Goal: Communication & Community: Answer question/provide support

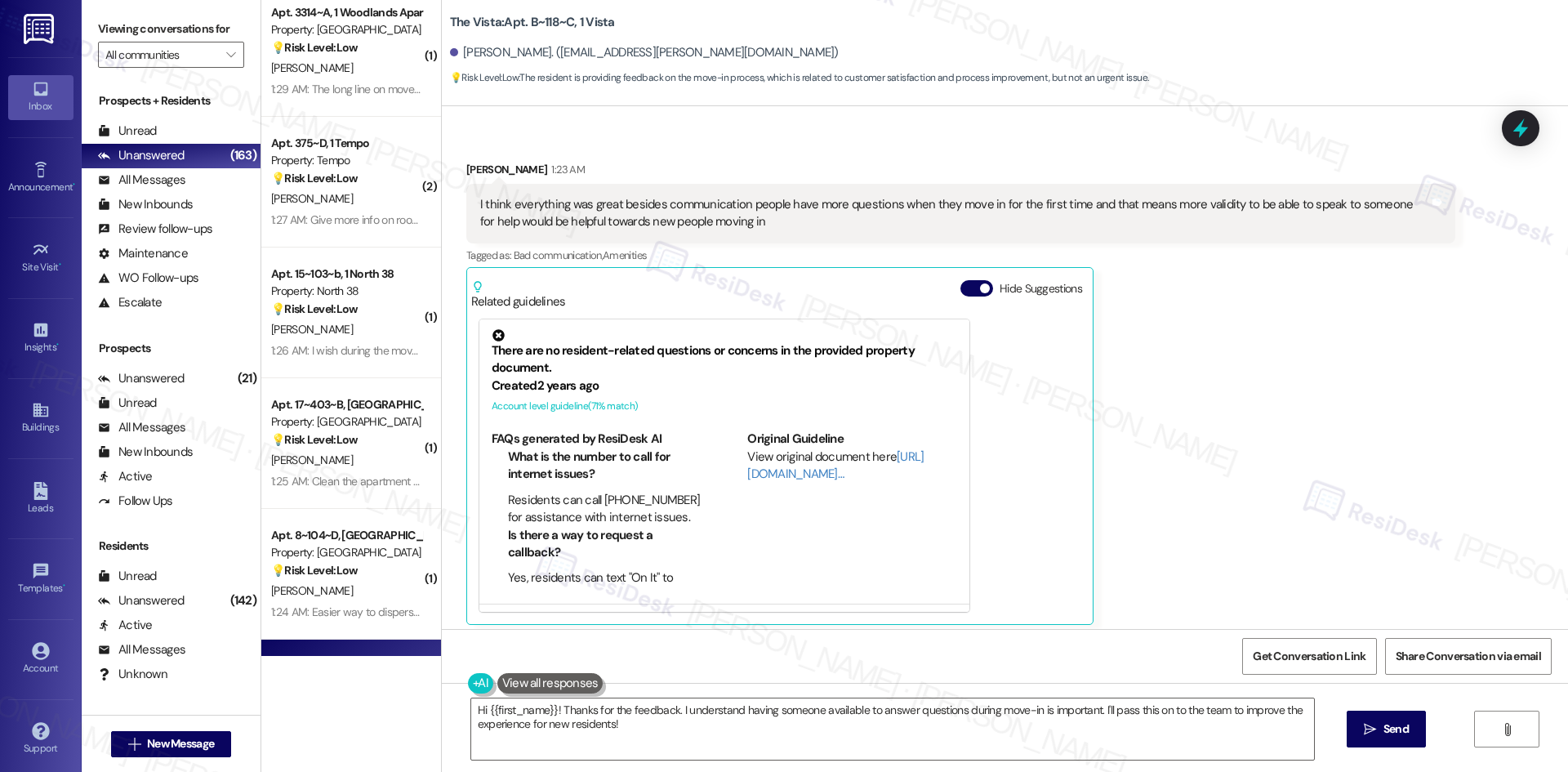
scroll to position [256, 0]
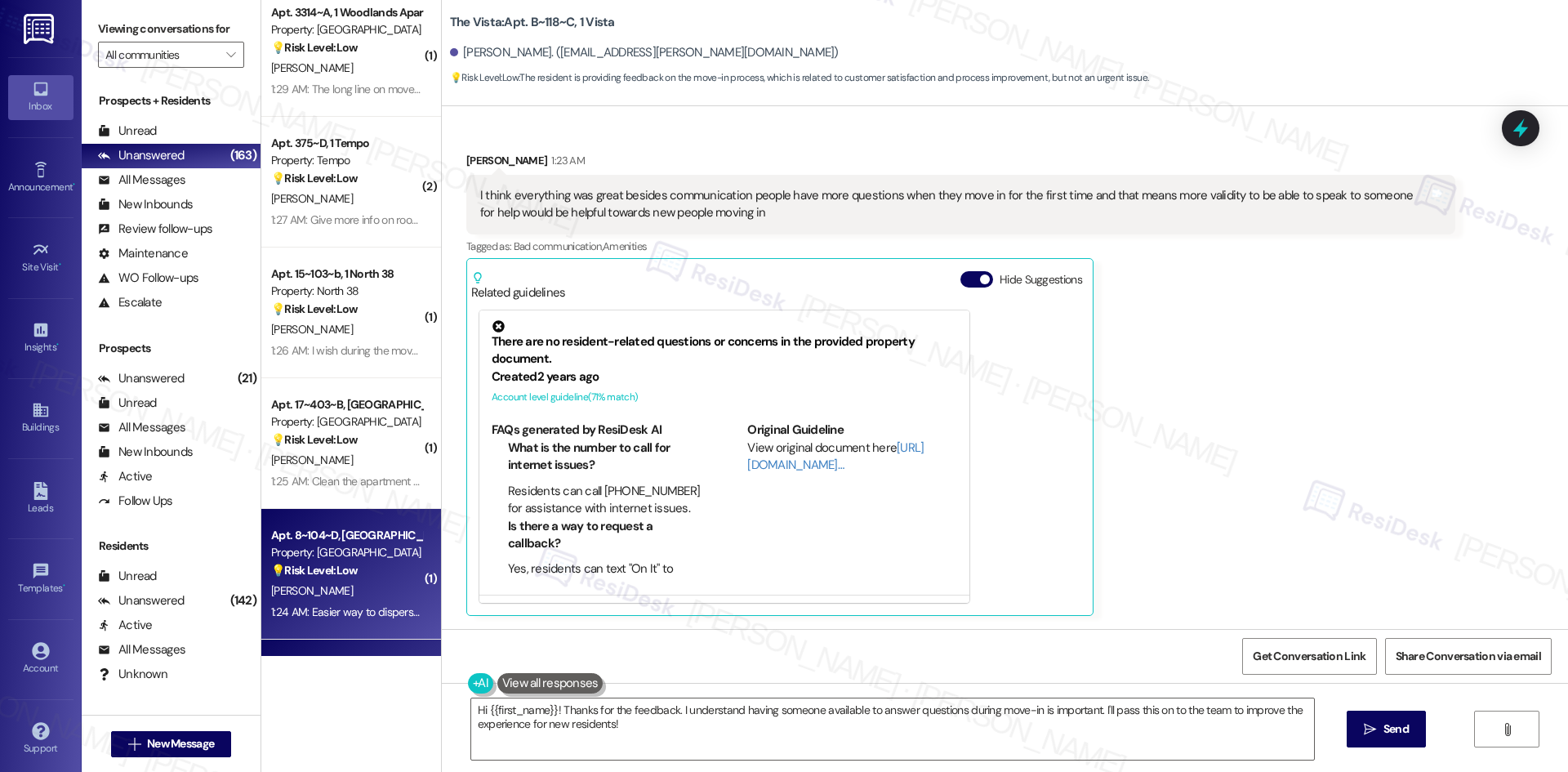
click at [360, 550] on div "Property: [GEOGRAPHIC_DATA]" at bounding box center [347, 552] width 151 height 17
type textarea "Hi {{first_name}}! Thanks for the feedback. I understand that having someone re…"
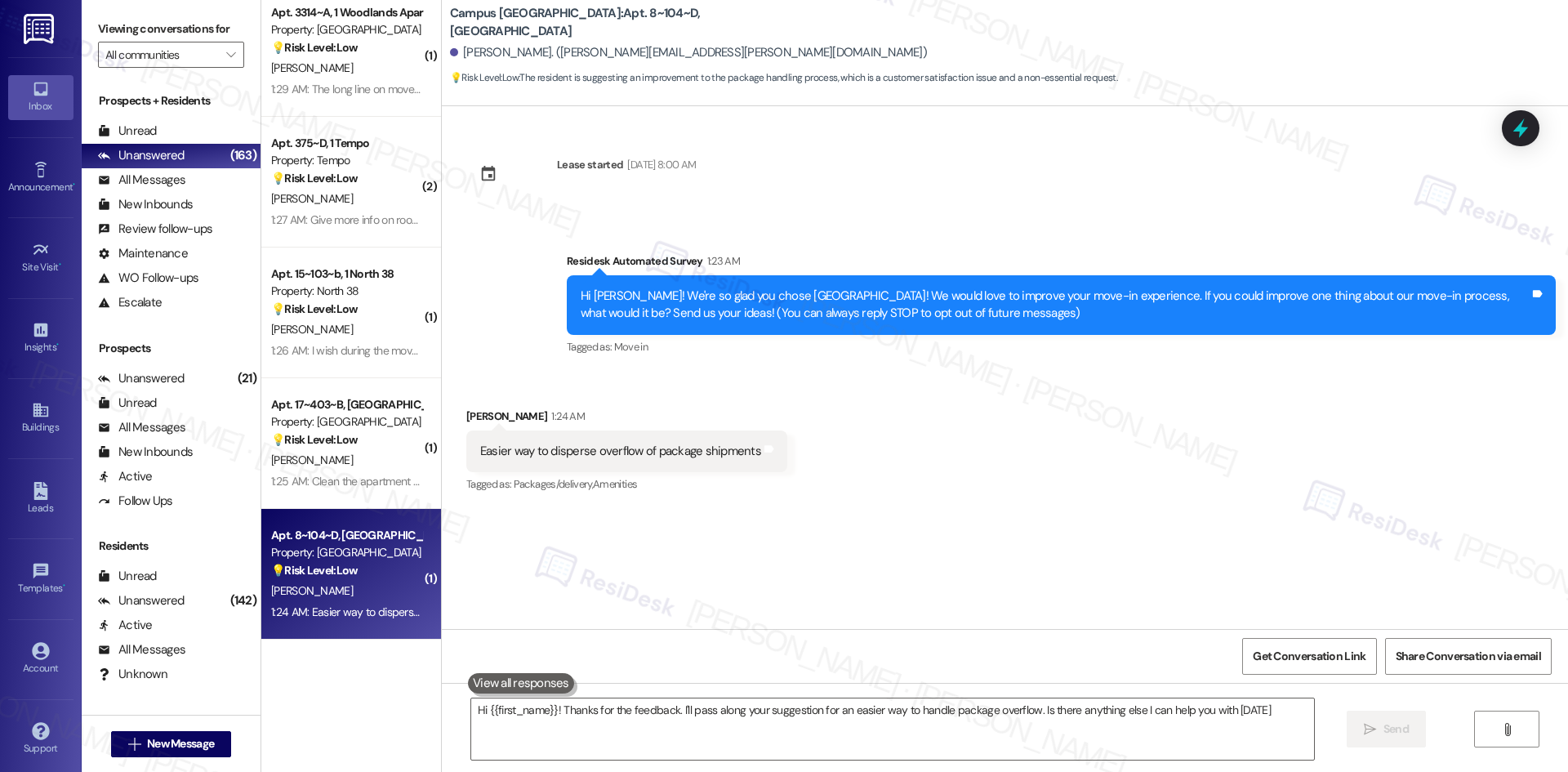
type textarea "Hi {{first_name}}! Thanks for the feedback. I'll pass along your suggestion for…"
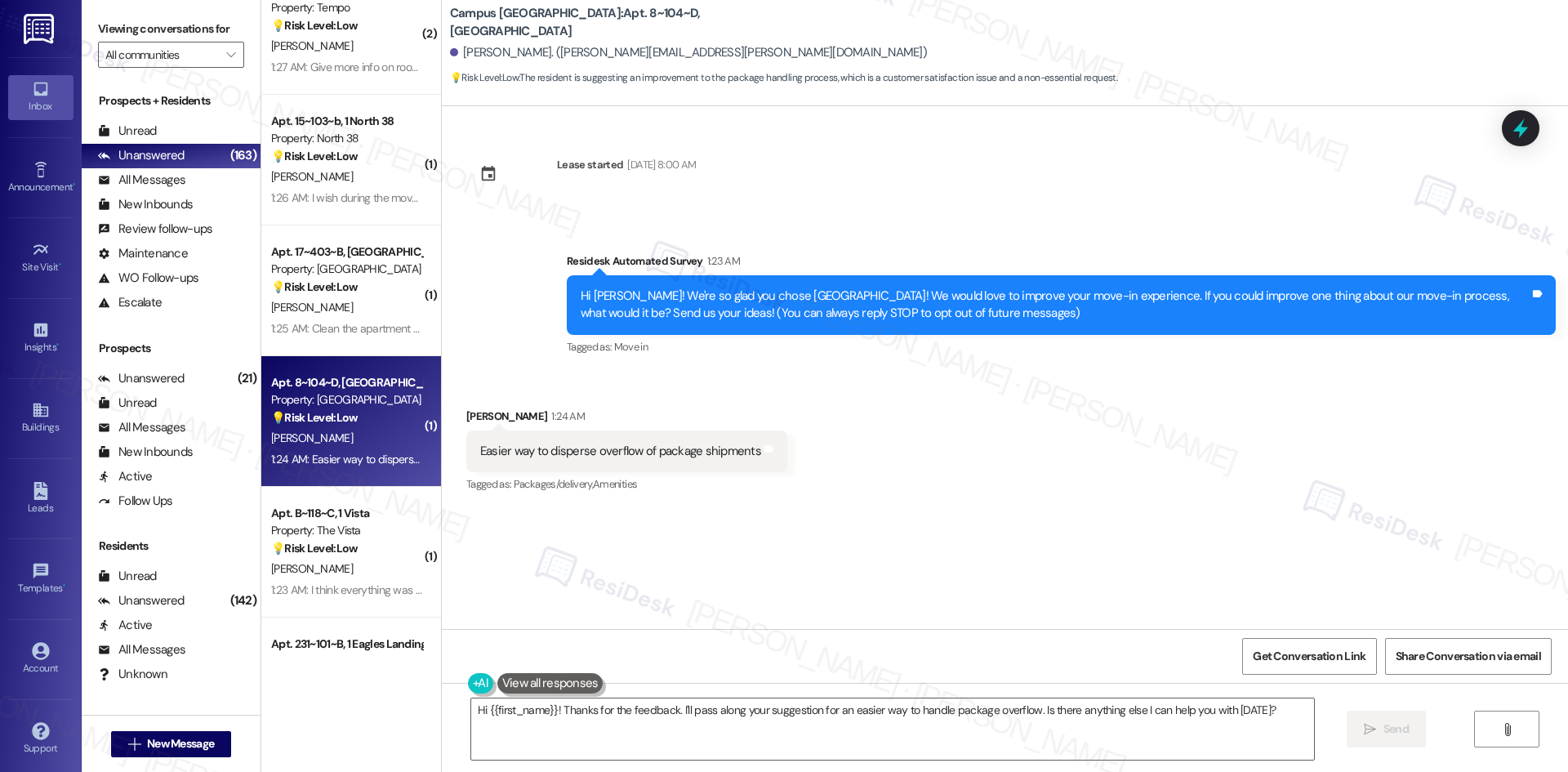
scroll to position [5144, 0]
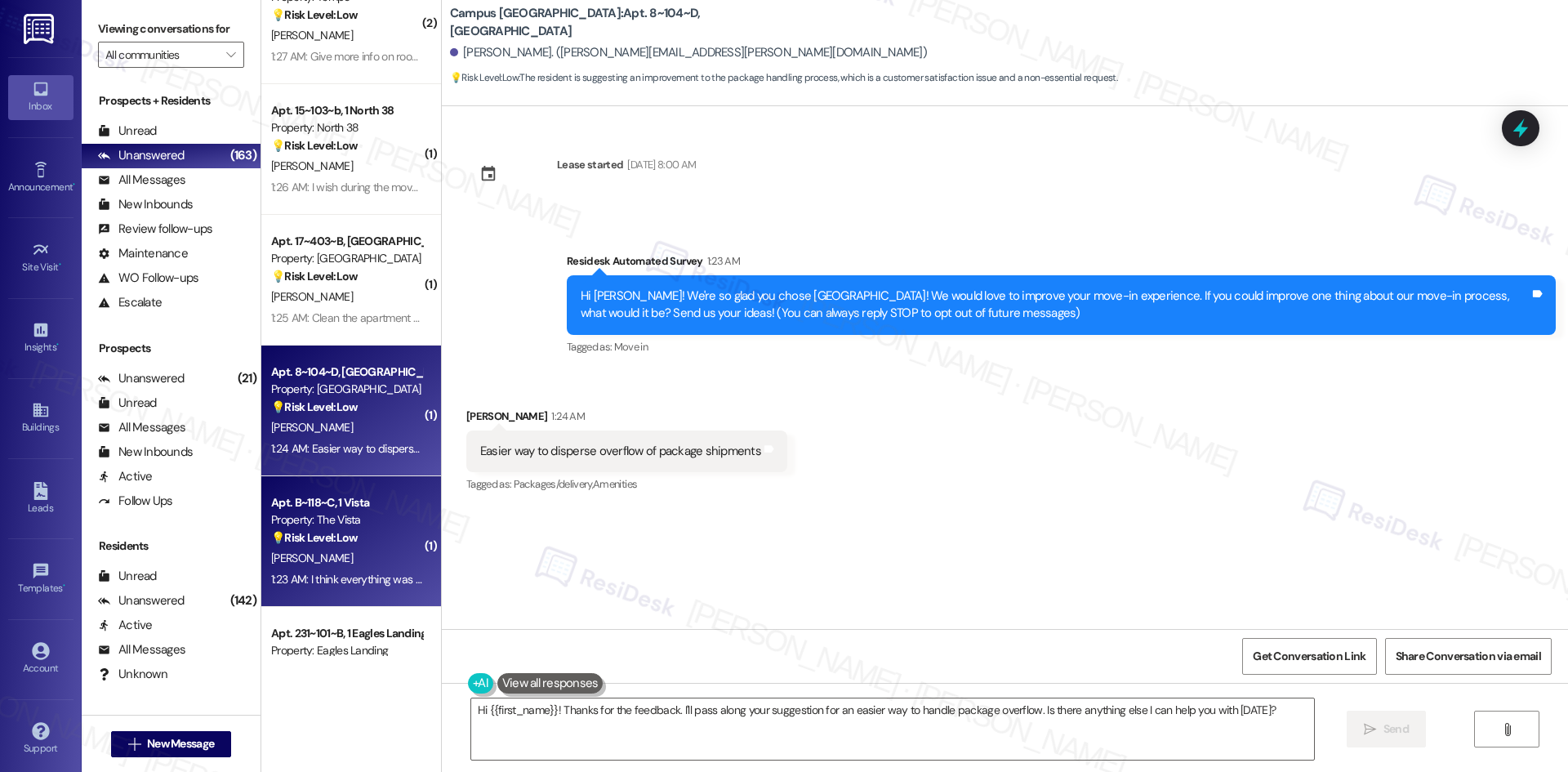
click at [324, 525] on div "Property: The Vista" at bounding box center [347, 520] width 151 height 17
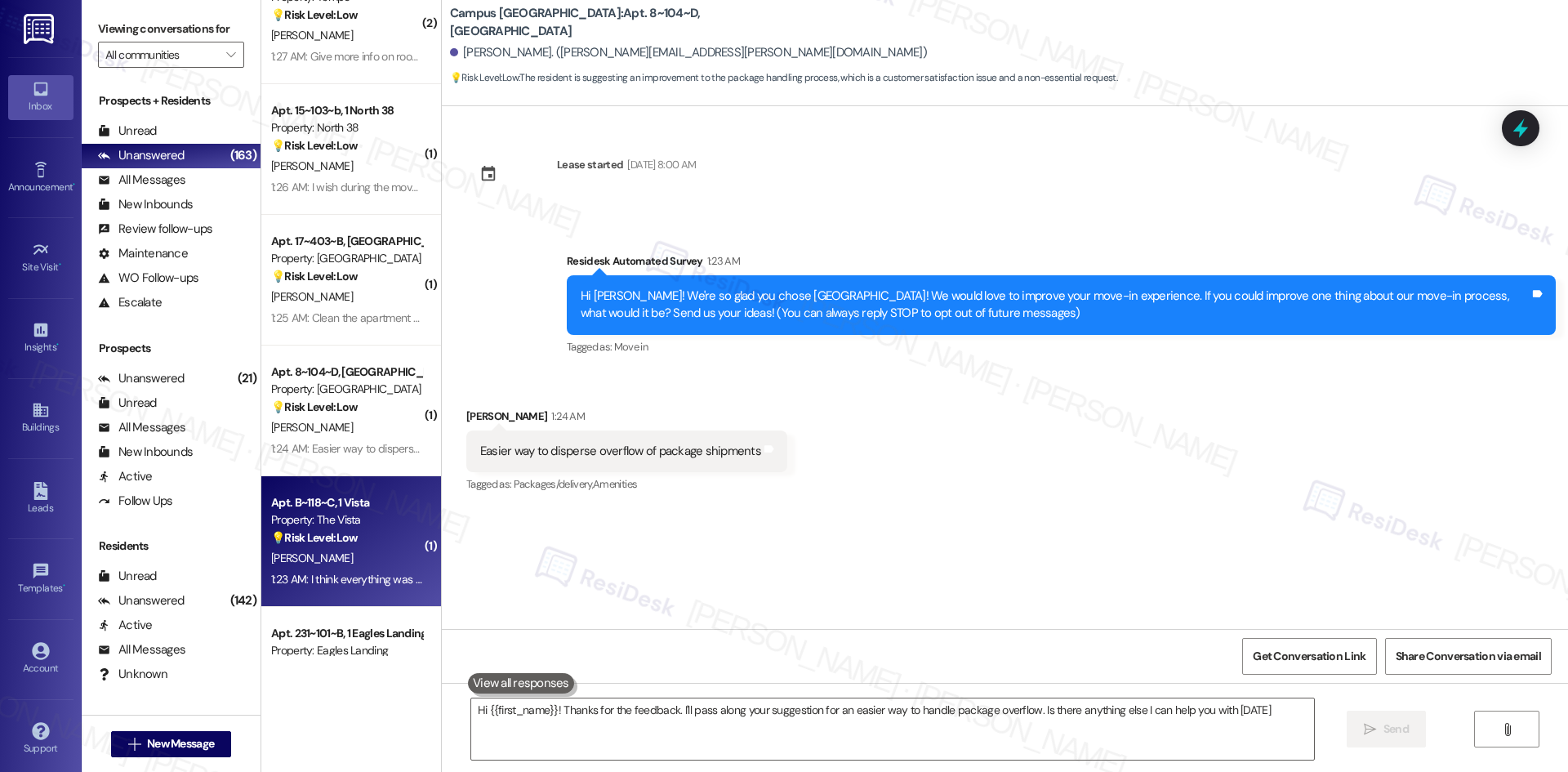
type textarea "Hi {{first_name}}! Thanks for the feedback. I'll pass along your suggestion for…"
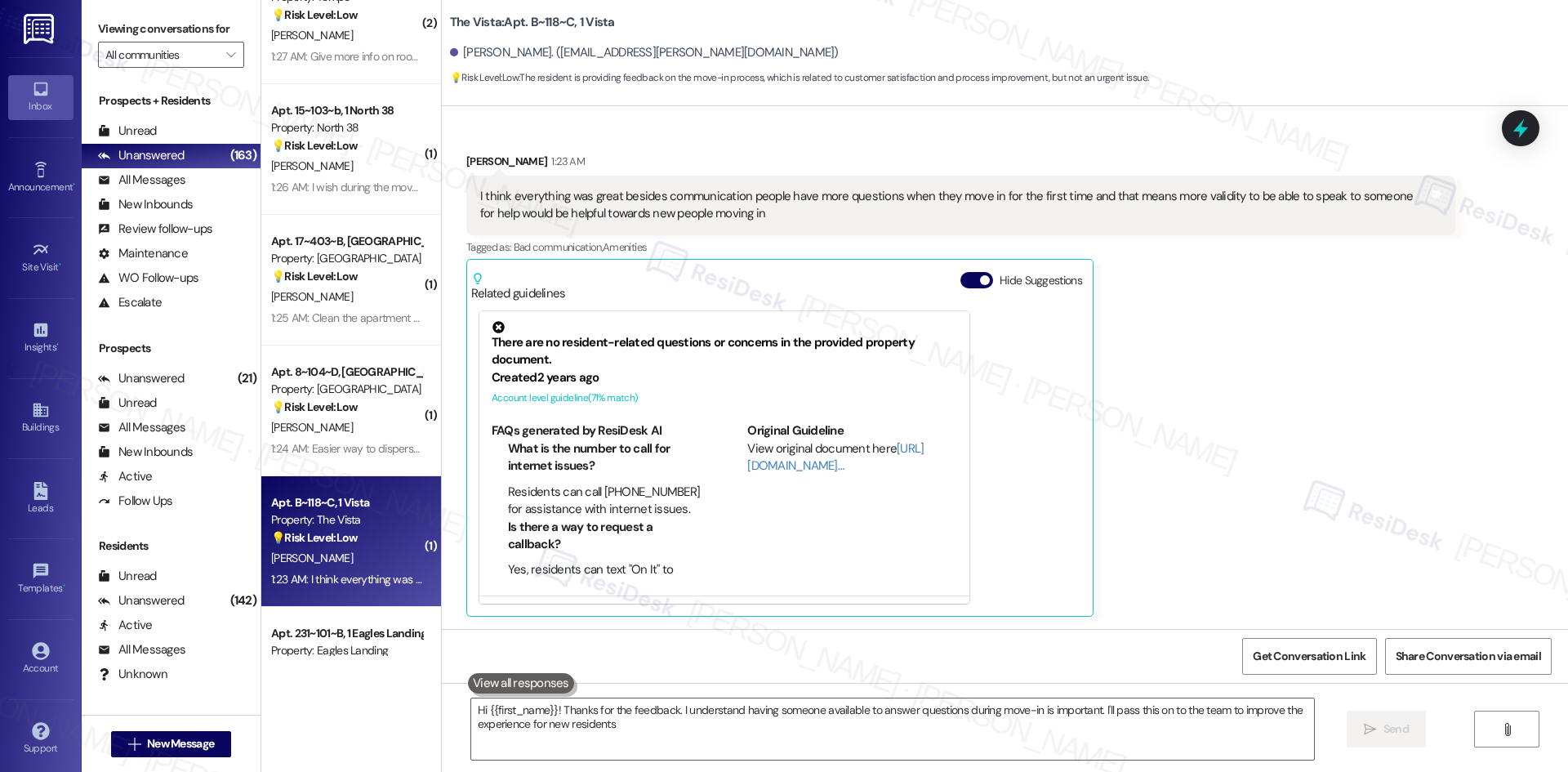
type textarea "Hi {{first_name}}! Thanks for the feedback. I understand having someone availab…"
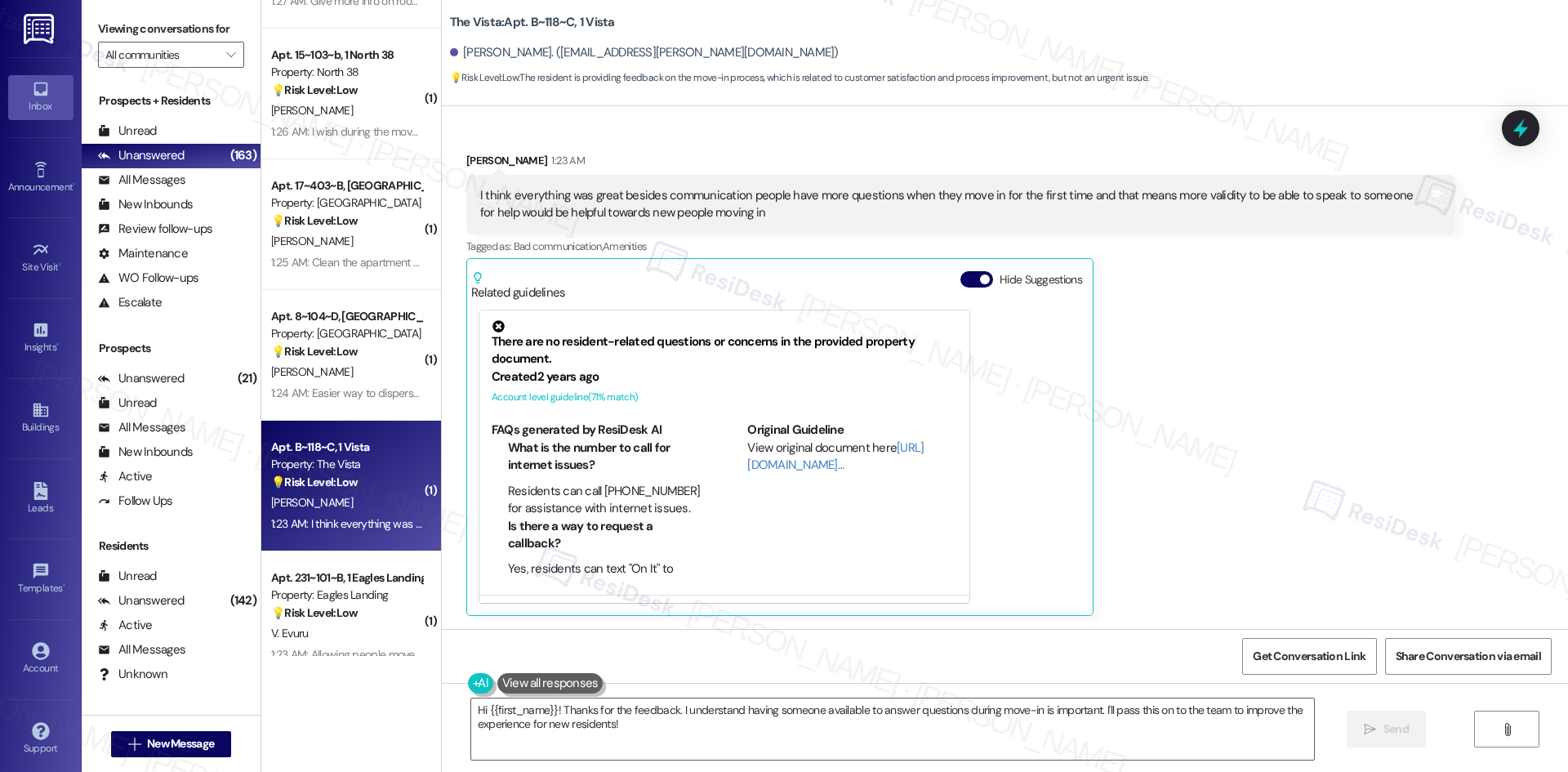
scroll to position [5389, 0]
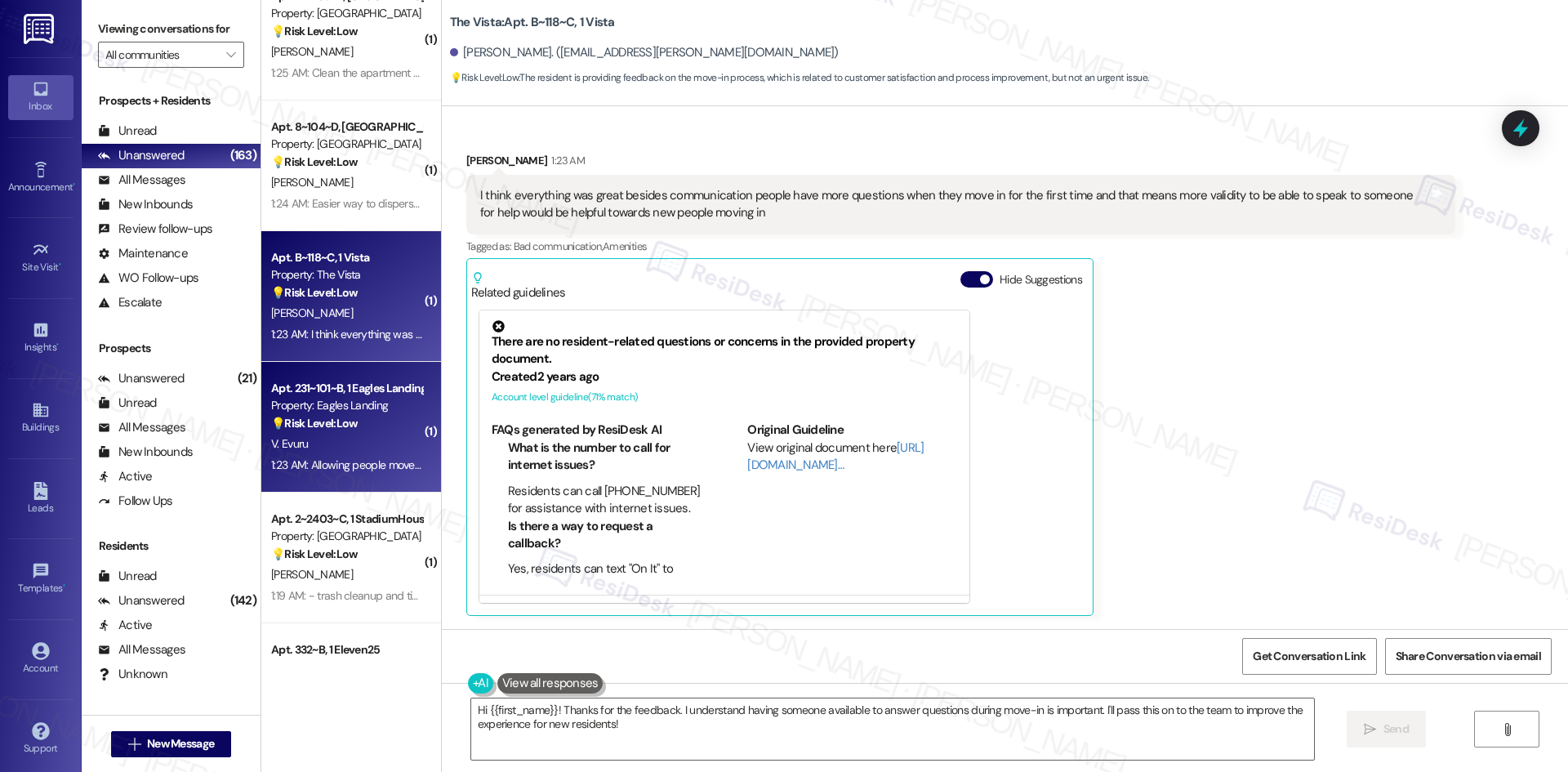
click at [325, 435] on div "V. Evuru" at bounding box center [347, 443] width 154 height 20
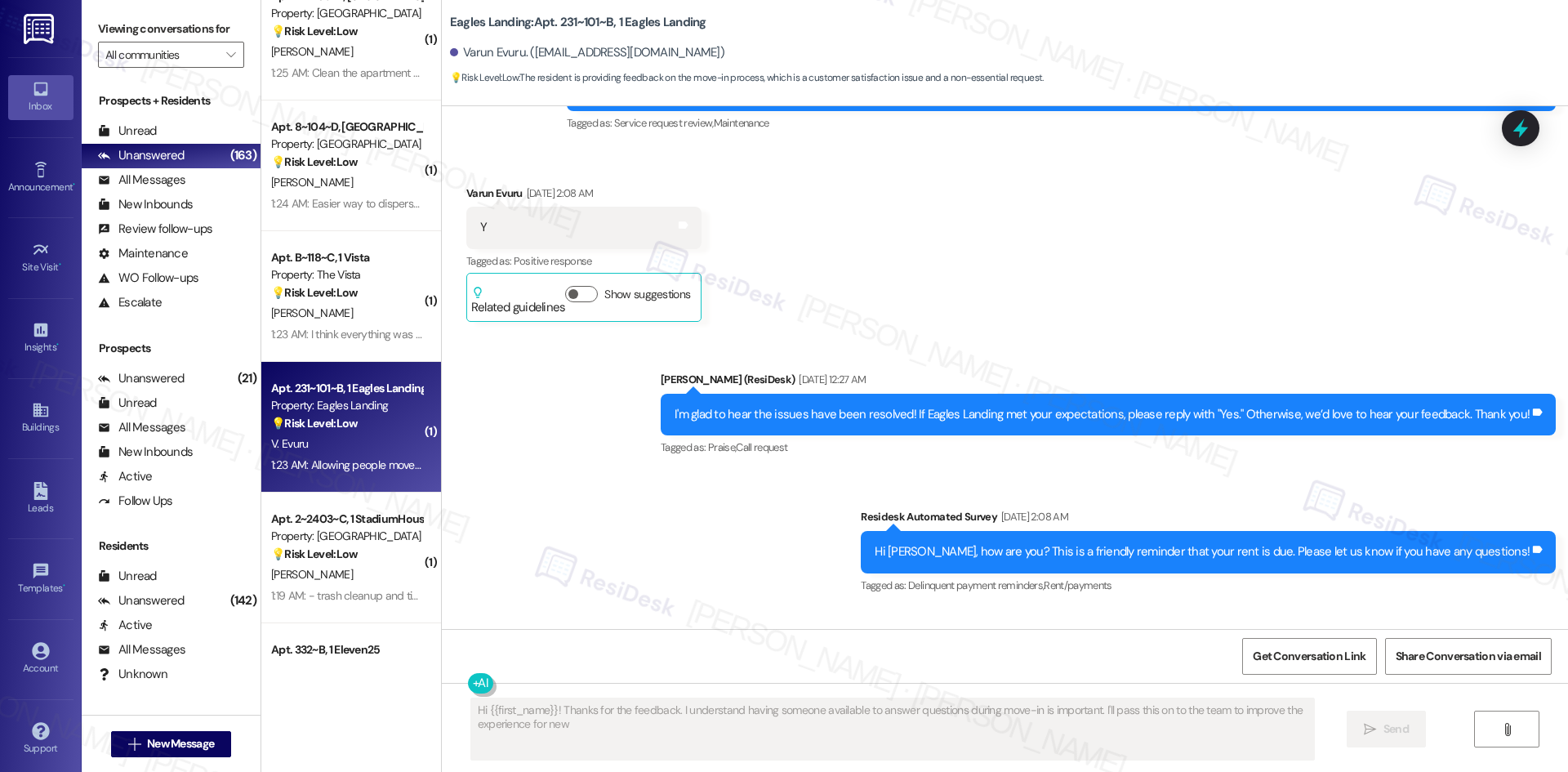
type textarea "Hi {{first_name}}! Thanks for the feedback. I understand having someone availab…"
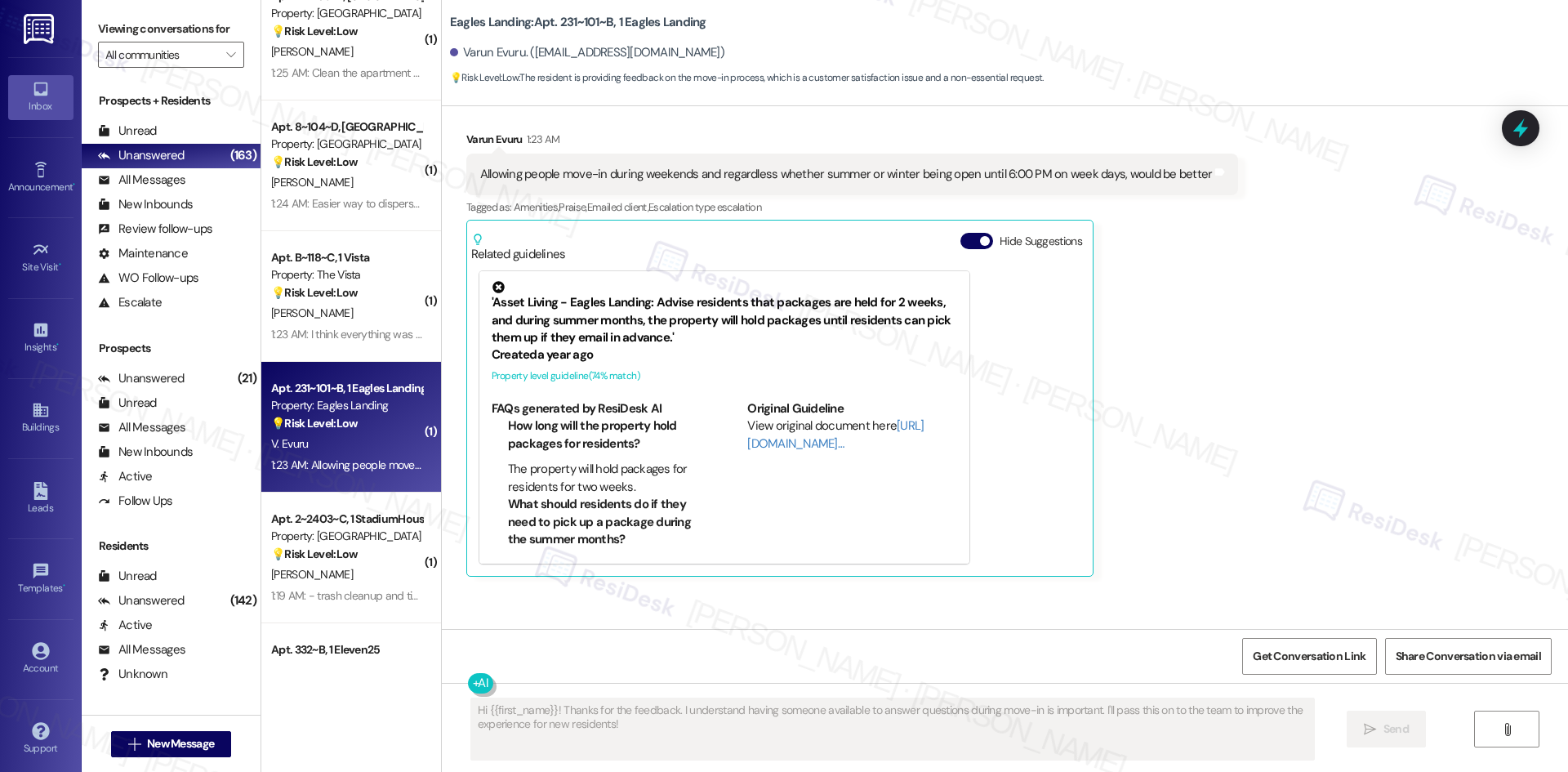
scroll to position [1673, 0]
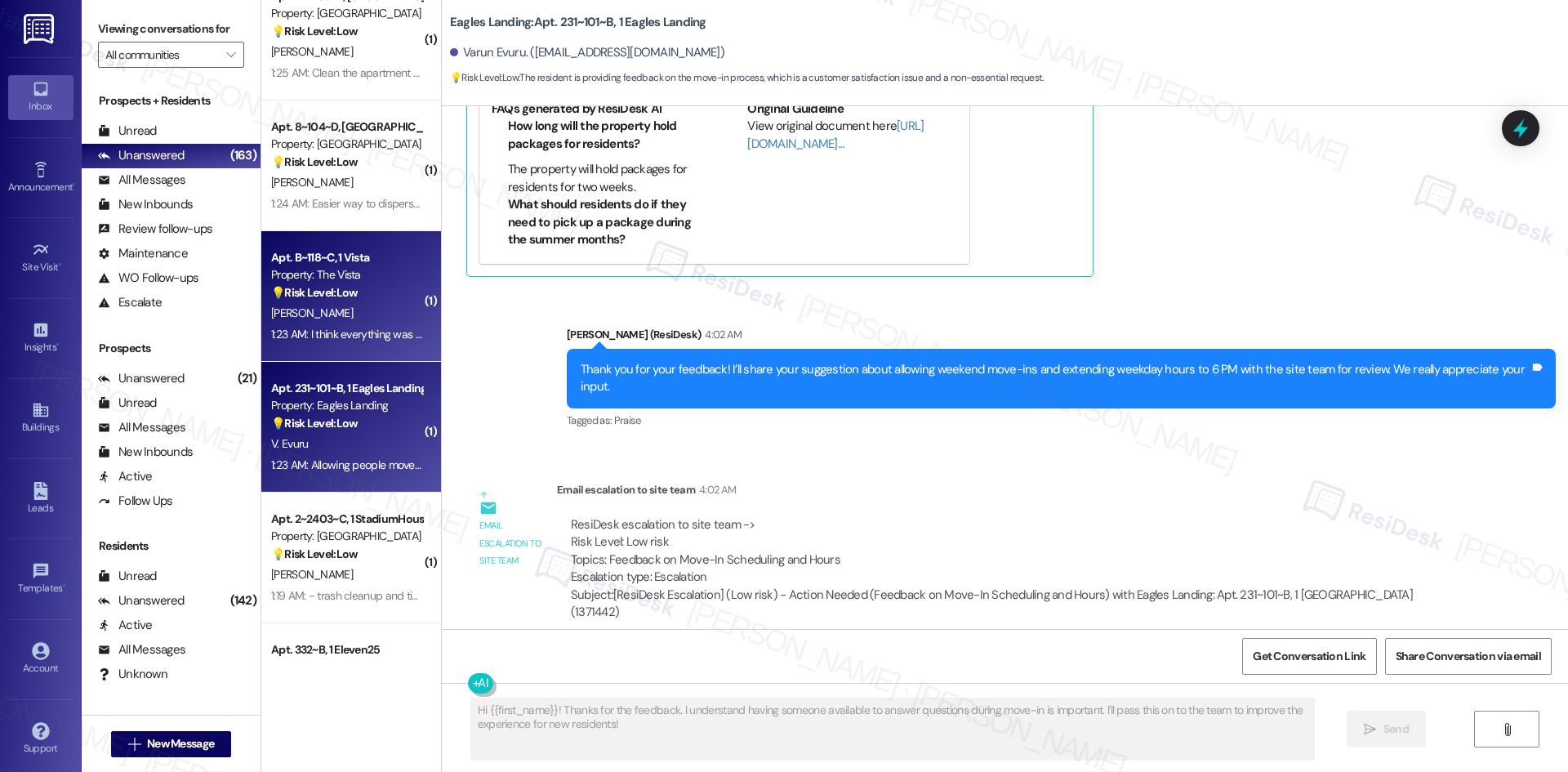
click at [356, 303] on div "E. Burton" at bounding box center [347, 313] width 154 height 20
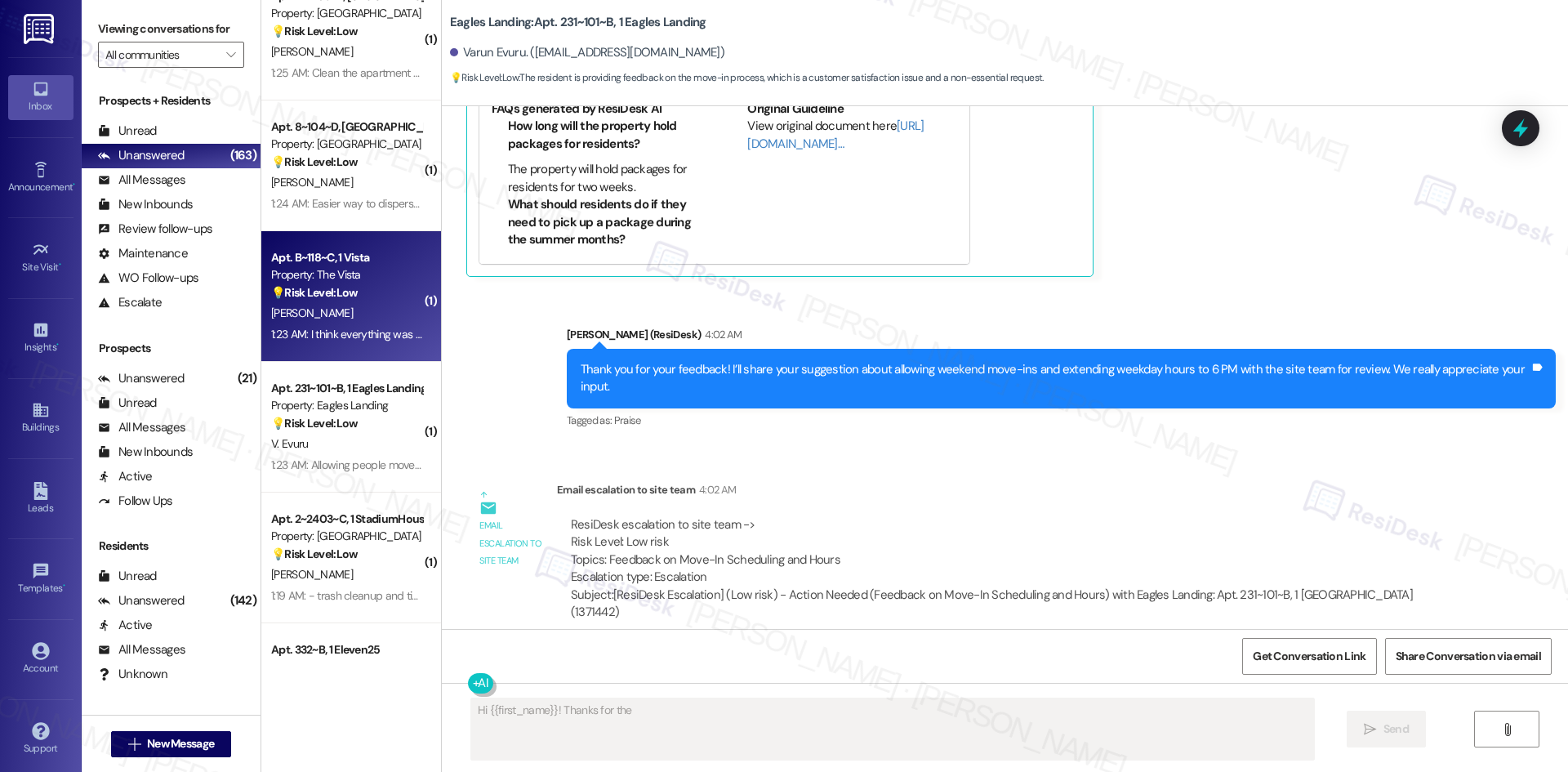
scroll to position [256, 0]
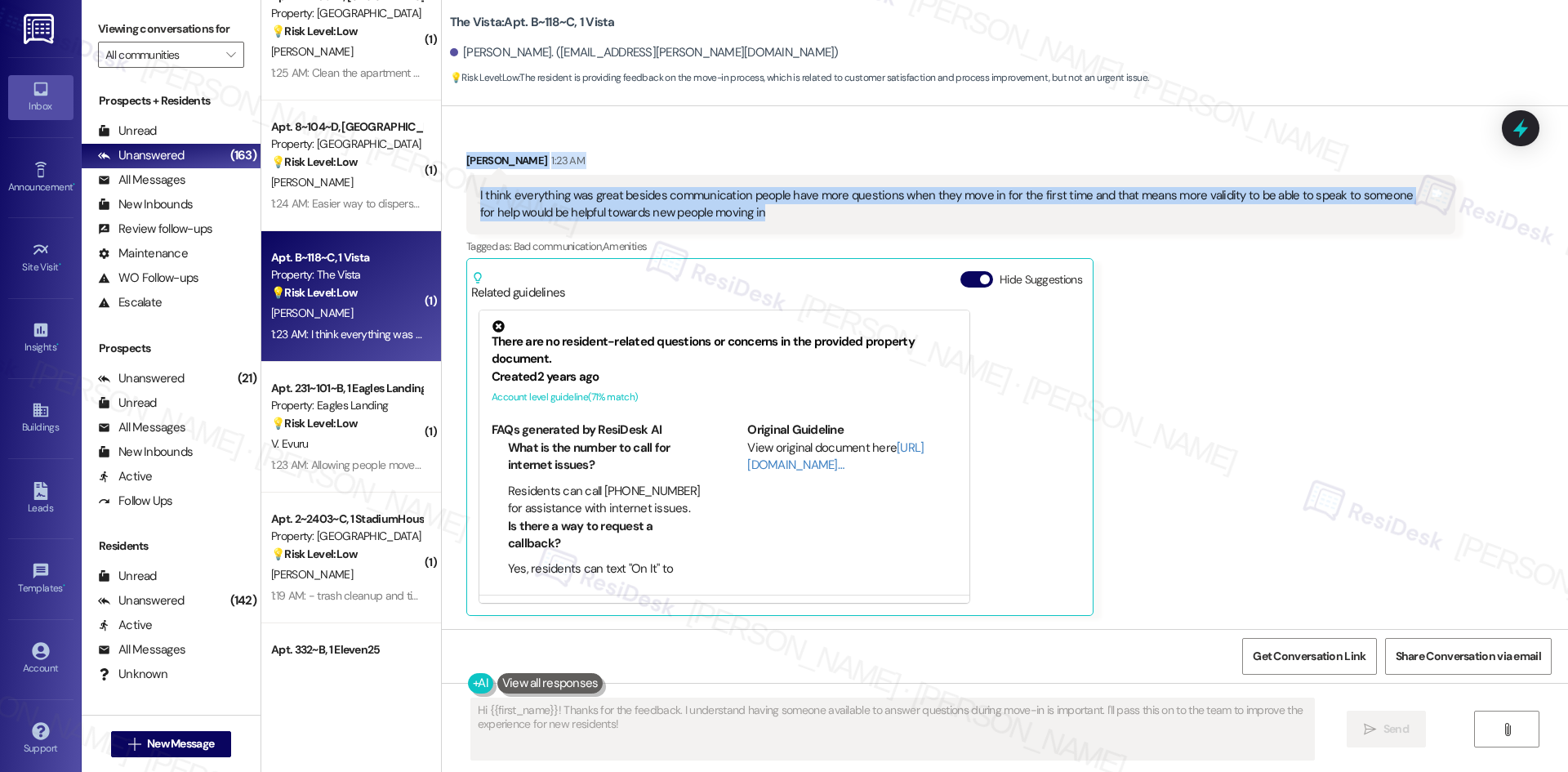
drag, startPoint x: 442, startPoint y: 143, endPoint x: 773, endPoint y: 209, distance: 337.5
click at [773, 209] on div "Received via SMS Ejaiya Burton 1:23 AM I think everything was great besides com…" at bounding box center [960, 384] width 1013 height 488
copy div "Ejaiya Burton 1:23 AM I think everything was great besides communication people…"
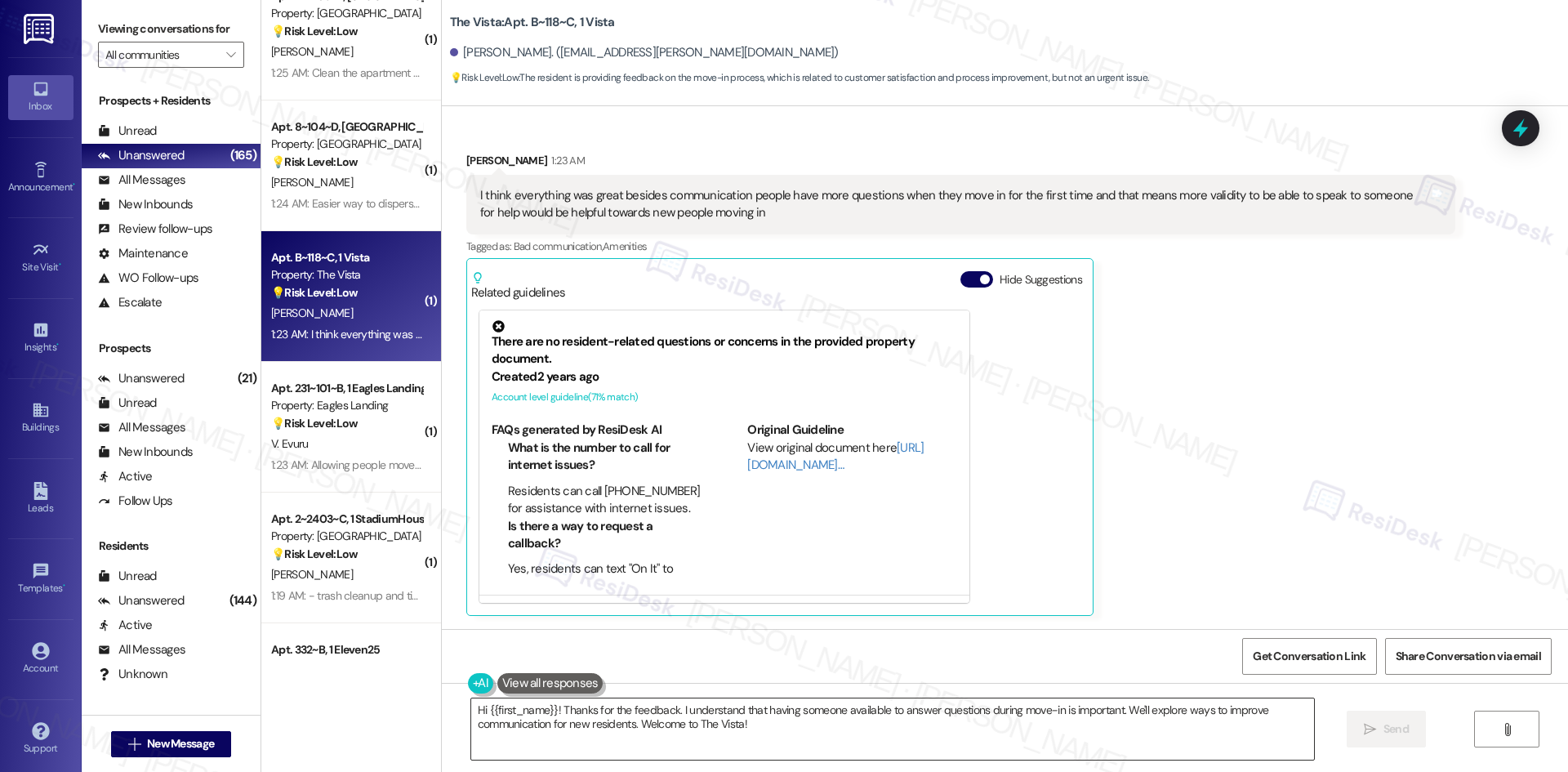
click at [818, 747] on textarea "Hi {{first_name}}! Thanks for the feedback. I understand that having someone av…" at bounding box center [892, 729] width 843 height 61
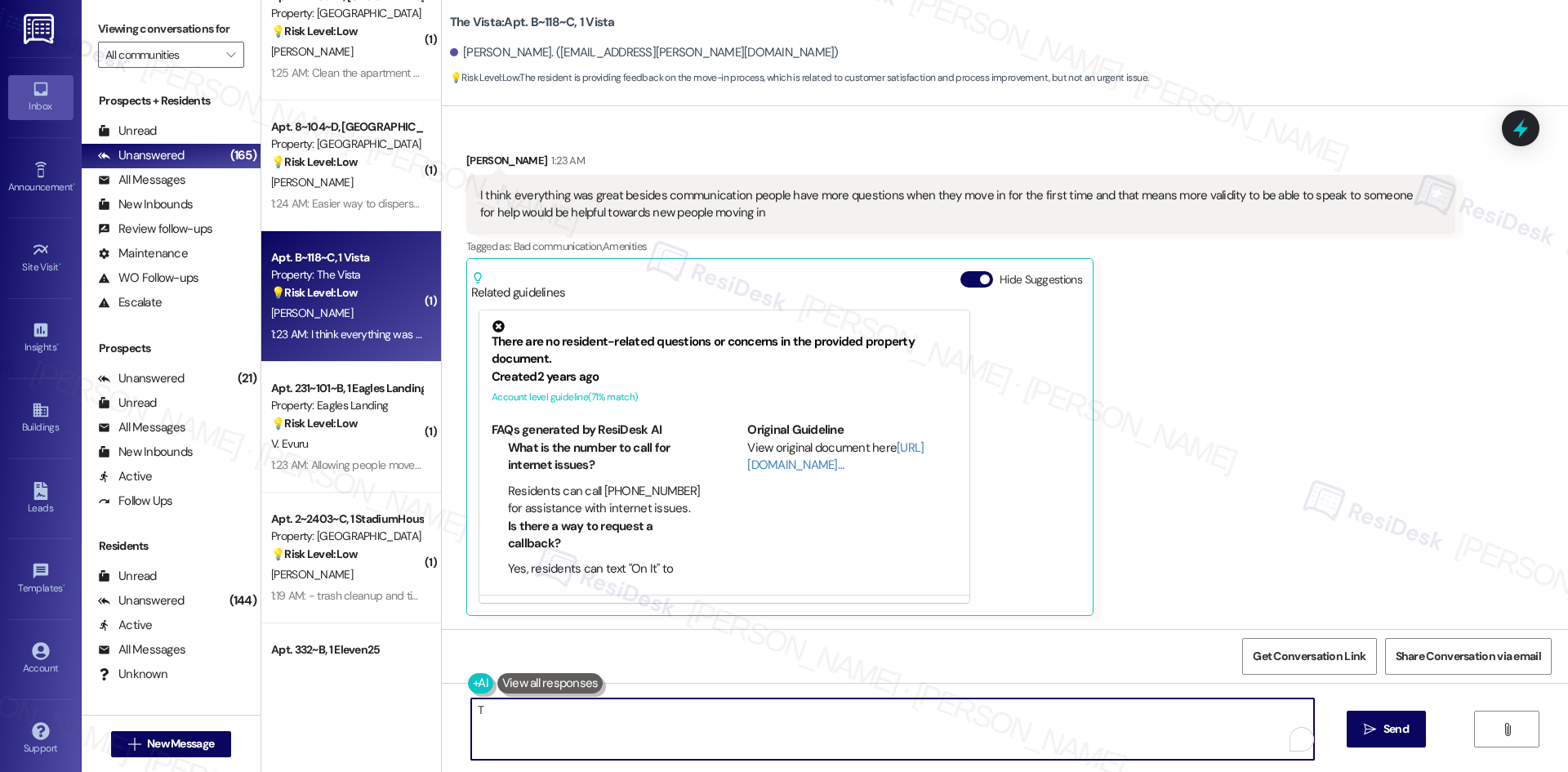
paste textarea "hank you for your feedback! I’ll share your note about improving communication …"
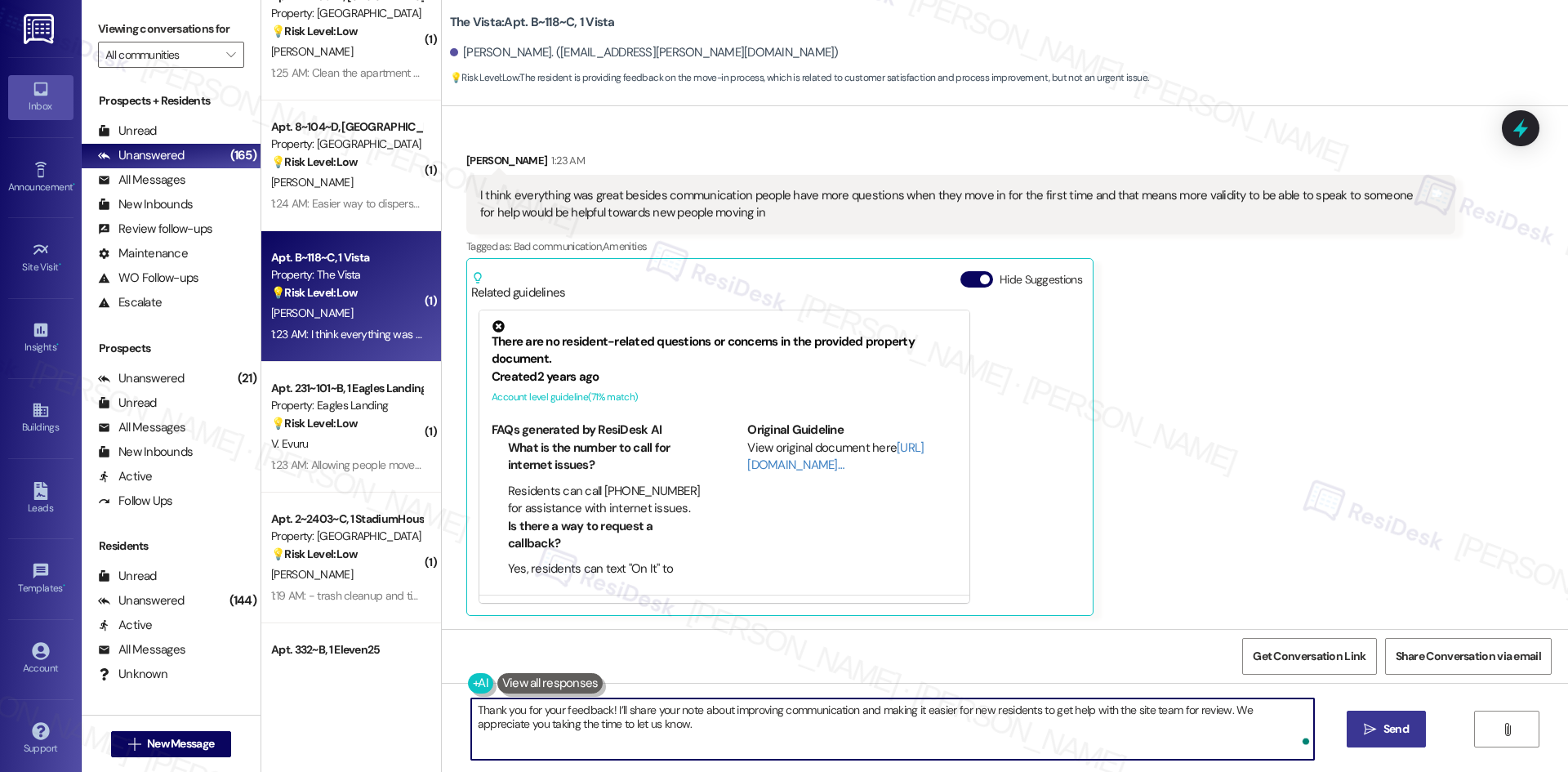
type textarea "Thank you for your feedback! I’ll share your note about improving communication…"
click at [1370, 729] on icon "" at bounding box center [1370, 729] width 12 height 13
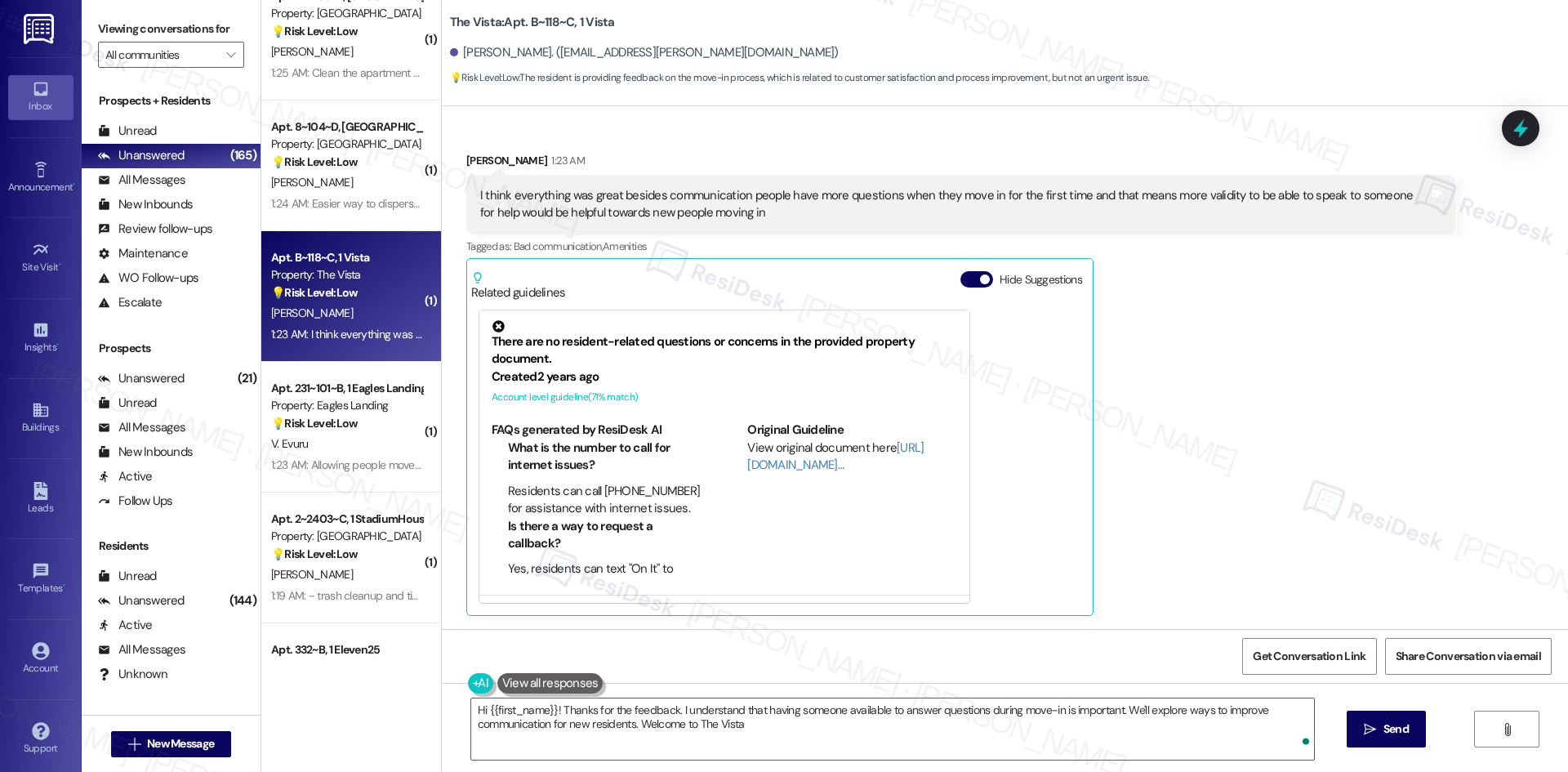
type textarea "Hi {{first_name}}! Thanks for the feedback. I understand that having someone av…"
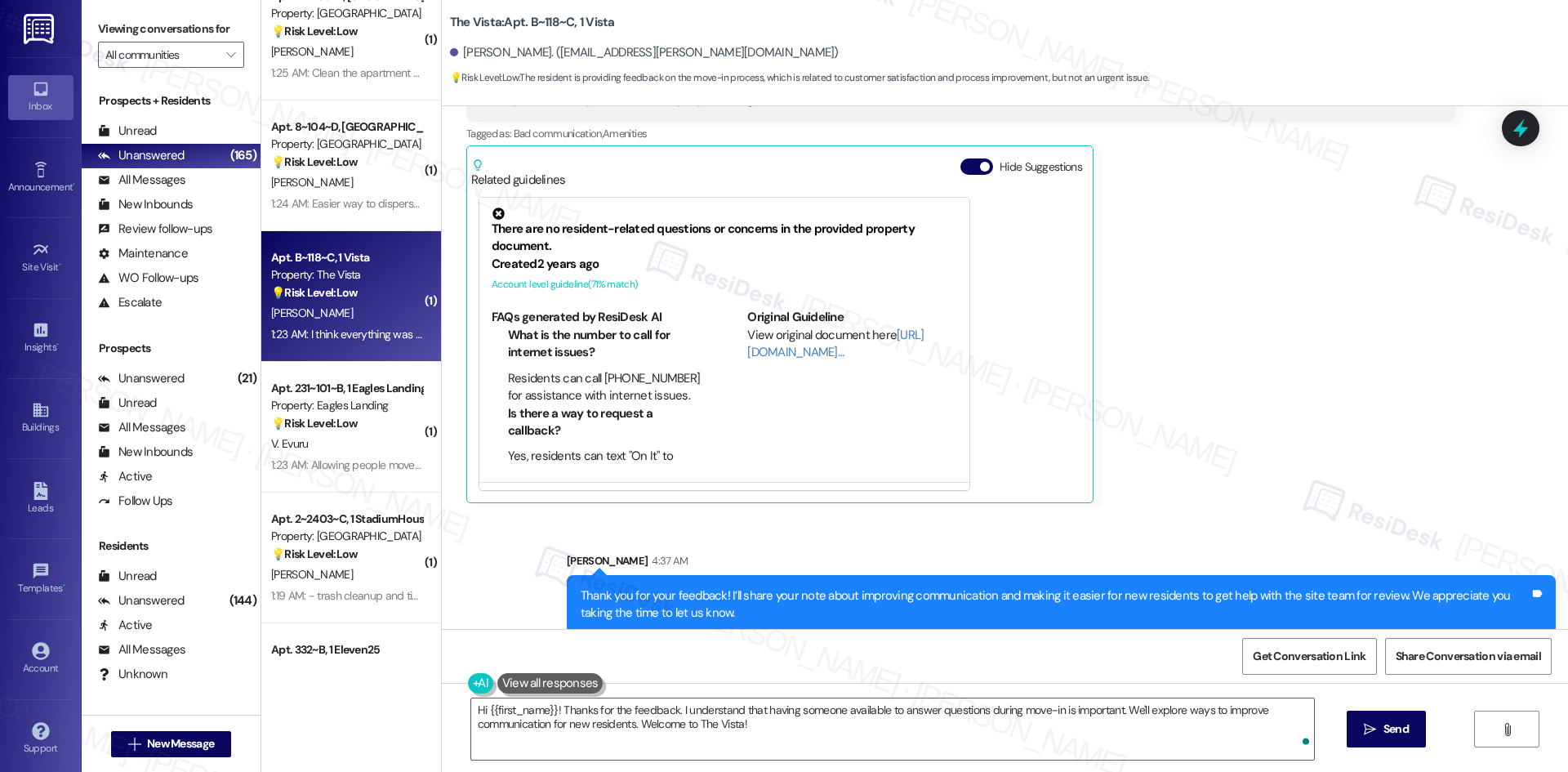
scroll to position [386, 0]
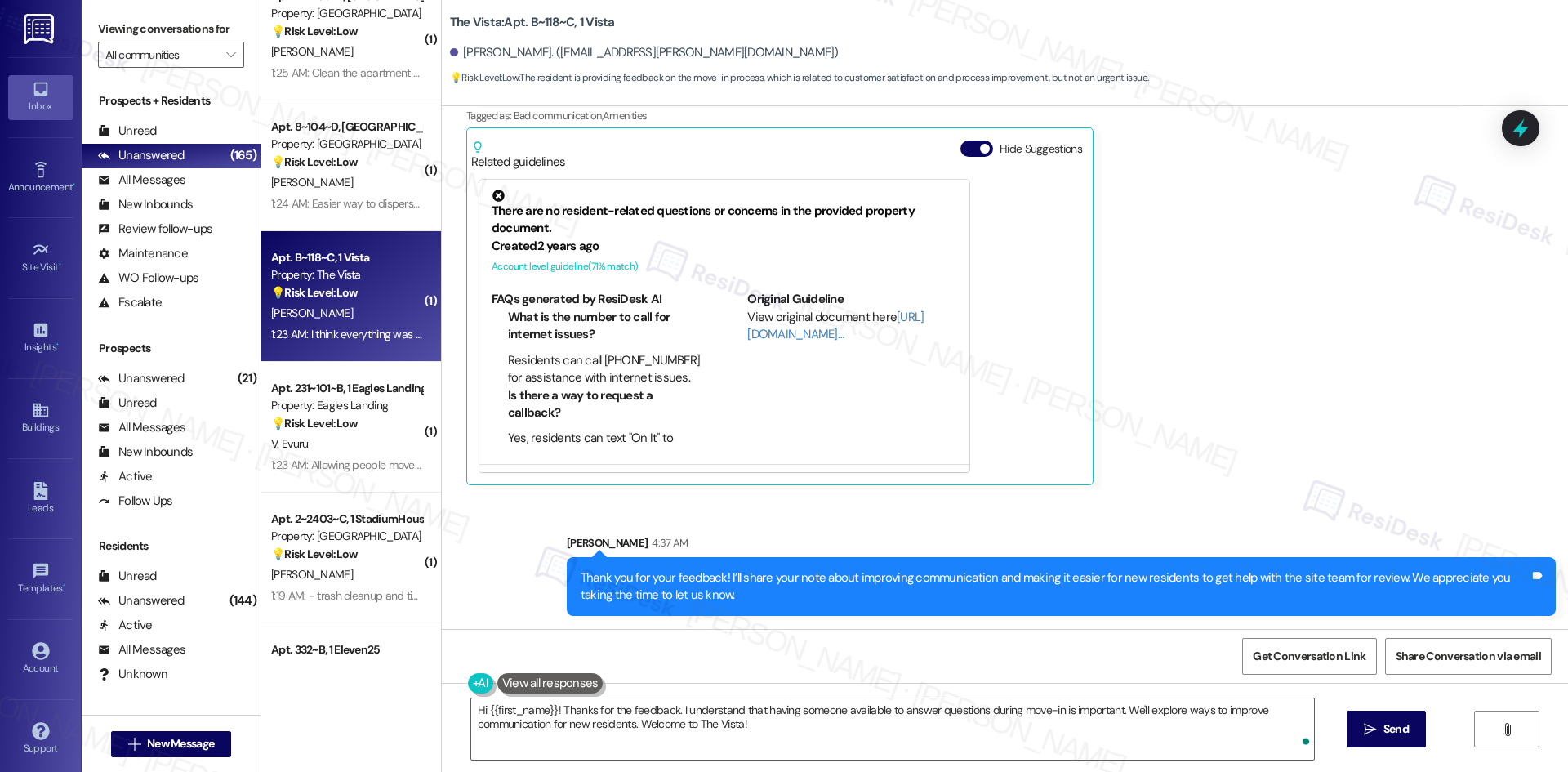
click at [1267, 461] on div "Ejaiya Burton 1:23 AM I think everything was great besides communication people…" at bounding box center [960, 253] width 989 height 464
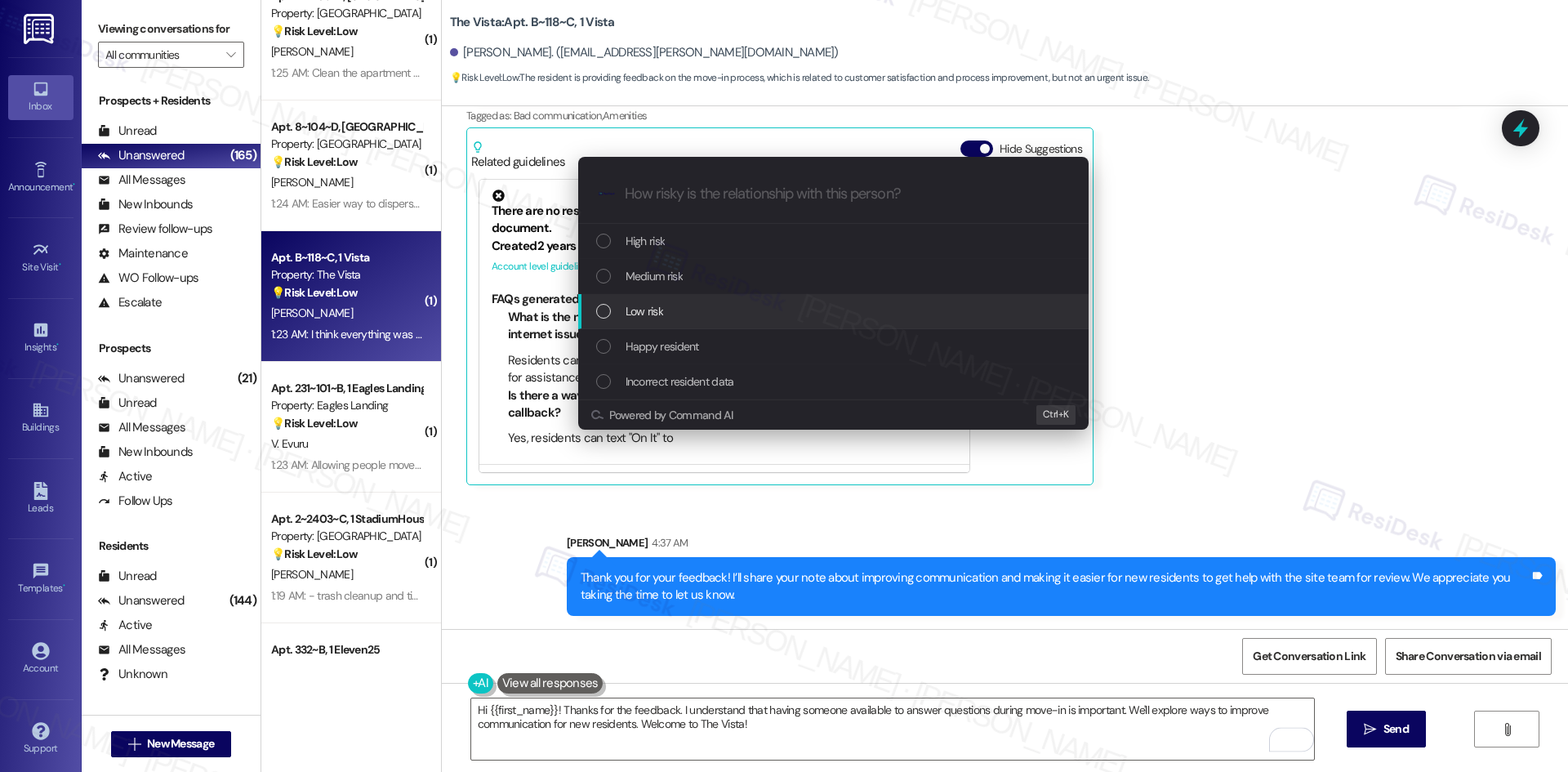
click at [695, 317] on div "Low risk" at bounding box center [835, 311] width 478 height 18
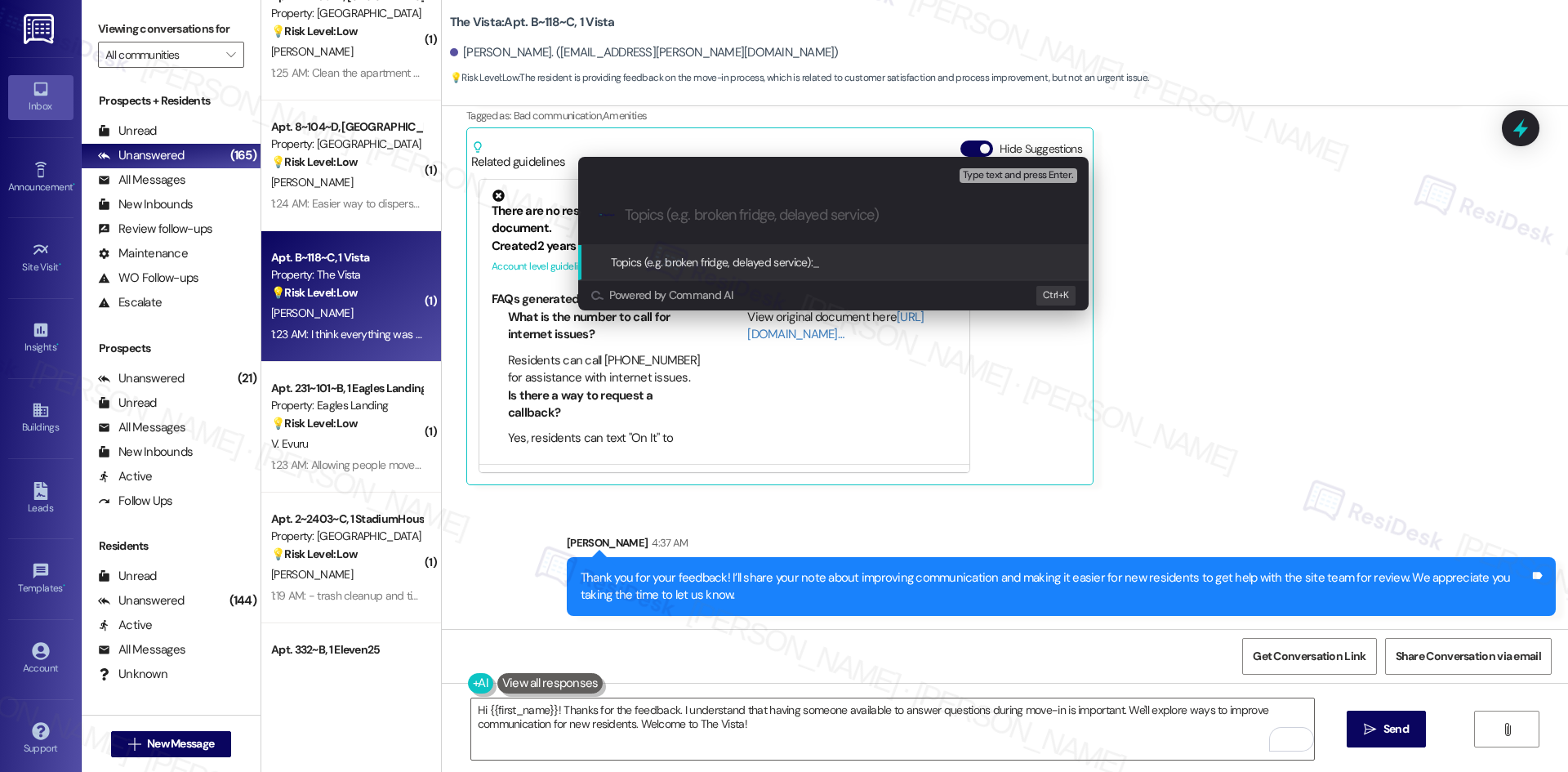
click at [691, 216] on input "Topics (e.g. broken fridge, delayed service)" at bounding box center [846, 215] width 443 height 17
paste input "Feedback on Communication During Move-In"
type input "Feedback on Communication During Move-In"
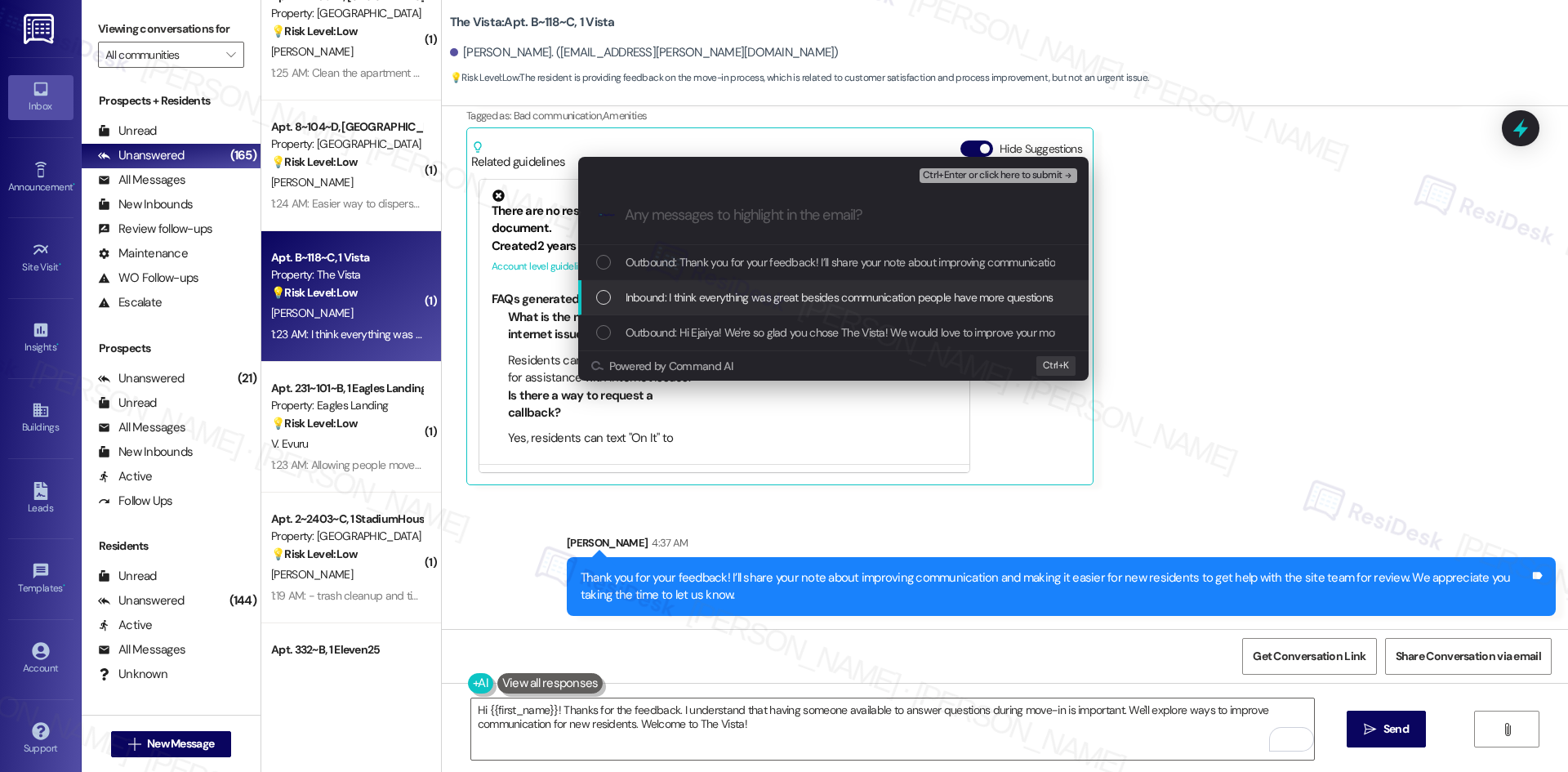
click at [725, 295] on span "Inbound: I think everything was great besides communication people have more qu…" at bounding box center [1206, 297] width 1161 height 18
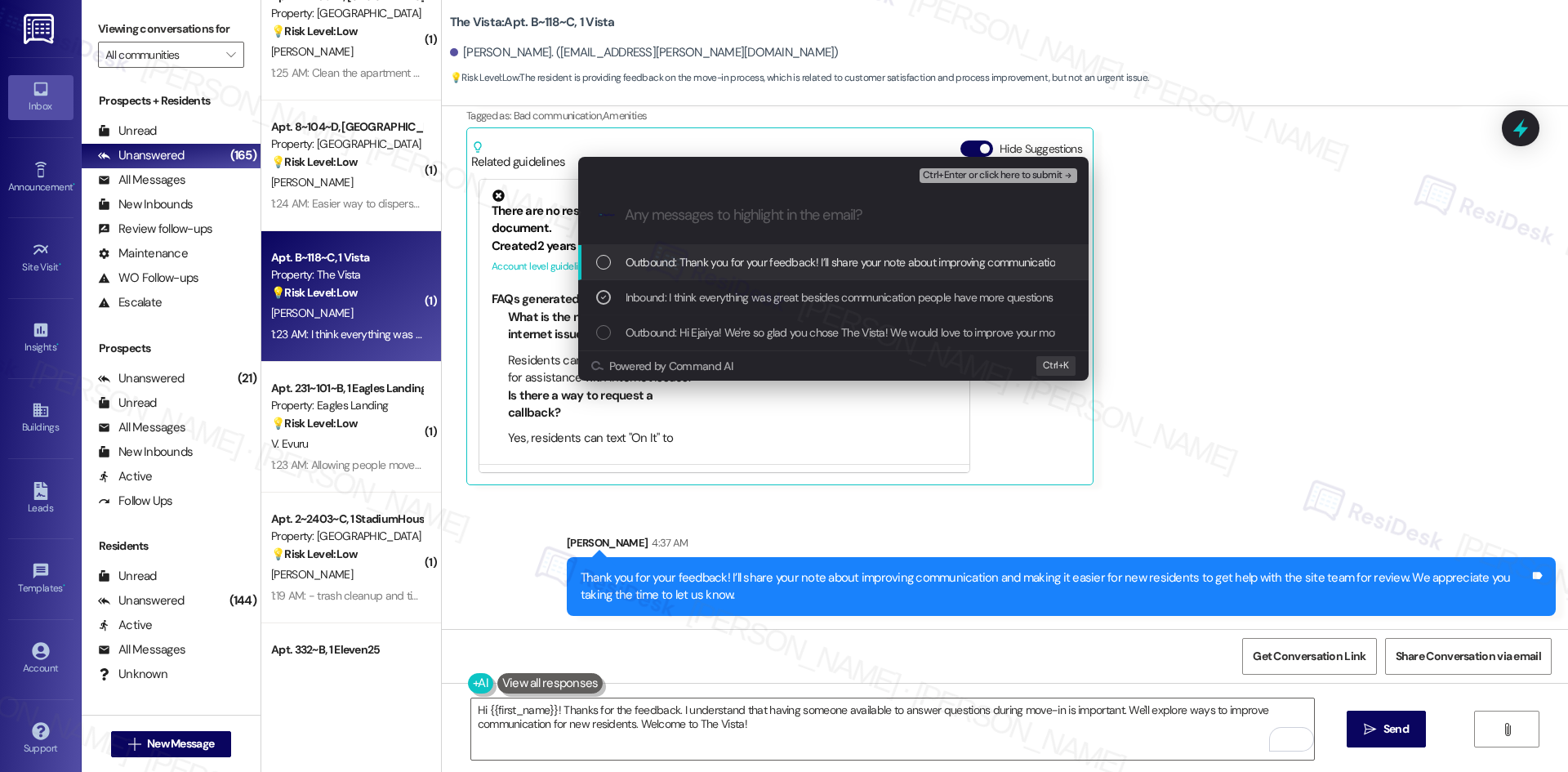
click at [1042, 175] on span "Ctrl+Enter or click here to submit" at bounding box center [992, 175] width 139 height 11
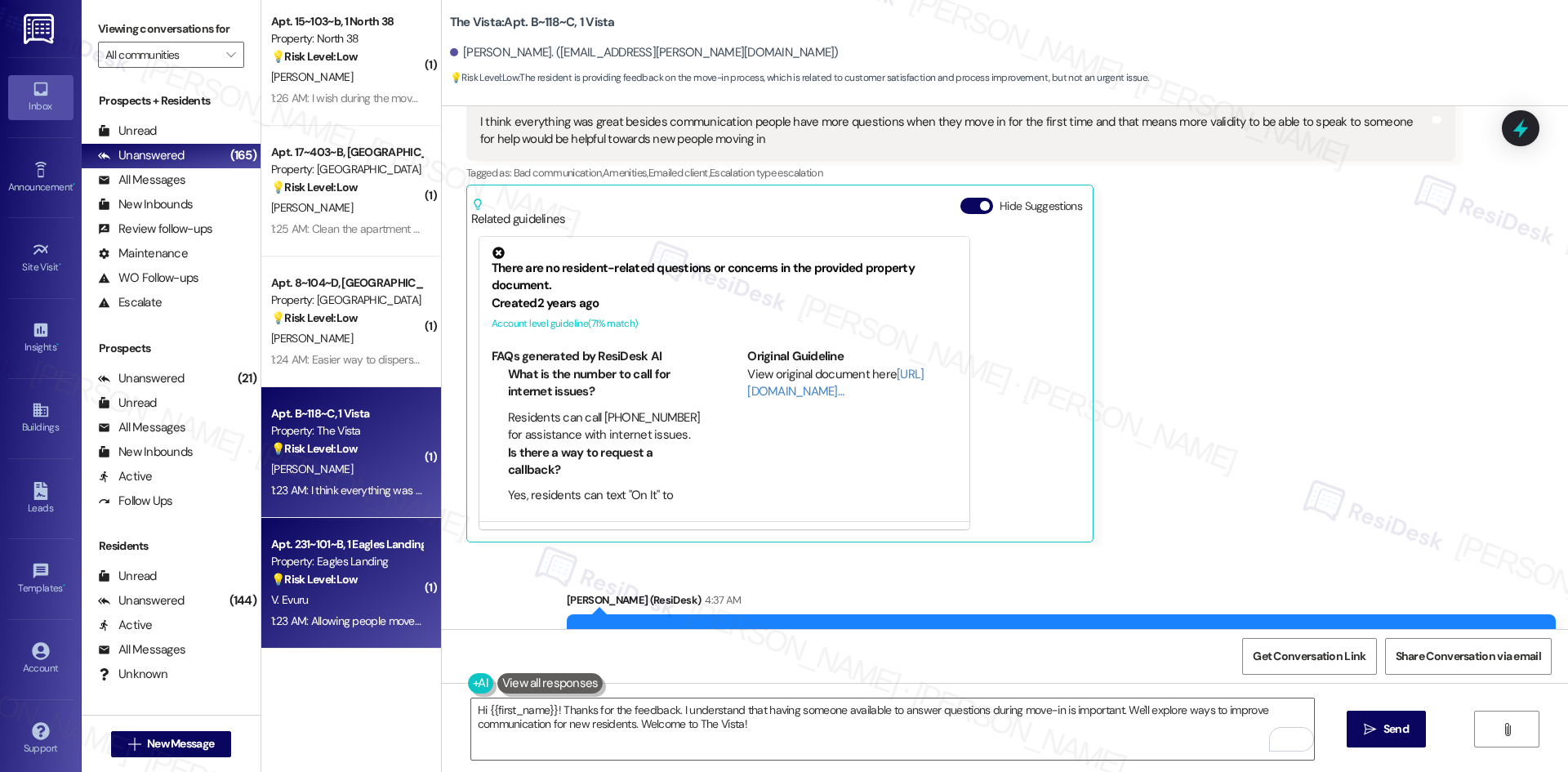
scroll to position [5144, 0]
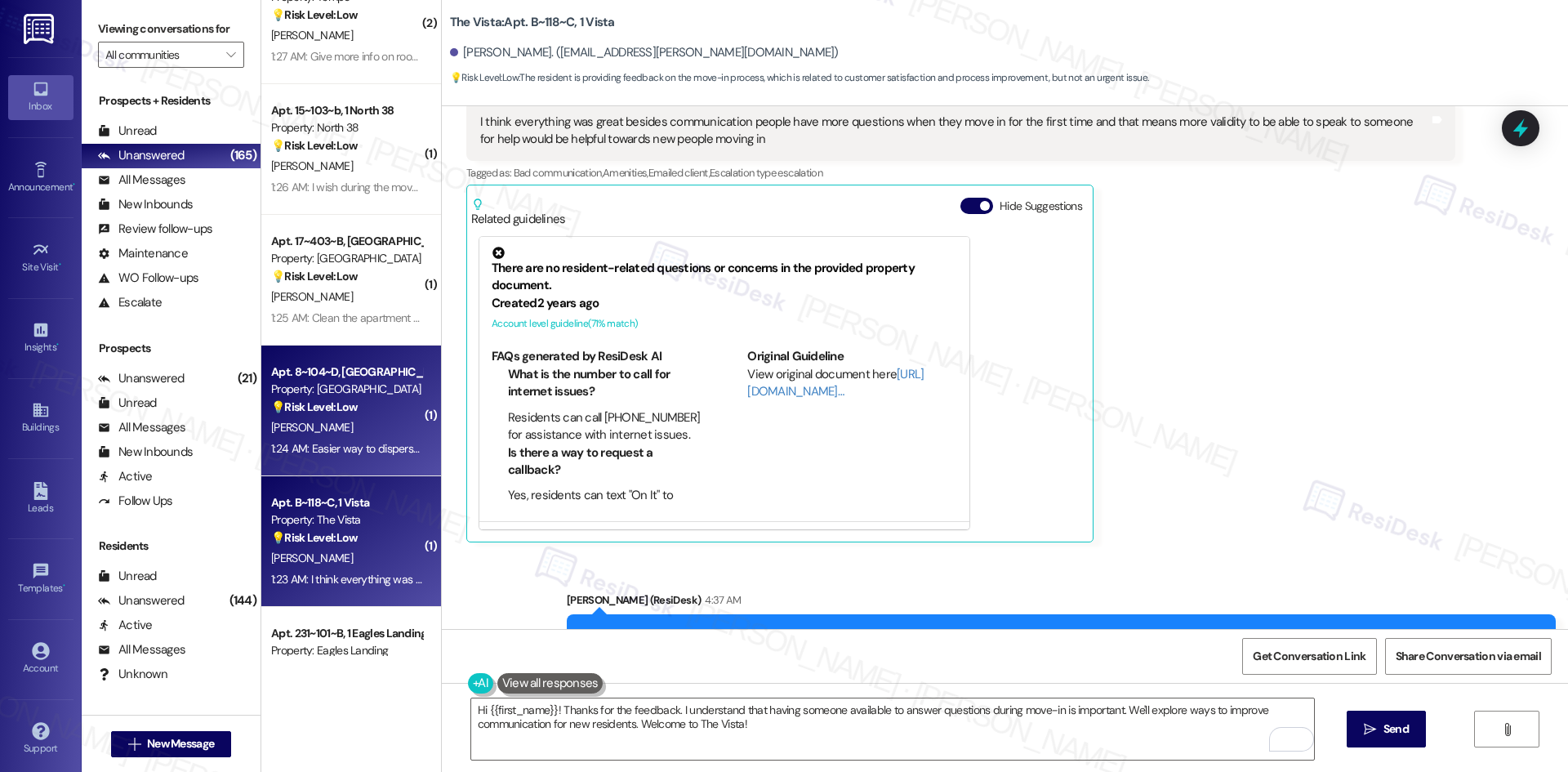
click at [330, 424] on div "[PERSON_NAME]" at bounding box center [347, 427] width 154 height 20
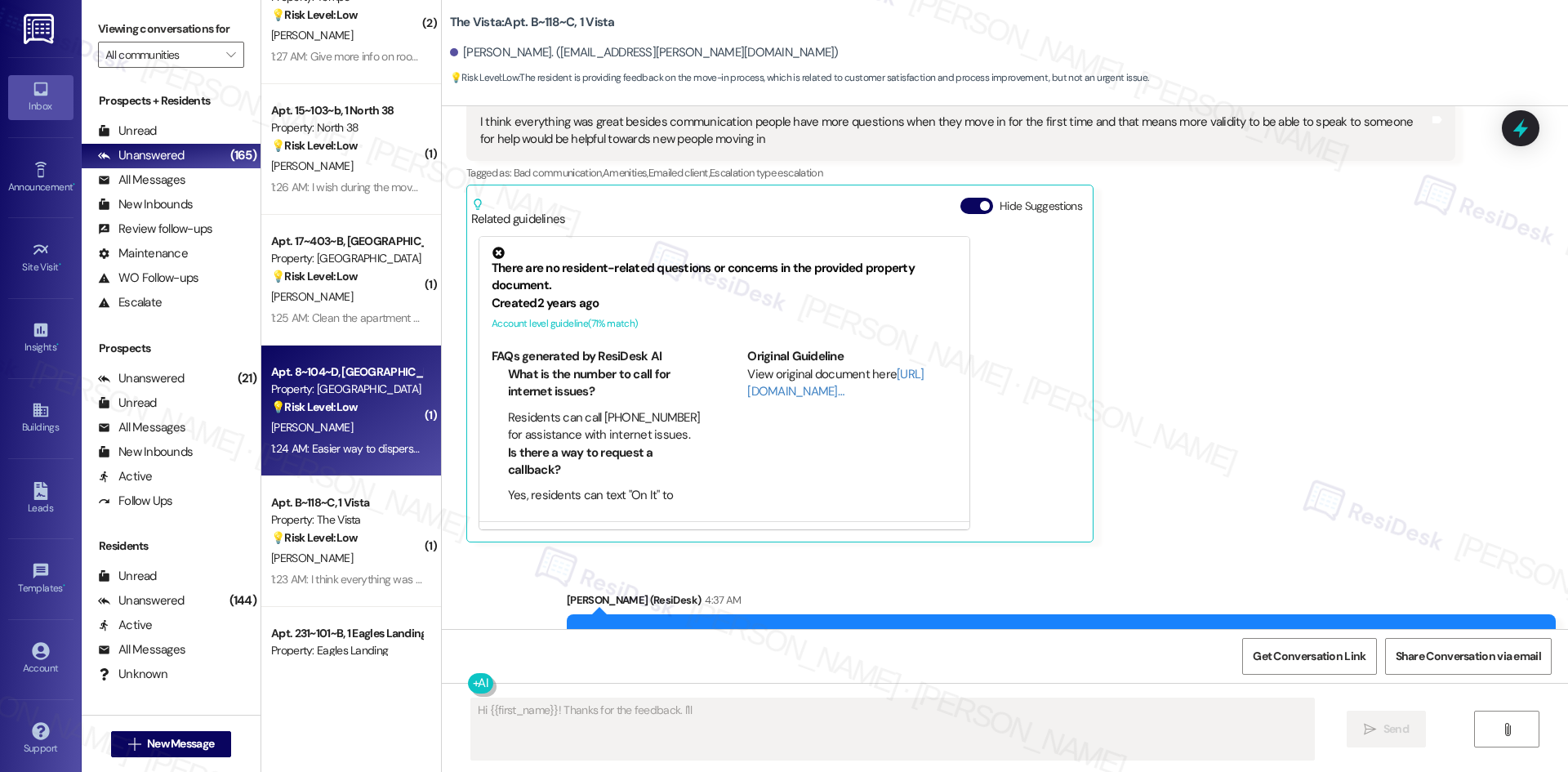
scroll to position [0, 0]
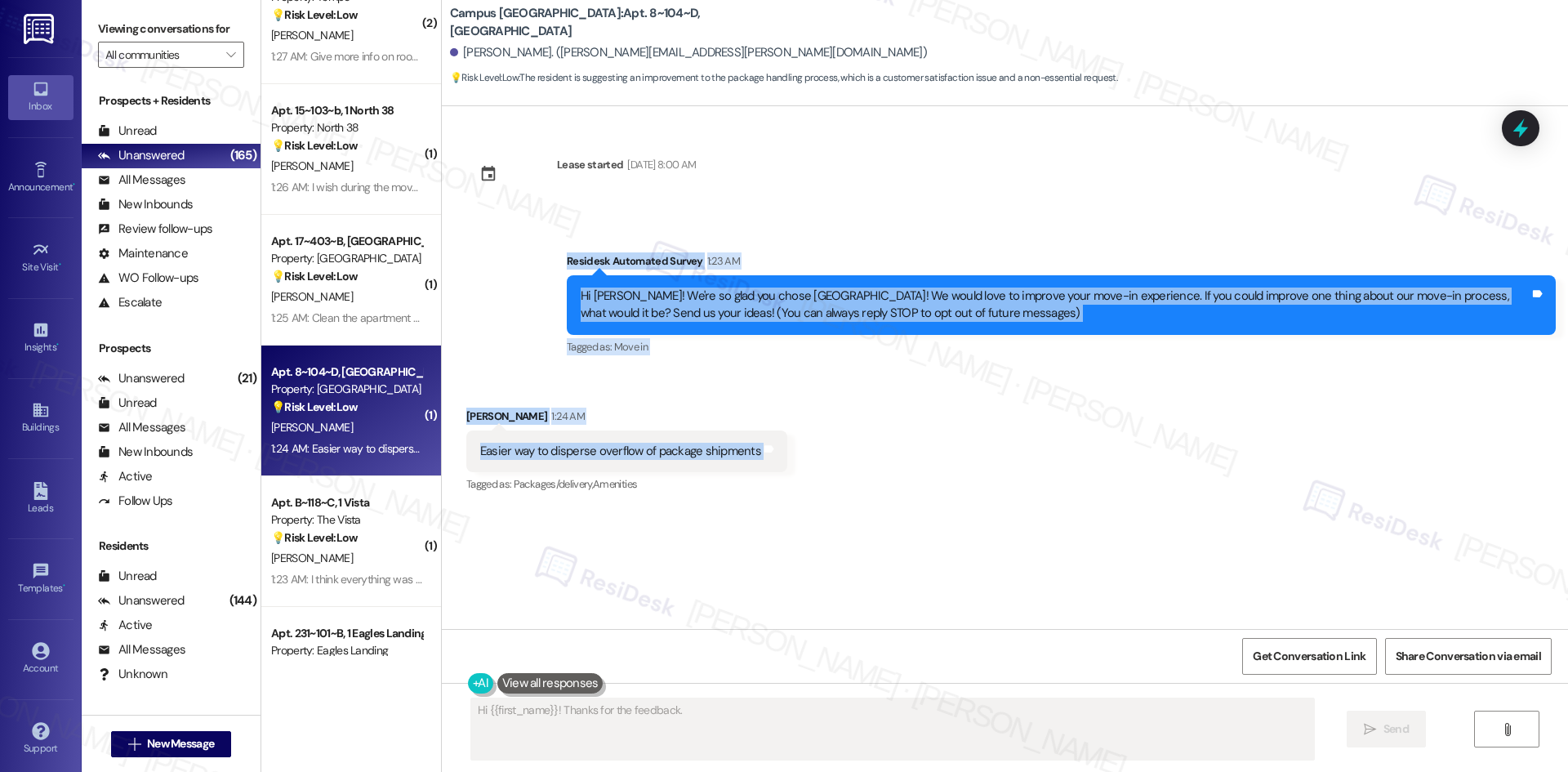
drag, startPoint x: 517, startPoint y: 244, endPoint x: 809, endPoint y: 457, distance: 361.4
click at [809, 457] on div "Lease started Aug 16, 2025 at 8:00 AM Survey, sent via SMS Residesk Automated S…" at bounding box center [1004, 368] width 1126 height 523
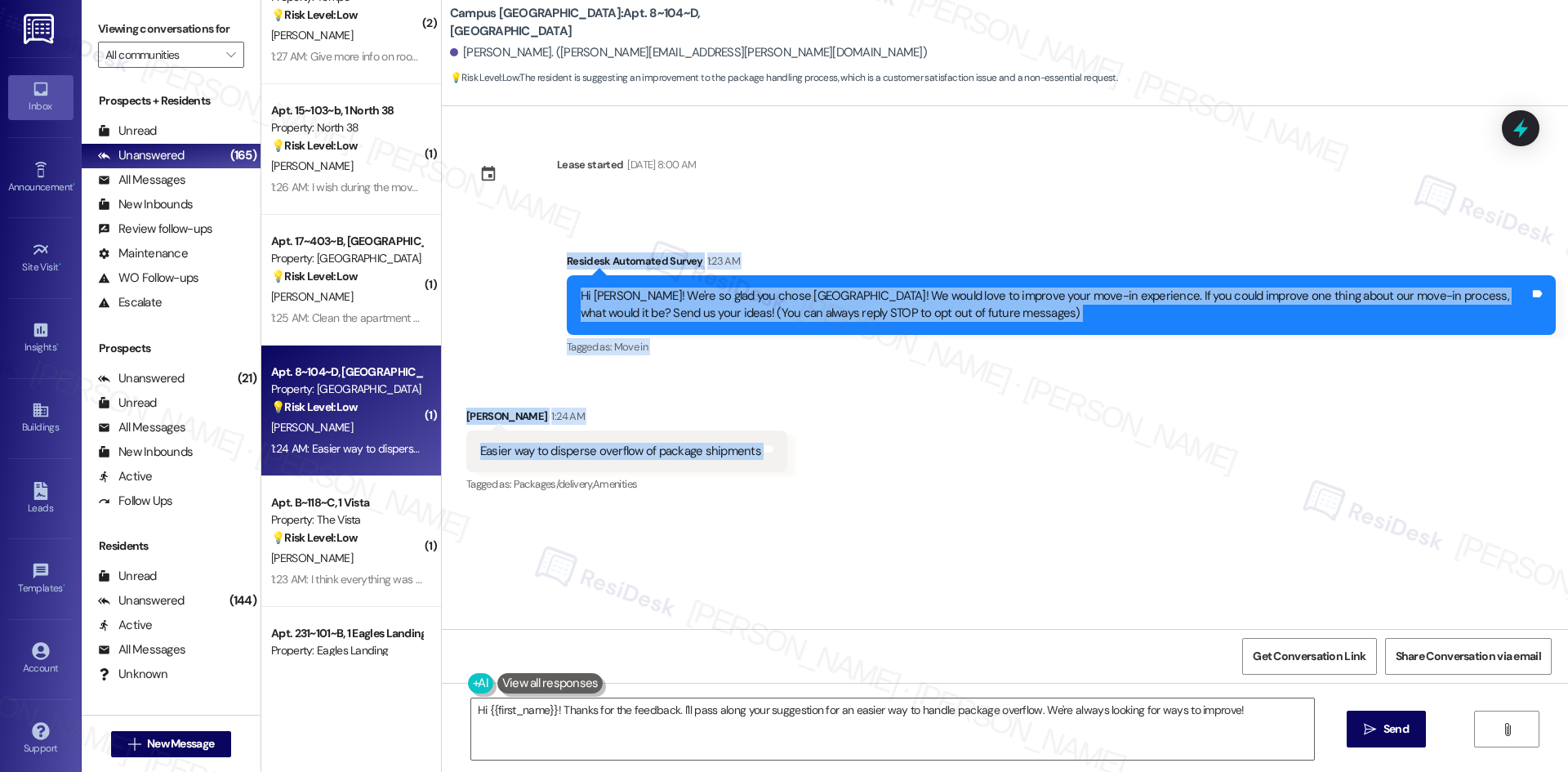
copy div "Residesk Automated Survey 1:23 AM Hi Ryan! We're so glad you chose Campus Villa…"
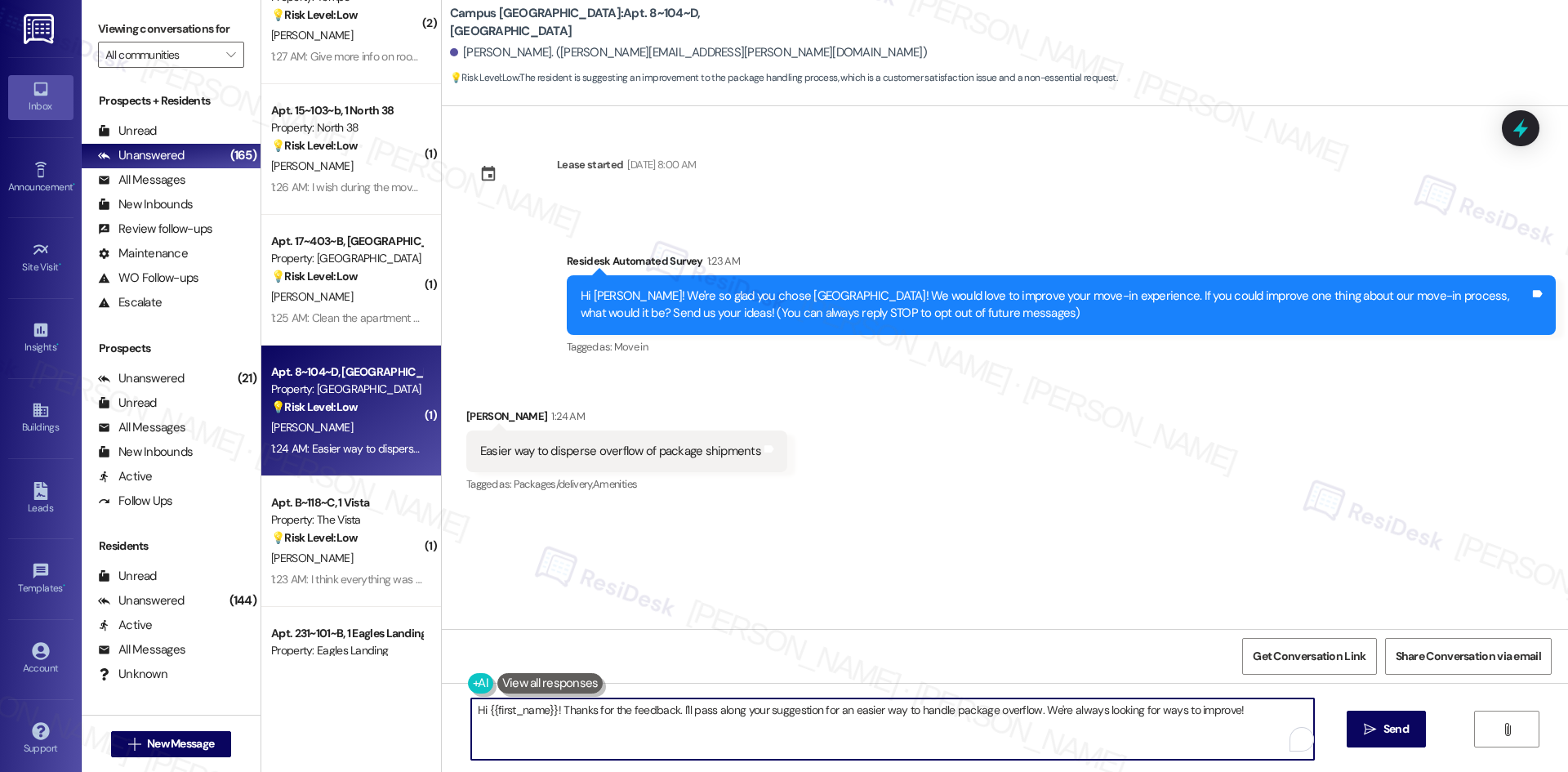
click at [709, 726] on textarea "Hi {{first_name}}! Thanks for the feedback. I'll pass along your suggestion for…" at bounding box center [892, 729] width 843 height 61
paste textarea "hank you for your feedback! I’ll share your suggestion about finding an easier …"
type textarea "Thank you for your feedback! I’ll share your suggestion about finding an easier…"
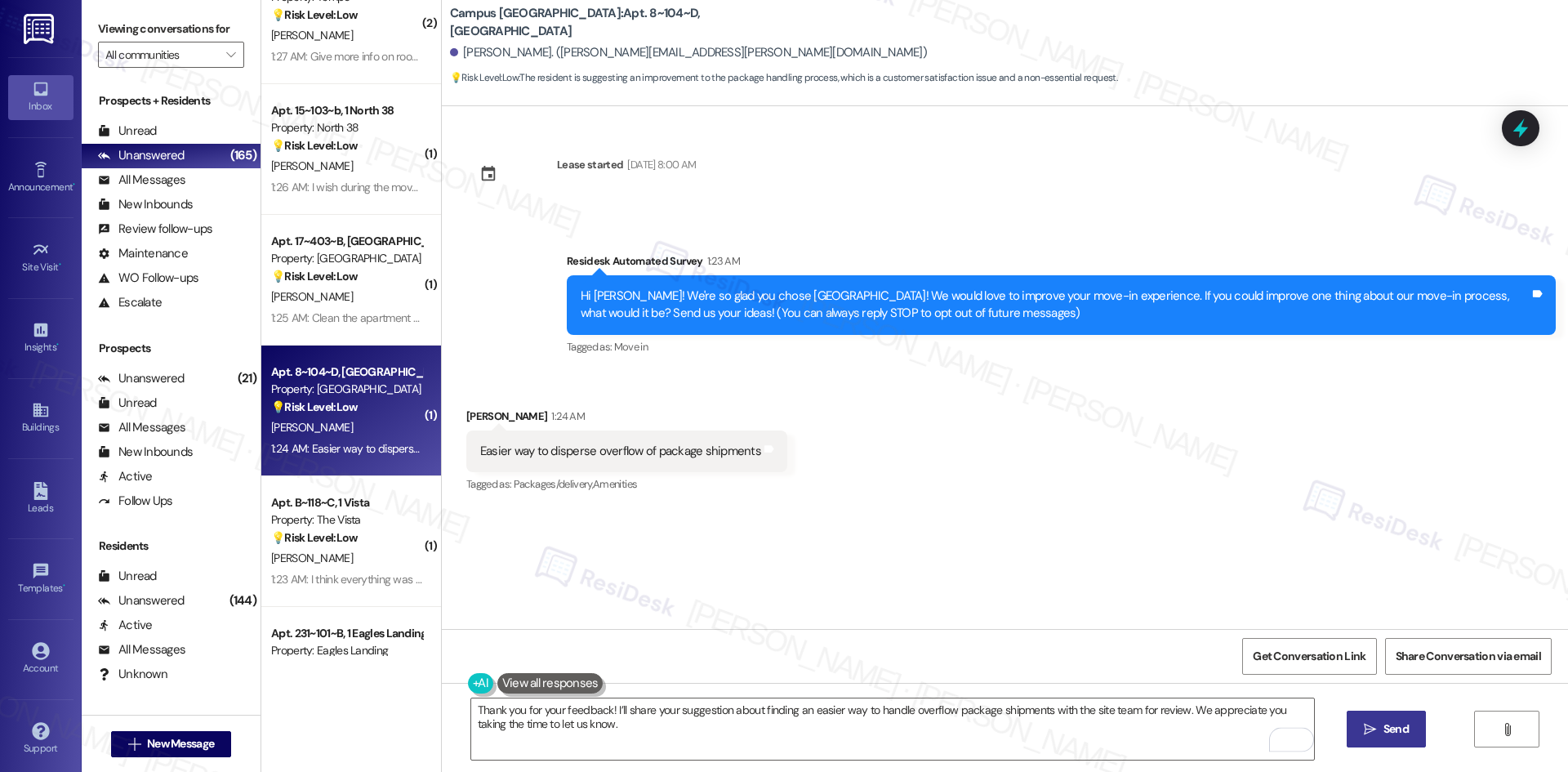
click at [1365, 737] on span " Send" at bounding box center [1386, 729] width 52 height 17
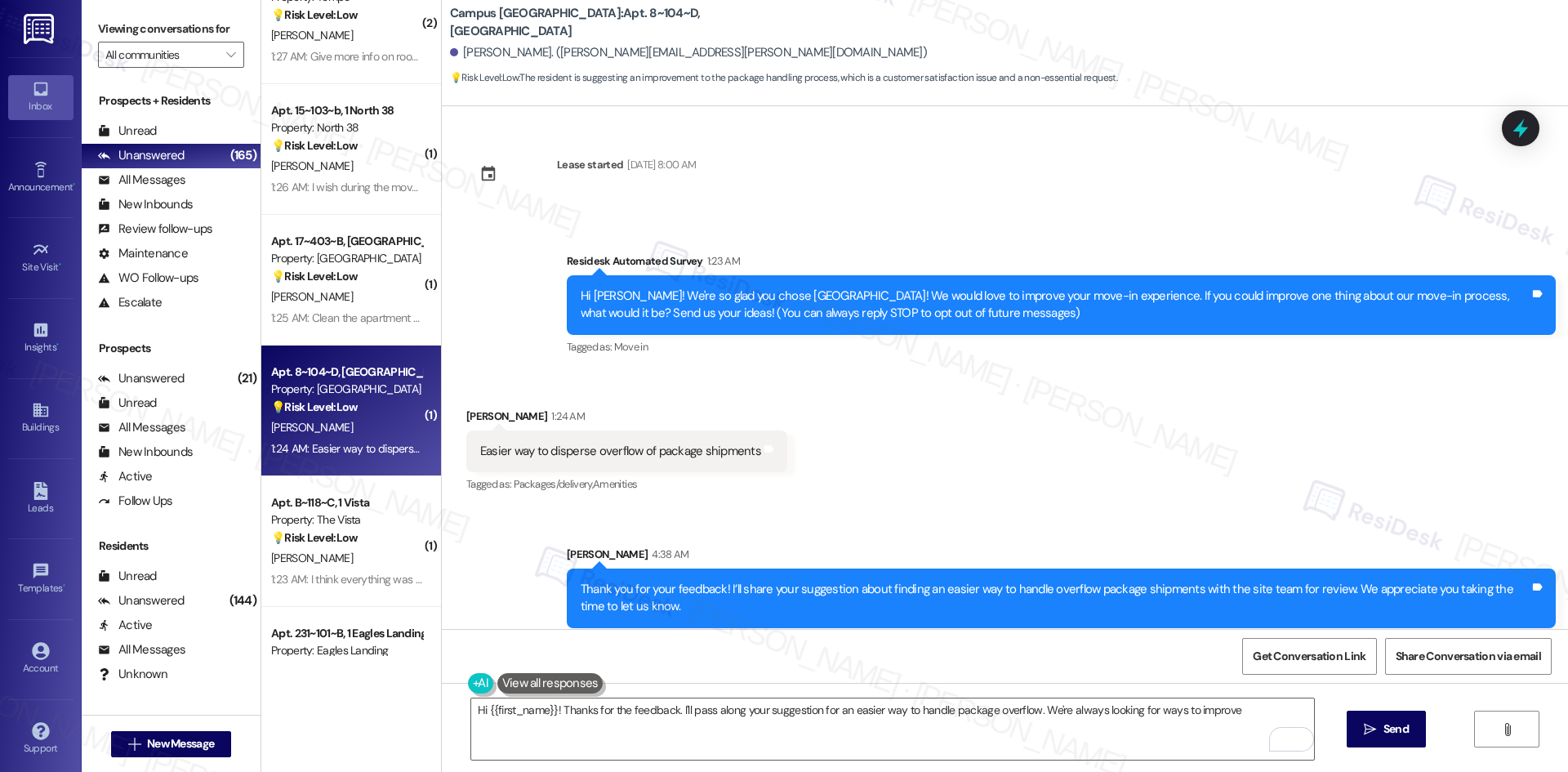
type textarea "Hi {{first_name}}! Thanks for the feedback. I'll pass along your suggestion for…"
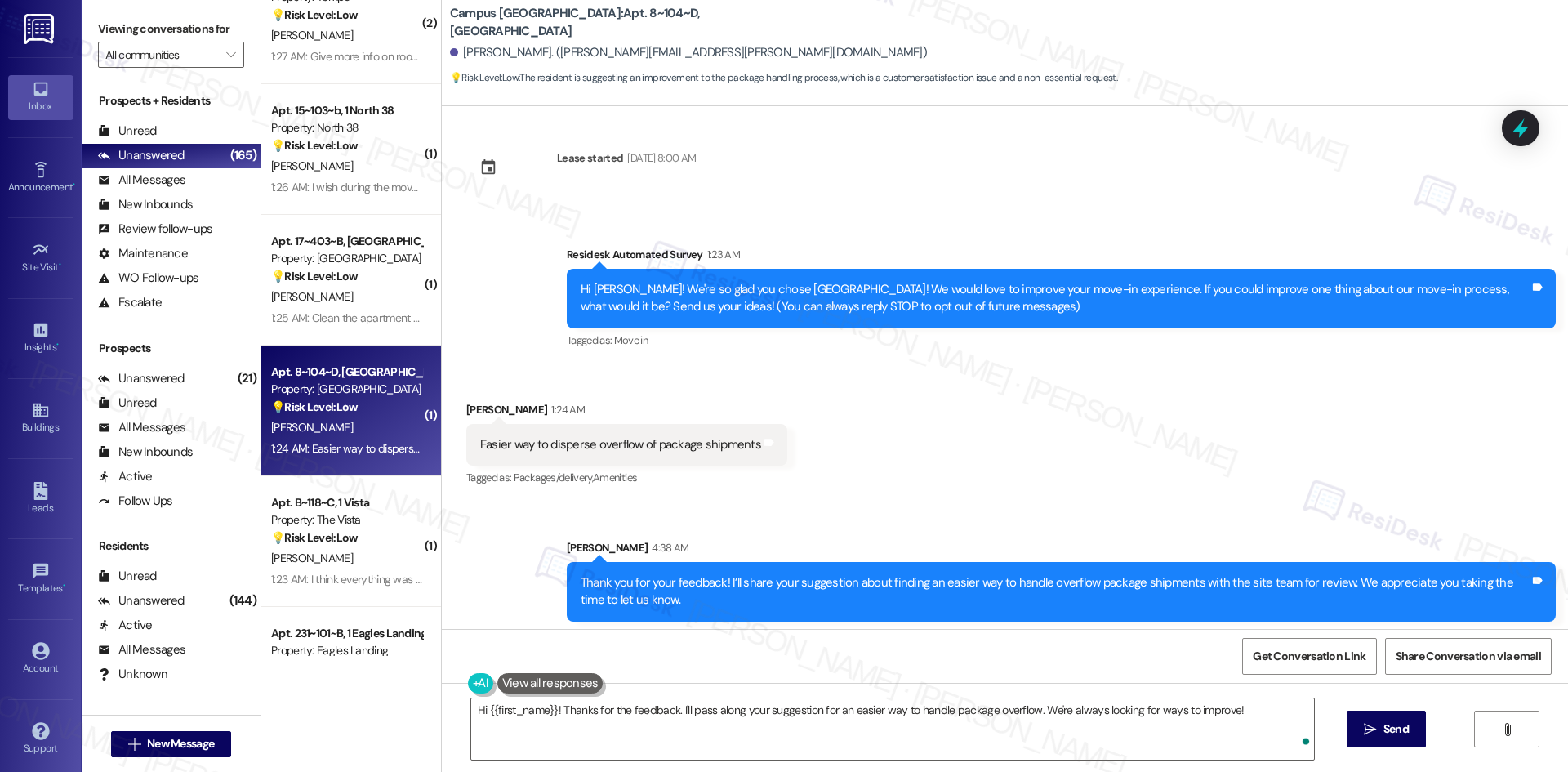
scroll to position [12, 0]
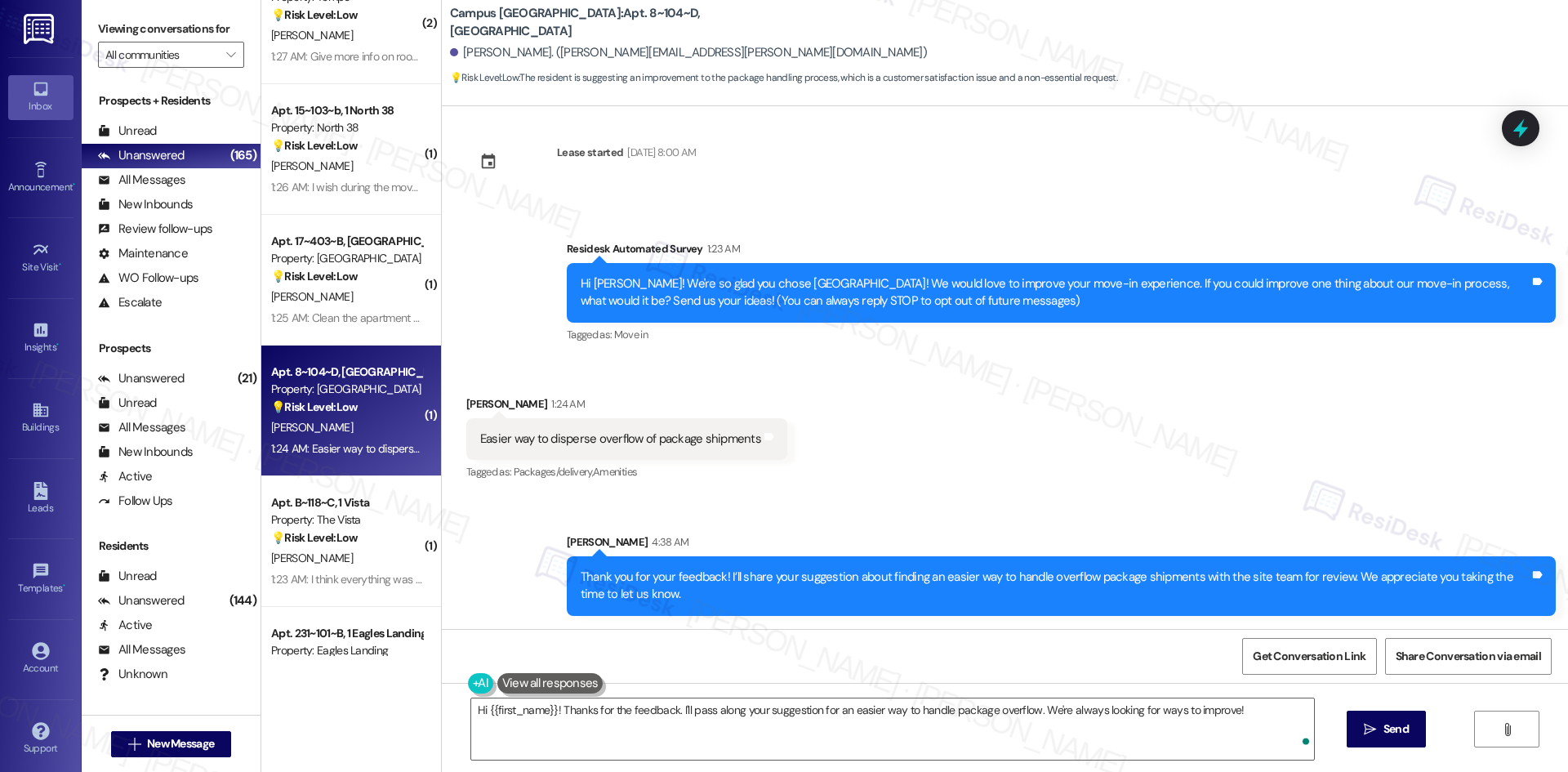
click at [1124, 490] on div "Received via SMS Ryan Hartman 1:24 AM Easier way to disperse overflow of packag…" at bounding box center [1004, 428] width 1126 height 138
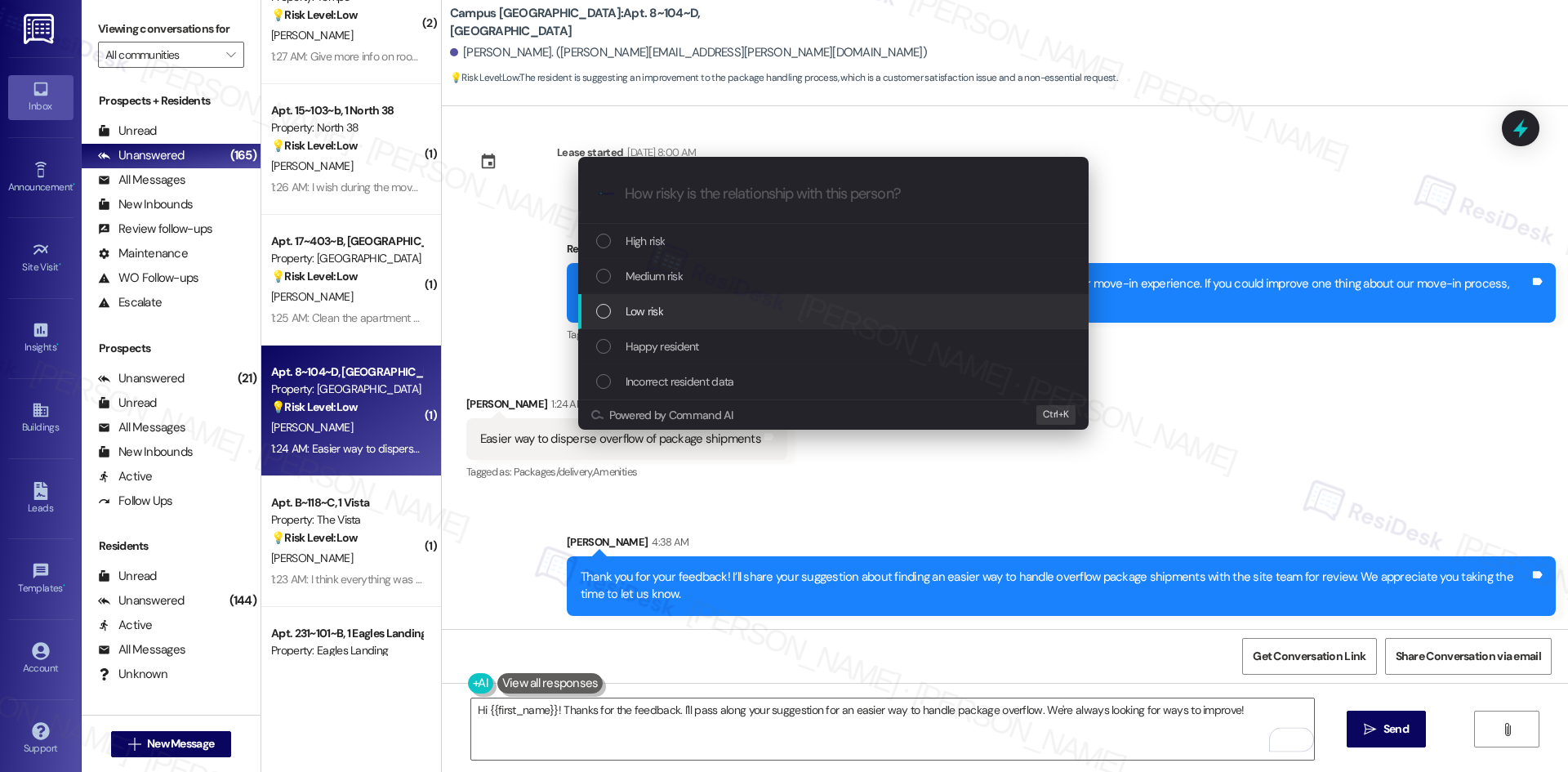
click at [727, 303] on div "Low risk" at bounding box center [835, 311] width 478 height 18
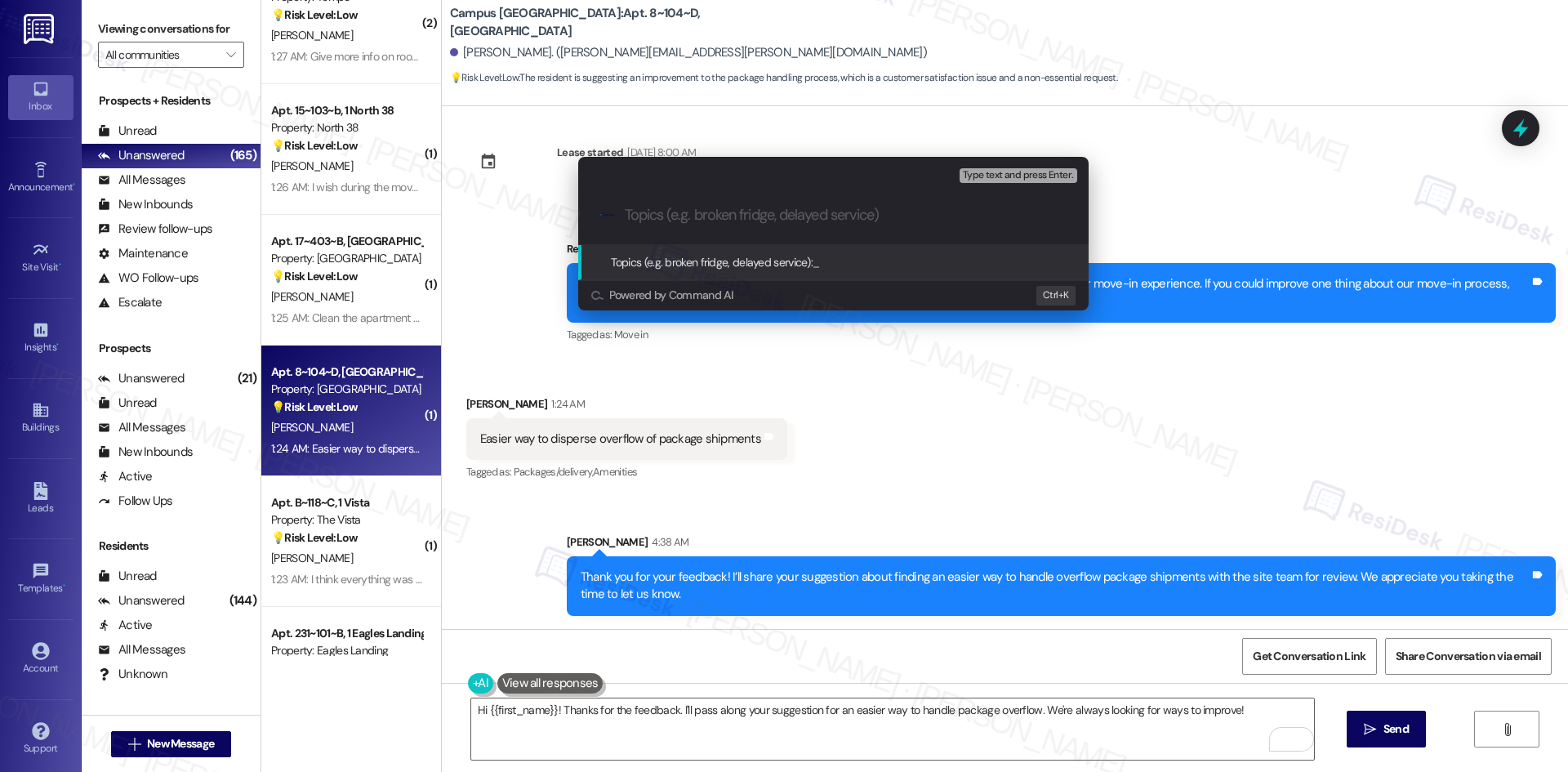
click at [675, 216] on input "Topics (e.g. broken fridge, delayed service)" at bounding box center [846, 215] width 443 height 17
paste input "Feedback on Package Management"
type input "Feedback on Package Management"
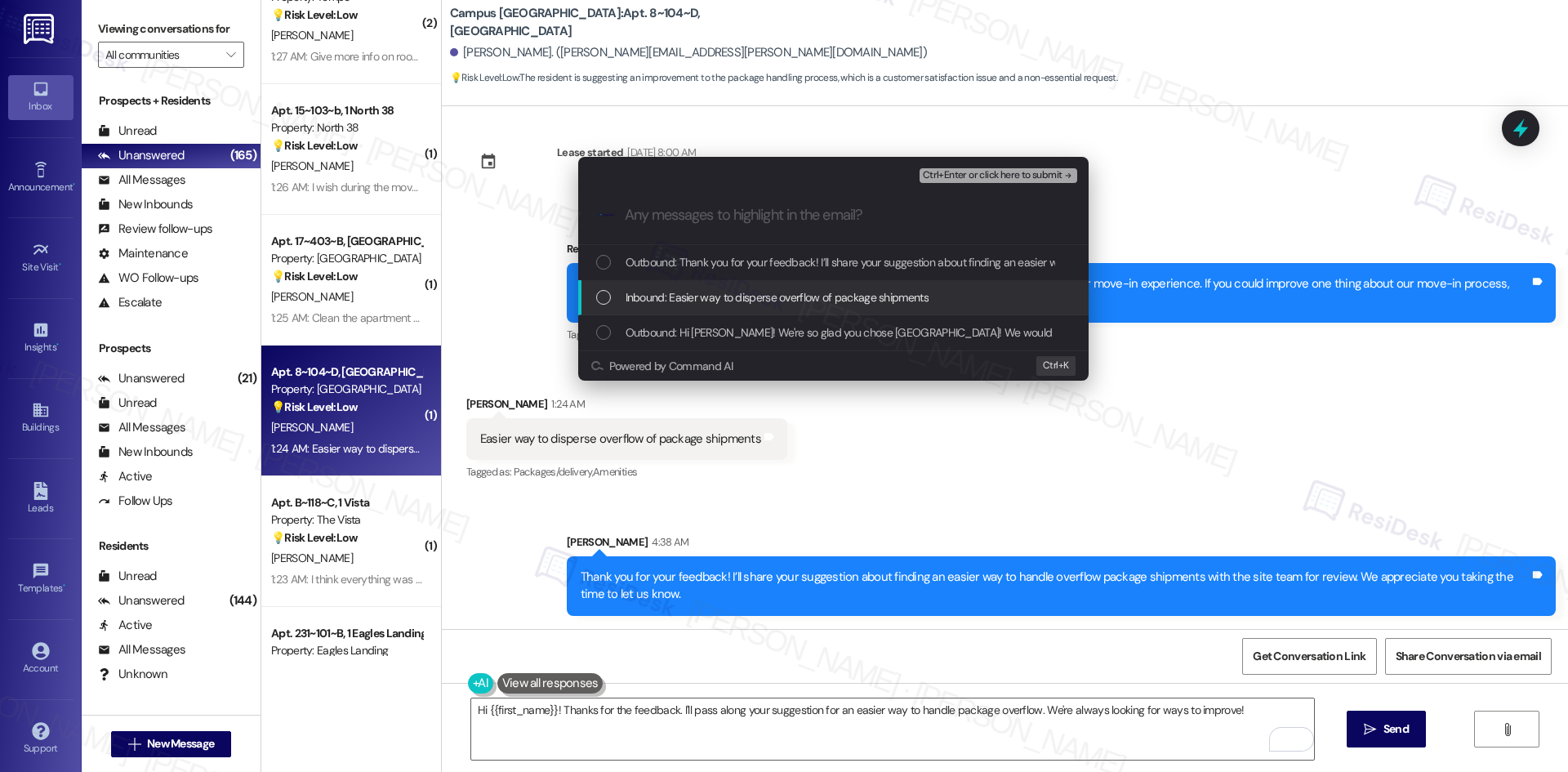
click at [745, 305] on span "Inbound: Easier way to disperse overflow of package shipments" at bounding box center [777, 297] width 303 height 18
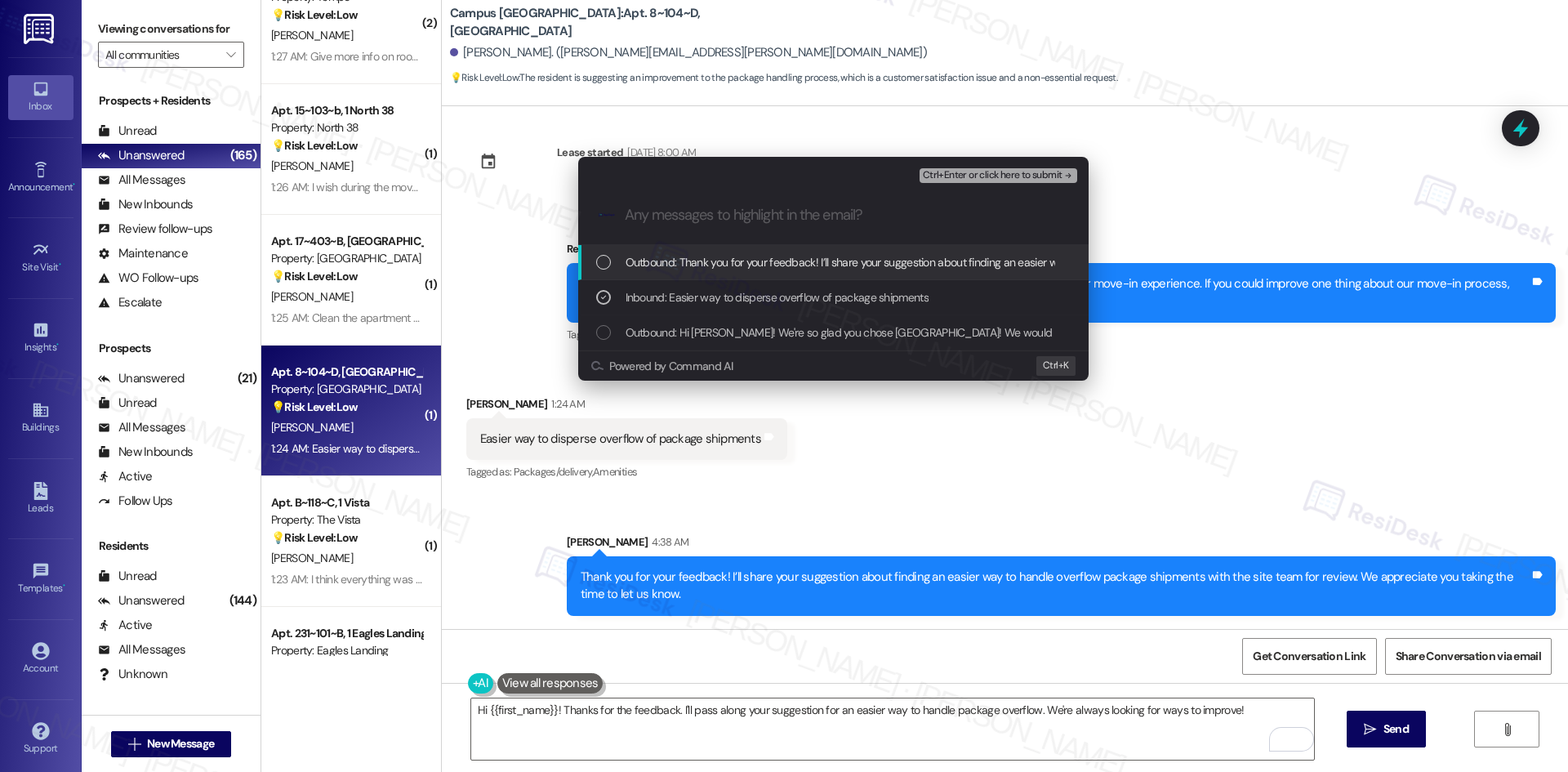
click at [1049, 178] on span "Ctrl+Enter or click here to submit" at bounding box center [992, 175] width 139 height 11
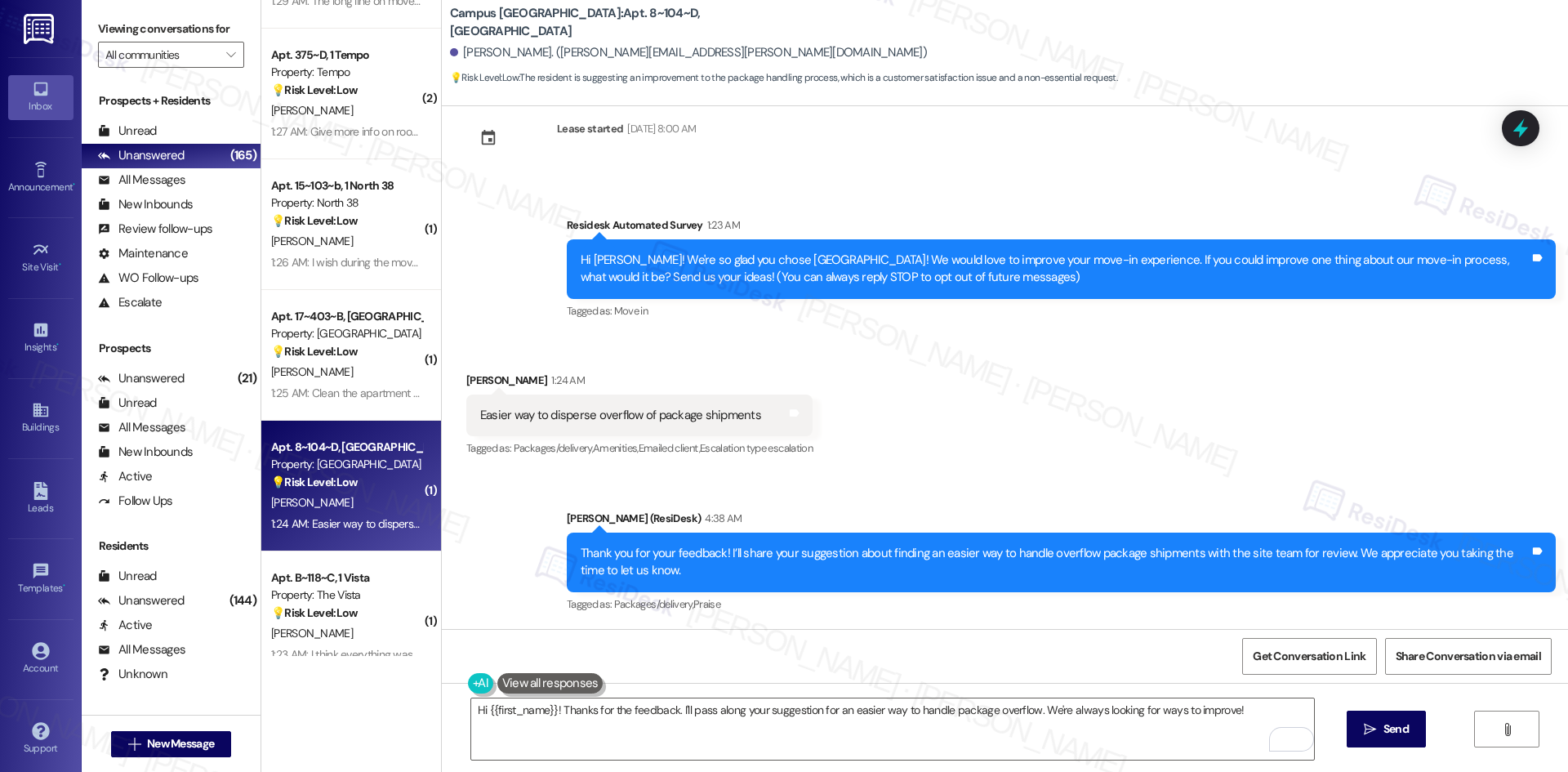
scroll to position [5062, 0]
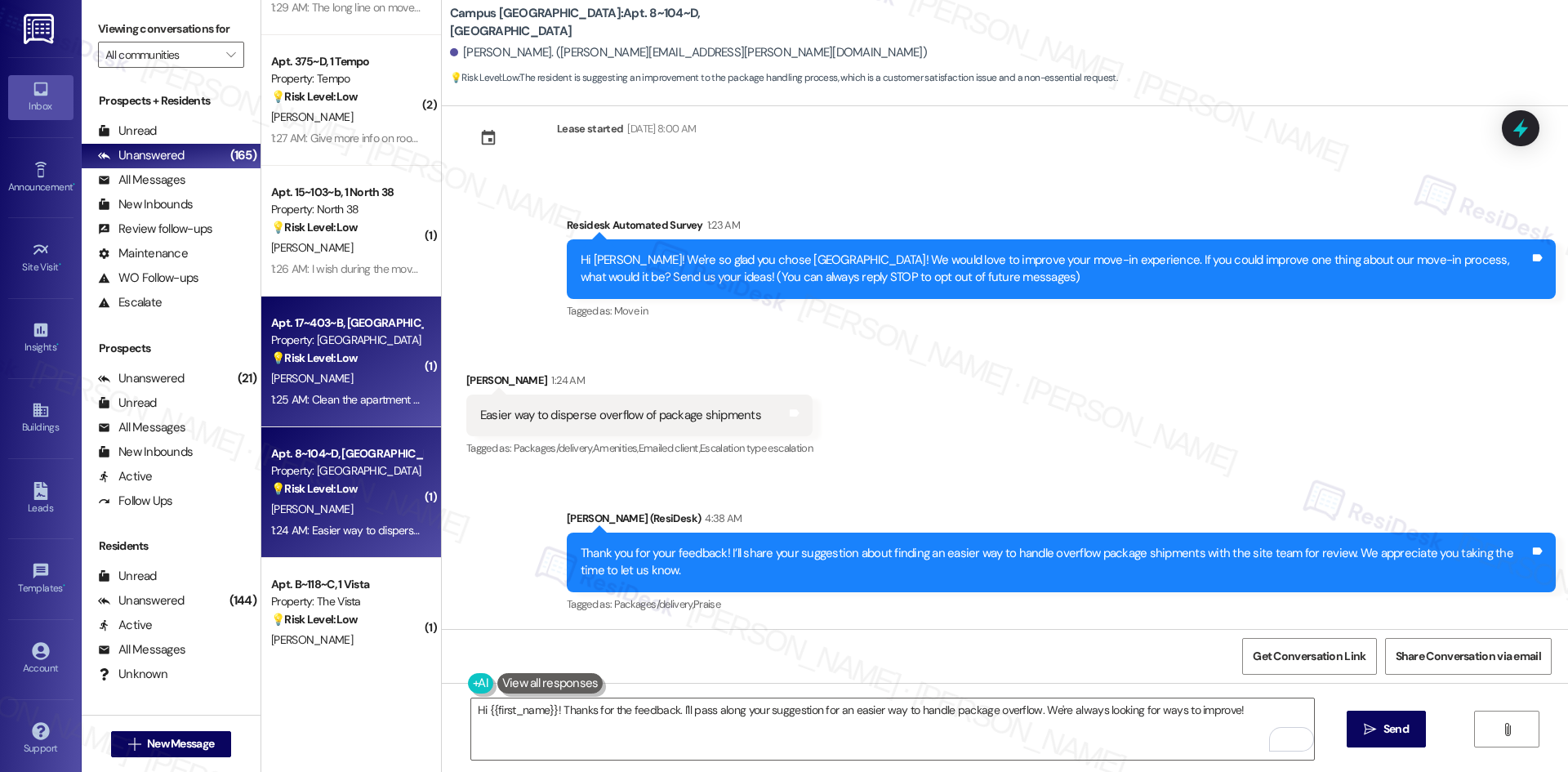
click at [353, 389] on div "1:25 AM: Clean the apartment a but beter before movie in 1:25 AM: Clean the apa…" at bounding box center [347, 399] width 154 height 20
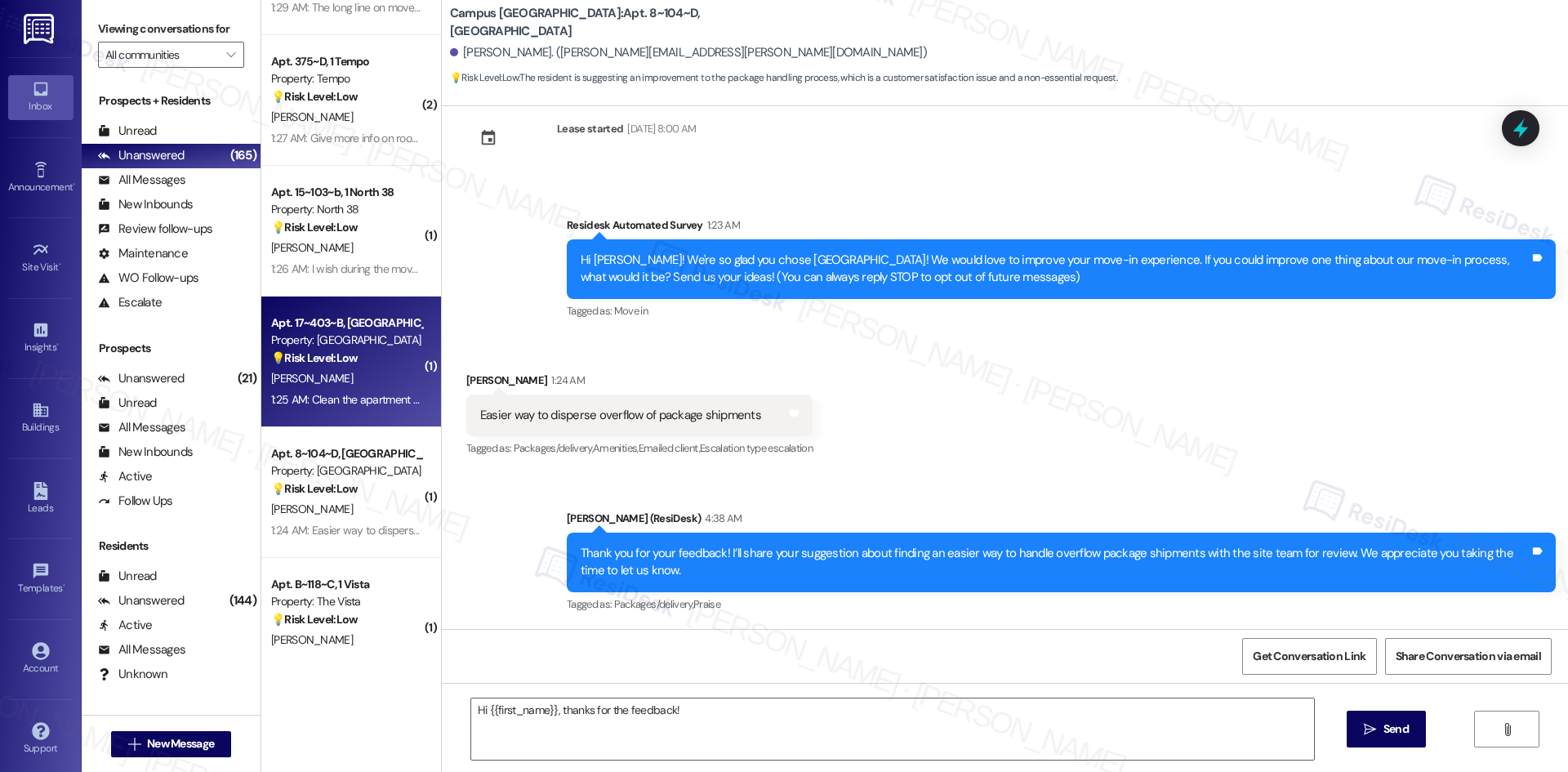
scroll to position [0, 0]
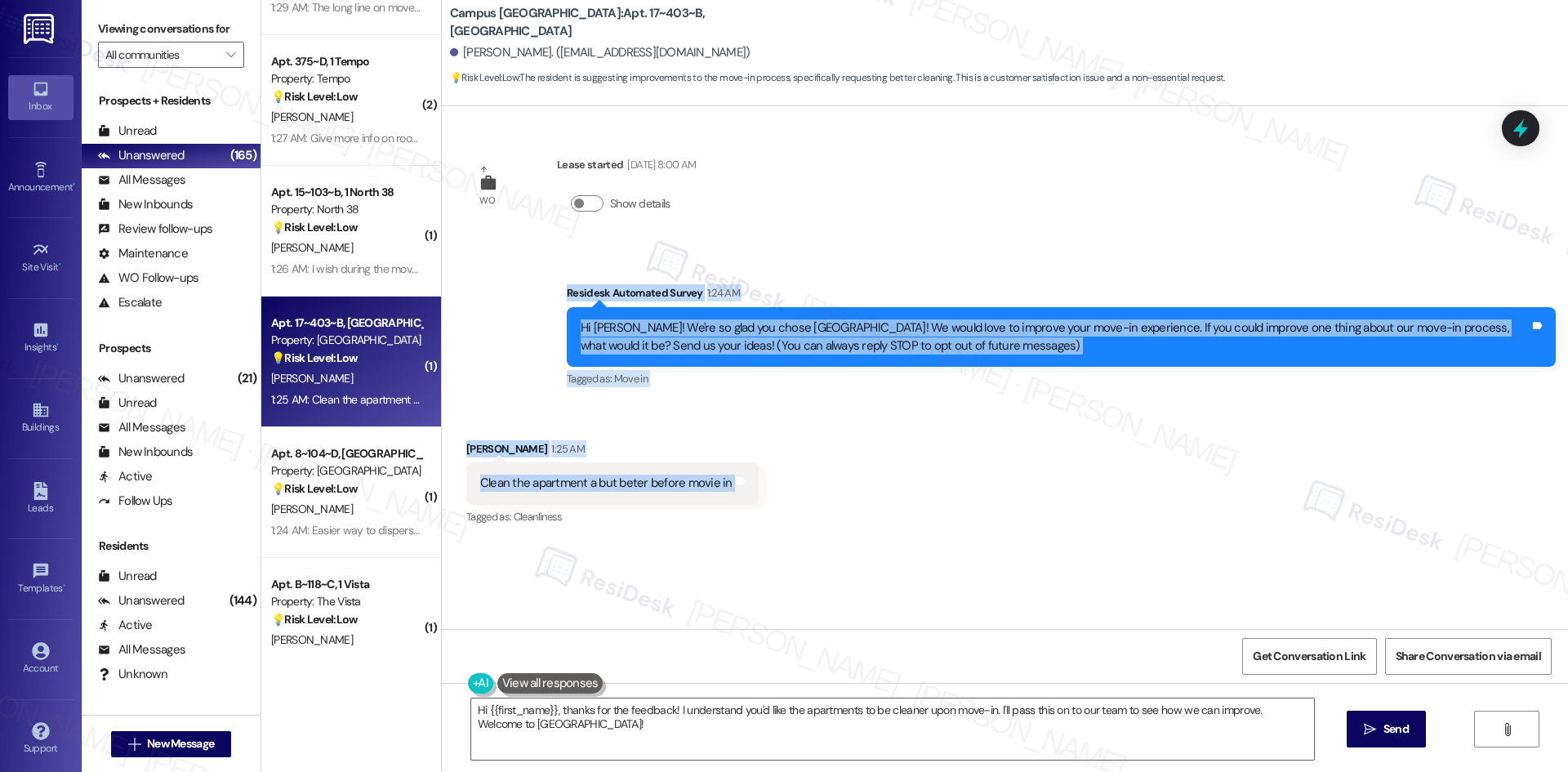
drag, startPoint x: 526, startPoint y: 275, endPoint x: 811, endPoint y: 486, distance: 354.6
click at [811, 486] on div "WO Lease started Aug 16, 2025 at 8:00 AM Show details Survey, sent via SMS Resi…" at bounding box center [1004, 368] width 1126 height 523
copy div "Residesk Automated Survey 1:24 AM Hi Catalina! We're so glad you chose Campus V…"
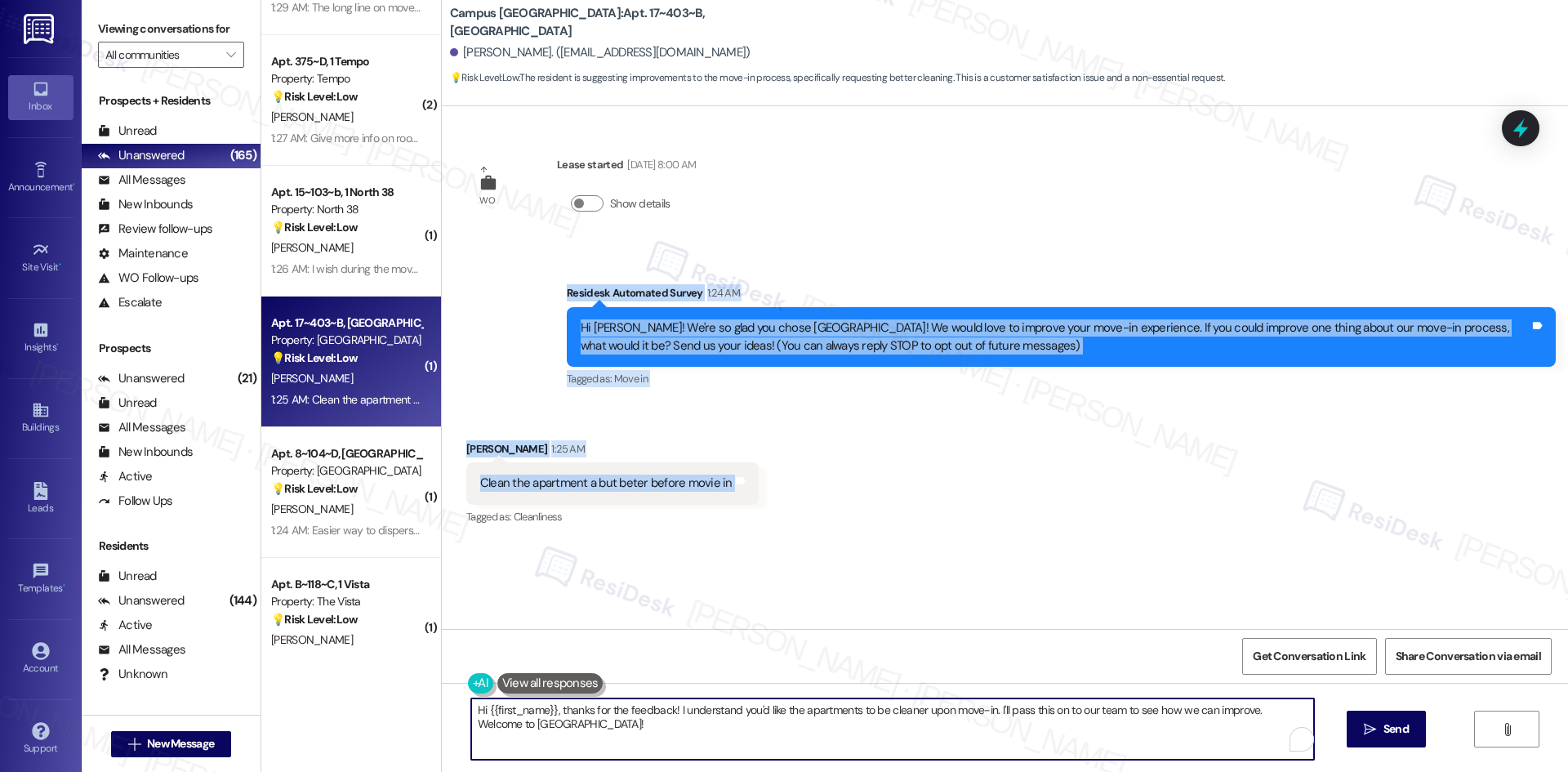
click at [748, 731] on textarea "Hi {{first_name}}, thanks for the feedback! I understand you'd like the apartme…" at bounding box center [892, 729] width 843 height 61
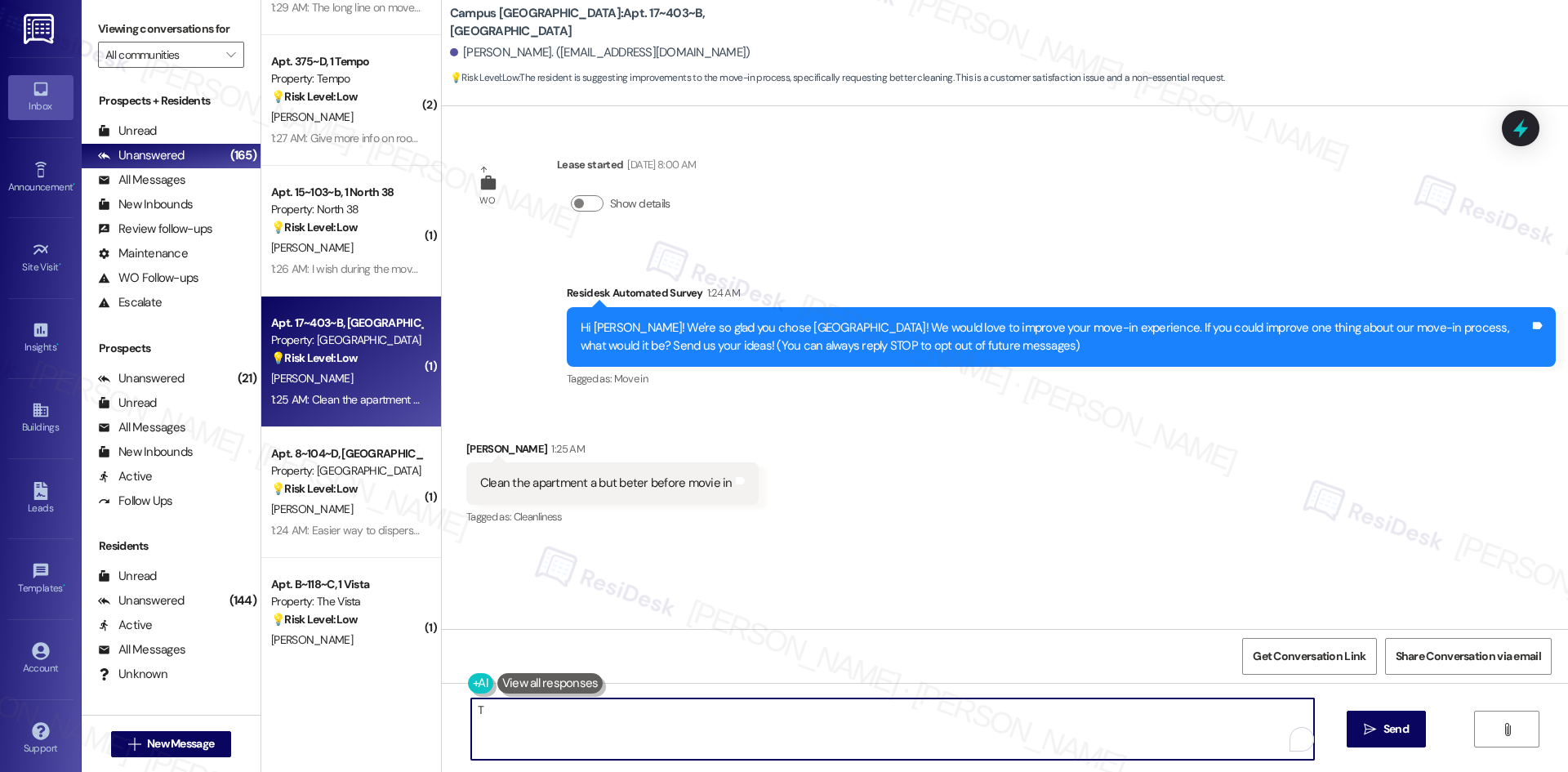
paste textarea "hank you for your feedback! I’ll share your note about improving apartment clea…"
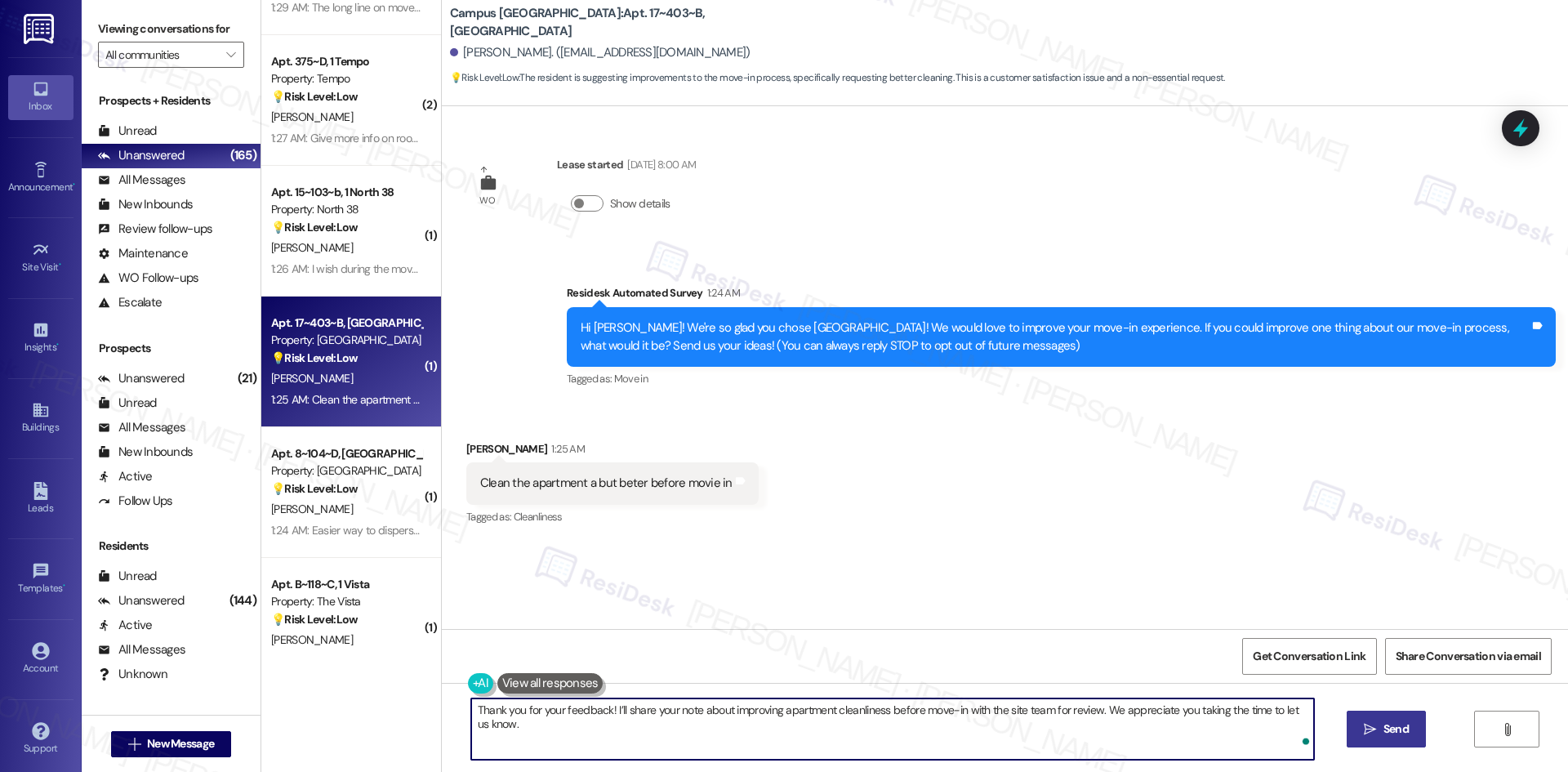
type textarea "Thank you for your feedback! I’ll share your note about improving apartment cle…"
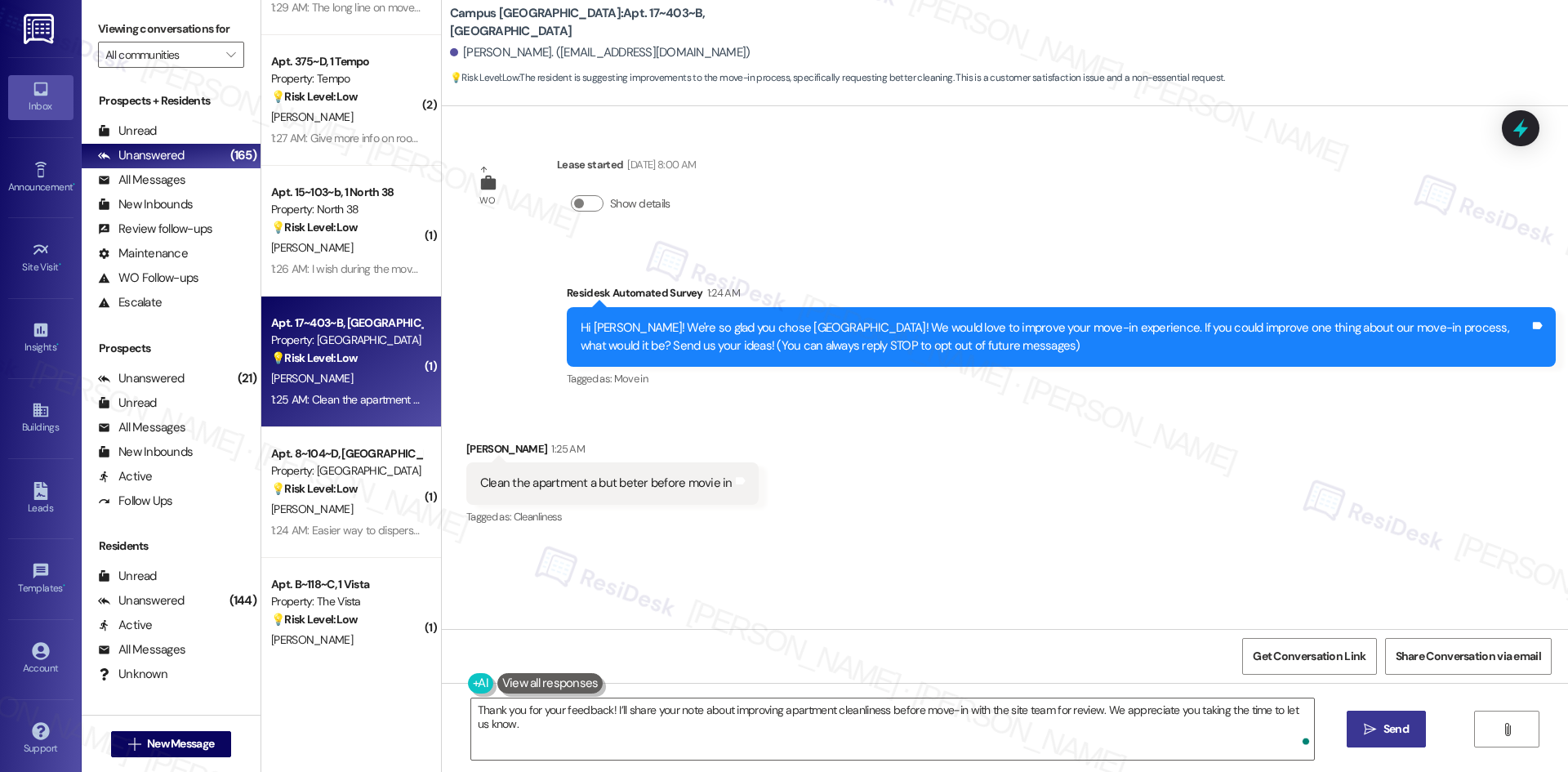
click at [1405, 725] on span "Send" at bounding box center [1396, 729] width 25 height 17
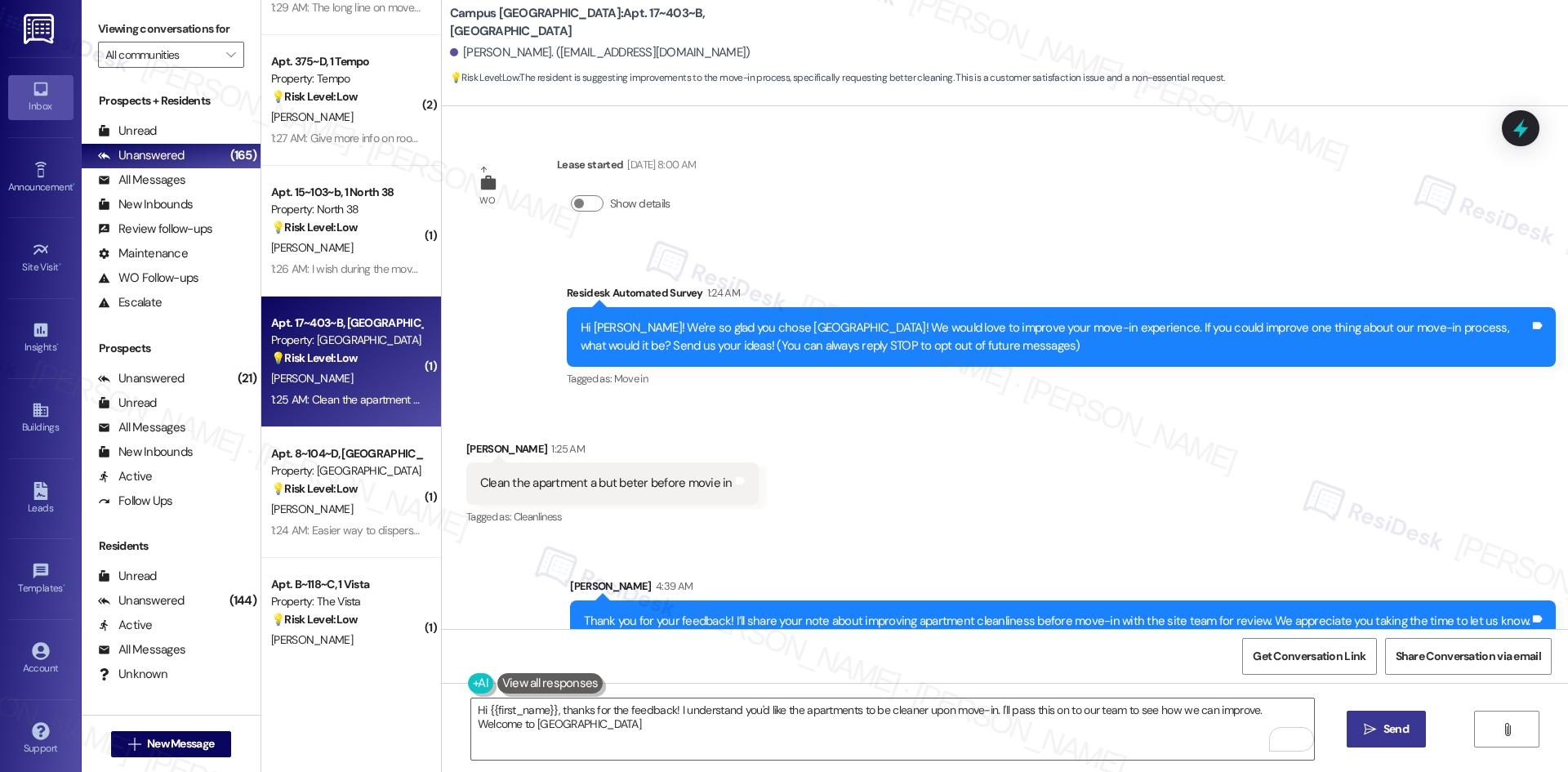
type textarea "Hi {{first_name}}, thanks for the feedback! I understand you'd like the apartme…"
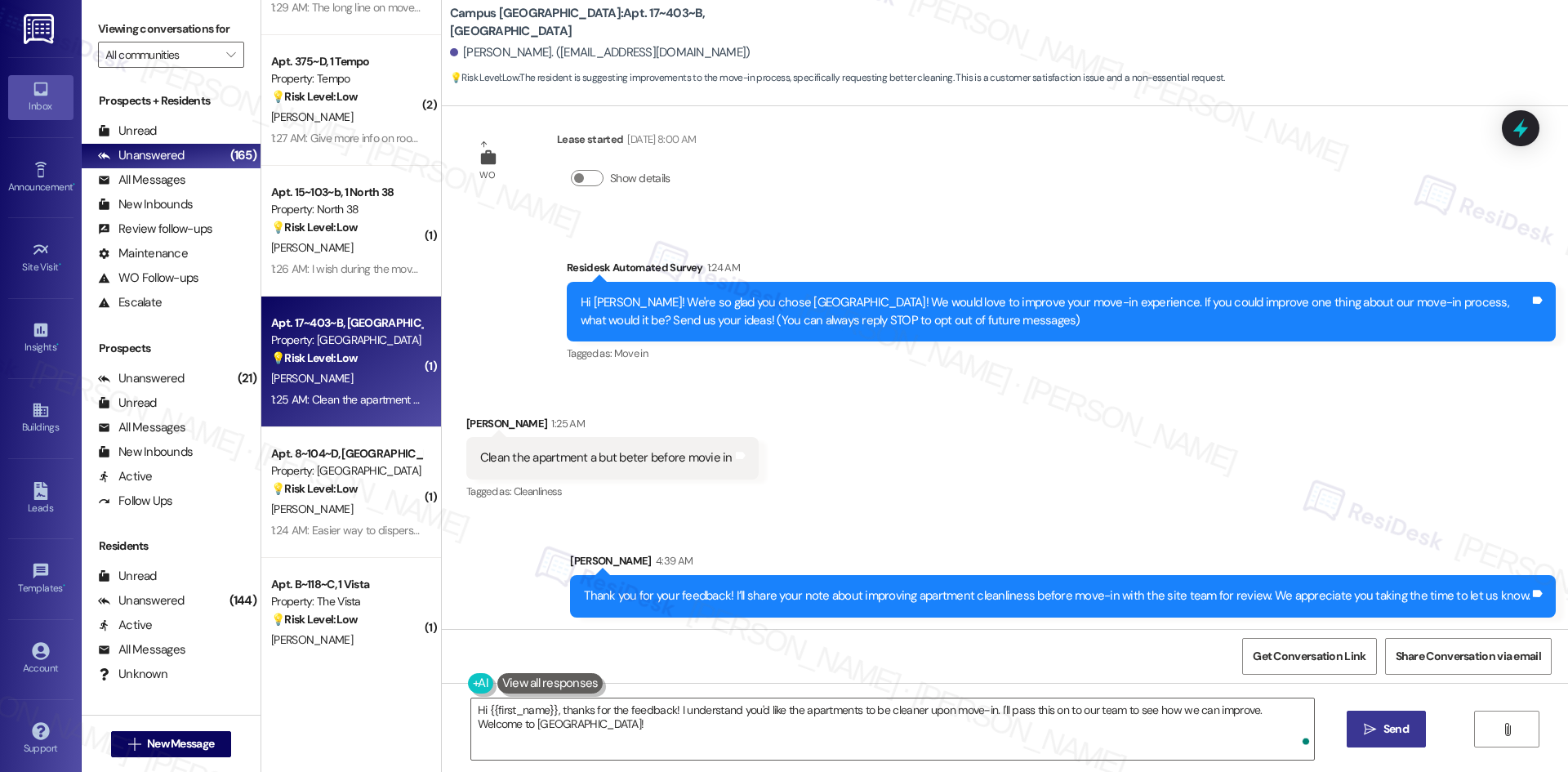
scroll to position [27, 0]
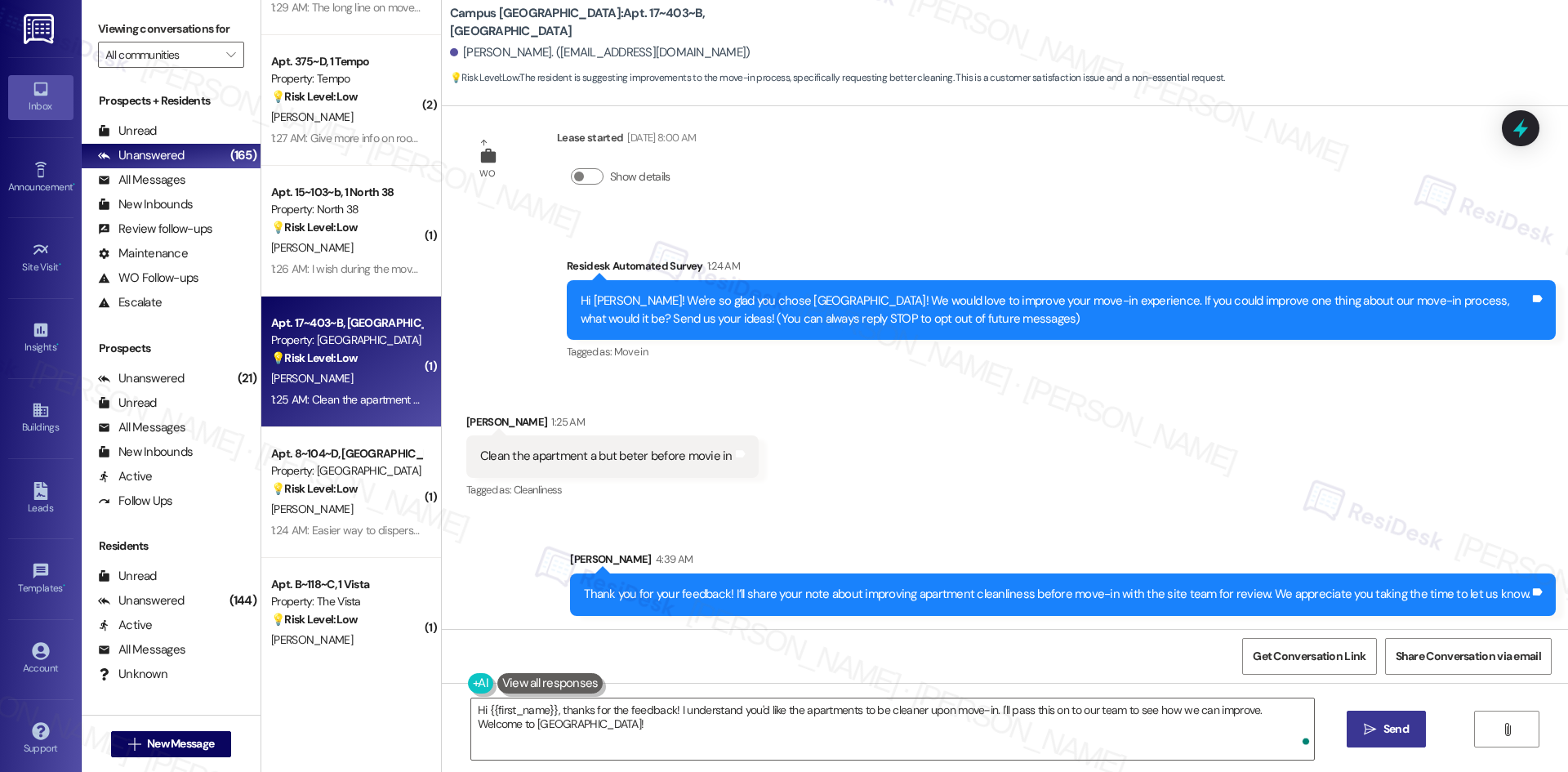
click at [1015, 479] on div "Received via SMS Catalina Flach 1:25 AM Clean the apartment a but beter before …" at bounding box center [1004, 446] width 1126 height 138
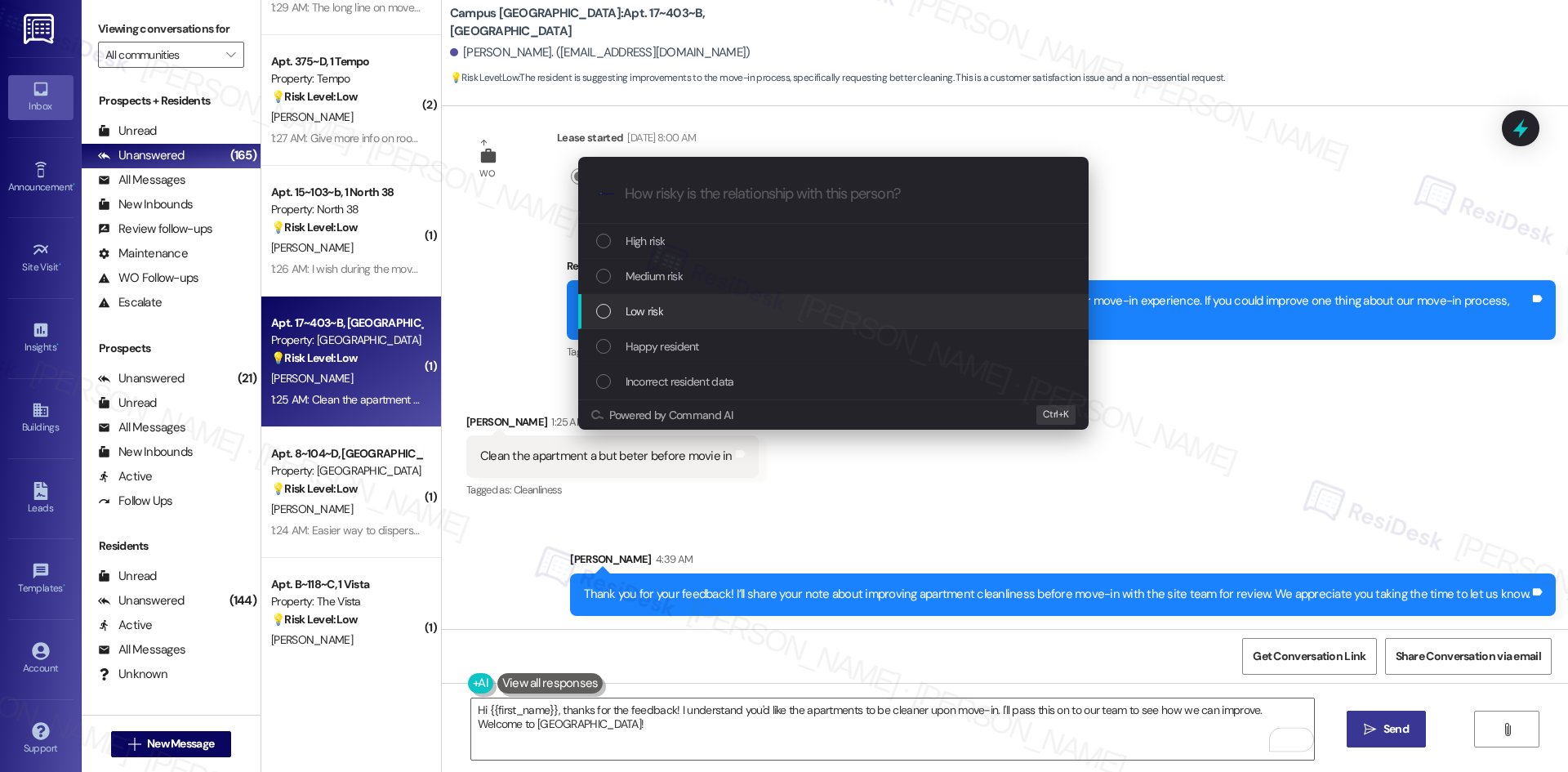
click at [707, 300] on div "Low risk" at bounding box center [833, 311] width 510 height 35
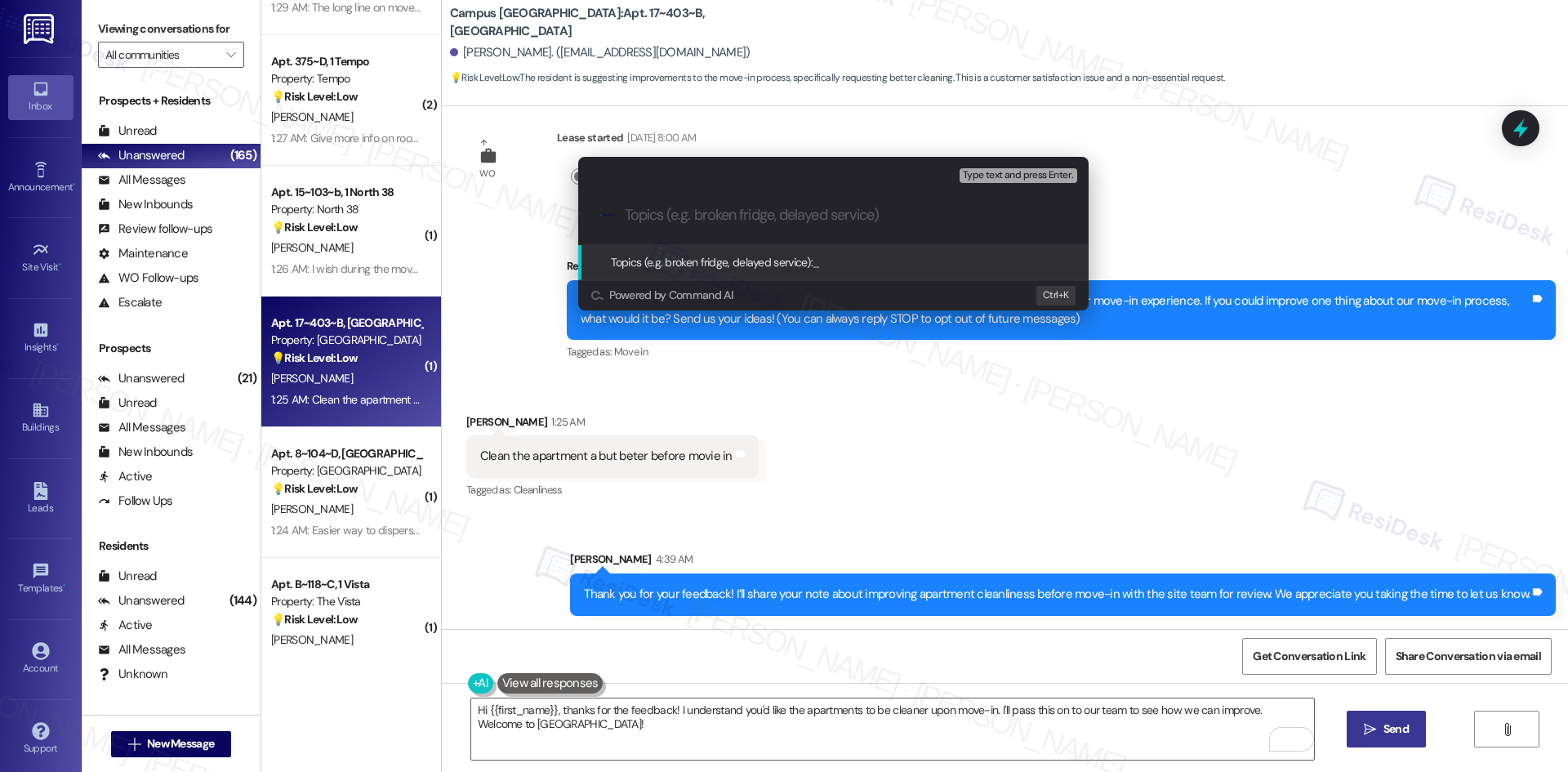
click at [741, 220] on input "Topics (e.g. broken fridge, delayed service)" at bounding box center [846, 215] width 443 height 17
paste input "Feedback on Apartment Cleanliness at Move-In"
type input "Feedback on Apartment Cleanliness at Move-In"
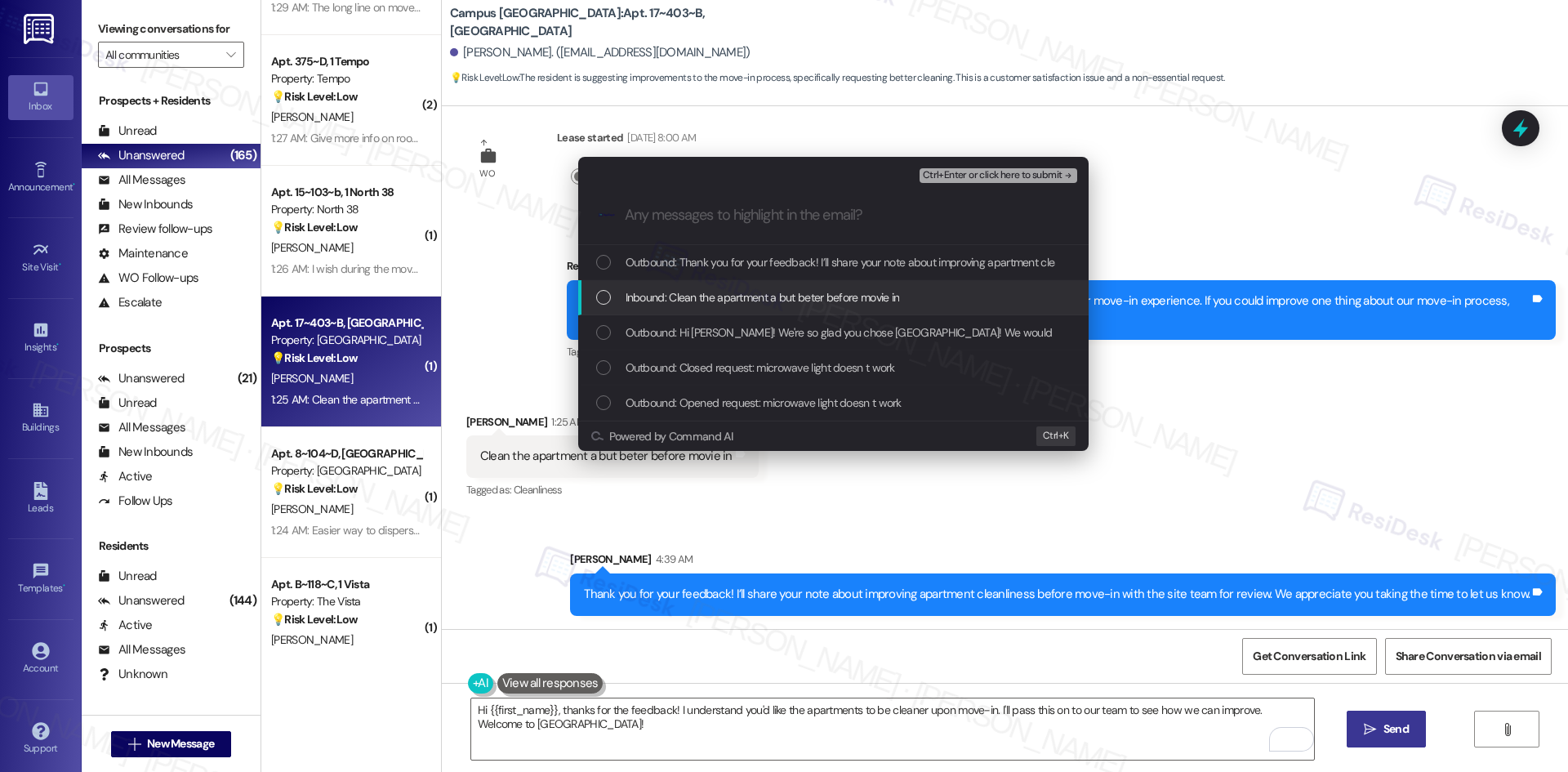
click at [759, 293] on span "Inbound: Clean the apartment a but beter before movie in" at bounding box center [763, 297] width 274 height 18
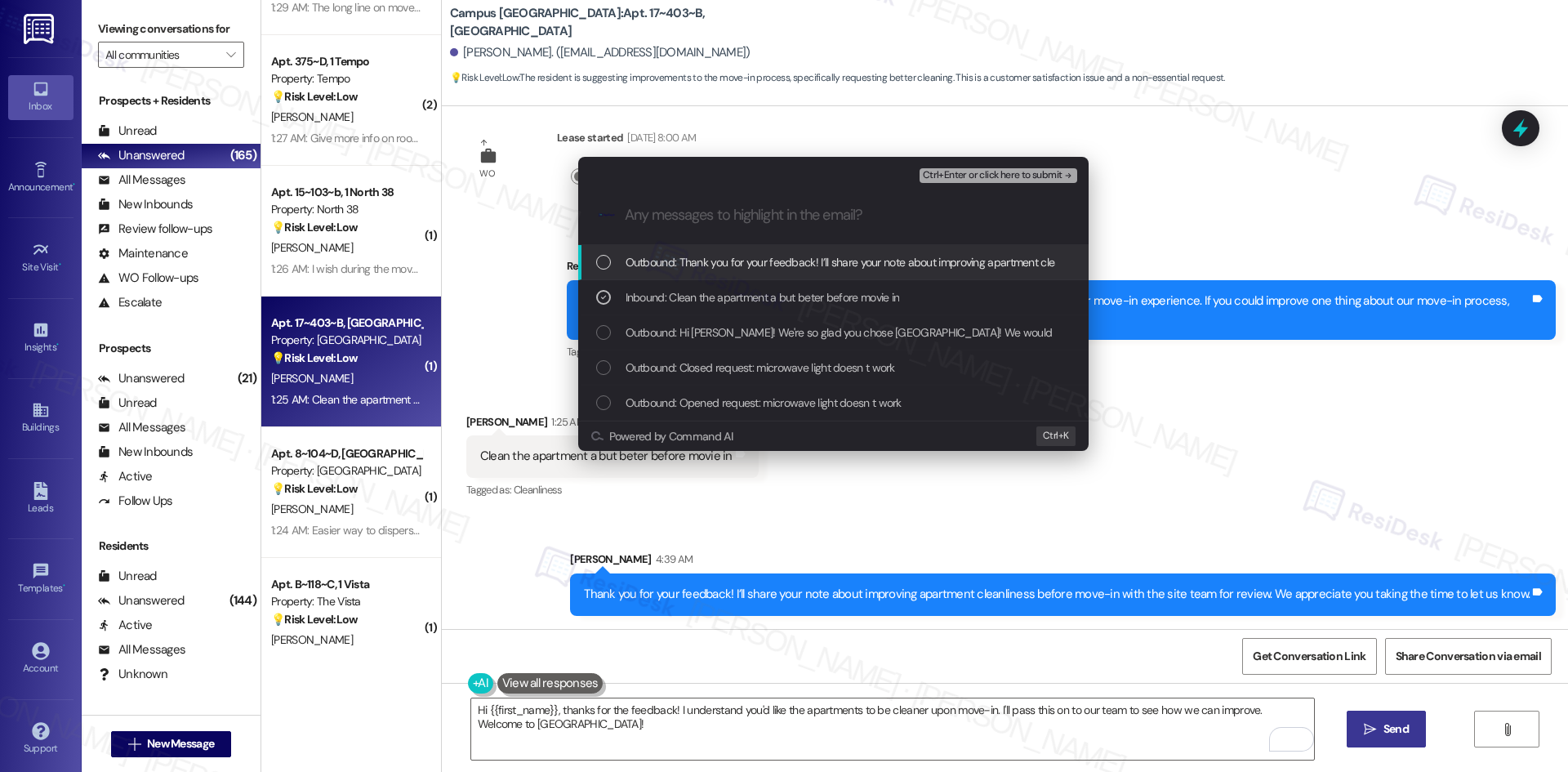
click at [1032, 175] on span "Ctrl+Enter or click here to submit" at bounding box center [992, 175] width 139 height 11
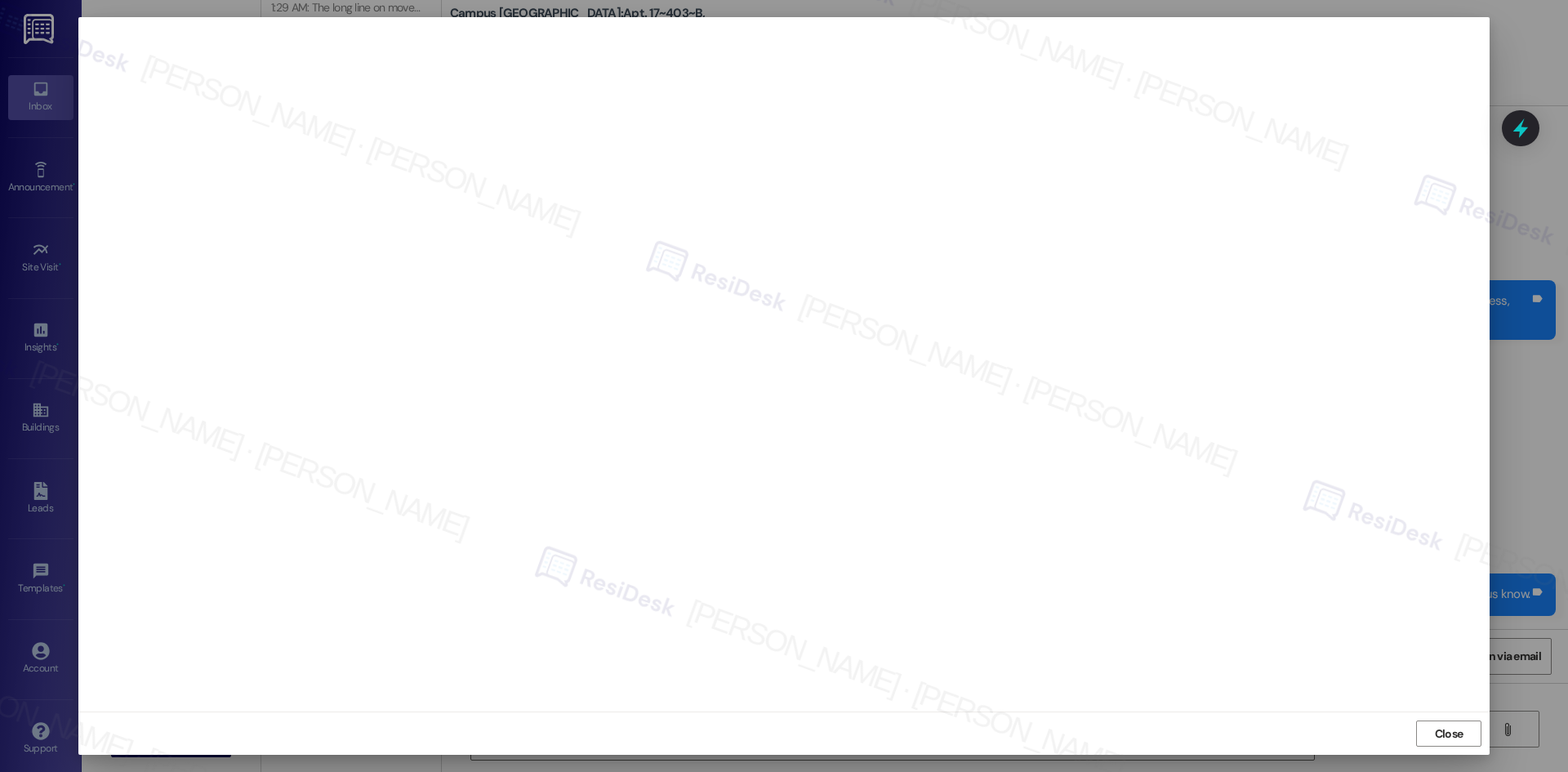
scroll to position [0, 0]
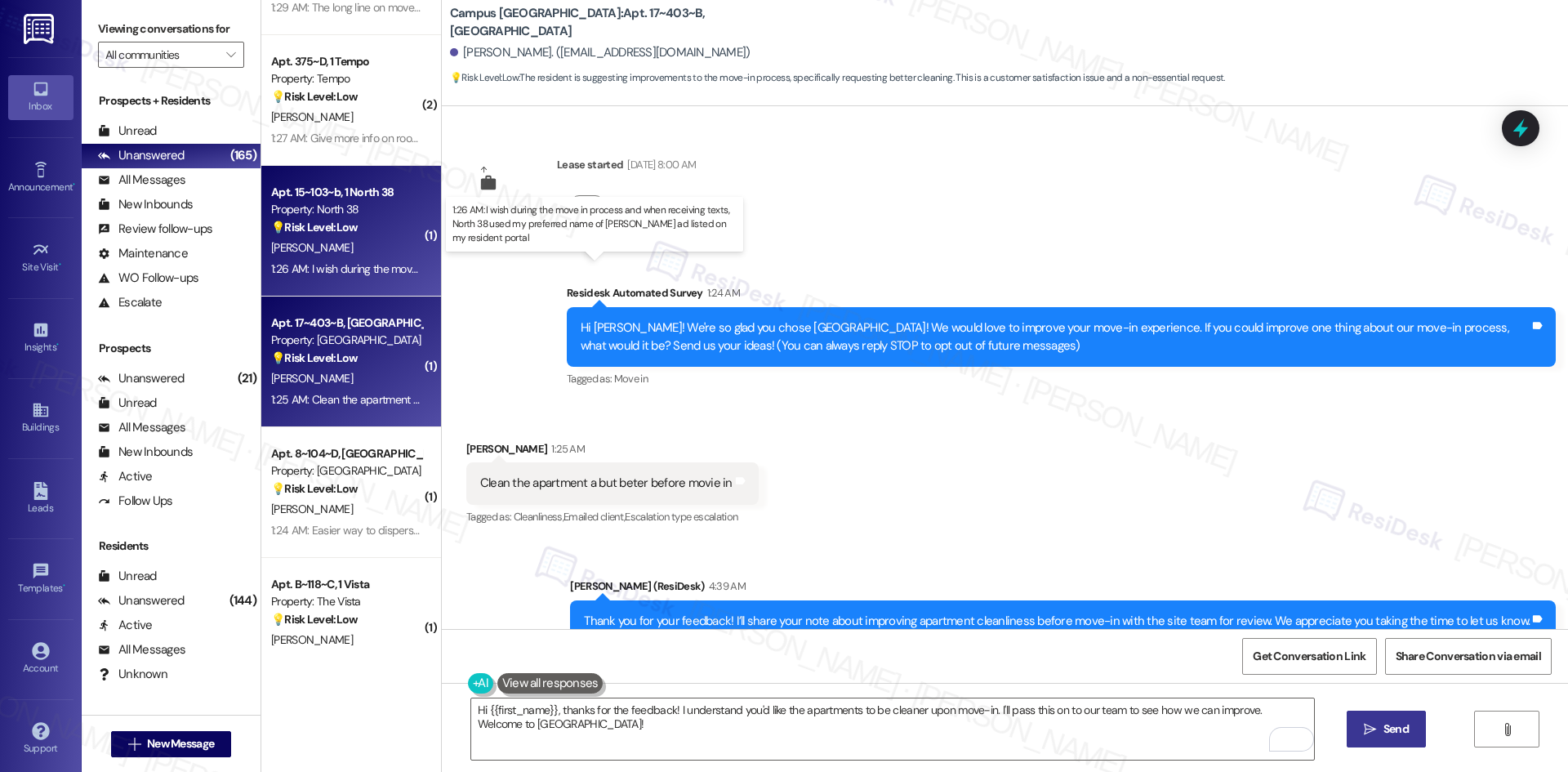
click at [357, 261] on div "1:26 AM: I wish during the move in process and when receiving texts, North 38 u…" at bounding box center [637, 269] width 732 height 15
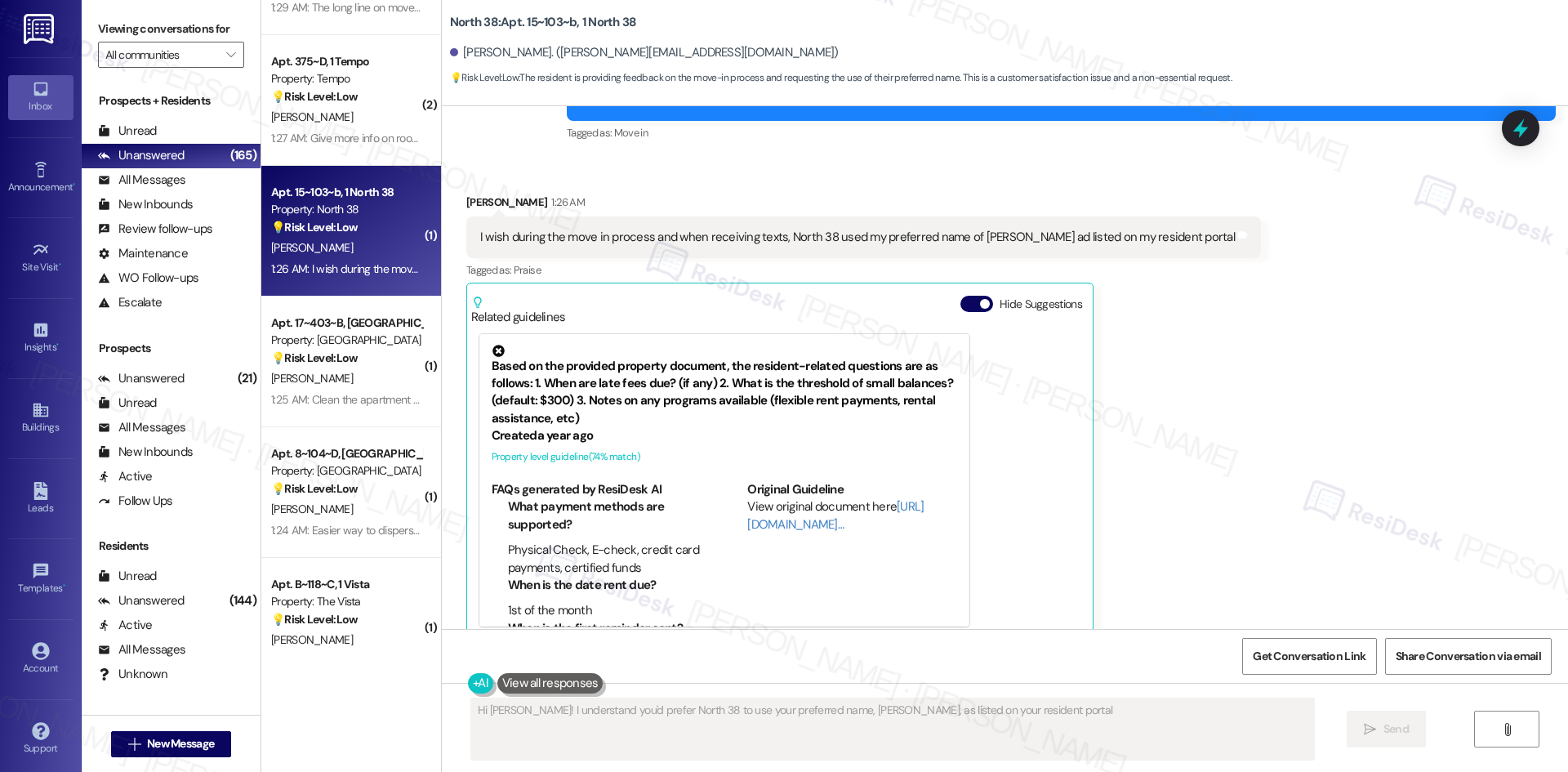
scroll to position [237, 0]
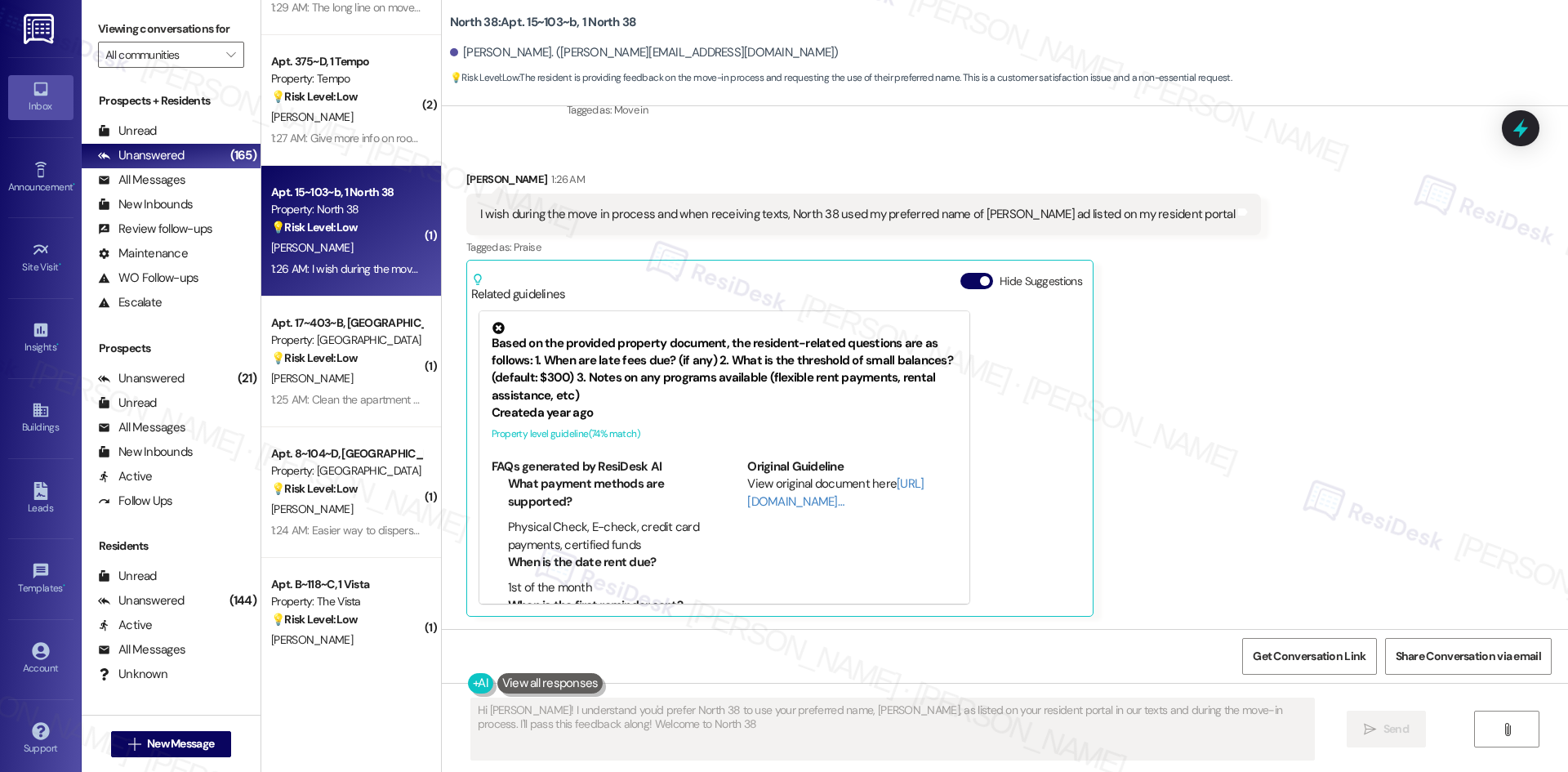
type textarea "Hi Emily! I understand you'd prefer North 38 to use your preferred name, Emily,…"
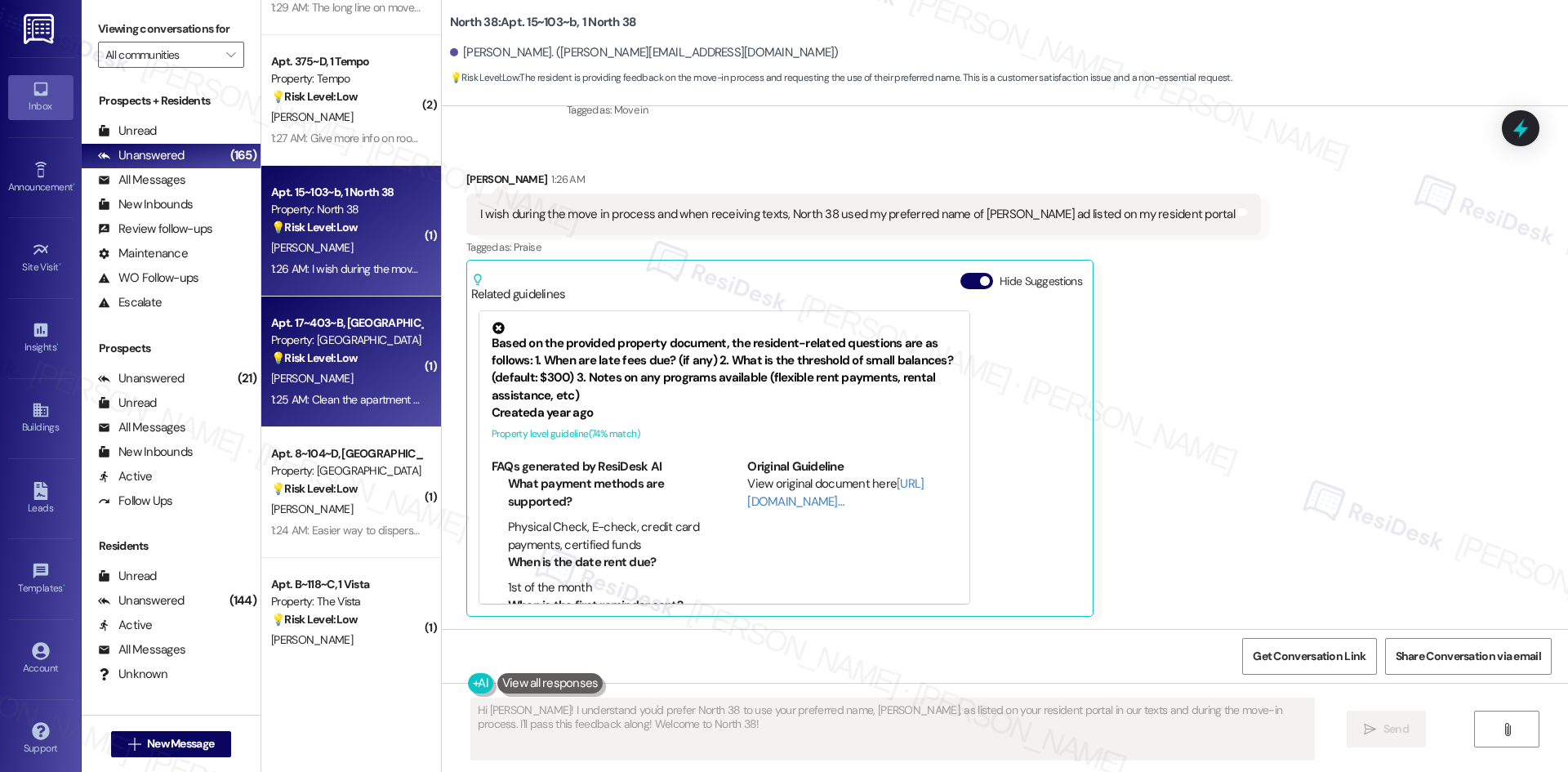
click at [329, 382] on div "C. Flach" at bounding box center [347, 379] width 154 height 20
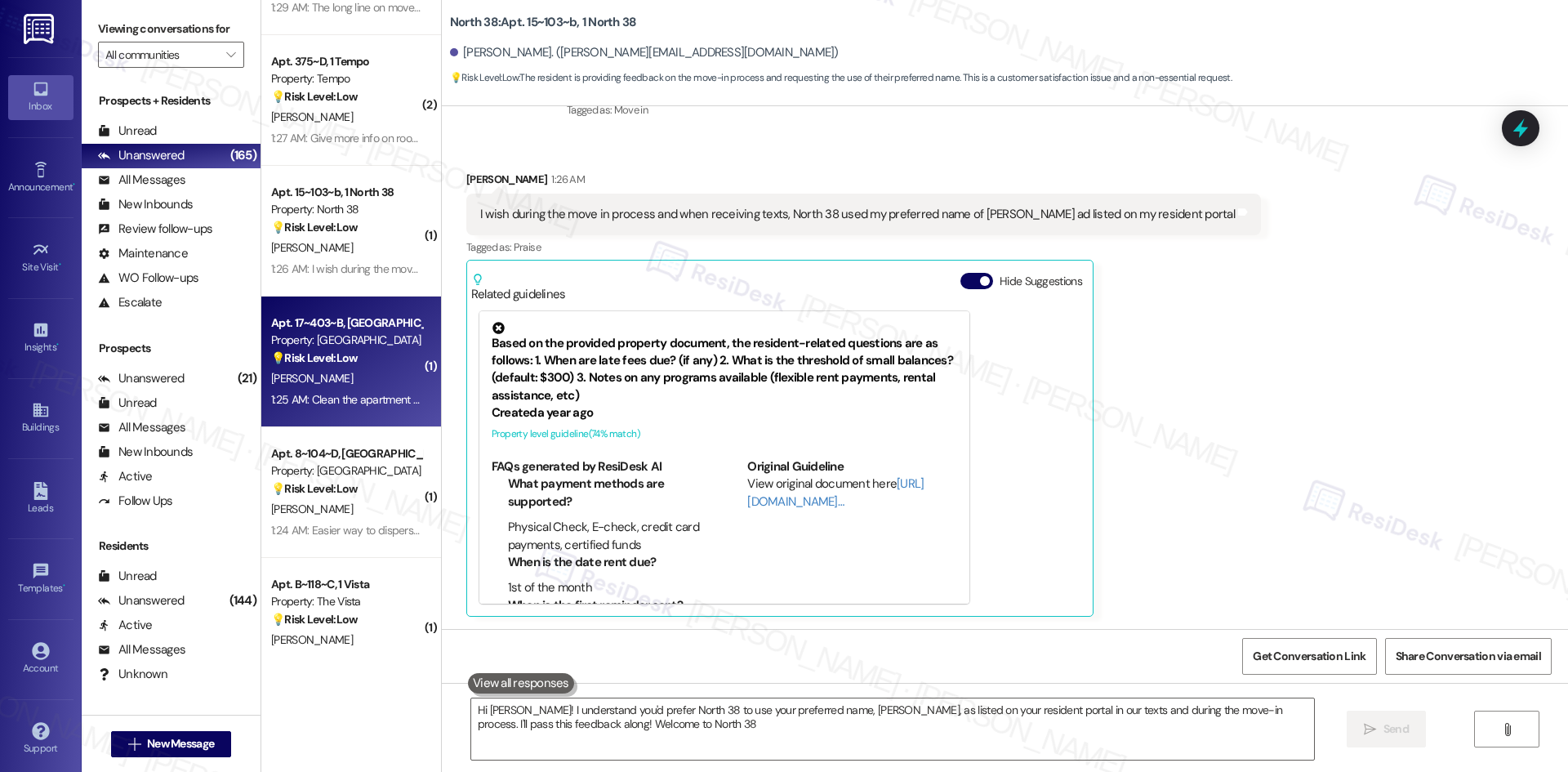
type textarea "Hi Emily! I understand you'd prefer North 38 to use your preferred name, Emily,…"
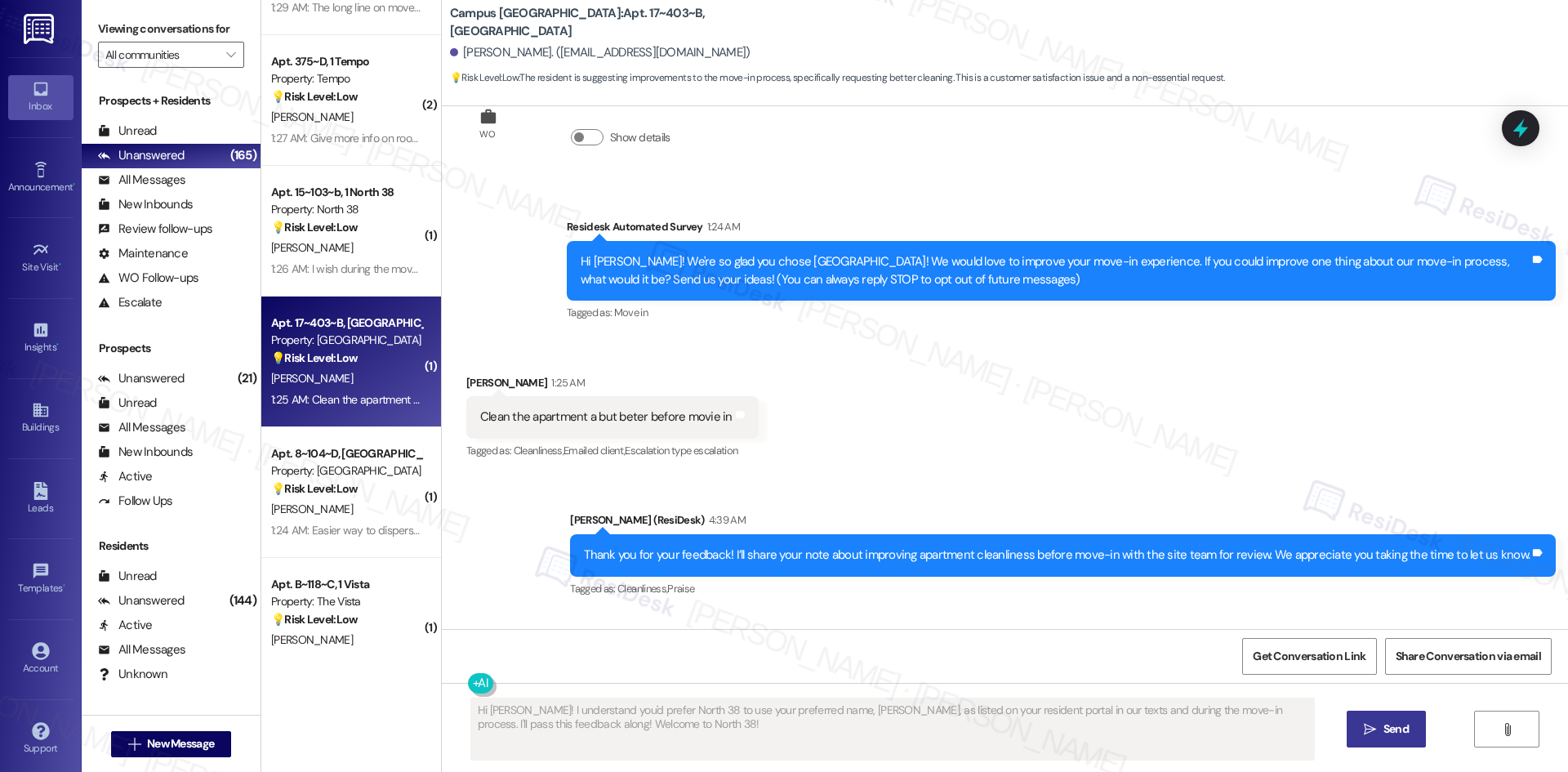
scroll to position [252, 0]
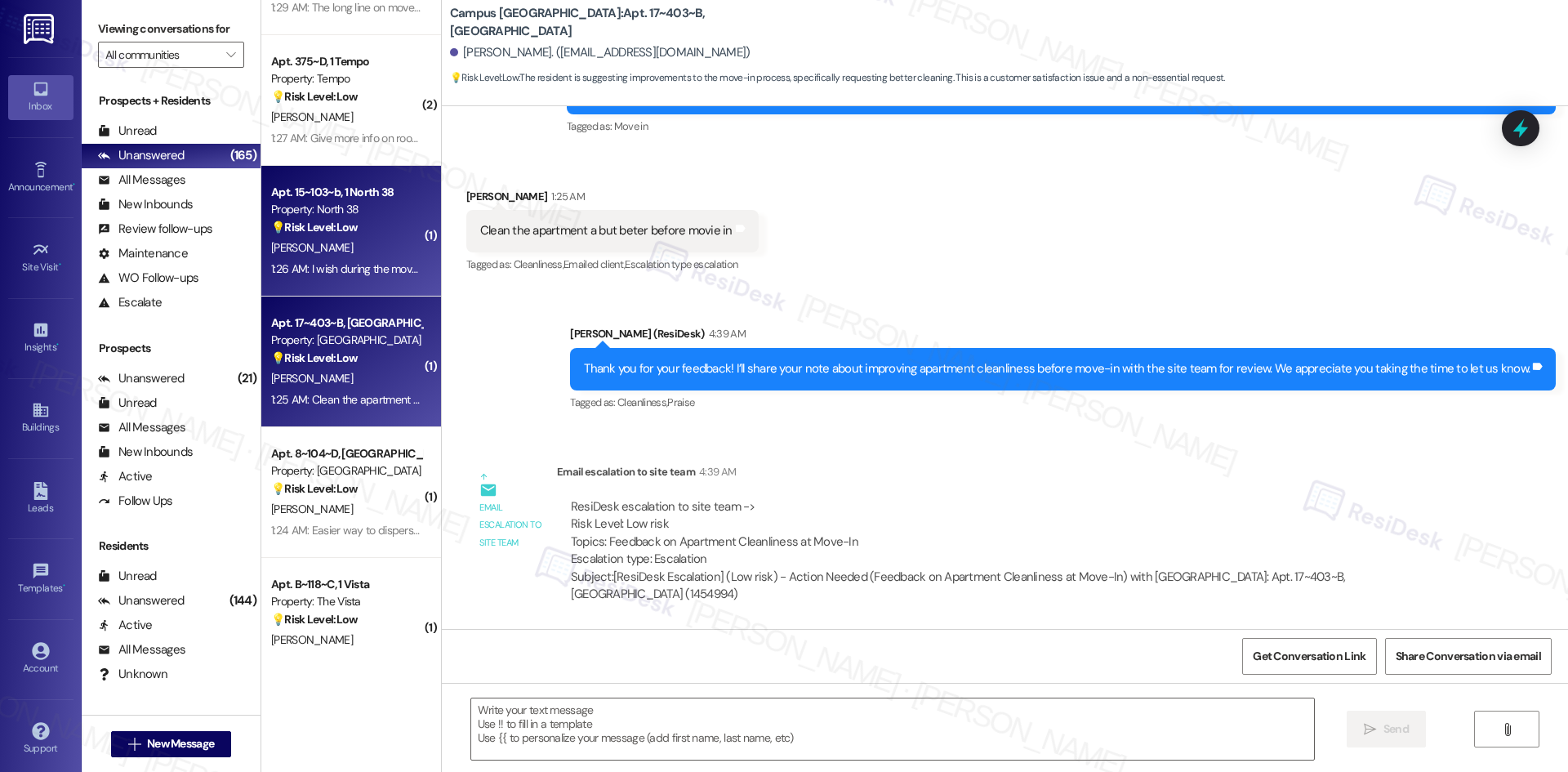
click at [275, 261] on div "1:26 AM: I wish during the move in process and when receiving texts, North 38 u…" at bounding box center [637, 269] width 732 height 15
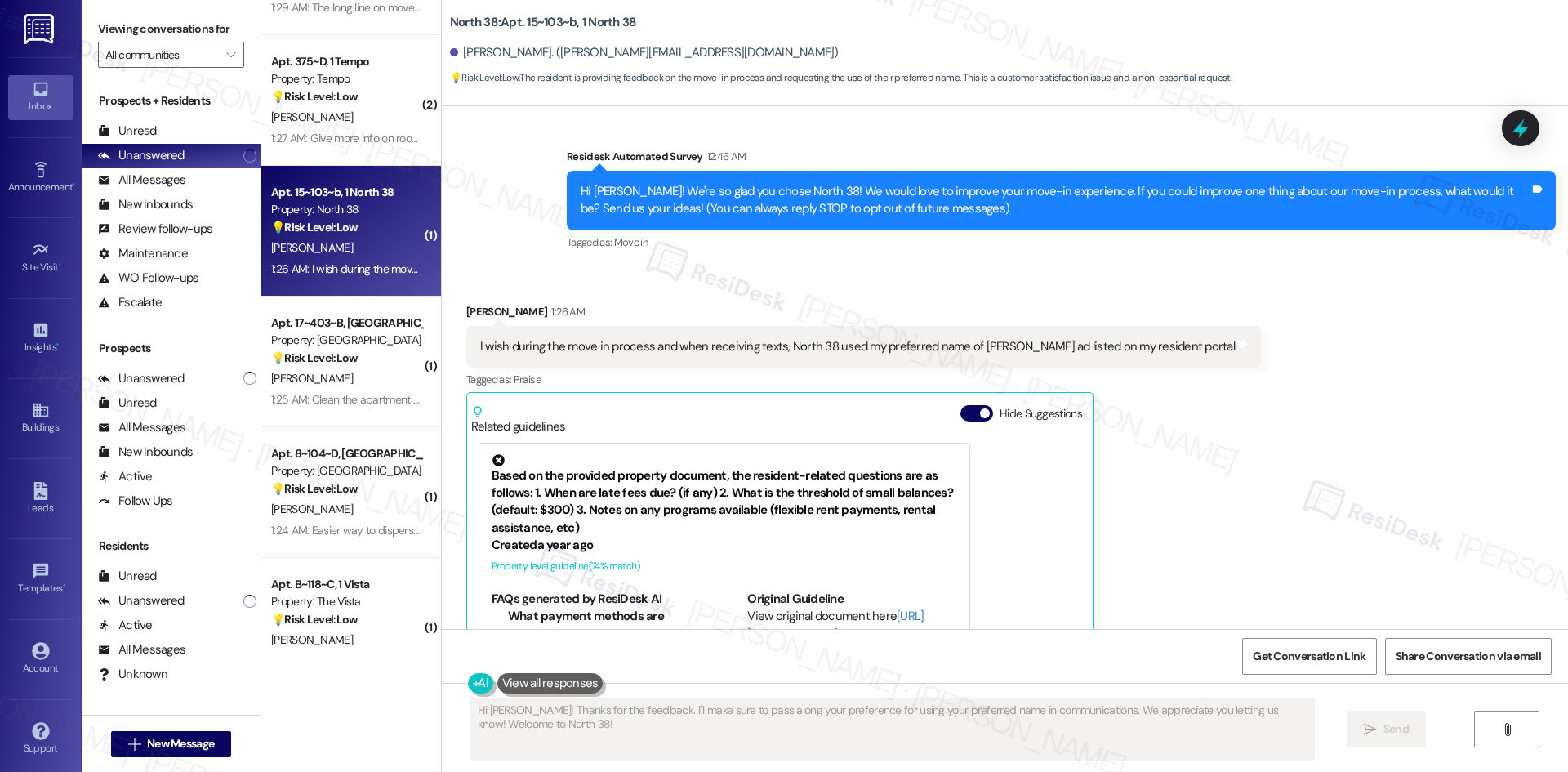
scroll to position [75, 0]
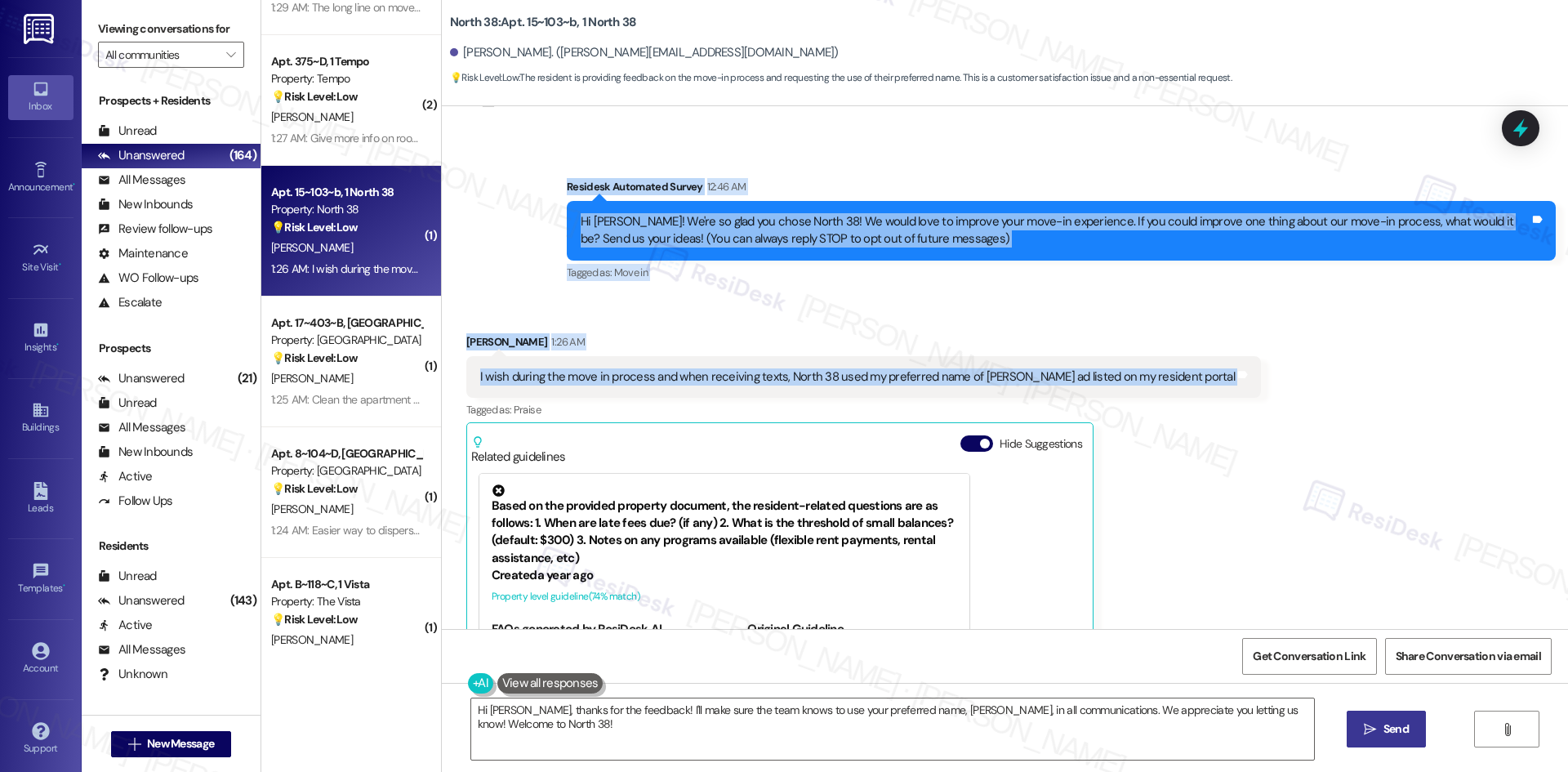
drag, startPoint x: 550, startPoint y: 183, endPoint x: 1194, endPoint y: 379, distance: 673.2
click at [1194, 379] on div "Lease started Aug 16, 2025 at 8:00 AM Survey, sent via SMS Residesk Automated S…" at bounding box center [1004, 368] width 1126 height 523
copy div "Residesk Automated Survey 12:46 AM Hi Jacob! We're so glad you chose North 38! …"
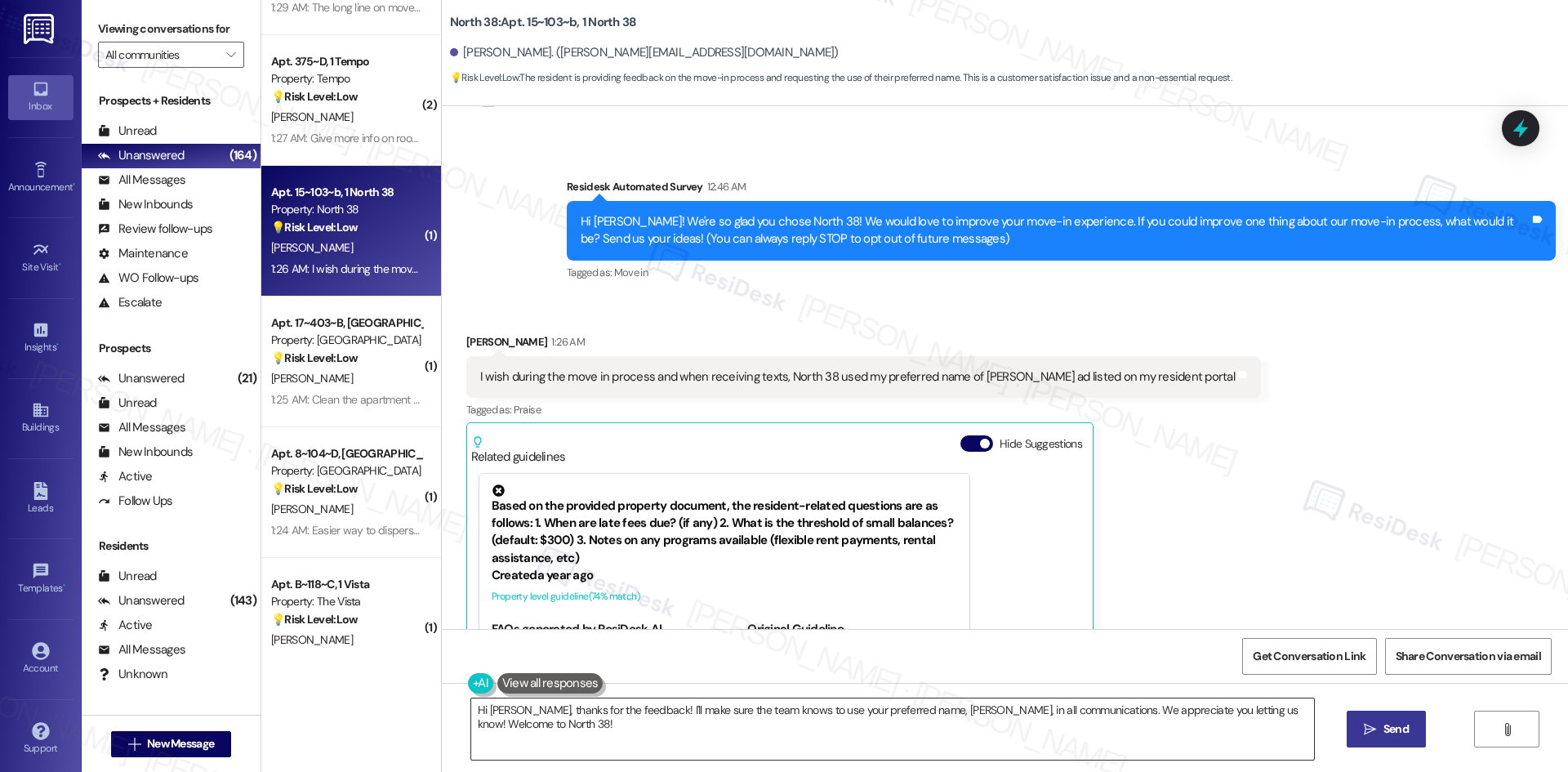
click at [710, 717] on textarea "Hi Emily, thanks for the feedback! I'll make sure the team knows to use your pr…" at bounding box center [892, 729] width 843 height 61
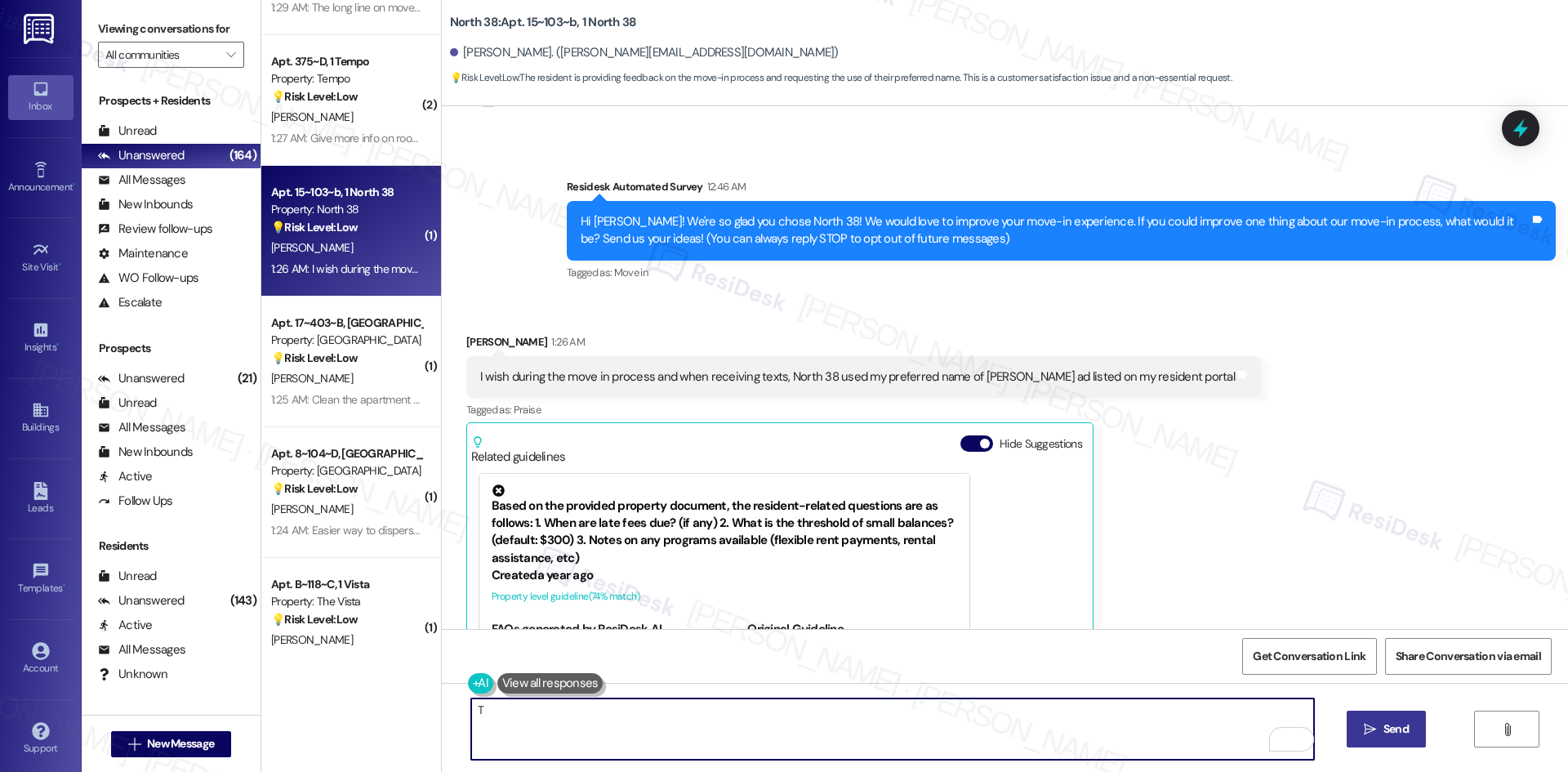
paste textarea "hank you for sharing your feedback. I’ll share your note with the site team abo…"
type textarea "Thank you for sharing your feedback. I’ll share your note with the site team ab…"
click at [1408, 737] on span "Send" at bounding box center [1396, 729] width 32 height 17
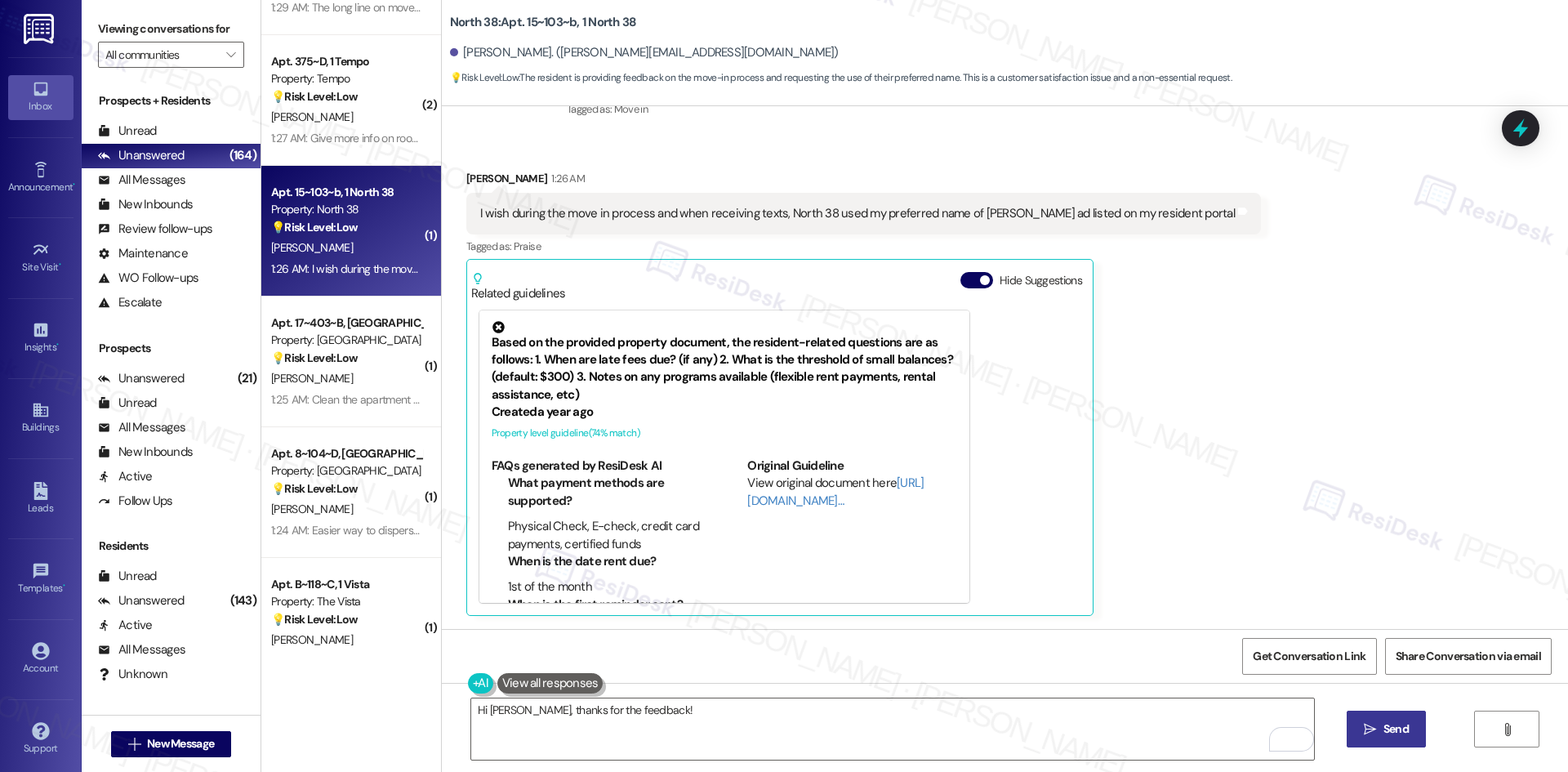
scroll to position [237, 0]
type textarea "Hi Emily, thanks for the feedback! I'll make sure the team knows to use your pr…"
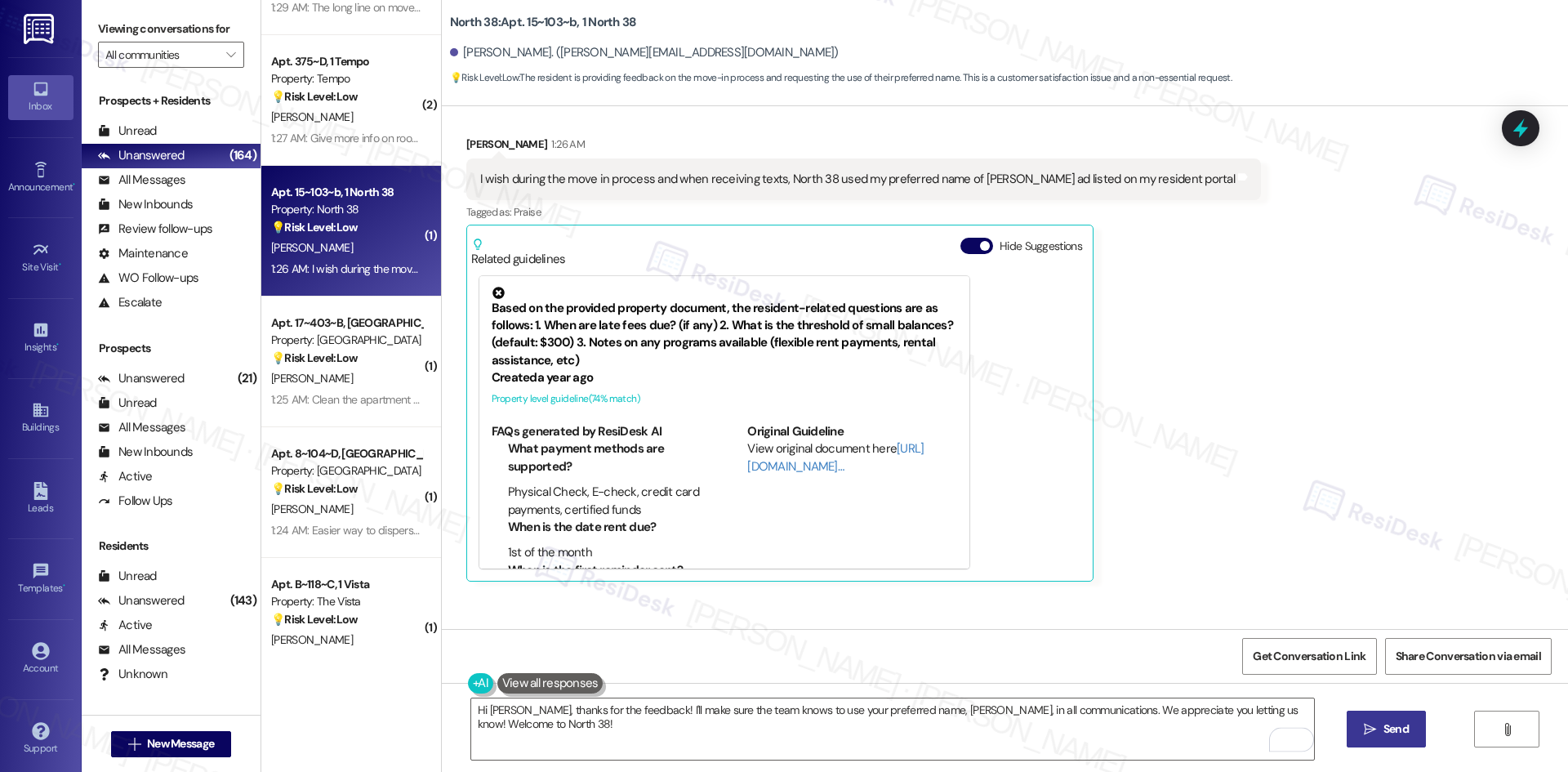
scroll to position [370, 0]
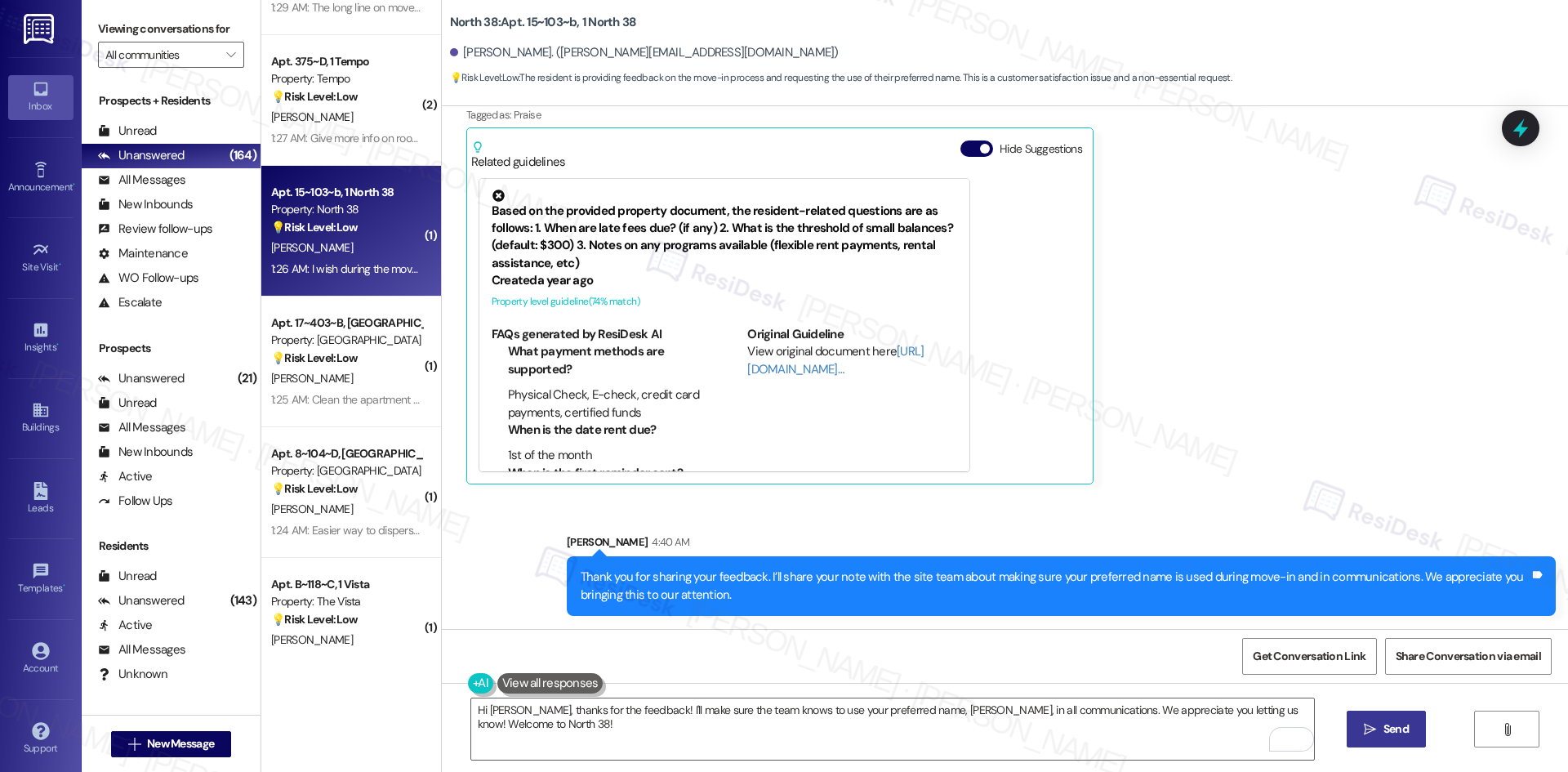
click at [1250, 460] on div "Received via SMS Jacob Cantrell 1:26 AM I wish during the move in process and w…" at bounding box center [1004, 249] width 1126 height 495
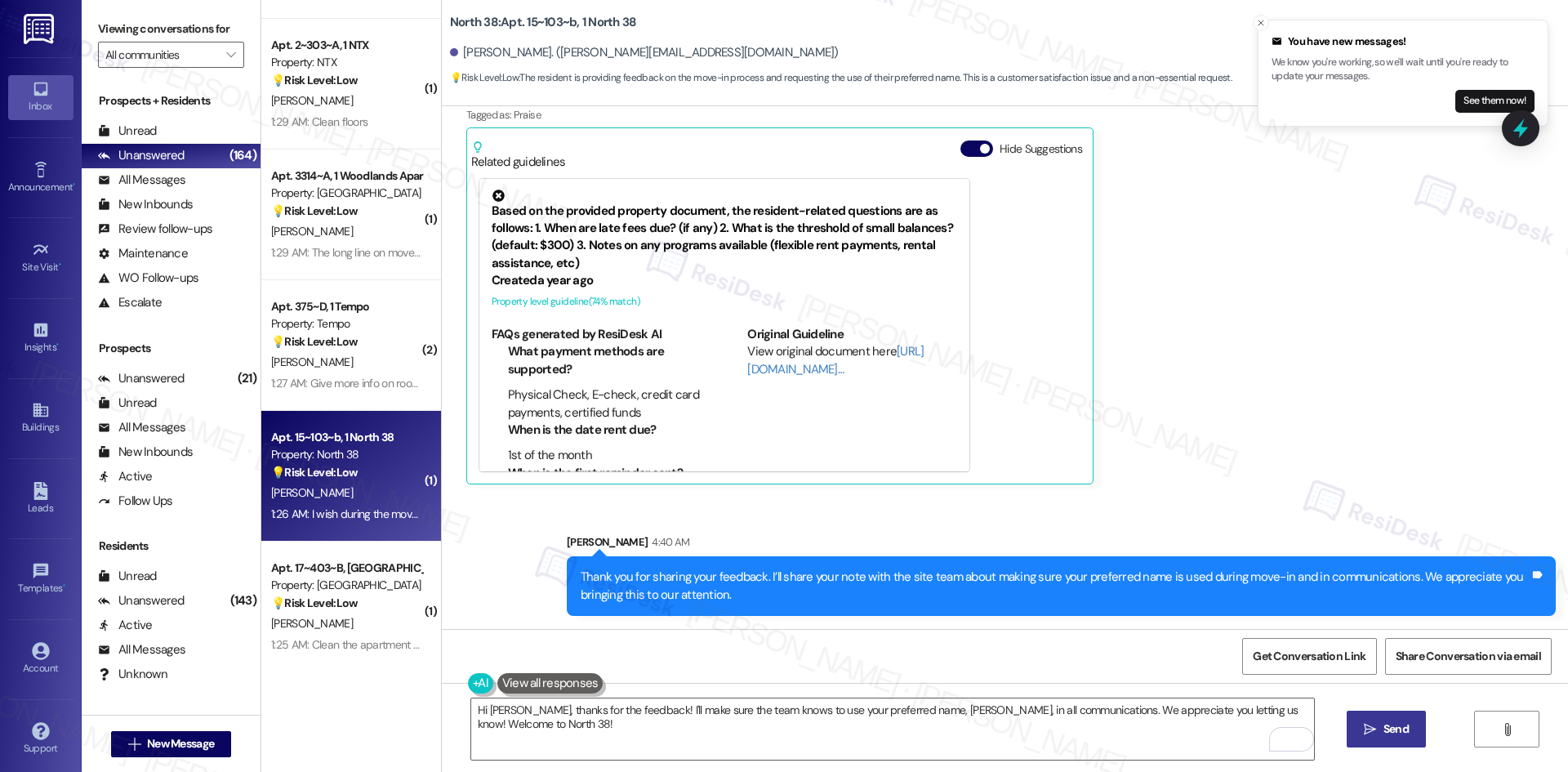
click at [1307, 391] on div "Received via SMS Jacob Cantrell 1:26 AM I wish during the move in process and w…" at bounding box center [1004, 249] width 1126 height 495
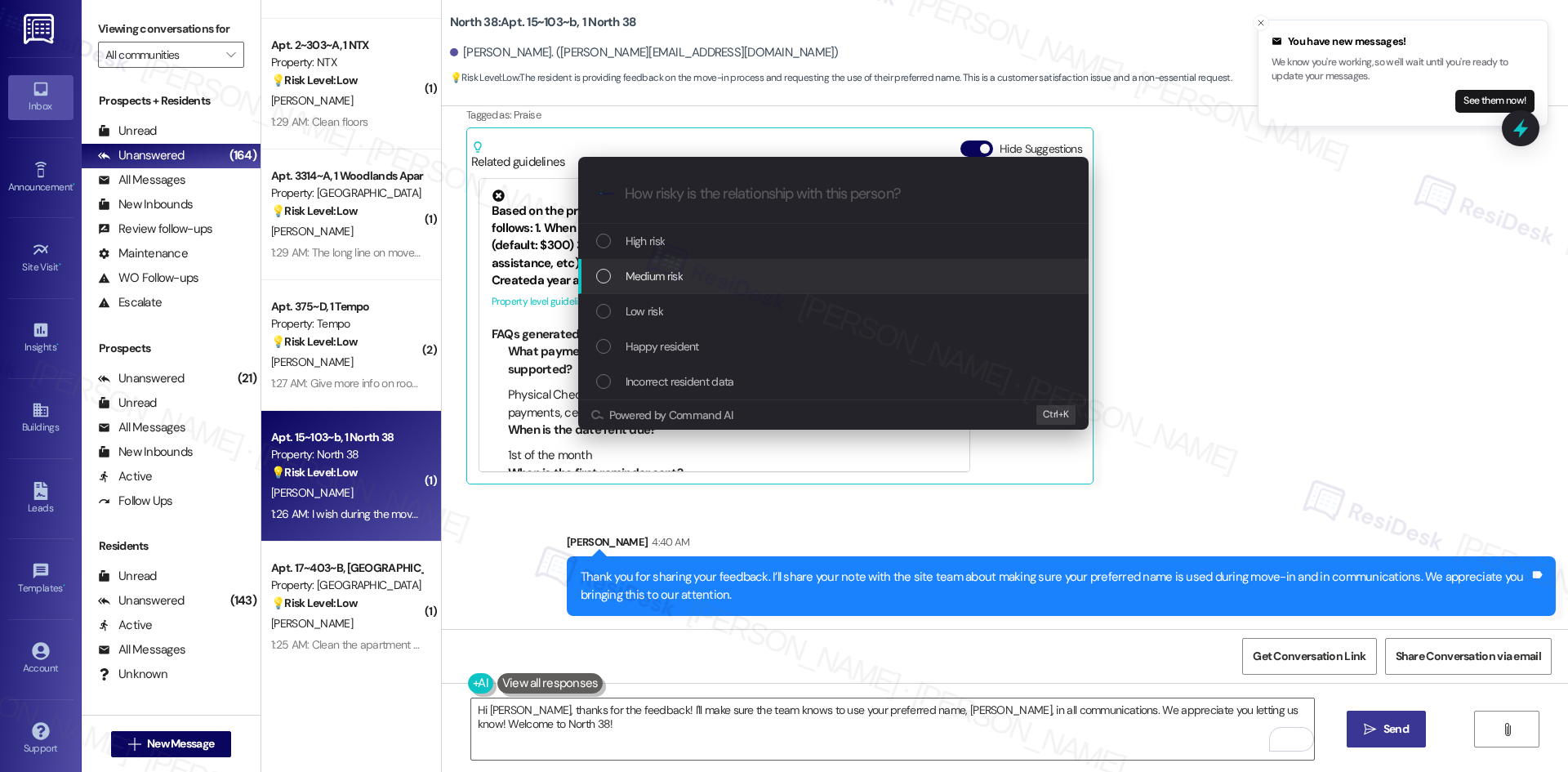
click at [823, 277] on div "Medium risk" at bounding box center [835, 276] width 478 height 18
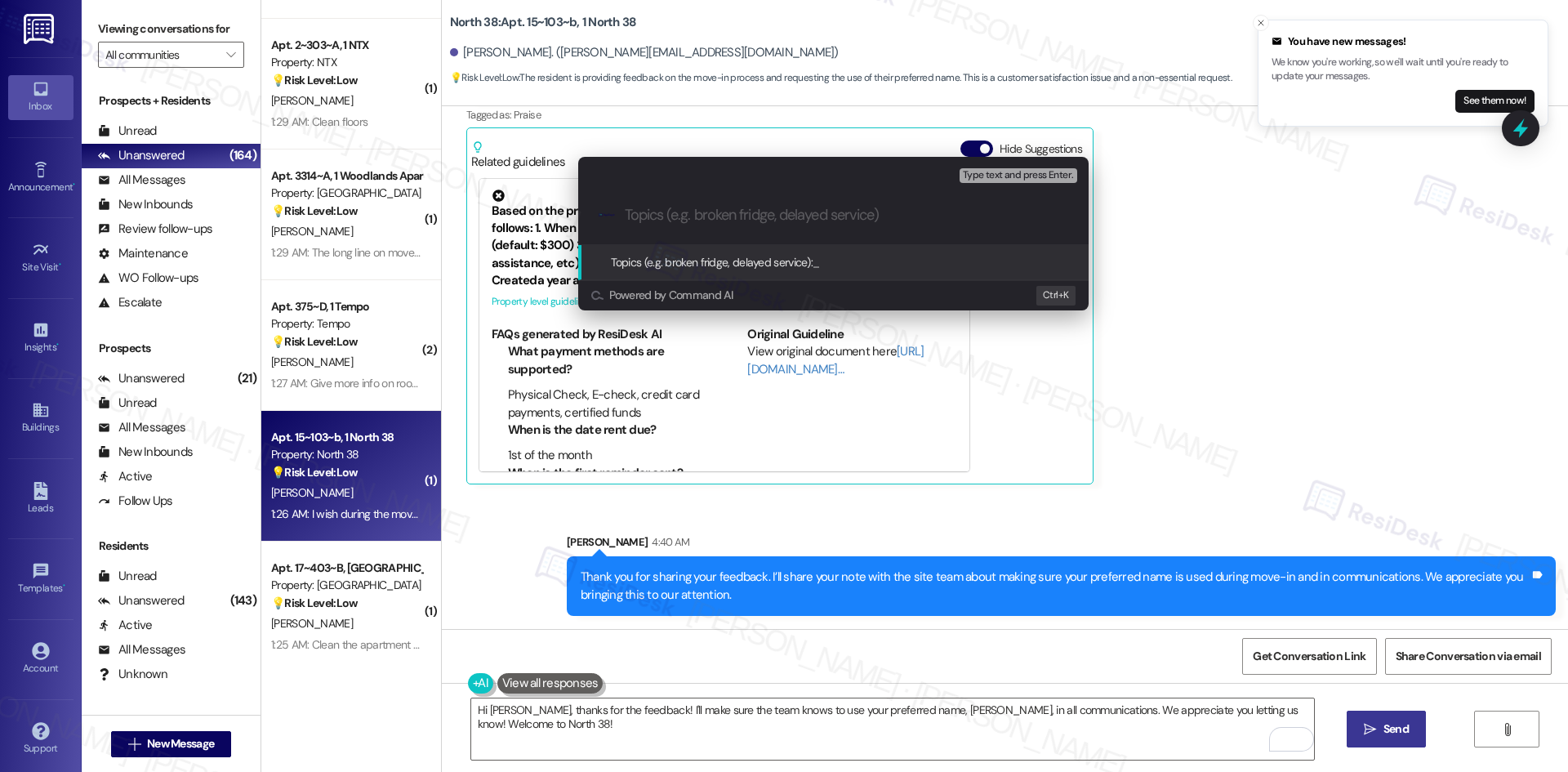
click at [1222, 338] on div "Escalate Conversation Medium risk Topics (e.g. broken fridge, delayed service) …" at bounding box center [784, 386] width 1568 height 772
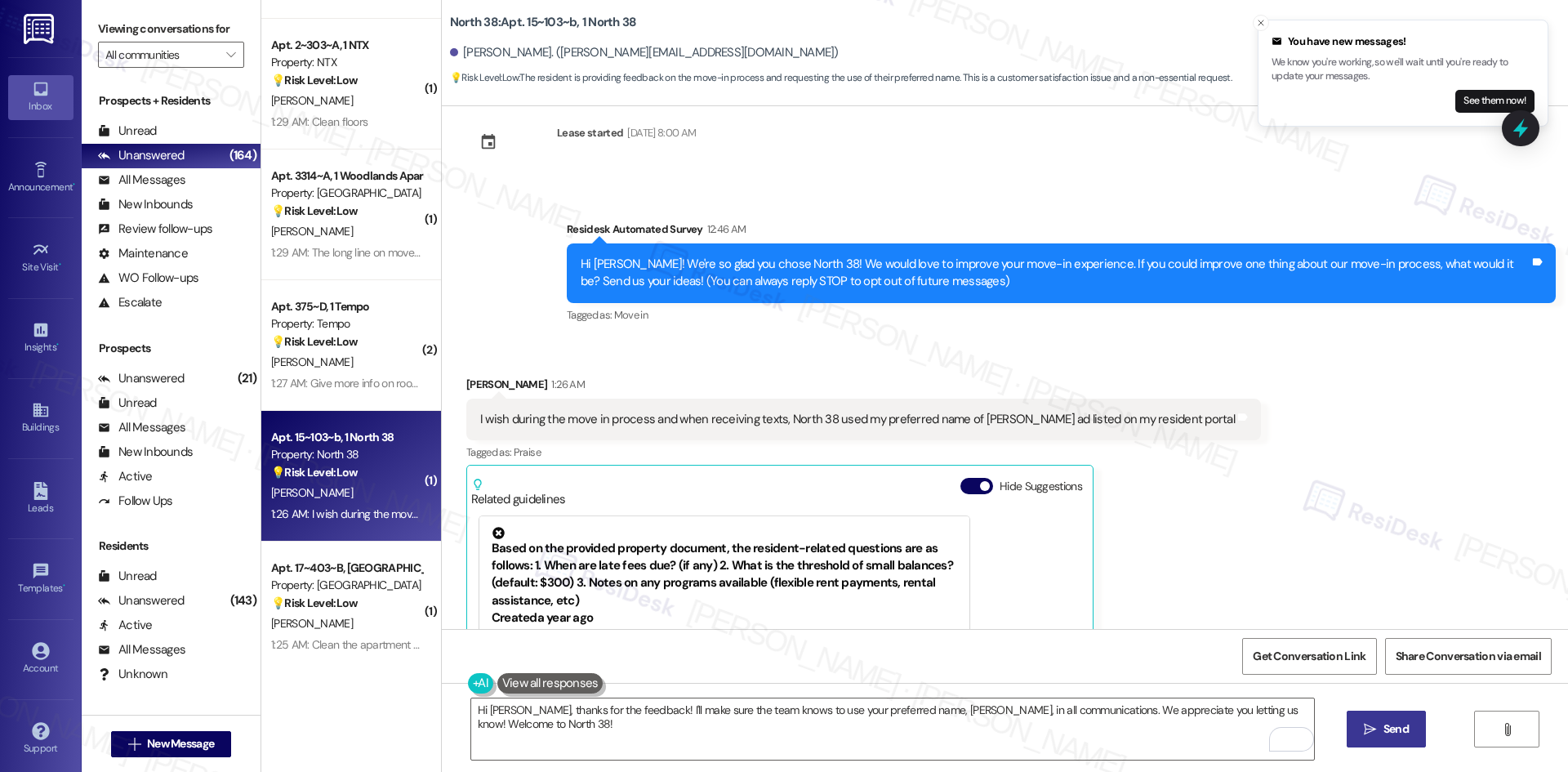
scroll to position [0, 0]
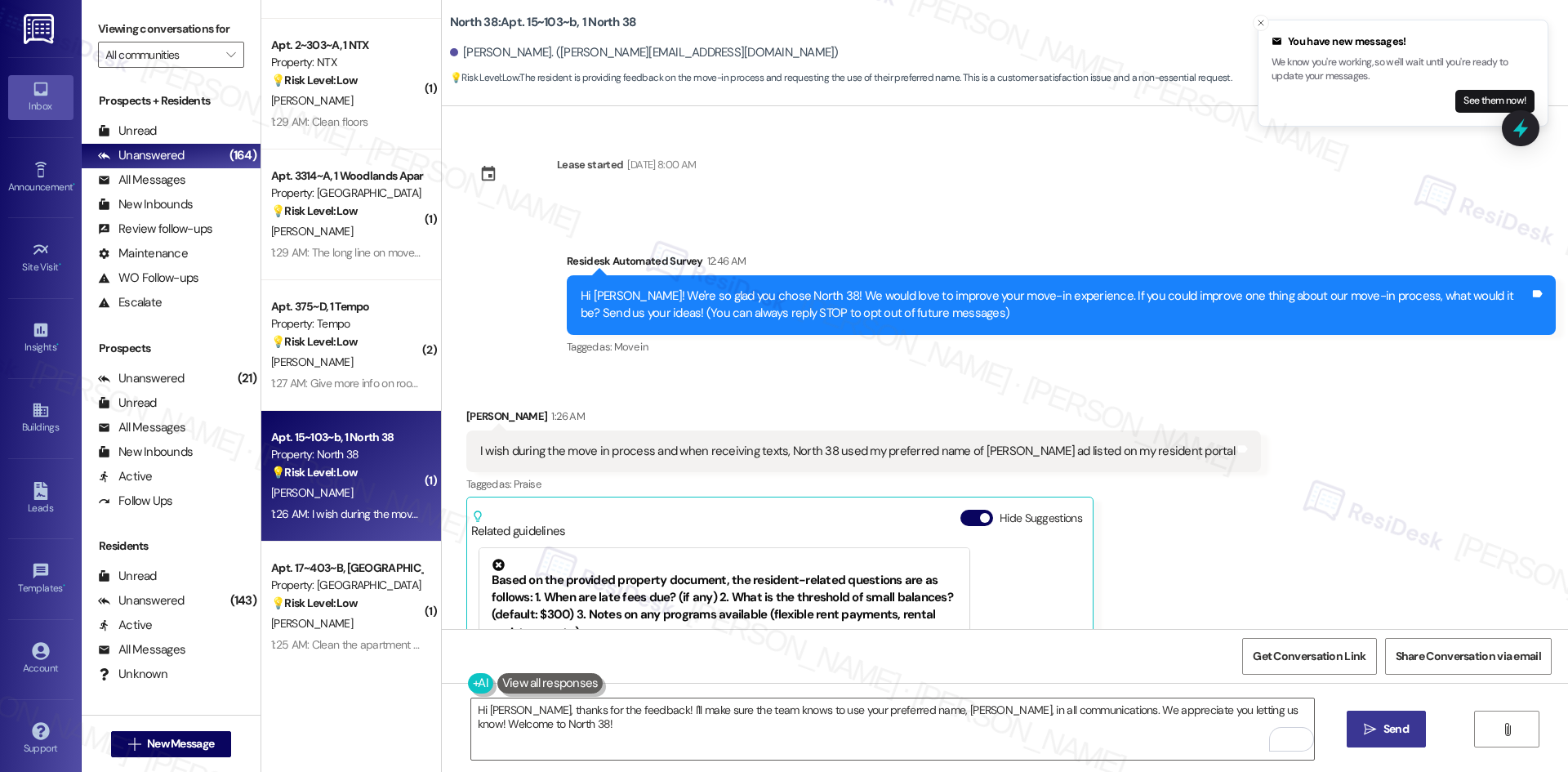
click at [1223, 476] on div "Received via SMS Jacob Cantrell 1:26 AM I wish during the move in process and w…" at bounding box center [1004, 619] width 1126 height 495
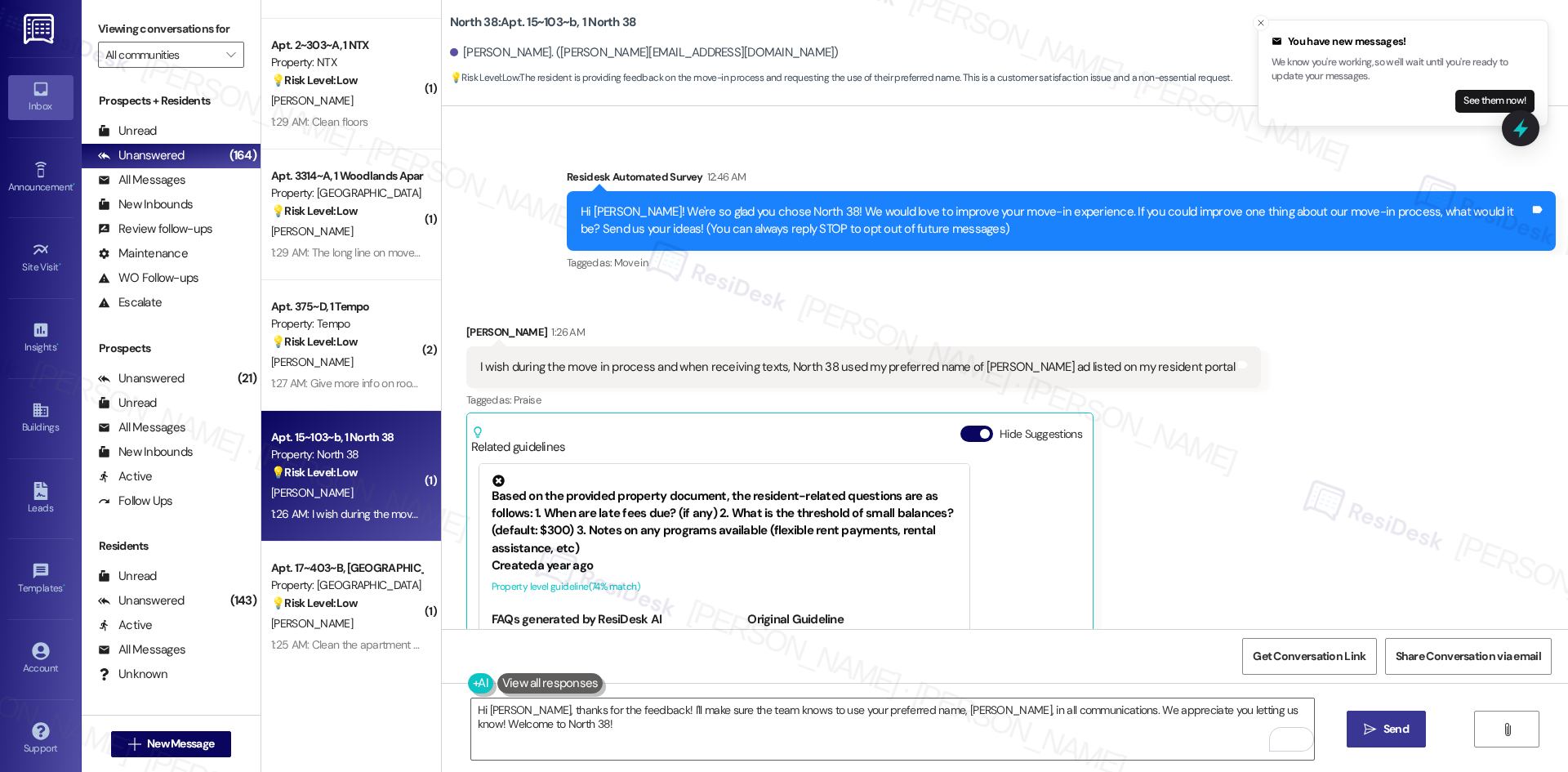
scroll to position [82, 0]
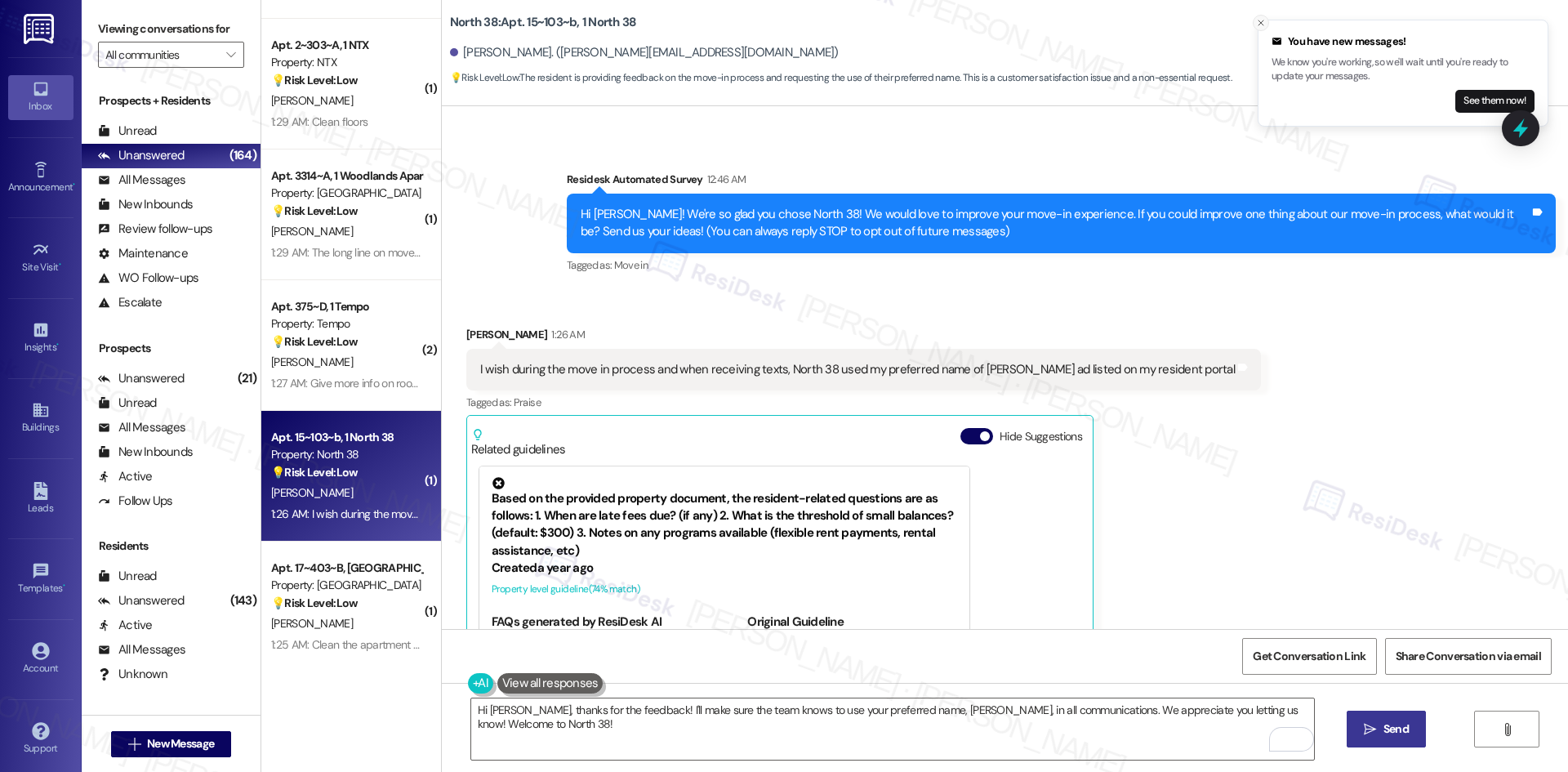
click at [1261, 18] on icon "Close toast" at bounding box center [1261, 23] width 10 height 10
click at [1288, 462] on div "Received via SMS Jacob Cantrell 1:26 AM I wish during the move in process and w…" at bounding box center [1004, 537] width 1126 height 495
click at [1172, 534] on div "Received via SMS Jacob Cantrell 1:26 AM I wish during the move in process and w…" at bounding box center [863, 549] width 819 height 470
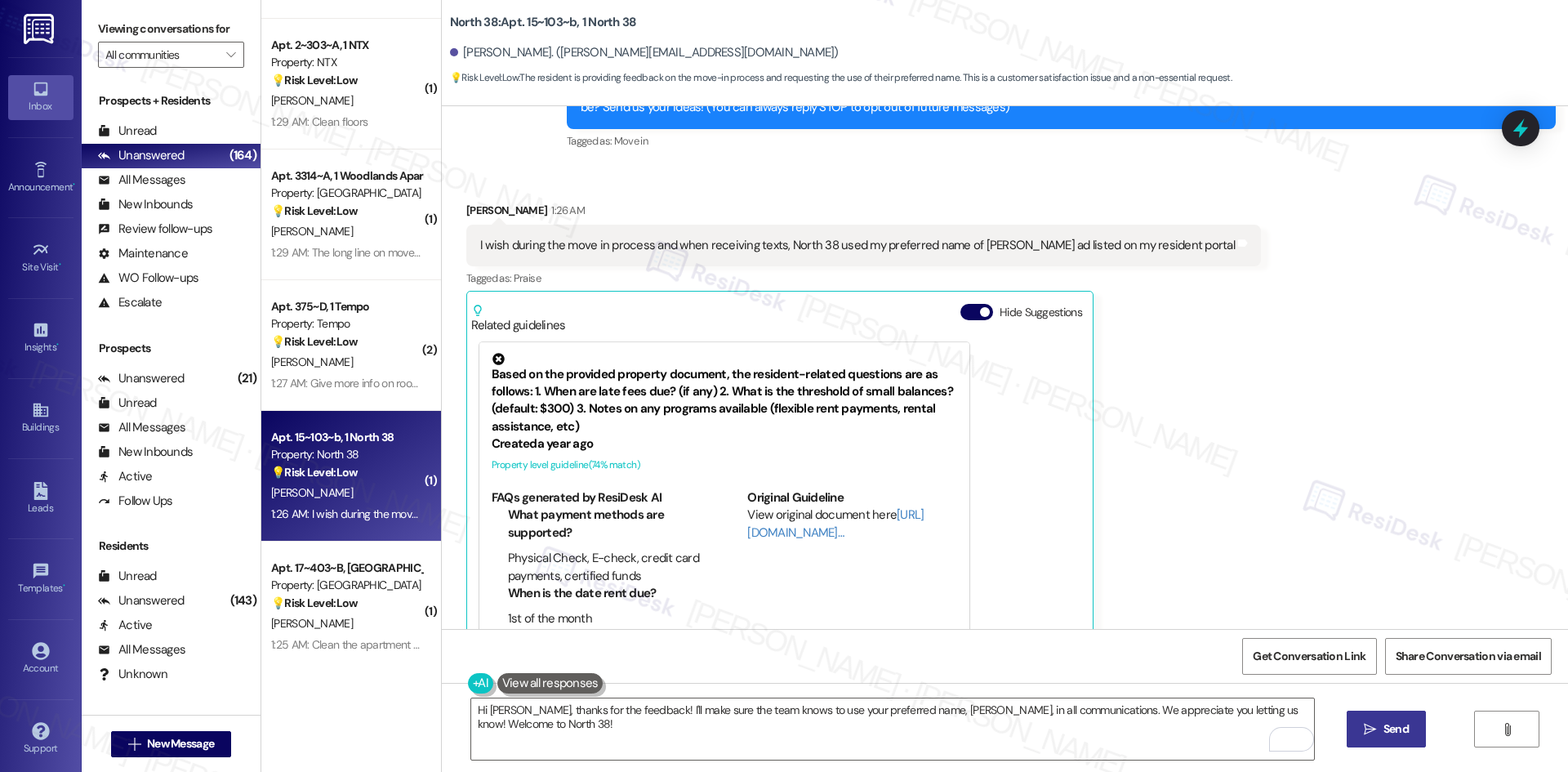
scroll to position [370, 0]
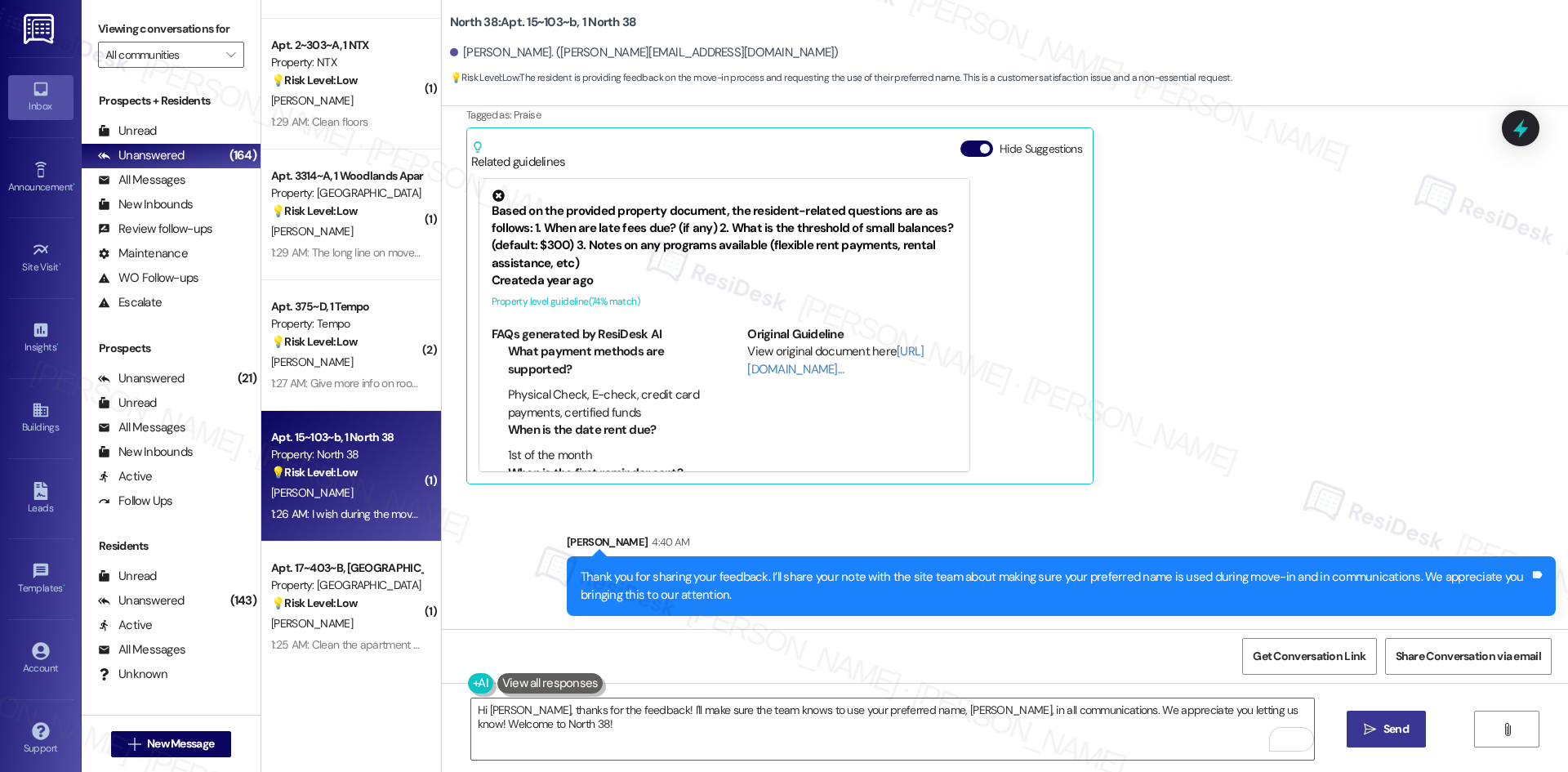
click at [1163, 502] on div "Sent via SMS Sarah 4:40 AM Thank you for sharing your feedback. I’ll share your…" at bounding box center [1004, 562] width 1126 height 131
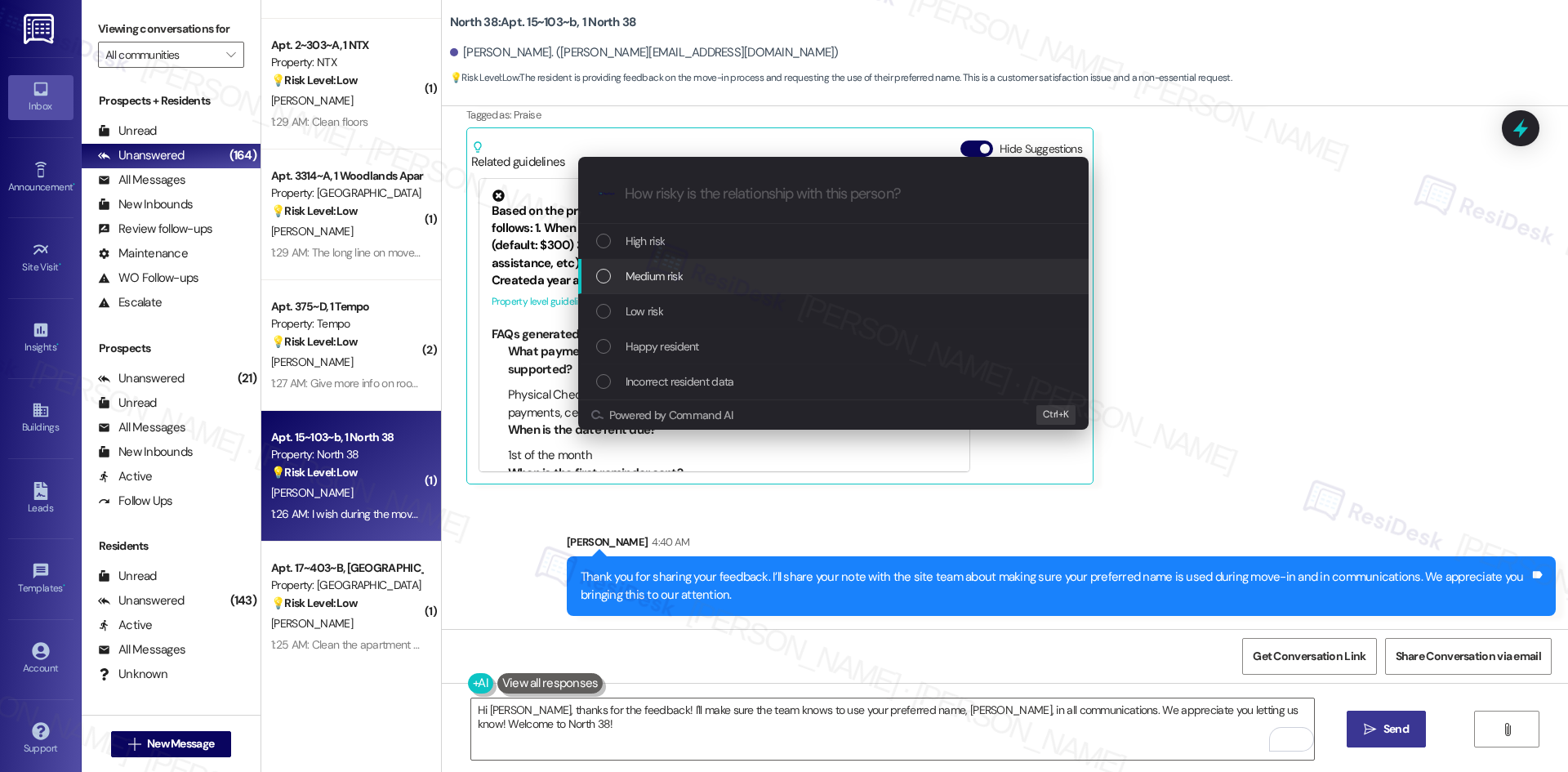
click at [759, 272] on div "Medium risk" at bounding box center [835, 276] width 478 height 18
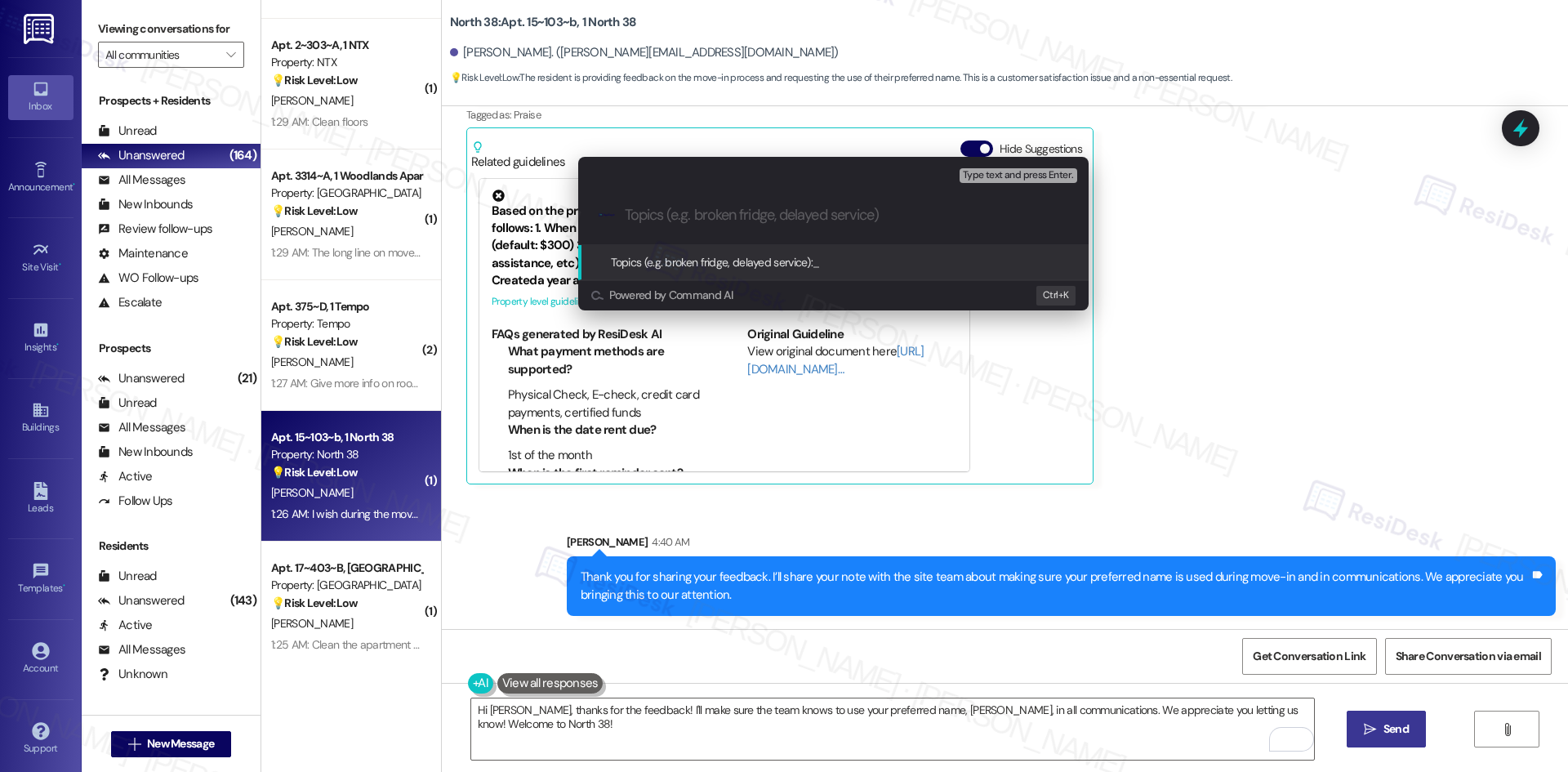
click at [1191, 355] on div "Escalate Conversation Medium risk Topics (e.g. broken fridge, delayed service) …" at bounding box center [784, 386] width 1568 height 772
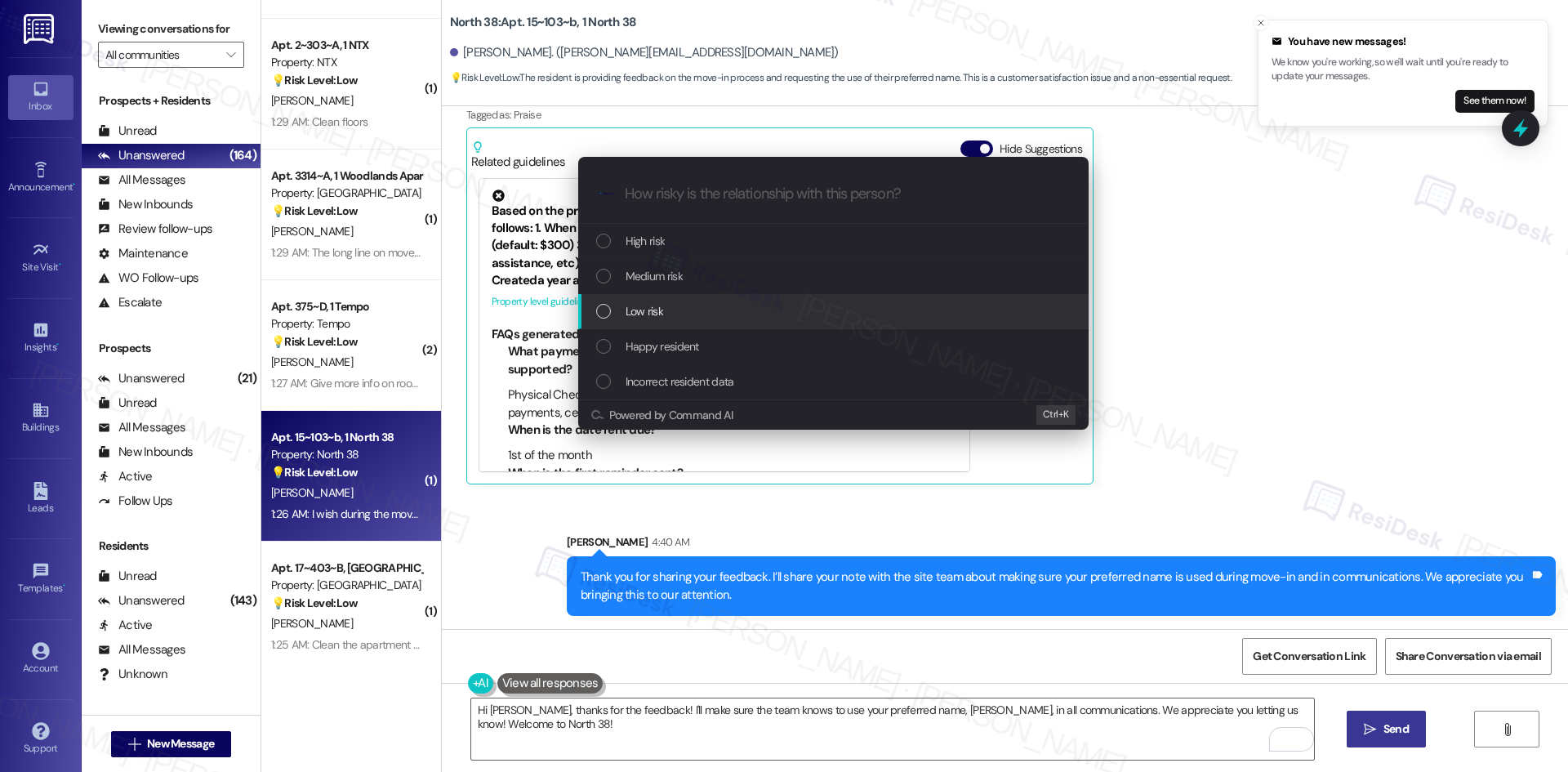
click at [727, 309] on div "Low risk" at bounding box center [835, 311] width 478 height 18
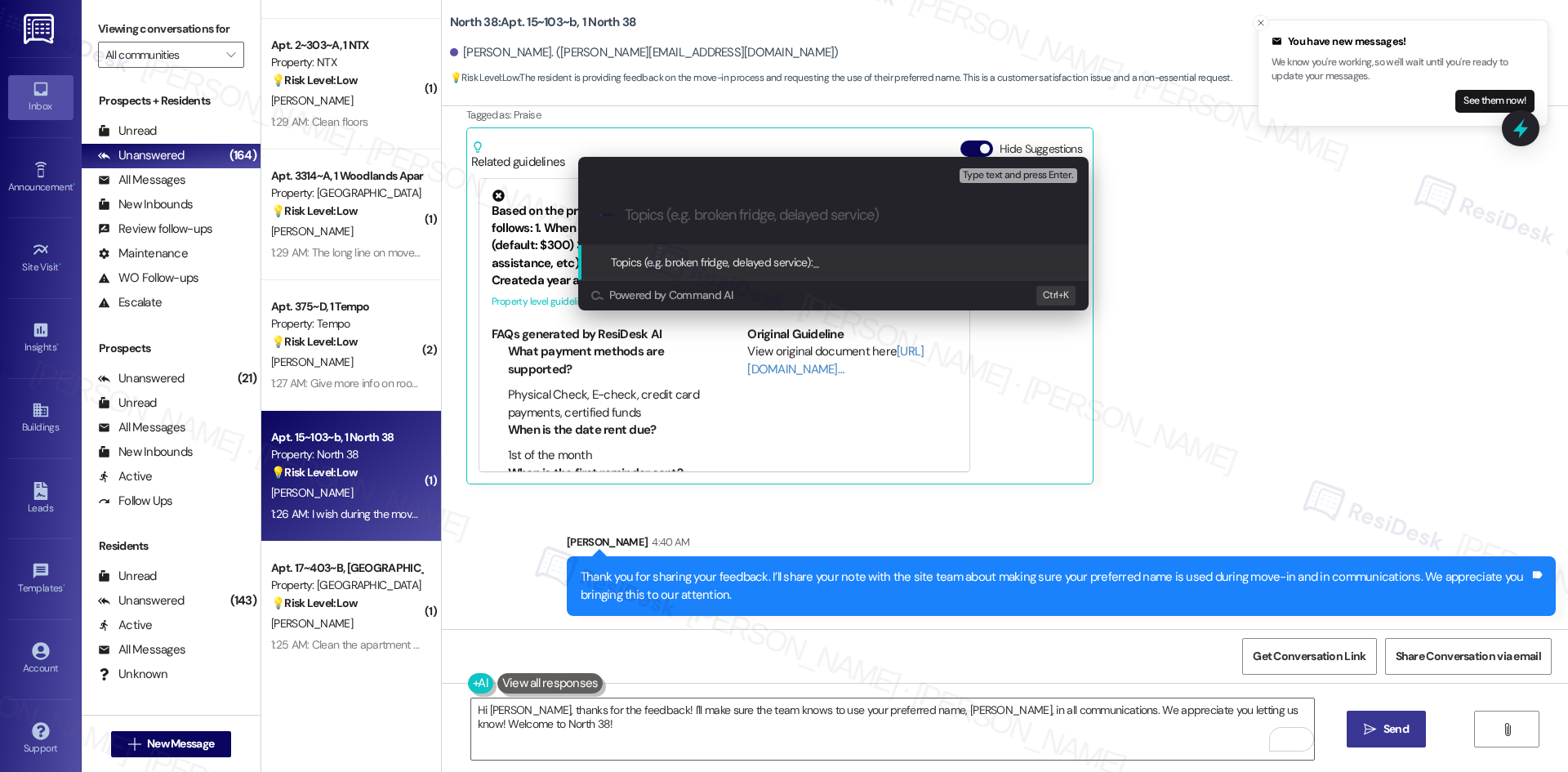
click at [1173, 415] on div "Escalate Conversation Low risk Topics (e.g. broken fridge, delayed service) Any…" at bounding box center [784, 386] width 1568 height 772
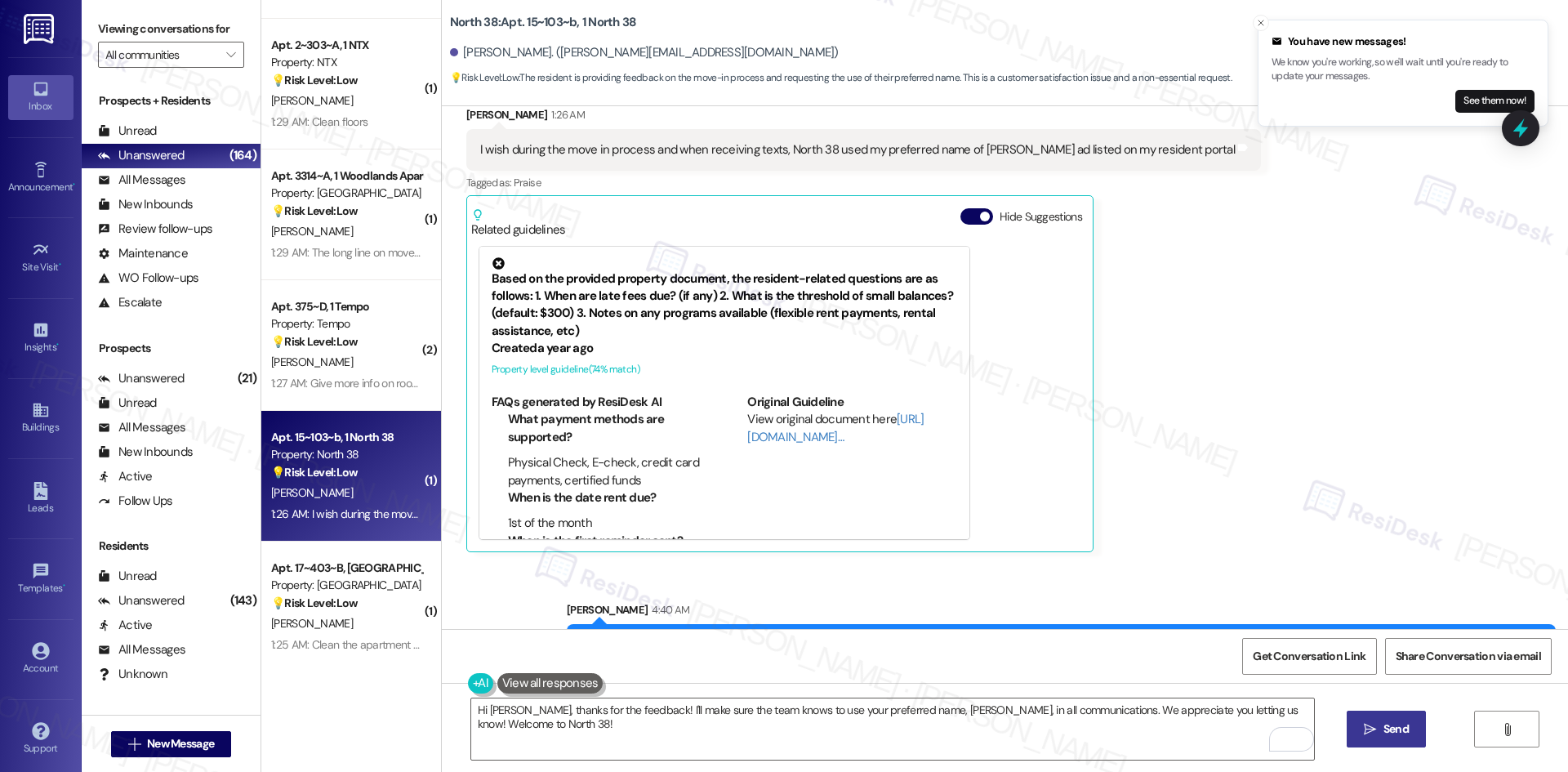
scroll to position [43, 0]
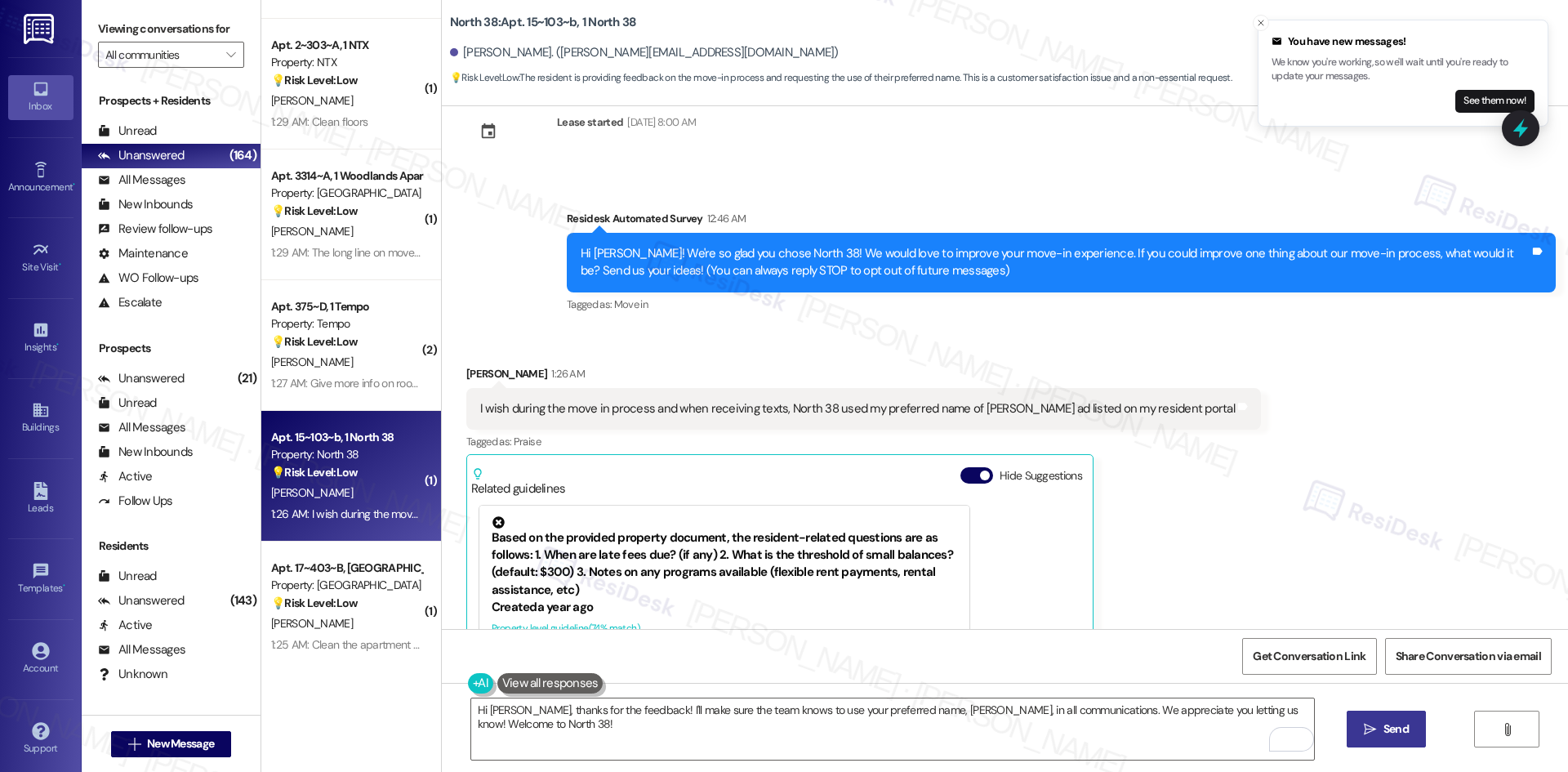
click at [1171, 507] on div "Received via SMS Jacob Cantrell 1:26 AM I wish during the move in process and w…" at bounding box center [863, 588] width 819 height 470
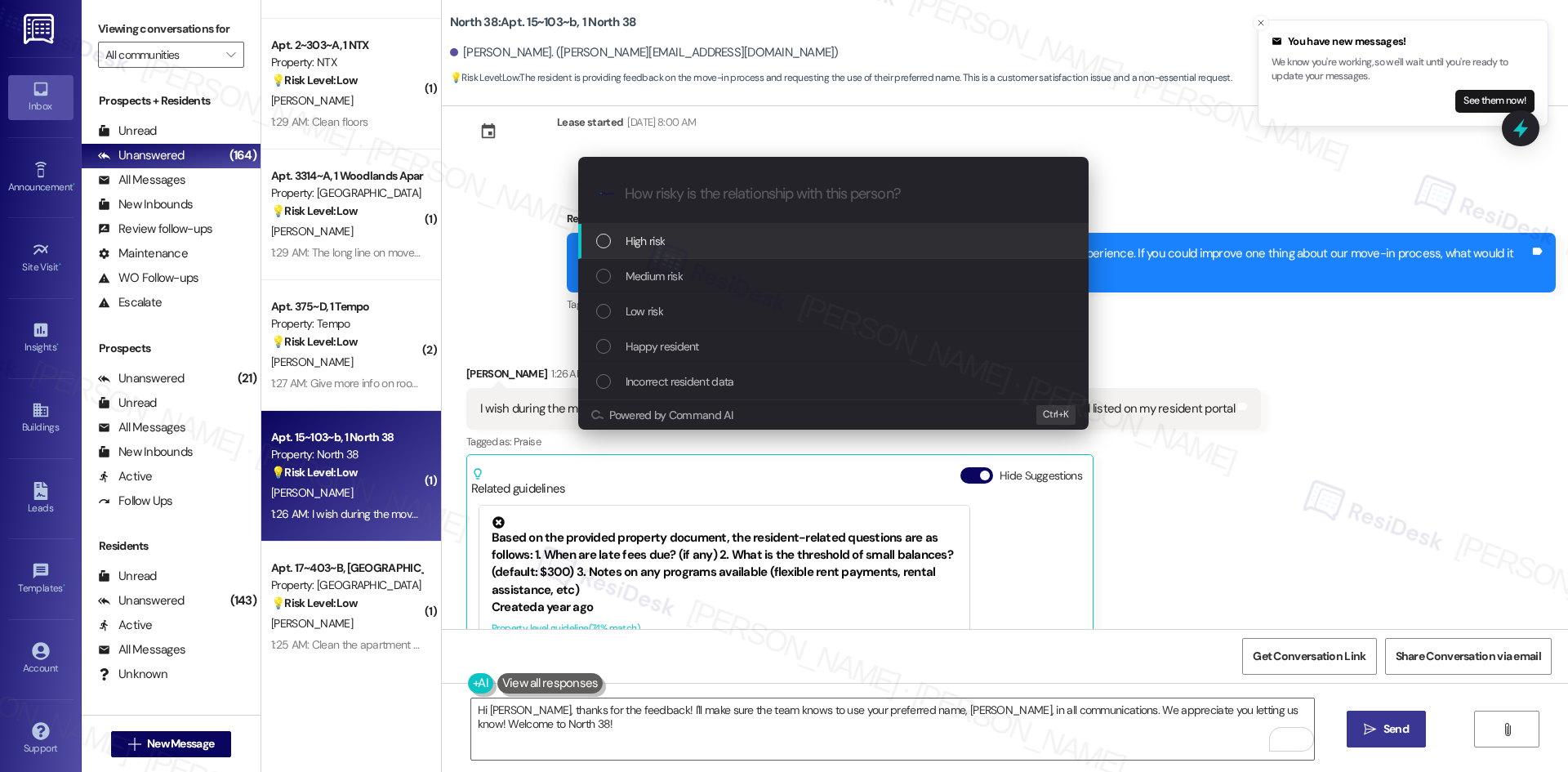
click at [1150, 492] on div "Escalate Conversation How risky is the relationship with this person? Topics (e…" at bounding box center [784, 386] width 1568 height 772
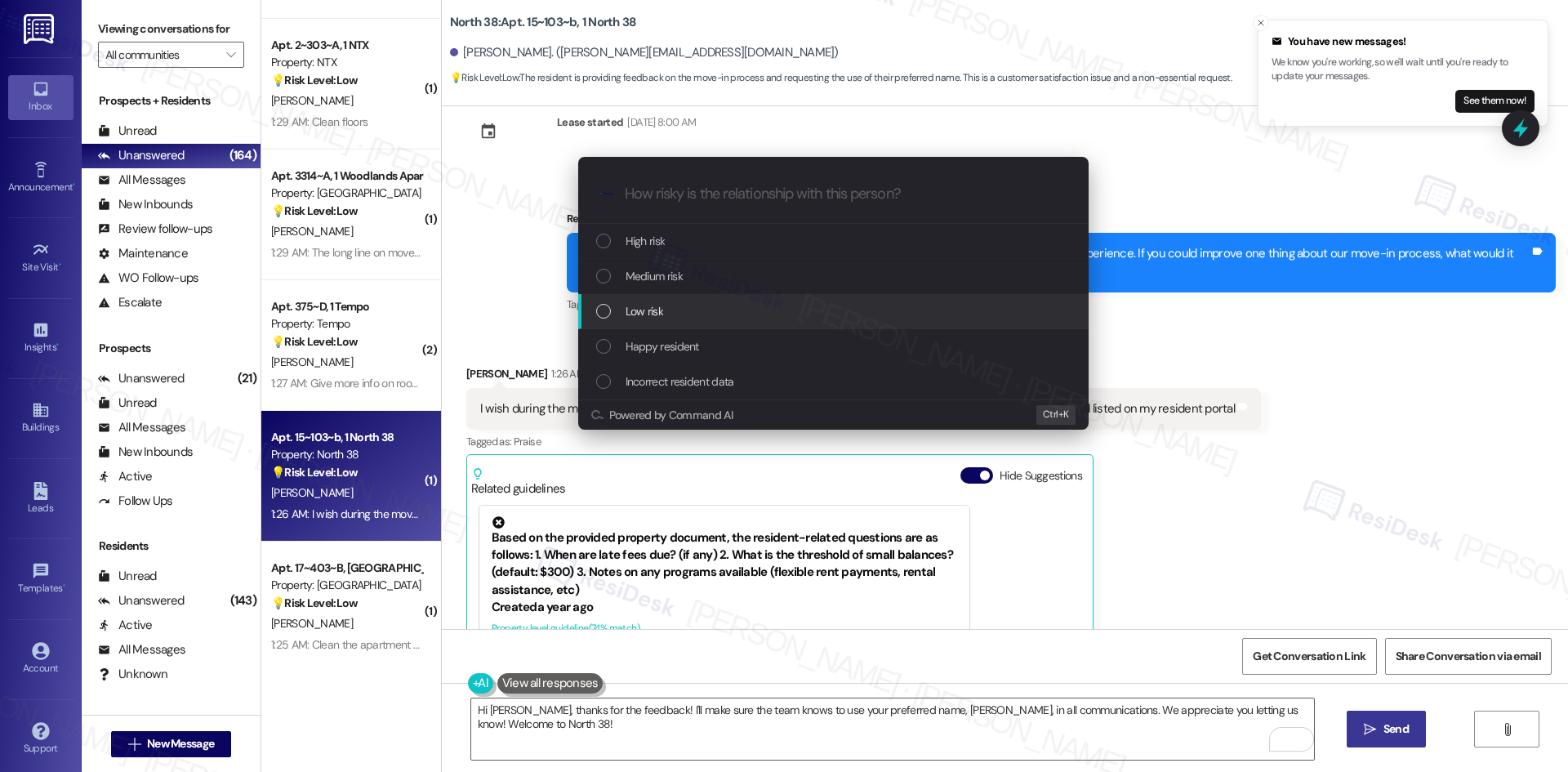
click at [618, 308] on div "Low risk" at bounding box center [835, 311] width 478 height 18
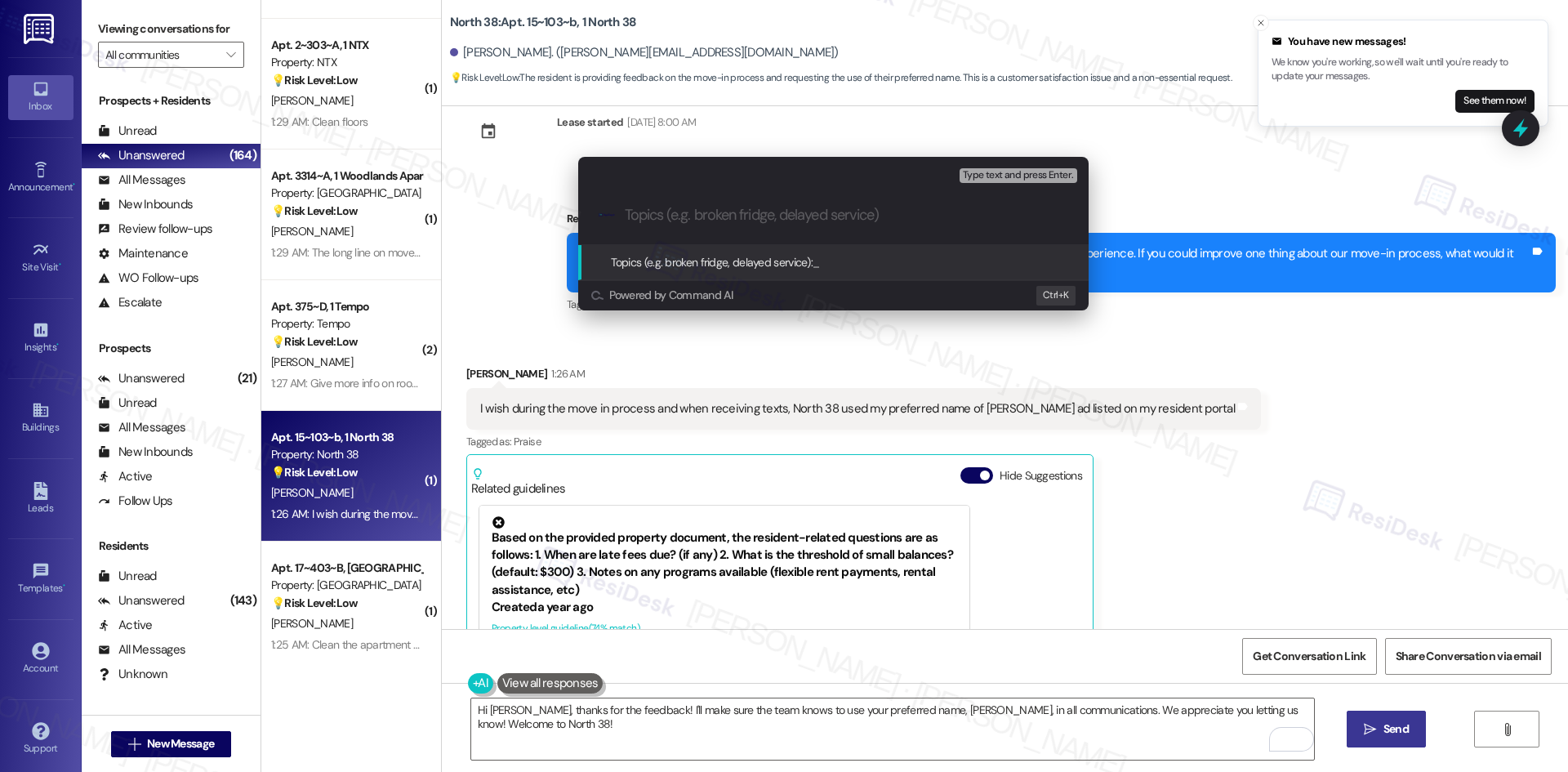
click at [698, 217] on input "Topics (e.g. broken fridge, delayed service)" at bounding box center [846, 215] width 443 height 17
paste input "Feedback on Use of Preferred Name"
type input "Feedback on Use of Preferred Name"
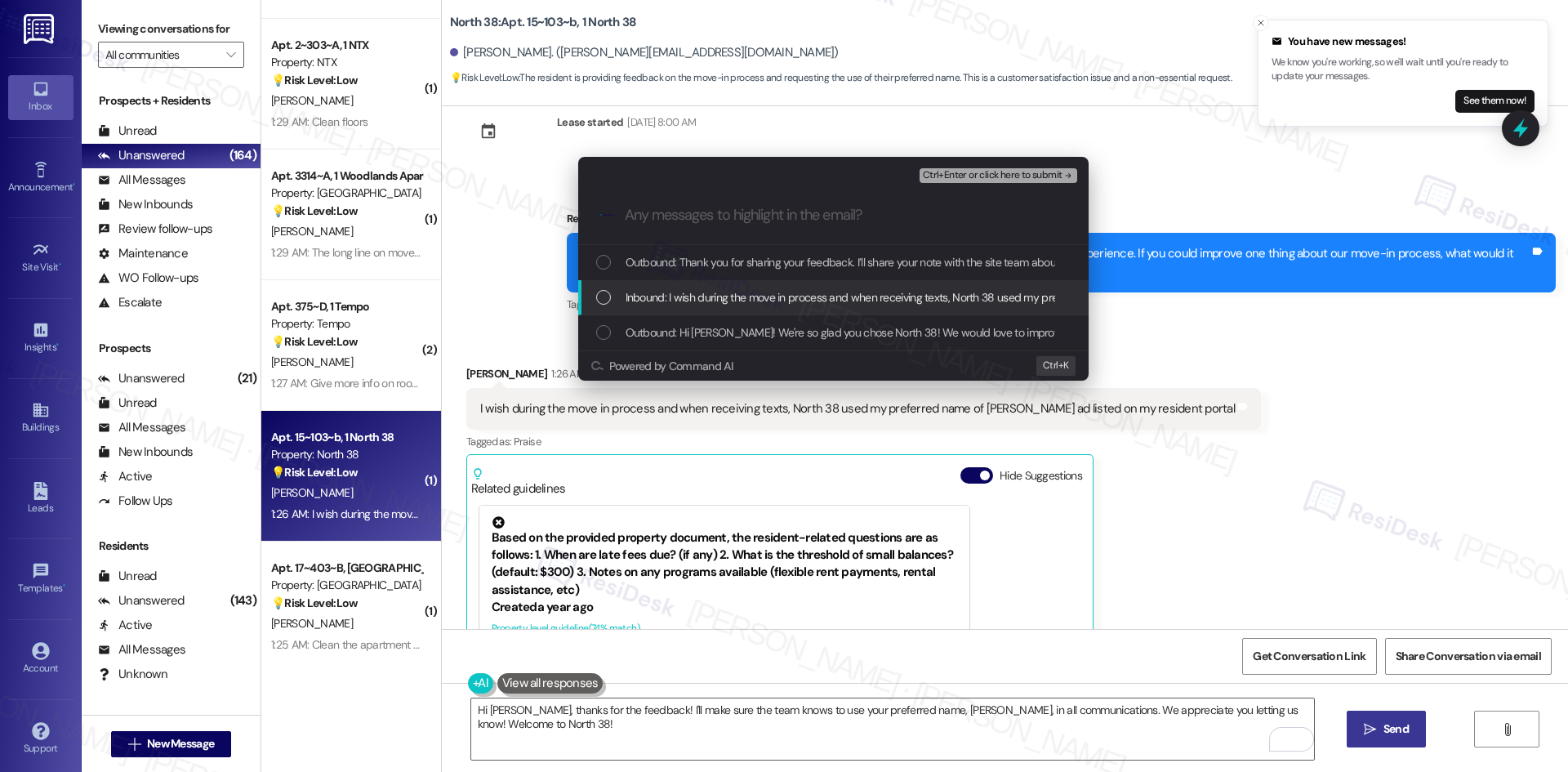
click at [735, 294] on span "Inbound: I wish during the move in process and when receiving texts, North 38 u…" at bounding box center [994, 297] width 736 height 18
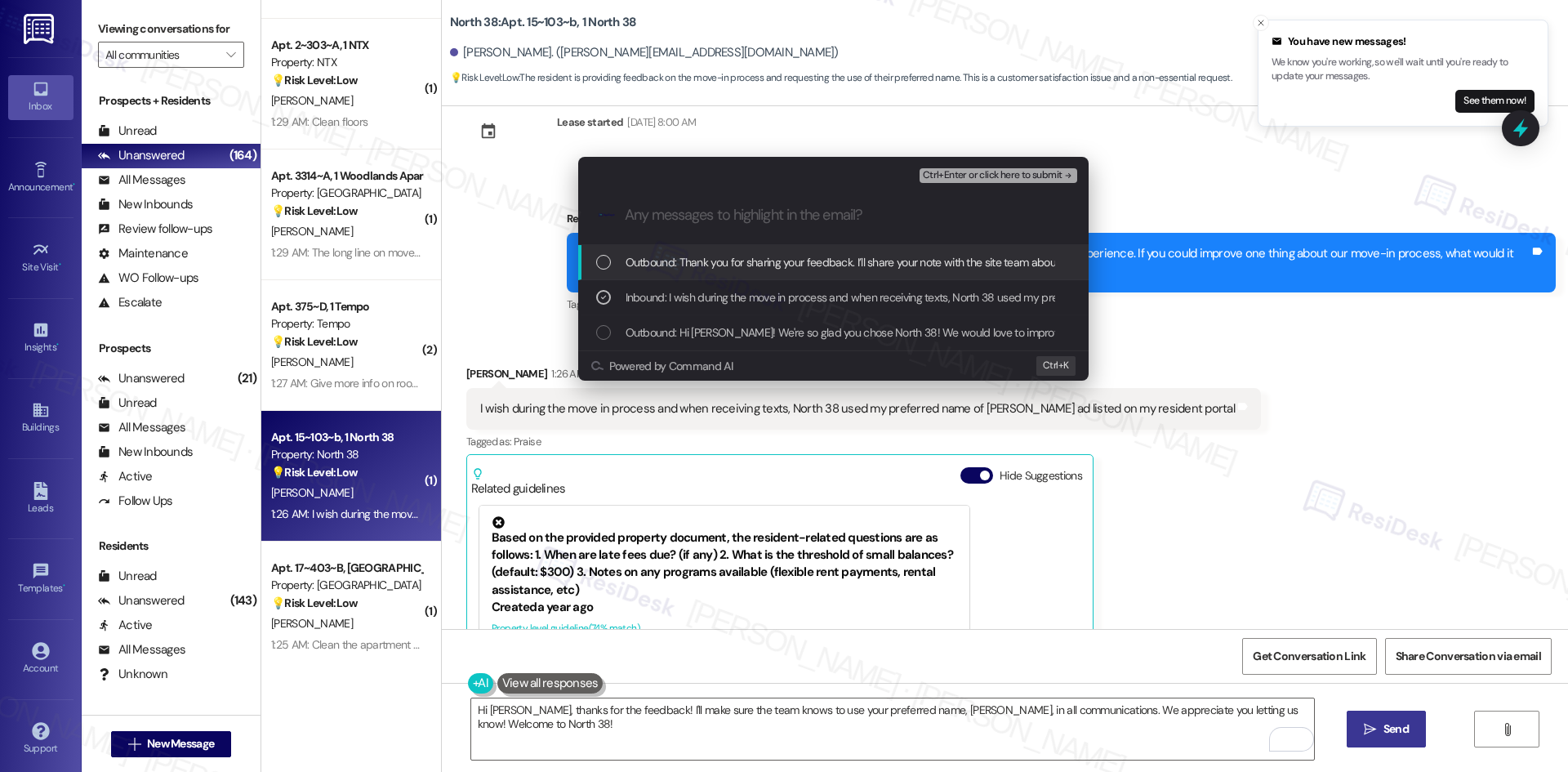
click at [1019, 172] on span "Ctrl+Enter or click here to submit" at bounding box center [992, 175] width 139 height 11
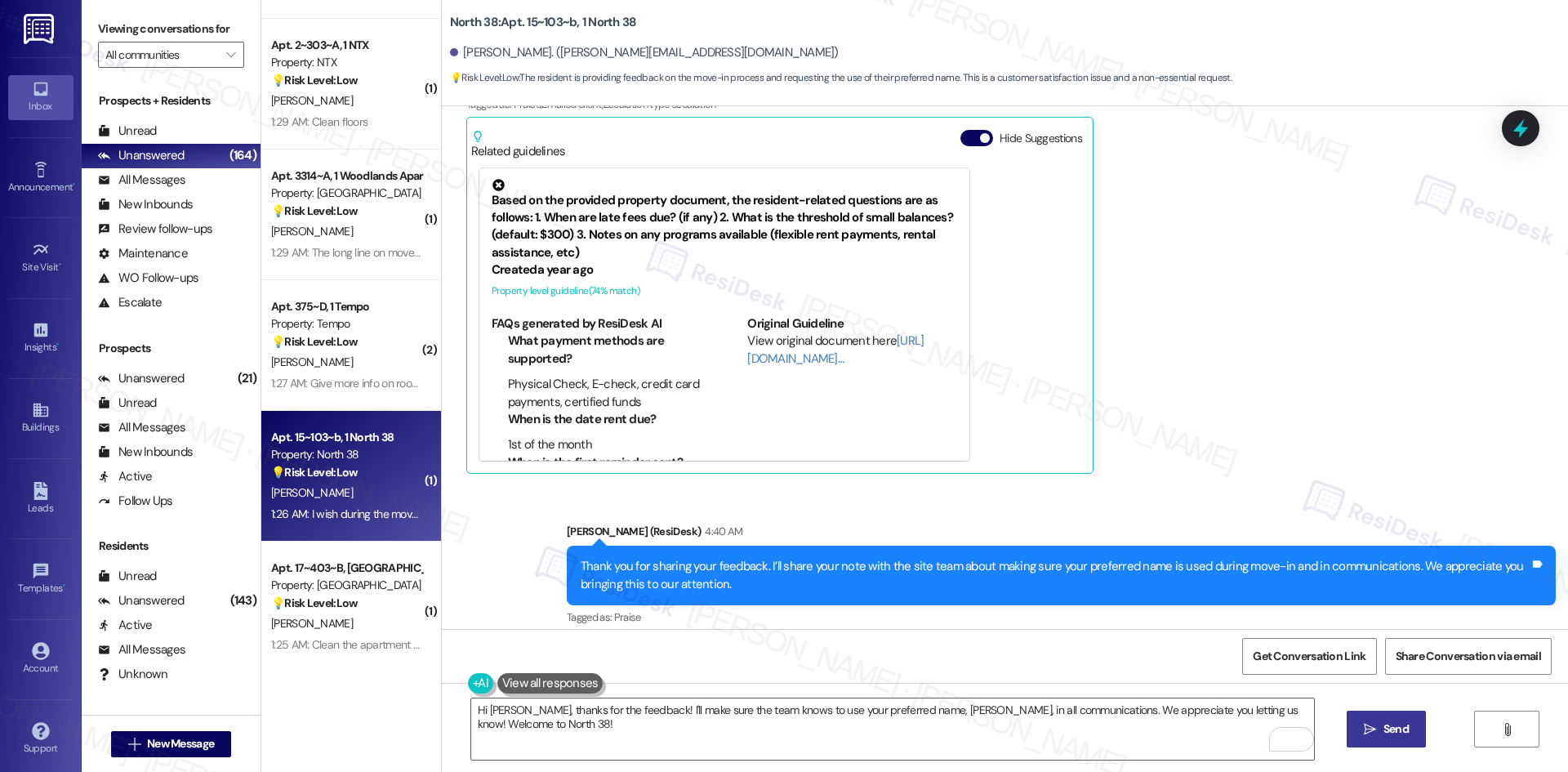
scroll to position [393, 0]
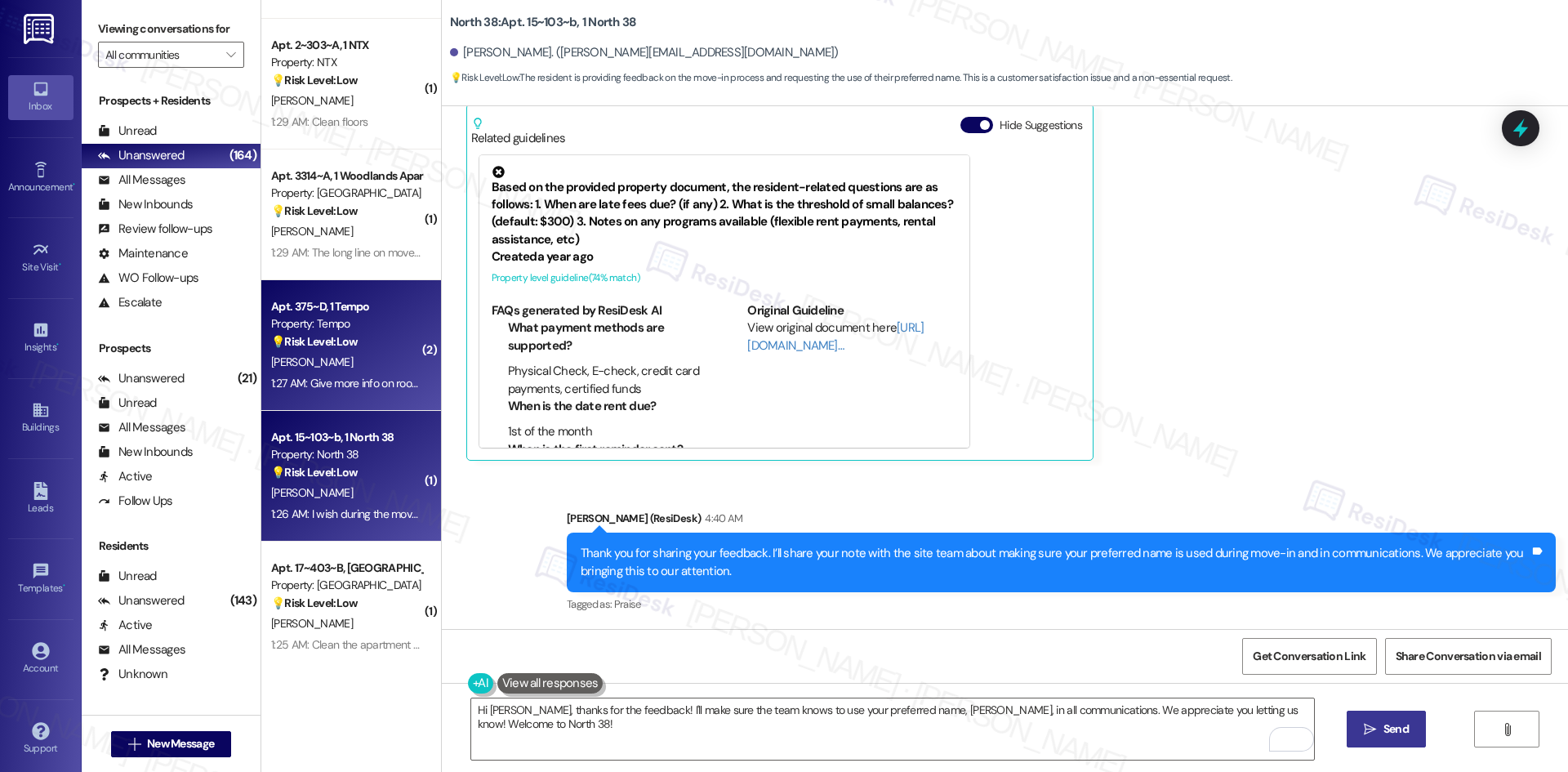
click at [348, 354] on div "N. Ellison" at bounding box center [347, 362] width 154 height 20
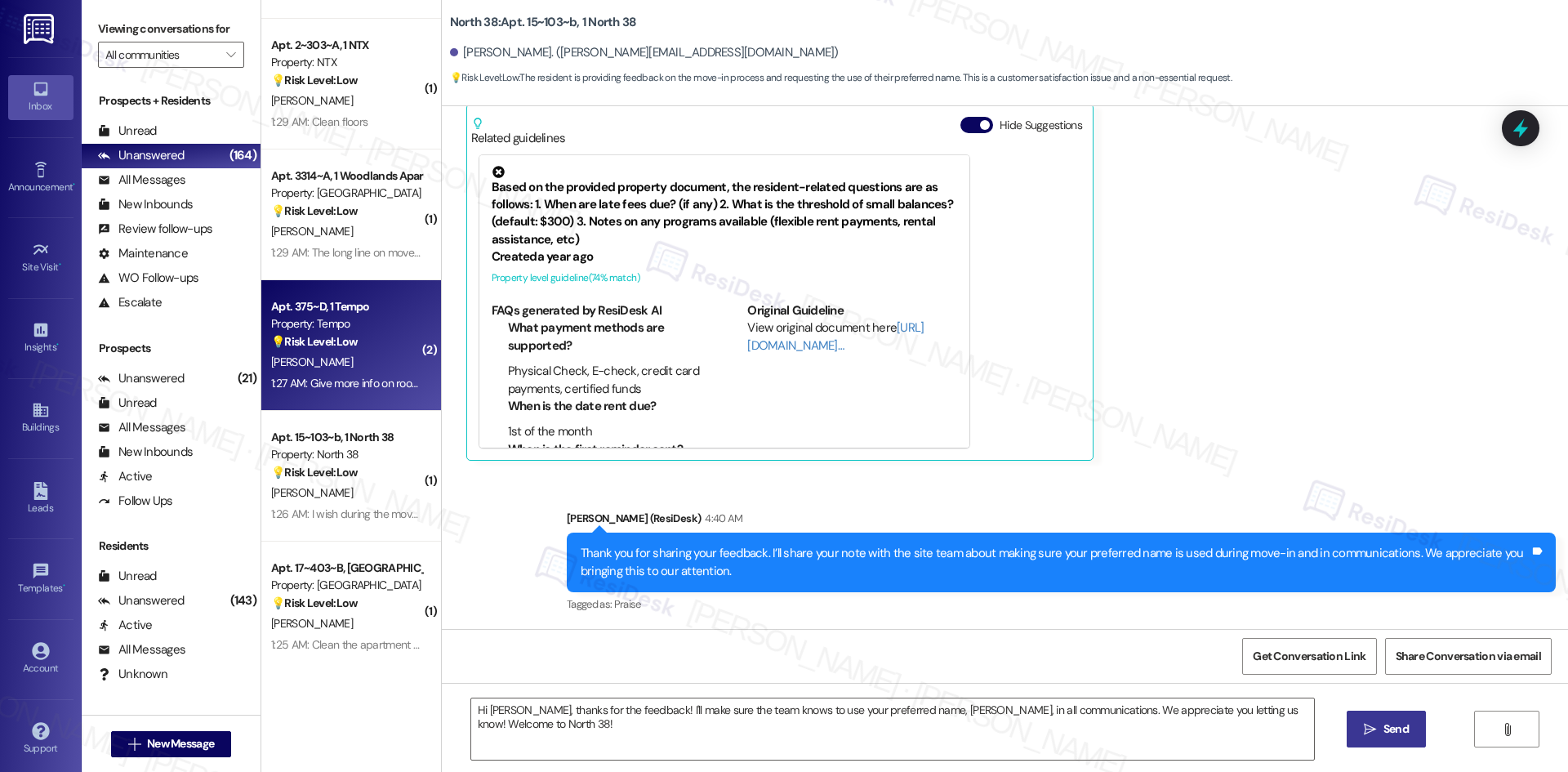
type textarea "Fetching suggested responses. Please feel free to read through the conversation…"
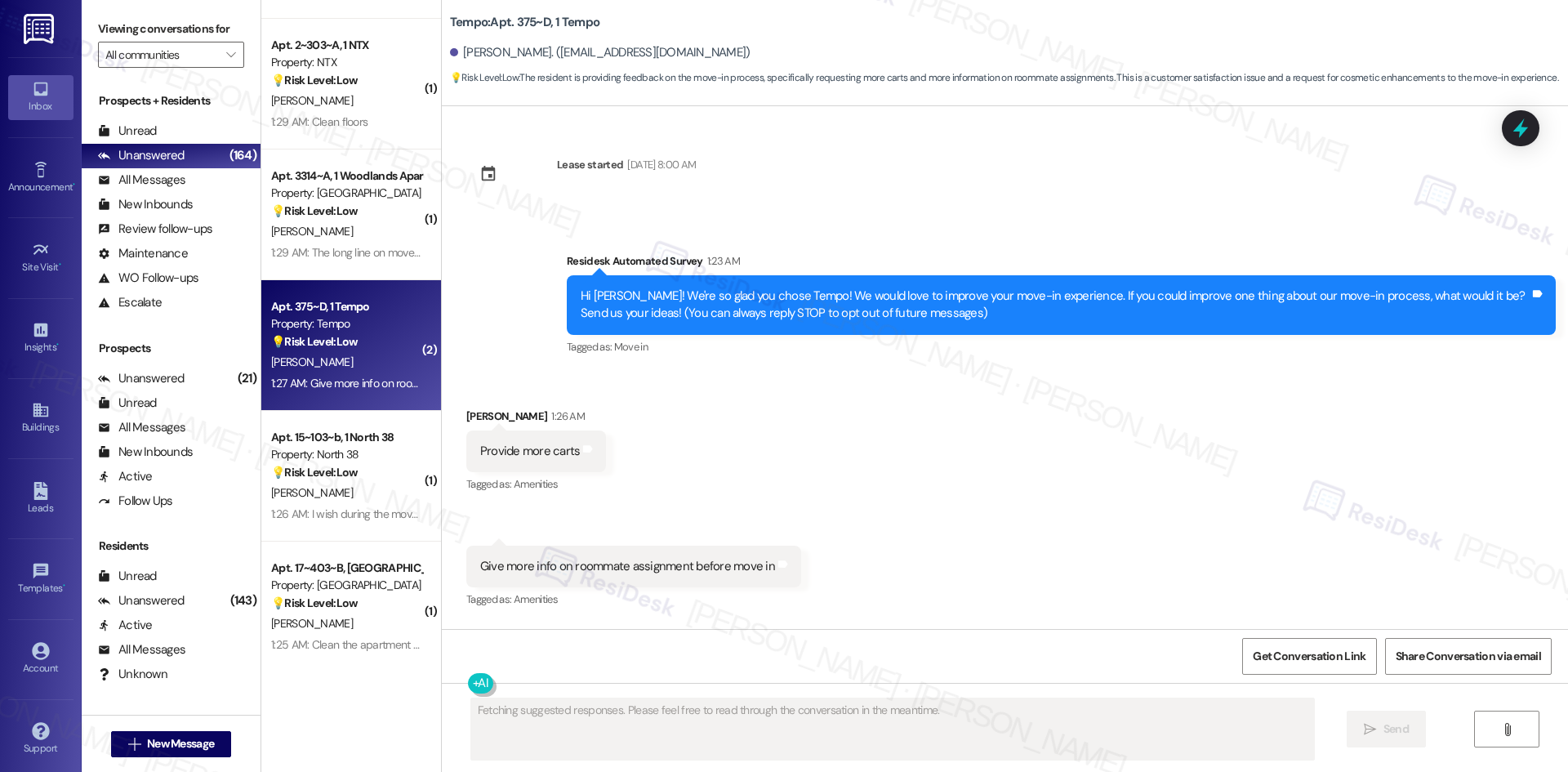
scroll to position [0, 0]
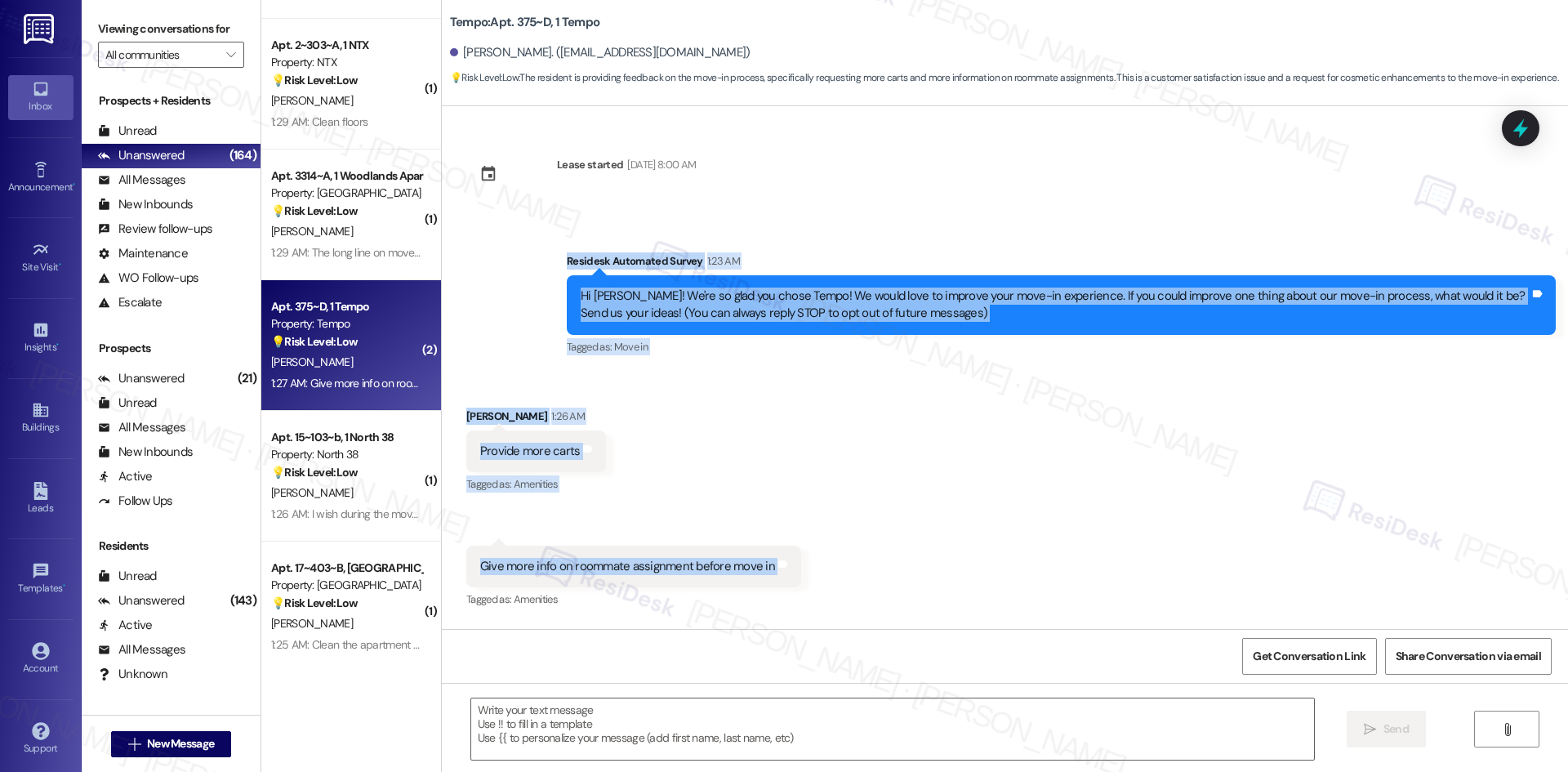
drag, startPoint x: 522, startPoint y: 248, endPoint x: 845, endPoint y: 568, distance: 454.7
click at [845, 568] on div "Lease started Aug 18, 2025 at 8:00 AM Survey, sent via SMS Residesk Automated S…" at bounding box center [1004, 368] width 1126 height 523
copy div "Residesk Automated Survey 1:23 AM Hi Naya! We're so glad you chose Tempo! We wo…"
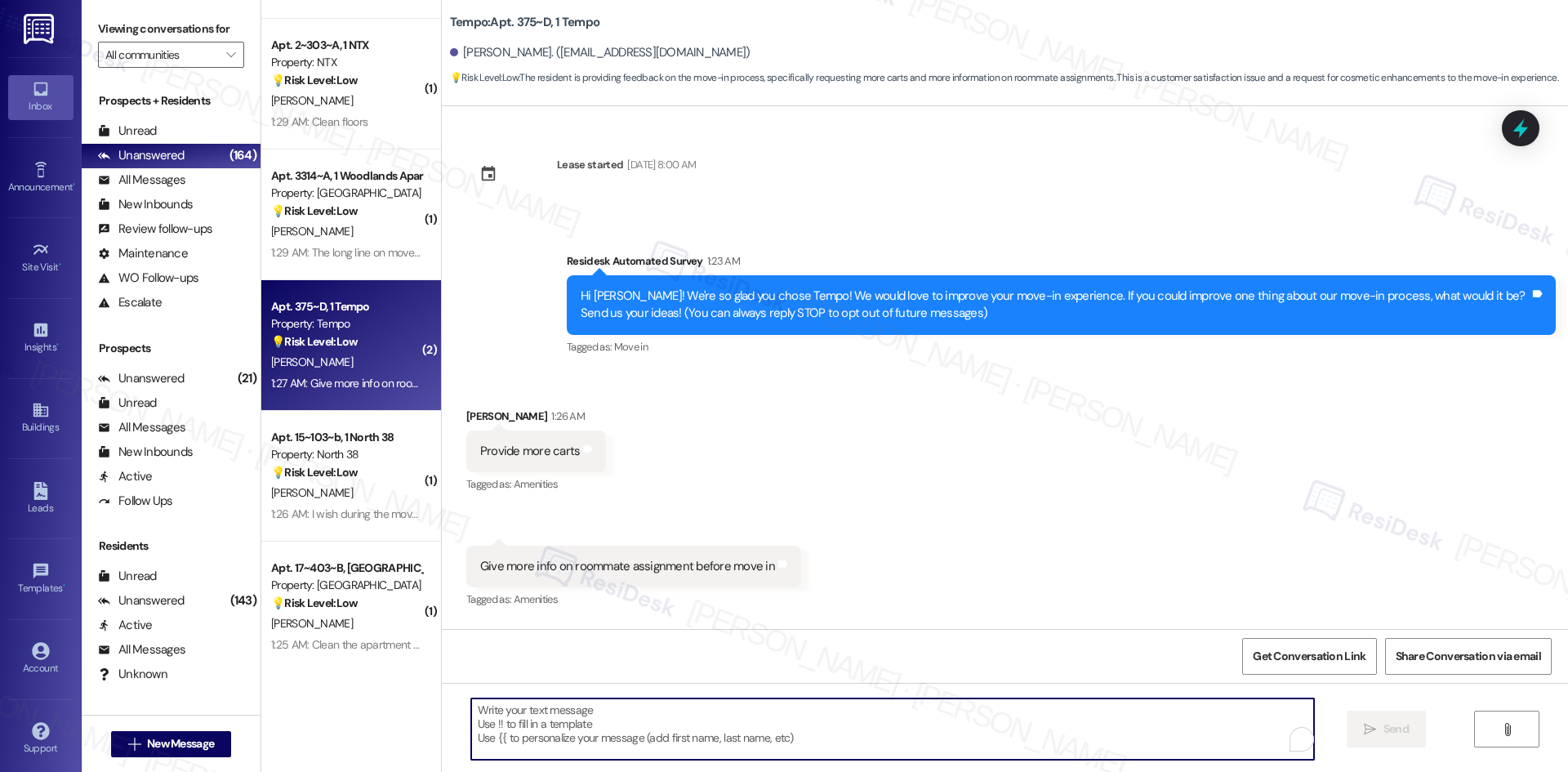
click at [630, 719] on textarea "To enrich screen reader interactions, please activate Accessibility in Grammarl…" at bounding box center [892, 729] width 843 height 61
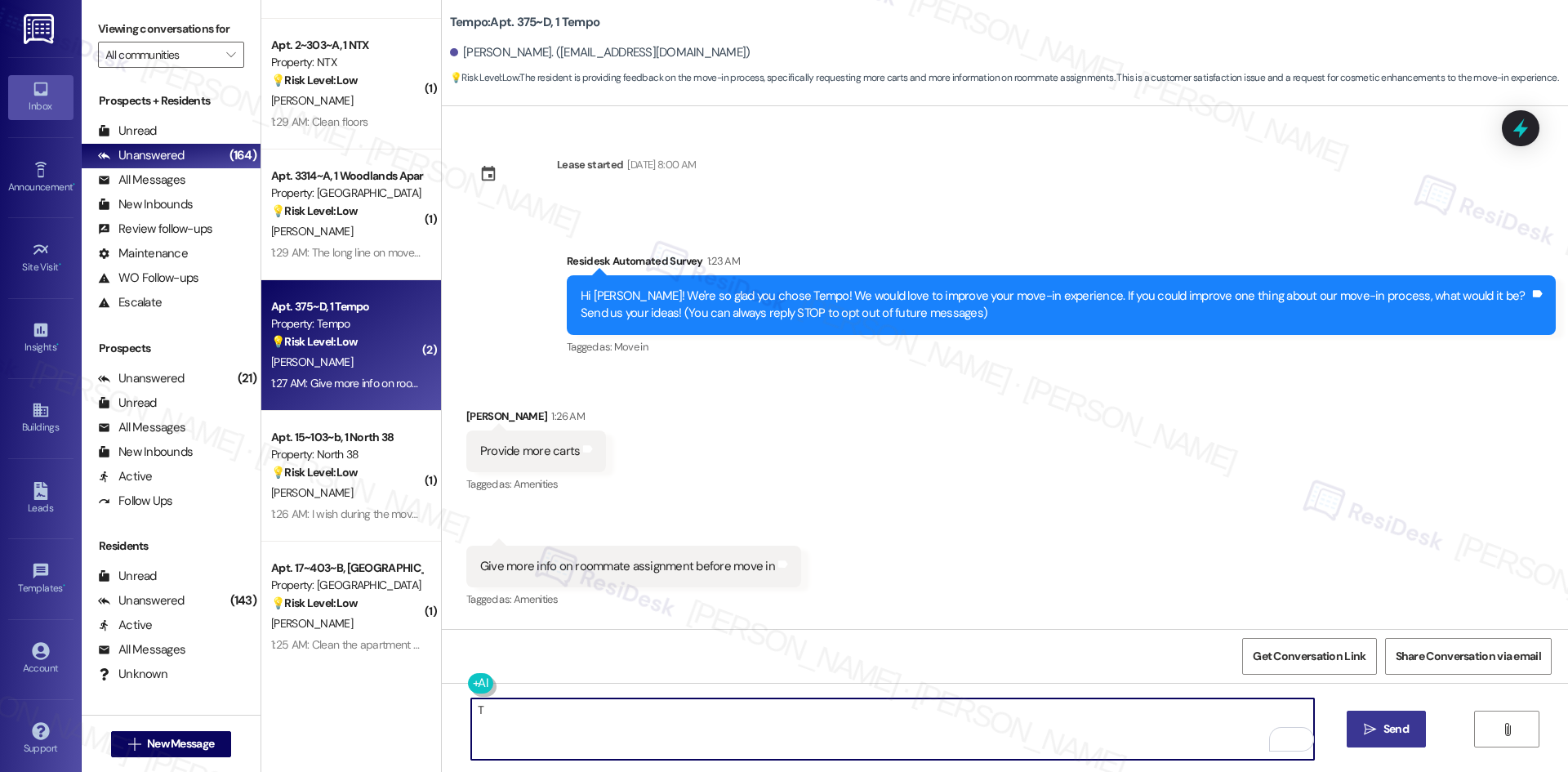
paste textarea "hank you for your feedback! I’ll share your suggestions about providing more ca…"
type textarea "Thank you for your feedback! I’ll share your suggestions about providing more c…"
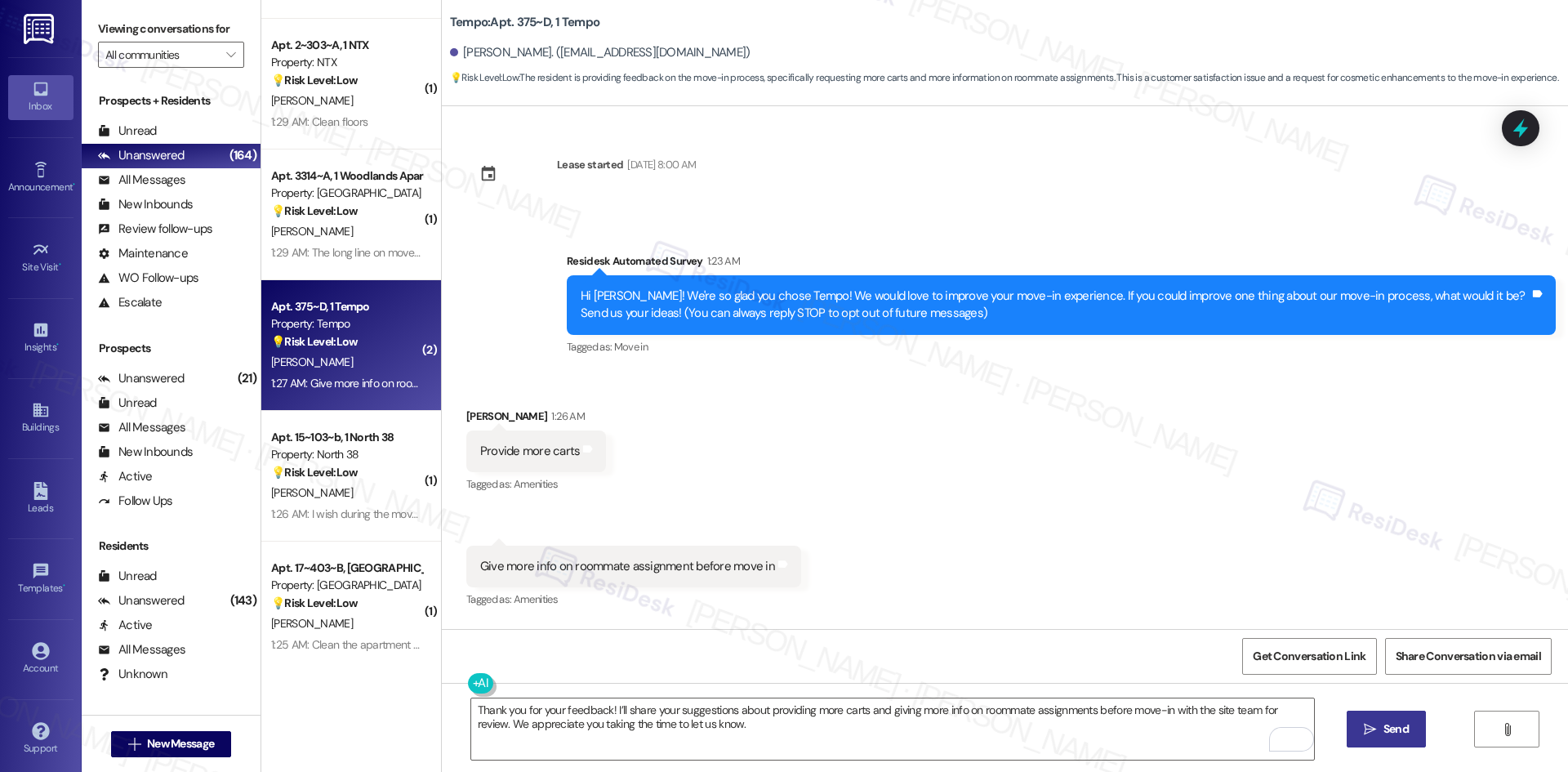
click at [1369, 737] on span " Send" at bounding box center [1386, 729] width 52 height 17
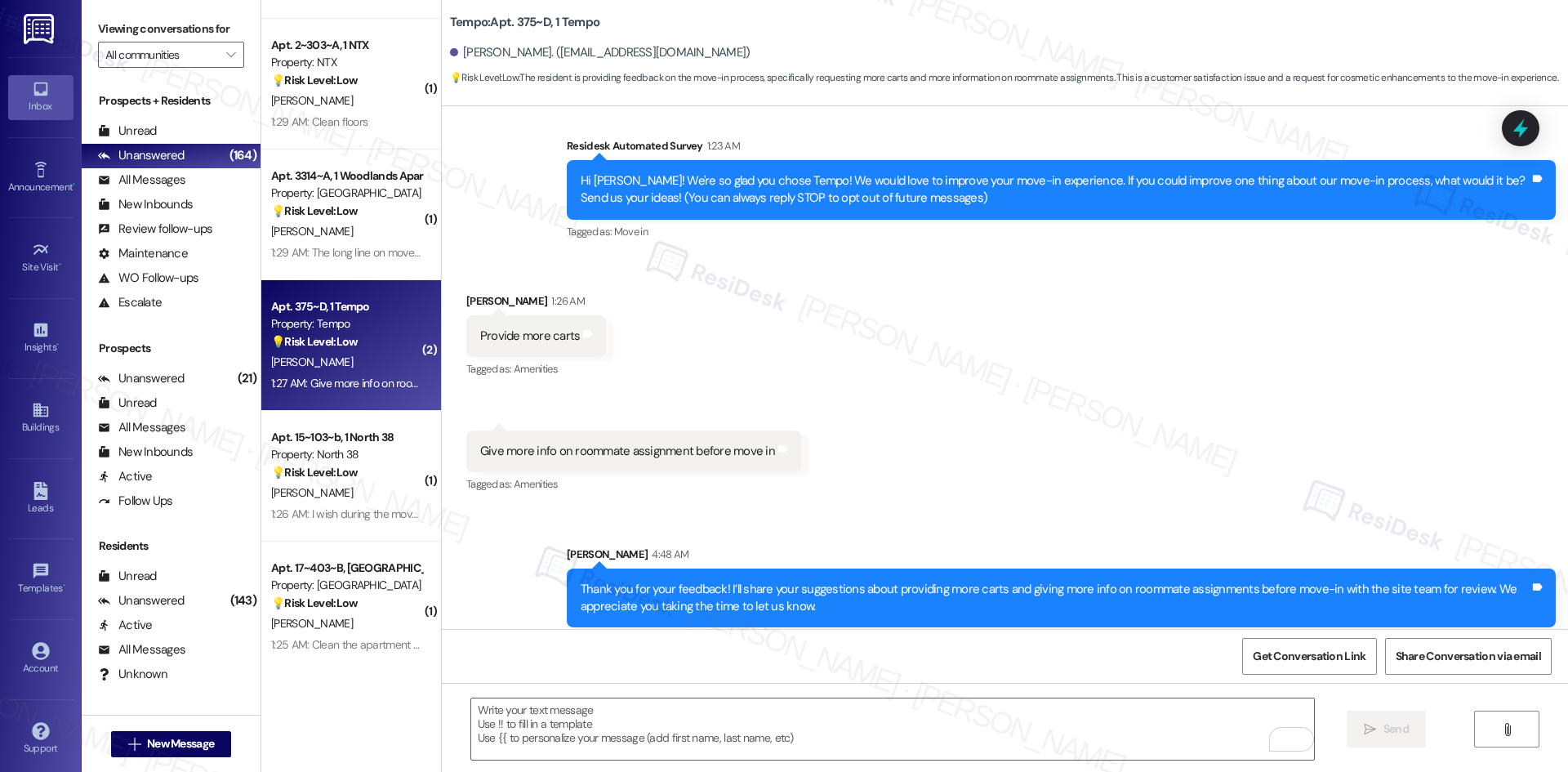
scroll to position [127, 0]
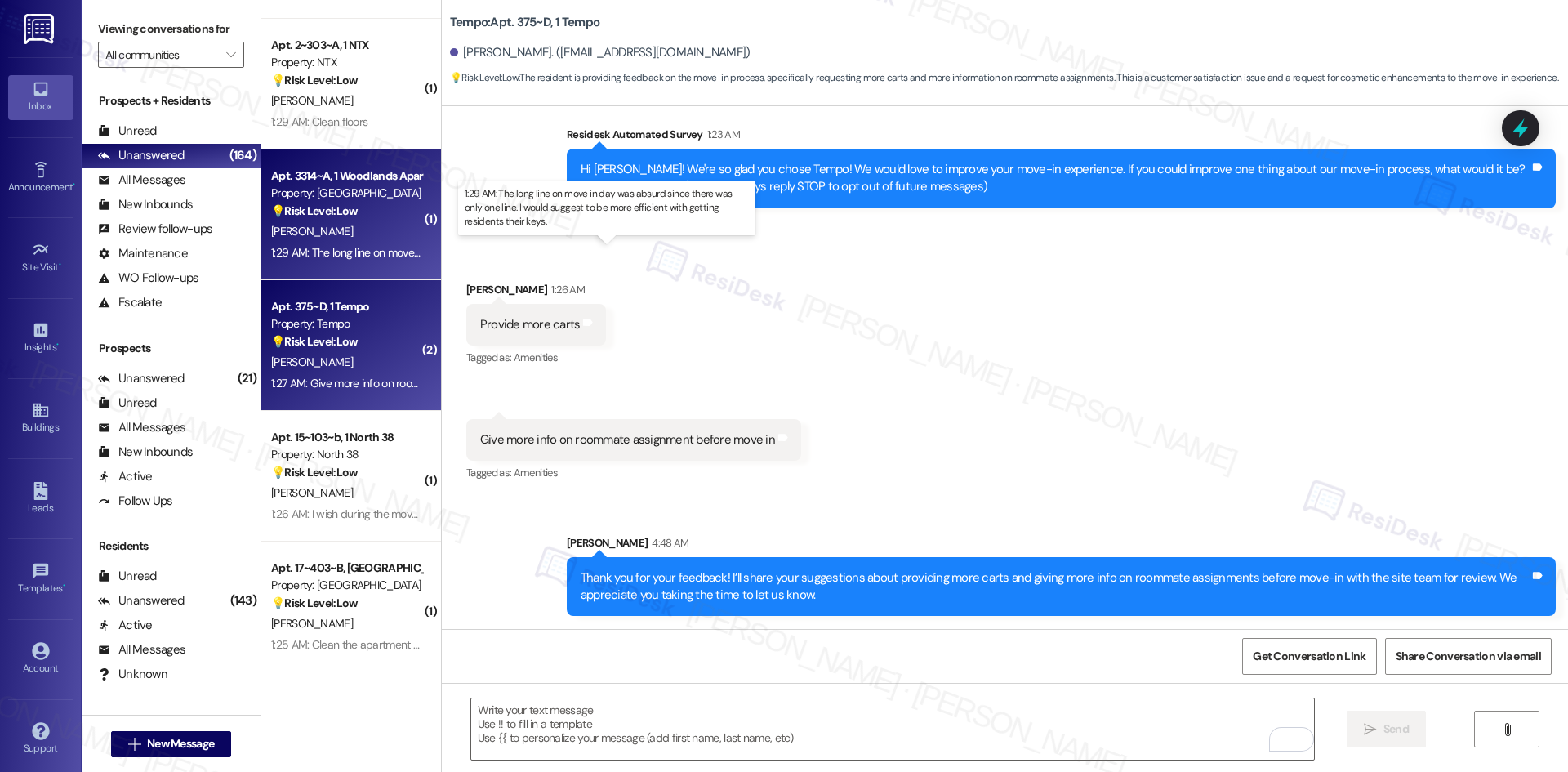
click at [315, 256] on div "1:29 AM: The long line on move in day was absurd since there was only one line.…" at bounding box center [621, 252] width 700 height 15
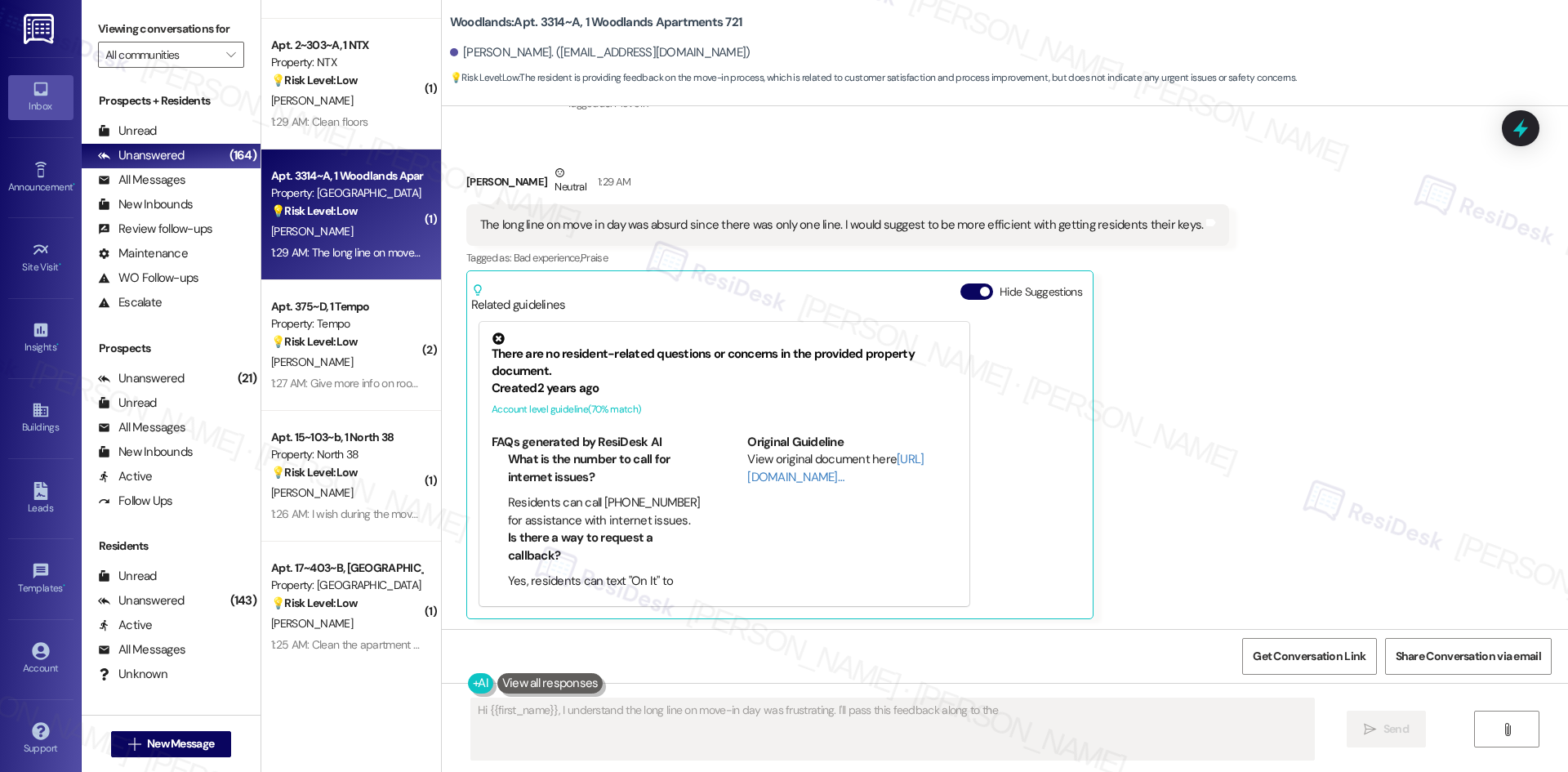
scroll to position [246, 0]
type textarea "Hi {{first_name}}, I understand the long line on move-in day was frustrating. I…"
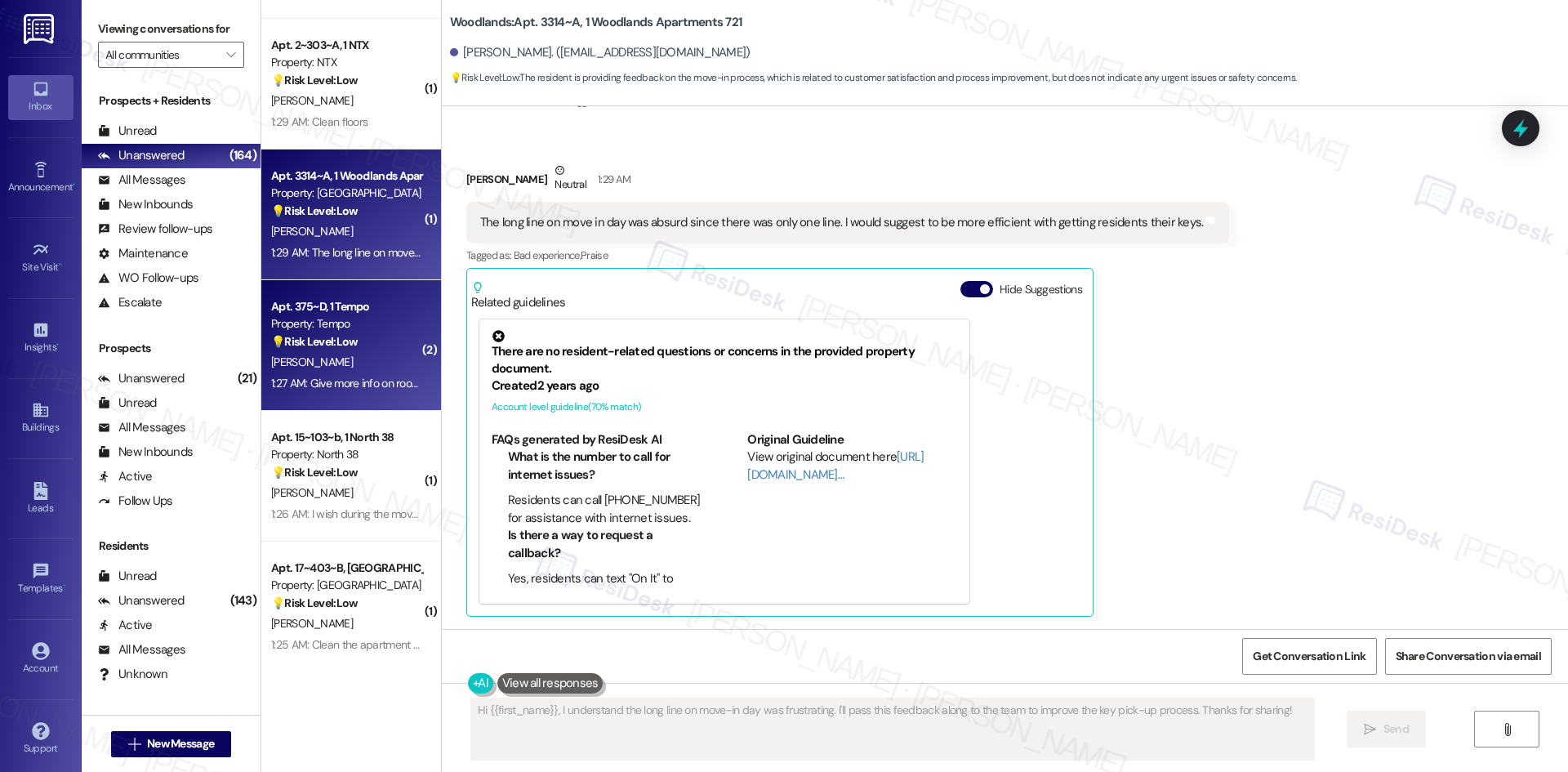
click at [401, 346] on div "💡 Risk Level: Low The resident is providing feedback on the move-in process, sp…" at bounding box center [347, 342] width 151 height 17
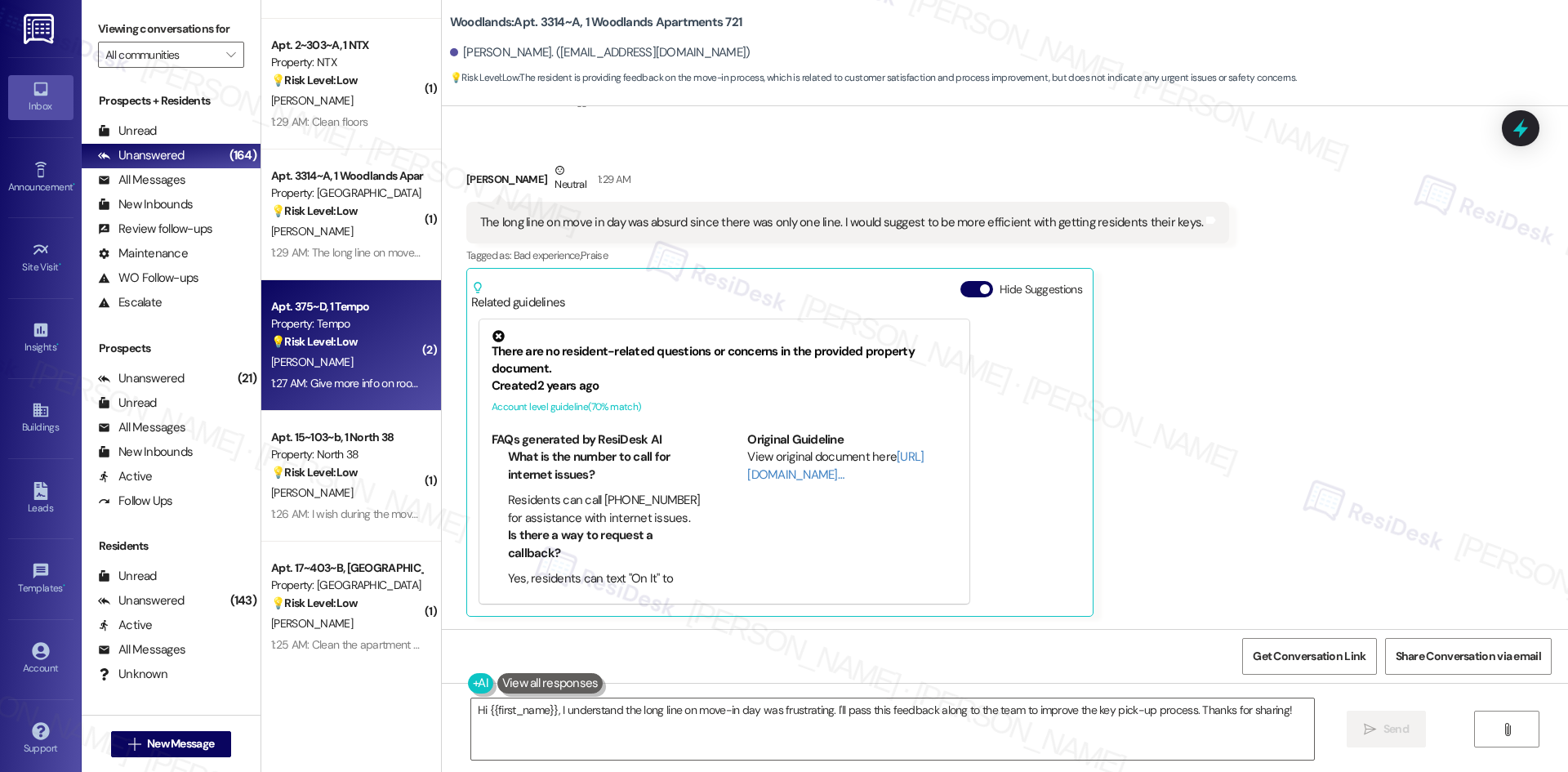
type textarea "Fetching suggested responses. Please feel free to read through the conversation…"
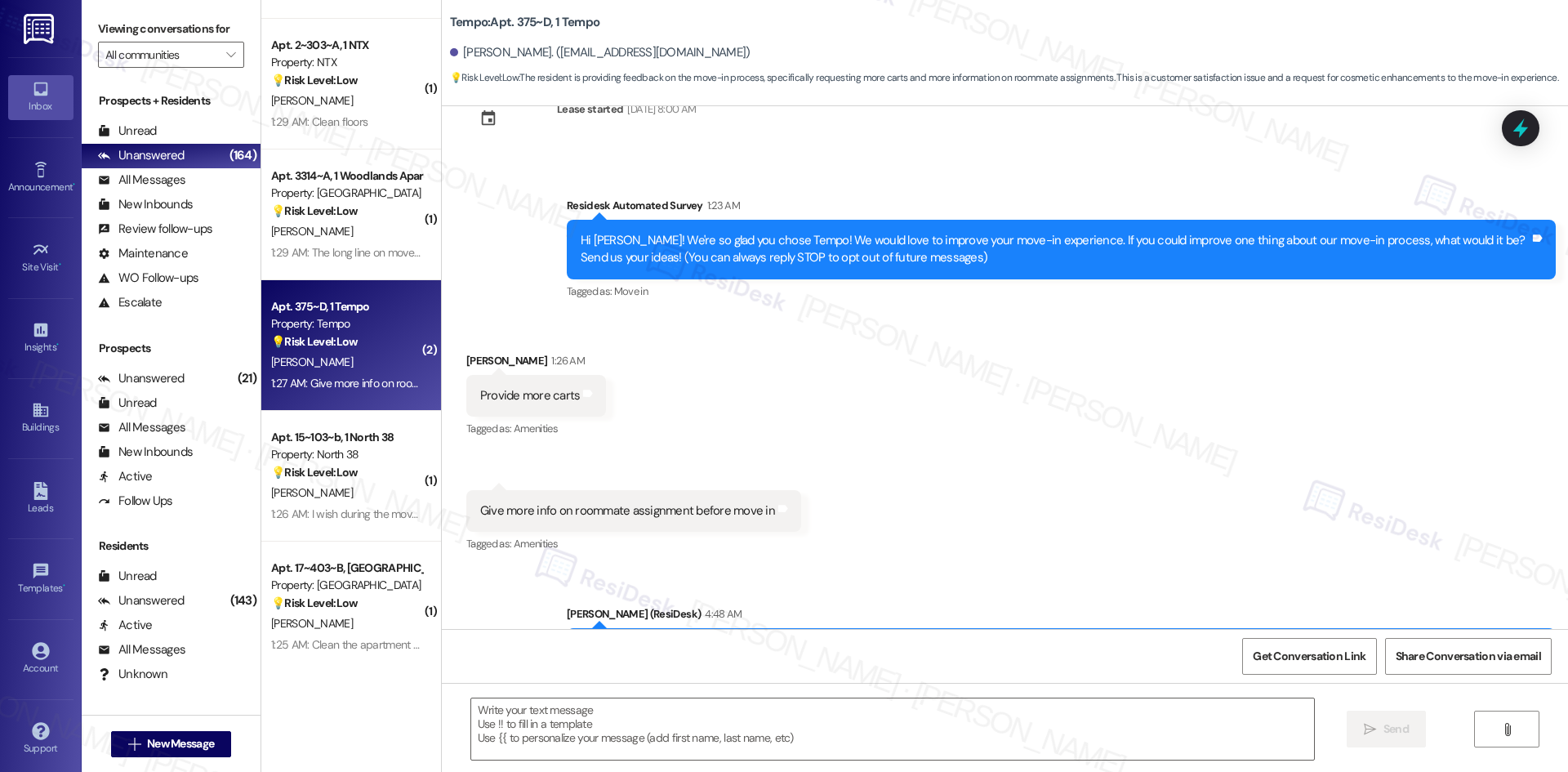
scroll to position [151, 0]
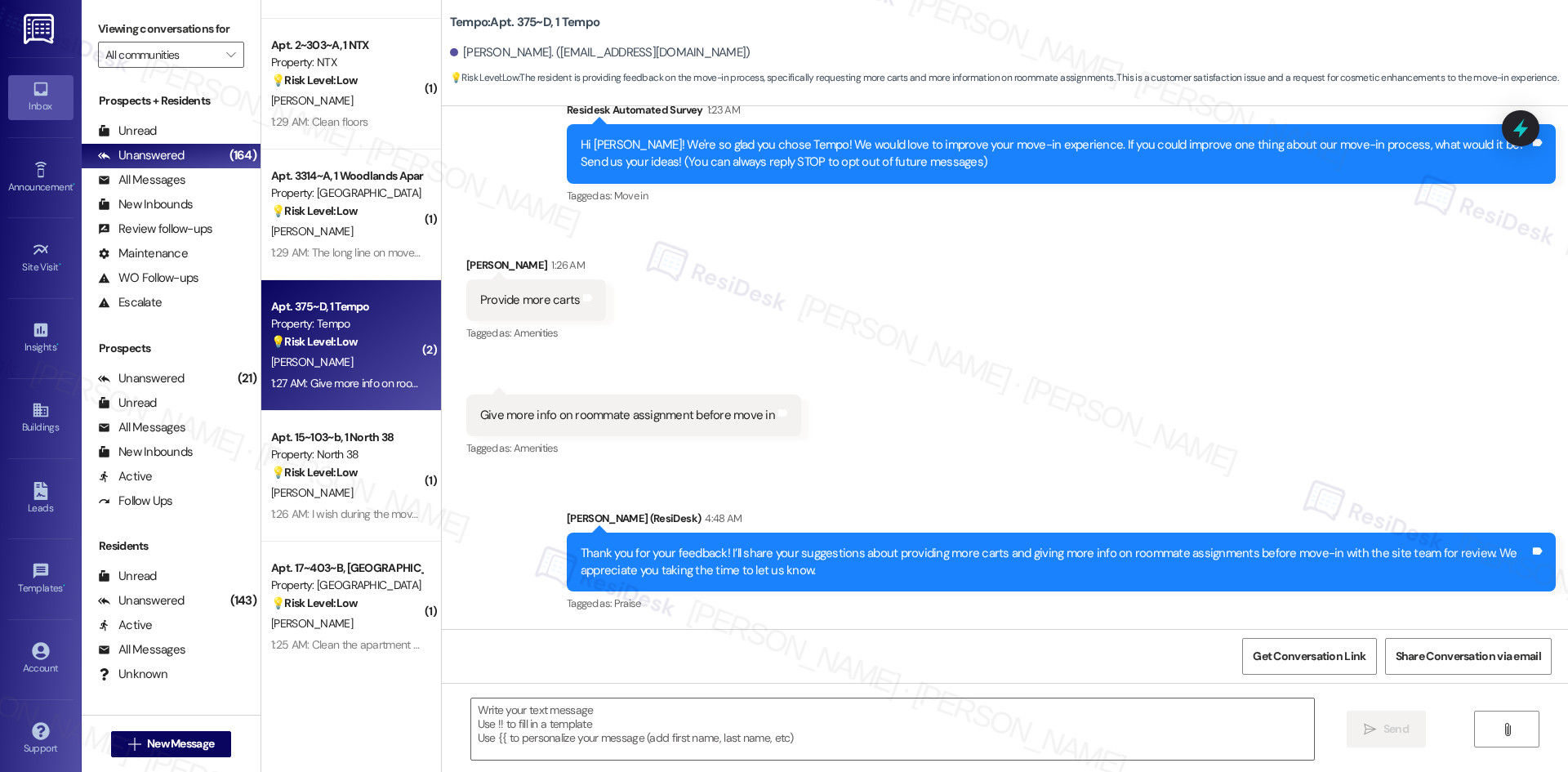
click at [878, 453] on div "Received via SMS Naya Ellison 1:26 AM Provide more carts Tags and notes Tagged …" at bounding box center [1004, 346] width 1126 height 253
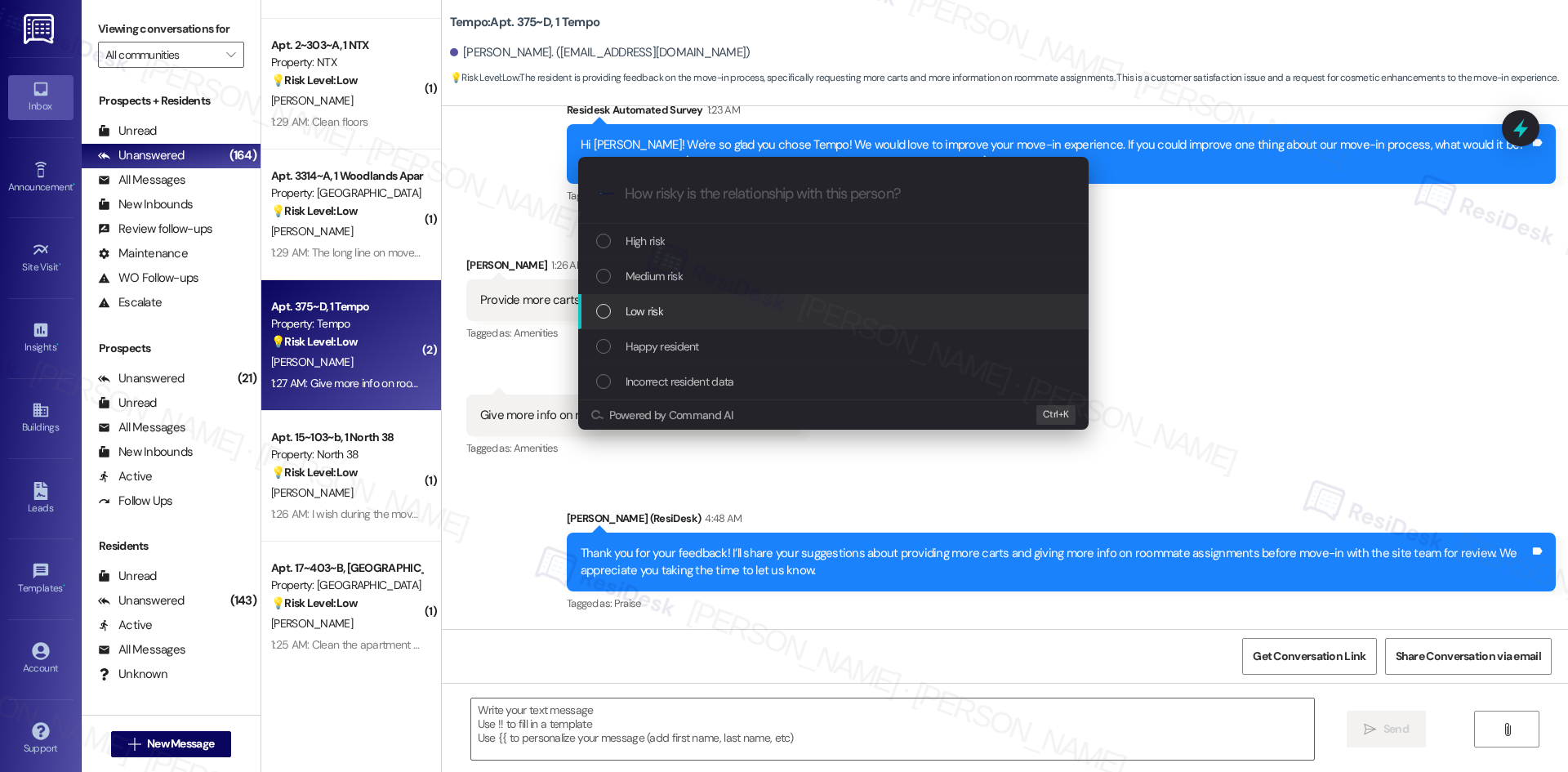
click at [730, 302] on div "Low risk" at bounding box center [835, 311] width 478 height 18
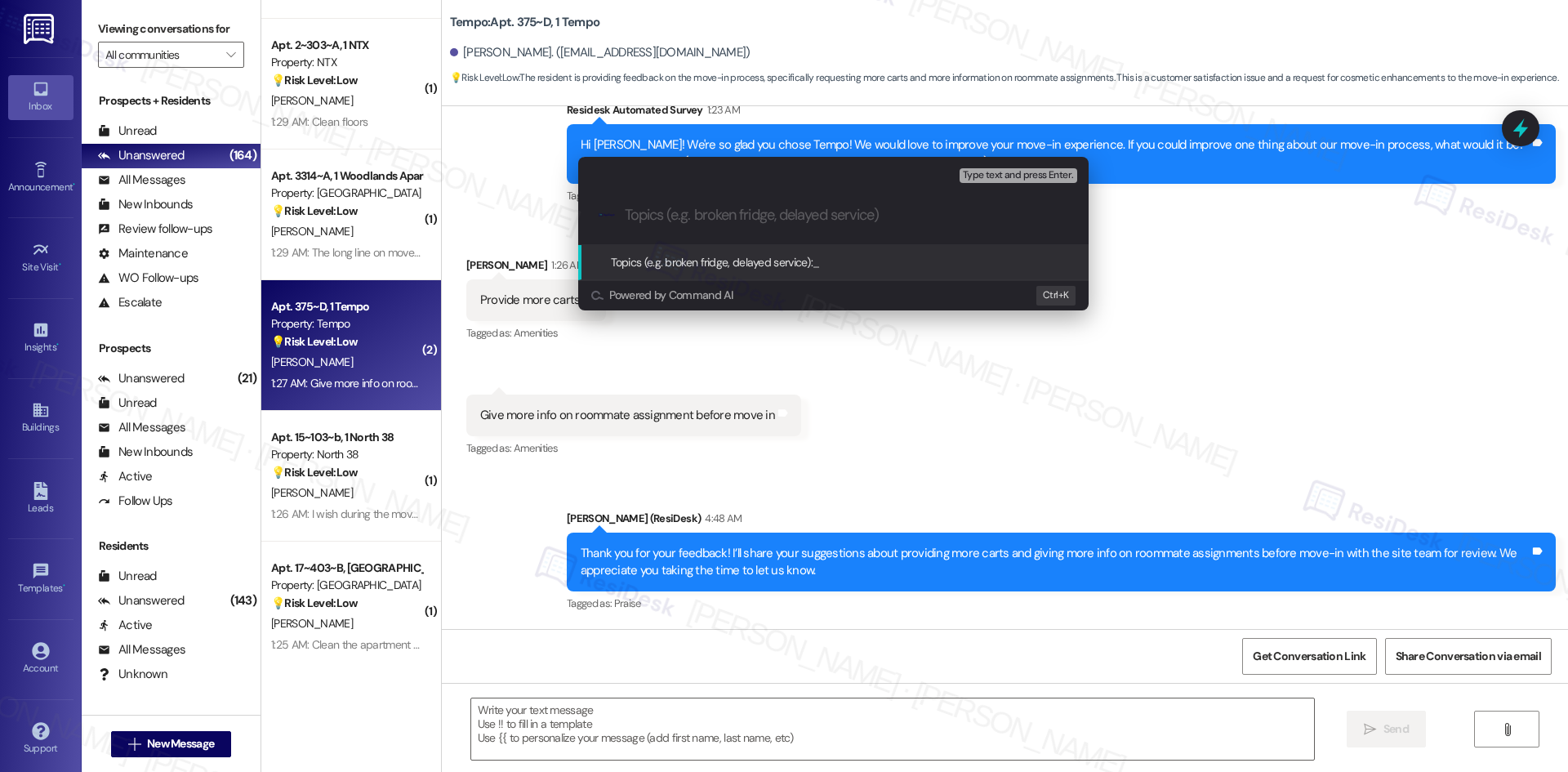
click at [757, 218] on input "Topics (e.g. broken fridge, delayed service)" at bounding box center [846, 215] width 443 height 17
paste input "Feedback on Move-In Support and Roommate Info"
type input "Feedback on Move-In Support and Roommate Info"
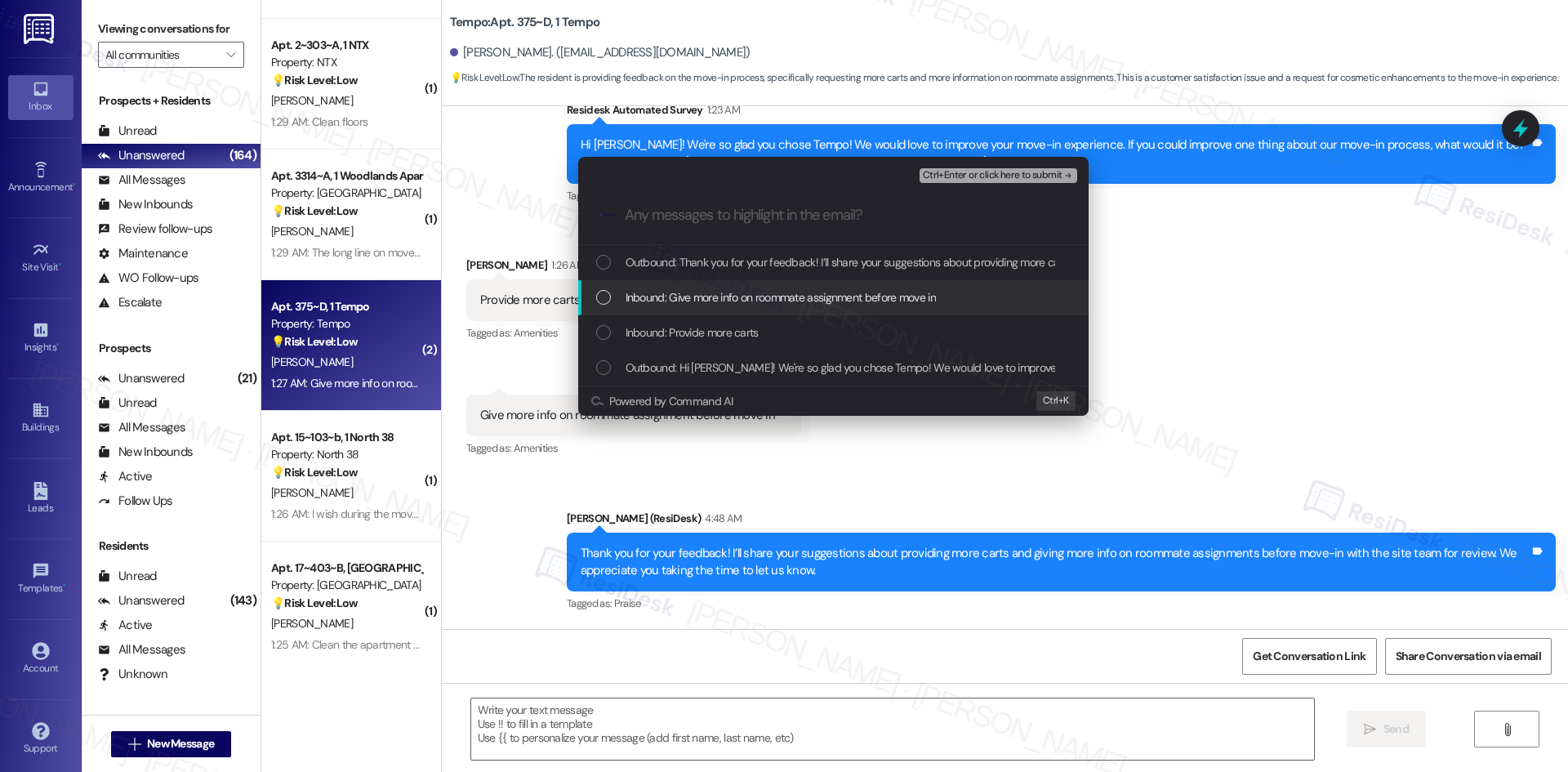
click at [809, 302] on span "Inbound: Give more info on roommate assignment before move in" at bounding box center [781, 297] width 310 height 18
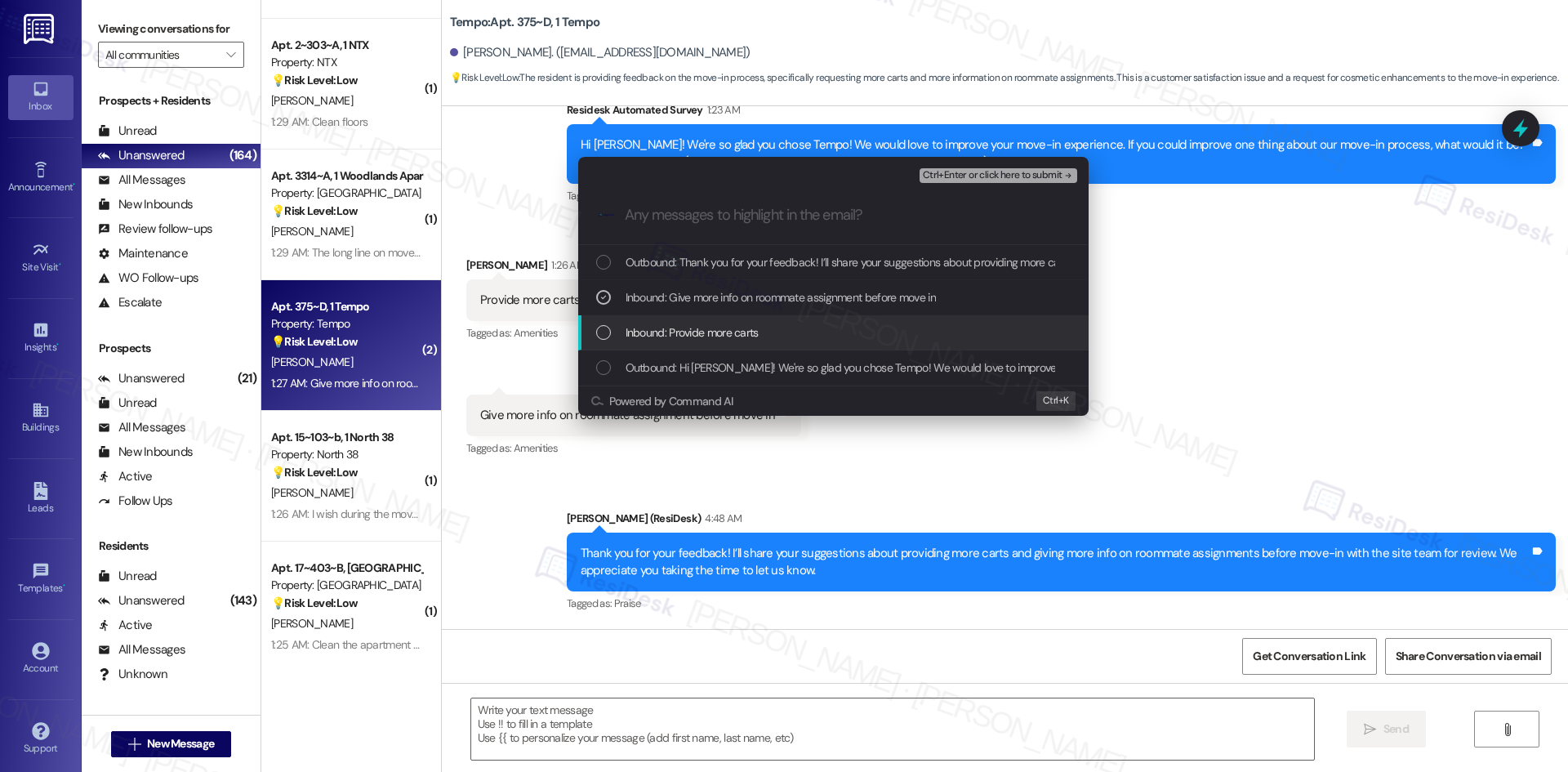
click at [808, 322] on div "Inbound: Provide more carts" at bounding box center [833, 333] width 510 height 35
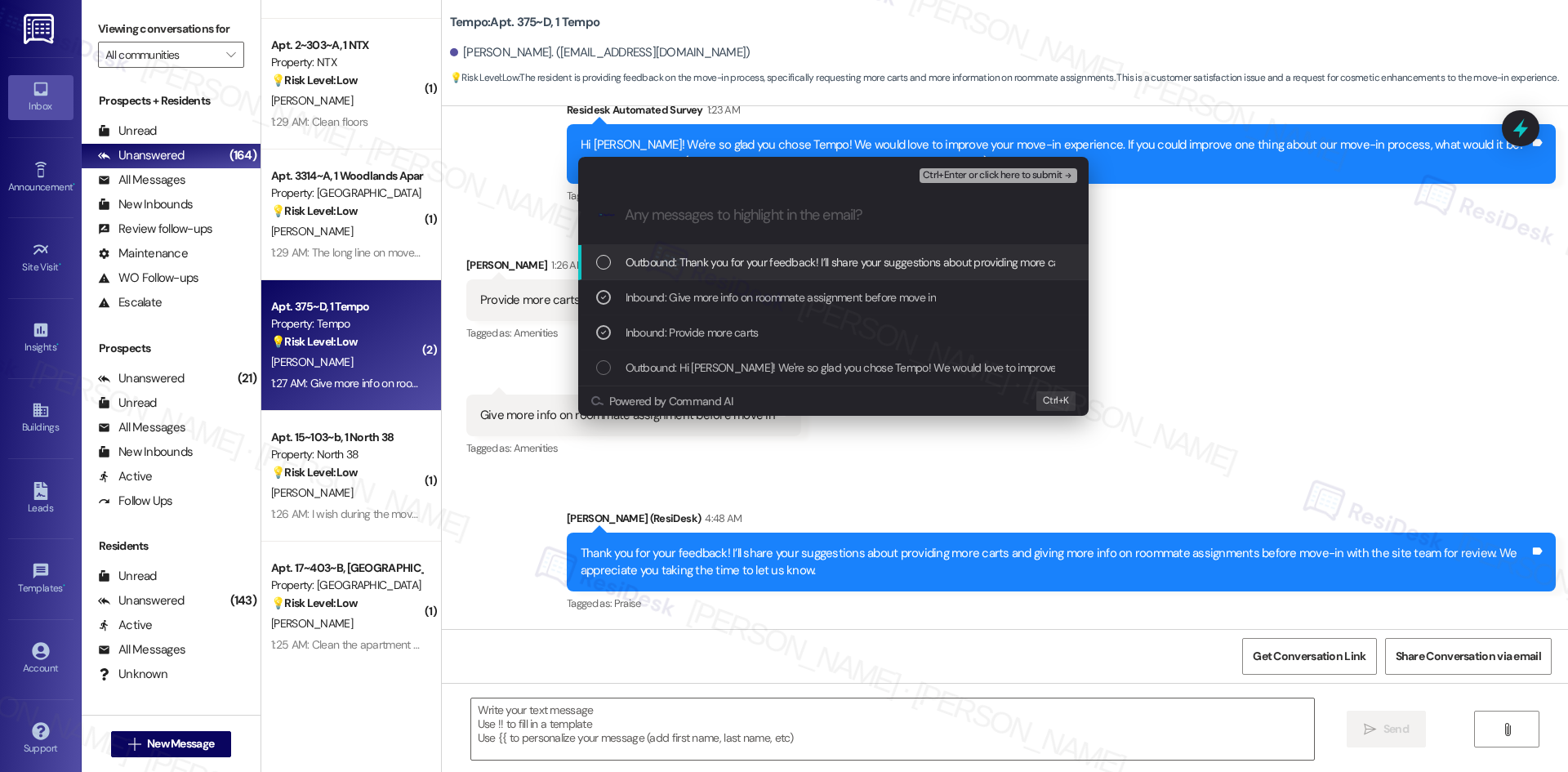
click at [1049, 174] on span "Ctrl+Enter or click here to submit" at bounding box center [992, 175] width 139 height 11
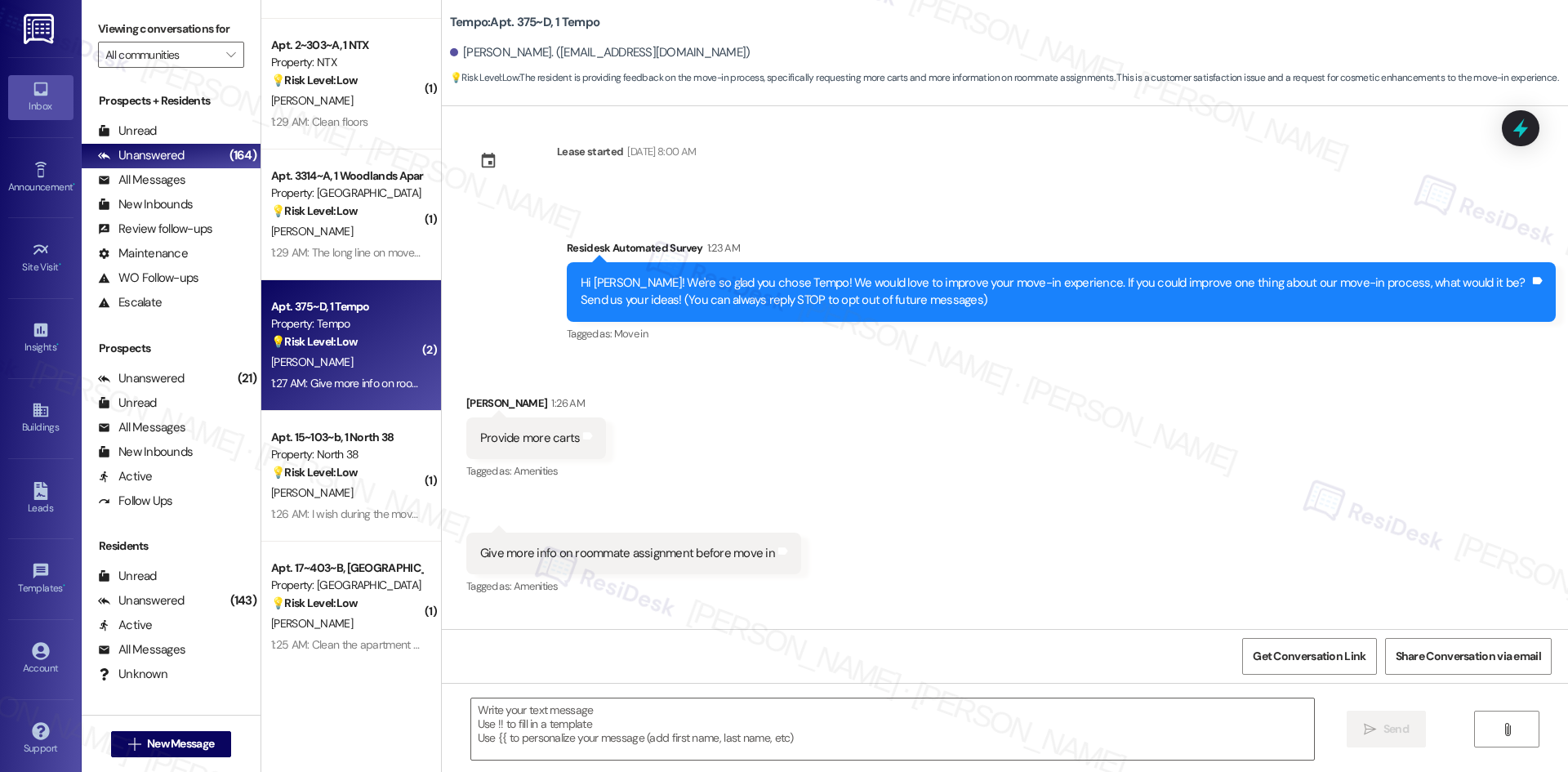
scroll to position [0, 0]
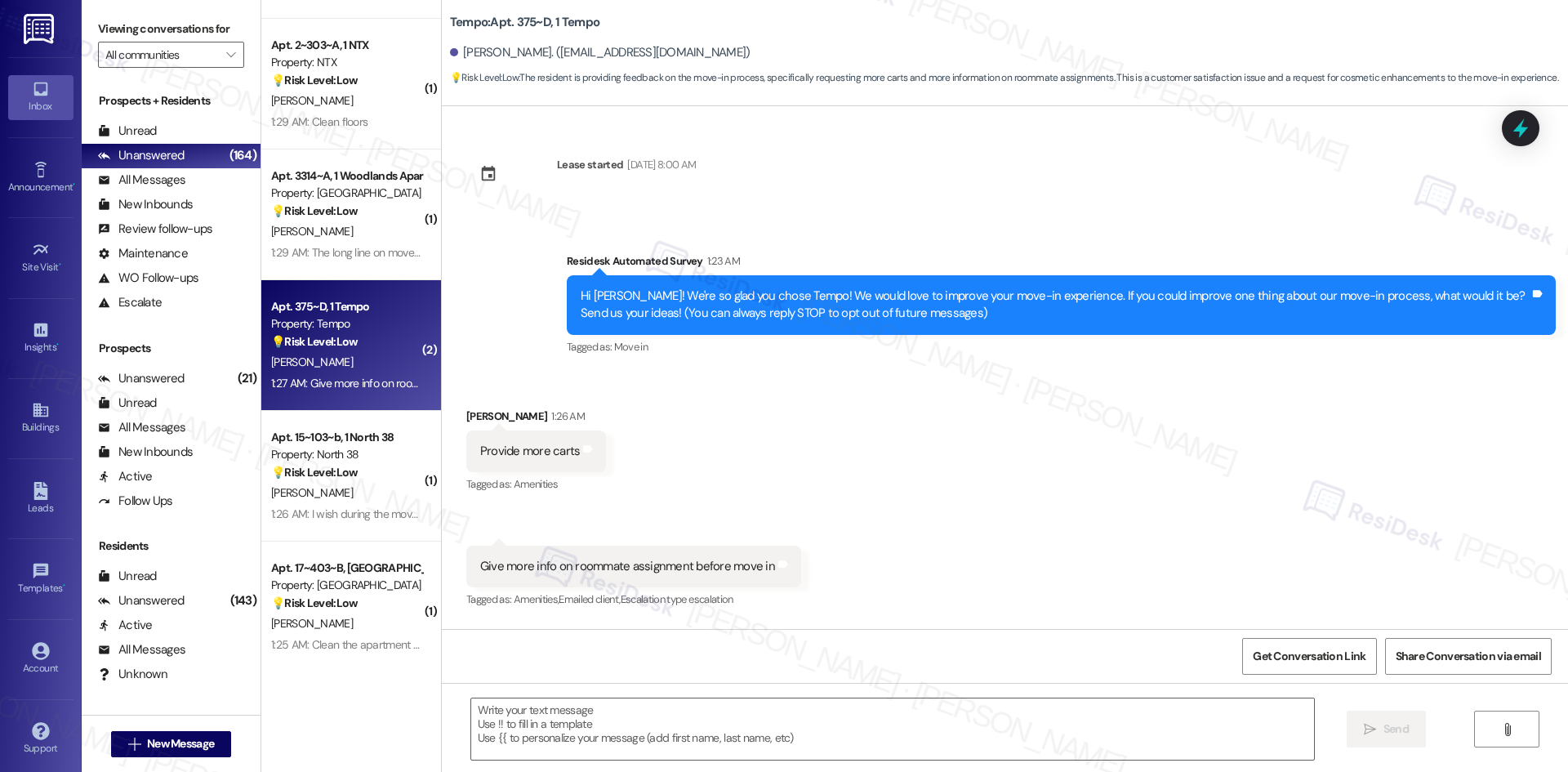
type textarea "Fetching suggested responses. Please feel free to read through the conversation…"
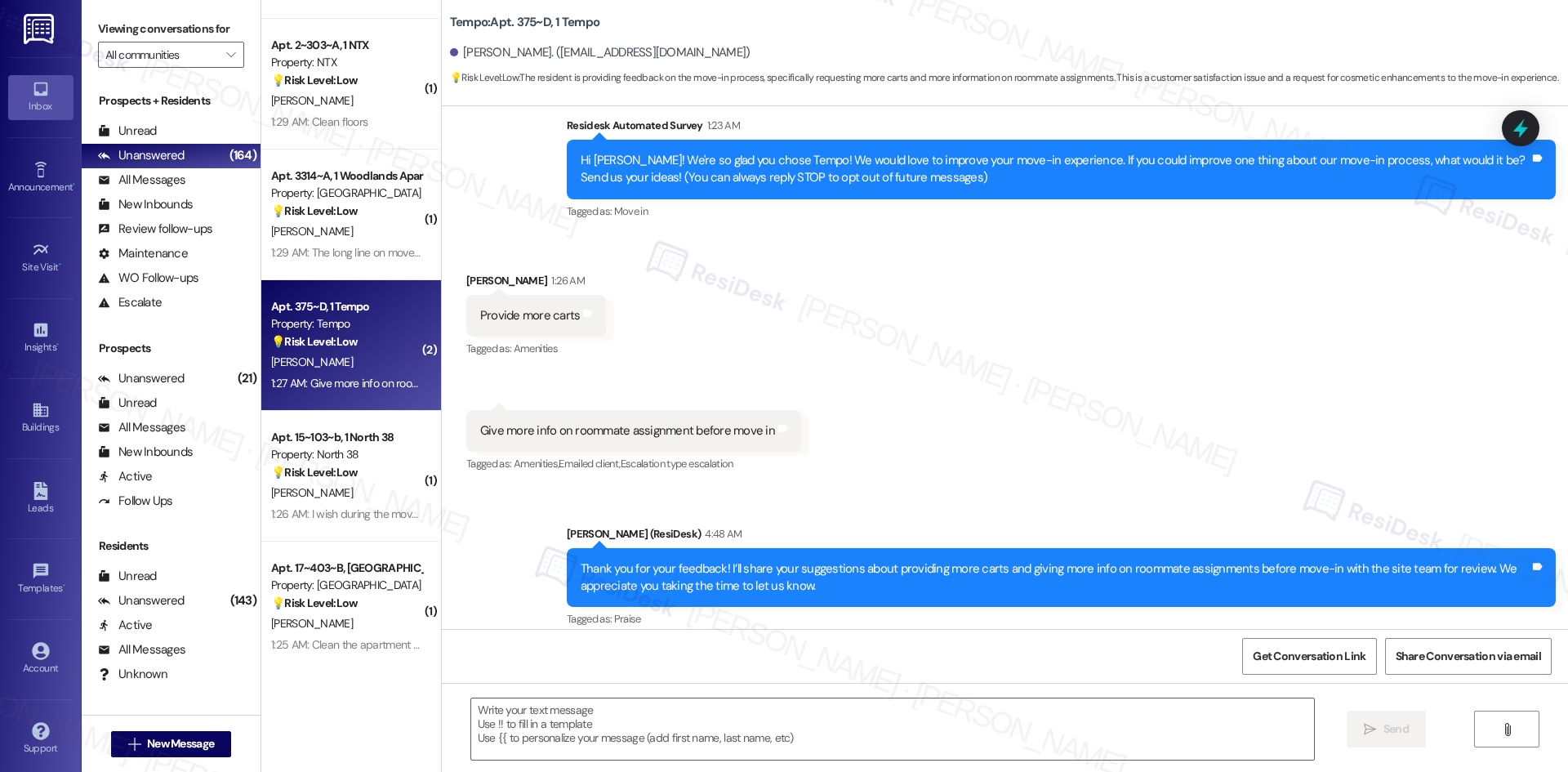
scroll to position [151, 0]
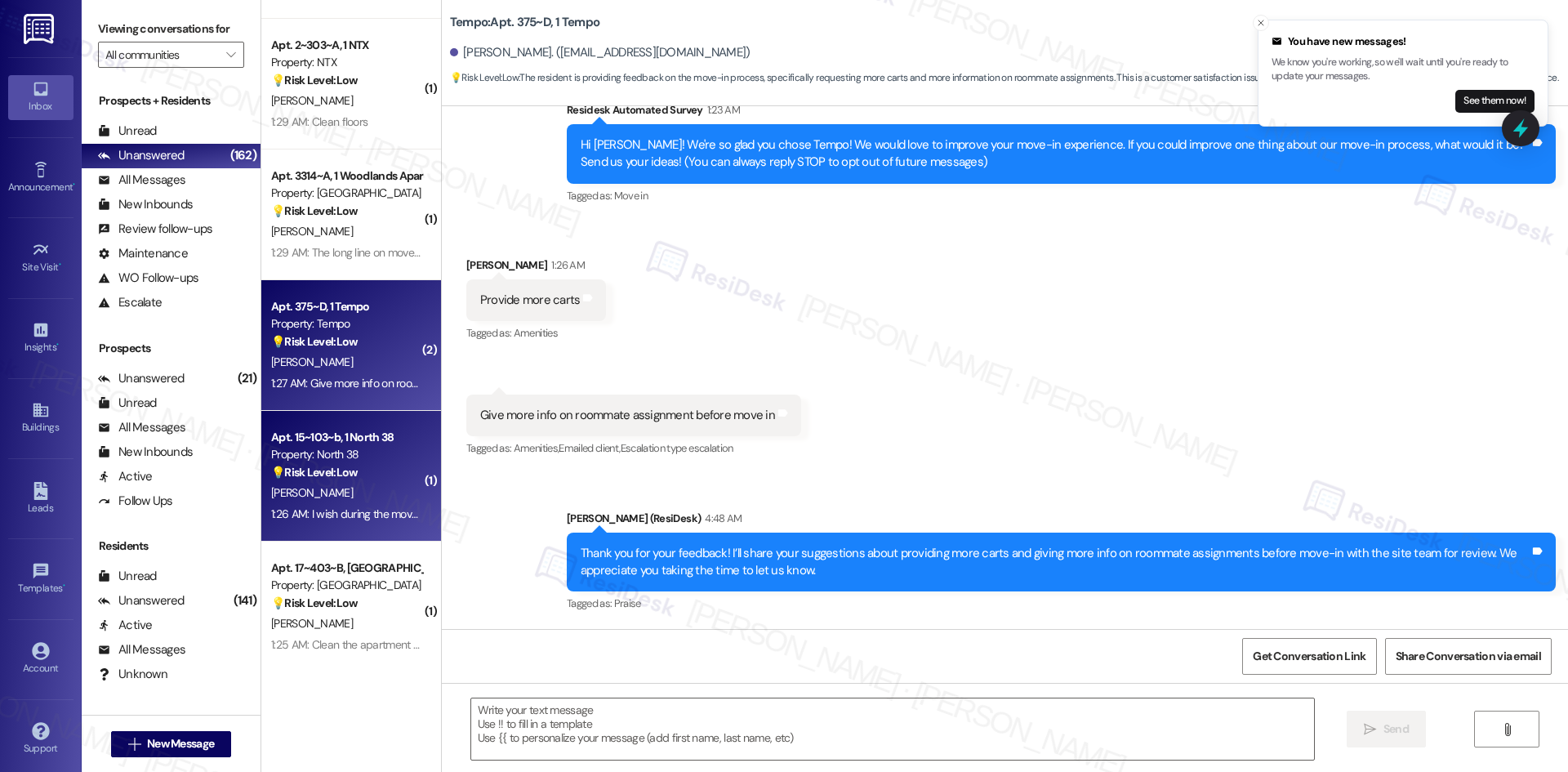
click at [348, 485] on div "J. Cantrell" at bounding box center [347, 493] width 154 height 20
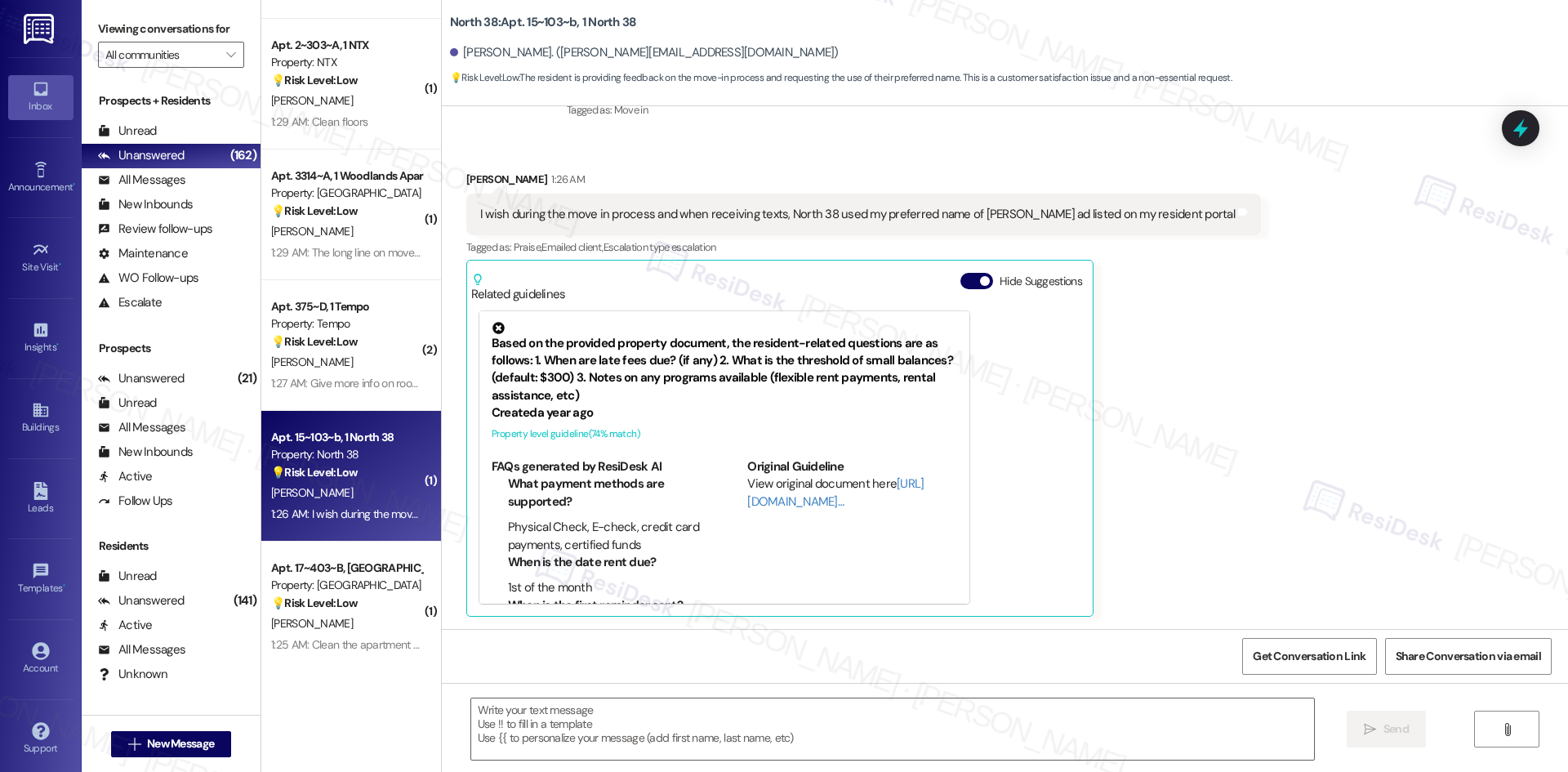
type textarea "Fetching suggested responses. Please feel free to read through the conversation…"
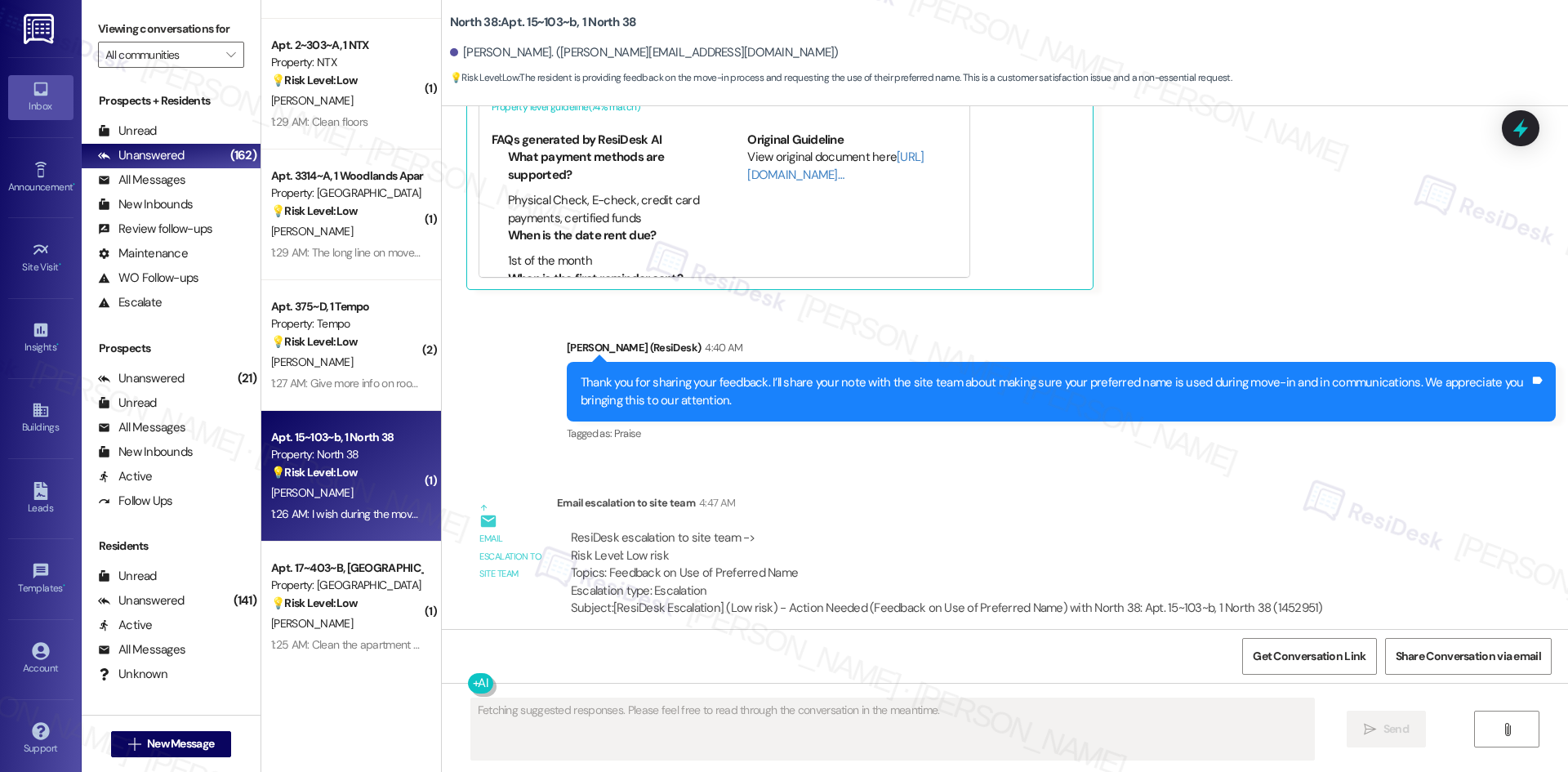
scroll to position [578, 0]
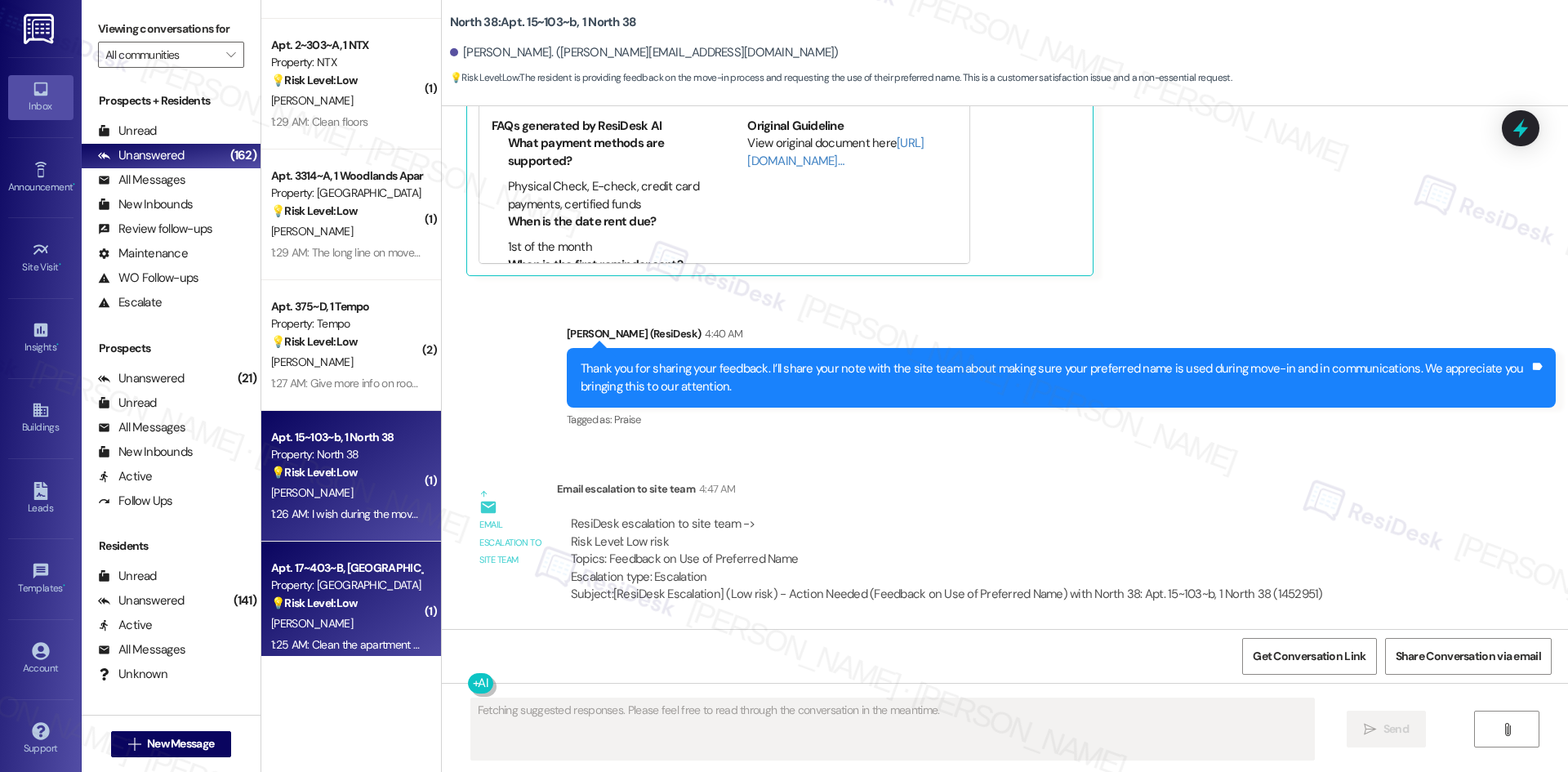
click at [306, 615] on div "C. Flach" at bounding box center [347, 624] width 154 height 20
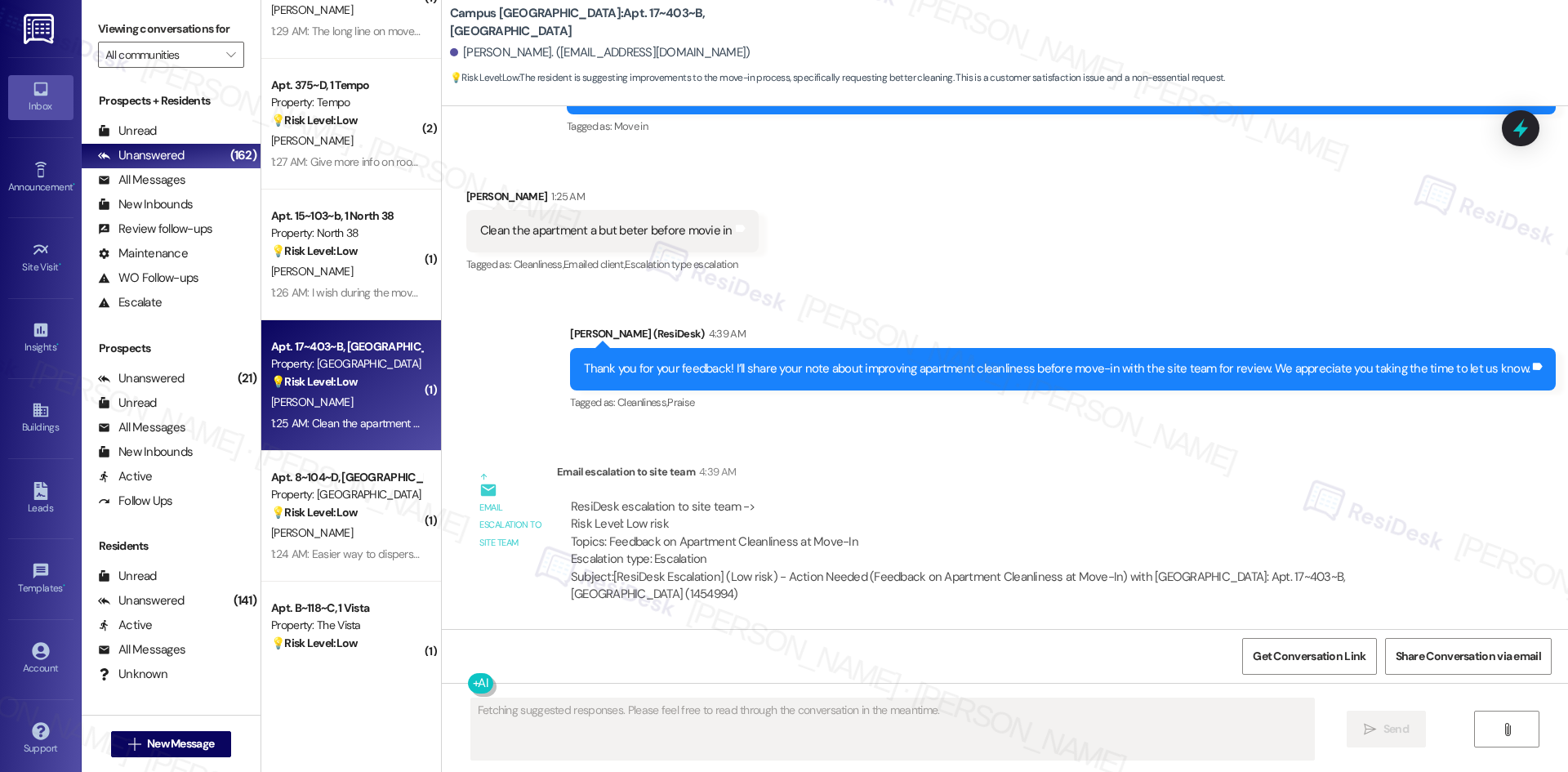
scroll to position [5062, 0]
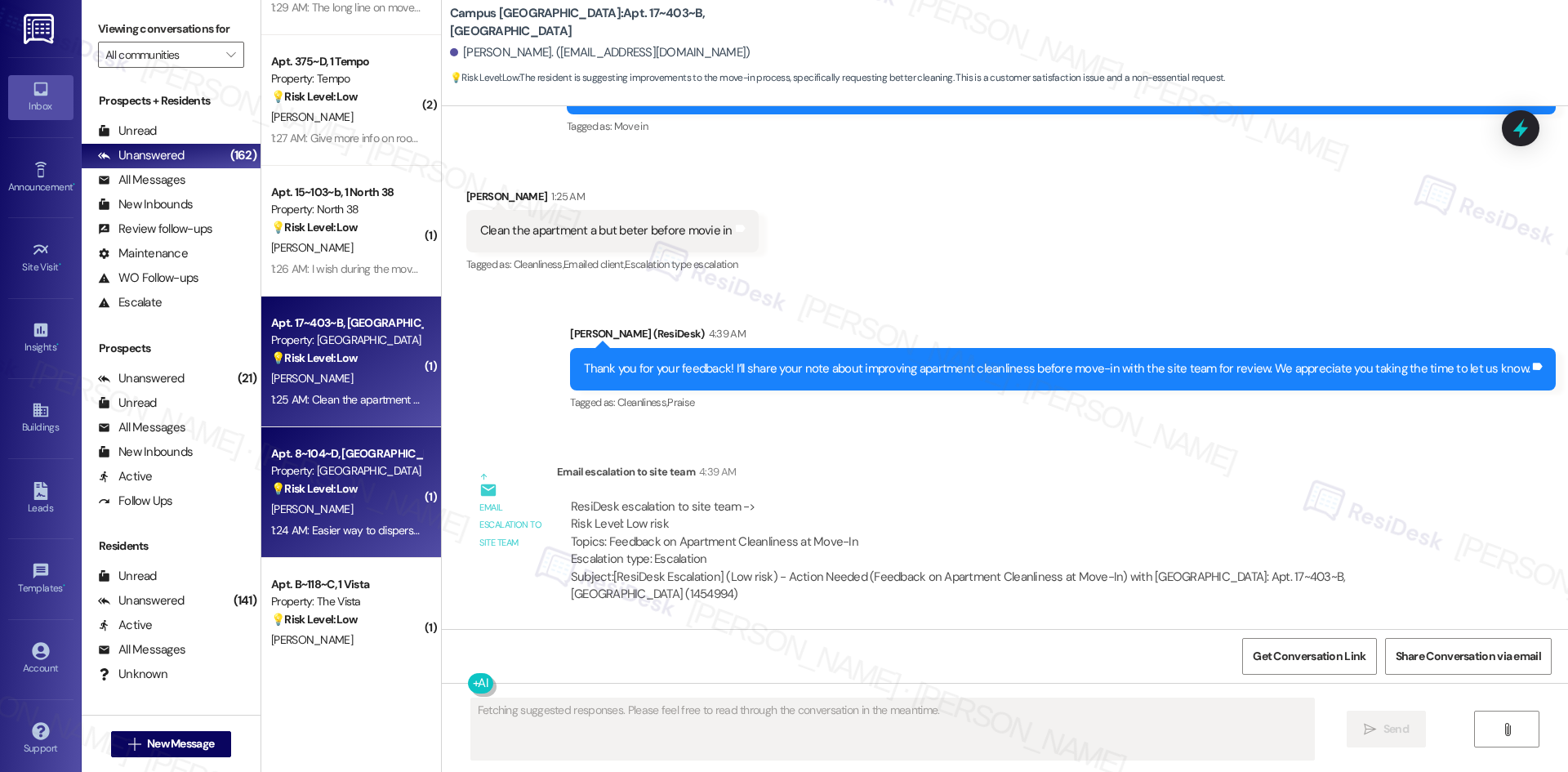
click at [344, 445] on div "Apt. 8~104~D, 1 Campus Village College Station" at bounding box center [347, 453] width 151 height 17
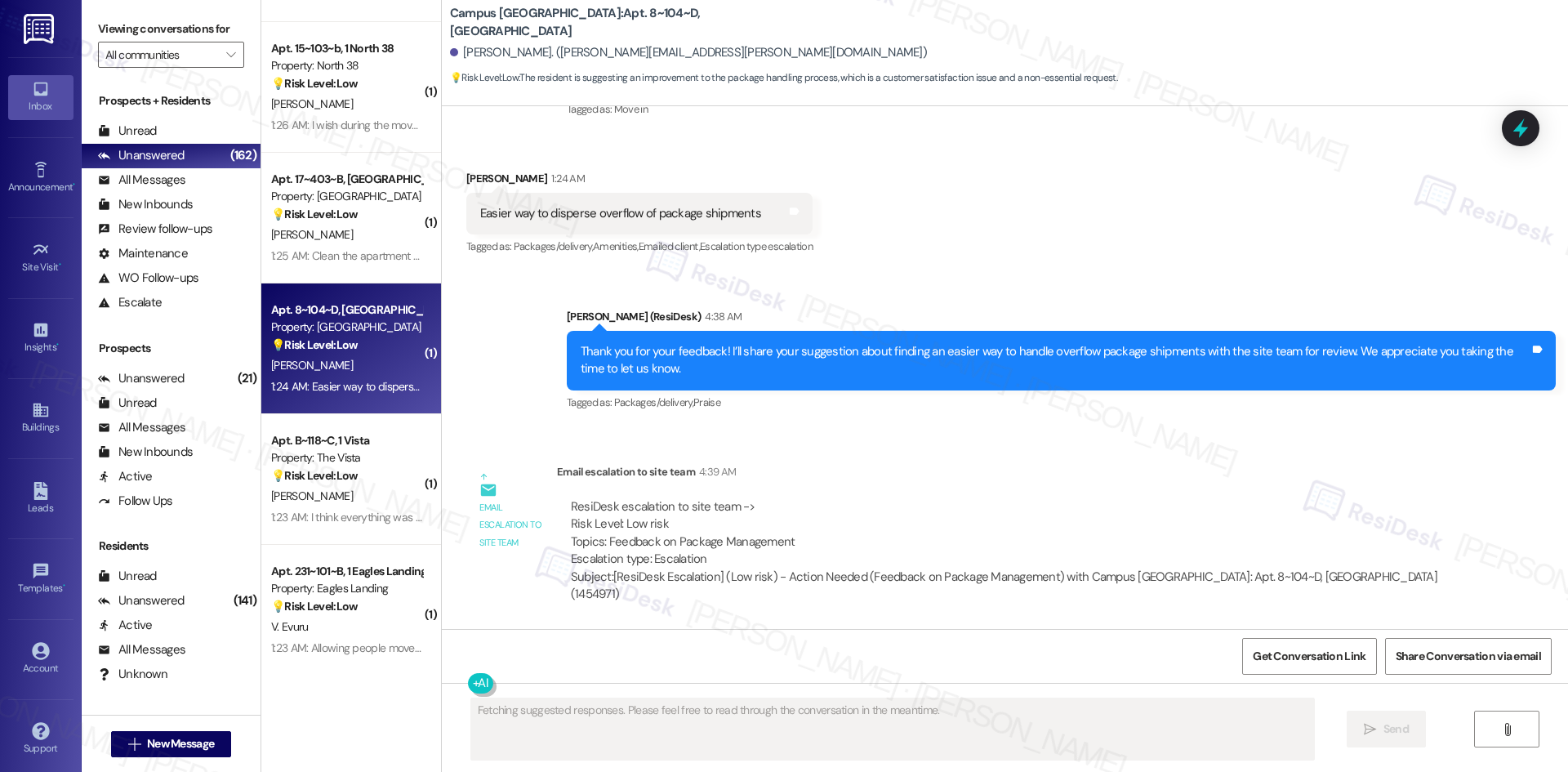
scroll to position [5225, 0]
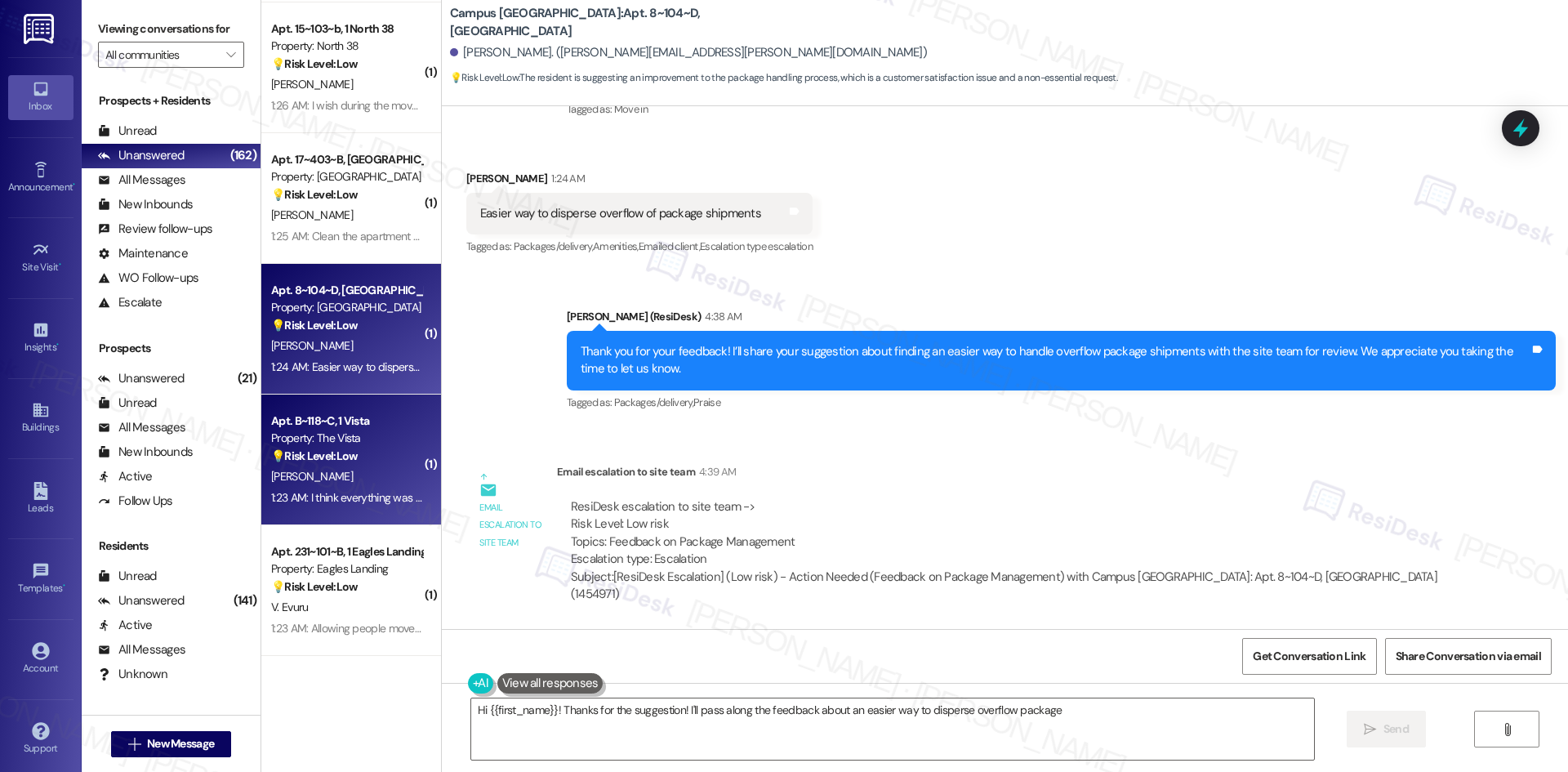
type textarea "Hi {{first_name}}! Thanks for the suggestion! I'll pass along the feedback abou…"
click at [352, 442] on div "Property: The Vista" at bounding box center [347, 438] width 151 height 17
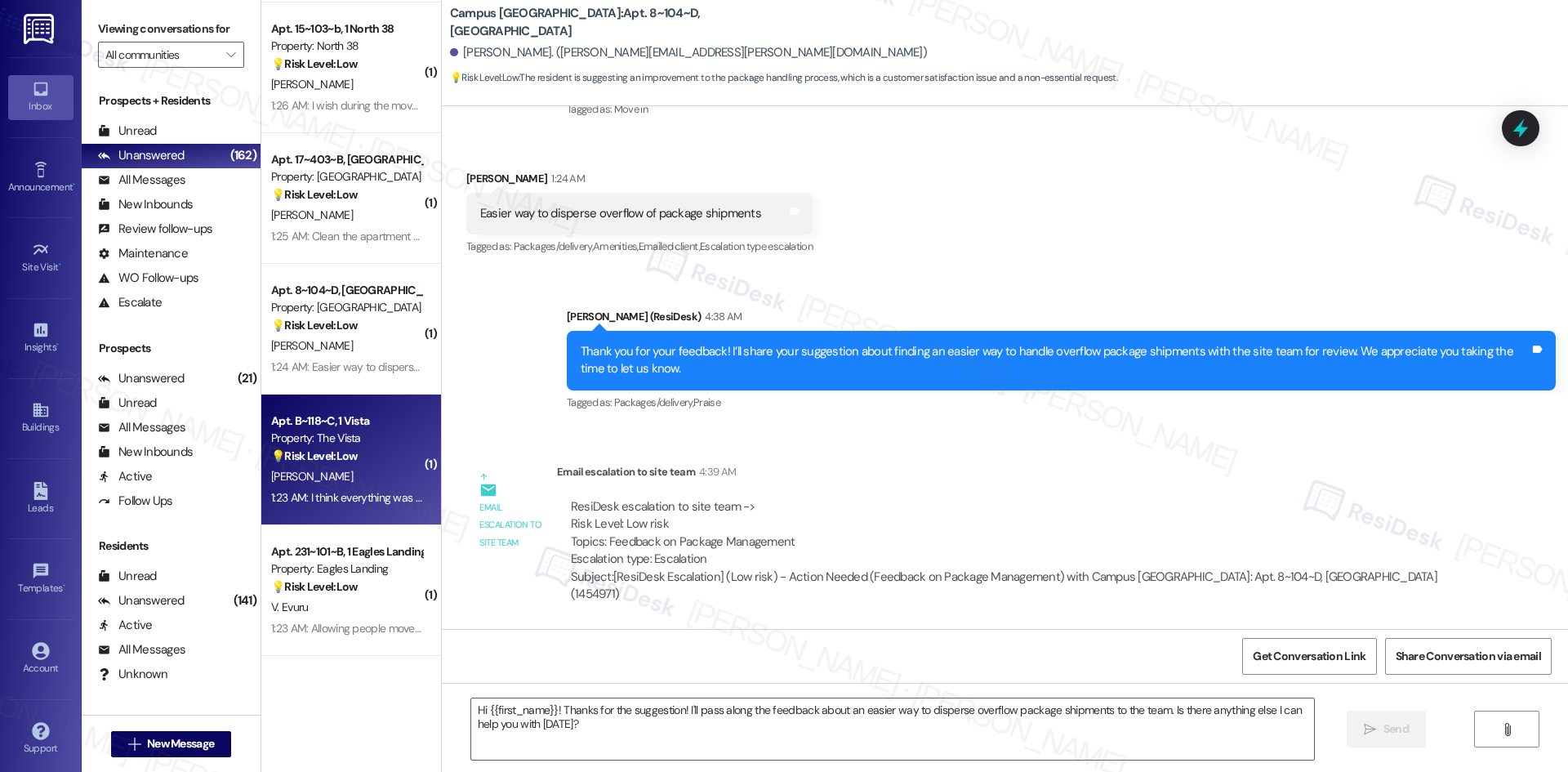
type textarea "Fetching suggested responses. Please feel free to read through the conversation…"
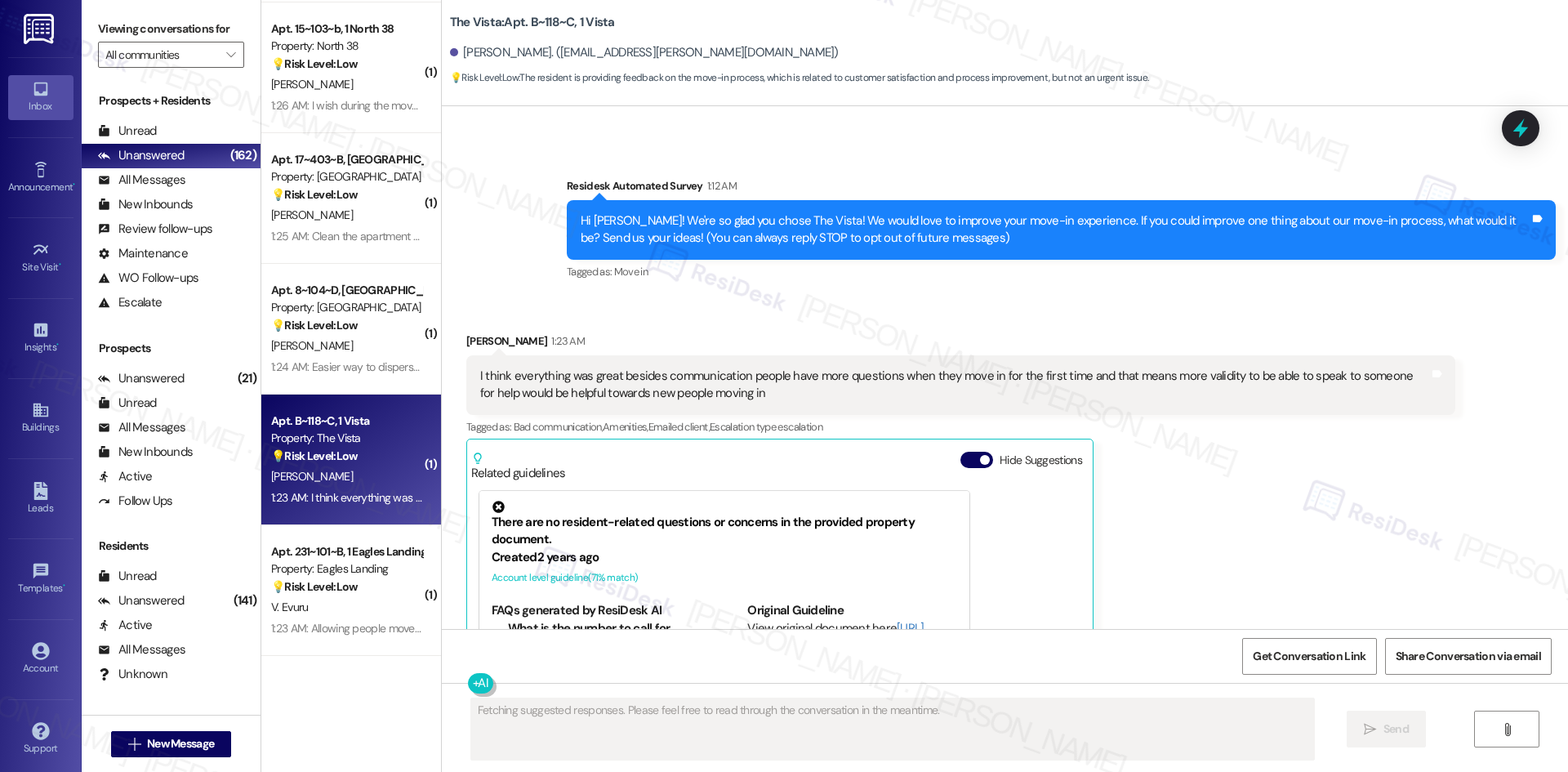
scroll to position [0, 0]
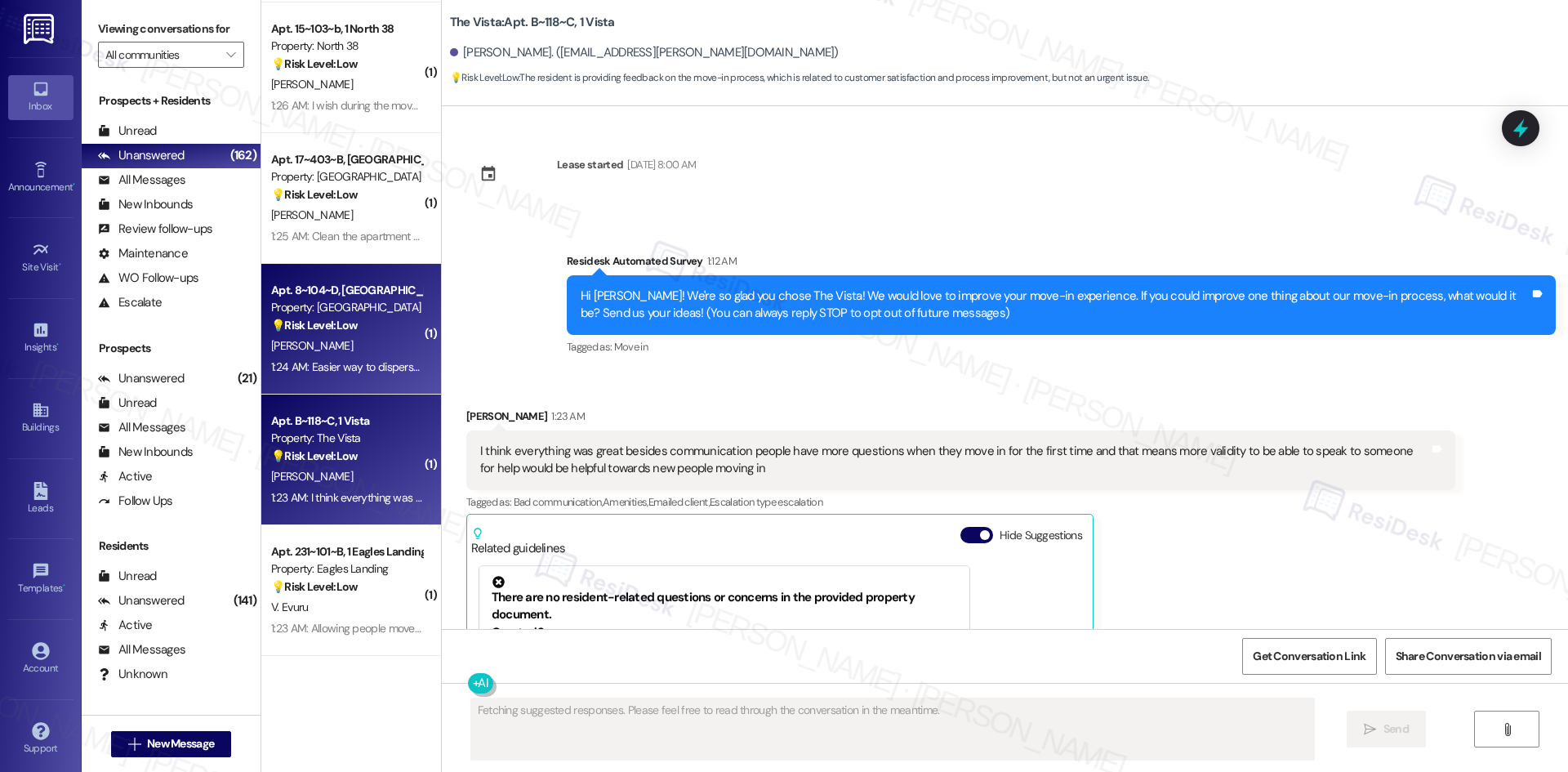
click at [325, 341] on div "R. Hartman" at bounding box center [347, 346] width 154 height 20
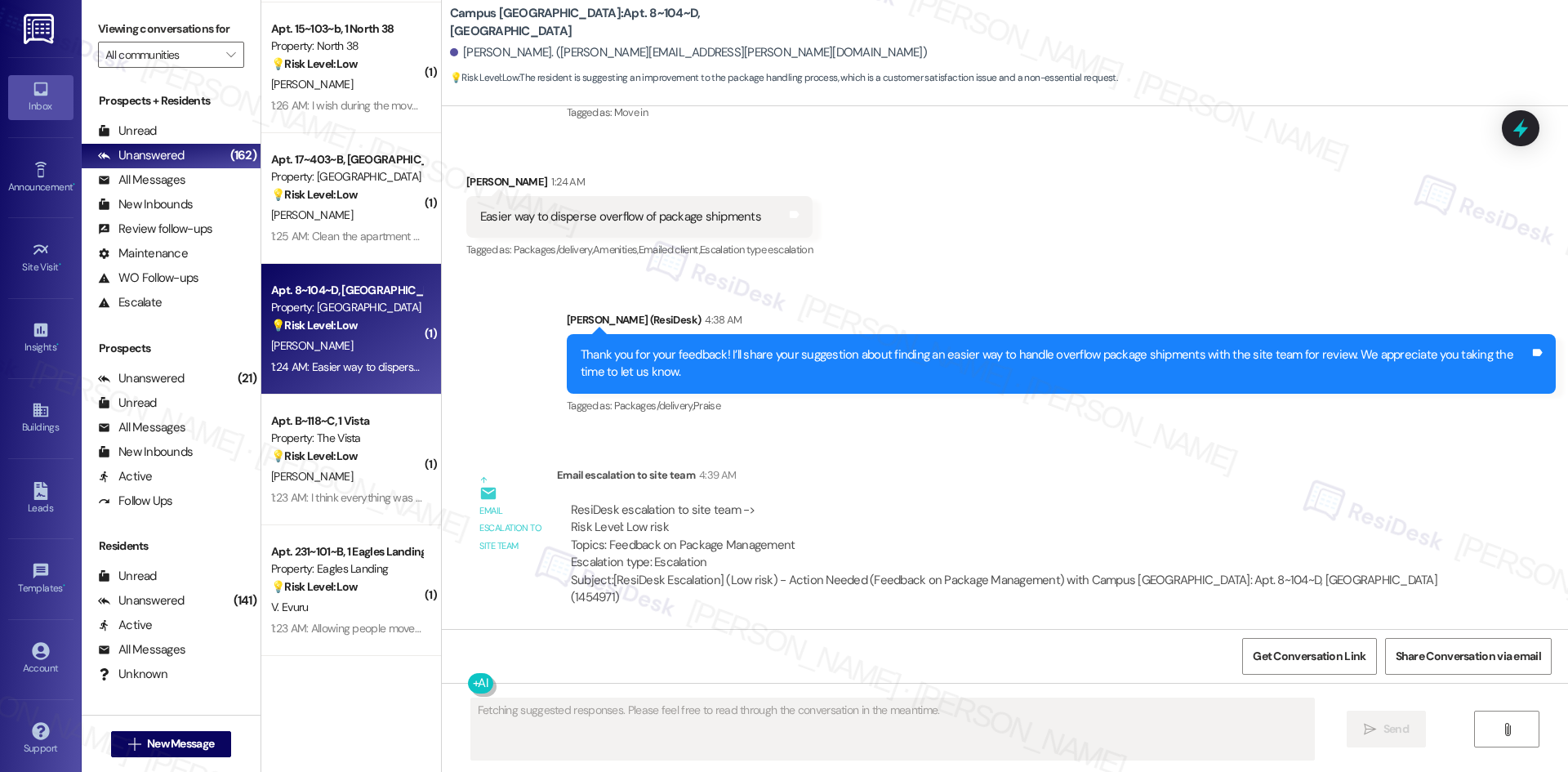
scroll to position [238, 0]
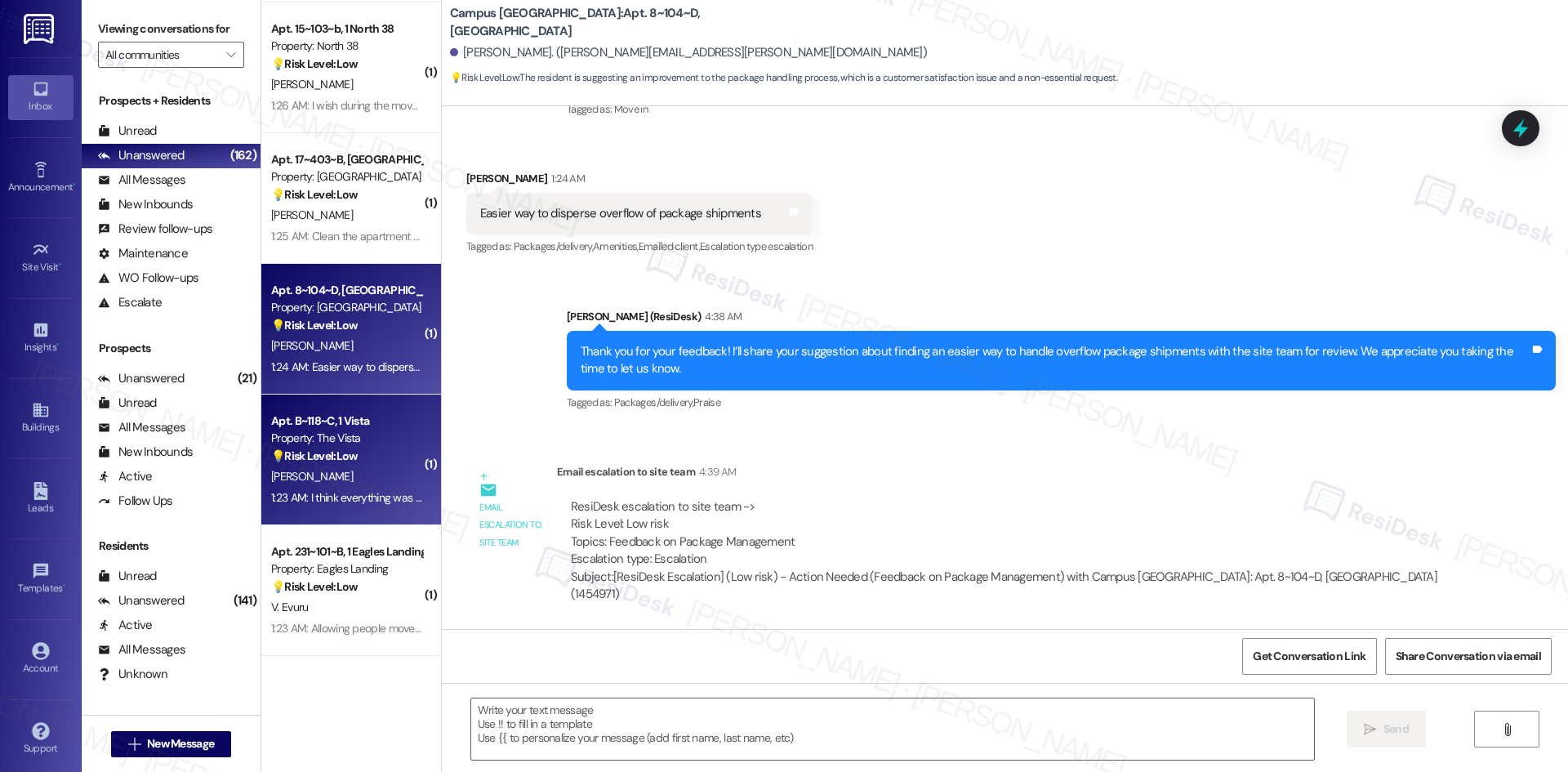
click at [389, 493] on div "1:23 AM: I think everything was great besides communication people have more qu…" at bounding box center [850, 497] width 1157 height 15
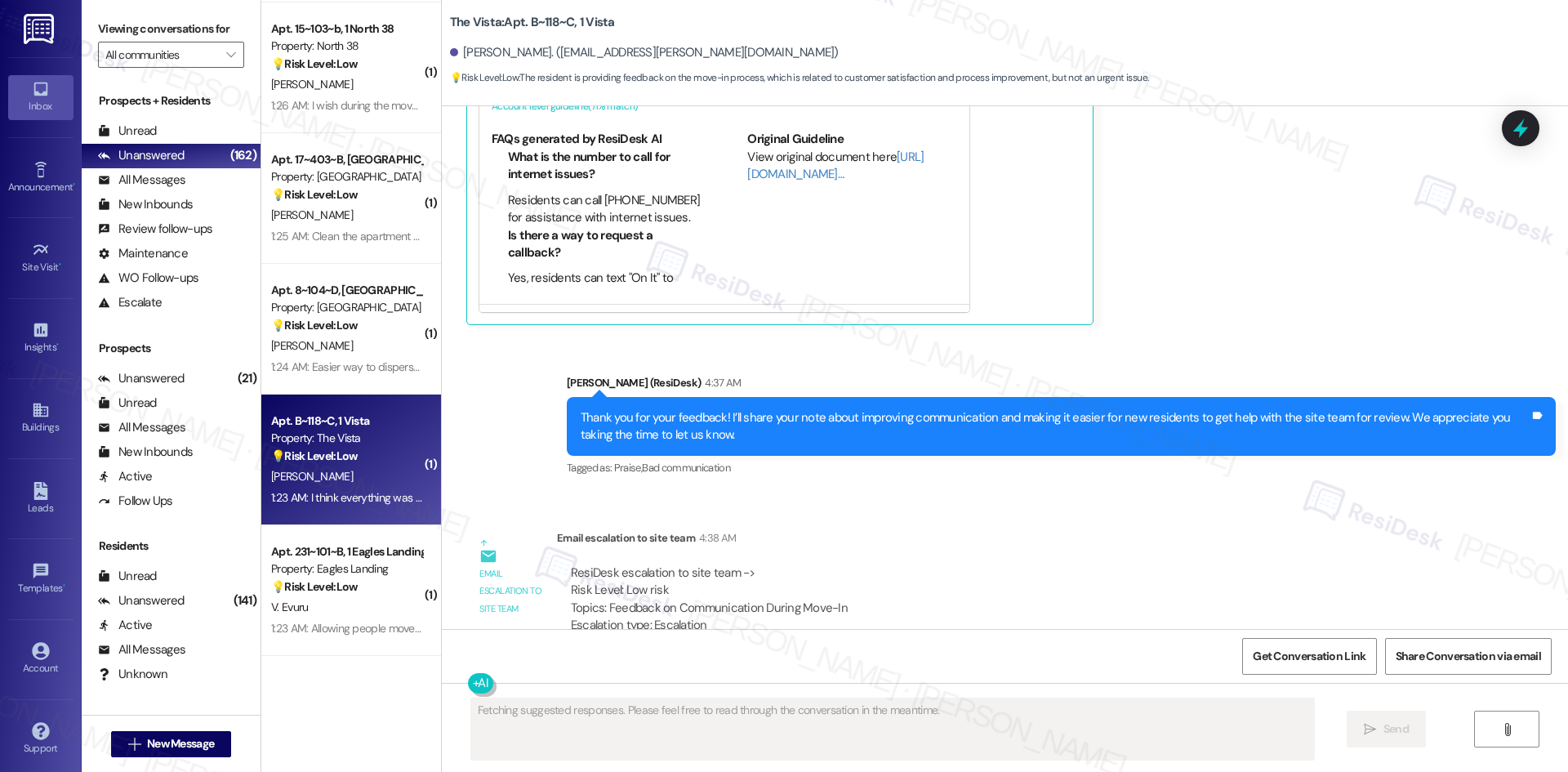
scroll to position [595, 0]
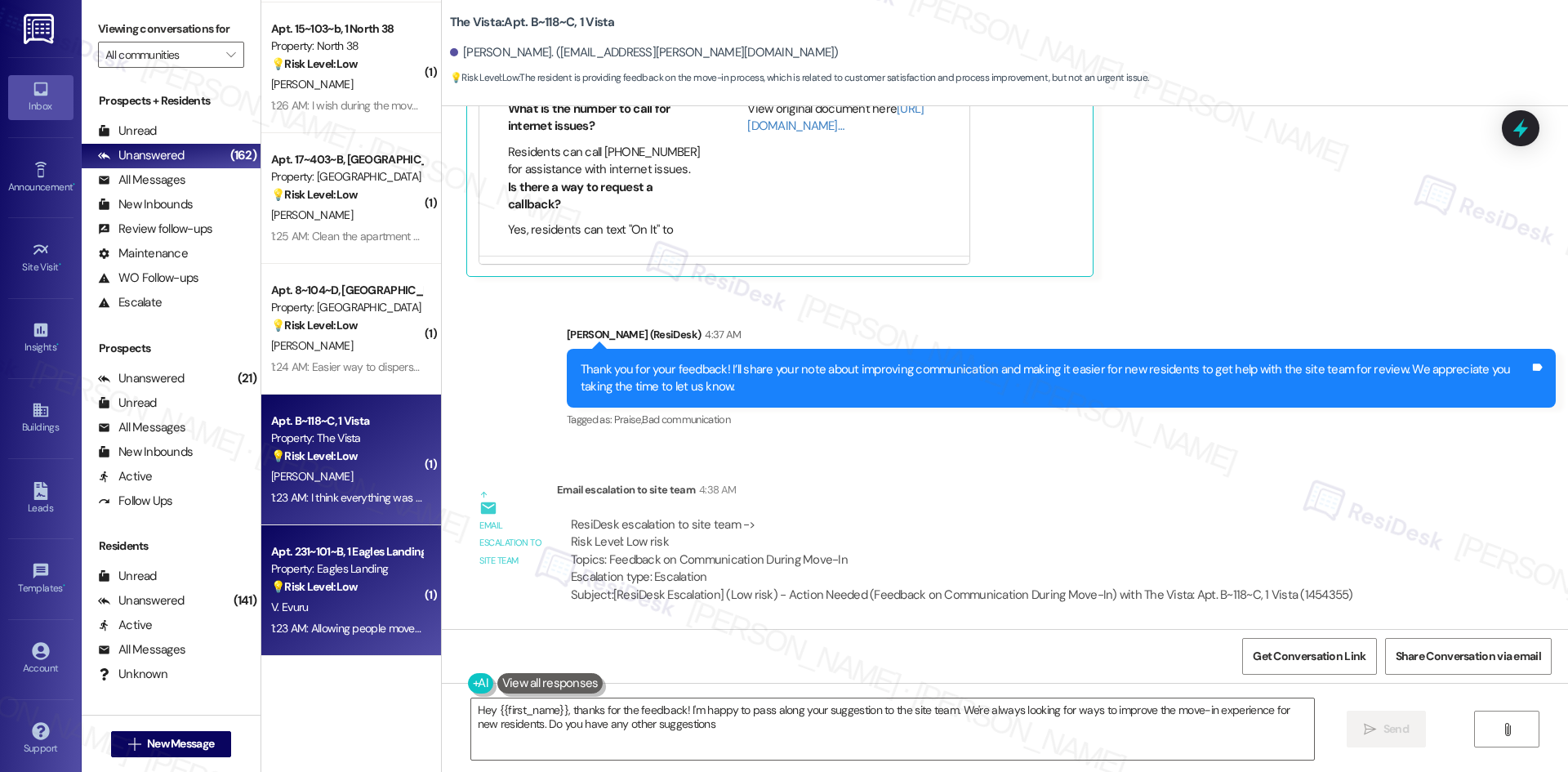
type textarea "Hey {{first_name}}, thanks for the feedback! I'm happy to pass along your sugge…"
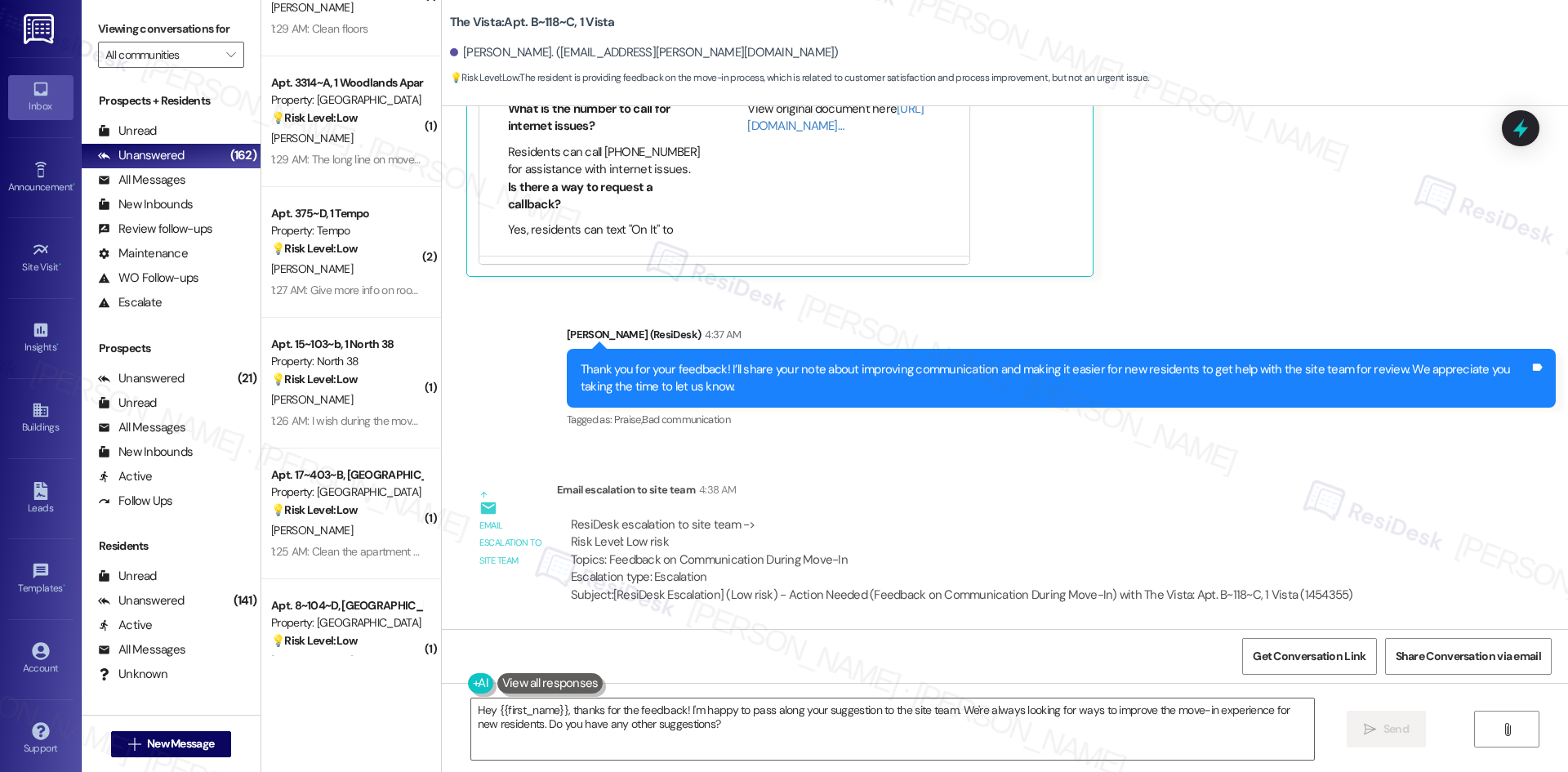
scroll to position [4899, 0]
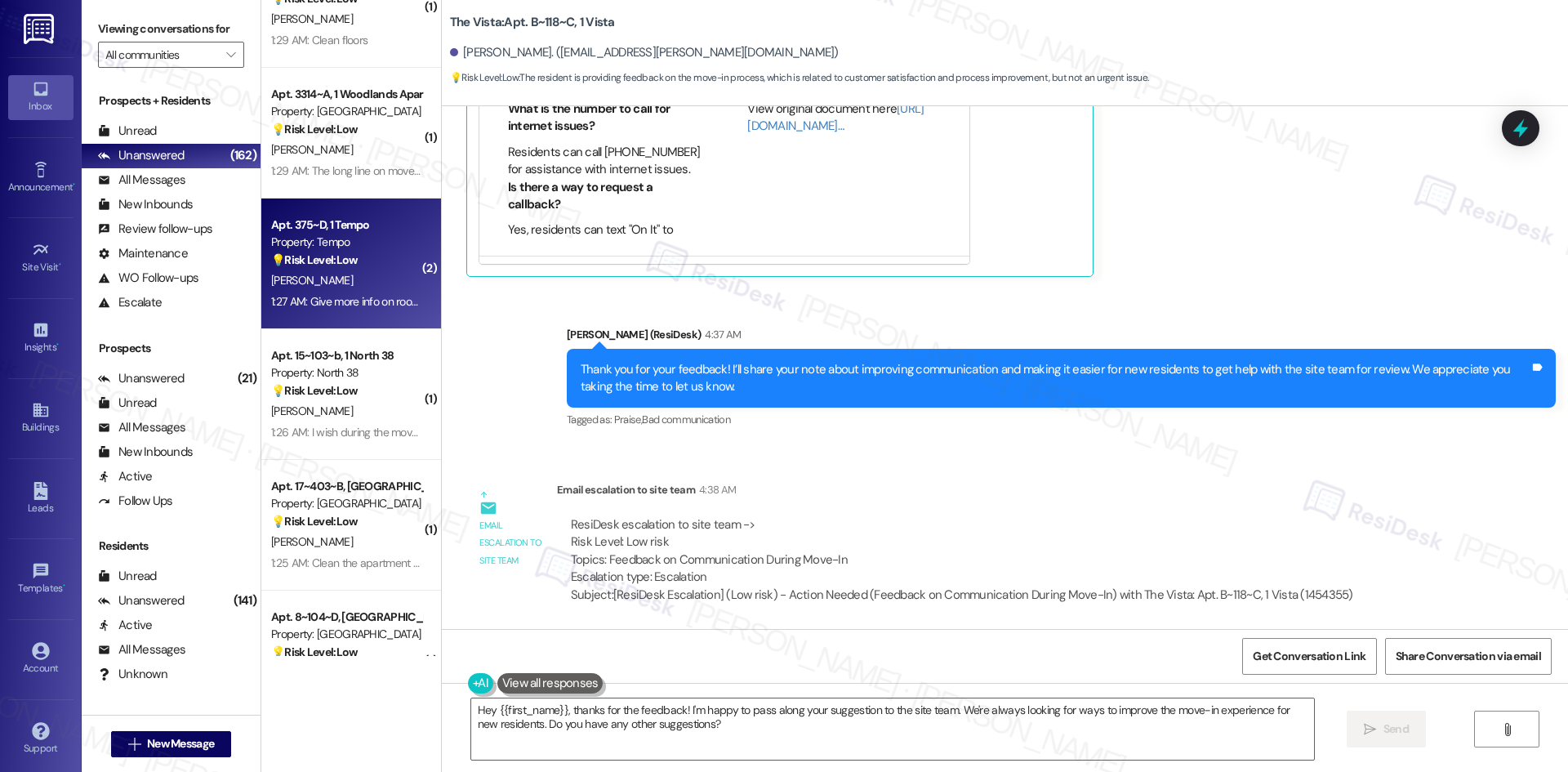
click at [370, 299] on div "1:27 AM: Give more info on roommate assignment before move in 1:27 AM: Give mor…" at bounding box center [424, 302] width 306 height 15
type textarea "Fetching suggested responses. Please feel free to read through the conversation…"
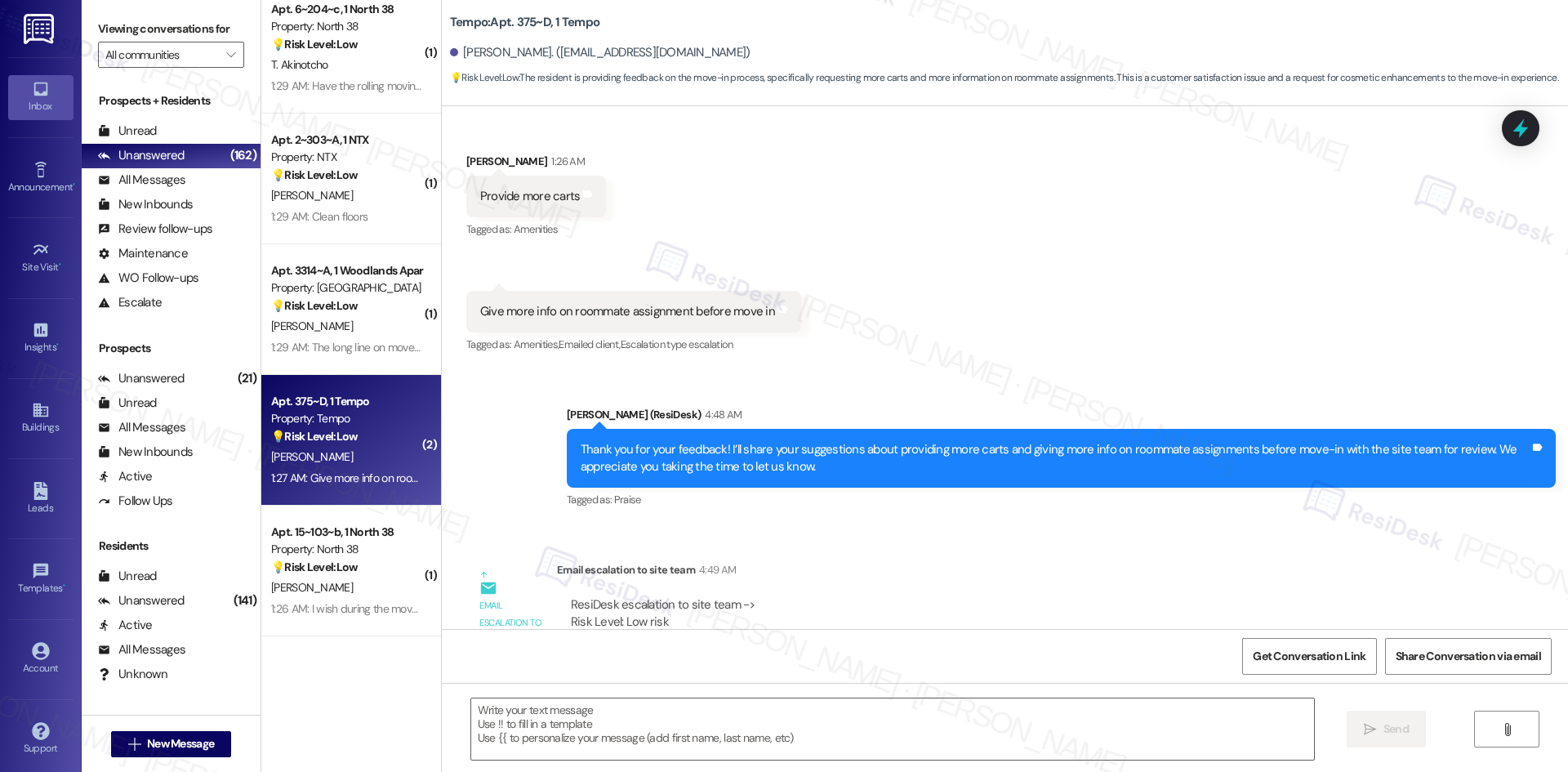
scroll to position [4654, 0]
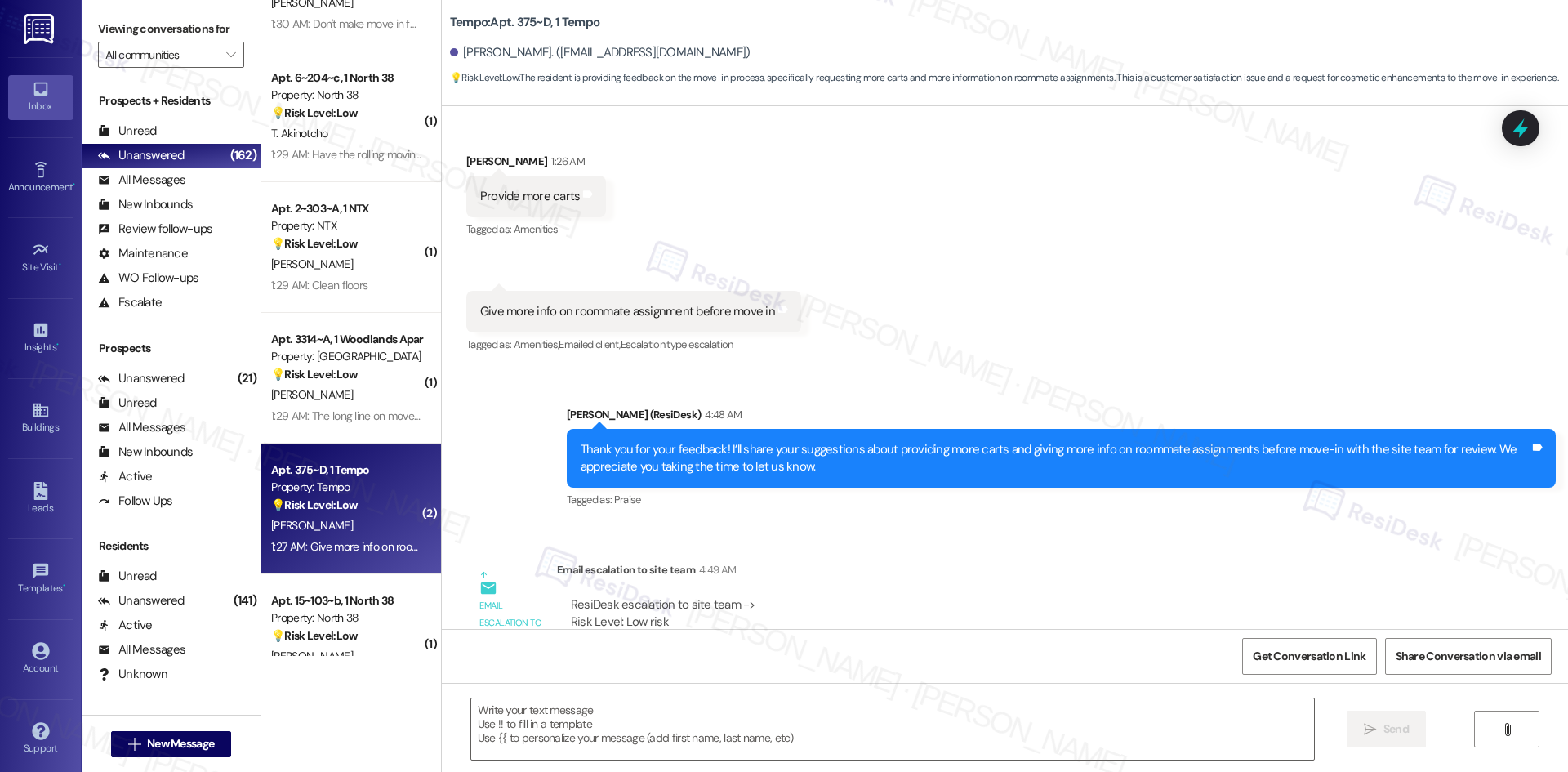
click at [375, 352] on div "Property: [GEOGRAPHIC_DATA]" at bounding box center [347, 356] width 151 height 17
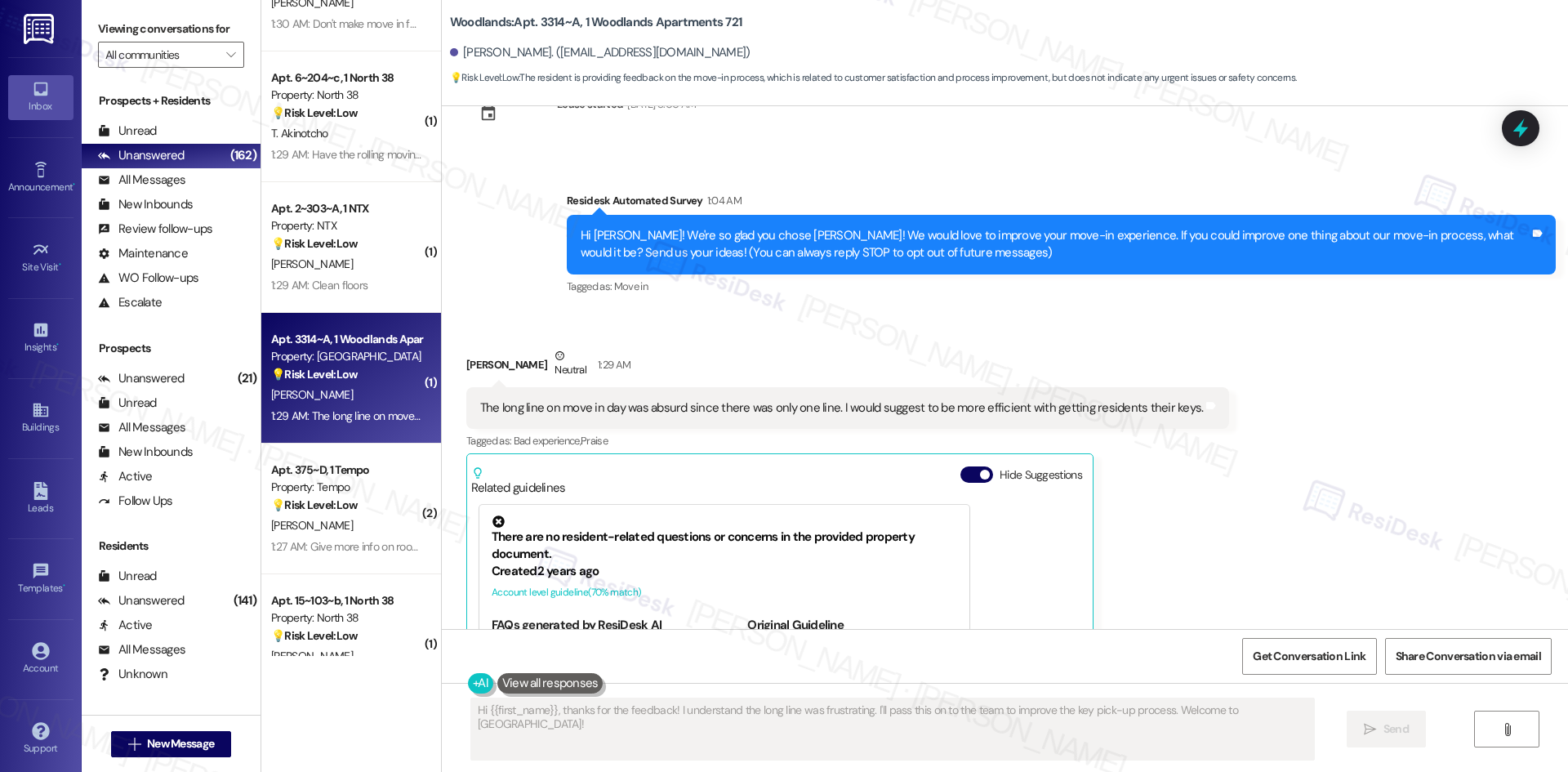
scroll to position [0, 0]
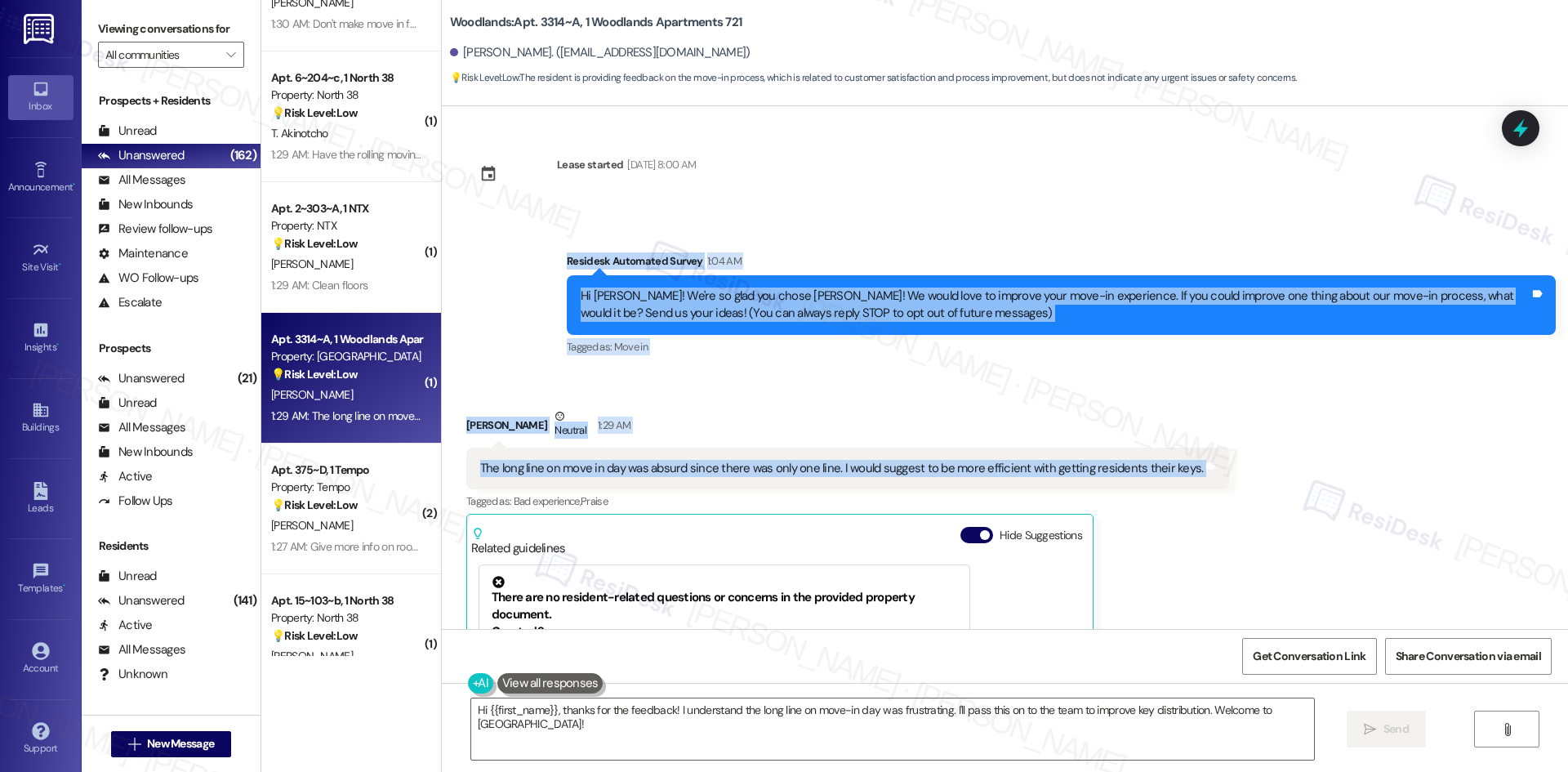
drag, startPoint x: 542, startPoint y: 241, endPoint x: 1271, endPoint y: 478, distance: 766.6
click at [1271, 478] on div "Lease started Aug 16, 2025 at 8:00 AM Survey, sent via SMS Residesk Automated S…" at bounding box center [1004, 368] width 1126 height 523
copy div "Residesk Automated Survey 1:04 AM Hi Morgan! We're so glad you chose Woodlands!…"
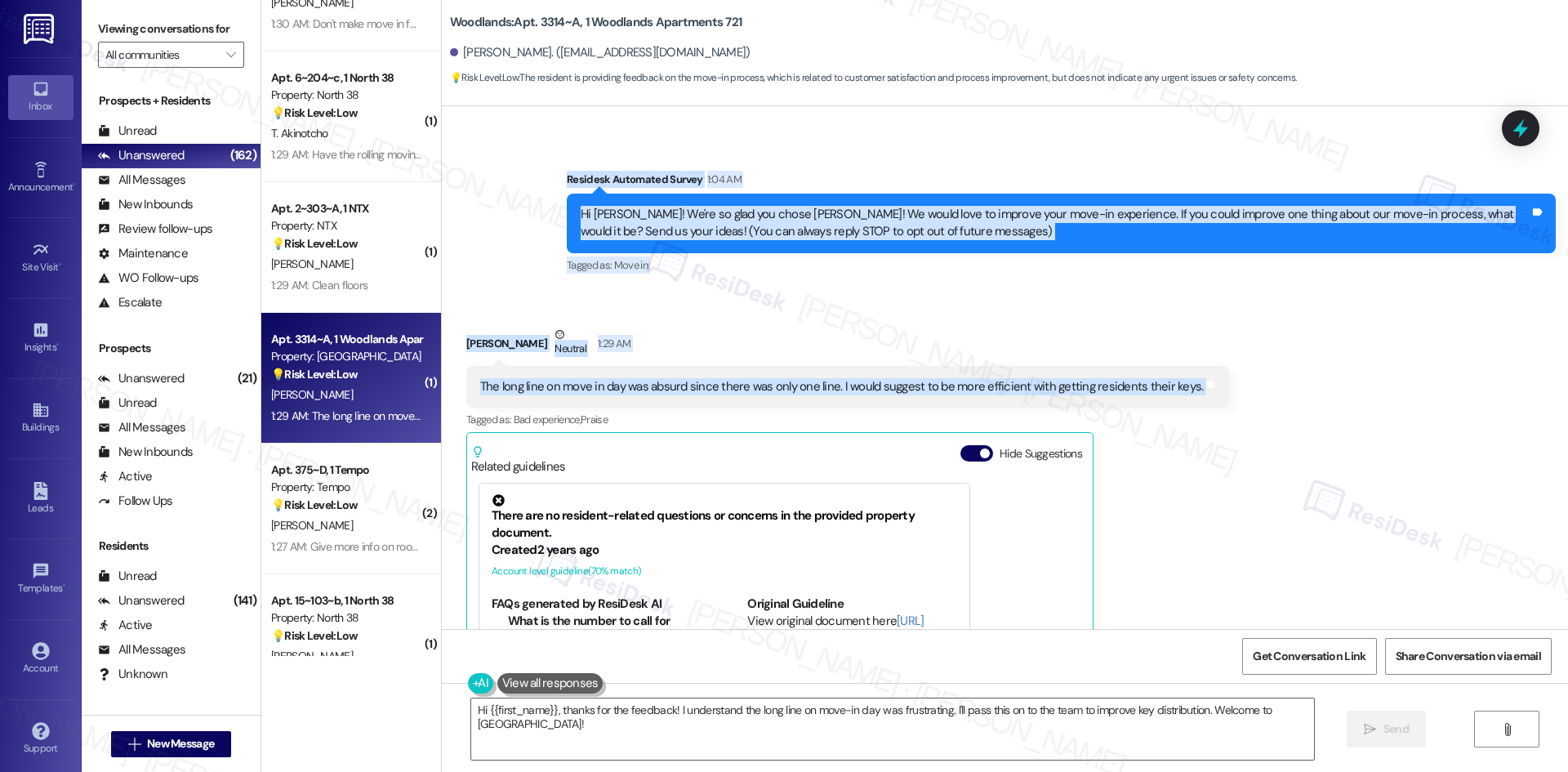
scroll to position [247, 0]
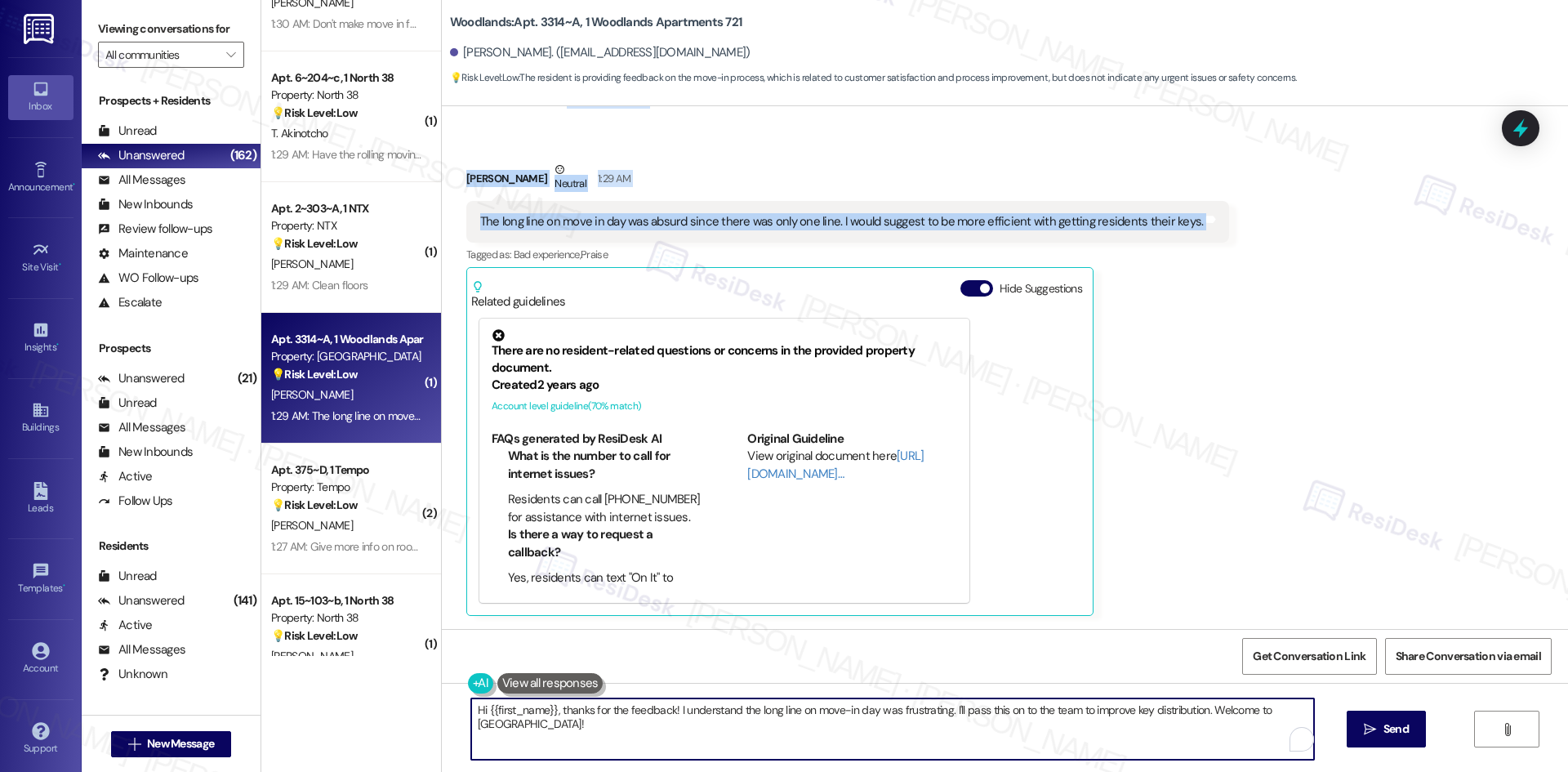
click at [873, 724] on textarea "Hi {{first_name}}, thanks for the feedback! I understand the long line on move-…" at bounding box center [892, 729] width 843 height 61
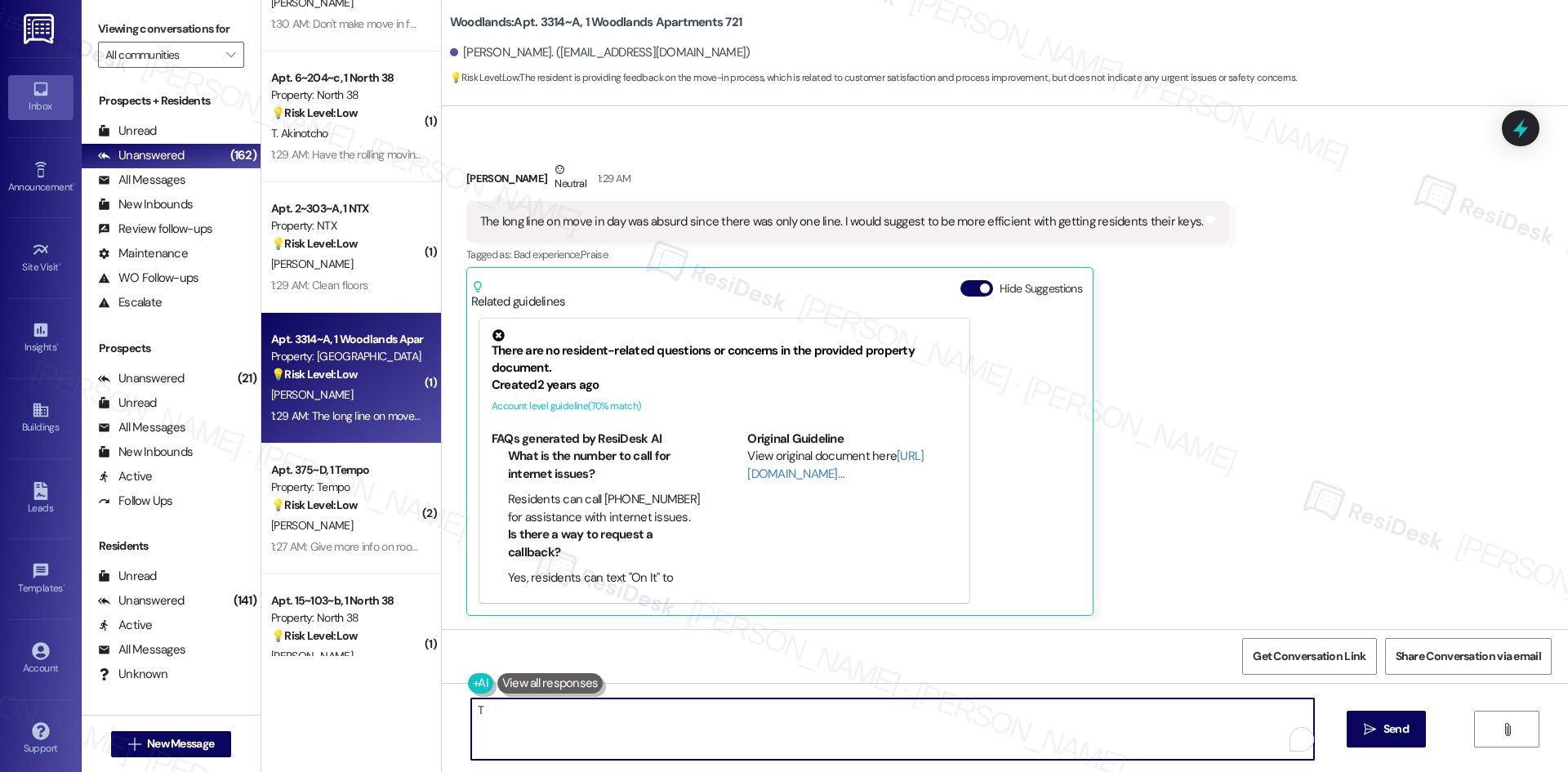
paste textarea "hank you for your feedback. I’m sorry to hear about the long line at move-in. I…"
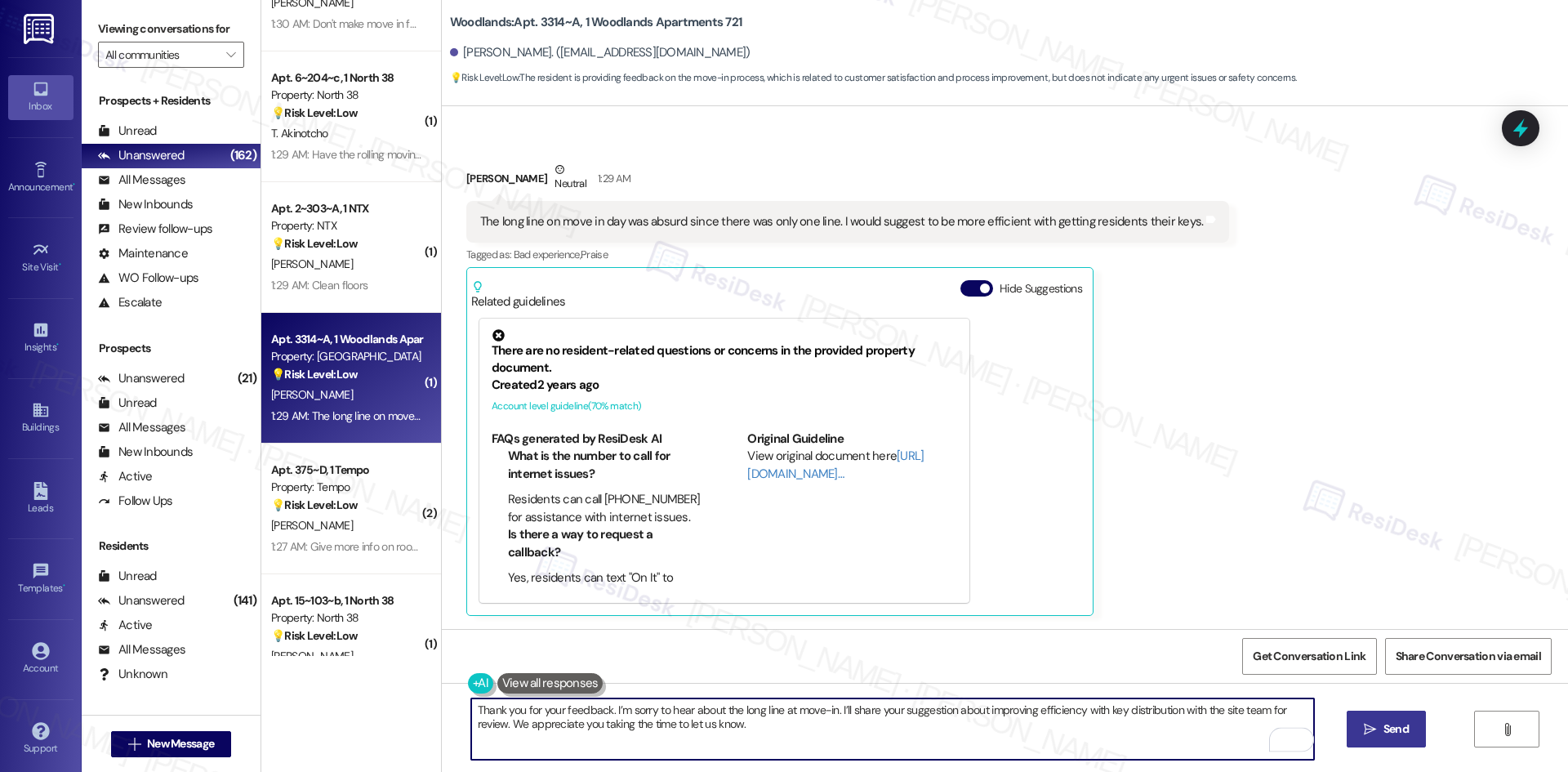
type textarea "Thank you for your feedback. I’m sorry to hear about the long line at move-in. …"
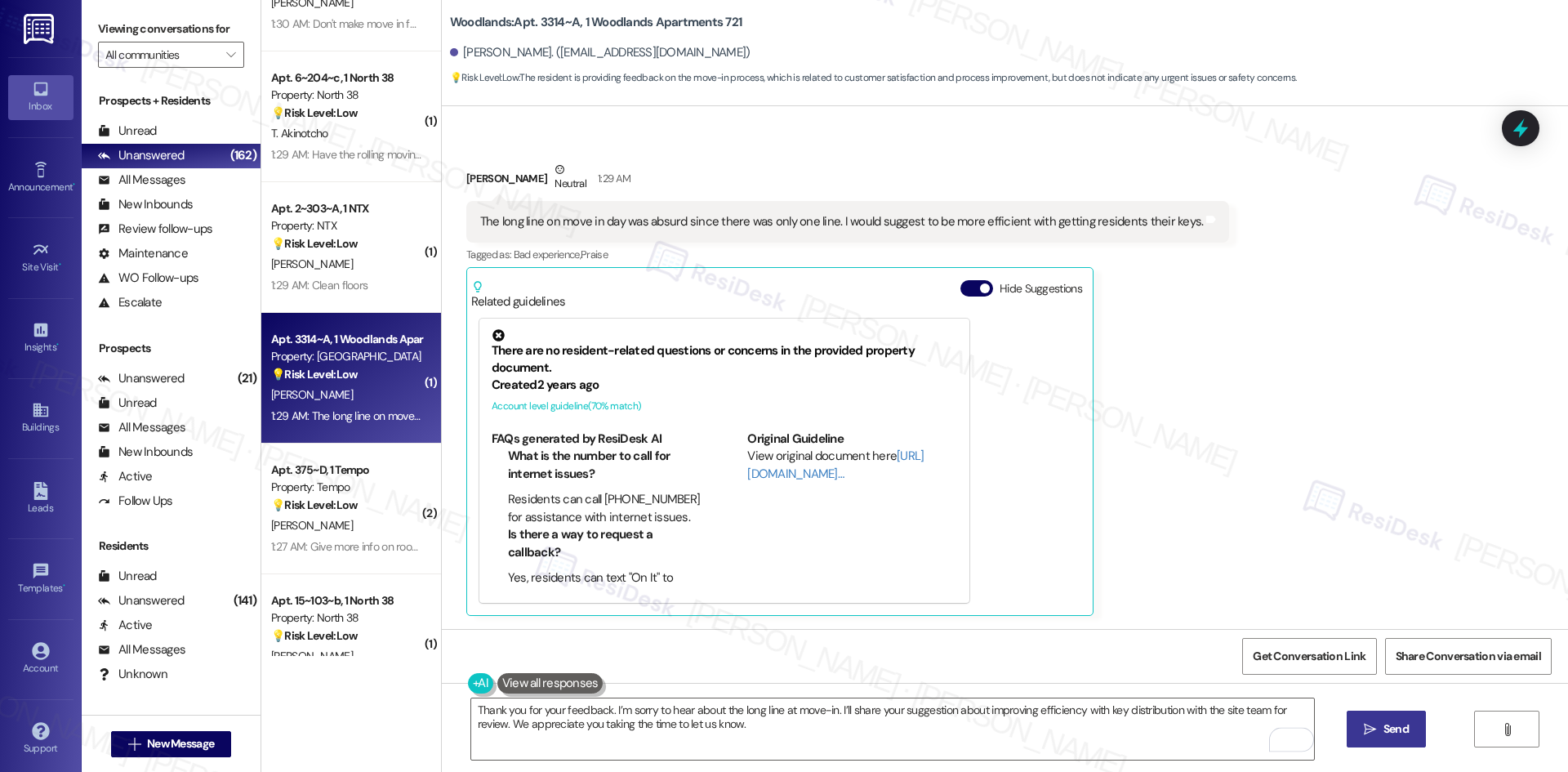
click at [1361, 731] on span " Send" at bounding box center [1386, 729] width 52 height 17
type textarea "Hi {{first_name}}, thanks for the feedback! I understand the long line on move-…"
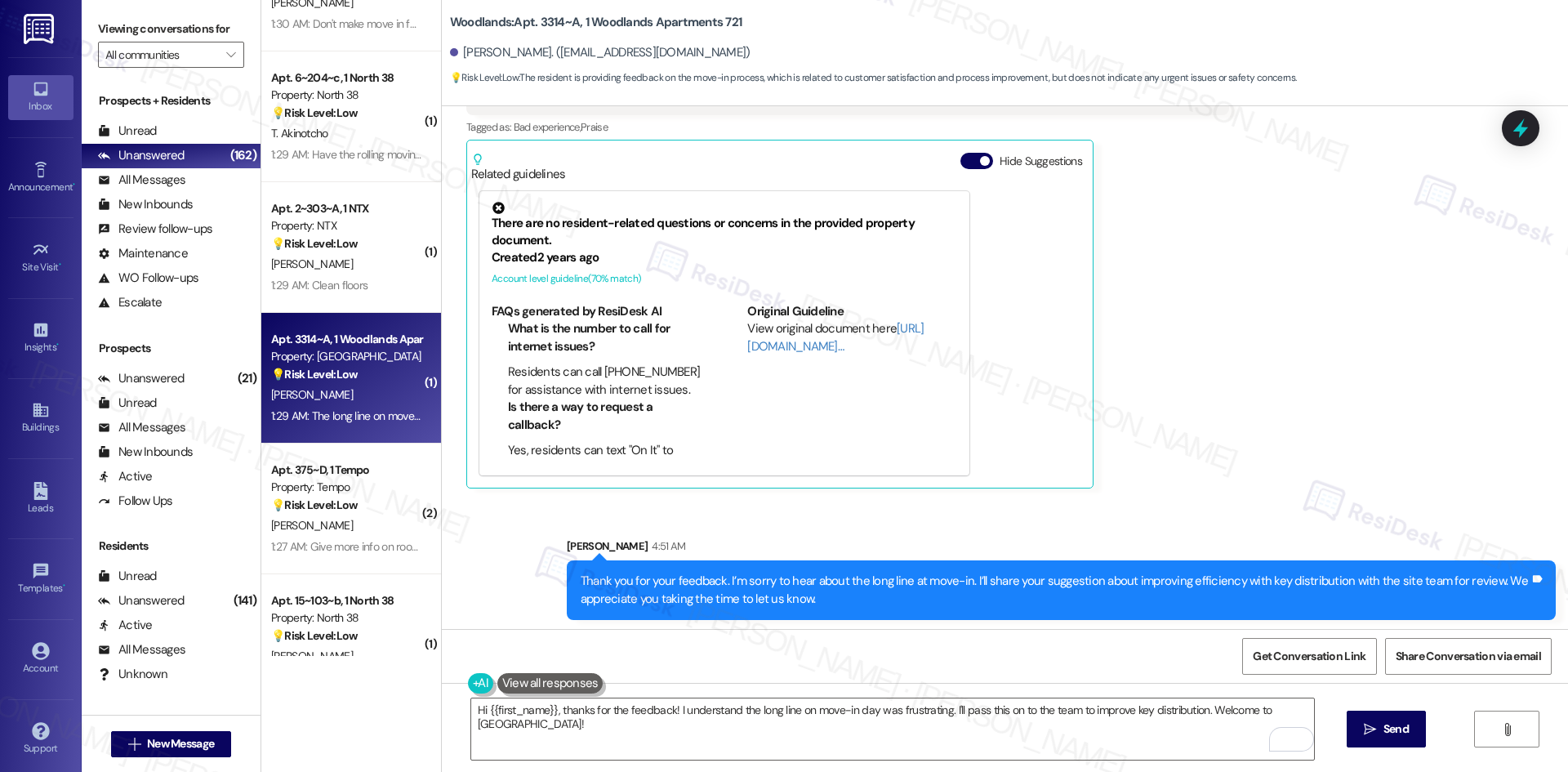
scroll to position [379, 0]
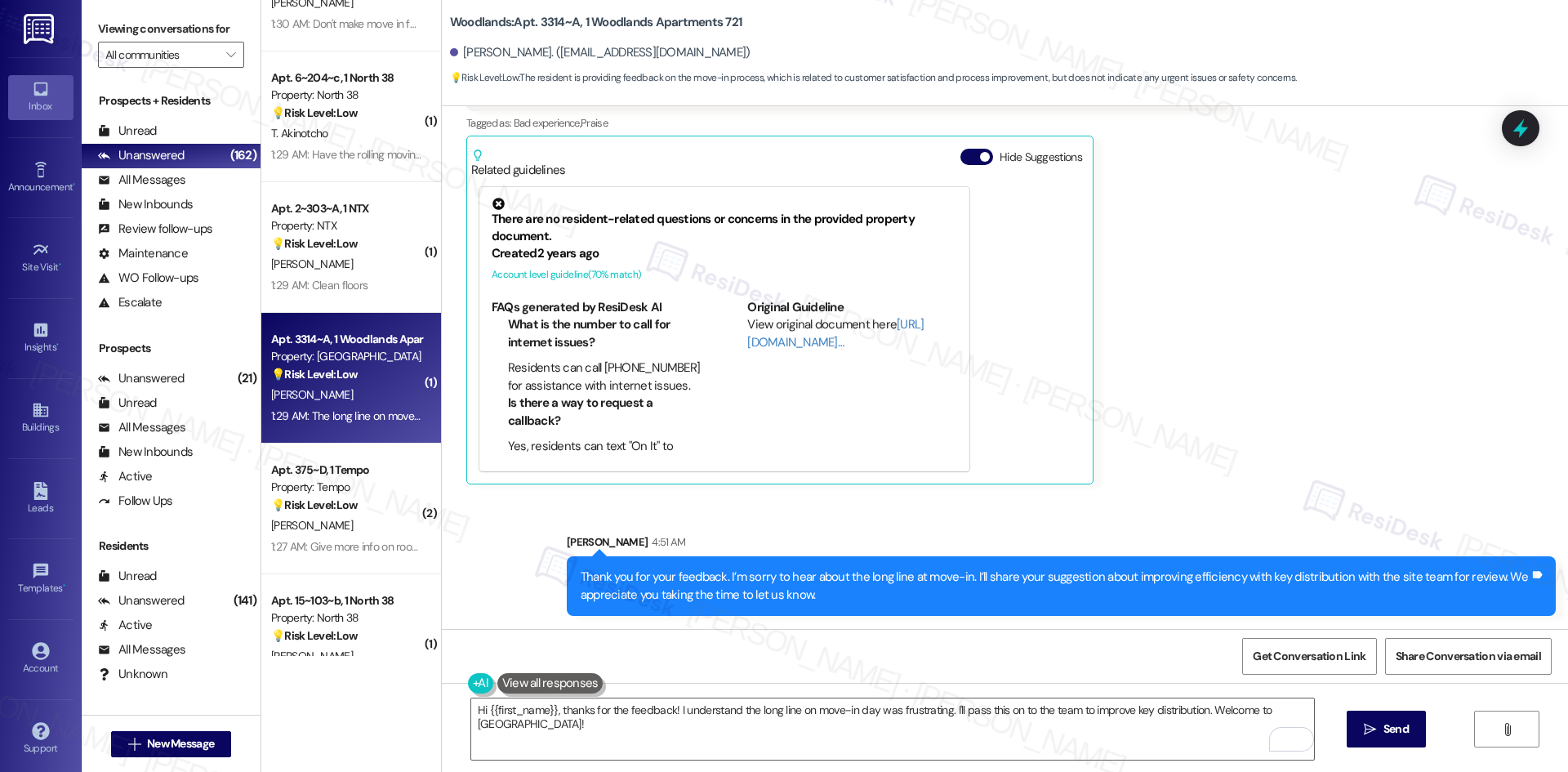
click at [1221, 470] on div "Received via SMS Morgan Westfall Neutral 1:29 AM The long line on move in day w…" at bounding box center [1004, 244] width 1126 height 504
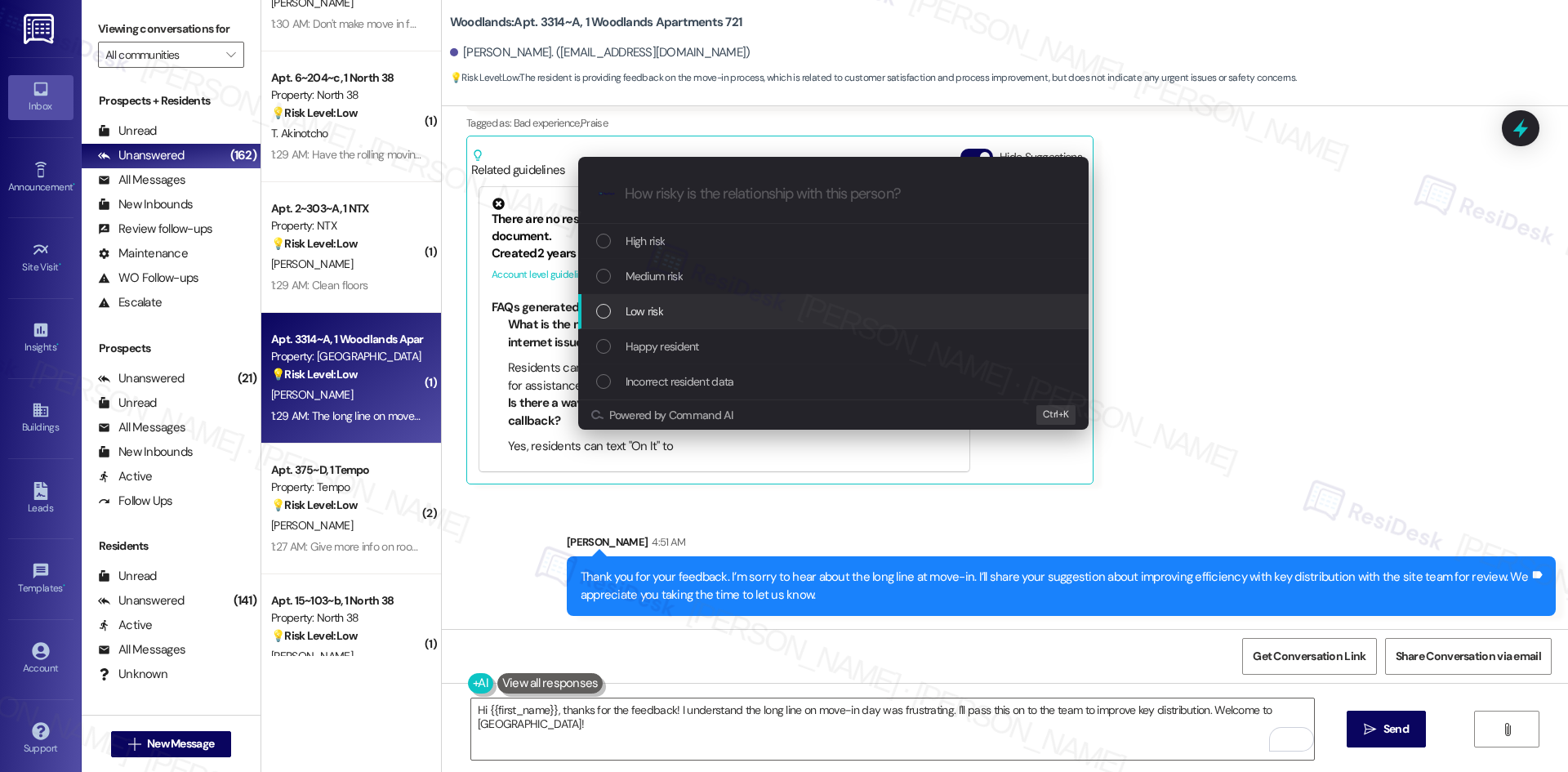
click at [795, 313] on div "Low risk" at bounding box center [835, 311] width 478 height 18
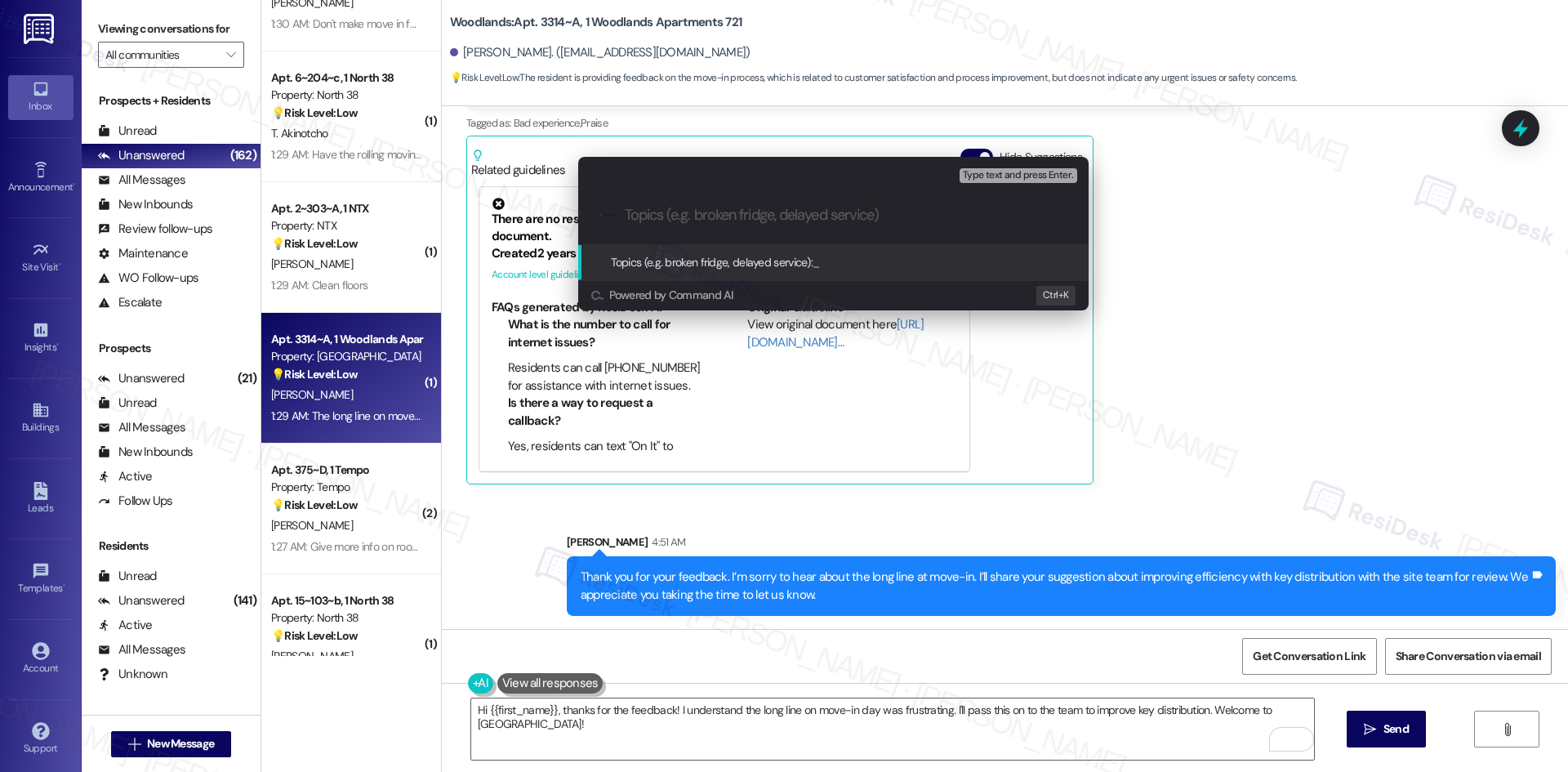
click at [726, 216] on input "Topics (e.g. broken fridge, delayed service)" at bounding box center [846, 215] width 443 height 17
paste input "Feedback on Move-In Day Efficiency"
type input "Feedback on Move-In Day Efficiency"
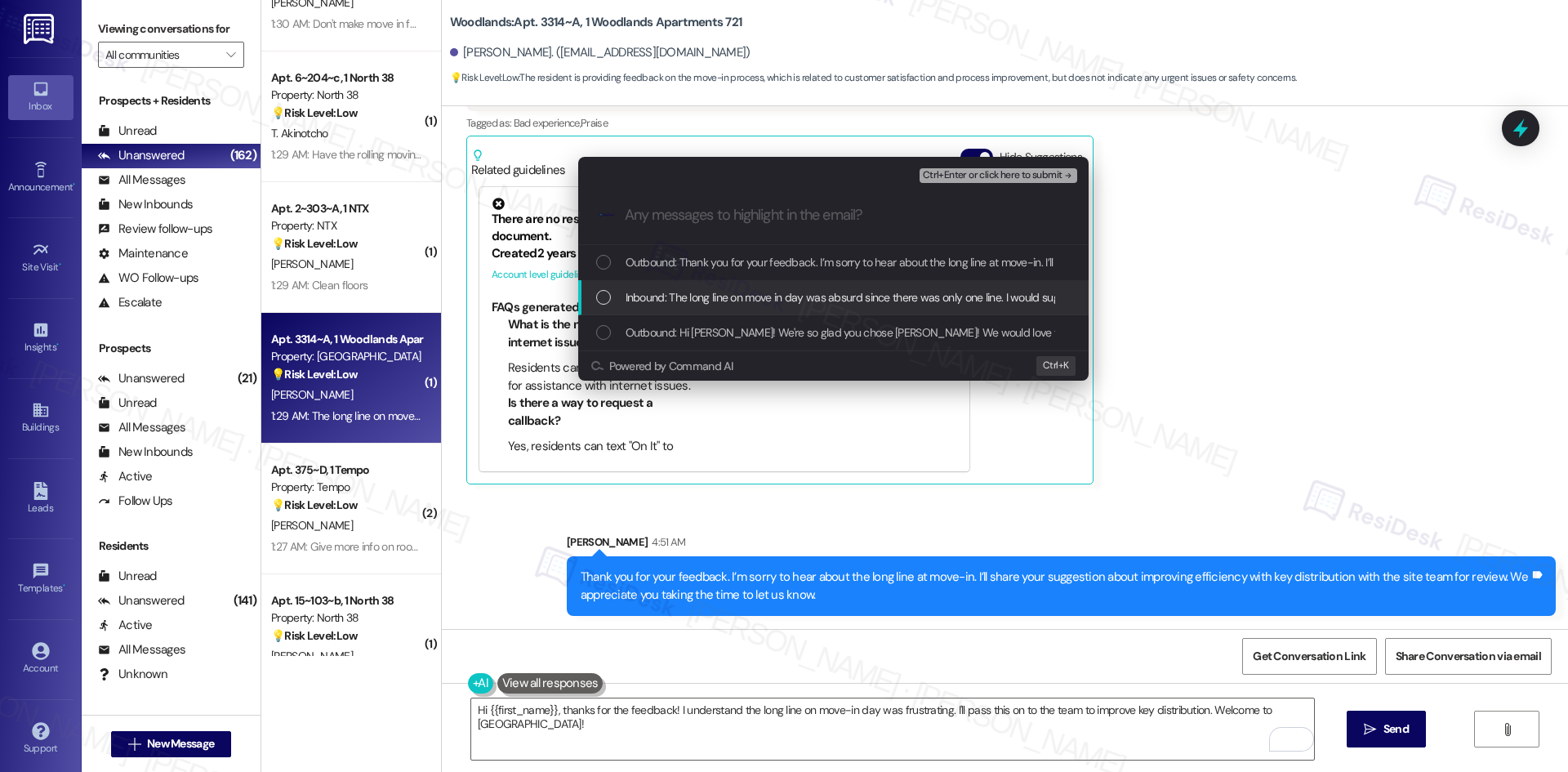
click at [735, 304] on span "Inbound: The long line on move in day was absurd since there was only one line.…" at bounding box center [977, 297] width 704 height 18
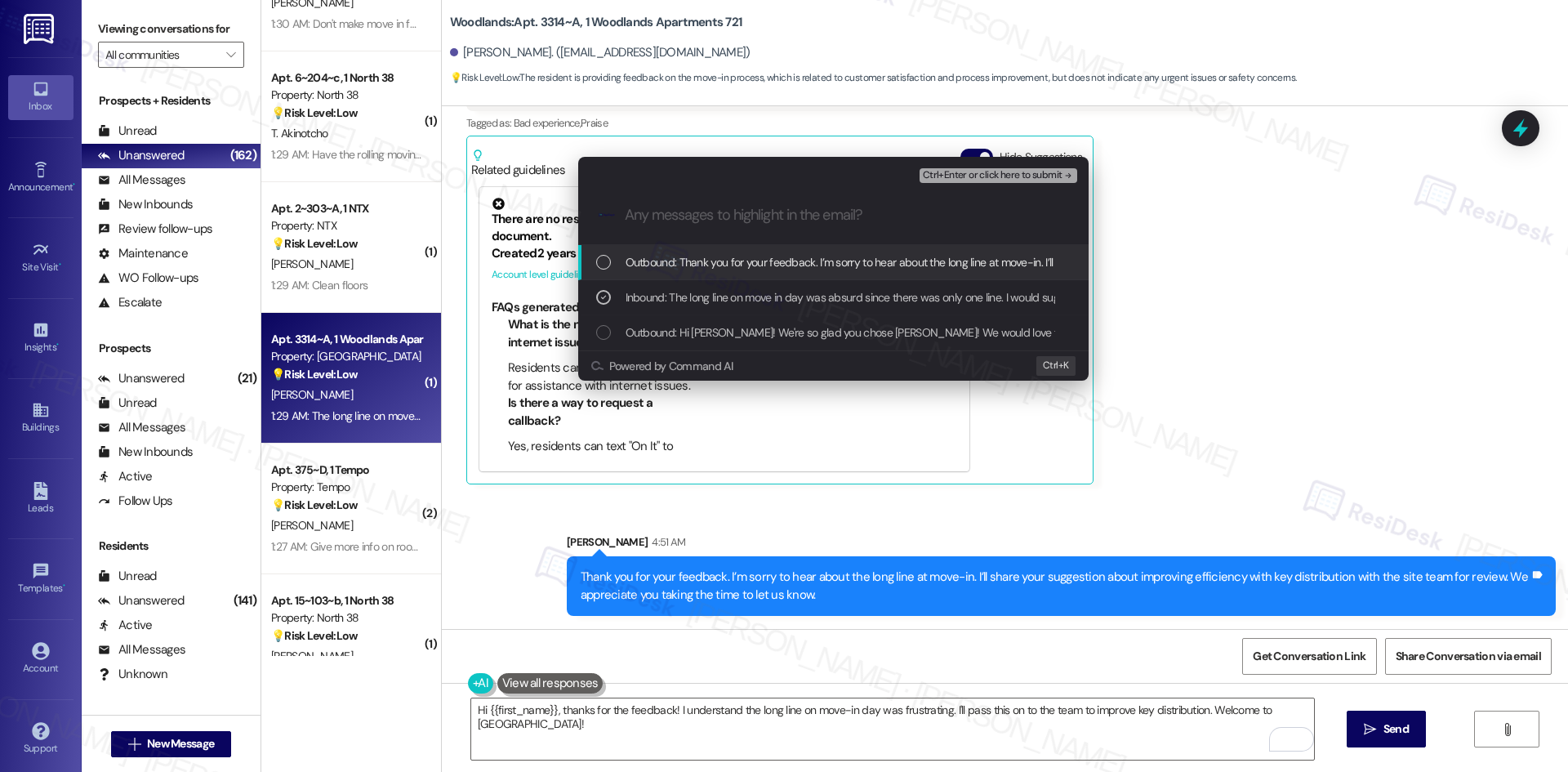
click at [1031, 170] on span "Ctrl+Enter or click here to submit" at bounding box center [992, 175] width 139 height 11
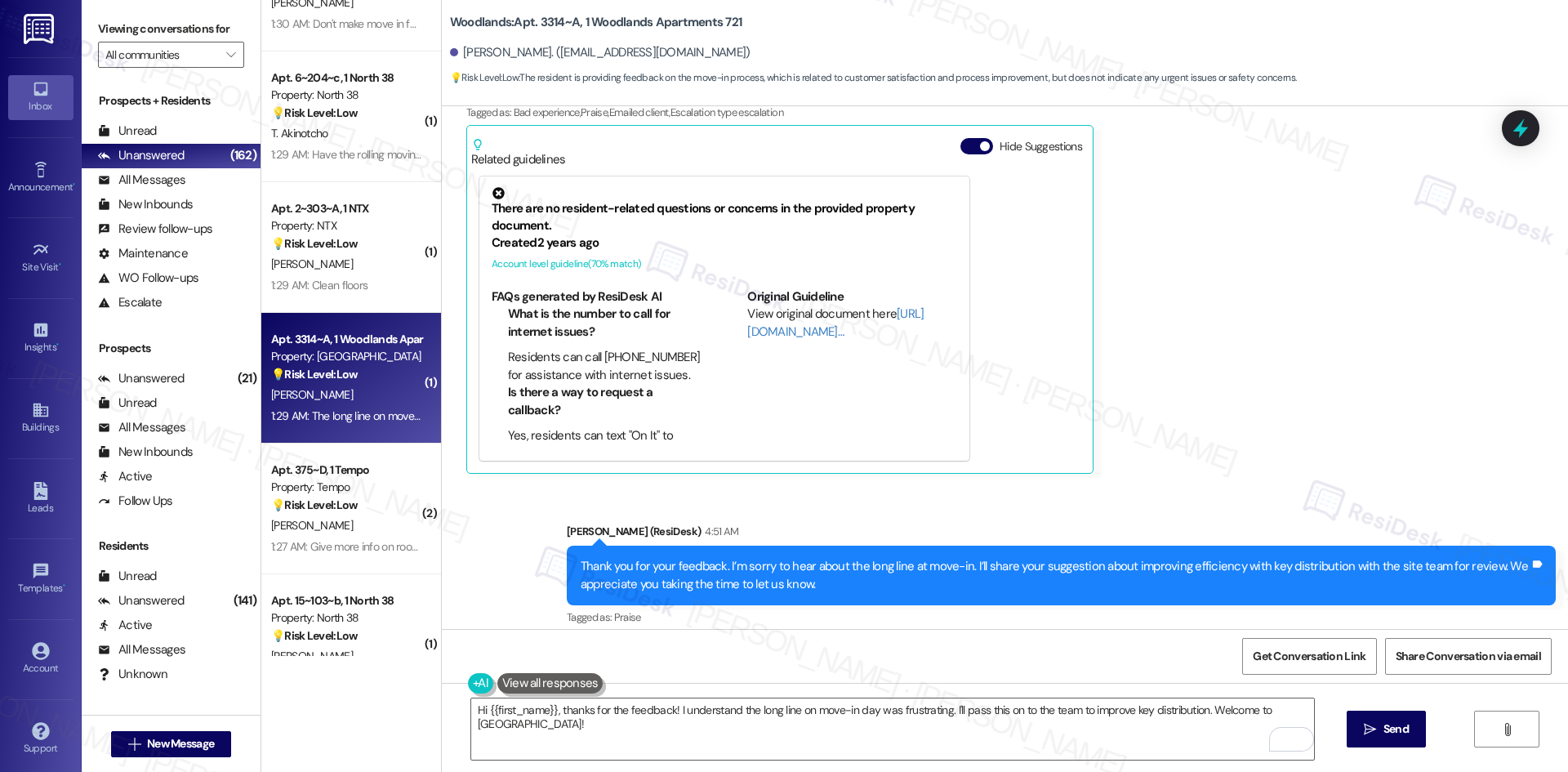
scroll to position [402, 0]
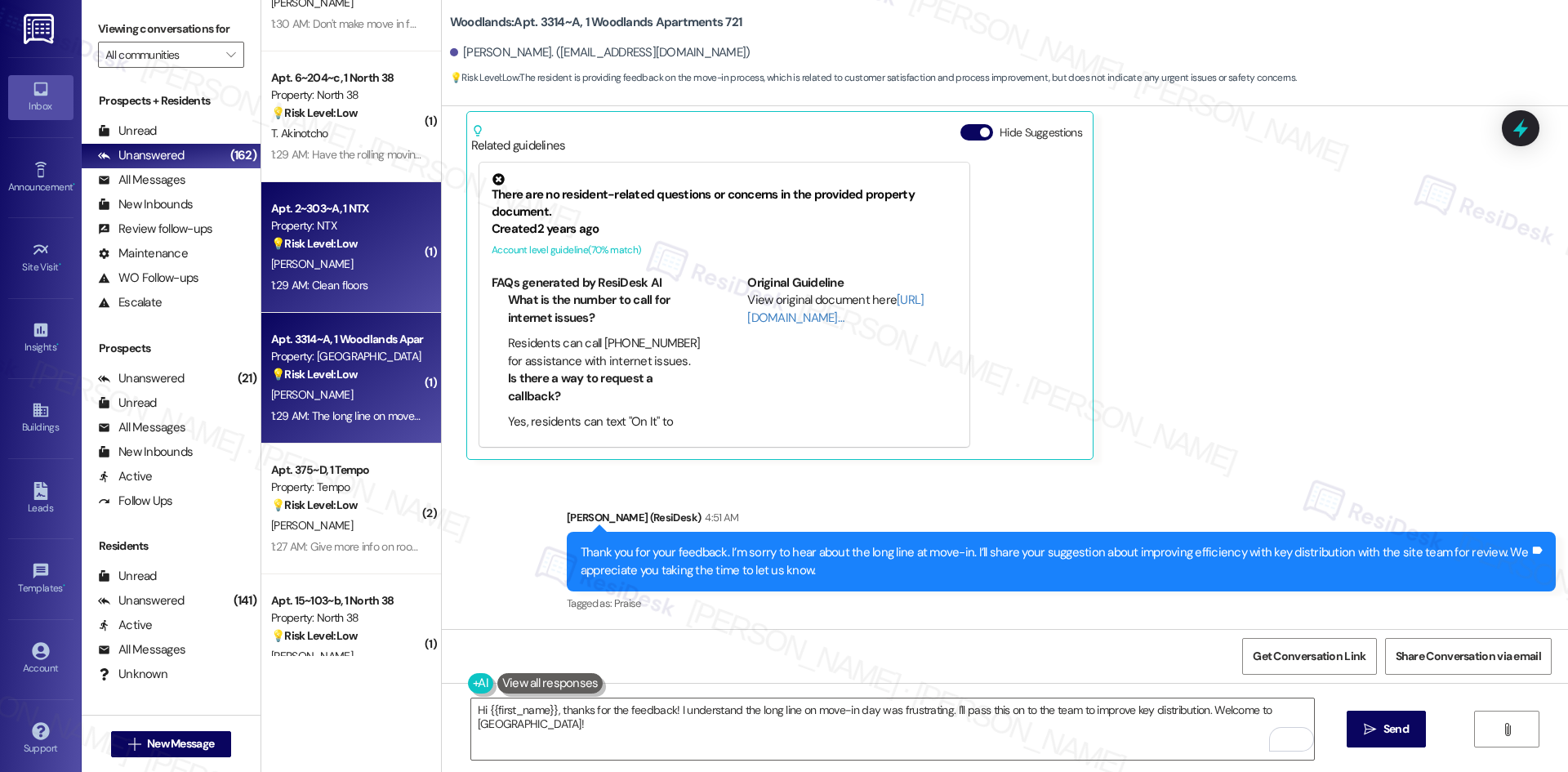
click at [311, 285] on div "1:29 AM: Clean floors 1:29 AM: Clean floors" at bounding box center [319, 285] width 97 height 15
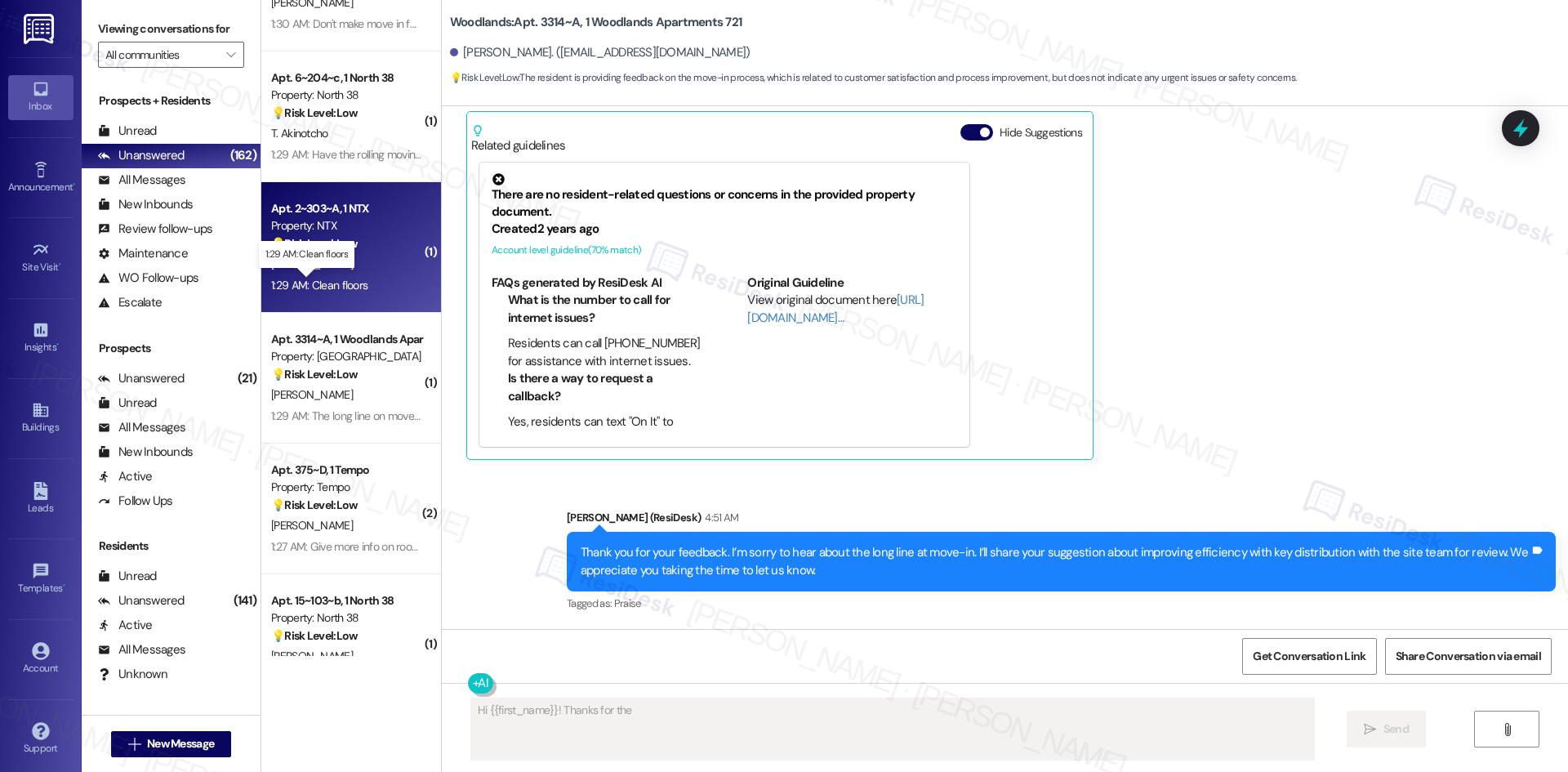
scroll to position [0, 0]
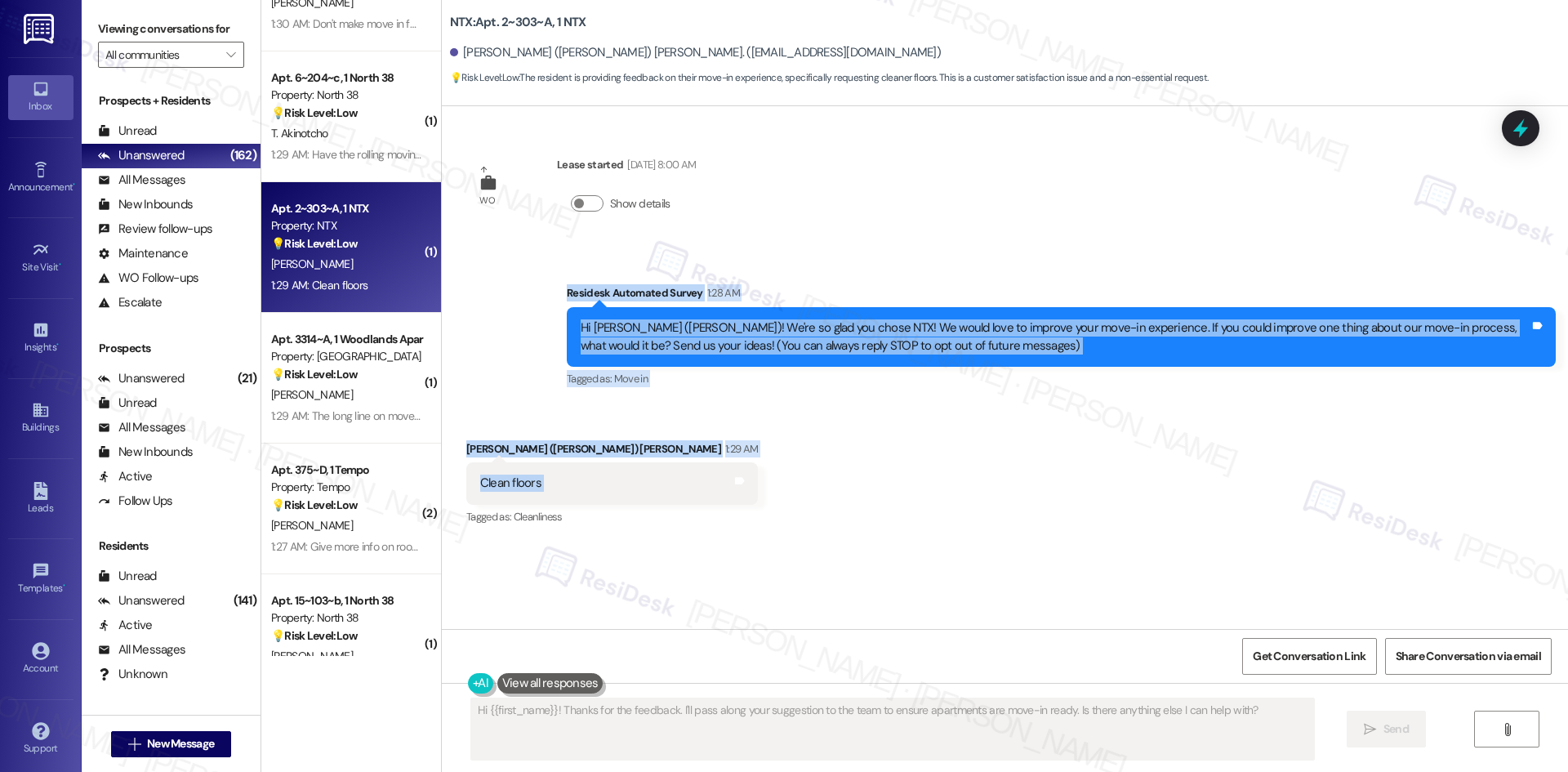
drag, startPoint x: 509, startPoint y: 284, endPoint x: 651, endPoint y: 488, distance: 248.6
click at [651, 488] on div "WO Lease started [DATE] 8:00 AM Show details Survey, sent via SMS Residesk Auto…" at bounding box center [1004, 368] width 1126 height 523
copy div "Residesk Automated Survey 1:28 AM Hi [PERSON_NAME] ([PERSON_NAME])! We're so gl…"
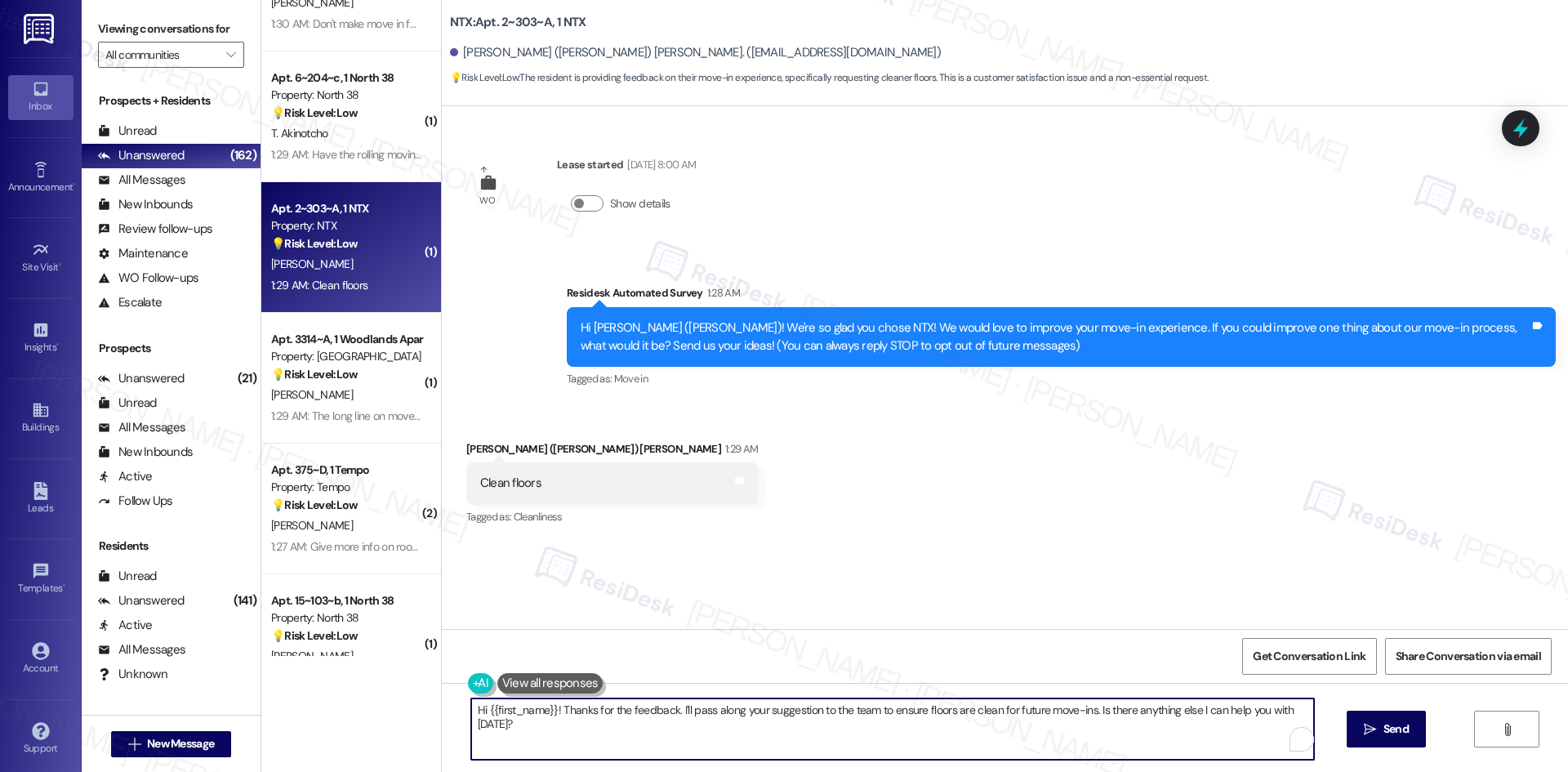
click at [671, 713] on textarea "Hi {{first_name}}! Thanks for the feedback. I'll pass along your suggestion to …" at bounding box center [892, 729] width 843 height 61
paste textarea "[PERSON_NAME] you for your feedback! I’ll share your note about improving floor…"
type textarea "Thank you for your feedback! I’ll share your note about improving floor cleanli…"
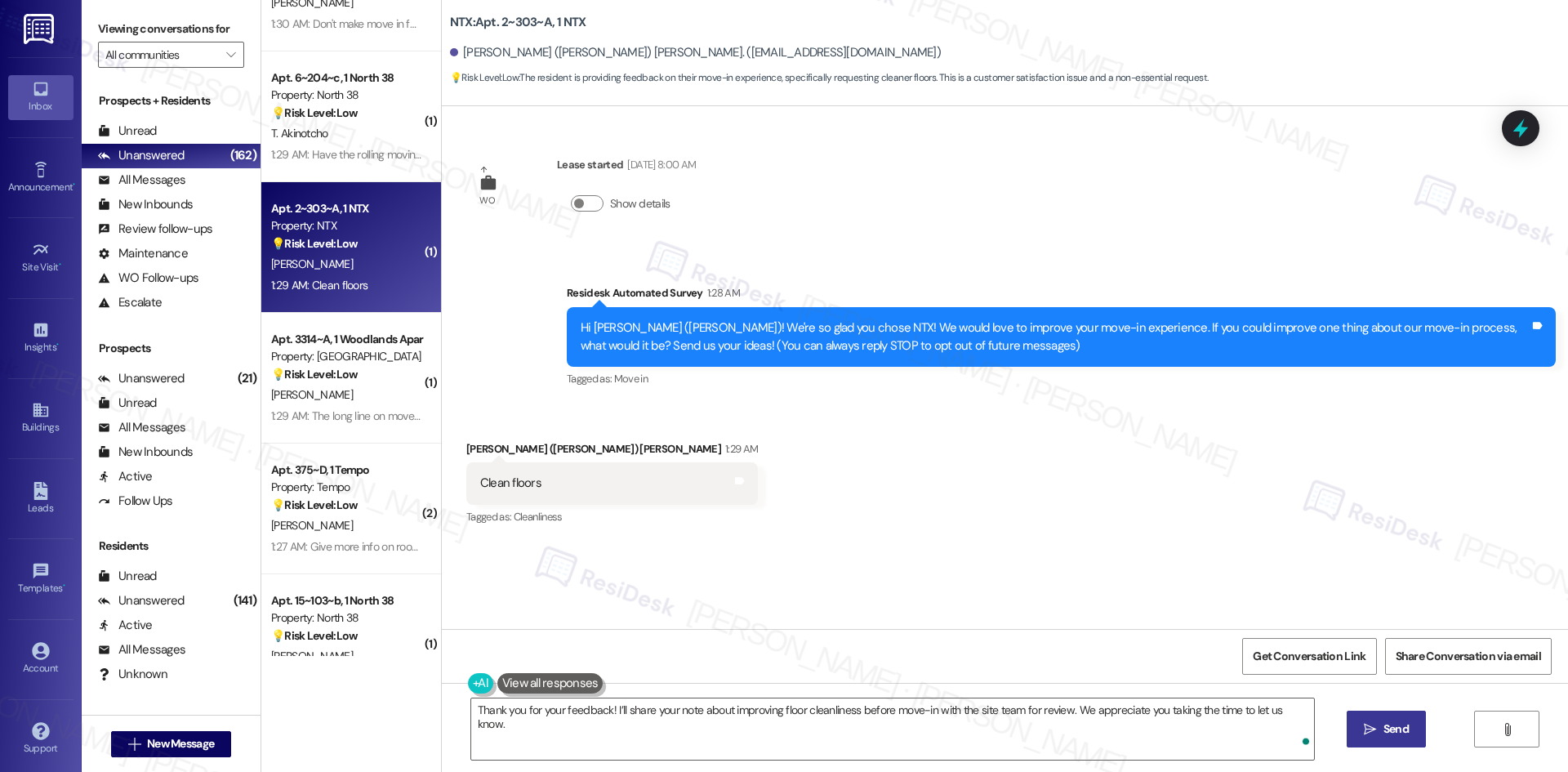
drag, startPoint x: 1381, startPoint y: 735, endPoint x: 1366, endPoint y: 734, distance: 15.0
click at [1384, 734] on span "Send" at bounding box center [1396, 729] width 25 height 17
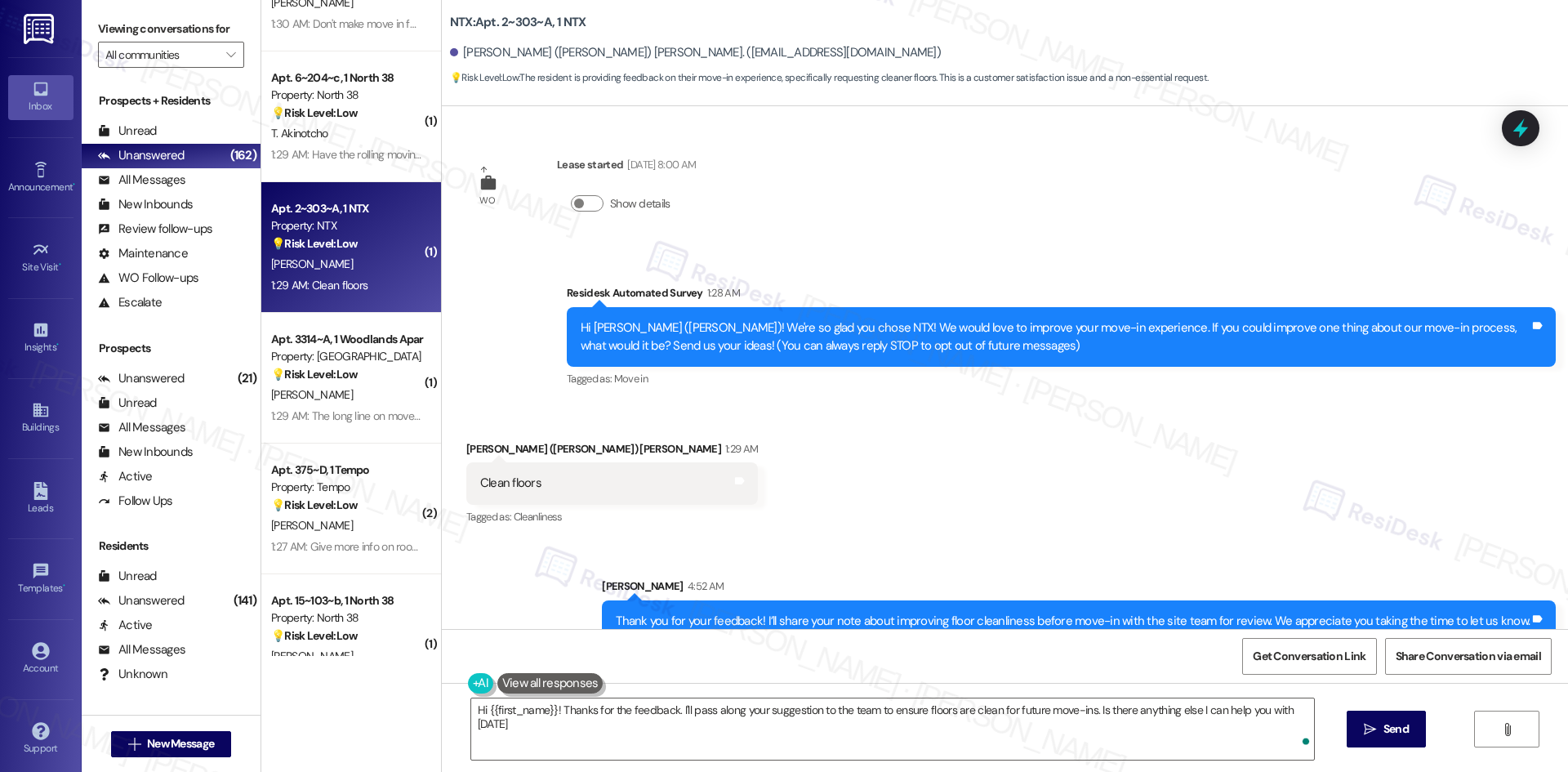
type textarea "Hi {{first_name}}! Thanks for the feedback. I'll pass along your suggestion to …"
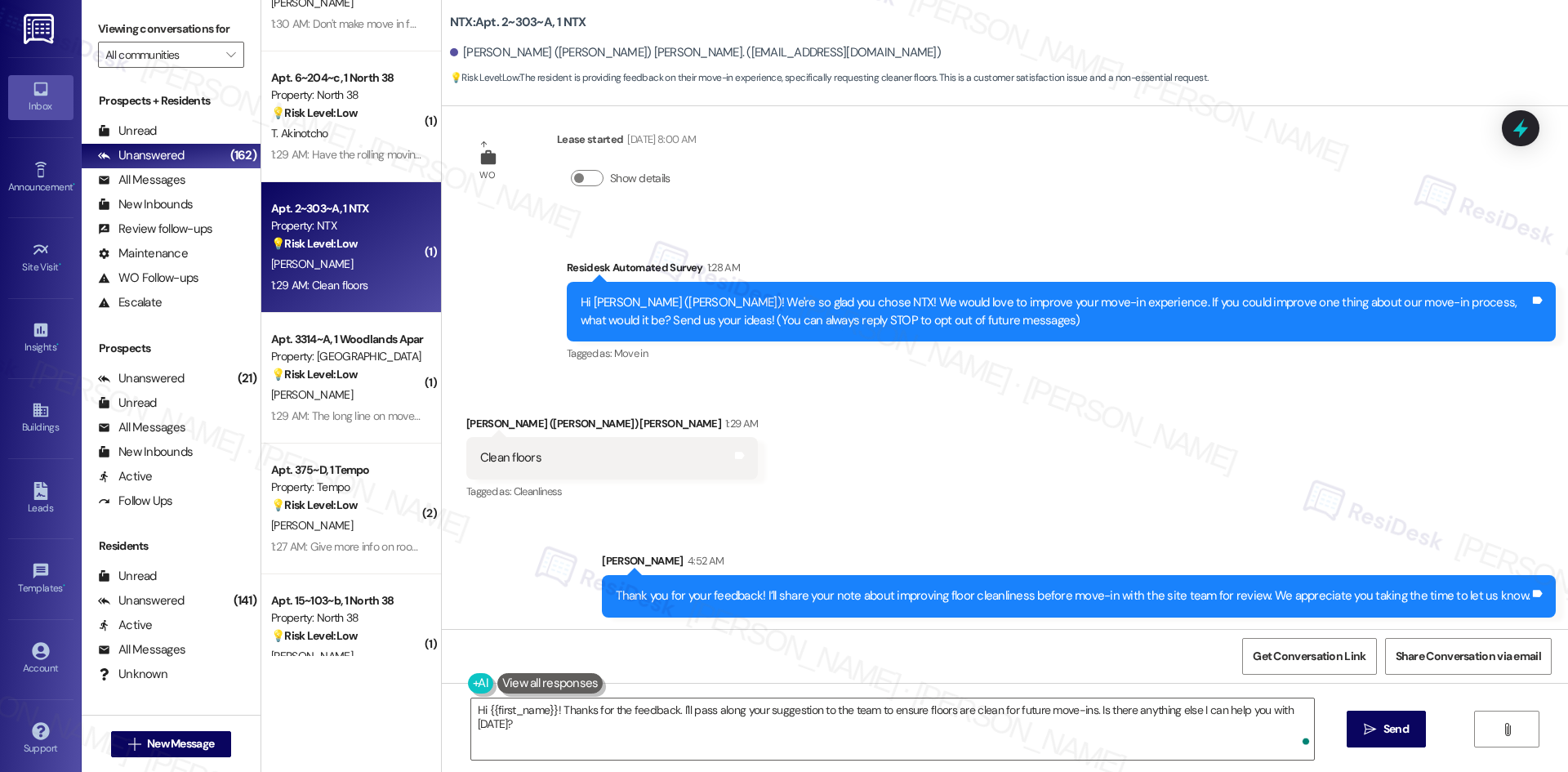
scroll to position [27, 0]
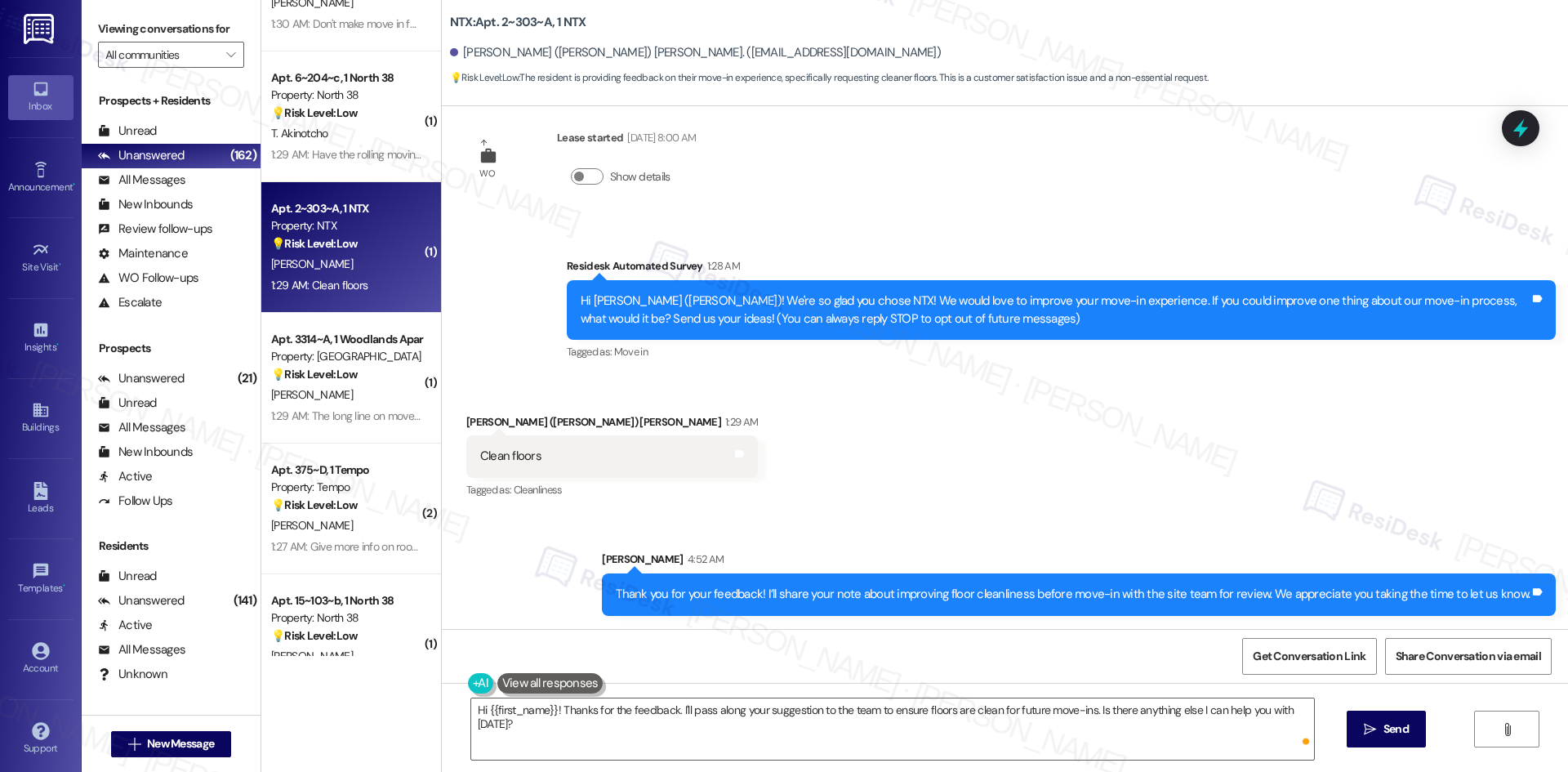
click at [969, 516] on div "Sent via SMS [PERSON_NAME] 4:52 AM Thank you for your feedback! I’ll share your…" at bounding box center [1004, 570] width 1126 height 114
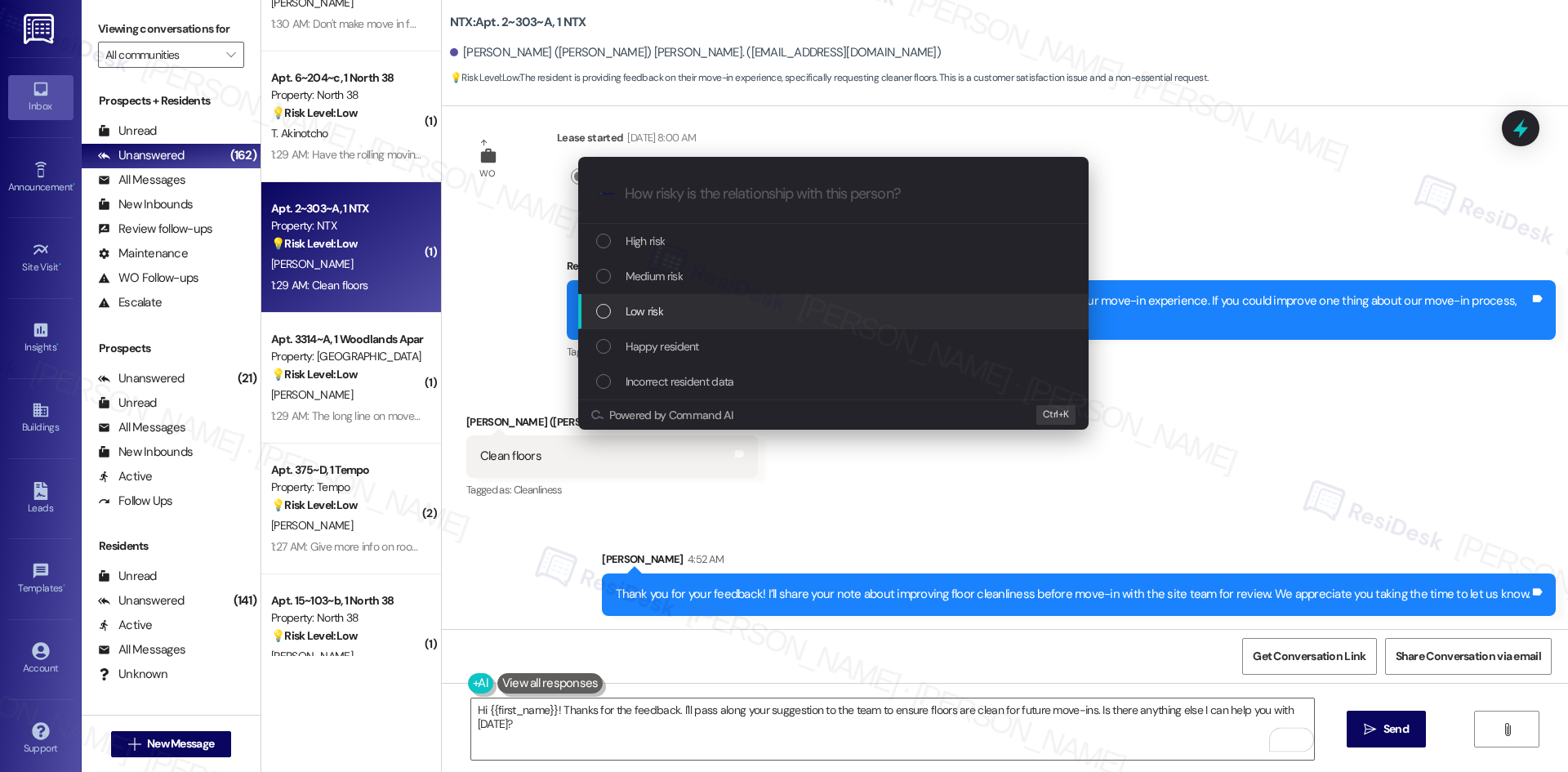
click at [679, 307] on div "Low risk" at bounding box center [835, 311] width 478 height 18
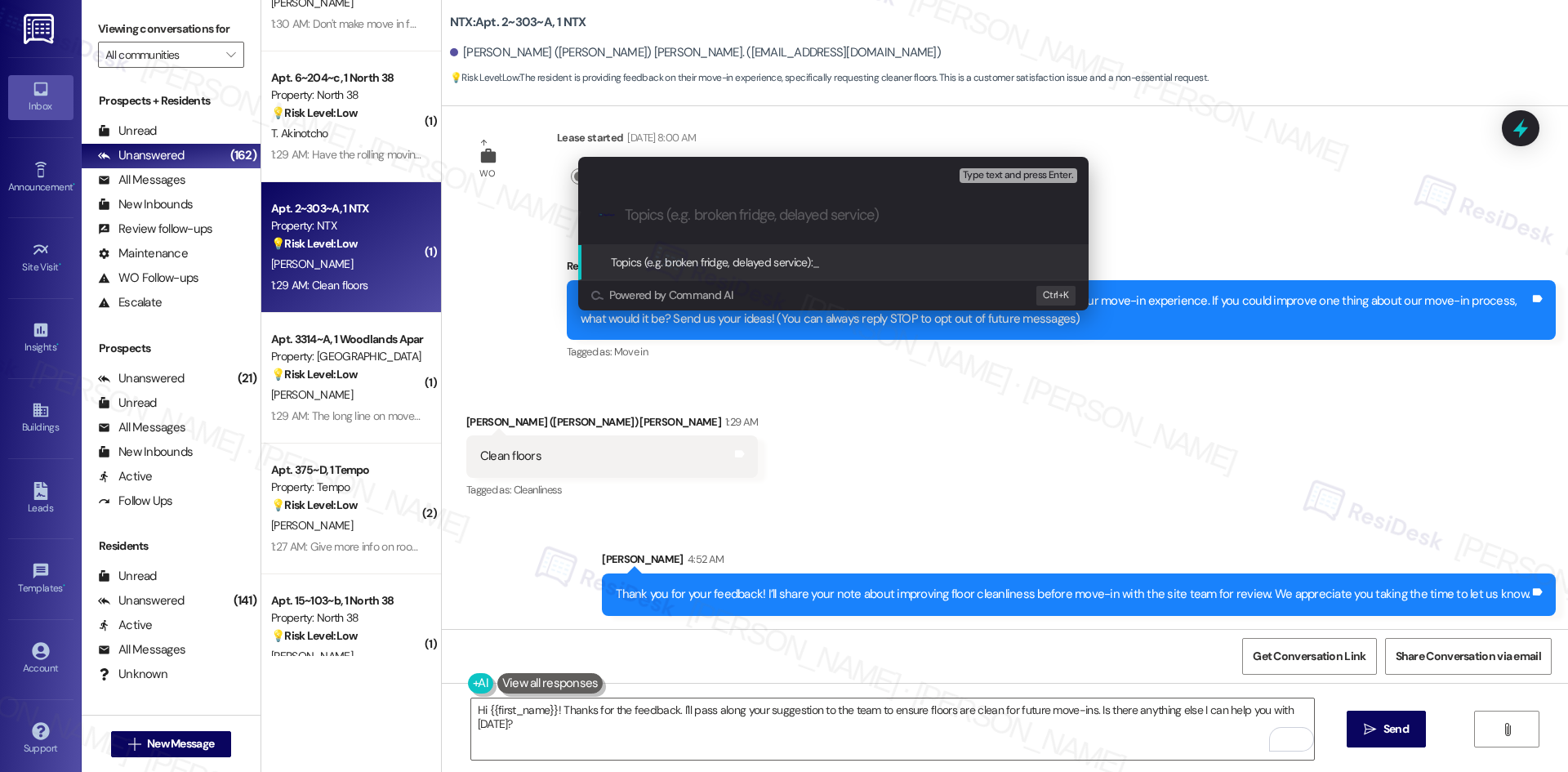
click at [704, 211] on input "Topics (e.g. broken fridge, delayed service)" at bounding box center [846, 215] width 443 height 17
paste input "Feedback on Apartment Cleanliness"
type input "Feedback on Apartment Cleanliness"
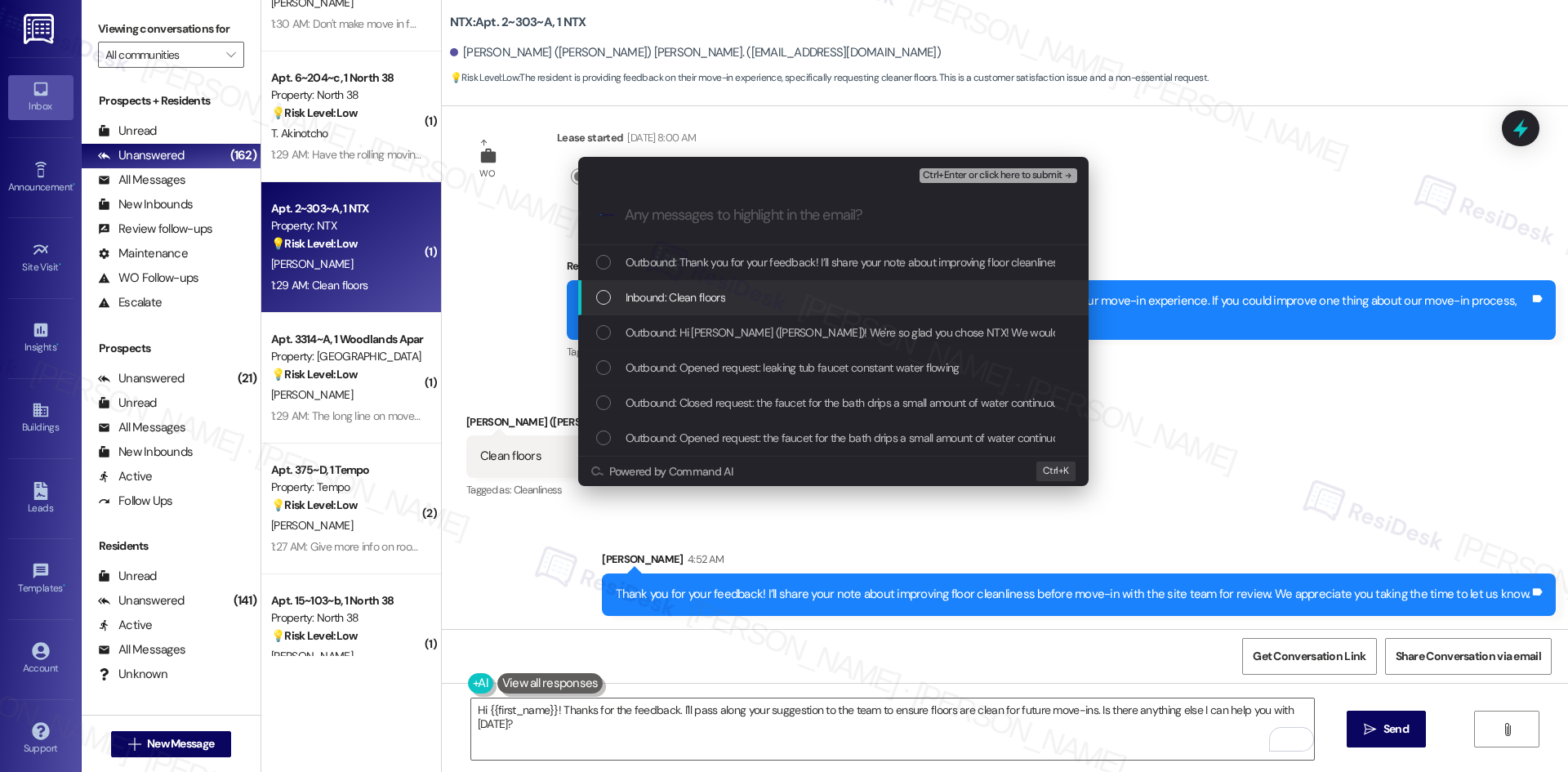
click at [728, 289] on div "Inbound: Clean floors" at bounding box center [835, 297] width 478 height 18
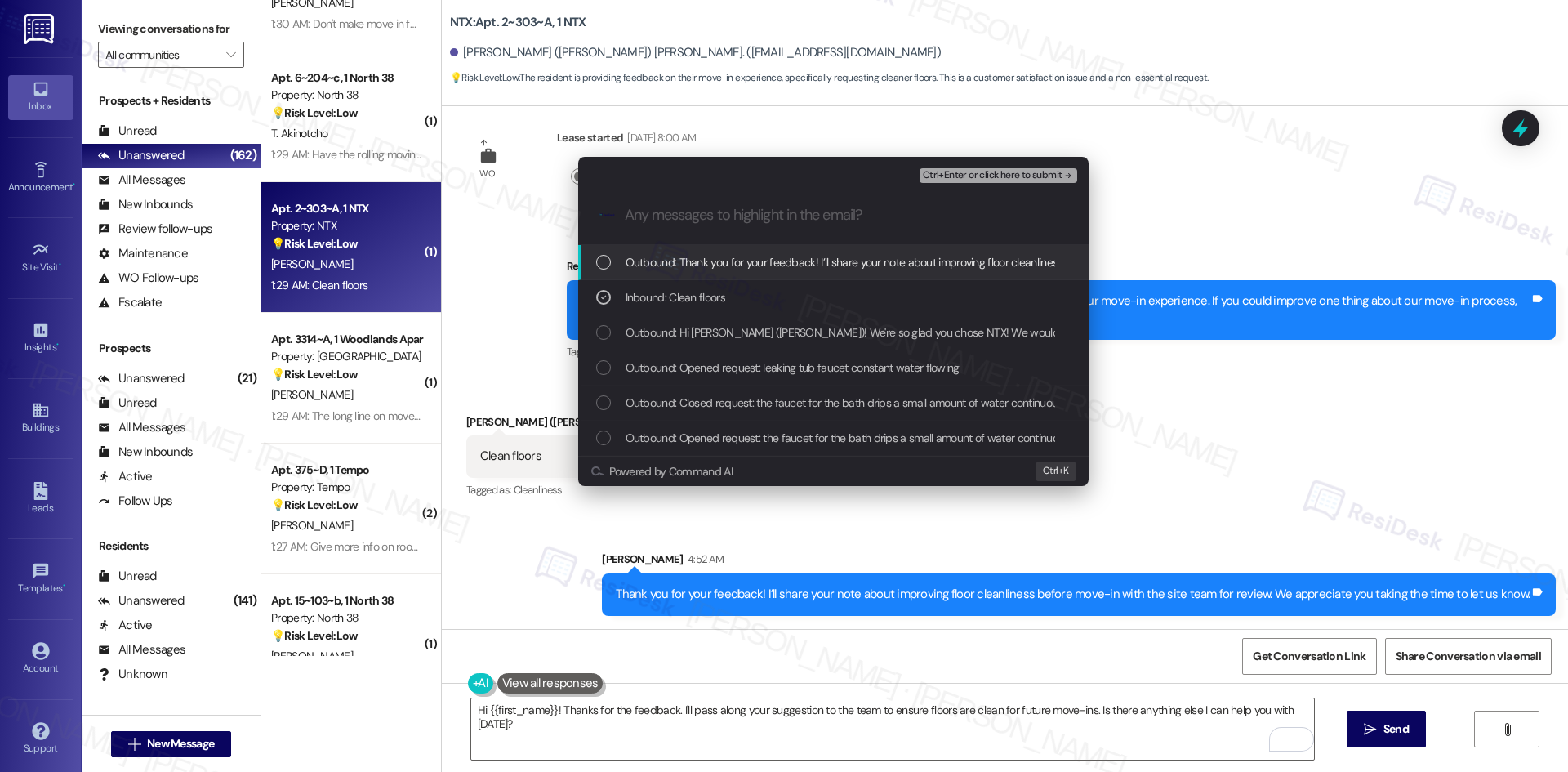
click at [1038, 178] on span "Ctrl+Enter or click here to submit" at bounding box center [992, 175] width 139 height 11
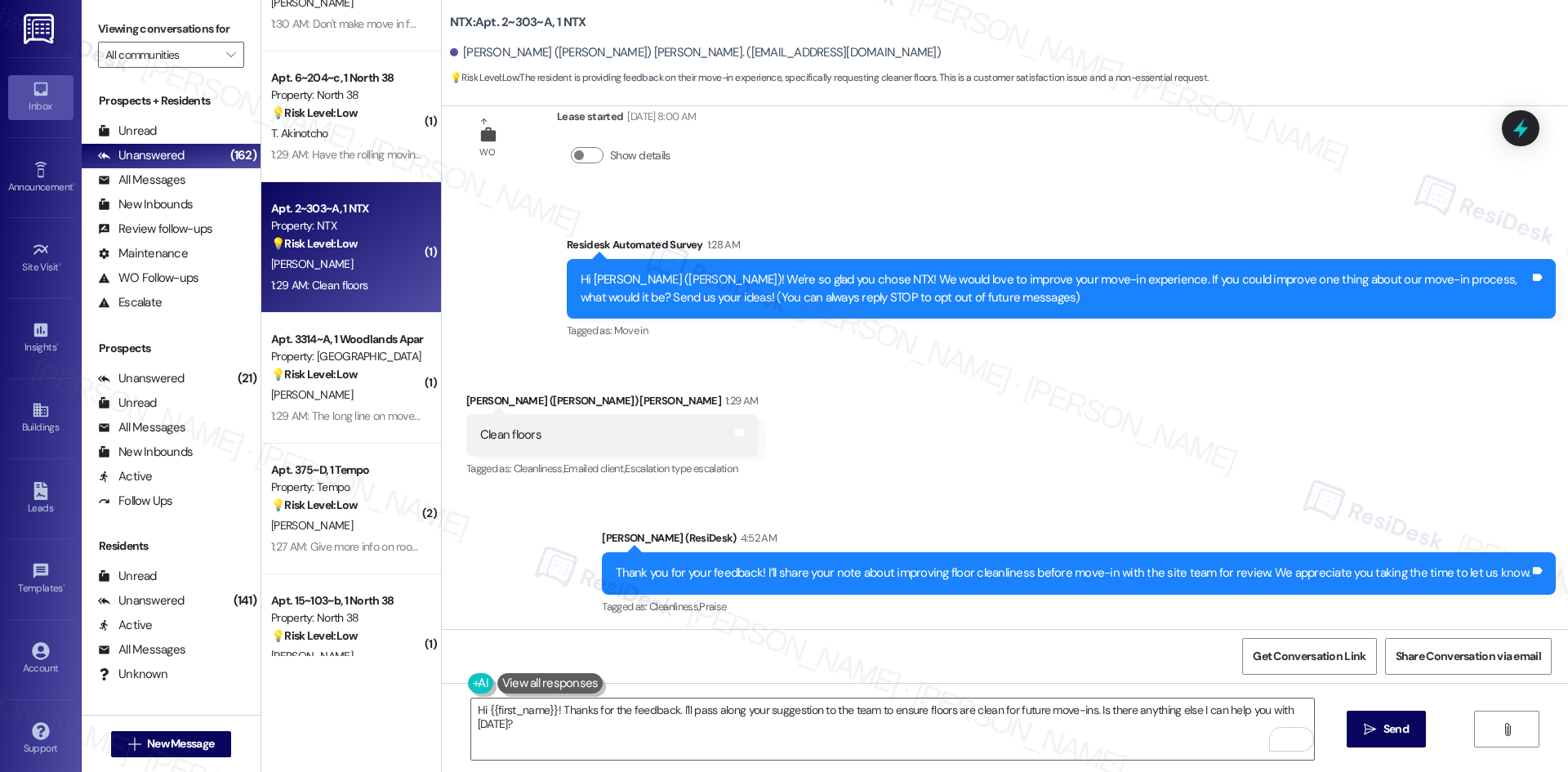
scroll to position [51, 0]
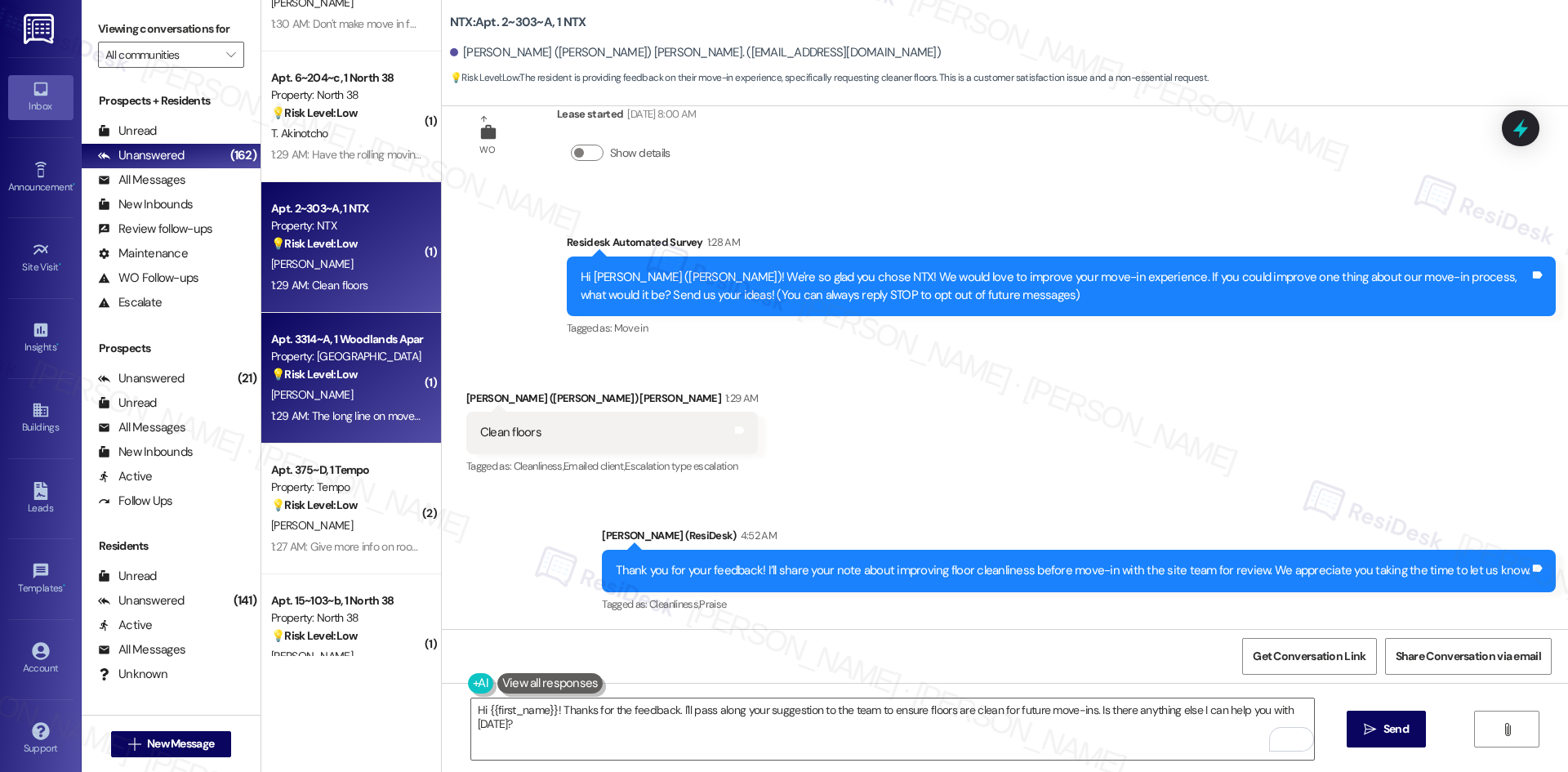
click at [362, 393] on div "M. Westfall" at bounding box center [347, 394] width 154 height 20
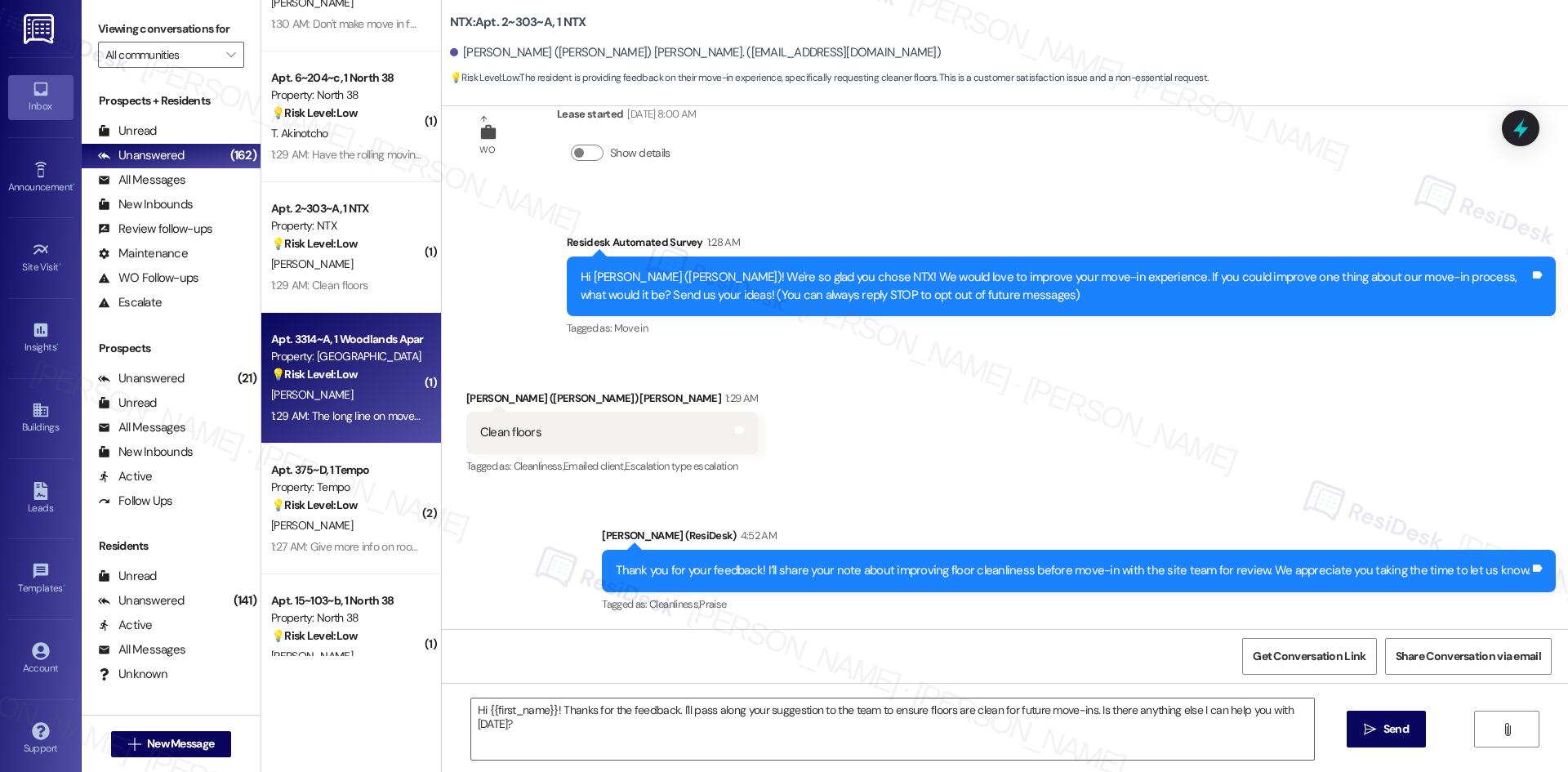
type textarea "Fetching suggested responses. Please feel free to read through the conversation…"
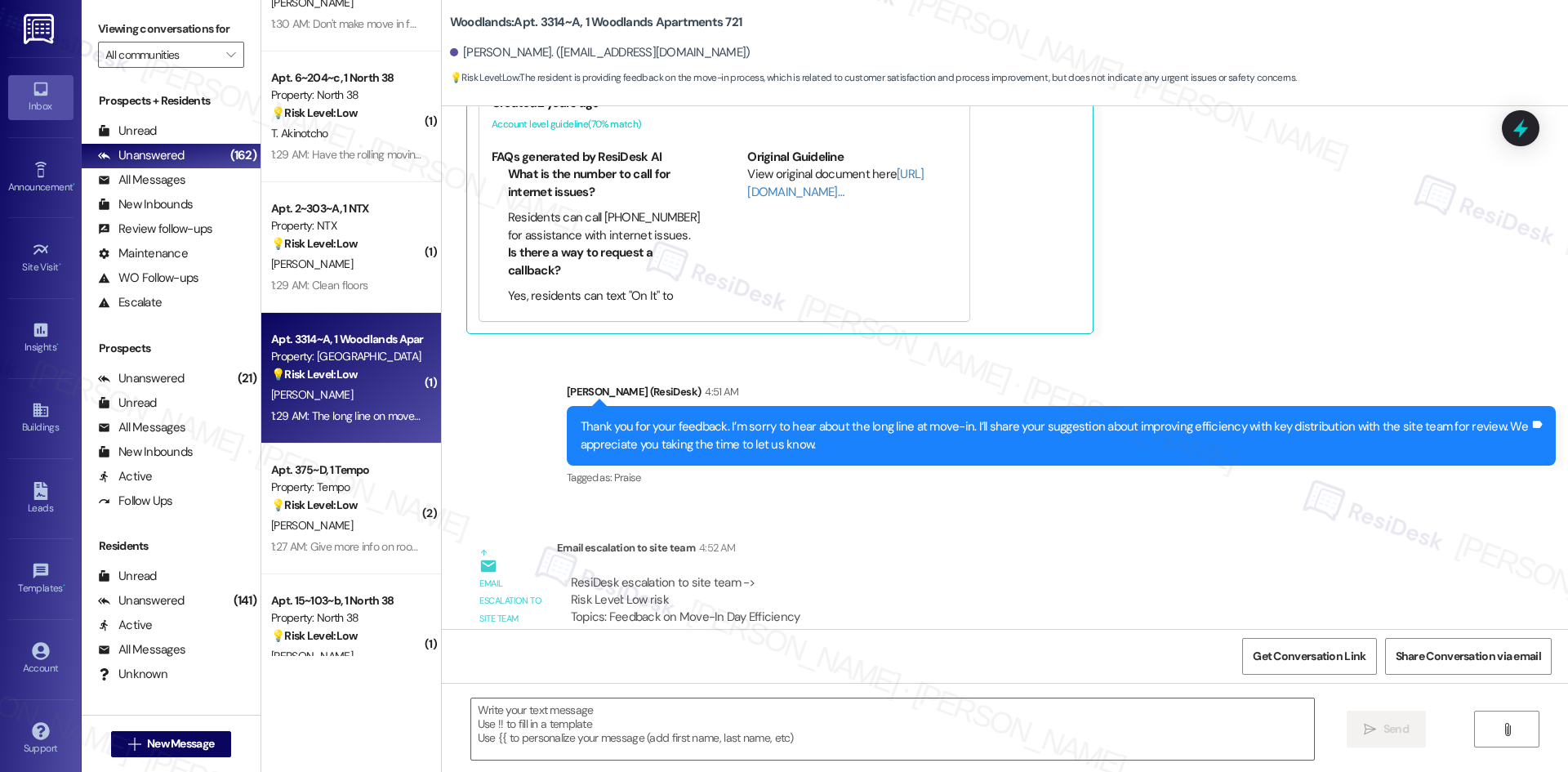
scroll to position [328, 0]
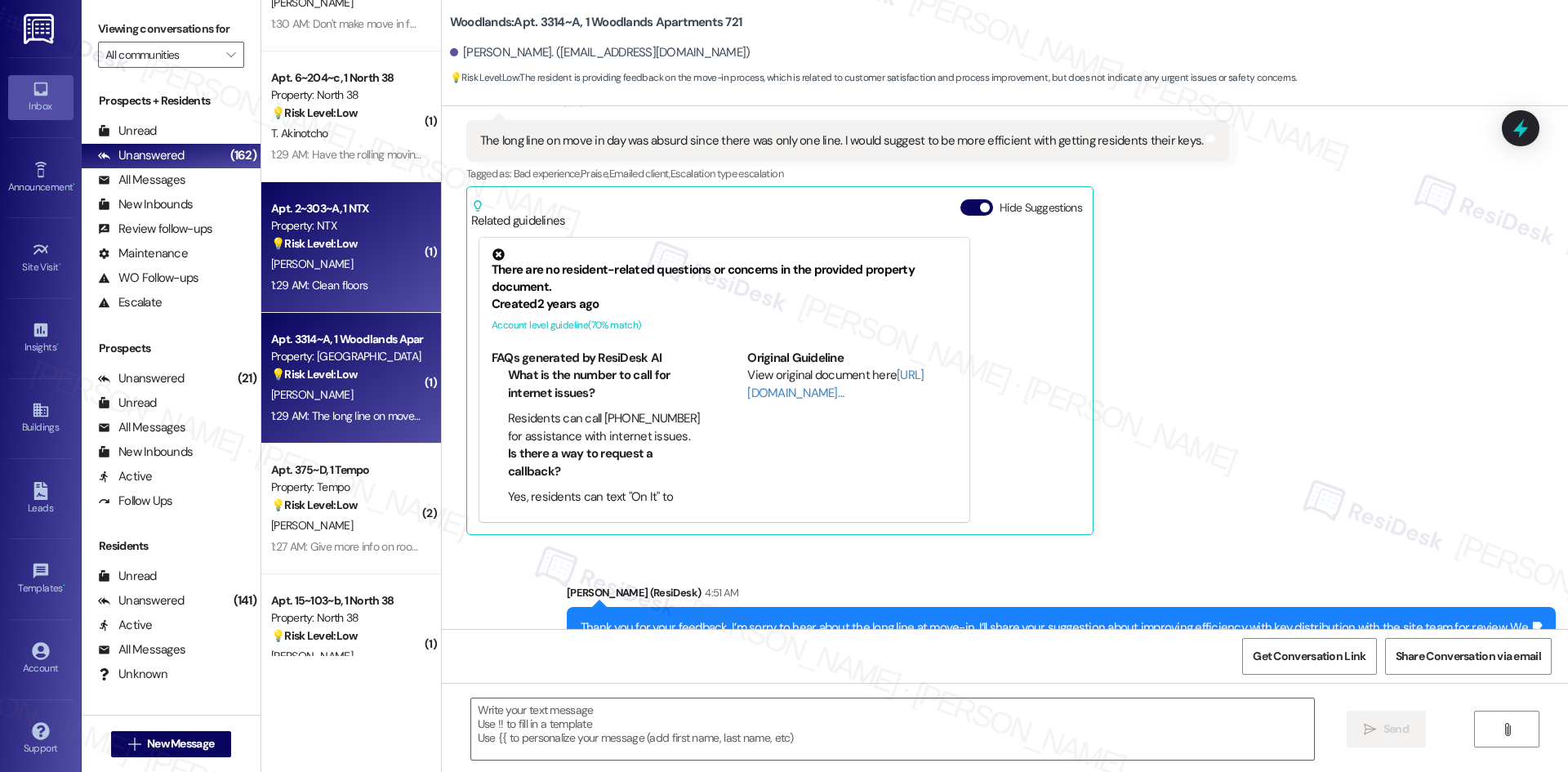
click at [306, 290] on div "1:29 AM: Clean floors 1:29 AM: Clean floors" at bounding box center [319, 285] width 97 height 15
type textarea "Fetching suggested responses. Please feel free to read through the conversation…"
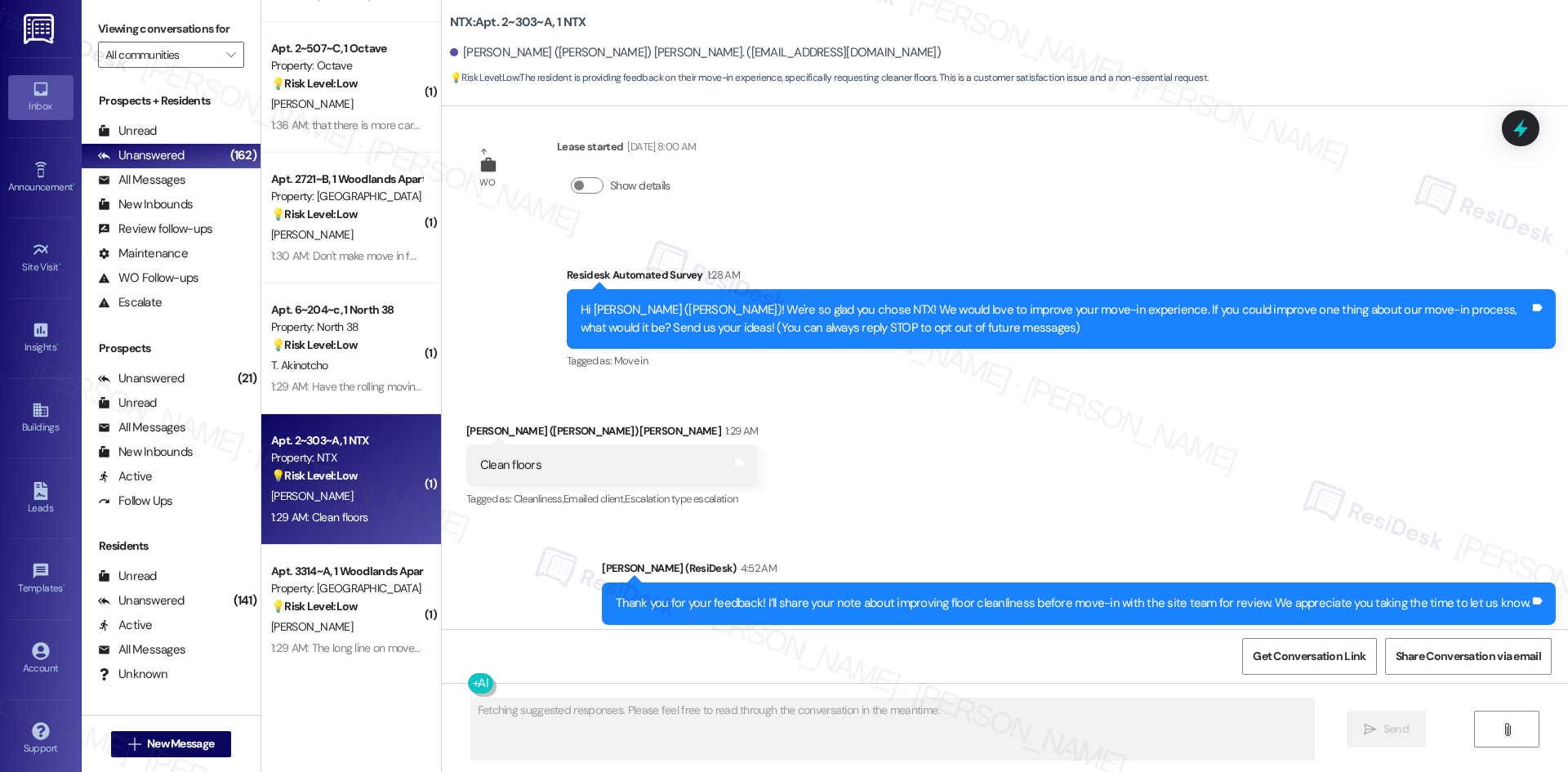
scroll to position [0, 0]
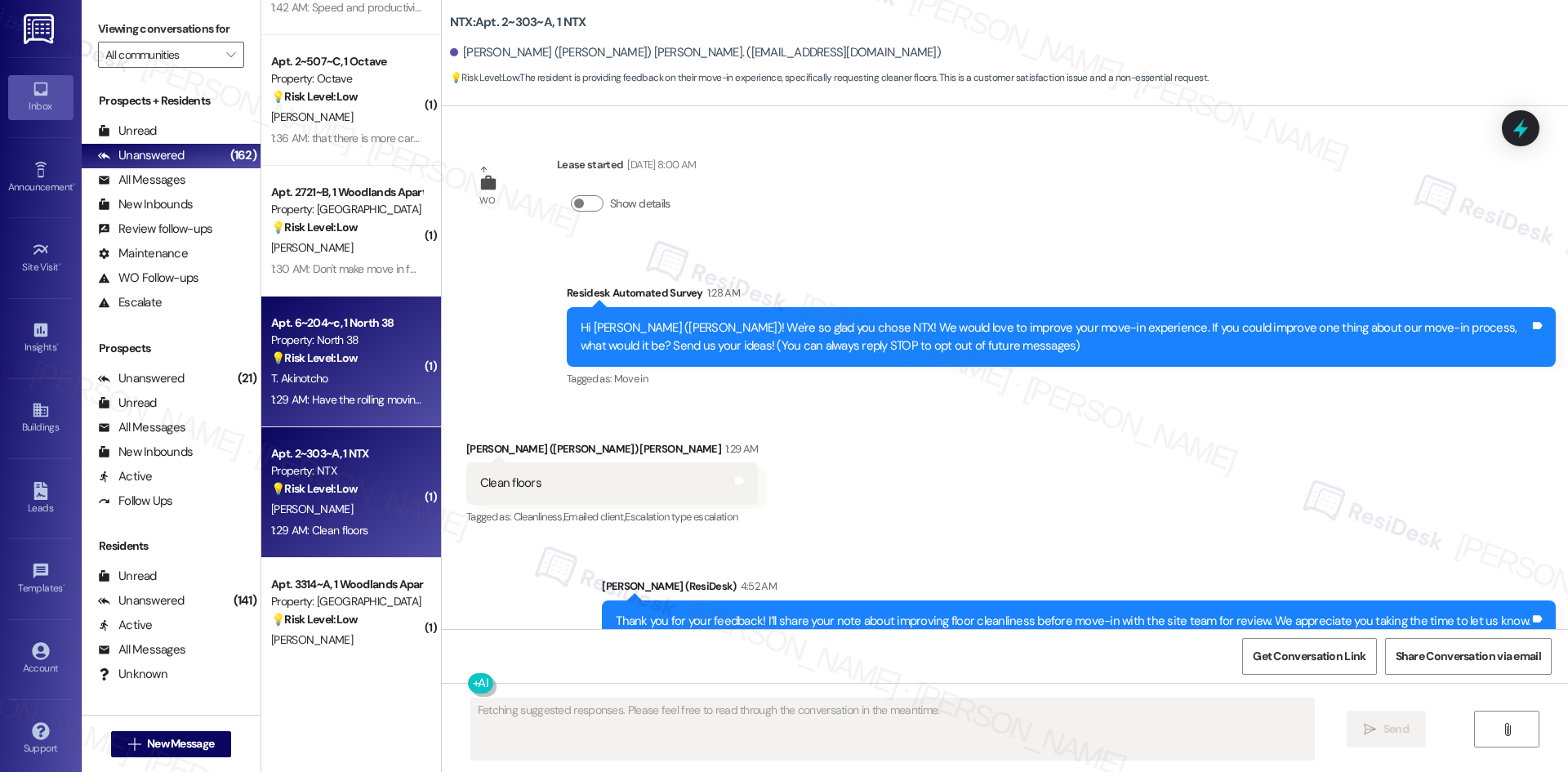
click at [340, 340] on div "Property: North 38" at bounding box center [347, 340] width 151 height 17
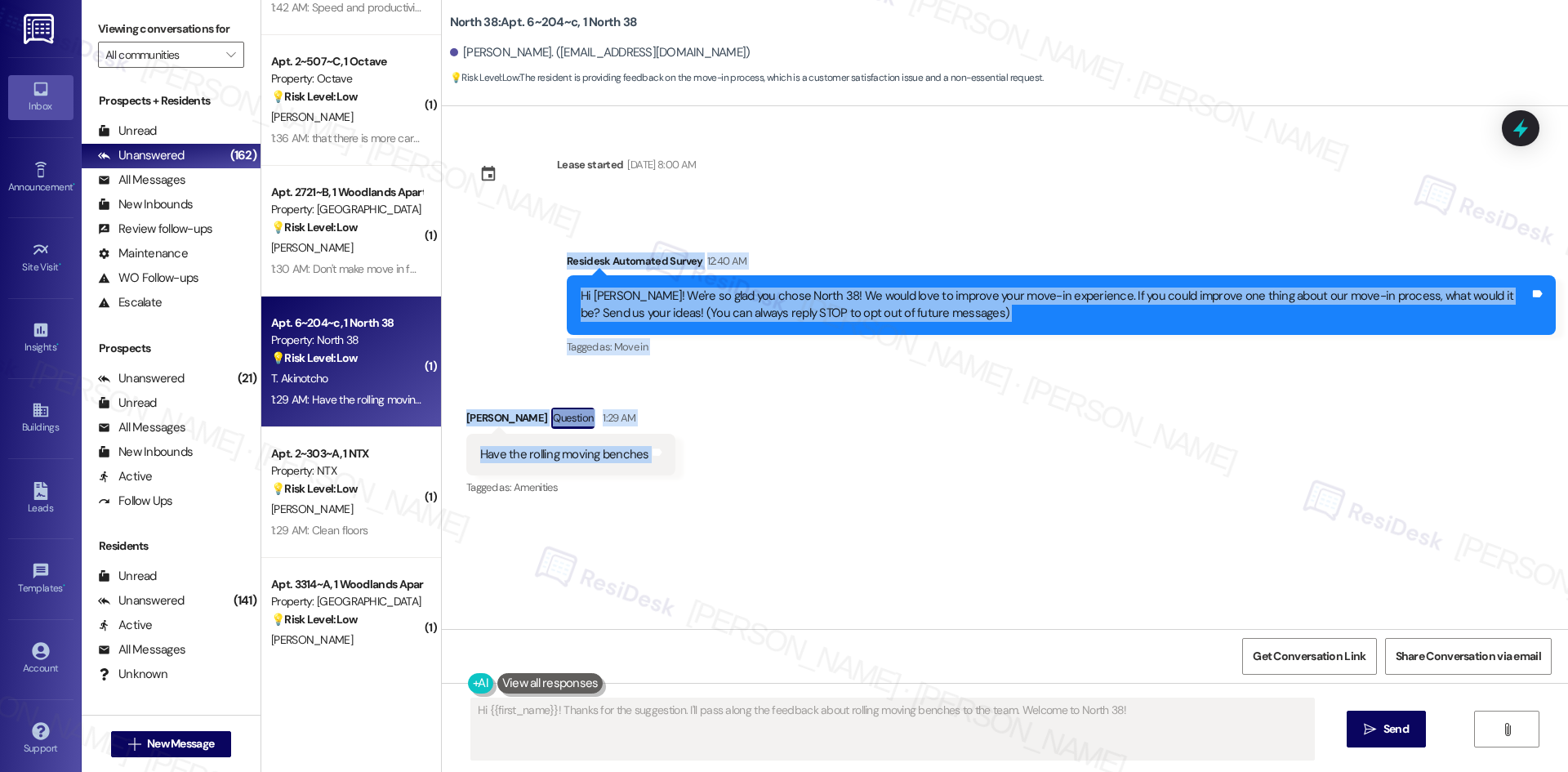
drag, startPoint x: 528, startPoint y: 244, endPoint x: 705, endPoint y: 446, distance: 268.6
click at [705, 446] on div "Lease started Aug 16, 2025 at 8:00 AM Survey, sent via SMS Residesk Automated S…" at bounding box center [1004, 368] width 1126 height 523
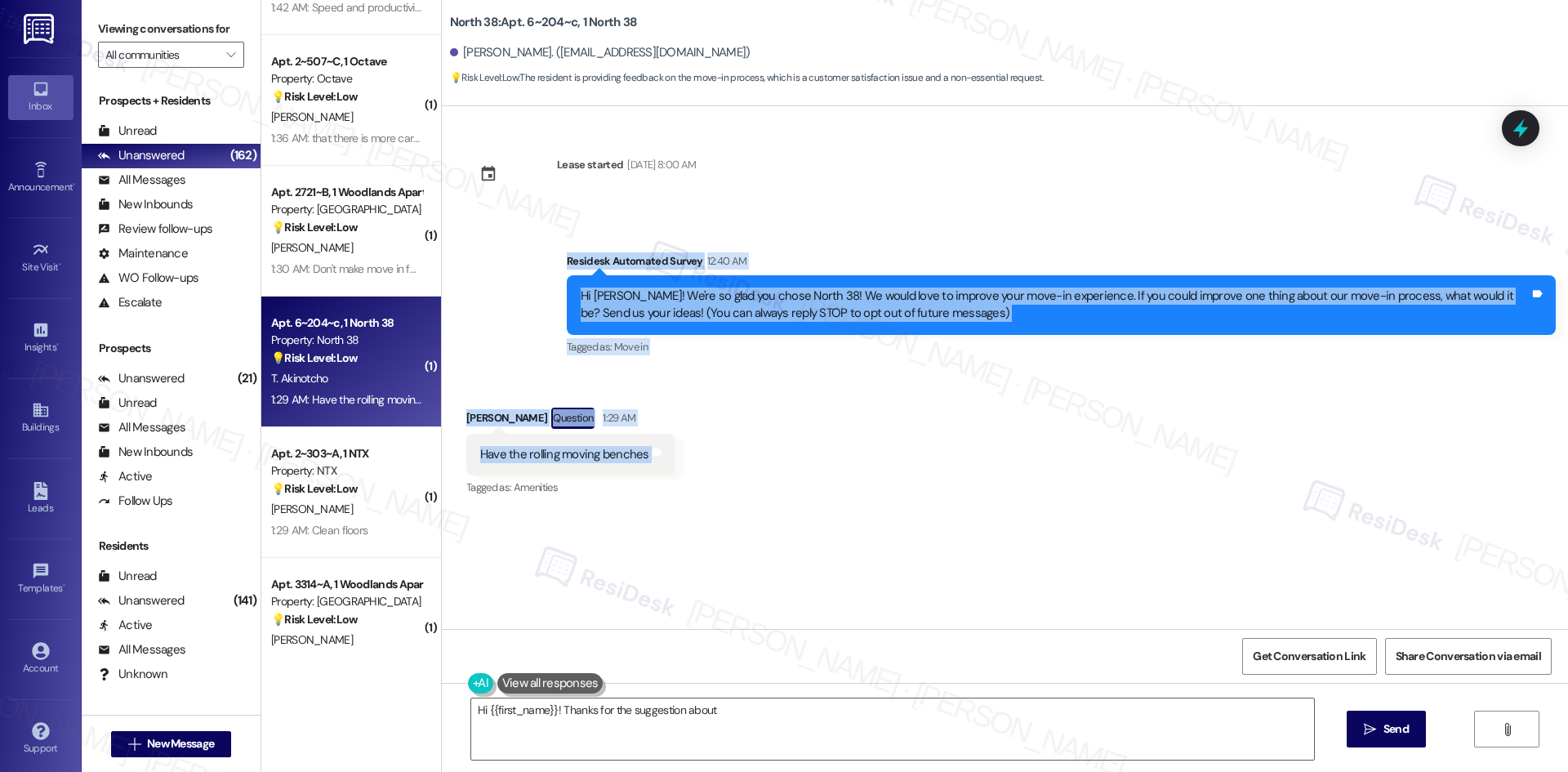
copy div "Residesk Automated Survey 12:40 AM Hi Tenny-Ola! We're so glad you chose North …"
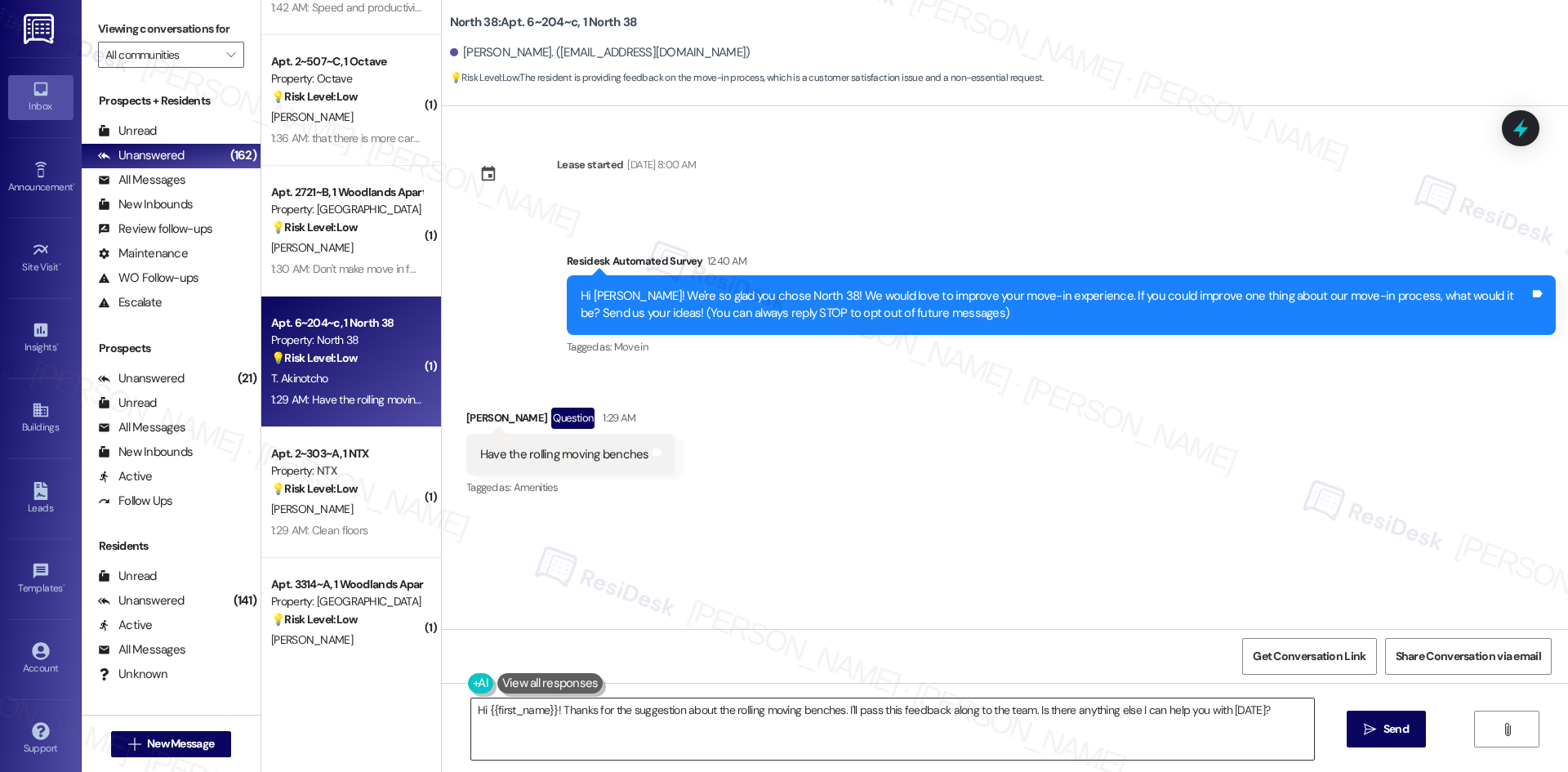
drag, startPoint x: 650, startPoint y: 754, endPoint x: 655, endPoint y: 736, distance: 18.7
click at [651, 753] on textarea "Hi {{first_name}}! Thanks for the suggestion about the rolling moving benches. …" at bounding box center [892, 729] width 843 height 61
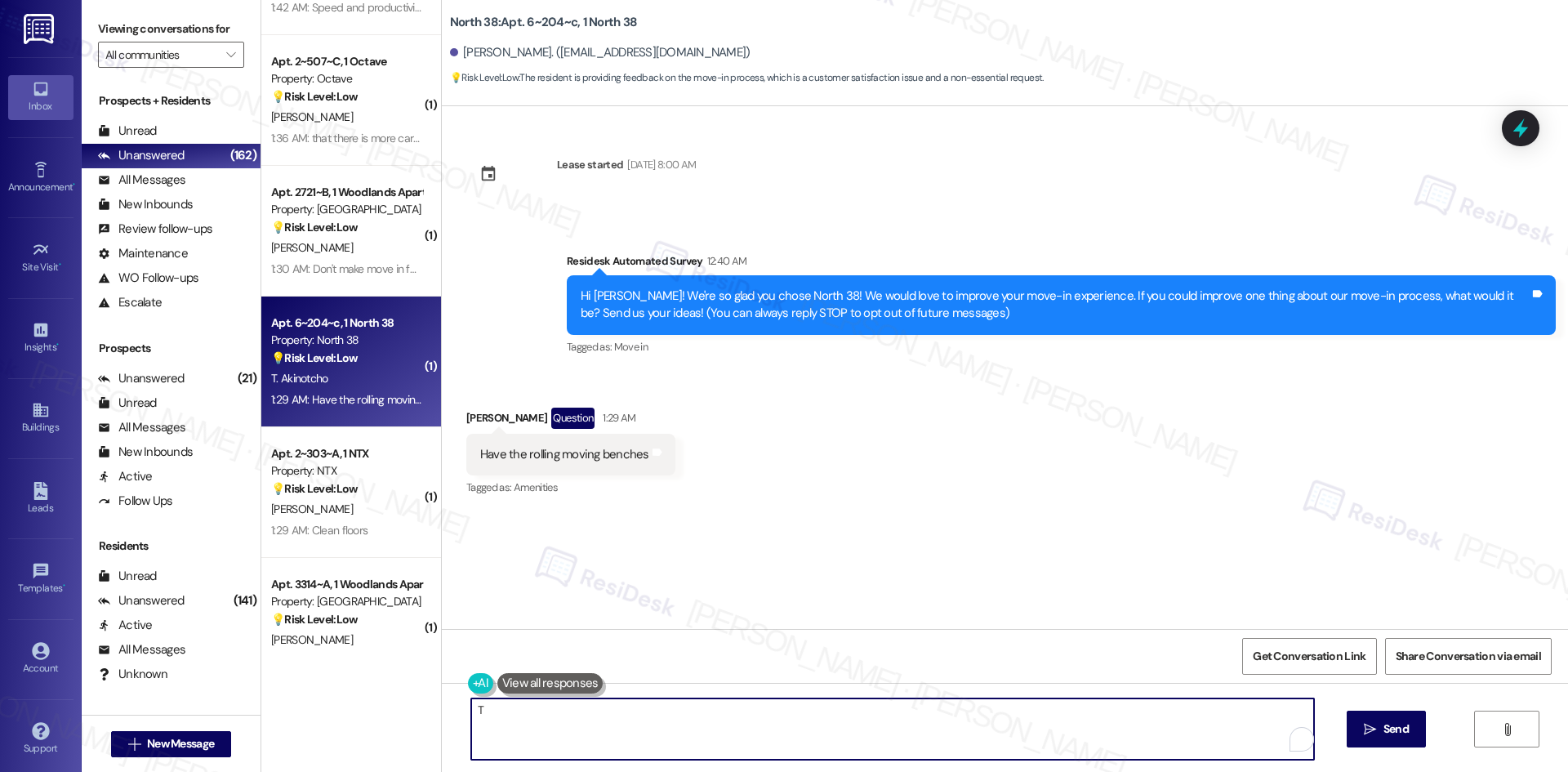
paste textarea "hank you for your feedback! I’ll share your suggestion about providing rolling …"
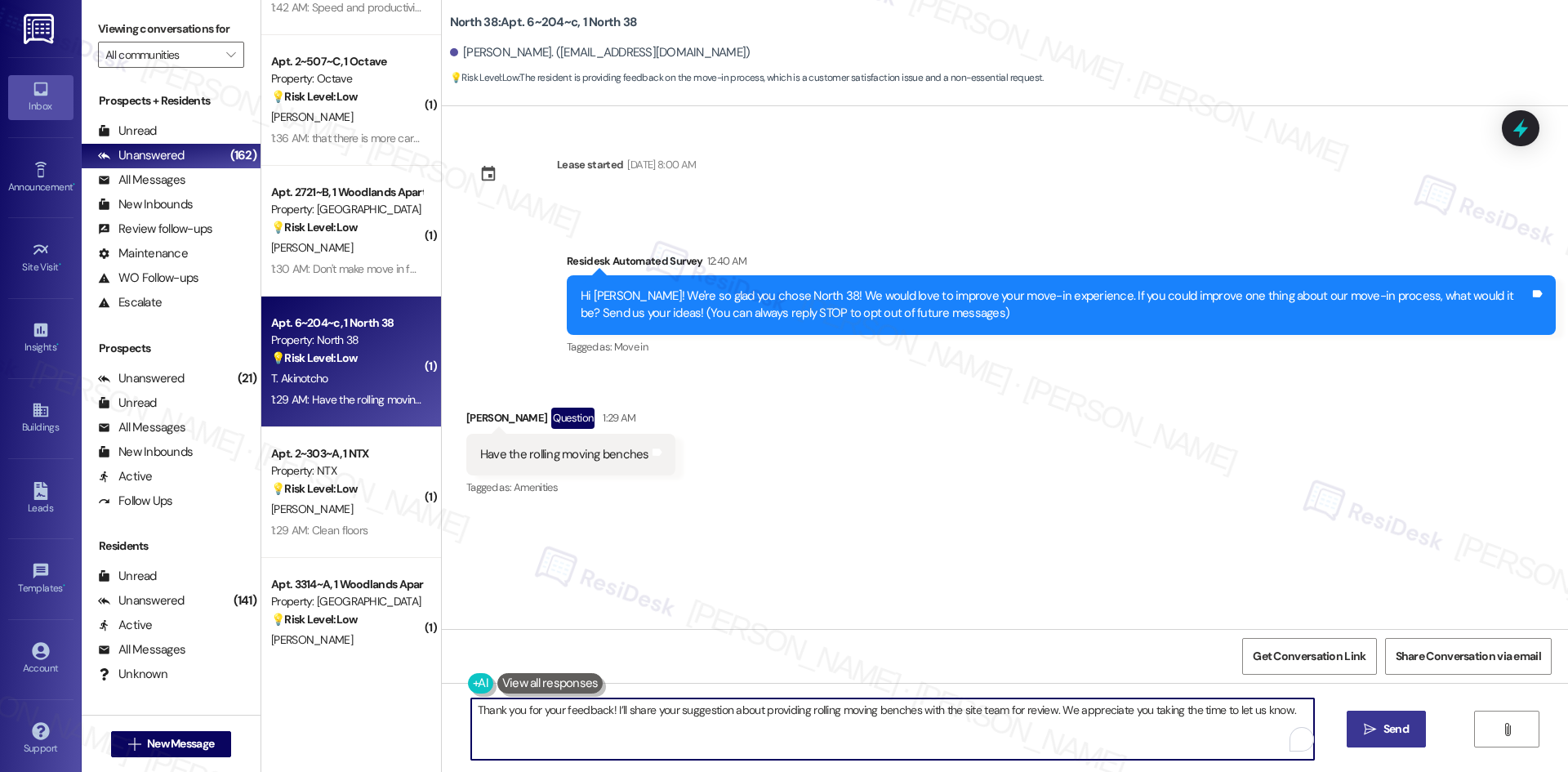
type textarea "Thank you for your feedback! I’ll share your suggestion about providing rolling…"
click at [1410, 733] on span "Send" at bounding box center [1396, 729] width 32 height 17
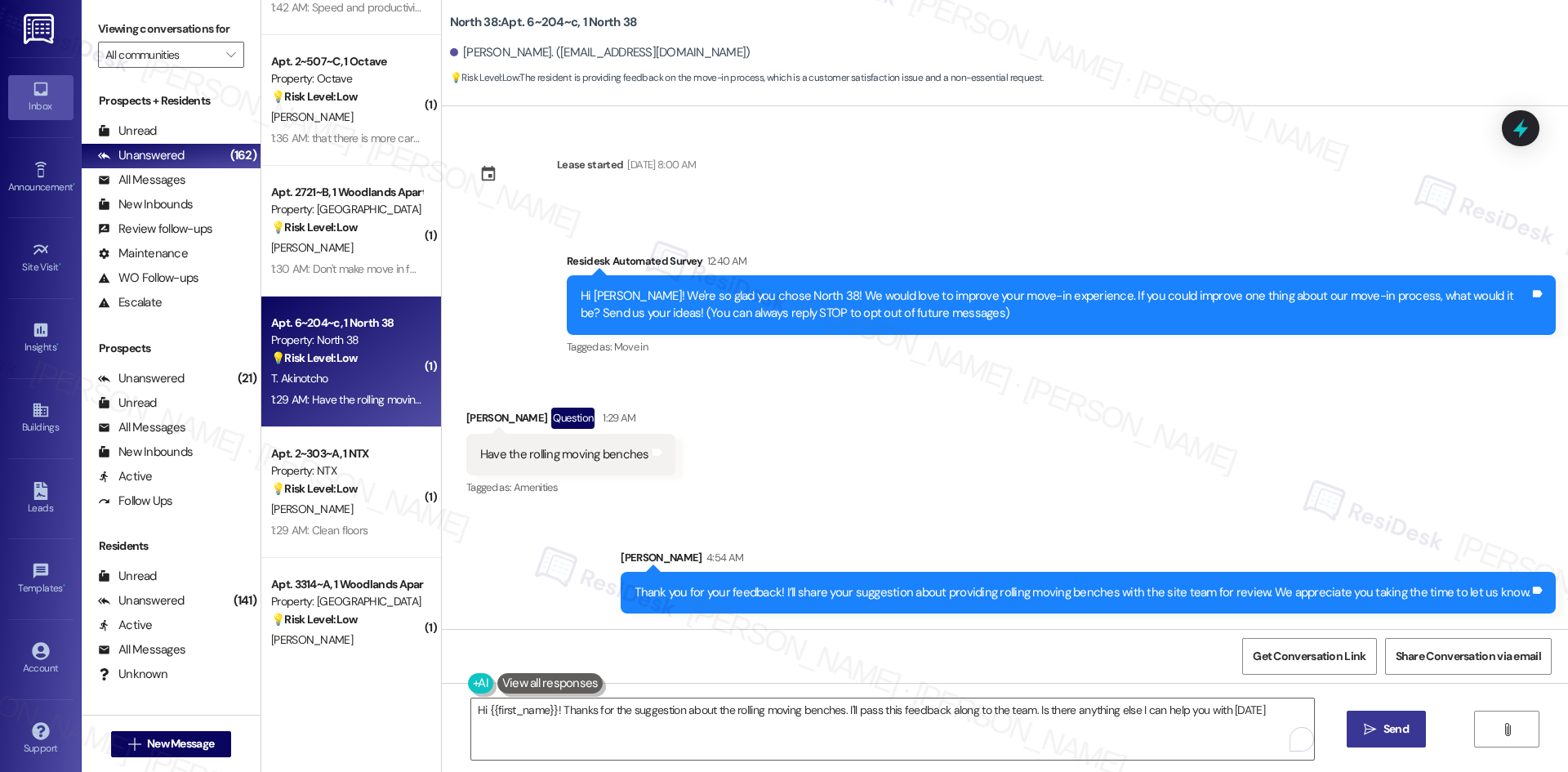
type textarea "Hi {{first_name}}! Thanks for the suggestion about the rolling moving benches. …"
click at [976, 437] on div "Received via SMS Tenny-Ola Akinotcho Question 1:29 AM Have the rolling moving b…" at bounding box center [1004, 442] width 1126 height 141
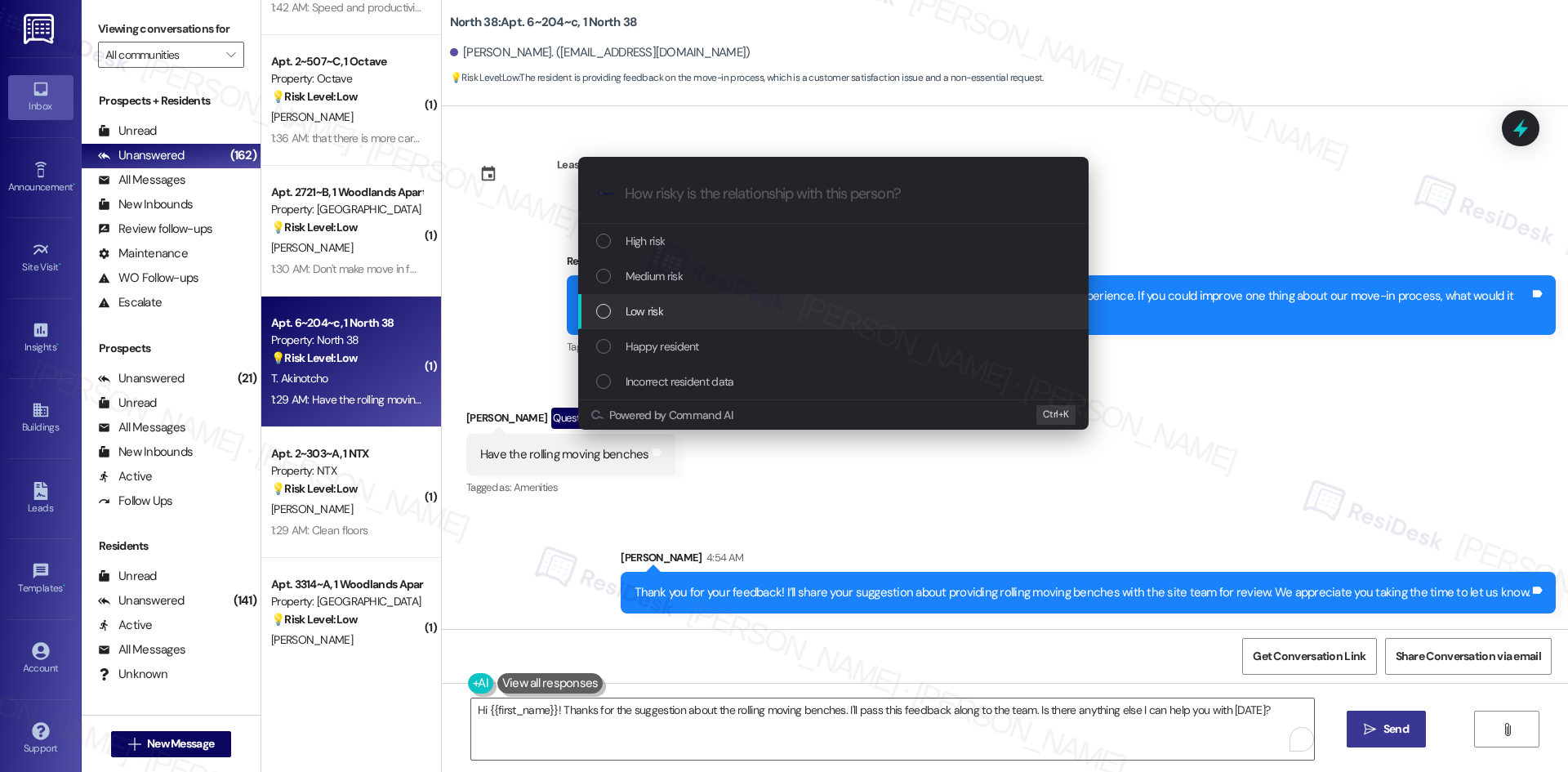
click at [738, 311] on div "Low risk" at bounding box center [835, 311] width 478 height 18
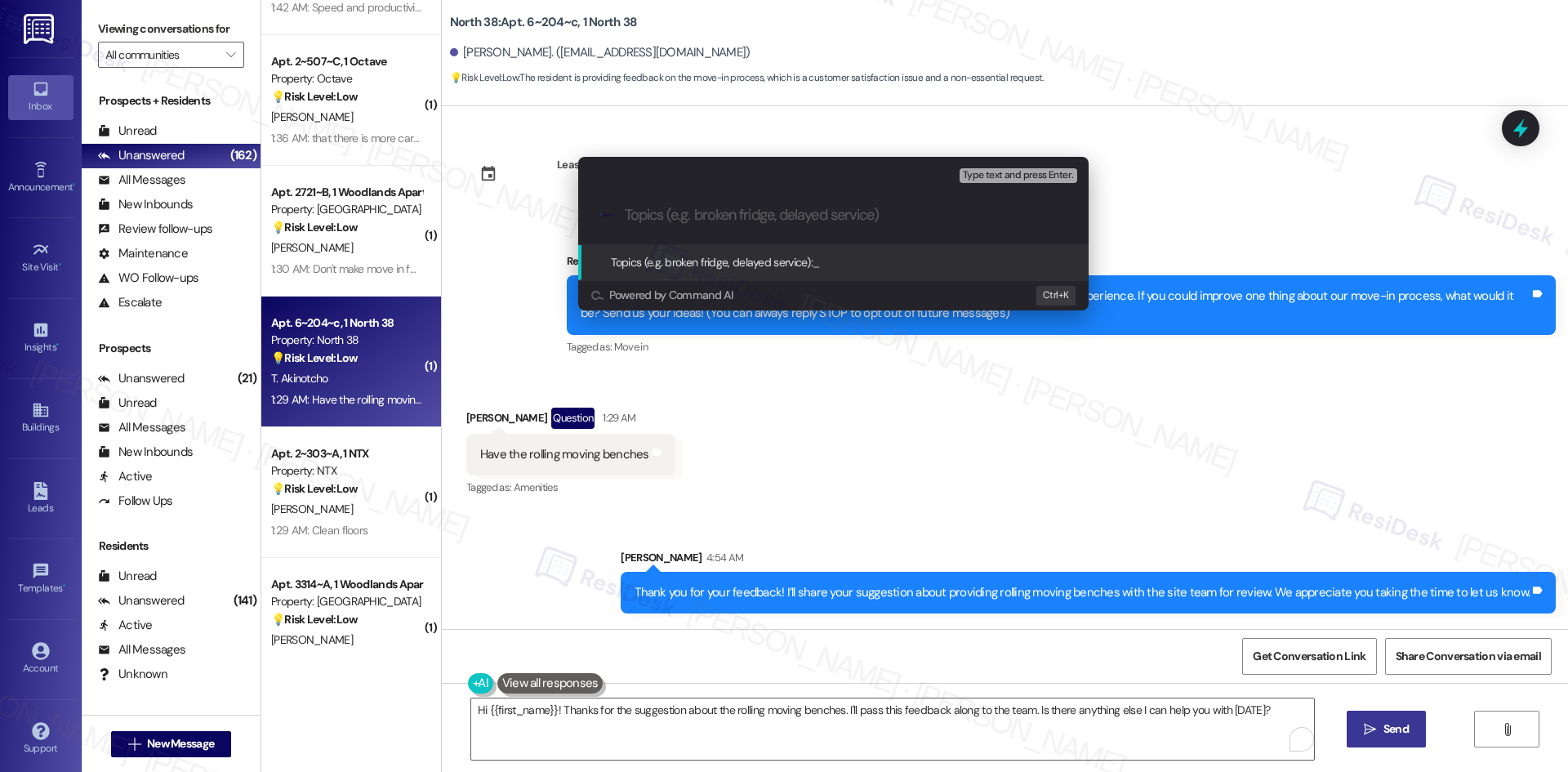
click at [724, 216] on input "Topics (e.g. broken fridge, delayed service)" at bounding box center [846, 215] width 443 height 17
paste input "Feedback on Move-In Equipment"
type input "Feedback on Move-In Equipment"
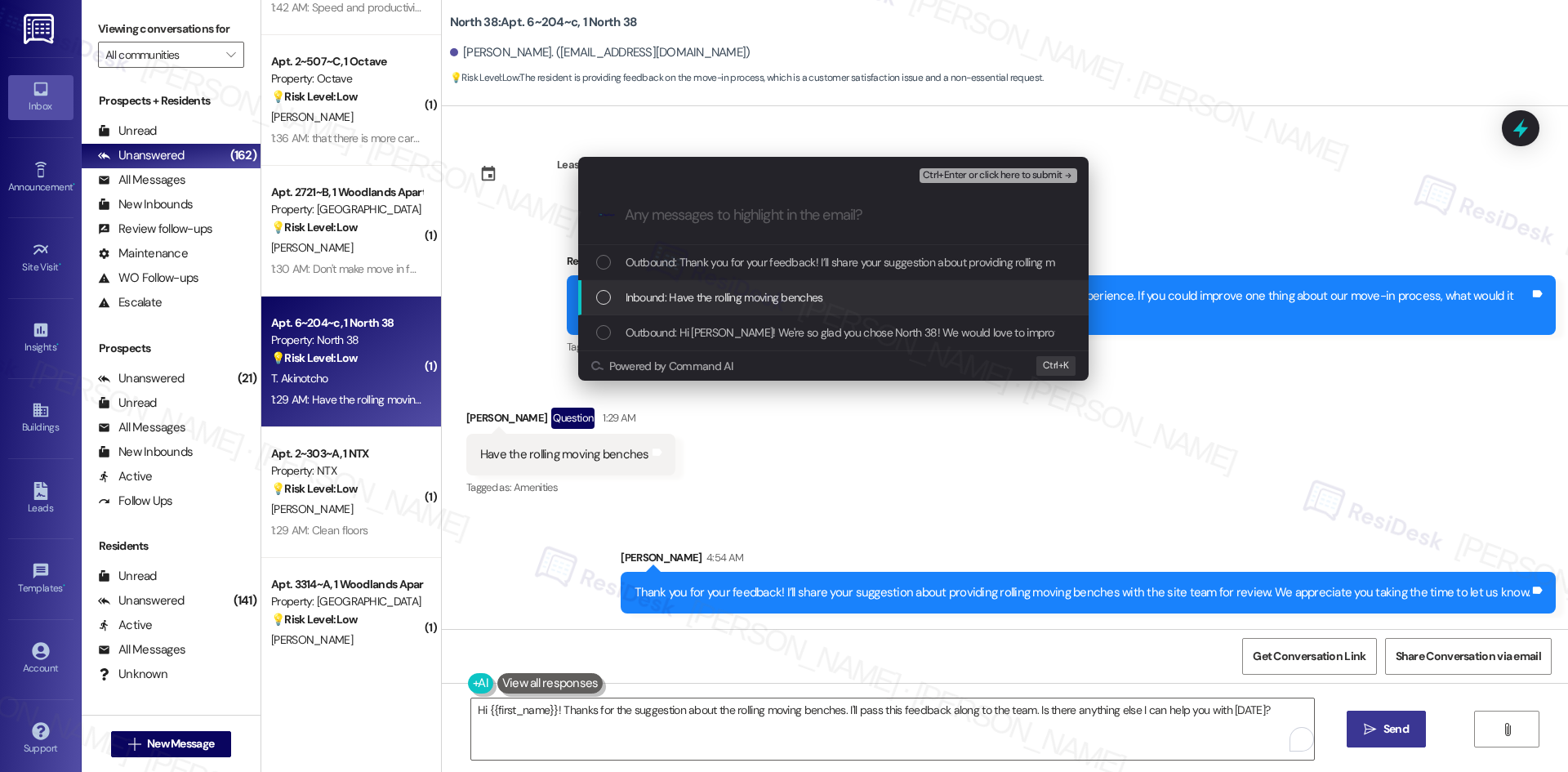
click at [779, 293] on span "Inbound: Have the rolling moving benches" at bounding box center [724, 297] width 197 height 18
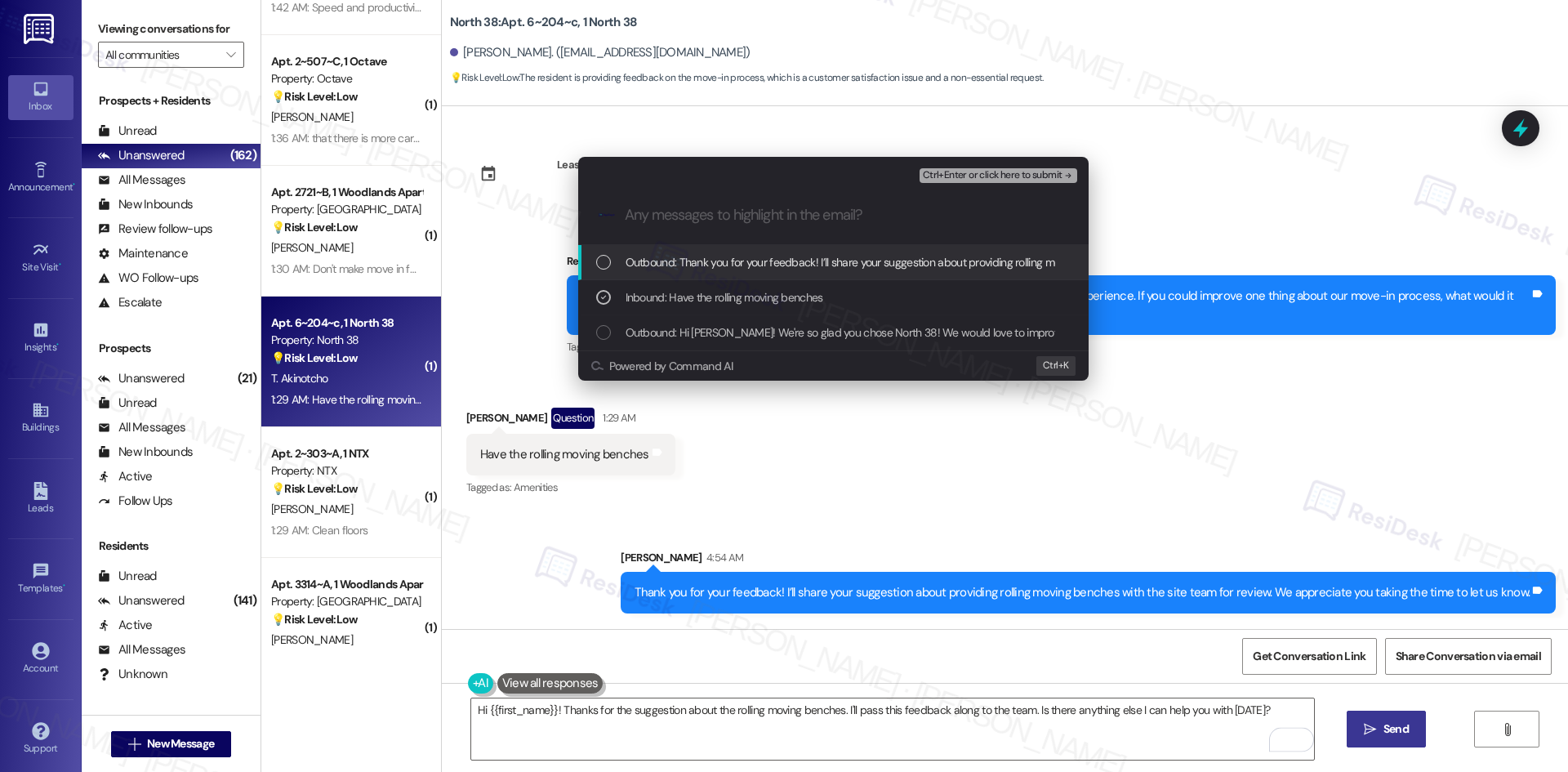
click at [1041, 177] on span "Ctrl+Enter or click here to submit" at bounding box center [992, 175] width 139 height 11
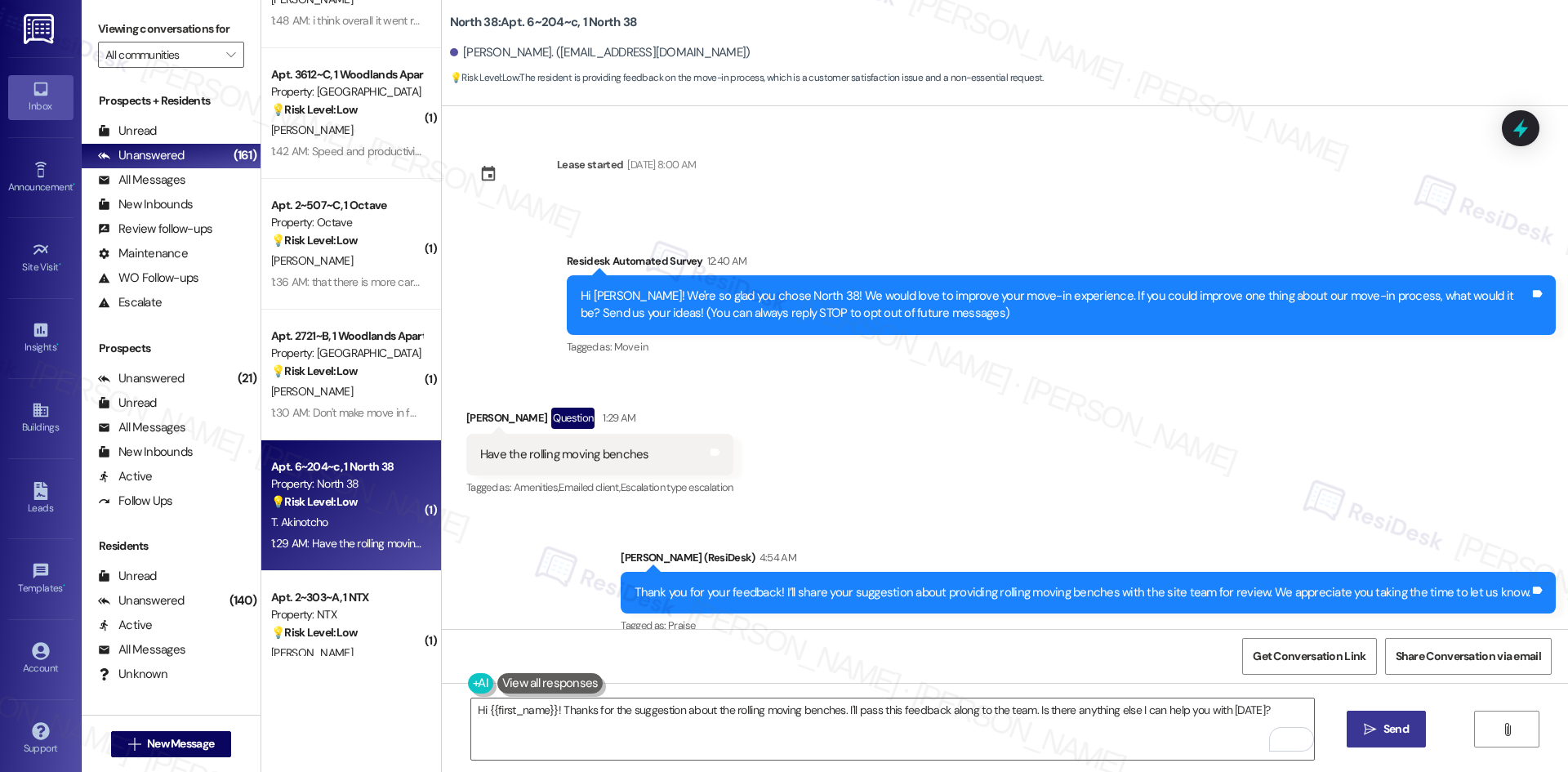
scroll to position [4164, 0]
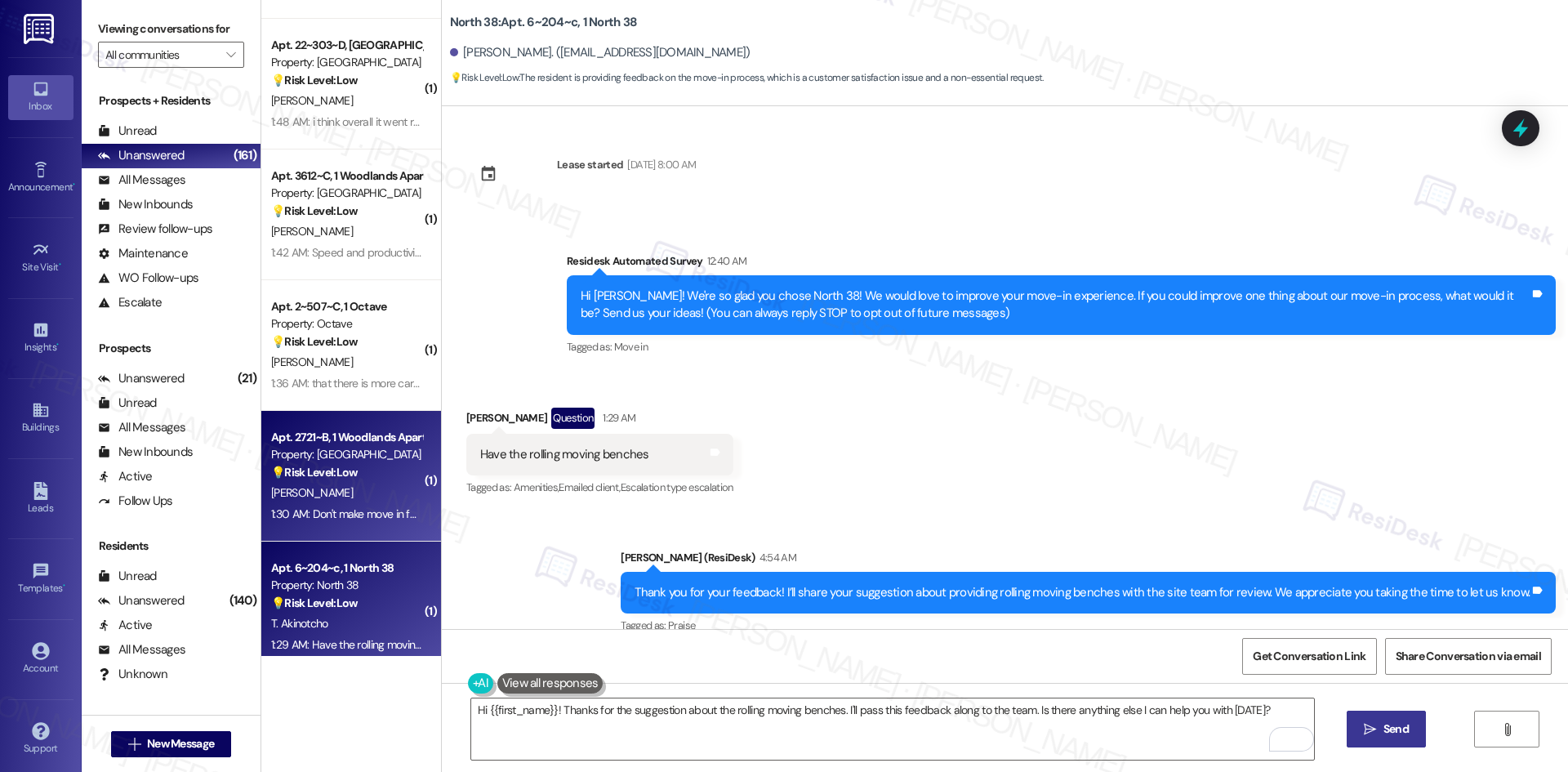
click at [333, 479] on div "💡 Risk Level: Low The resident is providing feedback on the move-in process, wh…" at bounding box center [347, 472] width 151 height 17
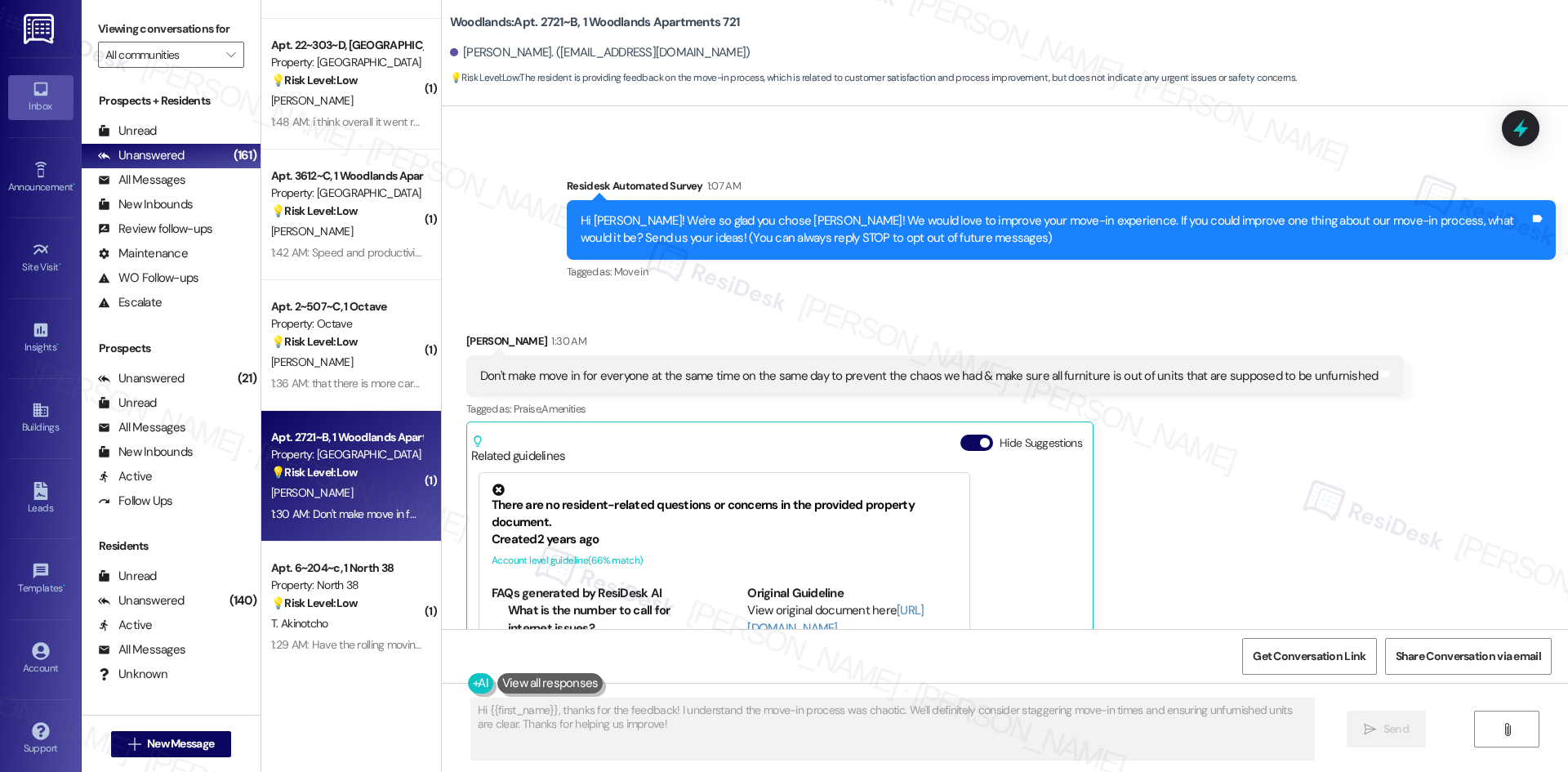
scroll to position [66, 0]
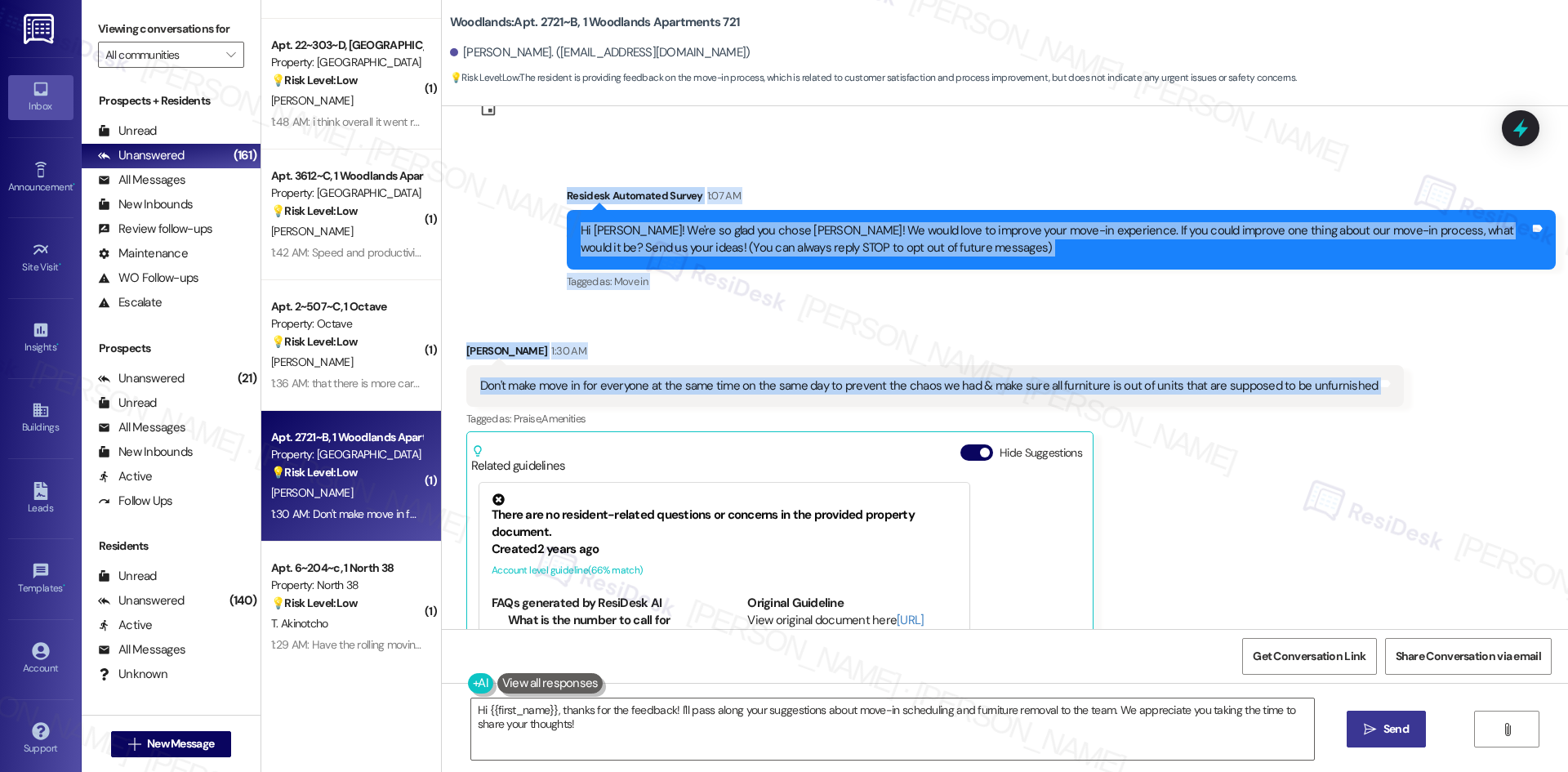
drag, startPoint x: 523, startPoint y: 177, endPoint x: 1377, endPoint y: 399, distance: 882.4
click at [1377, 399] on div "Lease started Aug 16, 2025 at 8:00 AM Survey, sent via SMS Residesk Automated S…" at bounding box center [1004, 368] width 1126 height 523
copy div "Residesk Automated Survey 1:07 AM Hi Breanna! We're so glad you chose Woodlands…"
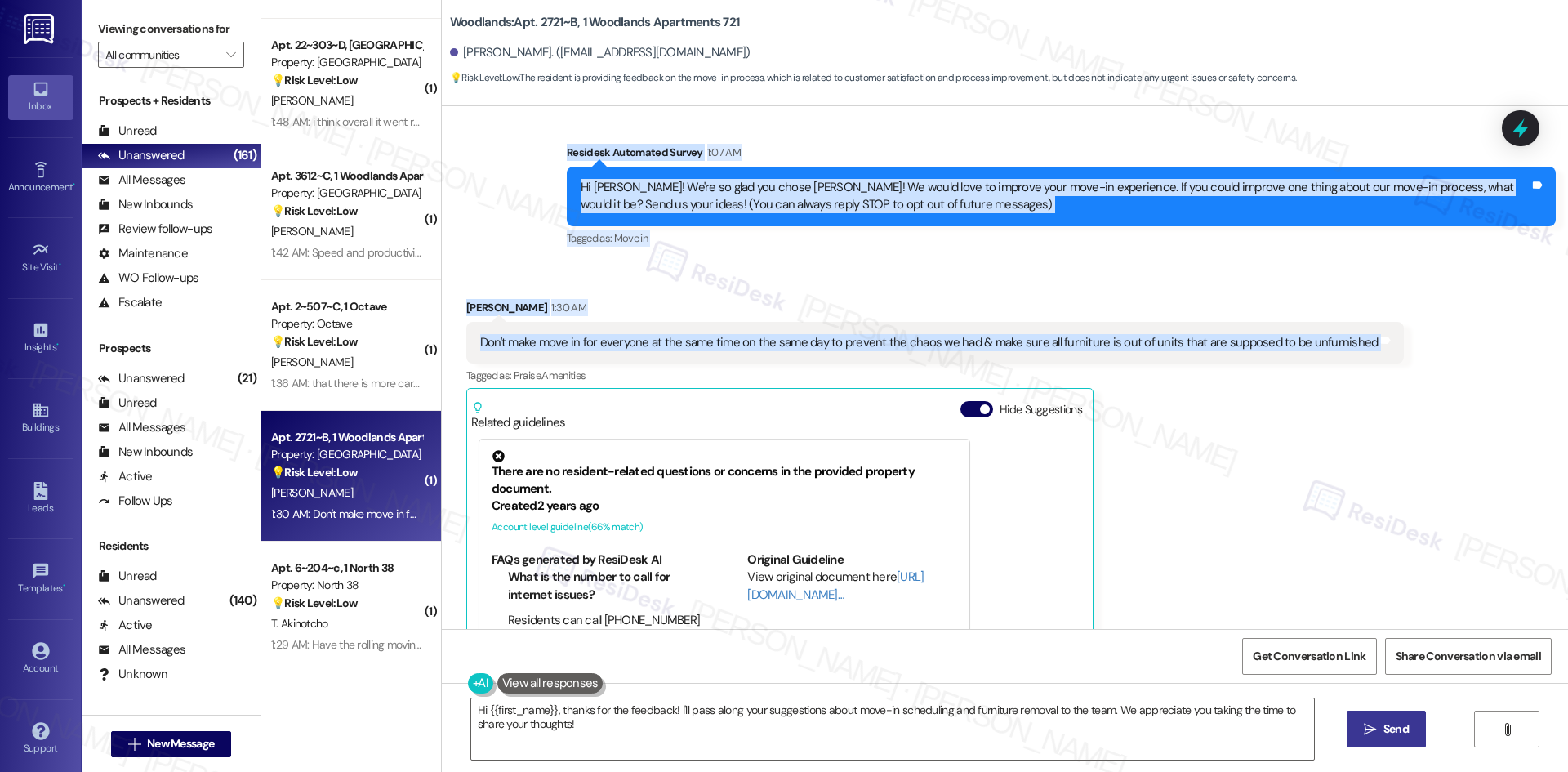
scroll to position [229, 0]
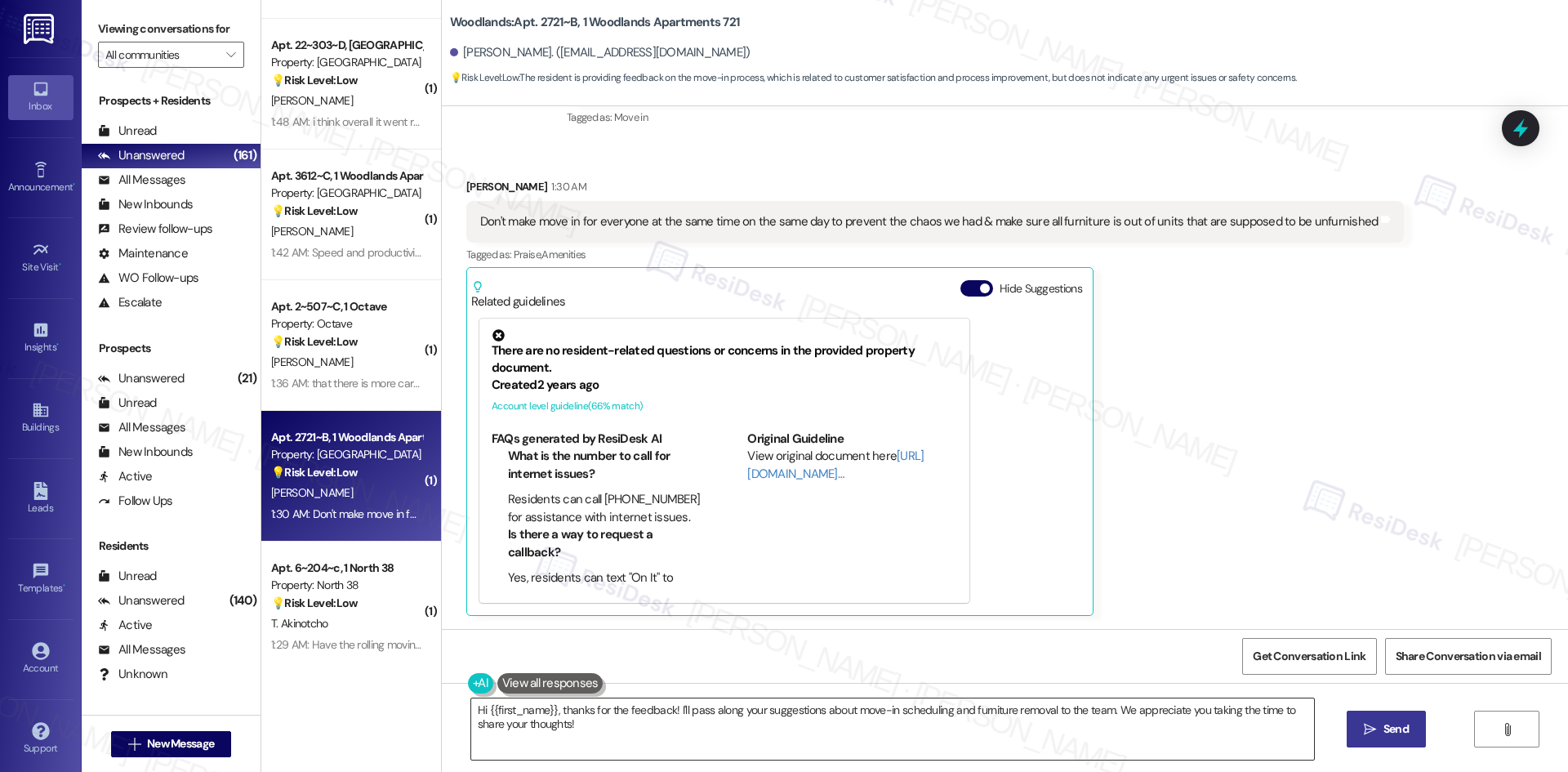
click at [709, 719] on textarea "Hi {{first_name}}, thanks for the feedback! I'll pass along your suggestions ab…" at bounding box center [892, 729] width 843 height 61
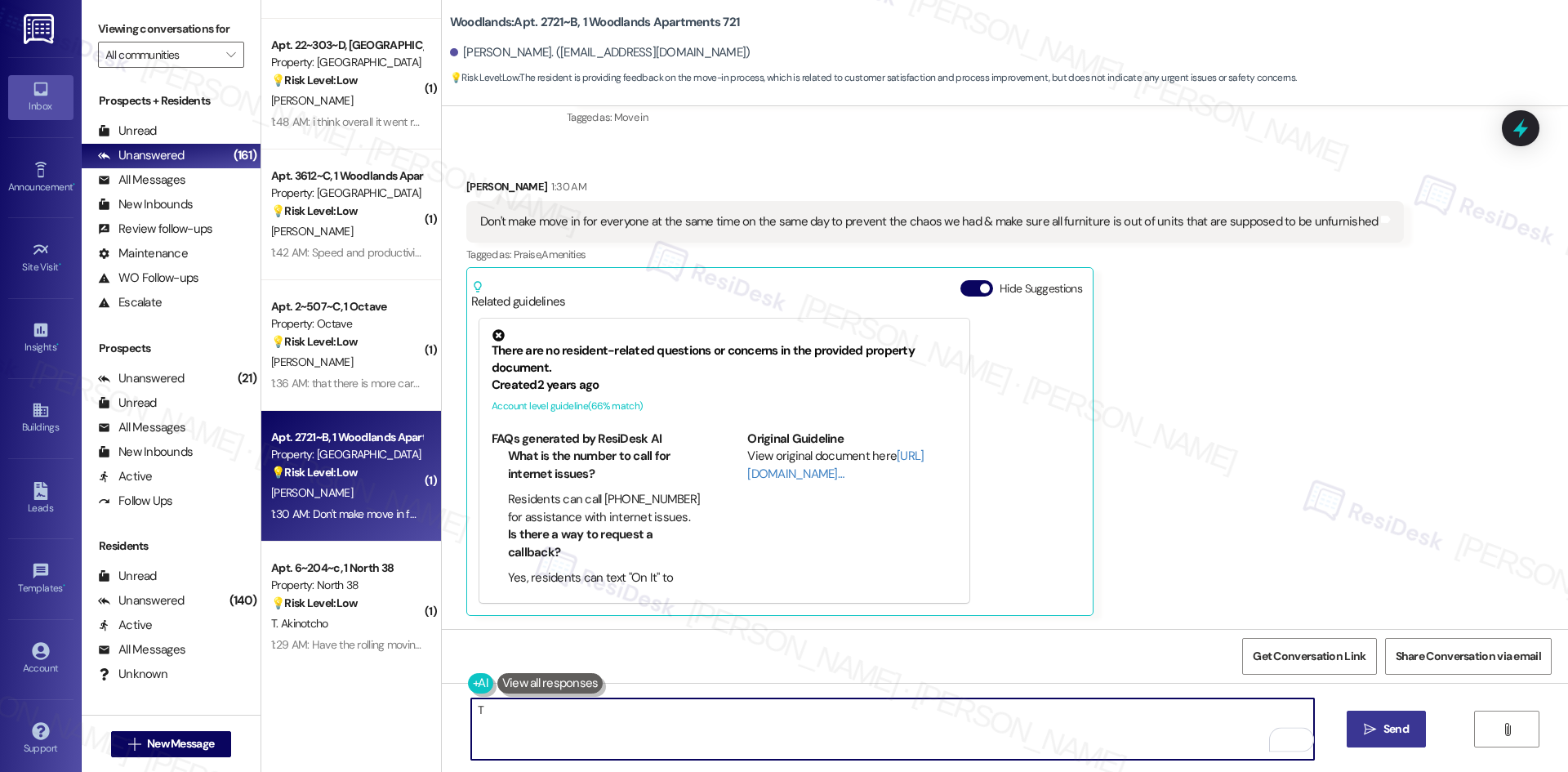
paste textarea "hank you for your feedback! I’ll share your suggestions about staggering move-i…"
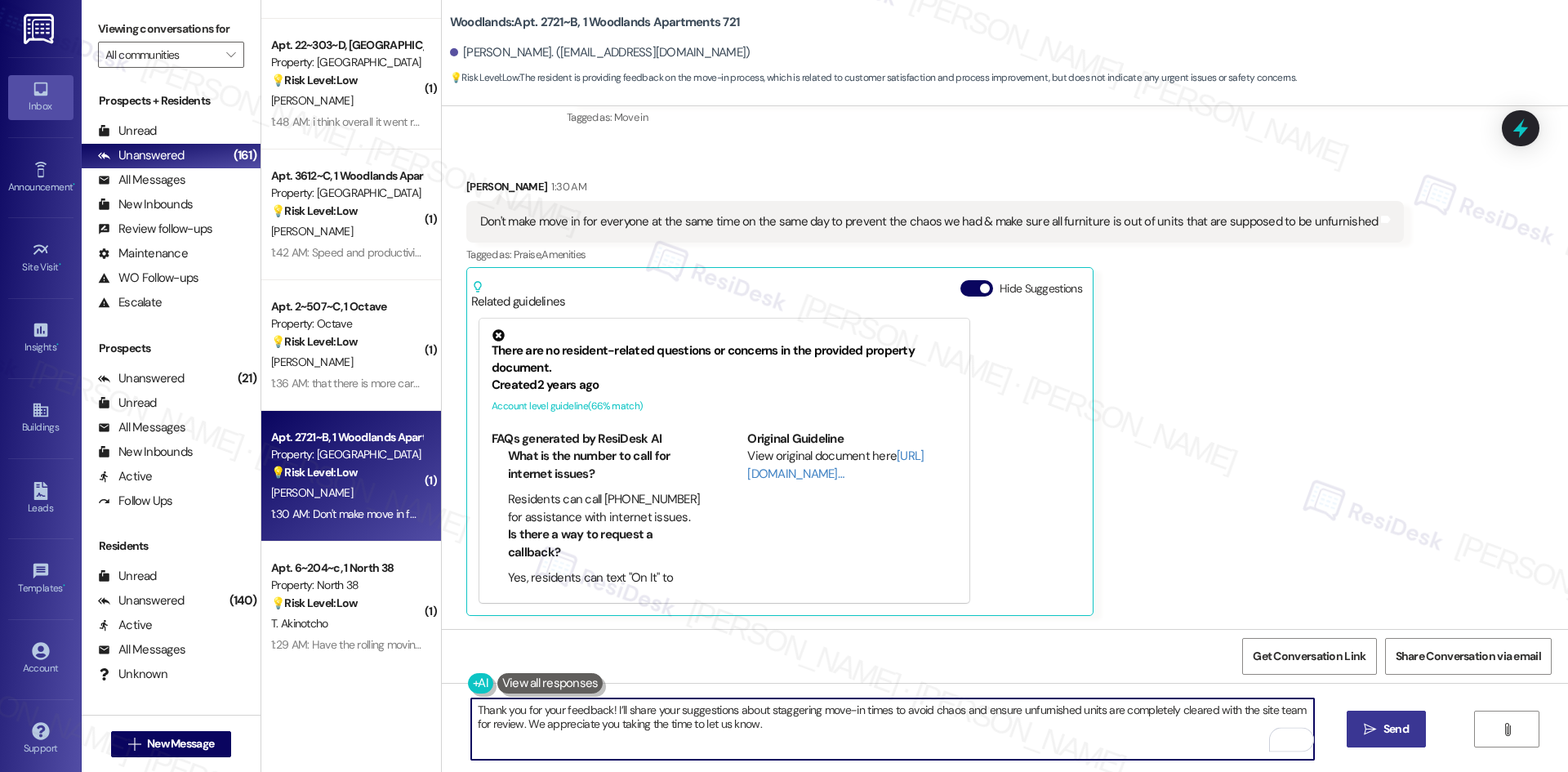
type textarea "Thank you for your feedback! I’ll share your suggestions about staggering move-…"
click at [1373, 735] on icon "" at bounding box center [1370, 729] width 12 height 13
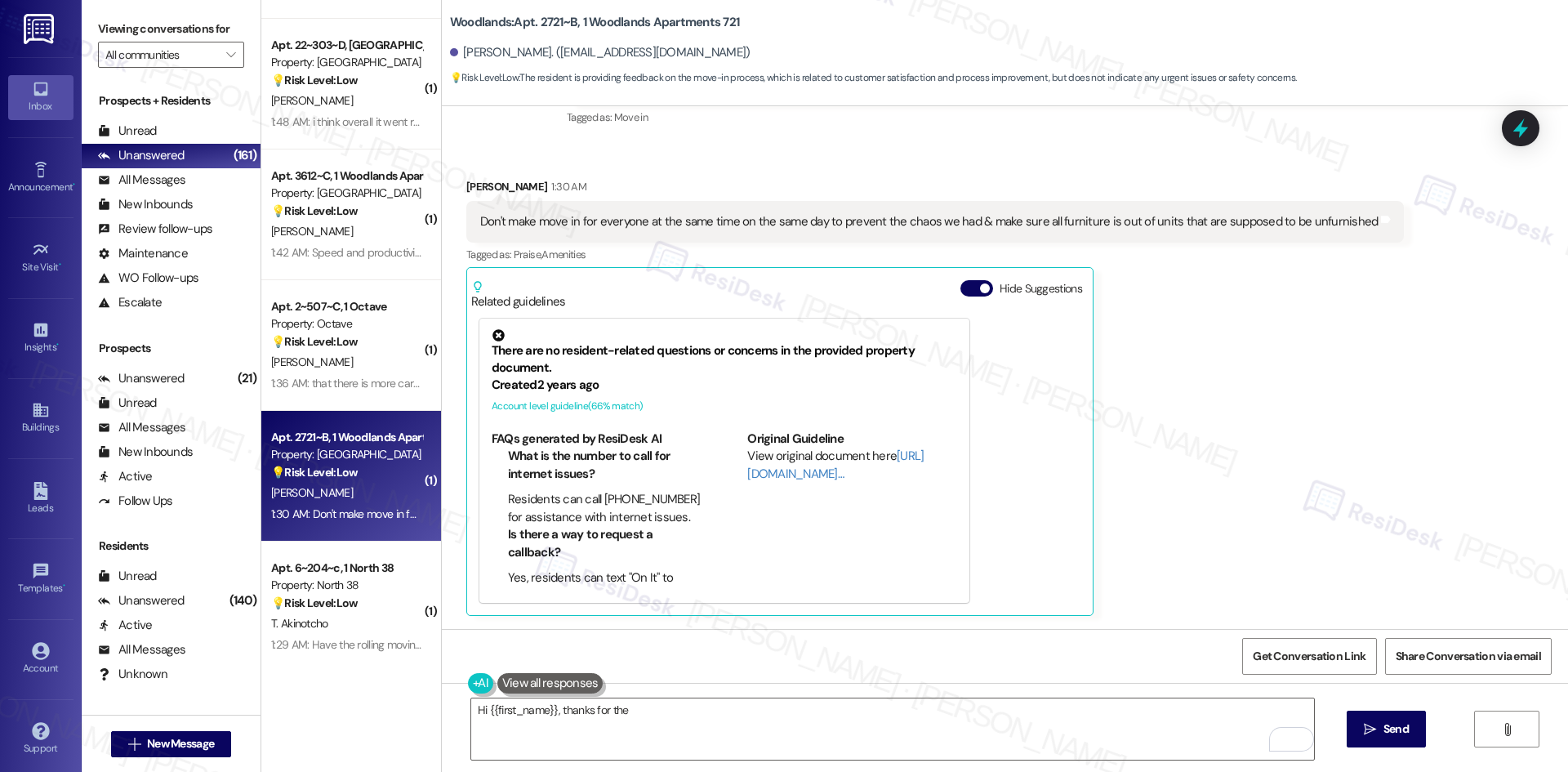
scroll to position [229, 0]
type textarea "Hi {{first_name}}, thanks for the feedback! I'll pass along your suggestions ab…"
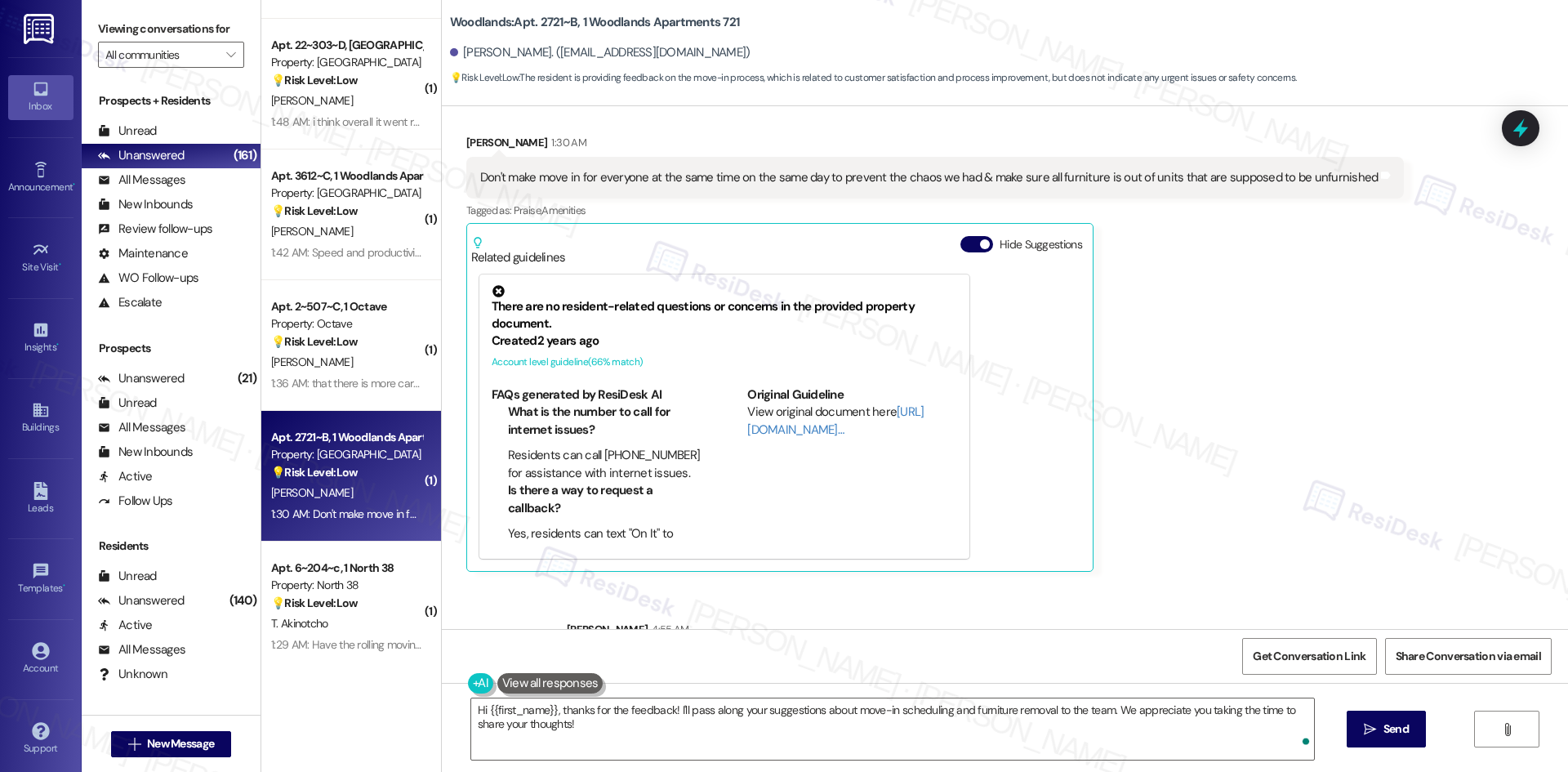
scroll to position [361, 0]
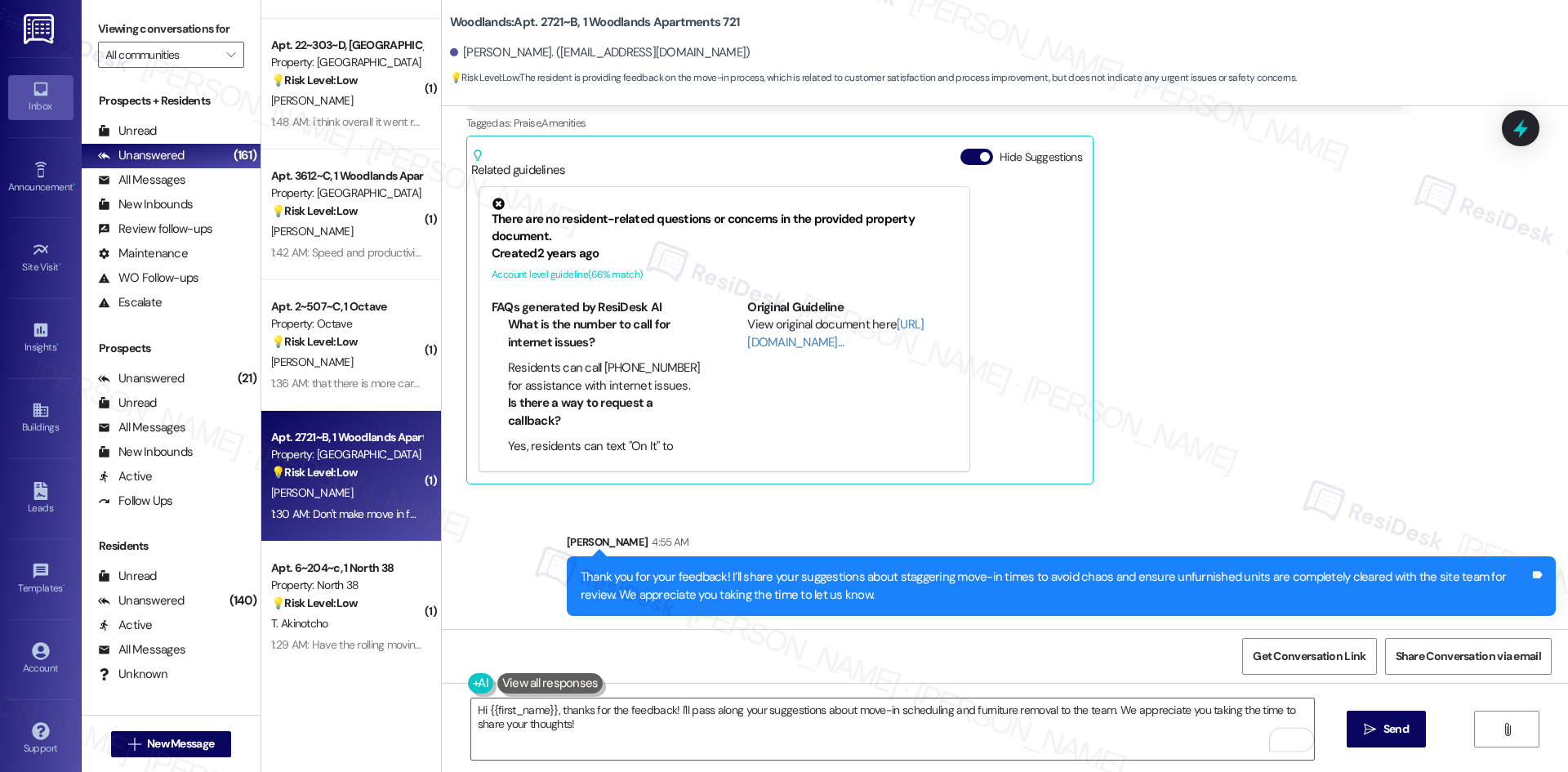
click at [1124, 447] on div "Breanna Dickerson 1:30 AM Don't make move in for everyone at the same time on t…" at bounding box center [935, 266] width 938 height 438
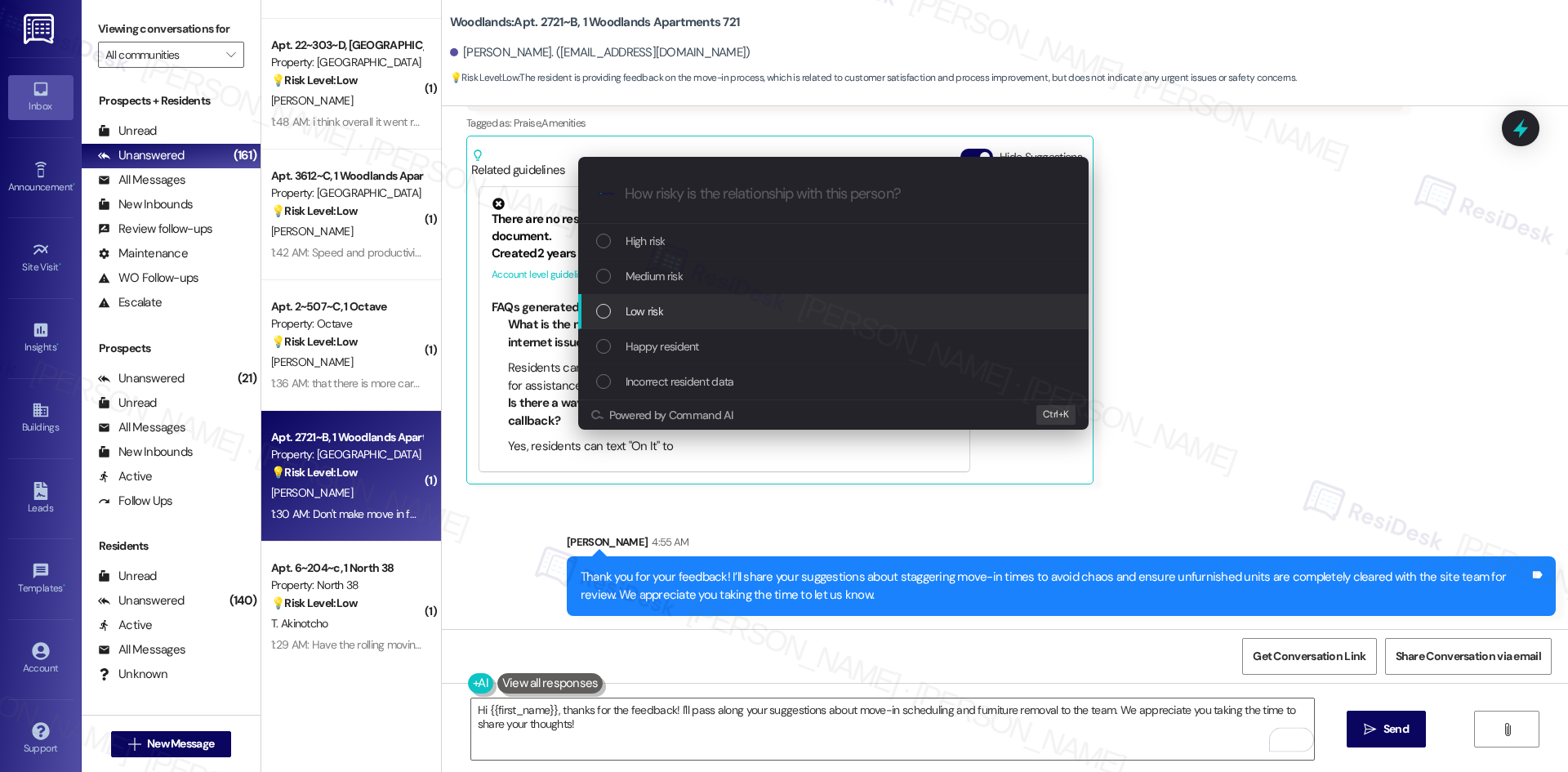
click at [736, 307] on div "Low risk" at bounding box center [835, 311] width 478 height 18
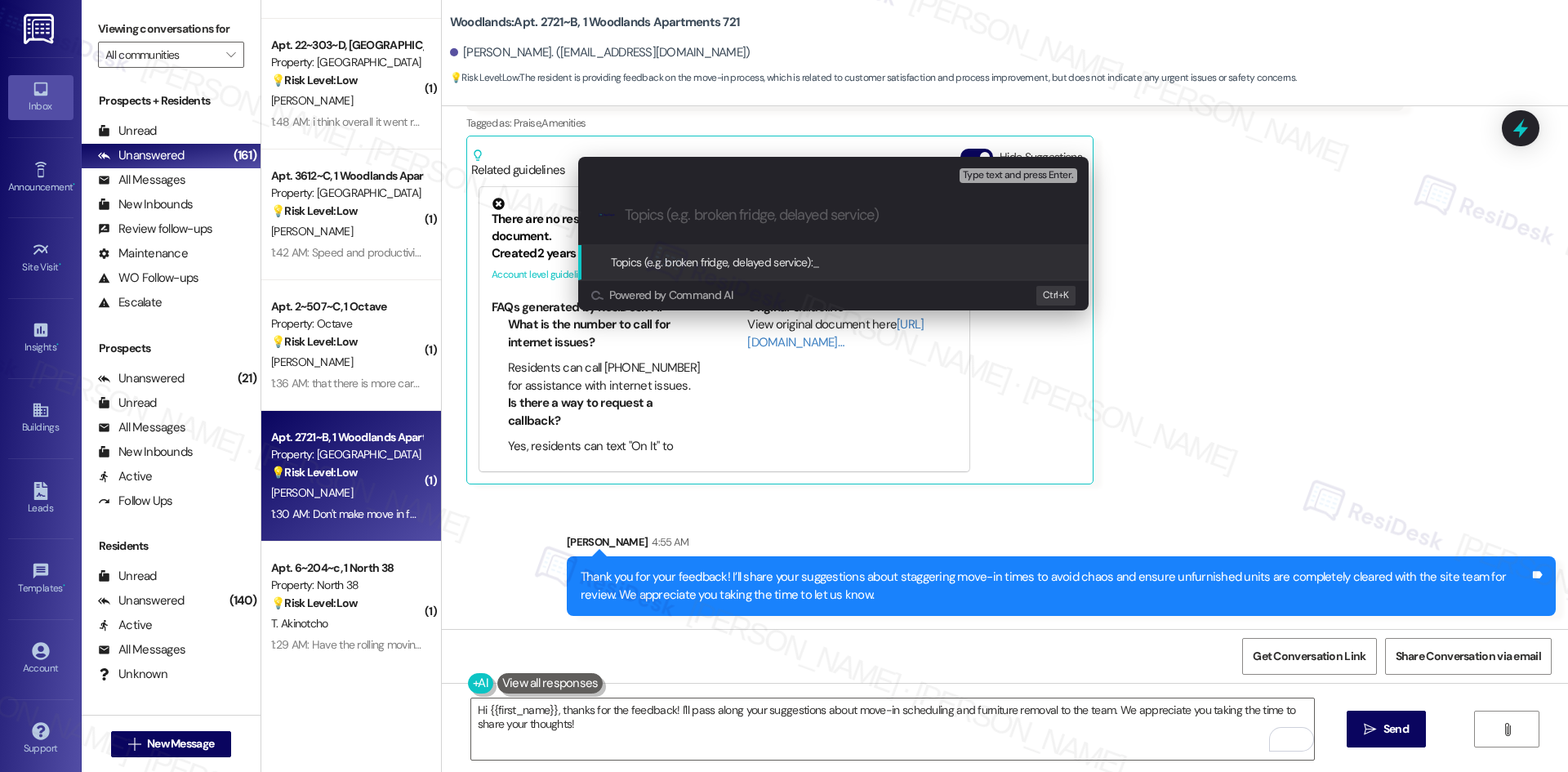
click at [723, 221] on input "Topics (e.g. broken fridge, delayed service)" at bounding box center [846, 215] width 443 height 17
paste input "Feedback on Move-In Scheduling and Unit Readiness"
type input "Feedback on Move-In Scheduling and Unit Readiness"
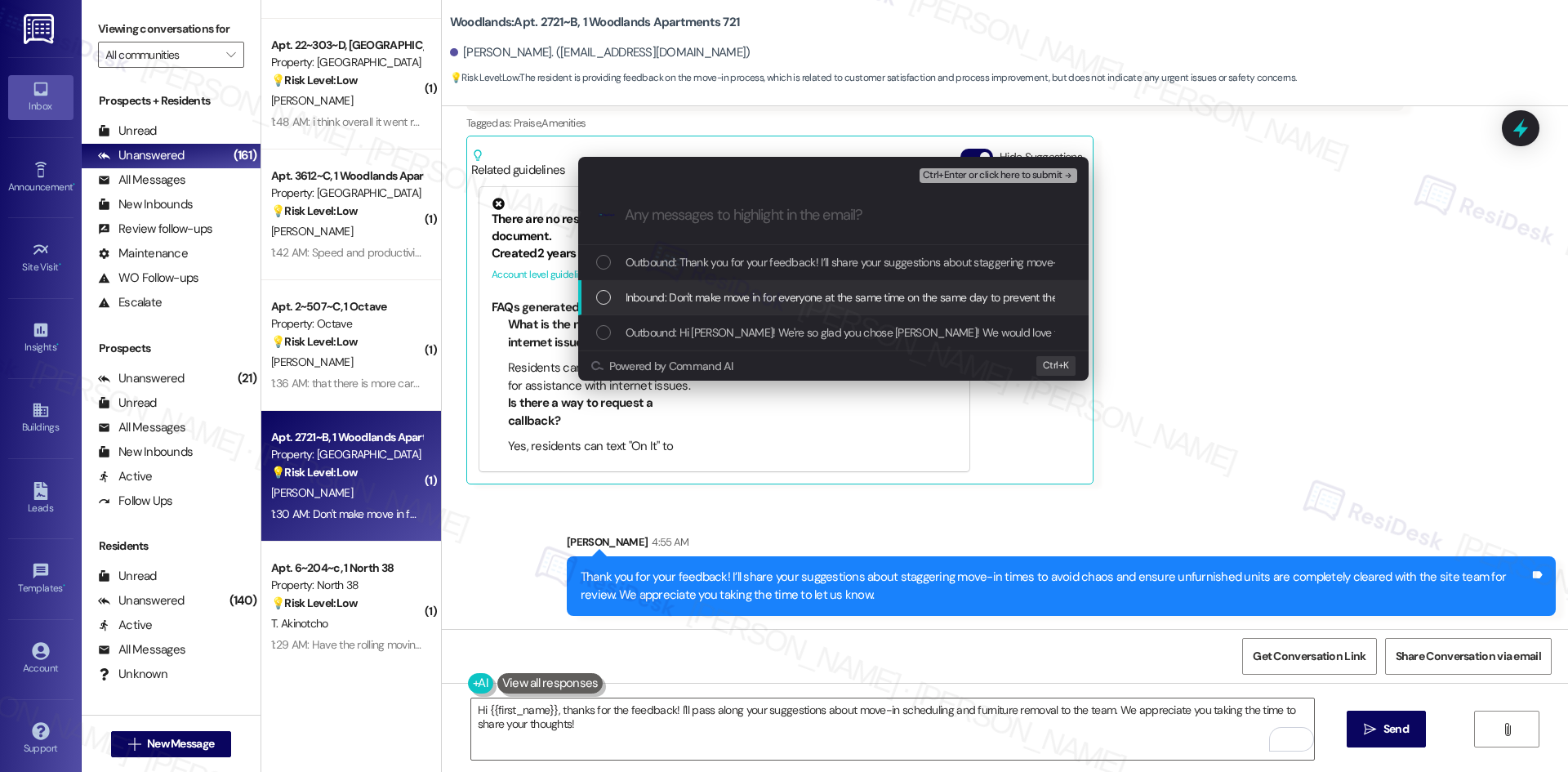
click at [704, 292] on span "Inbound: Don't make move in for everyone at the same time on the same day to pr…" at bounding box center [1057, 297] width 863 height 18
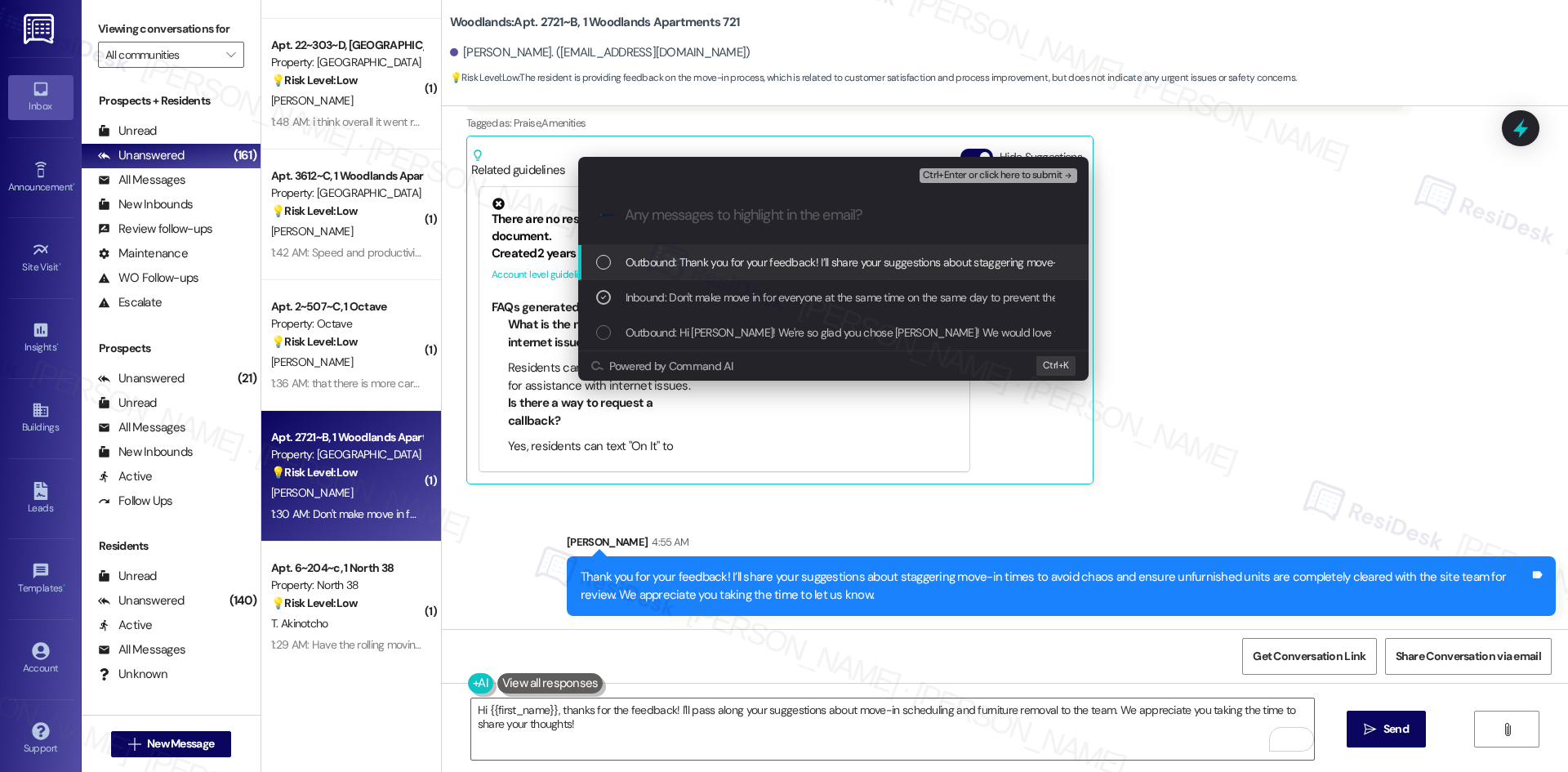
click at [1017, 170] on span "Ctrl+Enter or click here to submit" at bounding box center [992, 175] width 139 height 11
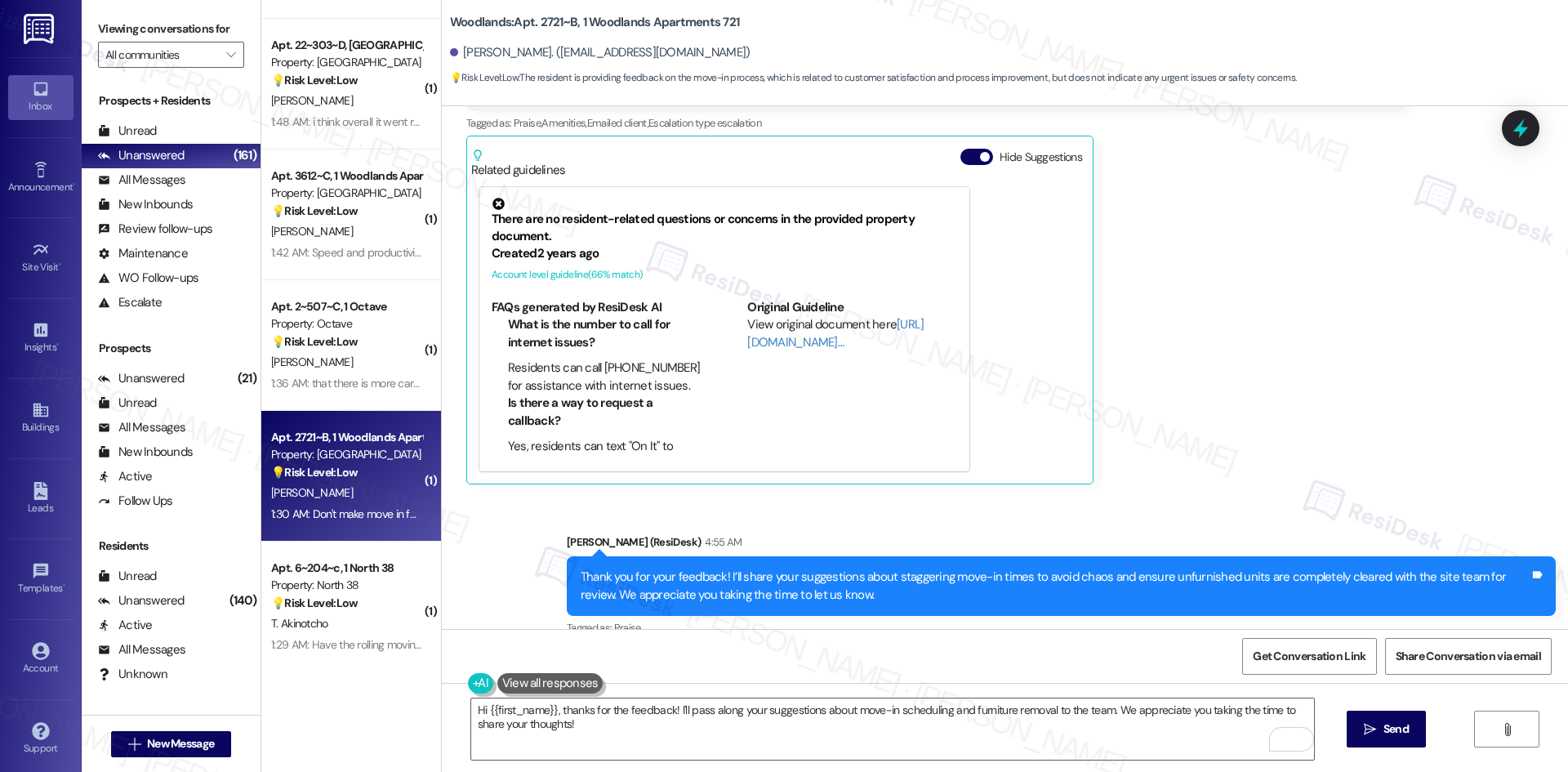
scroll to position [385, 0]
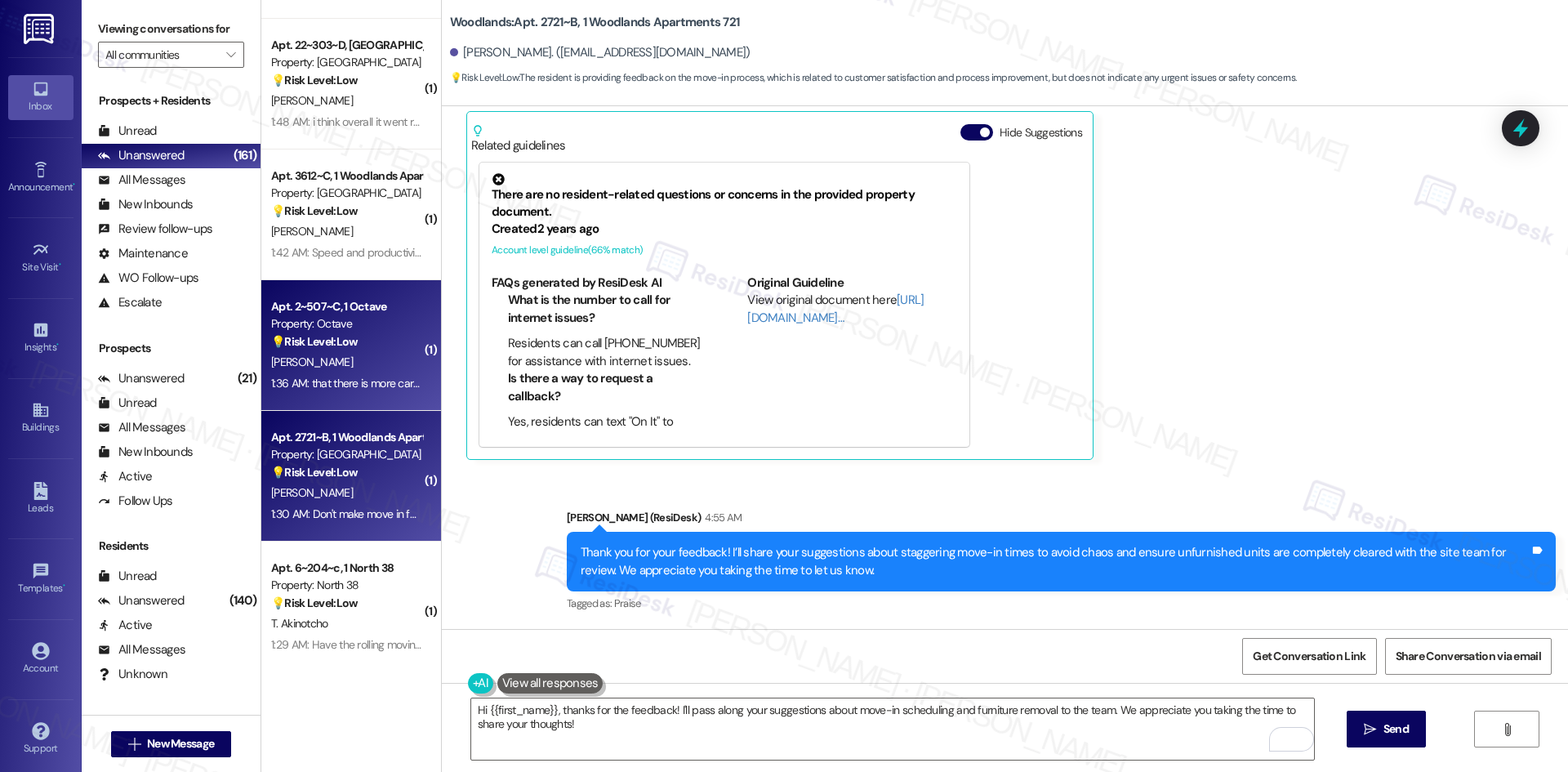
click at [312, 375] on div "1:36 AM: that there is more carts for people to use when moving in! 1:36 AM: th…" at bounding box center [347, 384] width 154 height 20
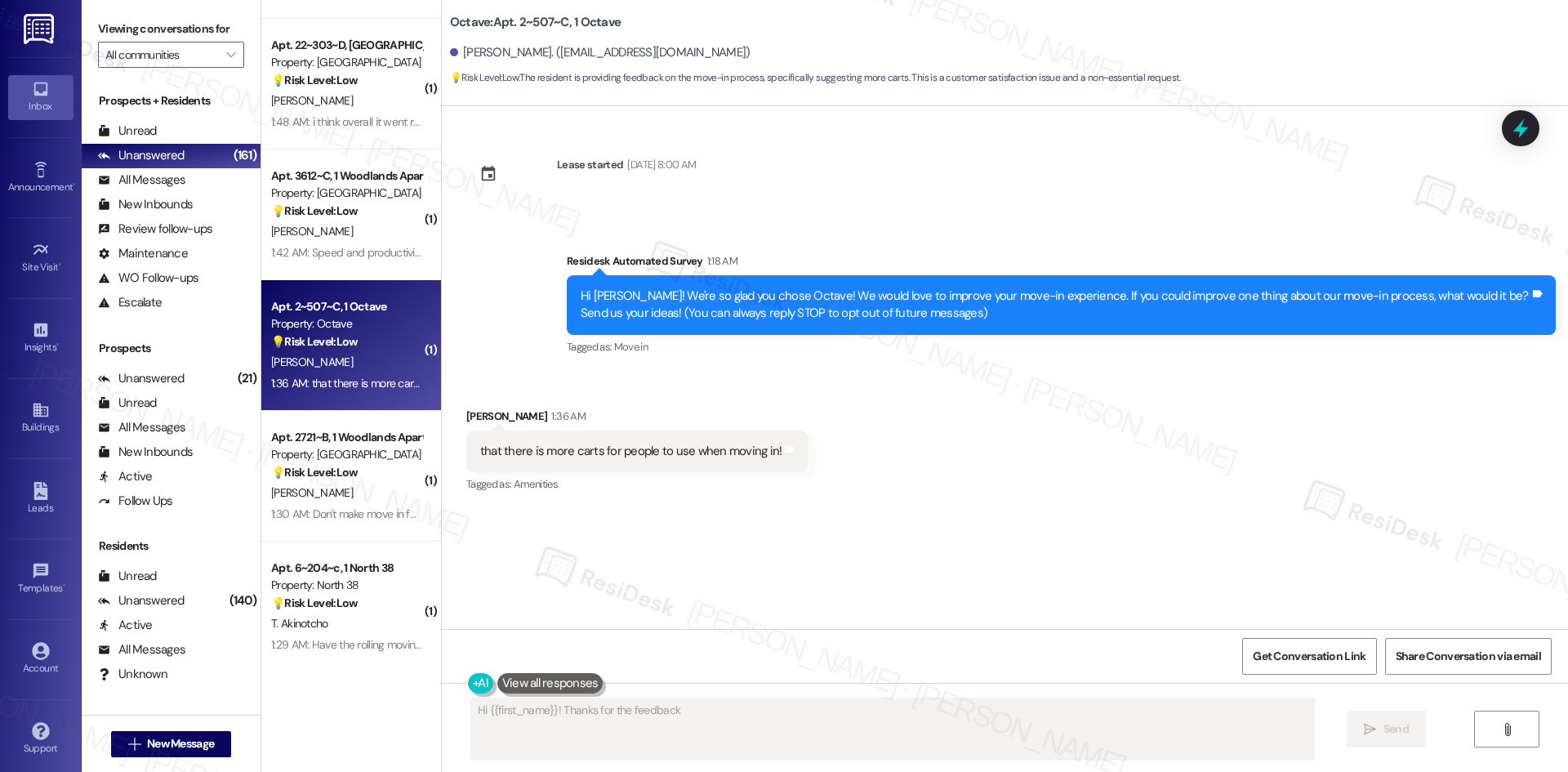
scroll to position [0, 0]
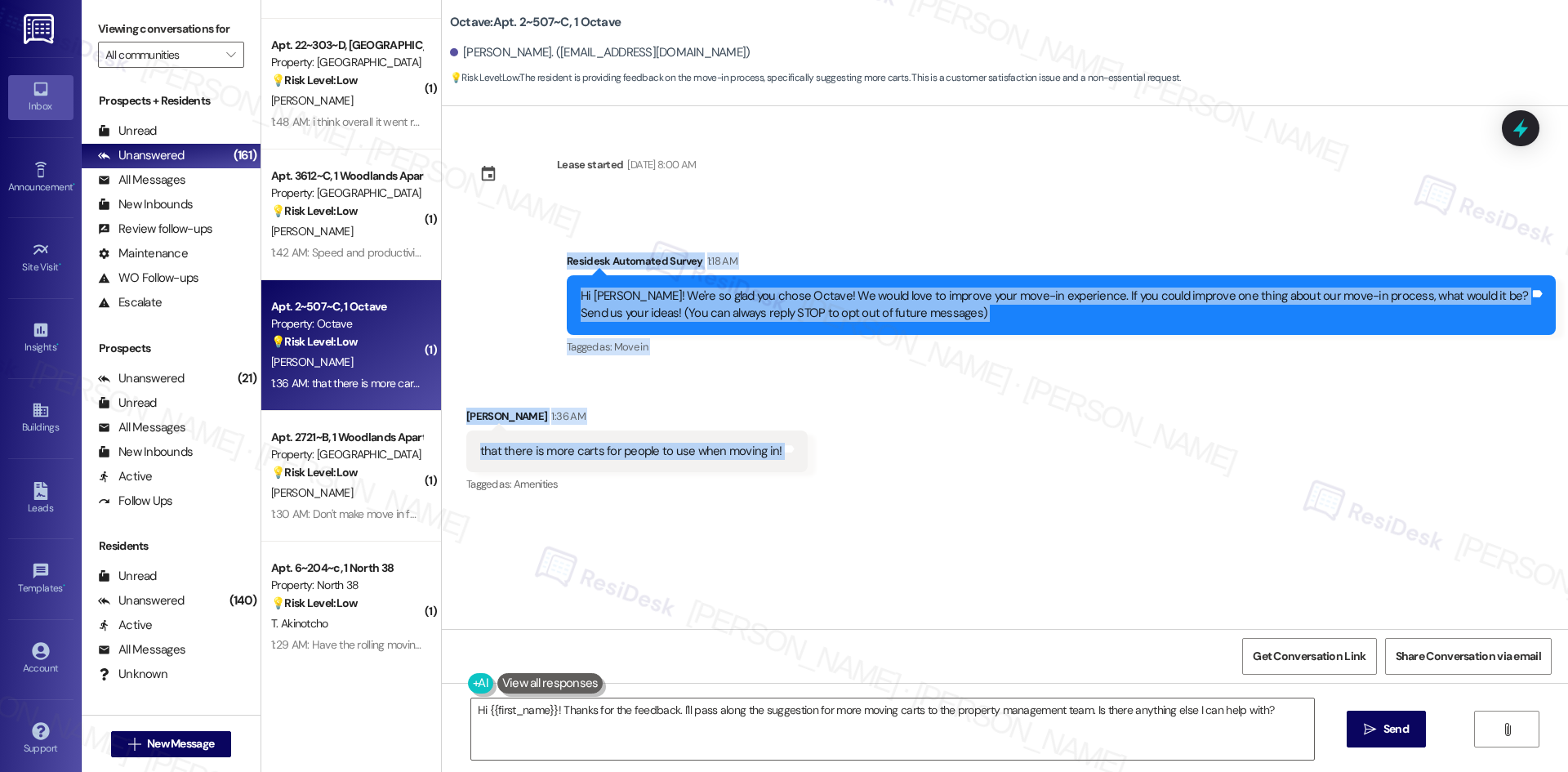
drag, startPoint x: 553, startPoint y: 273, endPoint x: 824, endPoint y: 446, distance: 321.5
click at [824, 446] on div "Lease started Aug 16, 2025 at 8:00 AM Survey, sent via SMS Residesk Automated S…" at bounding box center [1004, 368] width 1126 height 523
copy div "Residesk Automated Survey 1:18 AM Hi Mary! We're so glad you chose Octave! We w…"
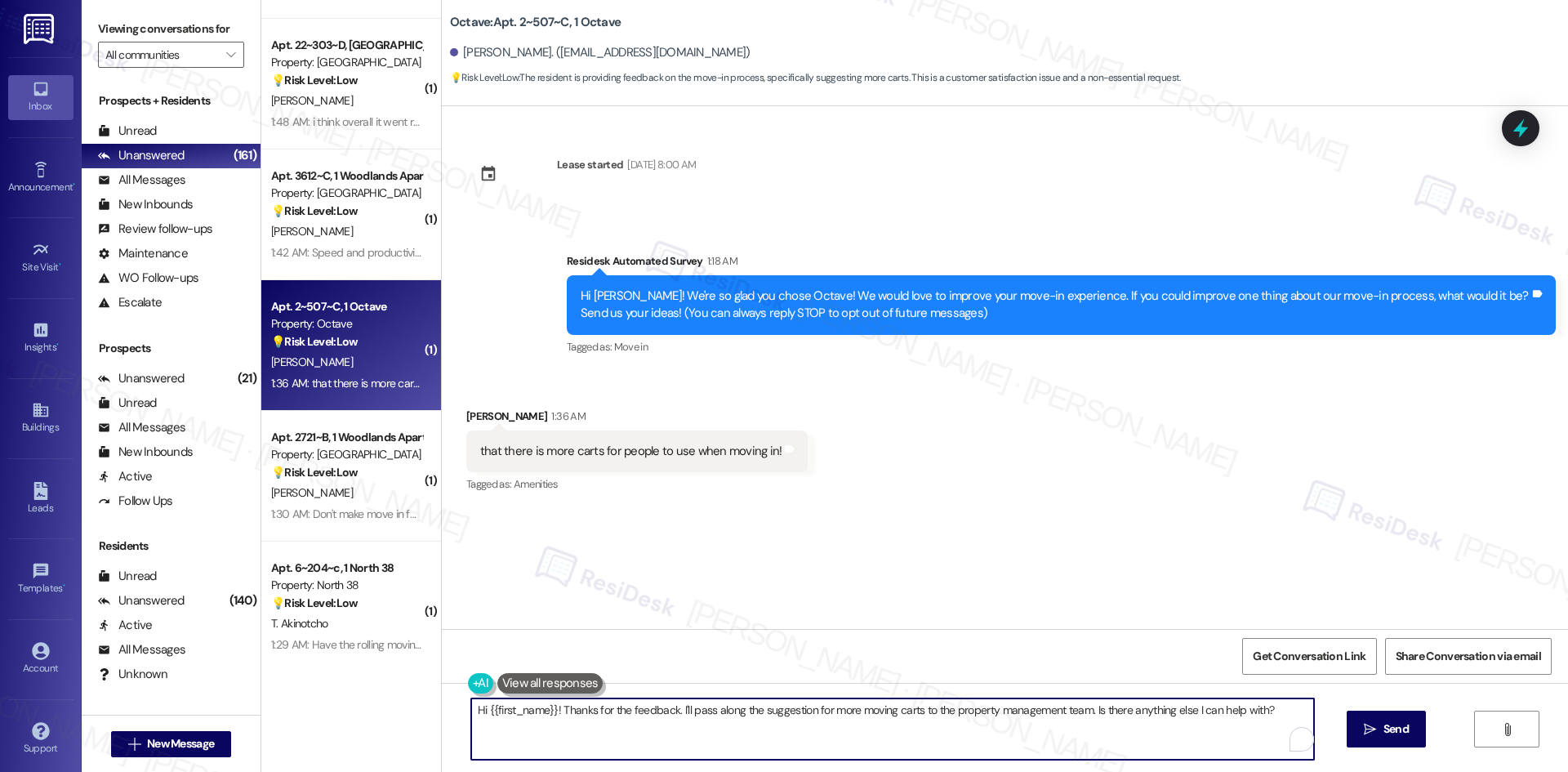
click at [588, 733] on textarea "Hi {{first_name}}! Thanks for the feedback. I'll pass along the suggestion for …" at bounding box center [892, 729] width 843 height 61
paste textarea "hank you for your feedback! I’ll share your suggestion about providing more car…"
type textarea "Thank you for your feedback! I’ll share your suggestion about providing more ca…"
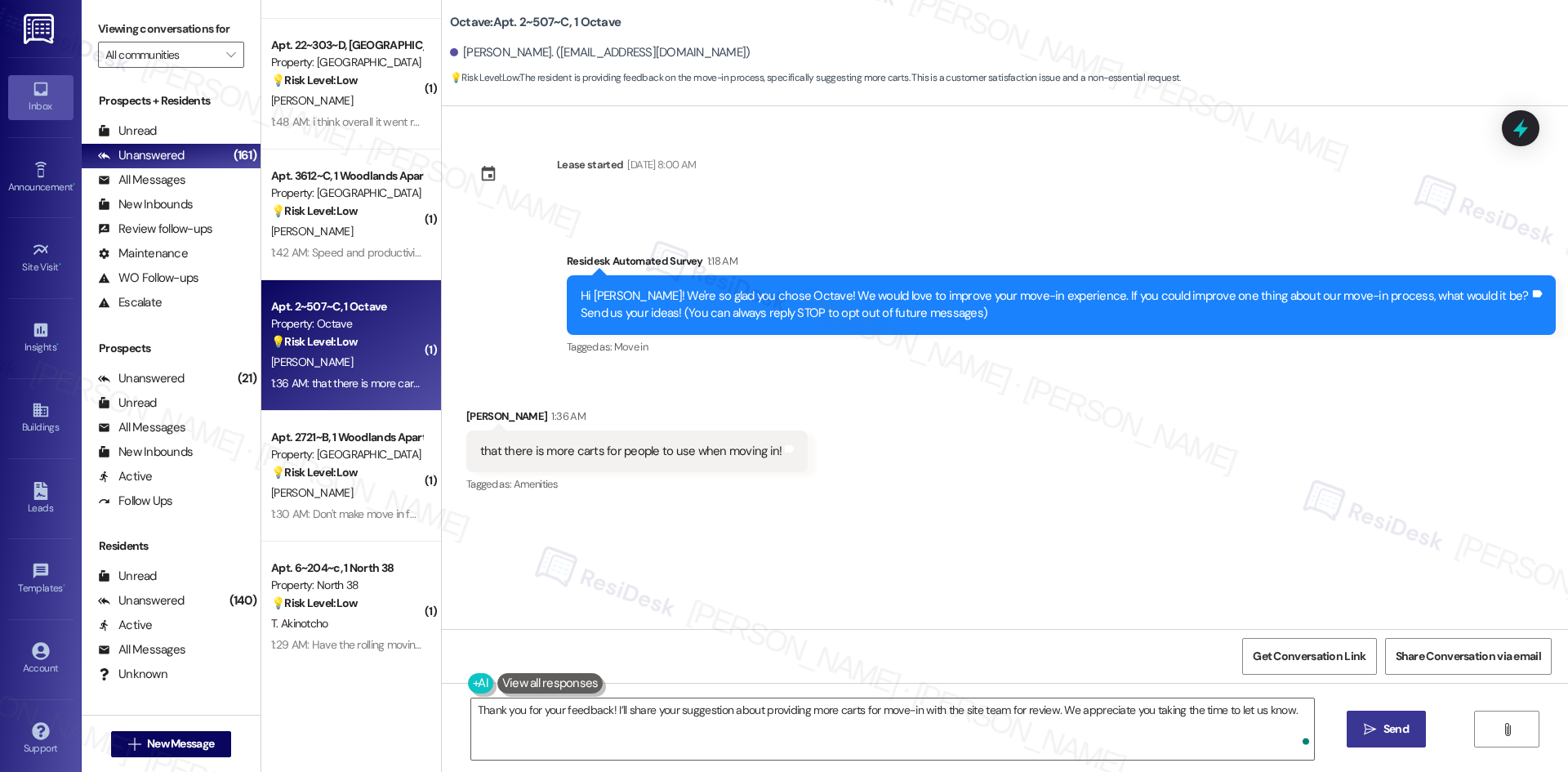
click at [1391, 726] on span "Send" at bounding box center [1396, 729] width 25 height 17
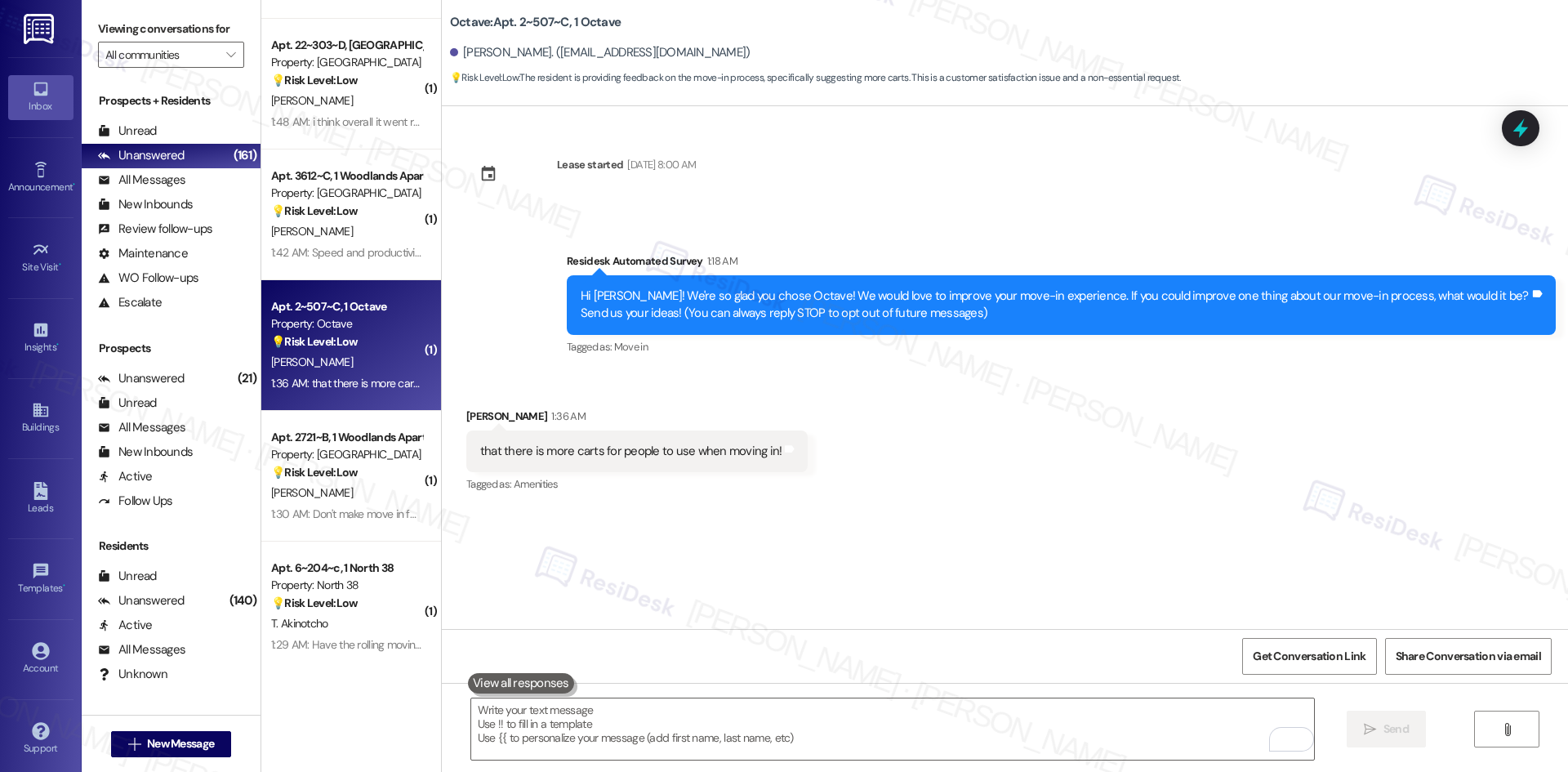
click at [869, 532] on div "Lease started Aug 16, 2025 at 8:00 AM Survey, sent via SMS Residesk Automated S…" at bounding box center [1004, 368] width 1126 height 523
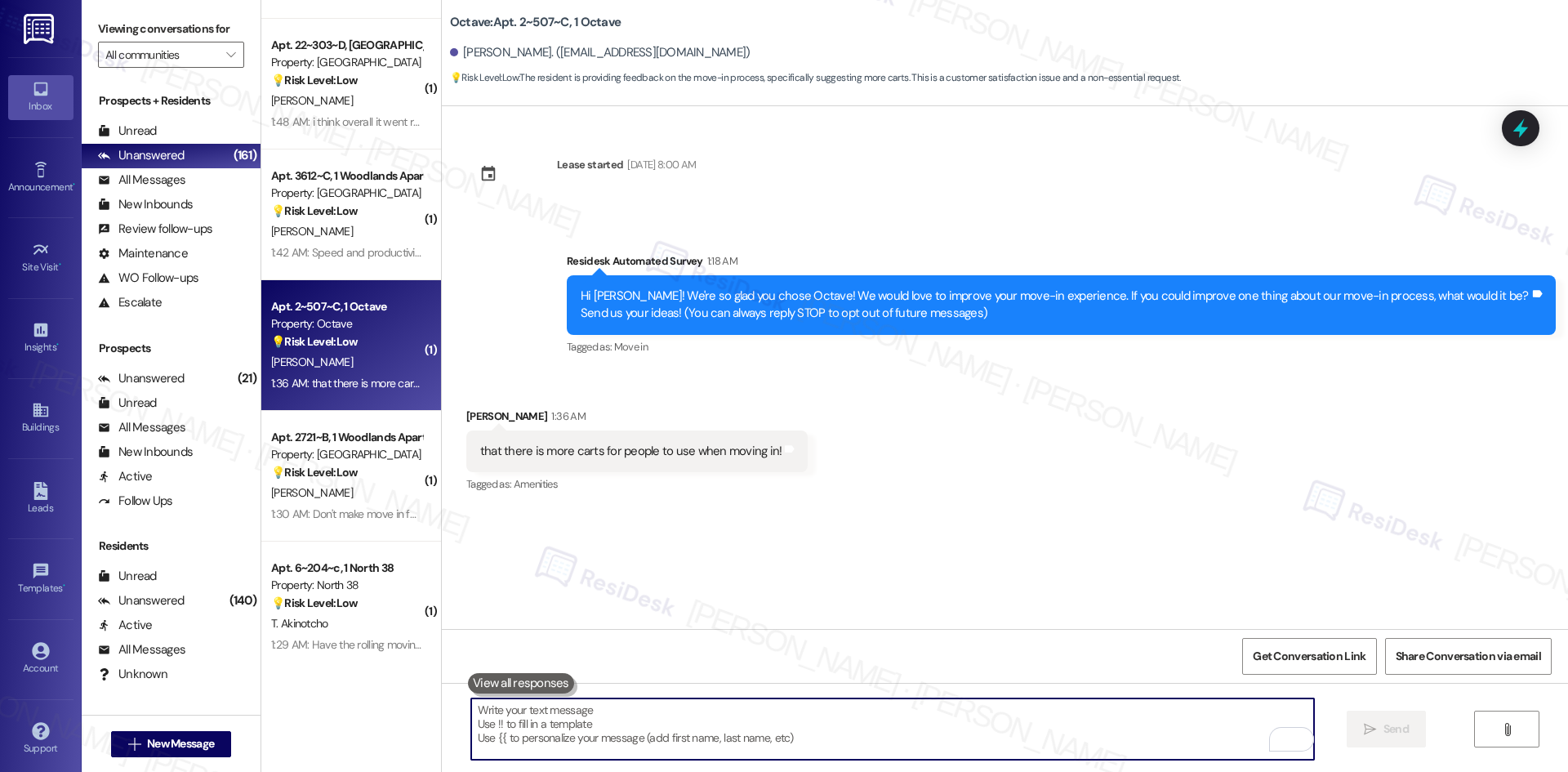
click at [802, 731] on textarea "To enrich screen reader interactions, please activate Accessibility in Grammarl…" at bounding box center [892, 729] width 843 height 61
paste textarea "hank you for your feedback! I’ll share your suggestion about providing more car…"
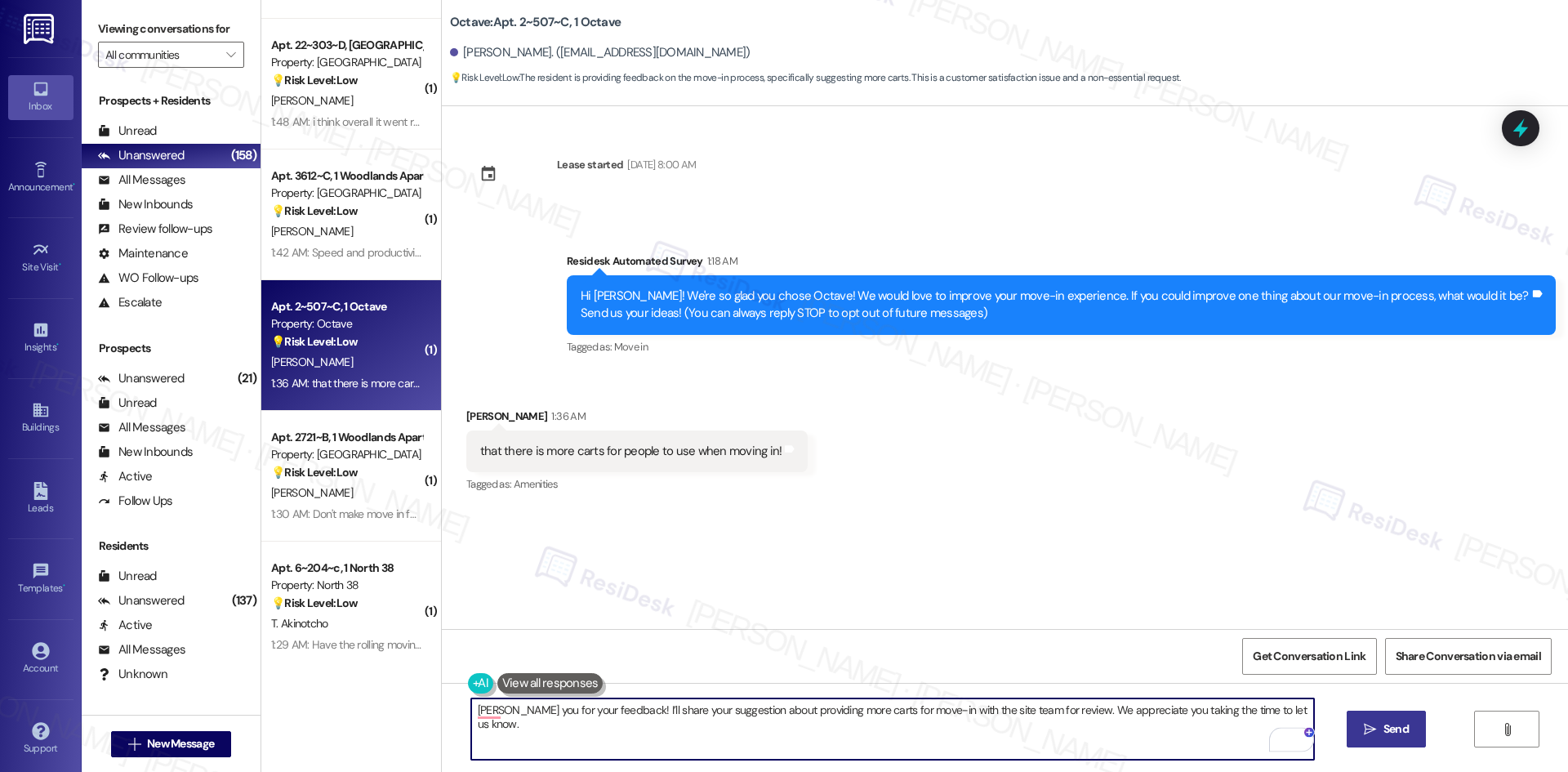
click at [475, 724] on textarea "hank you for your feedback! I’ll share your suggestion about providing more car…" at bounding box center [892, 729] width 843 height 61
paste textarea "hank you for your feedback! I’ll share your suggestion about providing more car…"
type textarea "Thank you for your feedback! I’ll share your suggestion about providing more ca…"
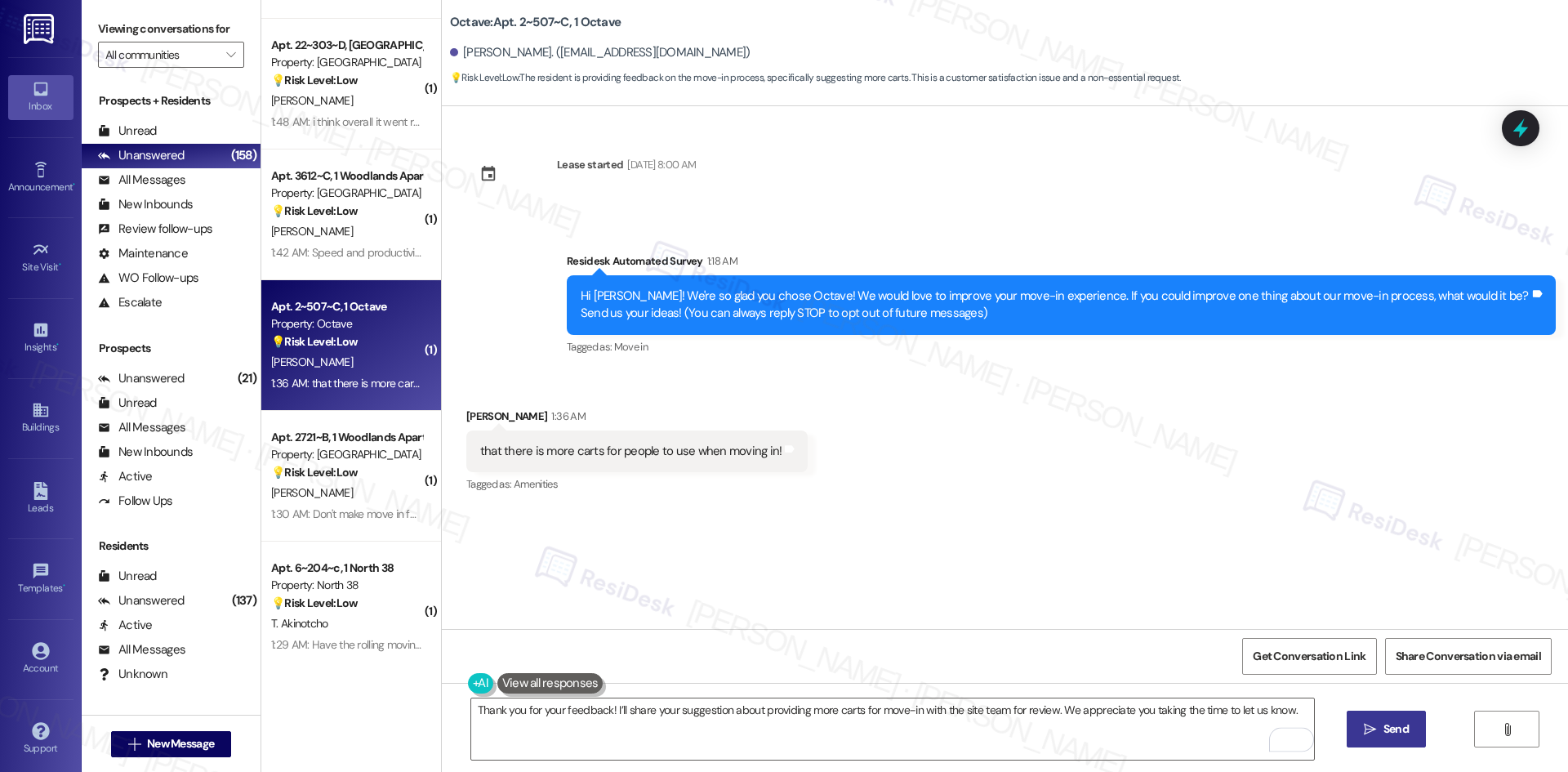
click at [1386, 731] on span "Send" at bounding box center [1396, 729] width 25 height 17
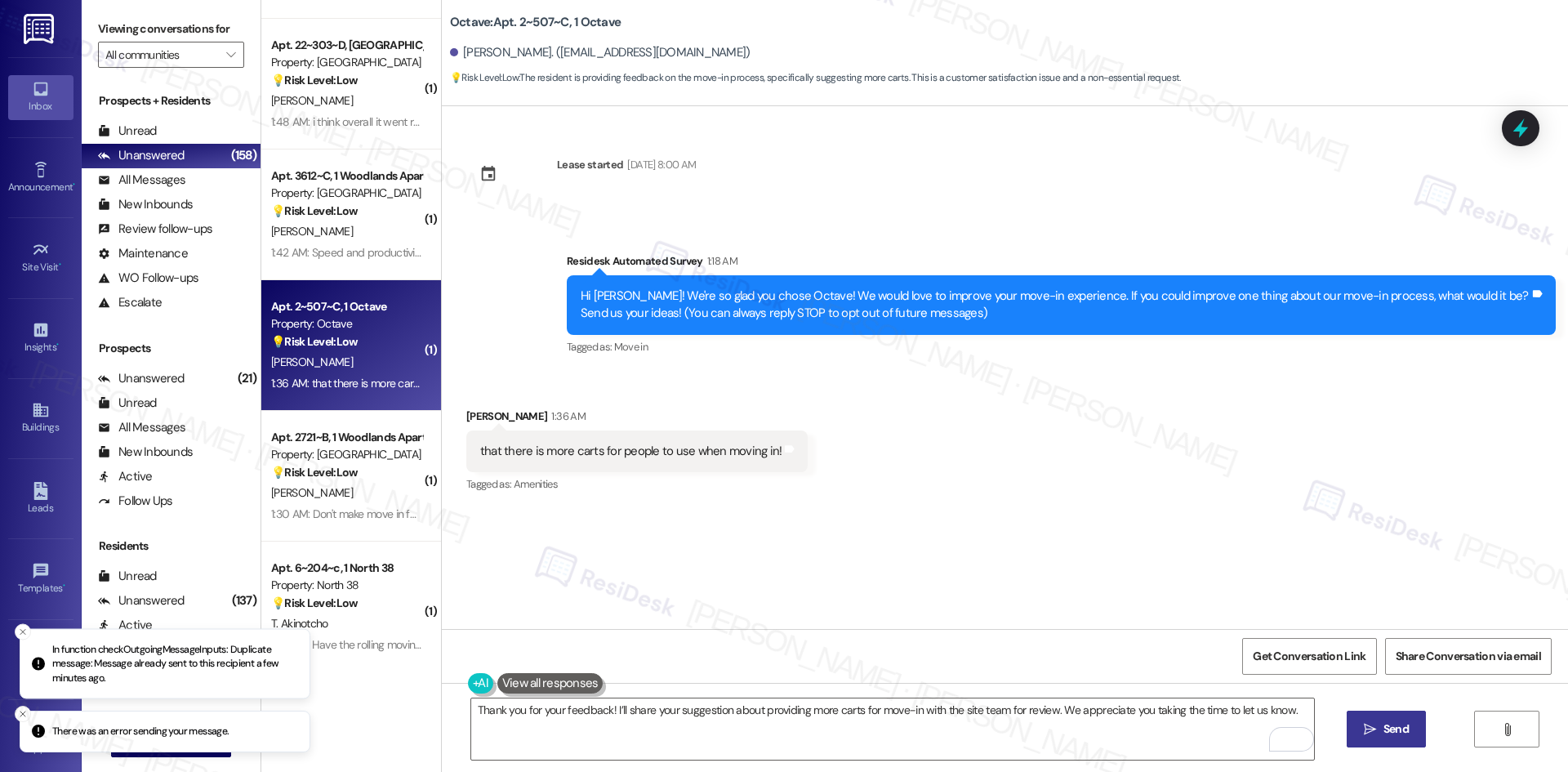
click at [729, 519] on div "Lease started Aug 16, 2025 at 8:00 AM Survey, sent via SMS Residesk Automated S…" at bounding box center [1004, 368] width 1126 height 523
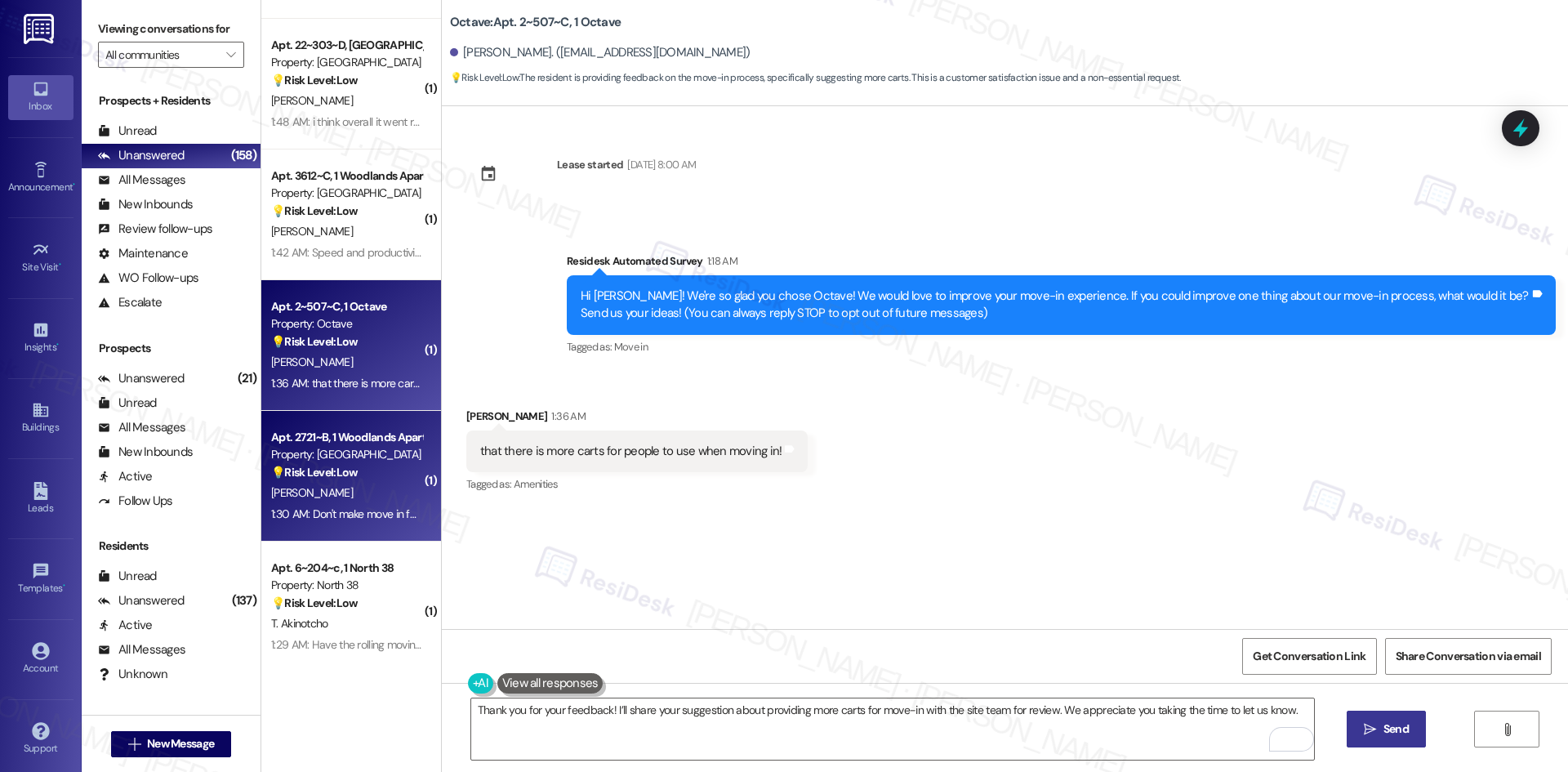
click at [390, 504] on div "1:30 AM: Don't make move in for everyone at the same time on the same day to pr…" at bounding box center [347, 514] width 154 height 20
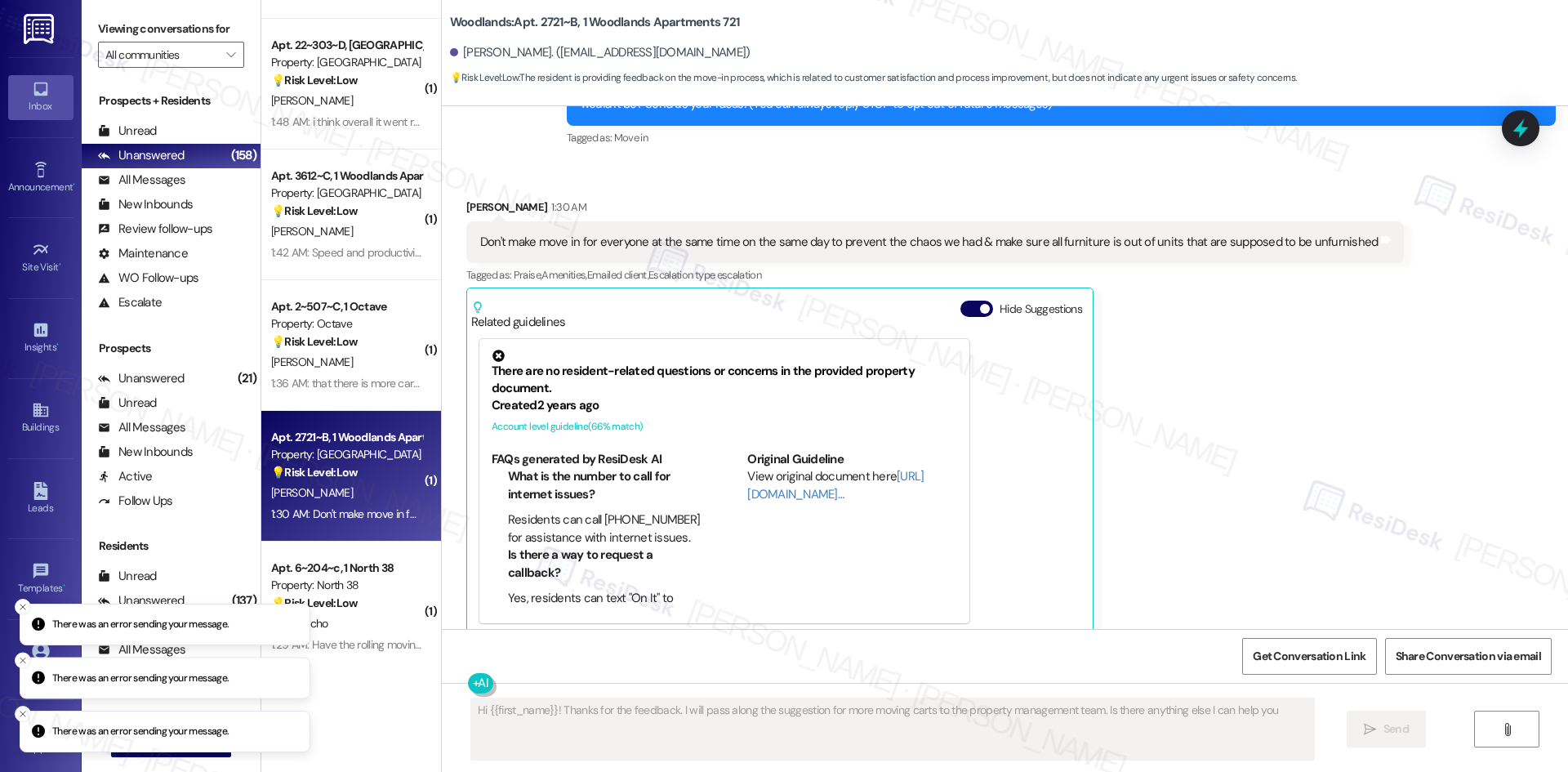
scroll to position [229, 0]
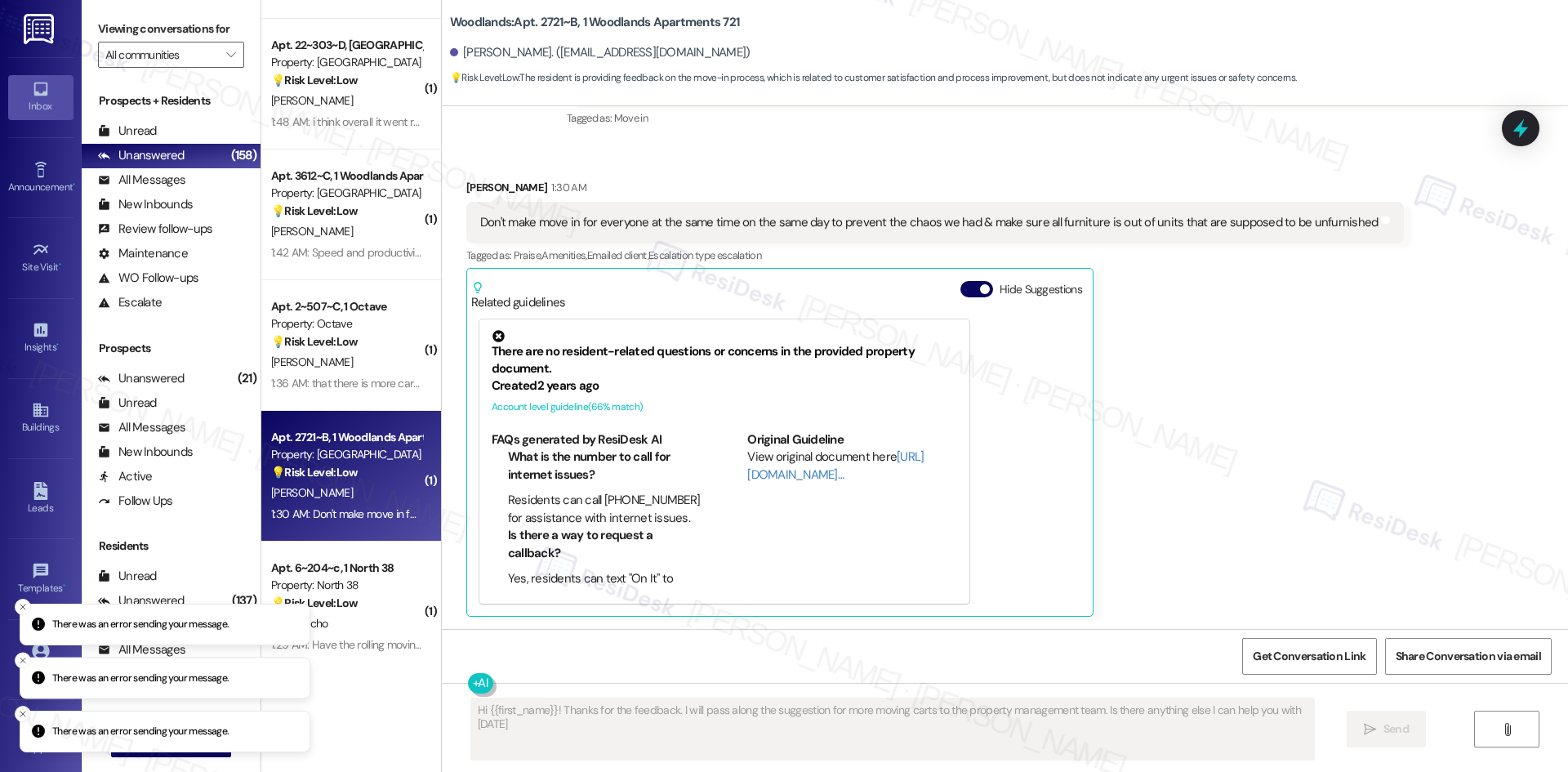
type textarea "Hi {{first_name}}! Thanks for the feedback. I will pass along the suggestion fo…"
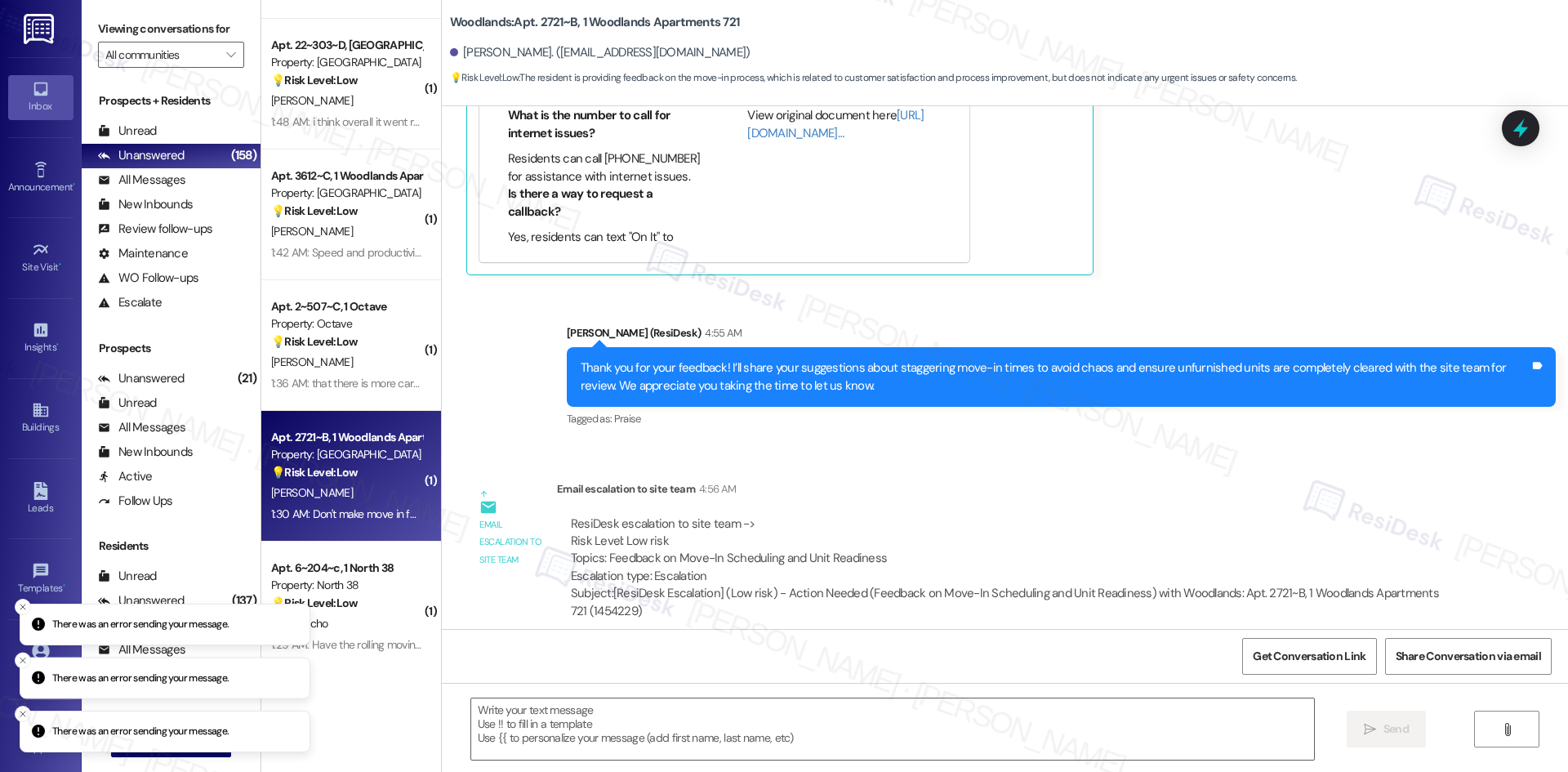
scroll to position [587, 0]
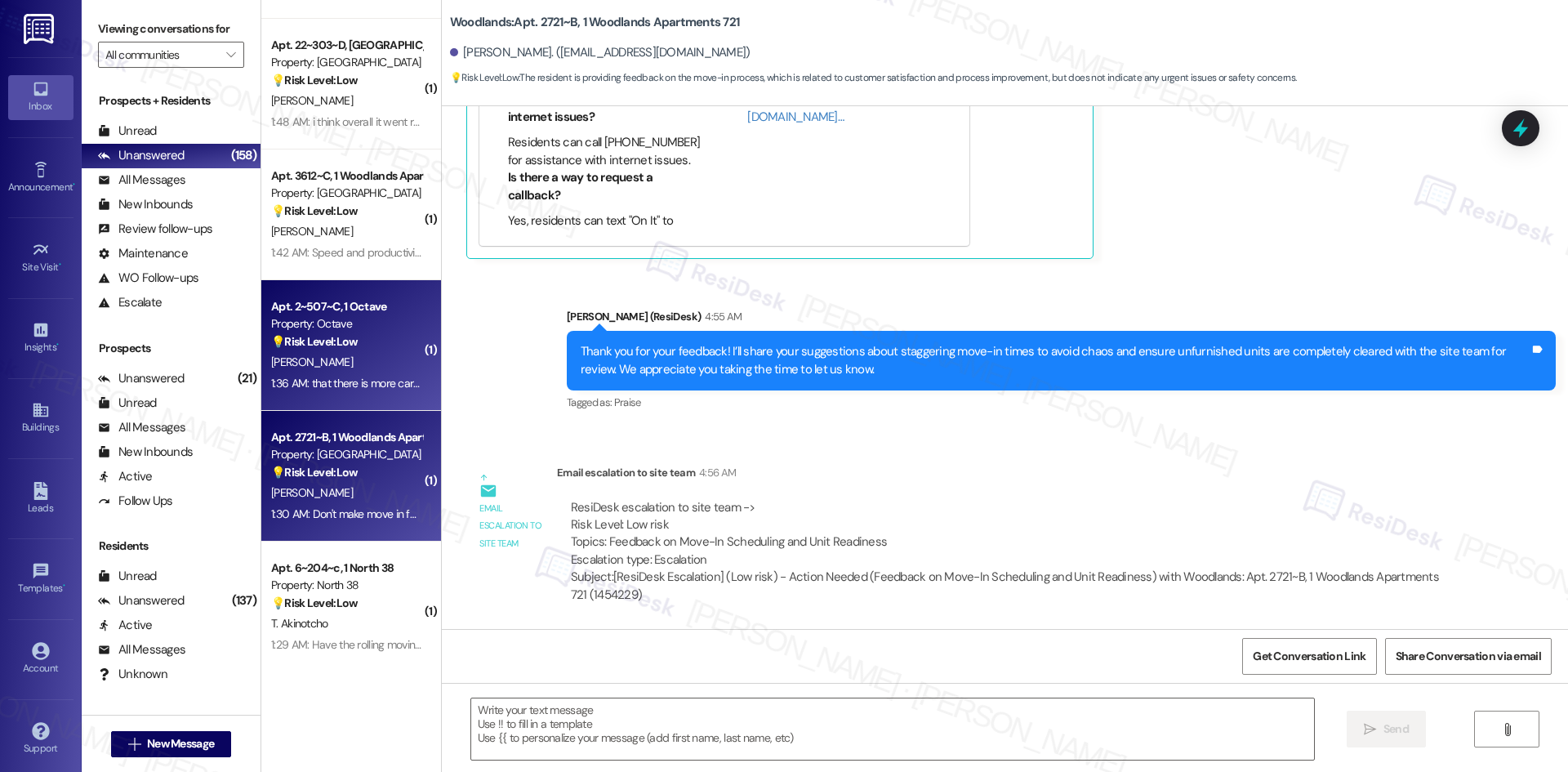
click at [370, 359] on div "M. Joubran" at bounding box center [347, 362] width 154 height 20
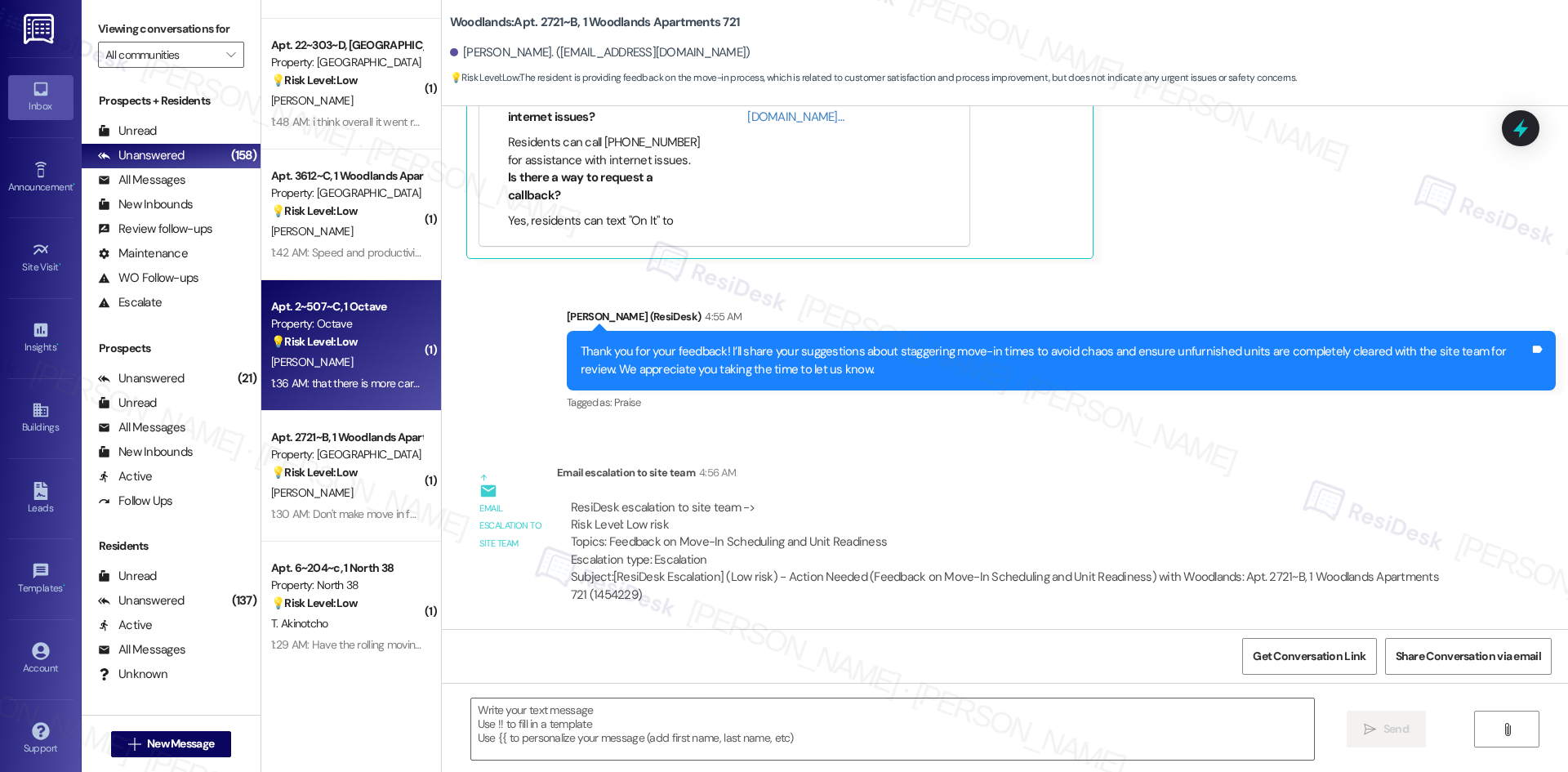
type textarea "Fetching suggested responses. Please feel free to read through the conversation…"
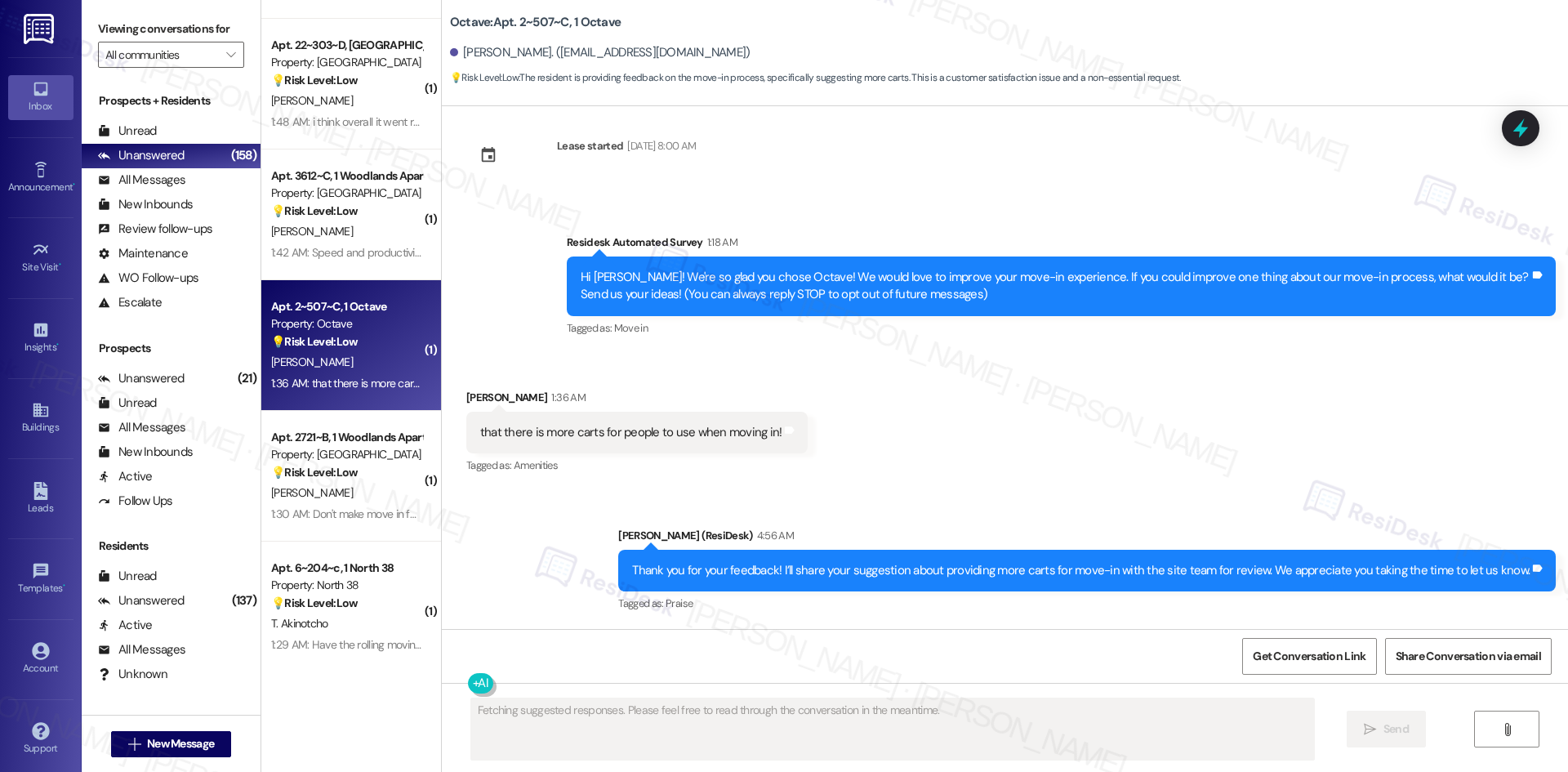
scroll to position [0, 0]
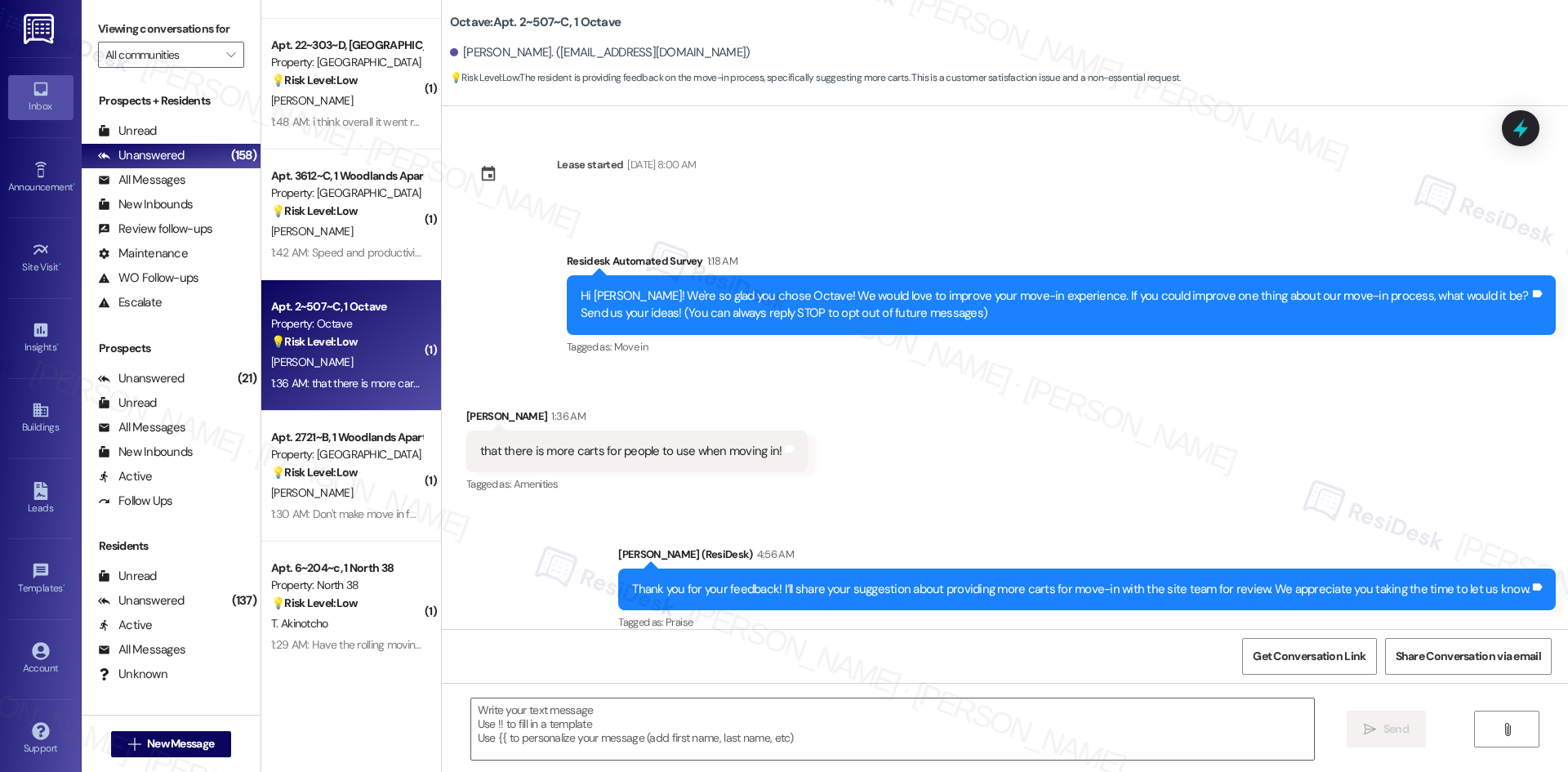
click at [1155, 488] on div "Received via SMS Mary Joubran 1:36 AM that there is more carts for people to us…" at bounding box center [1004, 440] width 1126 height 138
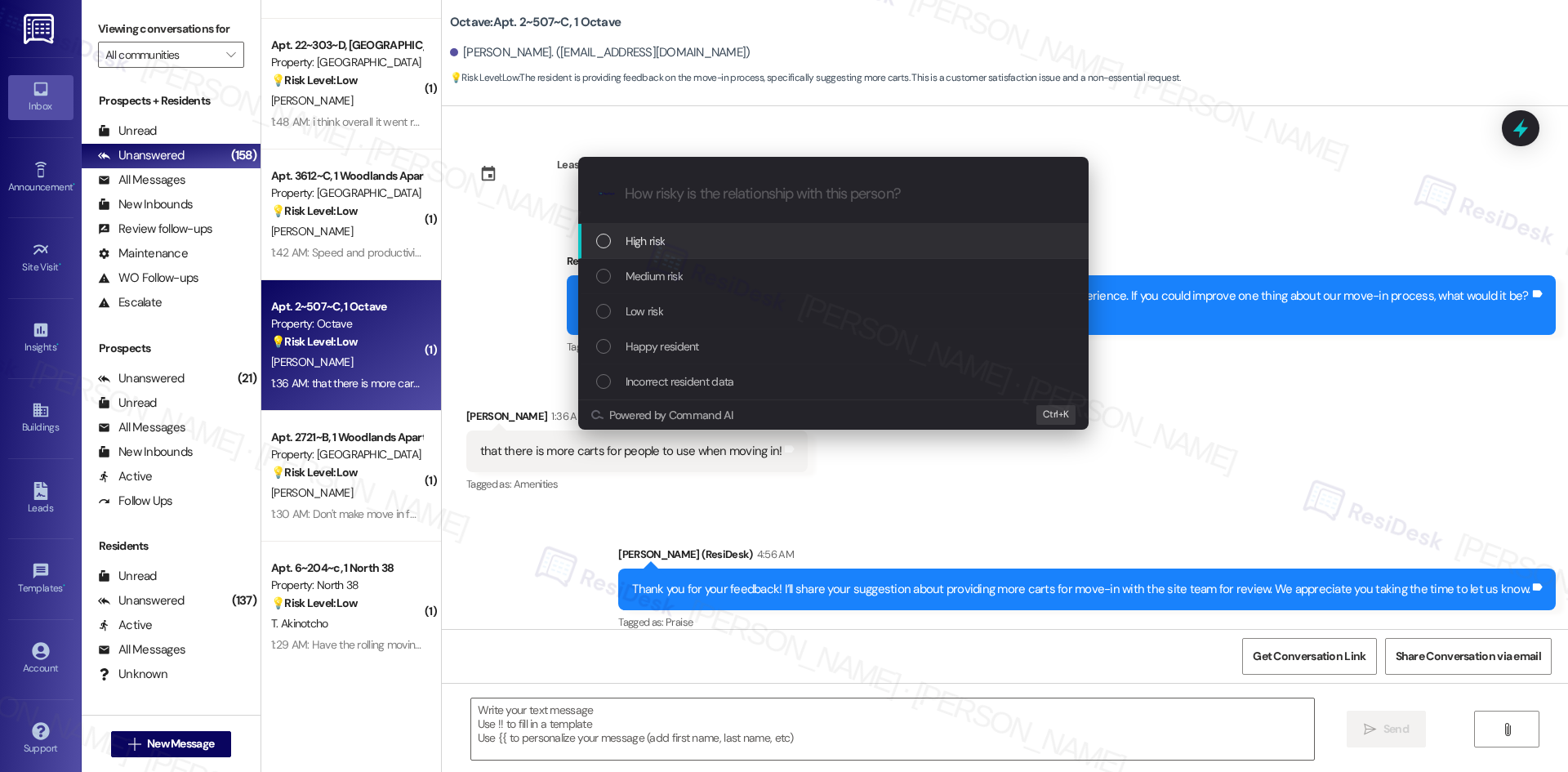
click at [632, 311] on span "Low risk" at bounding box center [645, 311] width 38 height 18
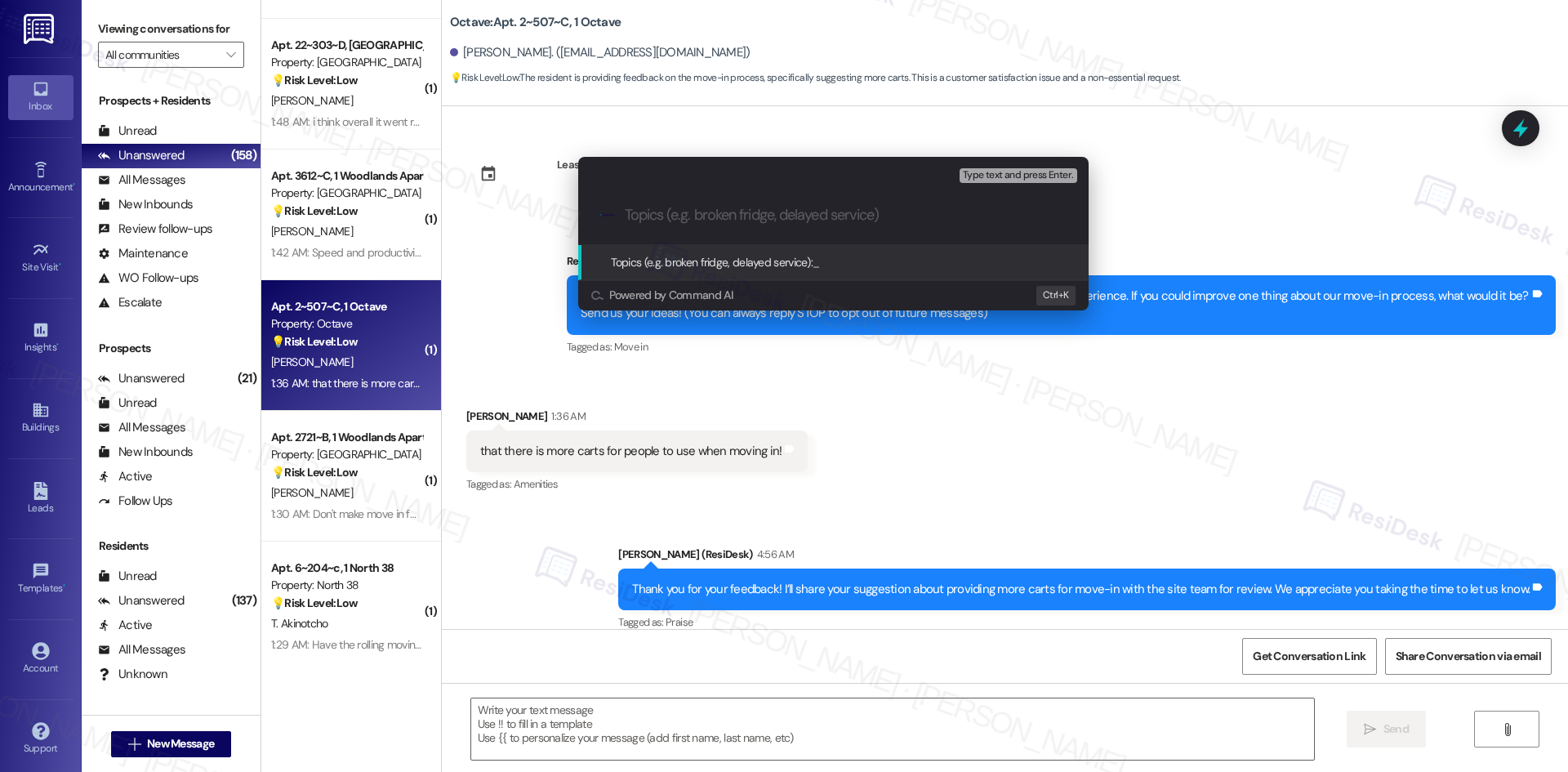
drag, startPoint x: 1176, startPoint y: 518, endPoint x: 1092, endPoint y: 467, distance: 98.3
click at [1174, 518] on div "Escalate Conversation Low risk Topics (e.g. broken fridge, delayed service) Any…" at bounding box center [784, 386] width 1568 height 772
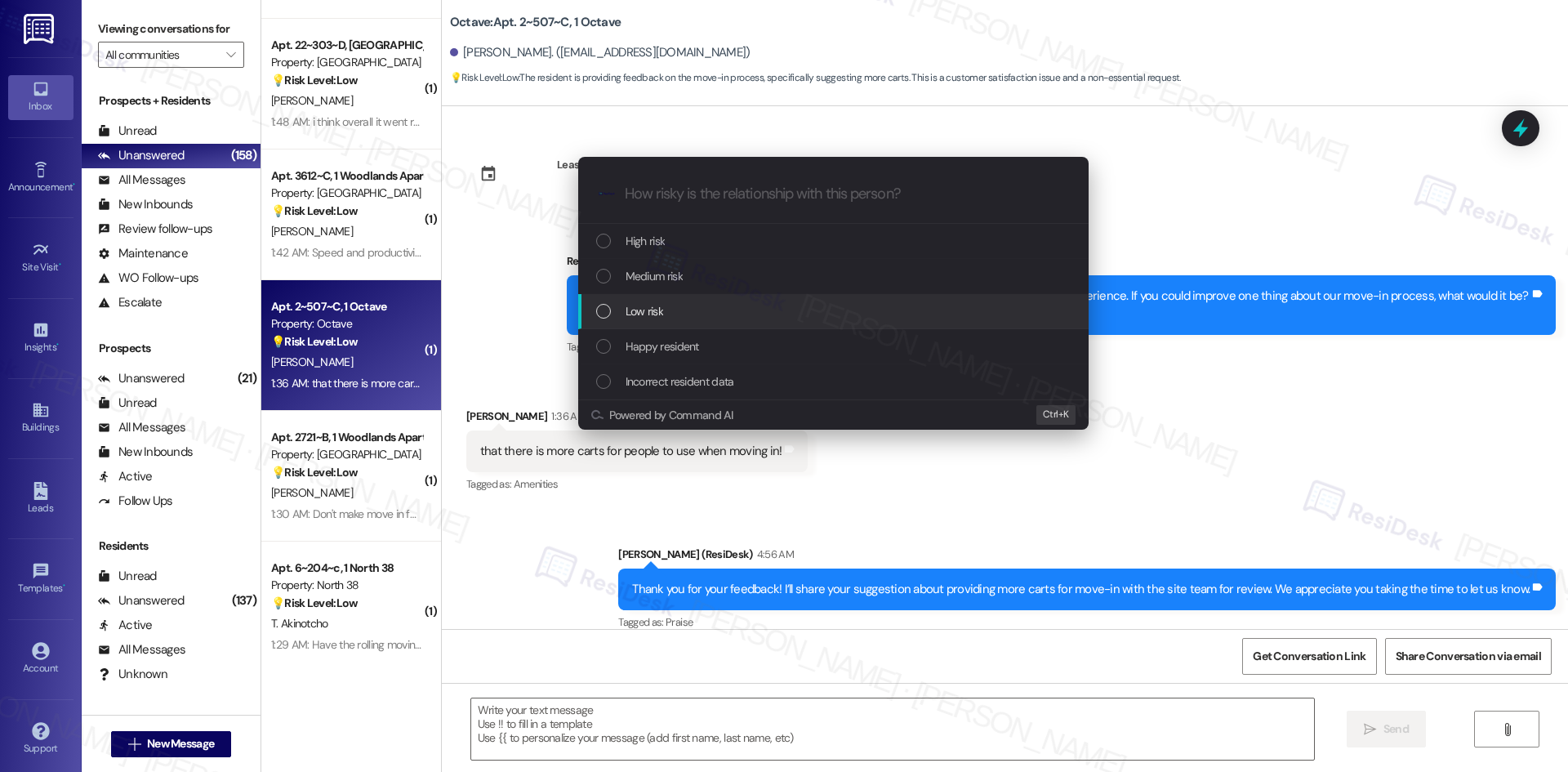
click at [668, 314] on div "Low risk" at bounding box center [835, 311] width 478 height 18
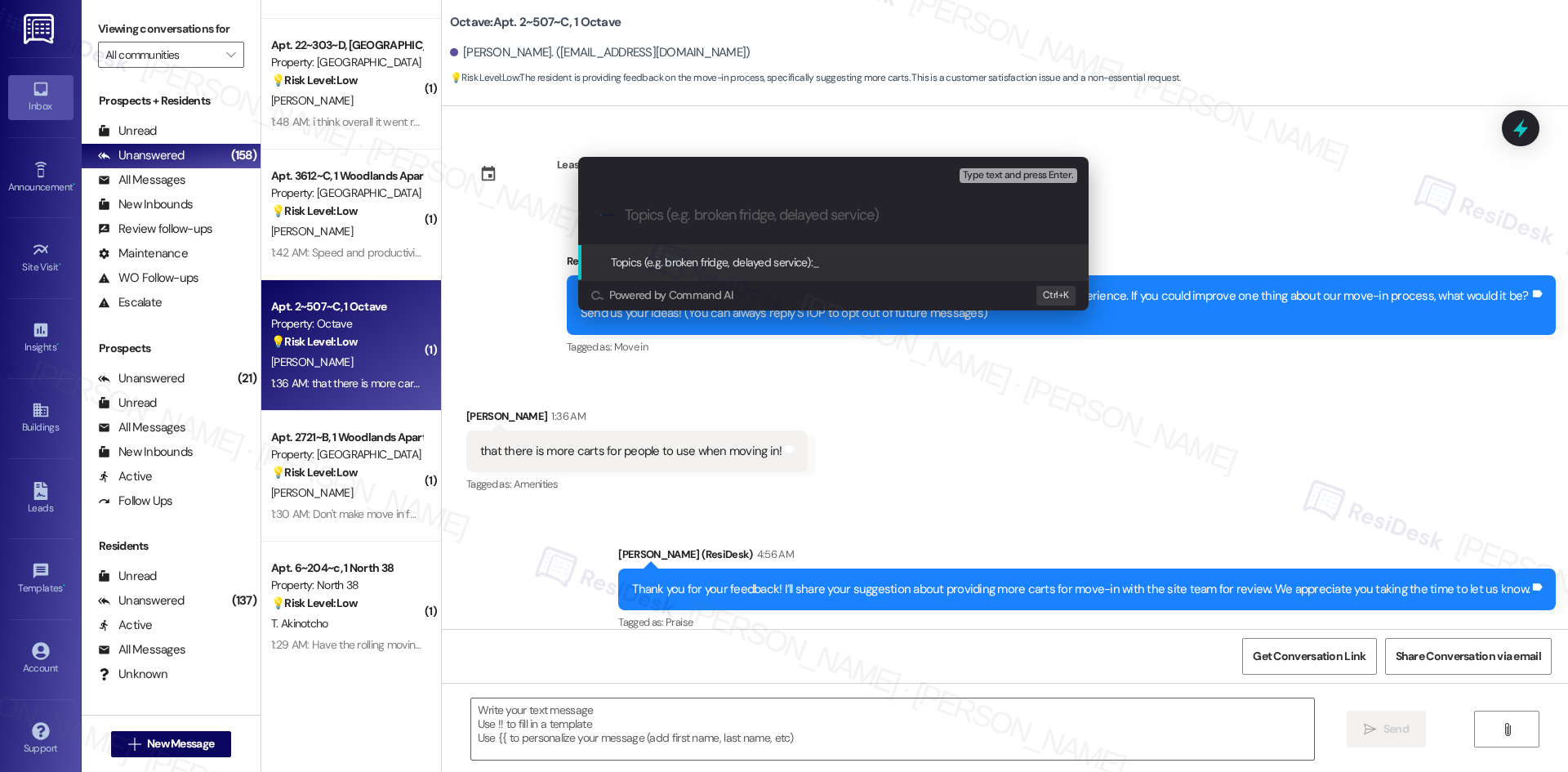
click at [711, 207] on input "Topics (e.g. broken fridge, delayed service)" at bounding box center [846, 215] width 443 height 17
paste input "Feedback on Move-In Equipment"
type input "Feedback on Move-In Equipment"
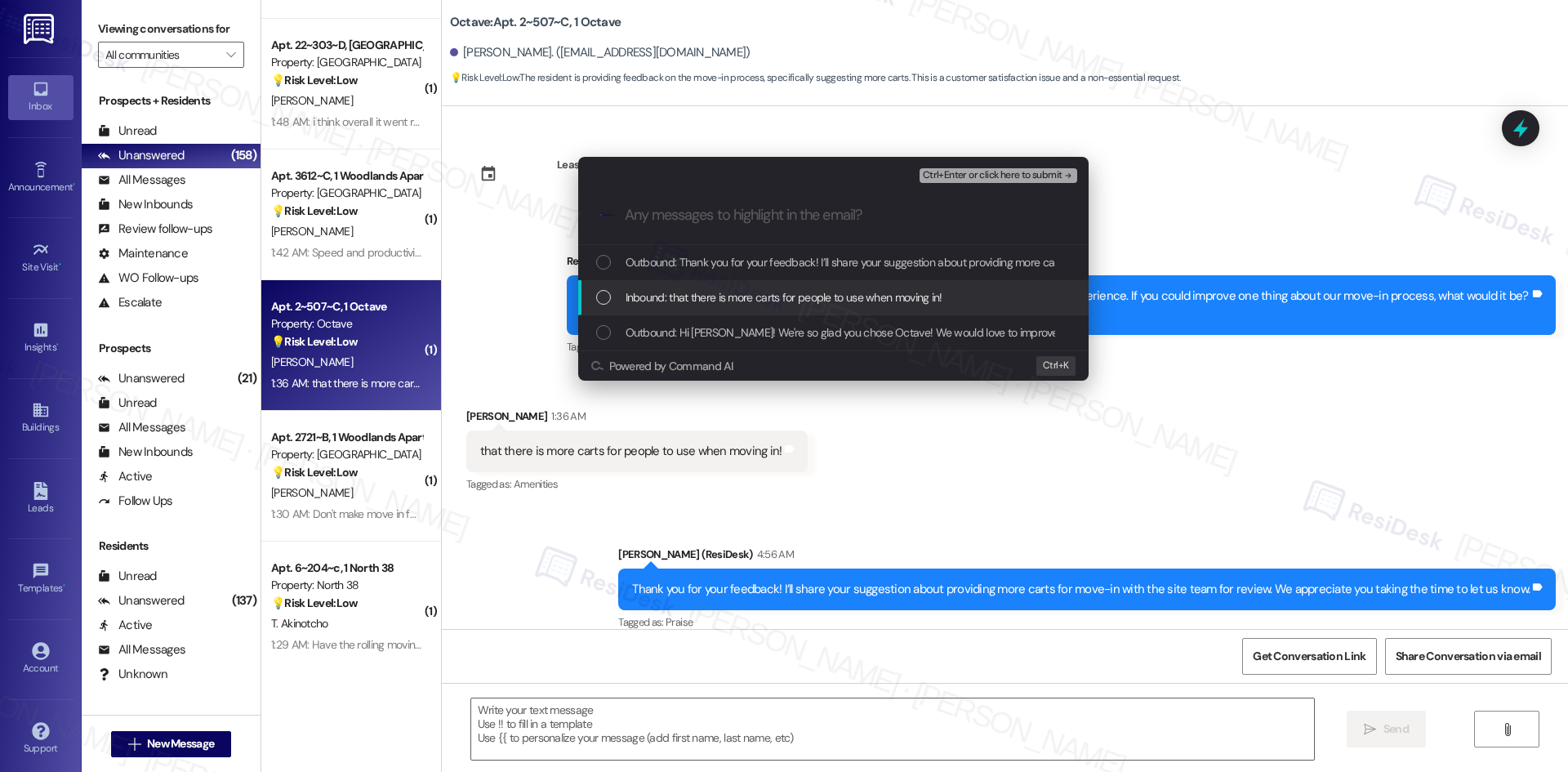
click at [729, 290] on span "Inbound: that there is more carts for people to use when moving in!" at bounding box center [784, 297] width 317 height 18
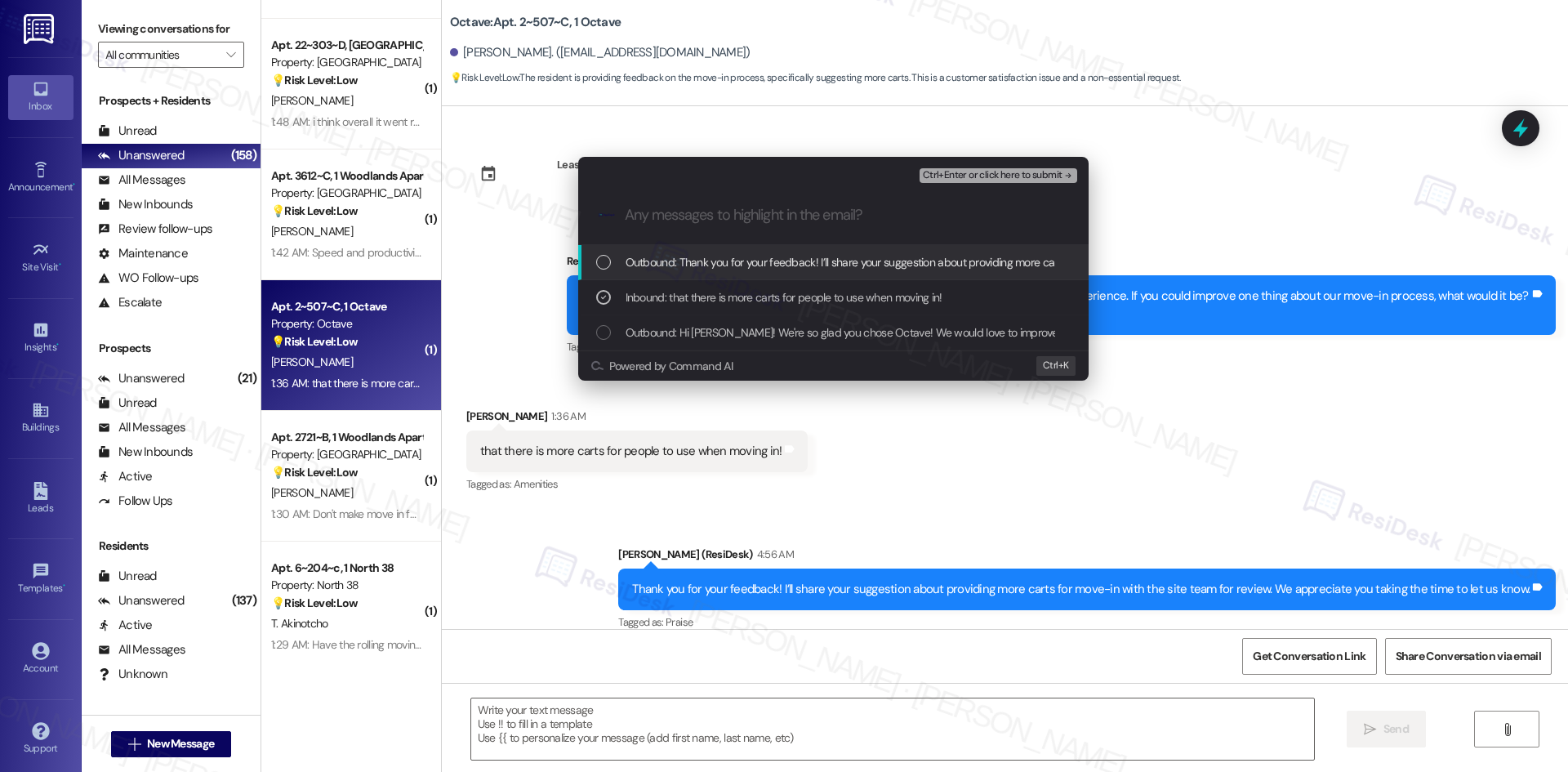
click at [1051, 170] on span "Ctrl+Enter or click here to submit" at bounding box center [992, 175] width 139 height 11
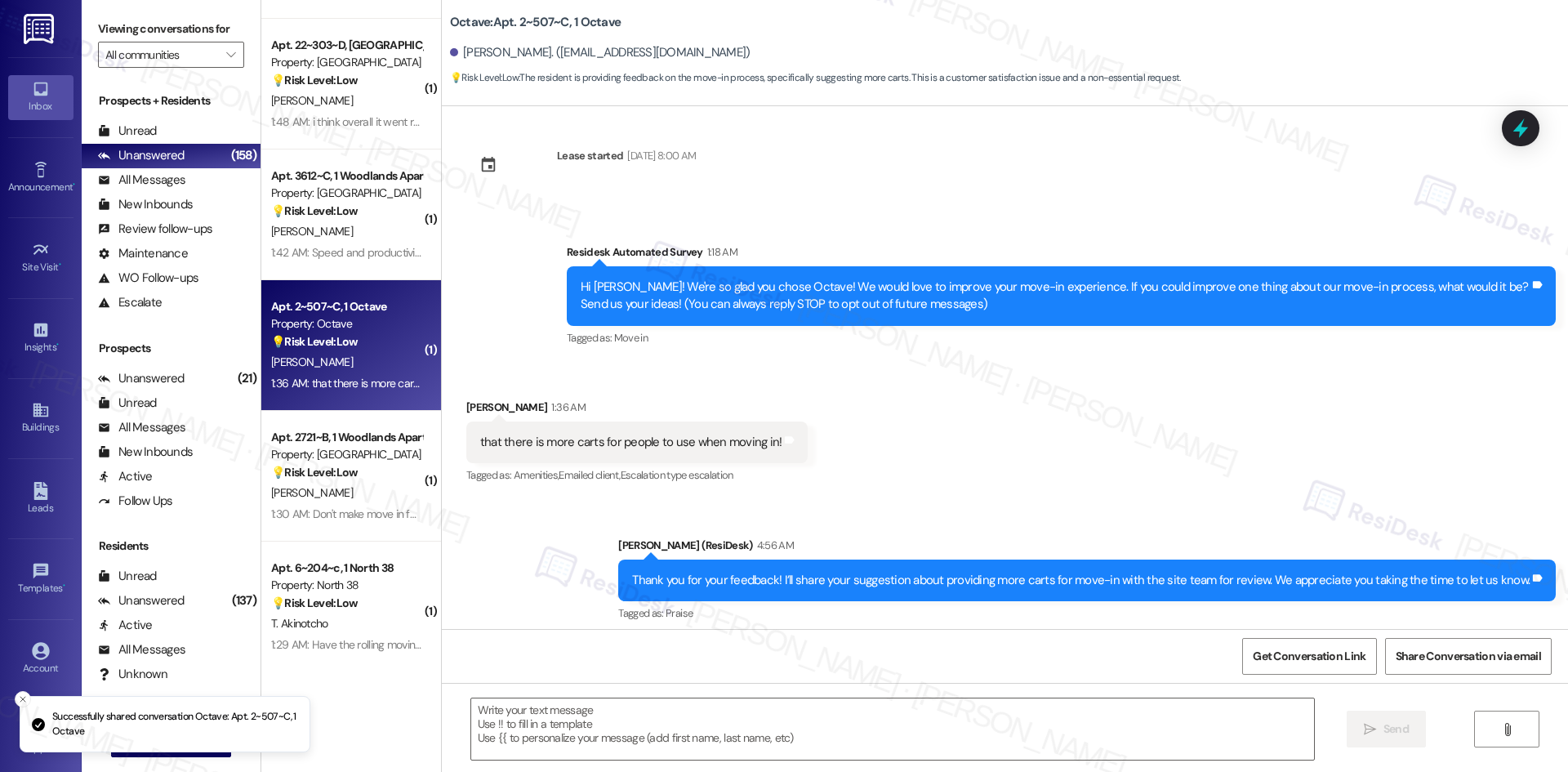
scroll to position [19, 0]
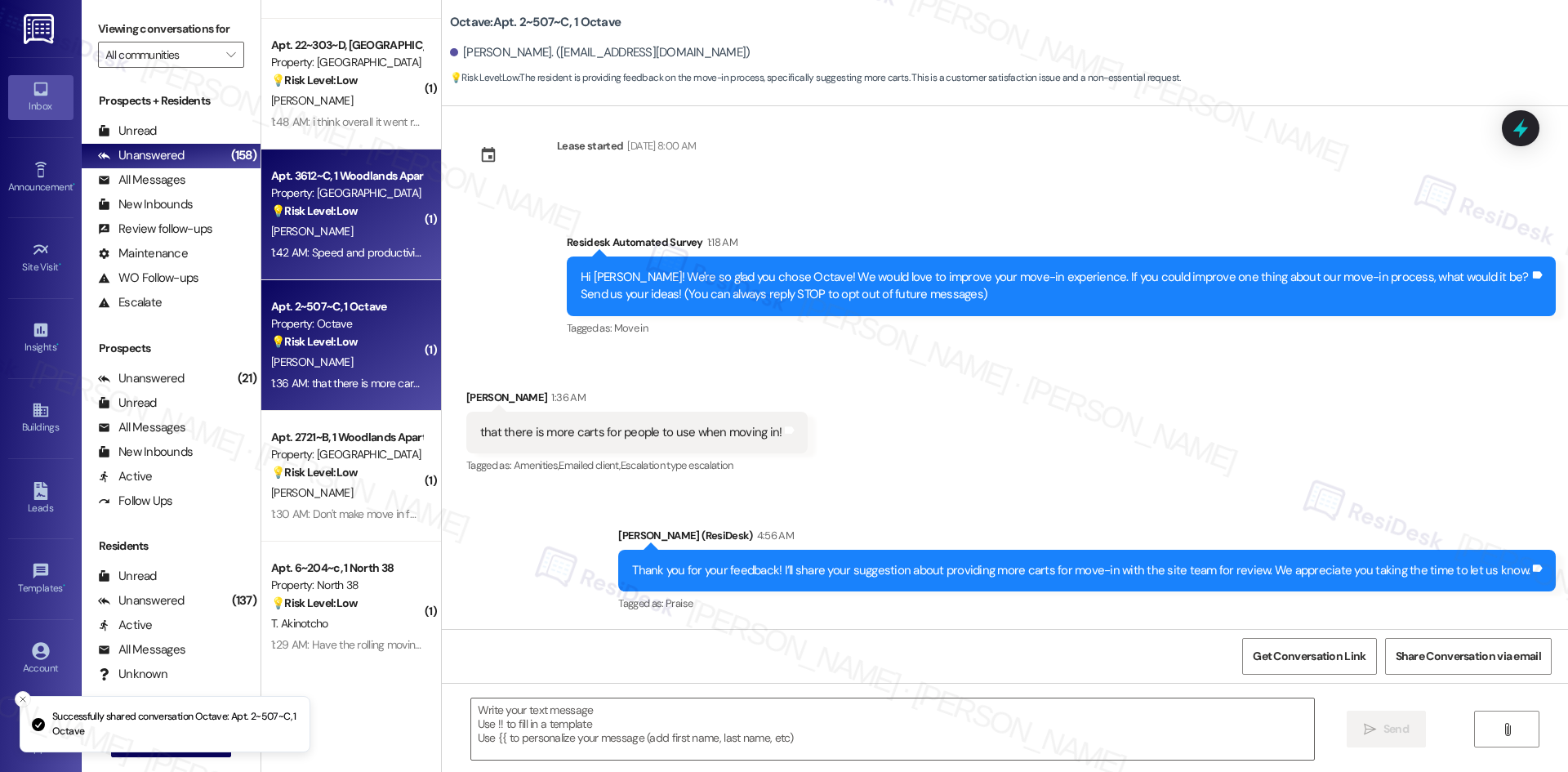
click at [382, 225] on div "I. Garza" at bounding box center [347, 231] width 154 height 20
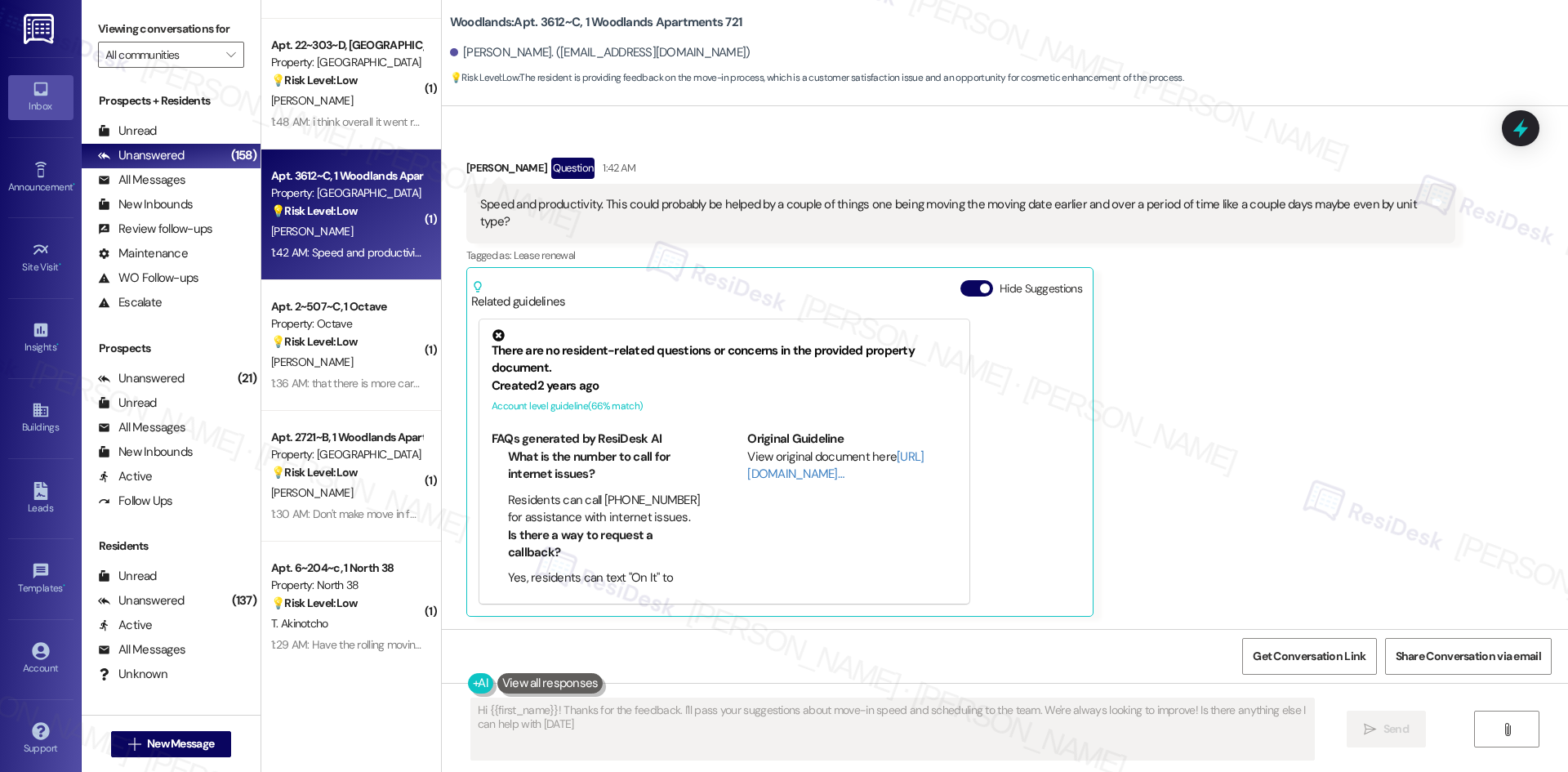
type textarea "Hi {{first_name}}! Thanks for the feedback. I'll pass your suggestions about mo…"
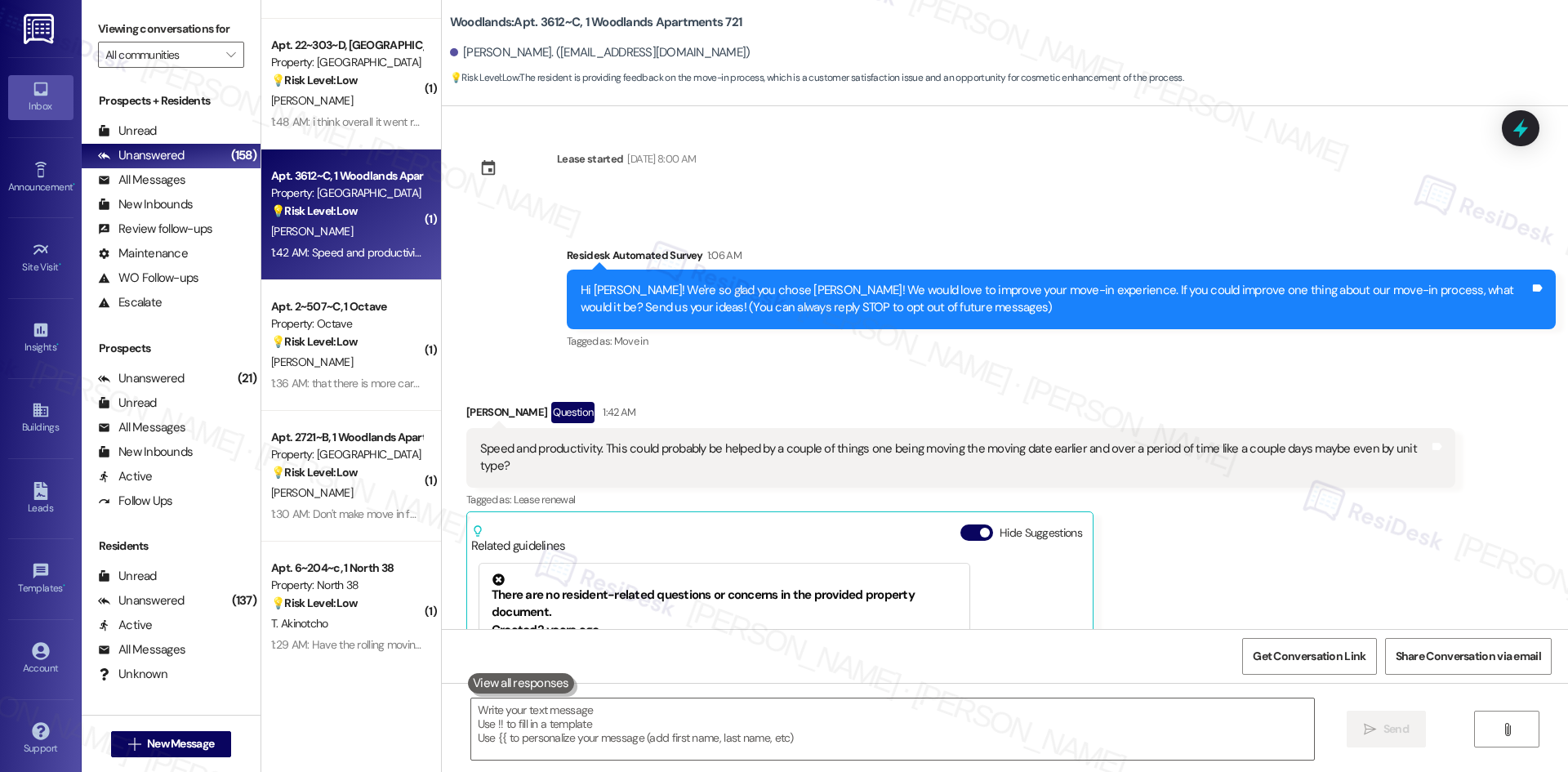
scroll to position [5, 0]
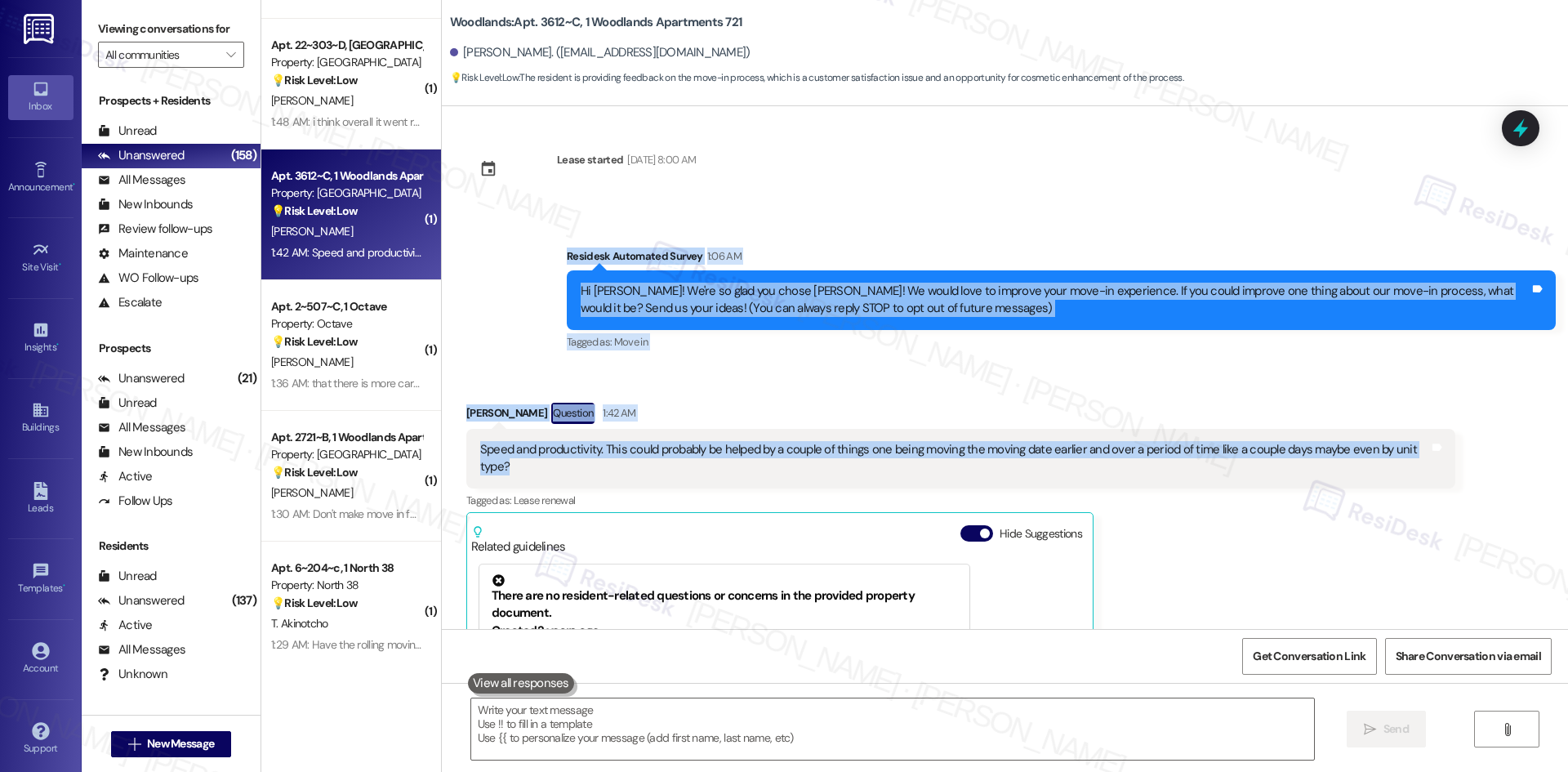
drag, startPoint x: 543, startPoint y: 260, endPoint x: 573, endPoint y: 473, distance: 215.1
click at [573, 473] on div "Lease started Aug 16, 2025 at 8:00 AM Survey, sent via SMS Residesk Automated S…" at bounding box center [1004, 368] width 1126 height 523
copy div "Residesk Automated Survey 1:06 AM Hi Isabel! We're so glad you chose Woodlands!…"
click at [642, 387] on div "Received via SMS Isabel Garza Question 1:42 AM Speed and productivity. This cou…" at bounding box center [1004, 620] width 1126 height 508
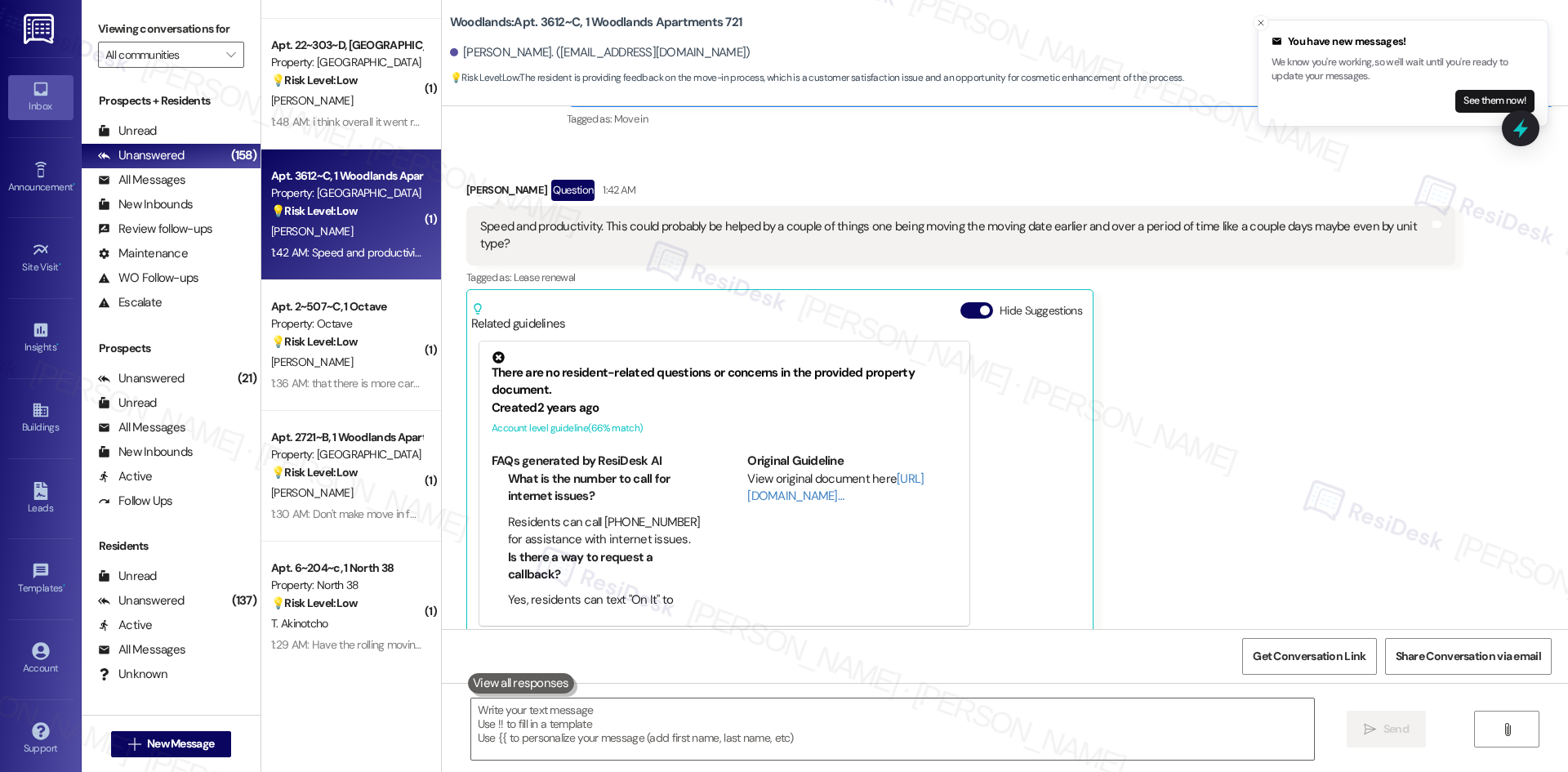
scroll to position [251, 0]
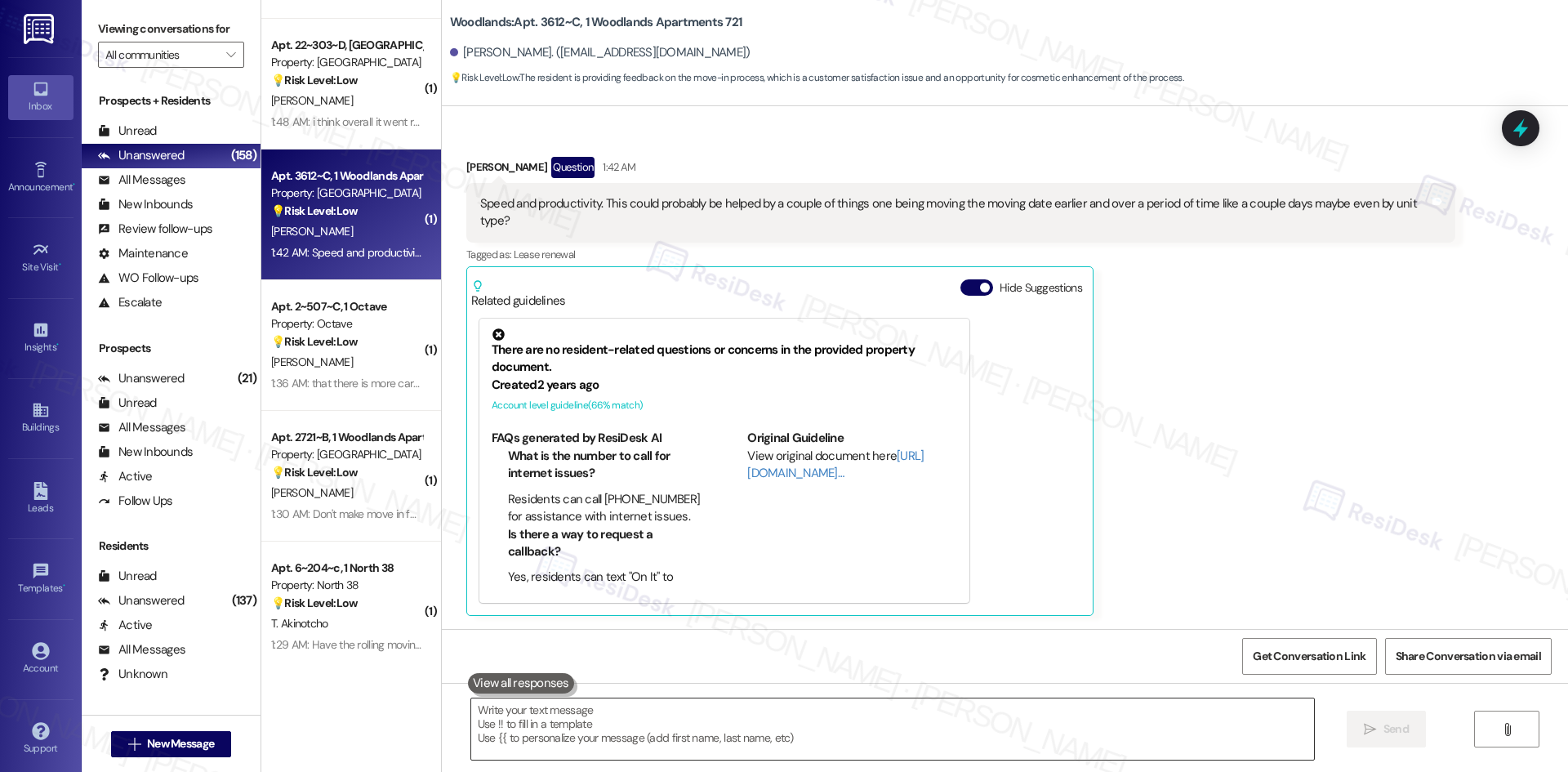
click at [742, 727] on textarea at bounding box center [892, 729] width 843 height 61
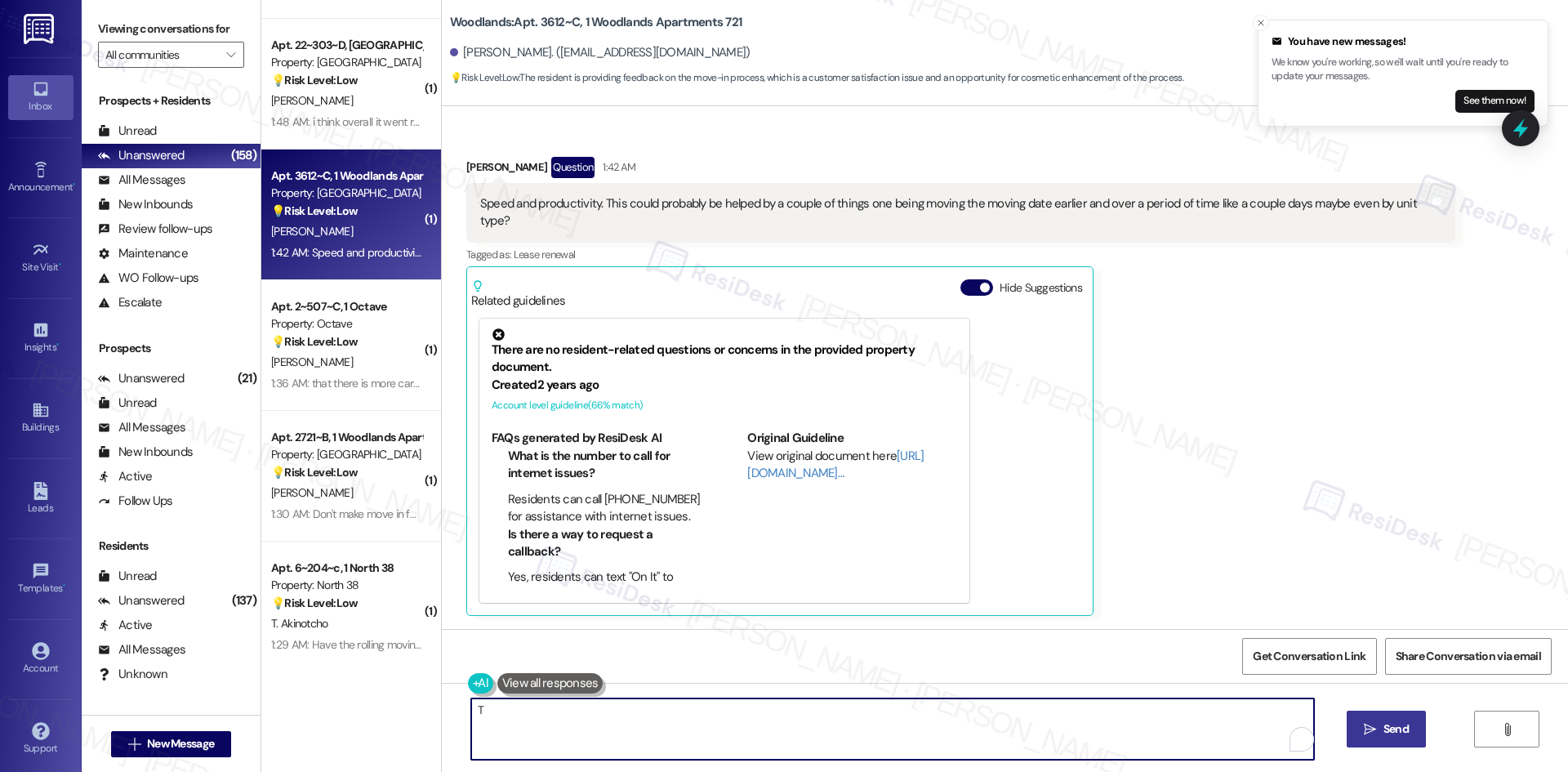
paste textarea "hank you for your feedback! I’ll forward your suggestion about improving speed …"
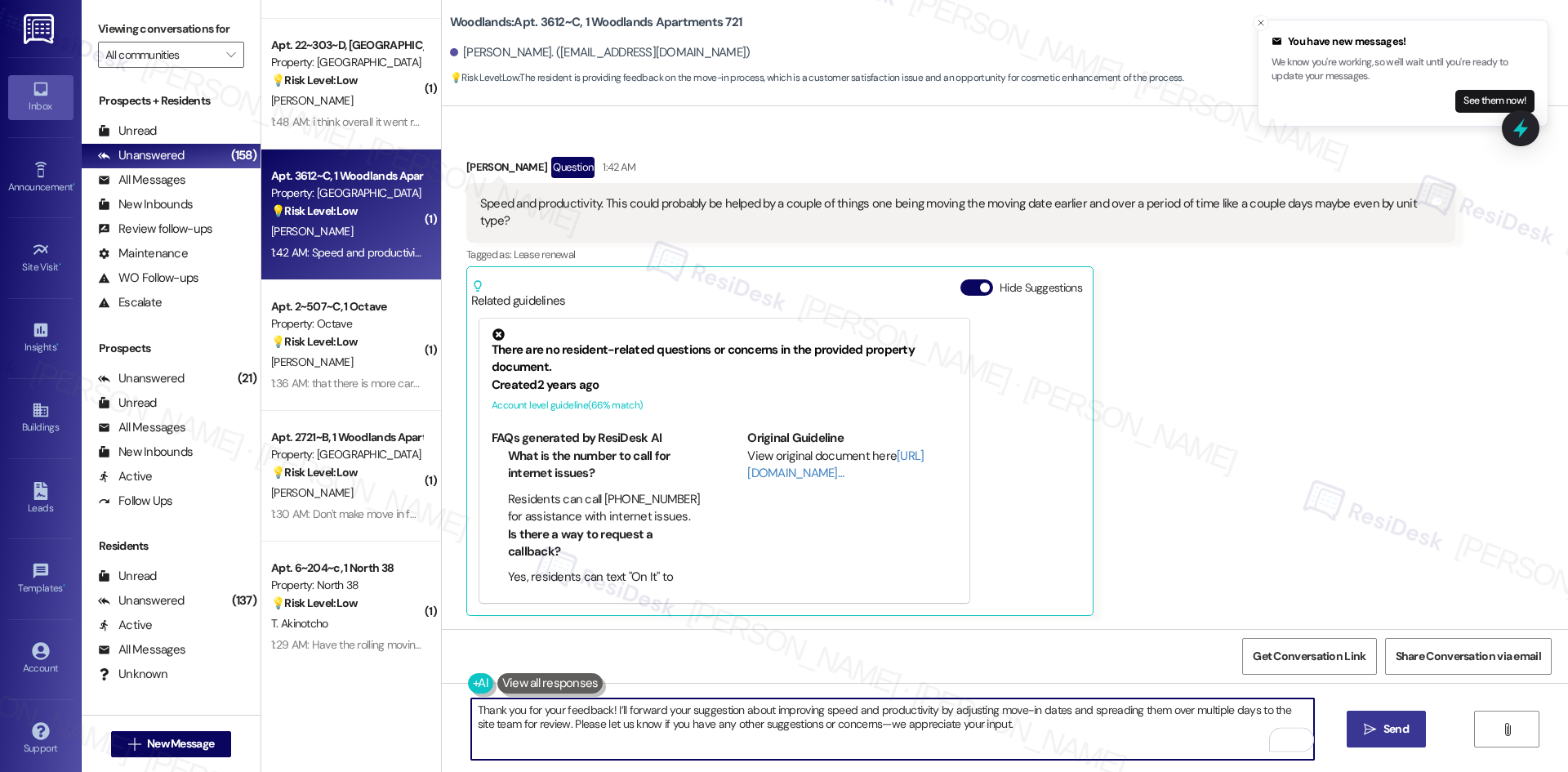
type textarea "Thank you for your feedback! I’ll forward your suggestion about improving speed…"
click at [1371, 729] on icon "" at bounding box center [1370, 729] width 12 height 13
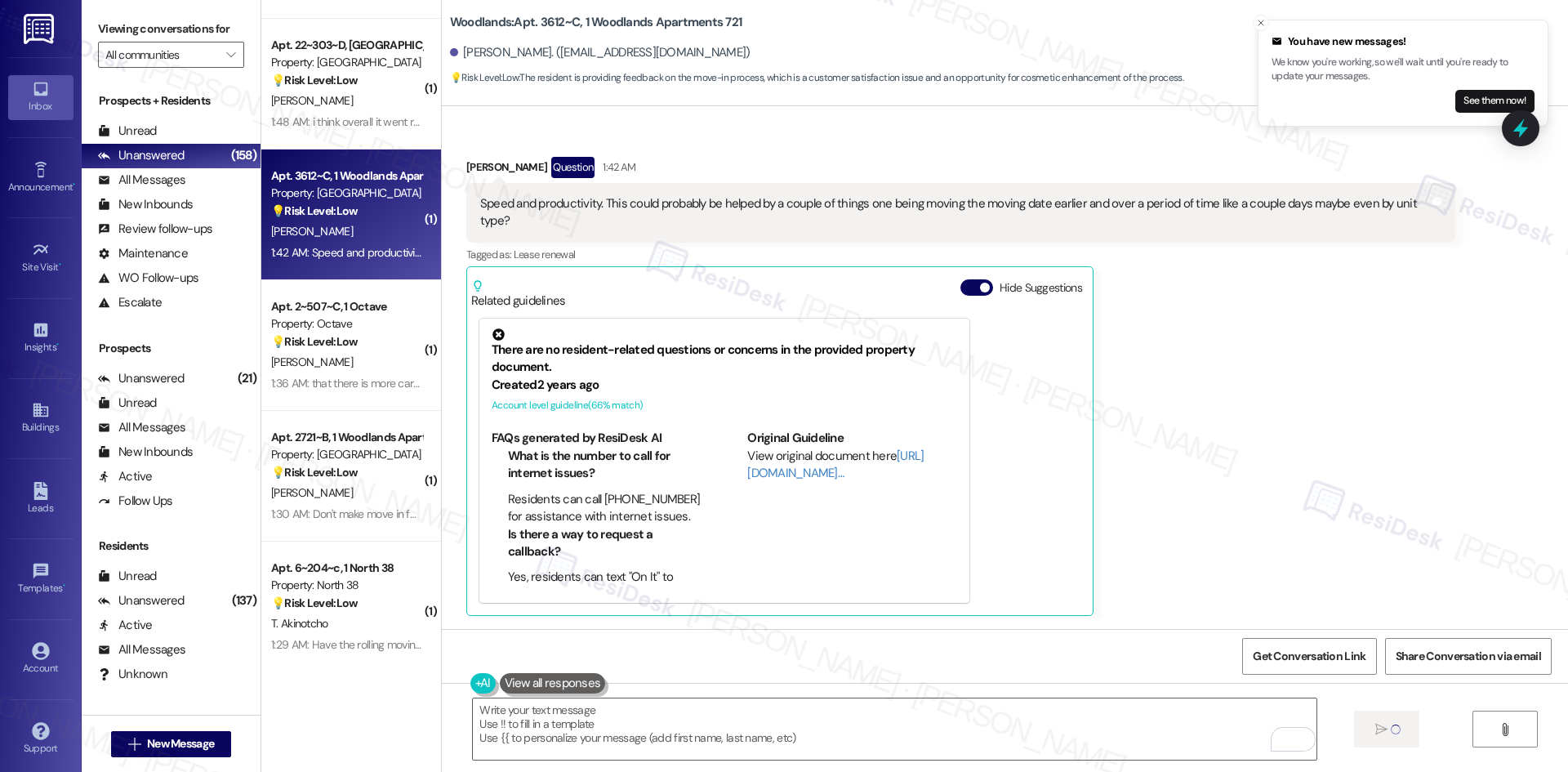
type textarea "Fetching suggested responses. Please feel free to read through the conversation…"
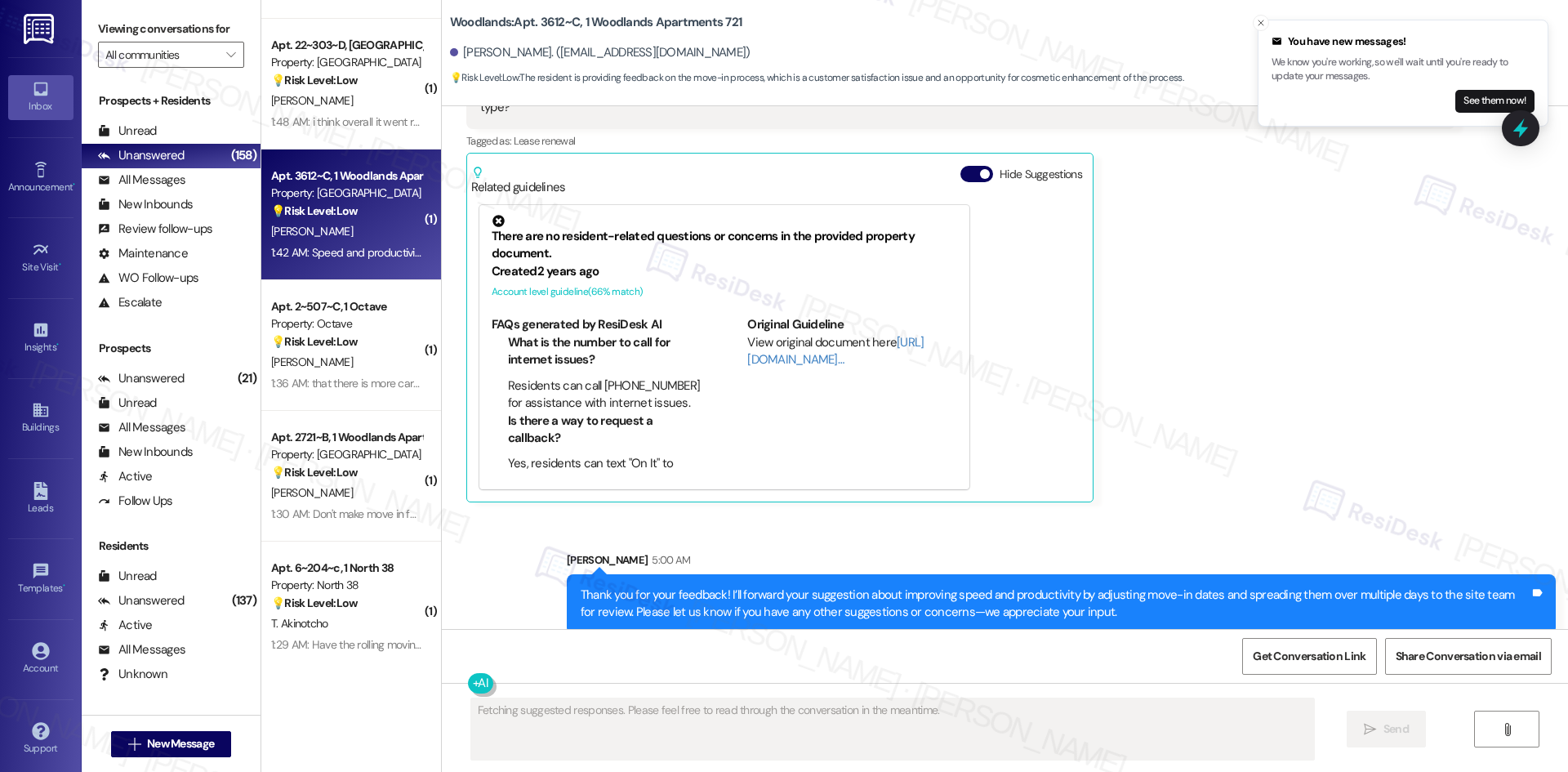
scroll to position [382, 0]
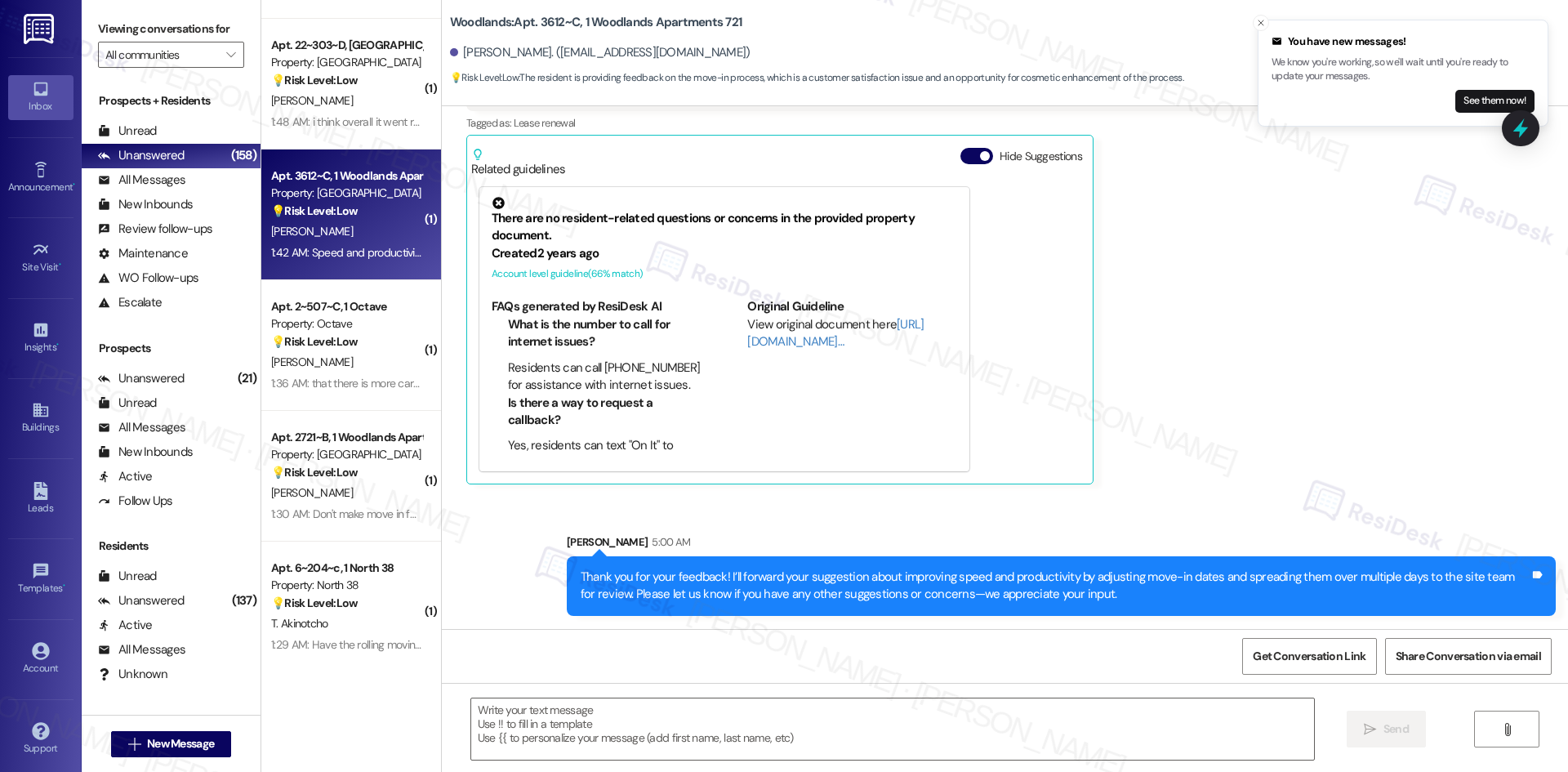
click at [1162, 439] on div "Isabel Garza Question 1:42 AM Speed and productivity. This could probably be he…" at bounding box center [960, 255] width 989 height 459
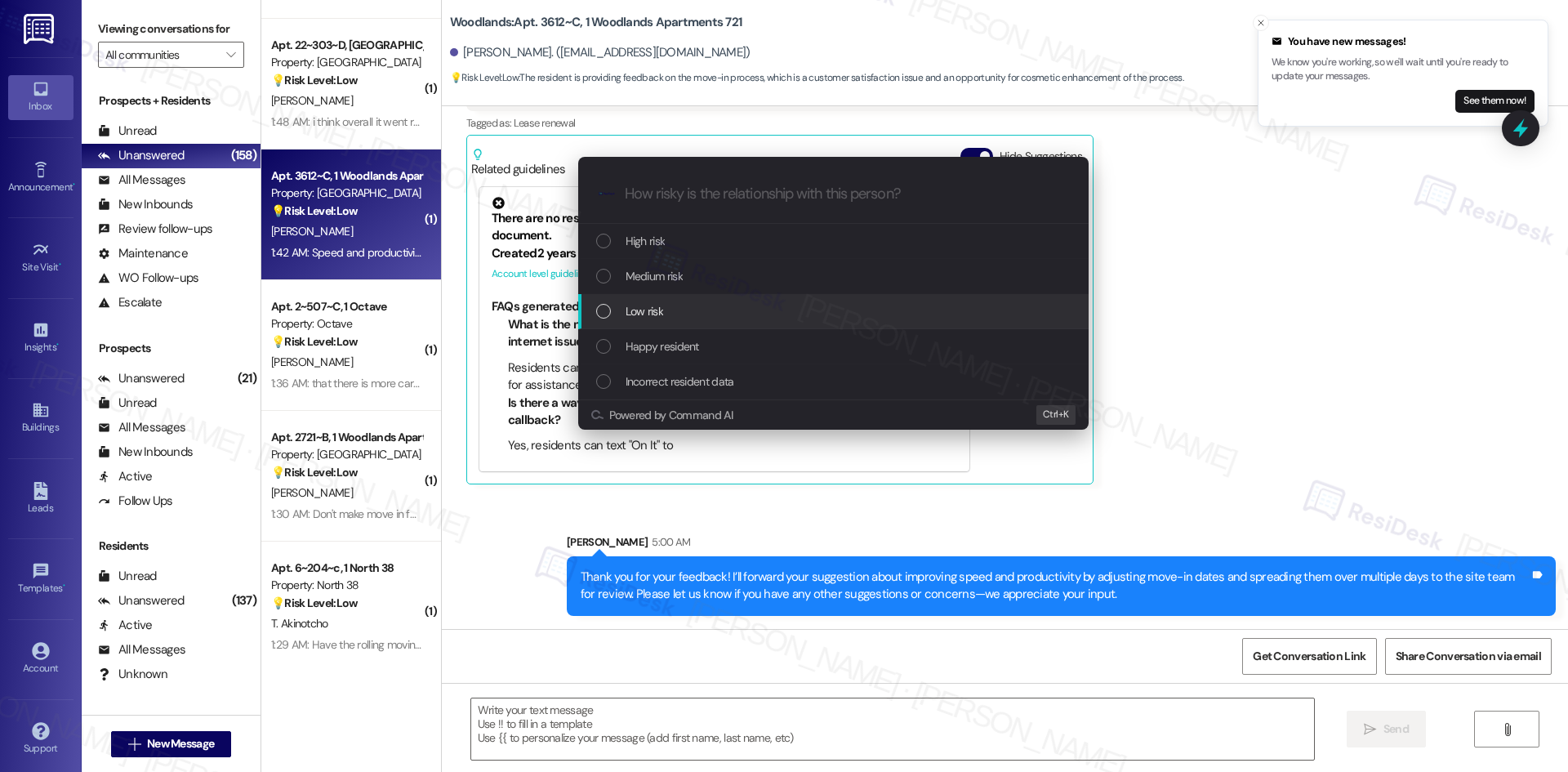
click at [696, 302] on div "Low risk" at bounding box center [835, 311] width 478 height 18
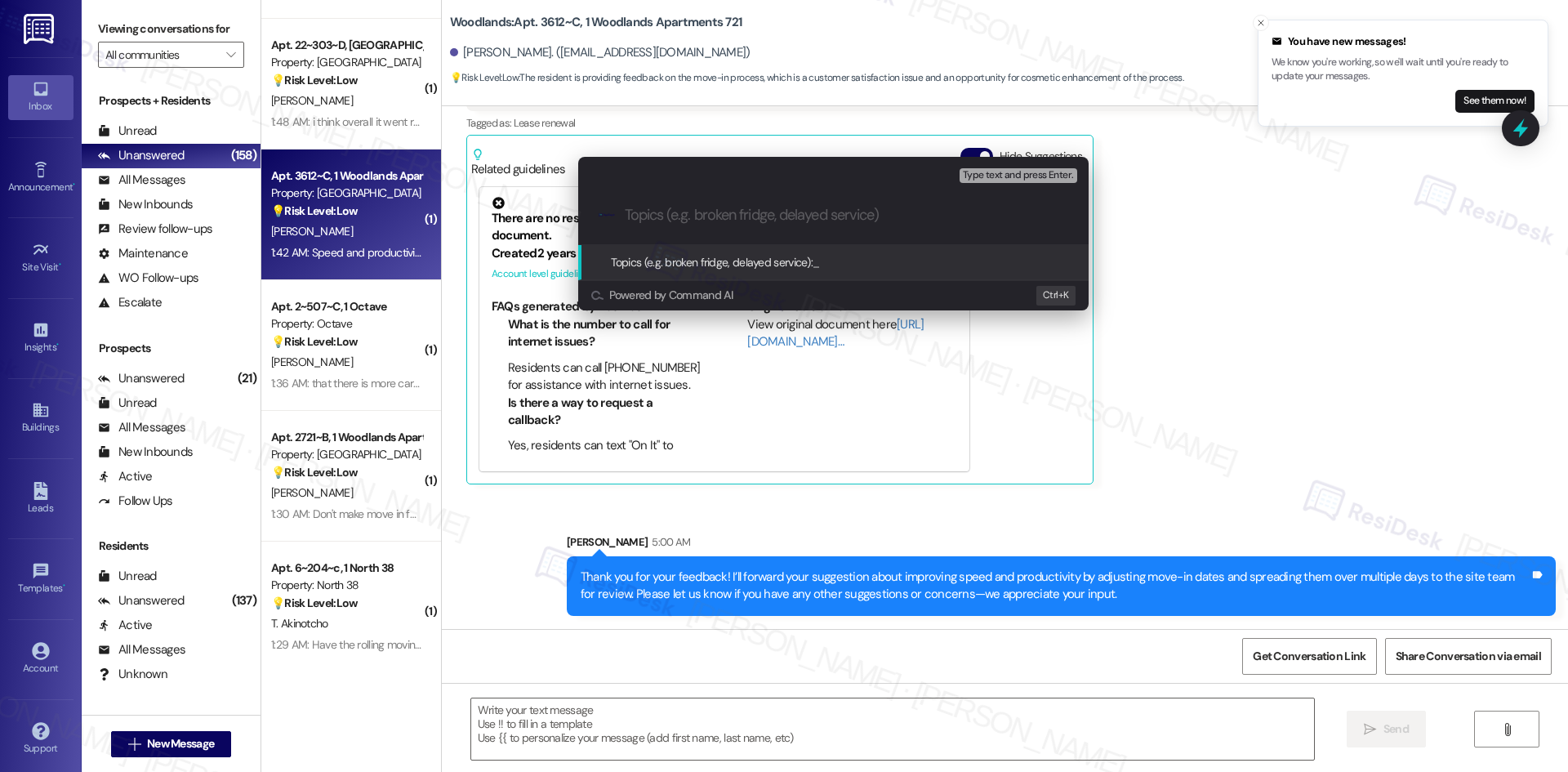
click at [676, 220] on input "Topics (e.g. broken fridge, delayed service)" at bounding box center [846, 215] width 443 height 17
paste input "Feedback on Move-In Scheduling and Efficiency"
type input "Feedback on Move-In Scheduling and Efficiency"
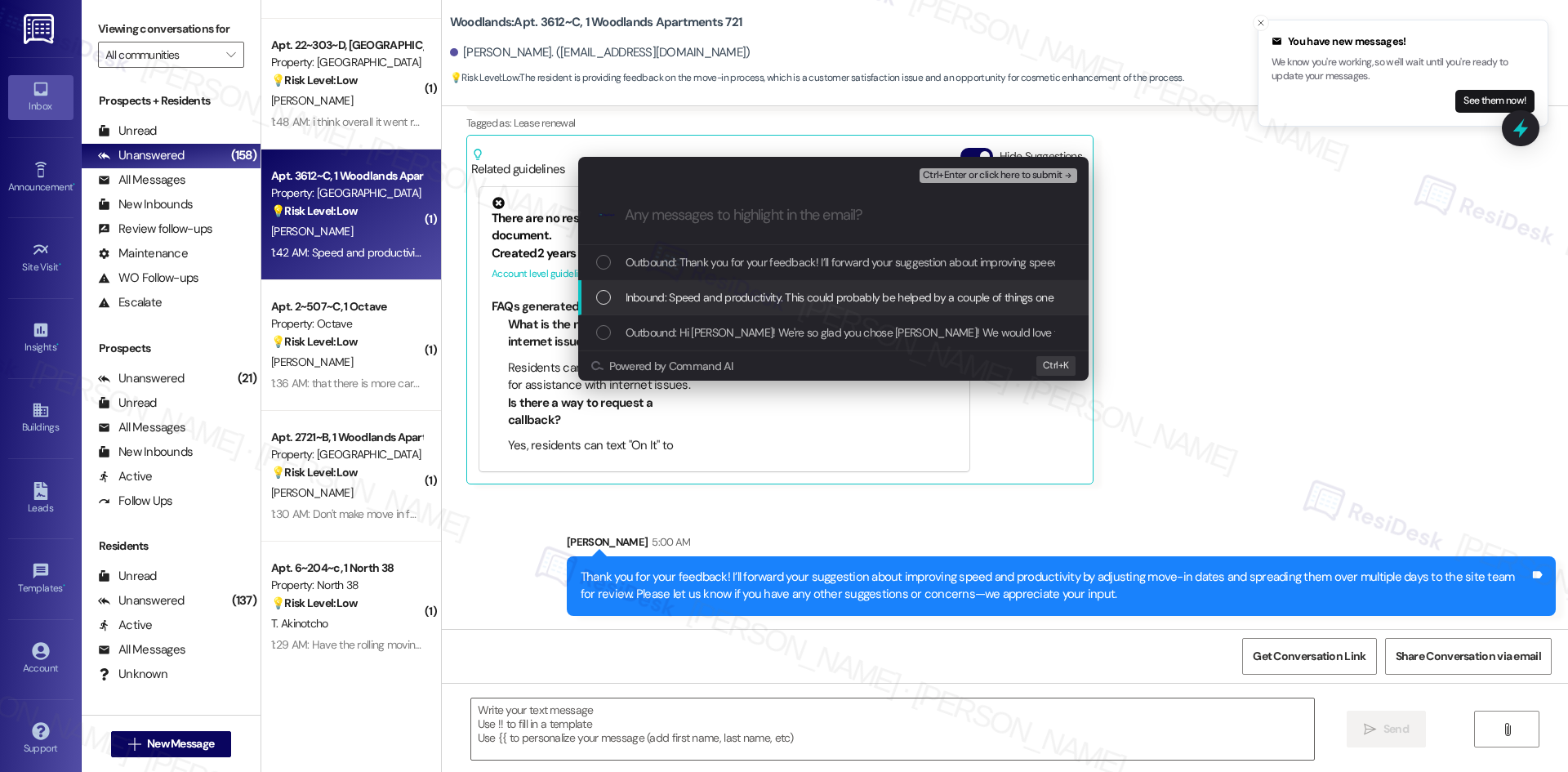
click at [676, 291] on span "Inbound: Speed and productivity. This could probably be helped by a couple of t…" at bounding box center [1097, 297] width 942 height 18
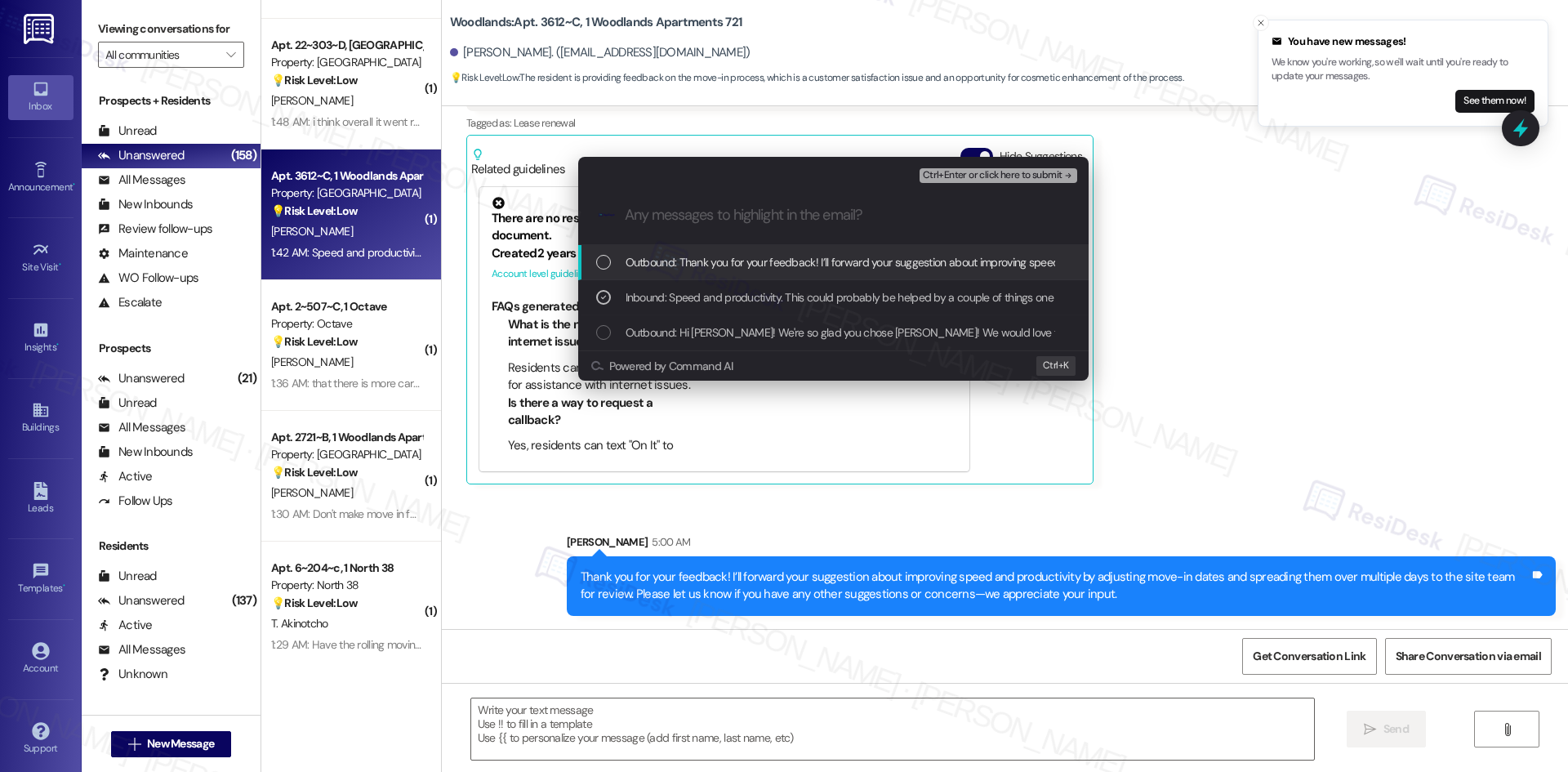
click at [1032, 174] on span "Ctrl+Enter or click here to submit" at bounding box center [992, 175] width 139 height 11
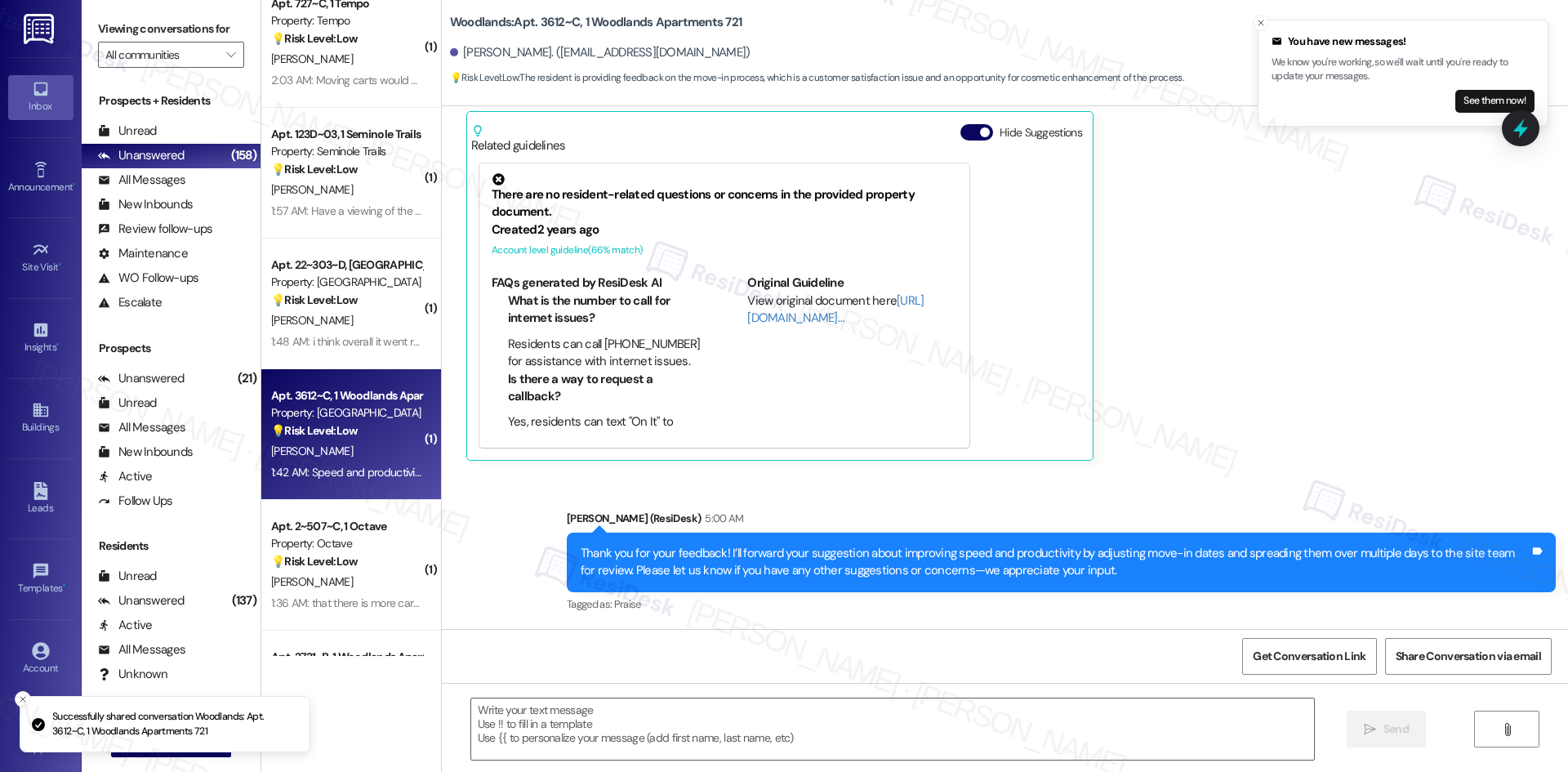
scroll to position [3919, 0]
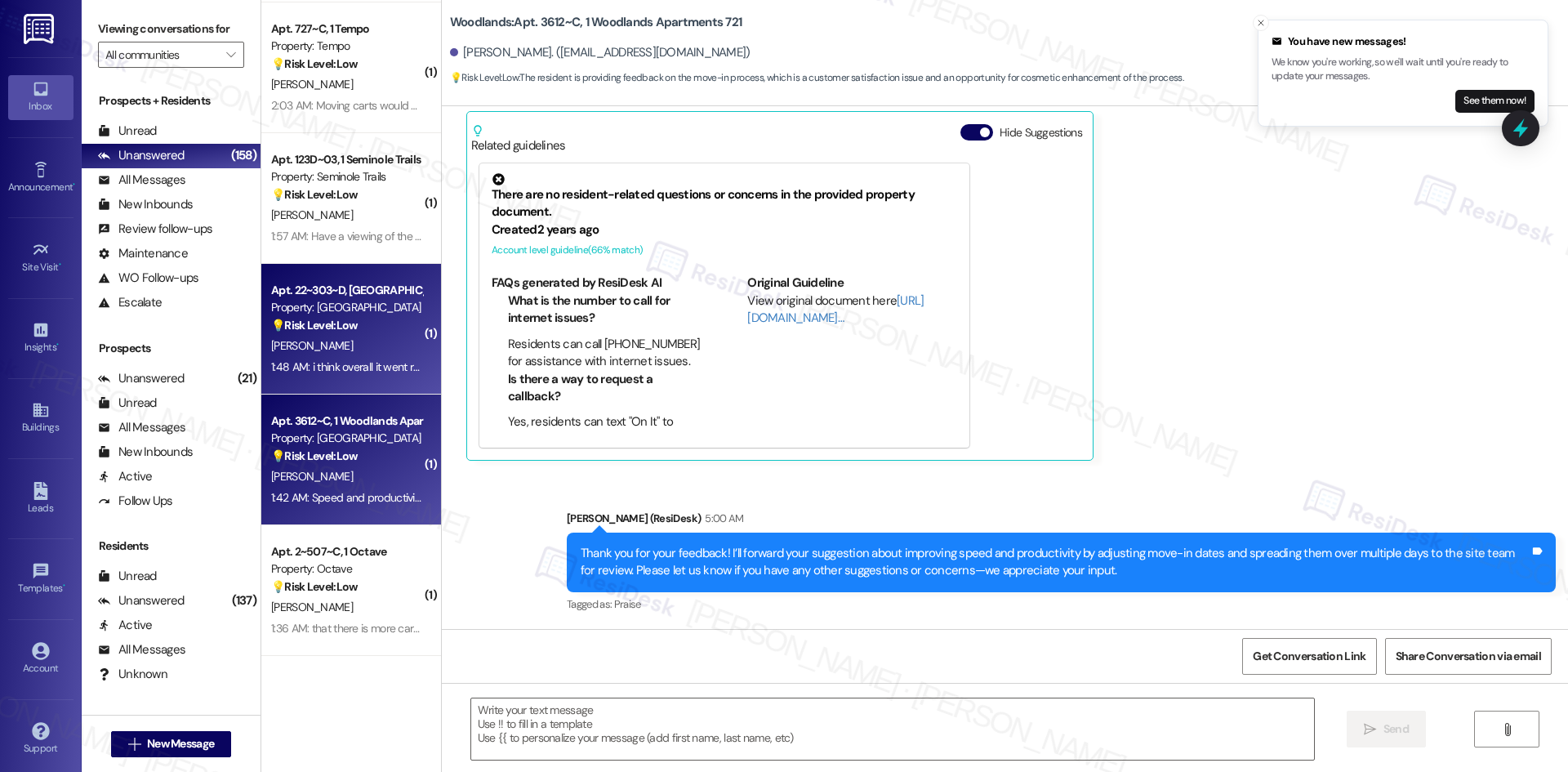
click at [369, 367] on div "1:48 AM: i think overall it went really great!! i think the one thing that peop…" at bounding box center [1124, 367] width 1706 height 15
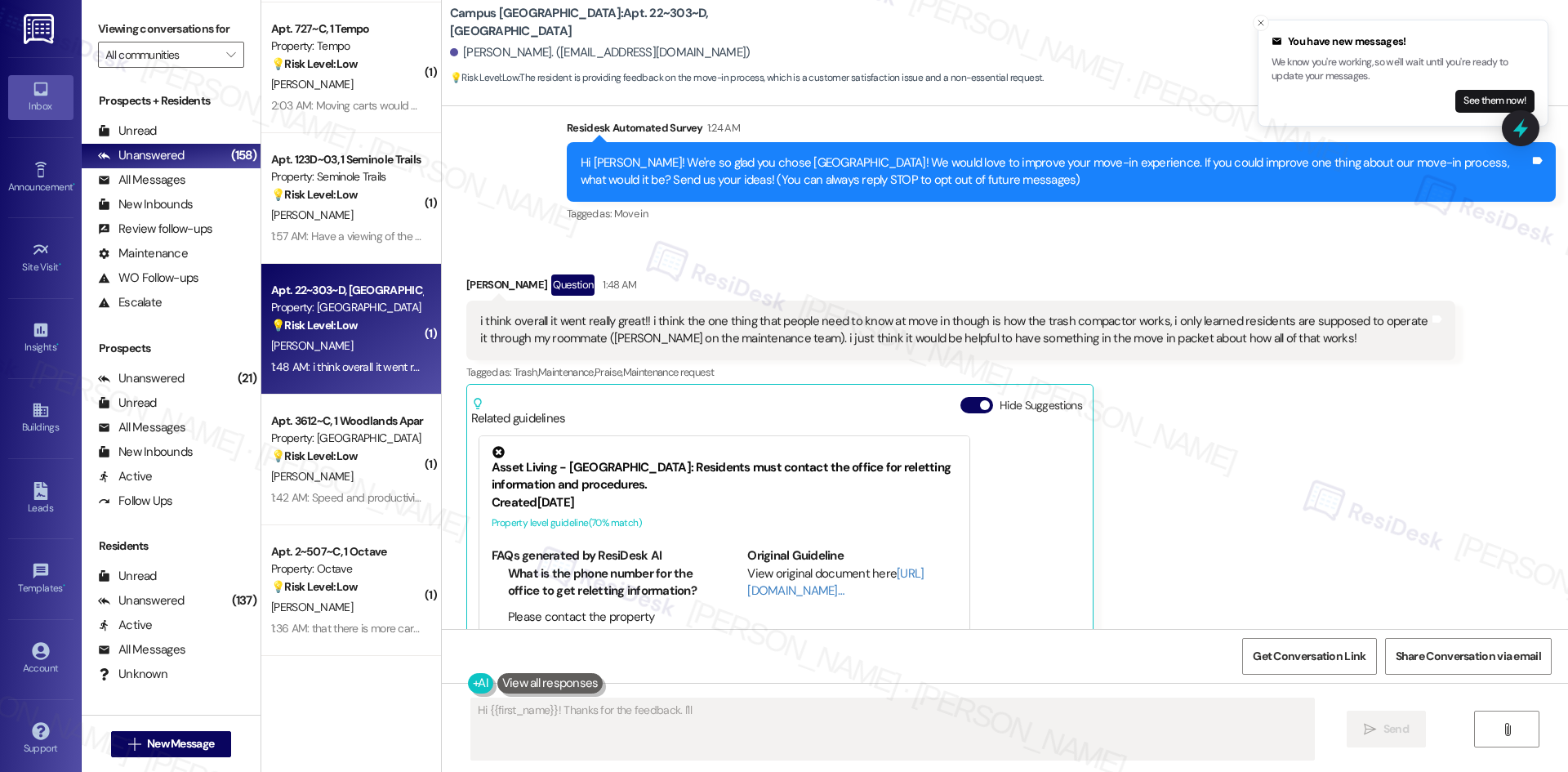
scroll to position [82, 0]
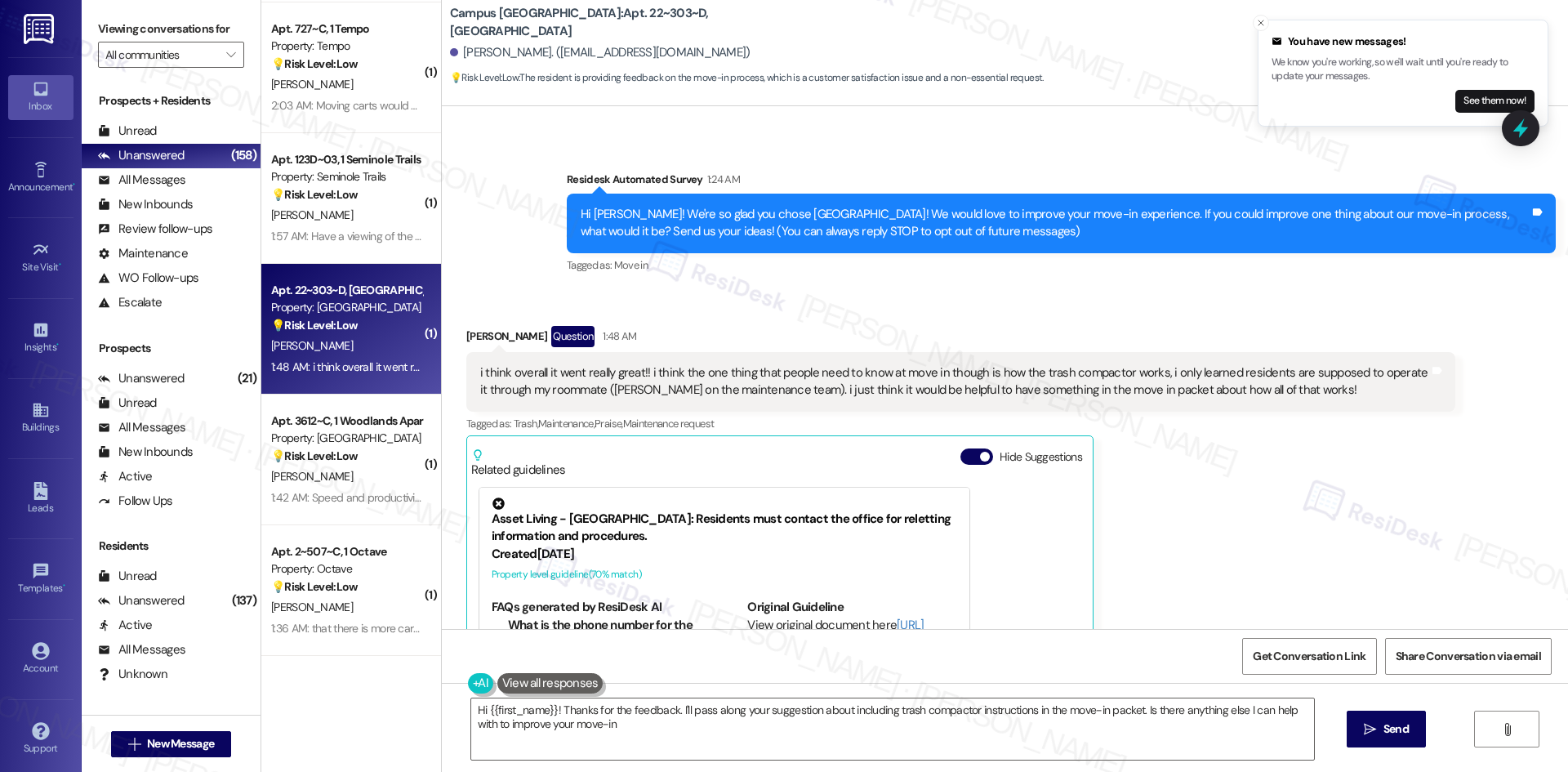
type textarea "Hi {{first_name}}! Thanks for the feedback. I'll pass along your suggestion abo…"
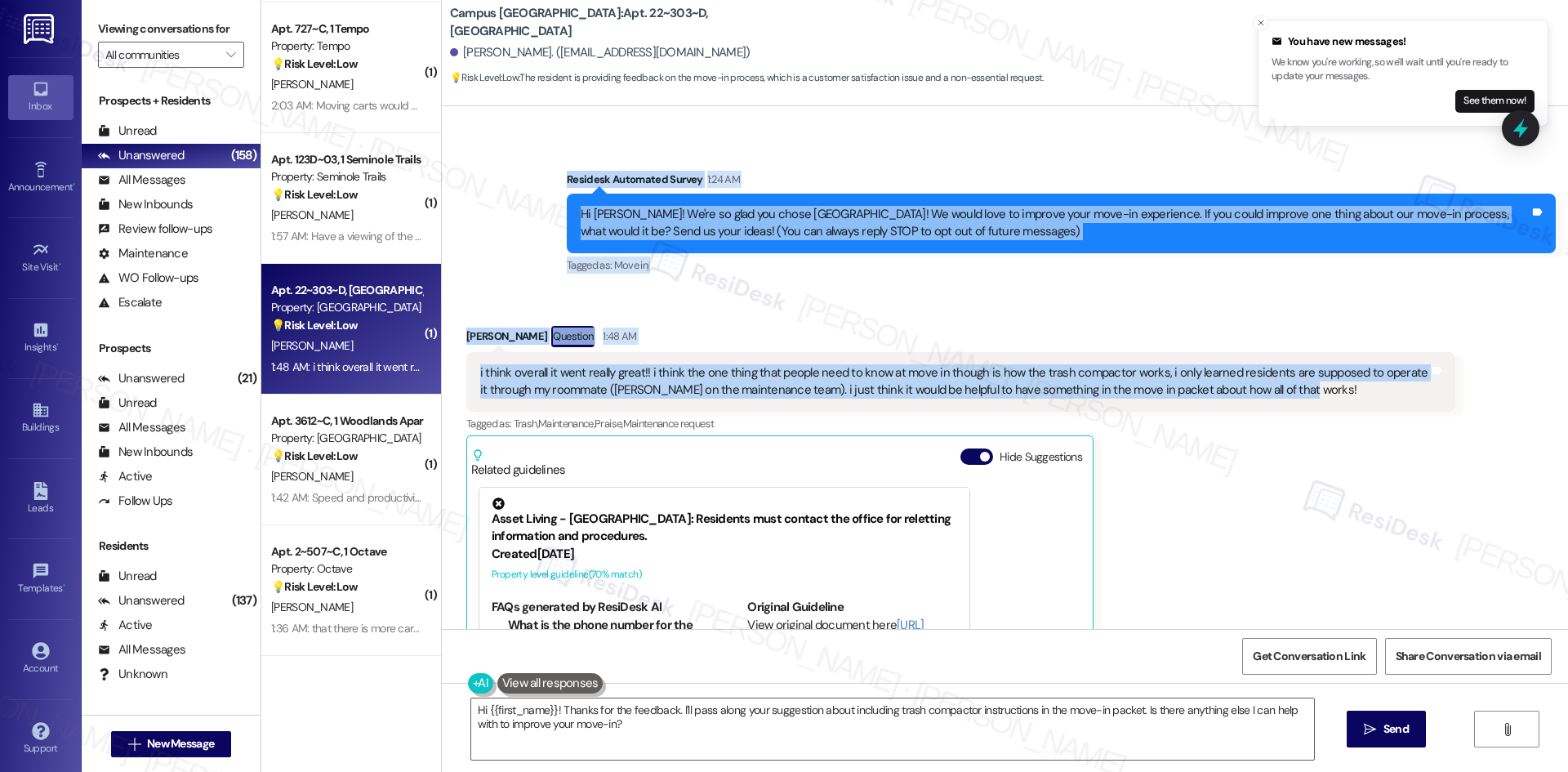
drag, startPoint x: 609, startPoint y: 238, endPoint x: 1292, endPoint y: 393, distance: 700.4
click at [1292, 393] on div "Lease started Aug 16, 2025 at 8:00 AM Survey, sent via SMS Residesk Automated S…" at bounding box center [1004, 368] width 1126 height 523
copy div "Residesk Automated Survey 1:24 AM Hi Adam! We're so glad you chose Campus Villa…"
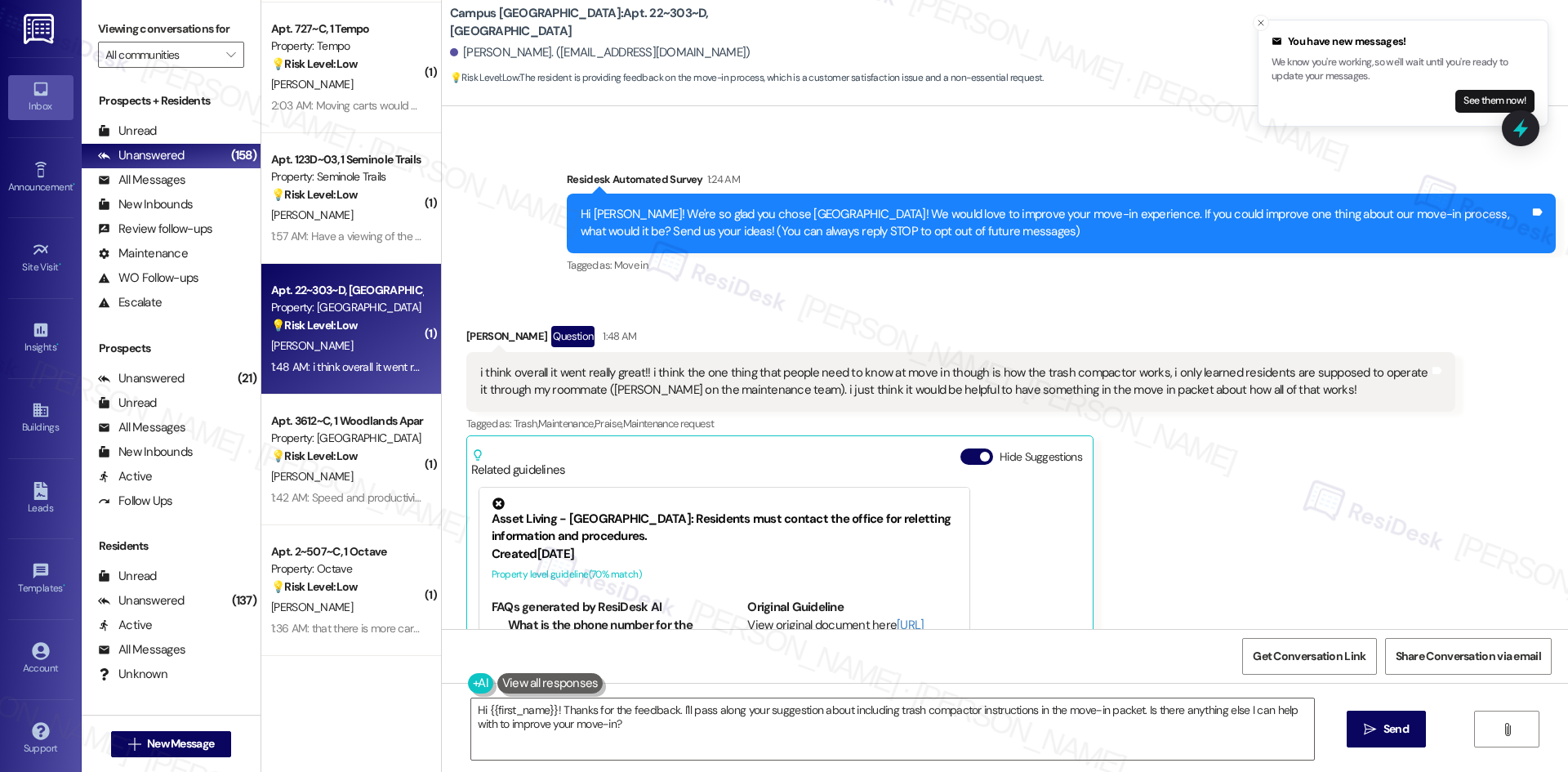
click at [1156, 450] on div "Adam Howard Question 1:48 AM i think overall it went really great!! i think the…" at bounding box center [960, 560] width 989 height 467
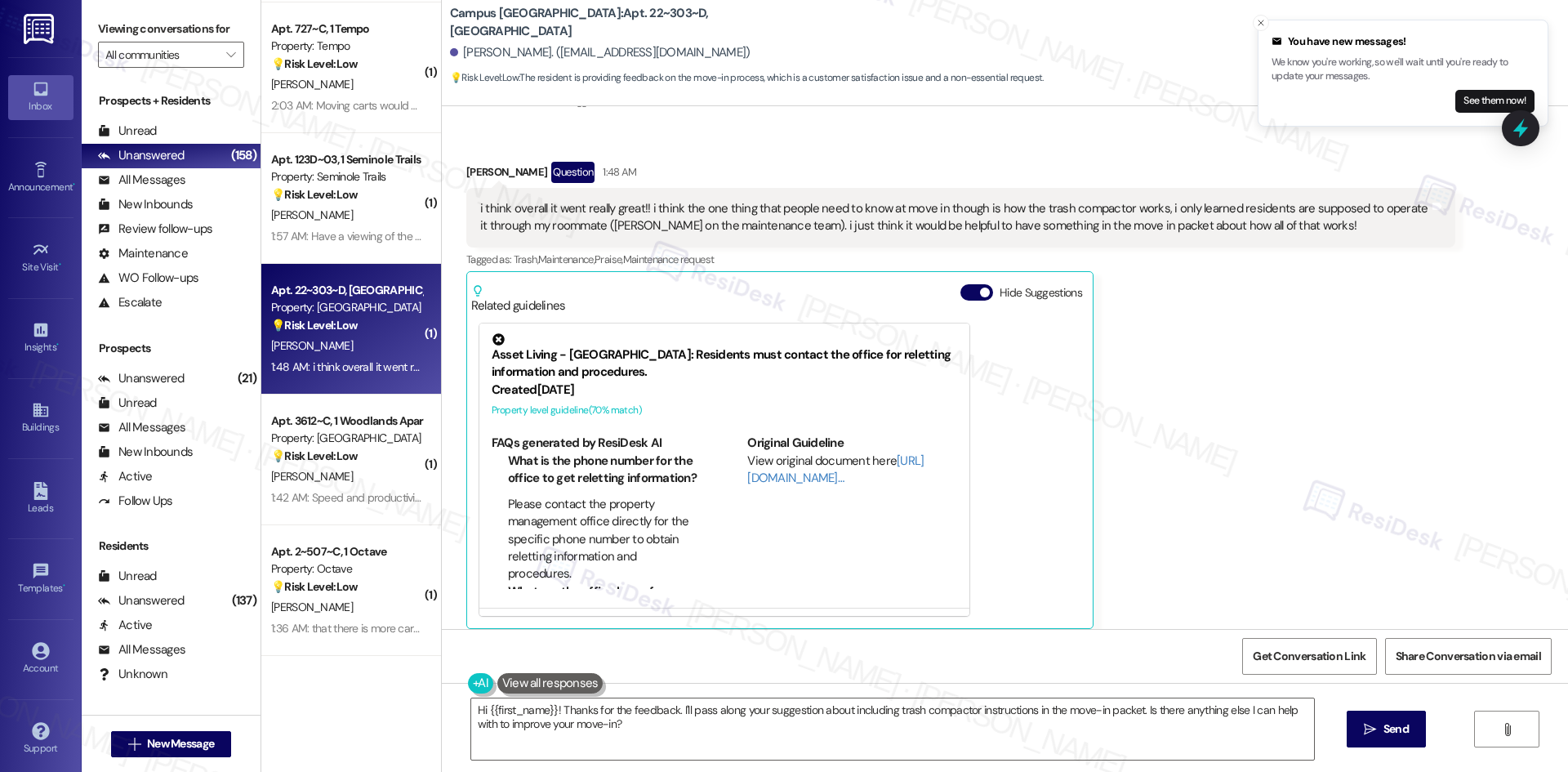
scroll to position [259, 0]
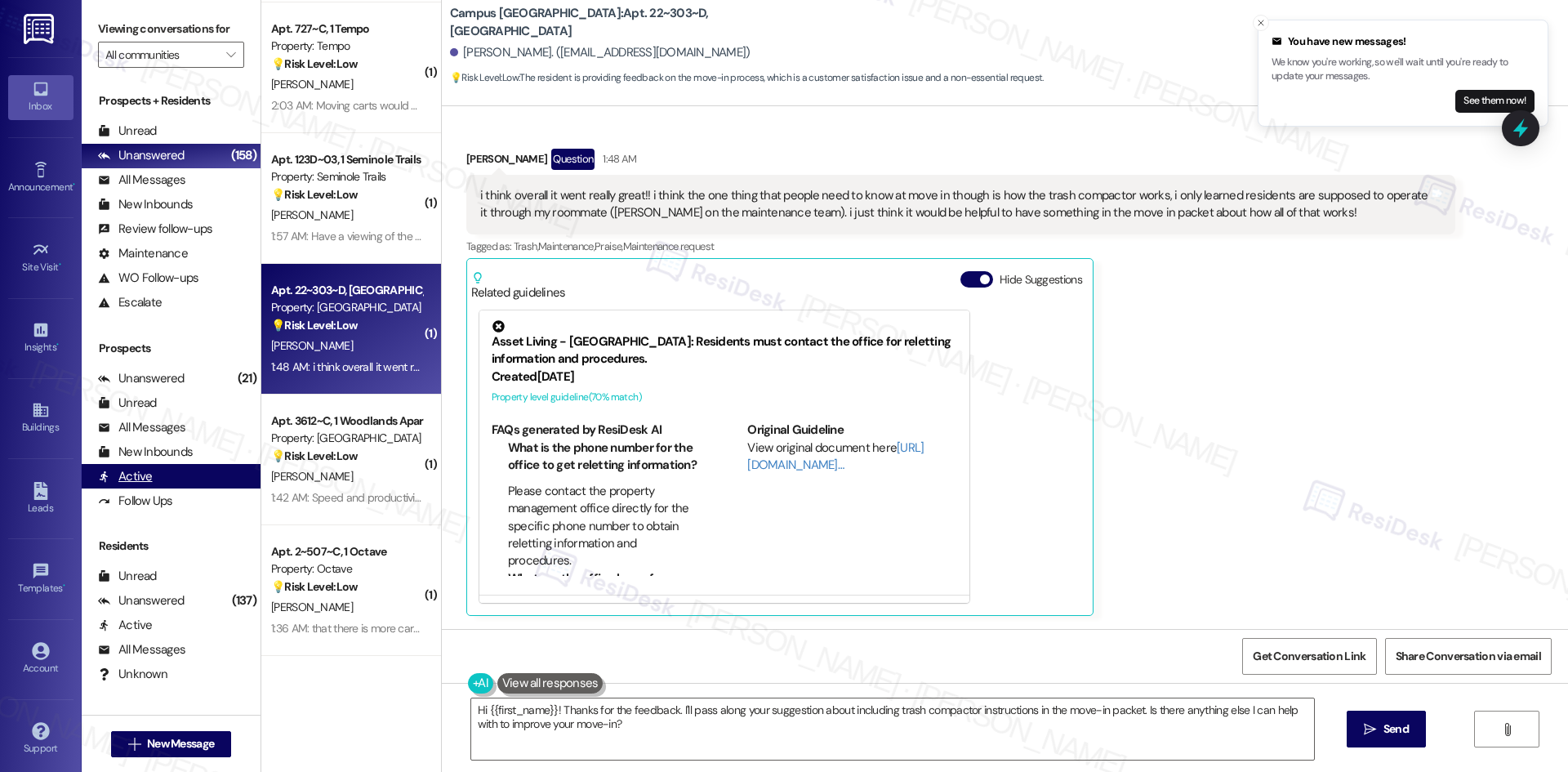
click at [228, 475] on div "Active (undefined)" at bounding box center [171, 476] width 179 height 25
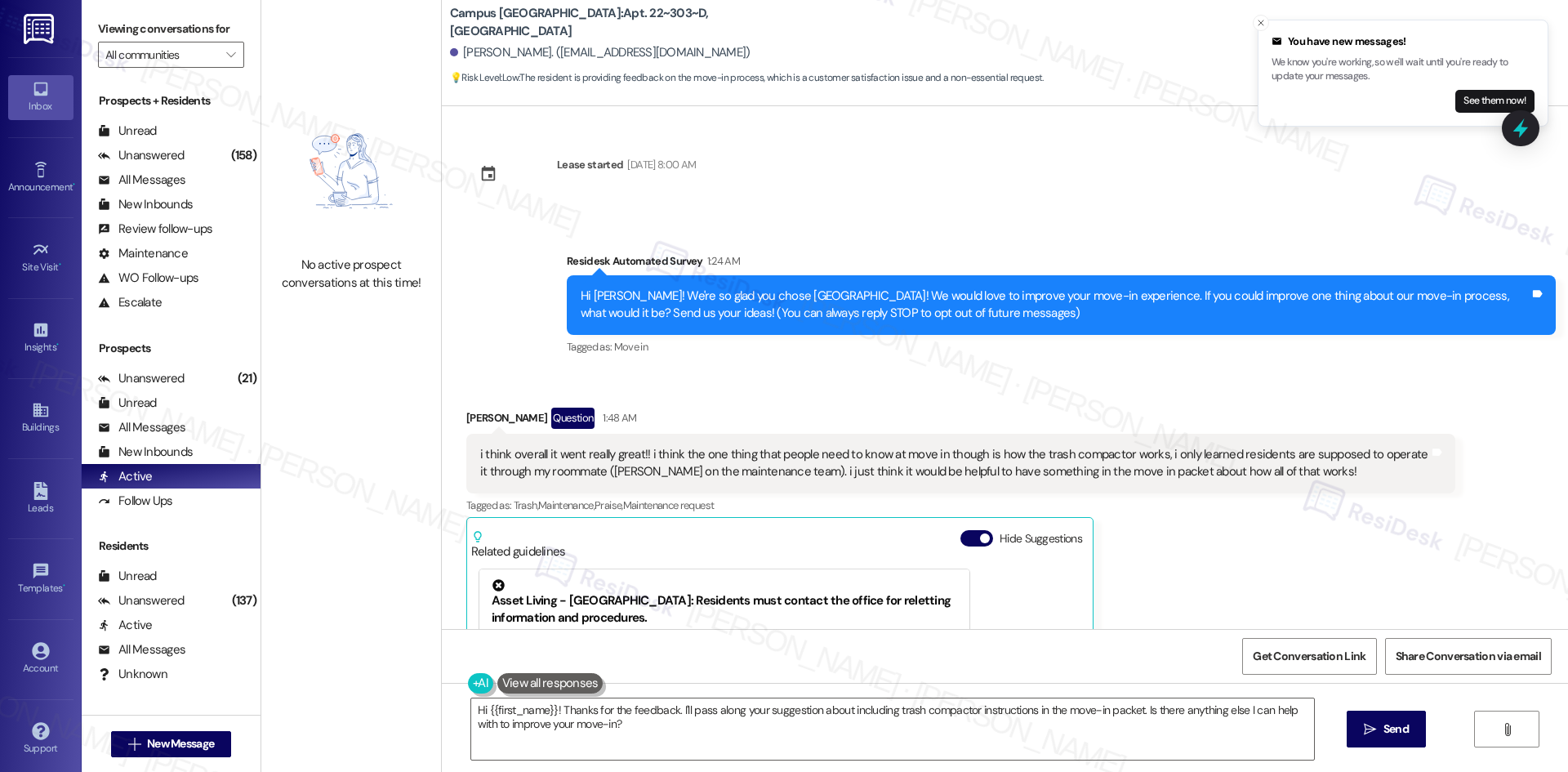
scroll to position [259, 0]
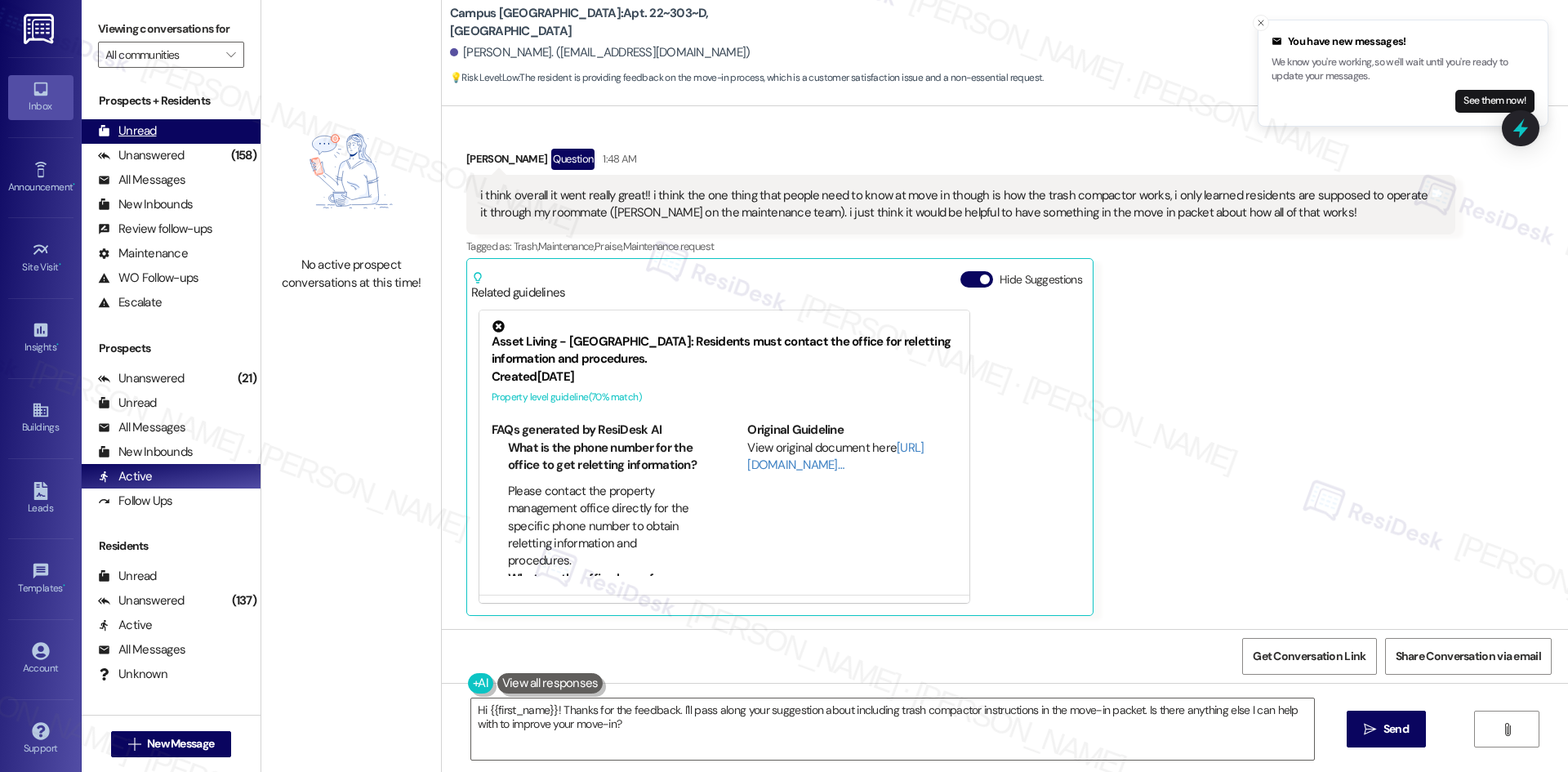
click at [173, 135] on div "Unread (0)" at bounding box center [171, 132] width 179 height 25
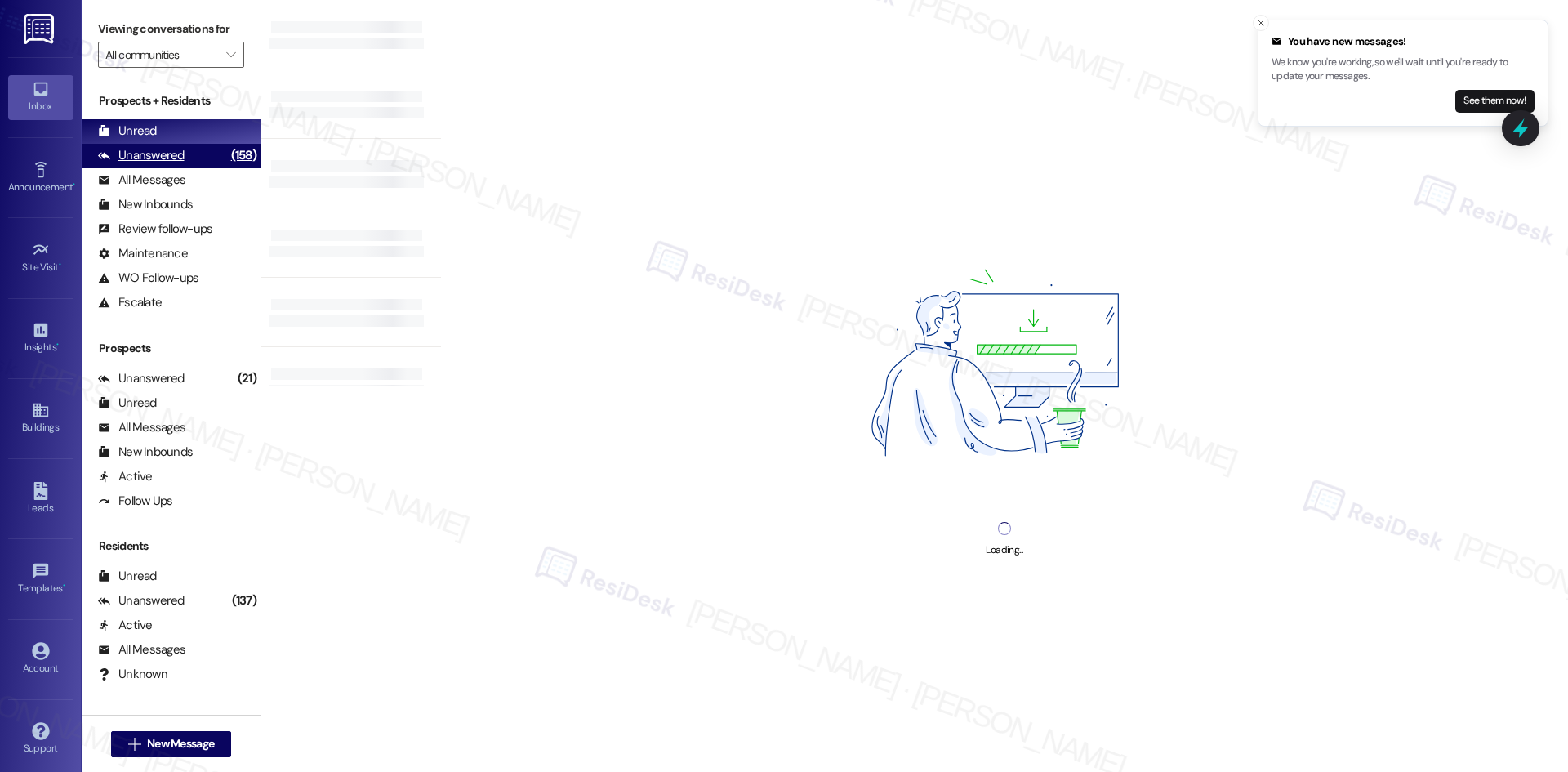
click at [175, 152] on div "Unanswered" at bounding box center [142, 155] width 87 height 17
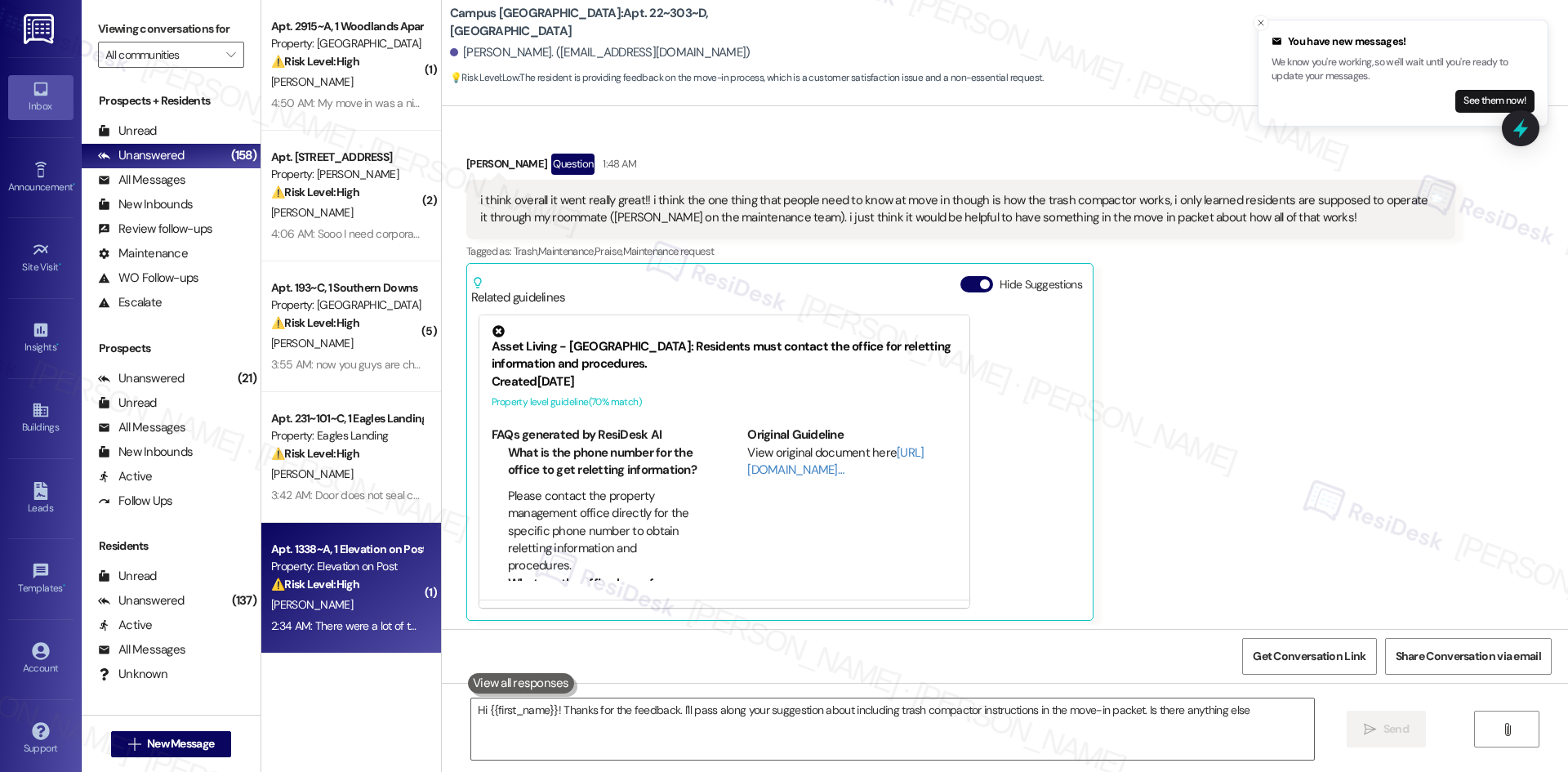
scroll to position [258, 0]
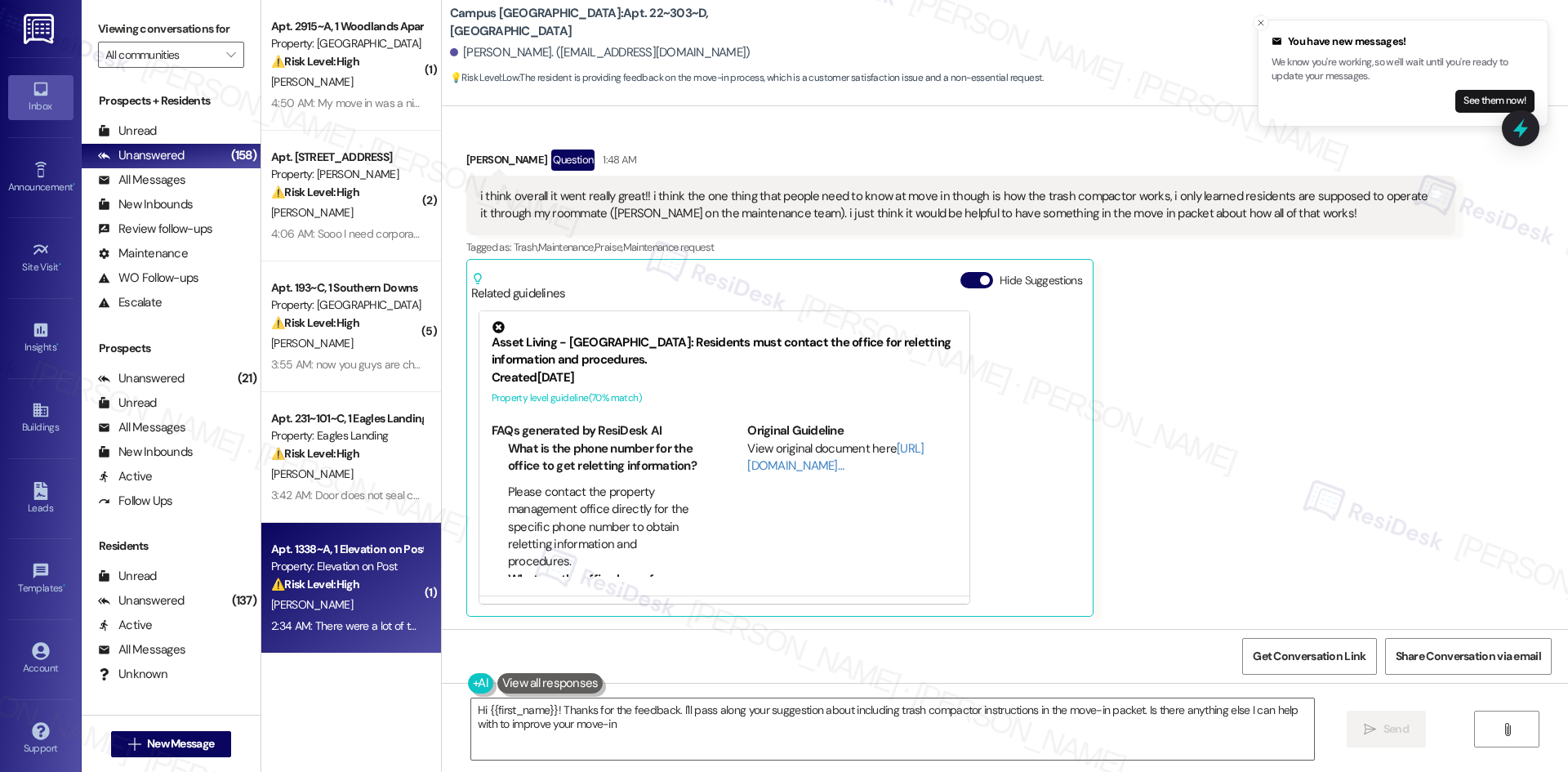
type textarea "Hi {{first_name}}! Thanks for the feedback. I'll pass along your suggestion abo…"
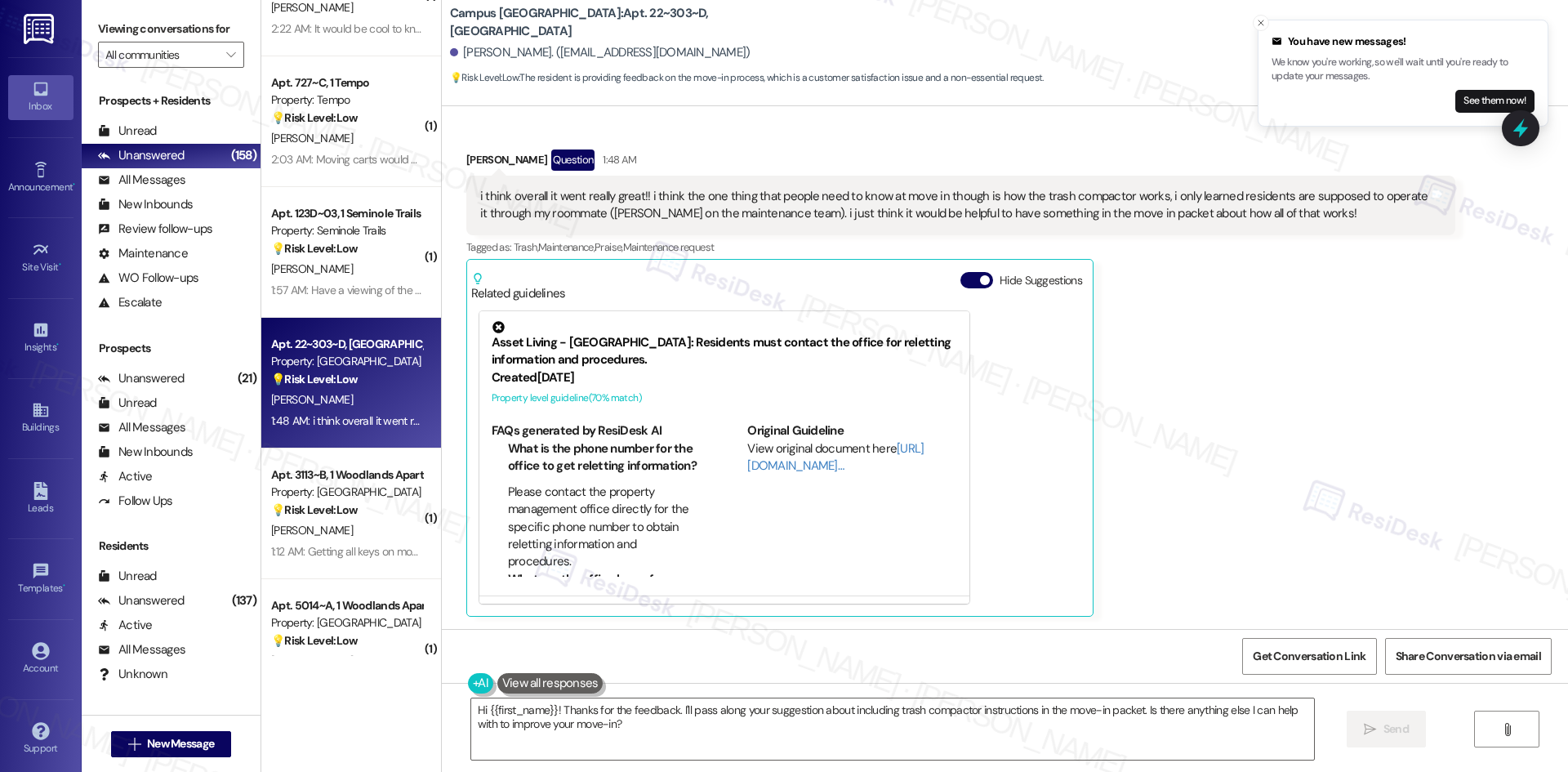
scroll to position [5392, 0]
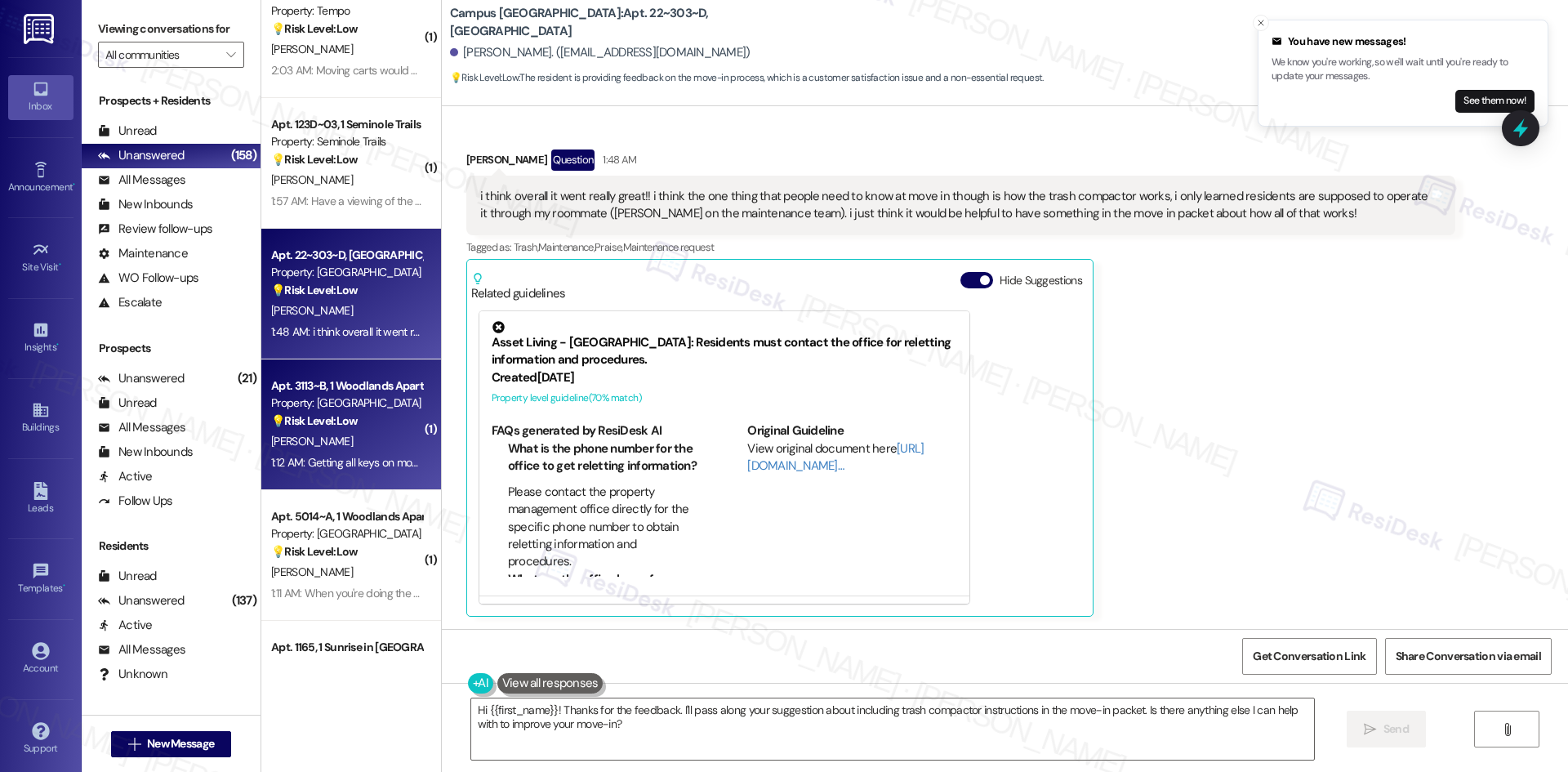
click at [358, 424] on div "💡 Risk Level: Low The resident is providing feedback on the move-in process, sp…" at bounding box center [347, 420] width 151 height 17
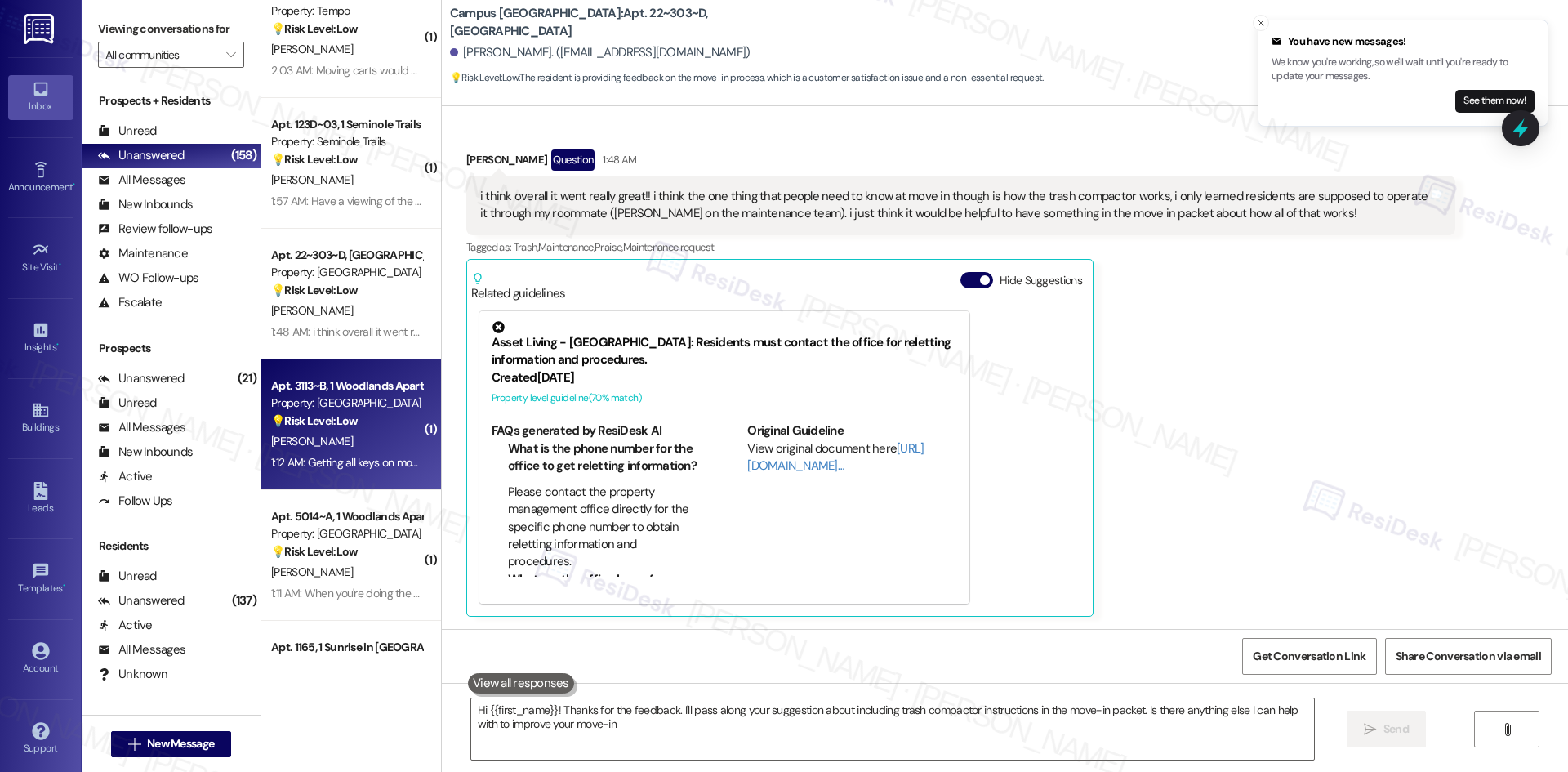
type textarea "Hi {{first_name}}! Thanks for the feedback. I'll pass along your suggestion abo…"
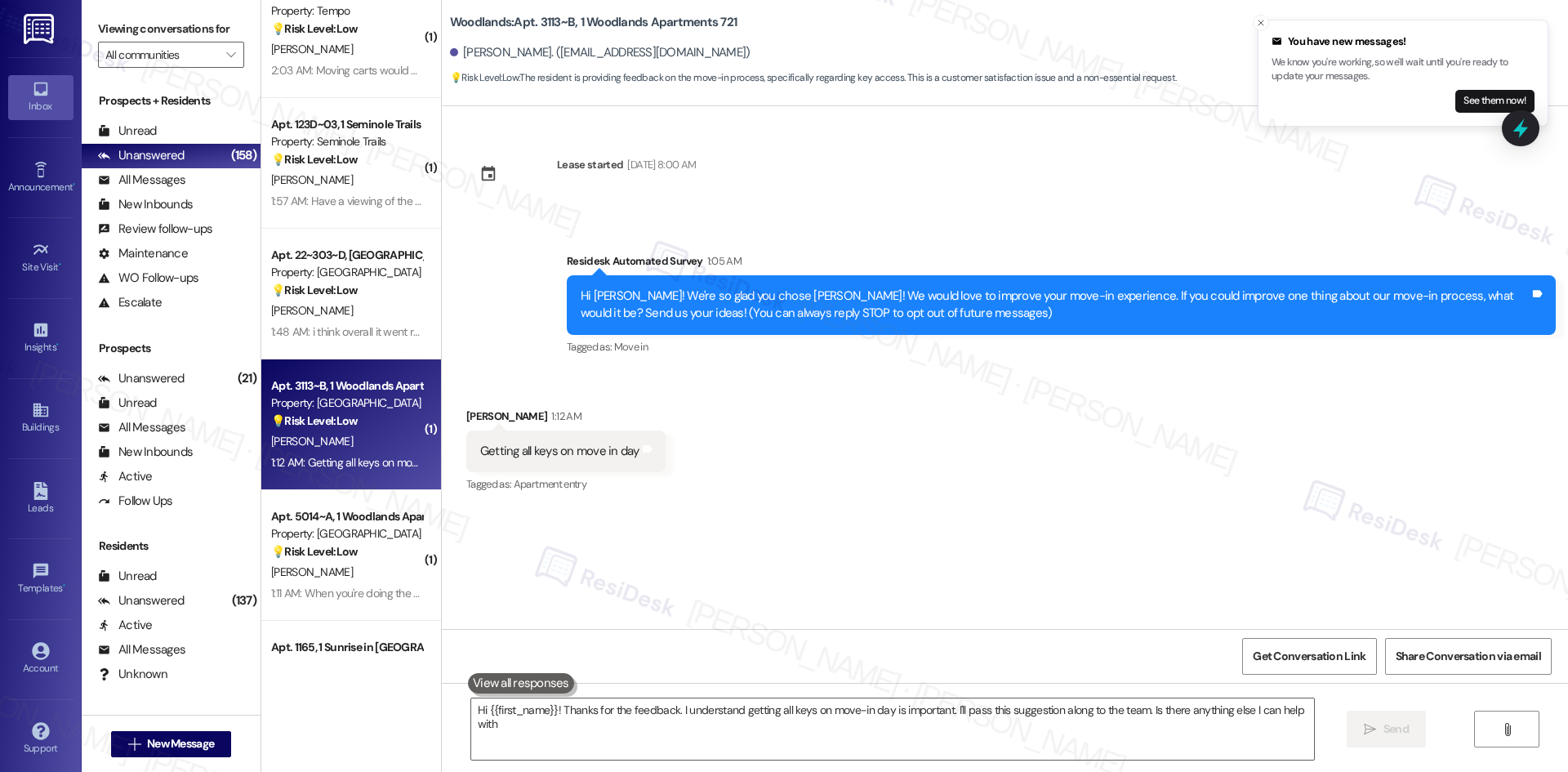
type textarea "Hi {{first_name}}! Thanks for the feedback. I understand getting all keys on mo…"
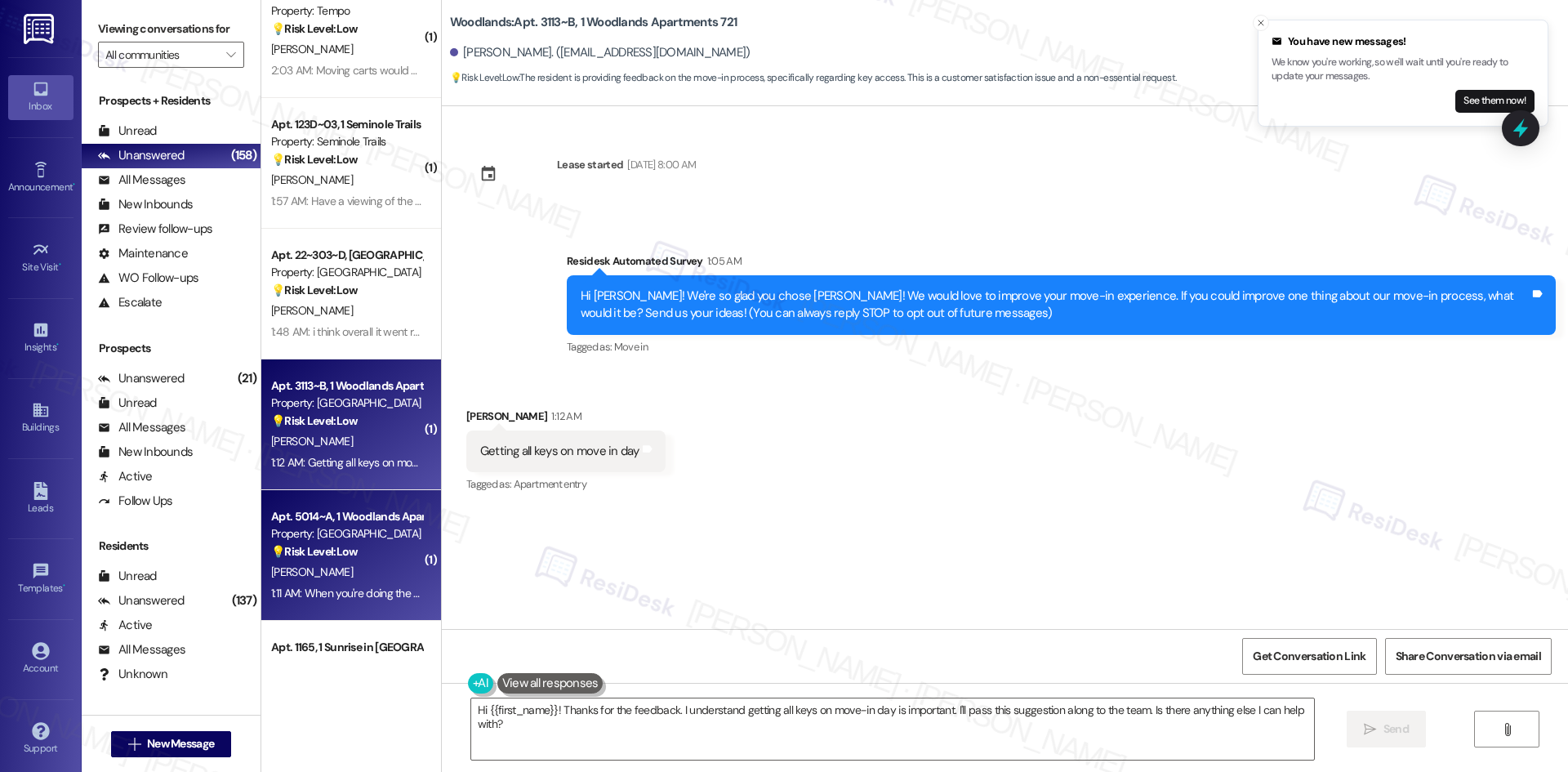
click at [333, 580] on div "E. Bolton" at bounding box center [347, 572] width 154 height 20
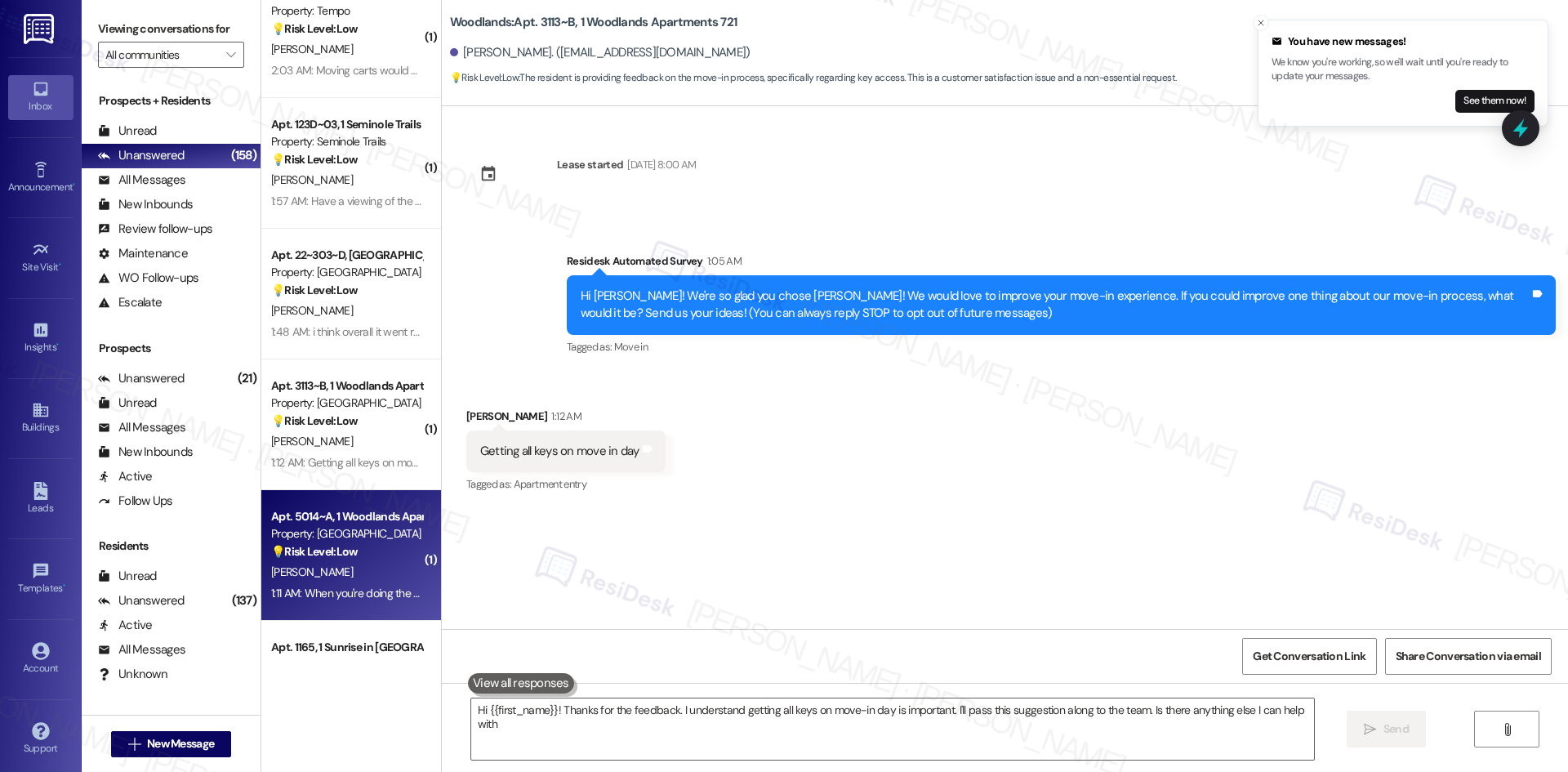
type textarea "Hi {{first_name}}! Thanks for the feedback. I understand getting all keys on mo…"
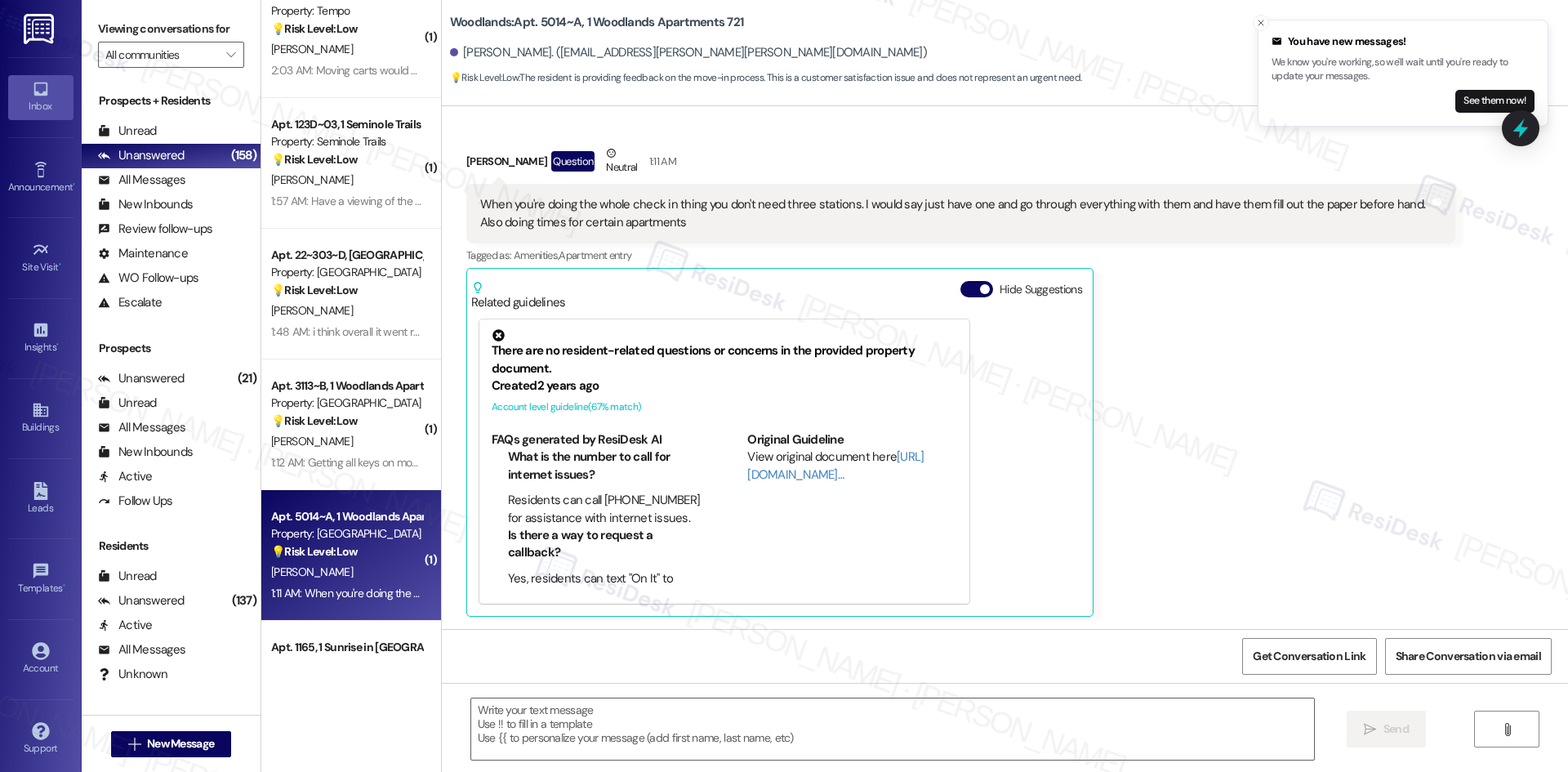
type textarea "Fetching suggested responses. Please feel free to read through the conversation…"
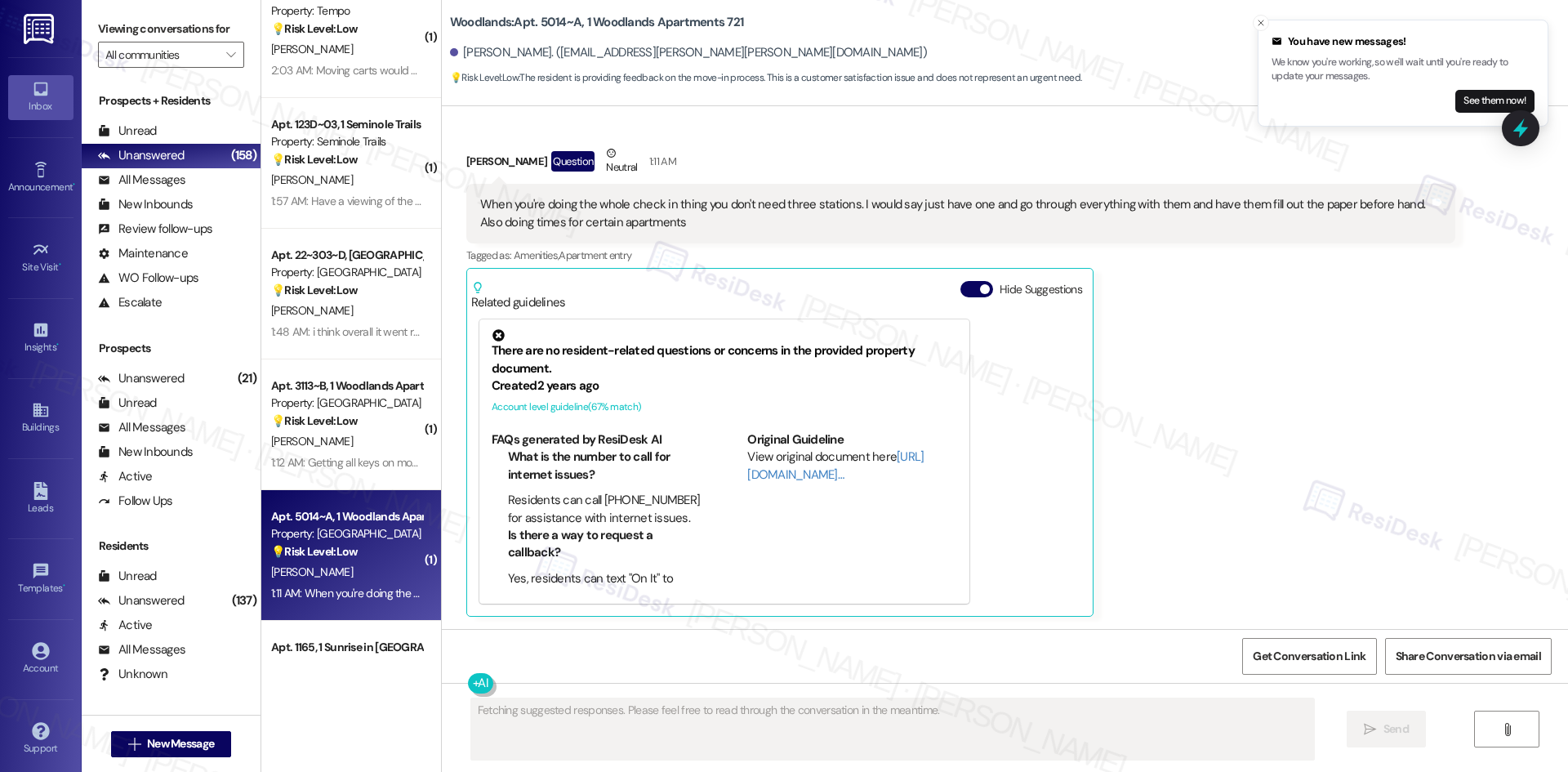
scroll to position [297, 0]
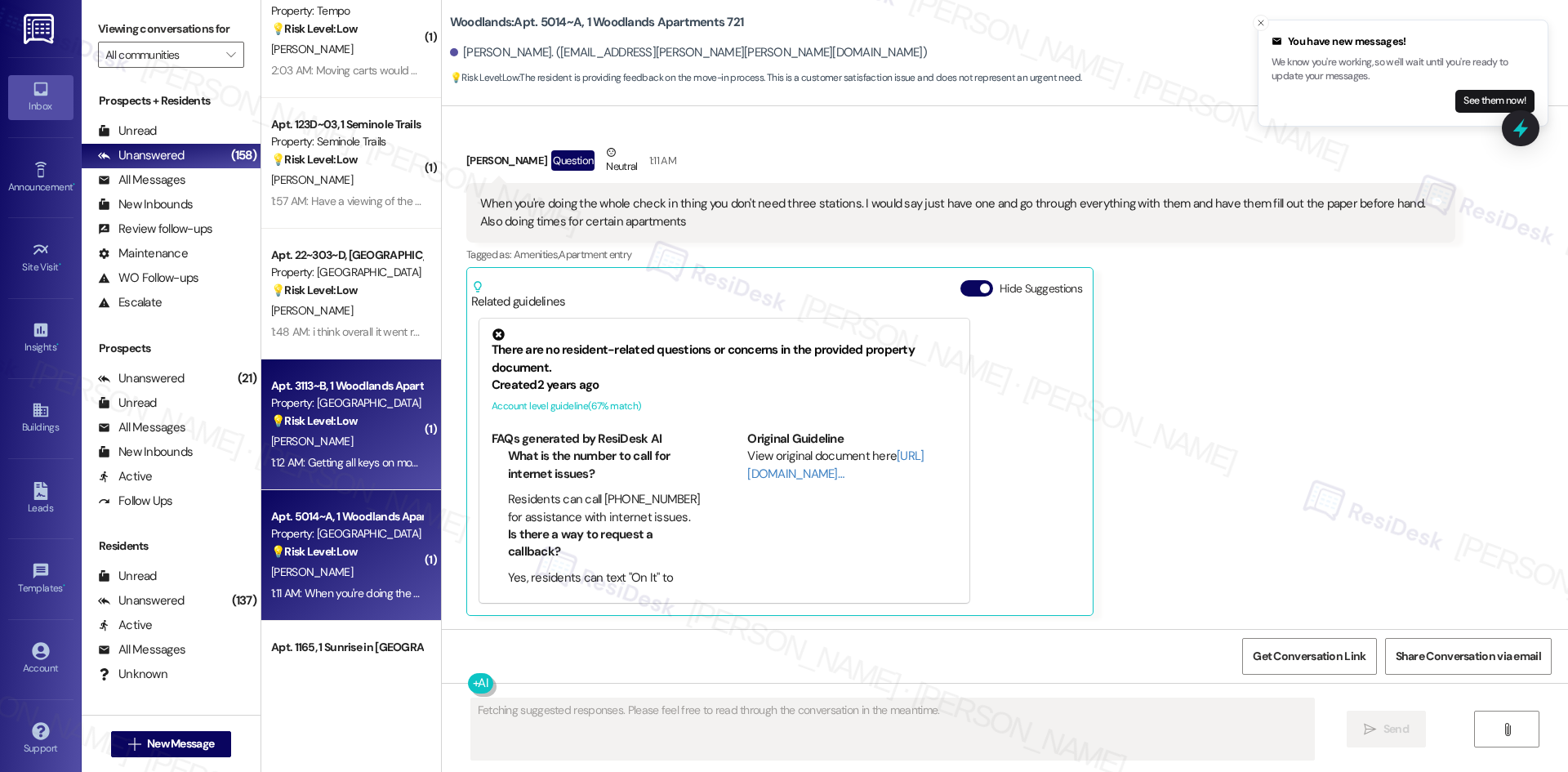
click at [323, 393] on div "Apt. 3113~B, 1 Woodlands Apartments 721" at bounding box center [347, 386] width 151 height 17
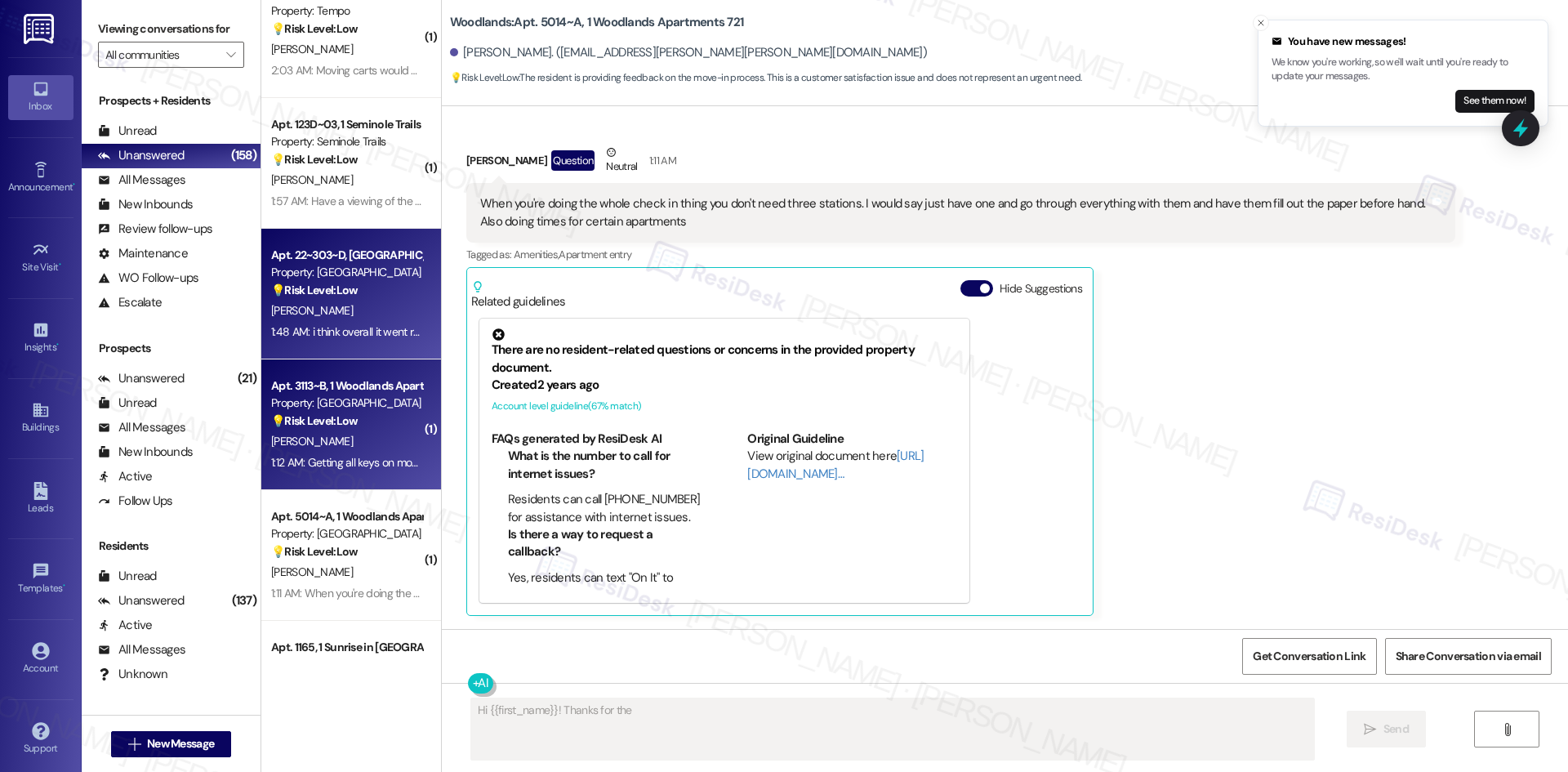
scroll to position [0, 0]
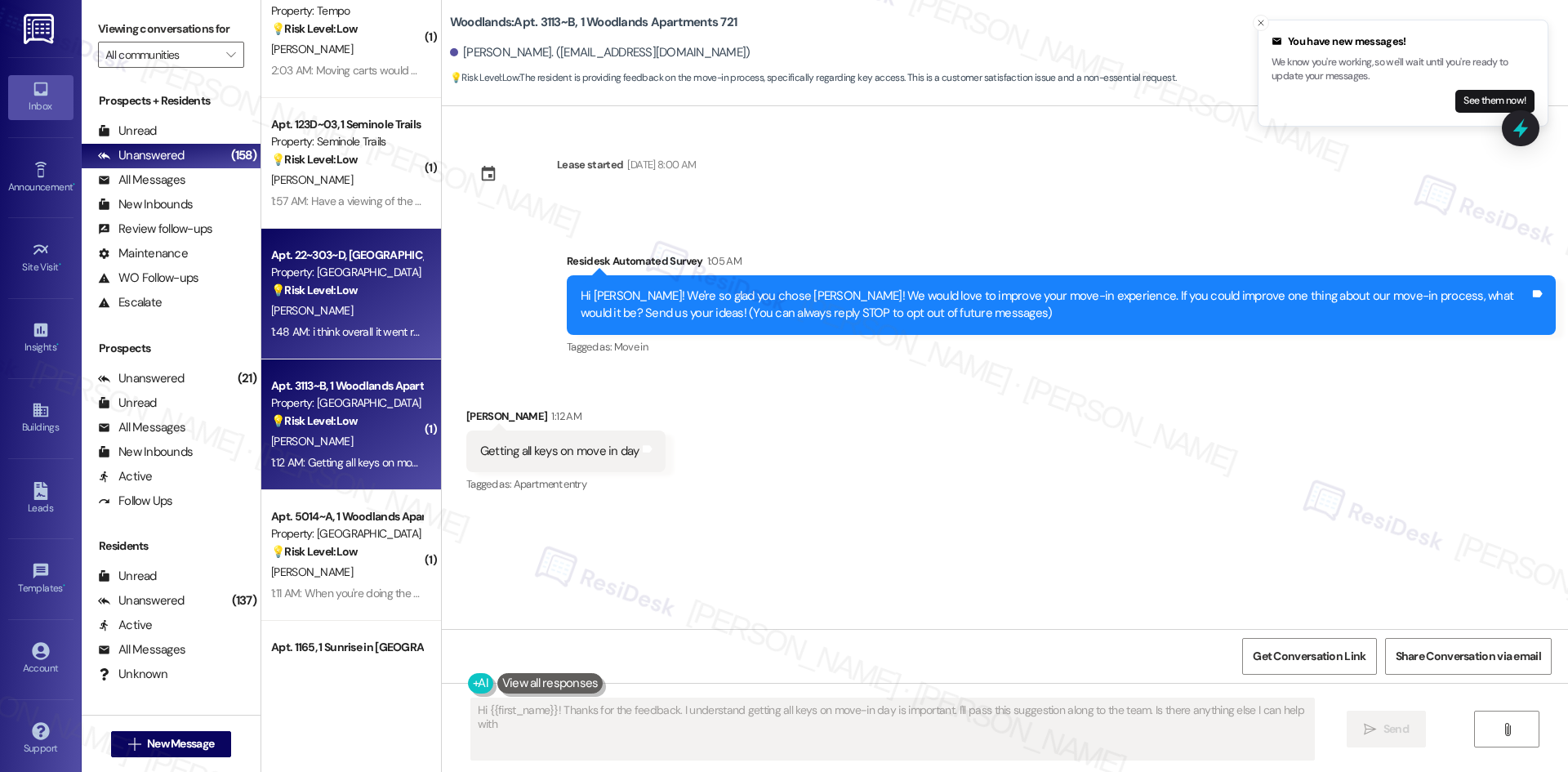
type textarea "Hi {{first_name}}! Thanks for the feedback. I understand getting all keys on mo…"
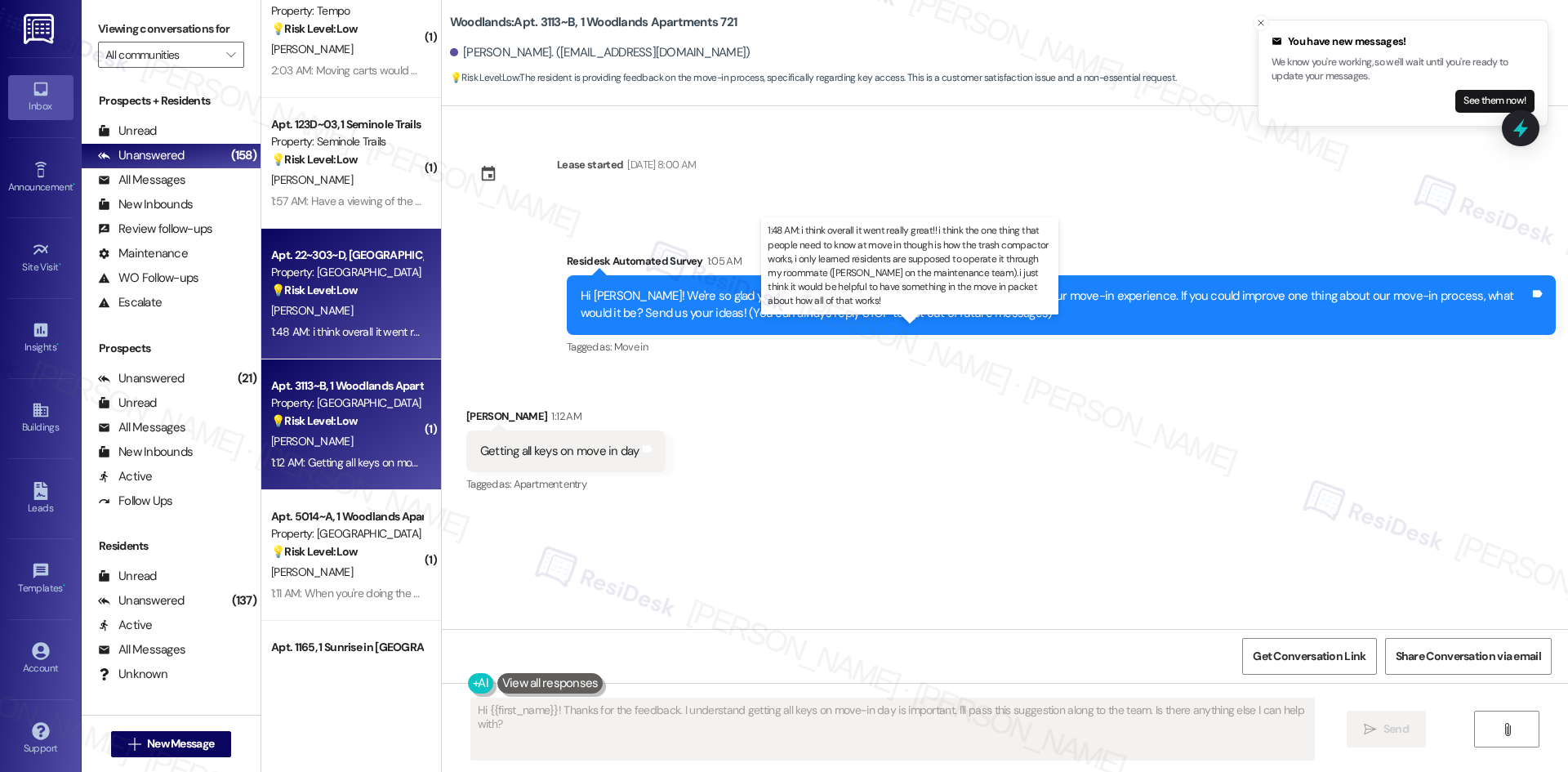
click at [348, 330] on div "1:48 AM: i think overall it went really great!! i think the one thing that peop…" at bounding box center [1124, 332] width 1706 height 15
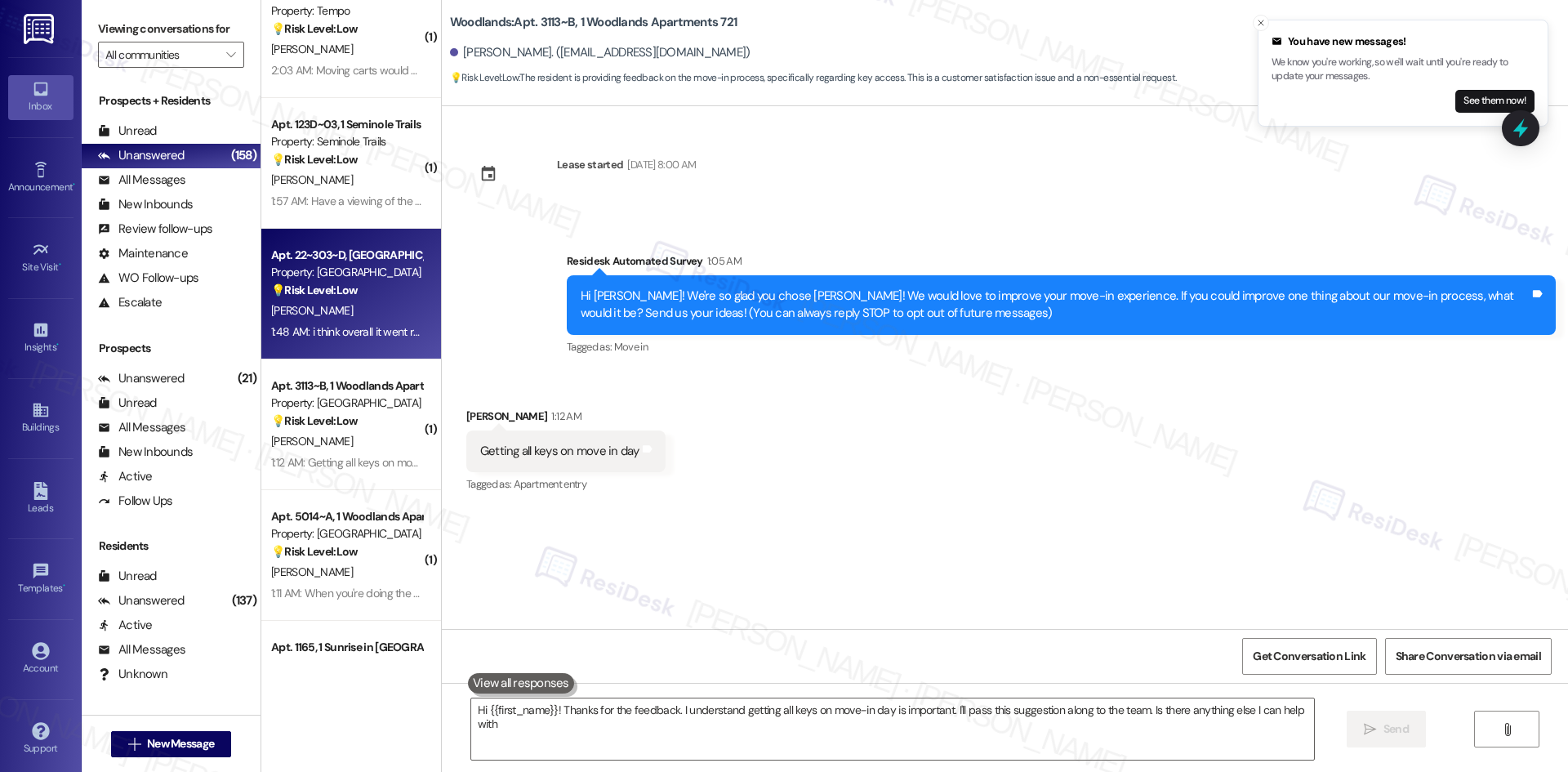
type textarea "Hi {{first_name}}! Thanks for the feedback. I understand getting all keys on mo…"
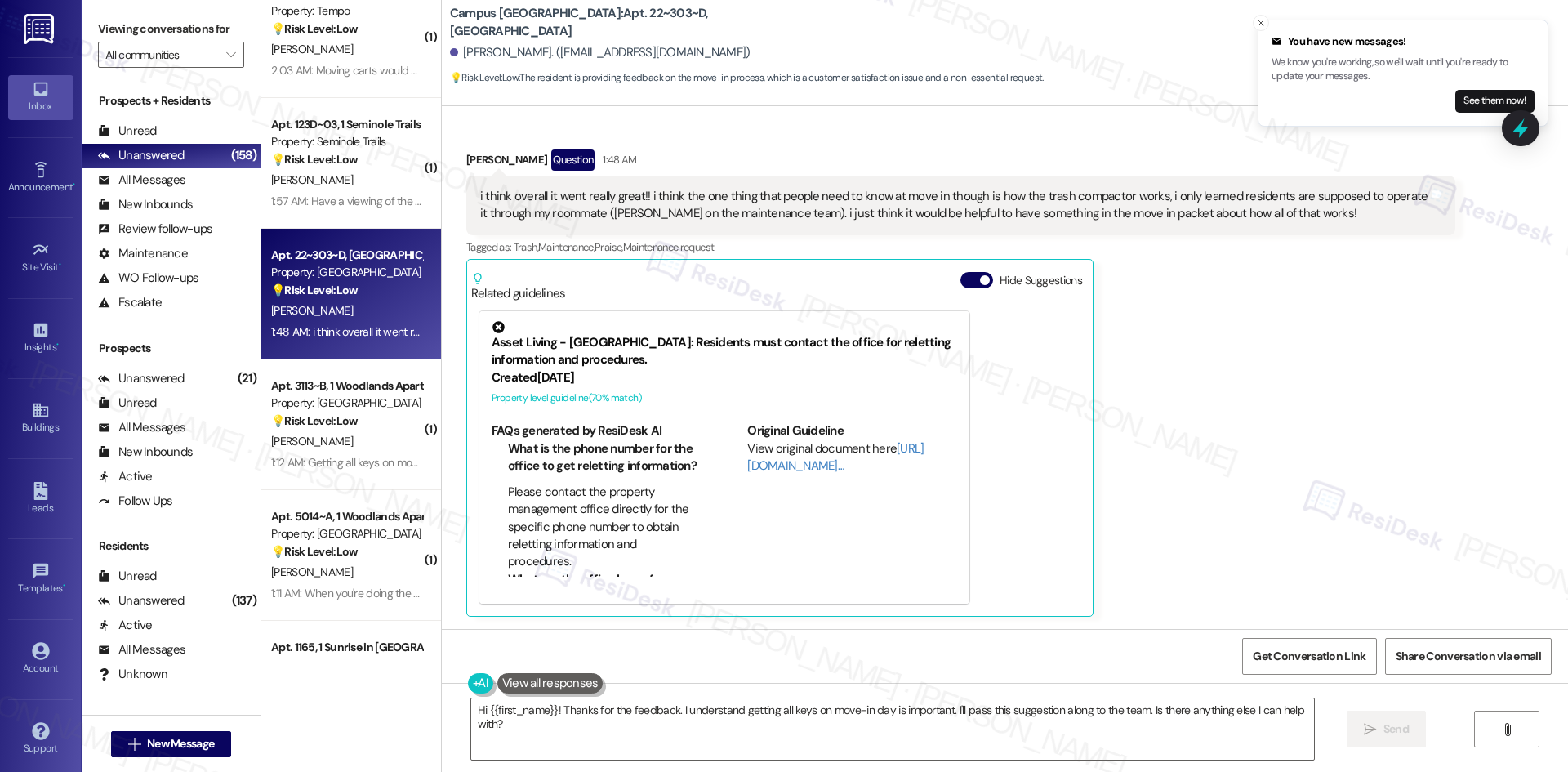
scroll to position [259, 0]
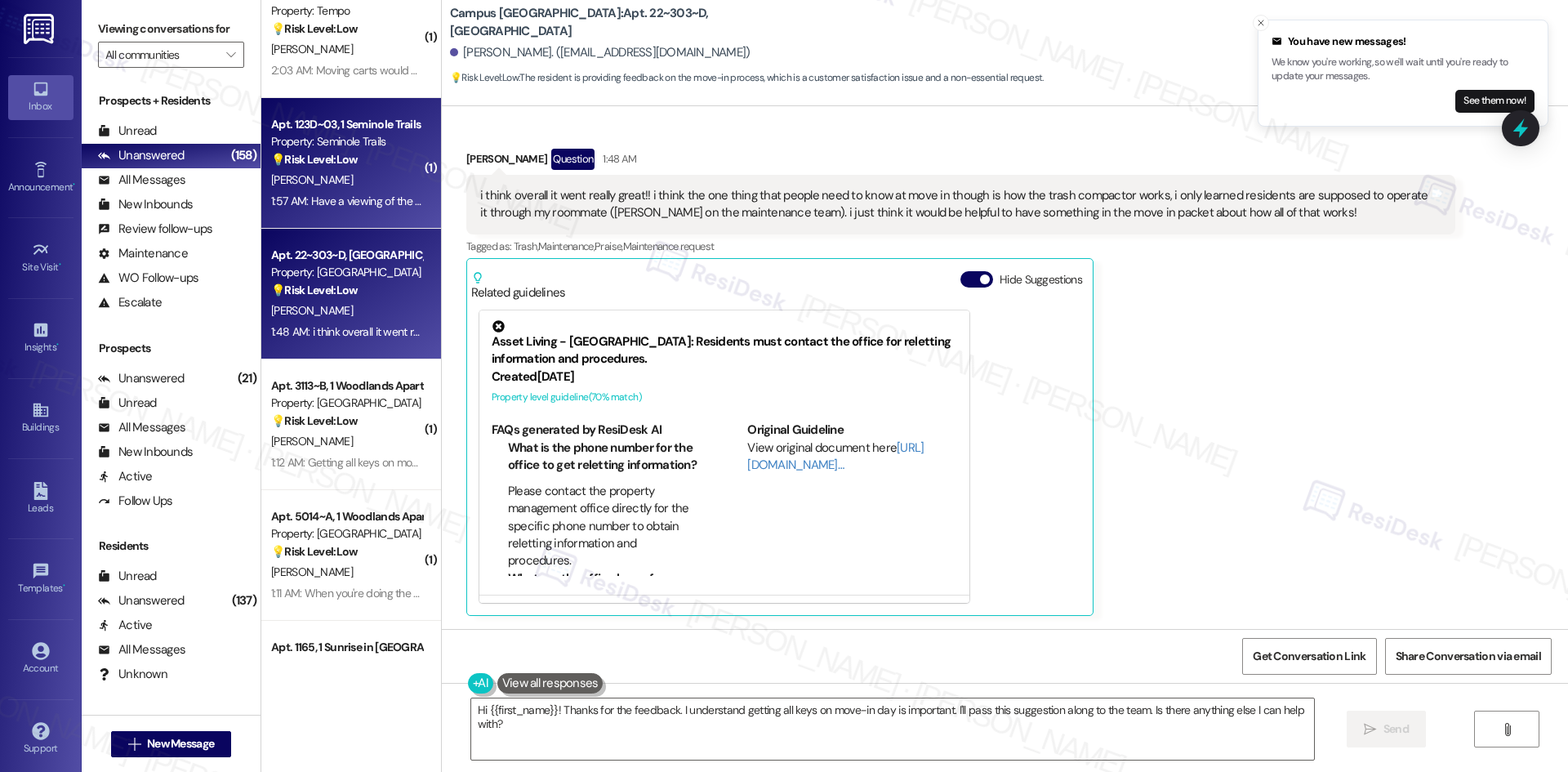
click at [355, 205] on div "1:57 AM: Have a viewing of the apartment before move in date. Would be nice. 1:…" at bounding box center [455, 201] width 369 height 15
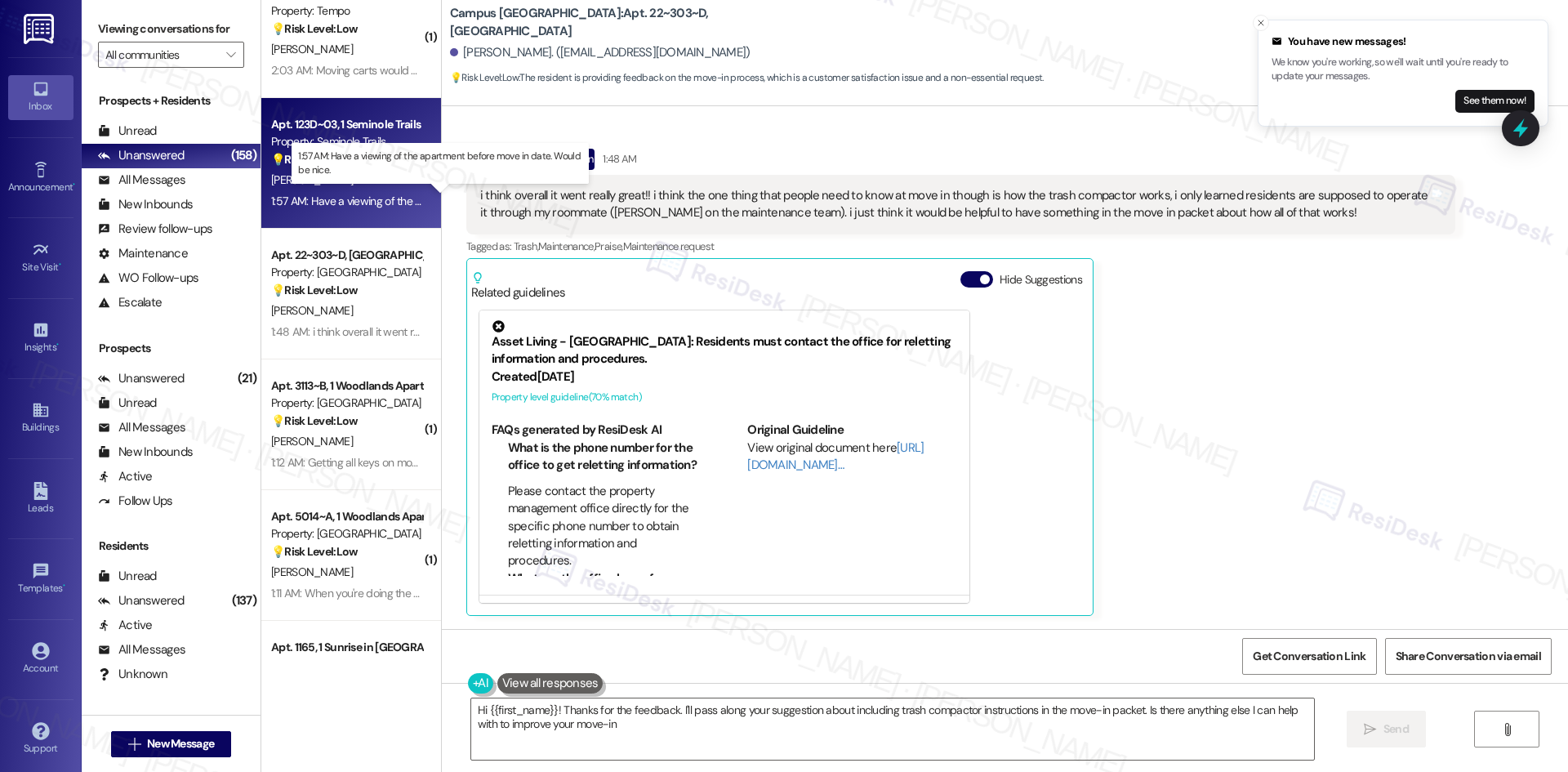
type textarea "Hi {{first_name}}! Thanks for the feedback. I'll pass along your suggestion abo…"
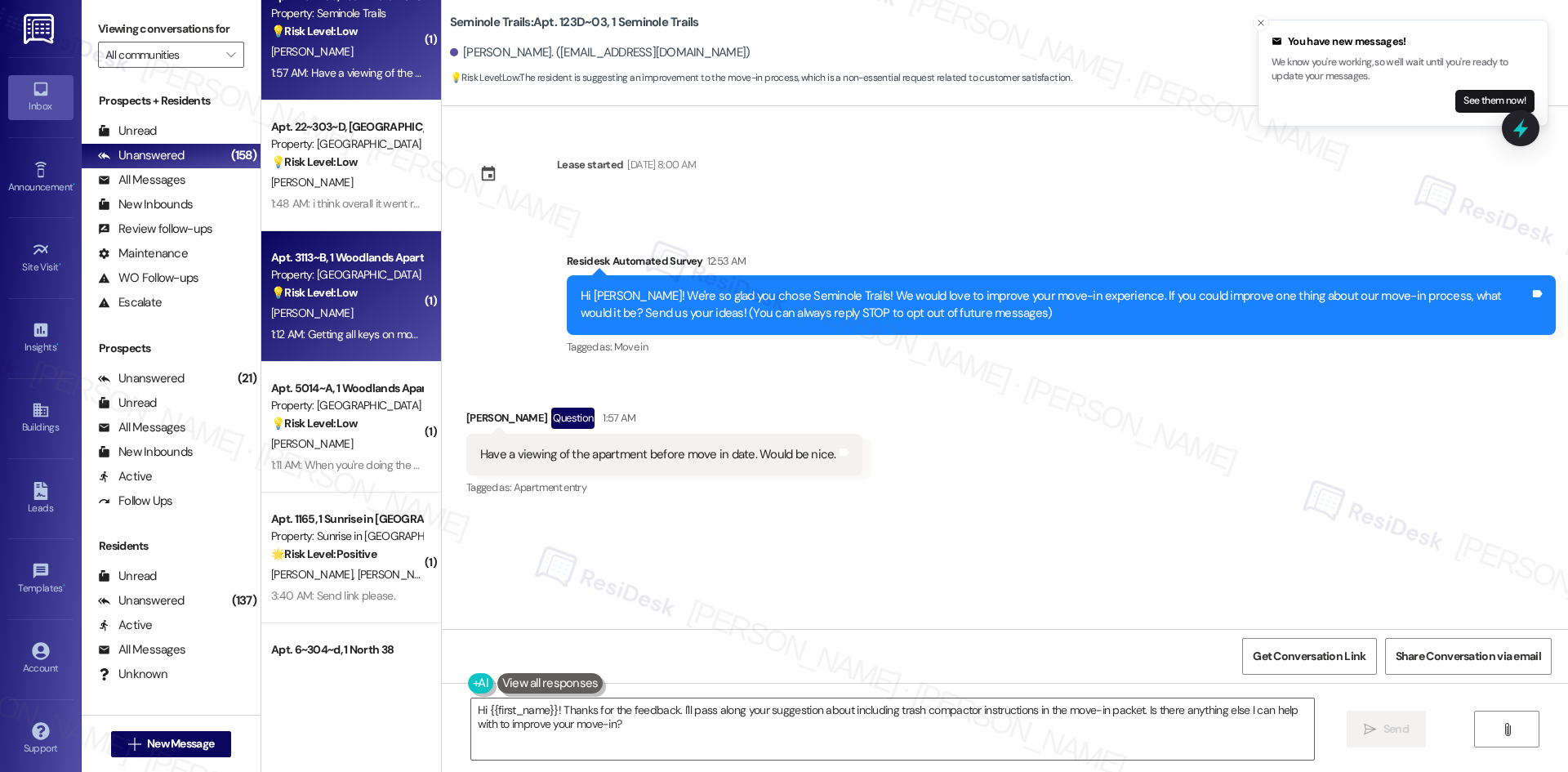
scroll to position [5473, 0]
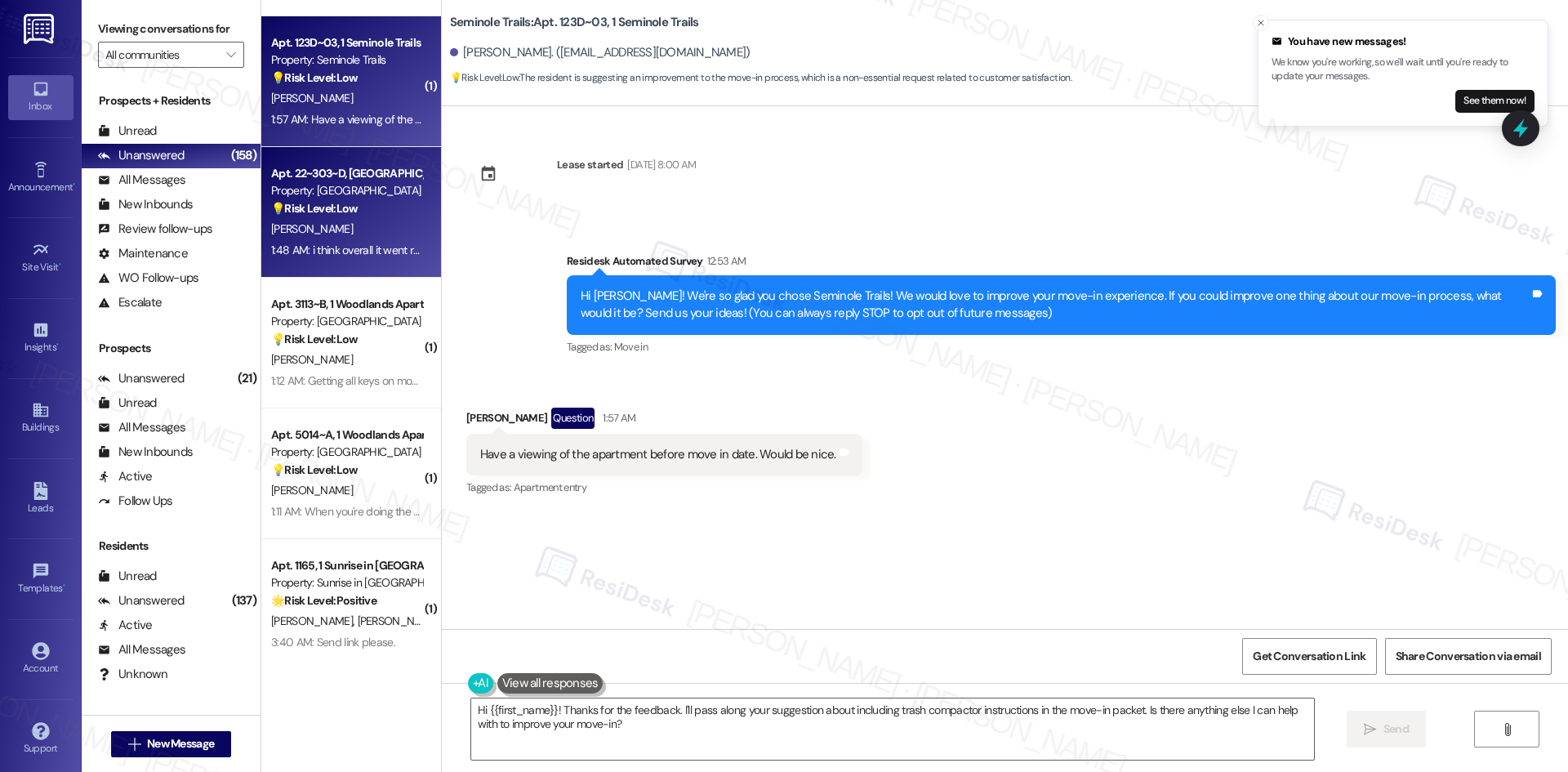
click at [359, 238] on div "[PERSON_NAME]" at bounding box center [347, 229] width 154 height 20
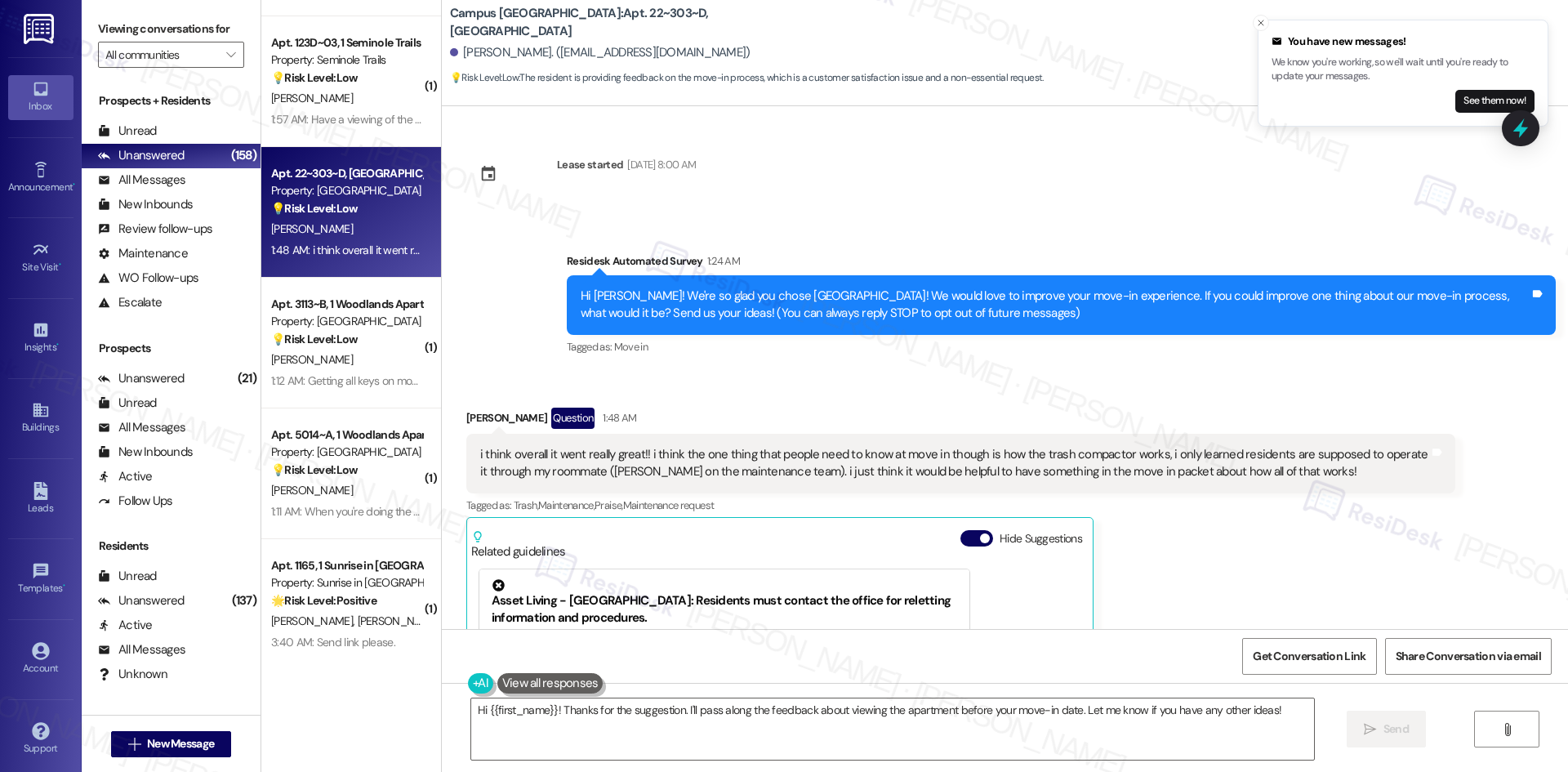
click at [753, 207] on div "Lease started [DATE] 8:00 AM Survey, sent via SMS Residesk Automated Survey 1:2…" at bounding box center [1004, 368] width 1126 height 523
click at [763, 189] on div "Lease started [DATE] 8:00 AM Survey, sent via SMS Residesk Automated Survey 1:2…" at bounding box center [1004, 368] width 1126 height 523
click at [687, 711] on textarea "Hi {{first_name}}! Thanks for the suggestion. I'll pass along the feedback abou…" at bounding box center [892, 729] width 843 height 61
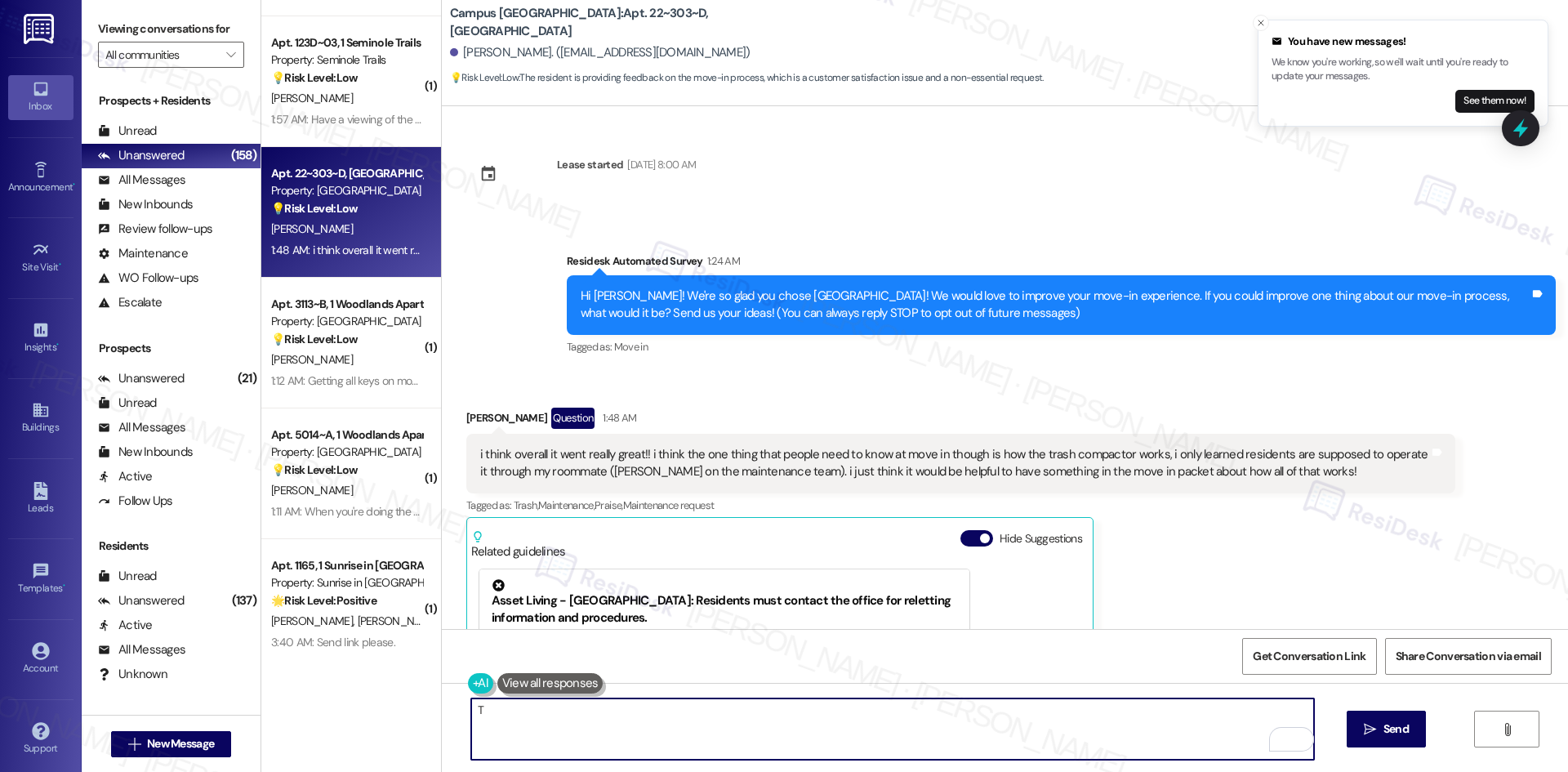
paste textarea "hank you for your feedback! I’m glad to hear your move-in went really well over…"
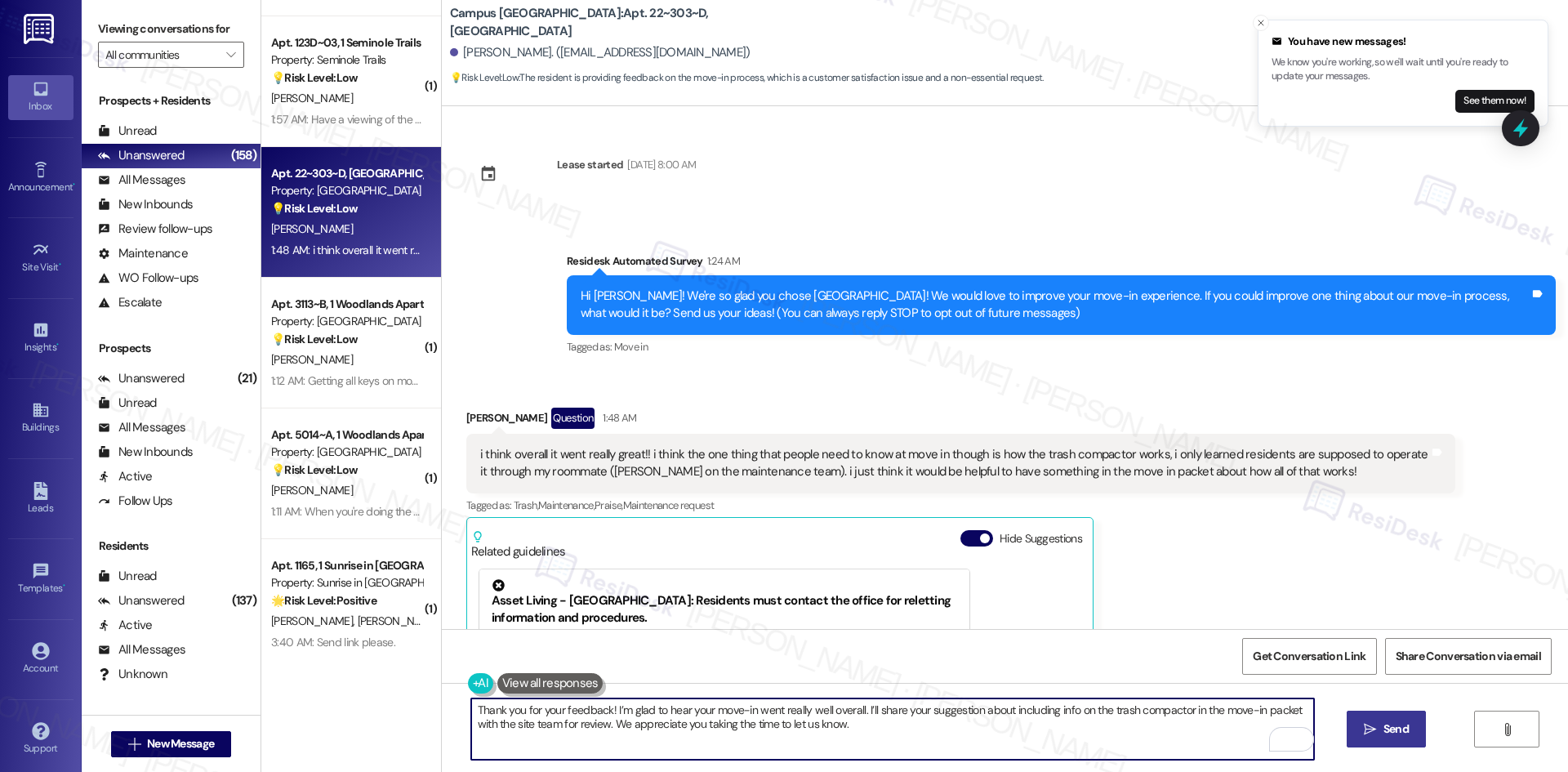
type textarea "Thank you for your feedback! I’m glad to hear your move-in went really well ove…"
click at [1364, 735] on icon "" at bounding box center [1370, 729] width 12 height 13
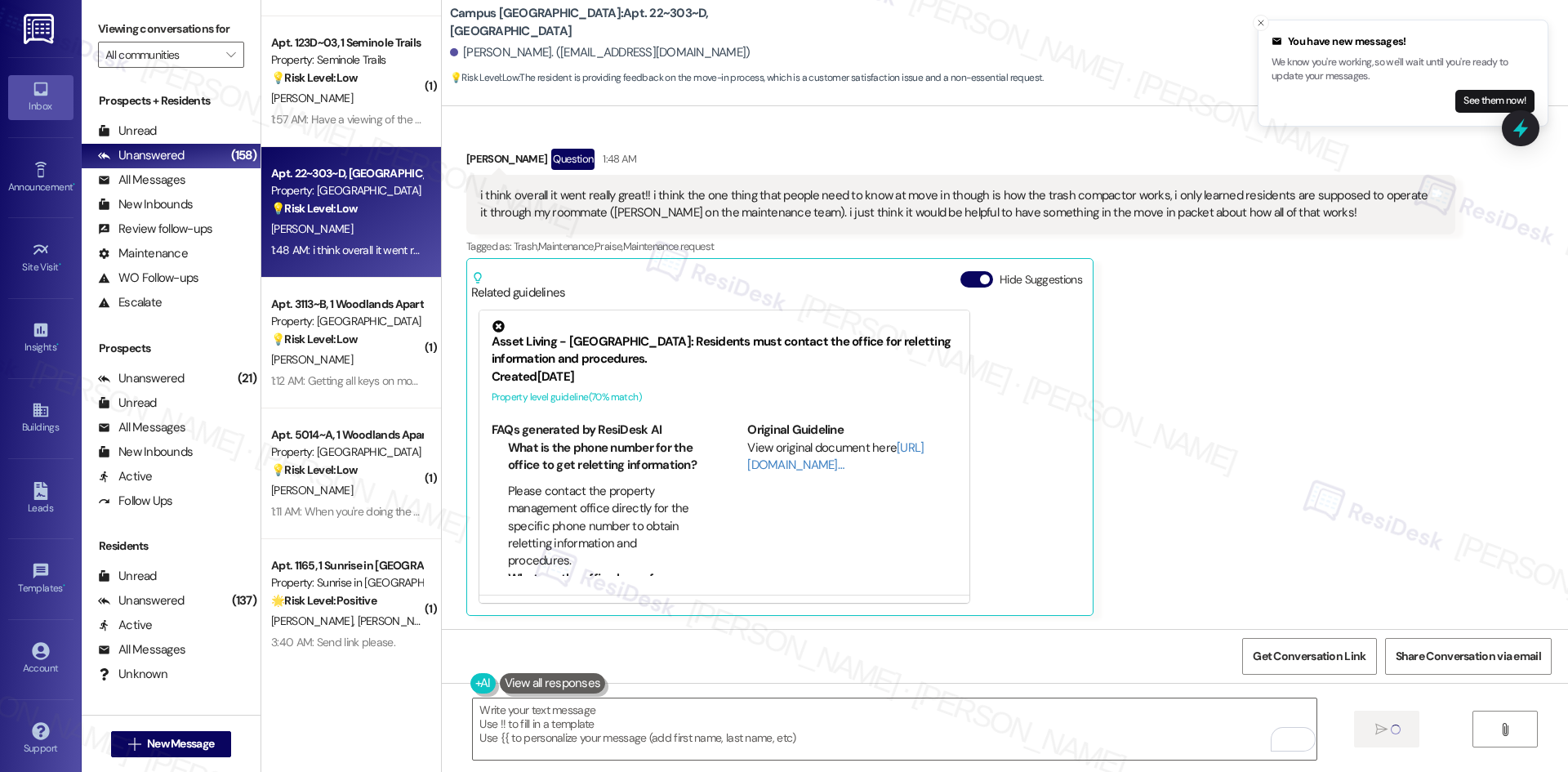
scroll to position [258, 0]
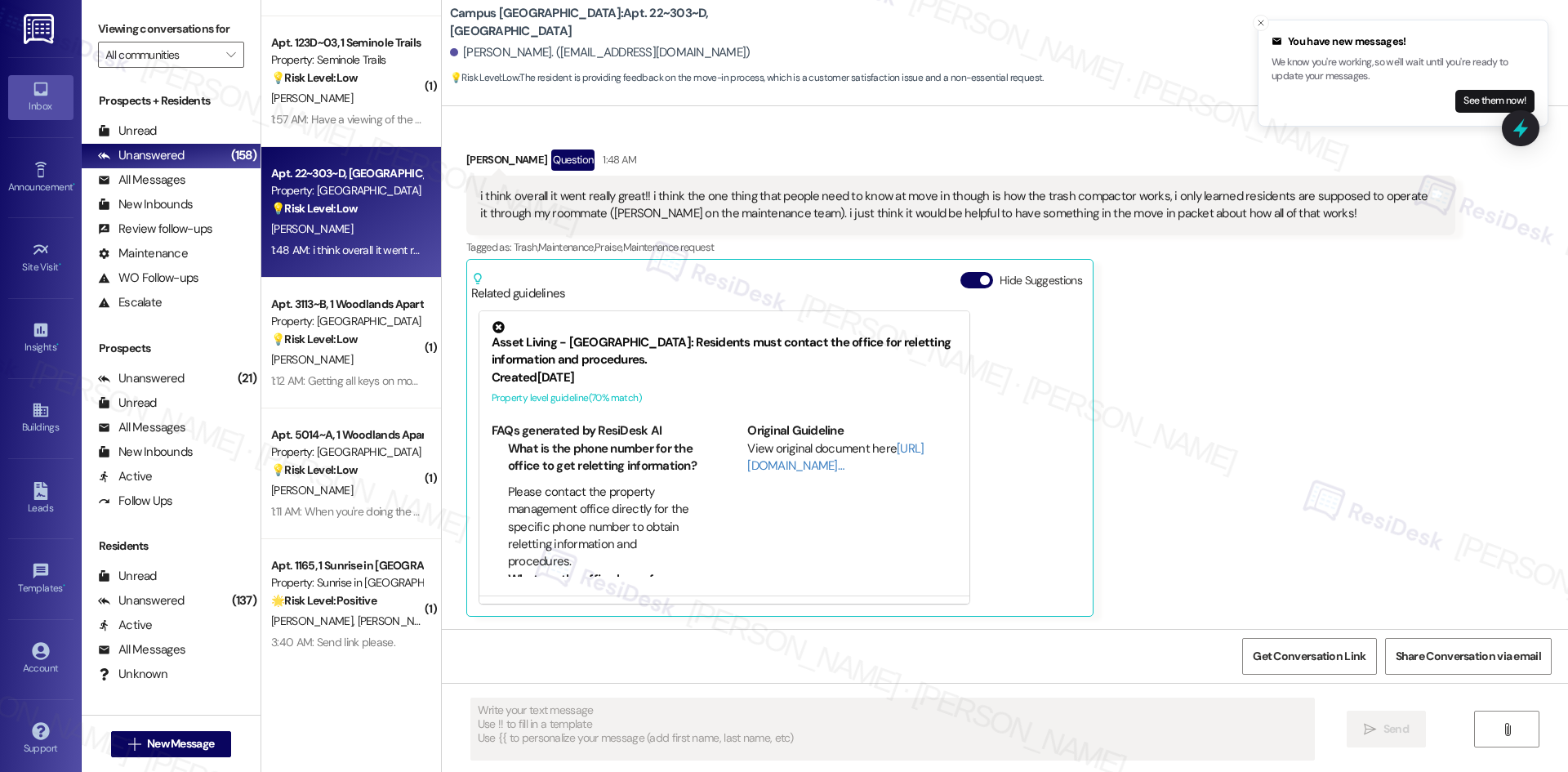
click at [1143, 384] on div "[PERSON_NAME] Question 1:48 AM i think overall it went really great!! i think t…" at bounding box center [960, 383] width 989 height 467
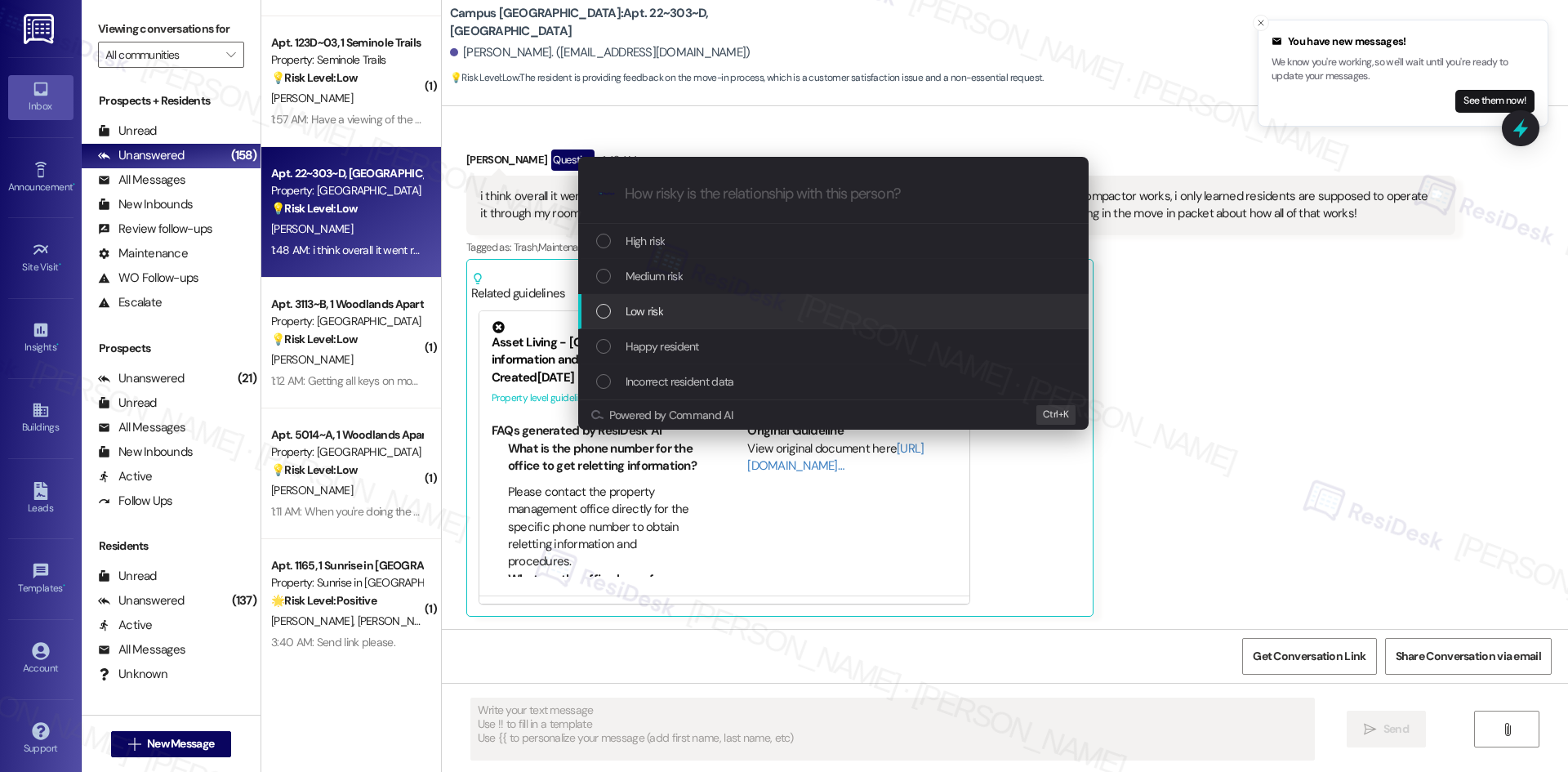
click at [678, 310] on div "Low risk" at bounding box center [835, 311] width 478 height 18
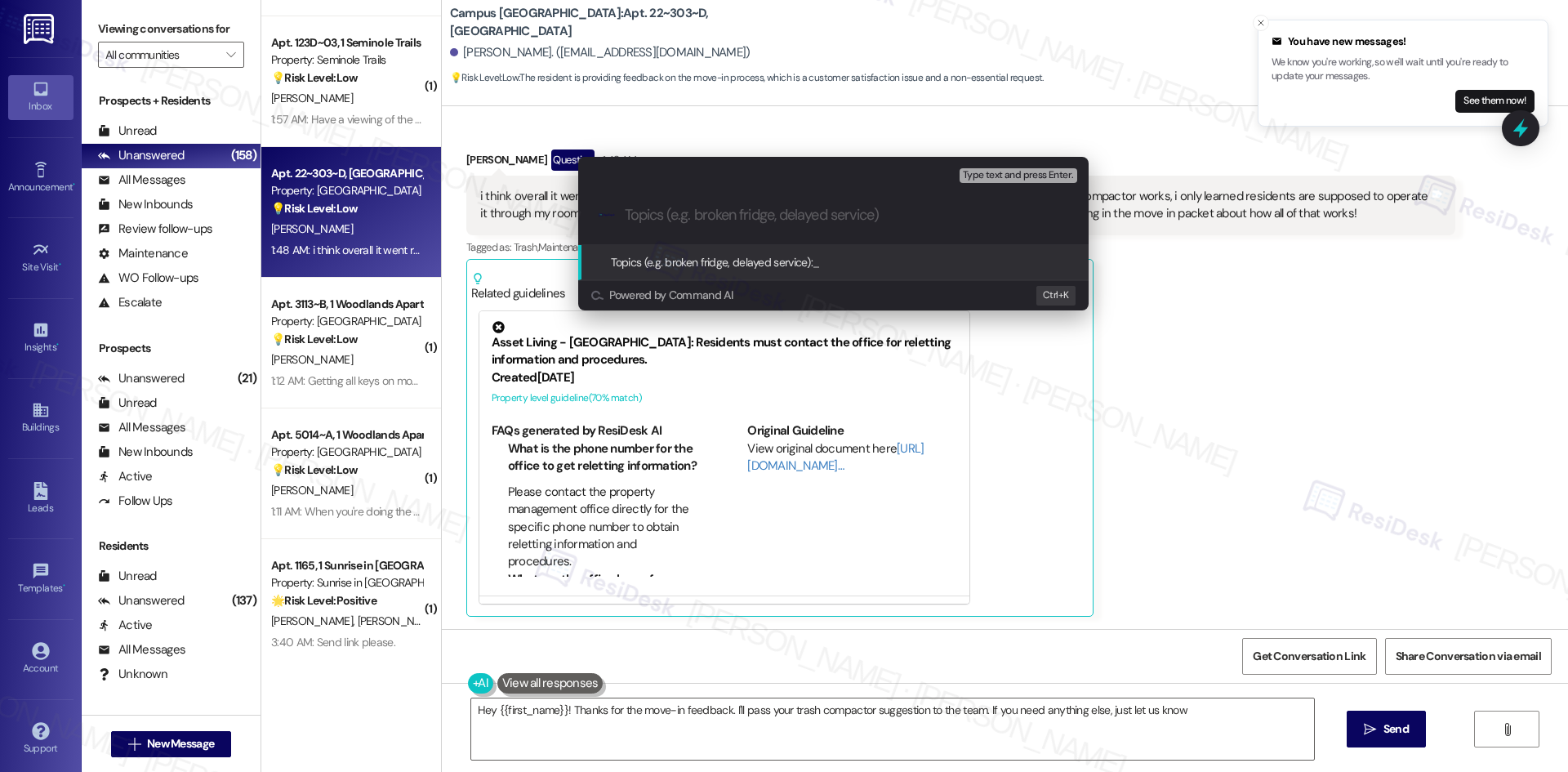
type textarea "Hey {{first_name}}! Thanks for the move-in feedback. I'll pass your trash compa…"
click at [674, 217] on input "Topics (e.g. broken fridge, delayed service)" at bounding box center [846, 215] width 443 height 17
paste input "Feedback on Move-In Information Provided"
type input "Feedback on Move-In Information Provided"
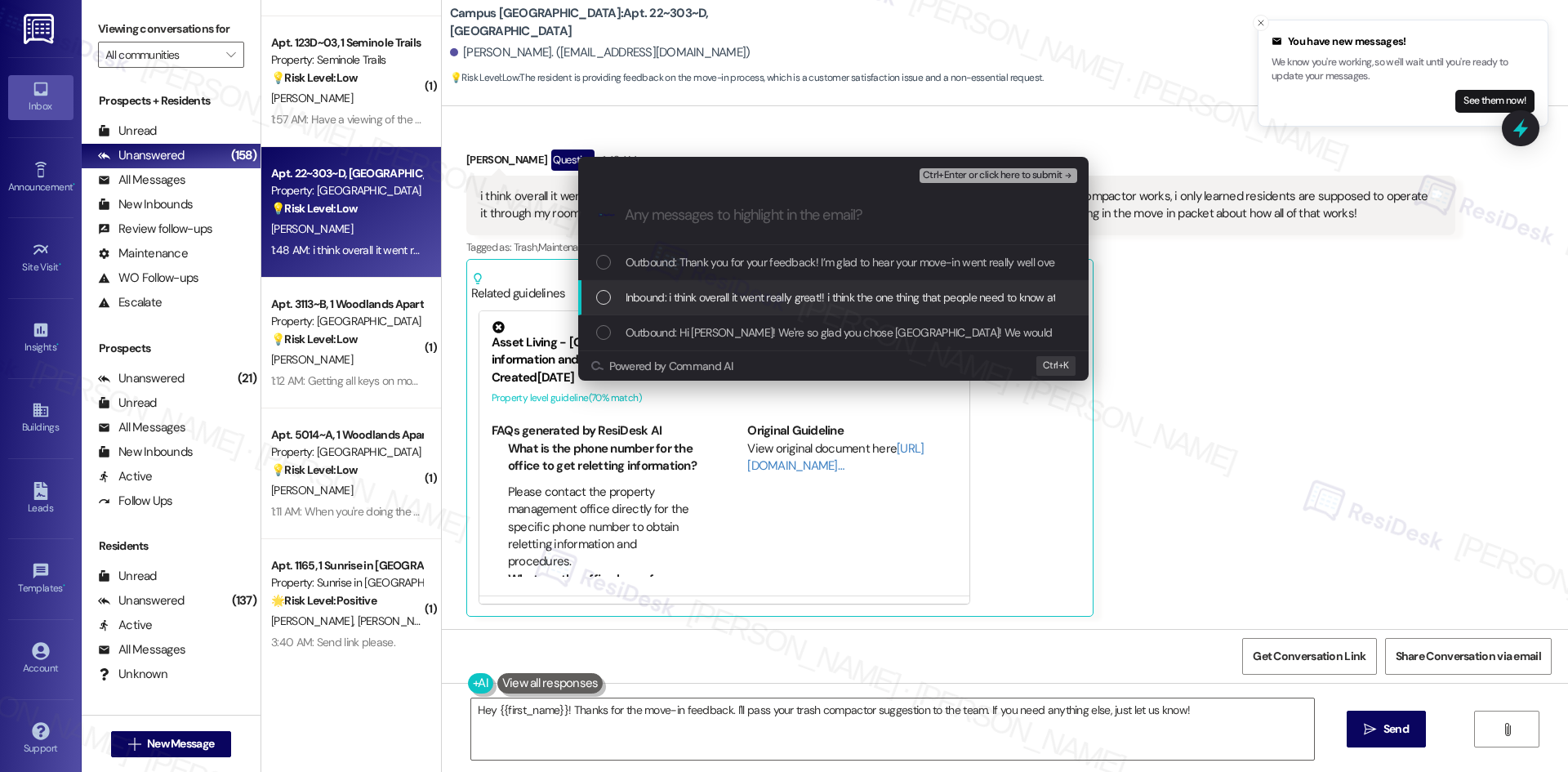
click at [730, 291] on span "Inbound: i think overall it went really great!! i think the one thing that peop…" at bounding box center [1480, 297] width 1708 height 18
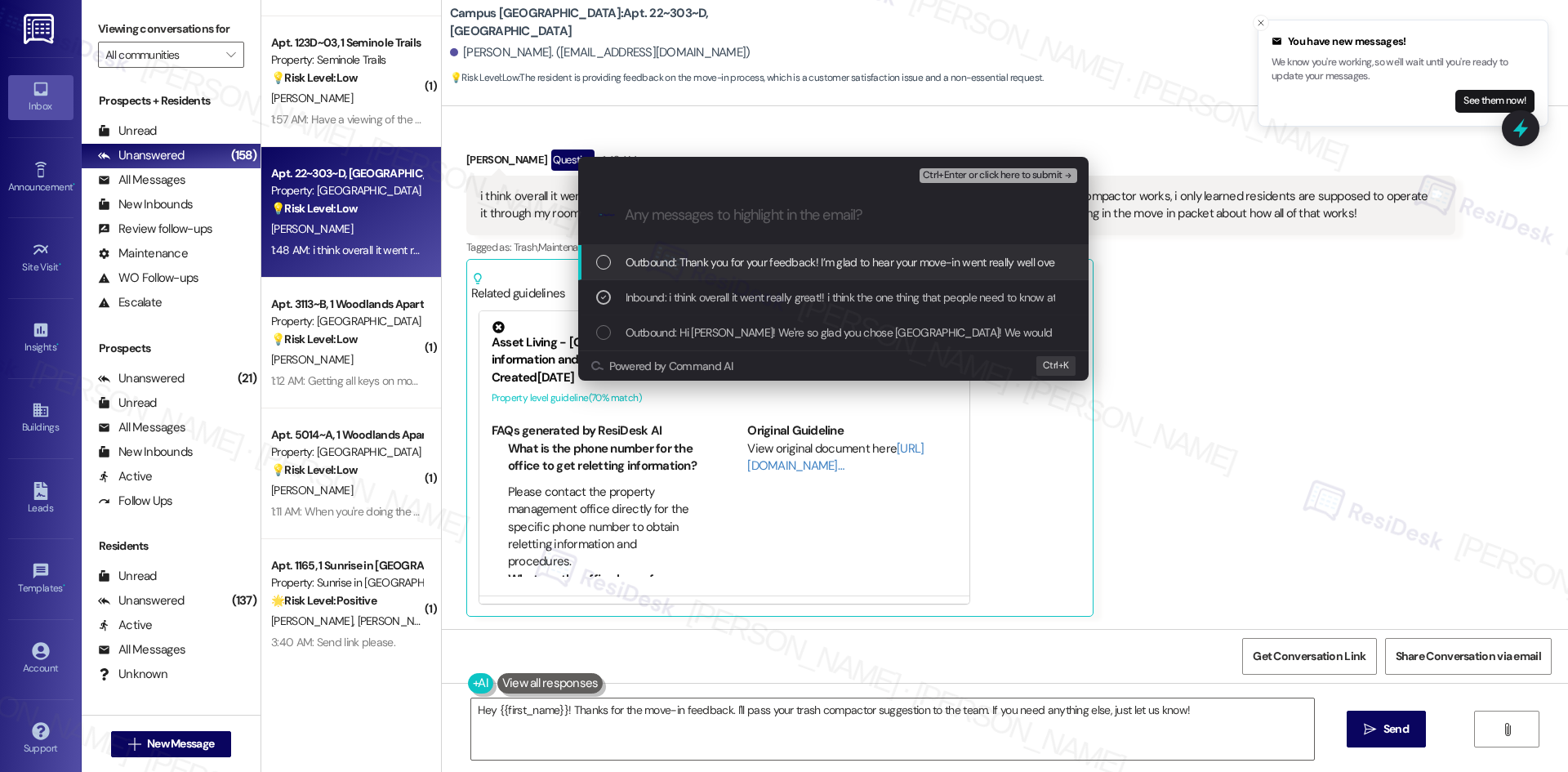
click at [1064, 175] on icon "remove-block-ctrl+enter-or click here to submit" at bounding box center [1068, 175] width 11 height 11
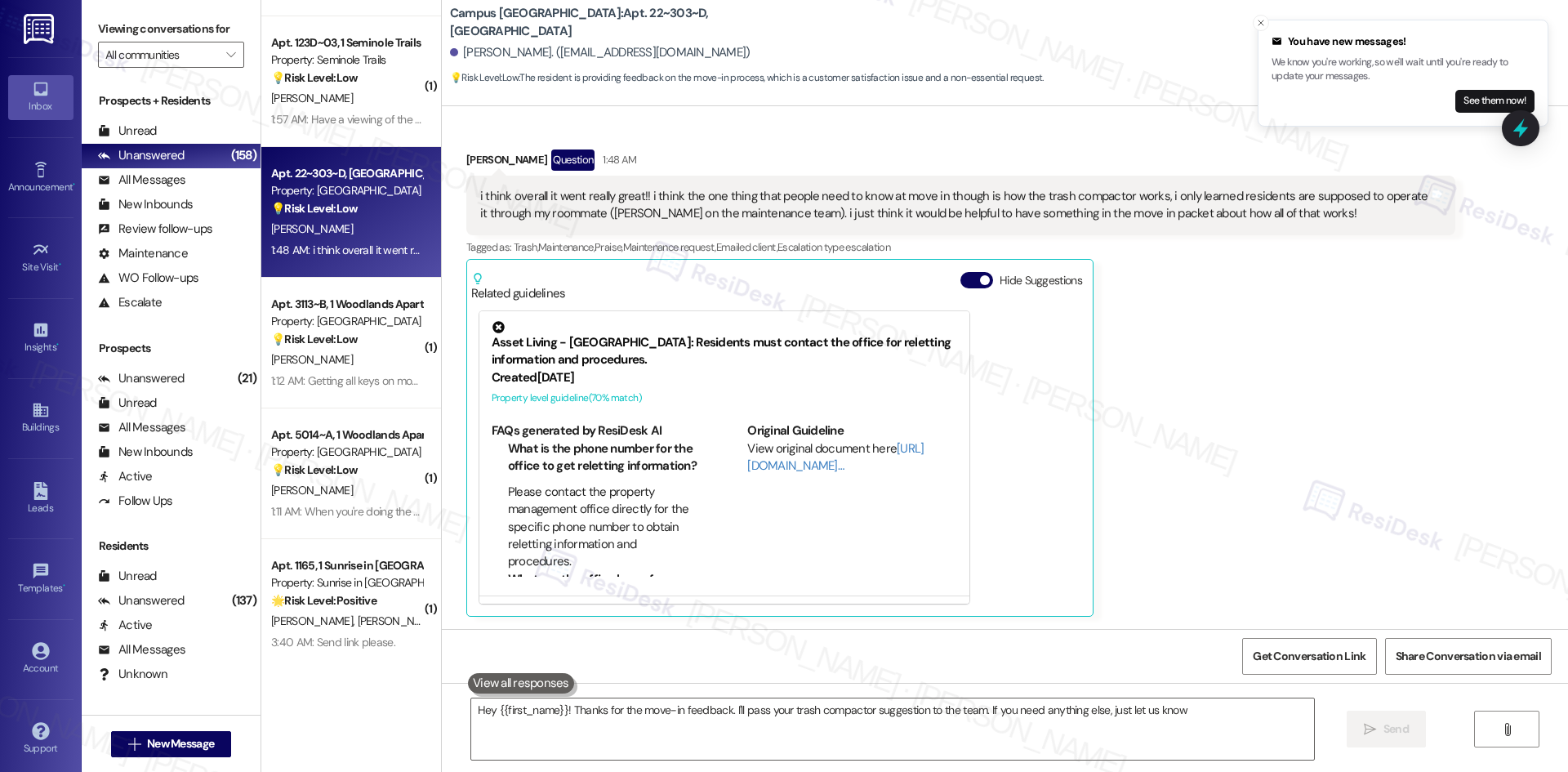
type textarea "Hey {{first_name}}! Thanks for the move-in feedback. I'll pass your trash compa…"
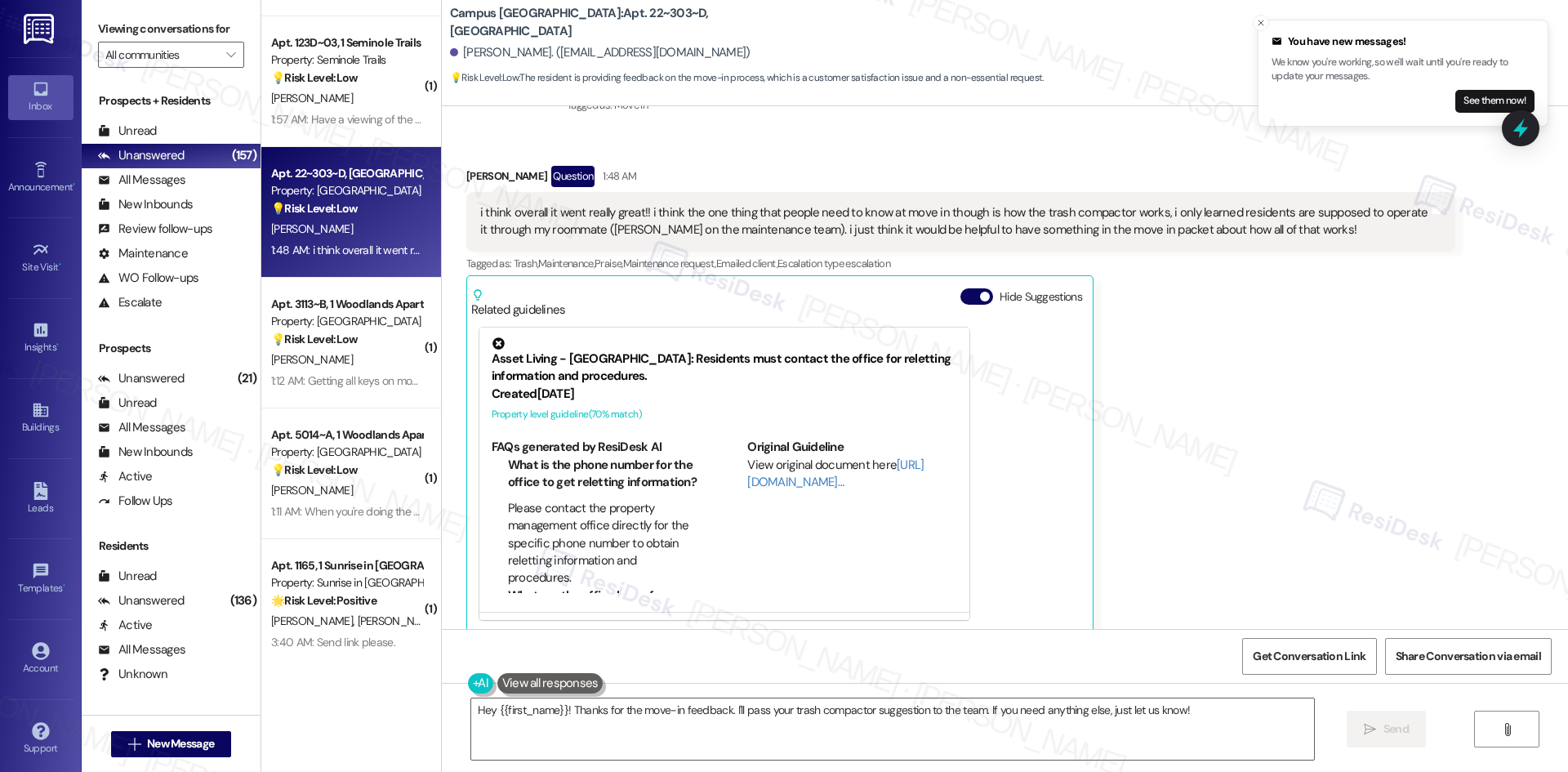
scroll to position [414, 0]
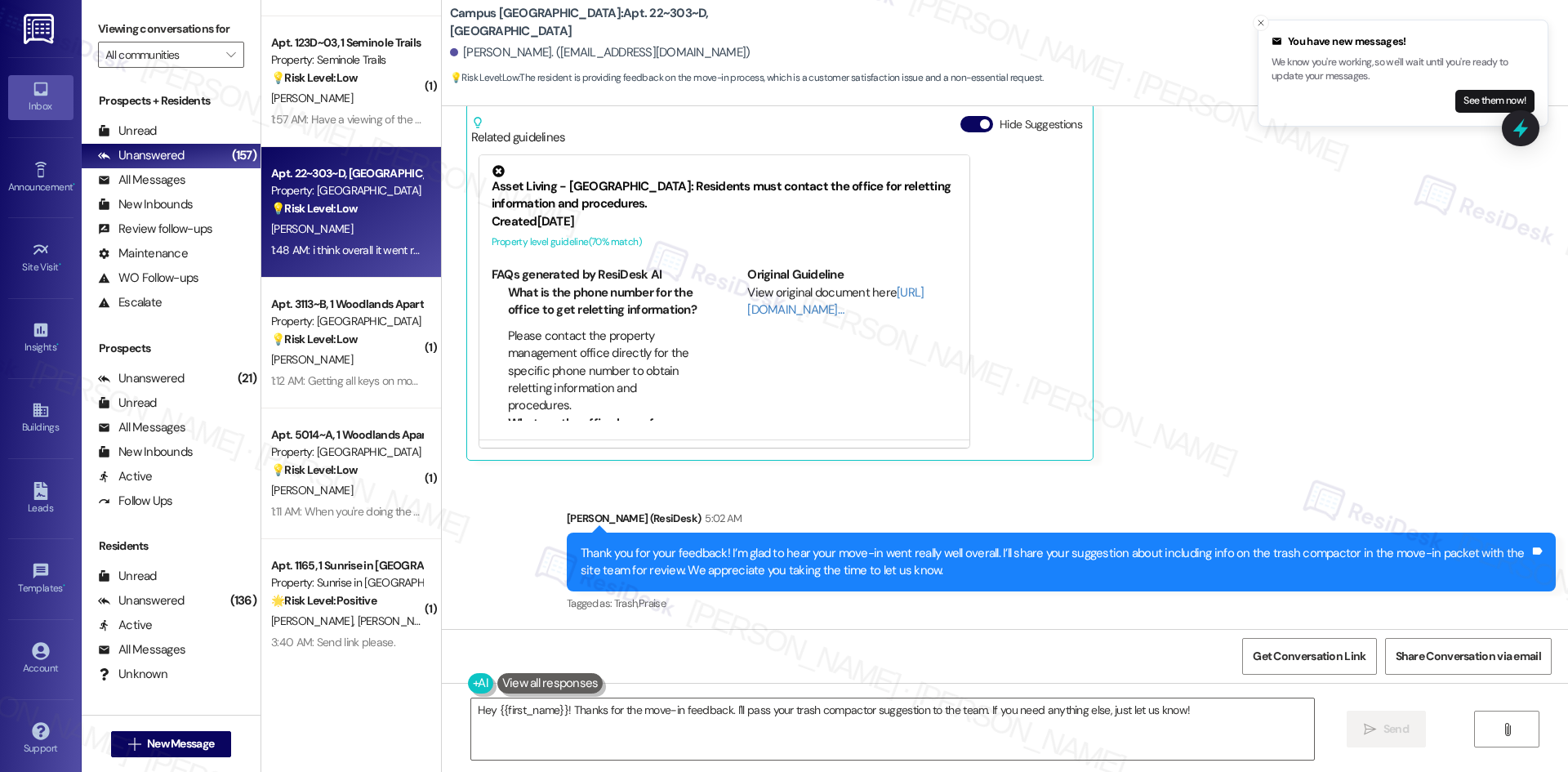
click at [1237, 450] on div "Adam Howard Question 1:48 AM i think overall it went really great!! i think the…" at bounding box center [960, 227] width 989 height 467
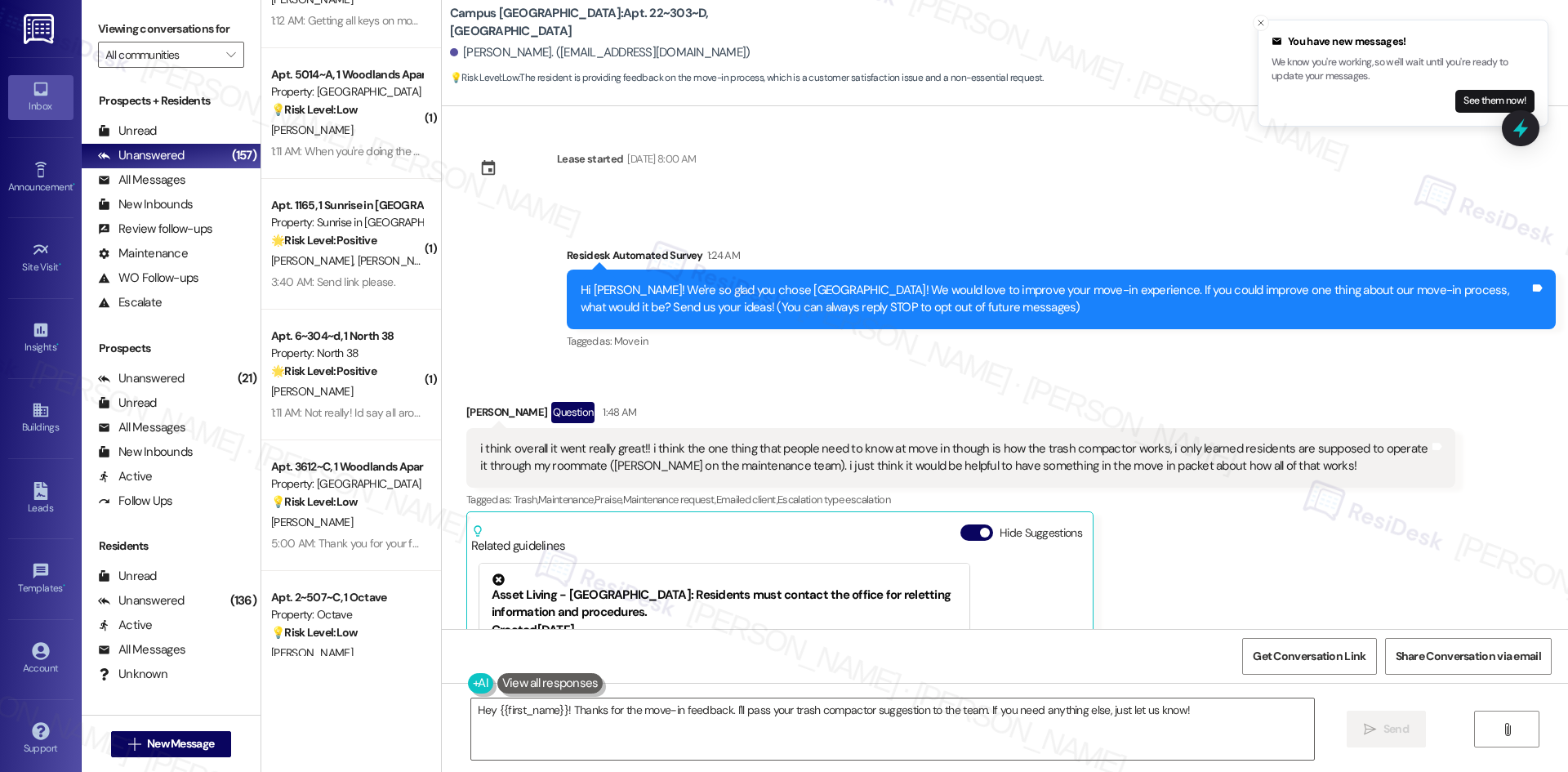
scroll to position [5879, 0]
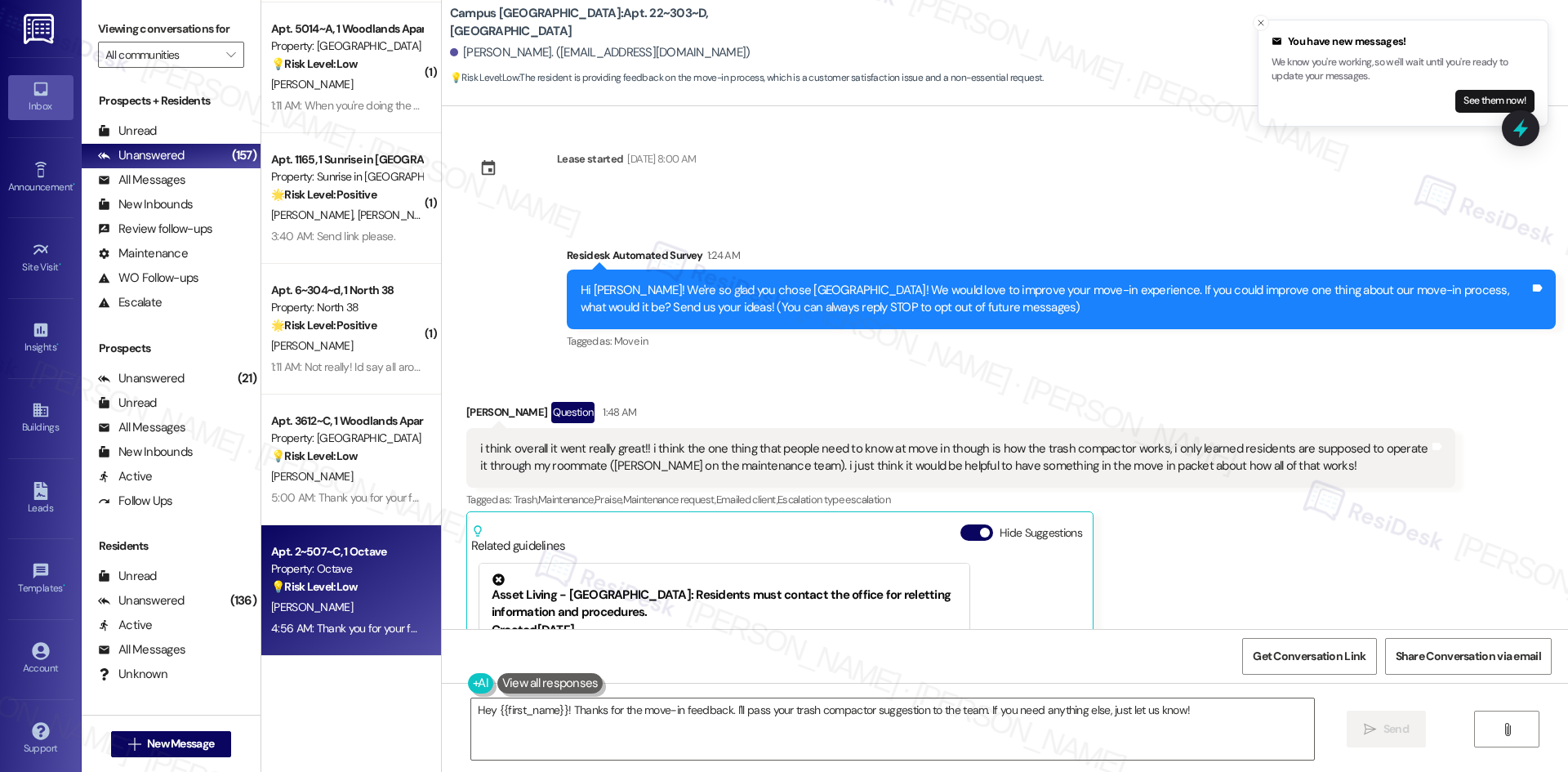
click at [387, 597] on div "Apt. 2~507~C, 1 Octave Property: Octave 💡 Risk Level: Low The resident is provi…" at bounding box center [347, 570] width 154 height 56
type textarea "Fetching suggested responses. Please feel free to read through the conversation…"
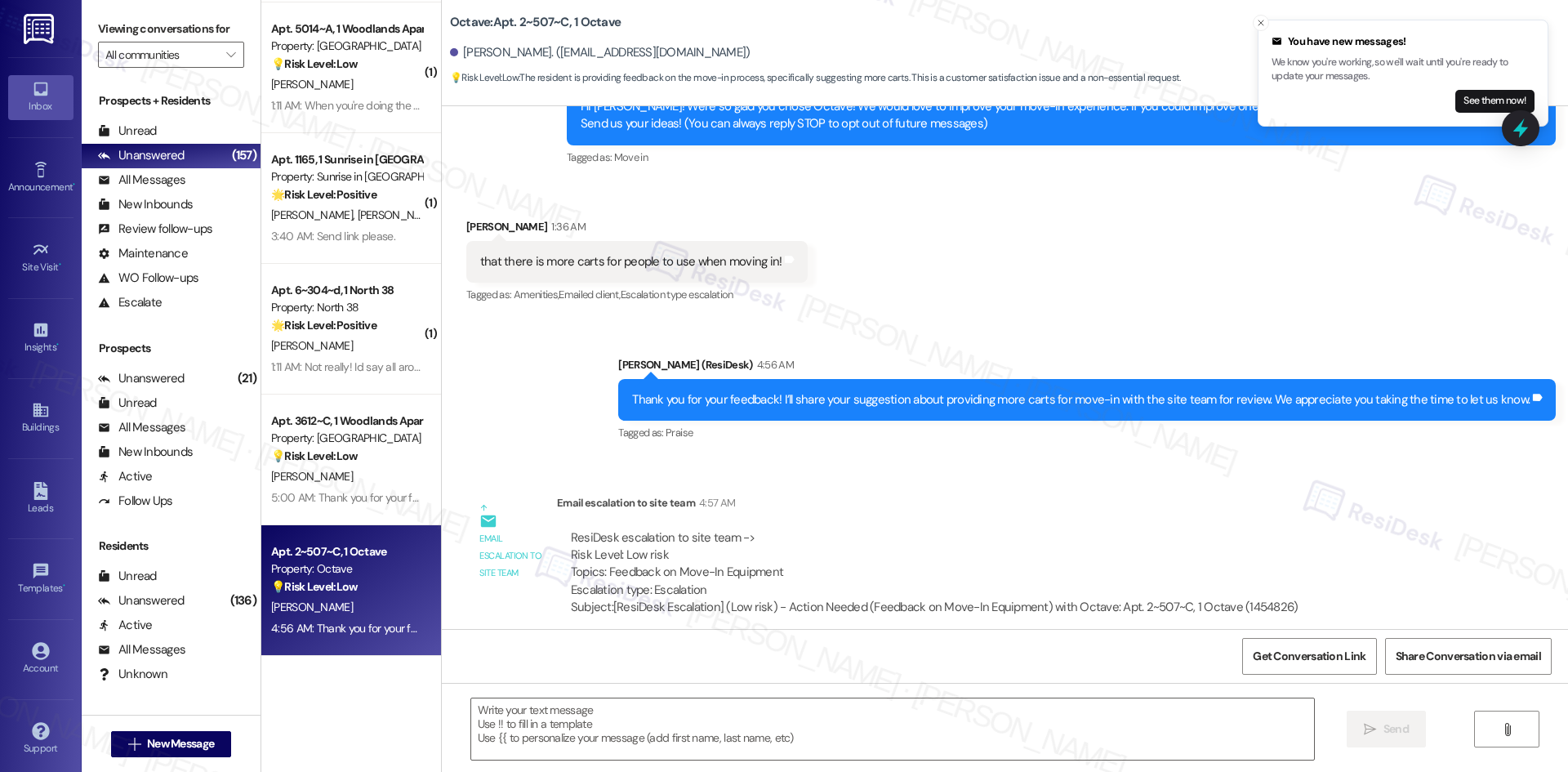
scroll to position [202, 0]
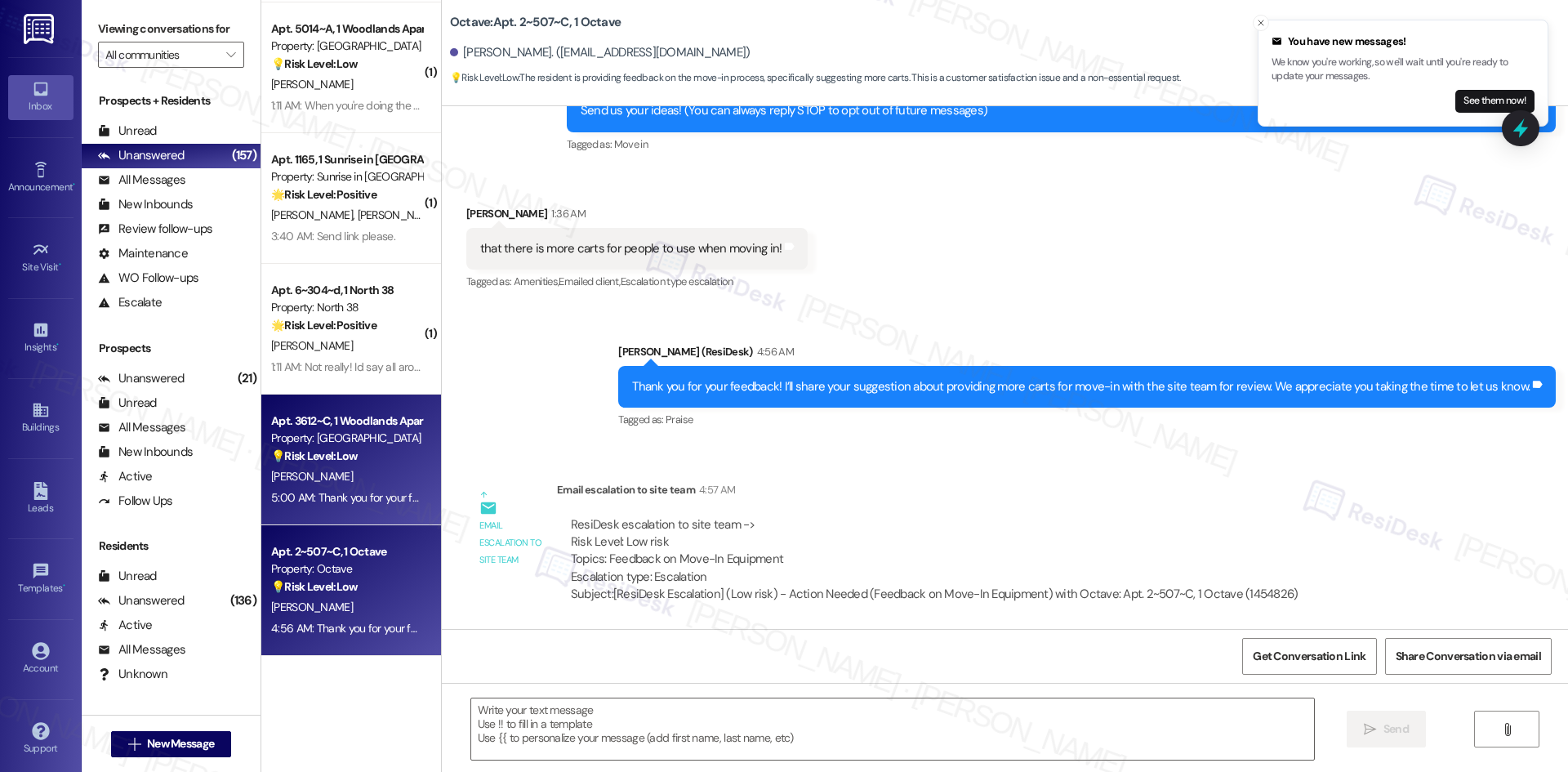
click at [320, 458] on strong "💡 Risk Level: Low" at bounding box center [315, 456] width 87 height 15
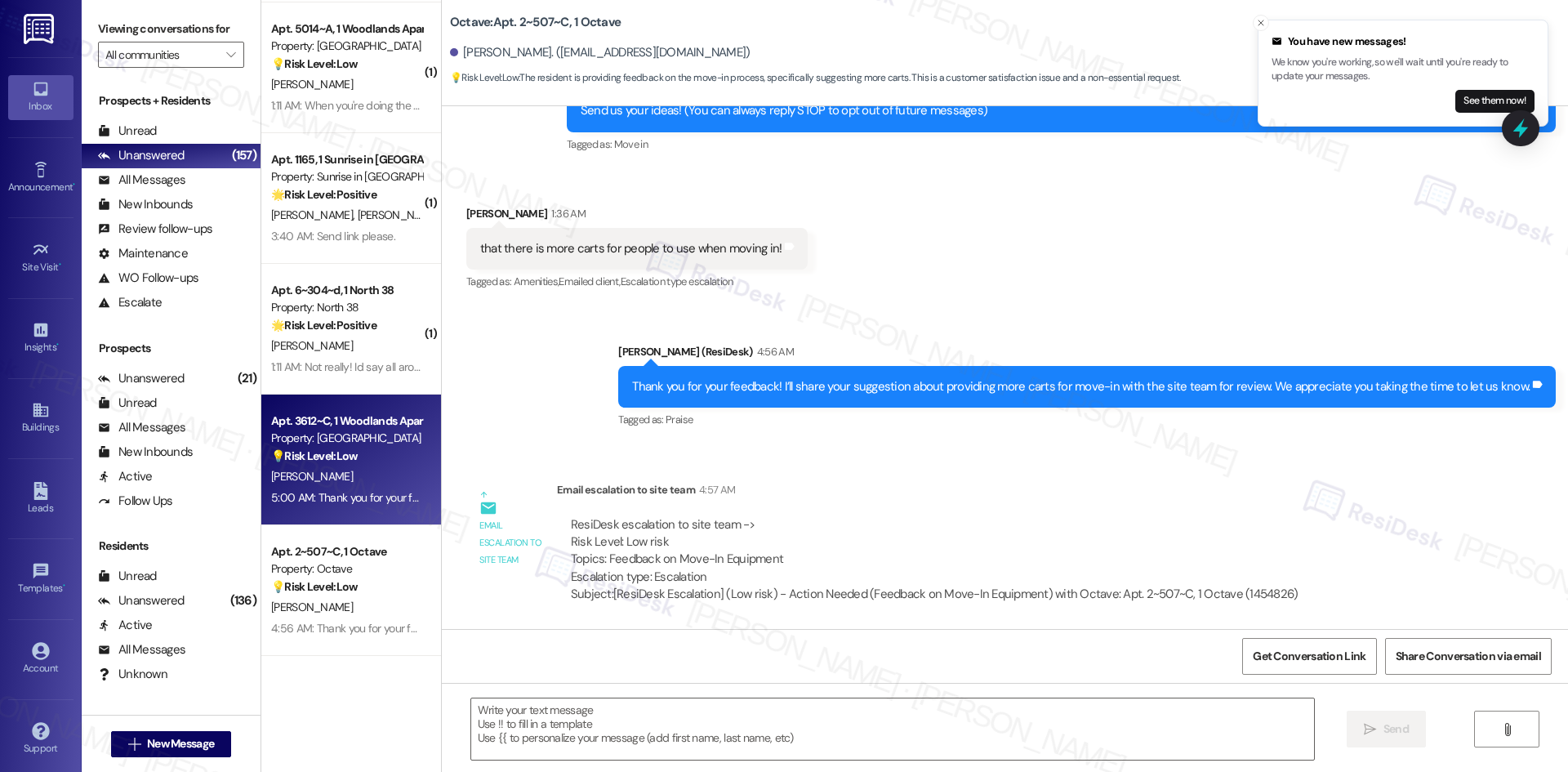
type textarea "Fetching suggested responses. Please feel free to read through the conversation…"
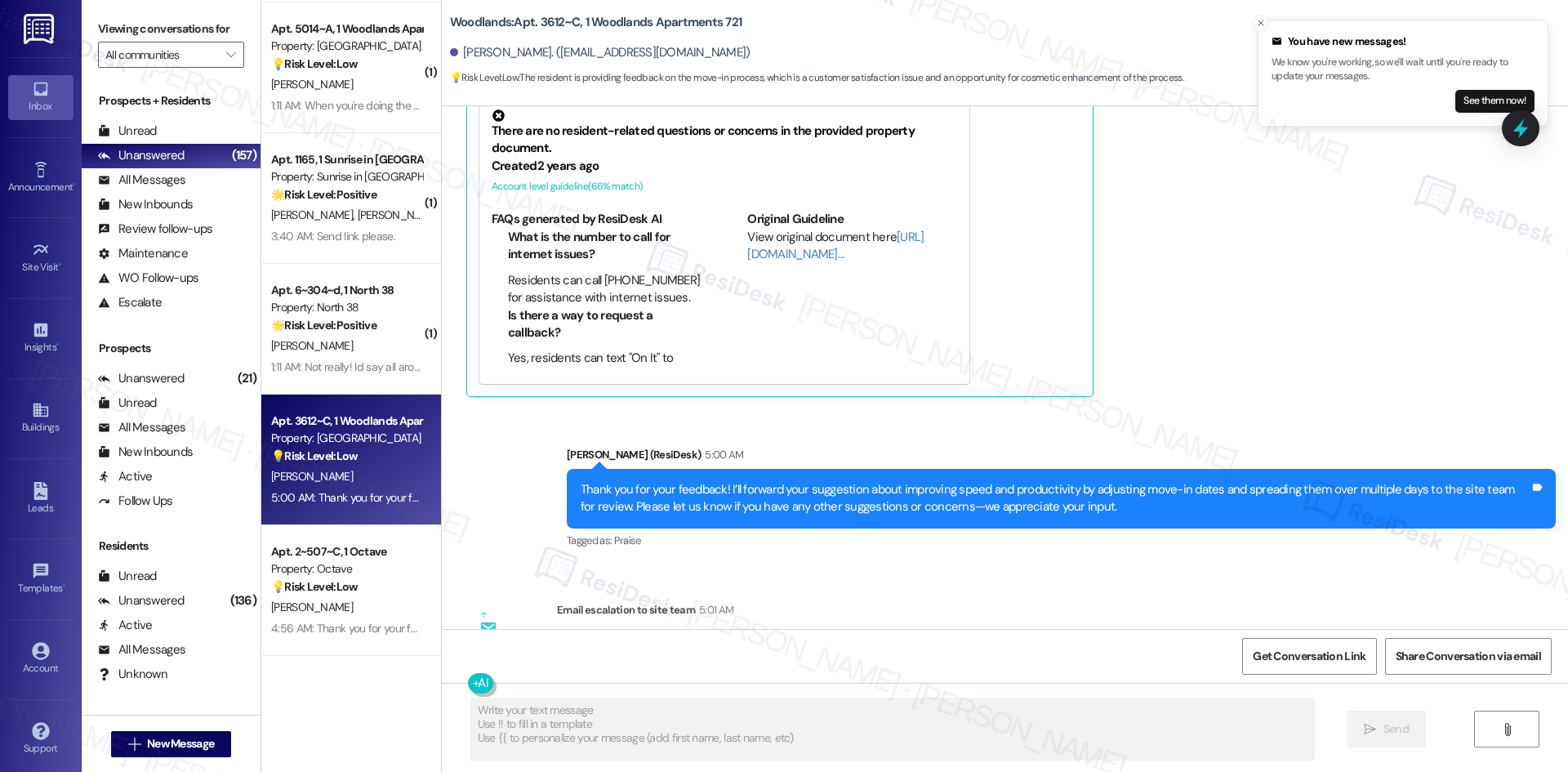
scroll to position [608, 0]
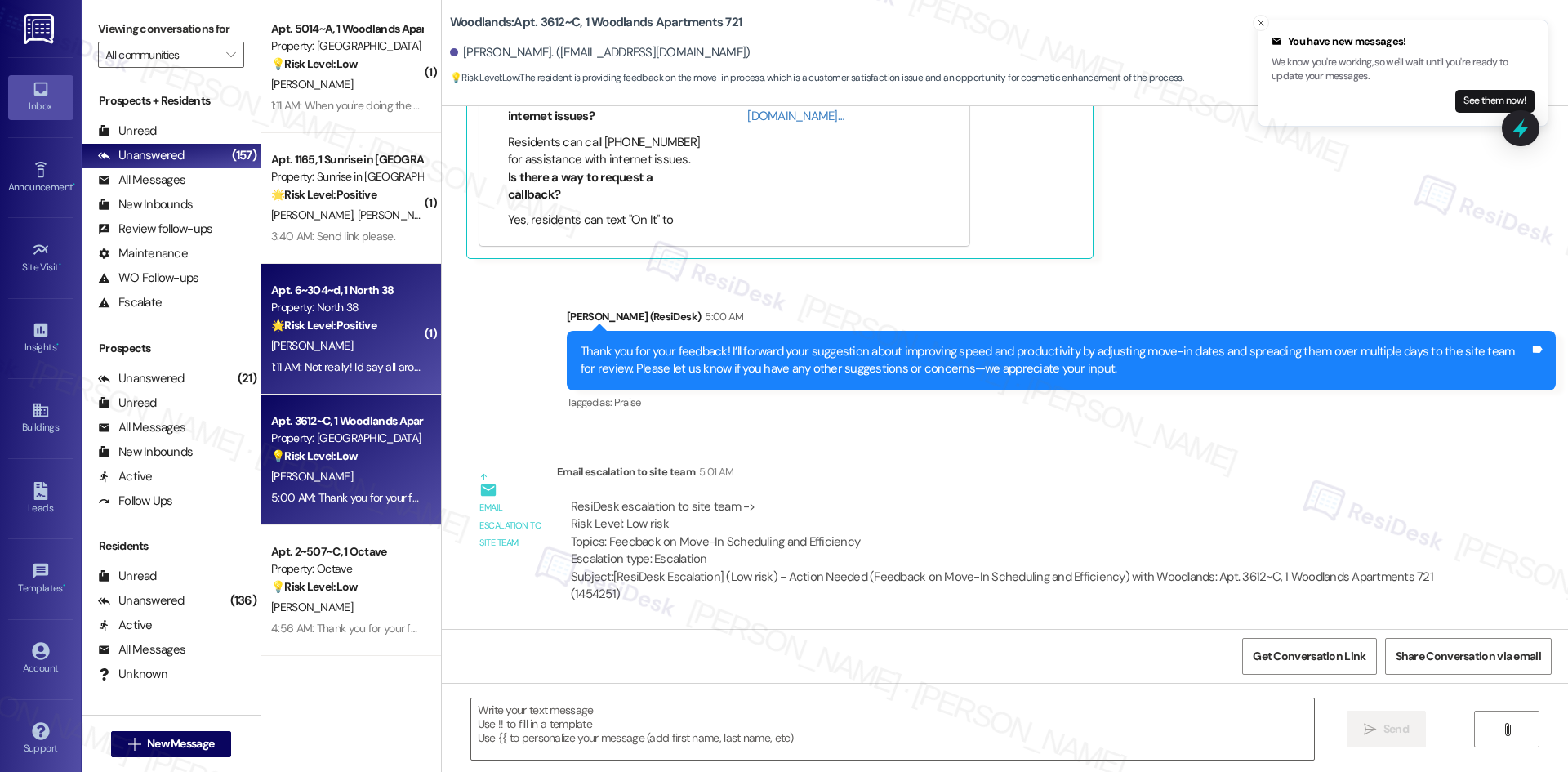
click at [320, 323] on strong "🌟 Risk Level: Positive" at bounding box center [324, 325] width 106 height 15
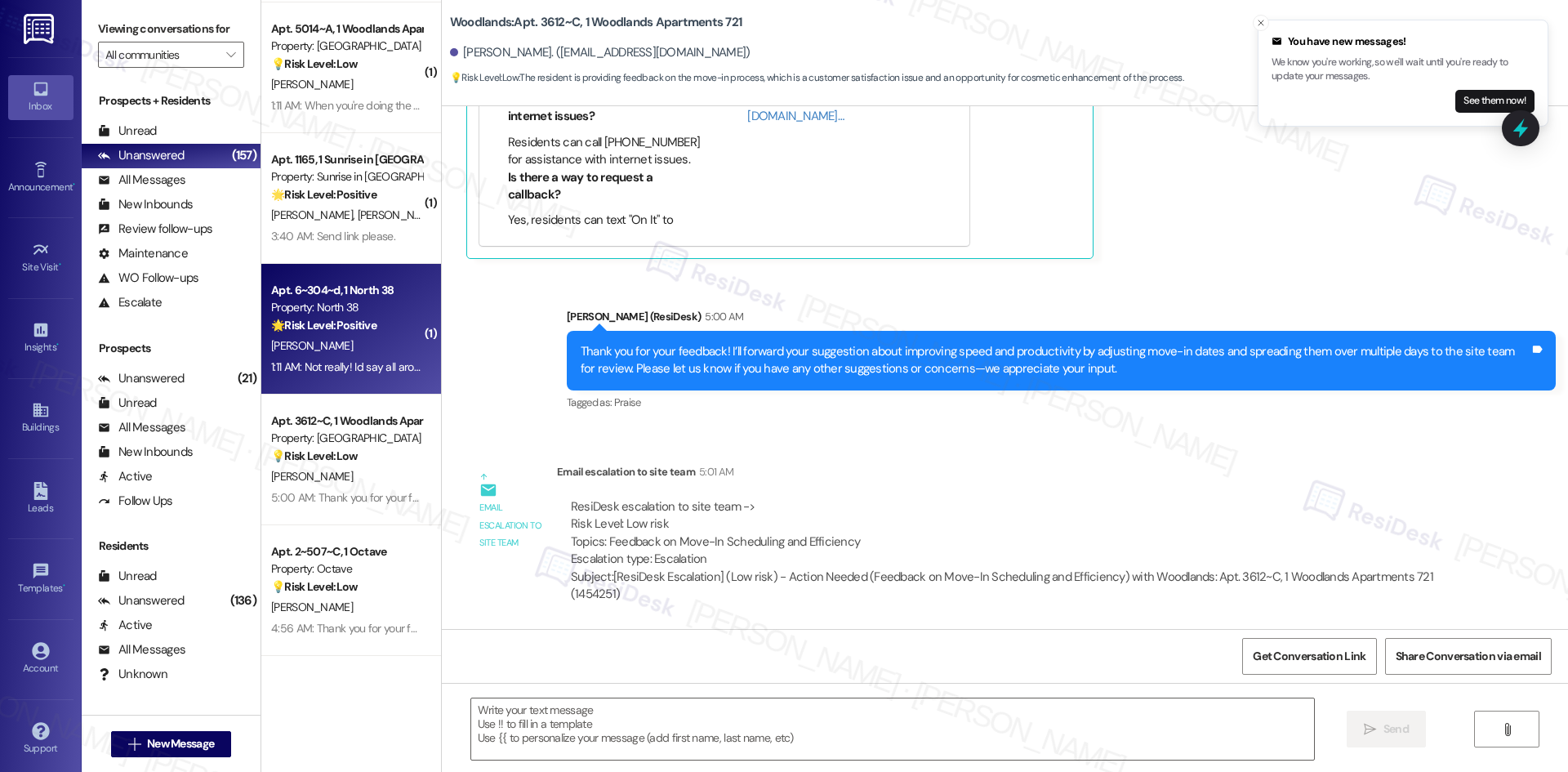
type textarea "Fetching suggested responses. Please feel free to read through the conversation…"
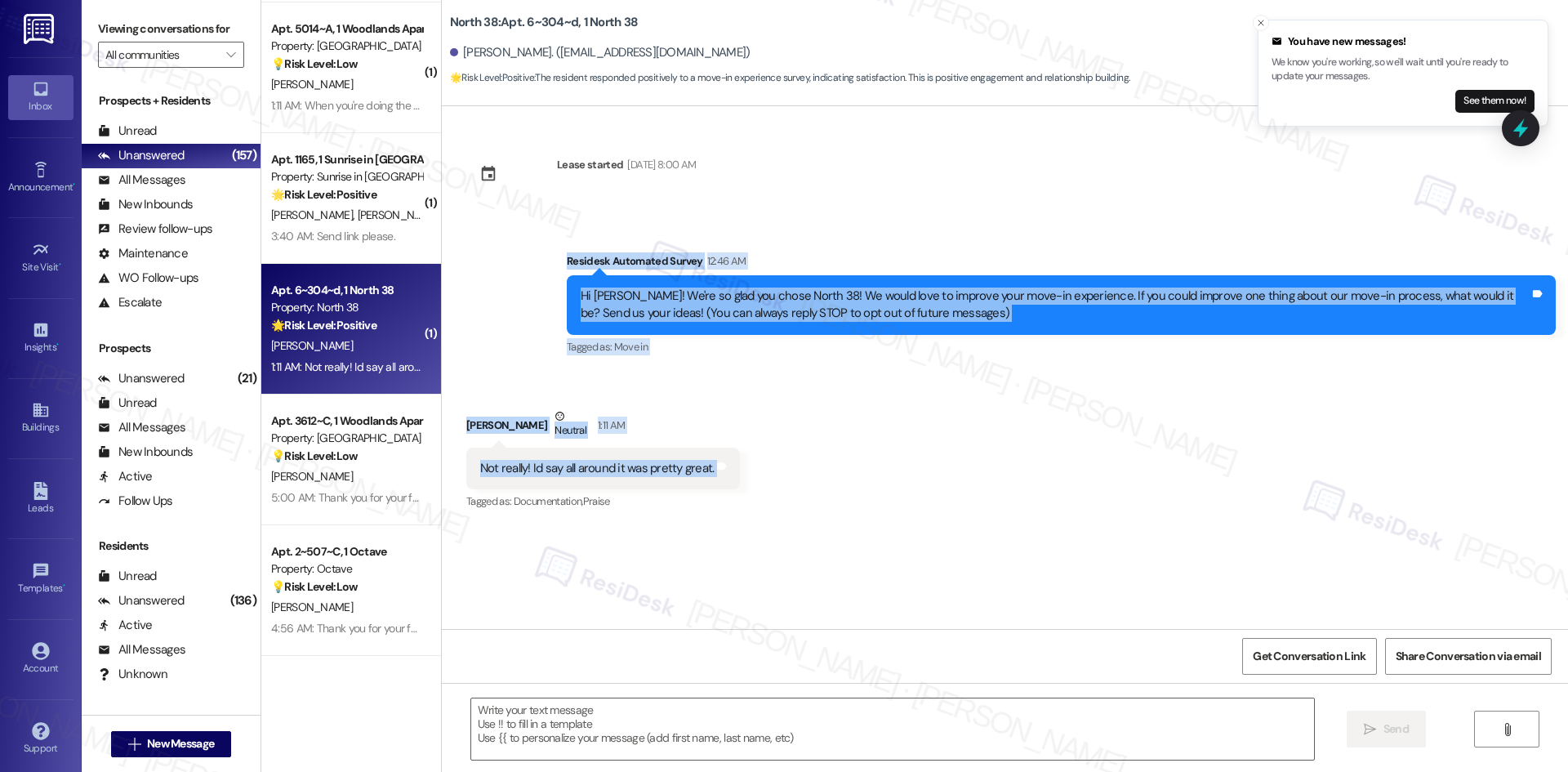
drag, startPoint x: 510, startPoint y: 231, endPoint x: 755, endPoint y: 468, distance: 340.9
click at [755, 468] on div "Lease started Aug 16, 2025 at 8:00 AM Survey, sent via SMS Residesk Automated S…" at bounding box center [1004, 368] width 1126 height 523
copy div "Residesk Automated Survey 12:46 AM Hi Alexiy! We're so glad you chose North 38!…"
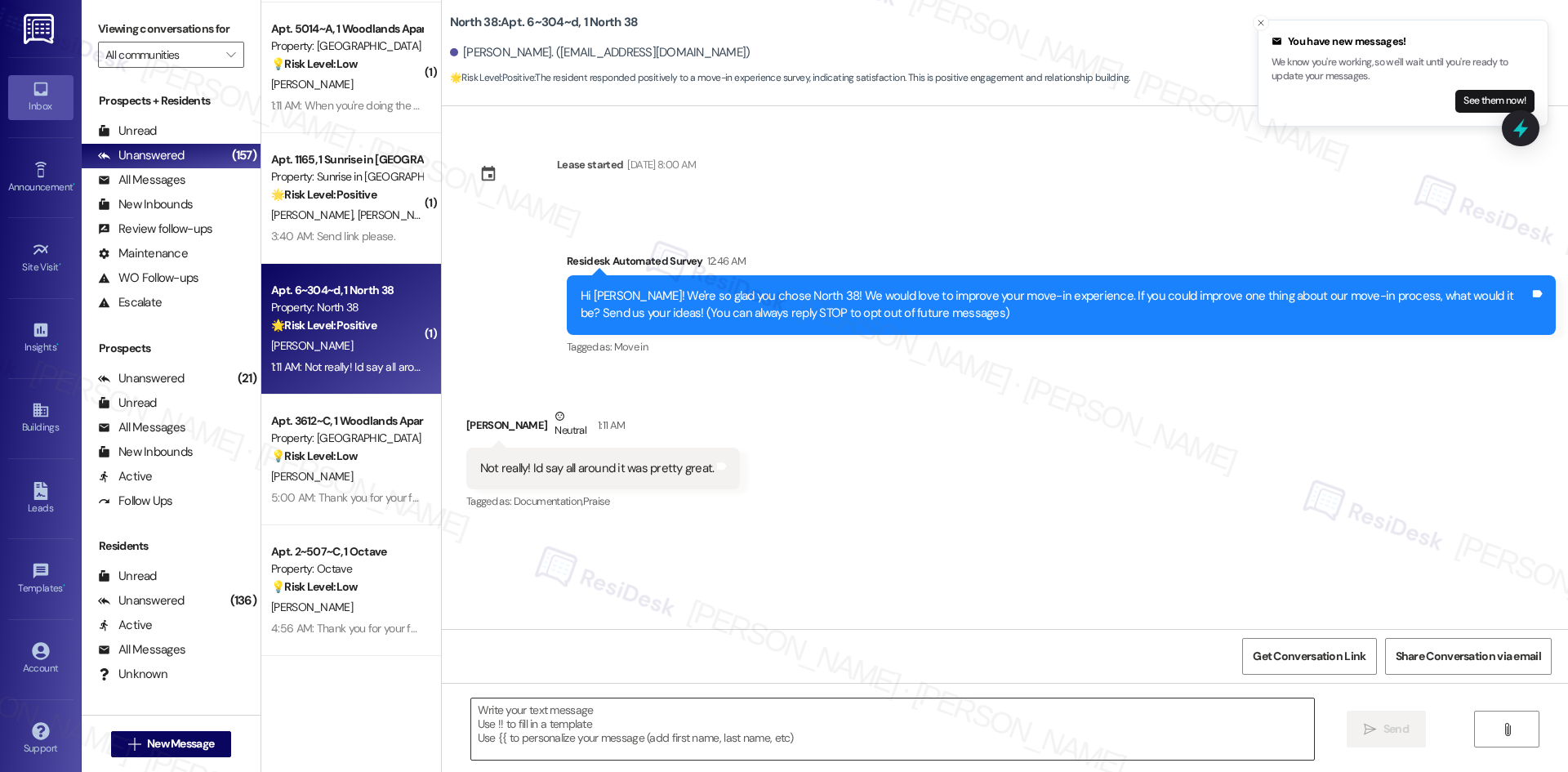
click at [659, 727] on textarea at bounding box center [892, 729] width 843 height 61
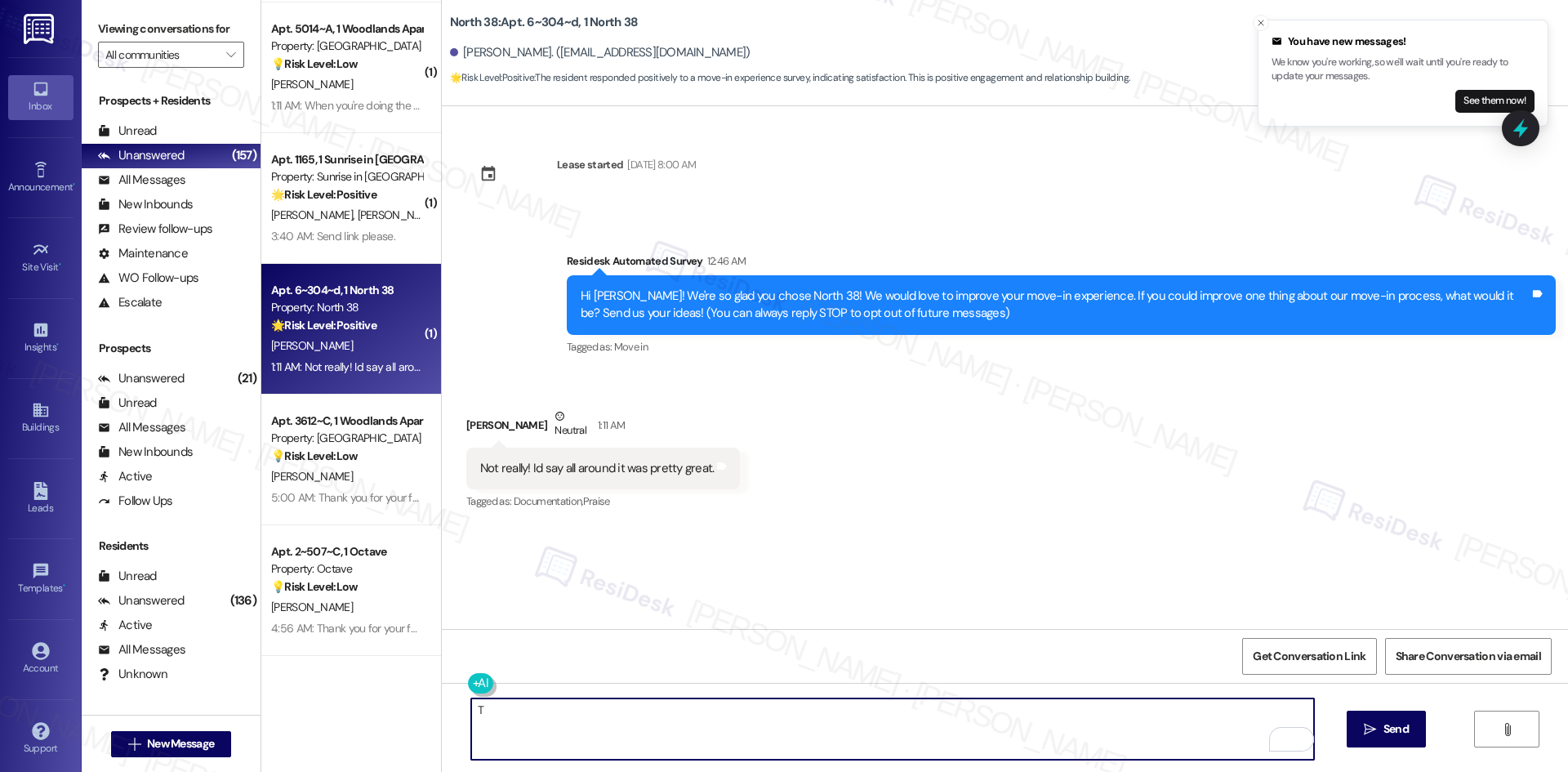
paste textarea "hank you for sharing that! I’m glad to hear your move-in went well overall. We’…"
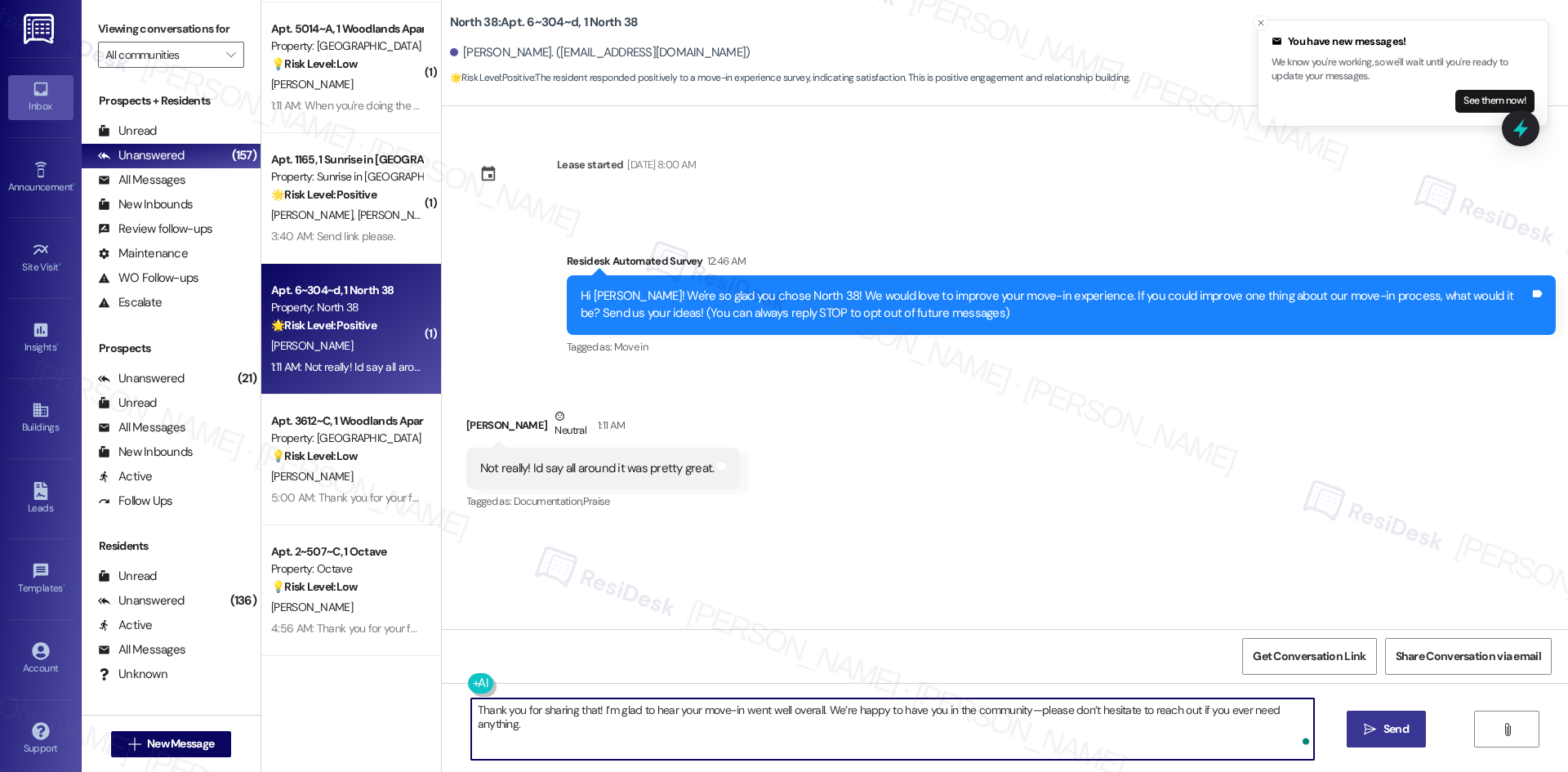
type textarea "Thank you for sharing that! I’m glad to hear your move-in went well overall. We…"
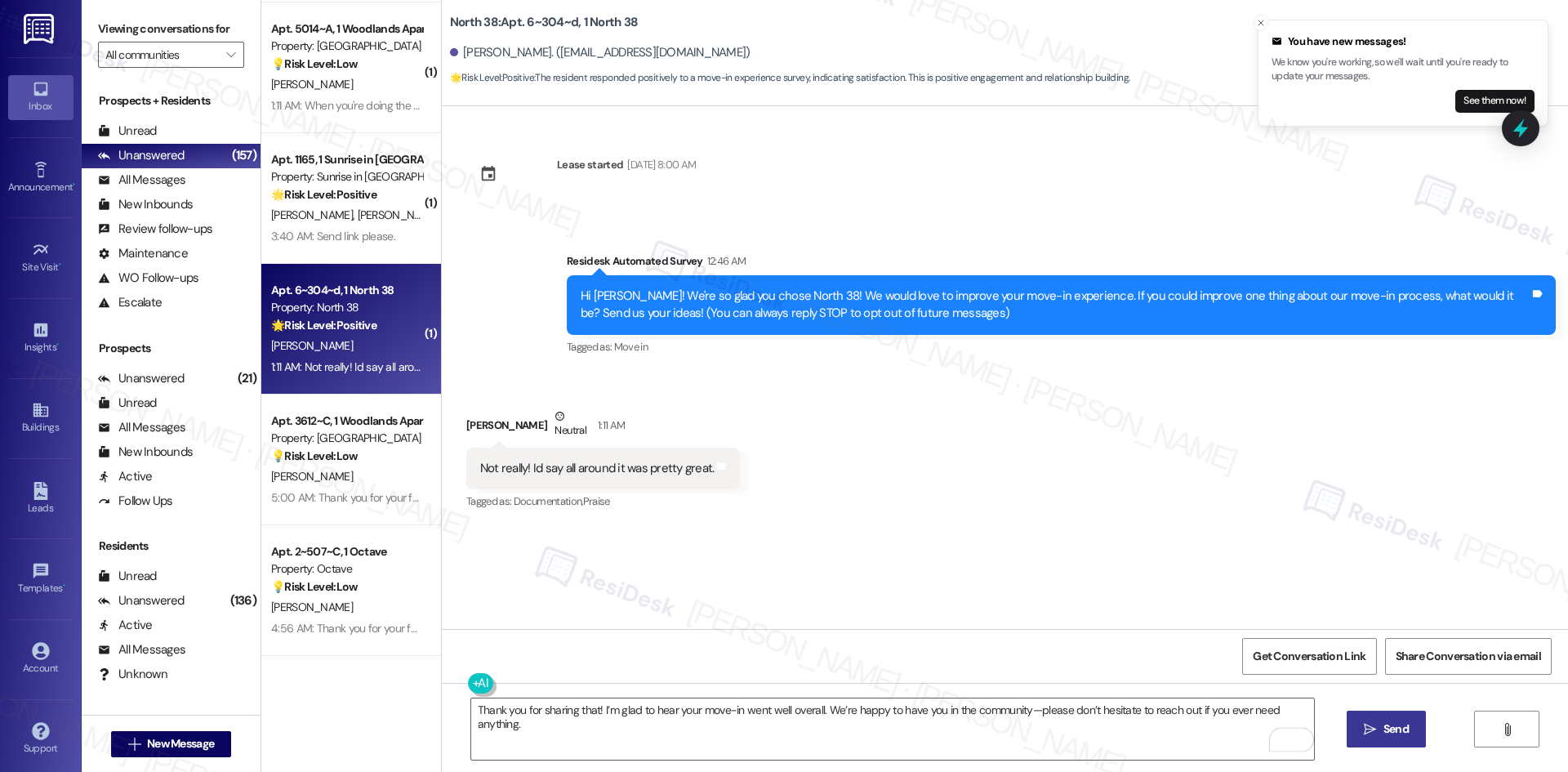
click at [1397, 719] on button " Send" at bounding box center [1386, 729] width 79 height 37
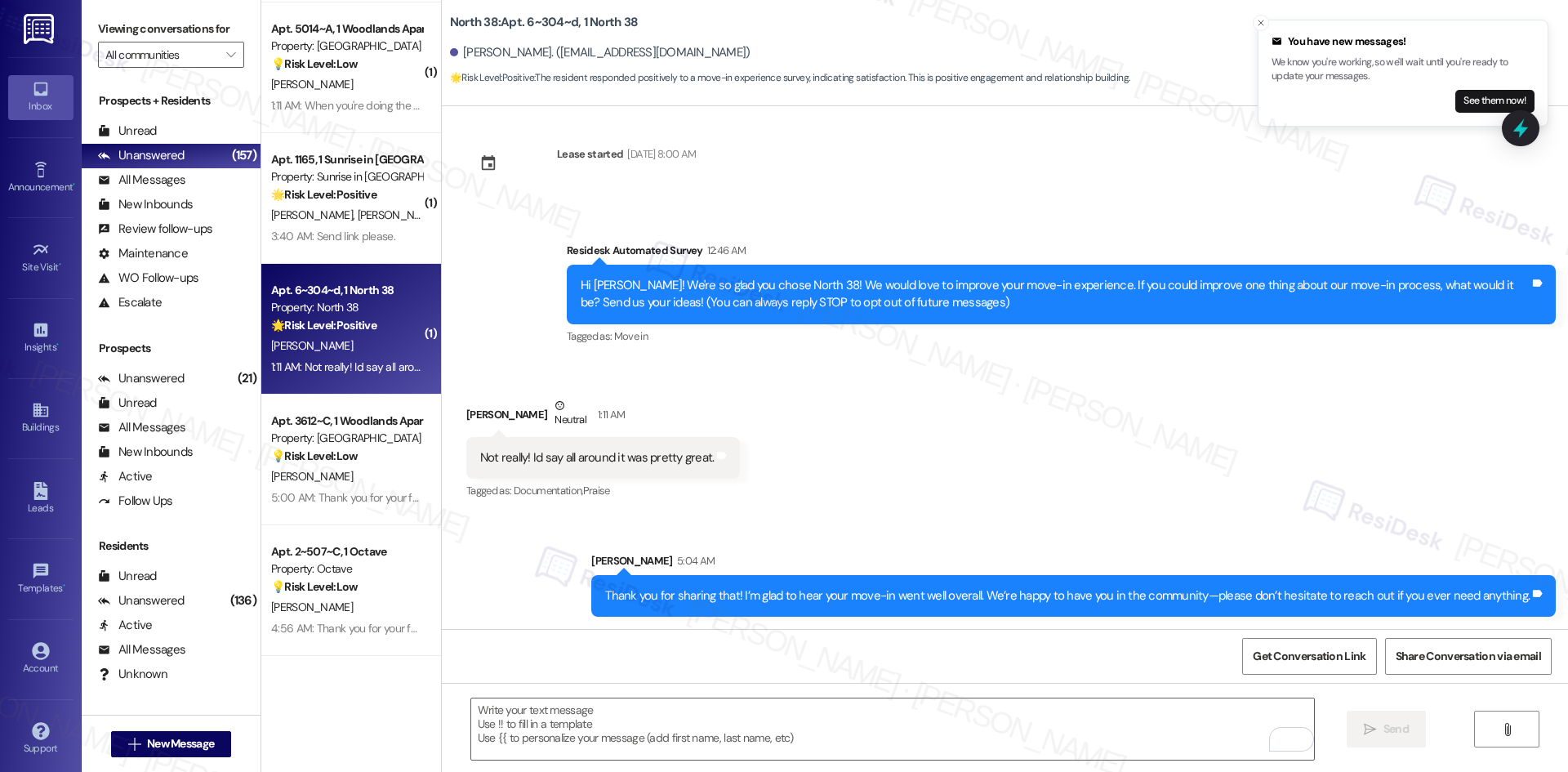
scroll to position [11, 0]
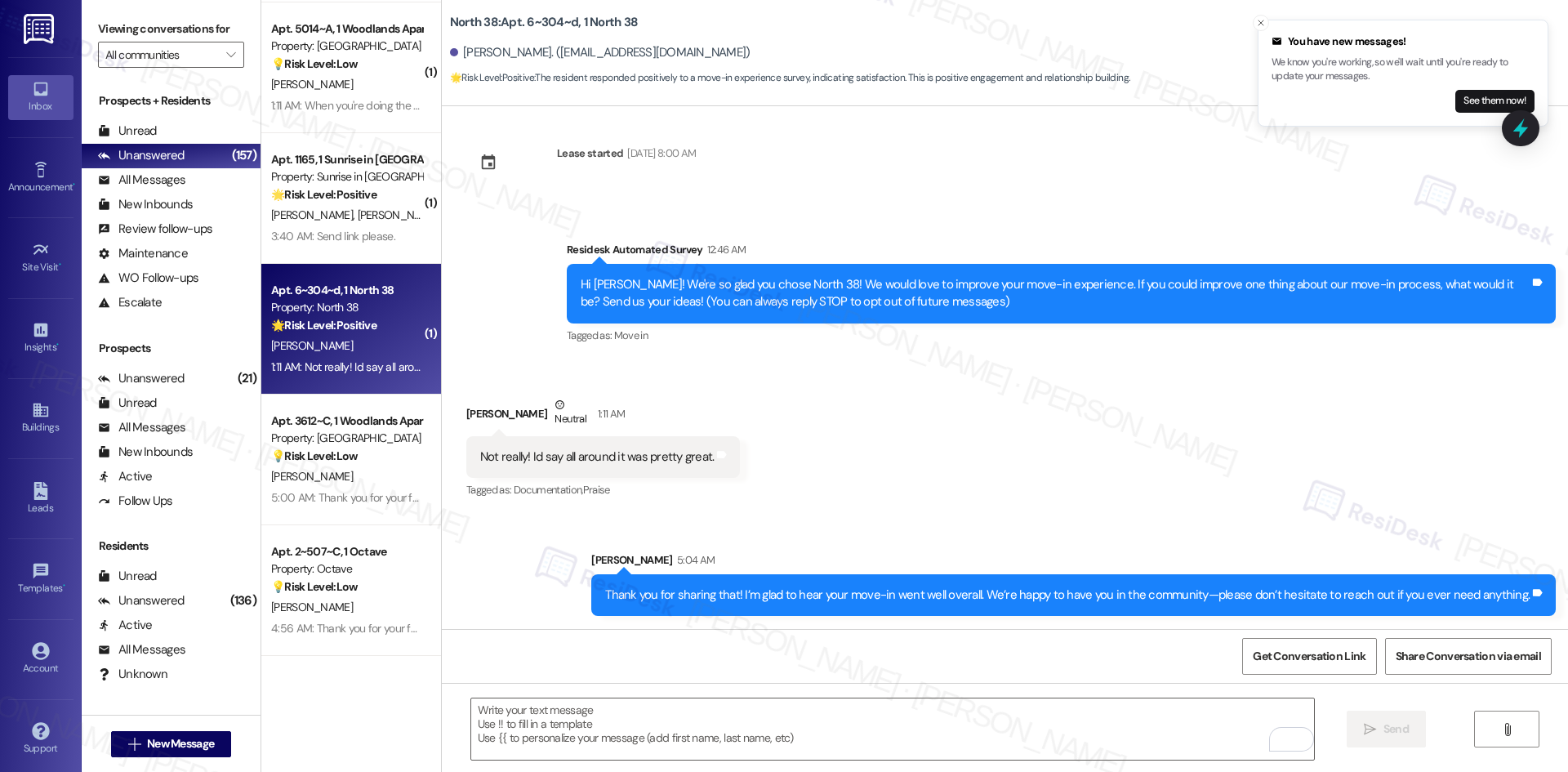
click at [1159, 479] on div "Received via SMS Alexiy Lynes Neutral 1:11 AM Not really! Id say all around it …" at bounding box center [1004, 437] width 1126 height 155
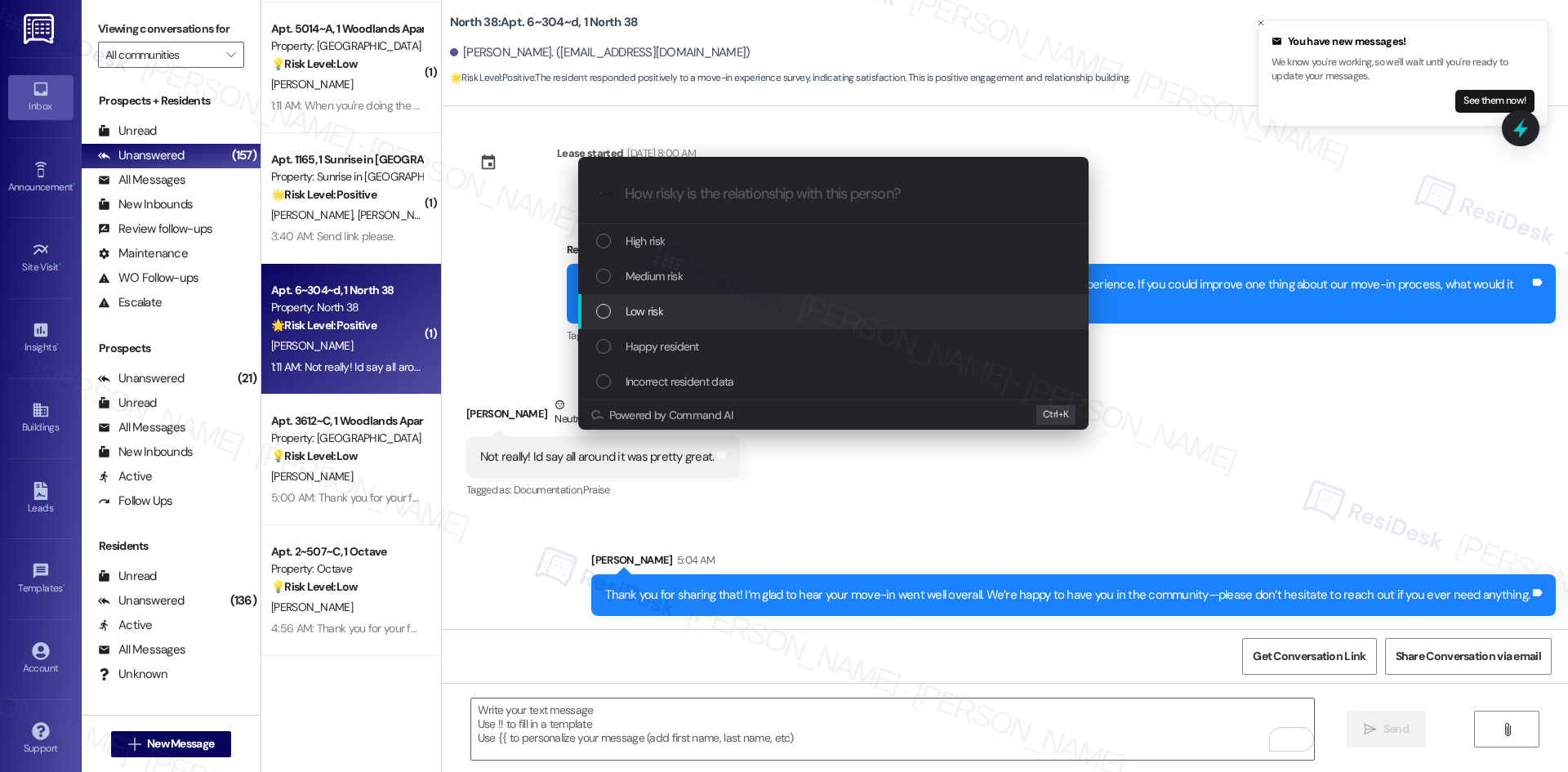
click at [826, 313] on div "Low risk" at bounding box center [835, 311] width 478 height 18
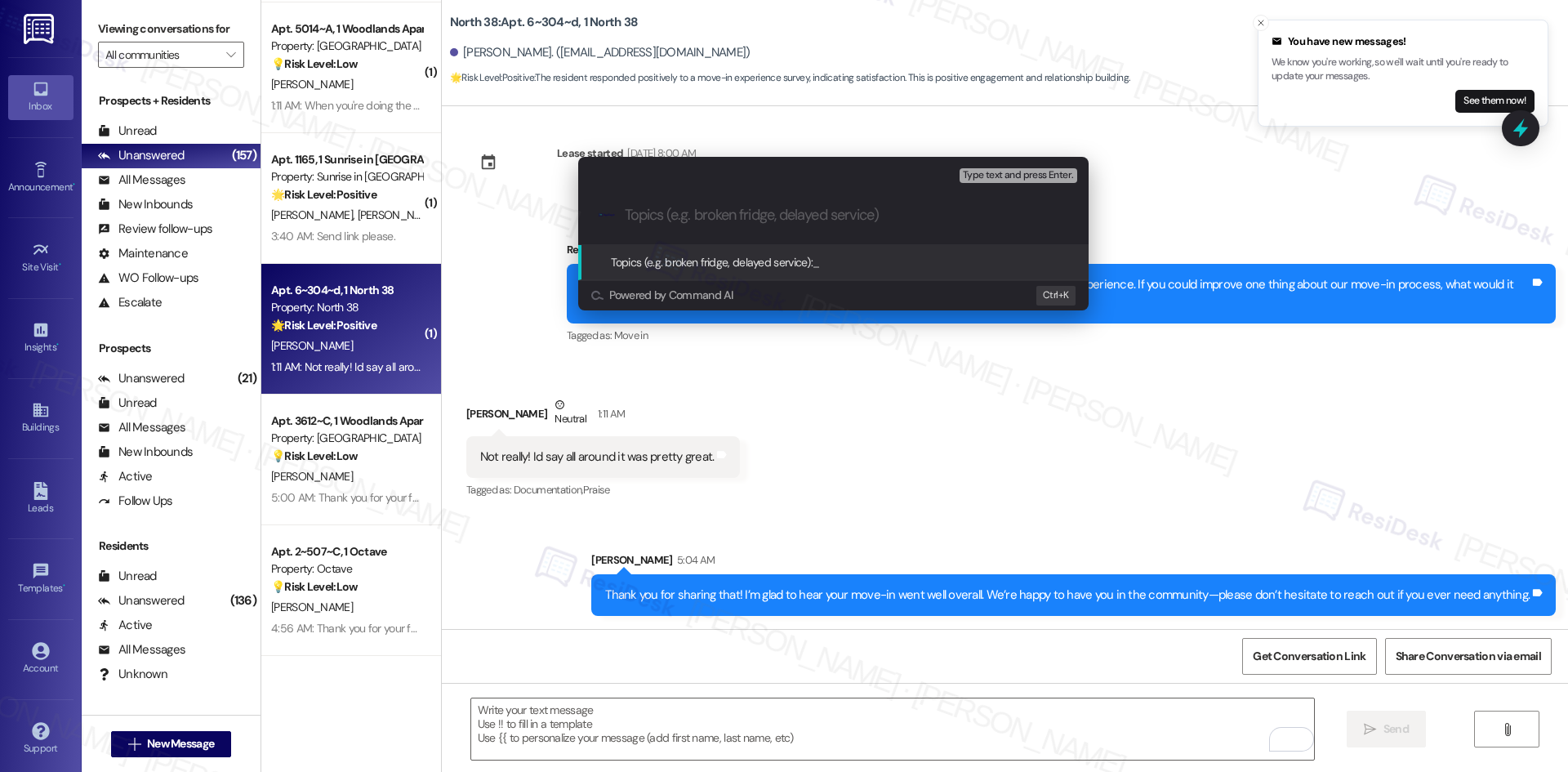
click at [659, 208] on input "Topics (e.g. broken fridge, delayed service)" at bounding box center [846, 215] width 443 height 17
paste input "Positive Feedback on Move-In"
type input "Positive Feedback on Move-In"
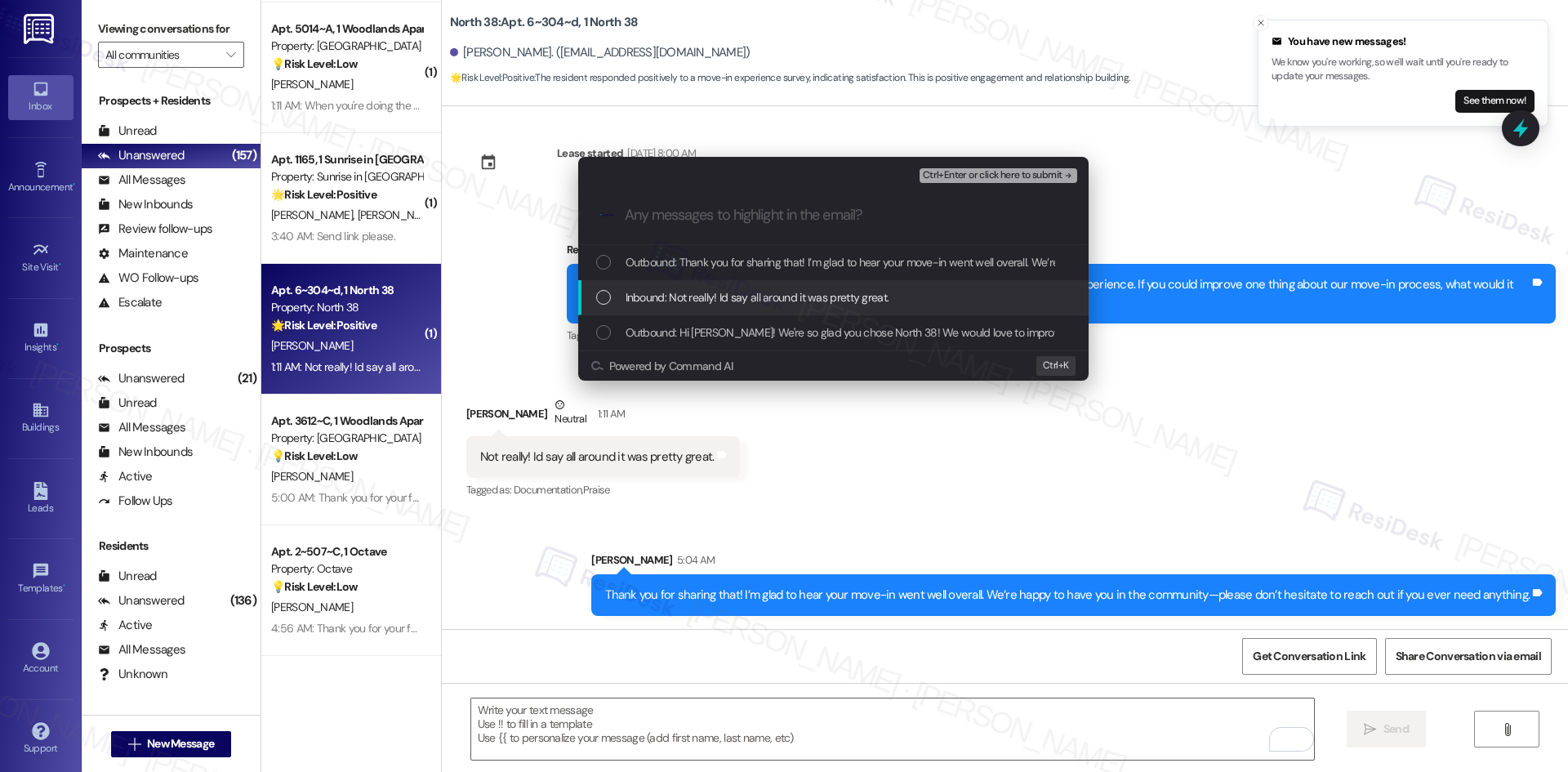
click at [745, 290] on span "Inbound: Not really! Id say all around it was pretty great." at bounding box center [758, 297] width 264 height 18
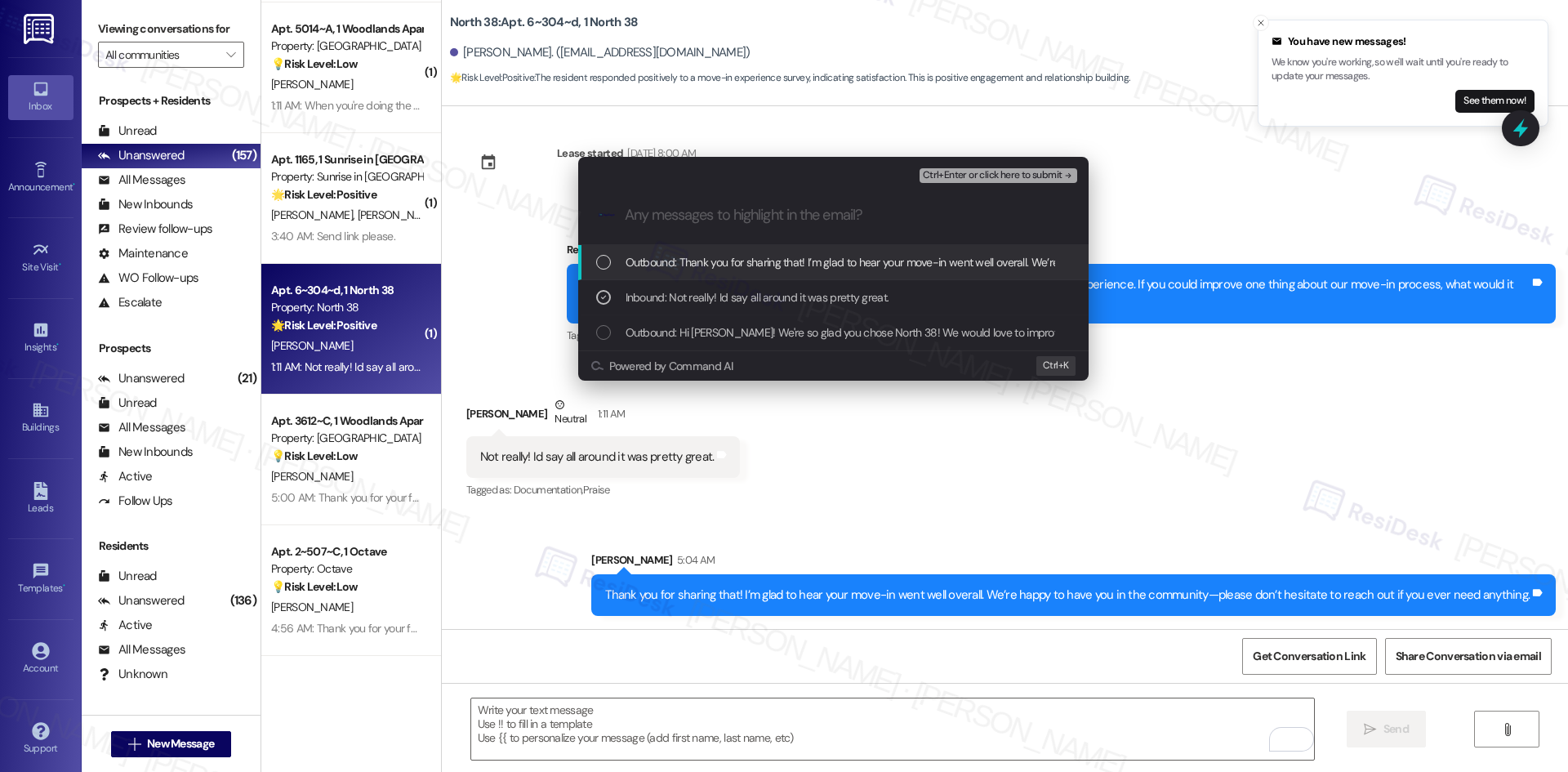
click at [1052, 173] on span "Ctrl+Enter or click here to submit" at bounding box center [992, 175] width 139 height 11
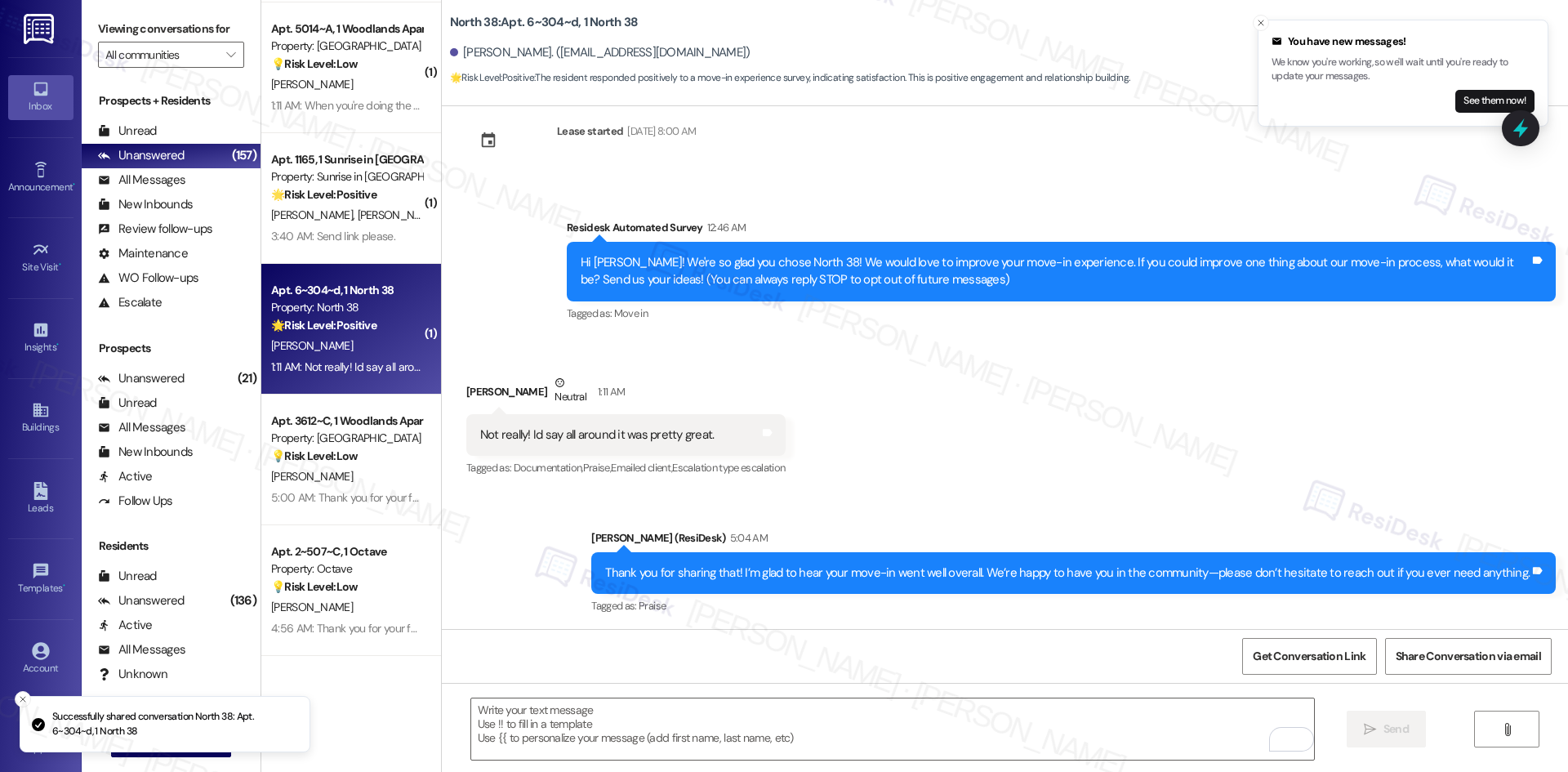
scroll to position [36, 0]
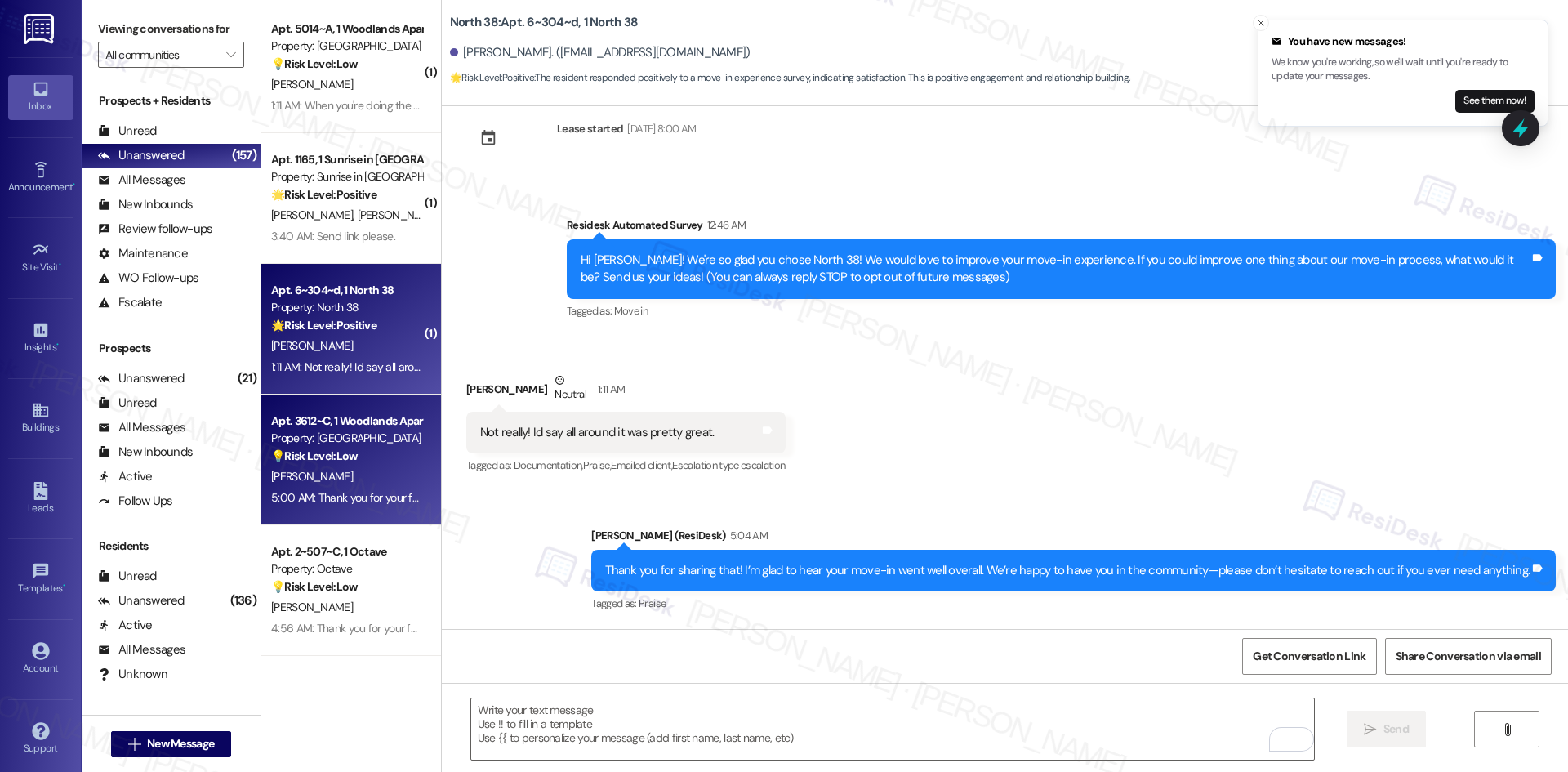
click at [347, 475] on div "I. Garza" at bounding box center [347, 476] width 154 height 20
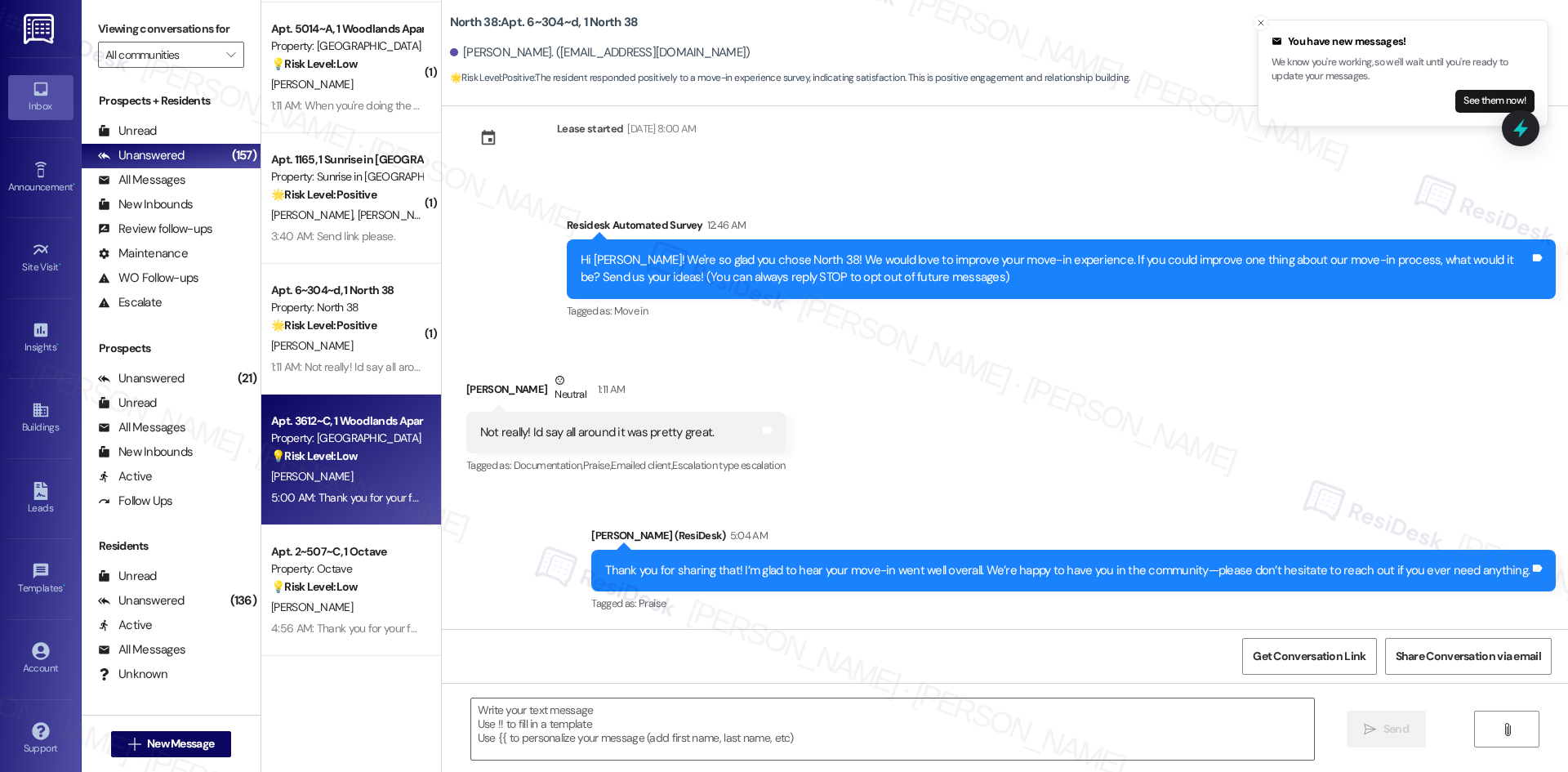
type textarea "Fetching suggested responses. Please feel free to read through the conversation…"
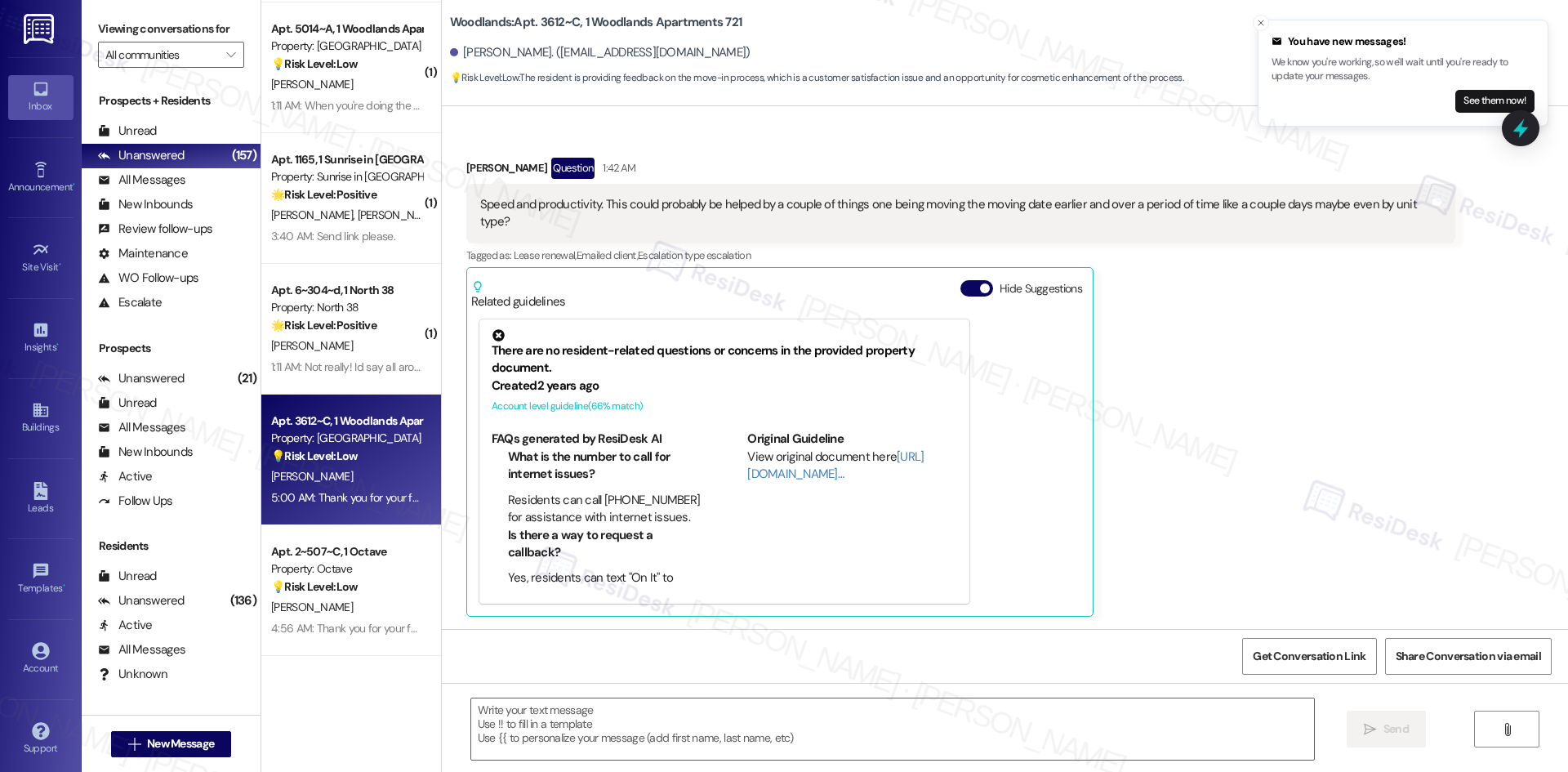
scroll to position [608, 0]
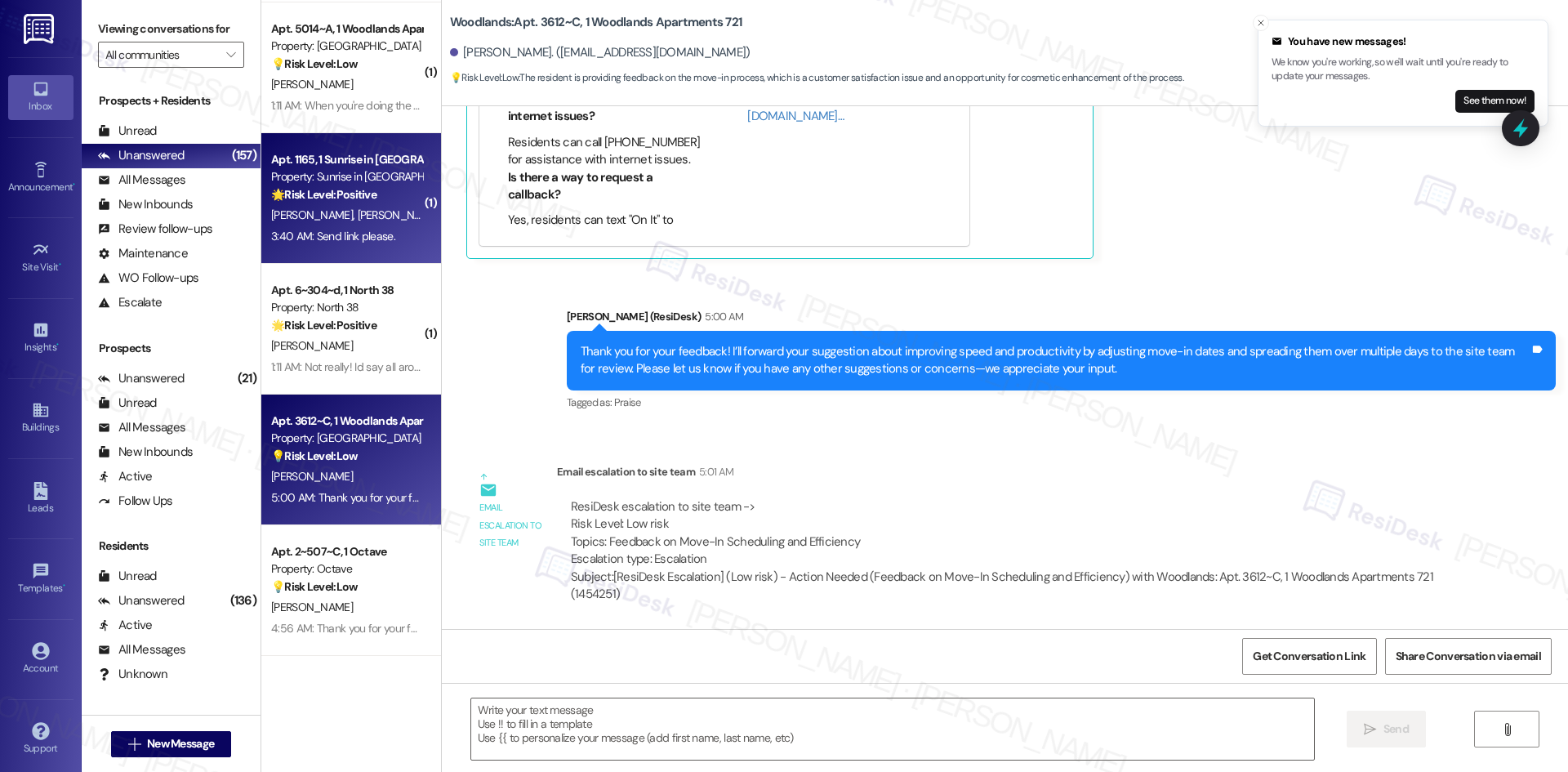
click at [321, 229] on div "3:40 AM: Send link please. 3:40 AM: Send link please." at bounding box center [333, 236] width 125 height 15
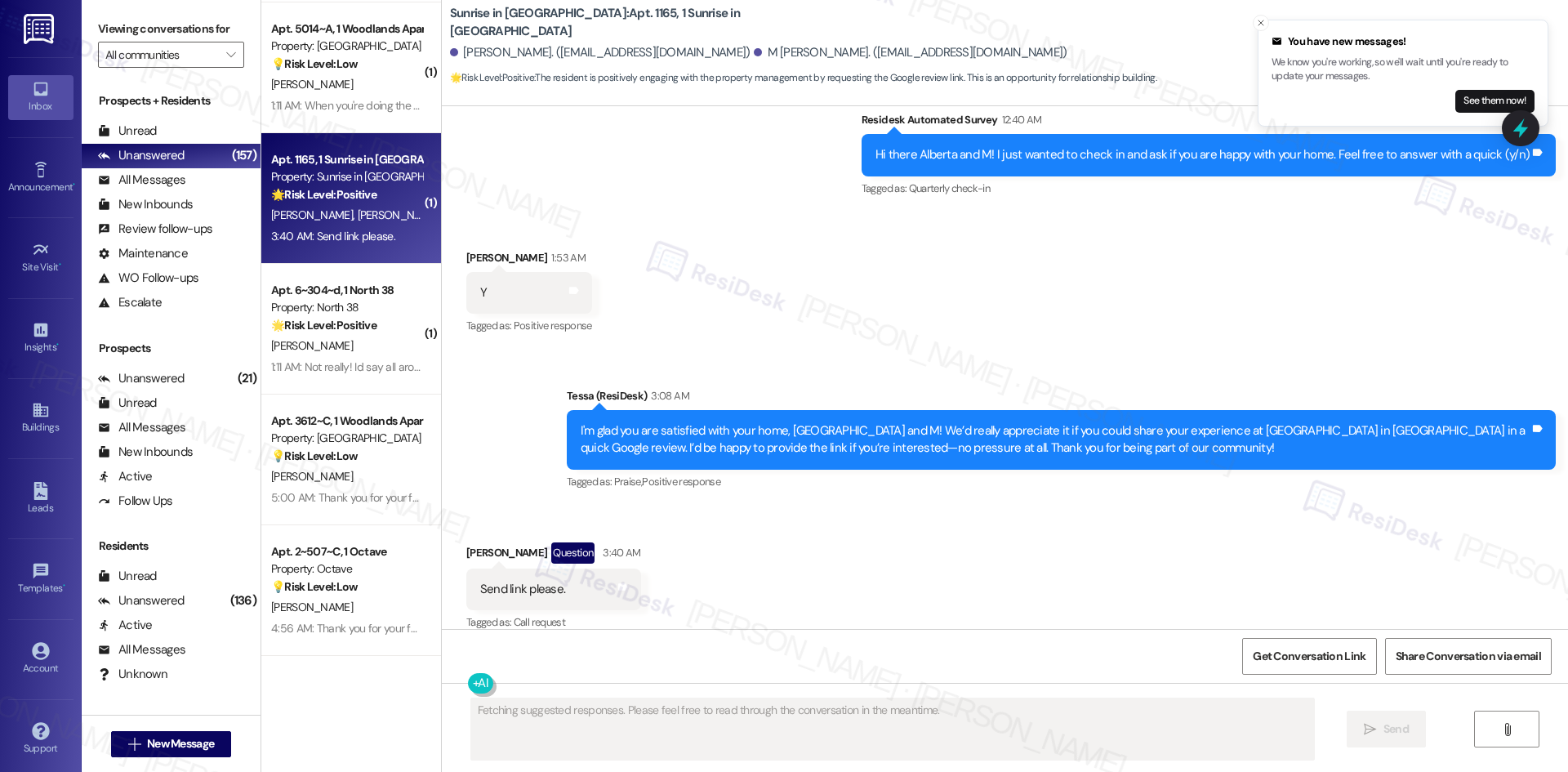
scroll to position [1020, 0]
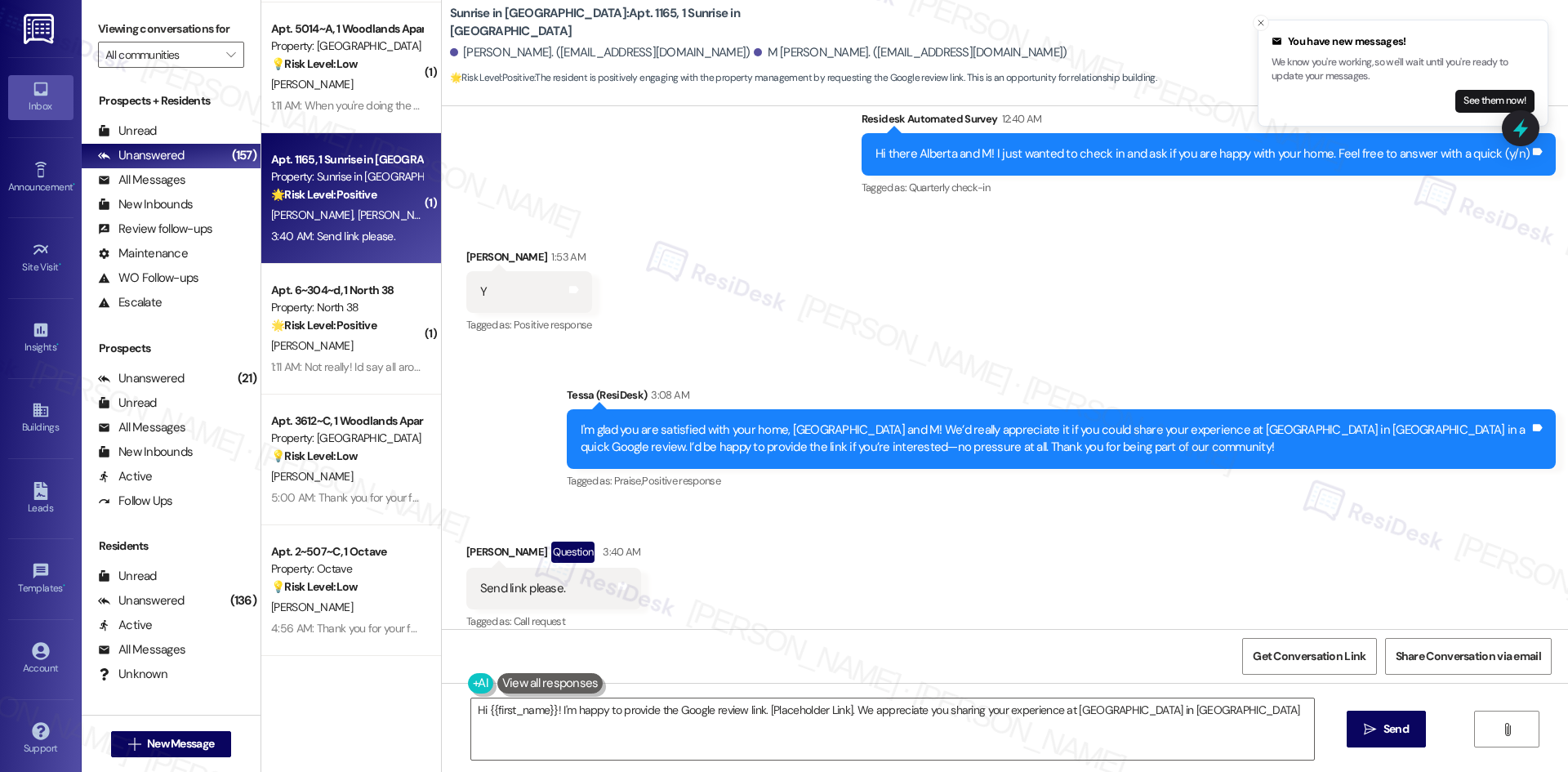
type textarea "Hi {{first_name}}! I'm happy to provide the Google review link. [Placeholder Li…"
click at [619, 583] on icon at bounding box center [623, 586] width 10 height 7
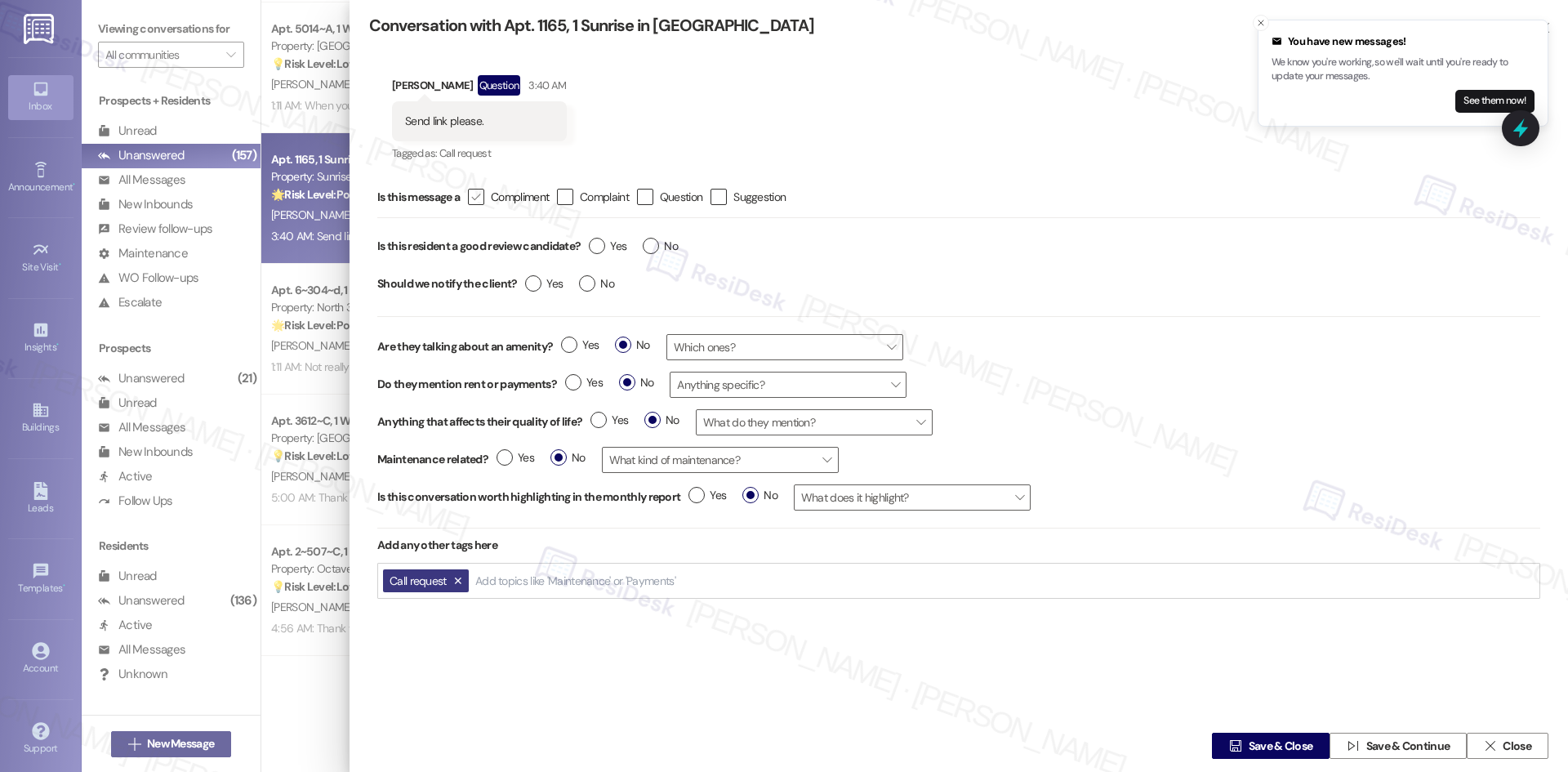
click at [481, 203] on icon "" at bounding box center [475, 197] width 11 height 17
click at [470, 202] on input " Compliment" at bounding box center [465, 197] width 11 height 11
checkbox input "true"
click at [597, 247] on label "Yes" at bounding box center [608, 246] width 38 height 17
click at [597, 247] on input "Yes" at bounding box center [608, 248] width 38 height 21
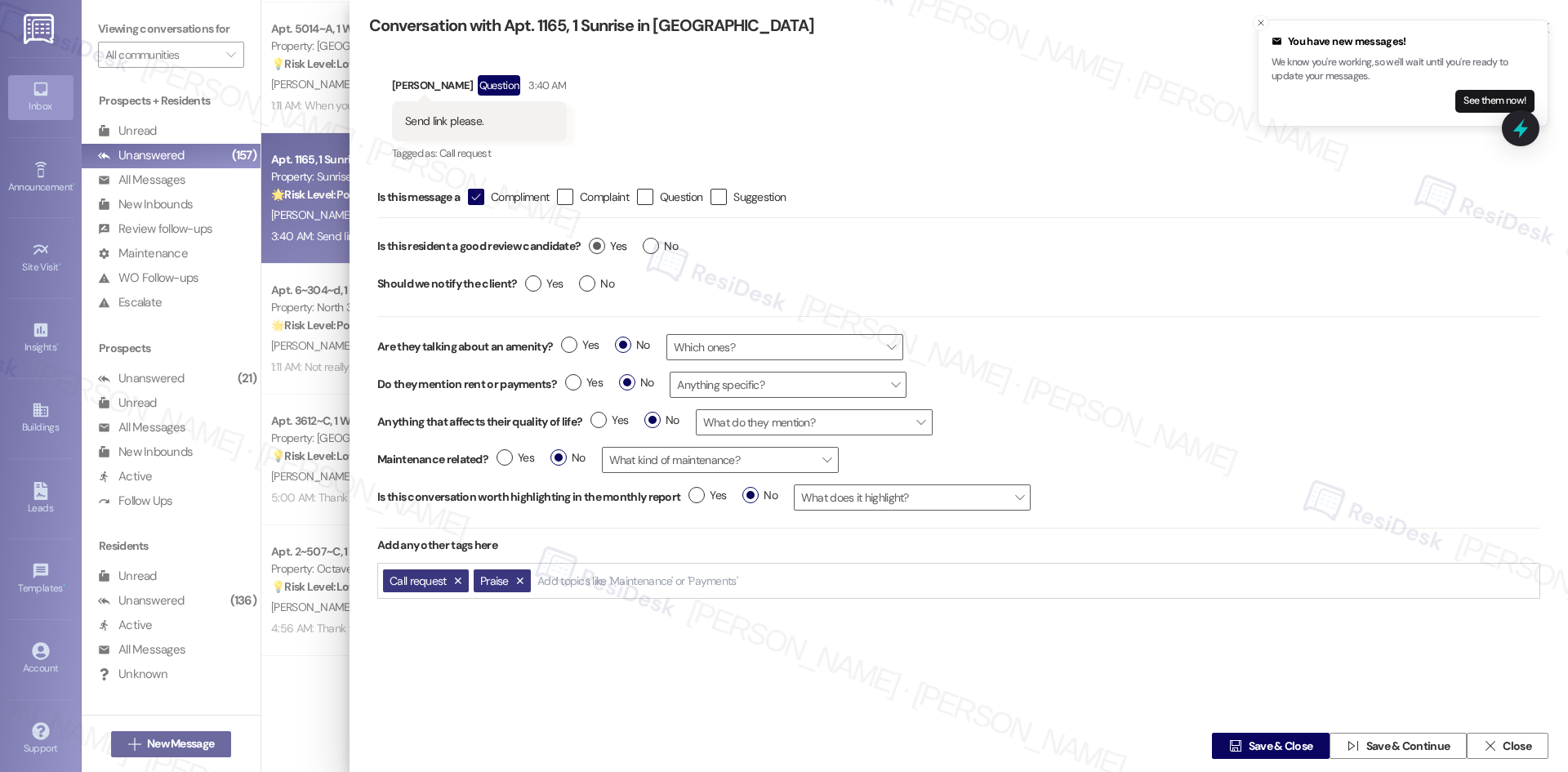
radio input "true"
click at [528, 288] on label "Yes" at bounding box center [544, 284] width 38 height 17
click at [528, 288] on input "Yes" at bounding box center [544, 286] width 38 height 21
radio input "true"
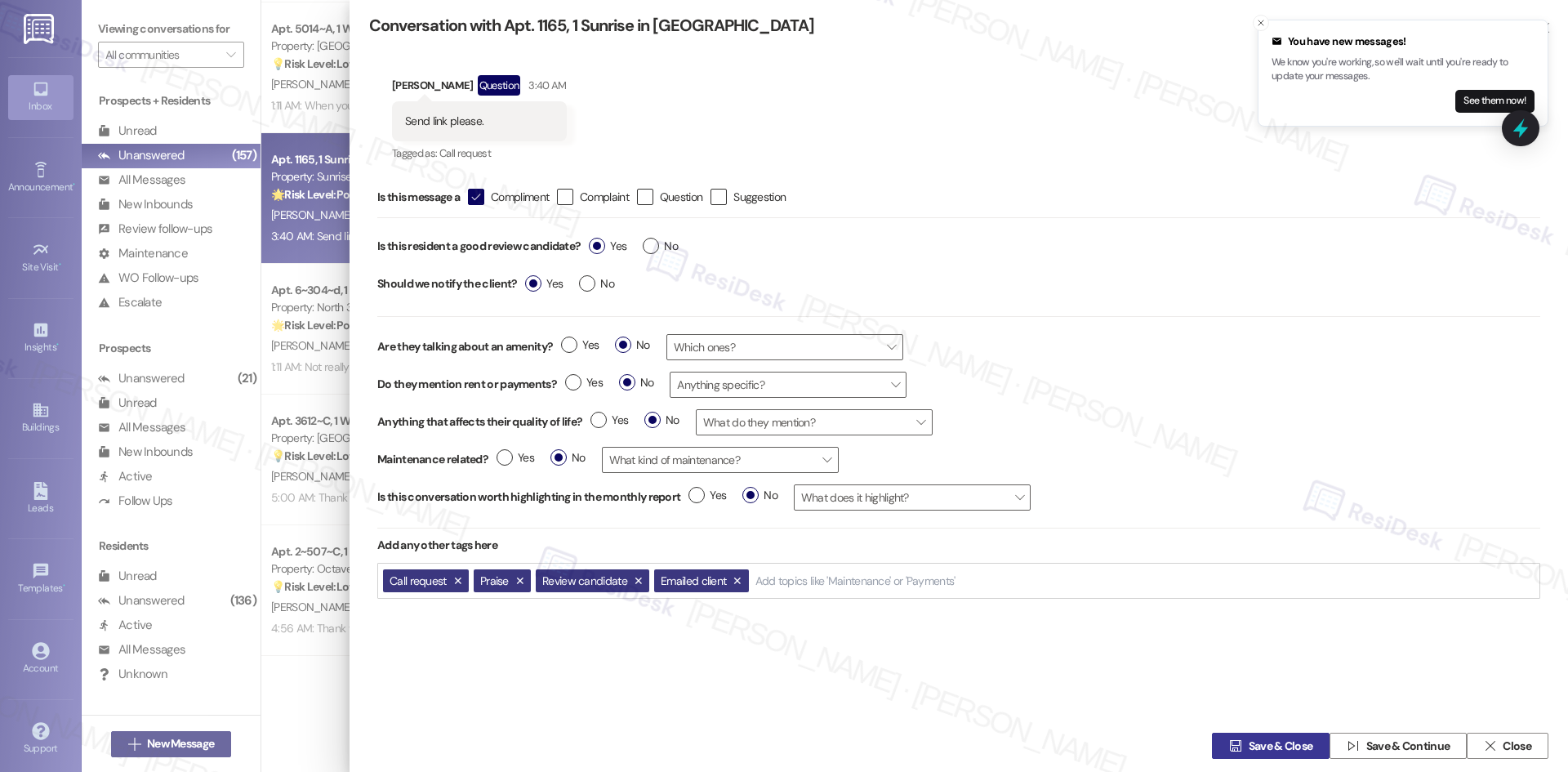
click at [1245, 747] on span "Save & Close" at bounding box center [1280, 746] width 71 height 17
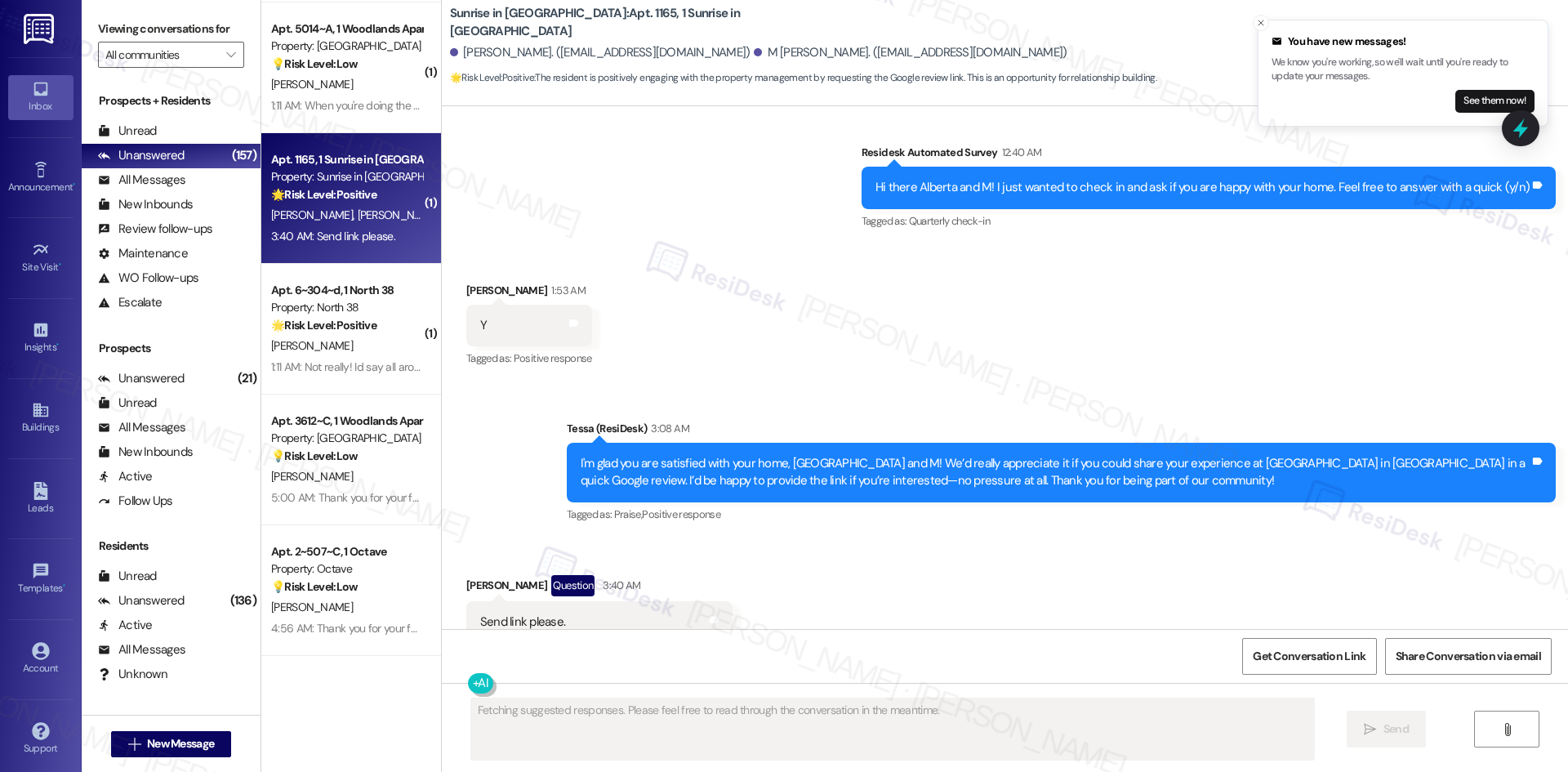
scroll to position [1019, 0]
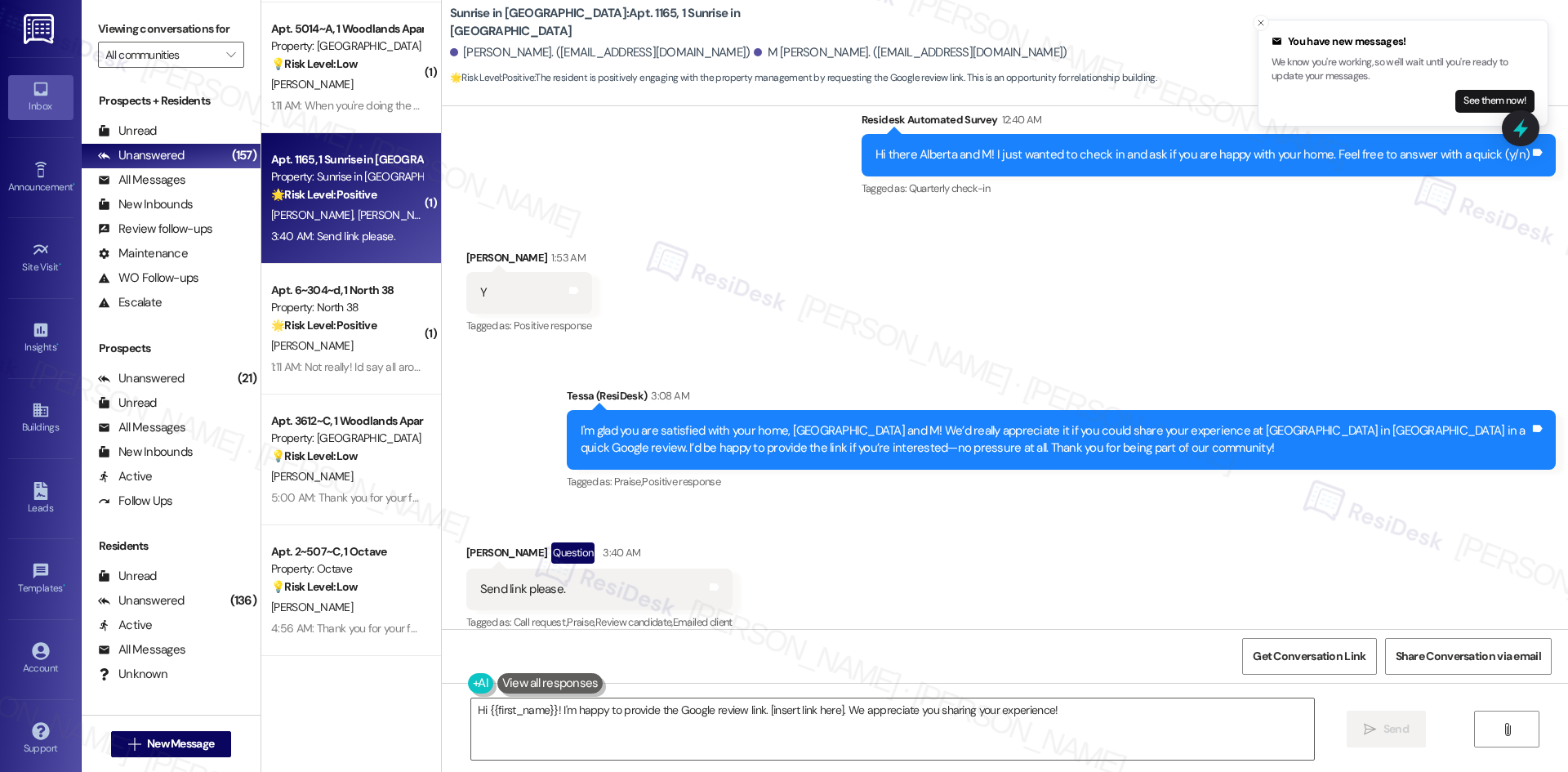
click at [750, 329] on div "Received via SMS Alberta Powlowsky 1:53 AM Y Tags and notes Tagged as: Positive…" at bounding box center [1004, 281] width 1126 height 138
click at [683, 731] on textarea "Hi {{first_name}}! I'm happy to provide the Google review link. [insert link he…" at bounding box center [892, 729] width 843 height 61
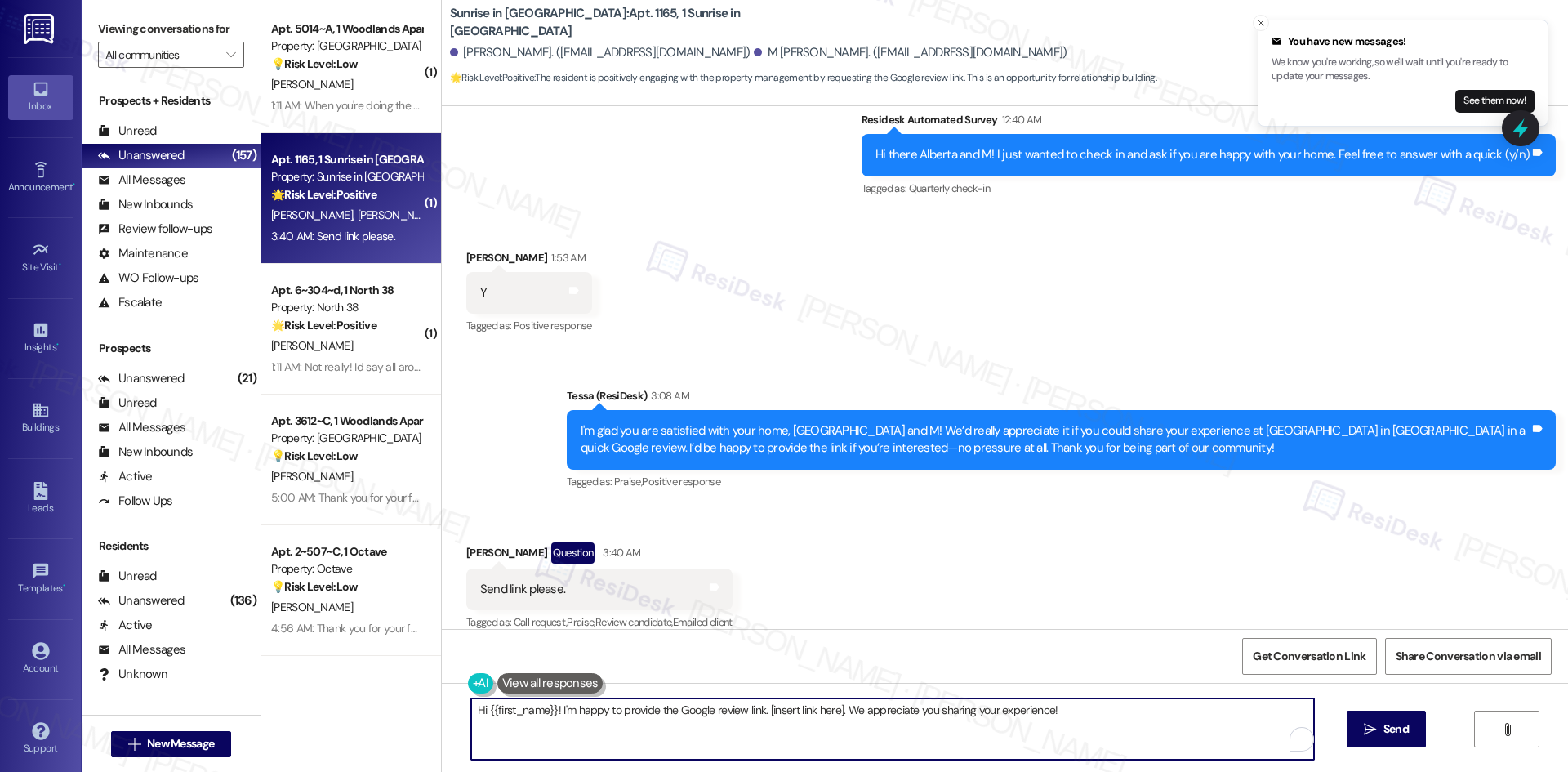
paste textarea "Thank you so much! Here's a quick link to leave us a review: {{google_review_li…"
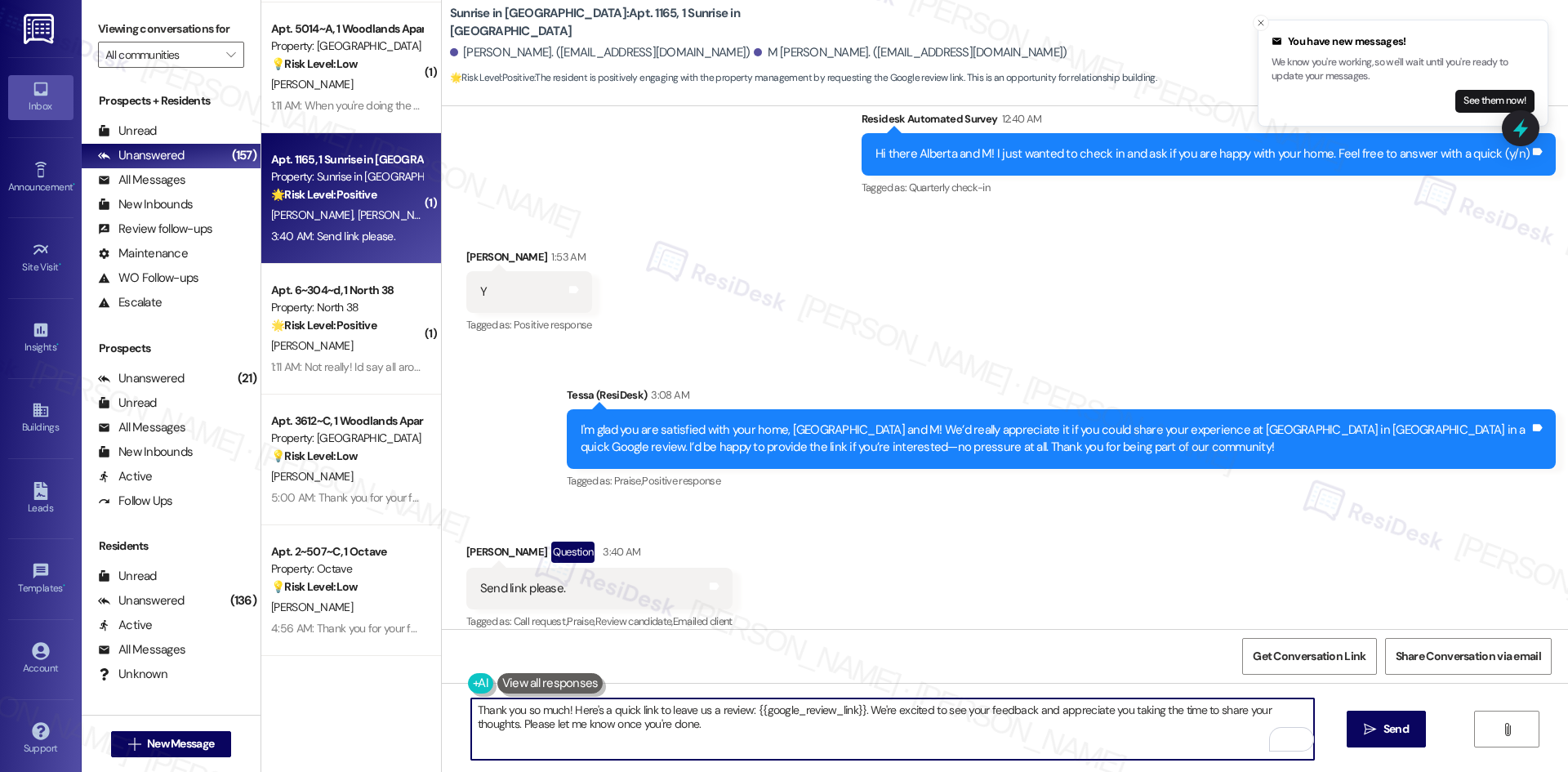
type textarea "Thank you so much! Here's a quick link to leave us a review: {{google_review_li…"
click at [743, 730] on textarea "Thank you so much! Here's a quick link to leave us a review: {{google_review_li…" at bounding box center [892, 729] width 843 height 61
click at [1364, 733] on icon "" at bounding box center [1370, 729] width 12 height 13
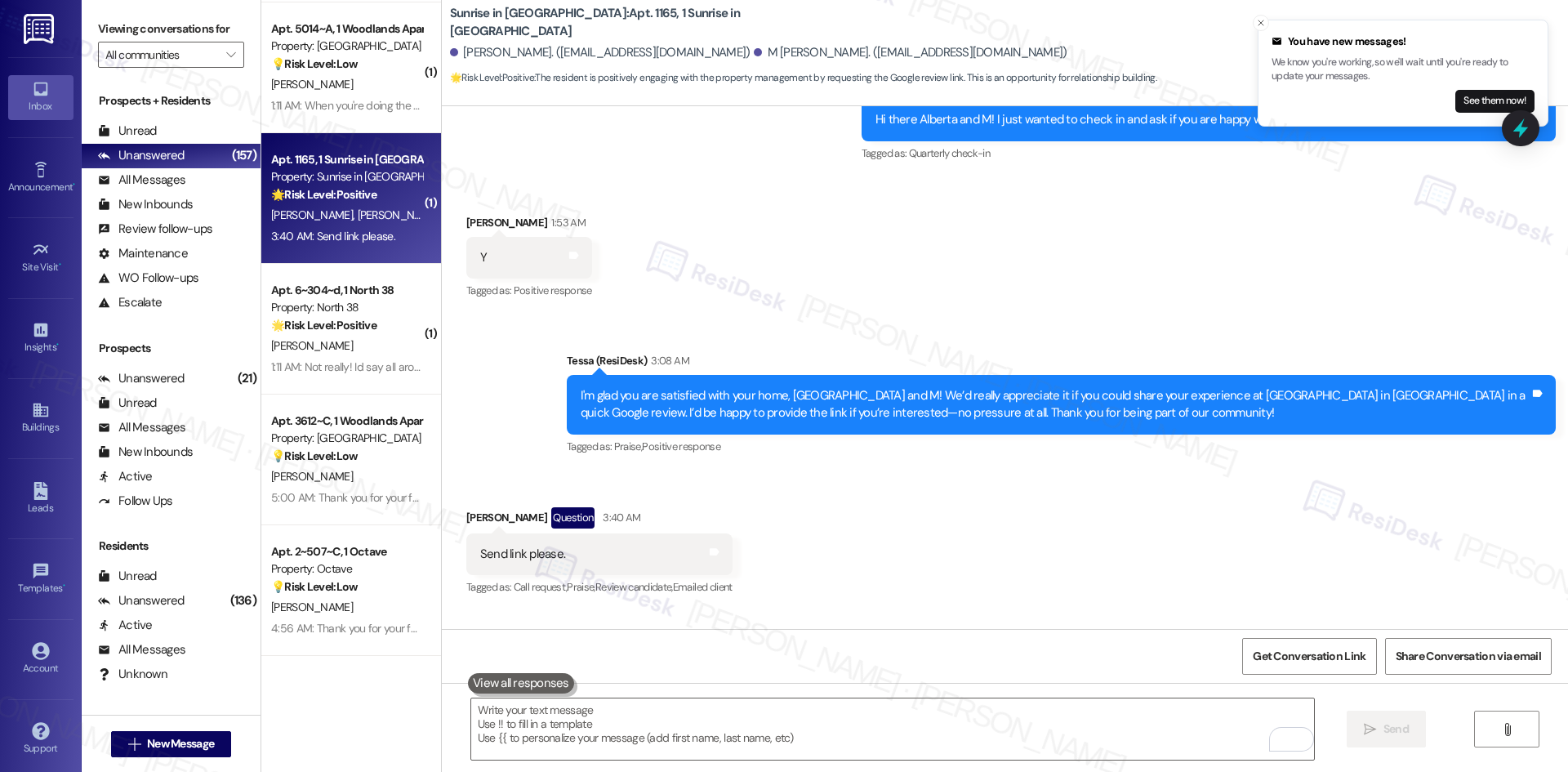
scroll to position [1151, 0]
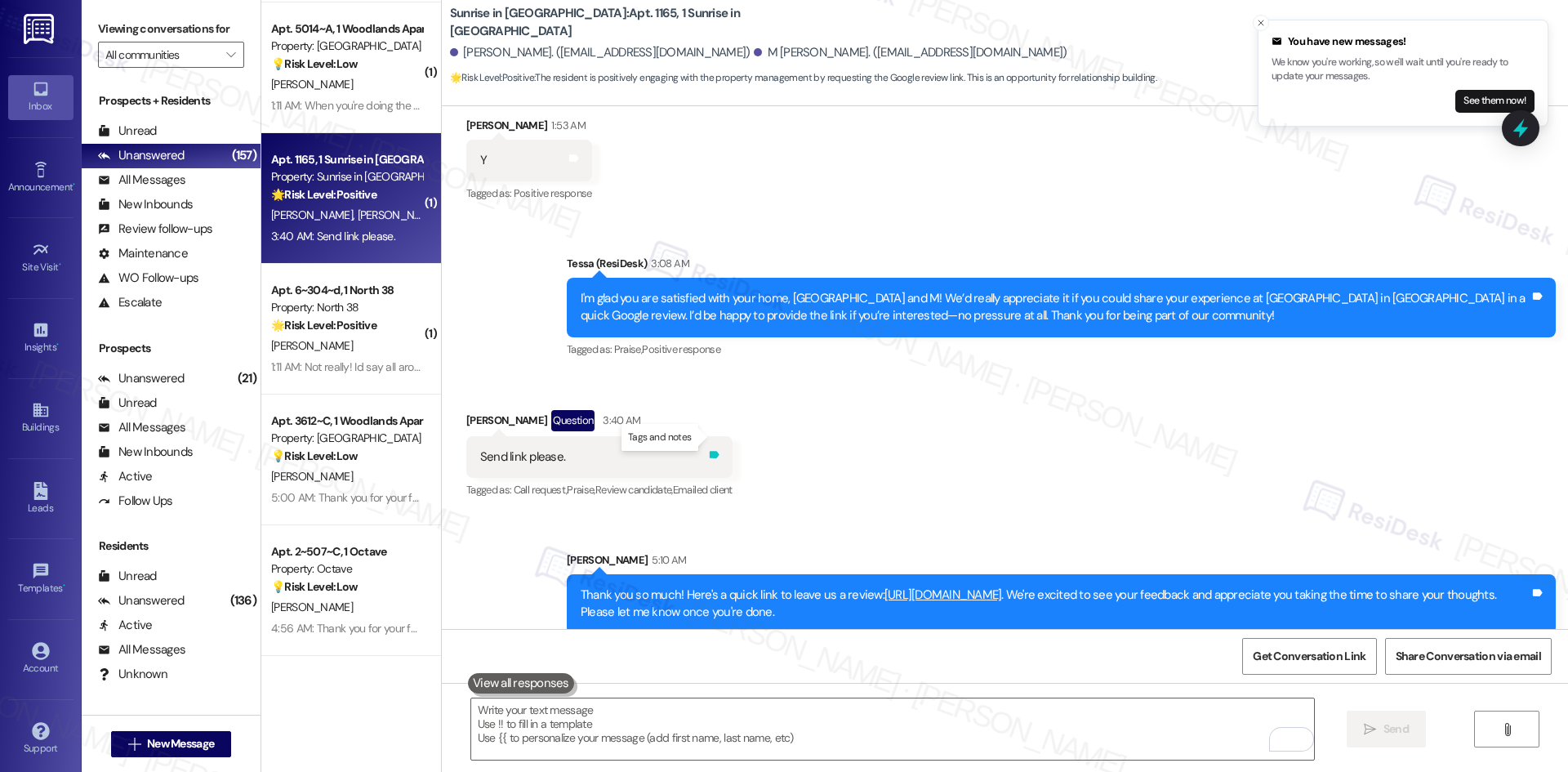
click at [708, 448] on icon at bounding box center [714, 454] width 12 height 12
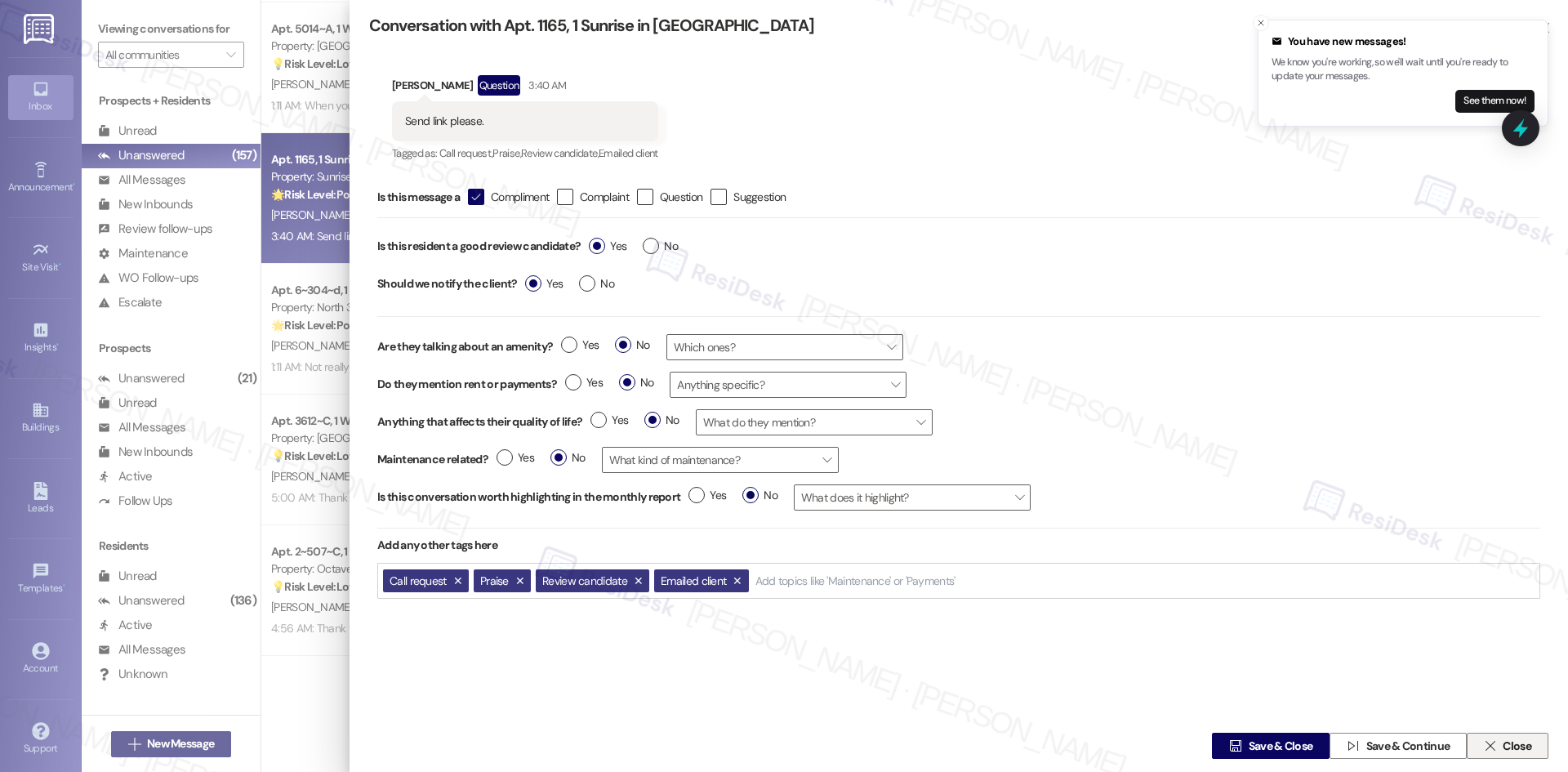
click at [1516, 752] on span "Close" at bounding box center [1516, 746] width 29 height 17
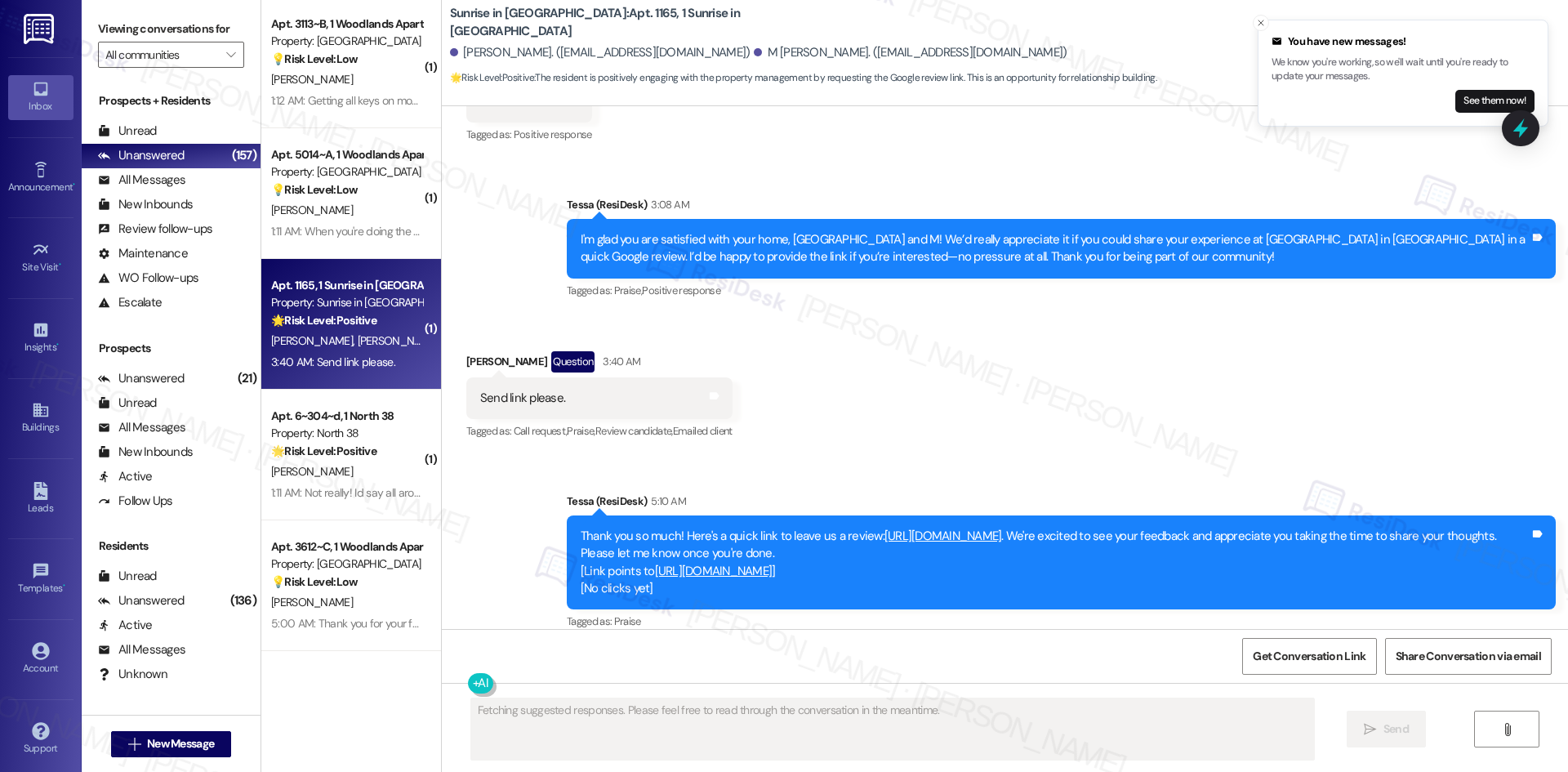
scroll to position [5716, 0]
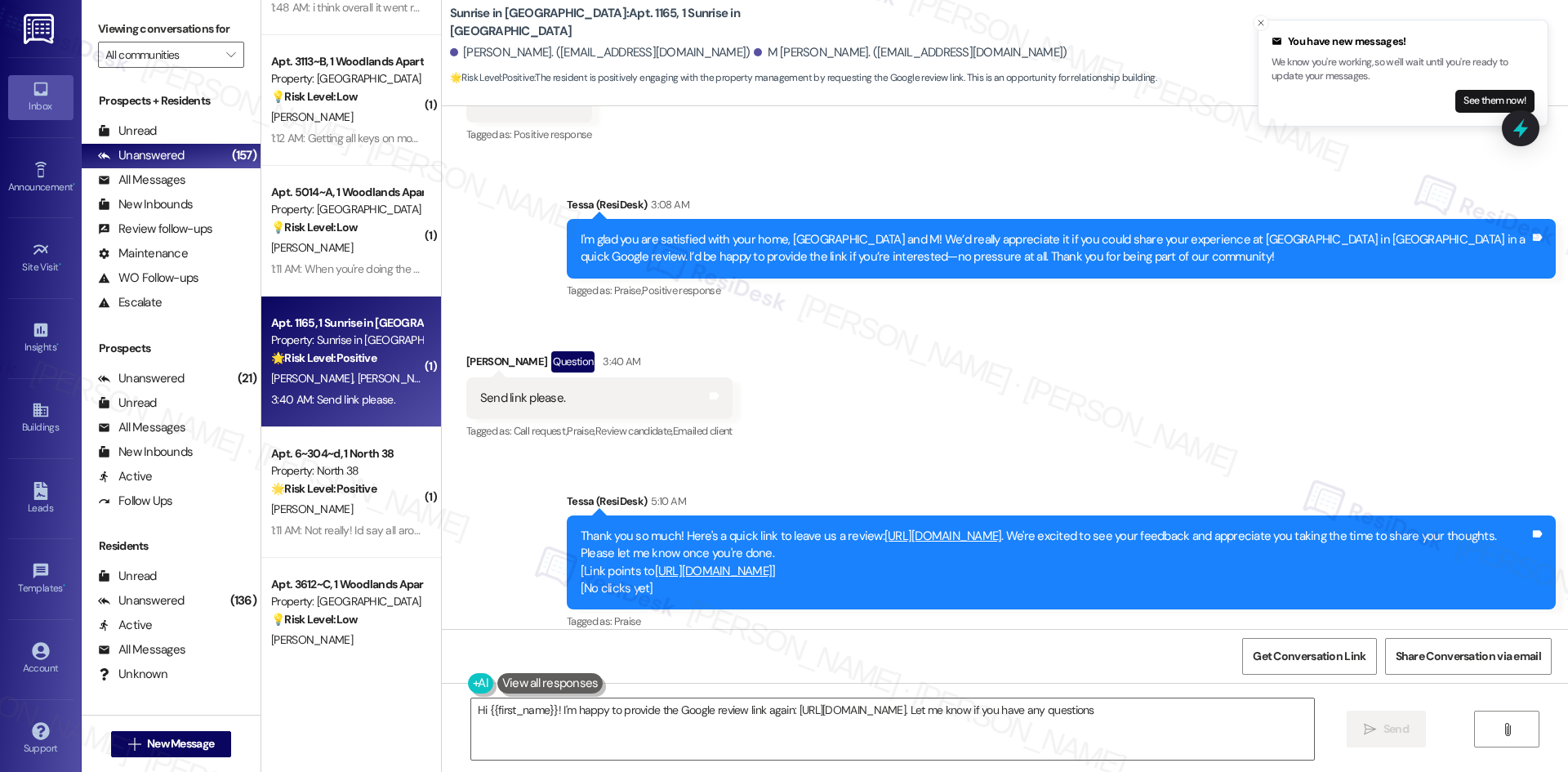
type textarea "Hi {{first_name}}! I'm happy to provide the Google review link again: https://w…"
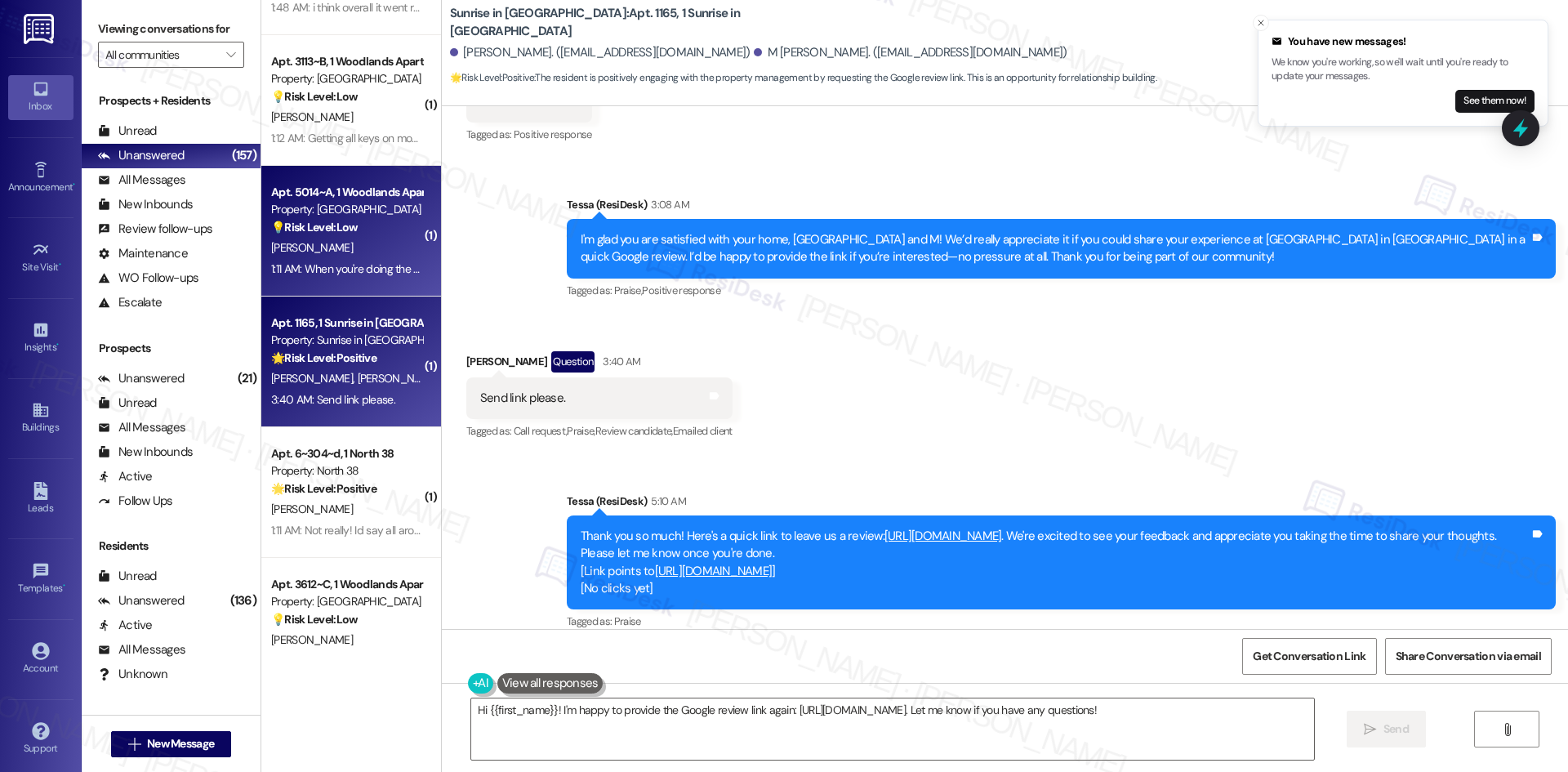
click at [271, 232] on strong "💡 Risk Level: Low" at bounding box center [315, 227] width 87 height 15
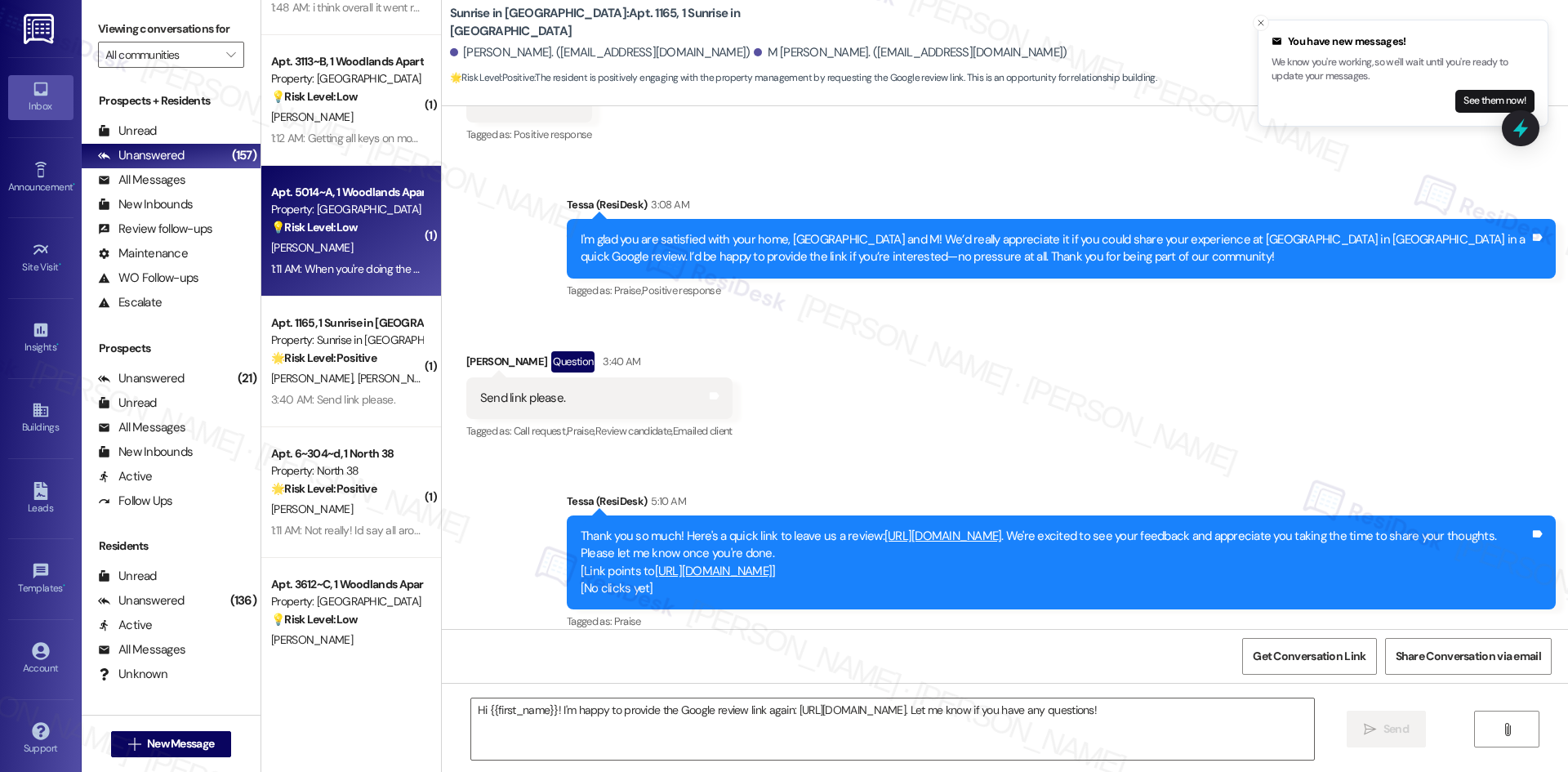
type textarea "Fetching suggested responses. Please feel free to read through the conversation…"
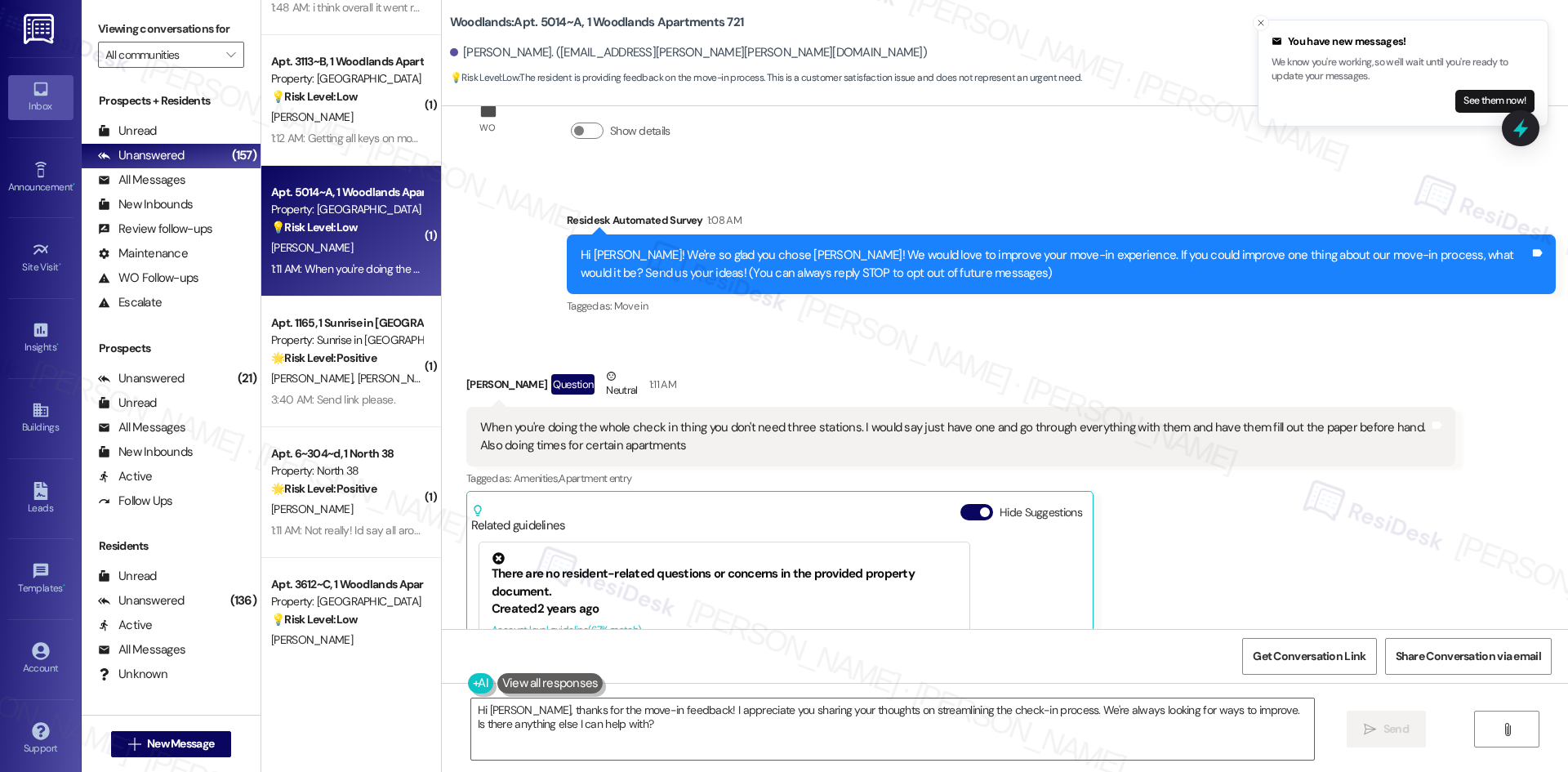
scroll to position [52, 0]
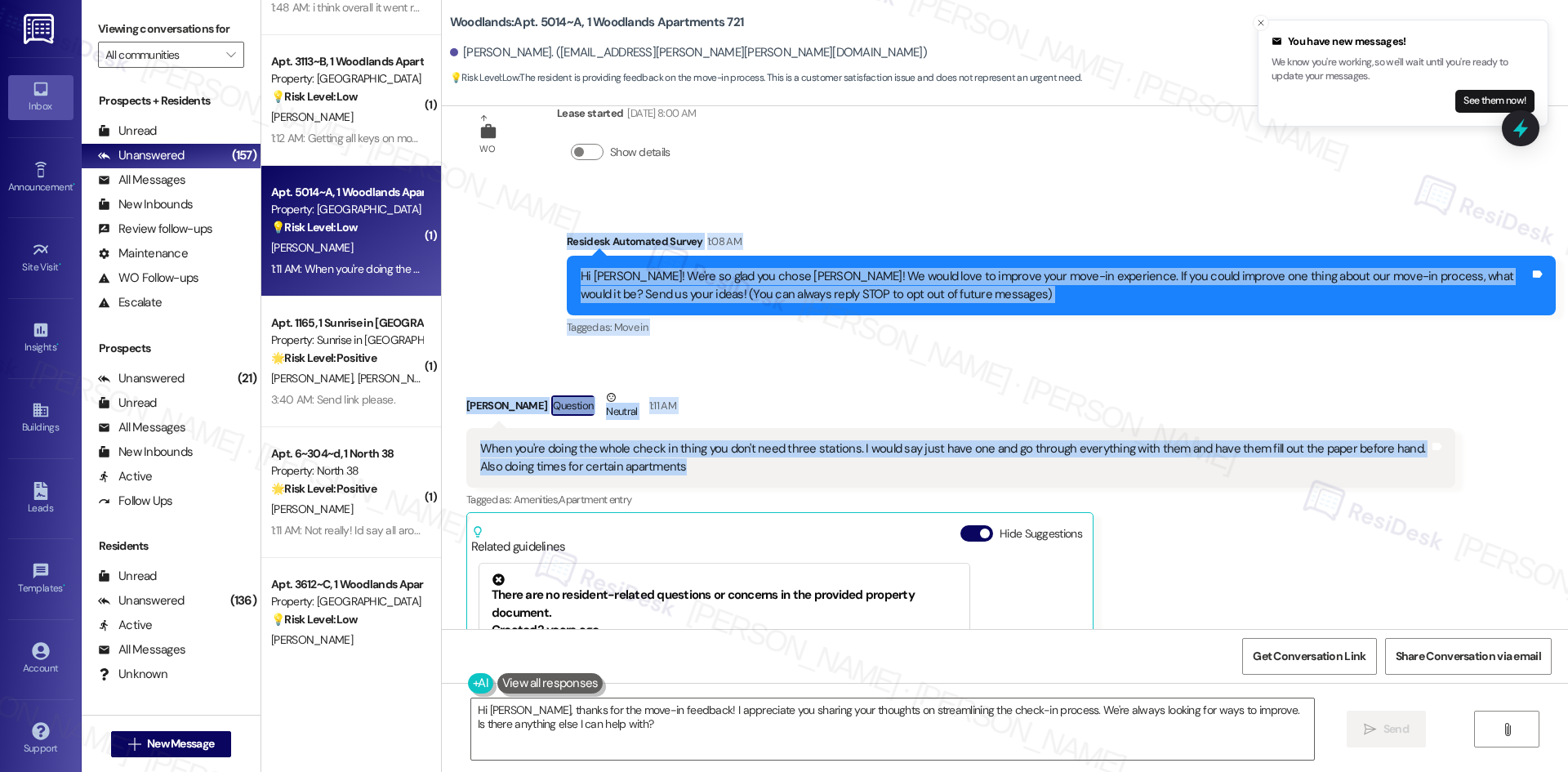
drag, startPoint x: 539, startPoint y: 236, endPoint x: 709, endPoint y: 483, distance: 299.8
click at [709, 483] on div "WO Lease started Aug 16, 2025 at 8:00 AM Show details Survey, sent via SMS Resi…" at bounding box center [1004, 368] width 1126 height 523
copy div "Residesk Automated Survey 1:08 AM Hi Elizabella! We're so glad you chose Woodla…"
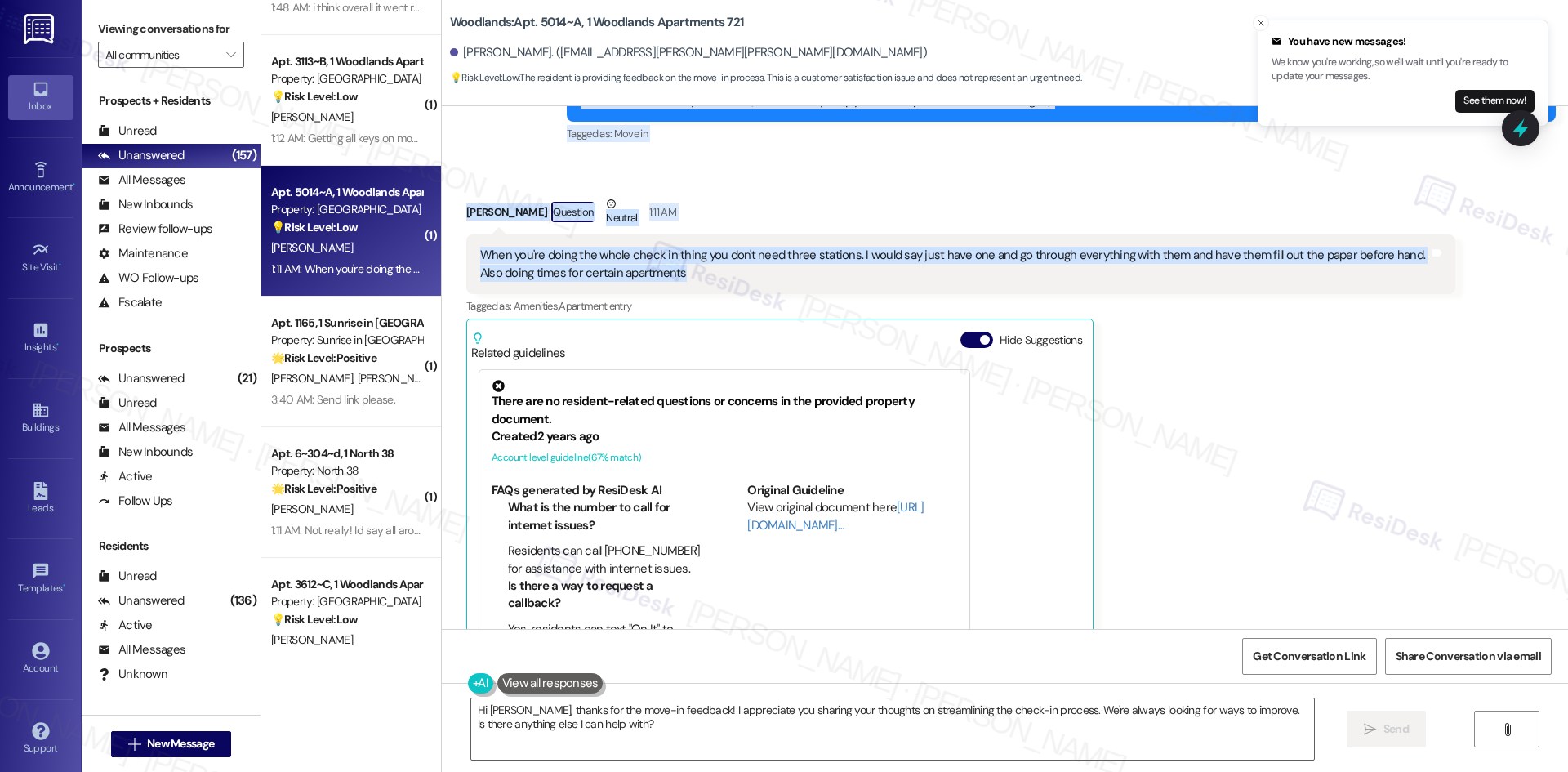
scroll to position [297, 0]
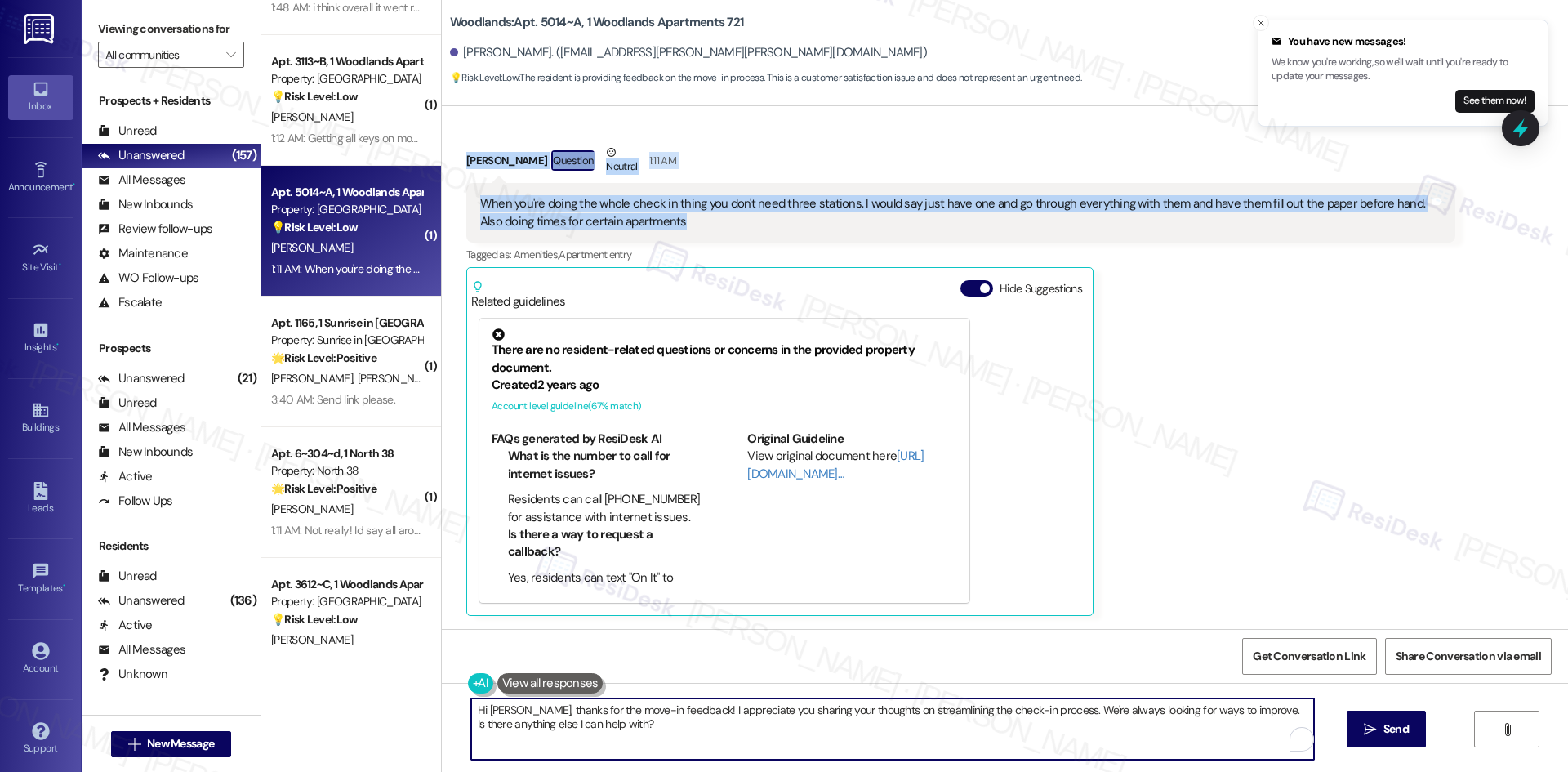
click at [801, 729] on textarea "Hi Elizabella, thanks for the move-in feedback! I appreciate you sharing your t…" at bounding box center [892, 729] width 843 height 61
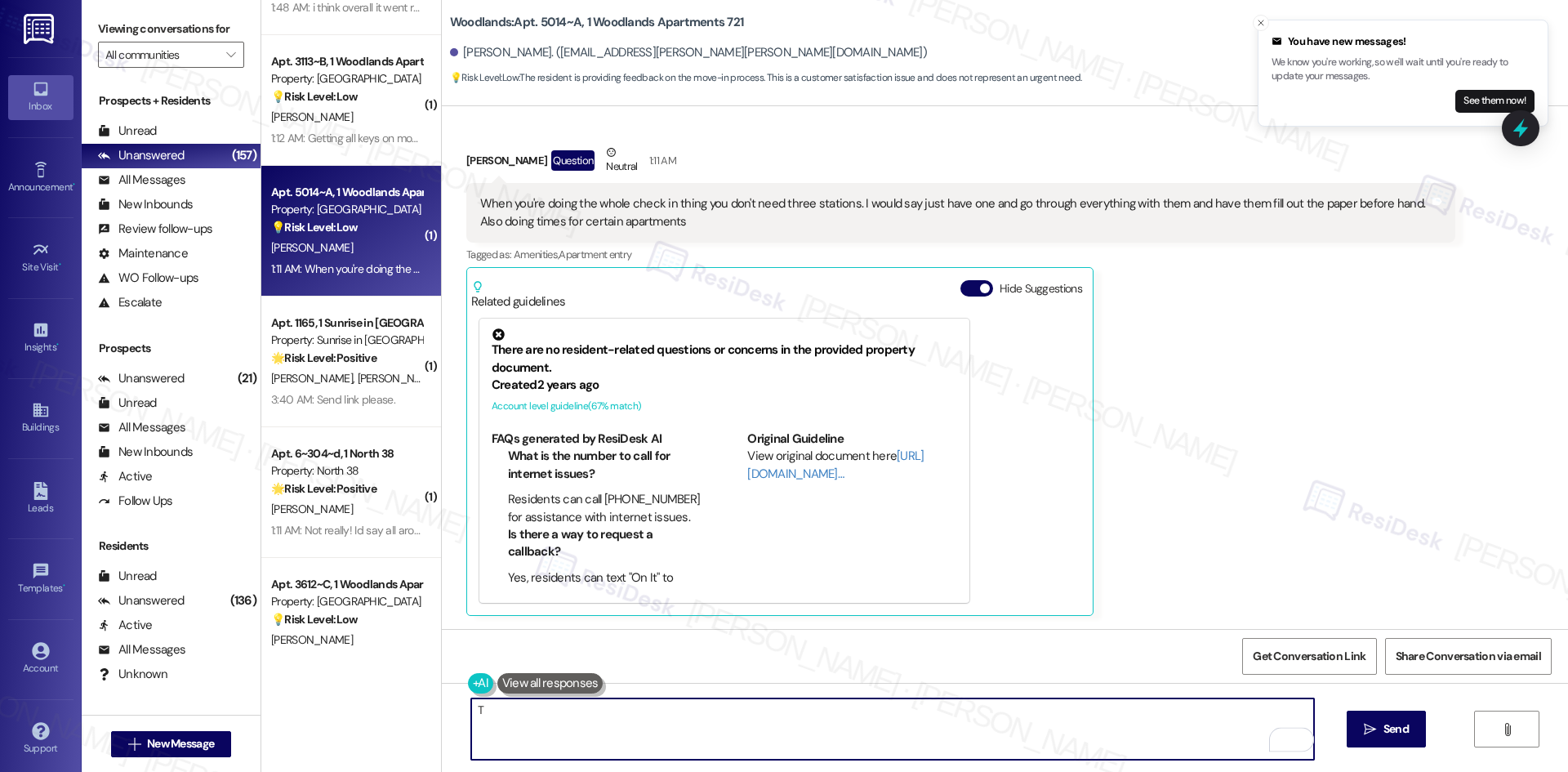
paste textarea "hank you for your feedback! I’ll share your suggestions about streamlining chec…"
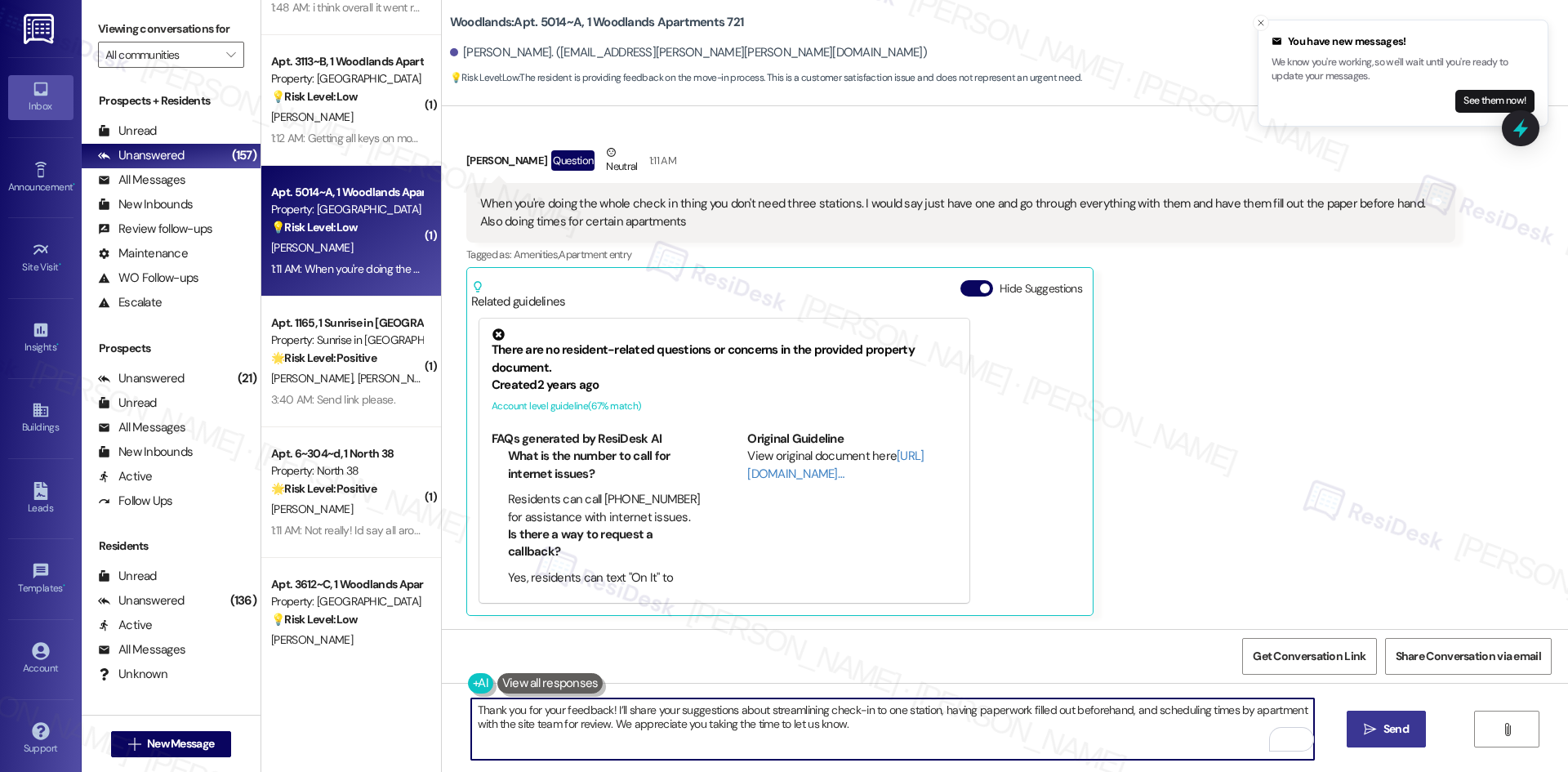
type textarea "Thank you for your feedback! I’ll share your suggestions about streamlining che…"
click at [1366, 729] on icon "" at bounding box center [1370, 729] width 12 height 13
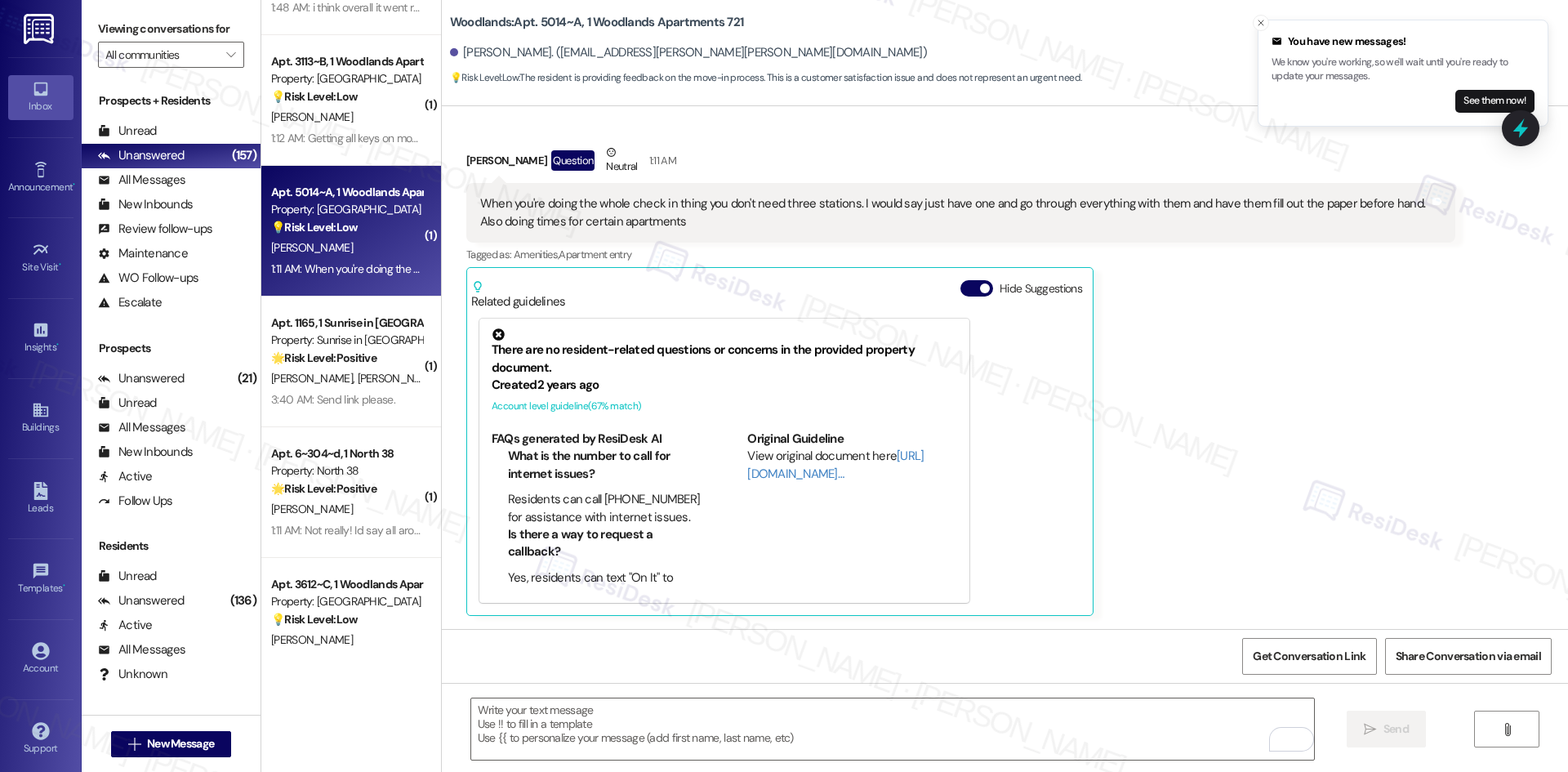
type textarea "Fetching suggested responses. Please feel free to read through the conversation…"
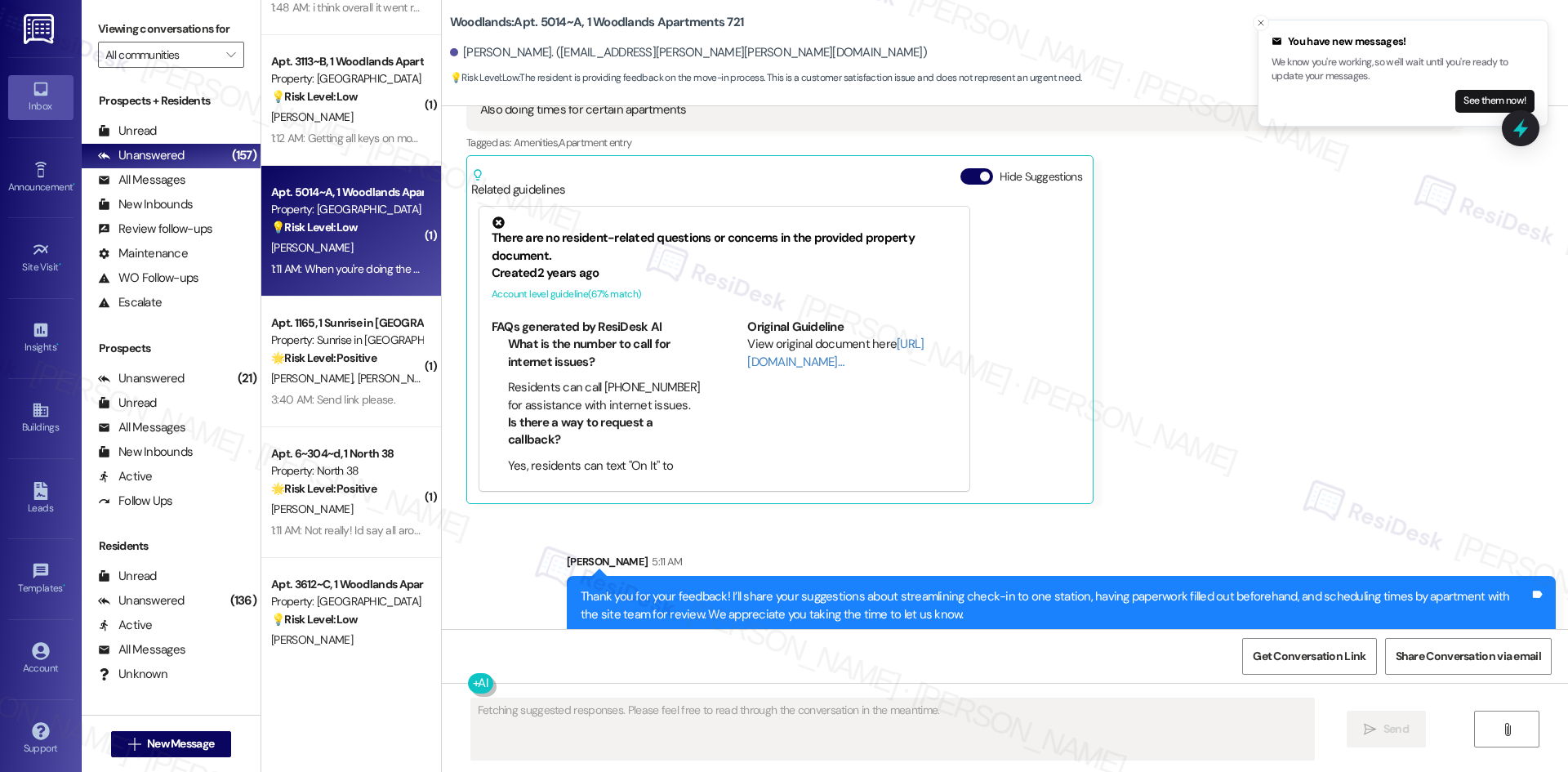
scroll to position [428, 0]
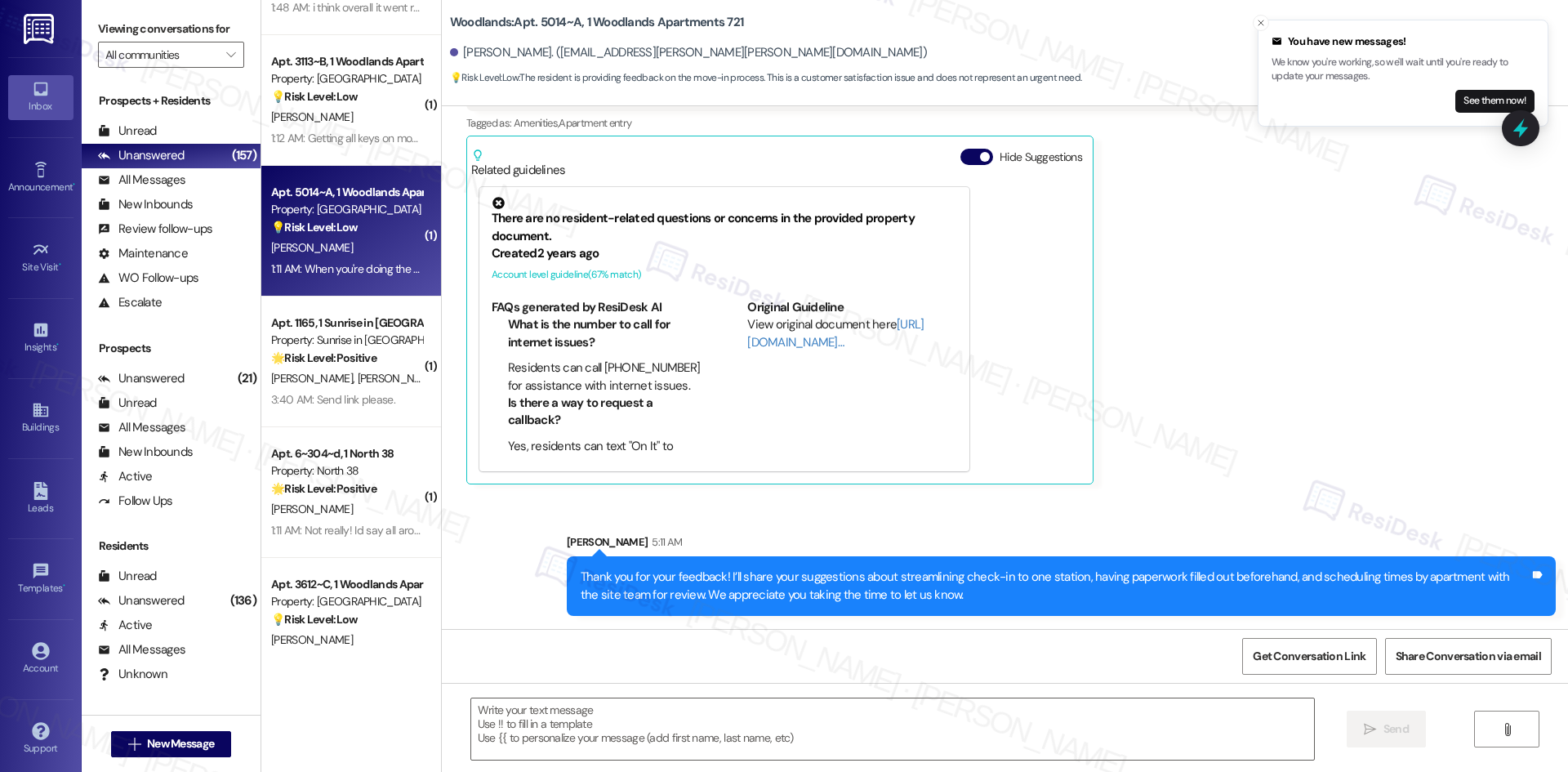
click at [1207, 423] on div "Elizabella Bolton Question Neutral 1:11 AM When you're doing the whole check in…" at bounding box center [960, 248] width 989 height 473
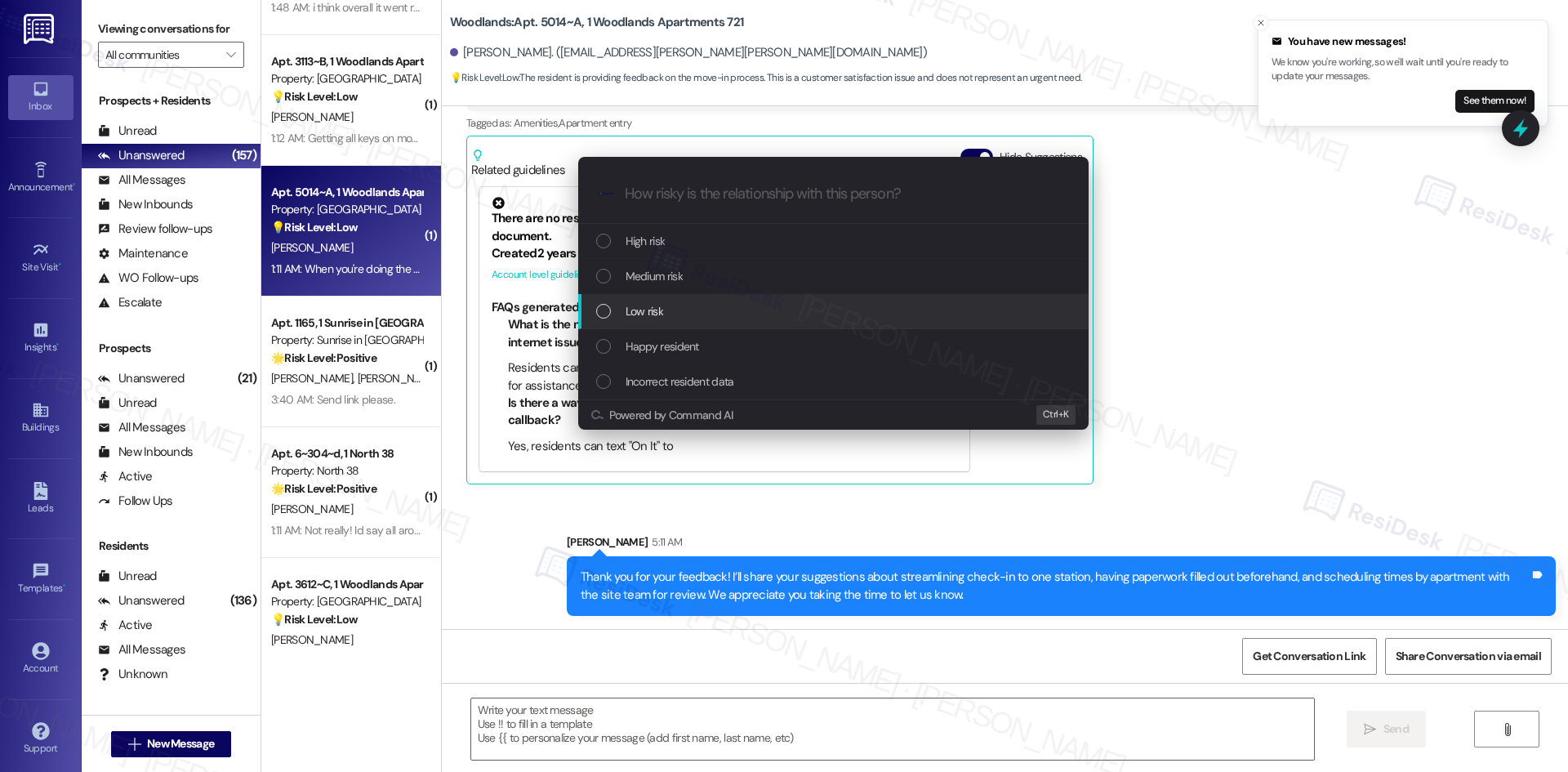
click at [740, 299] on div "Low risk" at bounding box center [833, 311] width 510 height 35
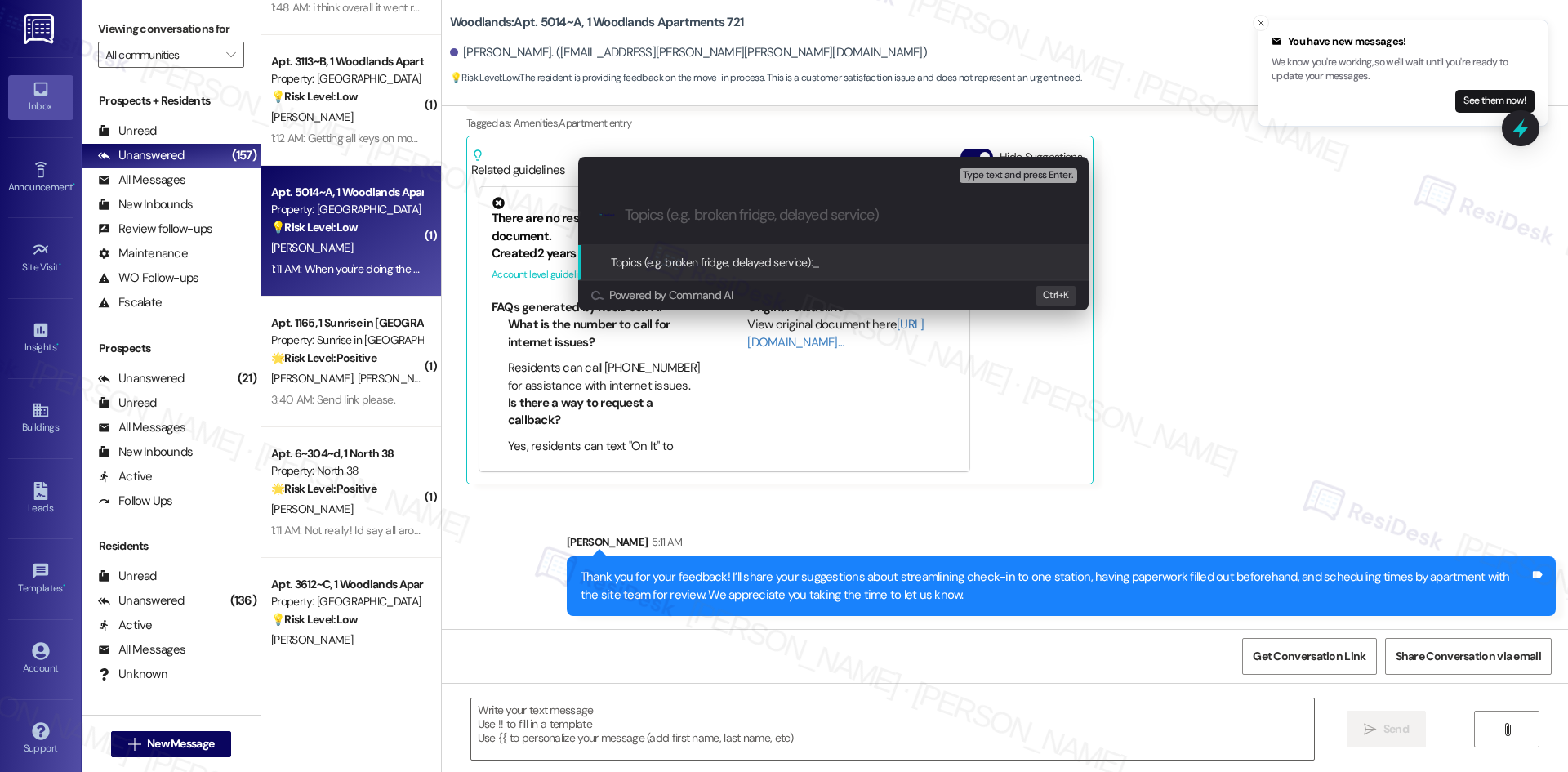
click at [1325, 375] on div "Escalate Conversation Low risk Topics (e.g. broken fridge, delayed service) Any…" at bounding box center [784, 386] width 1568 height 772
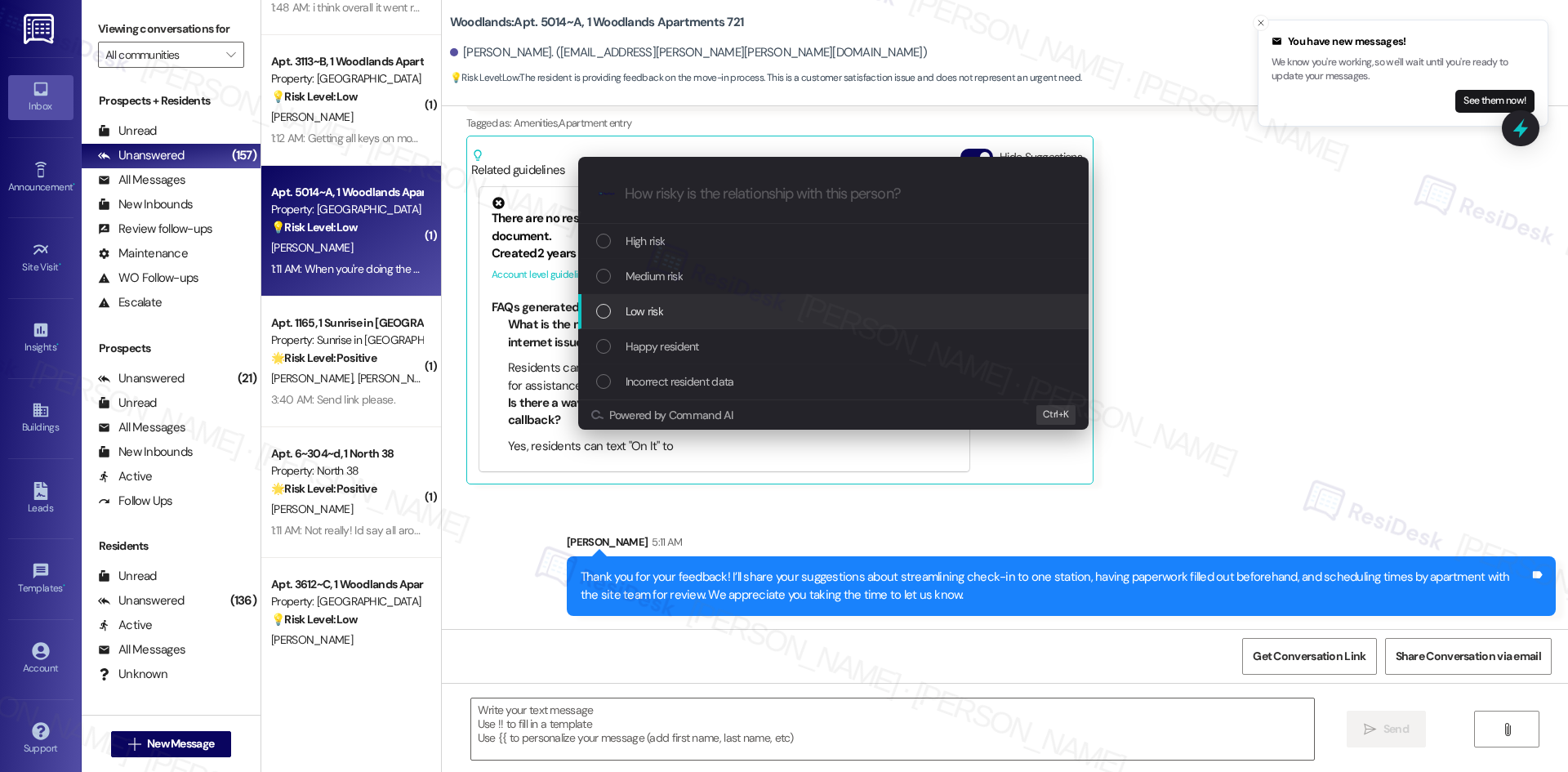
click at [703, 316] on div "Low risk" at bounding box center [835, 311] width 478 height 18
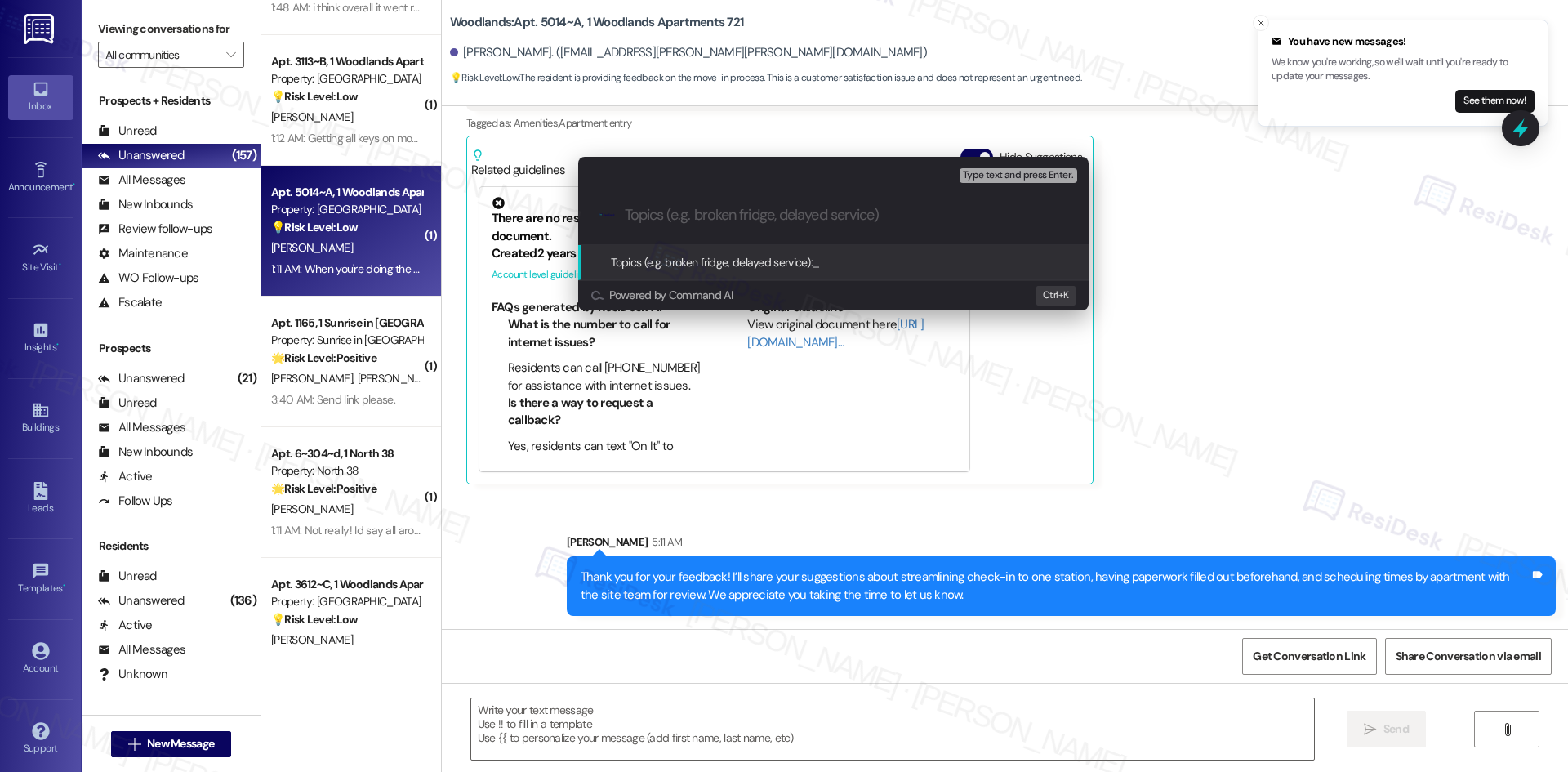
click at [653, 219] on input "Topics (e.g. broken fridge, delayed service)" at bounding box center [846, 215] width 443 height 17
paste input "Feedback on Move-In Check-In Process"
type input "Feedback on Move-In Check-In Process"
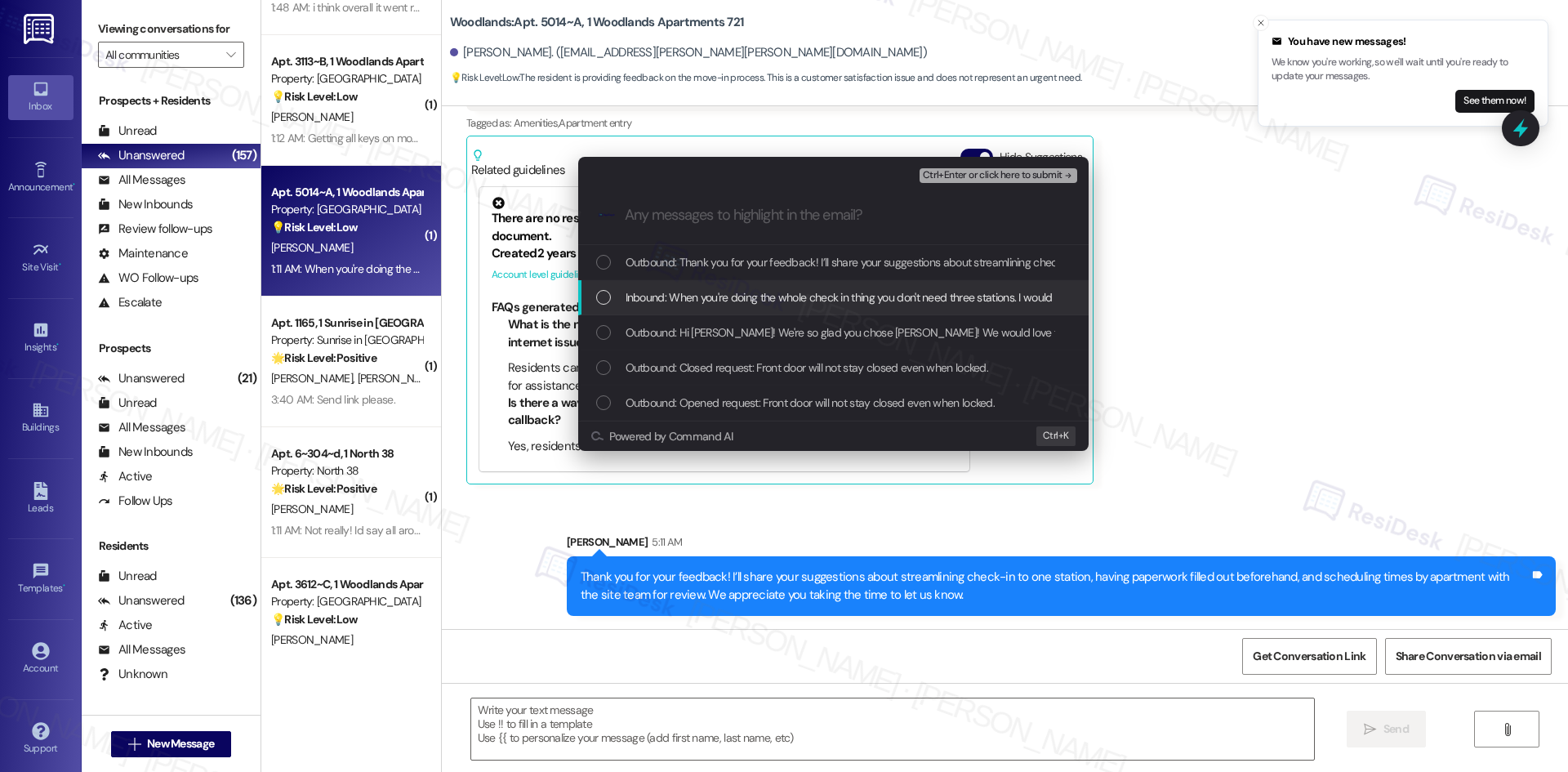
drag, startPoint x: 677, startPoint y: 294, endPoint x: 691, endPoint y: 282, distance: 18.4
click at [679, 293] on span "Inbound: When you're doing the whole check in thing you don't need three statio…" at bounding box center [1175, 297] width 1098 height 18
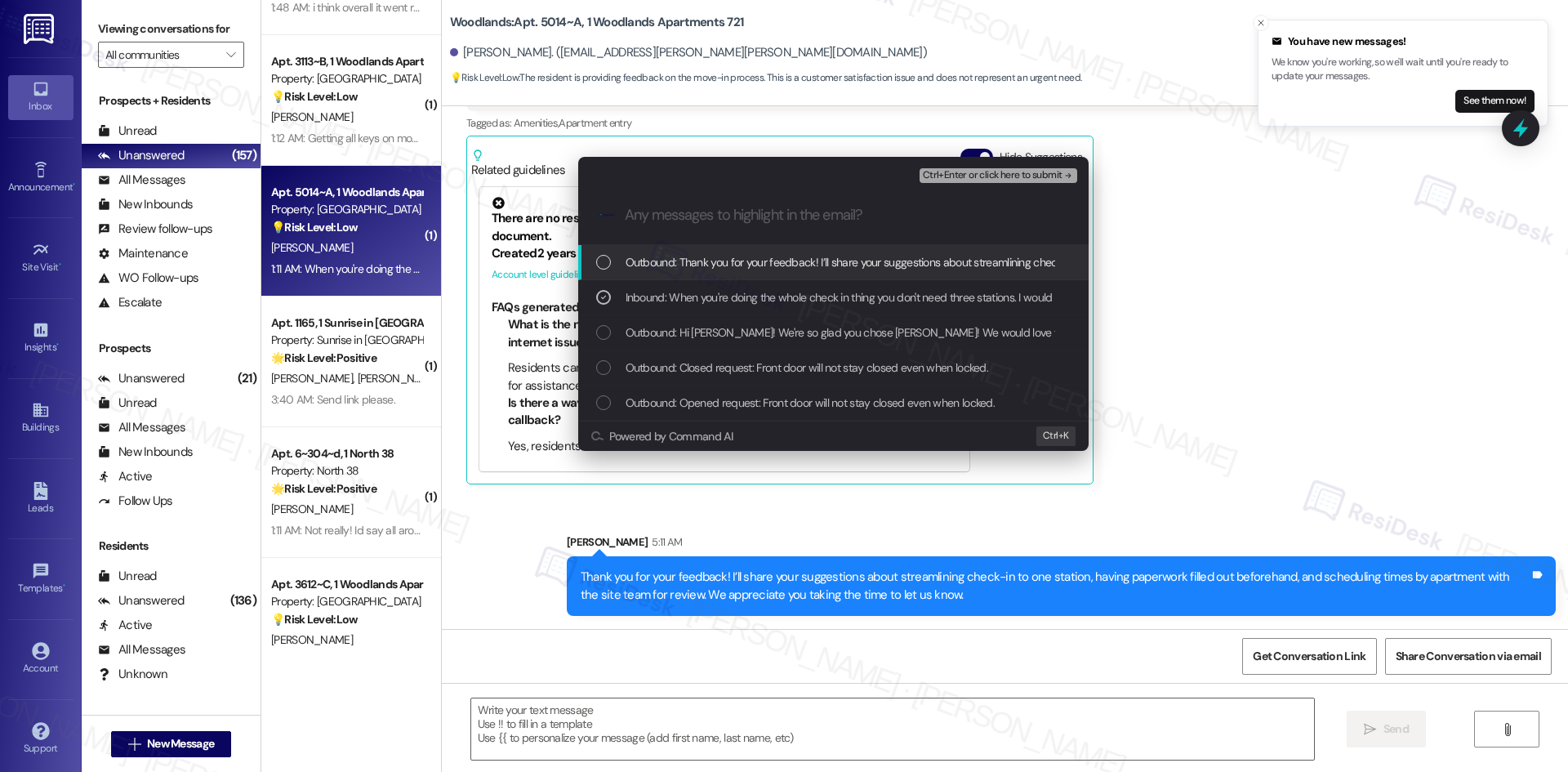
click at [1047, 172] on span "Ctrl+Enter or click here to submit" at bounding box center [992, 175] width 139 height 11
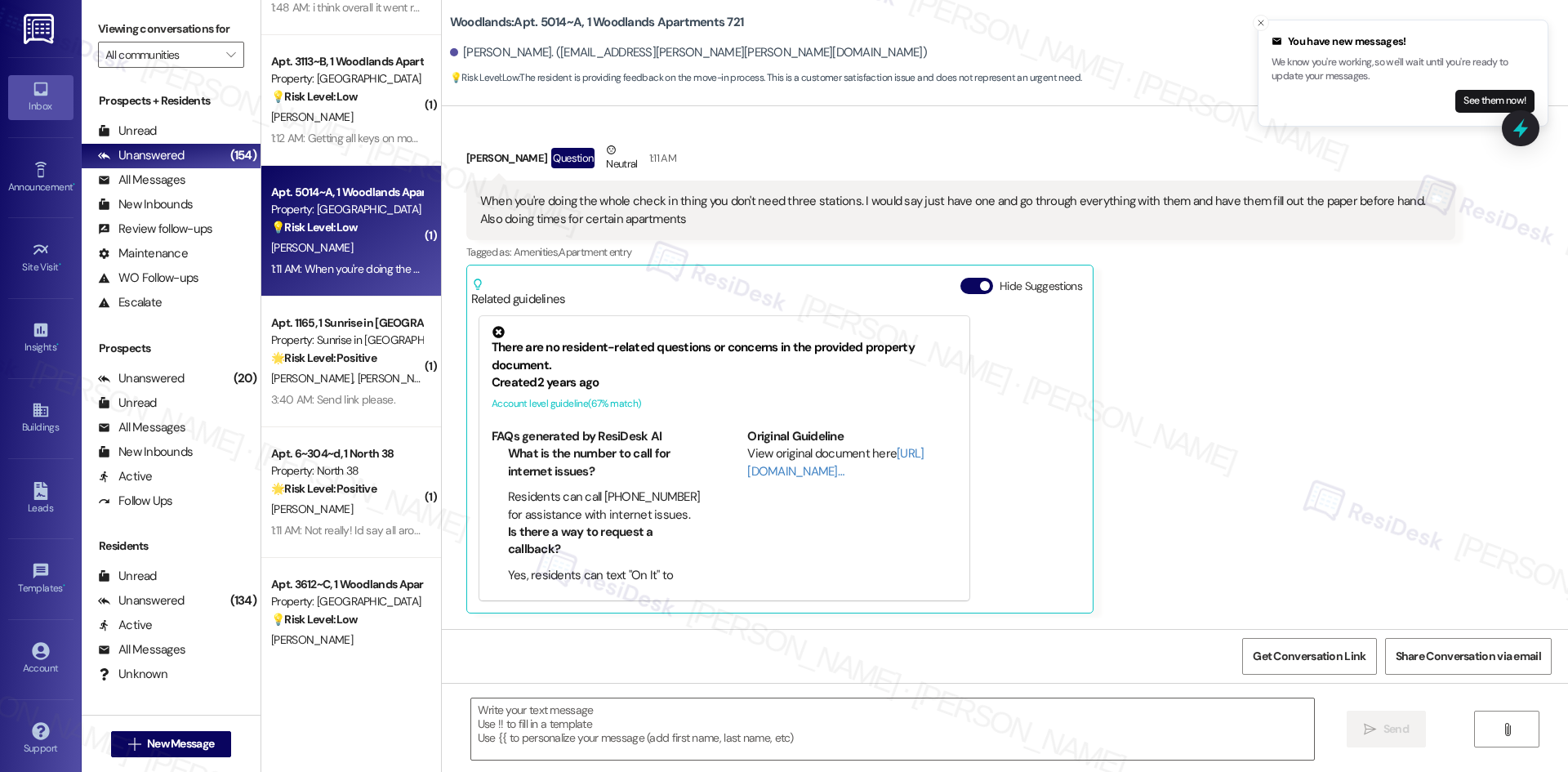
scroll to position [296, 0]
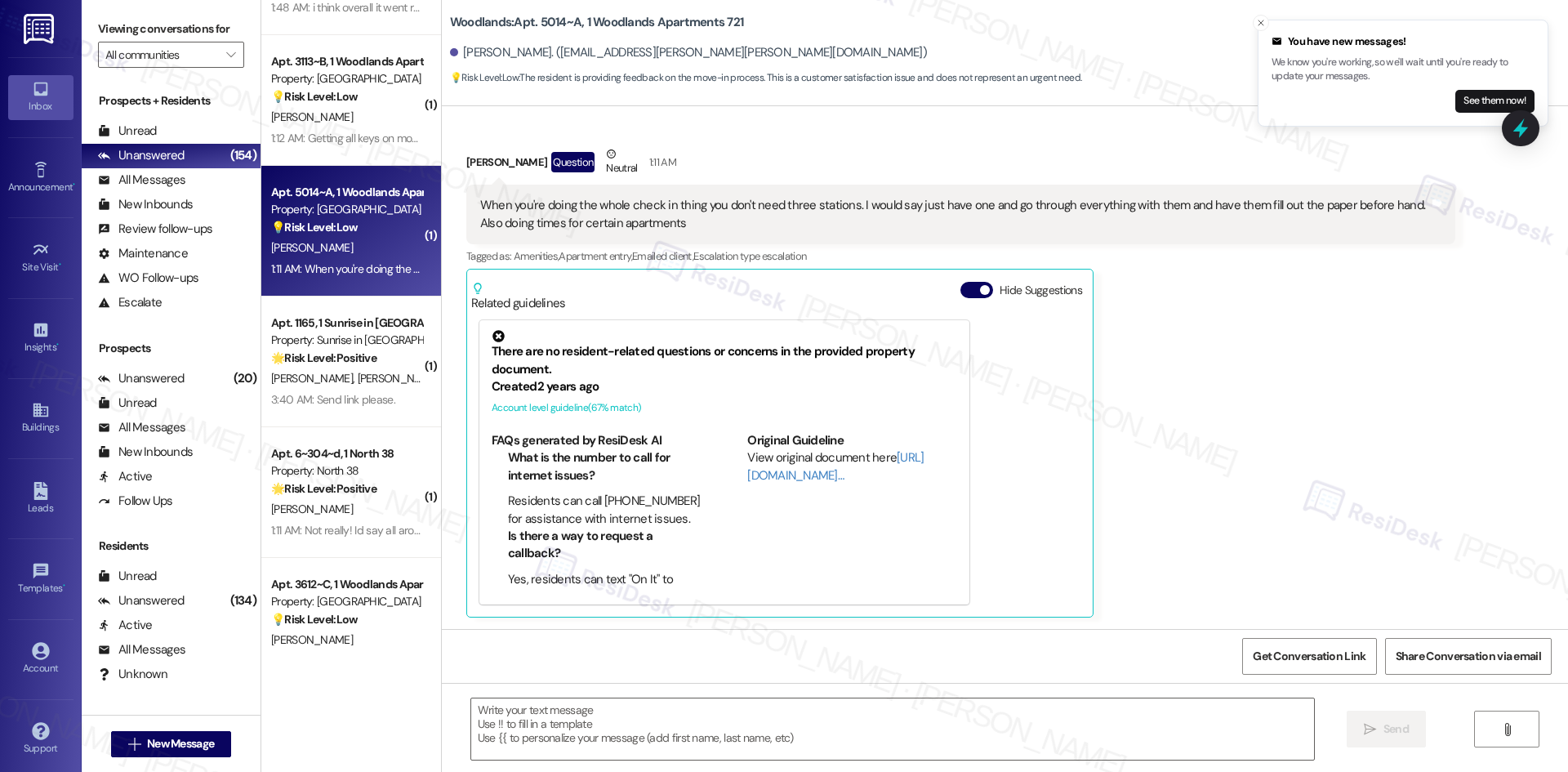
type textarea "Fetching suggested responses. Please feel free to read through the conversation…"
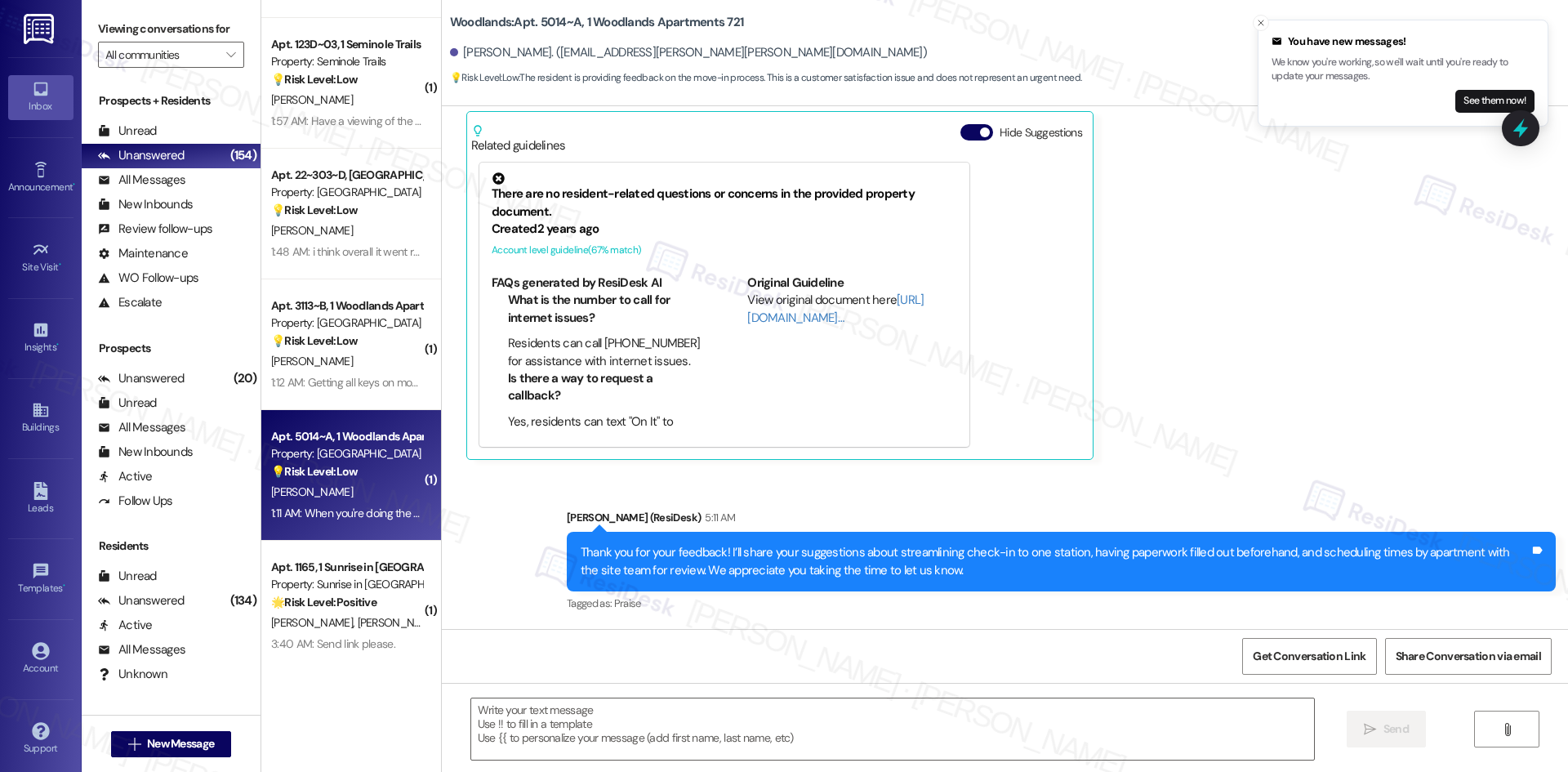
scroll to position [5471, 0]
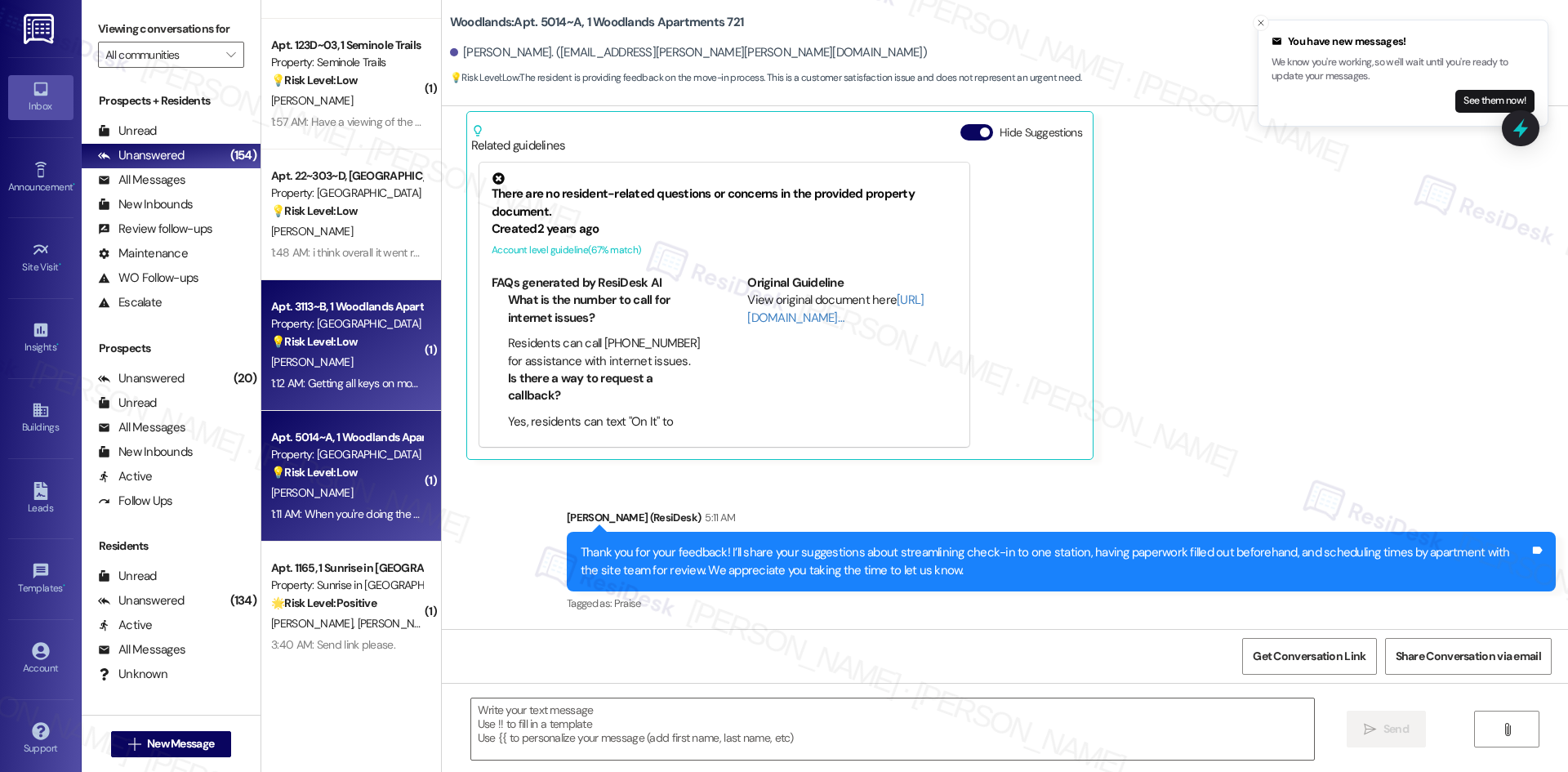
click at [349, 368] on div "C. Wycoff" at bounding box center [347, 362] width 154 height 20
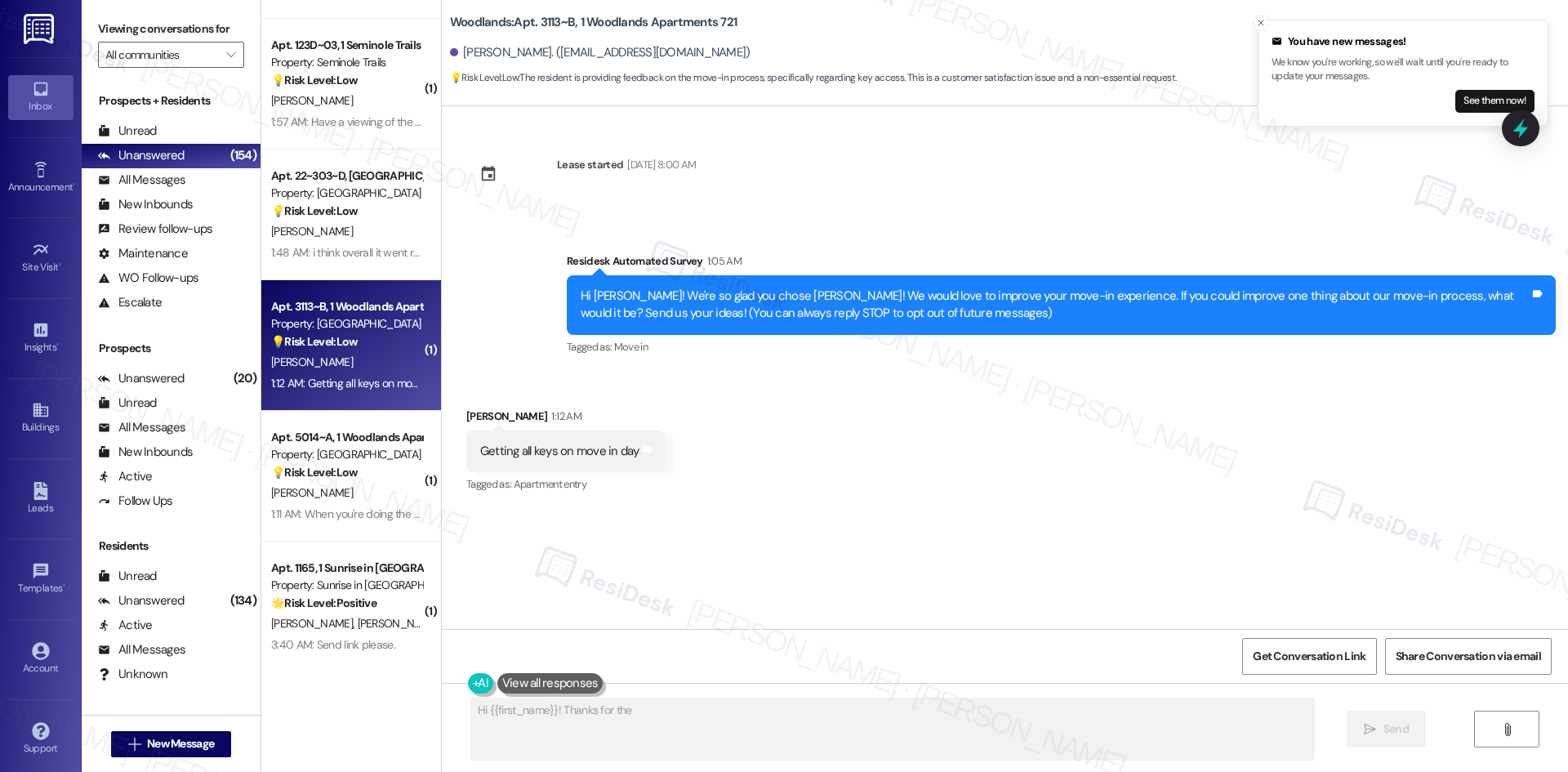
scroll to position [0, 0]
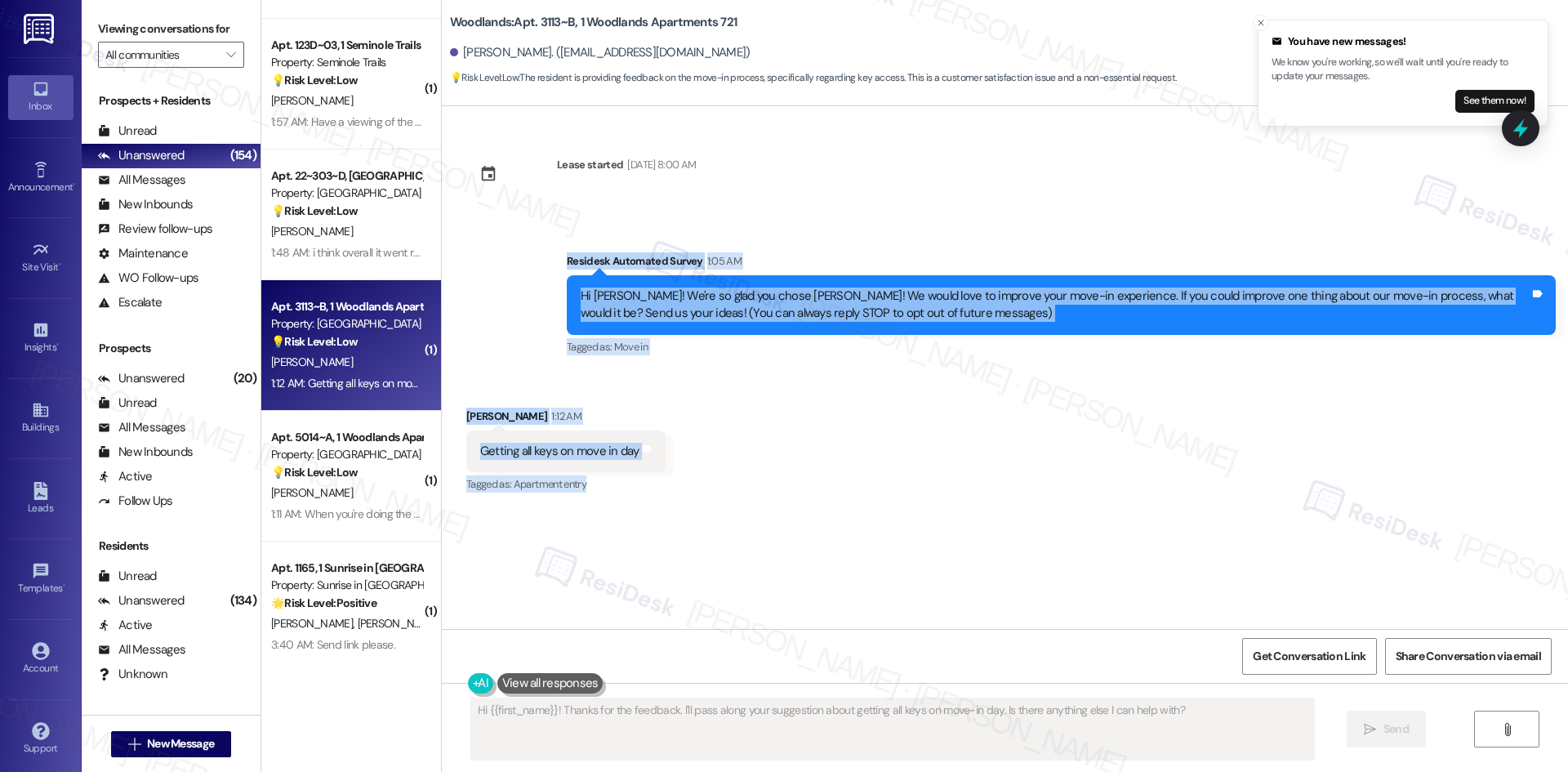
drag, startPoint x: 543, startPoint y: 279, endPoint x: 714, endPoint y: 479, distance: 263.1
click at [714, 479] on div "Lease started Aug 16, 2025 at 8:00 AM Survey, sent via SMS Residesk Automated S…" at bounding box center [1004, 368] width 1126 height 523
click at [708, 435] on div "Received via SMS Chloe Wycoff 1:12 AM Getting all keys on move in day Tags and …" at bounding box center [1004, 440] width 1126 height 138
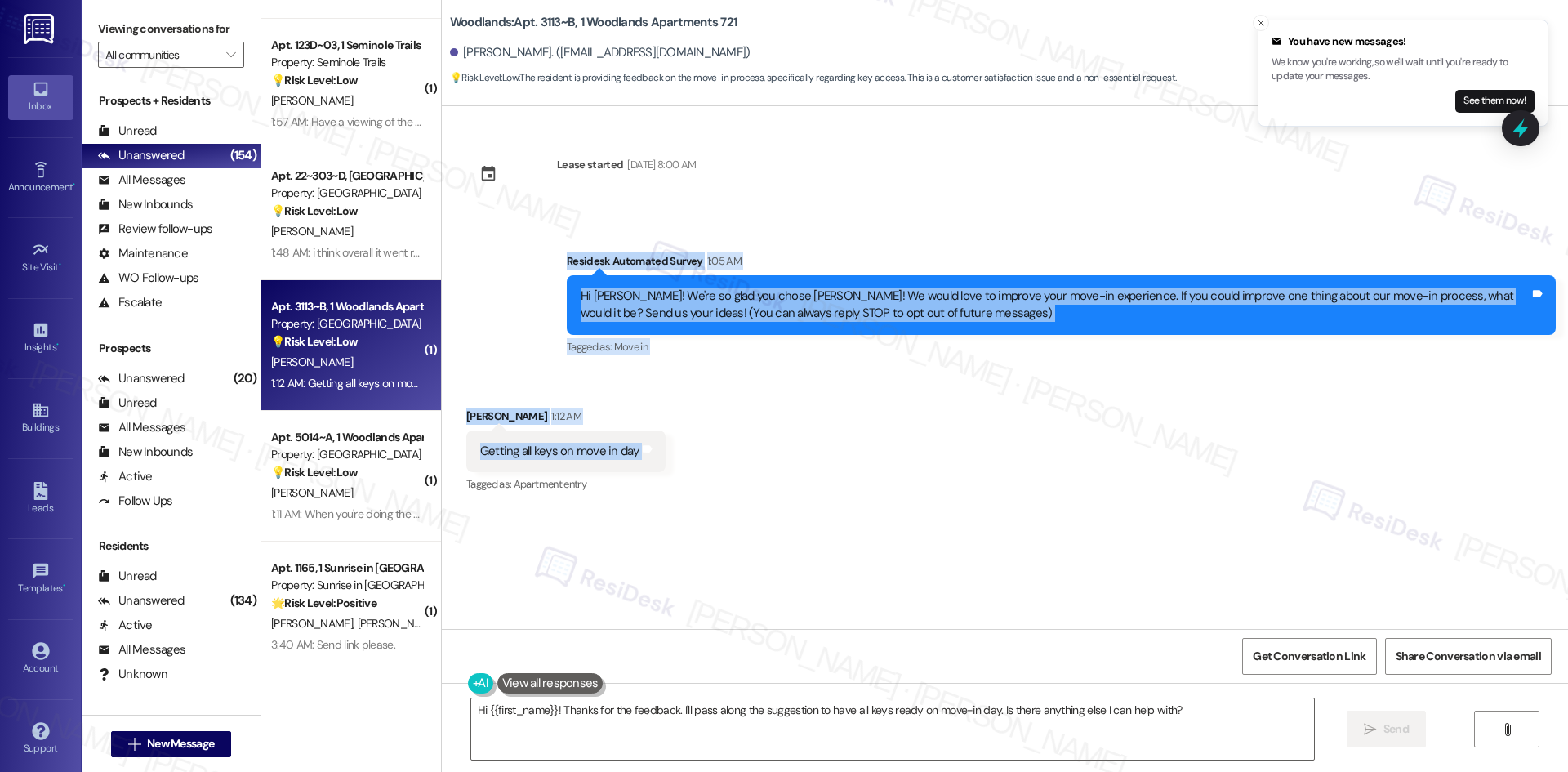
drag, startPoint x: 531, startPoint y: 233, endPoint x: 749, endPoint y: 452, distance: 309.0
click at [749, 452] on div "Lease started Aug 16, 2025 at 8:00 AM Survey, sent via SMS Residesk Automated S…" at bounding box center [1004, 368] width 1126 height 523
copy div "Residesk Automated Survey 1:05 AM Hi Chloe! We're so glad you chose Woodlands! …"
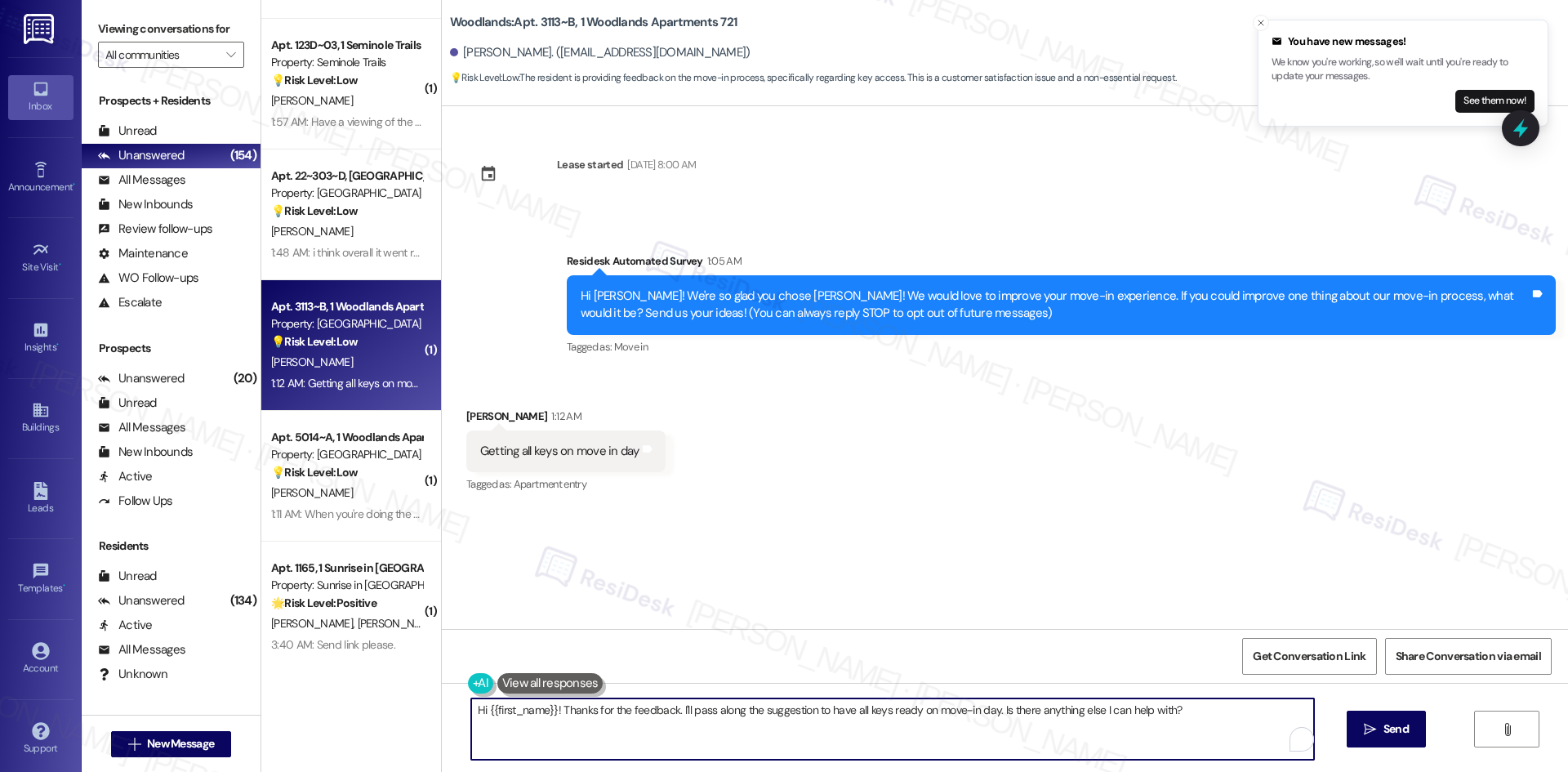
click at [619, 725] on textarea "Hi {{first_name}}! Thanks for the feedback. I'll pass along the suggestion to h…" at bounding box center [892, 729] width 843 height 61
paste textarea "hank you for your feedback! I’ll share your note about making sure all keys are…"
type textarea "Thank you for your feedback! I’ll share your note about making sure all keys ar…"
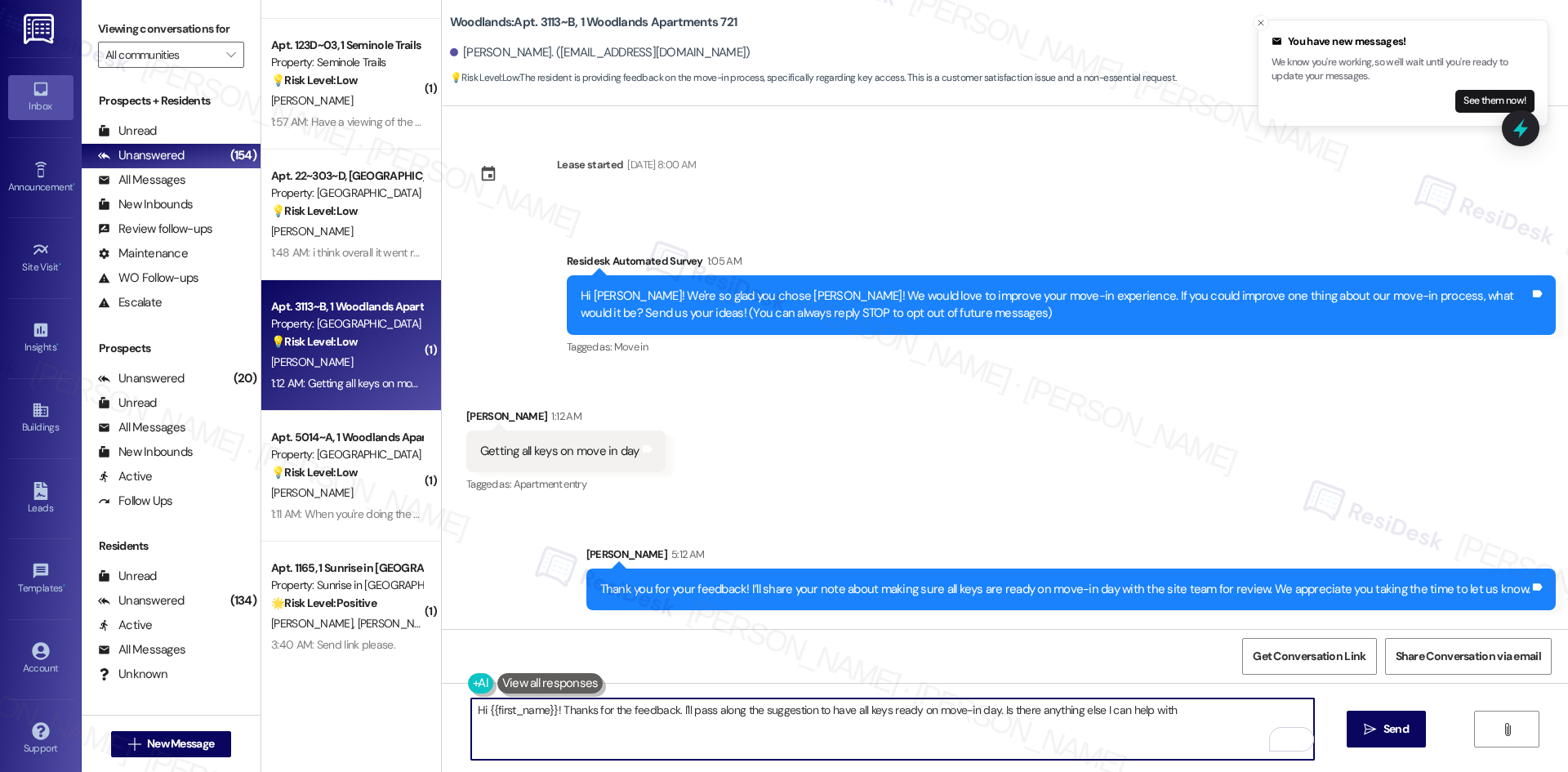
type textarea "Hi {{first_name}}! Thanks for the feedback. I'll pass along the suggestion to h…"
click at [968, 502] on div "Received via SMS Chloe Wycoff 1:12 AM Getting all keys on move in day Tags and …" at bounding box center [1004, 440] width 1126 height 138
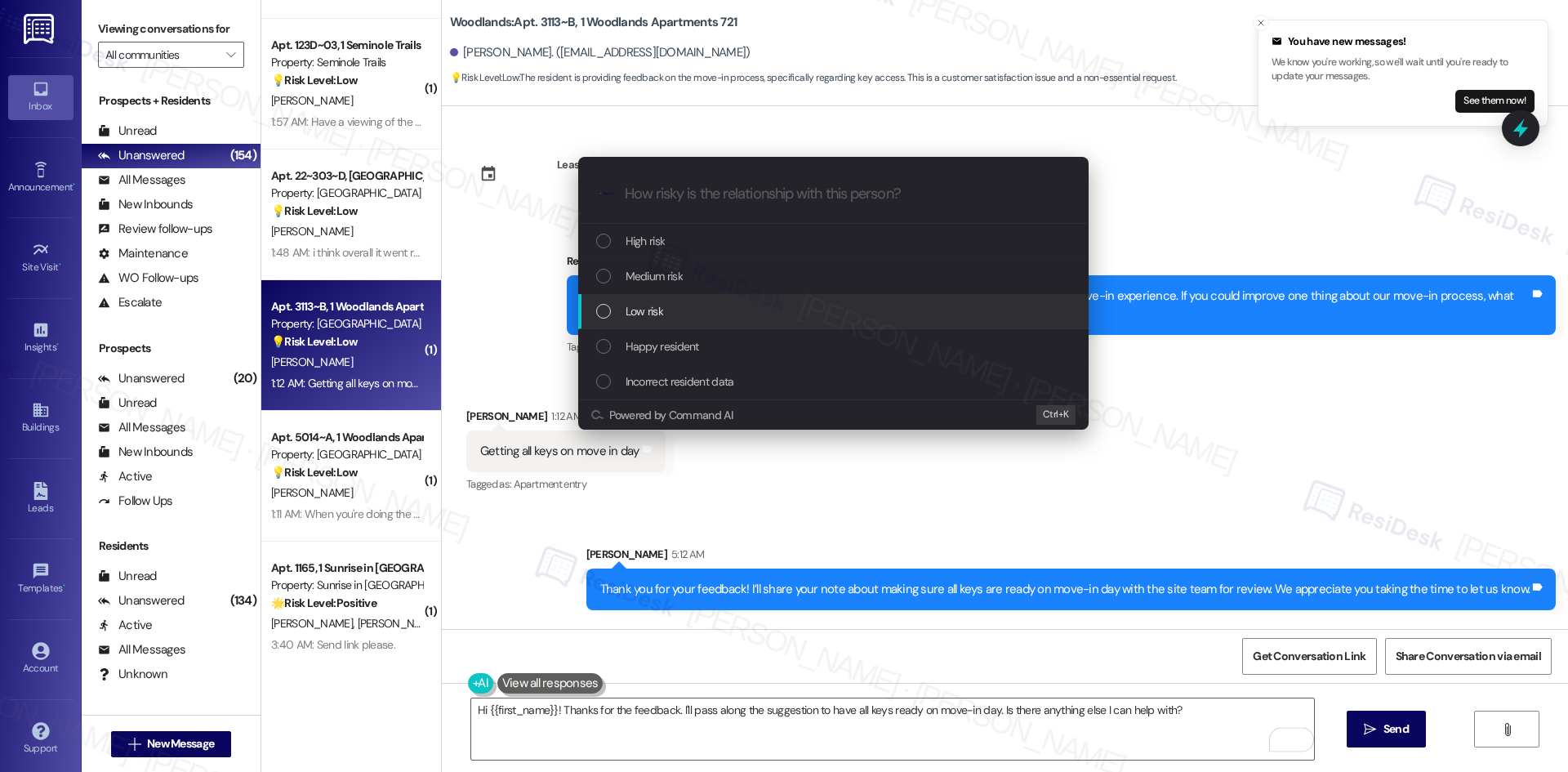
click at [694, 316] on div "Low risk" at bounding box center [835, 311] width 478 height 18
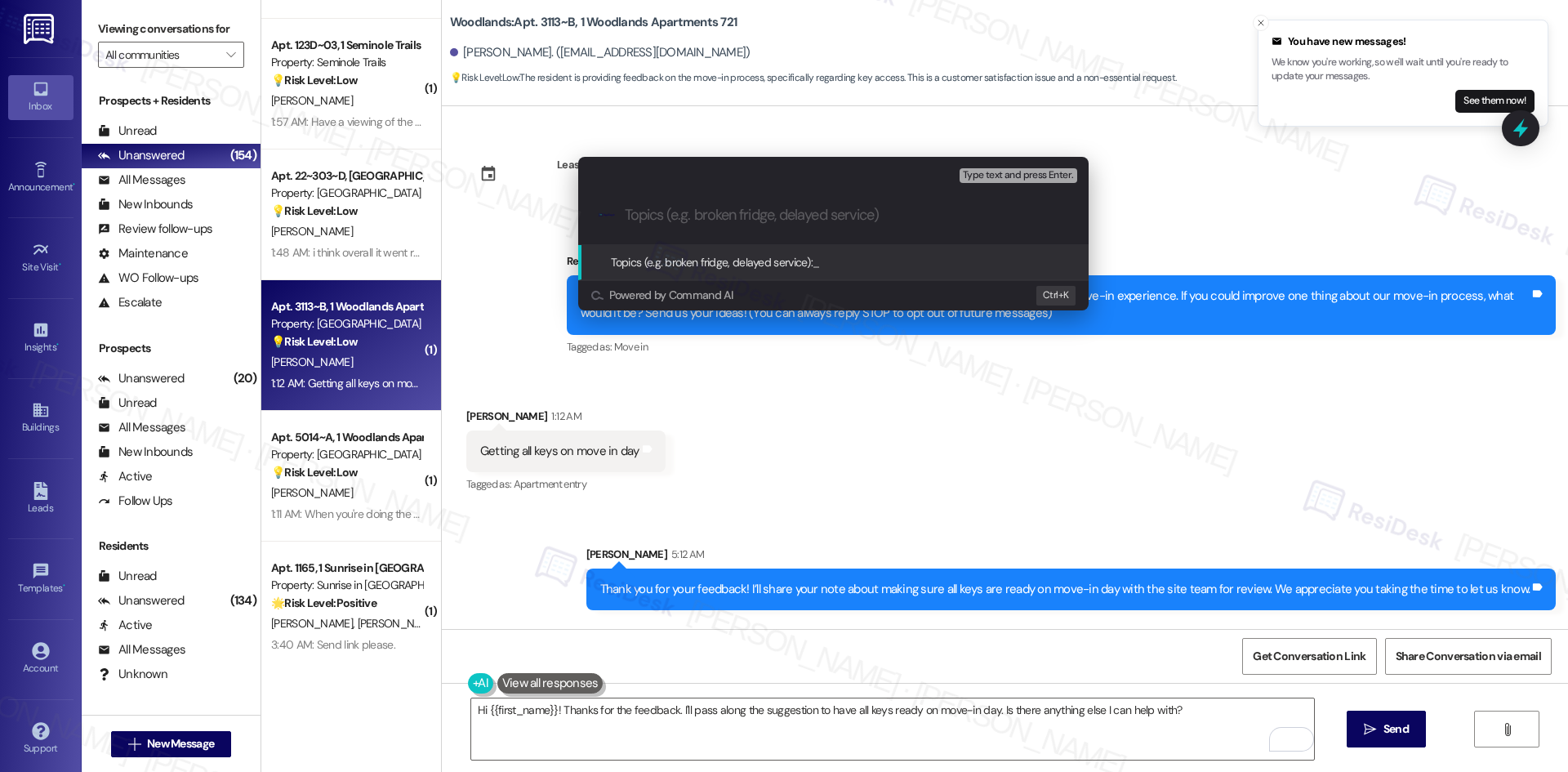
click at [693, 220] on input "Topics (e.g. broken fridge, delayed service)" at bounding box center [846, 215] width 443 height 17
paste input "Feedback on Keys at Move-In"
type input "Feedback on Keys at Move-In"
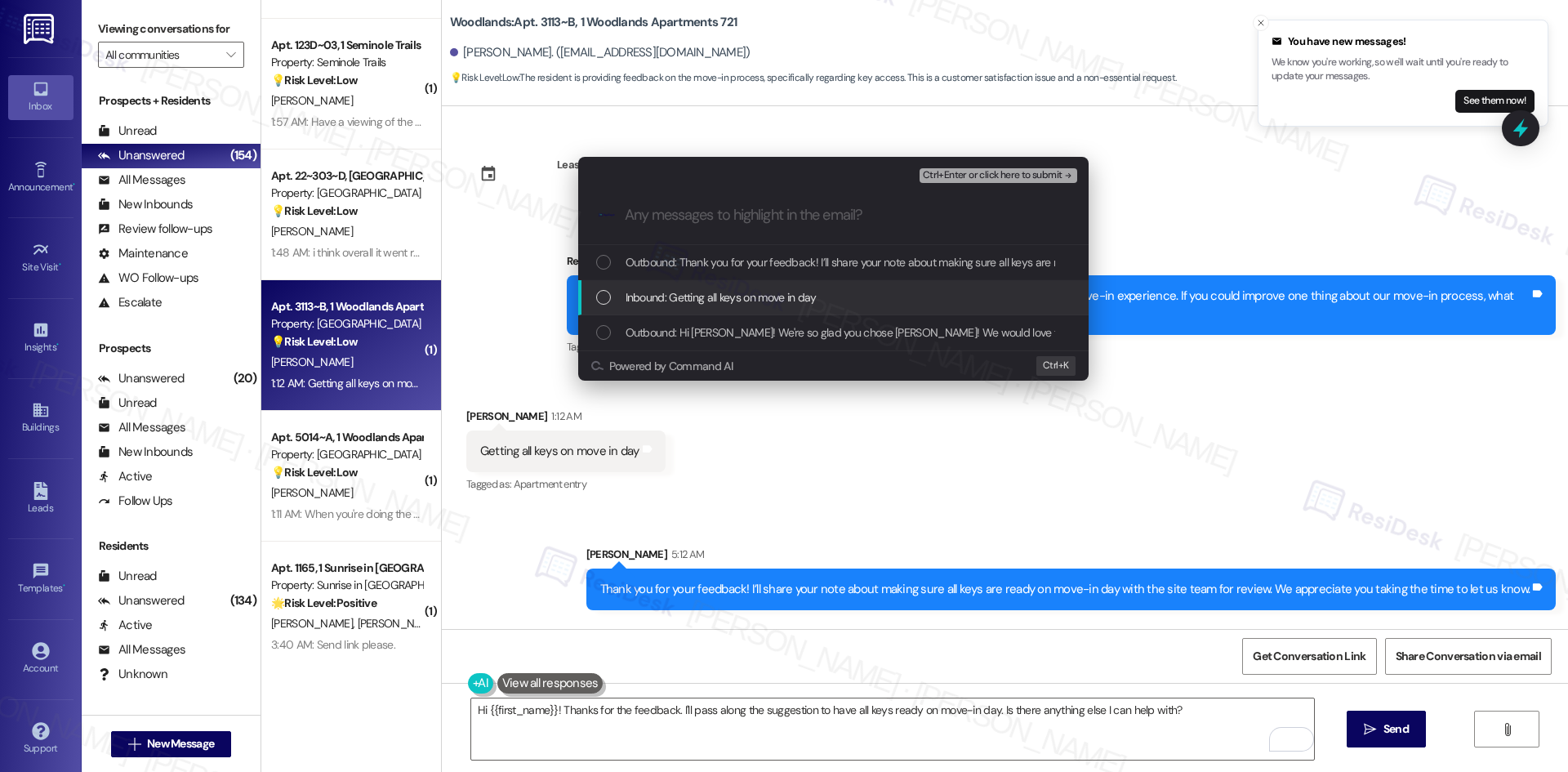
click at [682, 296] on span "Inbound: Getting all keys on move in day" at bounding box center [721, 297] width 191 height 18
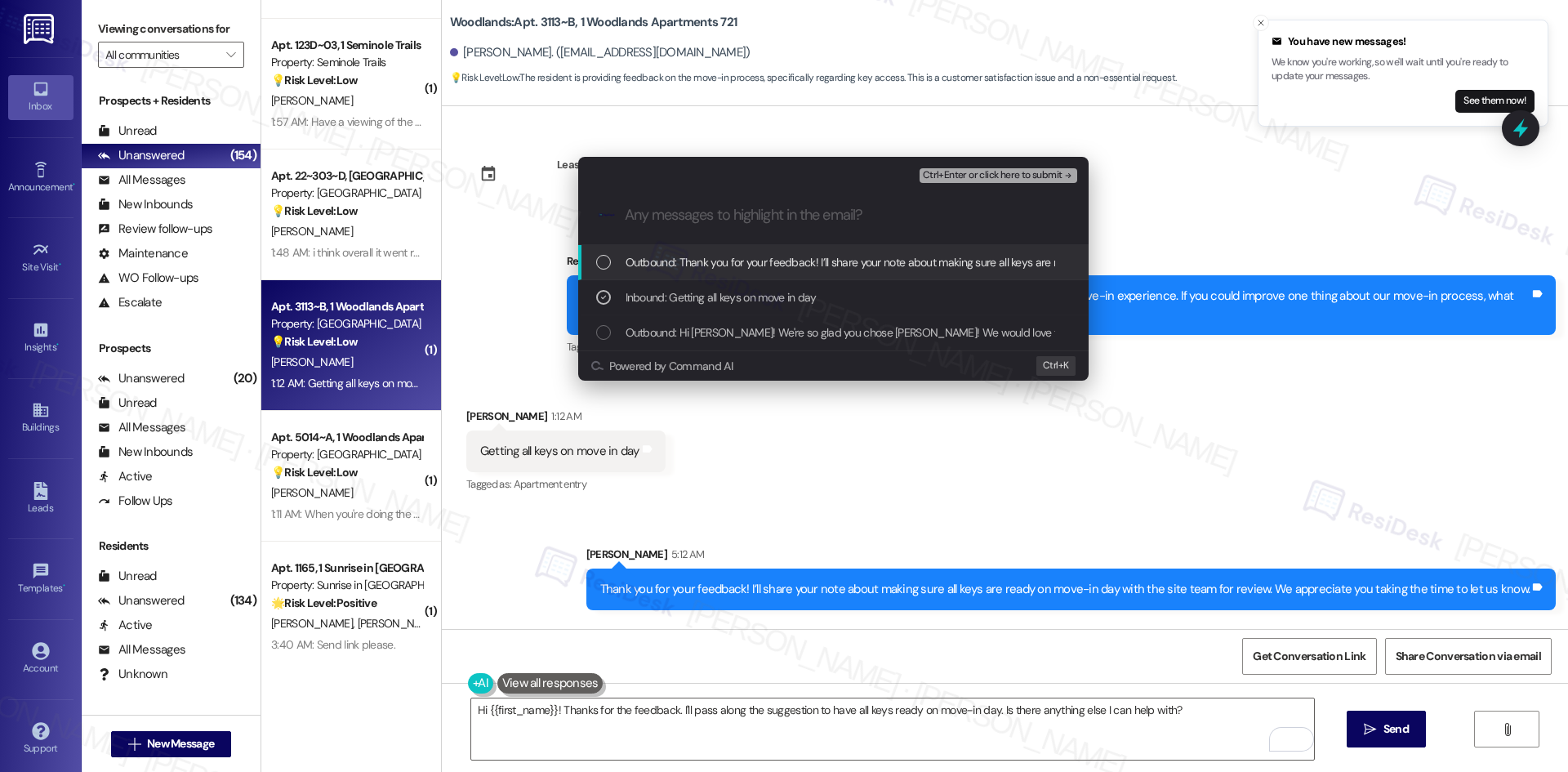
click at [1055, 175] on span "Ctrl+Enter or click here to submit" at bounding box center [992, 175] width 139 height 11
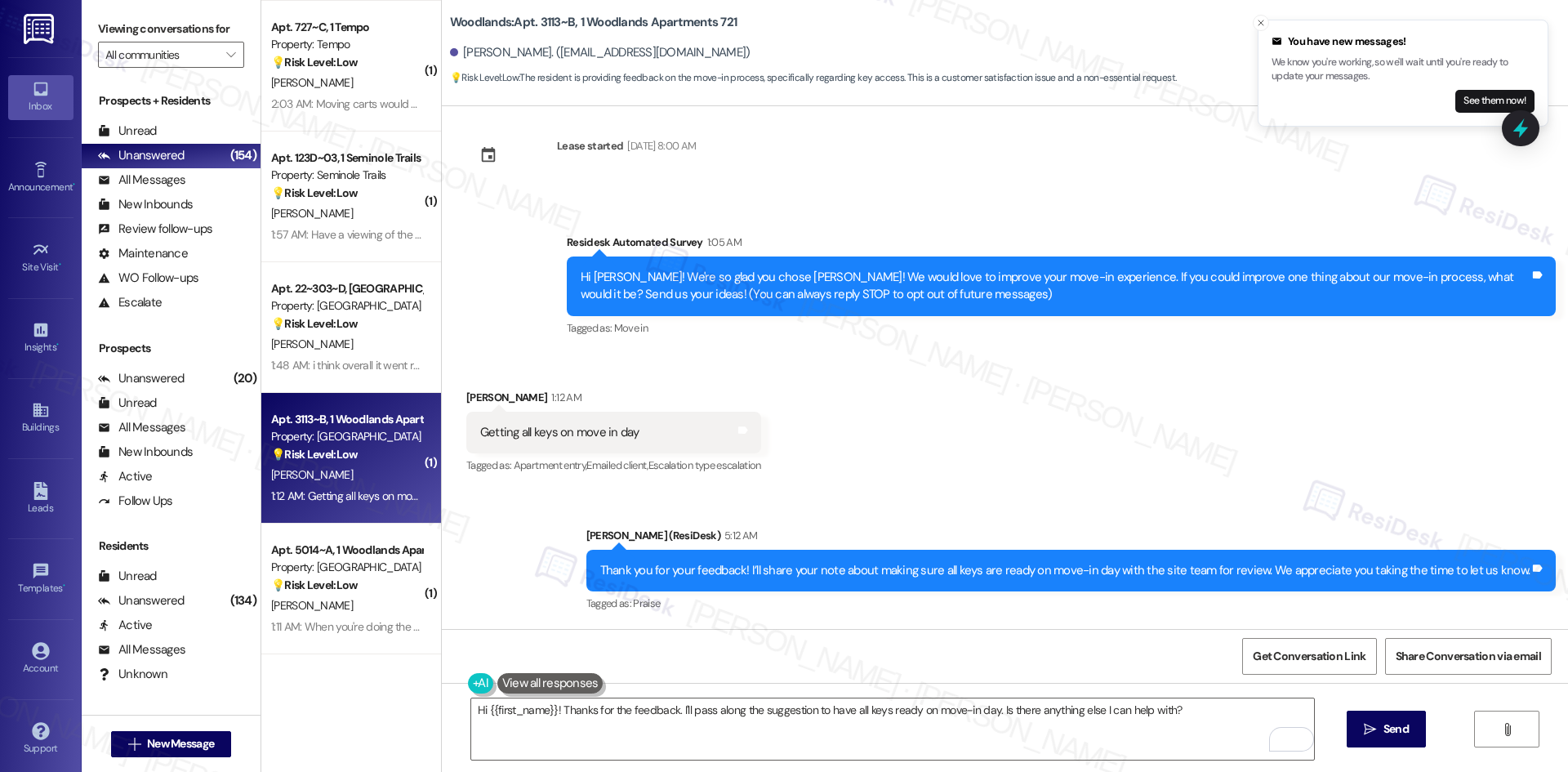
scroll to position [5307, 0]
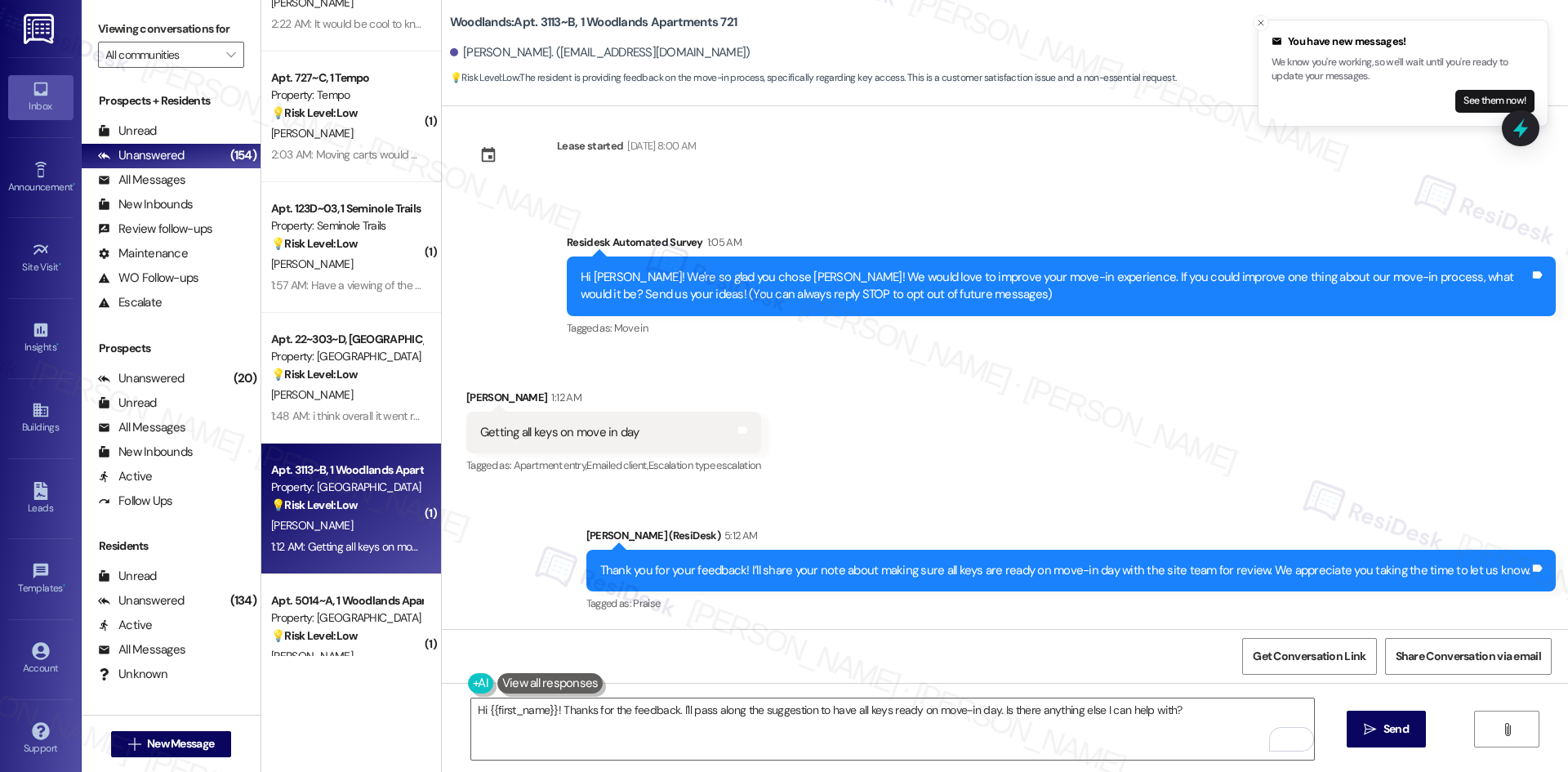
click at [352, 379] on div "💡 Risk Level: Low The resident is providing feedback on the move-in process, wh…" at bounding box center [347, 375] width 151 height 17
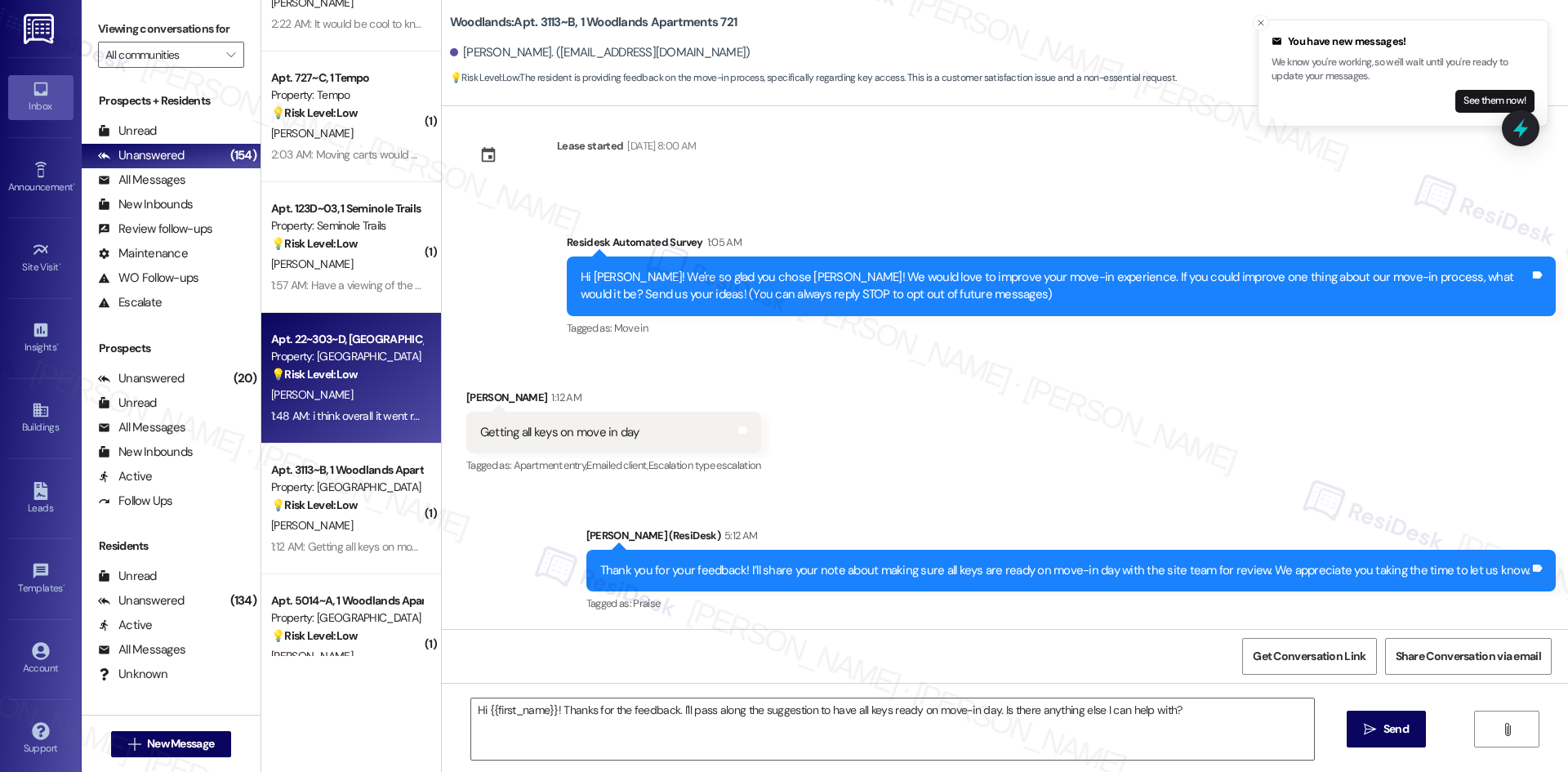
type textarea "Fetching suggested responses. Please feel free to read through the conversation…"
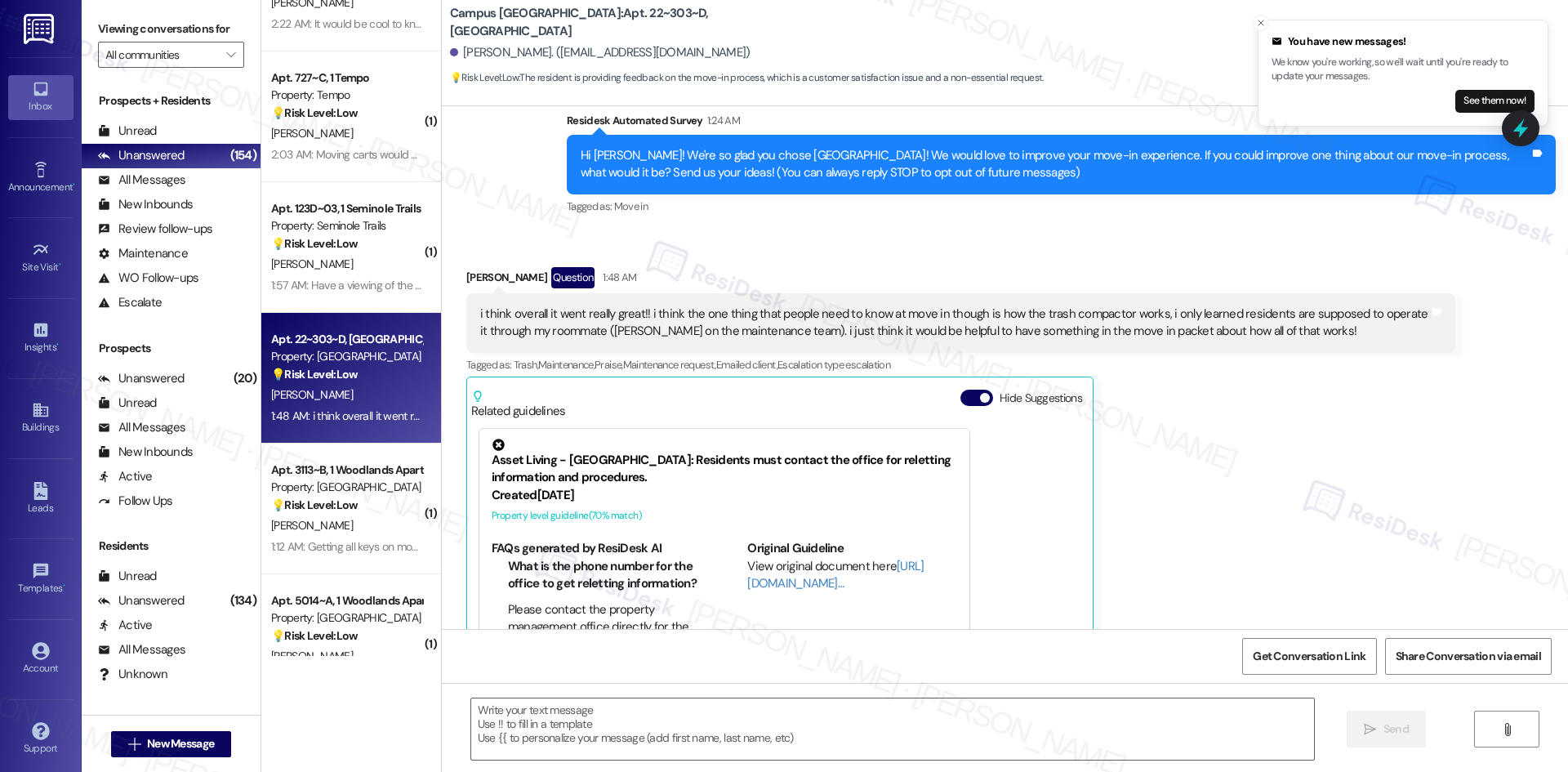
scroll to position [95, 0]
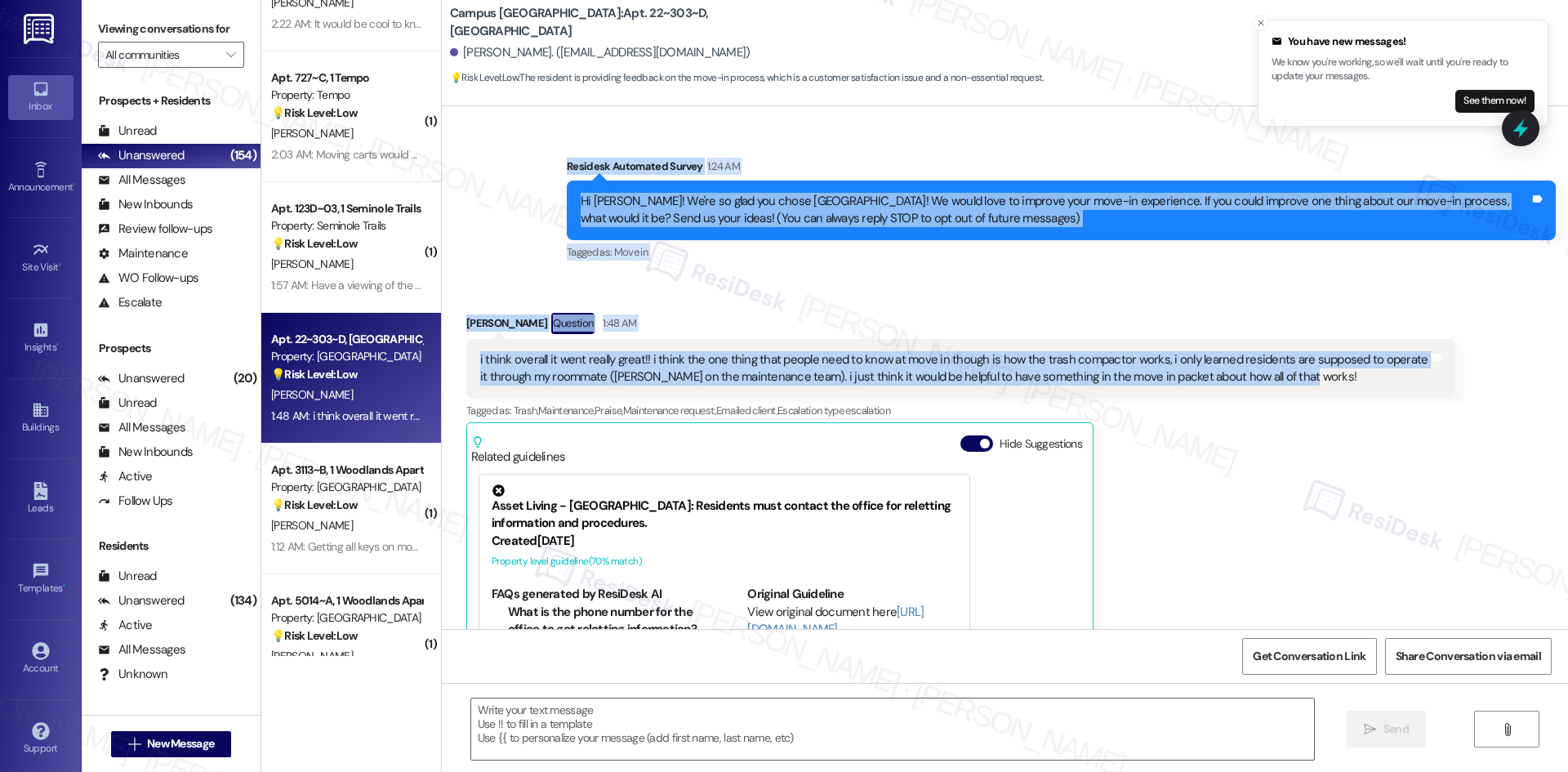
drag, startPoint x: 532, startPoint y: 154, endPoint x: 1284, endPoint y: 394, distance: 789.4
click at [1284, 394] on div "Lease started Aug 16, 2025 at 8:00 AM Survey, sent via SMS Residesk Automated S…" at bounding box center [1004, 368] width 1126 height 523
copy div "Residesk Automated Survey 1:24 AM Hi Adam! We're so glad you chose Campus Villa…"
click at [528, 291] on div "Received via SMS Adam Howard Question 1:48 AM i think overall it went really gr…" at bounding box center [1004, 534] width 1126 height 516
drag, startPoint x: 537, startPoint y: 152, endPoint x: 1313, endPoint y: 376, distance: 807.7
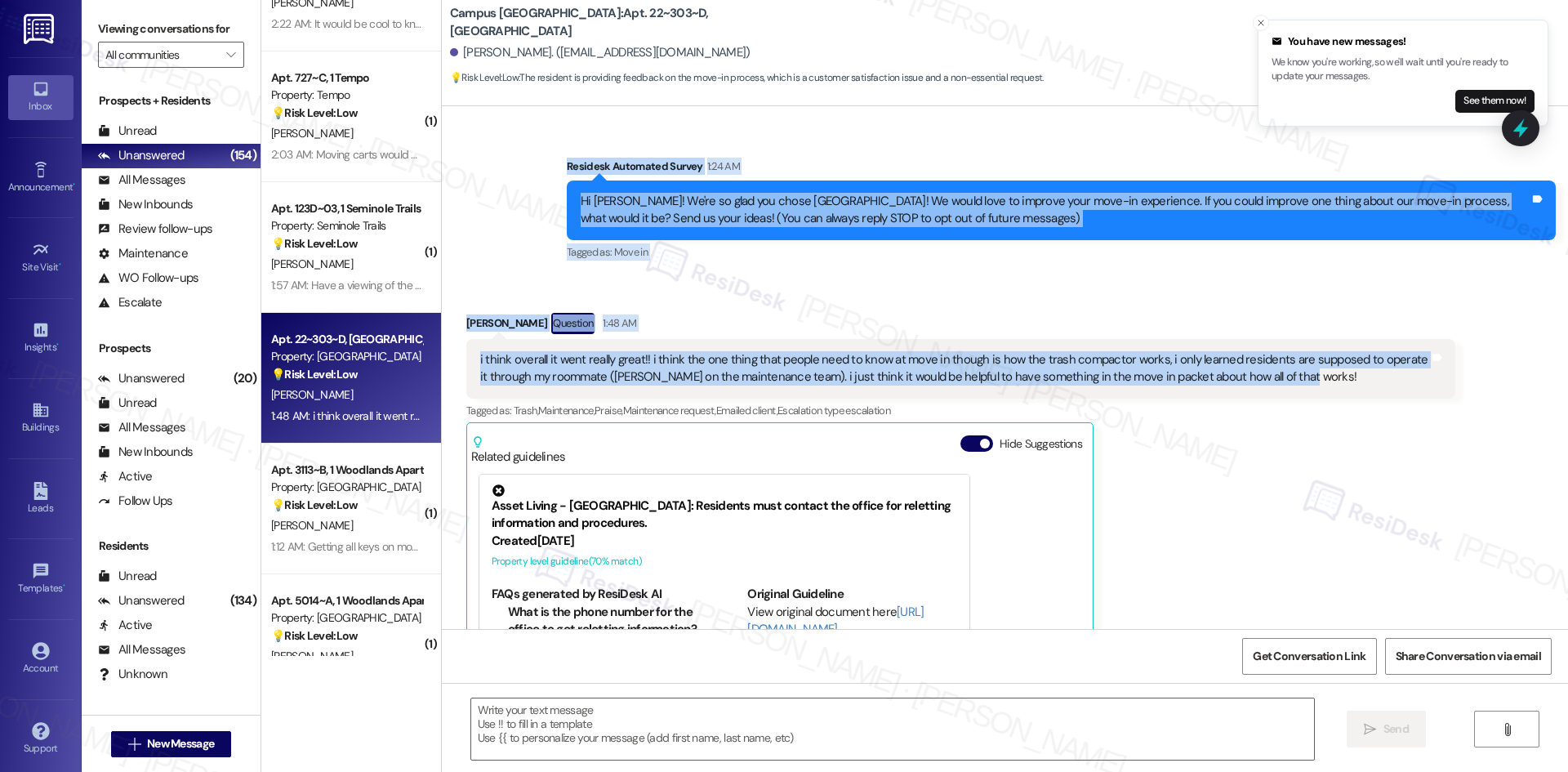
click at [1313, 376] on div "Lease started Aug 16, 2025 at 8:00 AM Survey, sent via SMS Residesk Automated S…" at bounding box center [1004, 368] width 1126 height 523
copy div "Residesk Automated Survey 1:24 AM Hi Adam! We're so glad you chose Campus Villa…"
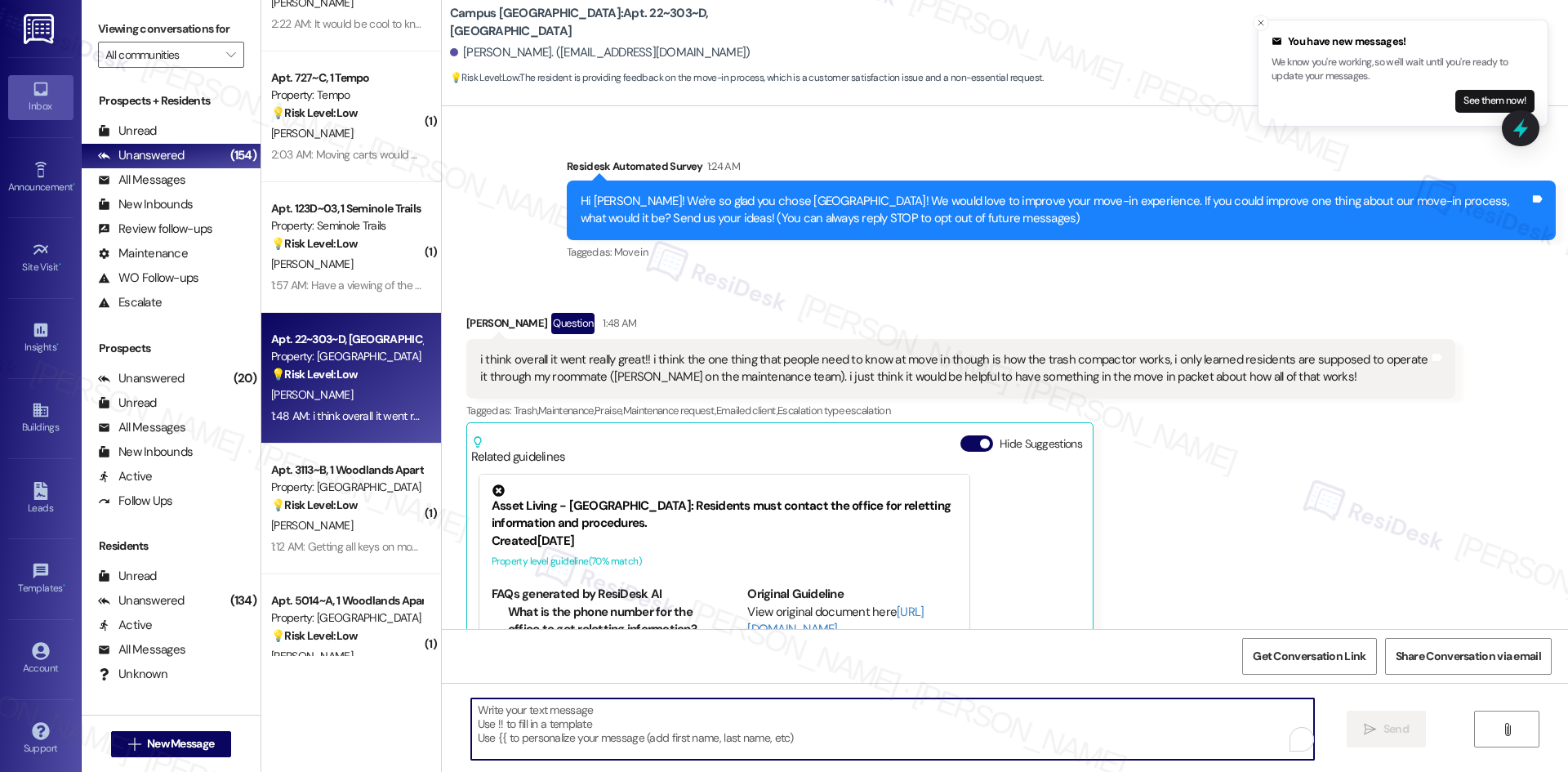
click at [737, 723] on textarea "To enrich screen reader interactions, please activate Accessibility in Grammarl…" at bounding box center [892, 729] width 843 height 61
click at [732, 720] on textarea "To enrich screen reader interactions, please activate Accessibility in Grammarl…" at bounding box center [892, 729] width 843 height 61
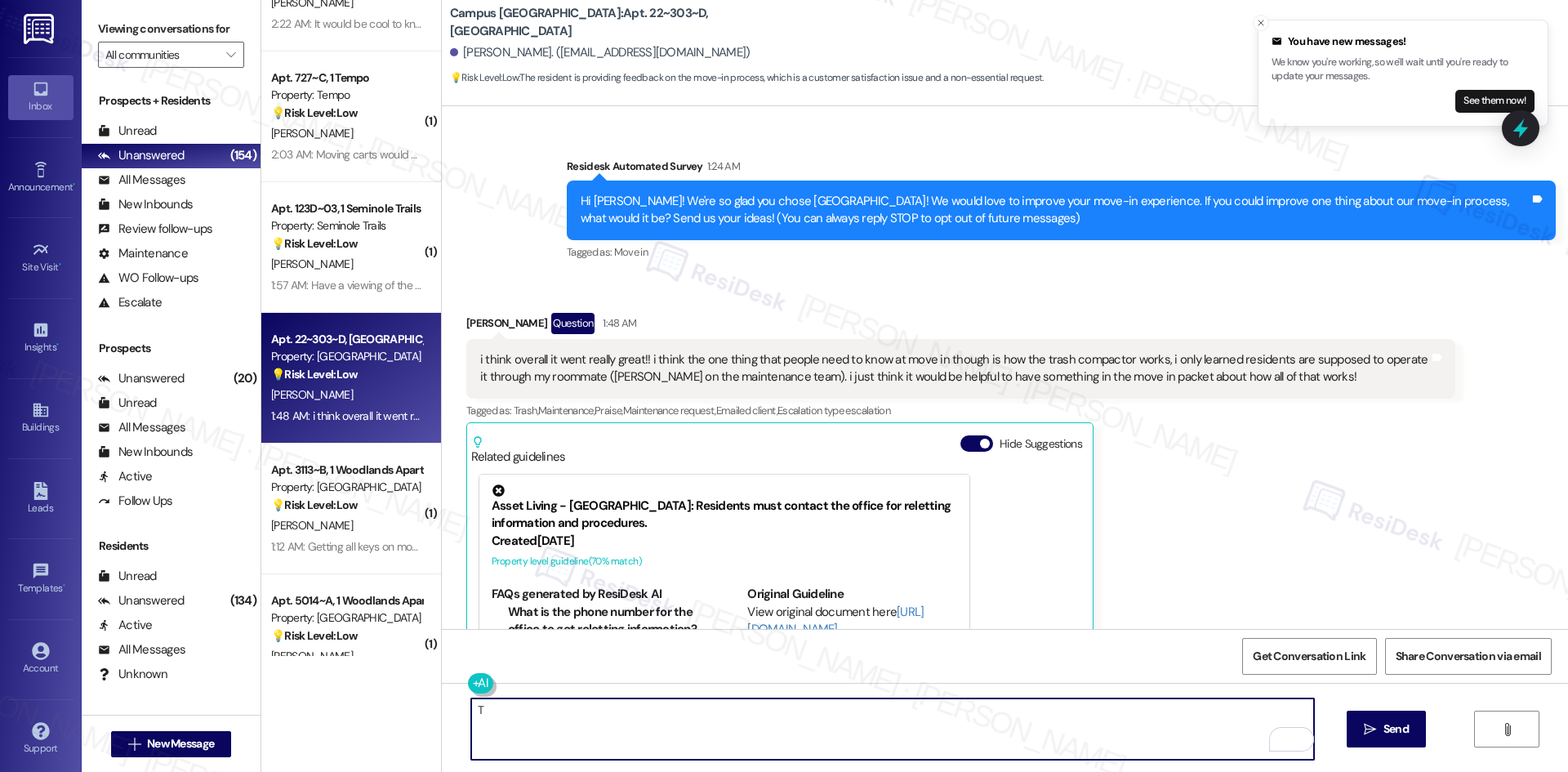
paste textarea "hank you for your feedback! I’m glad to hear your move-in went really well over…"
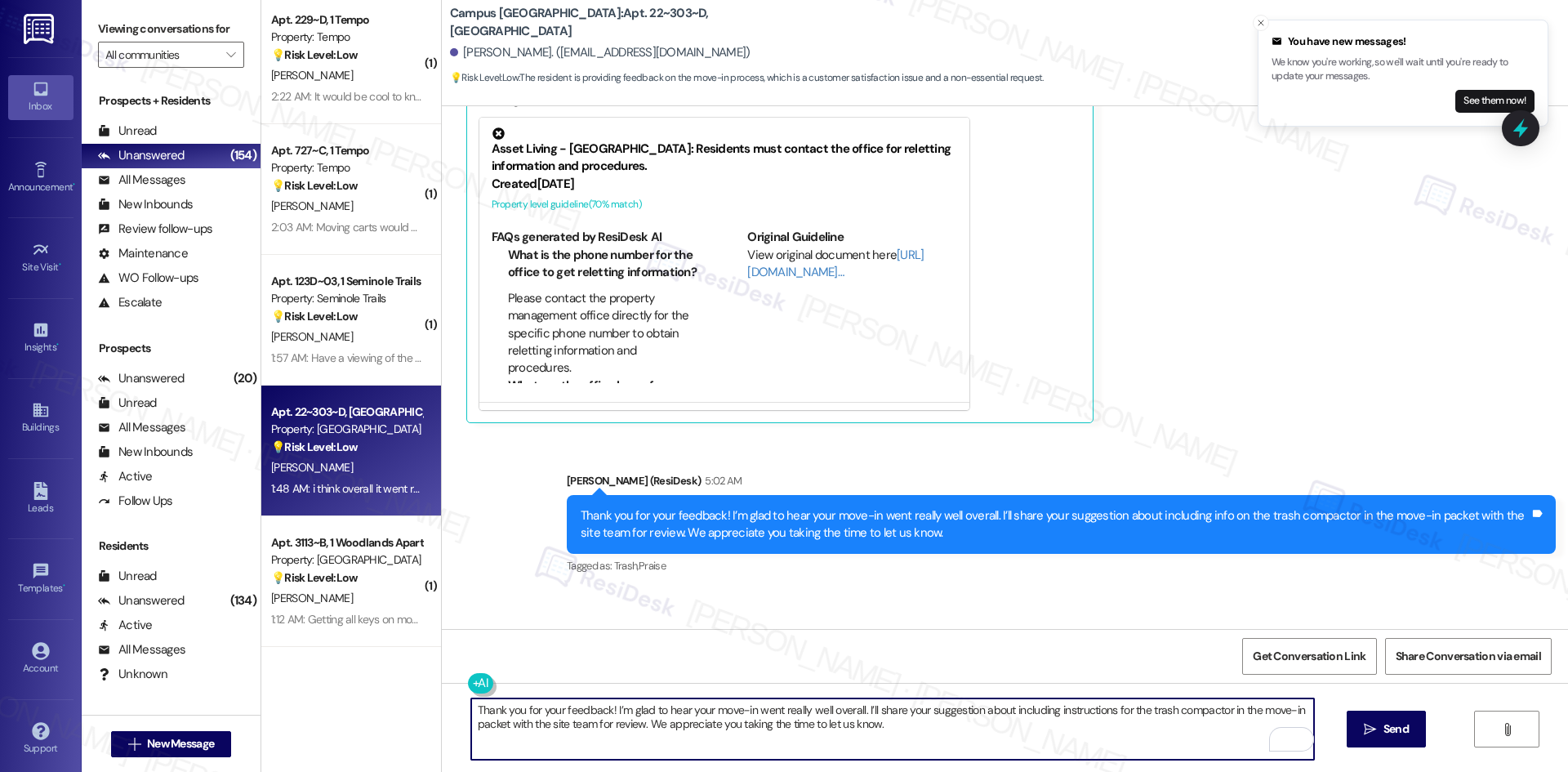
scroll to position [5225, 0]
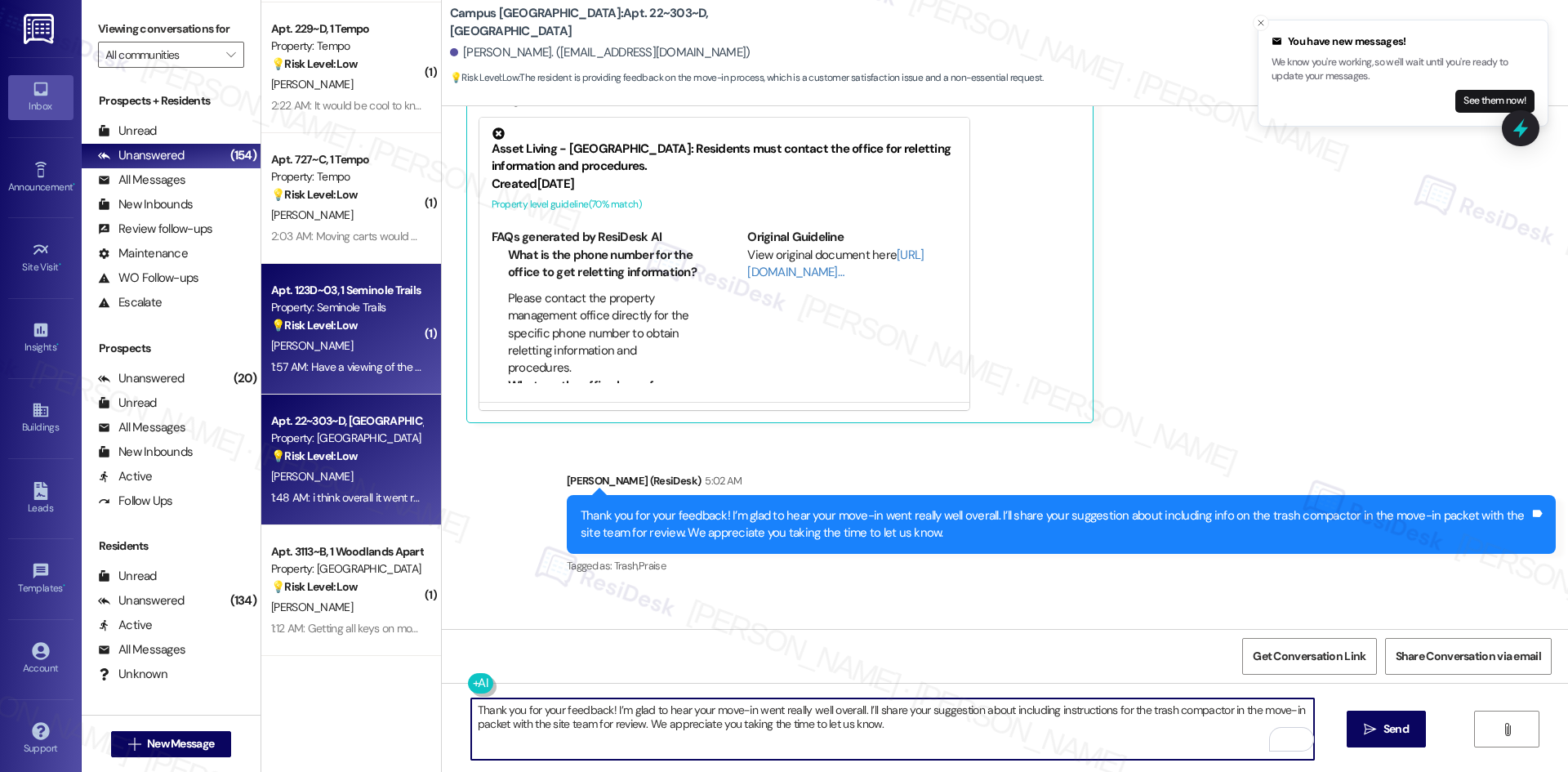
type textarea "Thank you for your feedback! I’m glad to hear your move-in went really well ove…"
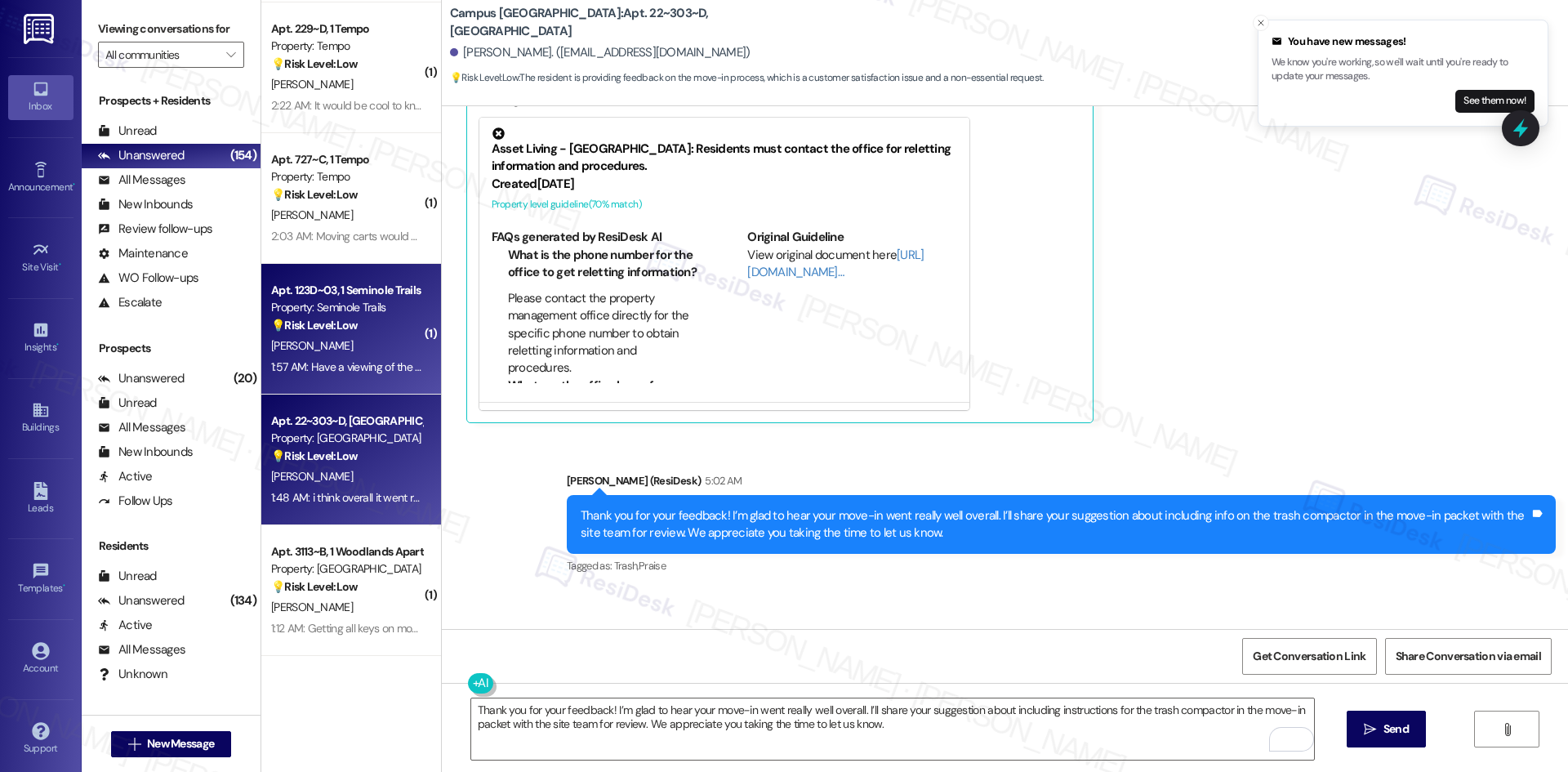
click at [364, 340] on div "[PERSON_NAME]" at bounding box center [347, 346] width 154 height 20
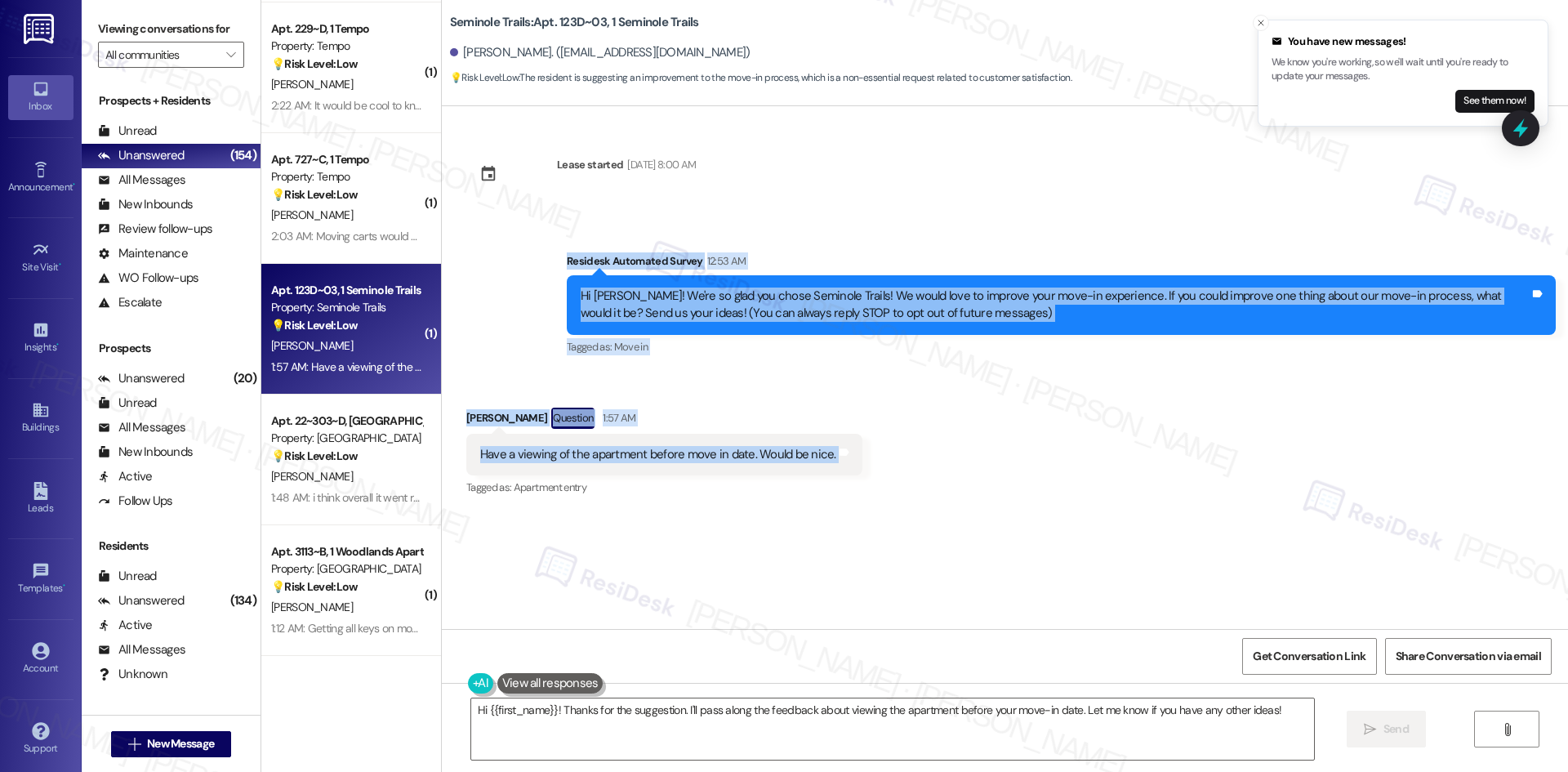
drag, startPoint x: 537, startPoint y: 257, endPoint x: 902, endPoint y: 445, distance: 410.6
click at [902, 445] on div "Lease started Aug 16, 2025 at 8:00 AM Survey, sent via SMS Residesk Automated S…" at bounding box center [1004, 368] width 1126 height 523
copy div "Residesk Automated Survey 12:53 AM Hi Andres! We're so glad you chose Seminole …"
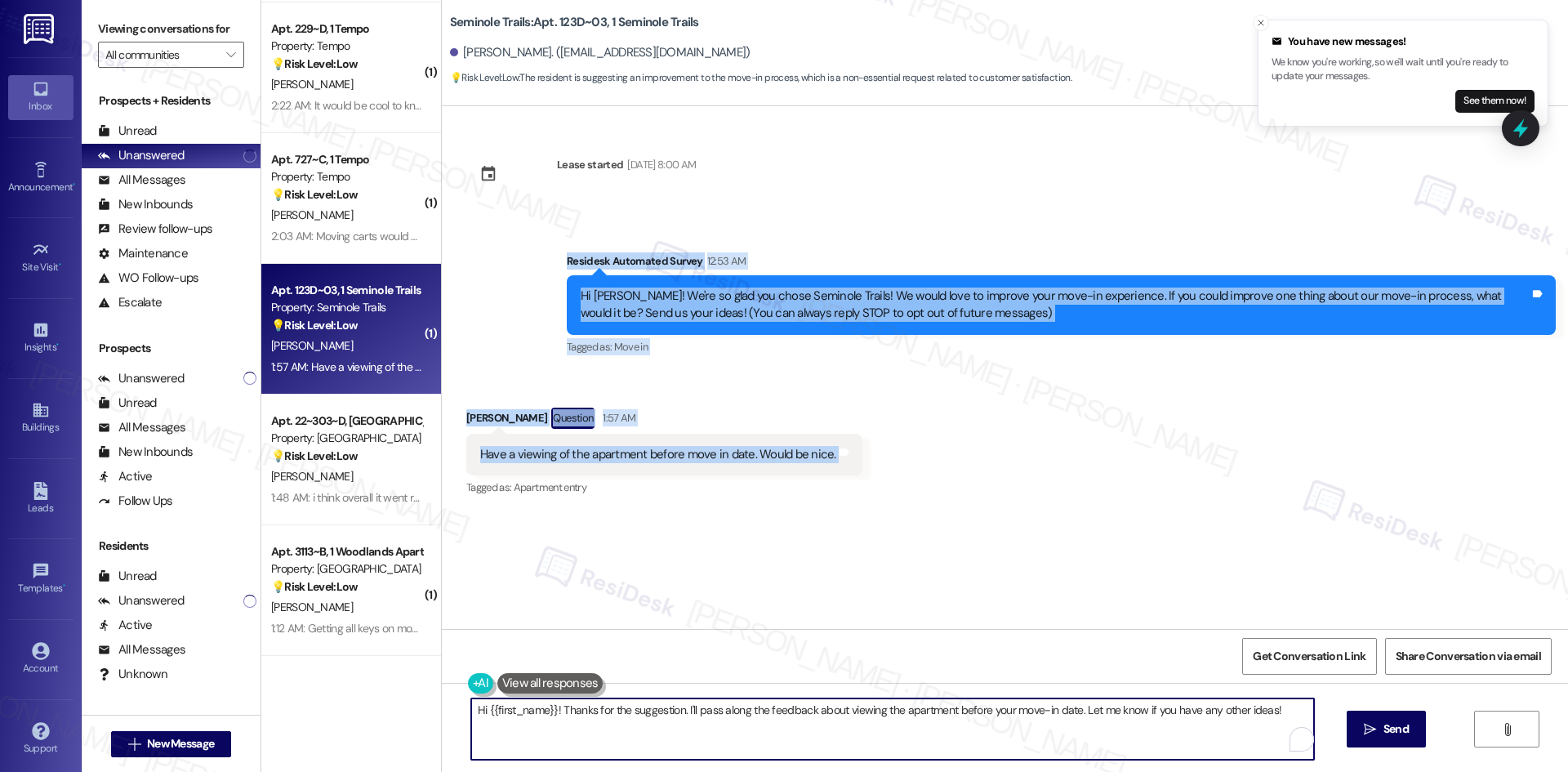
click at [575, 725] on textarea "Hi {{first_name}}! Thanks for the suggestion. I'll pass along the feedback abou…" at bounding box center [892, 729] width 843 height 61
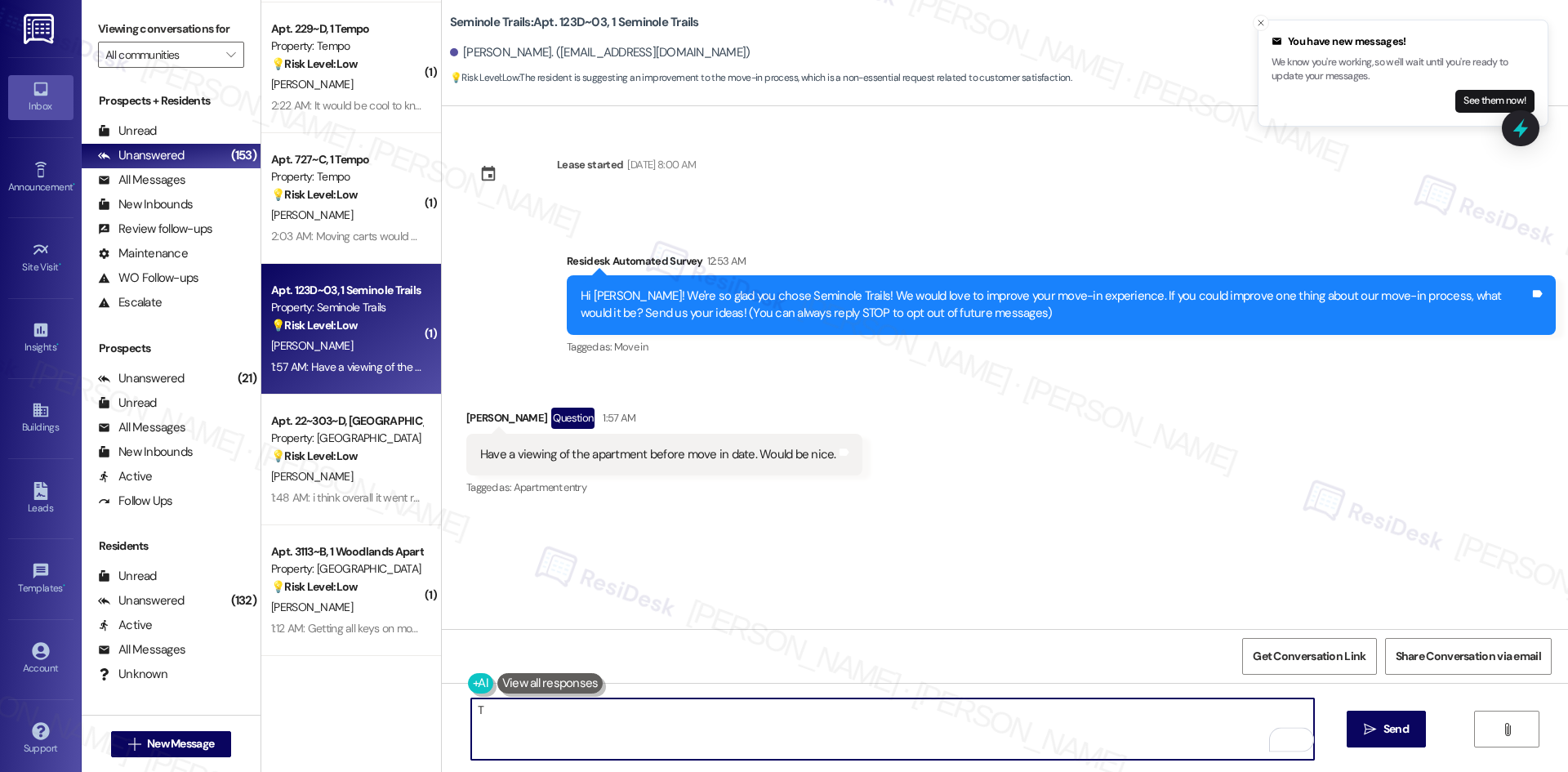
paste textarea "hank you for your feedback! I’ll share your suggestion about offering apartment…"
type textarea "Thank you for your feedback! I’ll share your suggestion about offering apartmen…"
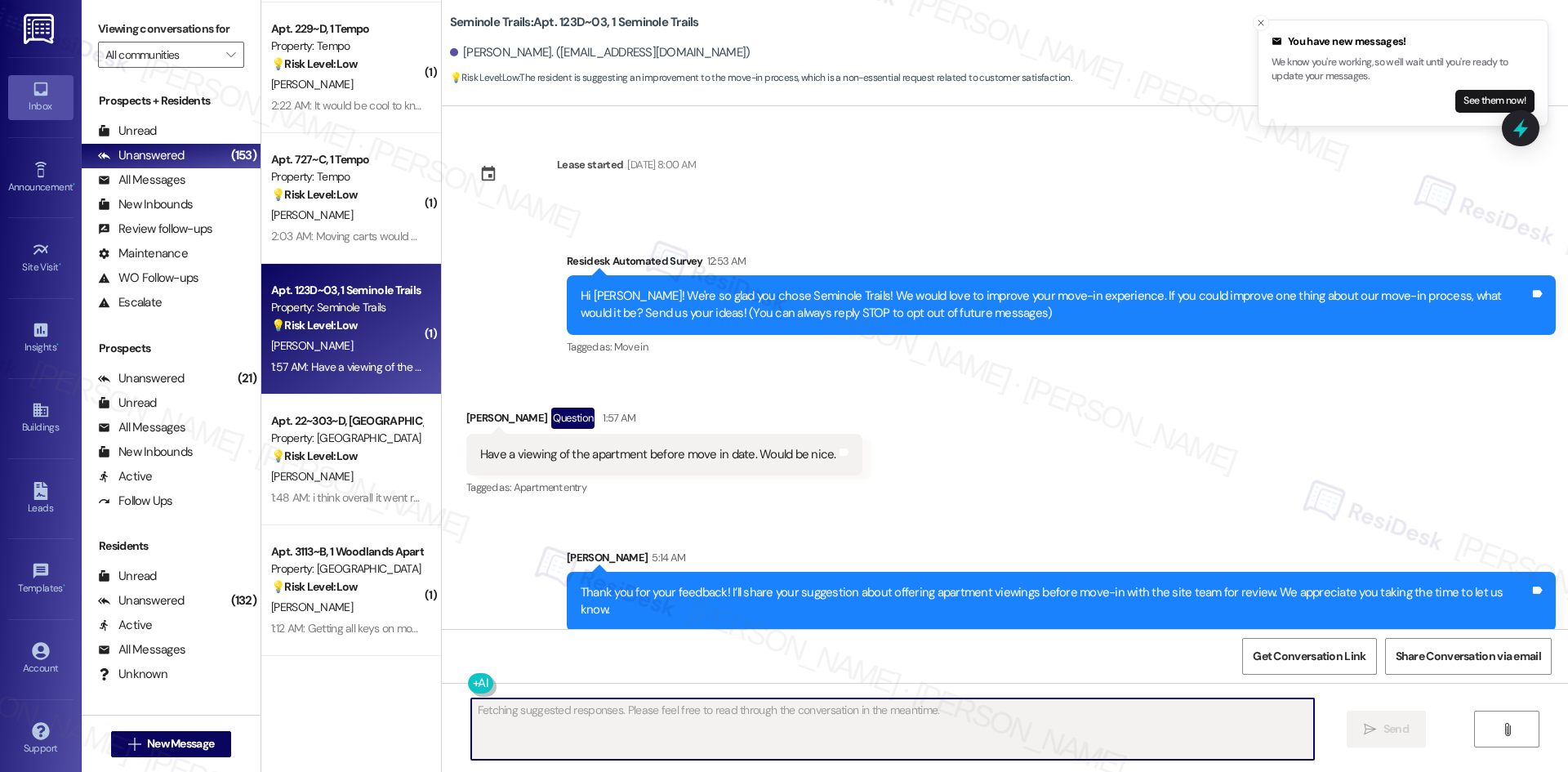
click at [904, 529] on div "Sent via SMS Sarah 5:14 AM Thank you for your feedback! I’ll share your suggest…" at bounding box center [1004, 578] width 1126 height 131
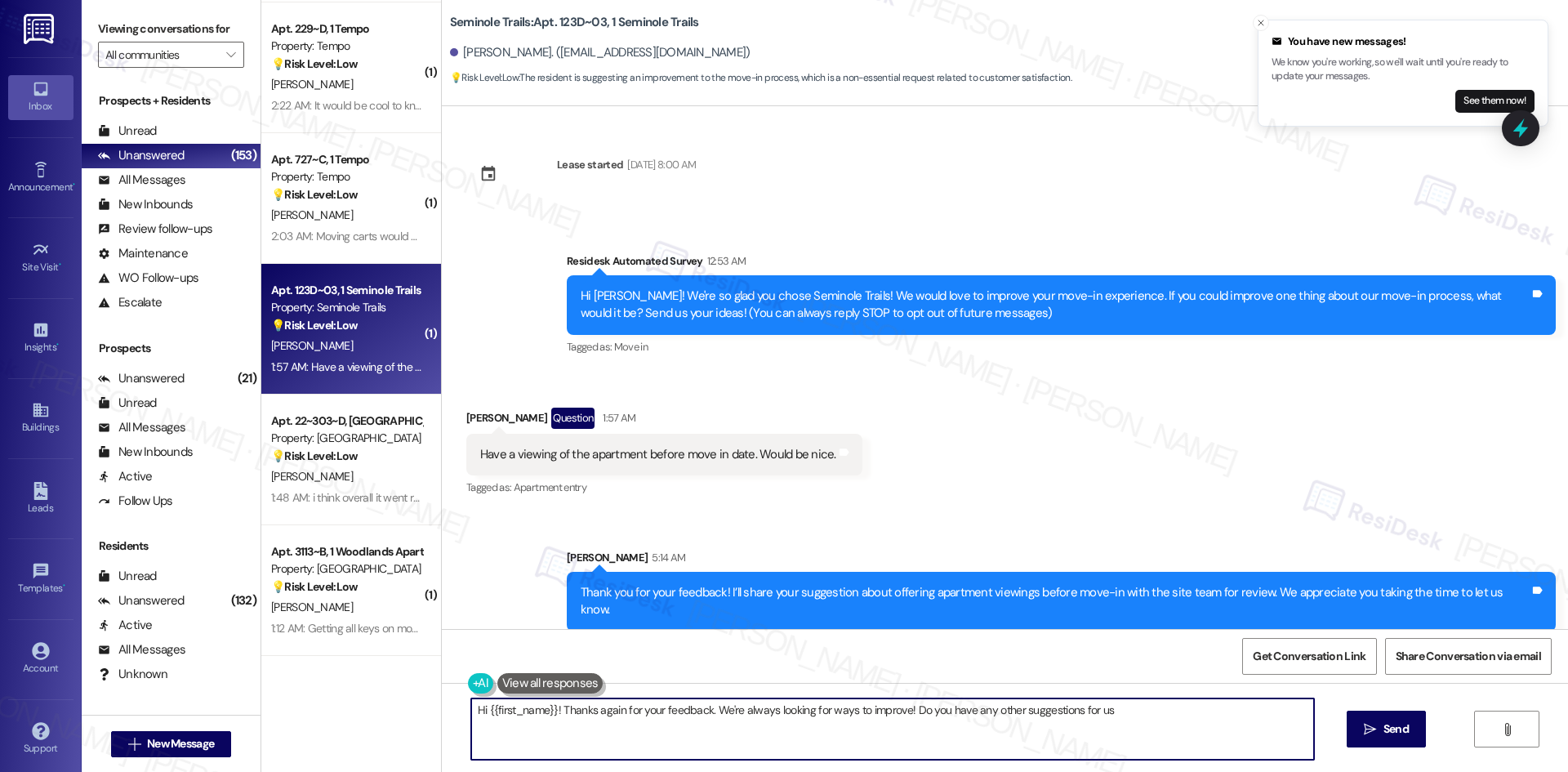
type textarea "Hi {{first_name}}! Thanks again for your feedback. We're always looking for way…"
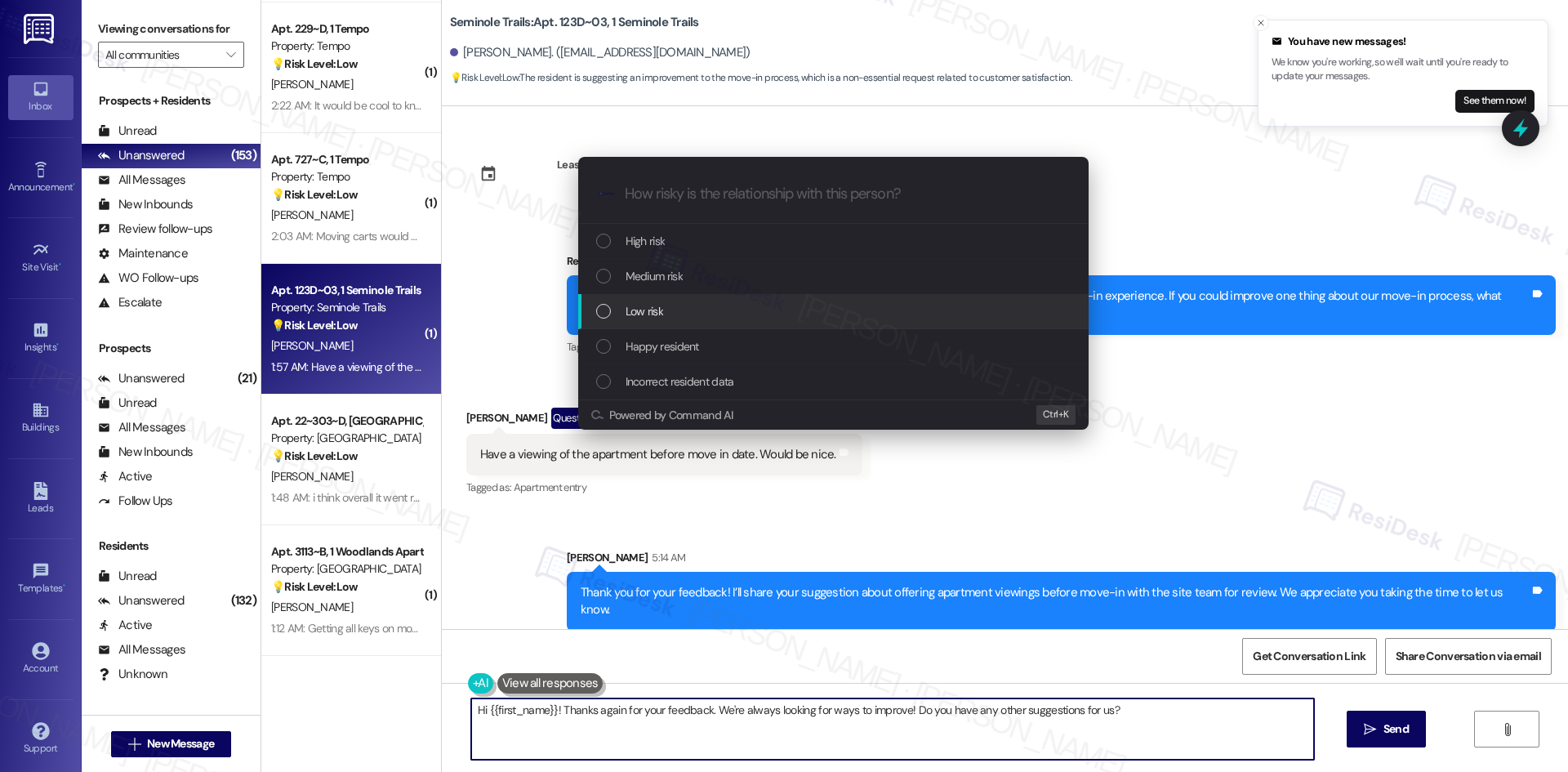
click at [719, 297] on div "Low risk" at bounding box center [833, 311] width 510 height 35
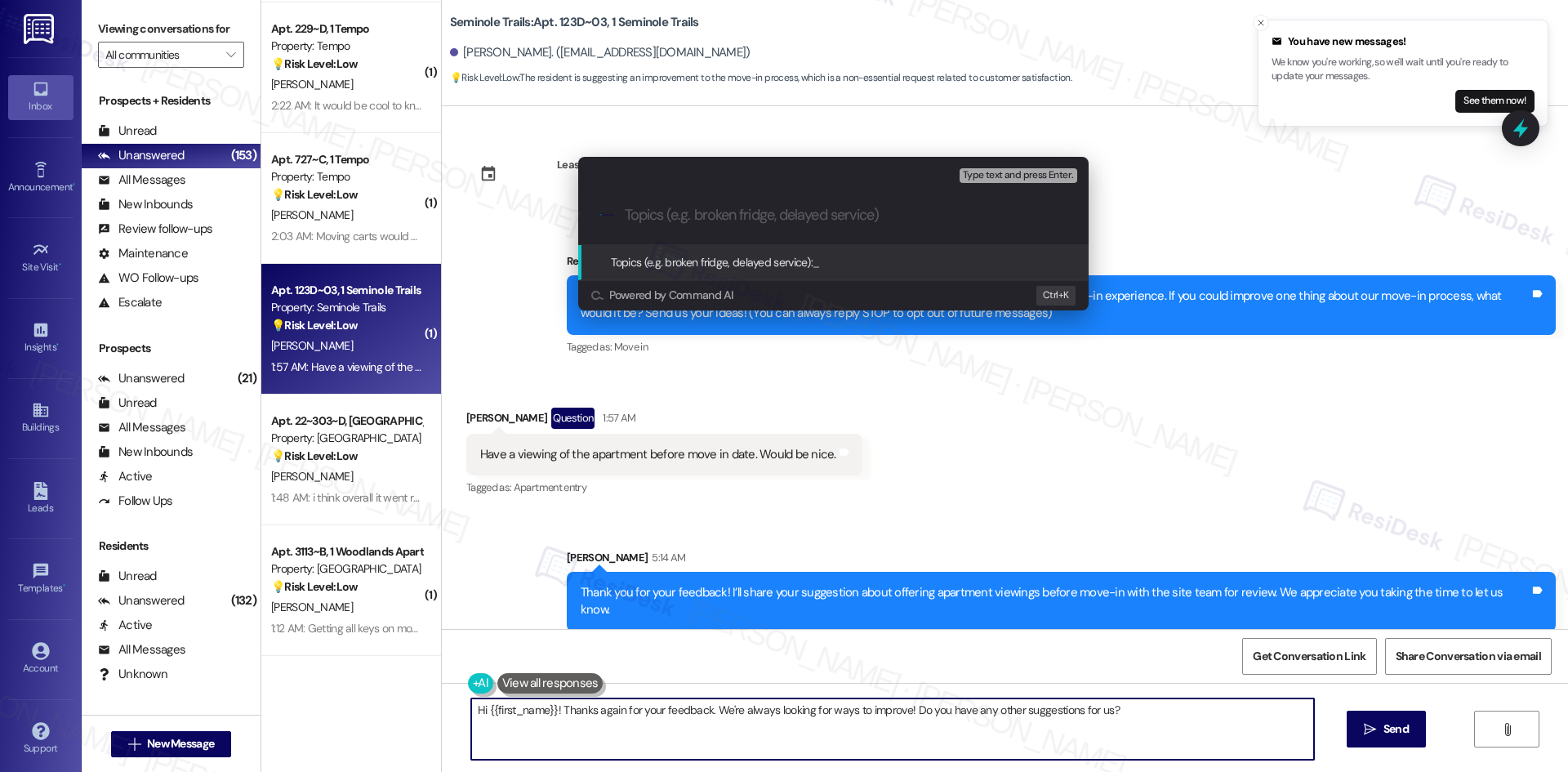
click at [656, 219] on input "Topics (e.g. broken fridge, delayed service)" at bounding box center [846, 215] width 443 height 17
paste input "Feedback on Pre-Move-In Apartment Viewing"
type input "Feedback on Pre-Move-In Apartment Viewing"
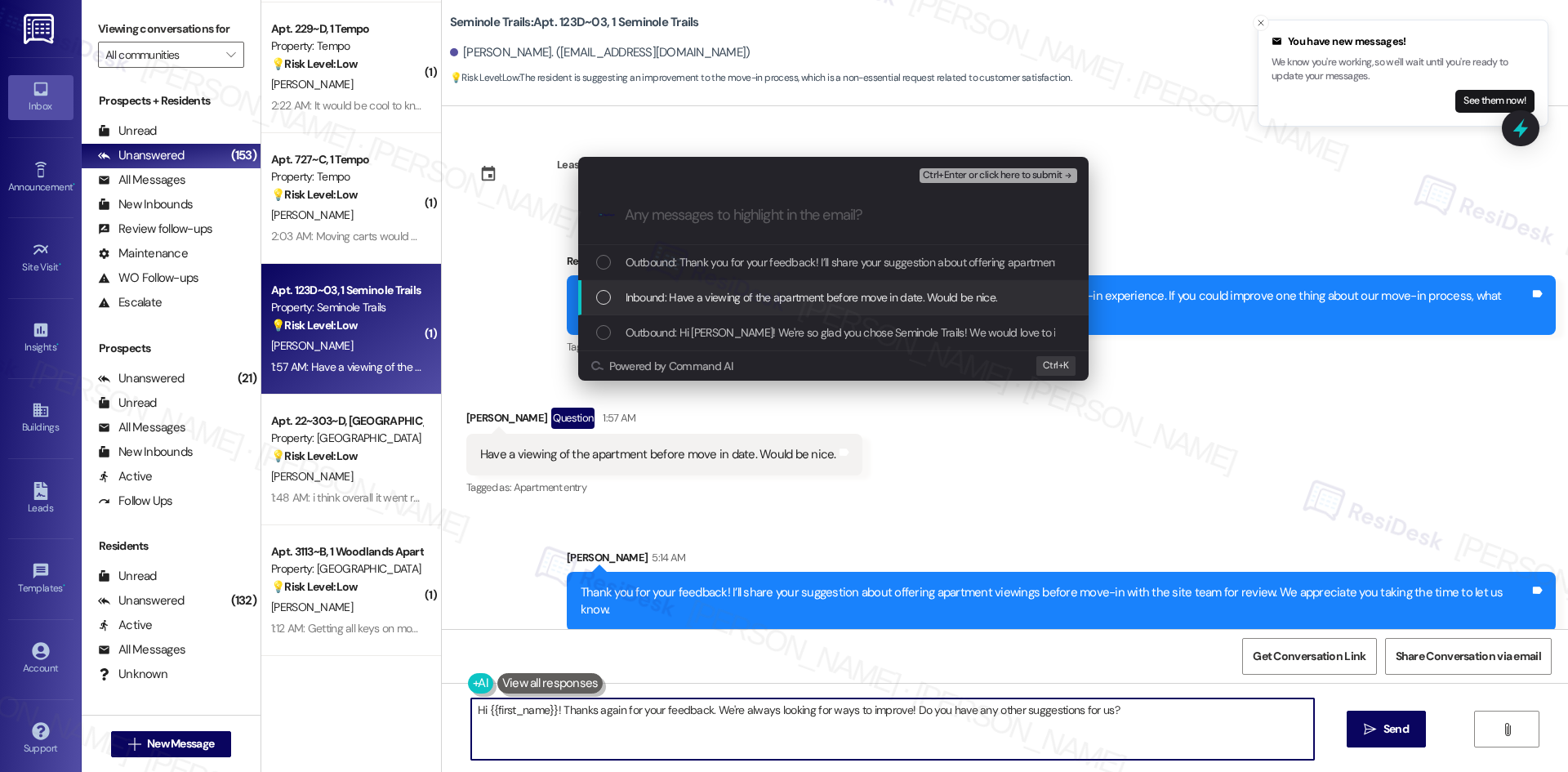
drag, startPoint x: 677, startPoint y: 290, endPoint x: 686, endPoint y: 290, distance: 9.0
click at [678, 290] on span "Inbound: Have a viewing of the apartment before move in date. Would be nice." at bounding box center [812, 297] width 373 height 18
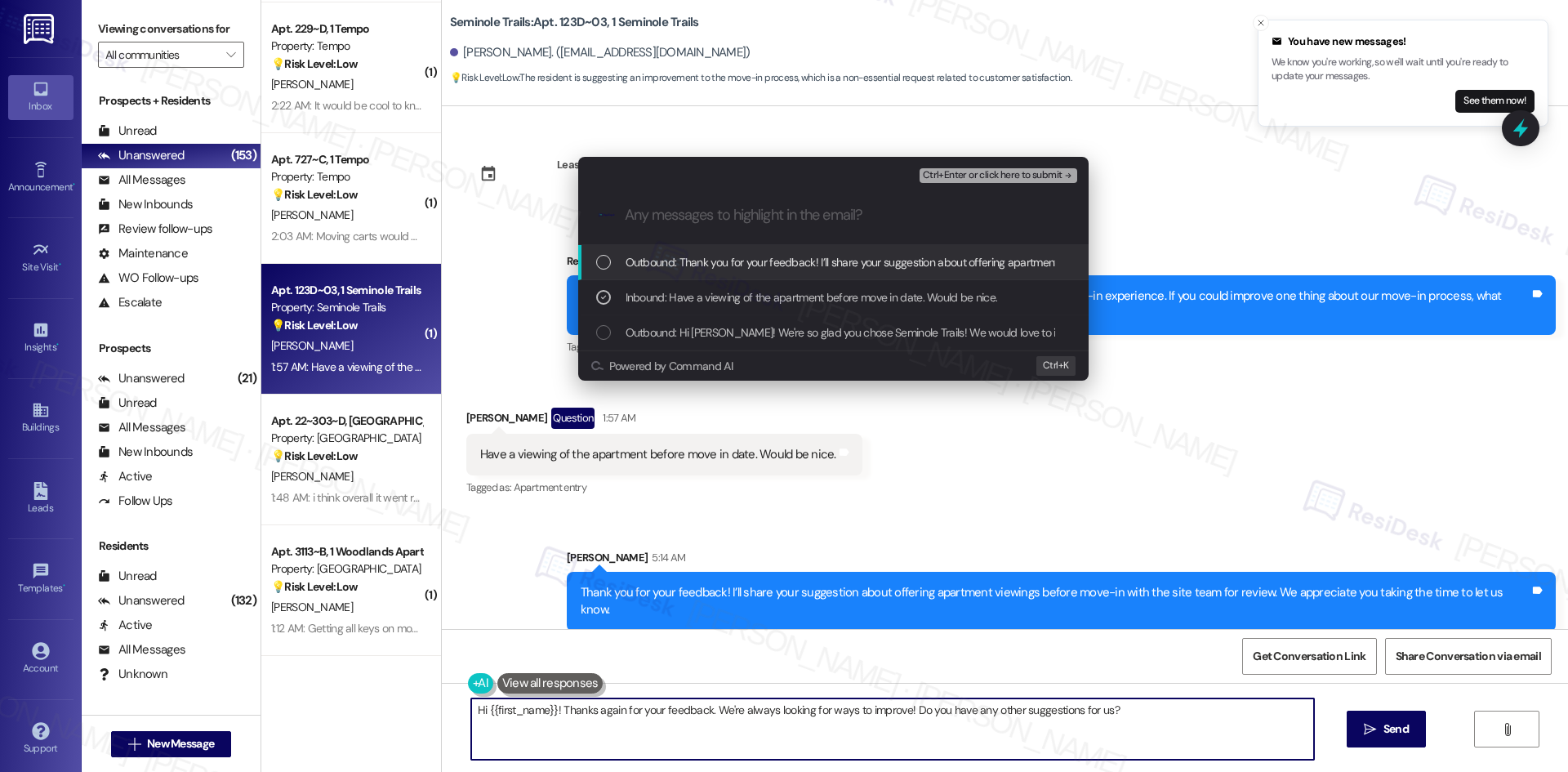
click at [995, 175] on span "Ctrl+Enter or click here to submit" at bounding box center [992, 175] width 139 height 11
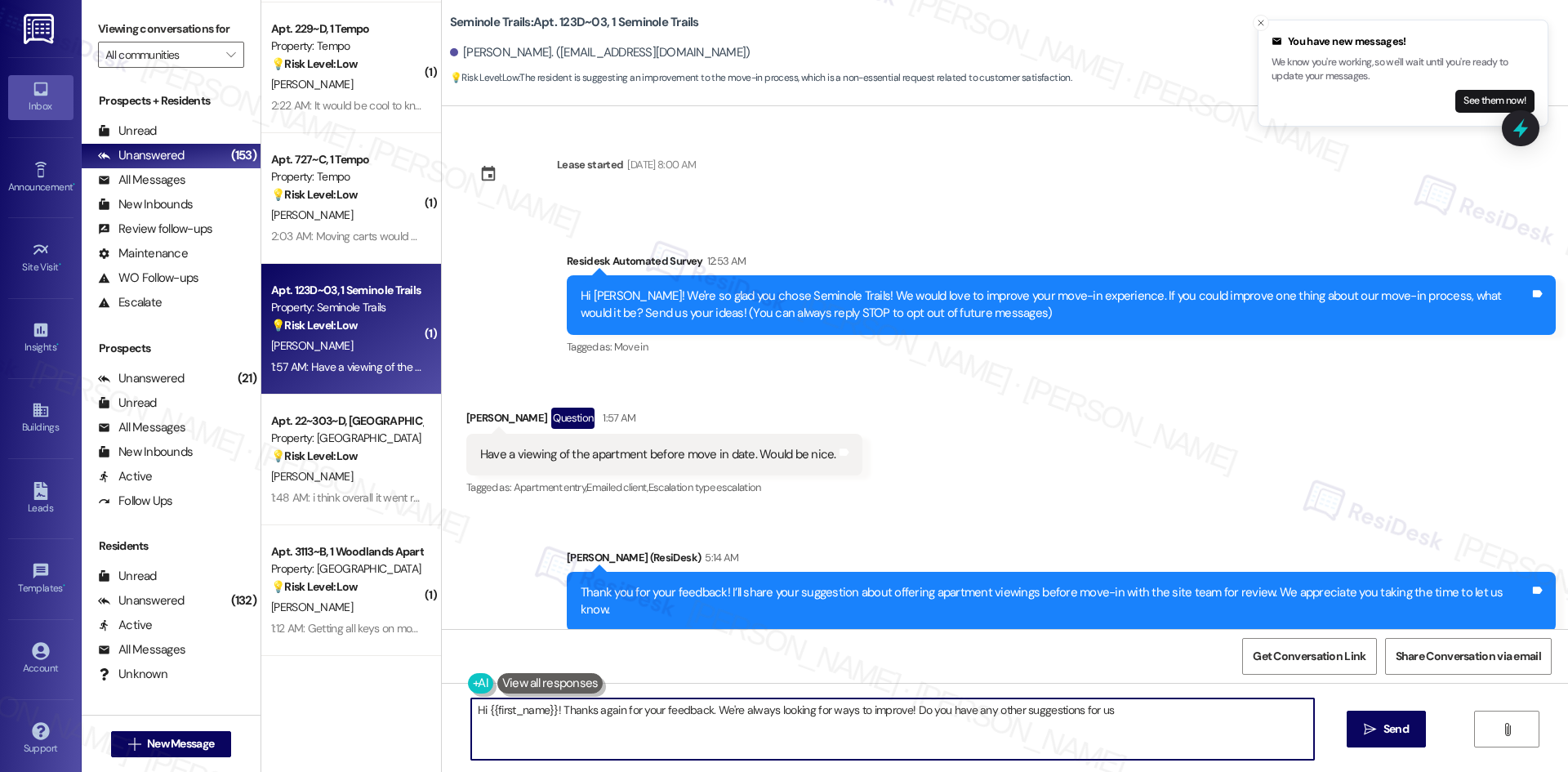
type textarea "Hi {{first_name}}! Thanks again for your feedback. We're always looking for way…"
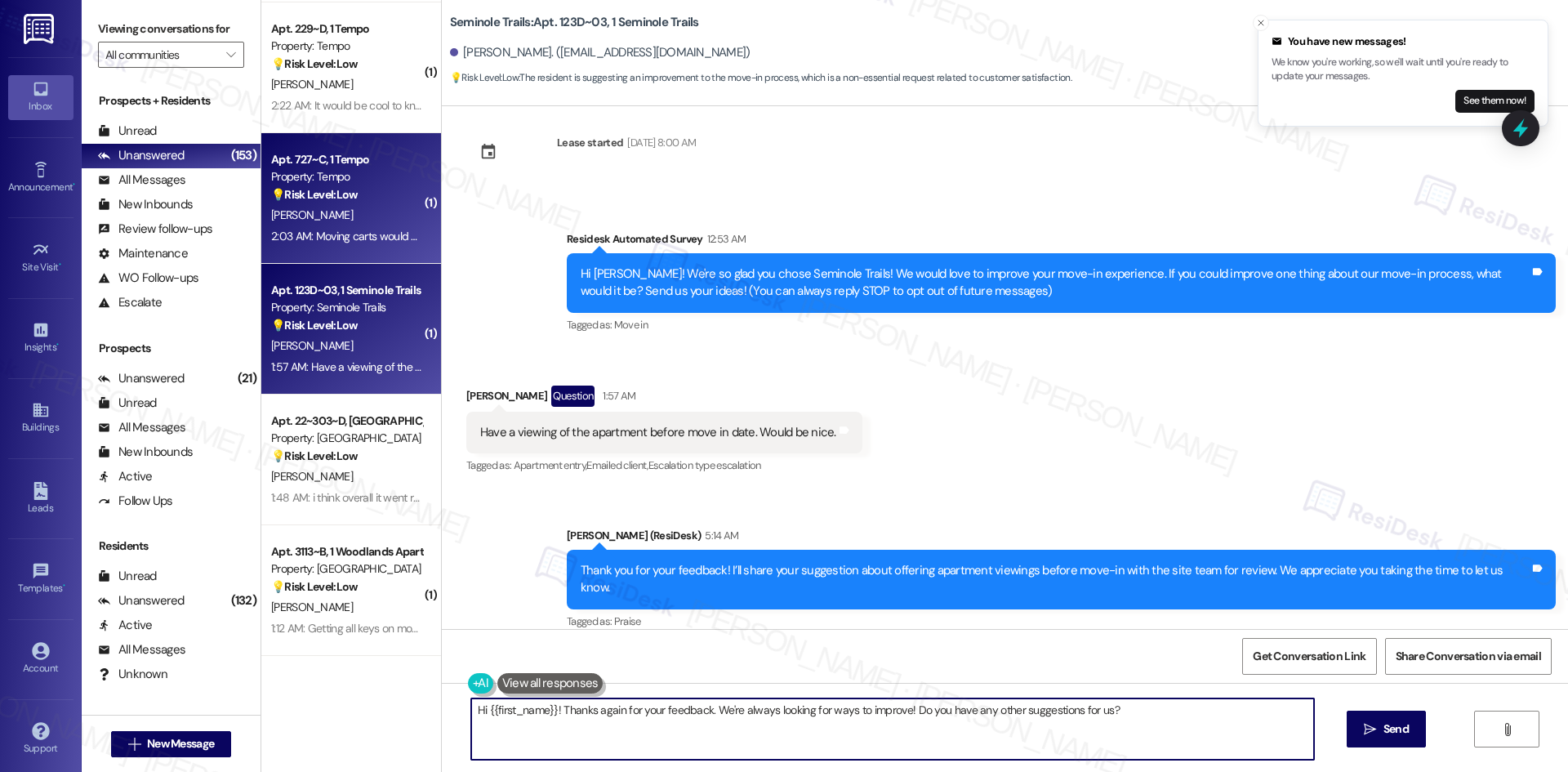
click at [329, 209] on div "S. Singh" at bounding box center [347, 215] width 154 height 20
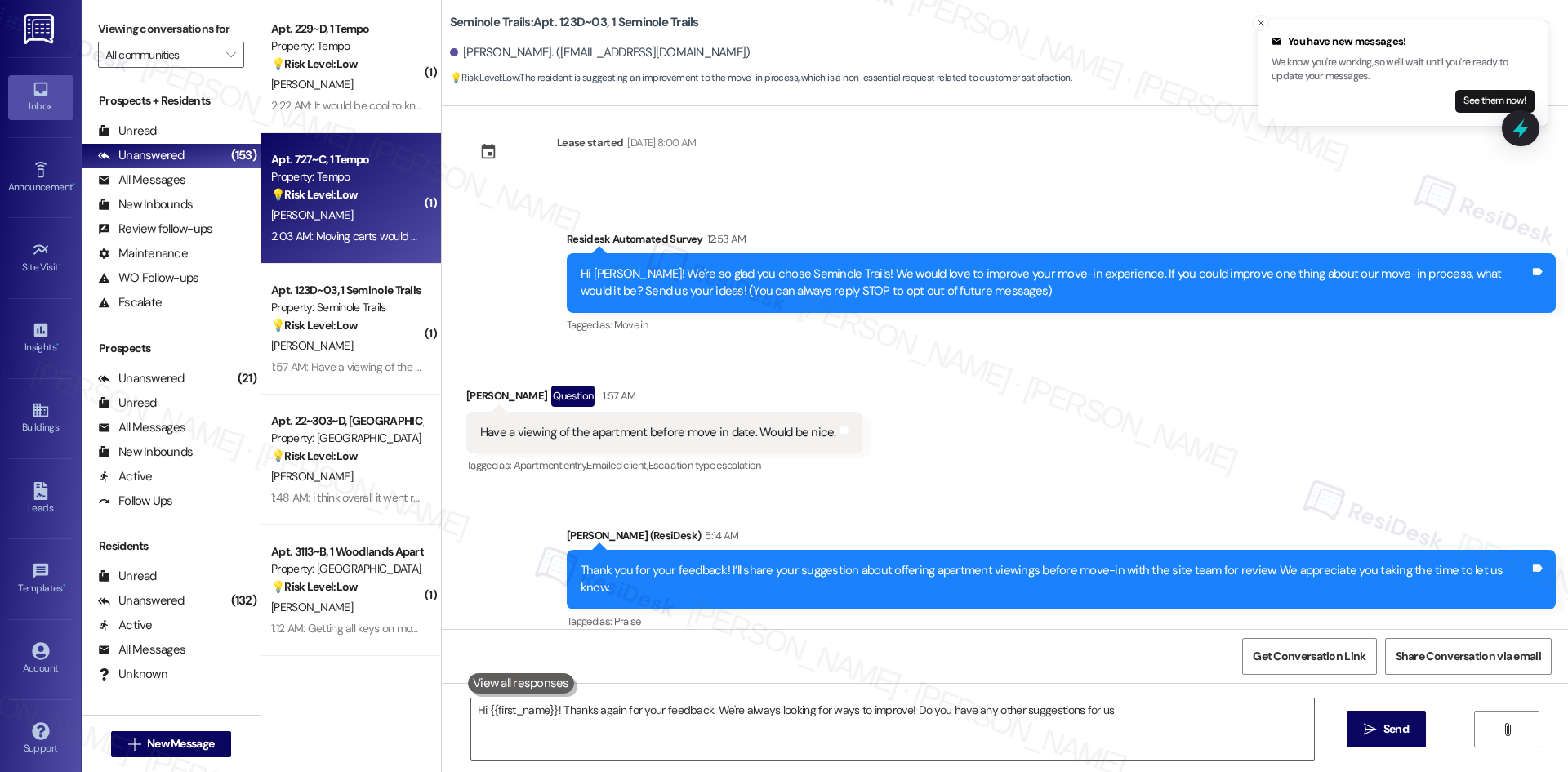
type textarea "Hi {{first_name}}! Thanks again for your feedback. We're always looking for way…"
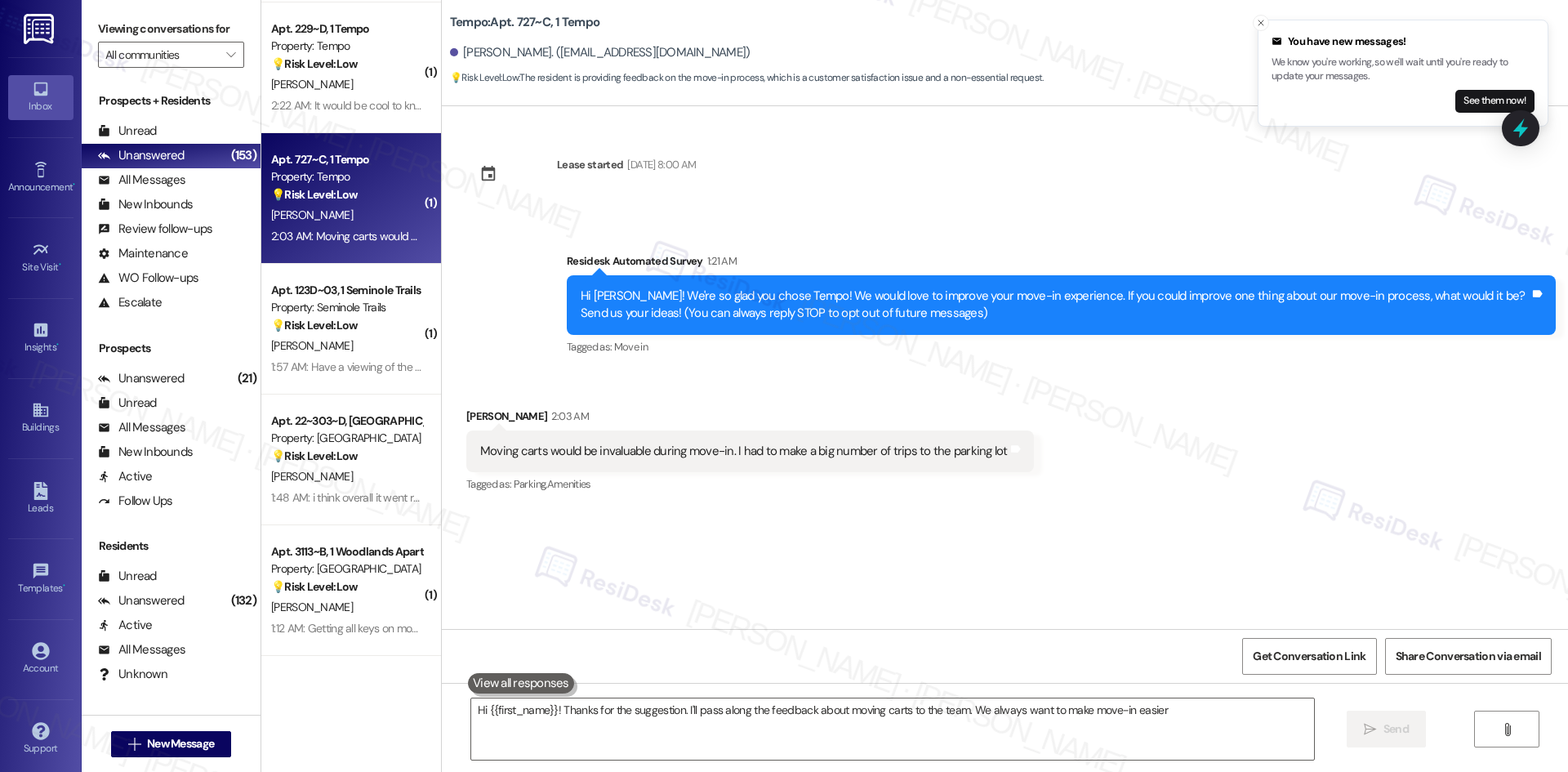
type textarea "Hi {{first_name}}! Thanks for the suggestion. I'll pass along the feedback abou…"
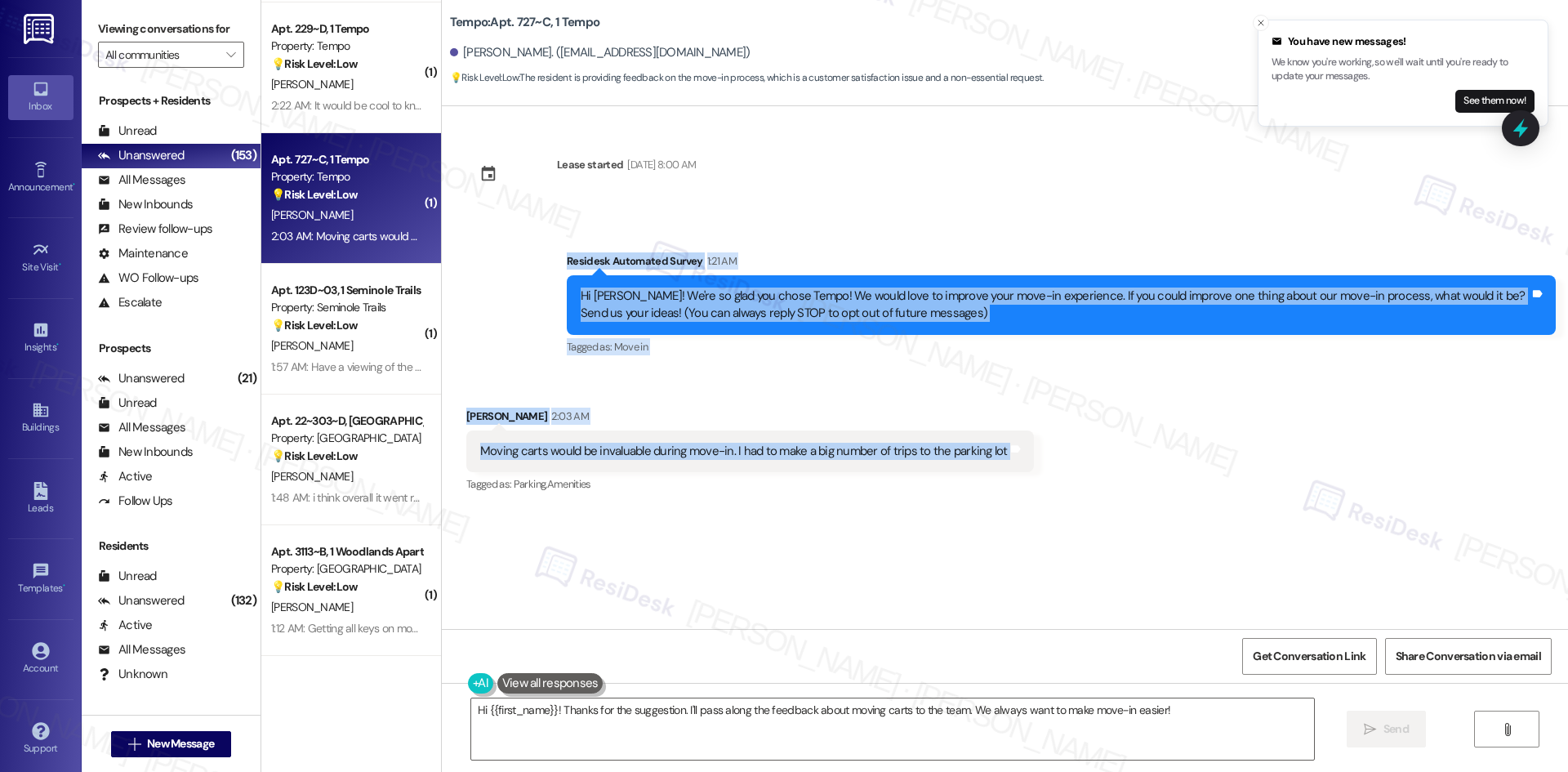
drag, startPoint x: 530, startPoint y: 260, endPoint x: 1053, endPoint y: 454, distance: 557.8
click at [1053, 454] on div "Lease started Aug 18, 2025 at 8:00 AM Survey, sent via SMS Residesk Automated S…" at bounding box center [1004, 368] width 1126 height 523
copy div "Residesk Automated Survey 1:21 AM Hi Sarvagya! We're so glad you chose Tempo! W…"
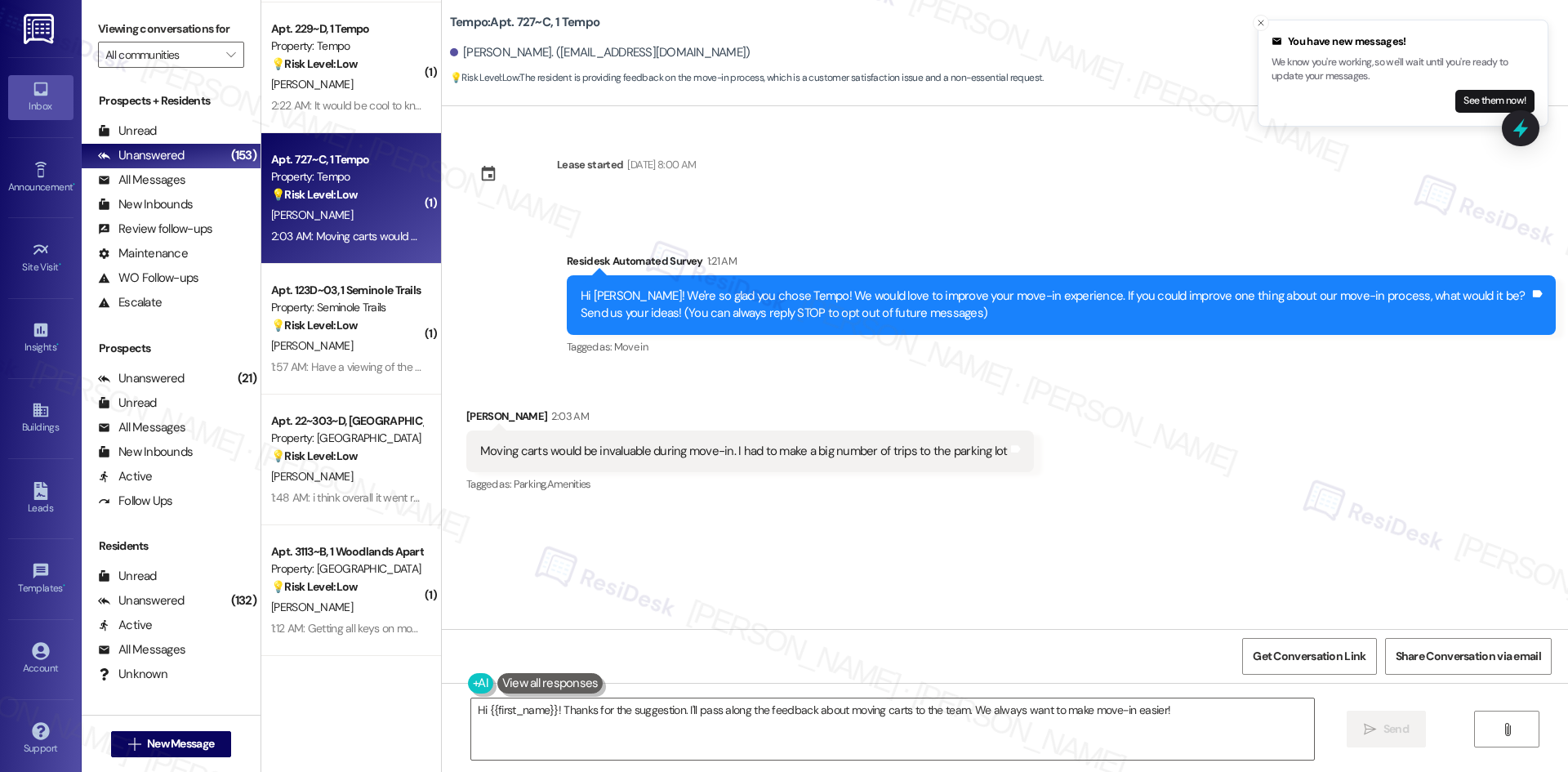
click at [725, 510] on div "Lease started Aug 18, 2025 at 8:00 AM Survey, sent via SMS Residesk Automated S…" at bounding box center [1004, 368] width 1126 height 523
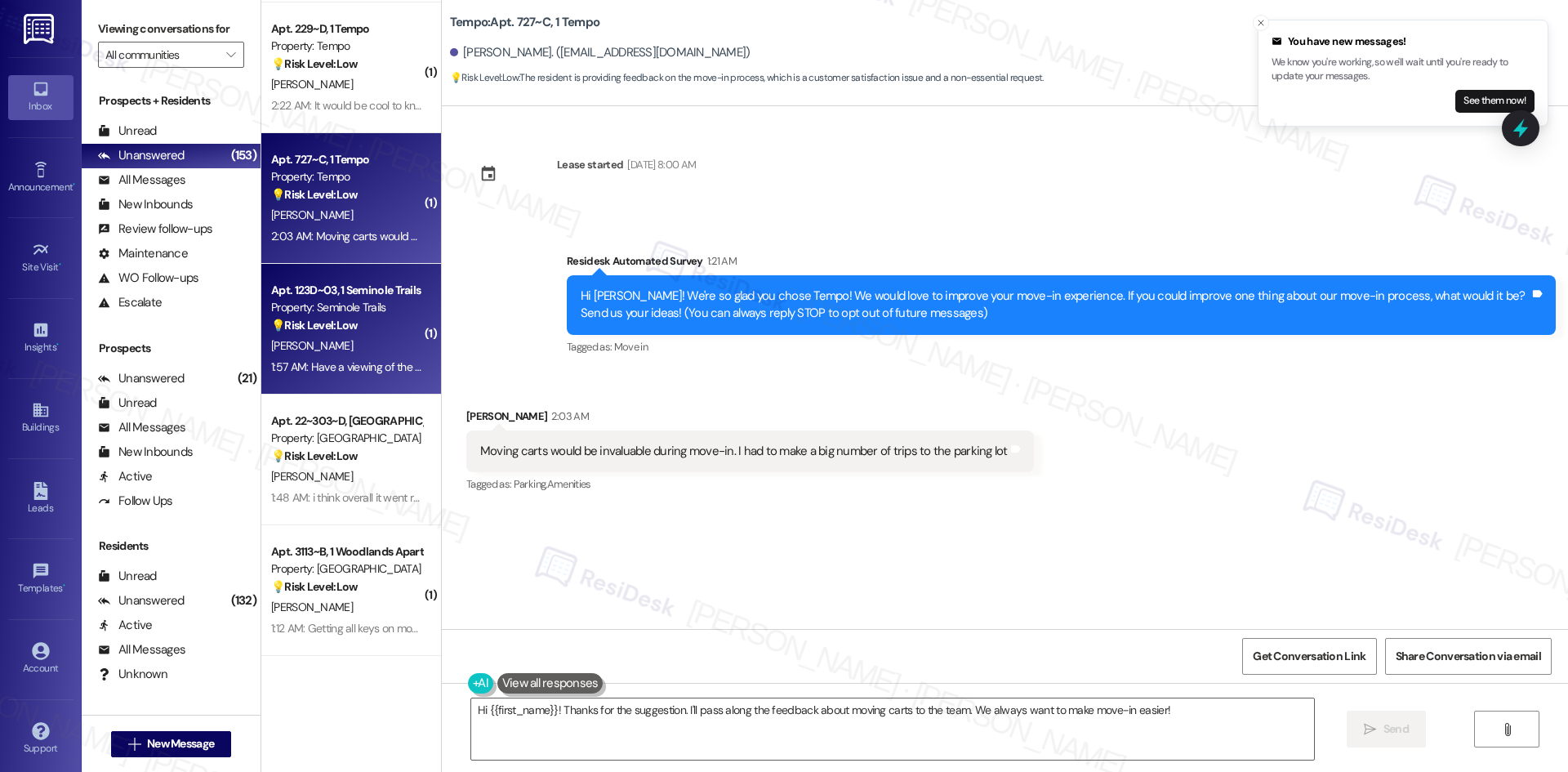
click at [340, 310] on div "Property: Seminole Trails" at bounding box center [347, 307] width 151 height 17
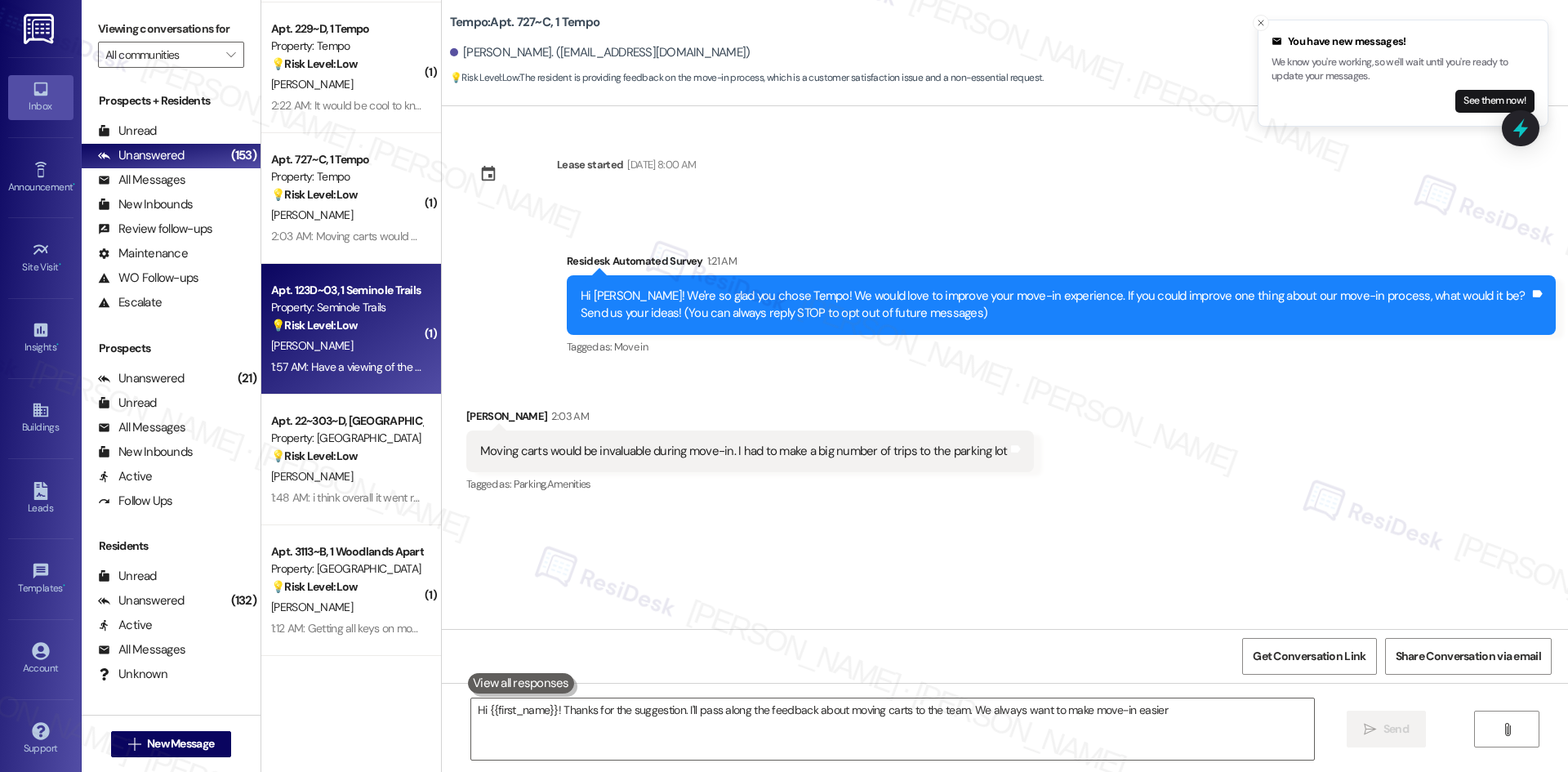
type textarea "Hi {{first_name}}! Thanks for the suggestion. I'll pass along the feedback abou…"
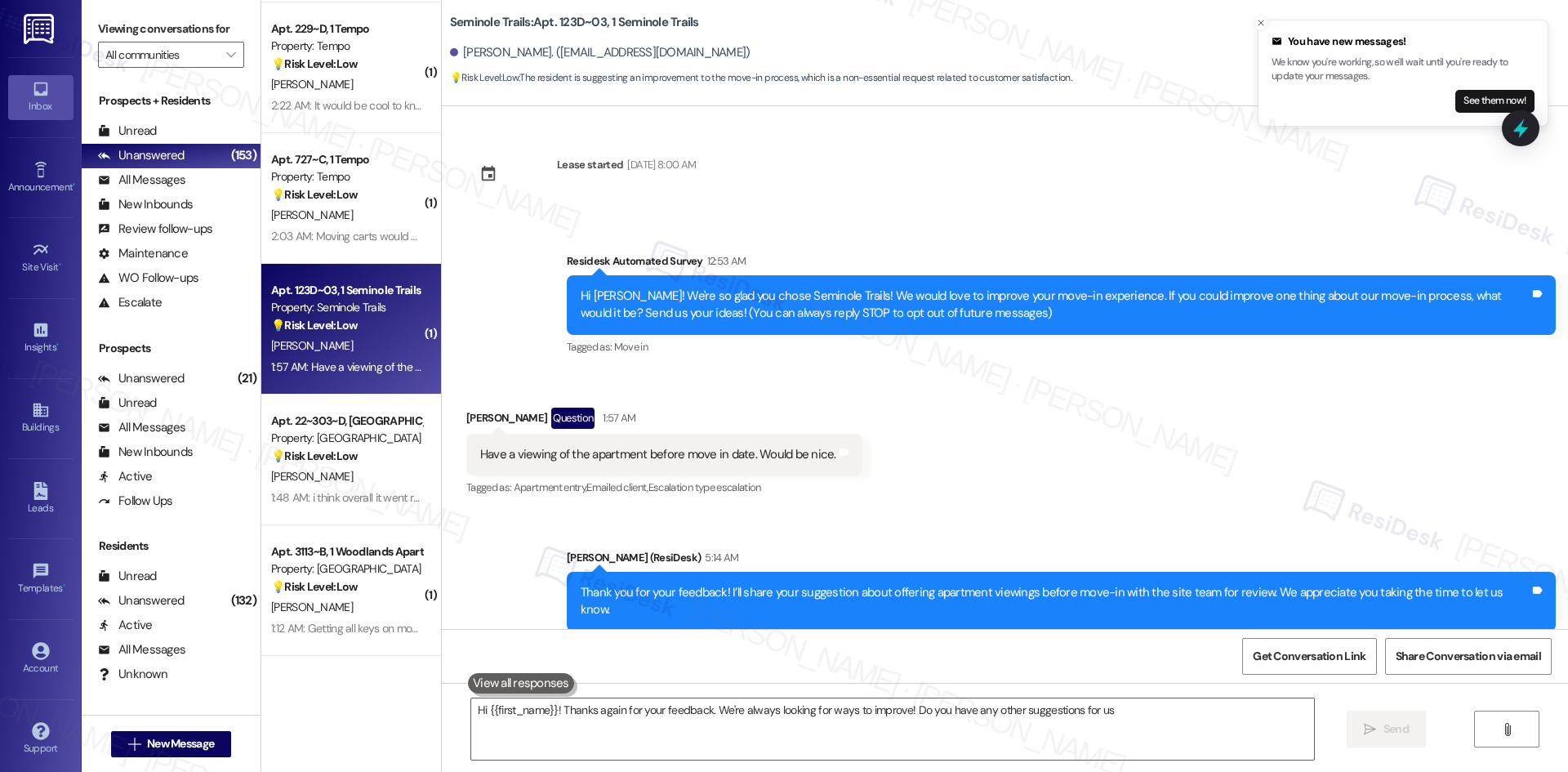
type textarea "Hi {{first_name}}! Thanks again for your feedback. We're always looking for way…"
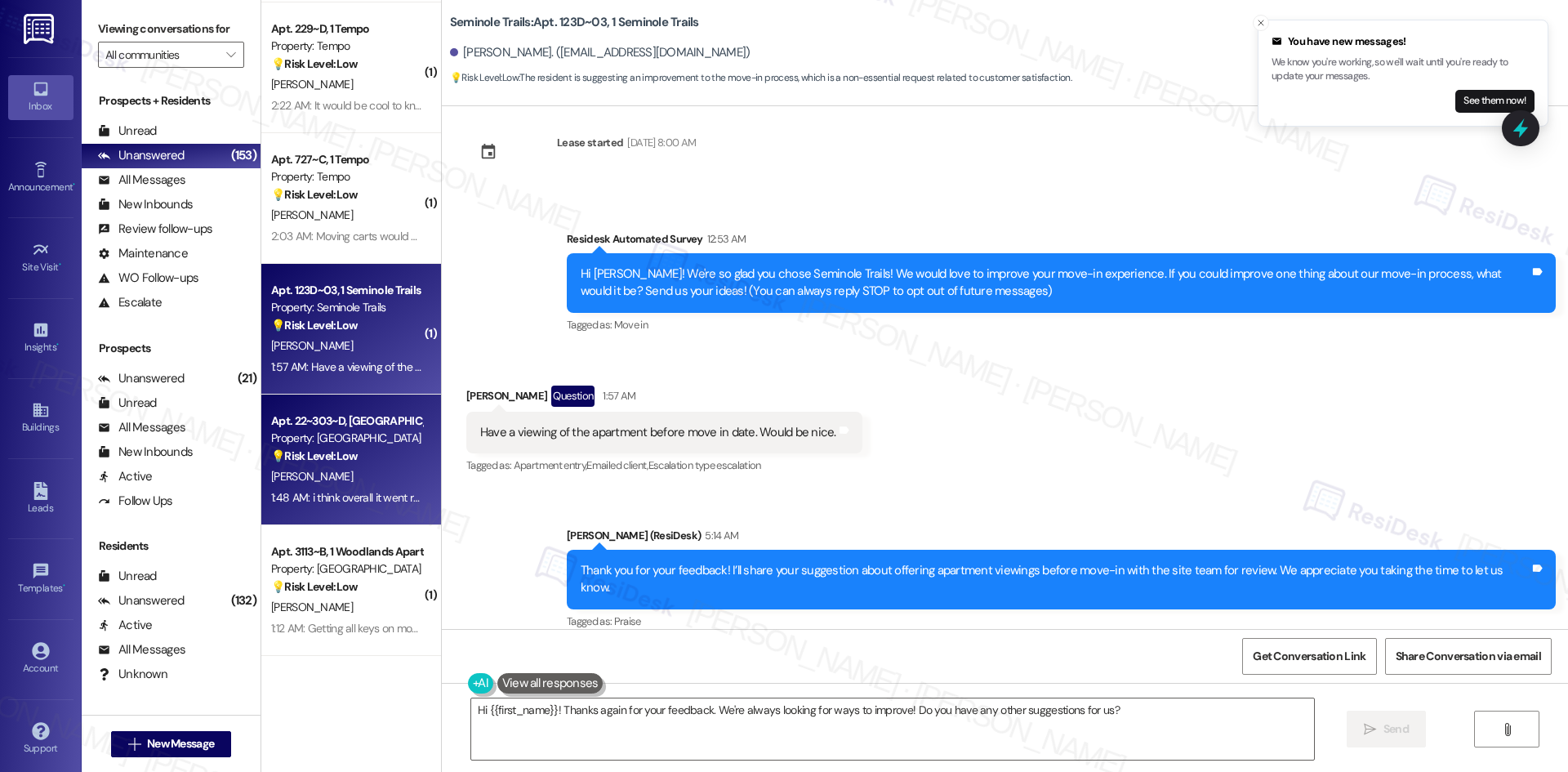
click at [319, 474] on div "A. Howard" at bounding box center [347, 476] width 154 height 20
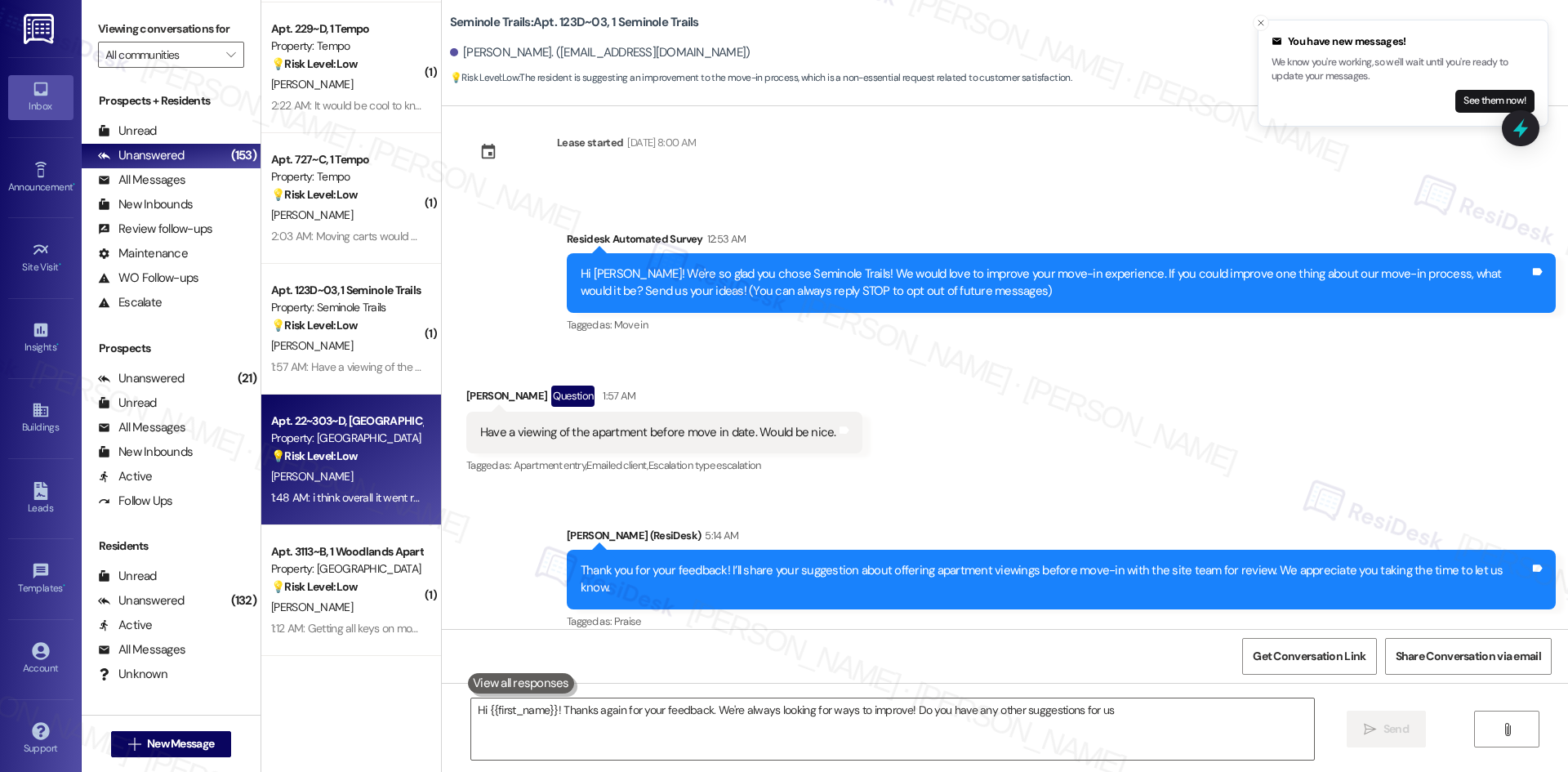
type textarea "Hi {{first_name}}! Thanks again for your feedback. We're always looking for way…"
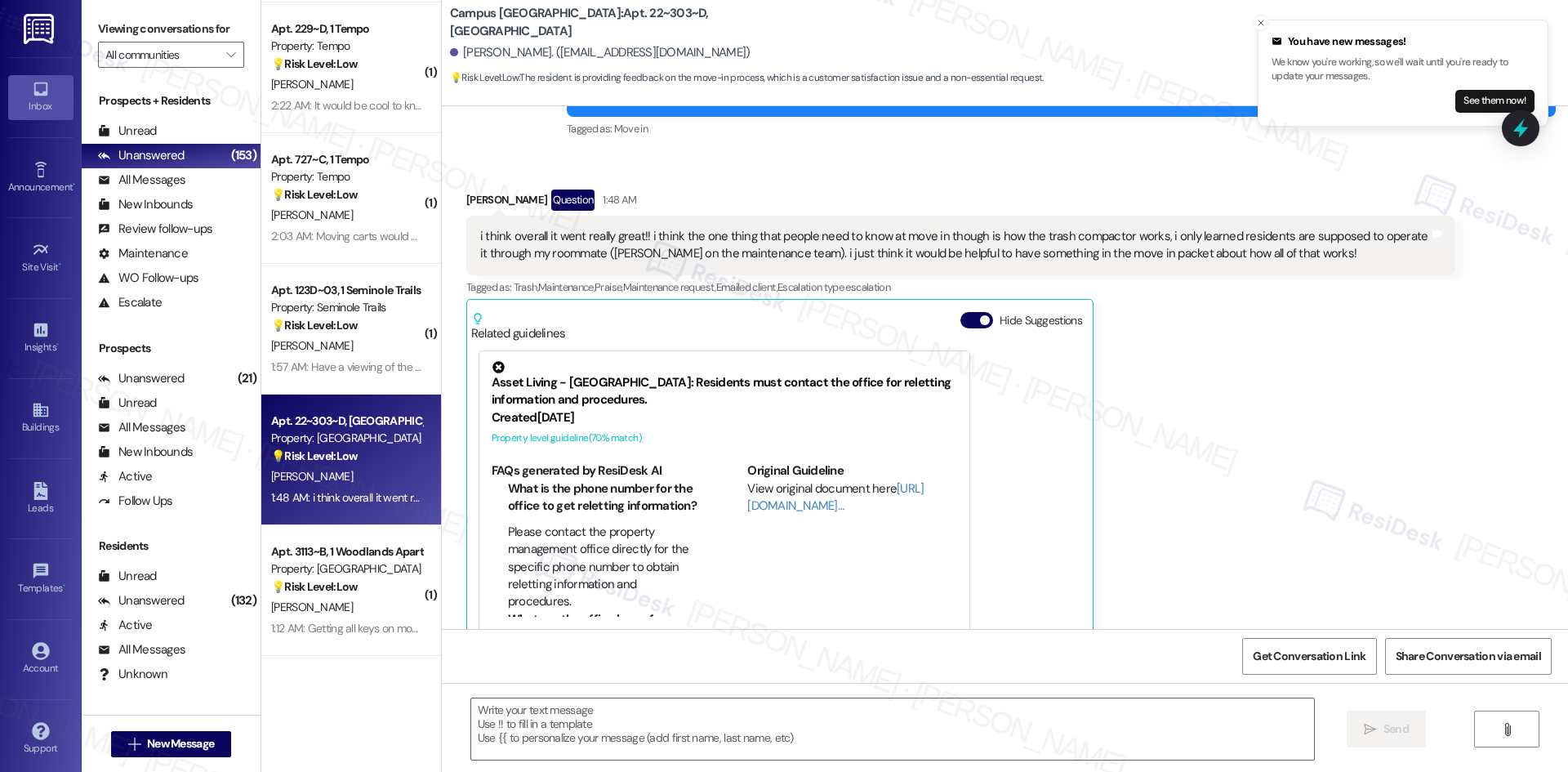
scroll to position [258, 0]
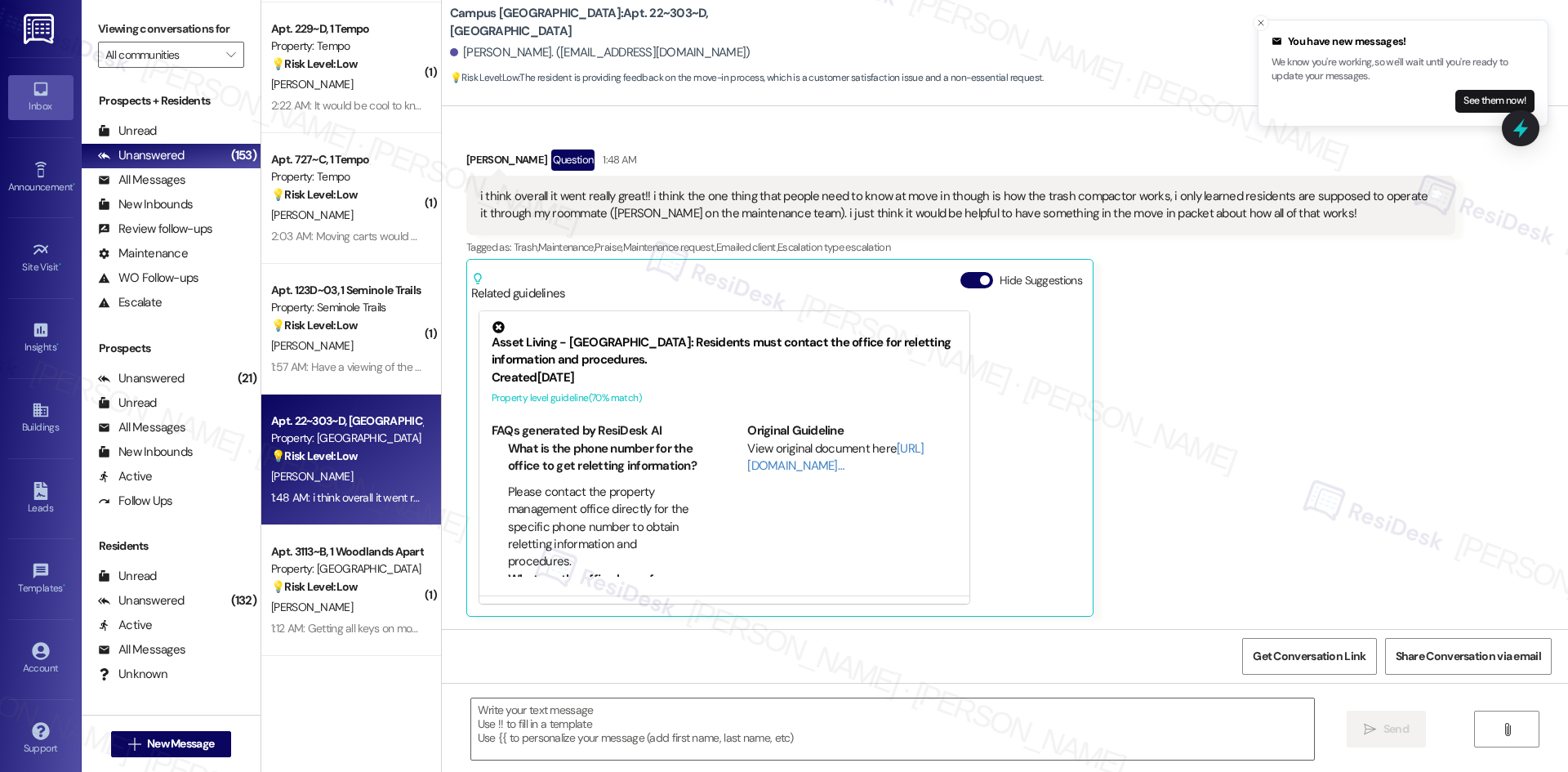
type textarea "Fetching suggested responses. Please feel free to read through the conversation…"
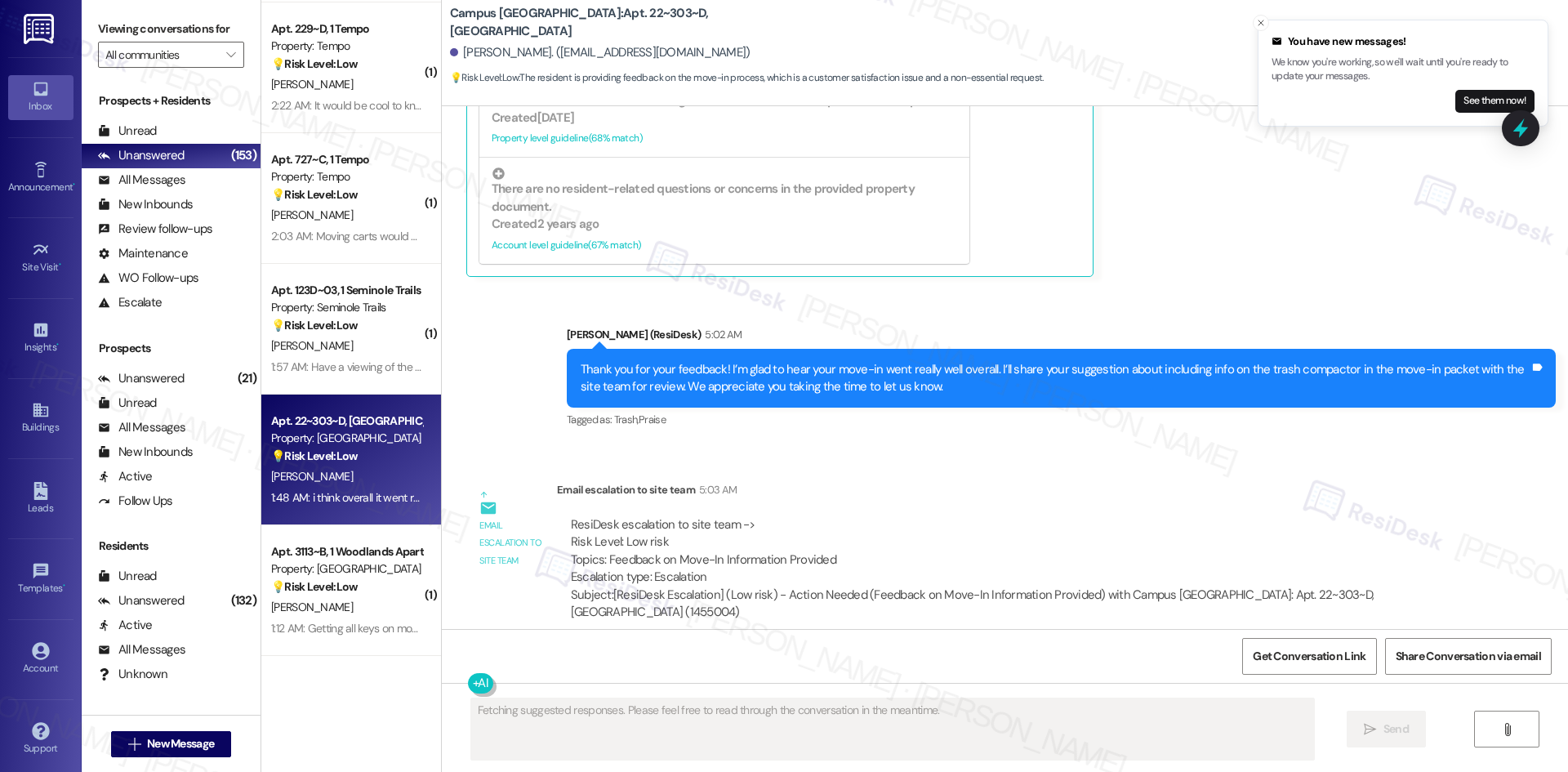
scroll to position [615, 0]
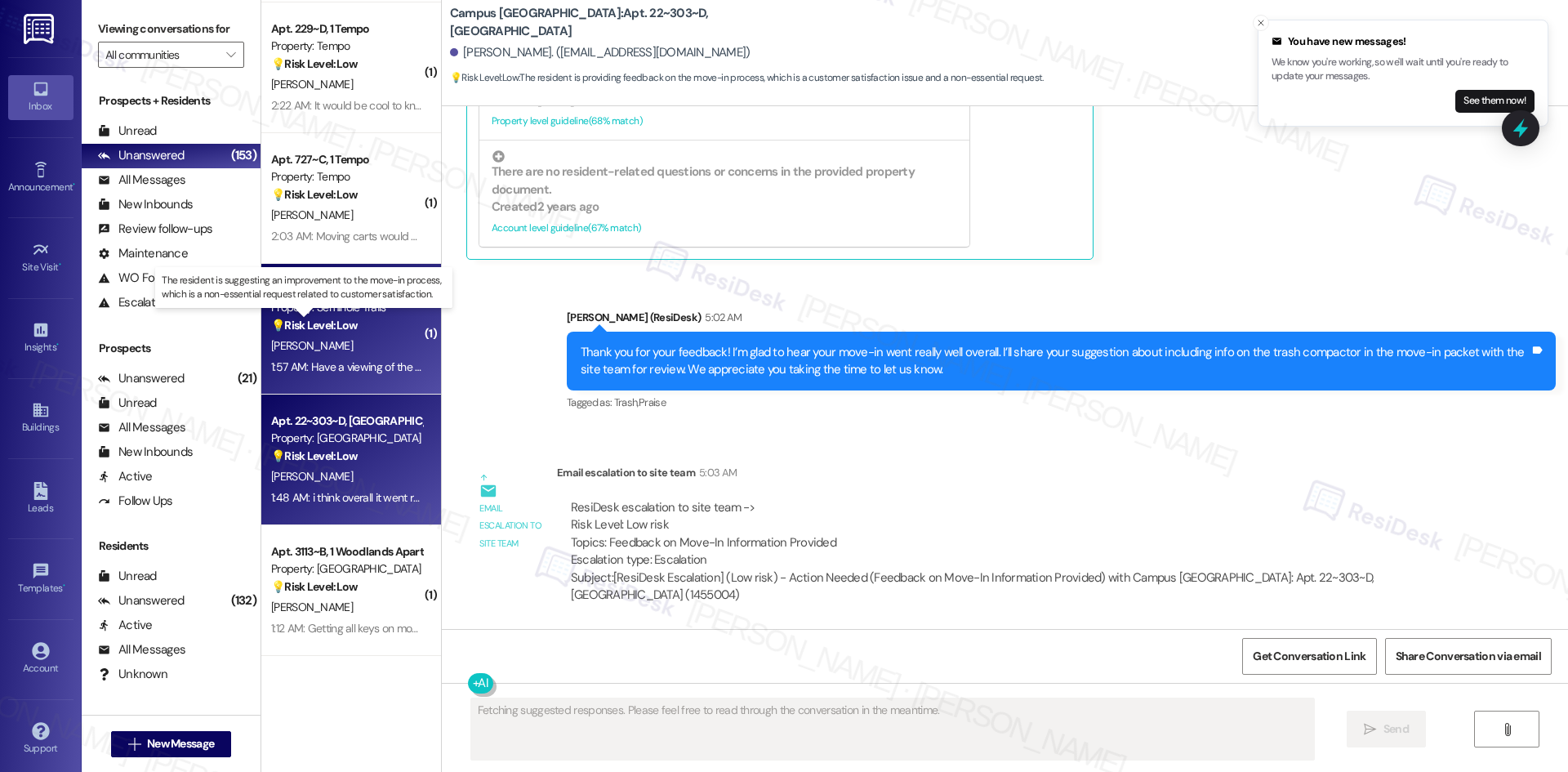
click at [334, 320] on strong "💡 Risk Level: Low" at bounding box center [315, 325] width 87 height 15
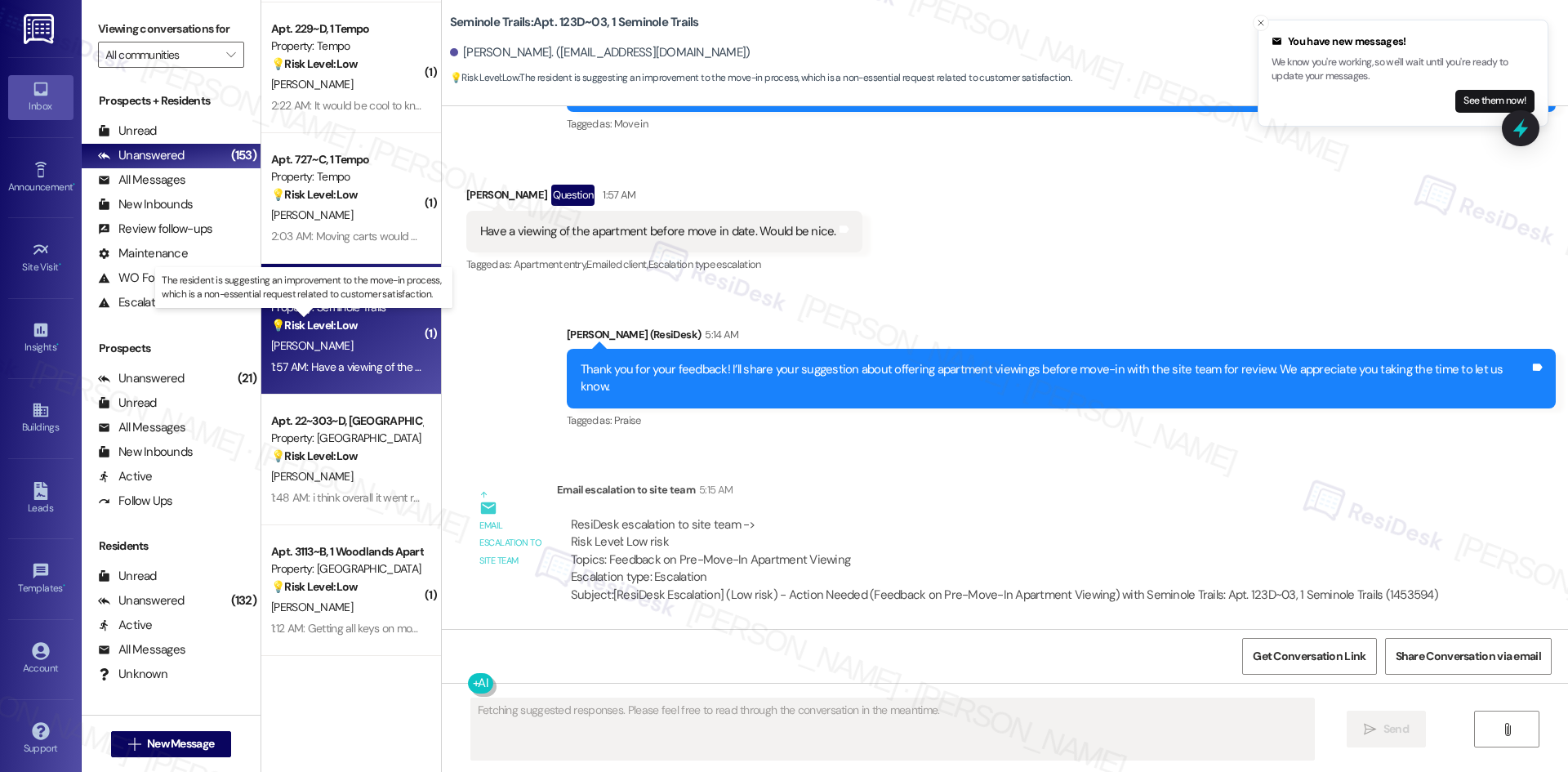
scroll to position [206, 0]
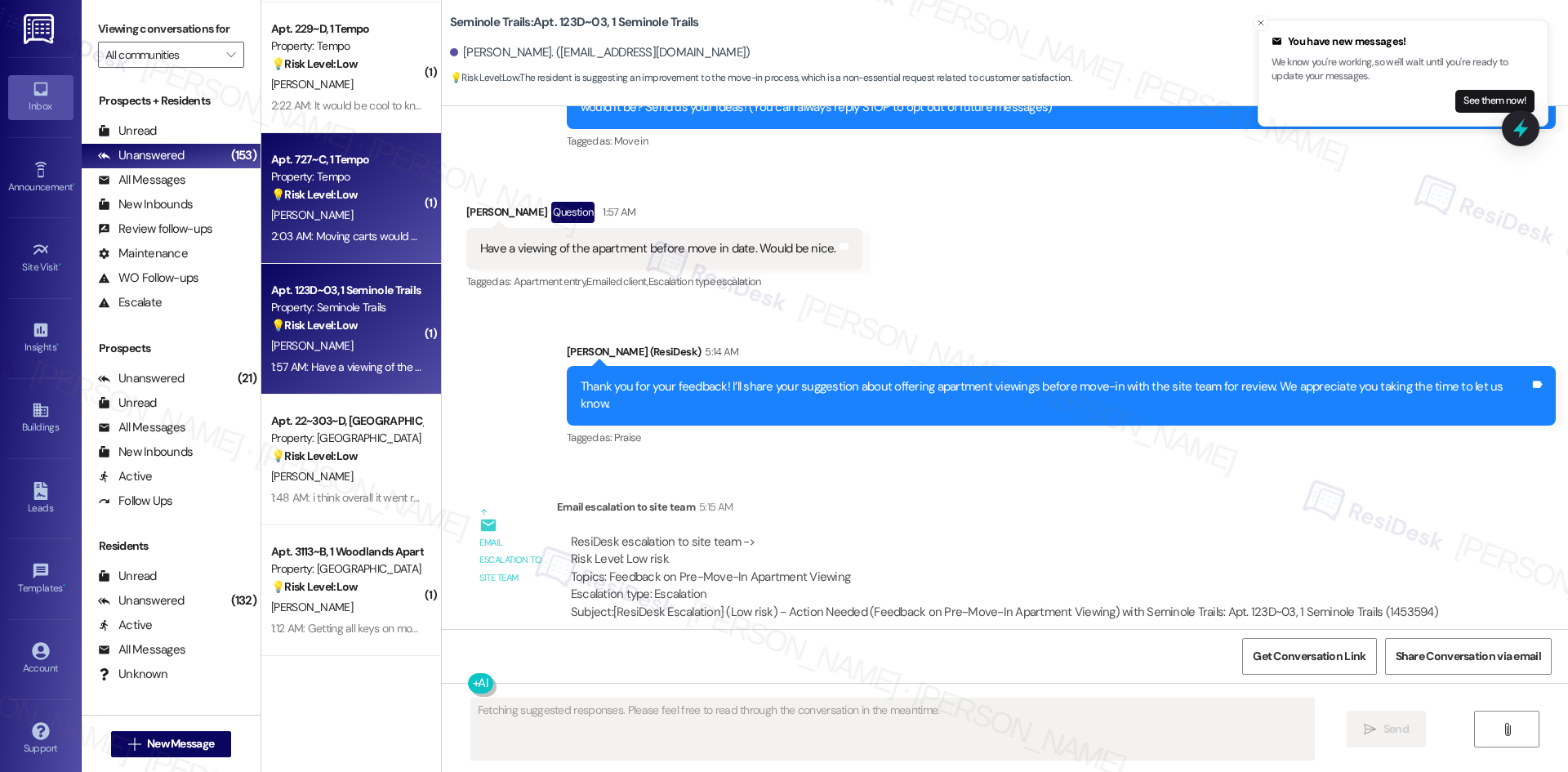
click at [336, 242] on div "2:03 AM: Moving carts would be invaluable during move-in. I had to make a big n…" at bounding box center [537, 236] width 531 height 15
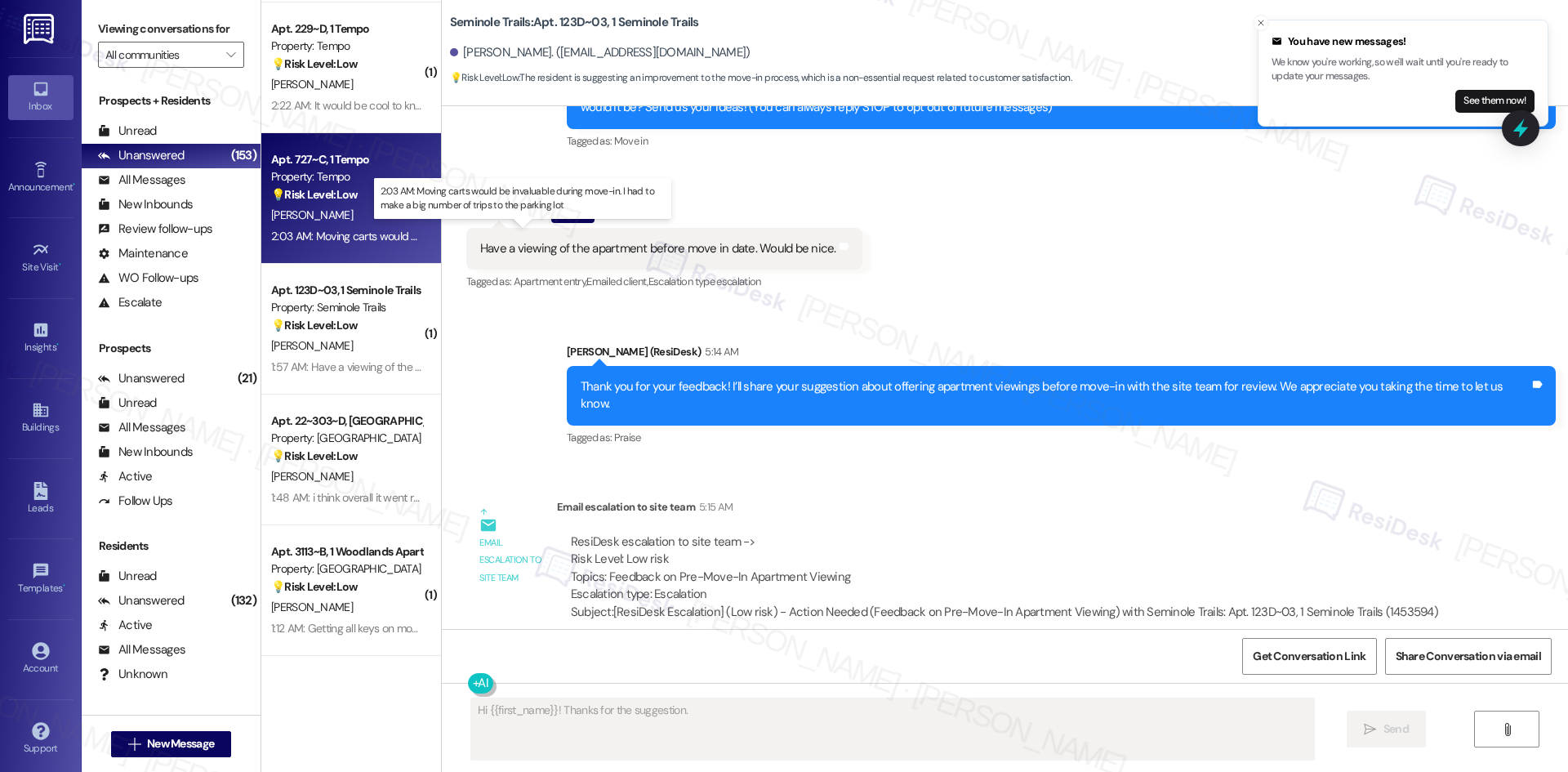
scroll to position [0, 0]
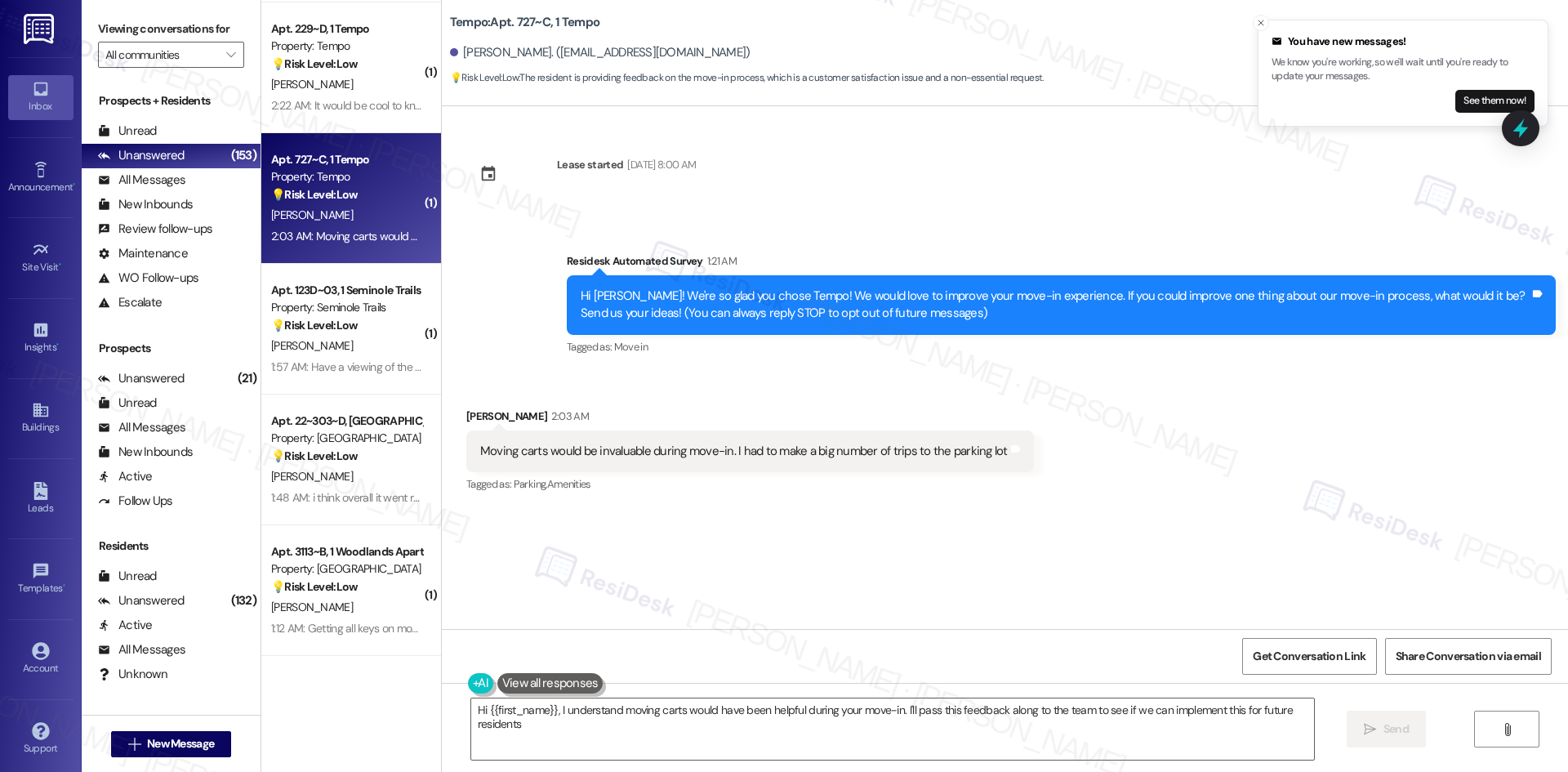
type textarea "Hi {{first_name}}, I understand moving carts would have been helpful during you…"
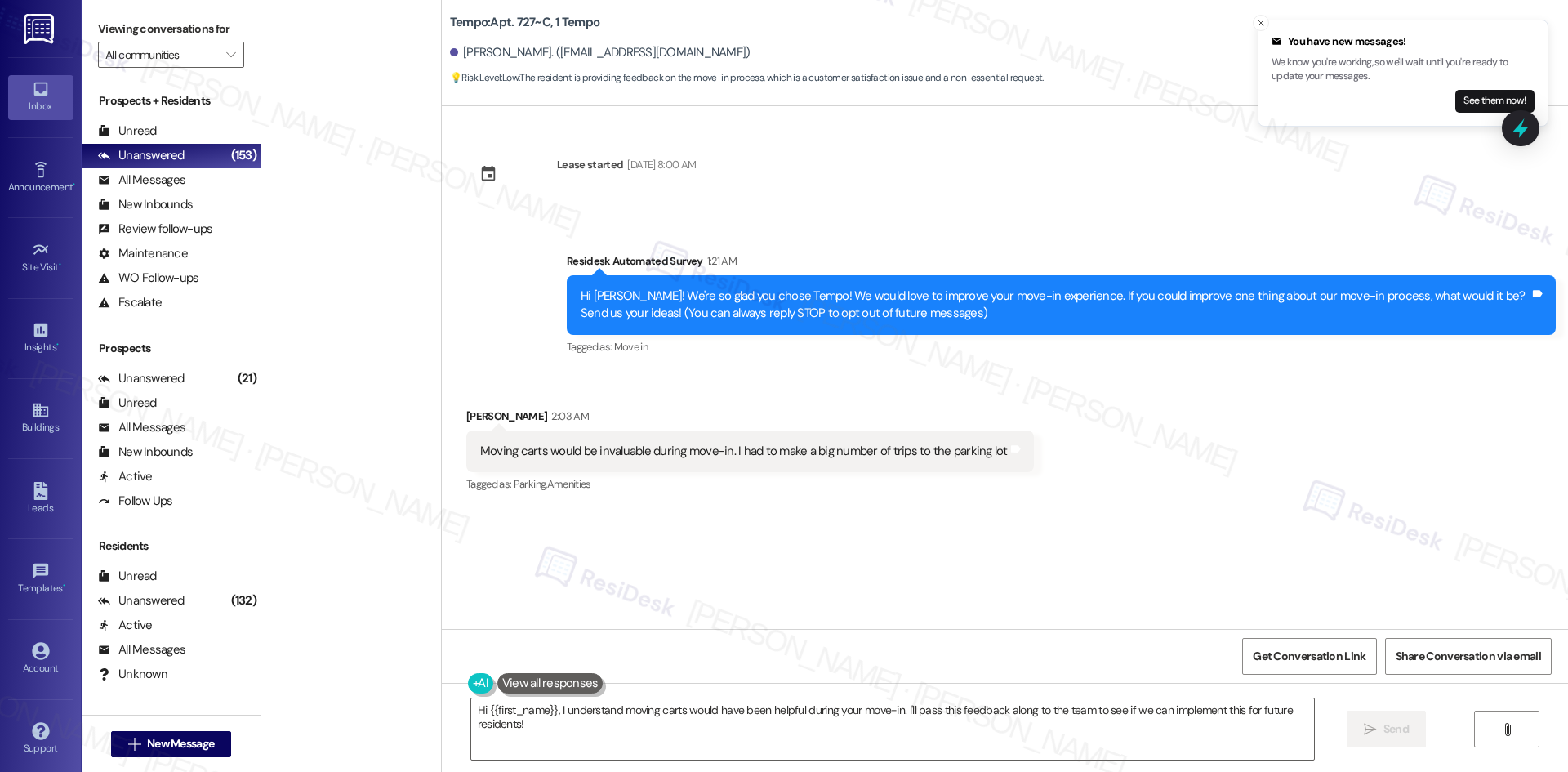
scroll to position [5225, 0]
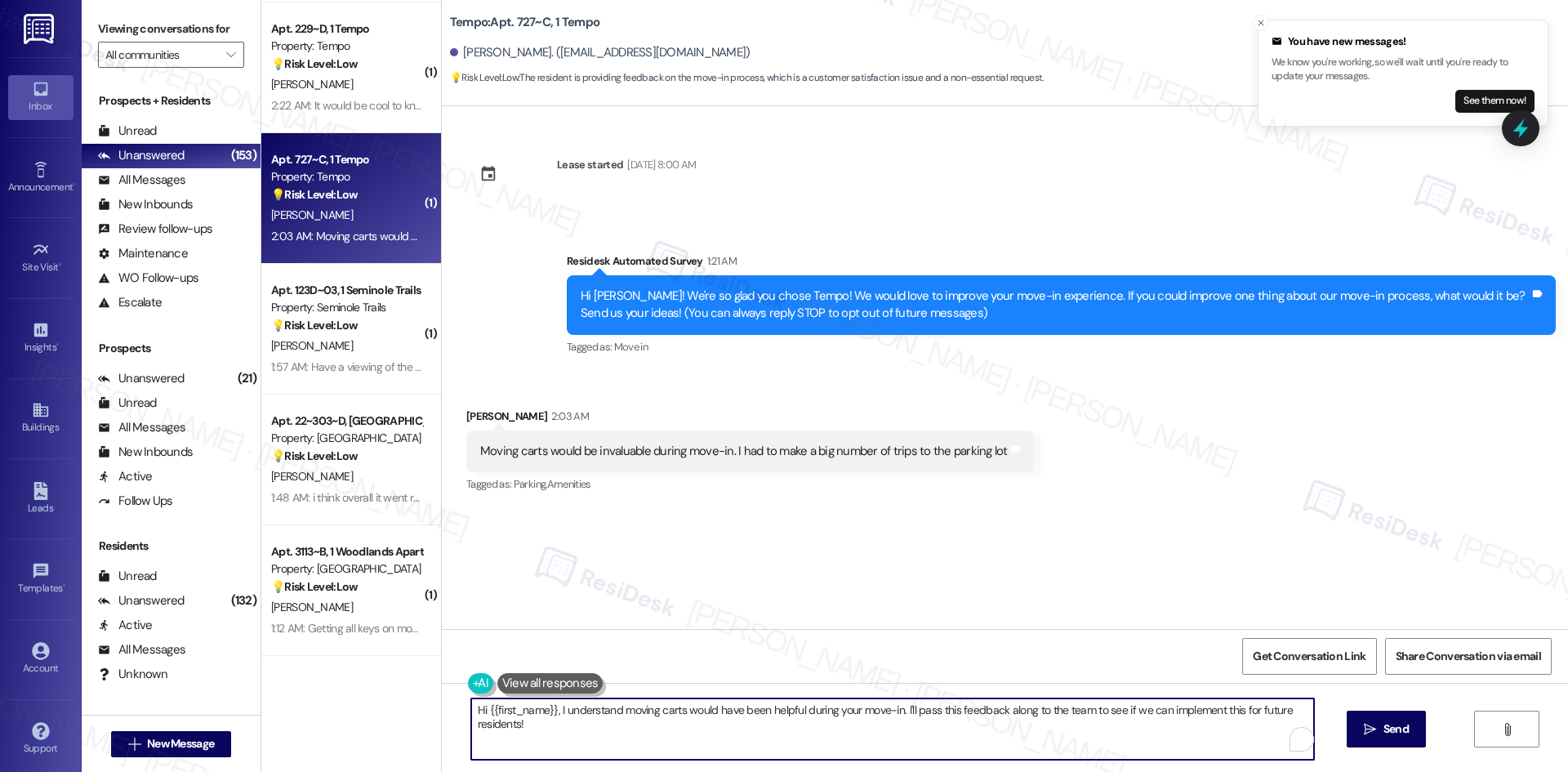
click at [696, 715] on textarea "Hi {{first_name}}, I understand moving carts would have been helpful during you…" at bounding box center [892, 729] width 843 height 61
paste textarea "[PERSON_NAME] you for your feedback! I’ll share your suggestion about providing…"
type textarea "Thank you for your feedback! I’ll share your suggestion about providing moving …"
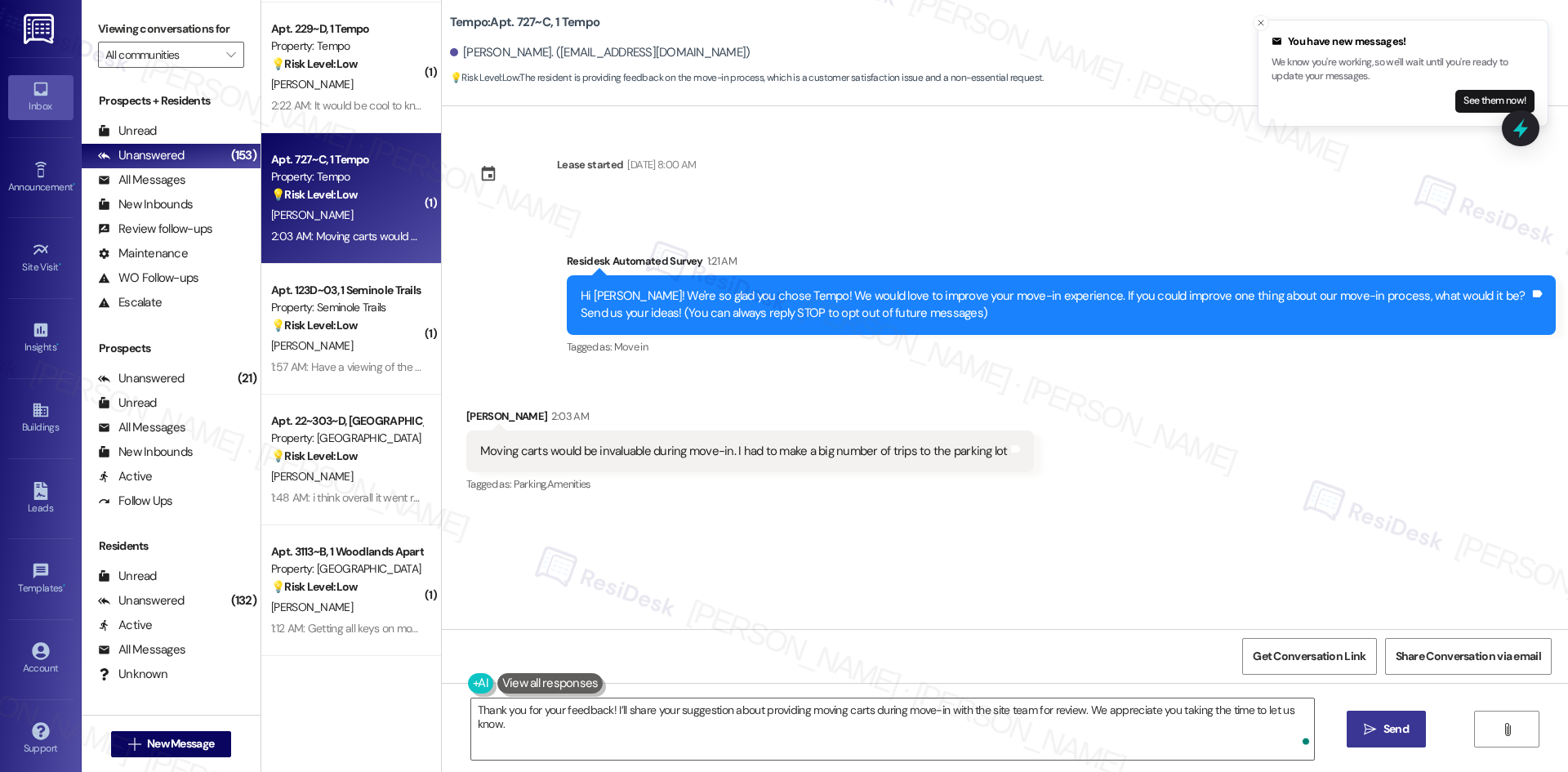
click at [1399, 727] on span "Send" at bounding box center [1396, 729] width 25 height 17
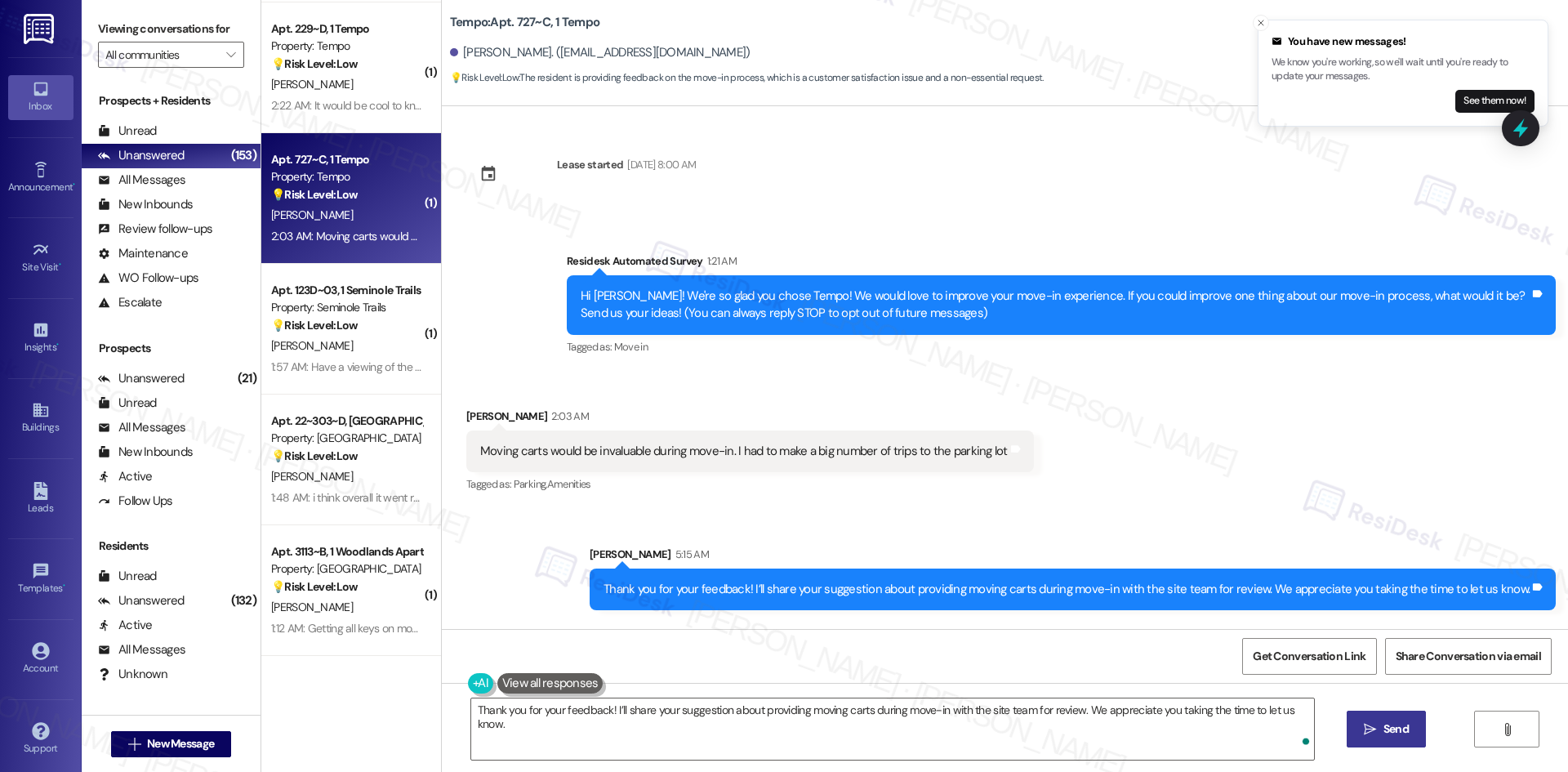
click at [890, 385] on div "Received via SMS Sarvagya Singh 2:03 AM Moving carts would be invaluable during…" at bounding box center [1004, 440] width 1126 height 138
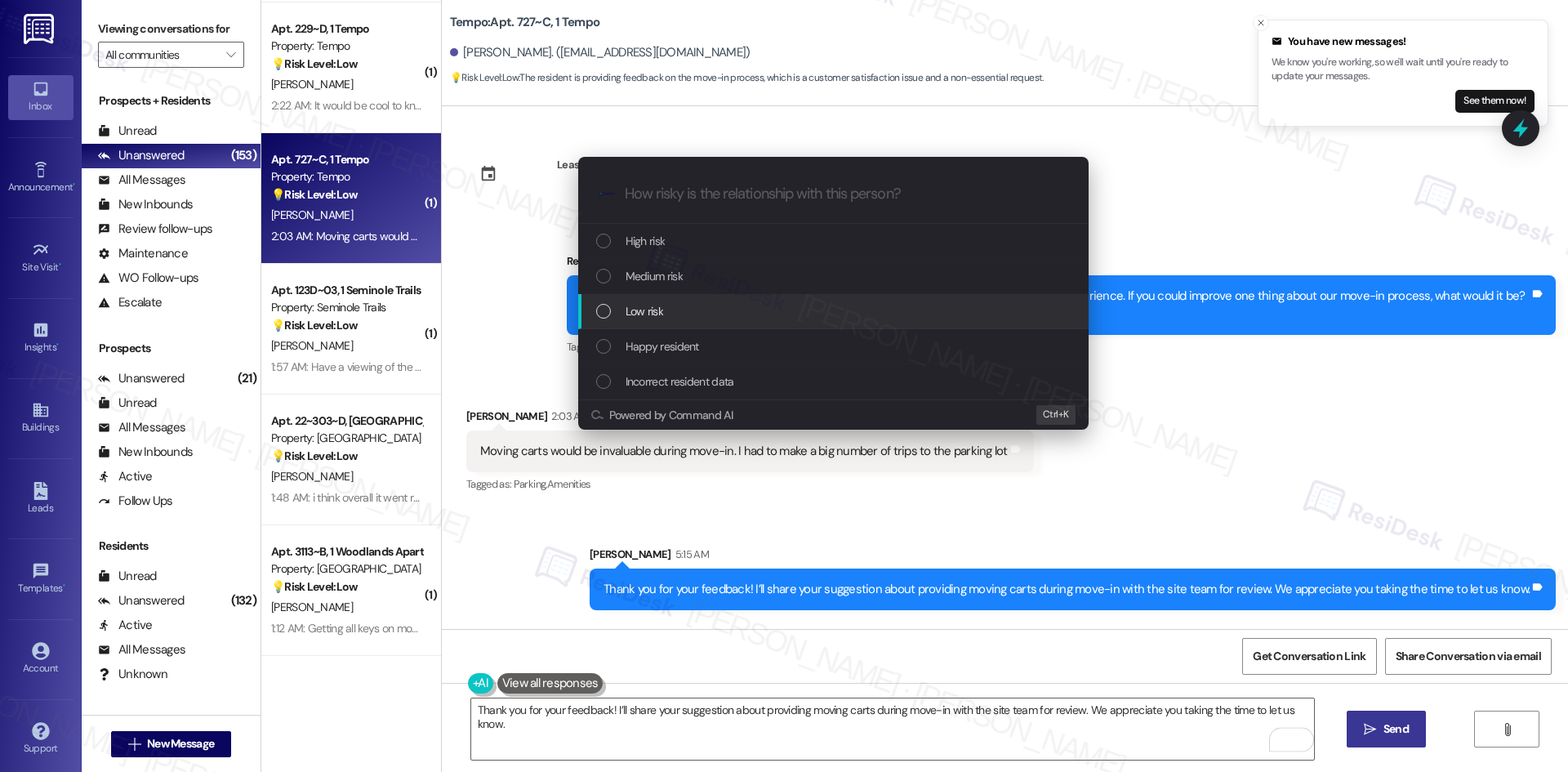
click at [683, 316] on div "Low risk" at bounding box center [835, 311] width 478 height 18
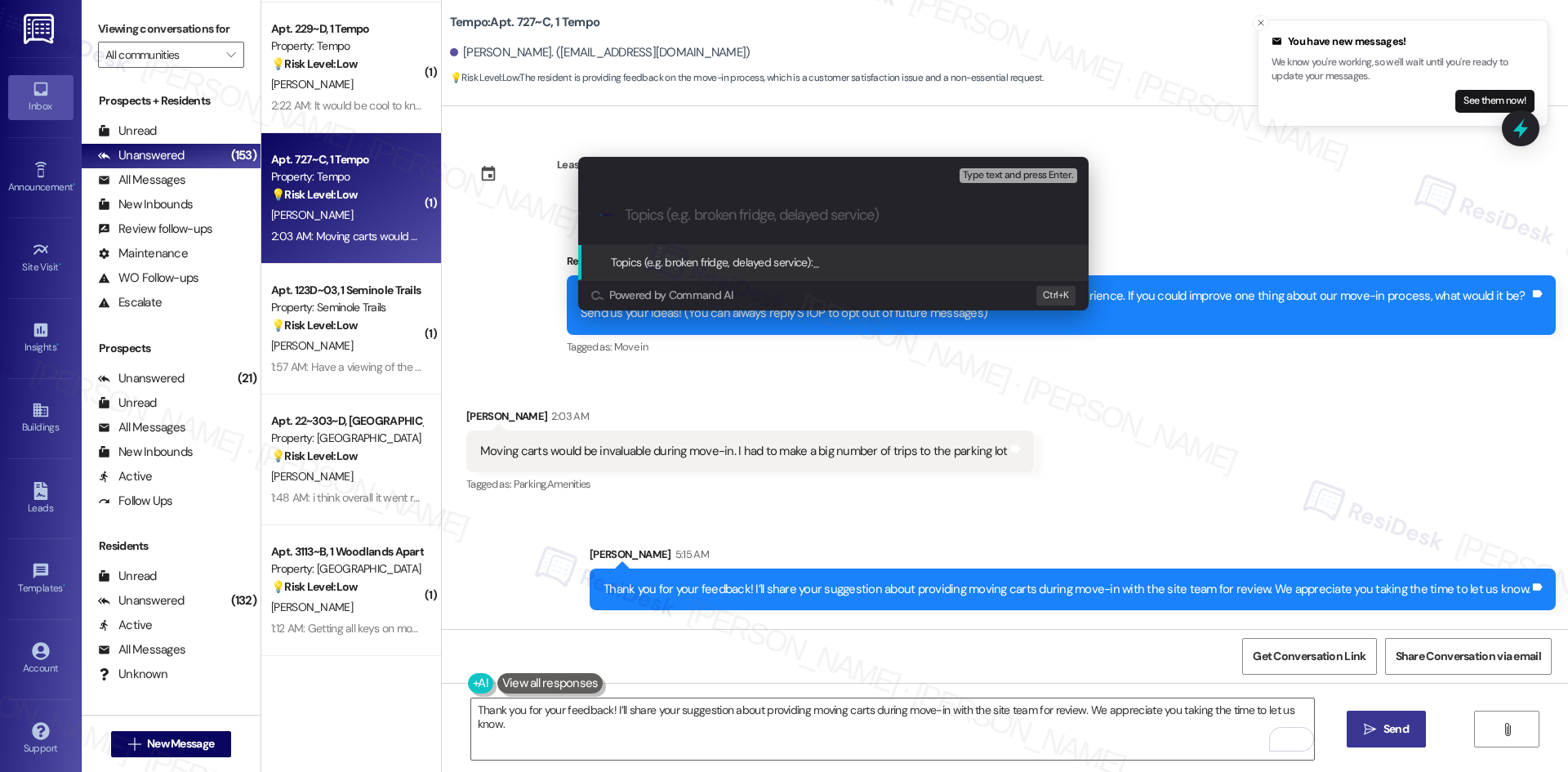
click at [689, 211] on input "Topics (e.g. broken fridge, delayed service)" at bounding box center [846, 215] width 443 height 17
paste input "Feedback on Move-In Equipment"
type input "Feedback on Move-In Equipment"
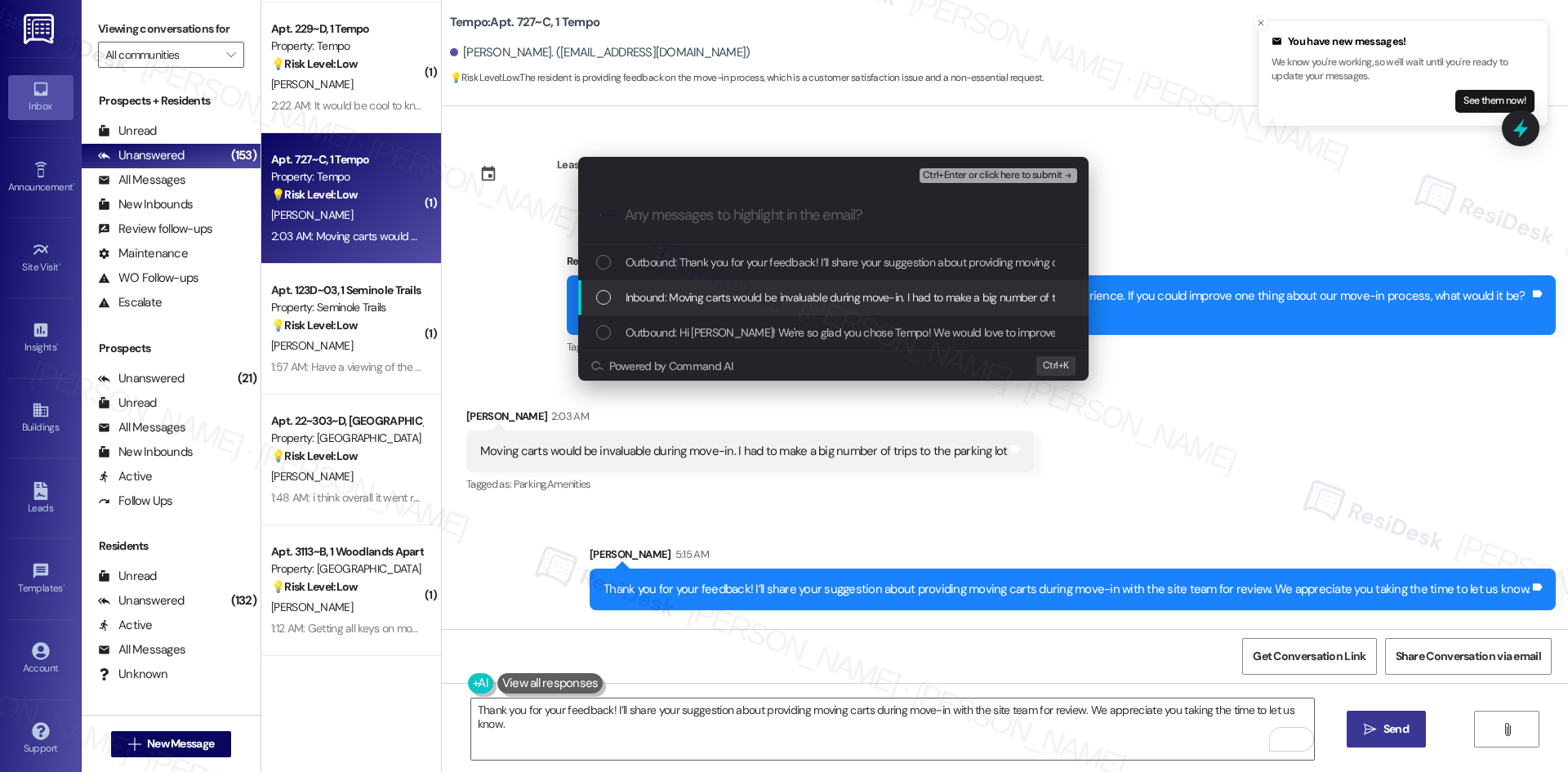
click at [698, 285] on div "Inbound: Moving carts would be invaluable during move-in. I had to make a big n…" at bounding box center [833, 297] width 510 height 35
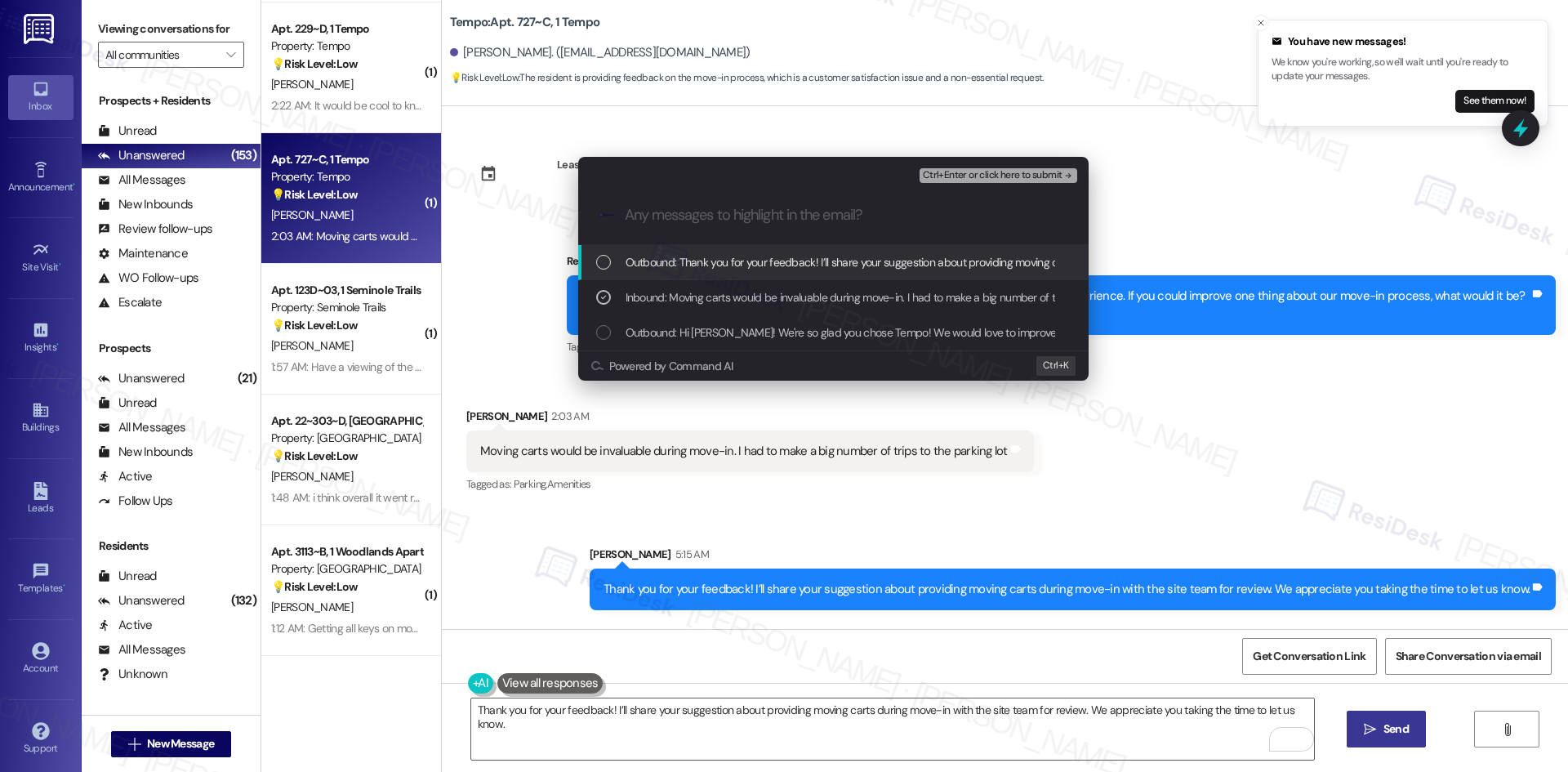
click at [1045, 174] on span "Ctrl+Enter or click here to submit" at bounding box center [992, 175] width 139 height 11
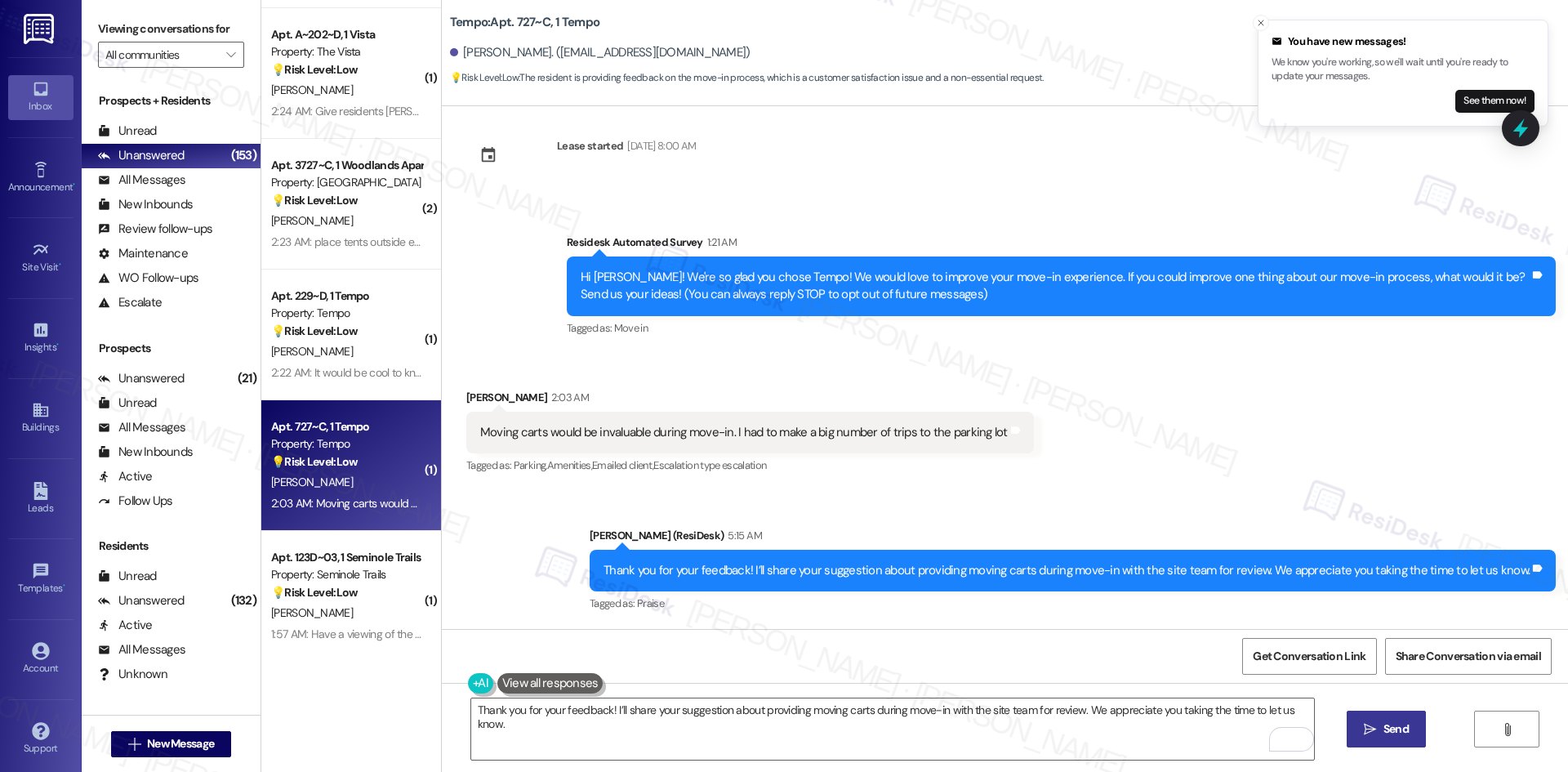
scroll to position [4899, 0]
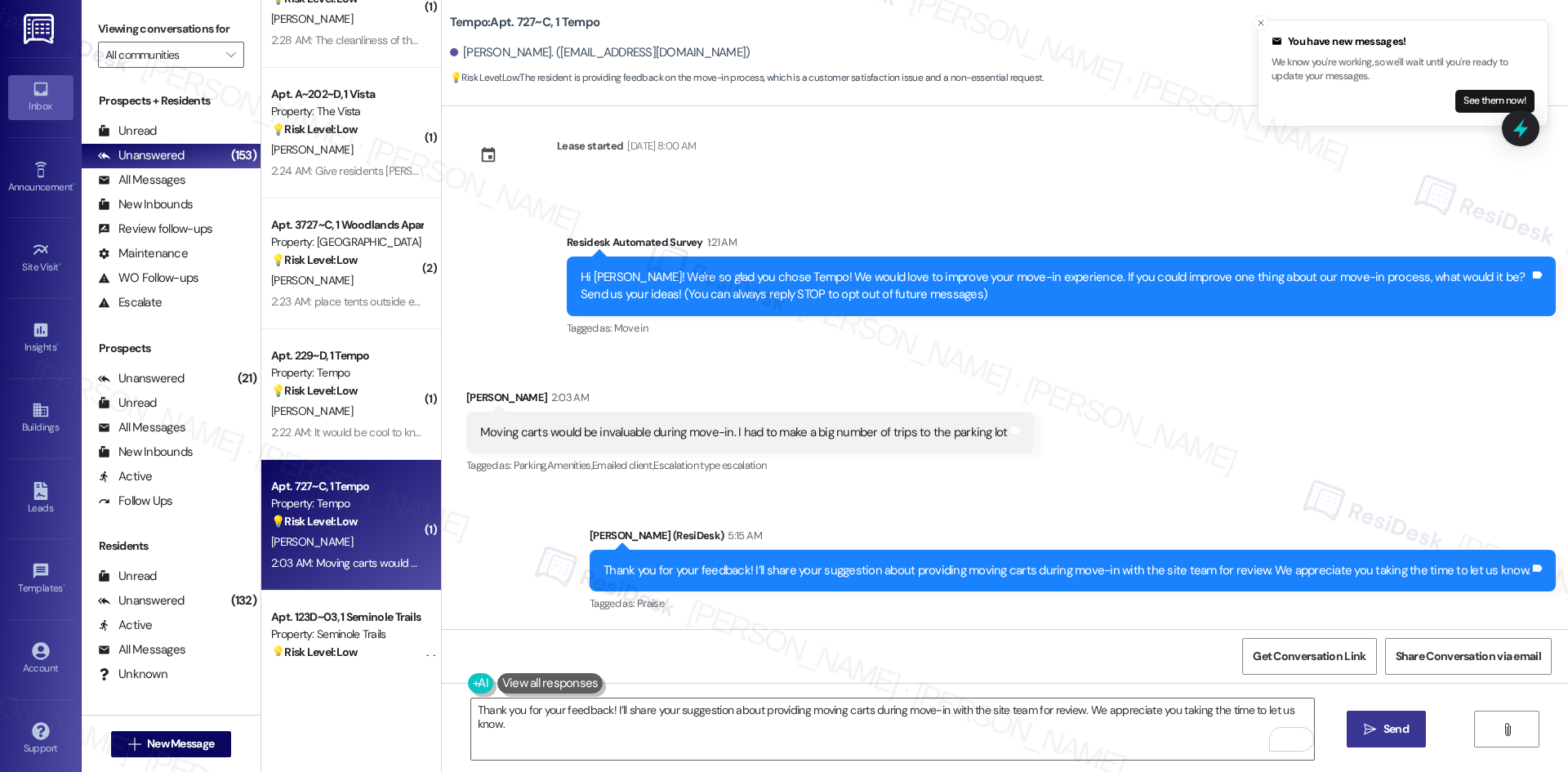
click at [349, 396] on strong "💡 Risk Level: Low" at bounding box center [315, 390] width 87 height 15
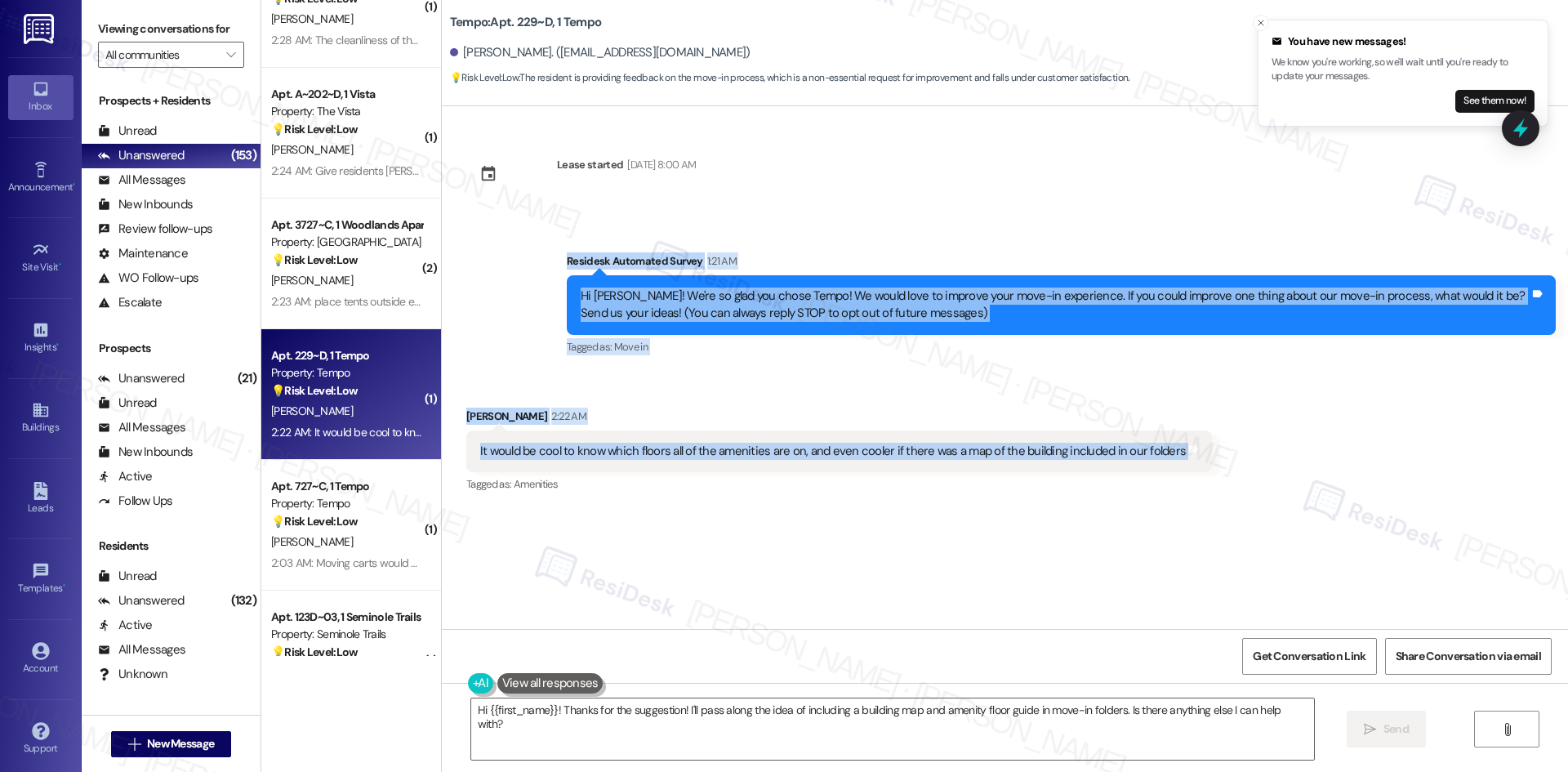
drag, startPoint x: 519, startPoint y: 256, endPoint x: 1203, endPoint y: 434, distance: 706.8
click at [1203, 434] on div "Lease started Aug 18, 2025 at 8:00 AM Survey, sent via SMS Residesk Automated S…" at bounding box center [1004, 368] width 1126 height 523
copy div "Residesk Automated Survey 1:21 AM Hi Eric! We're so glad you chose Tempo! We wo…"
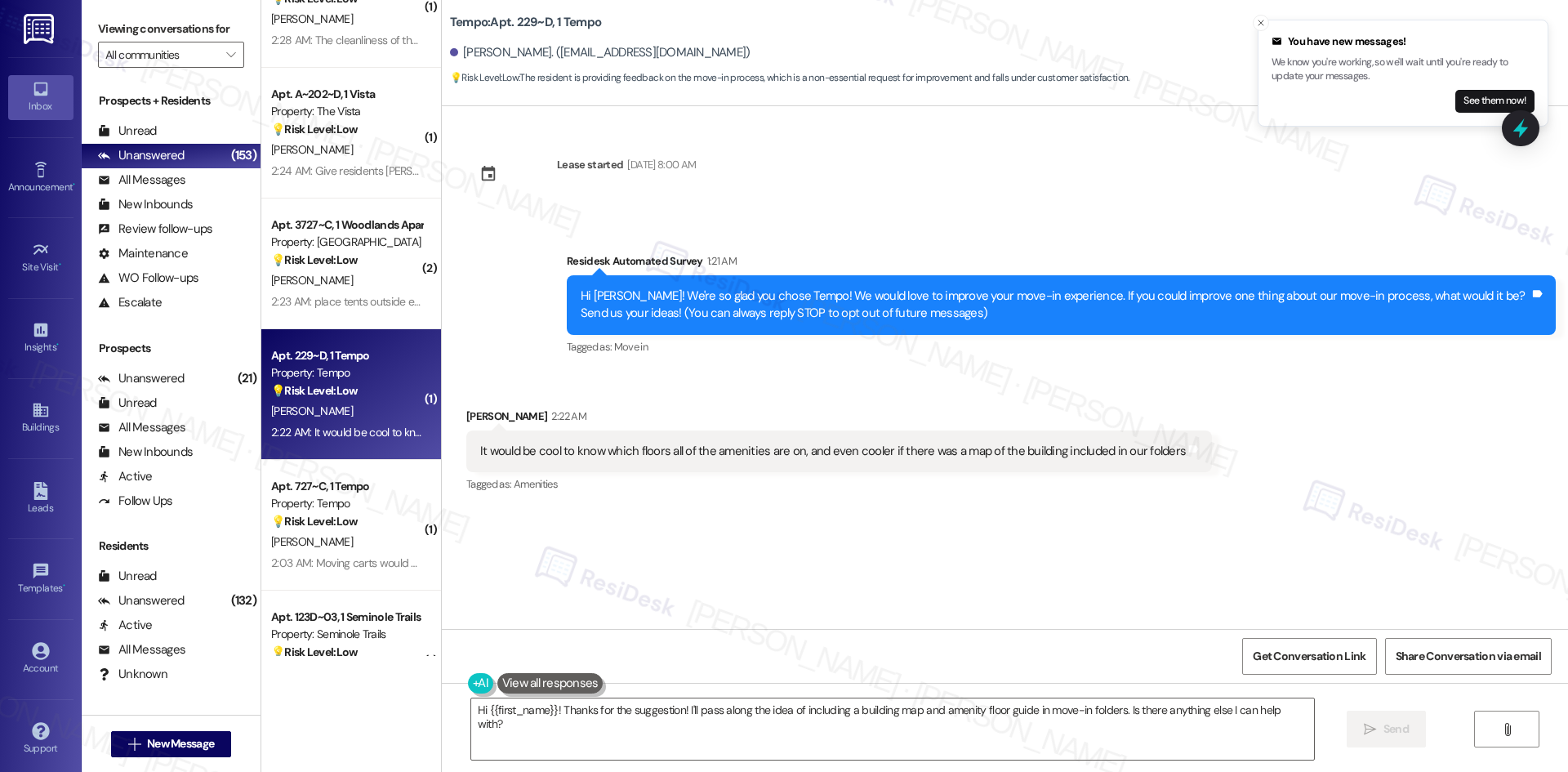
click at [602, 571] on div "Lease started Aug 18, 2025 at 8:00 AM Survey, sent via SMS Residesk Automated S…" at bounding box center [1004, 368] width 1126 height 523
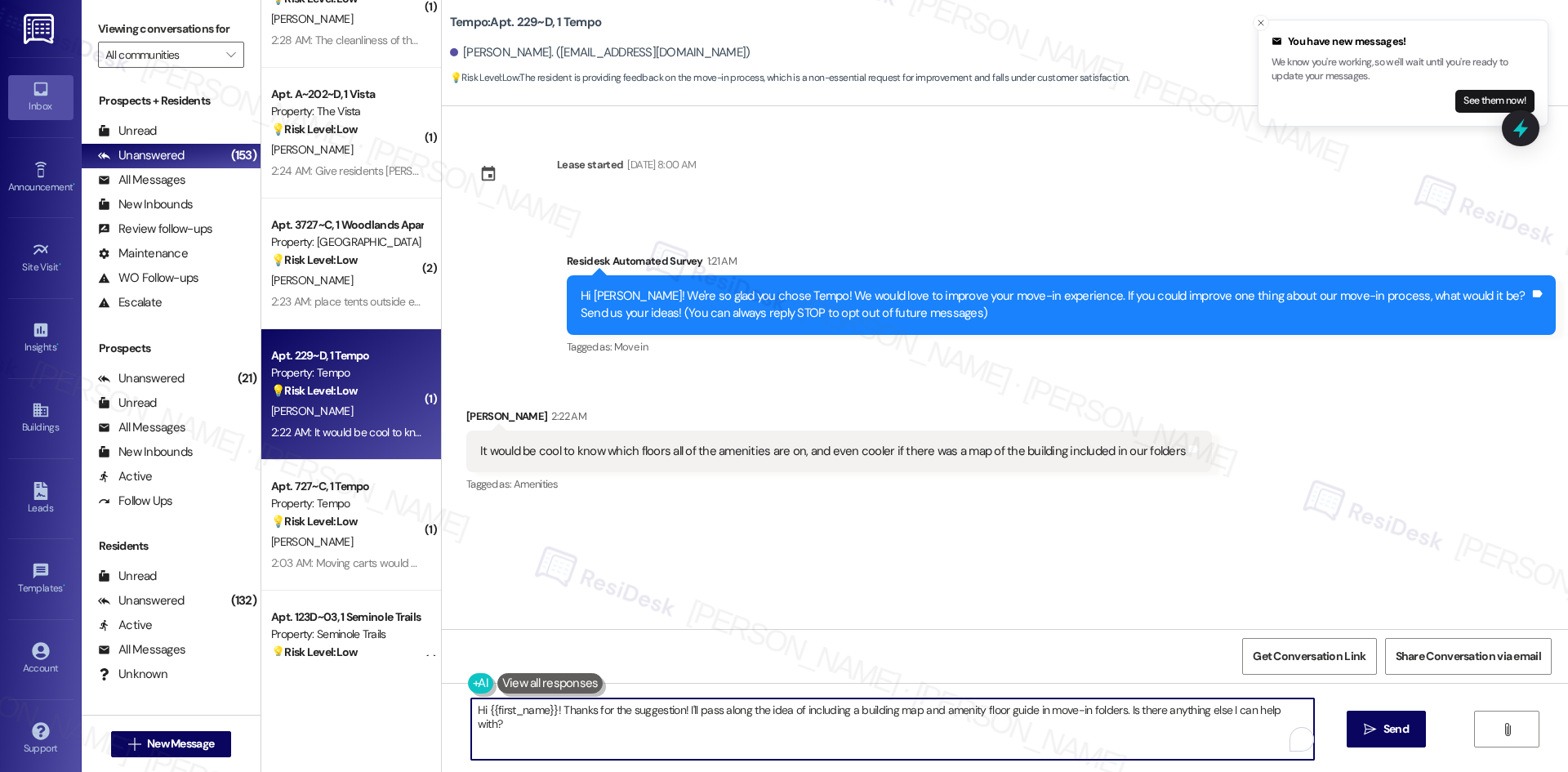
click at [685, 731] on textarea "Hi {{first_name}}! Thanks for the suggestion! I'll pass along the idea of inclu…" at bounding box center [892, 729] width 843 height 61
paste textarea "hank you for your feedback! I’ll share your suggestion about including amenity …"
type textarea "Thank you for your feedback! I’ll share your suggestion about including amenity…"
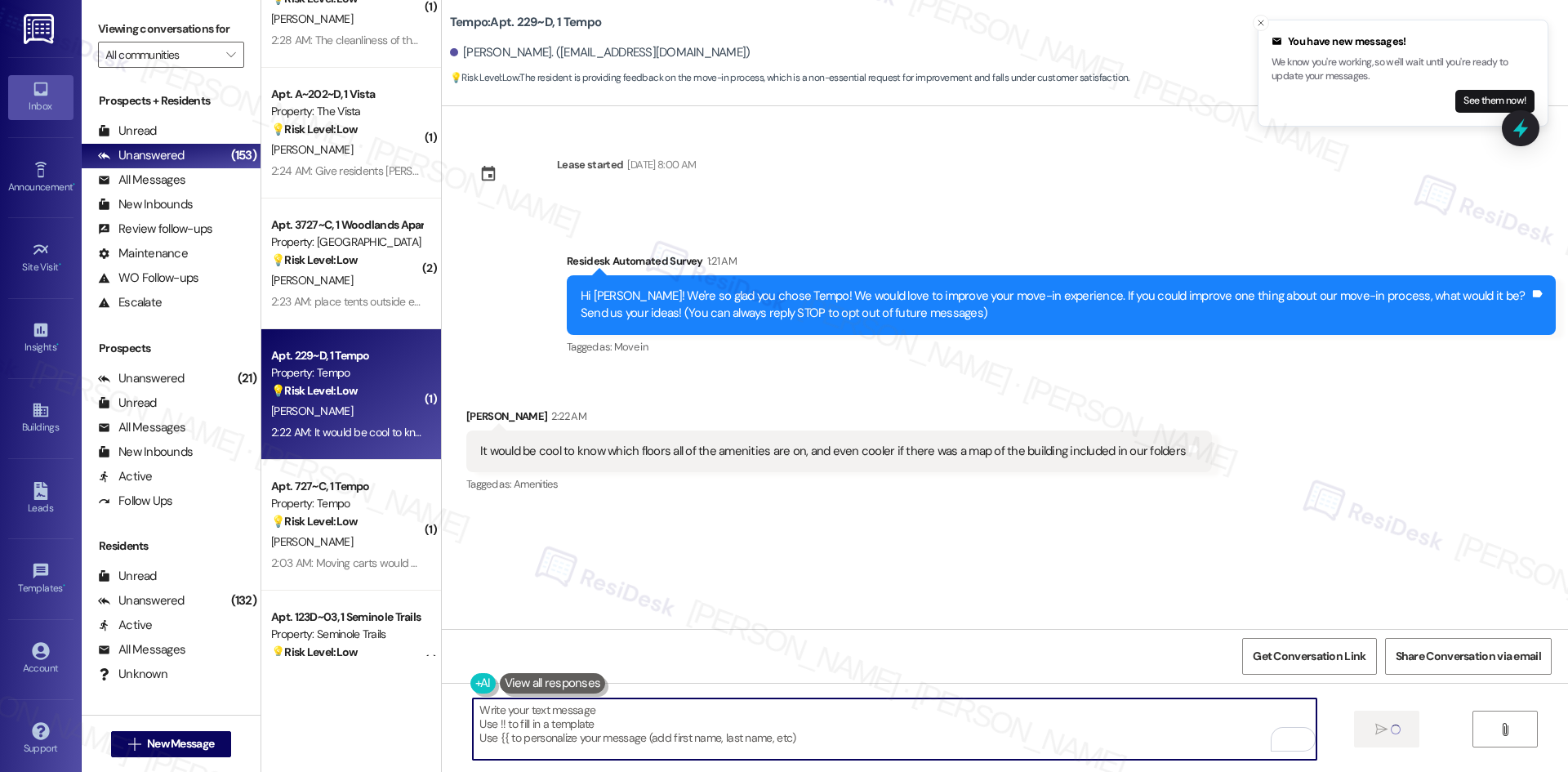
type textarea "Fetching suggested responses. Please feel free to read through the conversation…"
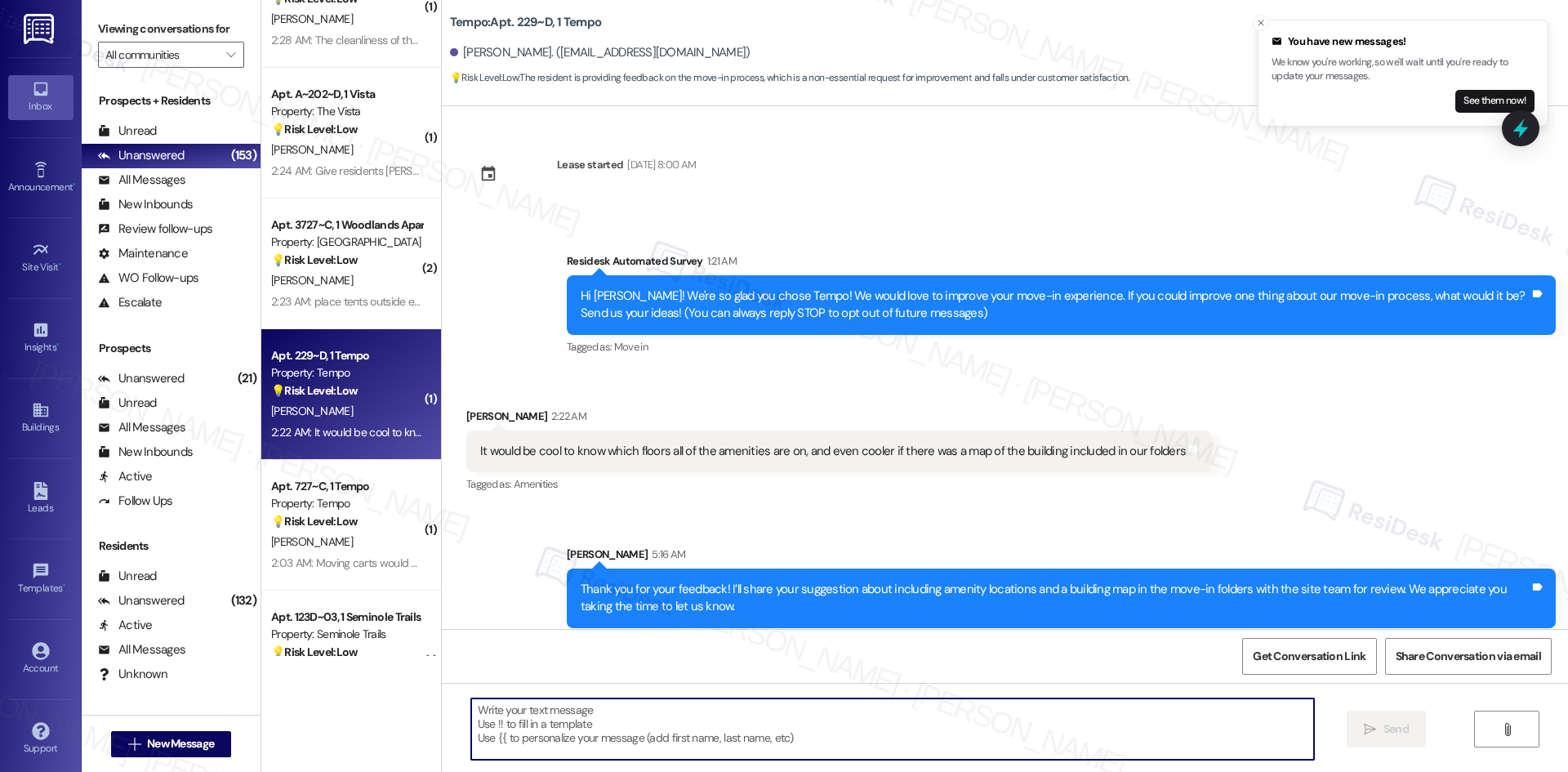
click at [1088, 518] on div "Sent via SMS Sarah 5:16 AM Thank you for your feedback! I’ll share your suggest…" at bounding box center [1004, 574] width 1126 height 131
click at [1087, 519] on div "Sent via SMS Sarah 5:16 AM Thank you for your feedback! I’ll share your suggest…" at bounding box center [1004, 574] width 1126 height 131
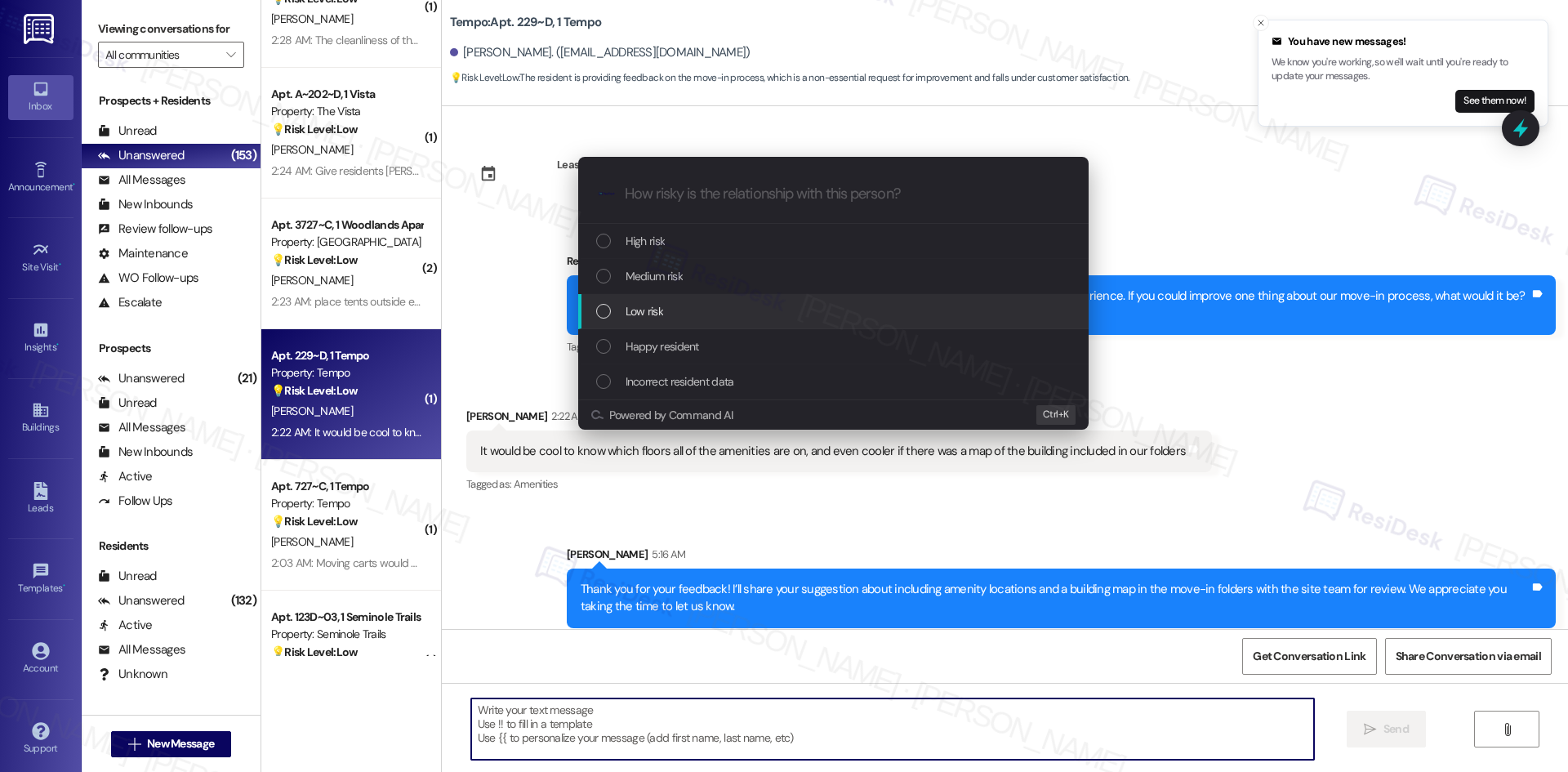
click at [683, 306] on div "Low risk" at bounding box center [835, 311] width 478 height 18
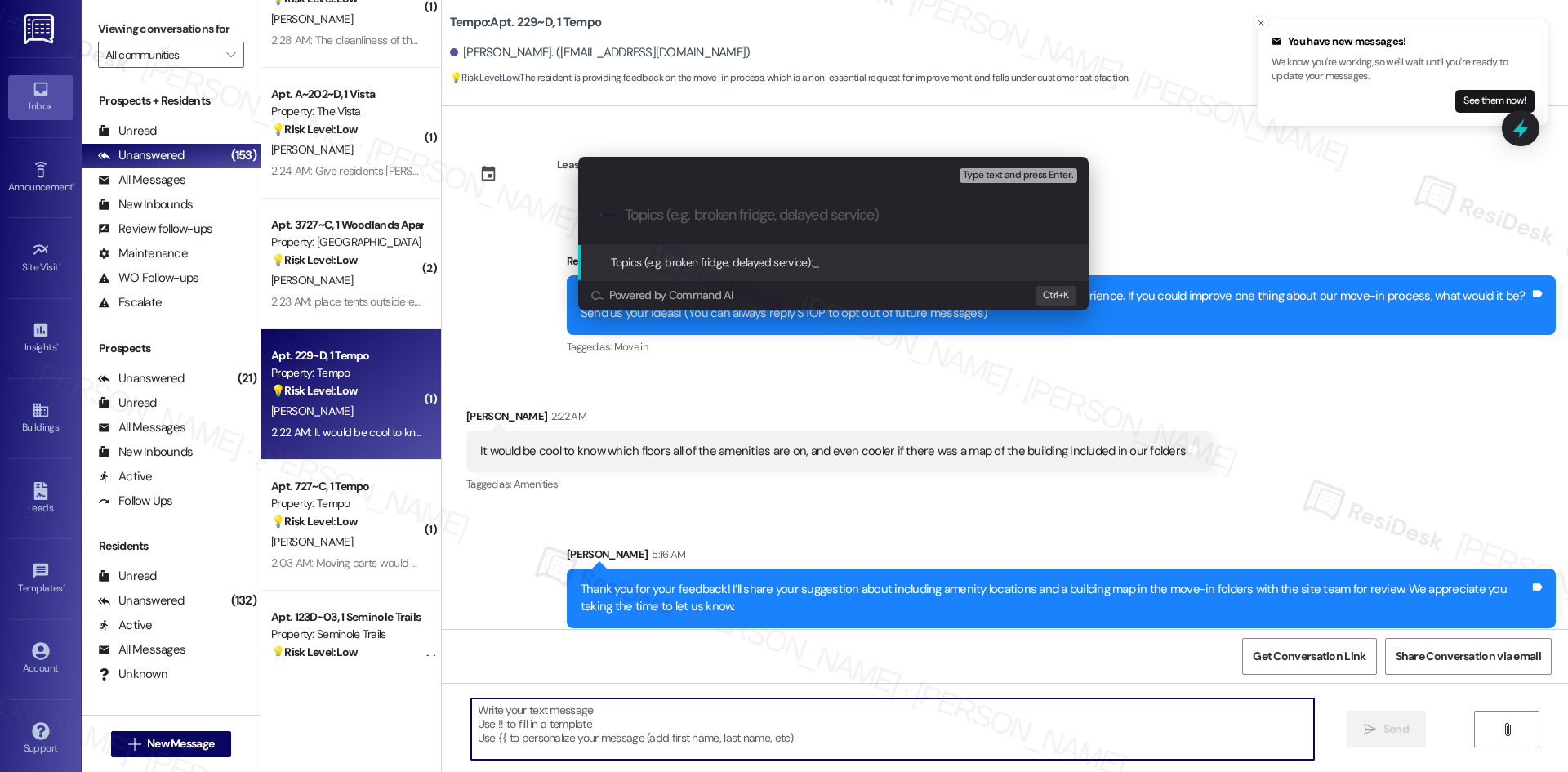
click at [657, 211] on input "Topics (e.g. broken fridge, delayed service)" at bounding box center [846, 215] width 443 height 17
paste input "Feedback on Move-In Information Materials"
type input "Feedback on Move-In Information Materials"
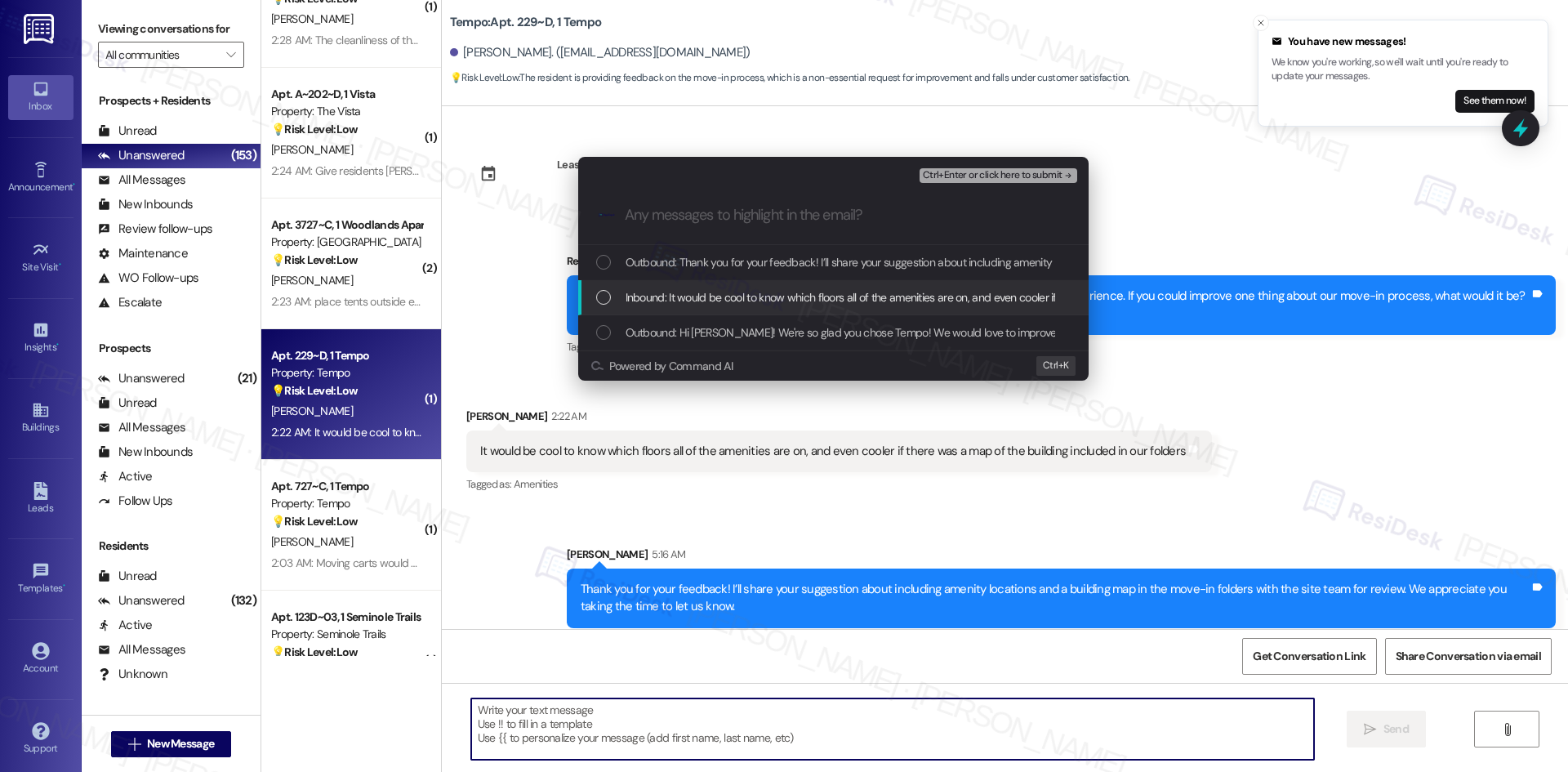
click at [763, 294] on span "Inbound: It would be cool to know which floors all of the amenities are on, and…" at bounding box center [972, 297] width 692 height 18
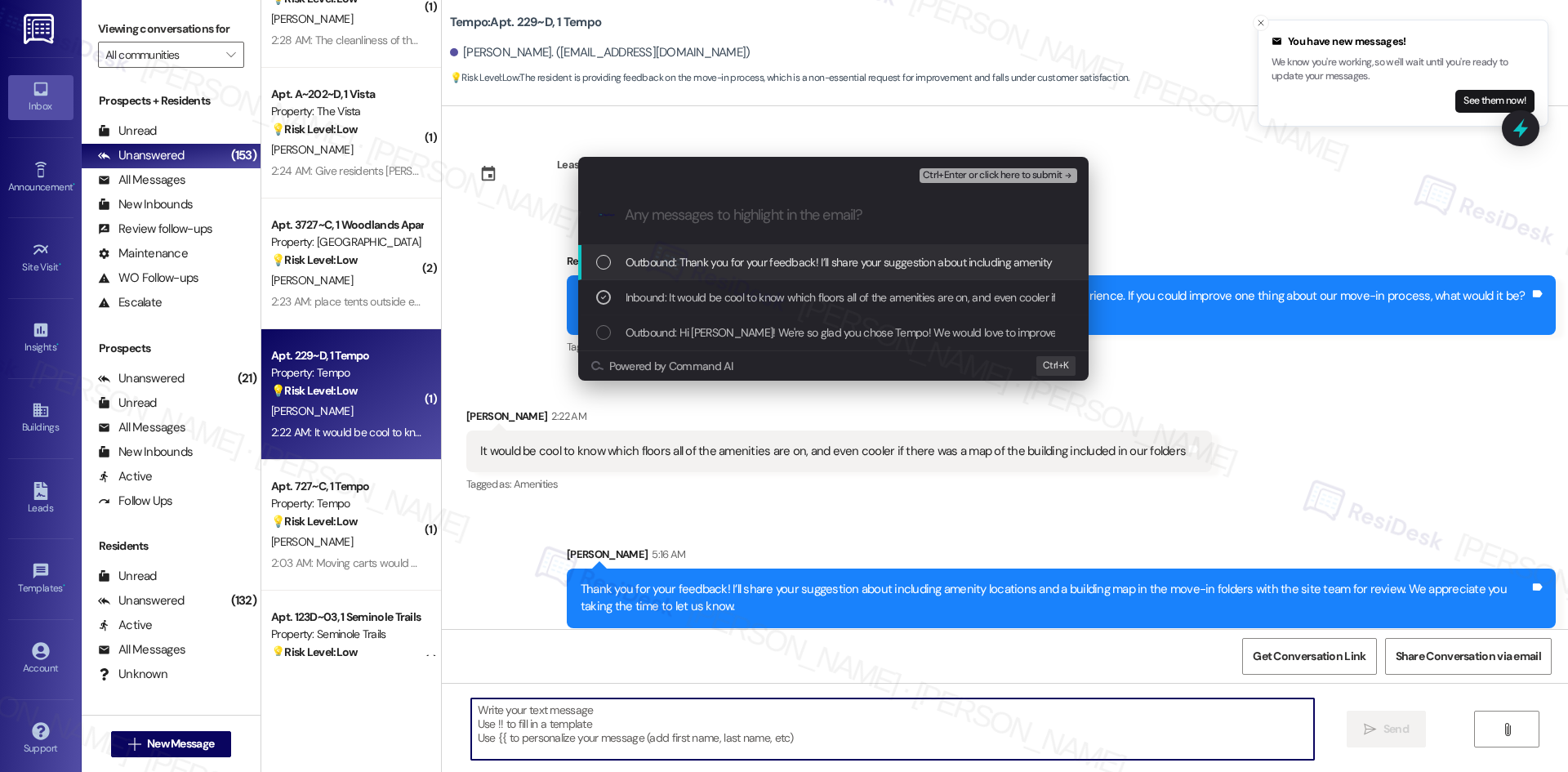
click at [1031, 175] on span "Ctrl+Enter or click here to submit" at bounding box center [992, 175] width 139 height 11
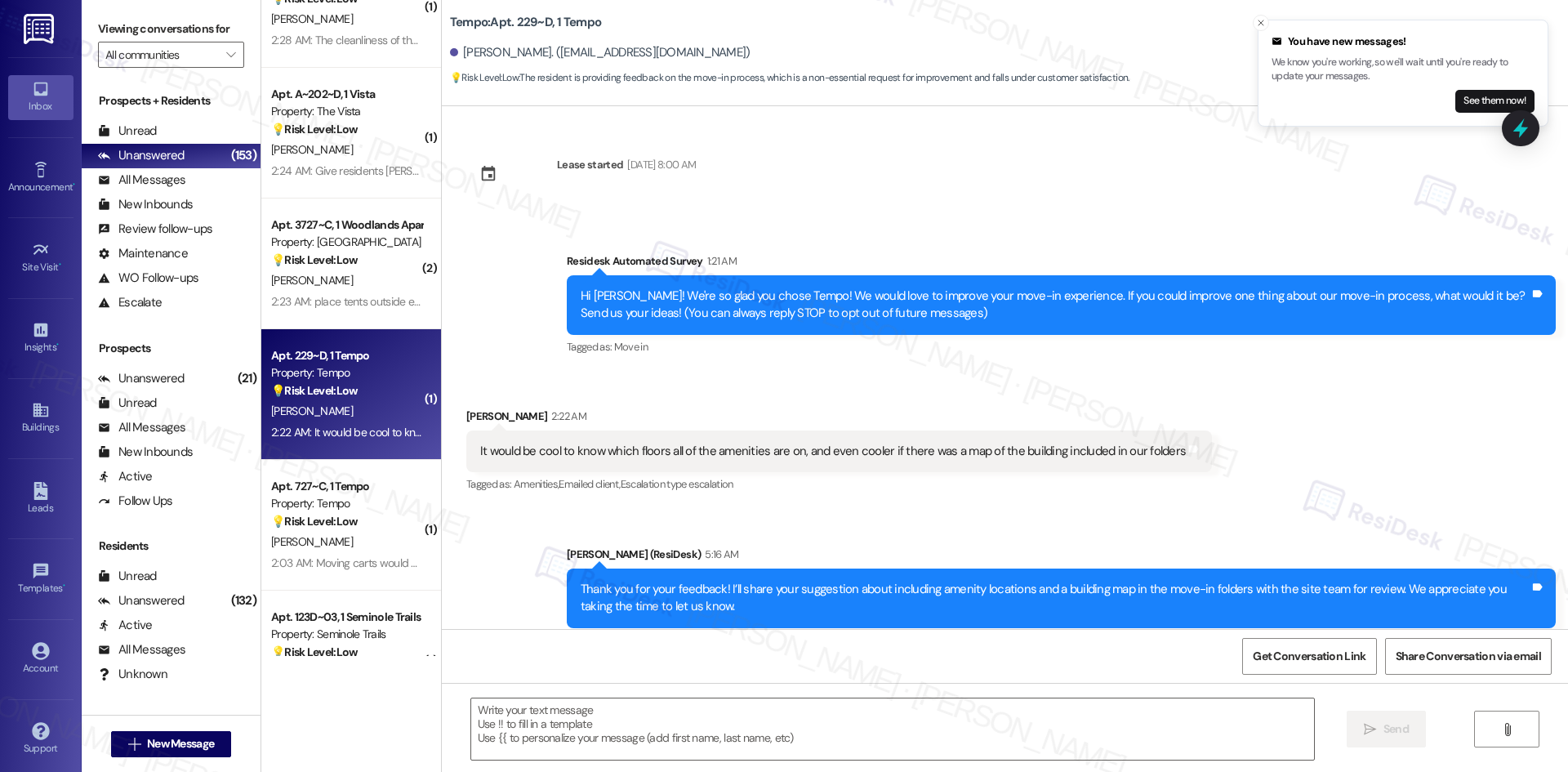
type textarea "Fetching suggested responses. Please feel free to read through the conversation…"
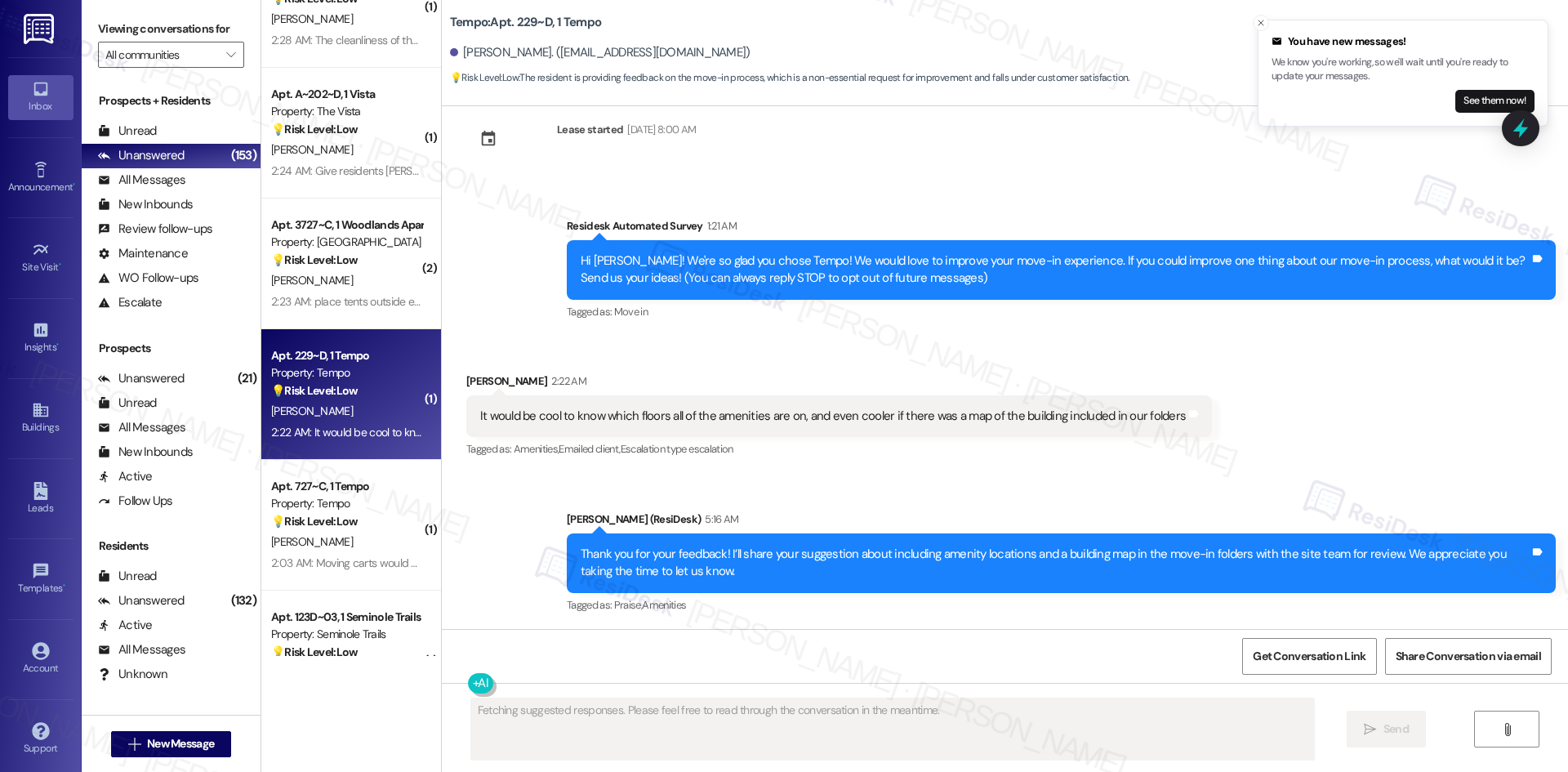
scroll to position [36, 0]
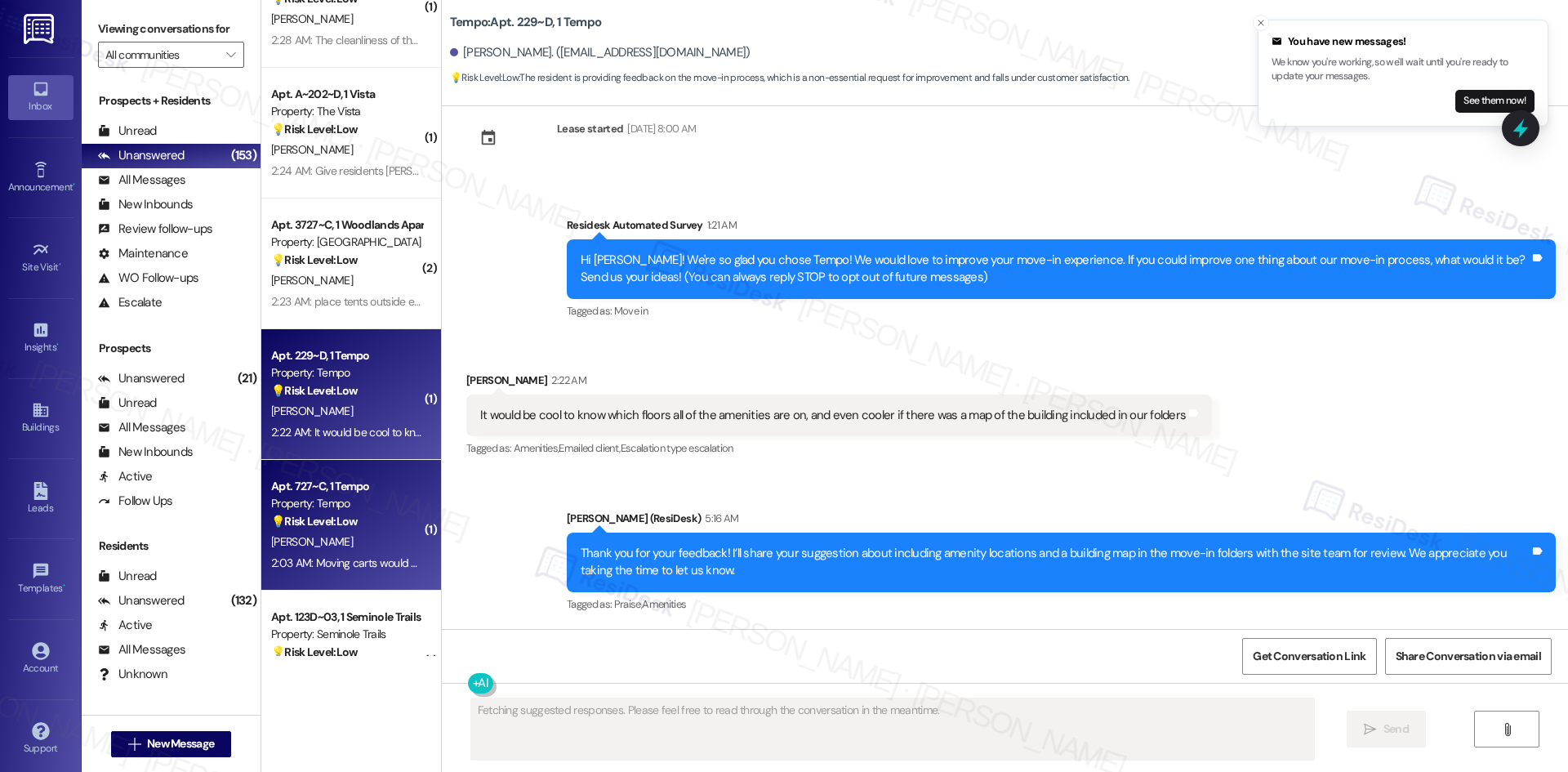
click at [357, 546] on div "[PERSON_NAME]" at bounding box center [347, 542] width 154 height 20
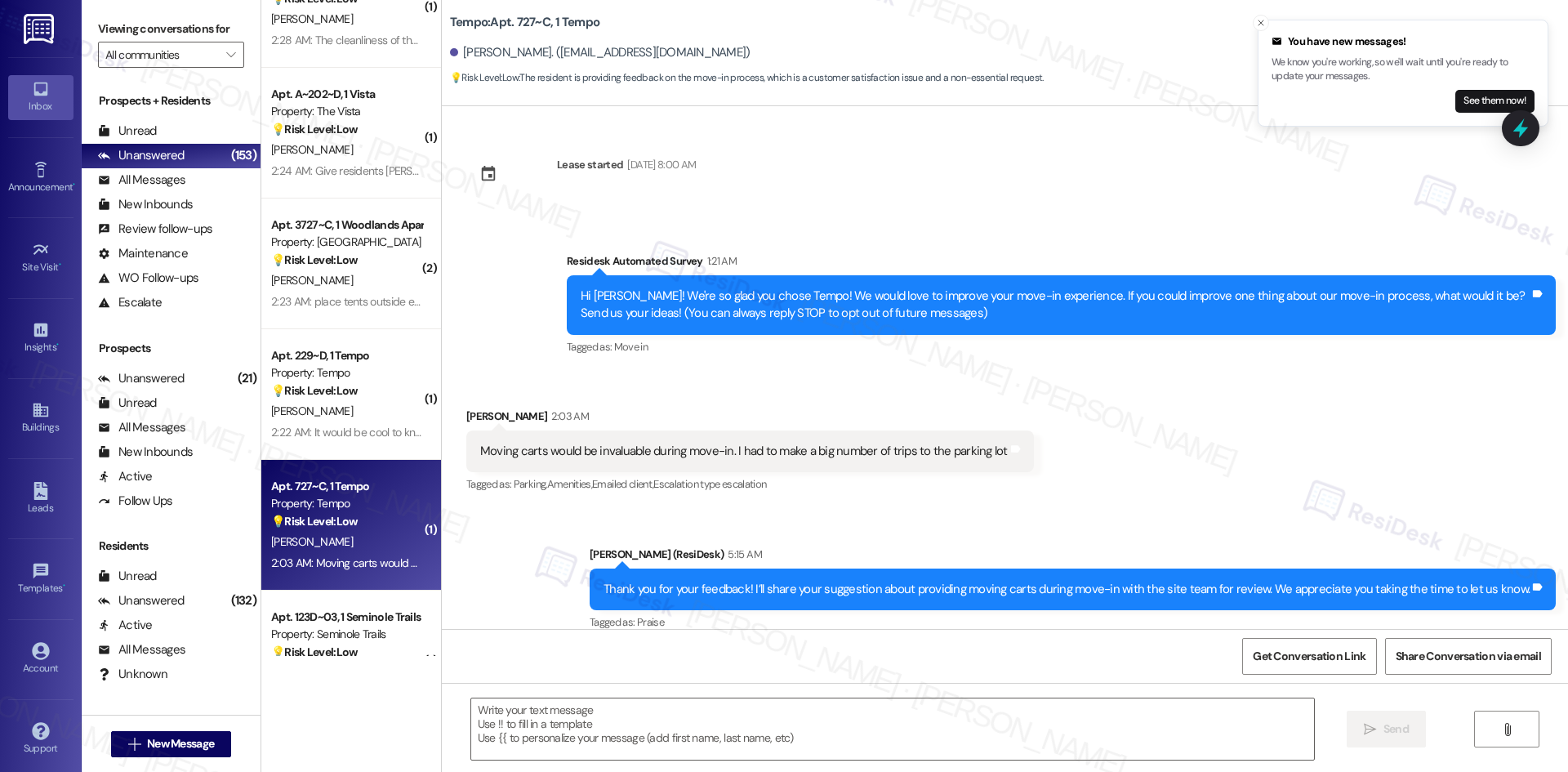
type textarea "Fetching suggested responses. Please feel free to read through the conversation…"
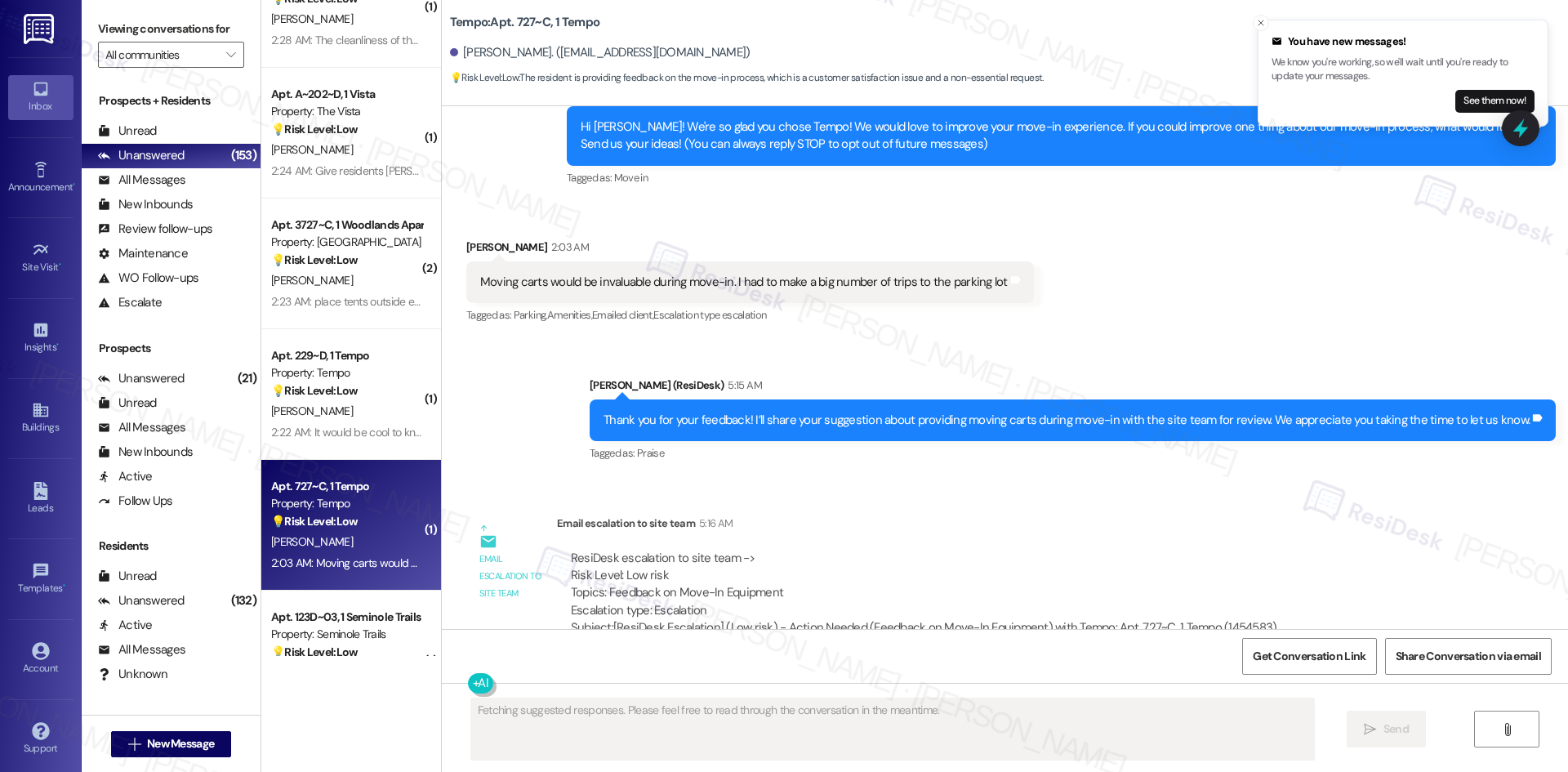
scroll to position [202, 0]
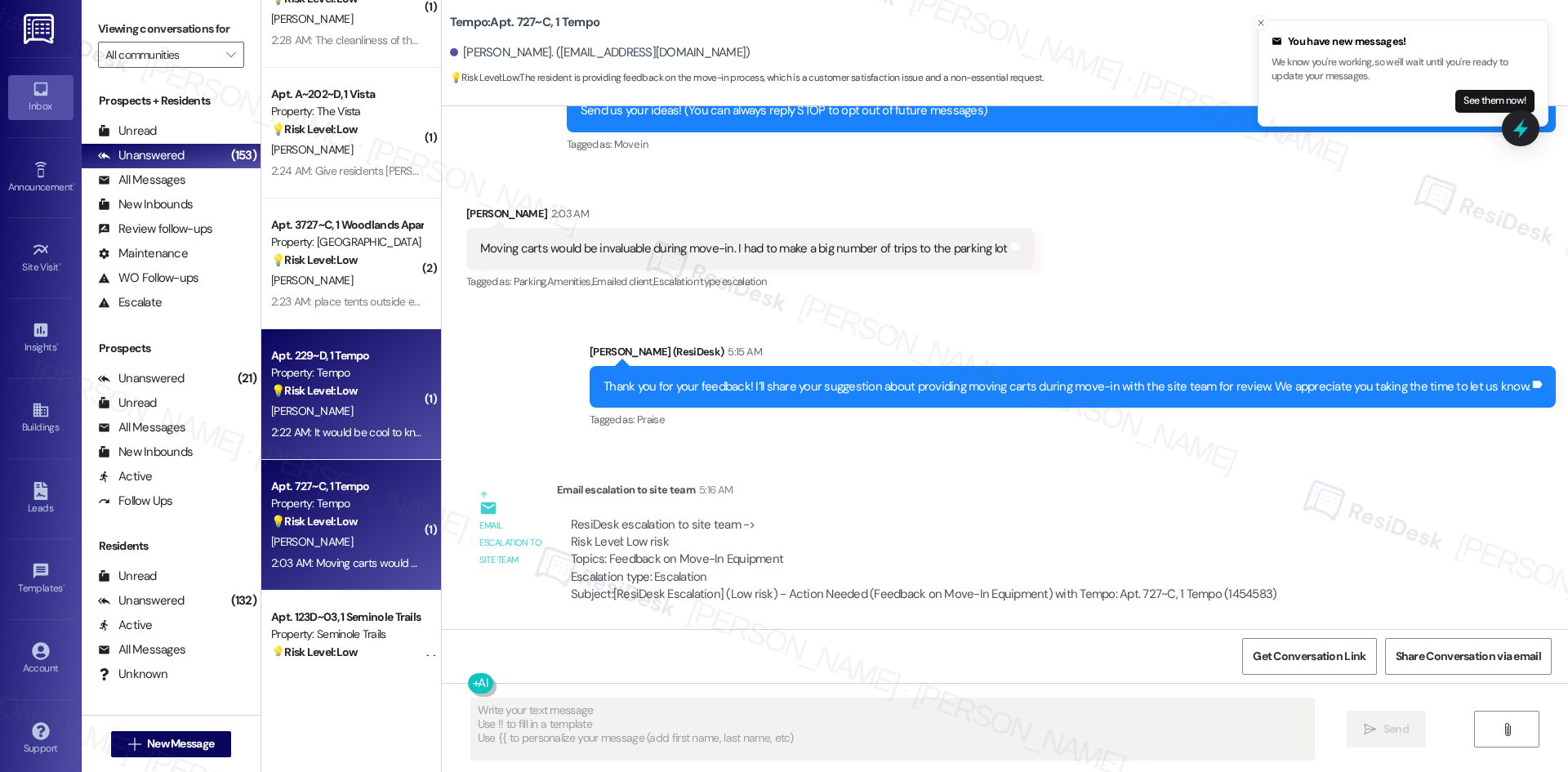
click at [313, 411] on div "[PERSON_NAME]" at bounding box center [347, 411] width 154 height 20
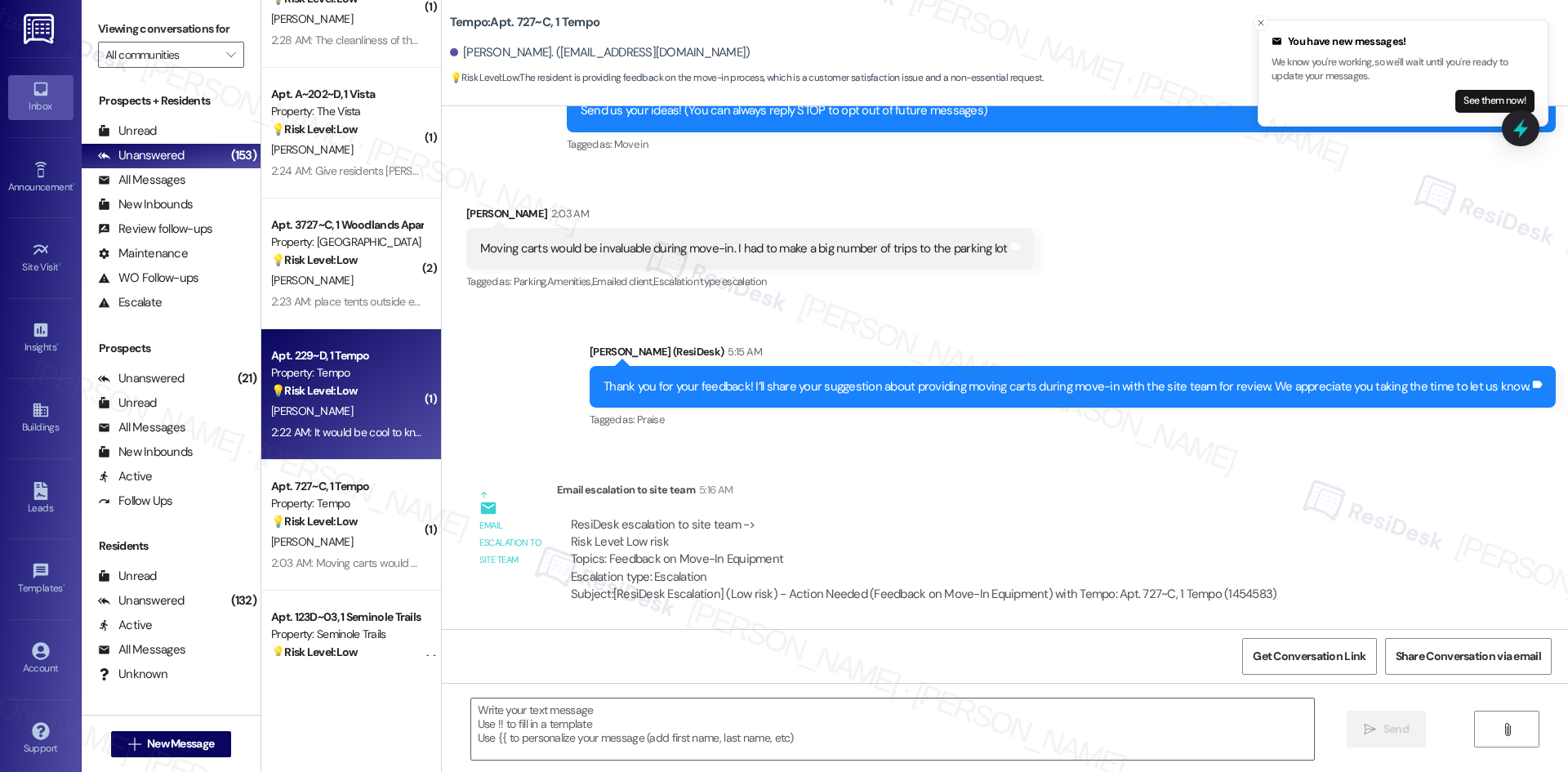
type textarea "Fetching suggested responses. Please feel free to read through the conversation…"
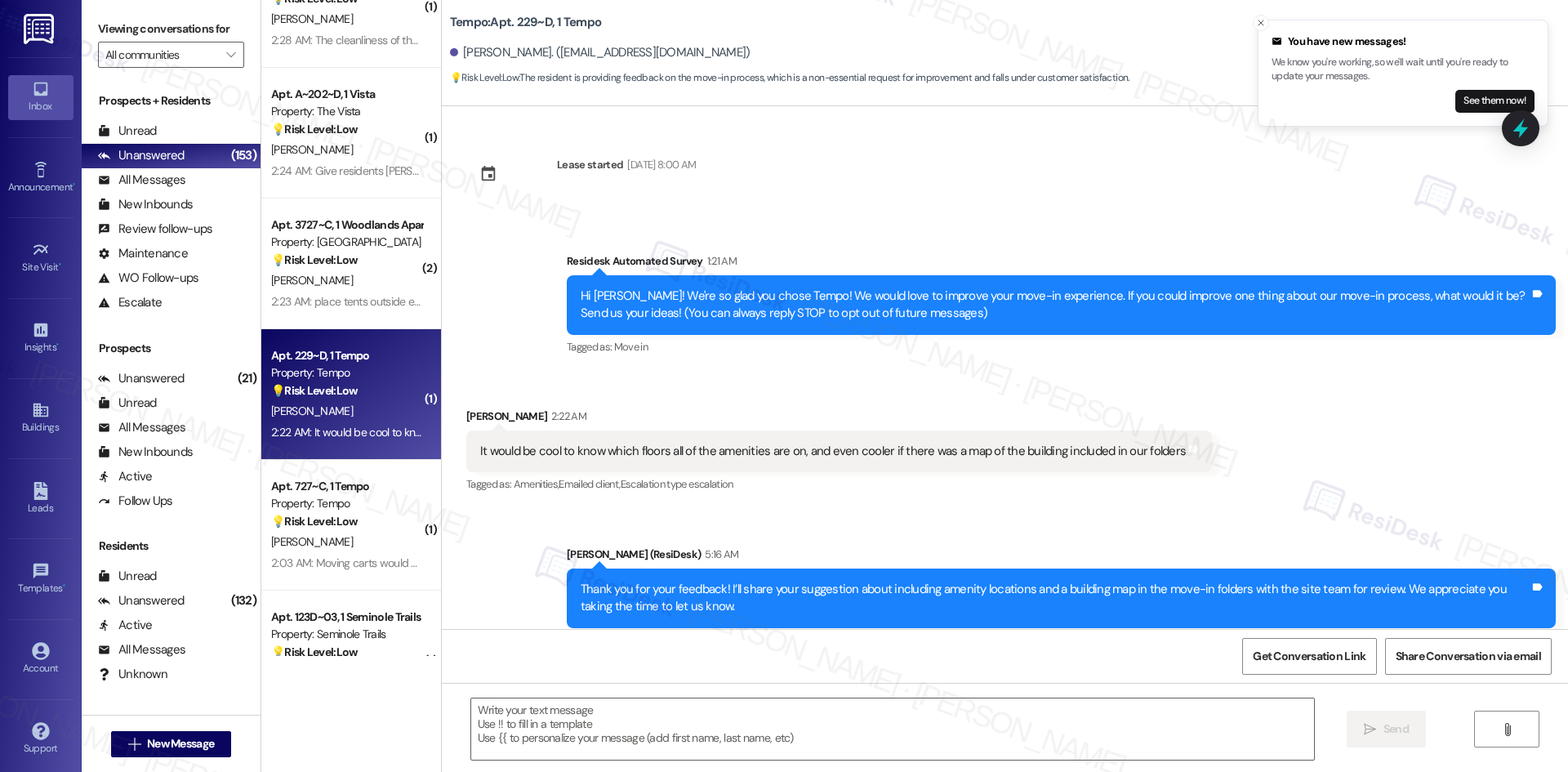
type textarea "Fetching suggested responses. Please feel free to read through the conversation…"
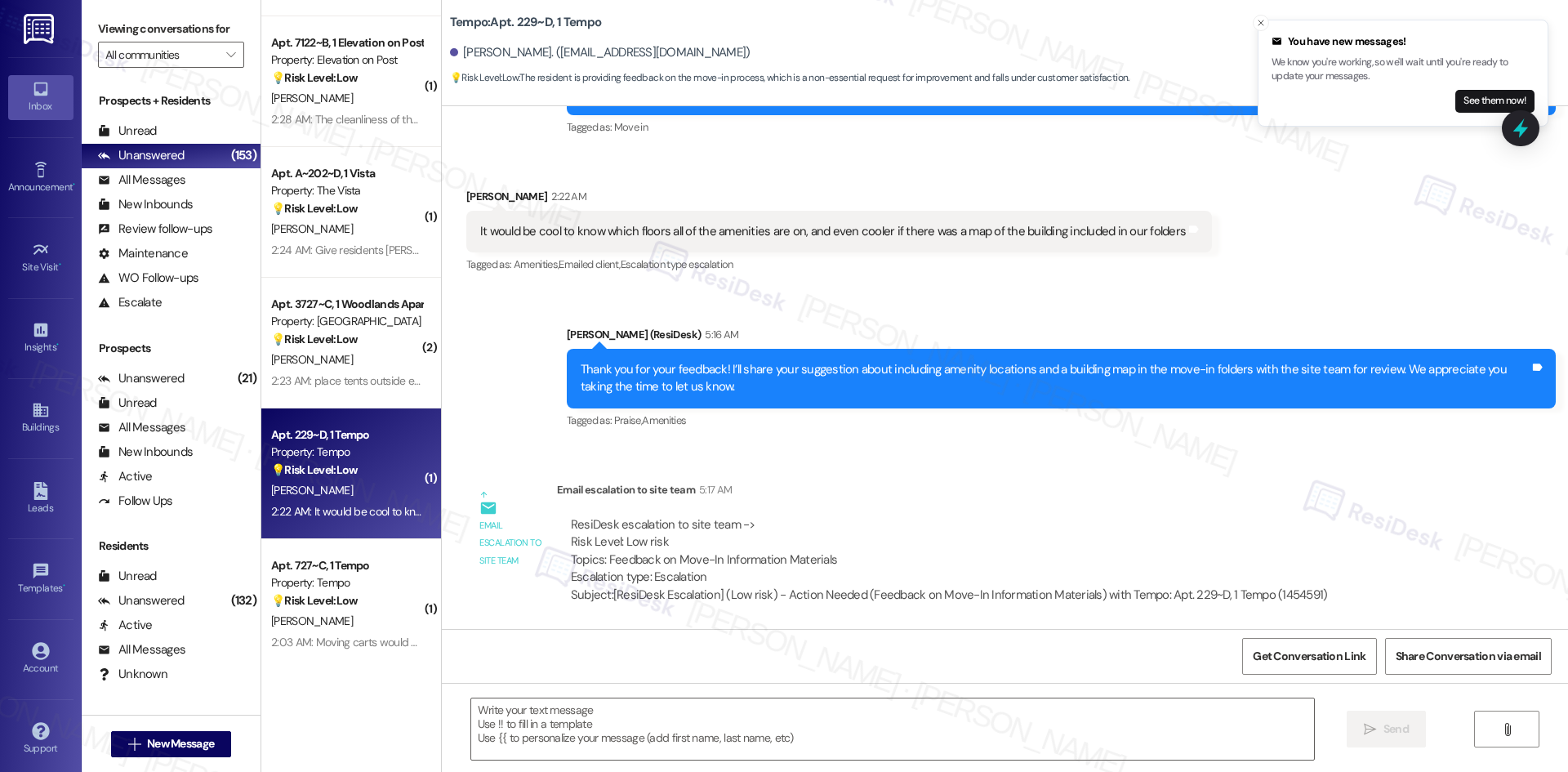
scroll to position [4817, 0]
click at [352, 294] on div "( 1 ) Apt. 105~309, 1 Mustang Studios Property: Mustang Village 💡 Risk Level: L…" at bounding box center [351, 328] width 179 height 656
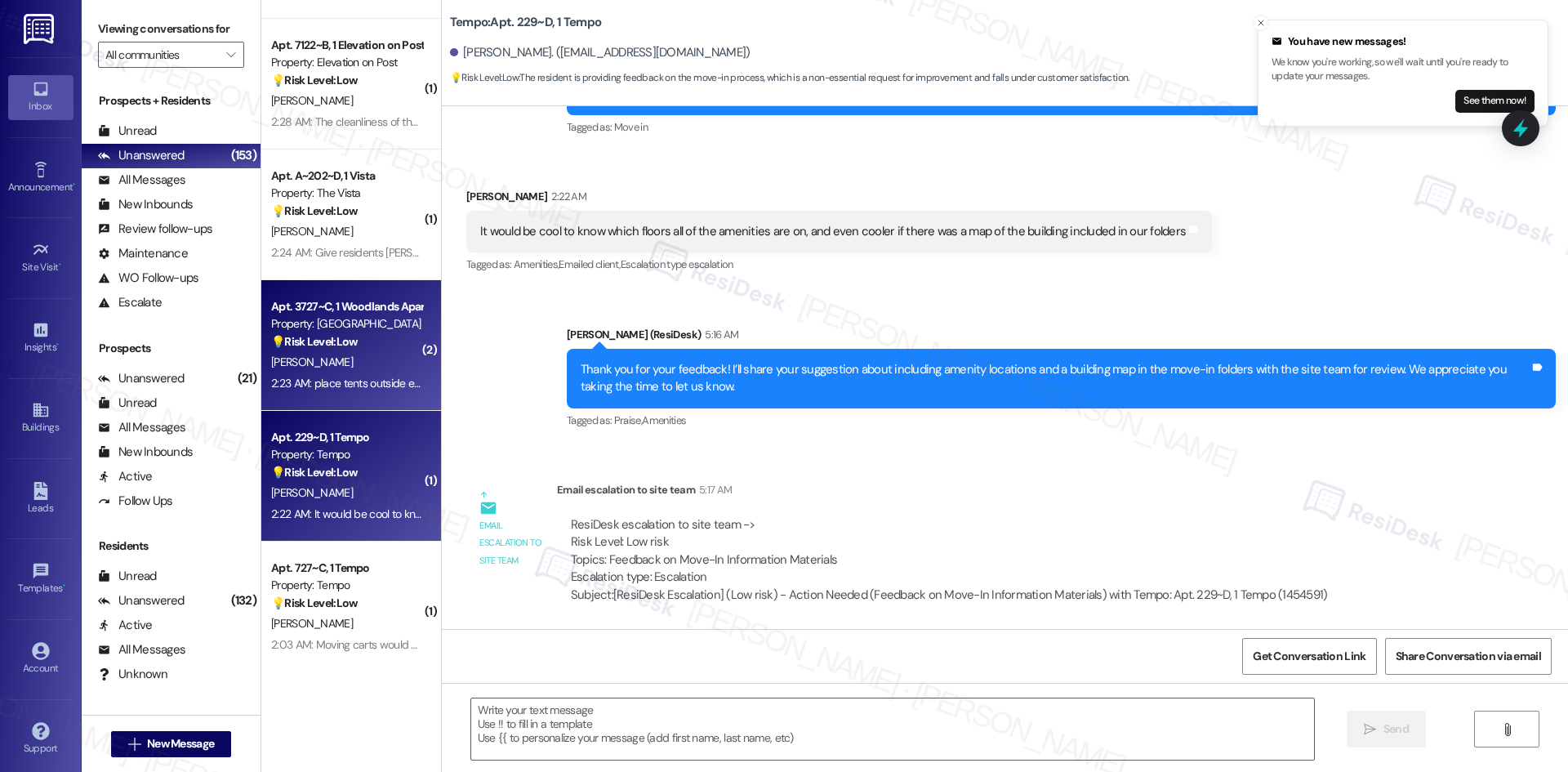
click at [343, 341] on strong "💡 Risk Level: Low" at bounding box center [315, 342] width 87 height 15
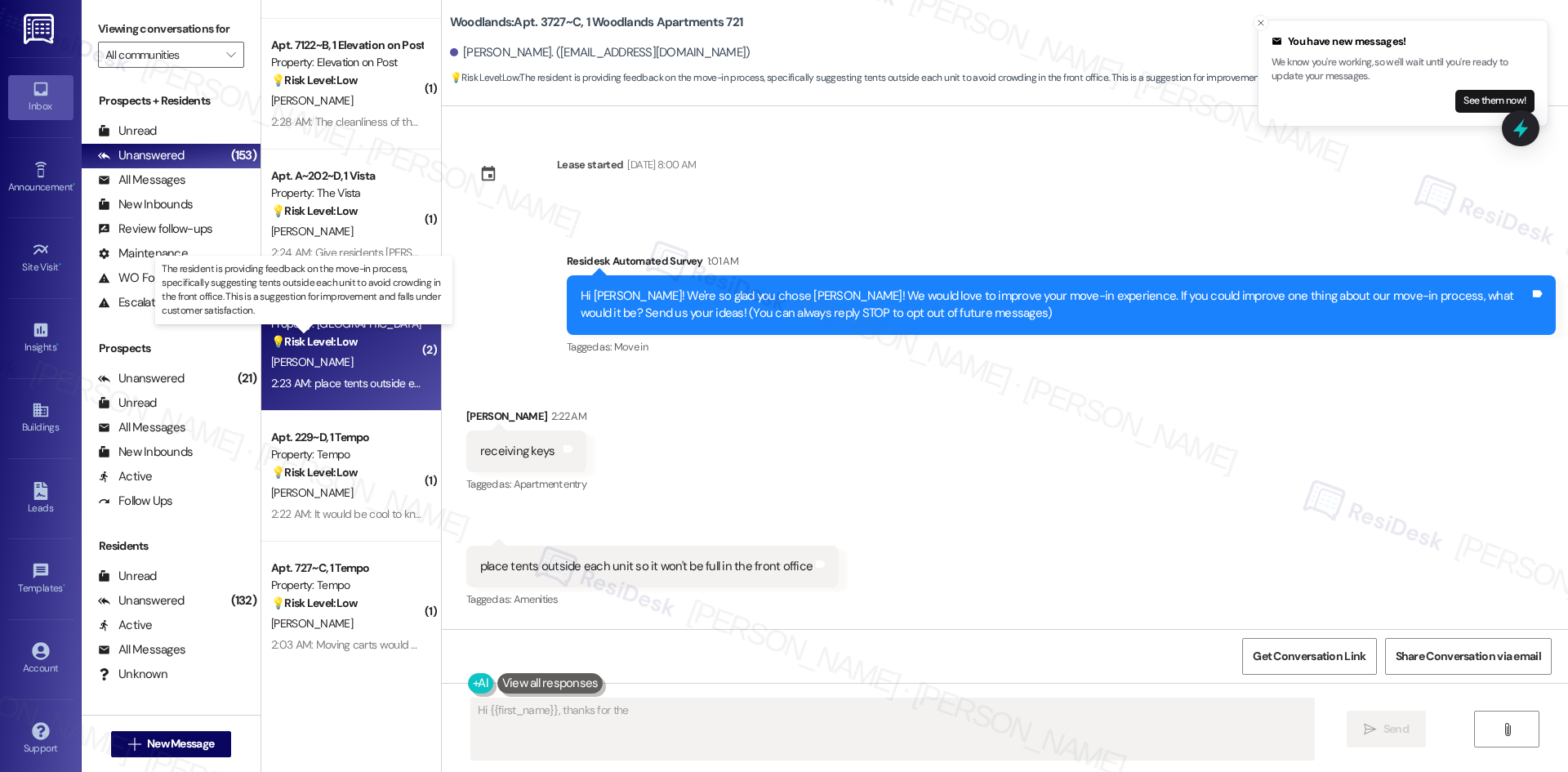
scroll to position [0, 0]
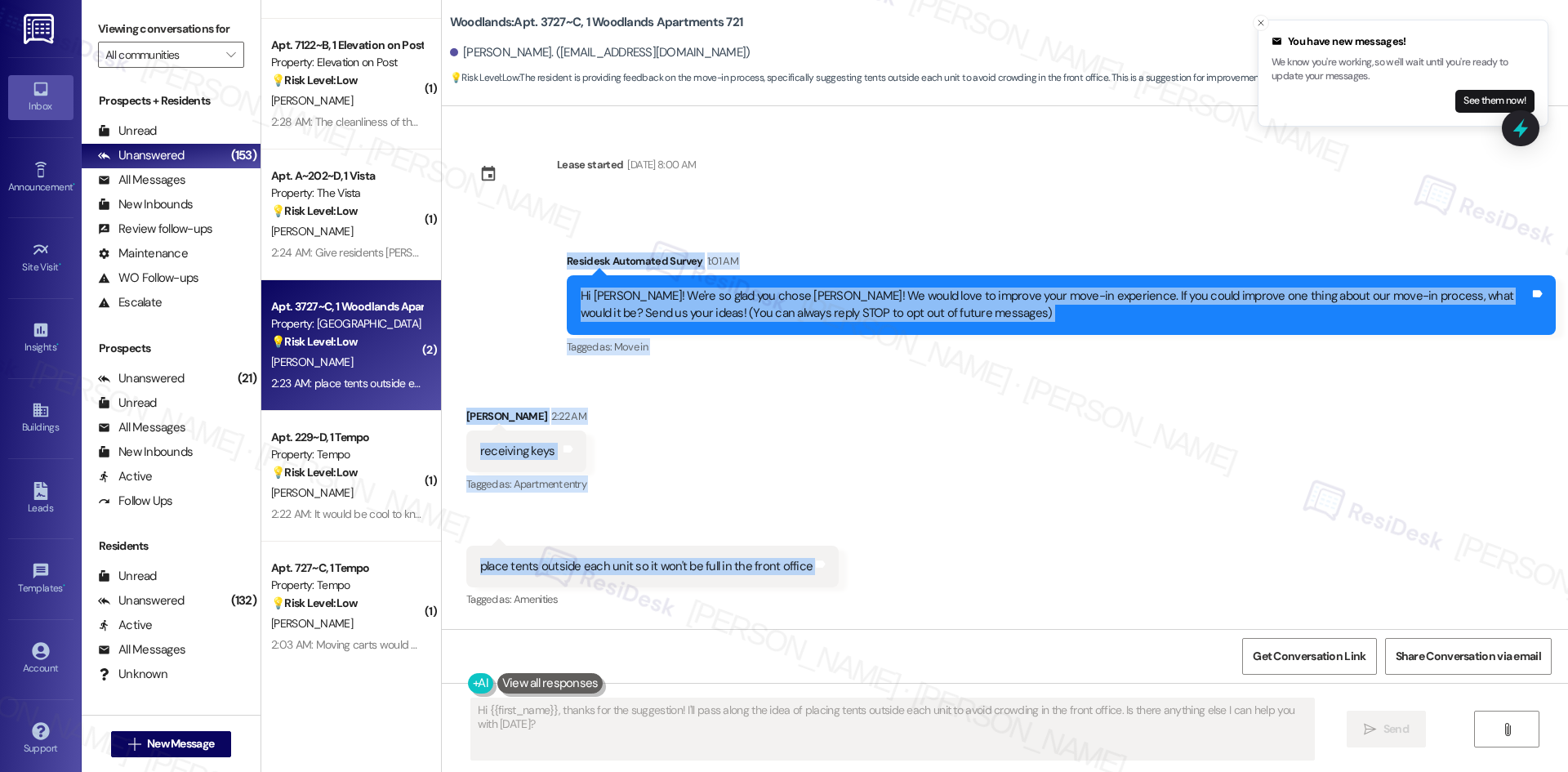
drag, startPoint x: 539, startPoint y: 252, endPoint x: 894, endPoint y: 548, distance: 462.2
click at [894, 548] on div "Lease started Aug 16, 2025 at 8:00 AM Survey, sent via SMS Residesk Automated S…" at bounding box center [1004, 368] width 1126 height 523
copy div "Residesk Automated Survey 1:01 AM Hi Katherine! We're so glad you chose Woodlan…"
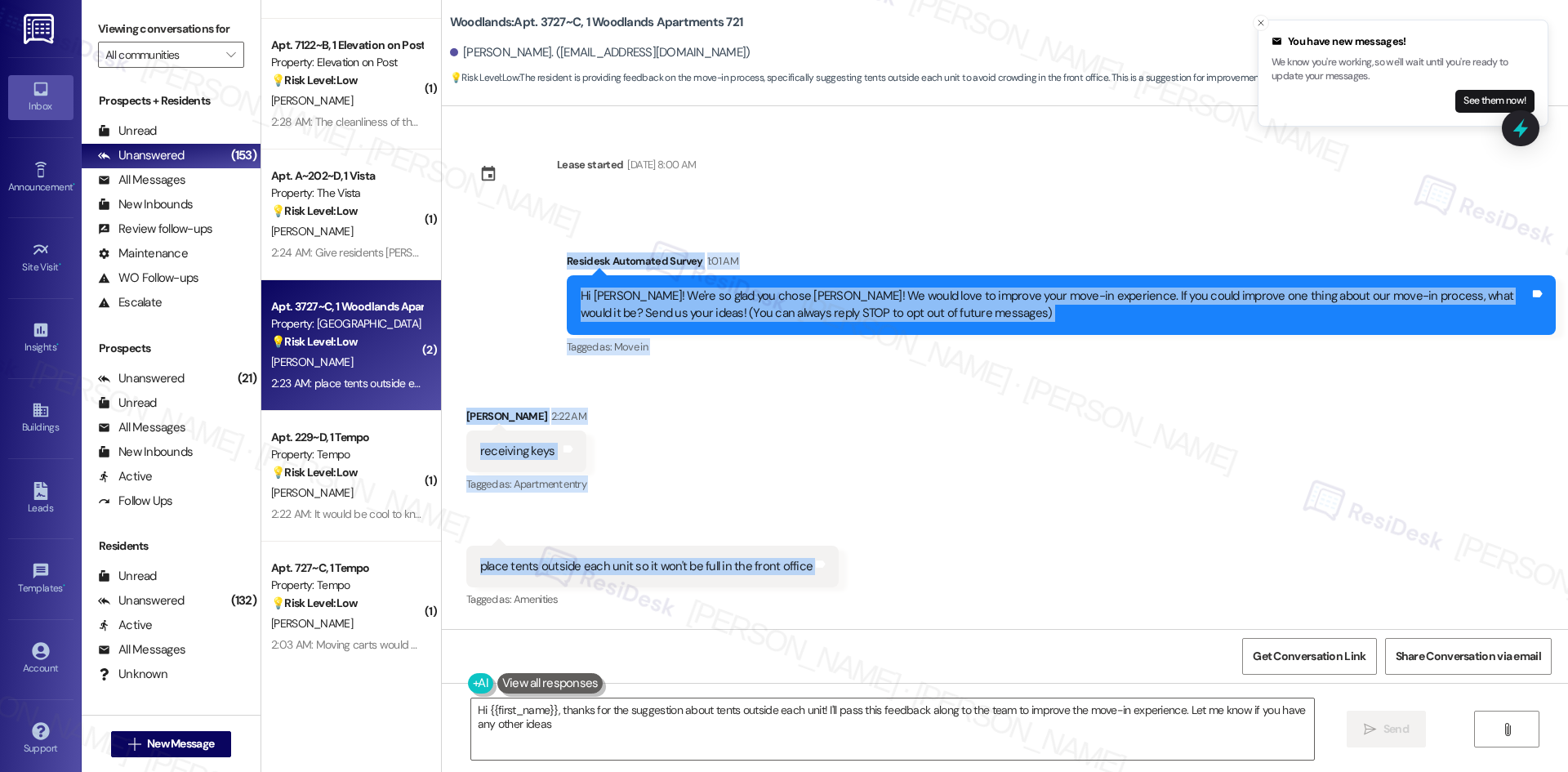
type textarea "Hi {{first_name}}, thanks for the suggestion about tents outside each unit! I'l…"
click at [700, 484] on div "Received via SMS Katherine Cordova 2:22 AM receiving keys Tags and notes Tagged…" at bounding box center [1004, 497] width 1126 height 253
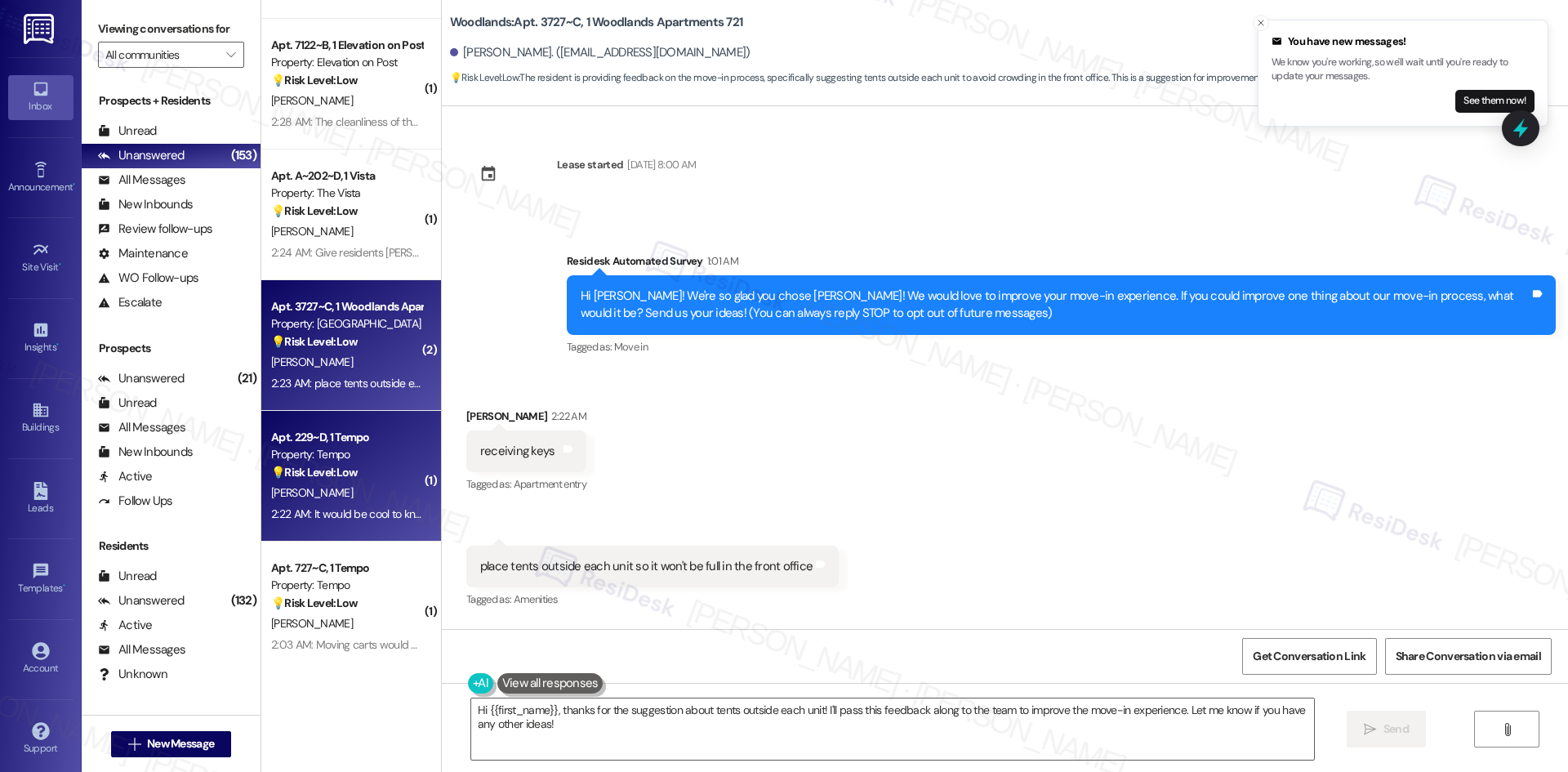
click at [402, 521] on div "2:22 AM: It would be cool to know which floors all of the amenities are on, and…" at bounding box center [347, 514] width 154 height 20
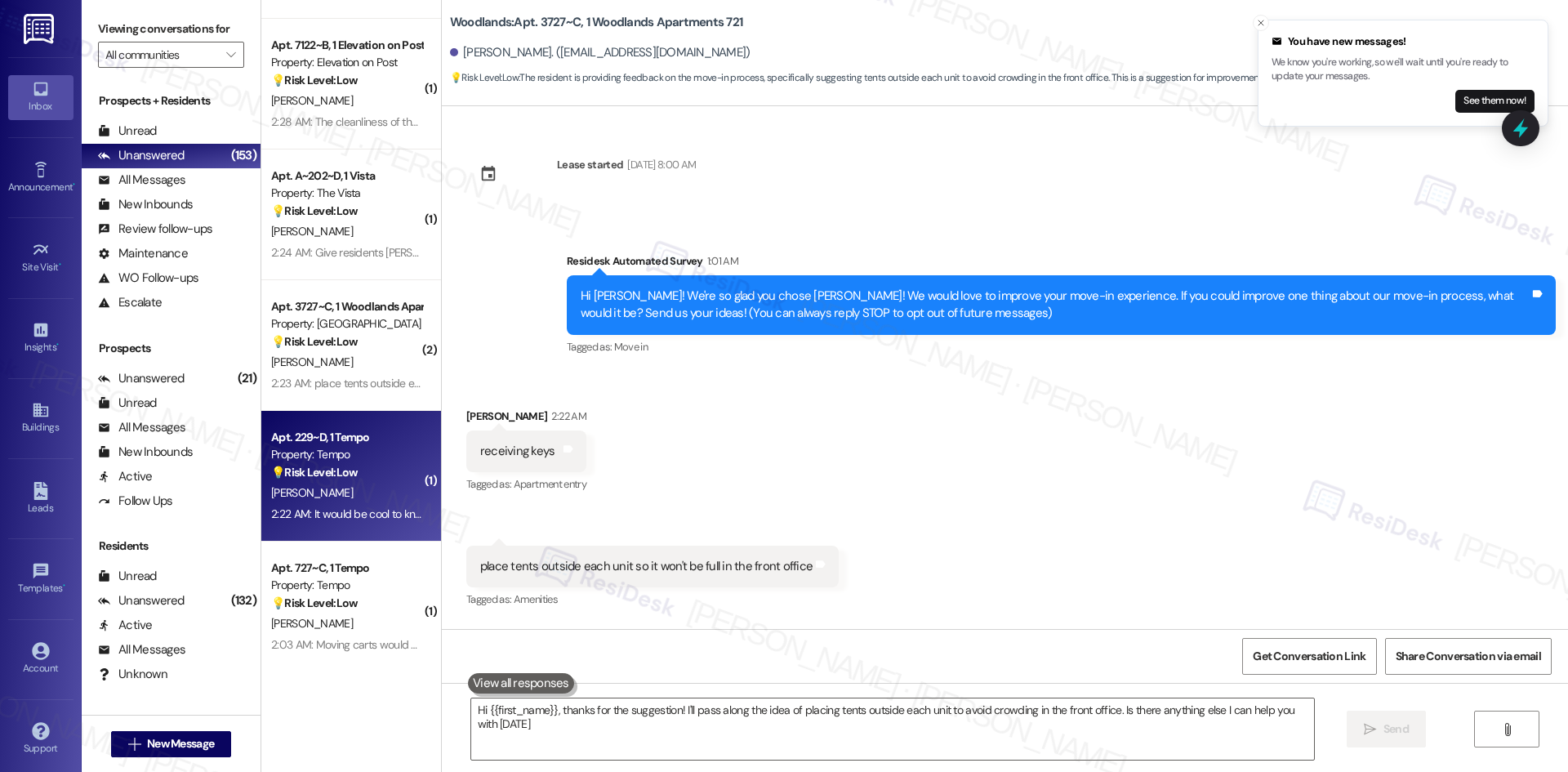
type textarea "Hi {{first_name}}, thanks for the suggestion! I'll pass along the idea of placi…"
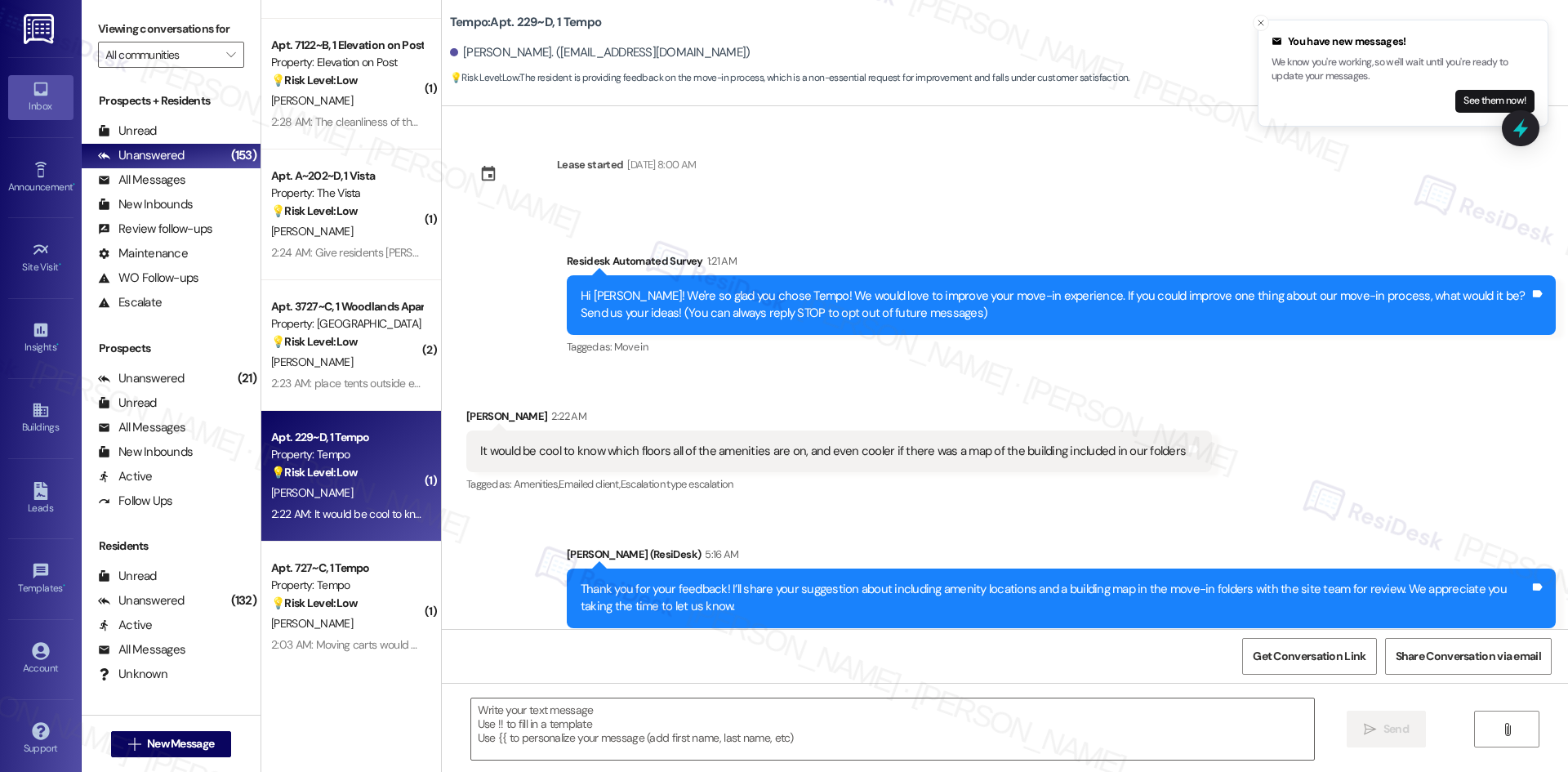
type textarea "Fetching suggested responses. Please feel free to read through the conversation…"
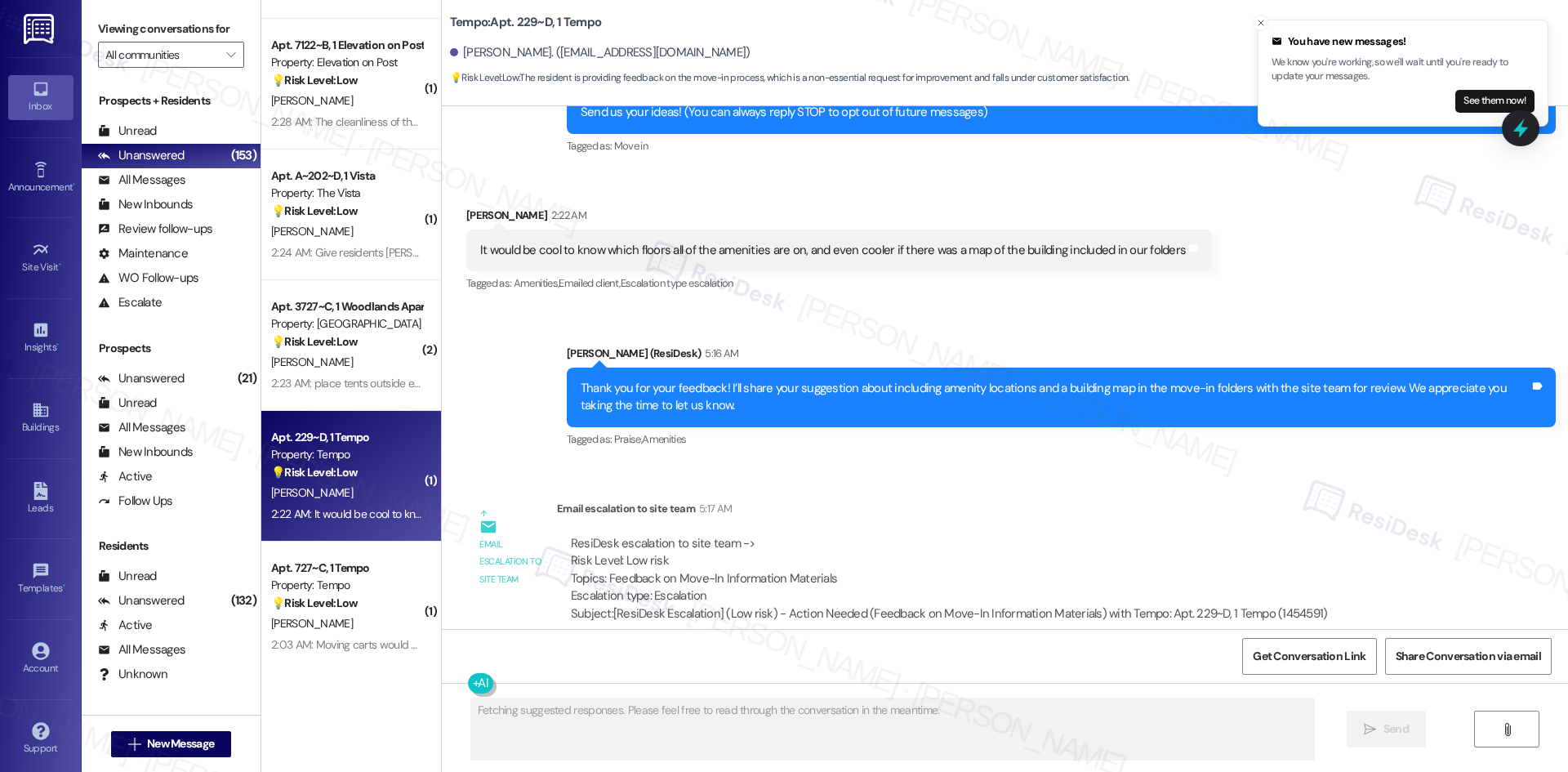
scroll to position [220, 0]
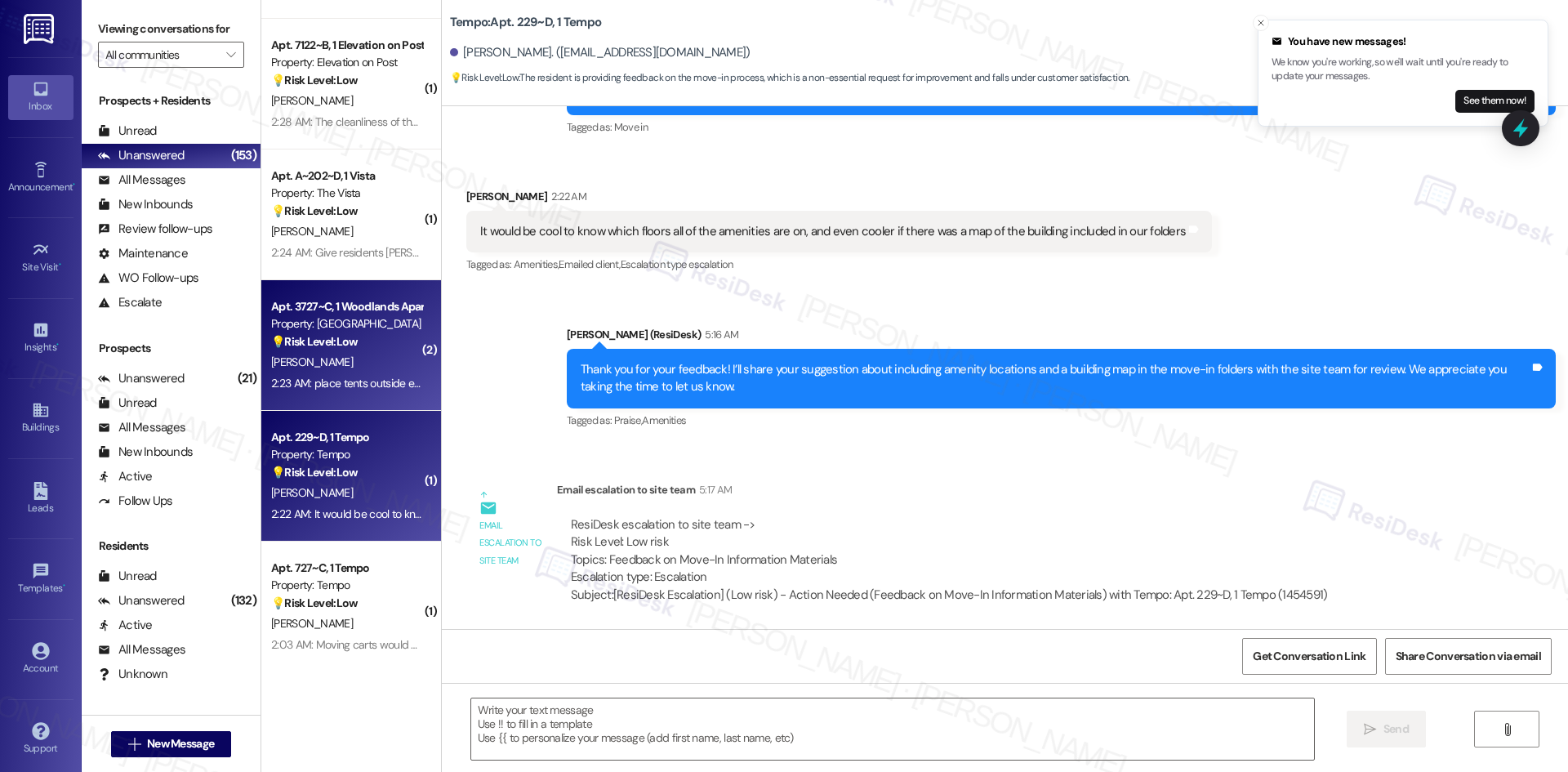
click at [329, 335] on strong "💡 Risk Level: Low" at bounding box center [315, 342] width 87 height 15
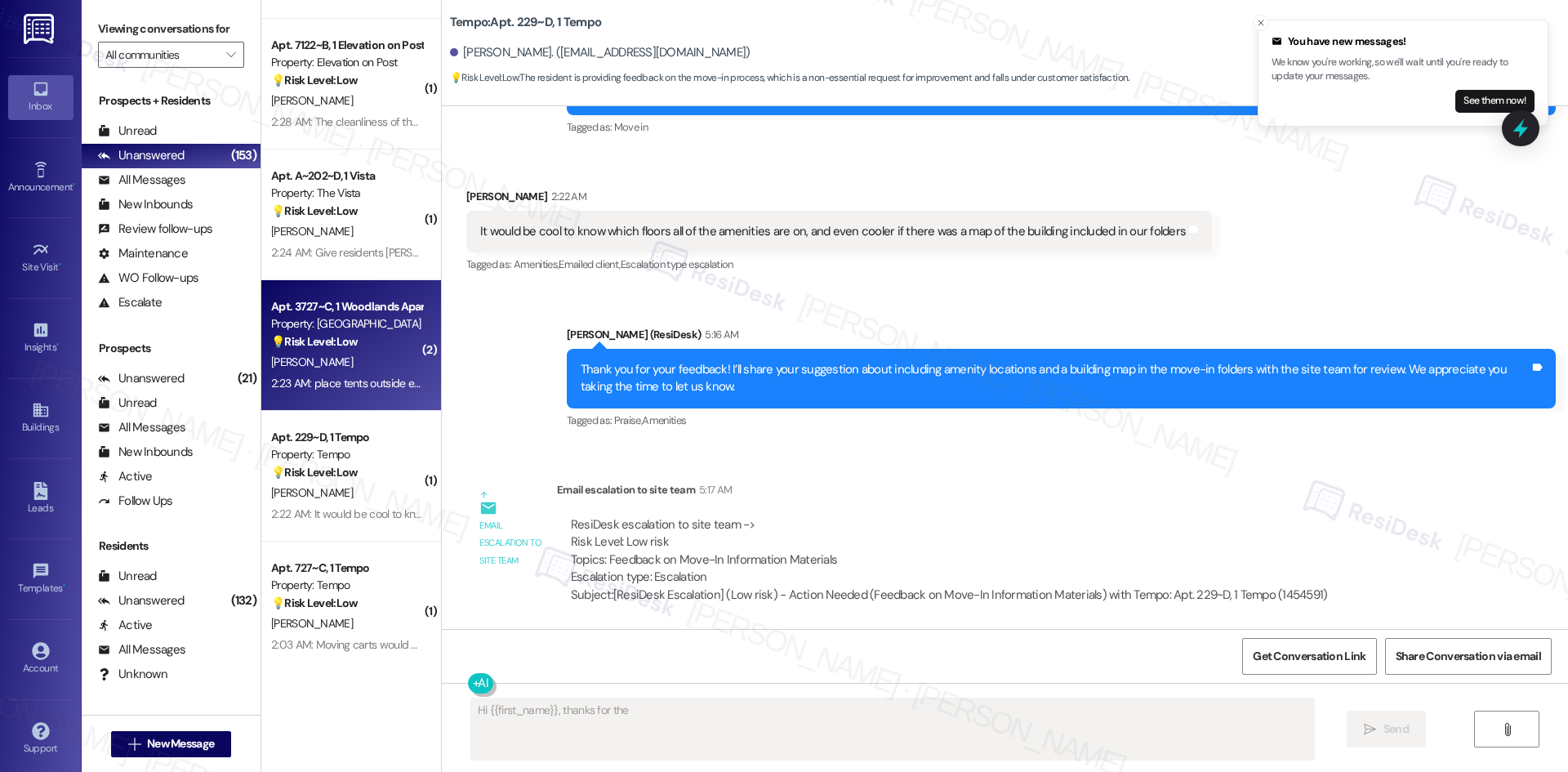
scroll to position [0, 0]
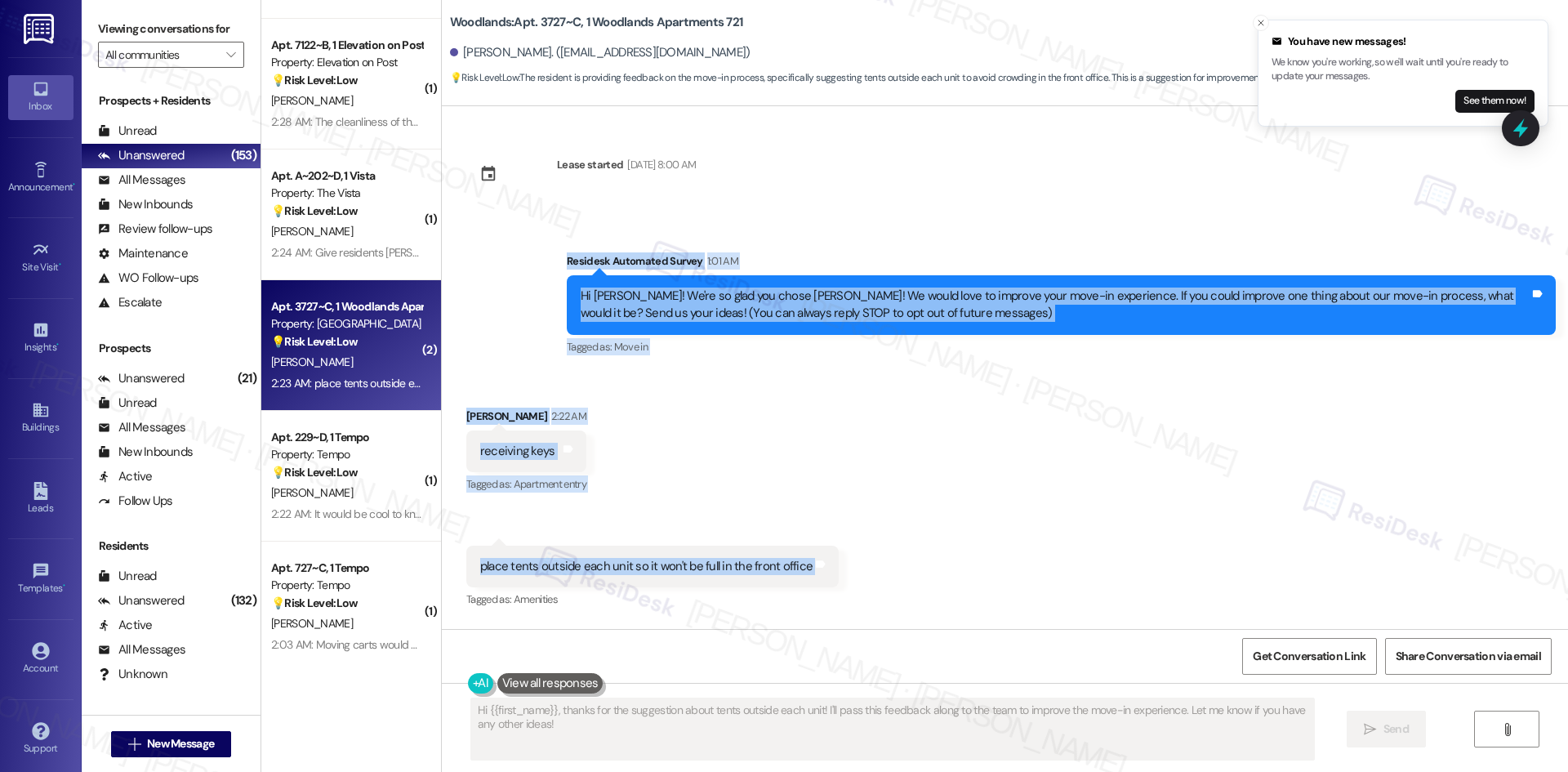
drag, startPoint x: 546, startPoint y: 272, endPoint x: 892, endPoint y: 567, distance: 454.7
click at [892, 567] on div "Lease started Aug 16, 2025 at 8:00 AM Survey, sent via SMS Residesk Automated S…" at bounding box center [1004, 368] width 1126 height 523
copy div "Residesk Automated Survey 1:01 AM Hi Katherine! We're so glad you chose Woodlan…"
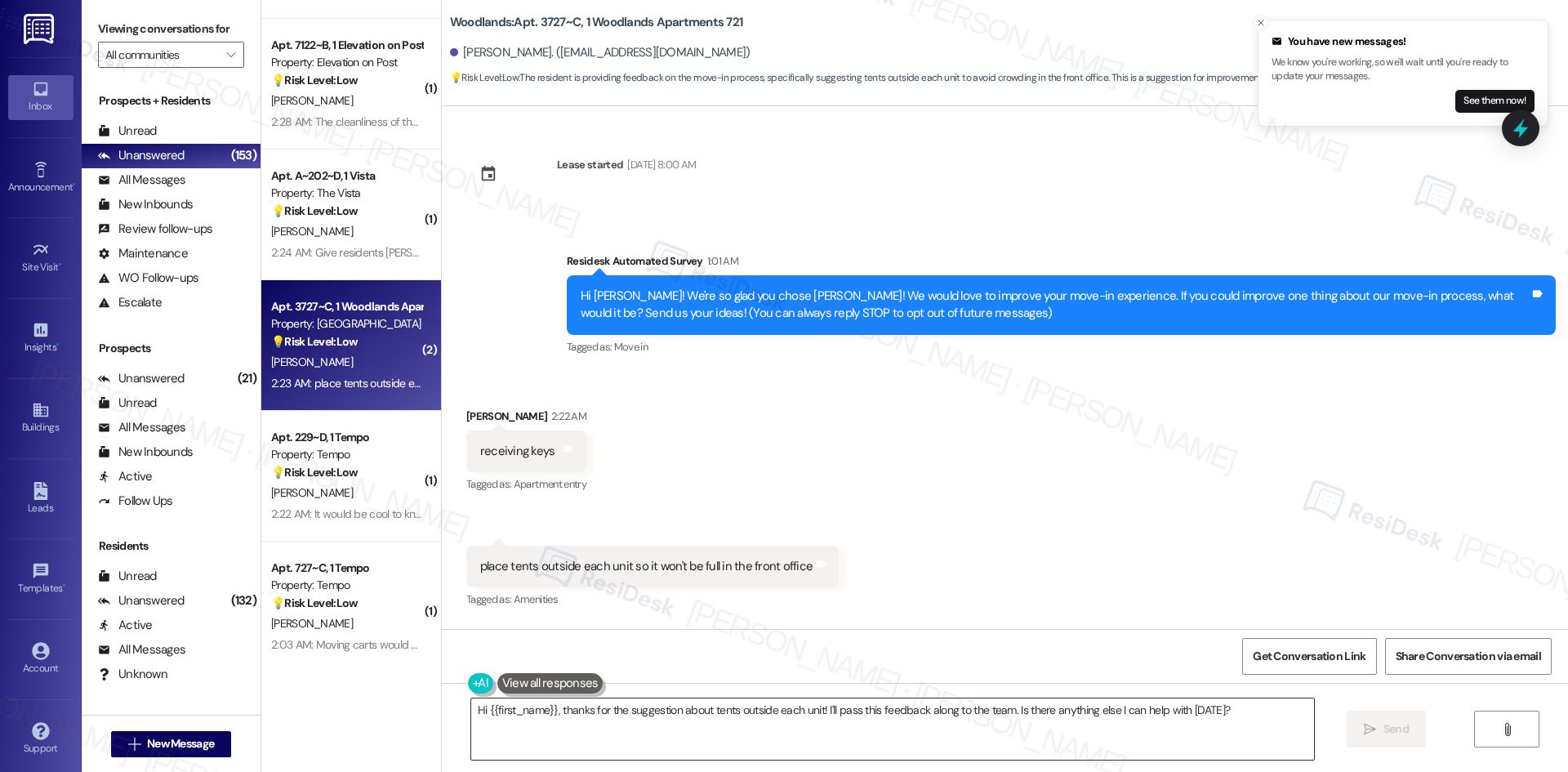
click at [769, 737] on textarea "Hi {{first_name}}, thanks for the suggestion about tents outside each unit! I'l…" at bounding box center [892, 729] width 843 height 61
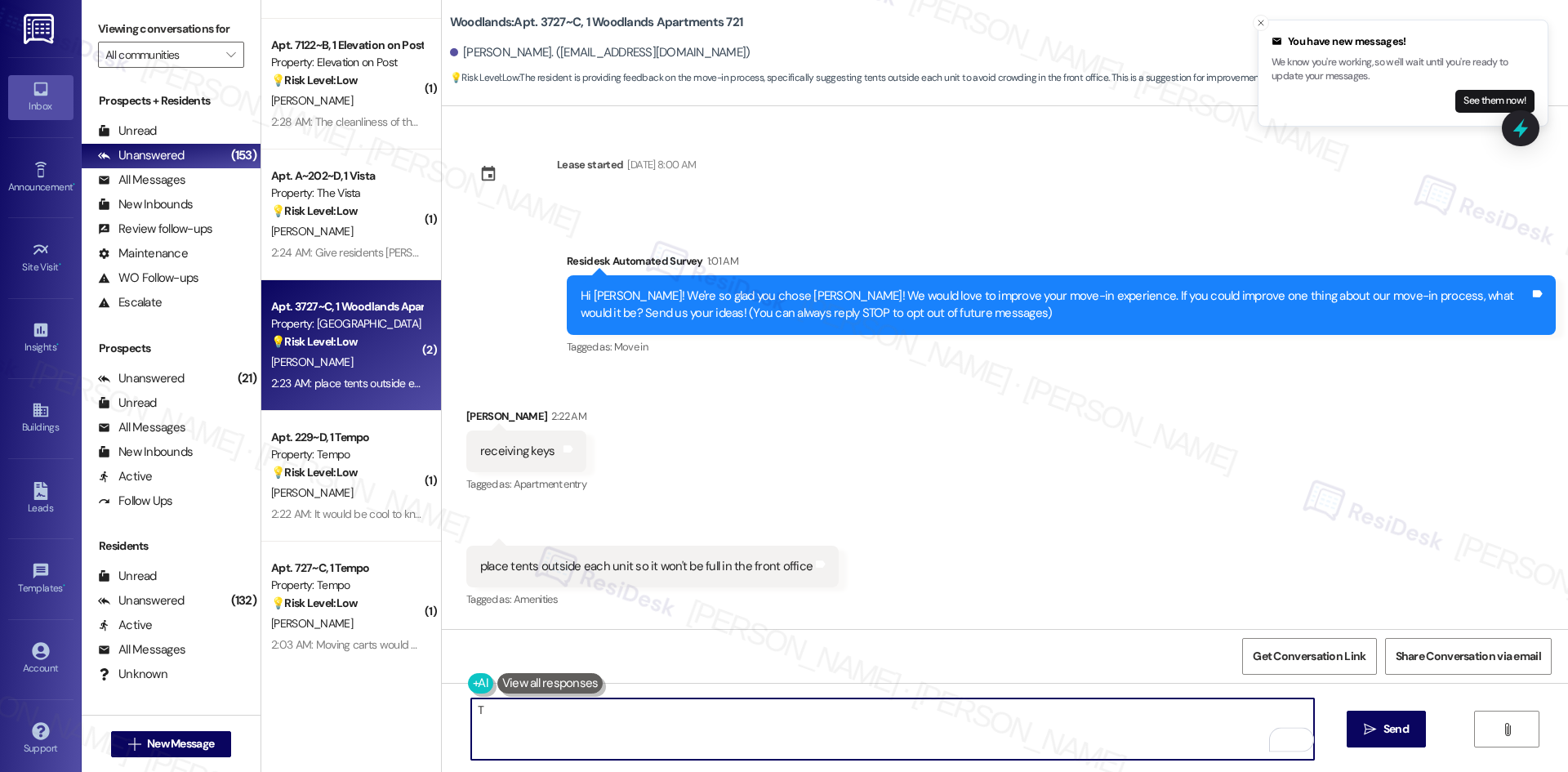
paste textarea "hank you for your feedback! I’ll share your suggestions about making key pickup…"
type textarea "Thank you for your feedback! I’ll share your suggestions about making key picku…"
type textarea "Hi {{first_name}}, thanks for the suggestion about tents outside each unit! I'l…"
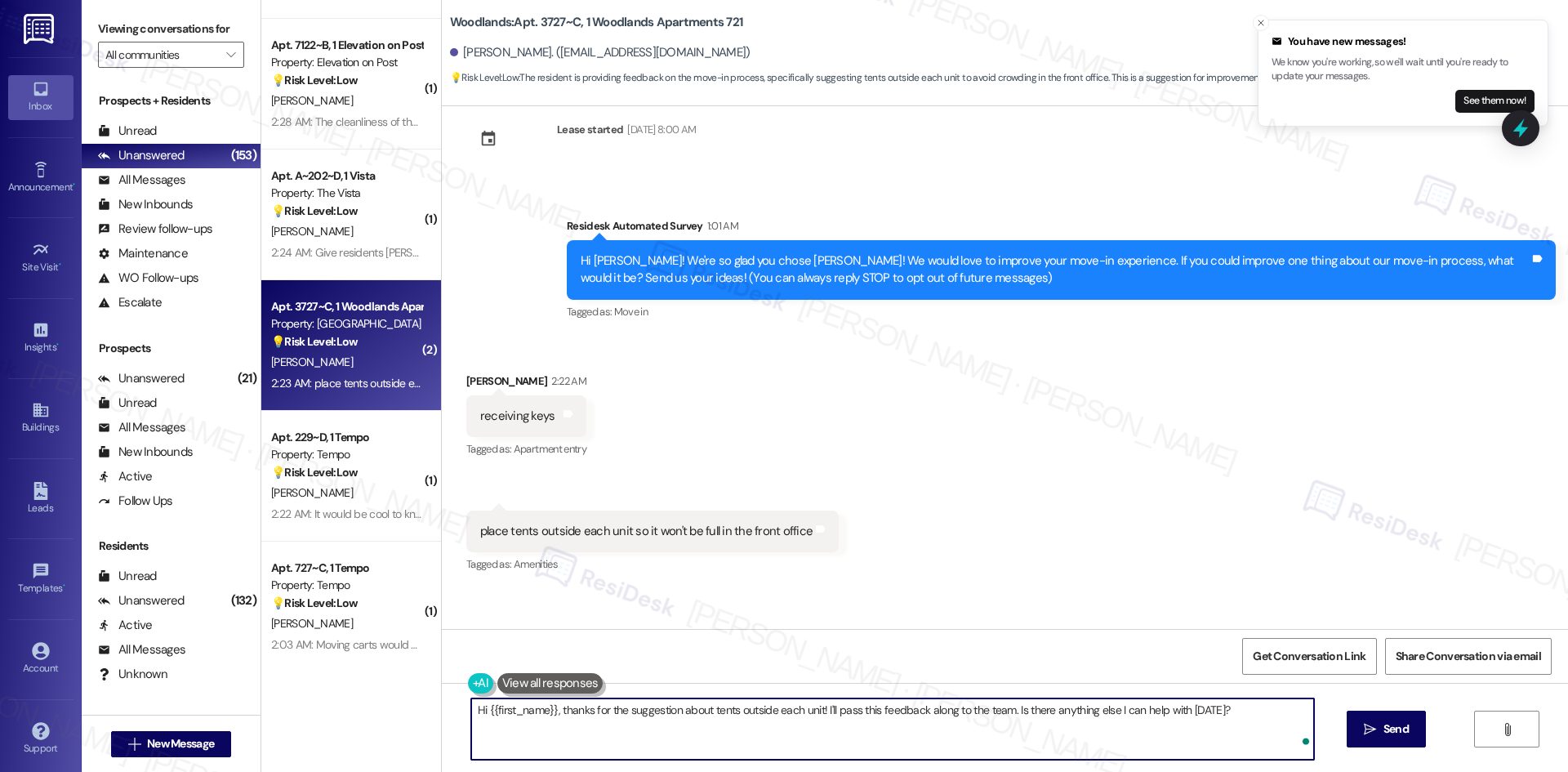
scroll to position [127, 0]
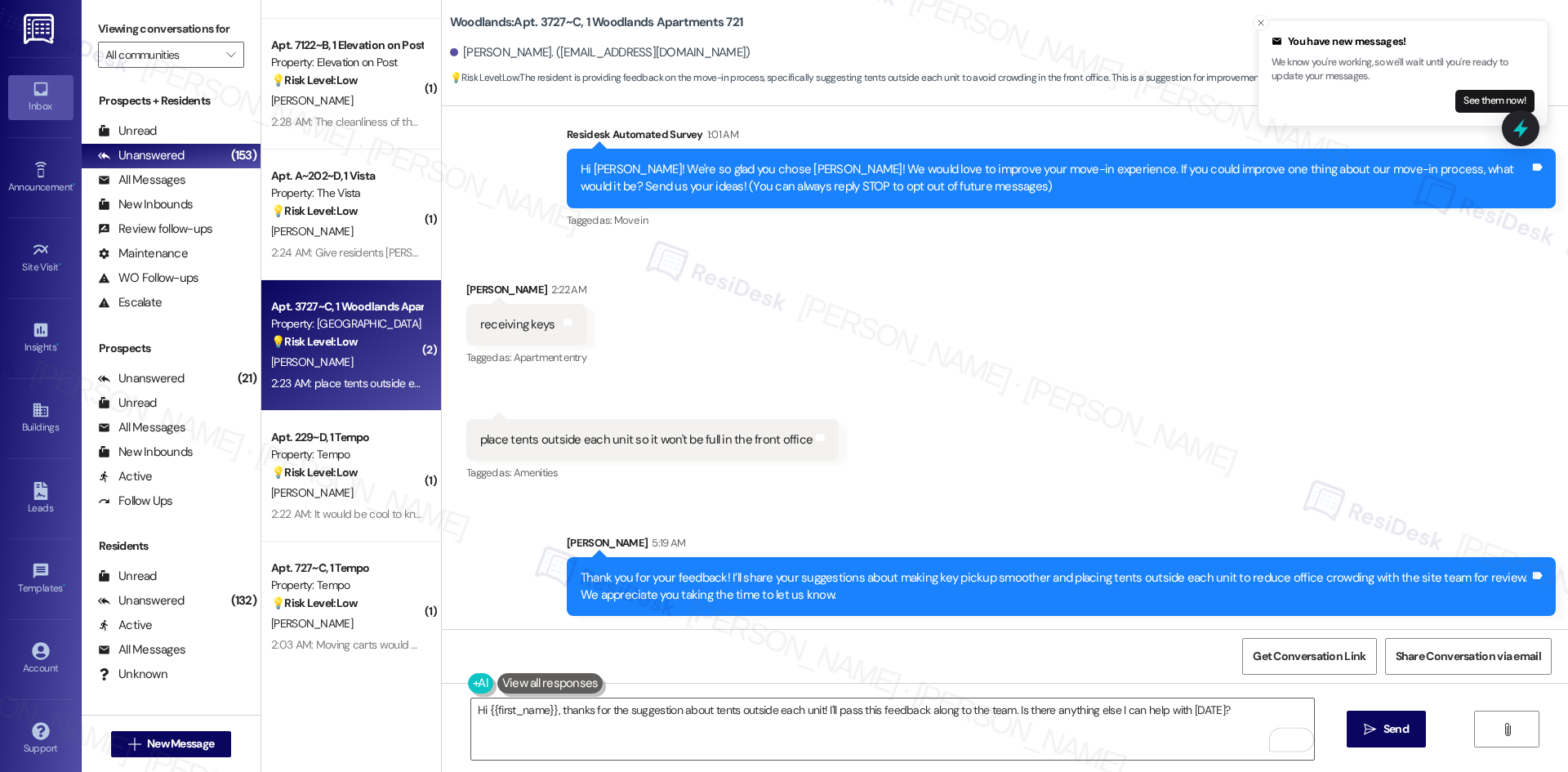
click at [1004, 415] on div "Received via SMS Katherine Cordova 2:22 AM receiving keys Tags and notes Tagged…" at bounding box center [1004, 370] width 1126 height 253
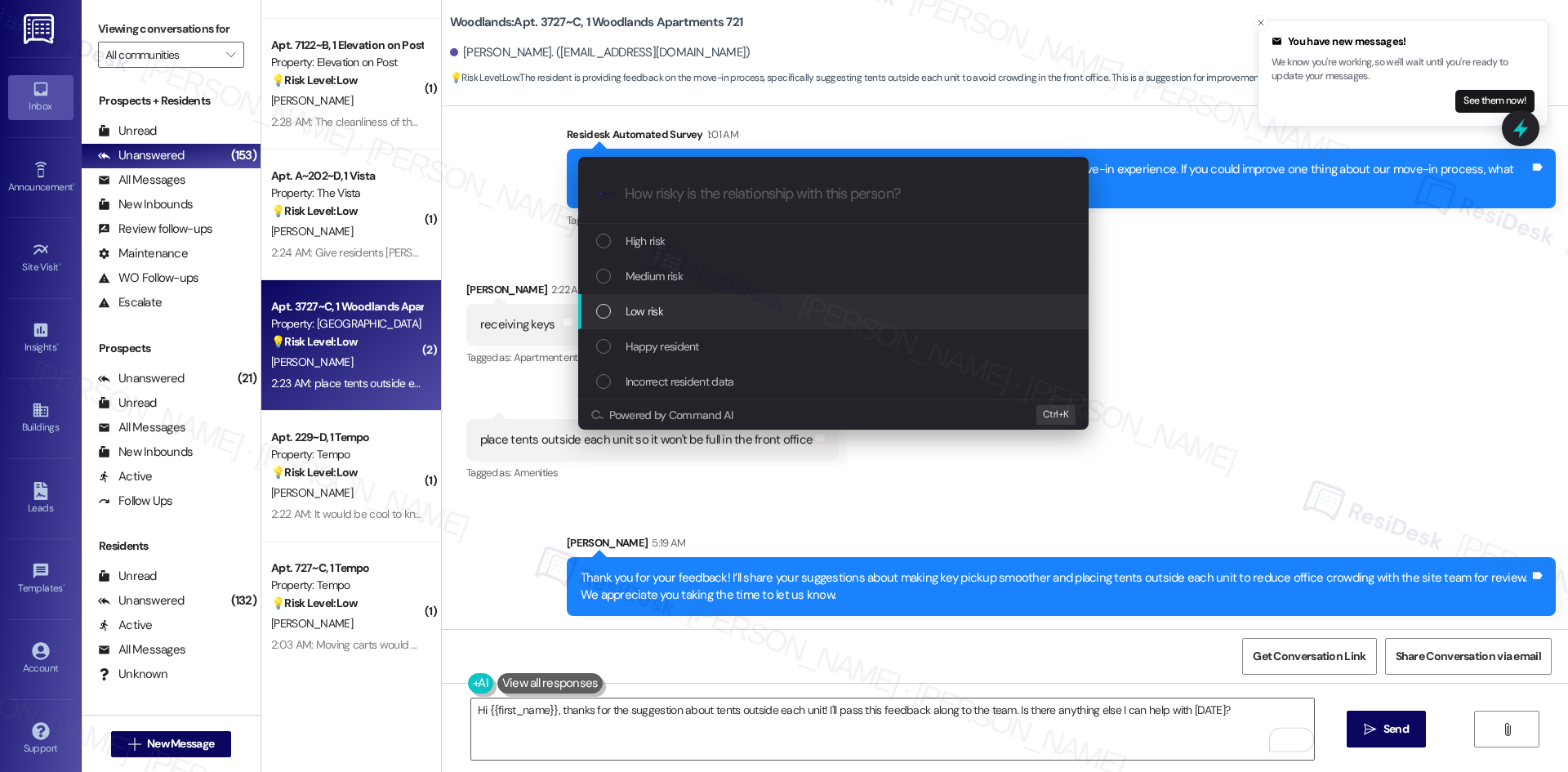
click at [727, 318] on div "Low risk" at bounding box center [835, 311] width 478 height 18
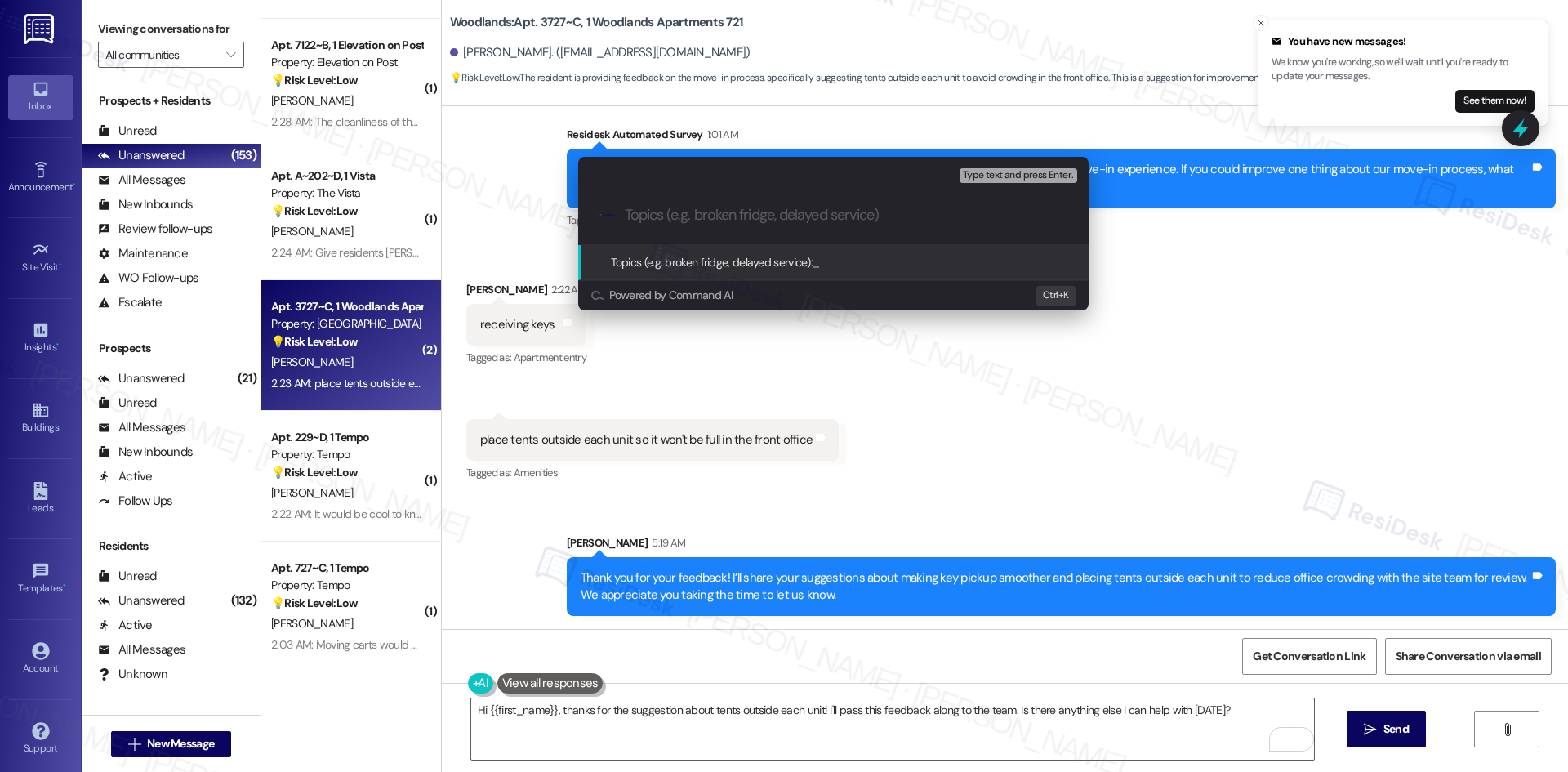
click at [707, 219] on input "Topics (e.g. broken fridge, delayed service)" at bounding box center [846, 215] width 443 height 17
paste input "Feedback on Key Pickup and Office Crowding"
type input "Feedback on Key Pickup and Office Crowding"
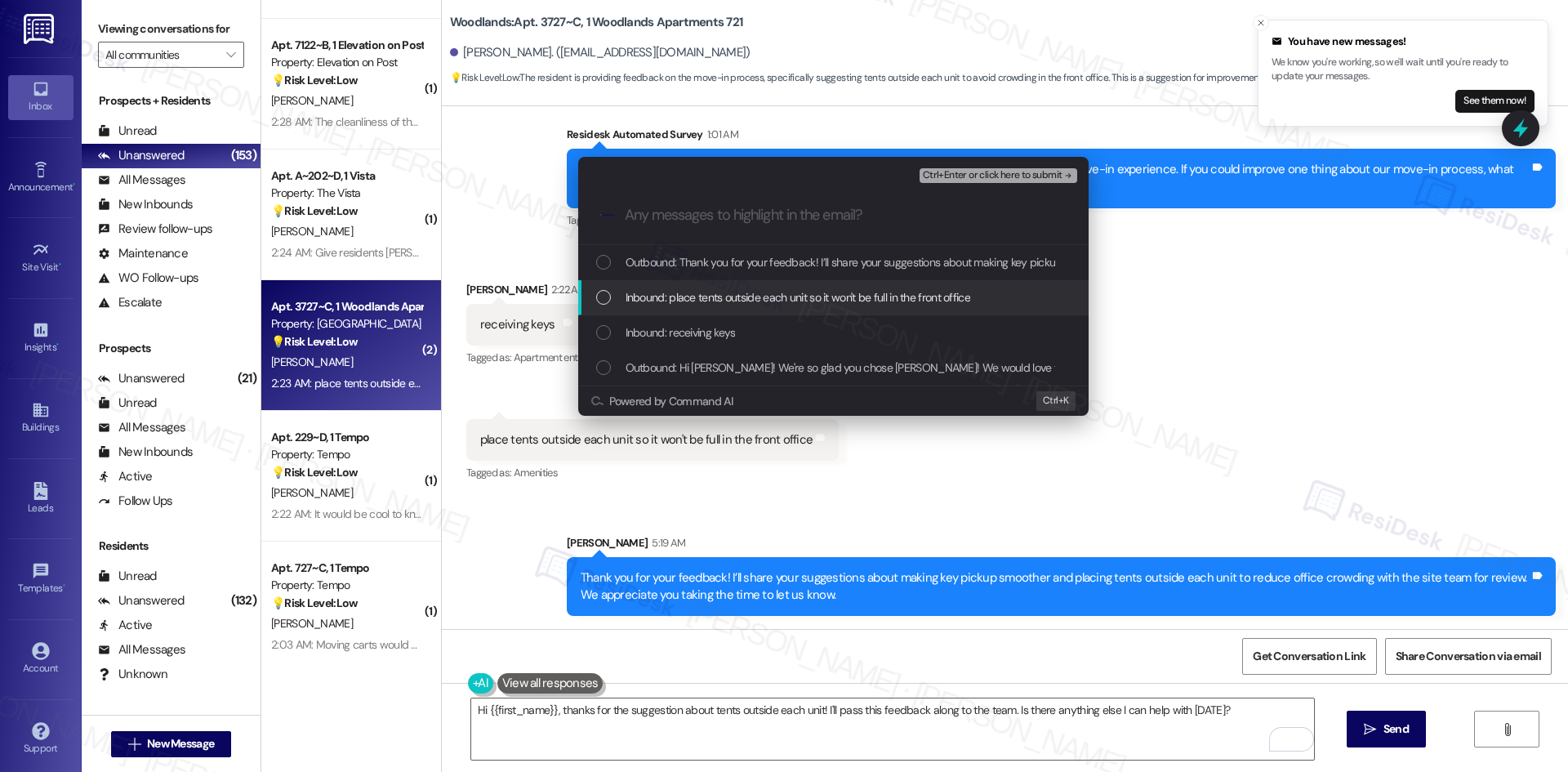
click at [691, 295] on span "Inbound: place tents outside each unit so it won't be full in the front office" at bounding box center [798, 297] width 345 height 18
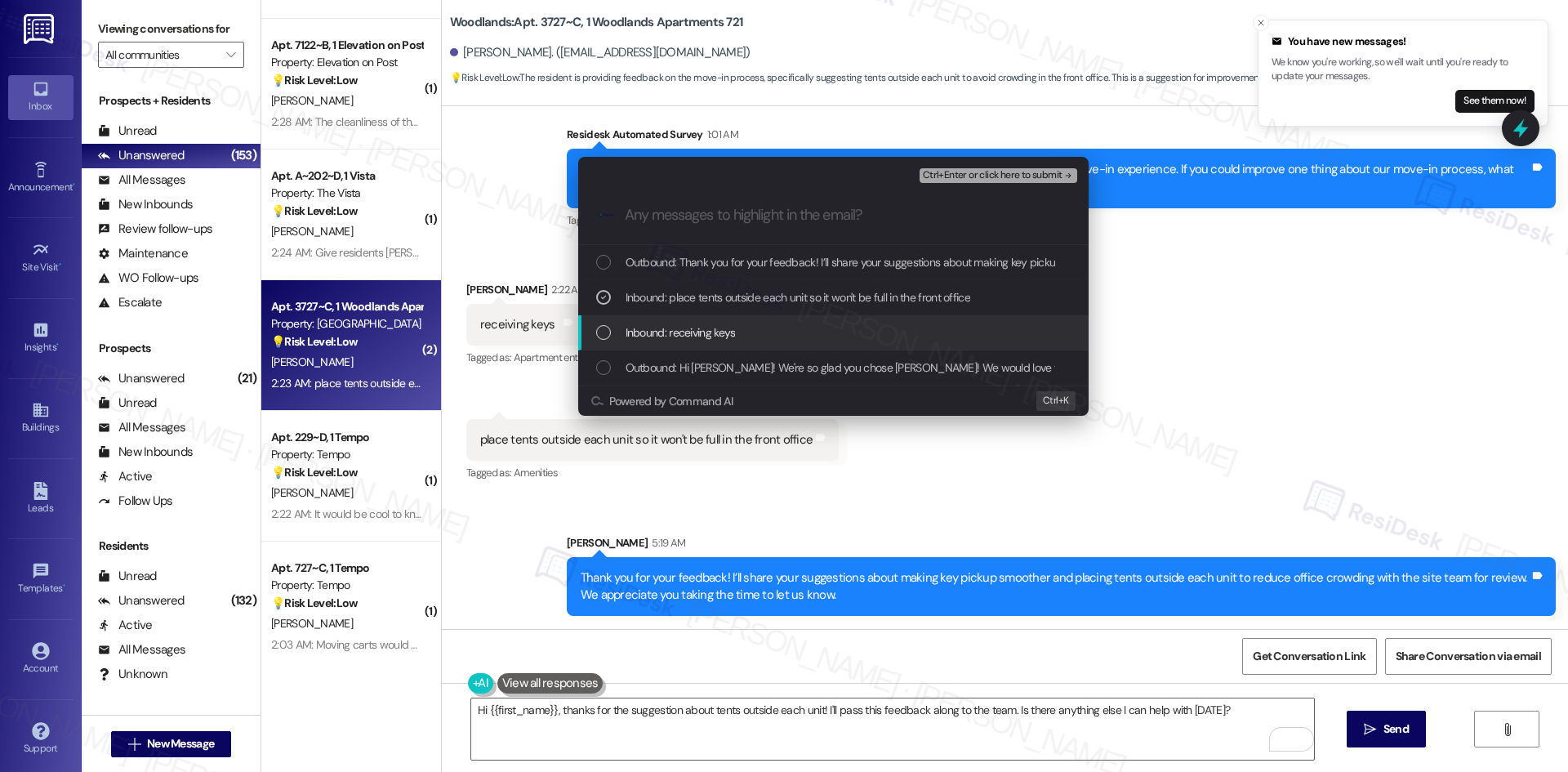
click at [691, 339] on span "Inbound: receiving keys" at bounding box center [681, 333] width 111 height 18
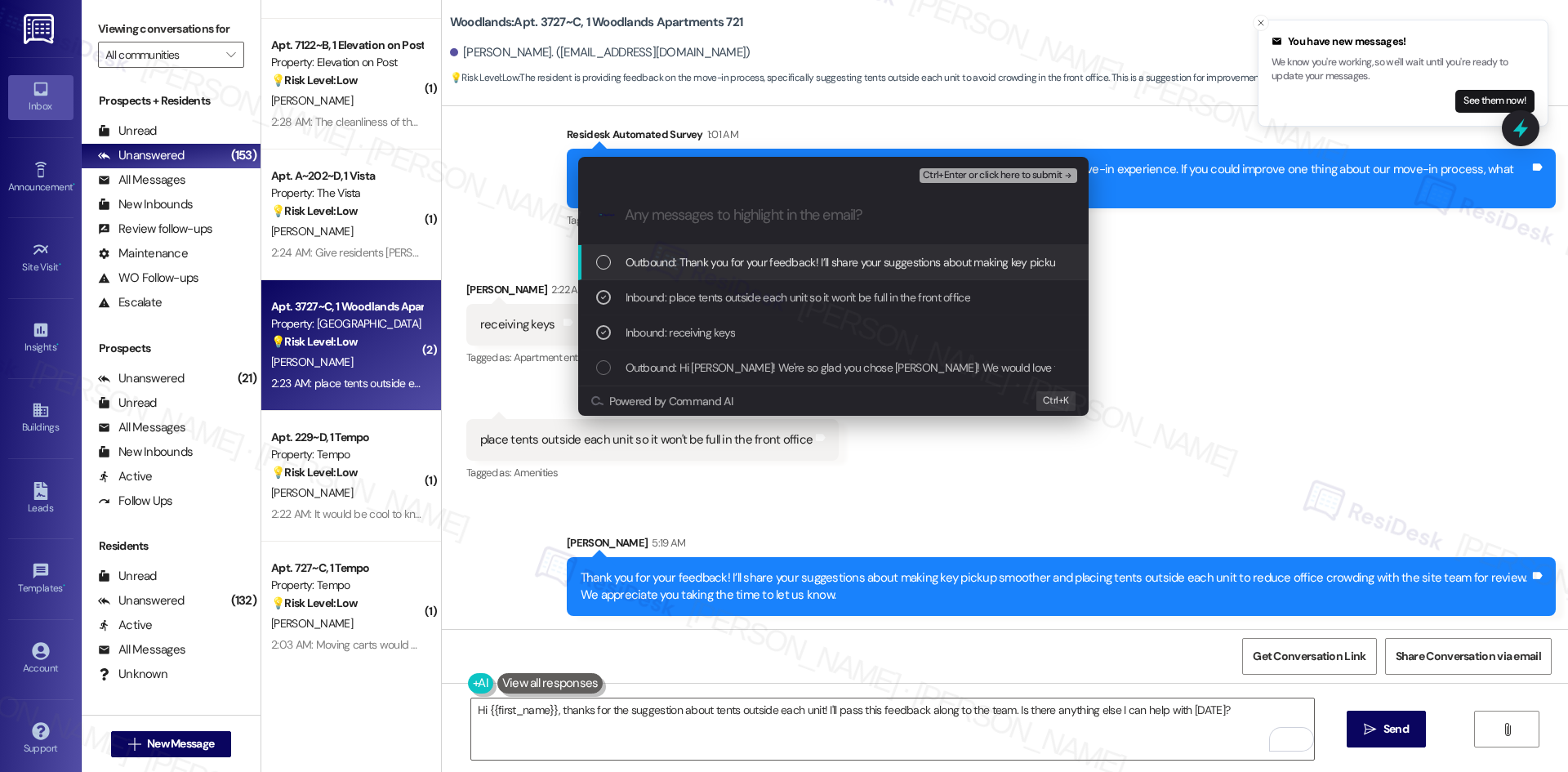
click at [1018, 175] on span "Ctrl+Enter or click here to submit" at bounding box center [992, 175] width 139 height 11
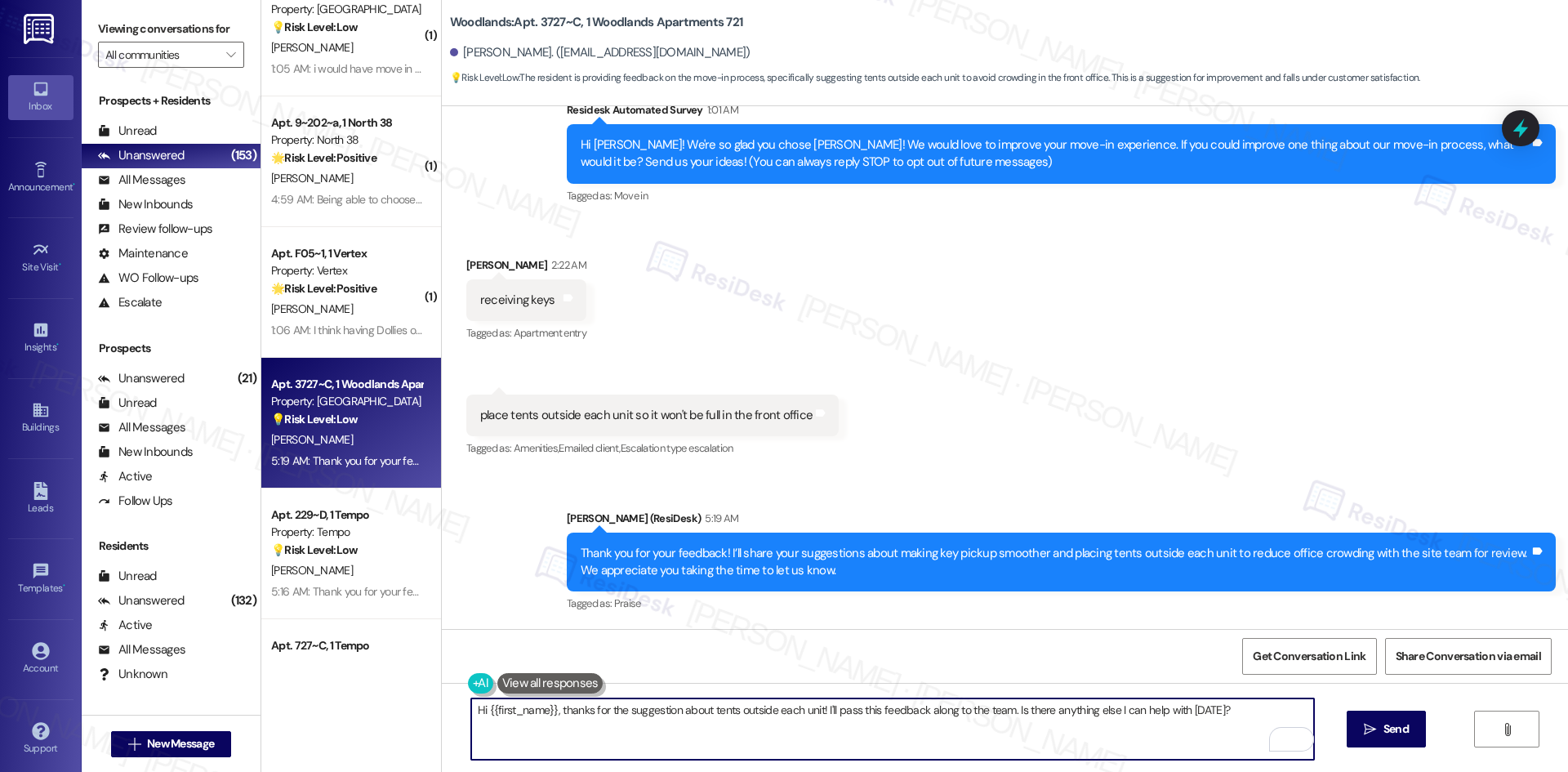
scroll to position [5716, 0]
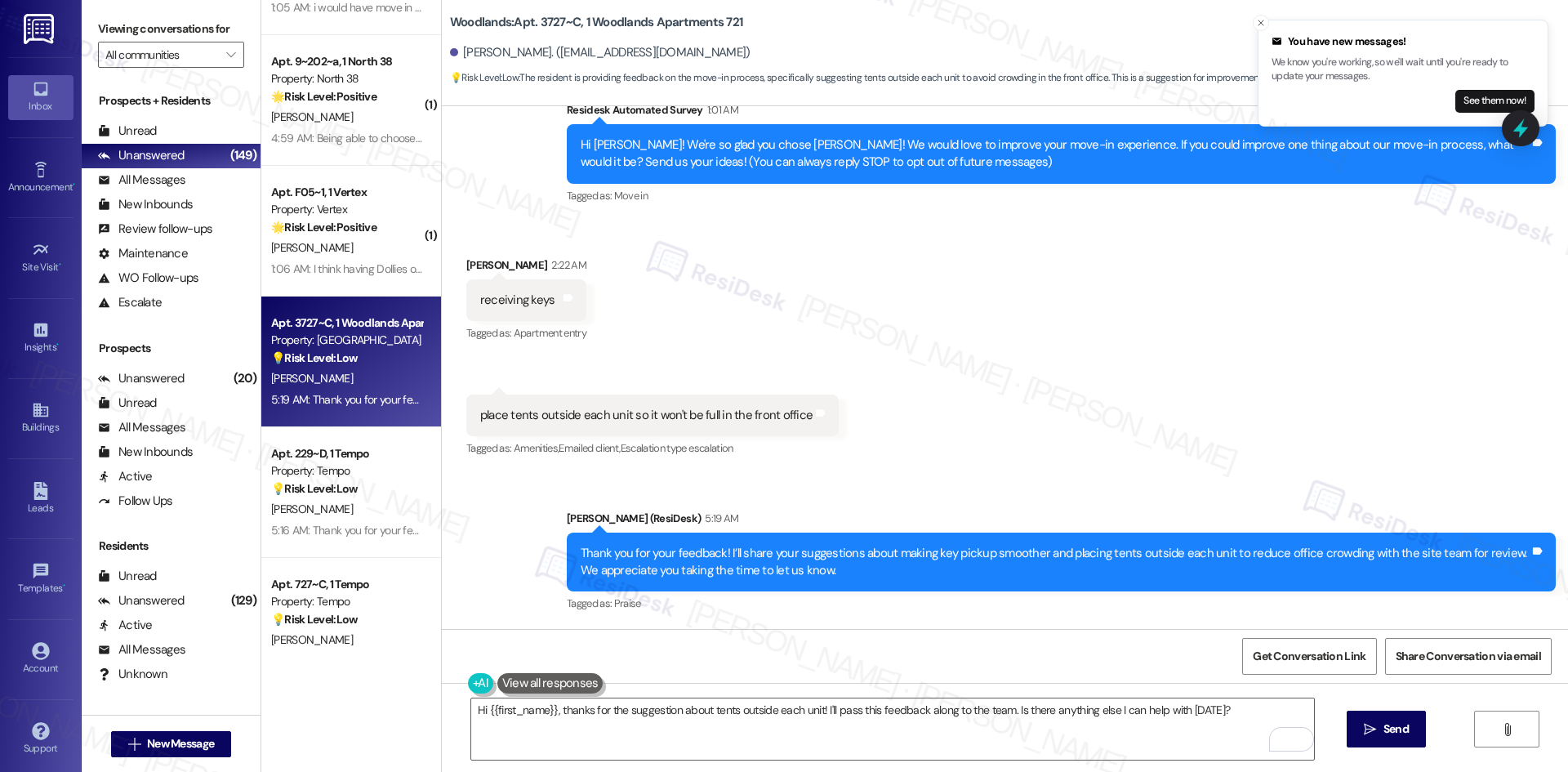
click at [675, 347] on div "Received via SMS Katherine Cordova 2:22 AM receiving keys Tags and notes Tagged…" at bounding box center [1004, 346] width 1126 height 253
click at [678, 344] on div "Received via SMS Katherine Cordova 2:22 AM receiving keys Tags and notes Tagged…" at bounding box center [1004, 346] width 1126 height 253
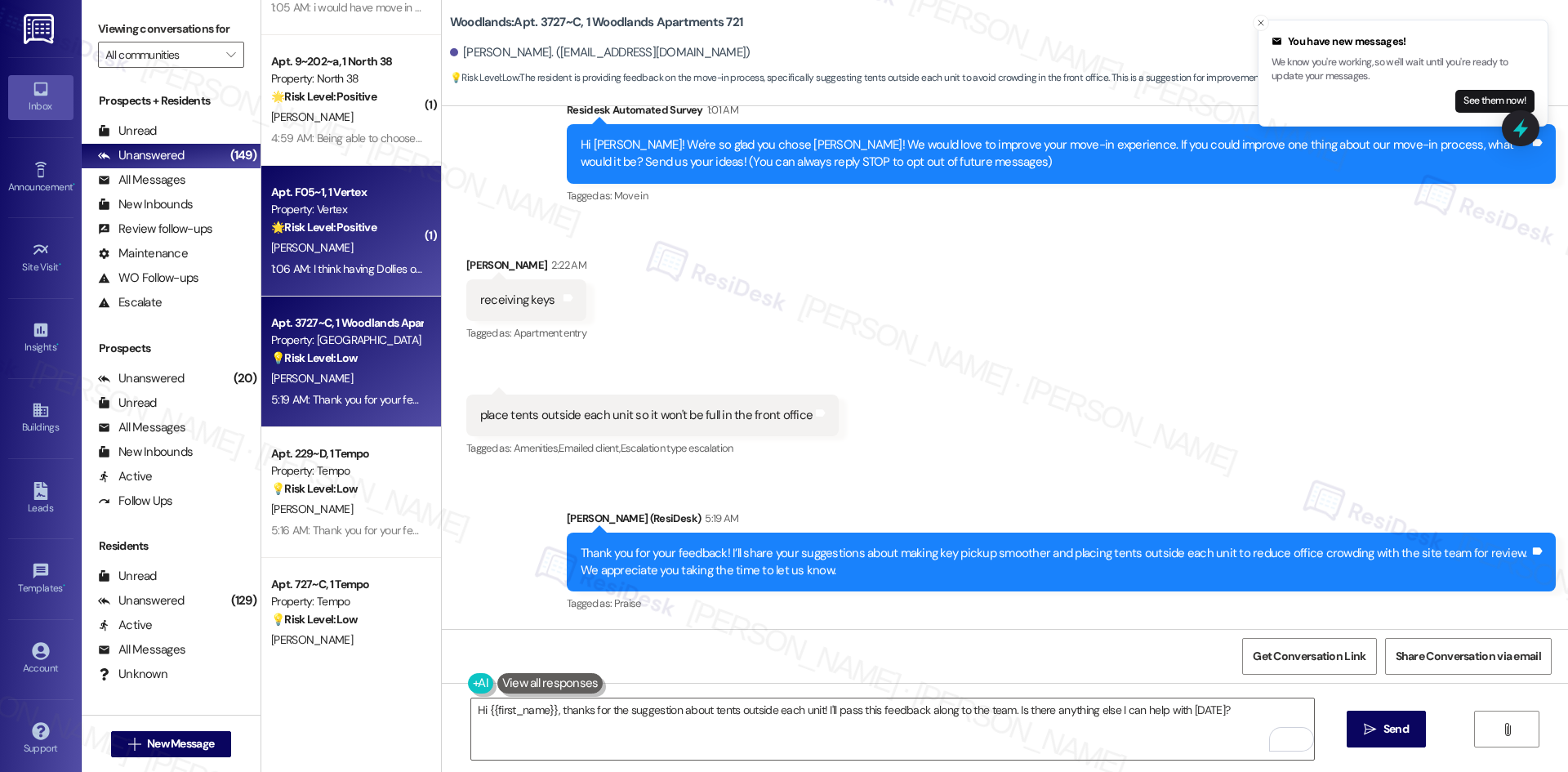
click at [363, 261] on div "1:06 AM: I think having Dollies or Carts available to borrow from the main offi…" at bounding box center [736, 269] width 930 height 15
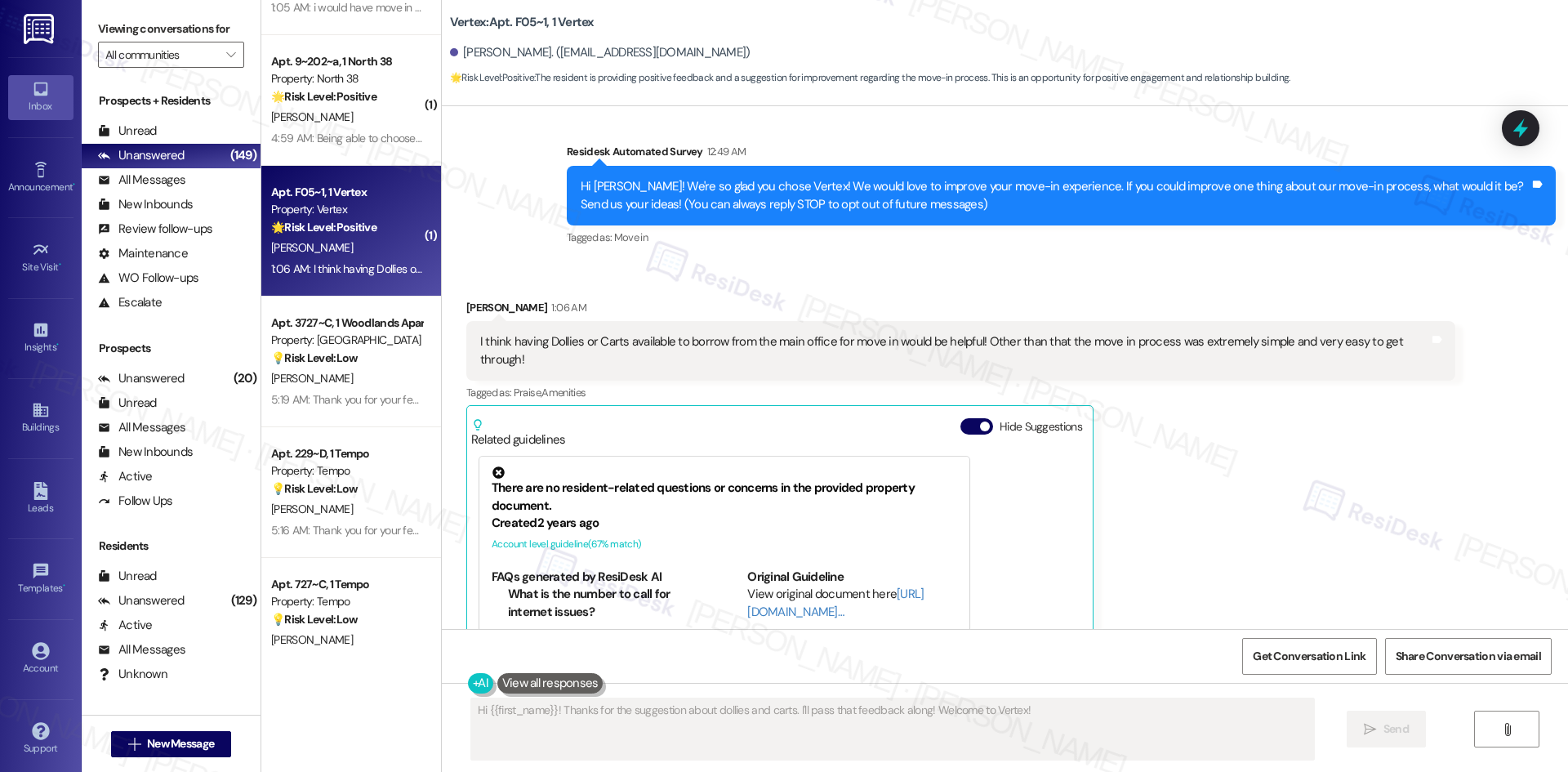
scroll to position [98, 0]
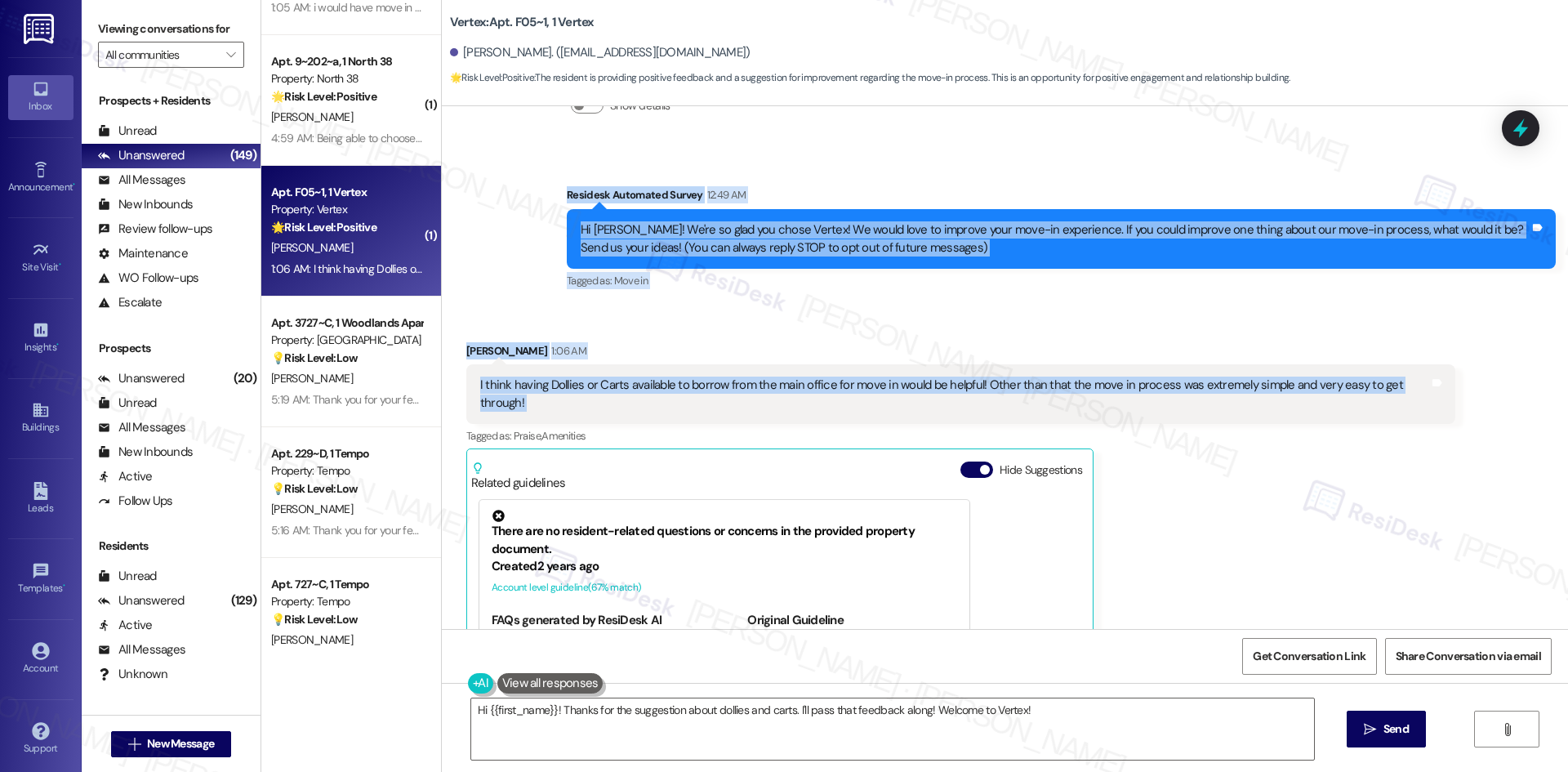
drag, startPoint x: 535, startPoint y: 193, endPoint x: 1497, endPoint y: 382, distance: 980.4
click at [1497, 382] on div "WO Lease started Aug 16, 2025 at 8:00 AM Show details Survey, sent via SMS Resi…" at bounding box center [1004, 368] width 1126 height 523
copy div "Residesk Automated Survey 12:49 AM Hi Joshua! We're so glad you chose Vertex! W…"
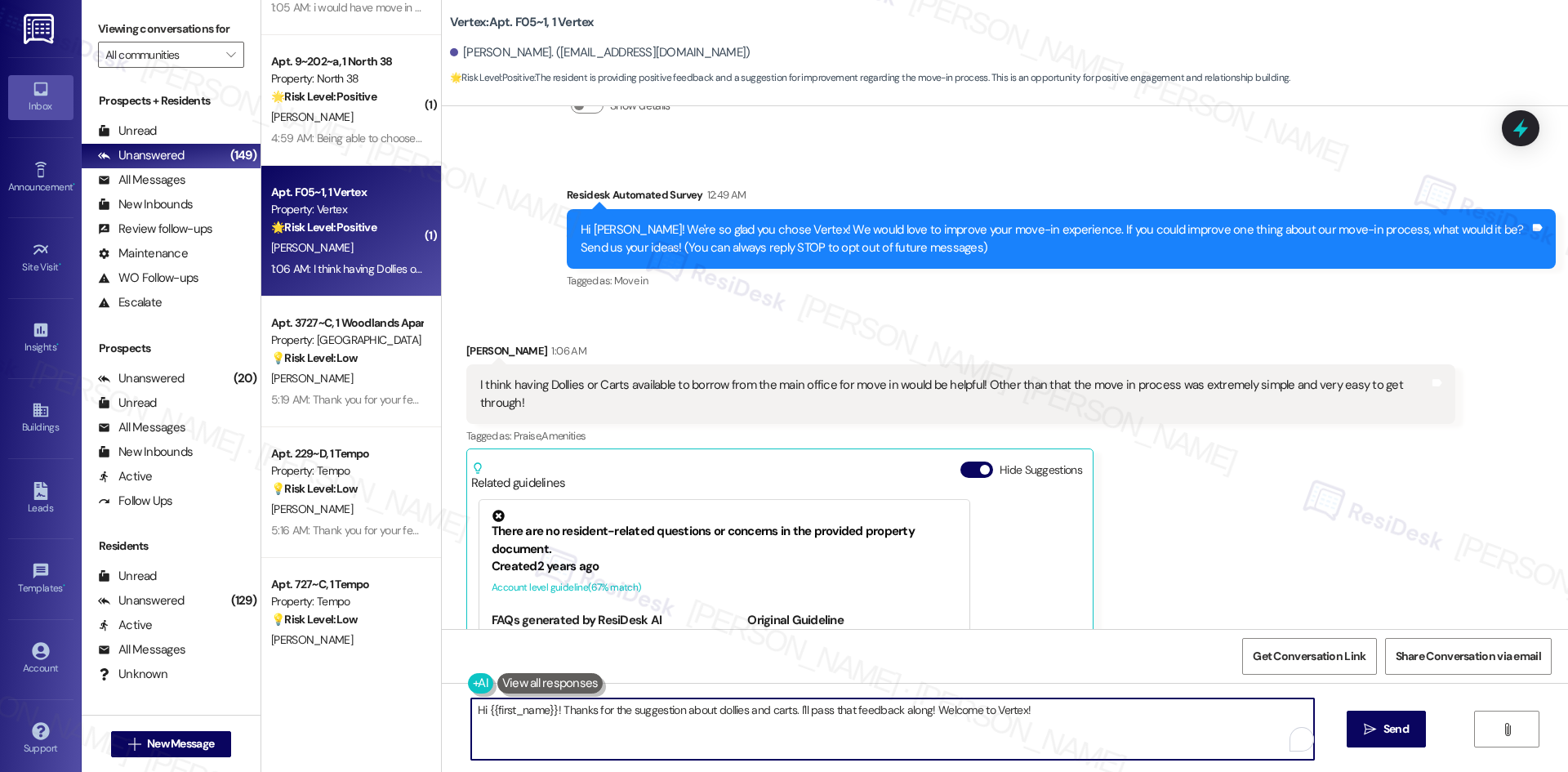
click at [749, 756] on textarea "Hi {{first_name}}! Thanks for the suggestion about dollies and carts. I'll pass…" at bounding box center [892, 729] width 843 height 61
paste textarea "hank you for your feedback! I’m glad to hear the move-in process went smoothly …"
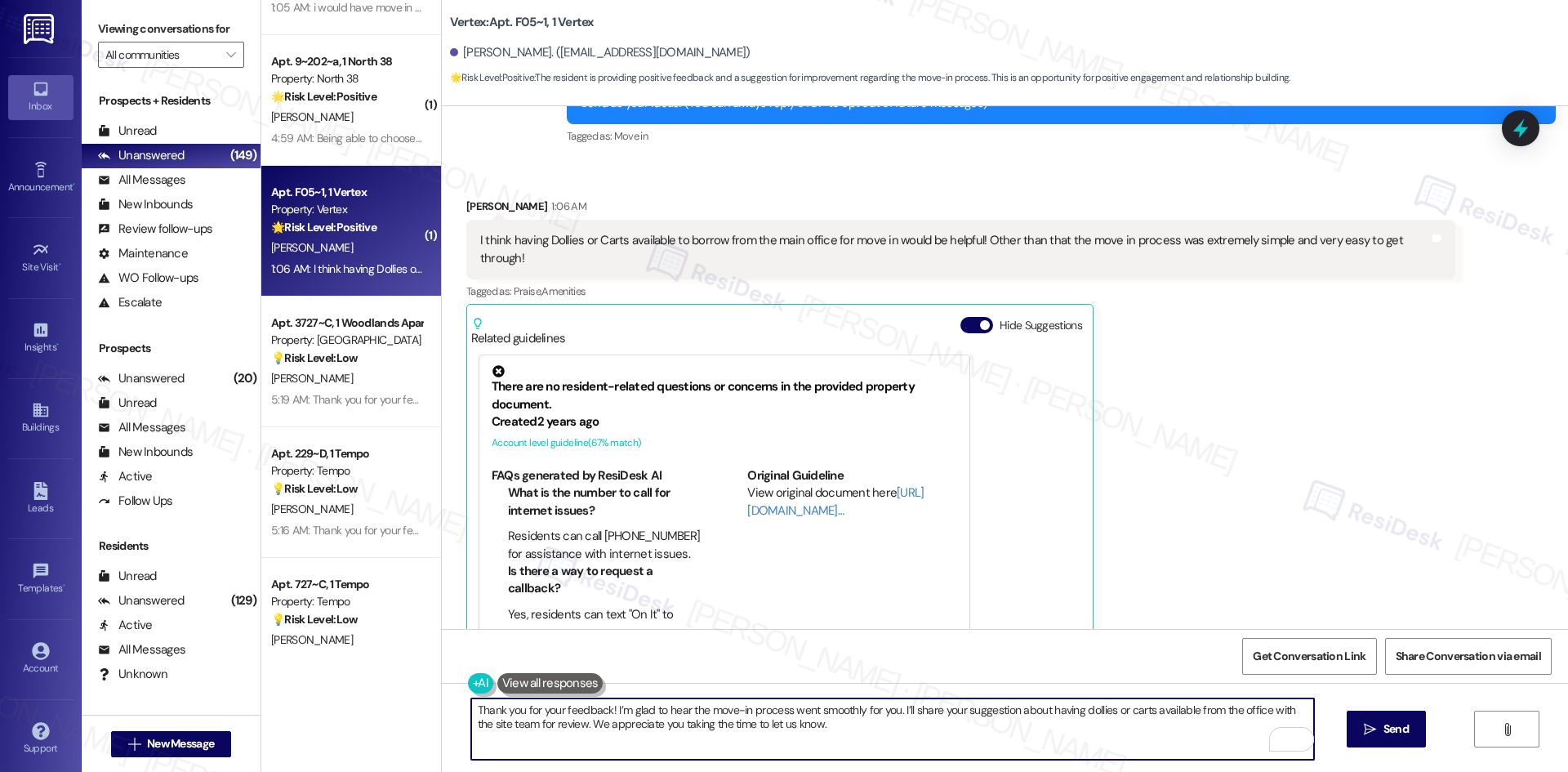
scroll to position [262, 0]
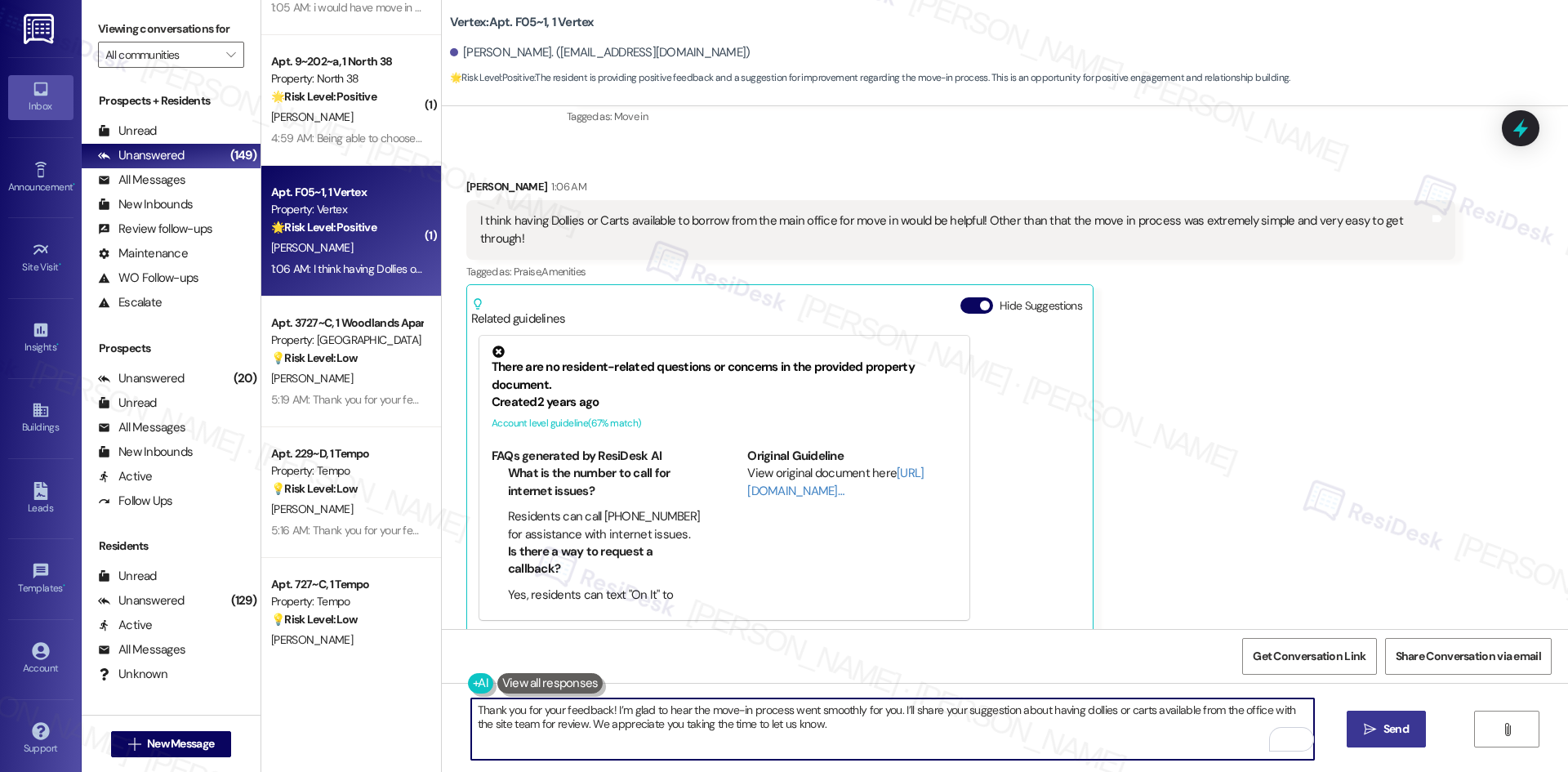
type textarea "Thank you for your feedback! I’m glad to hear the move-in process went smoothly…"
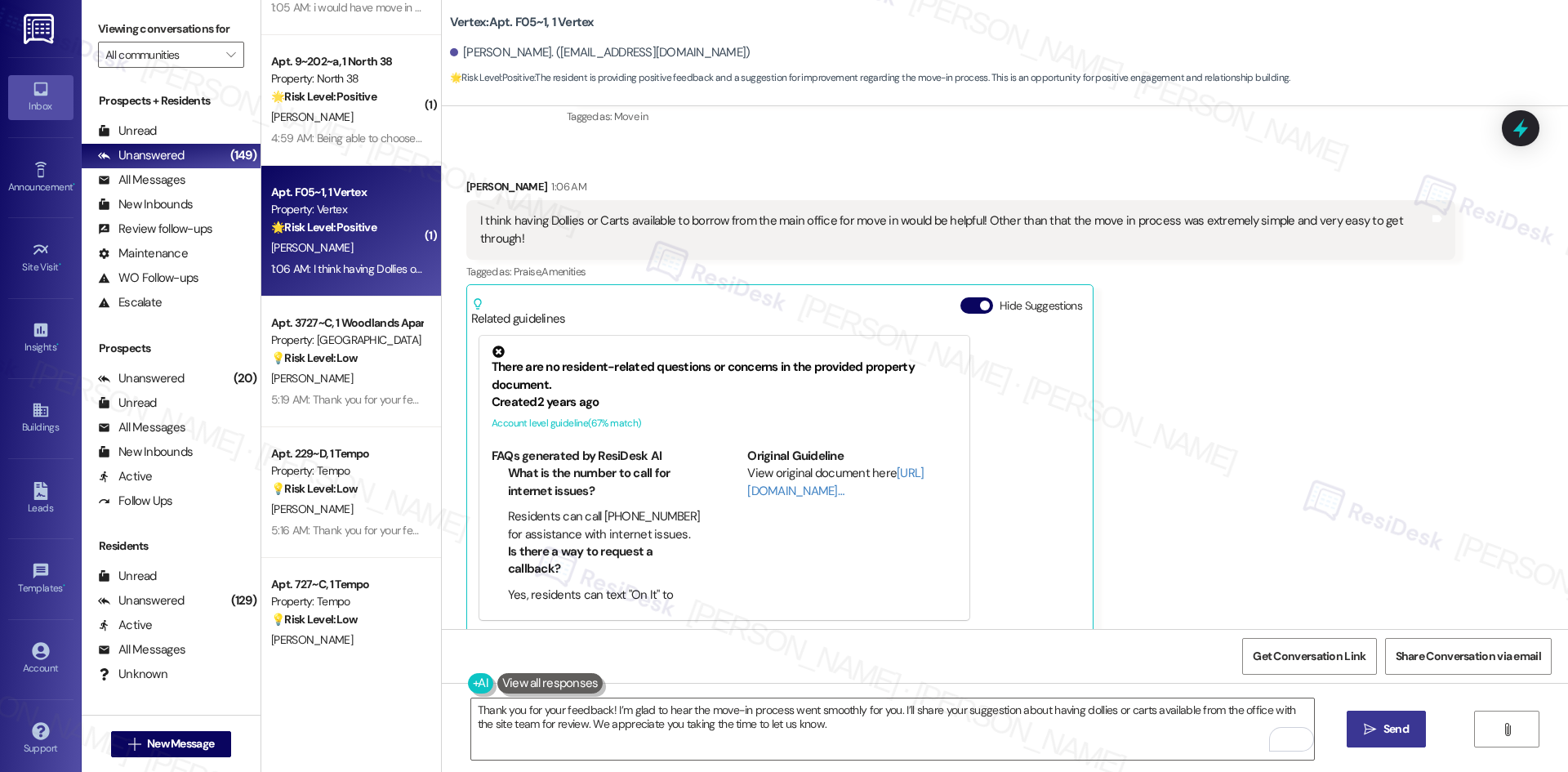
click at [1407, 741] on button " Send" at bounding box center [1386, 729] width 79 height 37
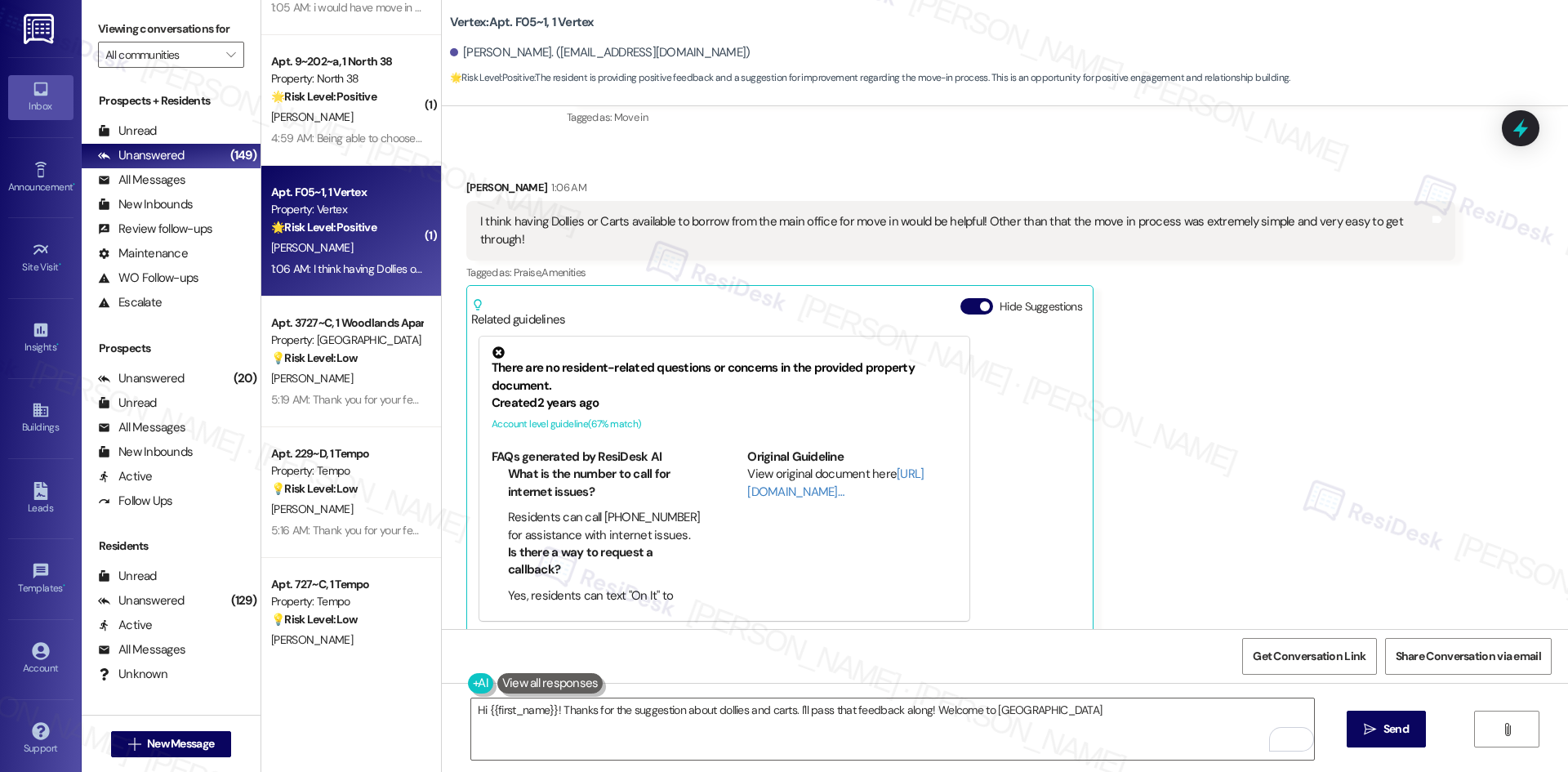
type textarea "Hi {{first_name}}! Thanks for the suggestion about dollies and carts. I'll pass…"
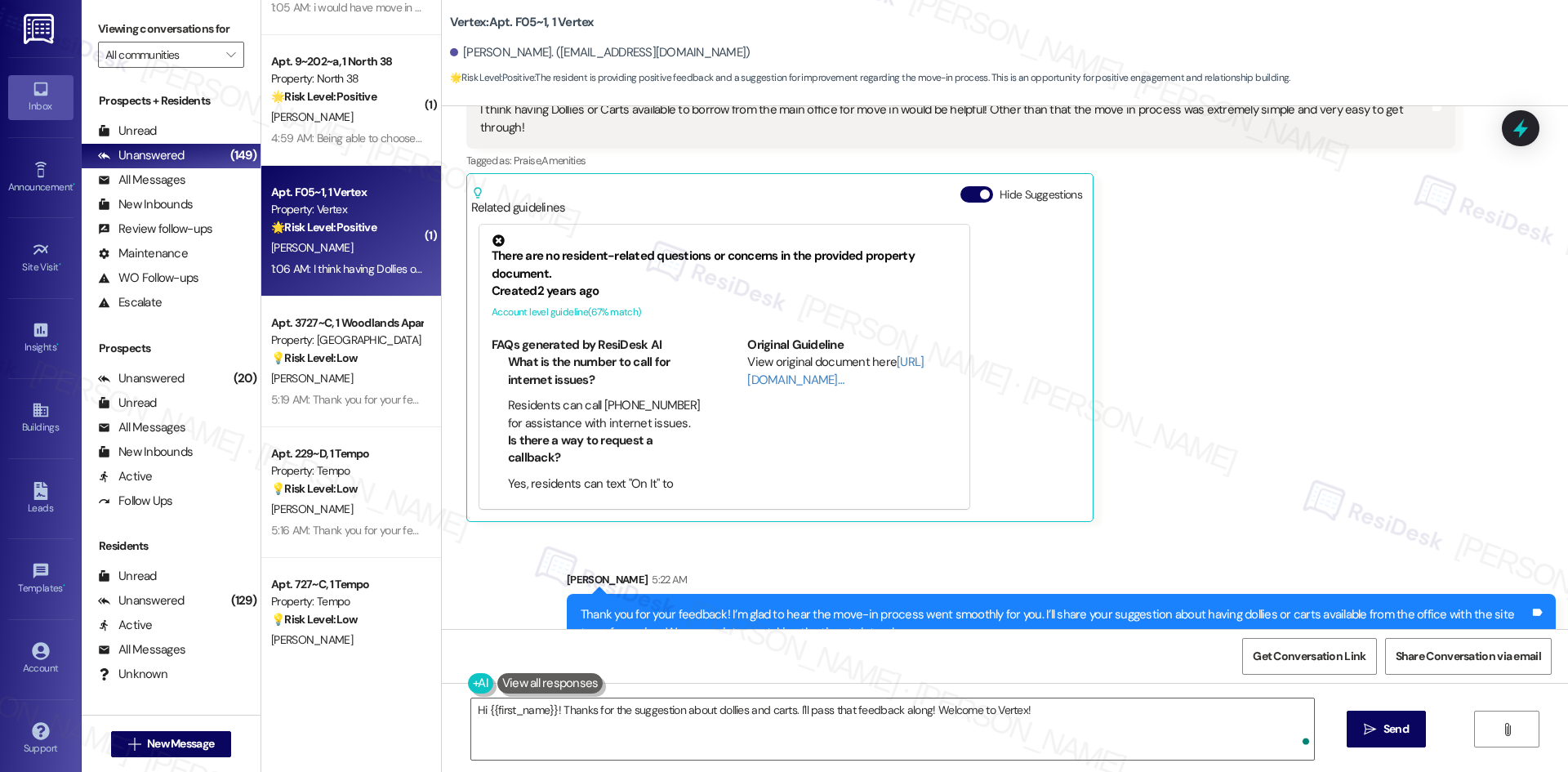
scroll to position [393, 0]
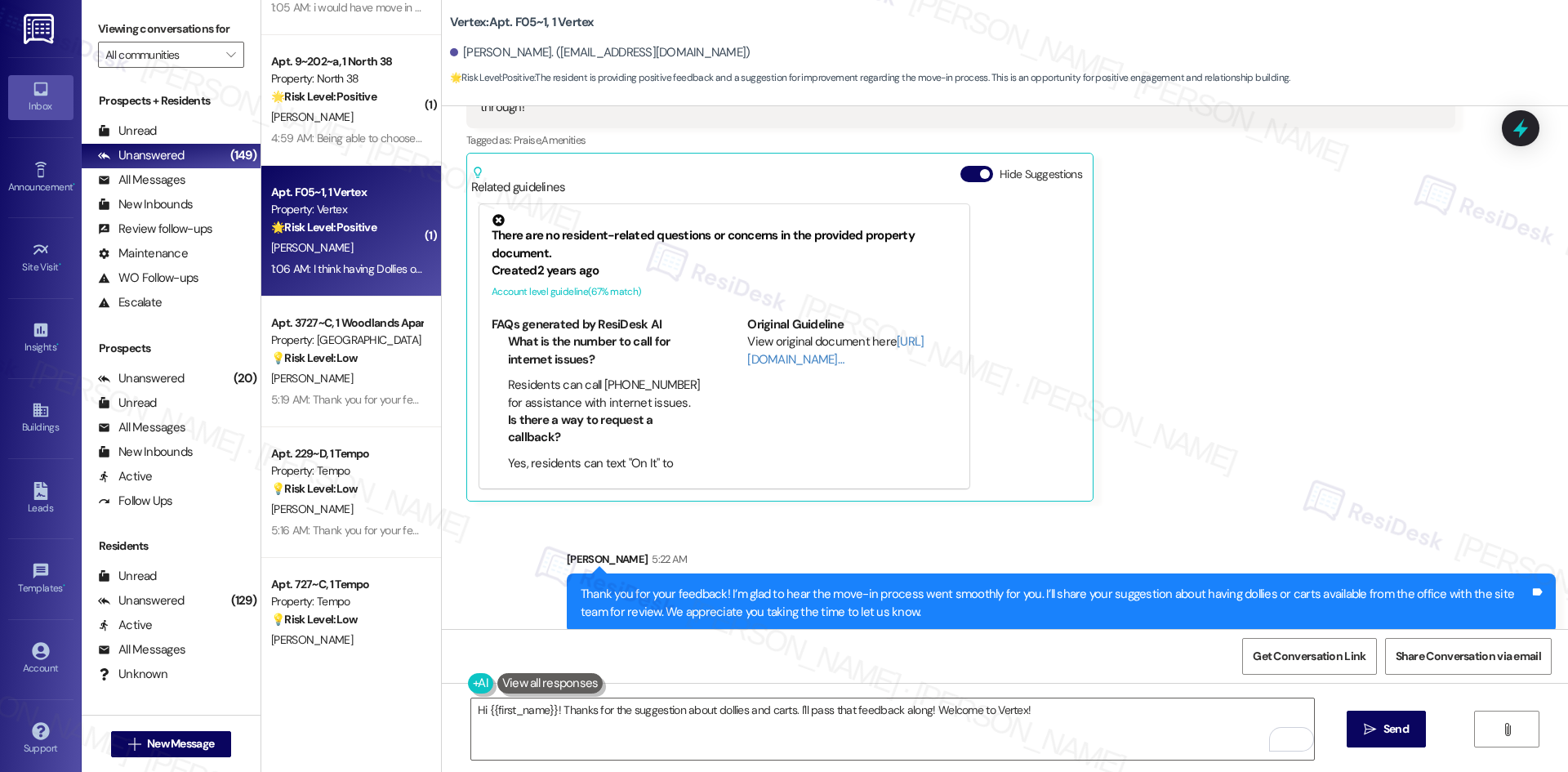
click at [1202, 443] on div "Joshua Cuadra 1:06 AM I think having Dollies or Carts available to borrow from …" at bounding box center [960, 275] width 989 height 456
click at [1223, 456] on div "Joshua Cuadra 1:06 AM I think having Dollies or Carts available to borrow from …" at bounding box center [960, 275] width 989 height 456
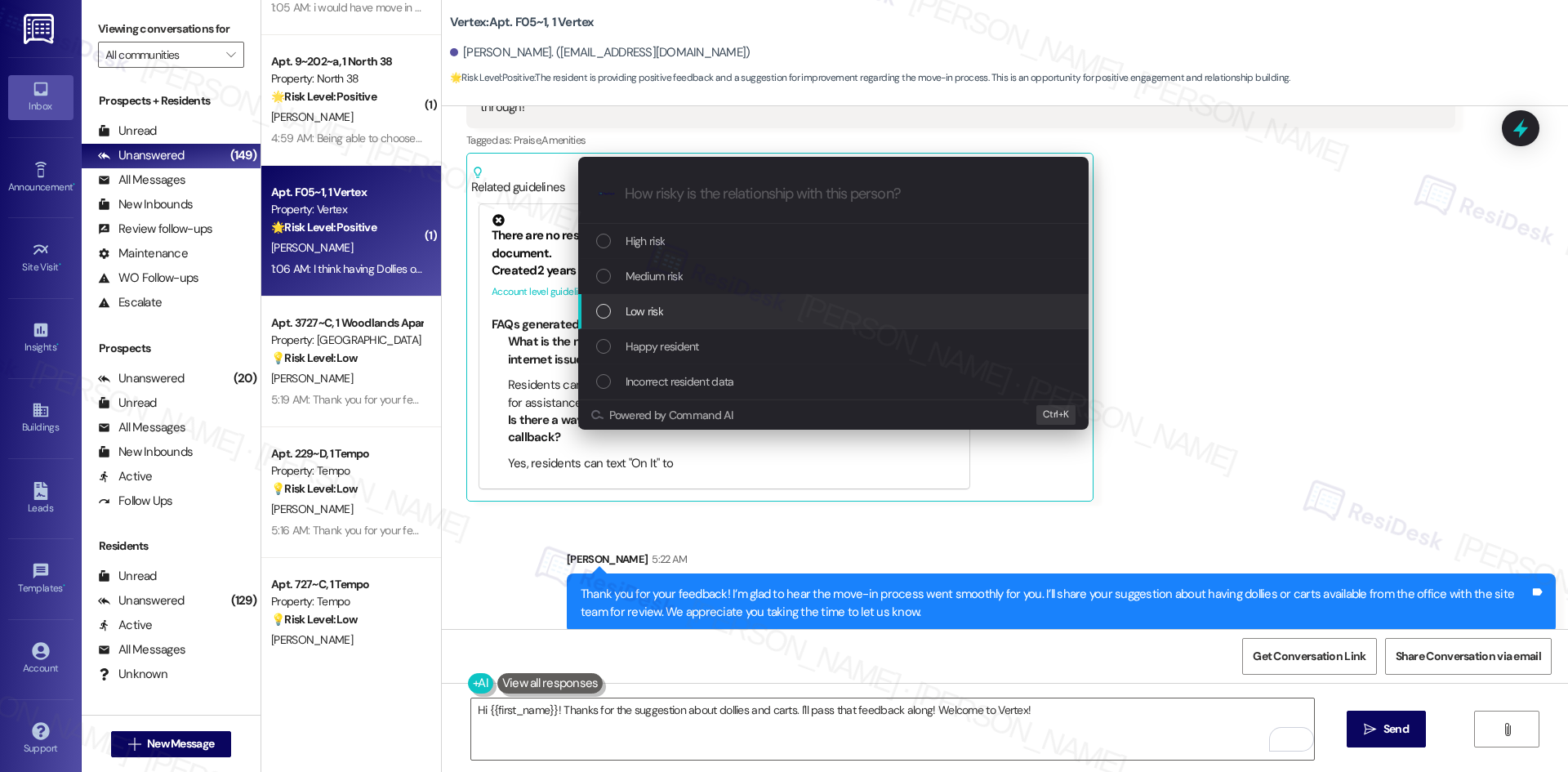
click at [753, 309] on div "Low risk" at bounding box center [835, 311] width 478 height 18
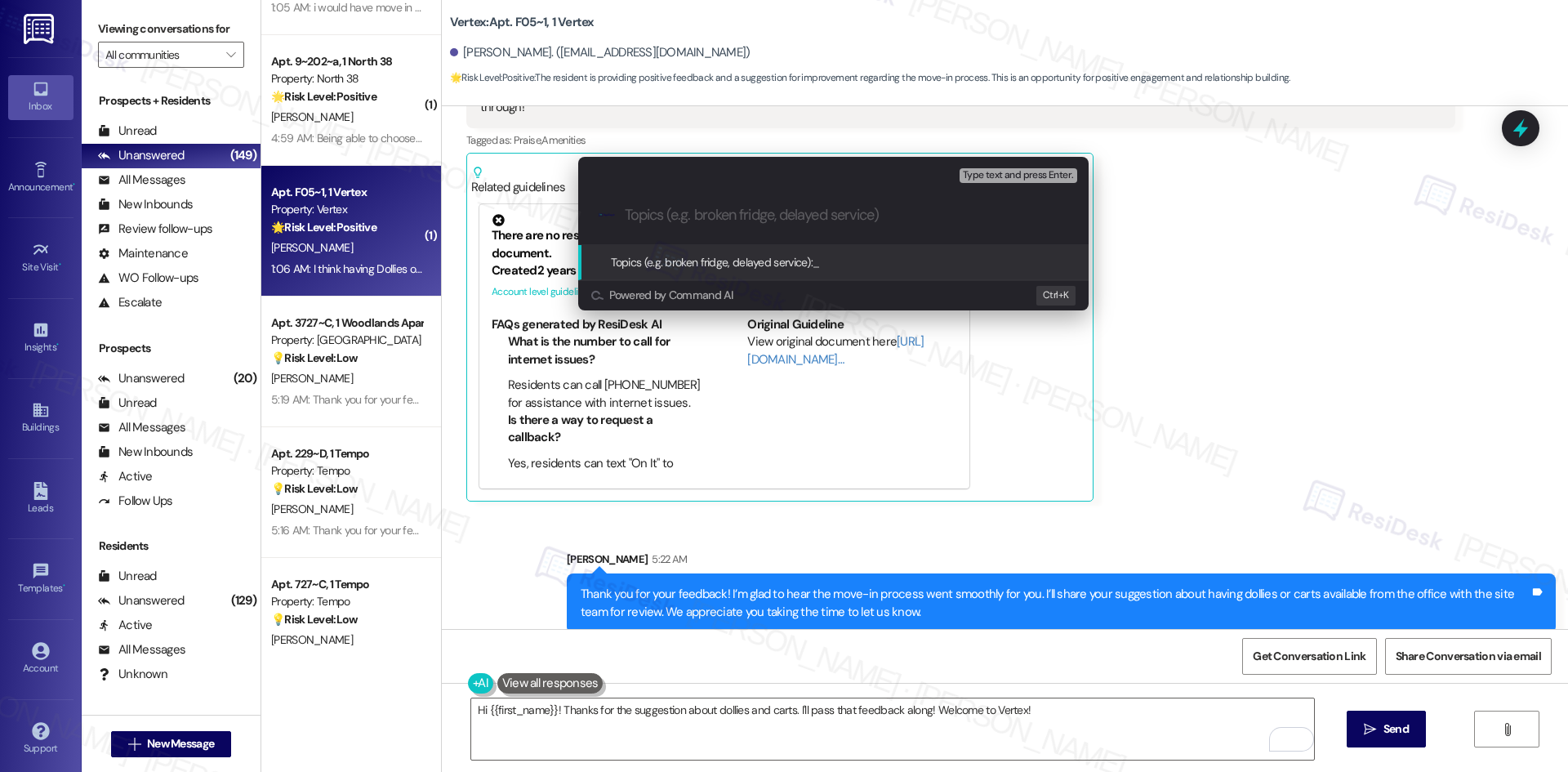
click at [647, 223] on input "Topics (e.g. broken fridge, delayed service)" at bounding box center [846, 215] width 443 height 17
paste input "Feedback on Move-In Equipment"
type input "Feedback on Move-In Equipment"
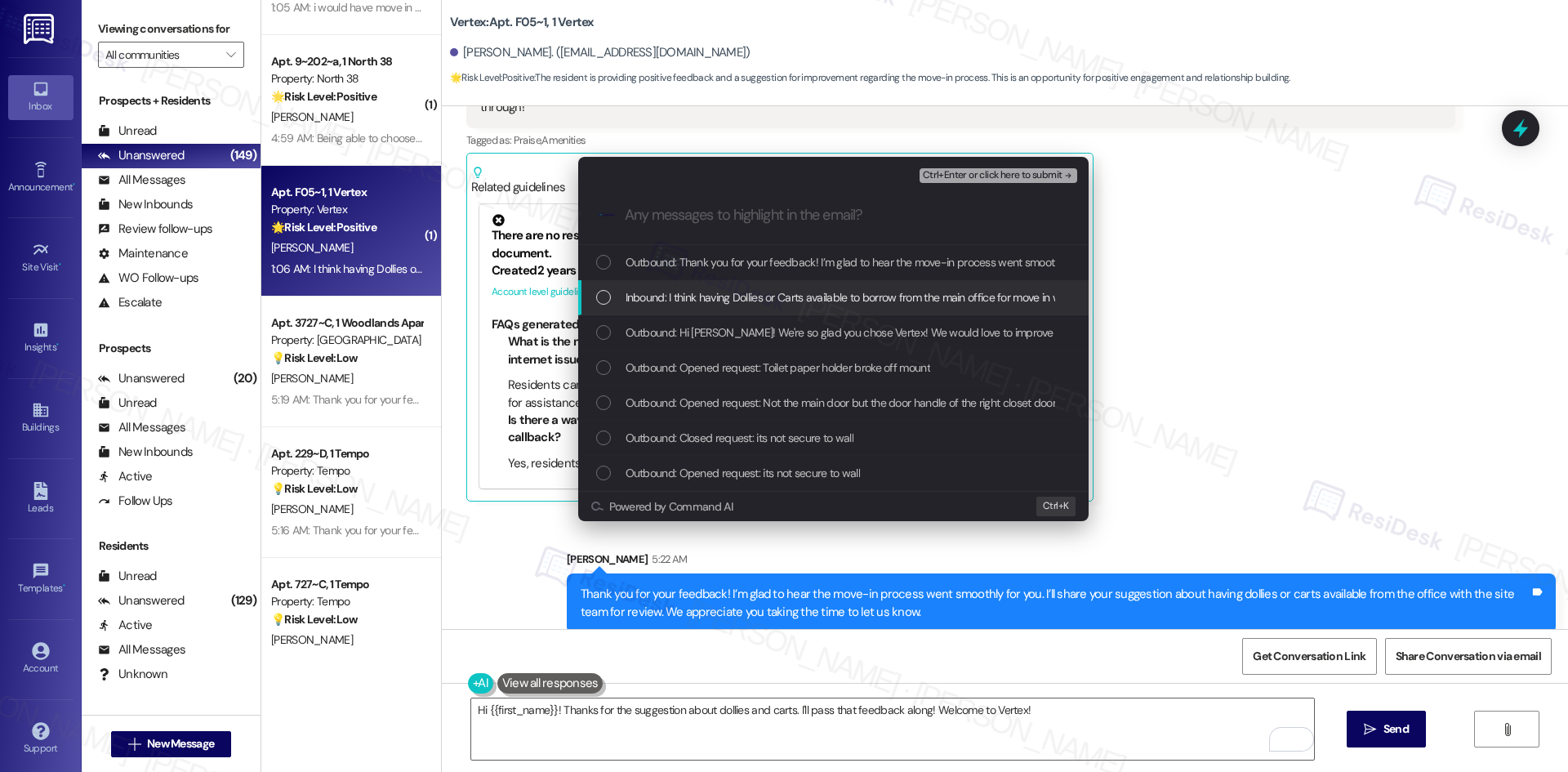
click at [705, 291] on span "Inbound: I think having Dollies or Carts available to borrow from the main offi…" at bounding box center [1091, 297] width 931 height 18
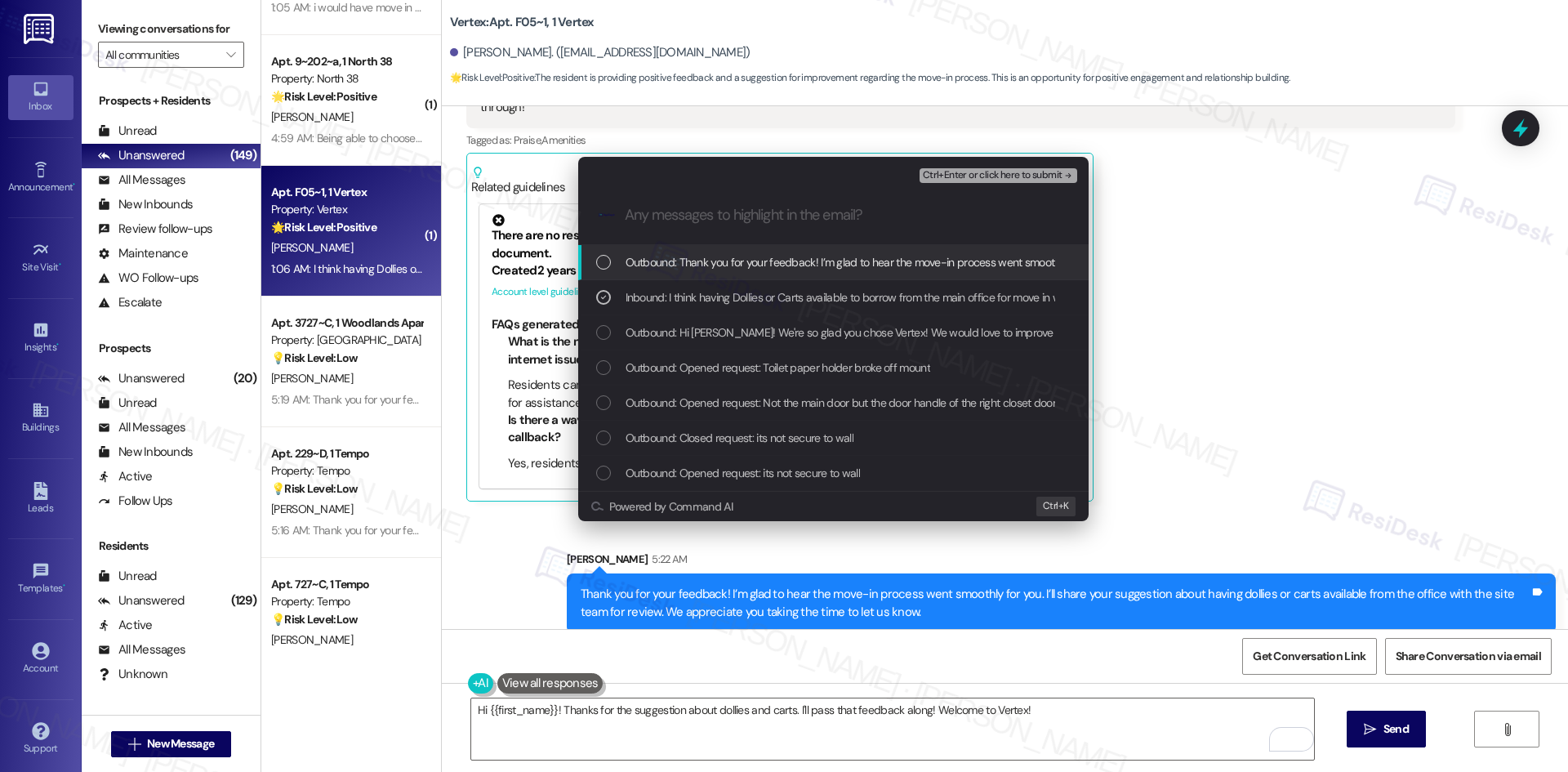
click at [1019, 171] on span "Ctrl+Enter or click here to submit" at bounding box center [992, 175] width 139 height 11
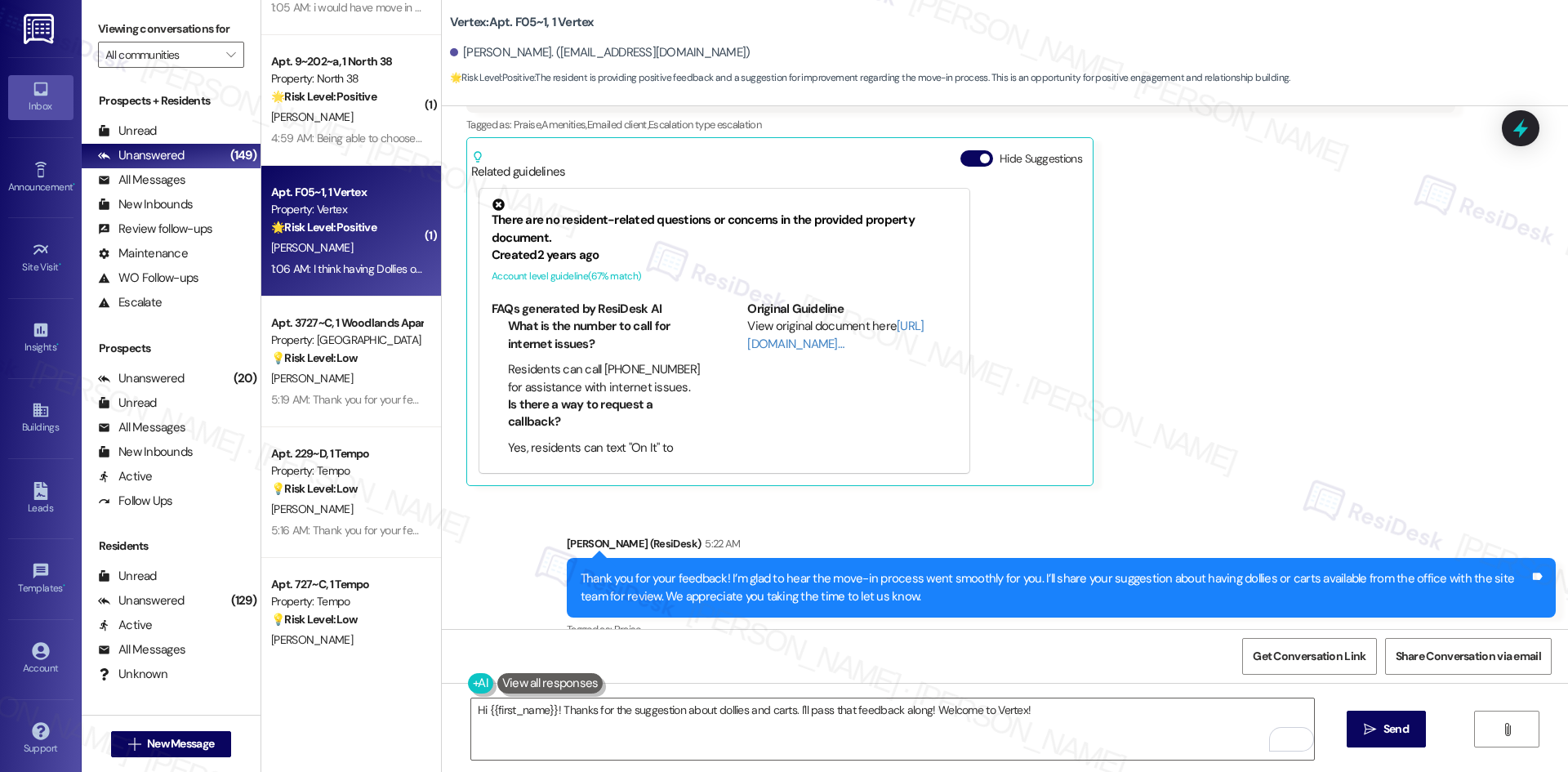
scroll to position [417, 0]
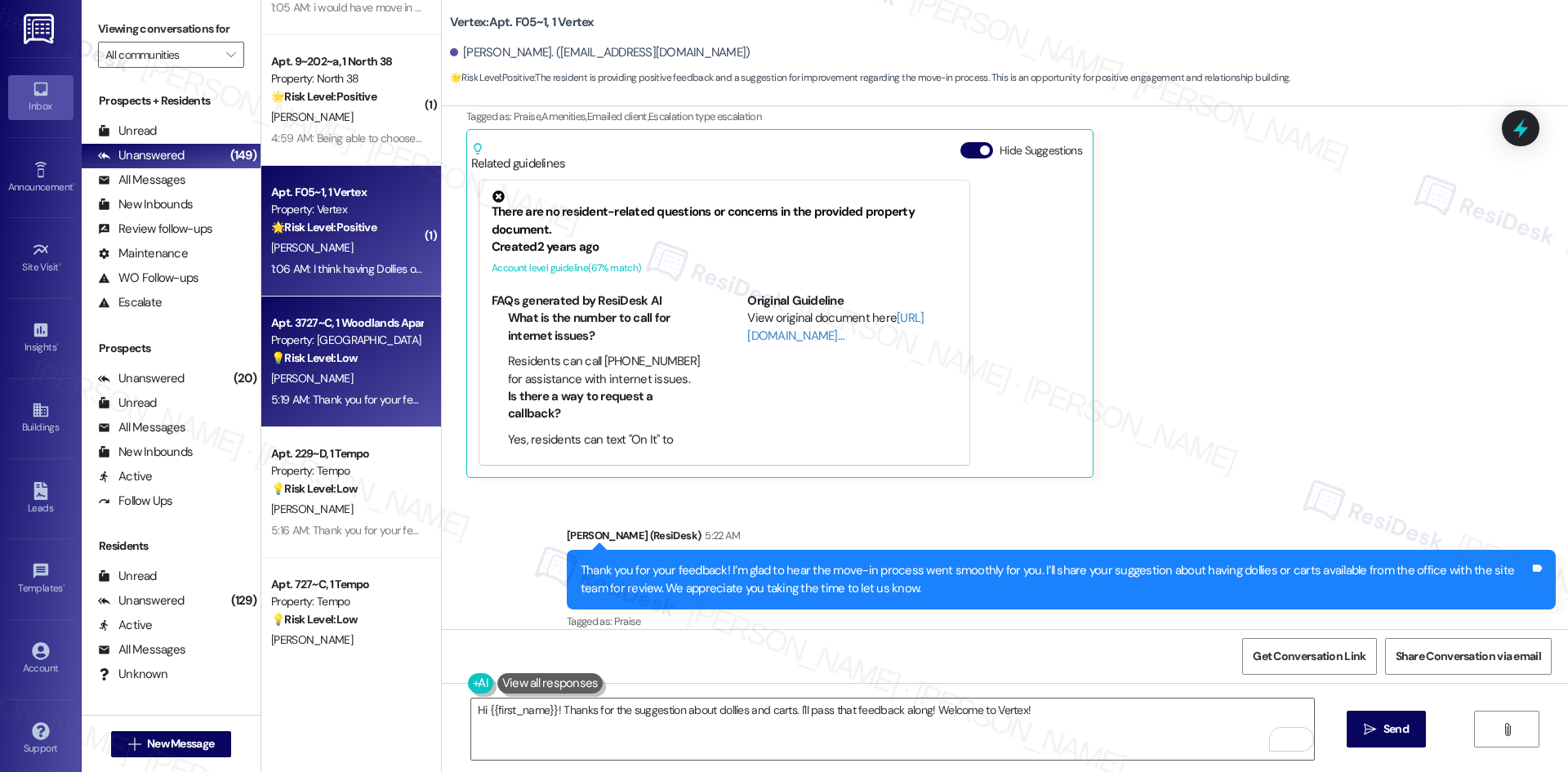
click at [331, 355] on strong "💡 Risk Level: Low" at bounding box center [315, 358] width 87 height 15
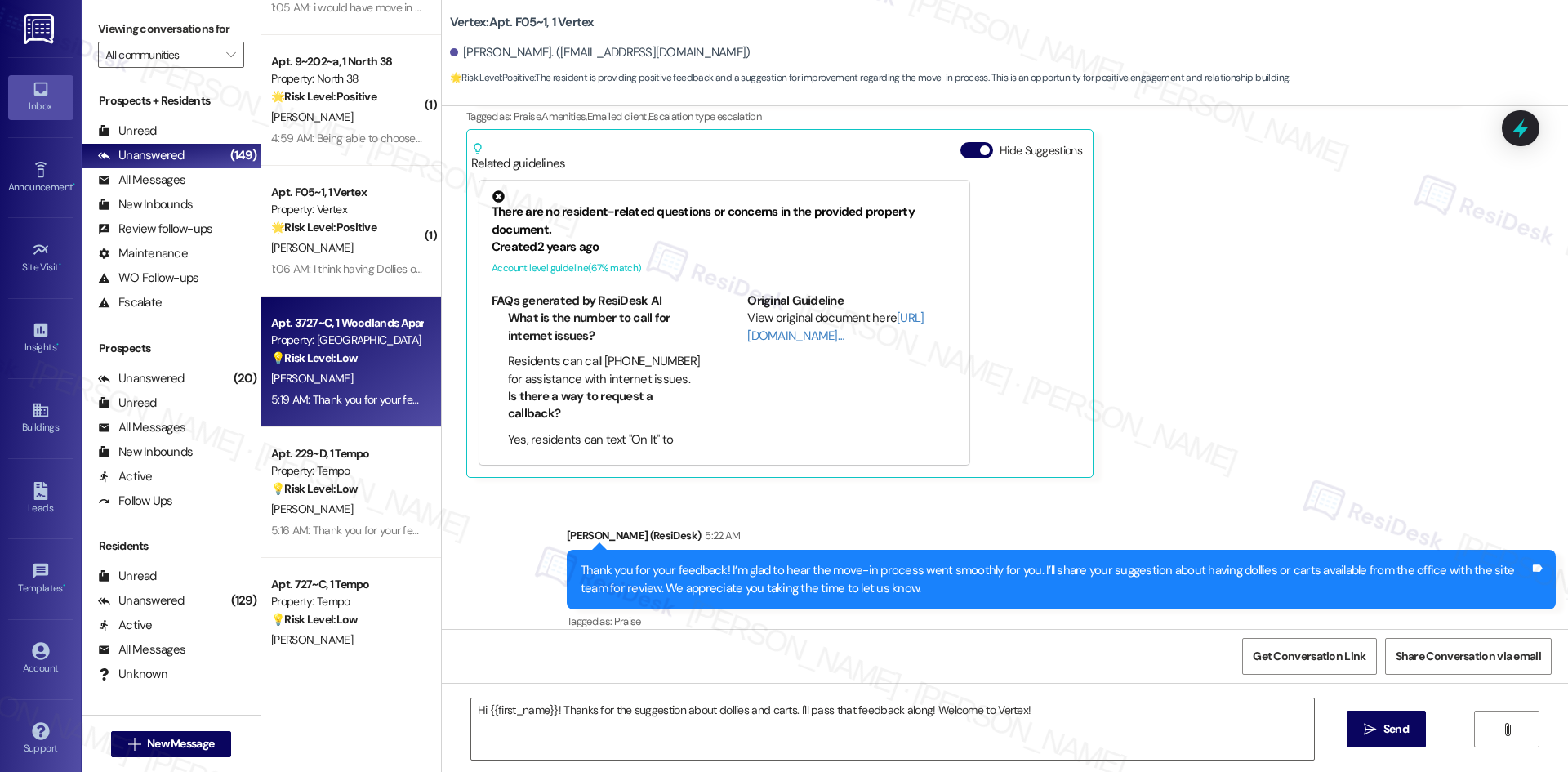
type textarea "Fetching suggested responses. Please feel free to read through the conversation…"
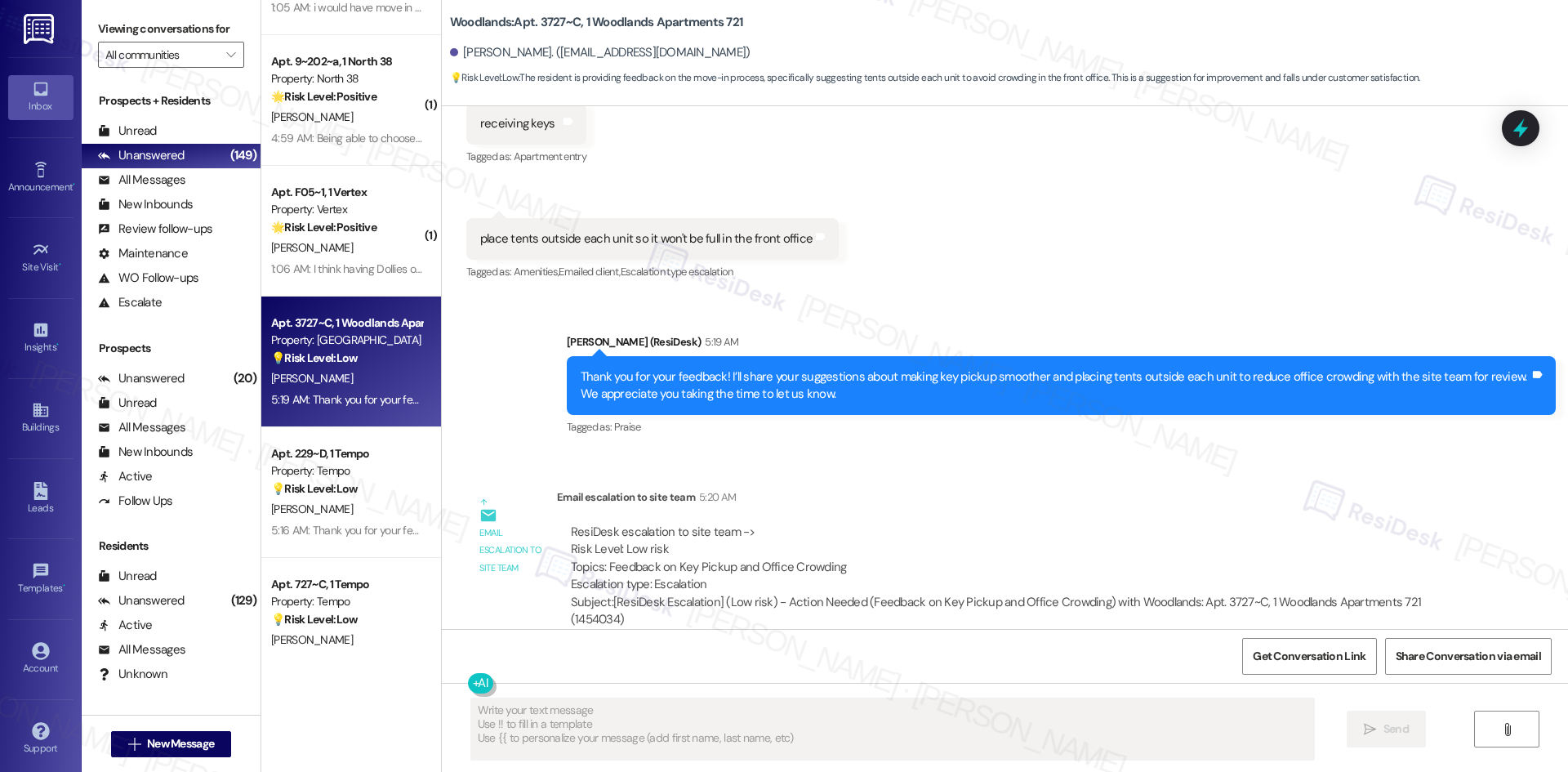
scroll to position [352, 0]
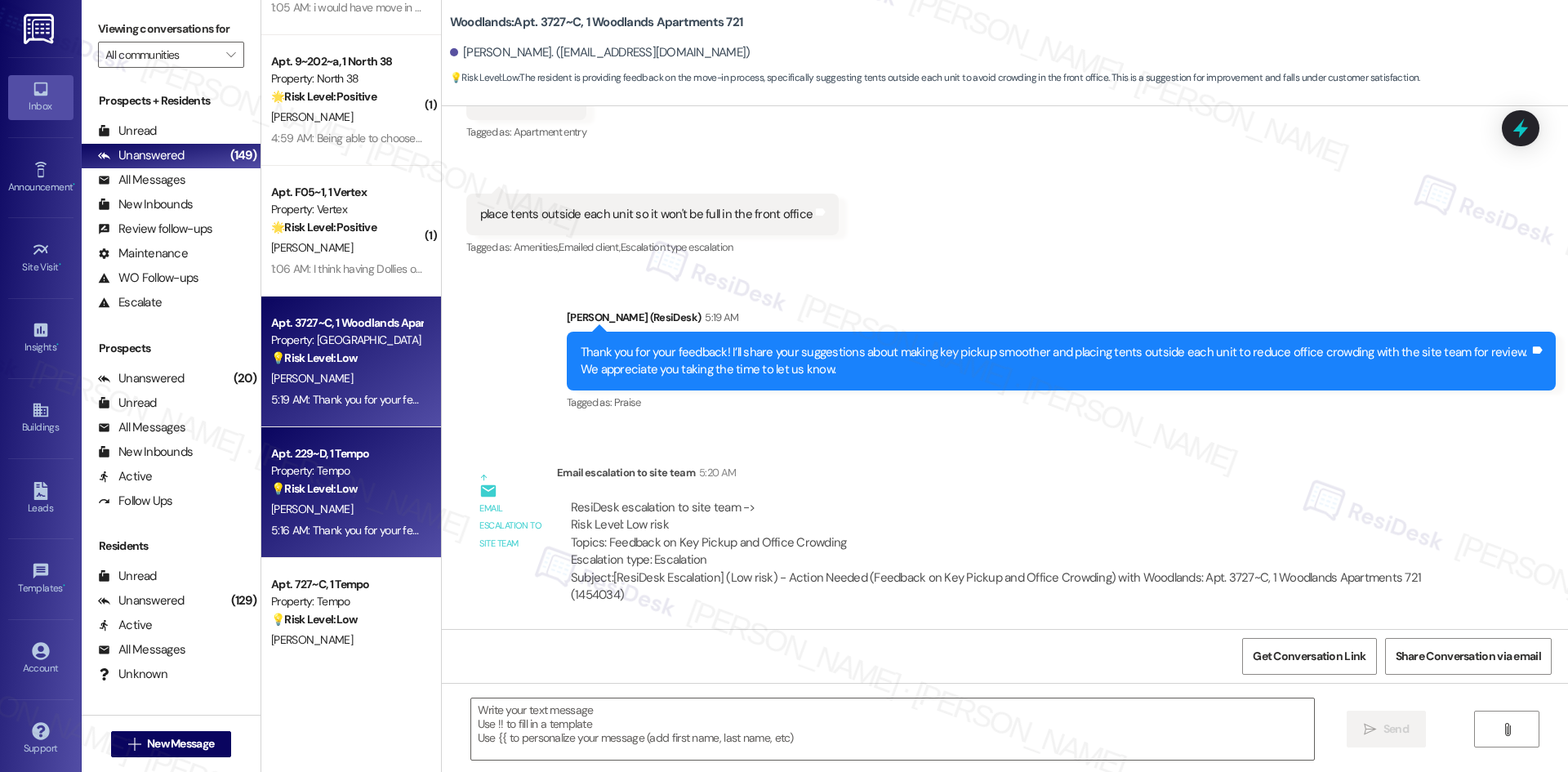
click at [304, 489] on strong "💡 Risk Level: Low" at bounding box center [315, 488] width 87 height 15
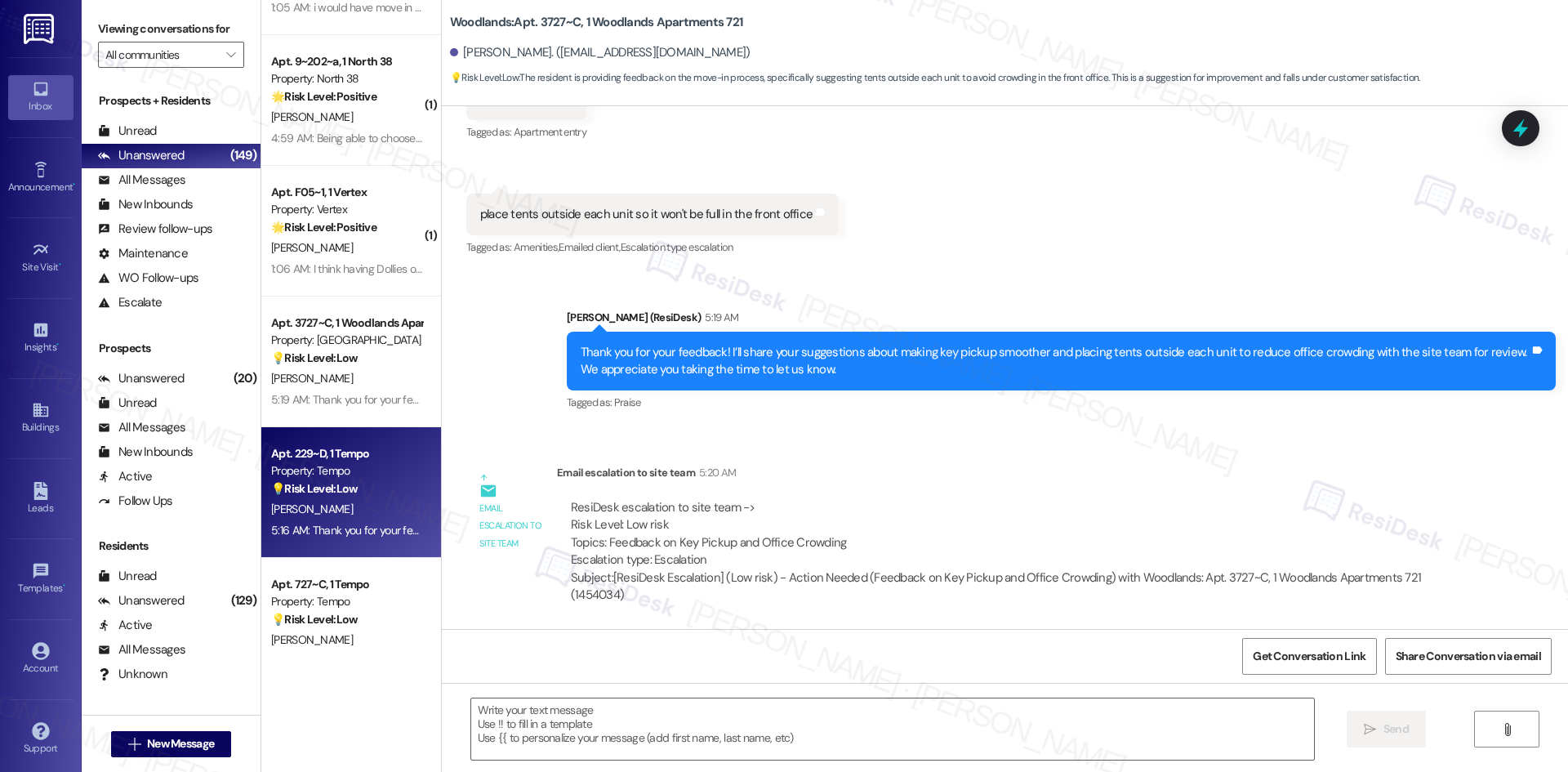
type textarea "Fetching suggested responses. Please feel free to read through the conversation…"
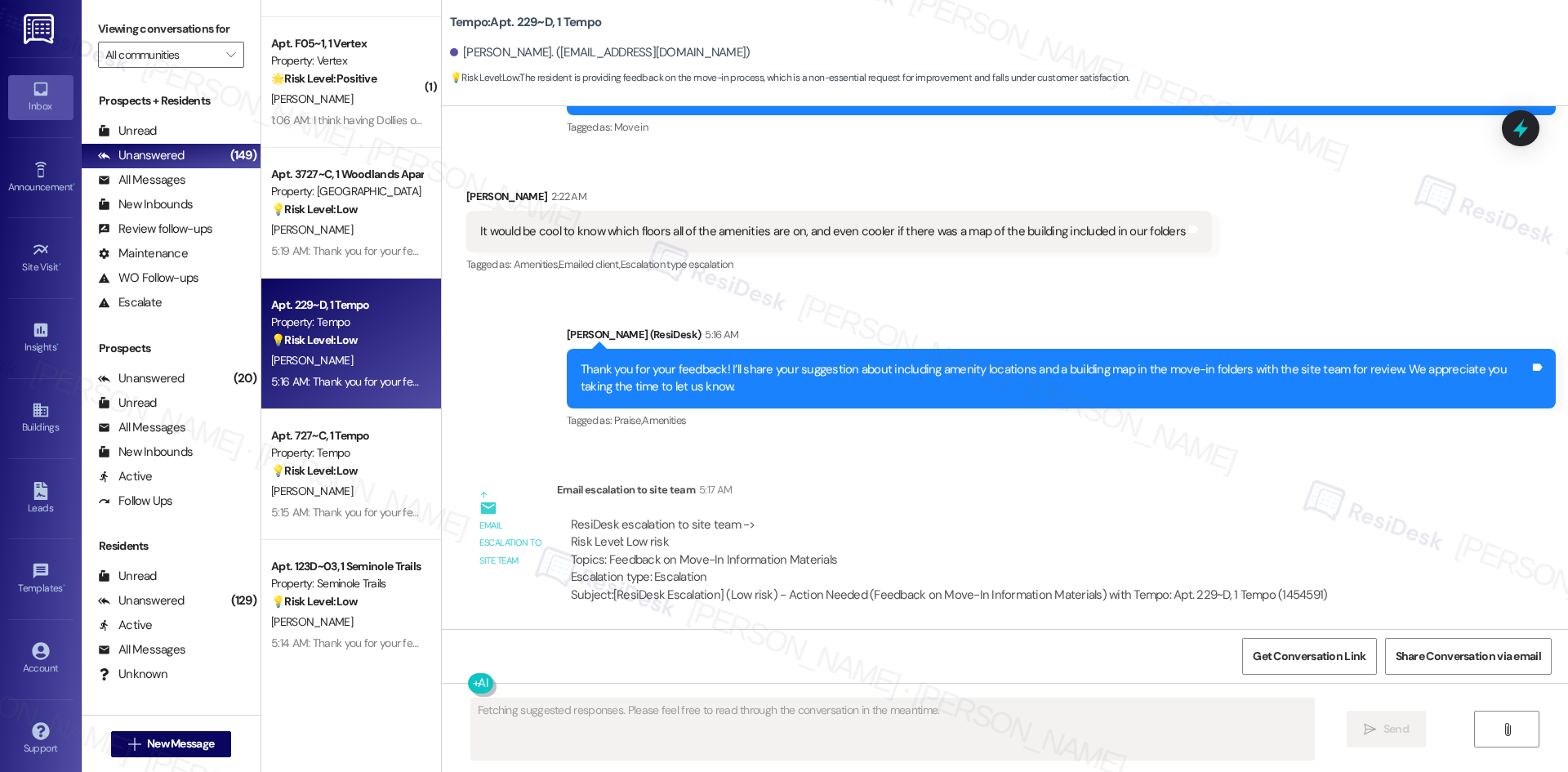
scroll to position [5879, 0]
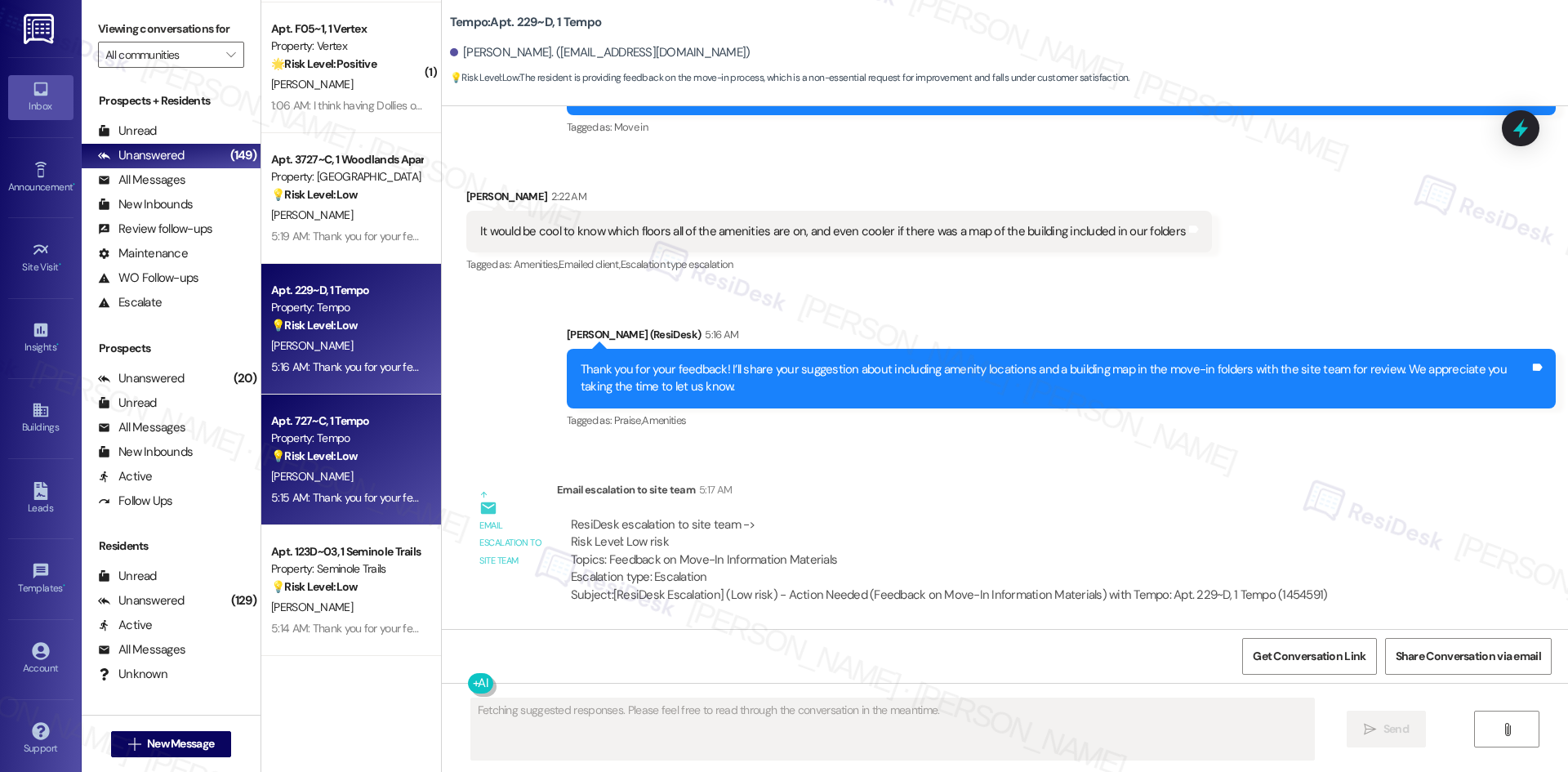
click at [342, 440] on div "Property: Tempo" at bounding box center [347, 438] width 151 height 17
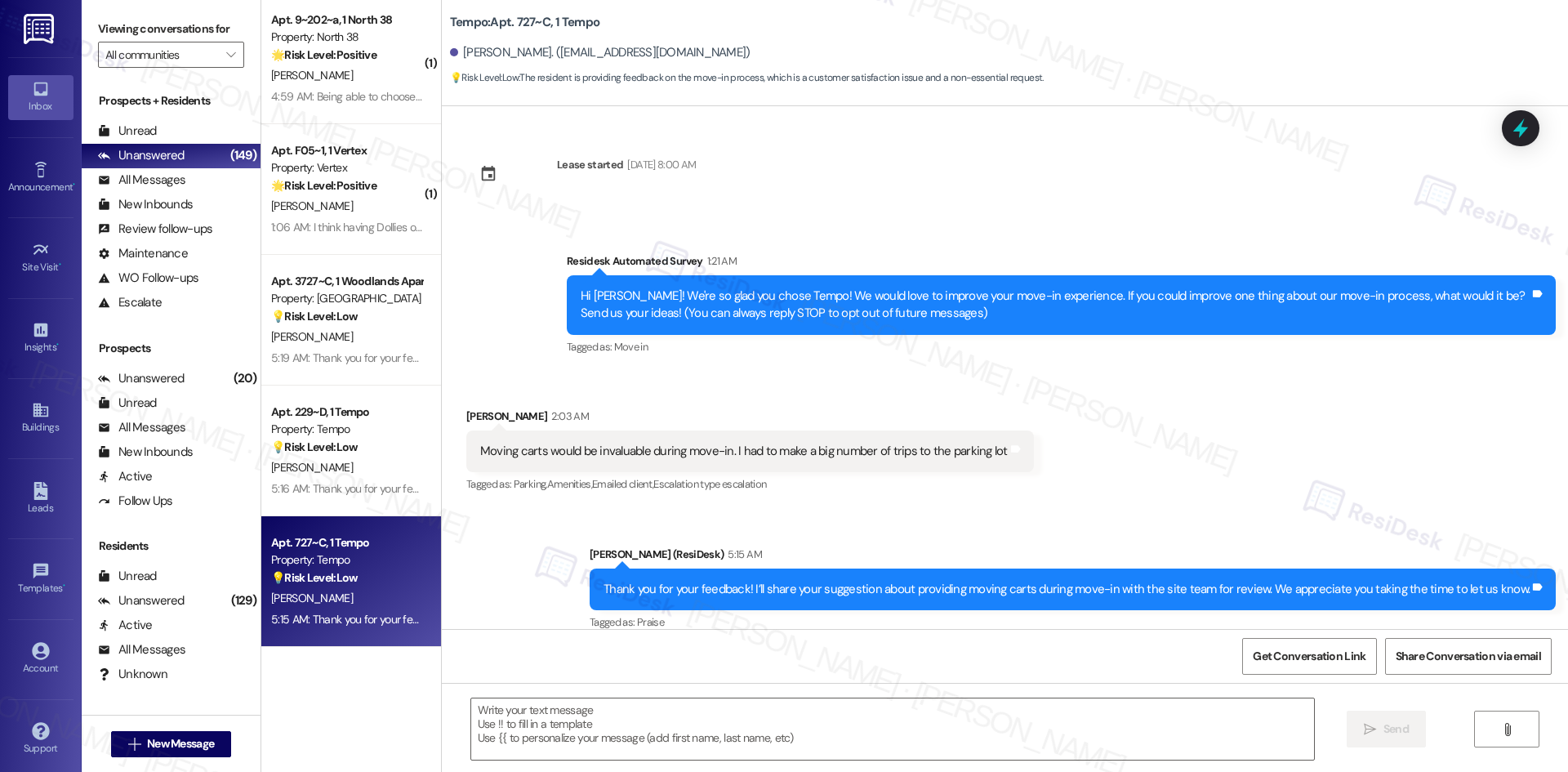
scroll to position [5797, 0]
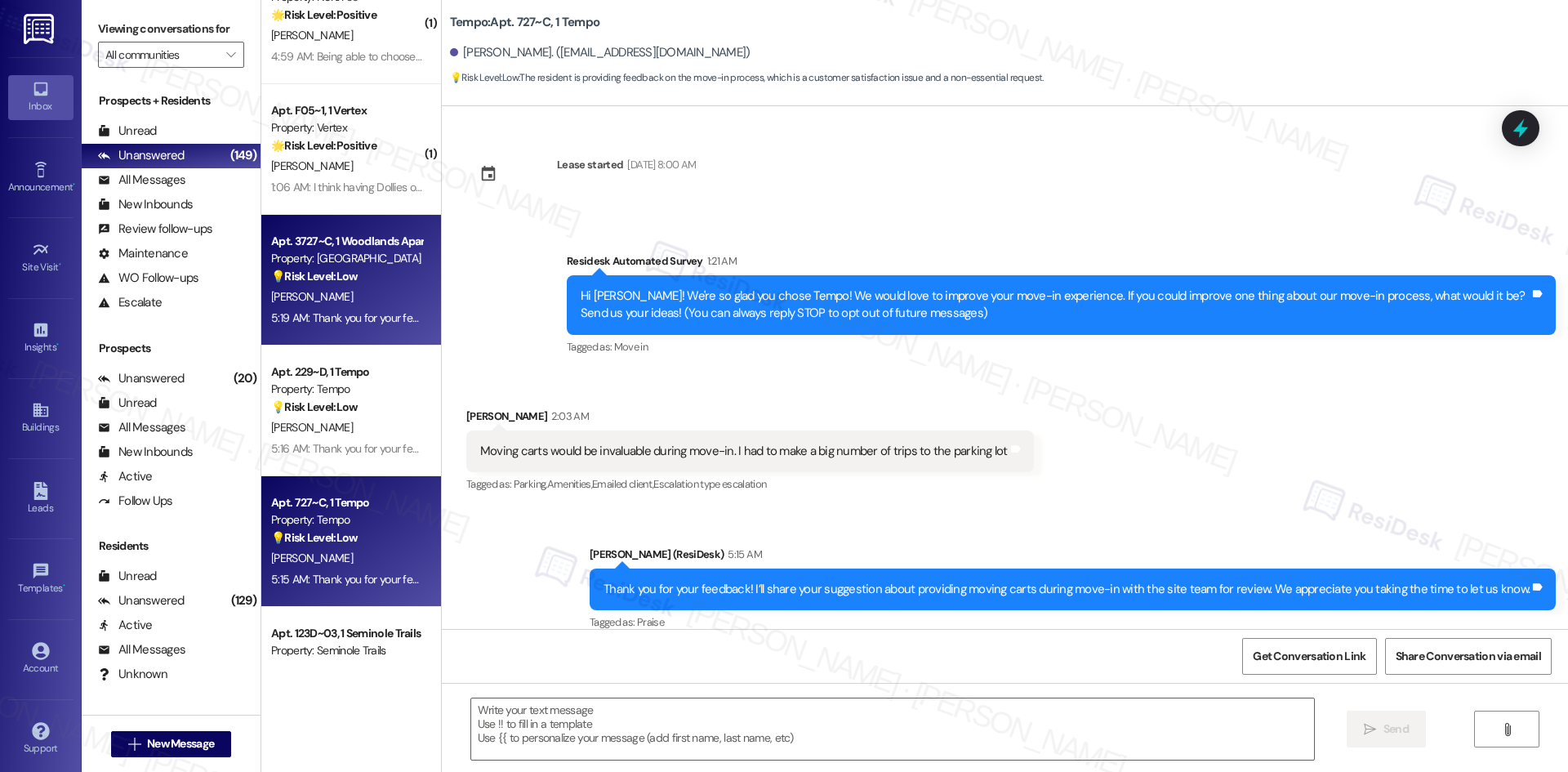
click at [368, 316] on div "5:19 AM: Thank you for your feedback! I’ll share your suggestions about making …" at bounding box center [842, 318] width 1142 height 15
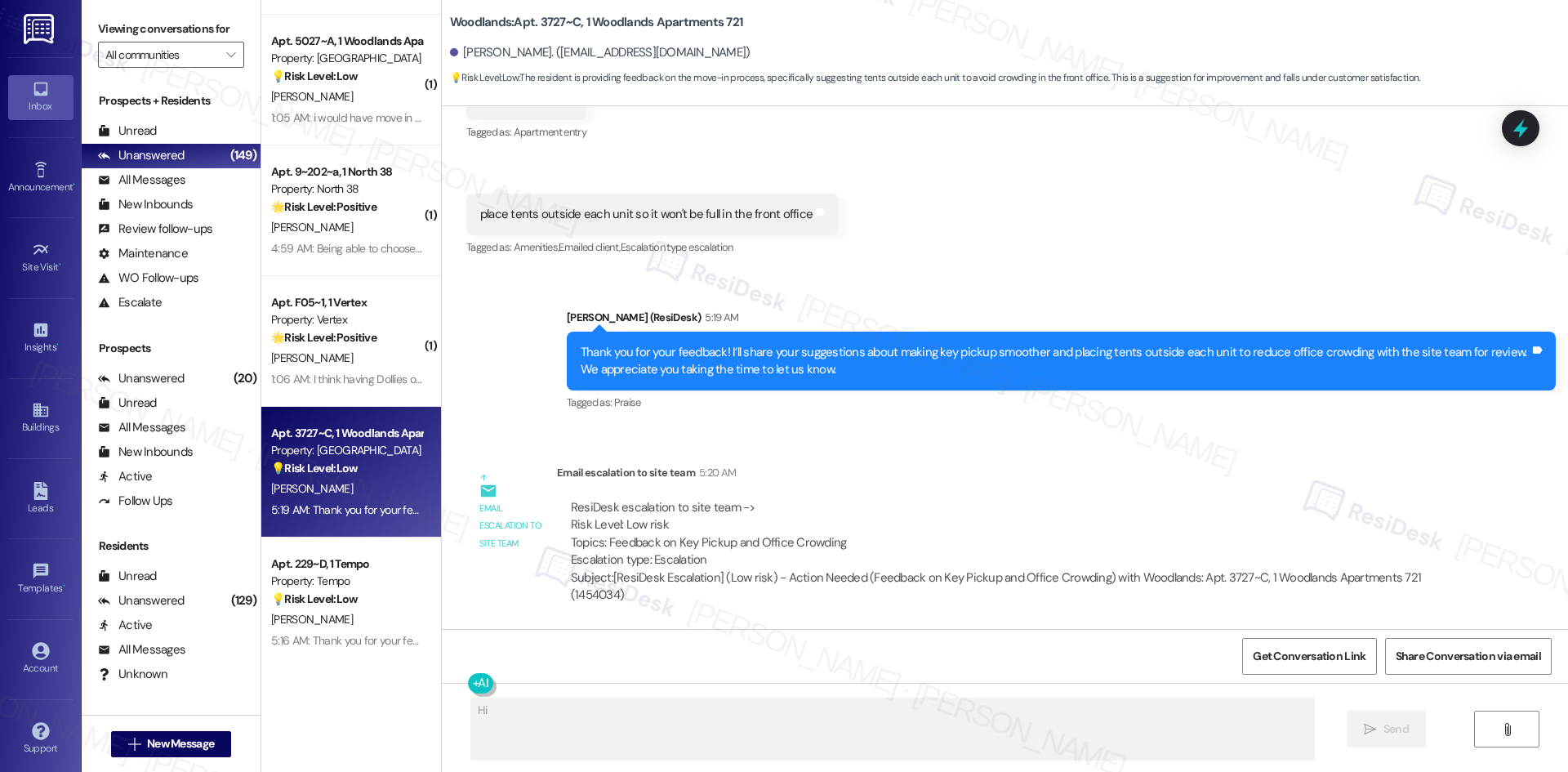
scroll to position [5552, 0]
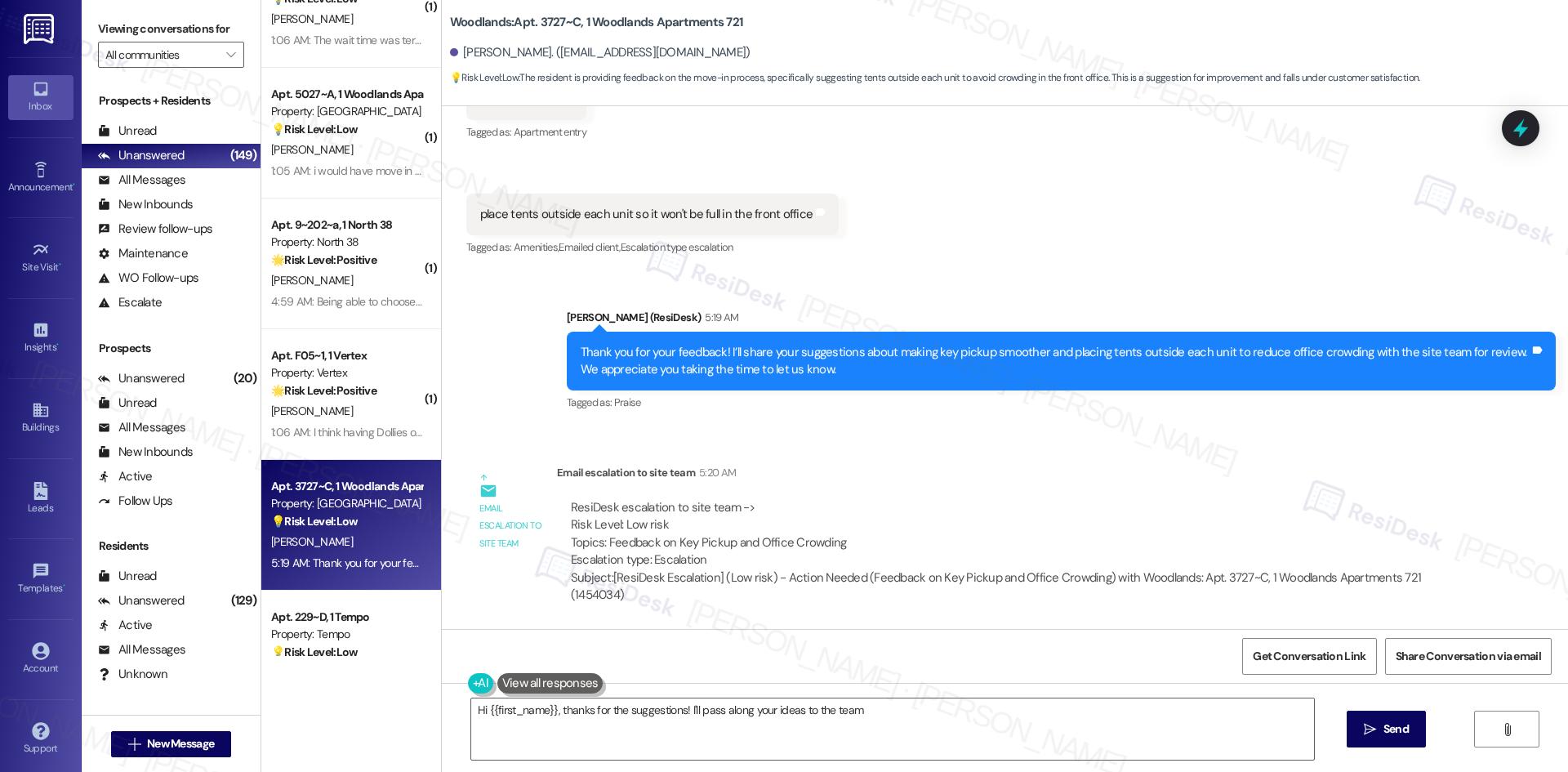
type textarea "Hi {{first_name}}, thanks for the suggestions! I'll pass along your ideas to th…"
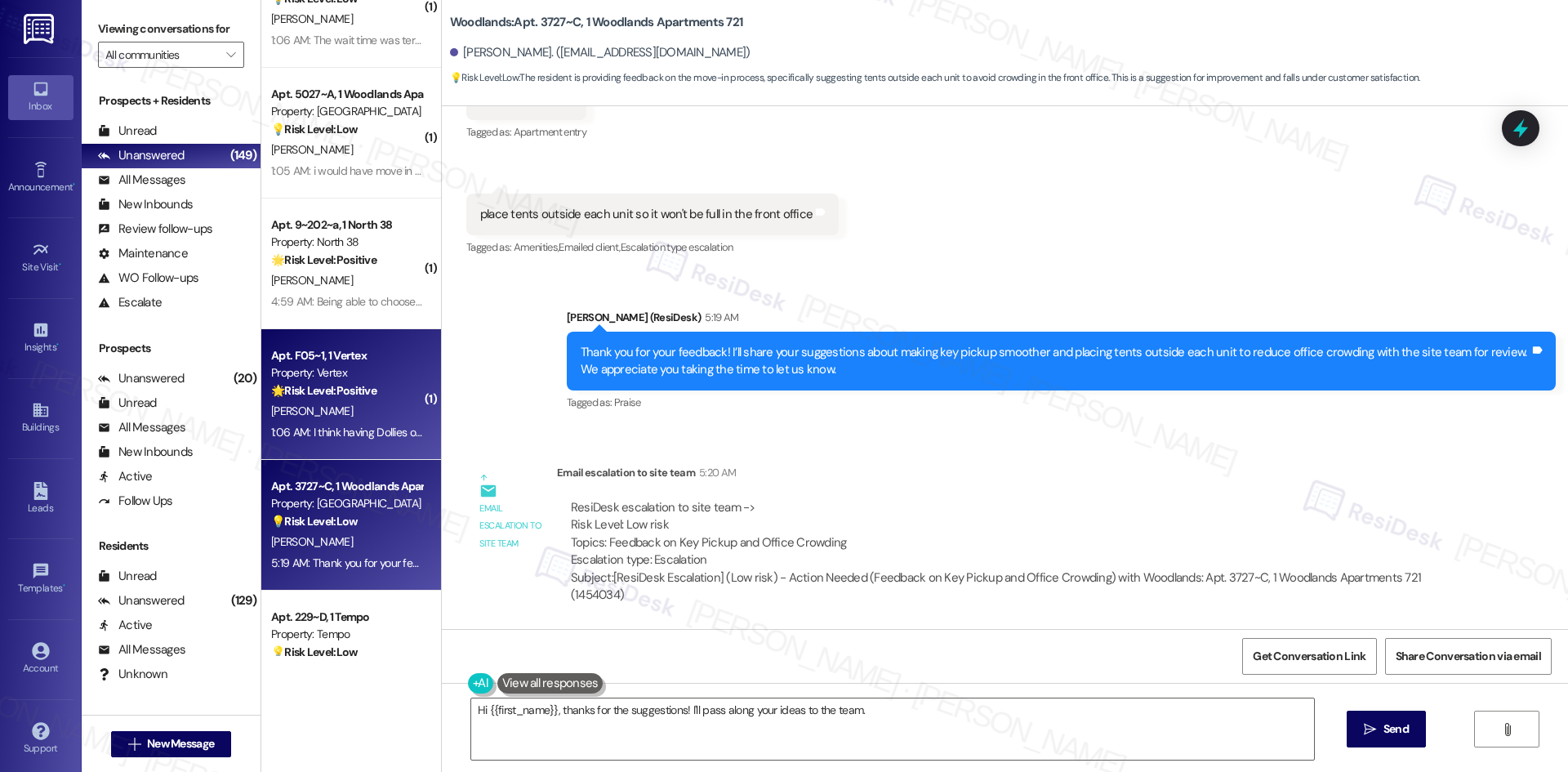
click at [344, 416] on div "J. Cuadra" at bounding box center [347, 411] width 154 height 20
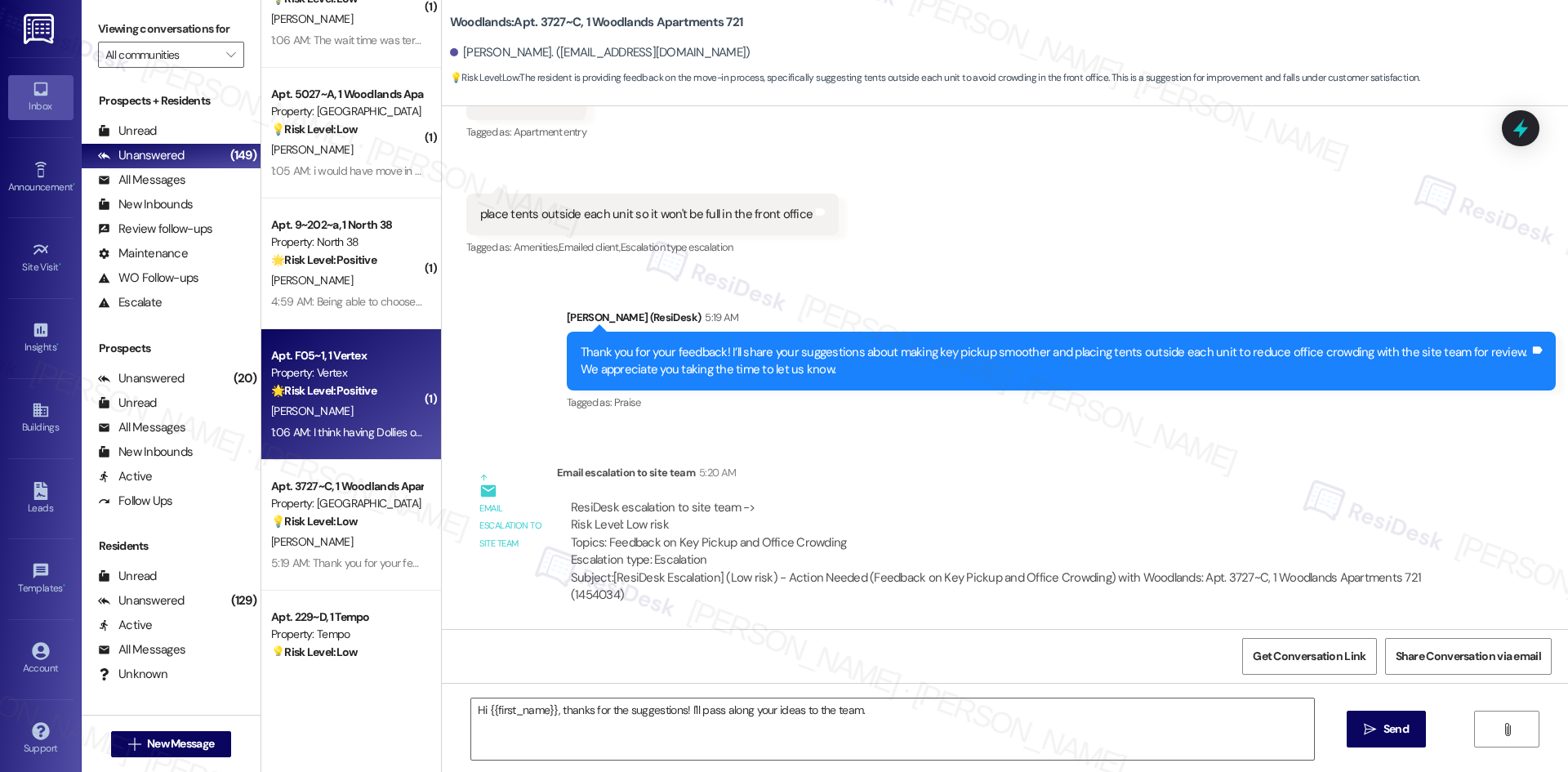
type textarea "Fetching suggested responses. Please feel free to read through the conversation…"
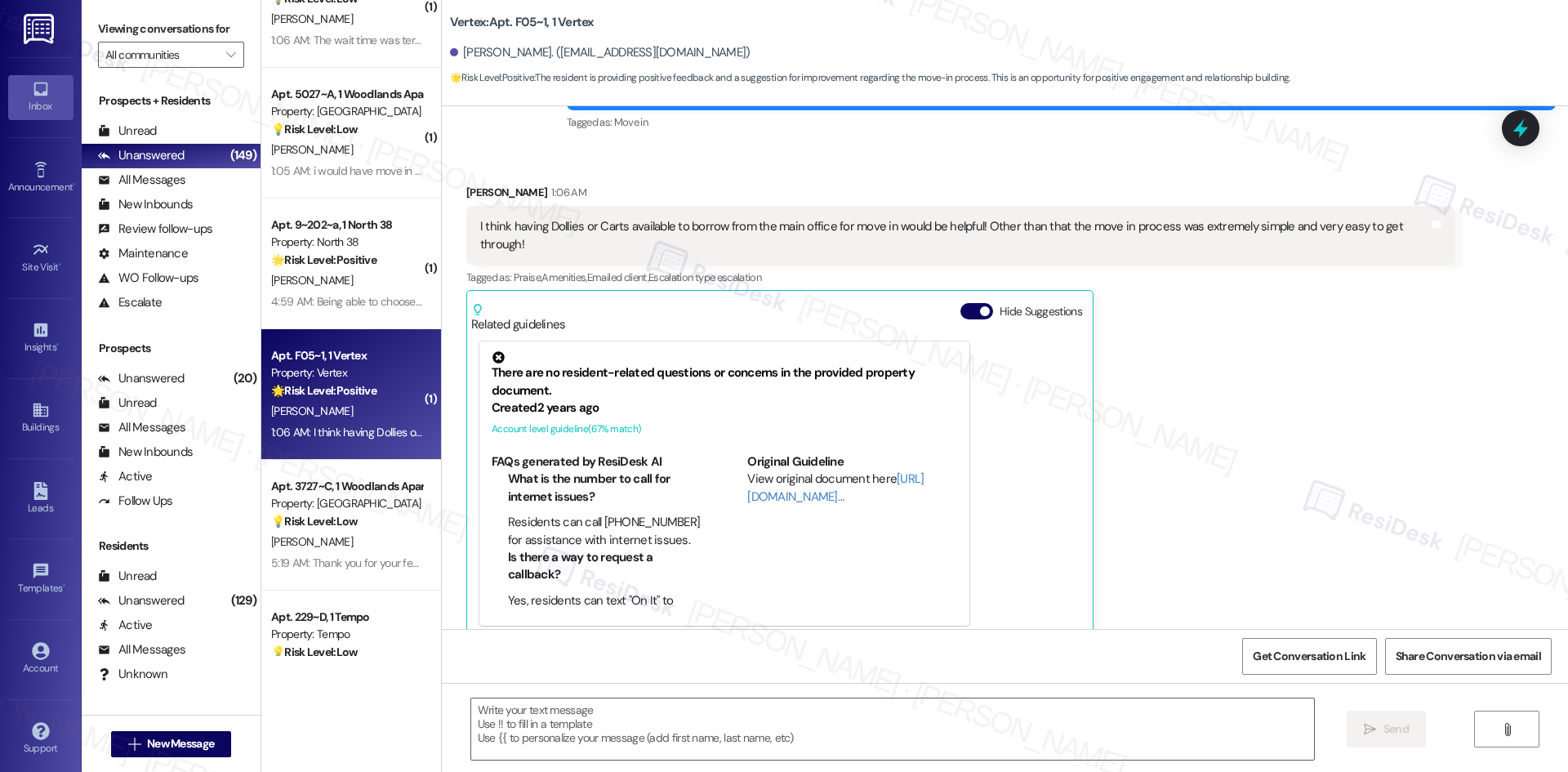
type textarea "Fetching suggested responses. Please feel free to read through the conversation…"
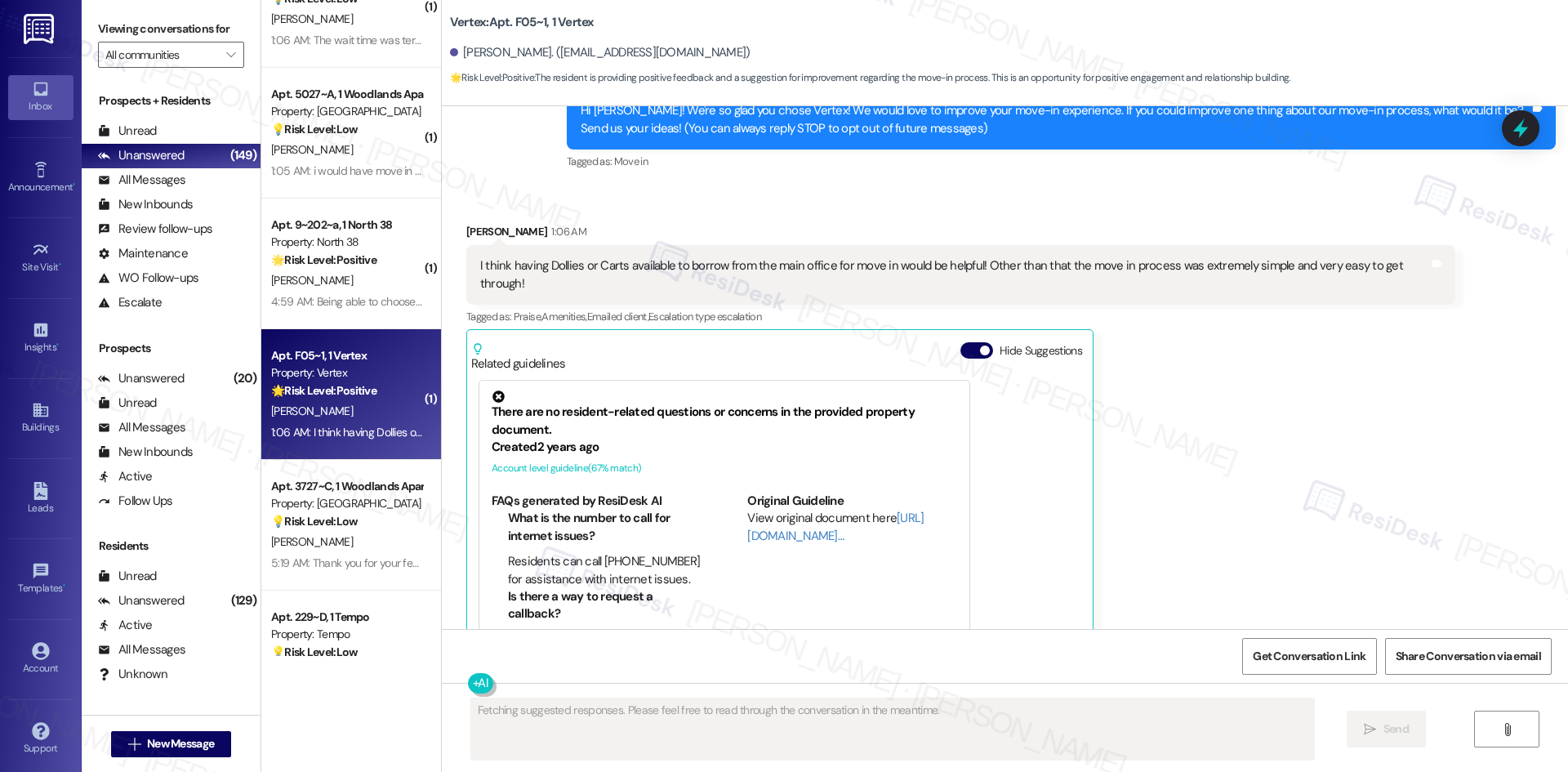
scroll to position [16, 0]
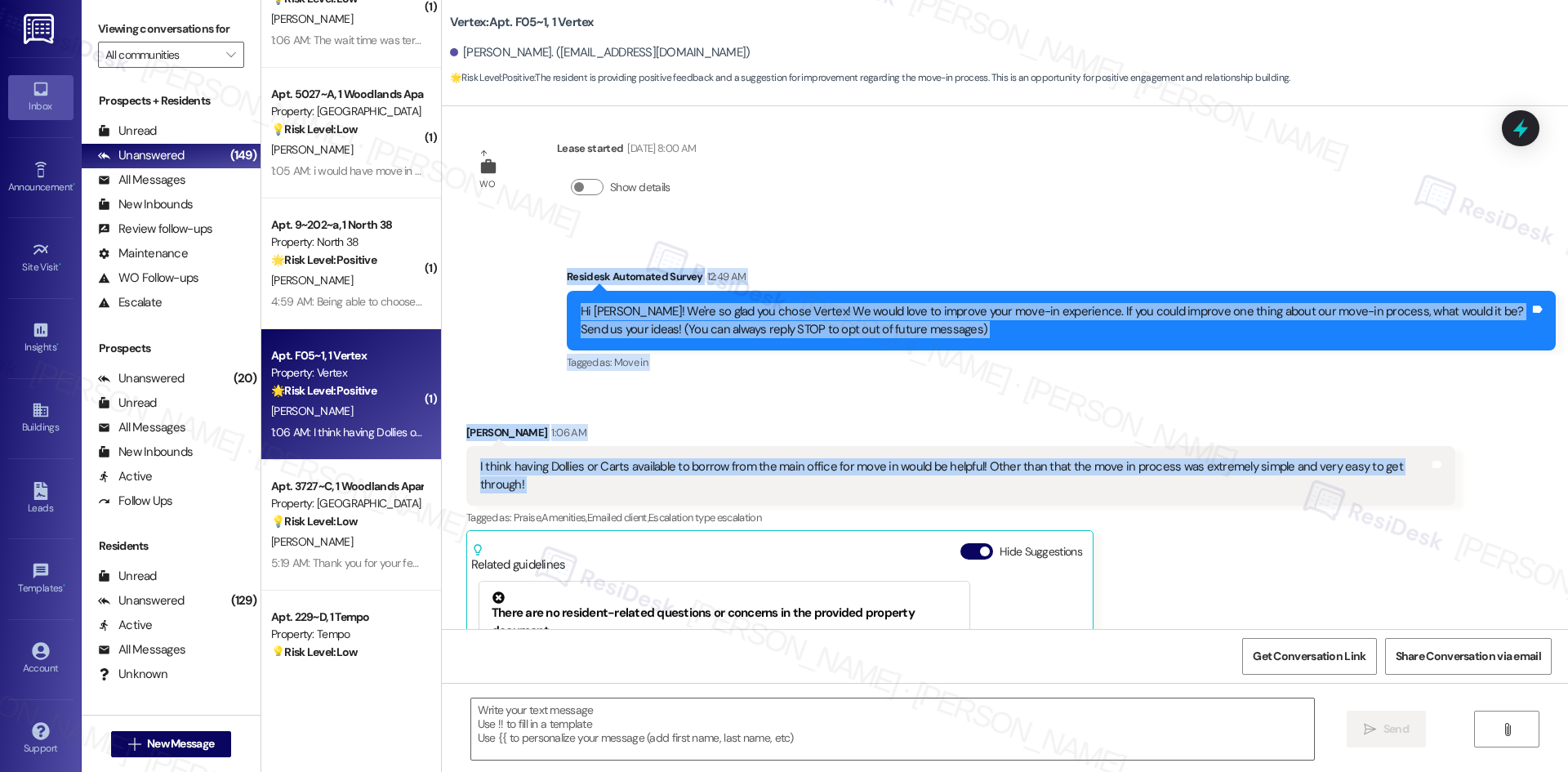
drag, startPoint x: 514, startPoint y: 261, endPoint x: 1486, endPoint y: 472, distance: 994.6
click at [1492, 473] on div "WO Lease started Aug 16, 2025 at 8:00 AM Show details Survey, sent via SMS Resi…" at bounding box center [1004, 368] width 1126 height 523
copy div "Residesk Automated Survey 12:49 AM Hi Joshua! We're so glad you chose Vertex! W…"
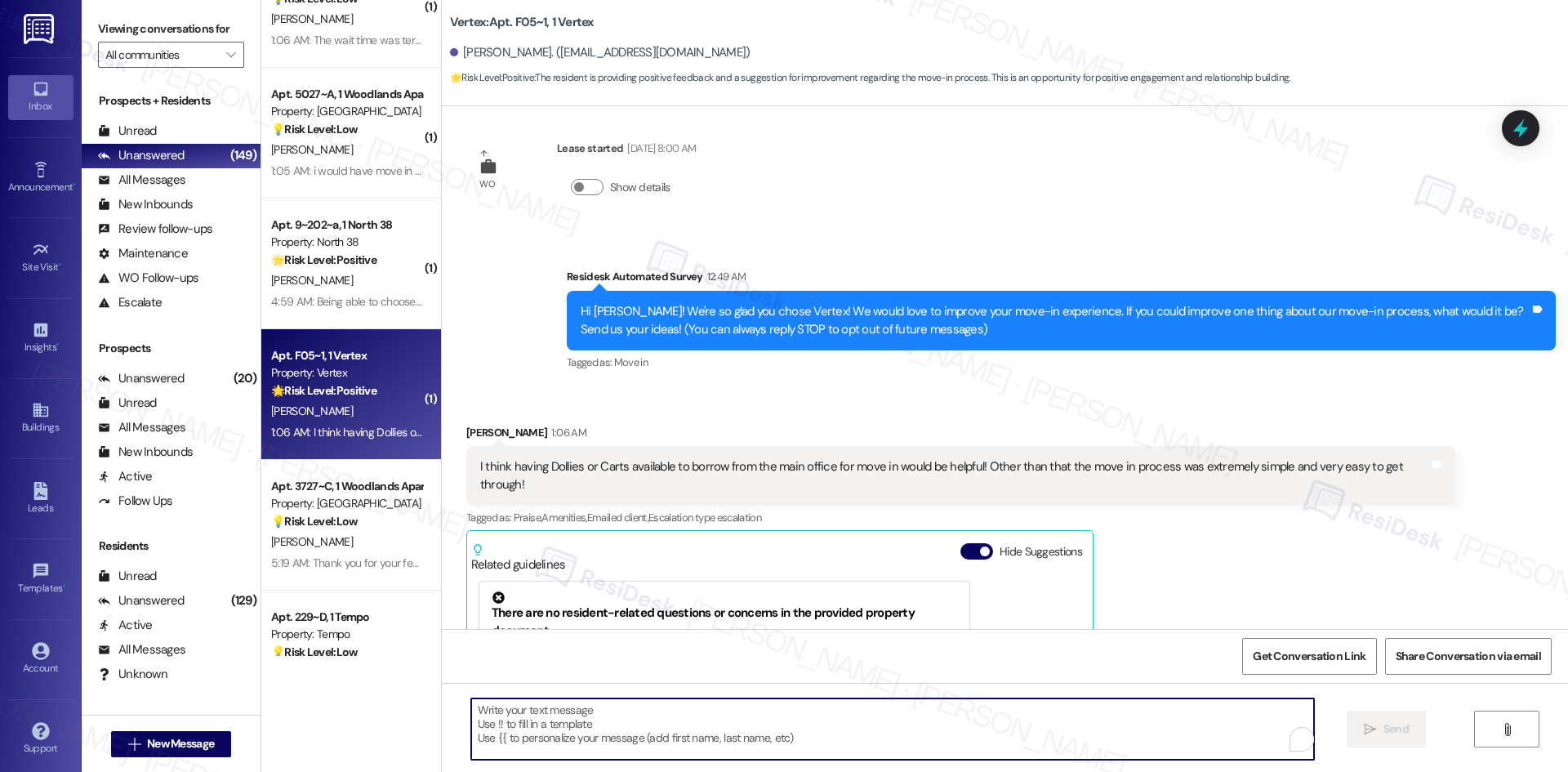
click at [782, 722] on textarea "To enrich screen reader interactions, please activate Accessibility in Grammarl…" at bounding box center [892, 729] width 843 height 61
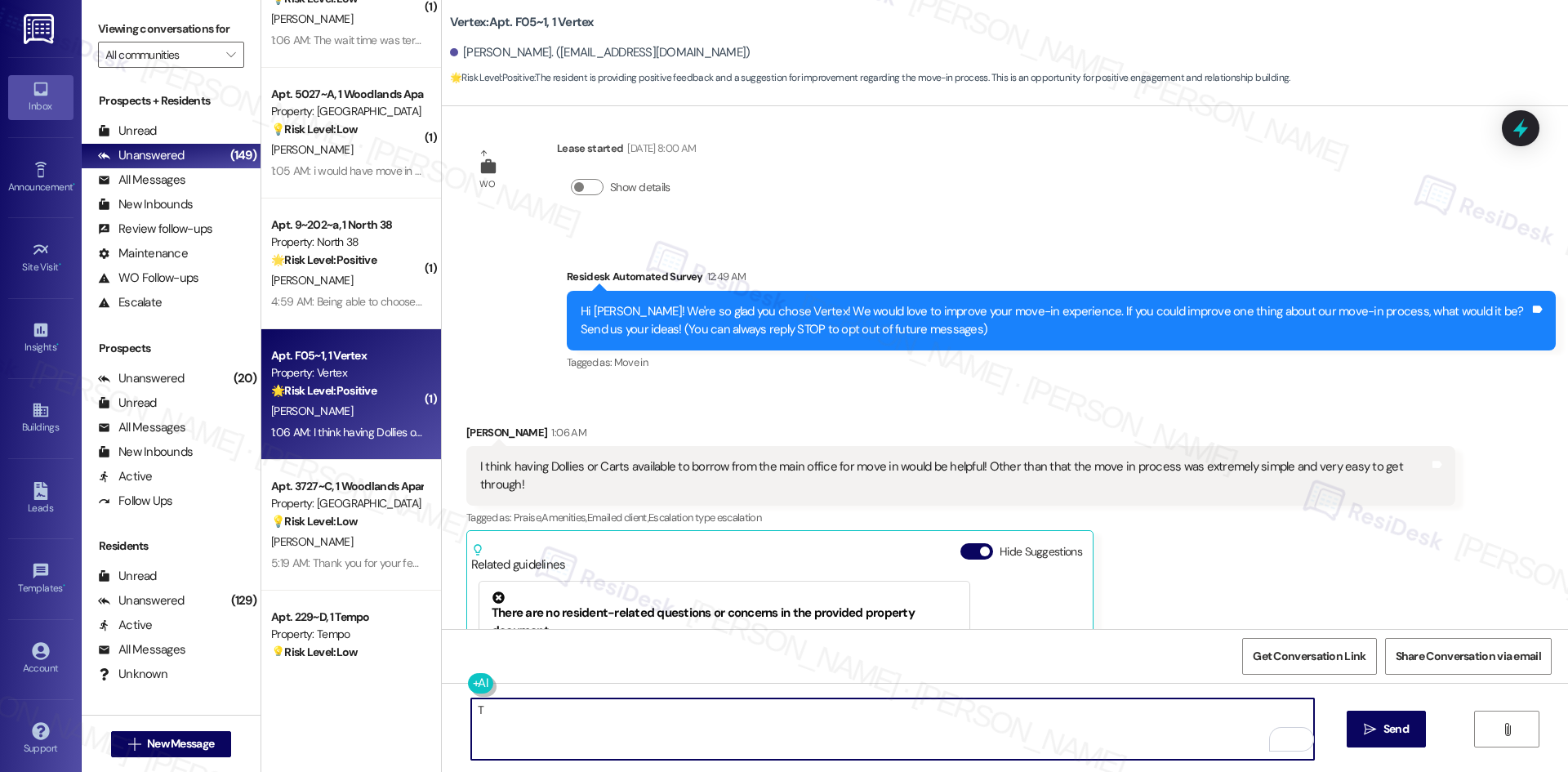
paste textarea "hank you for sharing your feedback! I’m glad to hear your move-in was simple an…"
type textarea "Thank you for sharing your feedback! I’m glad to hear your move-in was simple a…"
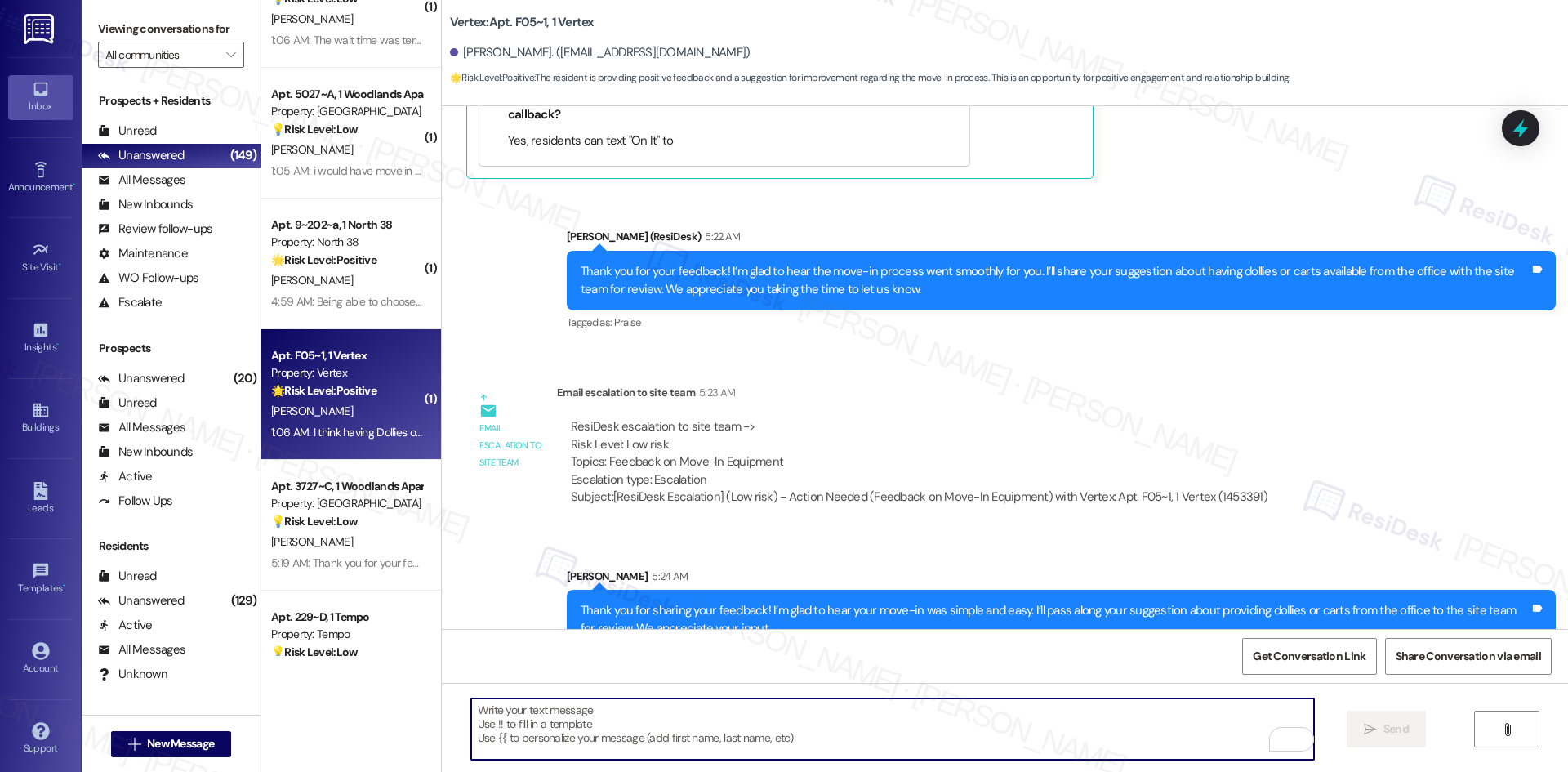
scroll to position [733, 0]
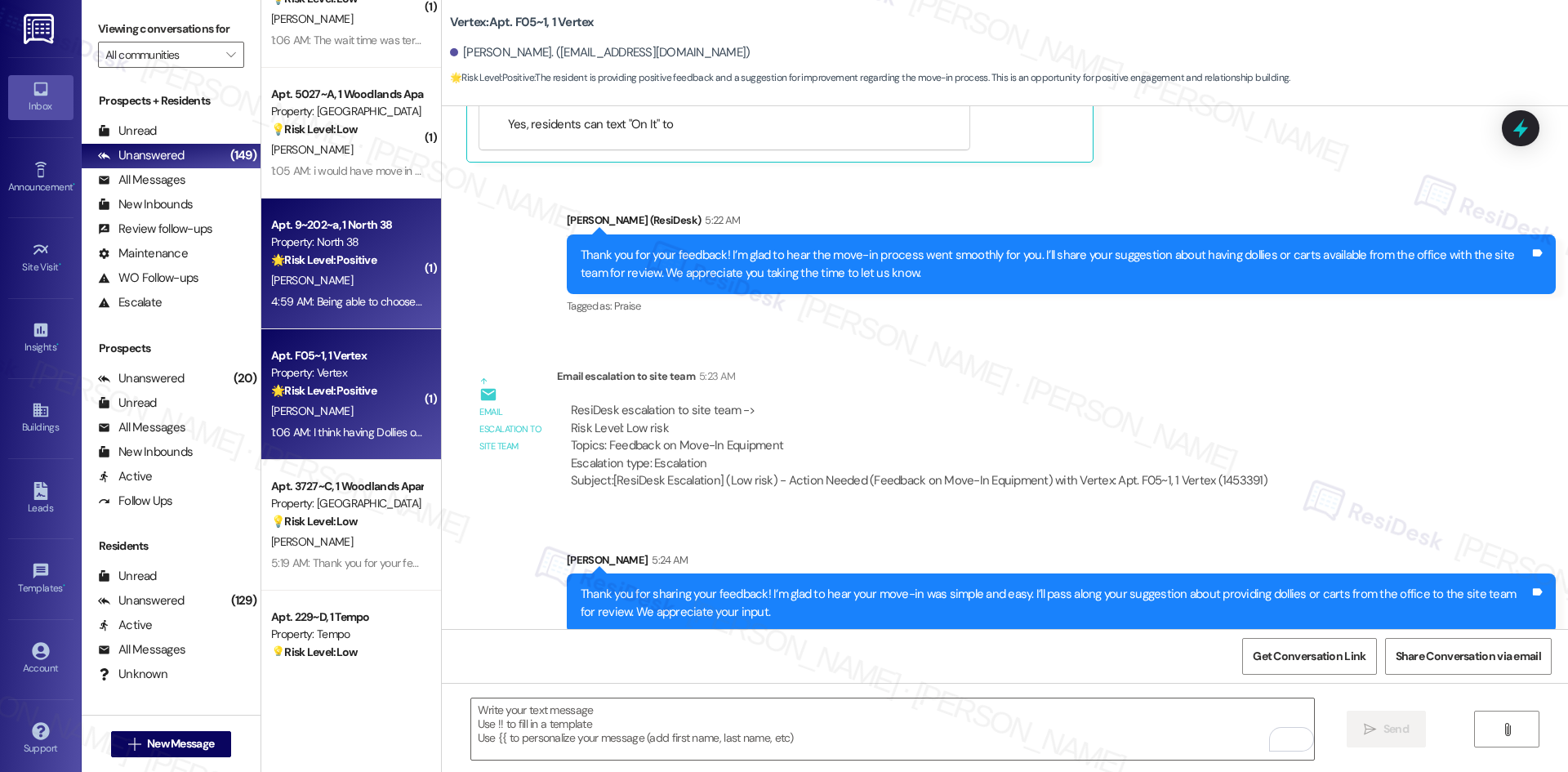
click at [312, 292] on div "4:59 AM: Being able to choose ahead of time when to pick up my keys and move in…" at bounding box center [347, 302] width 154 height 20
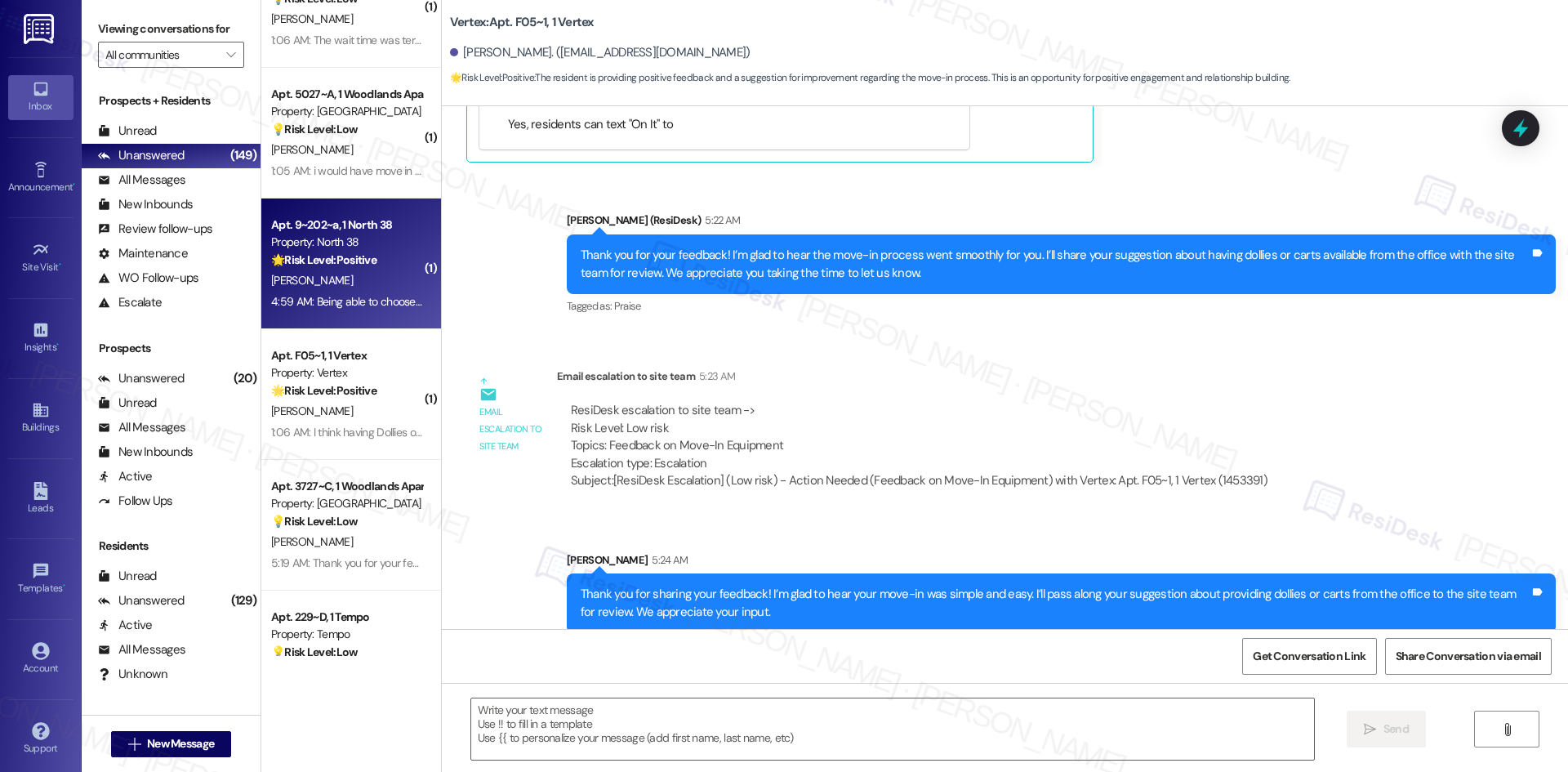
type textarea "Fetching suggested responses. Please feel free to read through the conversation…"
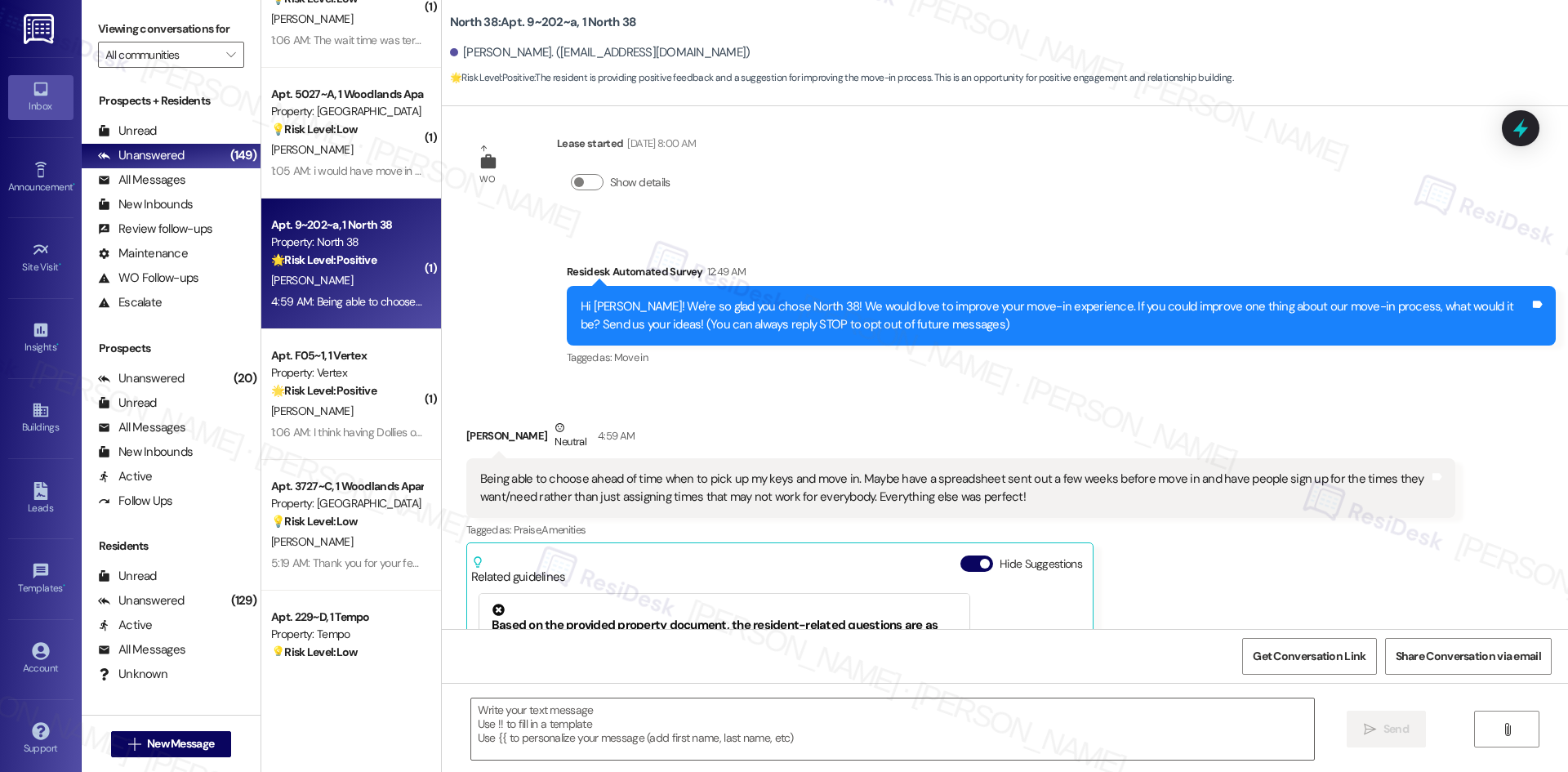
scroll to position [0, 0]
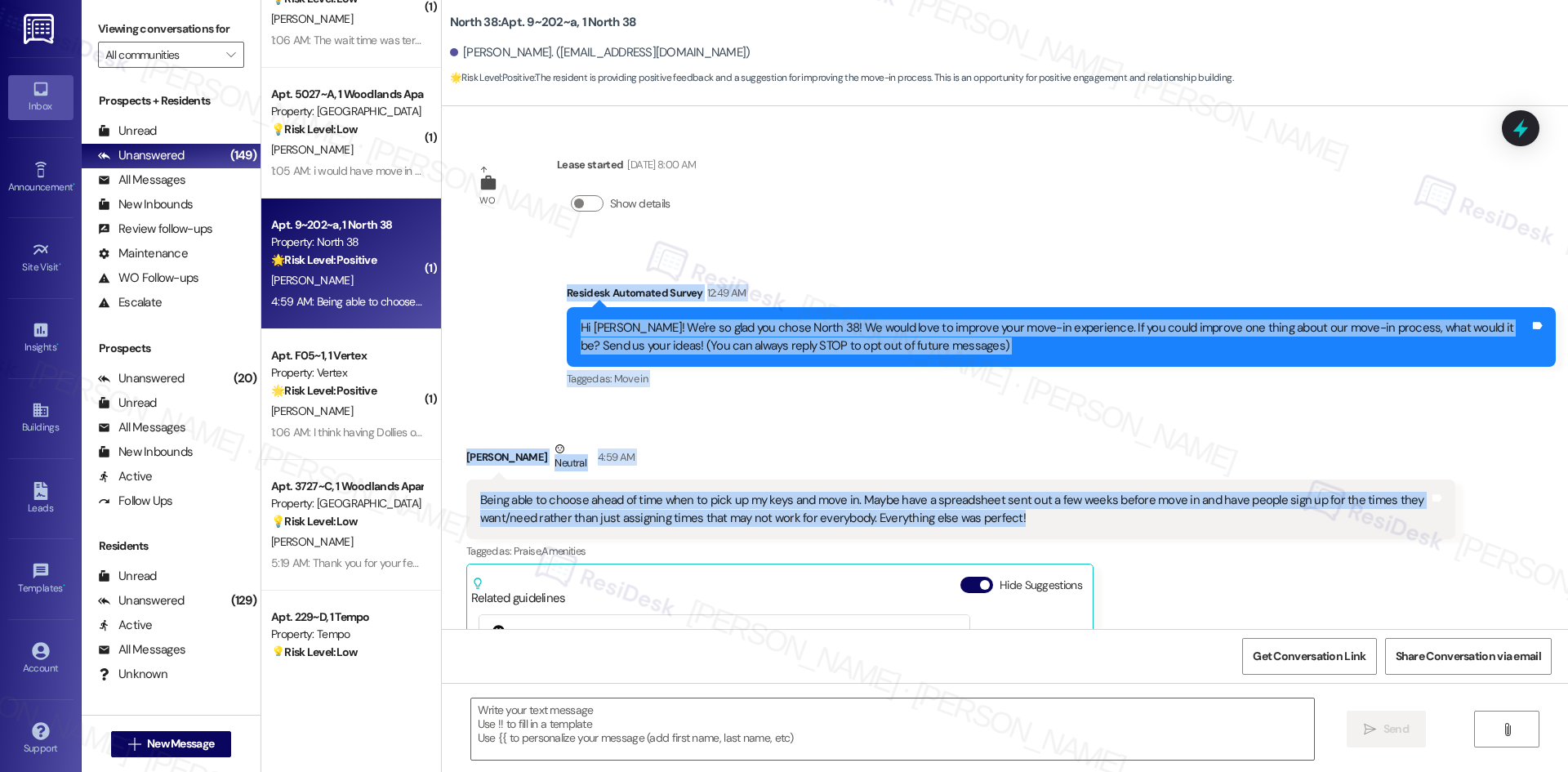
drag, startPoint x: 563, startPoint y: 332, endPoint x: 1085, endPoint y: 526, distance: 556.9
click at [1085, 526] on div "WO Lease started Aug 16, 2025 at 8:00 AM Show details Survey, sent via SMS Resi…" at bounding box center [1004, 368] width 1126 height 523
copy div "Residesk Automated Survey 12:49 AM Hi Megan! We're so glad you chose North 38! …"
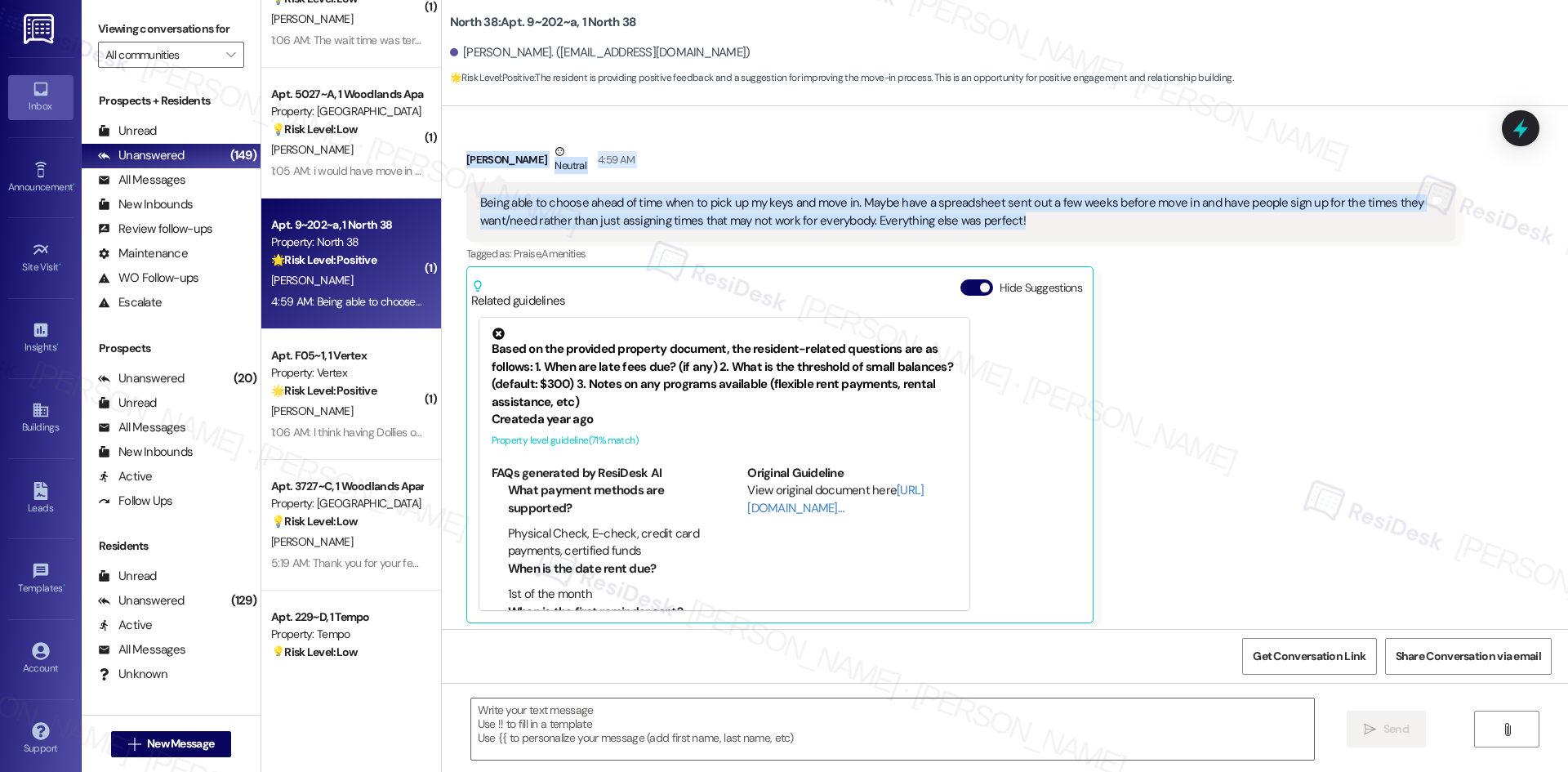
scroll to position [305, 0]
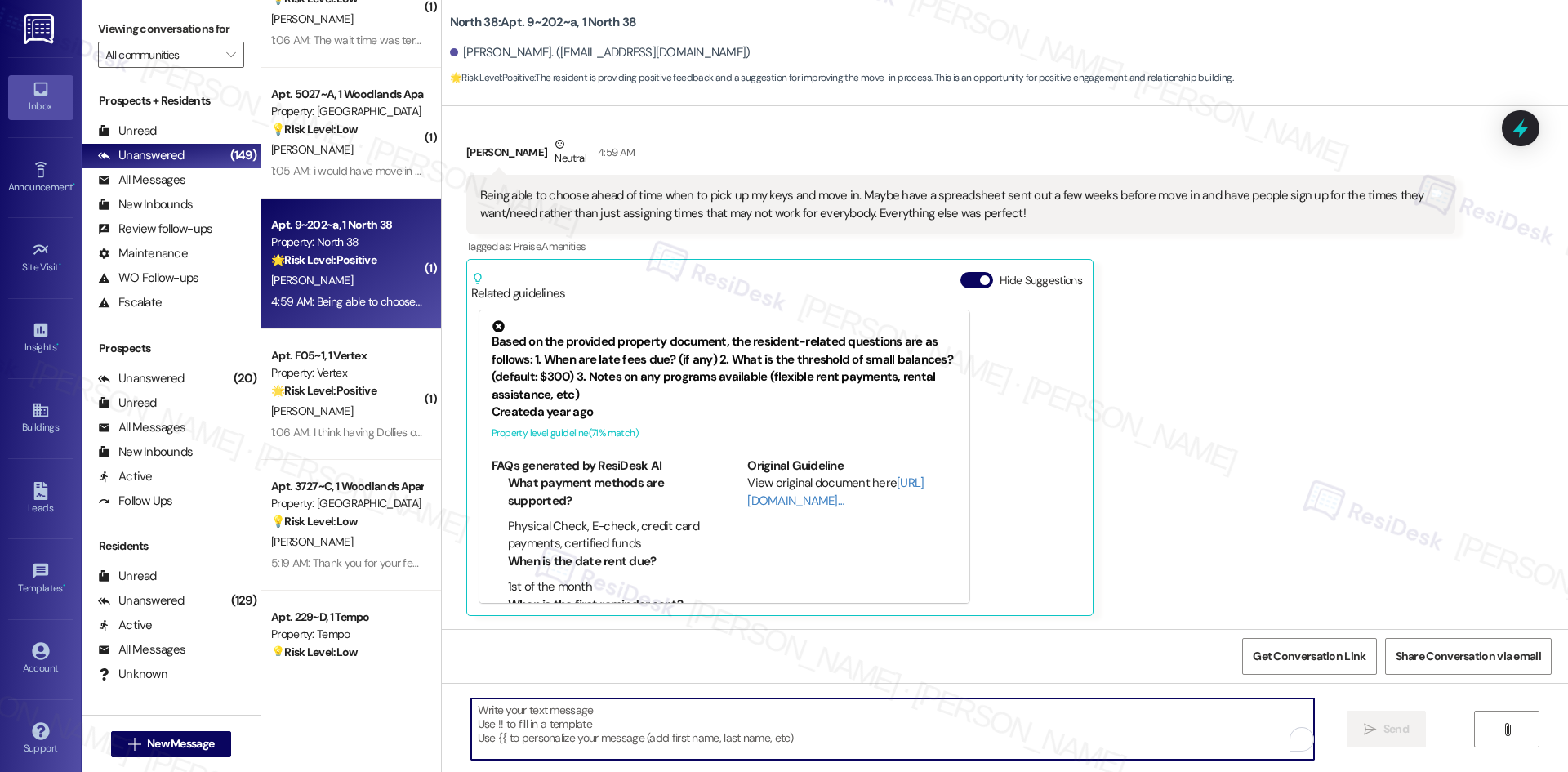
click at [827, 739] on textarea "To enrich screen reader interactions, please activate Accessibility in Grammarl…" at bounding box center [892, 729] width 843 height 61
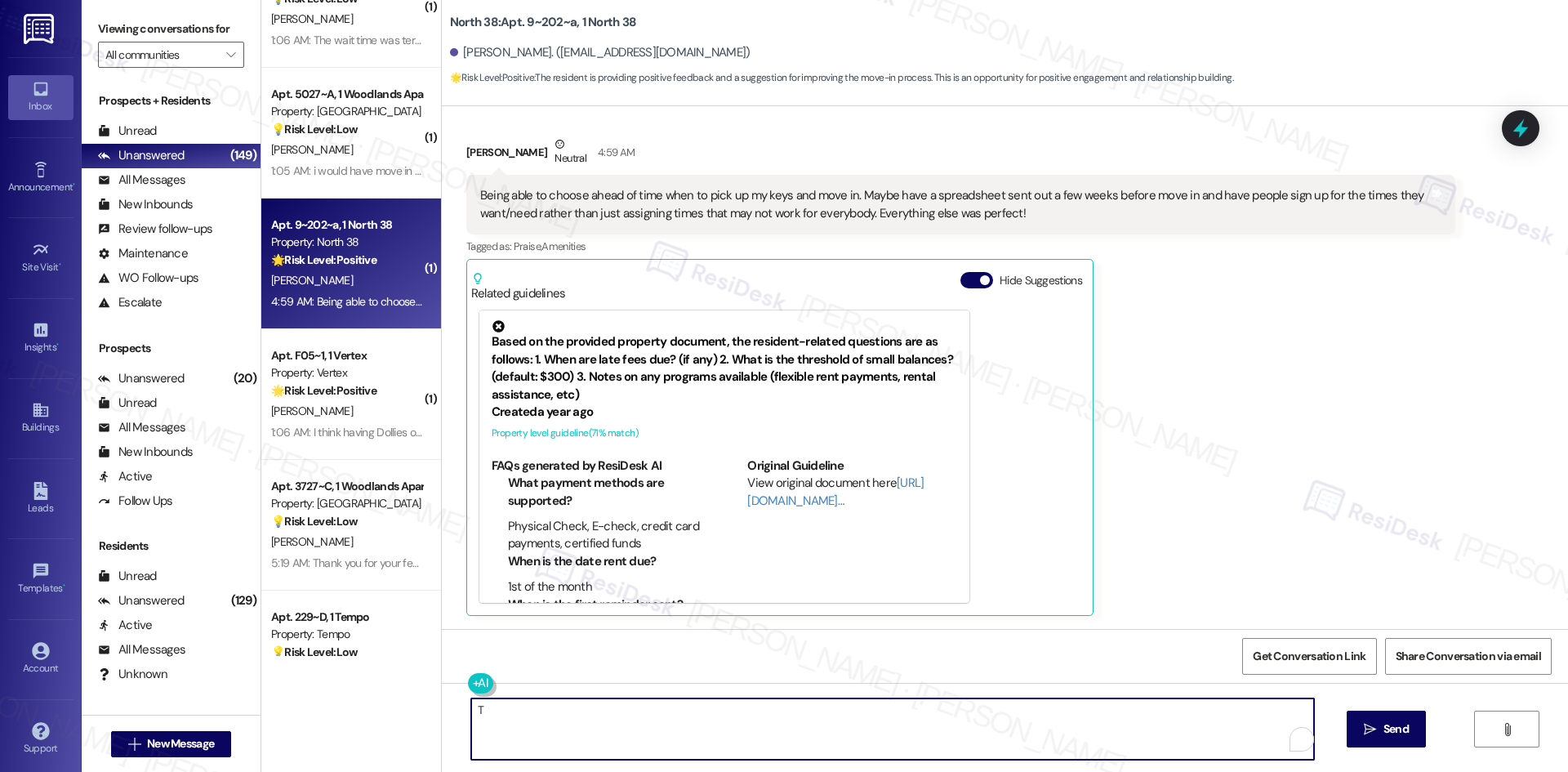
paste textarea "hank you for your feedback! I’m glad to hear everything else went perfectly wit…"
type textarea "Thank you for your feedback! I’m glad to hear everything else went perfectly wi…"
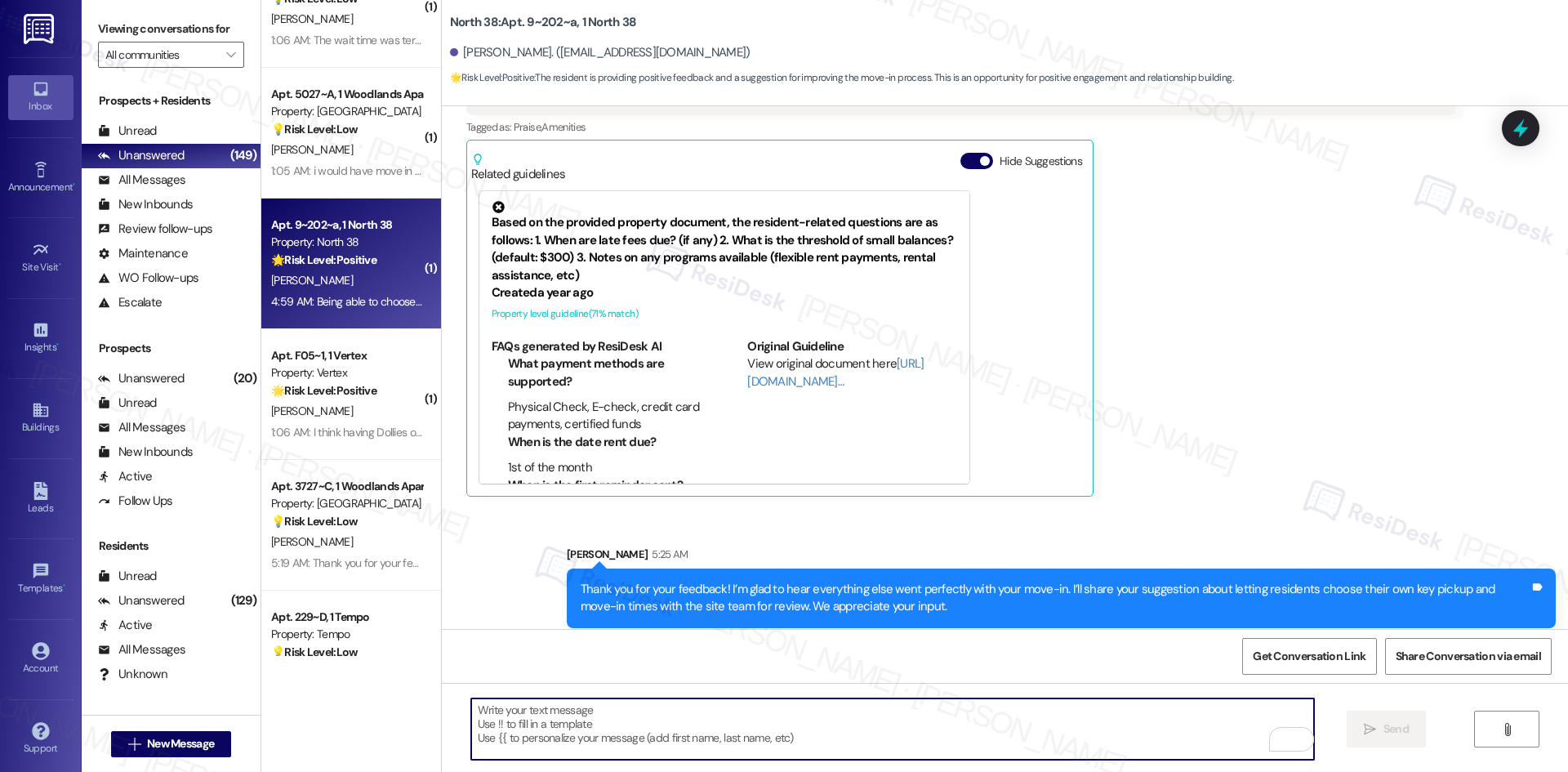
scroll to position [436, 0]
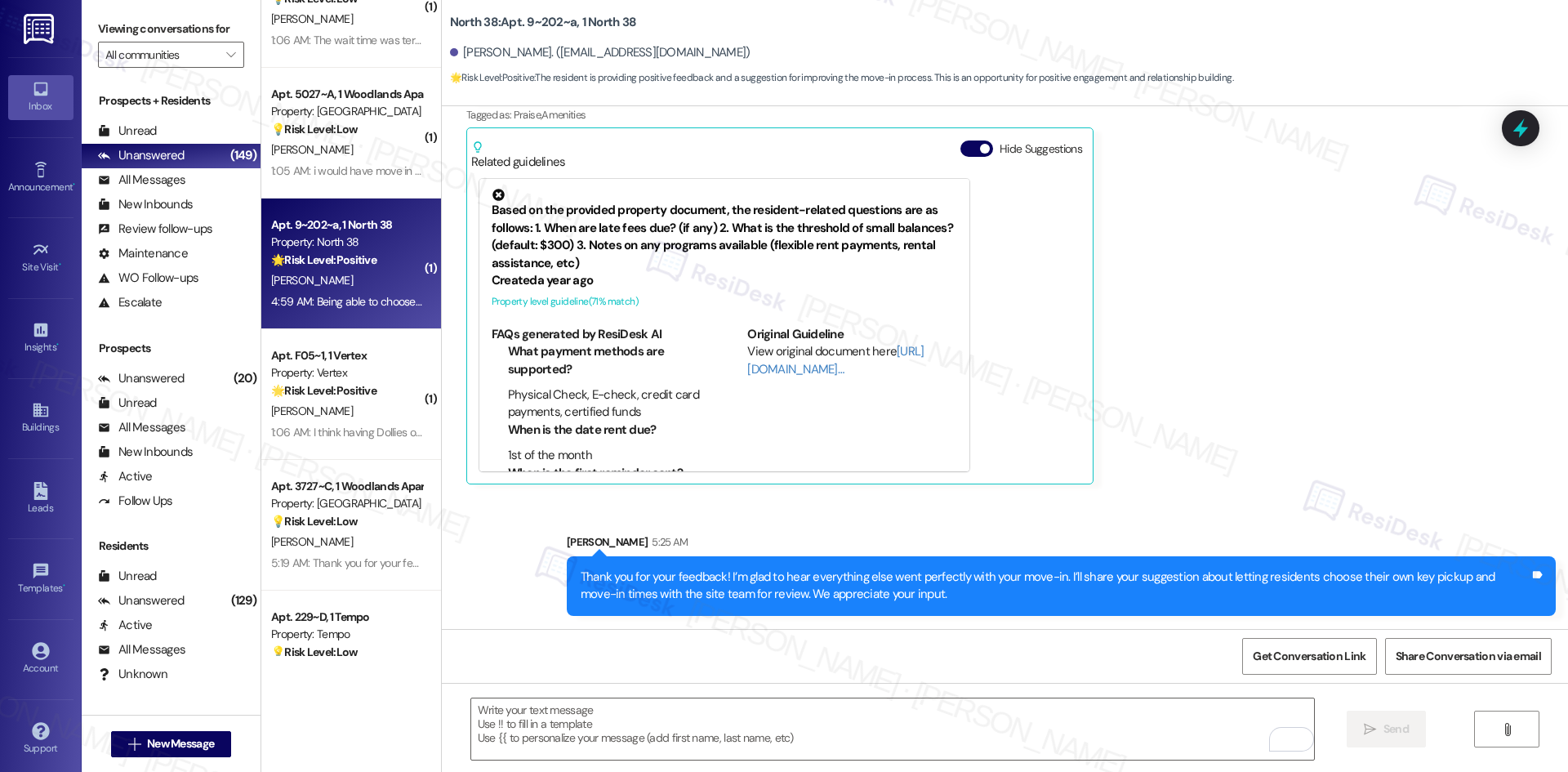
click at [1227, 444] on div "Megan Mann Neutral 4:59 AM Being able to choose ahead of time when to pick up m…" at bounding box center [960, 244] width 989 height 481
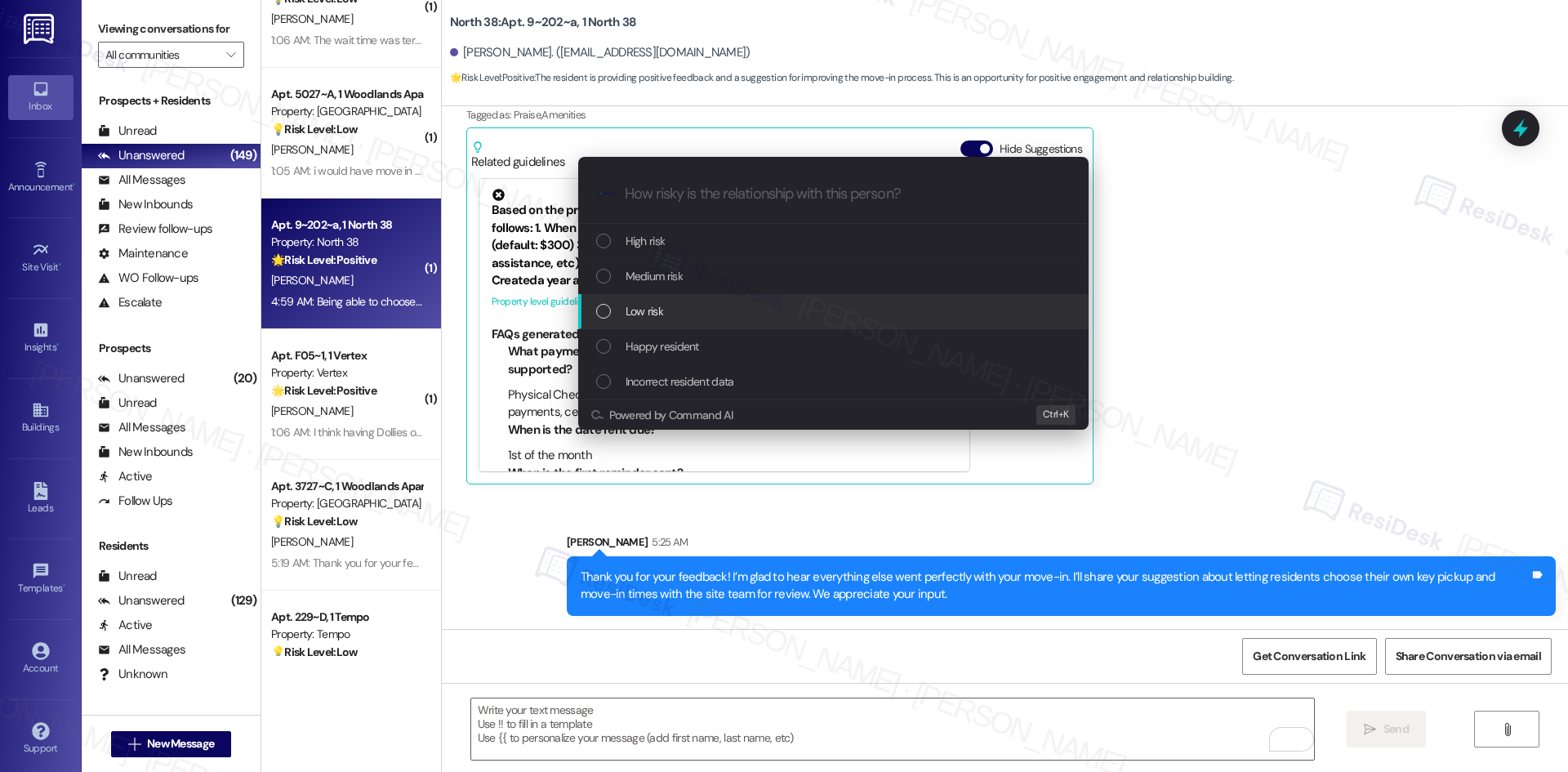
click at [803, 316] on div "Low risk" at bounding box center [835, 311] width 478 height 18
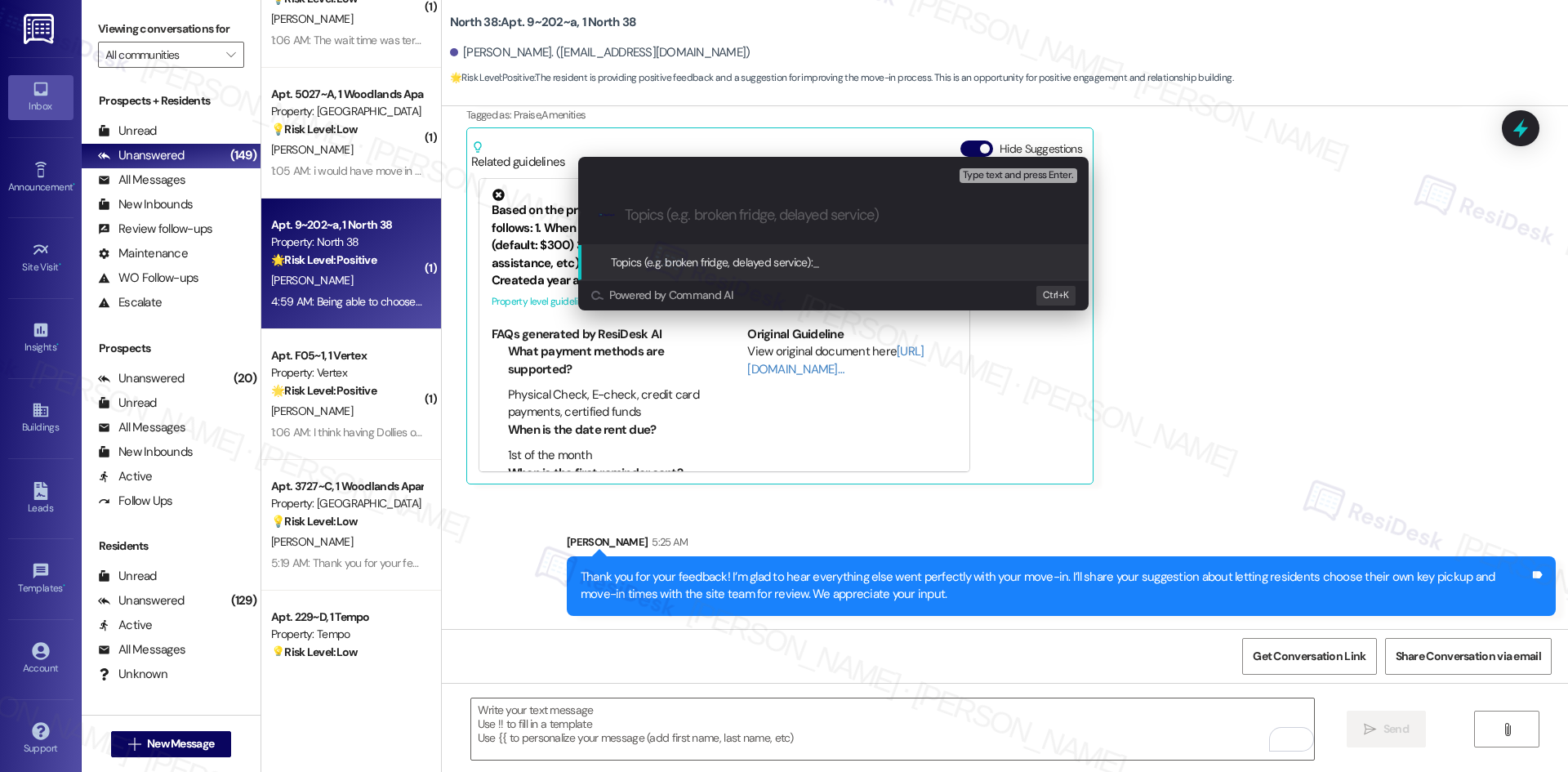
click at [760, 220] on input "Topics (e.g. broken fridge, delayed service)" at bounding box center [846, 215] width 443 height 17
paste input "Feedback on Move-In Scheduling"
type input "Feedback on Move-In Scheduling"
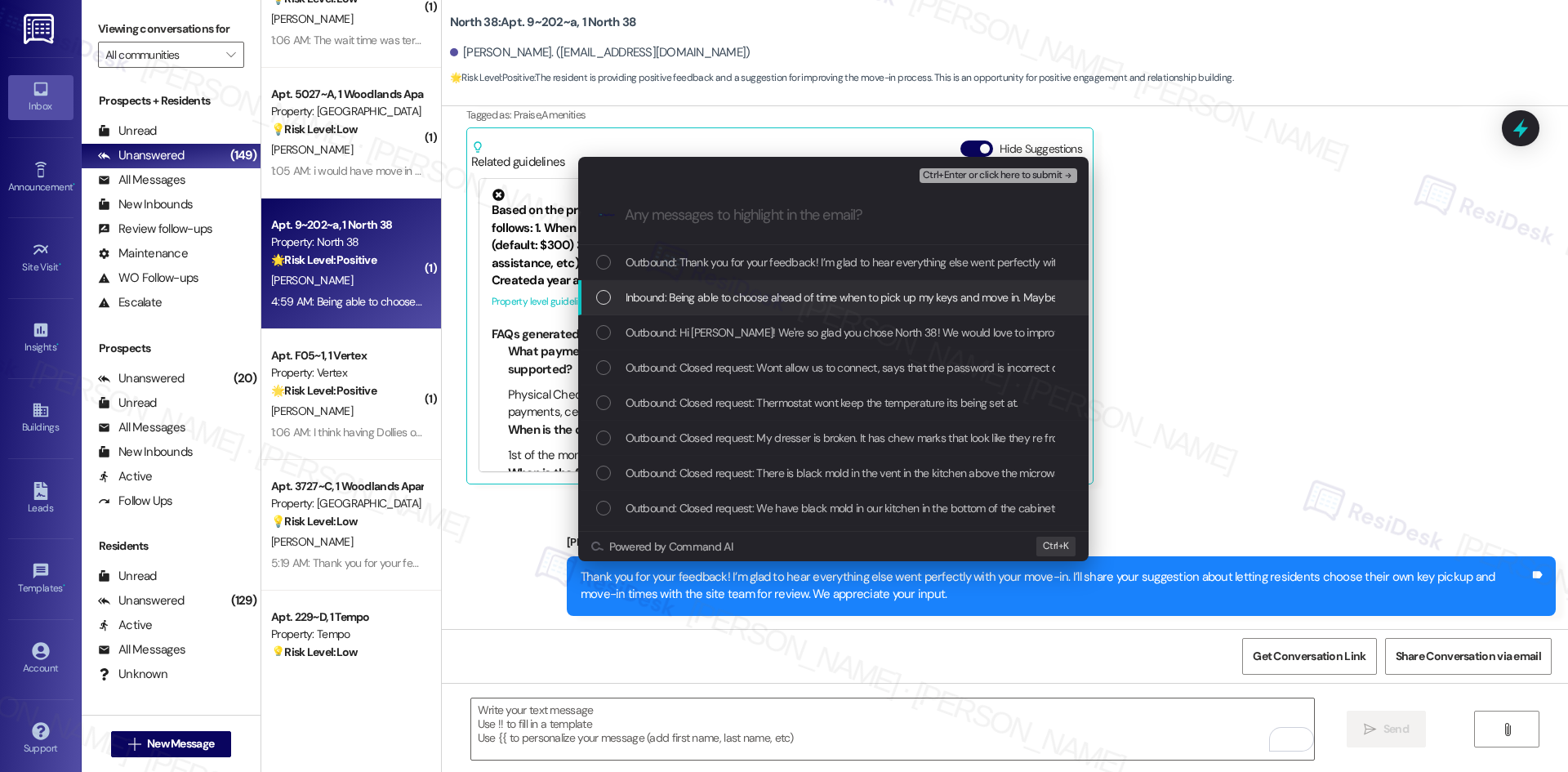
click at [754, 298] on span "Inbound: Being able to choose ahead of time when to pick up my keys and move in…" at bounding box center [1334, 297] width 1416 height 18
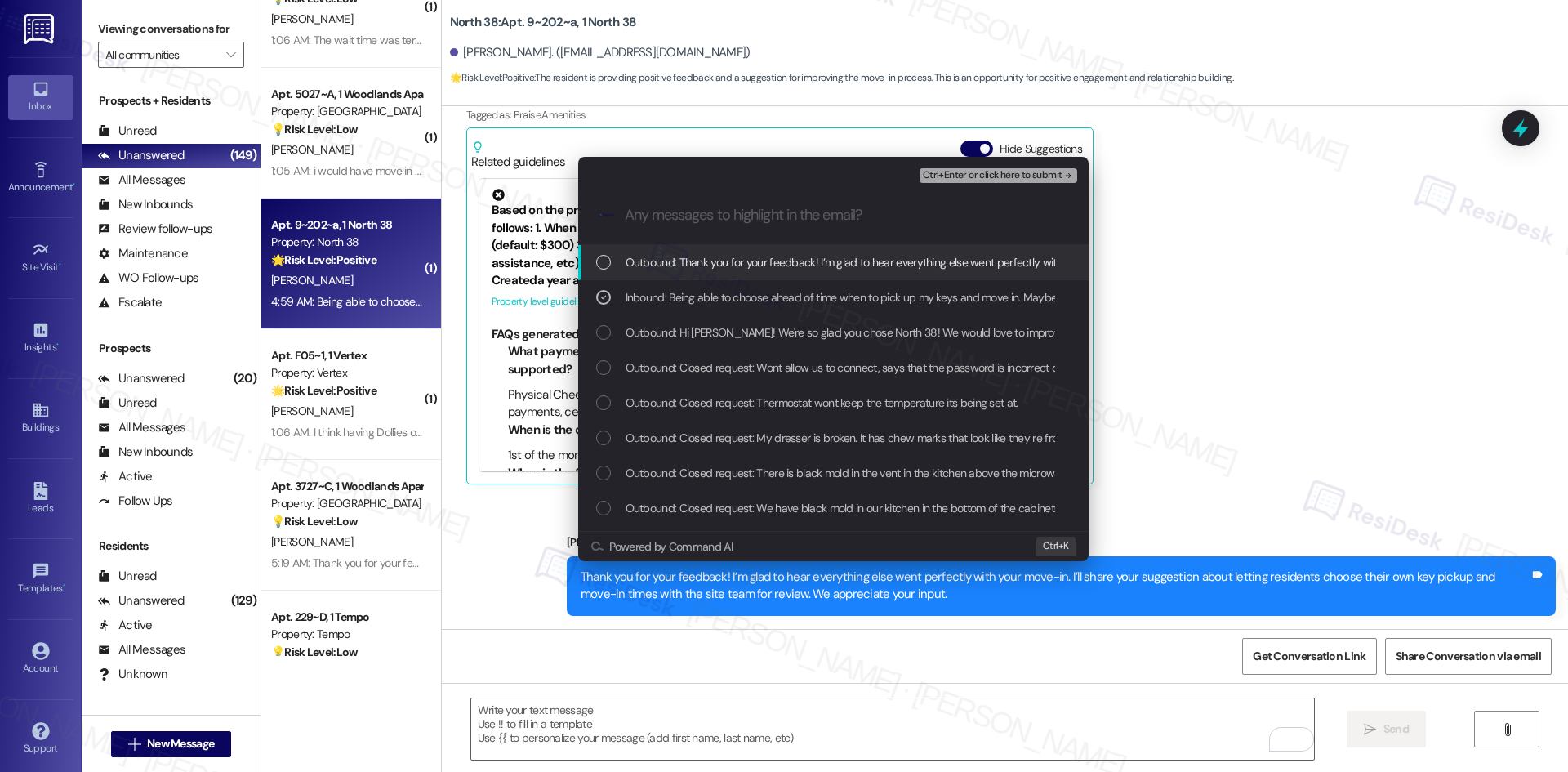
drag, startPoint x: 1059, startPoint y: 184, endPoint x: 1057, endPoint y: 173, distance: 11.2
click at [1059, 181] on div "Ctrl+Enter or click here to submit" at bounding box center [999, 175] width 161 height 21
click at [1057, 172] on span "Ctrl+Enter or click here to submit" at bounding box center [992, 175] width 139 height 11
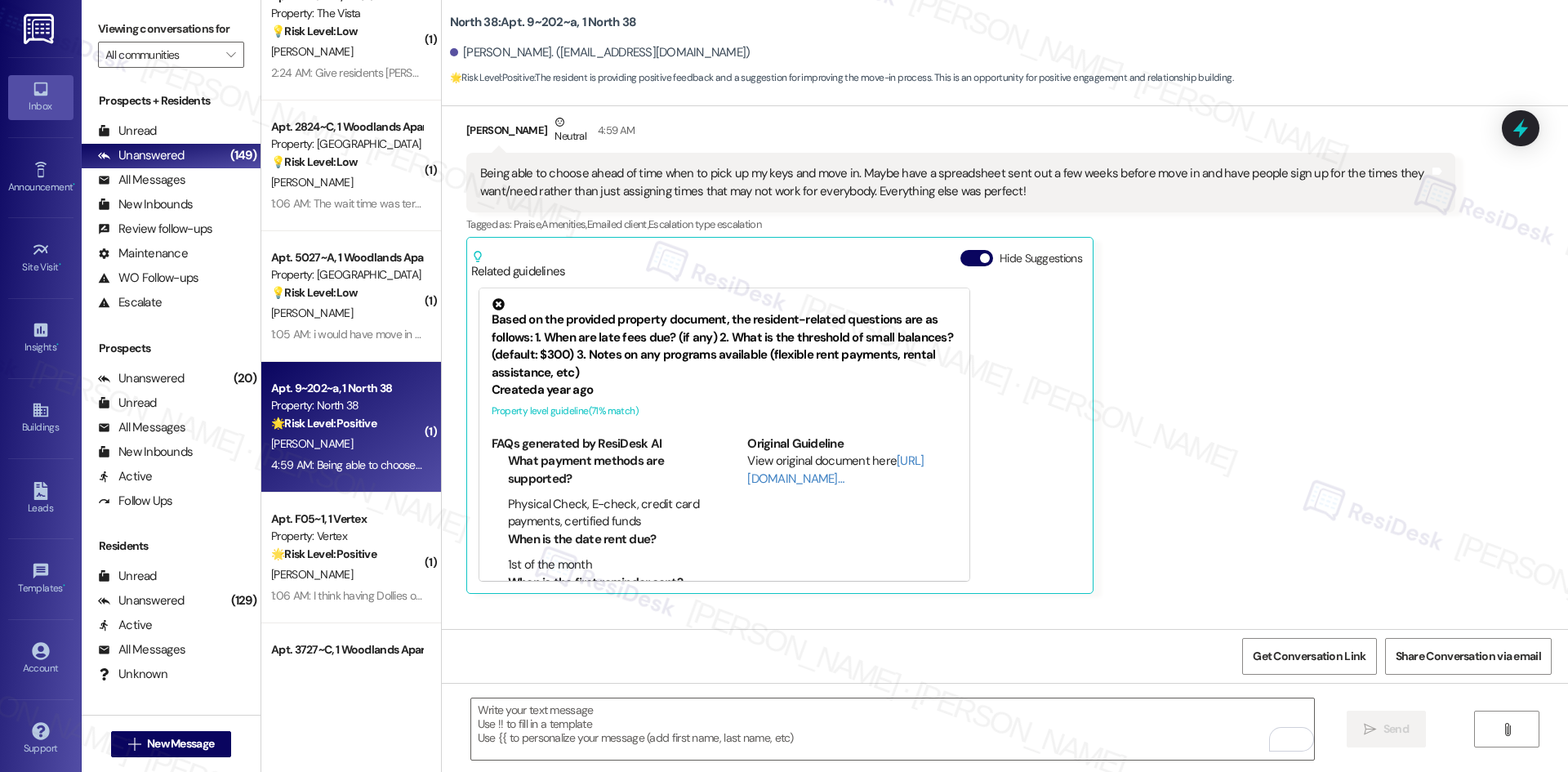
scroll to position [215, 0]
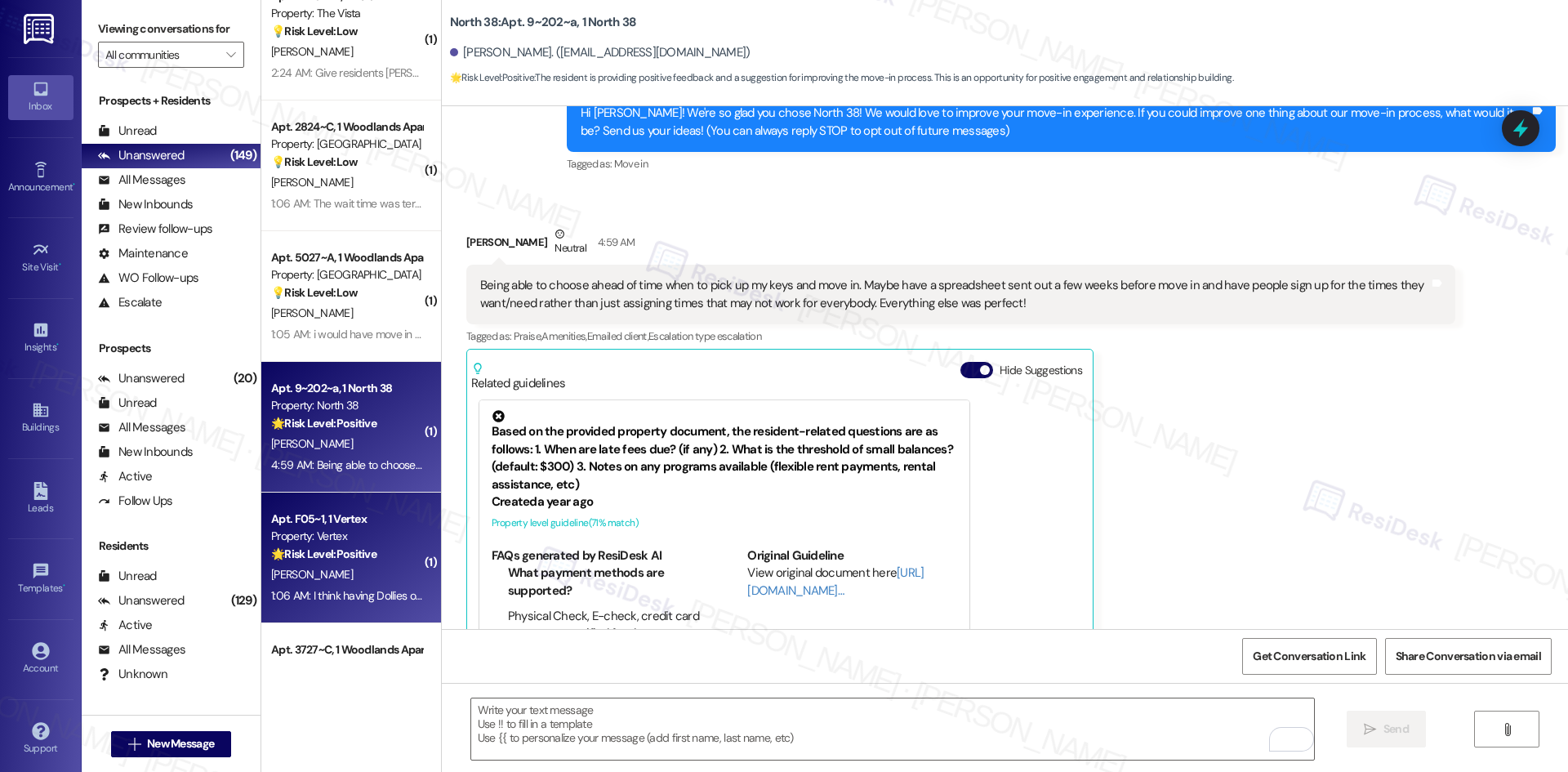
click at [329, 573] on div "[PERSON_NAME]" at bounding box center [347, 574] width 154 height 20
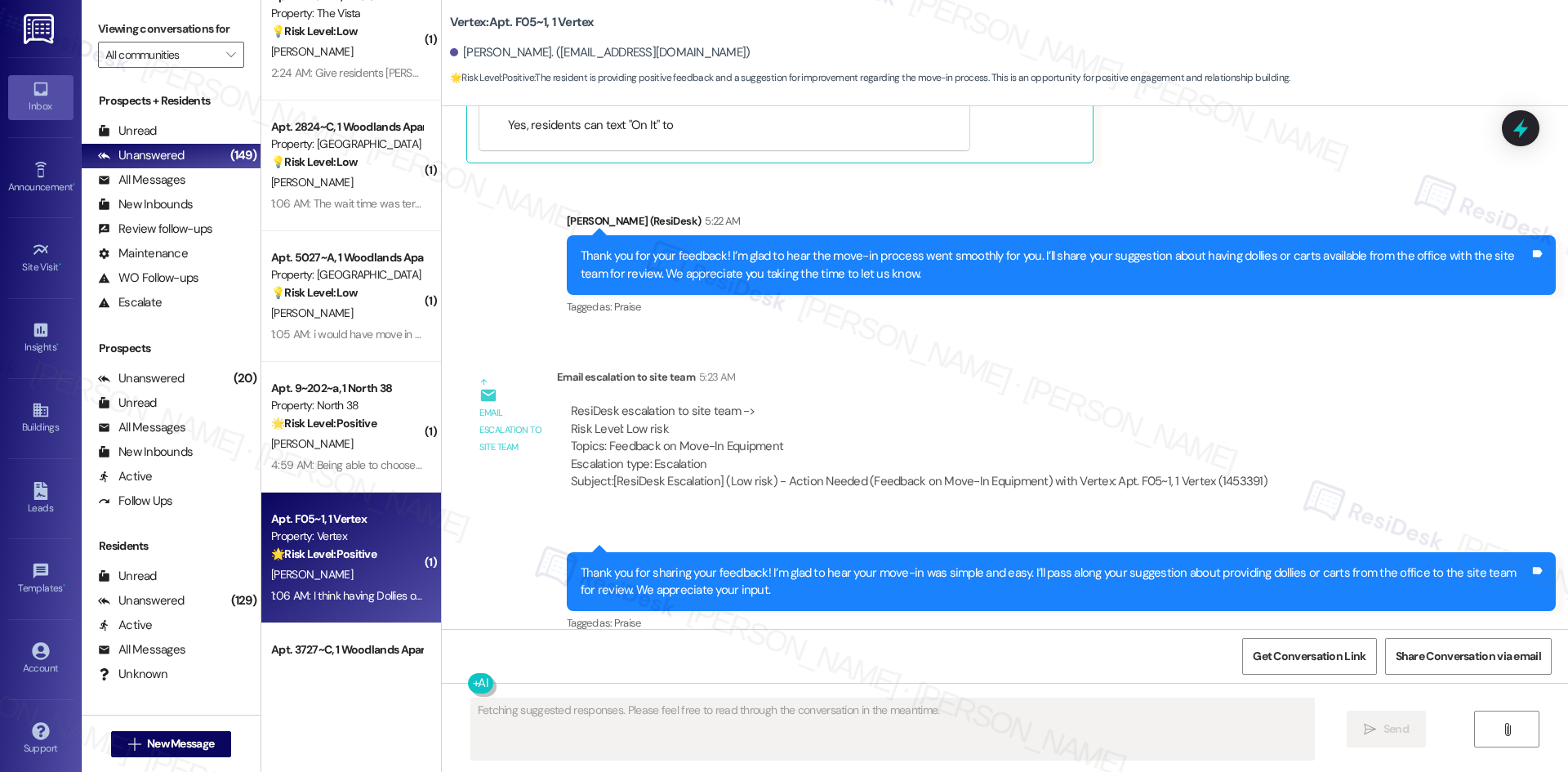
scroll to position [733, 0]
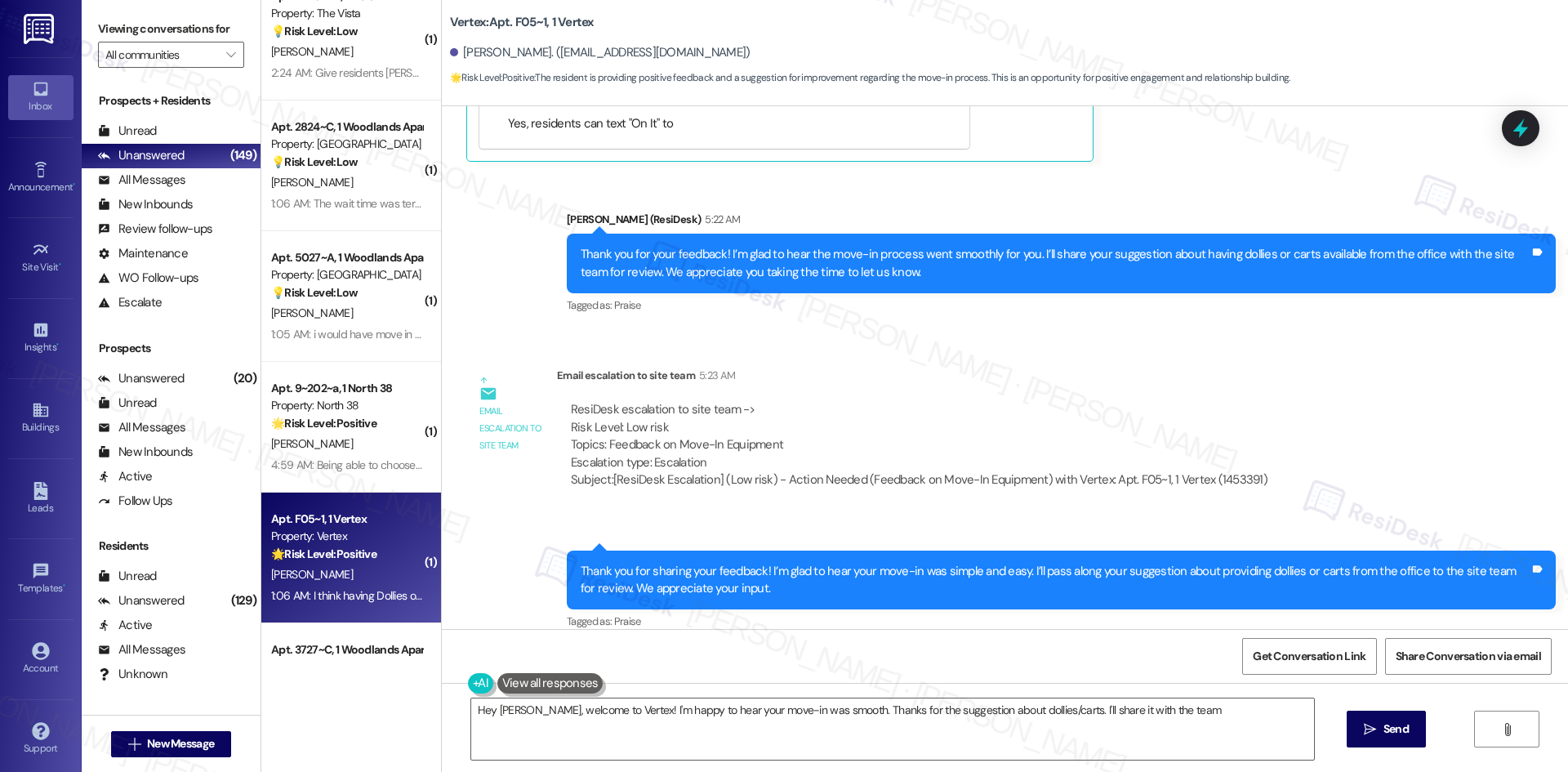
type textarea "Hey [PERSON_NAME], welcome to Vertex! I'm happy to hear your move-in was smooth…"
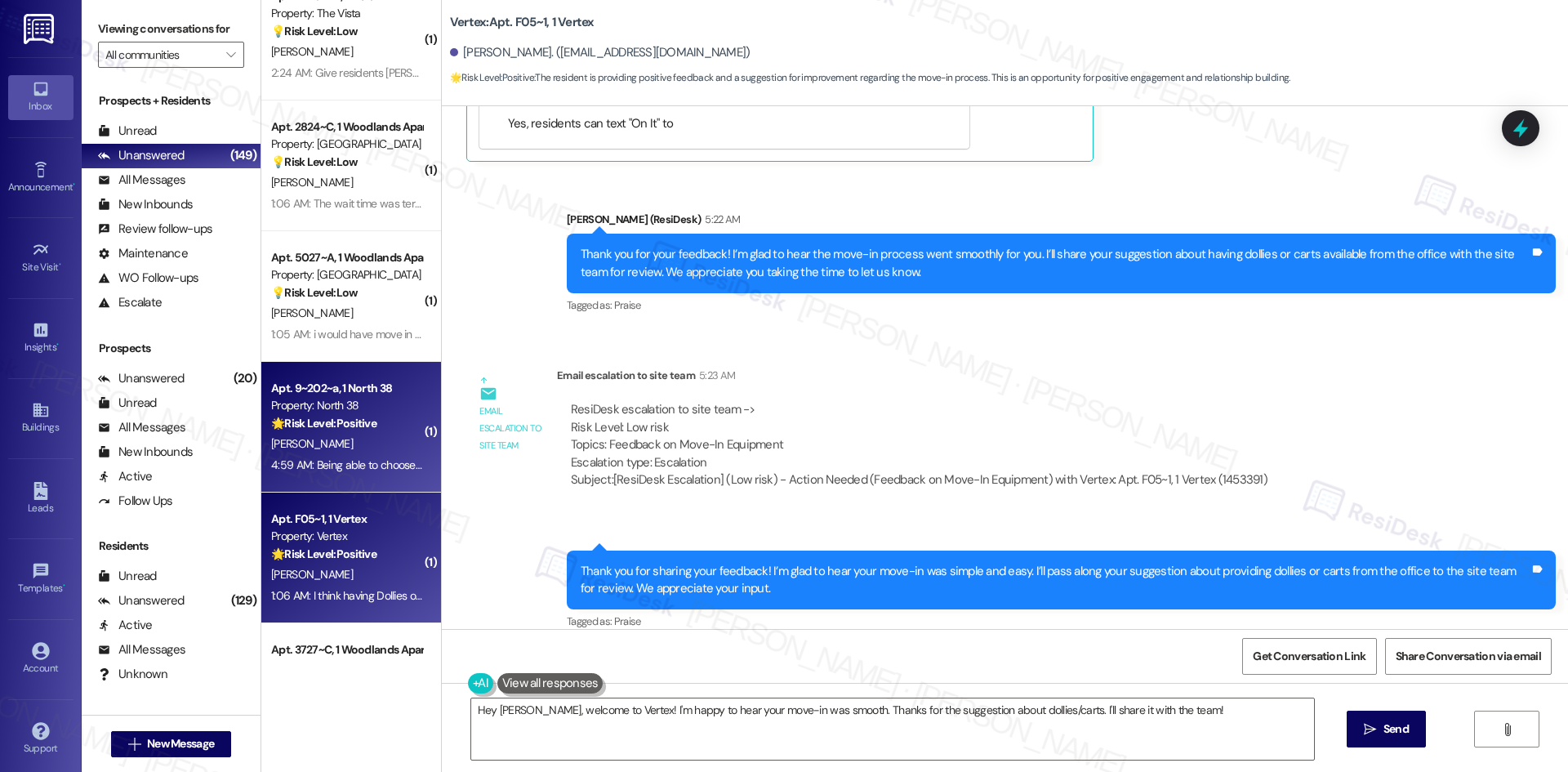
click at [355, 428] on strong "🌟 Risk Level: Positive" at bounding box center [324, 423] width 106 height 15
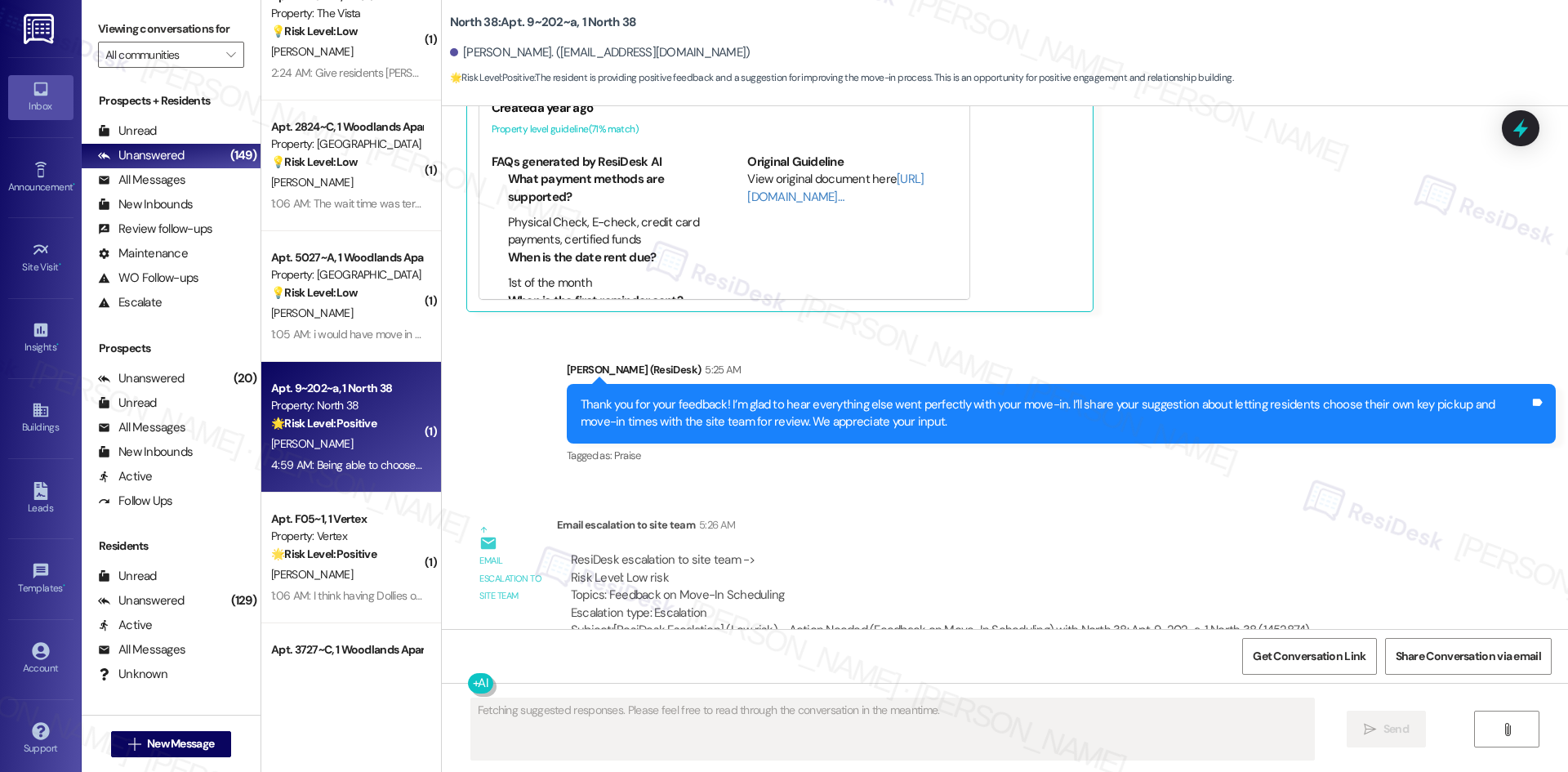
scroll to position [643, 0]
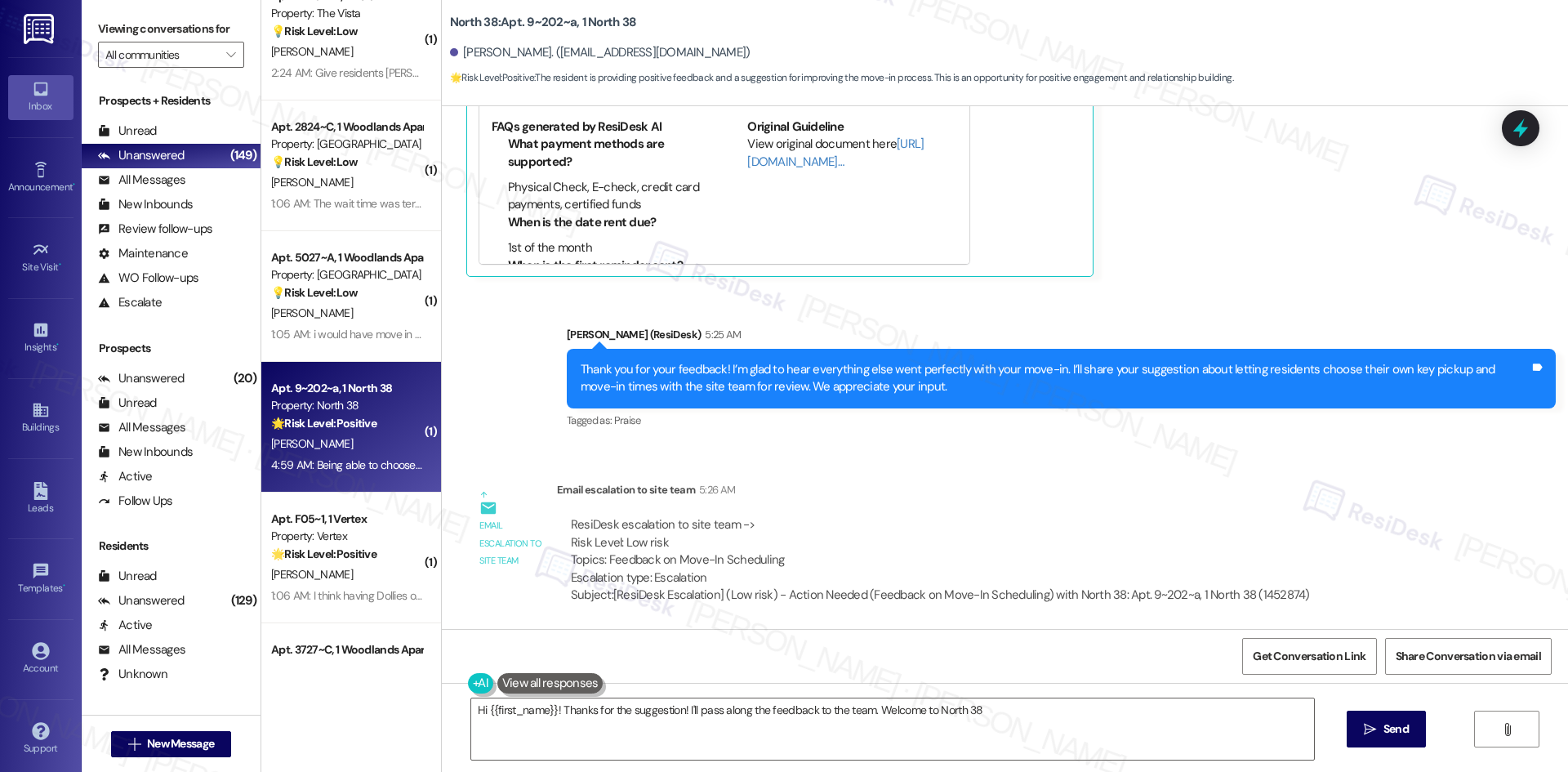
type textarea "Hi {{first_name}}! Thanks for the suggestion! I'll pass along the feedback to t…"
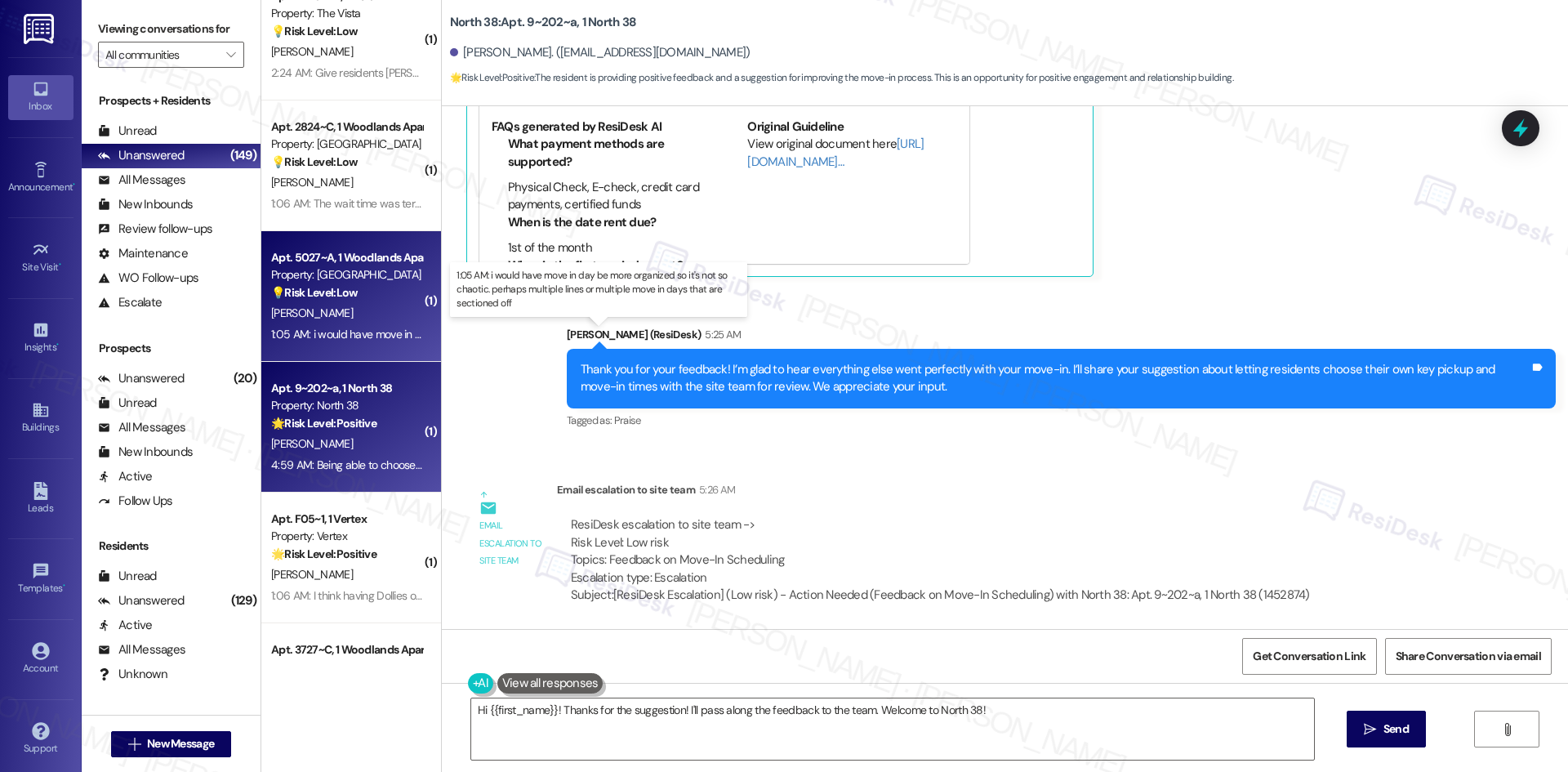
click at [360, 329] on div "1:05 AM: i would have move in day be more organized so it's not so chaotic. per…" at bounding box center [613, 334] width 683 height 15
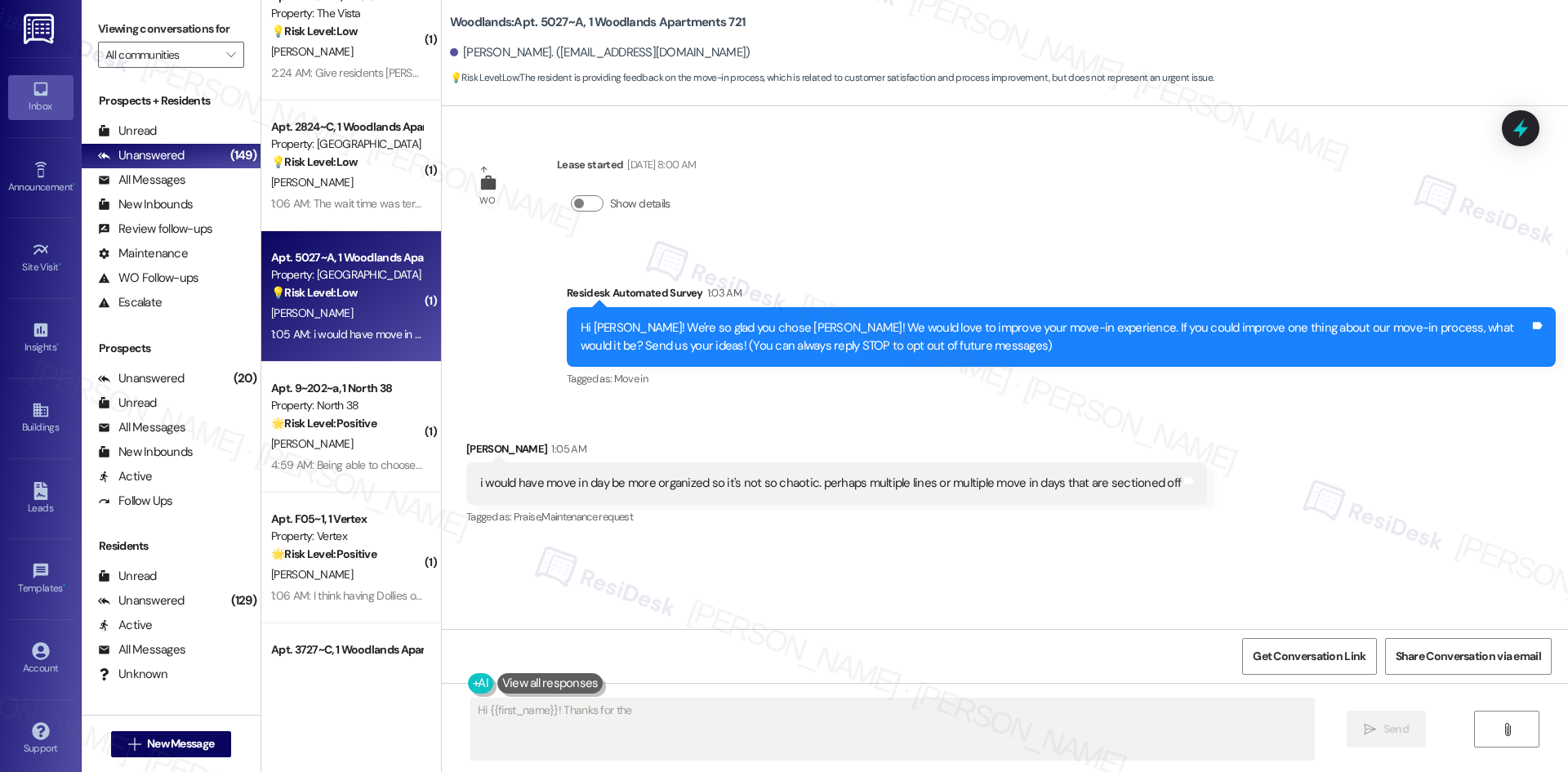
scroll to position [0, 0]
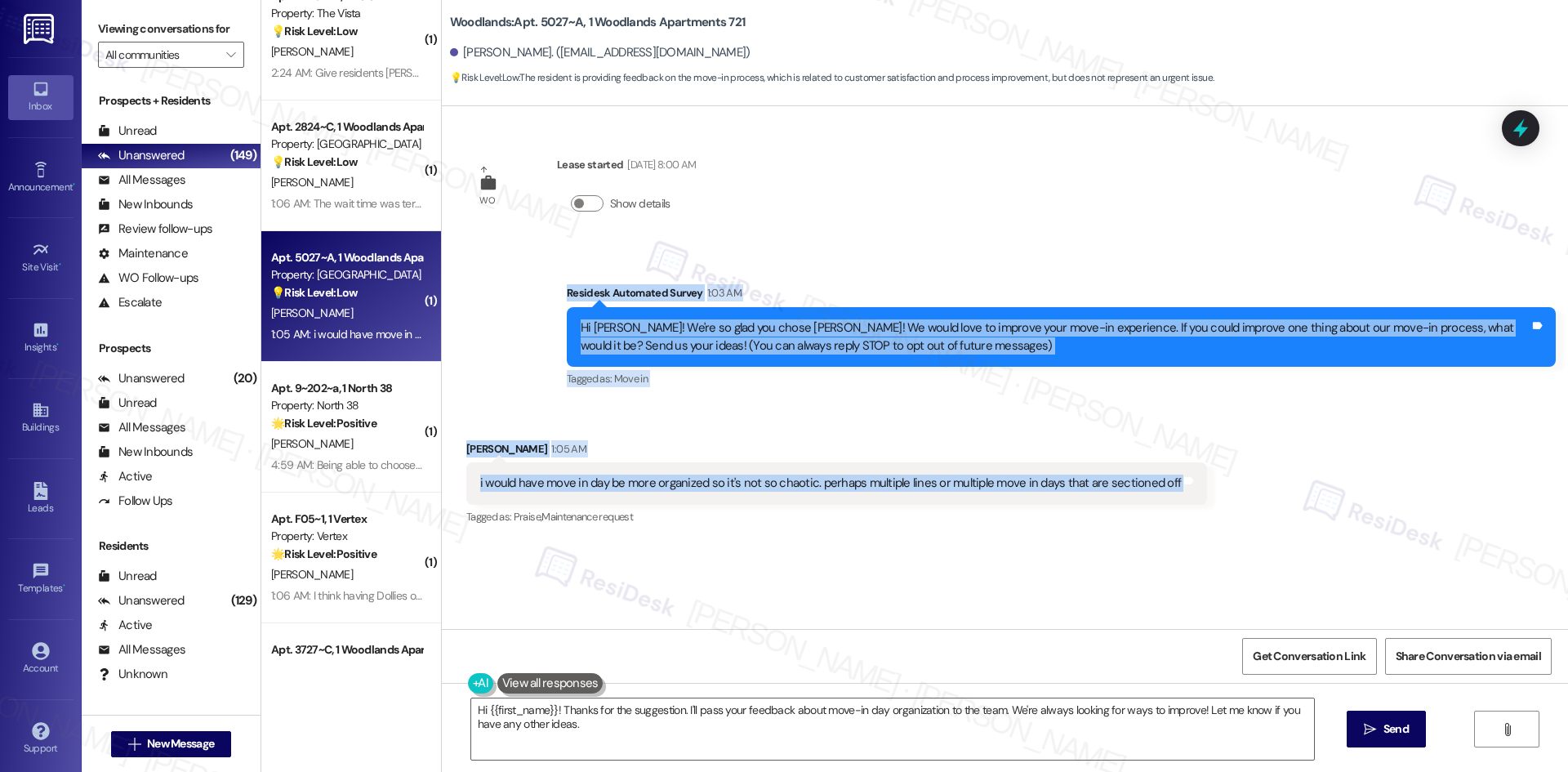
drag, startPoint x: 526, startPoint y: 293, endPoint x: 1276, endPoint y: 479, distance: 772.7
click at [1276, 479] on div "WO Lease started [DATE] 8:00 AM Show details Survey, sent via SMS Residesk Auto…" at bounding box center [1004, 368] width 1126 height 523
copy div "Residesk Automated Survey 1:03 AM Hi [PERSON_NAME]! We're so glad you chose [PE…"
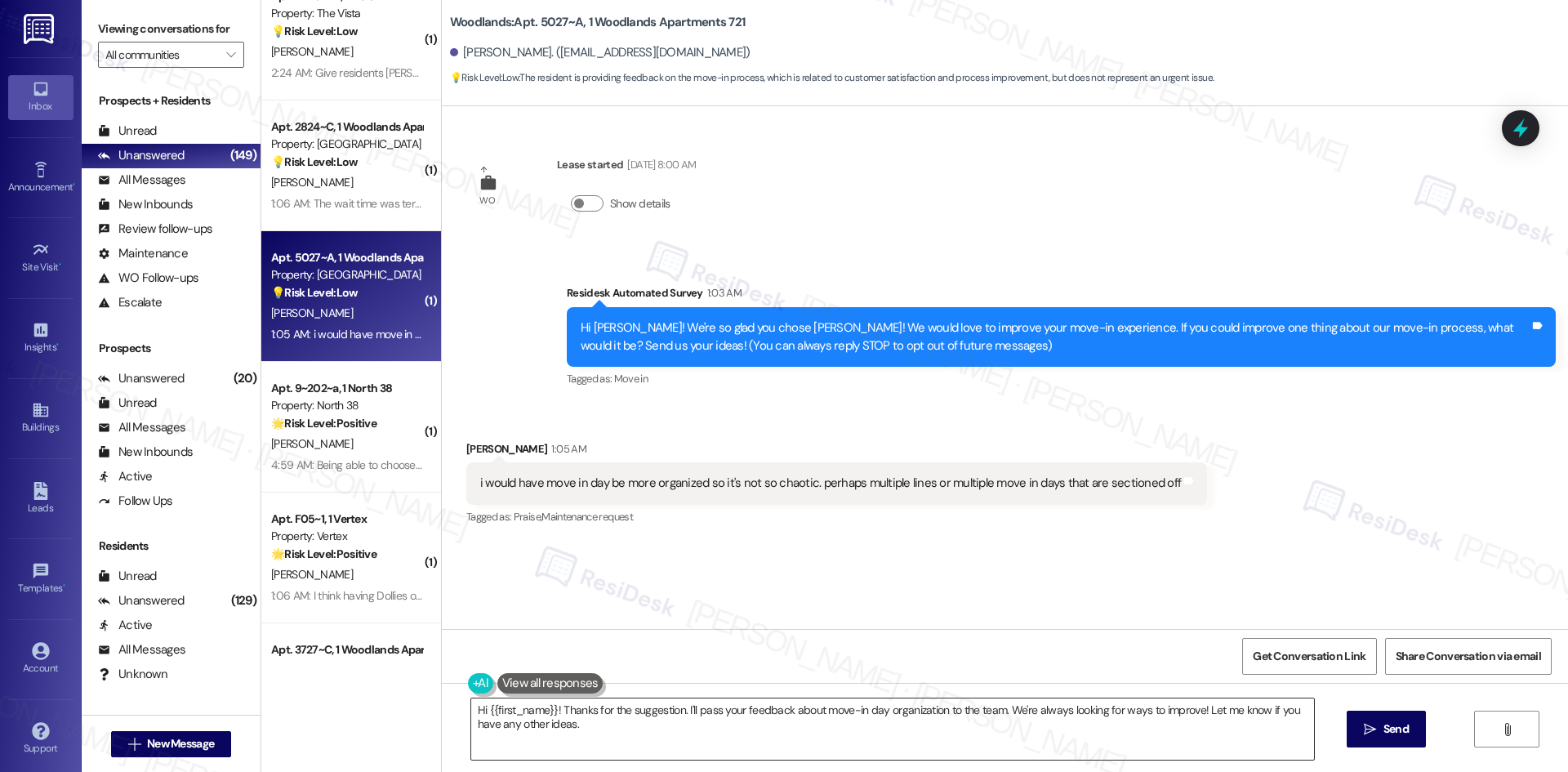
click at [769, 751] on textarea "Hi {{first_name}}! Thanks for the suggestion. I'll pass your feedback about mov…" at bounding box center [892, 729] width 843 height 61
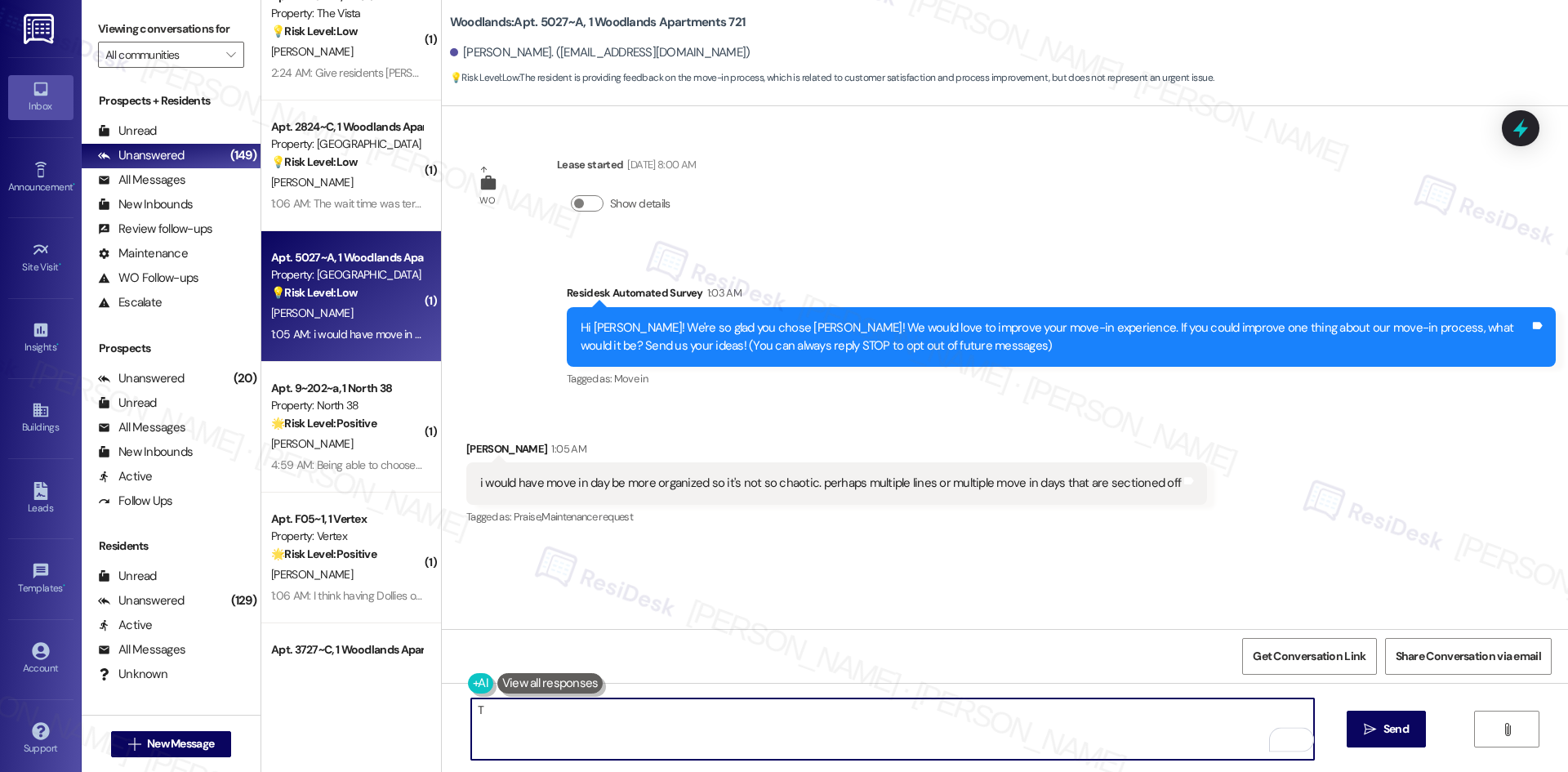
paste textarea "[PERSON_NAME] you for your feedback! I’ll share your suggestion about making mo…"
type textarea "Thank you for your feedback! I’ll share your suggestion about making move-in mo…"
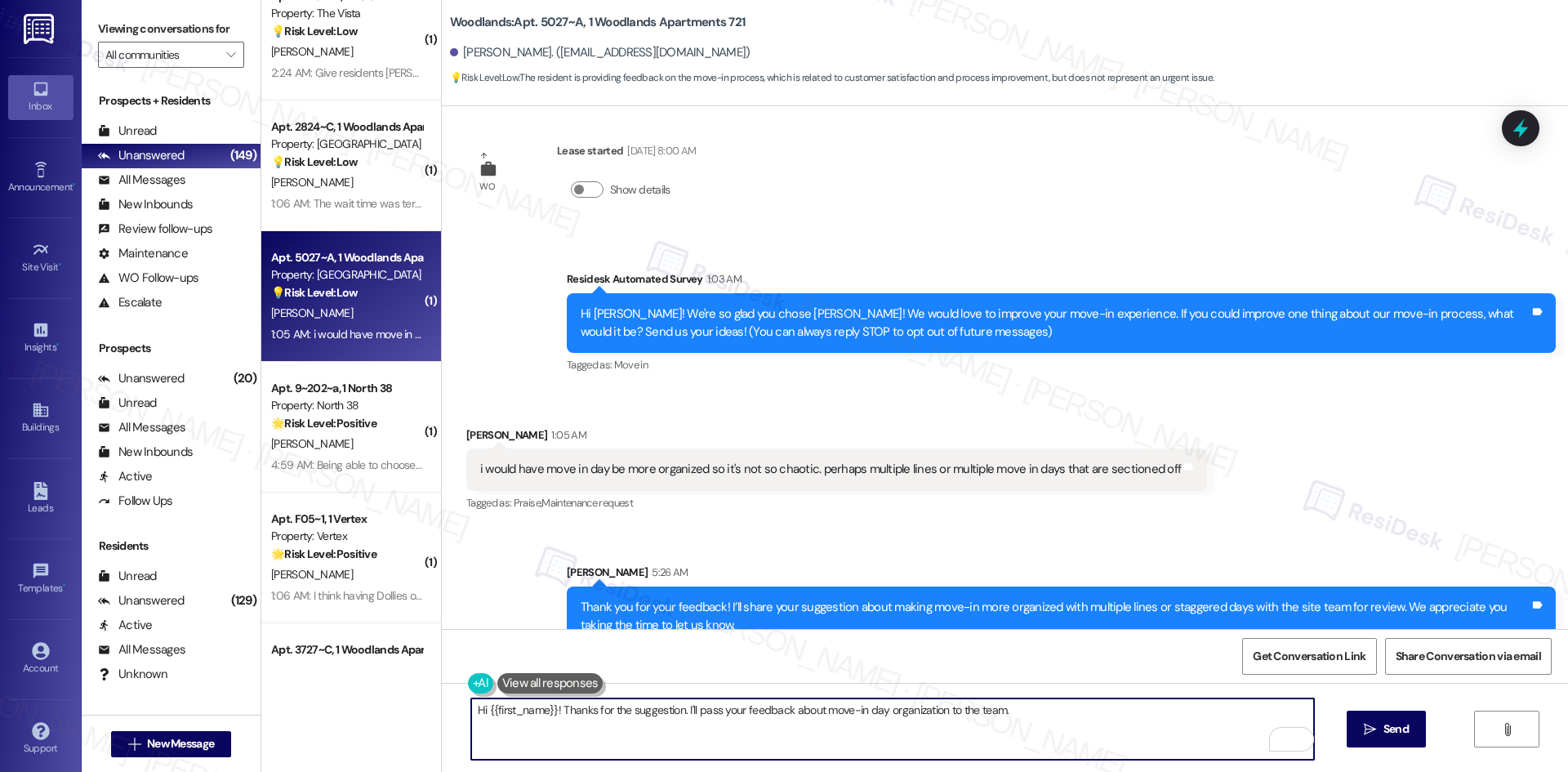
scroll to position [44, 0]
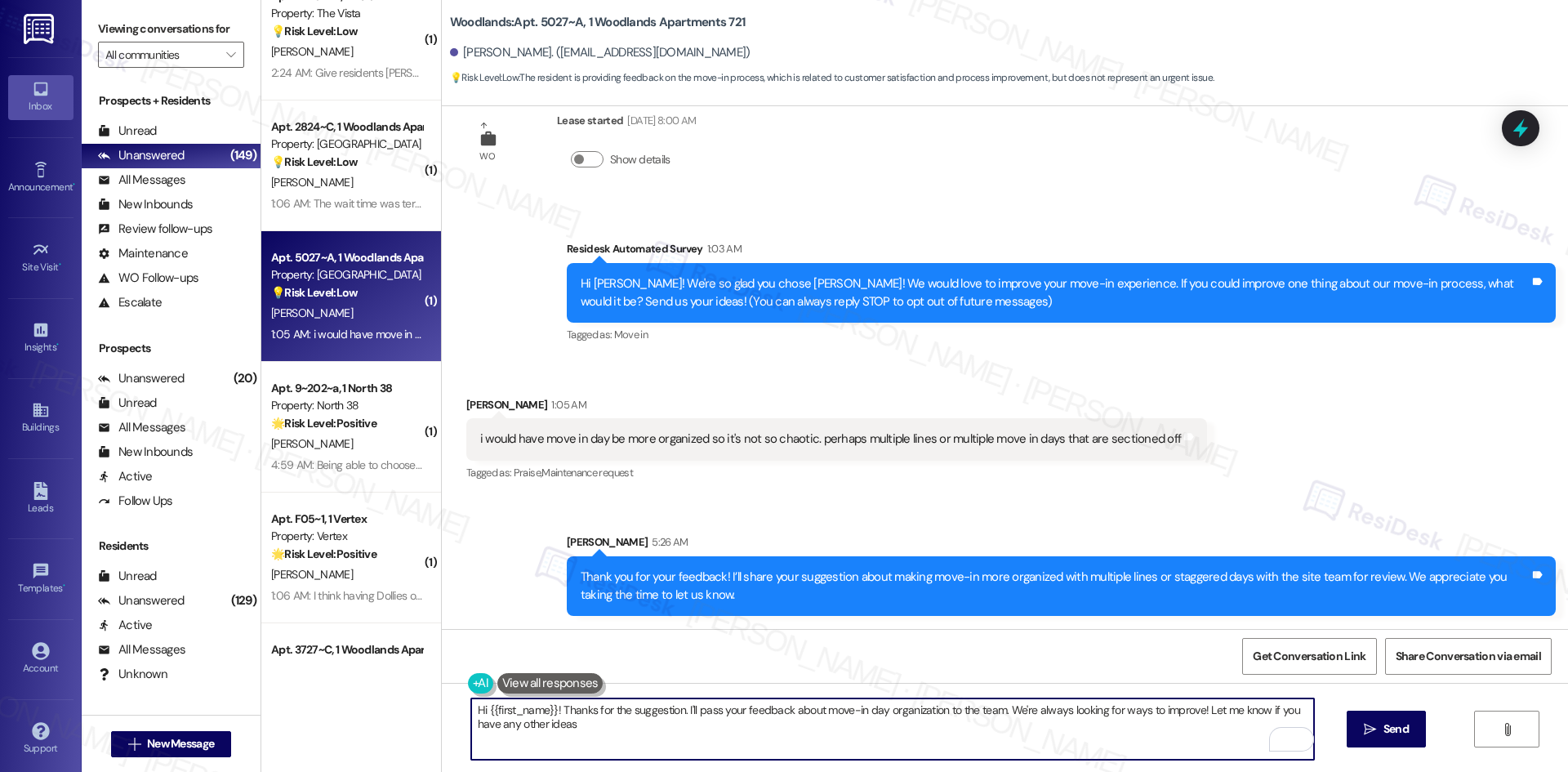
type textarea "Hi {{first_name}}! Thanks for the suggestion. I'll pass your feedback about mov…"
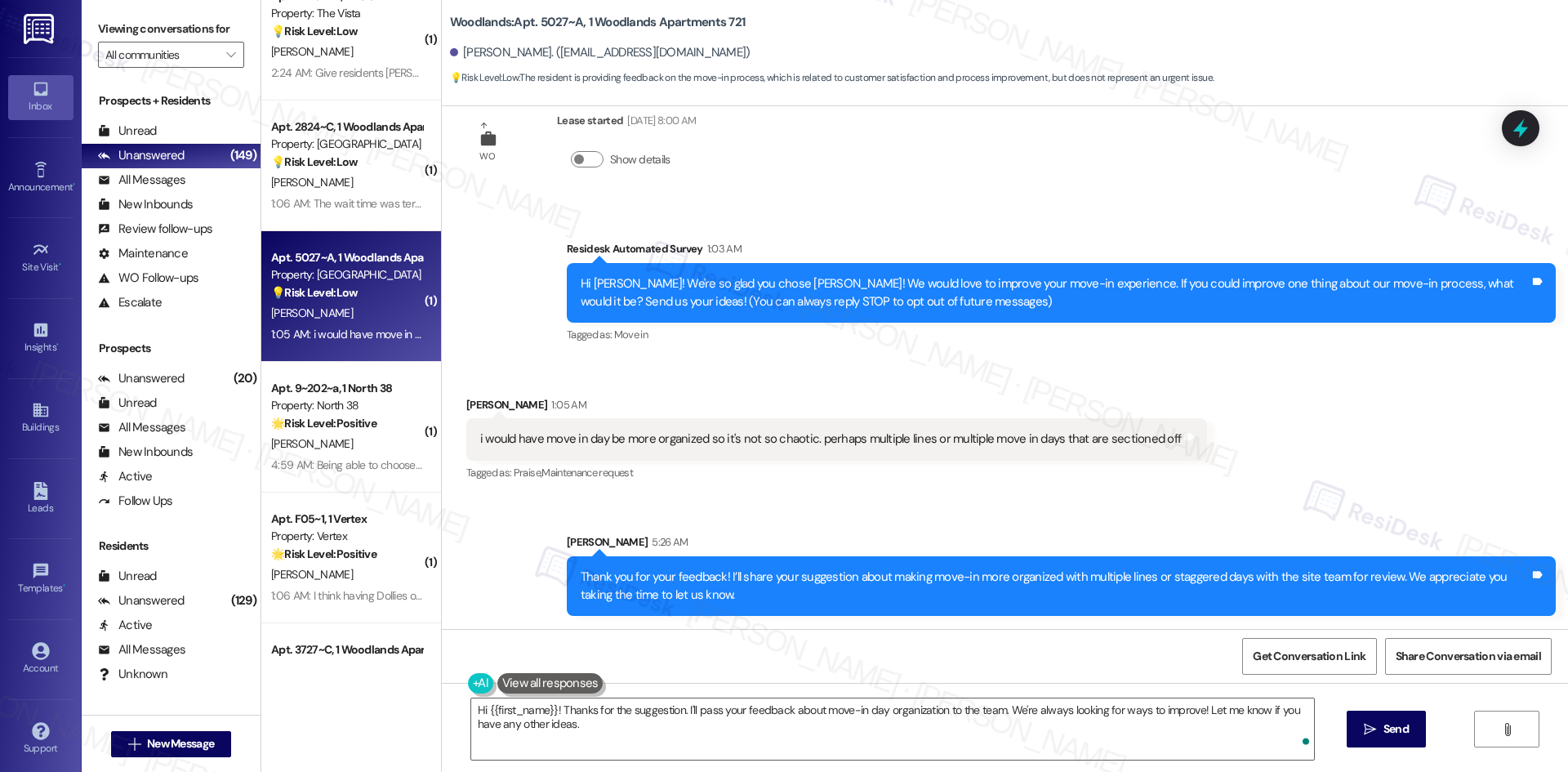
click at [933, 506] on div "Sent via SMS [PERSON_NAME] 5:26 AM Thank you for your feedback! I’ll share your…" at bounding box center [1004, 562] width 1126 height 131
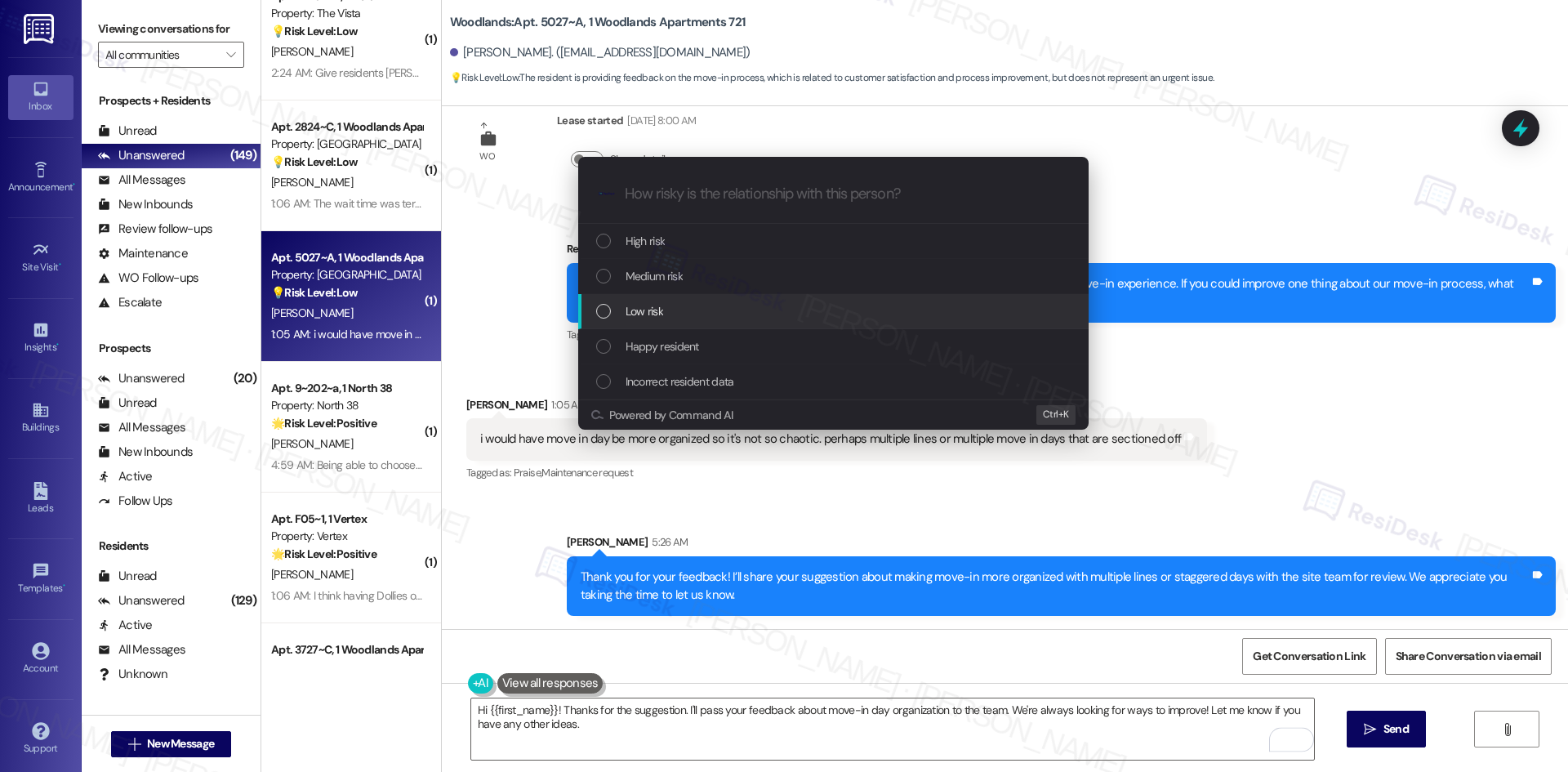
click at [677, 312] on div "Low risk" at bounding box center [835, 311] width 478 height 18
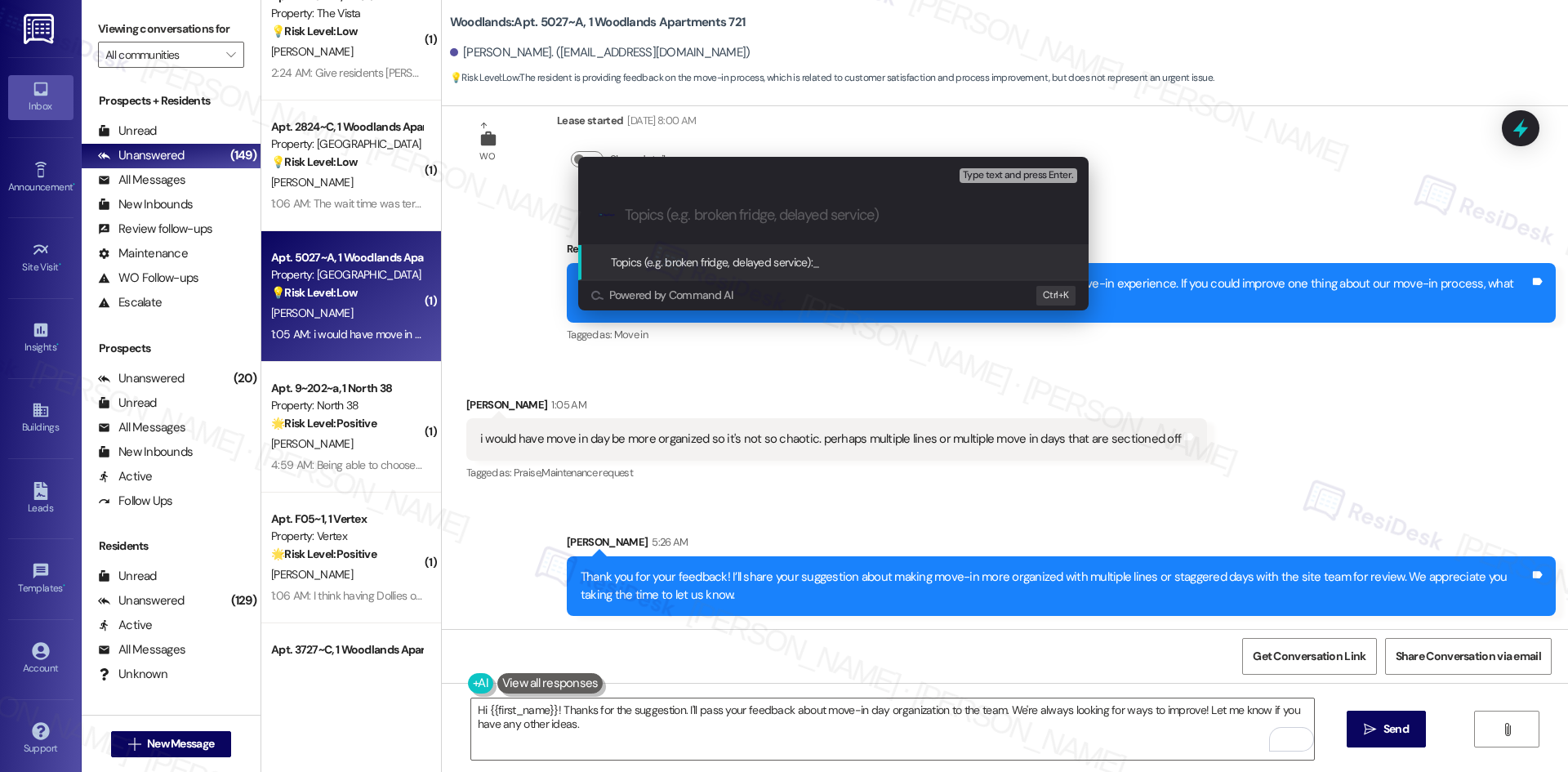
click at [644, 209] on input "Topics (e.g. broken fridge, delayed service)" at bounding box center [846, 215] width 443 height 17
paste input "Feedback on Move-In Organization"
type input "Feedback on Move-In Organization"
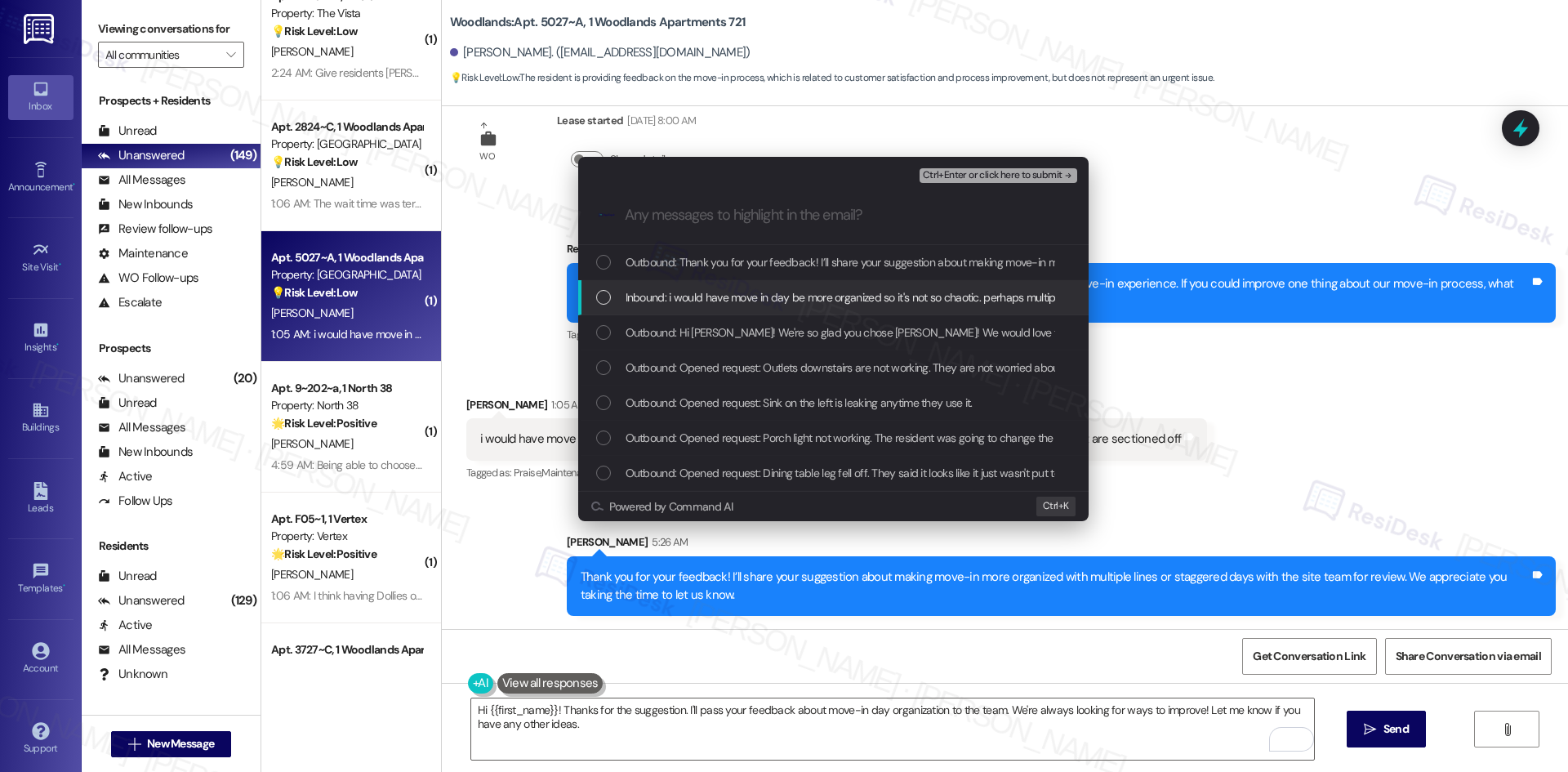
click at [697, 299] on span "Inbound: i would have move in day be more organized so it's not so chaotic. per…" at bounding box center [968, 297] width 685 height 18
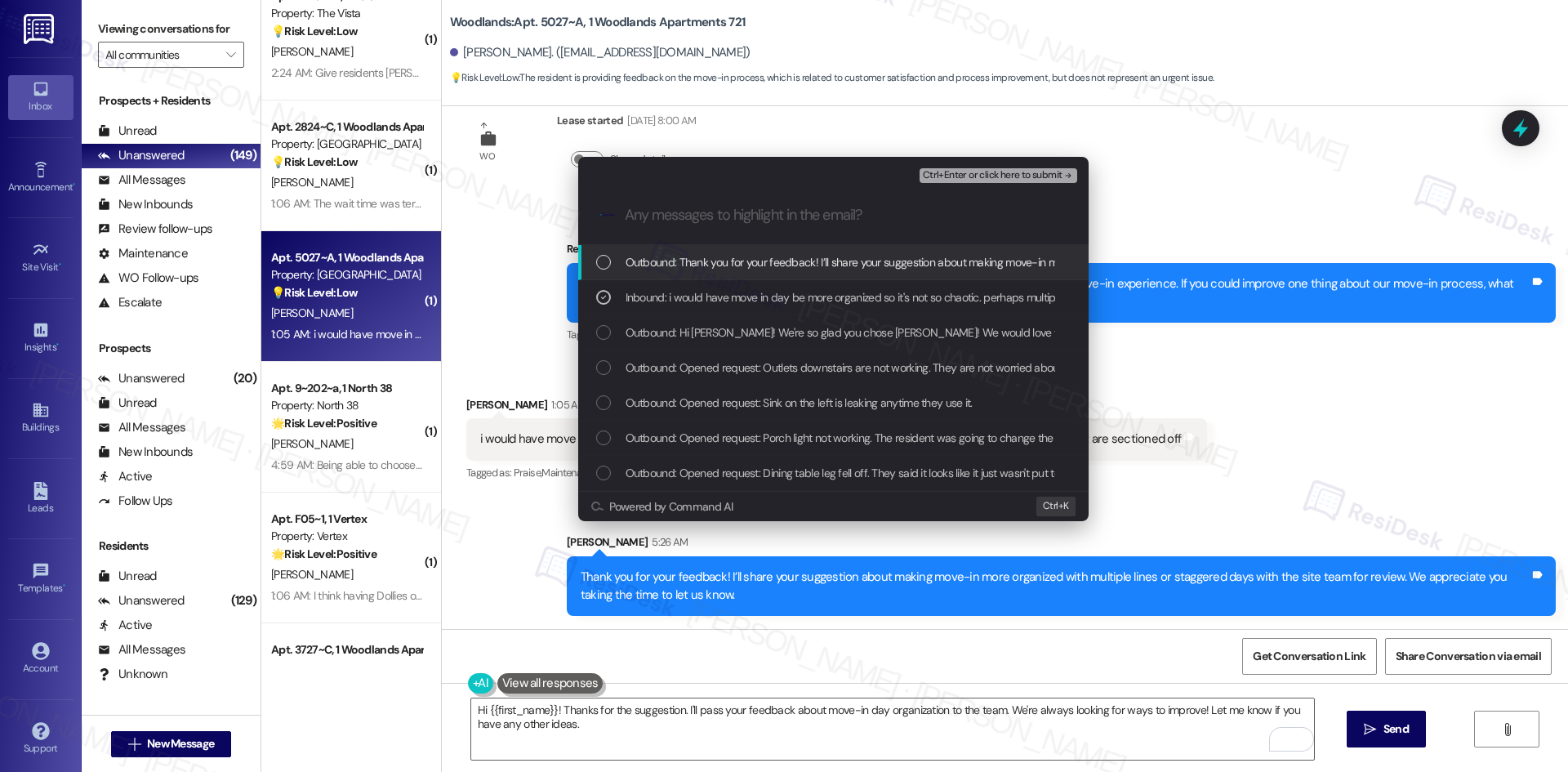
click at [1022, 178] on span "Ctrl+Enter or click here to submit" at bounding box center [992, 175] width 139 height 11
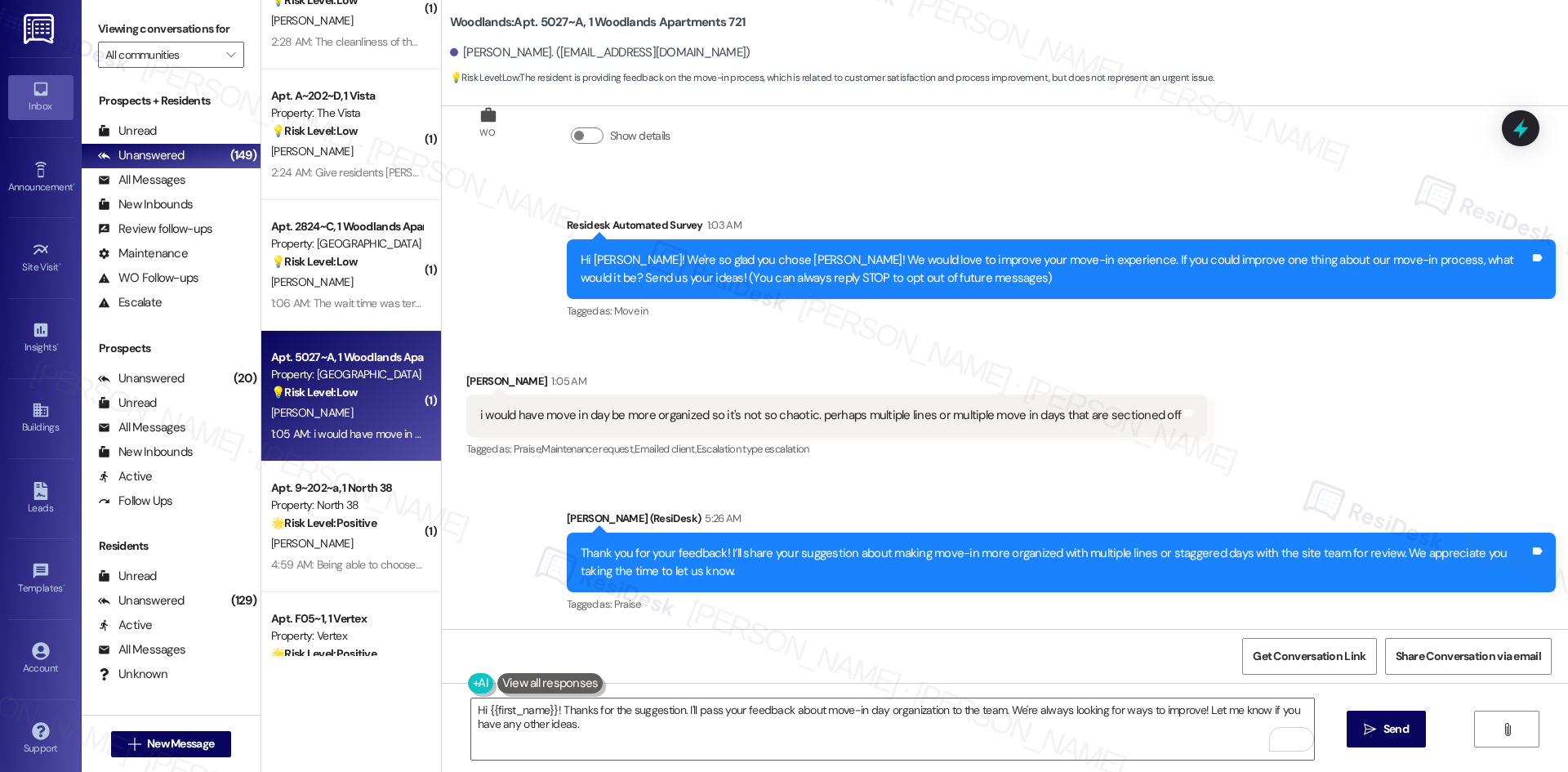
scroll to position [5225, 0]
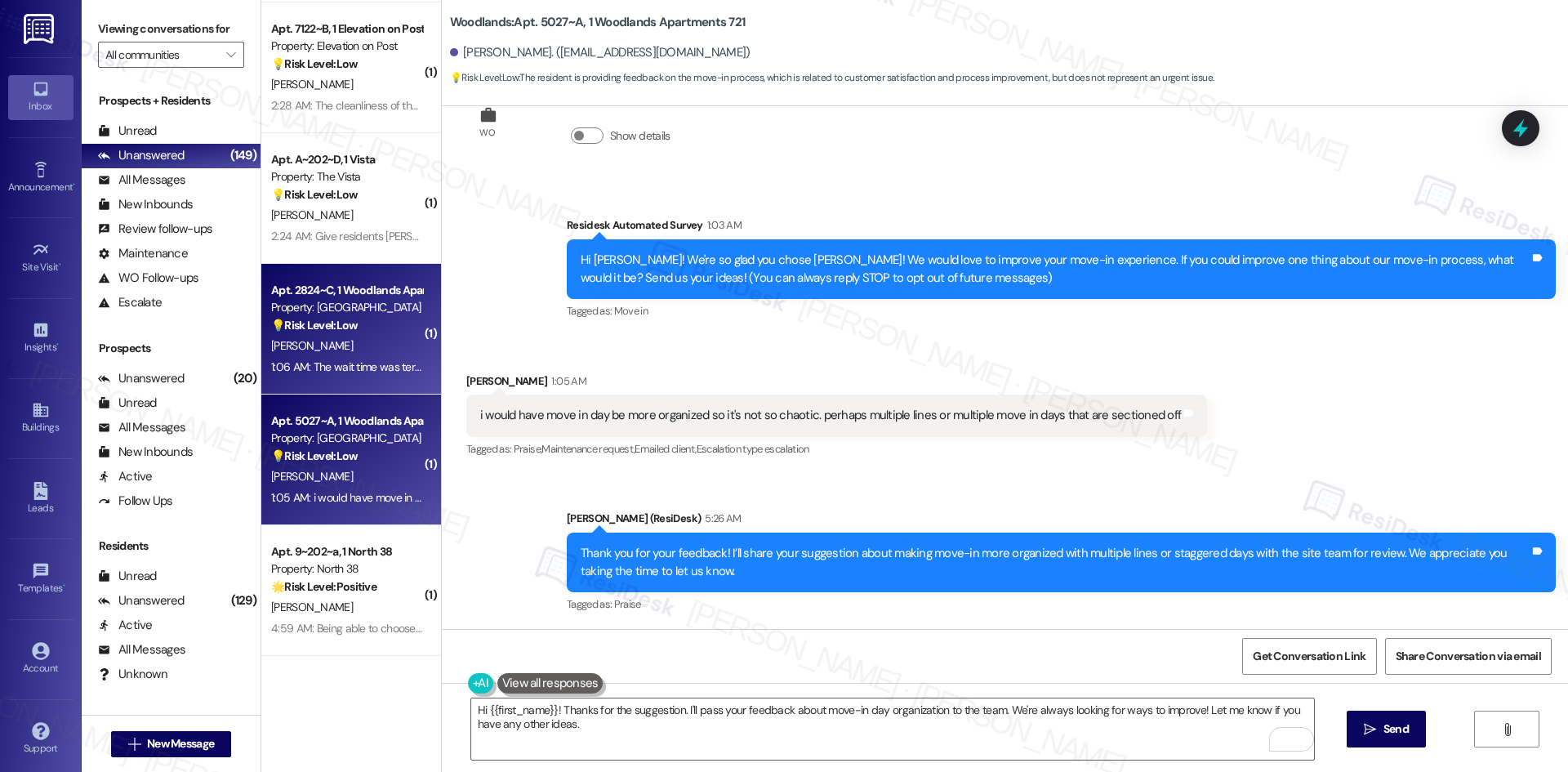
click at [363, 349] on div "[PERSON_NAME]" at bounding box center [347, 346] width 154 height 20
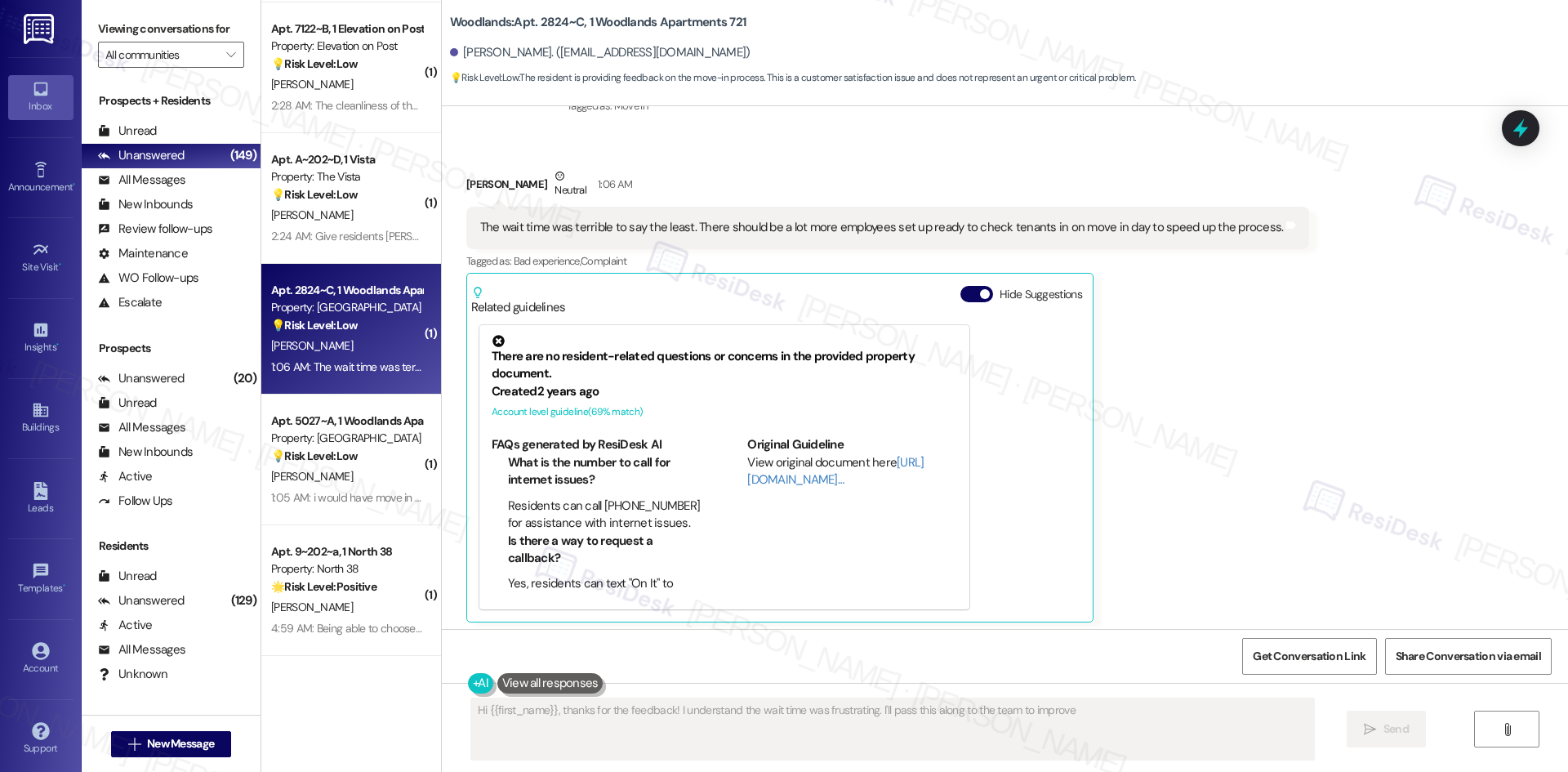
scroll to position [279, 0]
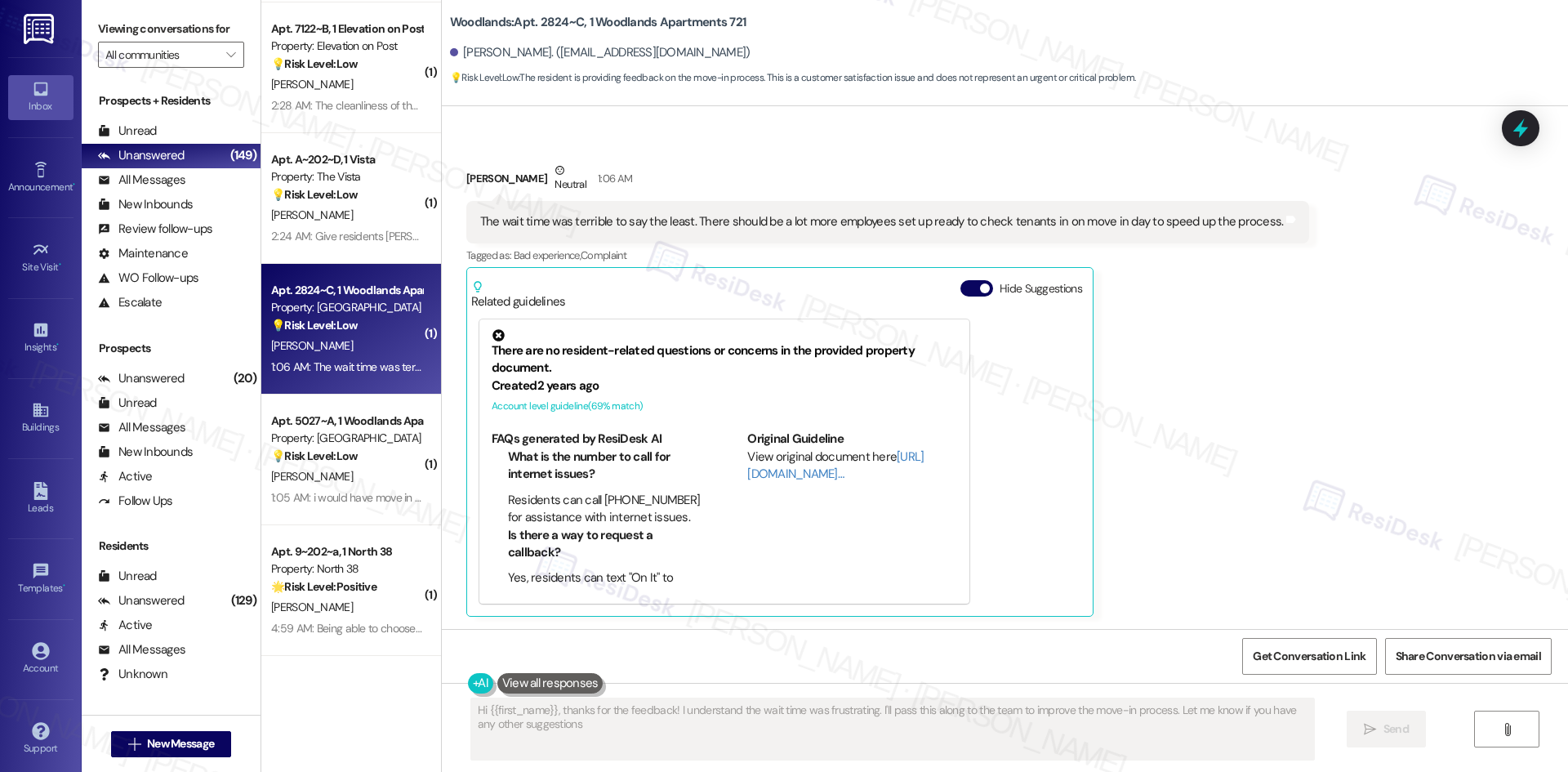
type textarea "Hi {{first_name}}, thanks for the feedback! I understand the wait time was frus…"
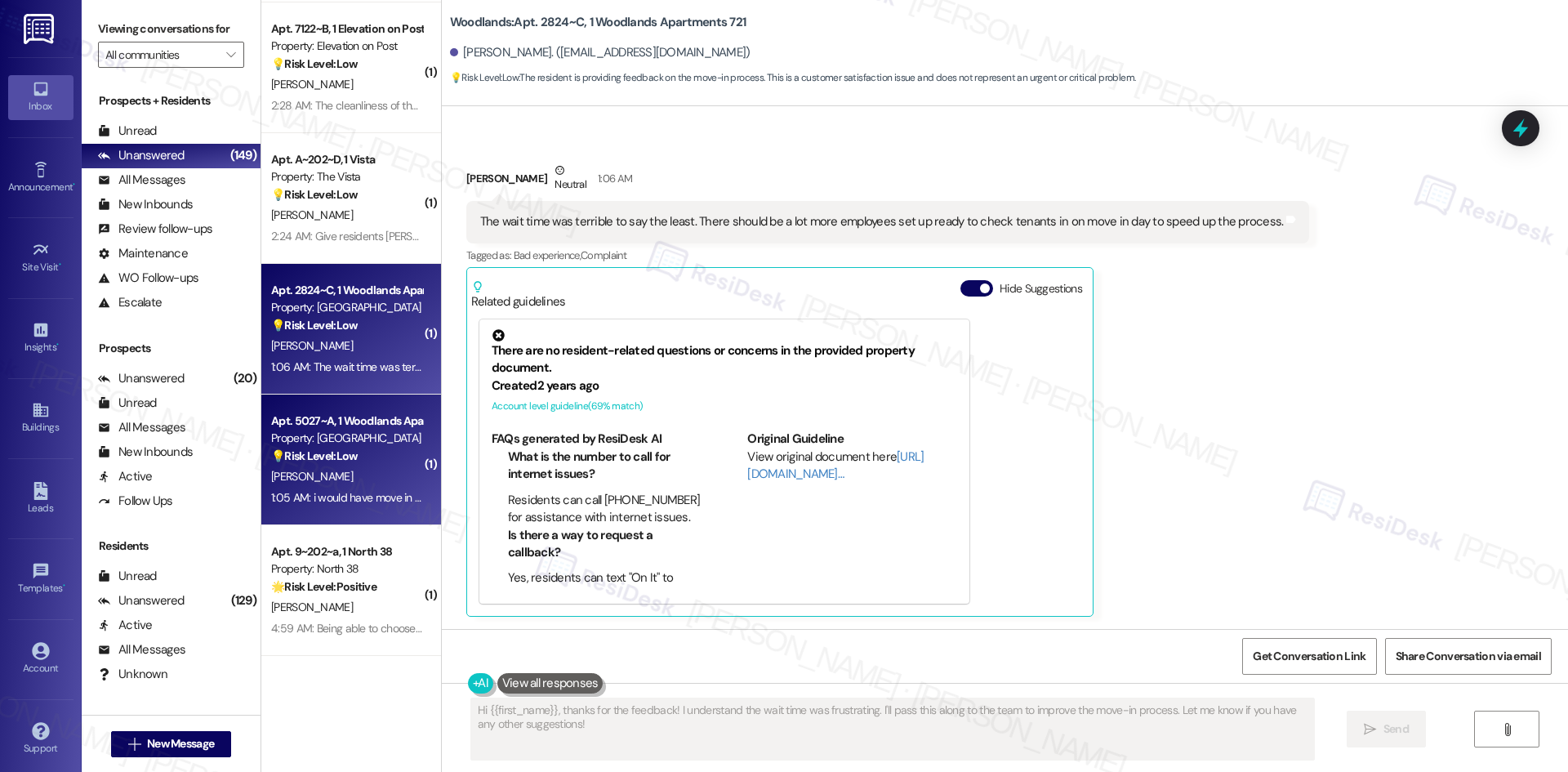
click at [374, 510] on div "Apt. 5027~A, 1 Woodlands Apartments 721 Property: Woodlands 💡 Risk Level: Low T…" at bounding box center [351, 459] width 179 height 130
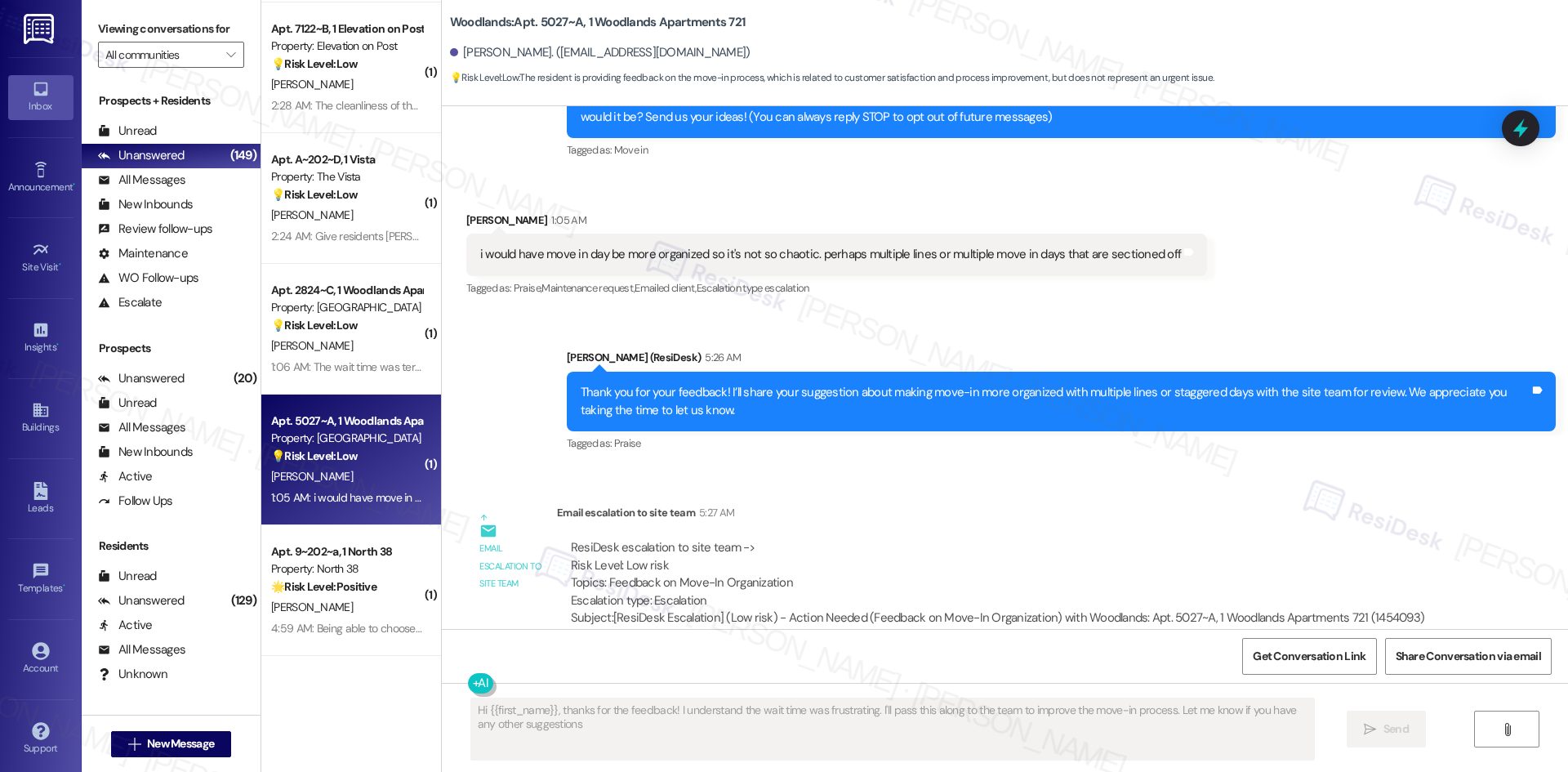
type textarea "Hi {{first_name}}, thanks for the feedback! I understand the wait time was frus…"
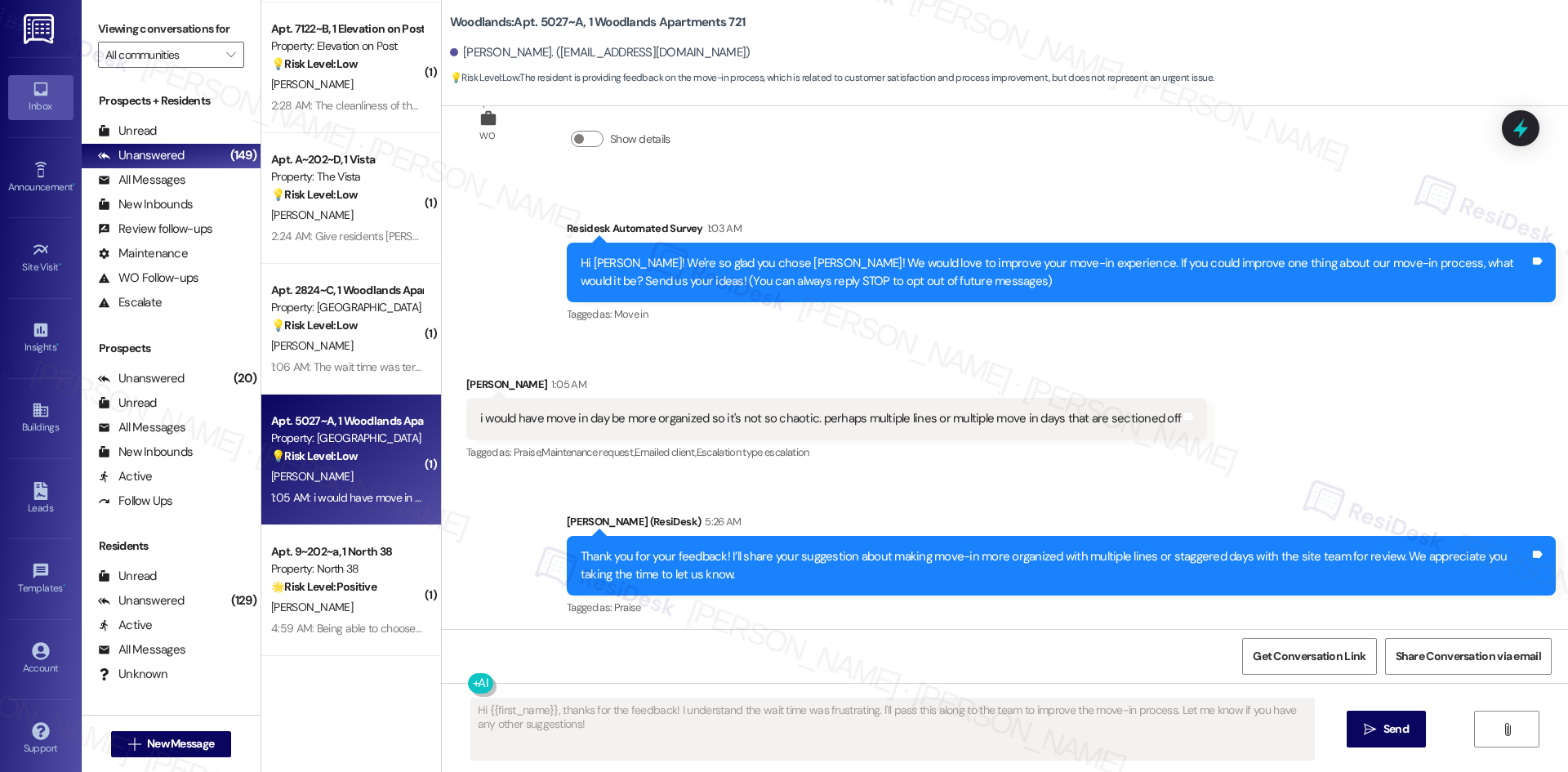
scroll to position [252, 0]
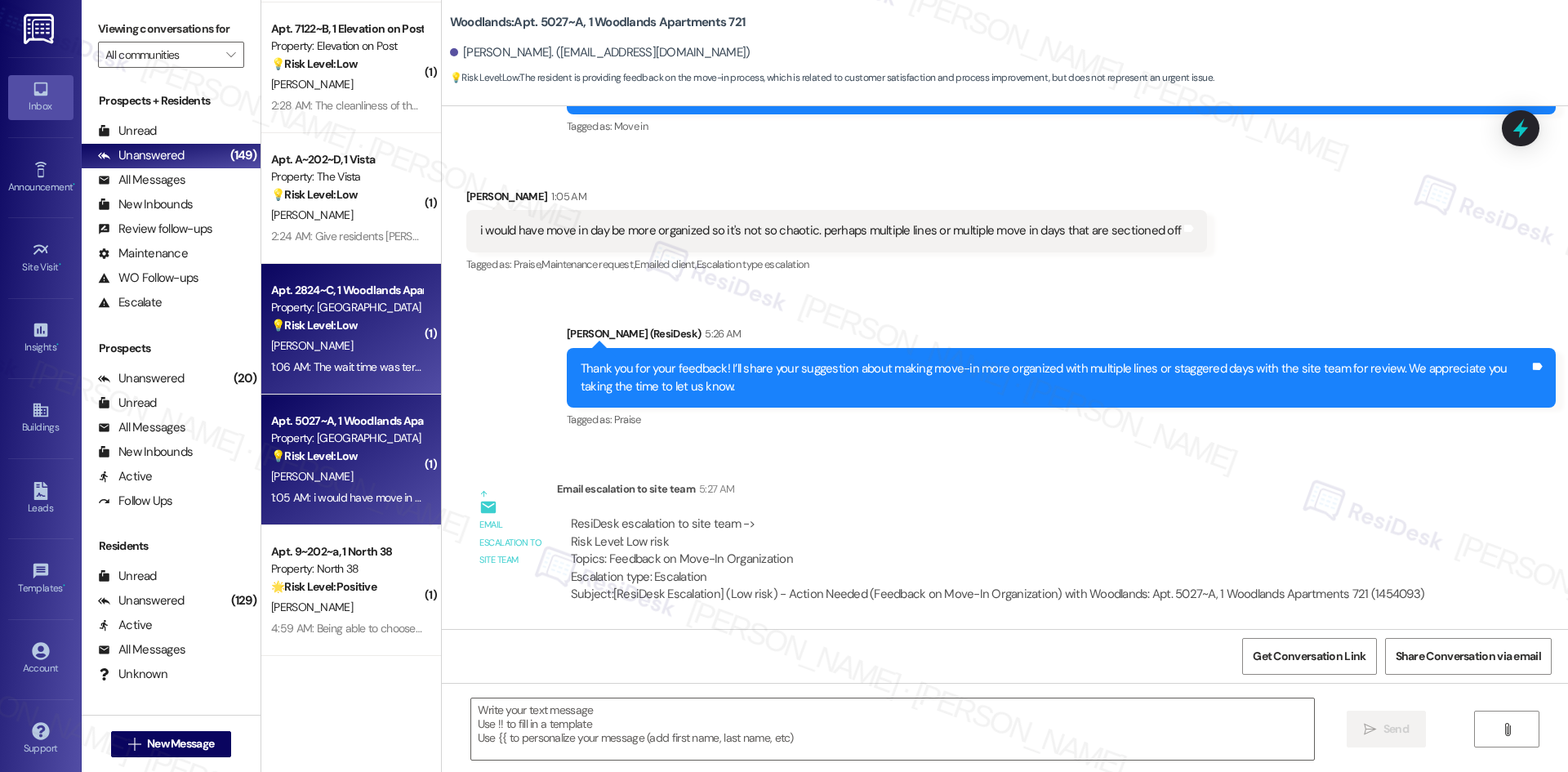
click at [338, 364] on div "1:06 AM: The wait time was terrible to say the least. There should be a lot mor…" at bounding box center [660, 367] width 779 height 15
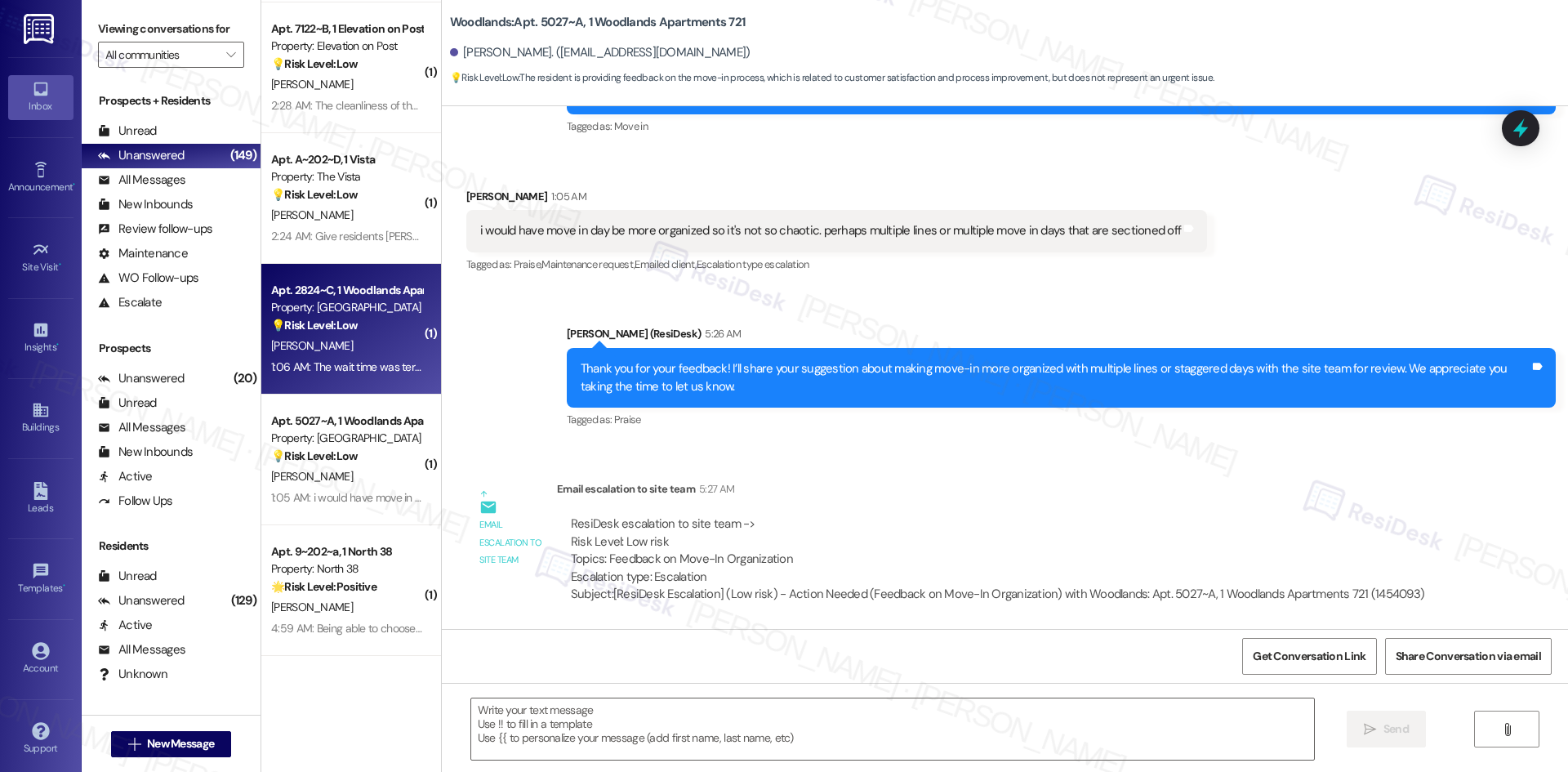
type textarea "Fetching suggested responses. Please feel free to read through the conversation…"
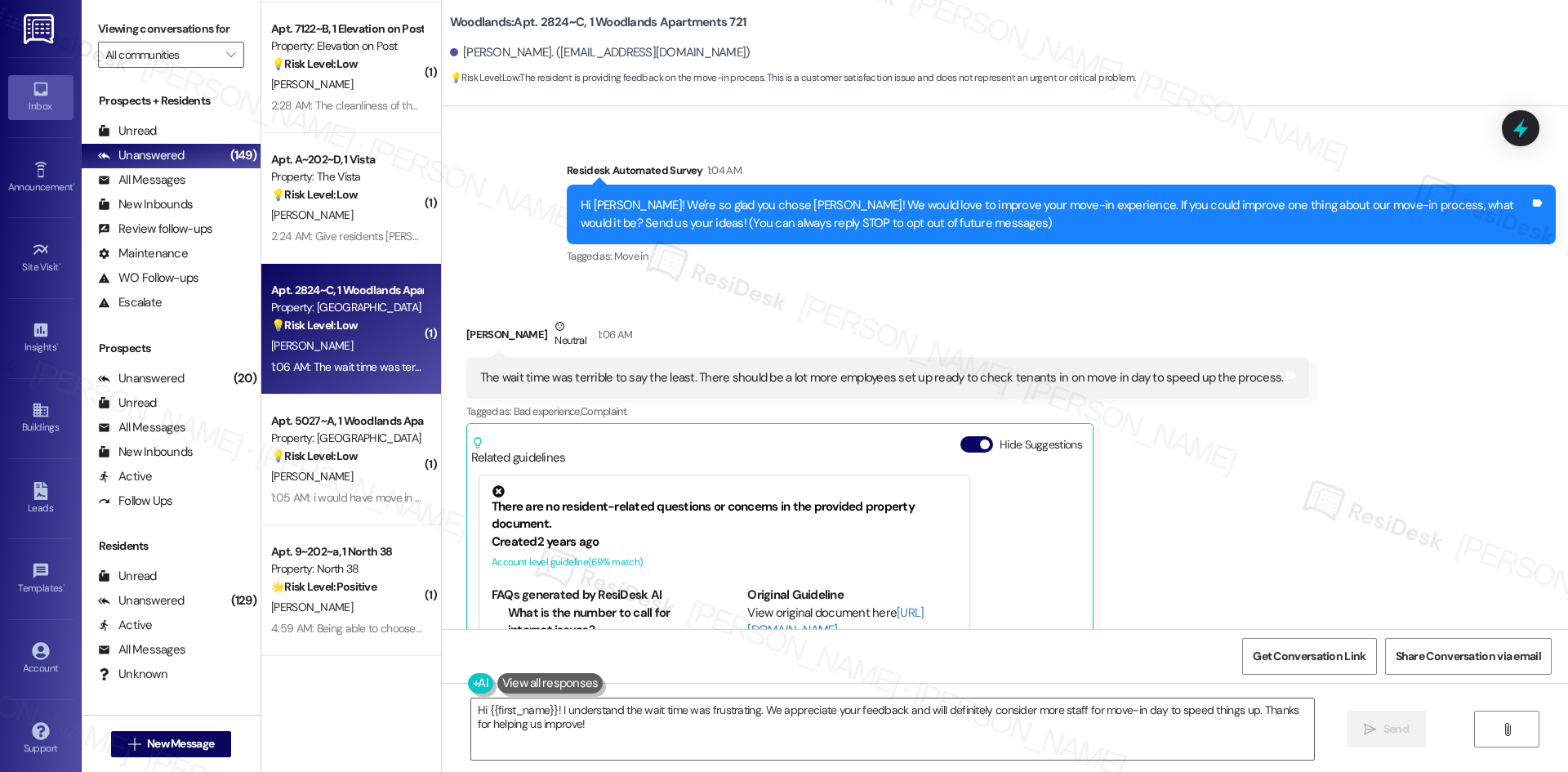
scroll to position [116, 0]
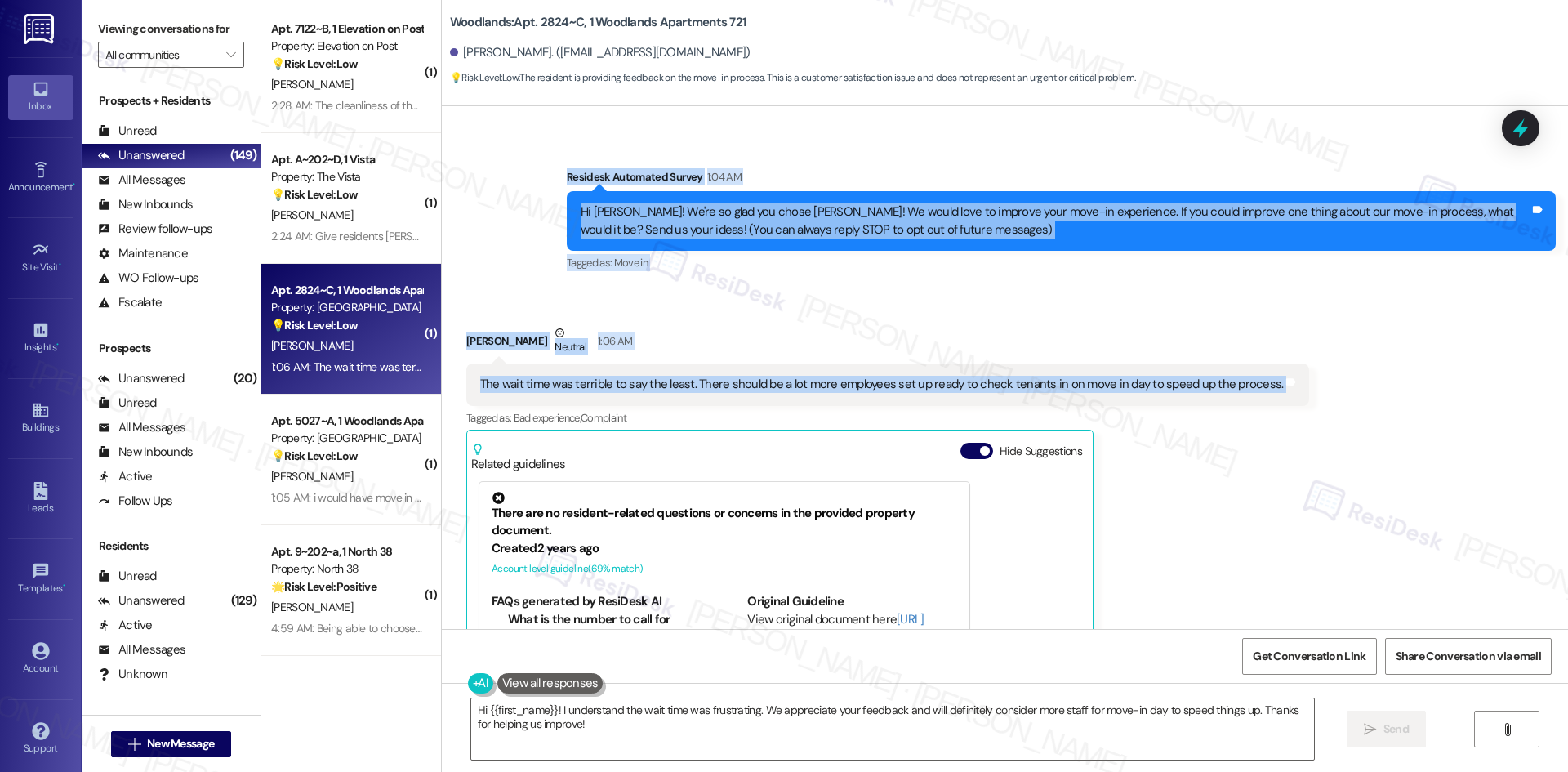
drag, startPoint x: 560, startPoint y: 184, endPoint x: 1335, endPoint y: 377, distance: 798.7
click at [1335, 377] on div "WO Lease started [DATE] 8:00 AM Show details Survey, sent via SMS Residesk Auto…" at bounding box center [1004, 368] width 1126 height 523
copy div "Residesk Automated Survey 1:04 AM Hi [PERSON_NAME]! We're so glad you chose [PE…"
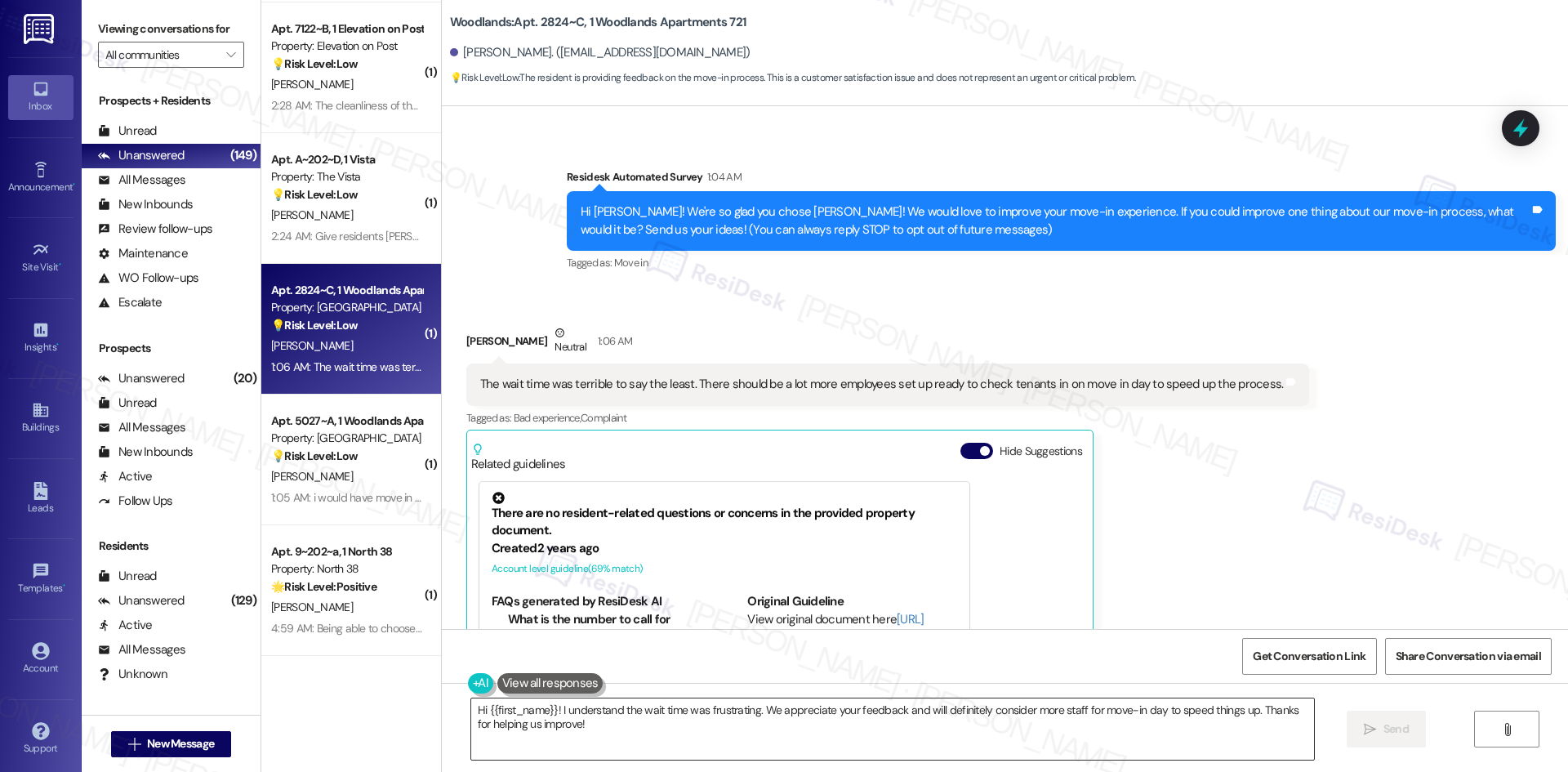
click at [791, 729] on textarea "Hi {{first_name}}! I understand the wait time was frustrating. We appreciate yo…" at bounding box center [892, 729] width 843 height 61
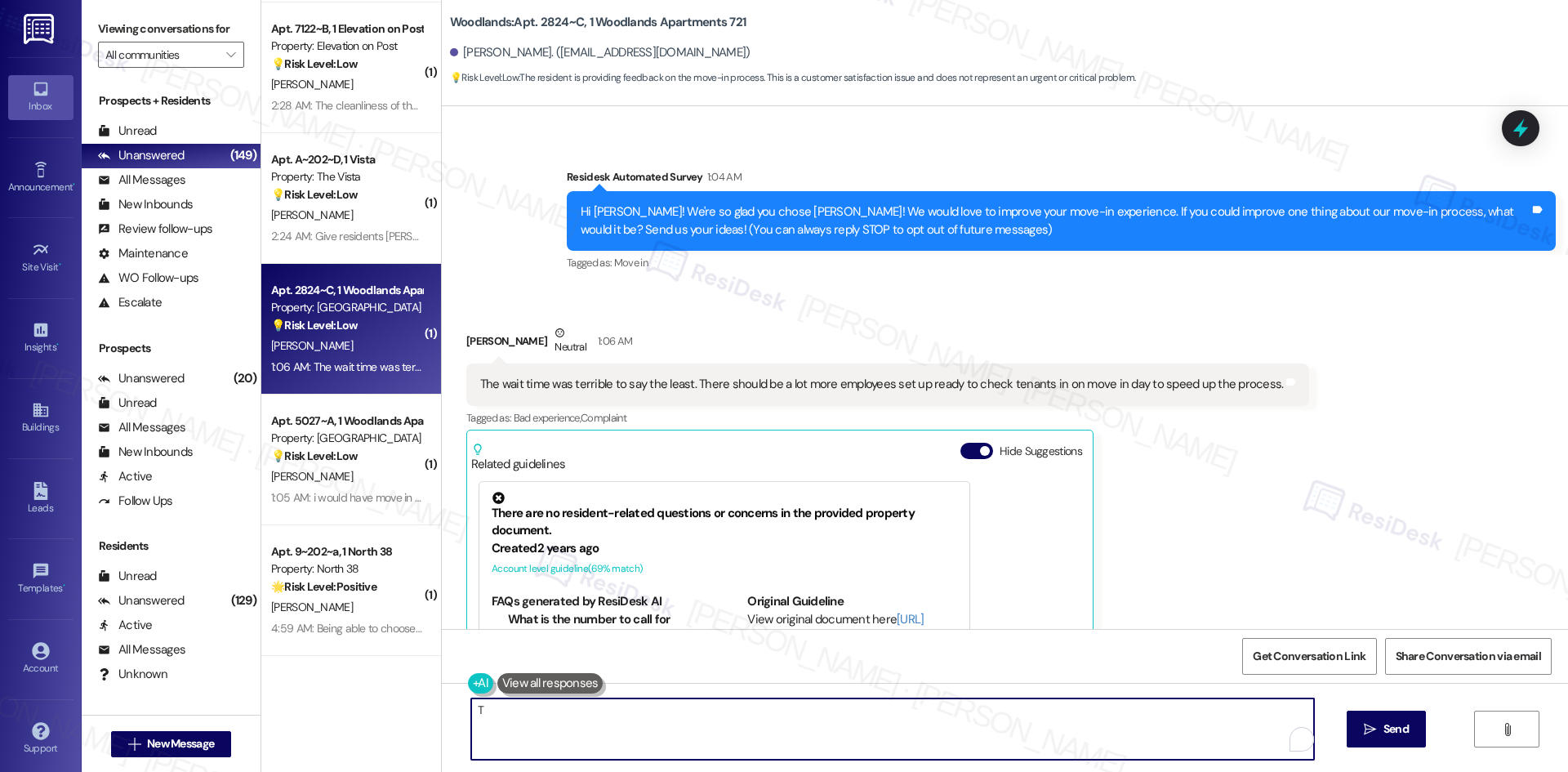
paste textarea "[PERSON_NAME] you for your feedback! I’m sorry to hear about the long wait time…"
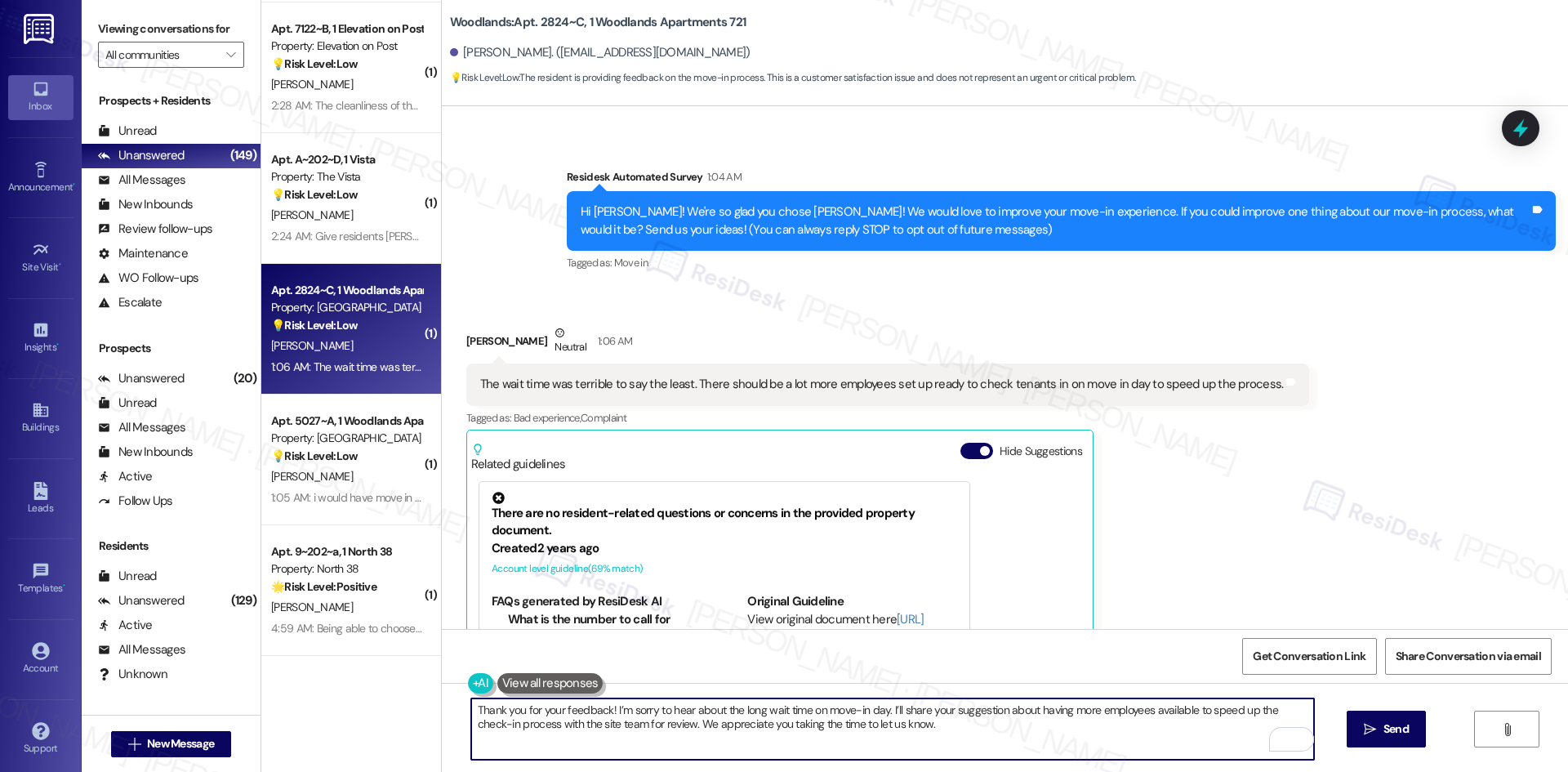
click at [927, 732] on textarea "Thank you for your feedback! I’m sorry to hear about the long wait time on move…" at bounding box center [892, 729] width 843 height 61
type textarea "Thank you for your feedback! I’m sorry to hear about the long wait time on move…"
click at [1358, 722] on button " Send" at bounding box center [1386, 729] width 79 height 37
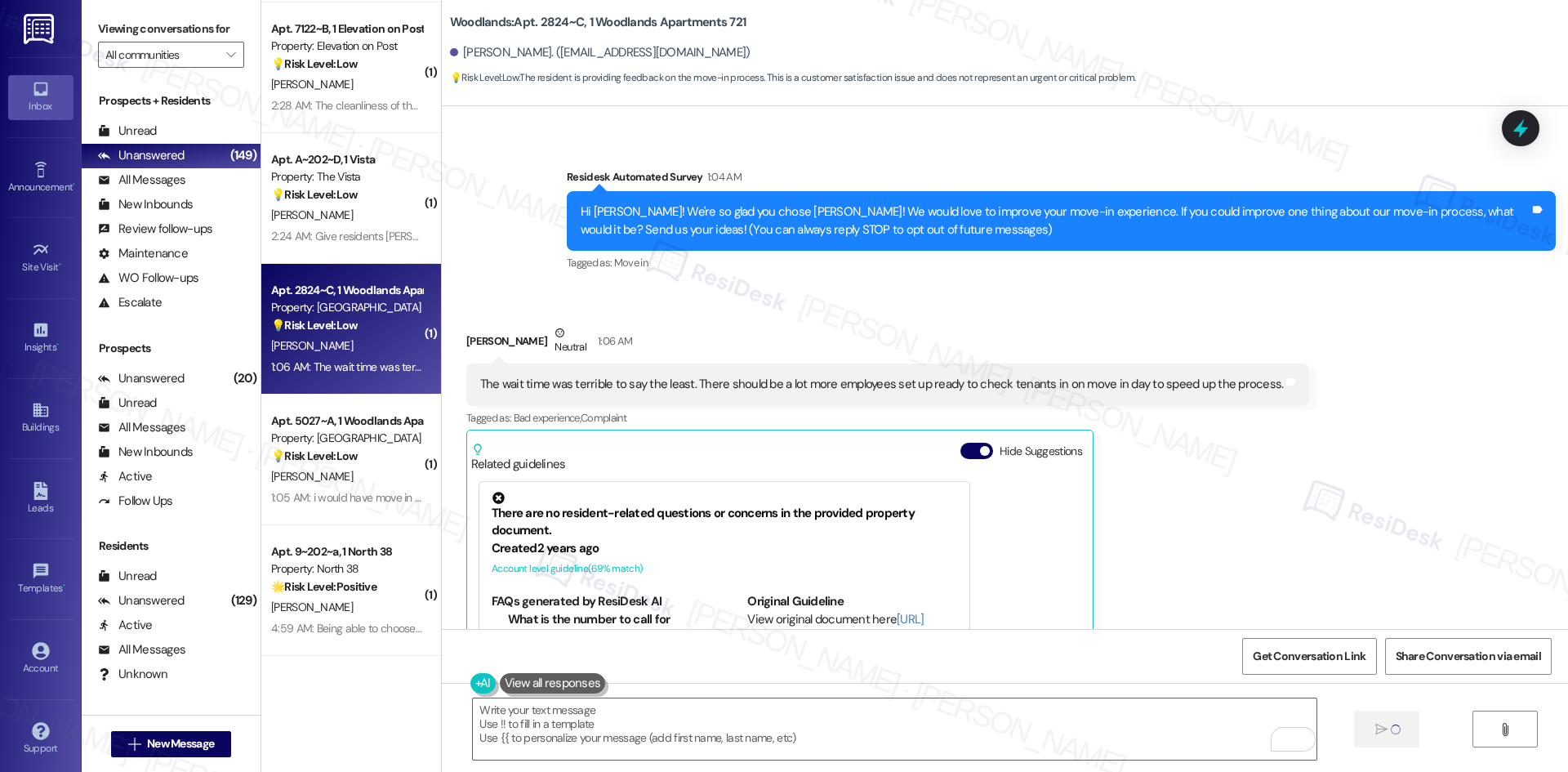
type textarea "Fetching suggested responses. Please feel free to read through the conversation…"
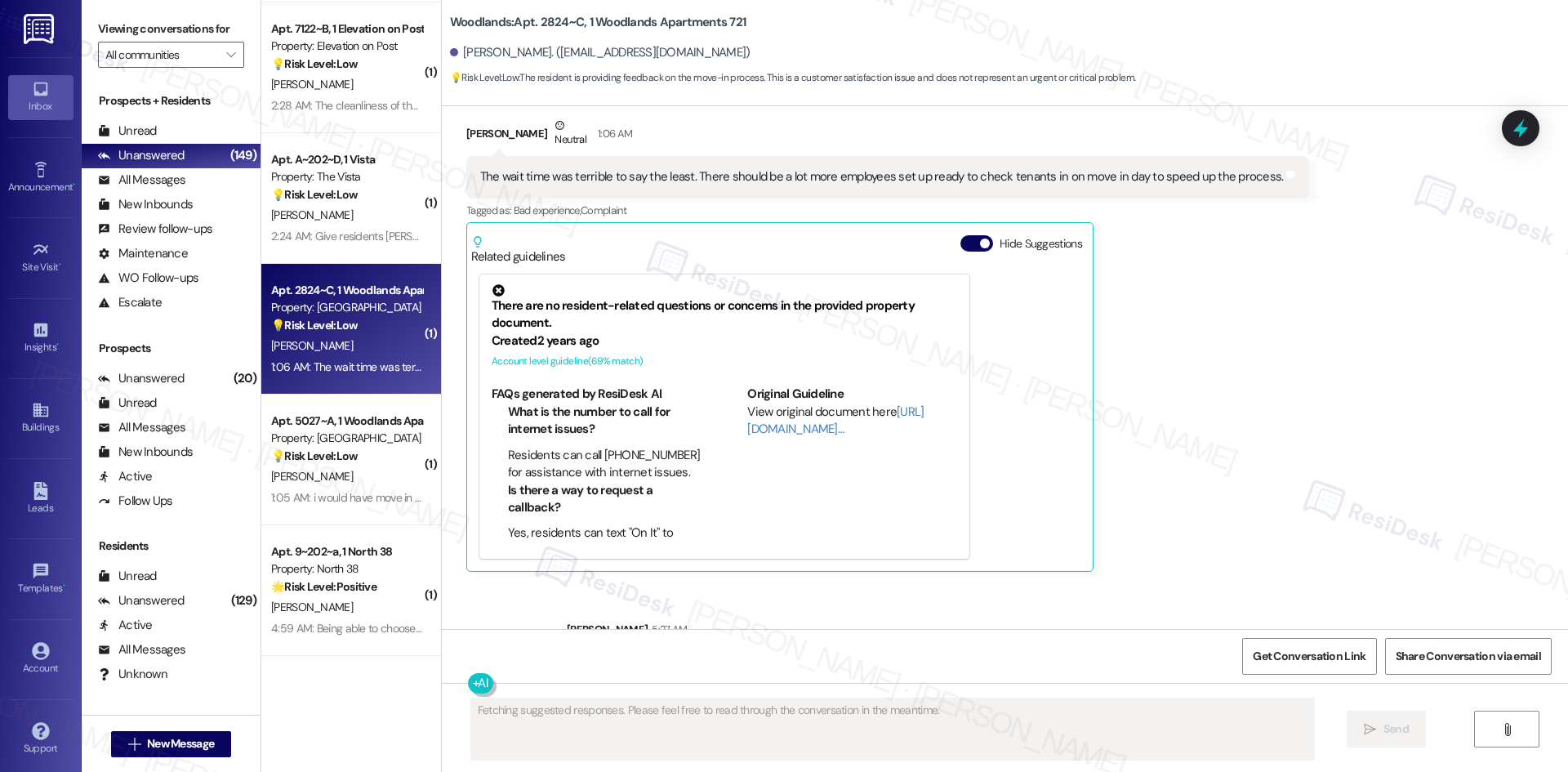
scroll to position [411, 0]
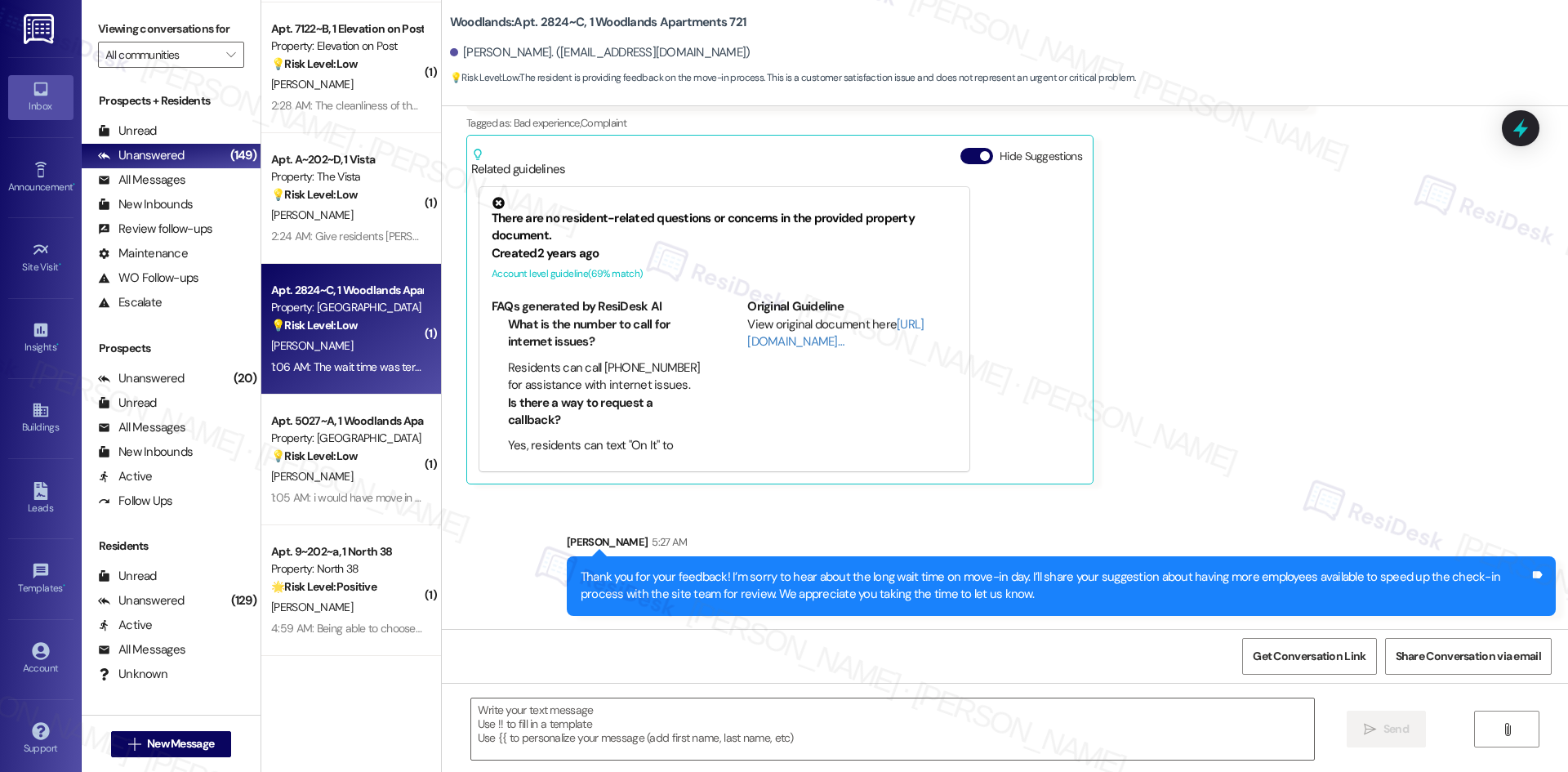
click at [1271, 480] on div "[PERSON_NAME] Neutral 1:06 AM The wait time was terrible to say the least. Ther…" at bounding box center [888, 257] width 844 height 455
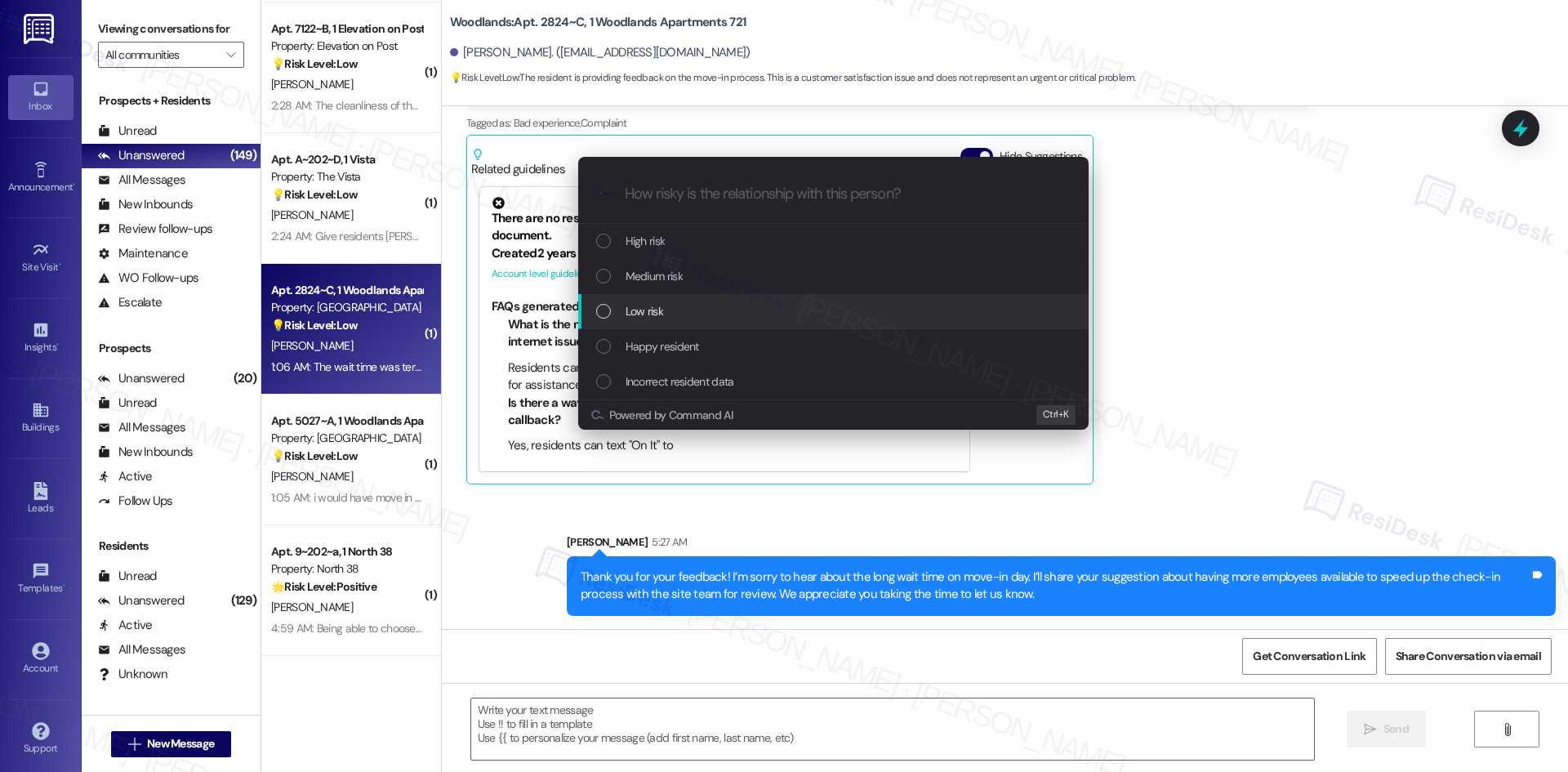
click at [776, 307] on div "Low risk" at bounding box center [835, 311] width 478 height 18
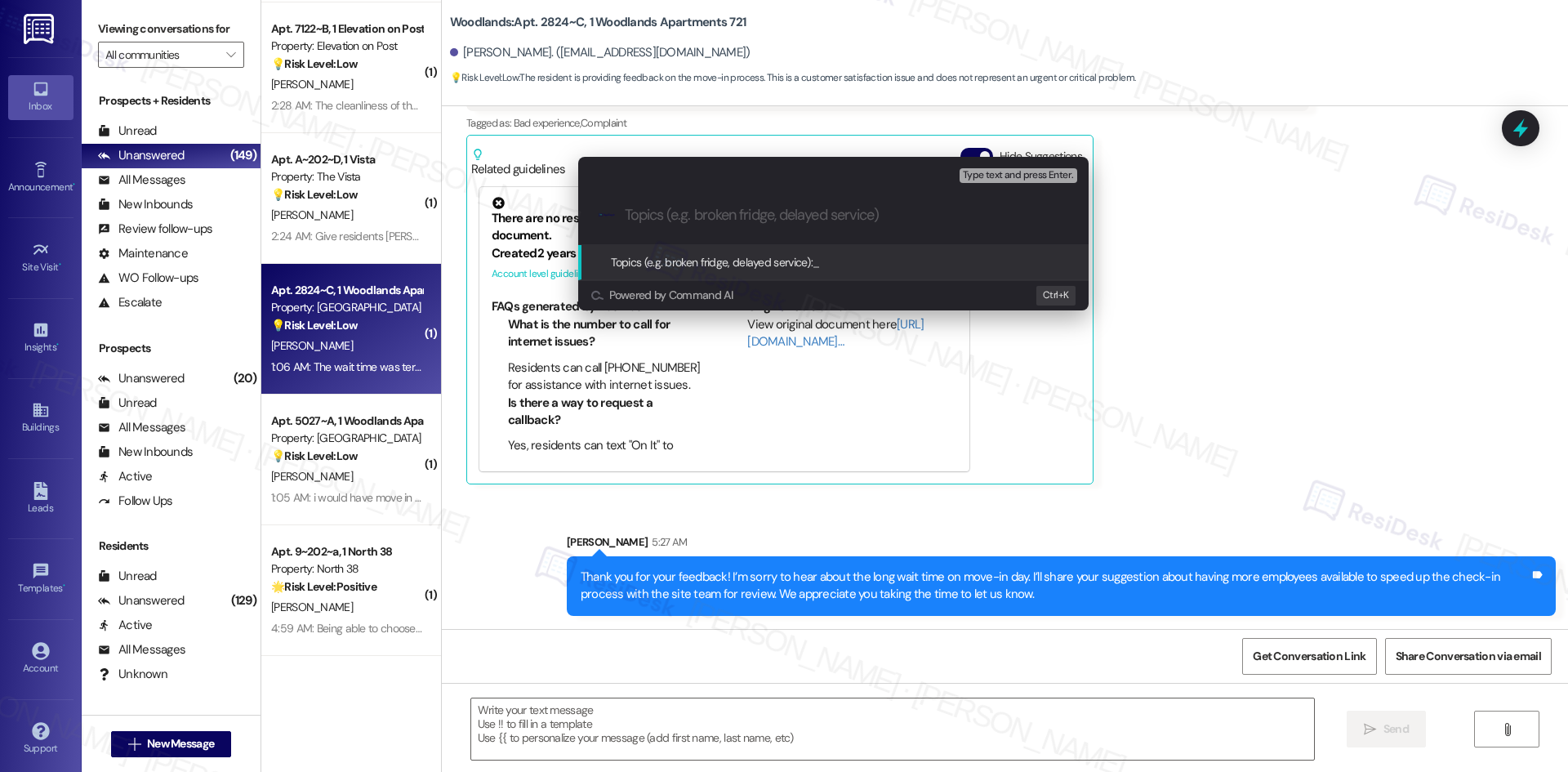
click at [708, 211] on input "Topics (e.g. broken fridge, delayed service)" at bounding box center [846, 215] width 443 height 17
paste input "Feedback on Move-In Day Wait Times"
type input "Feedback on Move-In Day Wait Times"
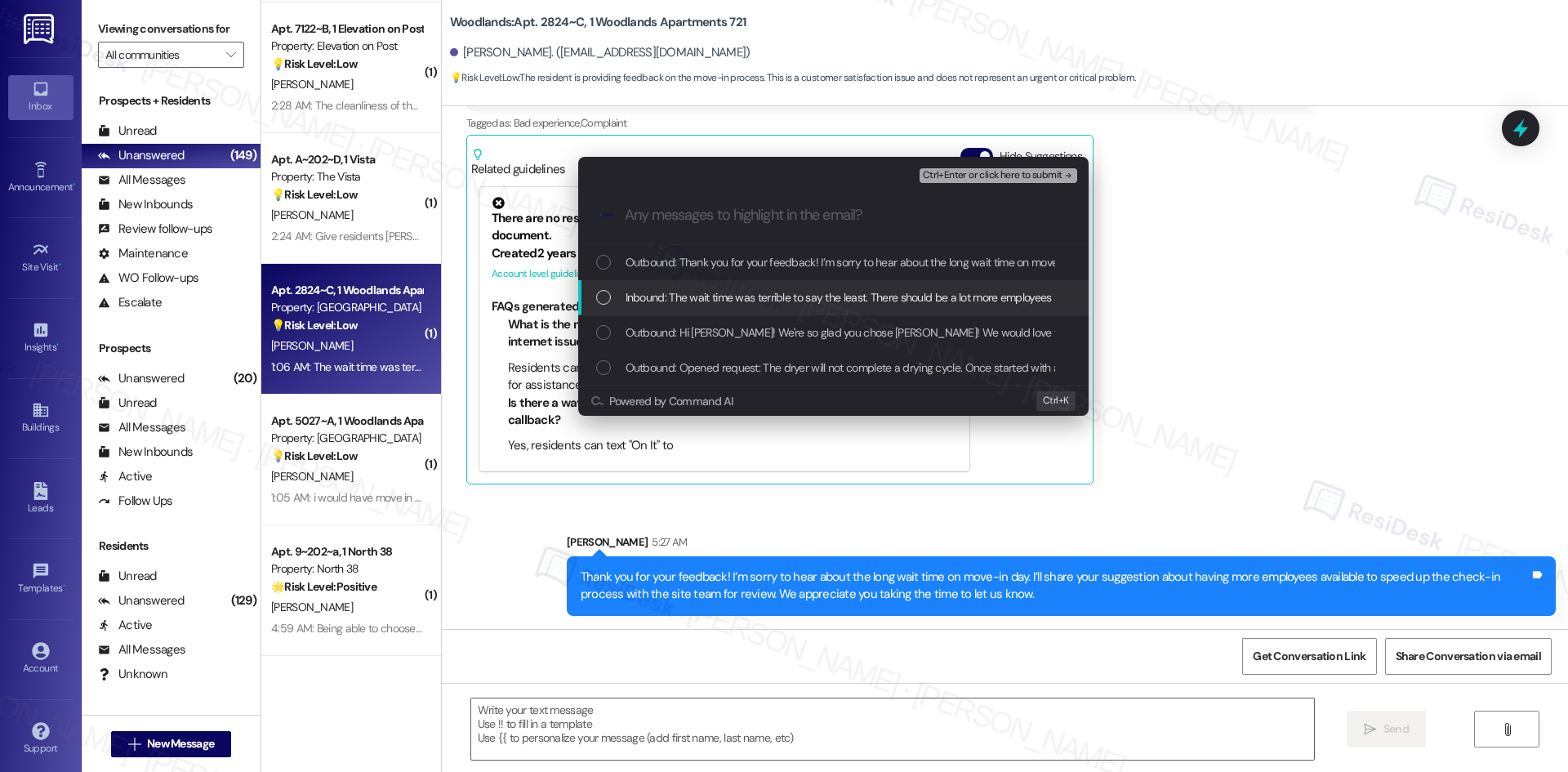
click at [718, 299] on span "Inbound: The wait time was terrible to say the least. There should be a lot mor…" at bounding box center [1016, 297] width 781 height 18
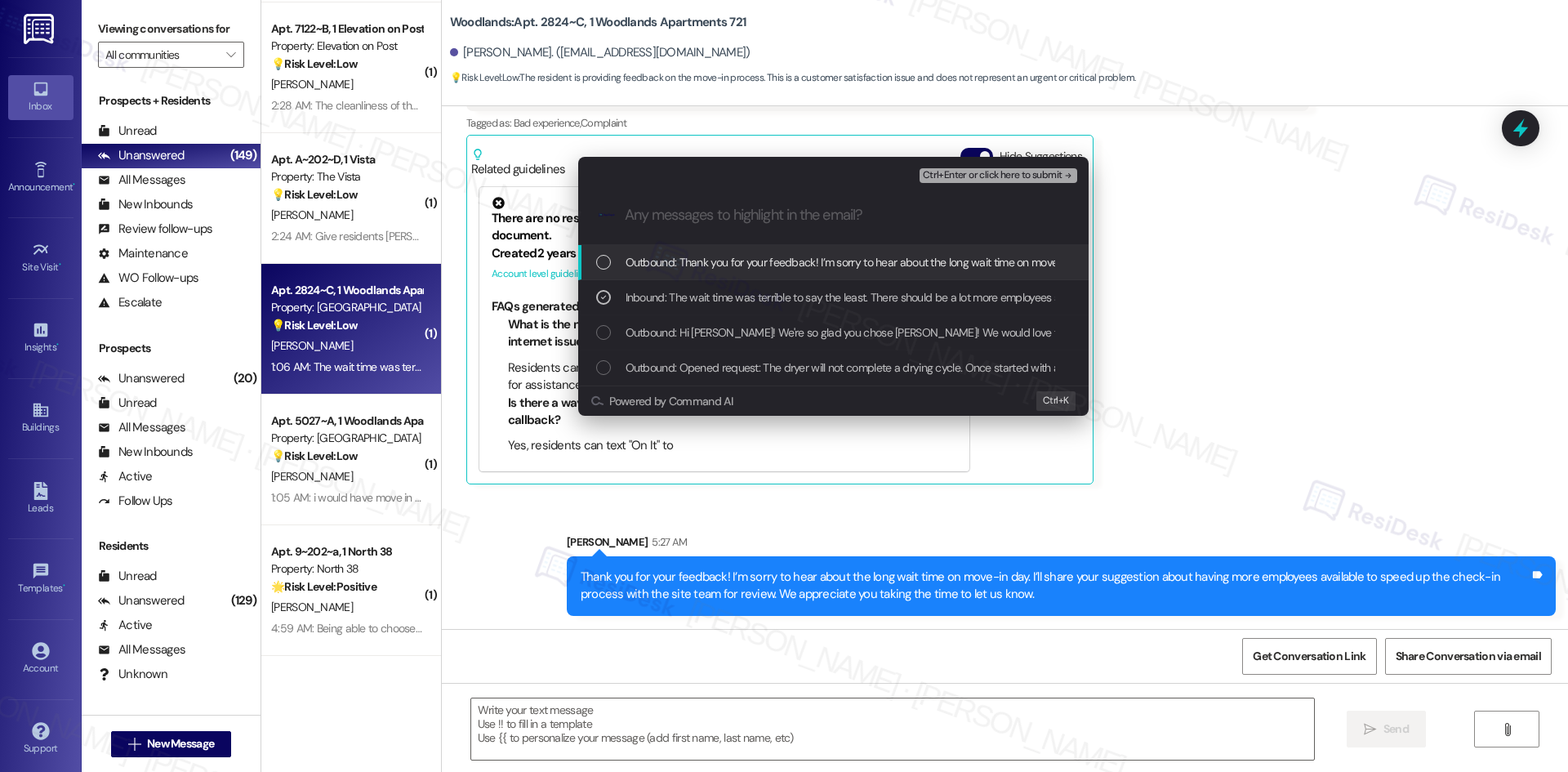
click at [1051, 176] on span "Ctrl+Enter or click here to submit" at bounding box center [992, 175] width 139 height 11
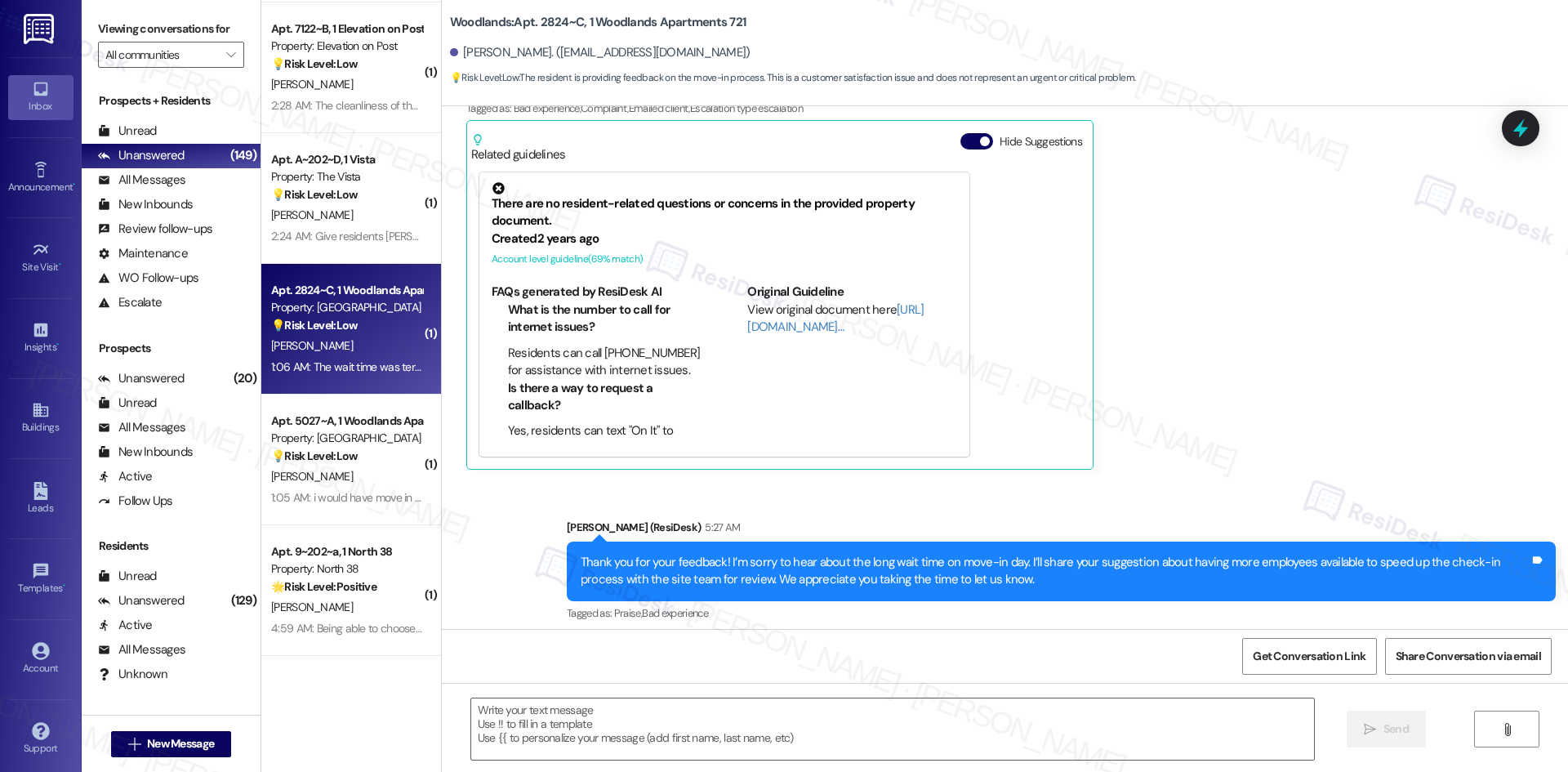
scroll to position [434, 0]
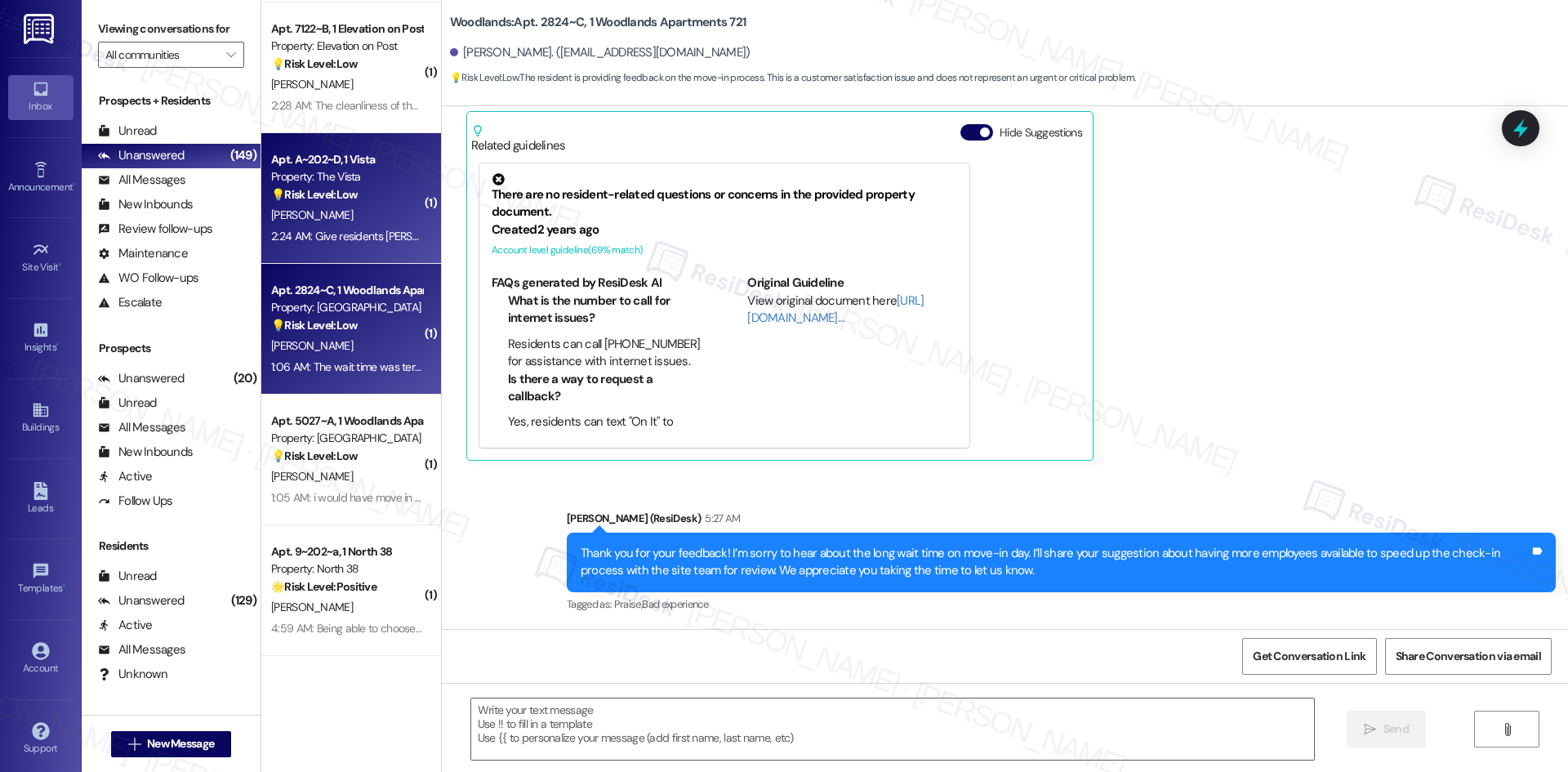
click at [334, 216] on div "[PERSON_NAME]" at bounding box center [347, 215] width 154 height 20
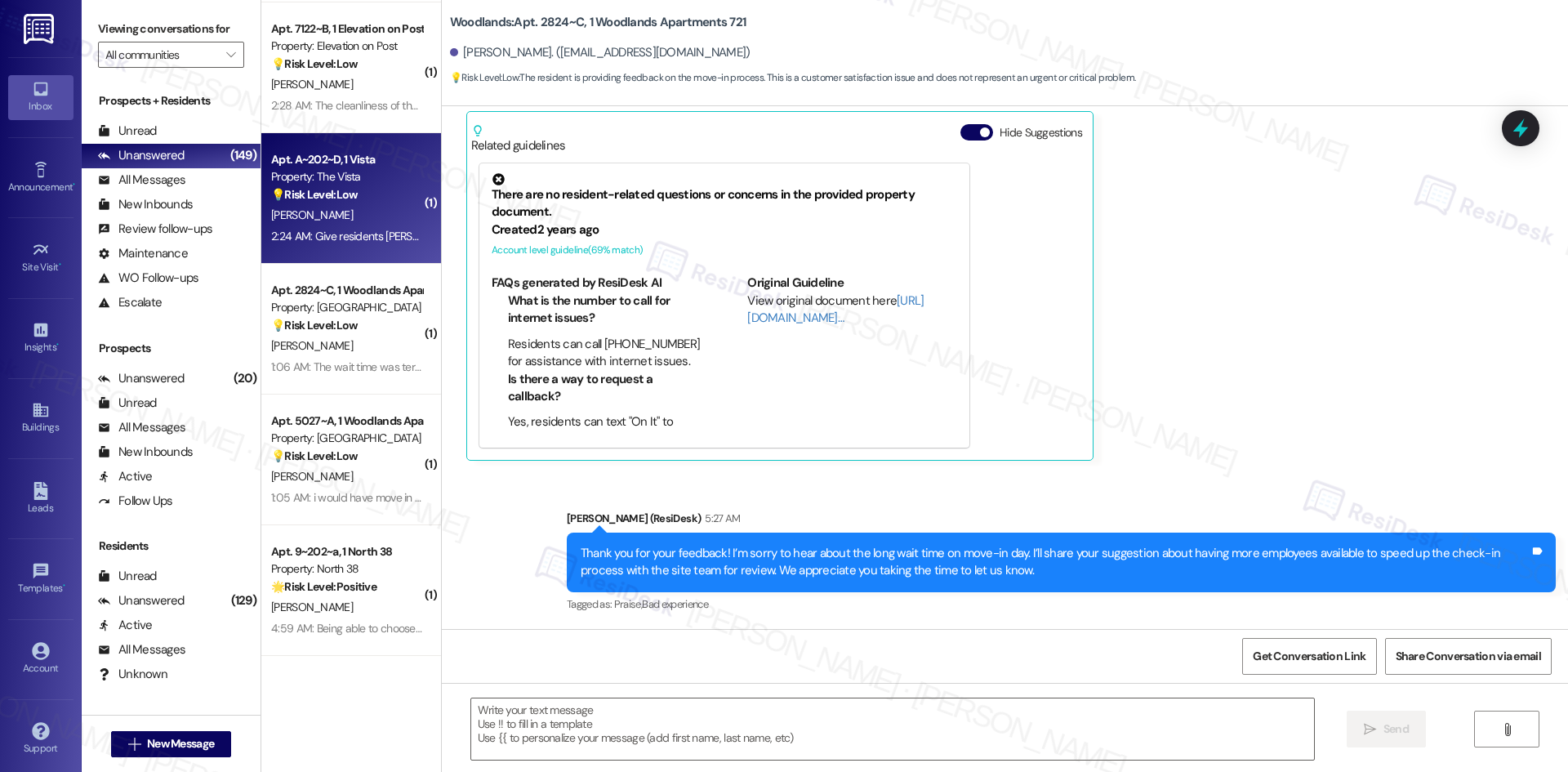
type textarea "Fetching suggested responses. Please feel free to read through the conversation…"
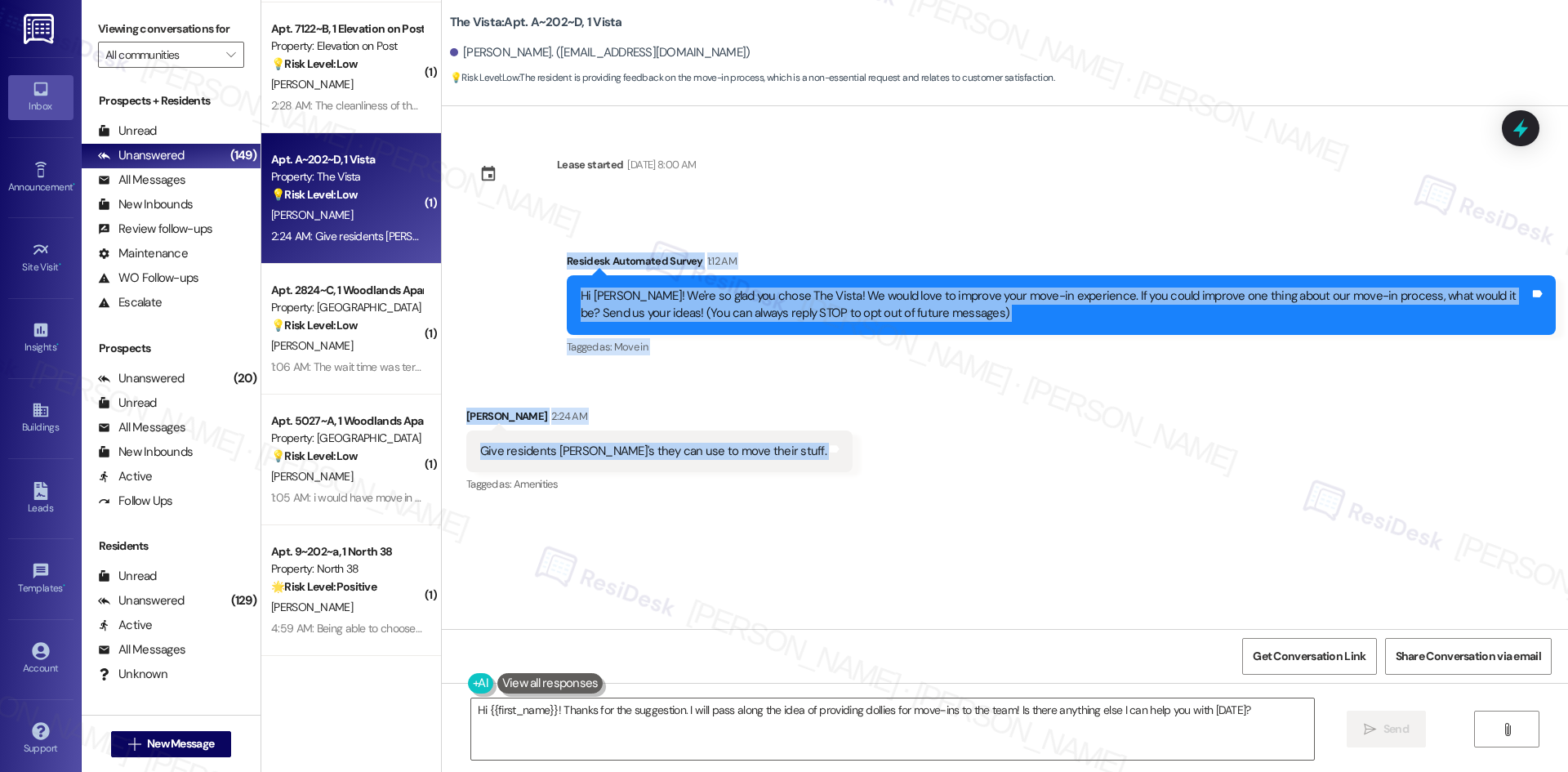
drag, startPoint x: 543, startPoint y: 252, endPoint x: 844, endPoint y: 444, distance: 357.0
click at [844, 444] on div "Lease started [DATE] 8:00 AM Survey, sent via SMS Residesk Automated Survey 1:1…" at bounding box center [1004, 368] width 1126 height 523
copy div "Residesk Automated Survey 1:12 AM Hi [PERSON_NAME]! We're so glad you chose The…"
click at [661, 402] on div "Received via SMS [PERSON_NAME] 2:24 AM Give residents [PERSON_NAME]'s they can …" at bounding box center [659, 452] width 410 height 114
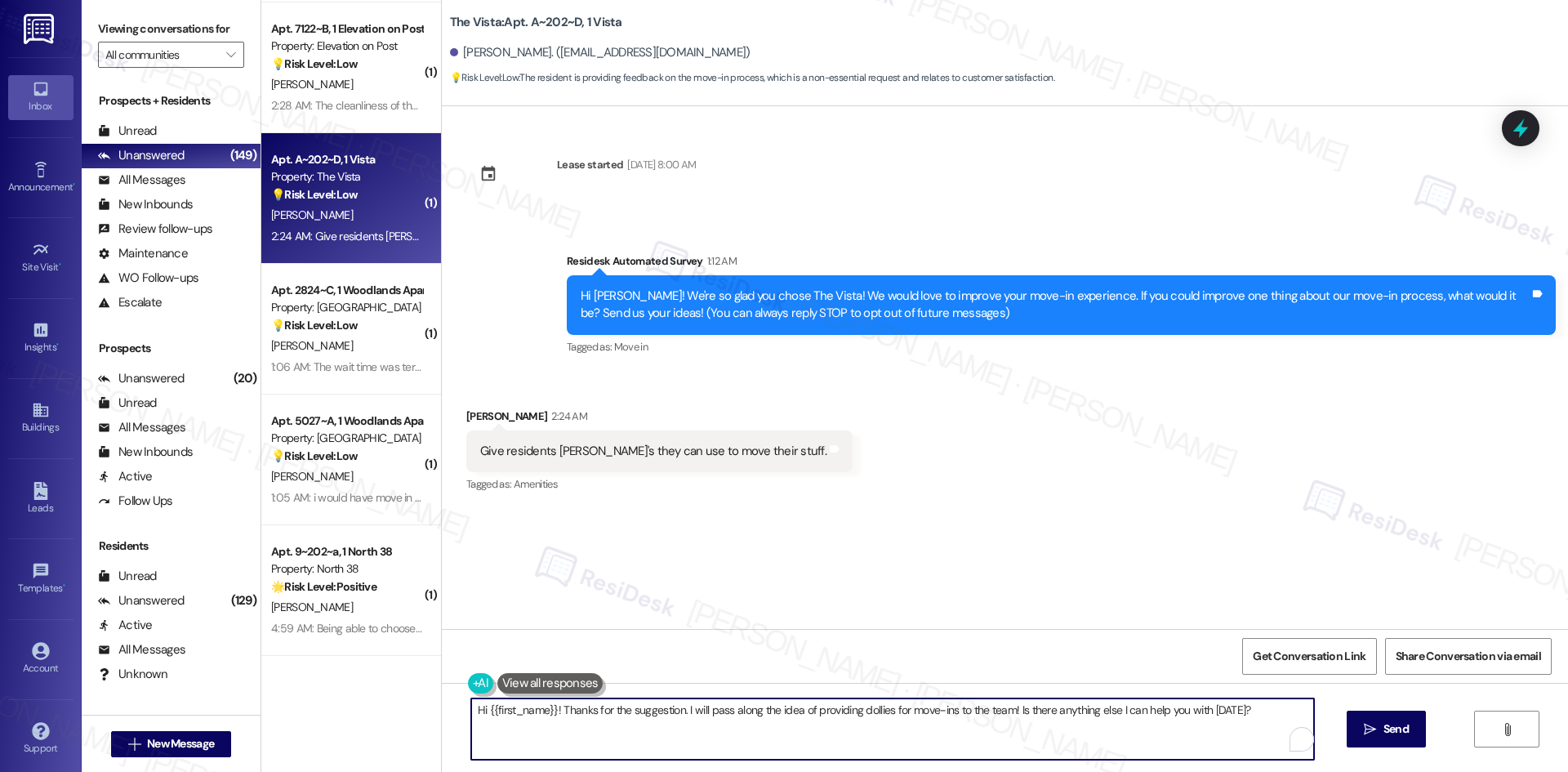
click at [658, 715] on textarea "Hi {{first_name}}! Thanks for the suggestion. I will pass along the idea of pro…" at bounding box center [892, 729] width 843 height 61
paste textarea "[PERSON_NAME] you for your feedback! I’ll share your suggestion about providing…"
type textarea "Thank you for your feedback! I’ll share your suggestion about providing dollies…"
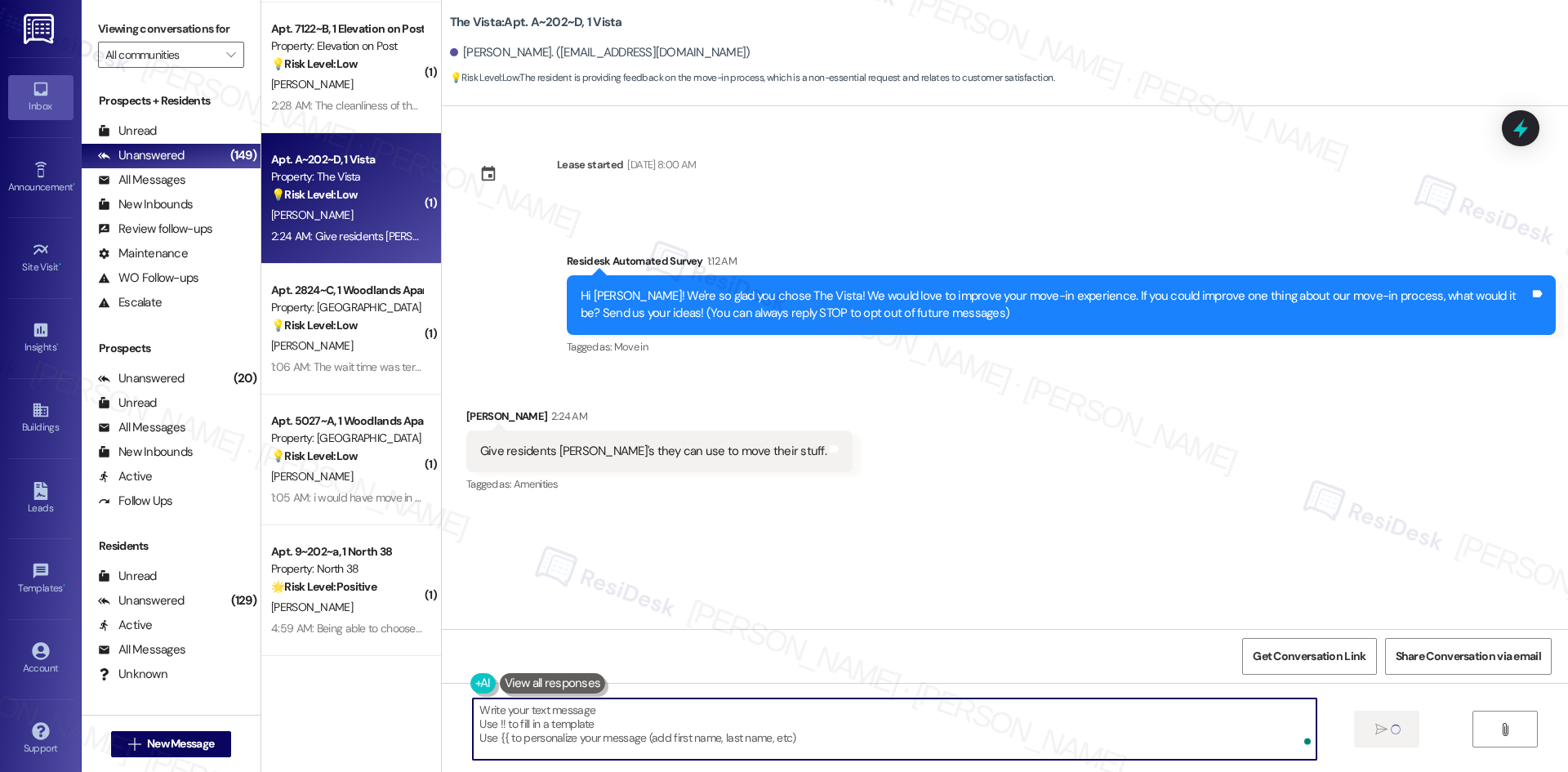
type textarea "Fetching suggested responses. Please feel free to read through the conversation…"
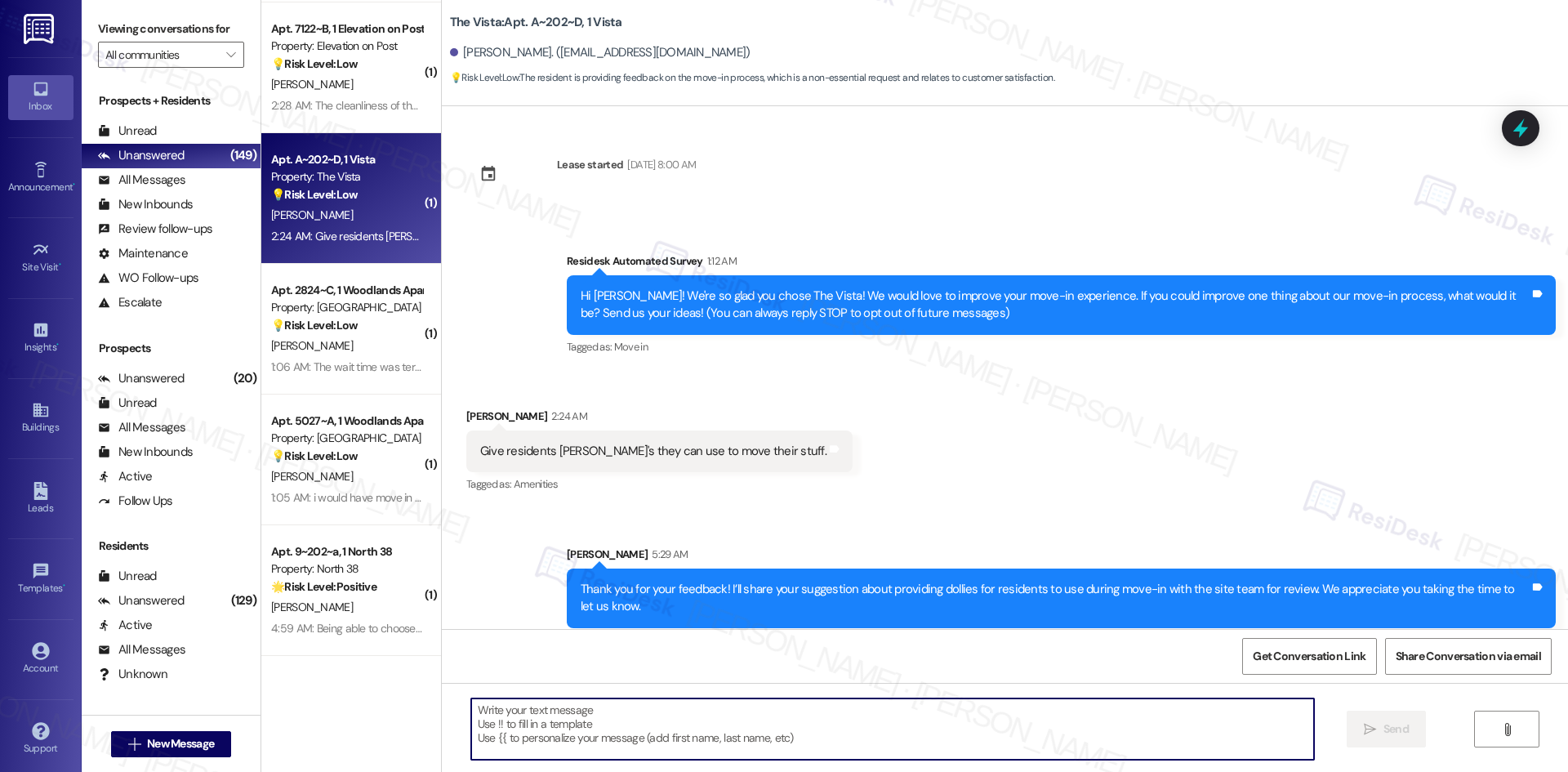
scroll to position [12, 0]
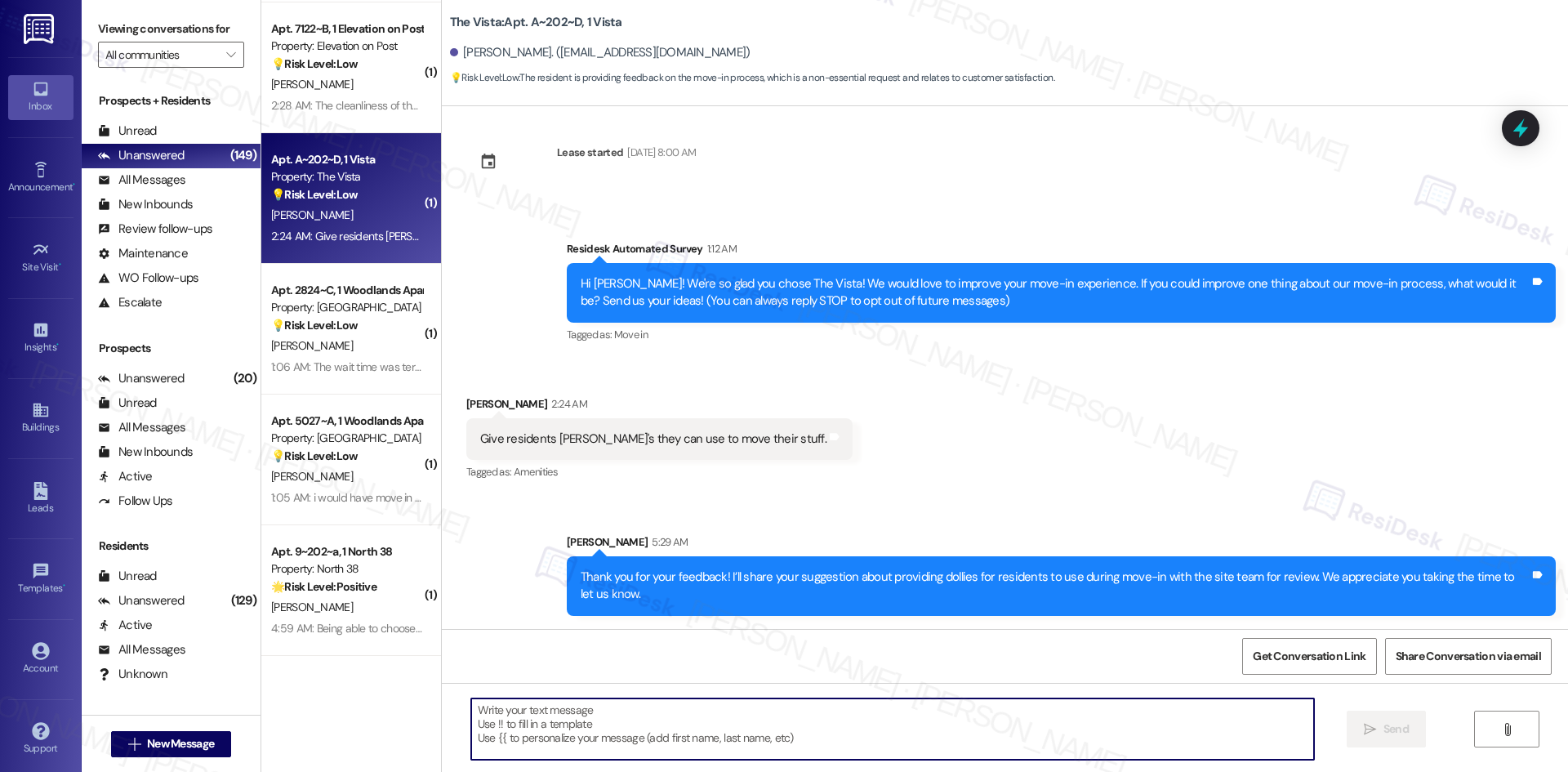
click at [1062, 508] on div "Sent via SMS [PERSON_NAME] 5:29 AM Thank you for your feedback! I’ll share your…" at bounding box center [1004, 562] width 1126 height 131
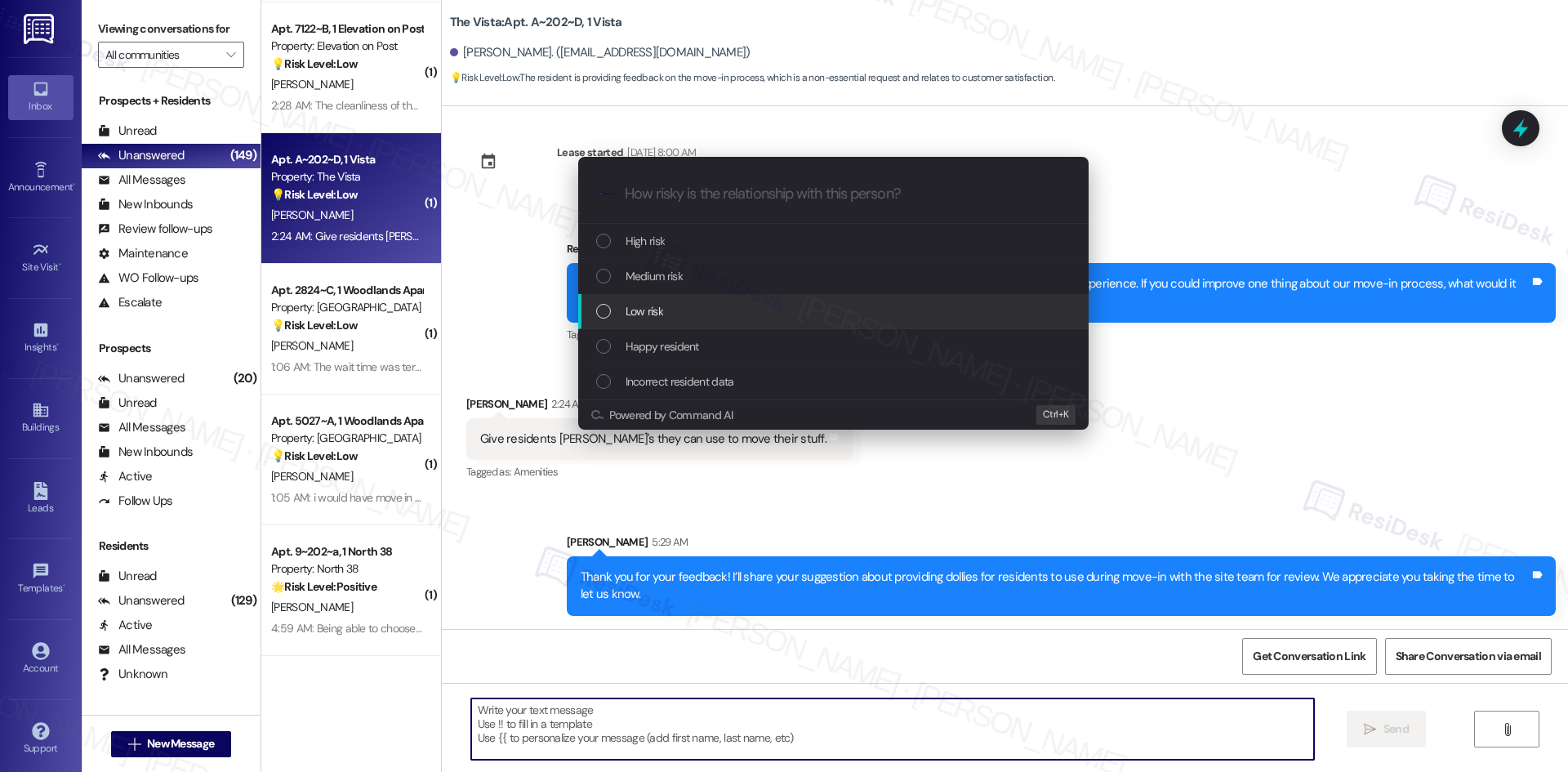
click at [675, 316] on div "Low risk" at bounding box center [835, 311] width 478 height 18
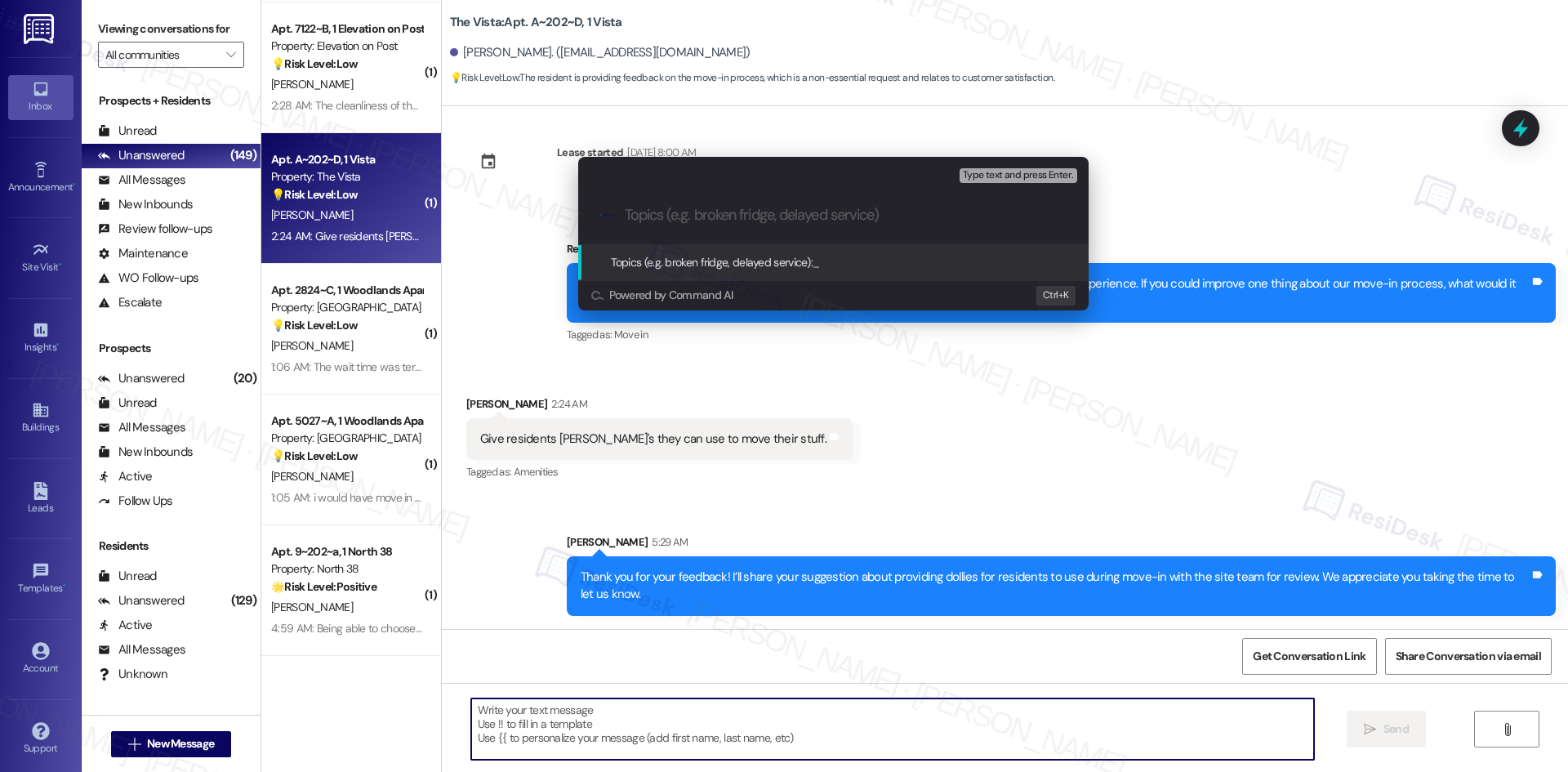
click at [700, 220] on input "Topics (e.g. broken fridge, delayed service)" at bounding box center [846, 215] width 443 height 17
paste input "Feedback on Move-In Equipment"
type input "Feedback on Move-In Equipment"
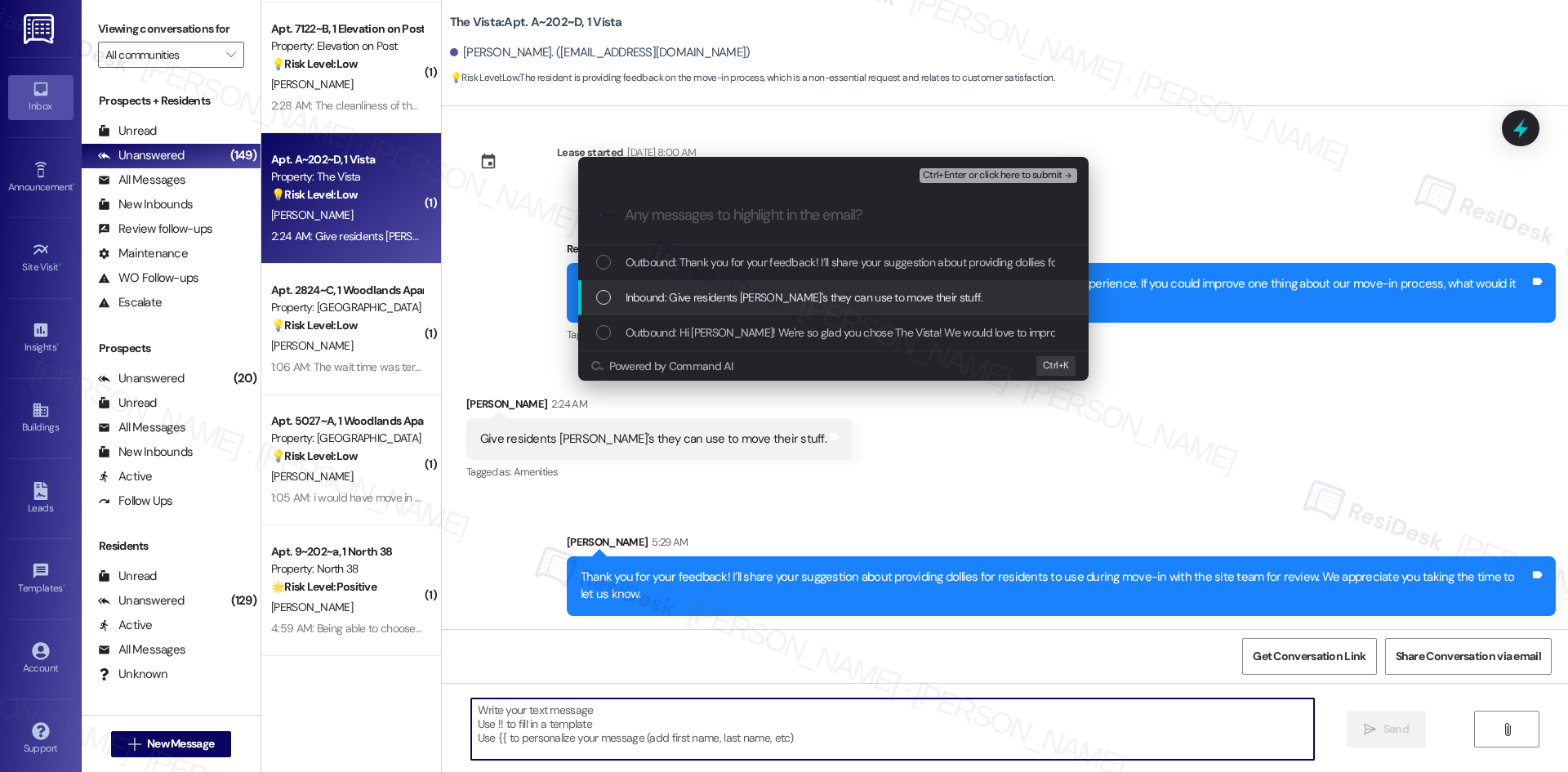
click at [724, 292] on span "Inbound: Give residents [PERSON_NAME]'s they can use to move their stuff." at bounding box center [804, 297] width 358 height 18
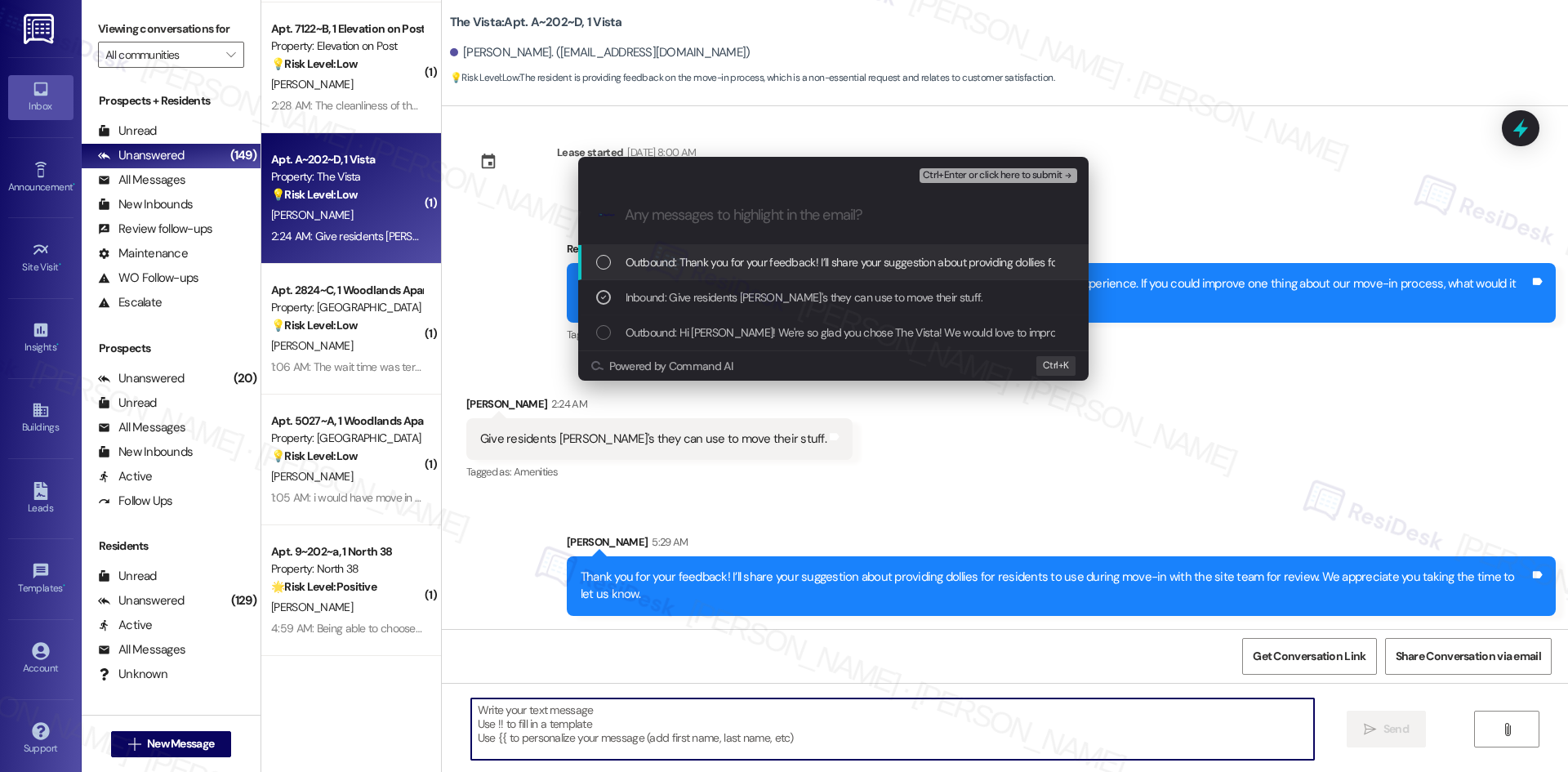
click at [1015, 173] on span "Ctrl+Enter or click here to submit" at bounding box center [992, 175] width 139 height 11
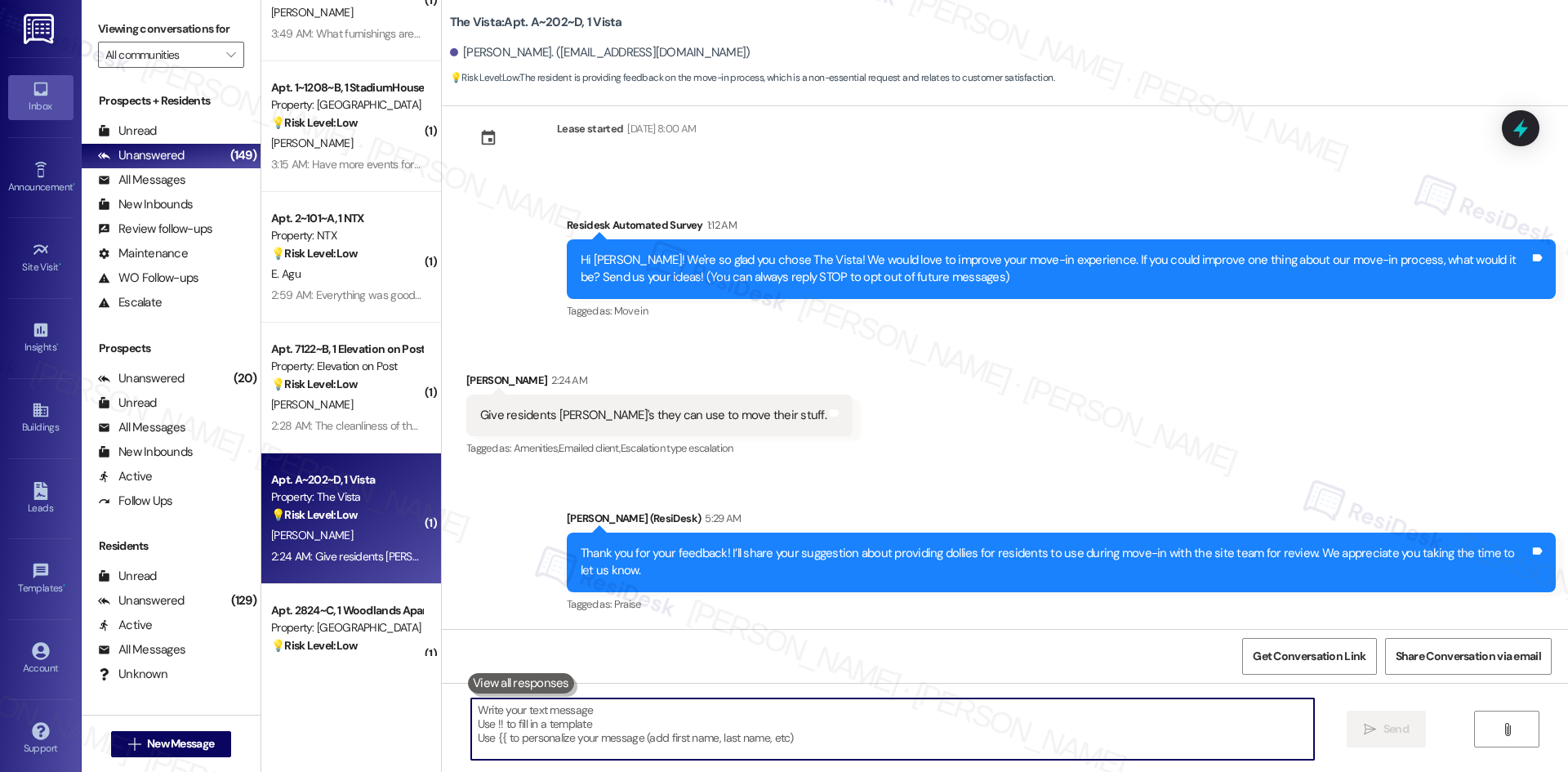
scroll to position [4899, 0]
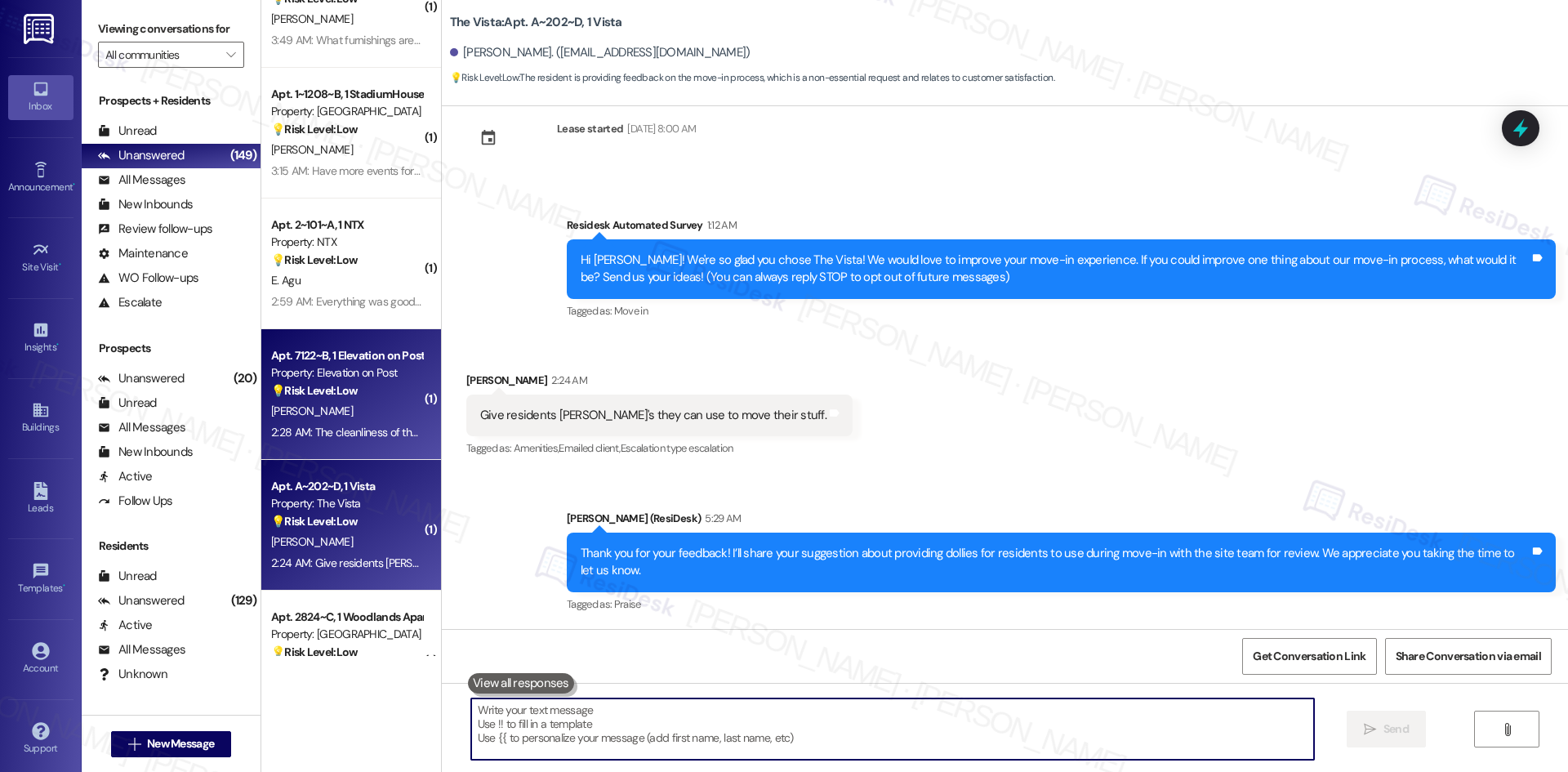
click at [319, 404] on div "[PERSON_NAME]" at bounding box center [347, 411] width 154 height 20
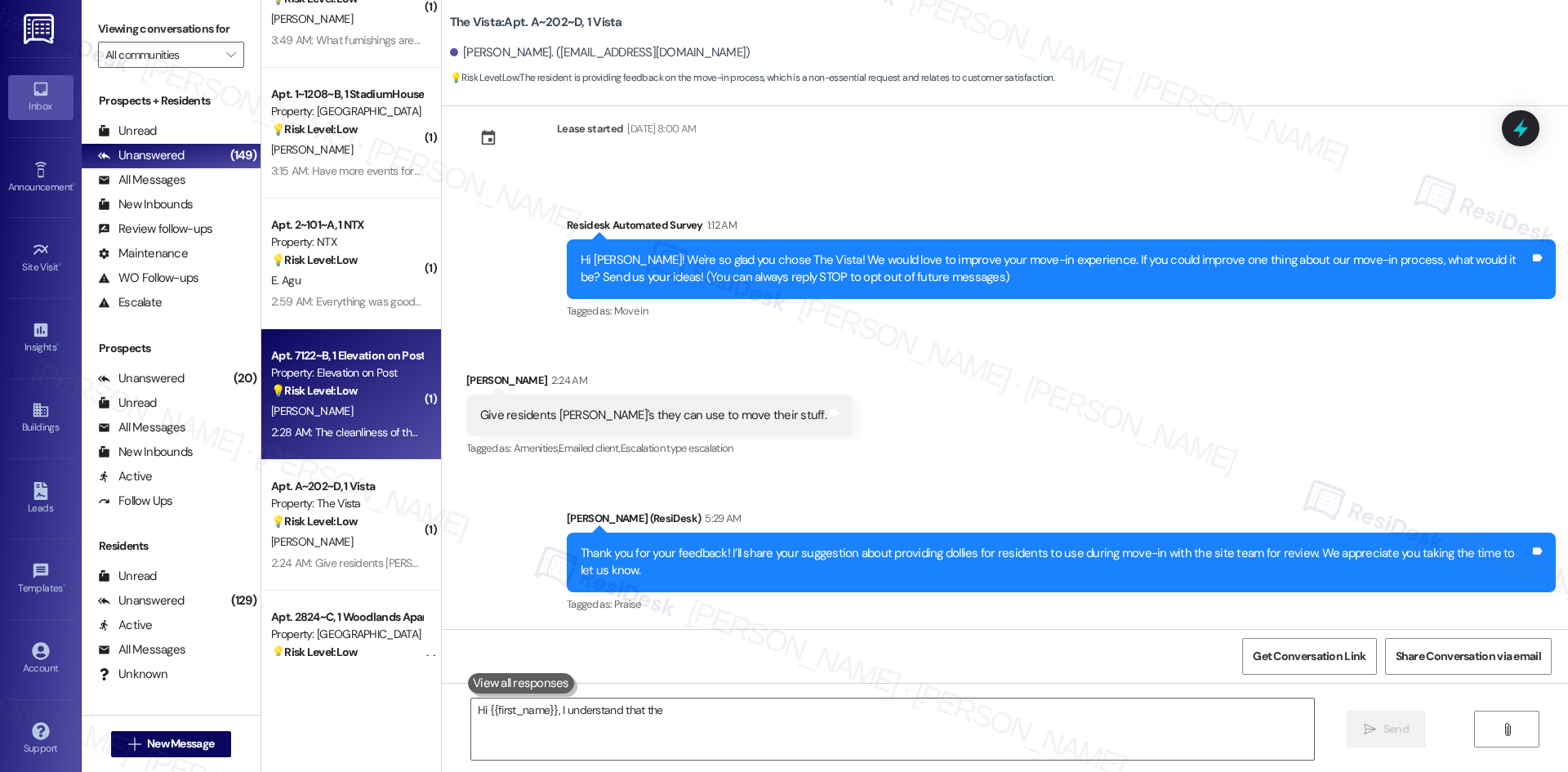
scroll to position [0, 0]
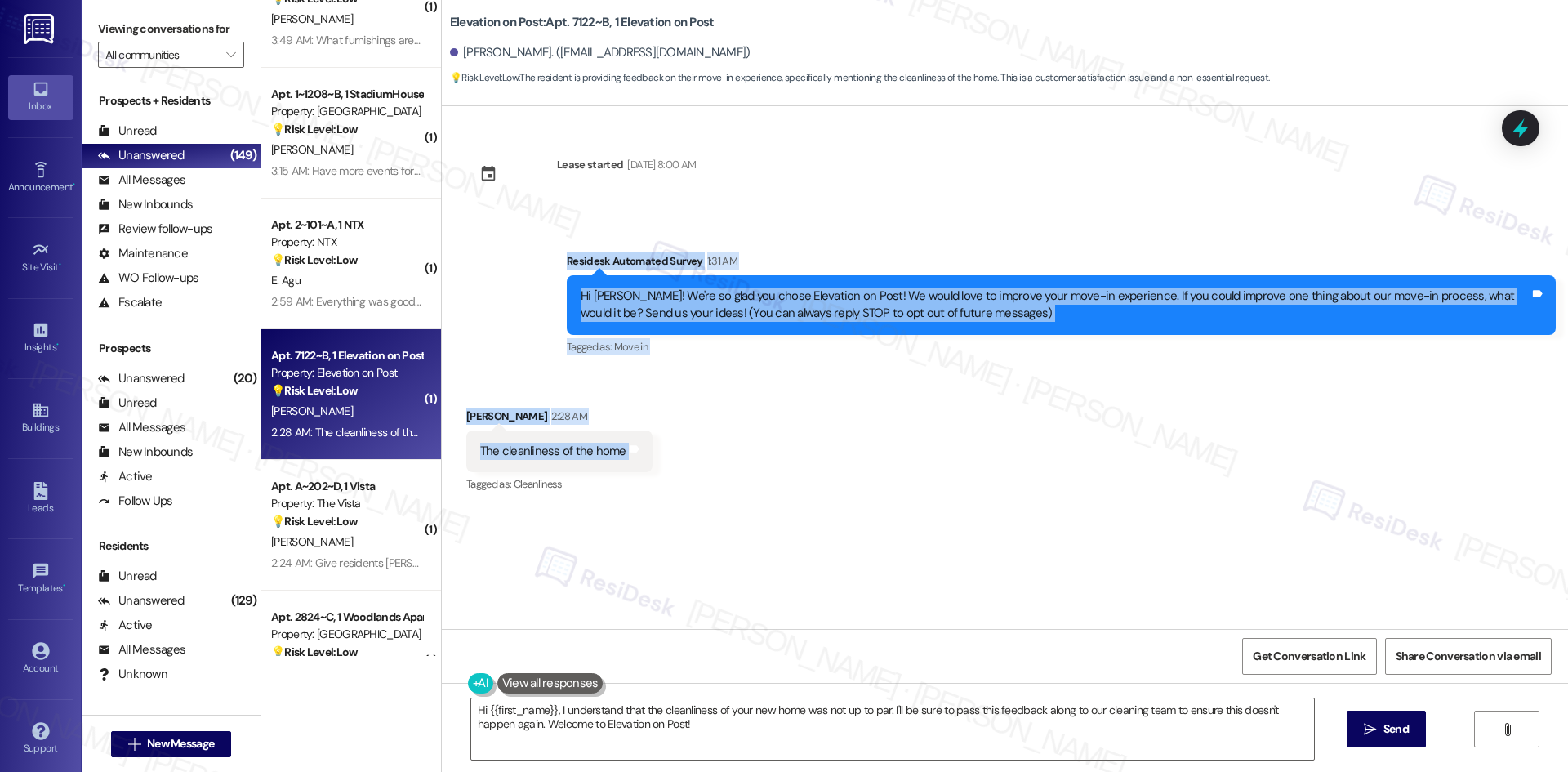
drag, startPoint x: 519, startPoint y: 242, endPoint x: 707, endPoint y: 459, distance: 287.1
click at [707, 459] on div "Lease started [DATE] 8:00 AM Survey, sent via SMS Residesk Automated Survey 1:3…" at bounding box center [1004, 368] width 1126 height 523
copy div "Residesk Automated Survey 1:31 AM Hi [PERSON_NAME]! We're so glad you chose Ele…"
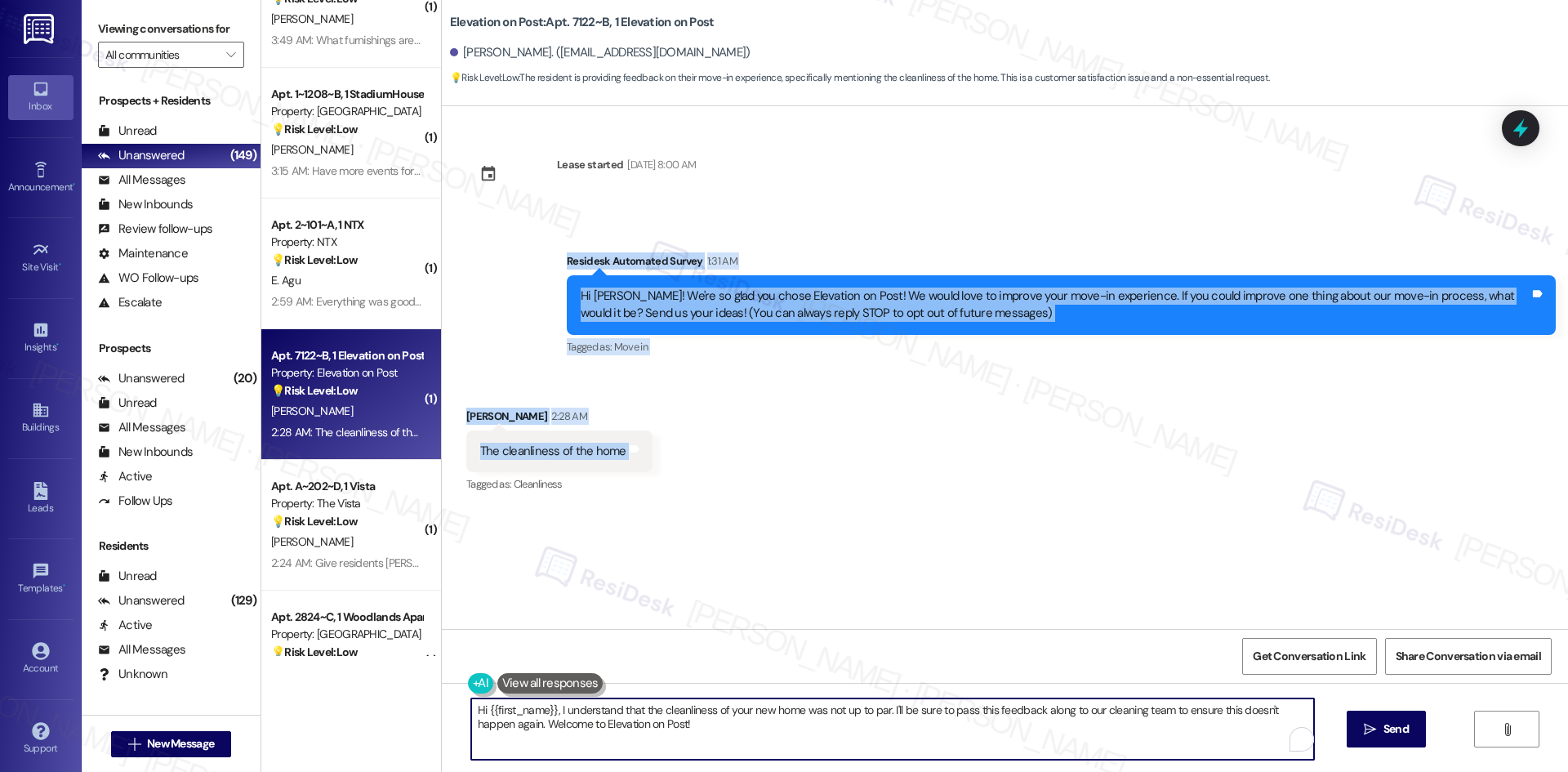
click at [659, 734] on textarea "Hi {{first_name}}, I understand that the cleanliness of your new home was not u…" at bounding box center [892, 729] width 843 height 61
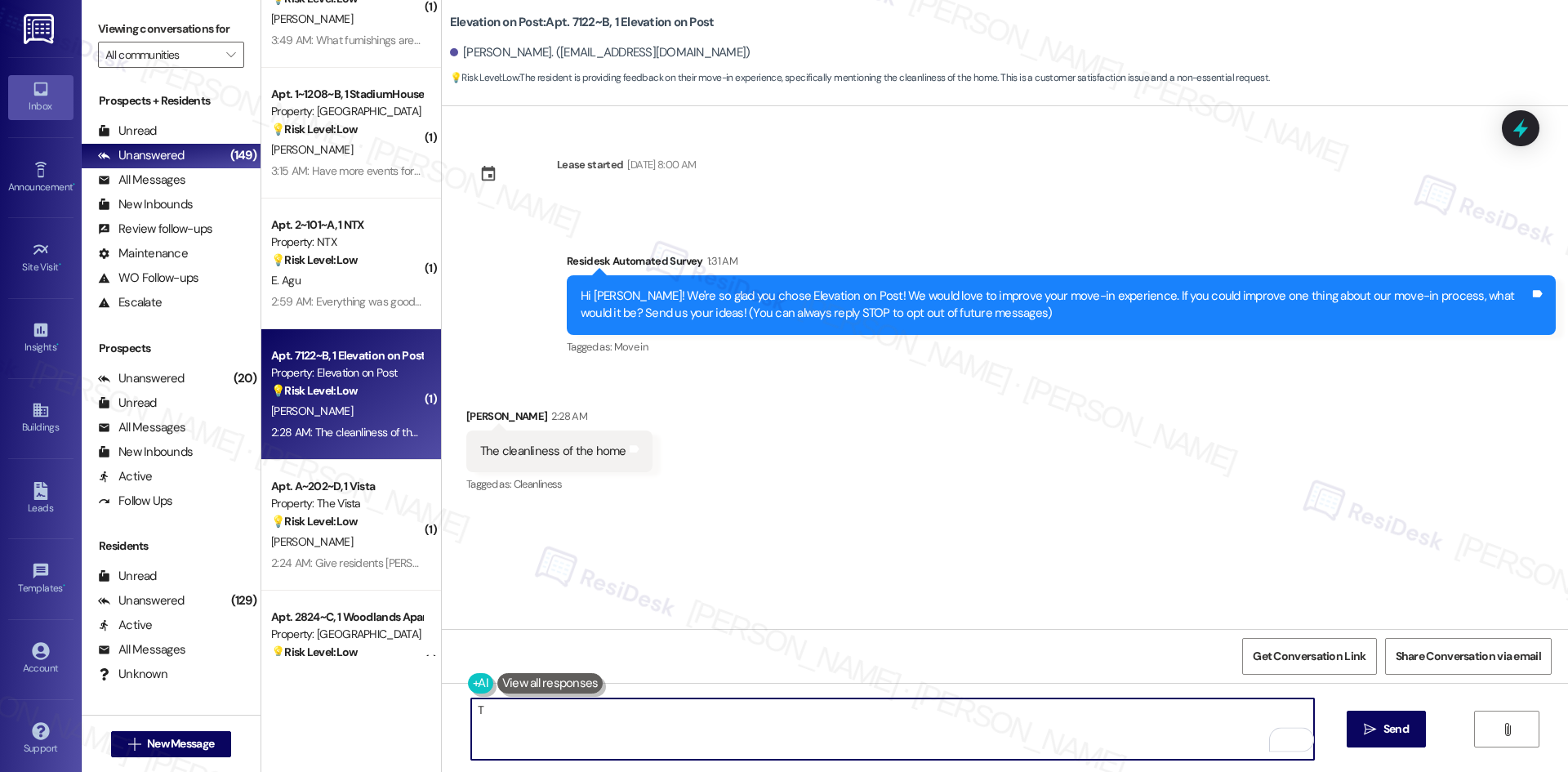
paste textarea "[PERSON_NAME] you for your feedback! I’ll share your note about improving clean…"
type textarea "Thank you for your feedback! I’ll share your note about improving cleanliness b…"
type textarea "Fetching suggested responses. Please feel free to read through the conversation…"
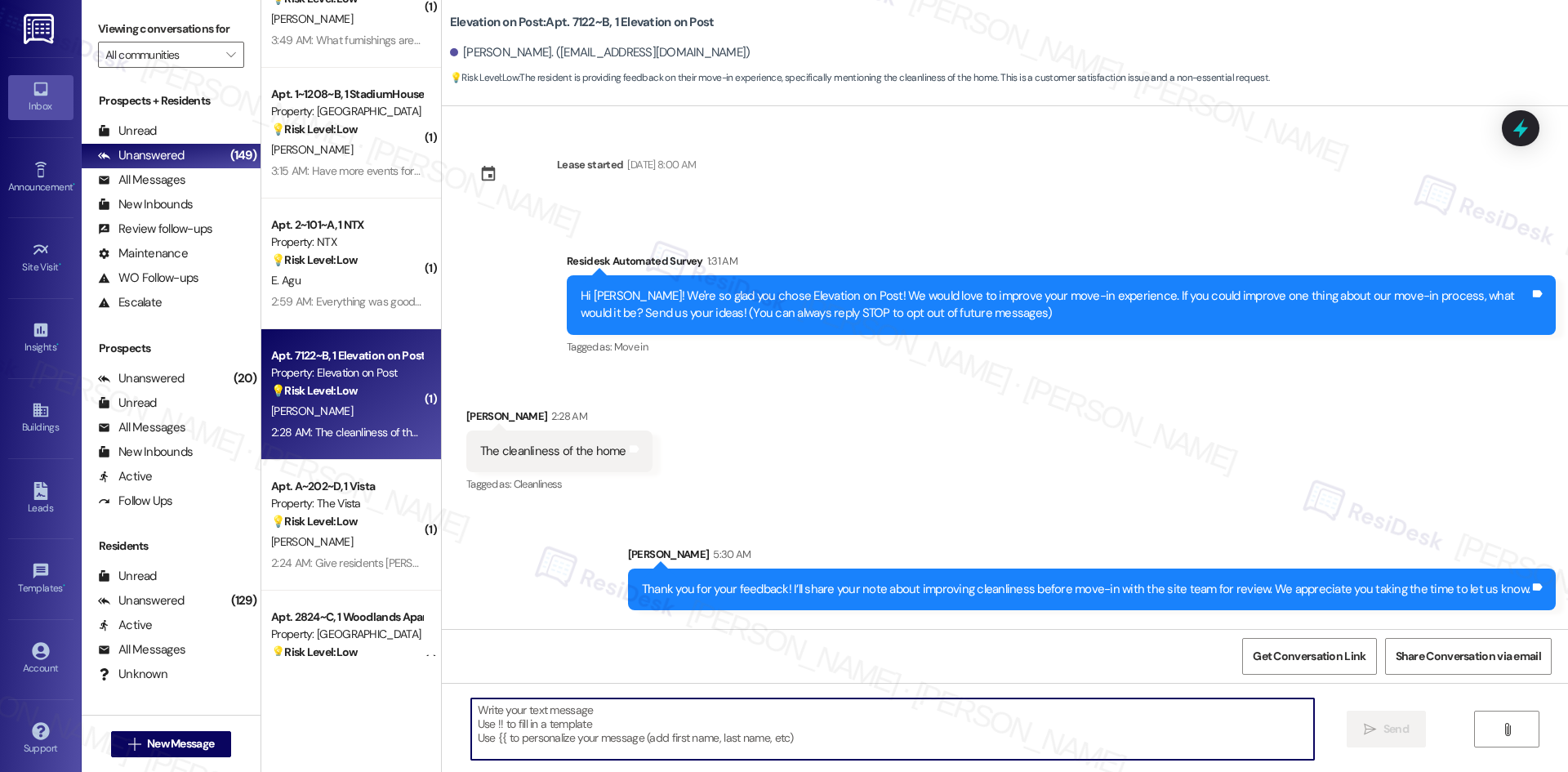
click at [1016, 509] on div "Sent via SMS [PERSON_NAME] 5:30 AM Thank you for your feedback! I’ll share your…" at bounding box center [1004, 565] width 1126 height 114
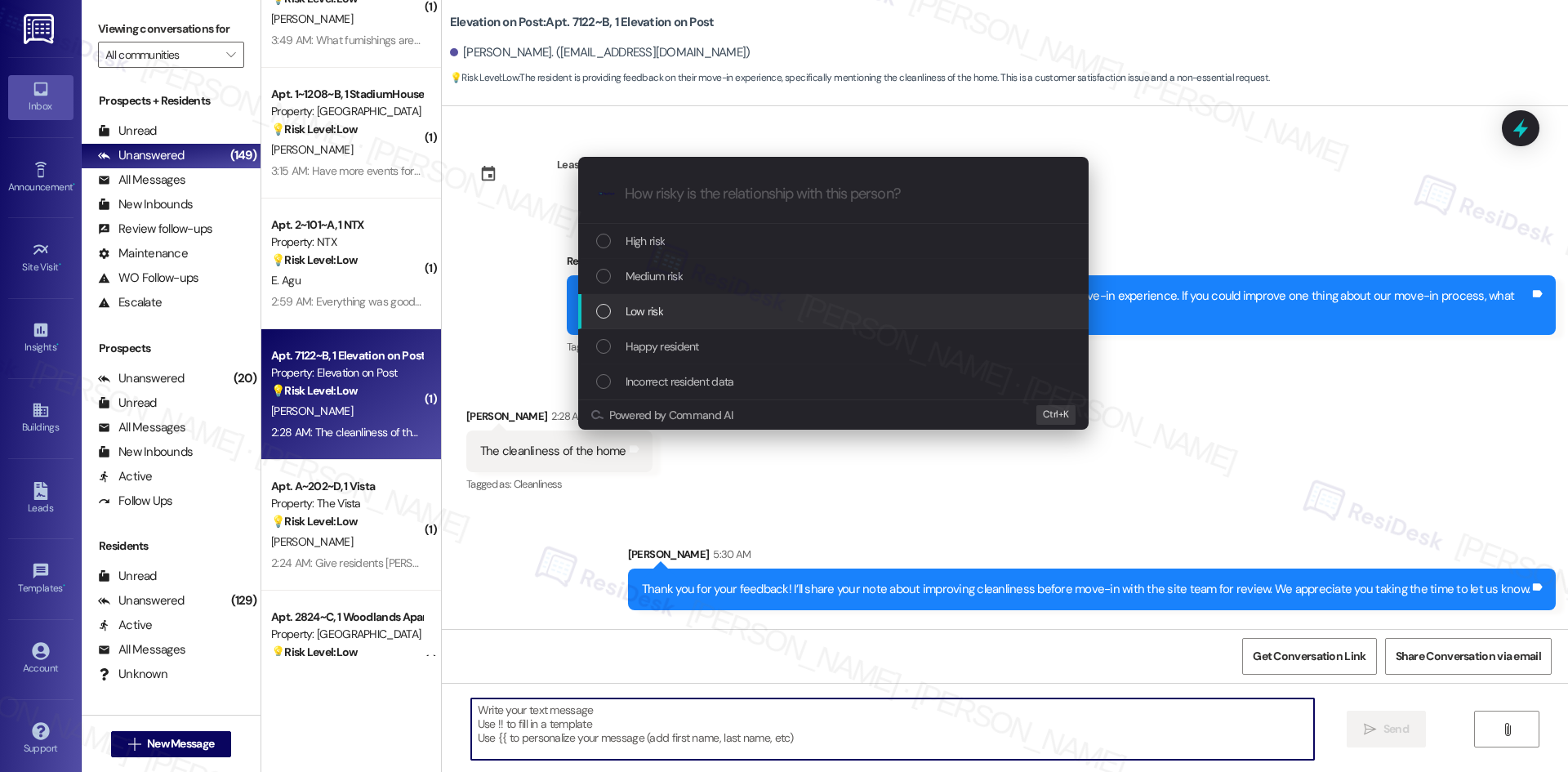
click at [701, 303] on div "Low risk" at bounding box center [835, 311] width 478 height 18
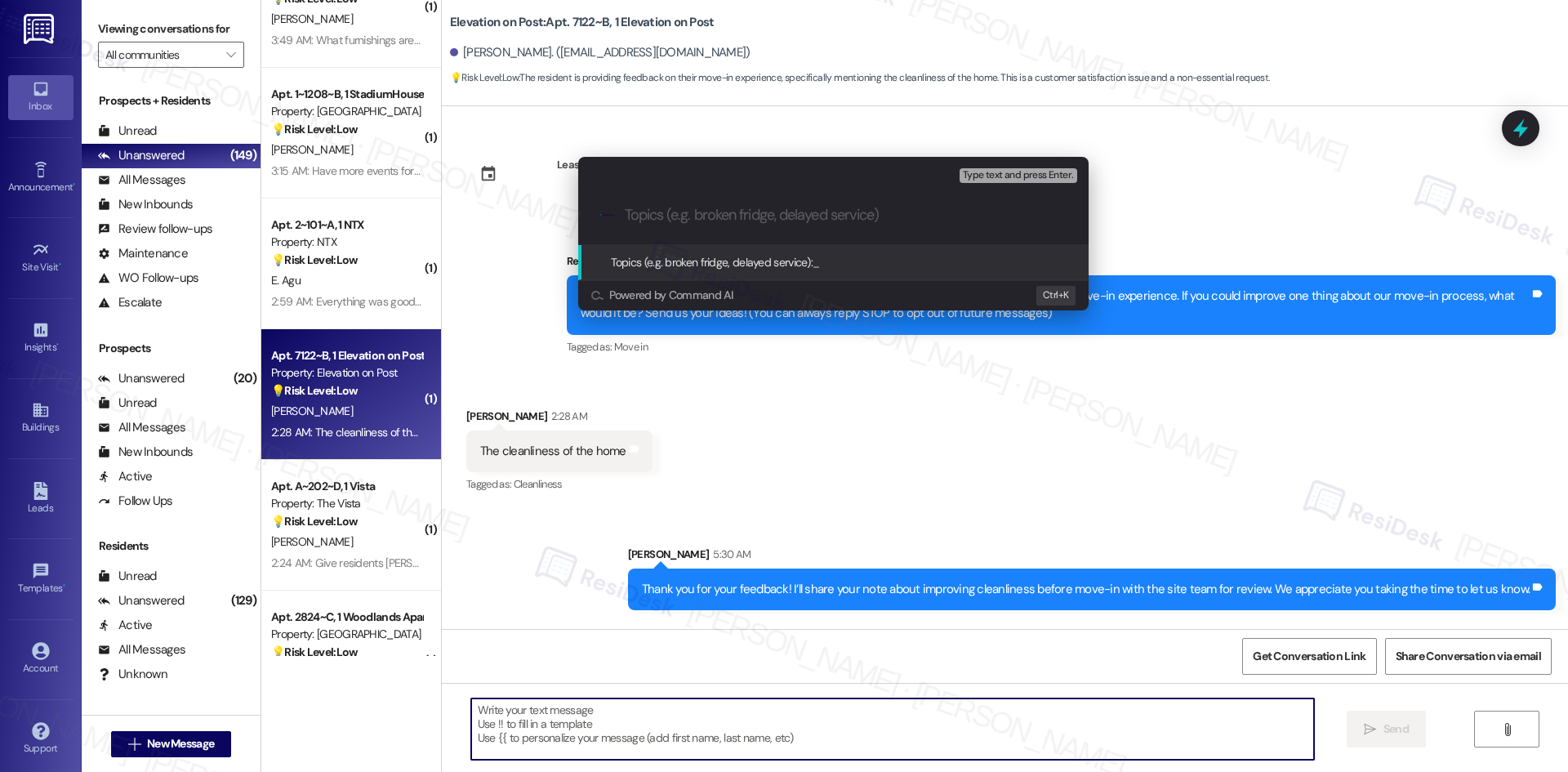
click at [760, 221] on input "Topics (e.g. broken fridge, delayed service)" at bounding box center [846, 215] width 443 height 17
paste input "Feedback on Apartment Cleanliness at Move-In"
type input "Feedback on Apartment Cleanliness at Move-In"
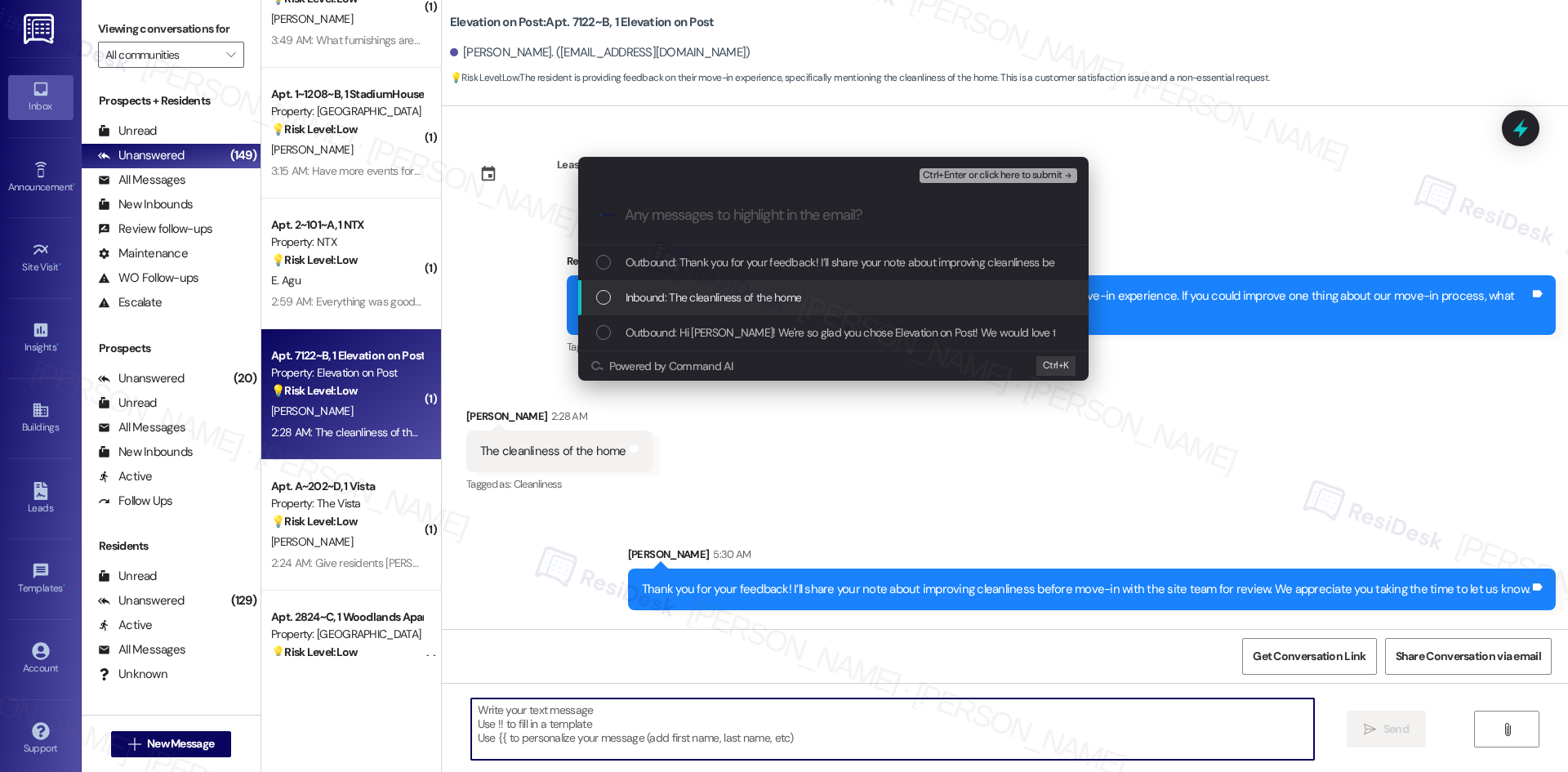
click at [755, 292] on span "Inbound: The cleanliness of the home" at bounding box center [714, 297] width 176 height 18
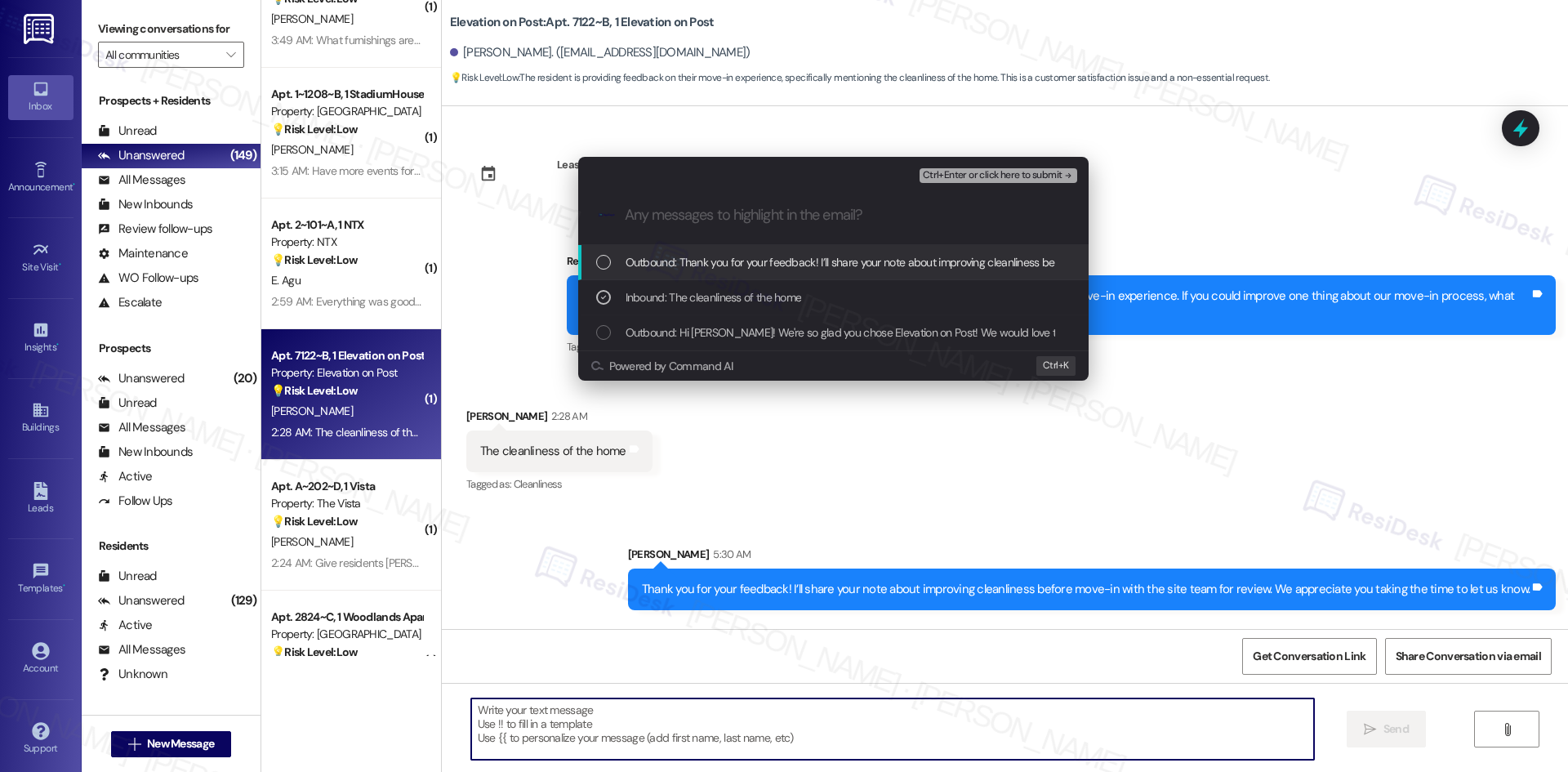
click at [1045, 179] on span "Ctrl+Enter or click here to submit" at bounding box center [992, 175] width 139 height 11
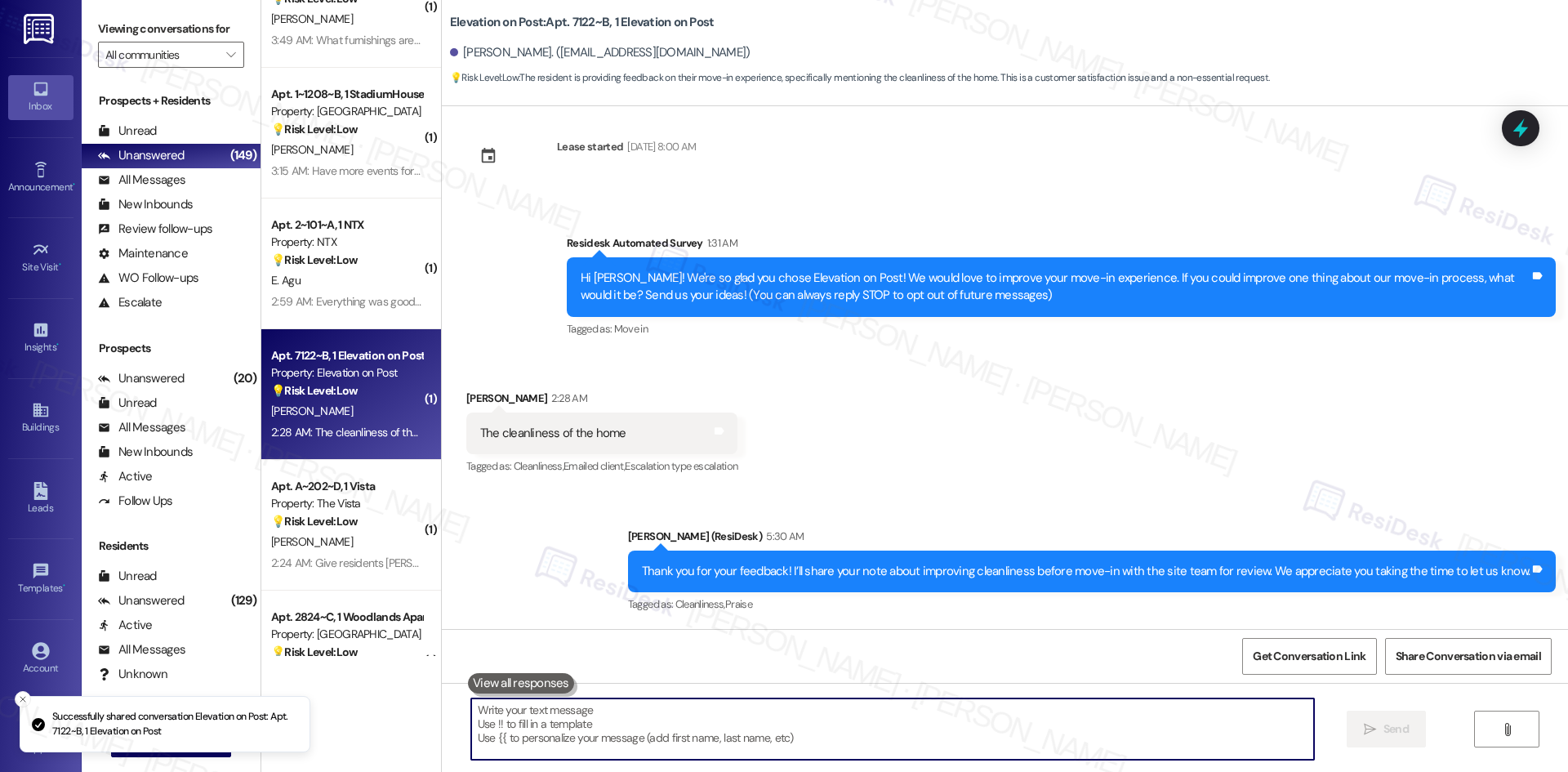
scroll to position [19, 0]
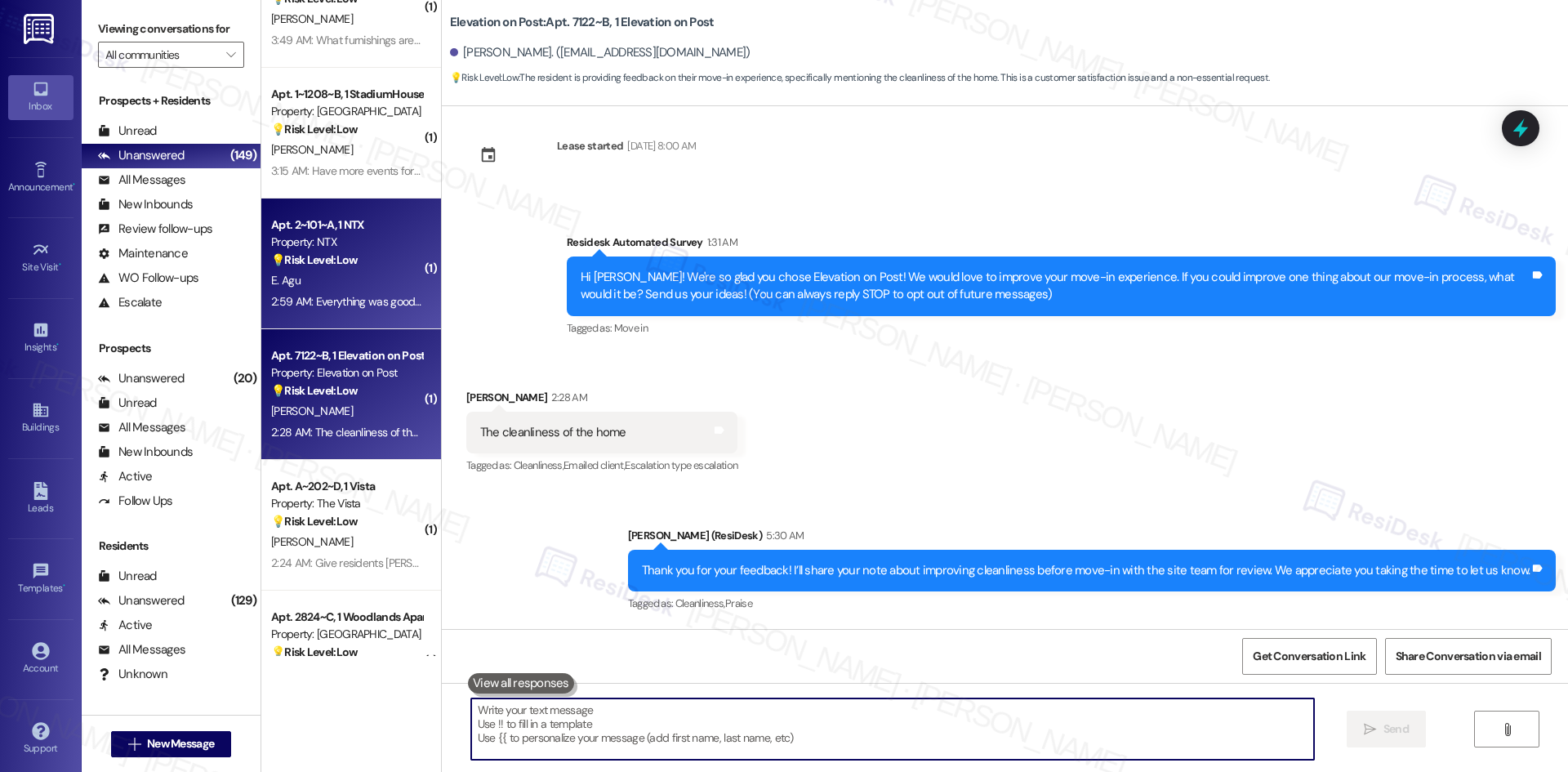
click at [351, 295] on div "2:59 AM: Everything was good as far as moving in. But an earlier move in date w…" at bounding box center [583, 302] width 625 height 15
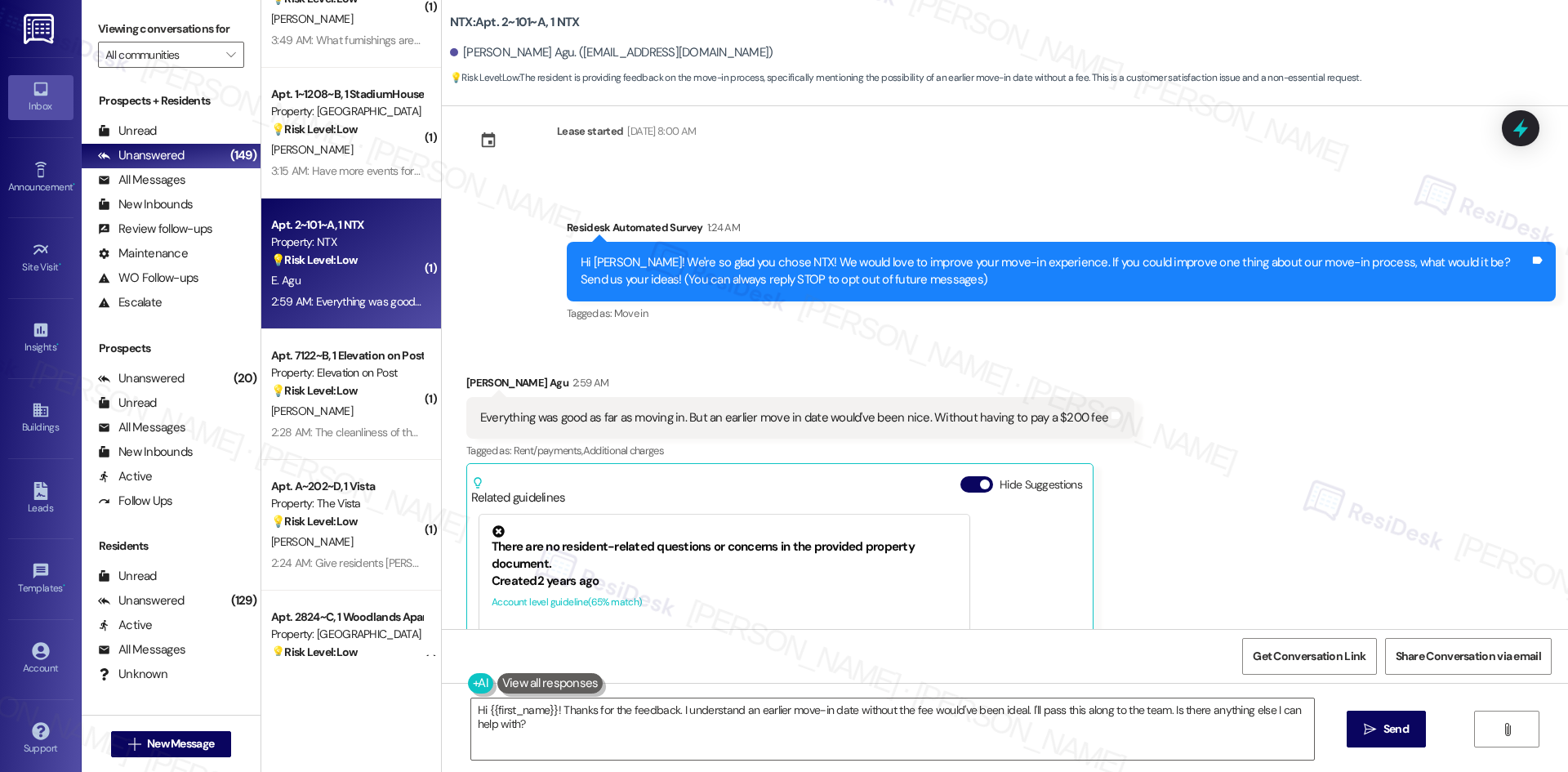
scroll to position [0, 0]
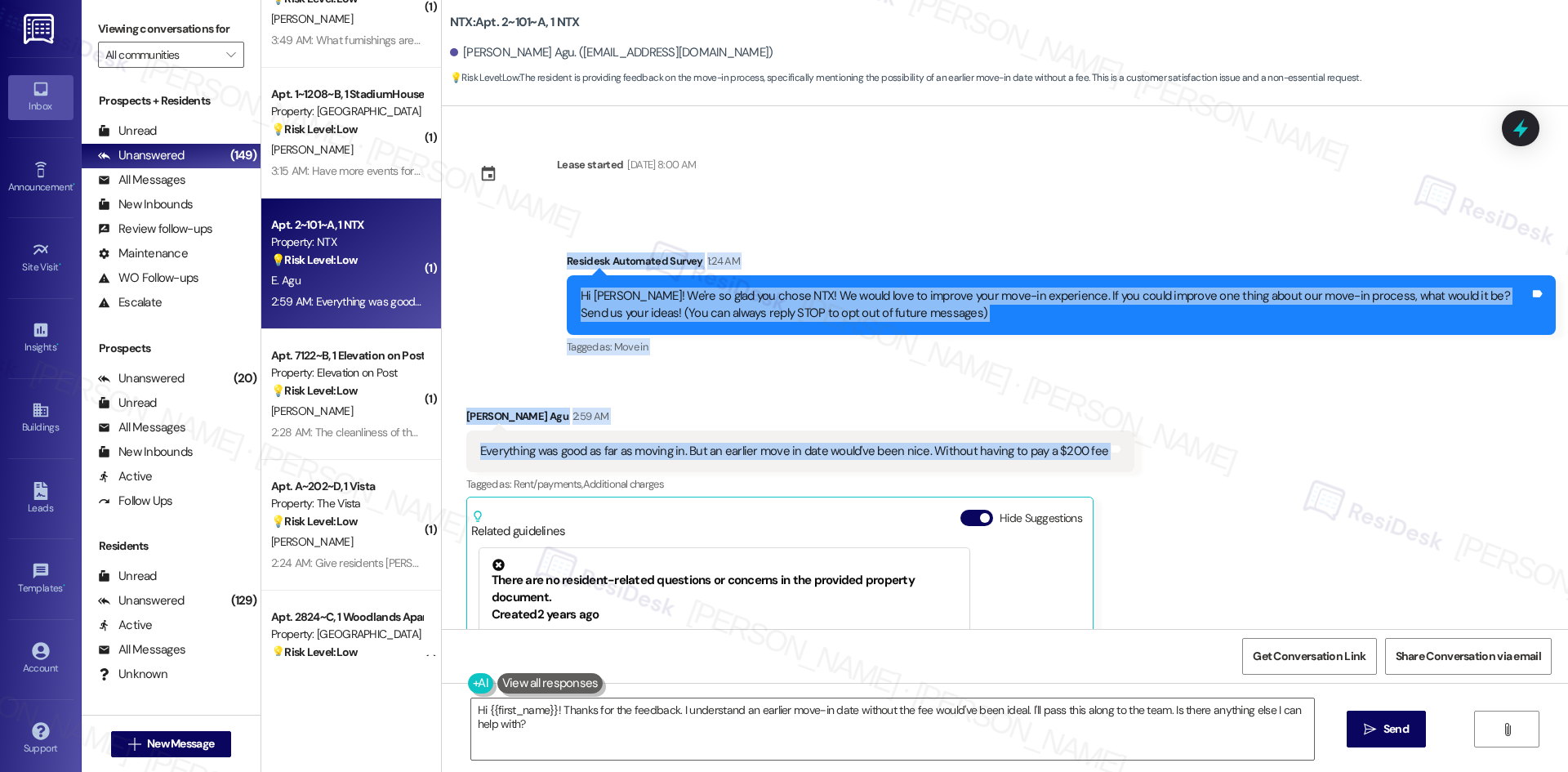
drag, startPoint x: 771, startPoint y: 356, endPoint x: 1185, endPoint y: 465, distance: 428.1
click at [1185, 465] on div "Lease started [DATE] 8:00 AM Survey, sent via SMS Residesk Automated Survey 1:2…" at bounding box center [1004, 368] width 1126 height 523
copy div "Residesk Automated Survey 1:24 AM Hi [PERSON_NAME]! We're so glad you chose NTX…"
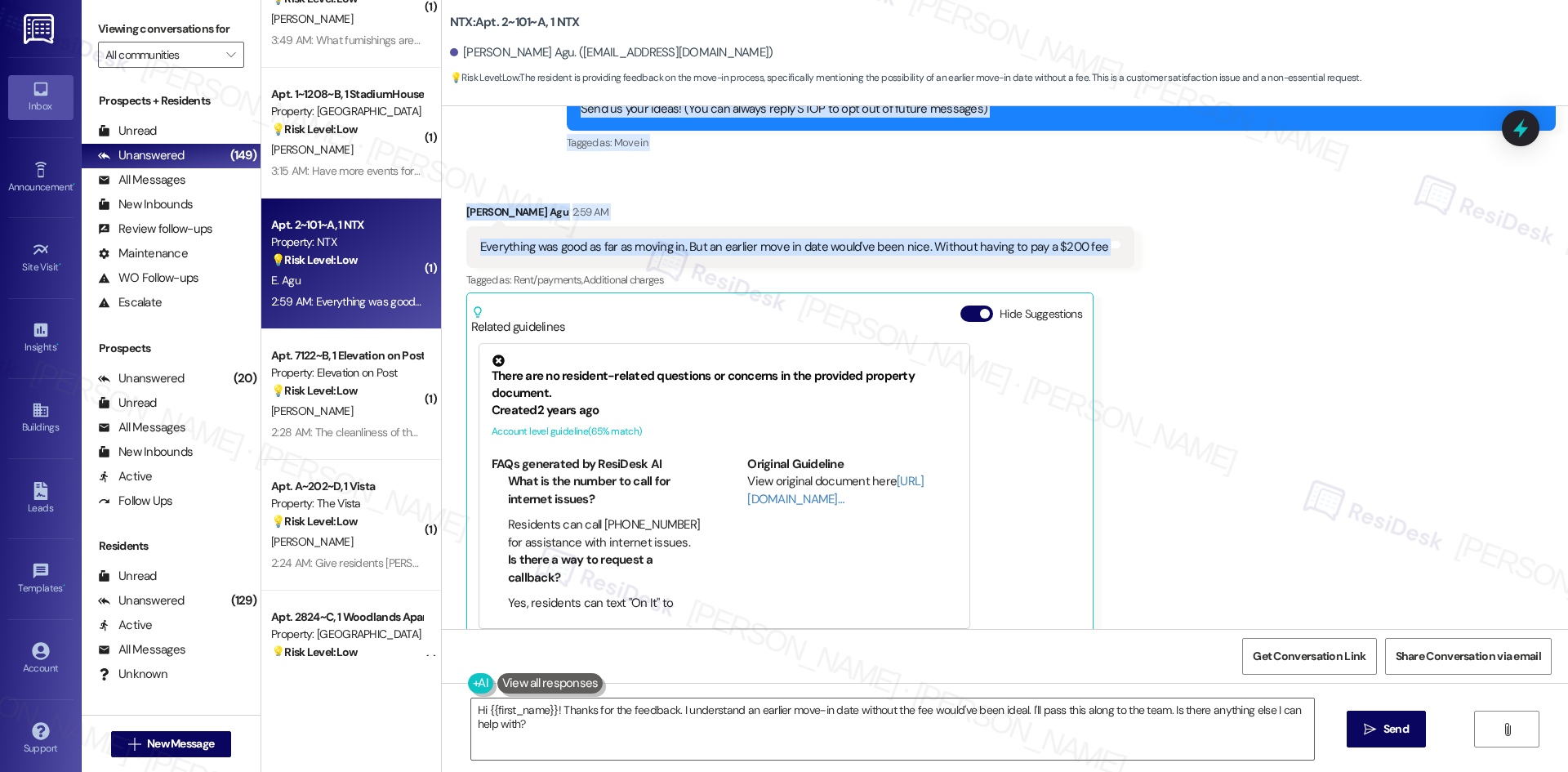
scroll to position [229, 0]
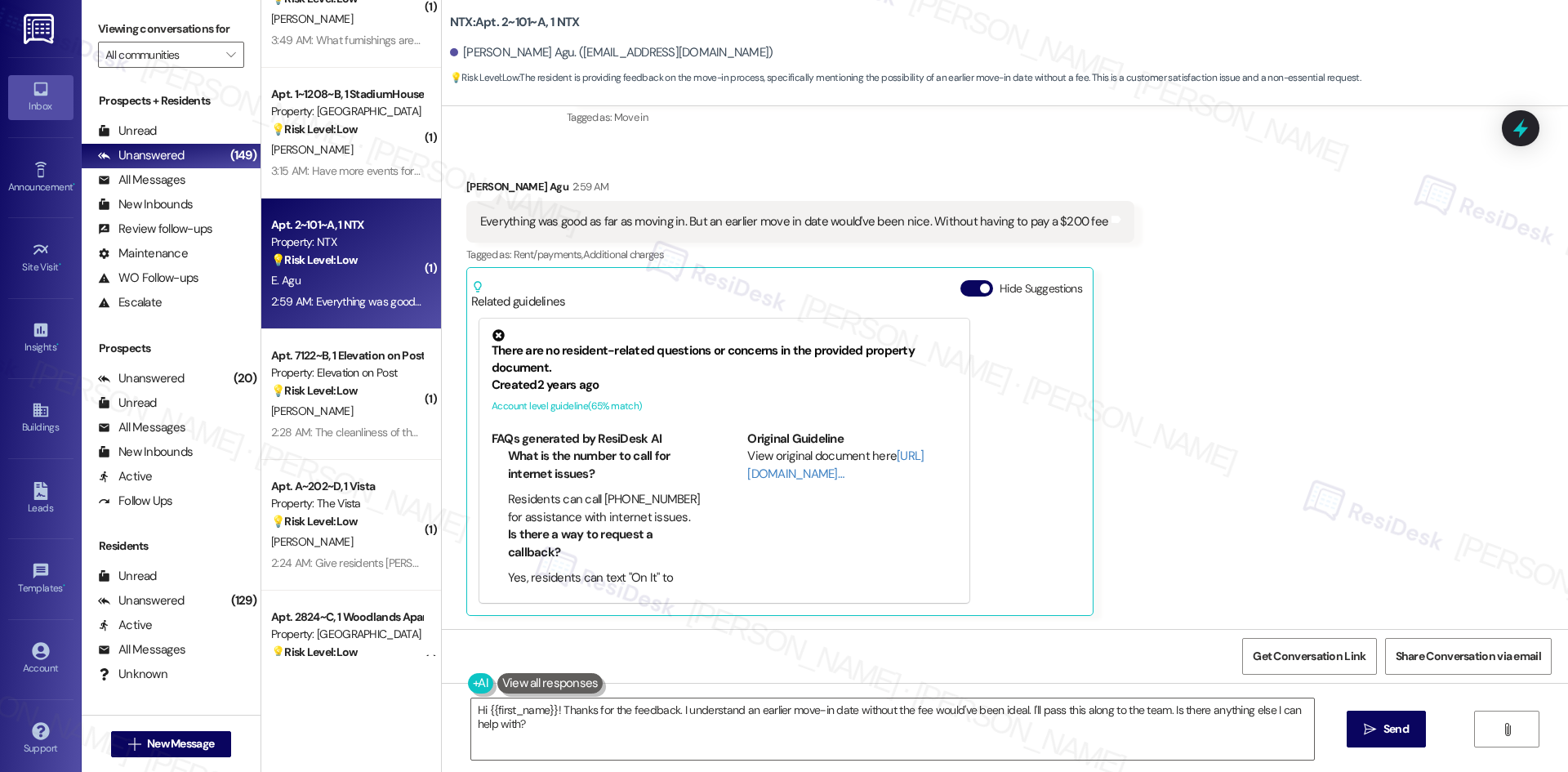
click at [1358, 440] on div "Received via SMS [PERSON_NAME] Agu 2:59 AM Everything was good as far as moving…" at bounding box center [1004, 384] width 1126 height 487
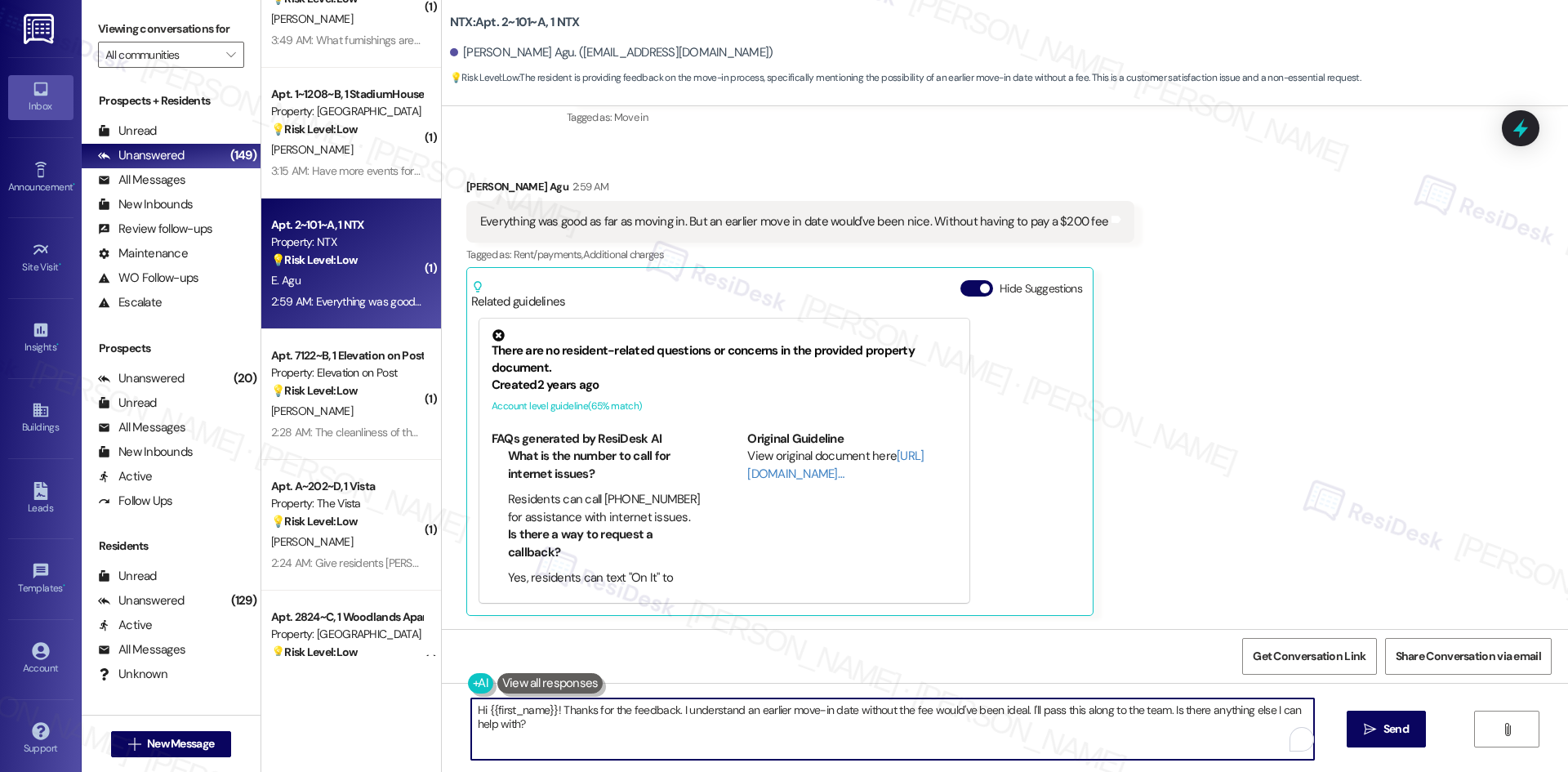
click at [861, 729] on textarea "Hi {{first_name}}! Thanks for the feedback. I understand an earlier move-in dat…" at bounding box center [892, 729] width 843 height 61
paste textarea "[PERSON_NAME] you for your feedback! I’m glad to hear your move-in went well ov…"
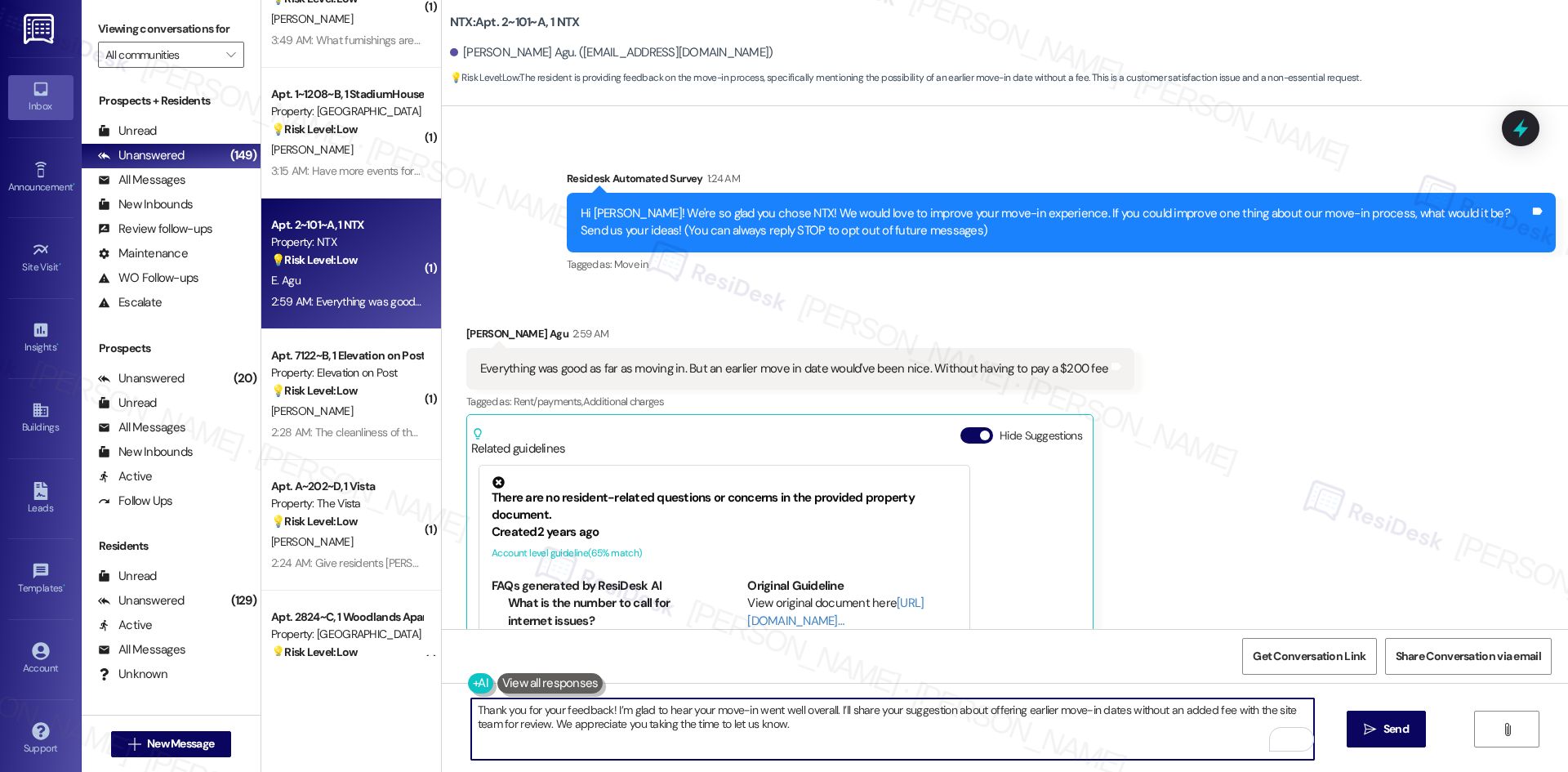
scroll to position [0, 0]
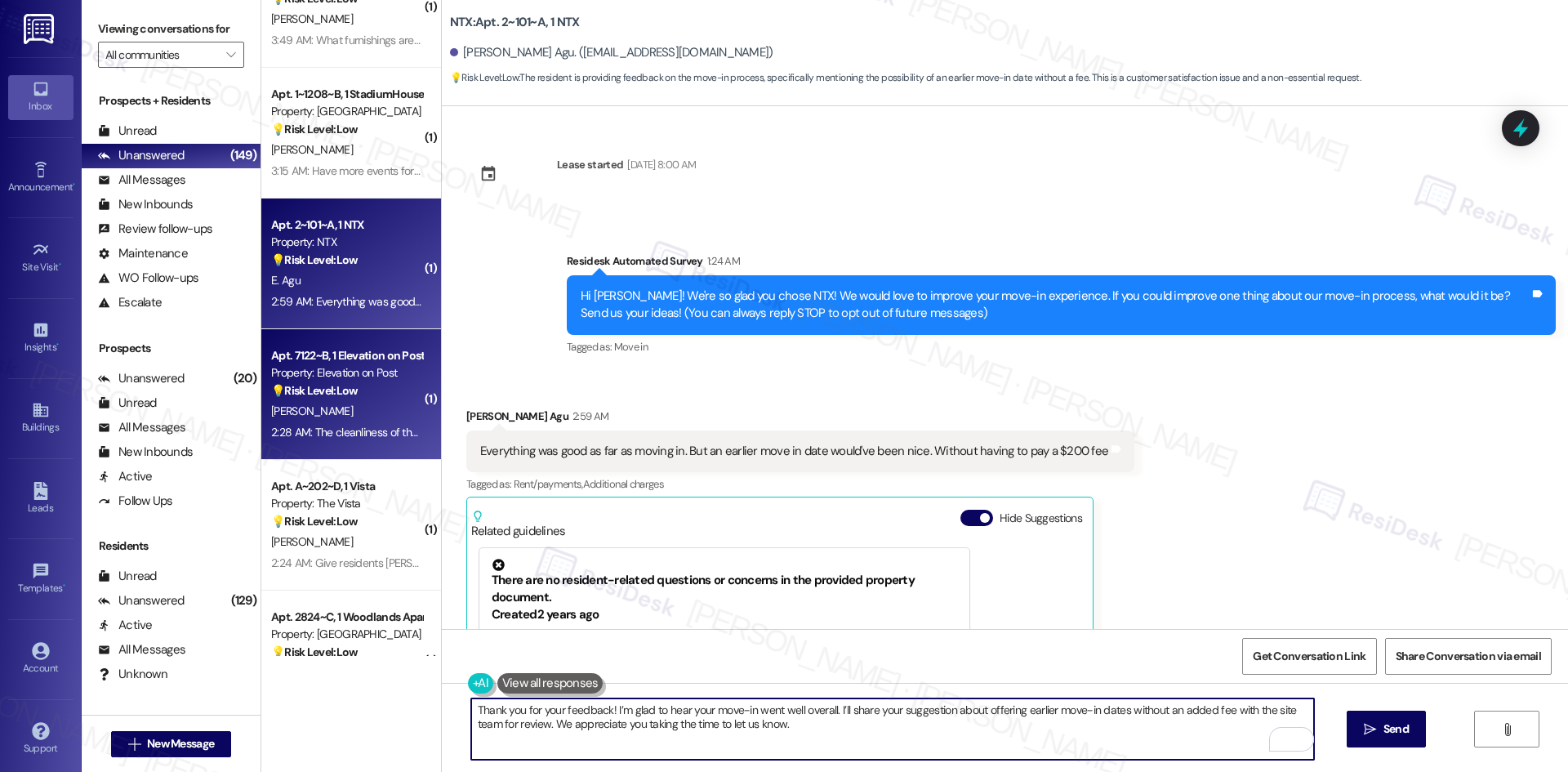
type textarea "Thank you for your feedback! I’m glad to hear your move-in went well overall. I…"
click at [271, 399] on div "💡 Risk Level: Low The resident is providing feedback on their move-in experienc…" at bounding box center [347, 390] width 151 height 17
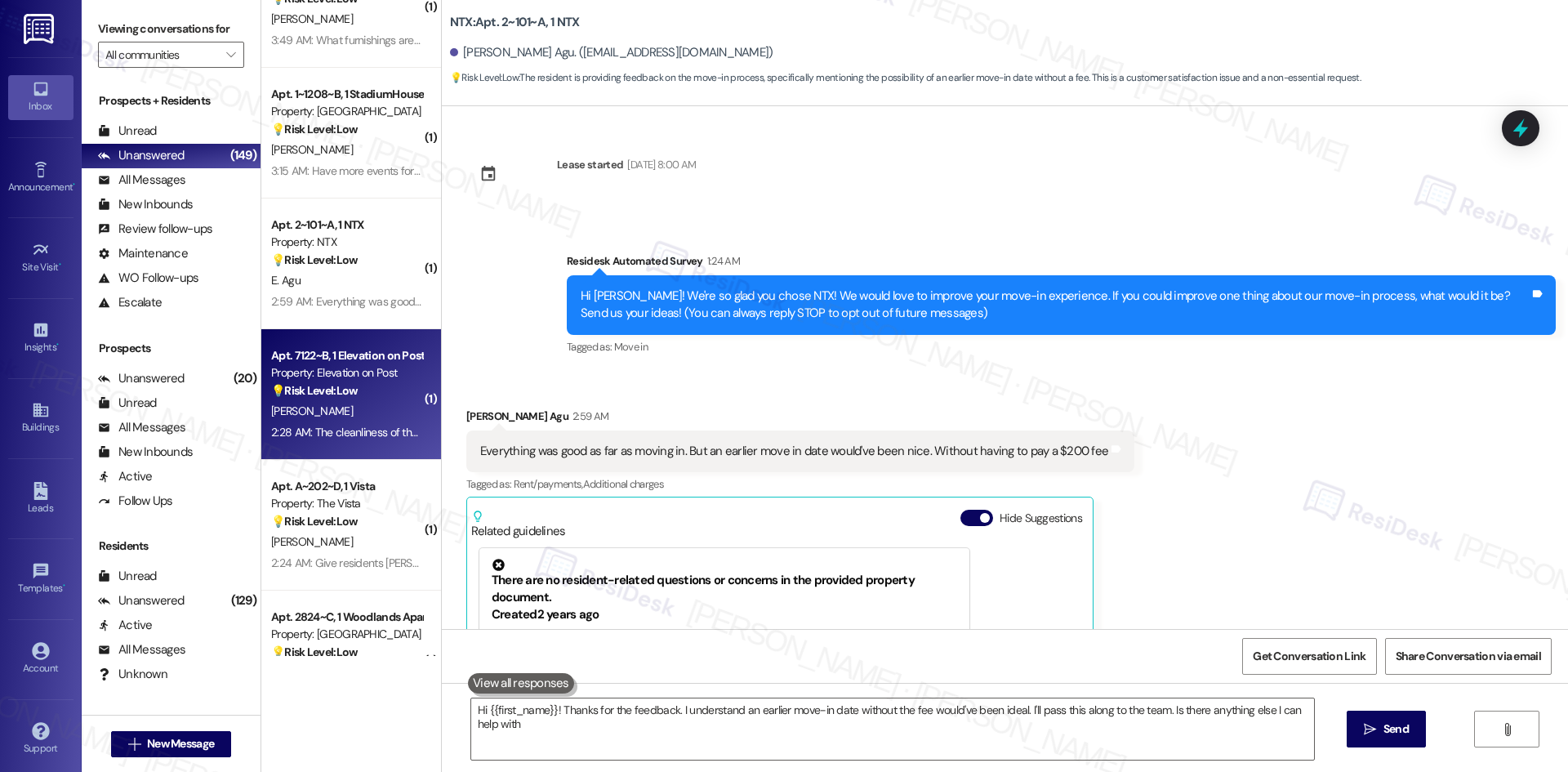
type textarea "Hi {{first_name}}! Thanks for the feedback. I understand an earlier move-in dat…"
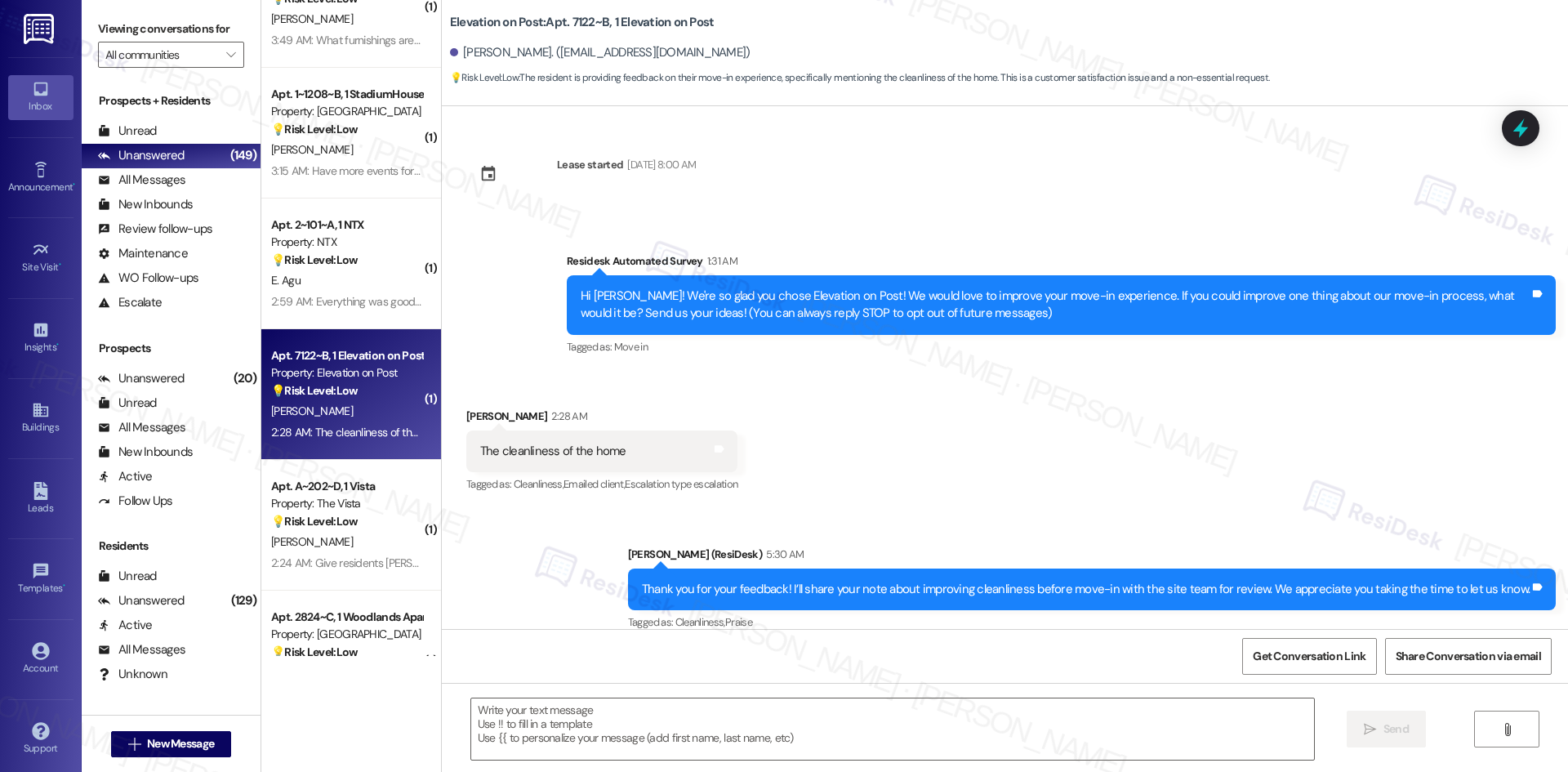
type textarea "Fetching suggested responses. Please feel free to read through the conversation…"
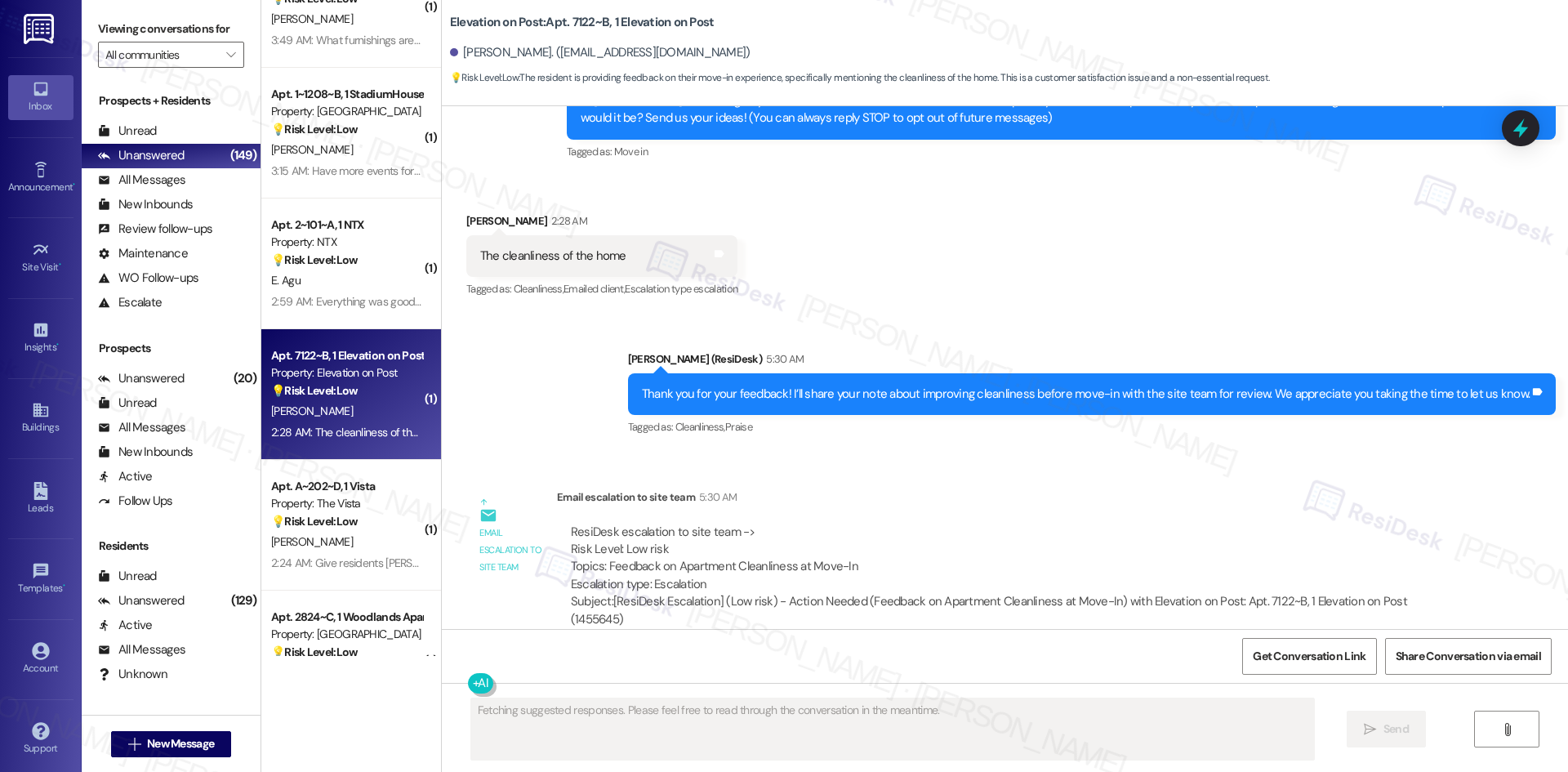
scroll to position [202, 0]
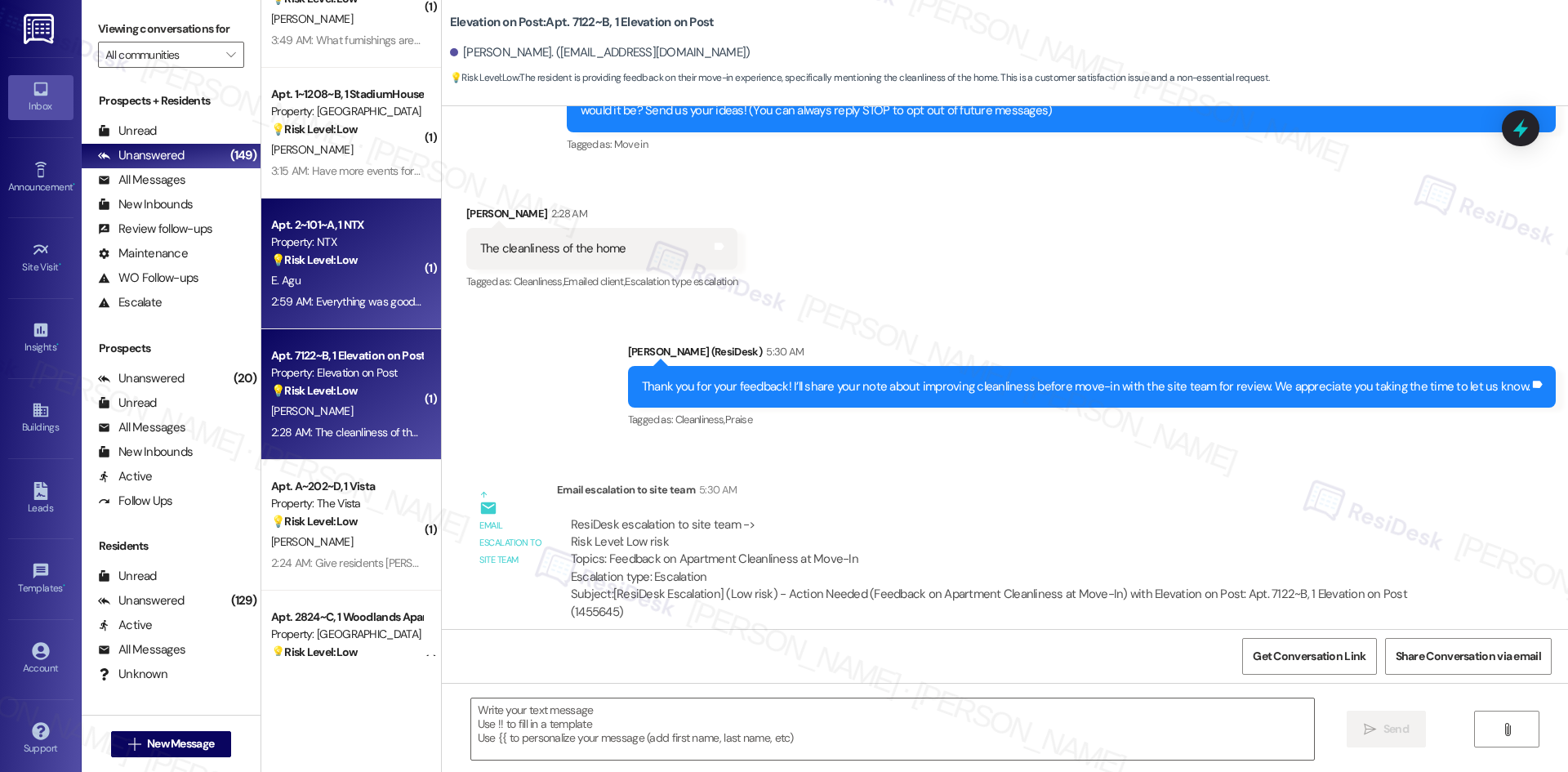
click at [324, 284] on div "E. Agu" at bounding box center [347, 280] width 154 height 20
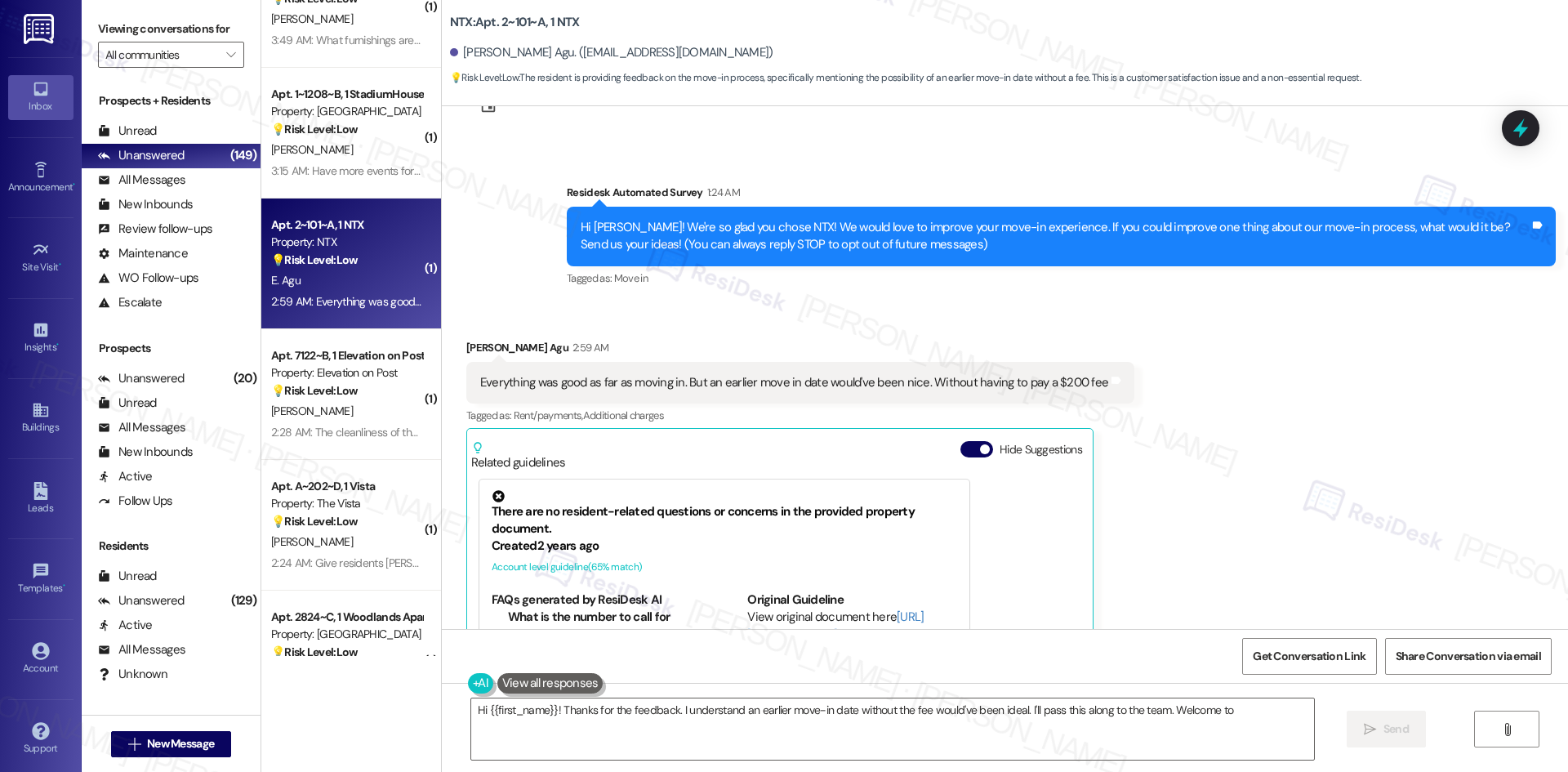
scroll to position [66, 0]
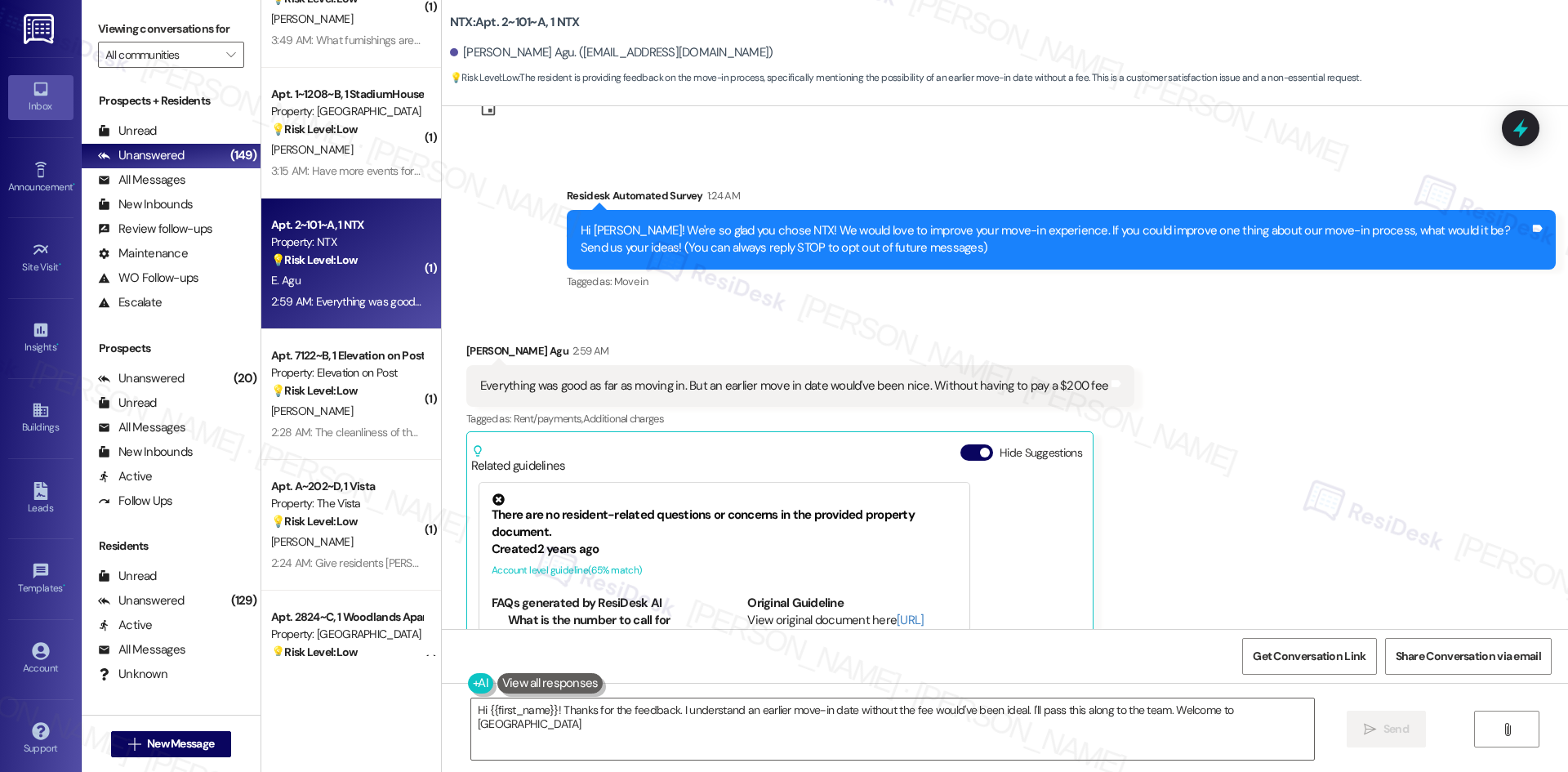
type textarea "Hi {{first_name}}! Thanks for the feedback. I understand an earlier move-in dat…"
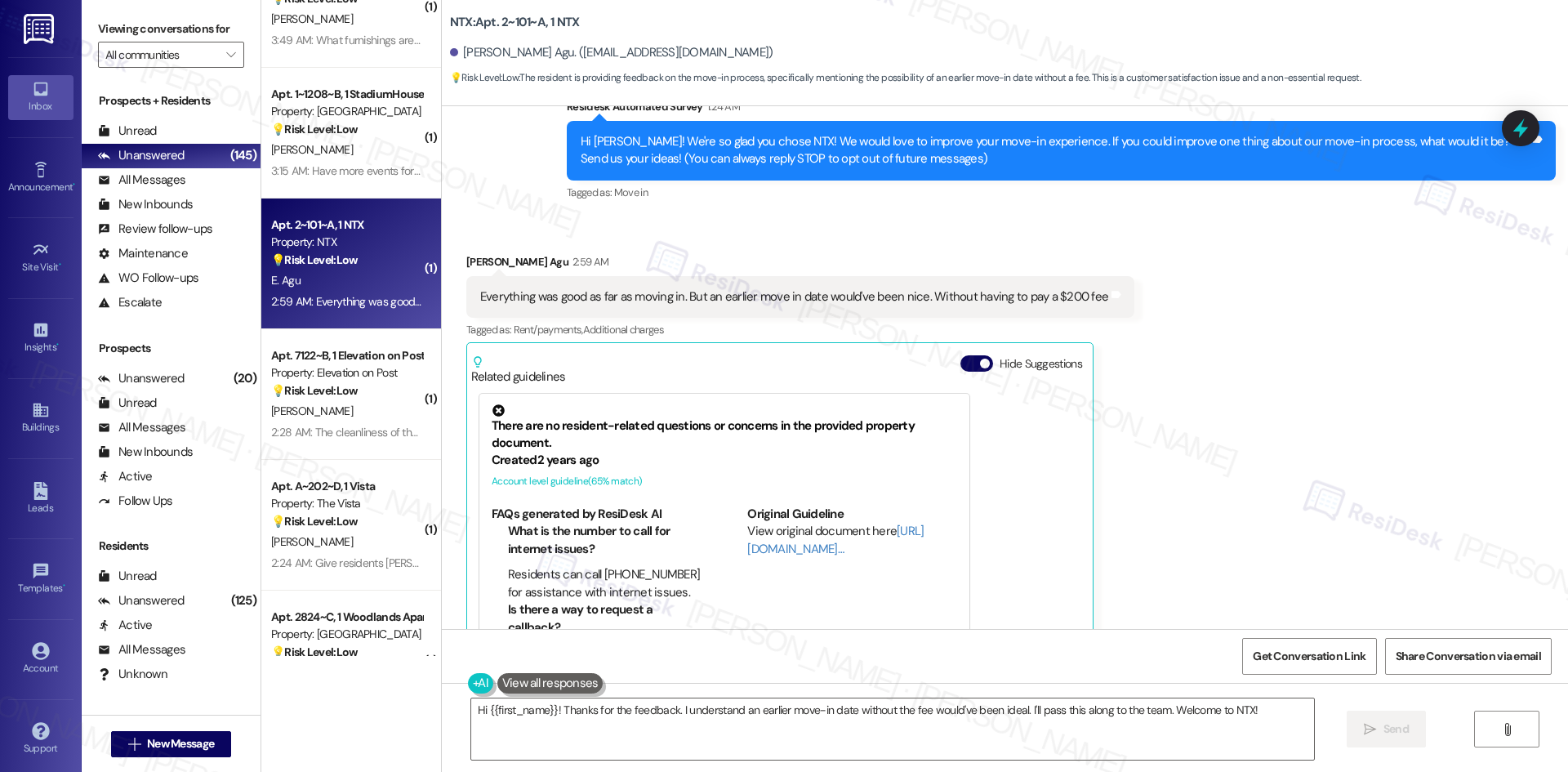
scroll to position [148, 0]
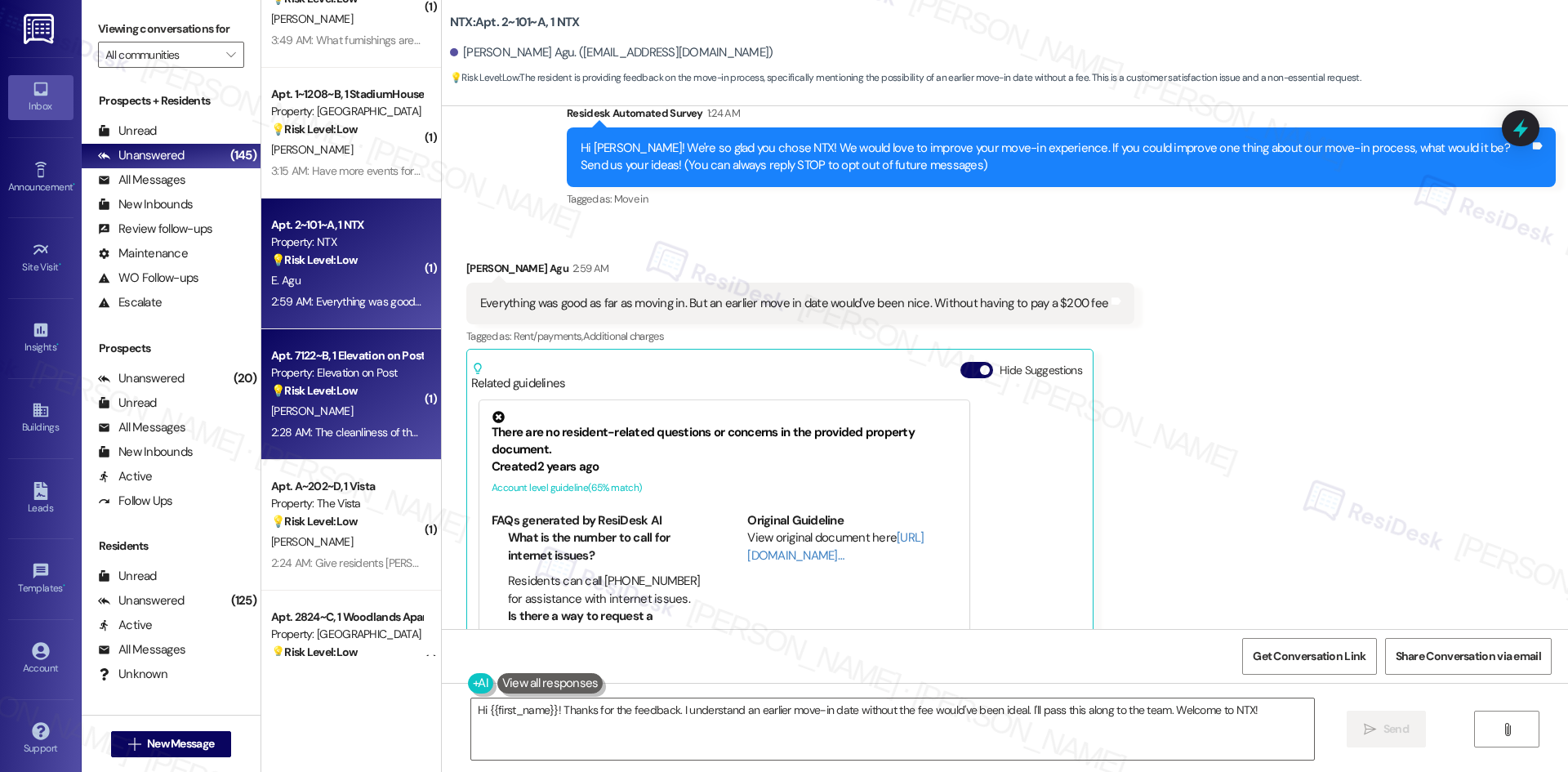
click at [363, 414] on div "[PERSON_NAME]" at bounding box center [347, 411] width 154 height 20
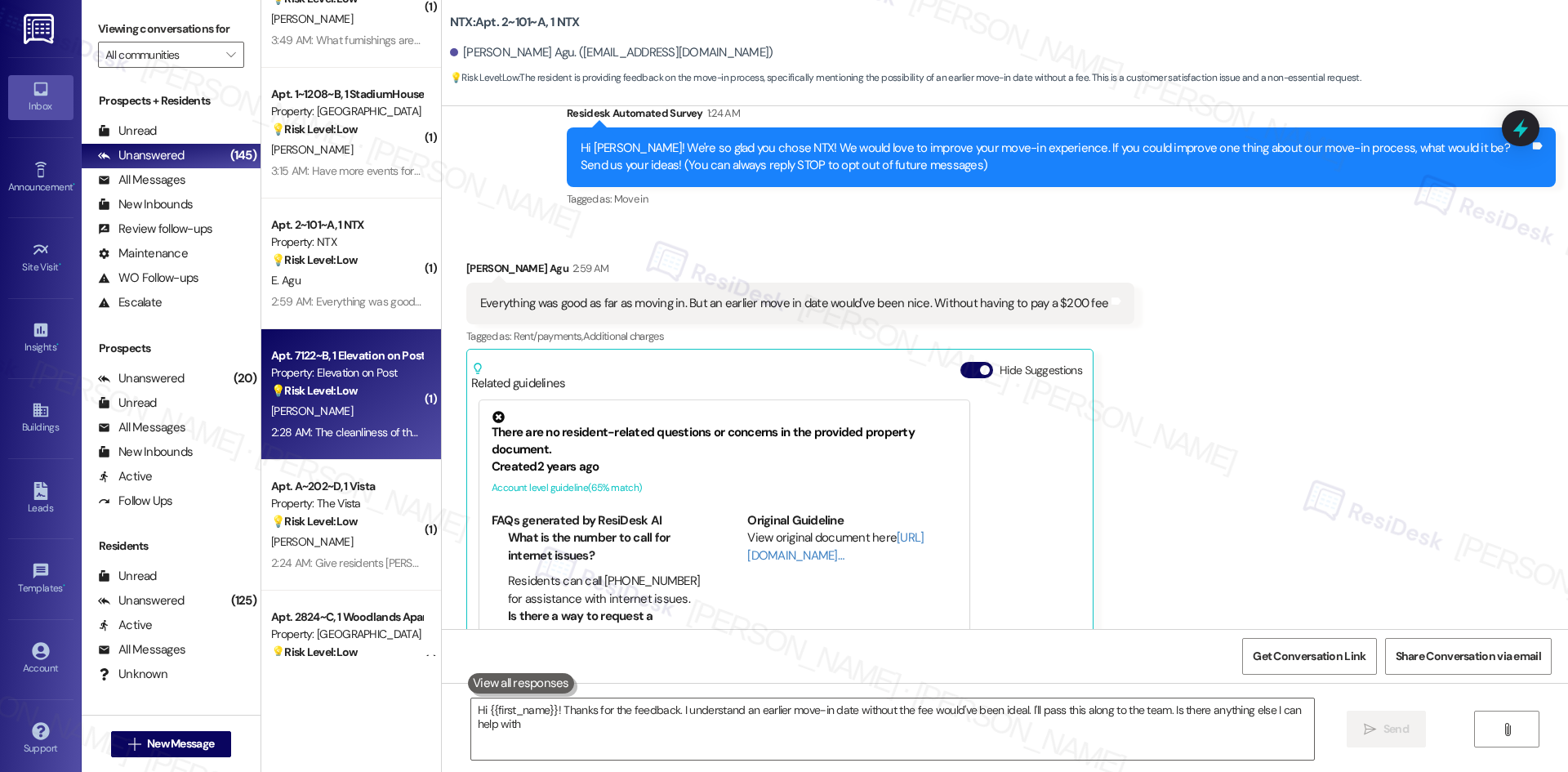
type textarea "Hi {{first_name}}! Thanks for the feedback. I understand an earlier move-in dat…"
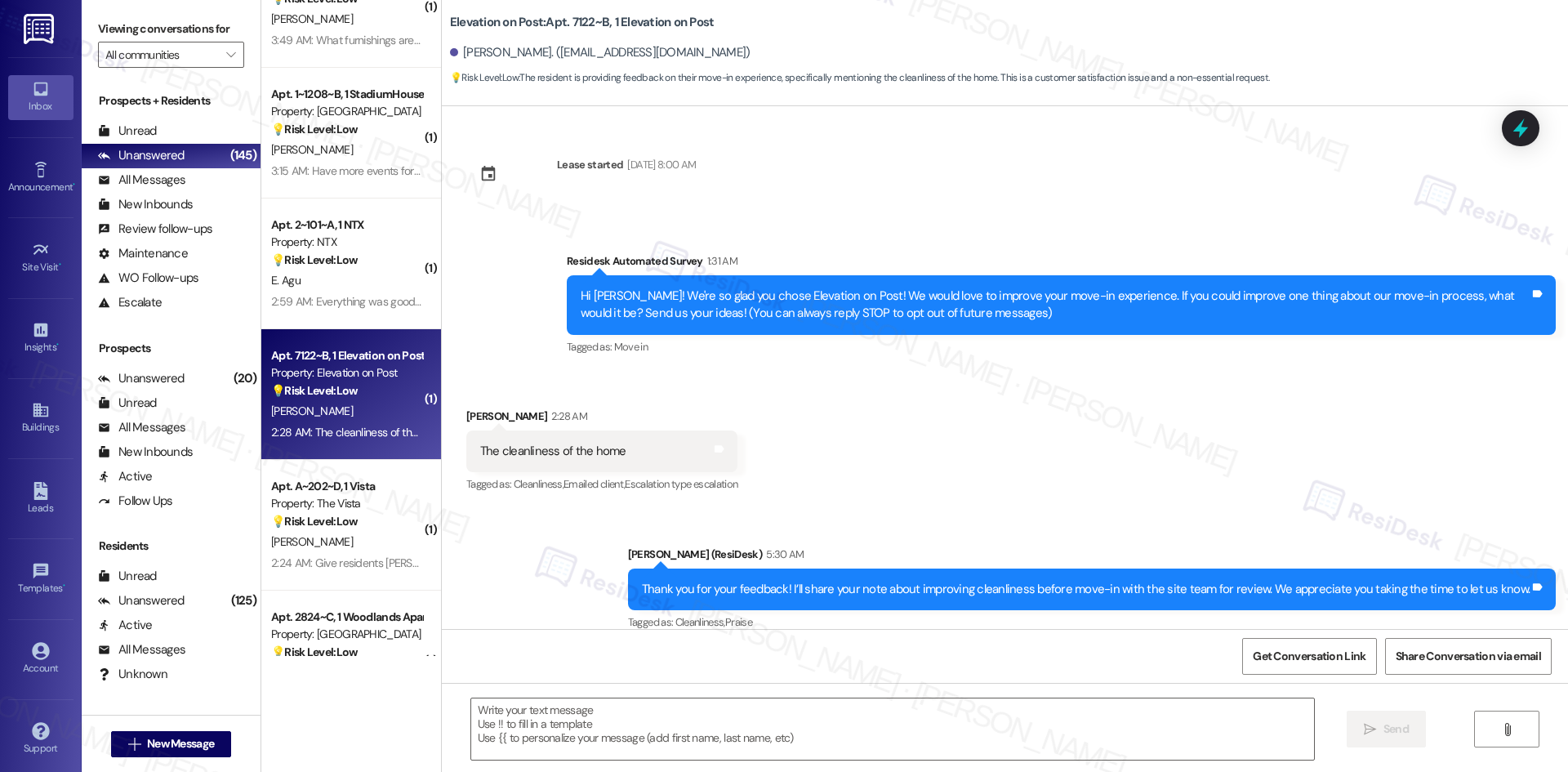
type textarea "Fetching suggested responses. Please feel free to read through the conversation…"
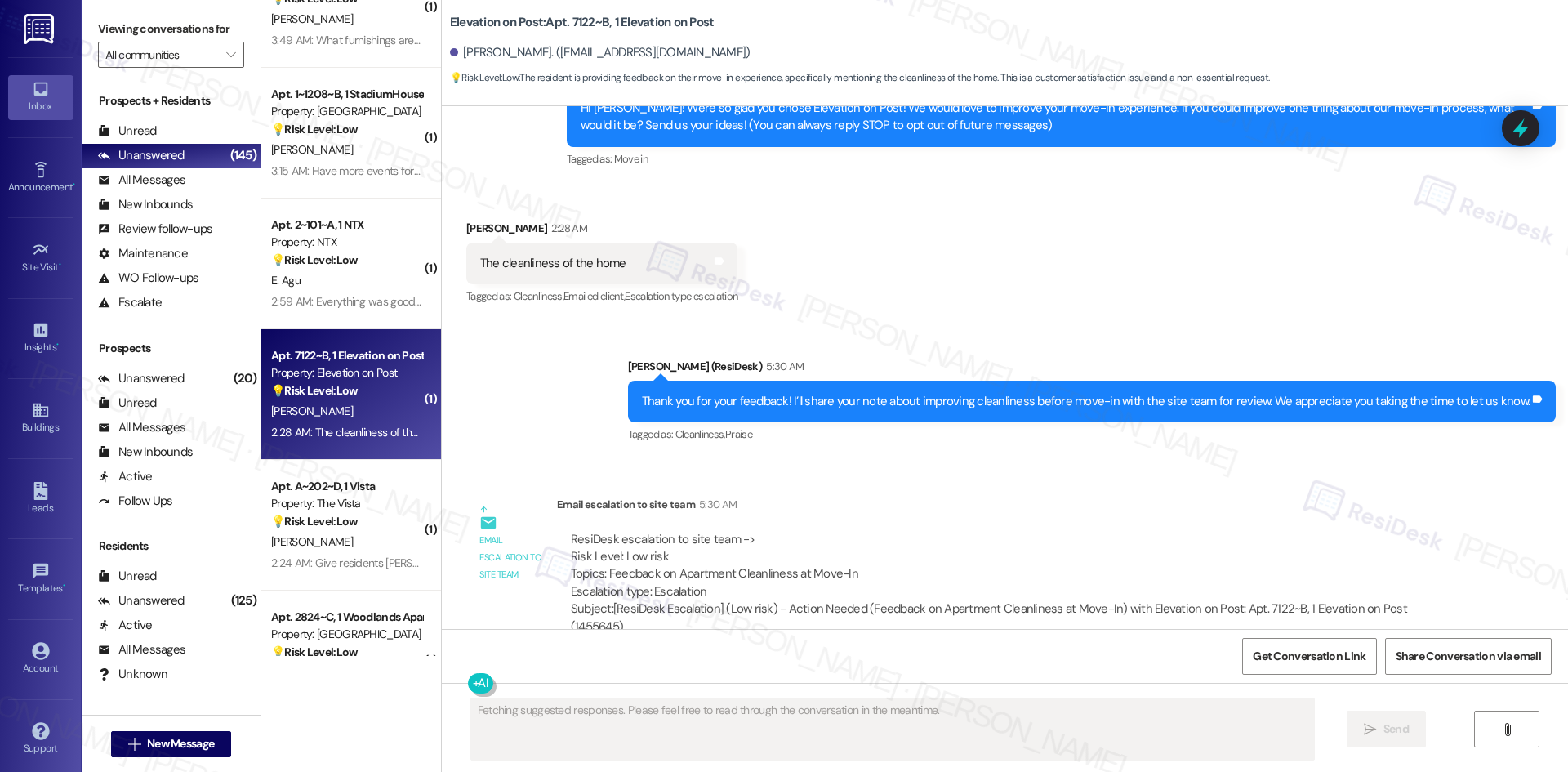
scroll to position [202, 0]
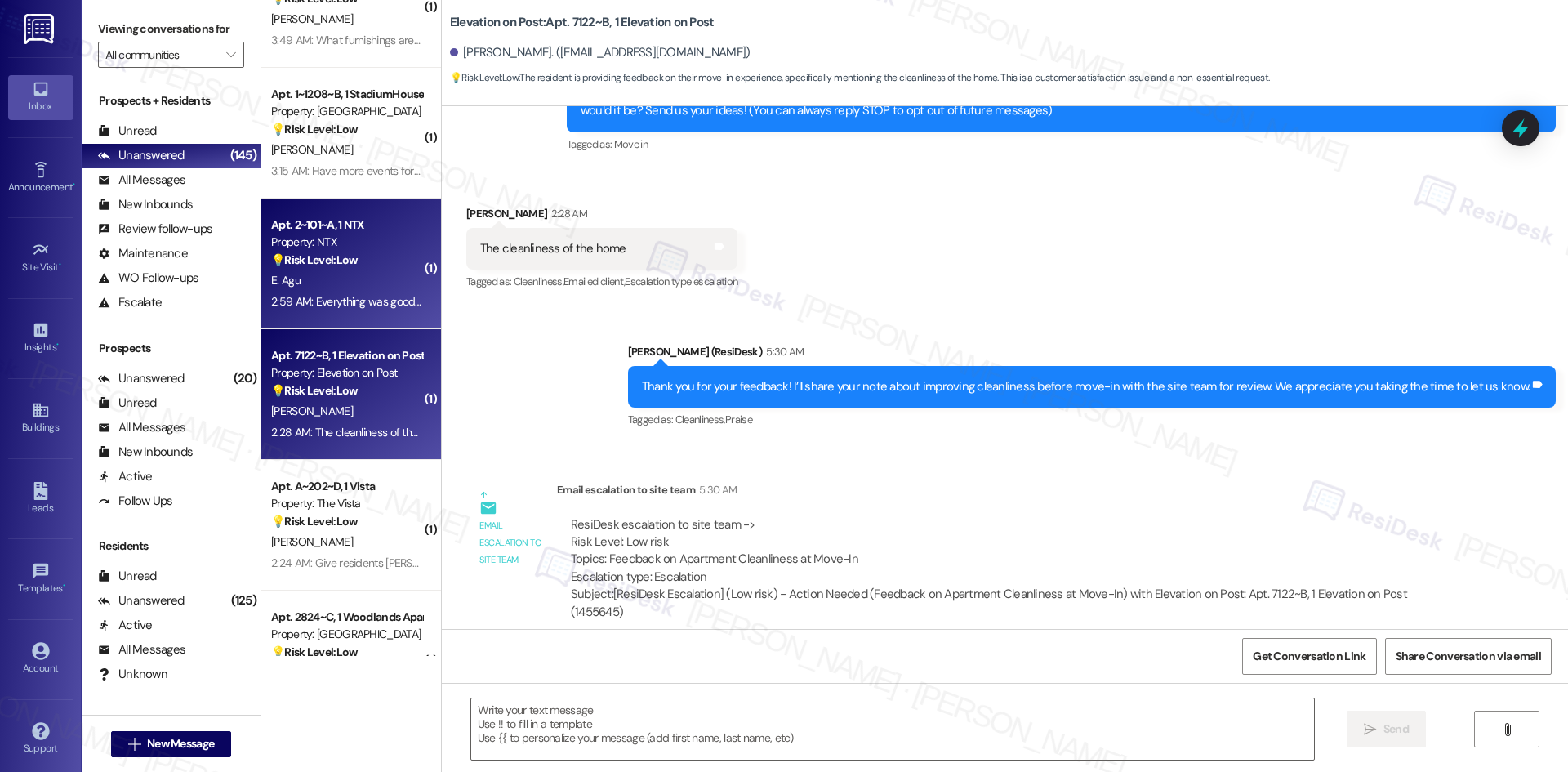
click at [333, 293] on div "2:59 AM: Everything was good as far as moving in. But an earlier move in date w…" at bounding box center [347, 302] width 154 height 20
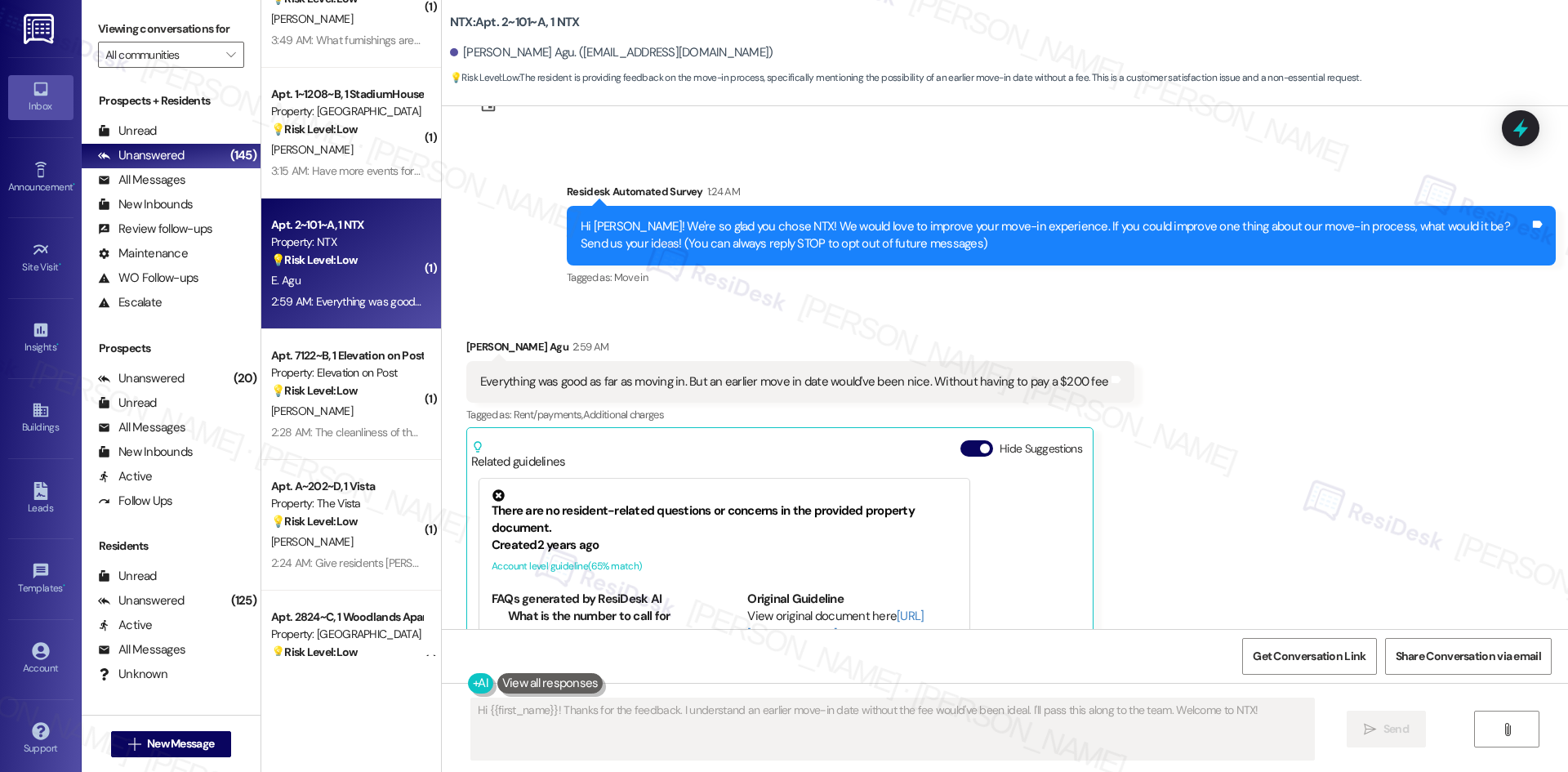
scroll to position [66, 0]
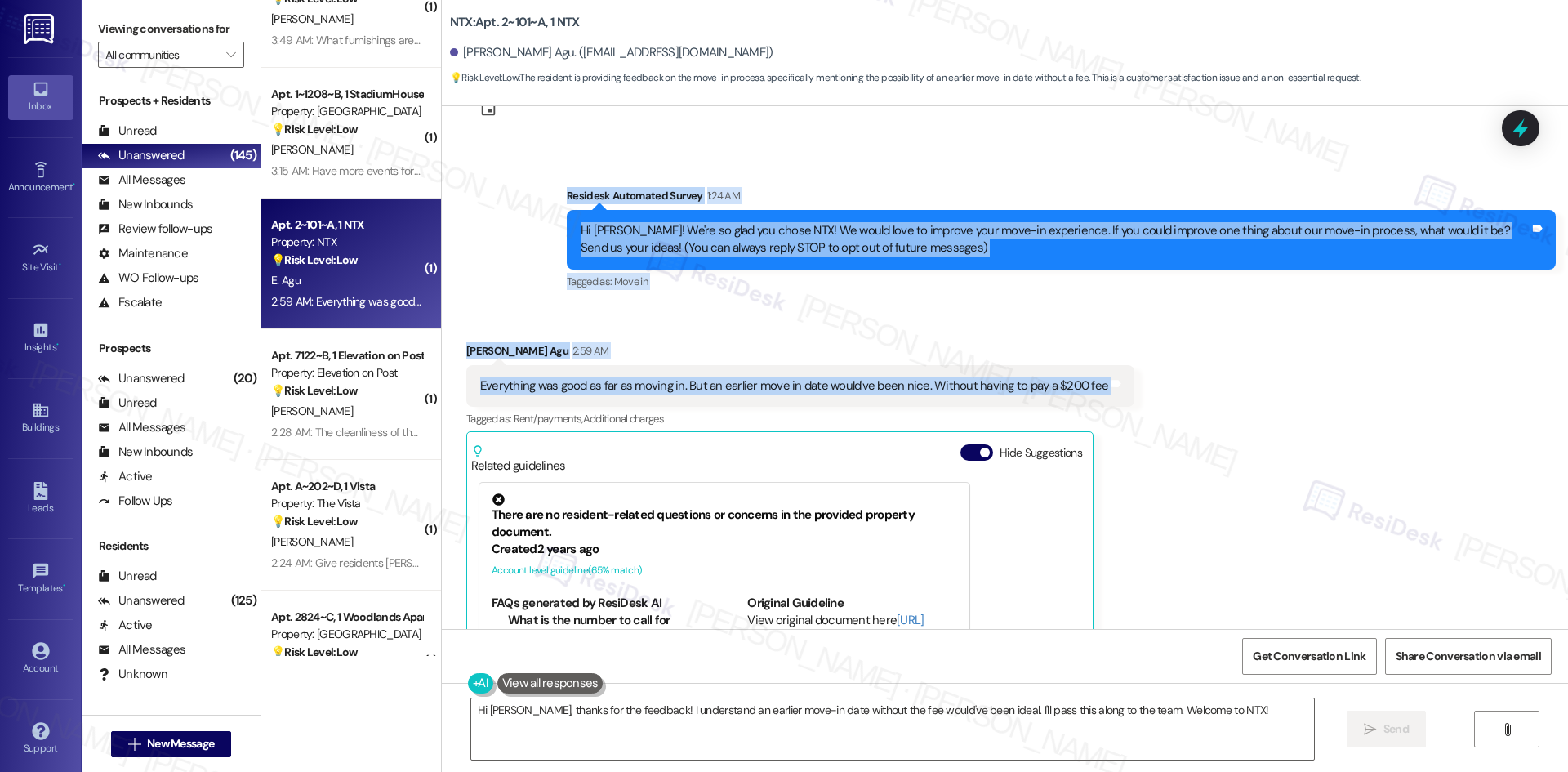
drag, startPoint x: 541, startPoint y: 192, endPoint x: 1190, endPoint y: 396, distance: 680.3
click at [1190, 396] on div "Lease started [DATE] 8:00 AM Survey, sent via SMS Residesk Automated Survey 1:2…" at bounding box center [1004, 368] width 1126 height 523
copy div "Residesk Automated Survey 1:24 AM Hi [PERSON_NAME]! We're so glad you chose NTX…"
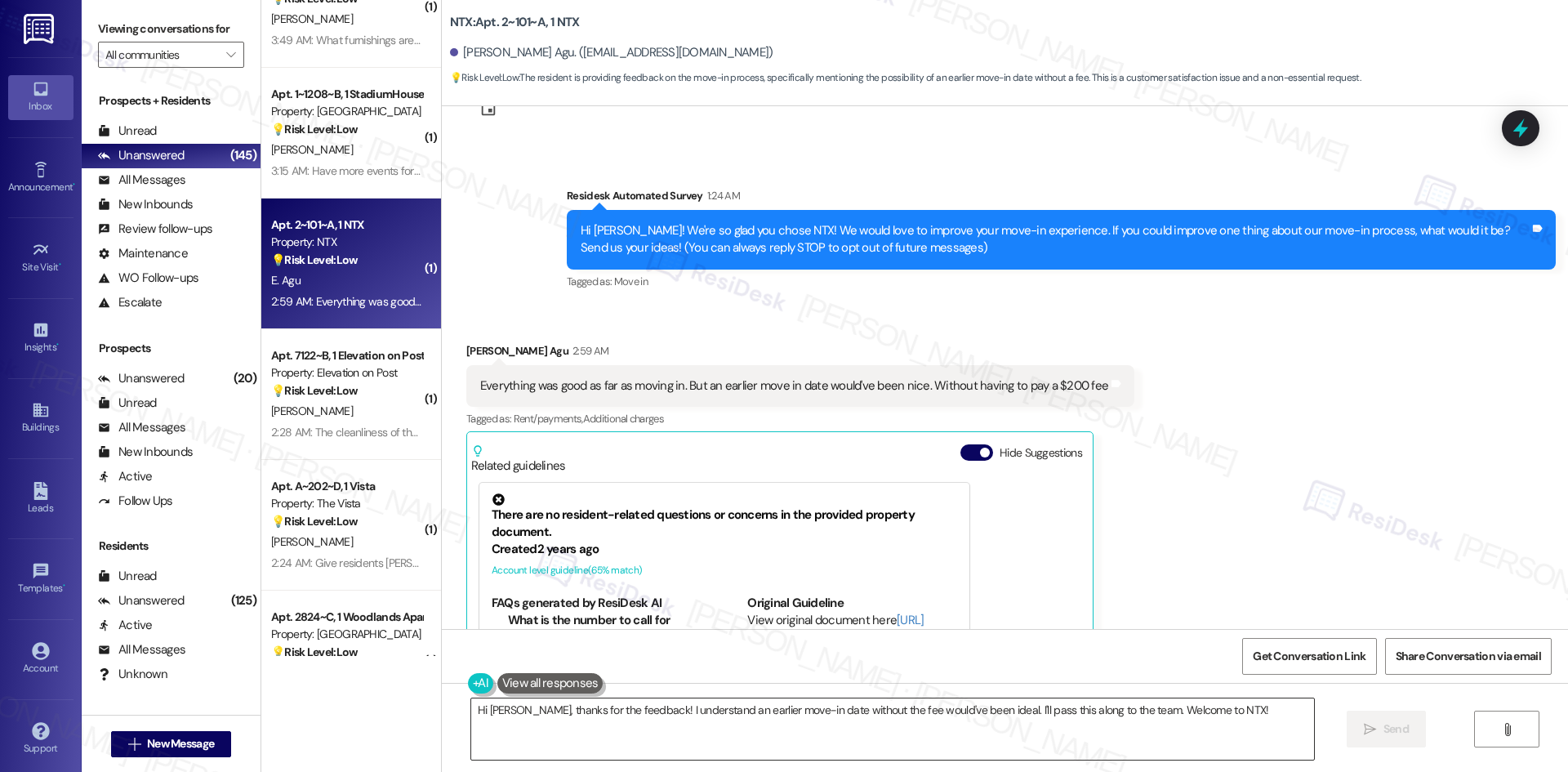
click at [816, 747] on textarea "Hi [PERSON_NAME], thanks for the feedback! I understand an earlier move-in date…" at bounding box center [892, 729] width 843 height 61
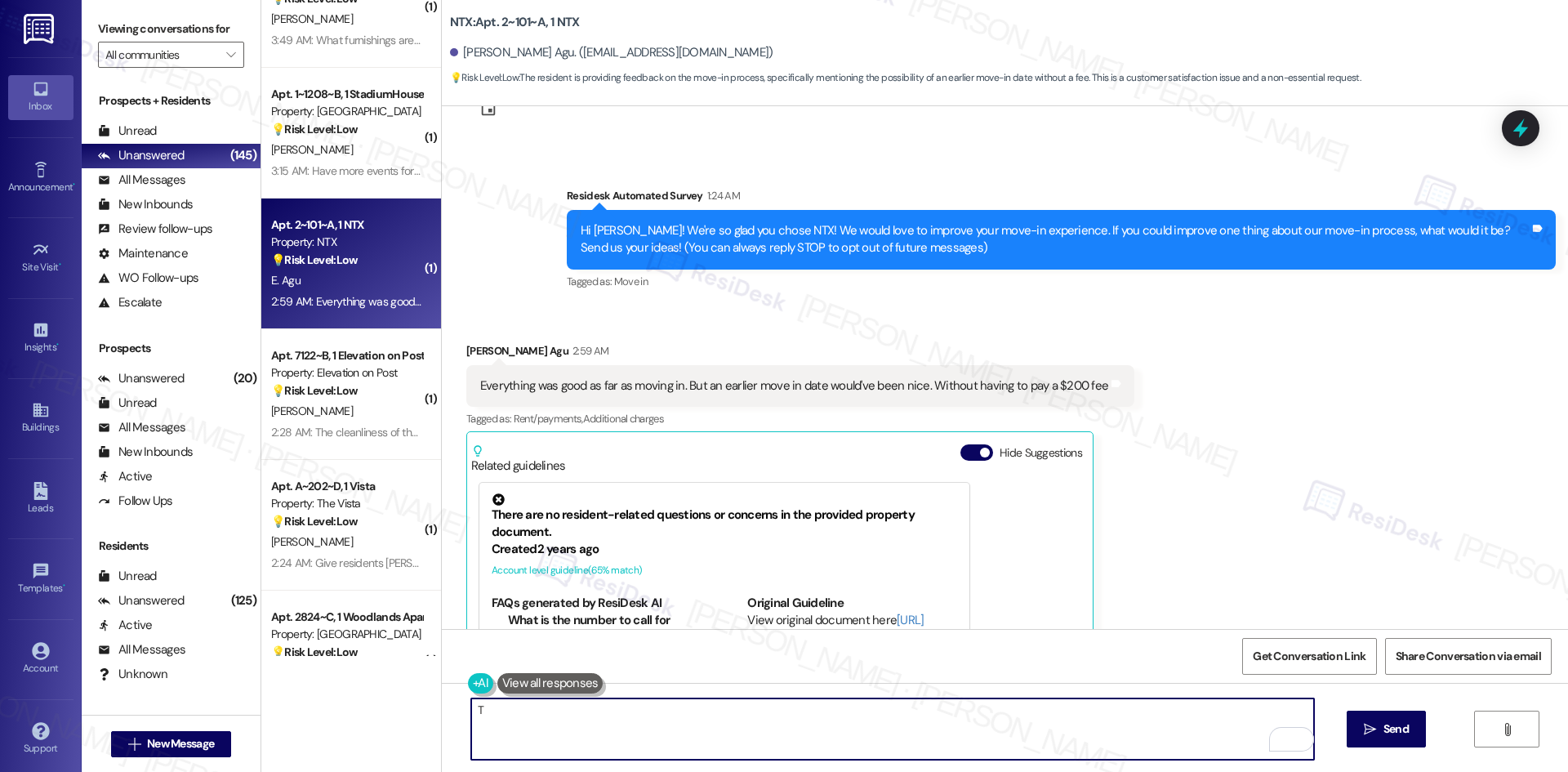
paste textarea "[PERSON_NAME] you for your feedback! I’m glad to hear your move-in went well ov…"
type textarea "Thank you for your feedback! I’m glad to hear your move-in went well overall. I…"
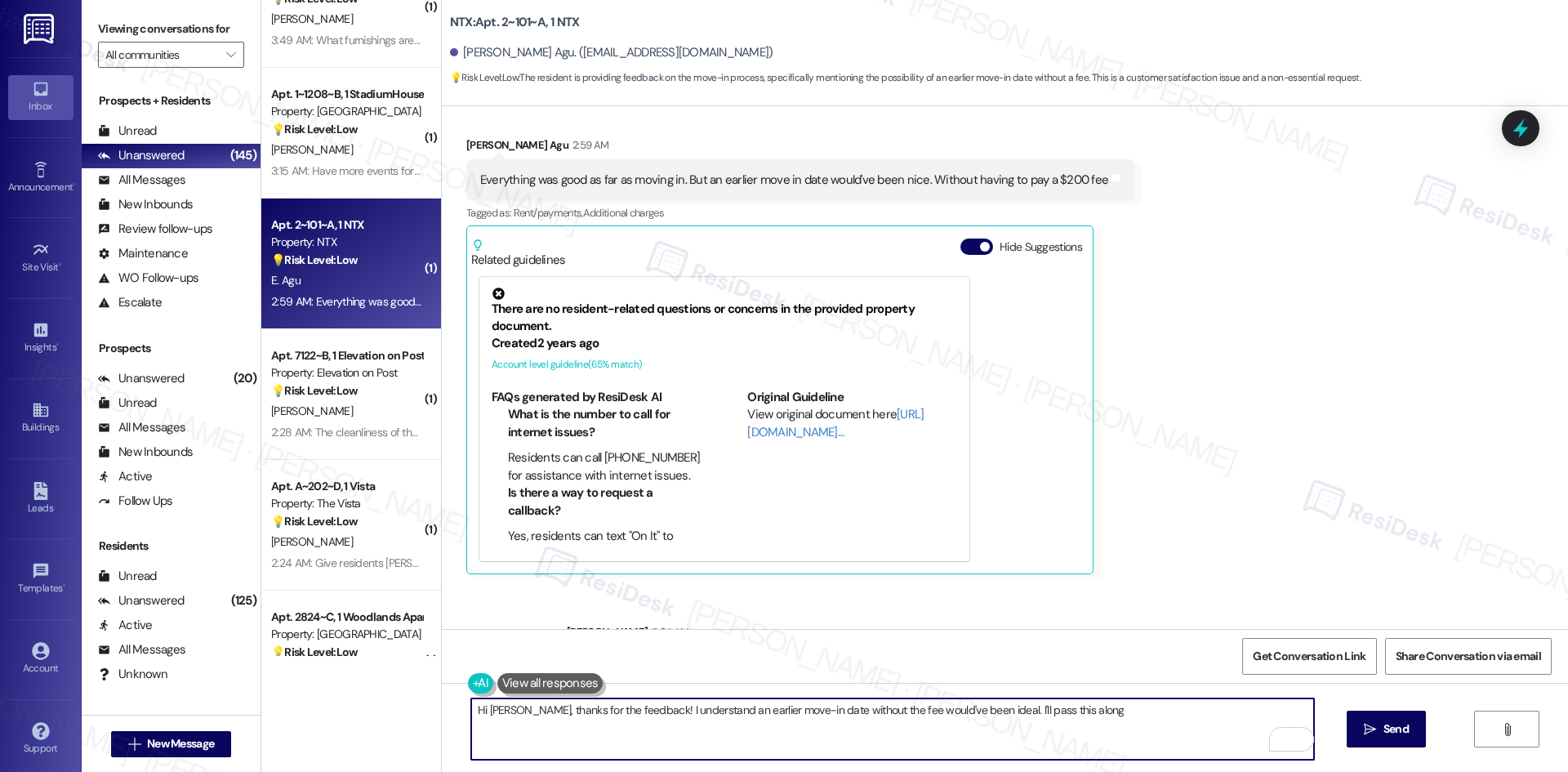
scroll to position [361, 0]
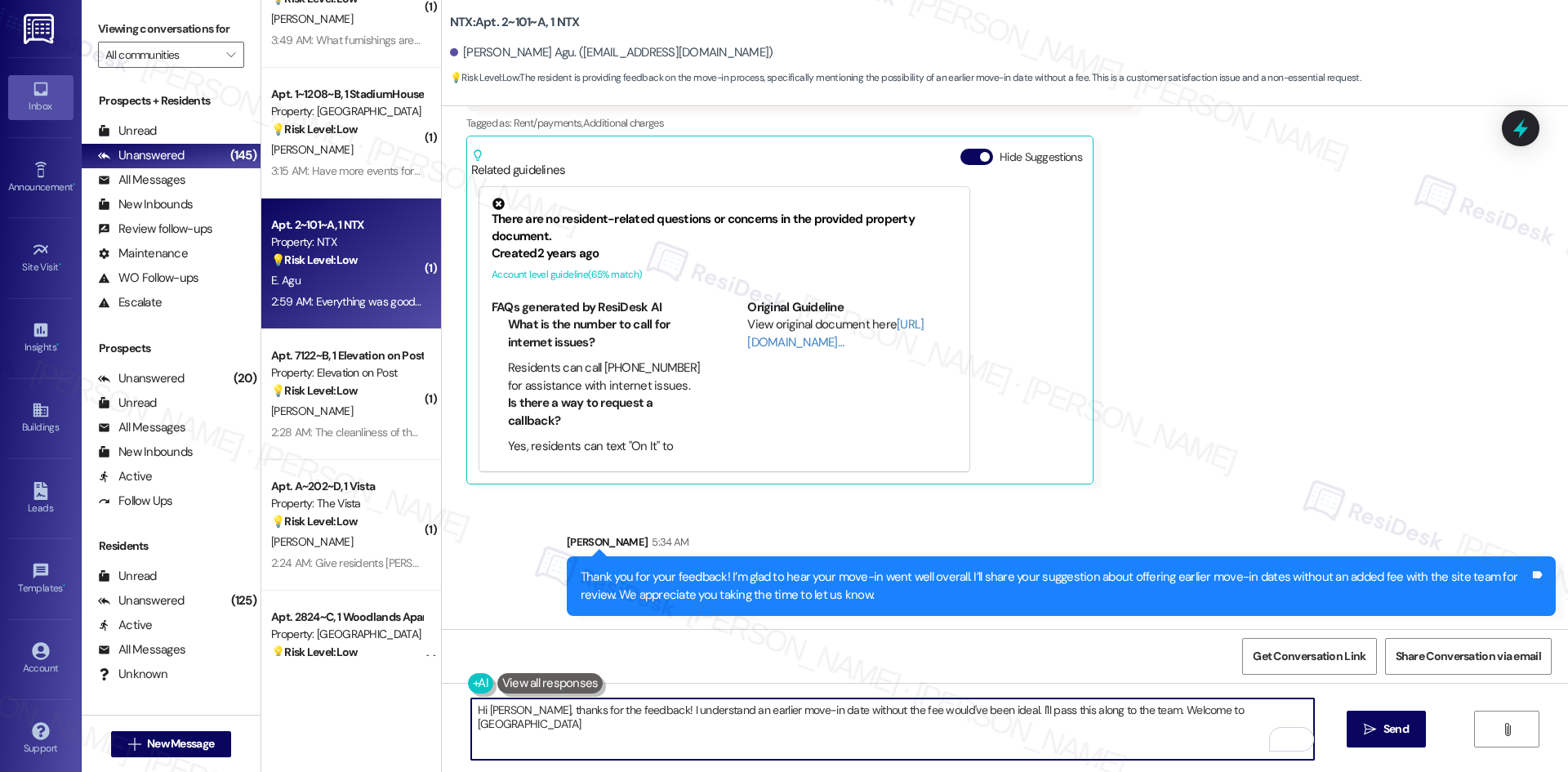
type textarea "Hi [PERSON_NAME], thanks for the feedback! I understand an earlier move-in date…"
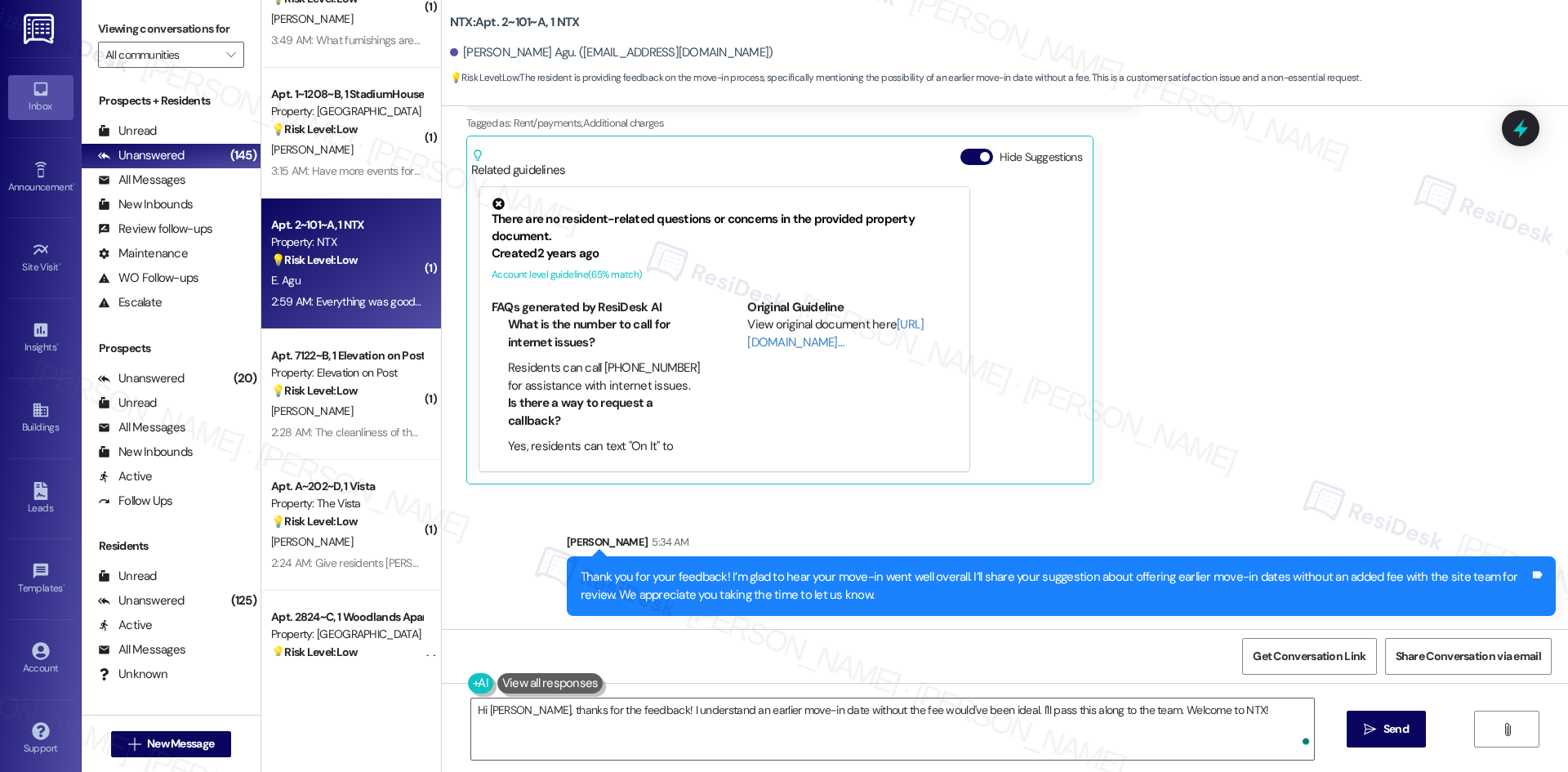
click at [1263, 503] on div "Sent via SMS [PERSON_NAME] 5:34 AM Thank you for your feedback! I’m glad to hea…" at bounding box center [1004, 562] width 1126 height 131
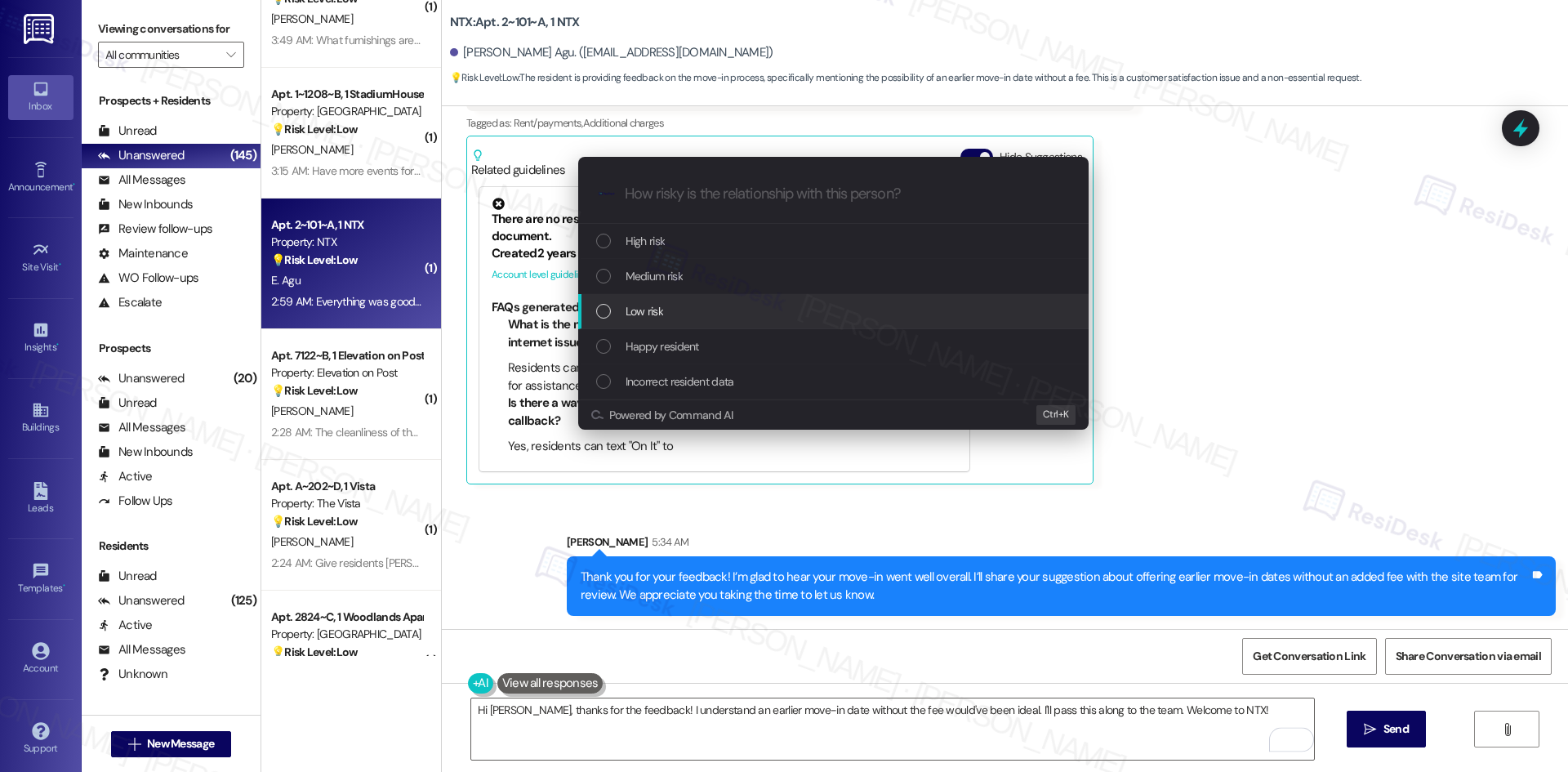
click at [767, 306] on div "Low risk" at bounding box center [835, 311] width 478 height 18
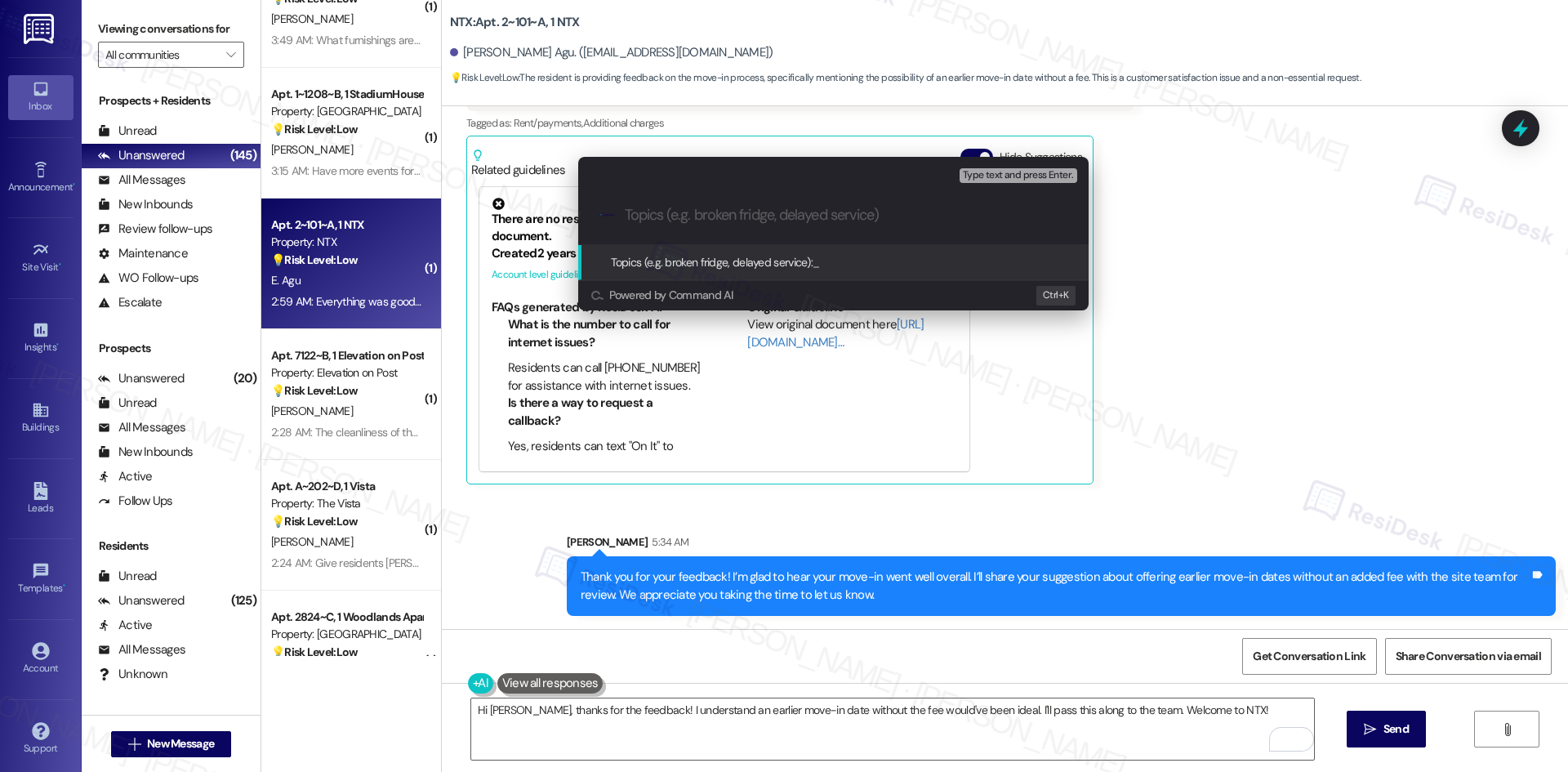
click at [673, 217] on input "Topics (e.g. broken fridge, delayed service)" at bounding box center [846, 215] width 443 height 17
paste input "Feedback on Move-In Date Flexibility"
type input "Feedback on Move-In Date Flexibility"
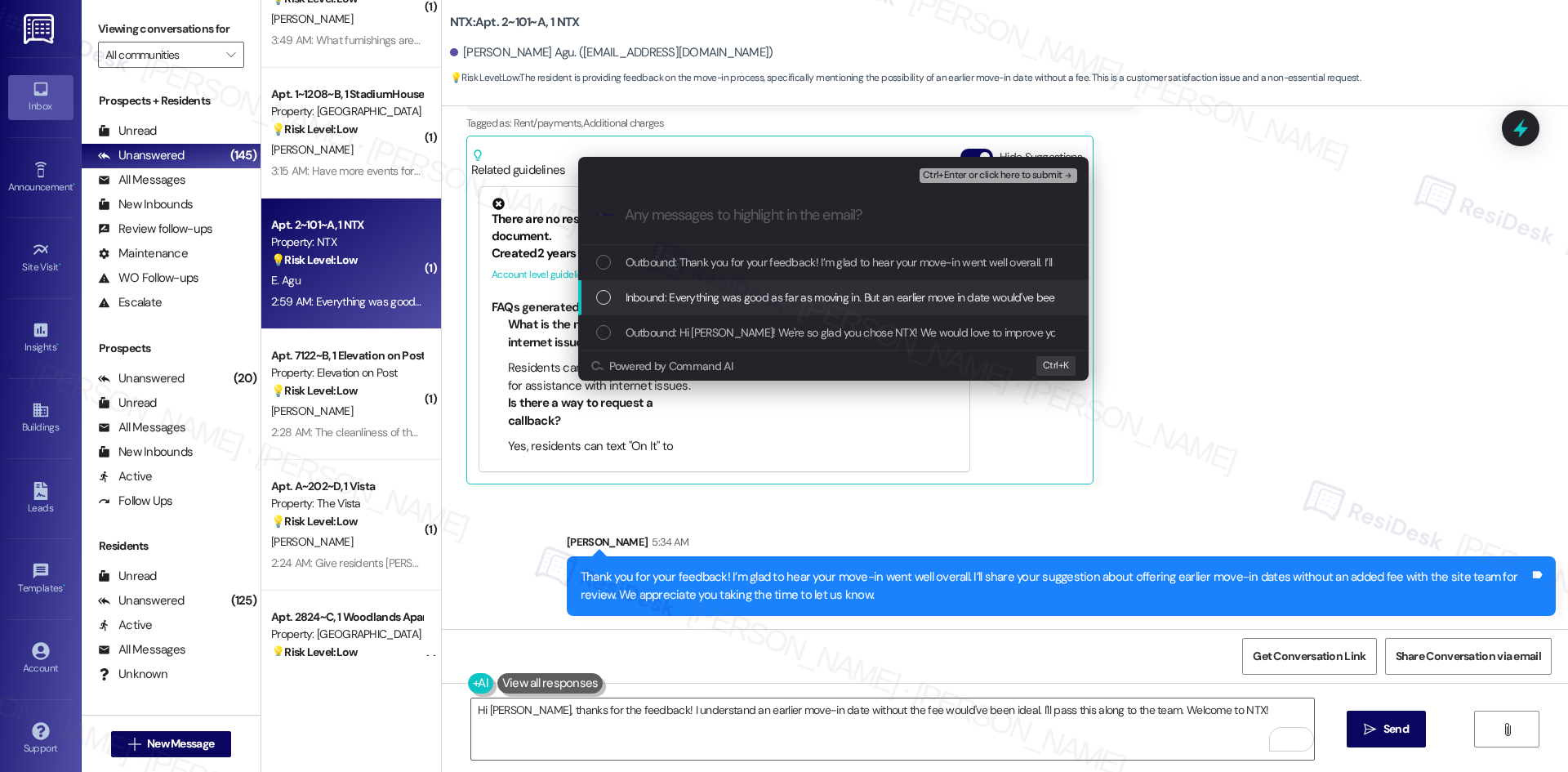
click at [690, 287] on div "Inbound: Everything was good as far as moving in. But an earlier move in date w…" at bounding box center [833, 297] width 510 height 35
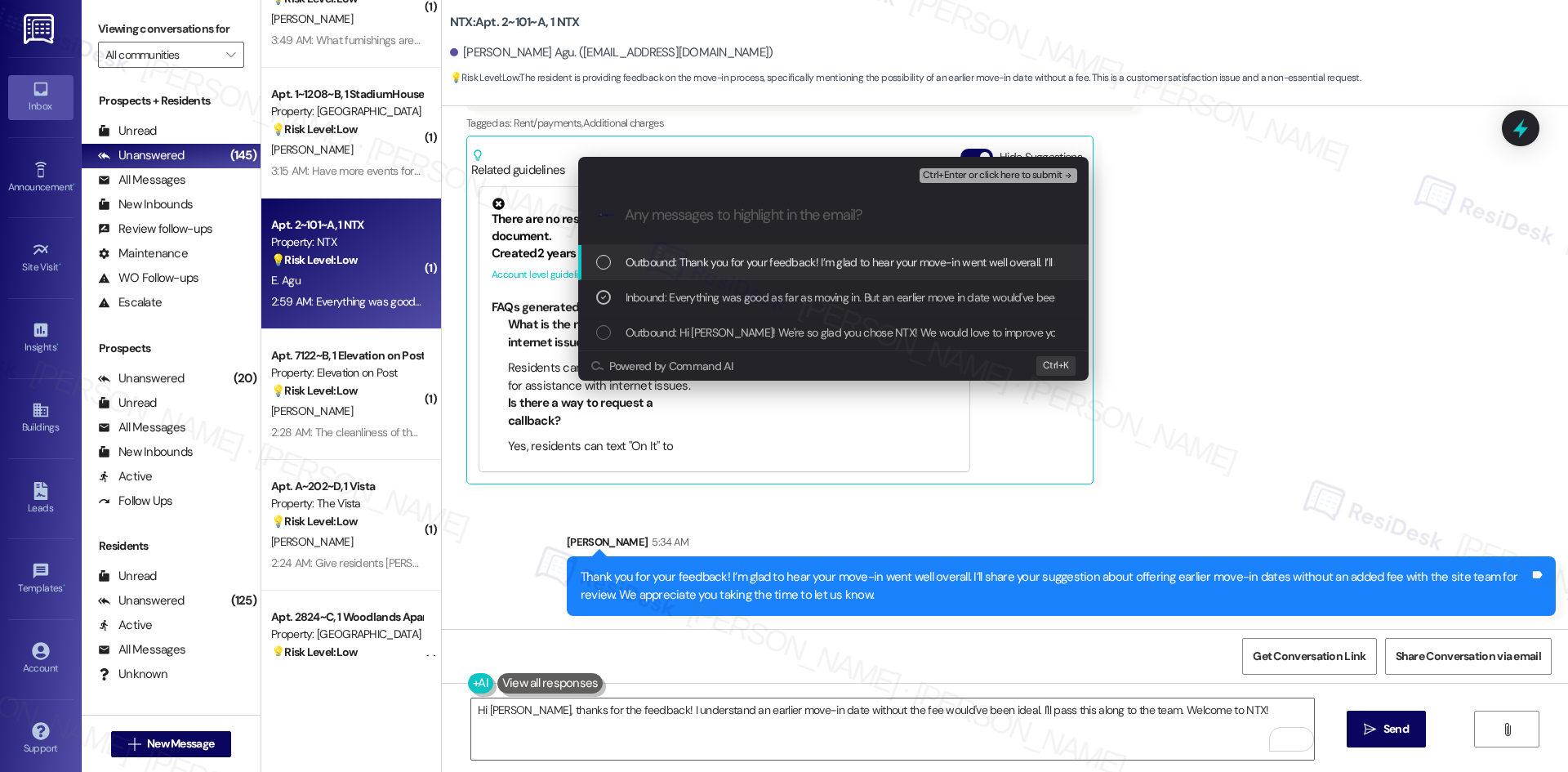
click at [1058, 173] on span "Ctrl+Enter or click here to submit" at bounding box center [992, 175] width 139 height 11
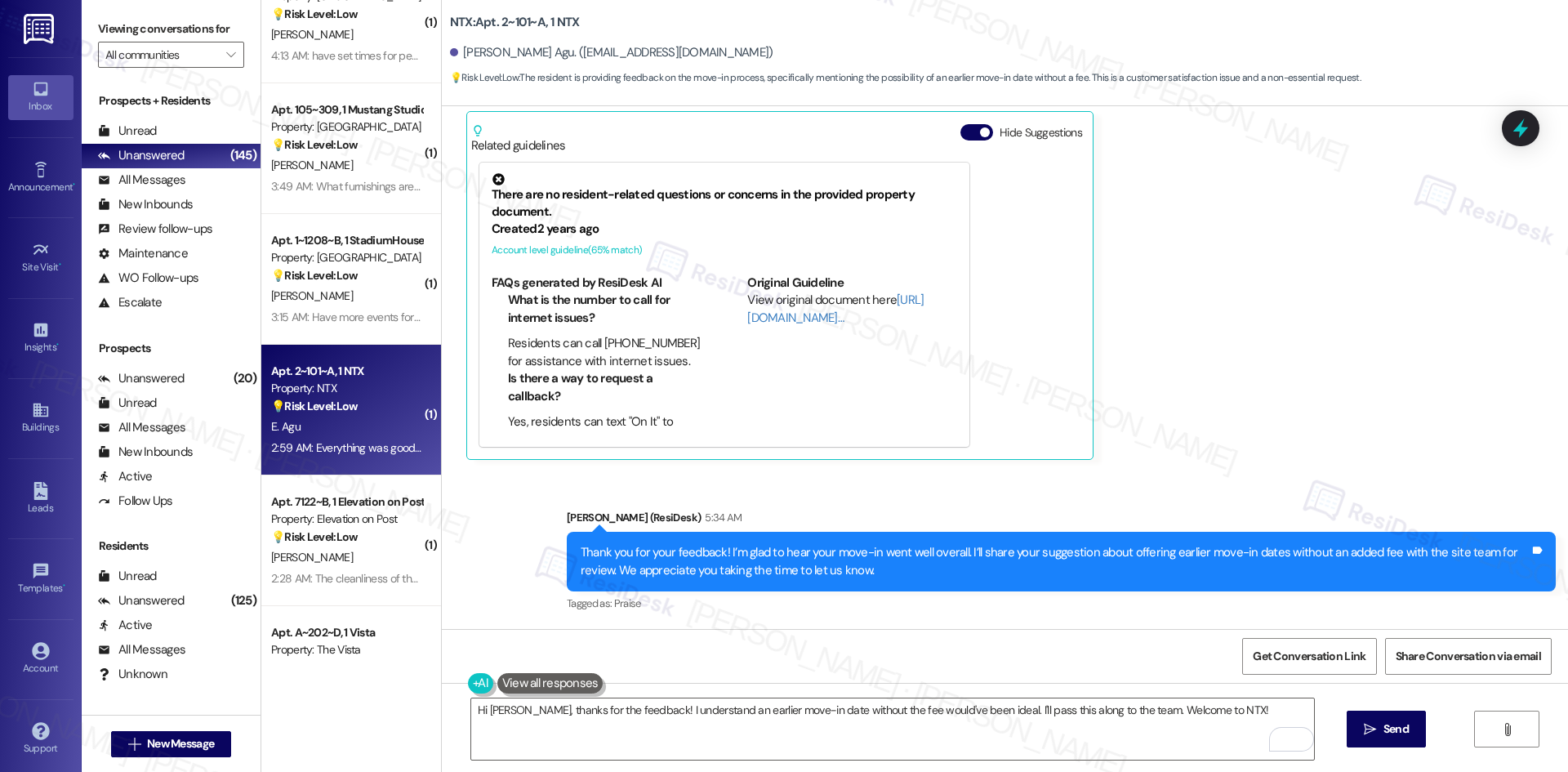
scroll to position [4735, 0]
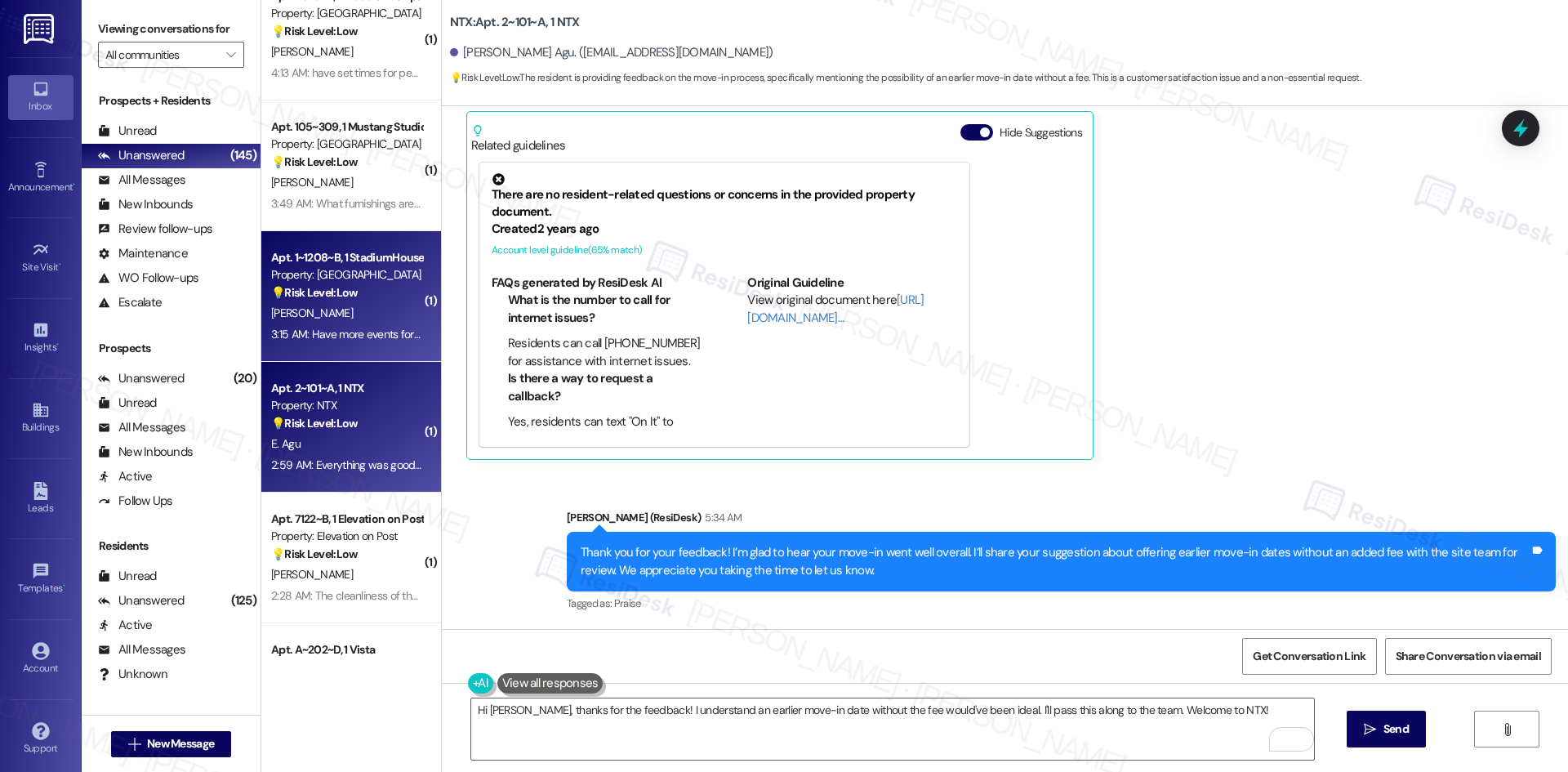
click at [348, 317] on div "[PERSON_NAME]" at bounding box center [347, 313] width 154 height 20
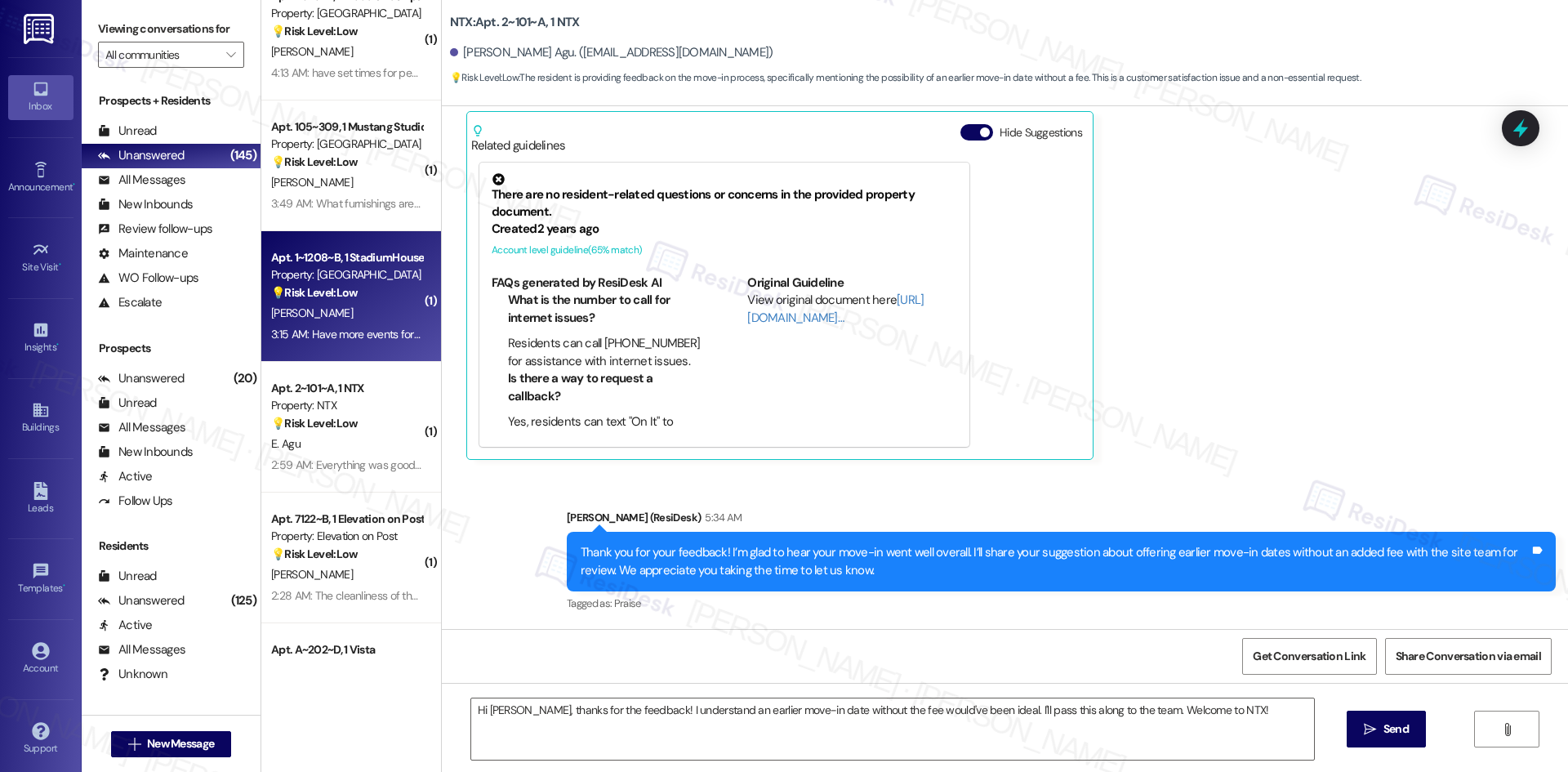
type textarea "Fetching suggested responses. Please feel free to read through the conversation…"
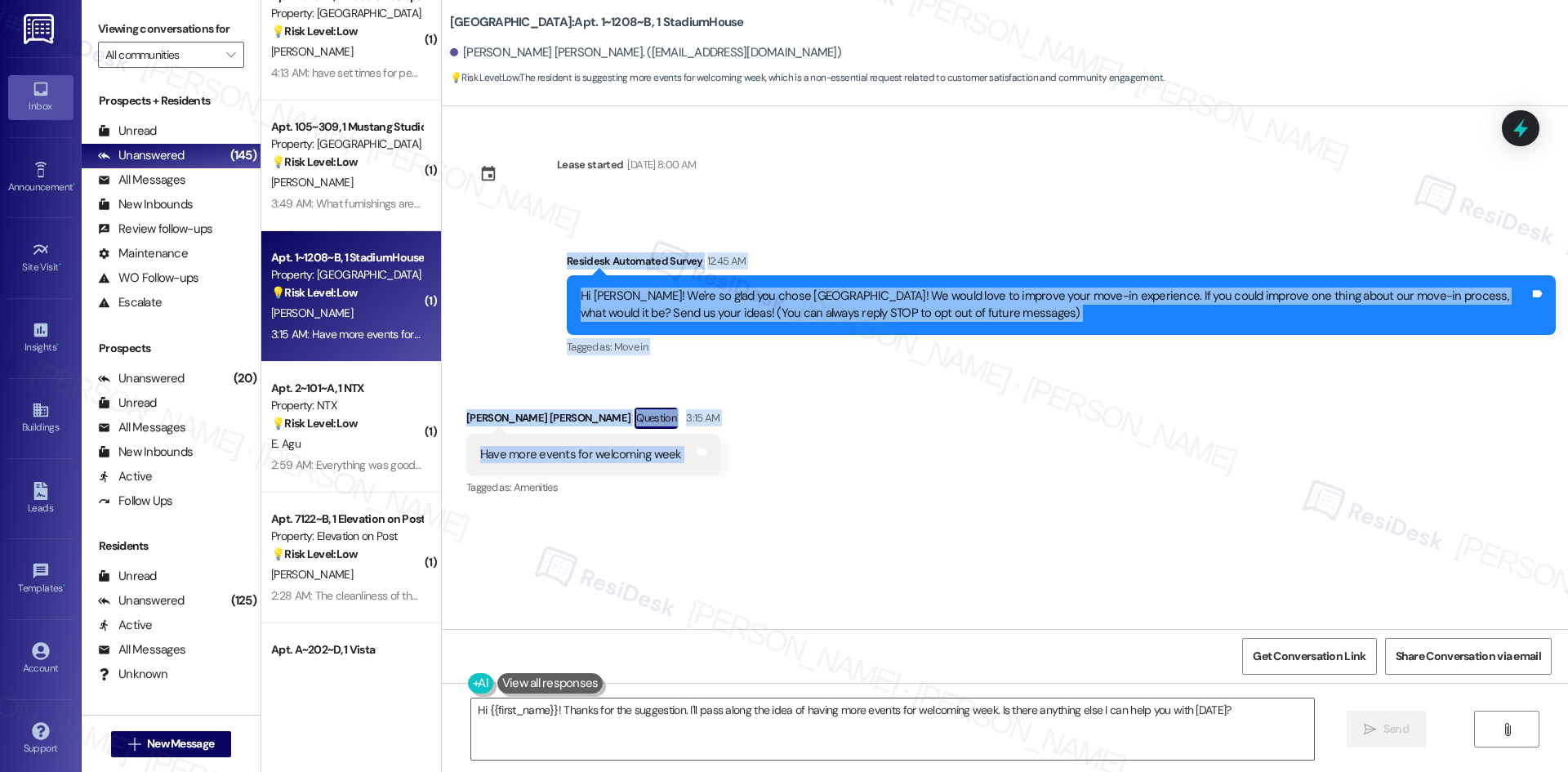
drag, startPoint x: 532, startPoint y: 252, endPoint x: 756, endPoint y: 443, distance: 294.4
click at [756, 443] on div "Lease started [DATE] 8:00 AM Survey, sent via SMS Residesk Automated Survey 12:…" at bounding box center [1004, 368] width 1126 height 523
copy div "Residesk Automated Survey 12:45 AM Hi [PERSON_NAME]! We're so glad you chose [G…"
click at [732, 434] on div "Received via SMS [PERSON_NAME] [PERSON_NAME] Question 3:15 AM Have more events …" at bounding box center [1004, 442] width 1126 height 141
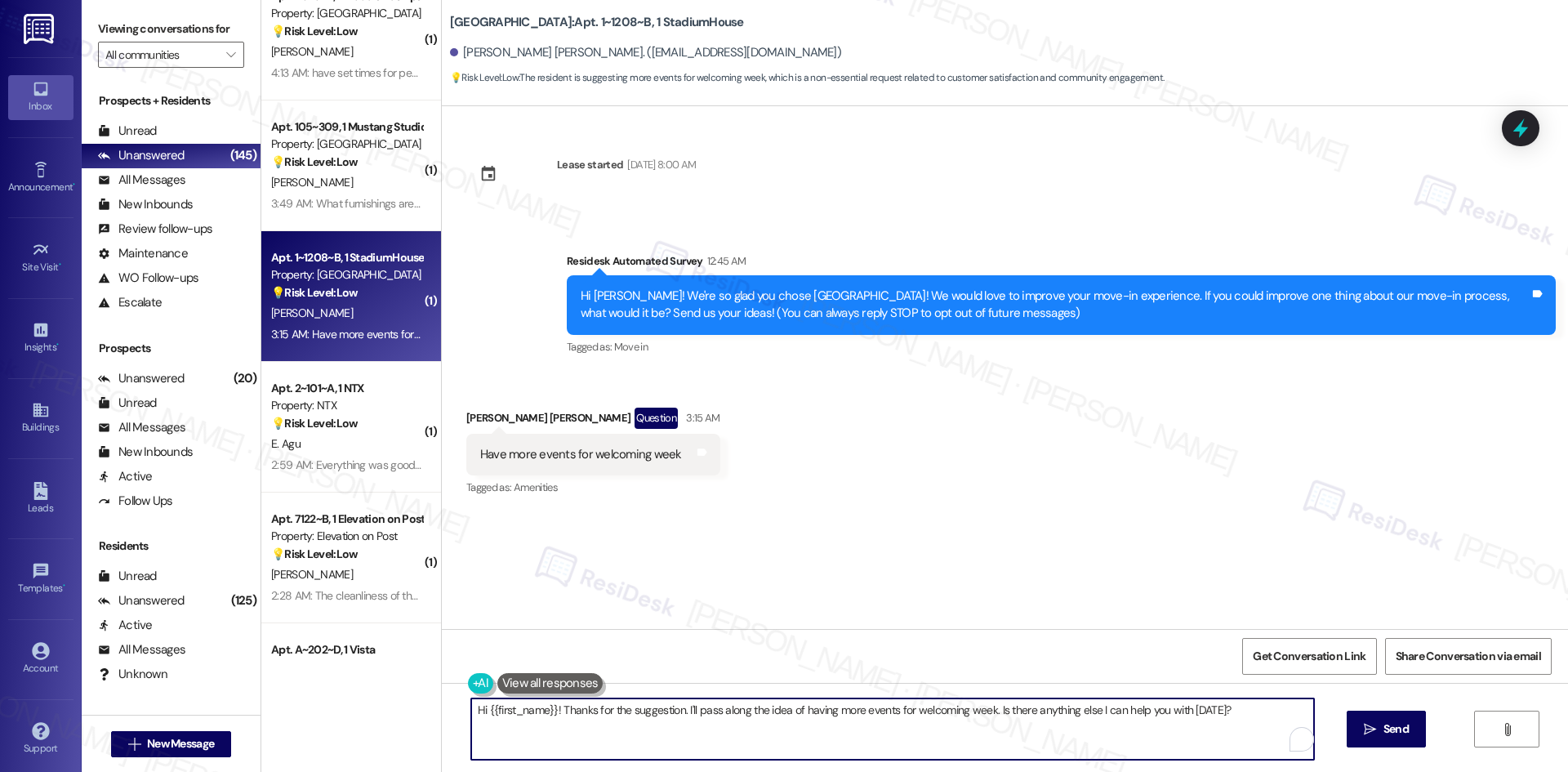
drag, startPoint x: 714, startPoint y: 723, endPoint x: 711, endPoint y: 709, distance: 14.3
click at [714, 724] on textarea "Hi {{first_name}}! Thanks for the suggestion. I'll pass along the idea of havin…" at bounding box center [892, 729] width 843 height 61
paste textarea "[PERSON_NAME] you for your feedback! I’ll share your suggestion about having mo…"
type textarea "Thank you for your feedback! I’ll share your suggestion about having more event…"
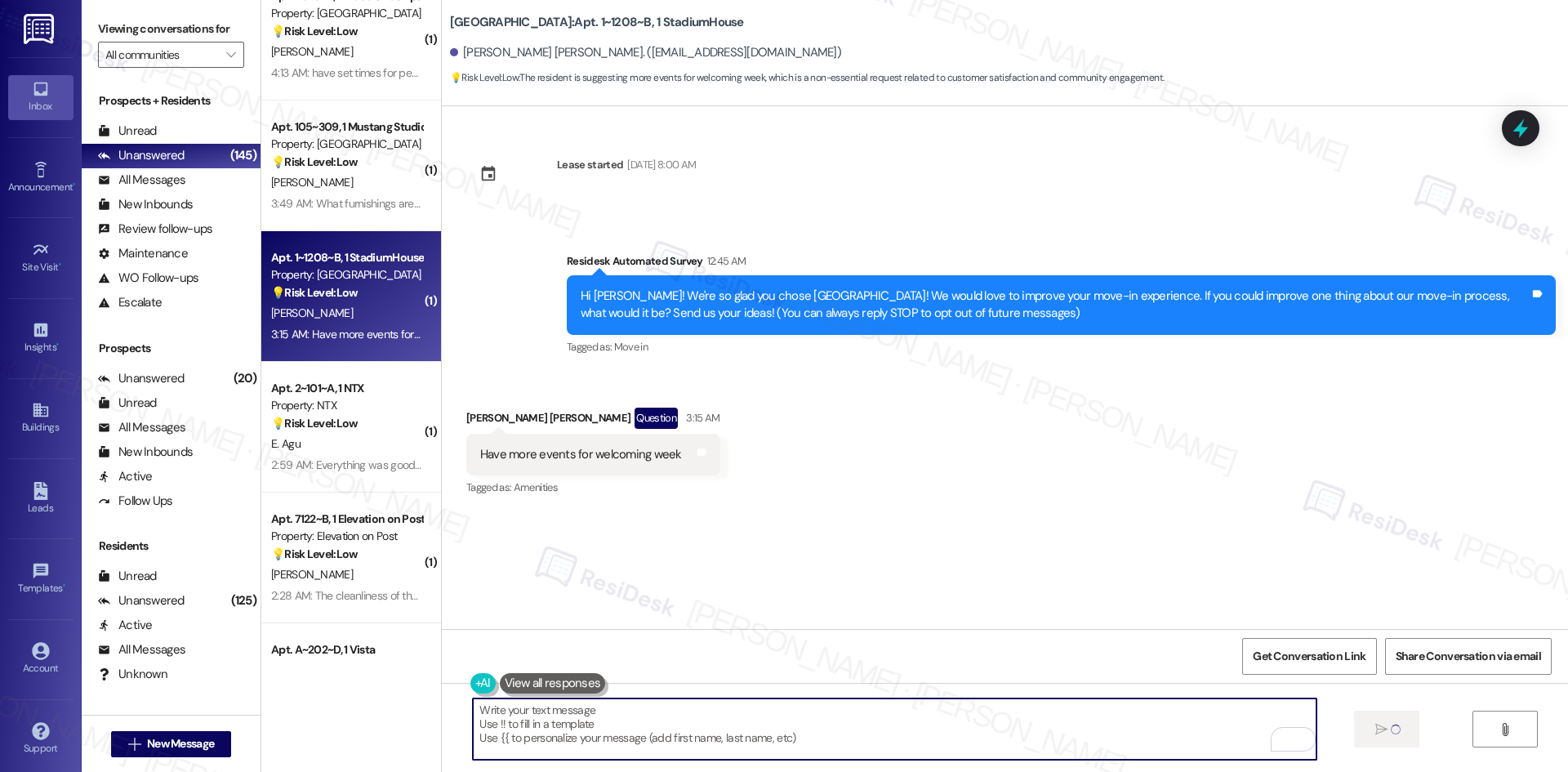
type textarea "Fetching suggested responses. Please feel free to read through the conversation…"
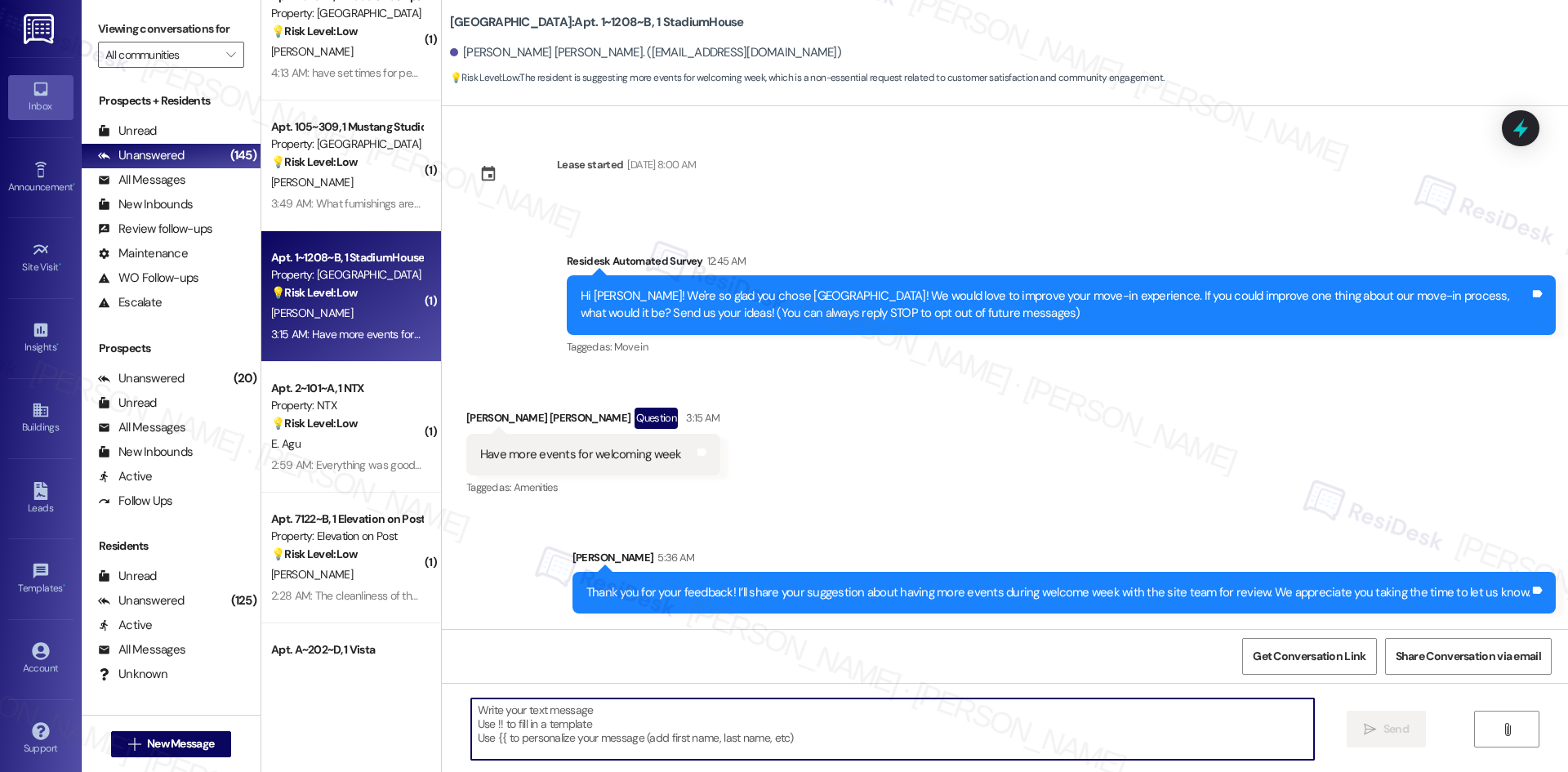
click at [1048, 493] on div "Received via SMS [PERSON_NAME] [PERSON_NAME] Question 3:15 AM Have more events …" at bounding box center [1004, 442] width 1126 height 141
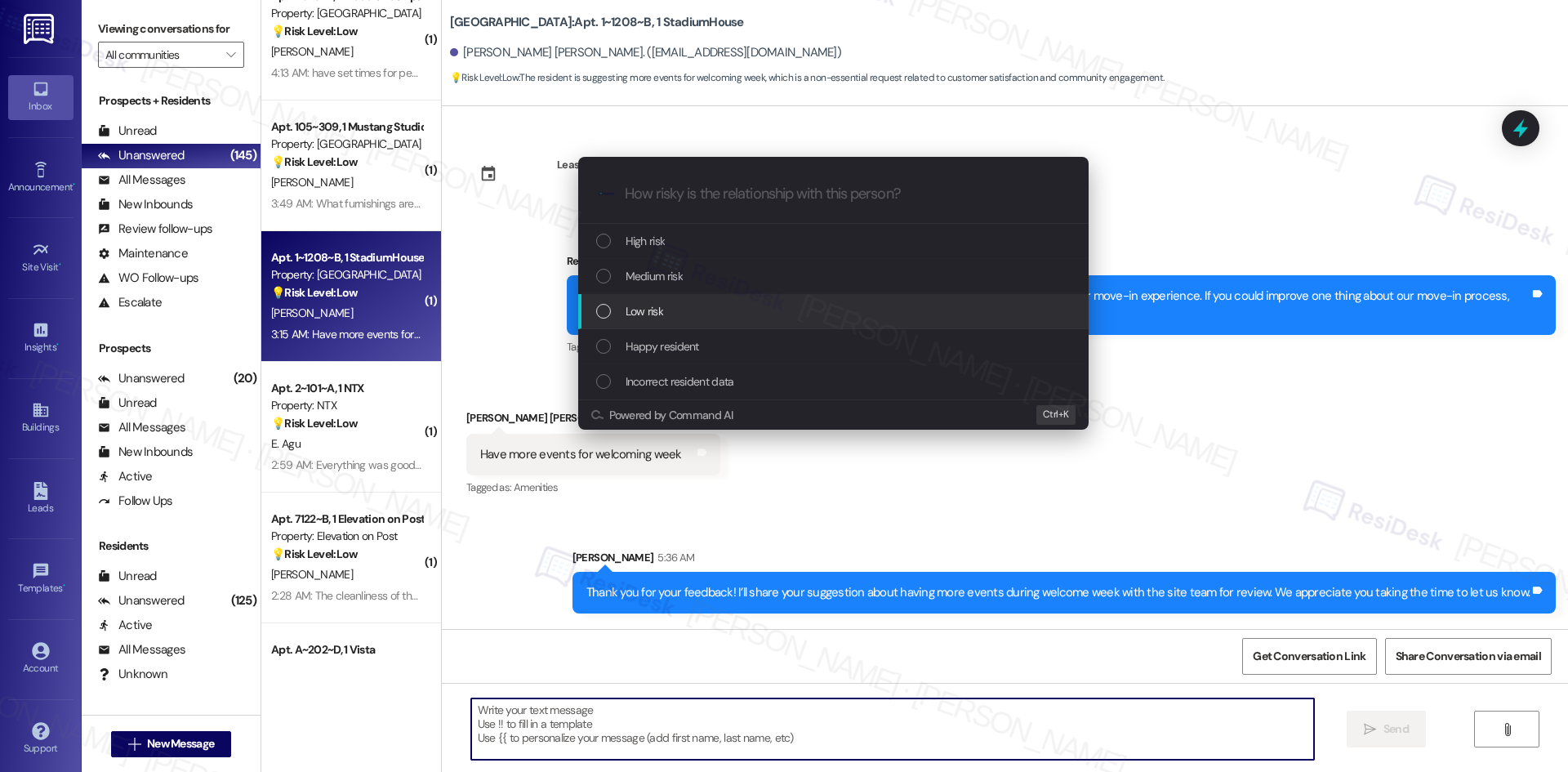
click at [664, 312] on div "Low risk" at bounding box center [835, 311] width 478 height 18
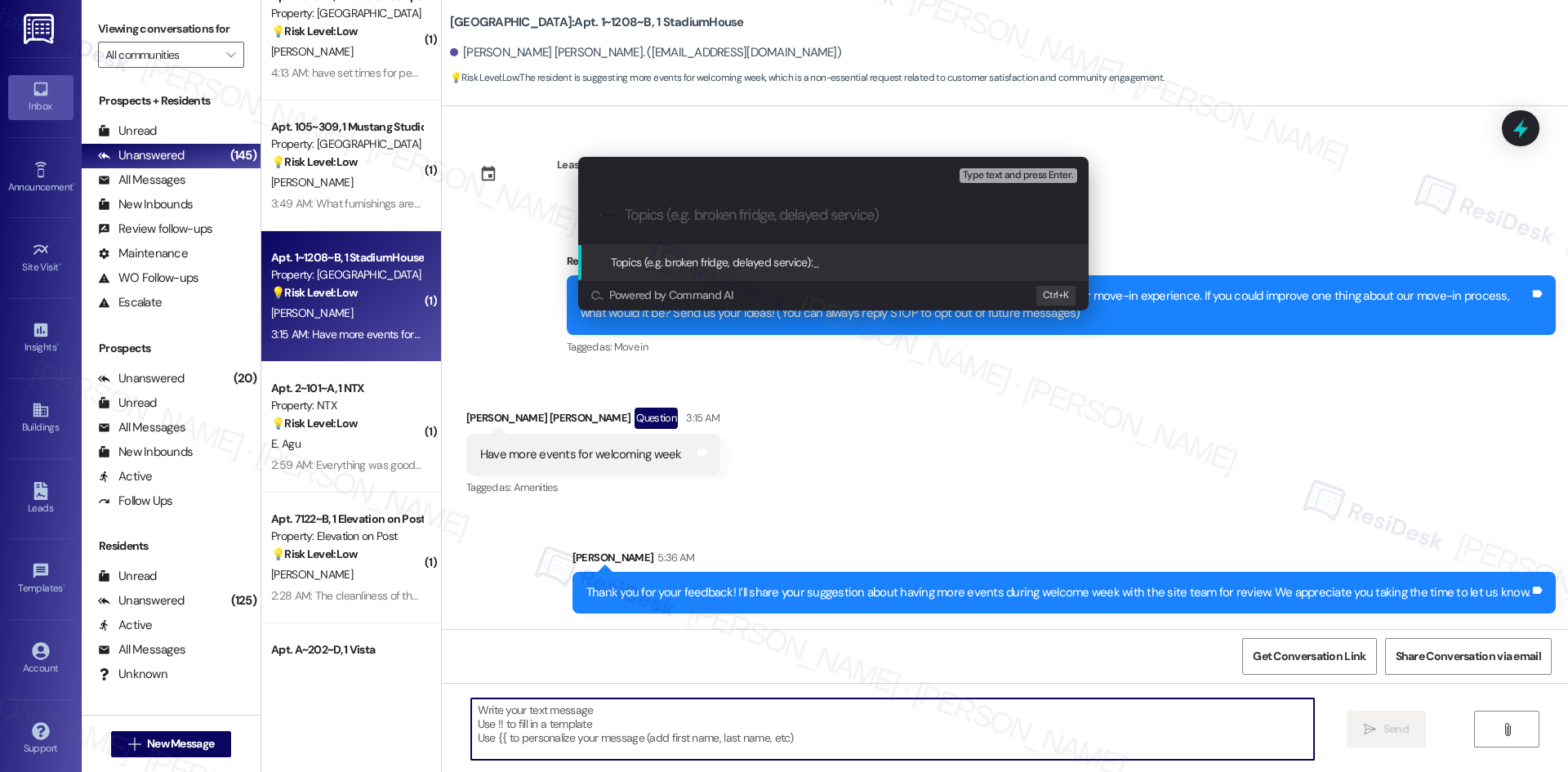
click at [875, 210] on input "Topics (e.g. broken fridge, delayed service)" at bounding box center [846, 215] width 443 height 17
paste input "Feedback on Welcome Week Events"
type input "Feedback on Welcome Week Events"
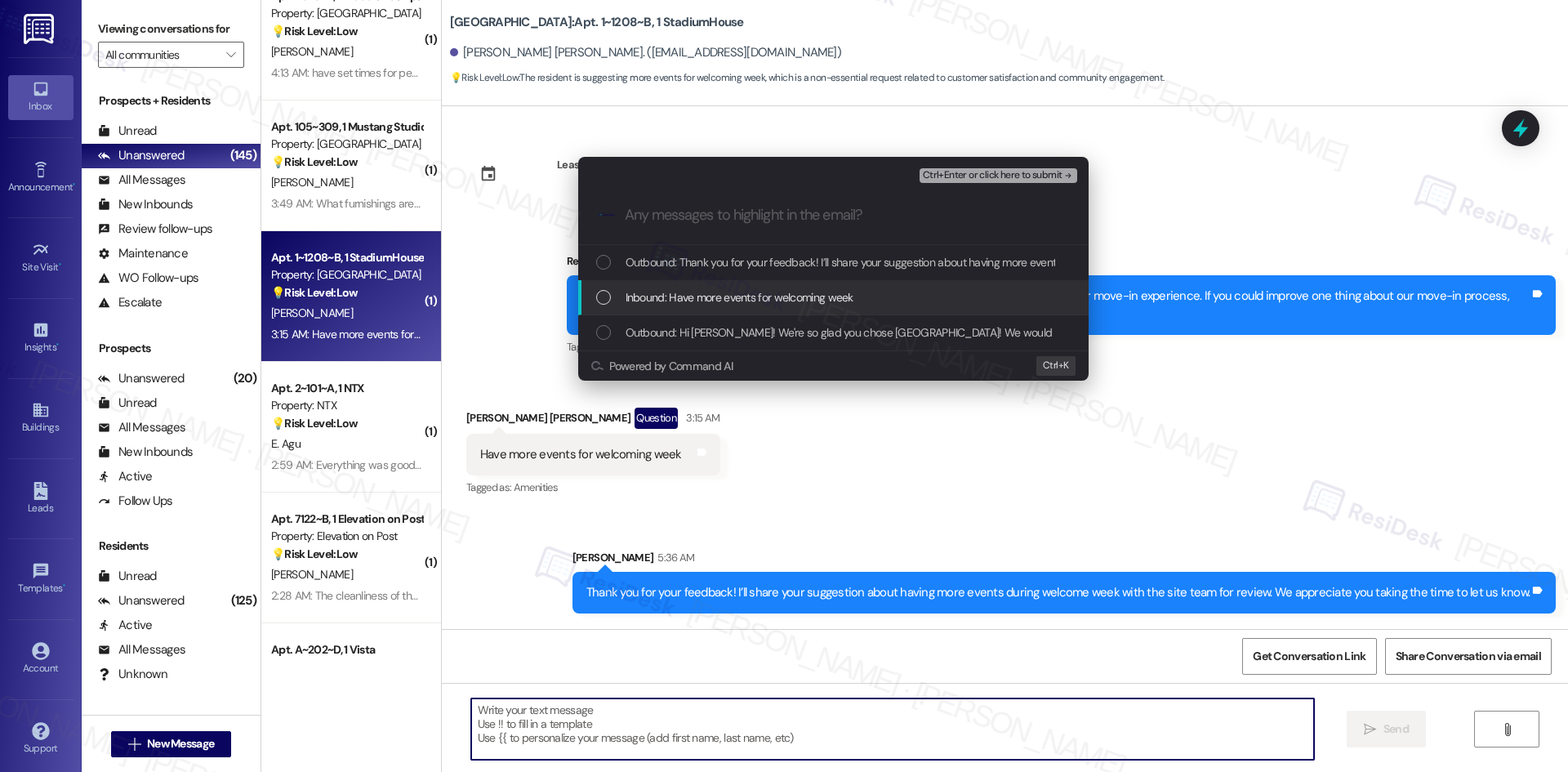
click at [845, 302] on span "Inbound: Have more events for welcoming week" at bounding box center [740, 297] width 228 height 18
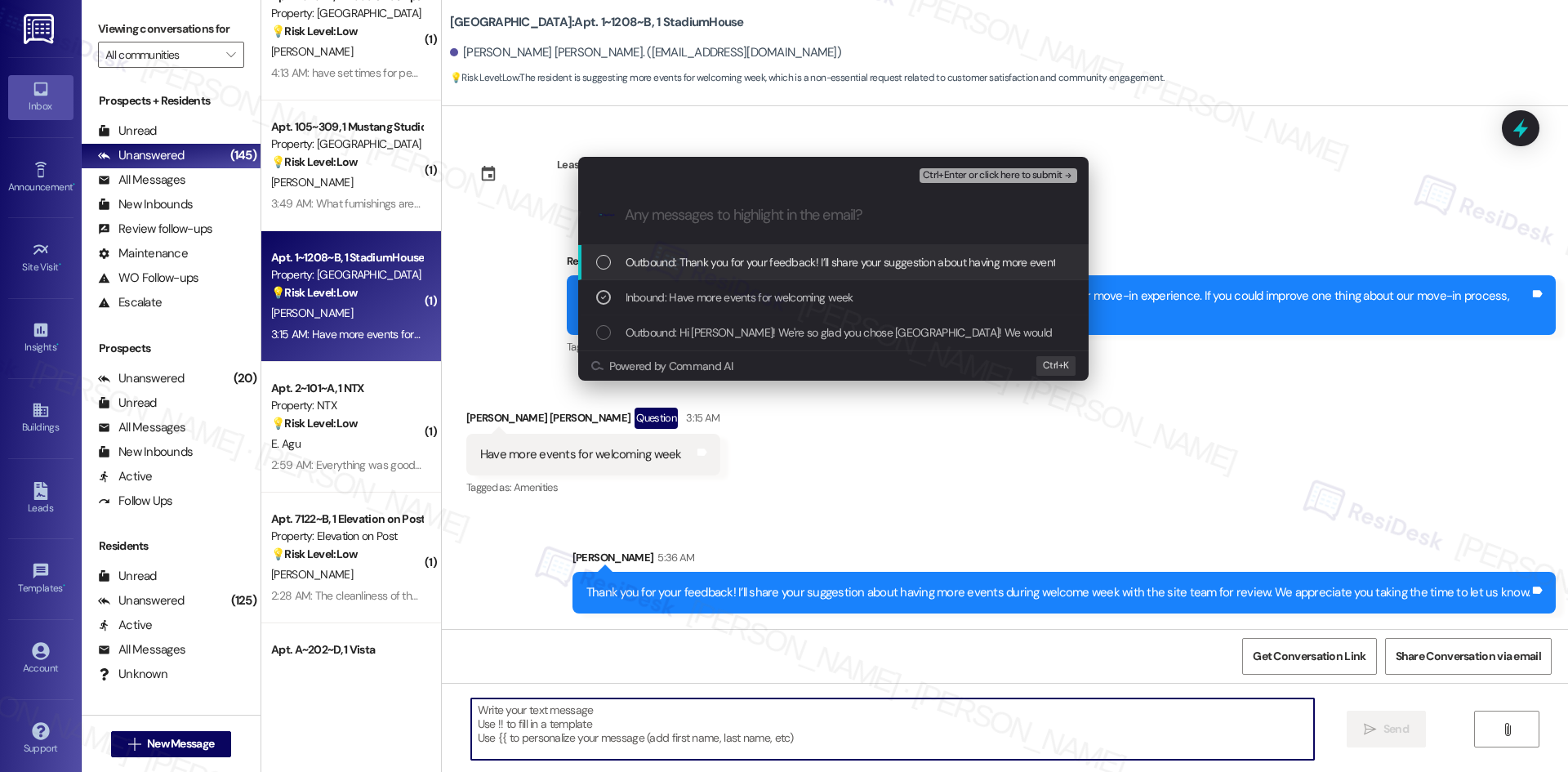
click at [1036, 170] on span "Ctrl+Enter or click here to submit" at bounding box center [992, 175] width 139 height 11
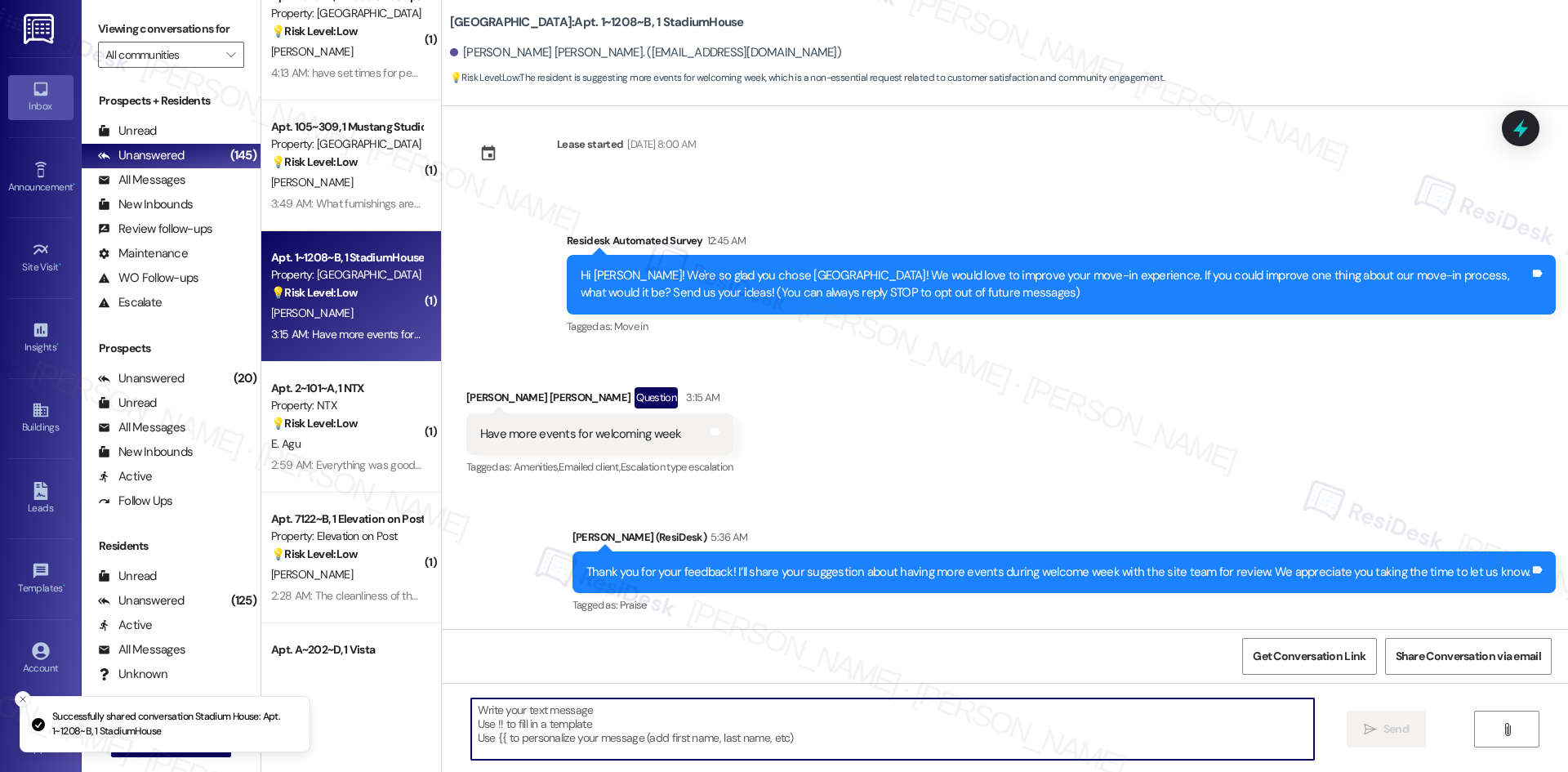
scroll to position [22, 0]
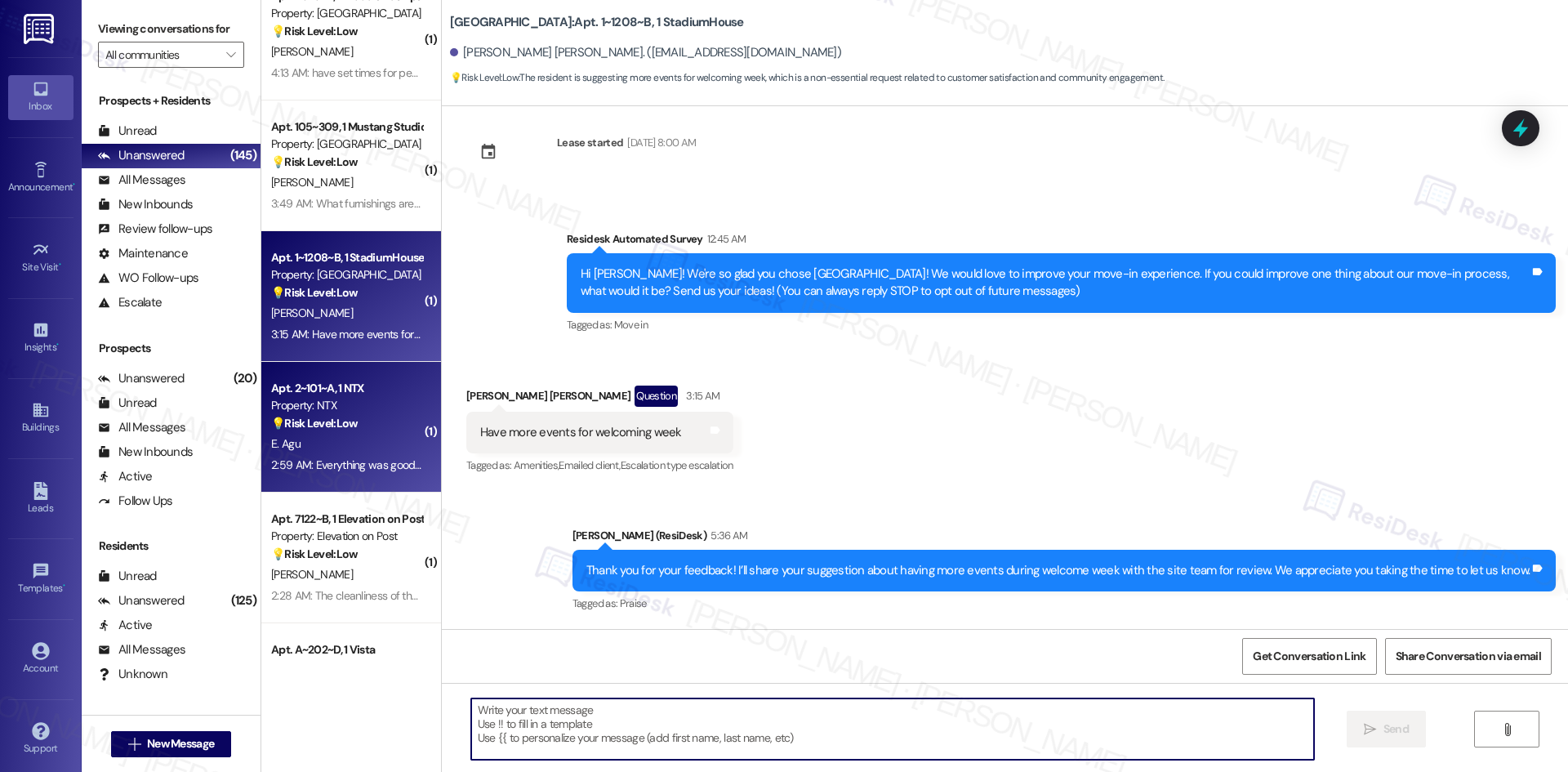
click at [338, 457] on div "2:59 AM: Everything was good as far as moving in. But an earlier move in date w…" at bounding box center [583, 465] width 625 height 15
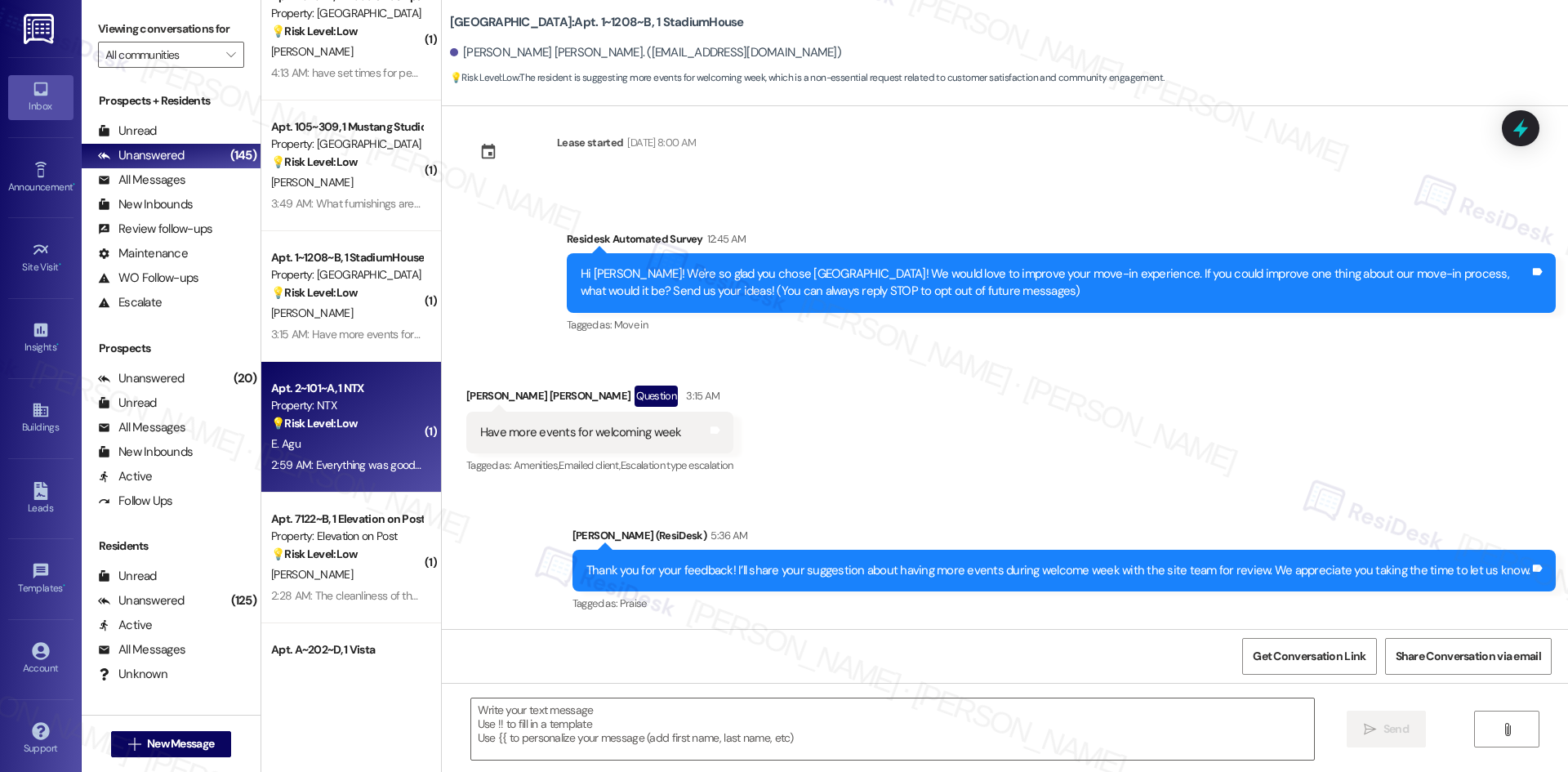
type textarea "Fetching suggested responses. Please feel free to read through the conversation…"
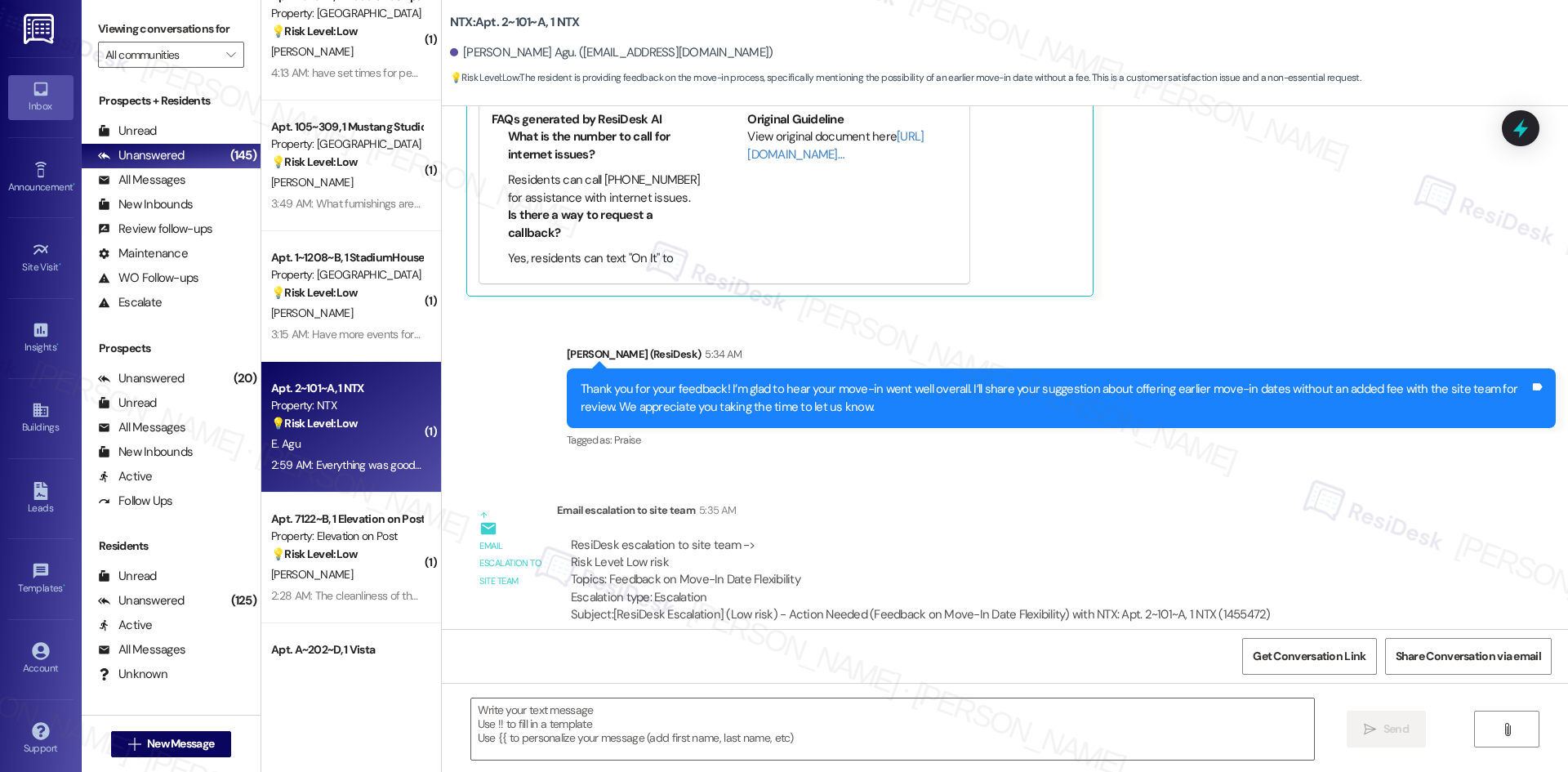
scroll to position [570, 0]
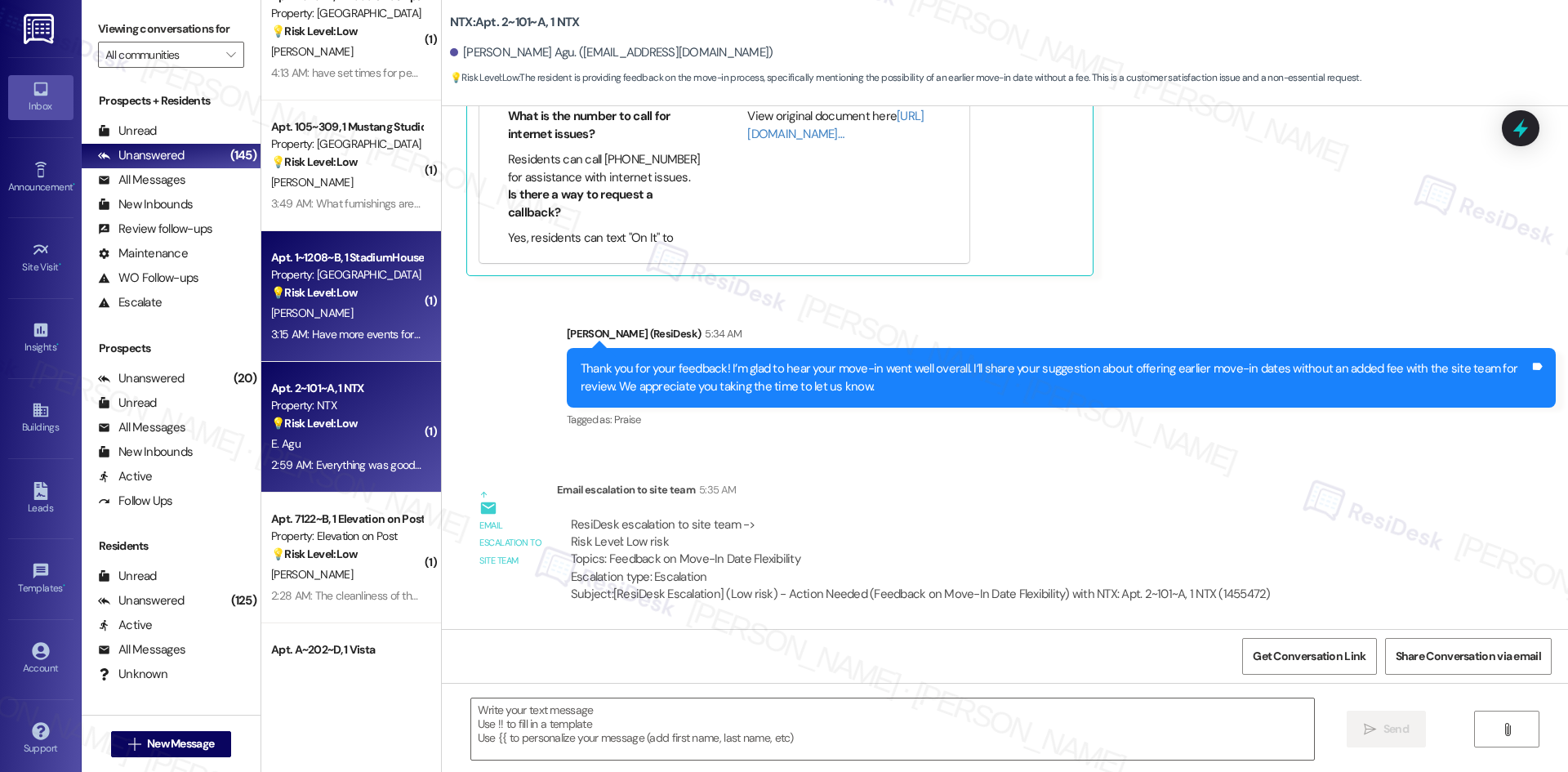
click at [282, 320] on span "[PERSON_NAME]" at bounding box center [312, 313] width 82 height 15
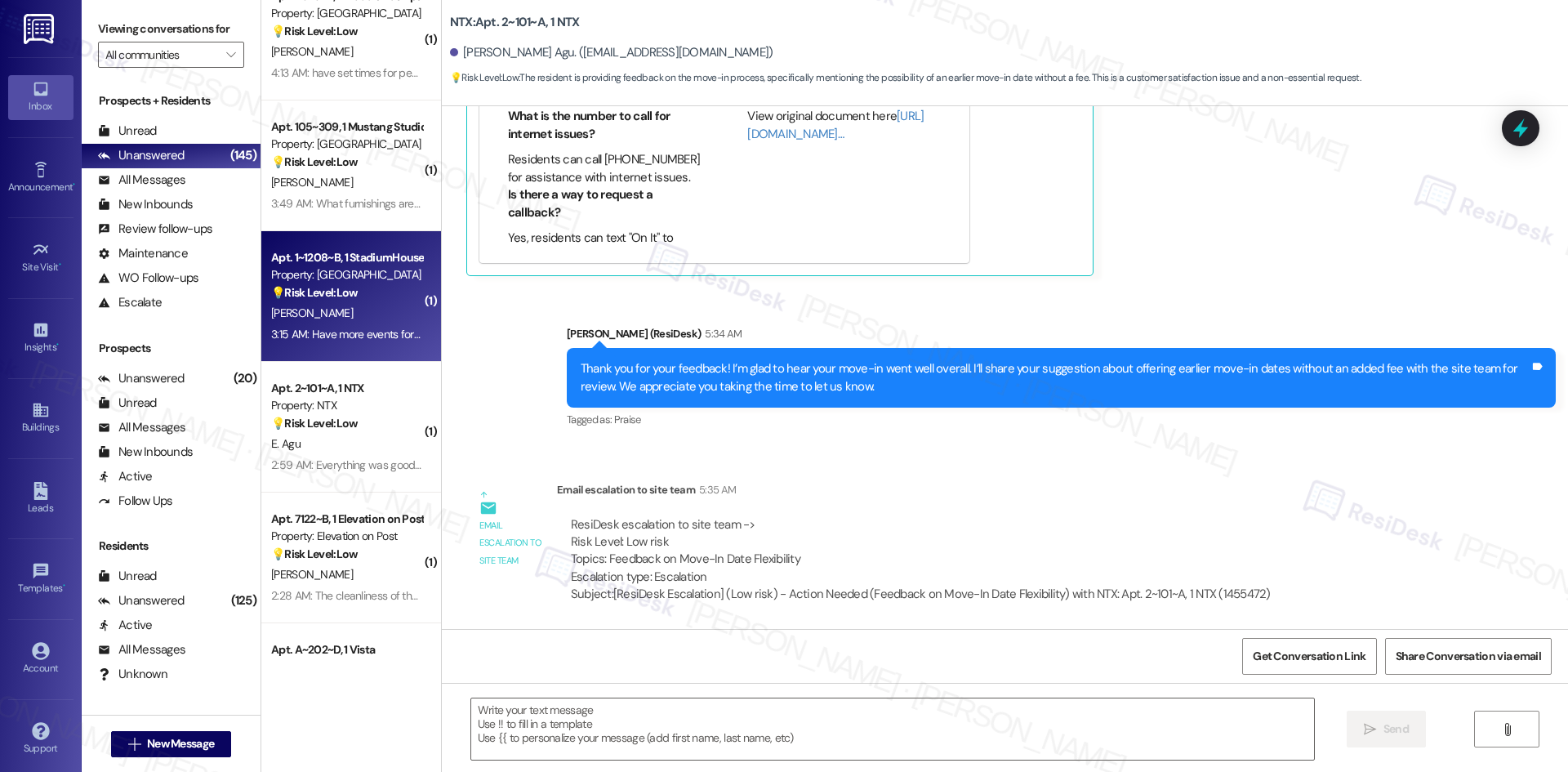
type textarea "Fetching suggested responses. Please feel free to read through the conversation…"
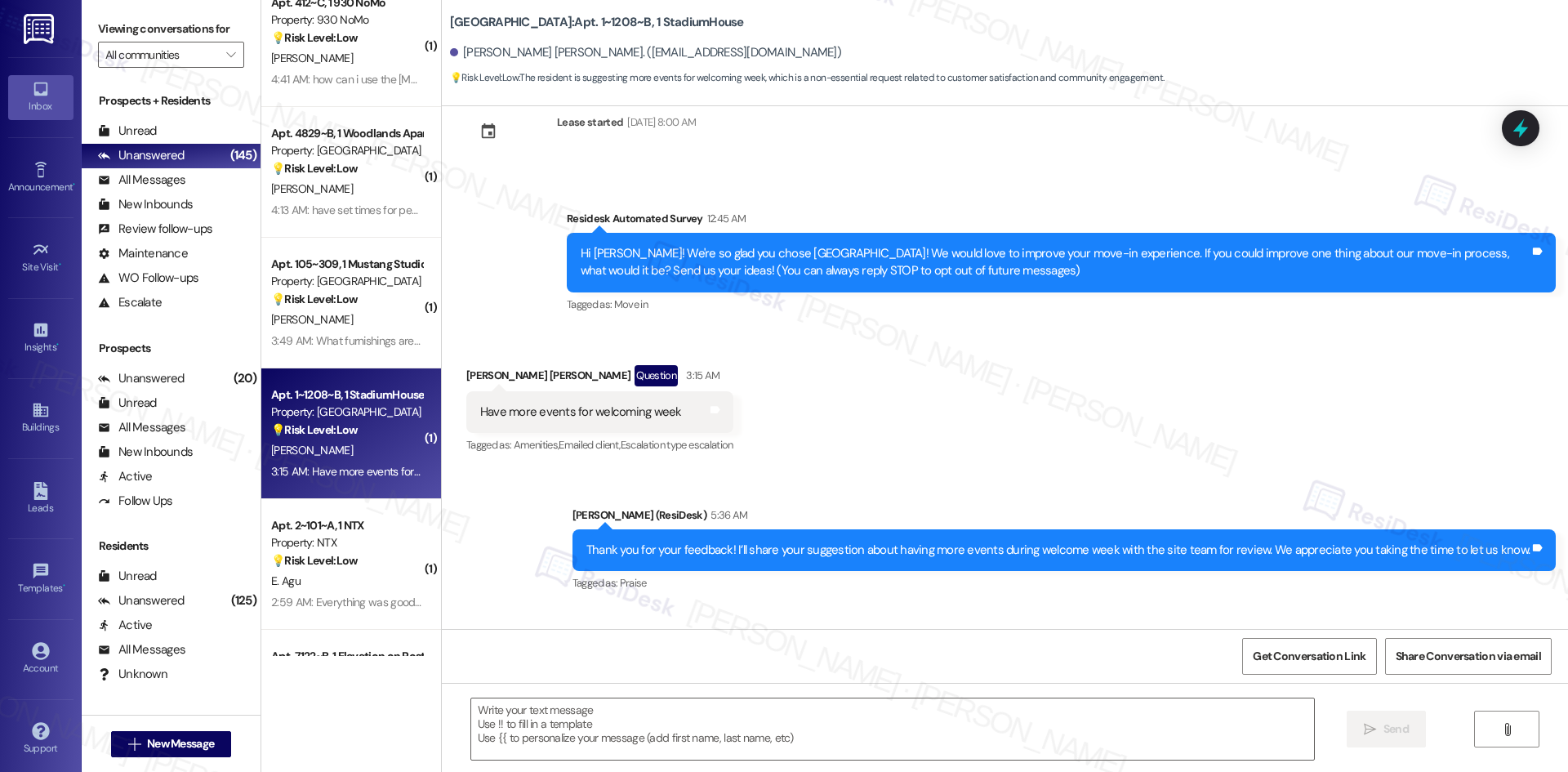
scroll to position [4572, 0]
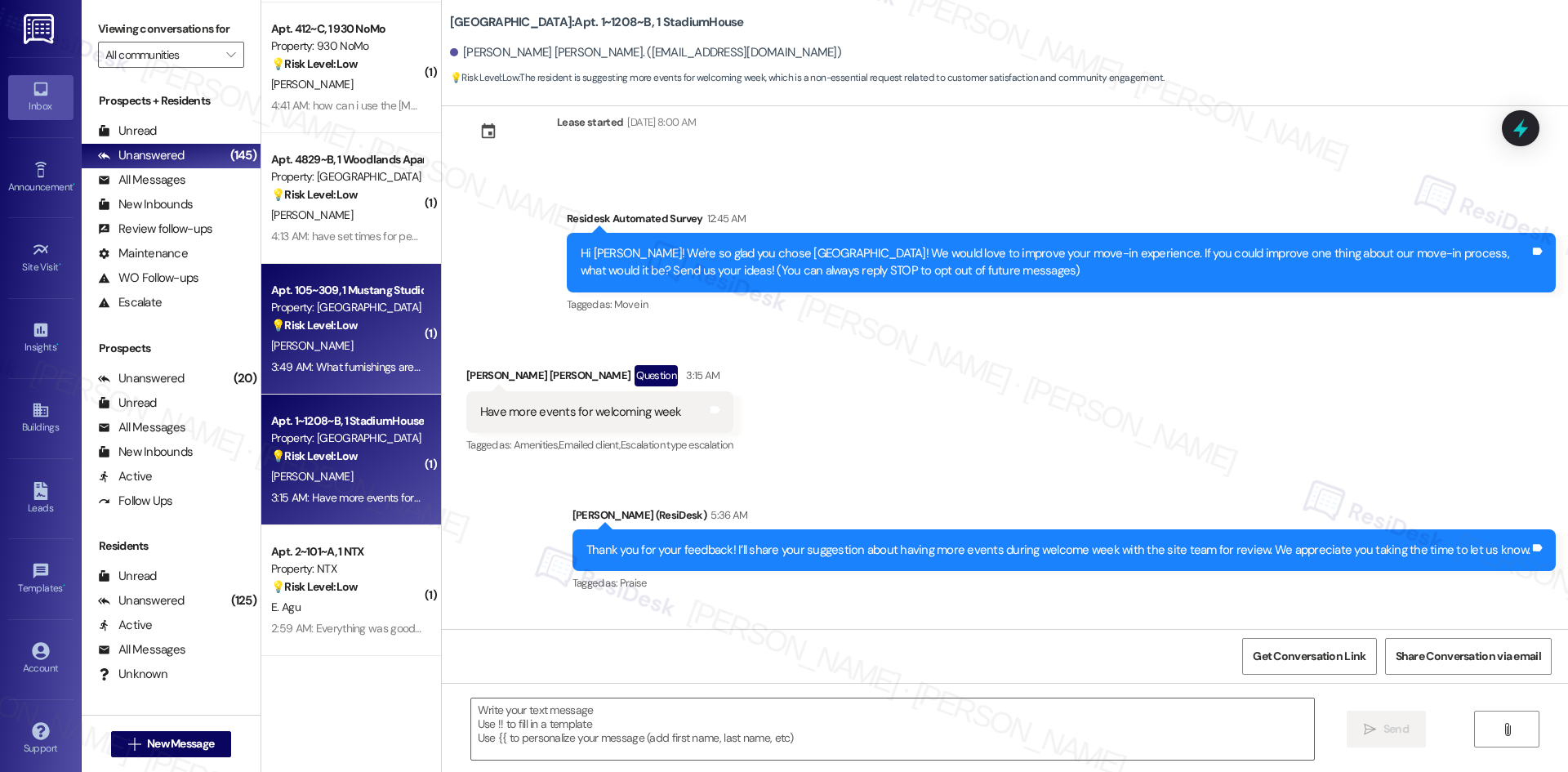
click at [363, 321] on div "💡 Risk Level: Low The resident is asking a question about furnishings in the ap…" at bounding box center [347, 325] width 151 height 17
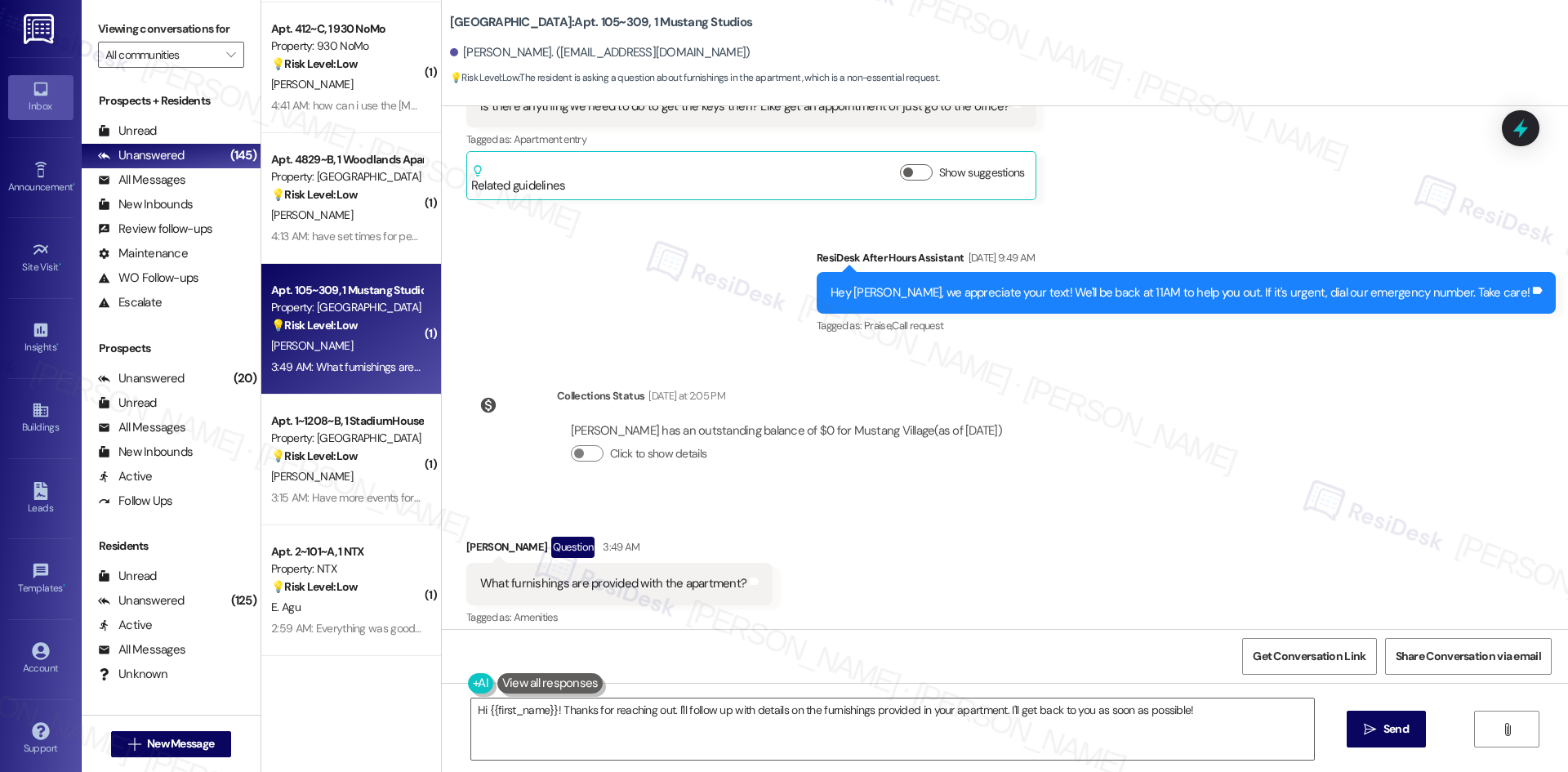
scroll to position [637, 0]
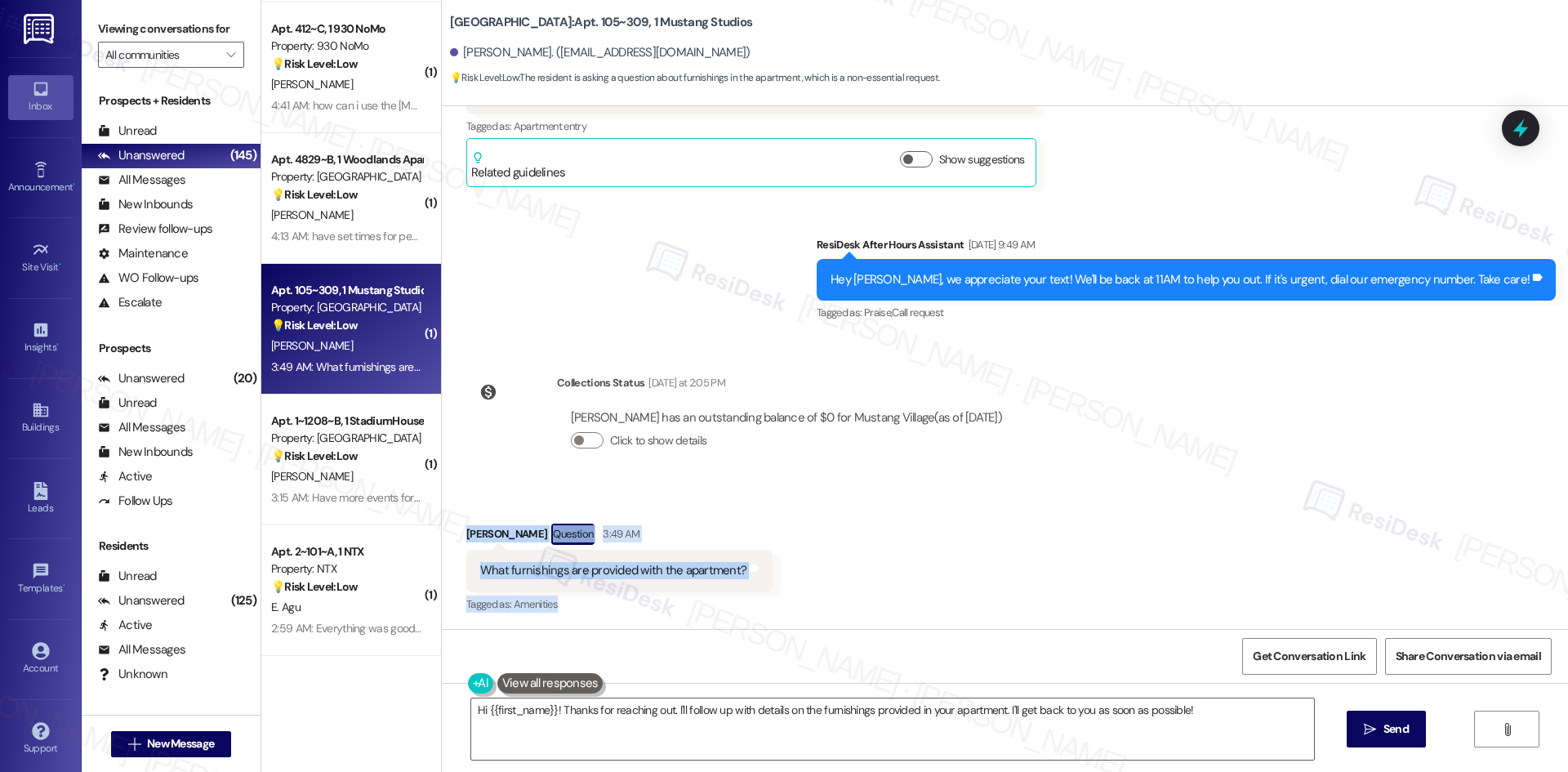
drag, startPoint x: 438, startPoint y: 520, endPoint x: 866, endPoint y: 602, distance: 435.8
click at [866, 602] on div "Received via SMS [PERSON_NAME] Question 3:49 AM What furnishings are provided w…" at bounding box center [1004, 557] width 1126 height 141
click at [822, 589] on div "Received via SMS [PERSON_NAME] Question 3:49 AM What furnishings are provided w…" at bounding box center [1004, 557] width 1126 height 141
drag, startPoint x: 441, startPoint y: 524, endPoint x: 791, endPoint y: 574, distance: 353.6
click at [791, 574] on div "Received via SMS [PERSON_NAME] Question 3:49 AM What furnishings are provided w…" at bounding box center [1004, 557] width 1126 height 141
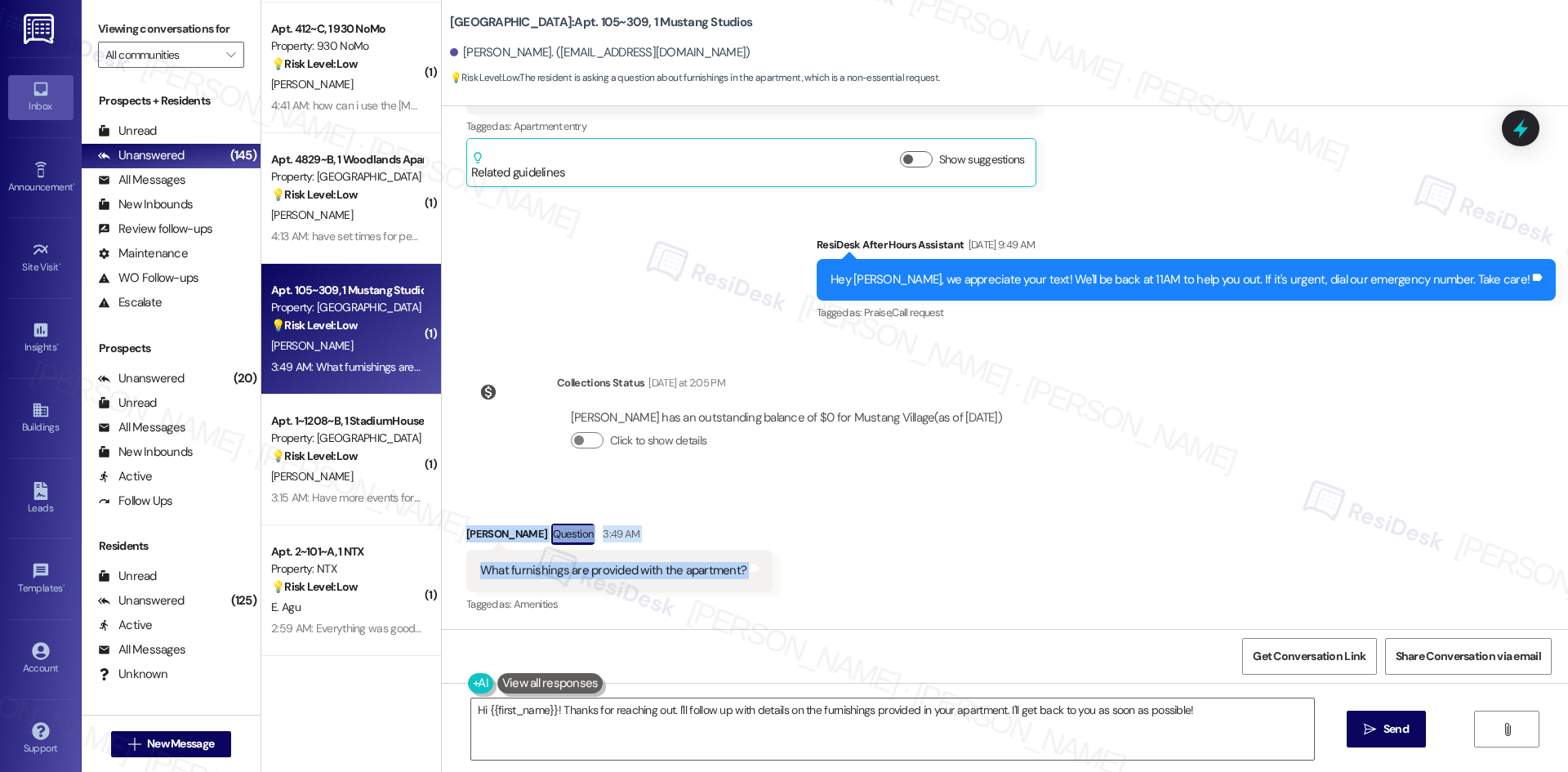
copy div "[PERSON_NAME] Question 3:49 AM What furnishings are provided with the apartment…"
click at [690, 338] on div "Lease started [DATE] 8:00 AM Survey, sent via SMS Residesk Automated Survey [DA…" at bounding box center [1004, 368] width 1126 height 523
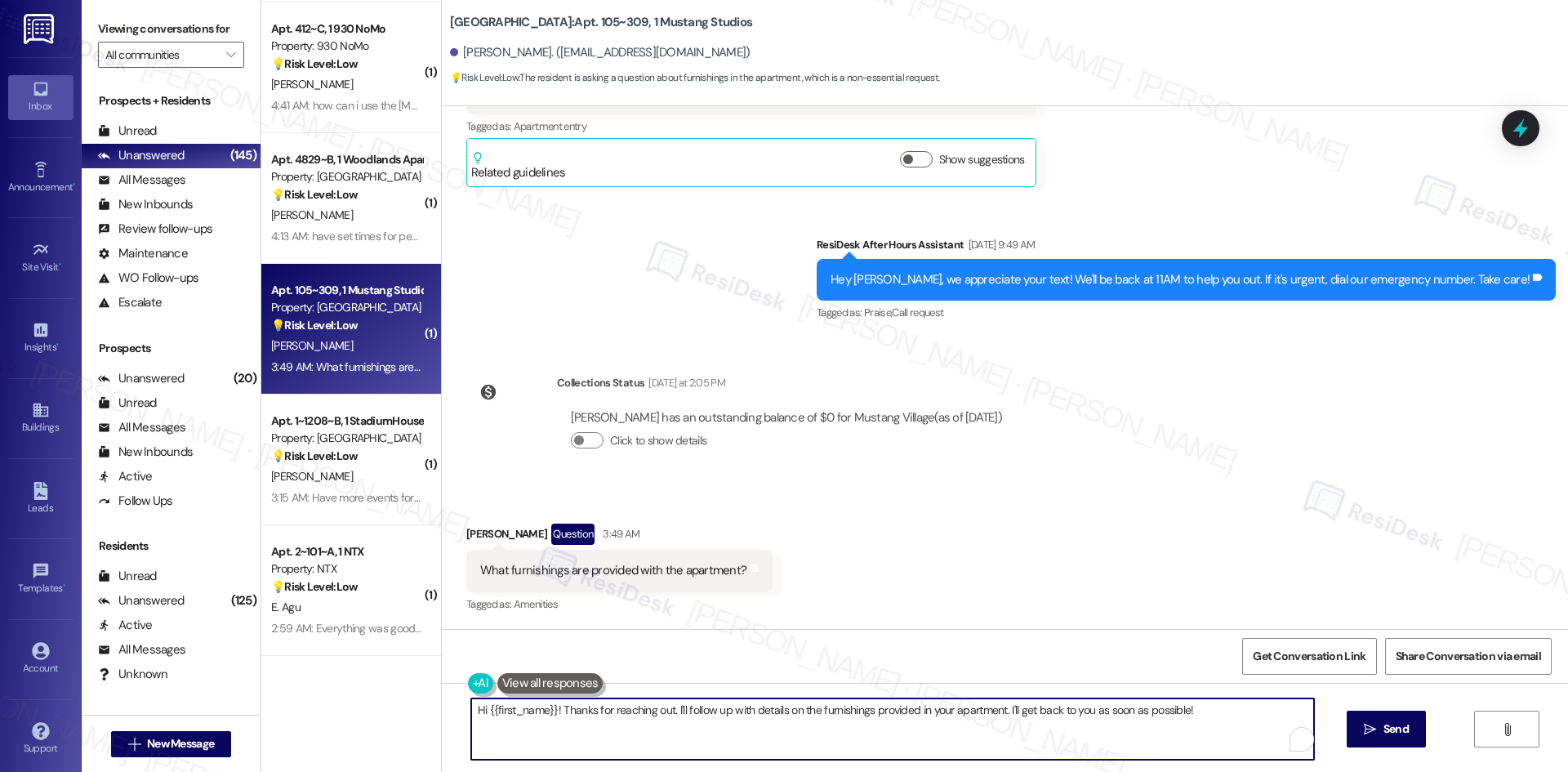
drag, startPoint x: 634, startPoint y: 747, endPoint x: 661, endPoint y: 736, distance: 29.2
click at [635, 747] on textarea "Hi {{first_name}}! Thanks for reaching out. I'll follow up with details on the …" at bounding box center [892, 729] width 843 height 61
paste textarea "[PERSON_NAME], I’ll check with the site team regarding what furnishings are pro…"
type textarea "Hi [PERSON_NAME], I’ll check with the site team regarding what furnishings are …"
click at [1389, 734] on span "Send" at bounding box center [1396, 729] width 25 height 17
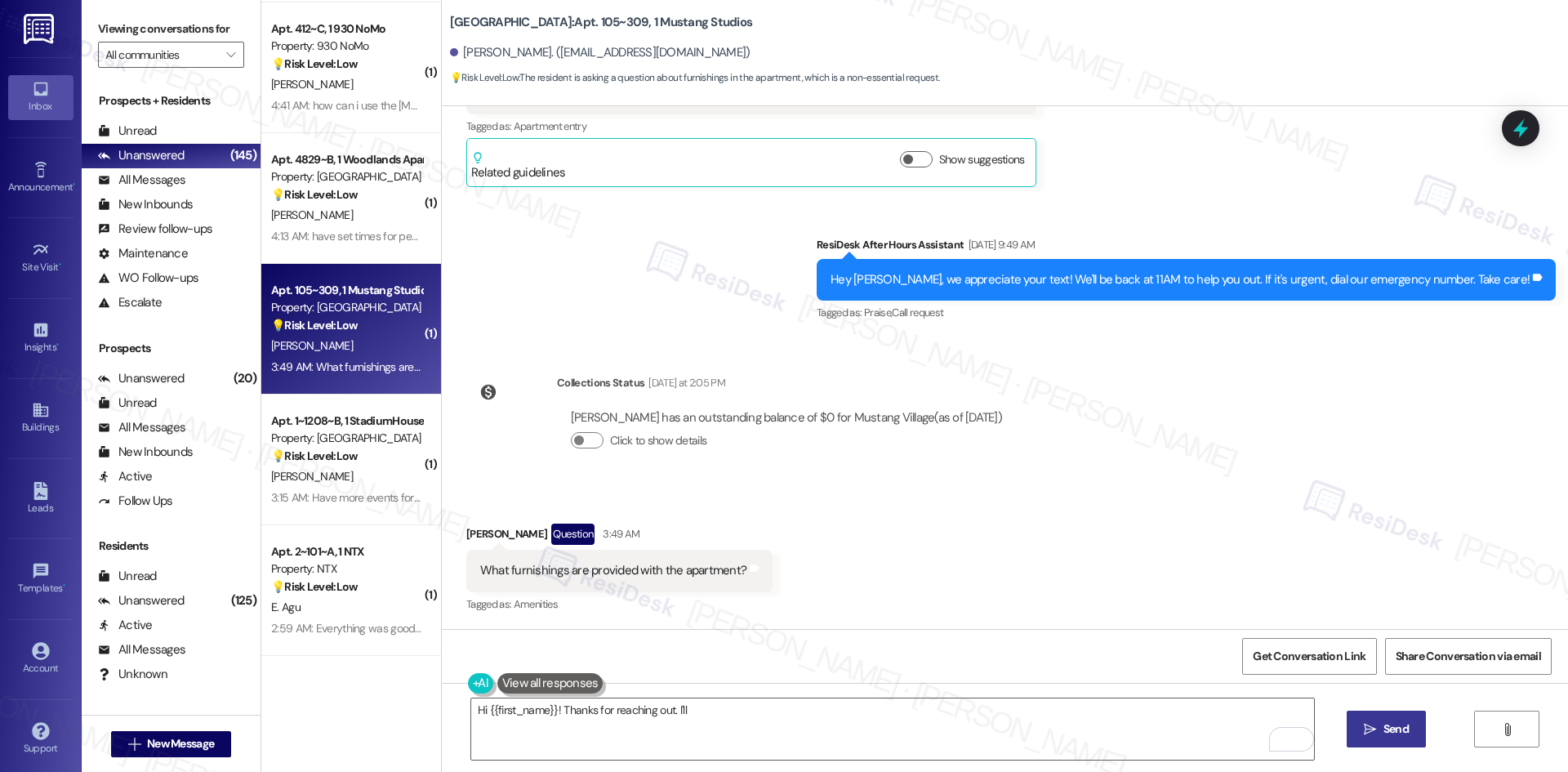
scroll to position [636, 0]
type textarea "Hi {{first_name}}! Thanks for reaching out. I'll follow up with details on the …"
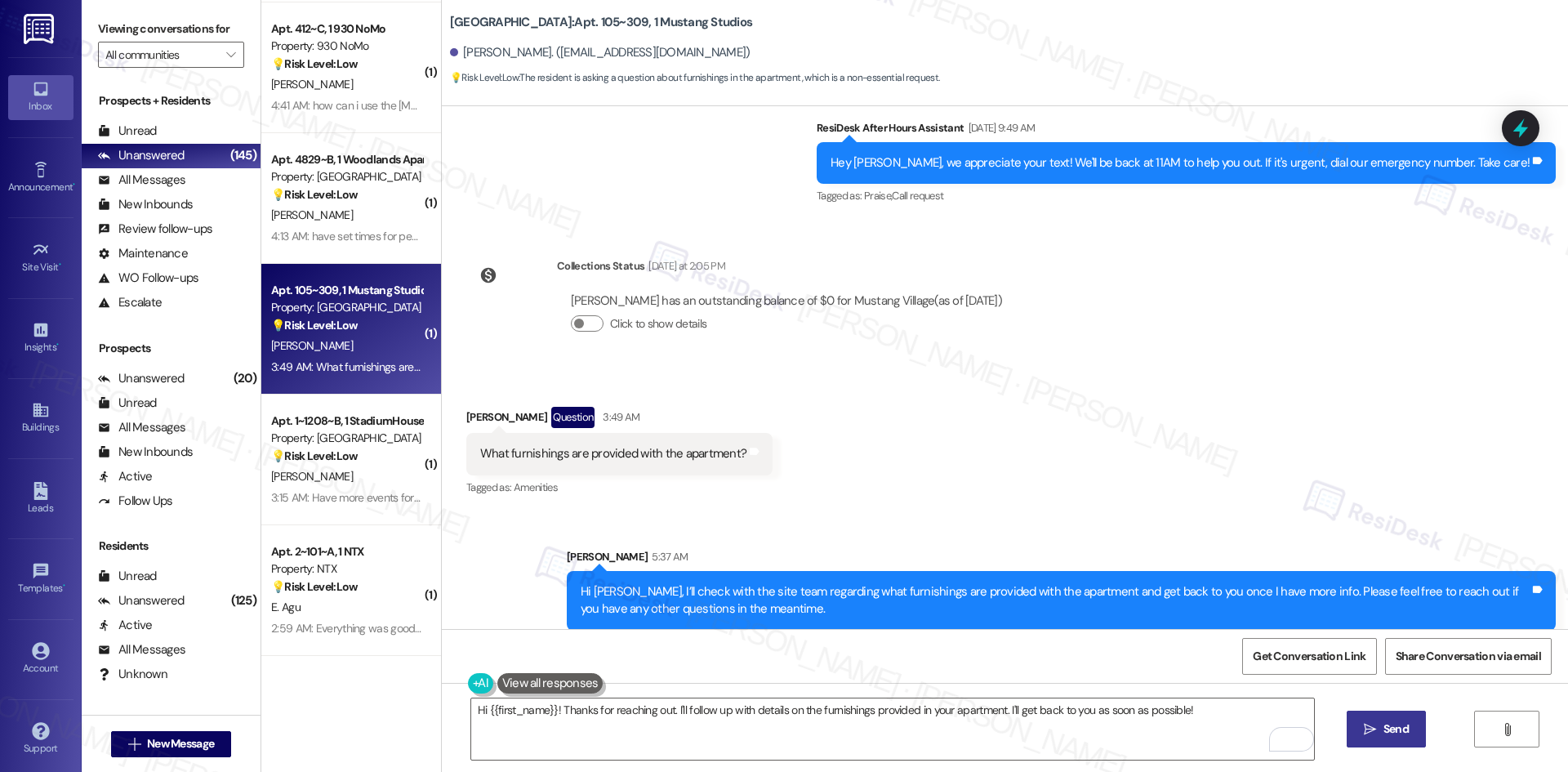
scroll to position [769, 0]
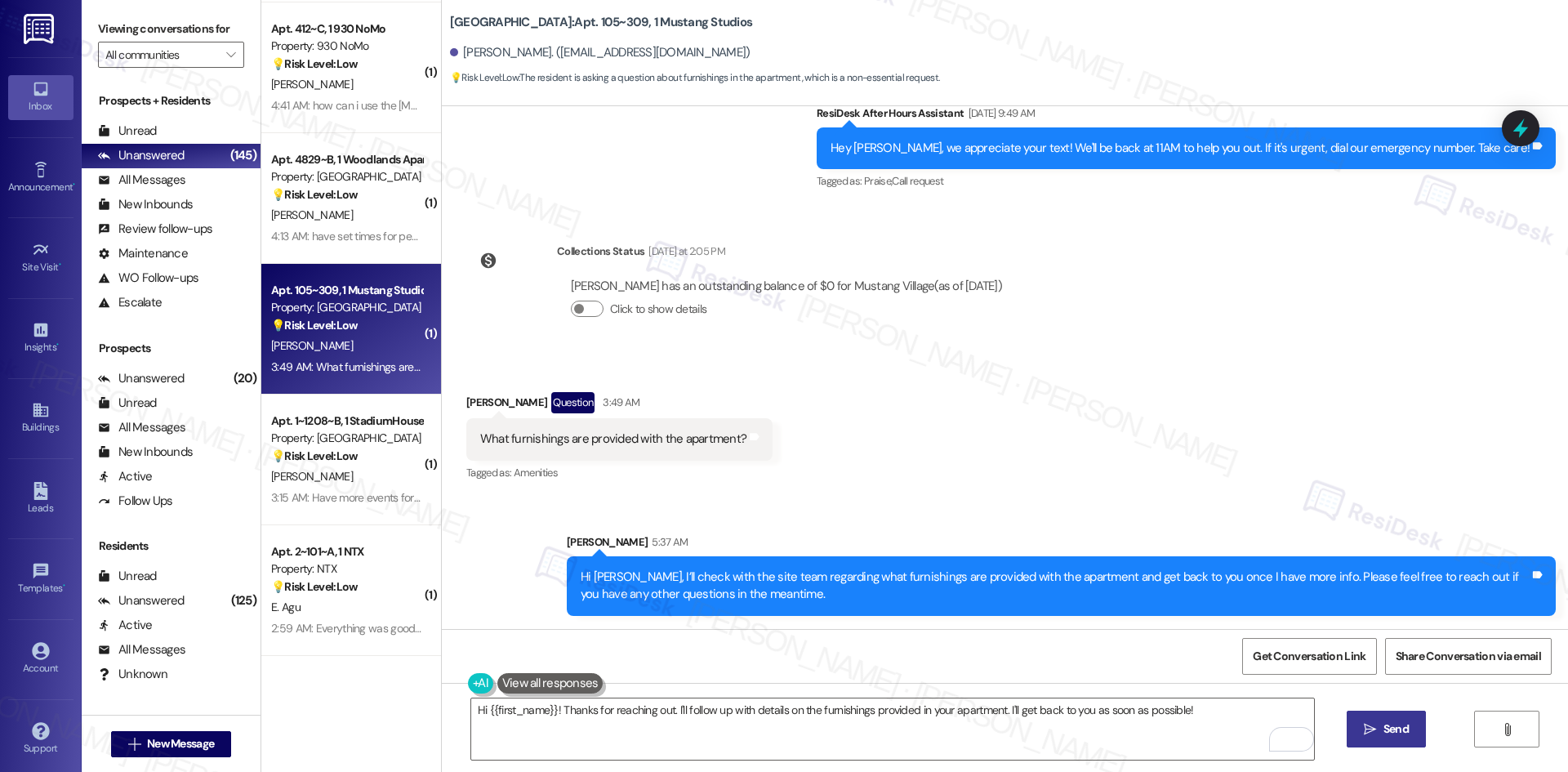
click at [1115, 472] on div "Received via SMS [PERSON_NAME] Question 3:49 AM What furnishings are provided w…" at bounding box center [1004, 426] width 1126 height 141
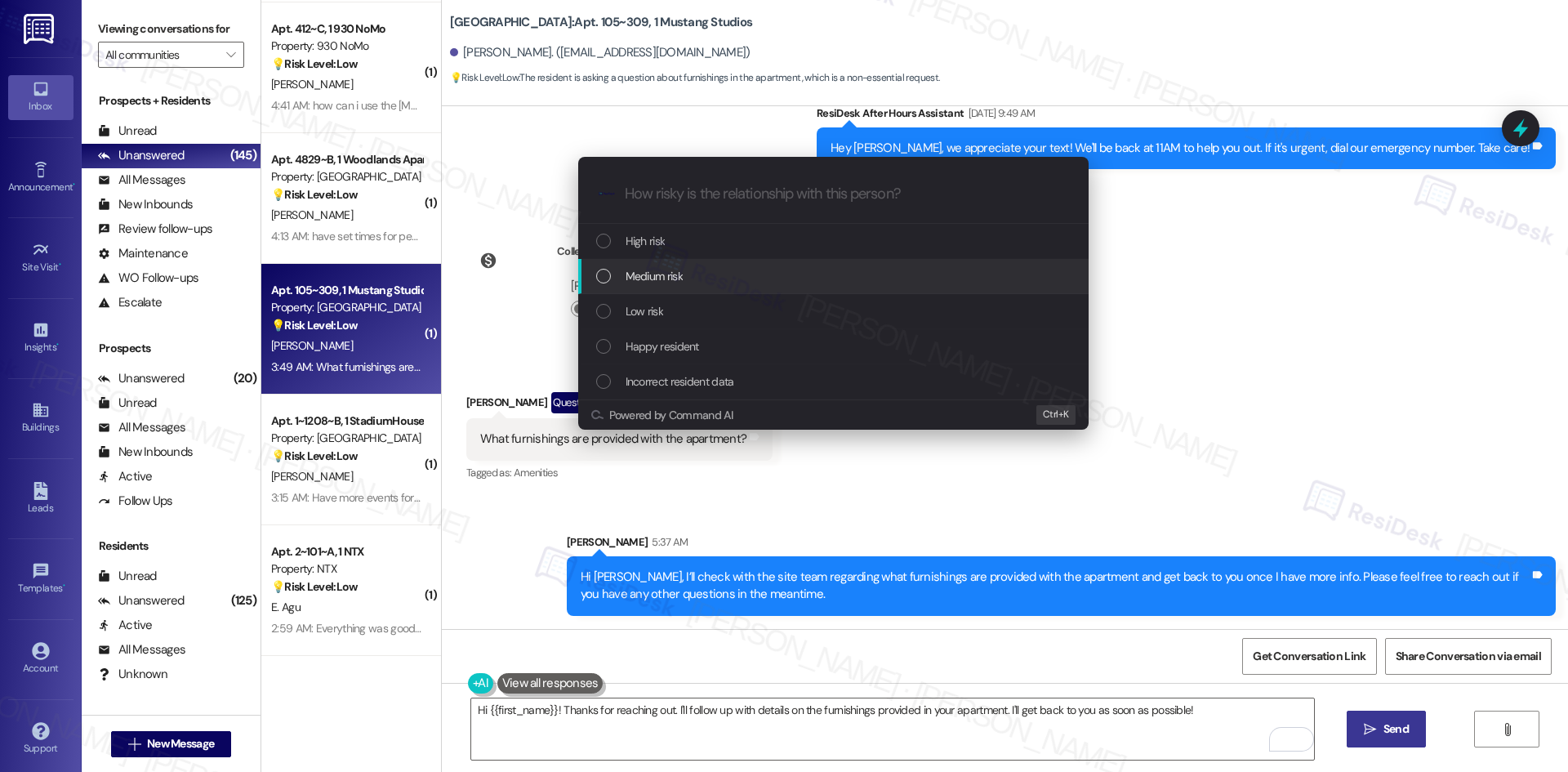
click at [715, 280] on div "Medium risk" at bounding box center [835, 276] width 478 height 18
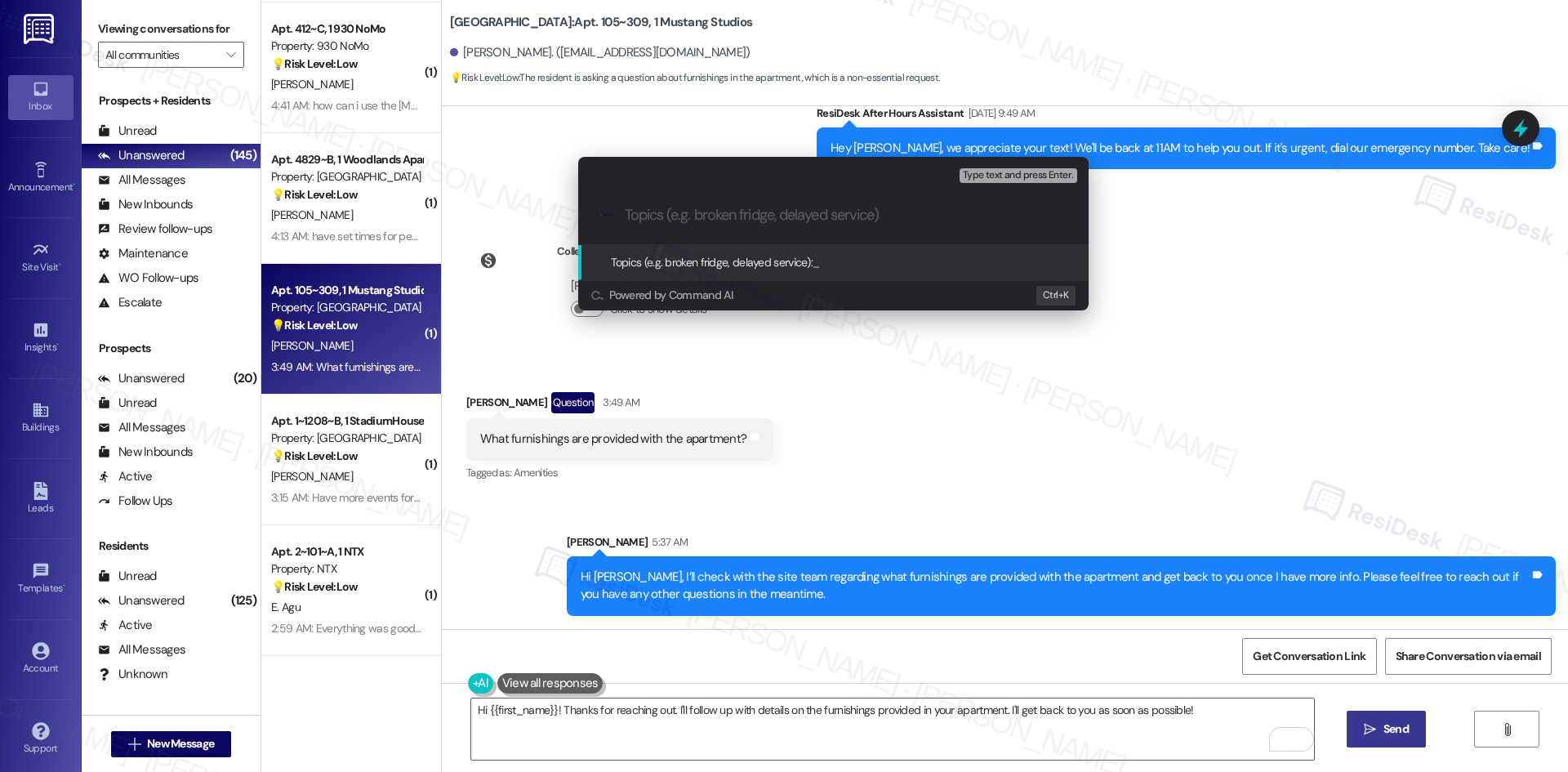
click at [832, 206] on div ".cls-1{fill:#0a055f;}.cls-2{fill:#0cc4c4;} resideskLogoBlueOrange" at bounding box center [833, 215] width 510 height 58
click at [777, 220] on input "Topics (e.g. broken fridge, delayed service)" at bounding box center [846, 215] width 443 height 17
paste input "Inquiry About Apartment Furnishings"
type input "Inquiry About Apartment Furnishings"
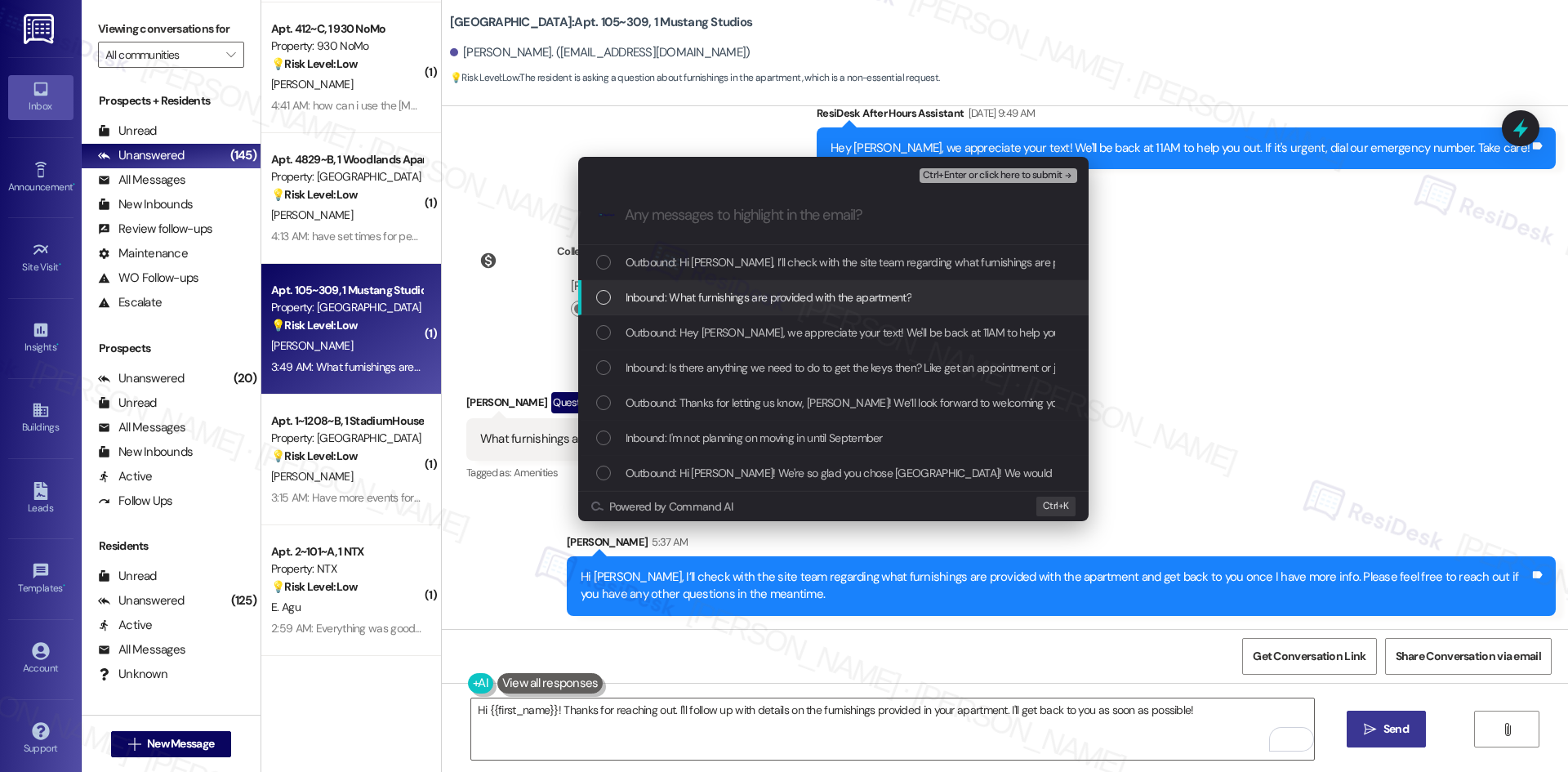
click at [754, 303] on span "Inbound: What furnishings are provided with the apartment?" at bounding box center [768, 297] width 286 height 18
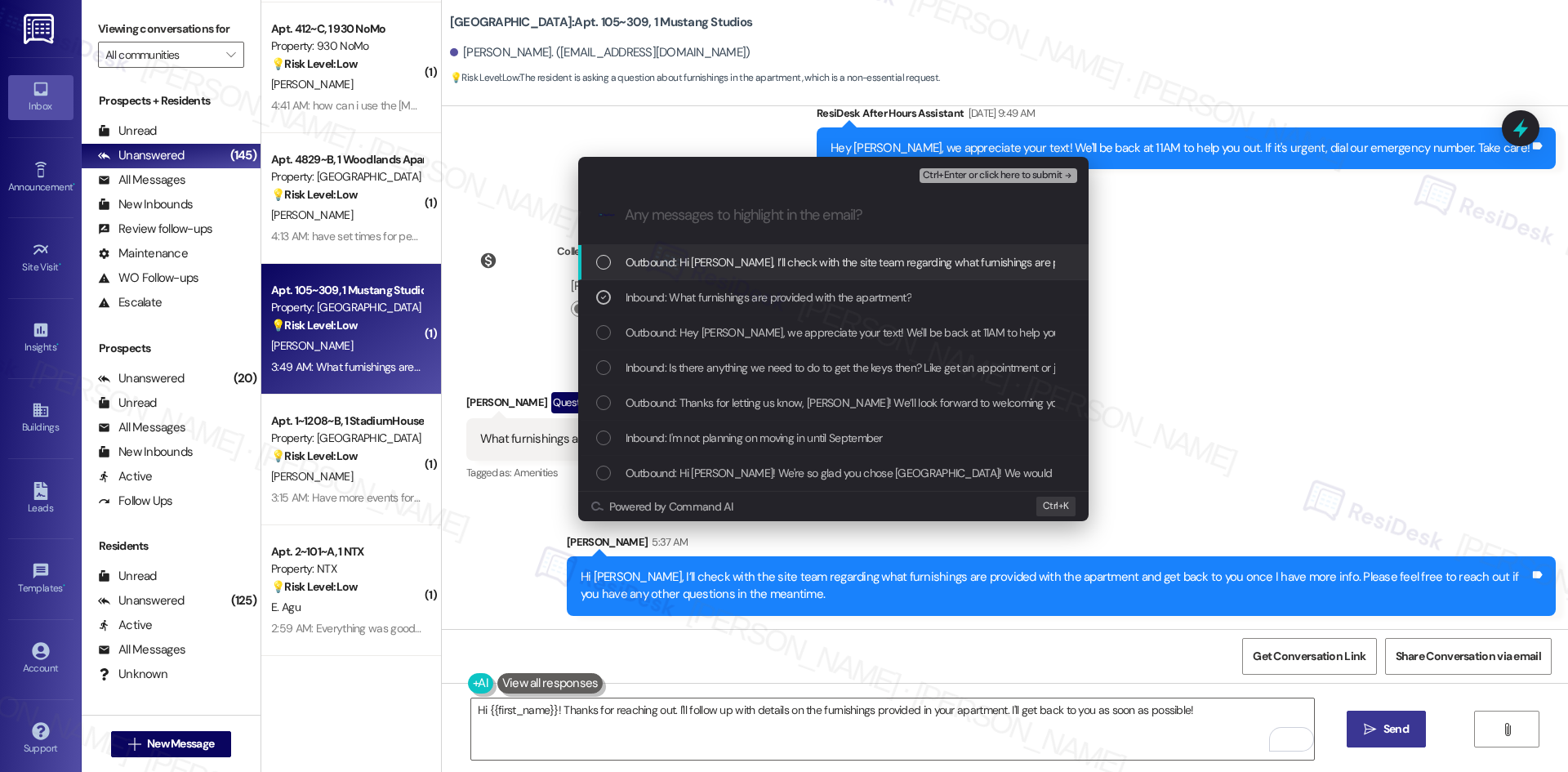
click at [1057, 173] on span "Ctrl+Enter or click here to submit" at bounding box center [992, 175] width 139 height 11
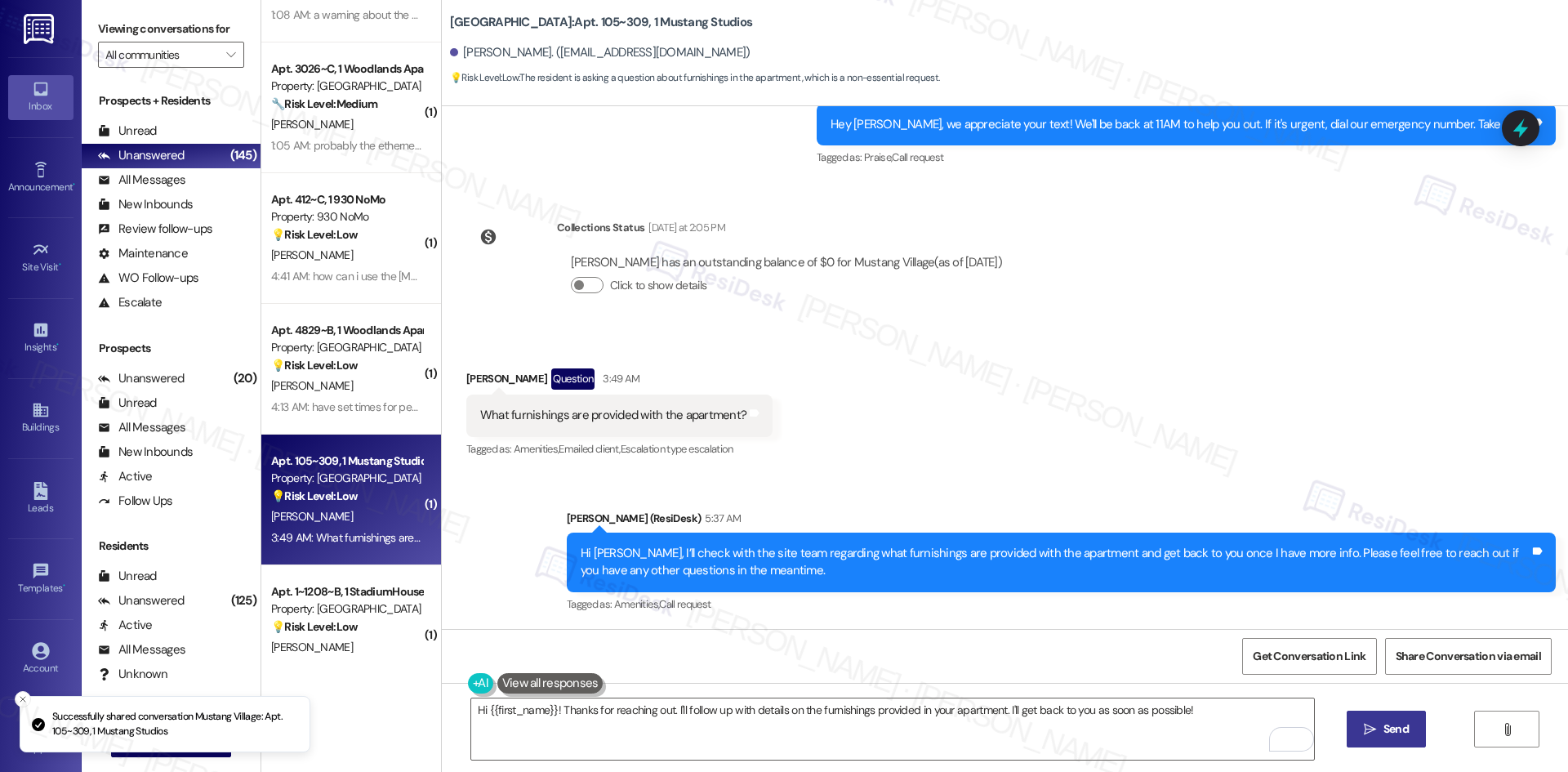
scroll to position [4327, 0]
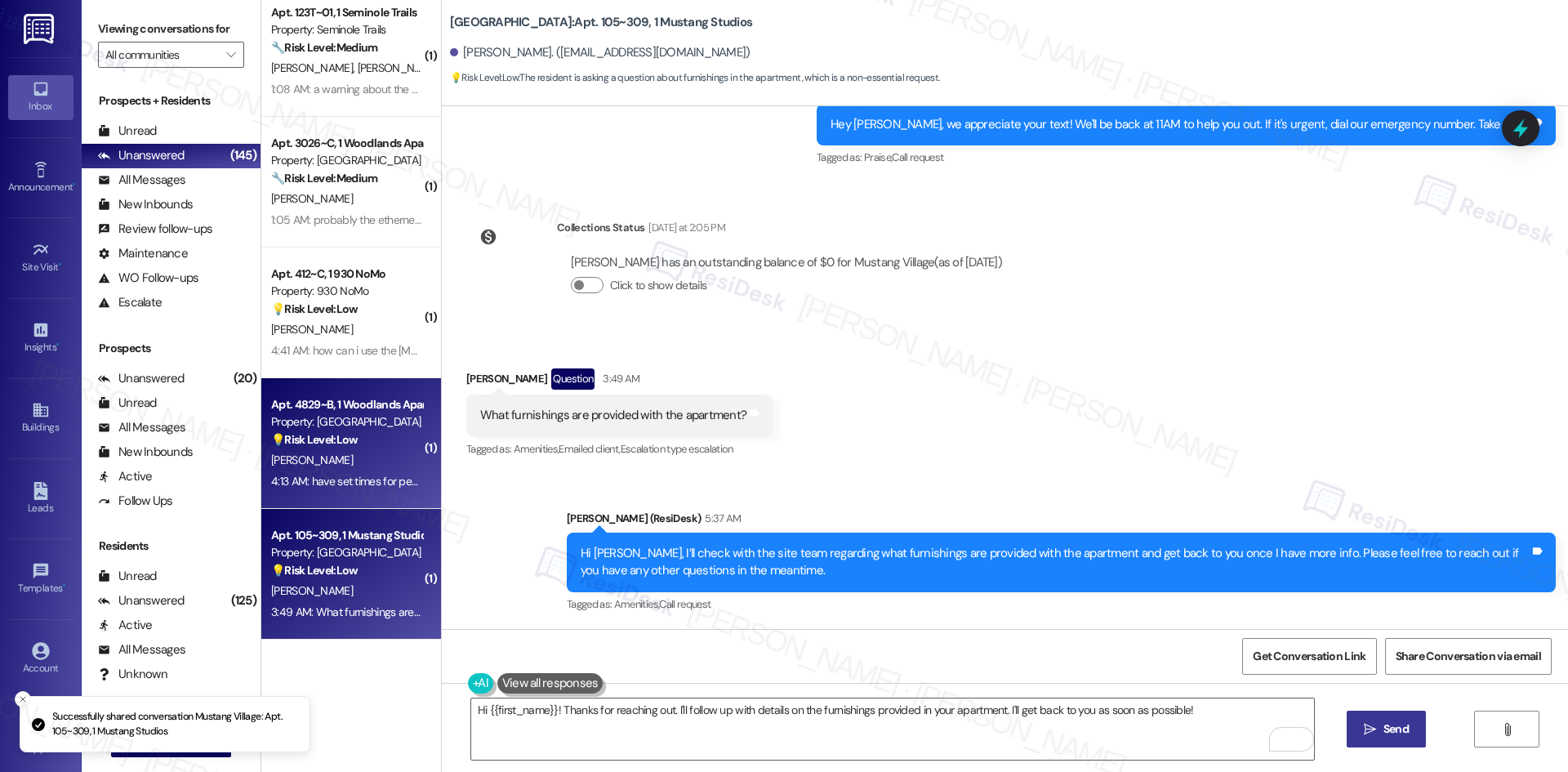
click at [355, 443] on div "💡 Risk Level: Low The resident is suggesting a process improvement to the move-…" at bounding box center [347, 439] width 151 height 17
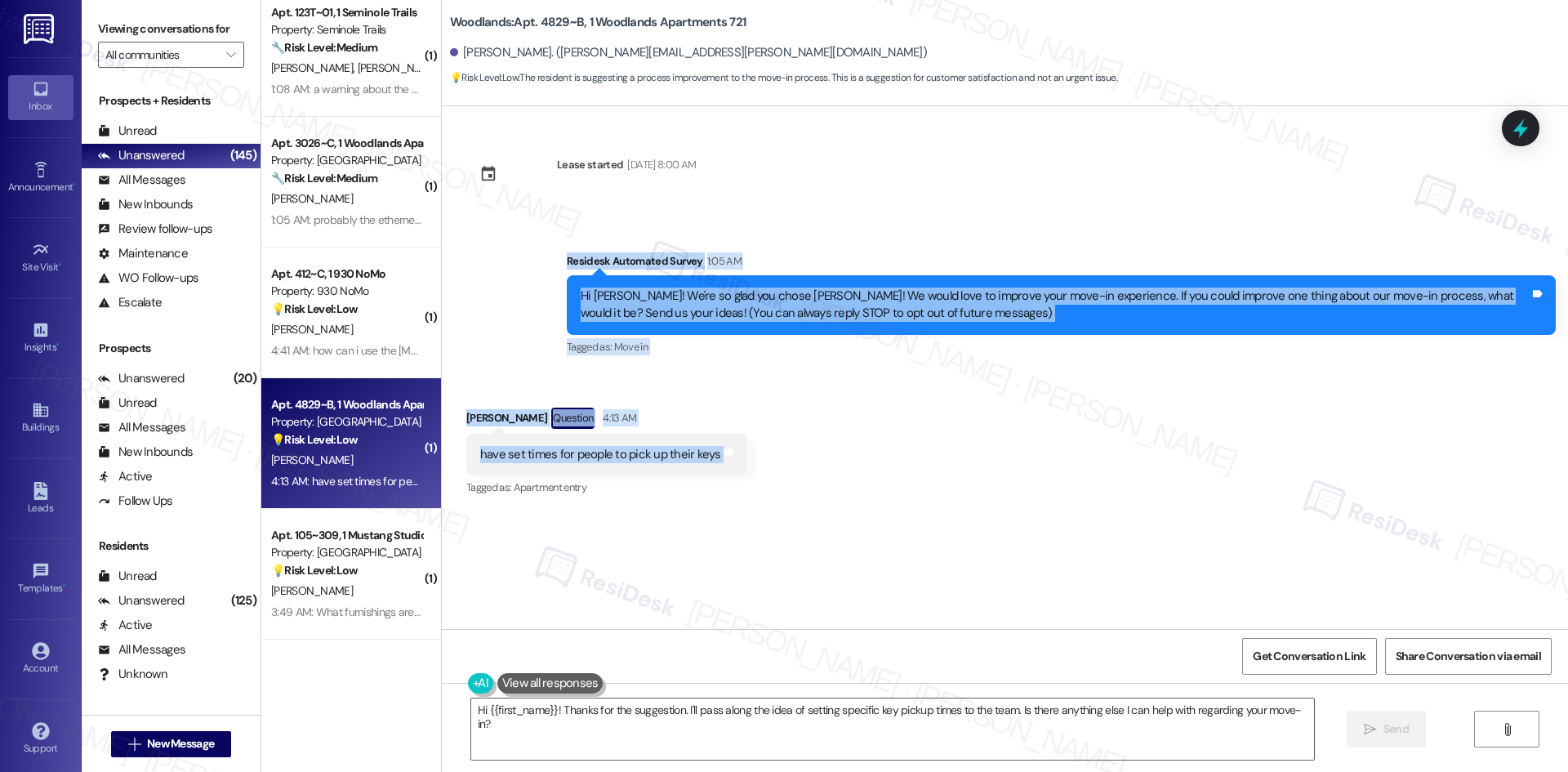
drag, startPoint x: 518, startPoint y: 261, endPoint x: 744, endPoint y: 445, distance: 291.4
click at [744, 445] on div "Lease started [DATE] 8:00 AM Survey, sent via SMS Residesk Automated Survey 1:0…" at bounding box center [1004, 368] width 1126 height 523
copy div "Residesk Automated Survey 1:05 AM Hi [PERSON_NAME]! We're so glad you chose [PE…"
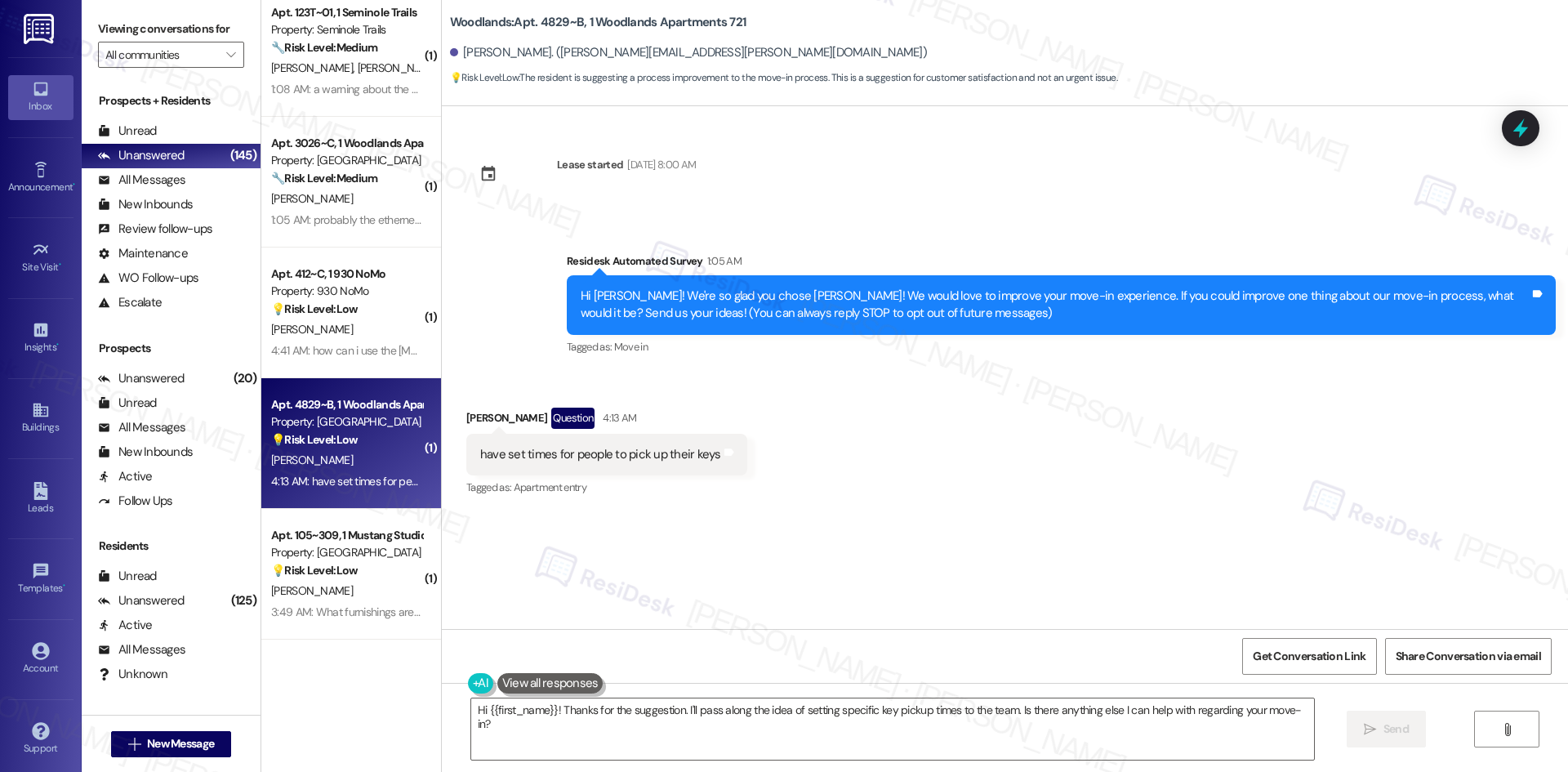
click at [635, 583] on div "Lease started [DATE] 8:00 AM Survey, sent via SMS Residesk Automated Survey 1:0…" at bounding box center [1004, 368] width 1126 height 523
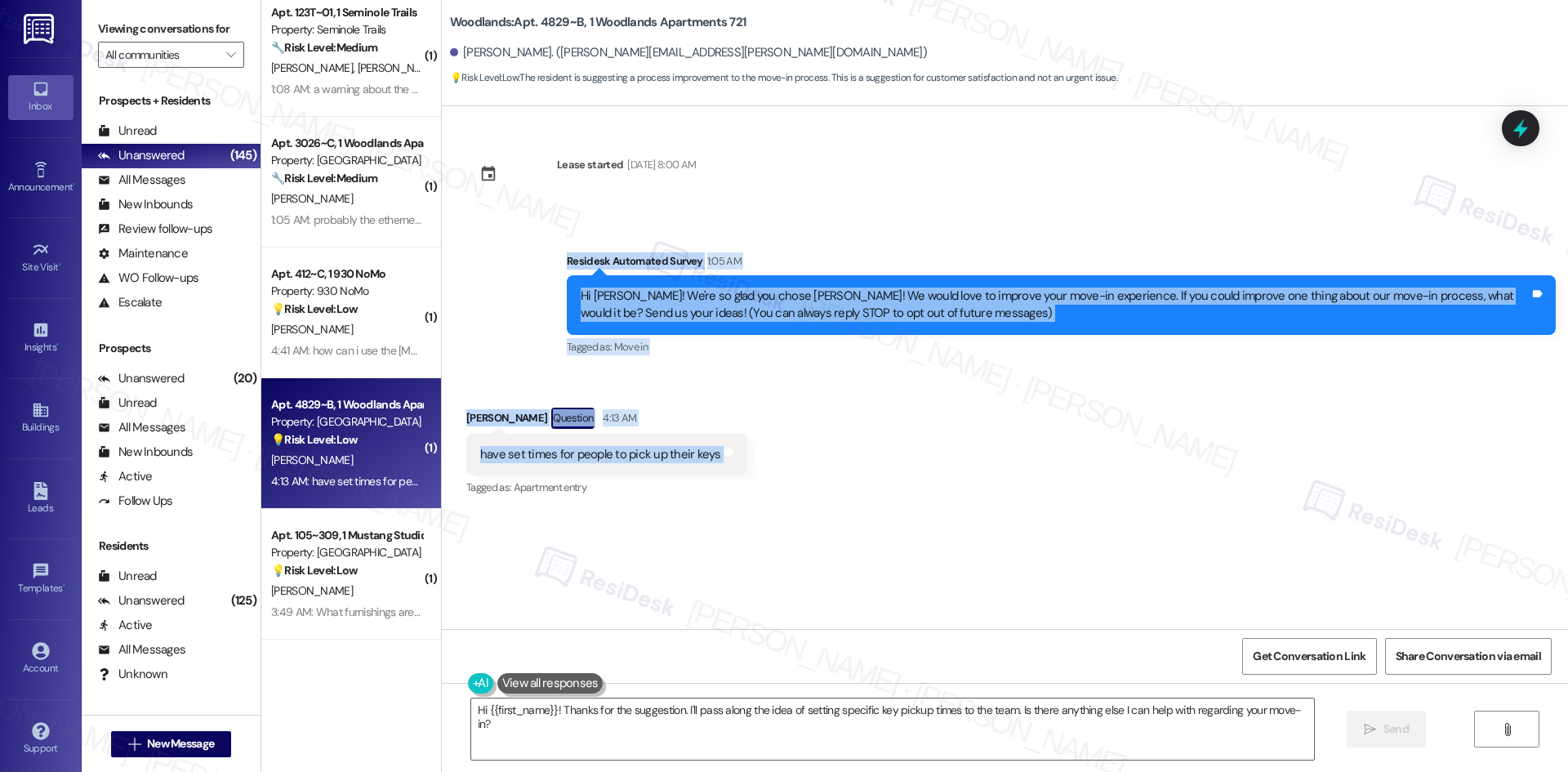
drag, startPoint x: 519, startPoint y: 262, endPoint x: 821, endPoint y: 463, distance: 362.8
click at [821, 463] on div "Lease started [DATE] 8:00 AM Survey, sent via SMS Residesk Automated Survey 1:0…" at bounding box center [1004, 368] width 1126 height 523
copy div "Residesk Automated Survey 1:05 AM Hi [PERSON_NAME]! We're so glad you chose [PE…"
click at [836, 405] on div "Received via SMS [PERSON_NAME] Question 4:13 AM have set times for people to pi…" at bounding box center [1004, 442] width 1126 height 141
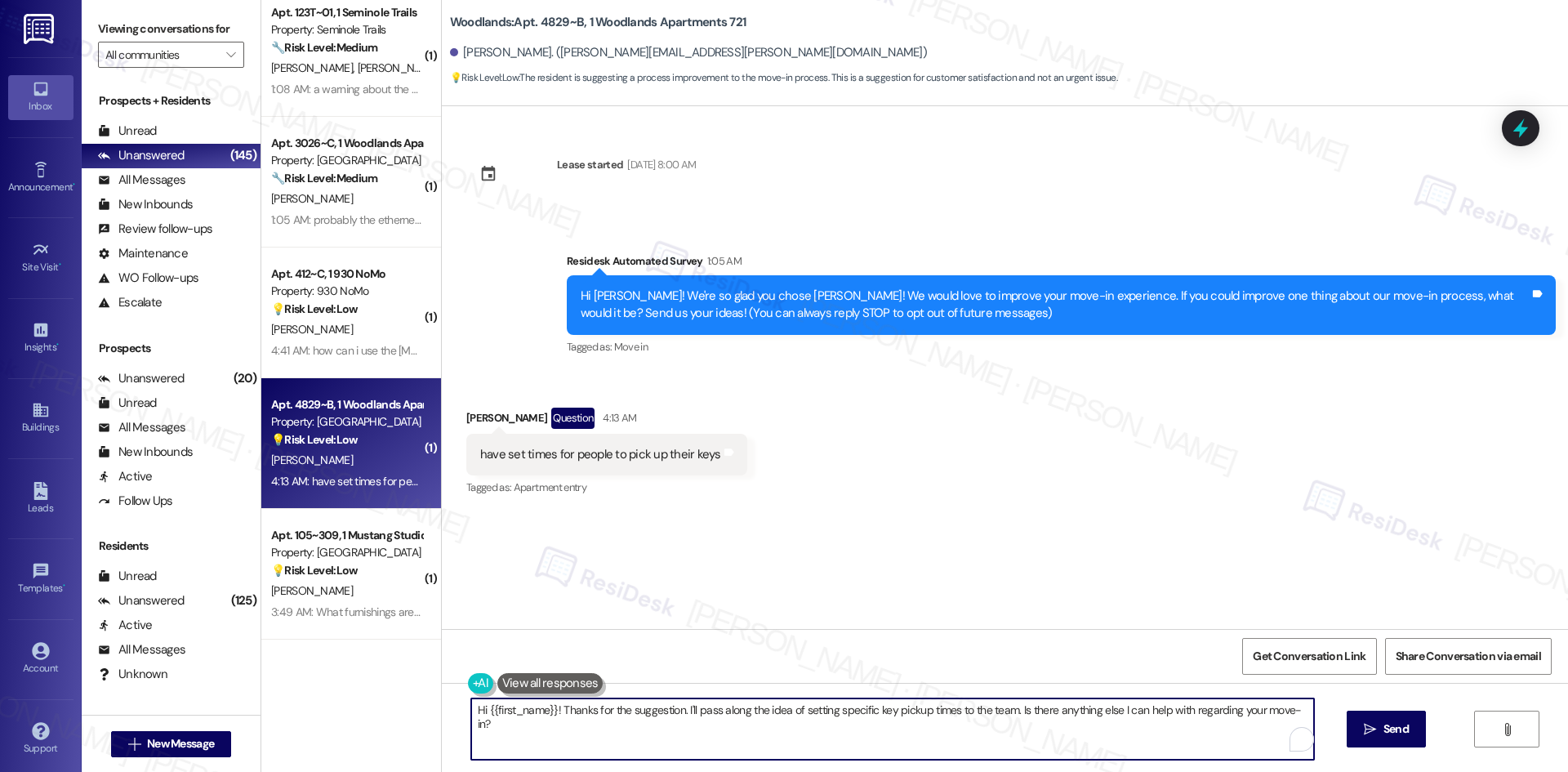
click at [737, 743] on textarea "Hi {{first_name}}! Thanks for the suggestion. I'll pass along the idea of setti…" at bounding box center [892, 729] width 843 height 61
paste textarea "[PERSON_NAME] you for your feedback! I’ll forward your suggestion about setting…"
type textarea "Thank you for your feedback! I’ll forward your suggestion about setting times f…"
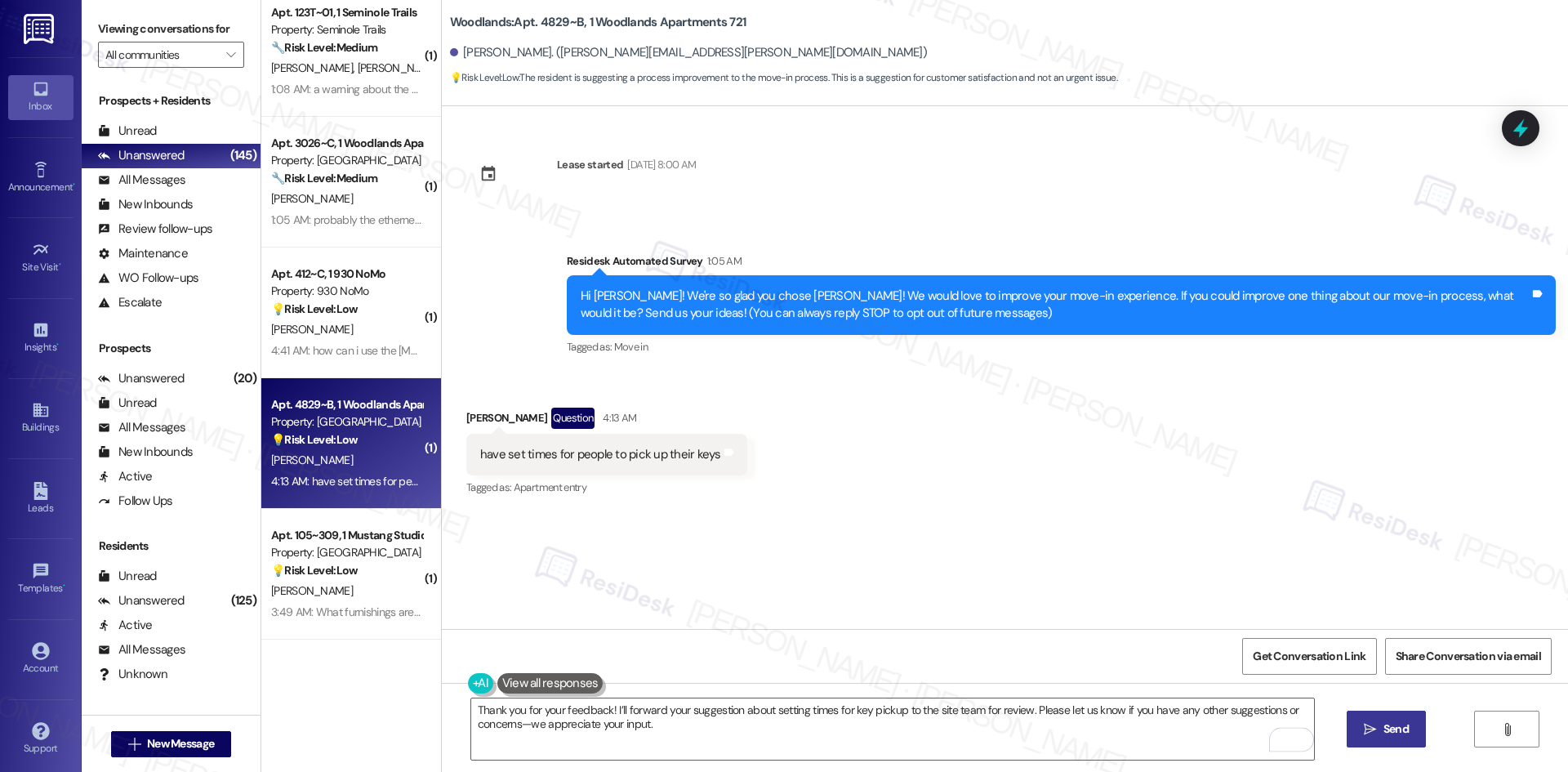
click at [1364, 729] on icon "" at bounding box center [1370, 729] width 12 height 13
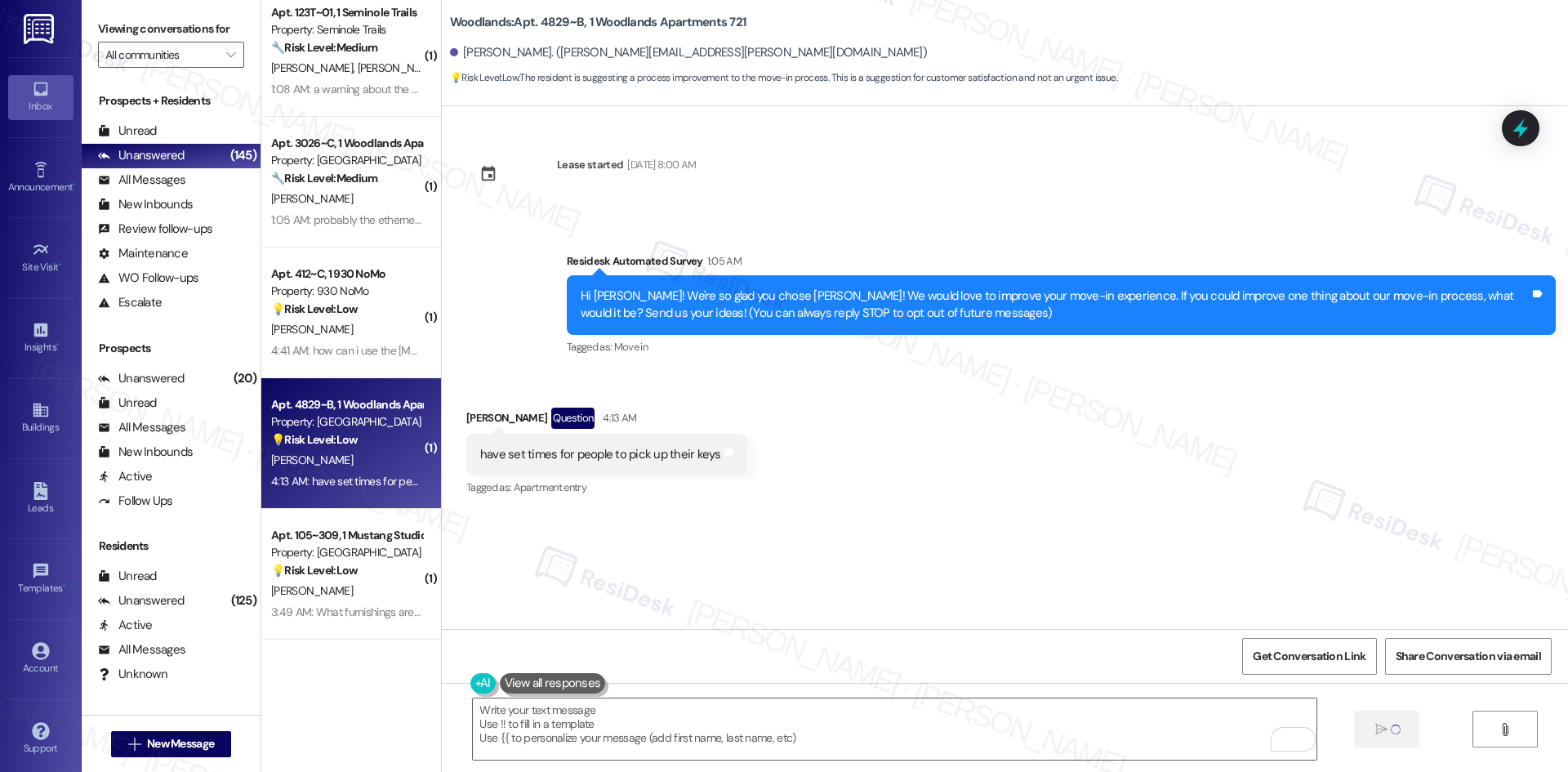
type textarea "Fetching suggested responses. Please feel free to read through the conversation…"
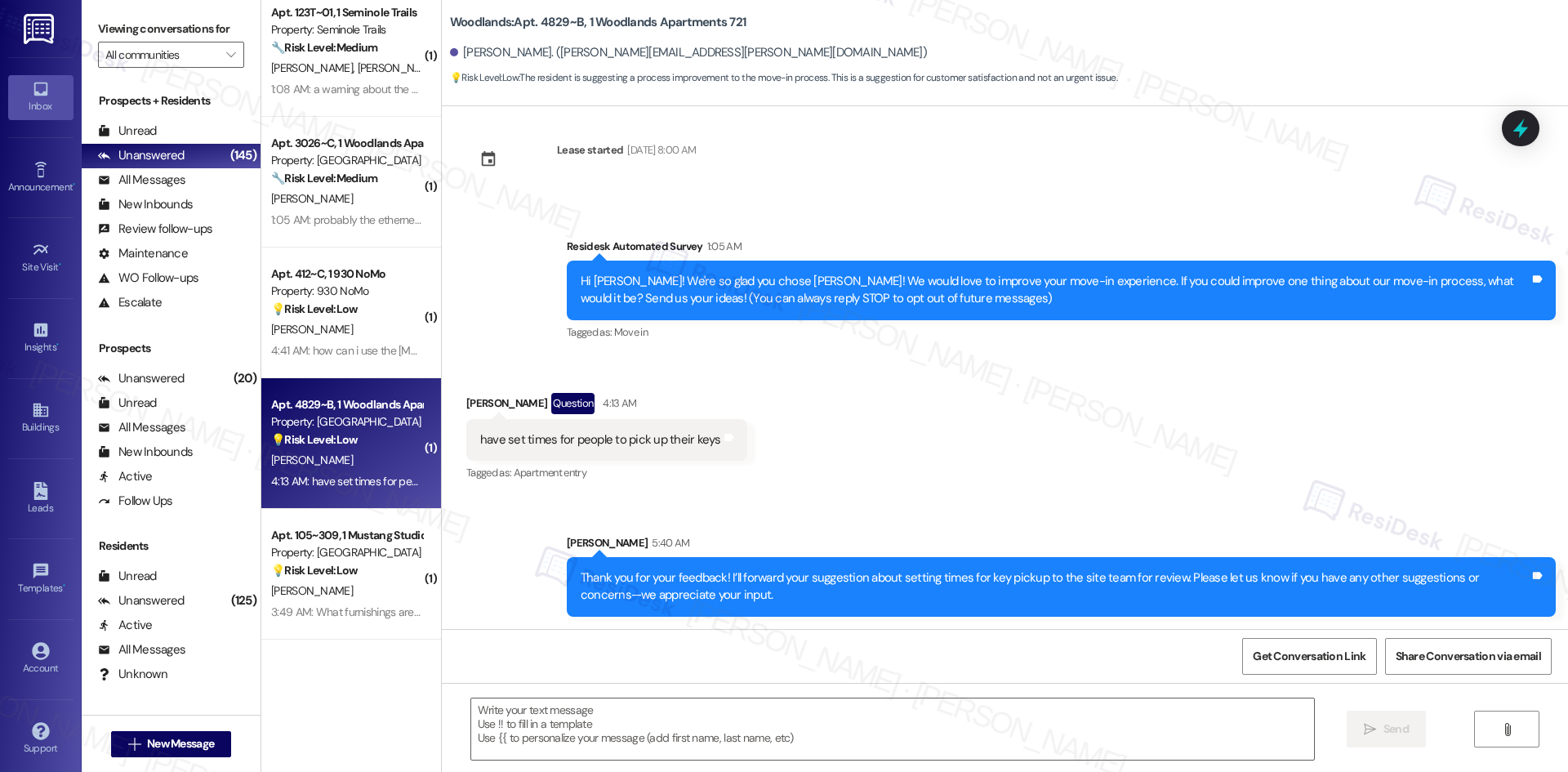
scroll to position [16, 0]
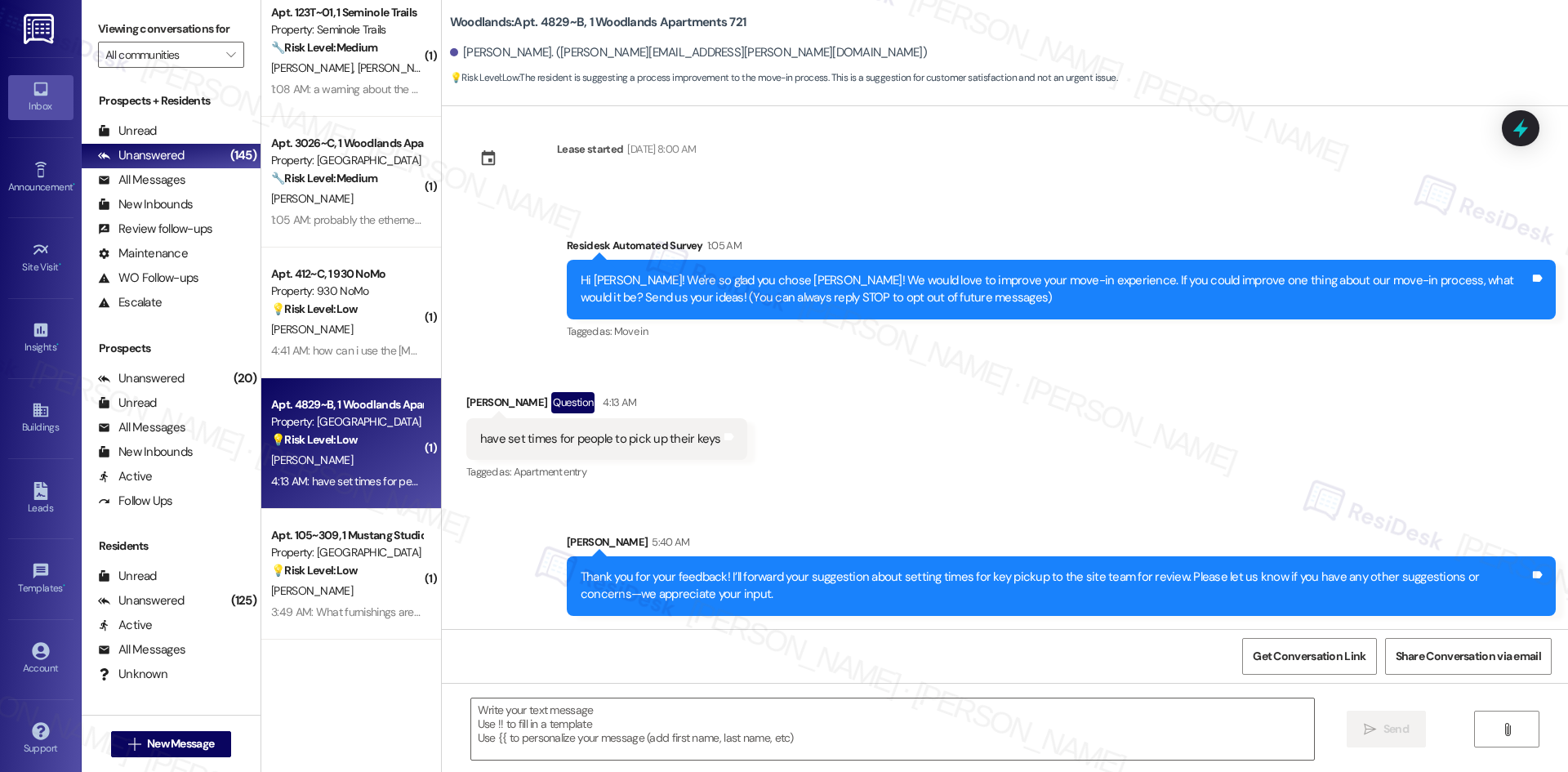
click at [998, 499] on div "Sent via SMS [PERSON_NAME] 5:40 AM Thank you for your feedback! I’ll forward yo…" at bounding box center [1004, 562] width 1126 height 131
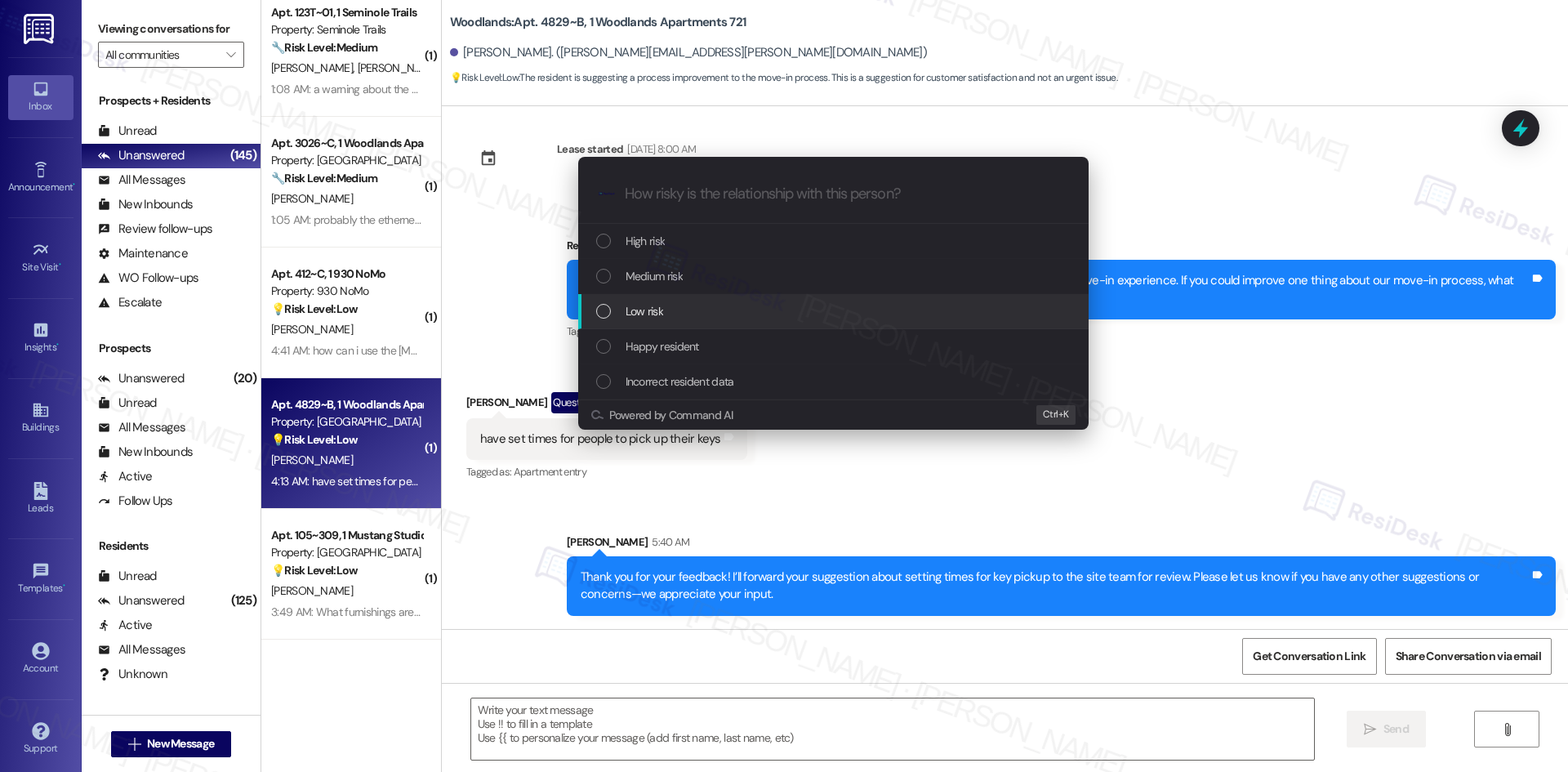
click at [732, 313] on div "Low risk" at bounding box center [835, 311] width 478 height 18
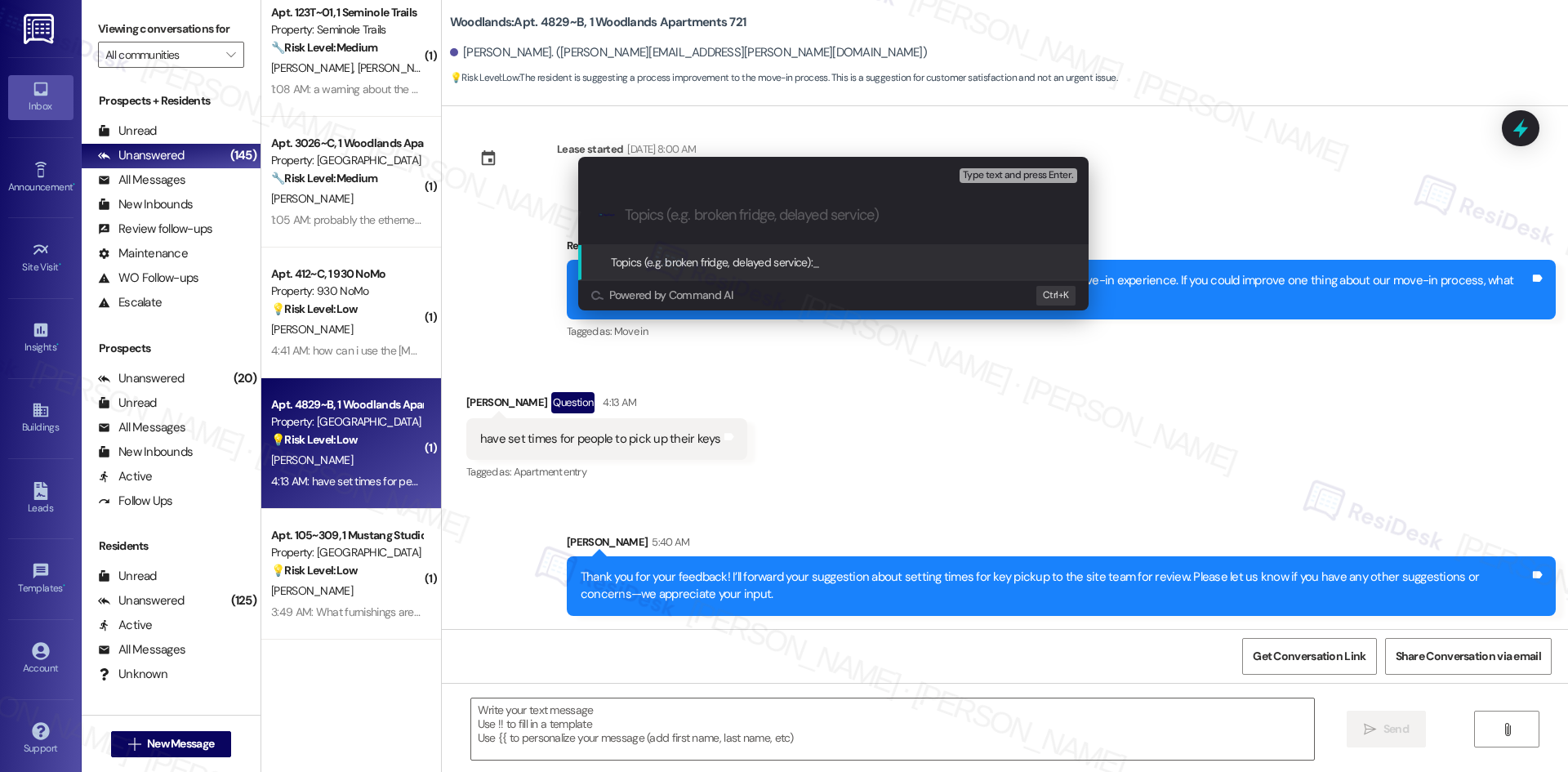
click at [709, 223] on input "Topics (e.g. broken fridge, delayed service)" at bounding box center [846, 215] width 443 height 17
paste input "Feedback on Key Pickup Scheduling"
type input "Feedback on Key Pickup Scheduling"
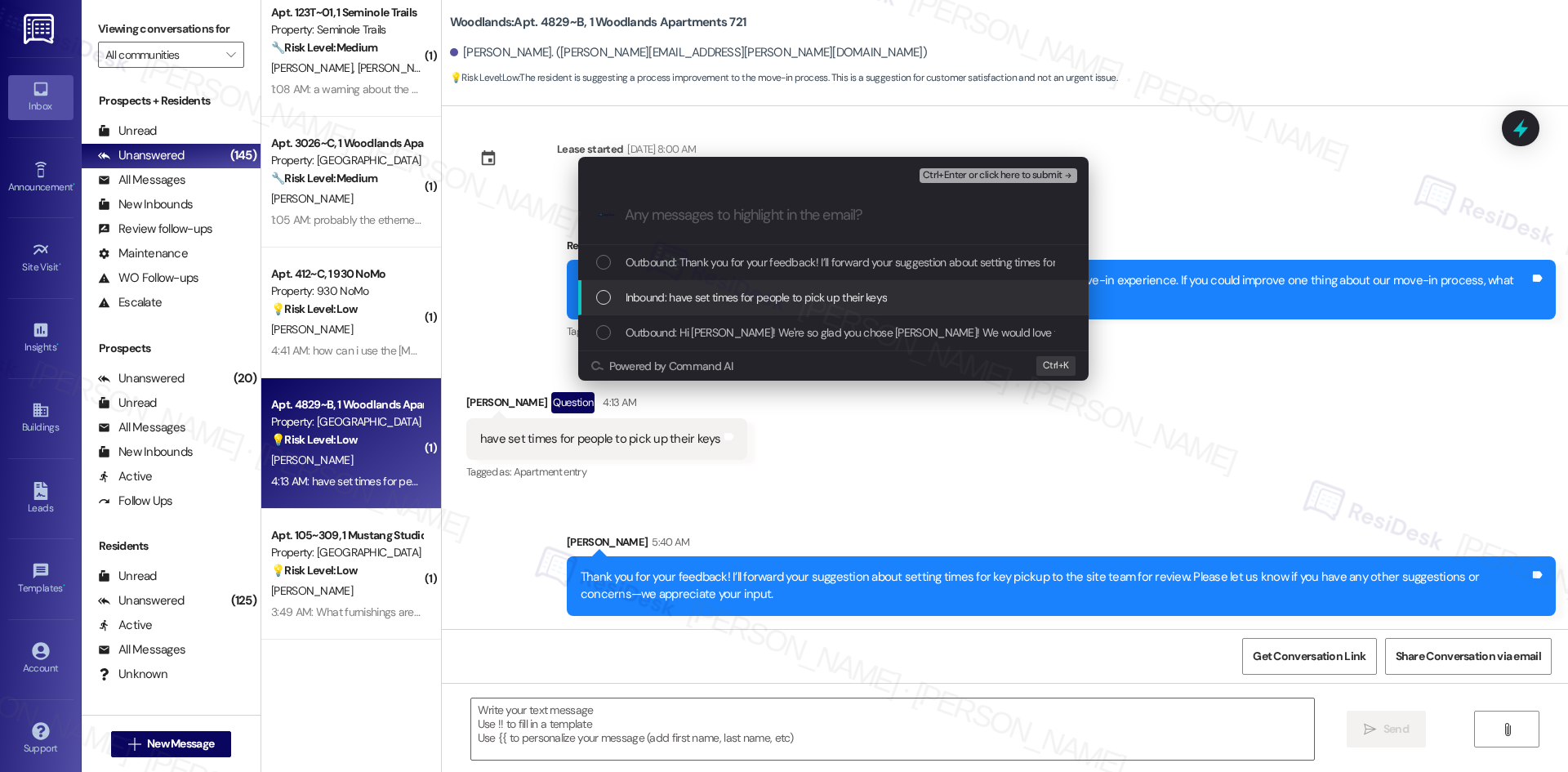
click at [735, 293] on span "Inbound: have set times for people to pick up their keys" at bounding box center [757, 297] width 262 height 18
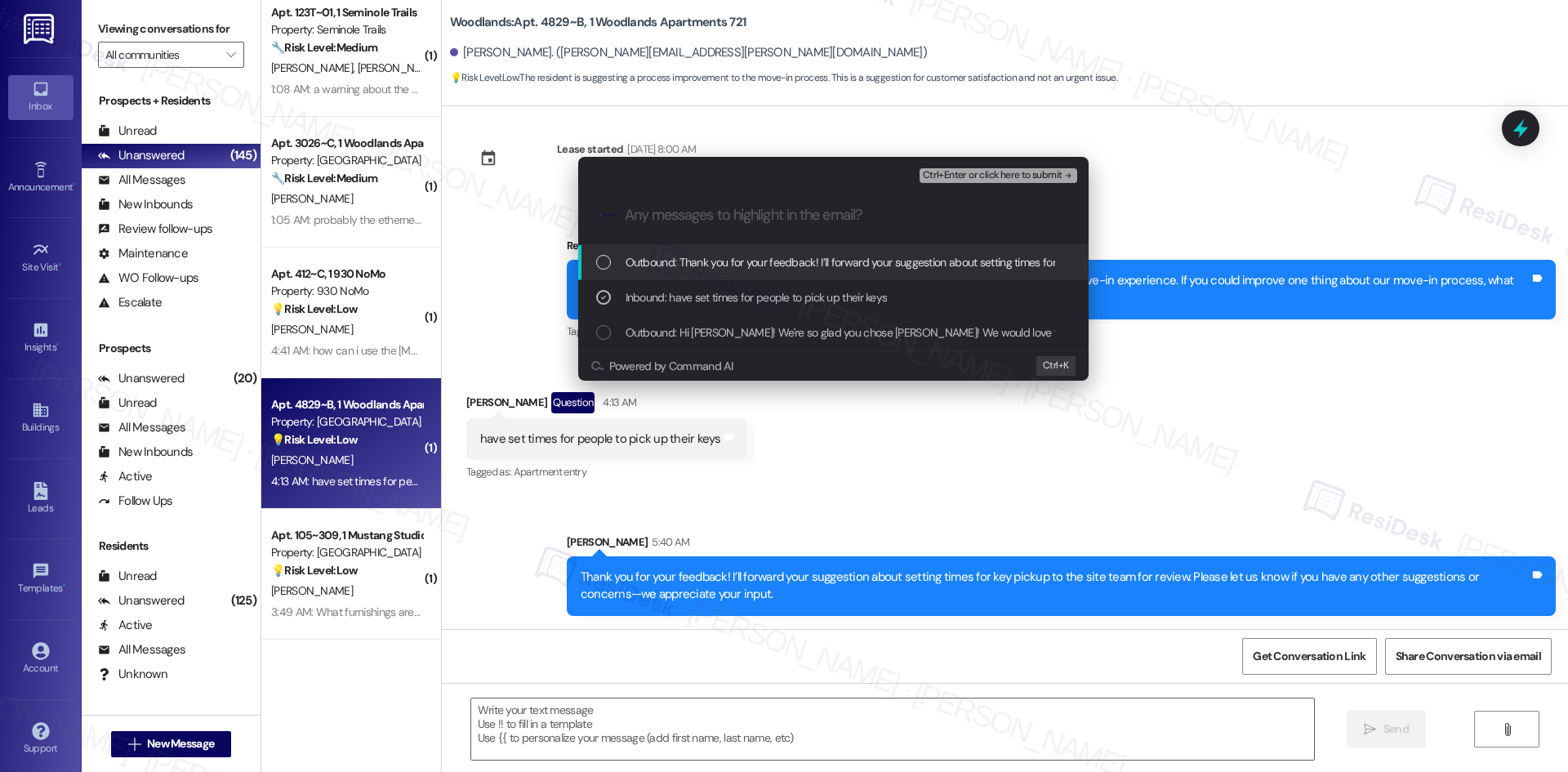
click at [1054, 176] on span "Ctrl+Enter or click here to submit" at bounding box center [992, 175] width 139 height 11
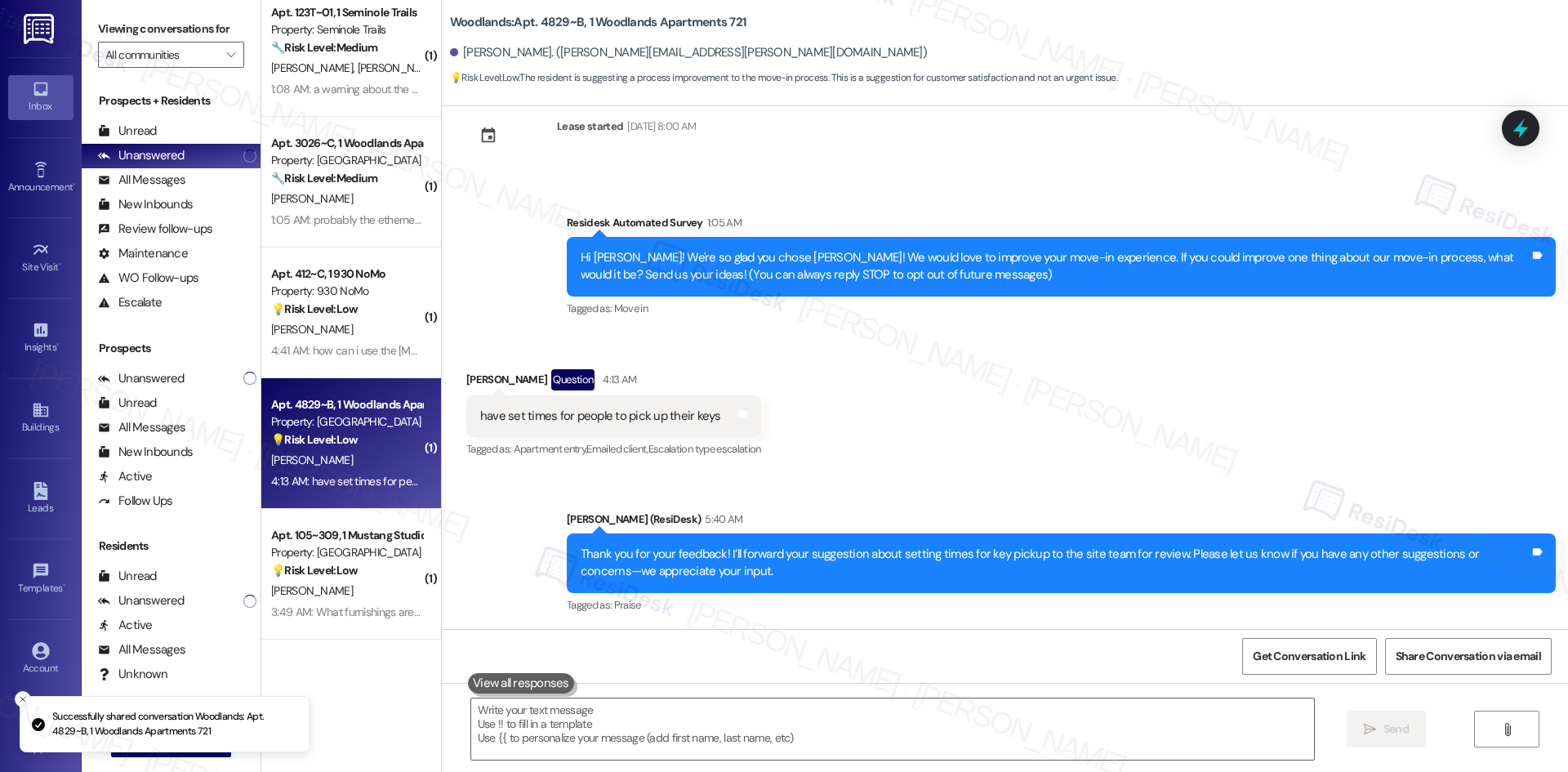
scroll to position [39, 0]
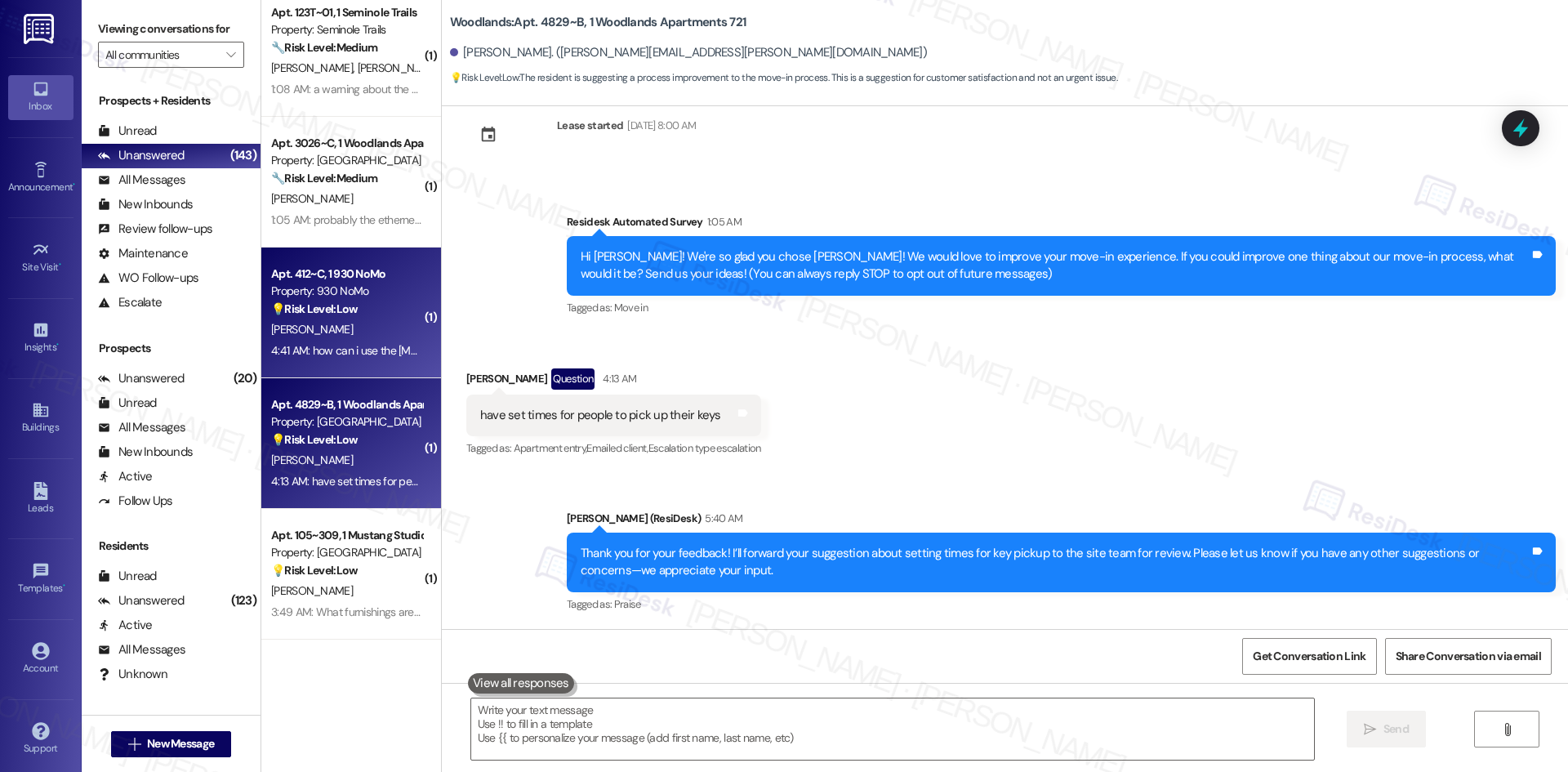
click at [360, 324] on div "[PERSON_NAME]" at bounding box center [347, 329] width 154 height 20
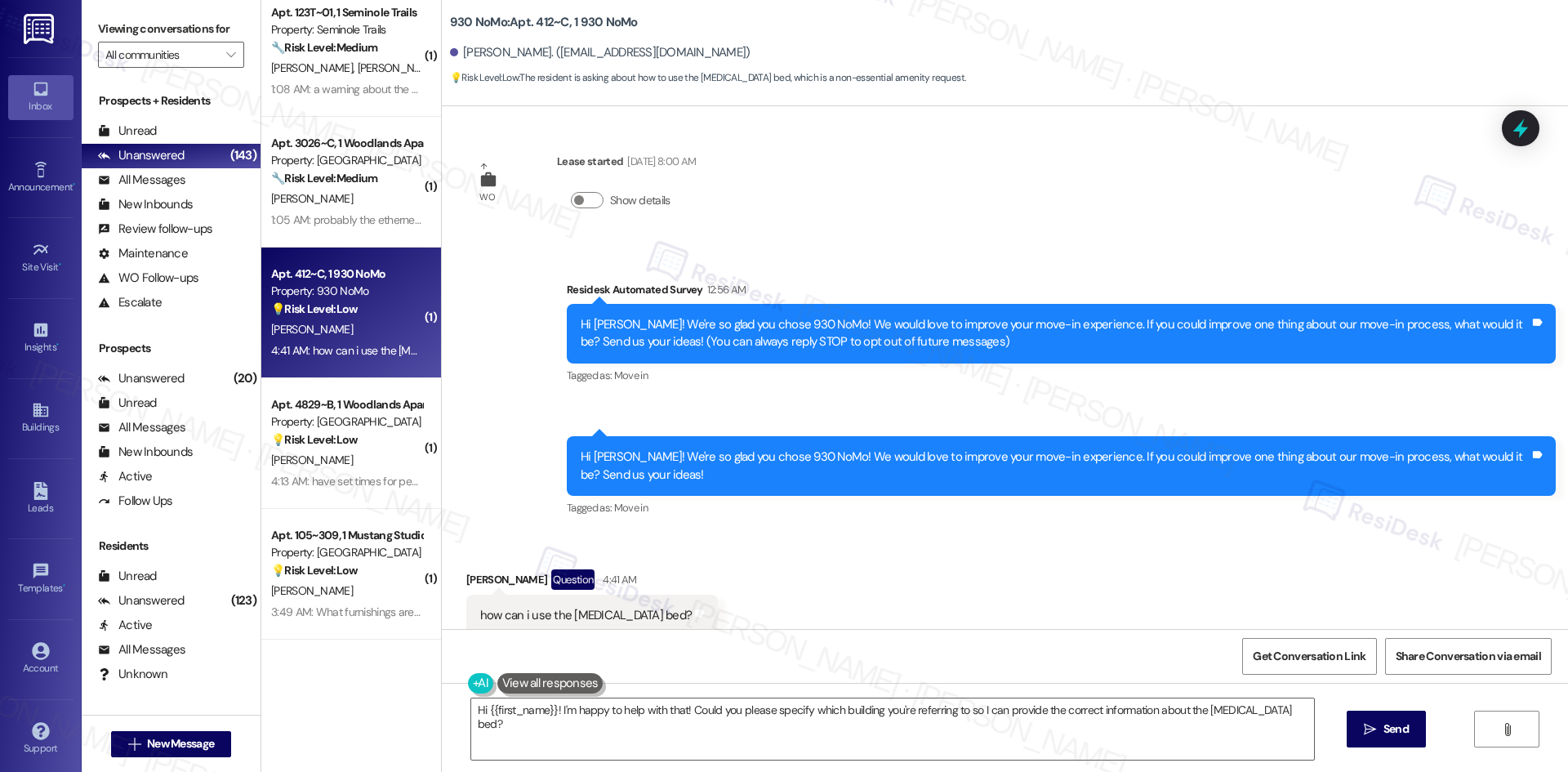
scroll to position [202, 0]
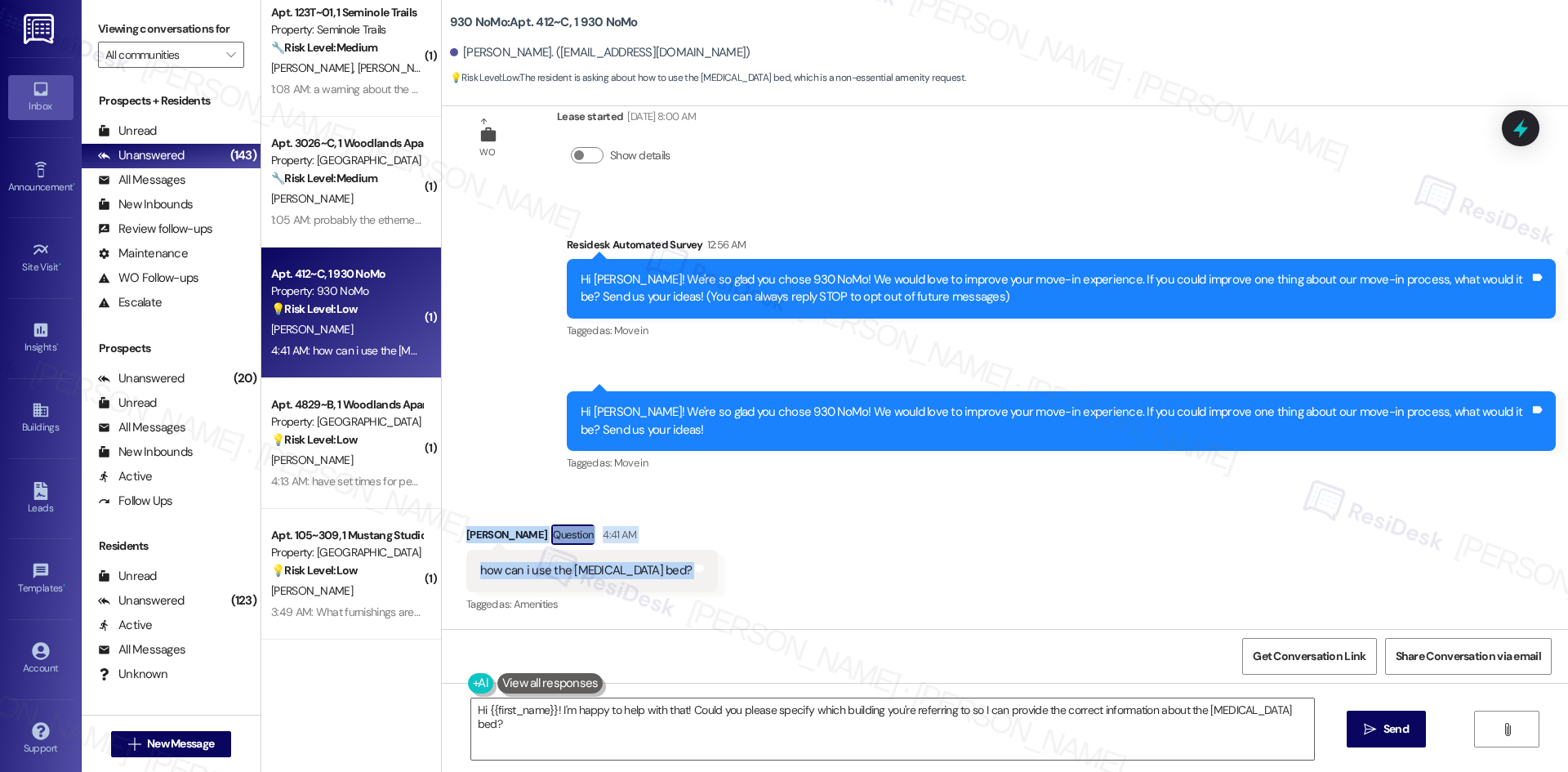
drag, startPoint x: 447, startPoint y: 530, endPoint x: 727, endPoint y: 583, distance: 285.0
click at [727, 583] on div "Received via SMS [PERSON_NAME] Question 4:41 AM how can i use the [MEDICAL_DATA…" at bounding box center [1004, 558] width 1126 height 141
copy div "[PERSON_NAME] Question 4:41 AM how can i use the [MEDICAL_DATA] bed? Tags and n…"
click at [949, 213] on div "Survey, sent via SMS Residesk Automated Survey 12:56 AM Hi [PERSON_NAME]! We're…" at bounding box center [1004, 343] width 1126 height 288
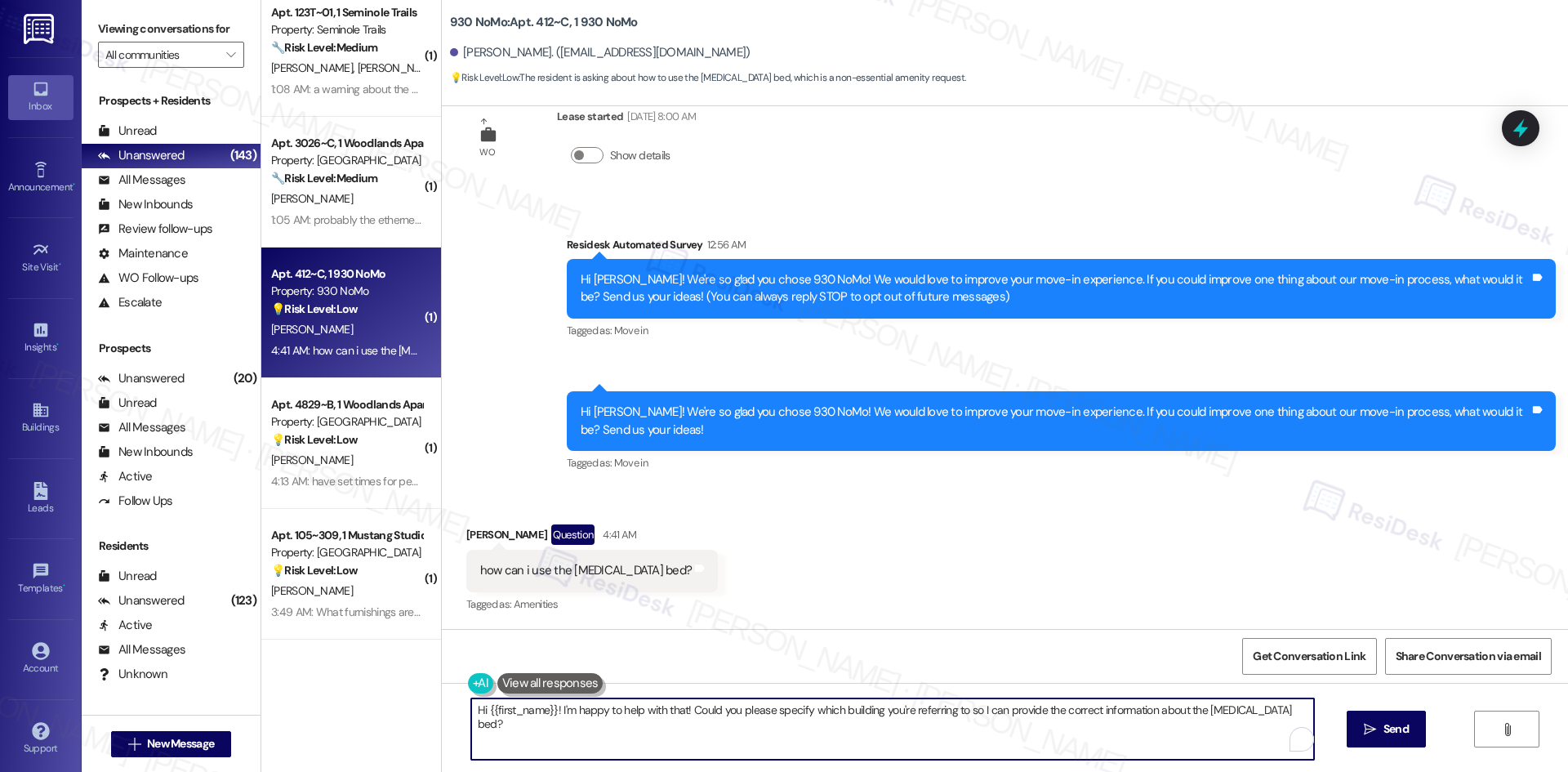
click at [843, 747] on textarea "Hi {{first_name}}! I'm happy to help with that! Could you please specify which …" at bounding box center [892, 729] width 843 height 61
paste textarea "I’ll check with the site team about how to use the [MEDICAL_DATA] bed and get b…"
type textarea "I’ll check with the site team about how to use the [MEDICAL_DATA] bed and get b…"
click at [1384, 728] on span "Send" at bounding box center [1396, 729] width 25 height 17
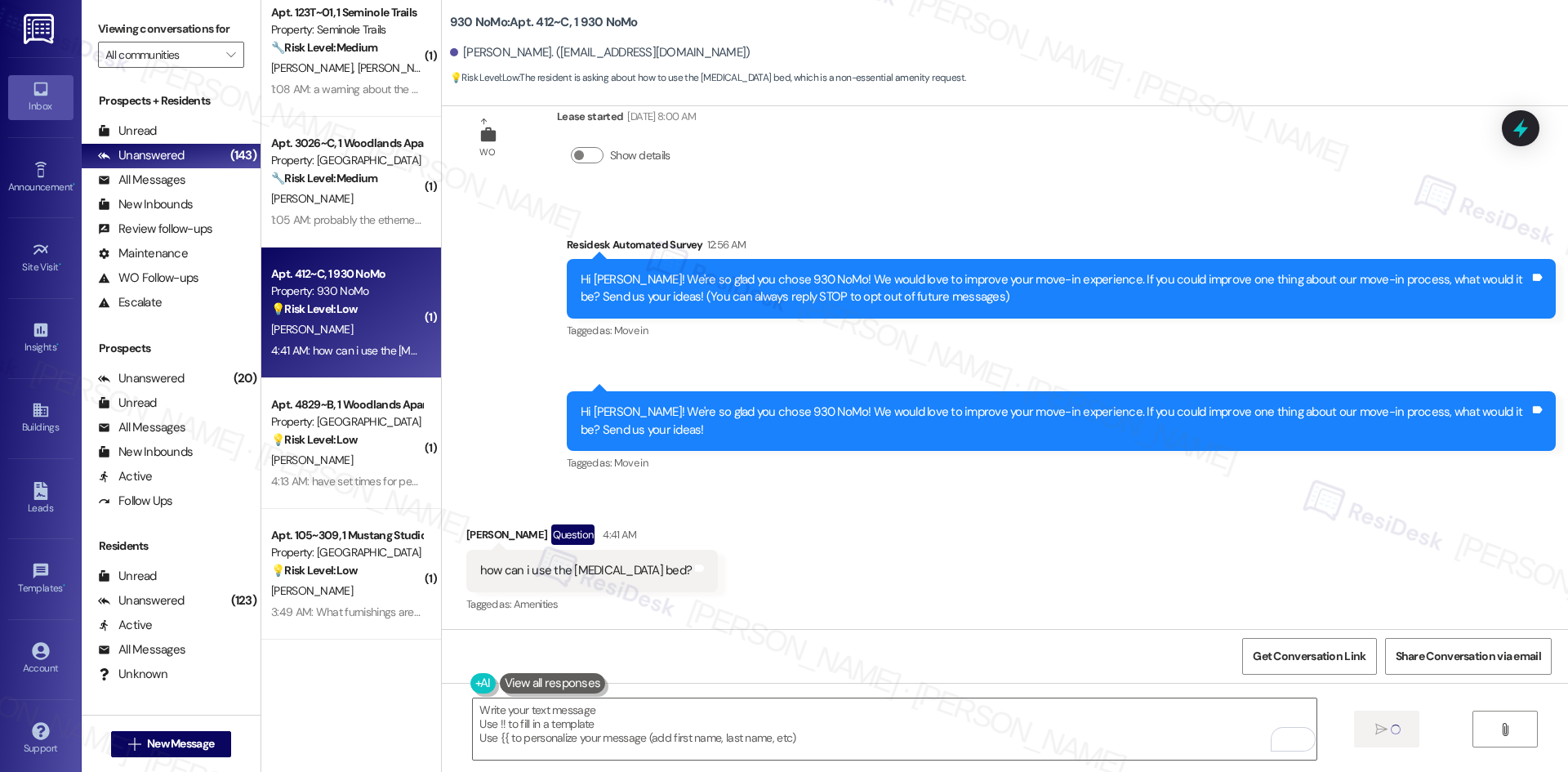
type textarea "Fetching suggested responses. Please feel free to read through the conversation…"
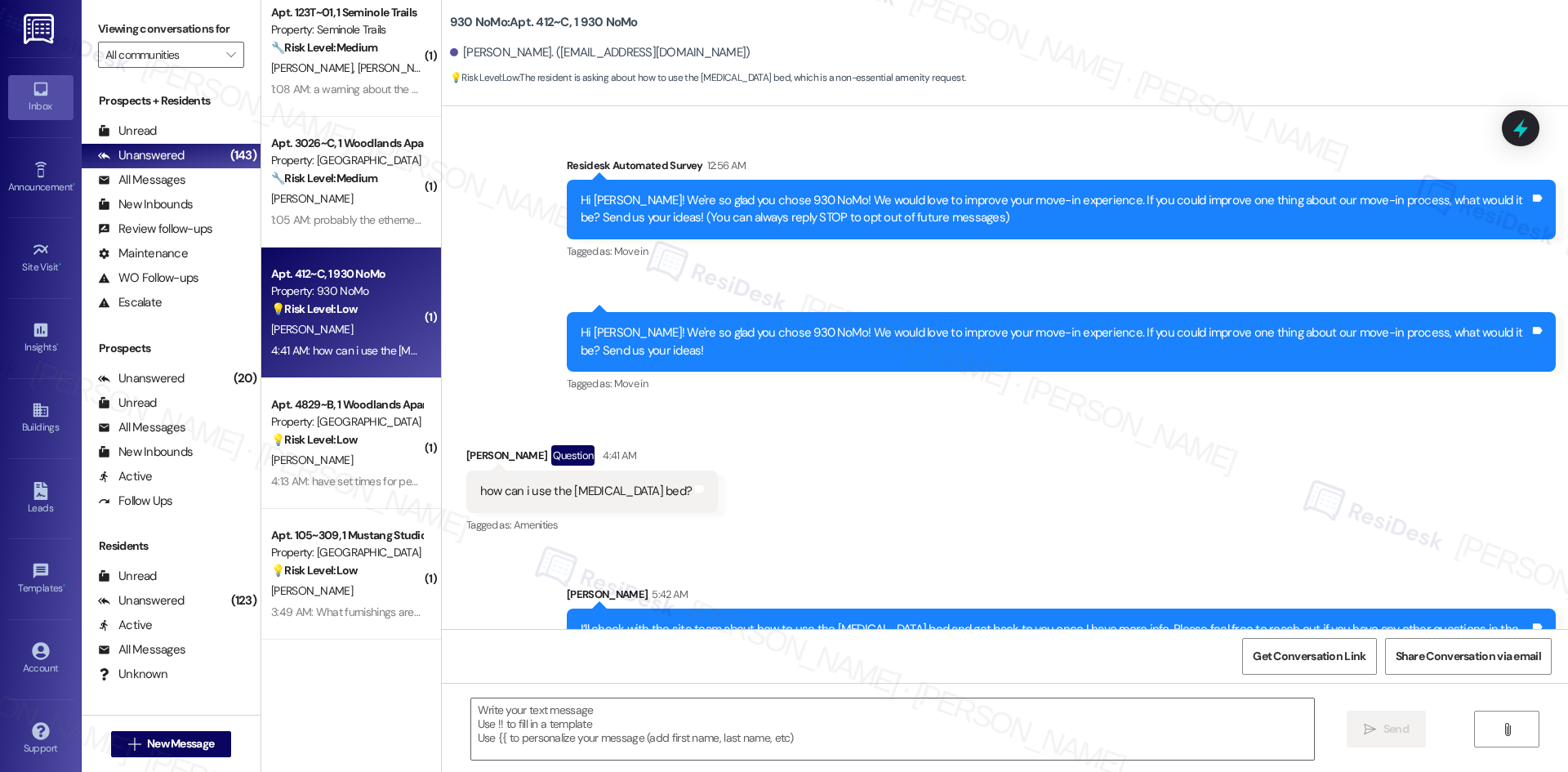
scroll to position [317, 0]
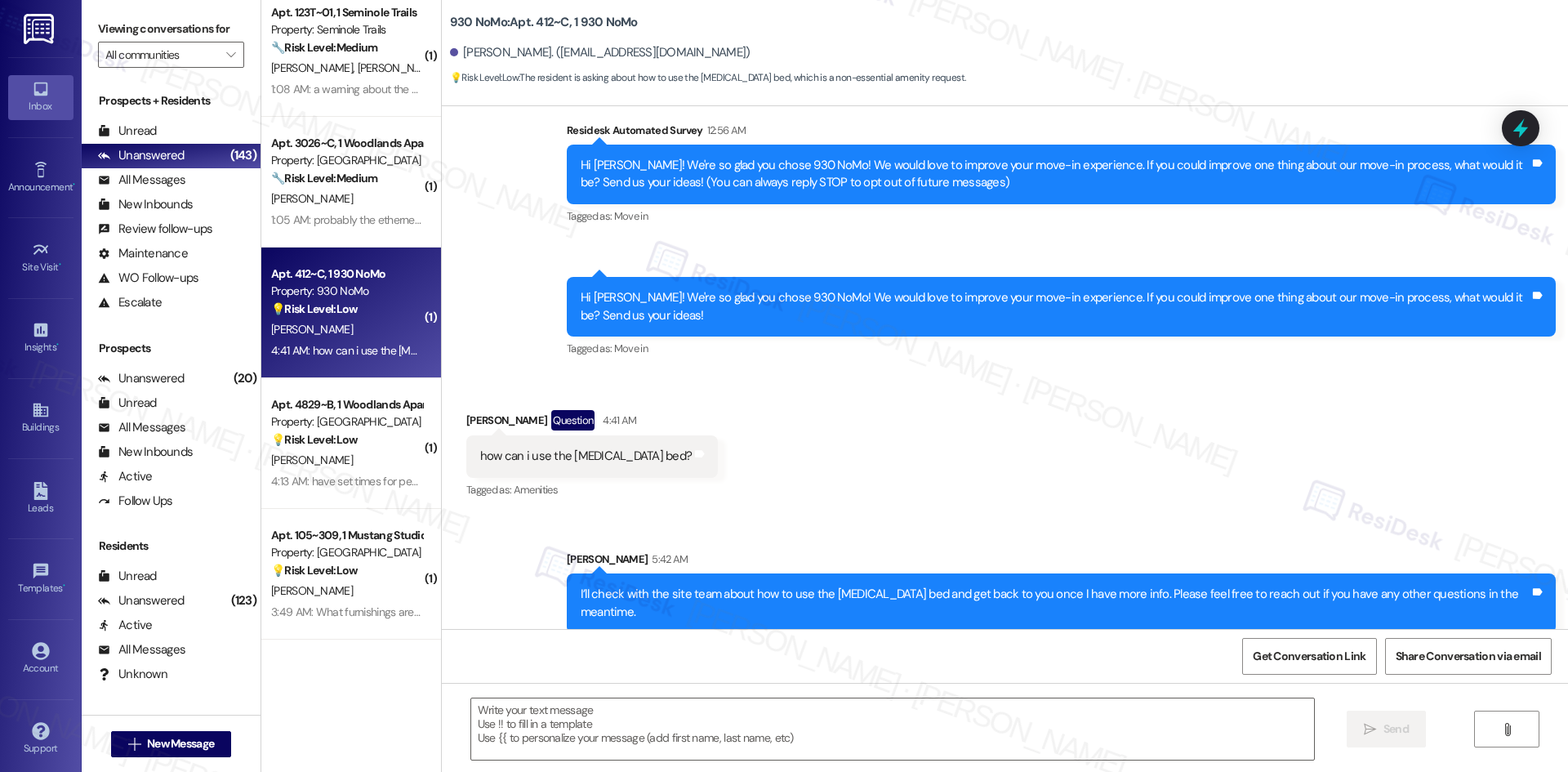
click at [1101, 465] on div "Received via SMS [PERSON_NAME] Question 4:41 AM how can i use the [MEDICAL_DATA…" at bounding box center [1004, 444] width 1126 height 141
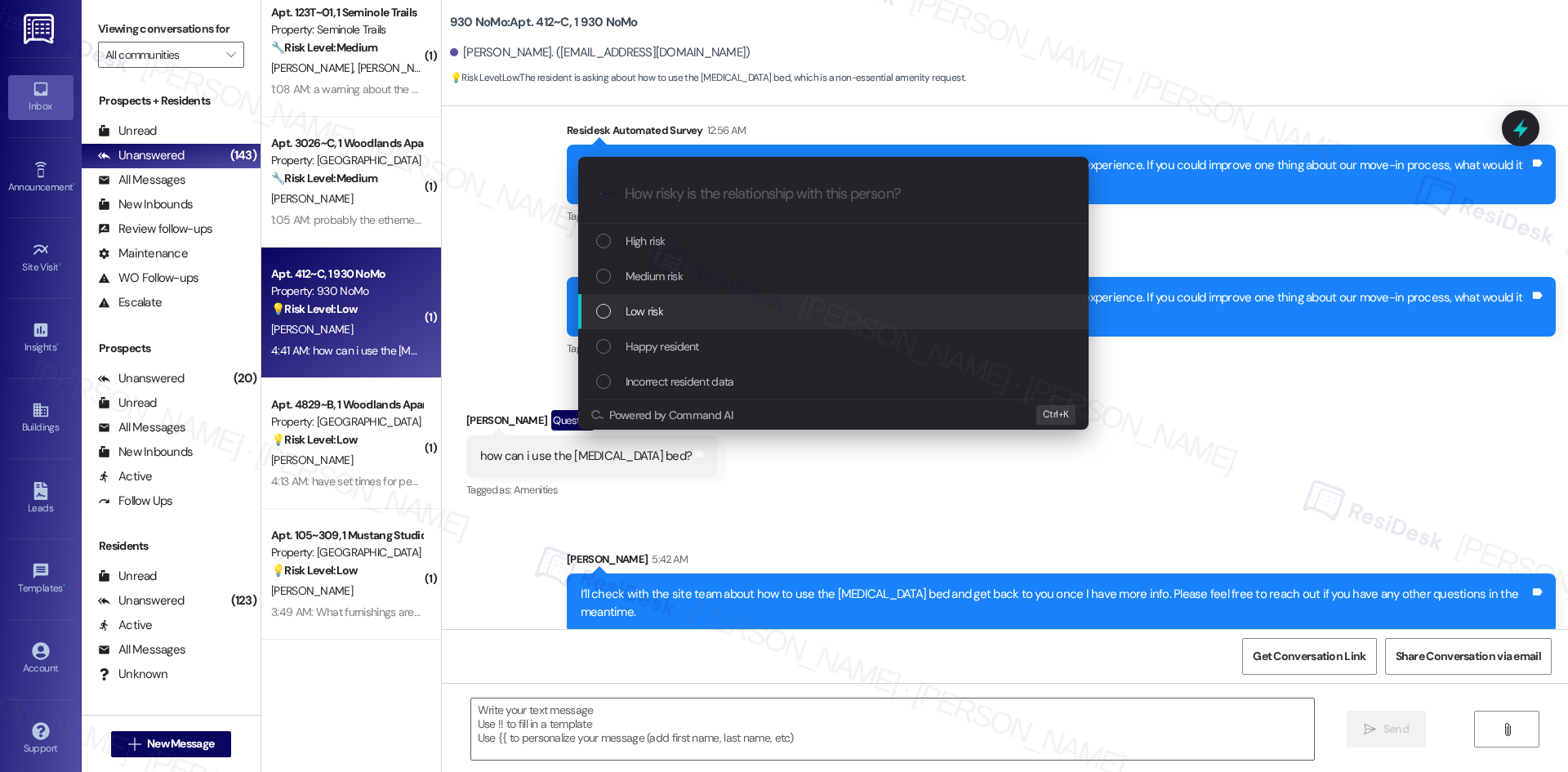
click at [736, 306] on div "Low risk" at bounding box center [835, 311] width 478 height 18
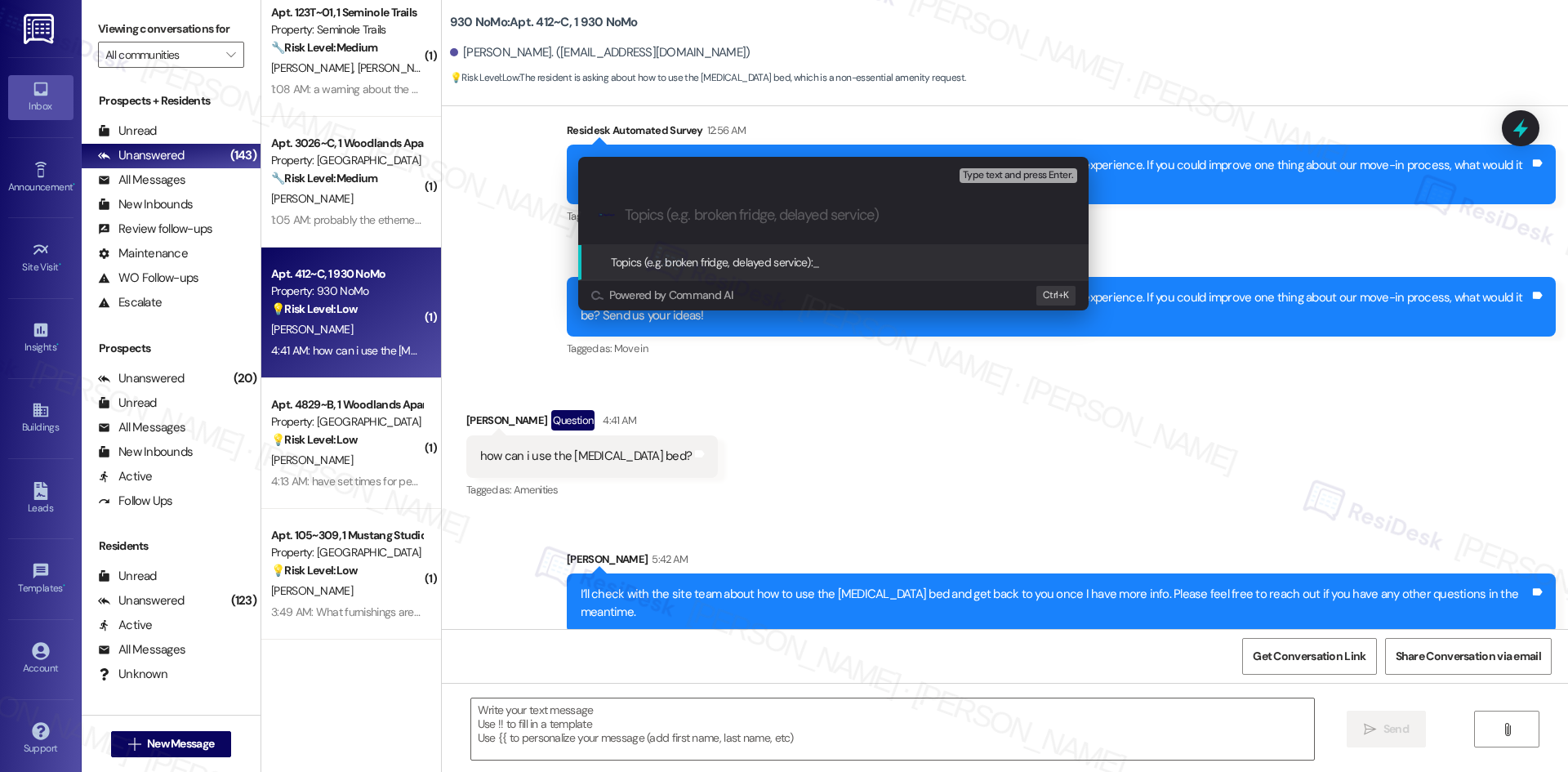
click at [887, 466] on div "Escalate Conversation Low risk Topics (e.g. broken fridge, delayed service) Any…" at bounding box center [784, 386] width 1568 height 772
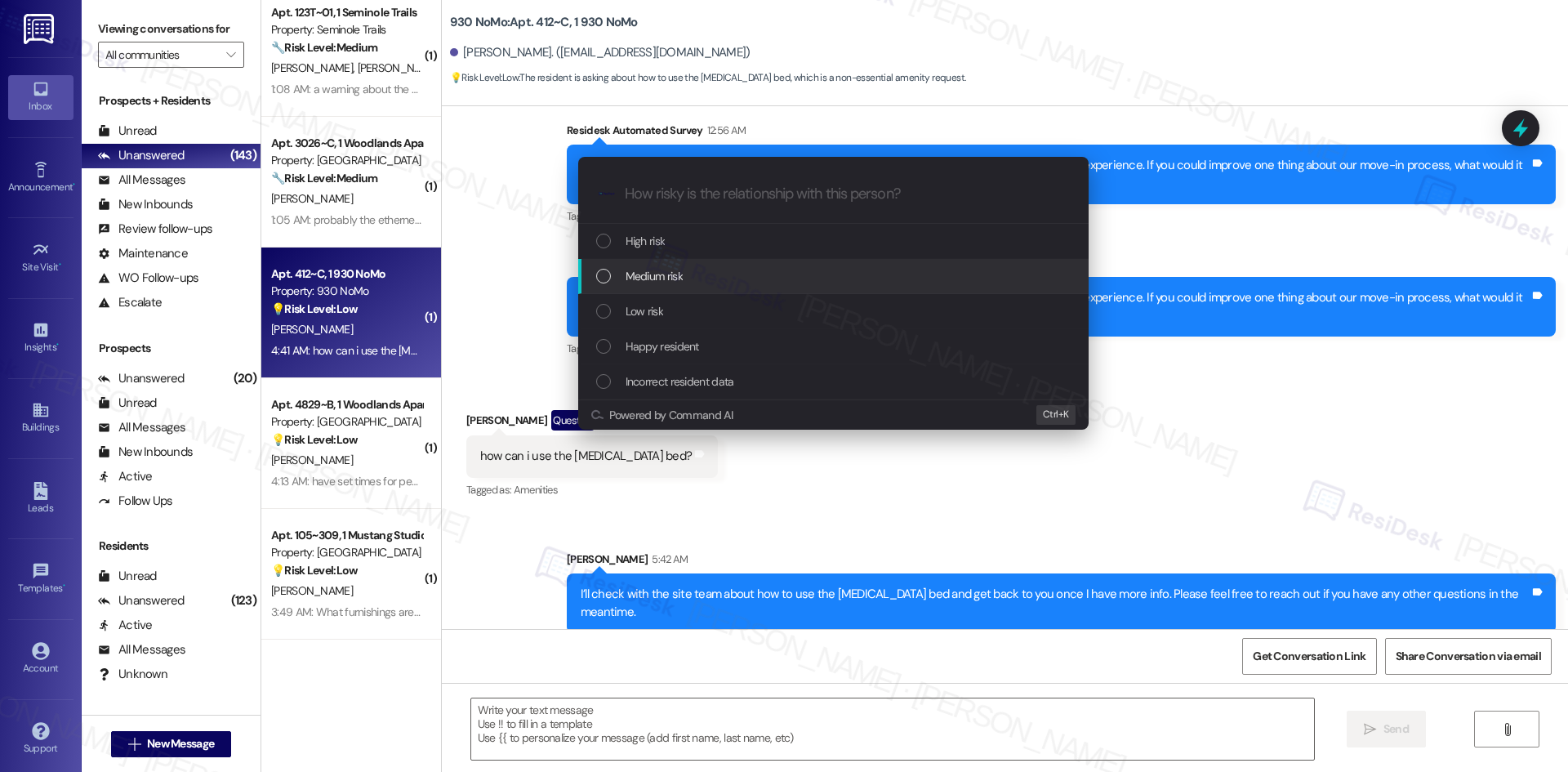
click at [632, 265] on div "Medium risk" at bounding box center [833, 276] width 510 height 35
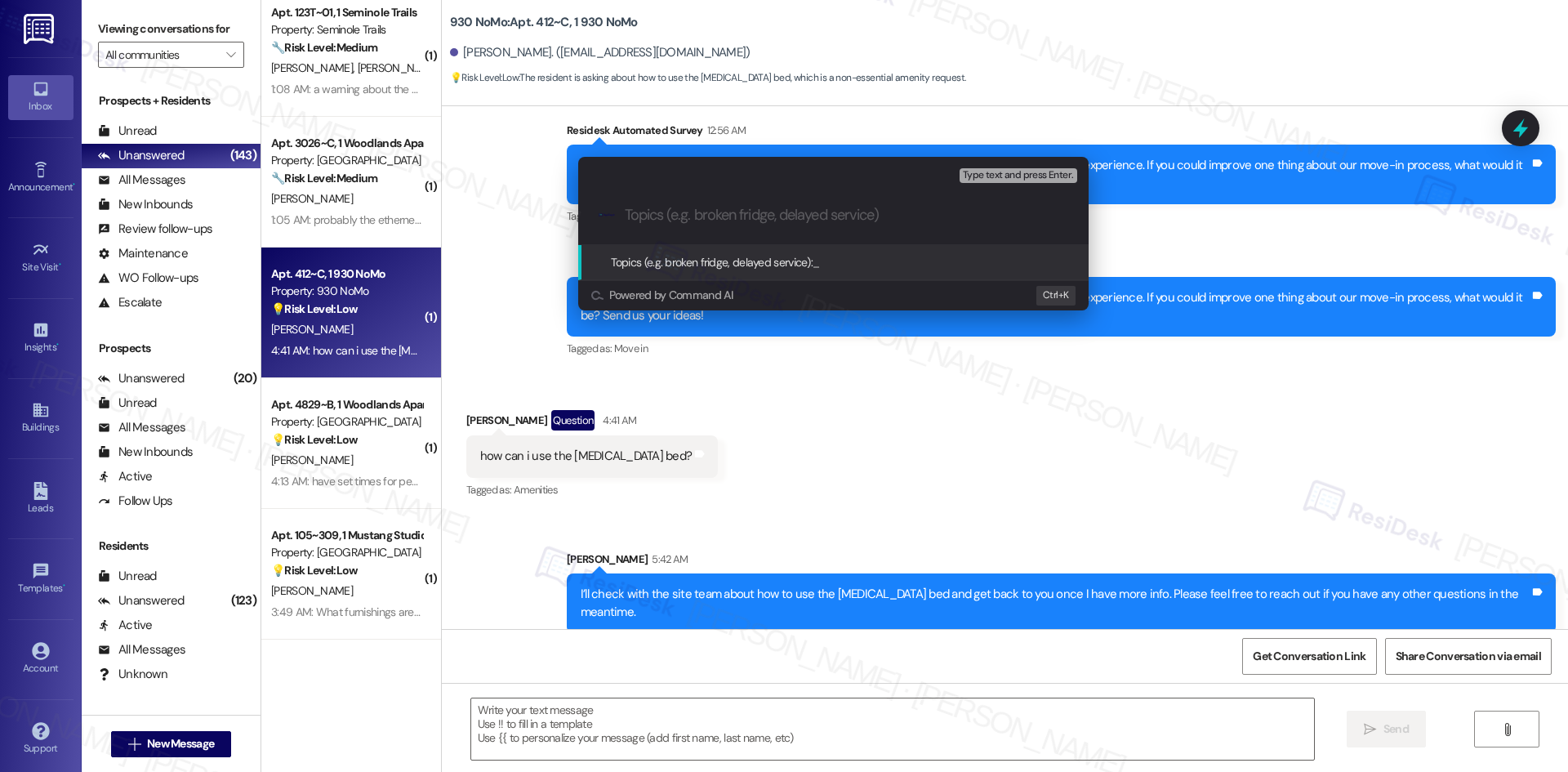
click at [721, 220] on input "Topics (e.g. broken fridge, delayed service)" at bounding box center [846, 215] width 443 height 17
paste input "Inquiry About [MEDICAL_DATA] Bed Usage"
type input "Inquiry About [MEDICAL_DATA] Bed Usage"
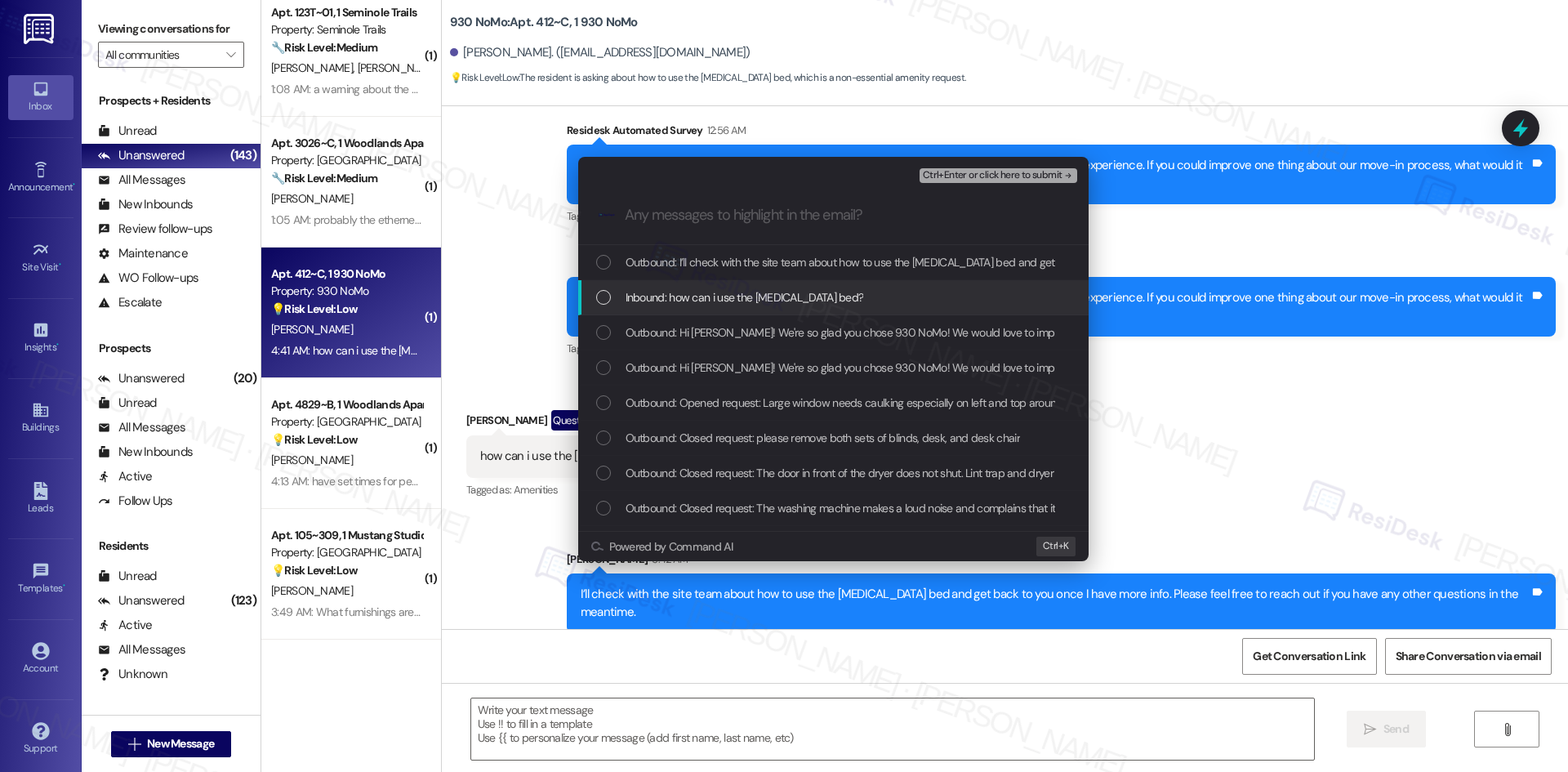
click at [736, 293] on span "Inbound: how can i use the [MEDICAL_DATA] bed?" at bounding box center [745, 297] width 238 height 18
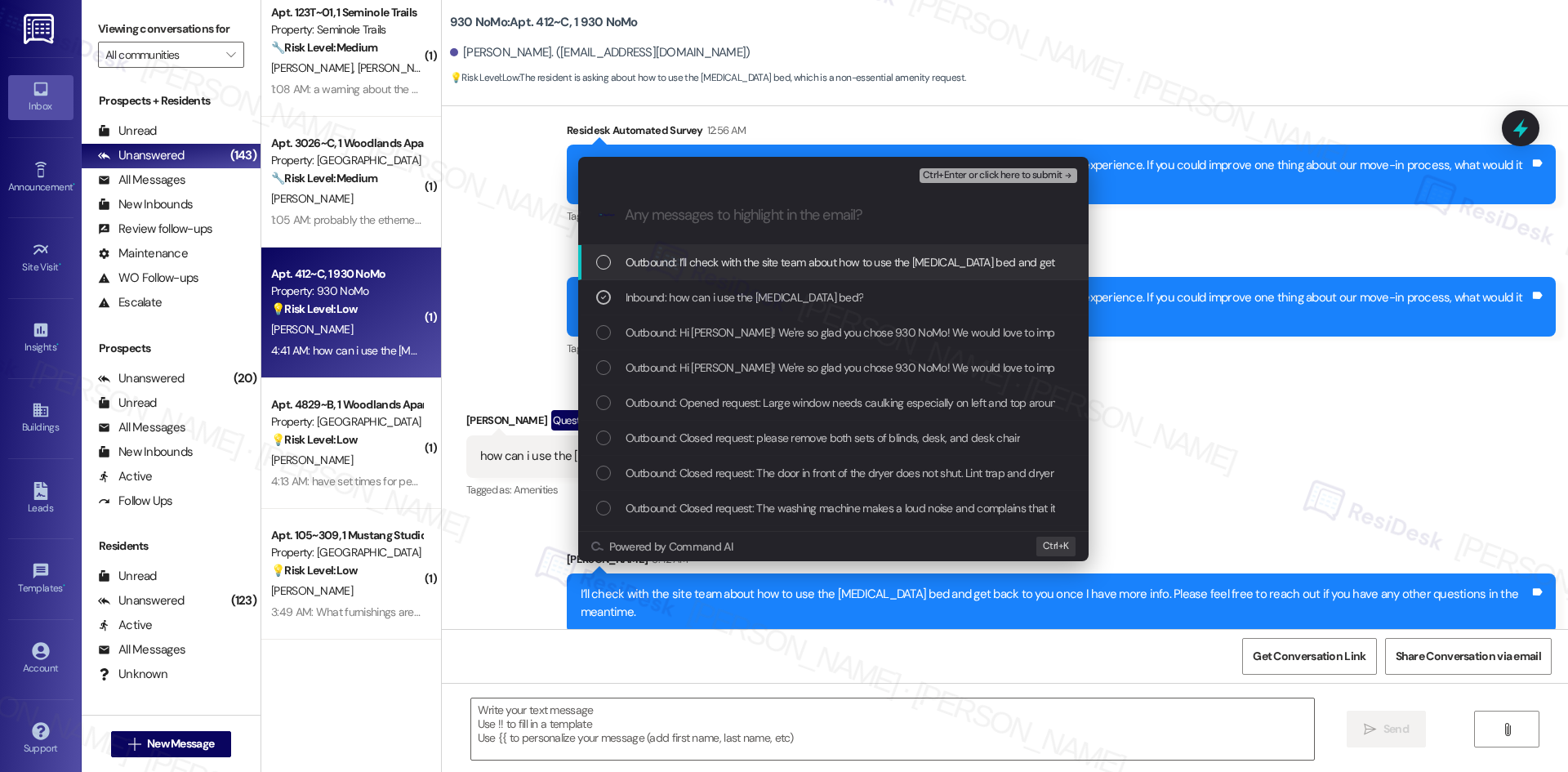
click at [1035, 178] on span "Ctrl+Enter or click here to submit" at bounding box center [992, 175] width 139 height 11
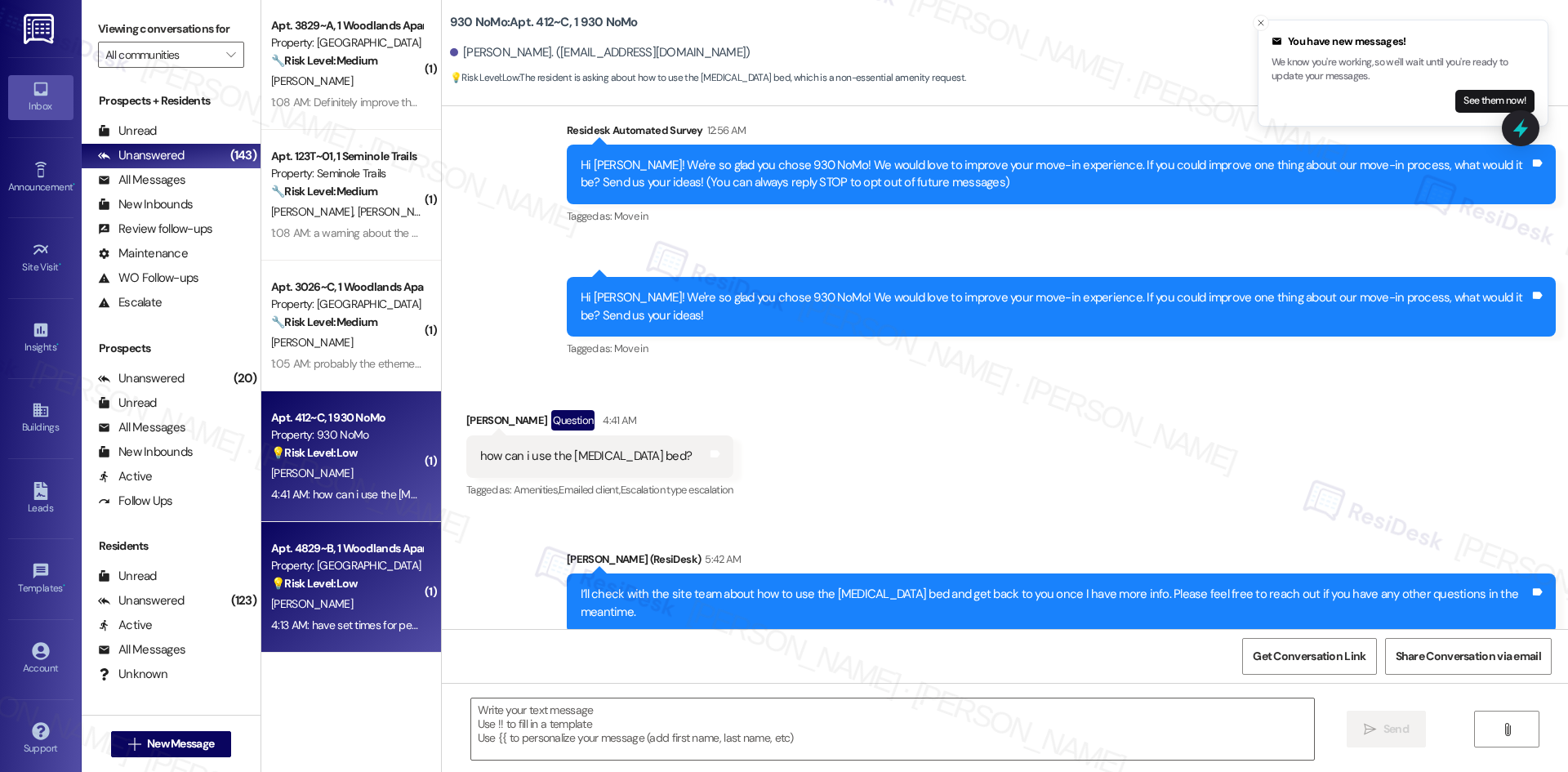
scroll to position [4164, 0]
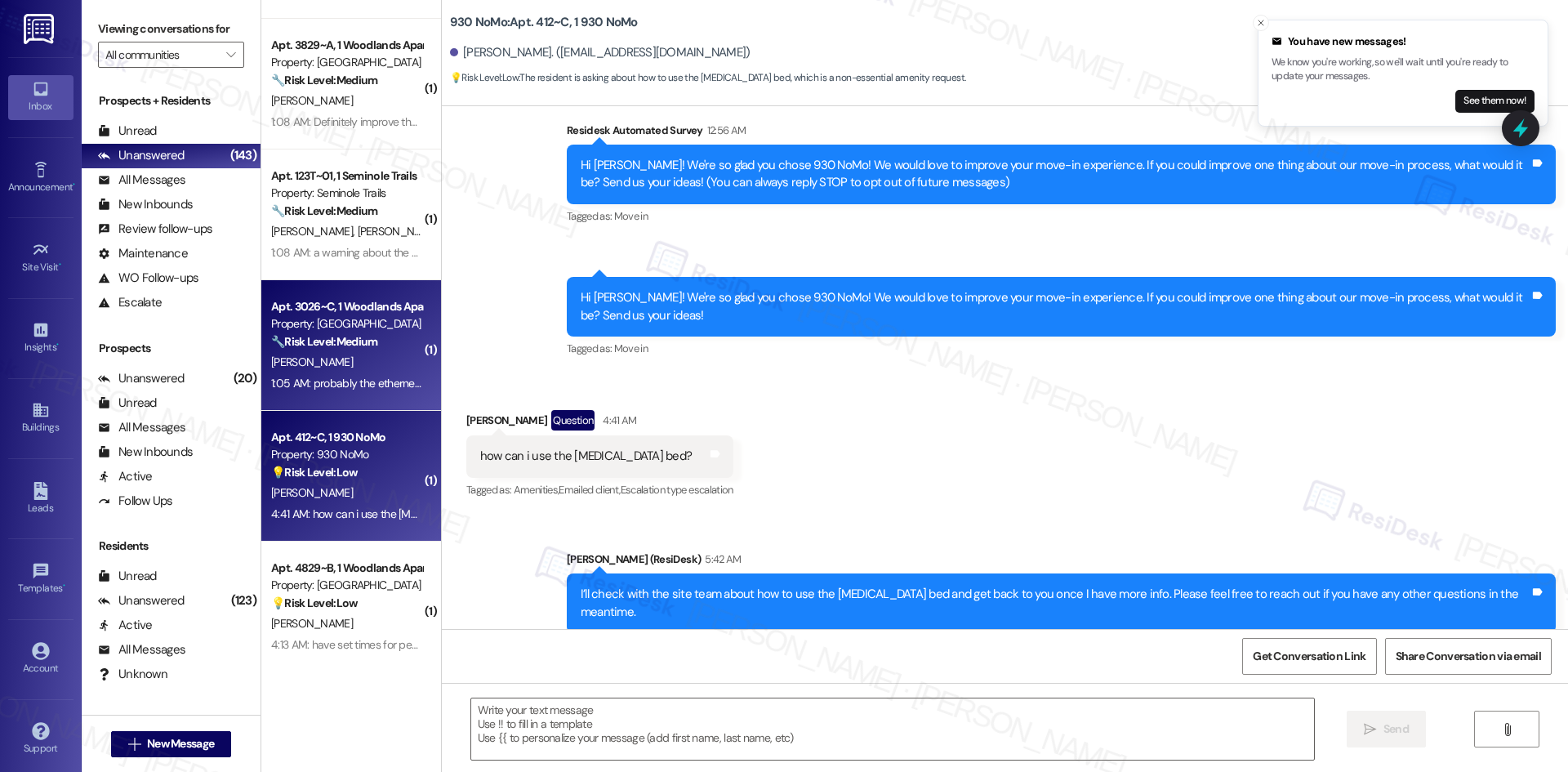
click at [367, 357] on div "[PERSON_NAME]" at bounding box center [347, 362] width 154 height 20
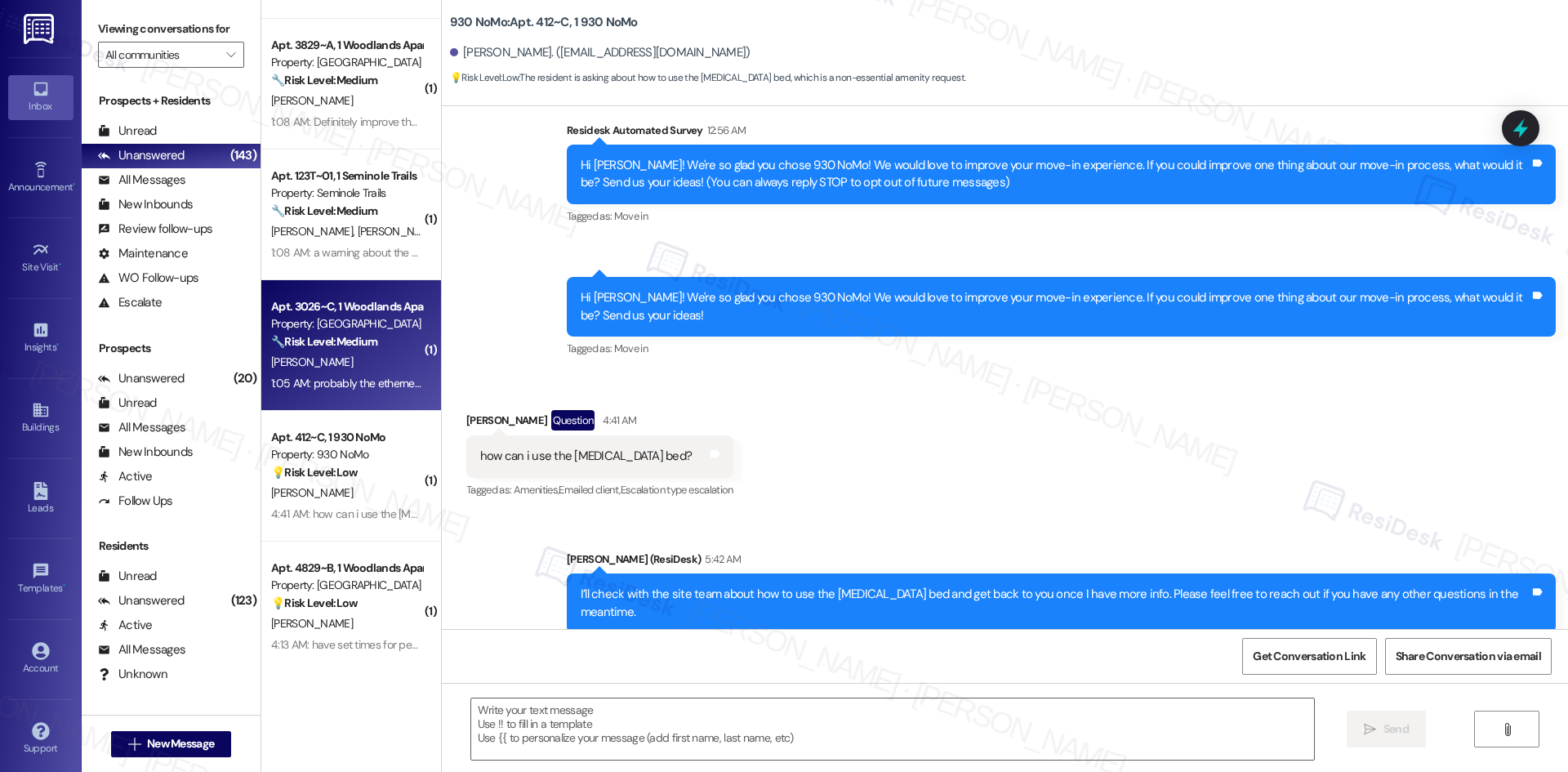
type textarea "Fetching suggested responses. Please feel free to read through the conversation…"
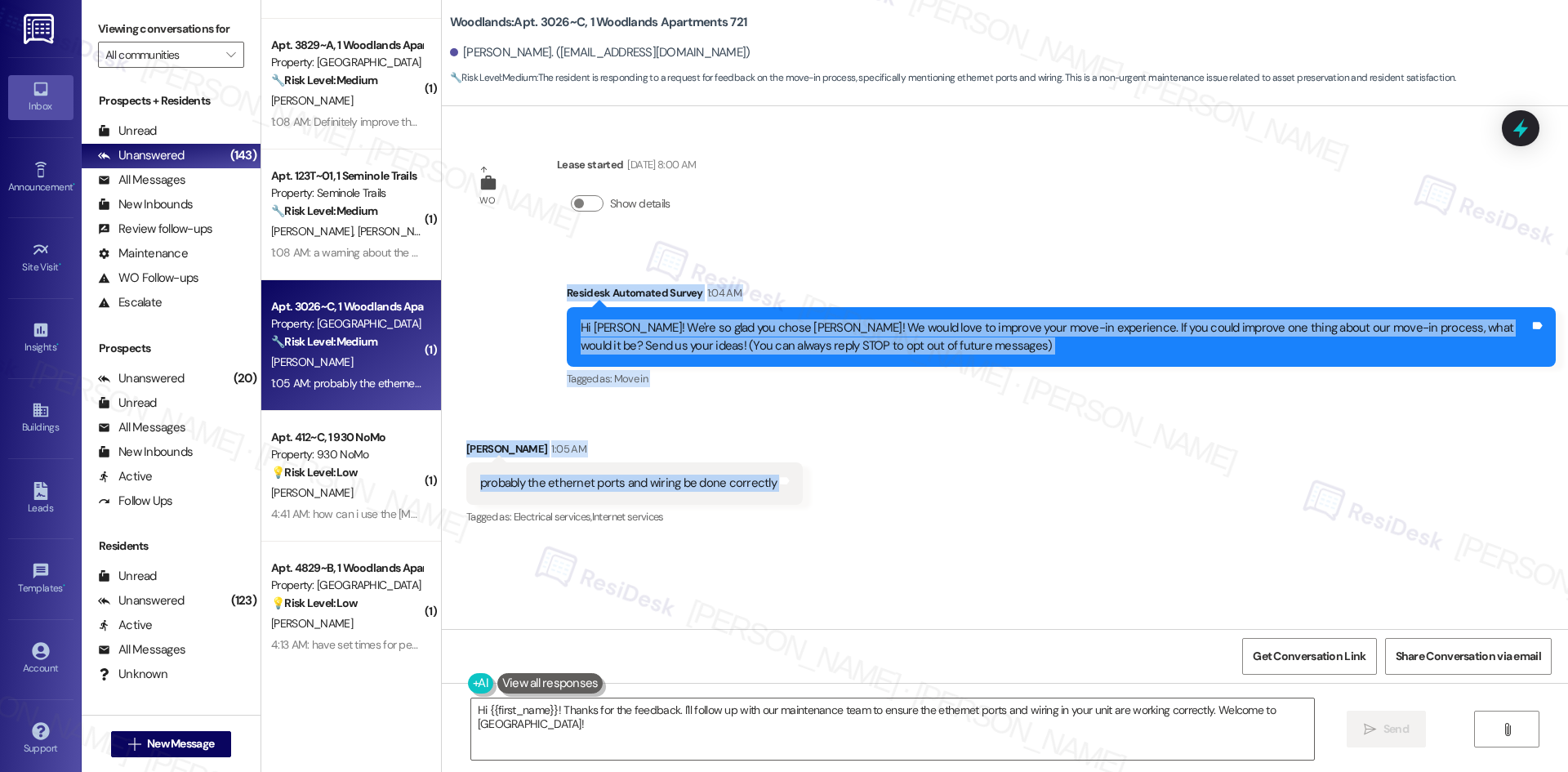
drag, startPoint x: 546, startPoint y: 296, endPoint x: 868, endPoint y: 472, distance: 367.0
click at [868, 472] on div "WO Lease started [DATE] 8:00 AM Show details Survey, sent via SMS Residesk Auto…" at bounding box center [1004, 368] width 1126 height 523
copy div "Residesk Automated Survey 1:04 AM Hi [PERSON_NAME]! We're so glad you chose [PE…"
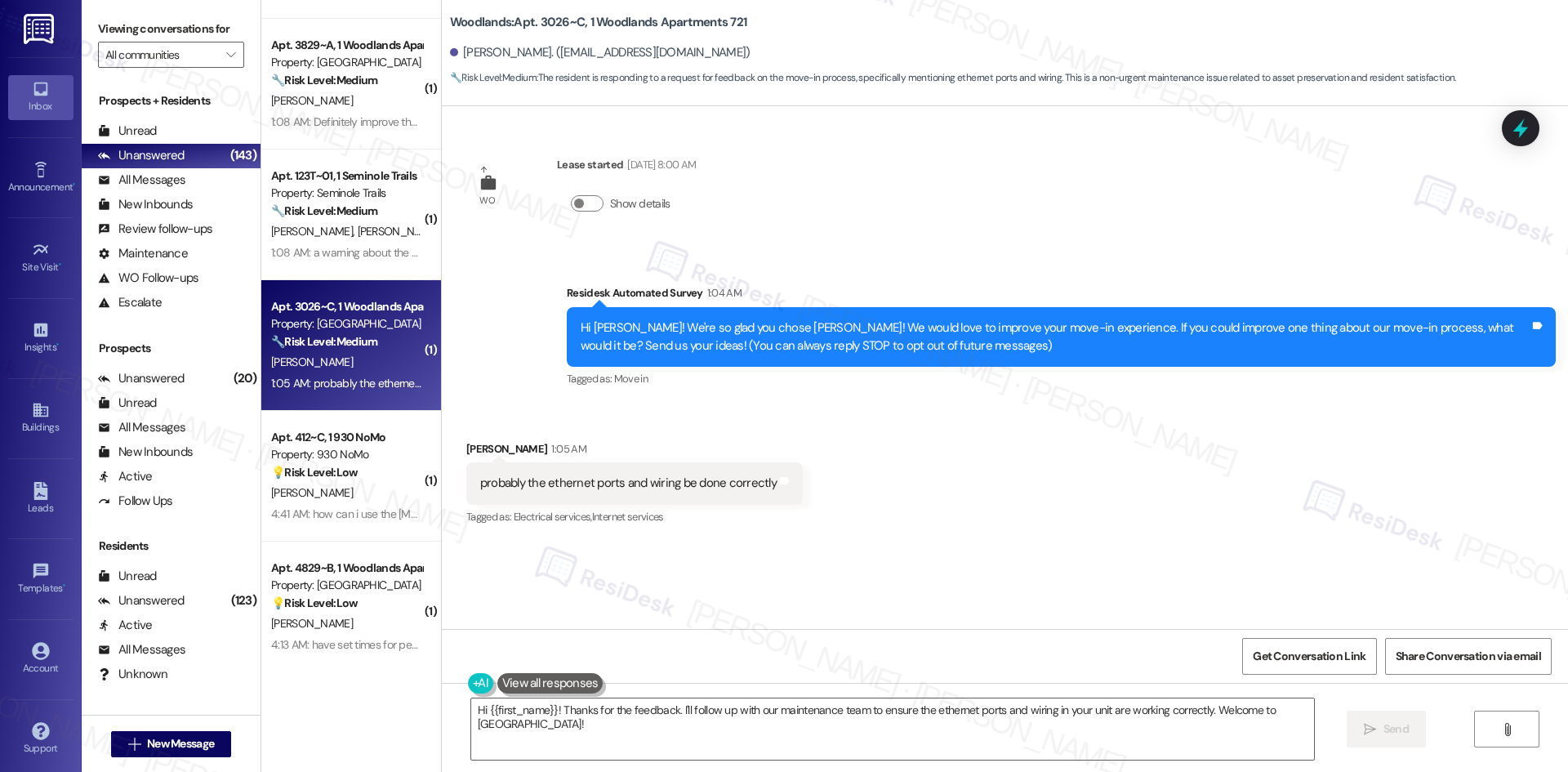
click at [929, 553] on div "WO Lease started [DATE] 8:00 AM Show details Survey, sent via SMS Residesk Auto…" at bounding box center [1004, 368] width 1126 height 523
click at [724, 712] on textarea "Hi {{first_name}}! Thanks for the feedback. I'll follow up with our maintenance…" at bounding box center [892, 729] width 843 height 61
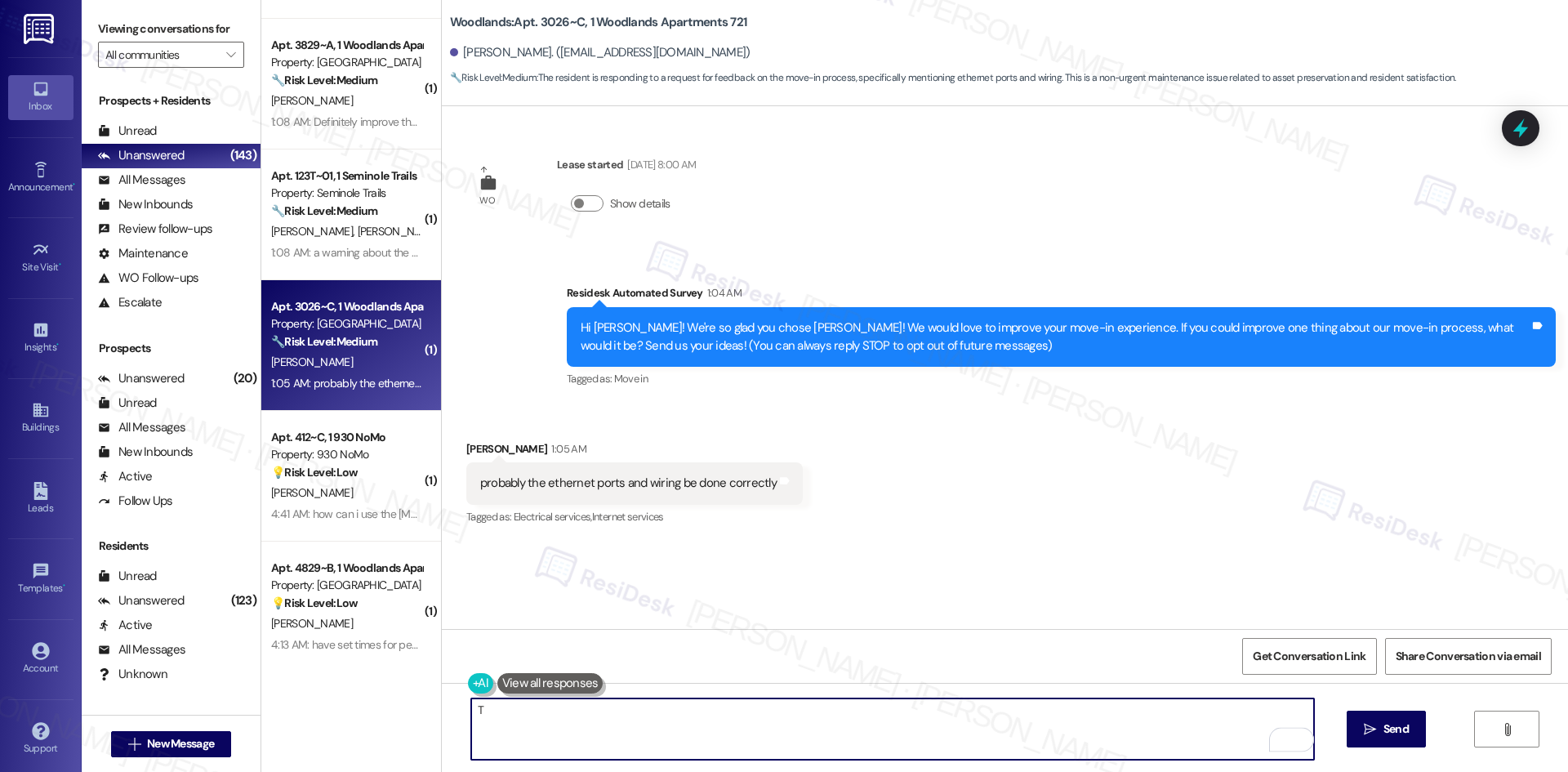
paste textarea "[PERSON_NAME] you for your feedback! I’ll share your note about ensuring ethern…"
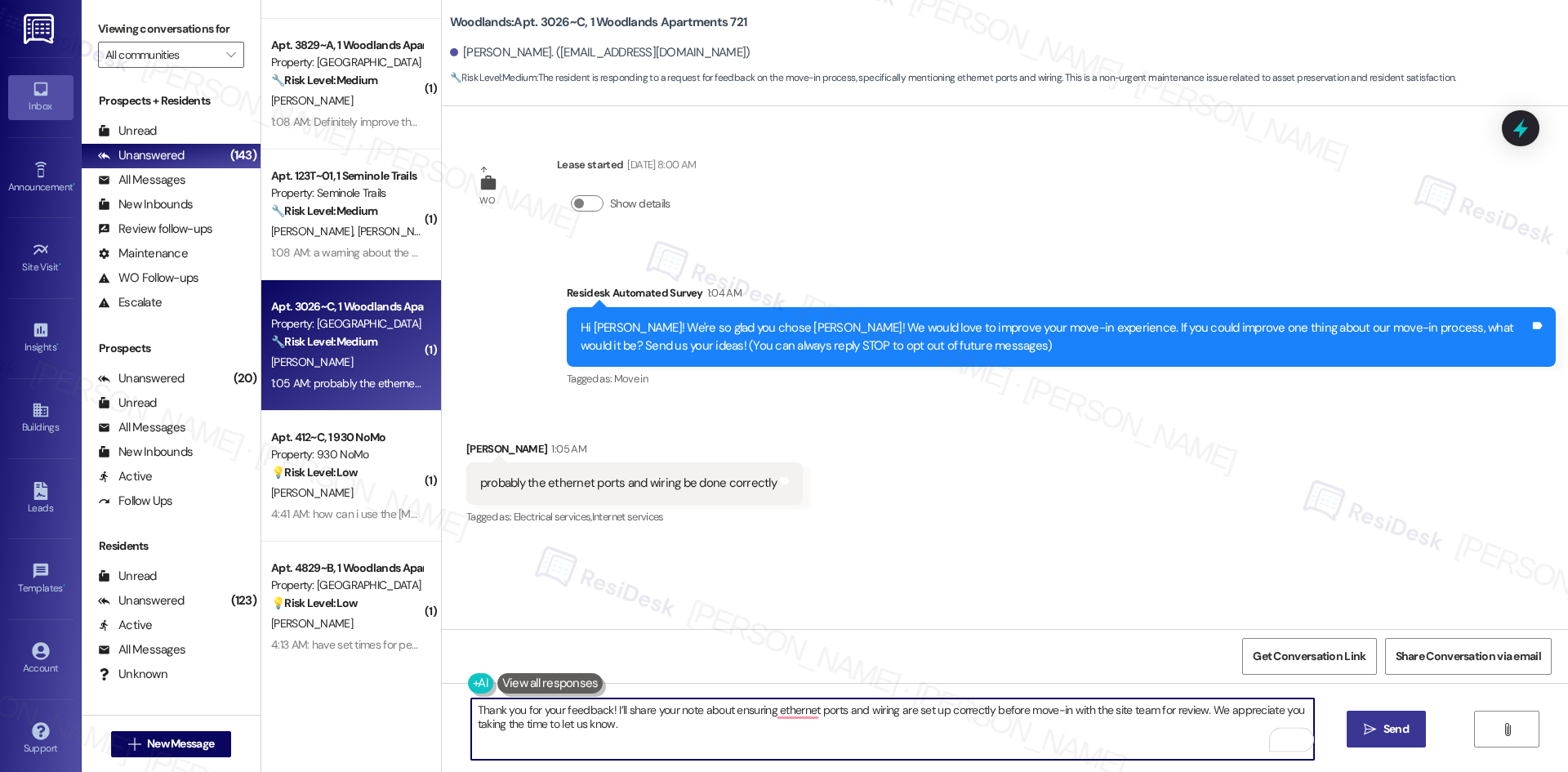
type textarea "Thank you for your feedback! I’ll share your note about ensuring ethernet ports…"
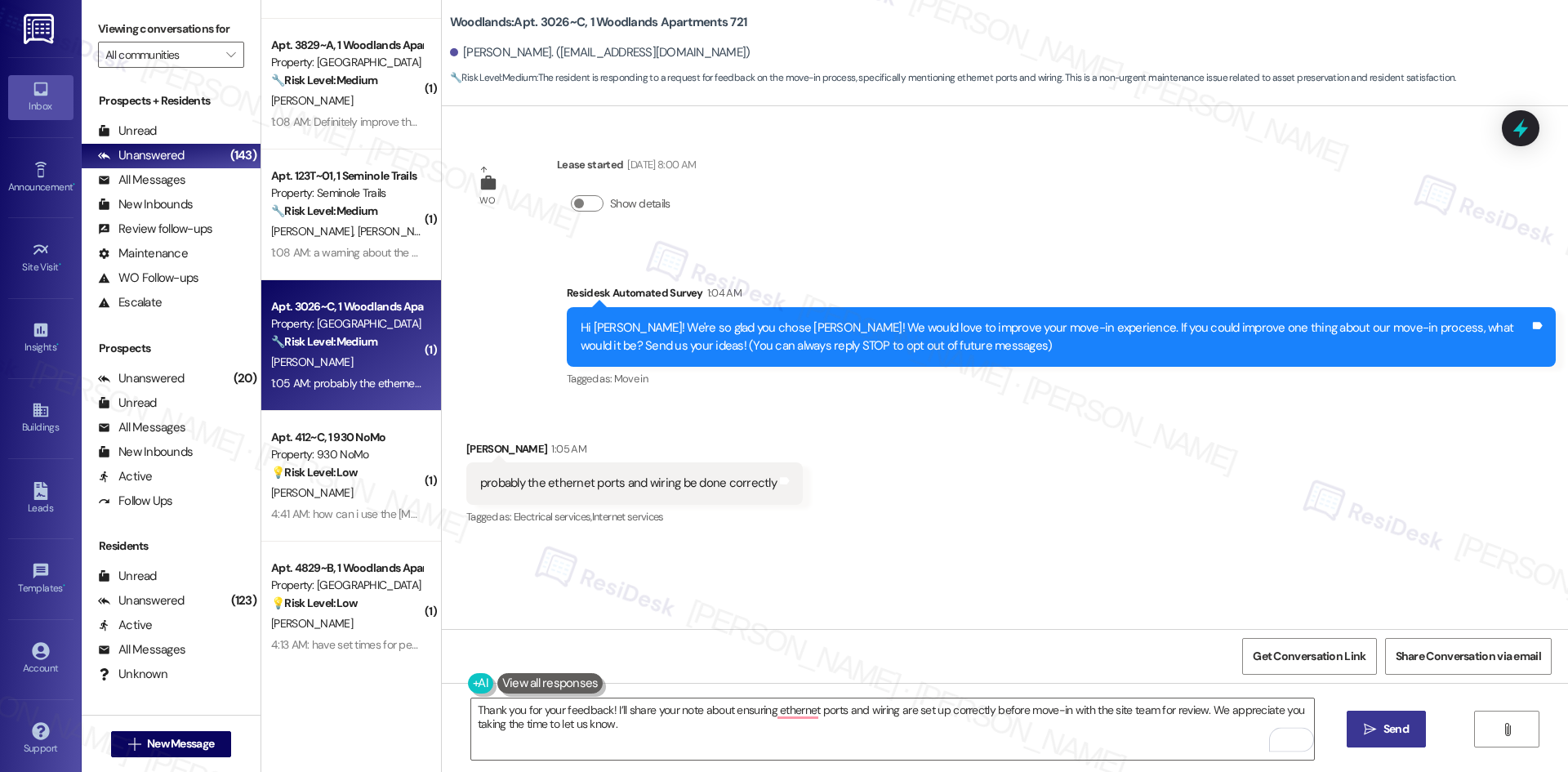
click at [1385, 723] on span "Send" at bounding box center [1396, 729] width 25 height 17
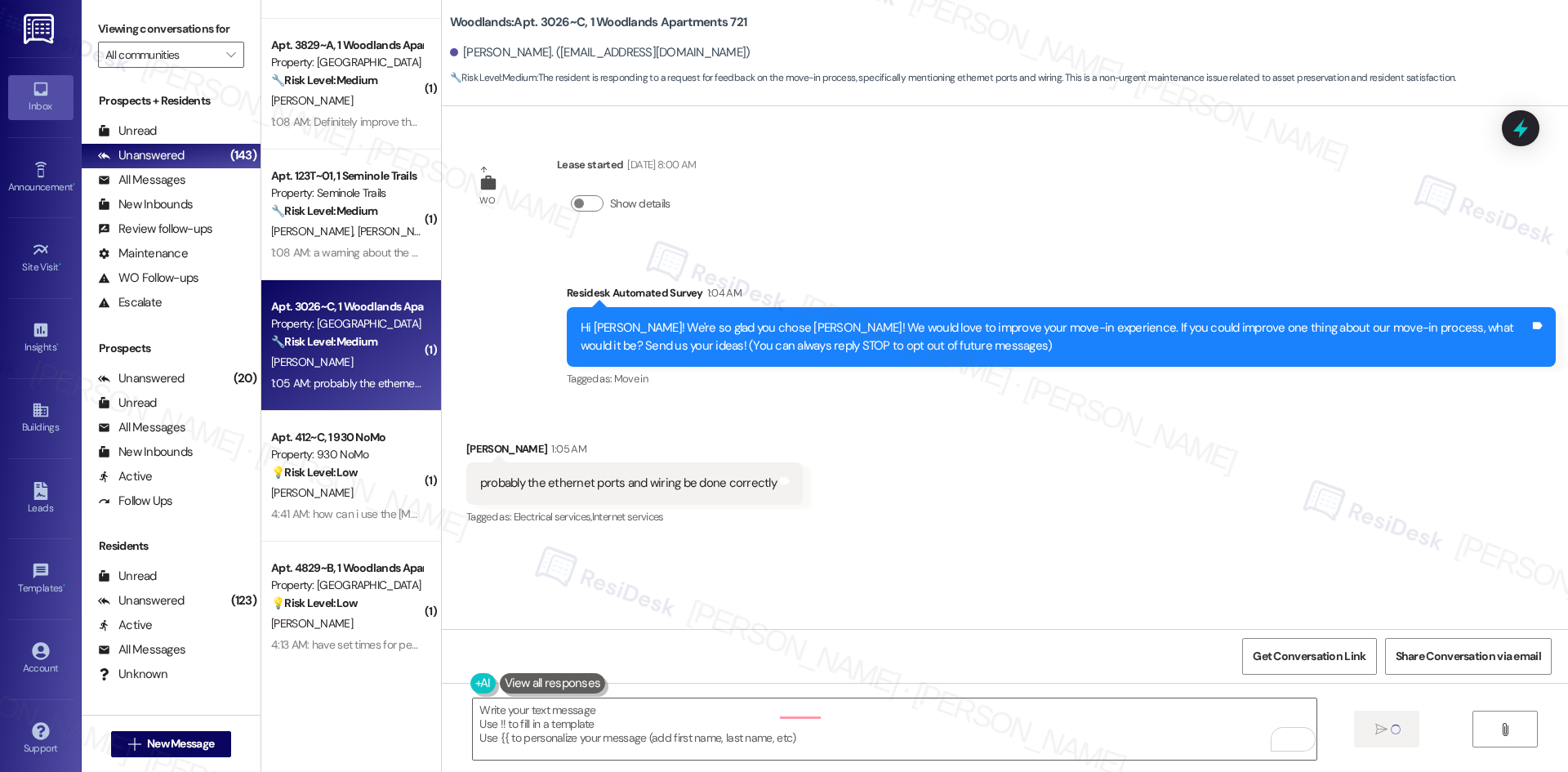
type textarea "Fetching suggested responses. Please feel free to read through the conversation…"
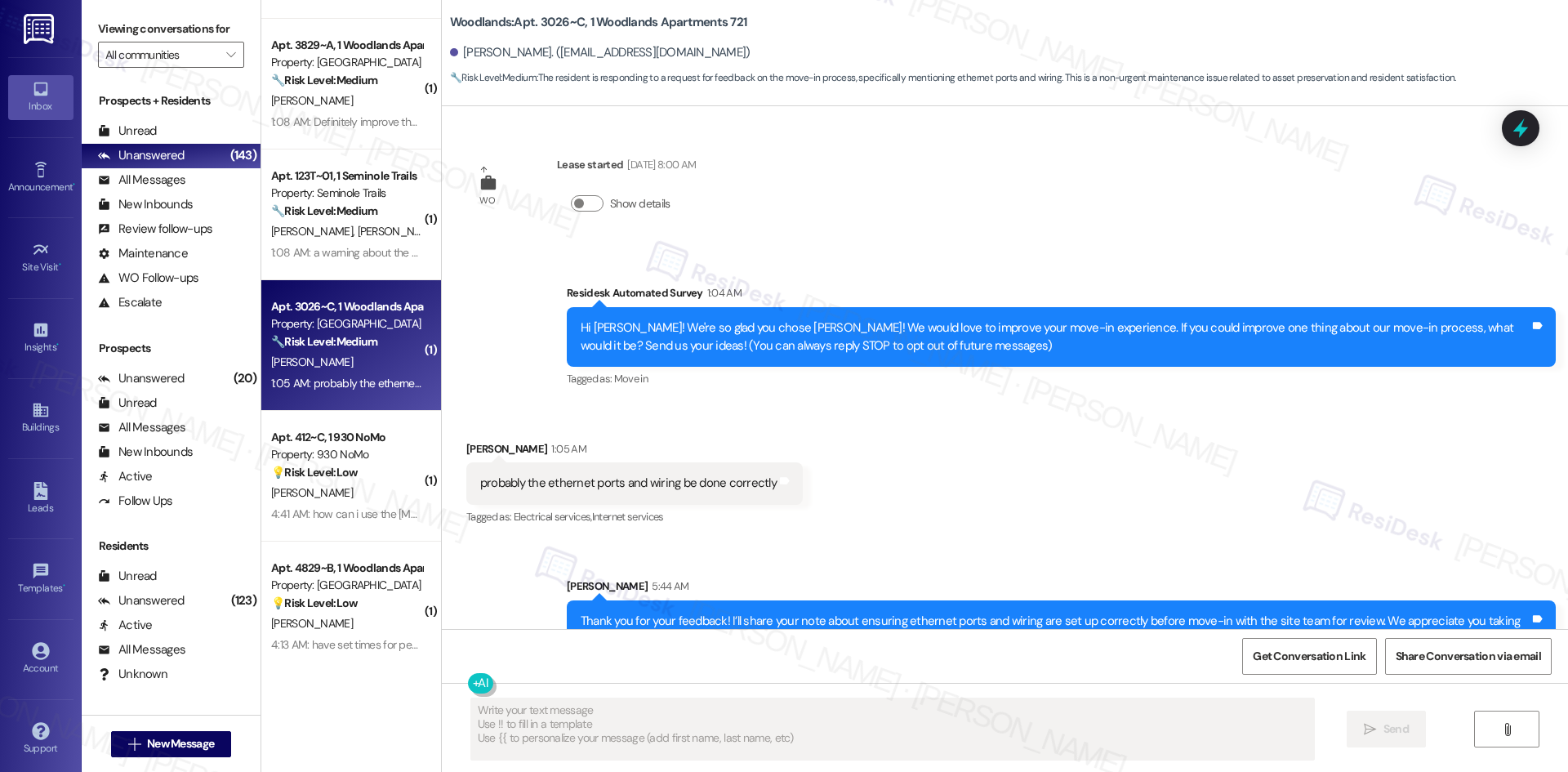
scroll to position [44, 0]
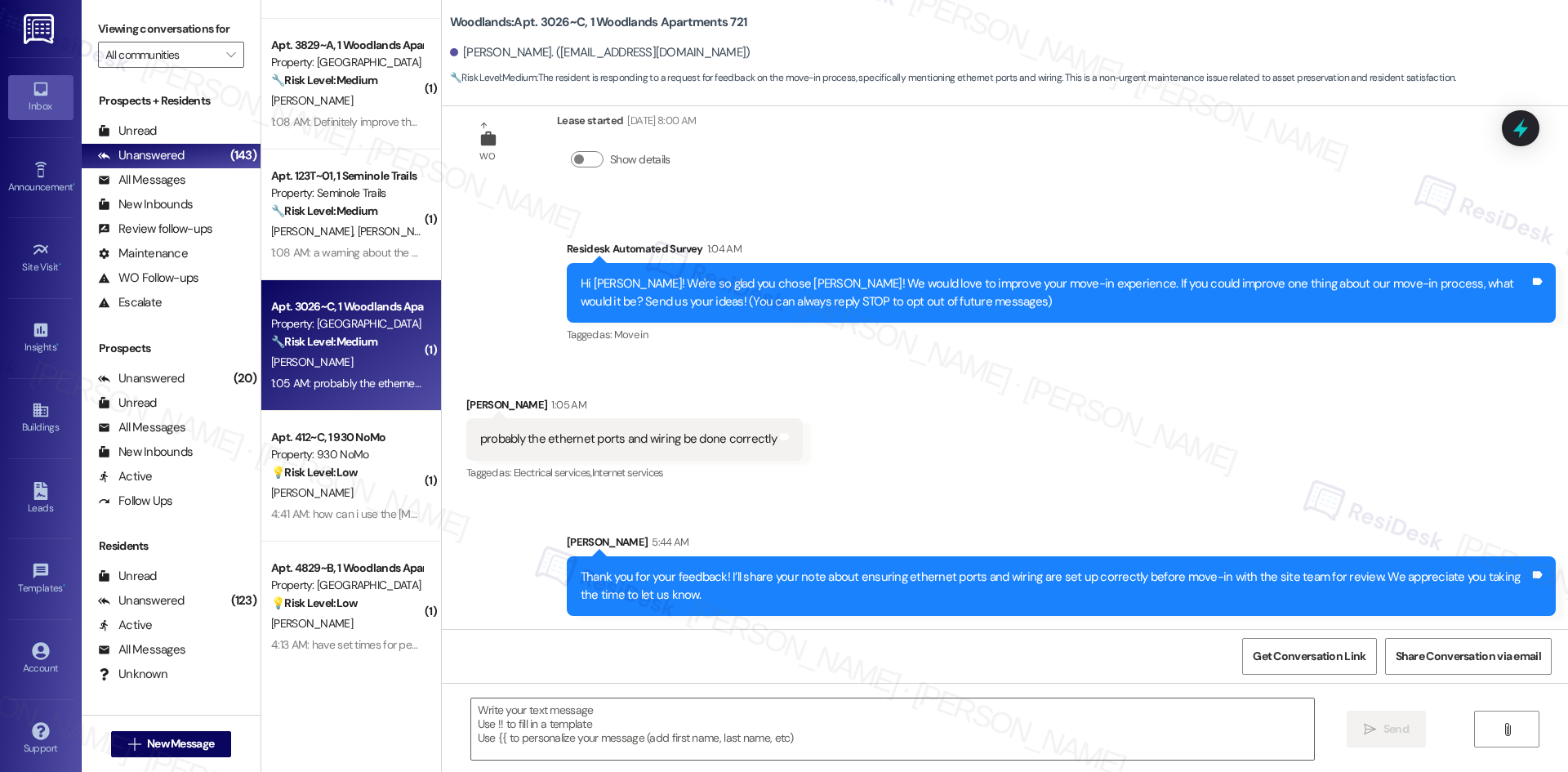
click at [1221, 505] on div "Sent via SMS [PERSON_NAME] 5:44 AM Thank you for your feedback! I’ll share your…" at bounding box center [1004, 562] width 1126 height 131
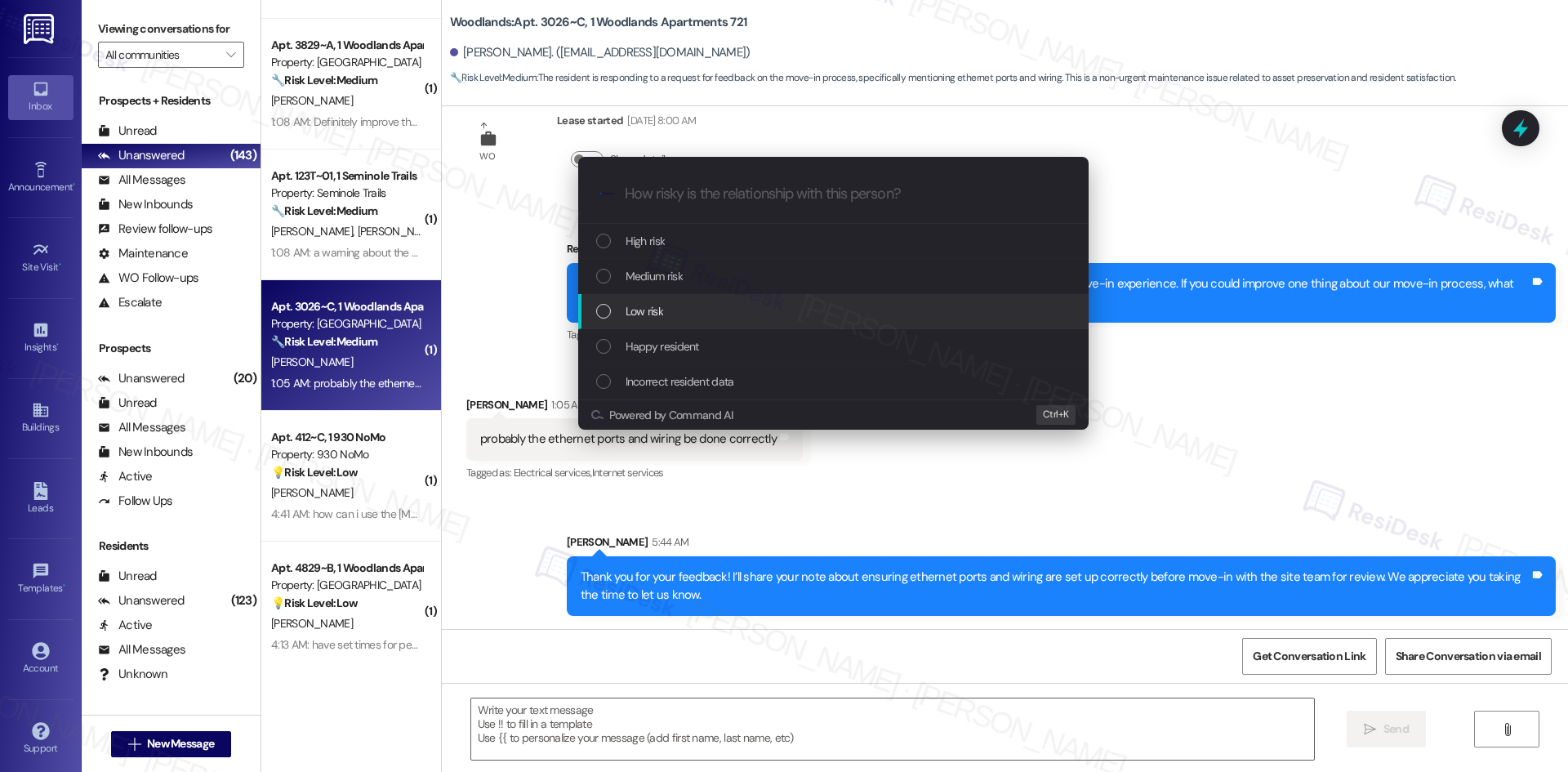
click at [723, 314] on div "Low risk" at bounding box center [835, 311] width 478 height 18
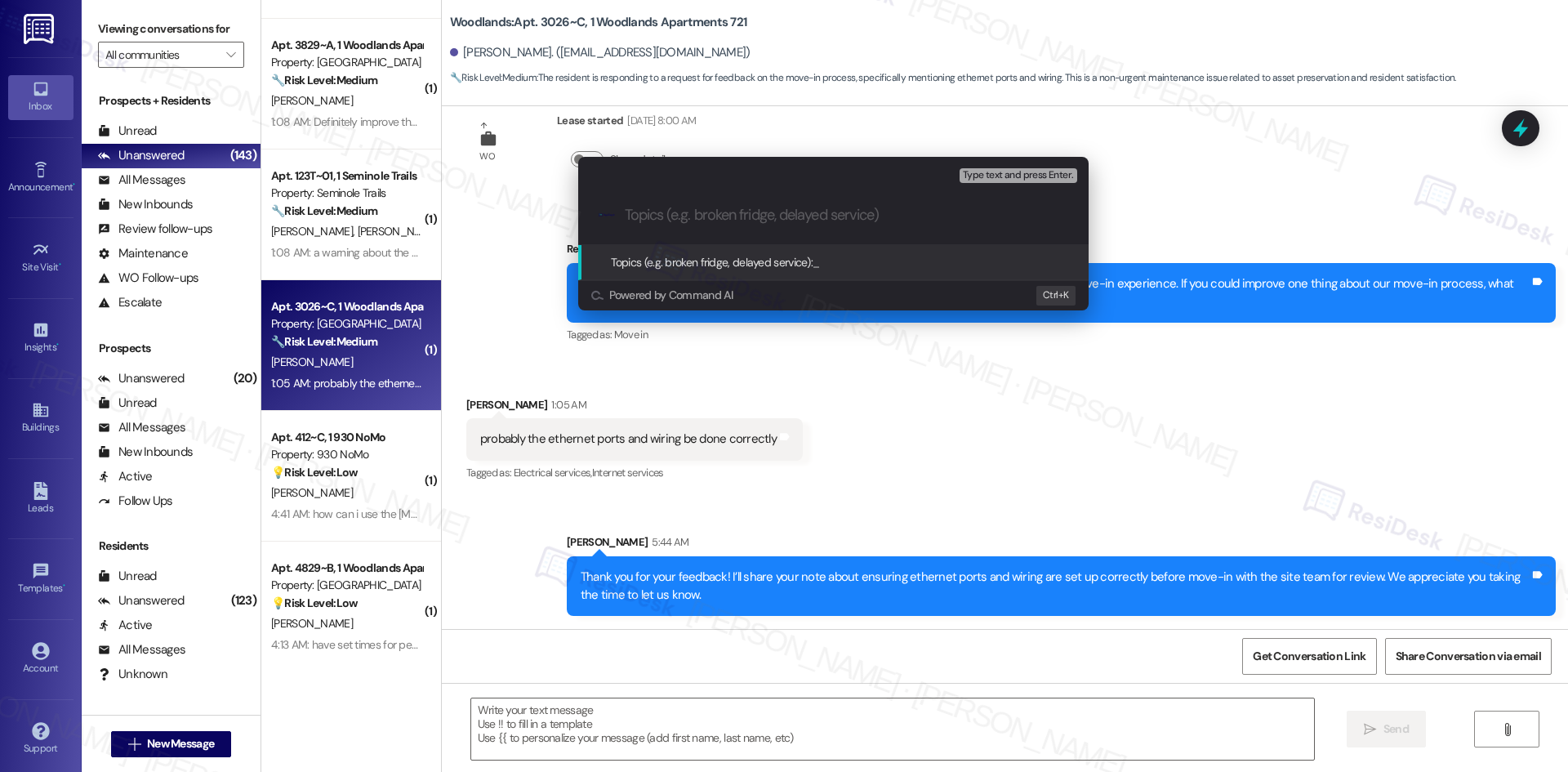
click at [675, 222] on input "Topics (e.g. broken fridge, delayed service)" at bounding box center [846, 215] width 443 height 17
paste input "Feedback on Ethernet and Wiring at Move-In"
type input "Feedback on Ethernet and Wiring at Move-In"
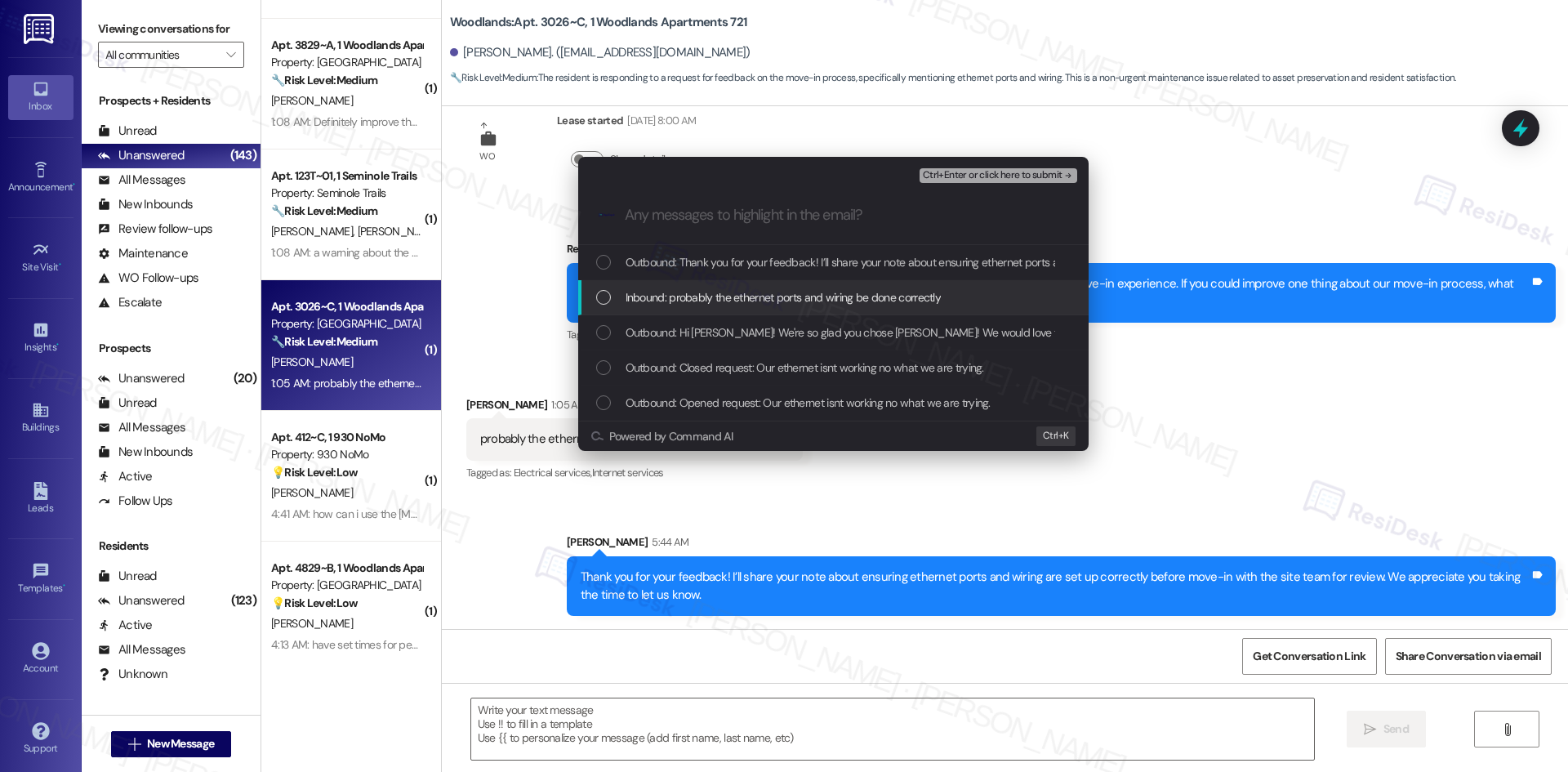
click at [718, 307] on span "Inbound: probably the ethernet ports and wiring be done correctly" at bounding box center [784, 297] width 316 height 18
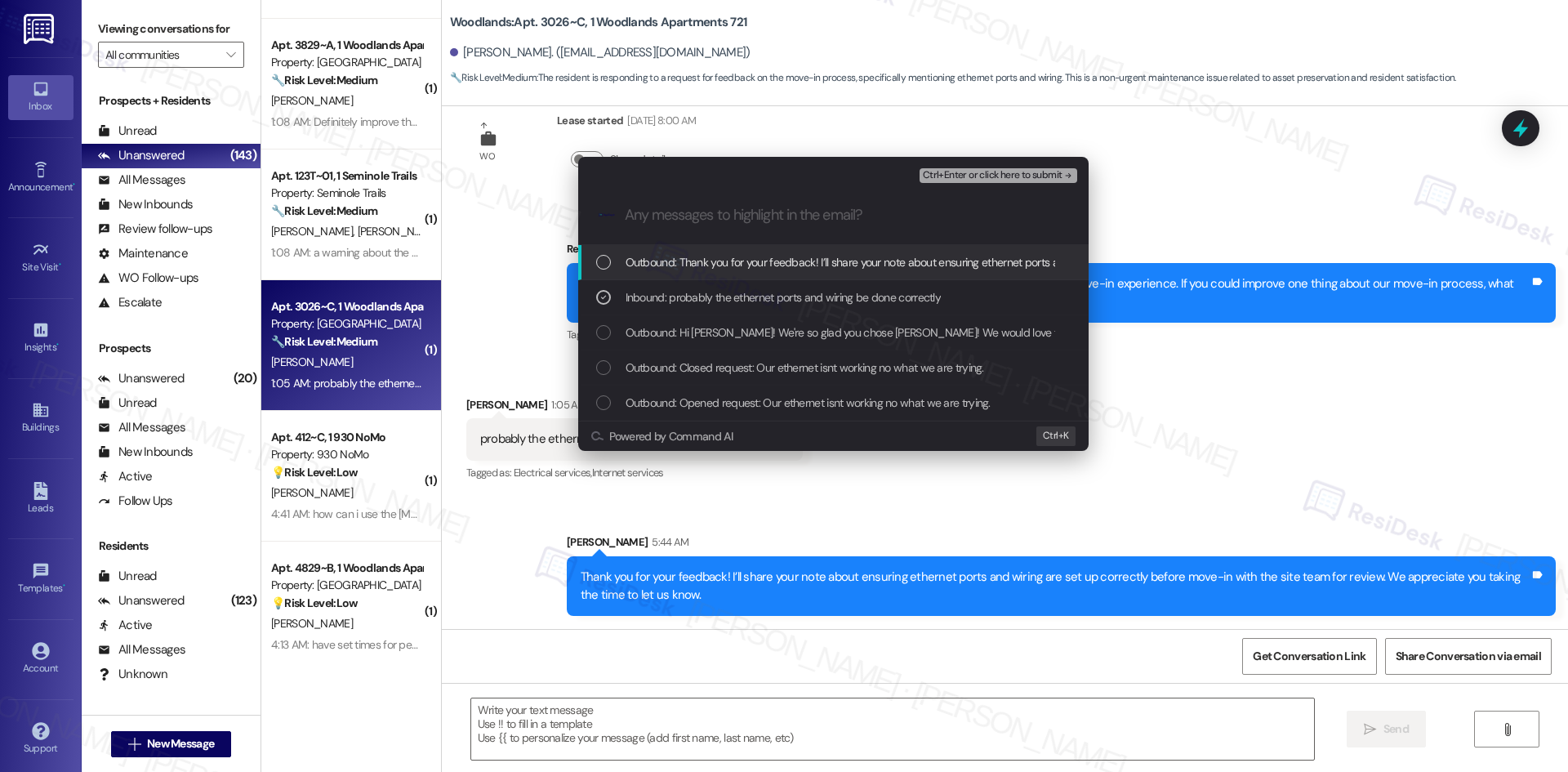
click at [1022, 177] on span "Ctrl+Enter or click here to submit" at bounding box center [992, 175] width 139 height 11
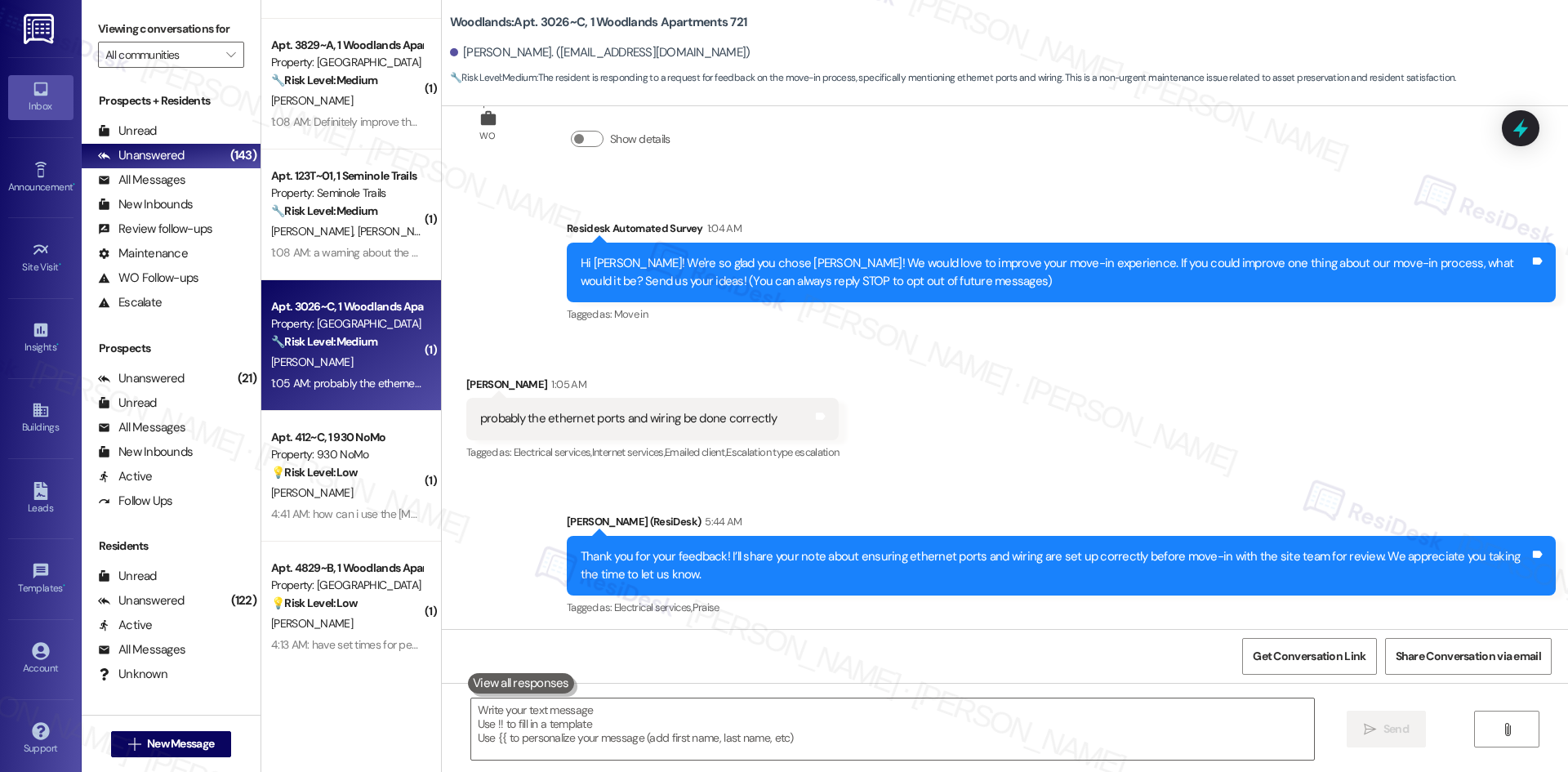
scroll to position [68, 0]
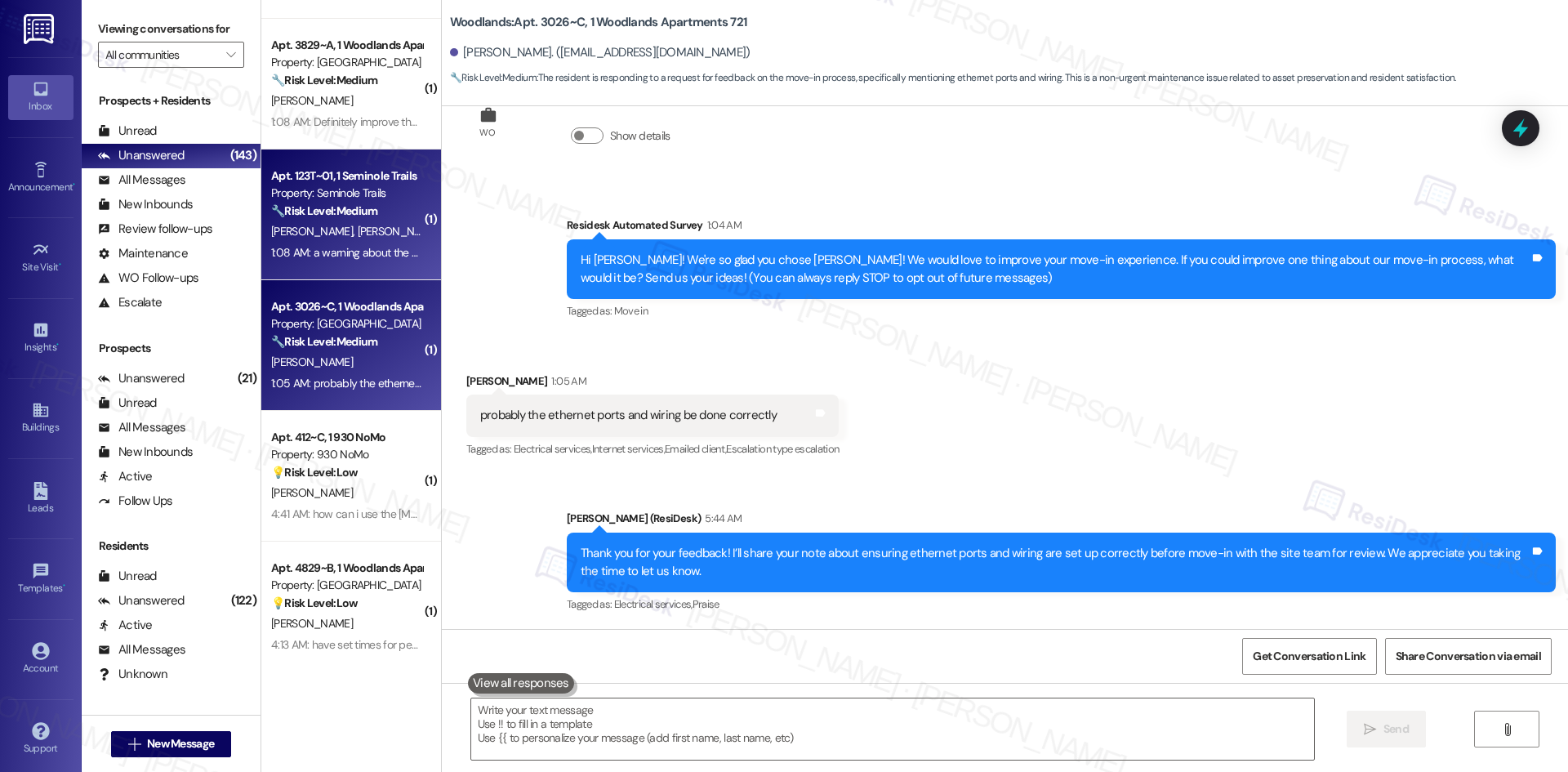
click at [358, 221] on div "[PERSON_NAME] [PERSON_NAME]" at bounding box center [347, 231] width 154 height 20
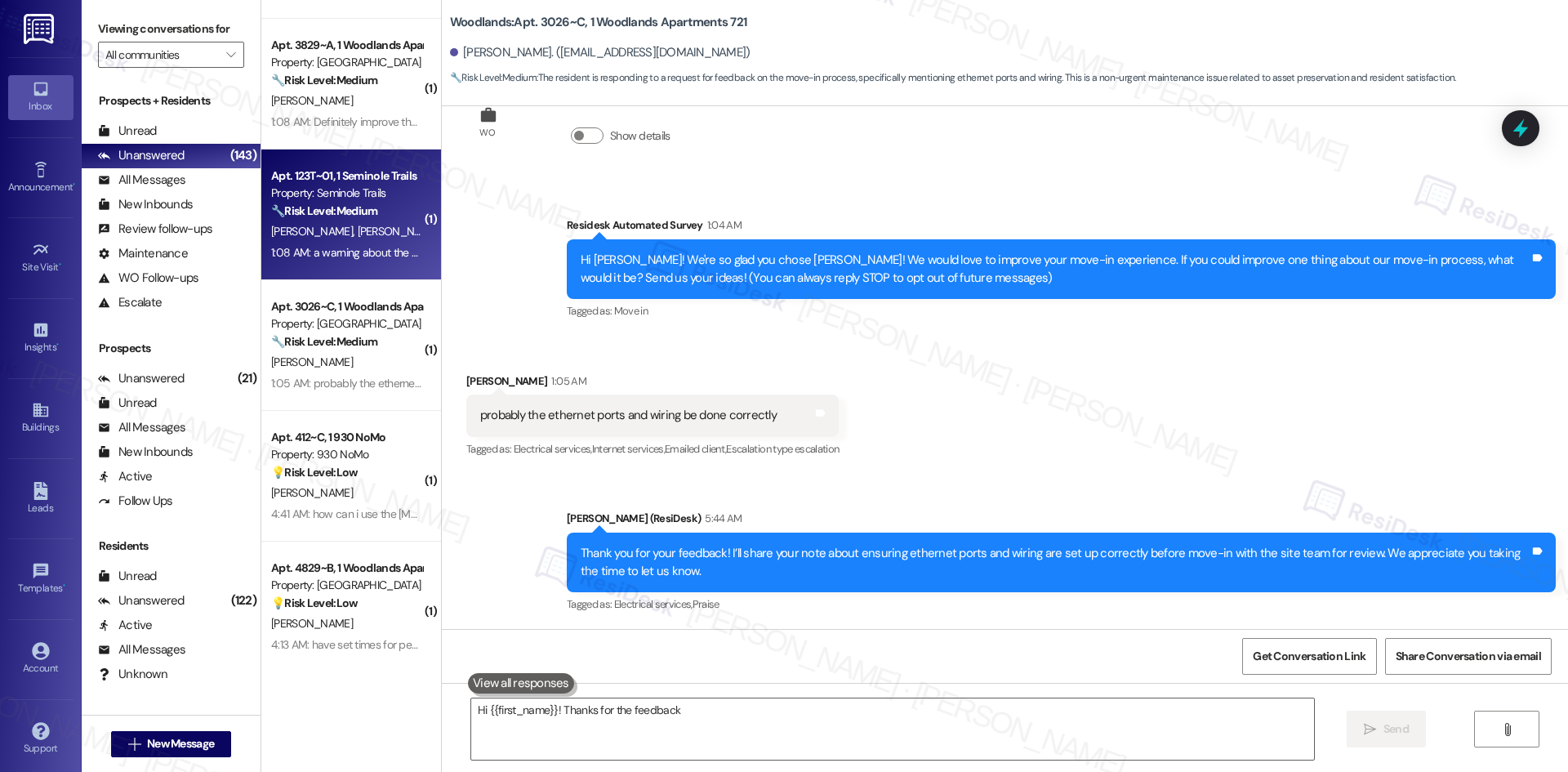
scroll to position [0, 0]
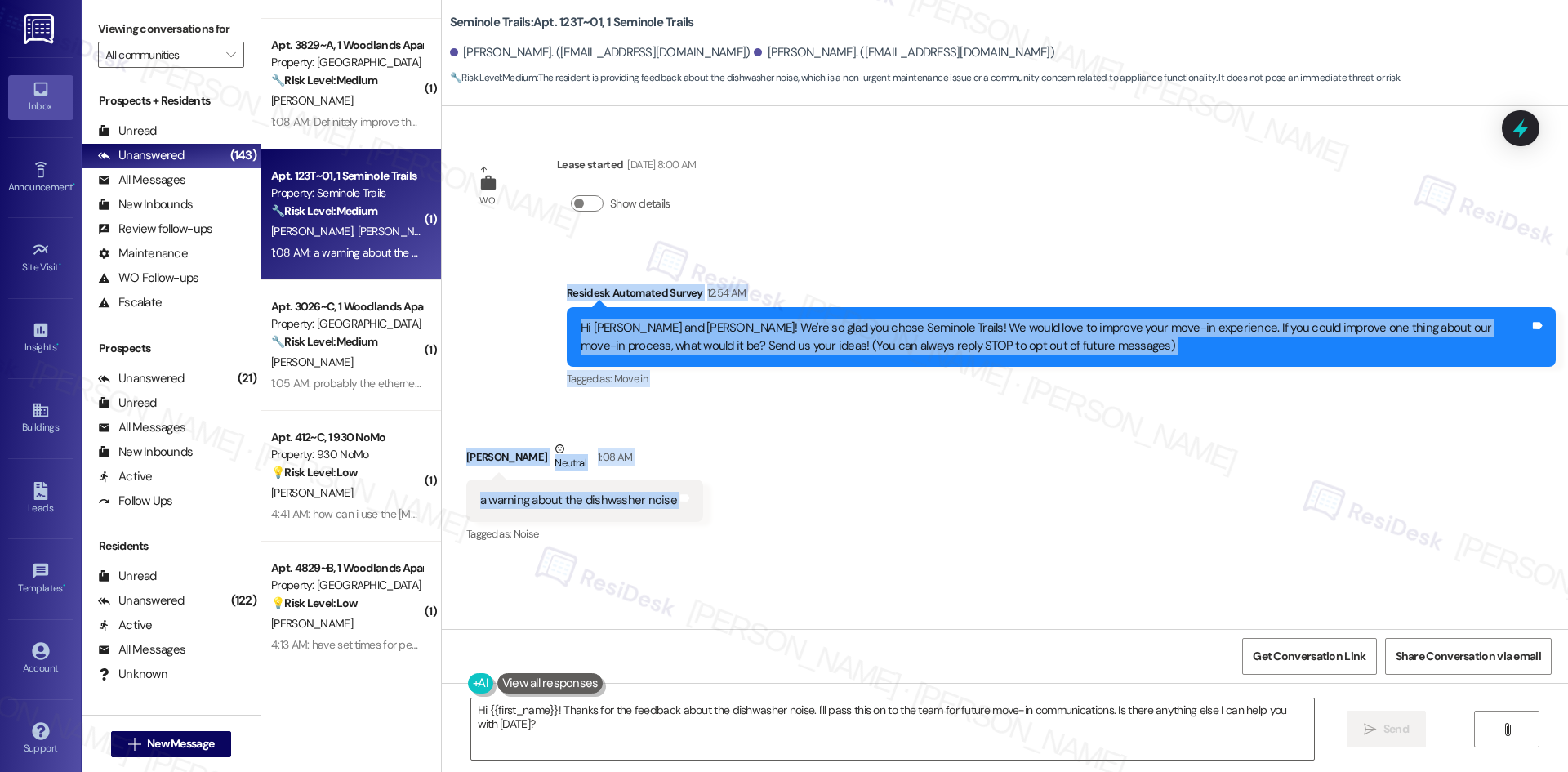
drag, startPoint x: 532, startPoint y: 292, endPoint x: 745, endPoint y: 495, distance: 294.2
click at [745, 495] on div "WO Lease started [DATE] 8:00 AM Show details Survey, sent via SMS Residesk Auto…" at bounding box center [1004, 368] width 1126 height 523
copy div "Residesk Automated Survey 12:54 AM Hi [PERSON_NAME] and [PERSON_NAME]! We're so…"
click at [812, 475] on div "Received via SMS [PERSON_NAME] Neutral 1:08 AM a warning about the dishwasher n…" at bounding box center [1004, 480] width 1126 height 155
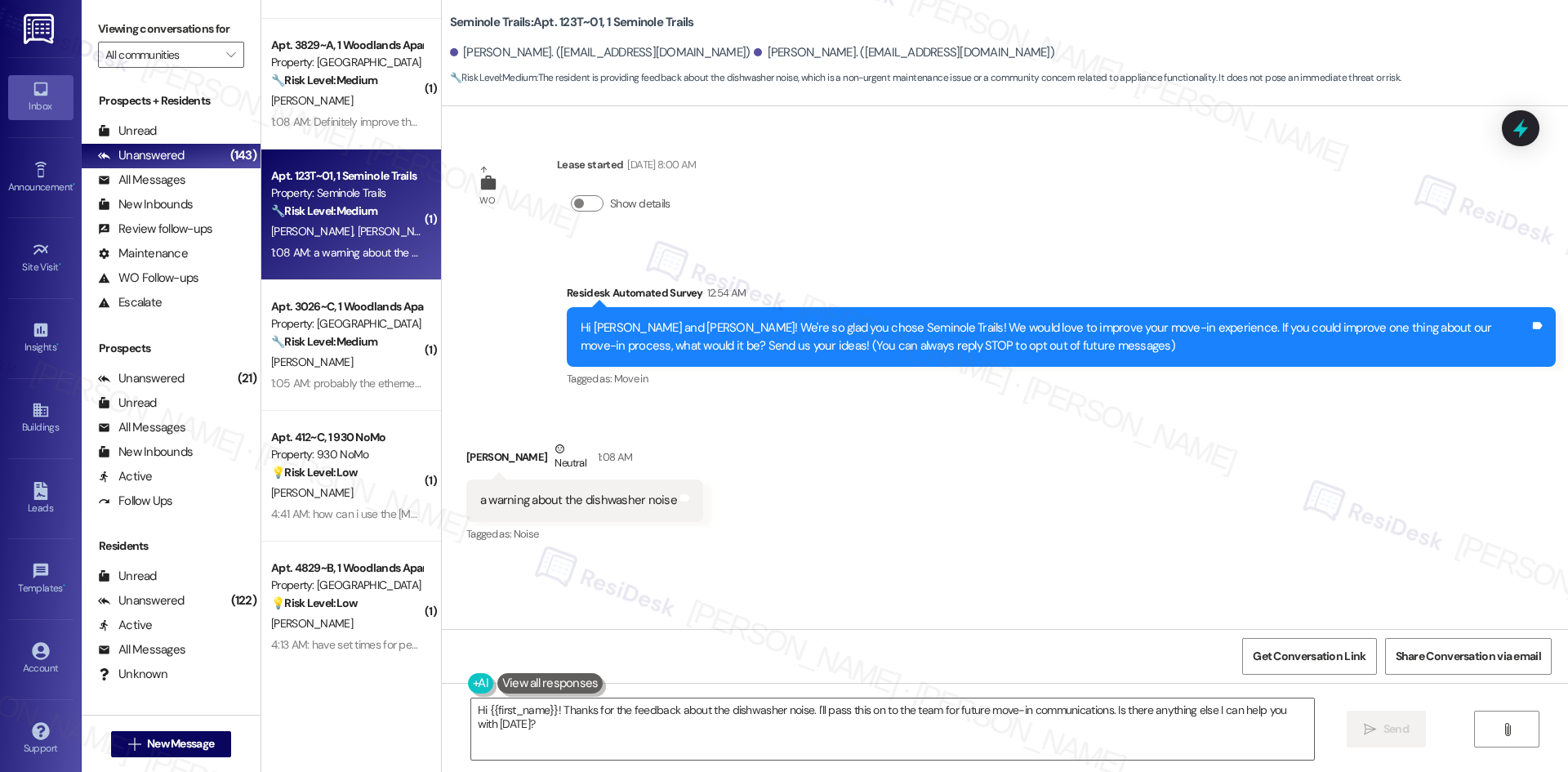
click at [848, 566] on div "WO Lease started [DATE] 8:00 AM Show details Survey, sent via SMS Residesk Auto…" at bounding box center [1004, 368] width 1126 height 523
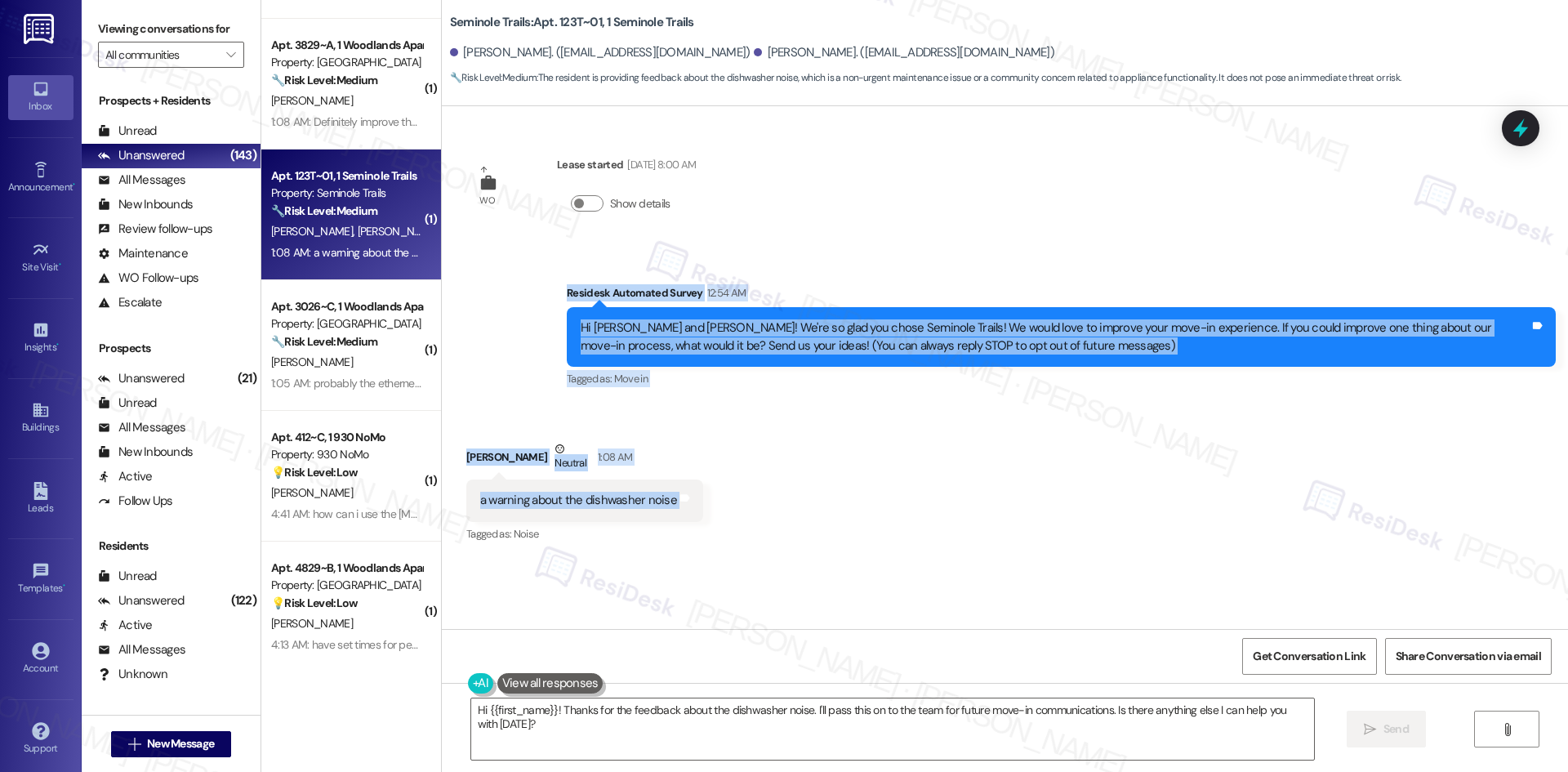
drag, startPoint x: 521, startPoint y: 283, endPoint x: 732, endPoint y: 493, distance: 297.7
click at [732, 493] on div "WO Lease started [DATE] 8:00 AM Show details Survey, sent via SMS Residesk Auto…" at bounding box center [1004, 368] width 1126 height 523
copy div "Residesk Automated Survey 12:54 AM Hi [PERSON_NAME] and [PERSON_NAME]! We're so…"
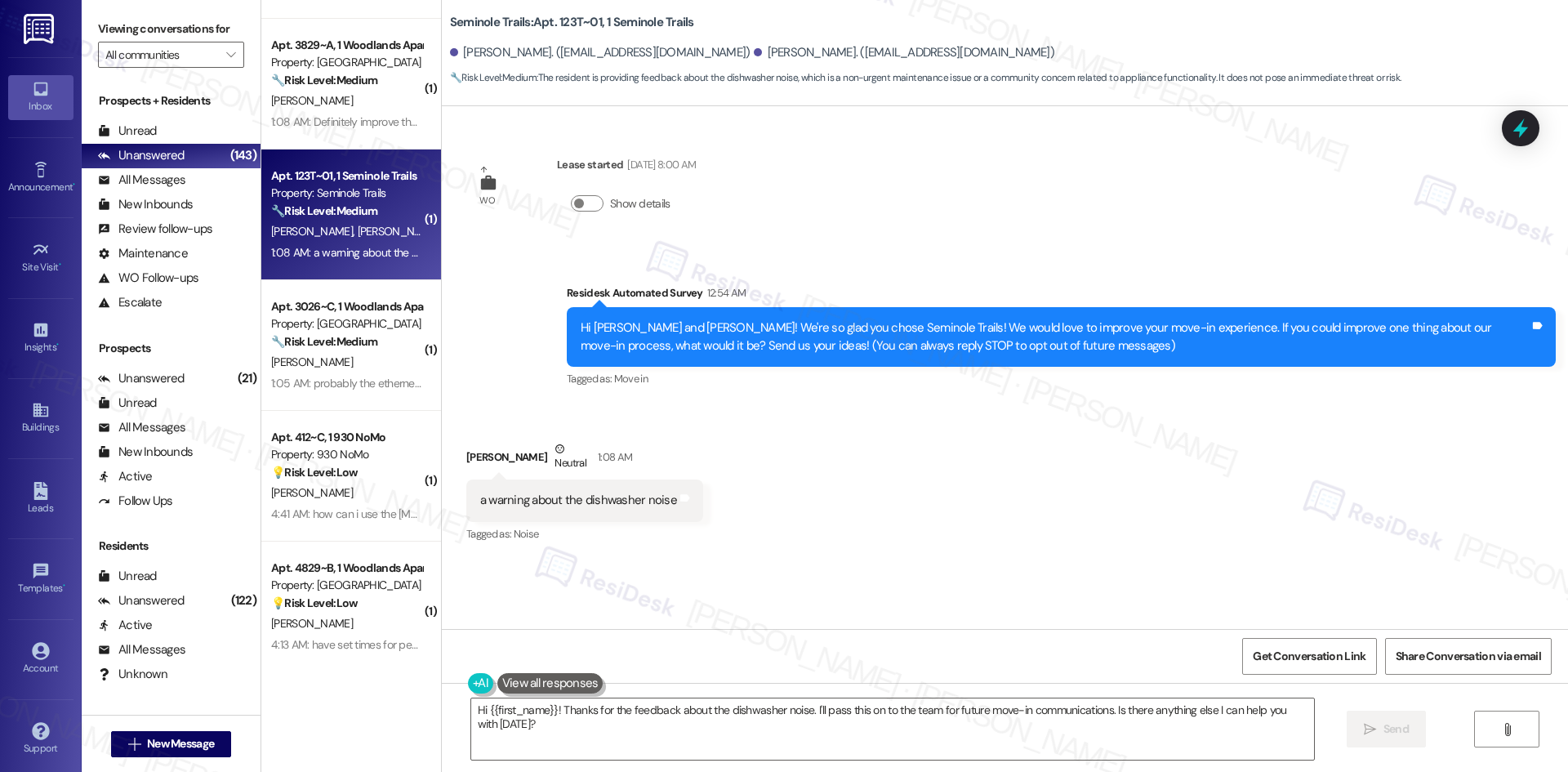
drag, startPoint x: 523, startPoint y: 721, endPoint x: 872, endPoint y: 530, distance: 397.8
click at [872, 530] on div "Received via SMS [PERSON_NAME] Neutral 1:08 AM a warning about the dishwasher n…" at bounding box center [1004, 480] width 1126 height 155
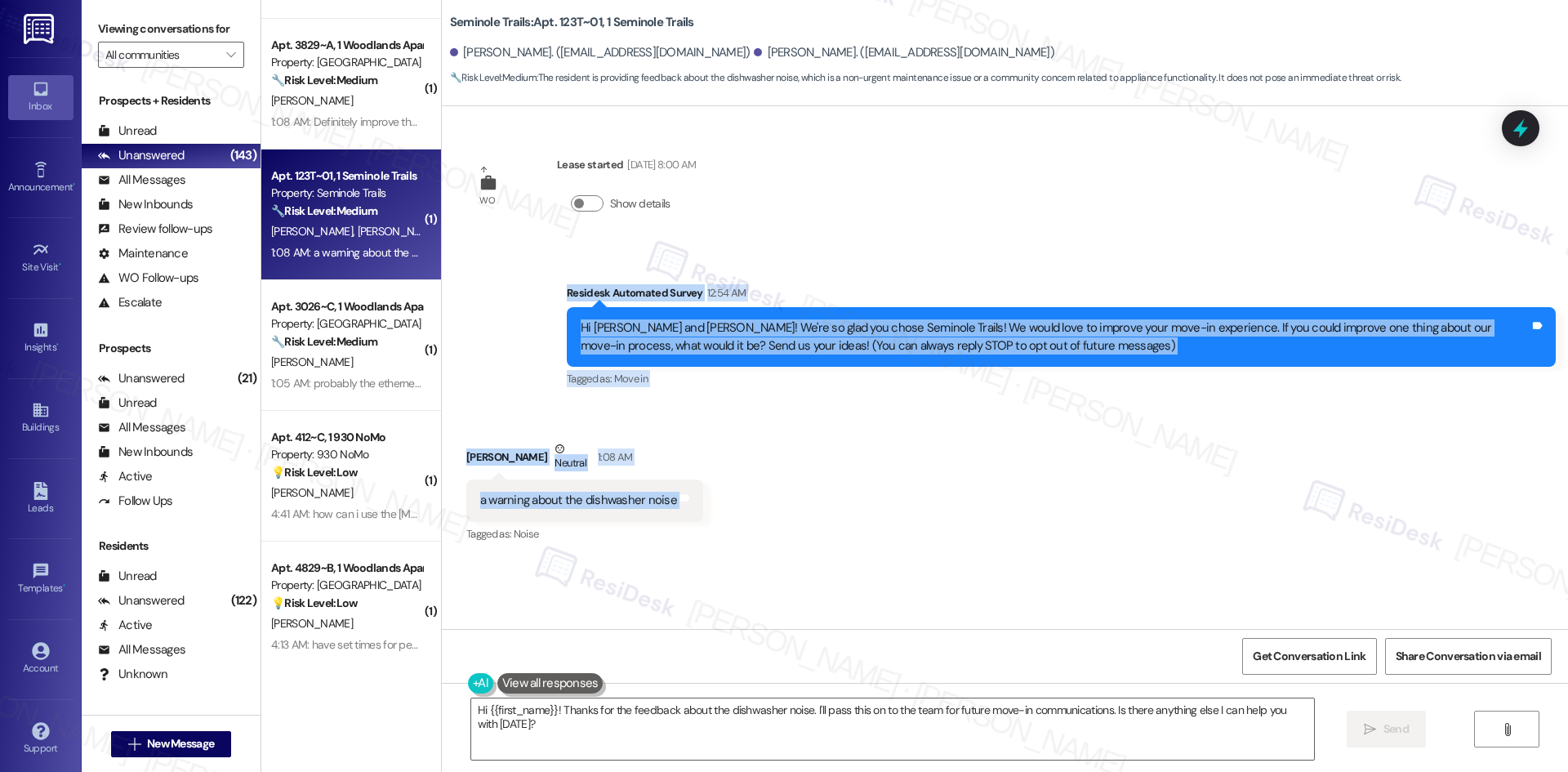
drag, startPoint x: 657, startPoint y: 345, endPoint x: 770, endPoint y: 510, distance: 200.0
click at [770, 510] on div "WO Lease started [DATE] 8:00 AM Show details Survey, sent via SMS Residesk Auto…" at bounding box center [1004, 368] width 1126 height 523
copy div "Residesk Automated Survey 12:54 AM Hi [PERSON_NAME] and [PERSON_NAME]! We're so…"
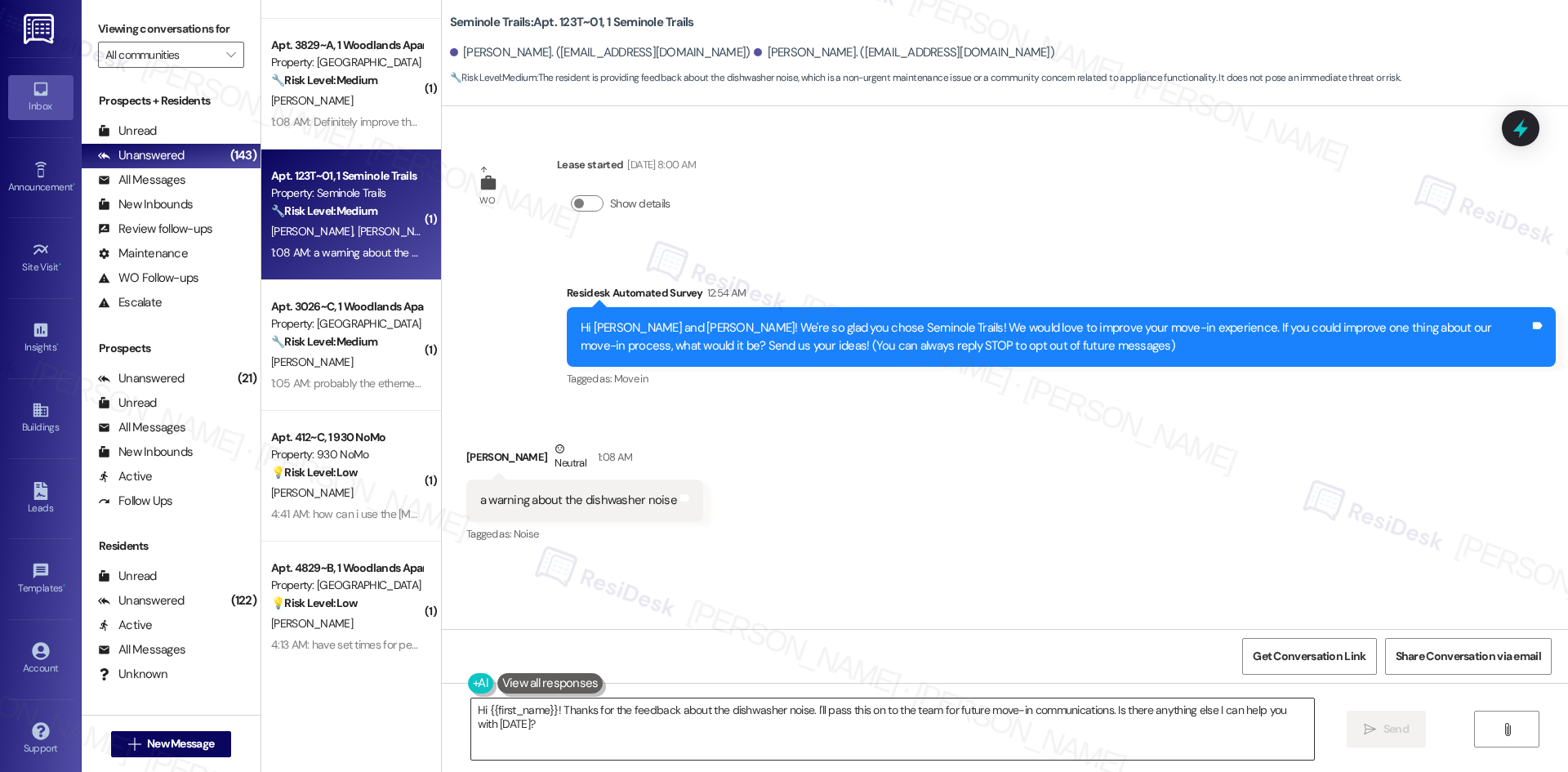
drag, startPoint x: 662, startPoint y: 738, endPoint x: 662, endPoint y: 729, distance: 9.0
click at [664, 738] on textarea "Hi {{first_name}}! Thanks for the feedback about the dishwasher noise. I'll pas…" at bounding box center [892, 729] width 843 height 61
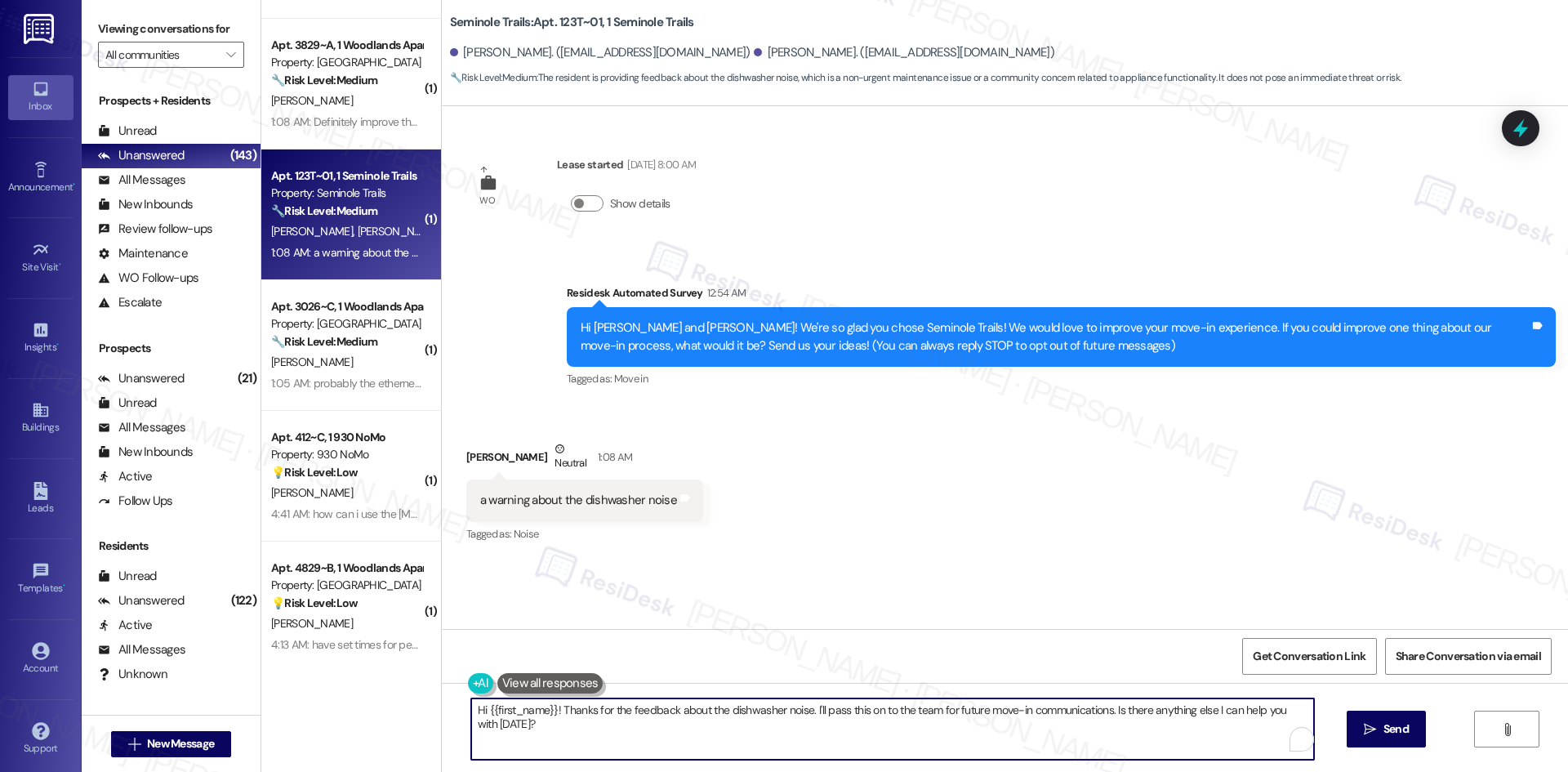
paste textarea "I’m sorry to hear the dishwasher noise caught you off guard. Thank you for your…"
click at [915, 744] on textarea "I’m sorry to hear the dishwasher noise caught you off guard. Thank you for your…" at bounding box center [892, 729] width 843 height 61
type textarea "I’m sorry to hear the dishwasher noise caught you off guard. Thank you for your…"
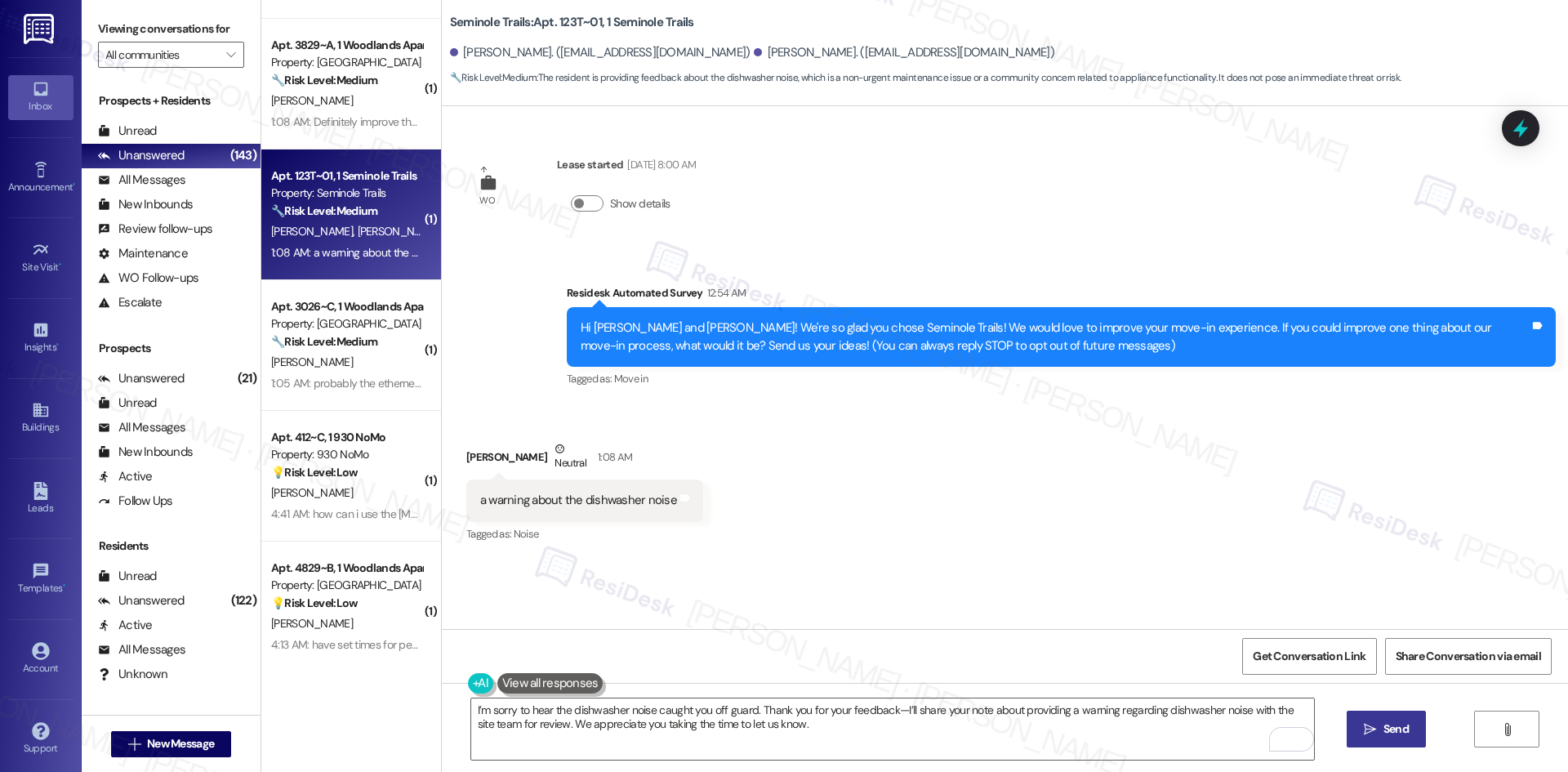
click at [1403, 727] on span "Send" at bounding box center [1396, 729] width 25 height 17
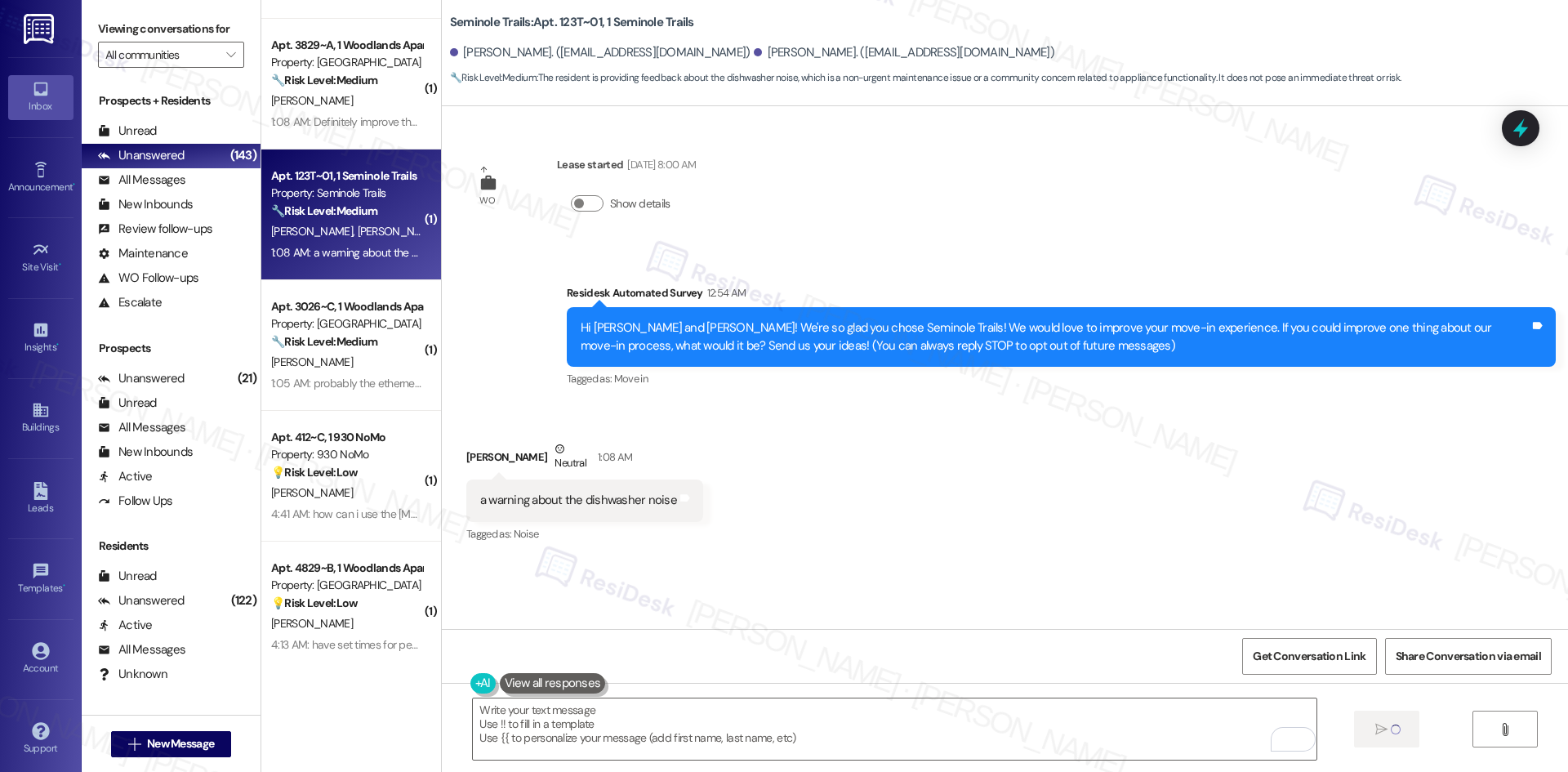
type textarea "Fetching suggested responses. Please feel free to read through the conversation…"
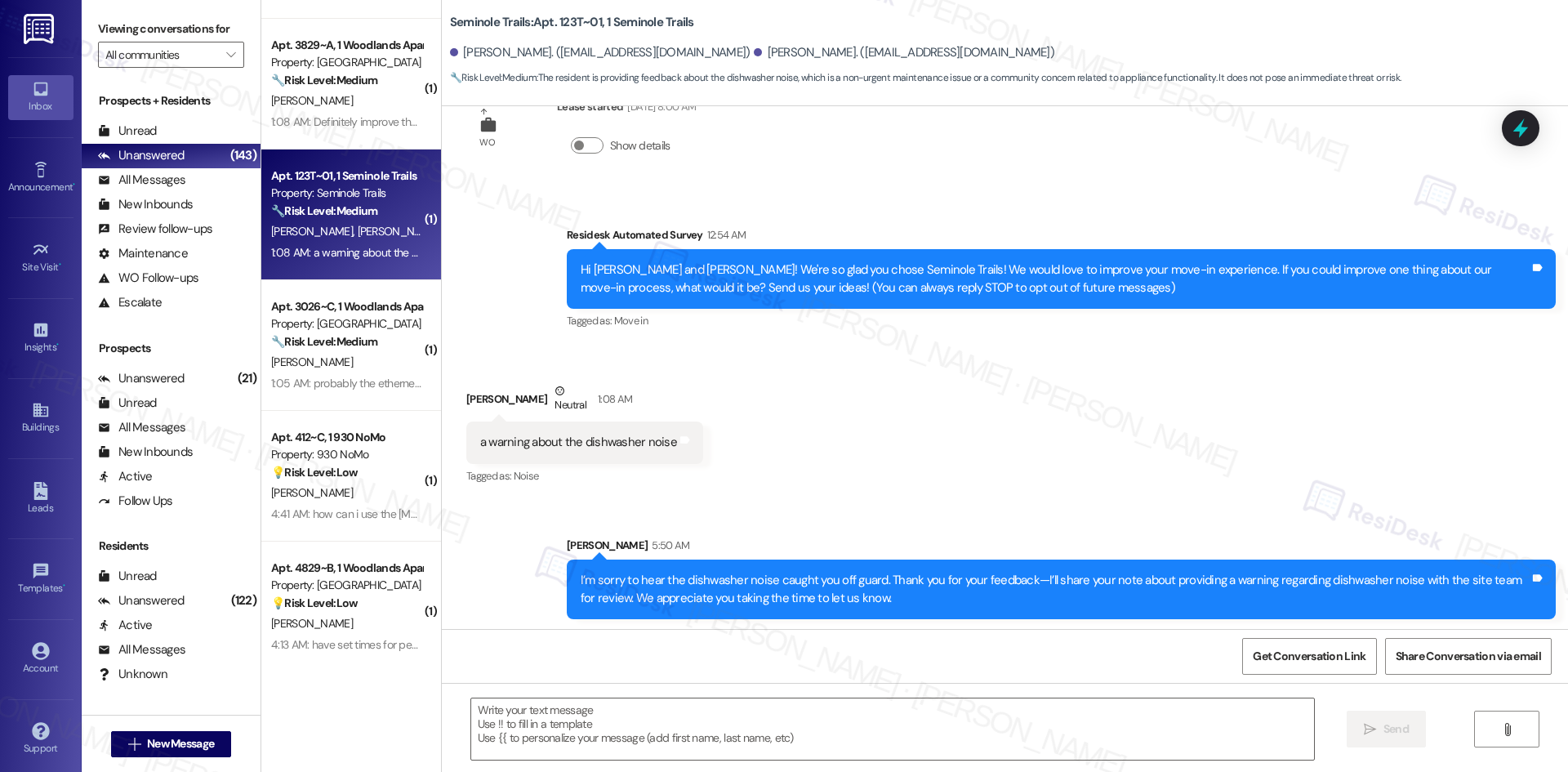
scroll to position [61, 0]
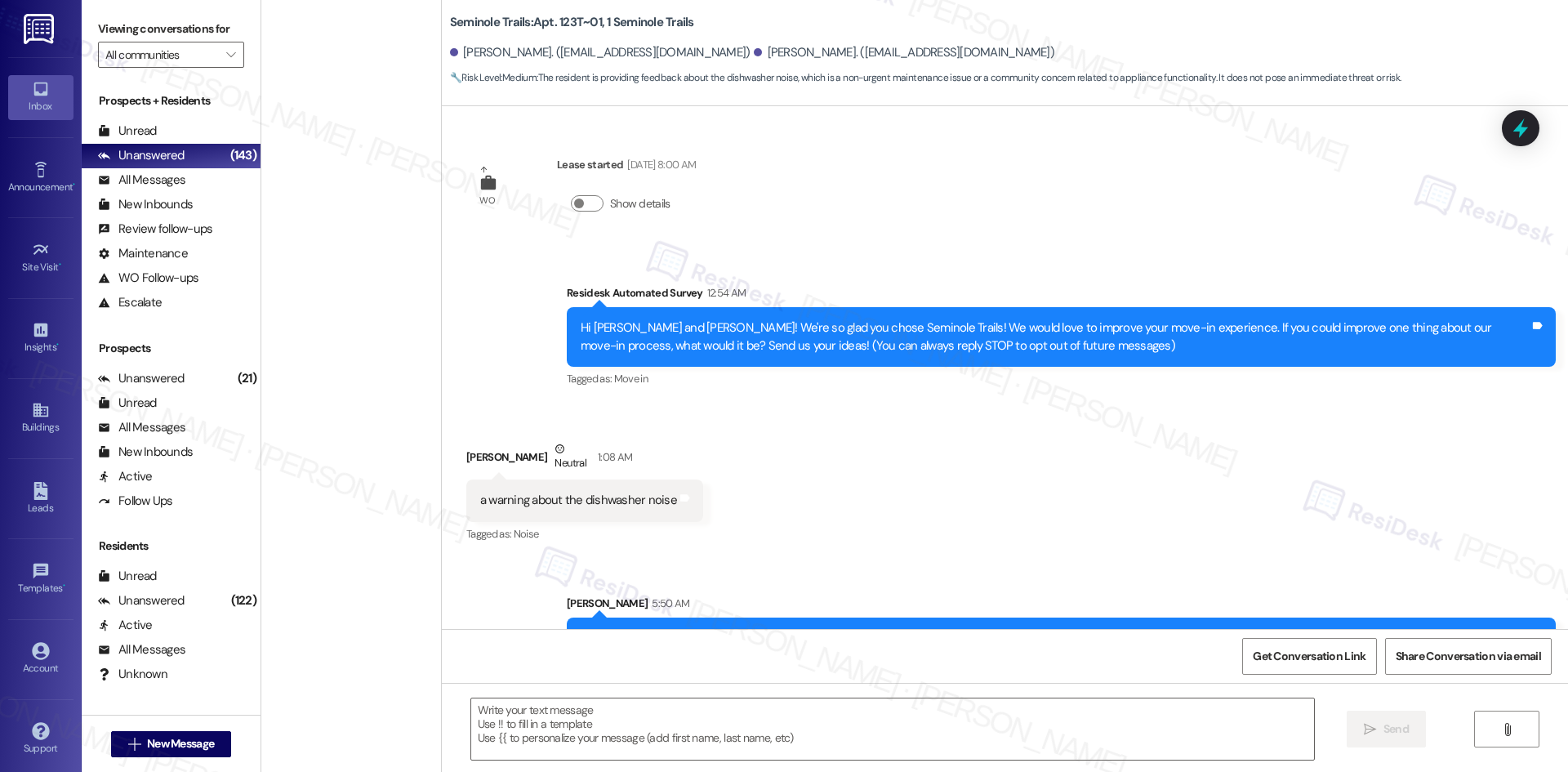
scroll to position [61, 0]
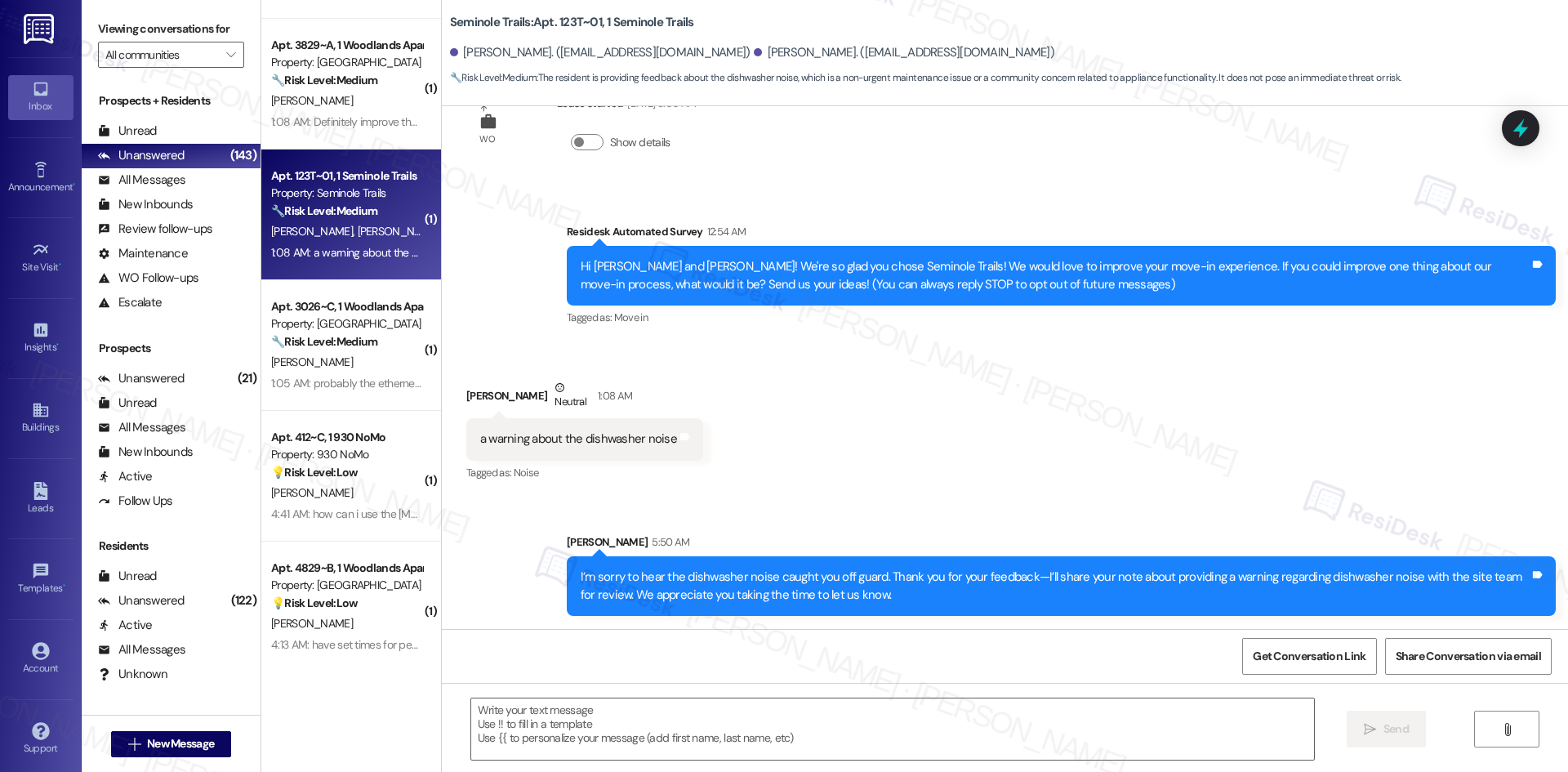
click at [1145, 484] on div "Received via SMS Leia Bamasi Neutral 1:08 AM a warning about the dishwasher noi…" at bounding box center [1004, 420] width 1126 height 155
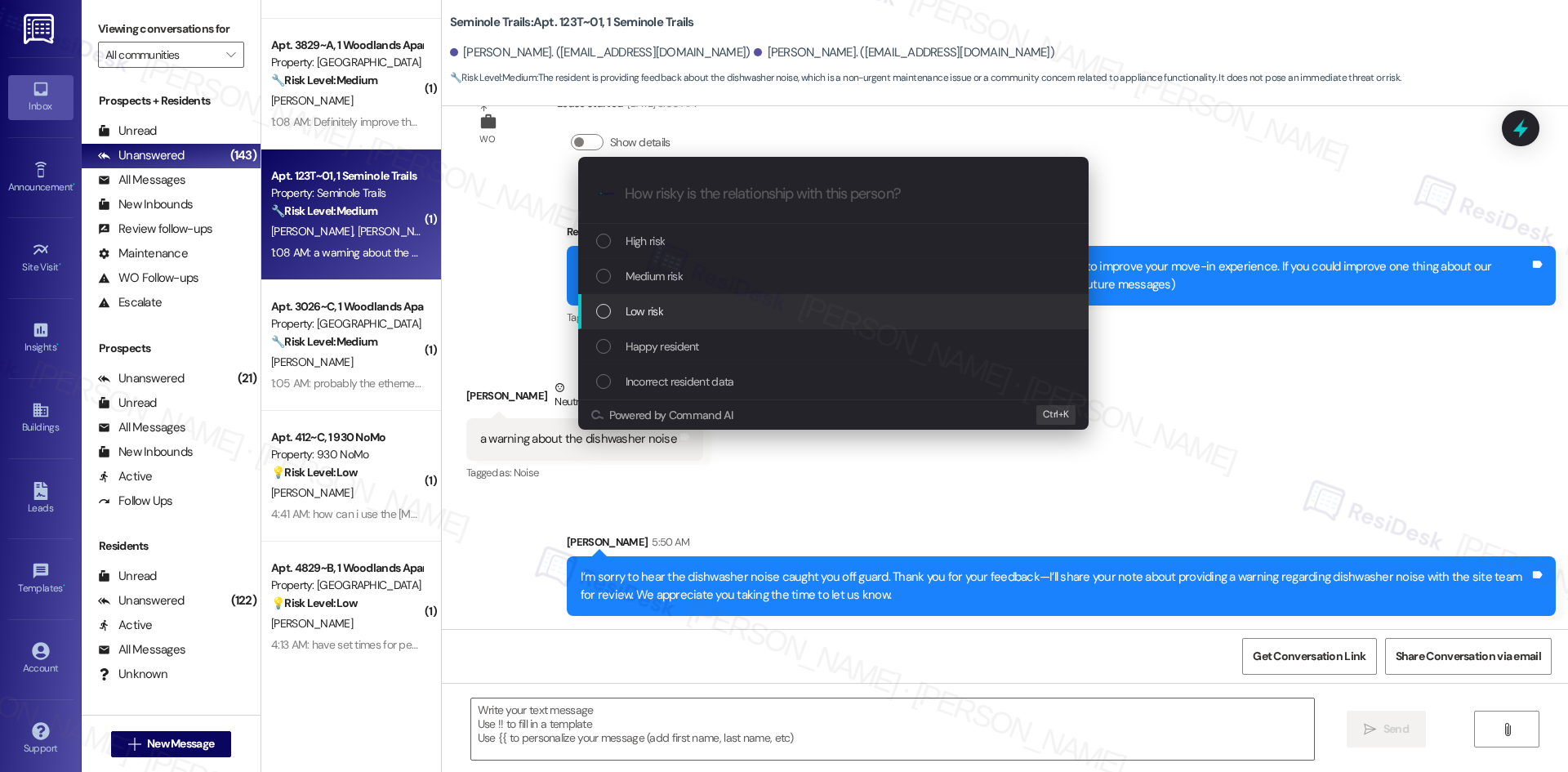
click at [752, 314] on div "Low risk" at bounding box center [835, 311] width 478 height 18
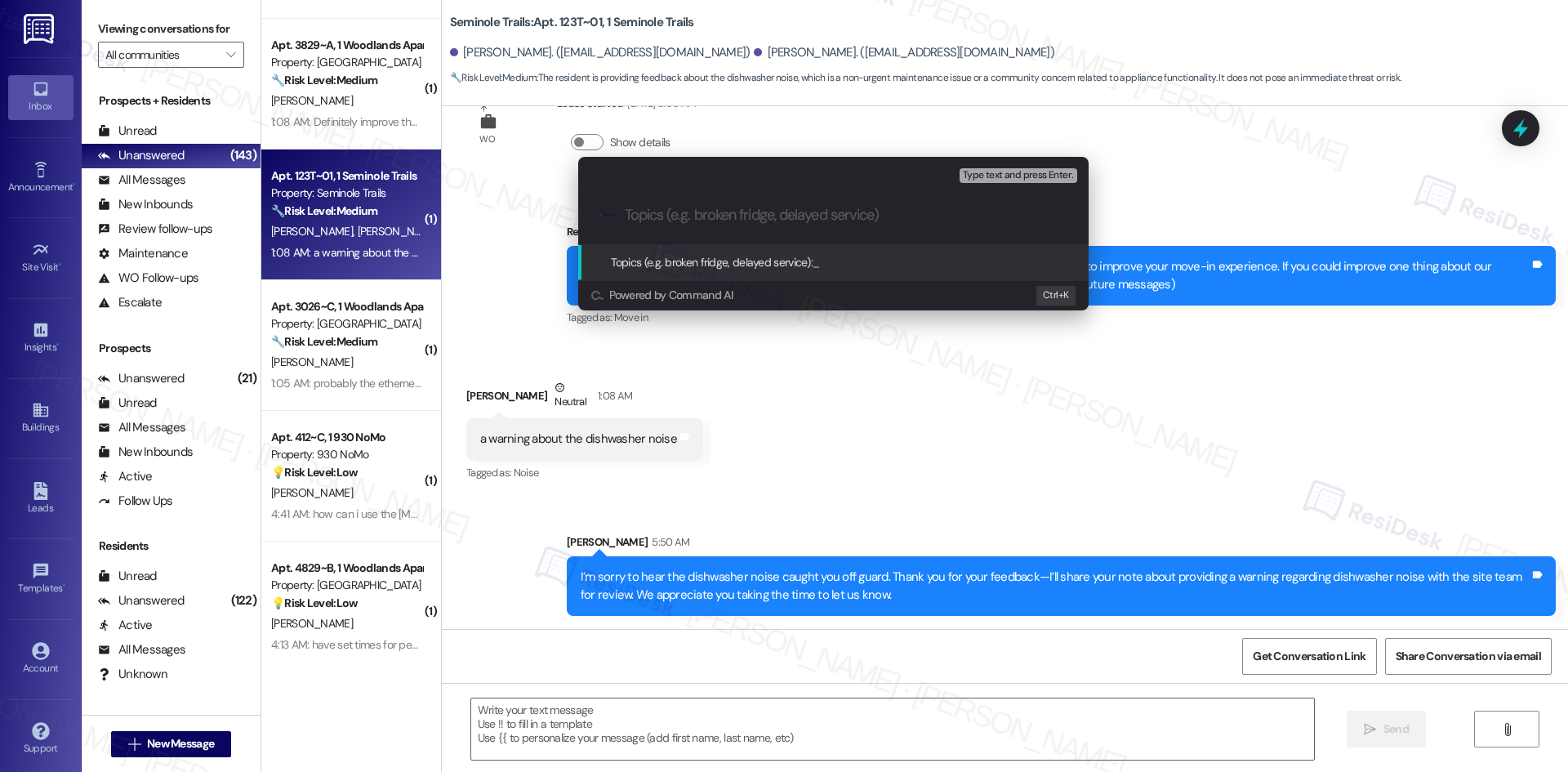
click at [735, 213] on input "Topics (e.g. broken fridge, delayed service)" at bounding box center [846, 215] width 443 height 17
paste input "Feedback on Appliance Noise Communication"
type input "Feedback on Appliance Noise Communication"
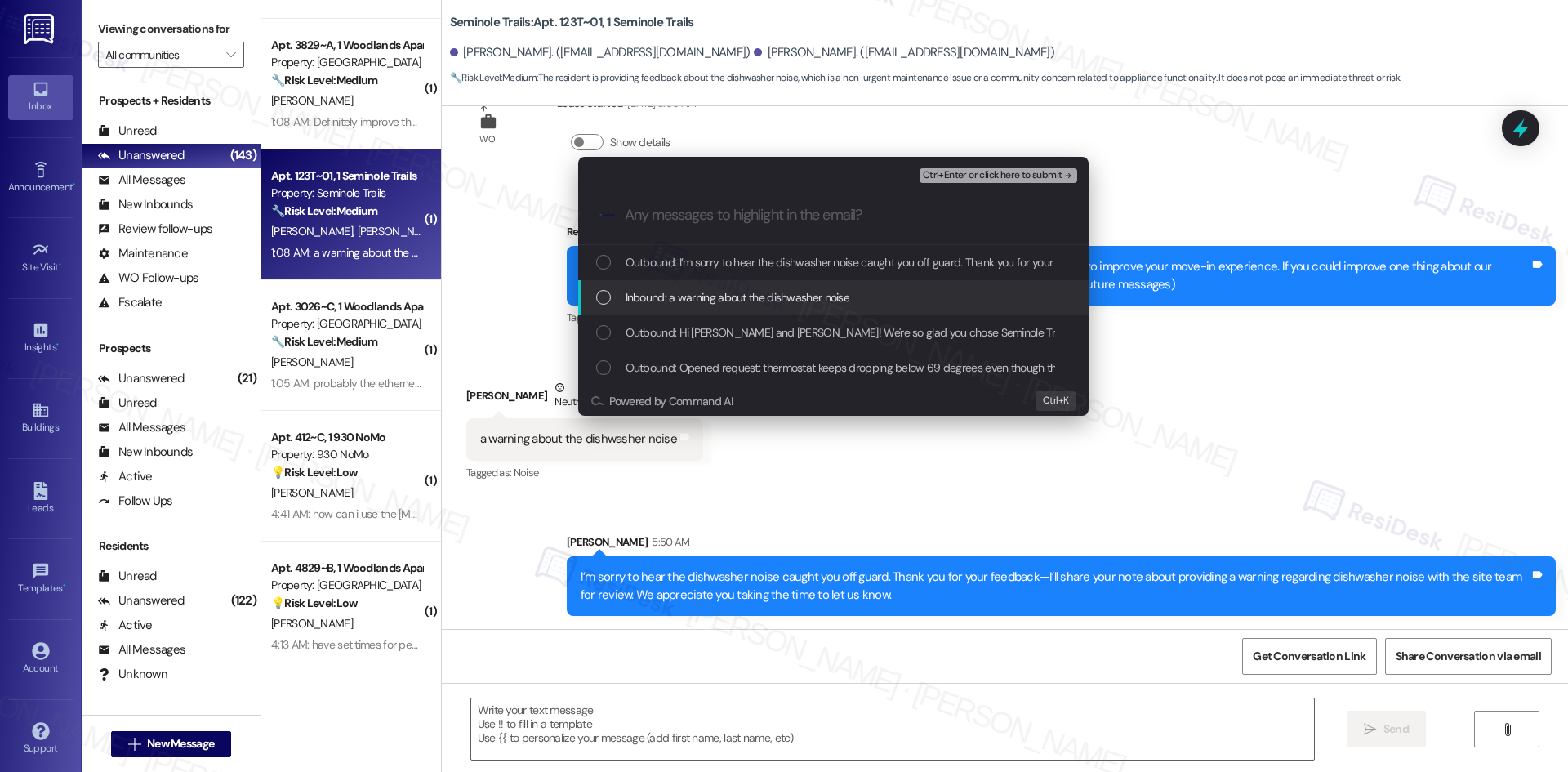
click at [801, 297] on span "Inbound: a warning about the dishwasher noise" at bounding box center [738, 297] width 224 height 18
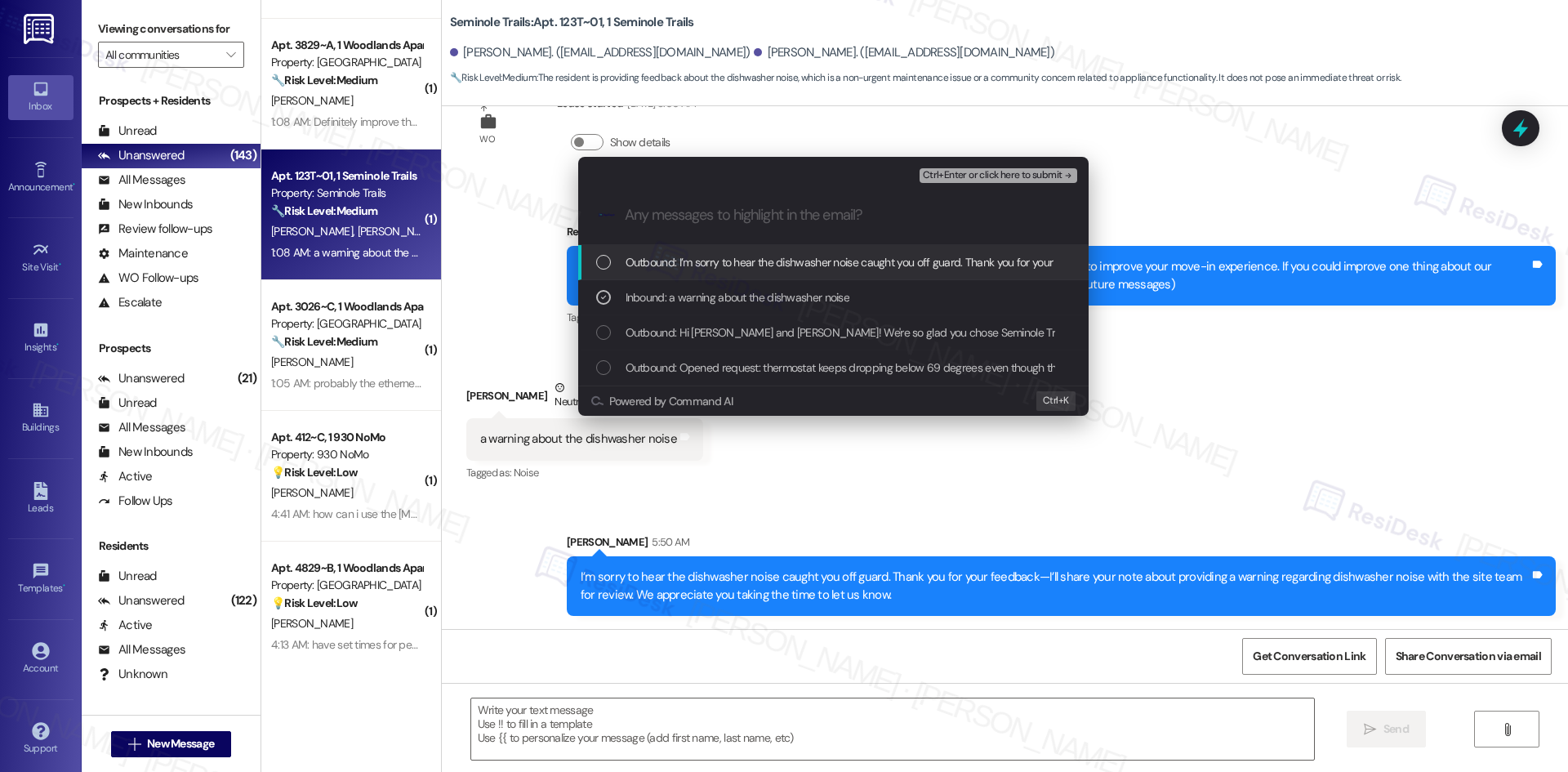
click at [1056, 176] on span "Ctrl+Enter or click here to submit" at bounding box center [992, 175] width 139 height 11
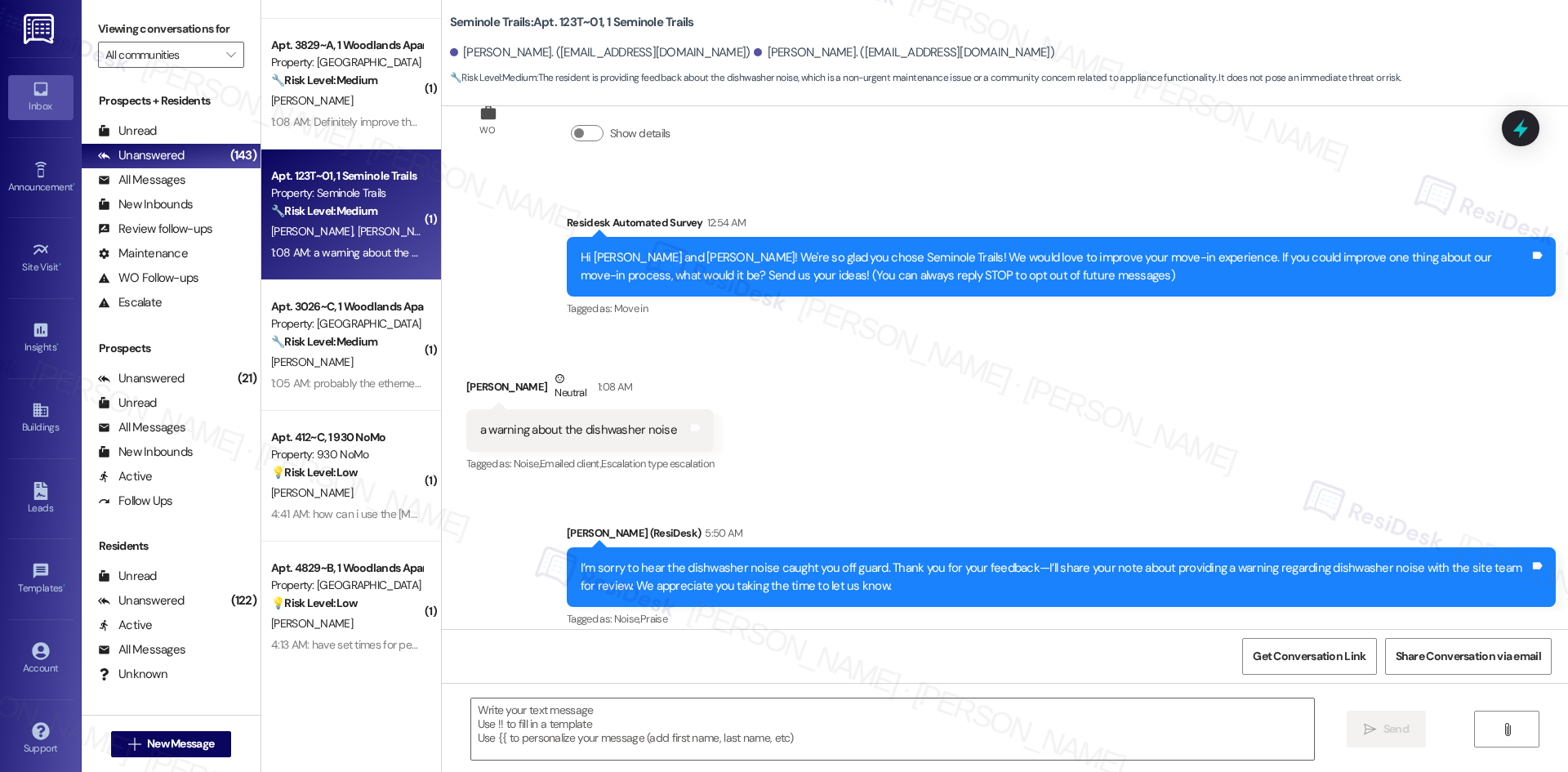
scroll to position [85, 0]
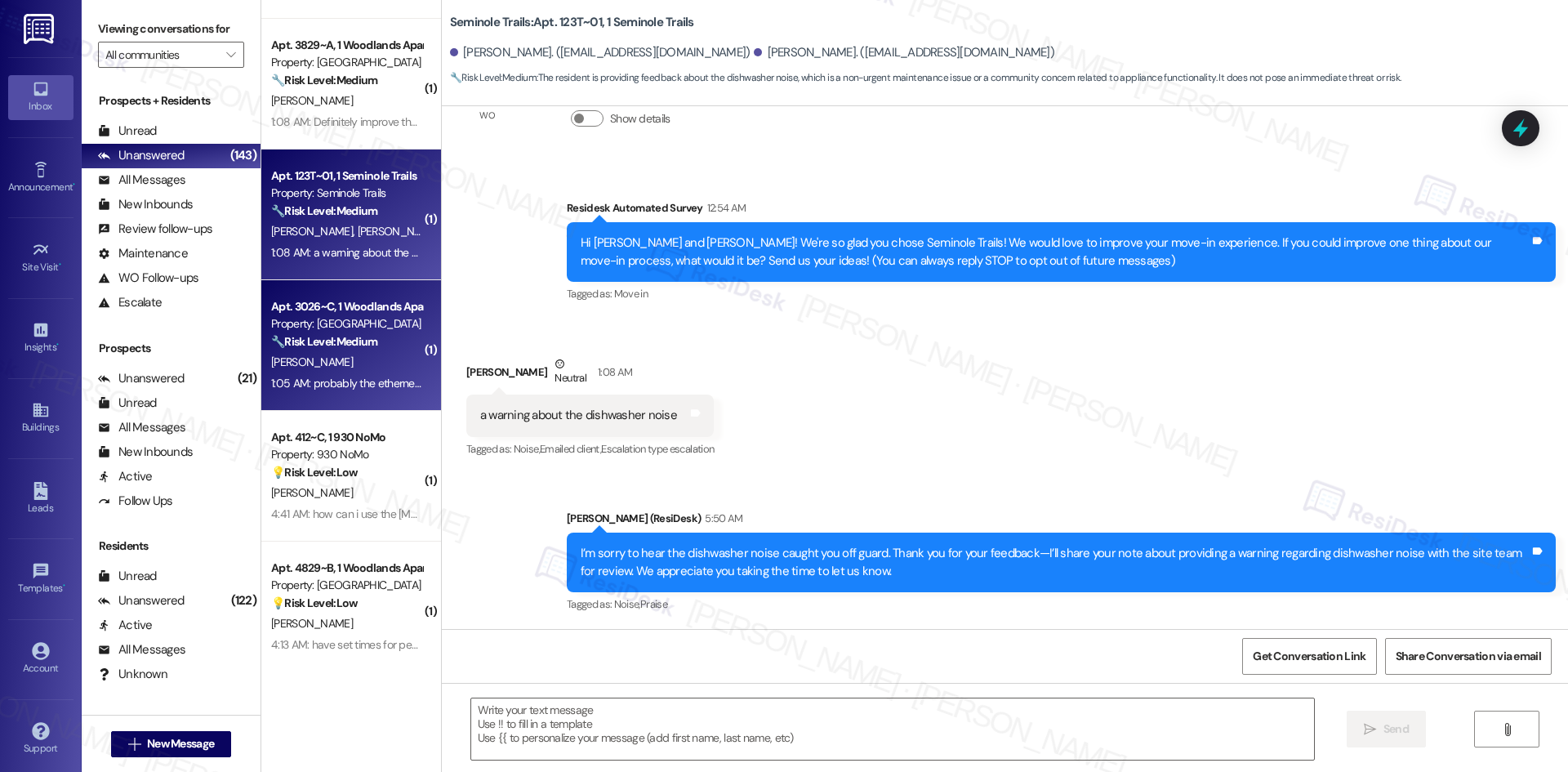
click at [329, 368] on div "H. Tran" at bounding box center [347, 362] width 154 height 20
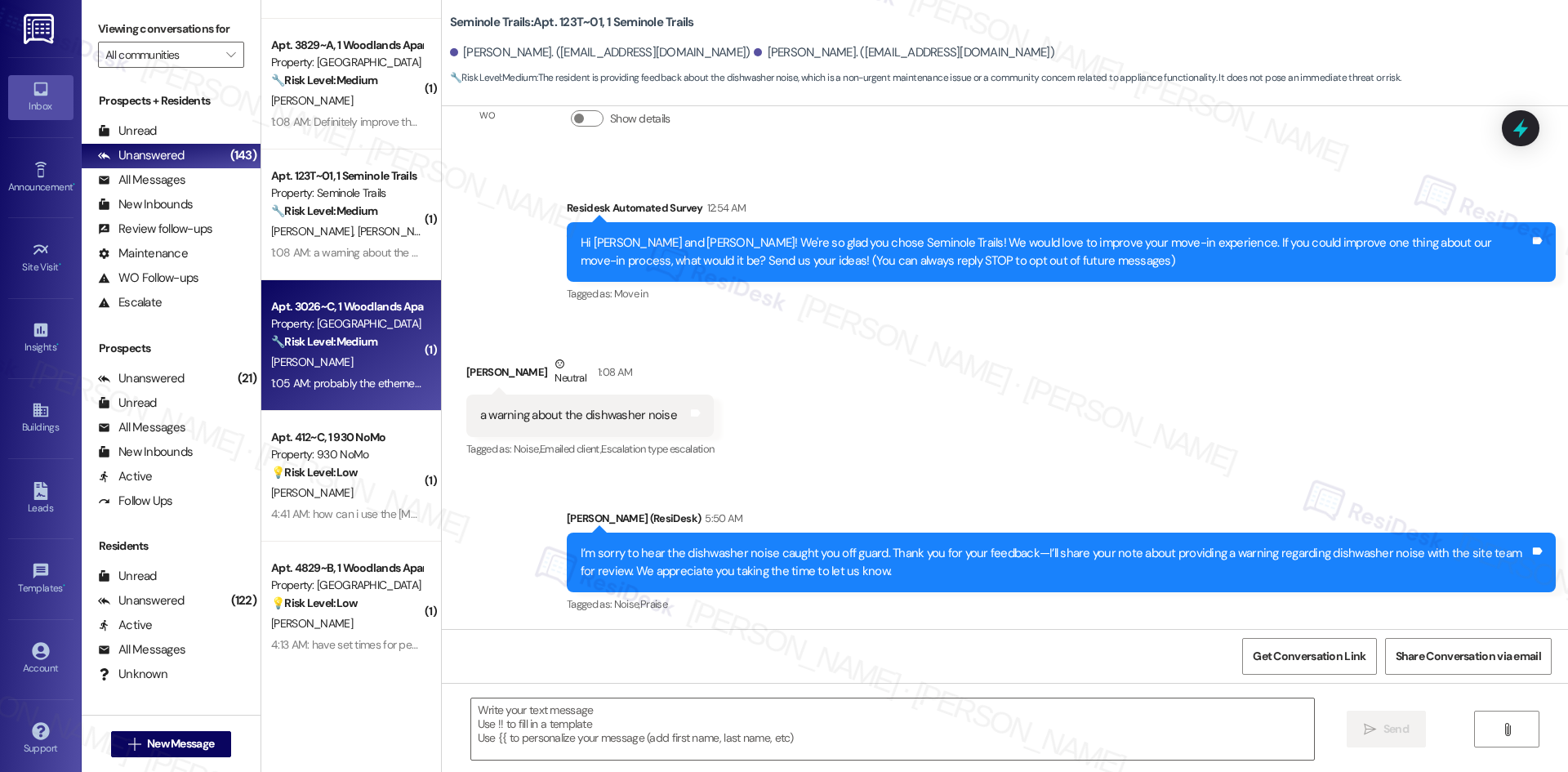
type textarea "Fetching suggested responses. Please feel free to read through the conversation…"
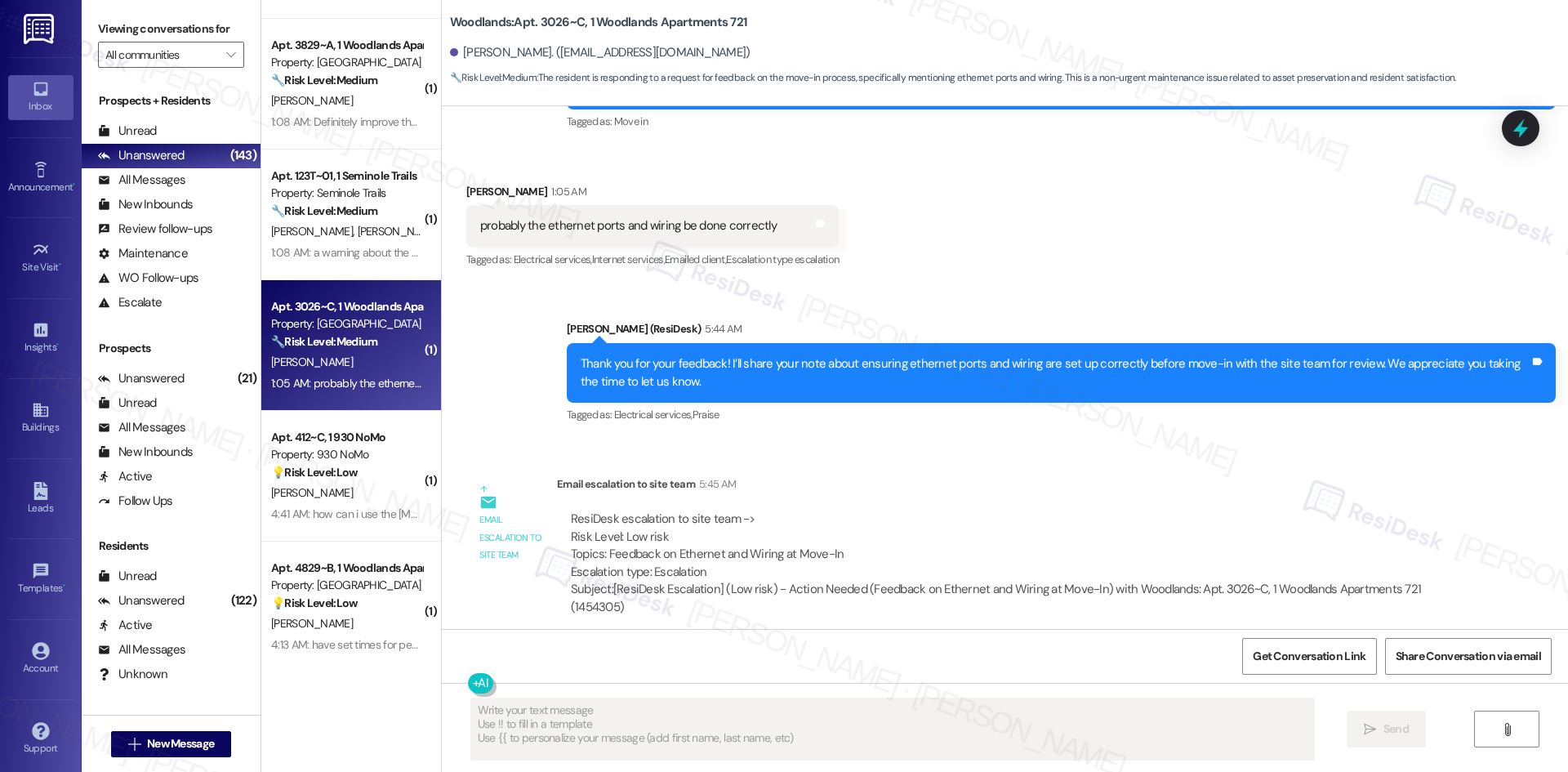
scroll to position [270, 0]
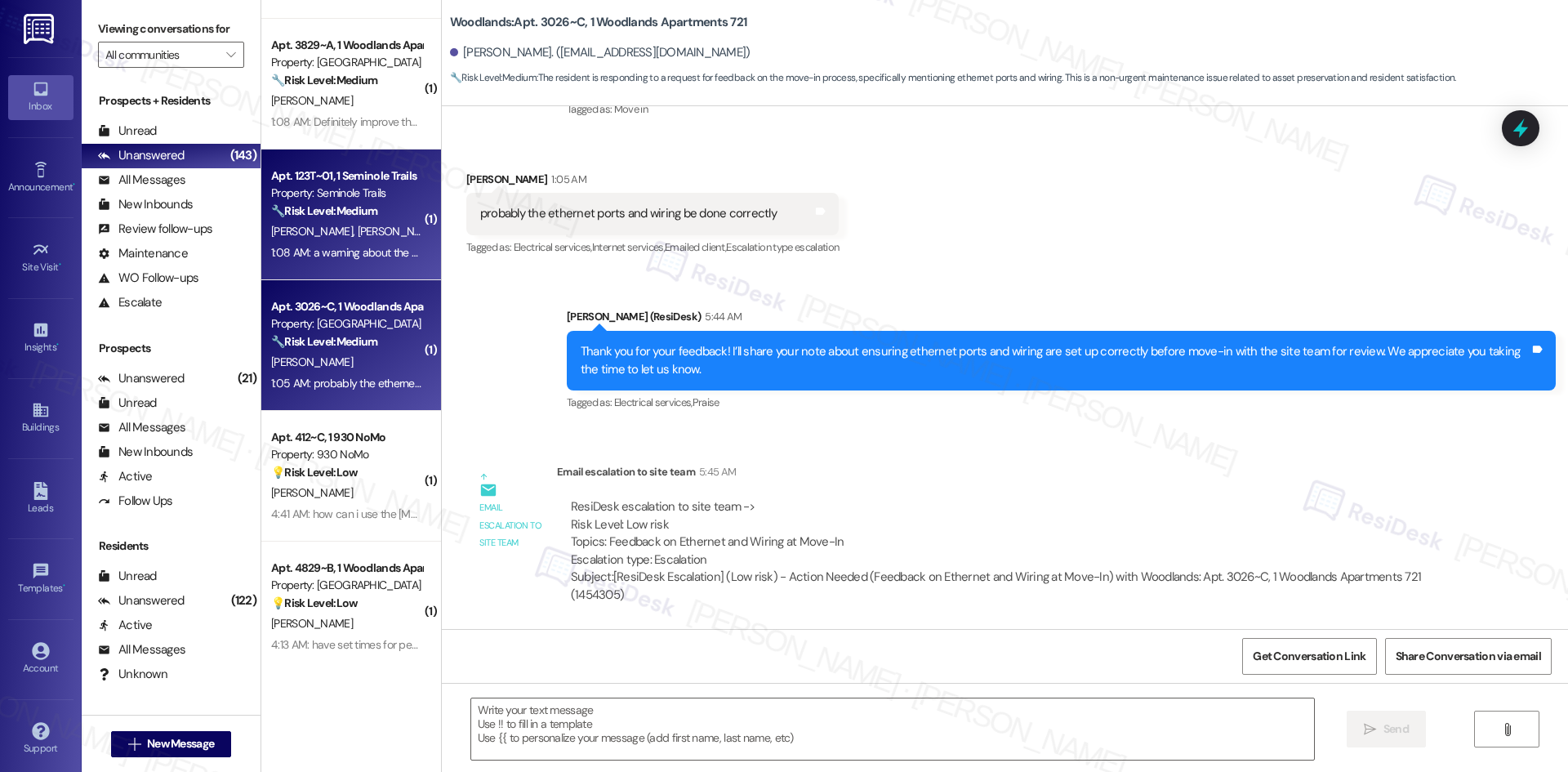
click at [357, 238] on span "D. Montgomery" at bounding box center [398, 231] width 82 height 15
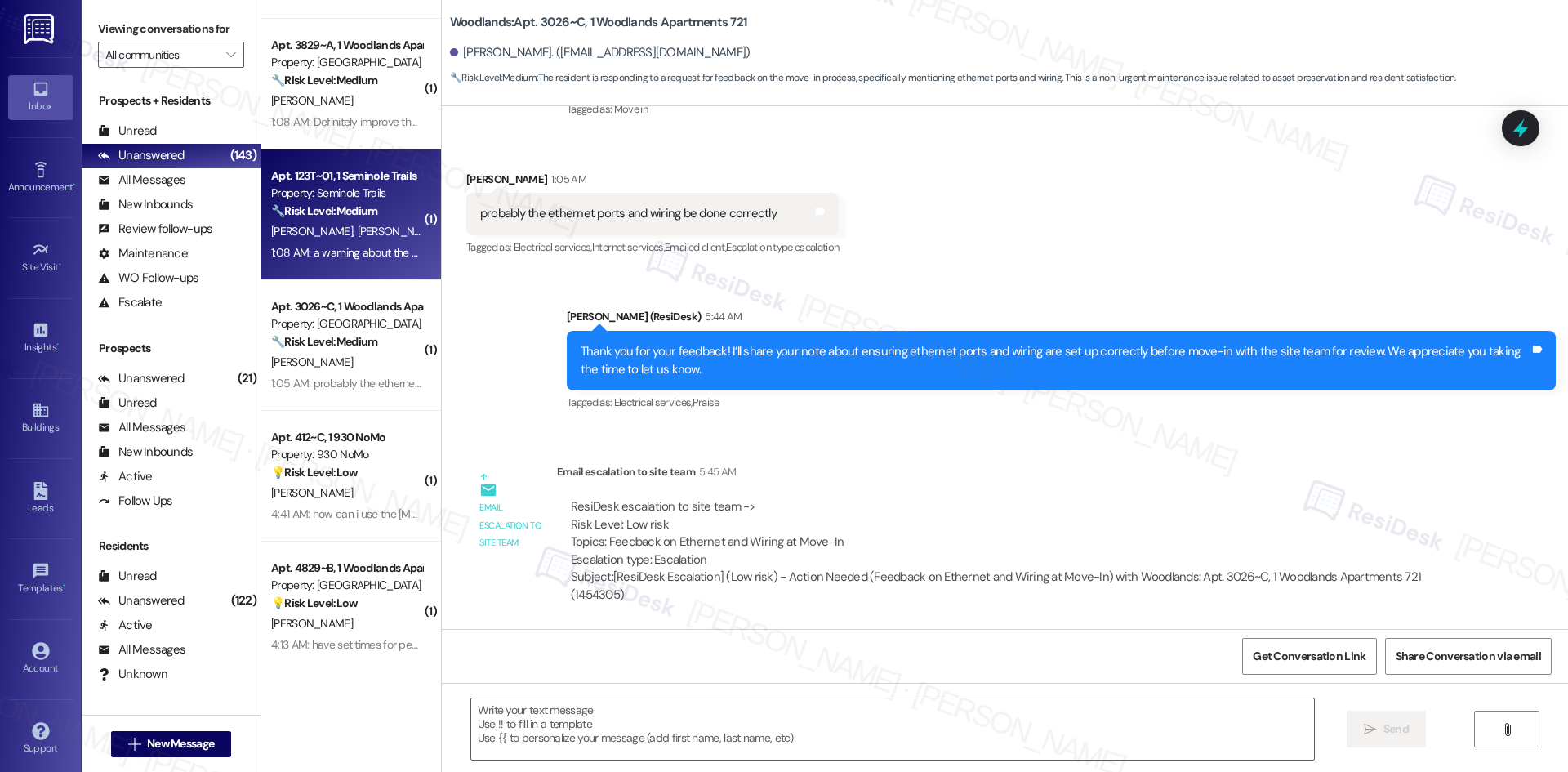
type textarea "Fetching suggested responses. Please feel free to read through the conversation…"
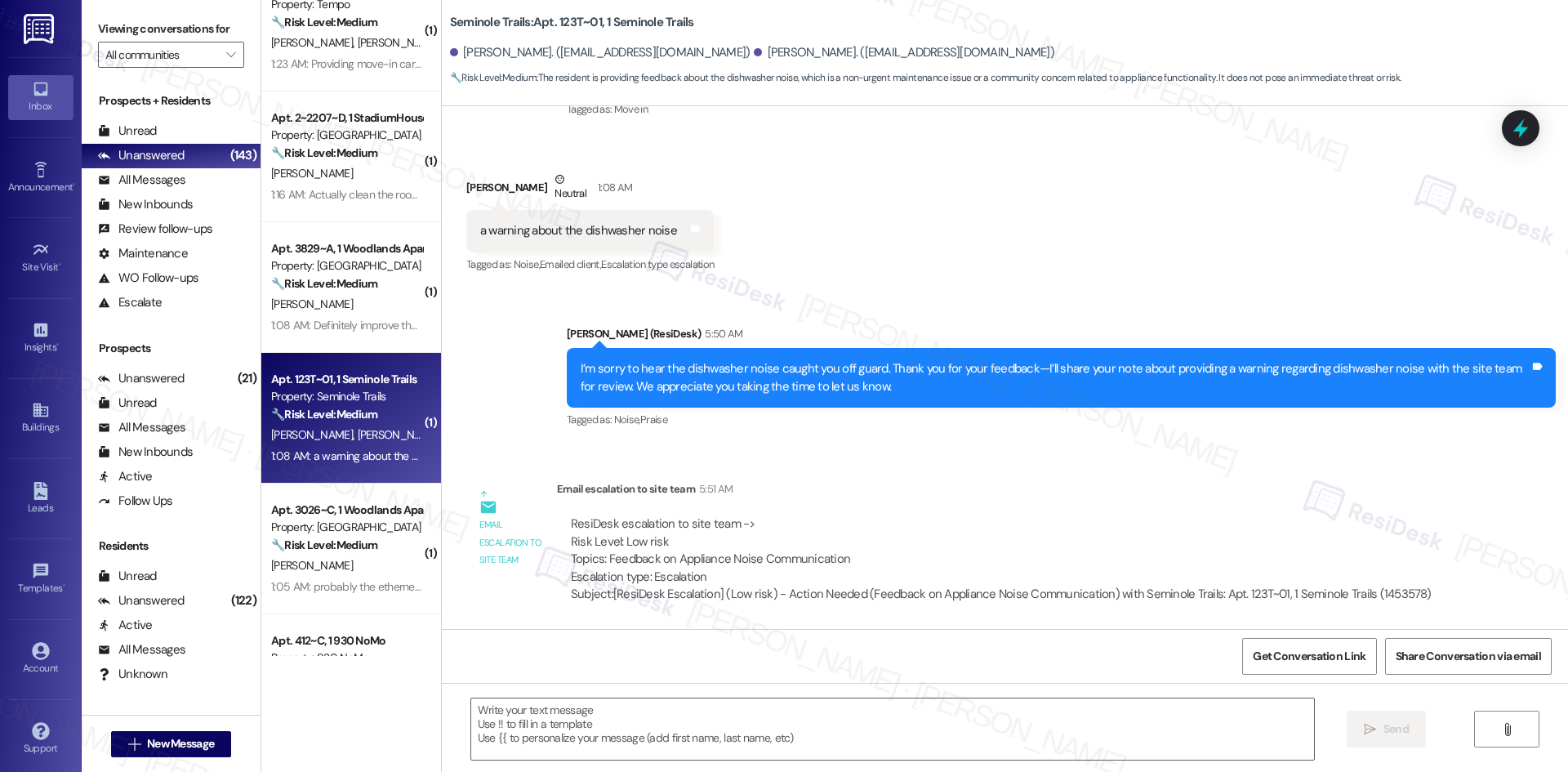
scroll to position [3919, 0]
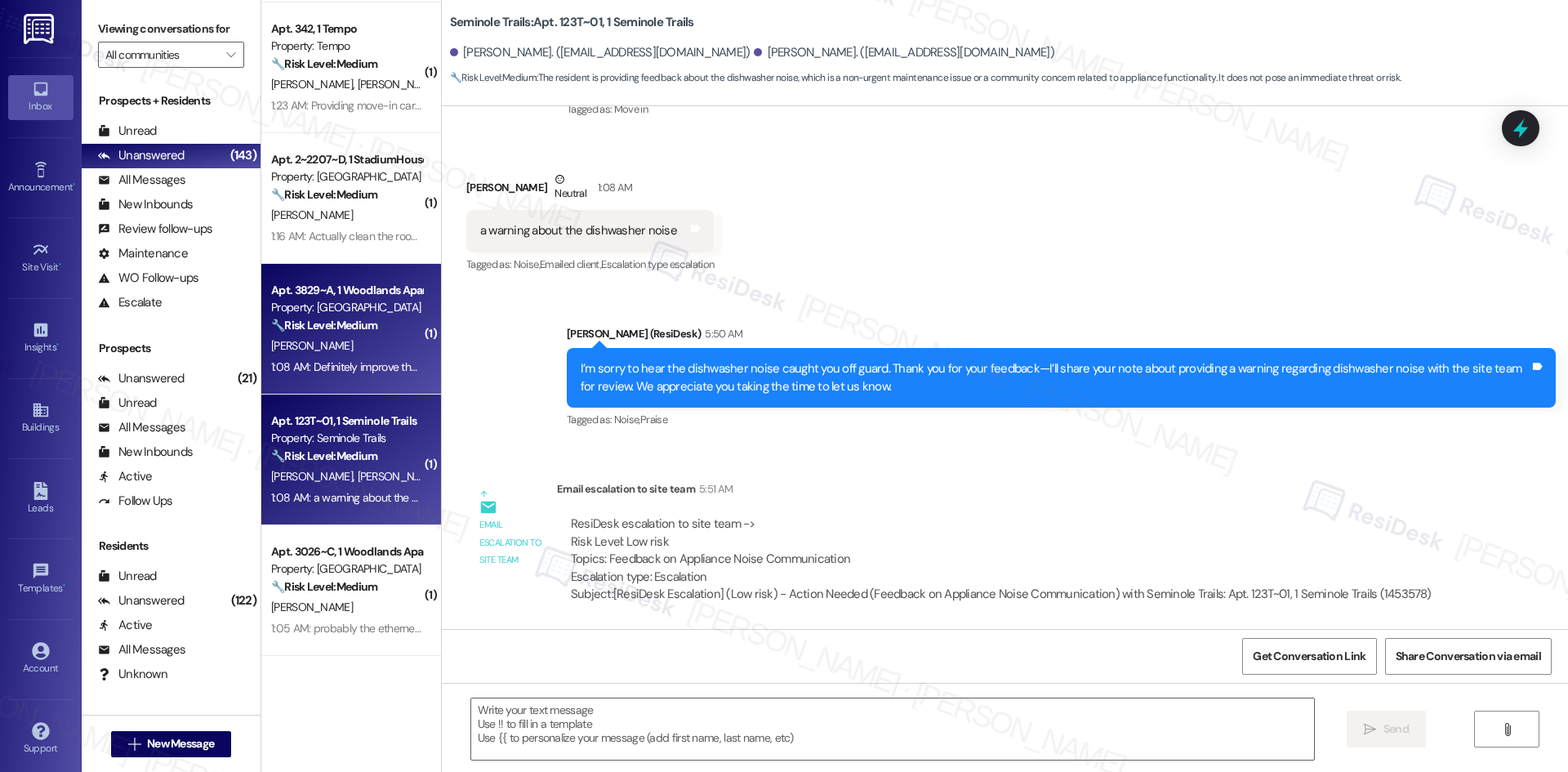
click at [336, 347] on div "K. Adcock" at bounding box center [347, 346] width 154 height 20
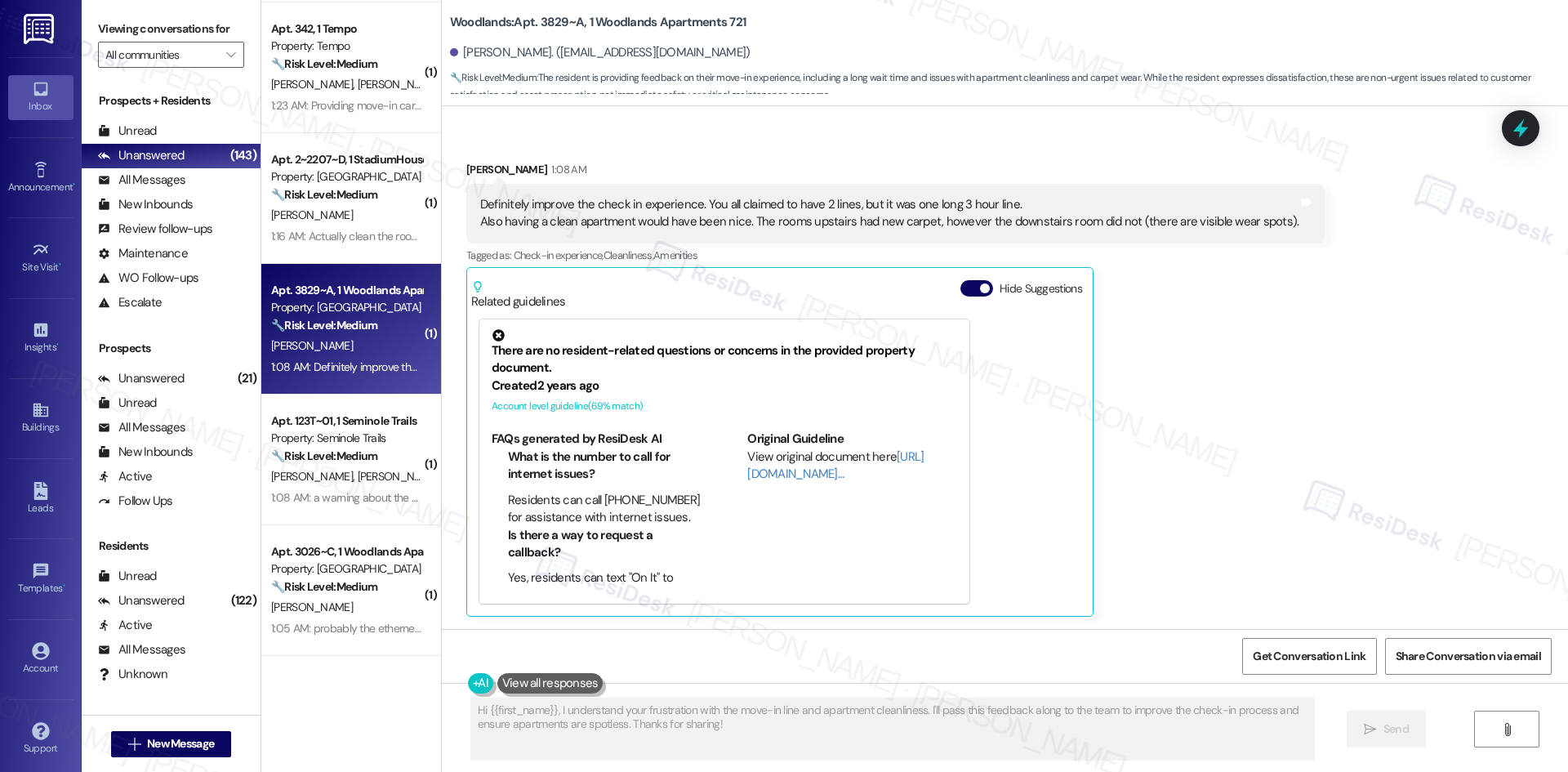
scroll to position [247, 0]
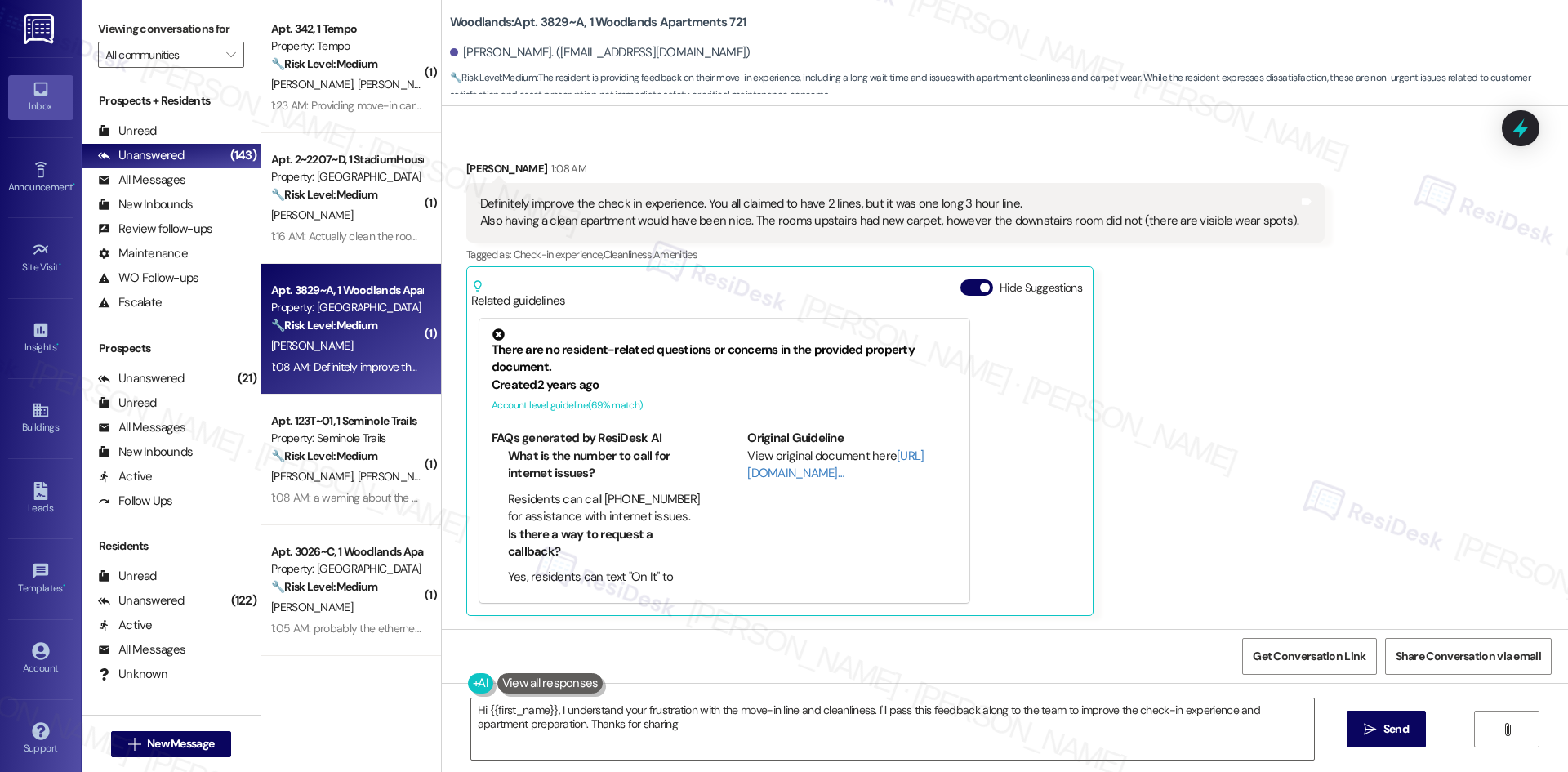
type textarea "Hi {{first_name}}, I understand your frustration with the move-in line and clea…"
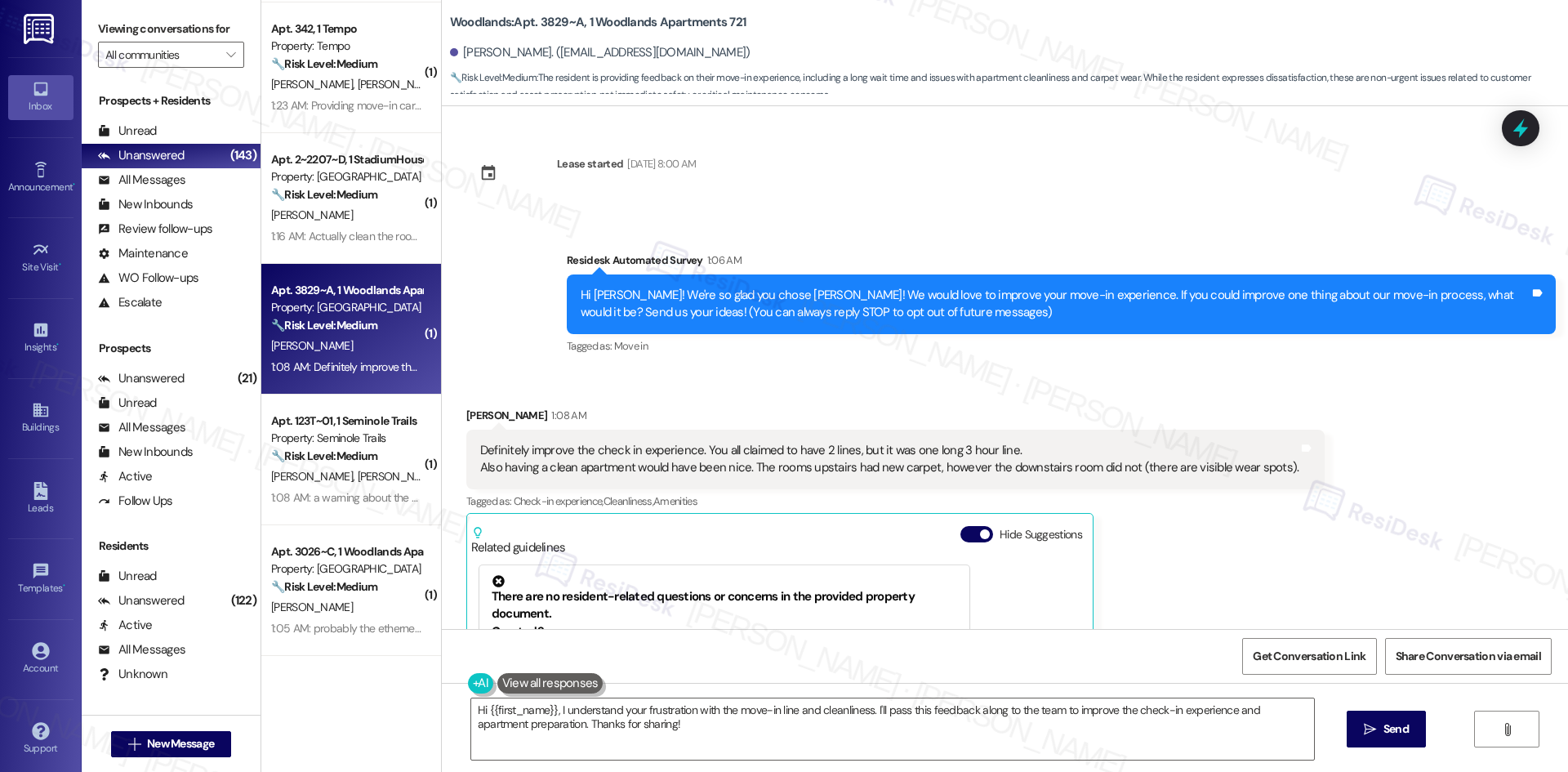
scroll to position [0, 0]
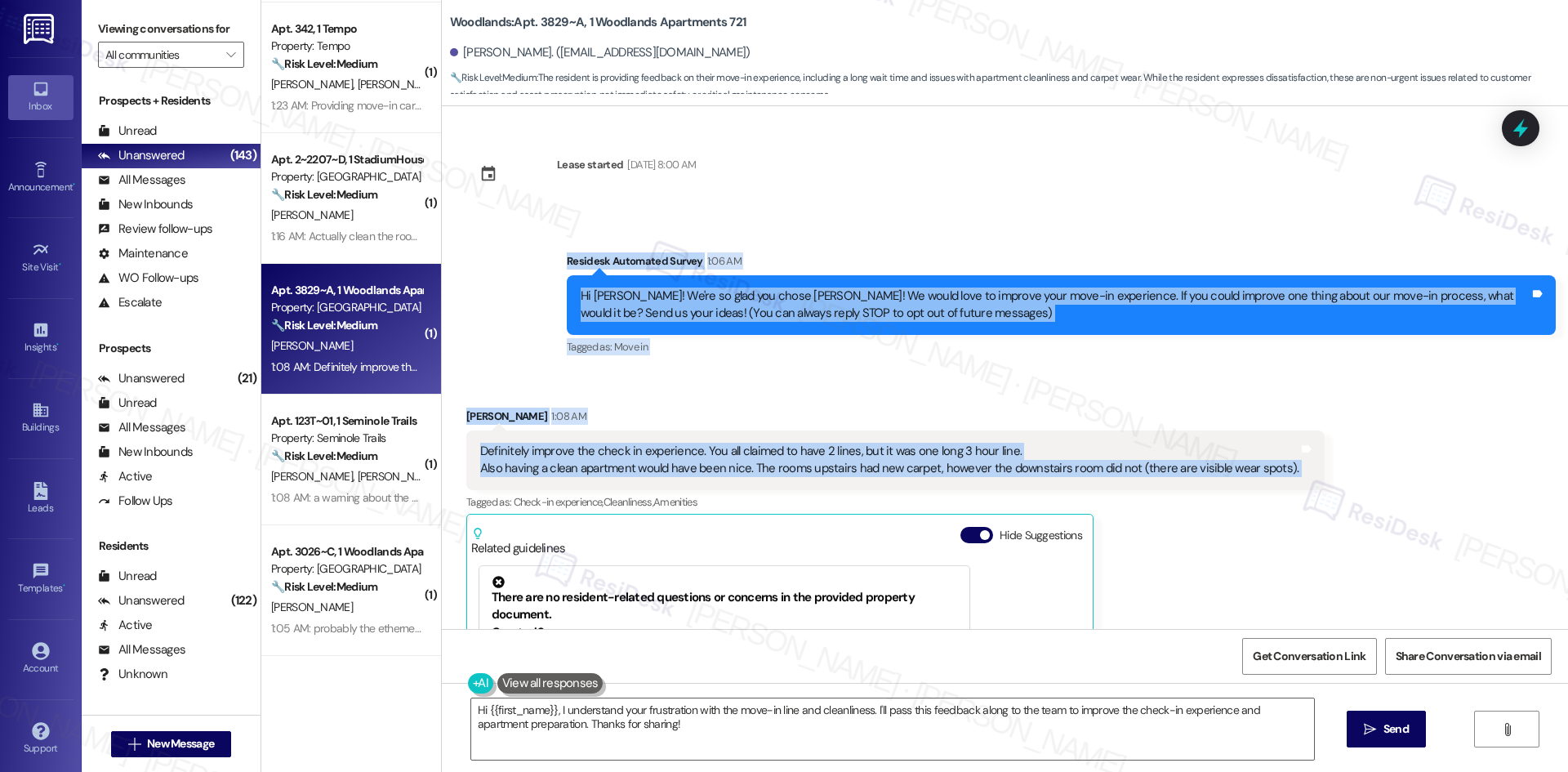
drag, startPoint x: 539, startPoint y: 237, endPoint x: 1284, endPoint y: 479, distance: 783.3
click at [1284, 479] on div "Lease started Aug 16, 2025 at 8:00 AM Survey, sent via SMS Residesk Automated S…" at bounding box center [1004, 368] width 1126 height 523
copy div "Residesk Automated Survey 1:06 AM Hi Kolden! We're so glad you chose Woodlands!…"
click at [1416, 459] on div "Received via SMS Kolden Adcock 1:08 AM Definitely improve the check in experien…" at bounding box center [1004, 624] width 1126 height 505
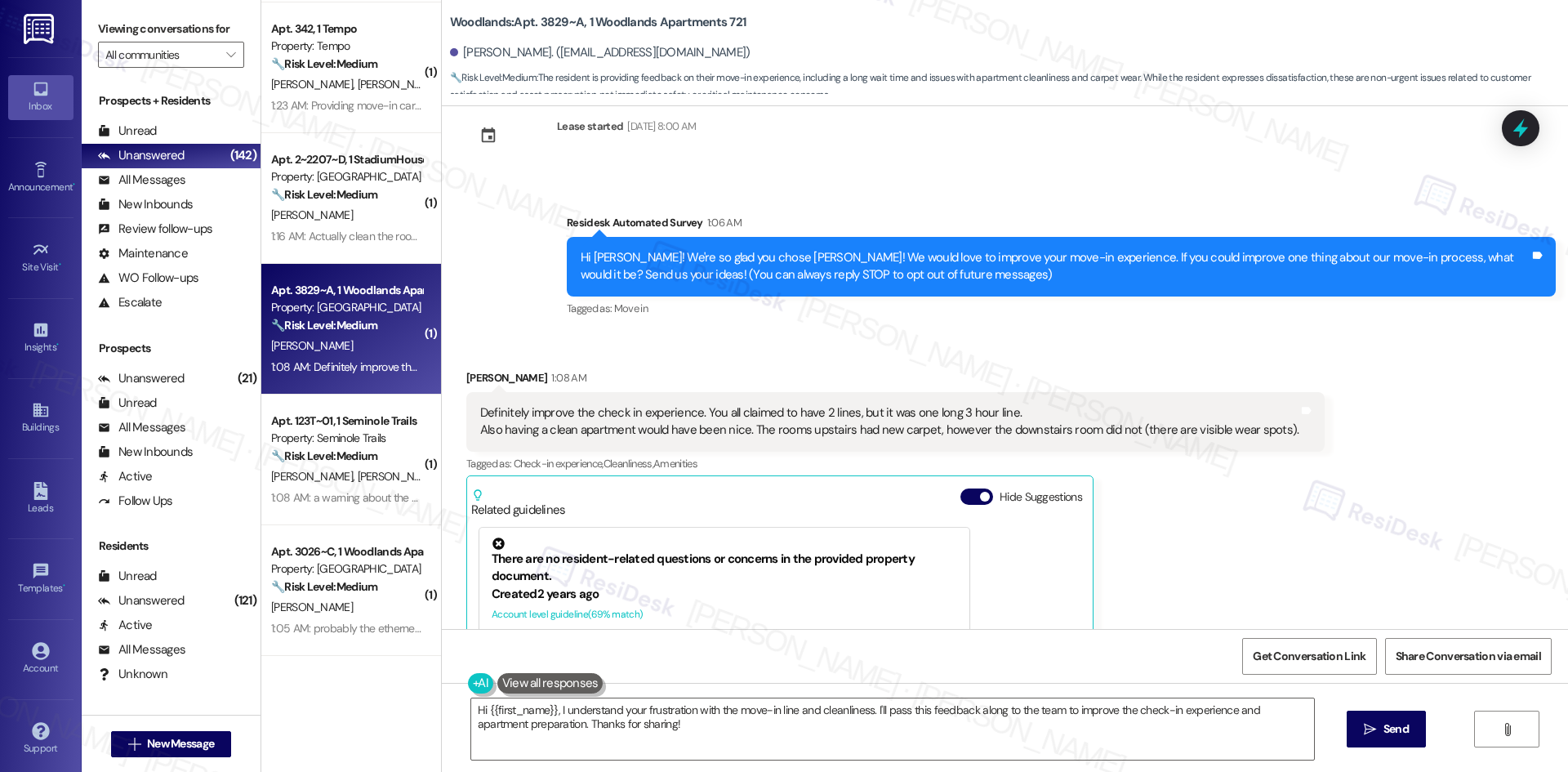
scroll to position [2, 0]
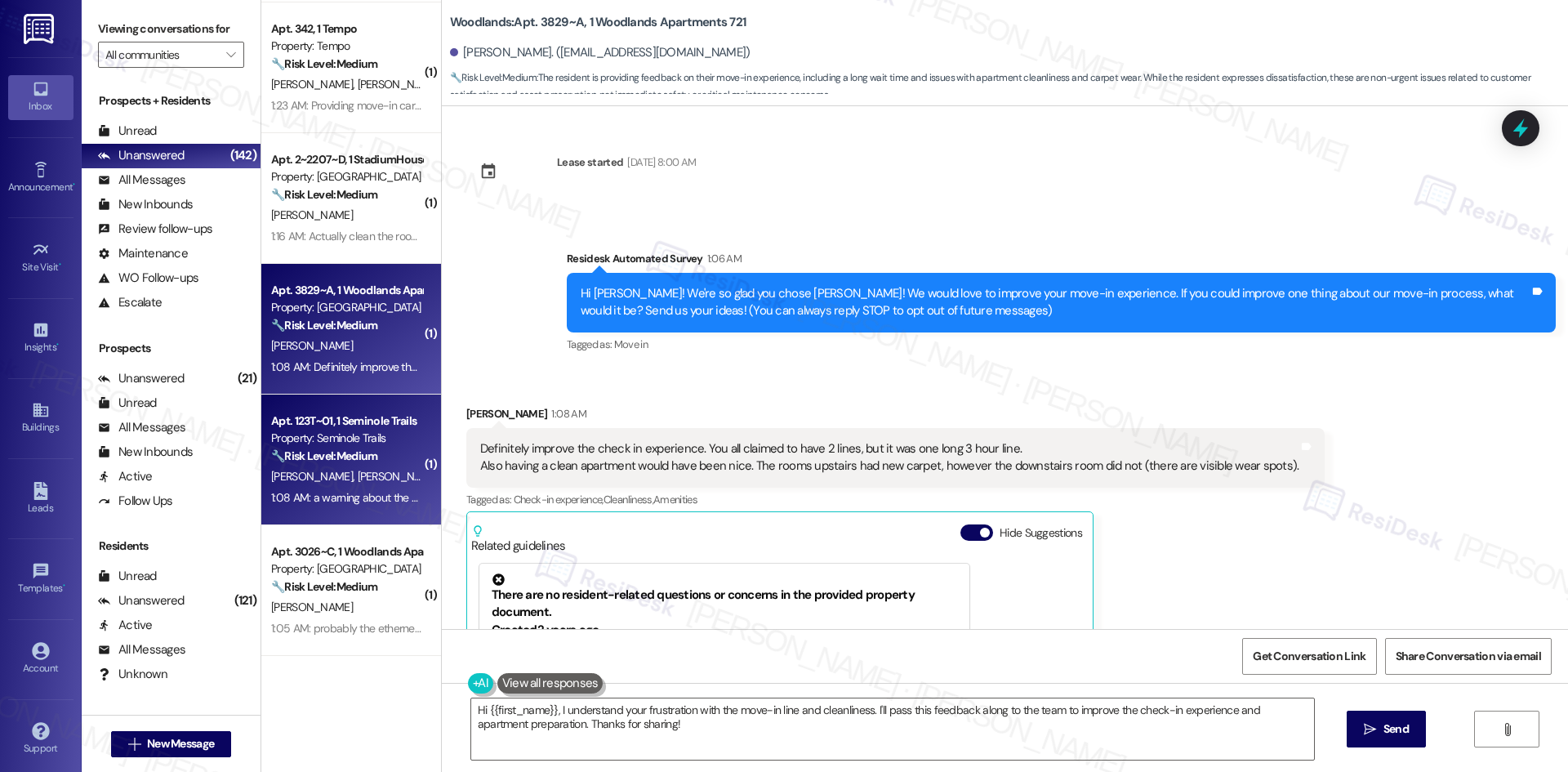
click at [347, 445] on div "Property: Seminole Trails" at bounding box center [347, 438] width 151 height 17
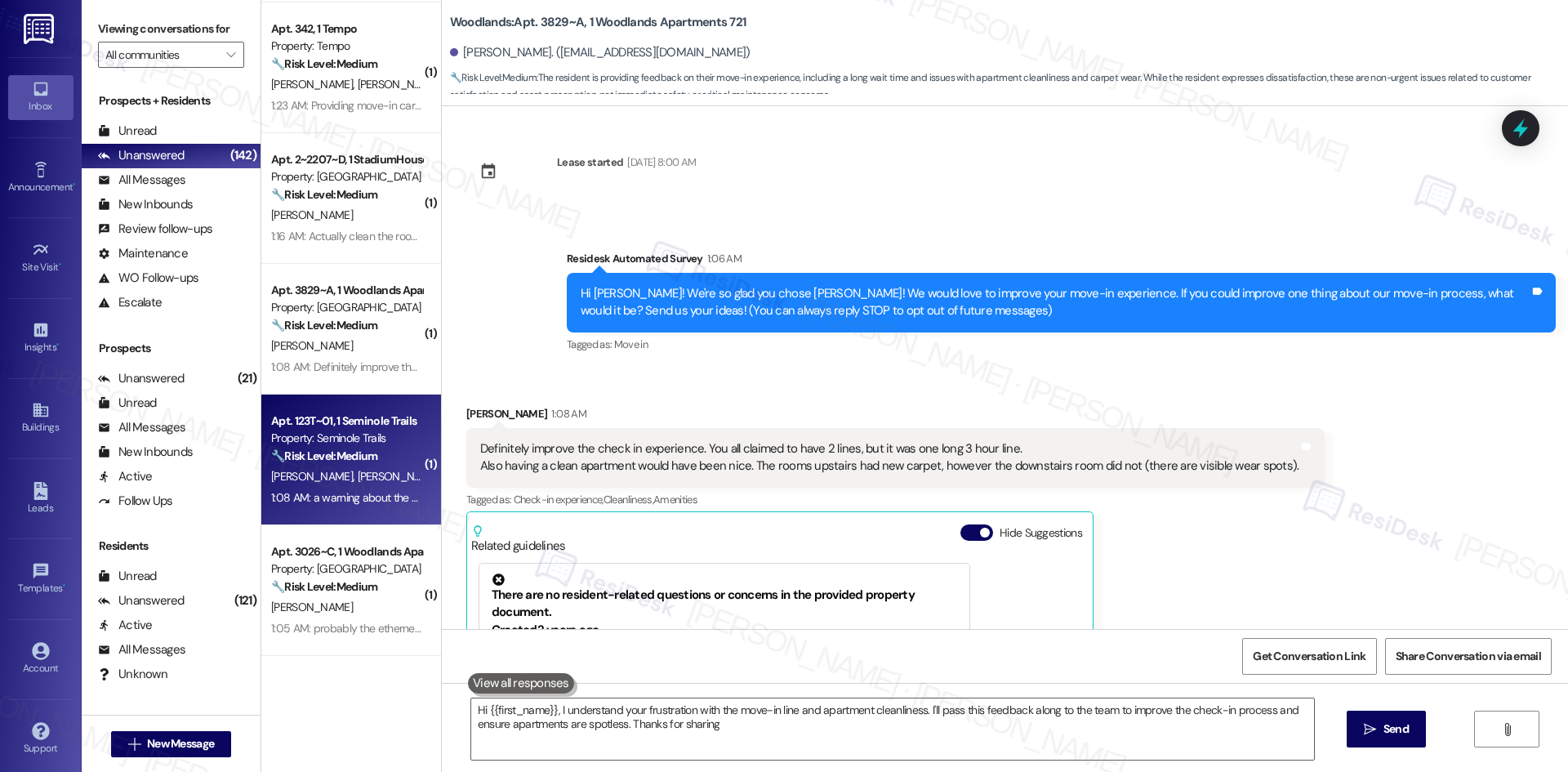
type textarea "Hi {{first_name}}, I understand your frustration with the move-in line and apar…"
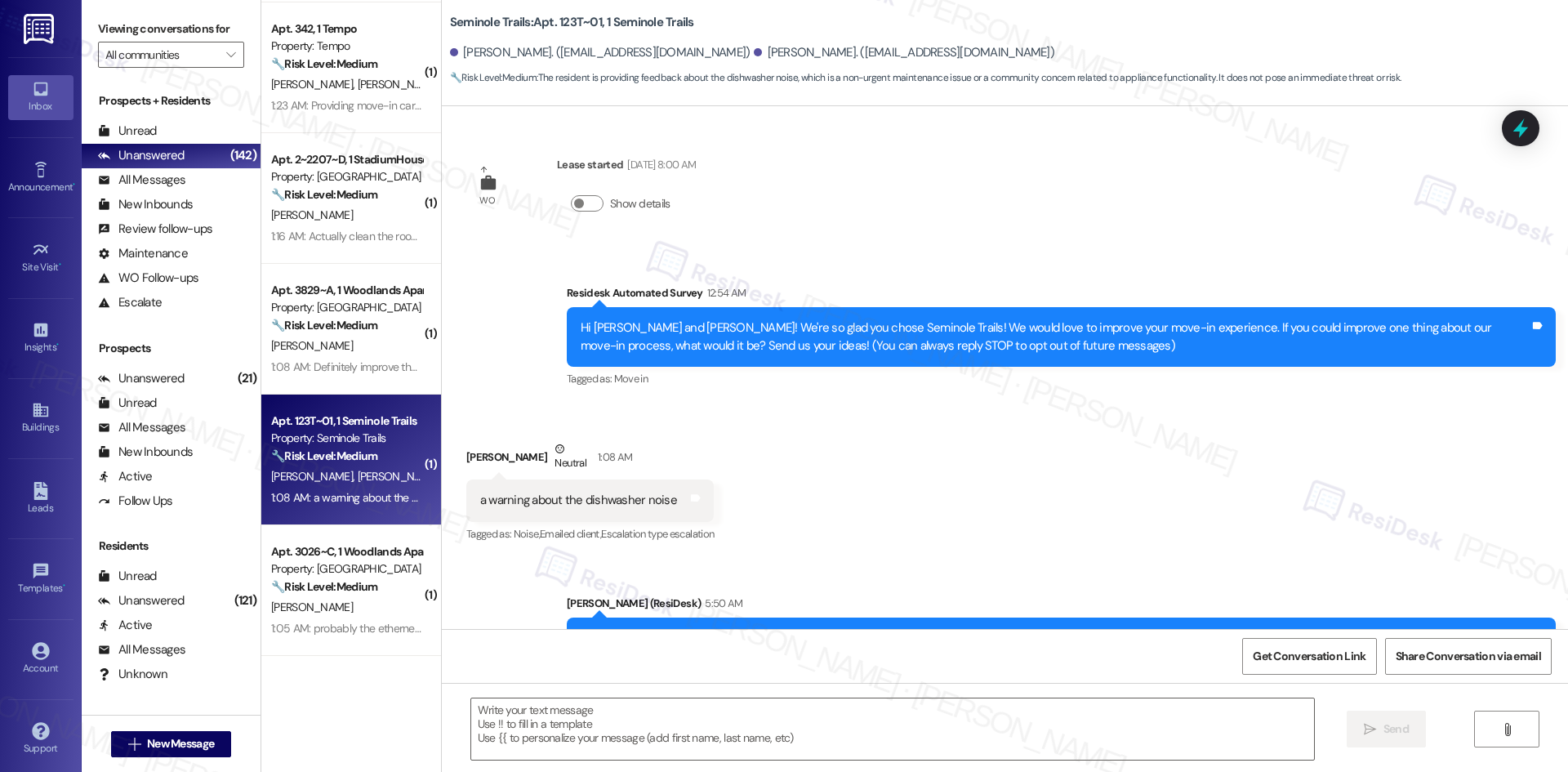
type textarea "Fetching suggested responses. Please feel free to read through the conversation…"
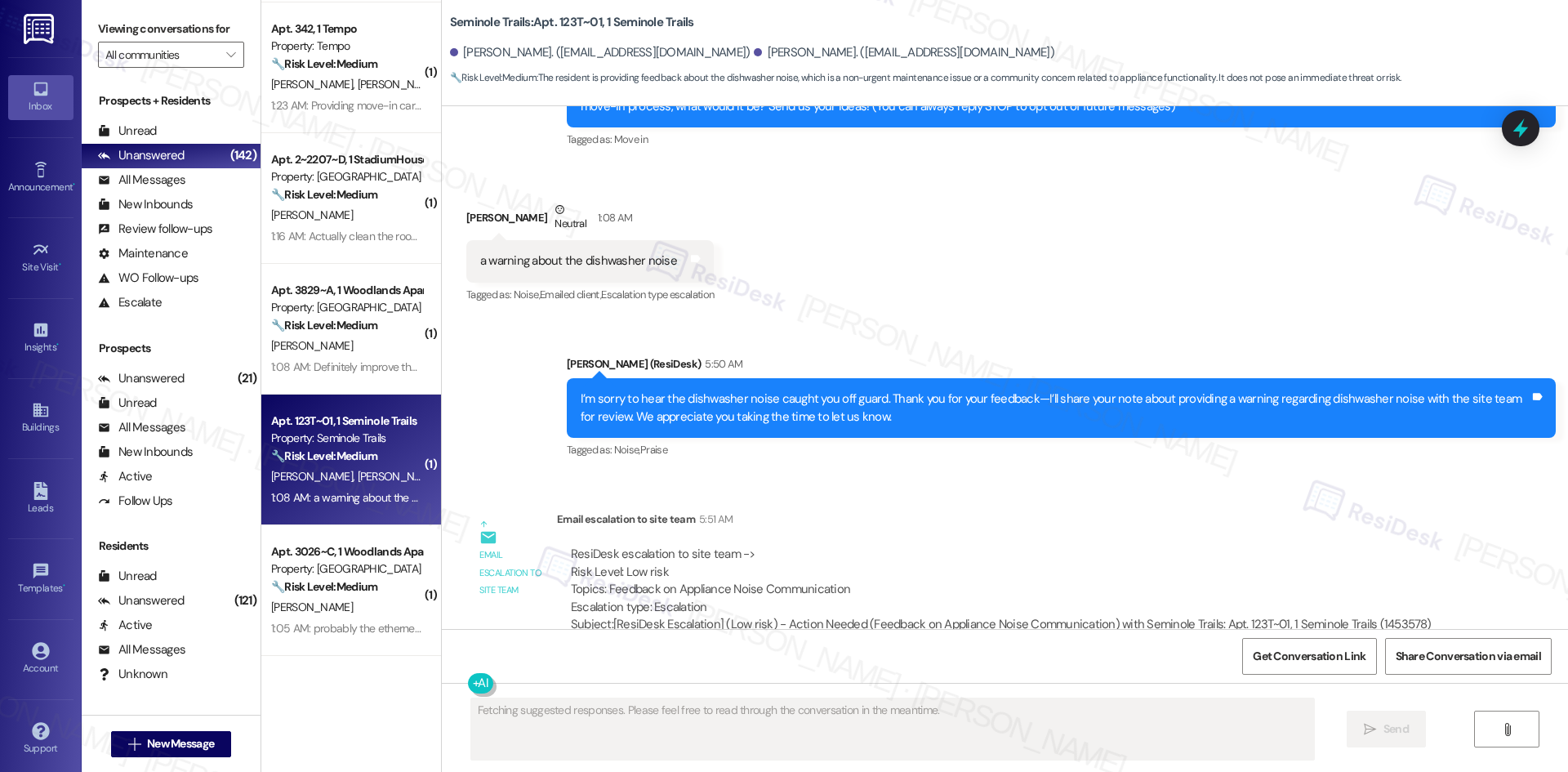
scroll to position [270, 0]
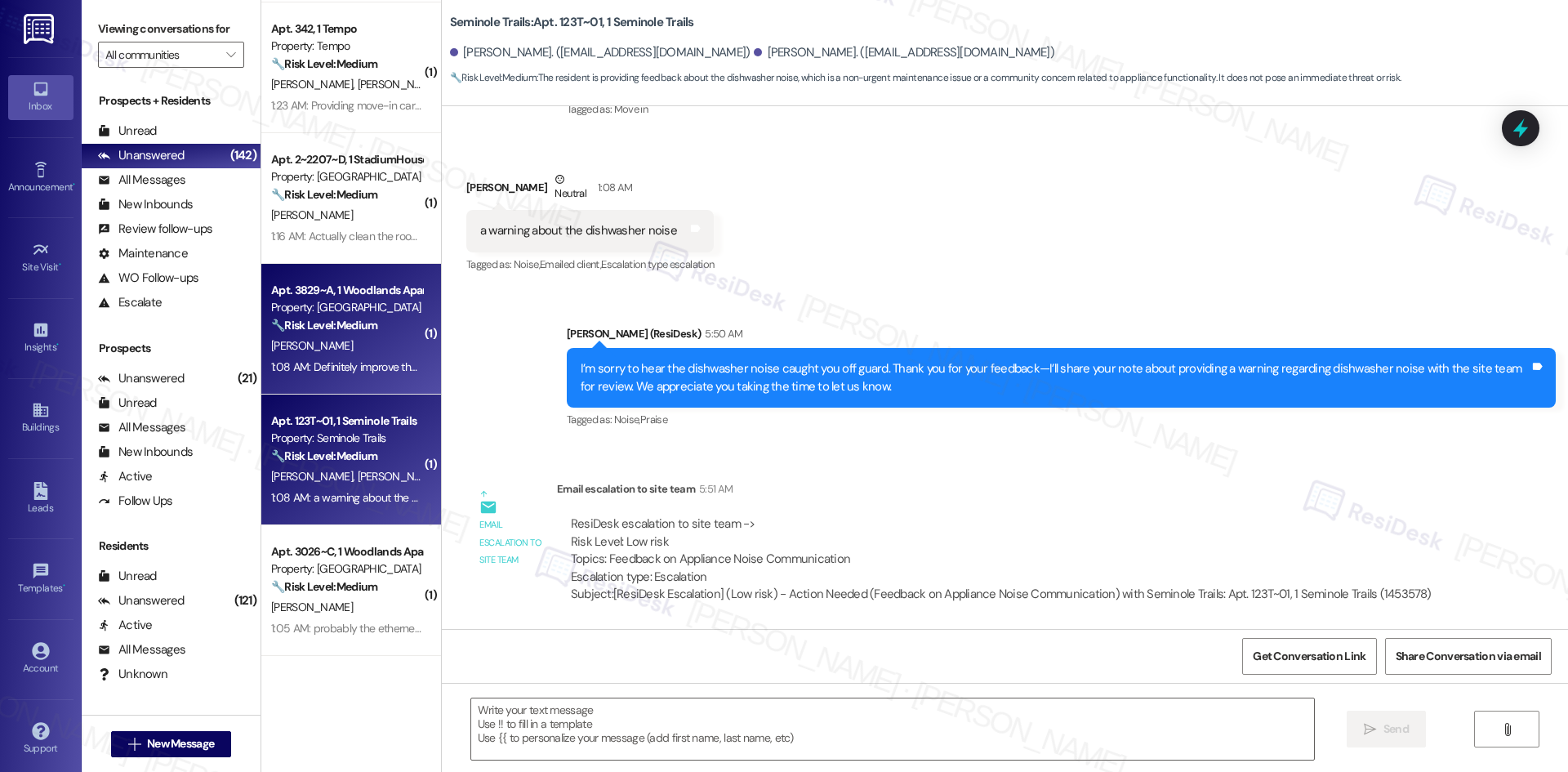
click at [329, 327] on strong "🔧 Risk Level: Medium" at bounding box center [324, 325] width 106 height 15
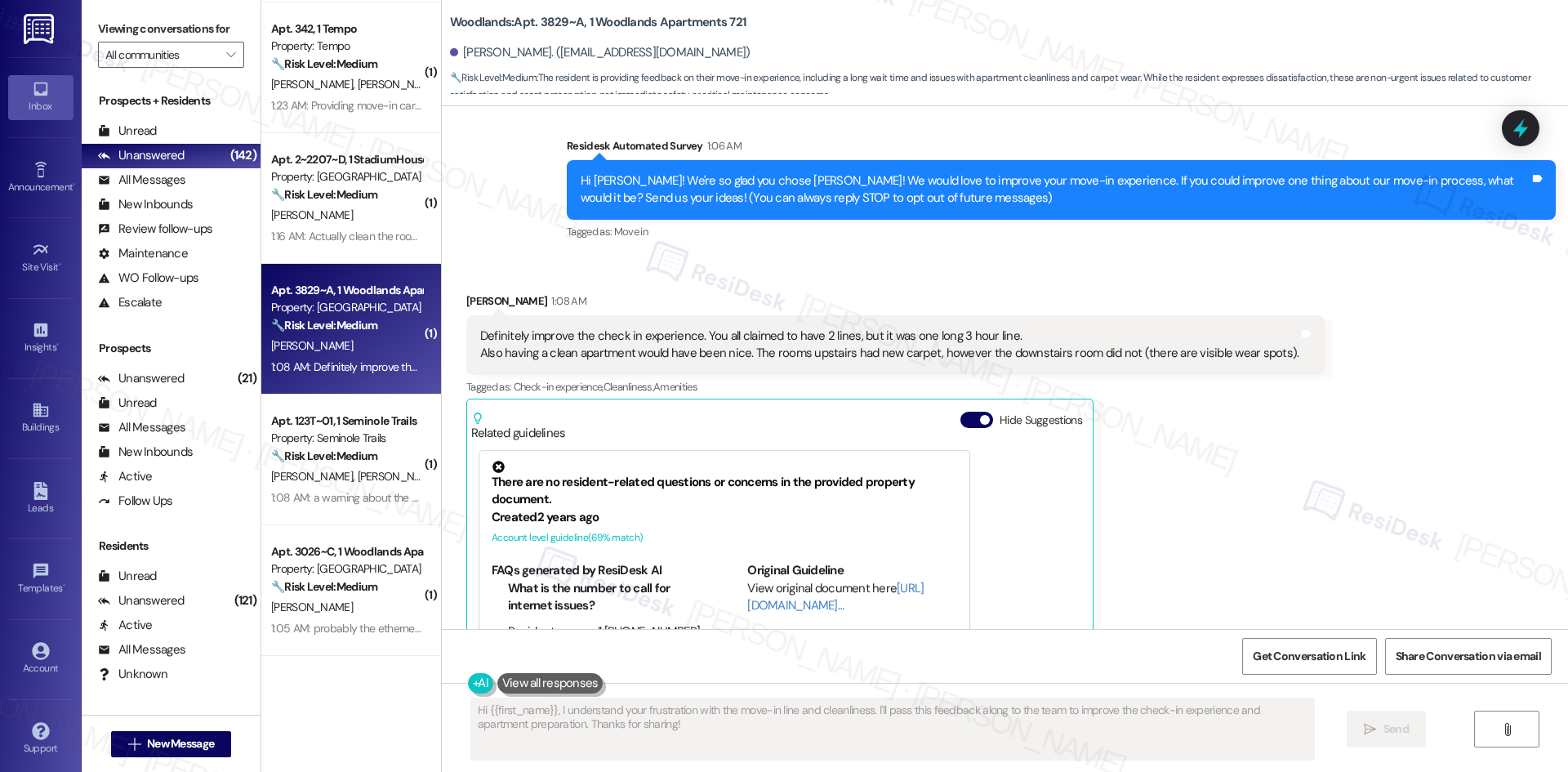
scroll to position [84, 0]
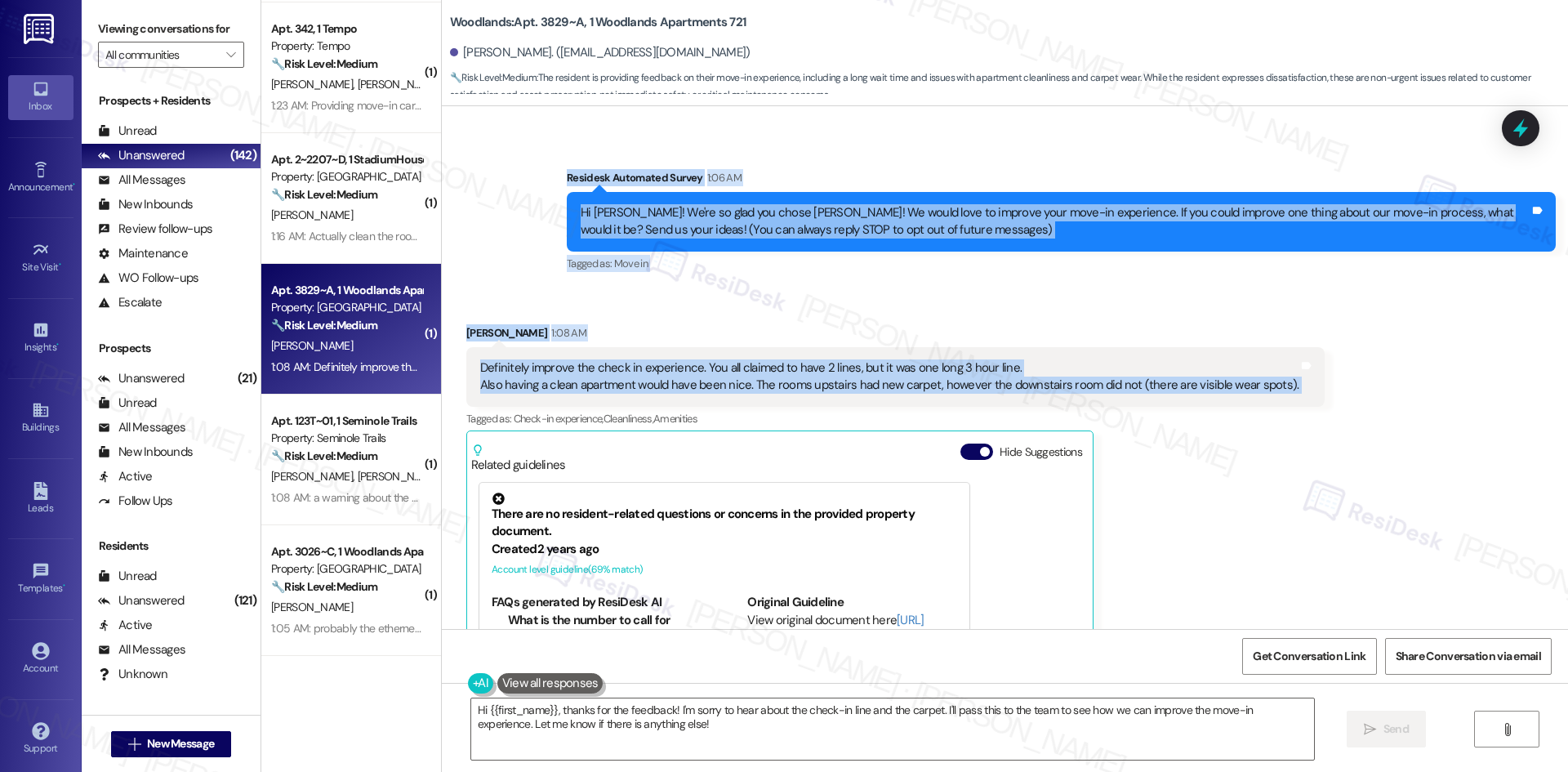
drag, startPoint x: 537, startPoint y: 168, endPoint x: 1315, endPoint y: 391, distance: 809.3
click at [1315, 391] on div "Lease started Aug 16, 2025 at 8:00 AM Survey, sent via SMS Residesk Automated S…" at bounding box center [1004, 368] width 1126 height 523
copy div "Residesk Automated Survey 1:06 AM Hi Kolden! We're so glad you chose Woodlands!…"
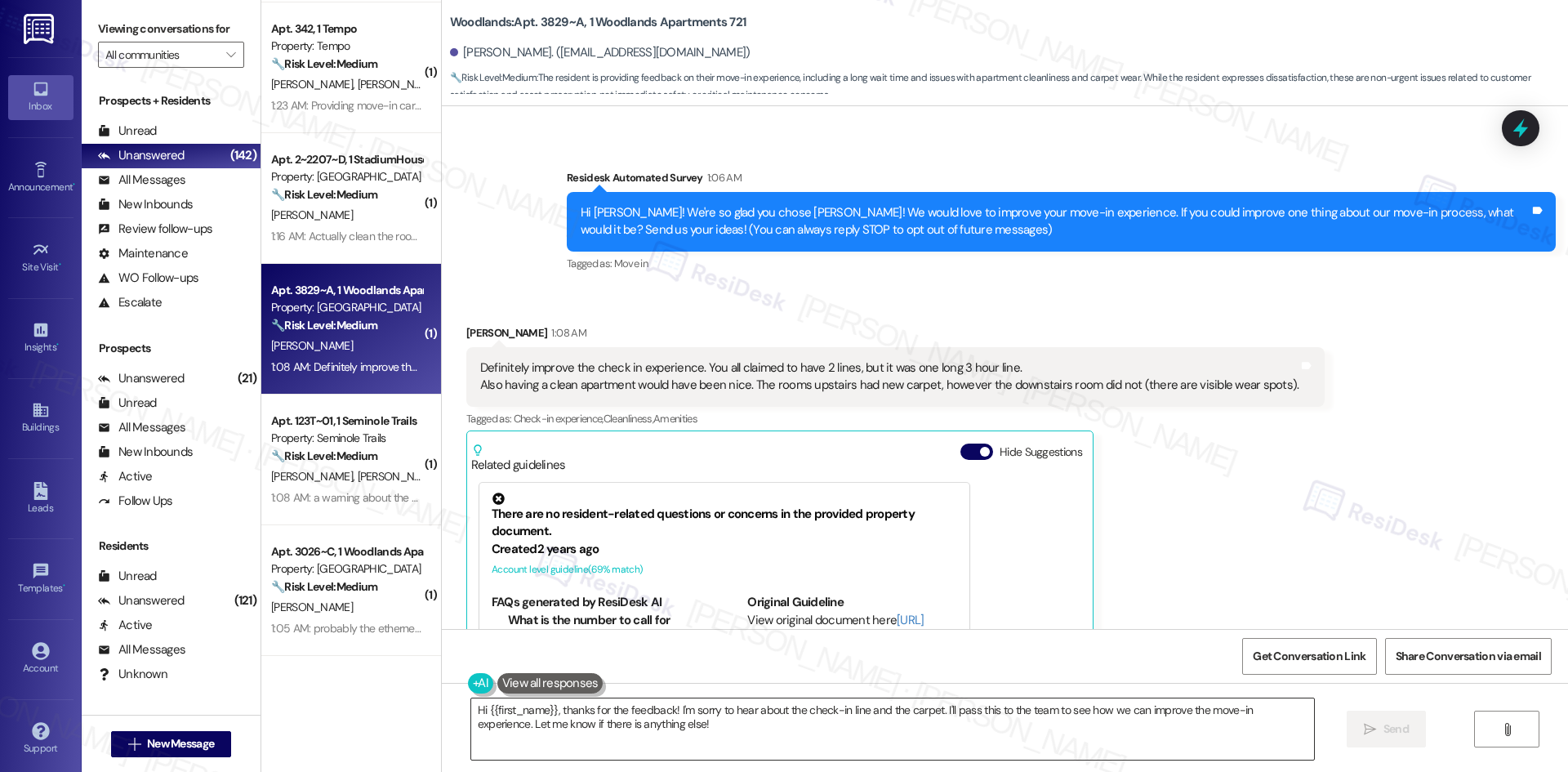
click at [731, 729] on textarea "Hi {{first_name}}, thanks for the feedback! I'm sorry to hear about the check-i…" at bounding box center [892, 729] width 843 height 61
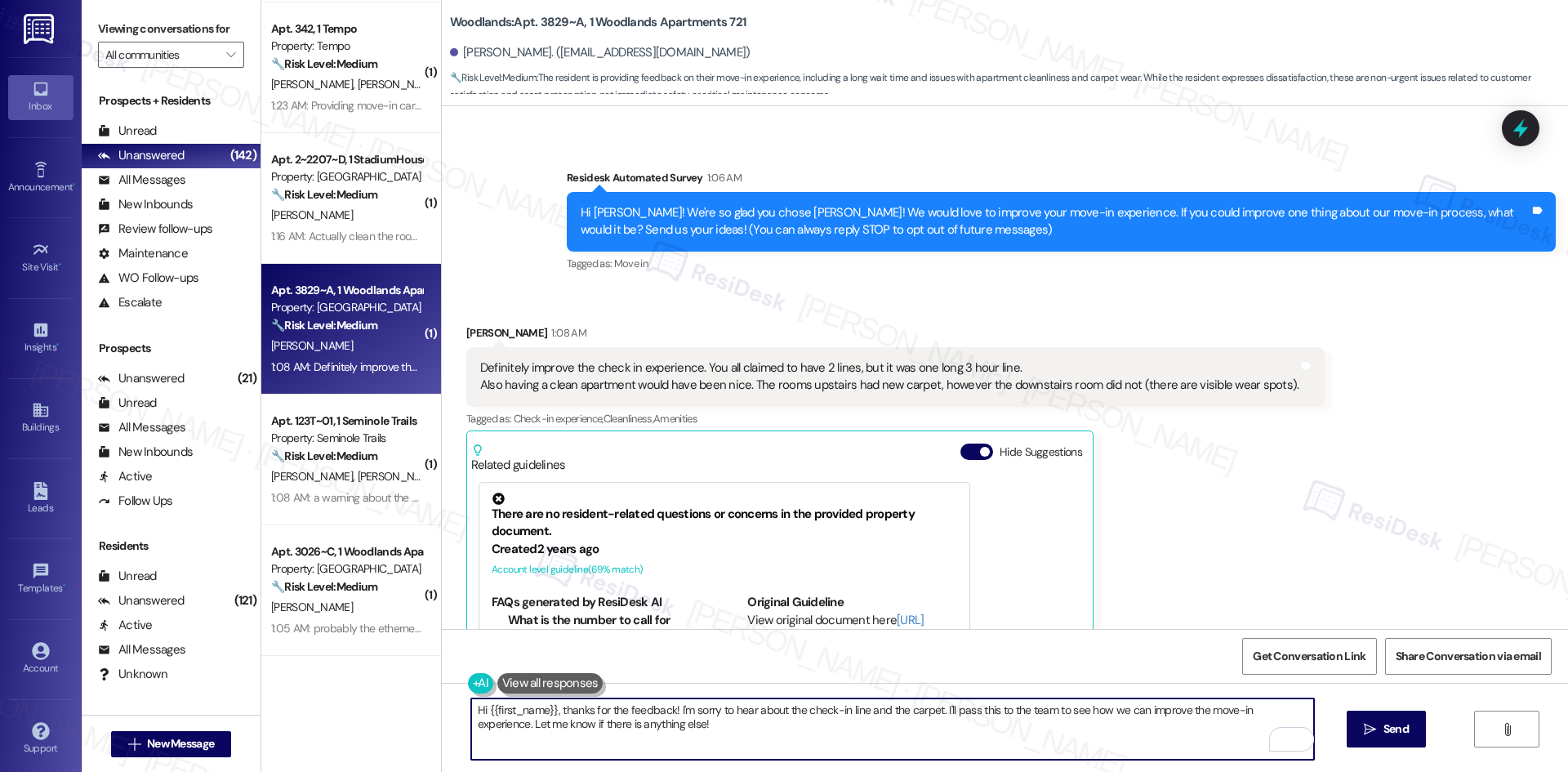
paste textarea "I’m sorry to hear about the 3-hour line at check-in and the condition of your a…"
click at [972, 748] on textarea "I’m sorry to hear about the 3-hour line at check-in and the condition of your a…" at bounding box center [892, 729] width 843 height 61
type textarea "I’m sorry to hear about the 3-hour line at check-in and the condition of your a…"
click at [1357, 735] on button " Send" at bounding box center [1386, 729] width 79 height 37
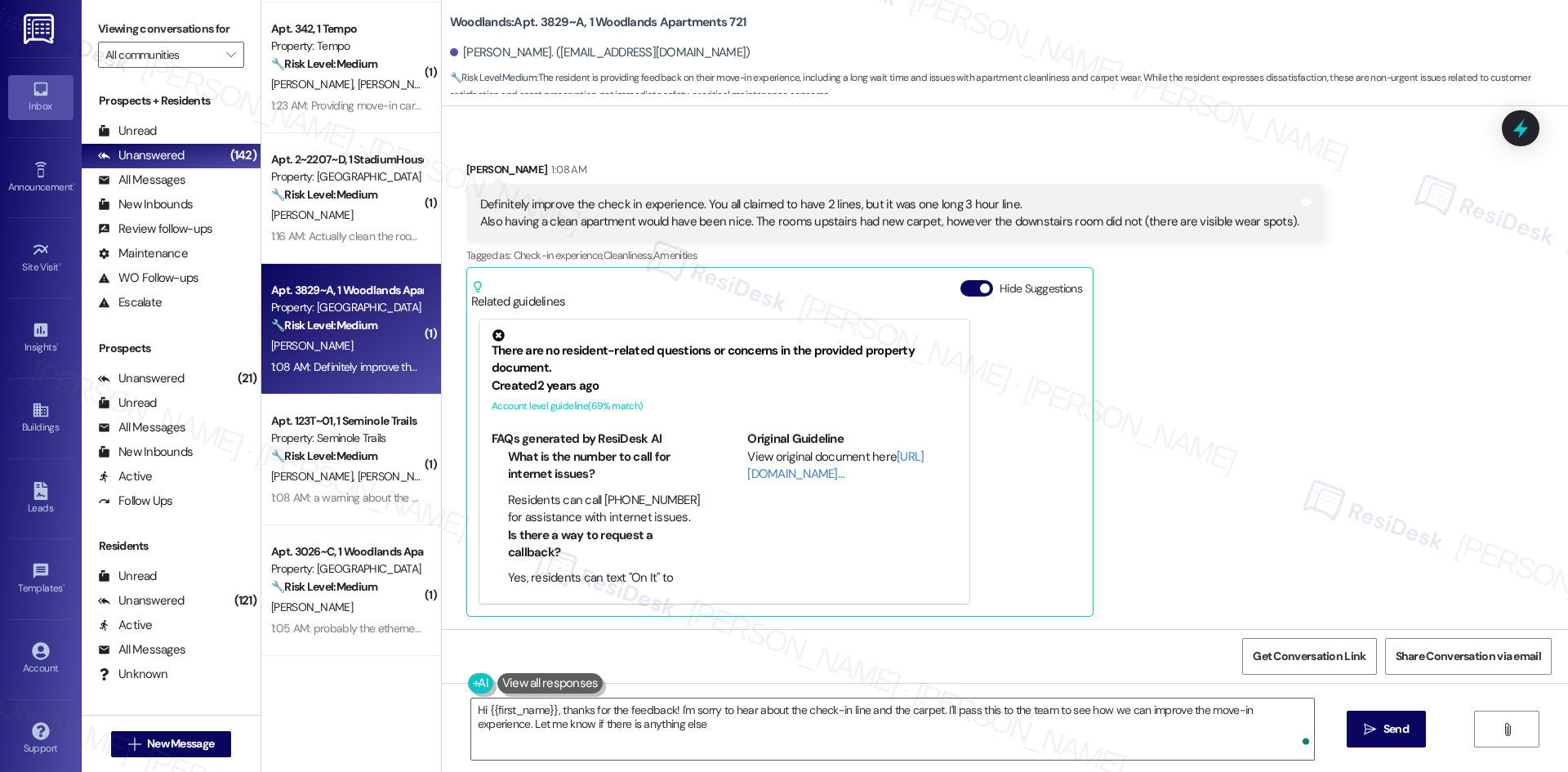
type textarea "Hi {{first_name}}, thanks for the feedback! I'm sorry to hear about the check-i…"
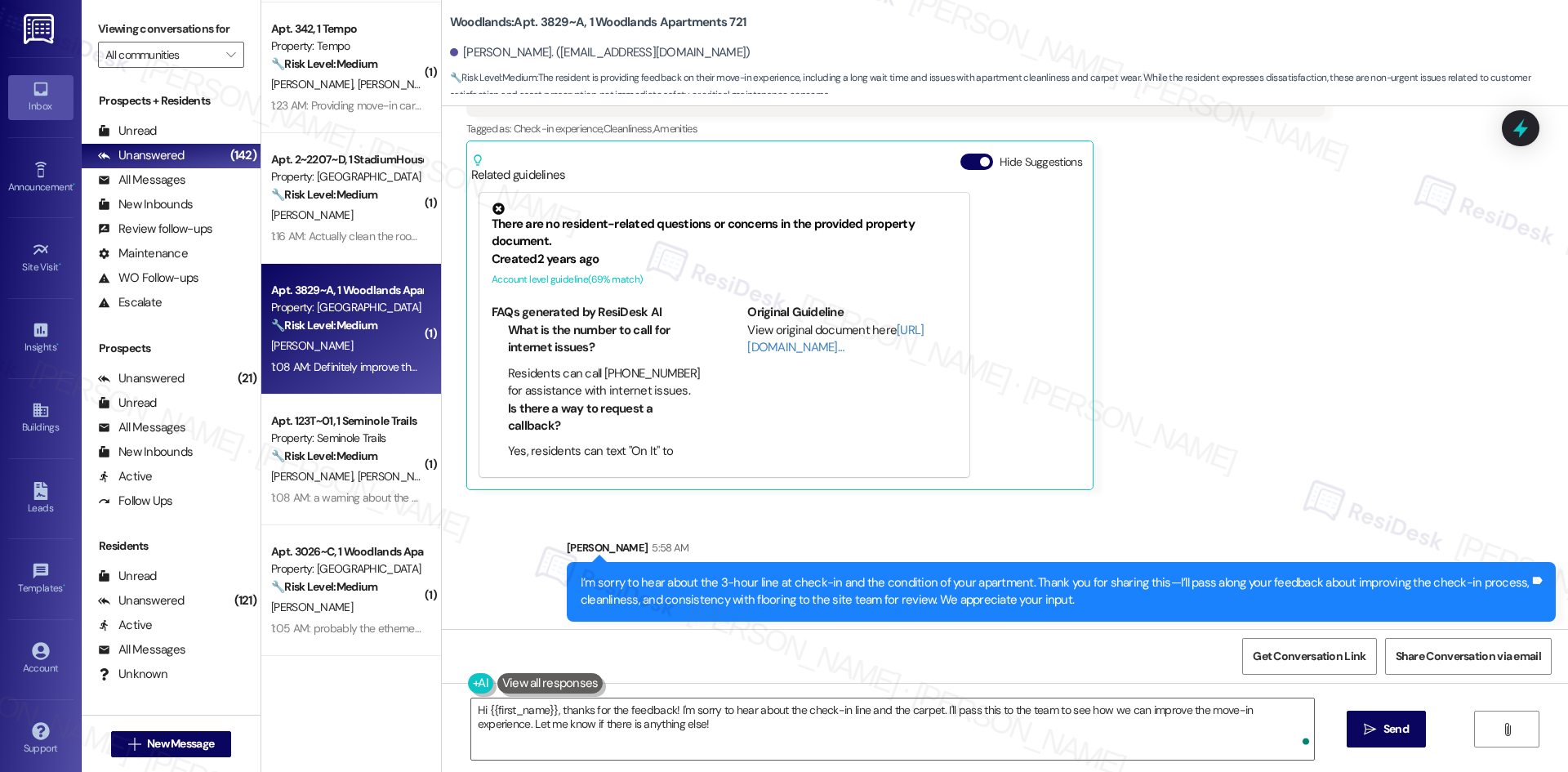
scroll to position [379, 0]
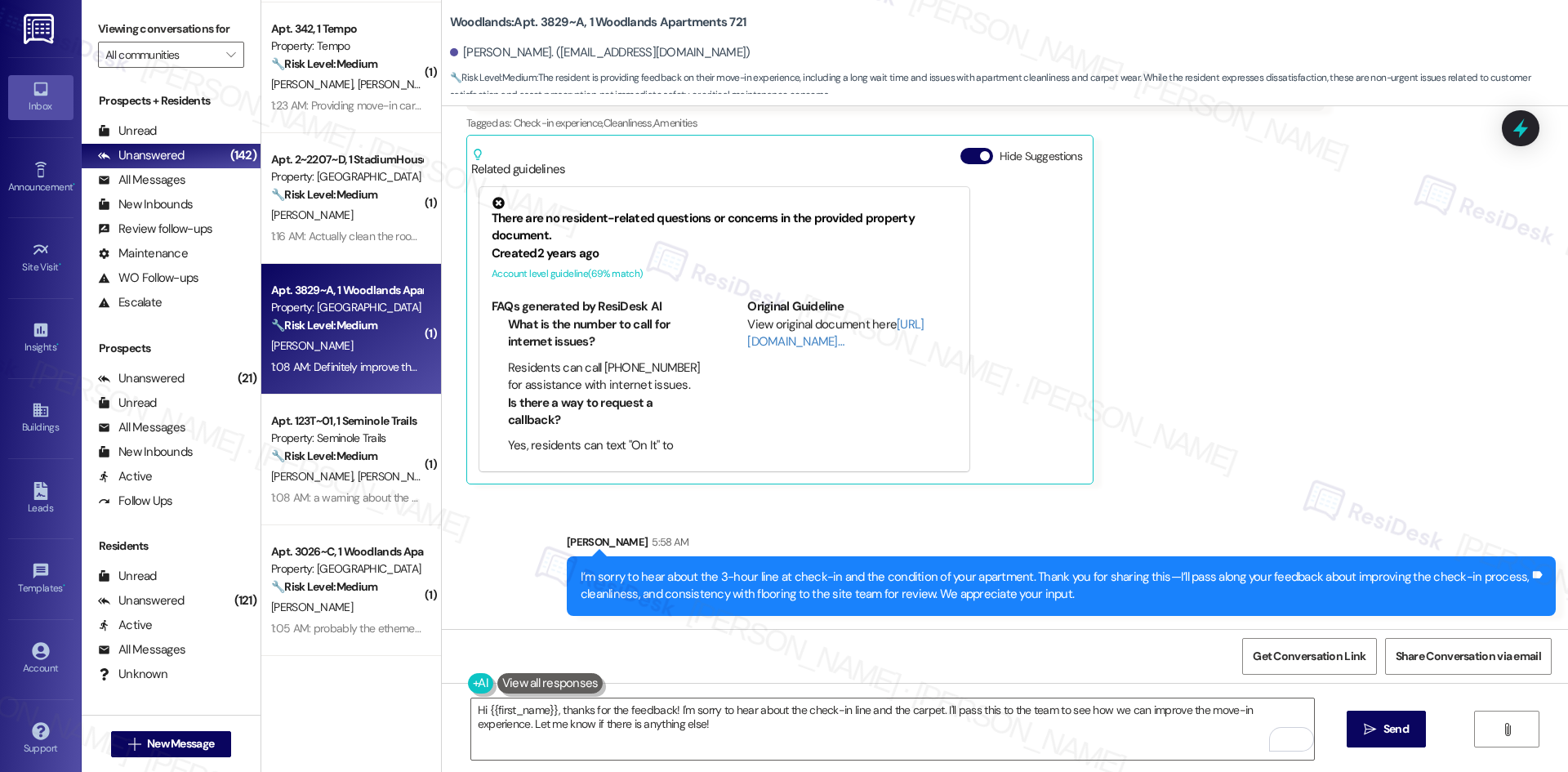
click at [1326, 465] on div "Received via SMS Kolden Adcock 1:08 AM Definitely improve the check in experien…" at bounding box center [1004, 244] width 1126 height 505
click at [1324, 480] on div "Received via SMS Kolden Adcock 1:08 AM Definitely improve the check in experien…" at bounding box center [1004, 244] width 1126 height 505
click at [1331, 440] on div "Received via SMS Kolden Adcock 1:08 AM Definitely improve the check in experien…" at bounding box center [1004, 244] width 1126 height 505
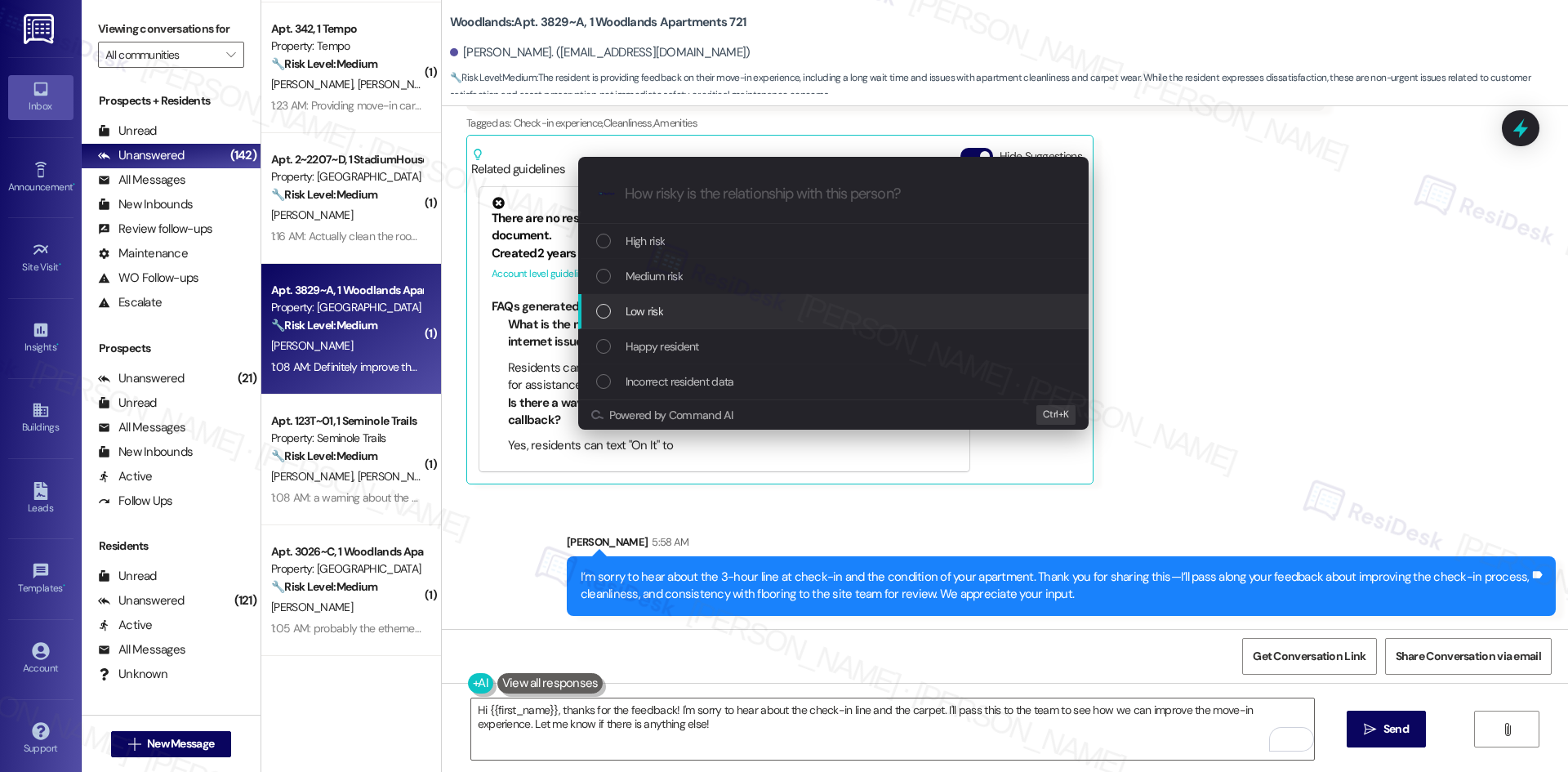
click at [759, 326] on div "Low risk" at bounding box center [833, 311] width 510 height 35
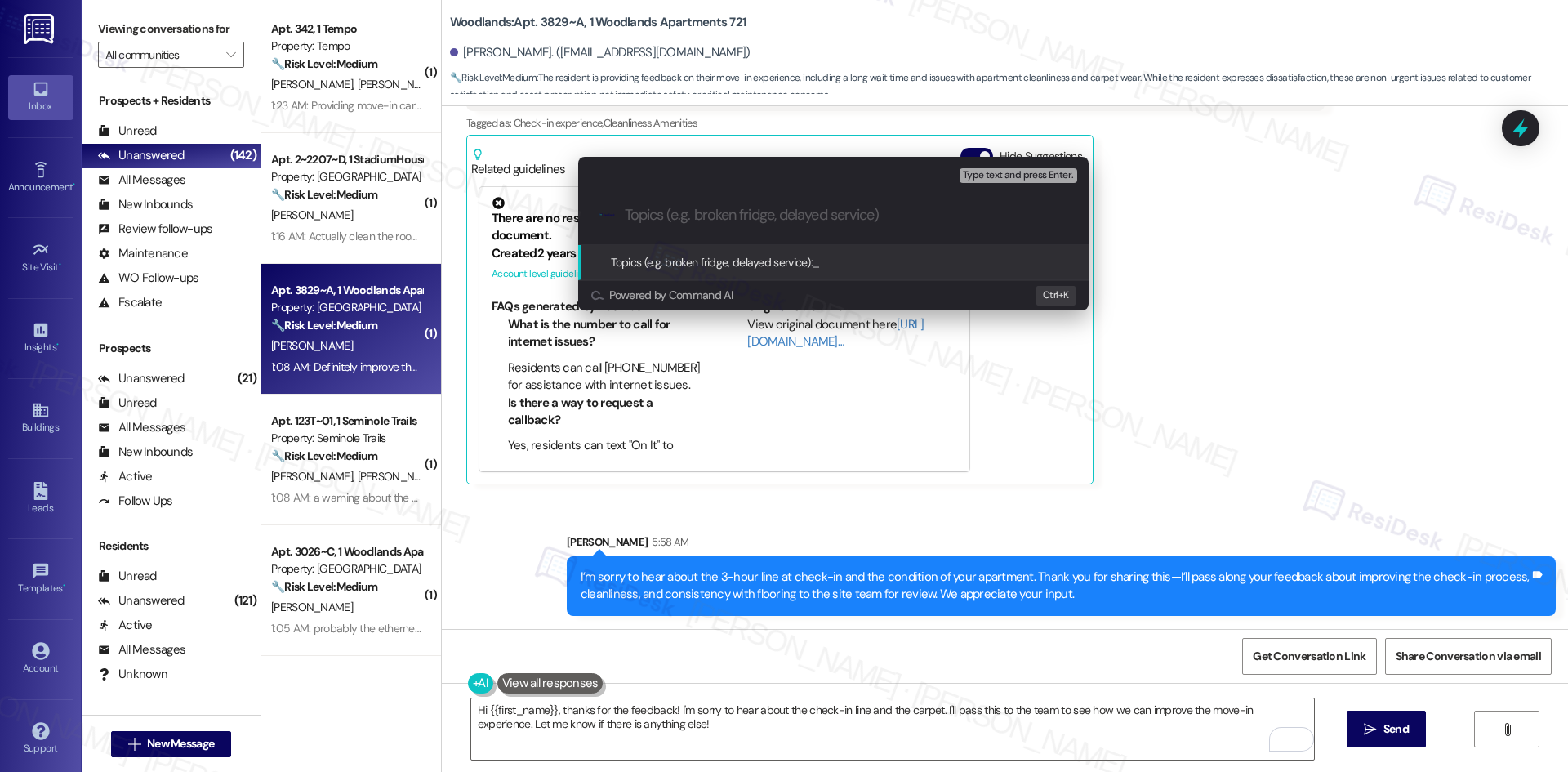
click at [690, 219] on input "Topics (e.g. broken fridge, delayed service)" at bounding box center [846, 215] width 443 height 17
paste input "Feedback on Check-In Process and Apartment Condition"
type input "Feedback on Check-In Process and Apartment Condition"
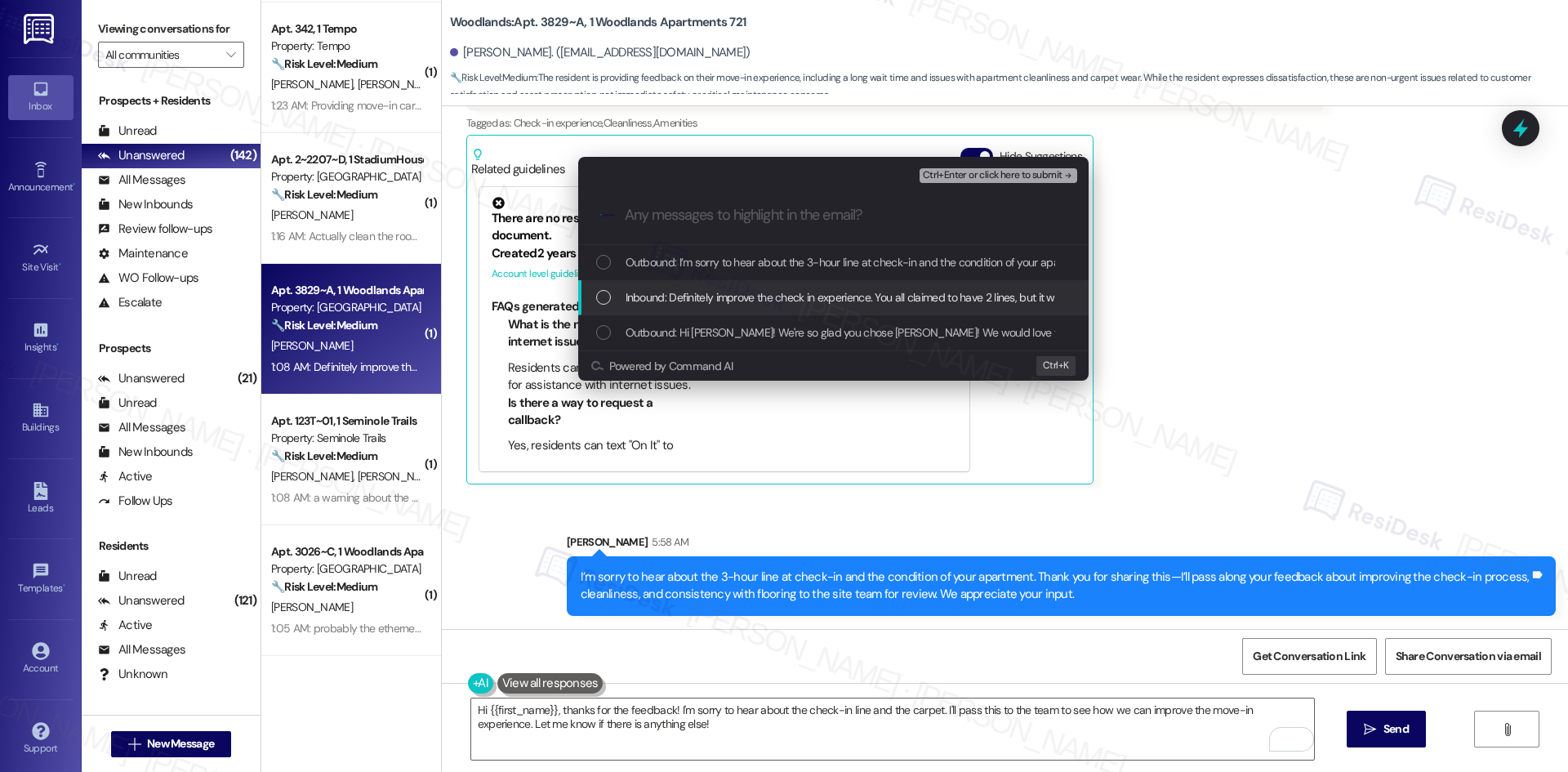
click at [705, 293] on span "Inbound: Definitely improve the check in experience. You all claimed to have 2 …" at bounding box center [1271, 297] width 1289 height 18
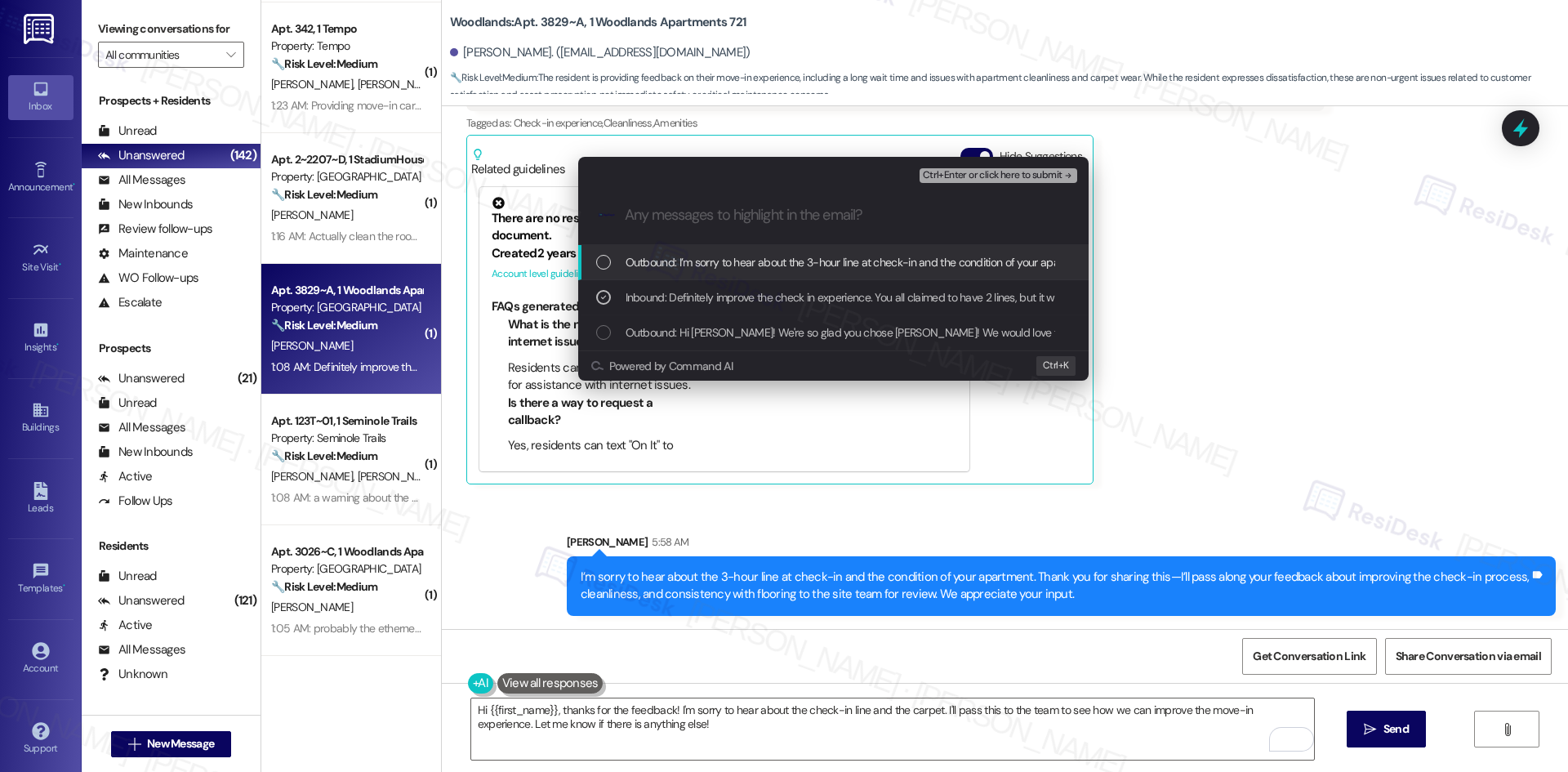
click at [1029, 175] on span "Ctrl+Enter or click here to submit" at bounding box center [992, 175] width 139 height 11
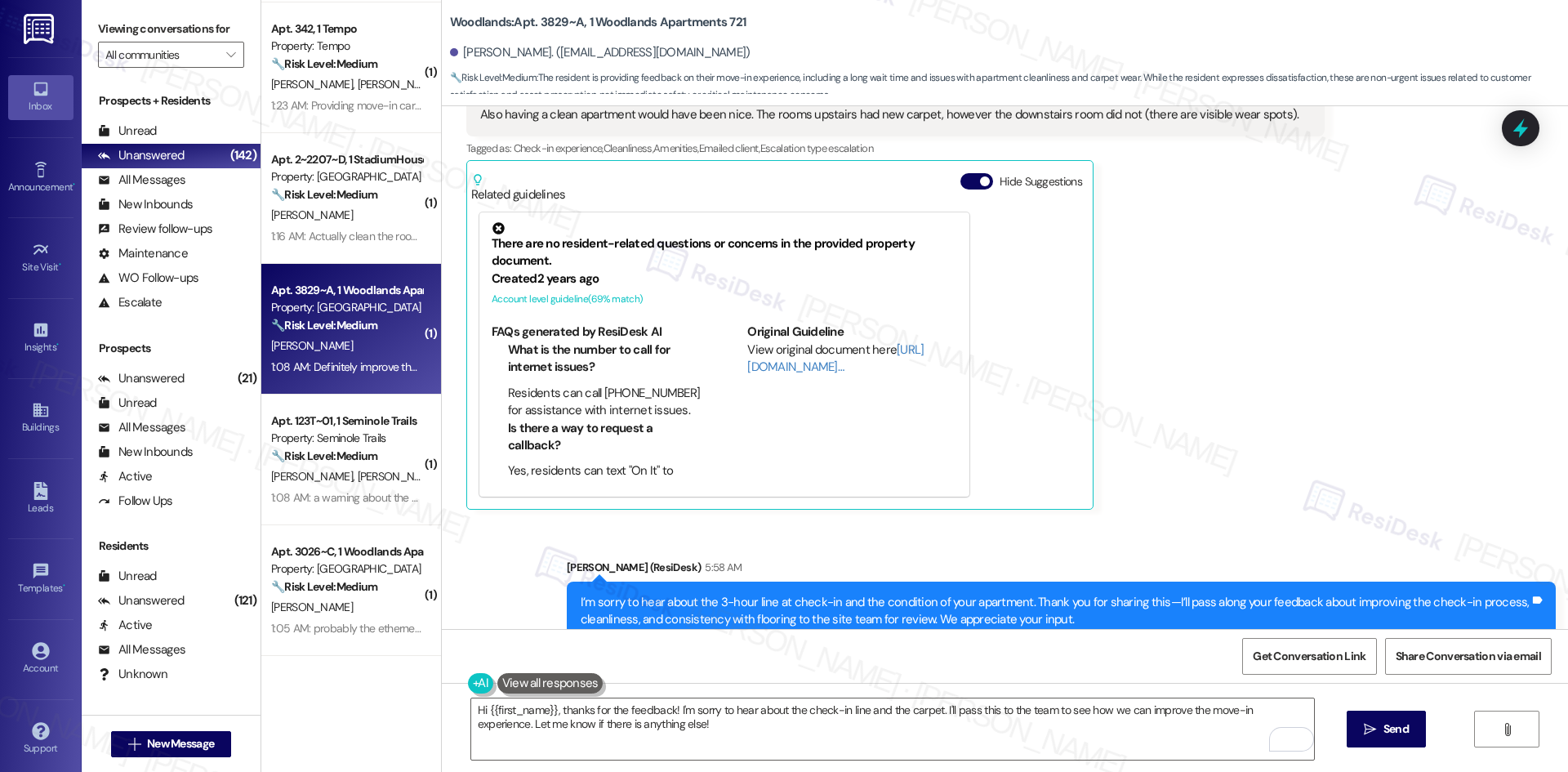
scroll to position [402, 0]
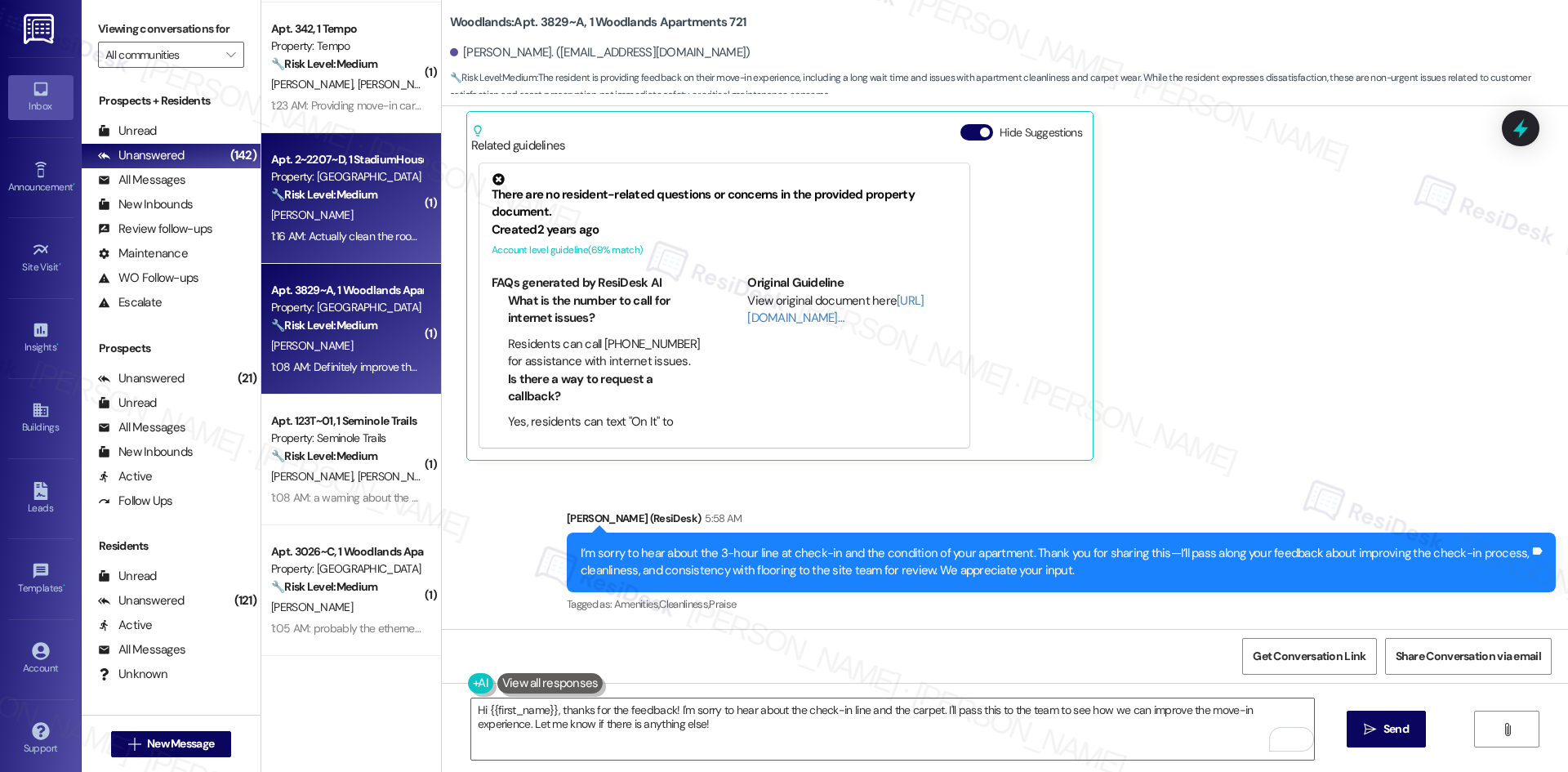
click at [340, 224] on div "N. Pfefferkorn" at bounding box center [347, 215] width 154 height 20
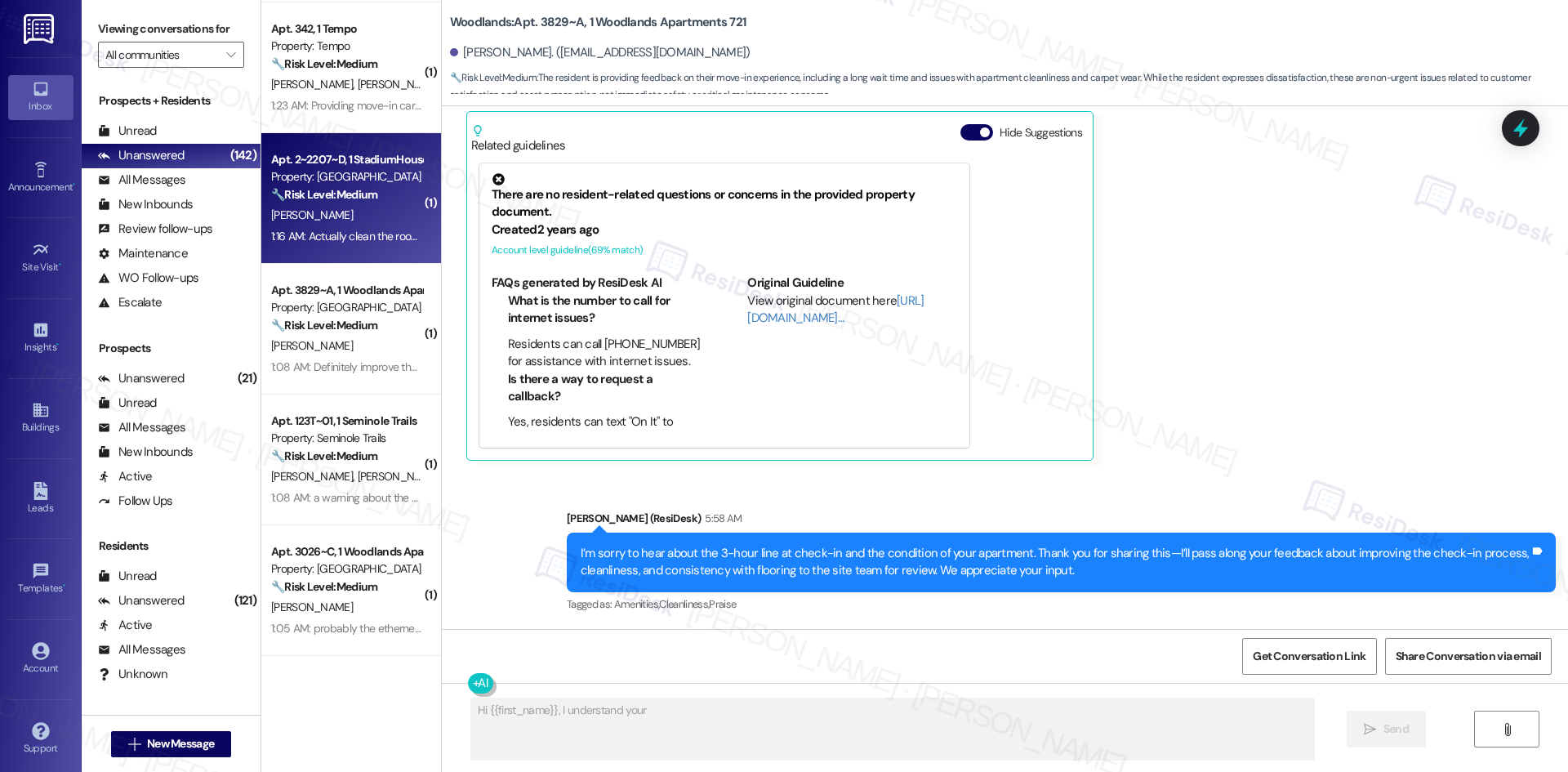
scroll to position [0, 0]
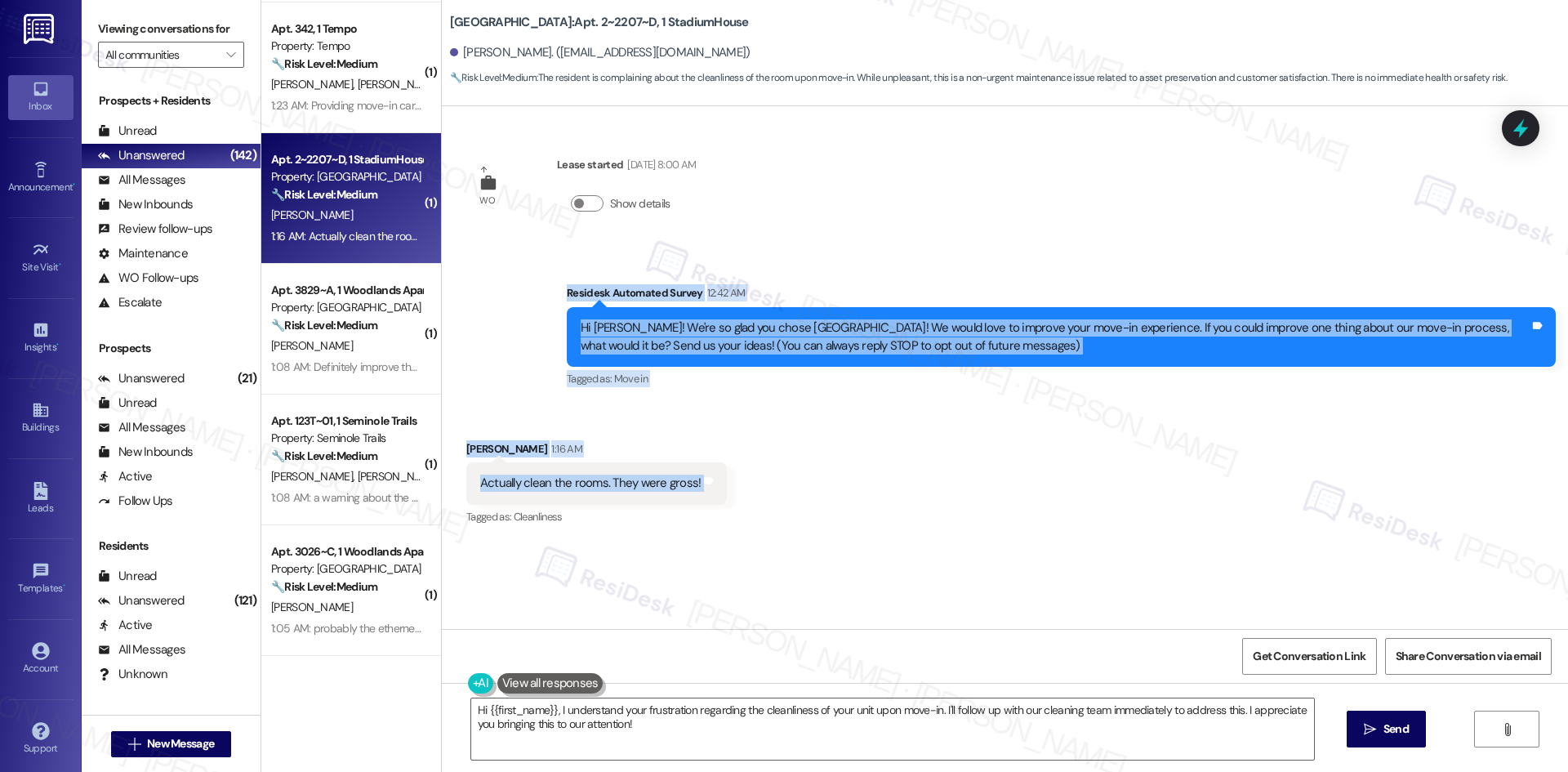
drag, startPoint x: 614, startPoint y: 349, endPoint x: 836, endPoint y: 487, distance: 261.4
click at [836, 487] on div "WO Lease started Aug 17, 2025 at 8:00 AM Show details Survey, sent via SMS Resi…" at bounding box center [1004, 368] width 1126 height 523
copy div "Residesk Automated Survey 12:42 AM Hi Nicole! We're so glad you chose Stadium H…"
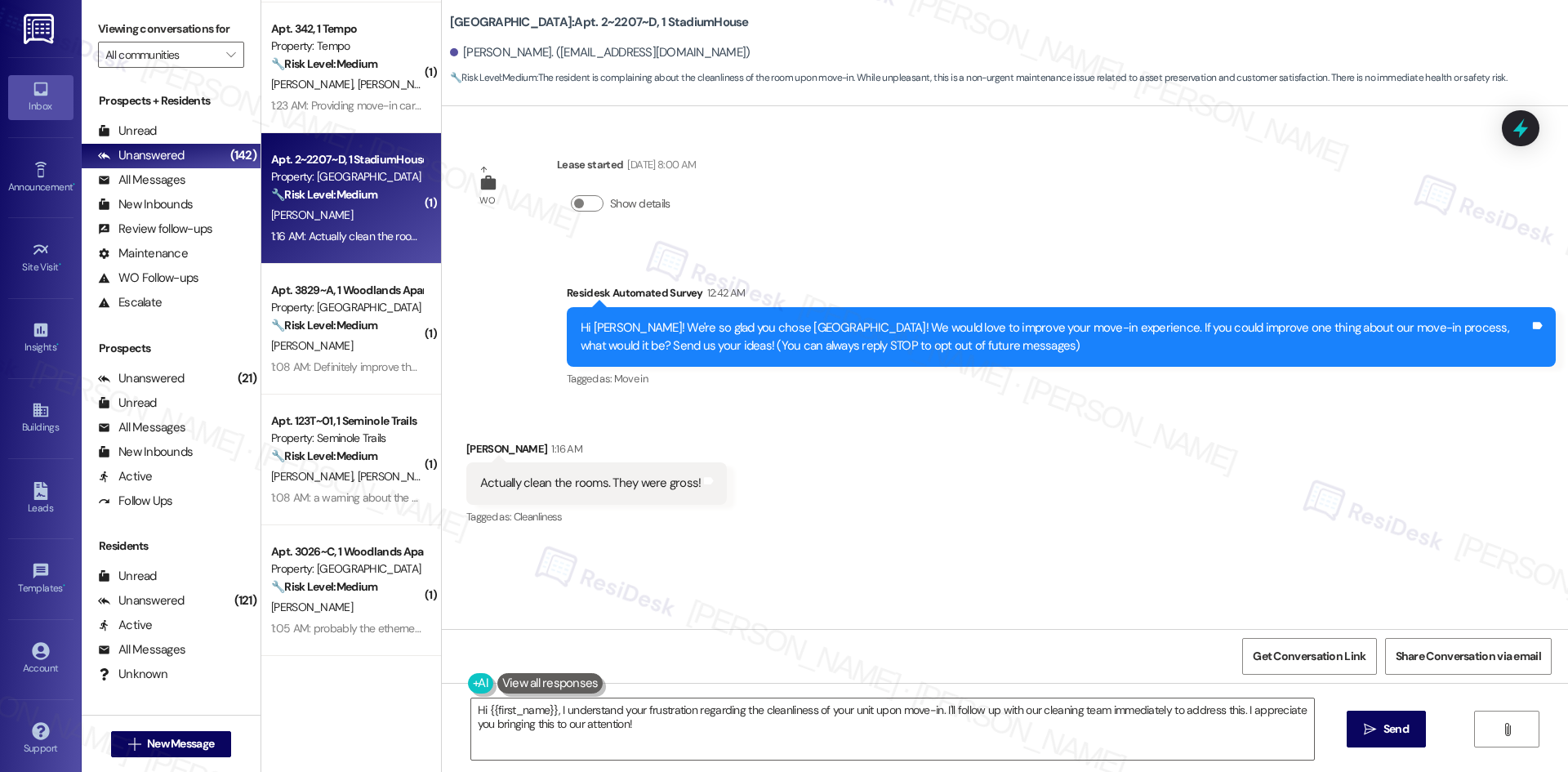
click at [732, 555] on div "WO Lease started Aug 17, 2025 at 8:00 AM Show details Survey, sent via SMS Resi…" at bounding box center [1004, 368] width 1126 height 523
click at [698, 721] on textarea "Hi {{first_name}}, I understand your frustration regarding the cleanliness of y…" at bounding box center [892, 729] width 843 height 61
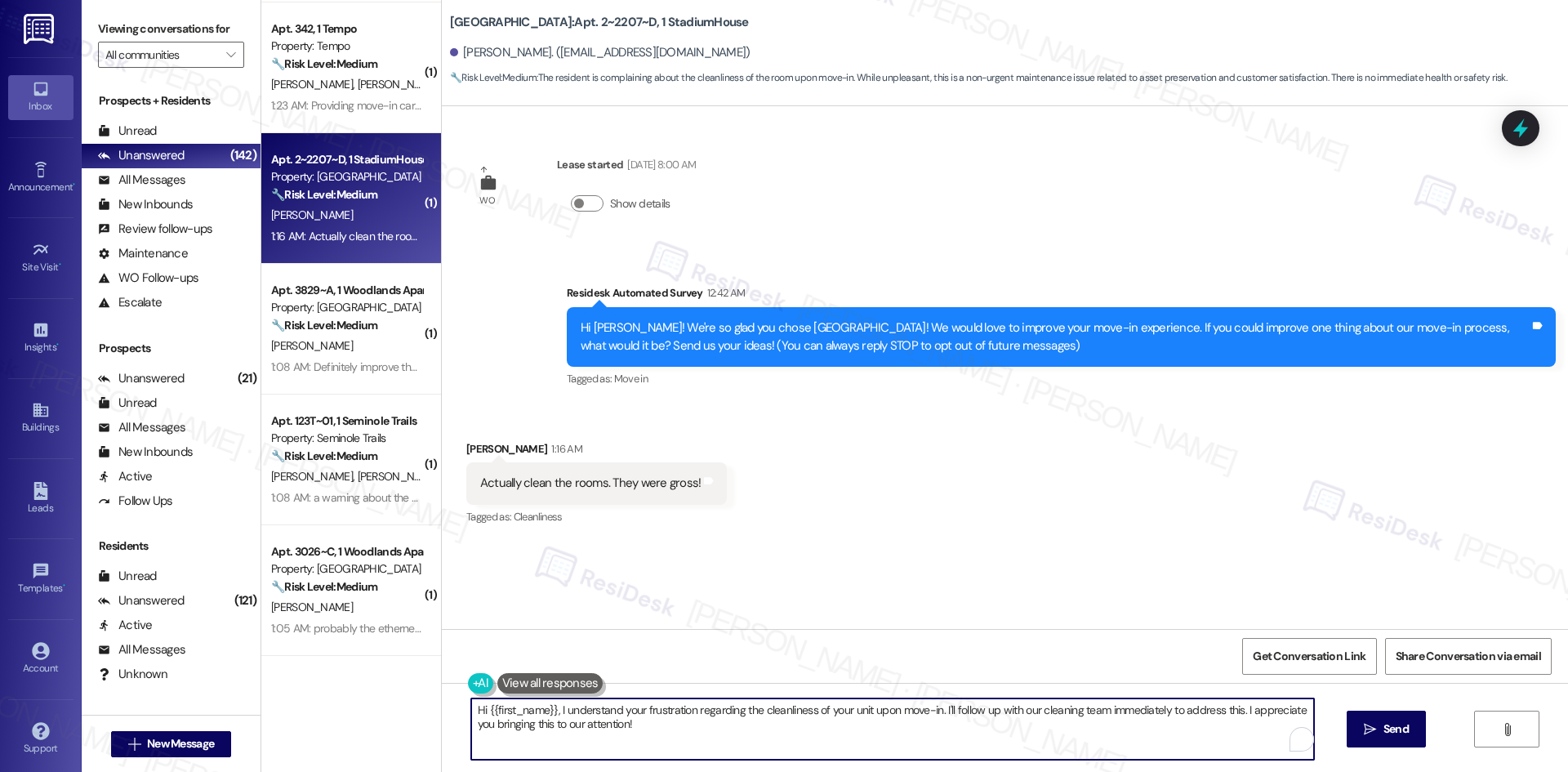
paste textarea "I’m sorry to hear your room wasn’t clean at move-in. Thank you for your feedbac…"
type textarea "I’m sorry to hear your room wasn’t clean at move-in. Thank you for your feedbac…"
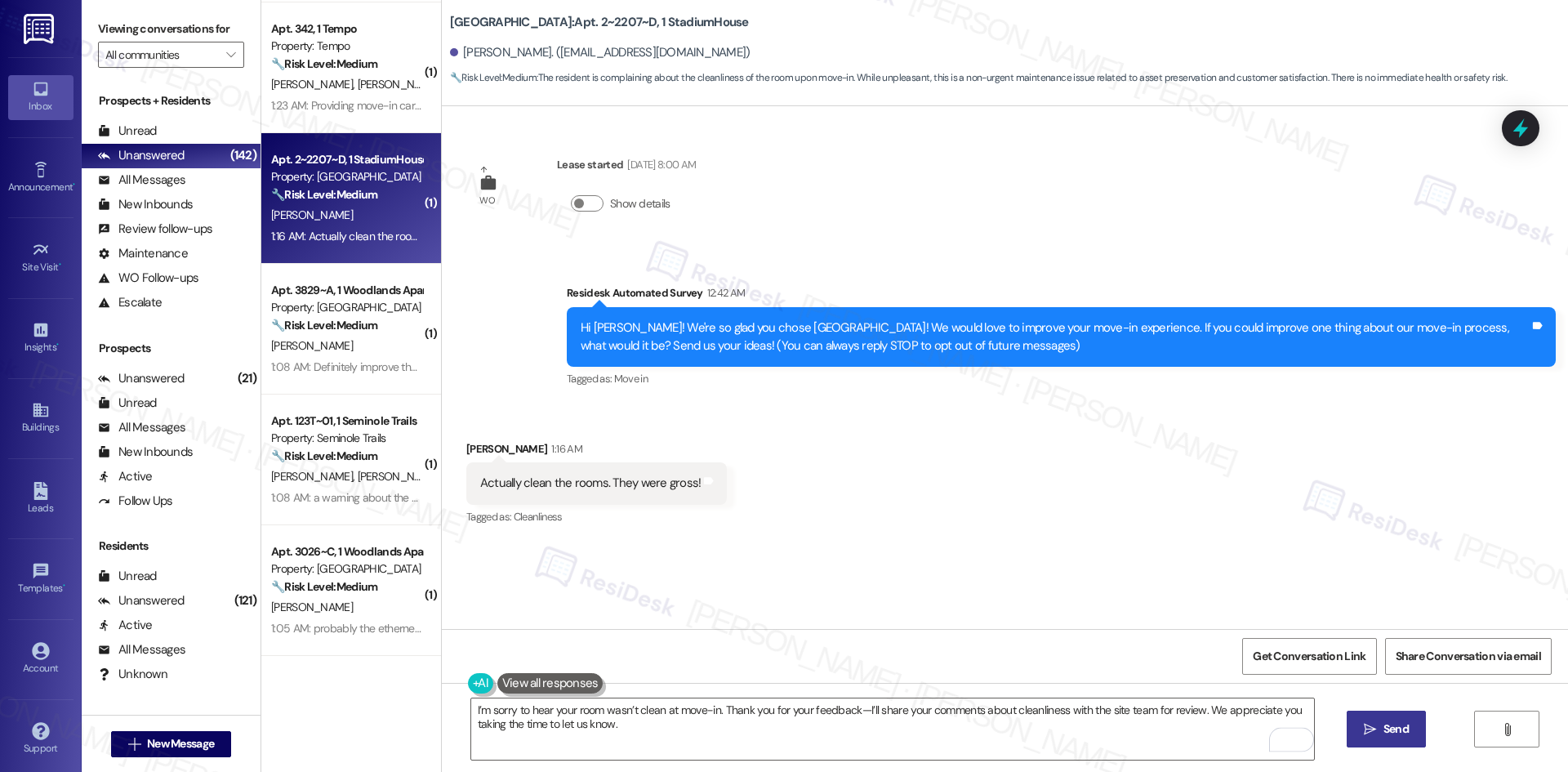
click at [1375, 734] on span " Send" at bounding box center [1386, 729] width 52 height 17
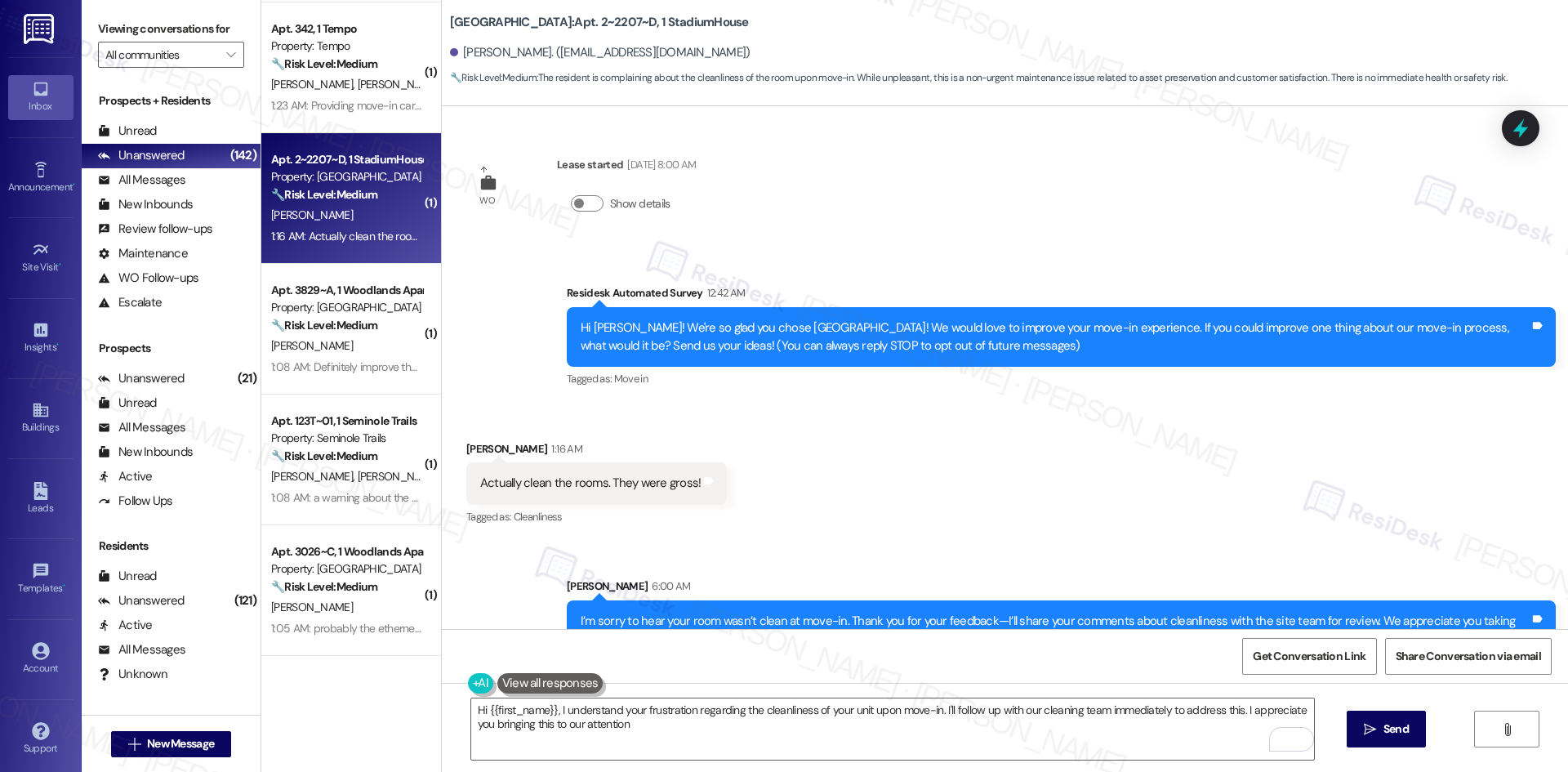
type textarea "Hi {{first_name}}, I understand your frustration regarding the cleanliness of y…"
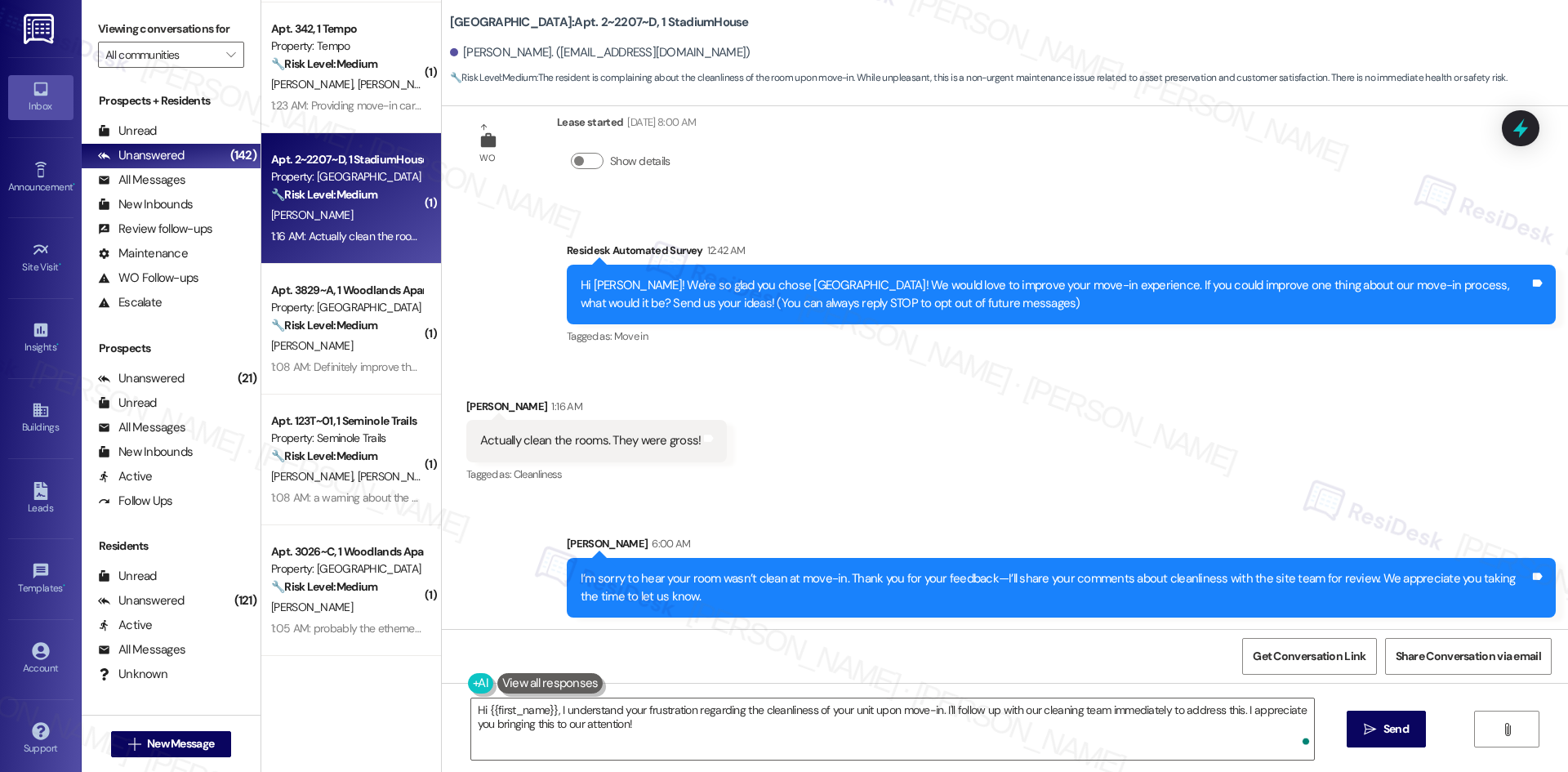
scroll to position [44, 0]
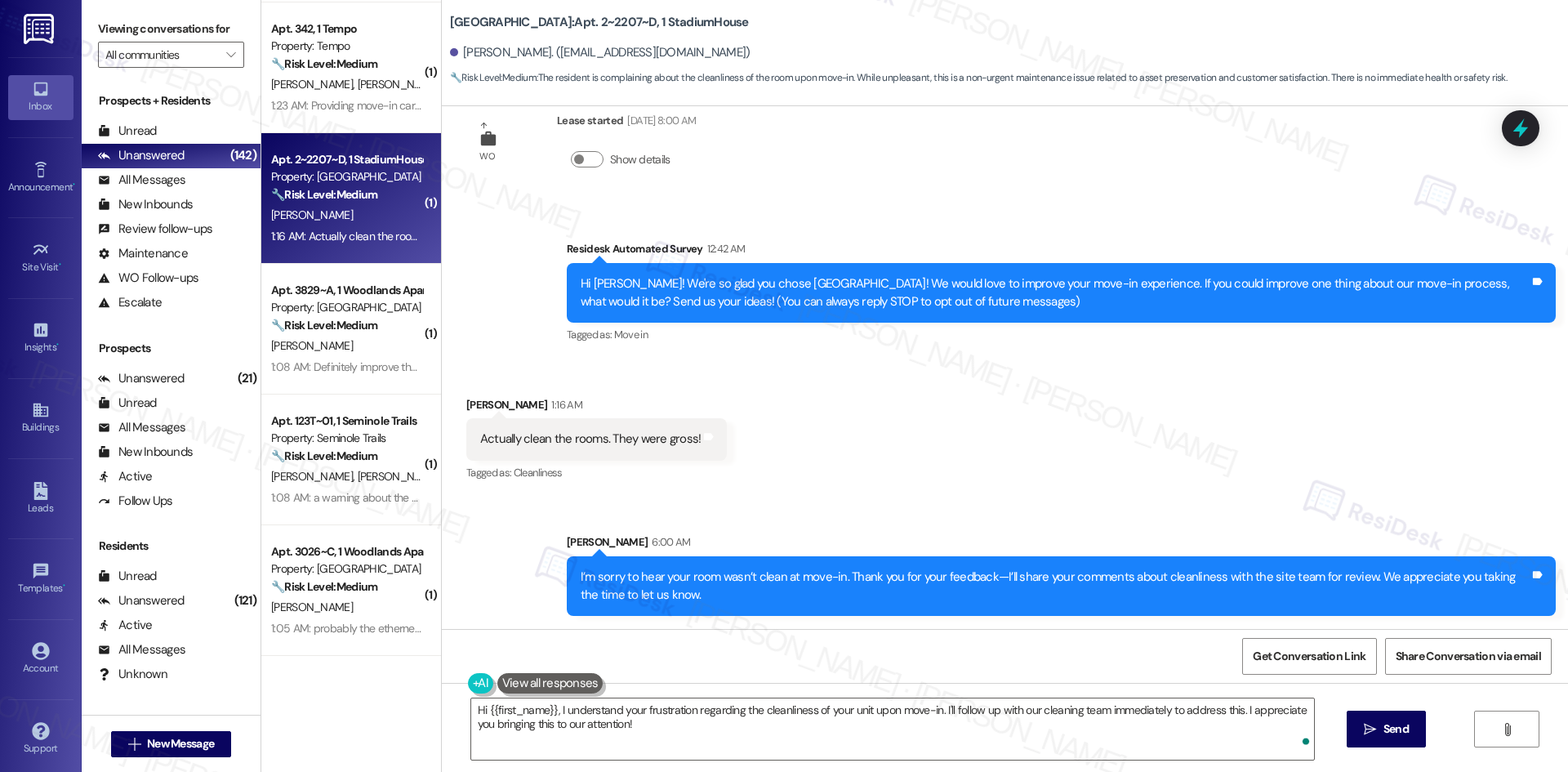
click at [930, 493] on div "Received via SMS Nicole Pfefferkorn 1:16 AM Actually clean the rooms. They were…" at bounding box center [1004, 429] width 1126 height 138
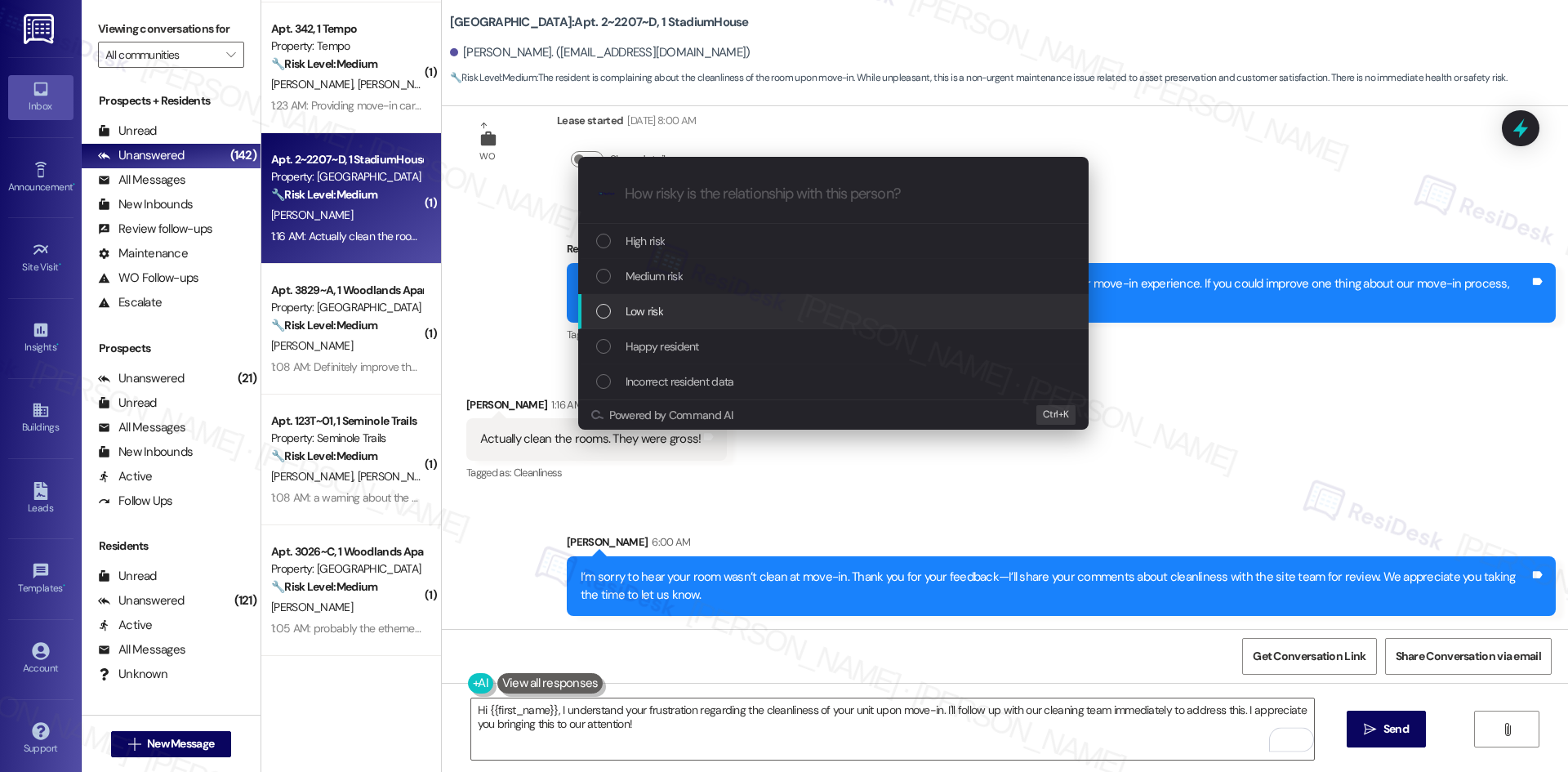
click at [673, 316] on div "Low risk" at bounding box center [835, 311] width 478 height 18
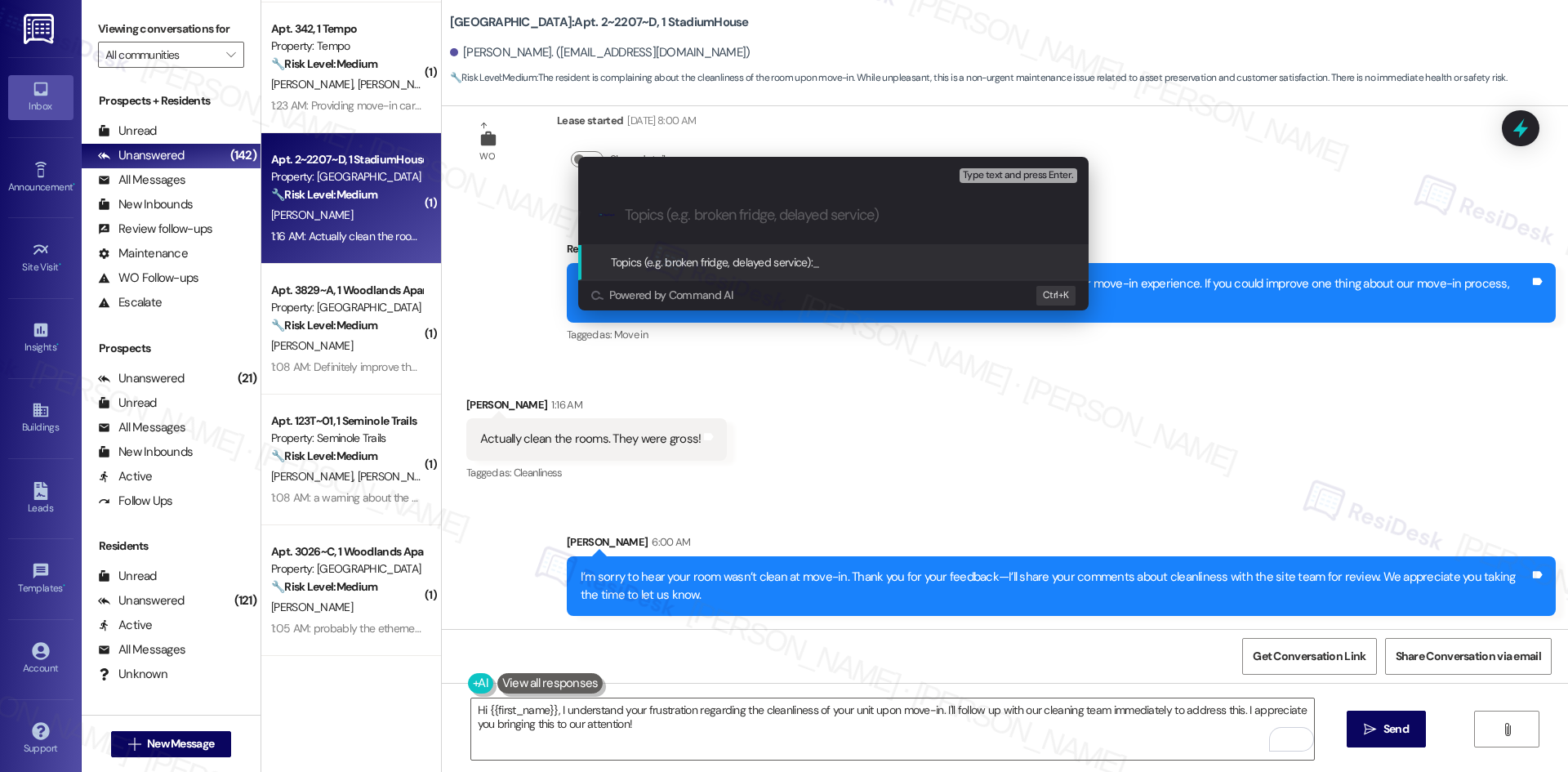
click at [672, 221] on input "Topics (e.g. broken fridge, delayed service)" at bounding box center [846, 215] width 443 height 17
paste input "Feedback on Apartment Cleanliness"
type input "Feedback on Apartment Cleanliness"
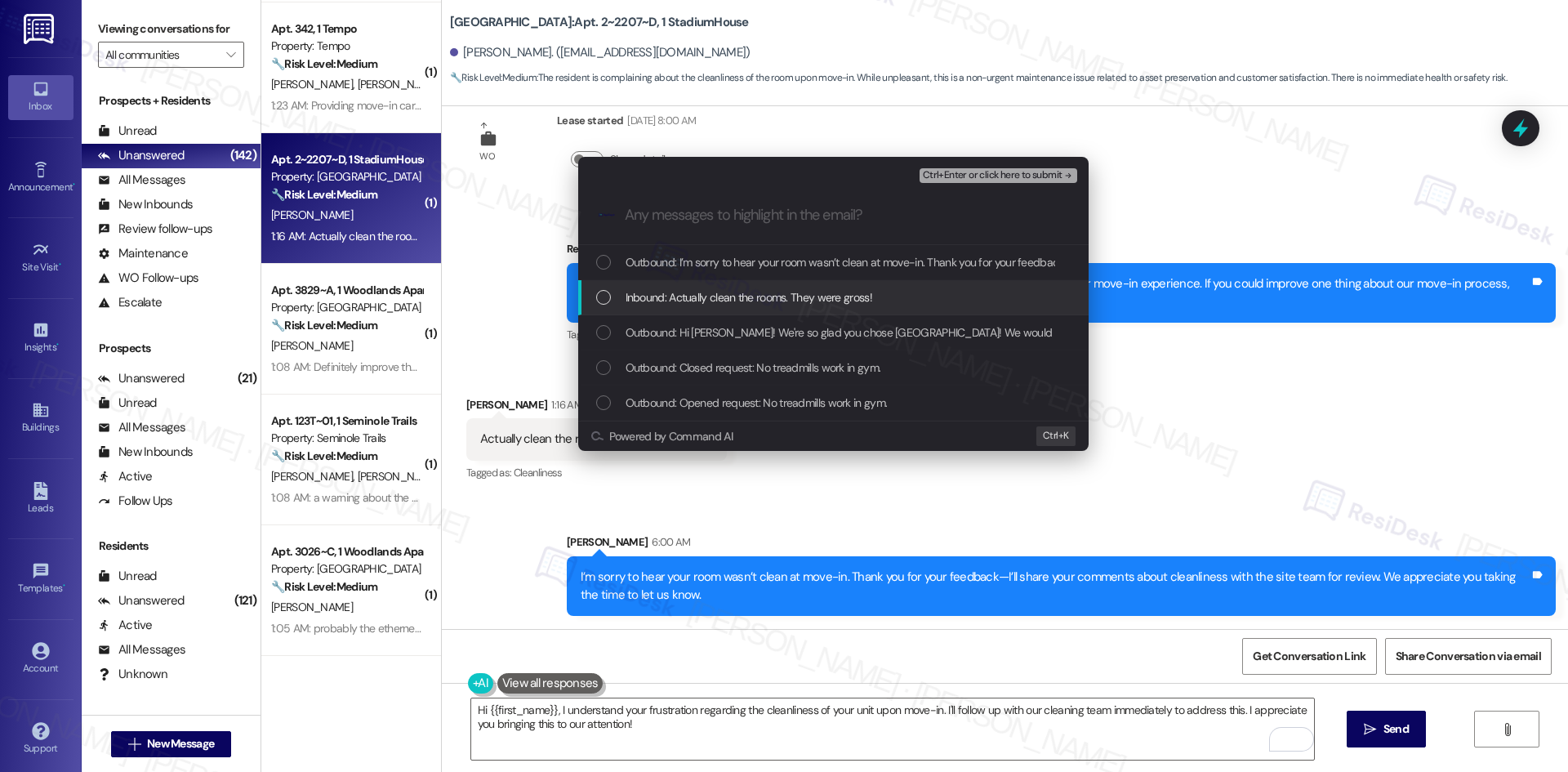
click at [786, 288] on span "Inbound: Actually clean the rooms. They were gross!" at bounding box center [749, 297] width 247 height 18
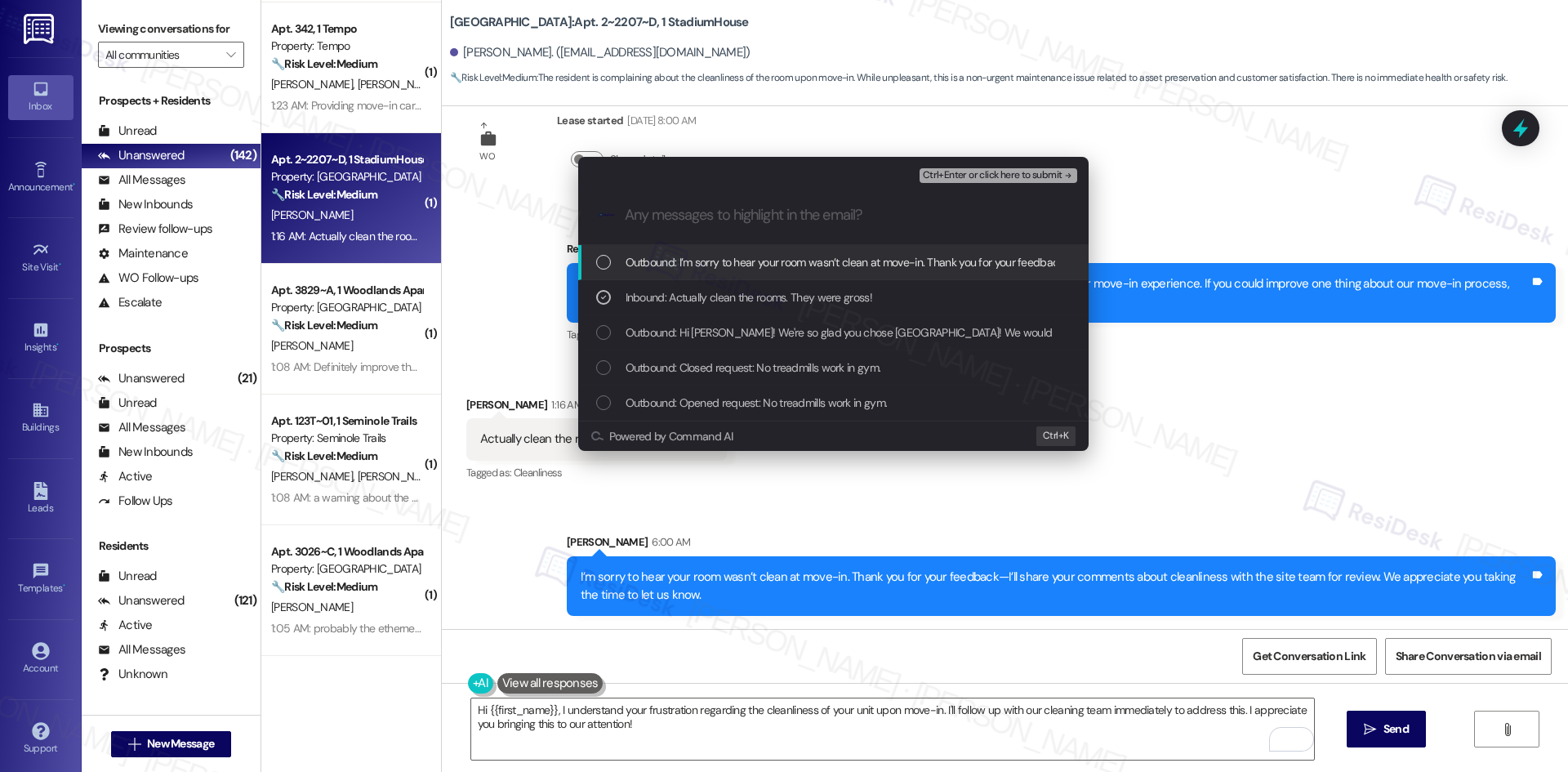
click at [1018, 180] on span "Ctrl+Enter or click here to submit" at bounding box center [992, 175] width 139 height 11
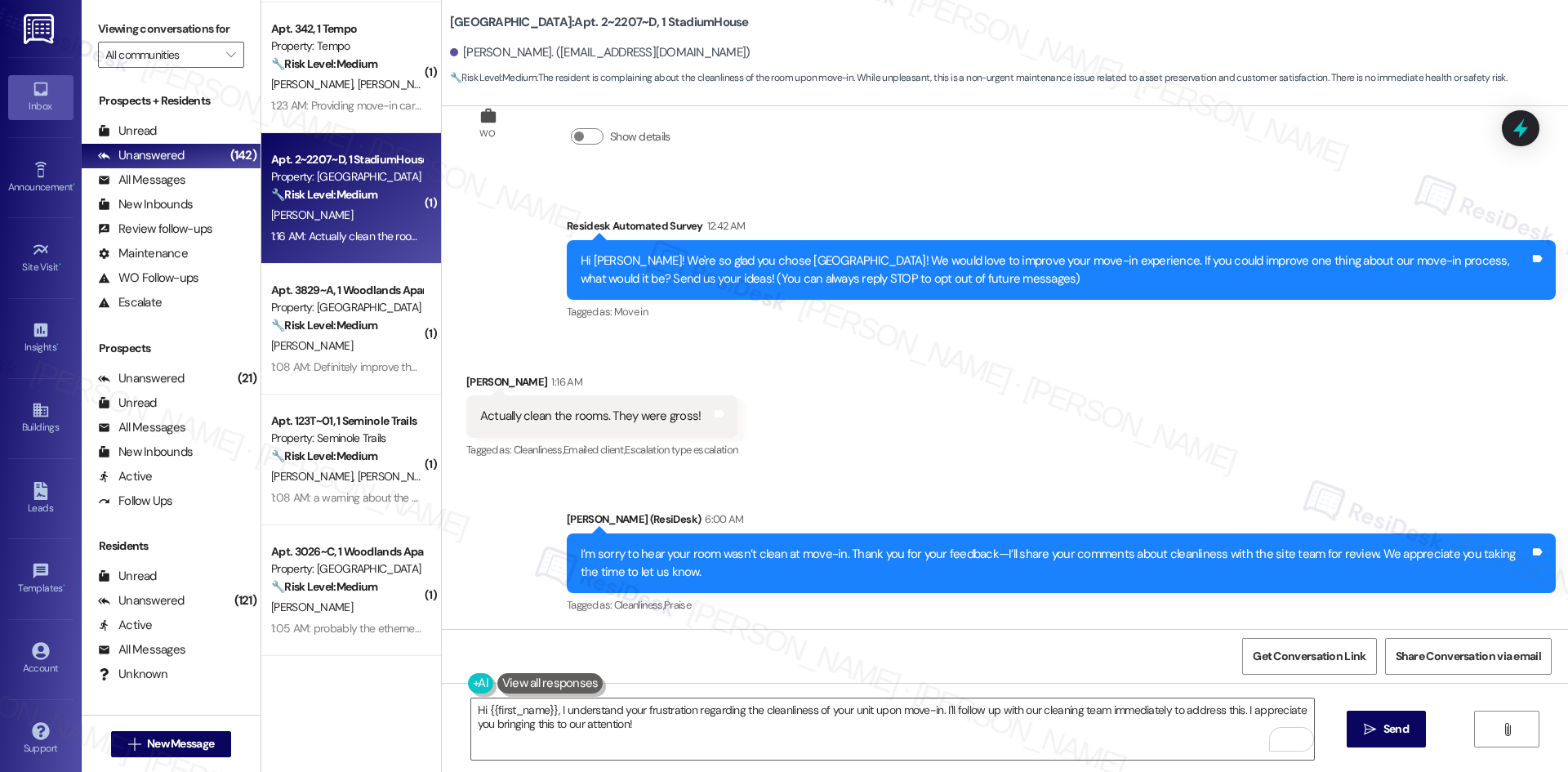
scroll to position [68, 0]
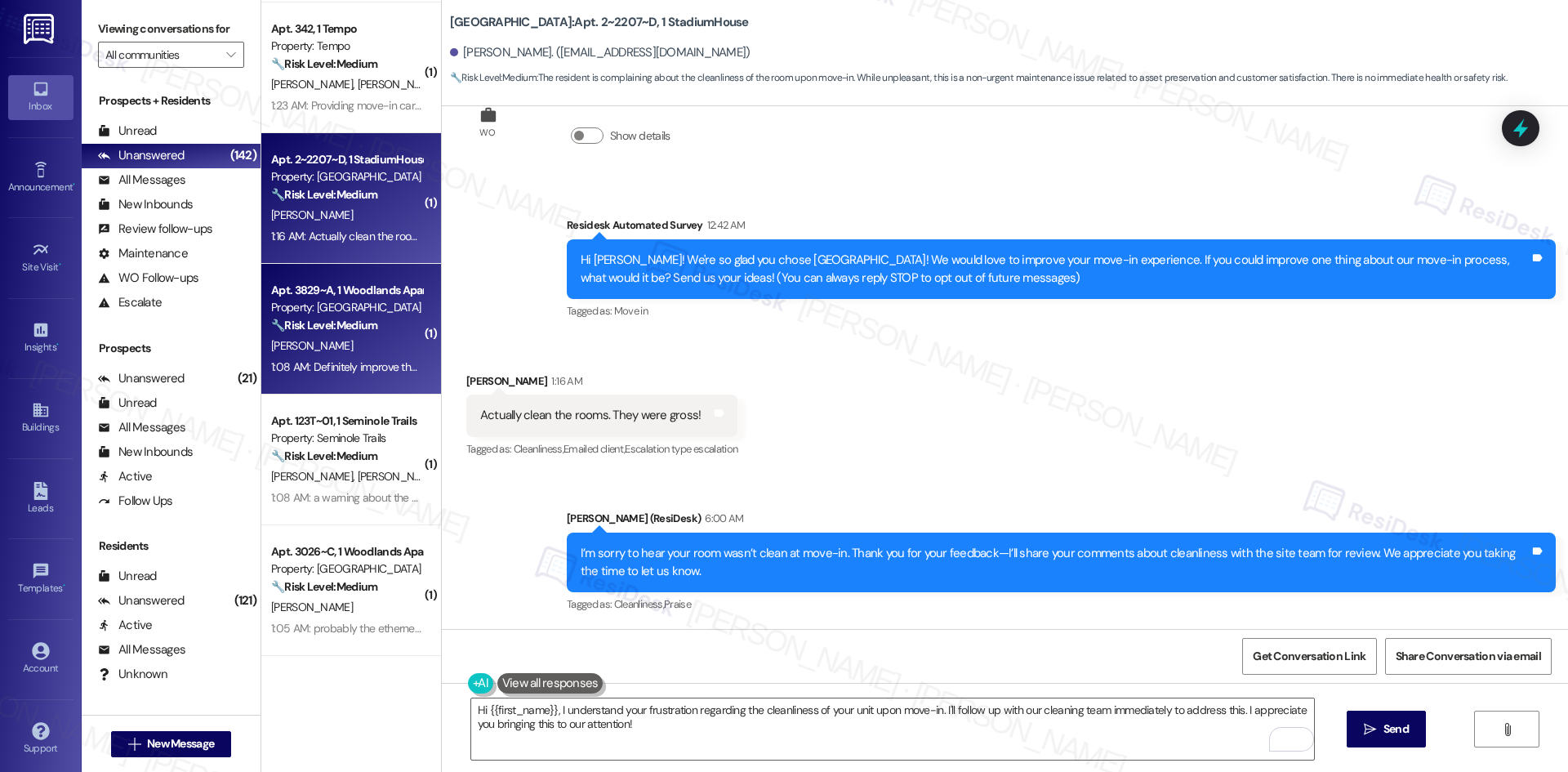
click at [378, 370] on div "1:08 AM: Definitely improve the check in experience. You all claimed to have 2 …" at bounding box center [915, 367] width 1288 height 15
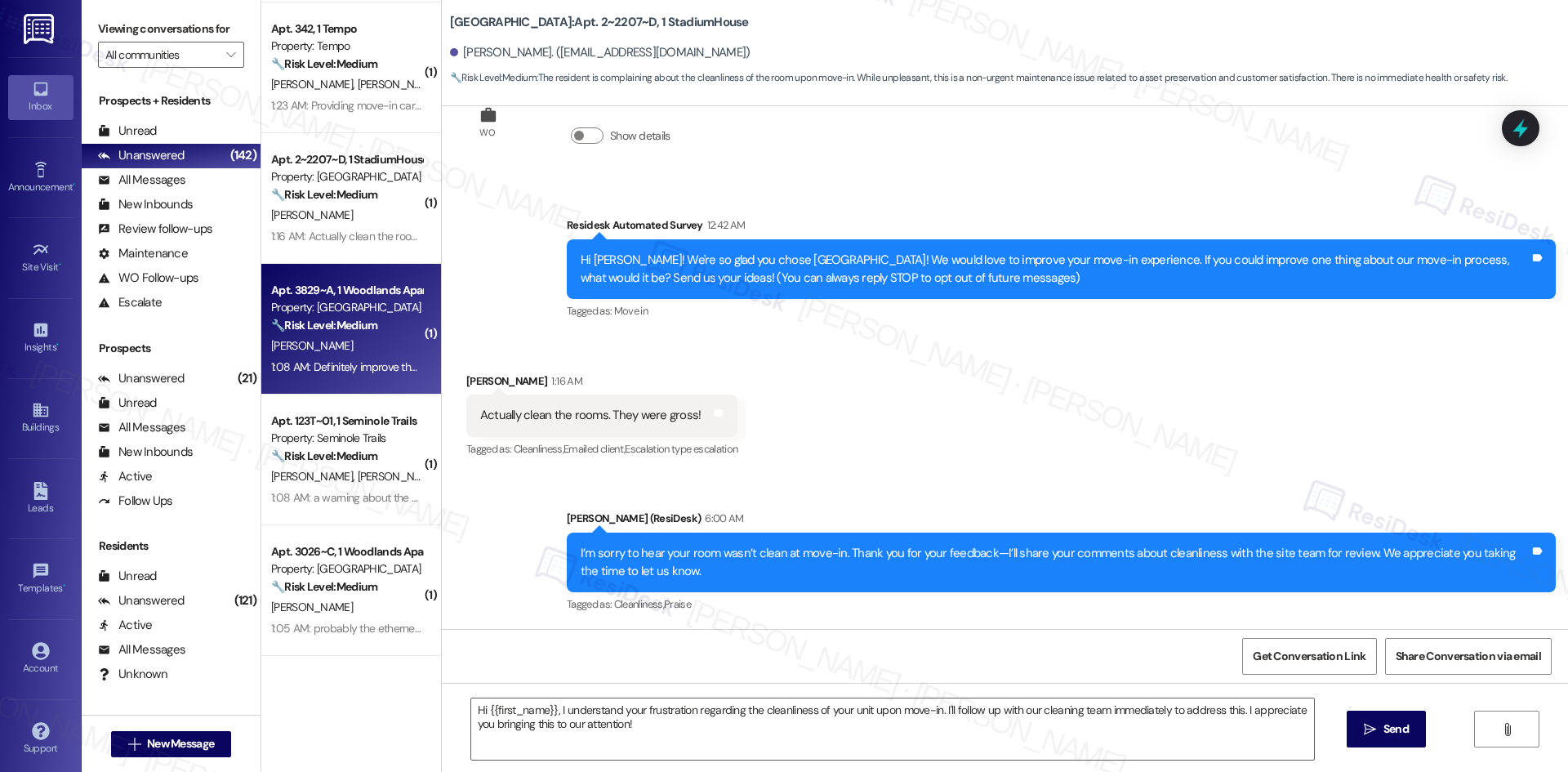
type textarea "Fetching suggested responses. Please feel free to read through the conversation…"
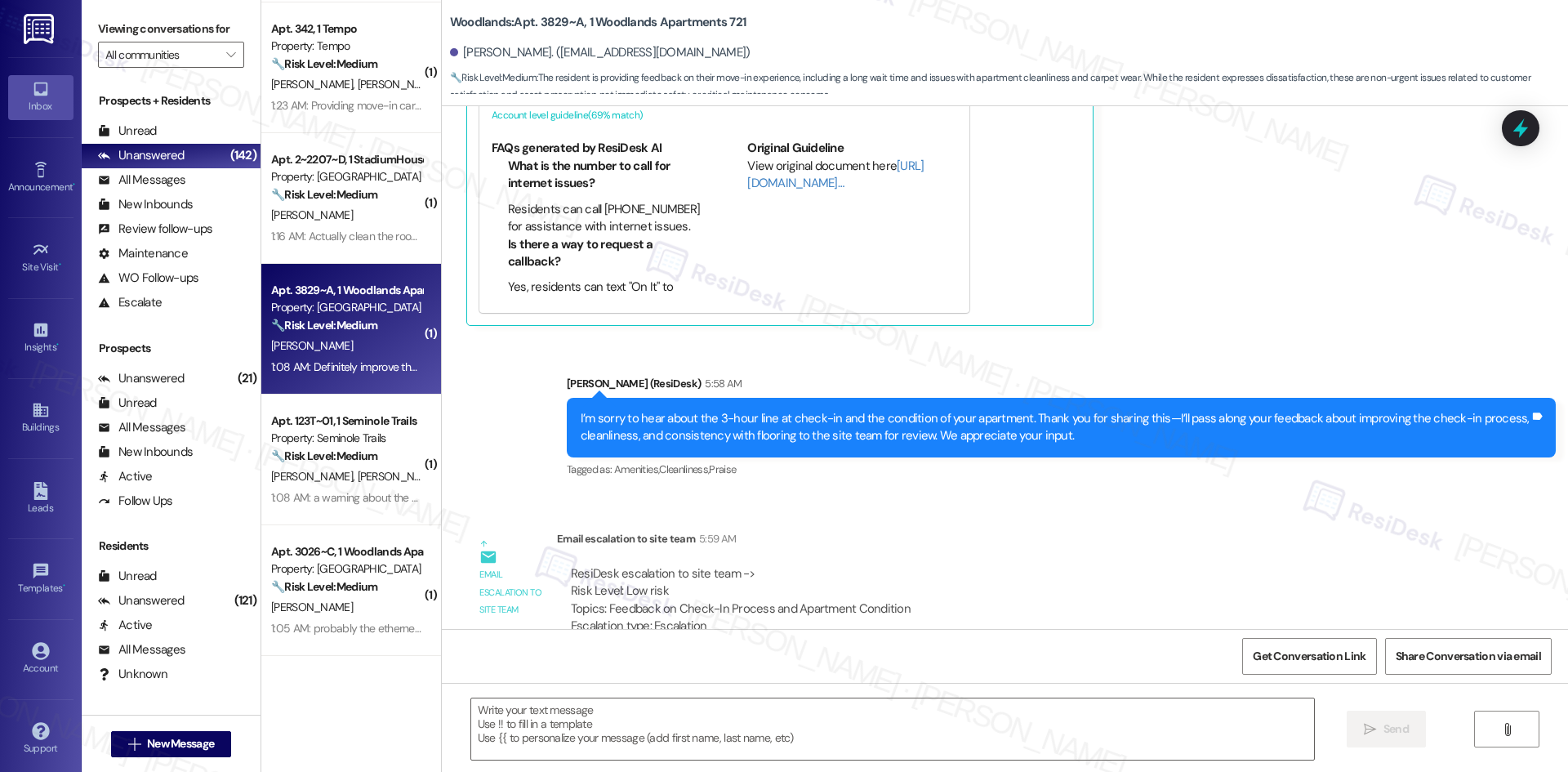
scroll to position [605, 0]
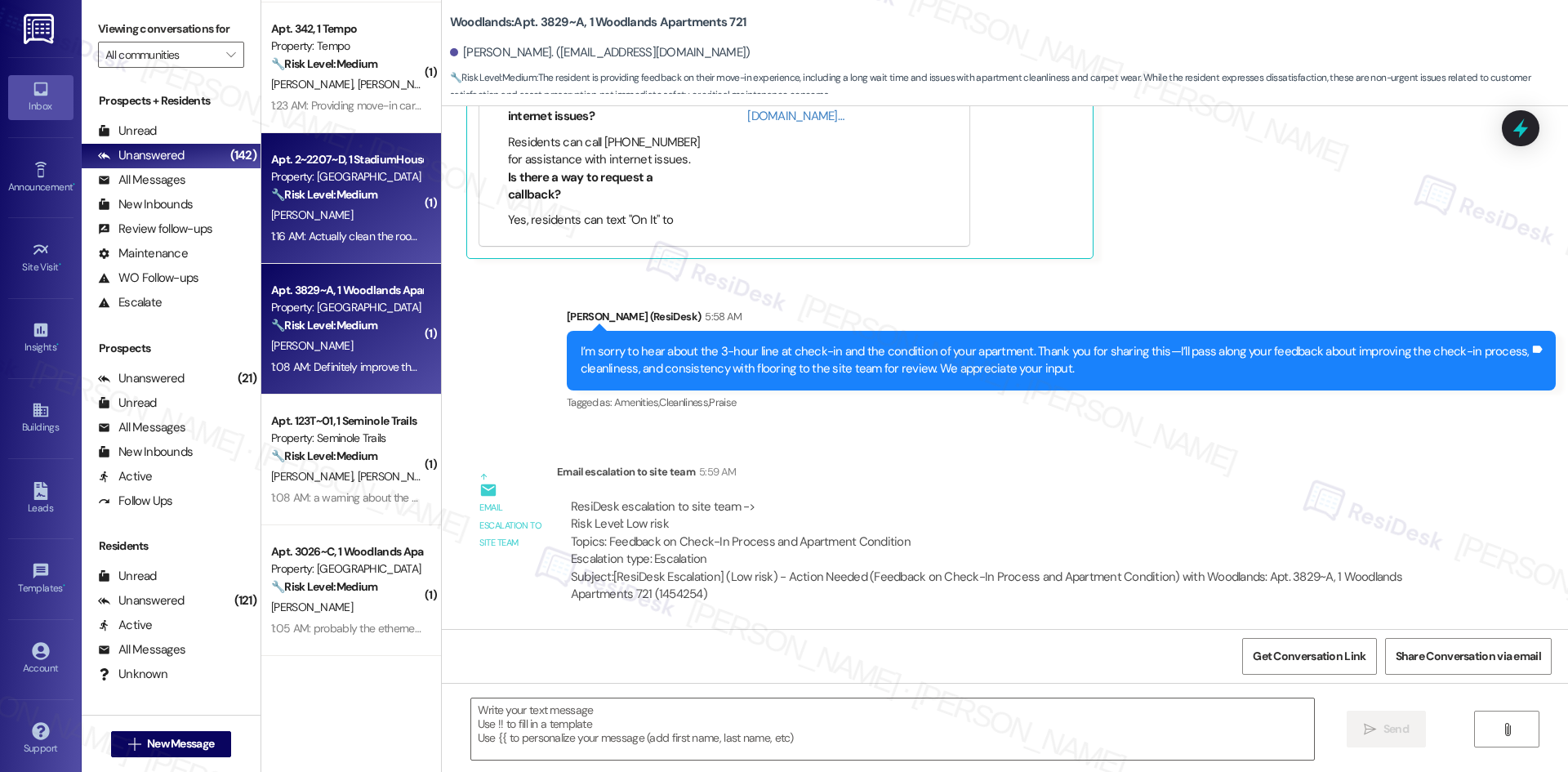
click at [345, 229] on div "1:16 AM: Actually clean the rooms. They were gross! 1:16 AM: Actually clean the…" at bounding box center [391, 236] width 240 height 15
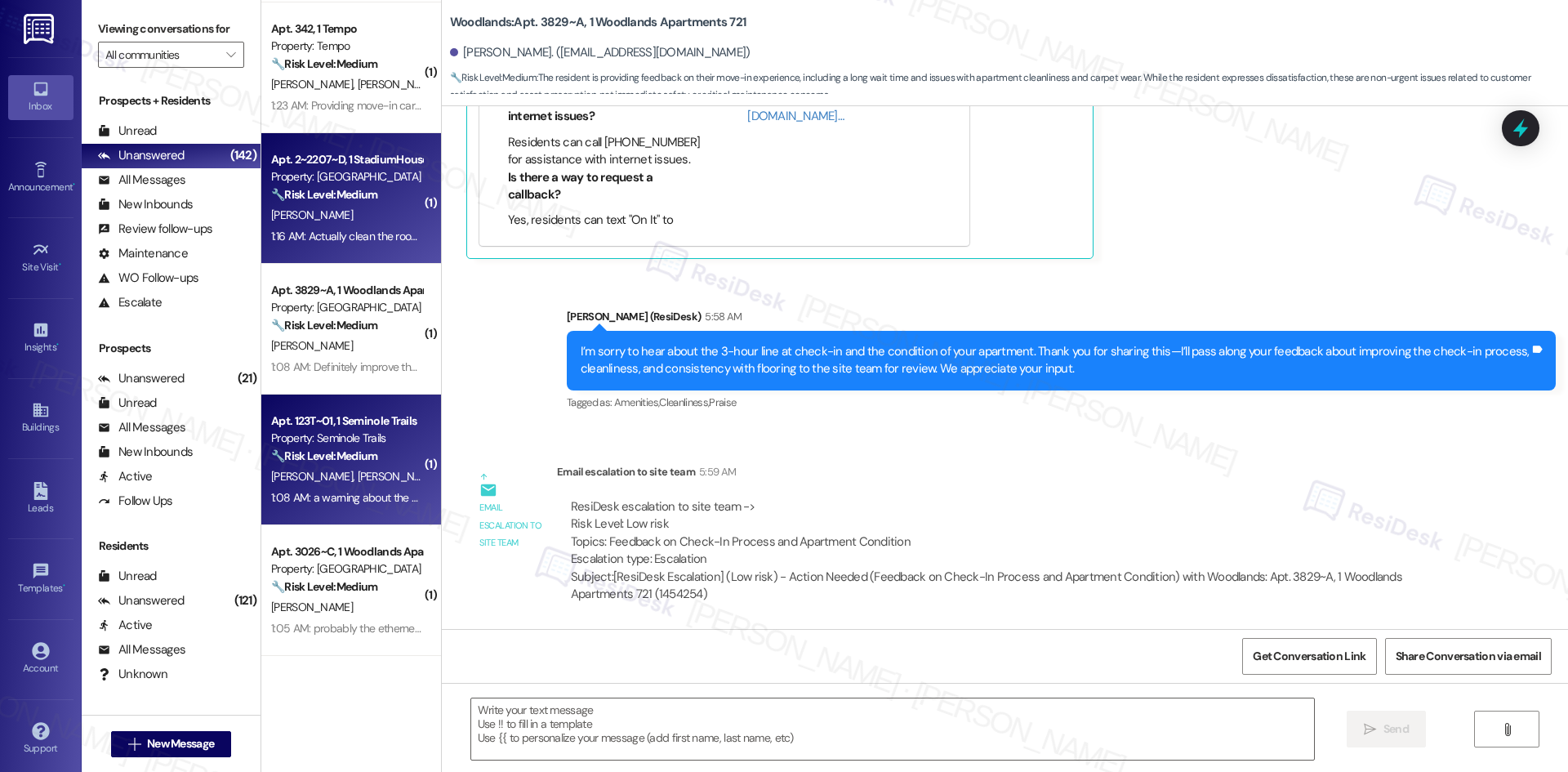
type textarea "Fetching suggested responses. Please feel free to read through the conversation…"
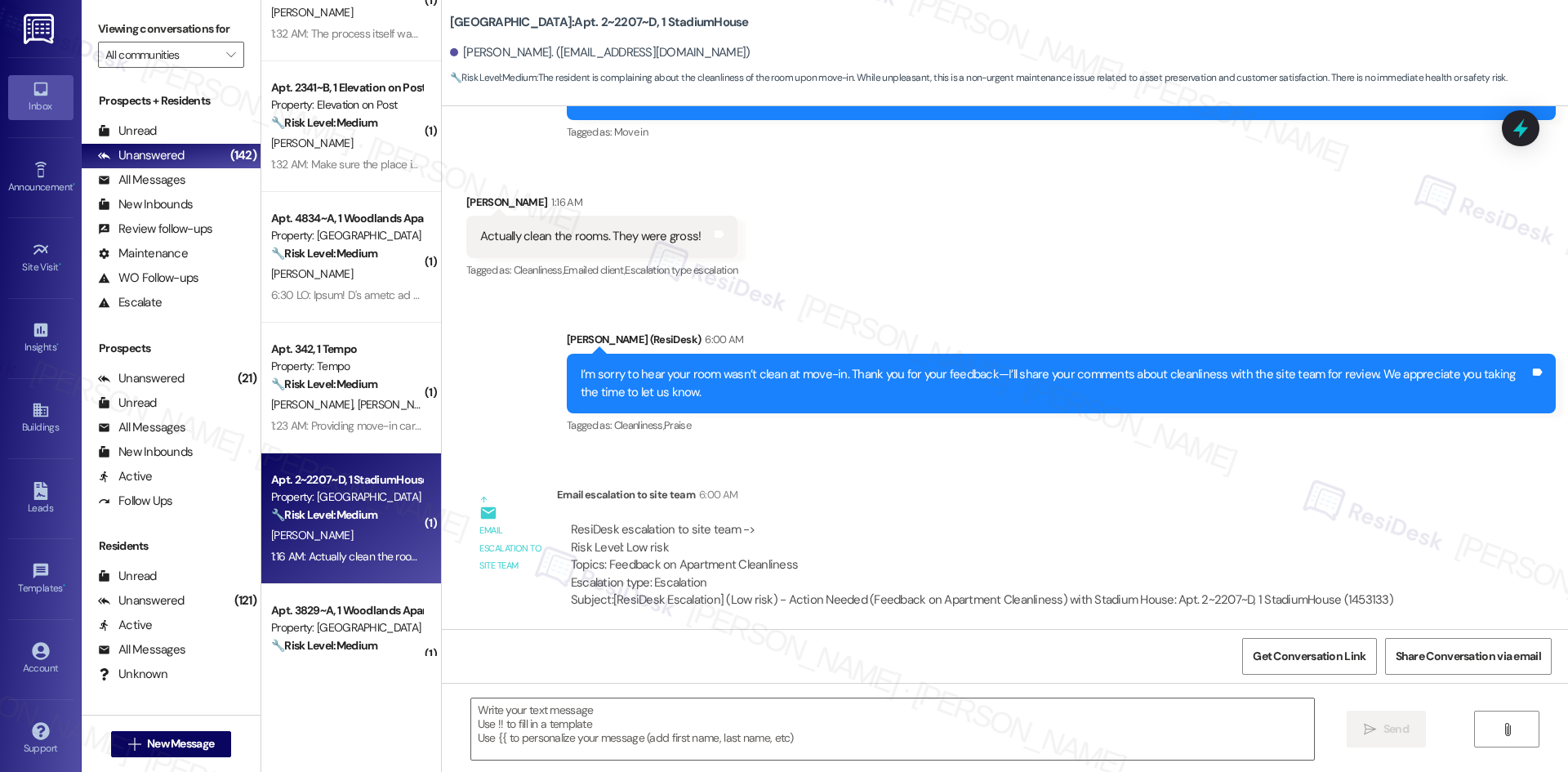
scroll to position [3592, 0]
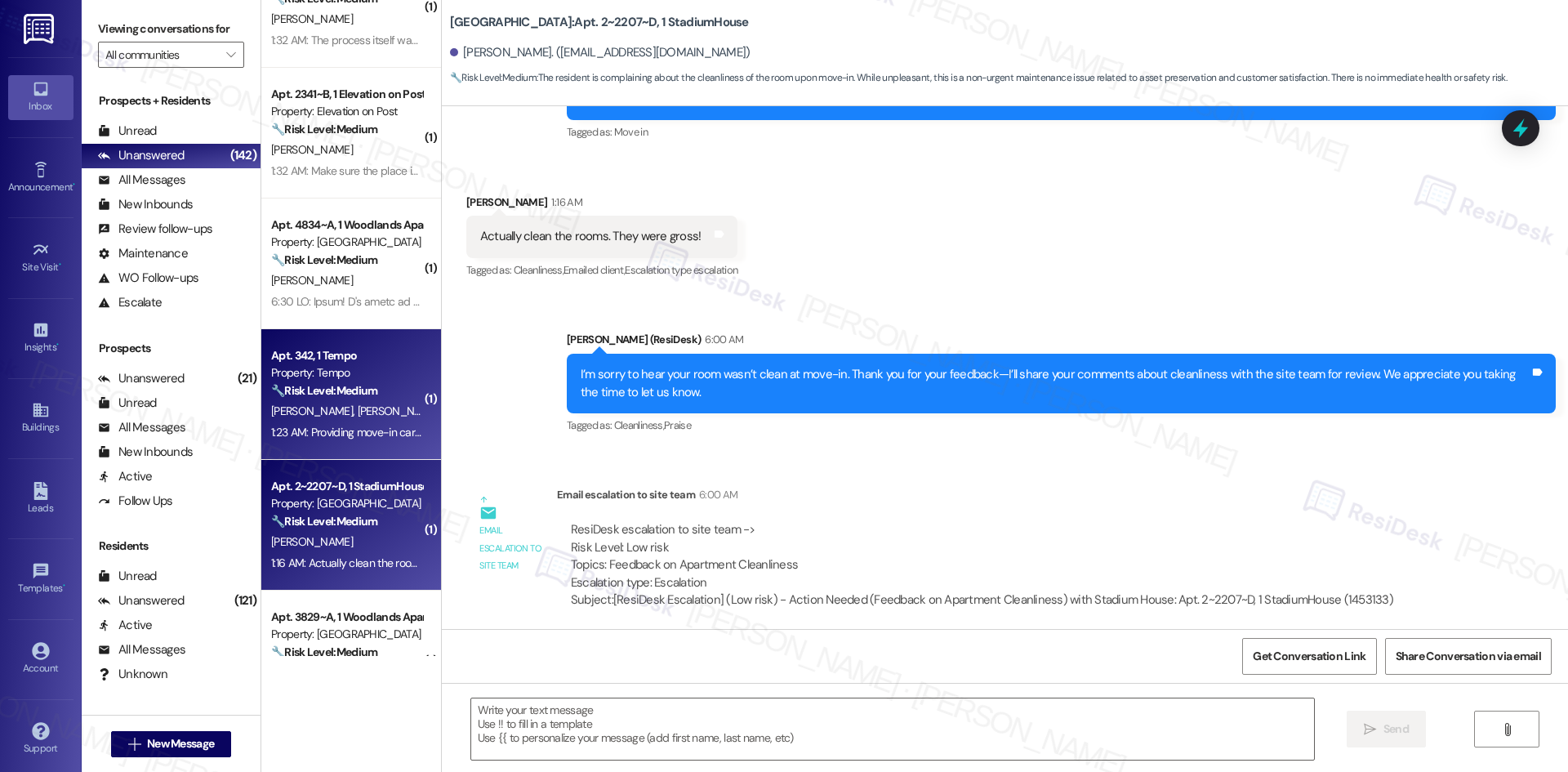
click at [327, 441] on div "1:23 AM: Providing move-in carts and cleaning mold out of apartments before mov…" at bounding box center [347, 432] width 154 height 20
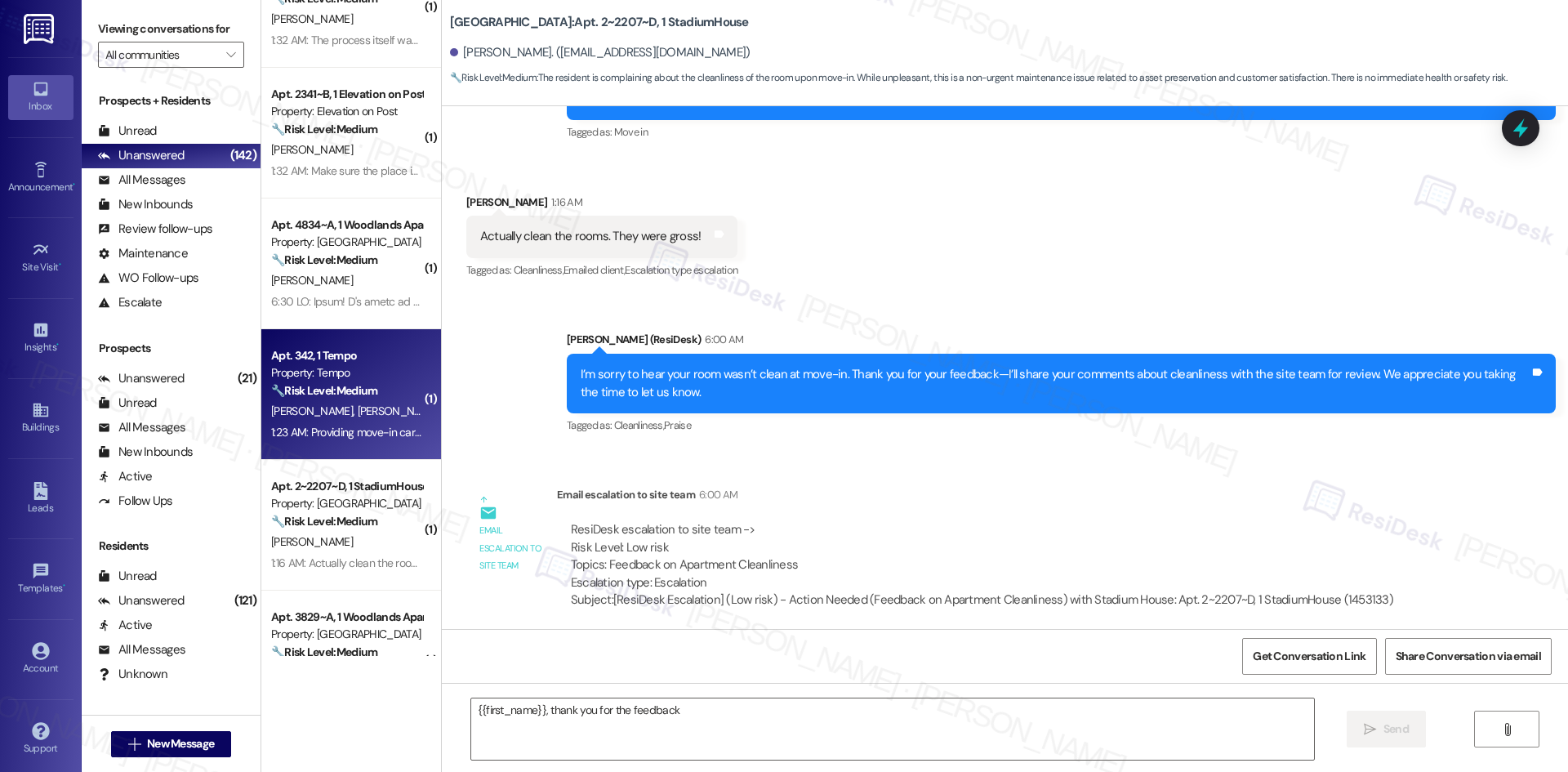
scroll to position [0, 0]
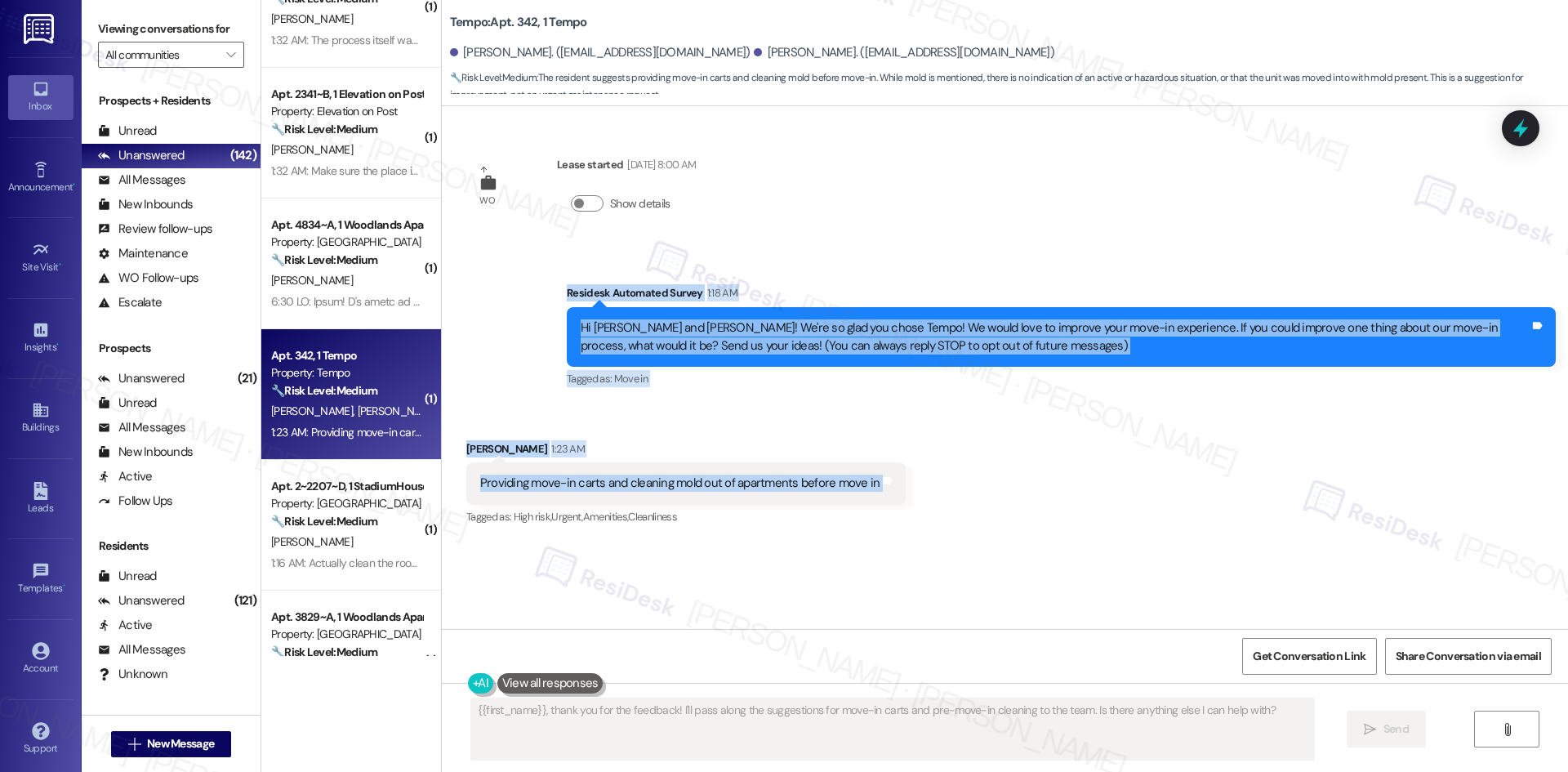
drag, startPoint x: 513, startPoint y: 289, endPoint x: 931, endPoint y: 480, distance: 459.6
click at [981, 478] on div "WO Lease started Aug 18, 2025 at 8:00 AM Show details Survey, sent via SMS Resi…" at bounding box center [1004, 368] width 1126 height 523
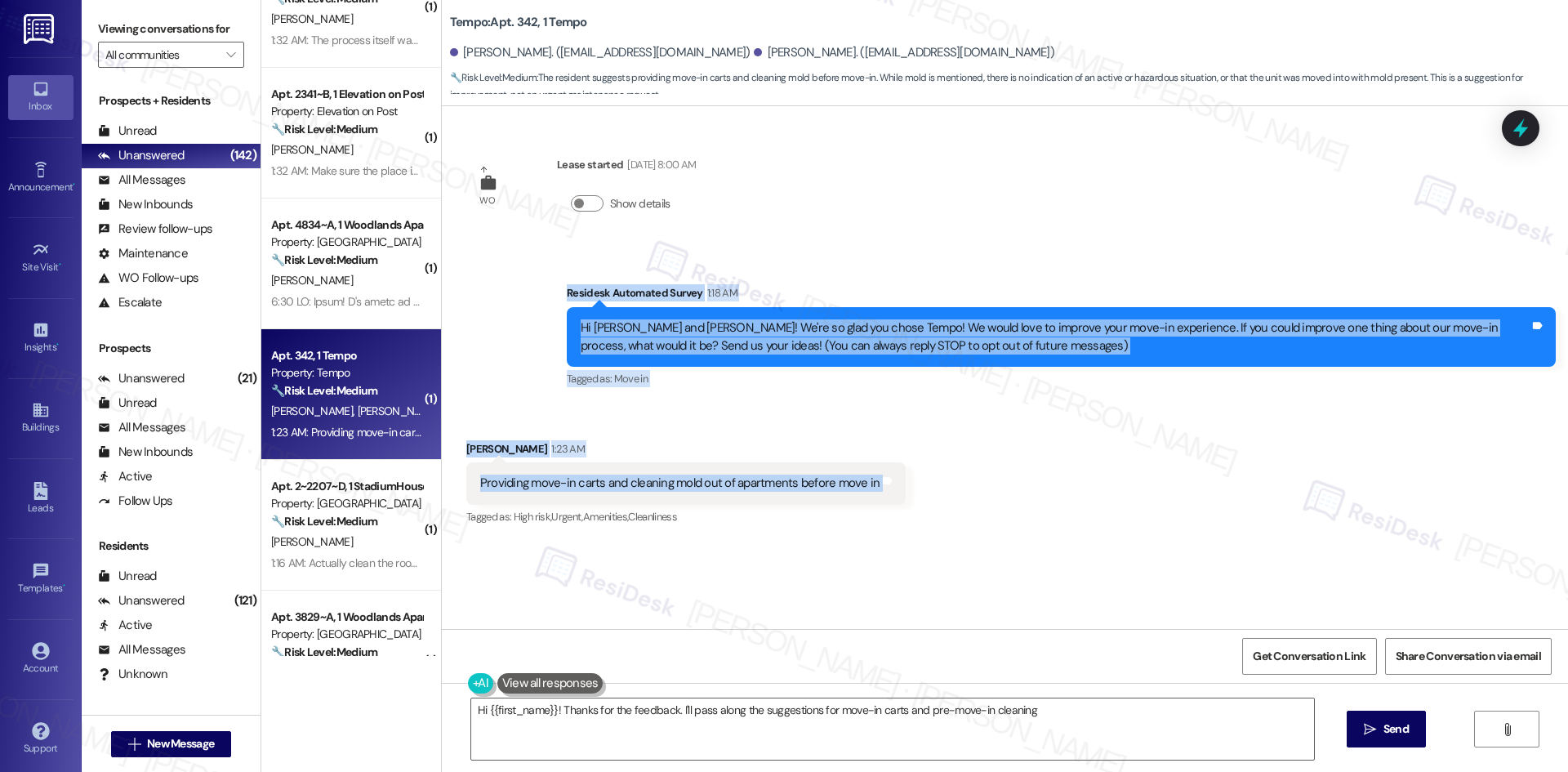
copy div "Residesk Automated Survey 1:18 AM Hi Bella and Jacob! We're so glad you chose T…"
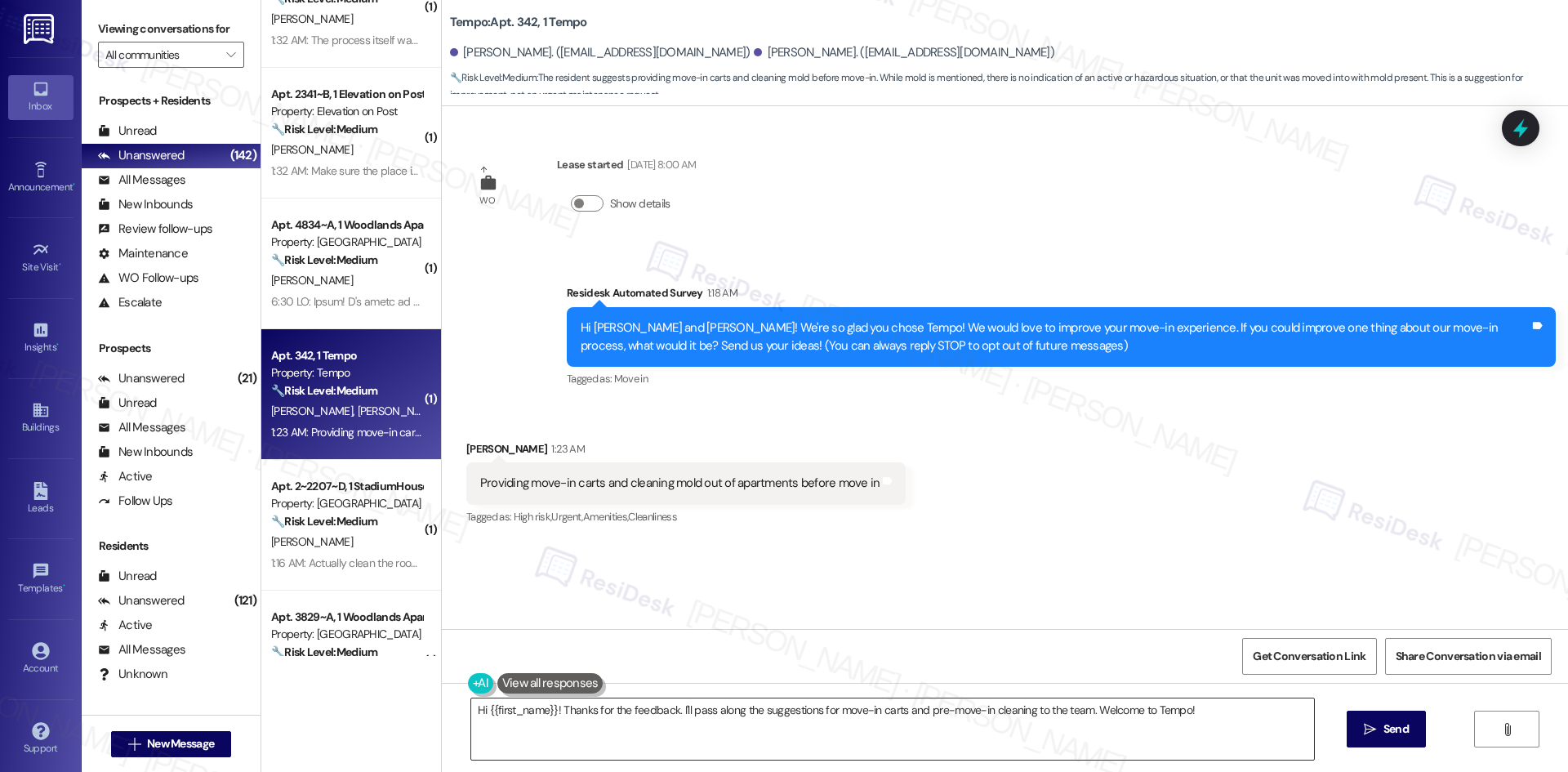
click at [739, 714] on textarea "Hi {{first_name}}! Thanks for the feedback. I'll pass along the suggestions for…" at bounding box center [892, 729] width 843 height 61
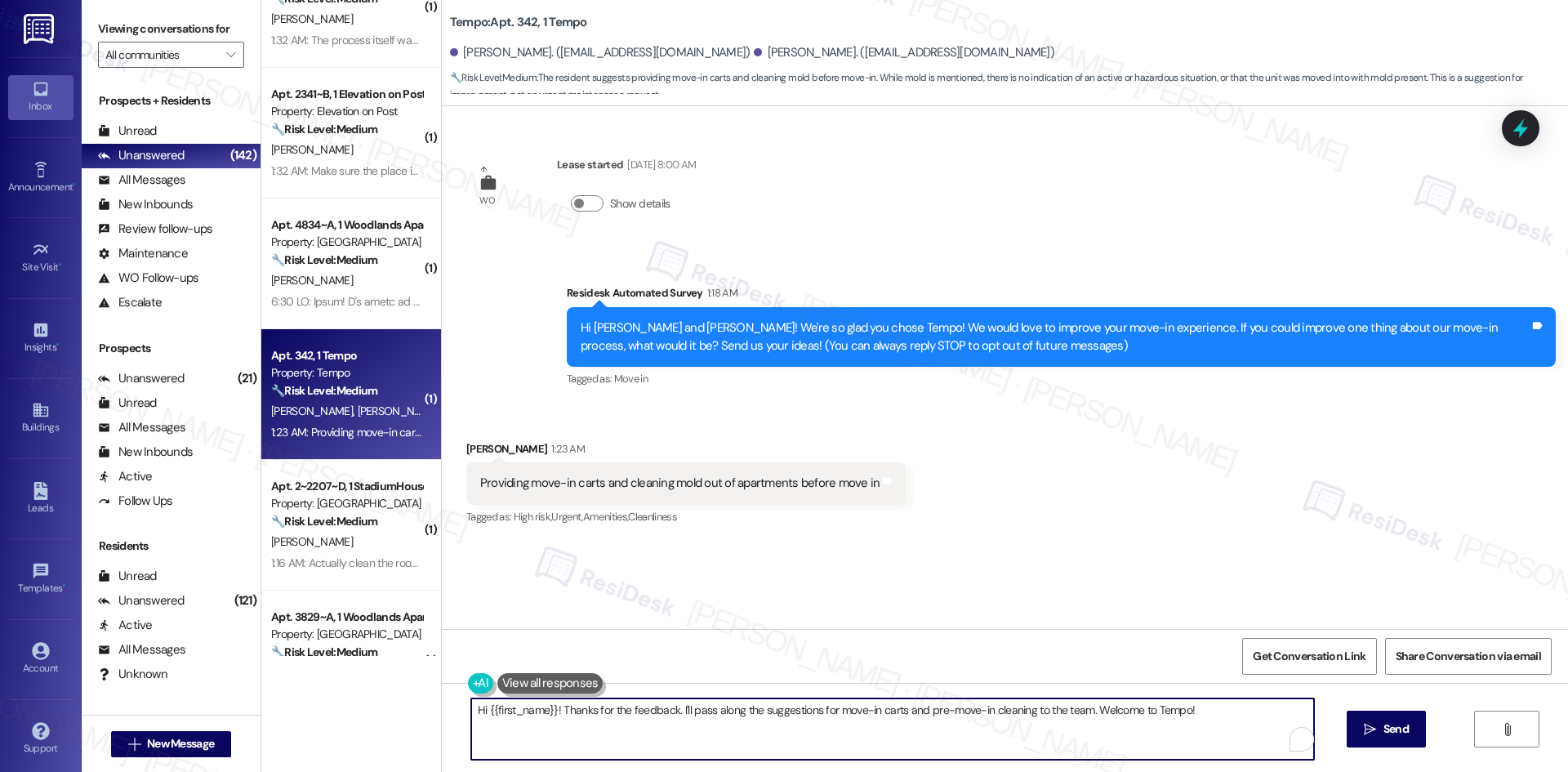
paste textarea "I’m sorry to hear about the issues you experienced. Thank you for your feedback…"
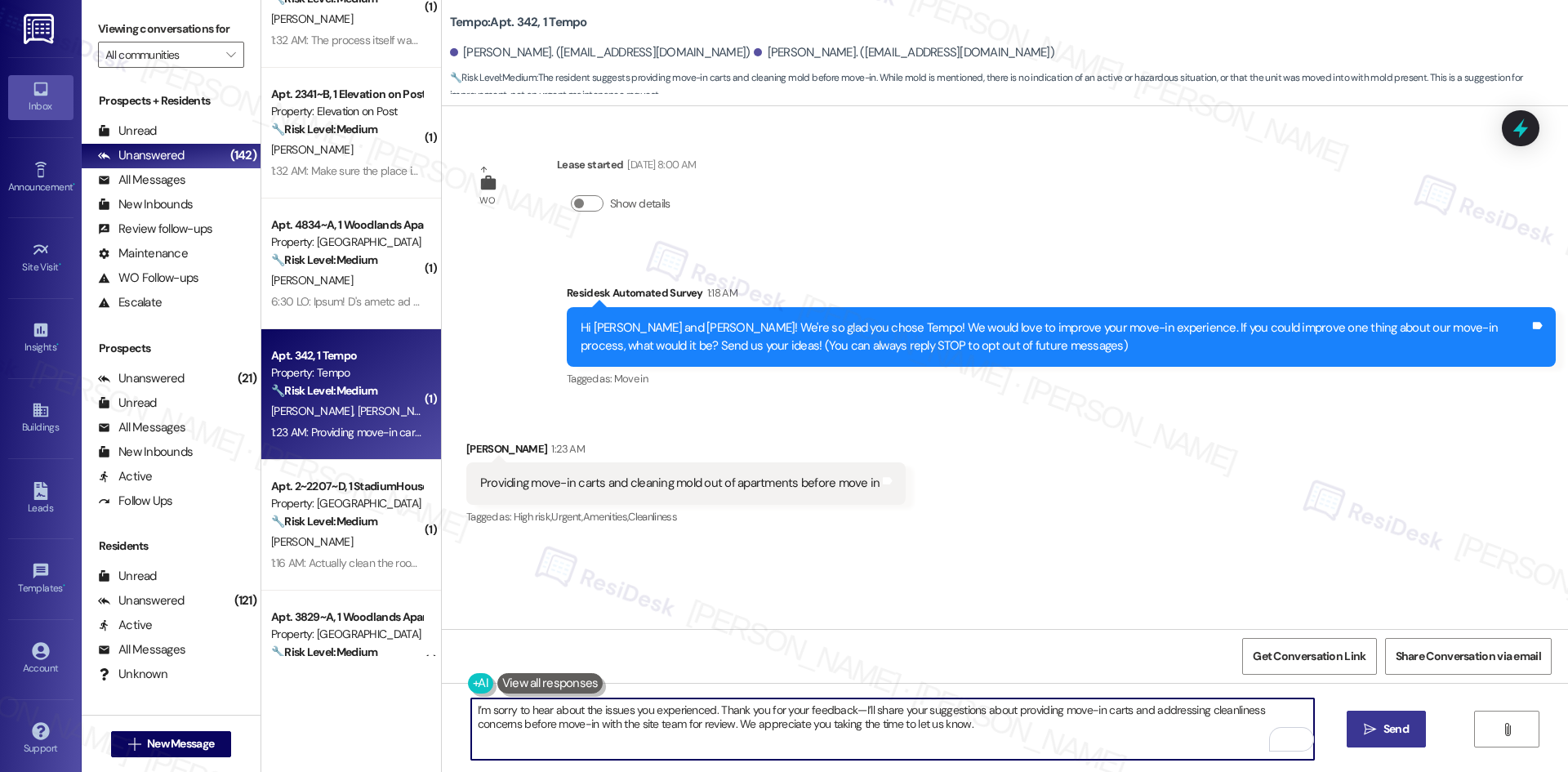
type textarea "I’m sorry to hear about the issues you experienced. Thank you for your feedback…"
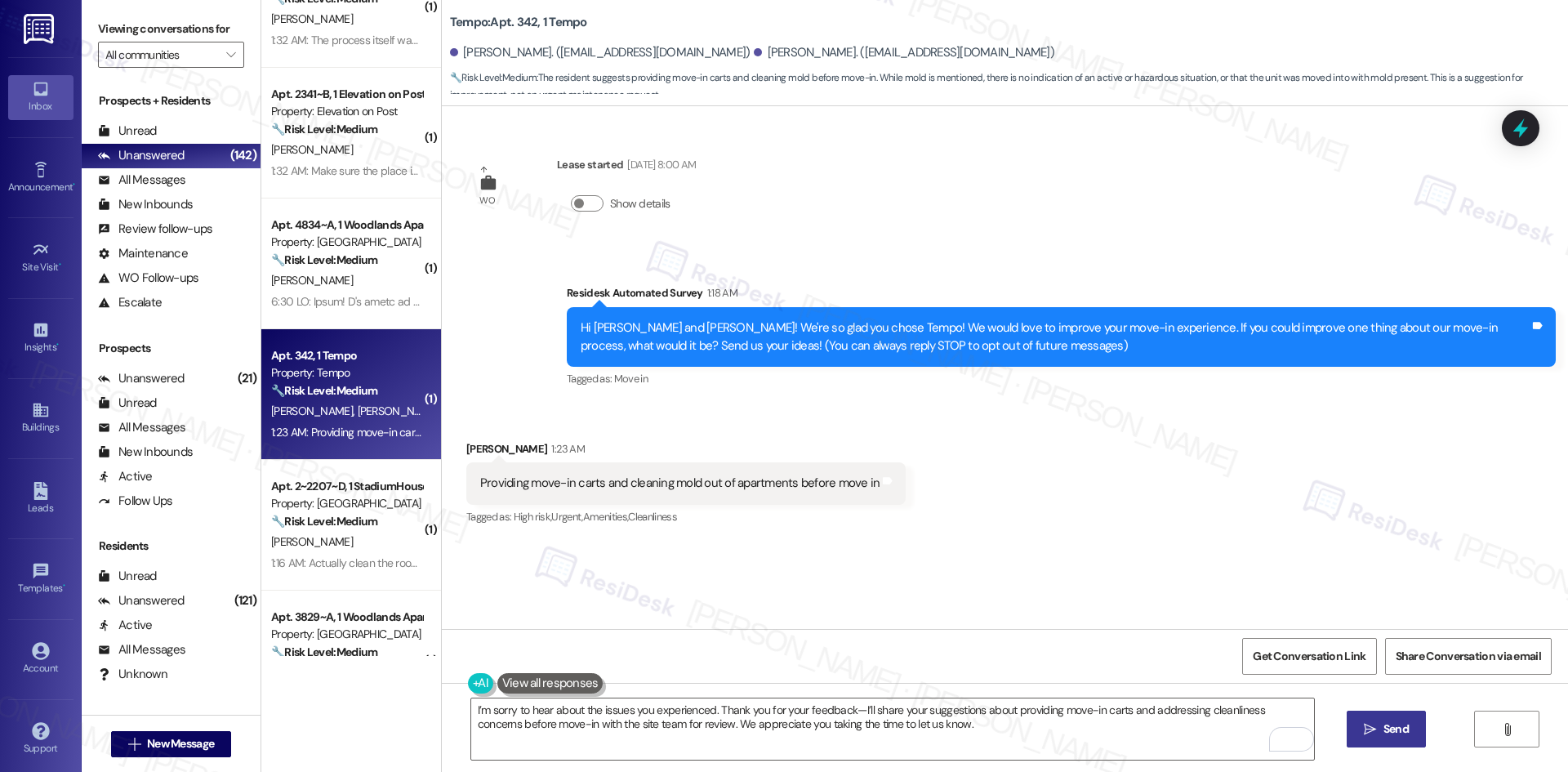
click at [1399, 733] on span "Send" at bounding box center [1396, 729] width 25 height 17
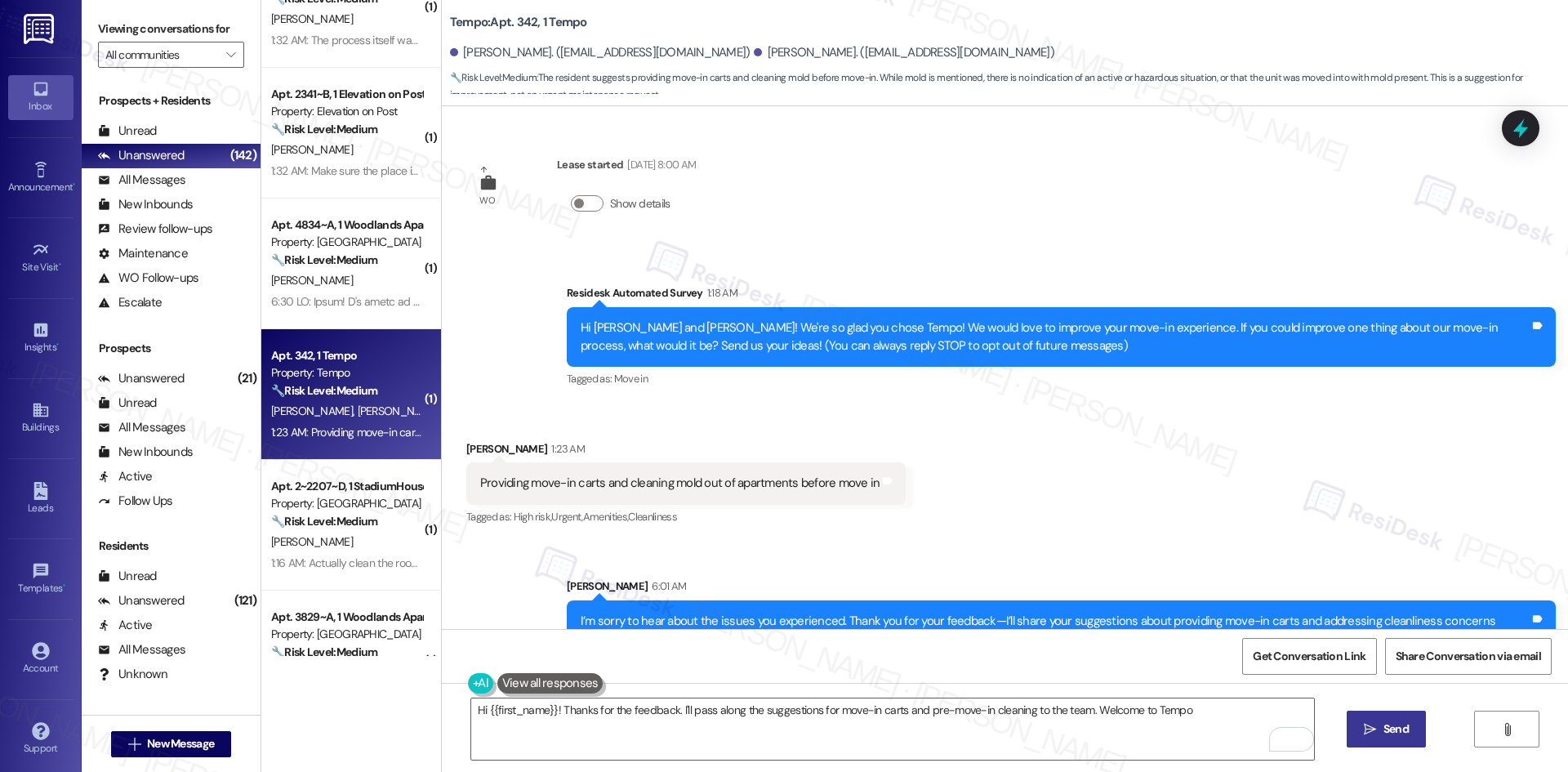
type textarea "Hi {{first_name}}! Thanks for the feedback. I'll pass along the suggestions for…"
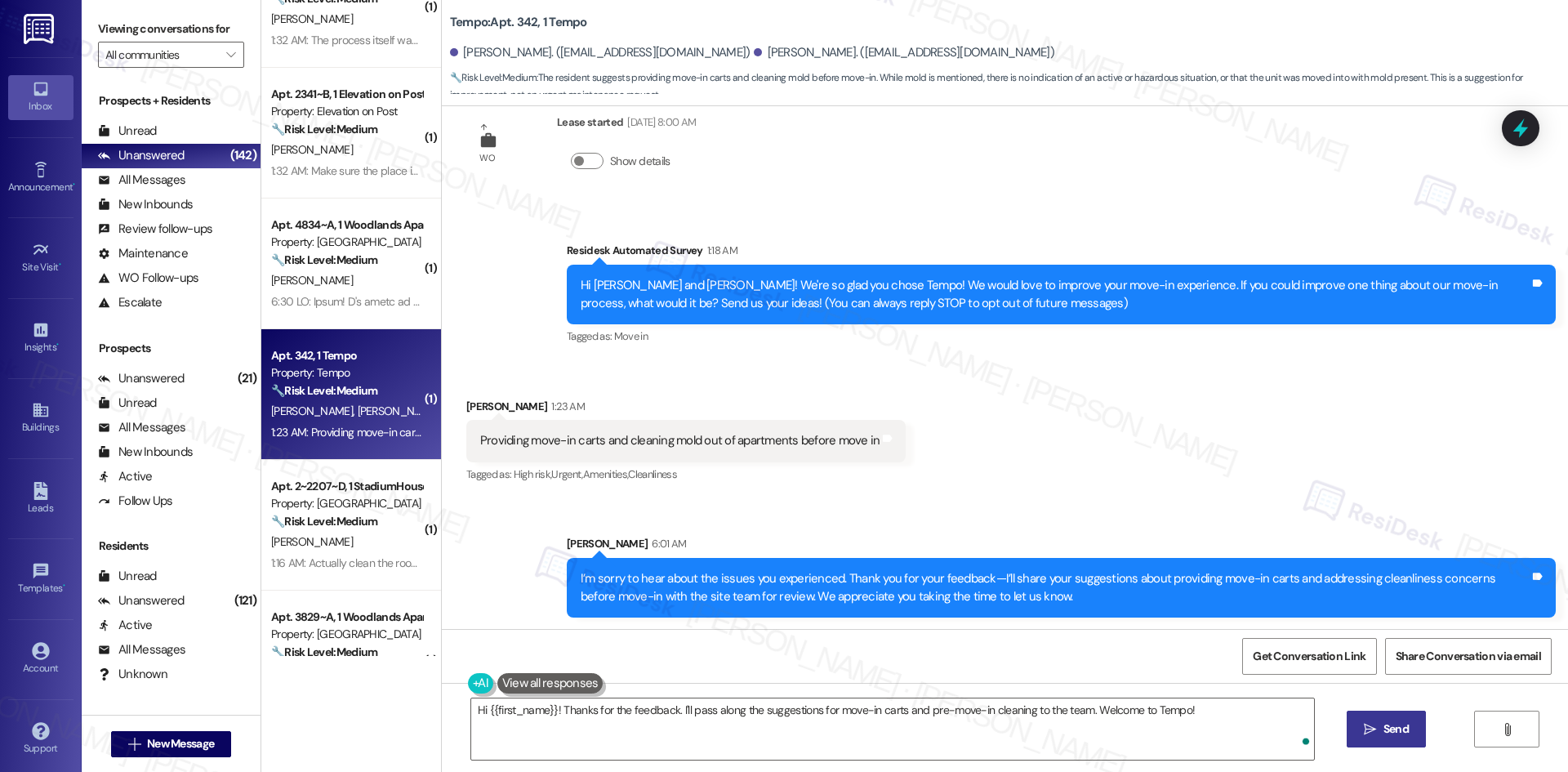
scroll to position [44, 0]
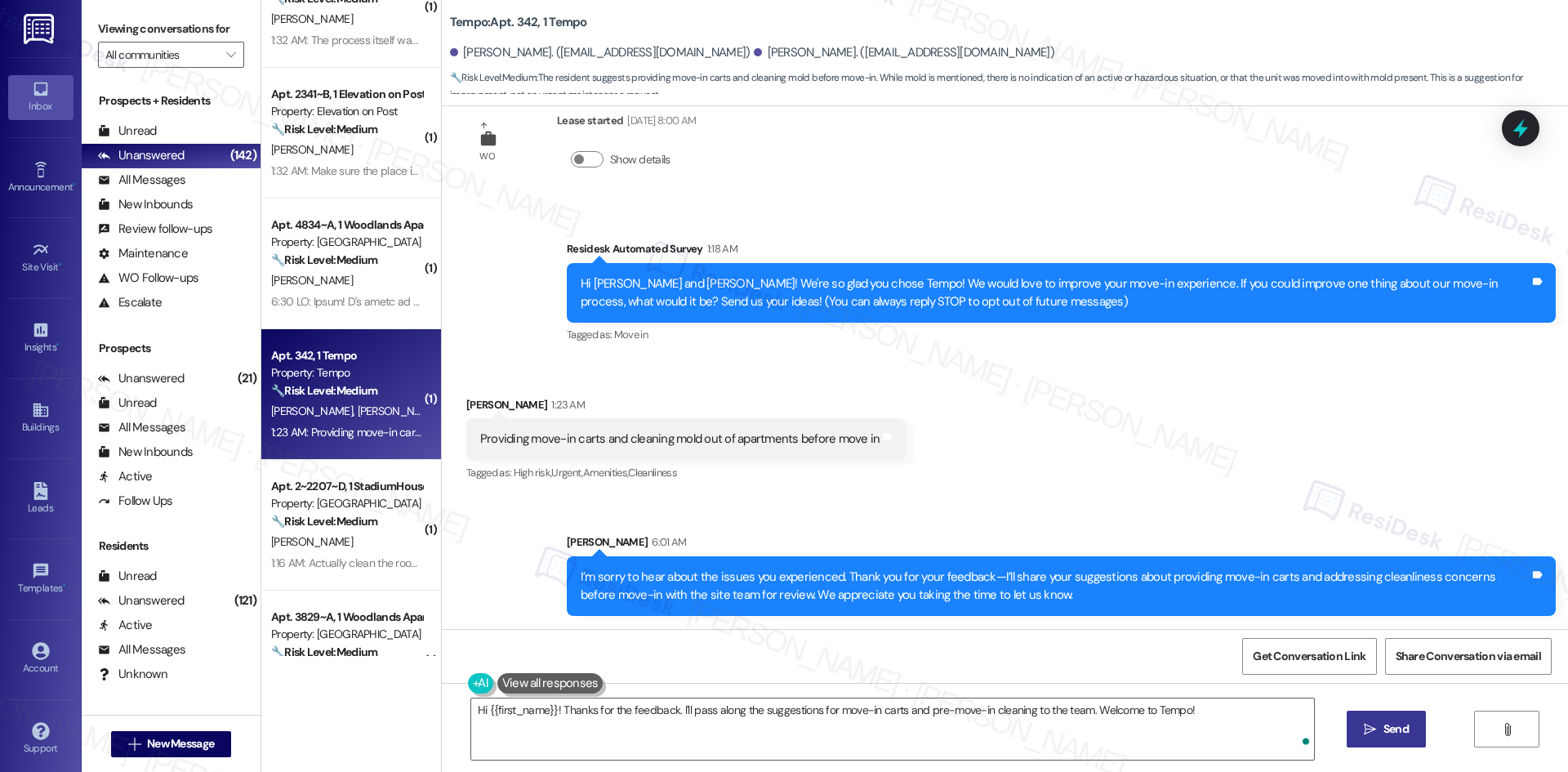
click at [1128, 465] on div "Received via SMS Bella Lamara 1:23 AM Providing move-in carts and cleaning mold…" at bounding box center [1004, 429] width 1126 height 138
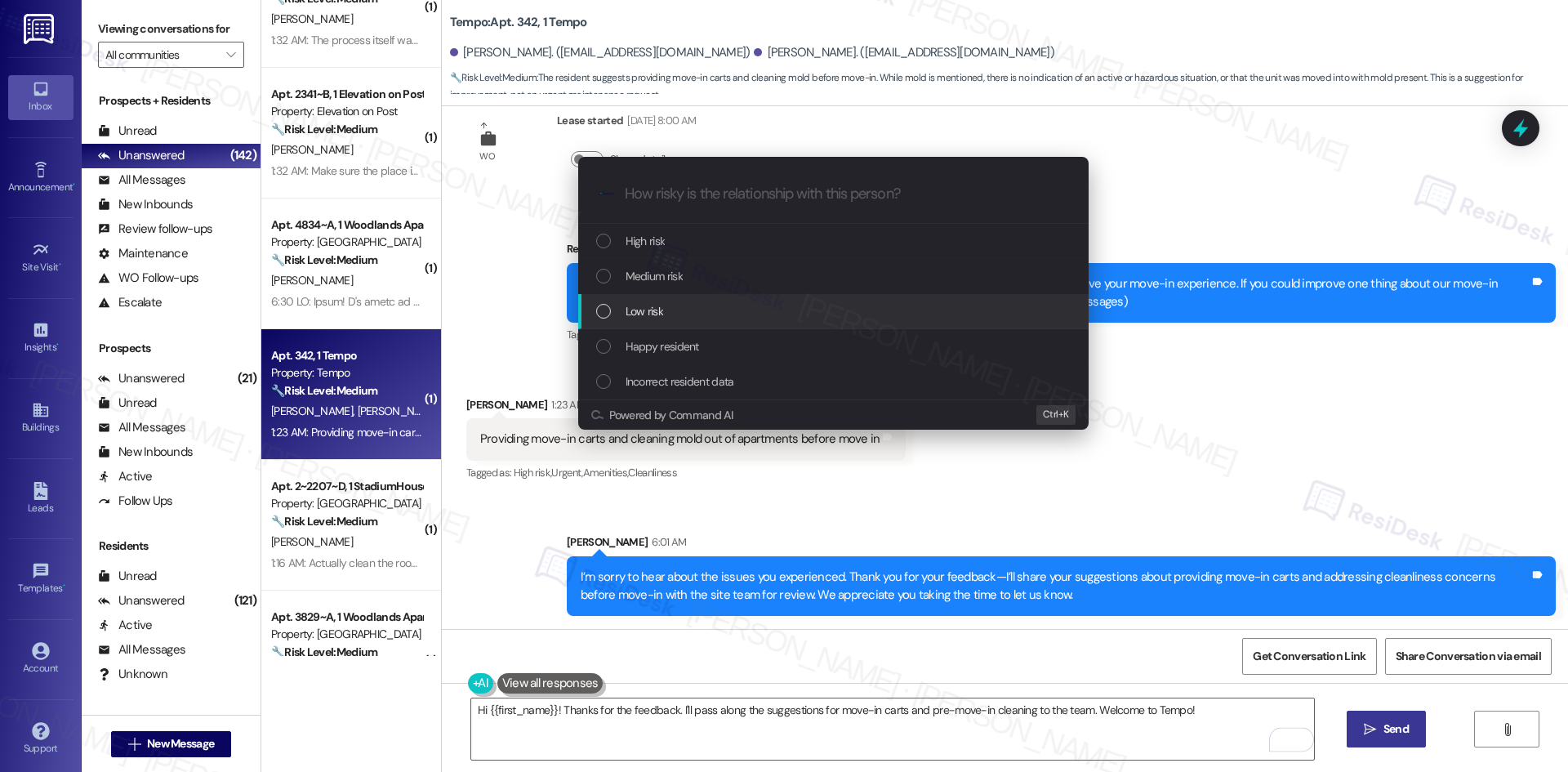
click at [740, 316] on div "Low risk" at bounding box center [835, 311] width 478 height 18
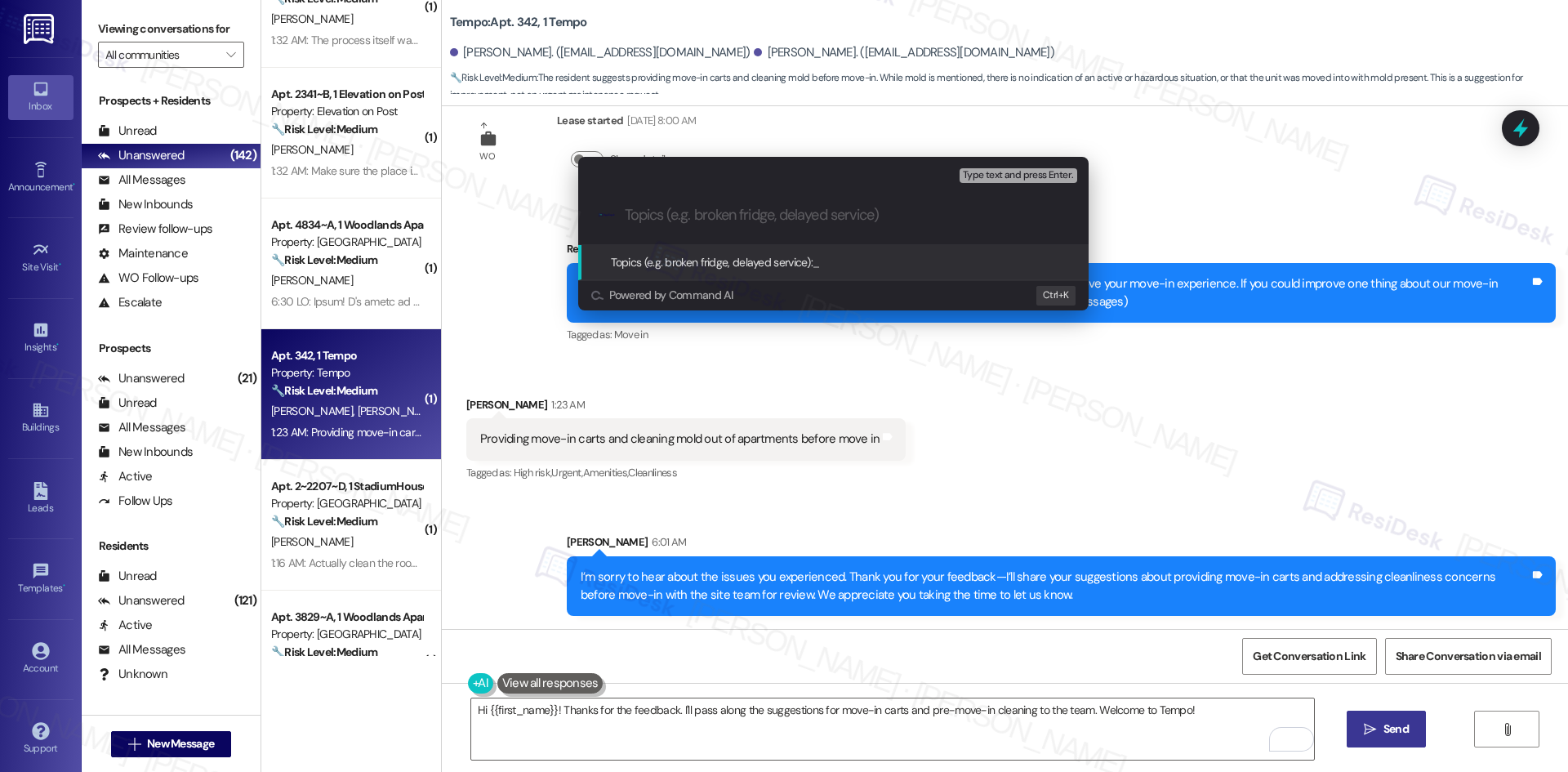
click at [703, 211] on input "Topics (e.g. broken fridge, delayed service)" at bounding box center [846, 215] width 443 height 17
paste input "Feedback on Move-In Equipment and Apartment Condition"
type input "Feedback on Move-In Equipment and Apartment Condition"
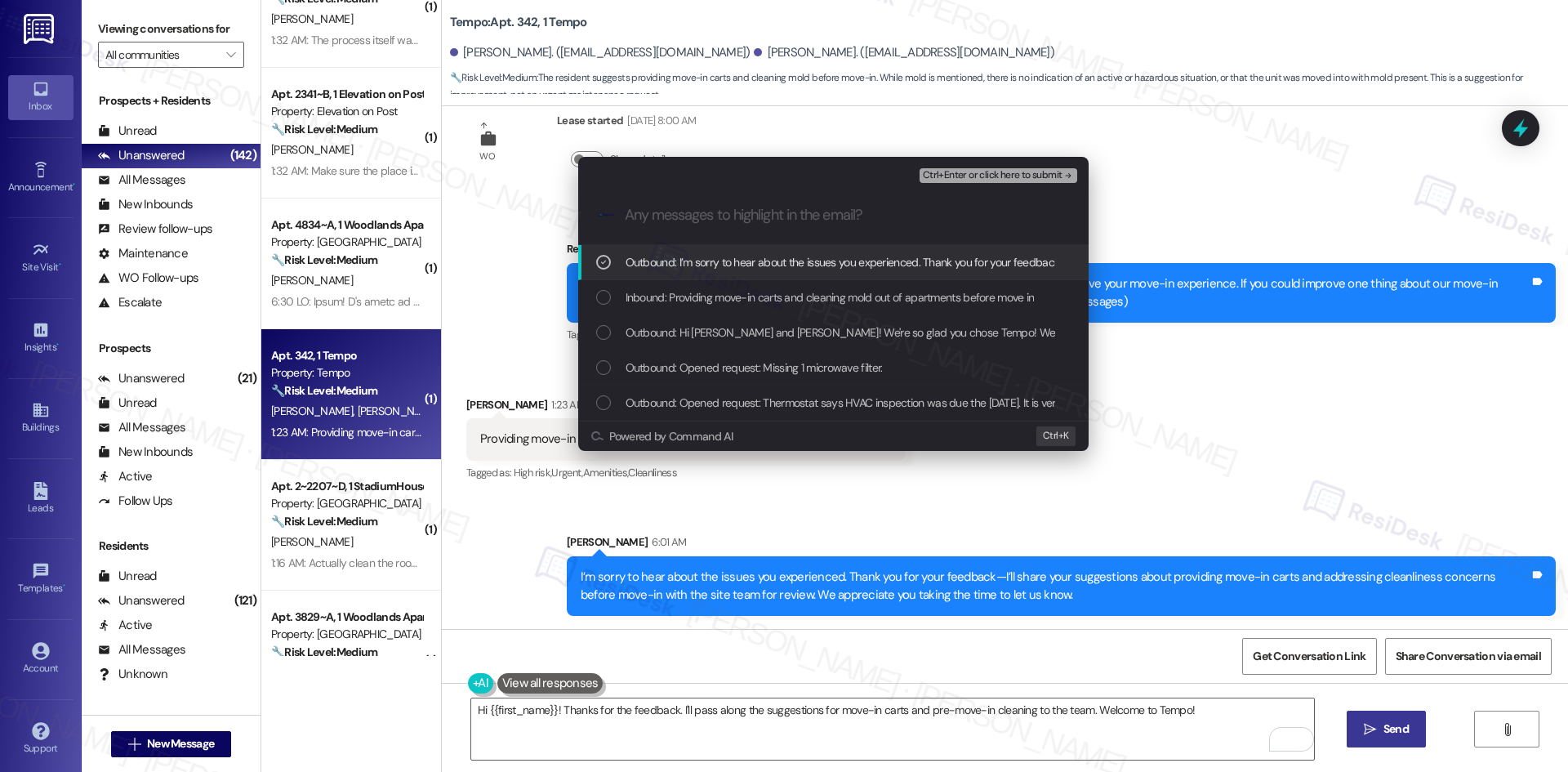
click at [600, 266] on icon "List of options" at bounding box center [604, 262] width 11 height 11
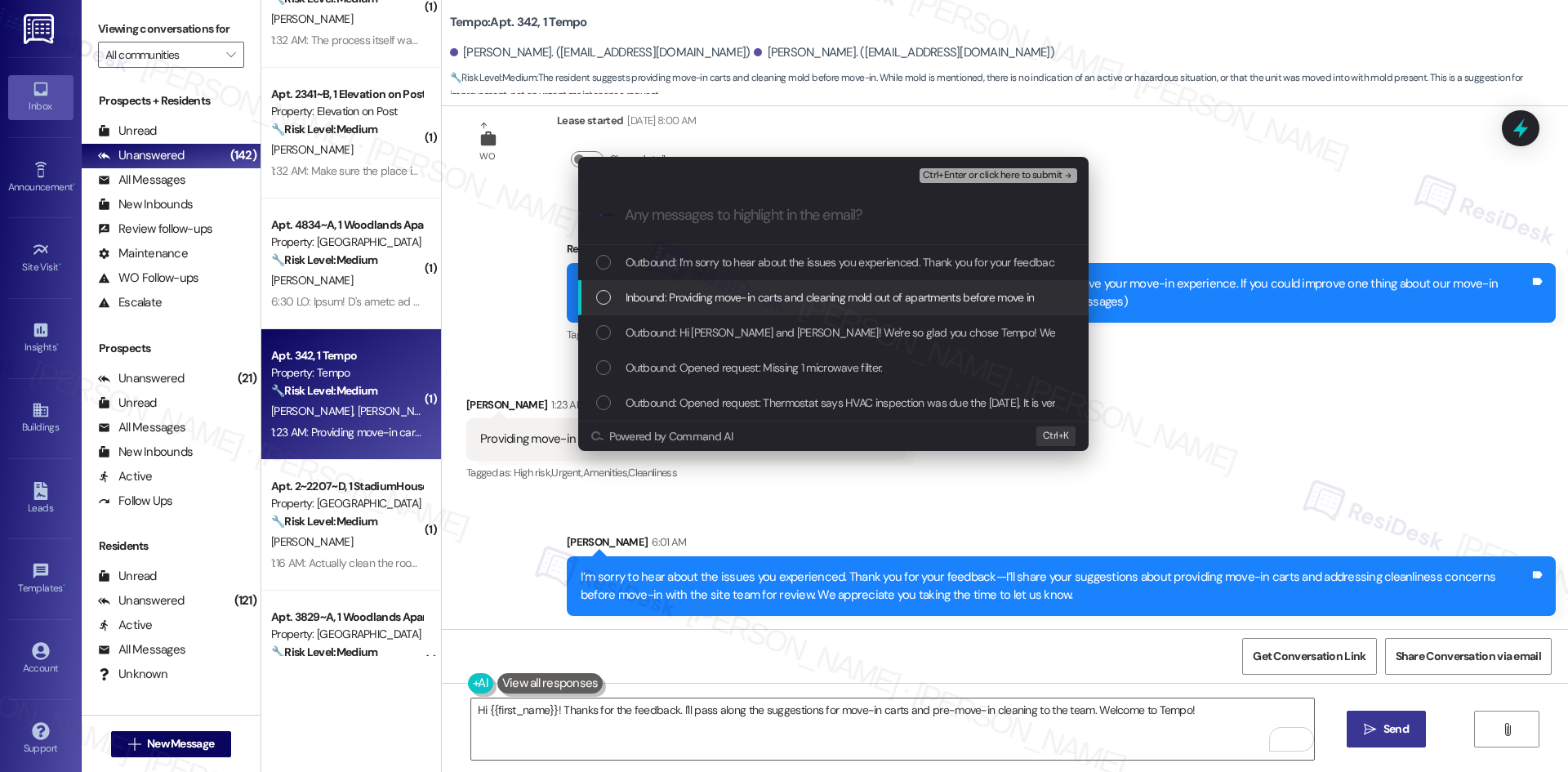
click at [606, 297] on div "List of options" at bounding box center [604, 297] width 15 height 15
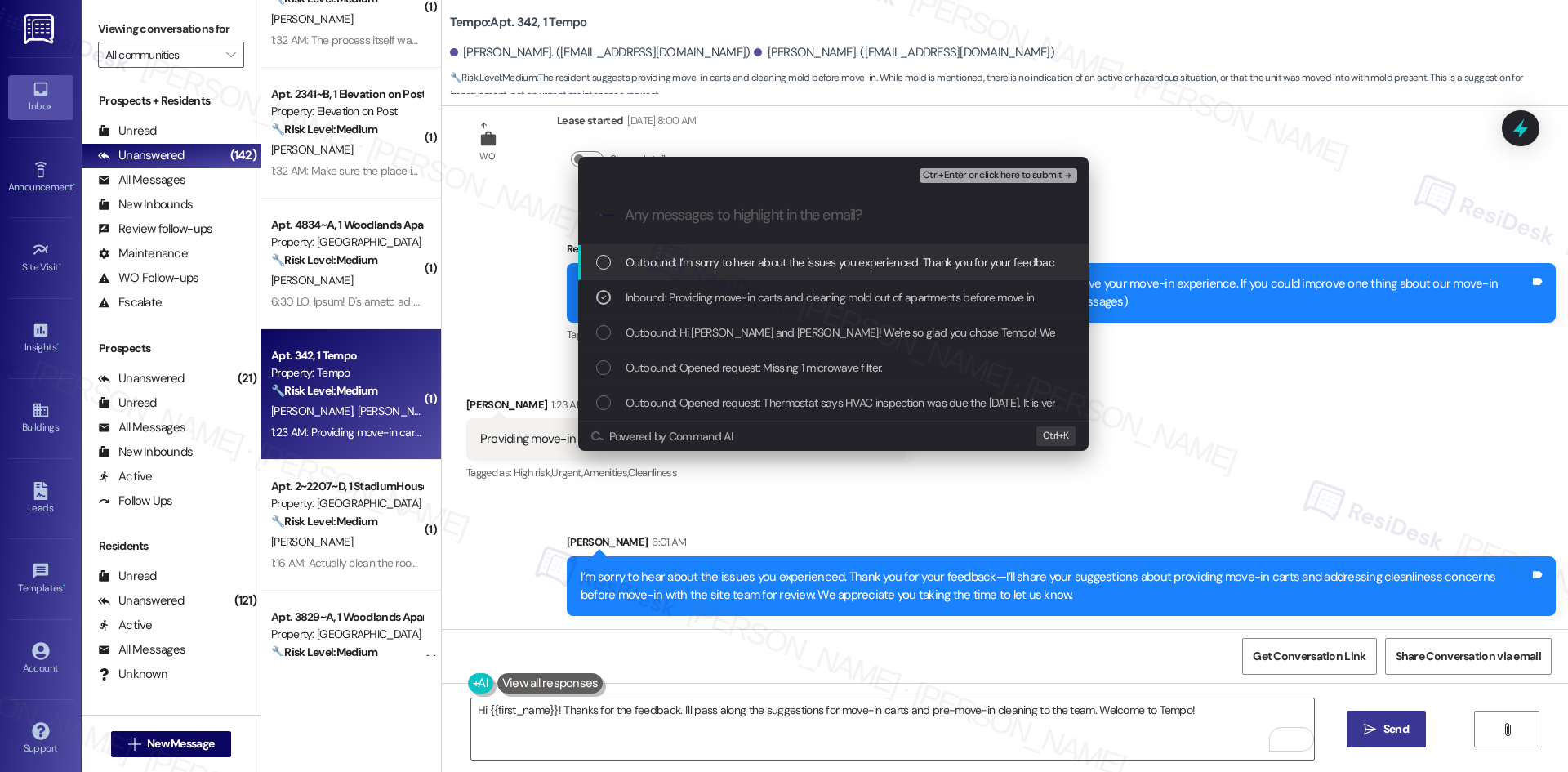
click at [1007, 178] on span "Ctrl+Enter or click here to submit" at bounding box center [992, 175] width 139 height 11
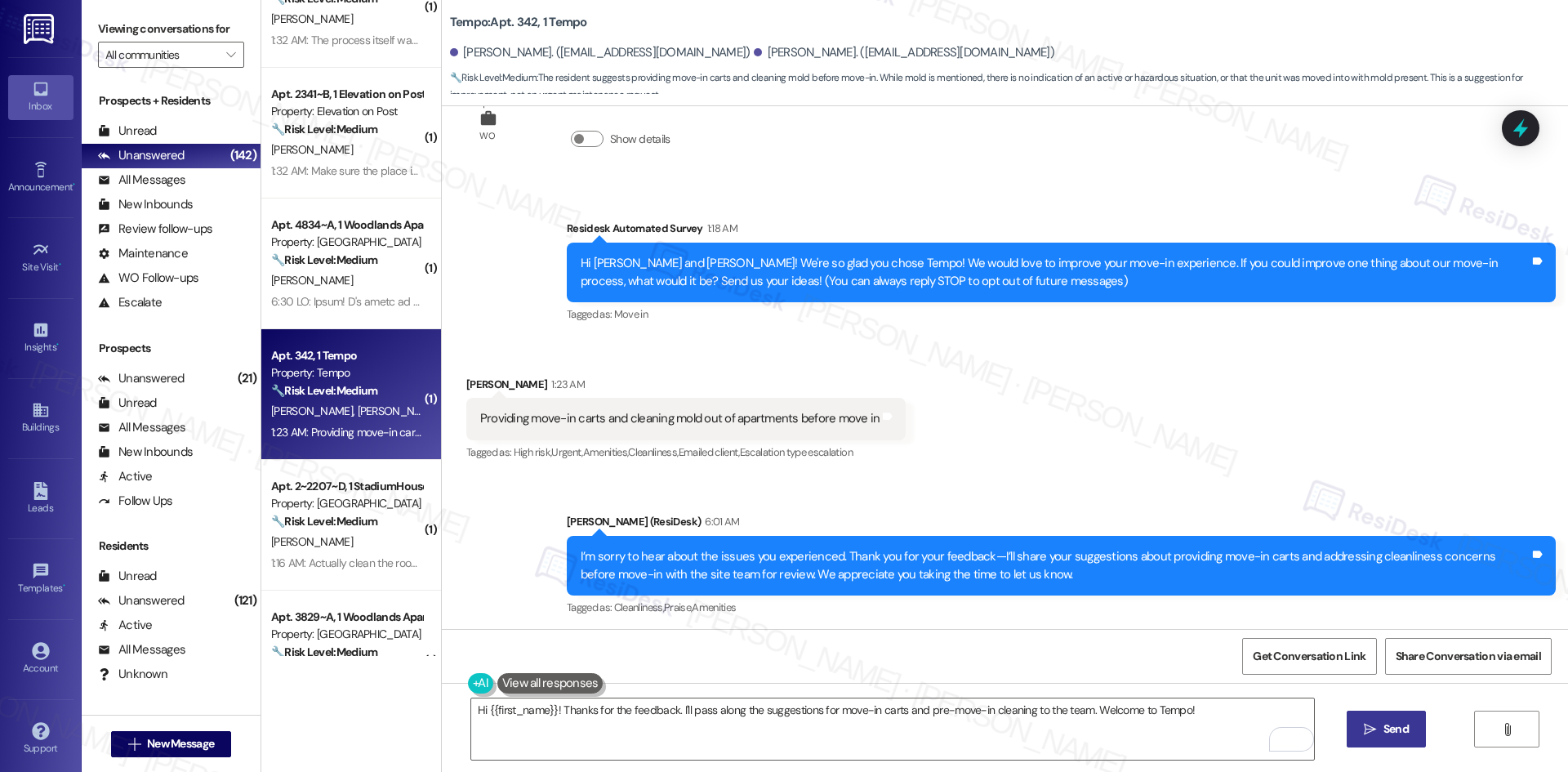
scroll to position [68, 0]
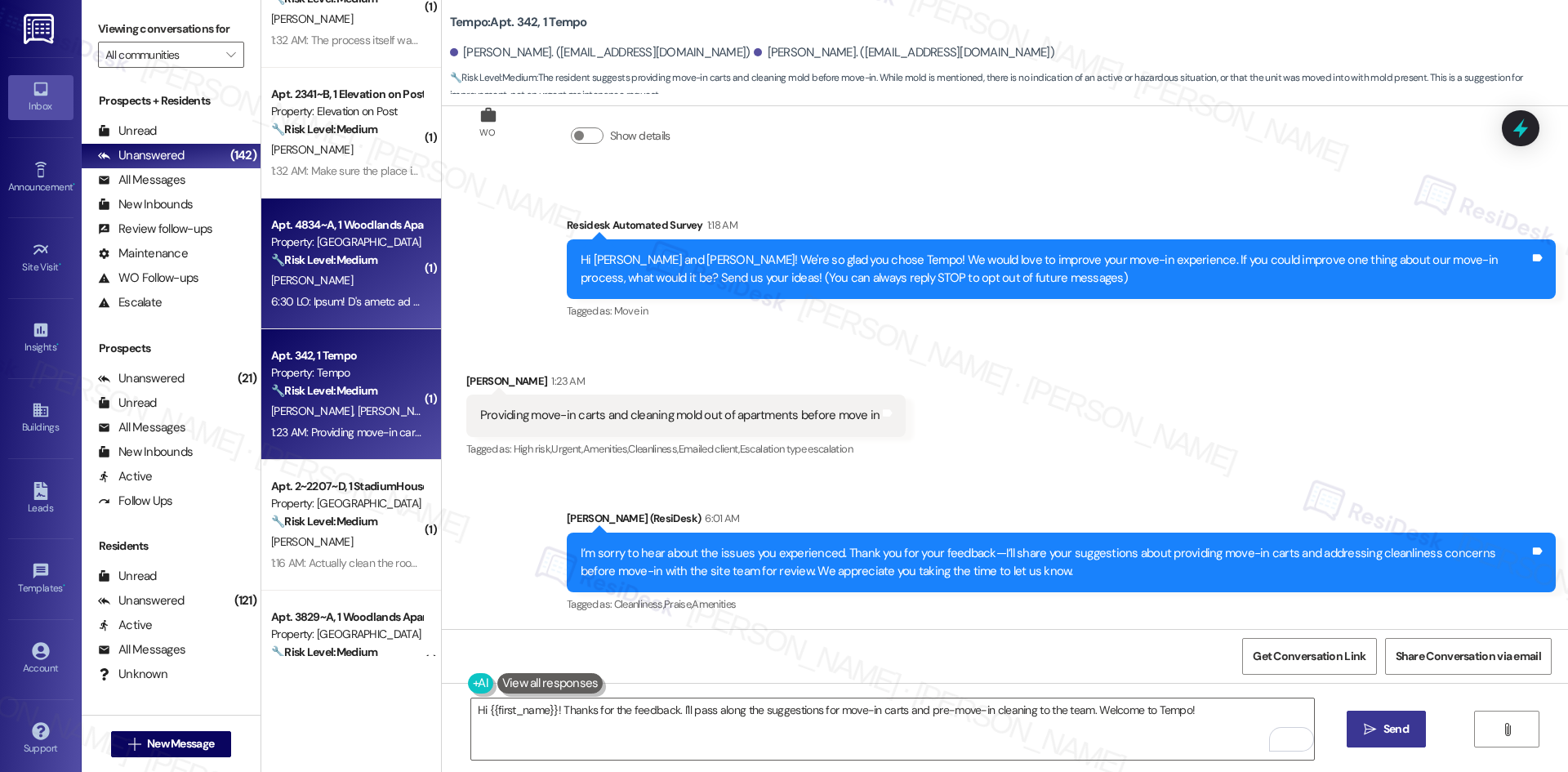
click at [342, 279] on div "P. Carlson" at bounding box center [347, 280] width 154 height 20
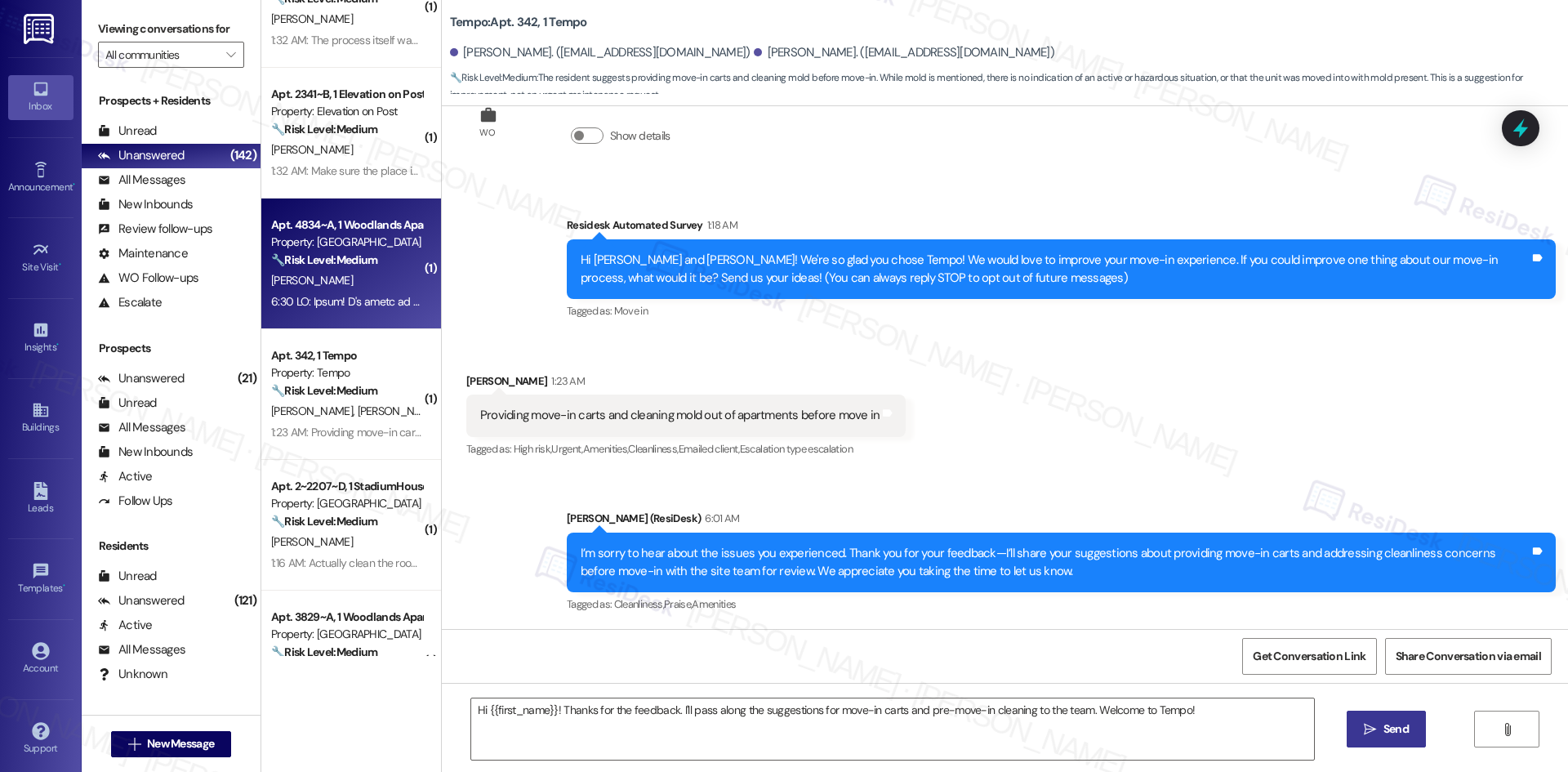
type textarea "Fetching suggested responses. Please feel free to read through the conversation…"
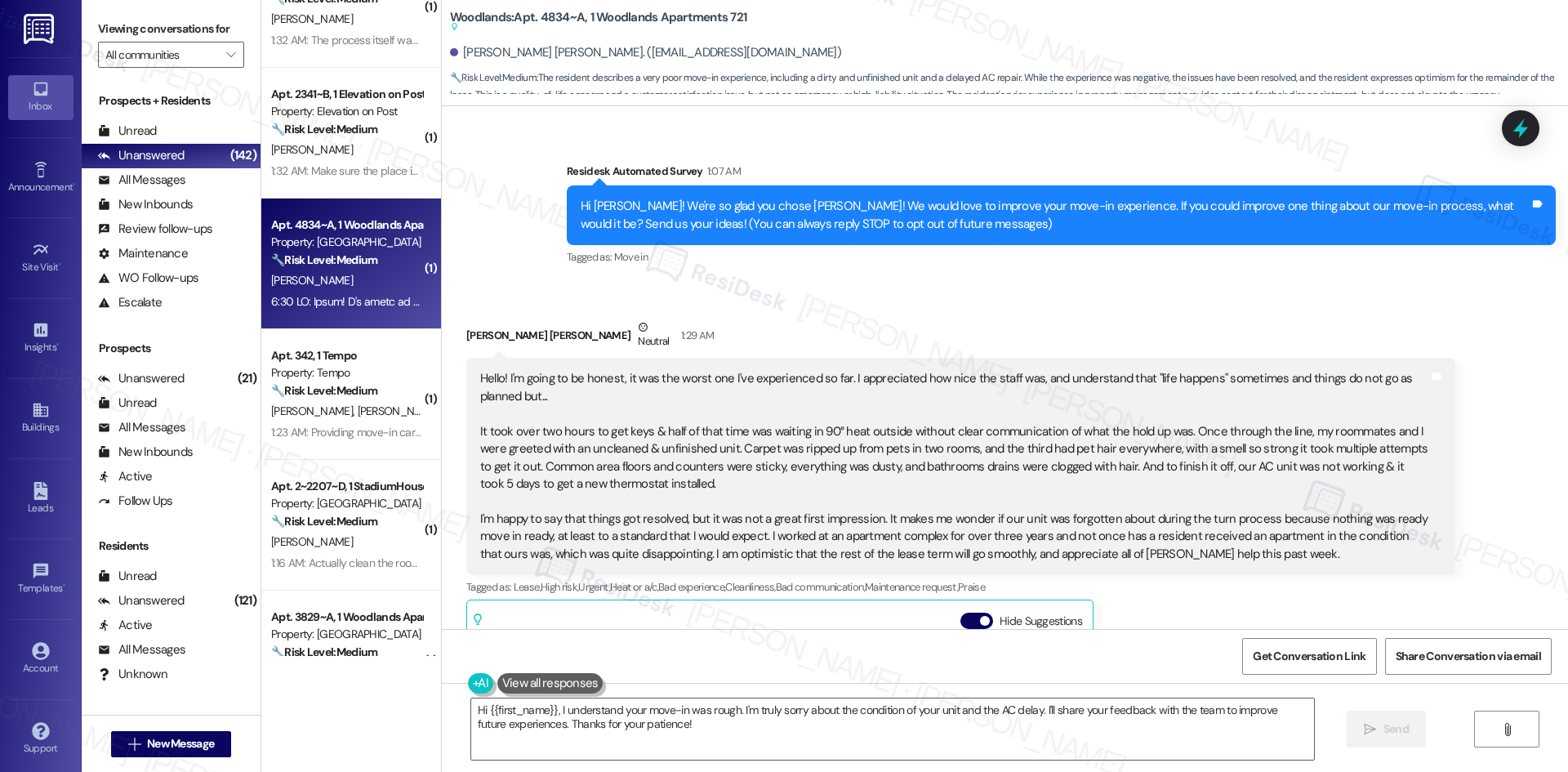
scroll to position [74, 0]
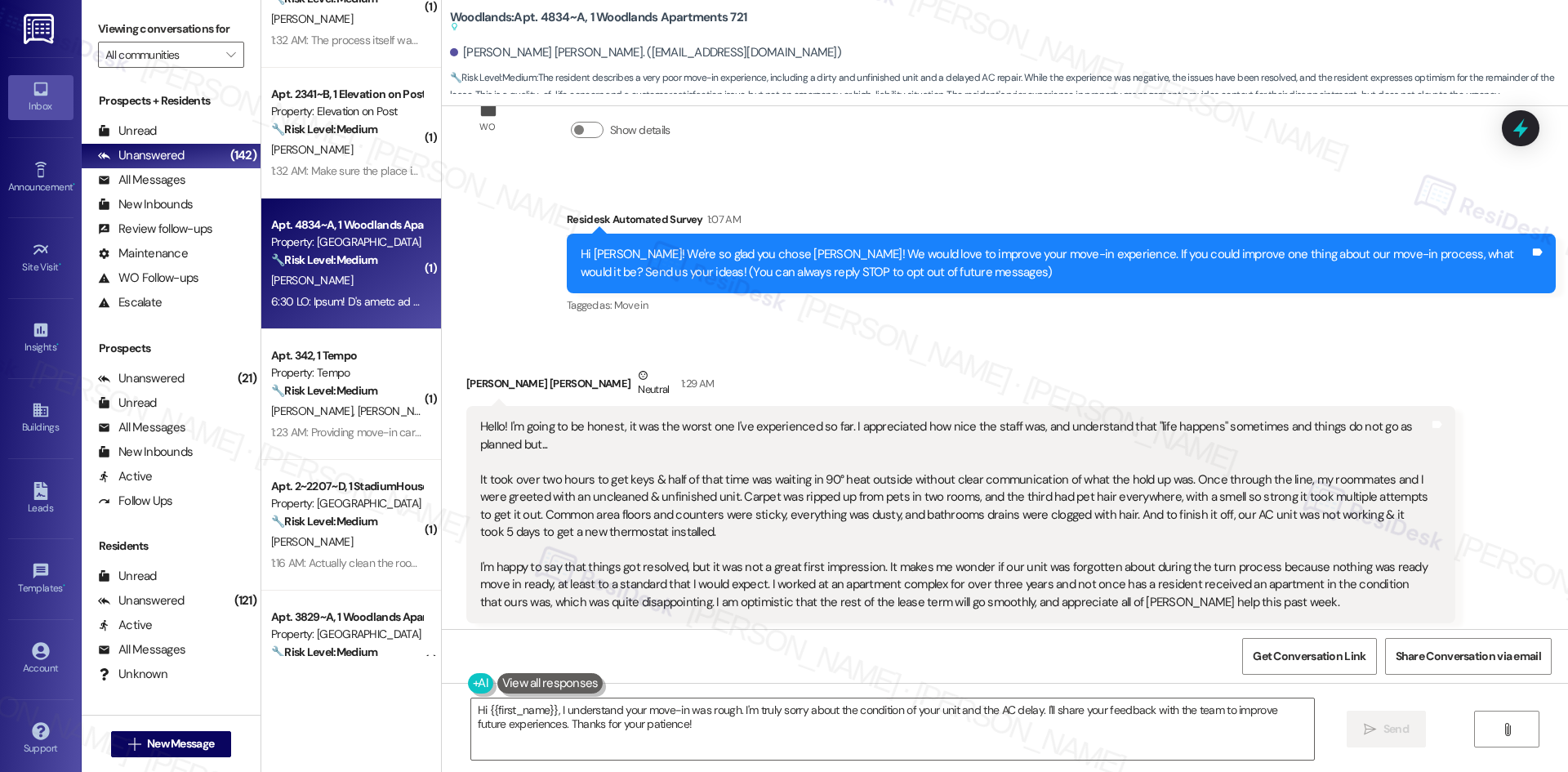
click at [555, 219] on div "Survey, sent via SMS Residesk Automated Survey 1:07 AM Hi Presley! We're so gla…" at bounding box center [1061, 263] width 1013 height 130
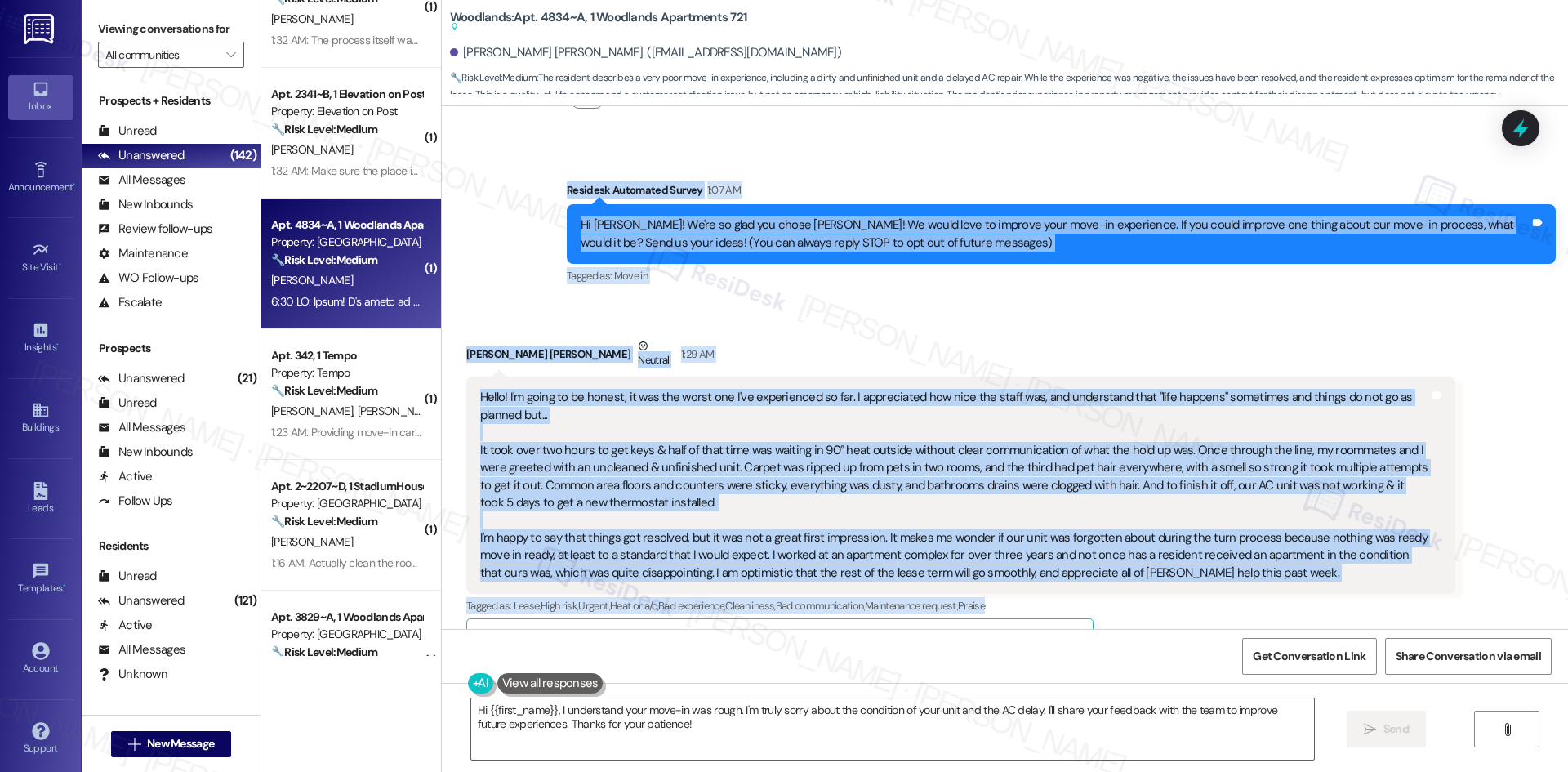
scroll to position [155, 0]
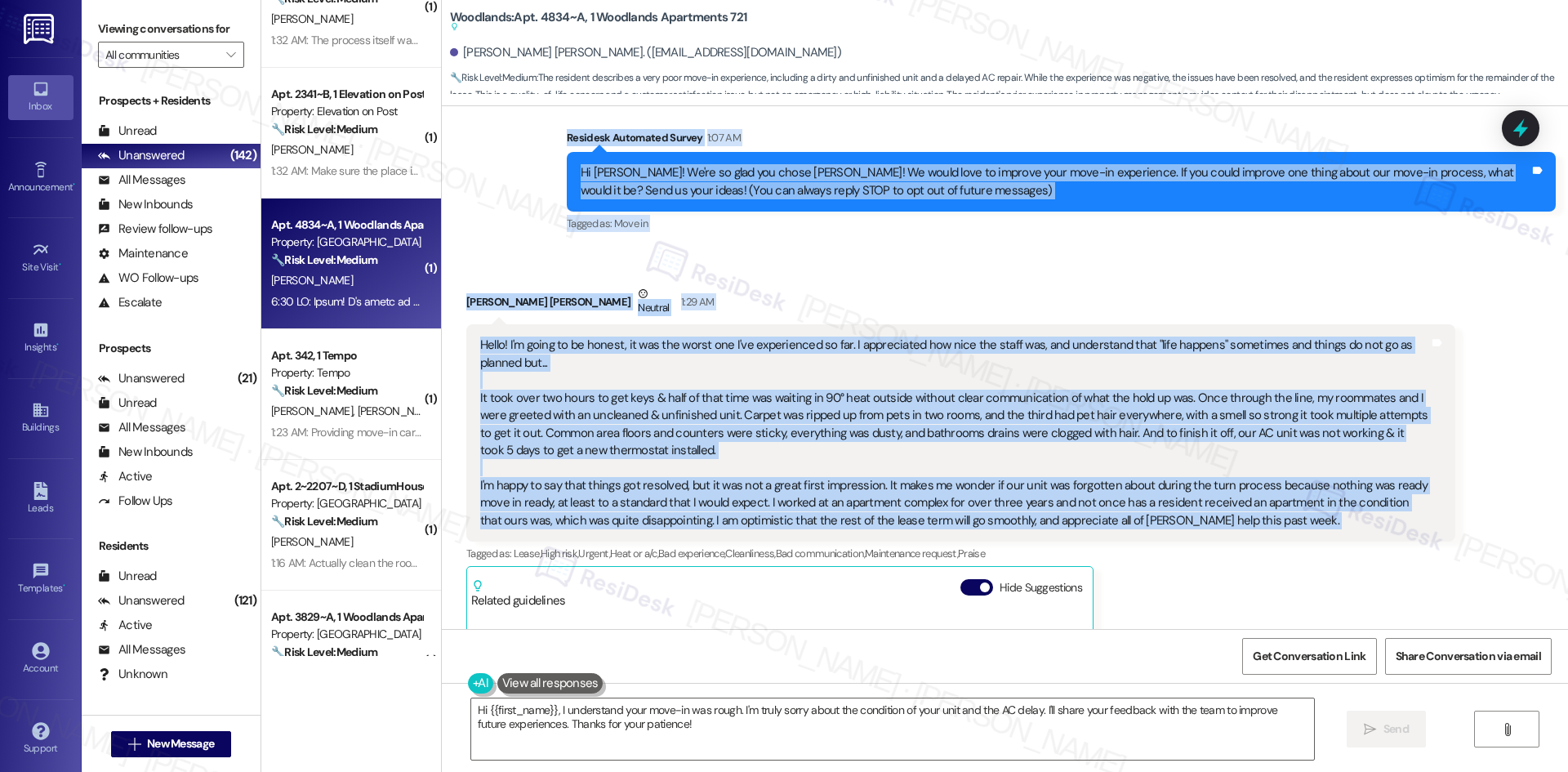
drag, startPoint x: 545, startPoint y: 219, endPoint x: 1258, endPoint y: 526, distance: 776.3
click at [1258, 526] on div "WO Lease started Aug 16, 2025 at 8:00 AM Show details Survey, sent via SMS Resi…" at bounding box center [1004, 368] width 1126 height 523
copy div "Residesk Automated Survey 1:07 AM Hi Presley! We're so glad you chose Woodlands…"
click at [922, 296] on div "Presley Carlson Neutral 1:29 AM" at bounding box center [960, 305] width 989 height 40
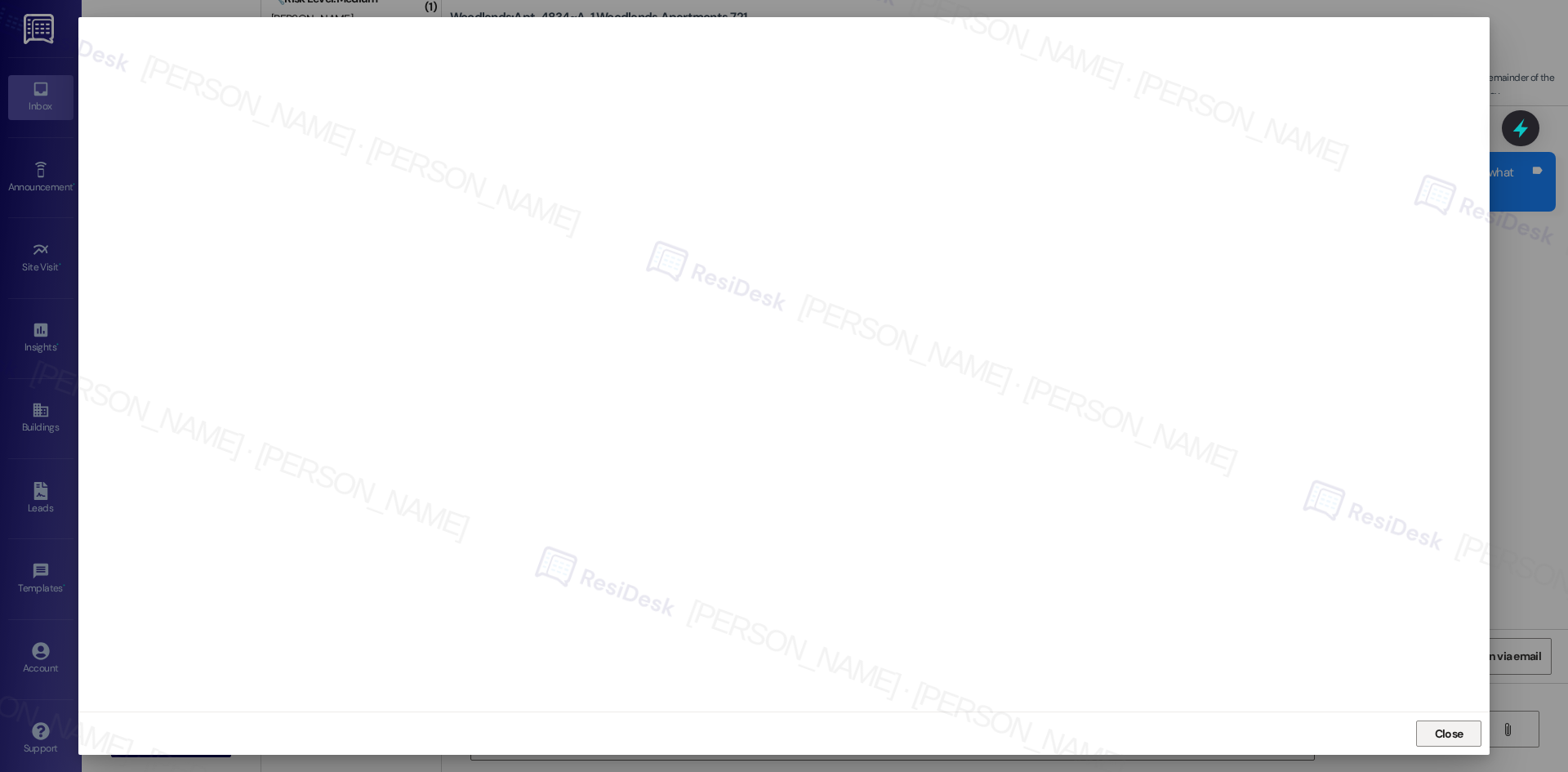
click at [1434, 723] on span "Close" at bounding box center [1448, 733] width 35 height 25
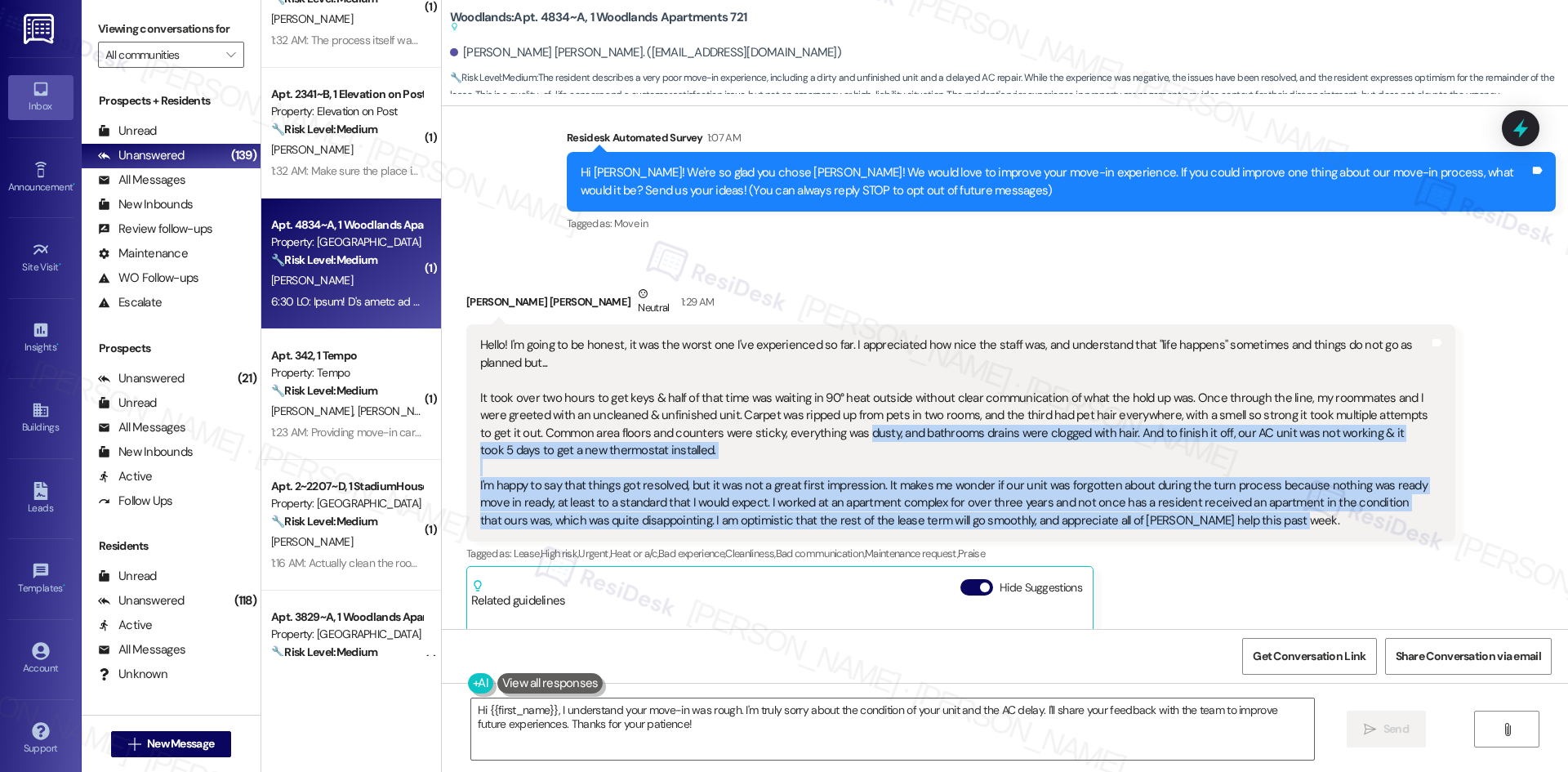
drag, startPoint x: 1272, startPoint y: 519, endPoint x: 810, endPoint y: 434, distance: 469.8
click at [810, 434] on div "Hello! I'm going to be honest, it was the worst one I've experienced so far. I …" at bounding box center [954, 433] width 949 height 193
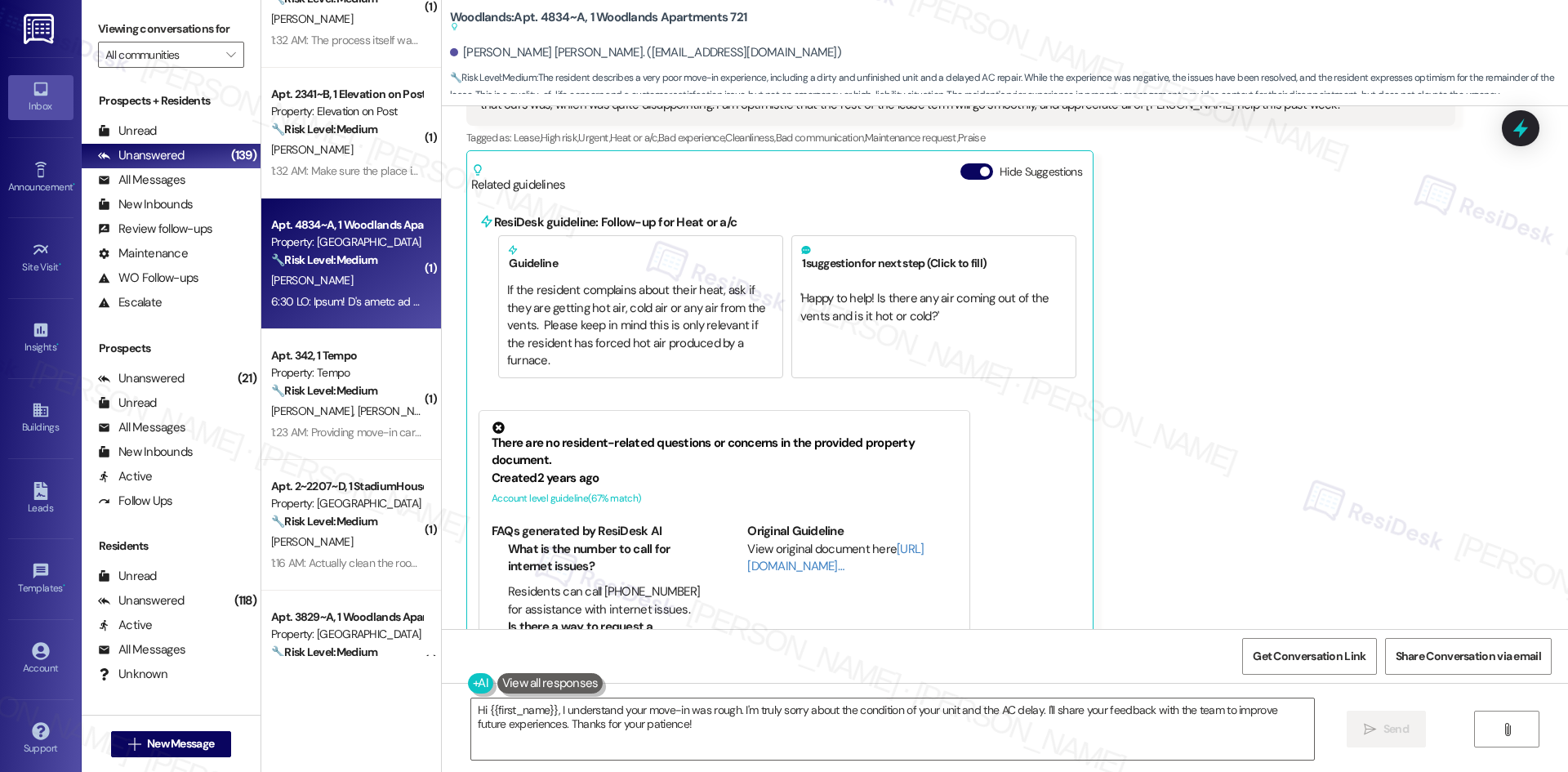
scroll to position [565, 0]
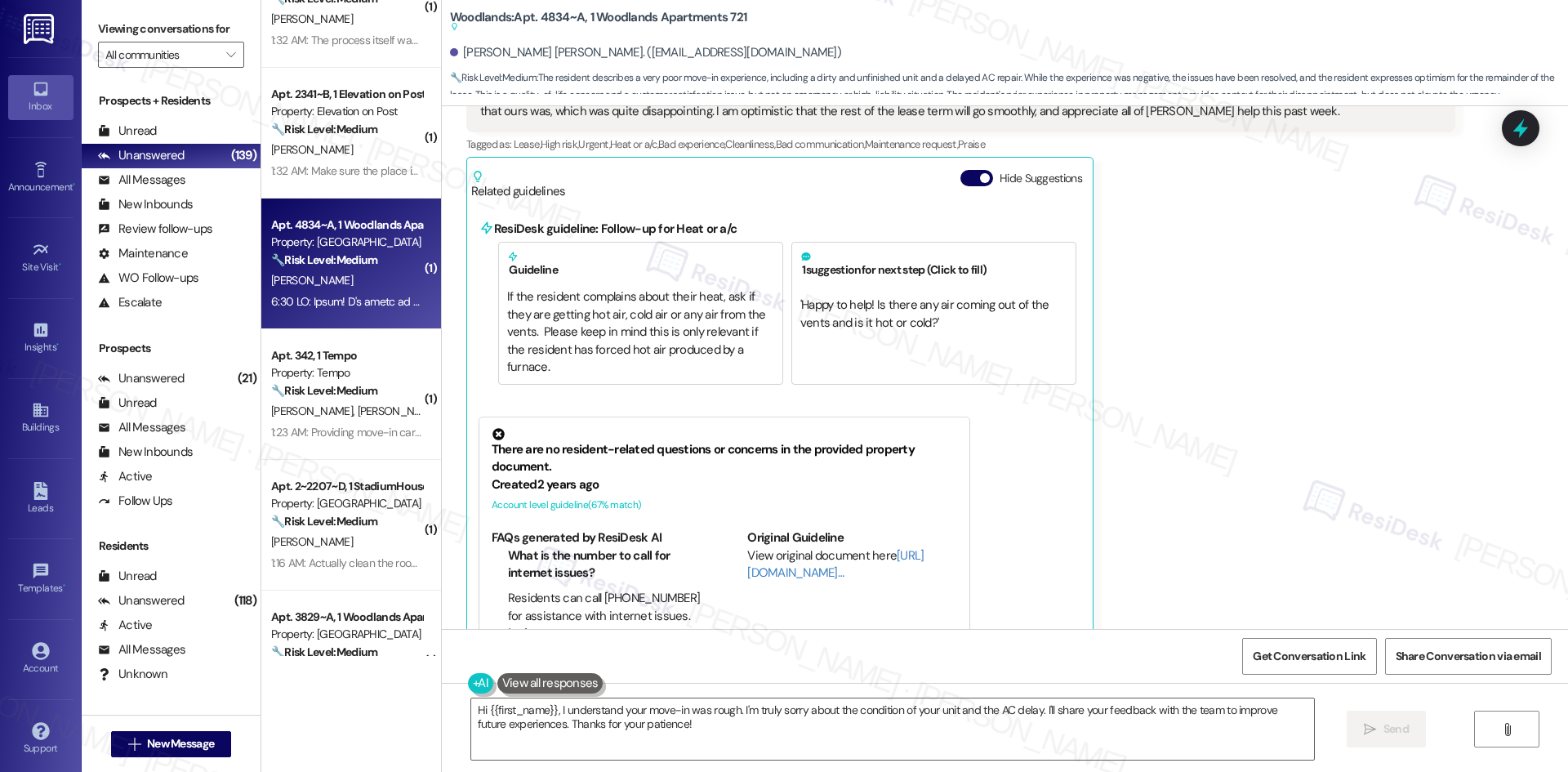
click at [1205, 447] on div "Presley Carlson Neutral 1:29 AM Hello! I'm going to be honest, it was the worst…" at bounding box center [960, 295] width 989 height 840
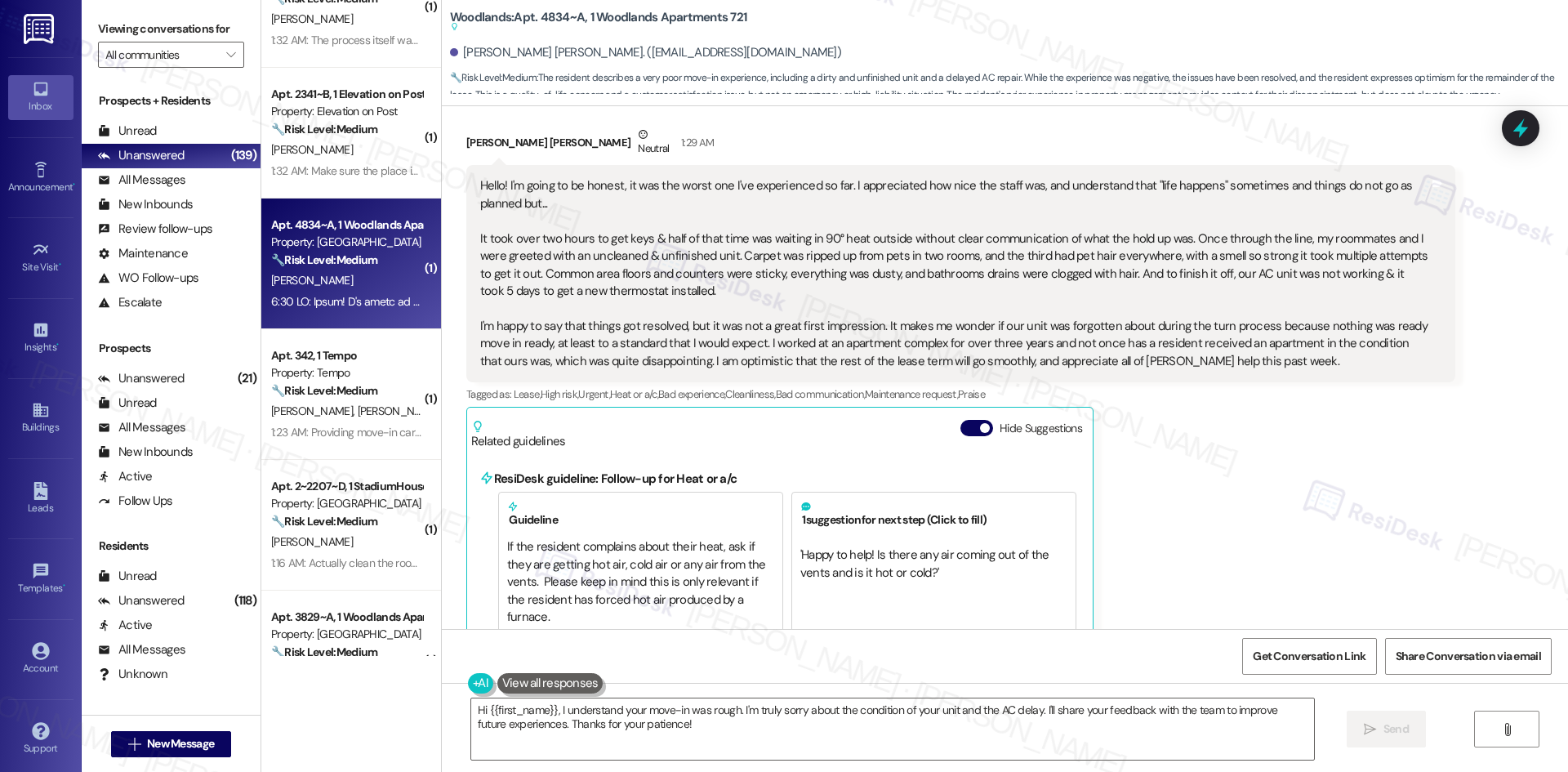
scroll to position [238, 0]
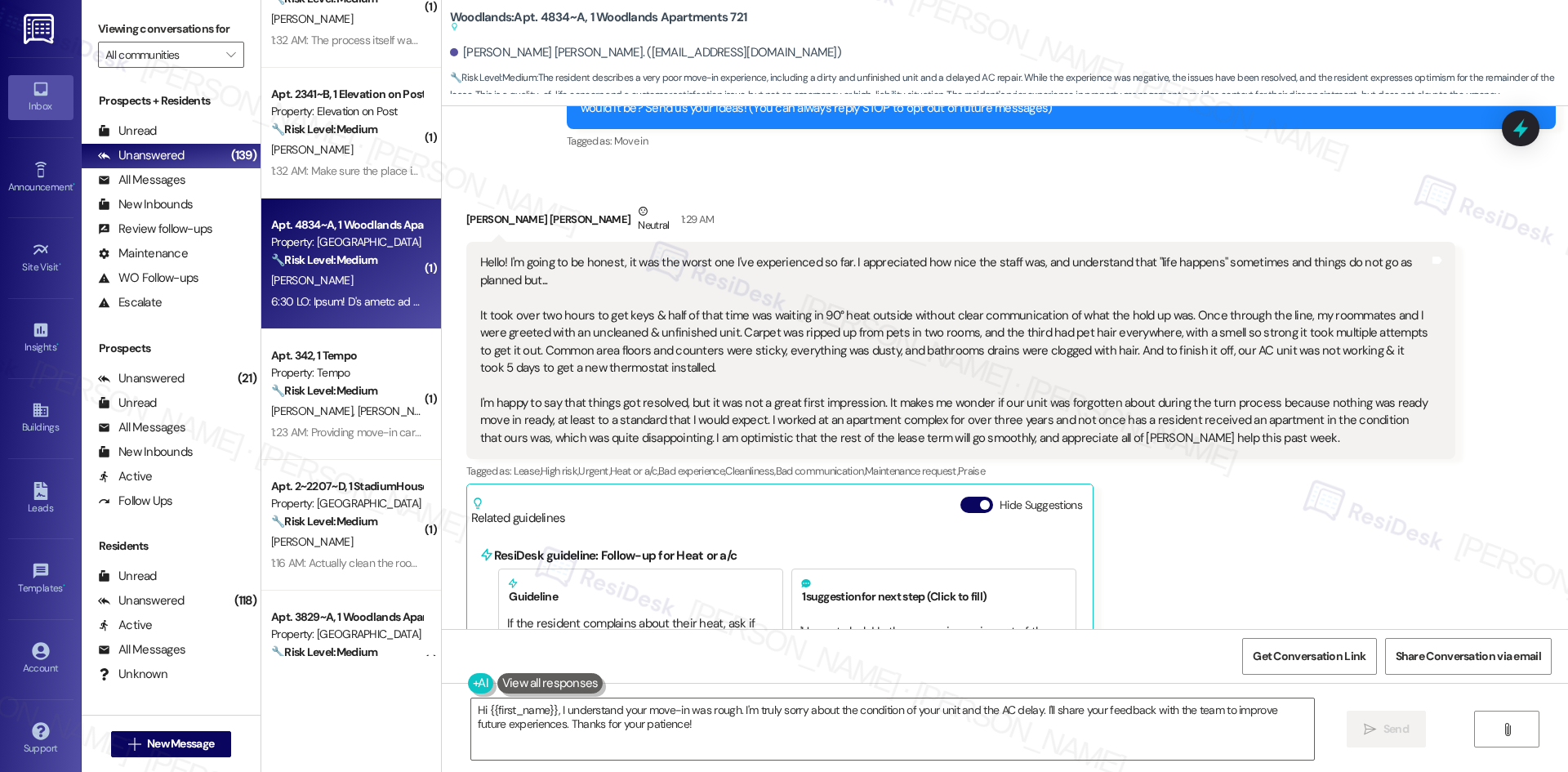
click at [1059, 181] on div "Received via SMS Presley Carlson Neutral 1:29 AM Hello! I'm going to be honest,…" at bounding box center [1004, 610] width 1126 height 889
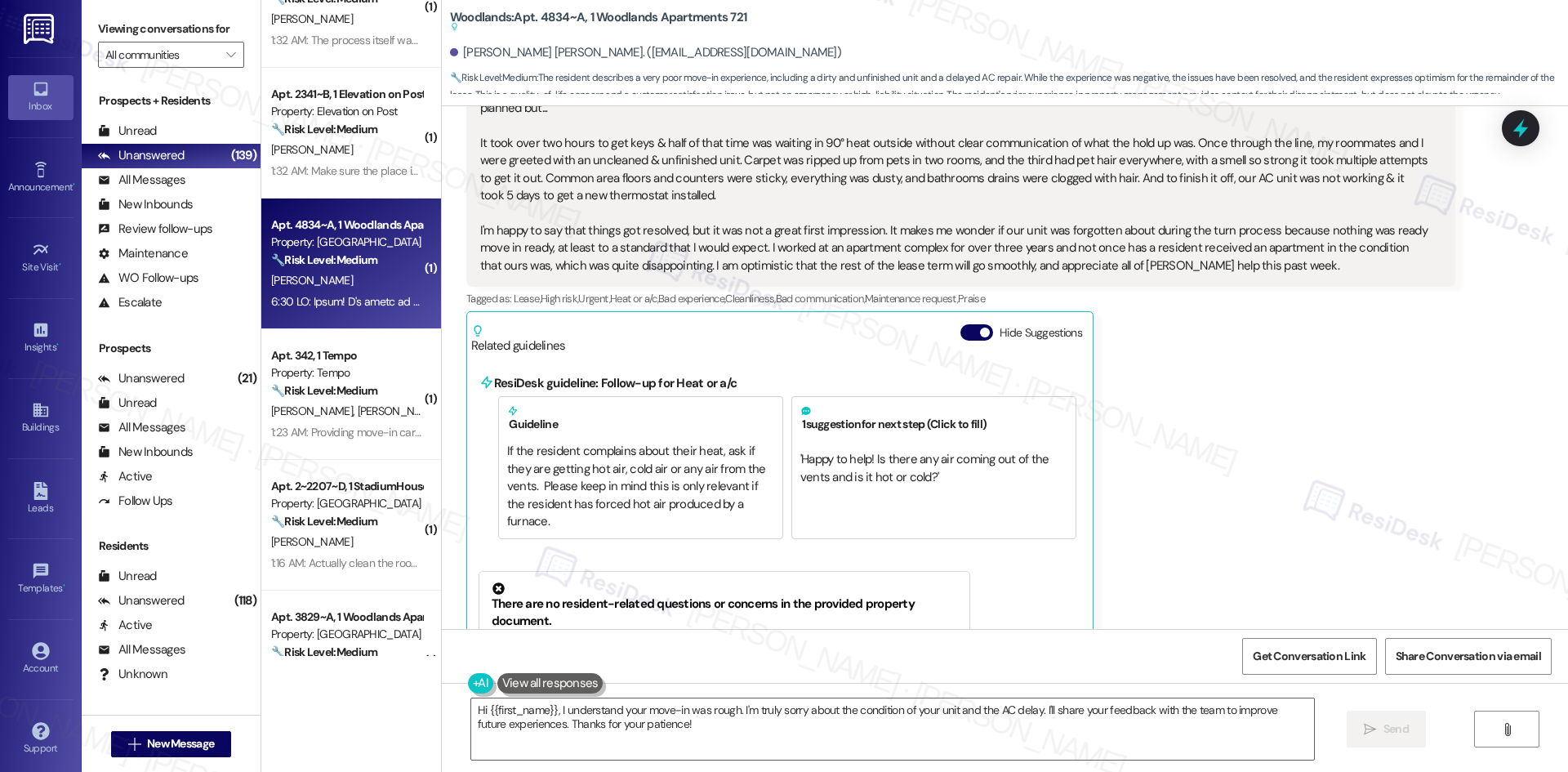
scroll to position [646, 0]
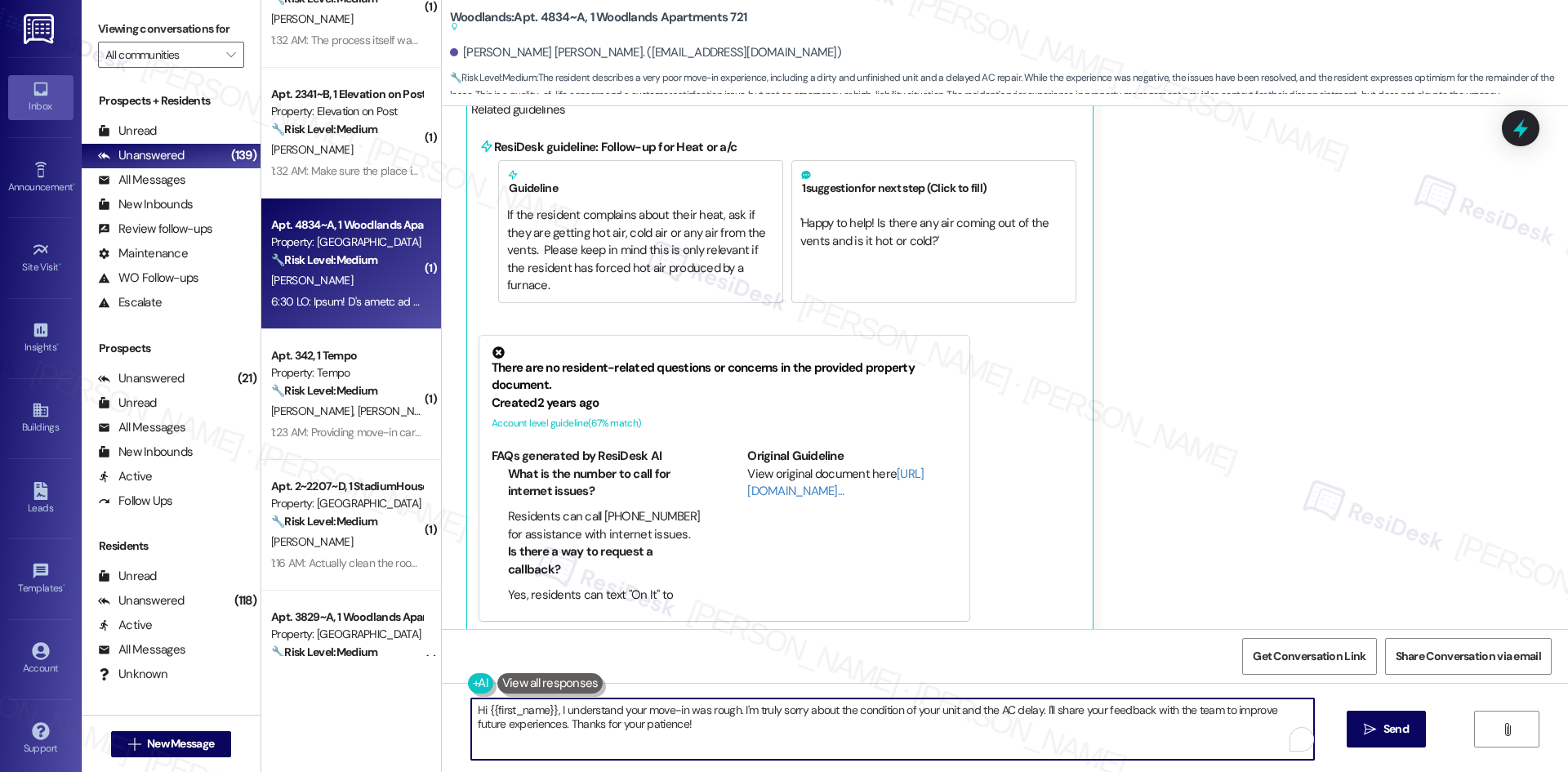
click at [787, 729] on textarea "Hi {{first_name}}, I understand your move-in was rough. I'm truly sorry about t…" at bounding box center [892, 729] width 843 height 61
paste textarea "hank you for sharing your detailed feedback. I’m so sorry about the long wait, …"
type textarea "Thank you for sharing your detailed feedback. I’m so sorry about the long wait,…"
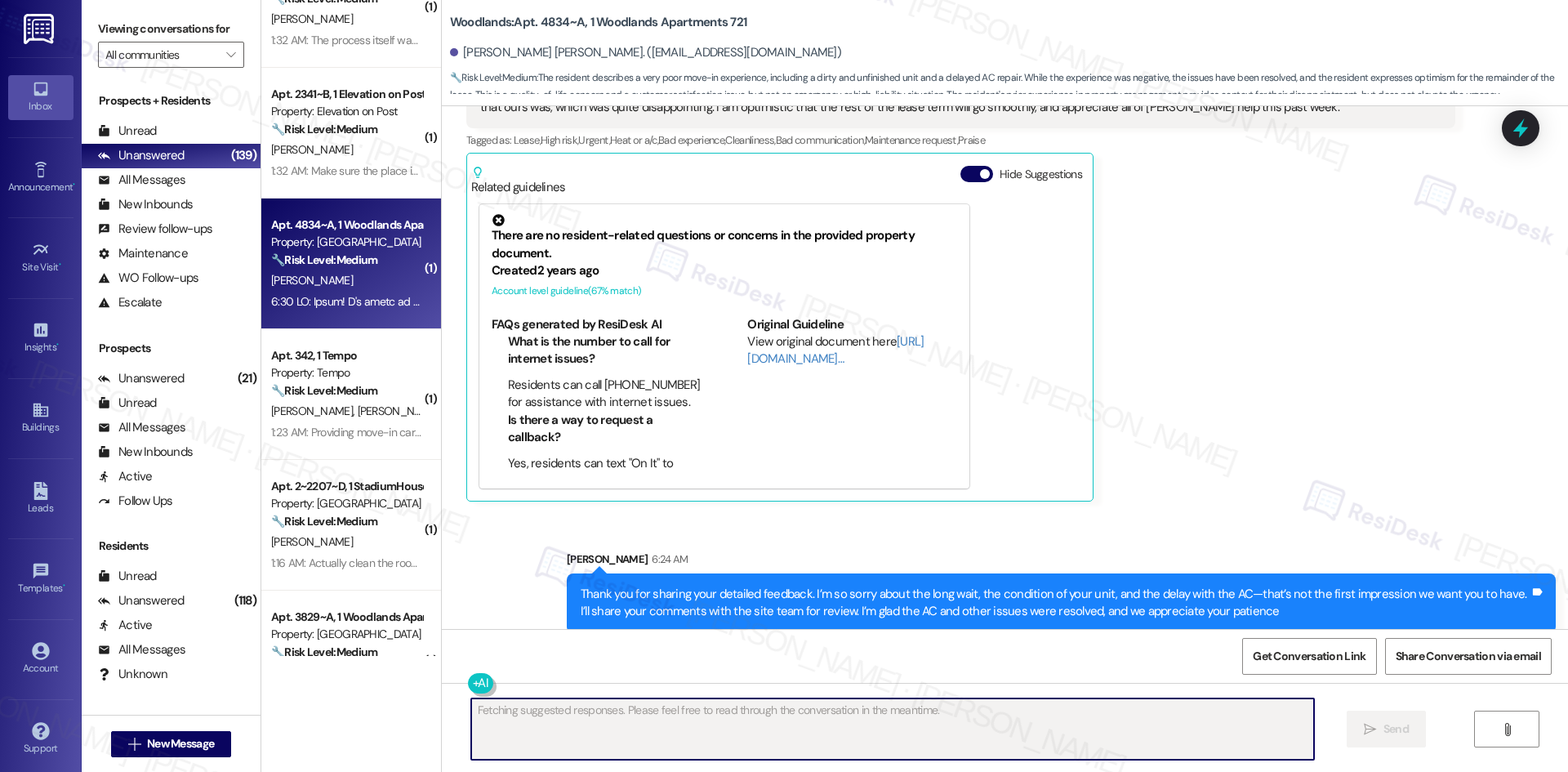
scroll to position [586, 0]
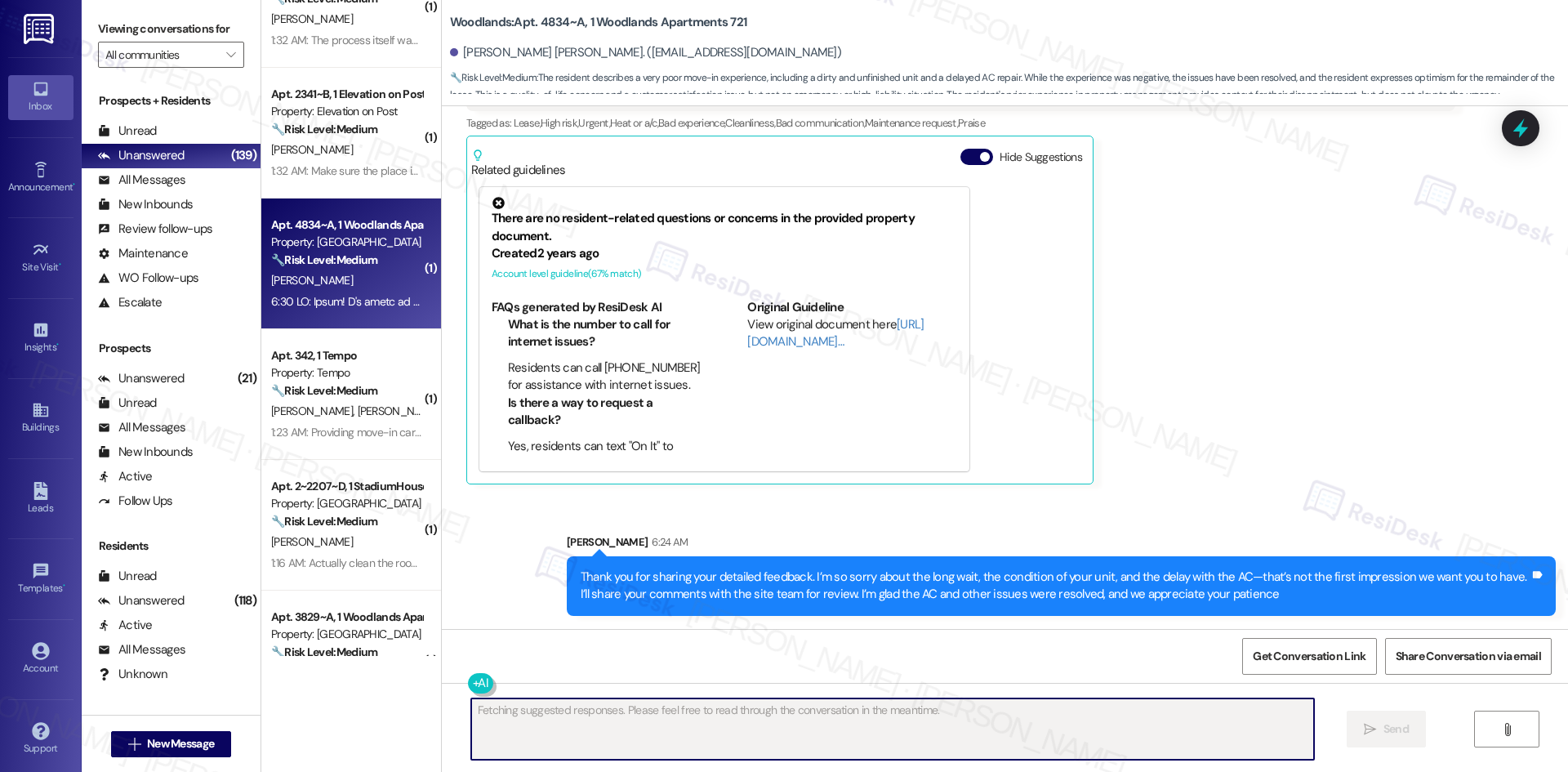
click at [1248, 468] on div "Presley Carlson Neutral 1:29 AM Hello! I'm going to be honest, it was the worst…" at bounding box center [960, 170] width 989 height 631
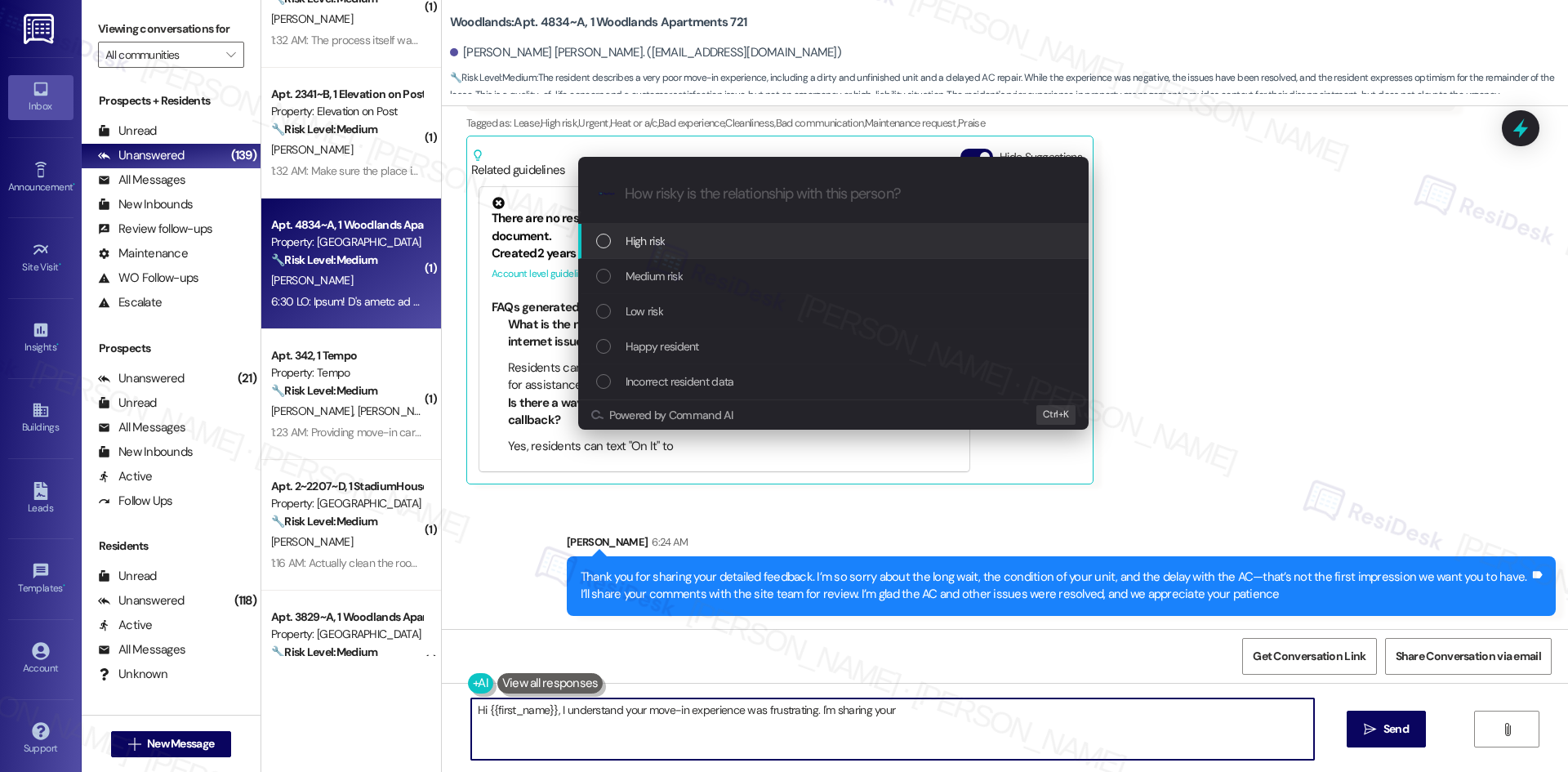
click at [805, 312] on div "Low risk" at bounding box center [835, 311] width 478 height 18
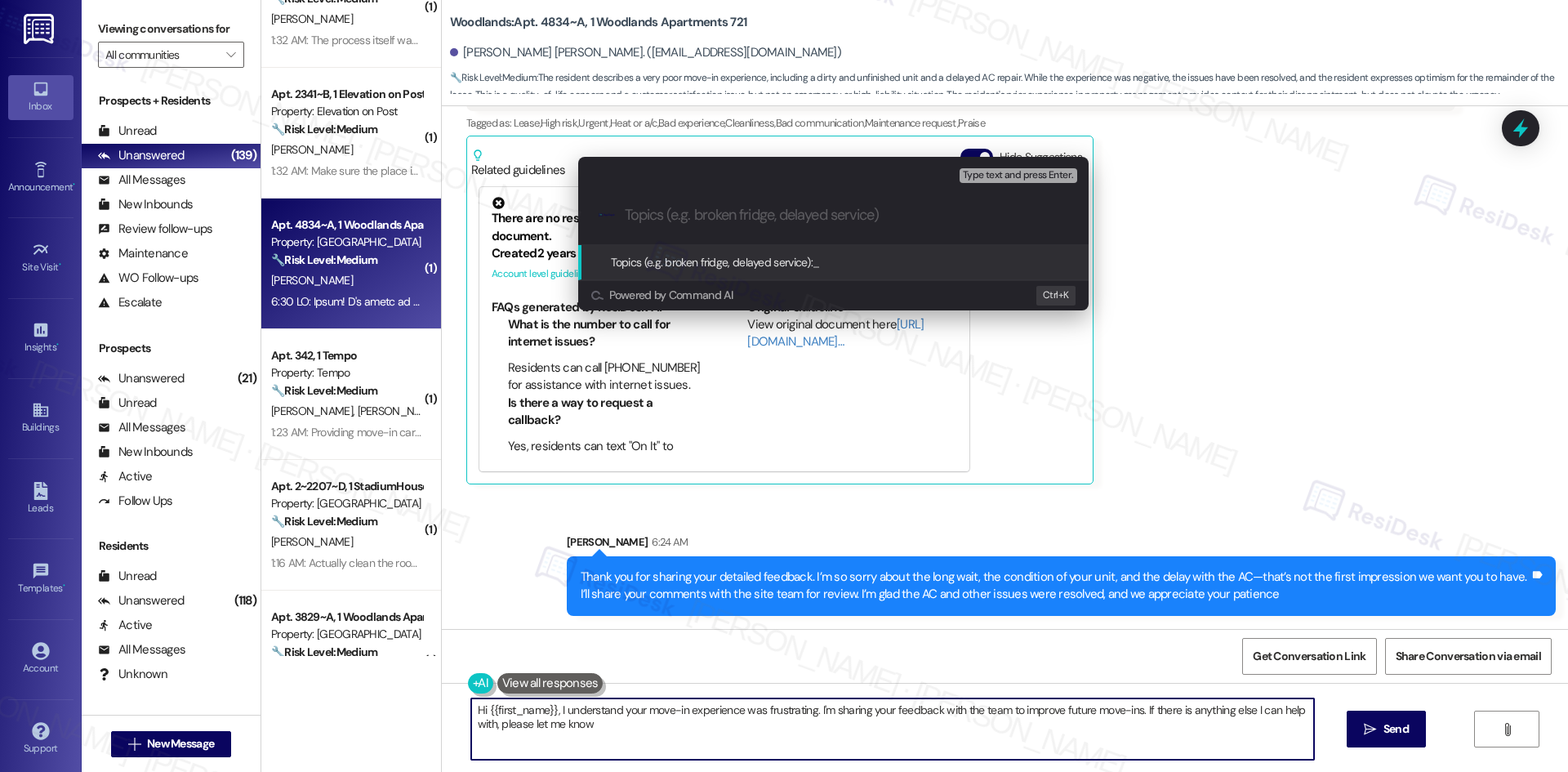
type textarea "Hi {{first_name}}, I understand your move-in experience was frustrating. I'm sh…"
click at [1226, 361] on div "Escalate Conversation Low risk Topics (e.g. broken fridge, delayed service) Any…" at bounding box center [784, 386] width 1568 height 772
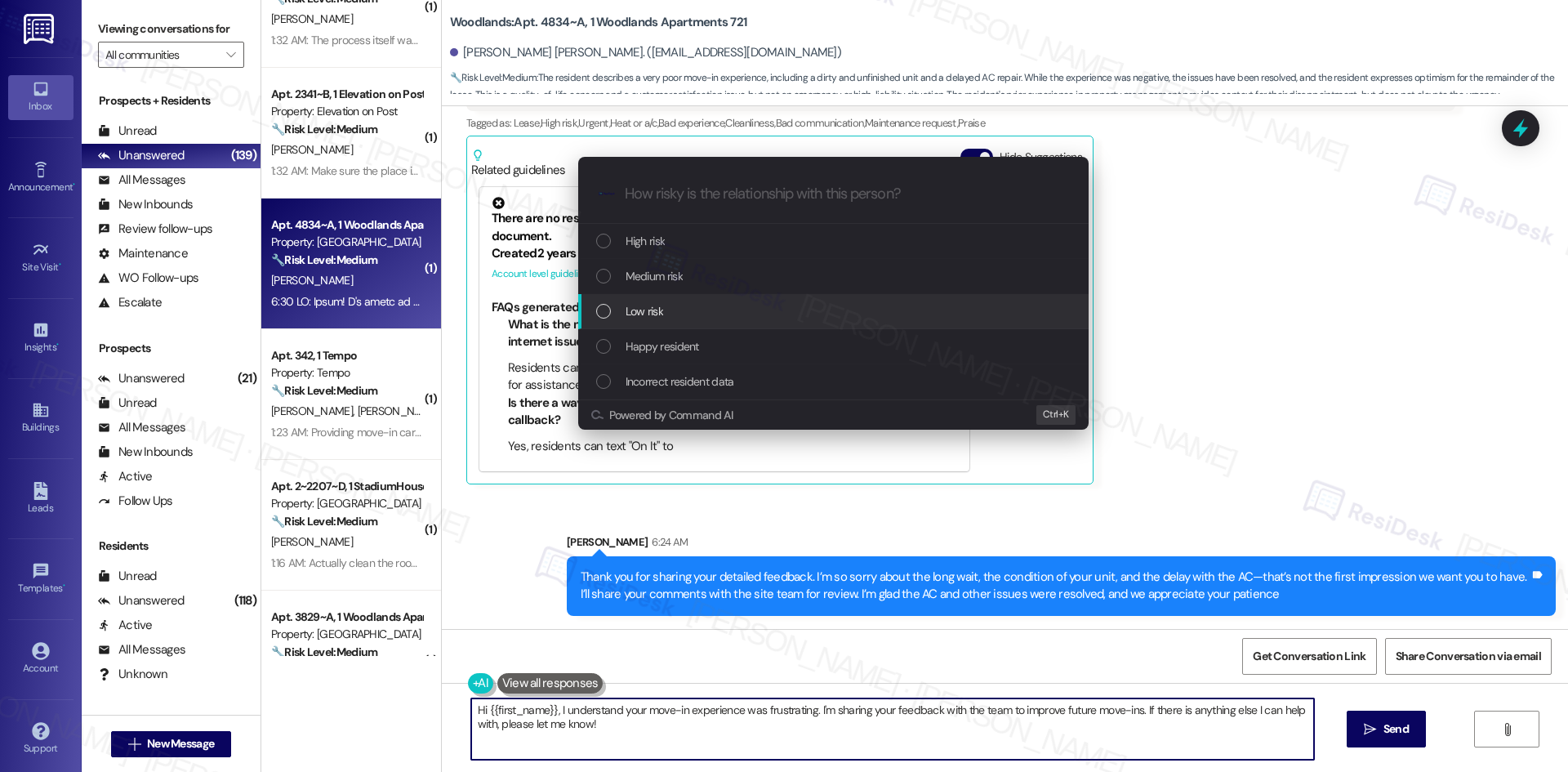
click at [662, 311] on span "Low risk" at bounding box center [645, 311] width 38 height 18
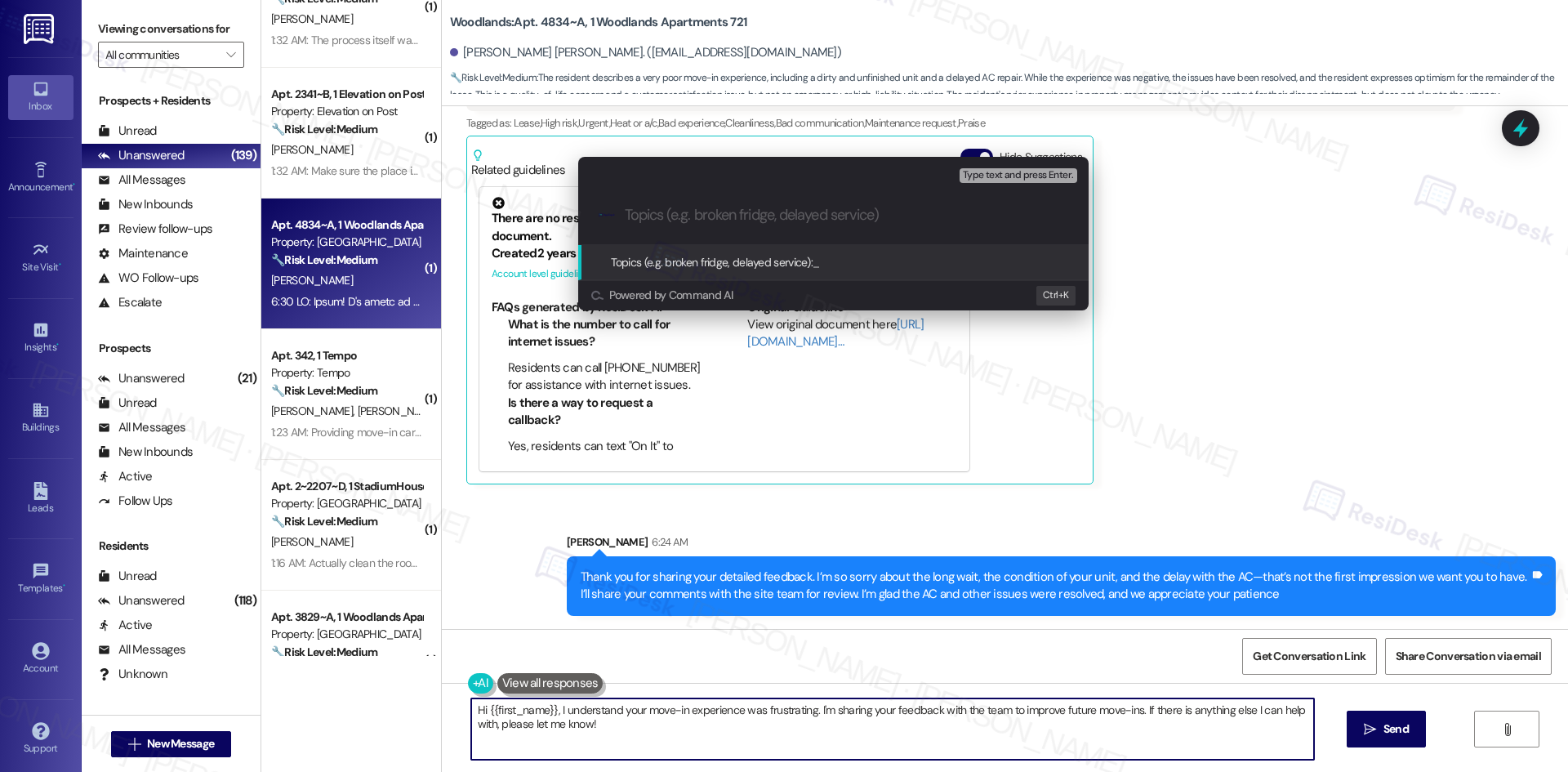
click at [759, 213] on input "Topics (e.g. broken fridge, delayed service)" at bounding box center [846, 215] width 443 height 17
paste input "Feedback on Move-In and Unit Condition"
type input "Feedback on Move-In and Unit Condition"
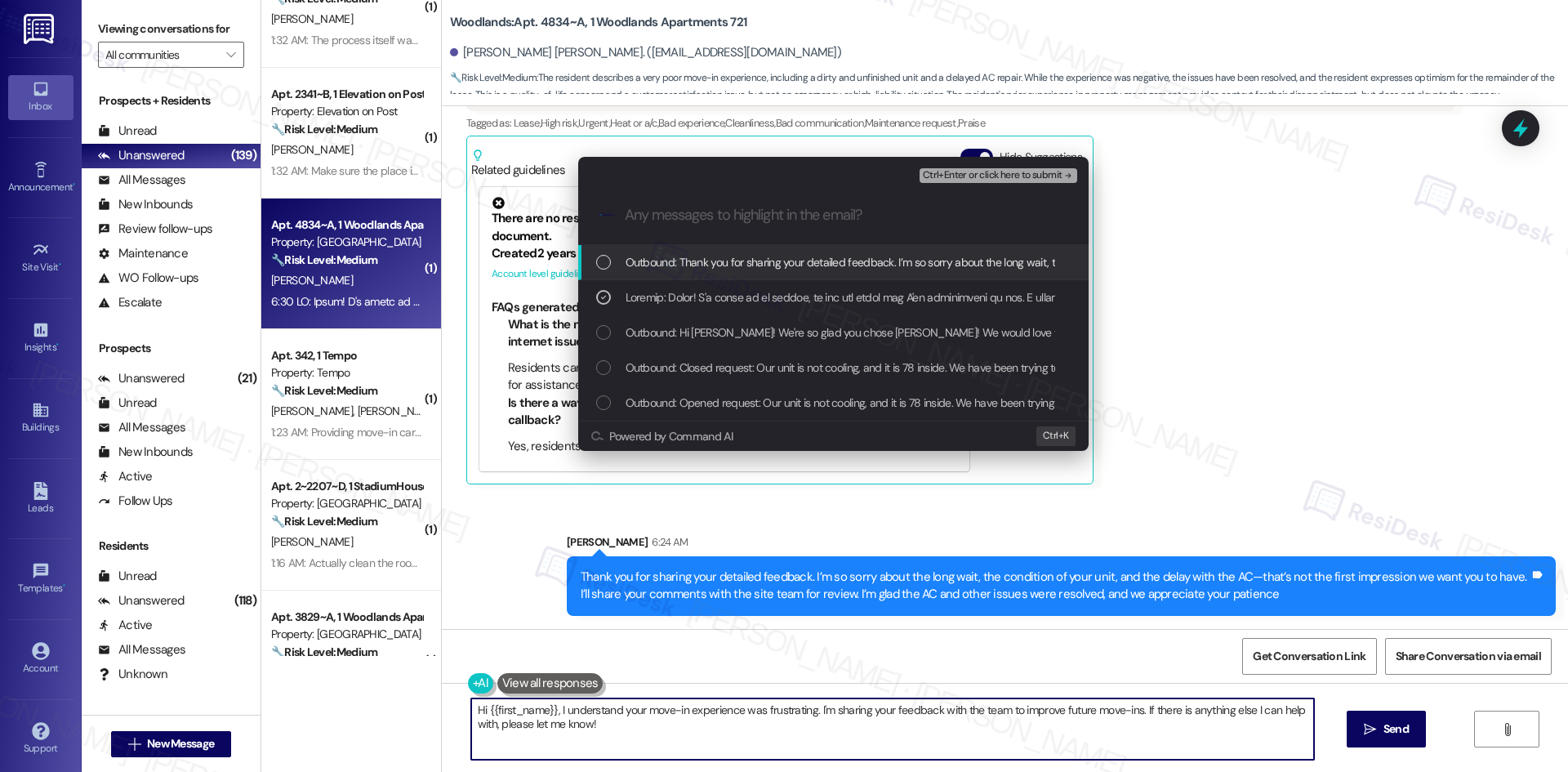
click at [1027, 173] on span "Ctrl+Enter or click here to submit" at bounding box center [992, 175] width 139 height 11
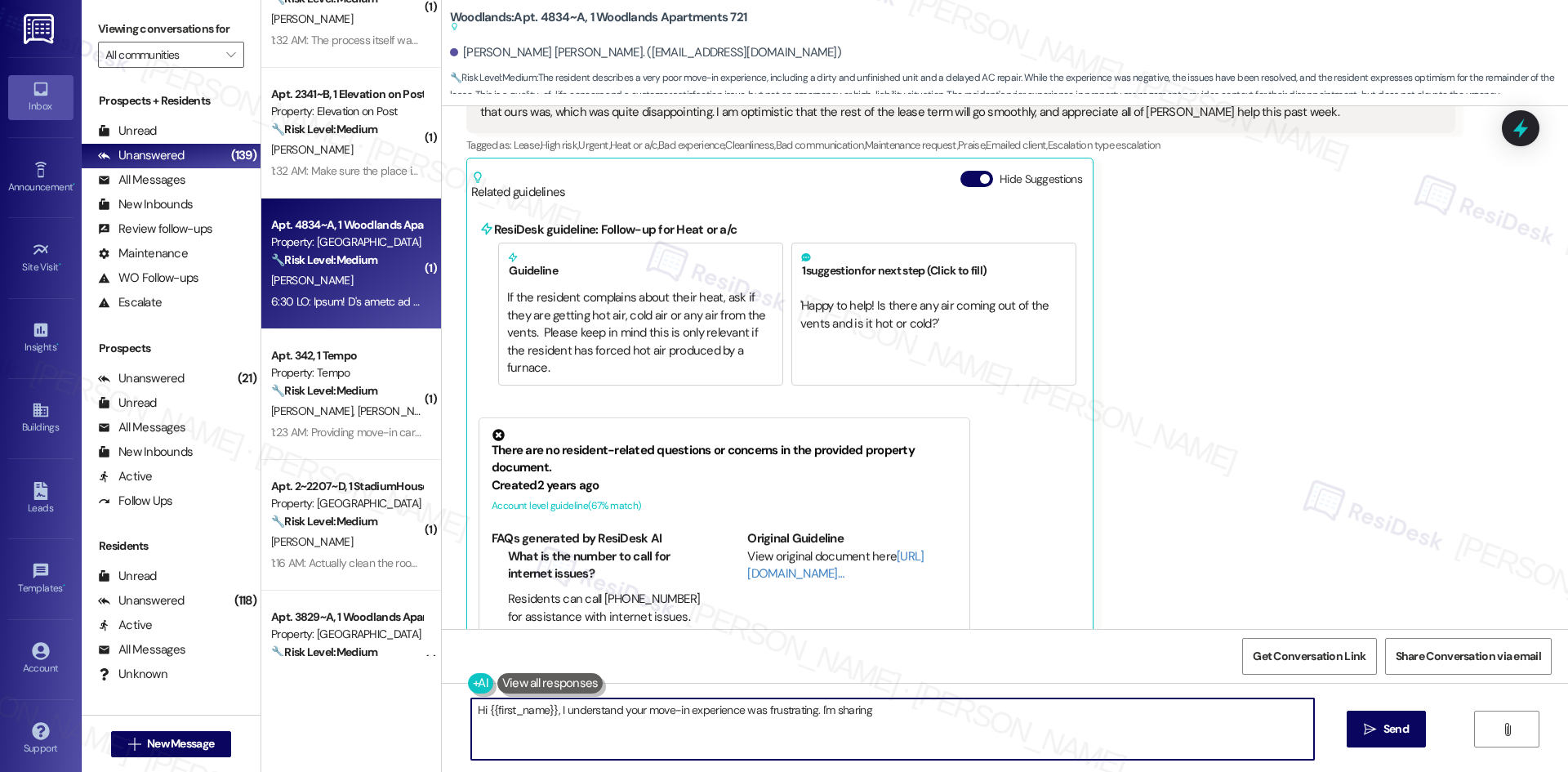
scroll to position [645, 0]
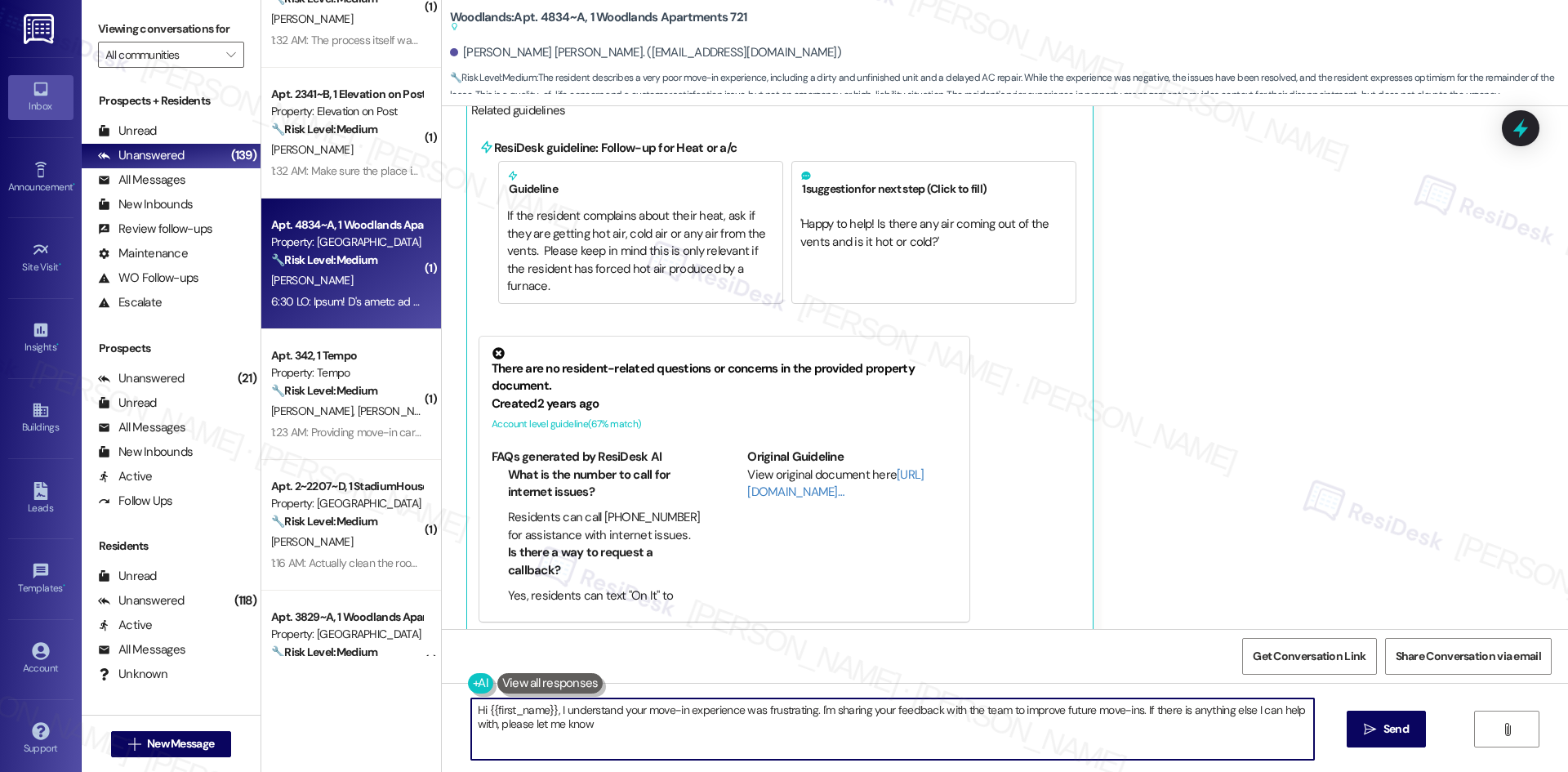
type textarea "Hi {{first_name}}, I understand your move-in experience was frustrating. I'm sh…"
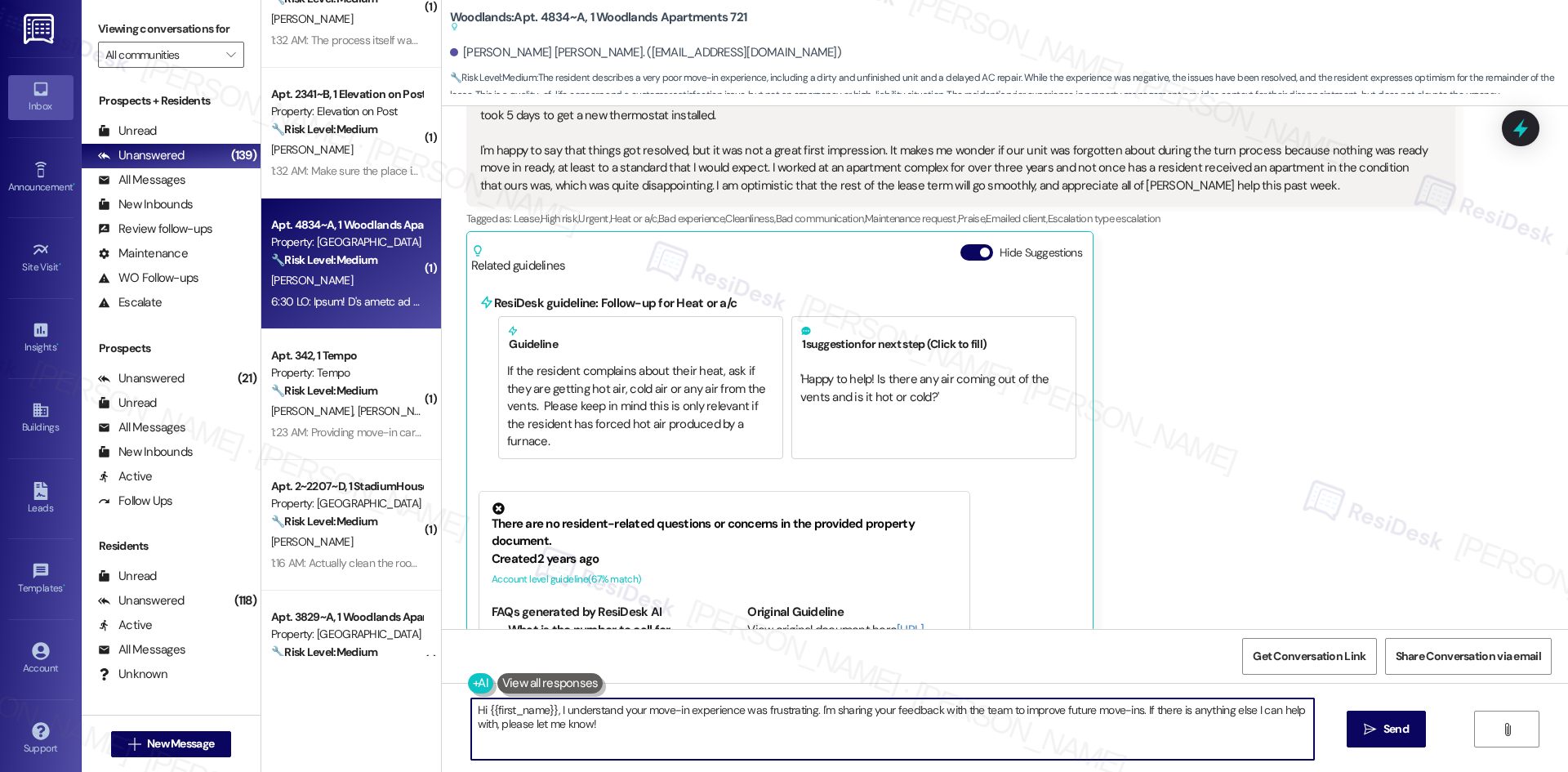
scroll to position [802, 0]
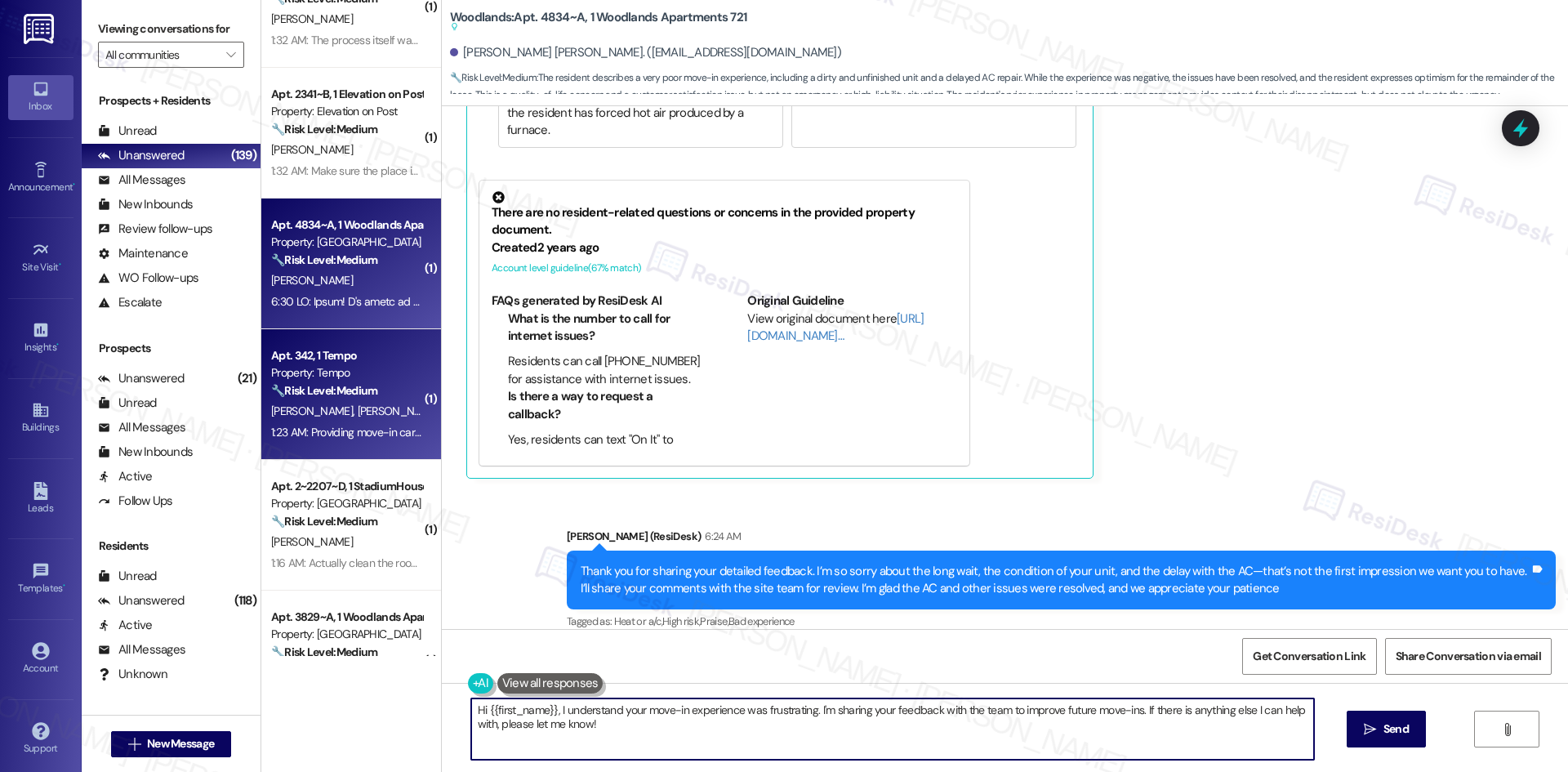
click at [336, 397] on strong "🔧 Risk Level: Medium" at bounding box center [324, 390] width 106 height 15
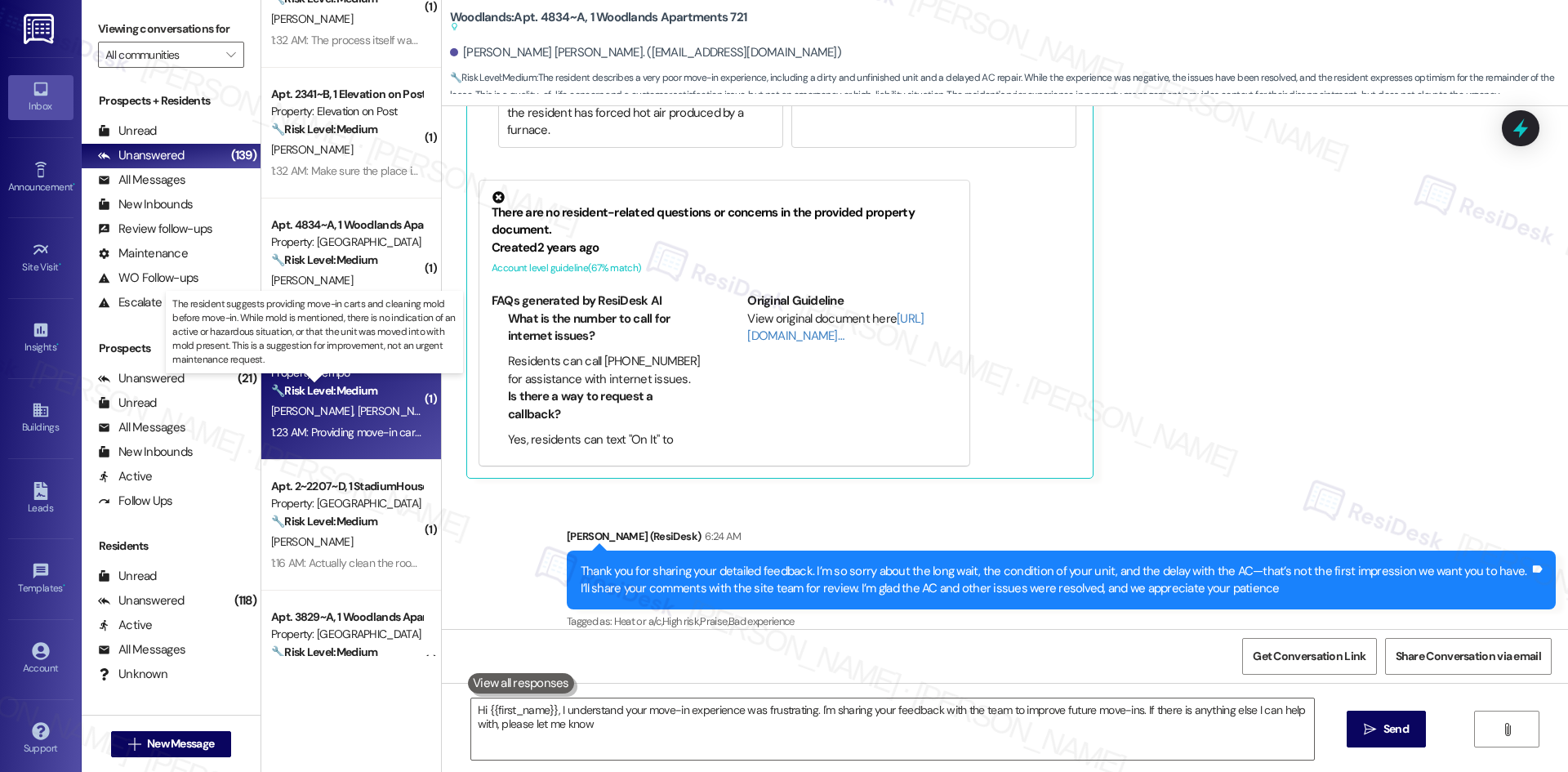
type textarea "Hi {{first_name}}, I understand your move-in experience was frustrating. I'm sh…"
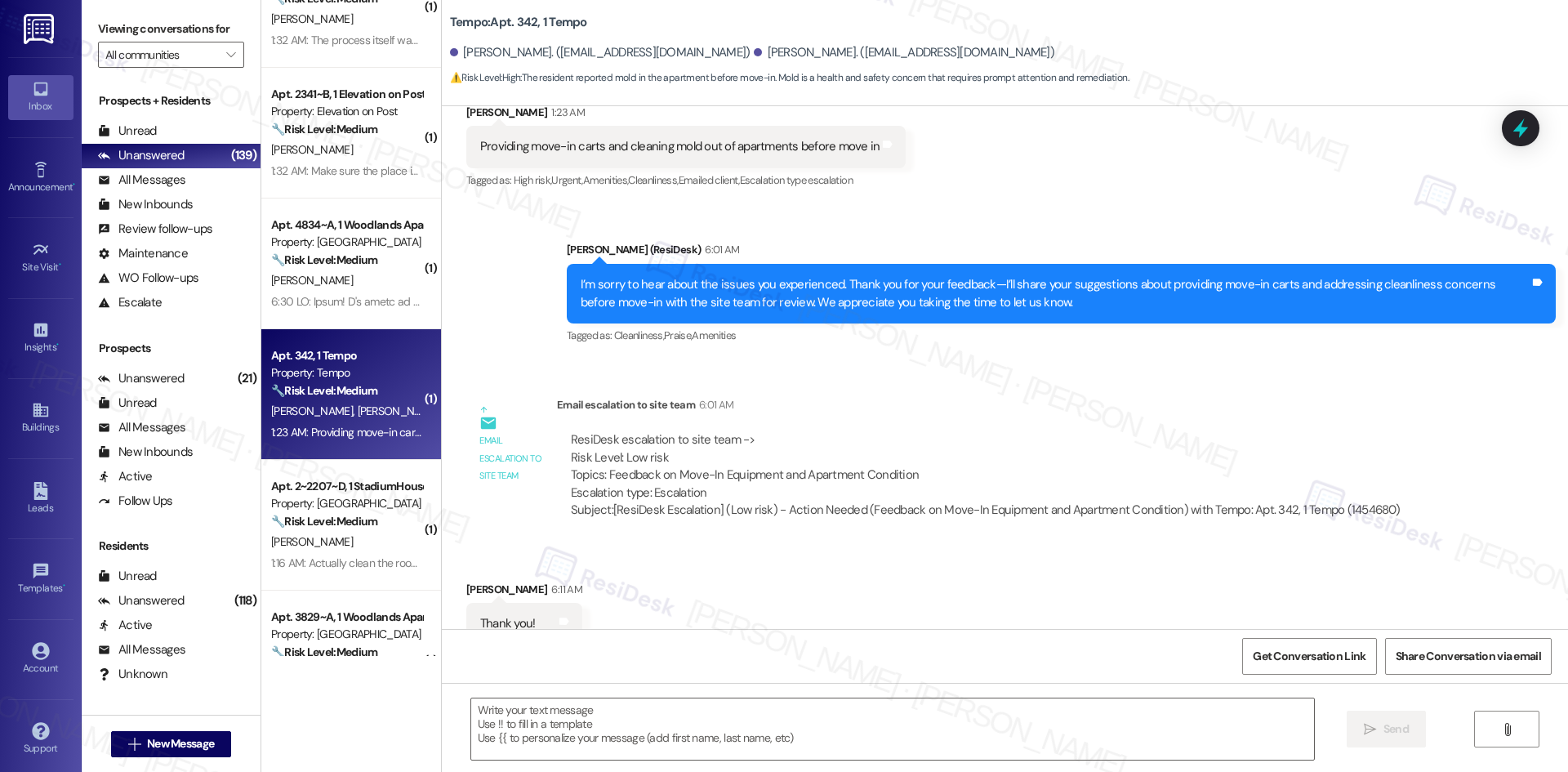
type textarea "Fetching suggested responses. Please feel free to read through the conversation…"
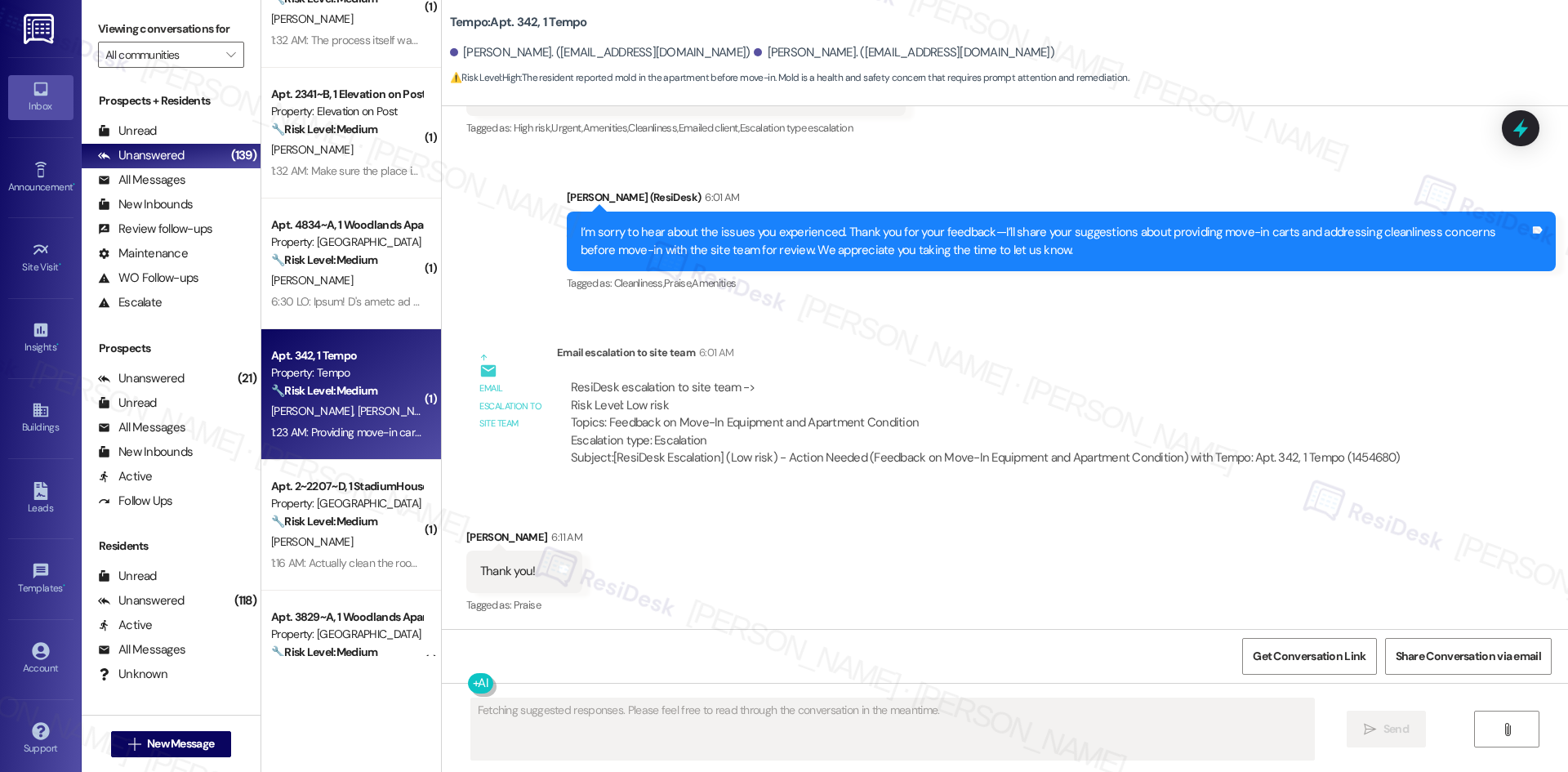
scroll to position [389, 0]
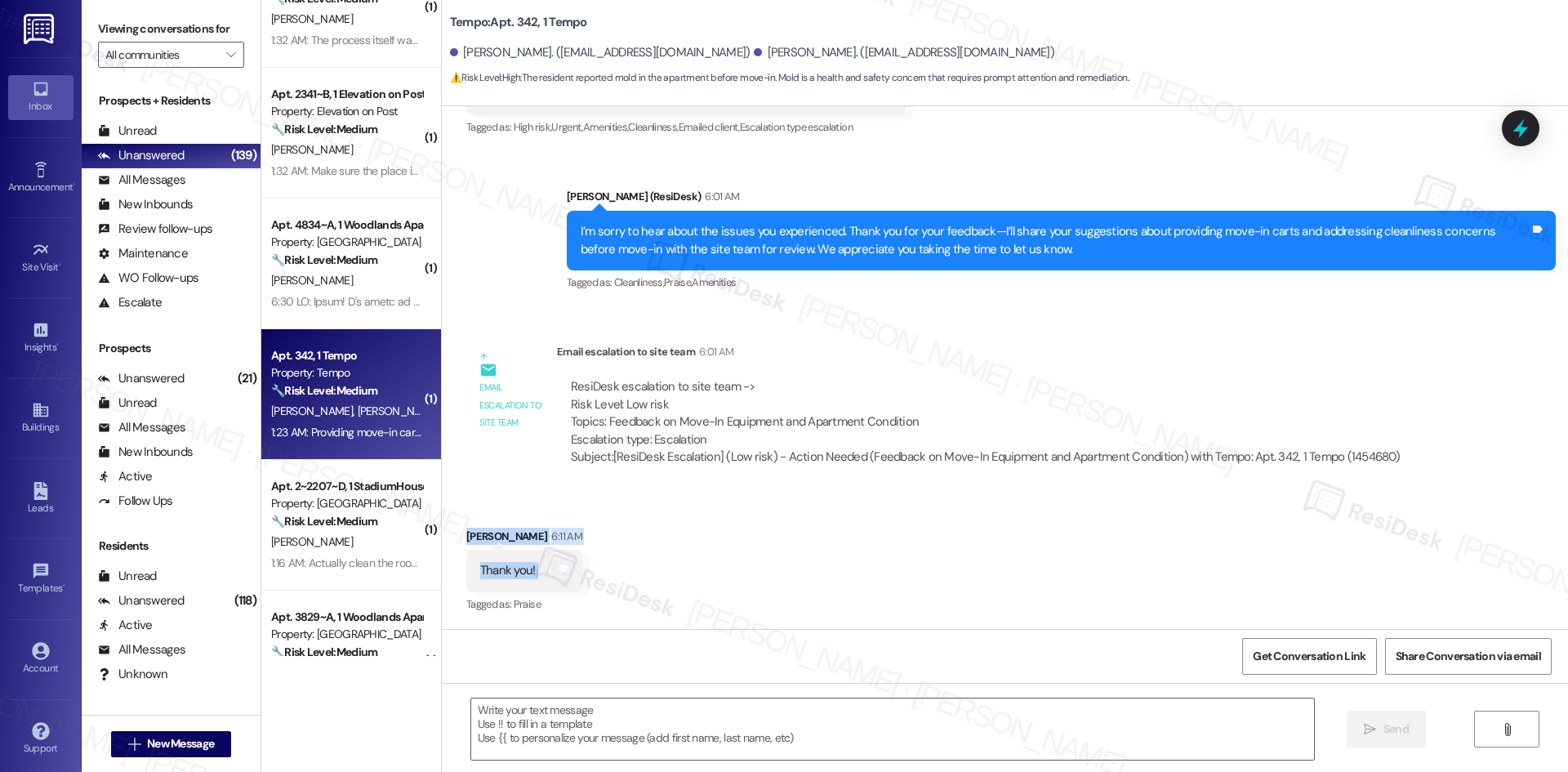
drag, startPoint x: 443, startPoint y: 527, endPoint x: 601, endPoint y: 574, distance: 164.8
click at [601, 574] on div "Received via SMS Bella Lamara 6:11 AM Thank you! Tags and notes Tagged as: Prai…" at bounding box center [1004, 560] width 1126 height 138
copy div "Bella Lamara 6:11 AM Thank you! Tags and notes"
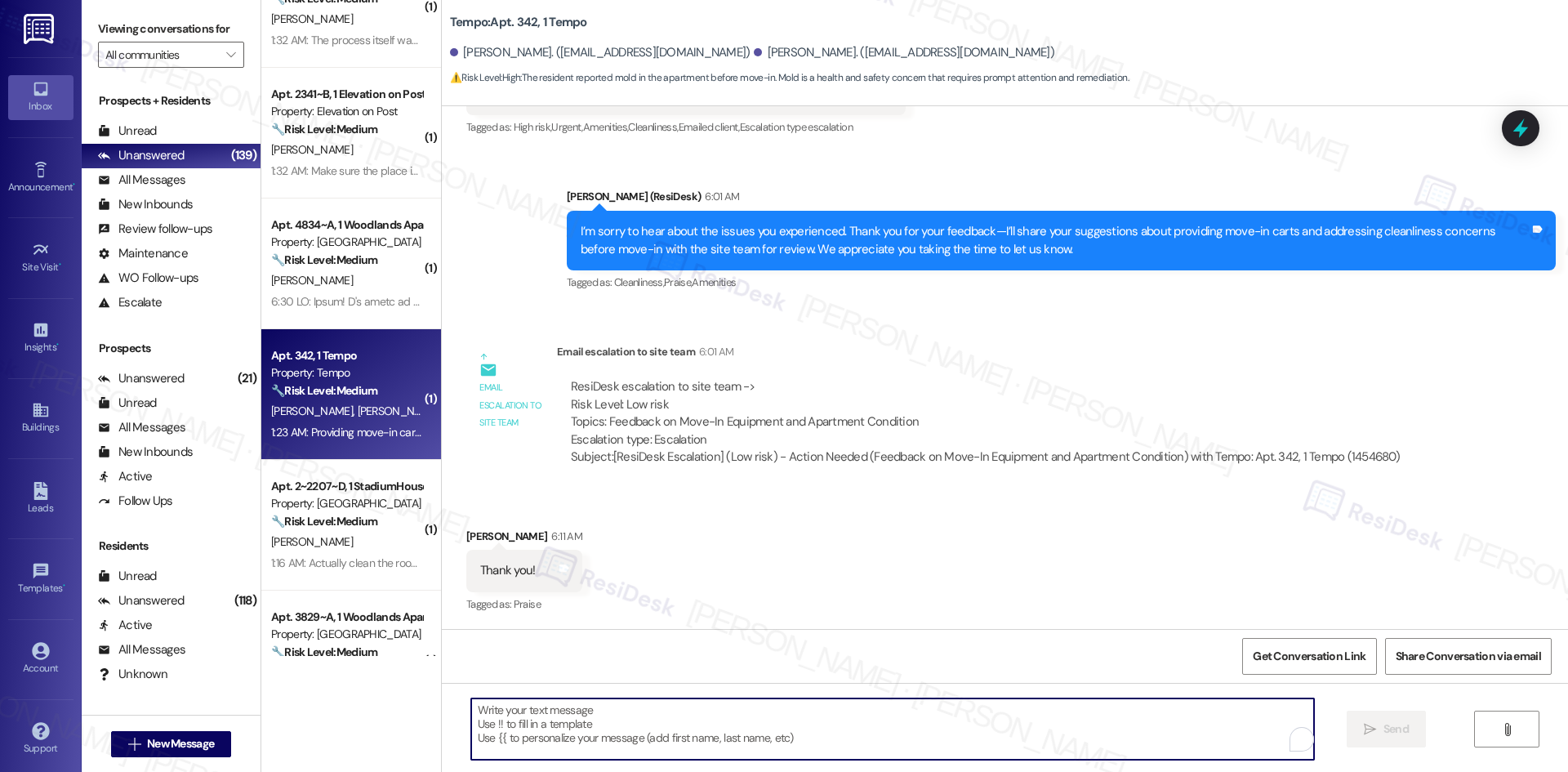
click at [755, 733] on textarea "To enrich screen reader interactions, please activate Accessibility in Grammarl…" at bounding box center [892, 729] width 843 height 61
paste textarea "You’re very welcome, Bella!"
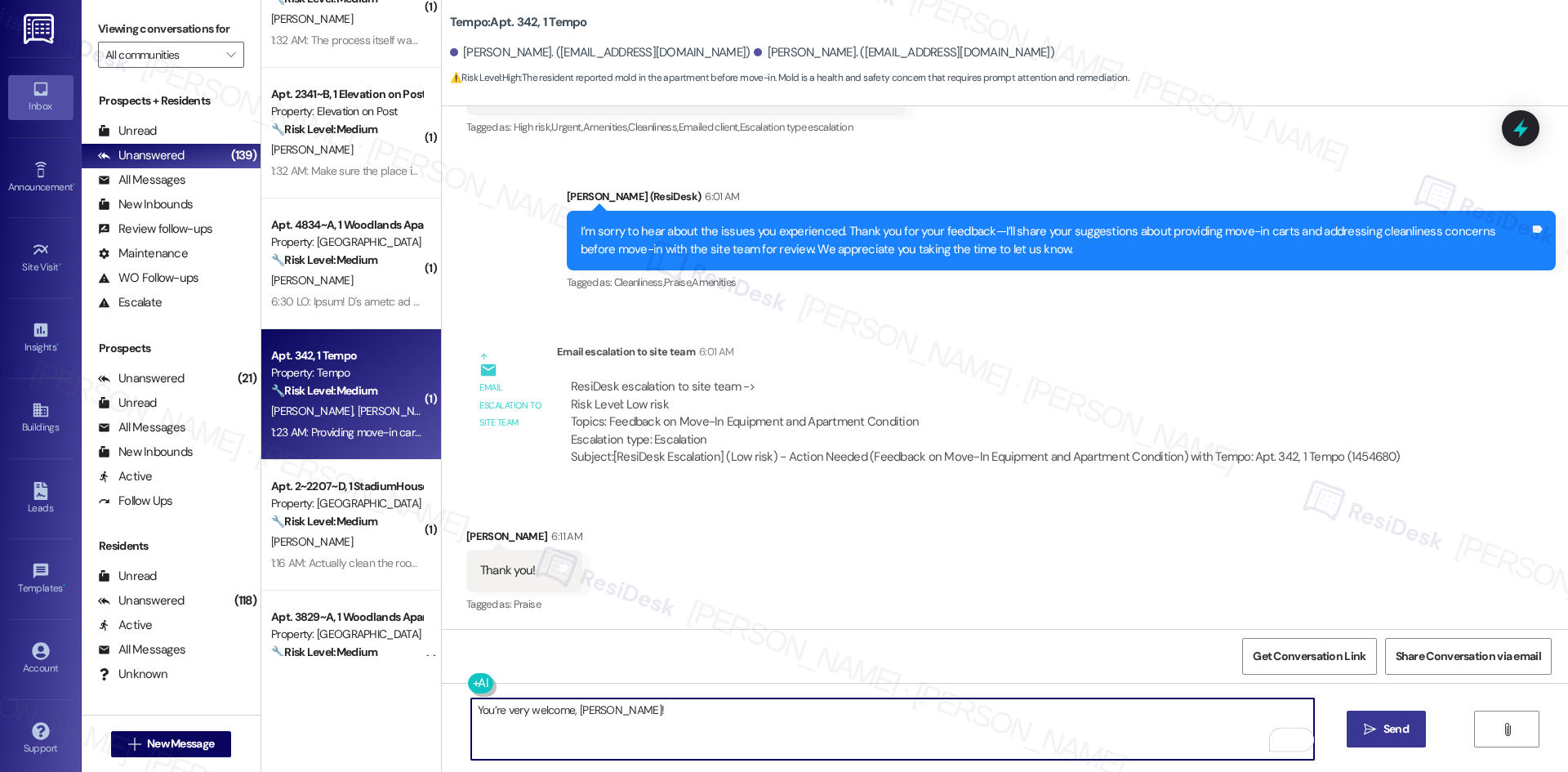
type textarea "You’re very welcome, Bella!"
click at [1387, 733] on span "Send" at bounding box center [1396, 729] width 25 height 17
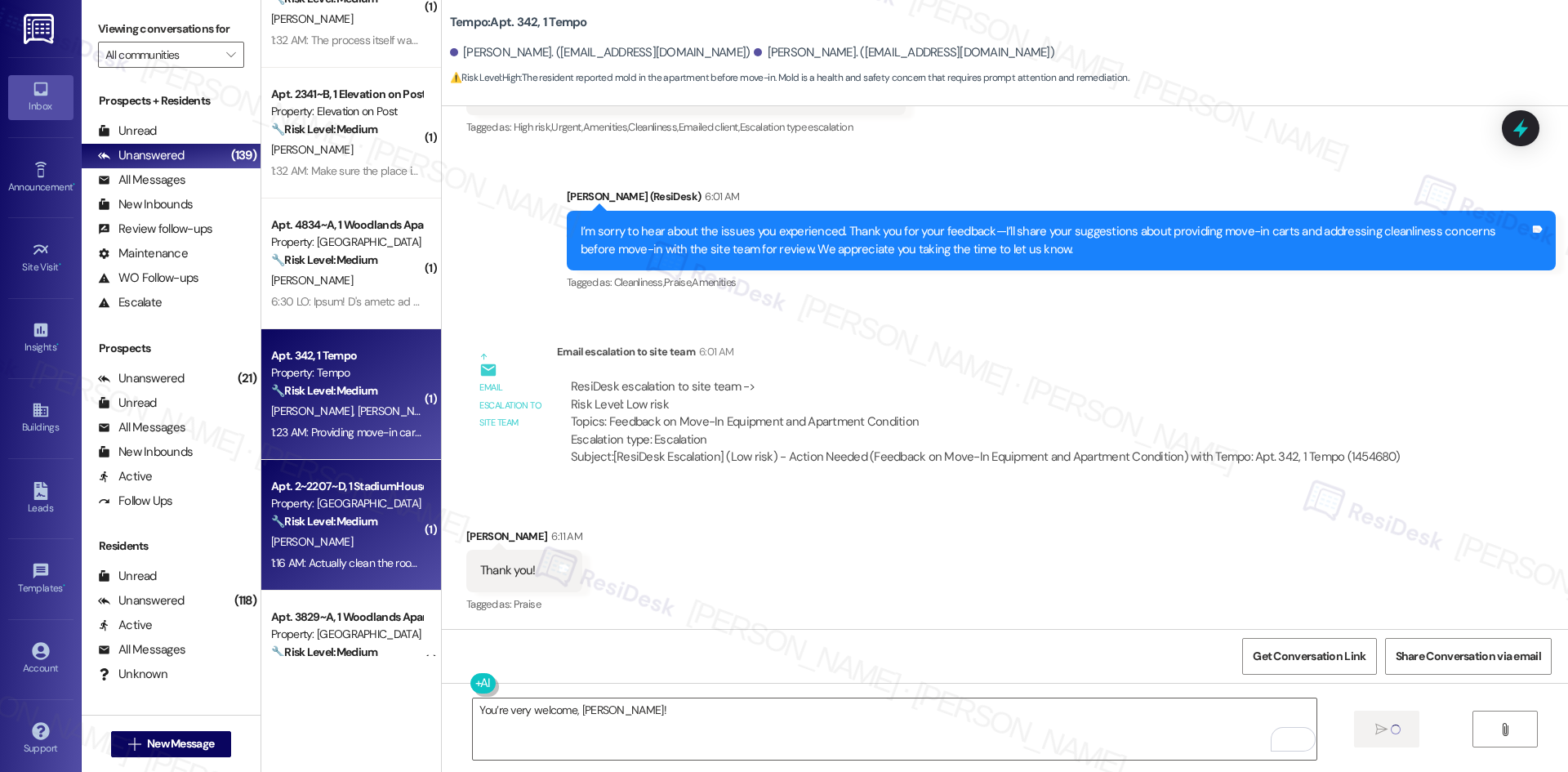
click at [360, 530] on div "🔧 Risk Level: Medium The resident is complaining about the cleanliness of the r…" at bounding box center [347, 521] width 151 height 17
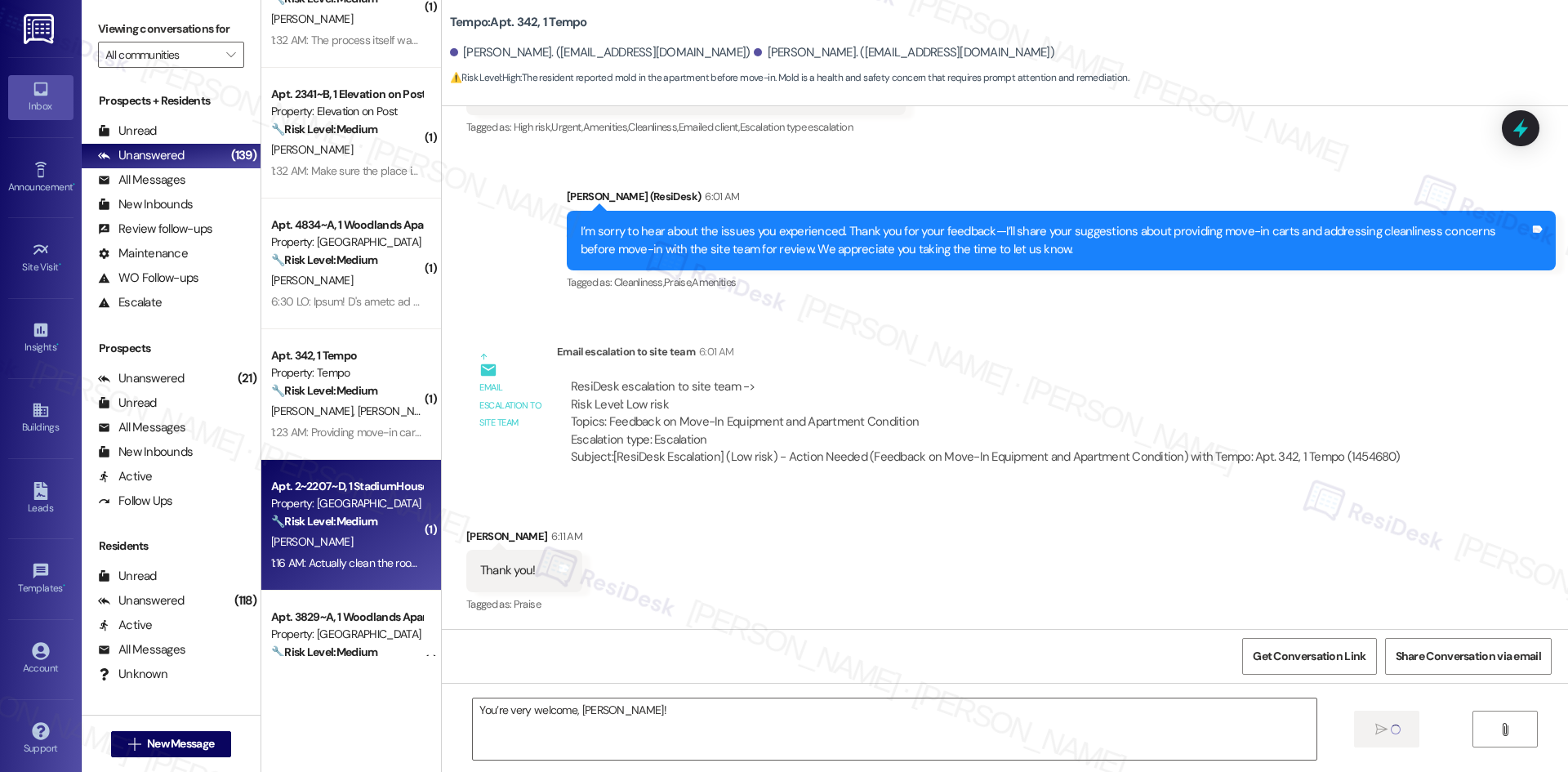
type textarea "Fetching suggested responses. Please feel free to read through the conversation…"
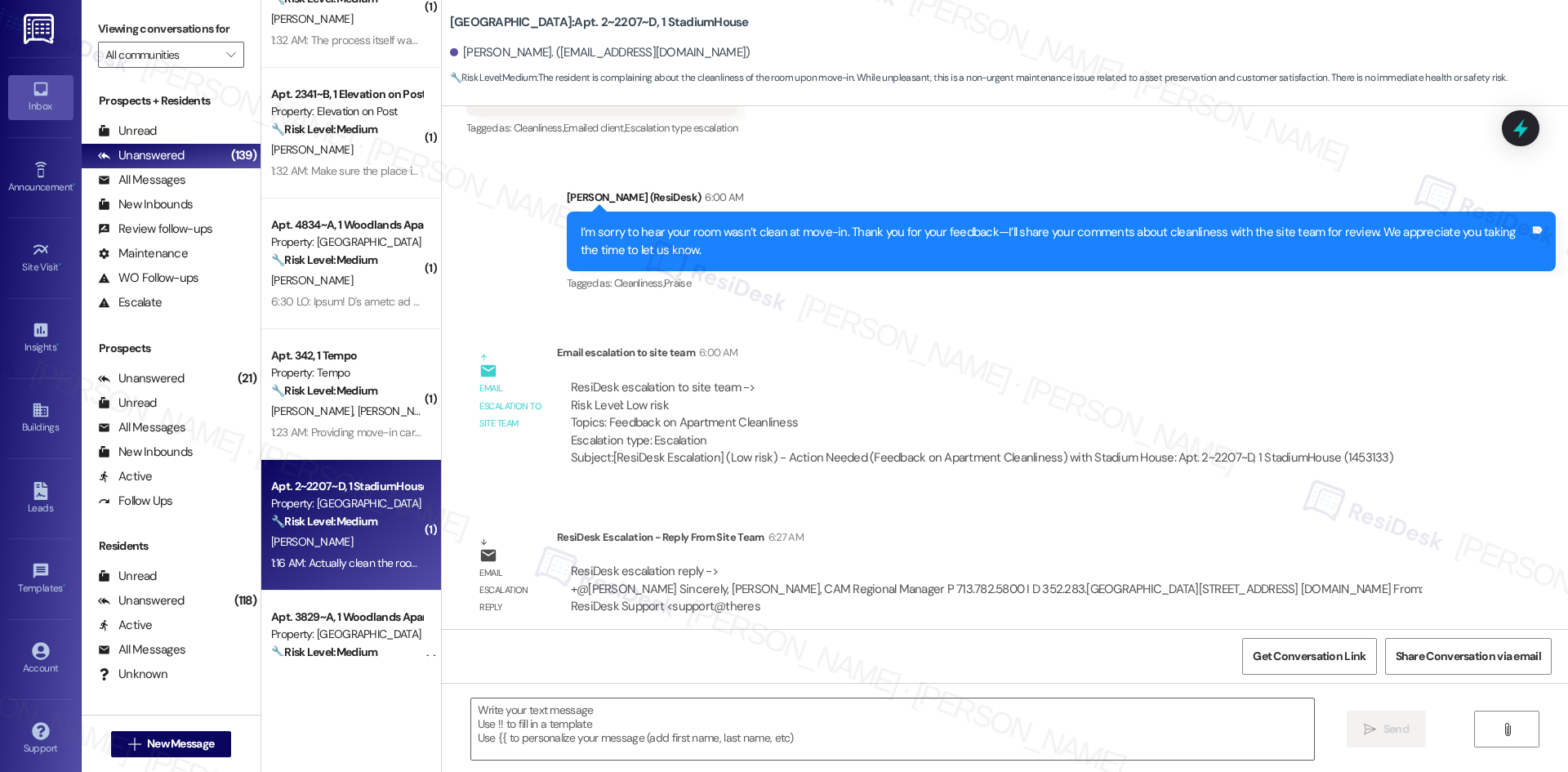
scroll to position [401, 0]
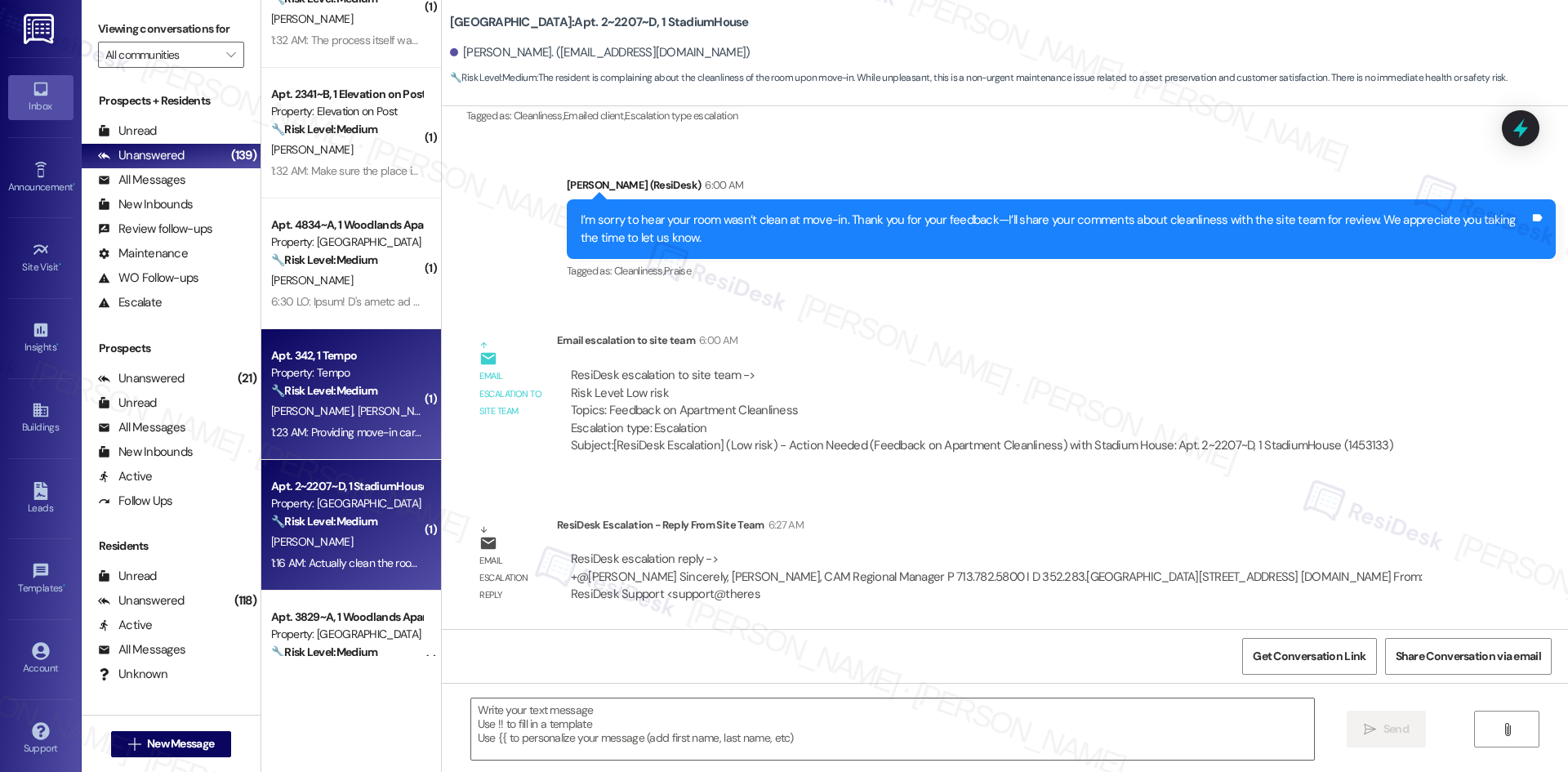
click at [357, 416] on span "J. Gage" at bounding box center [398, 411] width 82 height 15
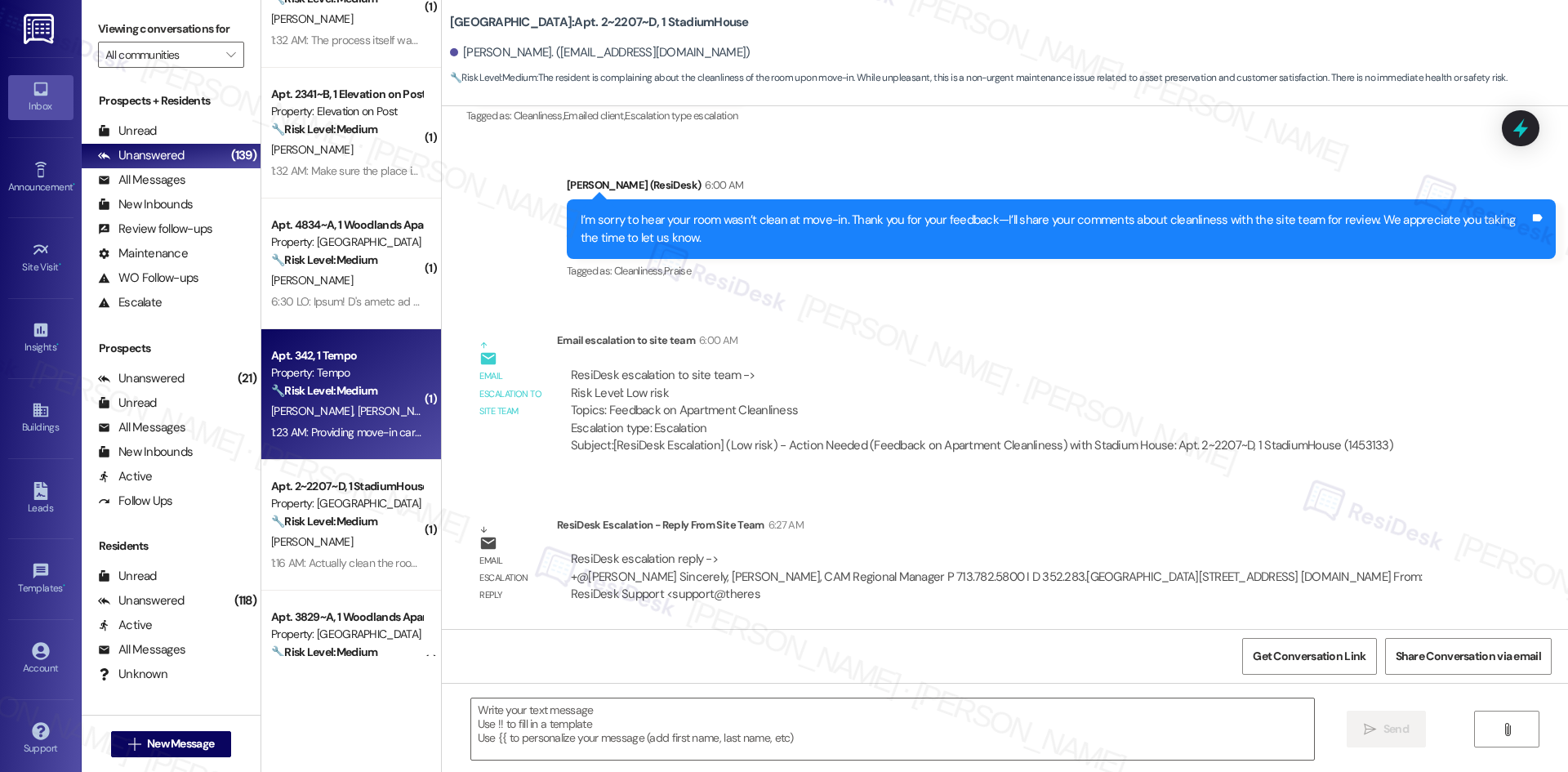
type textarea "Fetching suggested responses. Please feel free to read through the conversation…"
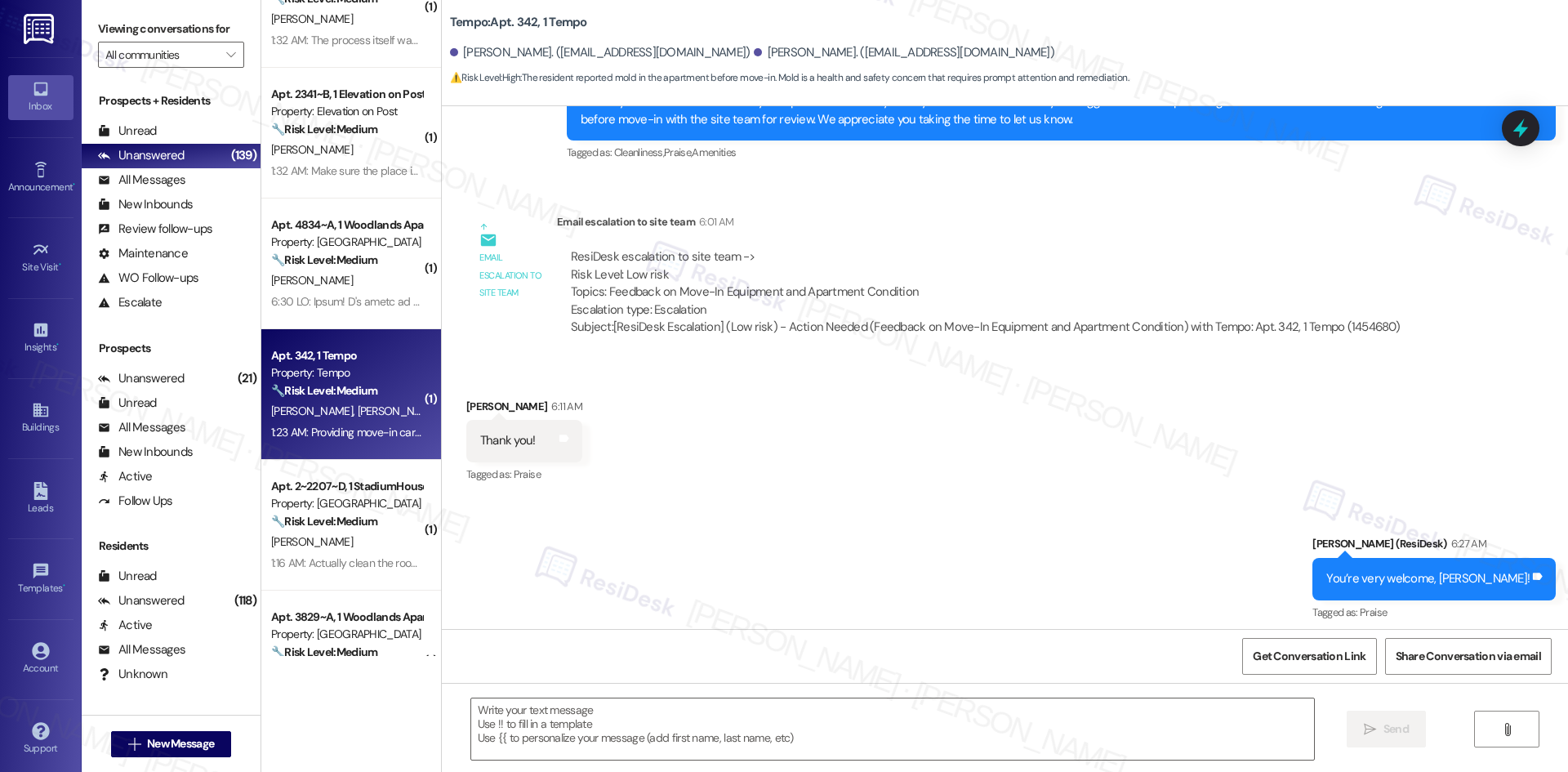
scroll to position [528, 0]
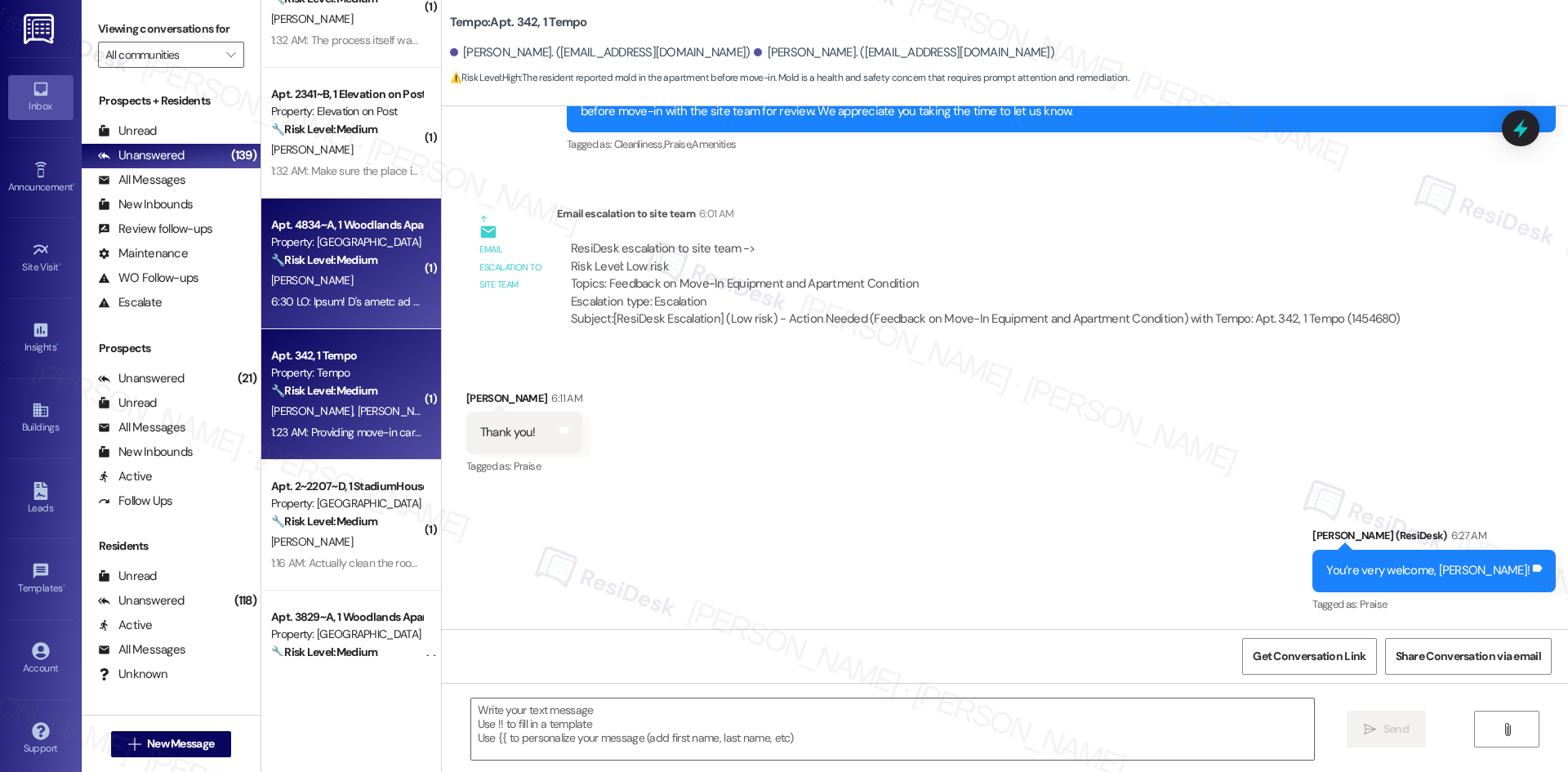
click at [310, 272] on div "P. Carlson" at bounding box center [347, 280] width 154 height 20
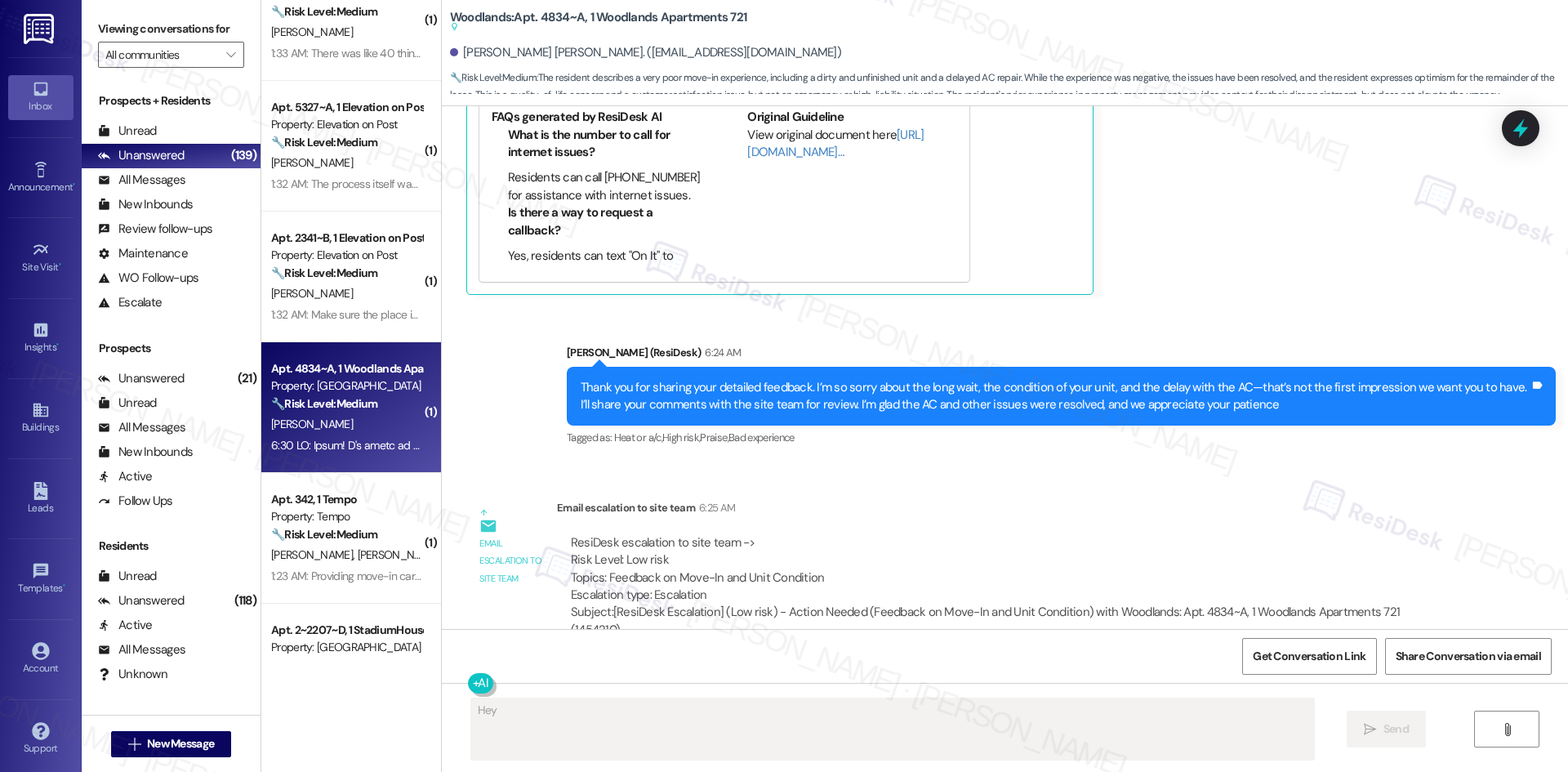
scroll to position [3429, 0]
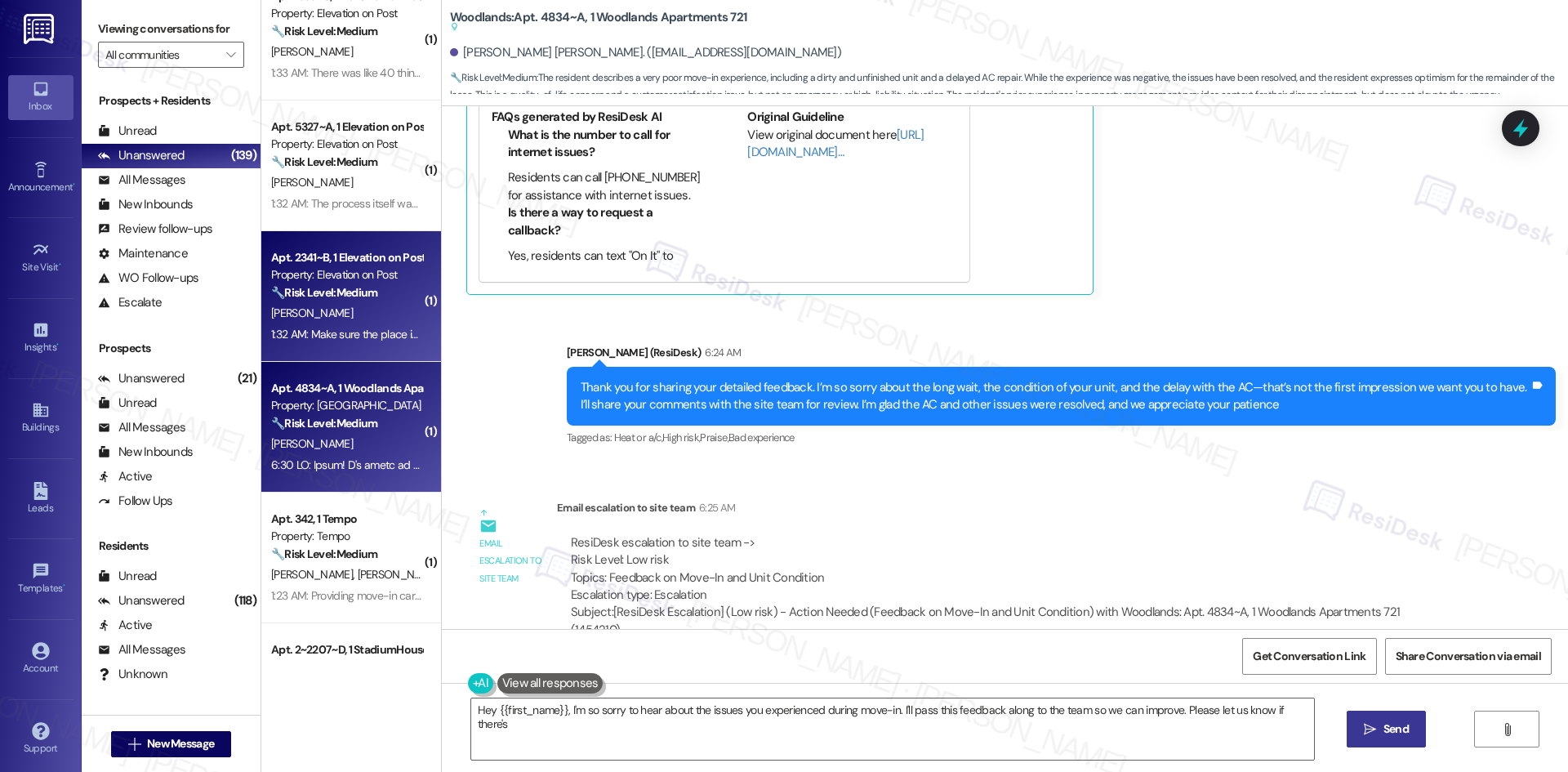
type textarea "Hey {{first_name}}, I'm so sorry to hear about the issues you experienced durin…"
click at [338, 318] on div "A. Rodriguez" at bounding box center [347, 313] width 154 height 20
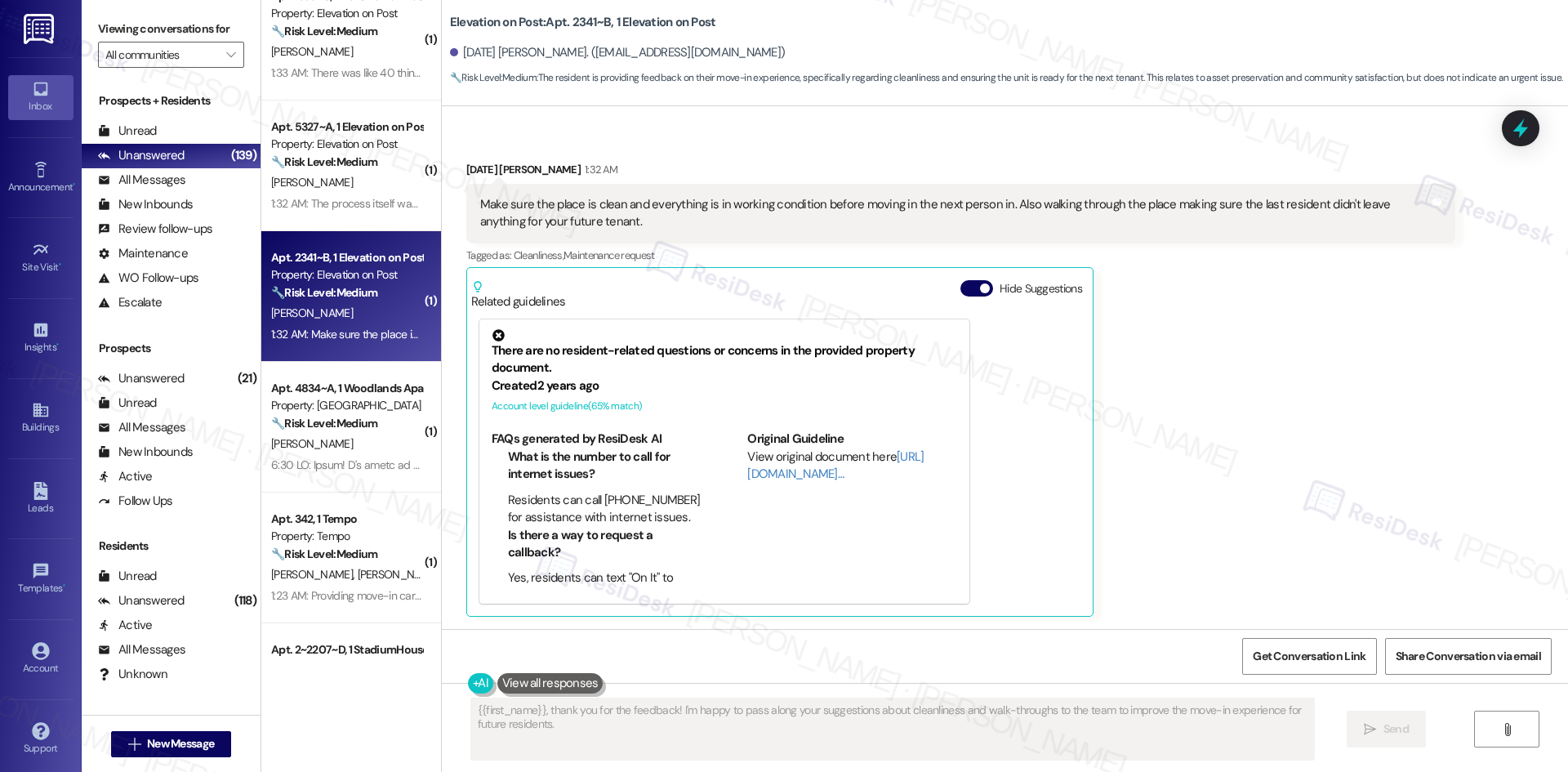
scroll to position [247, 0]
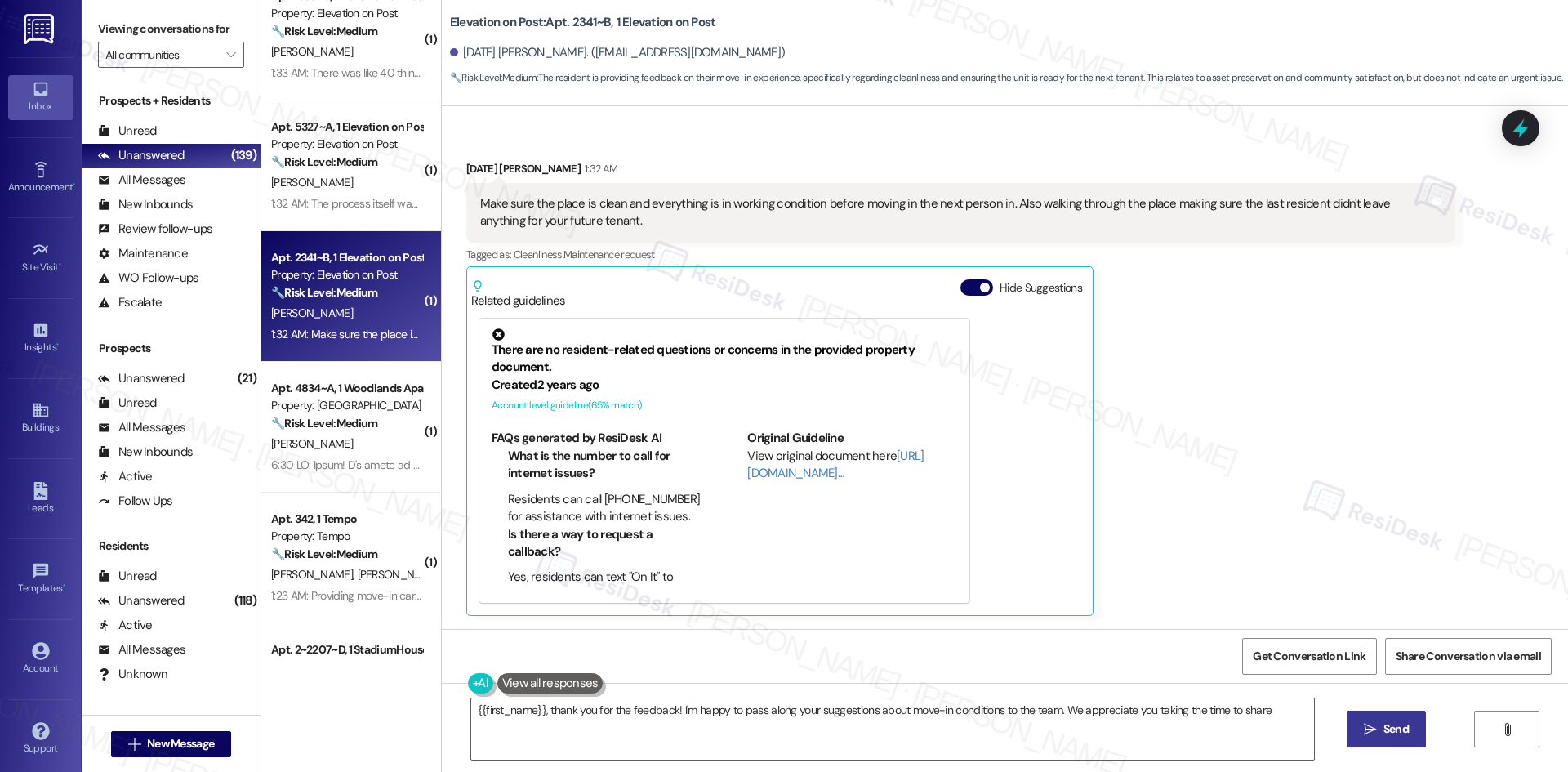
type textarea "{{first_name}}, thank you for the feedback! I'm happy to pass along your sugges…"
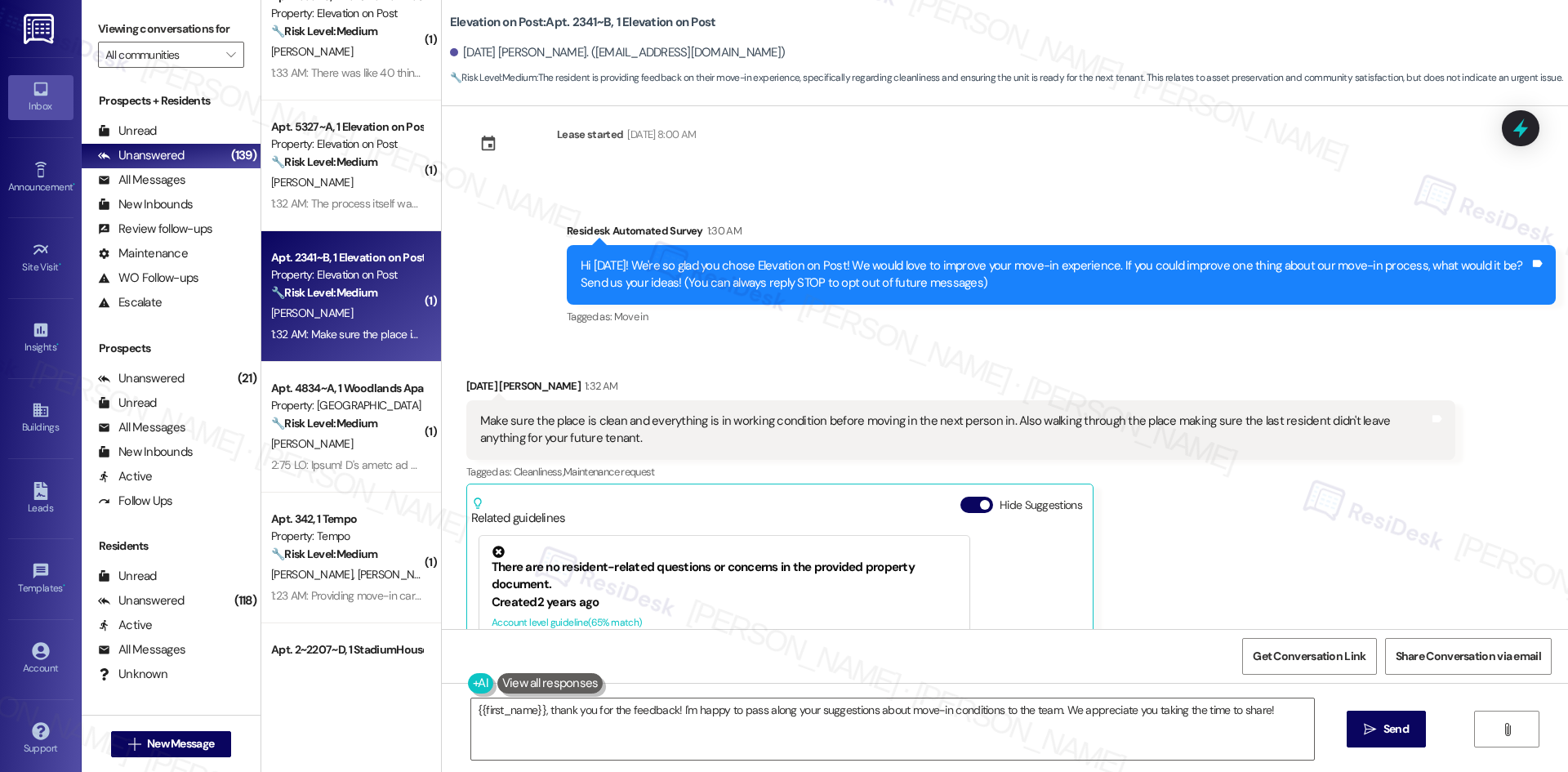
scroll to position [2, 0]
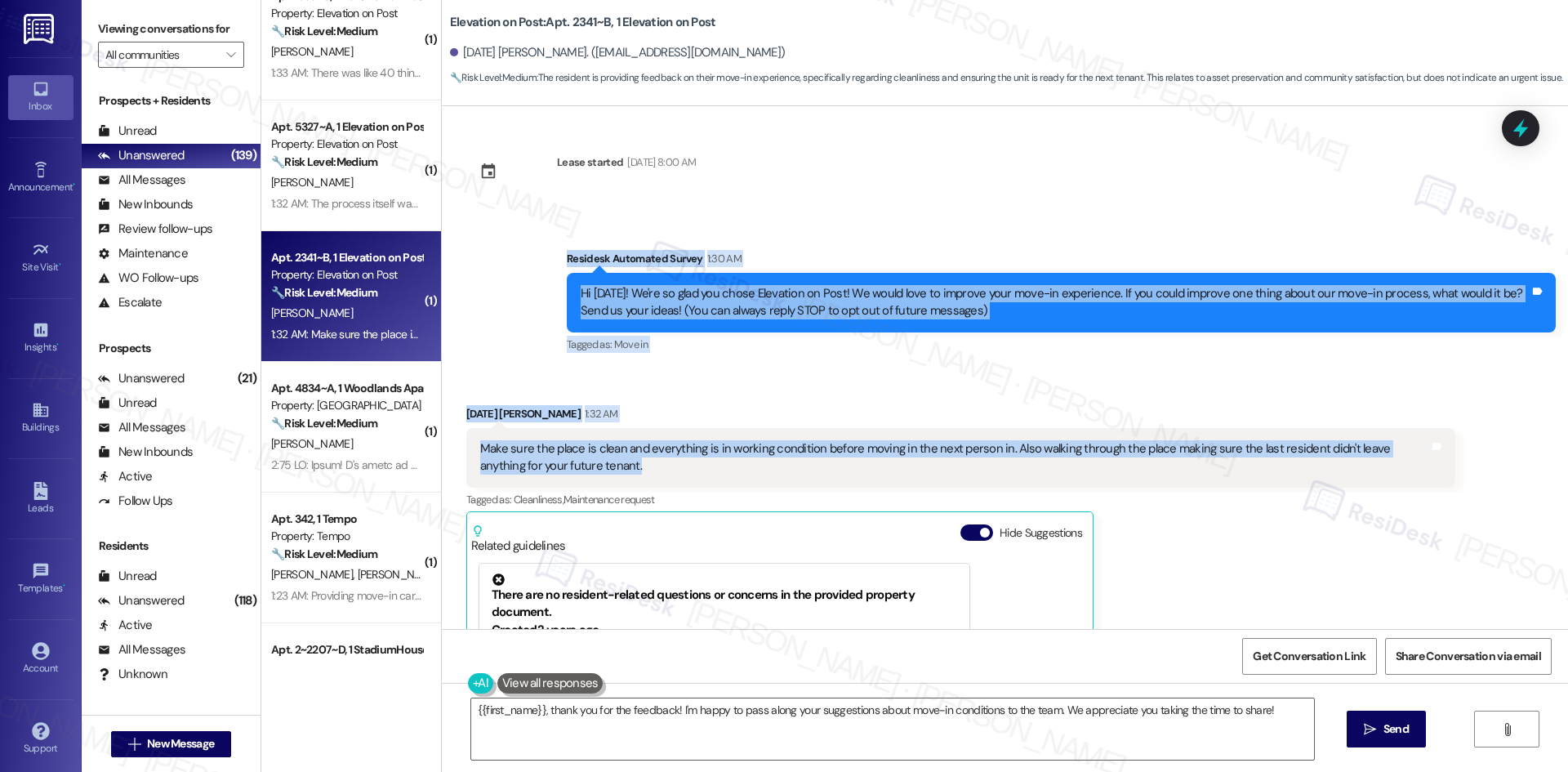
drag, startPoint x: 519, startPoint y: 246, endPoint x: 655, endPoint y: 472, distance: 263.8
click at [655, 472] on div "Lease started [DATE] 8:00 AM Survey, sent via SMS Residesk Automated Survey 1:3…" at bounding box center [1004, 368] width 1126 height 523
copy div "Residesk Automated Survey 1:30 AM Hi [DATE]! We're so glad you chose Elevation …"
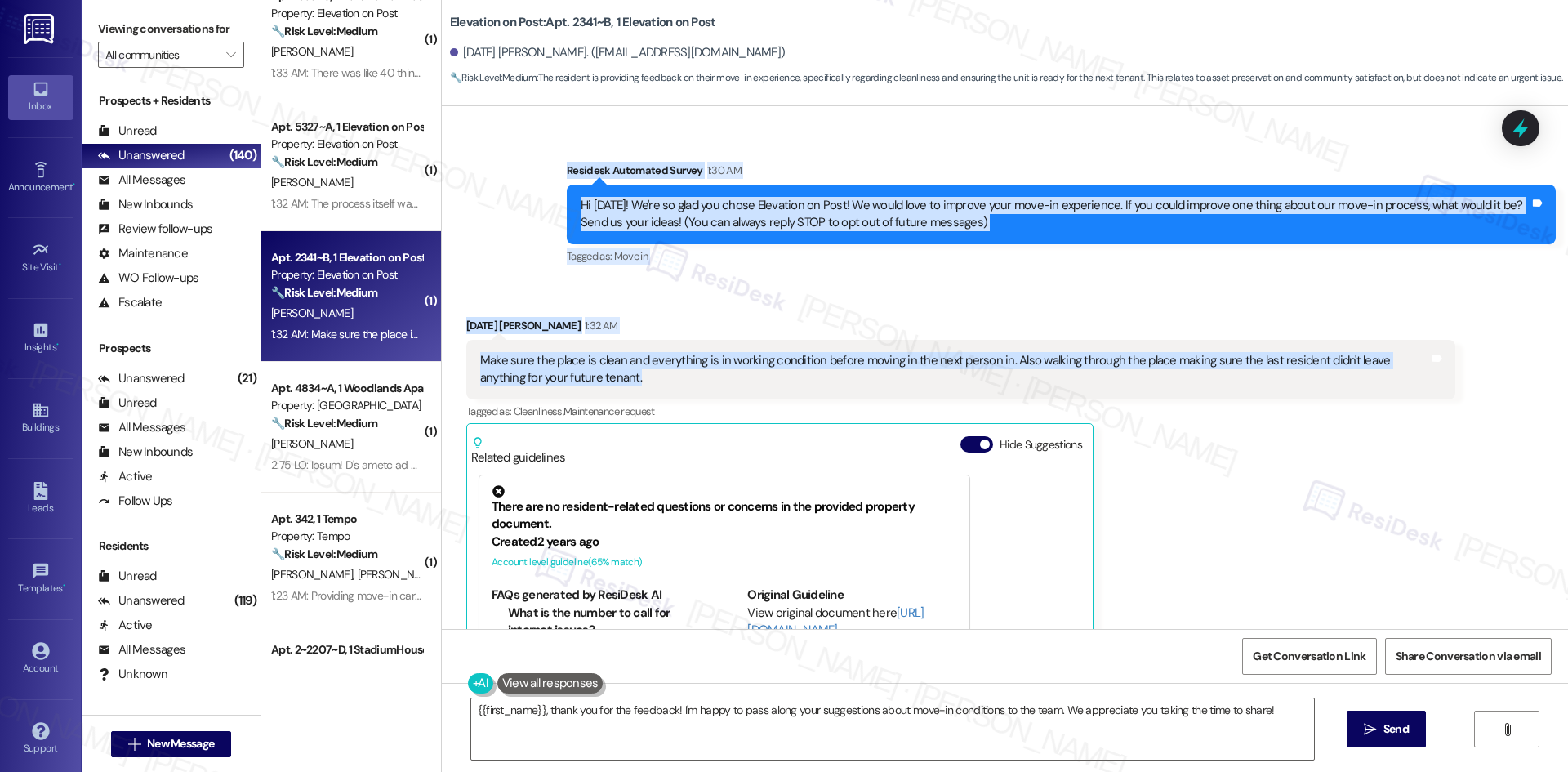
scroll to position [247, 0]
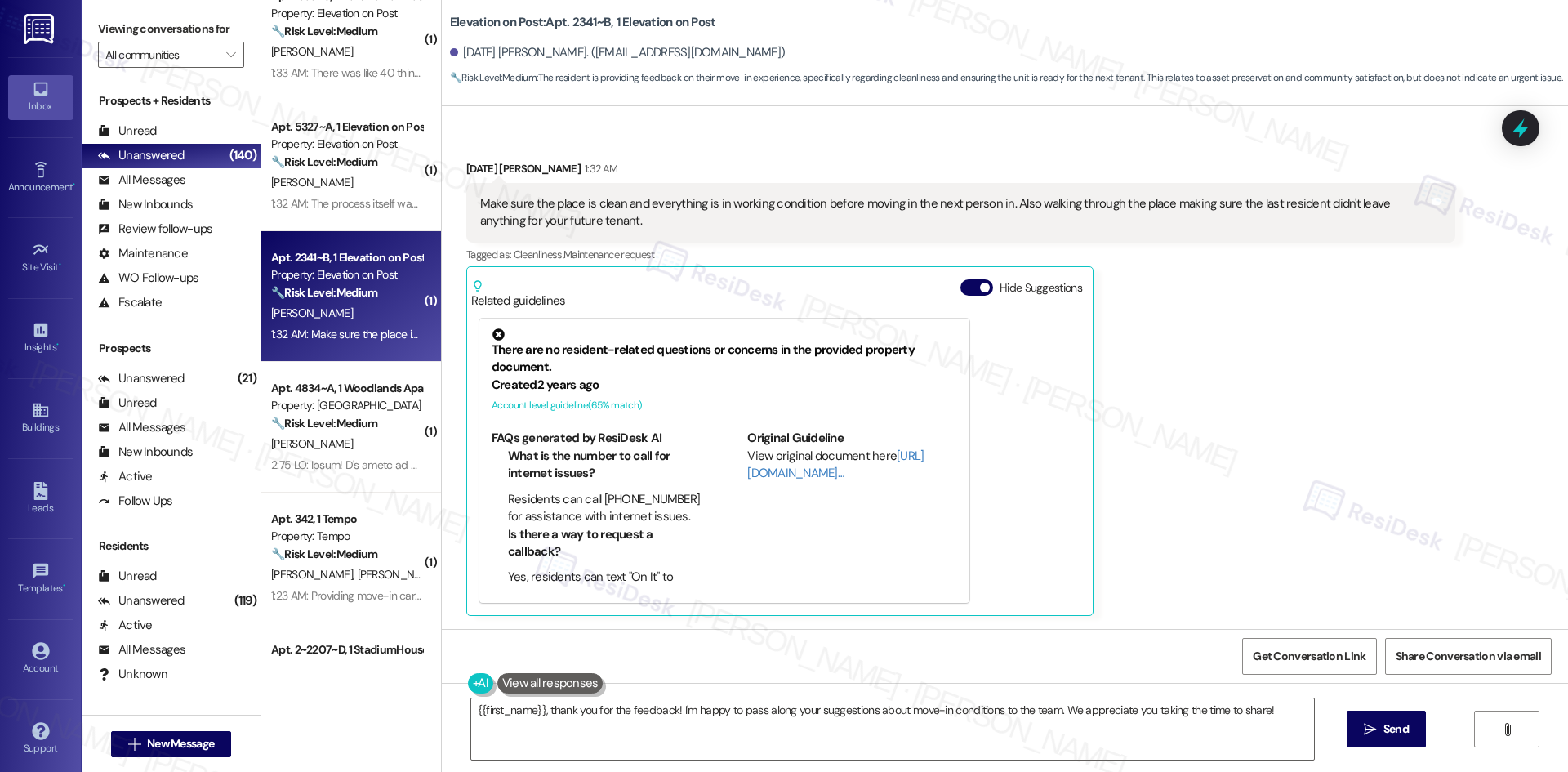
click at [1233, 318] on div "[DATE] [PERSON_NAME] 1:32 AM Make sure the place is clean and everything is in …" at bounding box center [960, 388] width 989 height 456
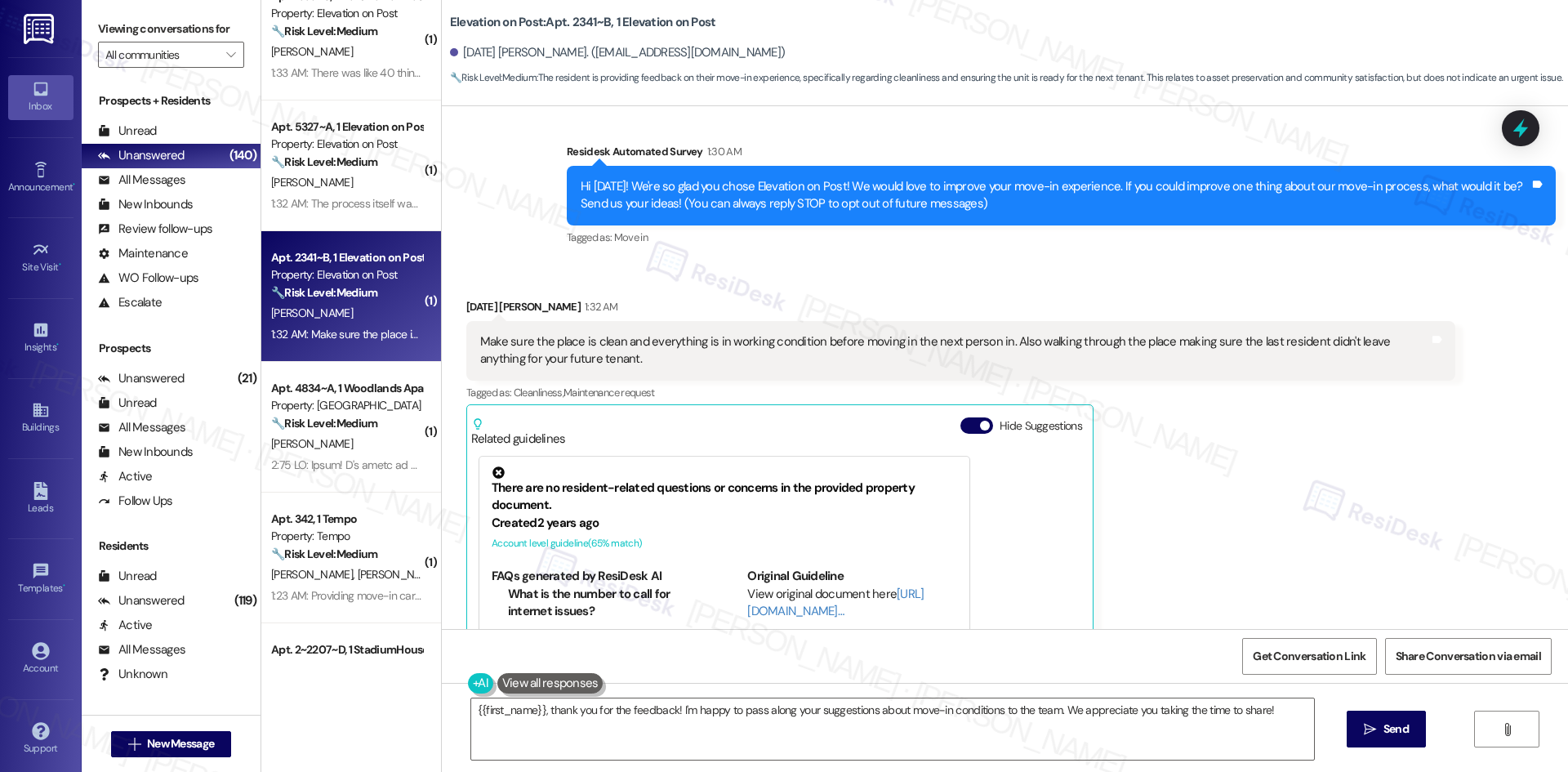
scroll to position [84, 0]
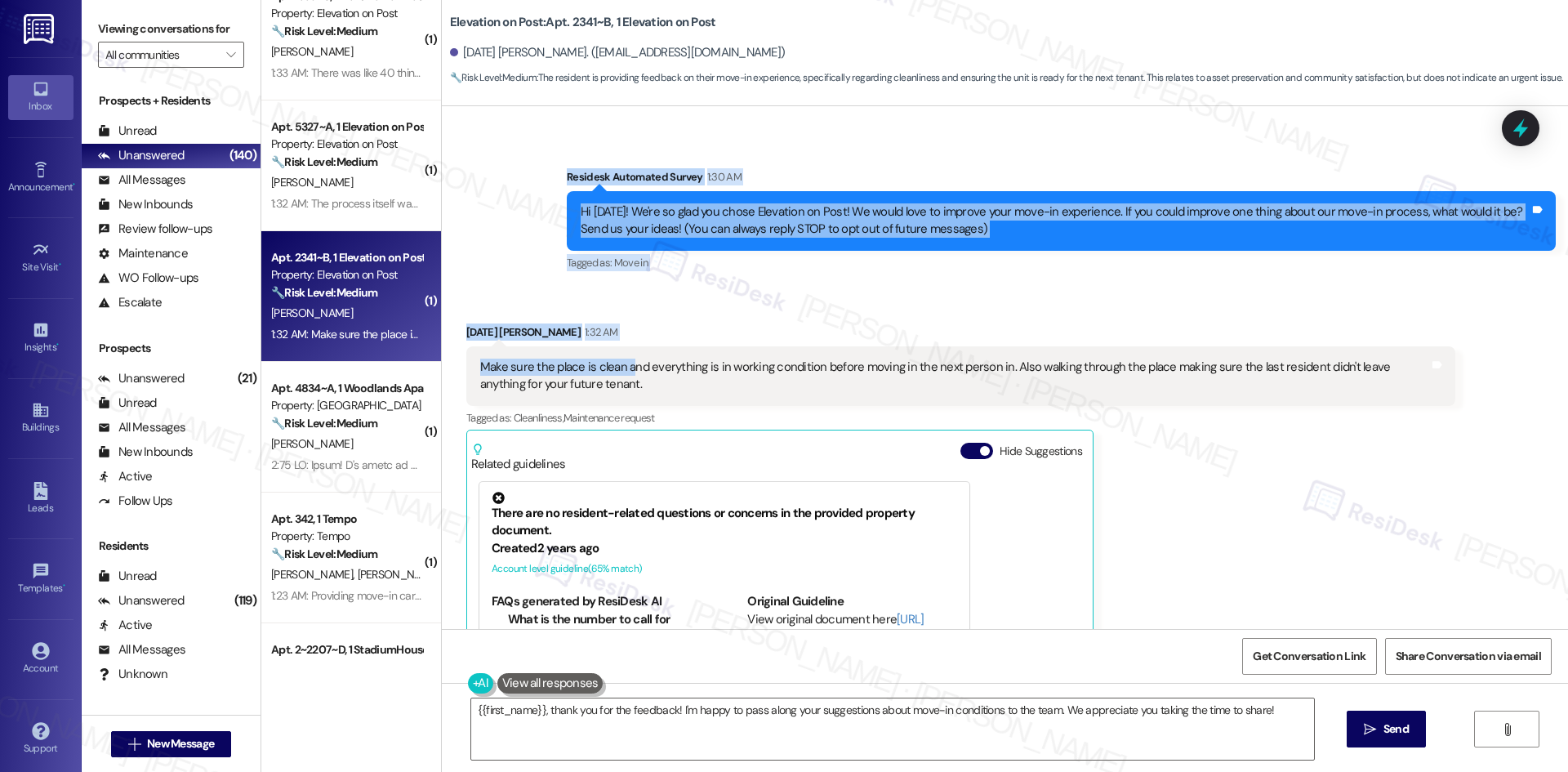
drag, startPoint x: 529, startPoint y: 158, endPoint x: 622, endPoint y: 375, distance: 236.1
click at [622, 375] on div "Lease started [DATE] 8:00 AM Survey, sent via SMS Residesk Automated Survey 1:3…" at bounding box center [1004, 368] width 1126 height 523
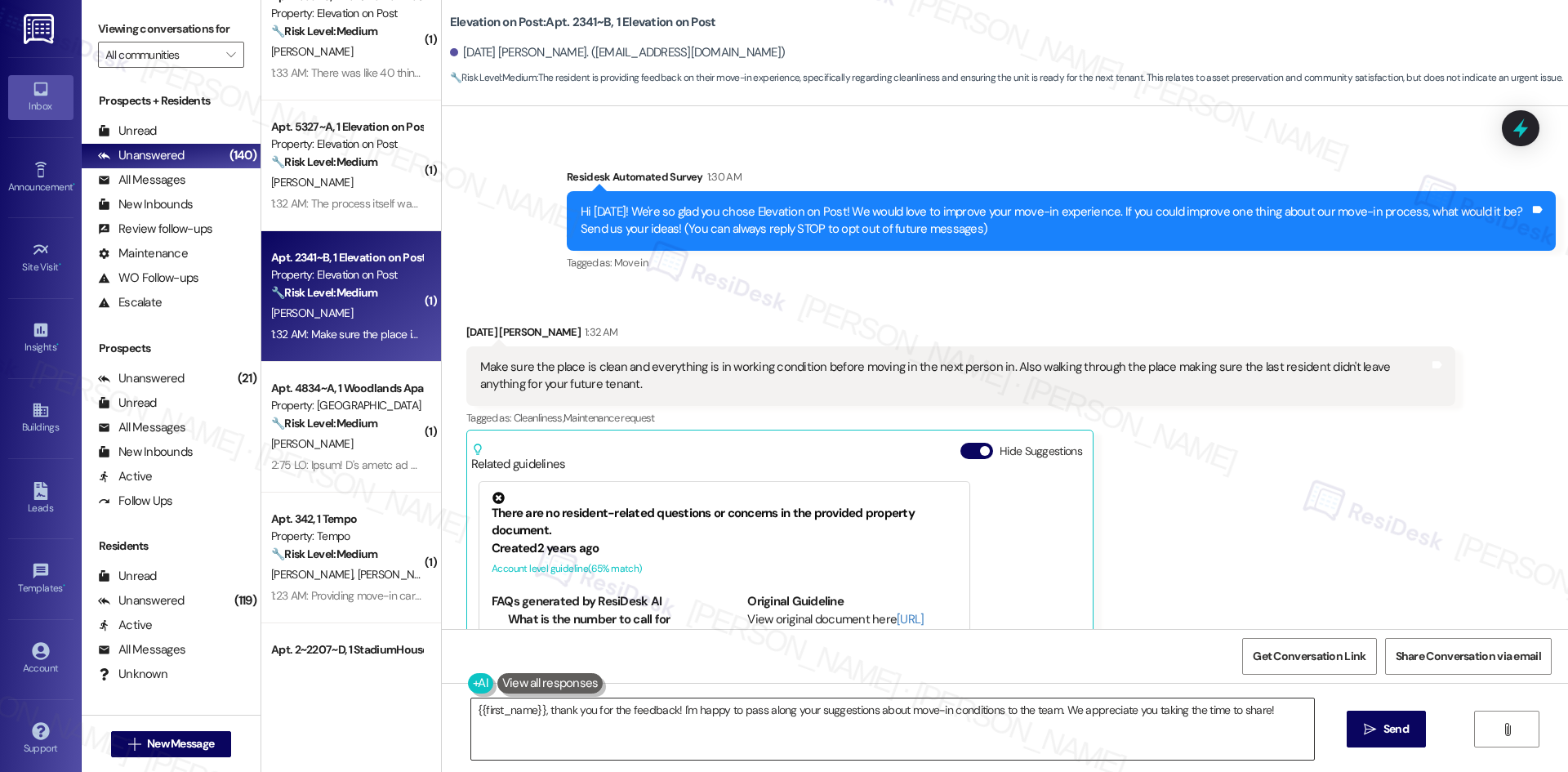
click at [759, 740] on textarea "{{first_name}}, thank you for the feedback! I'm happy to pass along your sugges…" at bounding box center [892, 729] width 843 height 61
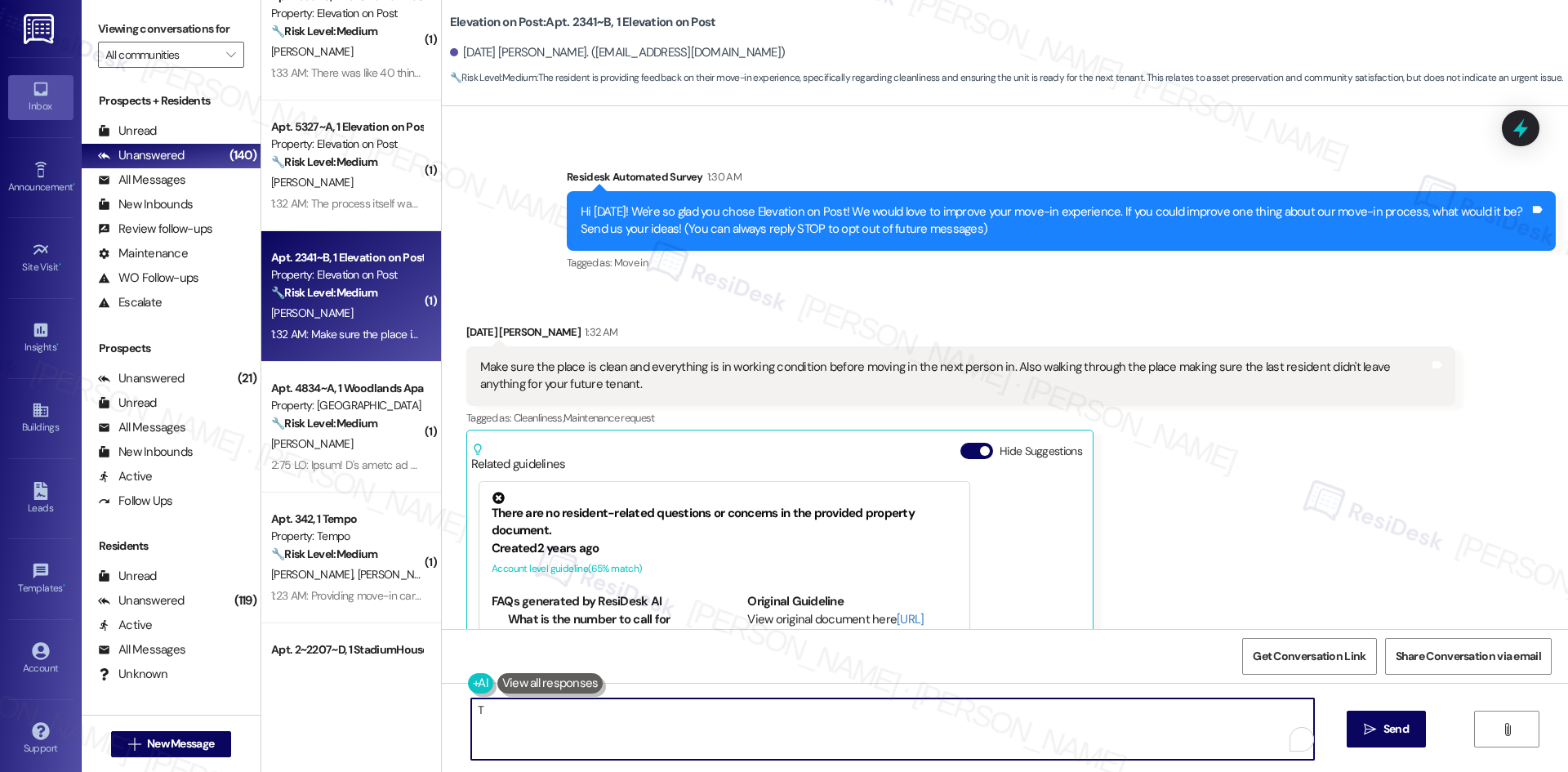
paste textarea "[PERSON_NAME] you for your feedback! I’ll share your suggestions about ensuring…"
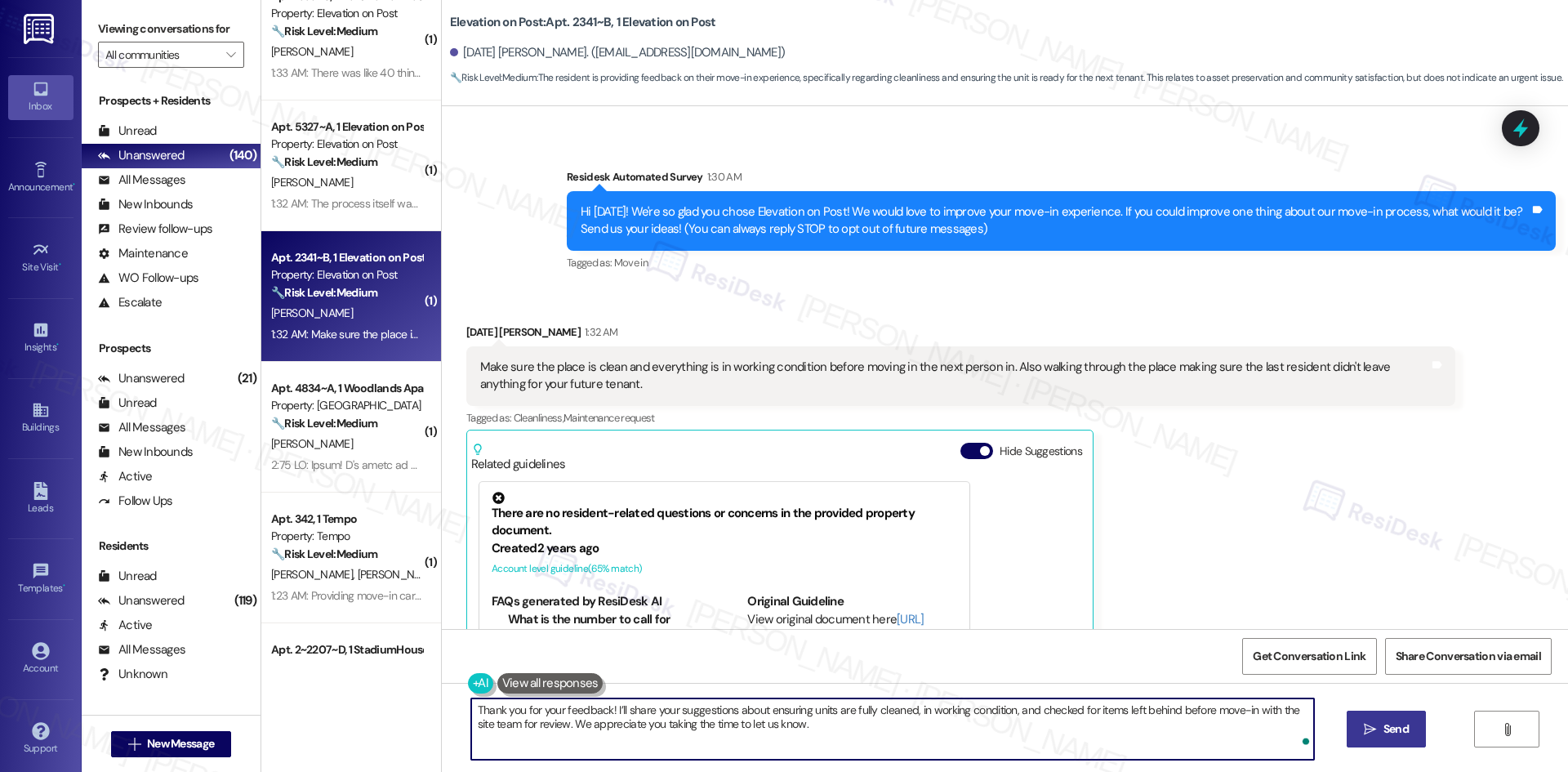
type textarea "Thank you for your feedback! I’ll share your suggestions about ensuring units a…"
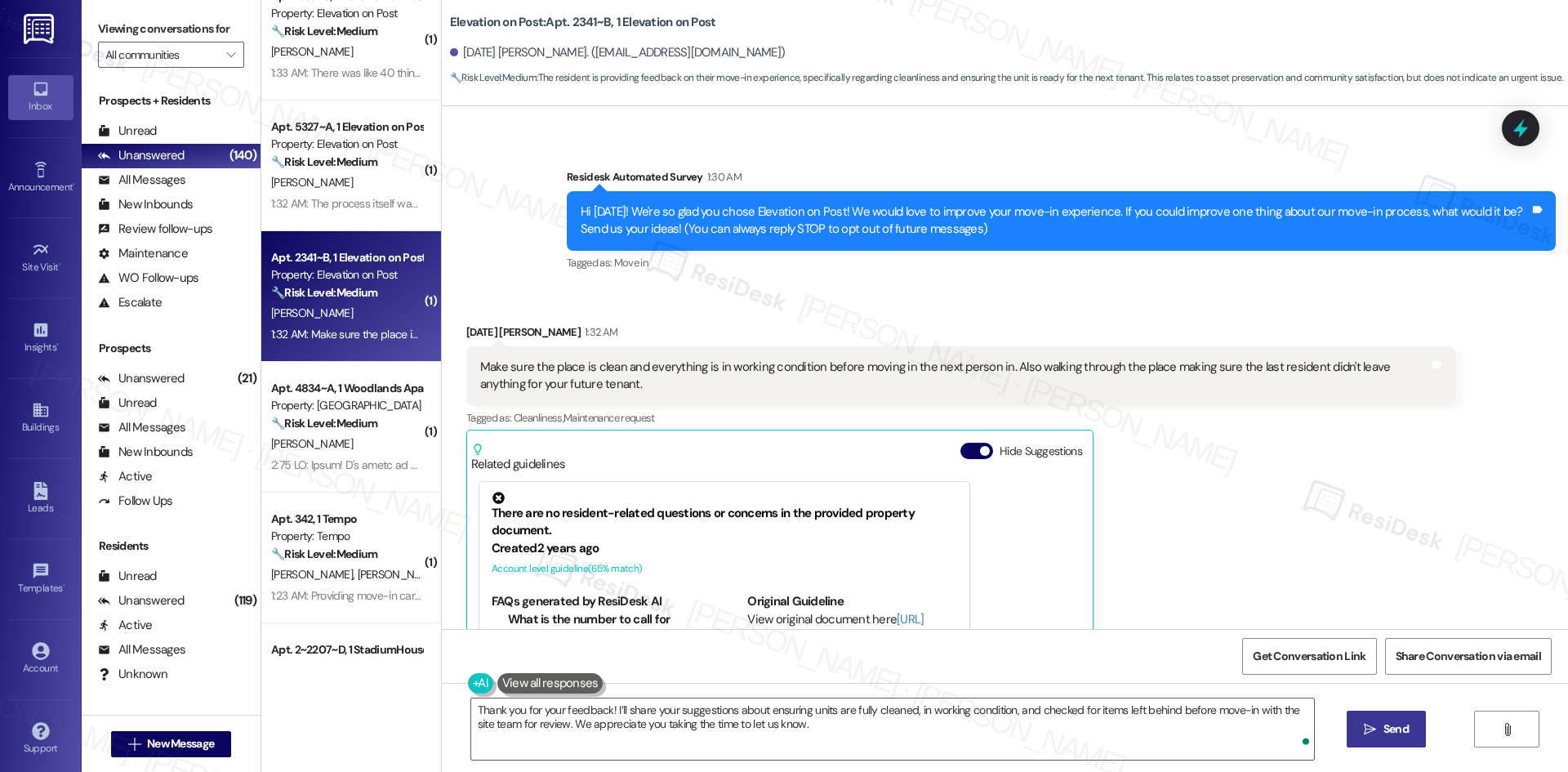
click at [1399, 723] on span "Send" at bounding box center [1396, 729] width 25 height 17
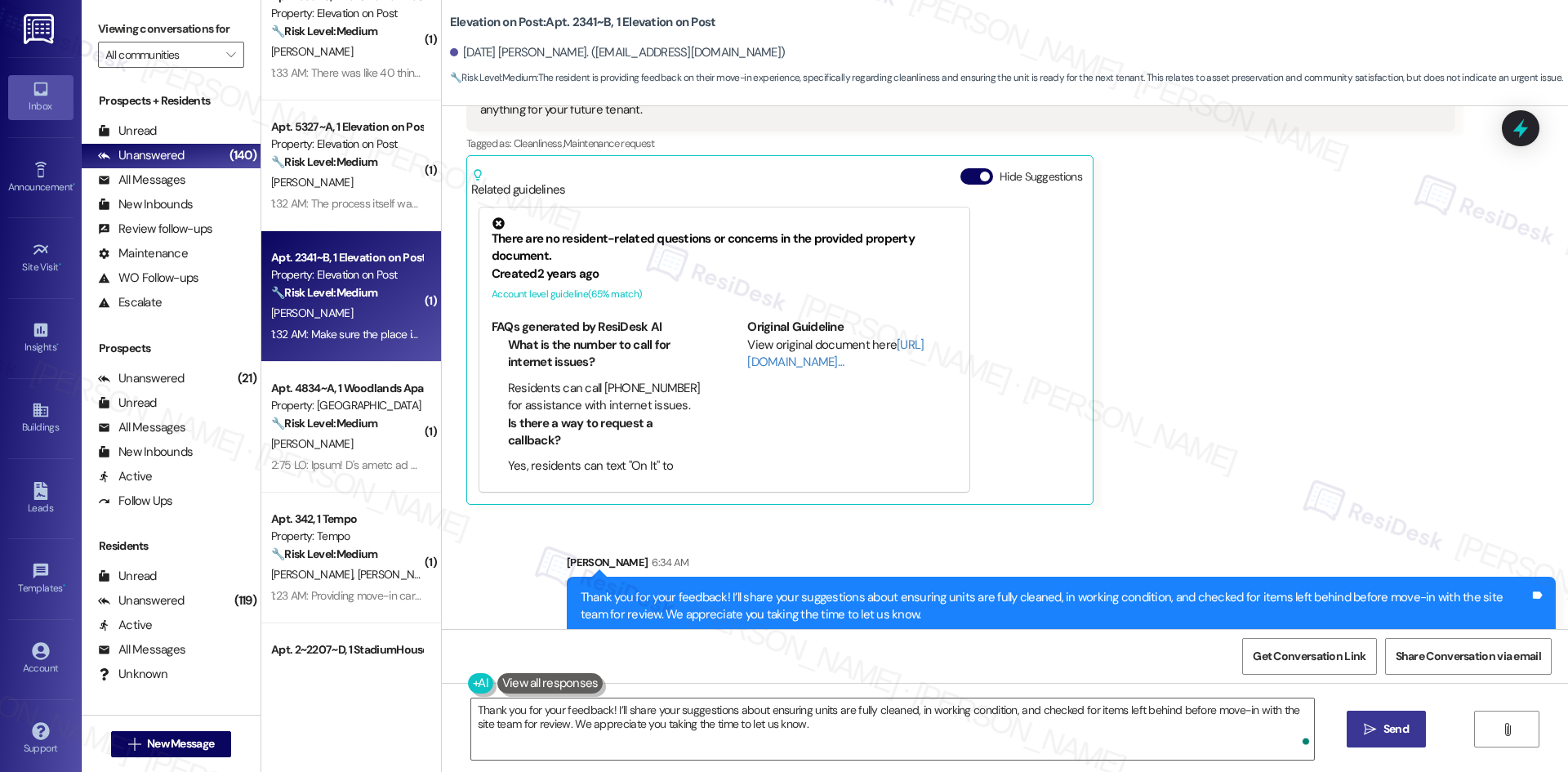
scroll to position [379, 0]
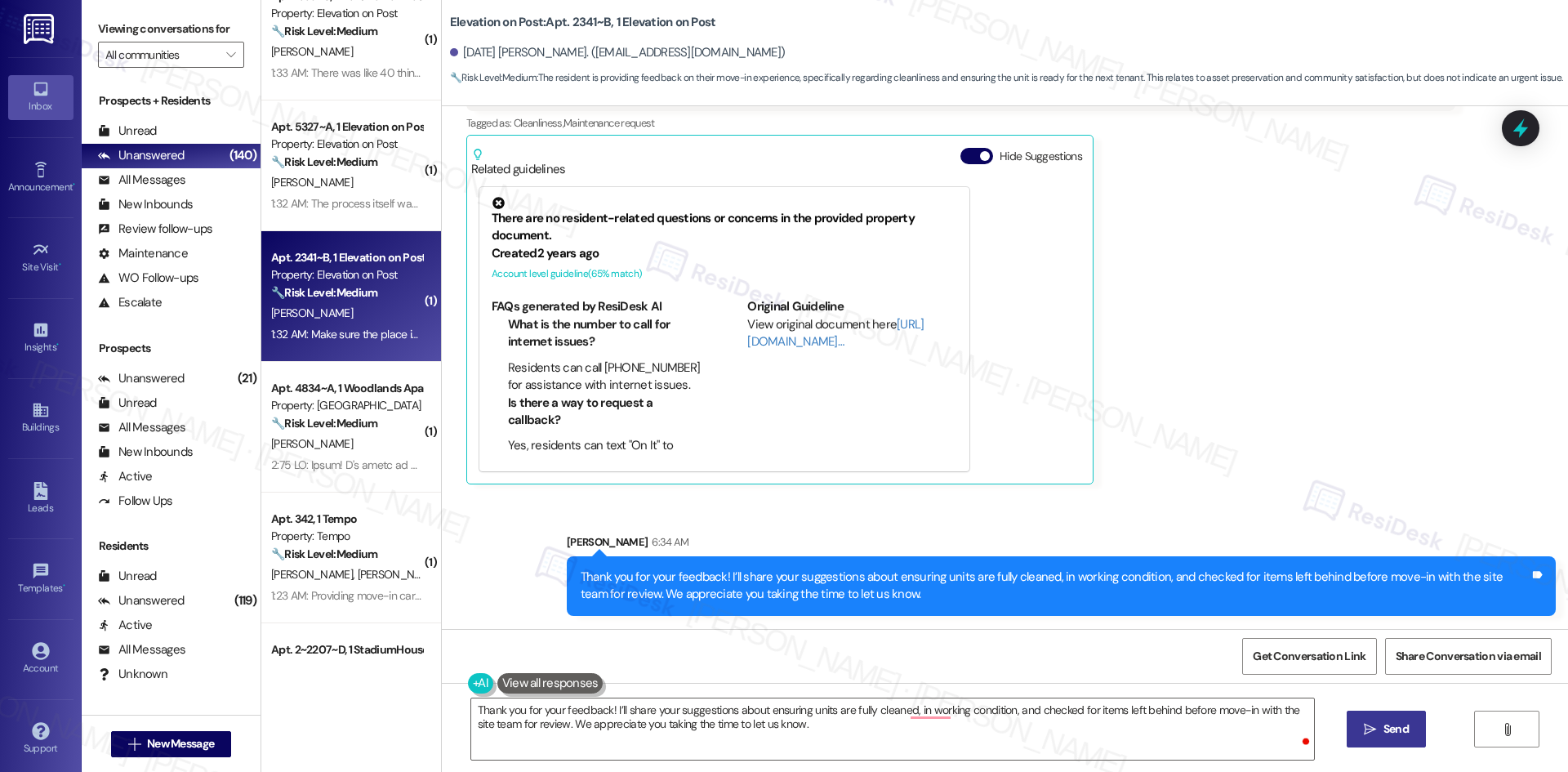
click at [1220, 468] on div "[DATE] [PERSON_NAME] 1:32 AM Make sure the place is clean and everything is in …" at bounding box center [960, 257] width 989 height 456
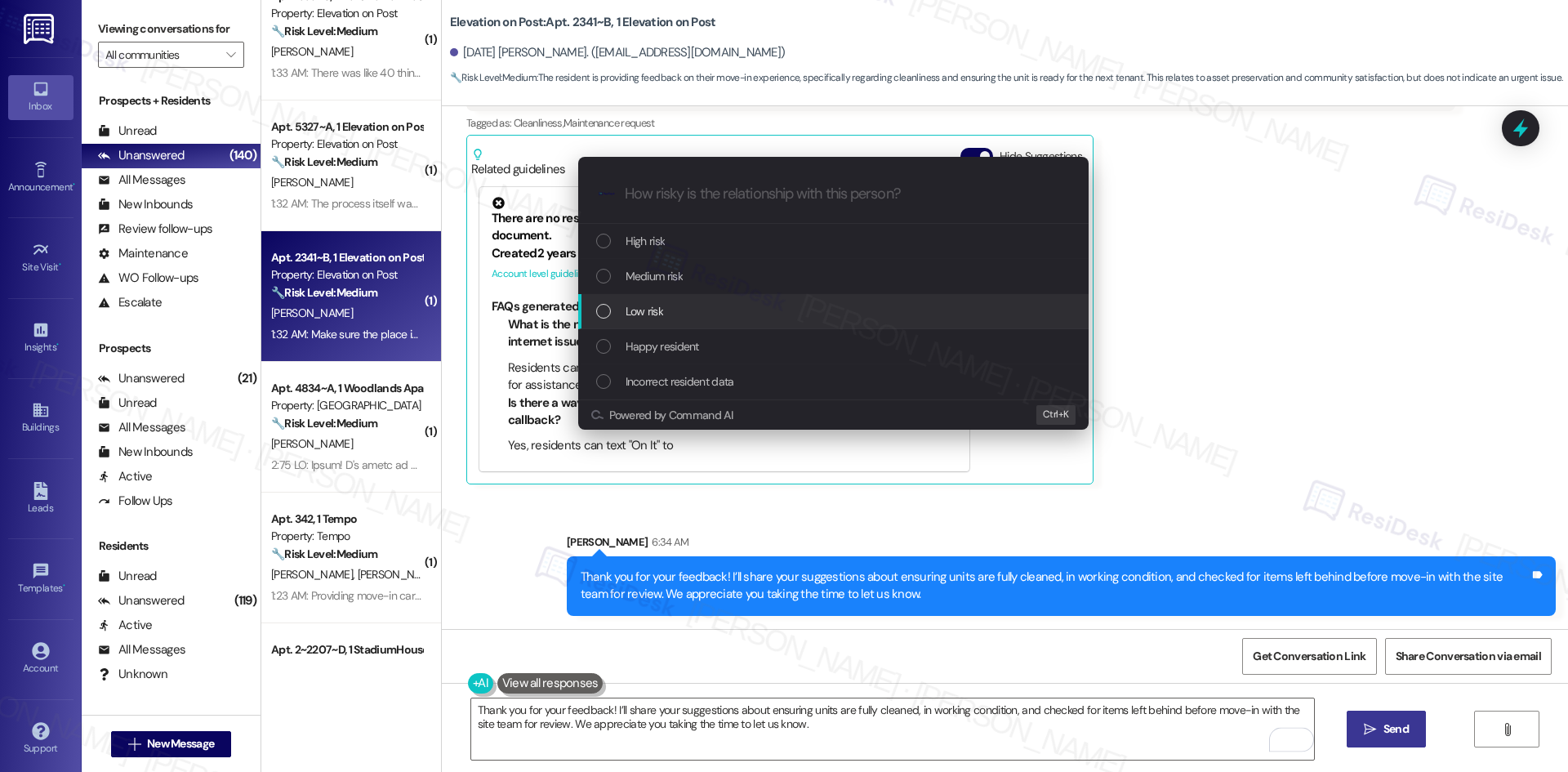
click at [784, 302] on div "Low risk" at bounding box center [835, 311] width 478 height 18
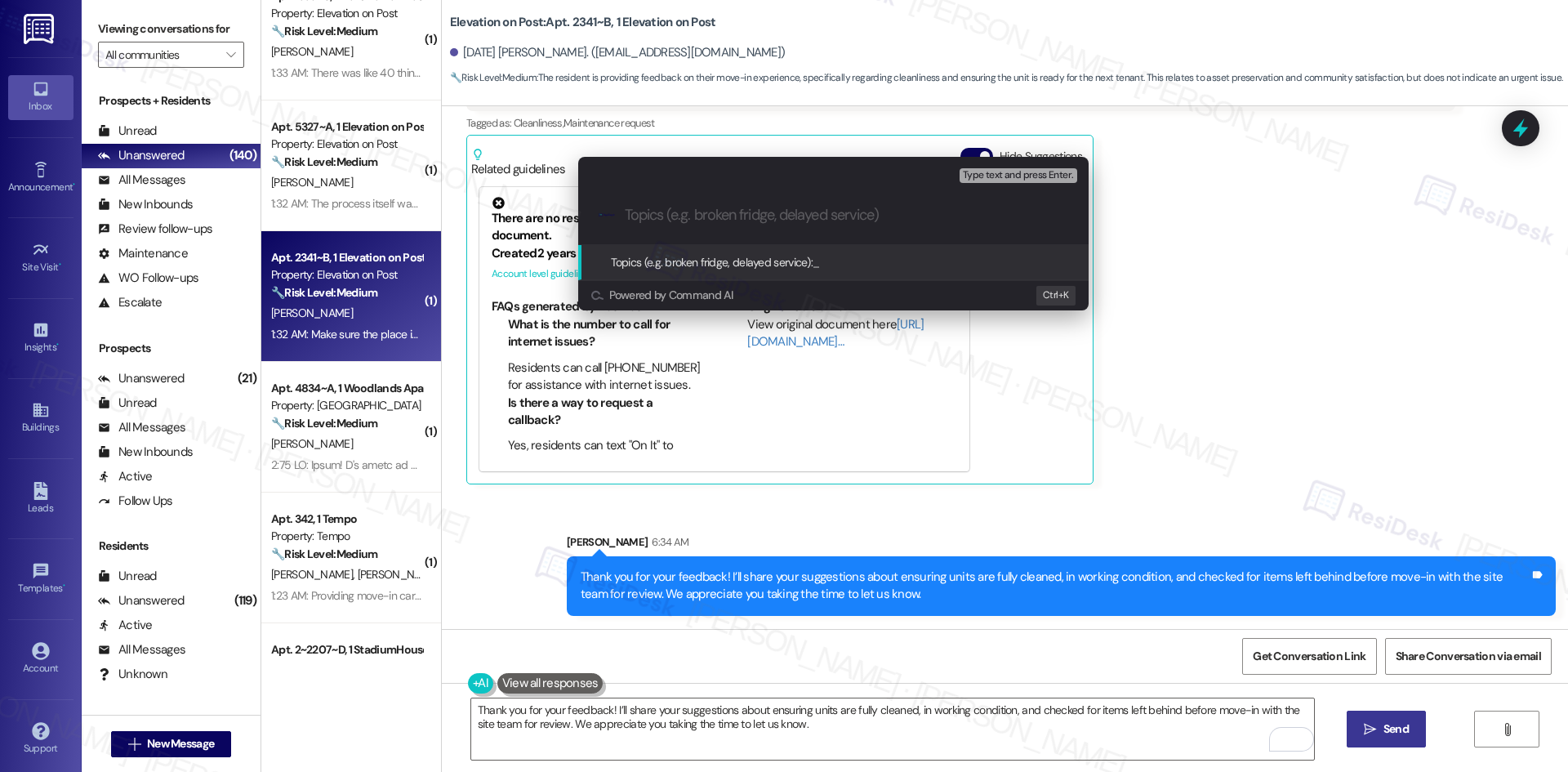
click at [721, 216] on input "Topics (e.g. broken fridge, delayed service)" at bounding box center [846, 215] width 443 height 17
paste input "Feedback on Unit Readiness at Move-In"
type input "Feedback on Unit Readiness at Move-In"
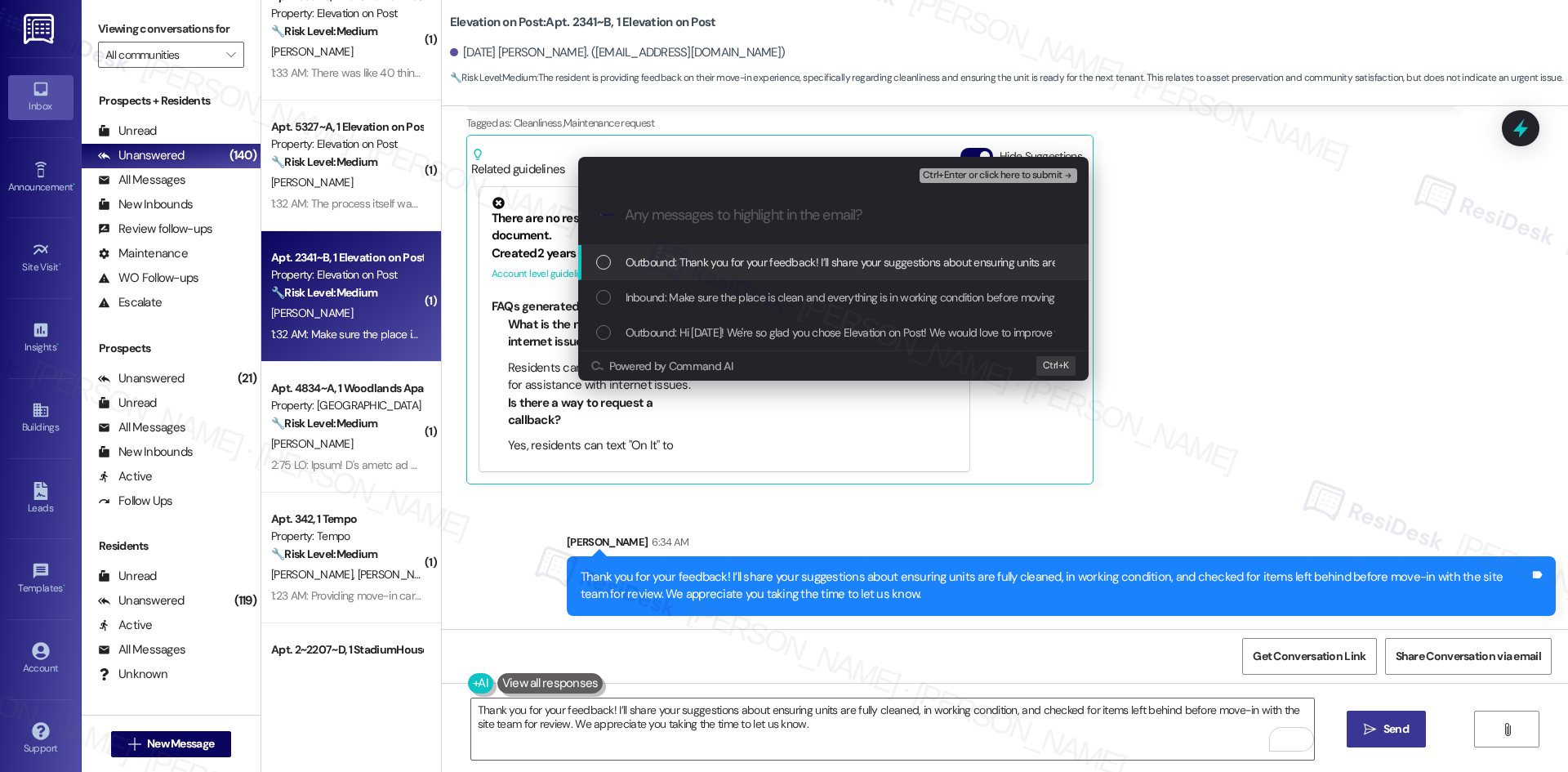
click at [697, 298] on span "Inbound: Make sure the place is clean and everything is in working condition be…" at bounding box center [1136, 297] width 1021 height 18
click at [979, 182] on button "Ctrl+Enter or click here to submit" at bounding box center [998, 175] width 157 height 15
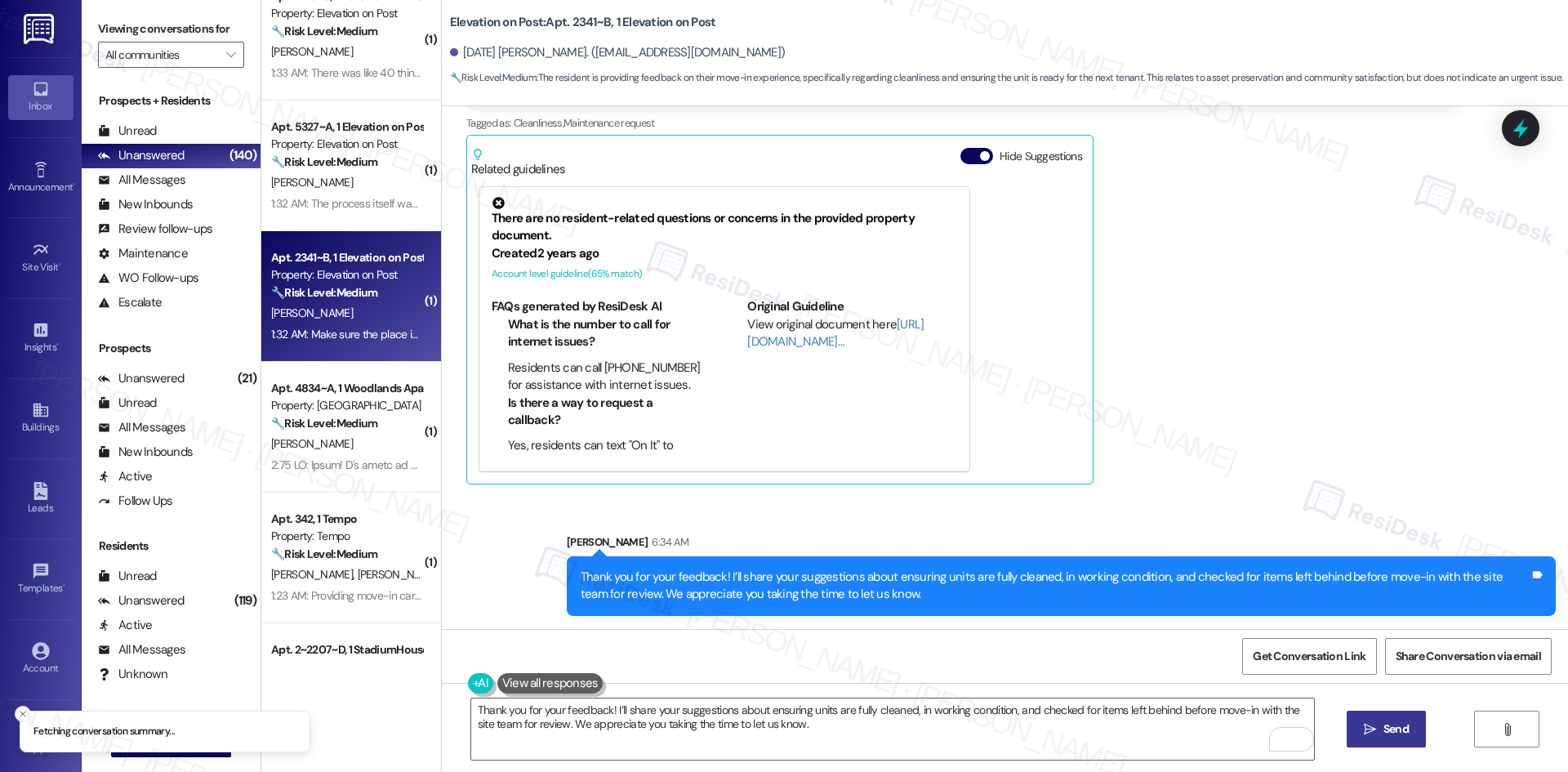
click at [980, 177] on div "Hide Suggestions" at bounding box center [1024, 162] width 128 height 30
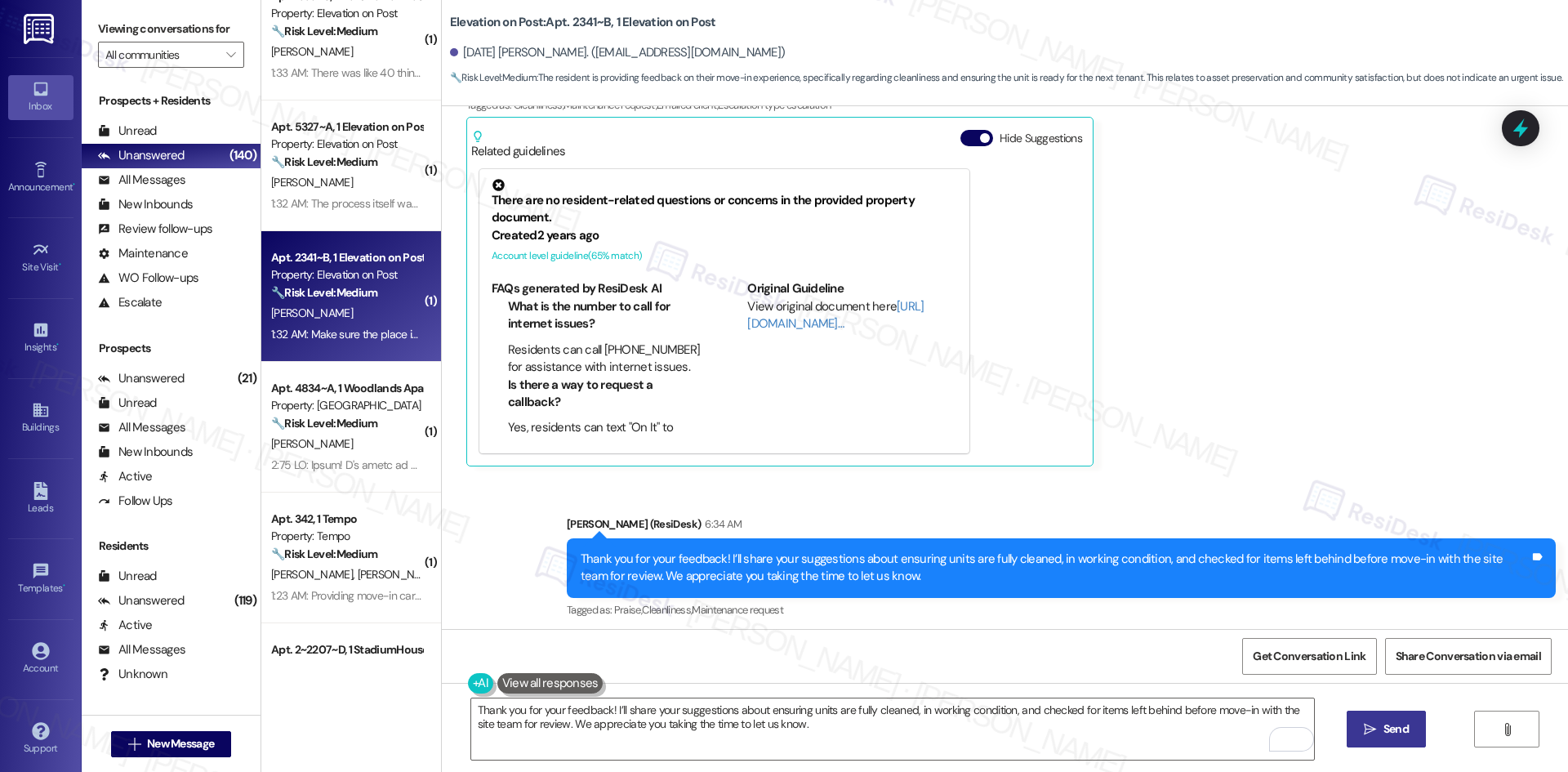
scroll to position [402, 0]
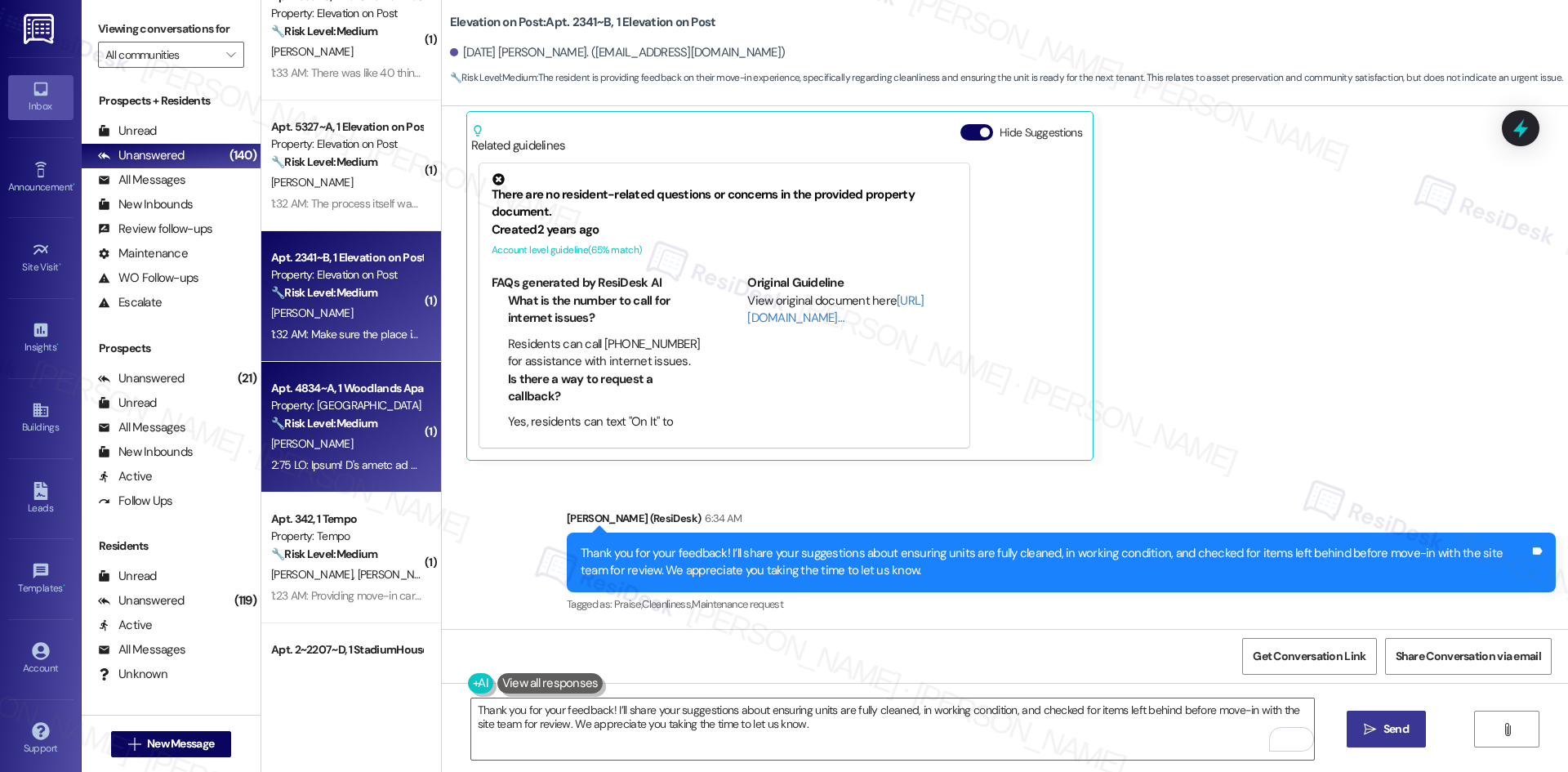
click at [307, 410] on div "Property: [GEOGRAPHIC_DATA]" at bounding box center [347, 405] width 151 height 17
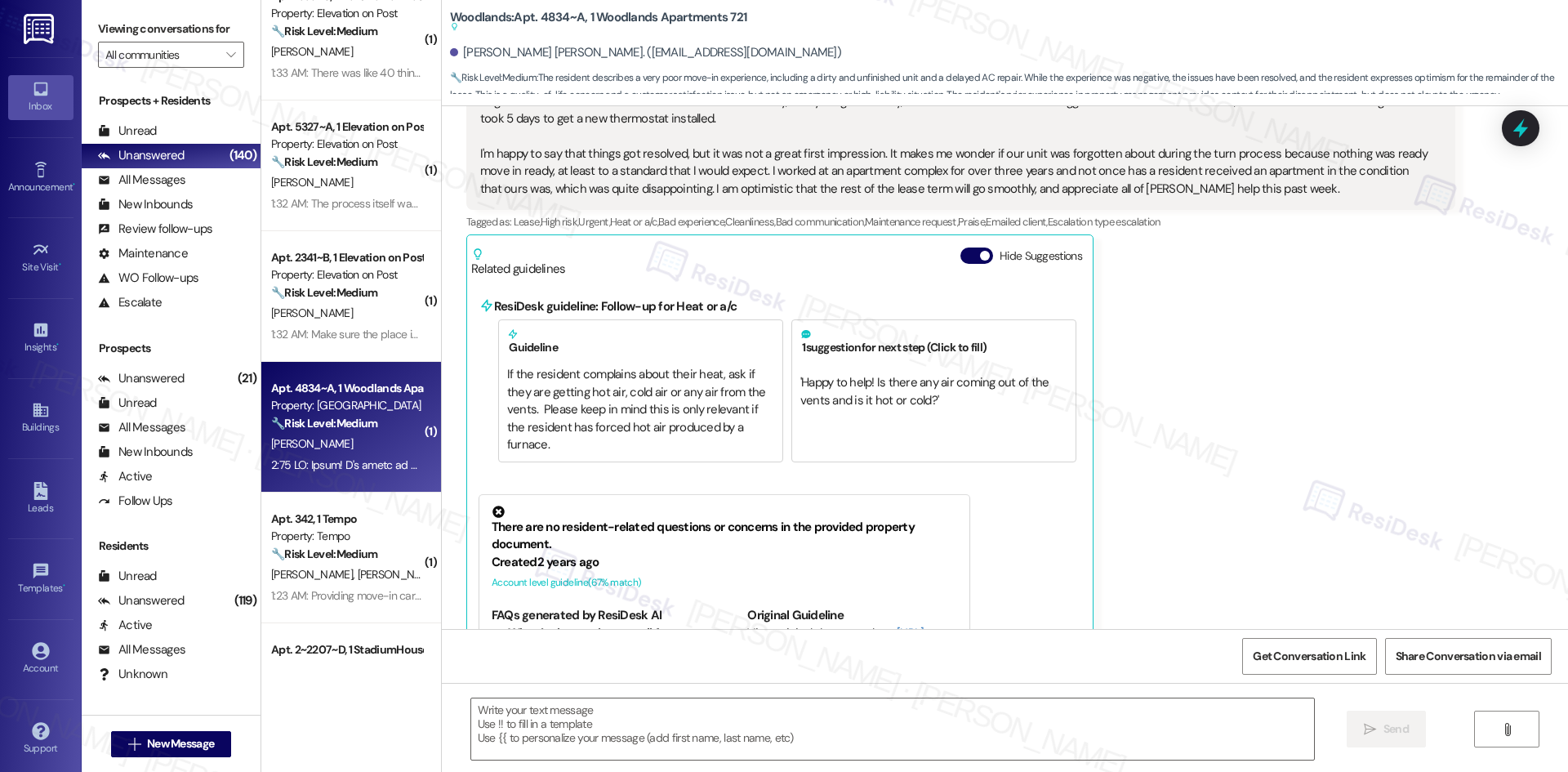
type textarea "Fetching suggested responses. Please feel free to read through the conversation…"
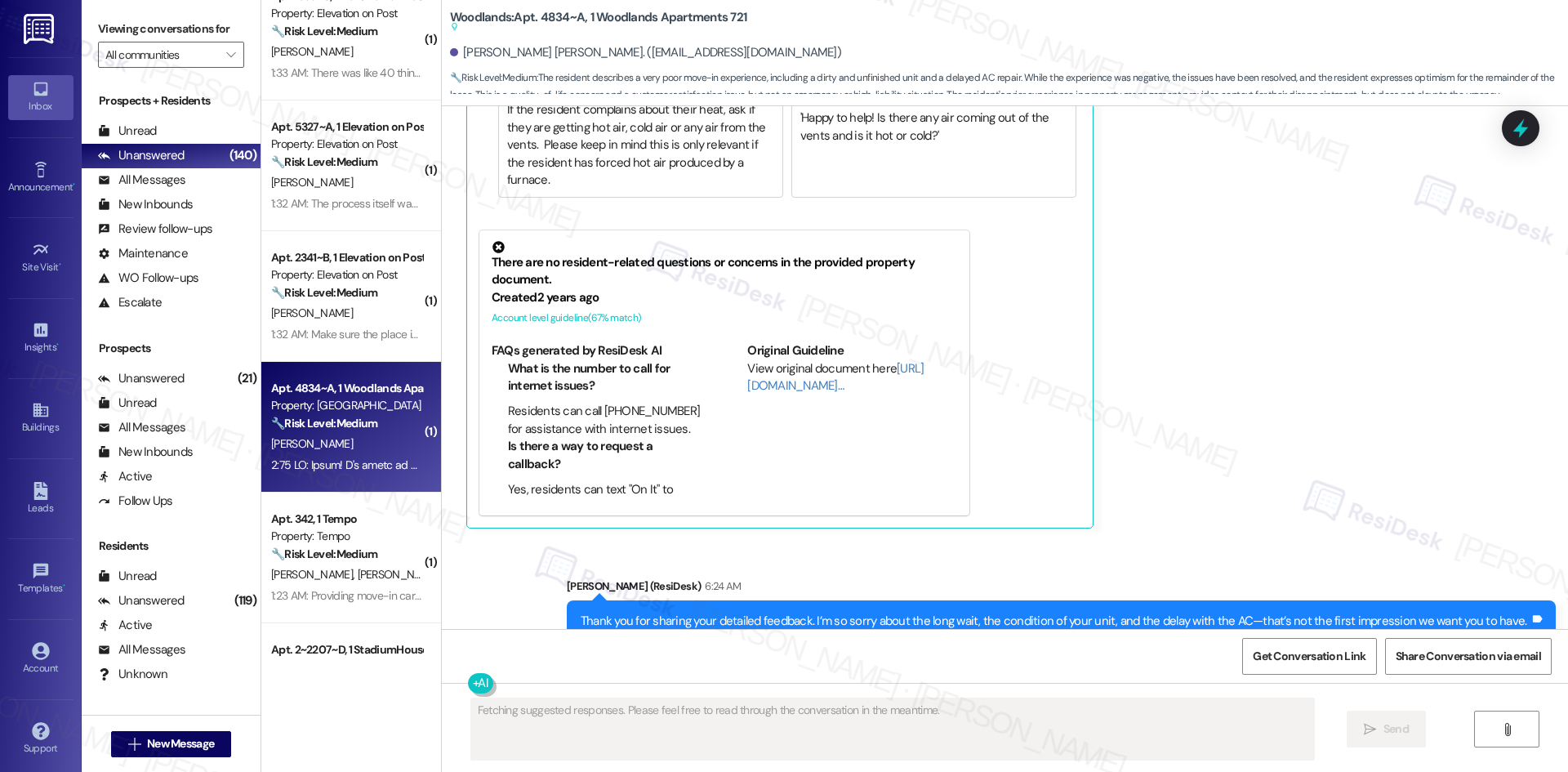
scroll to position [985, 0]
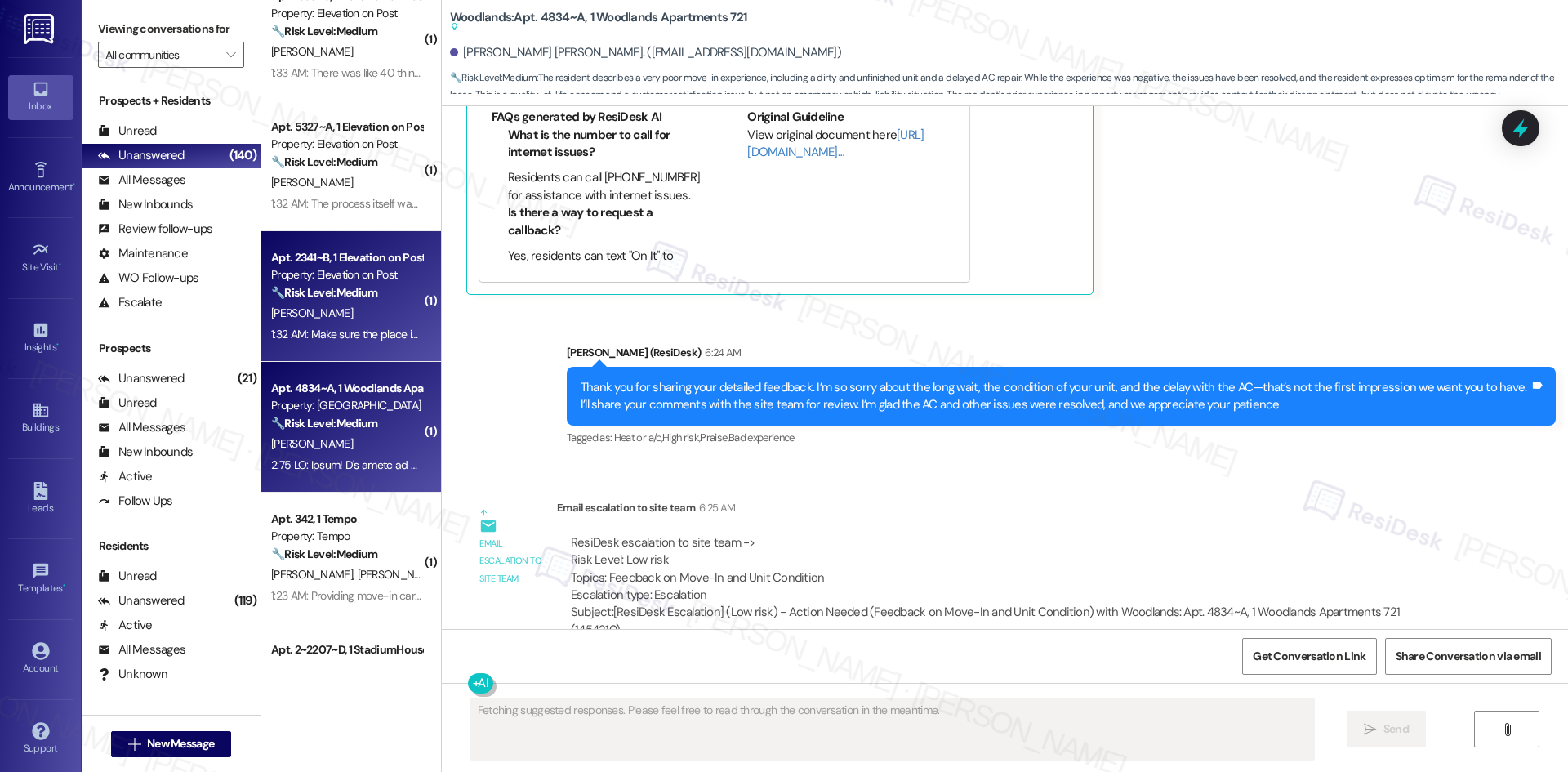
click at [351, 318] on div "A. Rodriguez" at bounding box center [347, 313] width 154 height 20
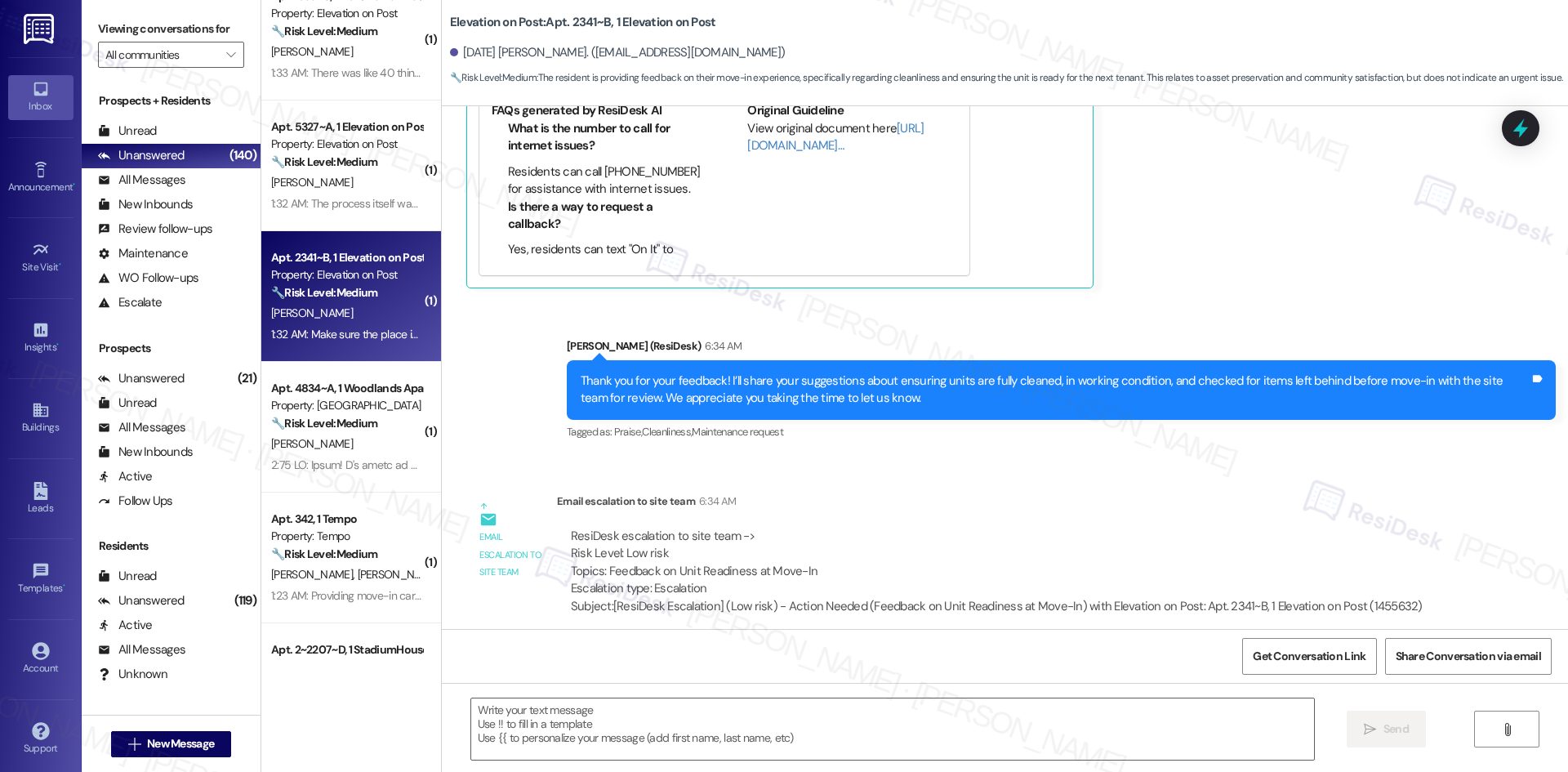
scroll to position [587, 0]
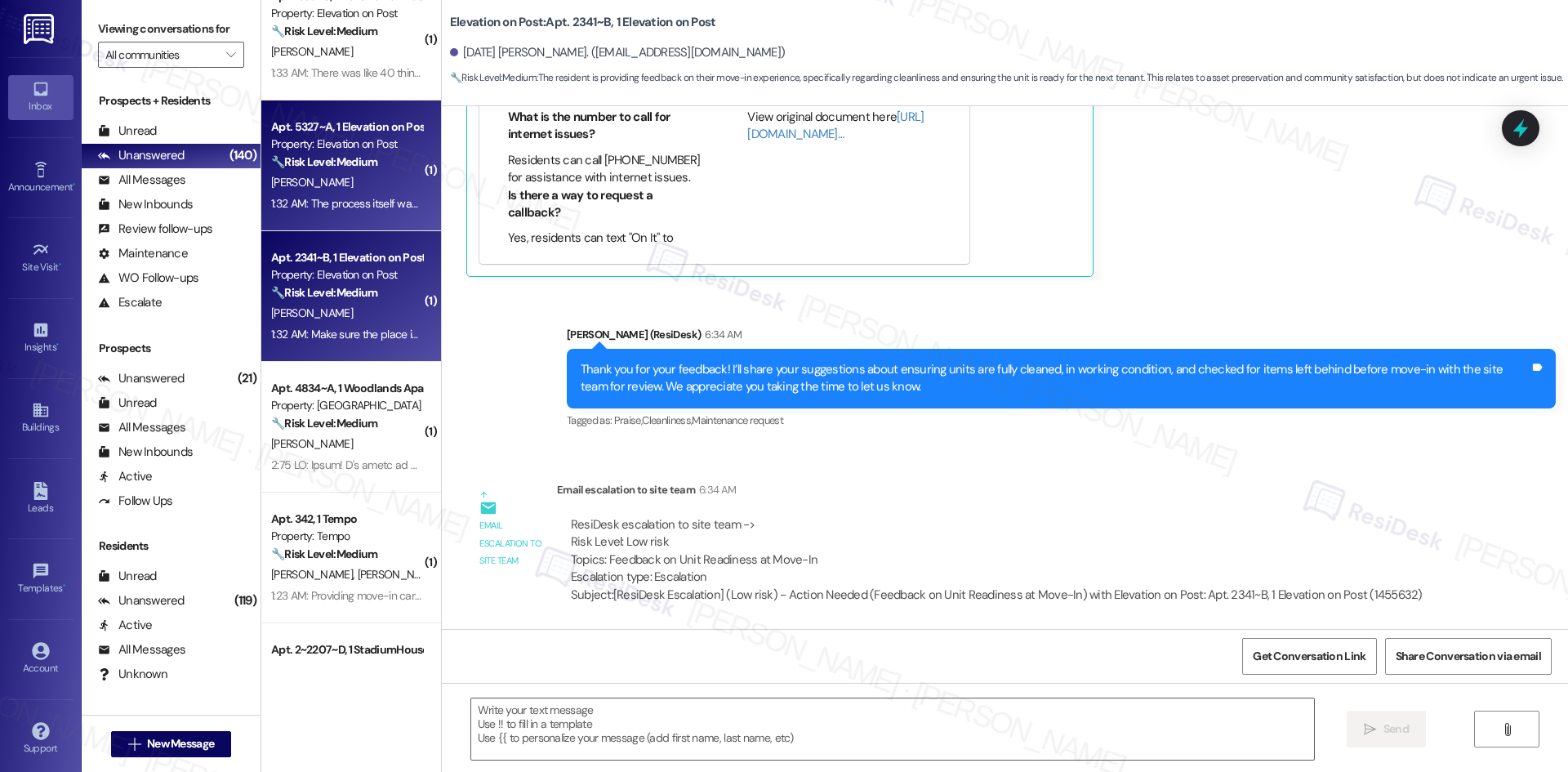
click at [287, 157] on strong "🔧 Risk Level: Medium" at bounding box center [324, 161] width 106 height 15
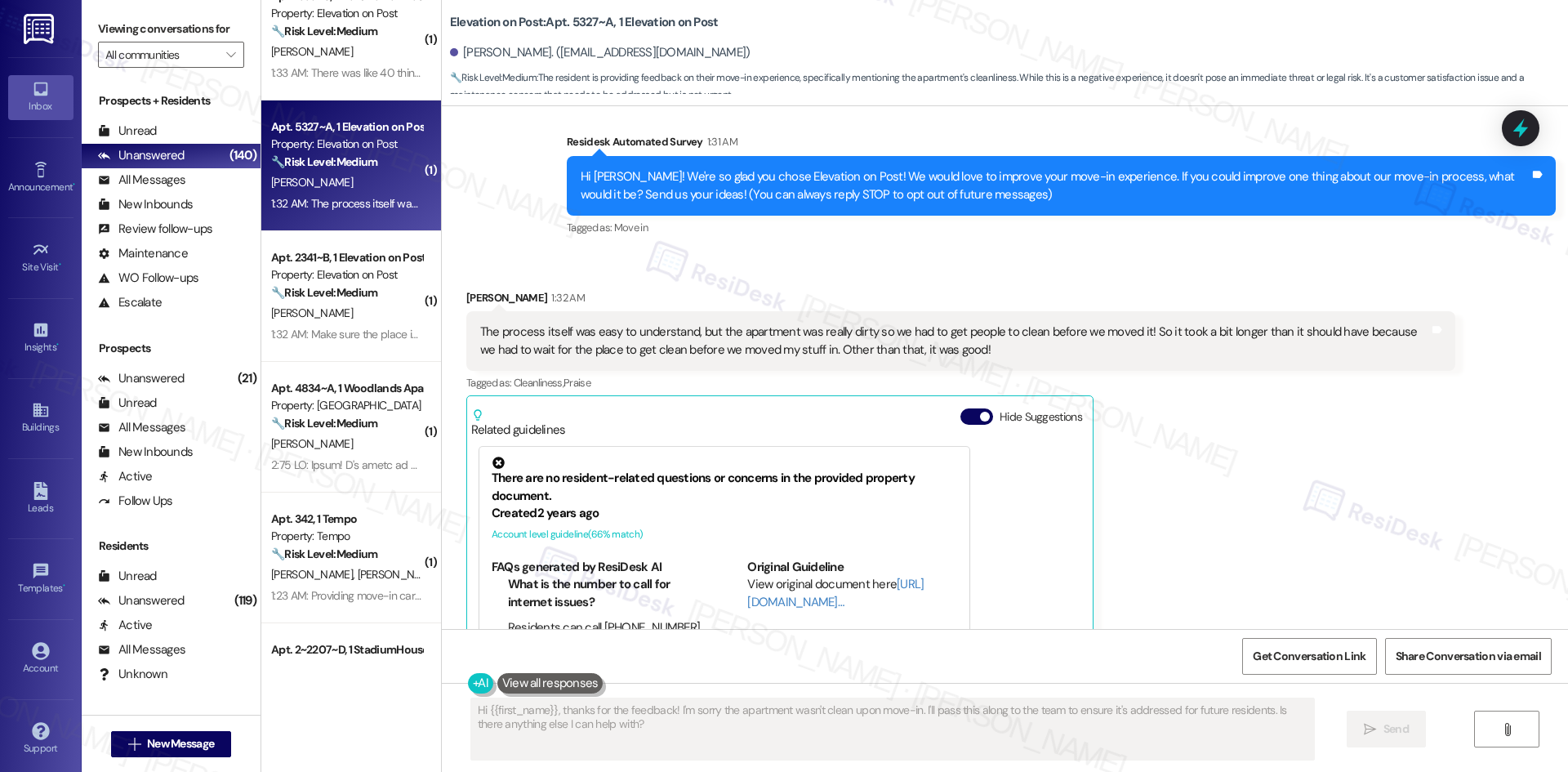
scroll to position [116, 0]
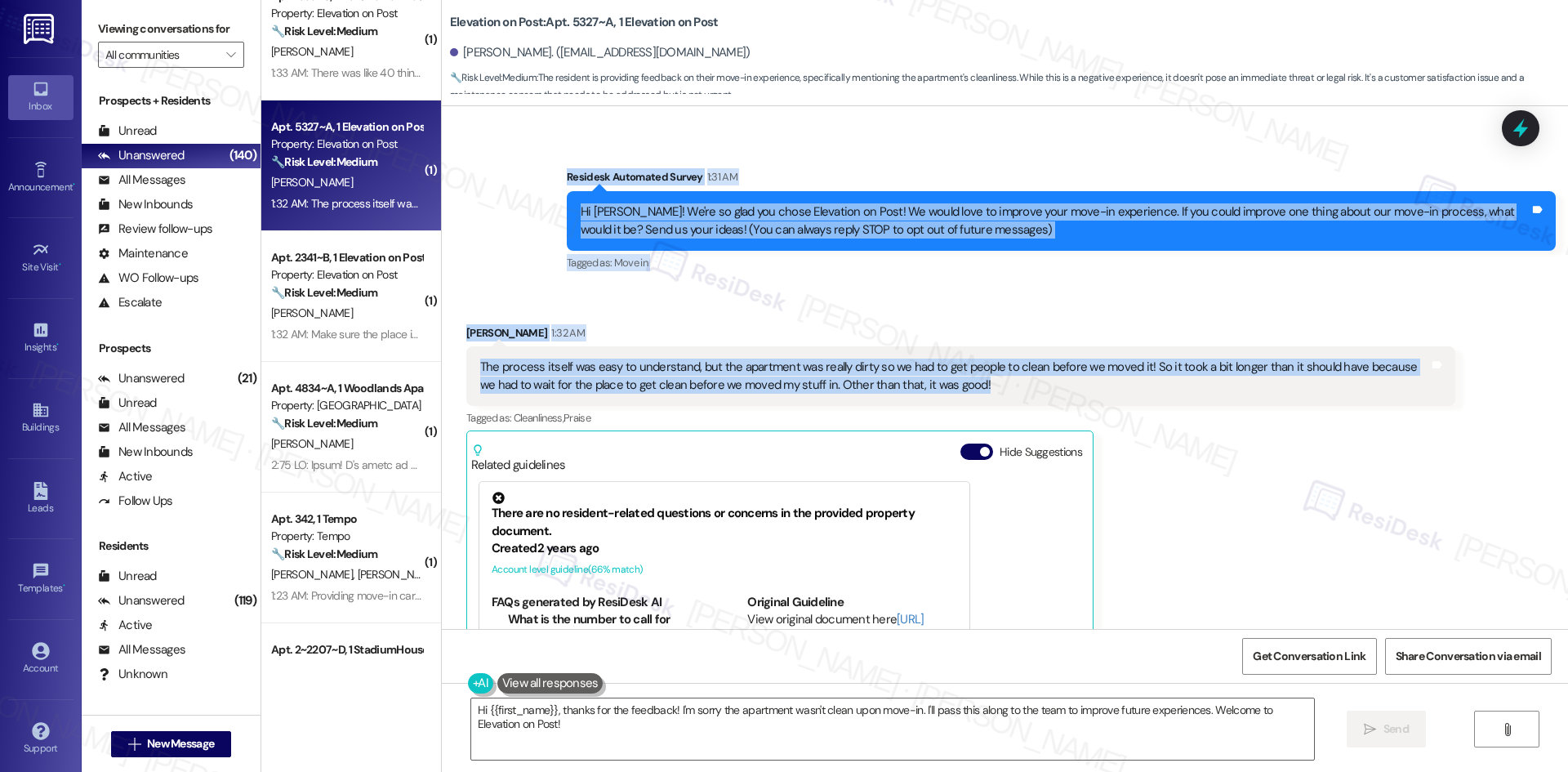
drag, startPoint x: 539, startPoint y: 169, endPoint x: 1286, endPoint y: 391, distance: 779.3
click at [1286, 391] on div "WO Lease started Aug 18, 2025 at 8:00 AM Show details Survey, sent via SMS Resi…" at bounding box center [1004, 368] width 1126 height 523
copy div "Residesk Automated Survey 1:31 AM Hi Madison! We're so glad you chose Elevation…"
click at [899, 301] on div "Received via SMS Madison Brown 1:32 AM The process itself was easy to understan…" at bounding box center [1004, 540] width 1126 height 505
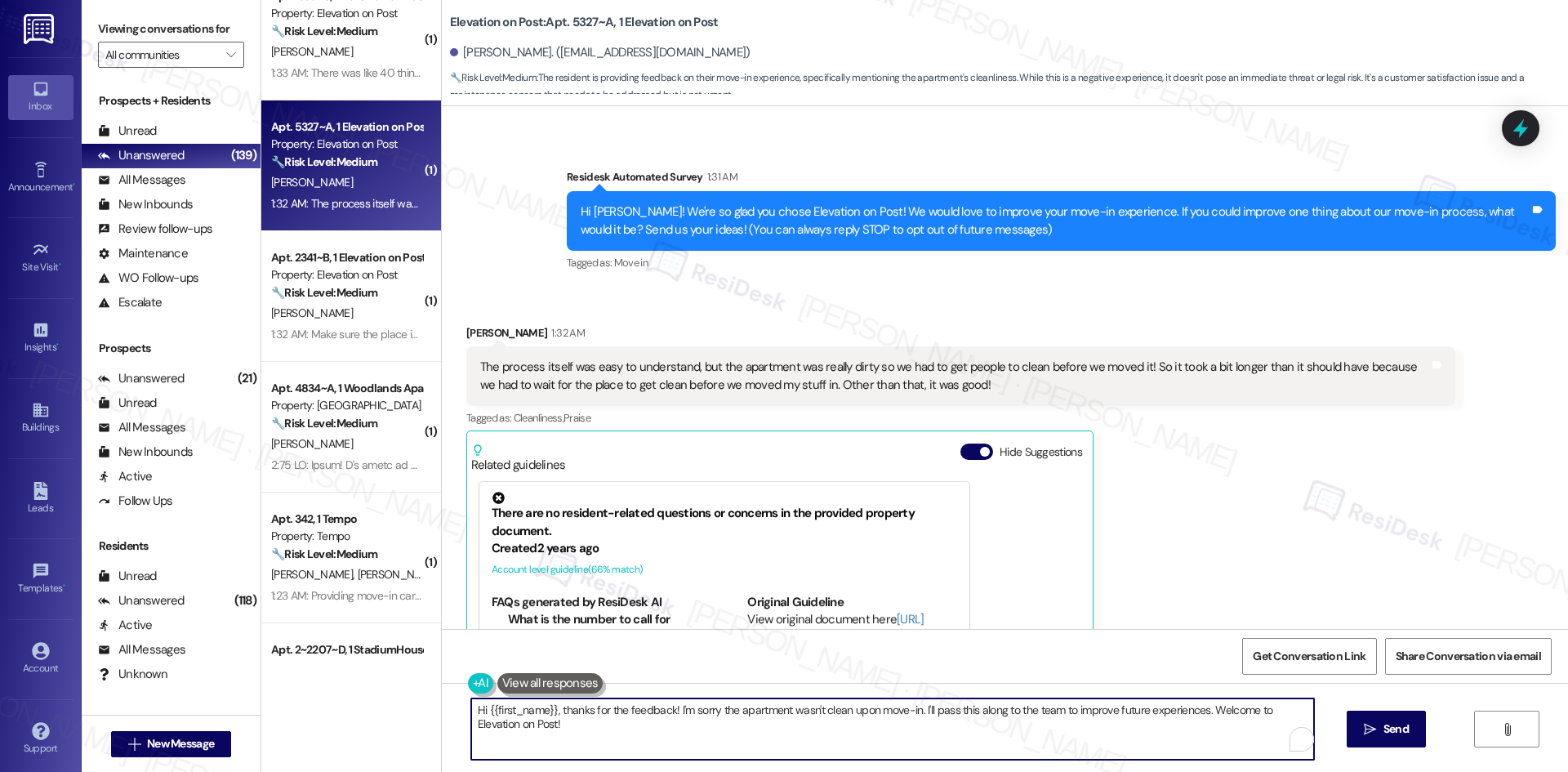
click at [981, 732] on textarea "Hi {{first_name}}, thanks for the feedback! I'm sorry the apartment wasn't clea…" at bounding box center [892, 729] width 843 height 61
paste textarea "hank you for your feedback! I’m sorry to hear your apartment wasn’t clean when …"
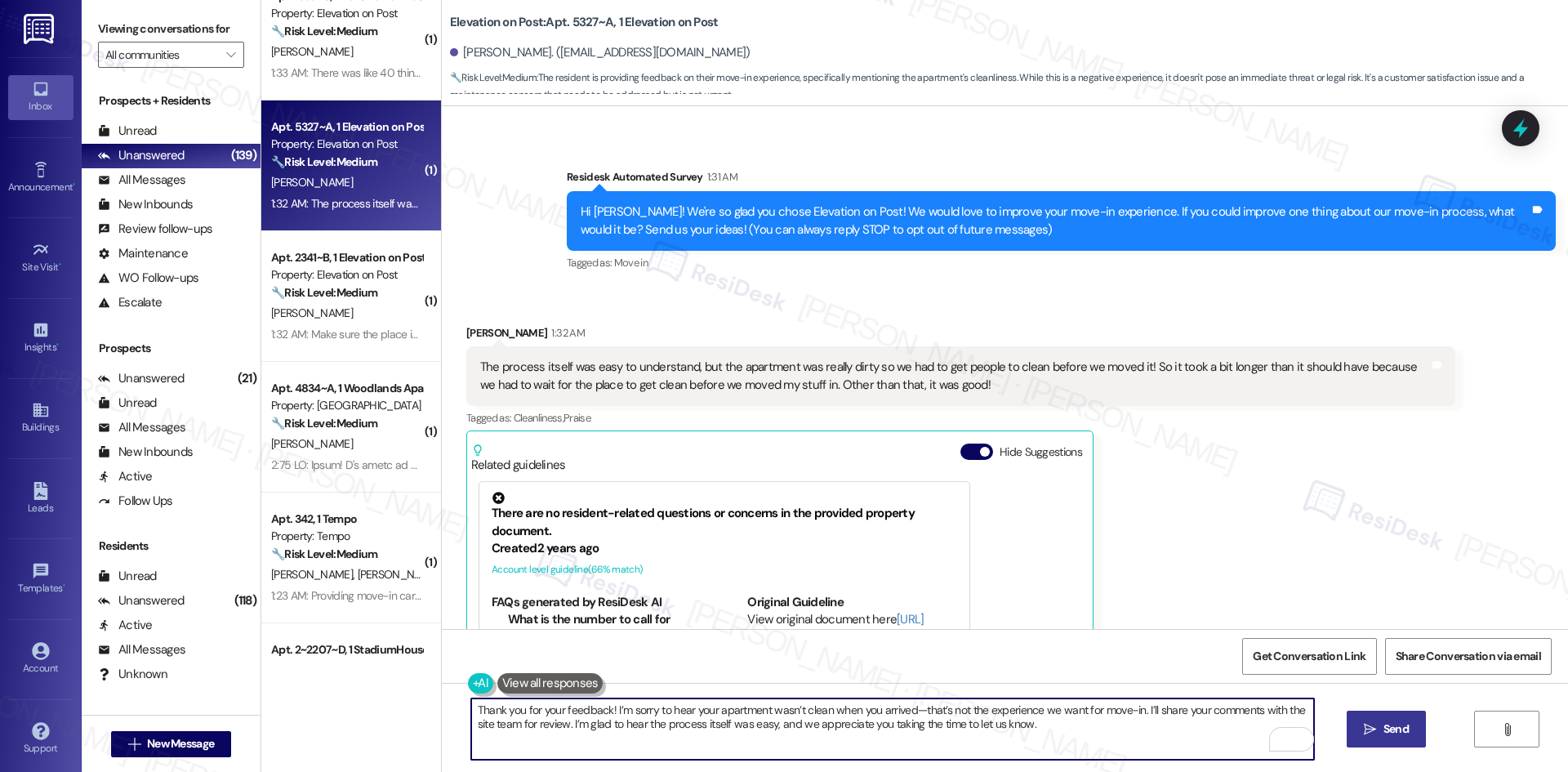
type textarea "Thank you for your feedback! I’m sorry to hear your apartment wasn’t clean when…"
click at [1377, 724] on span " Send" at bounding box center [1386, 729] width 52 height 17
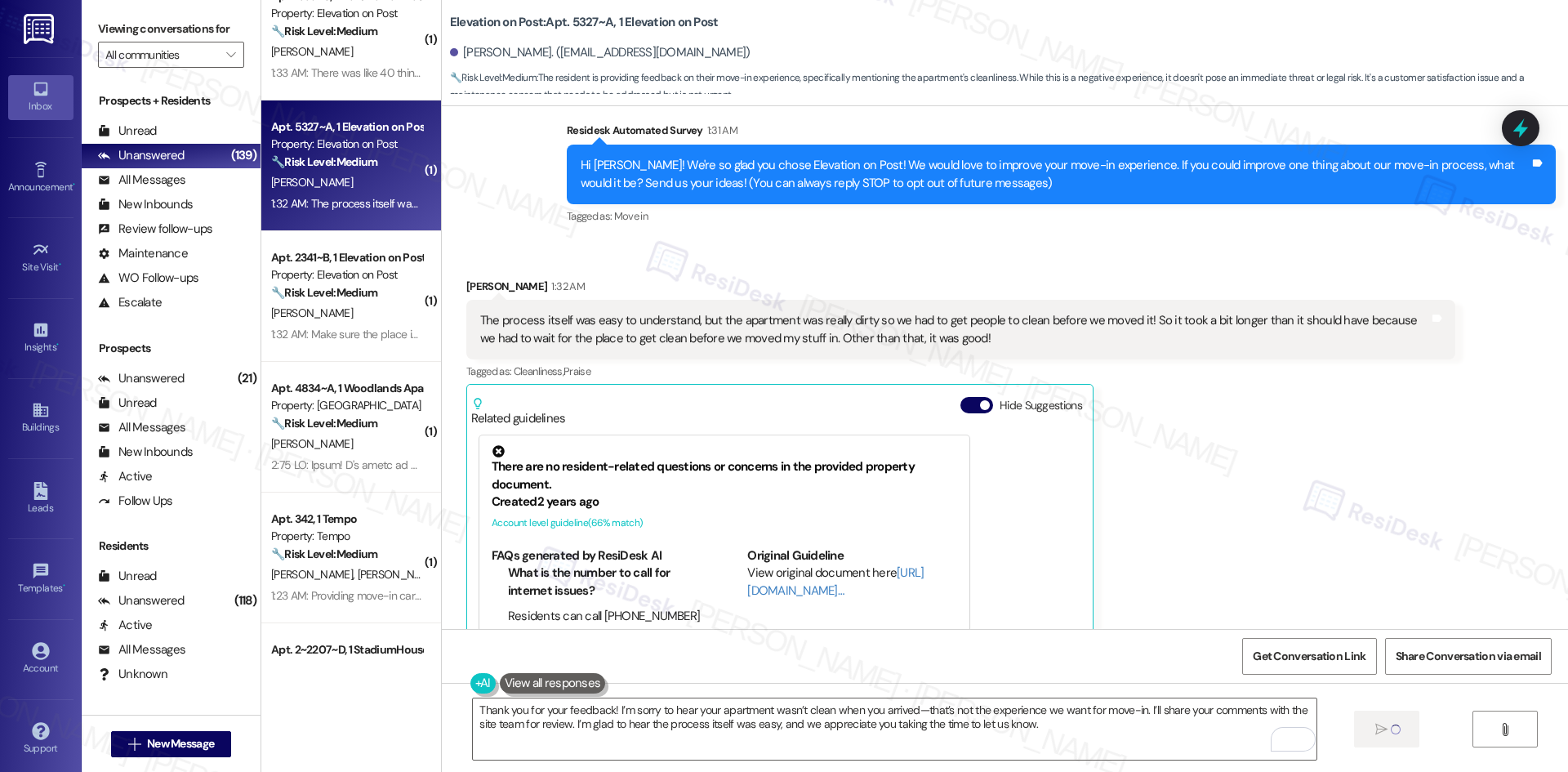
scroll to position [279, 0]
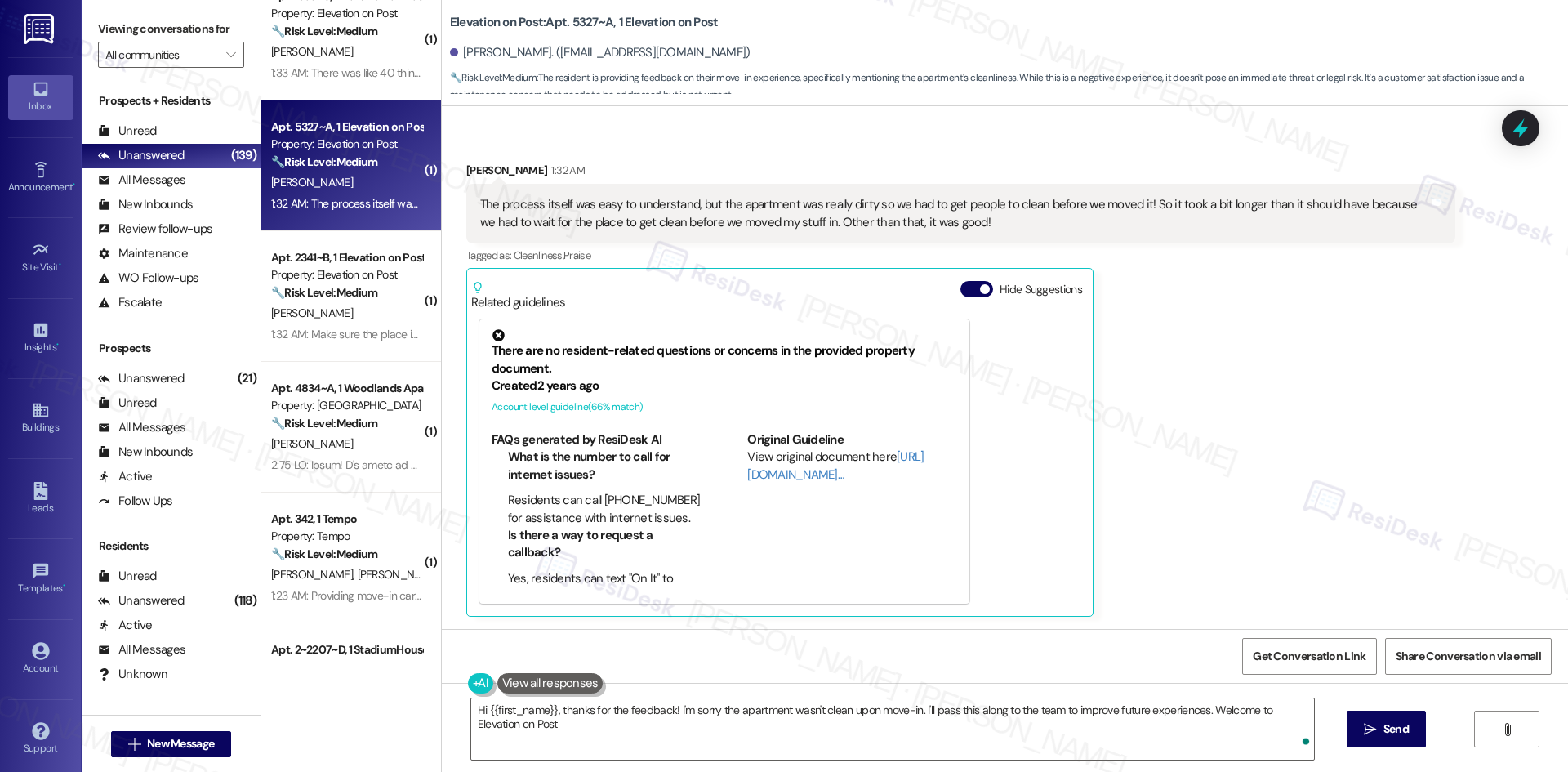
type textarea "Hi {{first_name}}, thanks for the feedback! I'm sorry the apartment wasn't clea…"
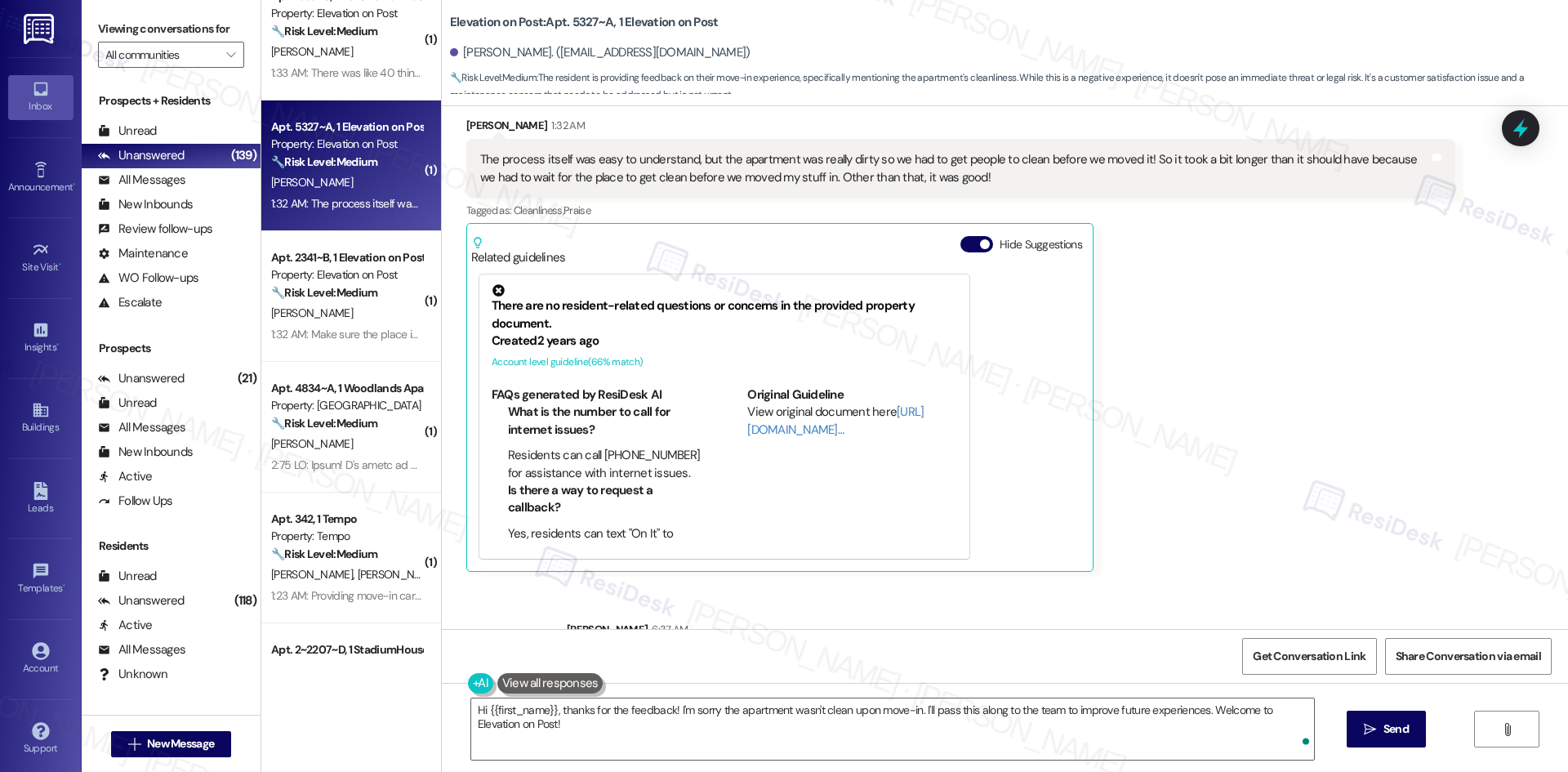
scroll to position [411, 0]
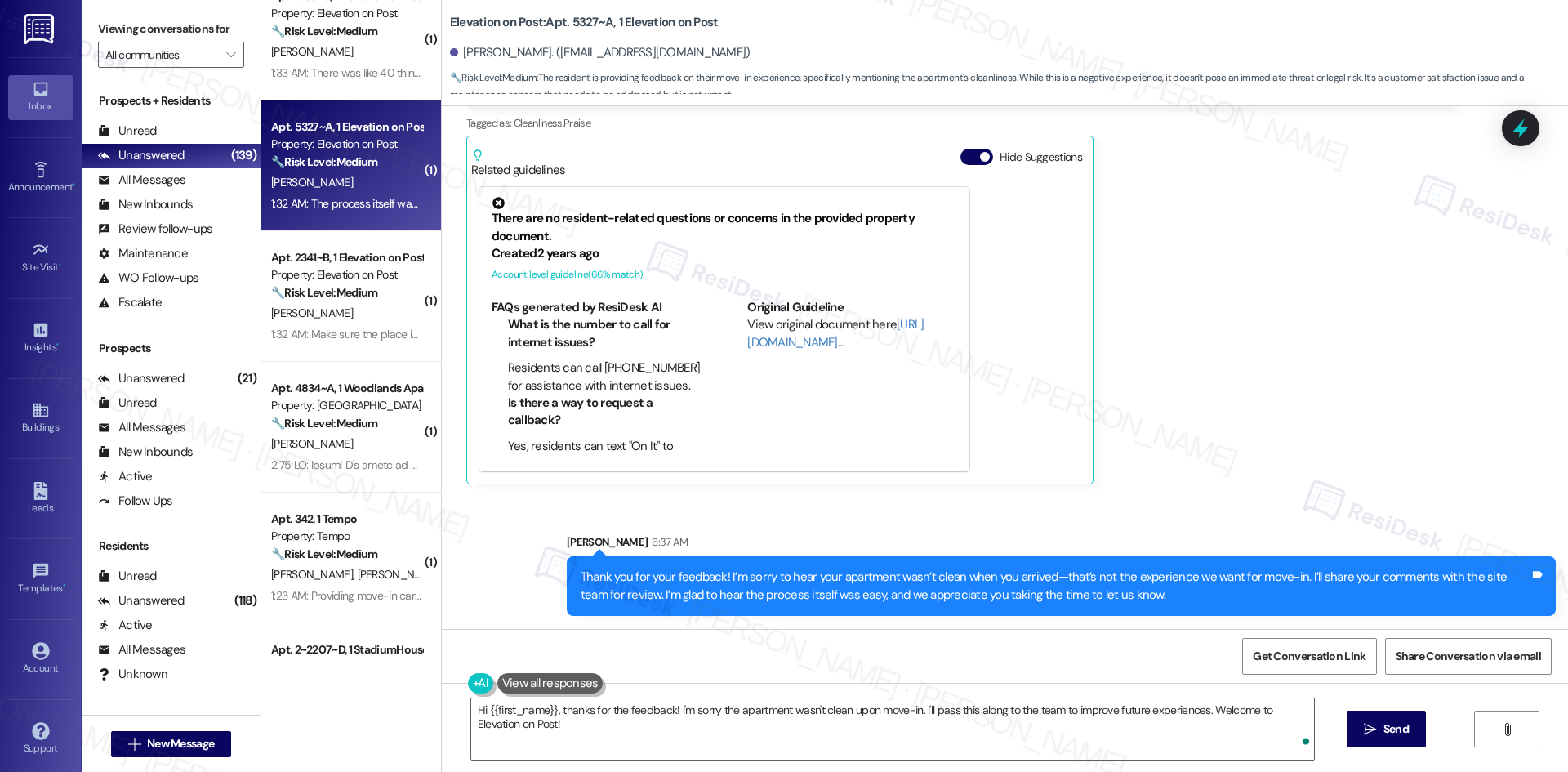
click at [1289, 486] on div "Received via SMS Madison Brown 1:32 AM The process itself was easy to understan…" at bounding box center [960, 257] width 1013 height 480
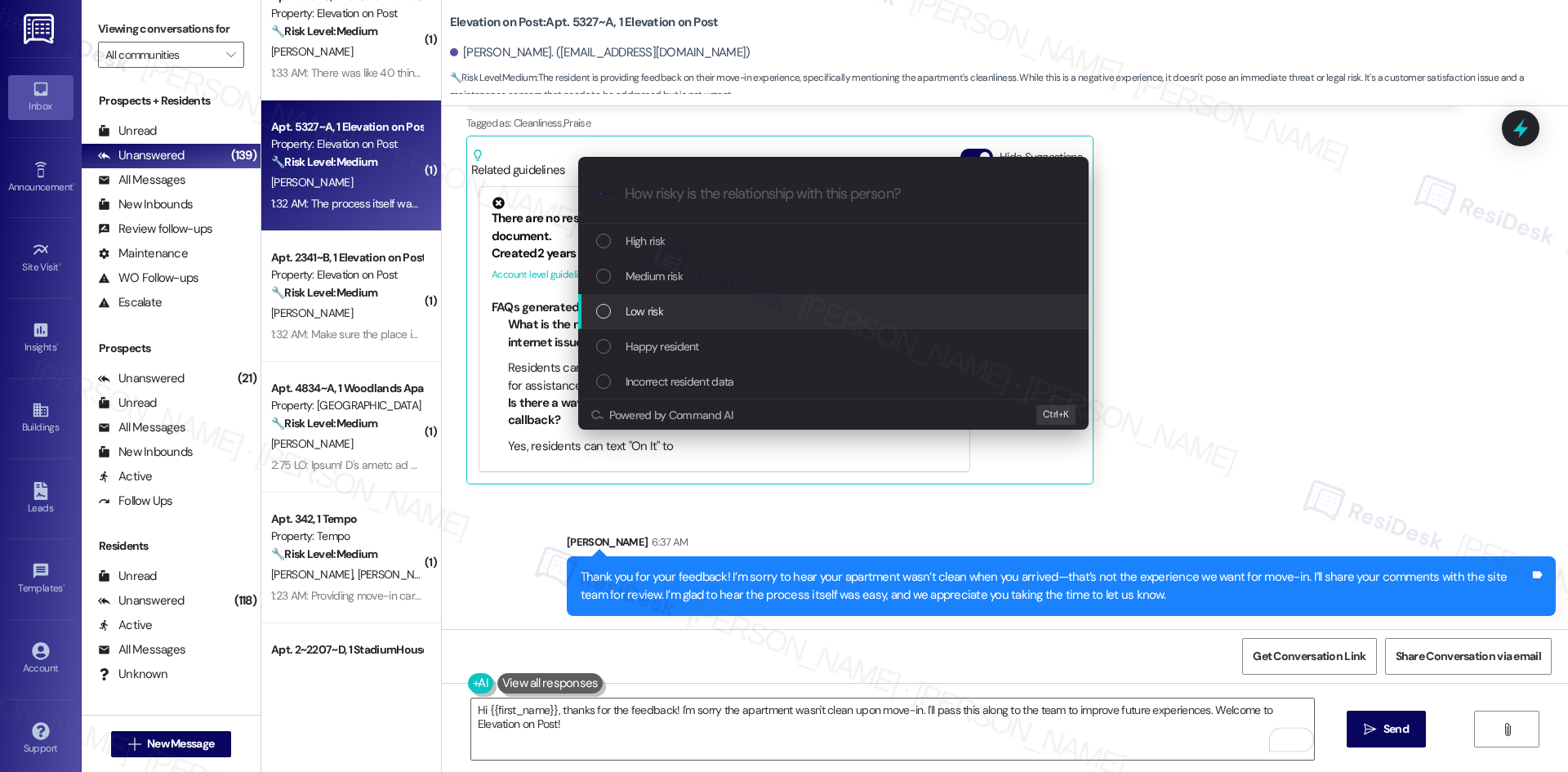
click at [695, 314] on div "Low risk" at bounding box center [835, 311] width 478 height 18
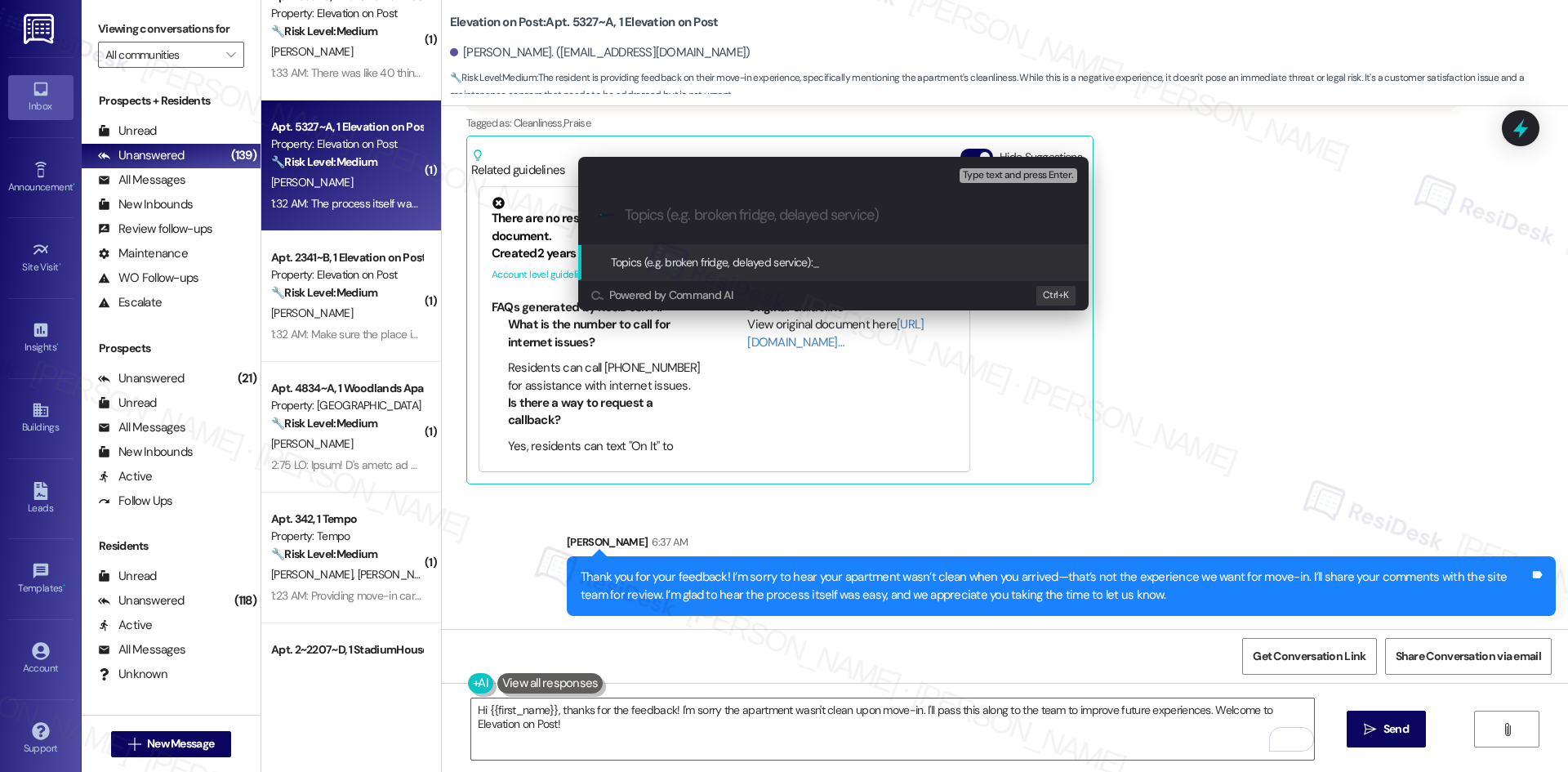
click at [783, 207] on input "Topics (e.g. broken fridge, delayed service)" at bounding box center [846, 215] width 443 height 17
paste input "Feedback on Apartment Cleanliness at Move-In"
type input "Feedback on Apartment Cleanliness at Move-In"
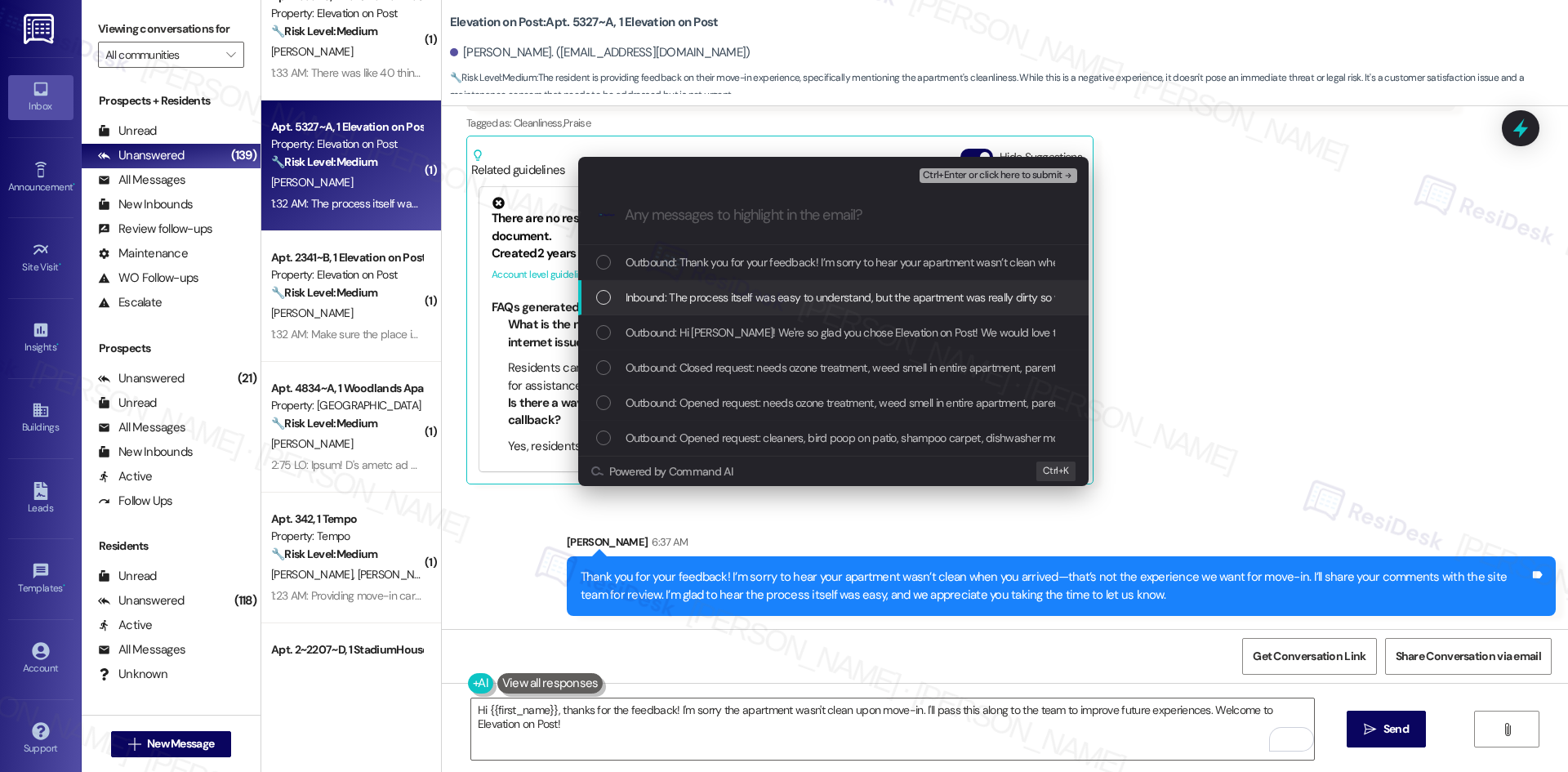
click at [795, 288] on span "Inbound: The process itself was easy to understand, but the apartment was reall…" at bounding box center [1317, 297] width 1384 height 18
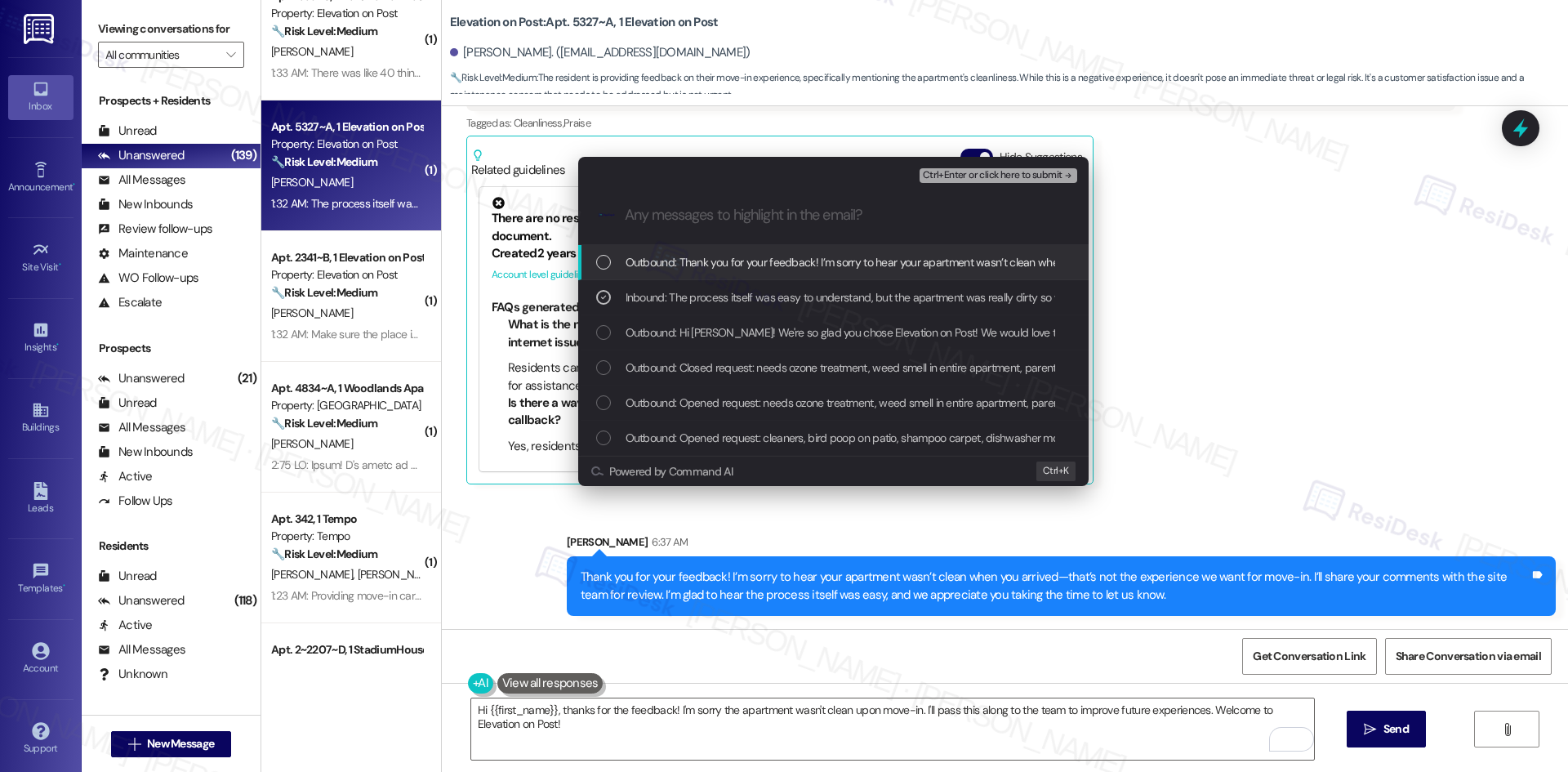
click at [1008, 175] on span "Ctrl+Enter or click here to submit" at bounding box center [992, 175] width 139 height 11
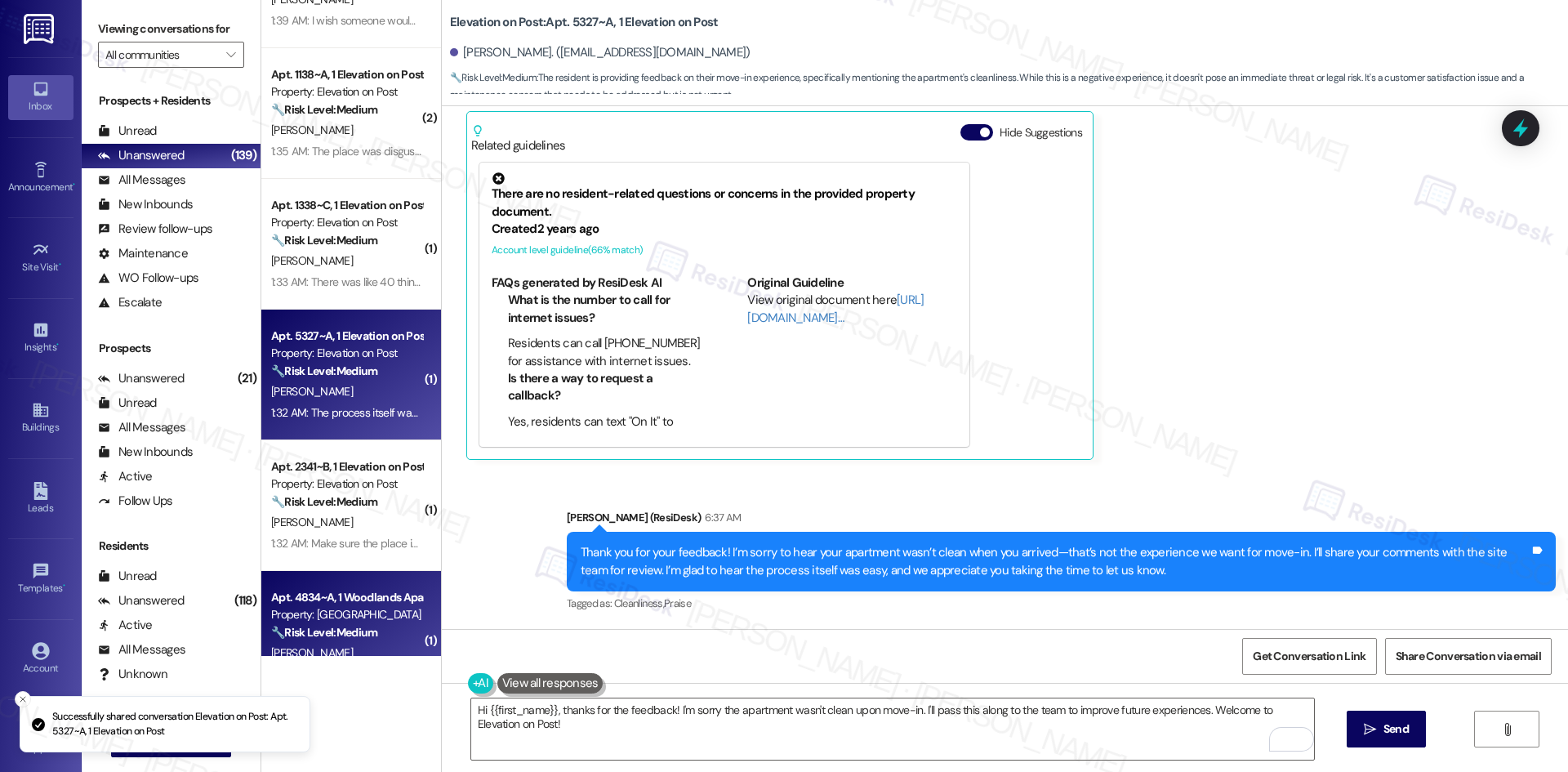
scroll to position [3183, 0]
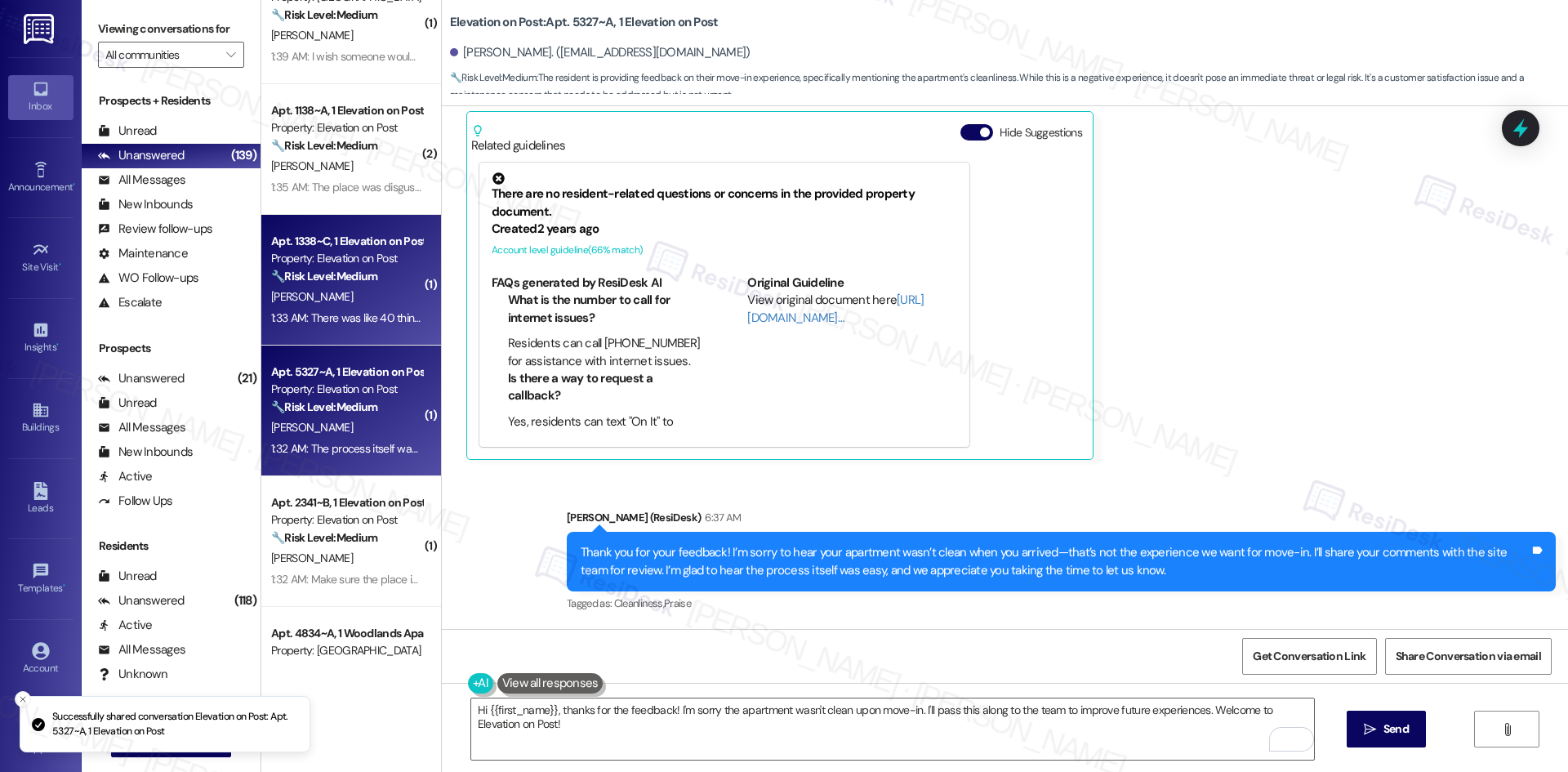
click at [335, 321] on div "1:33 AM: There was like 40 things broken when we moved in (still not fixed btw)…" at bounding box center [514, 318] width 487 height 15
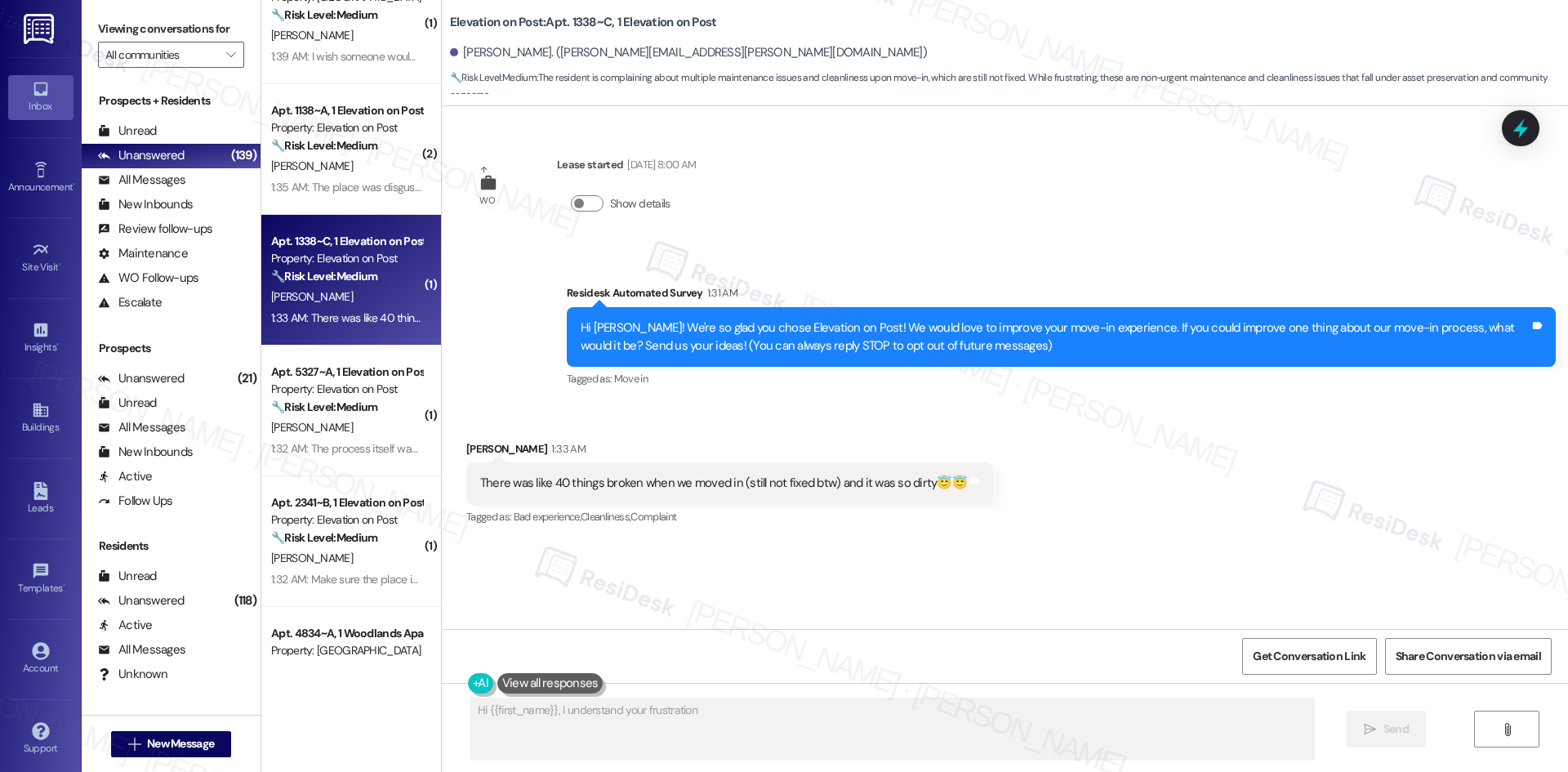
scroll to position [0, 0]
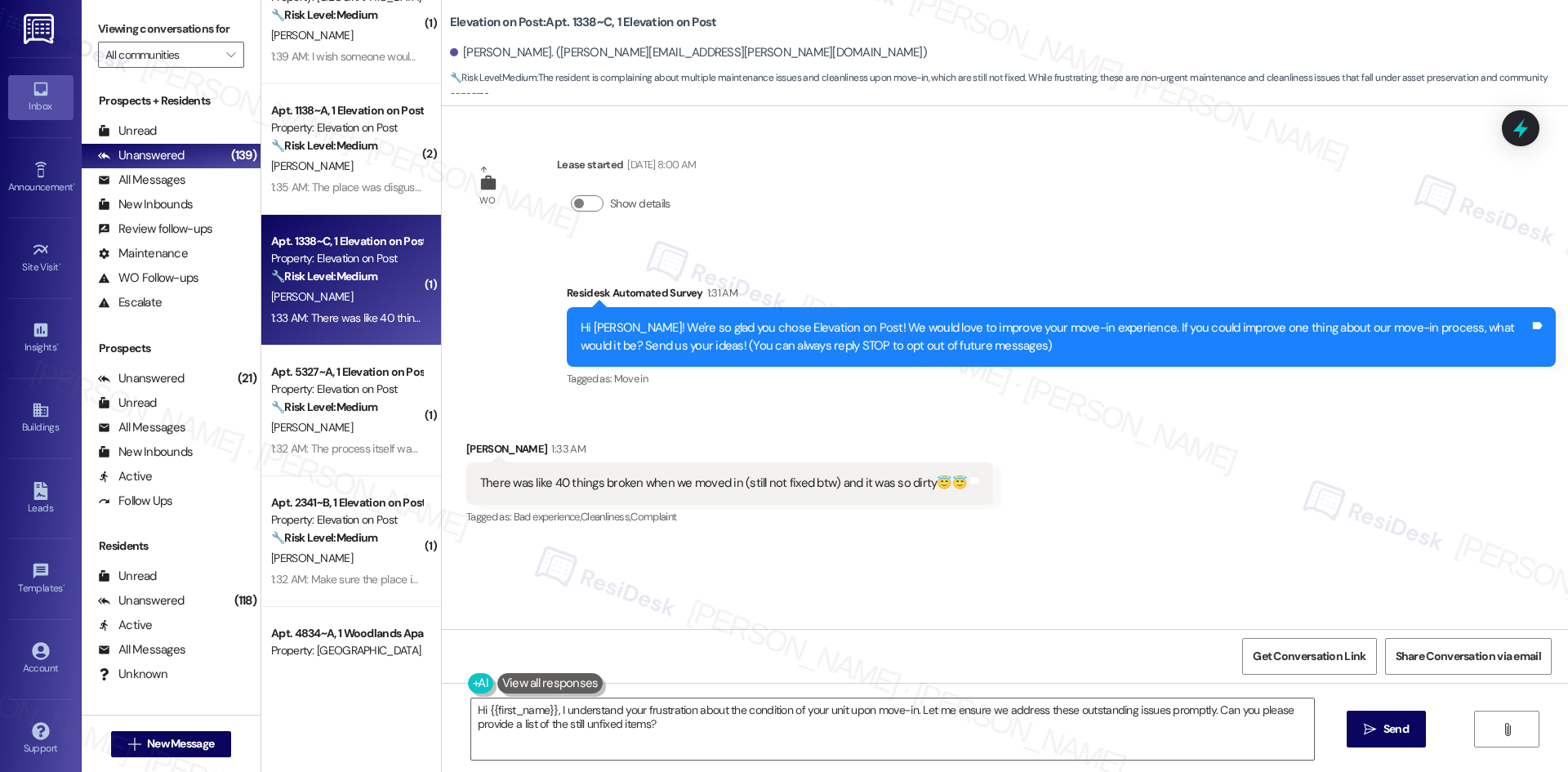
click at [1171, 496] on div "Received via SMS Hallie Esquivel 1:33 AM There was like 40 things broken when w…" at bounding box center [1004, 472] width 1126 height 138
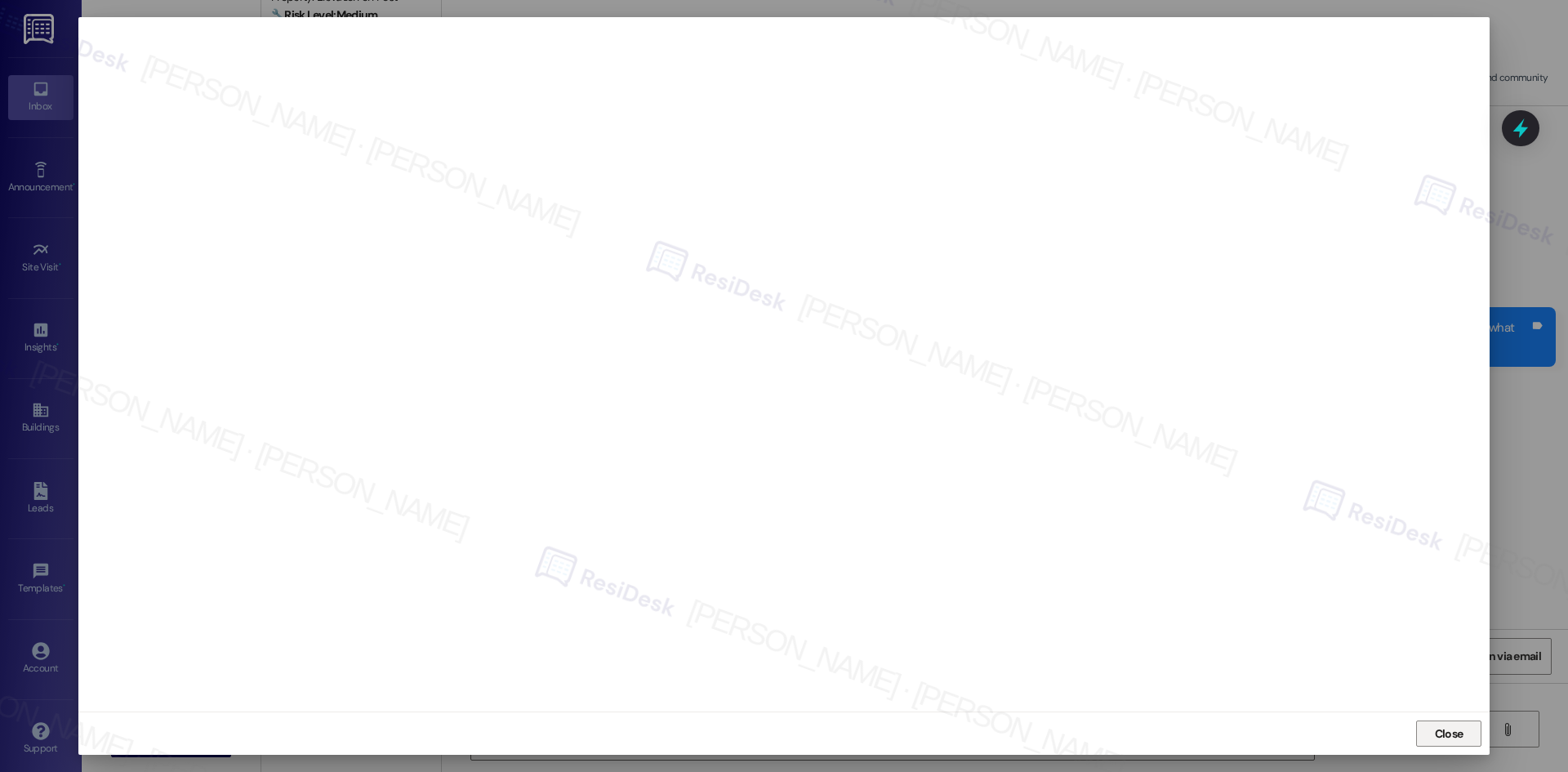
click at [1445, 731] on span "Close" at bounding box center [1448, 733] width 29 height 17
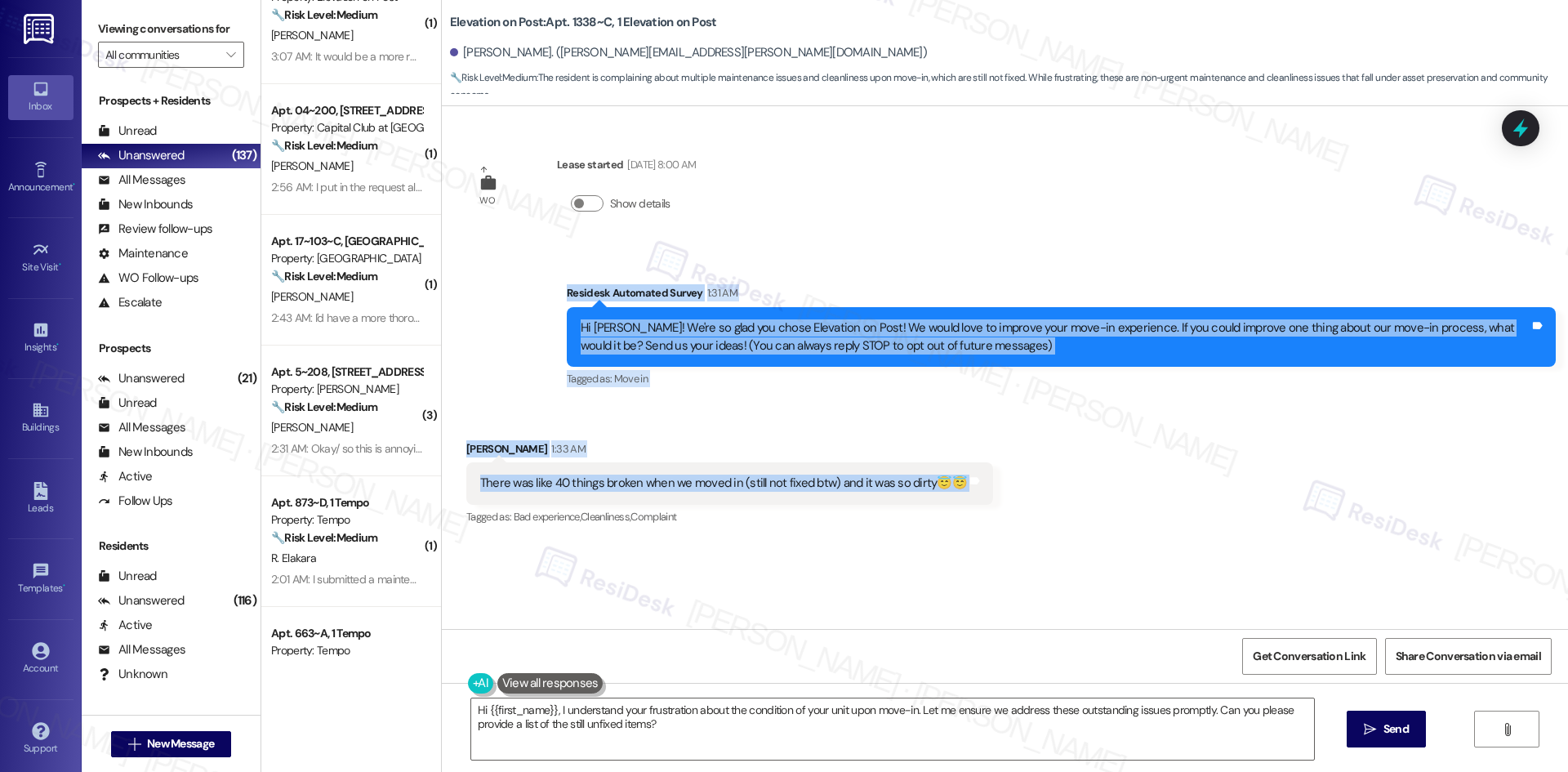
drag, startPoint x: 531, startPoint y: 293, endPoint x: 1060, endPoint y: 490, distance: 564.5
click at [1060, 490] on div "WO Lease started Aug 18, 2025 at 8:00 AM Show details Survey, sent via SMS Resi…" at bounding box center [1004, 368] width 1126 height 523
copy div "Residesk Automated Survey 1:31 AM Hi Hallie! We're so glad you chose Elevation …"
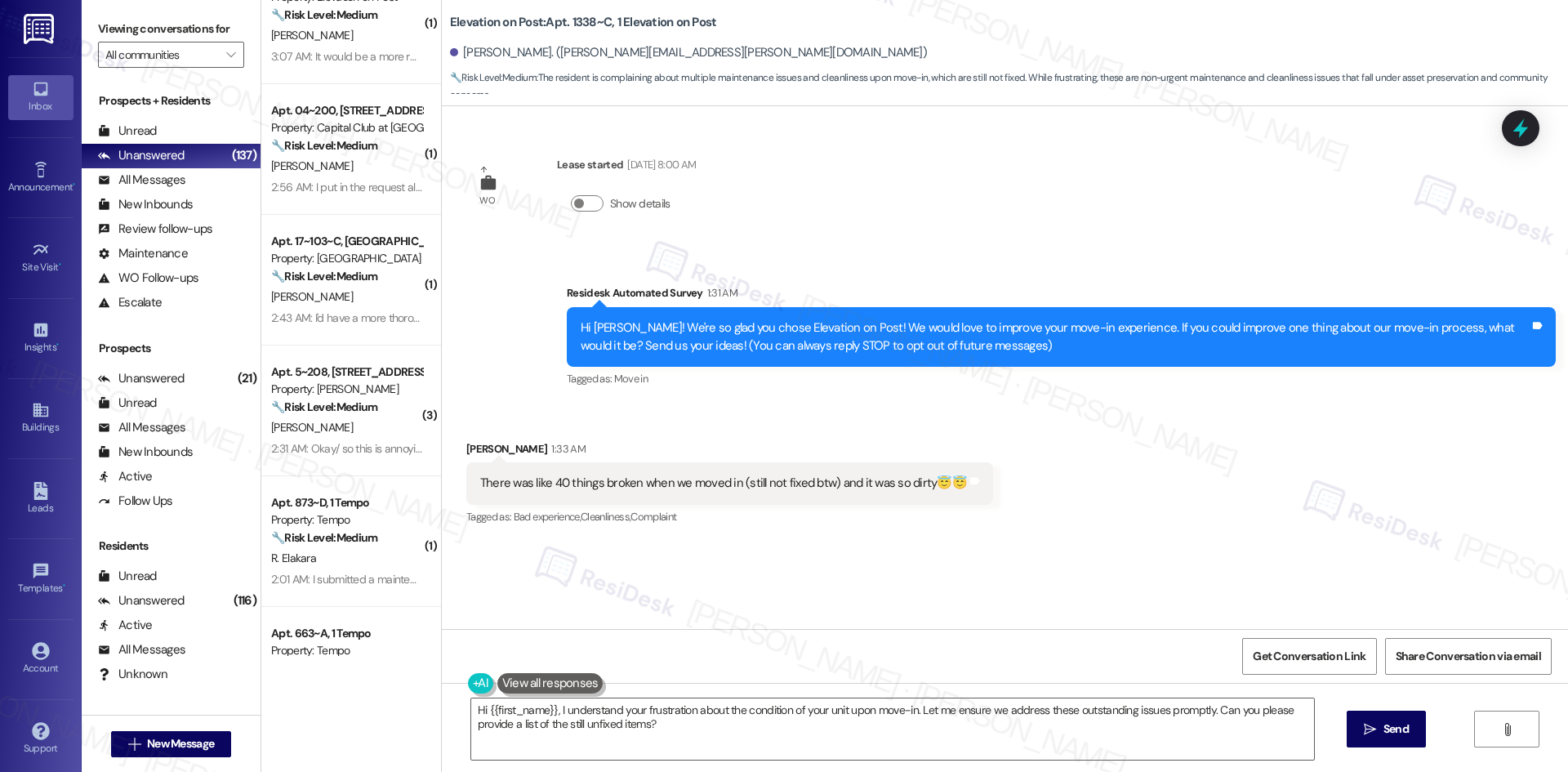
click at [769, 234] on div "WO Lease started Aug 18, 2025 at 8:00 AM Show details Survey, sent via SMS Resi…" at bounding box center [1004, 368] width 1126 height 523
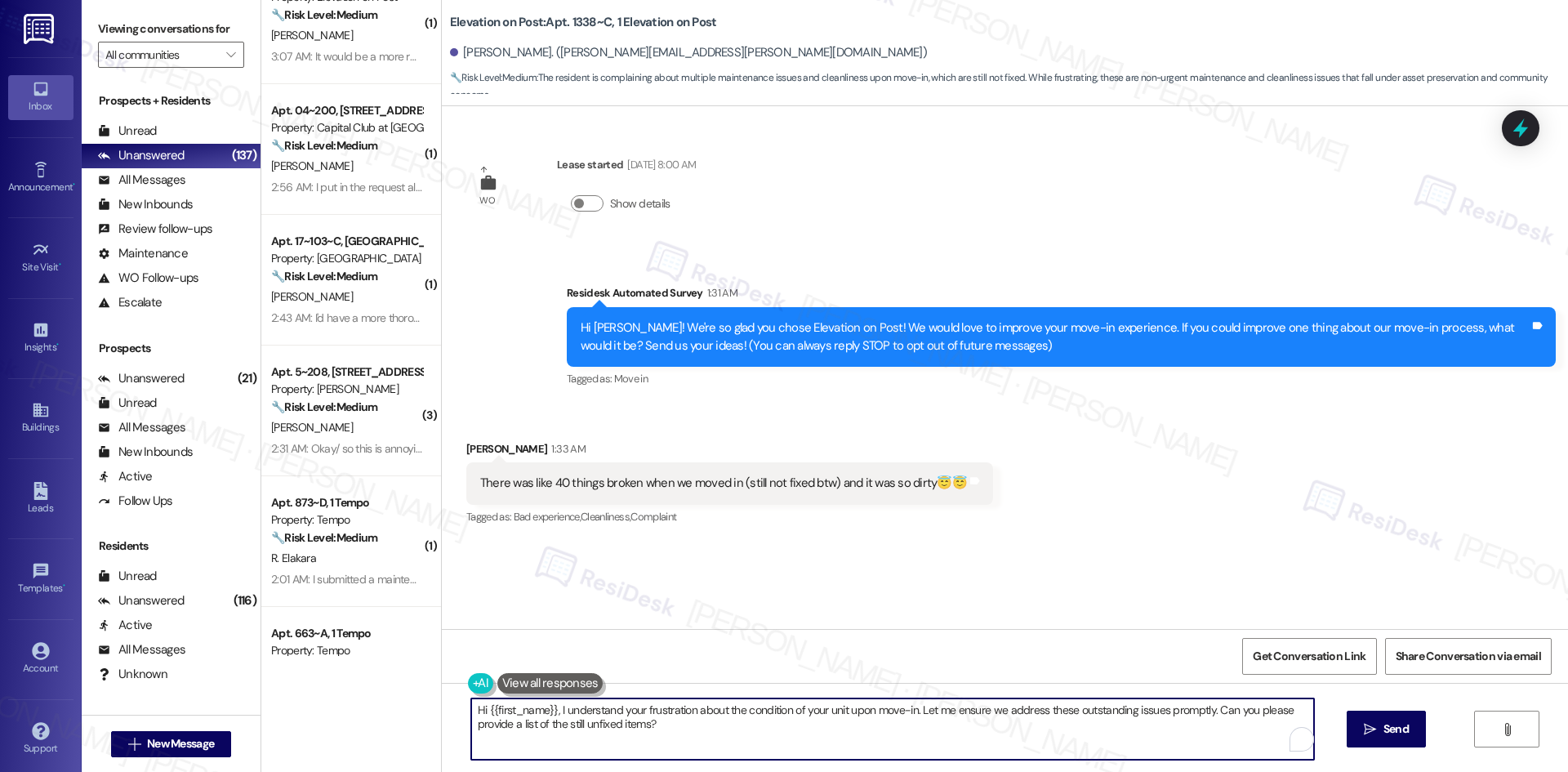
click at [725, 738] on textarea "Hi {{first_name}}, I understand your frustration about the condition of your un…" at bounding box center [892, 729] width 843 height 61
paste textarea "I’m so sorry to hear about the condition of your unit at move-in. I see work or…"
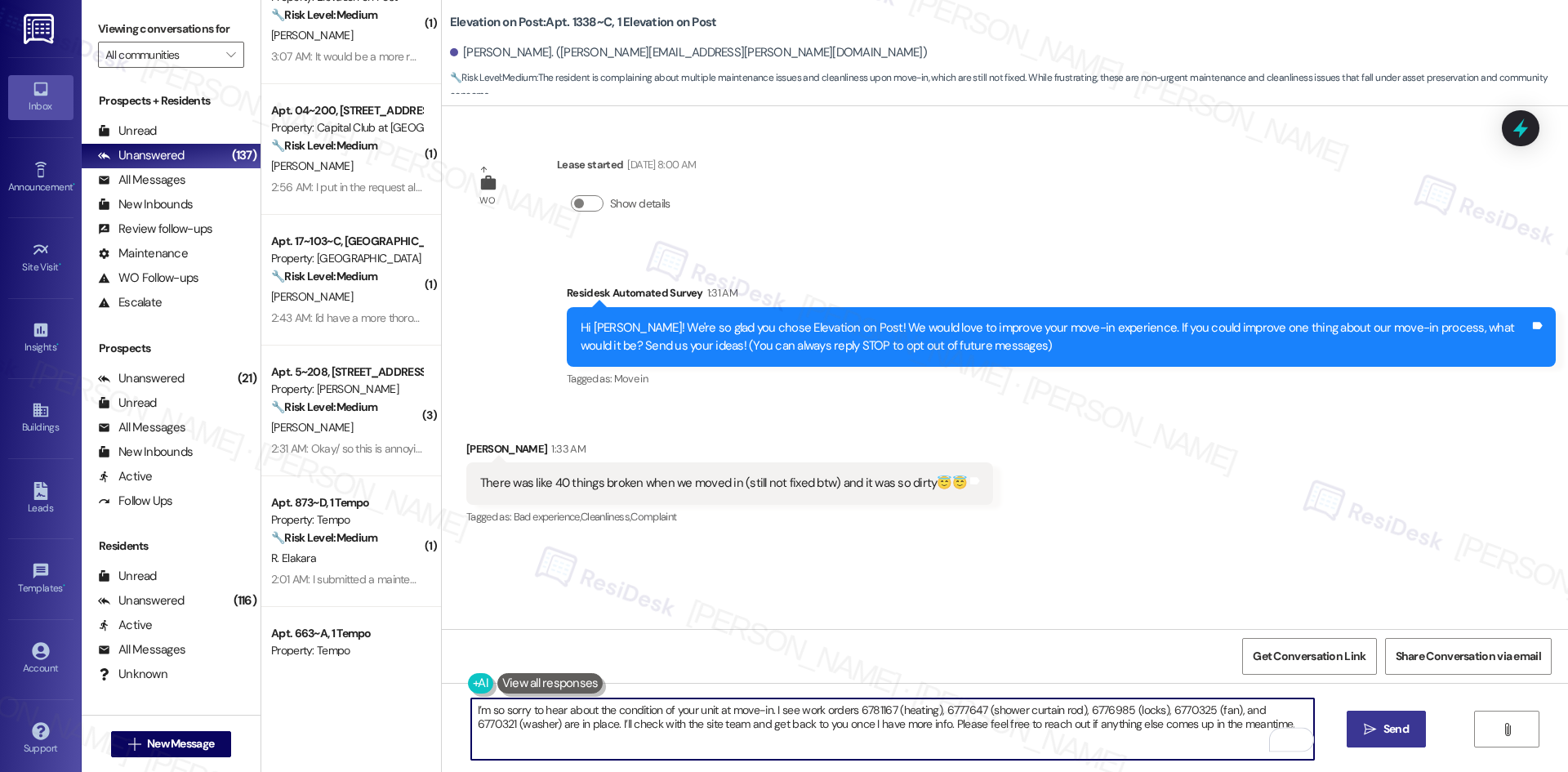
type textarea "I’m so sorry to hear about the condition of your unit at move-in. I see work or…"
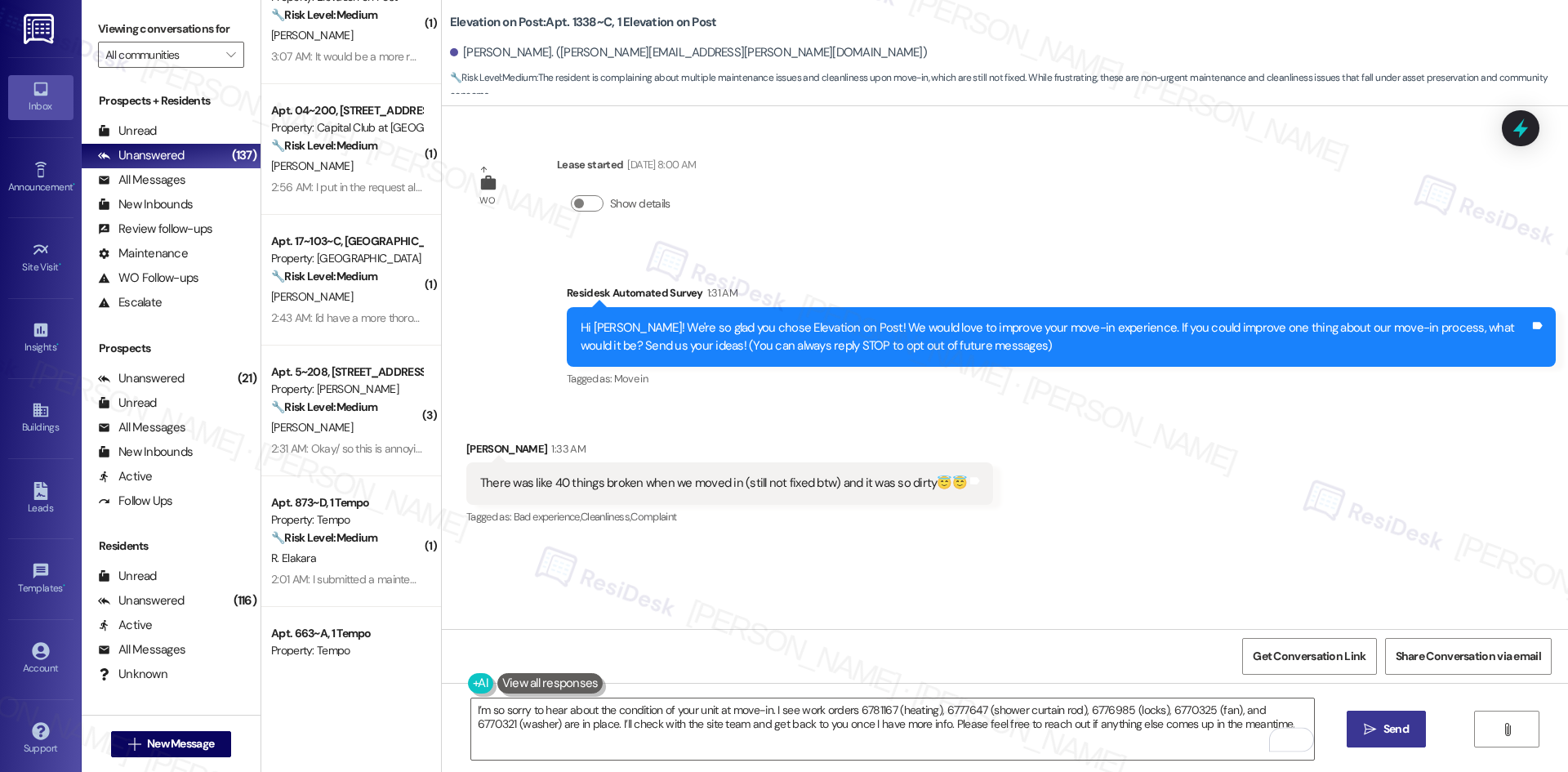
click at [1373, 733] on icon "" at bounding box center [1370, 729] width 12 height 13
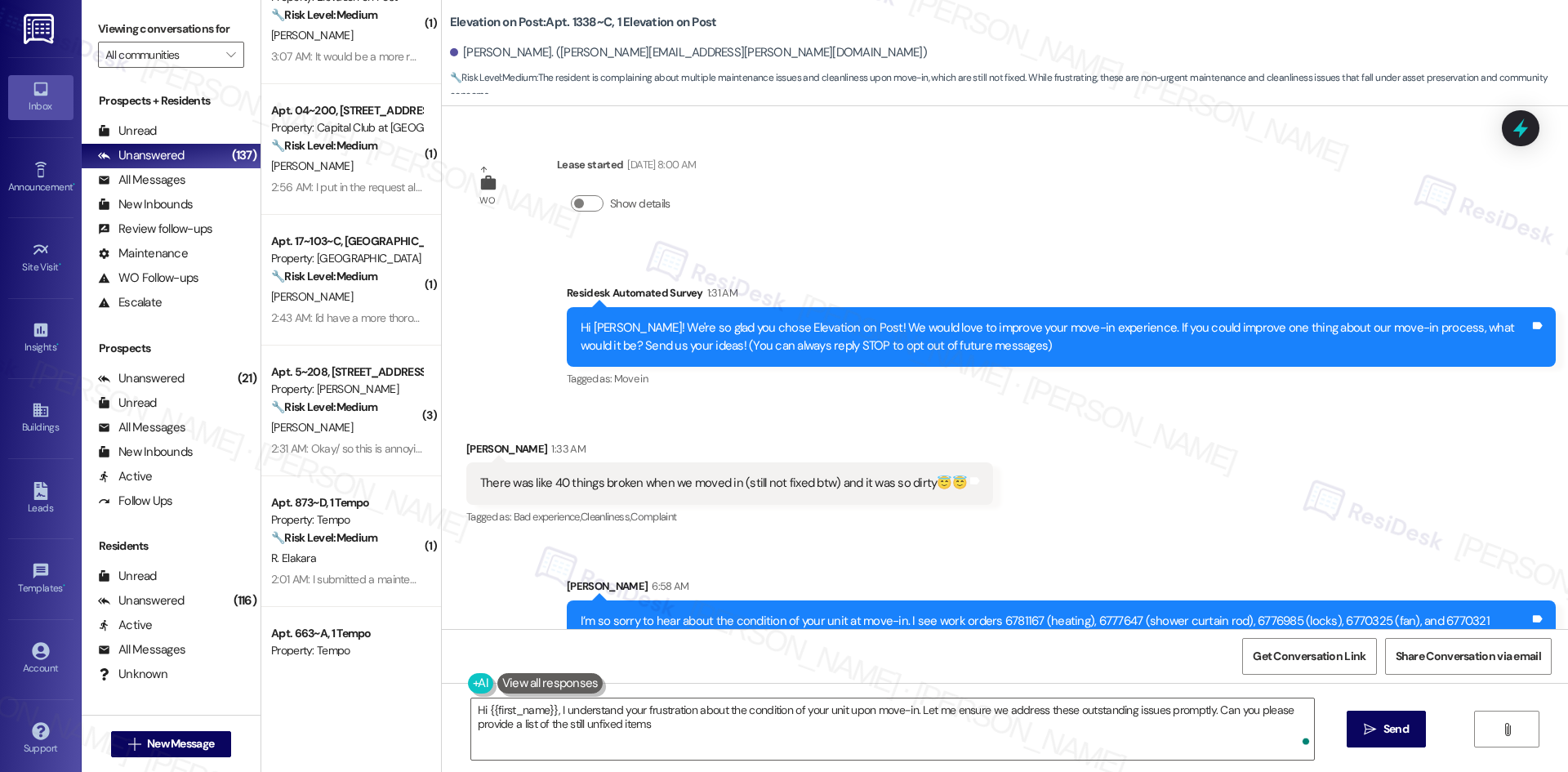
type textarea "Hi {{first_name}}, I understand your frustration about the condition of your un…"
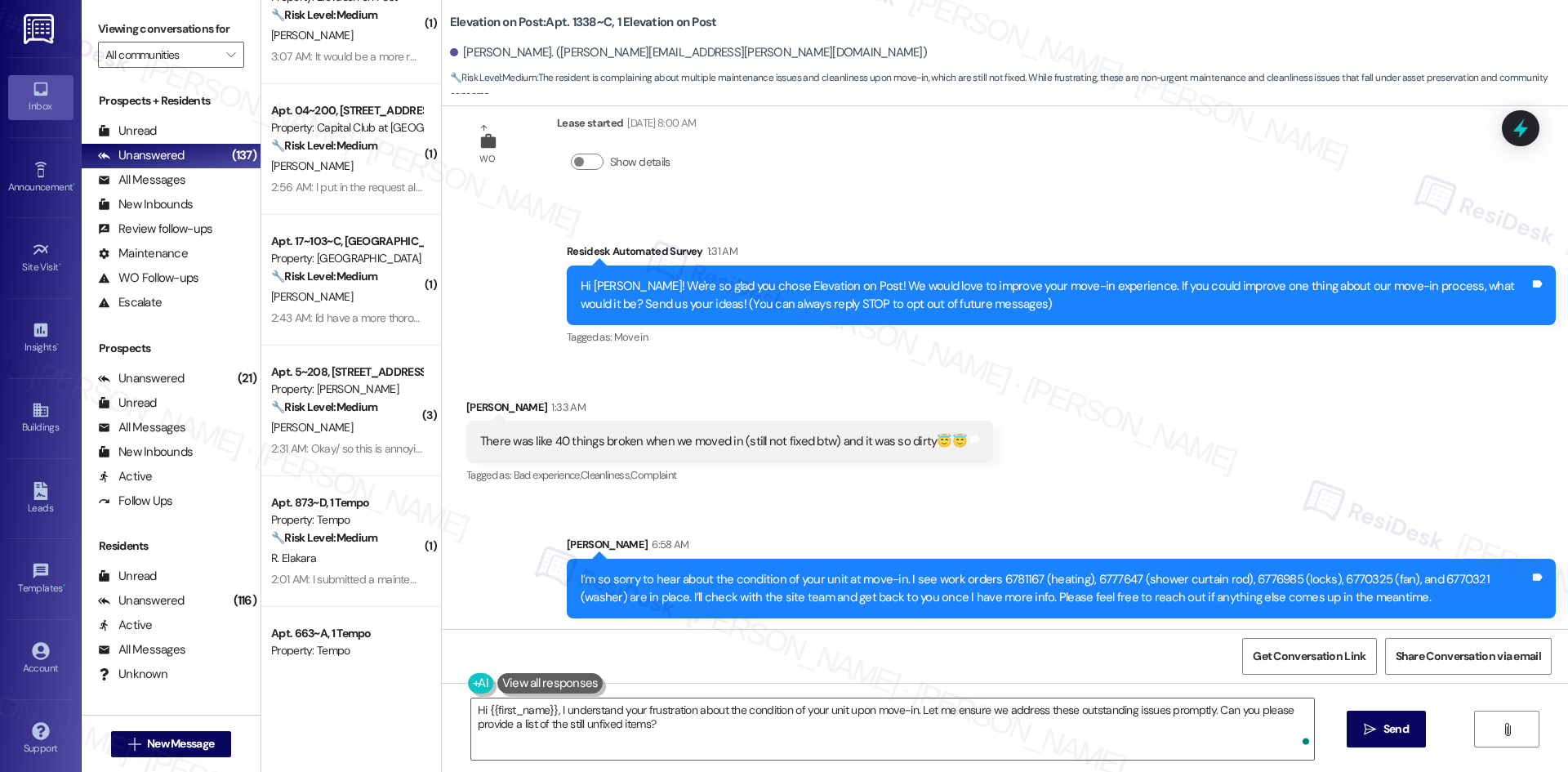
scroll to position [44, 0]
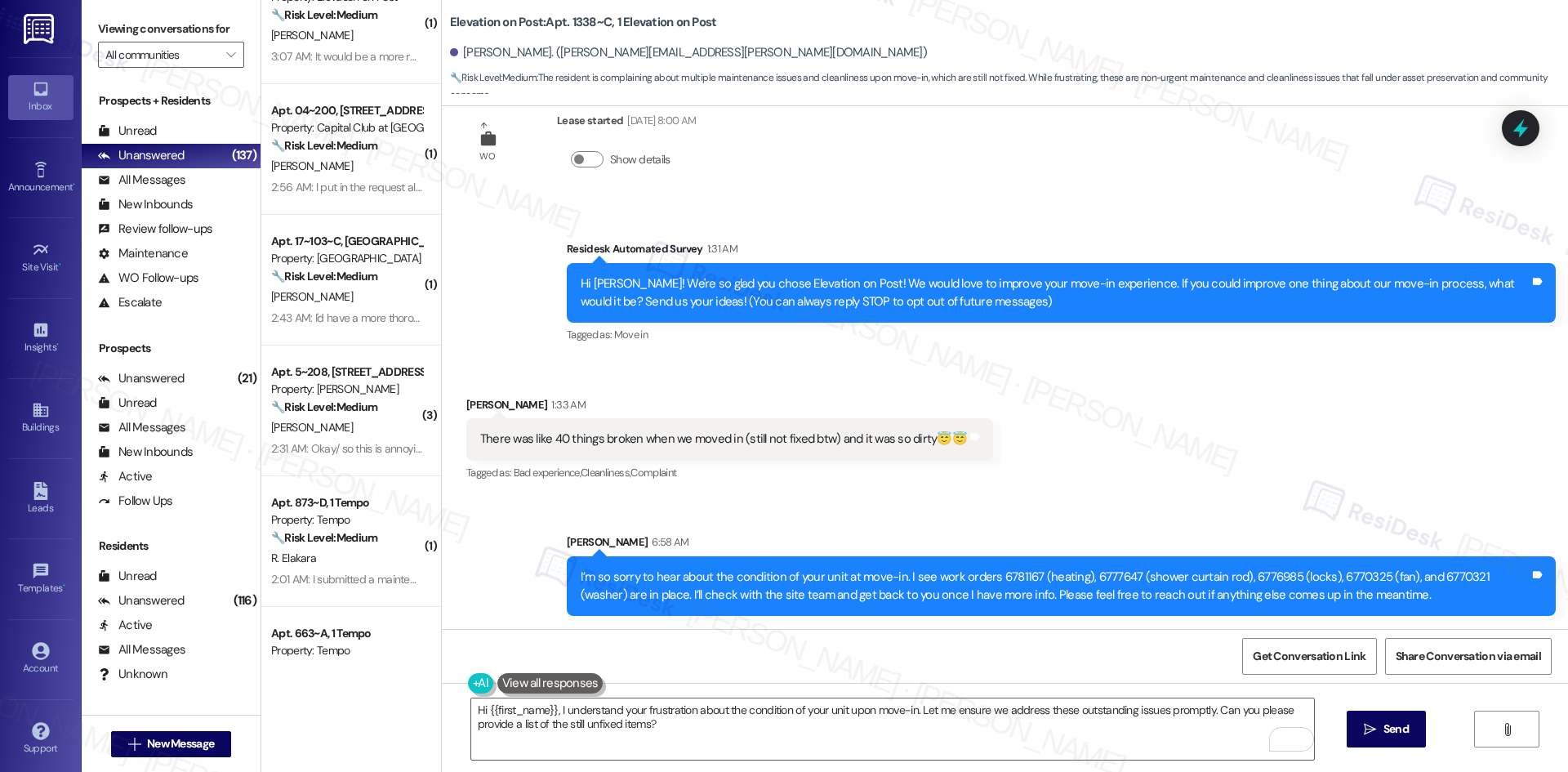
click at [1135, 503] on div "Sent via SMS Sarah 6:58 AM I’m so sorry to hear about the condition of your uni…" at bounding box center [1004, 562] width 1126 height 131
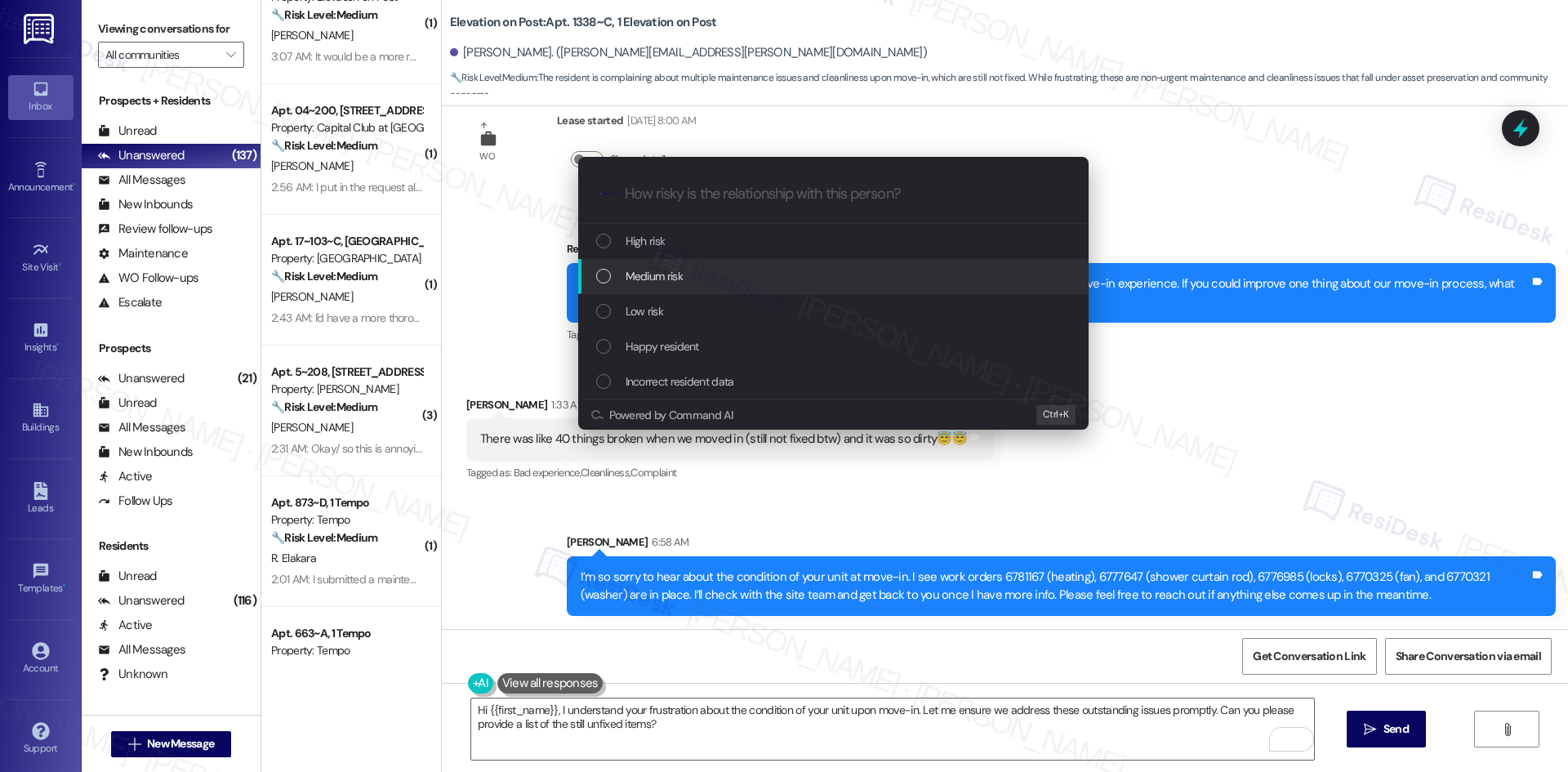
click at [732, 282] on div "Medium risk" at bounding box center [835, 276] width 478 height 18
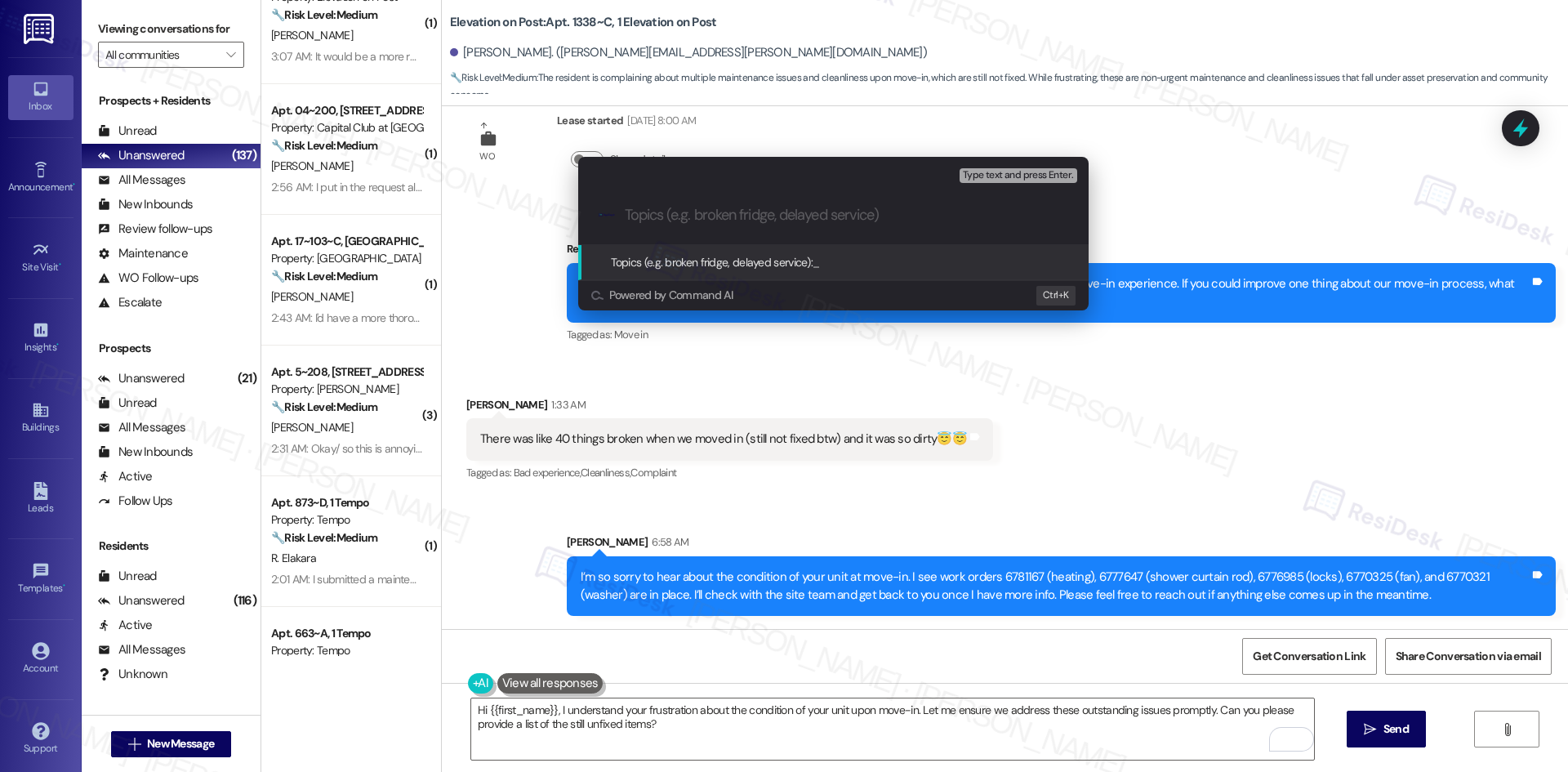
click at [732, 279] on div "Topics (e.g. broken fridge, delayed service): _" at bounding box center [833, 262] width 510 height 35
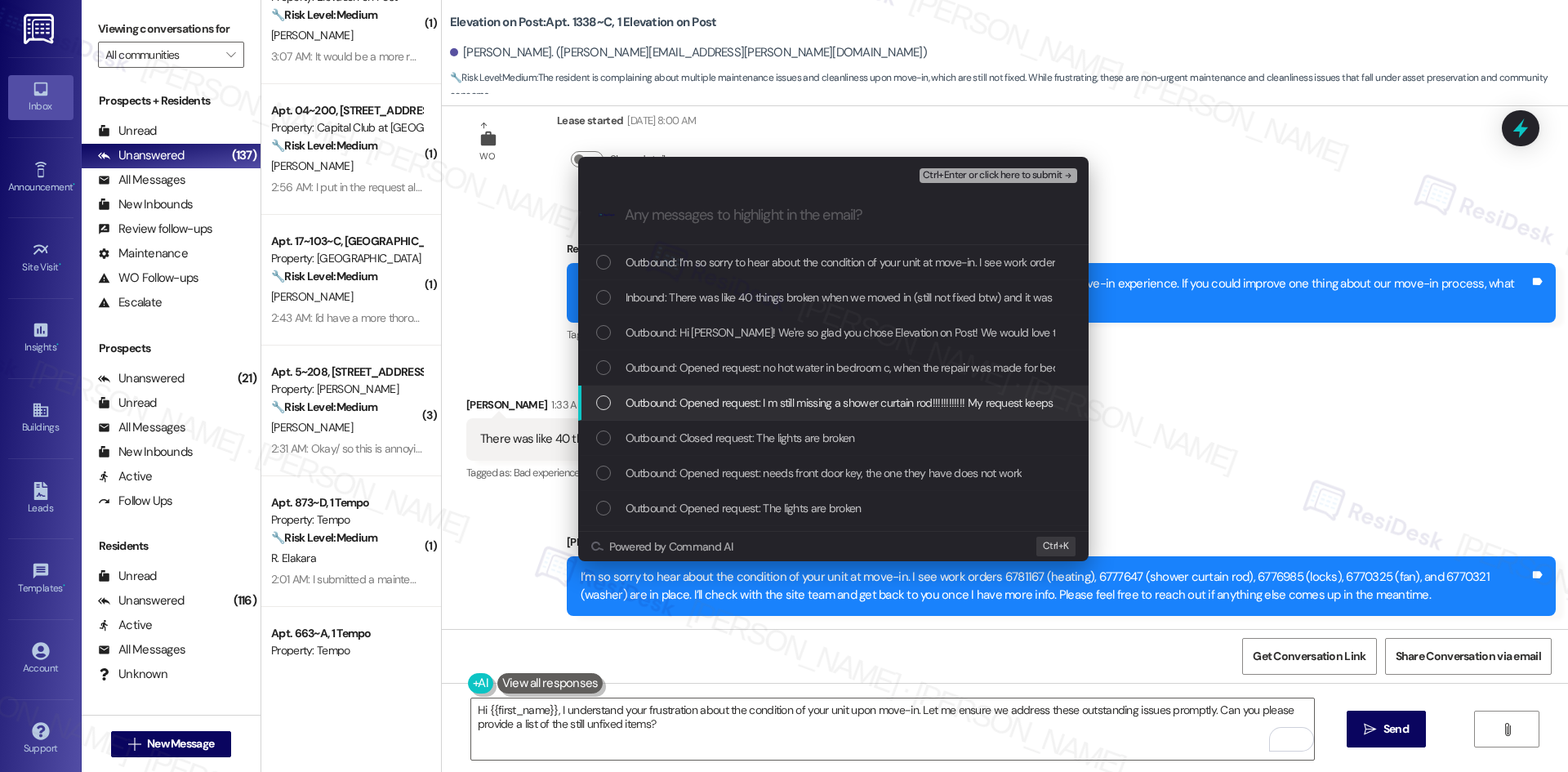
click at [1242, 443] on div "Escalate Conversation Medium risk Any messages to highlight in the email? Ctrl+…" at bounding box center [784, 386] width 1568 height 772
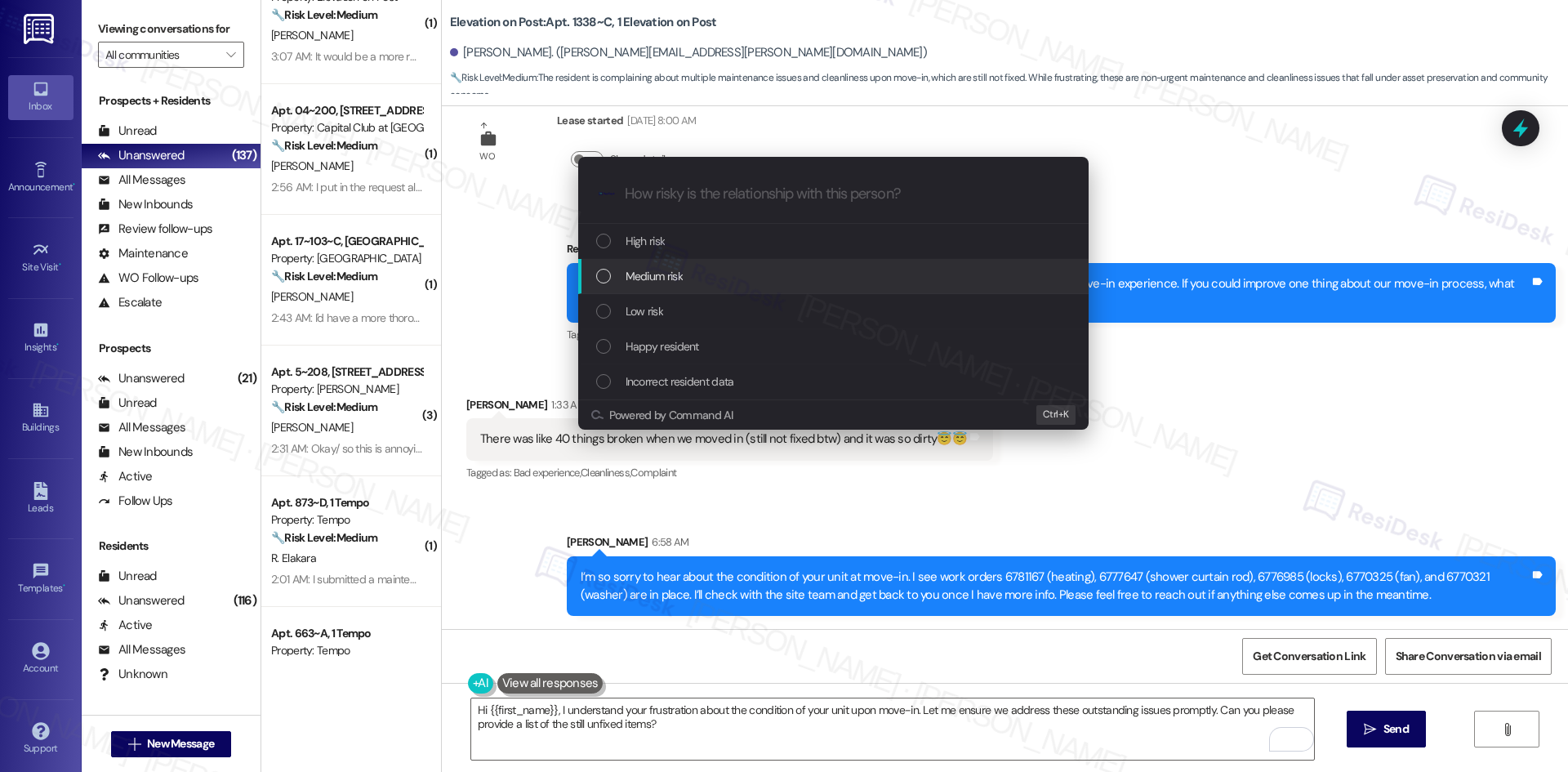
click at [673, 280] on span "Medium risk" at bounding box center [655, 276] width 57 height 18
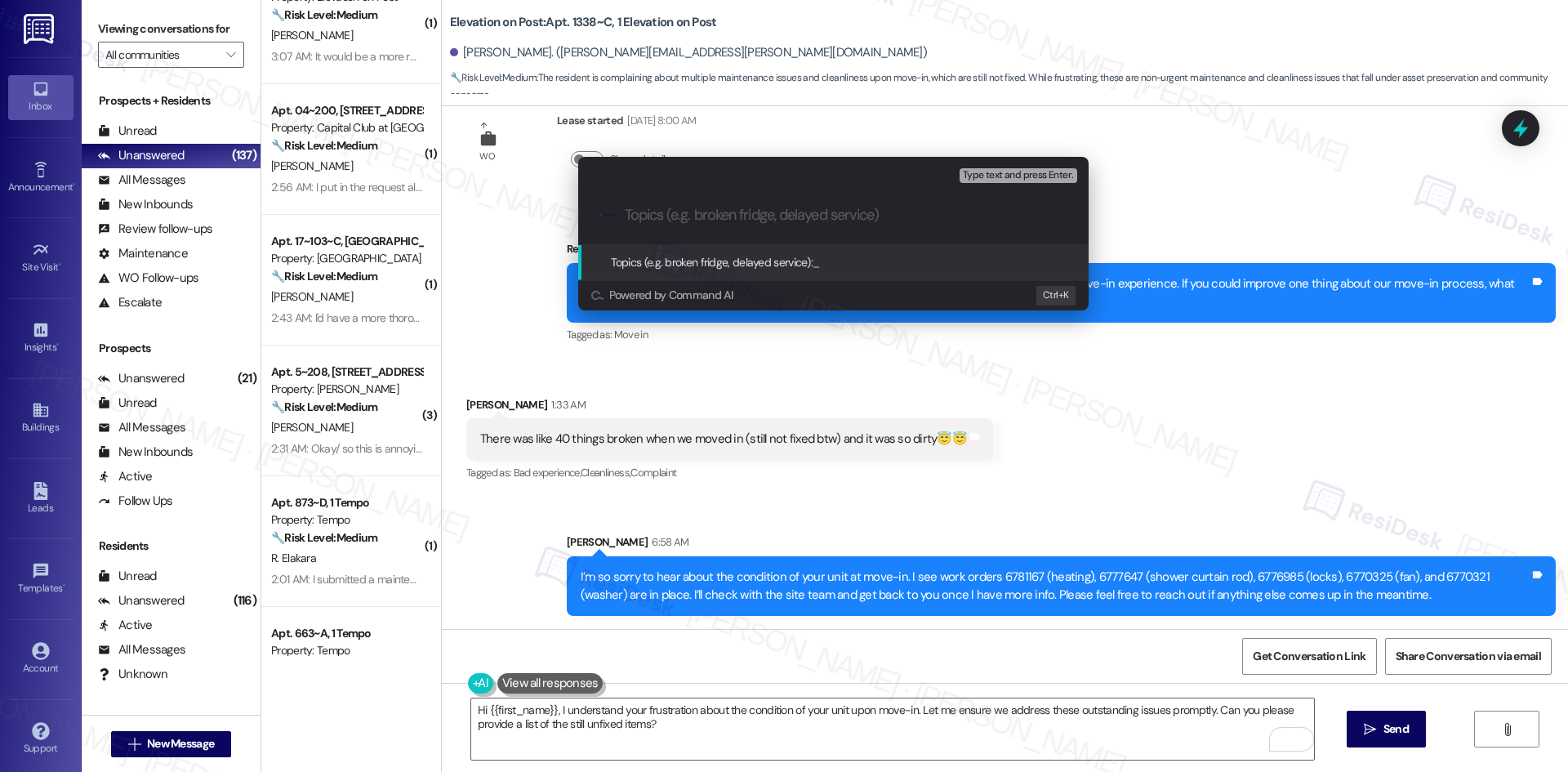
click at [696, 219] on input "Topics (e.g. broken fridge, delayed service)" at bounding box center [846, 215] width 443 height 17
paste input "Multiple Work Orders and Unit Condition Concerns"
type input "Multiple Work Orders and Unit Condition Concerns"
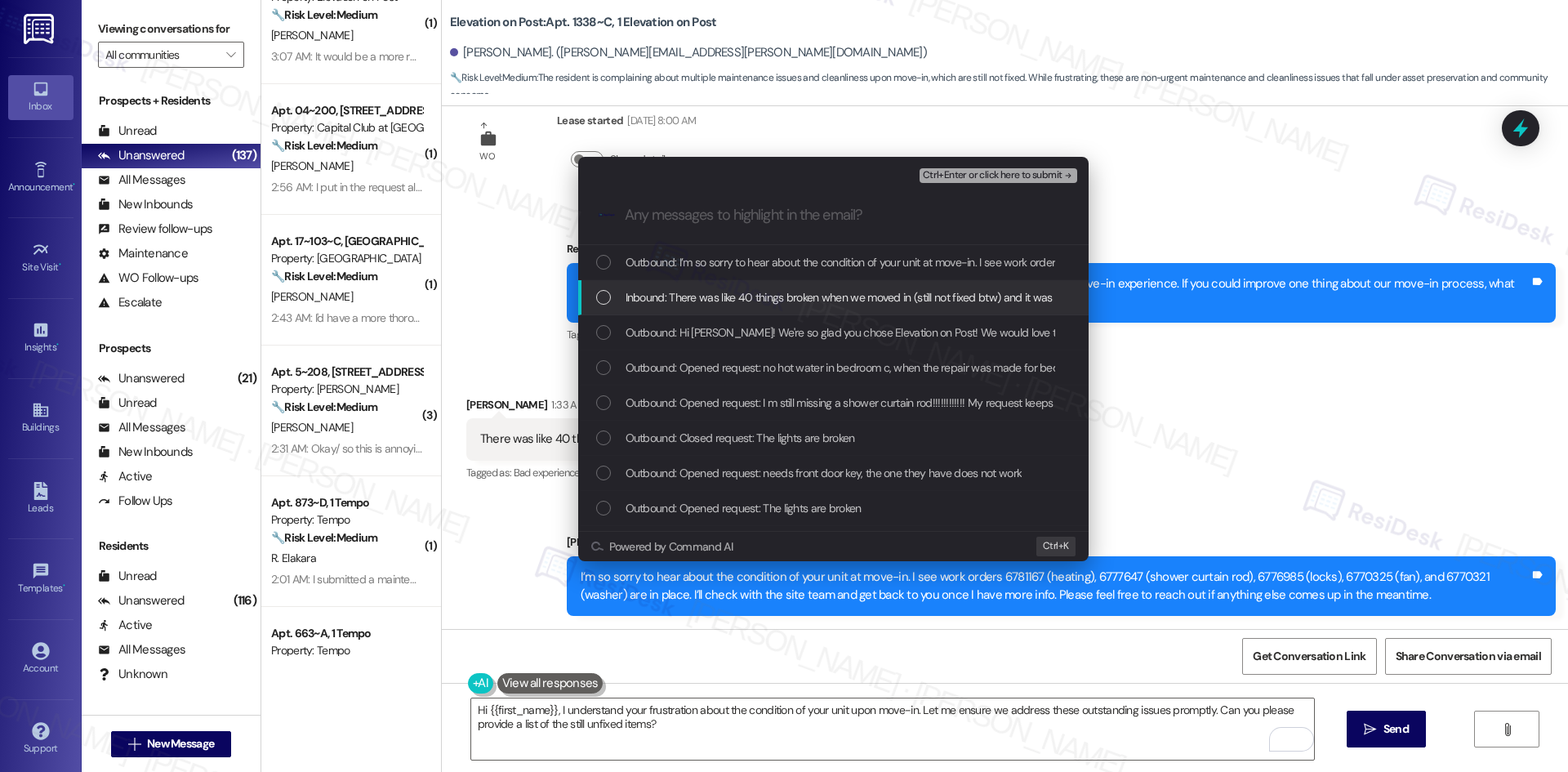
click at [722, 294] on span "Inbound: There was like 40 things broken when we moved in (still not fixed btw)…" at bounding box center [872, 297] width 492 height 18
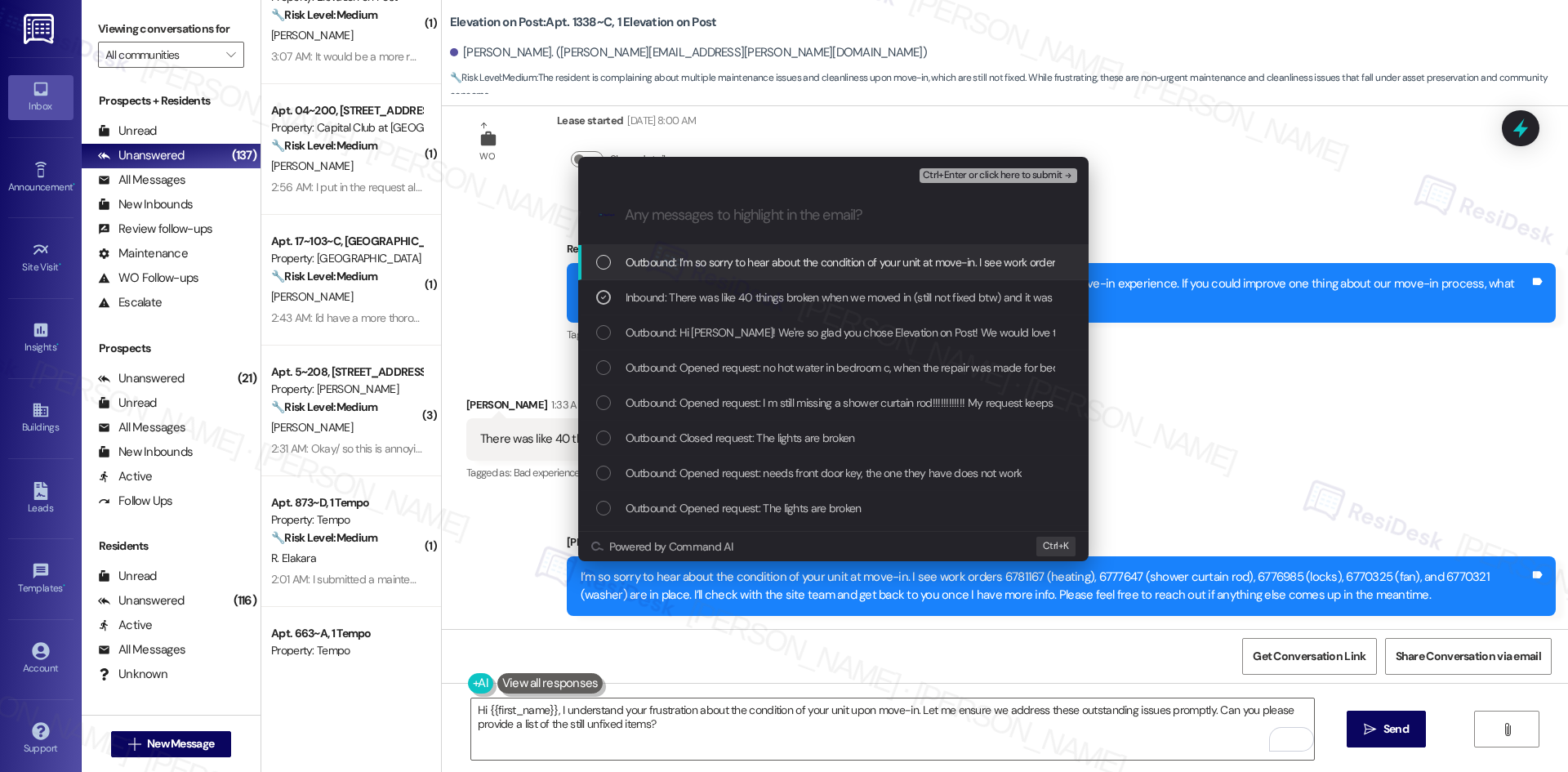
click at [1047, 174] on span "Ctrl+Enter or click here to submit" at bounding box center [992, 175] width 139 height 11
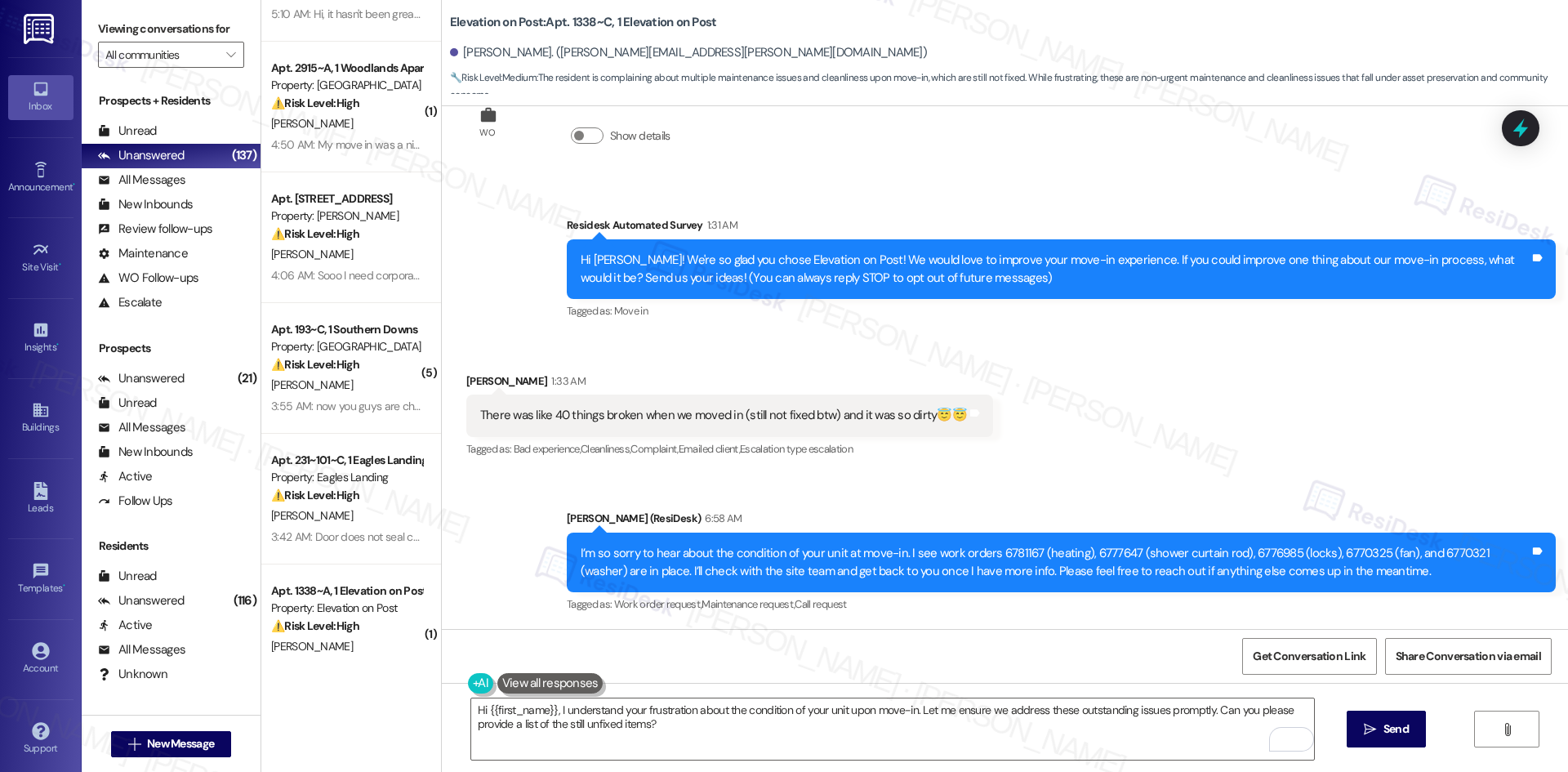
scroll to position [0, 0]
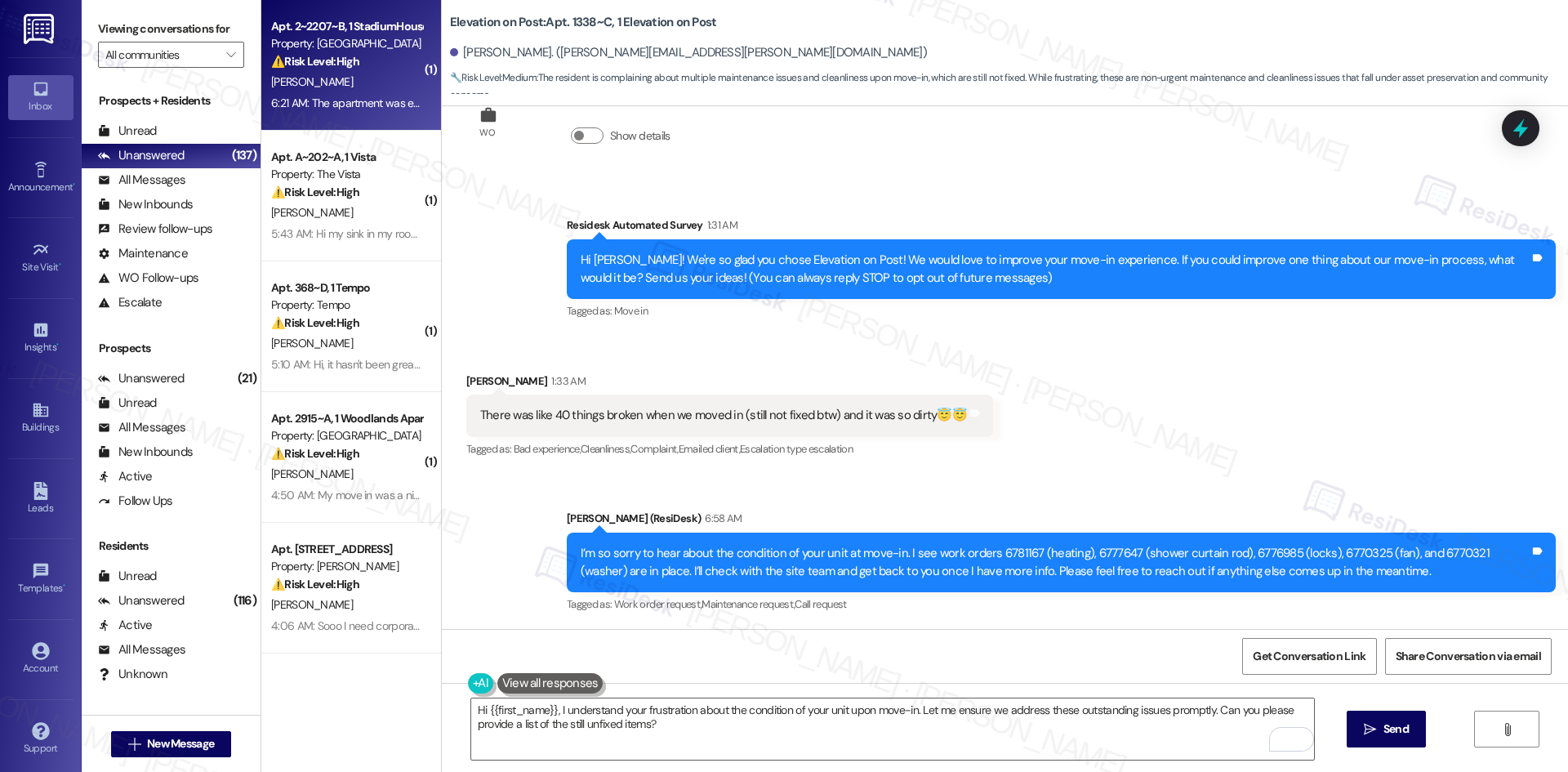
click at [356, 72] on div "M. Modlin" at bounding box center [347, 82] width 154 height 20
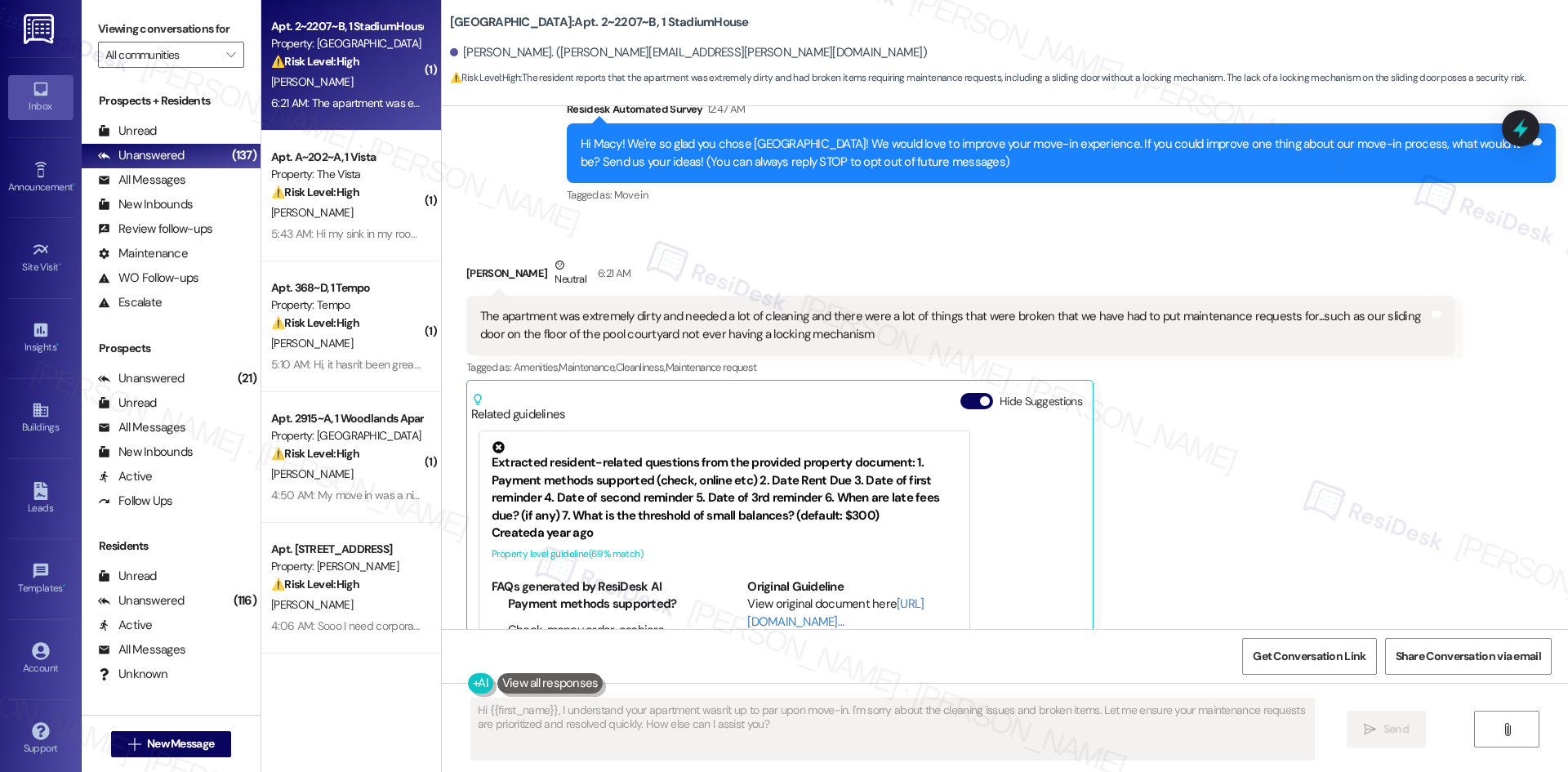
scroll to position [140, 0]
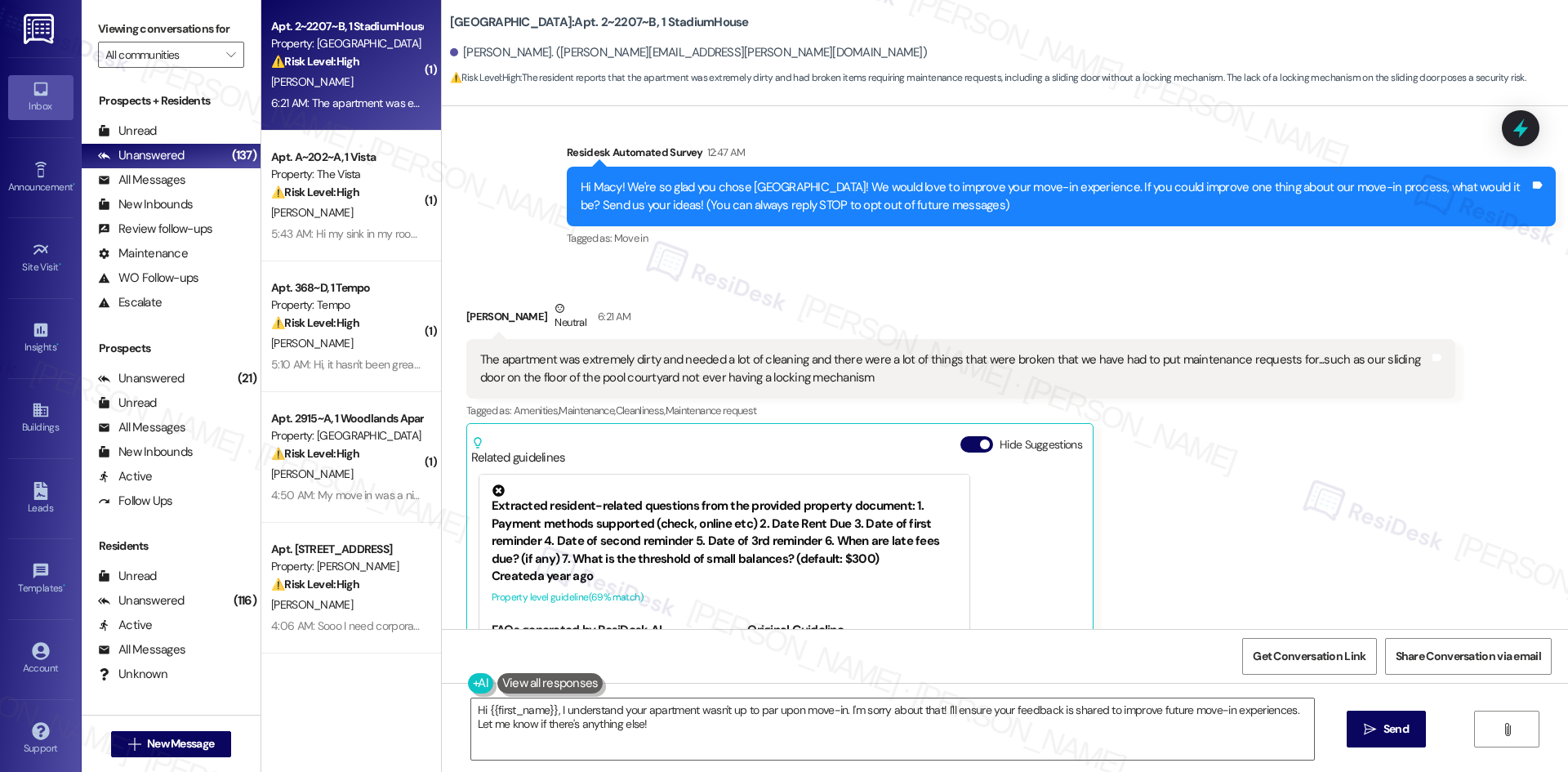
click at [1186, 298] on div "Received via SMS Macy Modlin Neutral 6:21 AM The apartment was extremely dirty …" at bounding box center [960, 540] width 1013 height 506
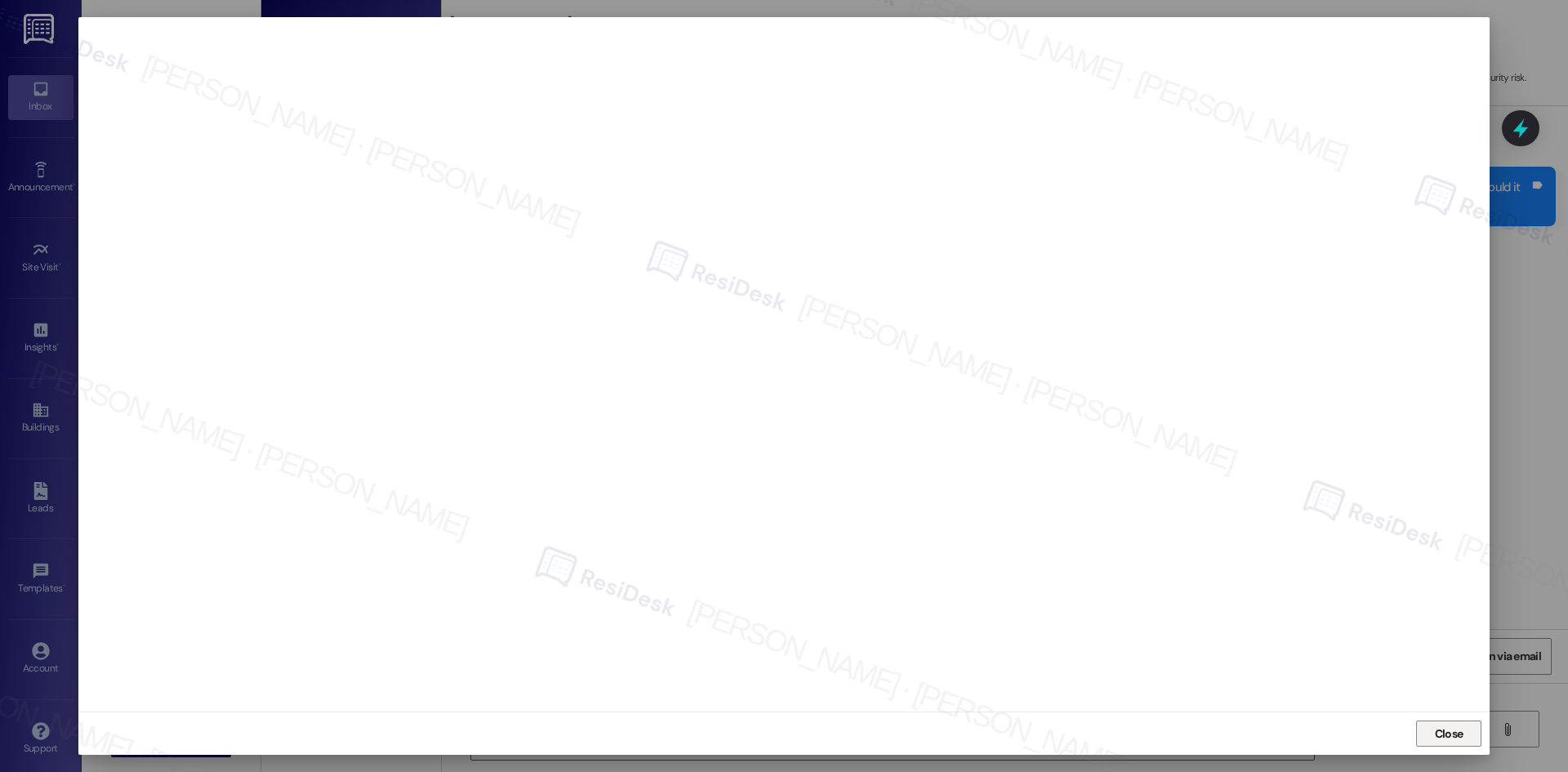
click at [1461, 737] on span "Close" at bounding box center [1448, 733] width 29 height 17
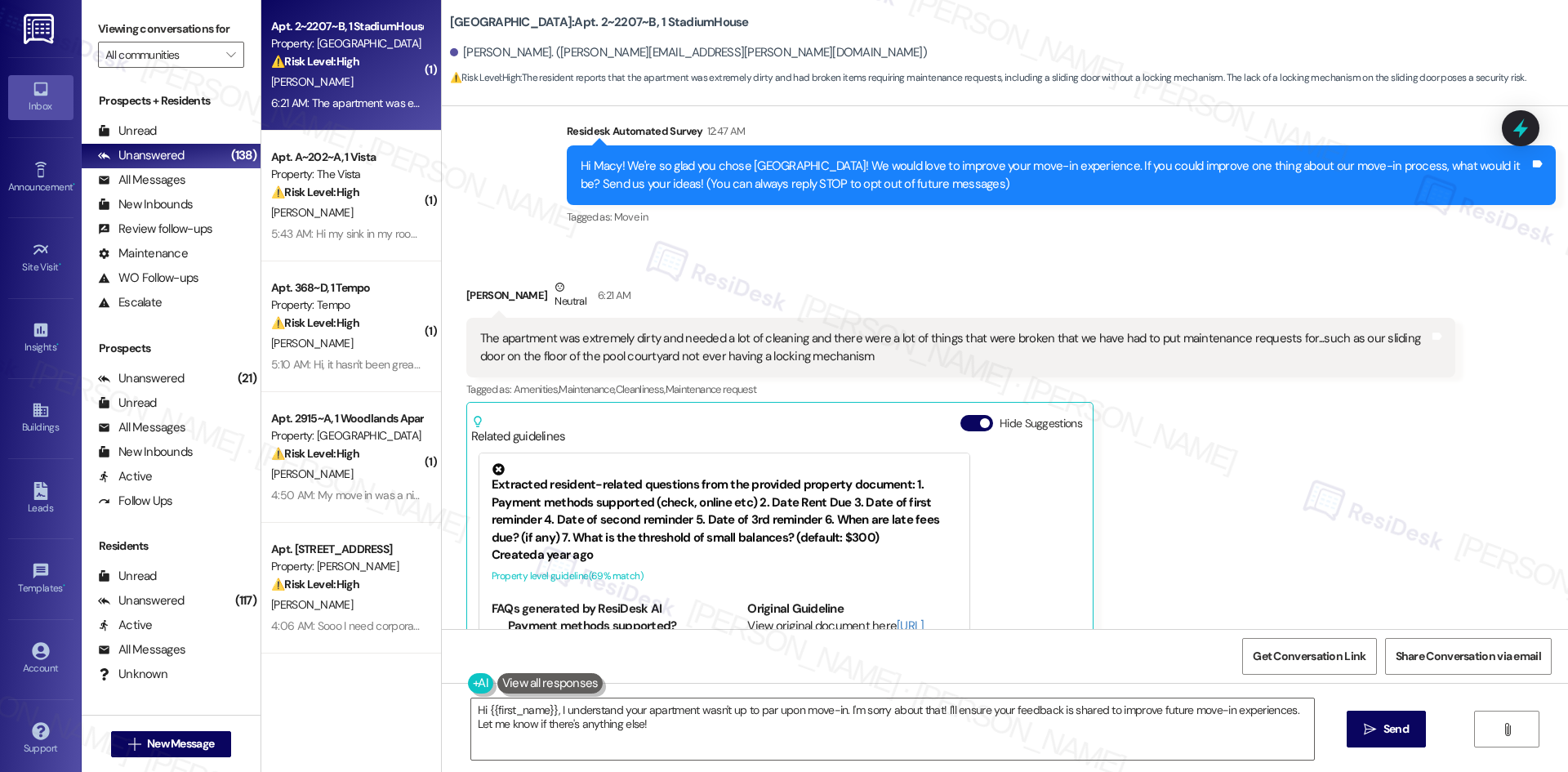
scroll to position [141, 0]
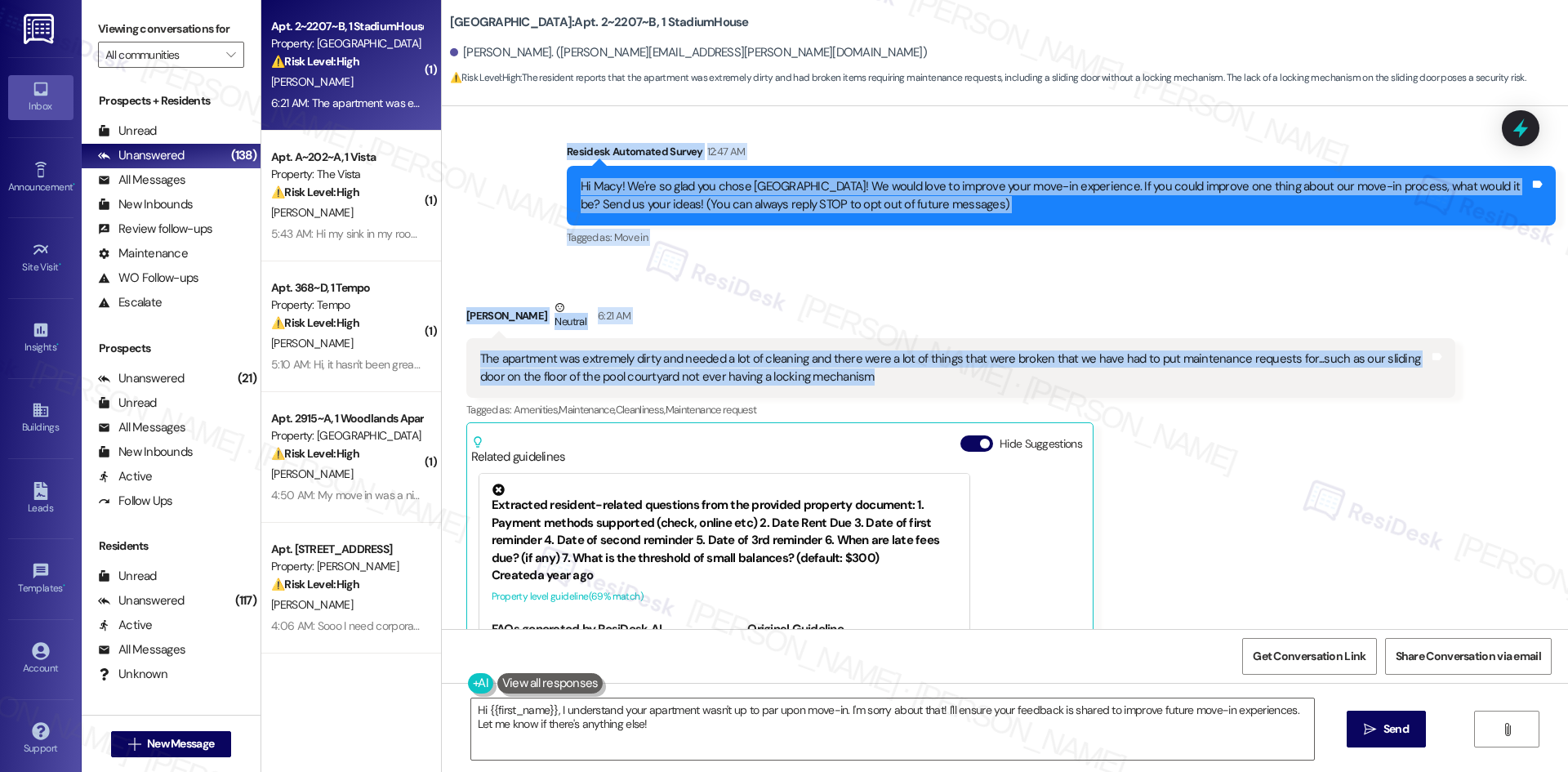
drag, startPoint x: 548, startPoint y: 140, endPoint x: 845, endPoint y: 387, distance: 386.3
click at [845, 387] on div "WO Lease started Aug 17, 2025 at 8:00 AM Show details Survey, sent via SMS Resi…" at bounding box center [1004, 368] width 1126 height 523
copy div "Residesk Automated Survey 12:47 AM Hi Macy! We're so glad you chose Stadium Hou…"
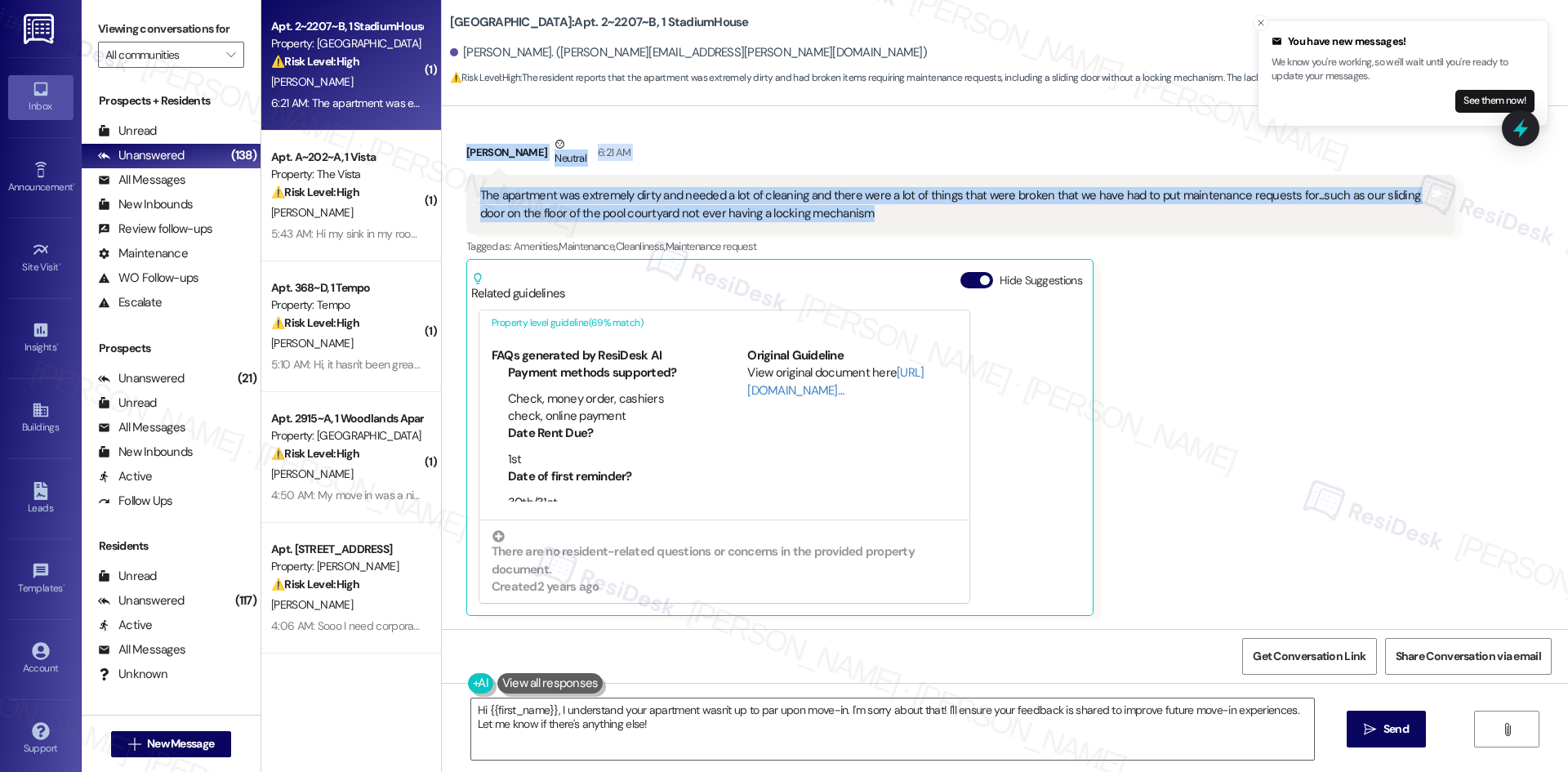
scroll to position [133, 0]
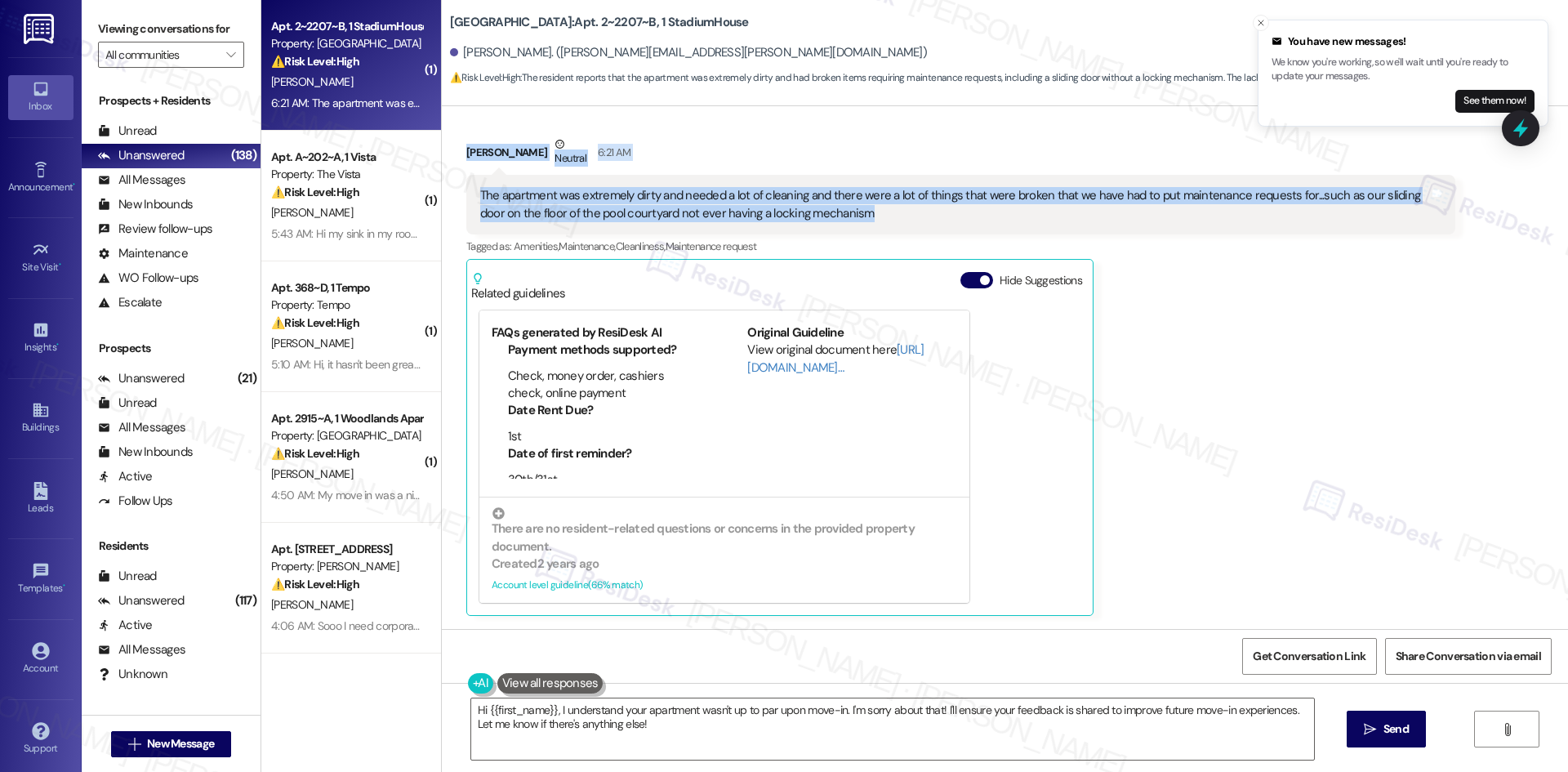
click at [900, 233] on div "The apartment was extremely dirty and needed a lot of cleaning and there were a…" at bounding box center [960, 204] width 989 height 60
drag, startPoint x: 449, startPoint y: 146, endPoint x: 836, endPoint y: 216, distance: 393.3
click at [836, 216] on div "Received via SMS Macy Modlin Neutral 6:21 AM The apartment was extremely dirty …" at bounding box center [960, 376] width 1013 height 506
copy div "Macy Modlin Neutral 6:21 AM The apartment was extremely dirty and needed a lot …"
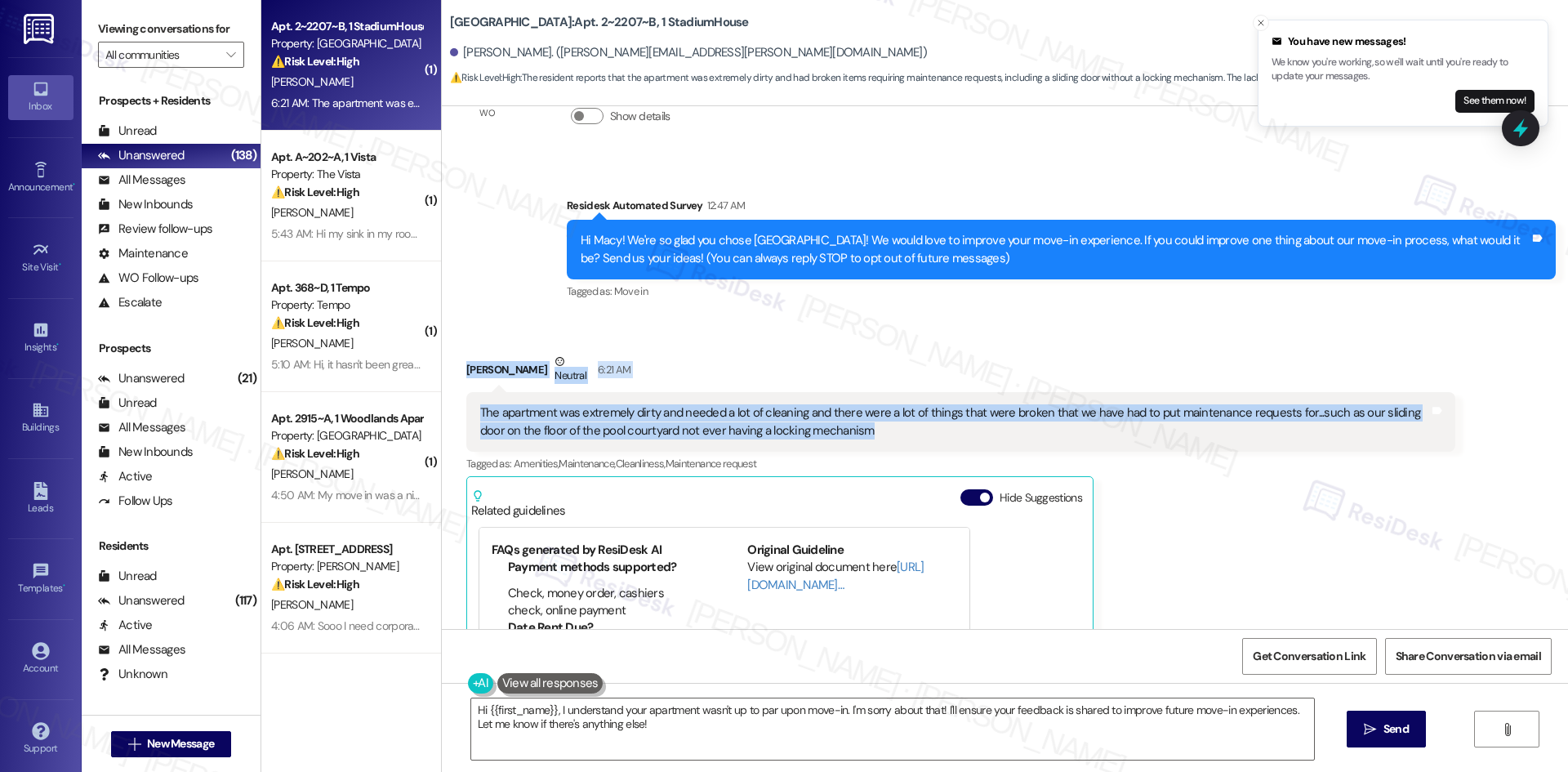
scroll to position [0, 0]
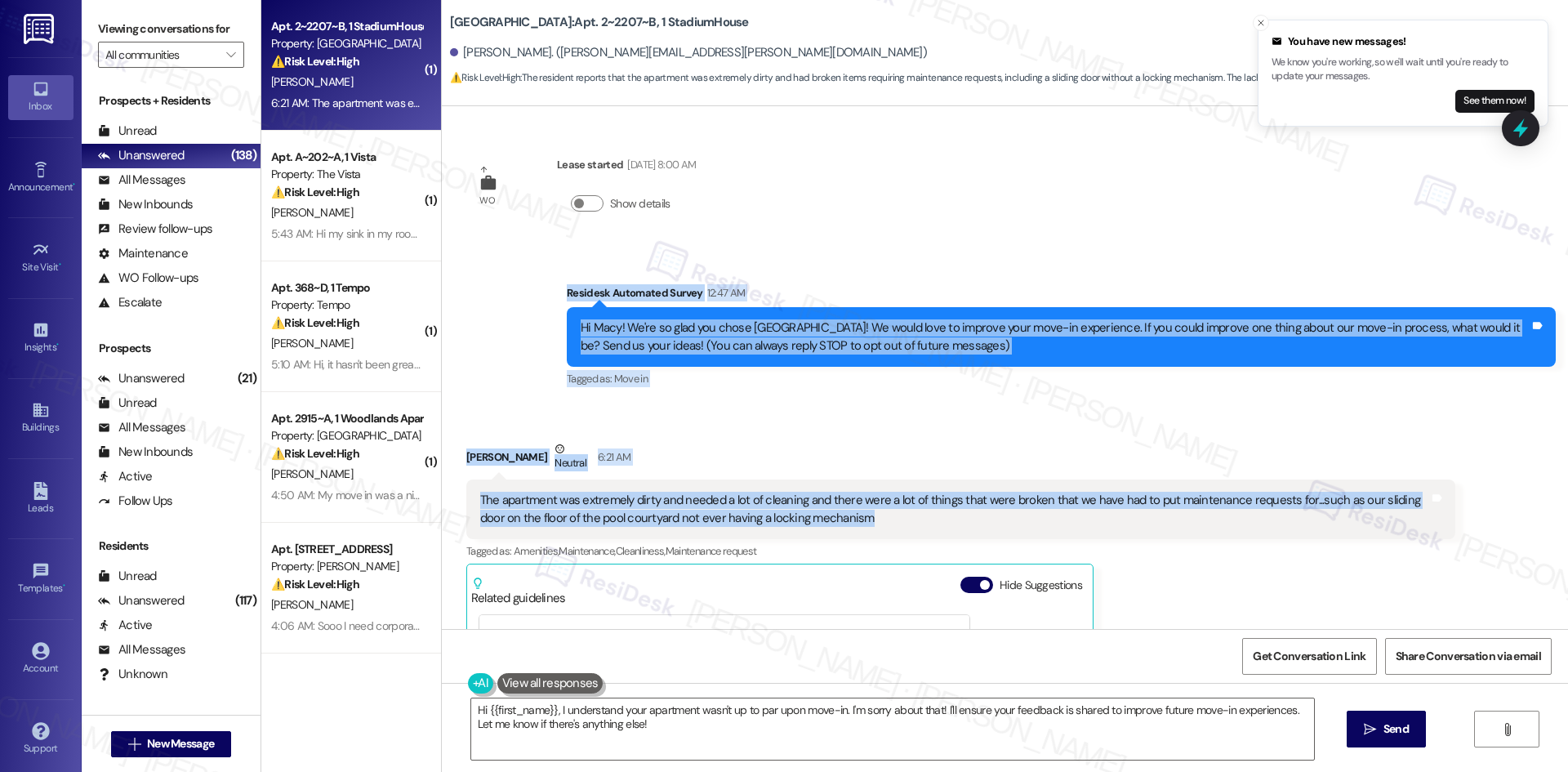
drag, startPoint x: 553, startPoint y: 271, endPoint x: 909, endPoint y: 521, distance: 435.0
click at [909, 521] on div "WO Lease started Aug 17, 2025 at 8:00 AM Show details Survey, sent via SMS Resi…" at bounding box center [1004, 368] width 1126 height 523
copy div "Residesk Automated Survey 12:47 AM Hi Macy! We're so glad you chose Stadium Hou…"
click at [745, 428] on div "Received via SMS Macy Modlin Neutral 6:21 AM The apartment was extremely dirty …" at bounding box center [960, 680] width 1013 height 506
click at [756, 455] on div "Macy Modlin Neutral 6:21 AM" at bounding box center [960, 460] width 989 height 40
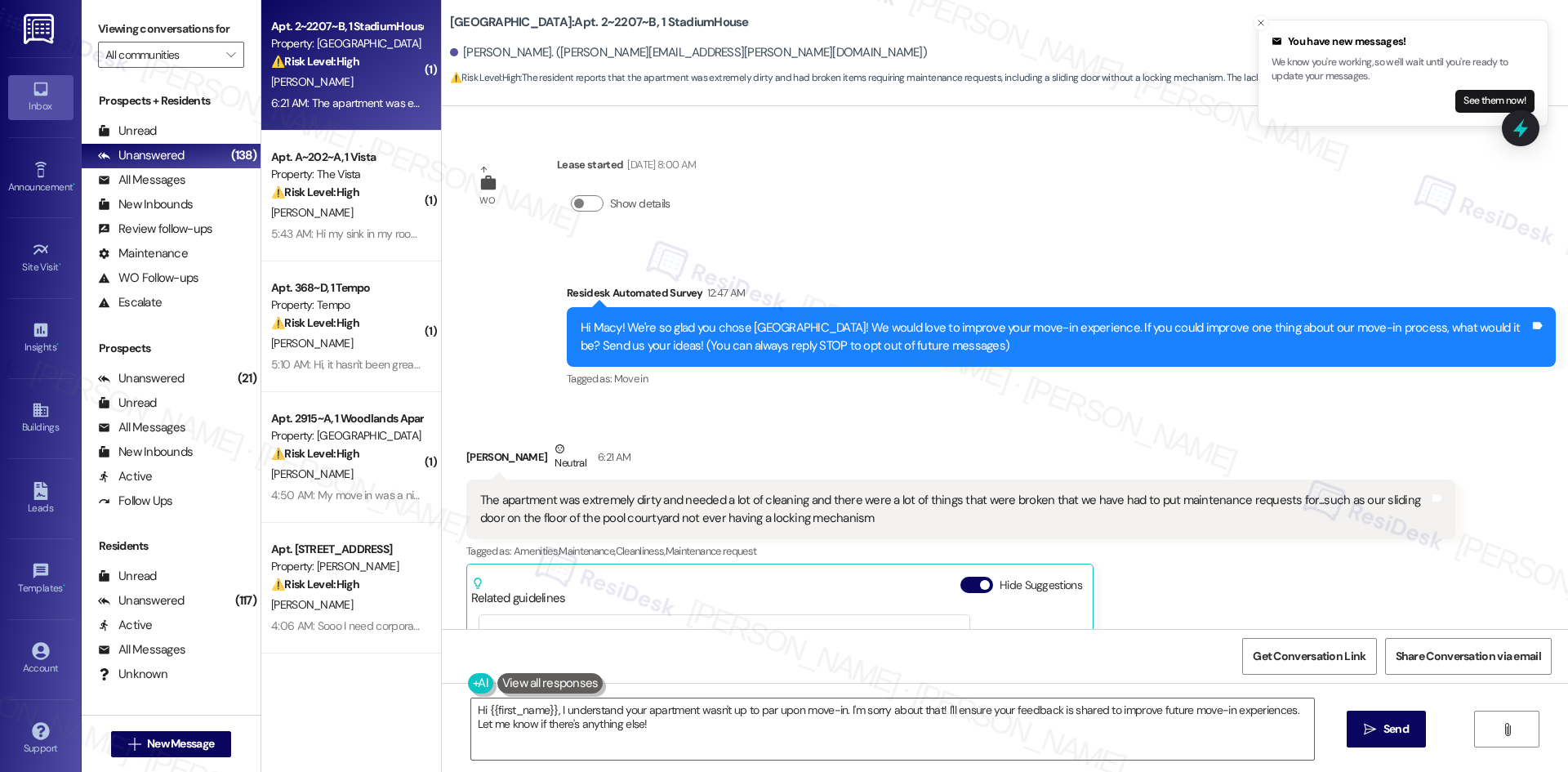
click at [804, 436] on div "Received via SMS Macy Modlin Neutral 6:21 AM The apartment was extremely dirty …" at bounding box center [960, 680] width 1013 height 506
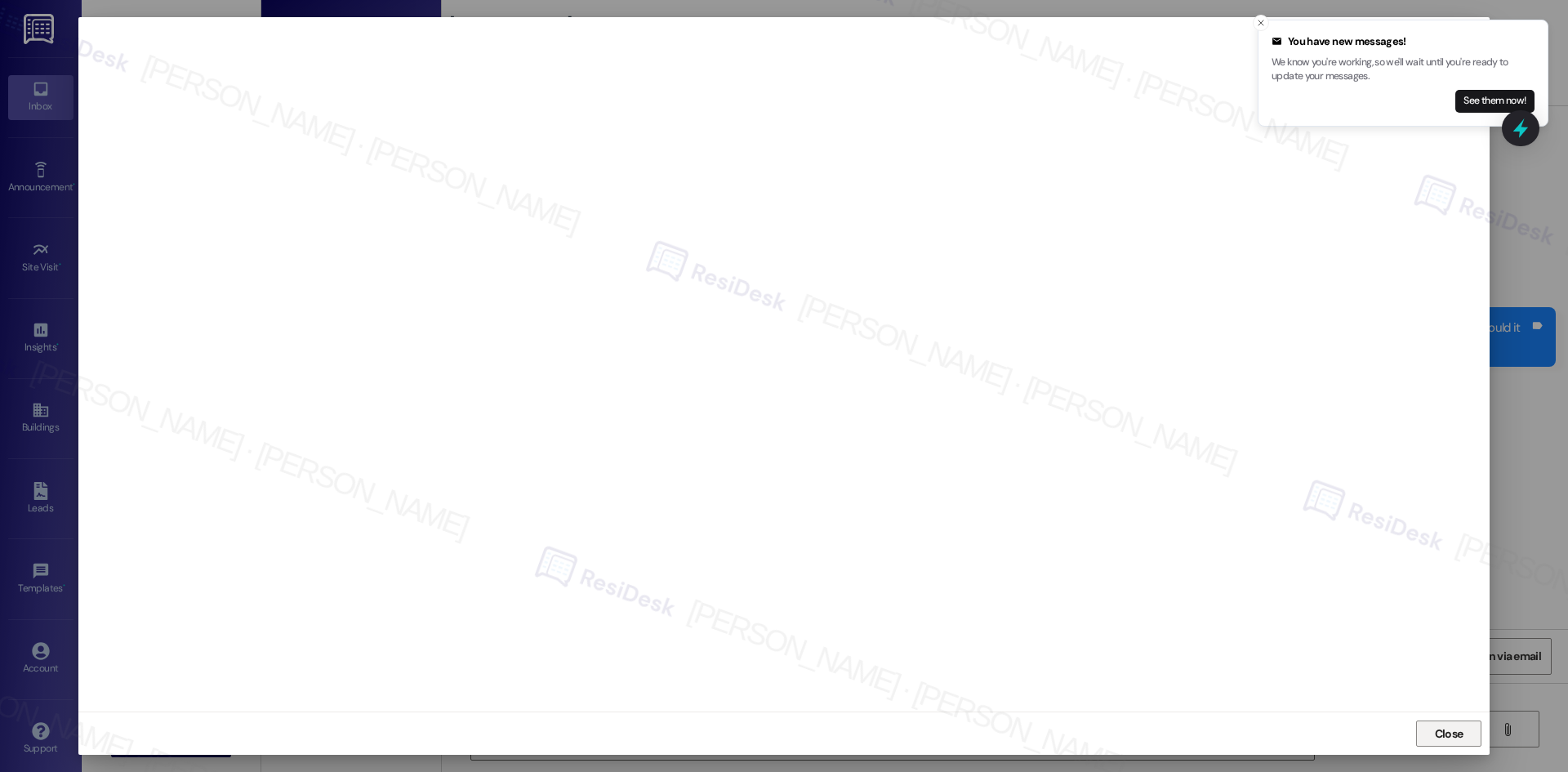
click at [1419, 729] on button "Close" at bounding box center [1448, 733] width 66 height 26
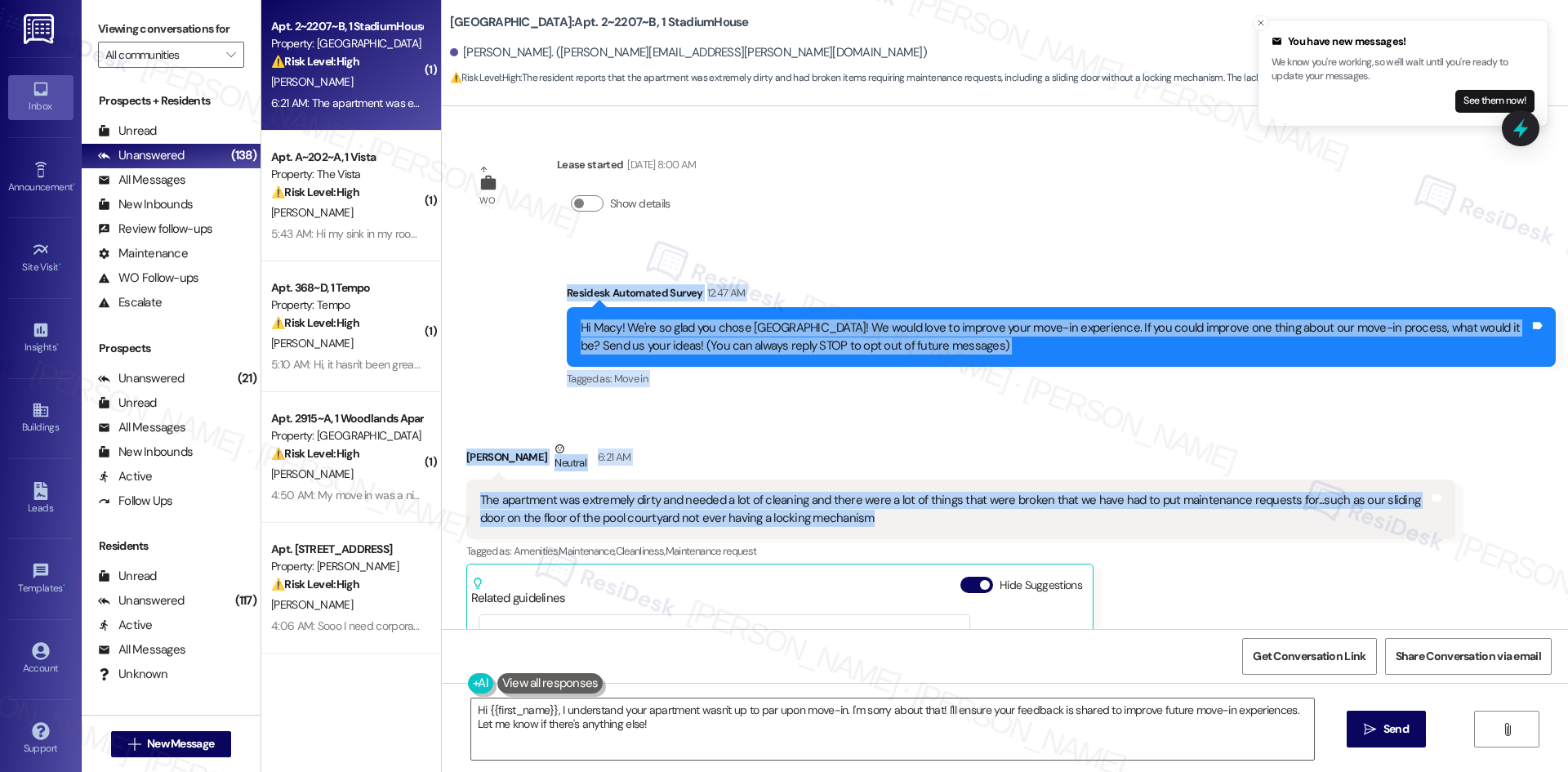
drag, startPoint x: 542, startPoint y: 273, endPoint x: 896, endPoint y: 534, distance: 439.8
click at [896, 534] on div "WO Lease started Aug 17, 2025 at 8:00 AM Show details Survey, sent via SMS Resi…" at bounding box center [1004, 368] width 1126 height 523
copy div "Residesk Automated Survey 12:47 AM Hi Macy! We're so glad you chose Stadium Hou…"
drag, startPoint x: 693, startPoint y: 409, endPoint x: 700, endPoint y: 434, distance: 26.0
click at [693, 409] on div "Received via SMS Macy Modlin Neutral 6:21 AM The apartment was extremely dirty …" at bounding box center [1004, 668] width 1126 height 530
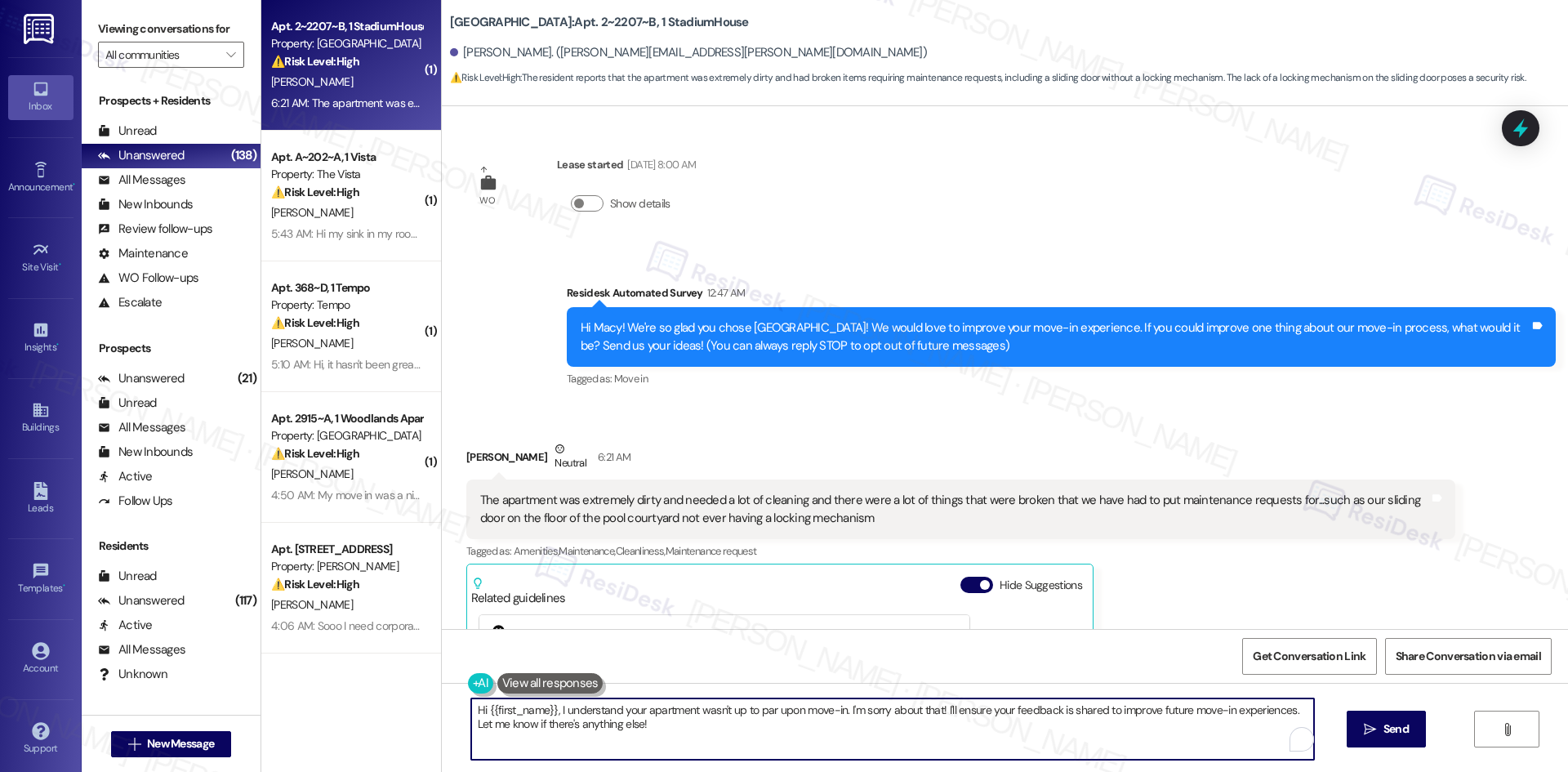
click at [730, 738] on textarea "Hi {{first_name}}, I understand your apartment wasn't up to par upon move-in. I…" at bounding box center [892, 729] width 843 height 61
paste textarea "hank you for sharing your feedback. I’m so sorry your apartment wasn’t clean at…"
type textarea "Thank you for sharing your feedback. I’m so sorry your apartment wasn’t clean a…"
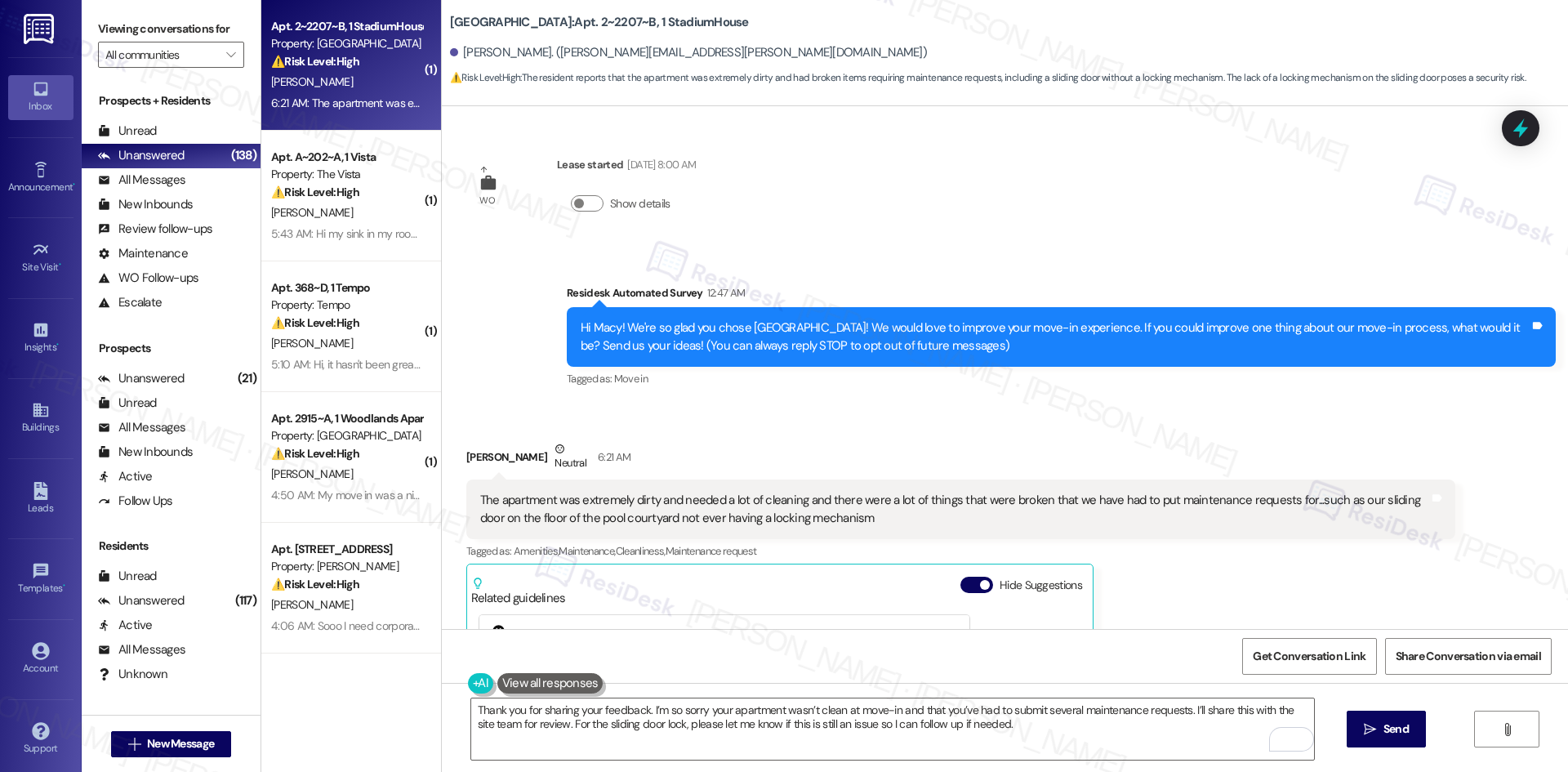
click at [623, 438] on div "Received via SMS [PERSON_NAME] Neutral 6:21 AM The apartment was extremely dirt…" at bounding box center [960, 680] width 1013 height 506
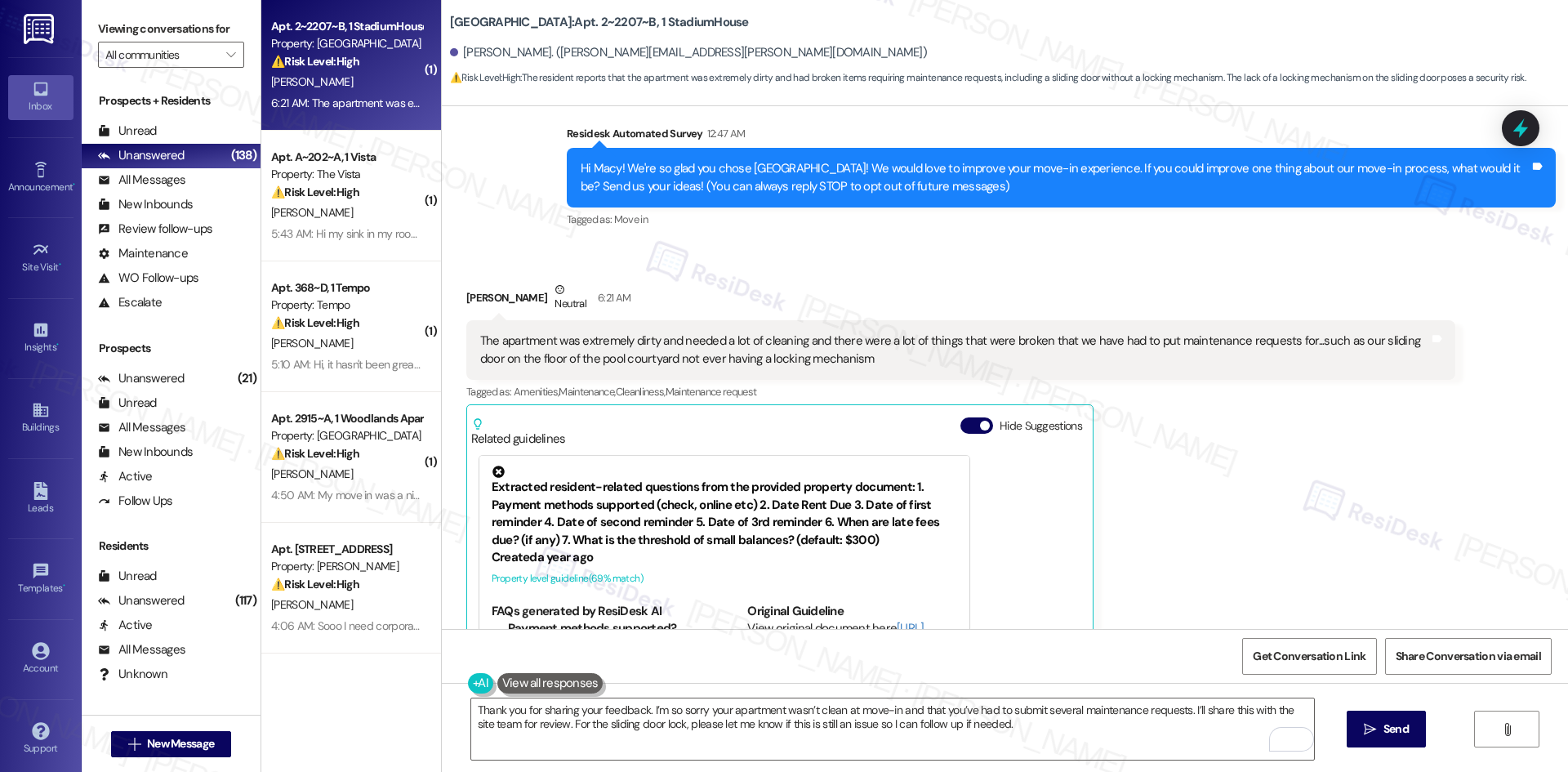
scroll to position [141, 0]
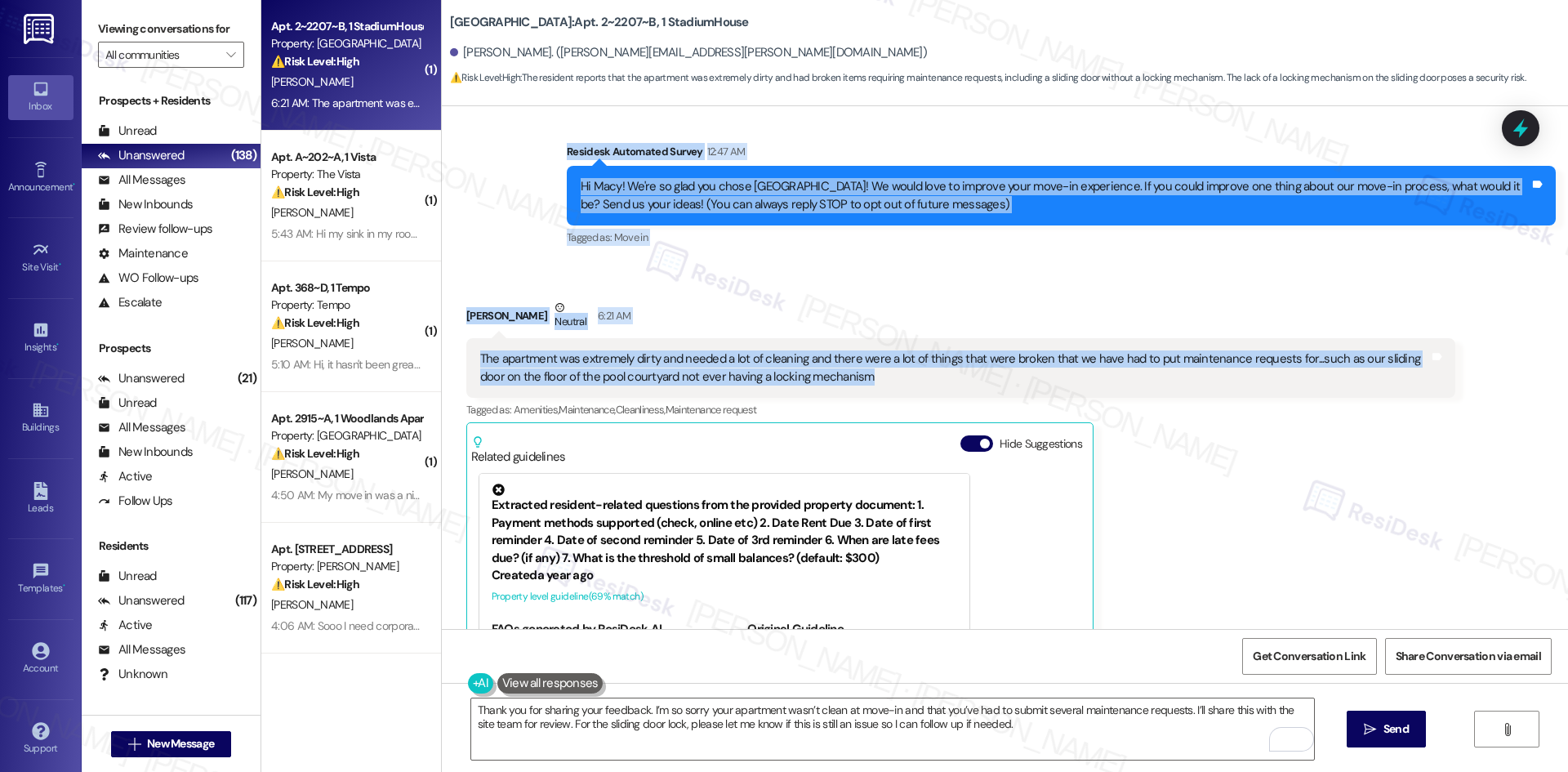
drag, startPoint x: 542, startPoint y: 143, endPoint x: 897, endPoint y: 392, distance: 433.6
click at [897, 392] on div "WO Lease started [DATE] 8:00 AM Show details Survey, sent via SMS Residesk Auto…" at bounding box center [1004, 368] width 1126 height 523
copy div "Residesk Automated Survey 12:47 AM Hi Macy! We're so glad you chose [GEOGRAPHIC…"
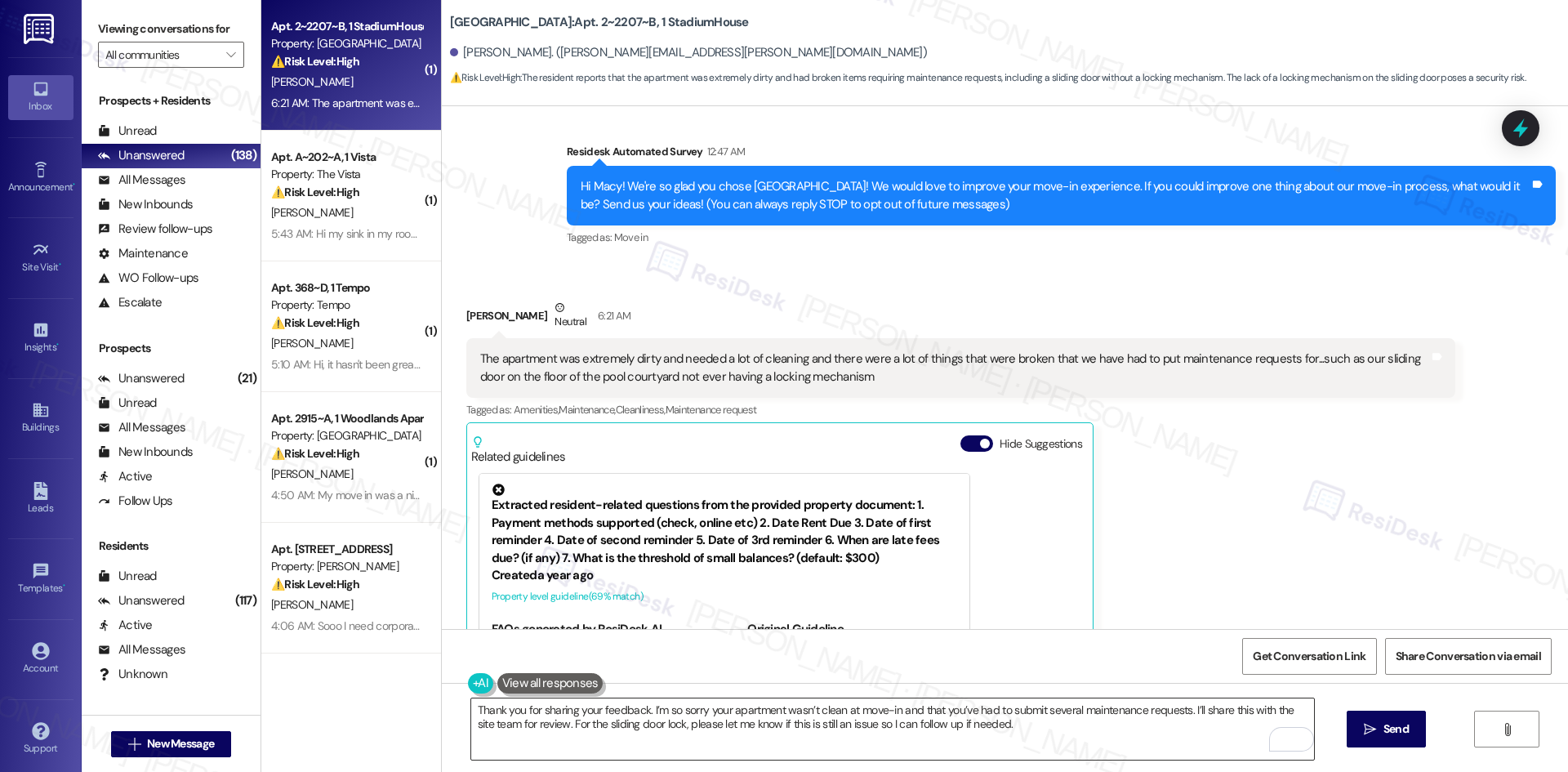
click at [644, 721] on textarea "Thank you for sharing your feedback. I’m so sorry your apartment wasn’t clean a…" at bounding box center [892, 729] width 843 height 61
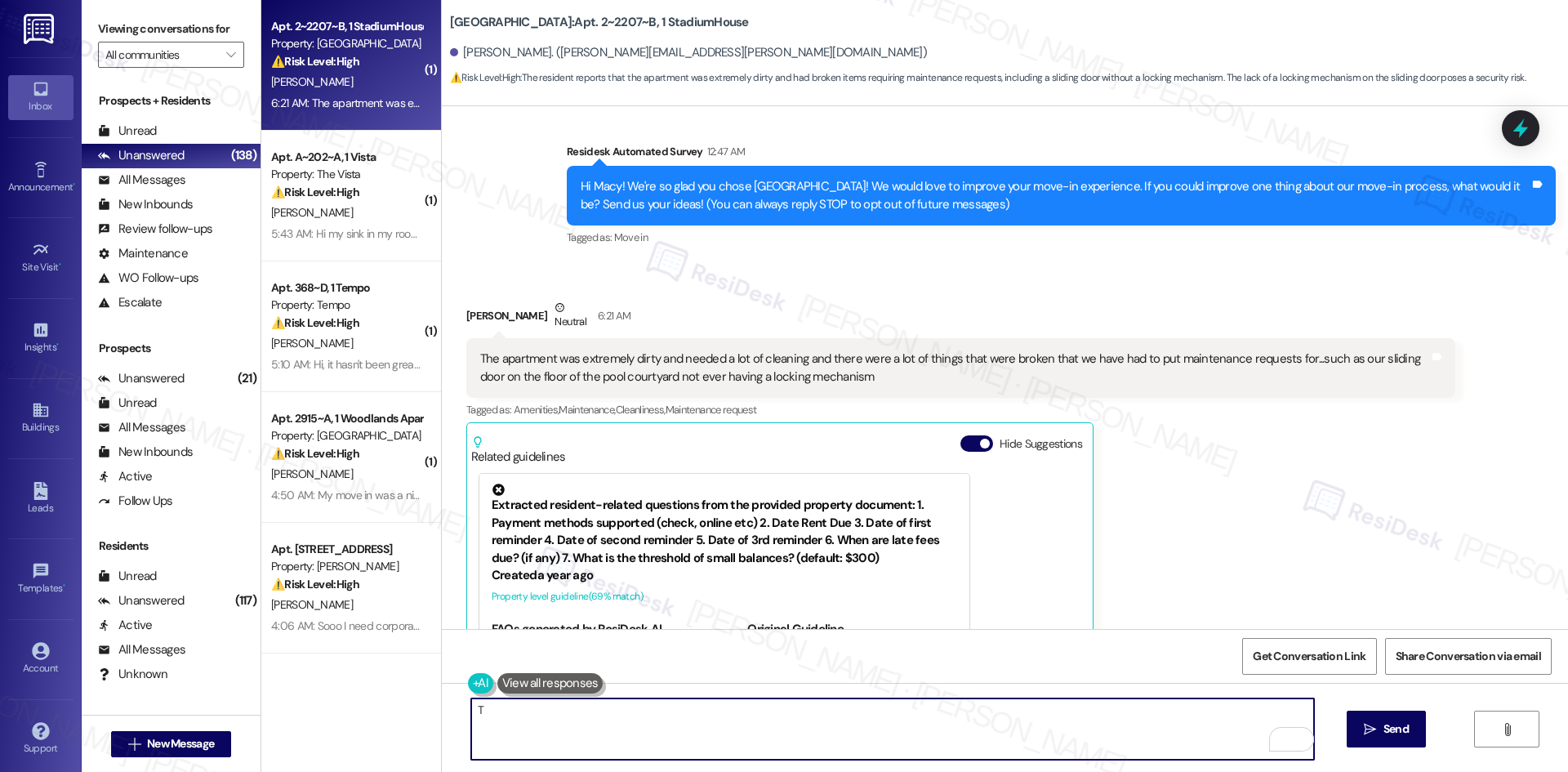
paste textarea "[PERSON_NAME] you for sharing your feedback. I’m so sorry your apartment wasn’t…"
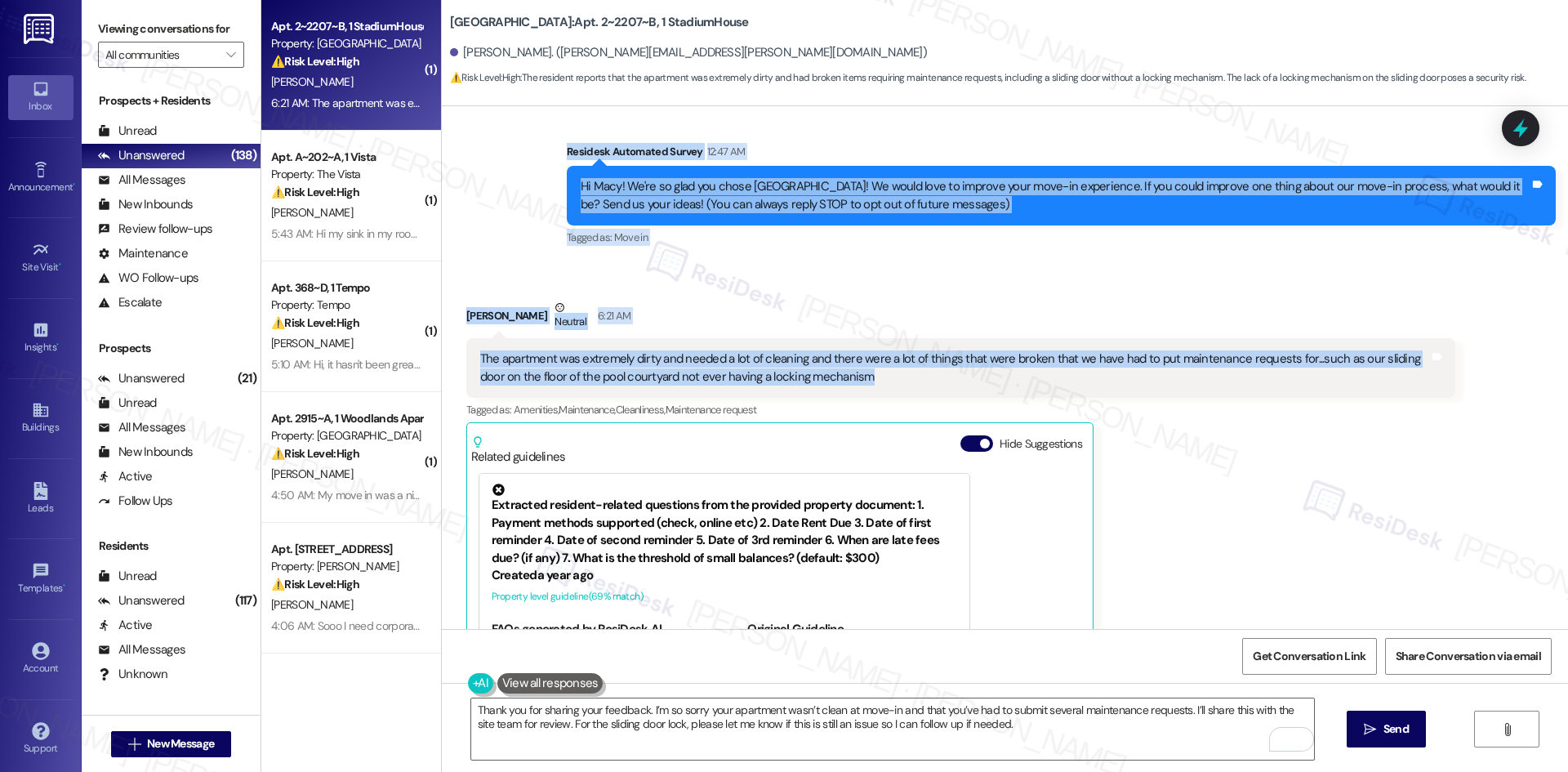
drag, startPoint x: 533, startPoint y: 139, endPoint x: 974, endPoint y: 393, distance: 508.9
click at [974, 393] on div "WO Lease started [DATE] 8:00 AM Show details Survey, sent via SMS Residesk Auto…" at bounding box center [1004, 368] width 1126 height 523
copy div "Residesk Automated Survey 12:47 AM Hi Macy! We're so glad you chose [GEOGRAPHIC…"
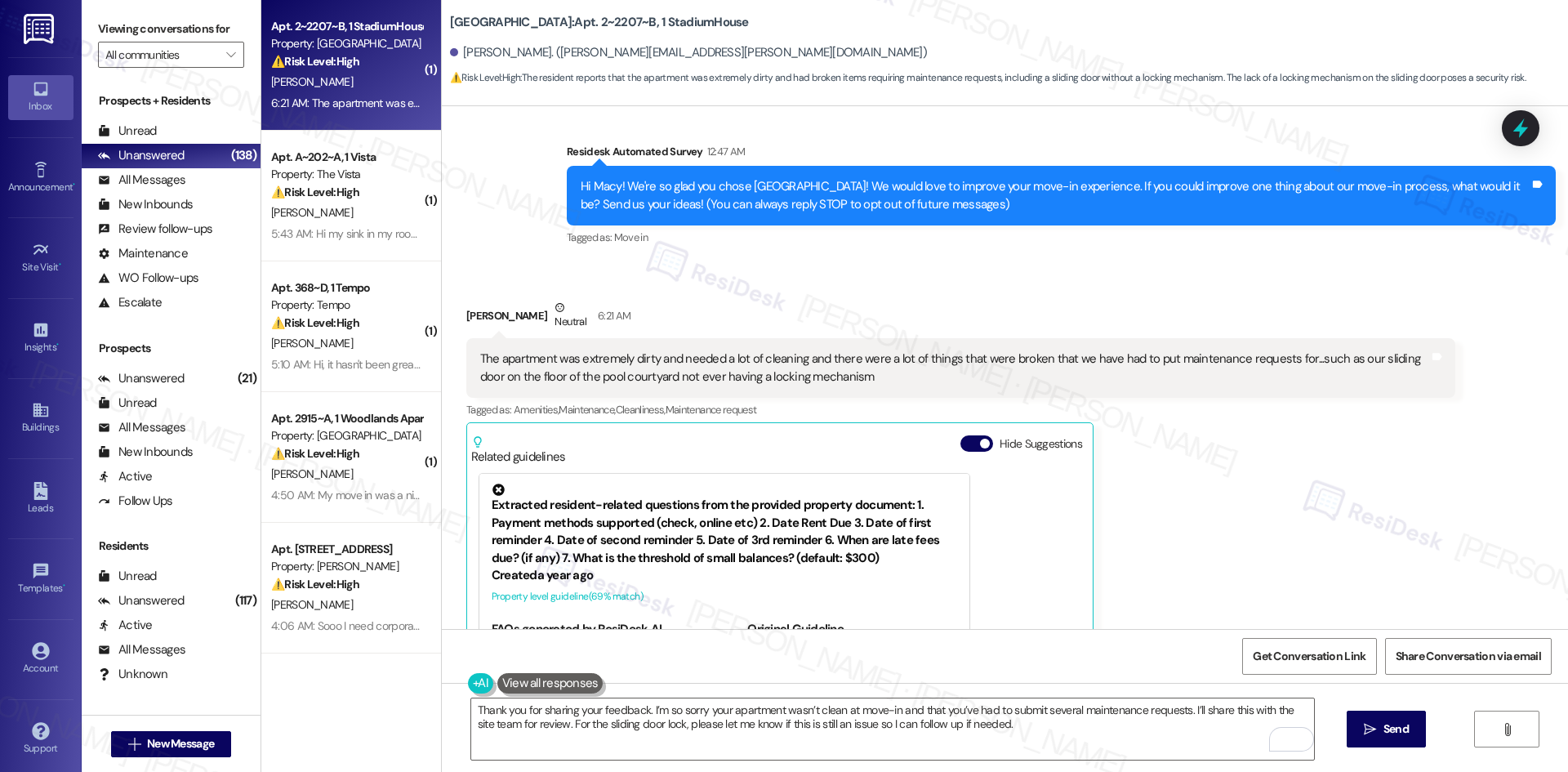
click at [948, 765] on div "Thank you for sharing your feedback. I’m so sorry your apartment wasn’t clean a…" at bounding box center [1004, 744] width 1126 height 123
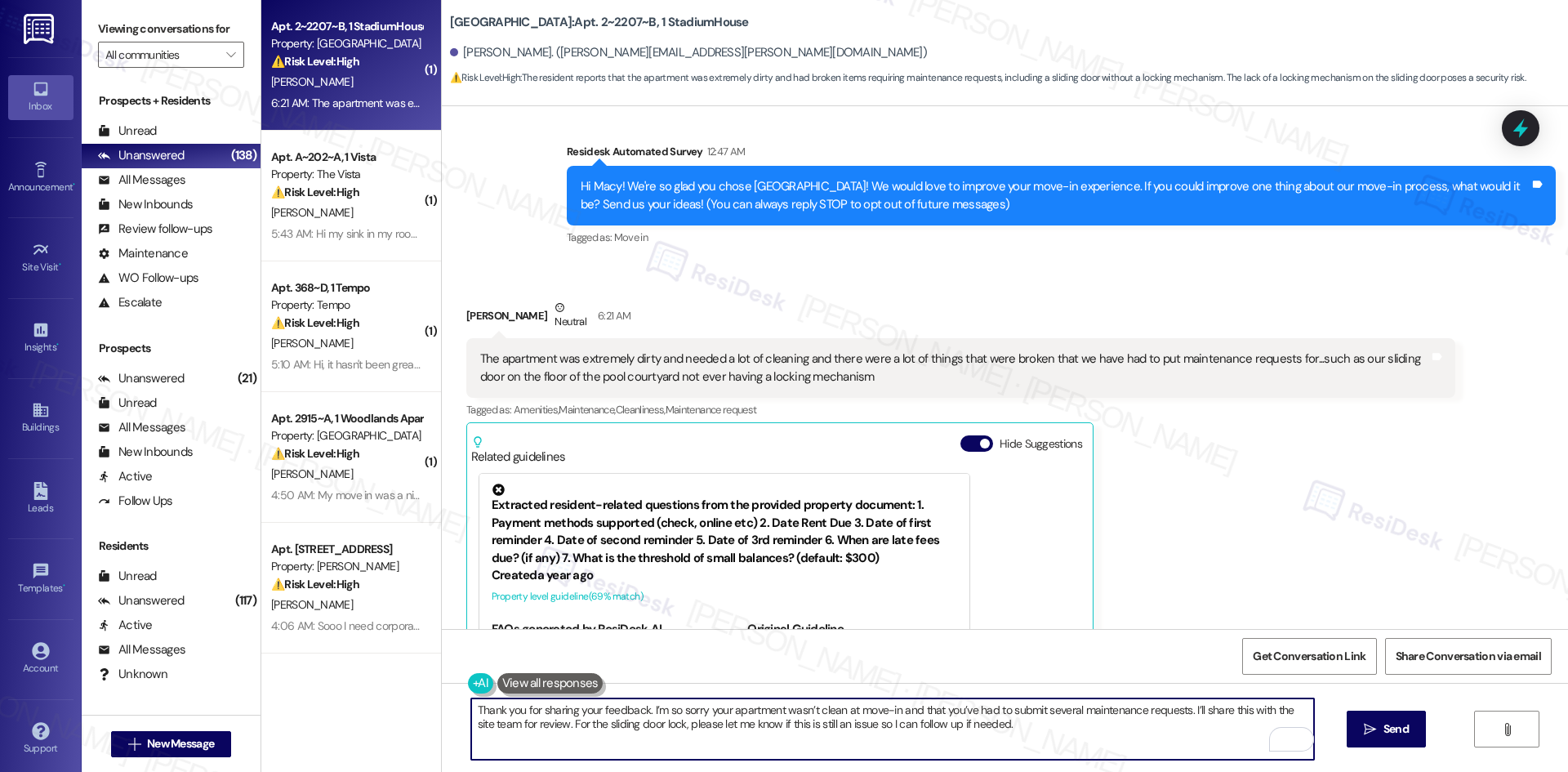
click at [949, 751] on textarea "Thank you for sharing your feedback. I’m so sorry your apartment wasn’t clean a…" at bounding box center [892, 729] width 843 height 61
click at [939, 734] on textarea "Thank you for sharing your feedback. I’m so sorry your apartment wasn’t clean a…" at bounding box center [892, 729] width 843 height 61
click at [988, 724] on textarea "Thank you for sharing your feedback. I’m so sorry your apartment wasn’t clean a…" at bounding box center [892, 729] width 843 height 61
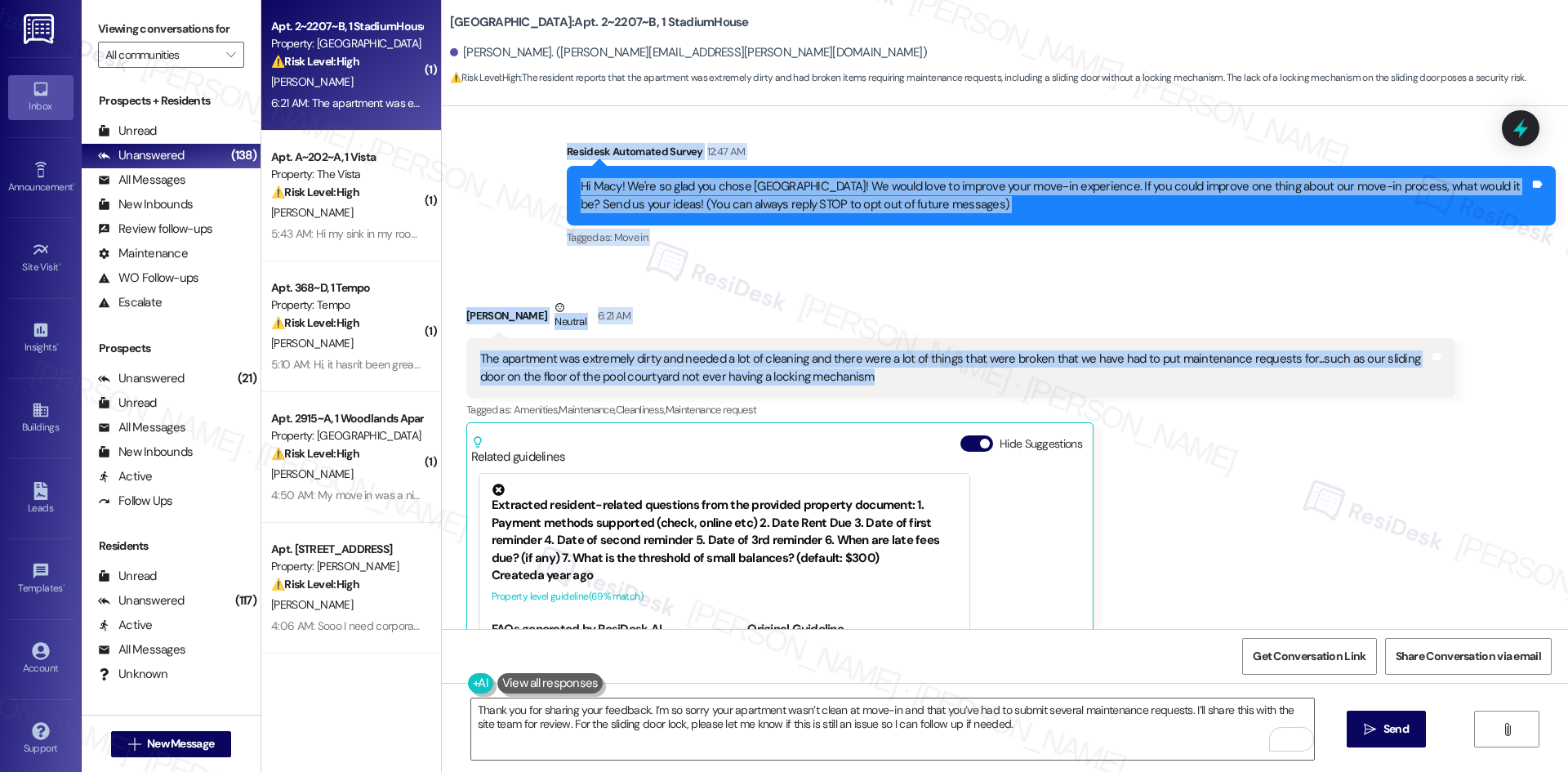
drag, startPoint x: 536, startPoint y: 149, endPoint x: 947, endPoint y: 375, distance: 469.0
click at [947, 375] on div "WO Lease started [DATE] 8:00 AM Show details Survey, sent via SMS Residesk Auto…" at bounding box center [1004, 368] width 1126 height 523
copy div "Residesk Automated Survey 12:47 AM Hi Macy! We're so glad you chose [GEOGRAPHIC…"
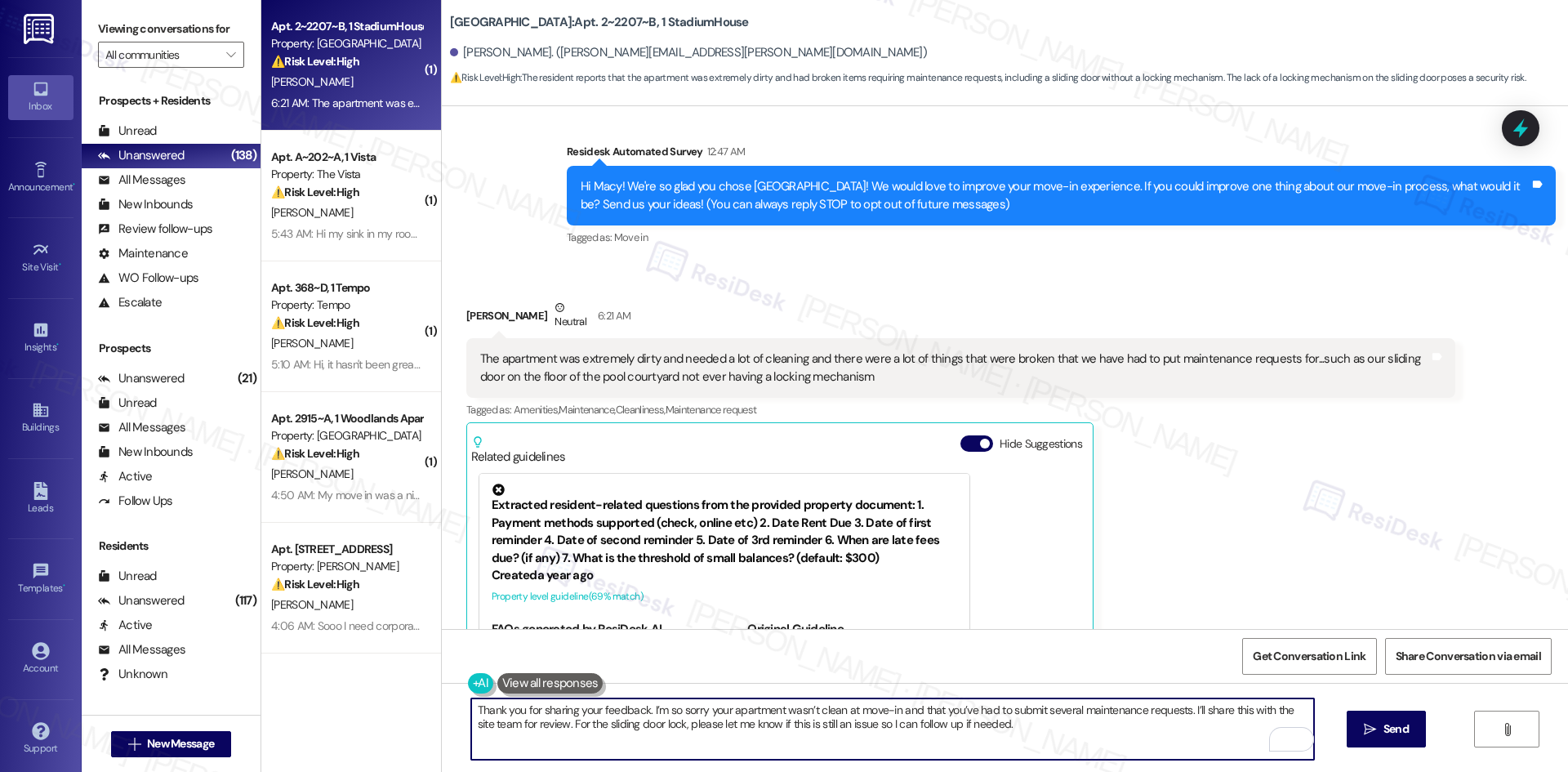
click at [632, 736] on textarea "Thank you for sharing your feedback. I’m so sorry your apartment wasn’t clean a…" at bounding box center [892, 729] width 843 height 61
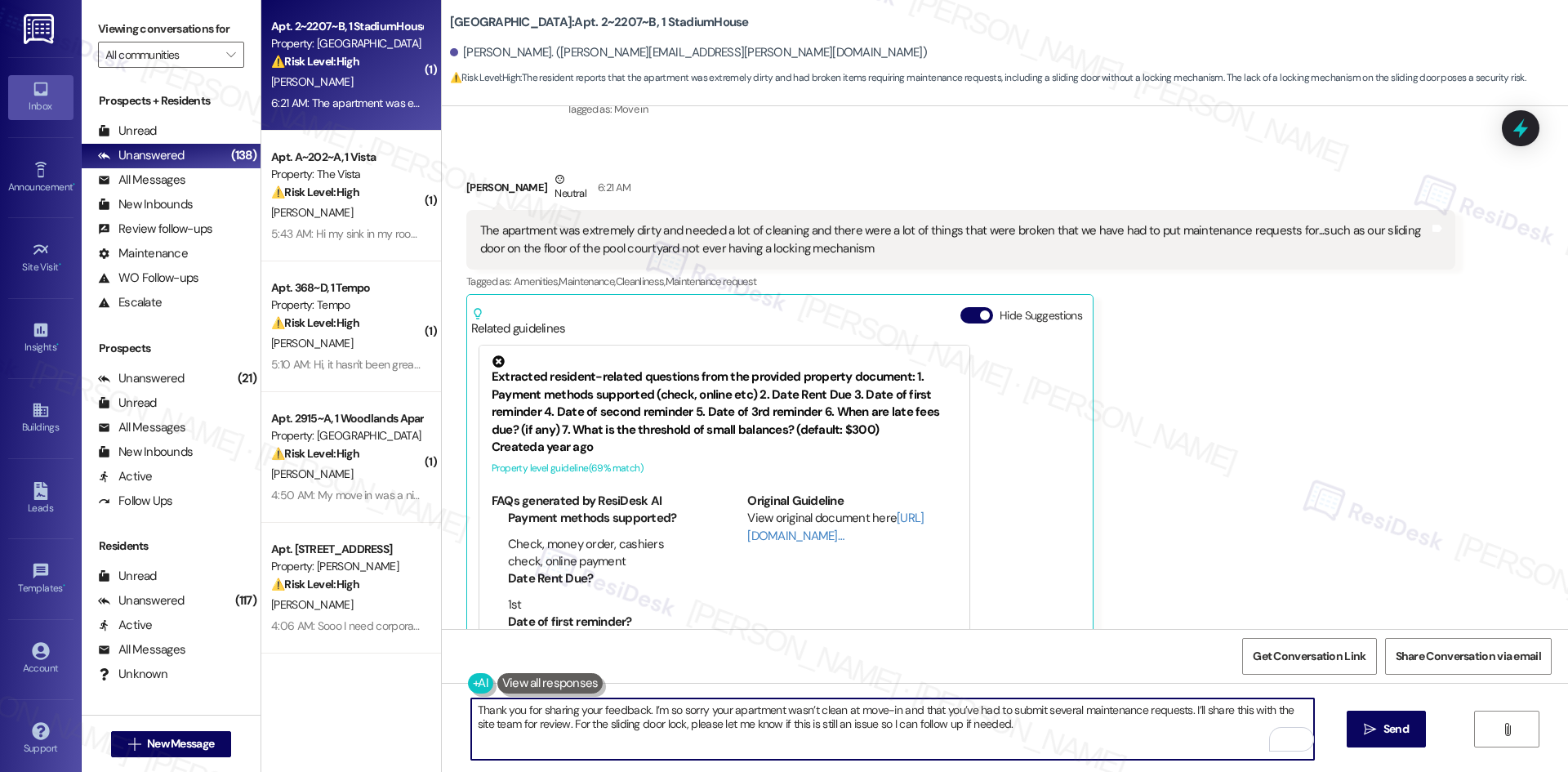
scroll to position [305, 0]
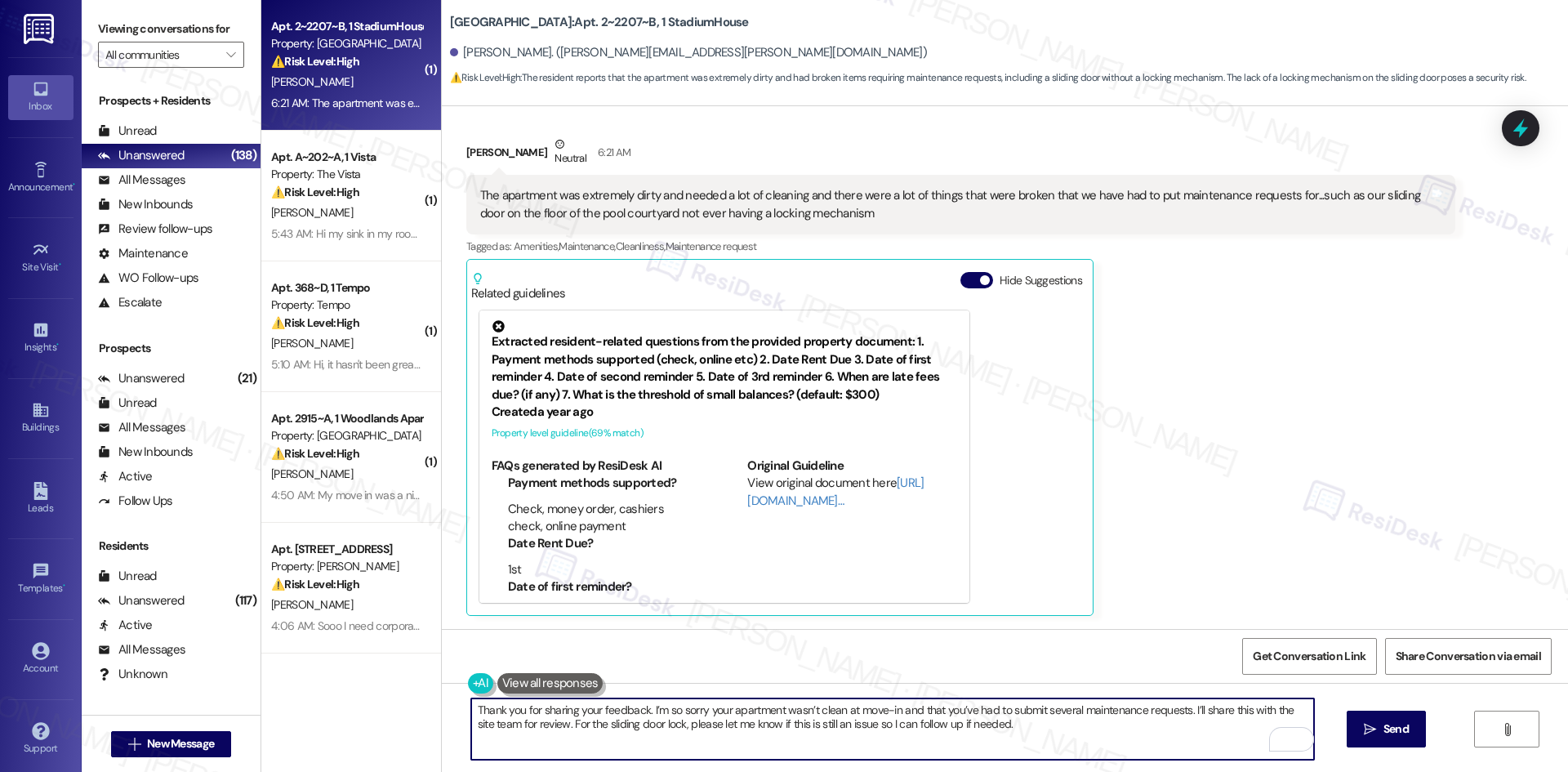
click at [890, 720] on textarea "Thank you for sharing your feedback. I’m so sorry your apartment wasn’t clean a…" at bounding box center [892, 729] width 843 height 61
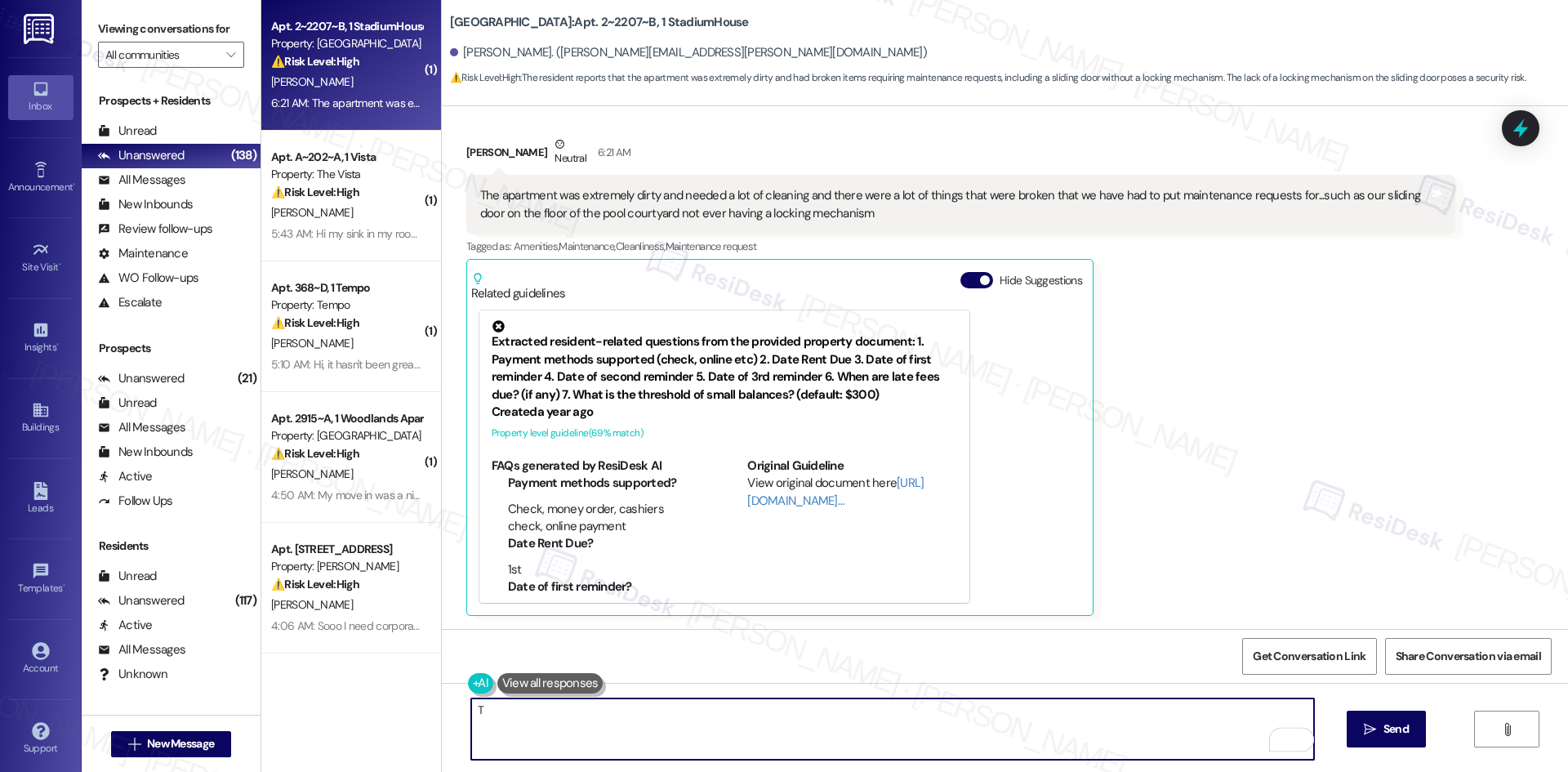
paste textarea "[PERSON_NAME] you for sharing your feedback. I’m so sorry your apartment wasn’t…"
type textarea "Thank you for sharing your feedback. I’m so sorry your apartment wasn’t clean a…"
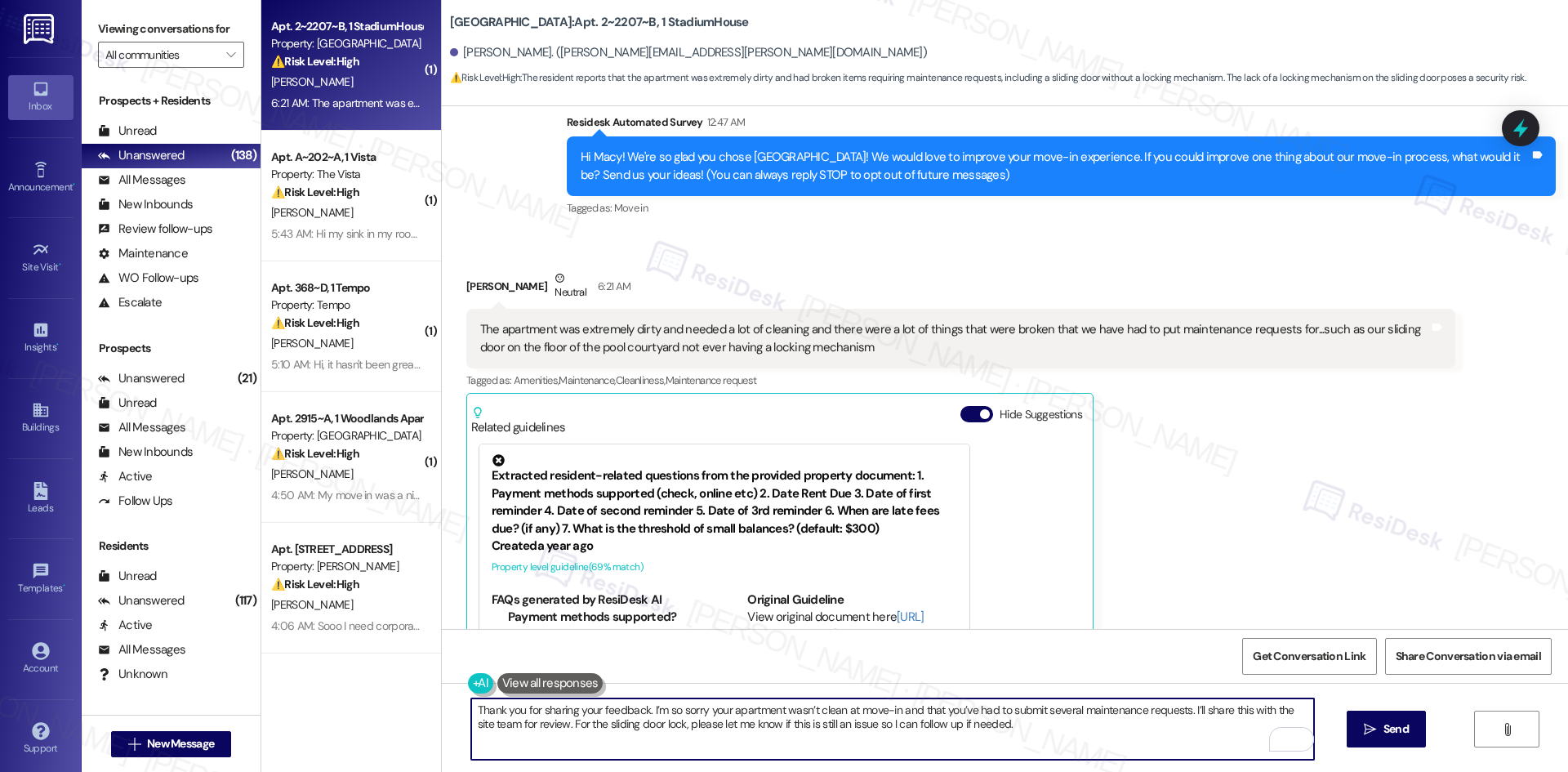
scroll to position [141, 0]
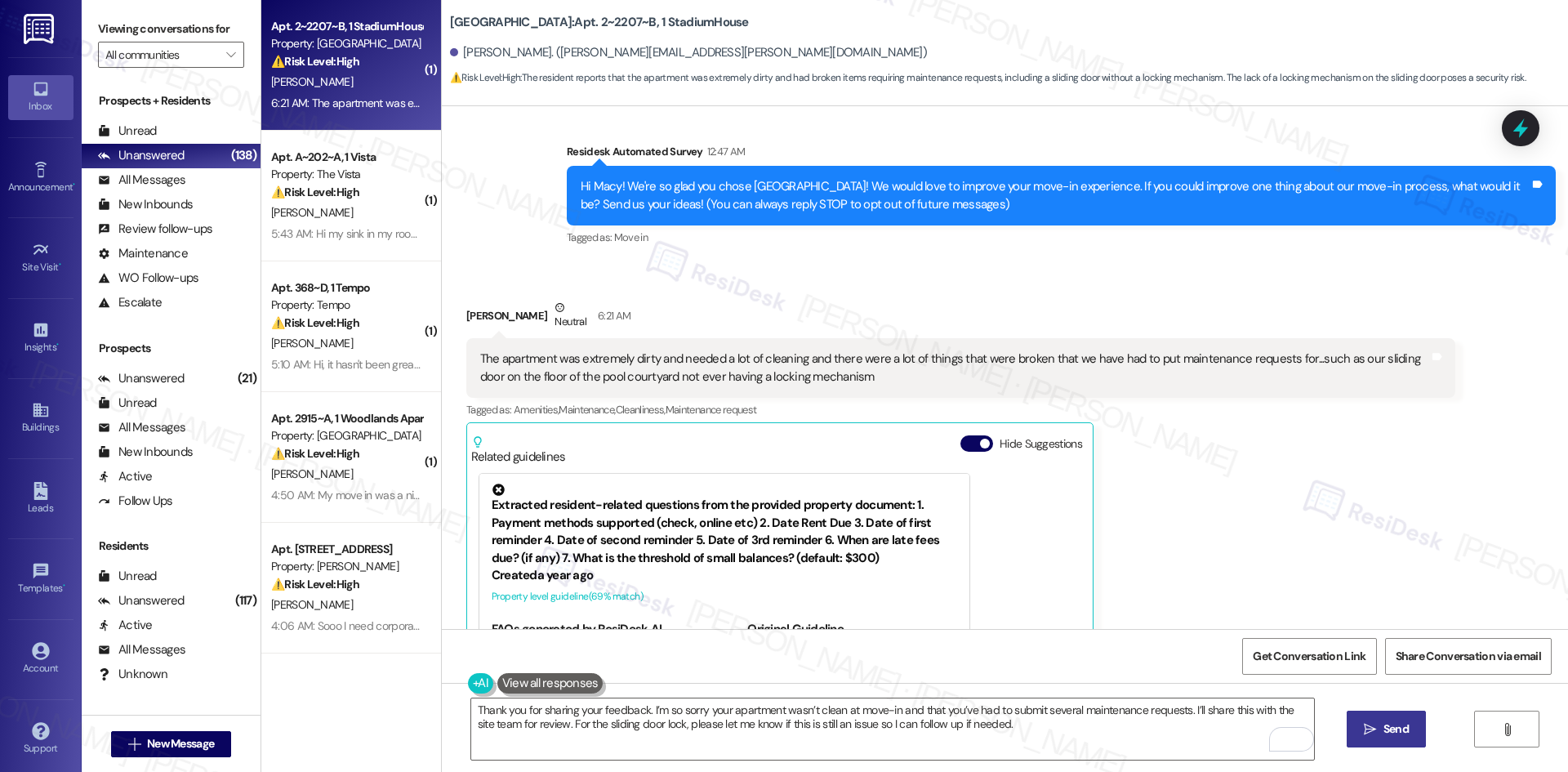
click at [1364, 727] on icon "" at bounding box center [1370, 729] width 12 height 13
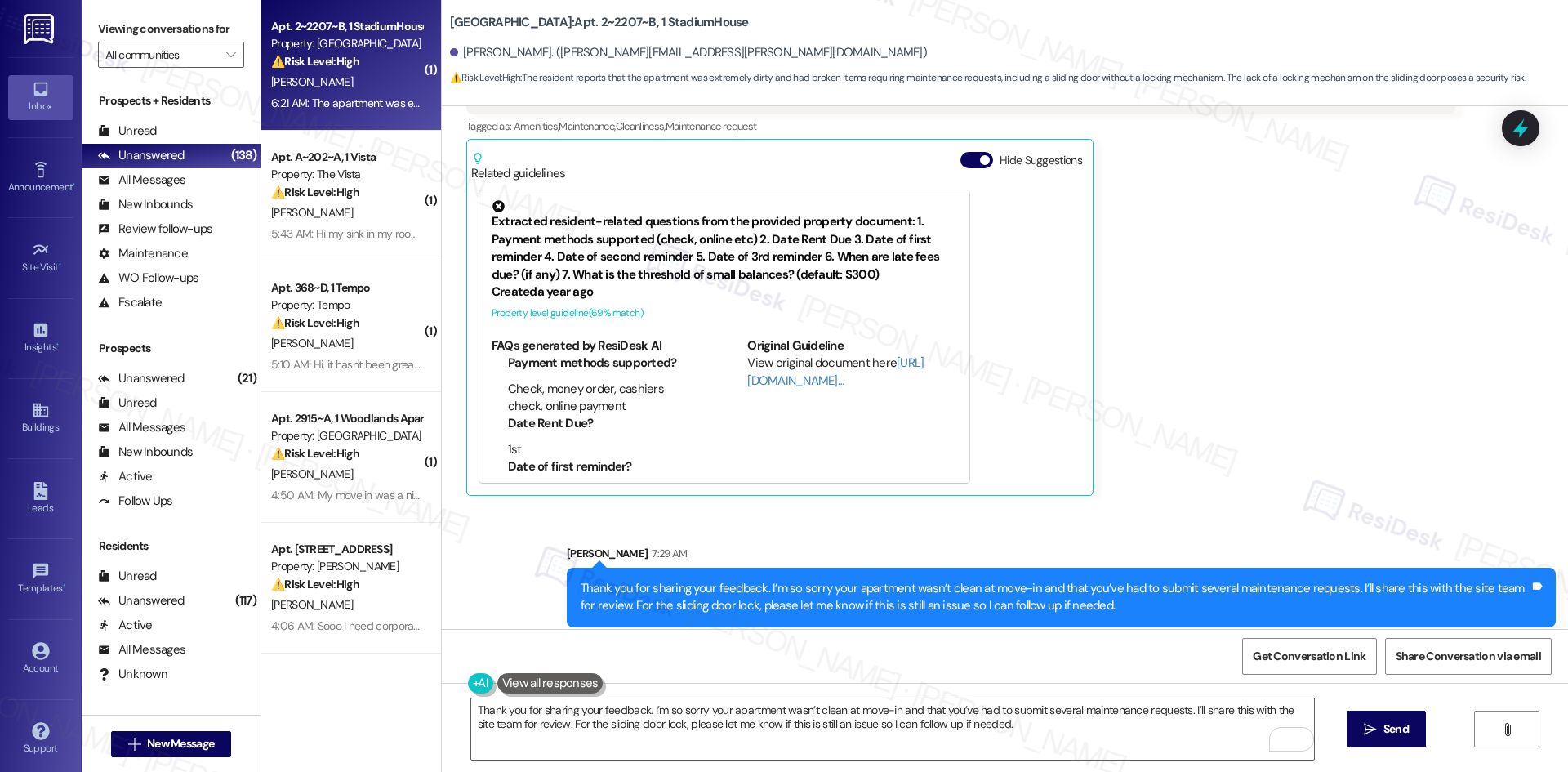
scroll to position [436, 0]
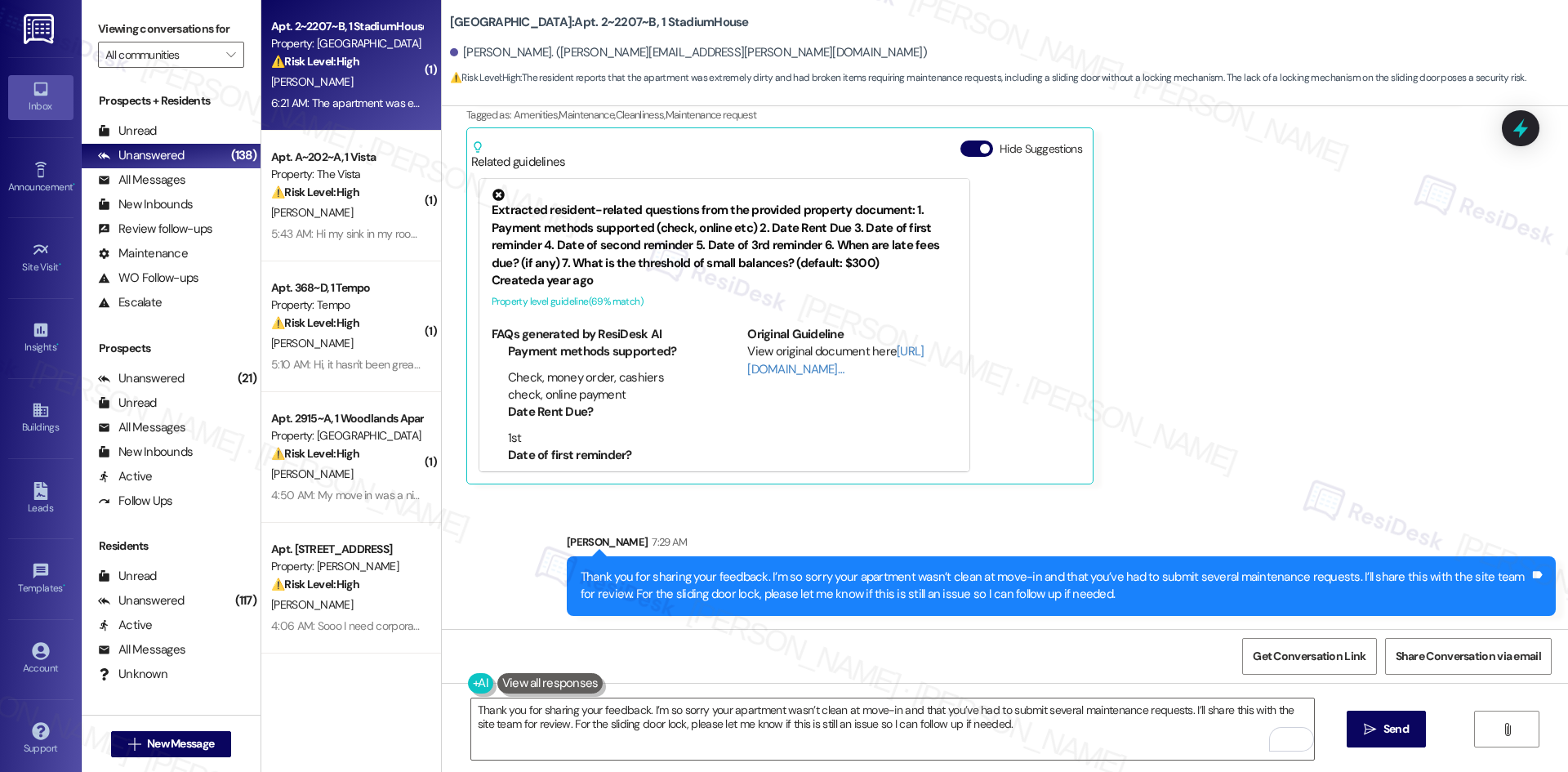
click at [1201, 384] on div "[PERSON_NAME] Neutral 6:21 AM The apartment was extremely dirty and needed a lo…" at bounding box center [960, 244] width 989 height 481
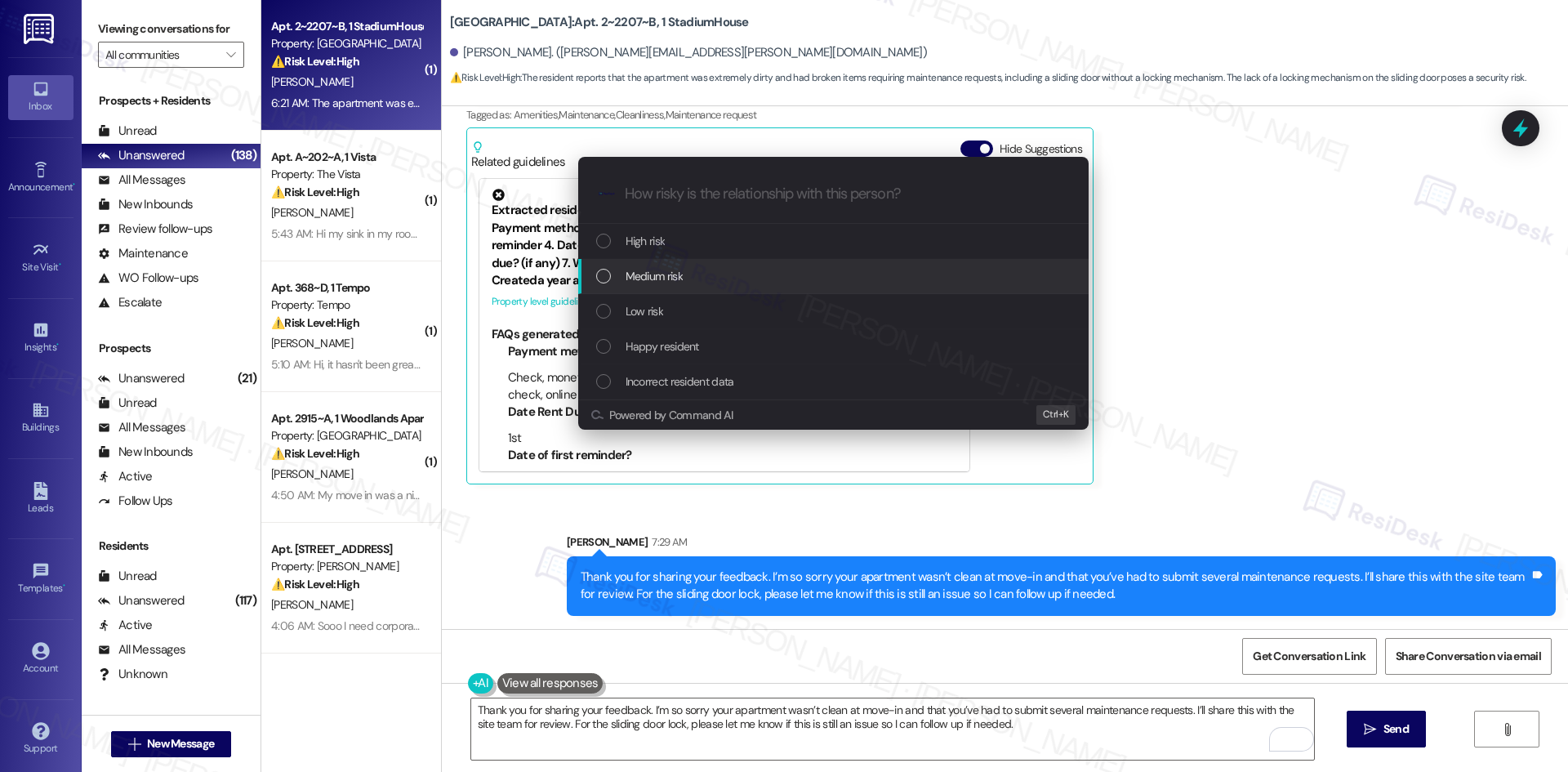
click at [774, 277] on div "Medium risk" at bounding box center [835, 276] width 478 height 18
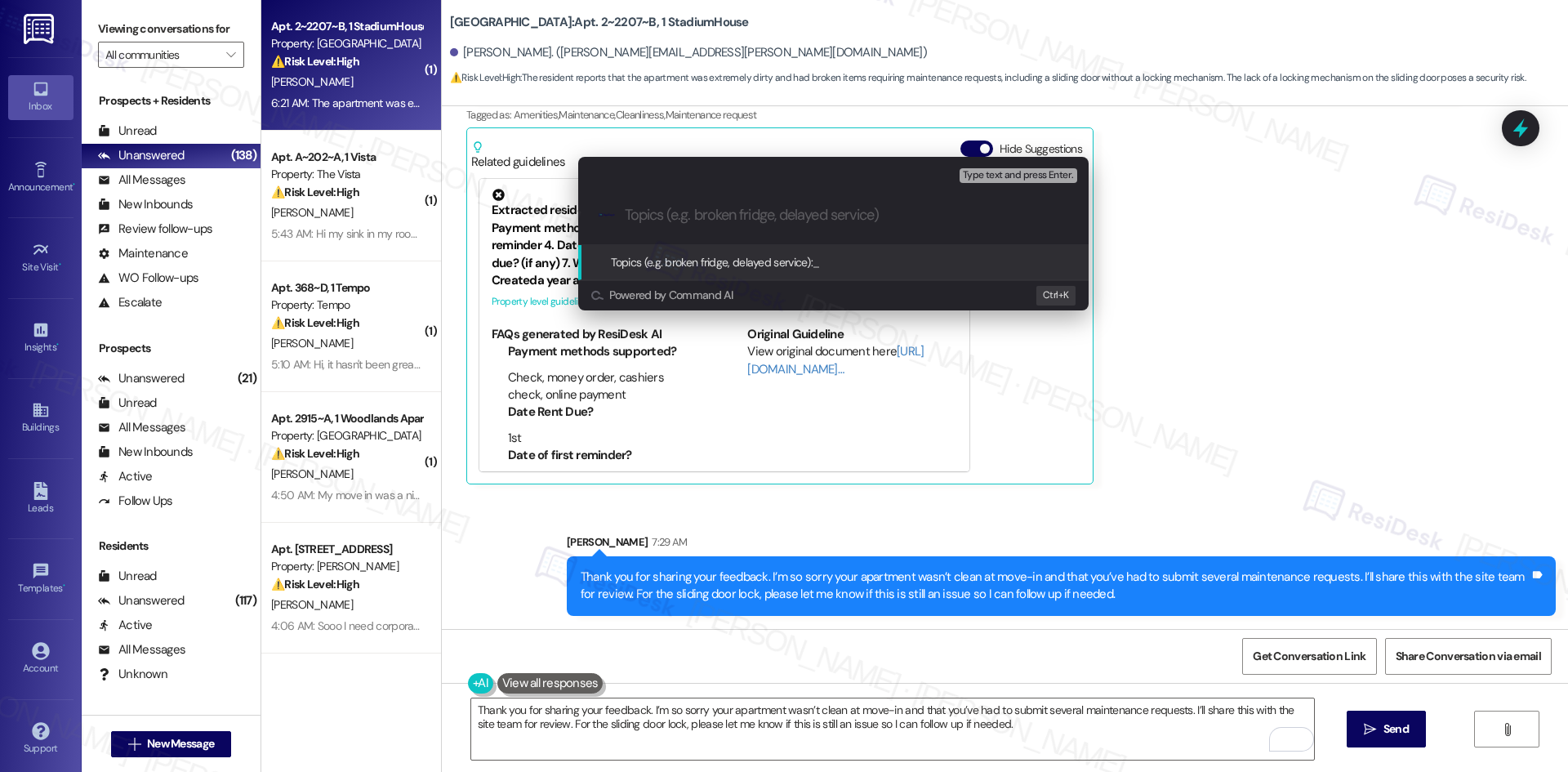
click at [672, 214] on input "Topics (e.g. broken fridge, delayed service)" at bounding box center [846, 215] width 443 height 17
paste input "Feedback on Move-In Cleanliness and Sliding Door Lock"
type input "Feedback on Move-In Cleanliness and Sliding Door Lock"
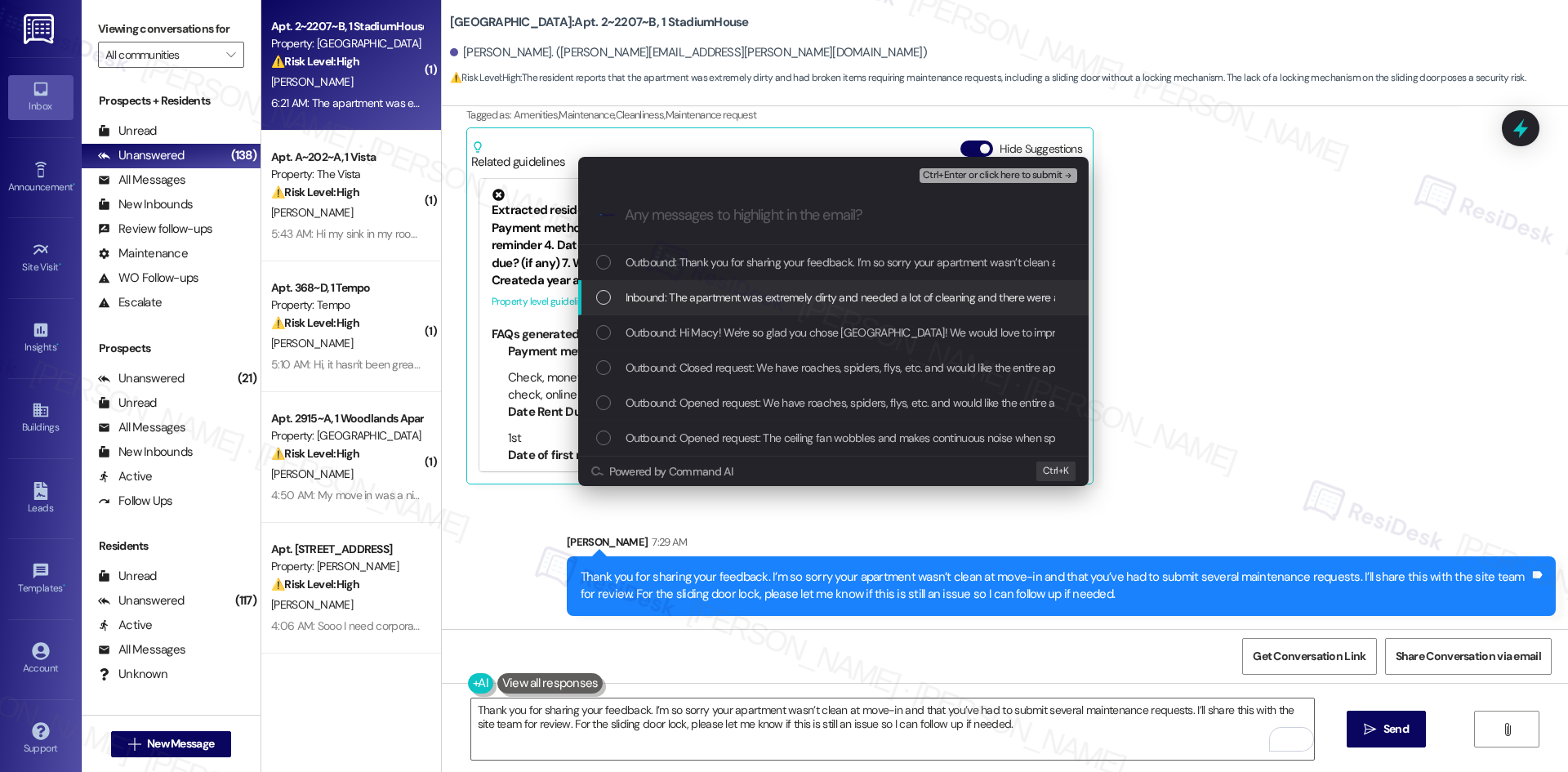
click at [697, 297] on span "Inbound: The apartment was extremely dirty and needed a lot of cleaning and the…" at bounding box center [1261, 297] width 1271 height 18
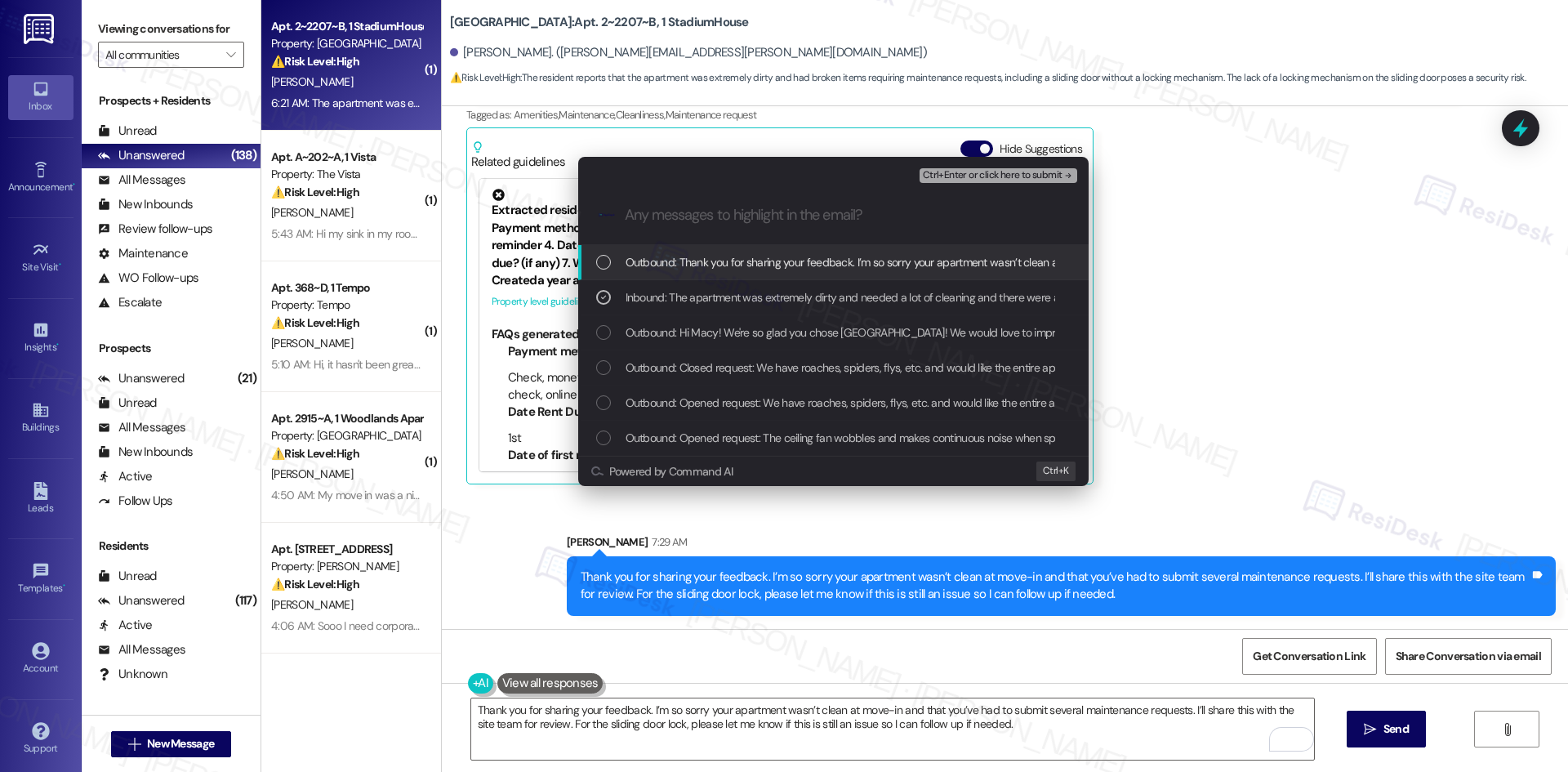
click at [1026, 170] on span "Ctrl+Enter or click here to submit" at bounding box center [992, 175] width 139 height 11
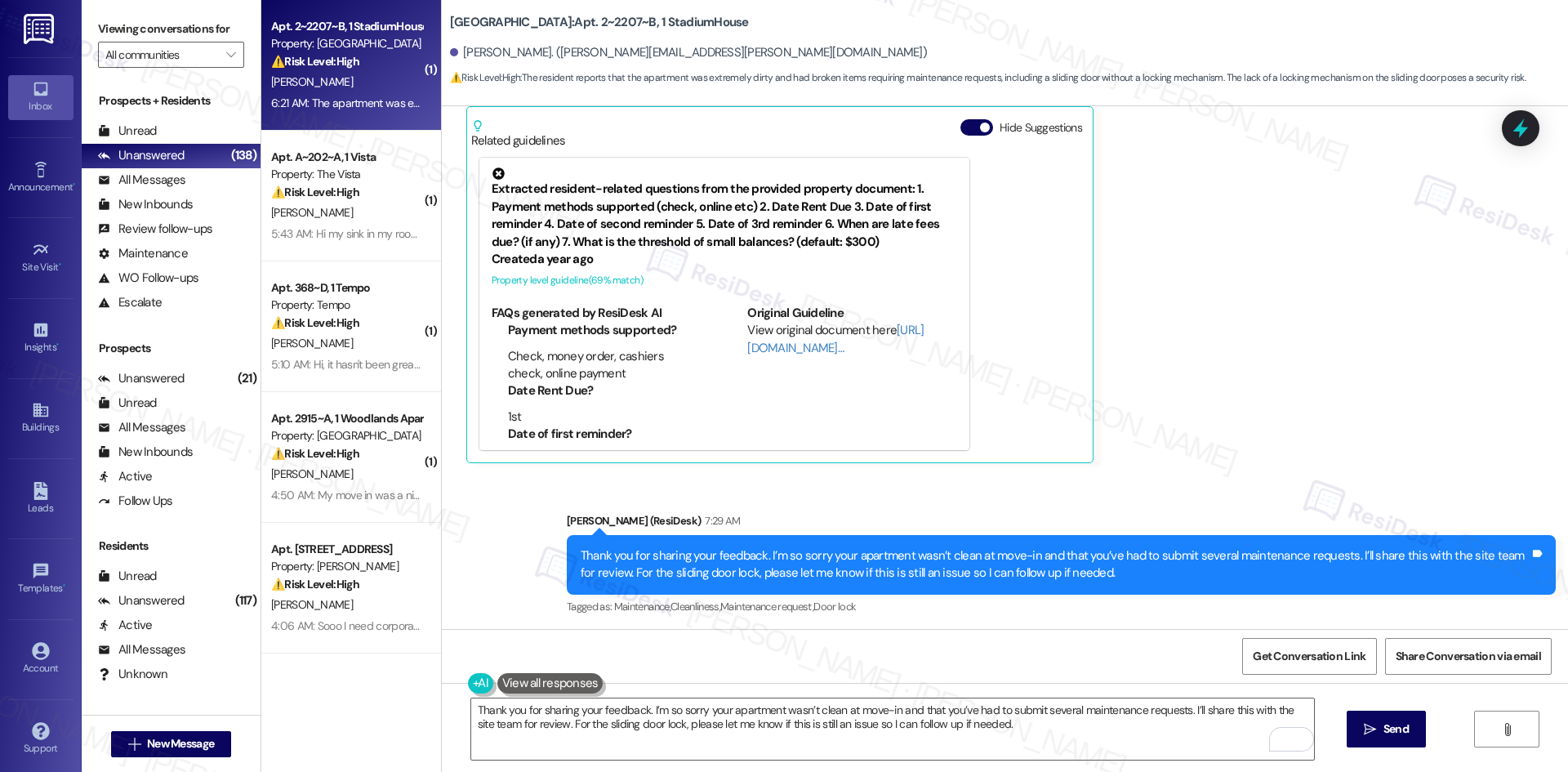
scroll to position [460, 0]
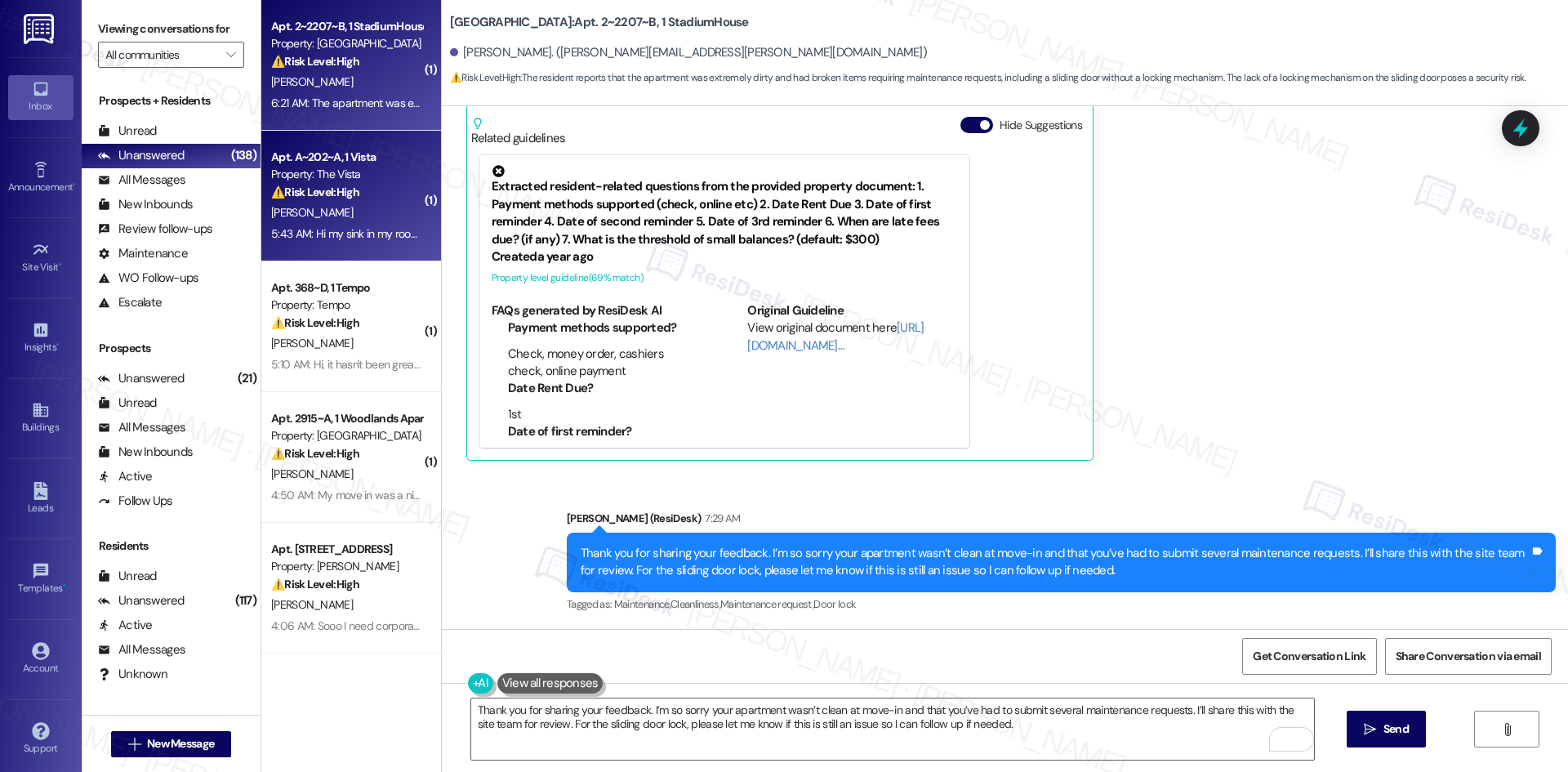
click at [336, 193] on strong "⚠️ Risk Level: High" at bounding box center [315, 192] width 88 height 15
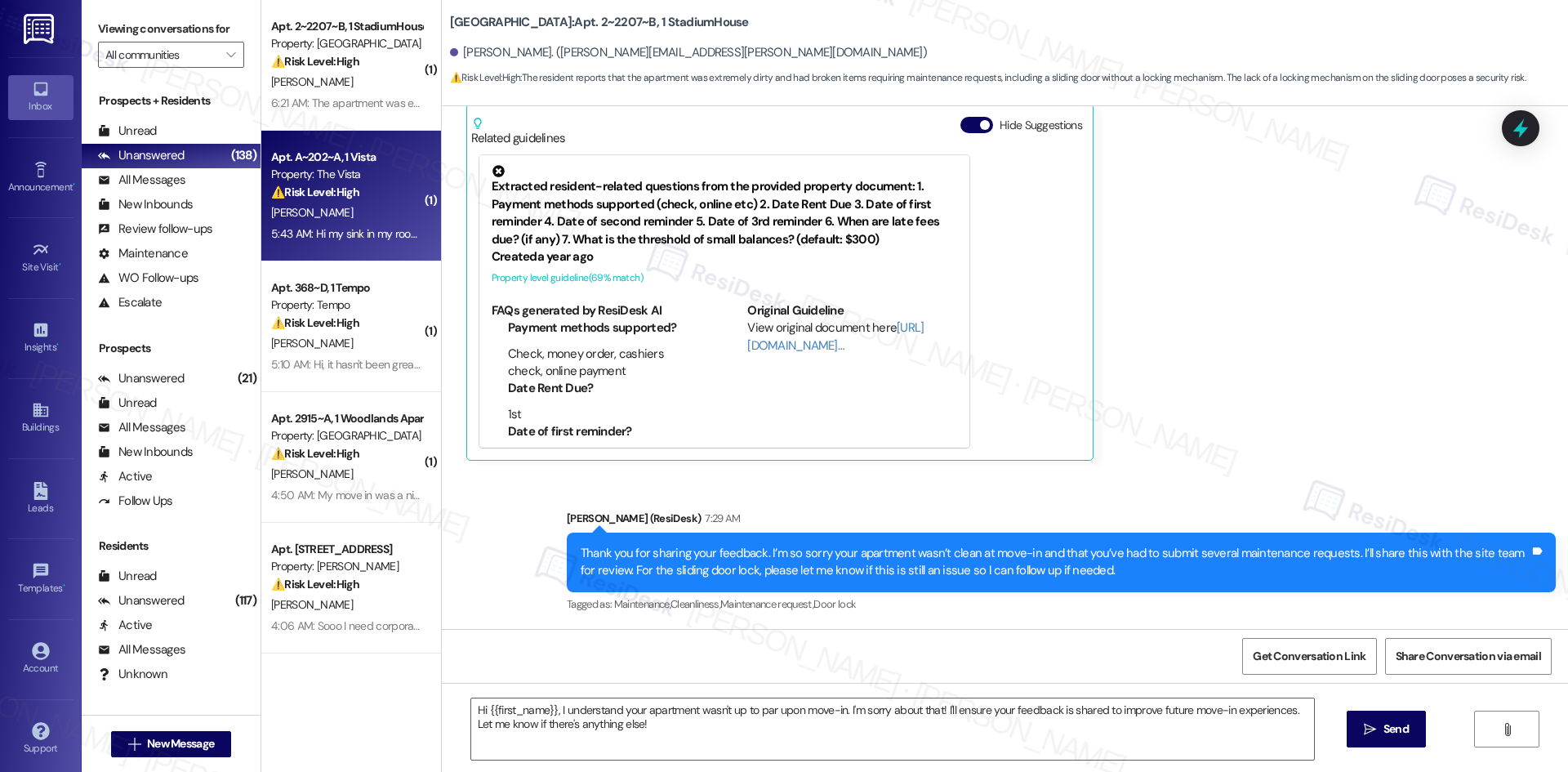
type textarea "Fetching suggested responses. Please feel free to read through the conversation…"
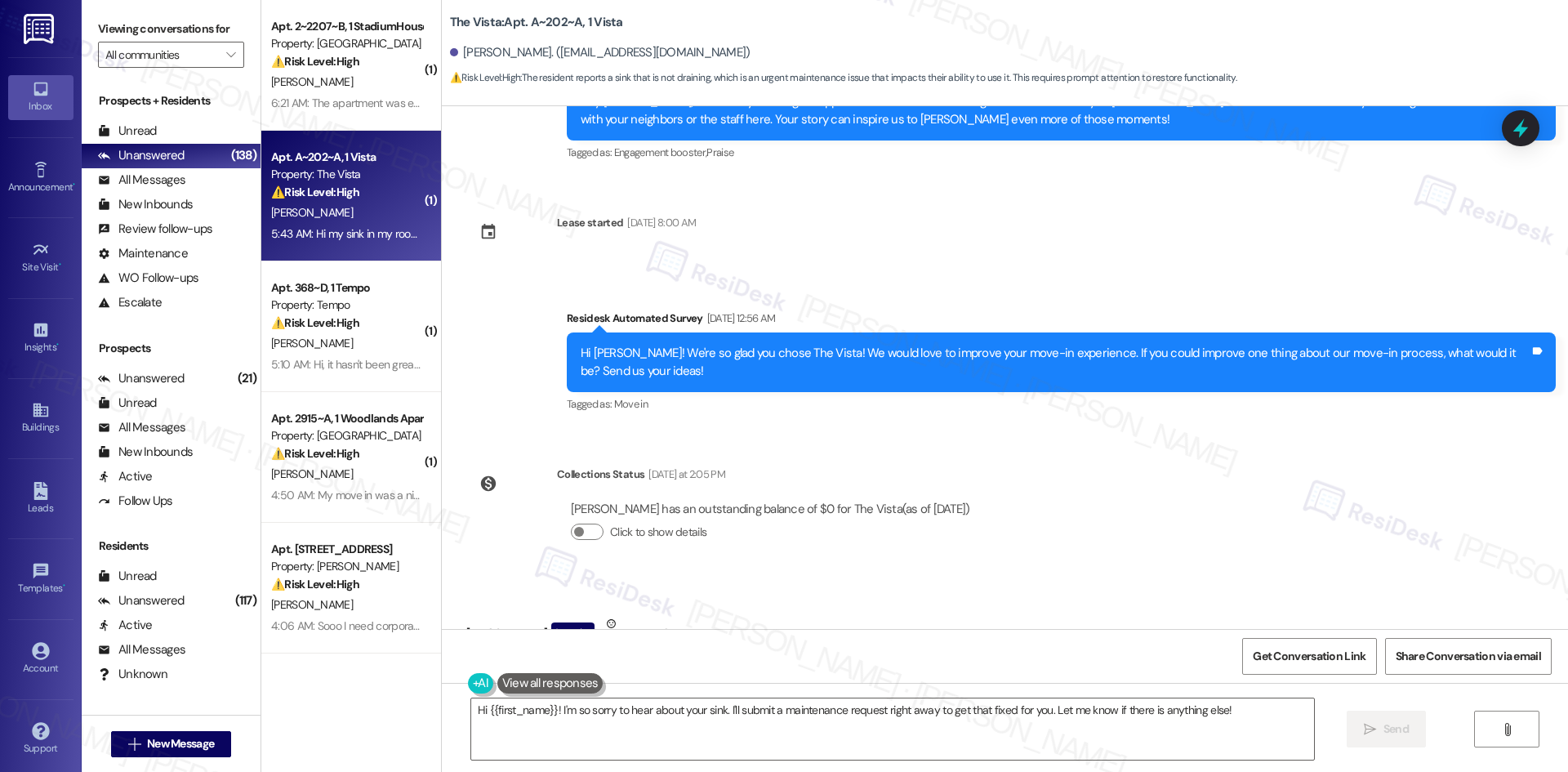
scroll to position [4199, 0]
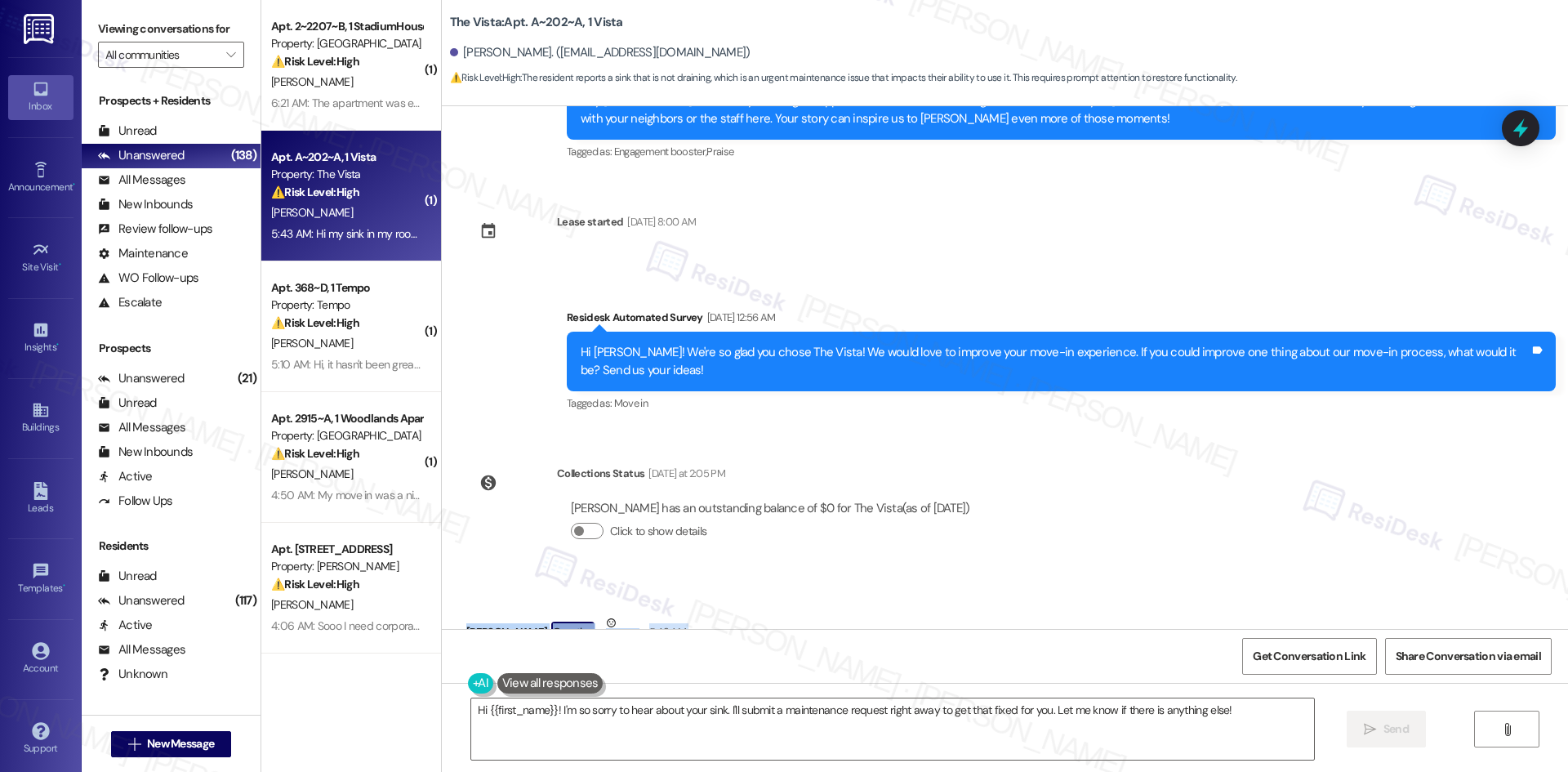
drag, startPoint x: 469, startPoint y: 526, endPoint x: 965, endPoint y: 576, distance: 498.5
click at [965, 602] on div "Received via SMS [PERSON_NAME] Question Neutral 5:43 AM Hi my sink in my room i…" at bounding box center [722, 667] width 537 height 130
copy div "[PERSON_NAME] Question Neutral 5:43 AM Hi my sink in my room is not draining an…"
click at [641, 330] on div "WO Opened request: The bathroo... [DATE] 1:48 AM Status : Completed Show detail…" at bounding box center [1004, 368] width 1126 height 523
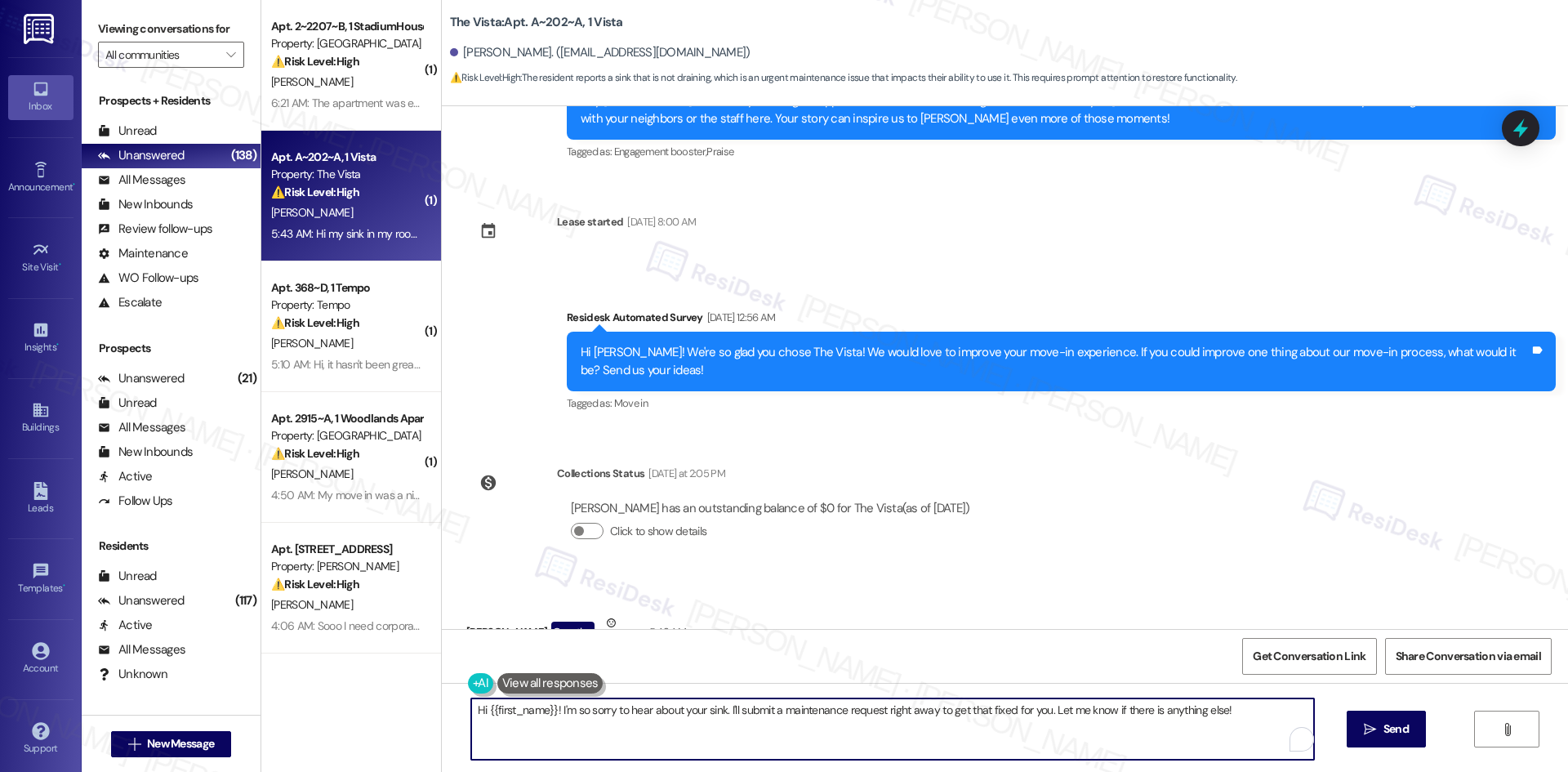
click at [689, 737] on textarea "Hi {{first_name}}! I'm so sorry to hear about your sink. I'll submit a maintena…" at bounding box center [892, 729] width 843 height 61
paste textarea "I’m sorry your sink isn’t draining. I’ll submit a work order to the site team o…"
type textarea "I’m sorry your sink isn’t draining. I’ll submit a work order to the site team o…"
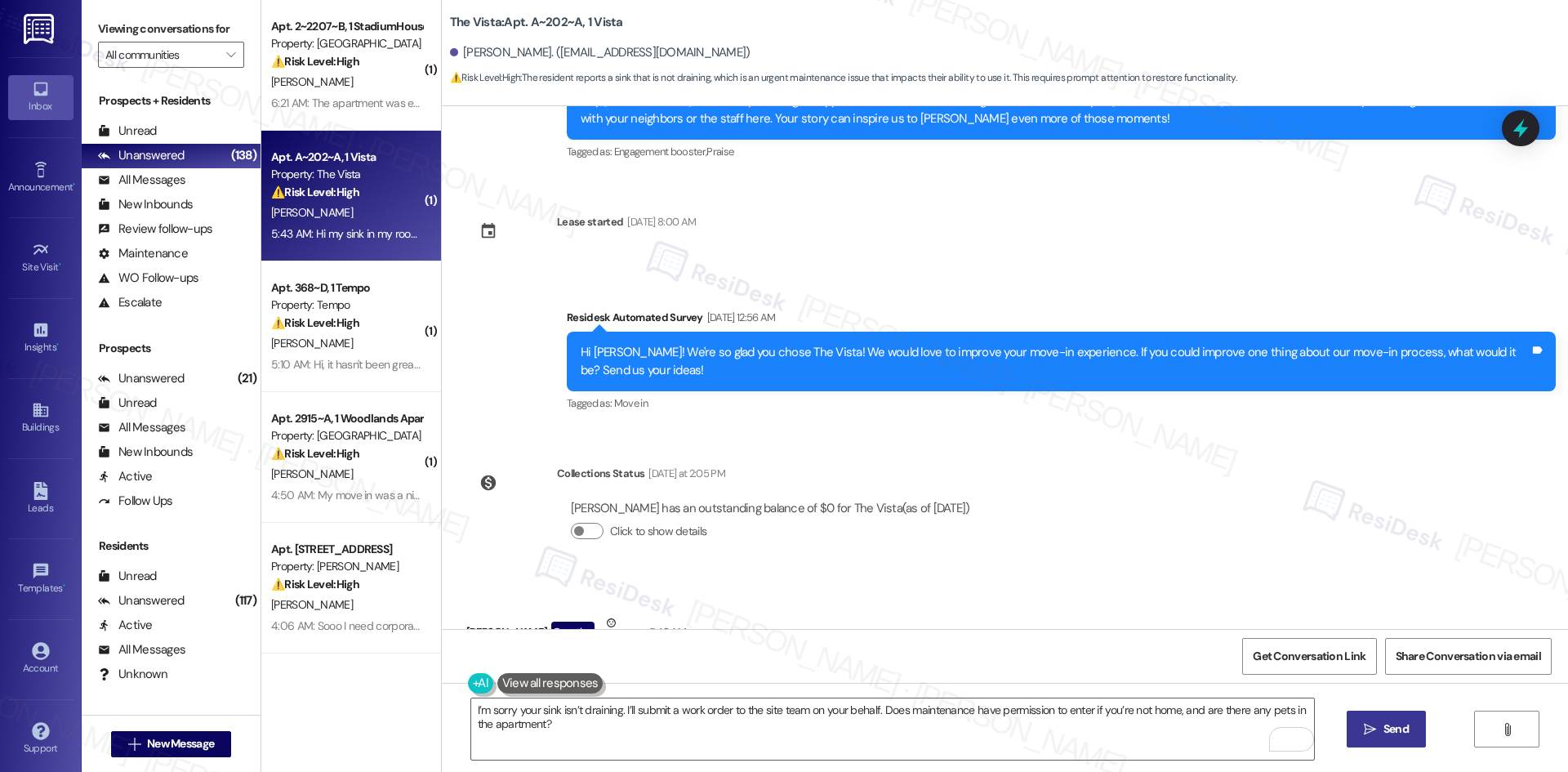
click at [1402, 746] on button " Send" at bounding box center [1386, 729] width 79 height 37
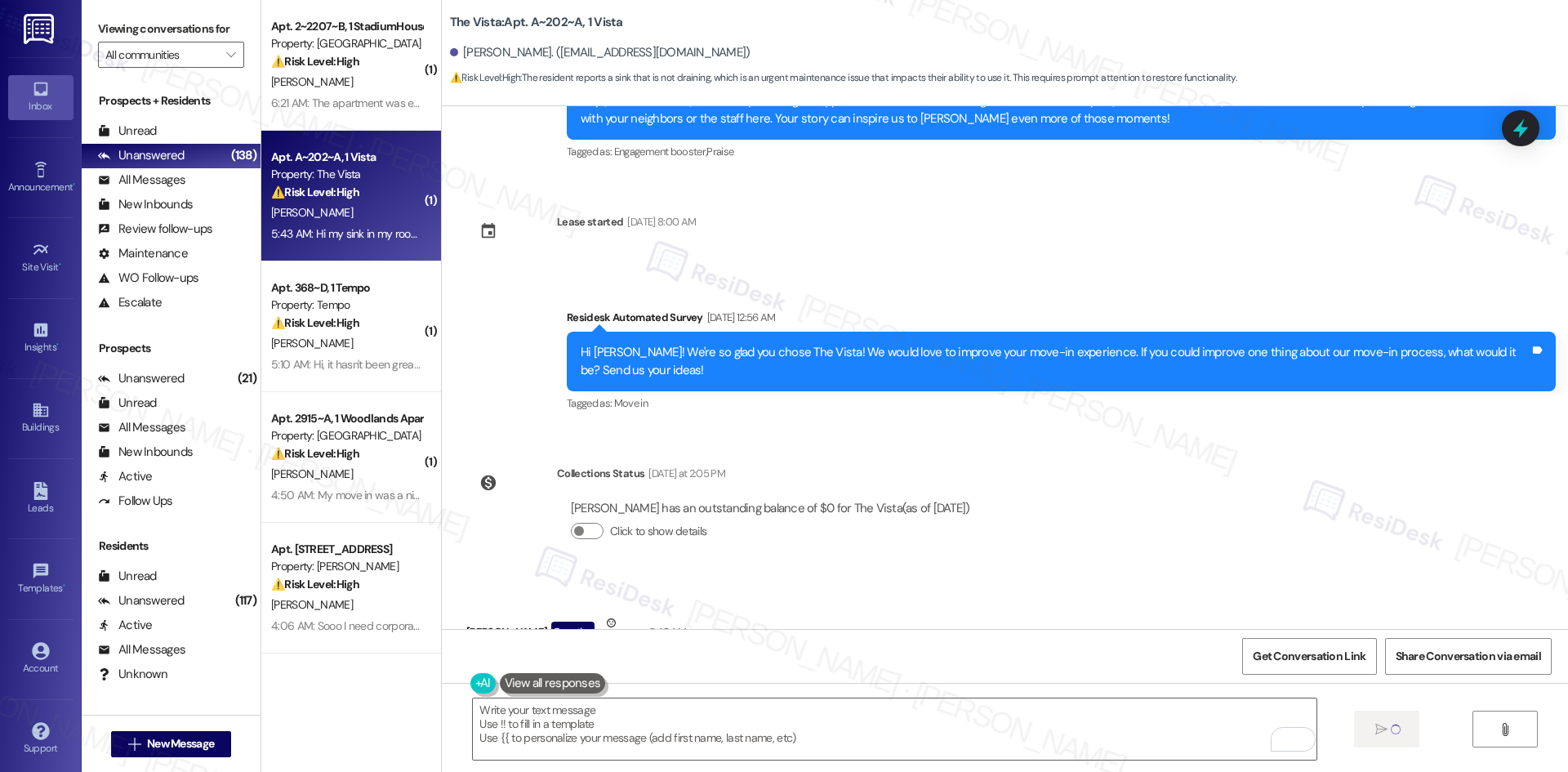
type textarea "Fetching suggested responses. Please feel free to read through the conversation…"
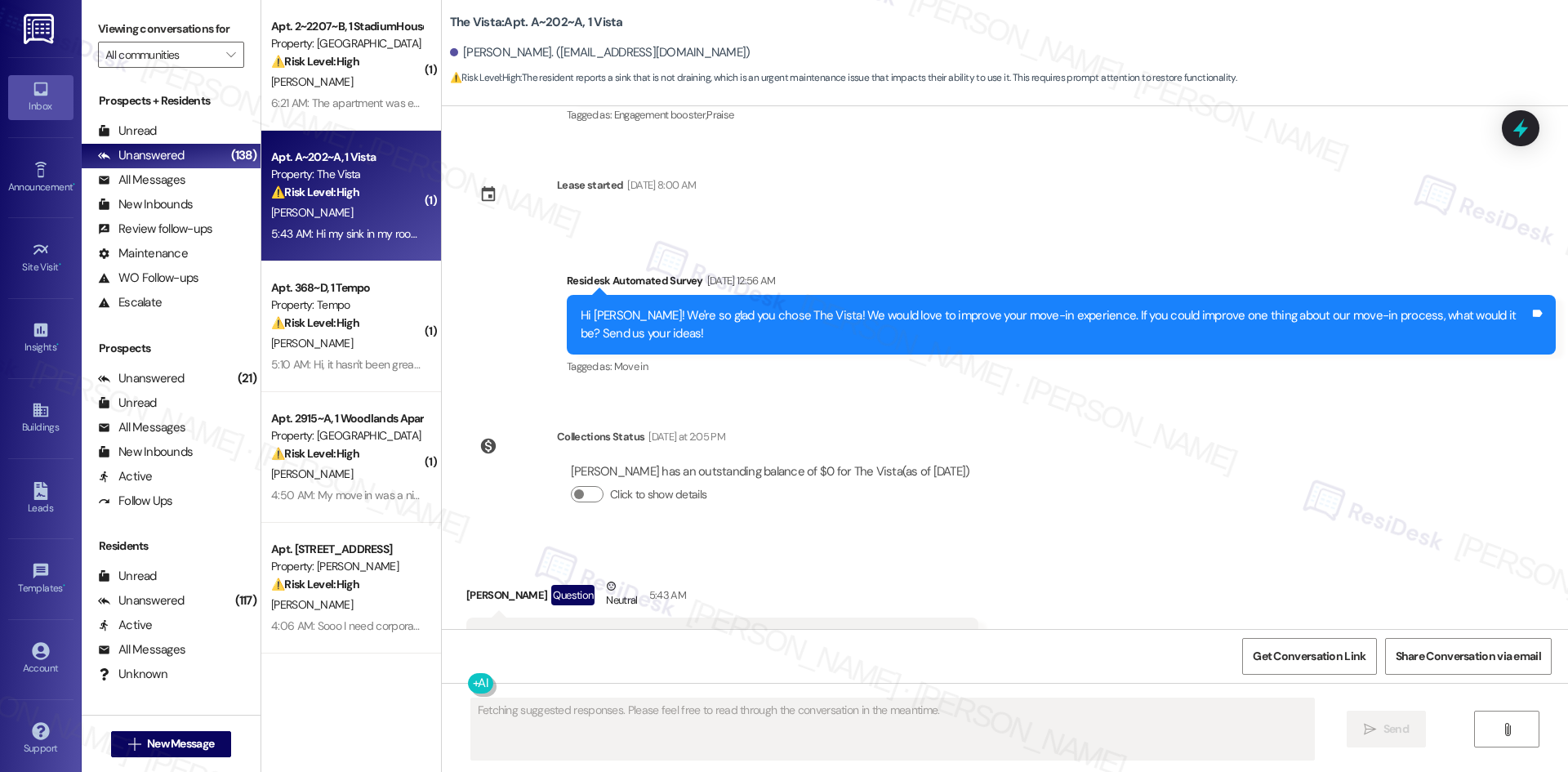
scroll to position [4330, 0]
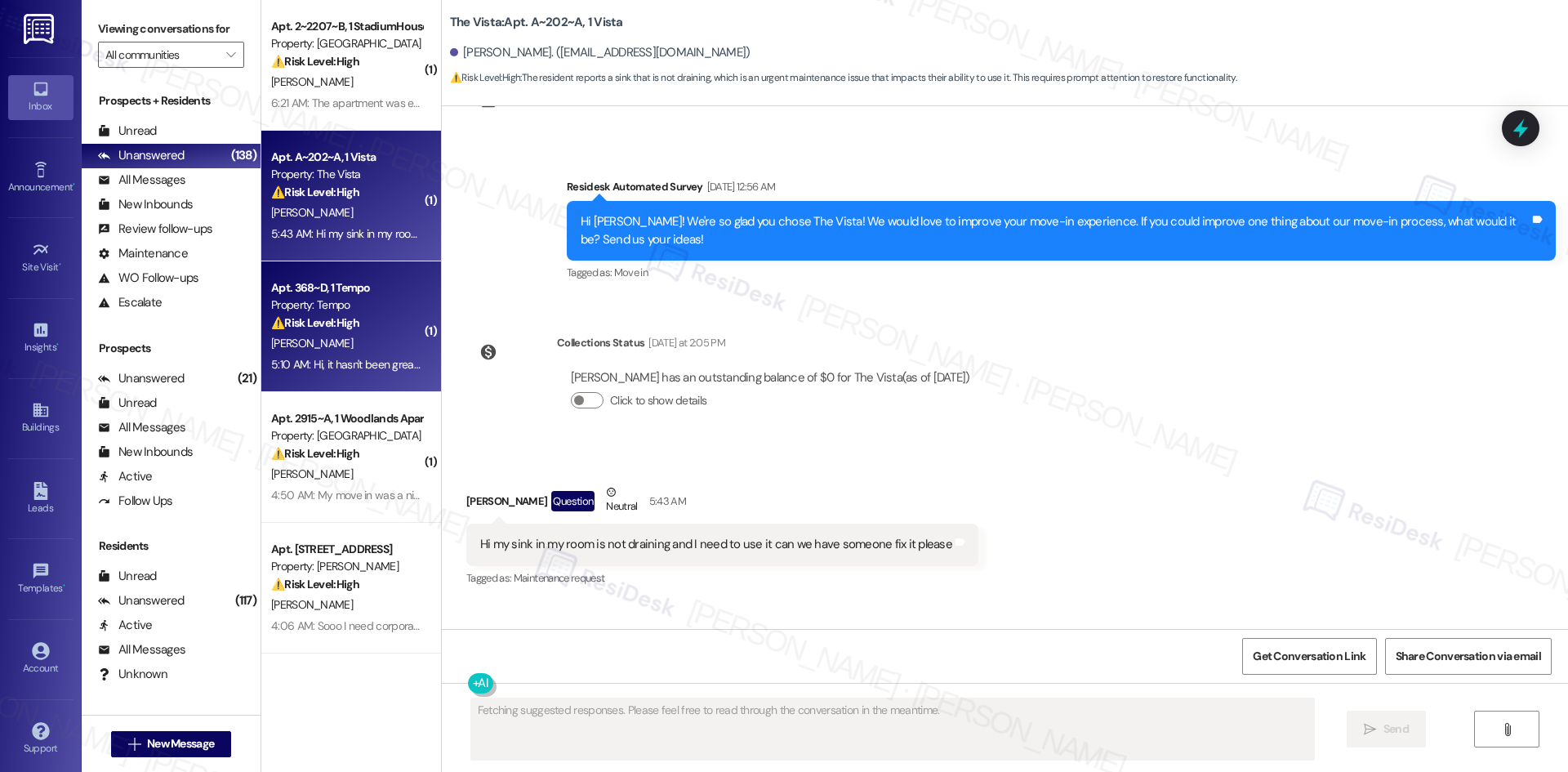
click at [365, 343] on div "[PERSON_NAME]" at bounding box center [347, 343] width 154 height 20
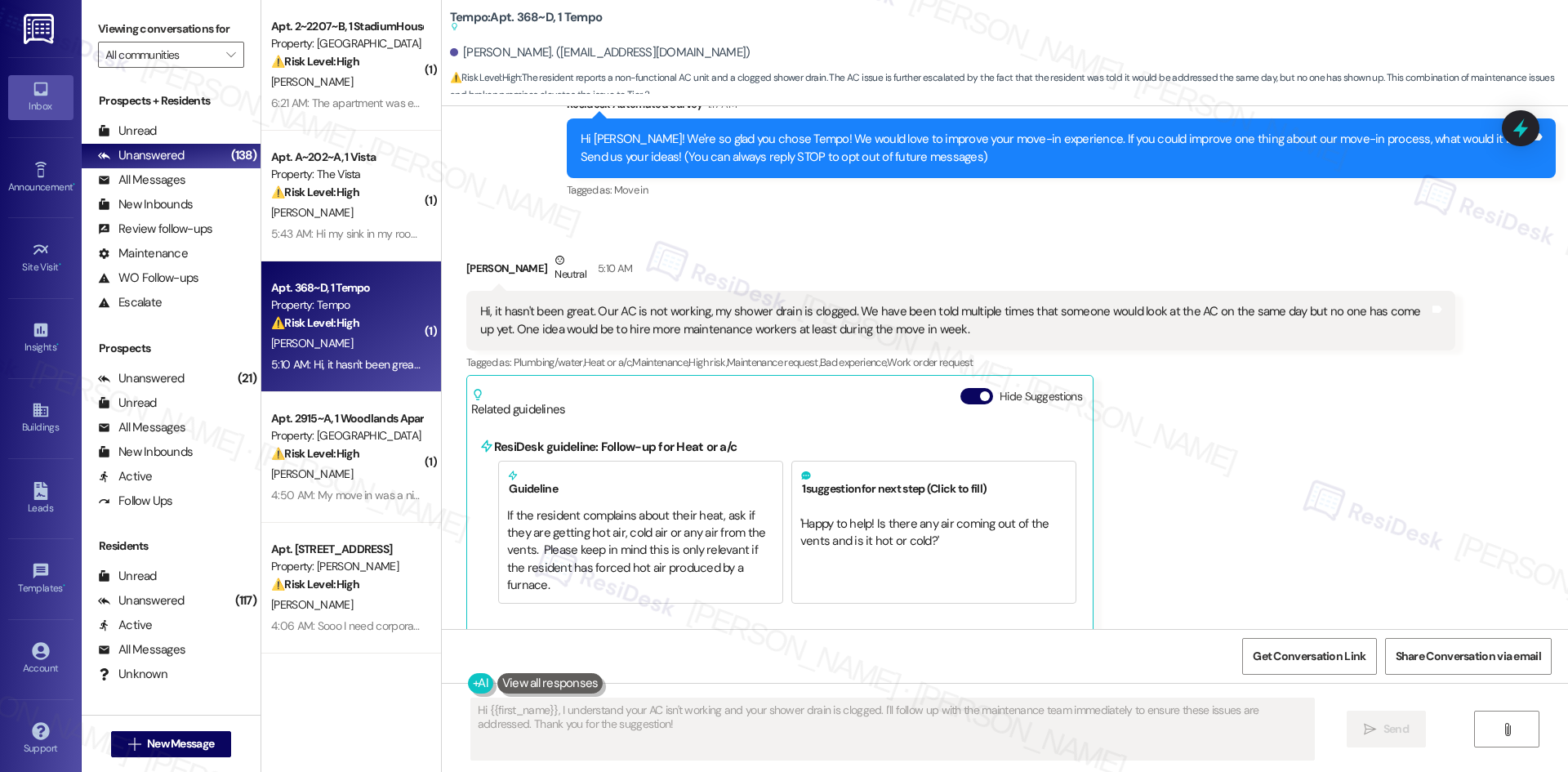
scroll to position [161, 0]
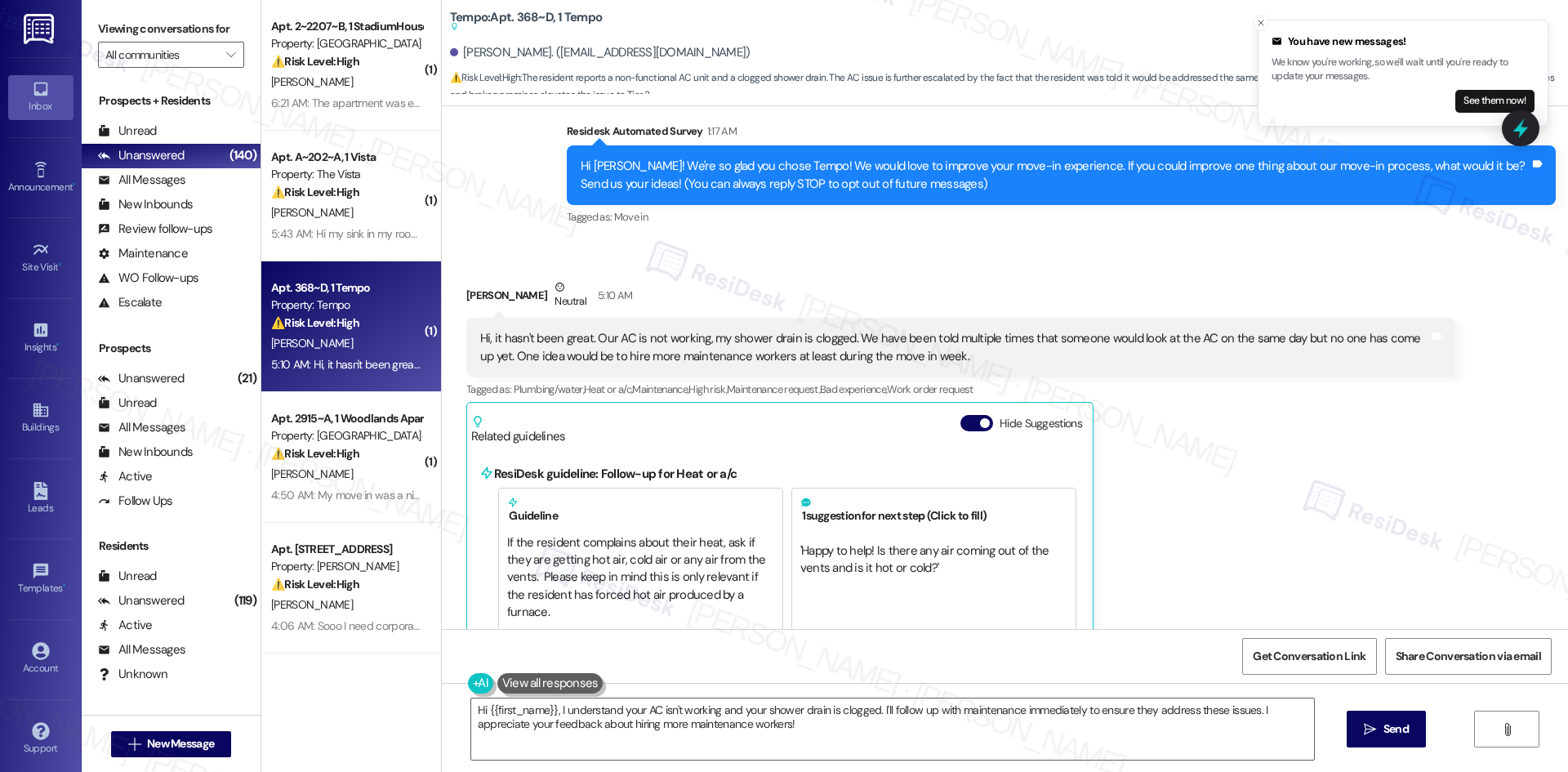
click at [1231, 477] on div "[PERSON_NAME] Neutral 5:10 AM Hi, it hasn't been great. Our AC is not working, …" at bounding box center [960, 620] width 989 height 682
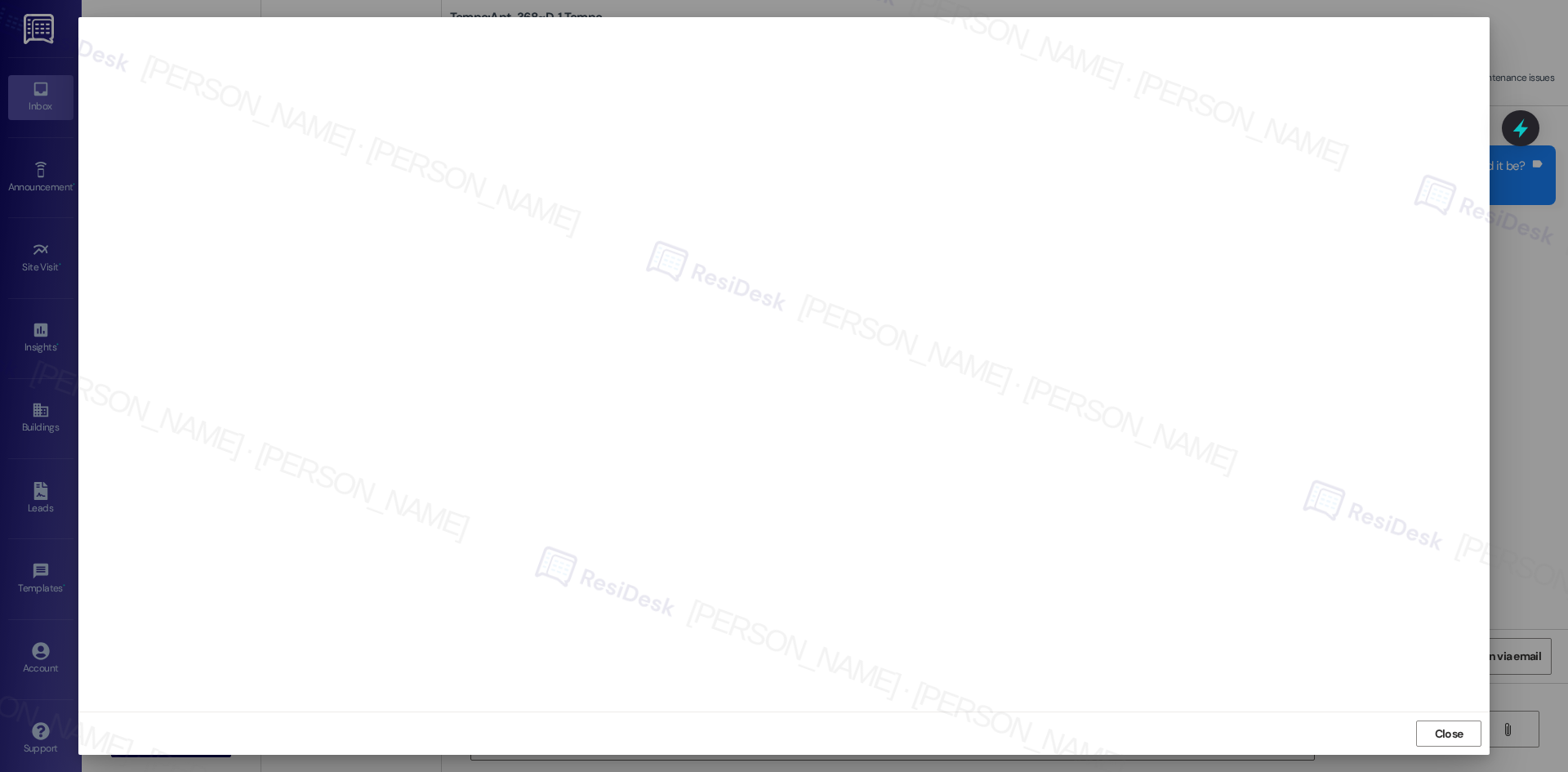
drag, startPoint x: 1435, startPoint y: 738, endPoint x: 1423, endPoint y: 746, distance: 14.4
click at [1435, 738] on span "Close" at bounding box center [1448, 733] width 29 height 17
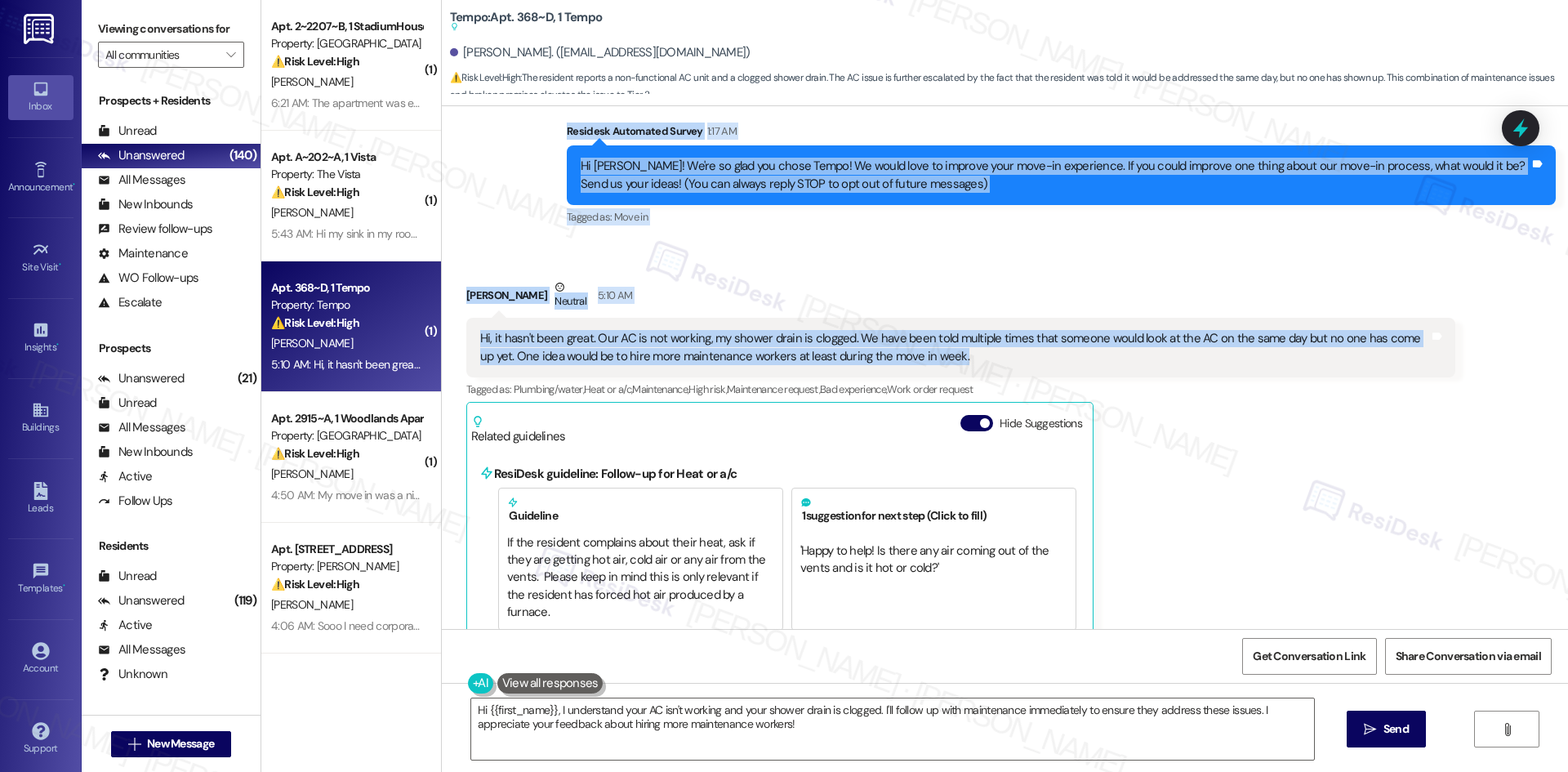
drag, startPoint x: 542, startPoint y: 134, endPoint x: 967, endPoint y: 356, distance: 479.5
click at [967, 356] on div "WO Lease started [DATE] 8:00 AM Show details Survey, sent via SMS Residesk Auto…" at bounding box center [1004, 368] width 1126 height 523
copy div "Residesk Automated Survey 1:17 AM Hi [PERSON_NAME]! We're so glad you chose Tem…"
click at [863, 276] on div "Received via SMS [PERSON_NAME] Neutral 5:10 AM Hi, it hasn't been great. Our AC…" at bounding box center [960, 620] width 1013 height 706
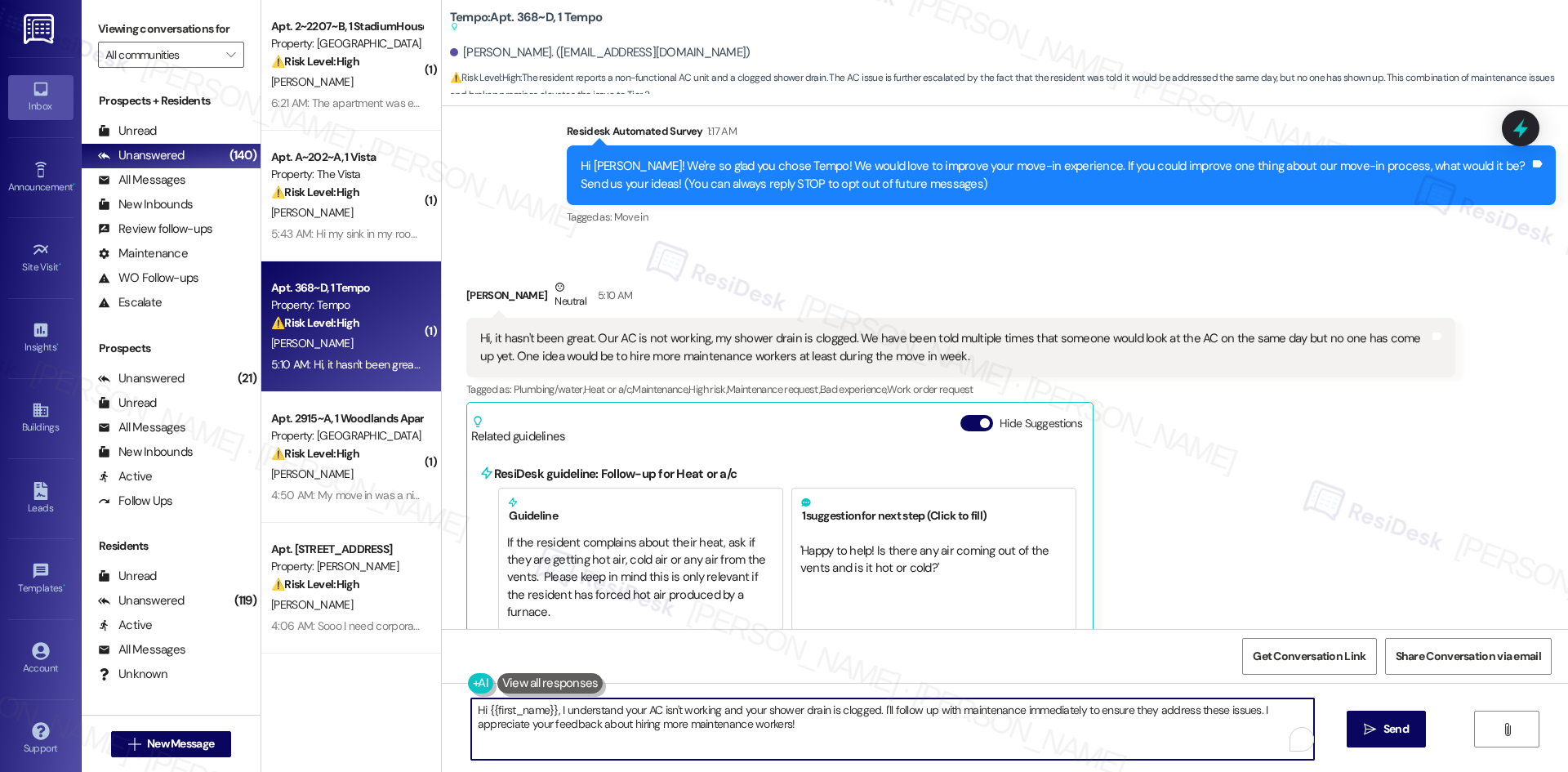
click at [919, 750] on textarea "Hi {{first_name}}, I understand your AC isn't working and your shower drain is …" at bounding box center [892, 729] width 843 height 61
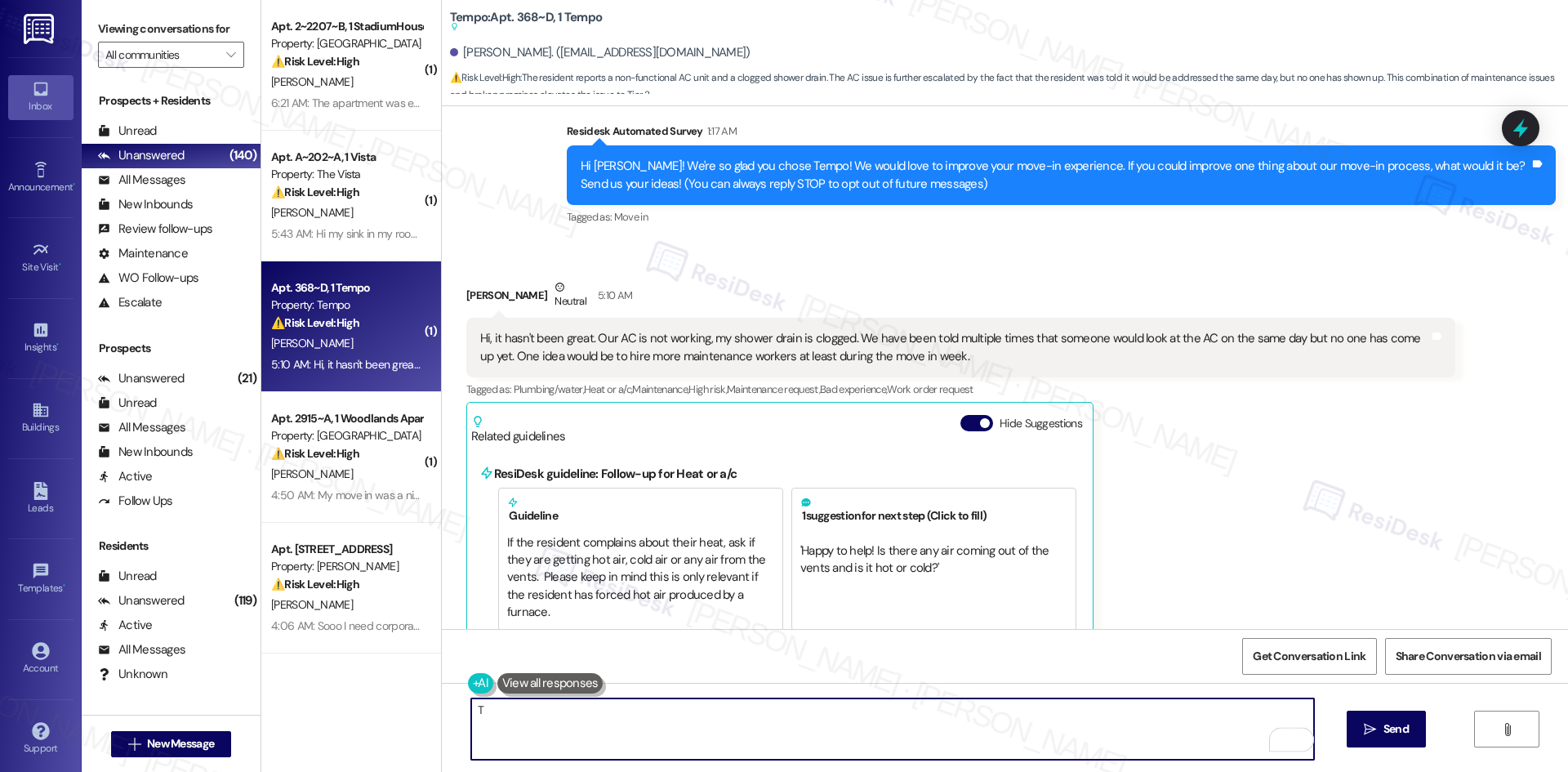
paste textarea "[PERSON_NAME] you for your feedback, and I’m so sorry to hear about the issues …"
type textarea "Thank you for your feedback, and I’m so sorry to hear about the issues with you…"
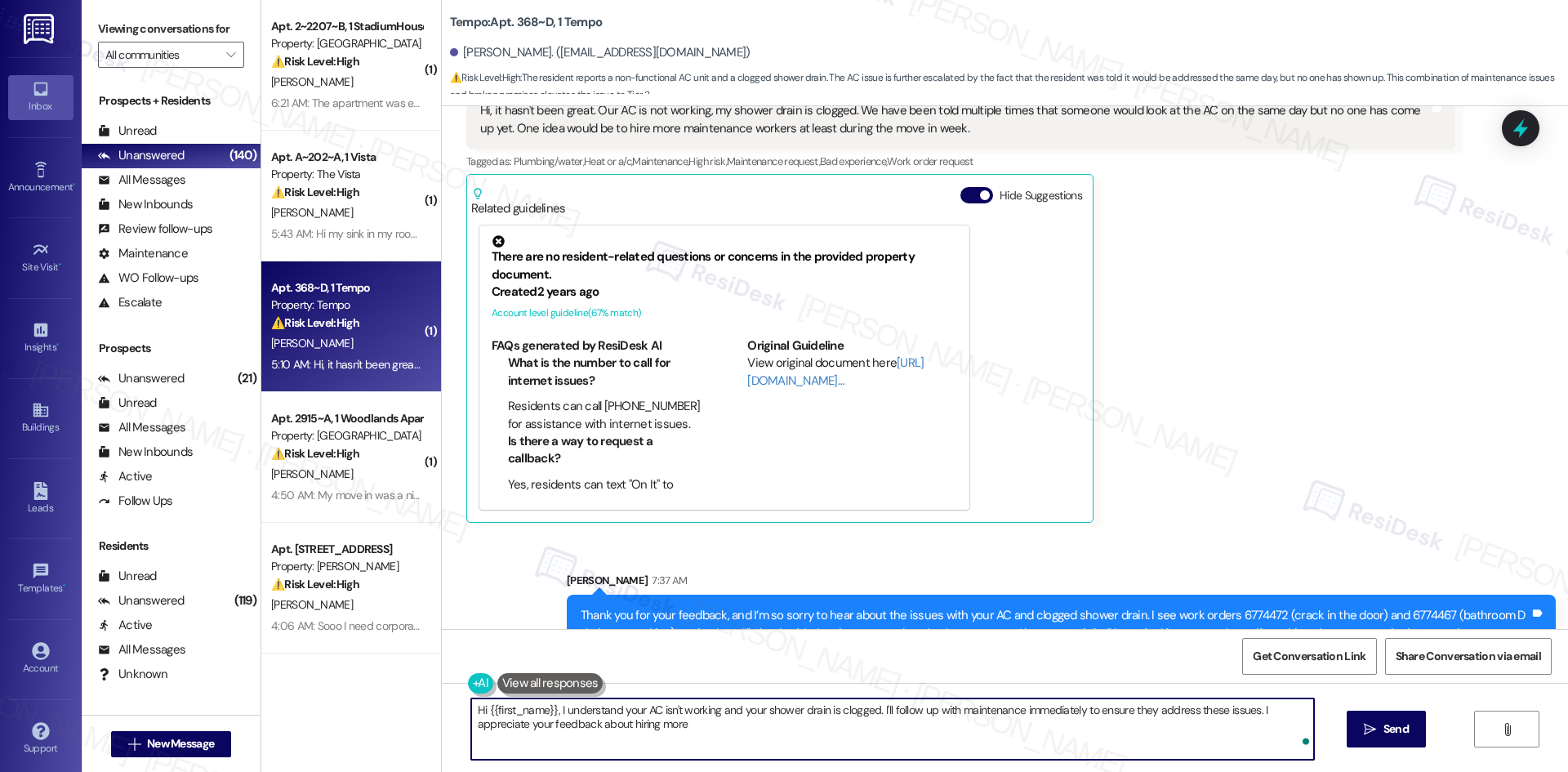
scroll to position [428, 0]
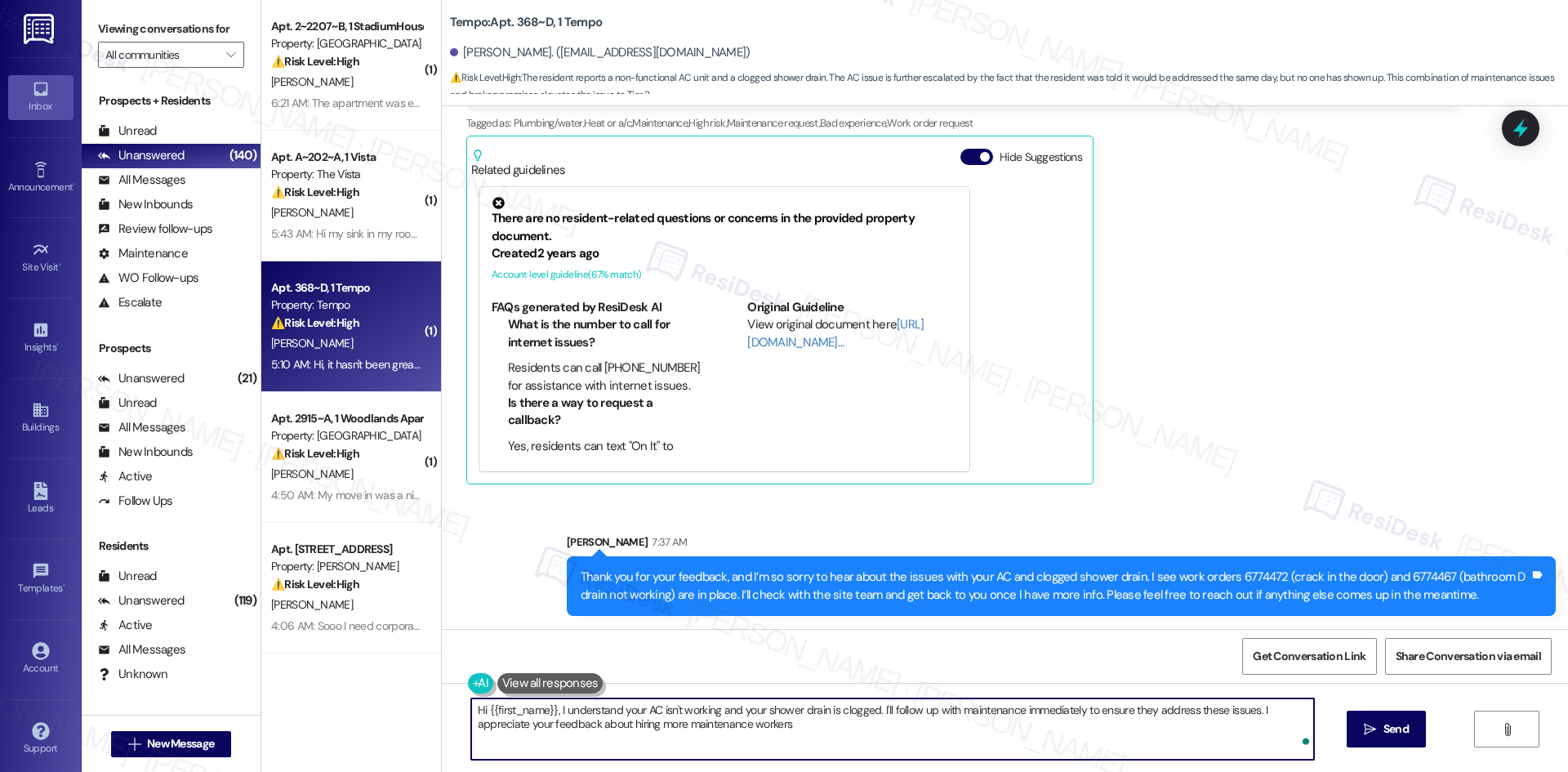
type textarea "Hi {{first_name}}, I understand your AC isn't working and your shower drain is …"
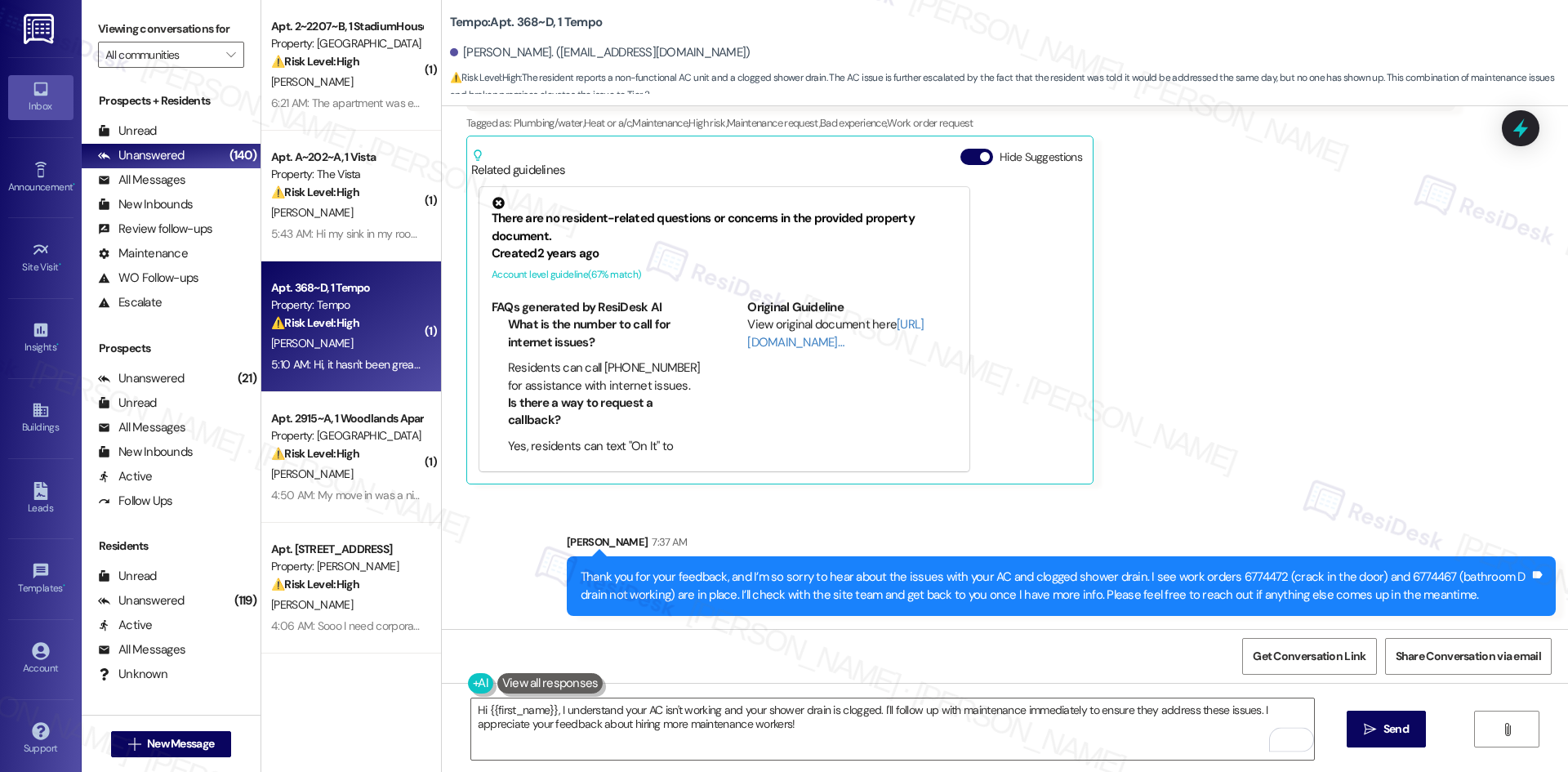
click at [1316, 500] on div "Sent via SMS [PERSON_NAME] 7:37 AM Thank you for your feedback, and I’m so sorr…" at bounding box center [1004, 562] width 1126 height 131
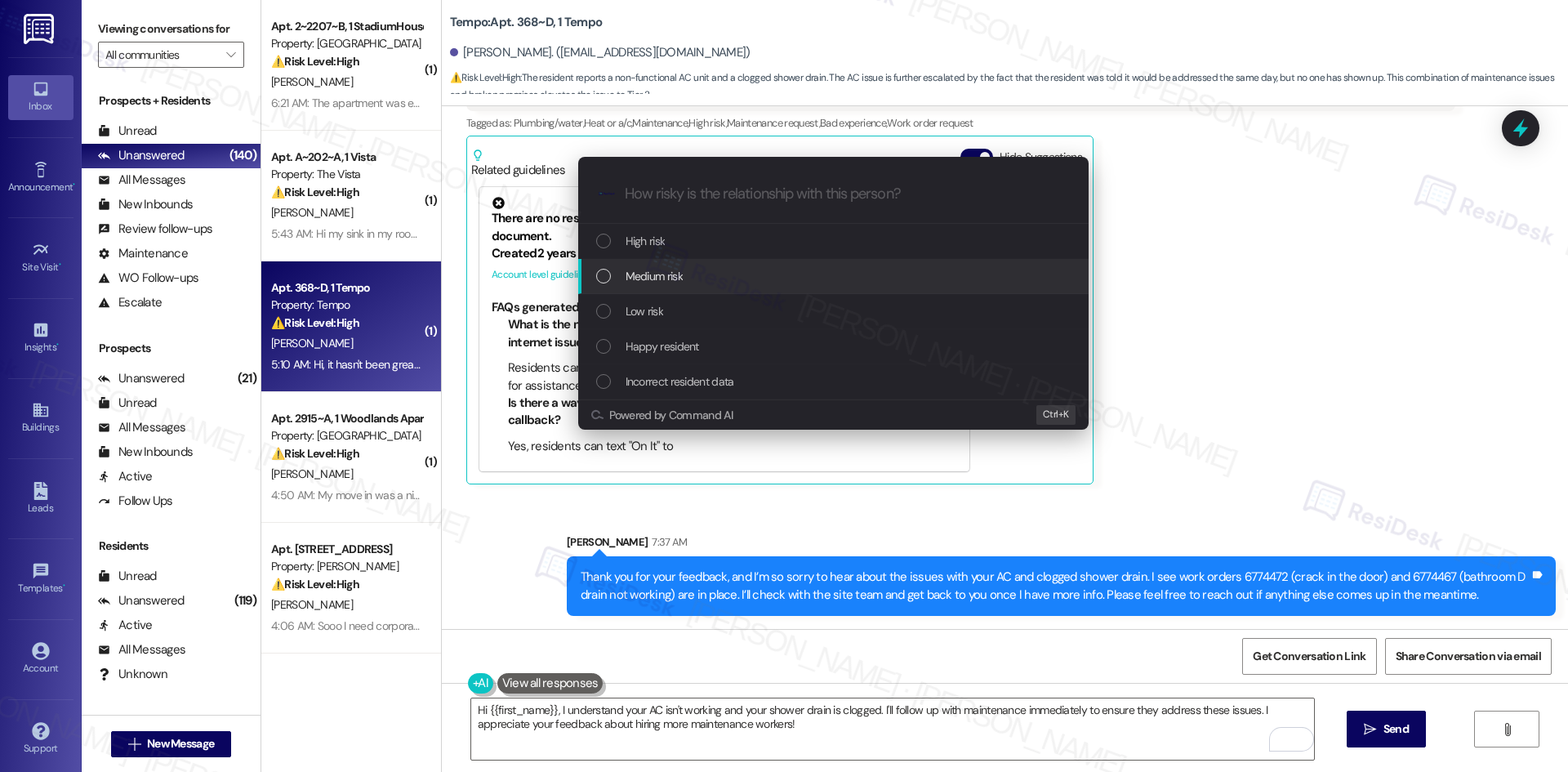
click at [775, 280] on div "Medium risk" at bounding box center [835, 276] width 478 height 18
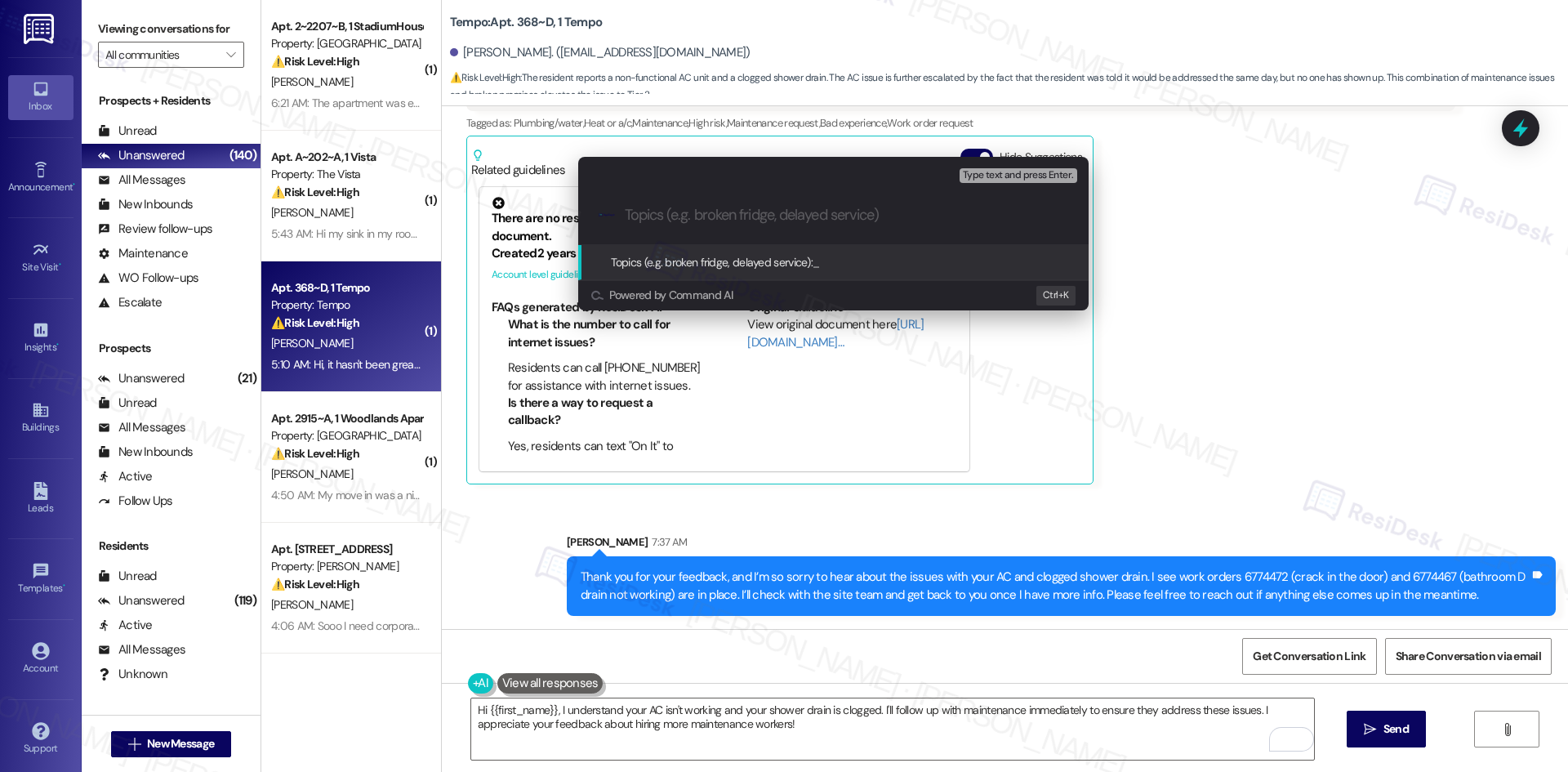
click at [700, 220] on input "Topics (e.g. broken fridge, delayed service)" at bounding box center [846, 215] width 443 height 17
paste input "Follow-Up on AC, Drain, and Maintenance Delays"
type input "Follow-Up on AC, Drain, and Maintenance Delays"
drag, startPoint x: 1268, startPoint y: 365, endPoint x: 1239, endPoint y: 370, distance: 29.4
click at [1268, 365] on div "Escalate Conversation Medium risk Topics (e.g. broken fridge, delayed service) …" at bounding box center [784, 386] width 1568 height 772
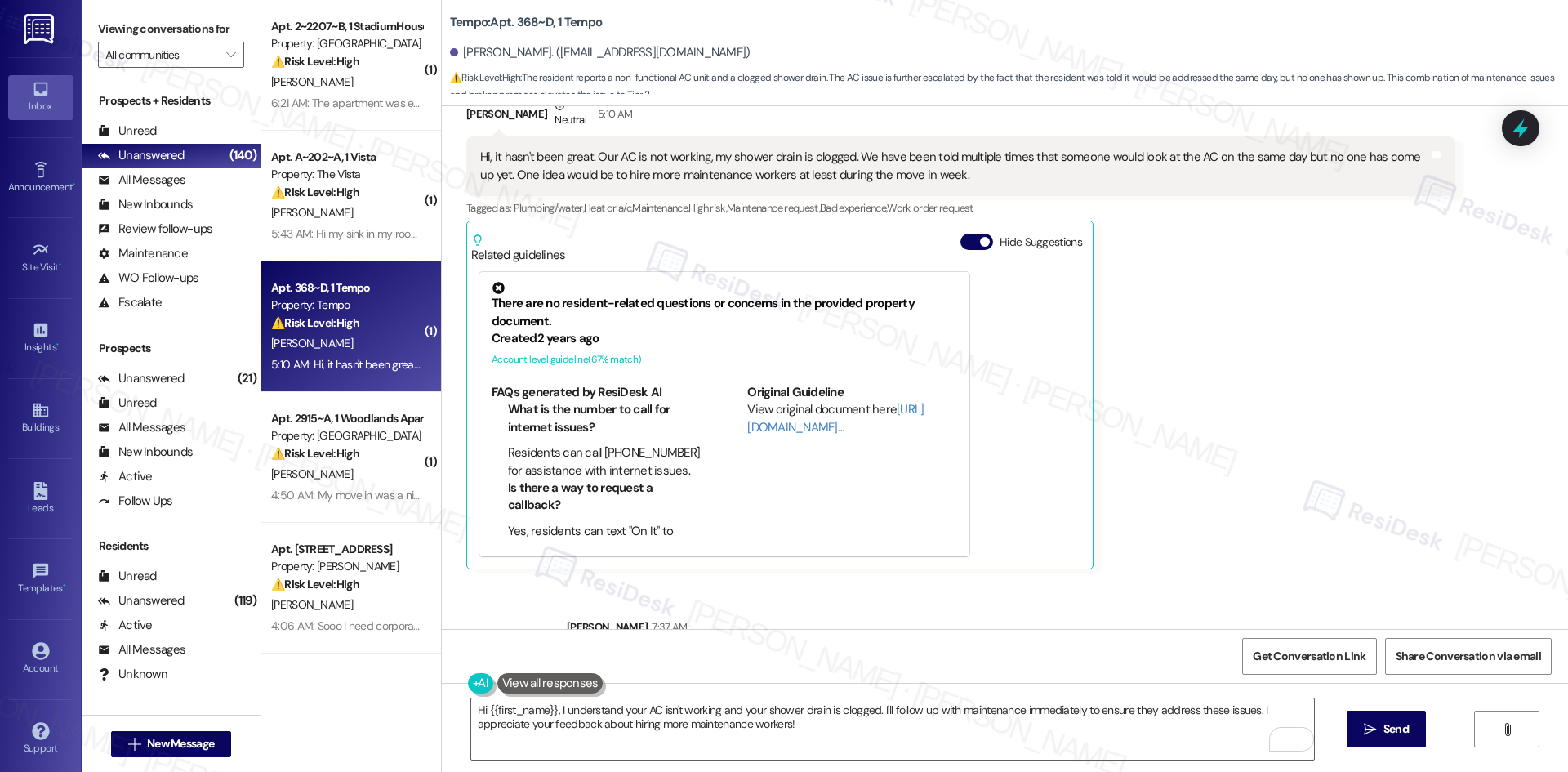
scroll to position [20, 0]
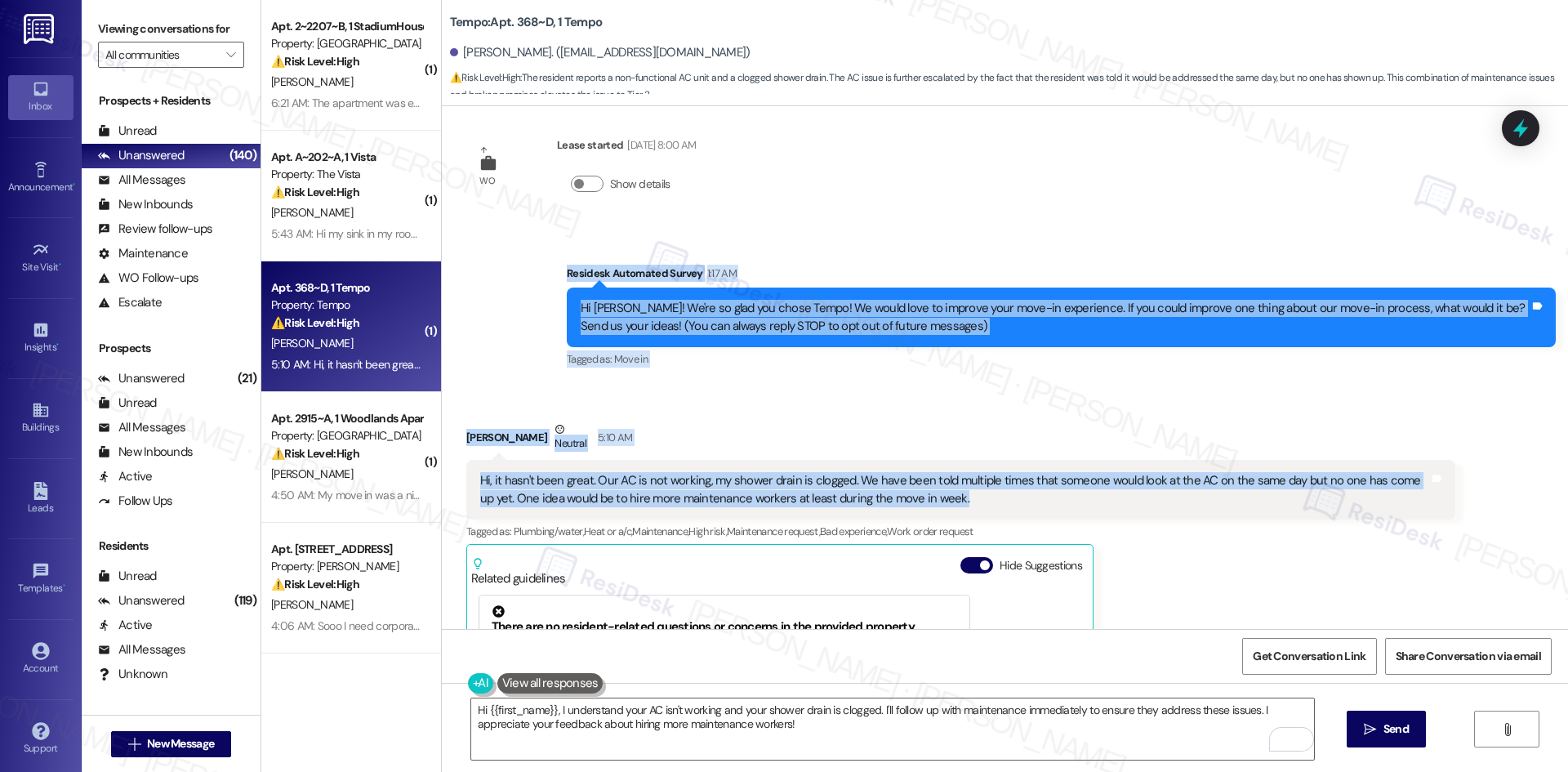
drag, startPoint x: 537, startPoint y: 266, endPoint x: 1013, endPoint y: 500, distance: 530.4
click at [1013, 500] on div "WO Lease started [DATE] 8:00 AM Show details Survey, sent via SMS Residesk Auto…" at bounding box center [1004, 368] width 1126 height 523
copy div "Residesk Automated Survey 1:17 AM Hi [PERSON_NAME]! We're so glad you chose Tem…"
click at [856, 425] on div "[PERSON_NAME] Neutral 5:10 AM" at bounding box center [960, 440] width 989 height 40
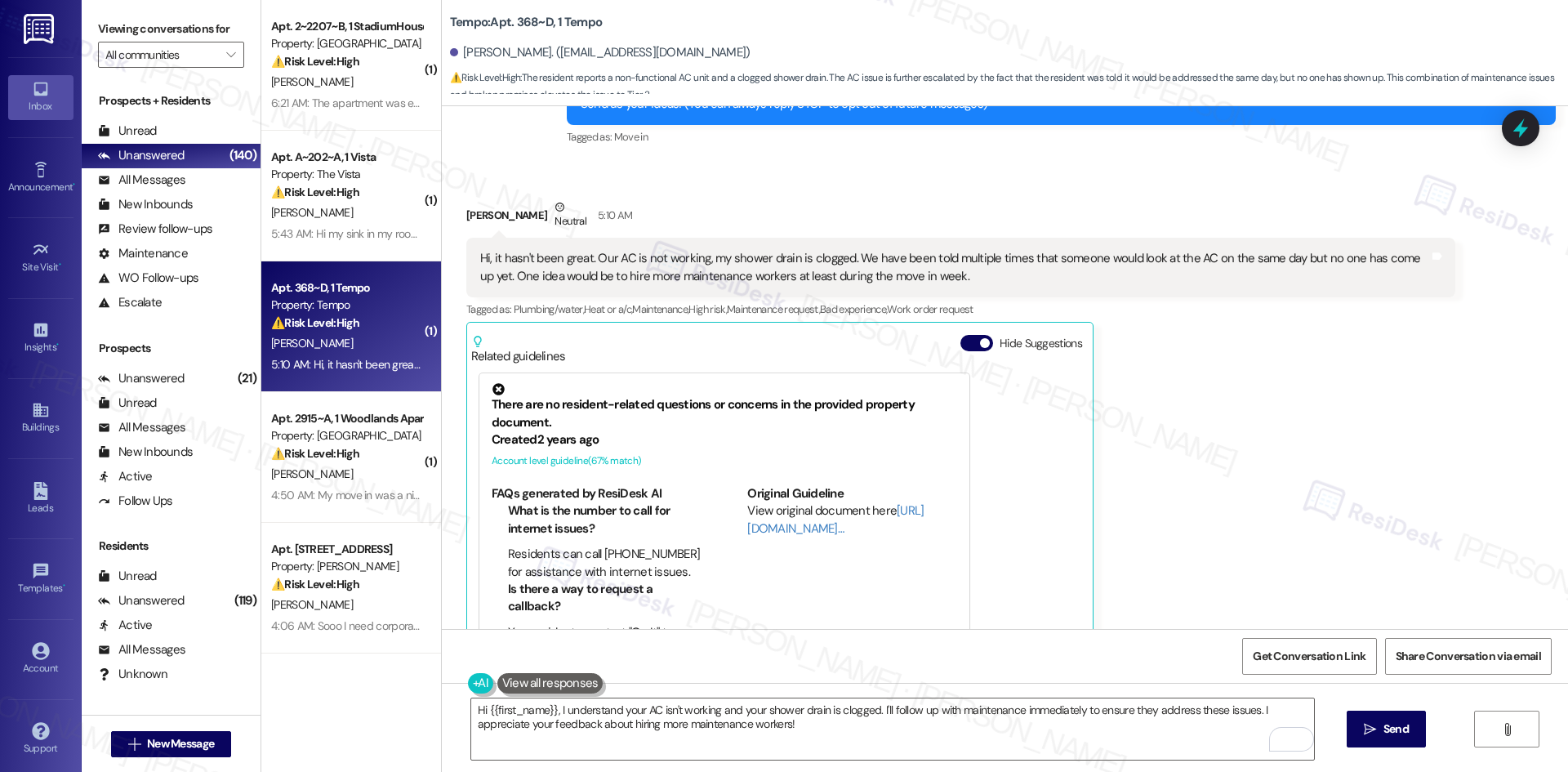
scroll to position [428, 0]
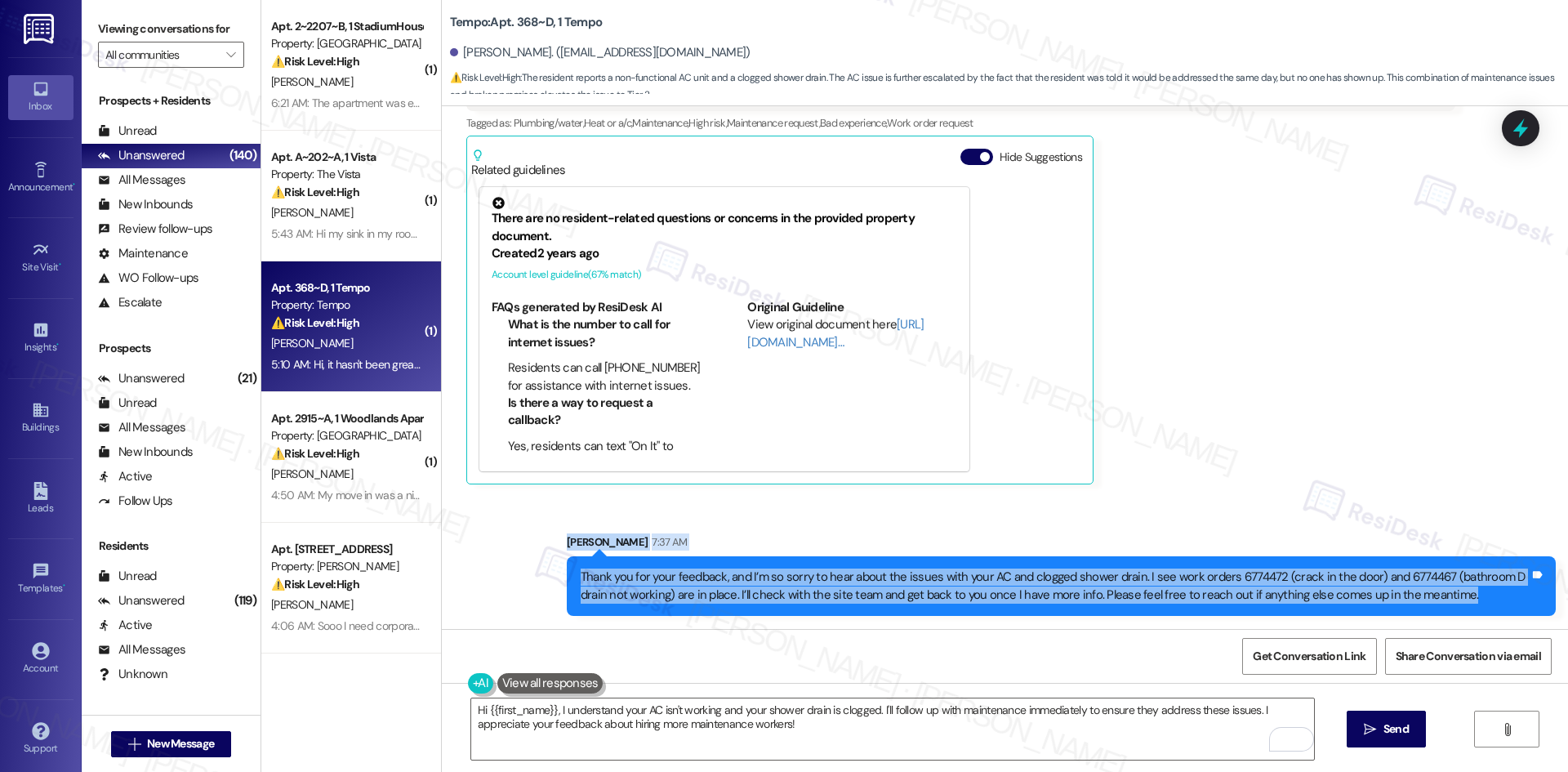
drag, startPoint x: 646, startPoint y: 566, endPoint x: 1493, endPoint y: 607, distance: 848.0
click at [1493, 607] on div "Sent via SMS [PERSON_NAME] 7:37 AM Thank you for your feedback, and I’m so sorr…" at bounding box center [1004, 562] width 1126 height 131
copy div "[PERSON_NAME] 7:37 AM Thank you for your feedback, and I’m so sorry to hear abo…"
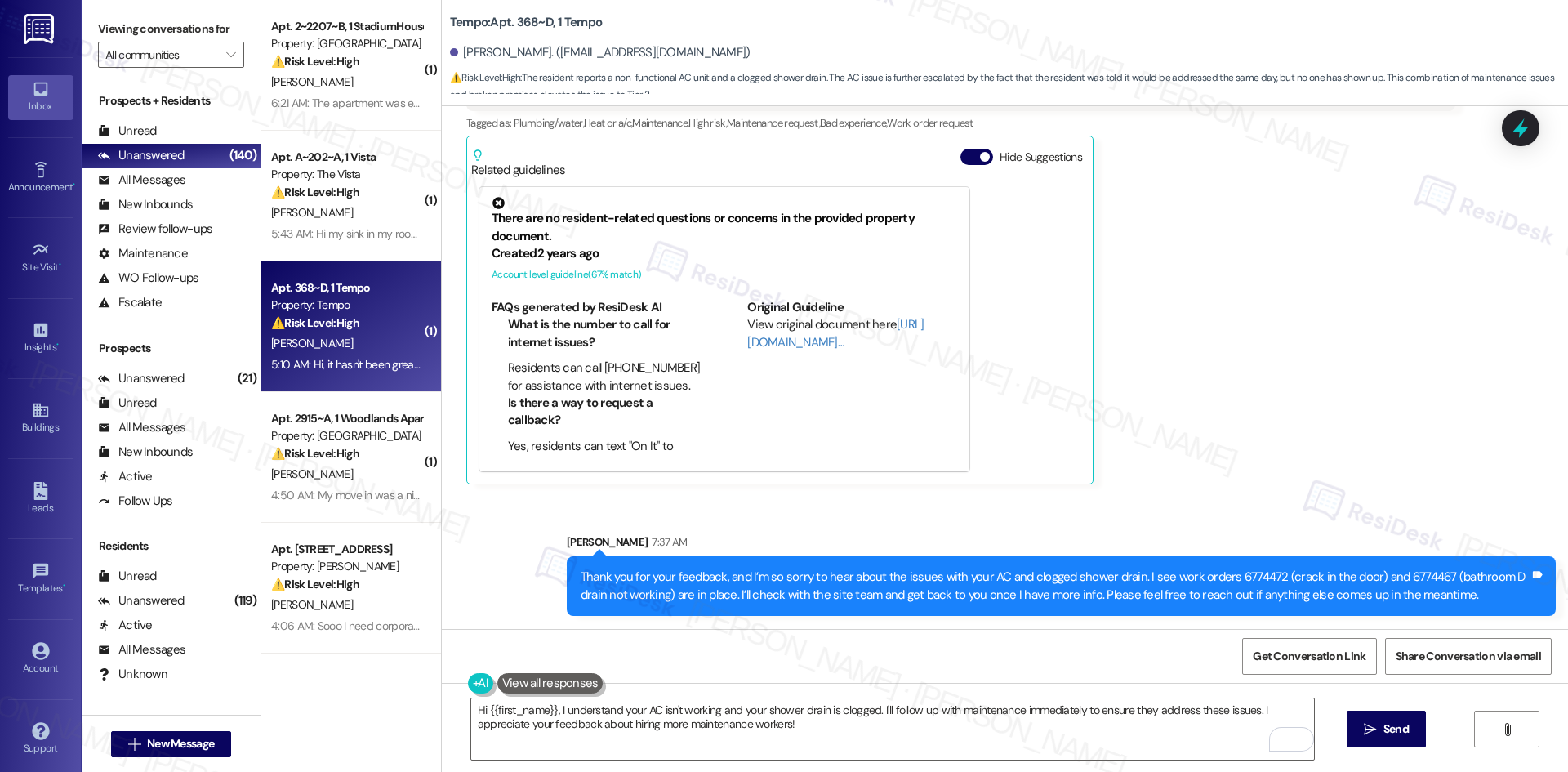
click at [1212, 280] on div "[PERSON_NAME] Neutral 5:10 AM Hi, it hasn't been great. Our AC is not working, …" at bounding box center [960, 248] width 989 height 473
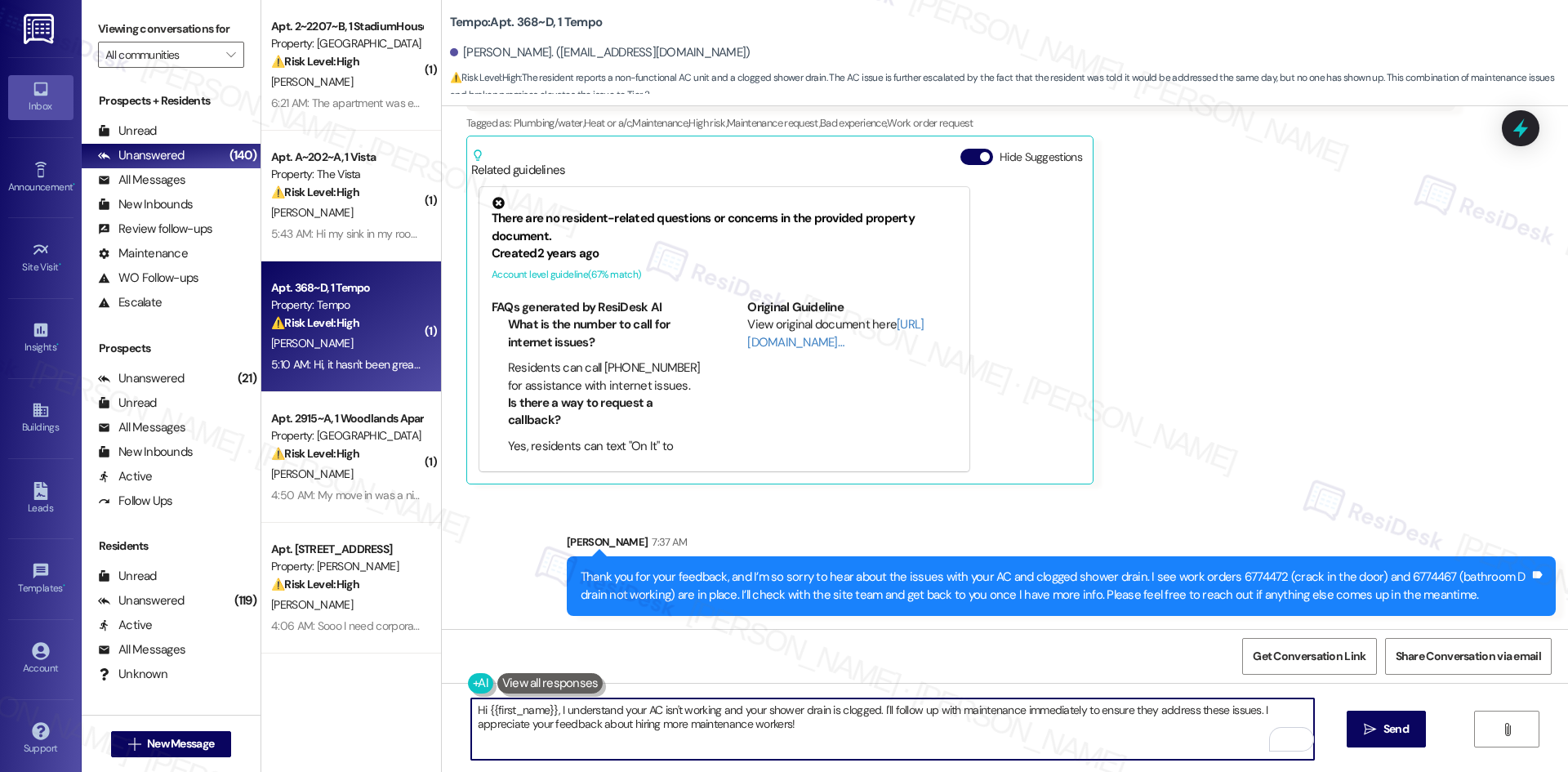
click at [645, 723] on textarea "Hi {{first_name}}, I understand your AC isn't working and your shower drain is …" at bounding box center [892, 729] width 843 height 61
paste textarea "I’ll go ahead and submit a work order to the site team for your AC since that w…"
type textarea "I’ll go ahead and submit a work order to the site team for your AC since that w…"
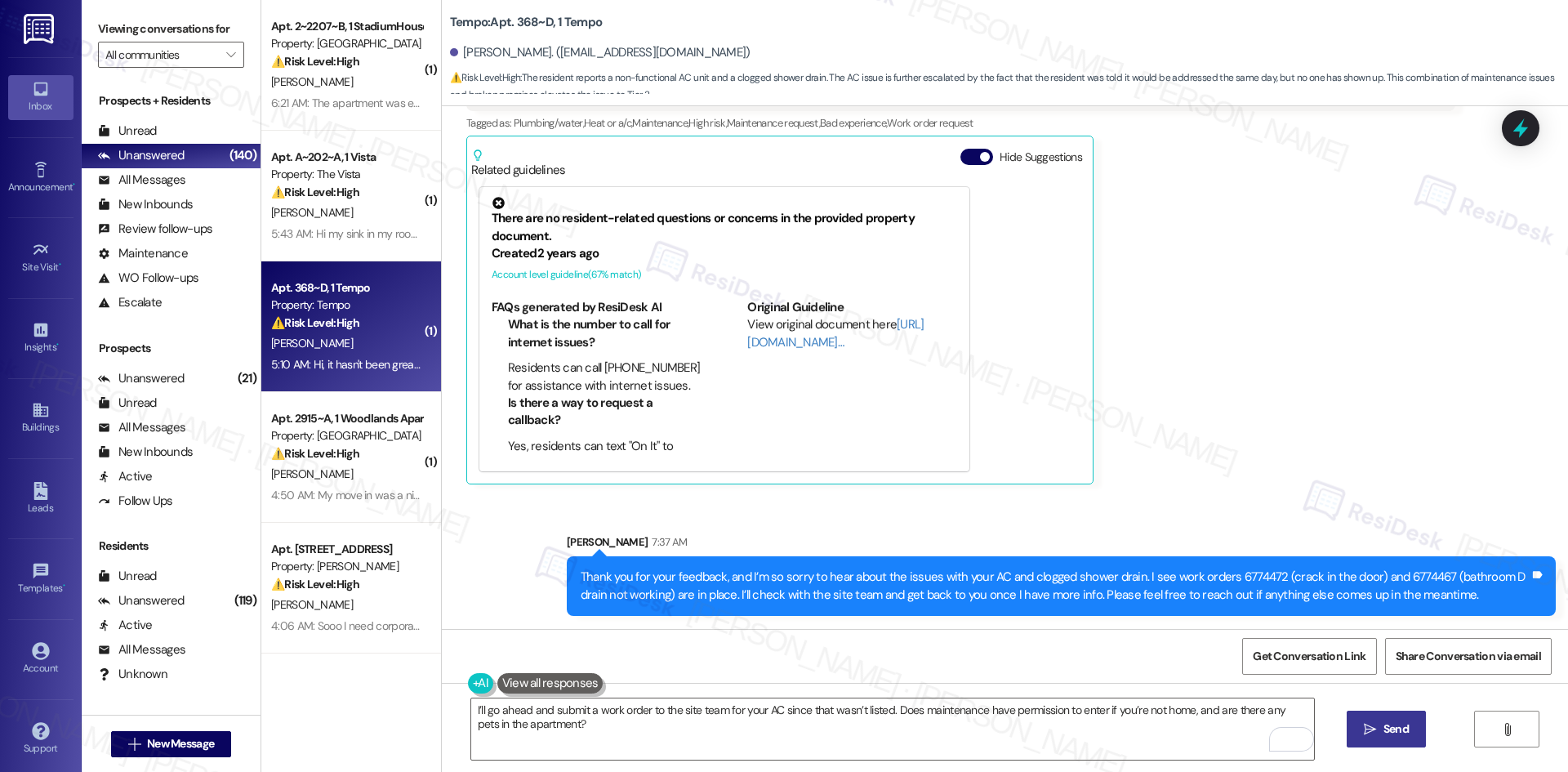
click at [1404, 729] on span "Send" at bounding box center [1396, 729] width 25 height 17
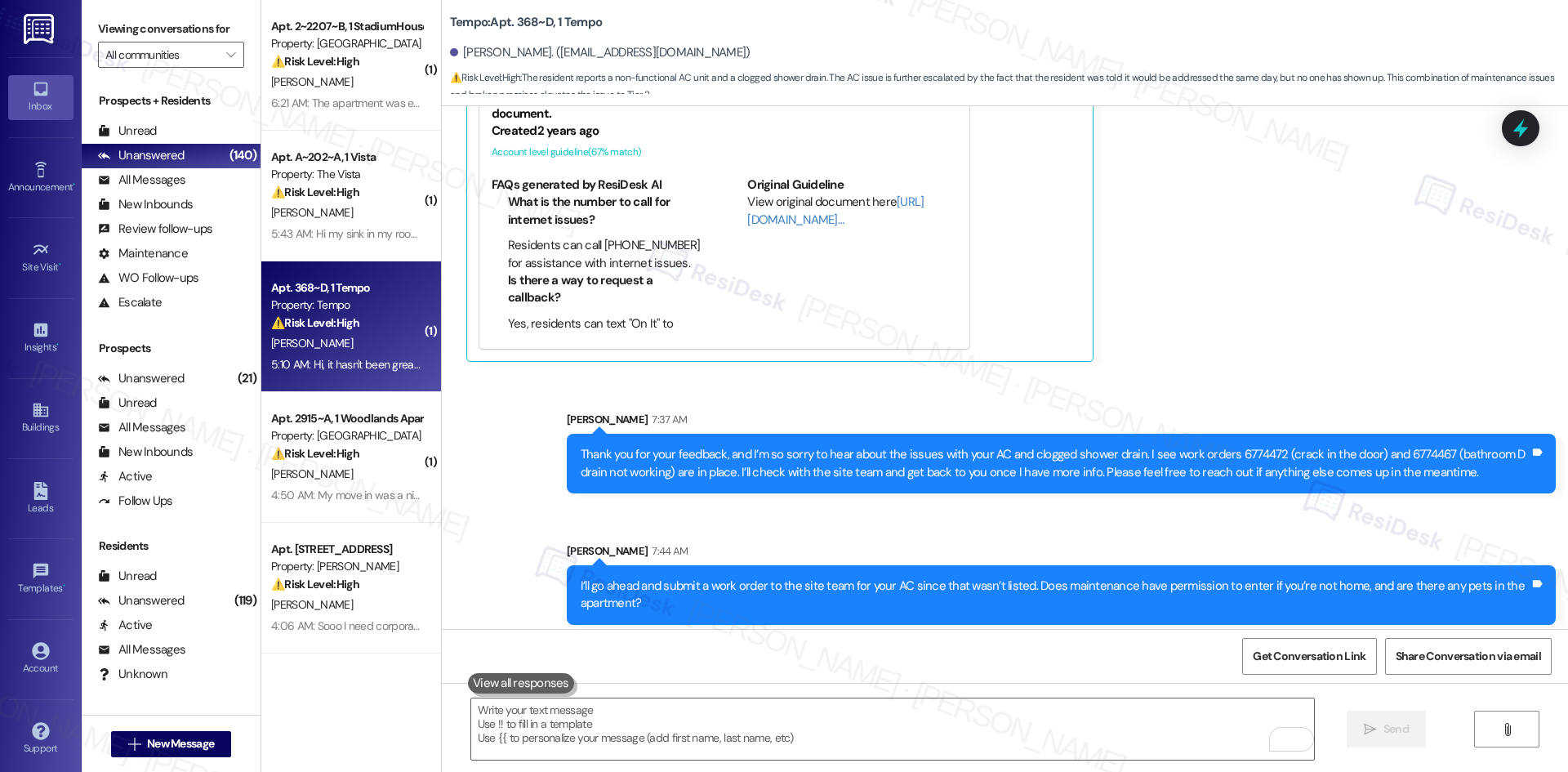
scroll to position [560, 0]
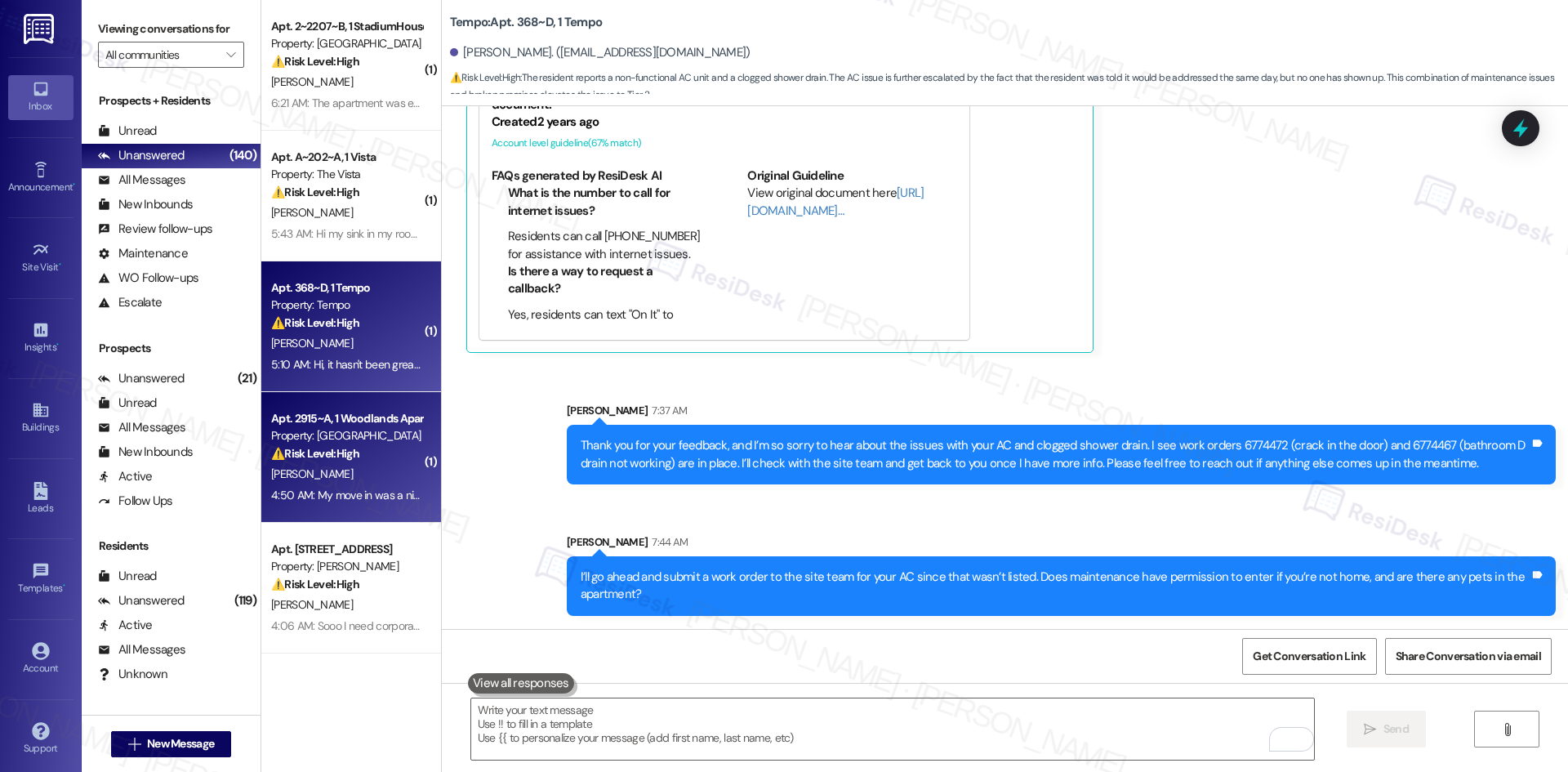
click at [372, 473] on div "[PERSON_NAME]" at bounding box center [347, 474] width 154 height 20
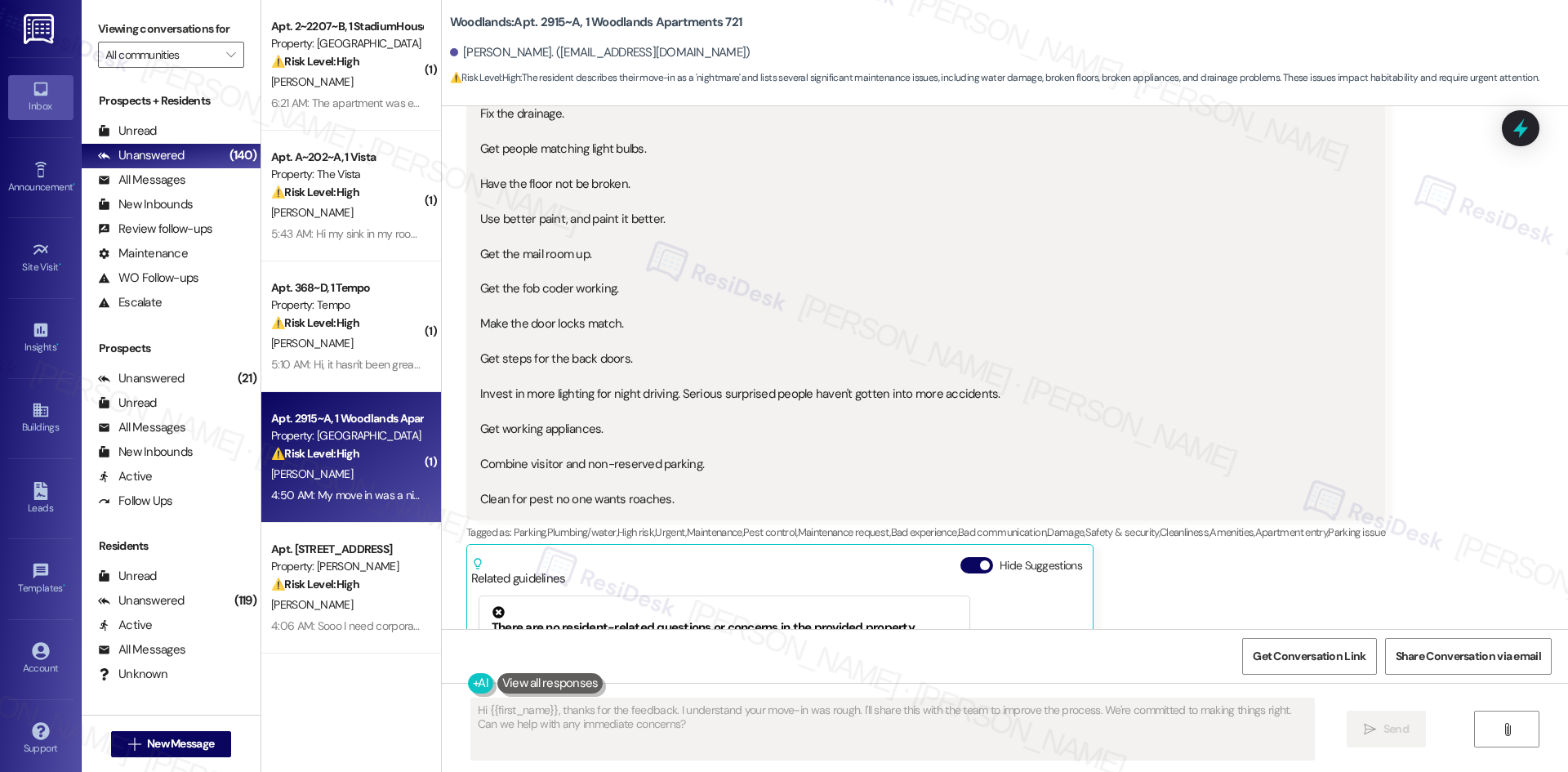
scroll to position [479, 0]
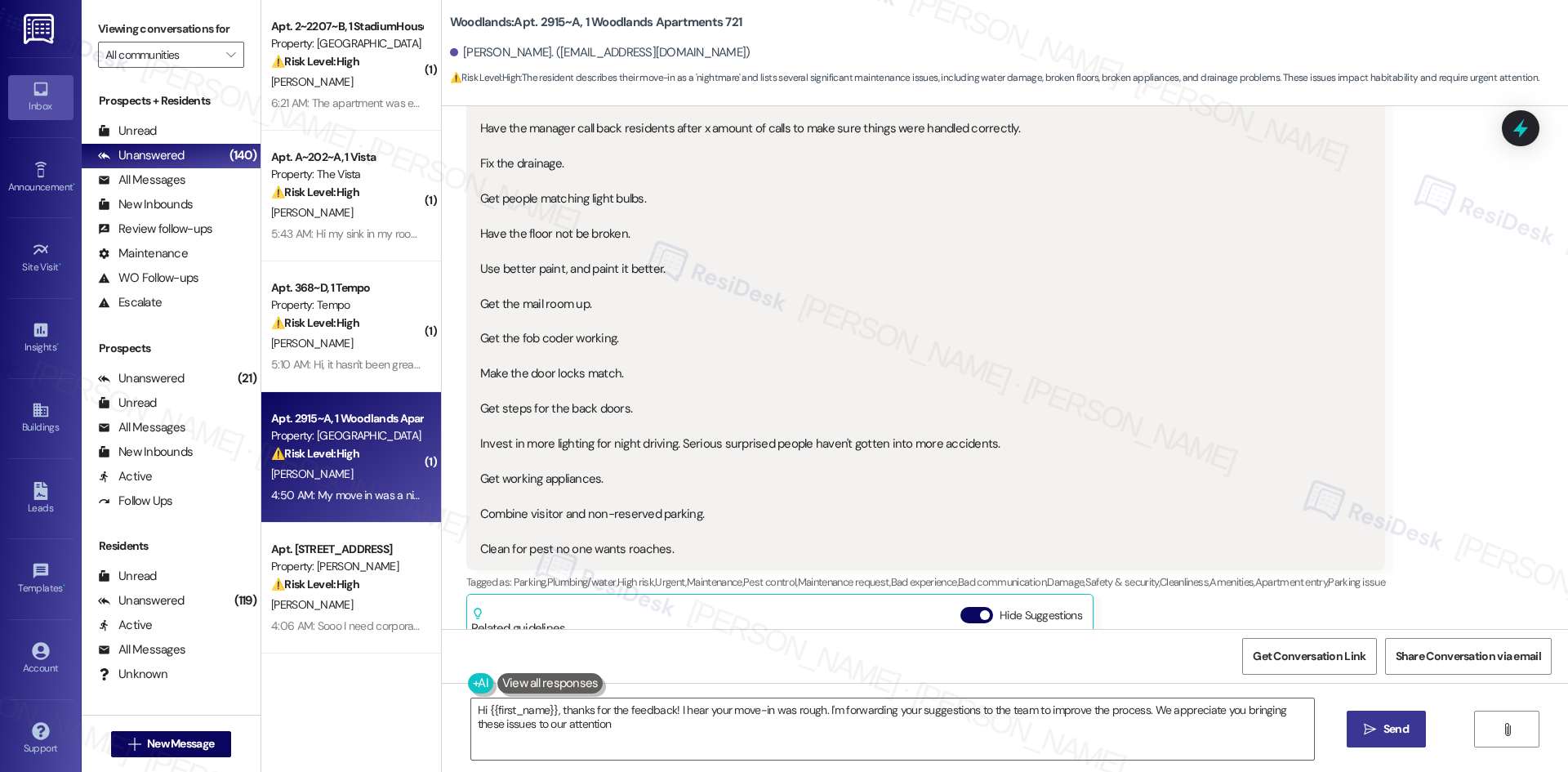
type textarea "Hi {{first_name}}, thanks for the feedback! I hear your move-in was rough. I'm …"
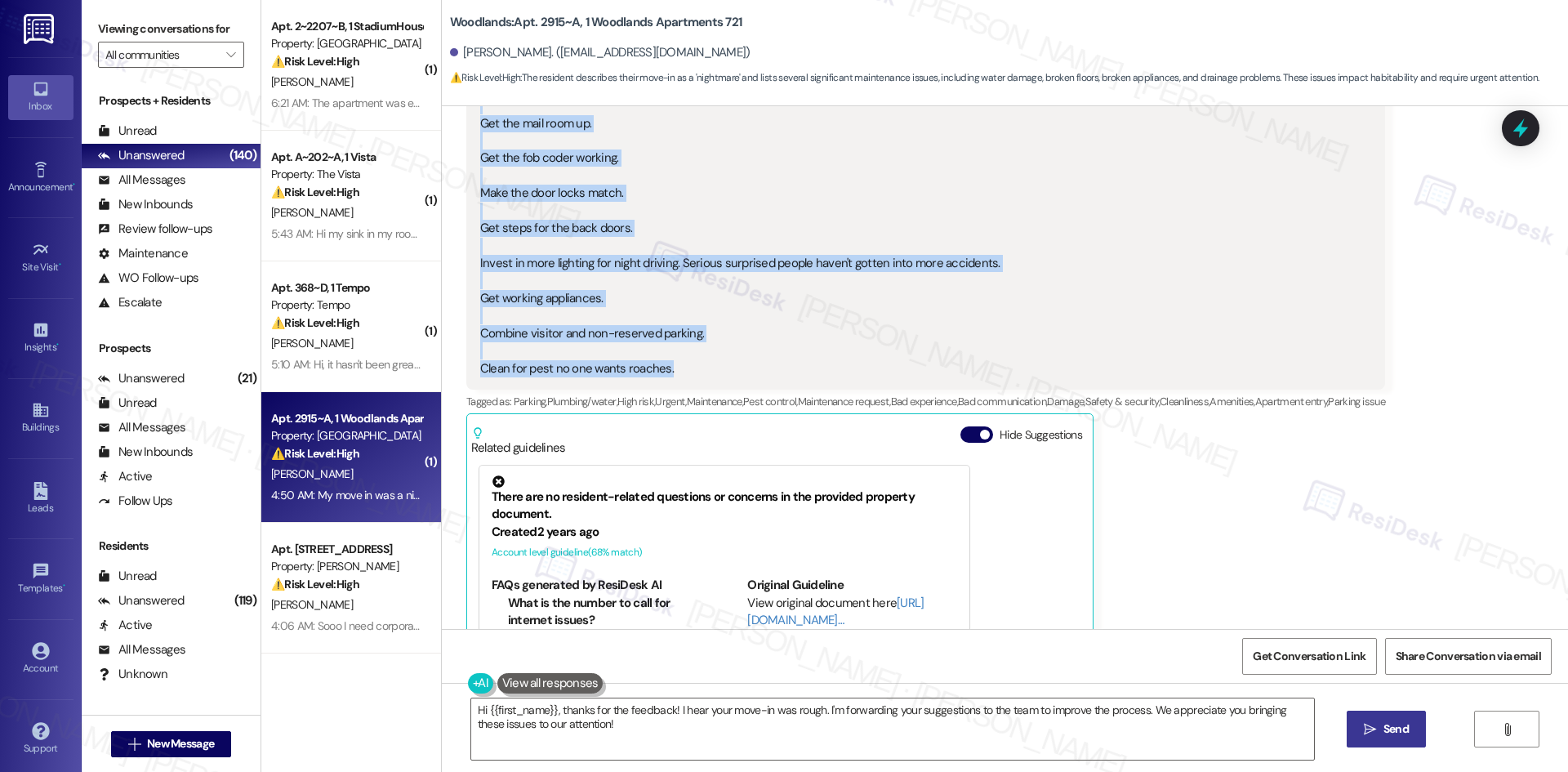
scroll to position [724, 0]
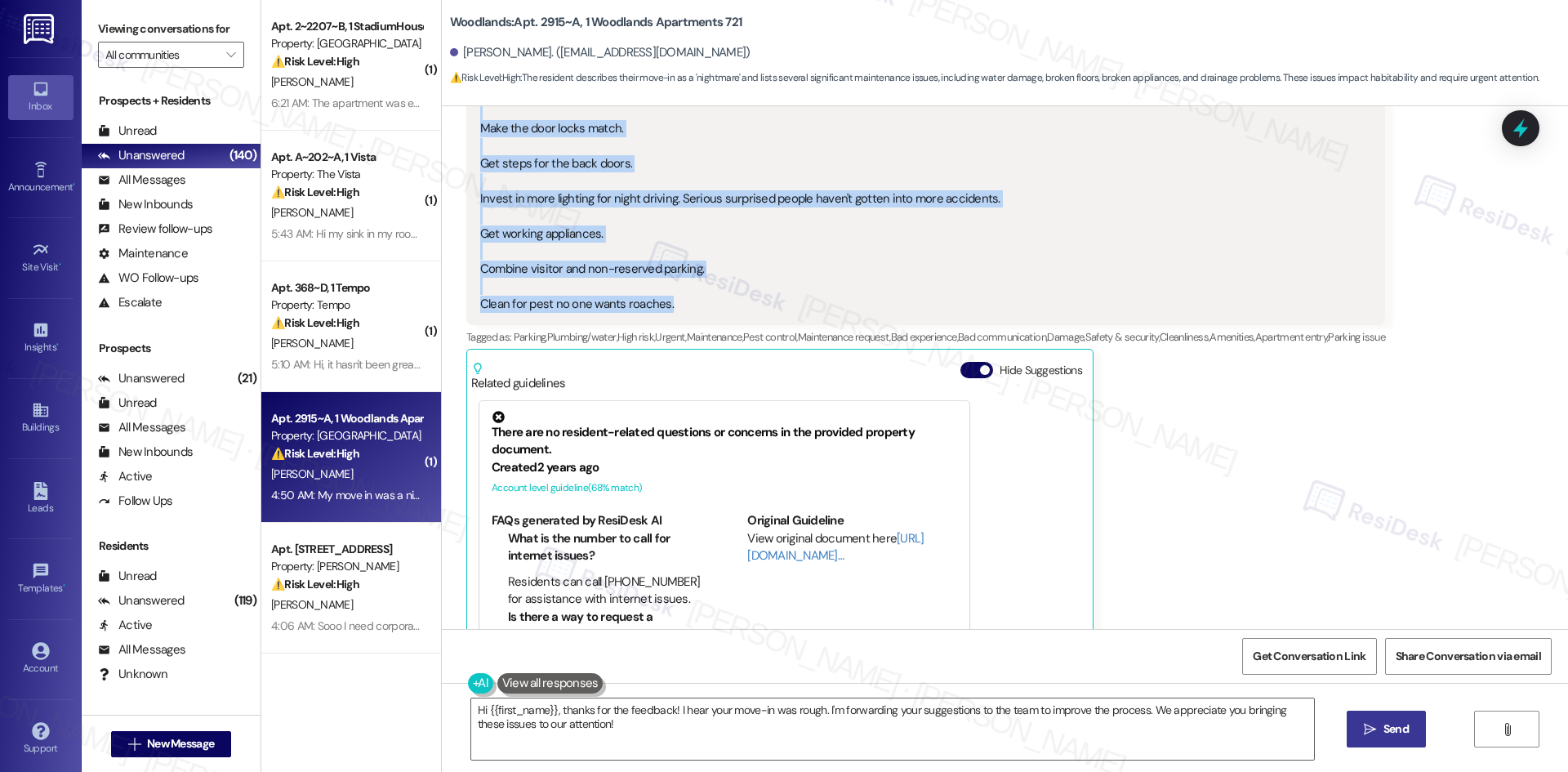
drag, startPoint x: 537, startPoint y: 188, endPoint x: 695, endPoint y: 316, distance: 203.3
click at [695, 316] on div "Lease started [DATE] 8:00 AM Survey, sent via SMS Residesk Automated Survey 1:1…" at bounding box center [1004, 368] width 1126 height 523
copy div "Residesk Automated Survey 1:10 AM Hi [PERSON_NAME]! We're so glad you chose [PE…"
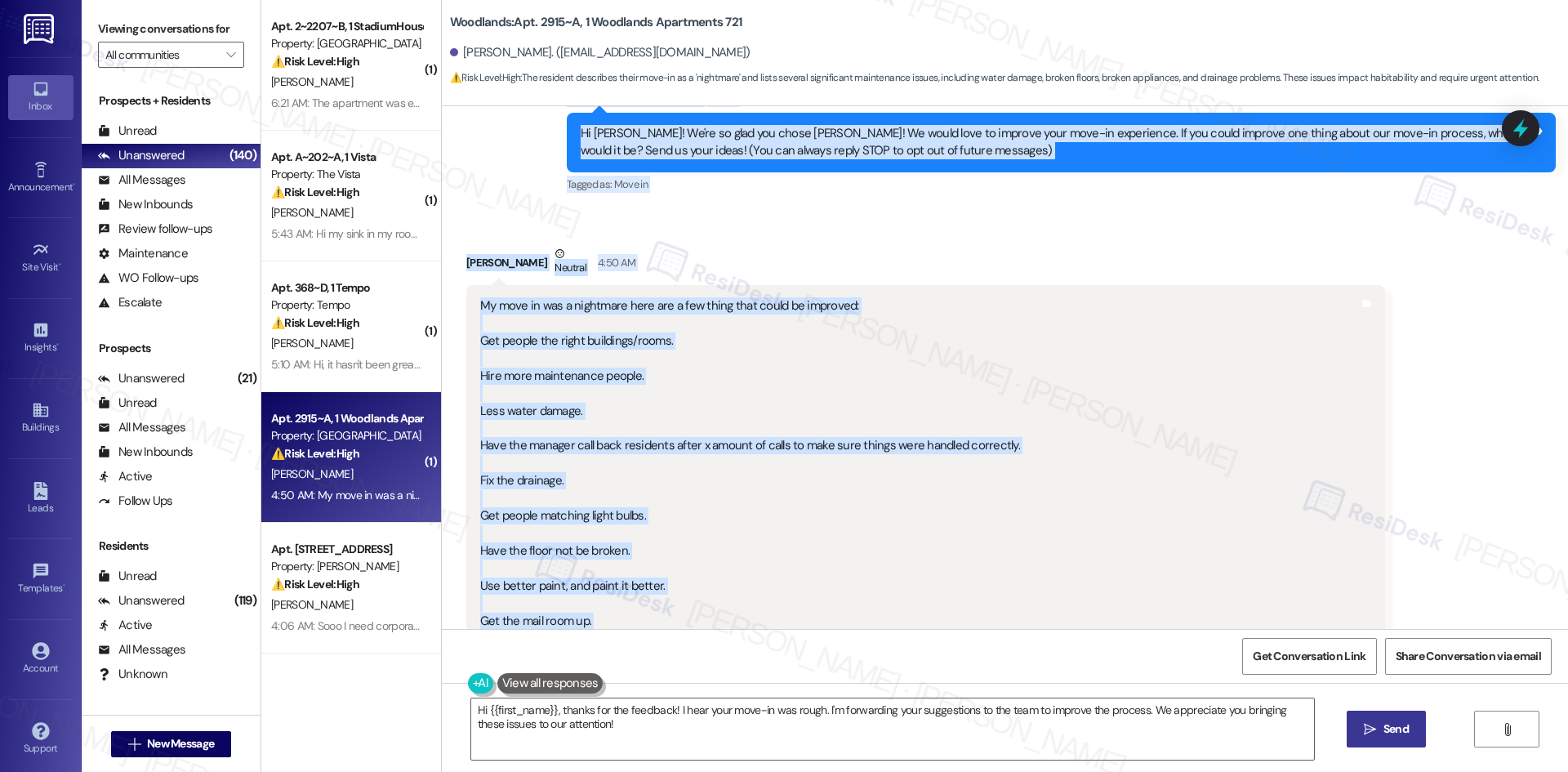
scroll to position [71, 0]
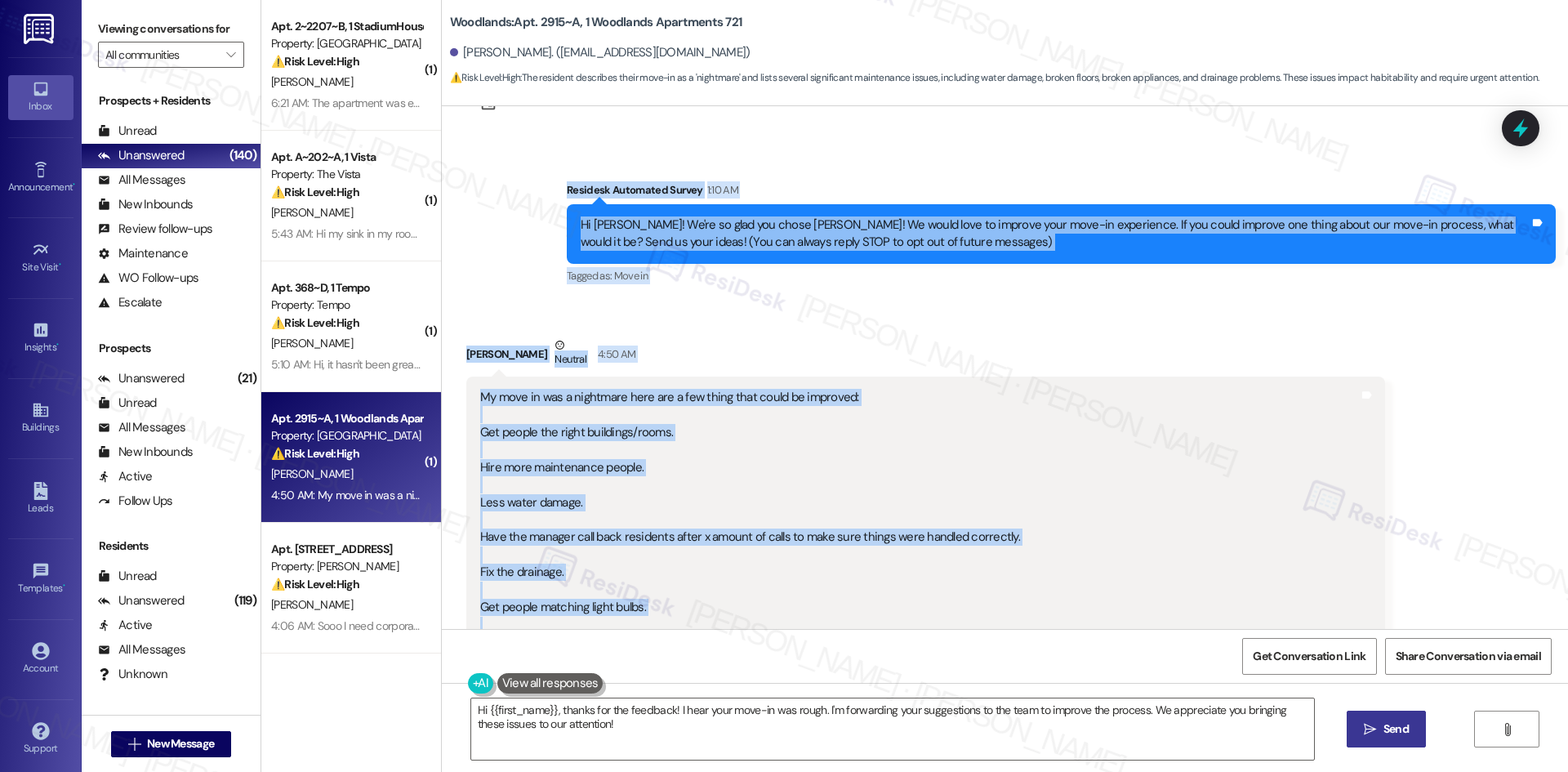
click at [1188, 238] on div "Hi [PERSON_NAME]! We're so glad you chose [PERSON_NAME]! We would love to impro…" at bounding box center [1055, 234] width 949 height 35
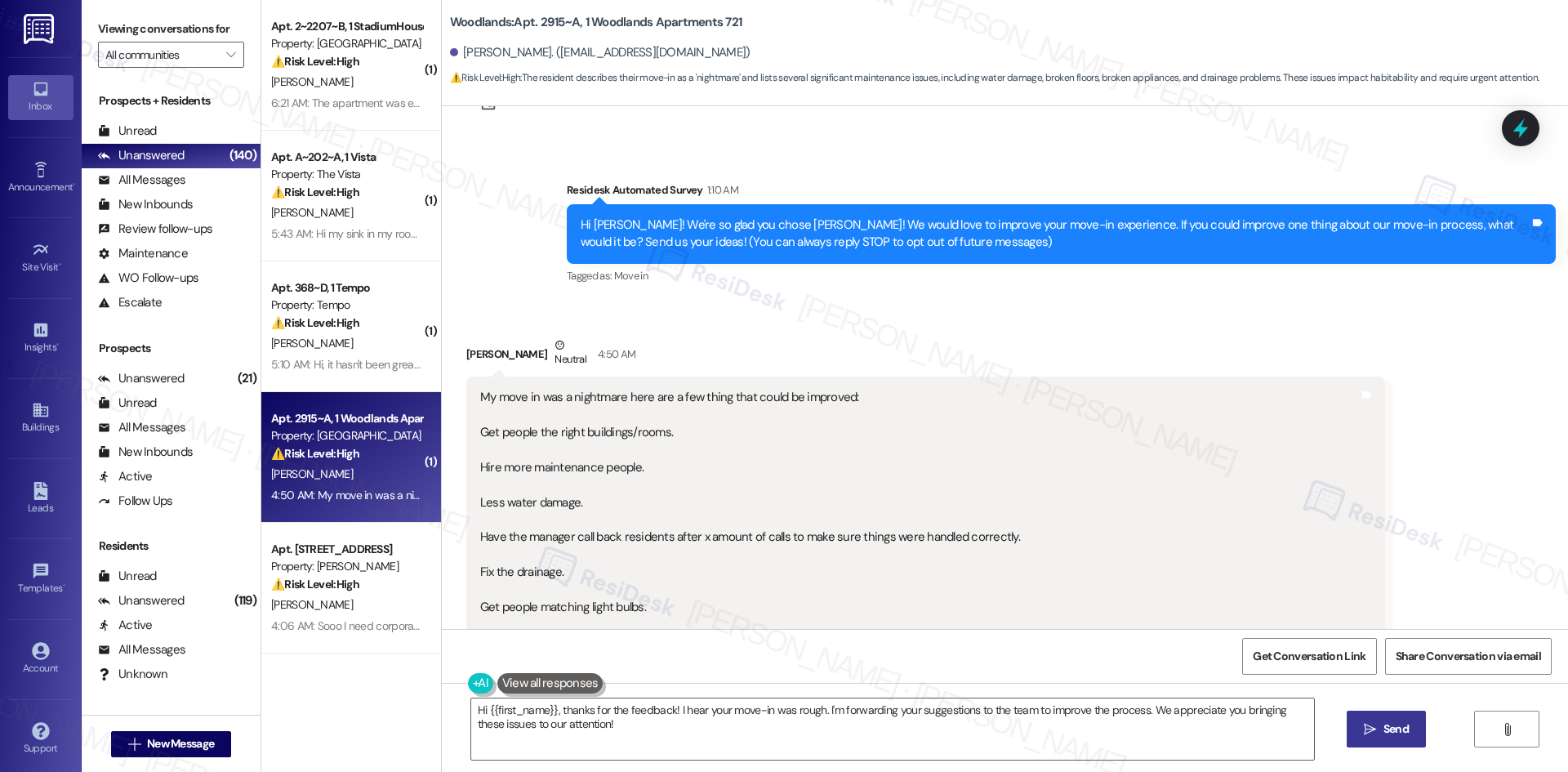
click at [1192, 289] on div "Survey, sent via SMS Residesk Automated Survey 1:10 AM Hi [PERSON_NAME]! We're …" at bounding box center [1061, 234] width 1013 height 130
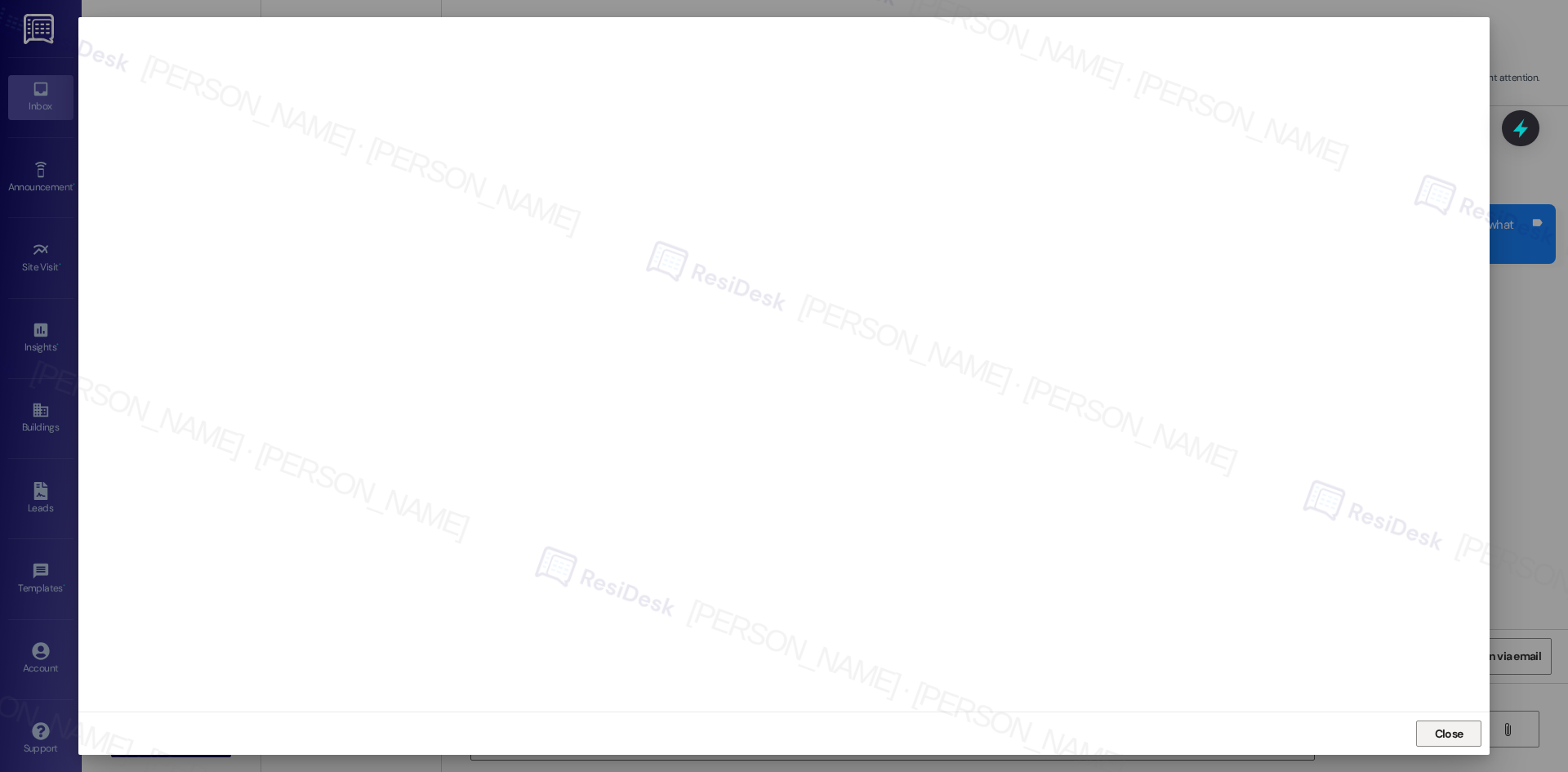
click at [1462, 740] on span "Close" at bounding box center [1448, 733] width 29 height 17
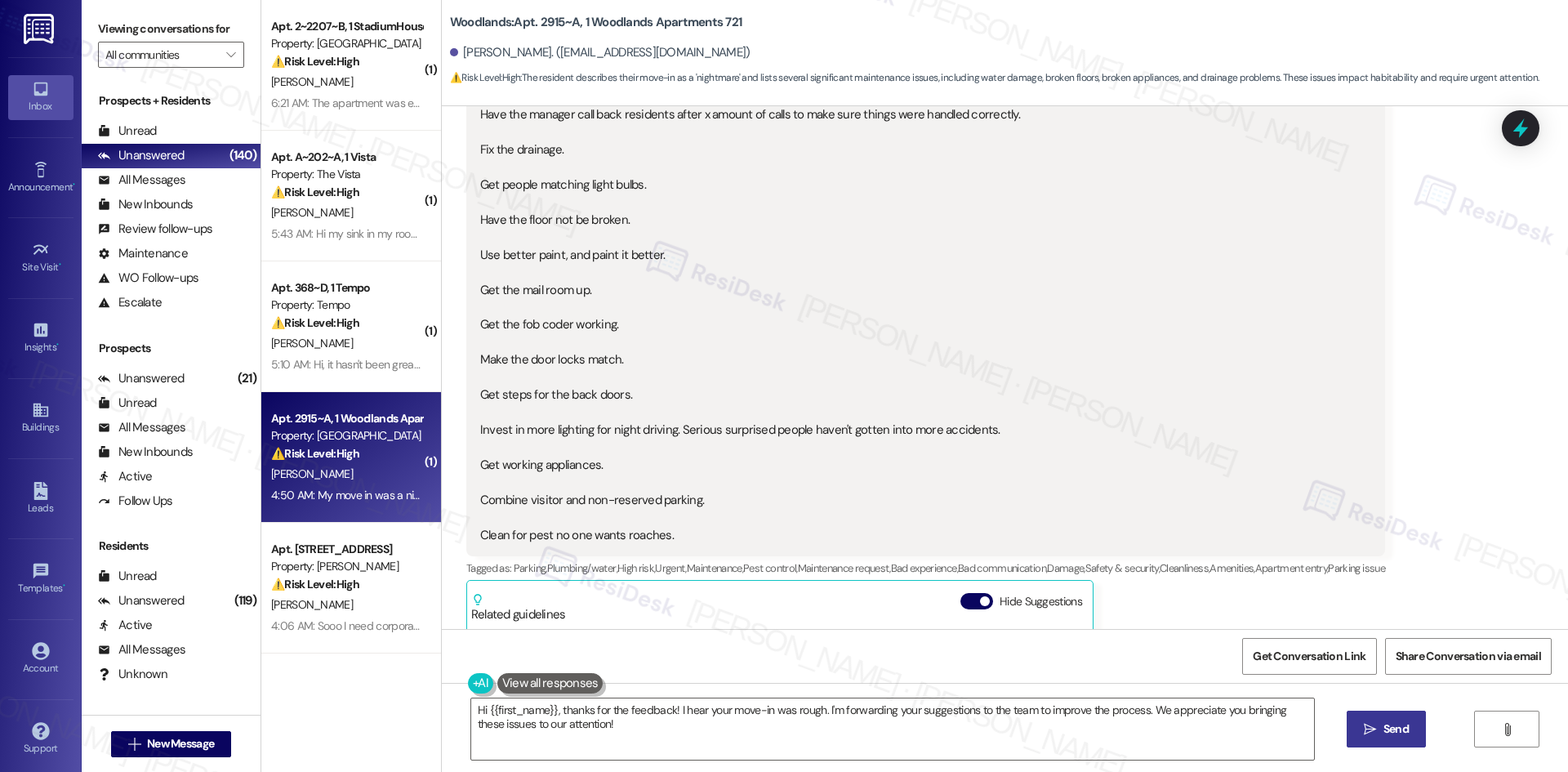
scroll to position [480, 0]
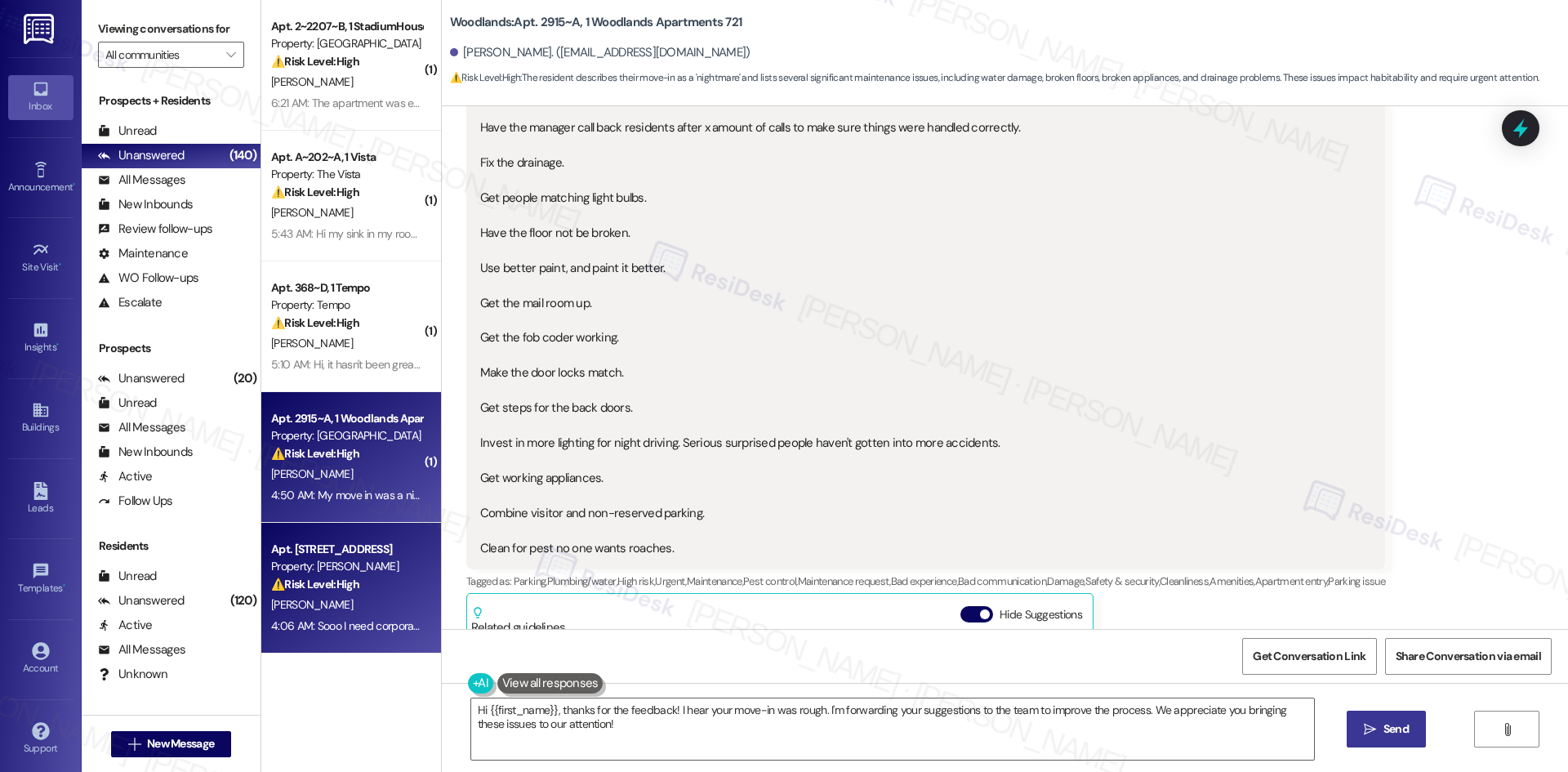
click at [333, 590] on strong "⚠️ Risk Level: High" at bounding box center [315, 584] width 88 height 15
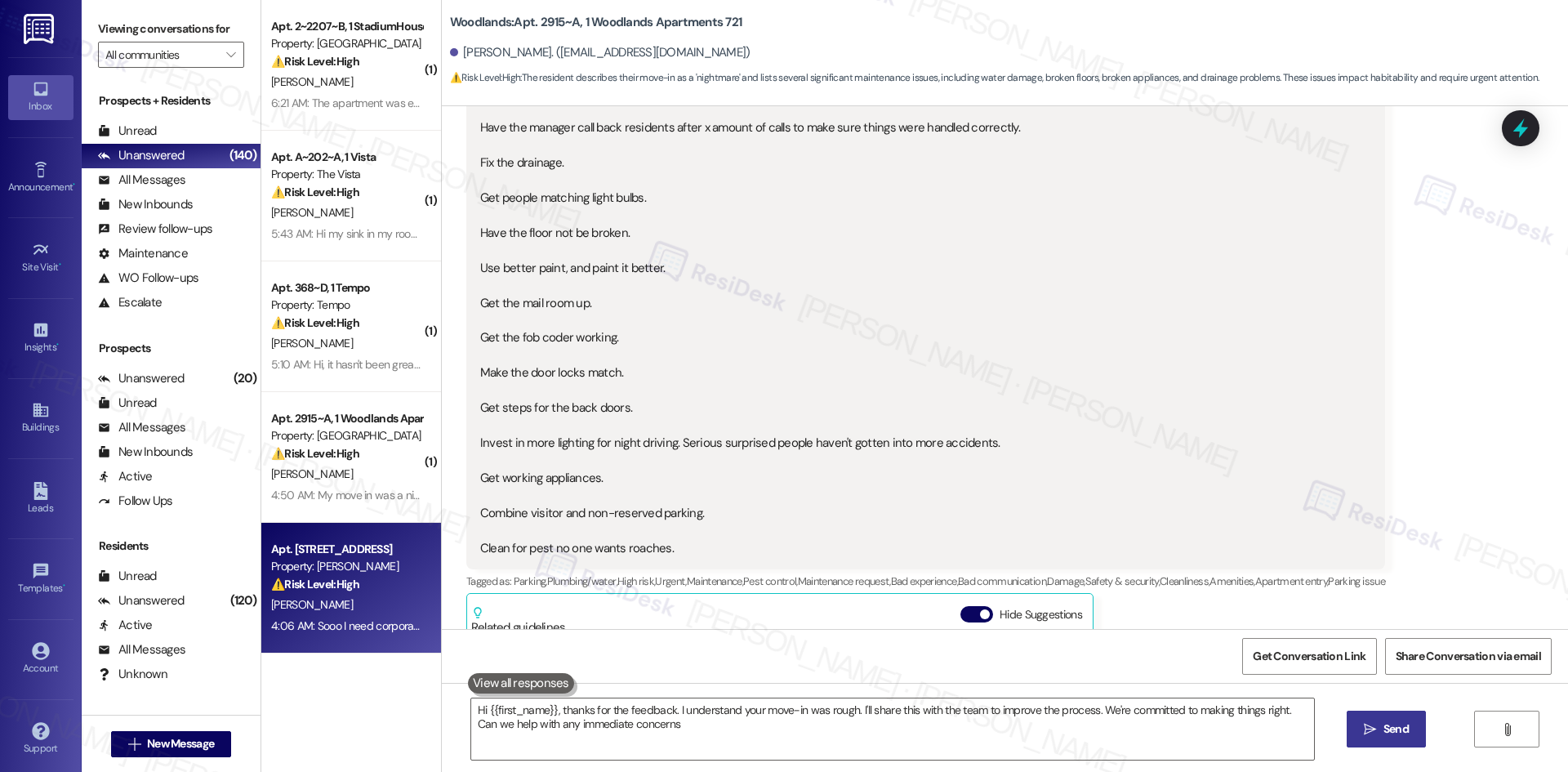
type textarea "Hi {{first_name}}, thanks for the feedback. I understand your move-in was rough…"
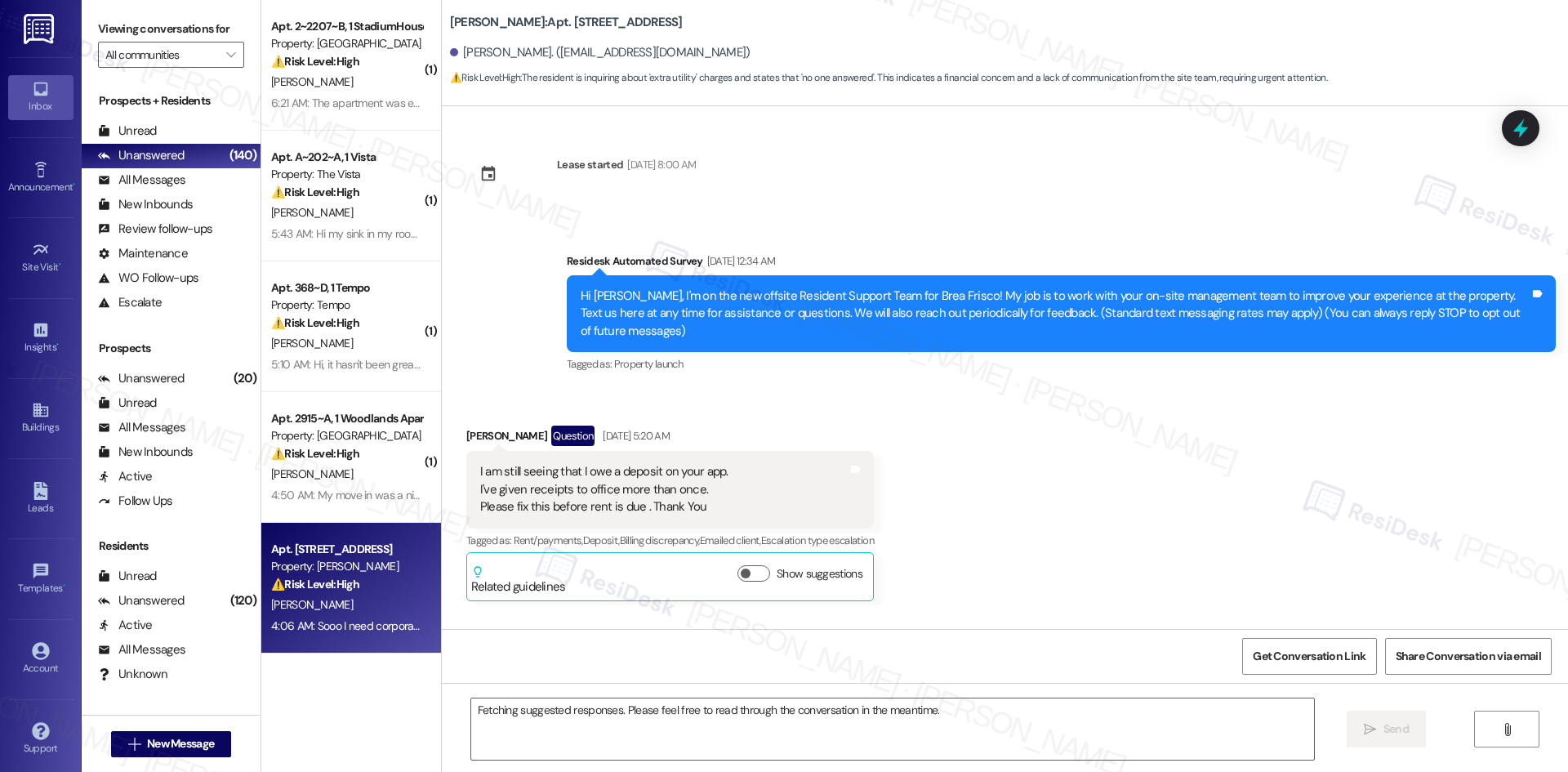
scroll to position [17718, 0]
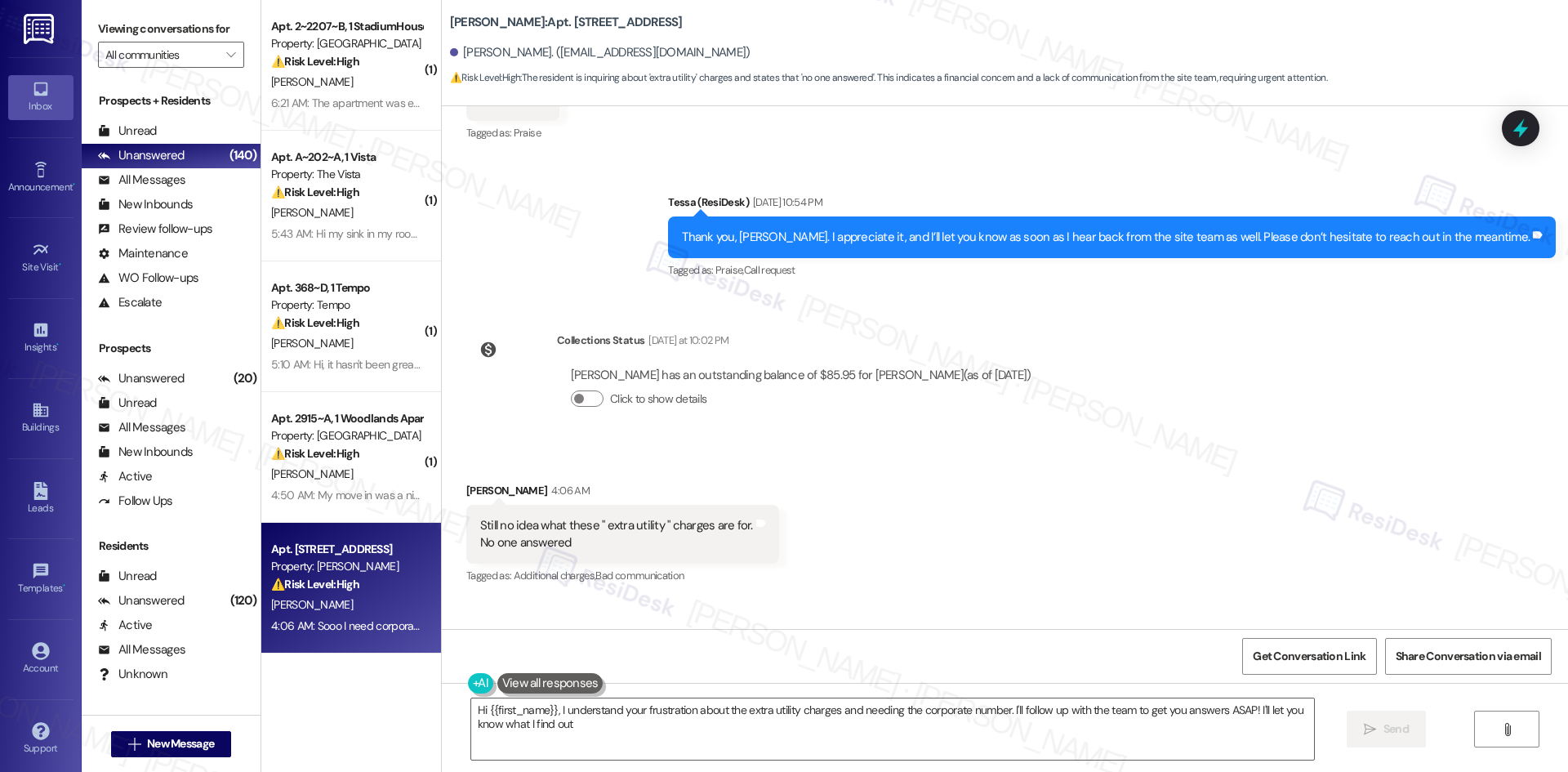
type textarea "Hi {{first_name}}, I understand your frustration about the extra utility charge…"
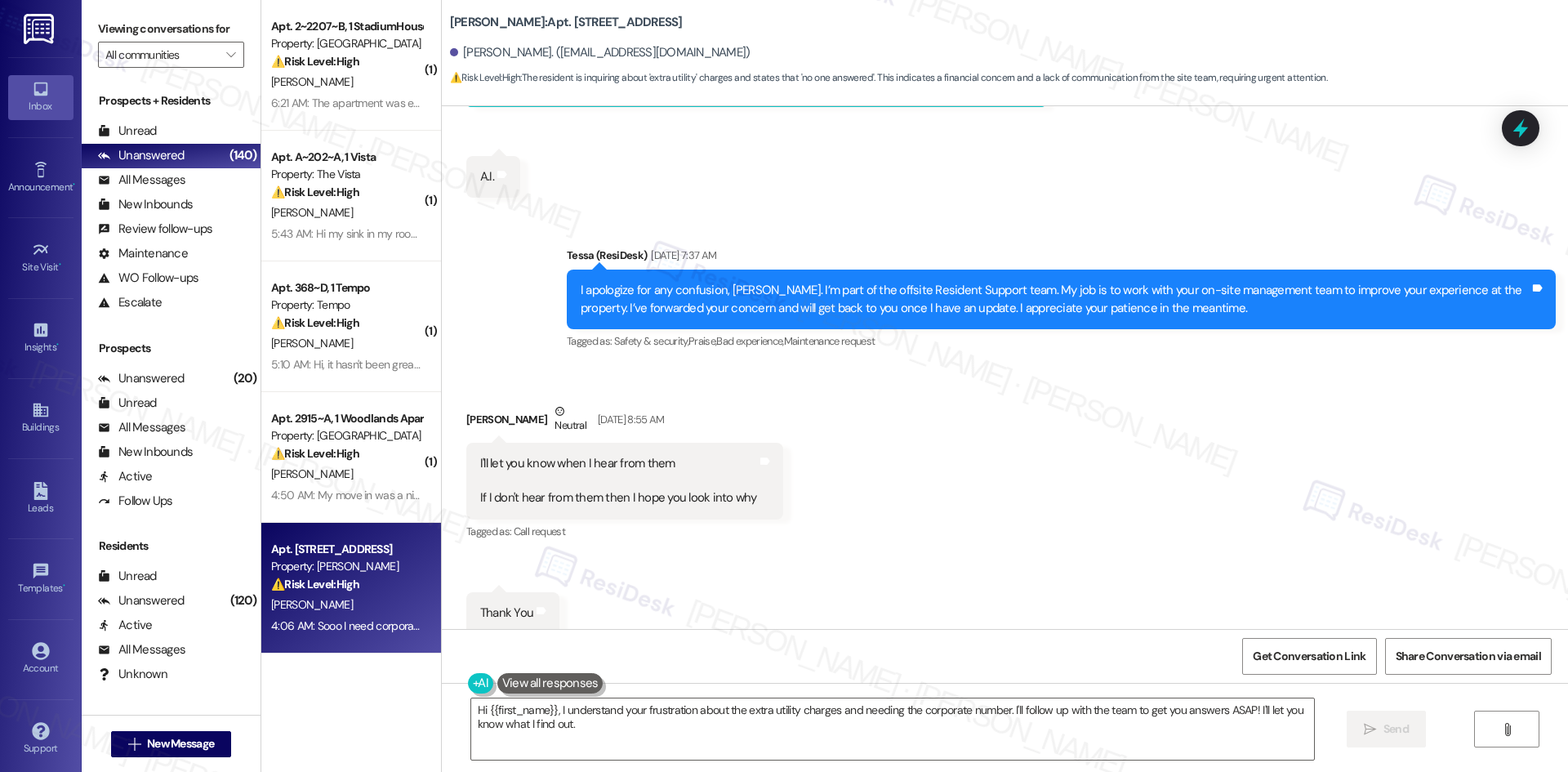
scroll to position [16983, 0]
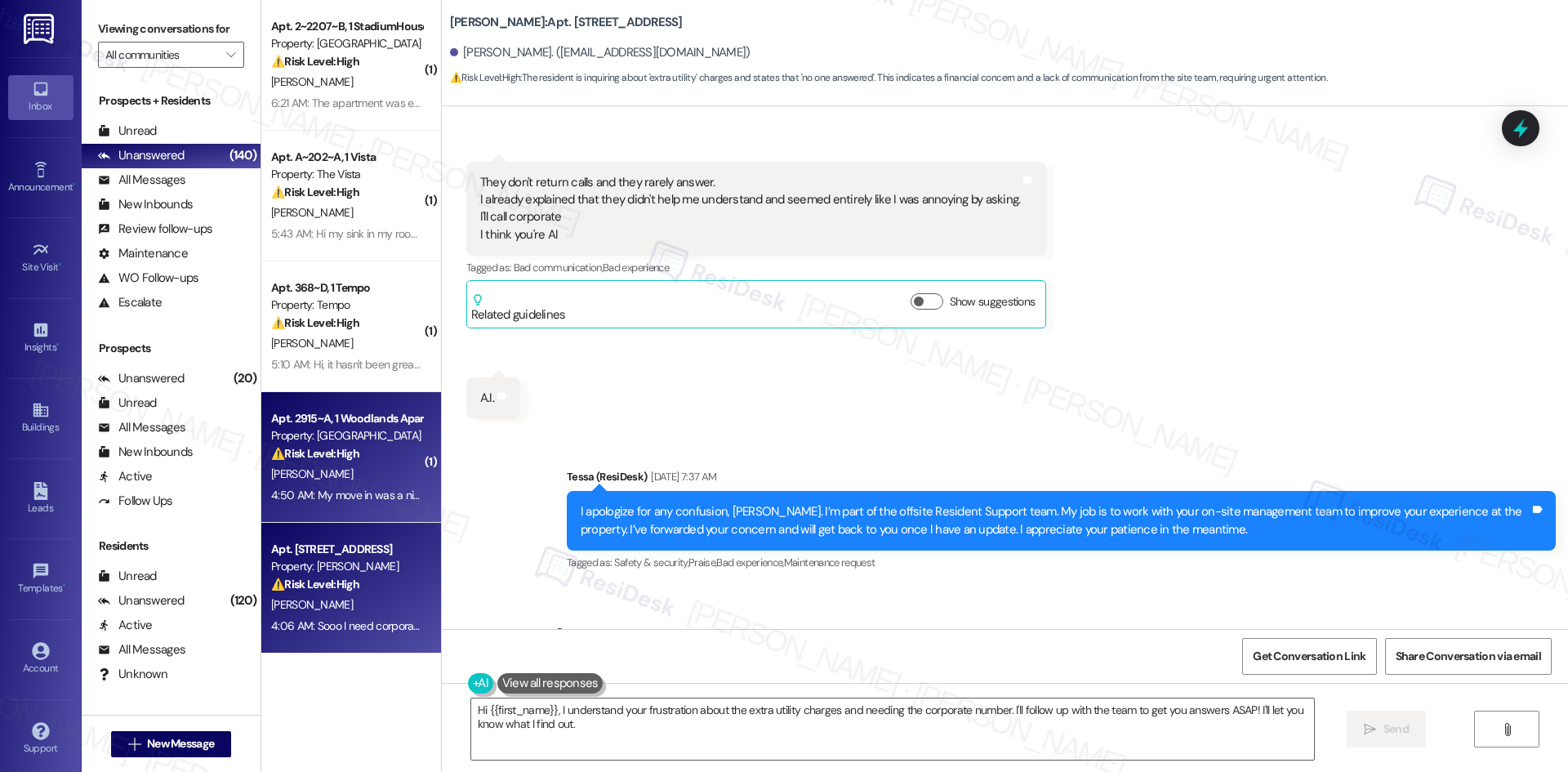
click at [311, 504] on div "4:50 AM: My move in was a nightmare here are a few thing that could be improved…" at bounding box center [347, 495] width 154 height 20
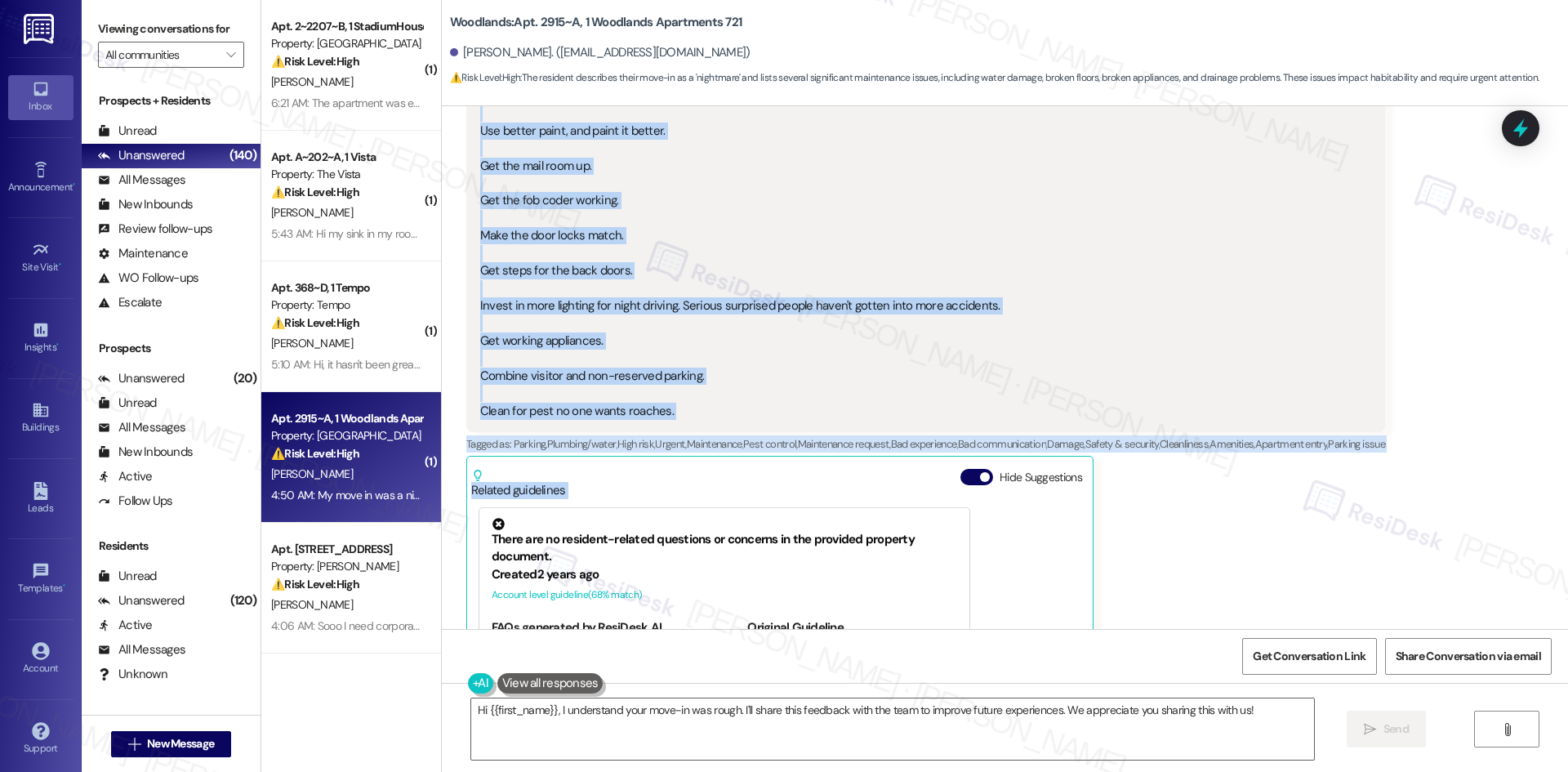
scroll to position [735, 0]
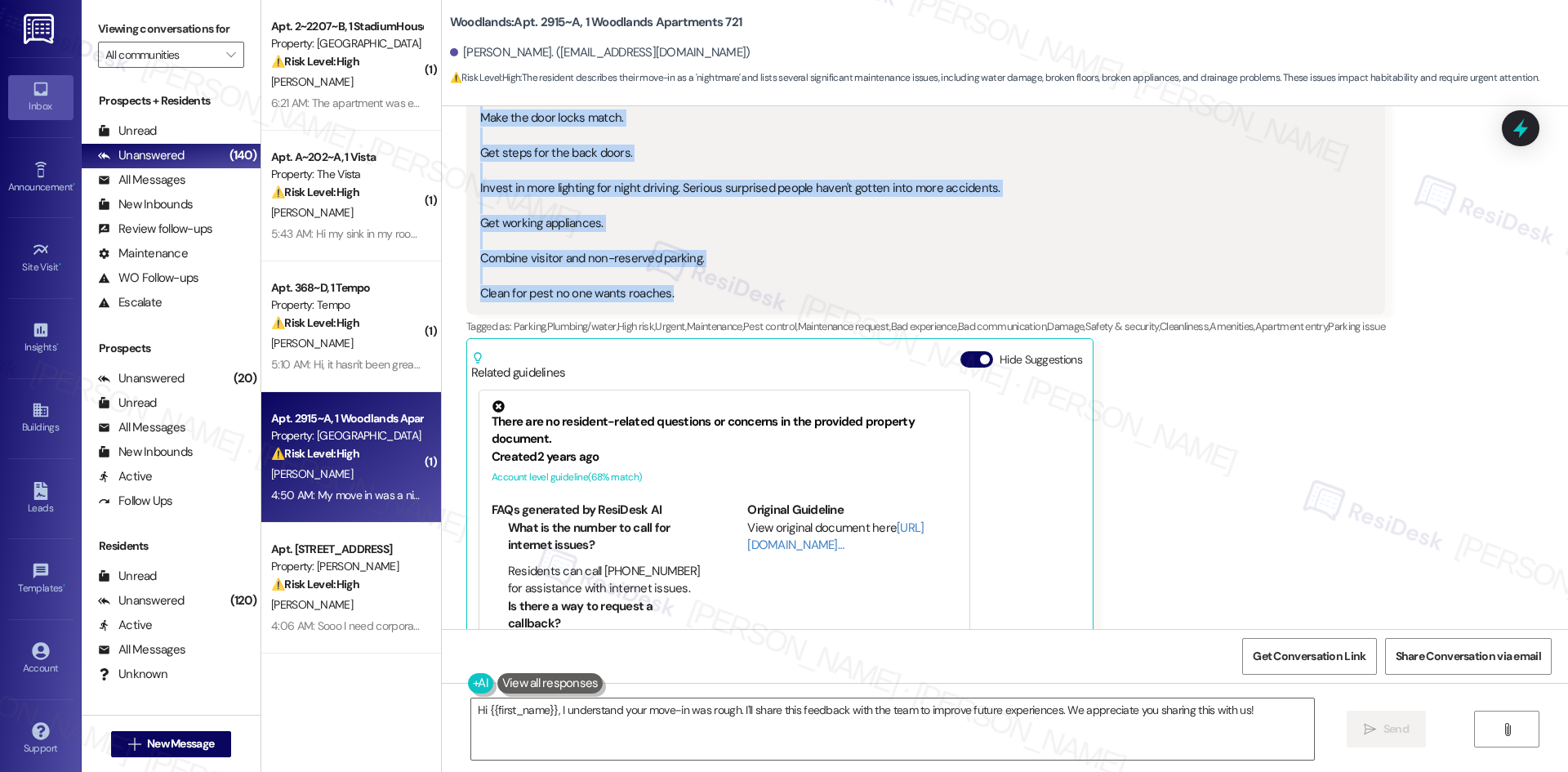
drag, startPoint x: 496, startPoint y: 253, endPoint x: 759, endPoint y: 292, distance: 265.9
click at [759, 292] on div "Lease started [DATE] 8:00 AM Survey, sent via SMS Residesk Automated Survey 1:1…" at bounding box center [1004, 368] width 1126 height 523
click at [823, 251] on div "My move in was a nightmare here are a few thing that could be improved: Get peo…" at bounding box center [750, 13] width 540 height 578
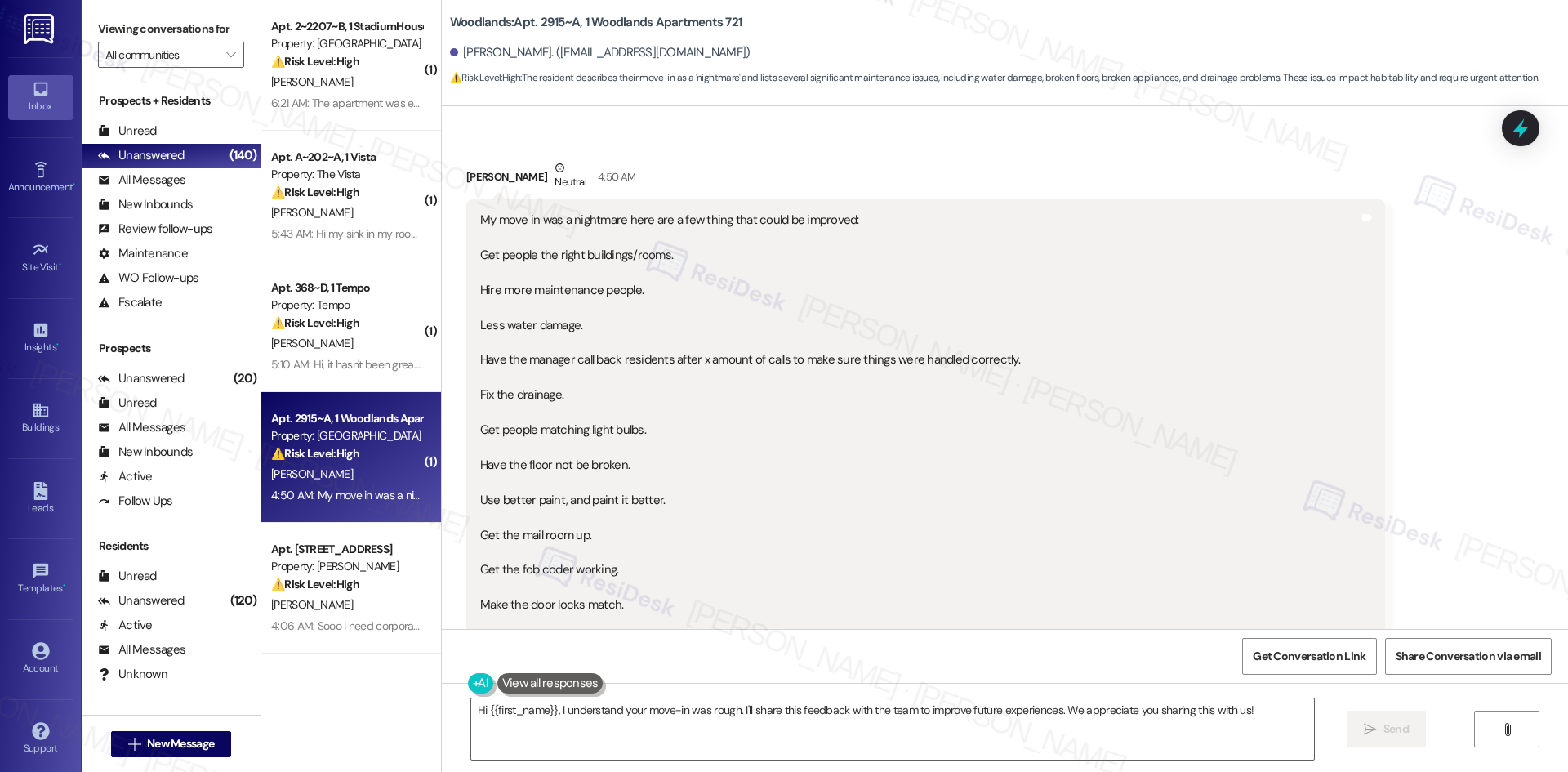
scroll to position [245, 0]
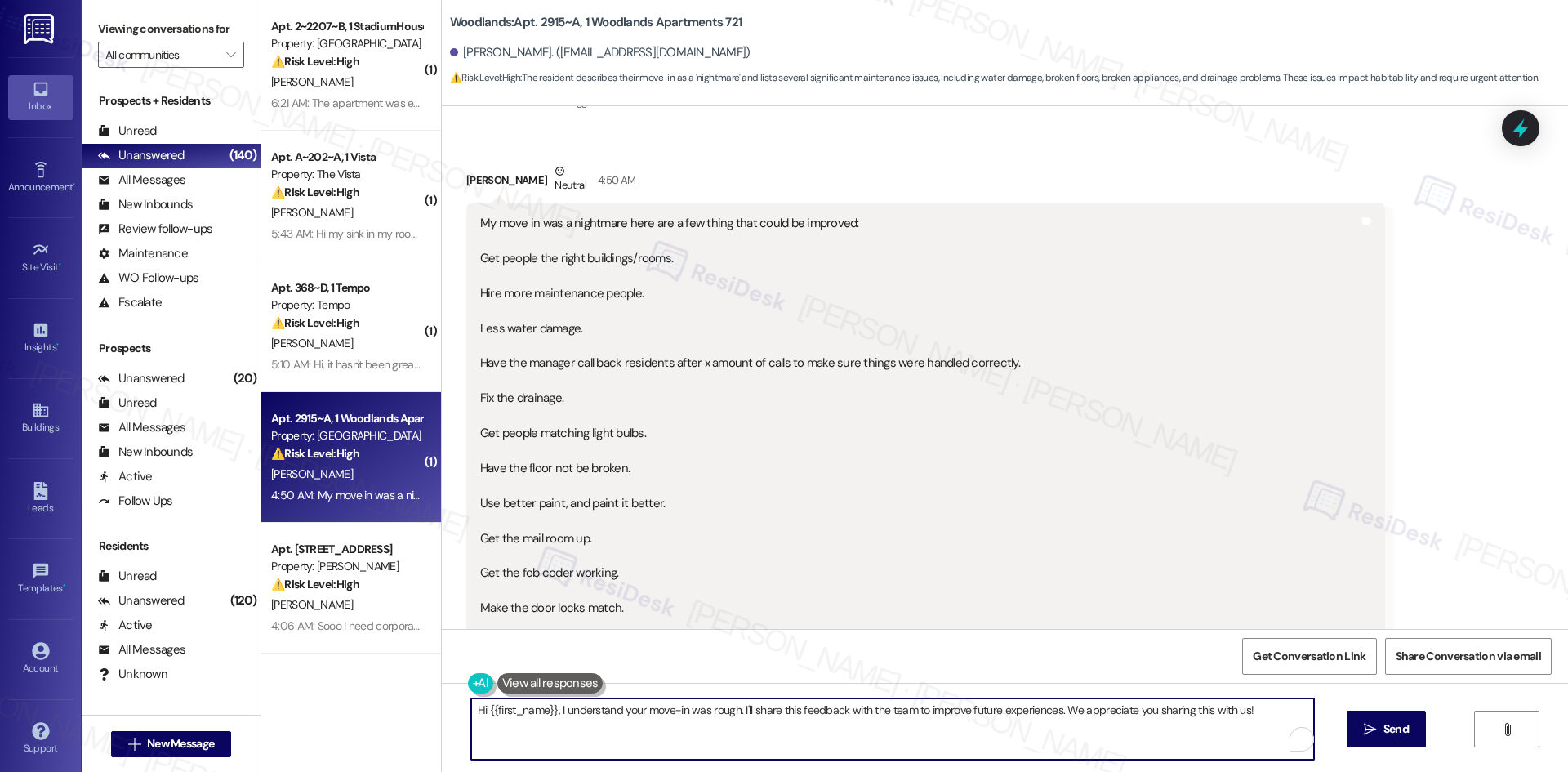
click at [791, 747] on textarea "Hi {{first_name}}, I understand your move-in was rough. I'll share this feedbac…" at bounding box center [892, 729] width 843 height 61
paste textarea "[PERSON_NAME] you for sharing such detailed feedback. I’m sorry to hear your mo…"
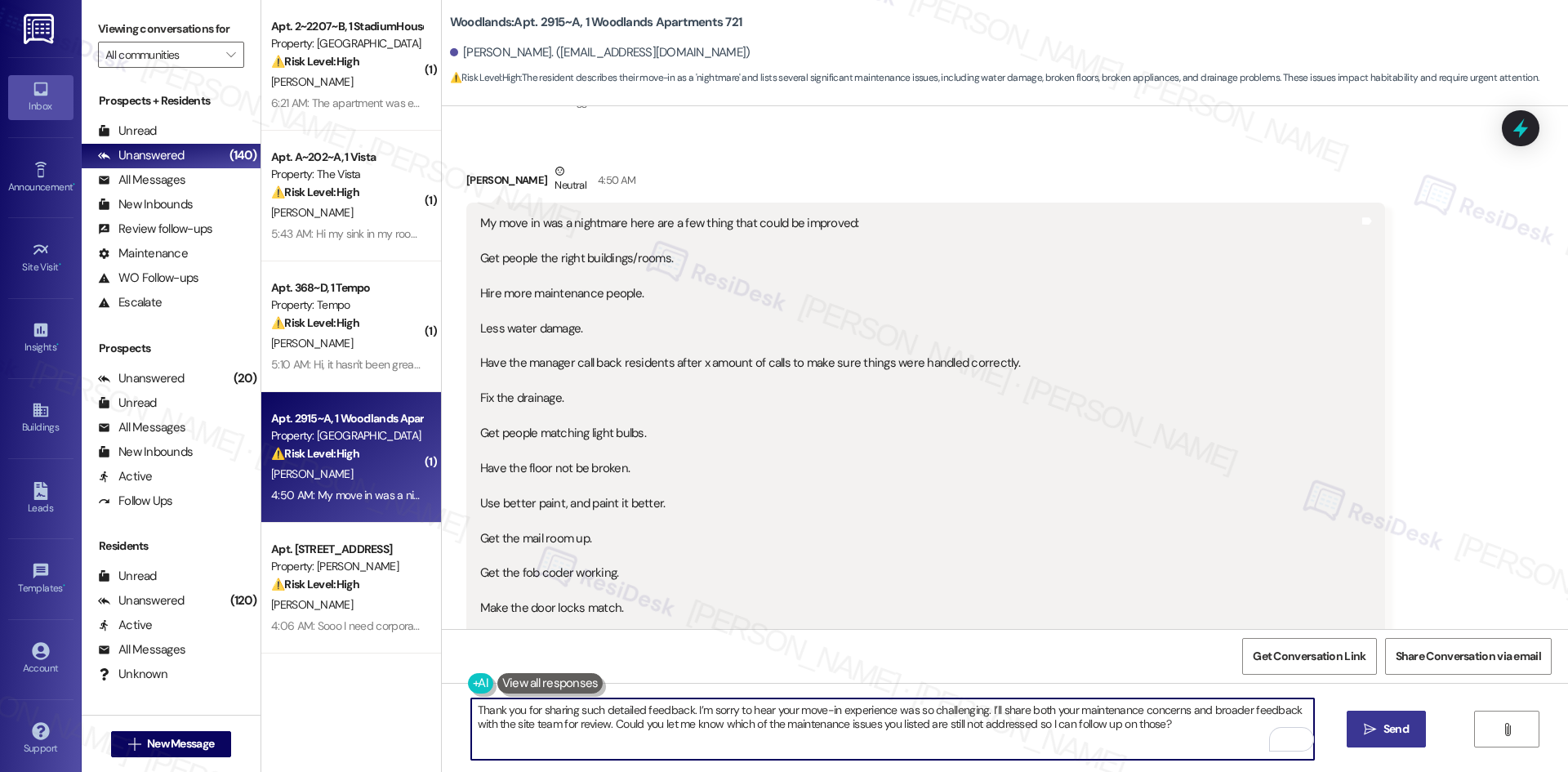
type textarea "Thank you for sharing such detailed feedback. I’m sorry to hear your move-in ex…"
click at [1361, 730] on span " Send" at bounding box center [1386, 729] width 52 height 17
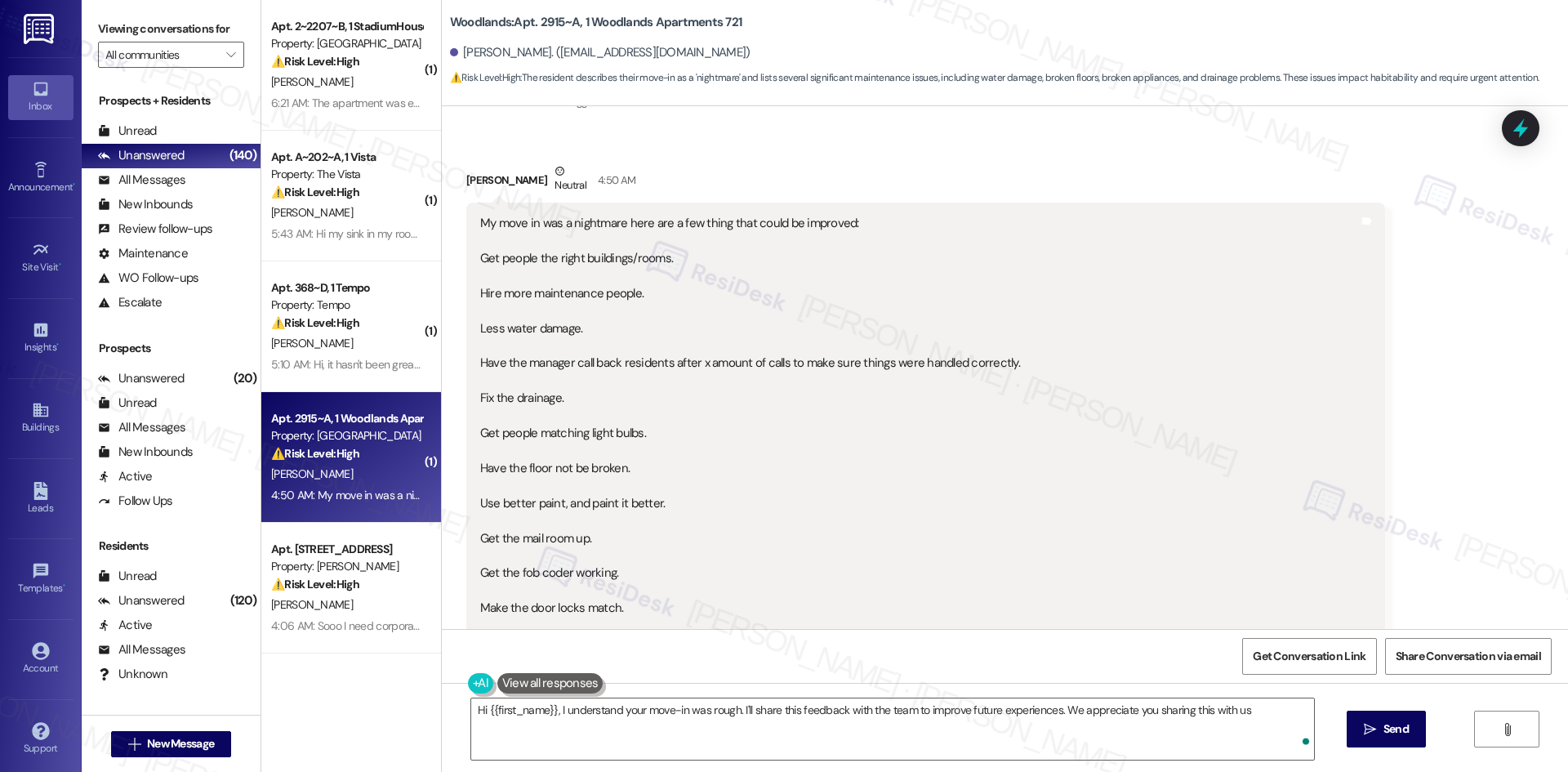
type textarea "Hi {{first_name}}, I understand your move-in was rough. I'll share this feedbac…"
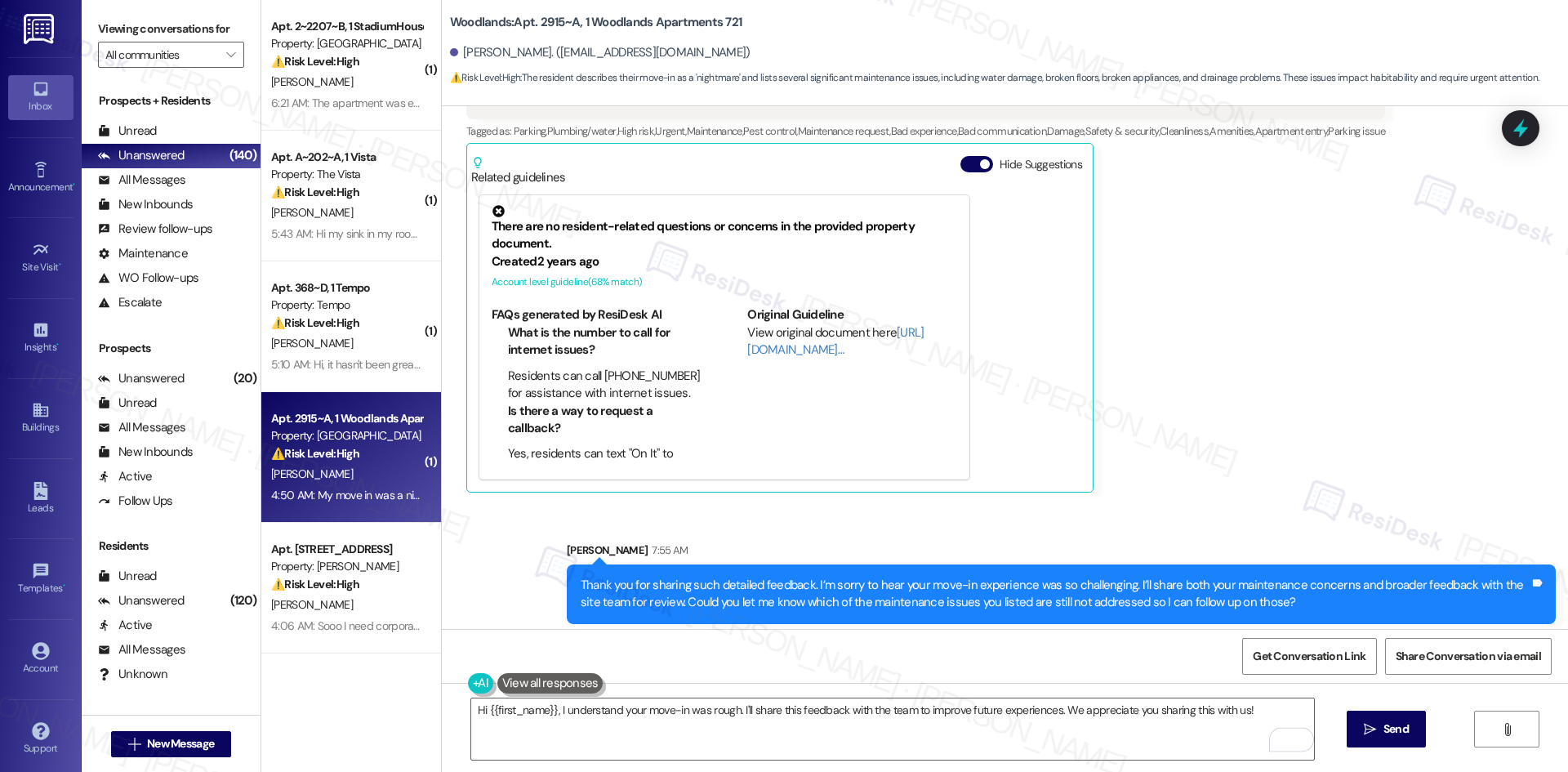
scroll to position [938, 0]
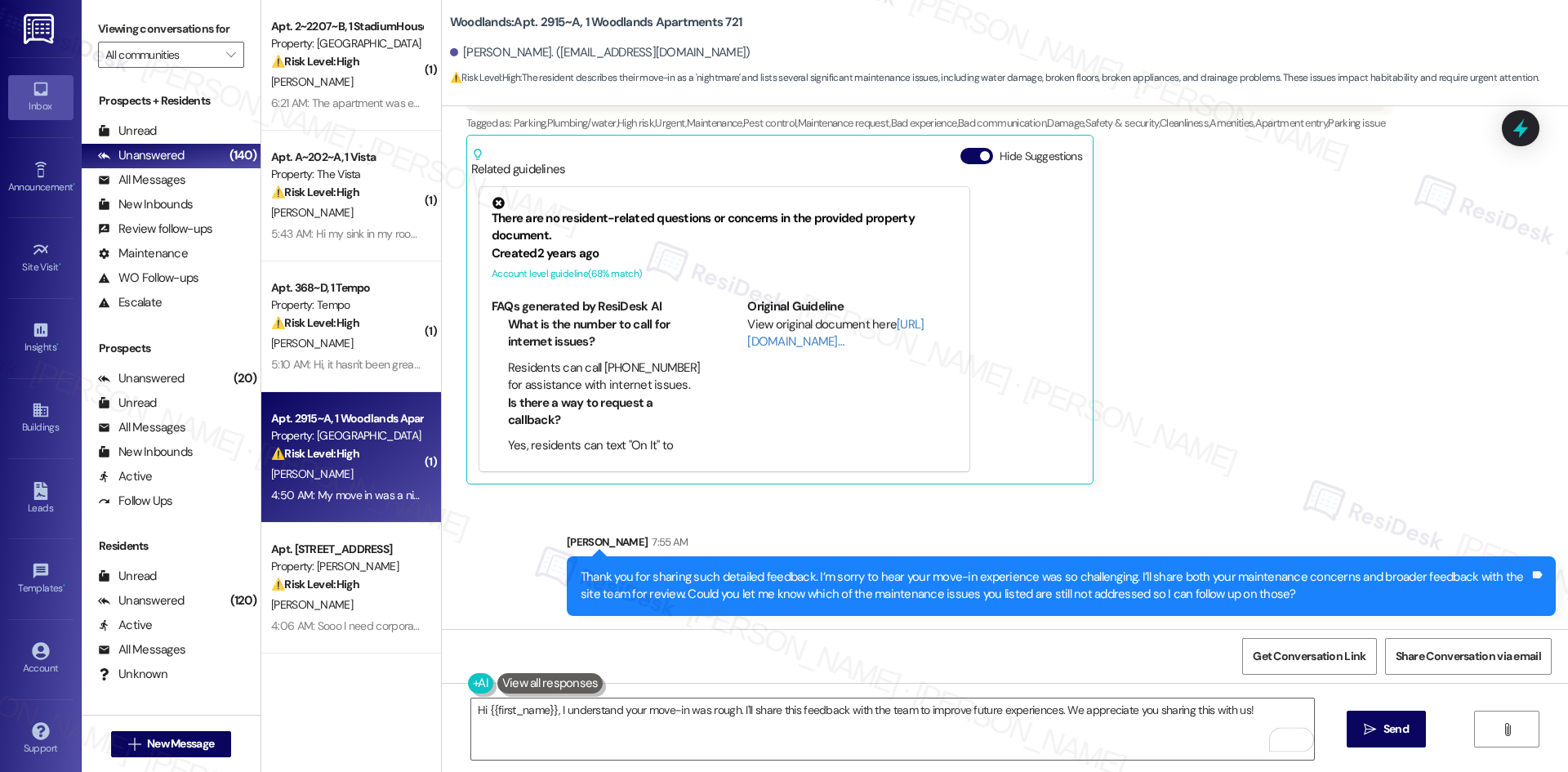
click at [1235, 504] on div "Sent via SMS [PERSON_NAME] 7:55 AM Thank you for sharing such detailed feedback…" at bounding box center [1004, 562] width 1126 height 131
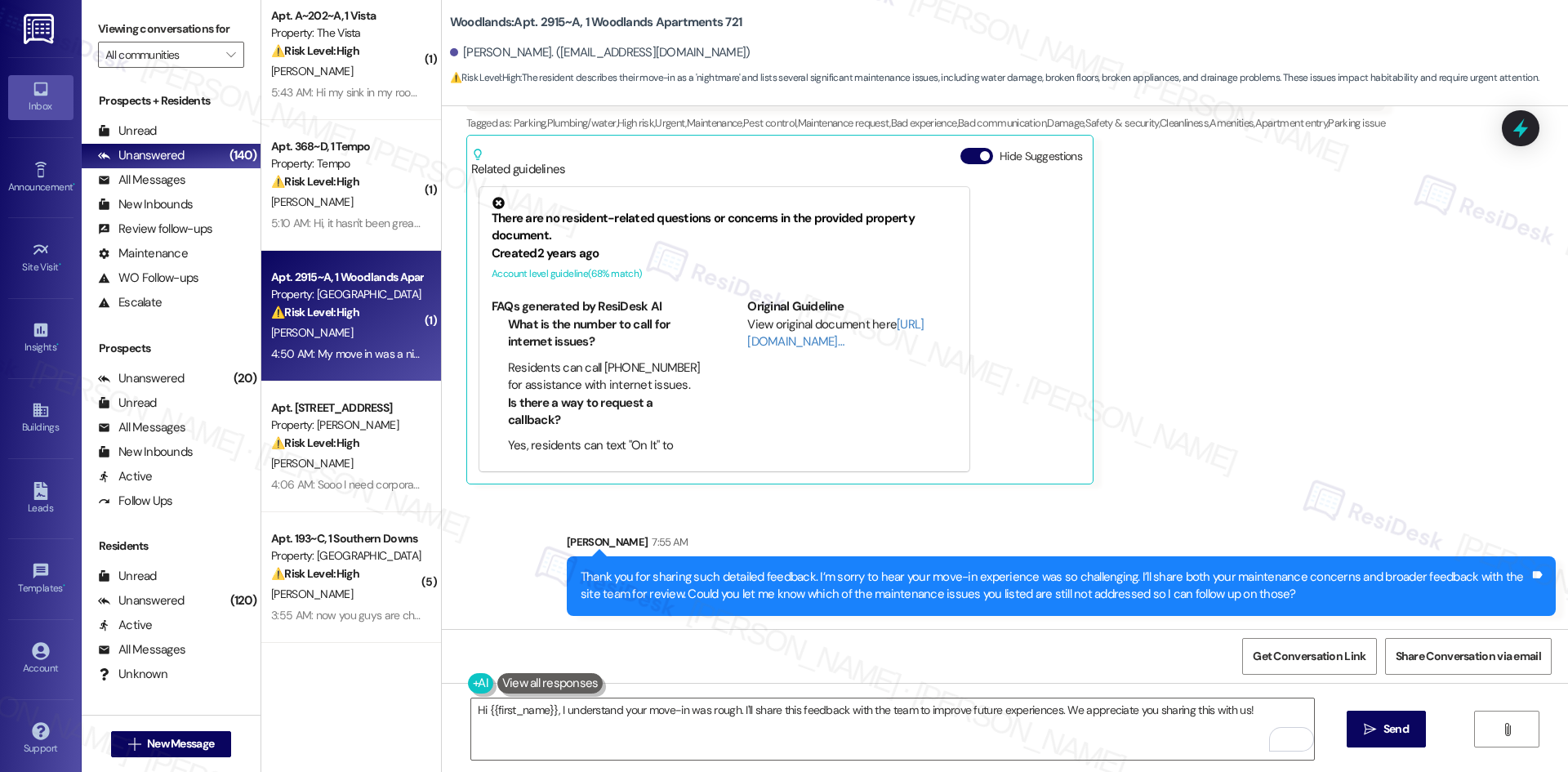
scroll to position [163, 0]
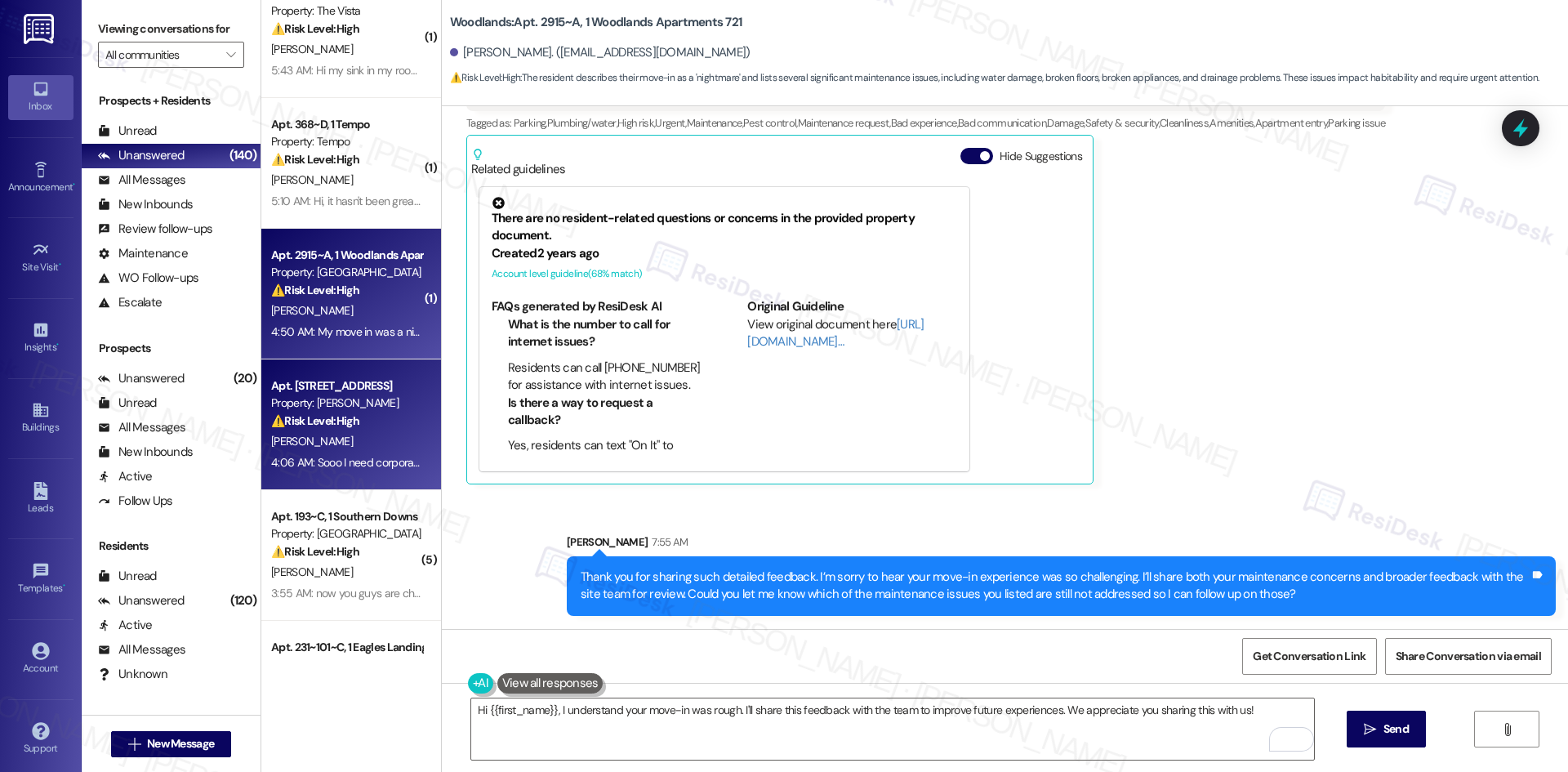
click at [328, 457] on div "4:06 AM: Sooo I need corporate phone number 4:06 AM: Sooo I need corporate phon…" at bounding box center [383, 462] width 225 height 15
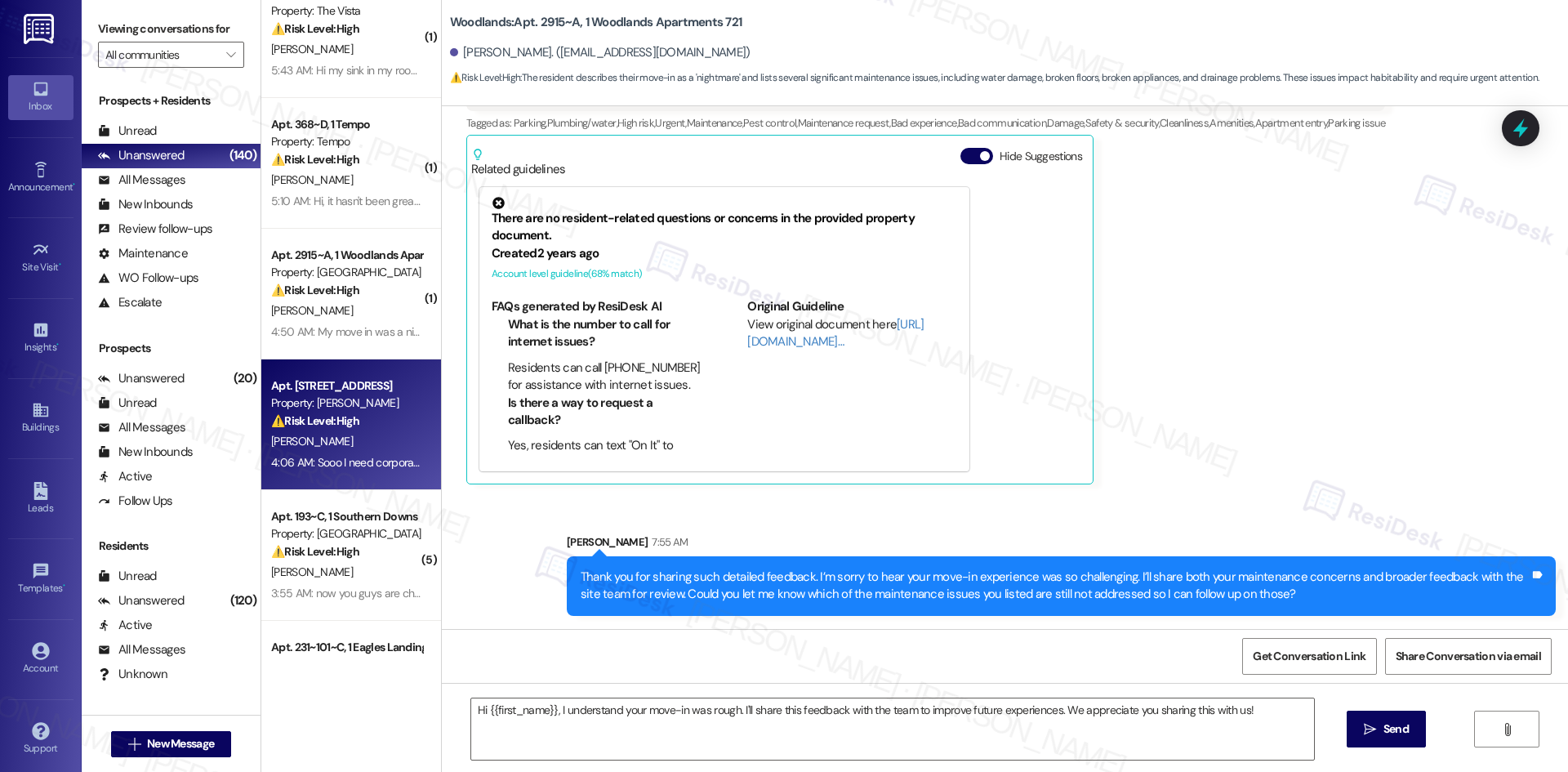
type textarea "Fetching suggested responses. Please feel free to read through the conversation…"
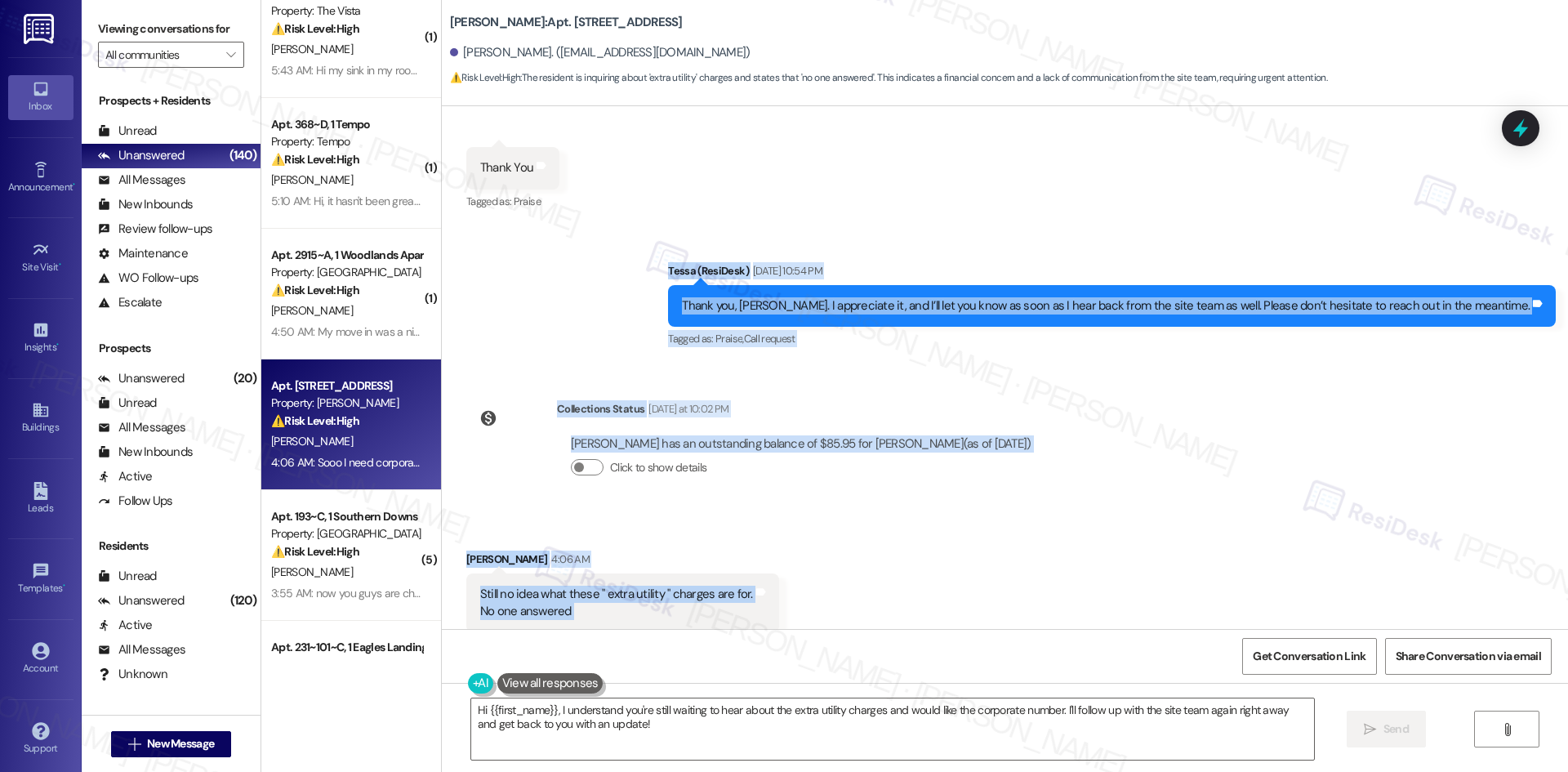
scroll to position [17718, 0]
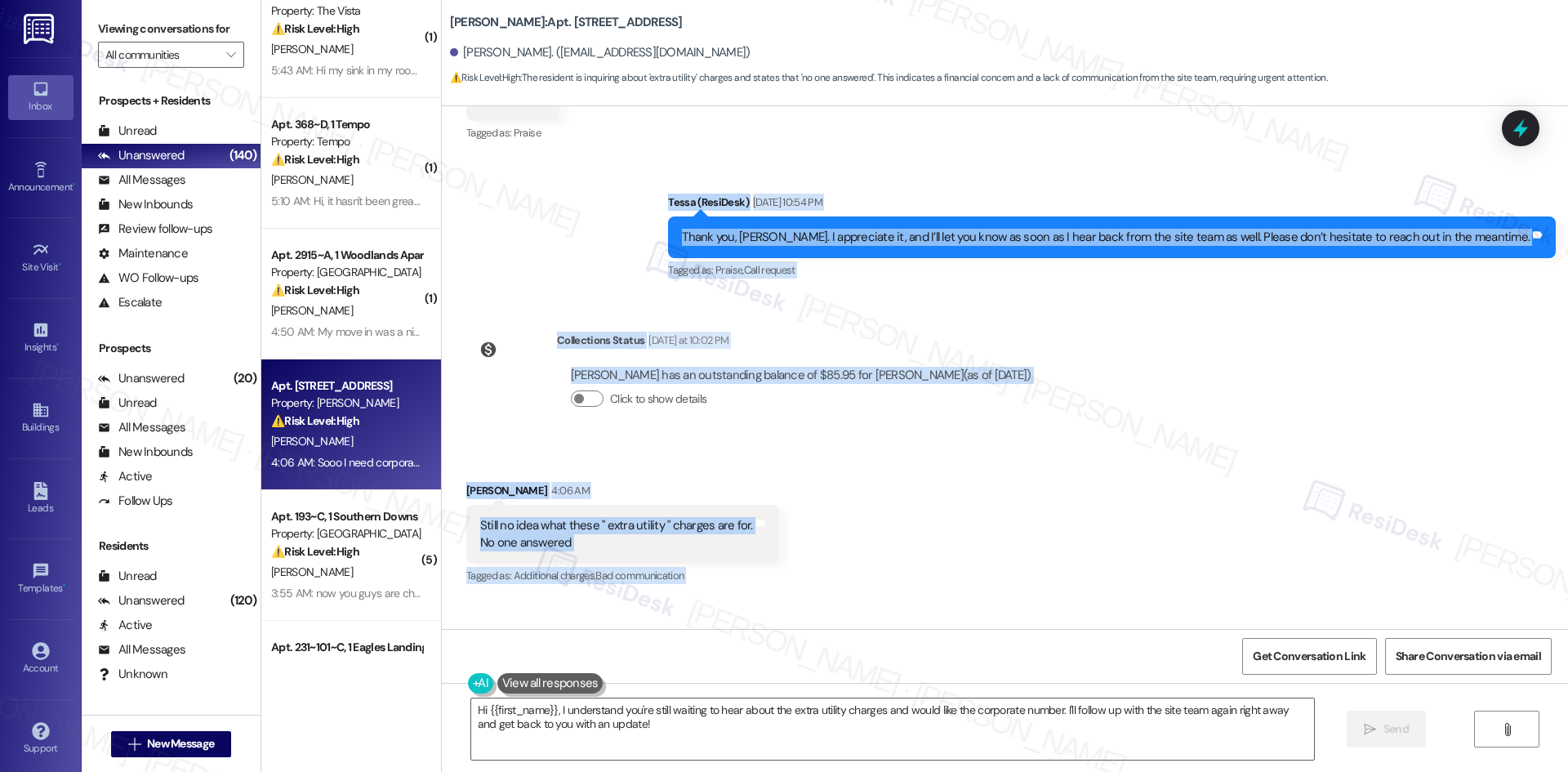
drag, startPoint x: 679, startPoint y: 344, endPoint x: 753, endPoint y: 580, distance: 247.3
click at [755, 600] on div "Lease started [DATE] 8:00 AM Survey, sent via SMS Residesk Automated Survey [DA…" at bounding box center [1004, 368] width 1126 height 523
click at [849, 515] on div "Received via SMS [PERSON_NAME] 4:06 AM Still no idea what these " extra utility…" at bounding box center [1004, 580] width 1126 height 270
drag, startPoint x: 523, startPoint y: 222, endPoint x: 742, endPoint y: 576, distance: 416.3
click at [742, 576] on div "Lease started [DATE] 8:00 AM Survey, sent via SMS Residesk Automated Survey [DA…" at bounding box center [1004, 368] width 1126 height 523
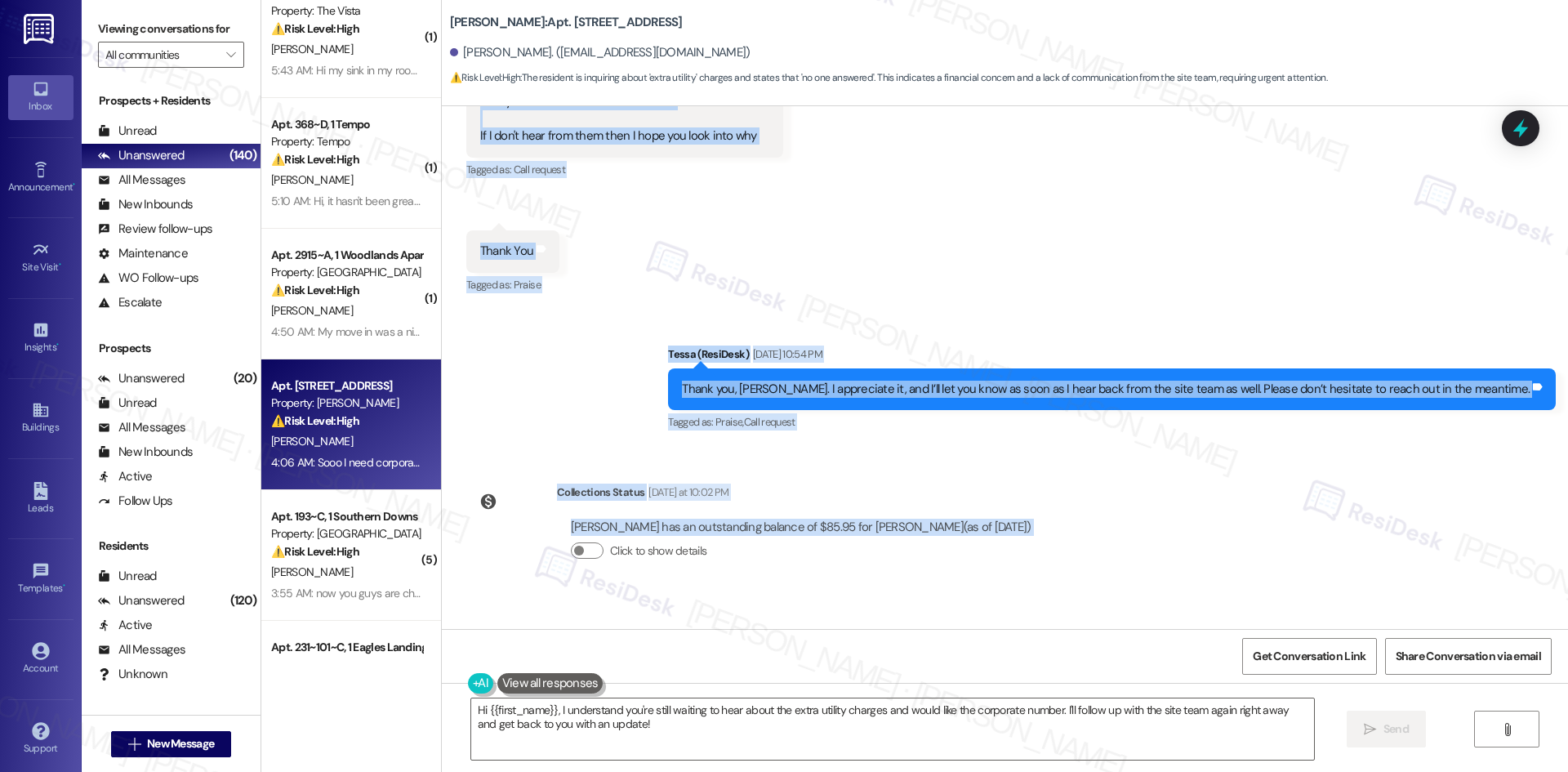
scroll to position [17555, 0]
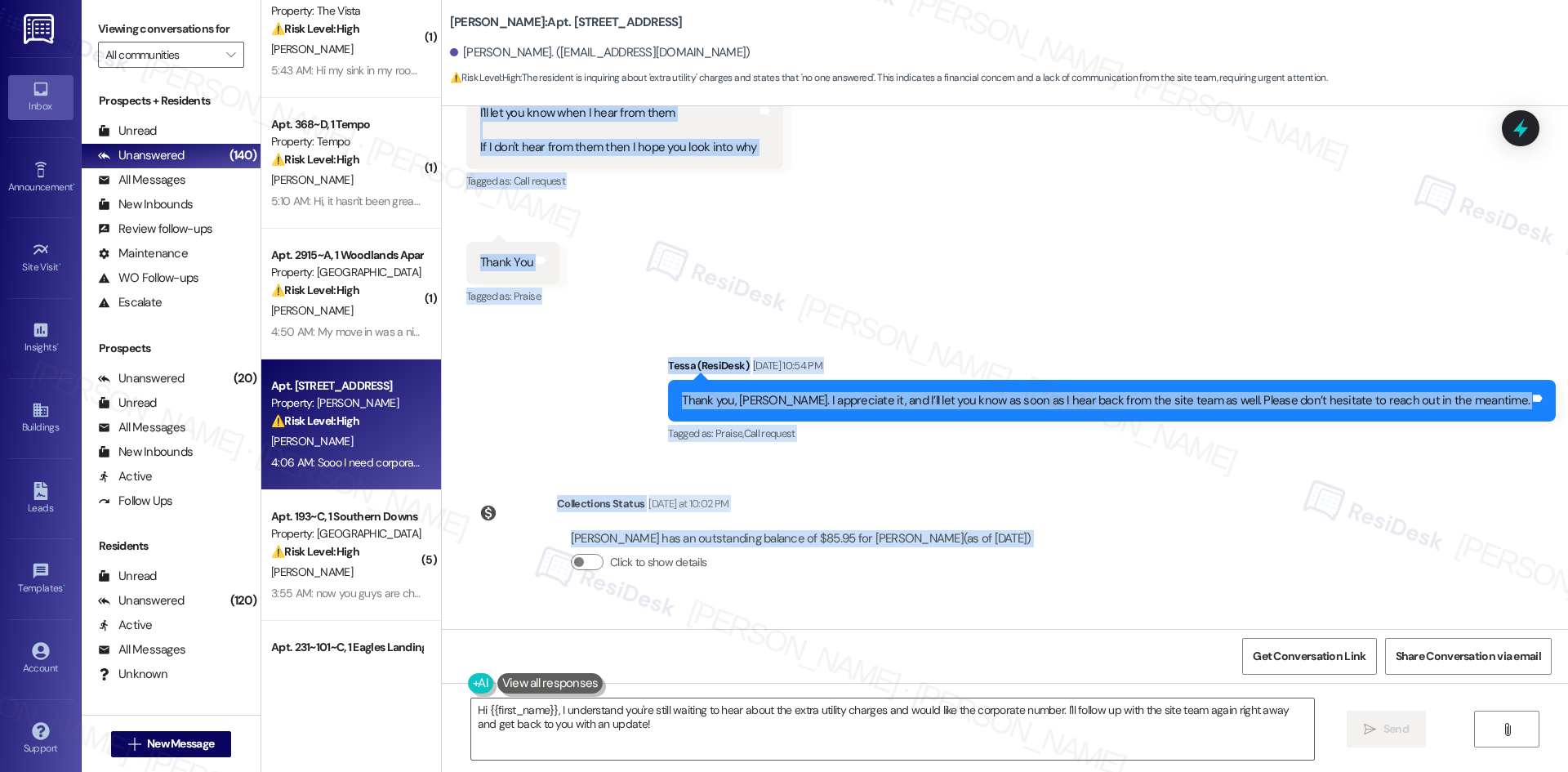
click at [684, 320] on div "Sent via SMS Tessa (ResiDesk) [DATE] 10:54 PM Thank you, [PERSON_NAME]. I appre…" at bounding box center [1004, 389] width 1126 height 138
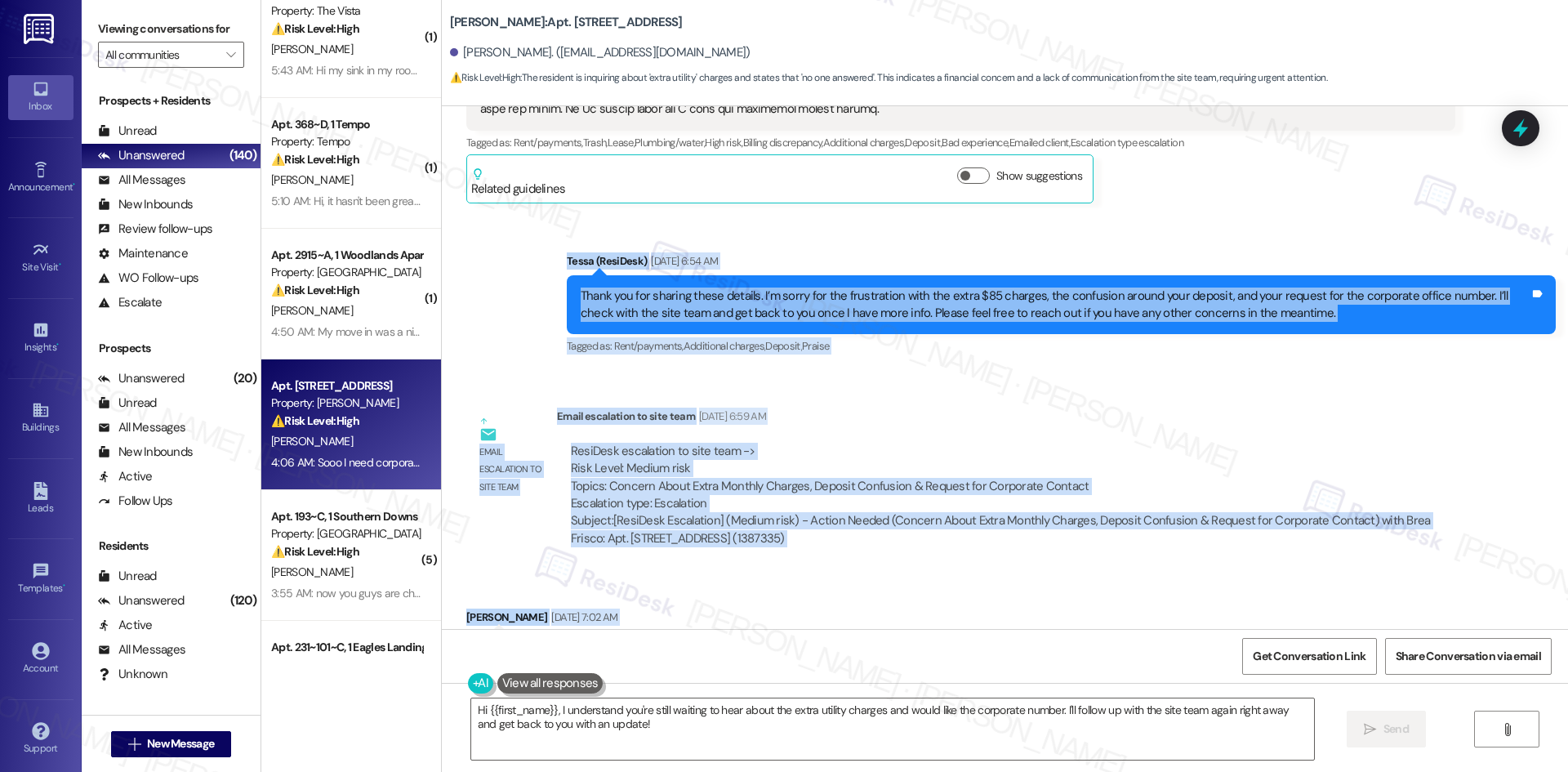
scroll to position [16395, 0]
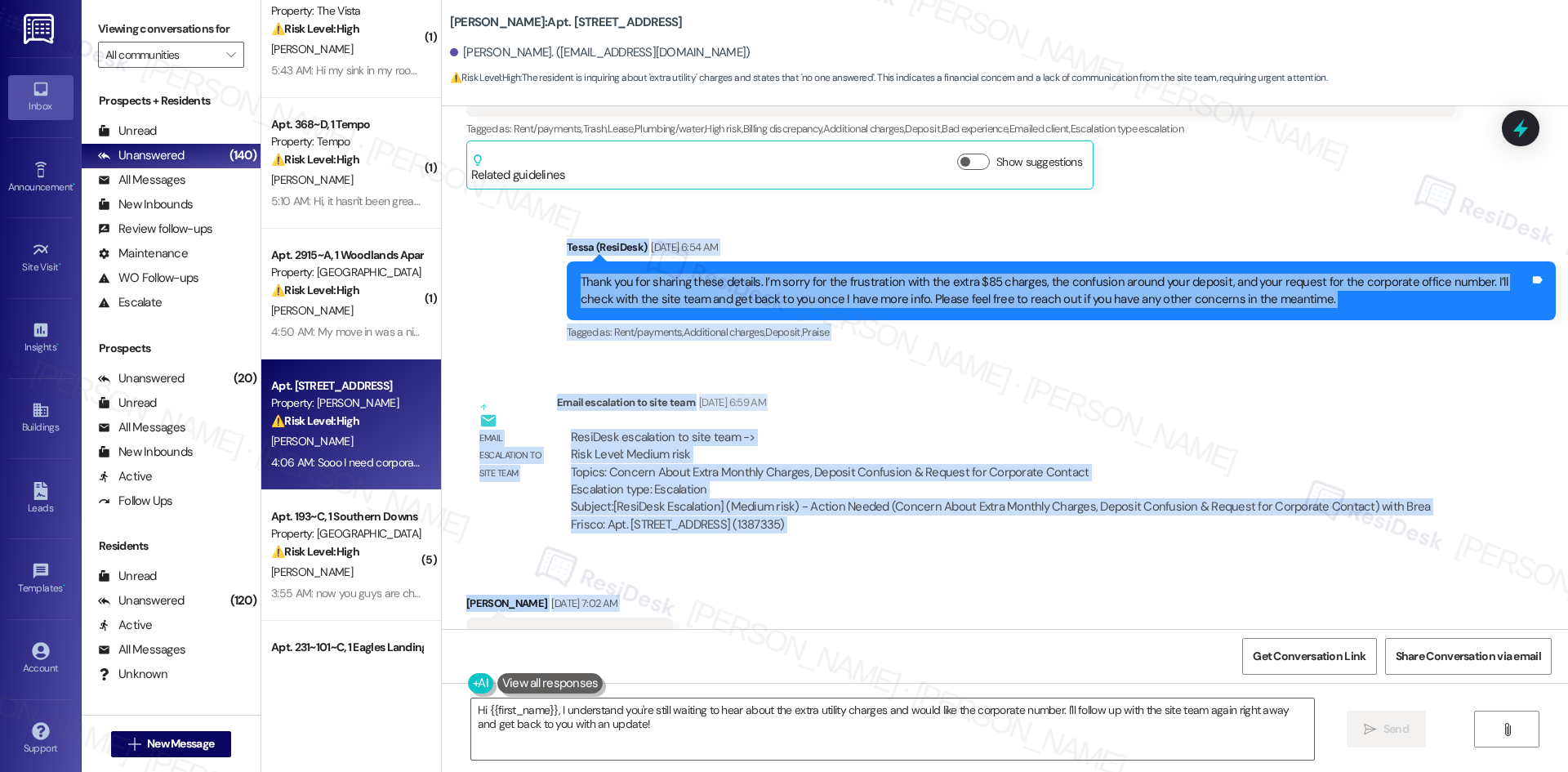
drag, startPoint x: 513, startPoint y: 293, endPoint x: 860, endPoint y: 444, distance: 378.4
click at [860, 444] on div "Lease started [DATE] 8:00 AM Survey, sent via SMS Residesk Automated Survey [DA…" at bounding box center [1004, 368] width 1126 height 523
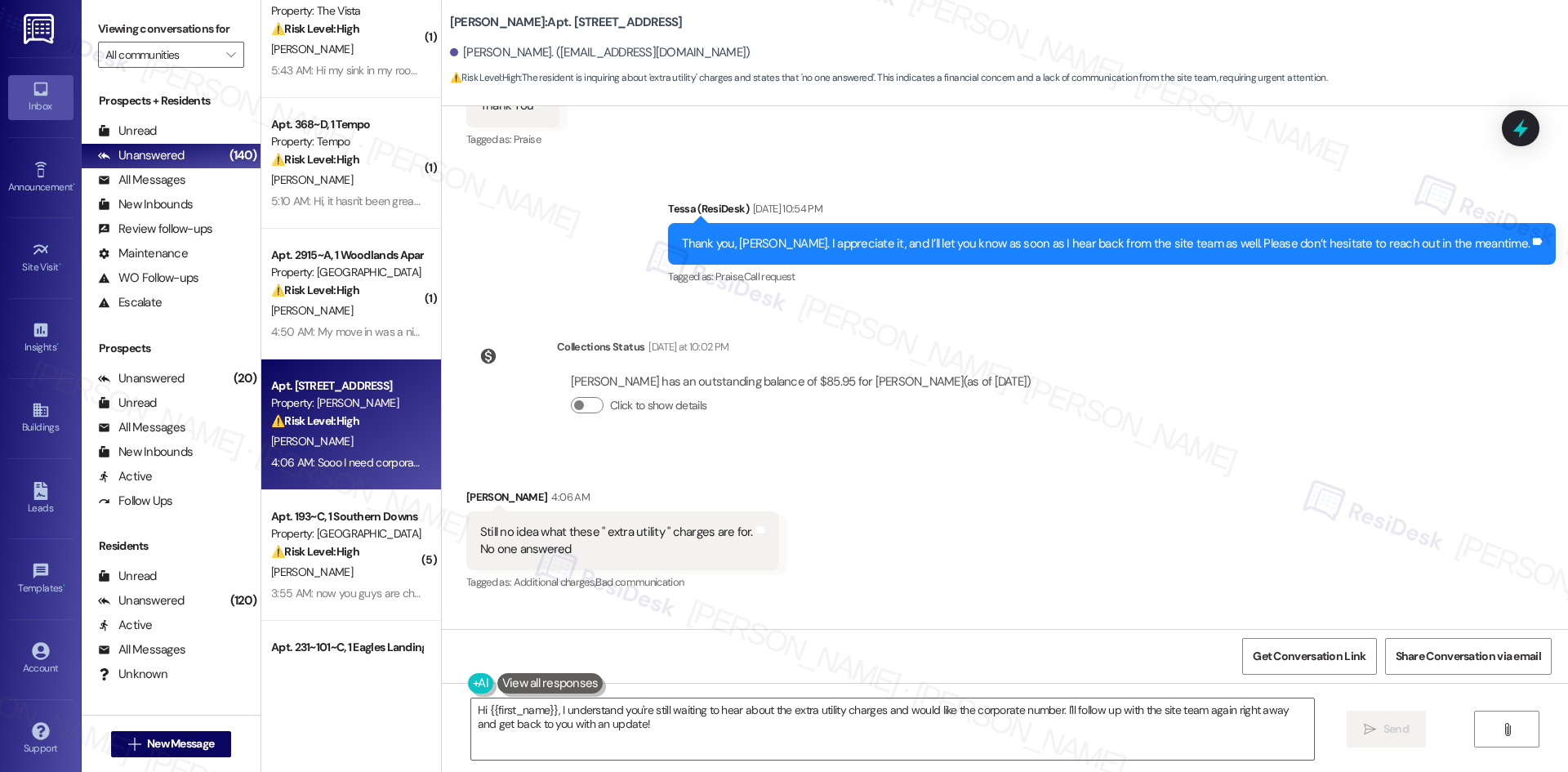
scroll to position [17718, 0]
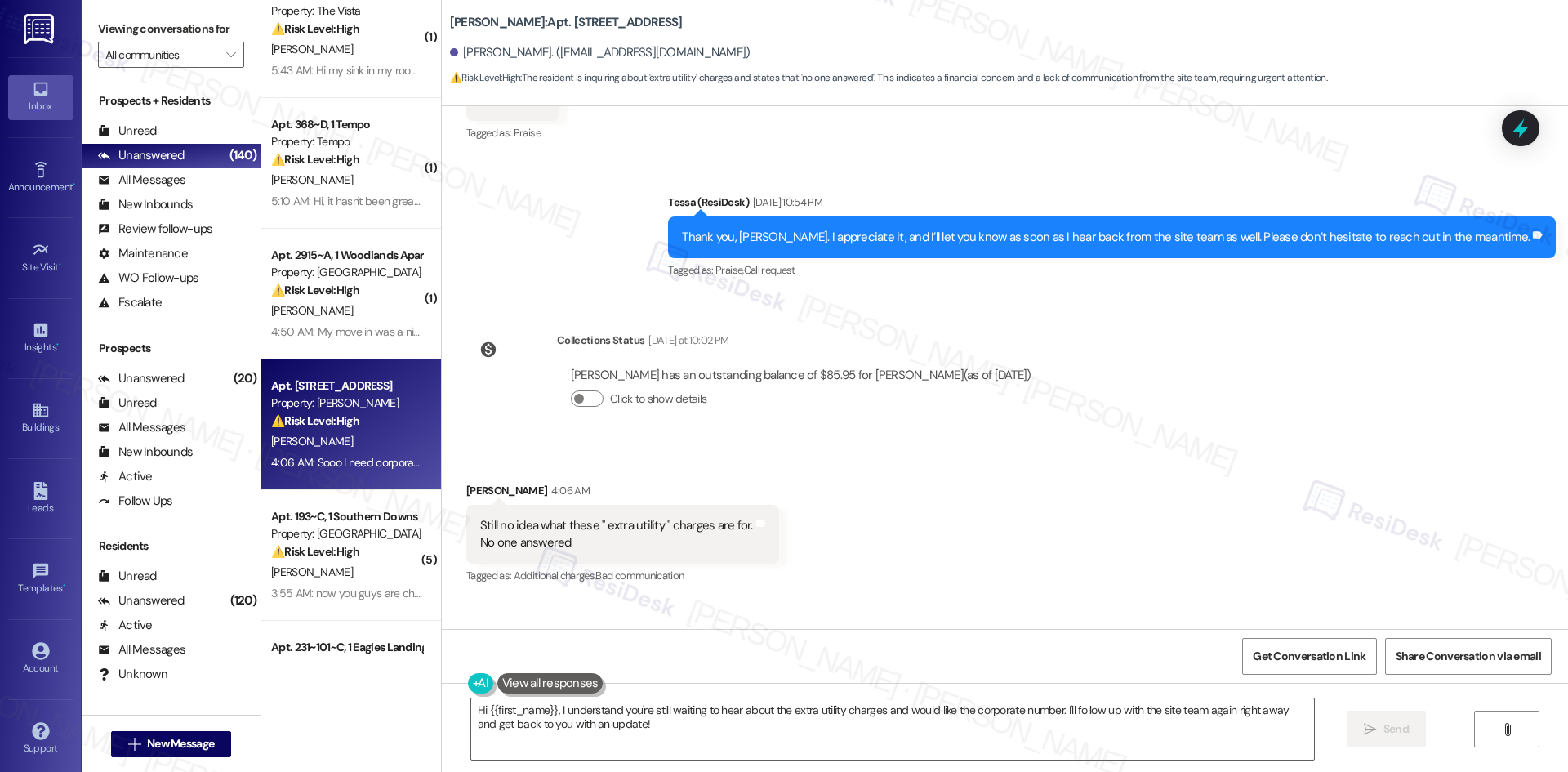
click at [1099, 487] on div "Received via SMS [PERSON_NAME] 4:06 AM Still no idea what these " extra utility…" at bounding box center [1004, 580] width 1126 height 270
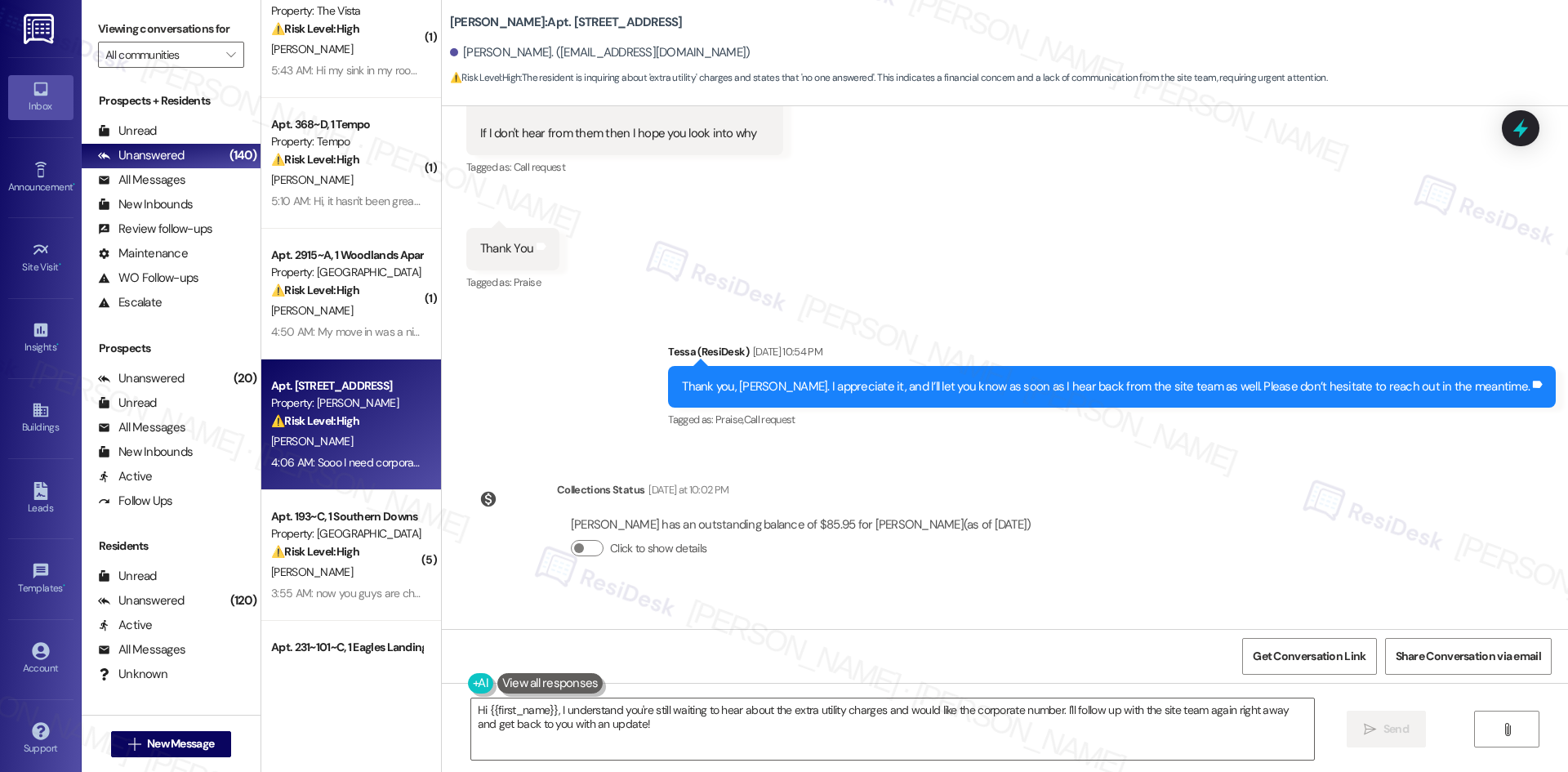
scroll to position [17555, 0]
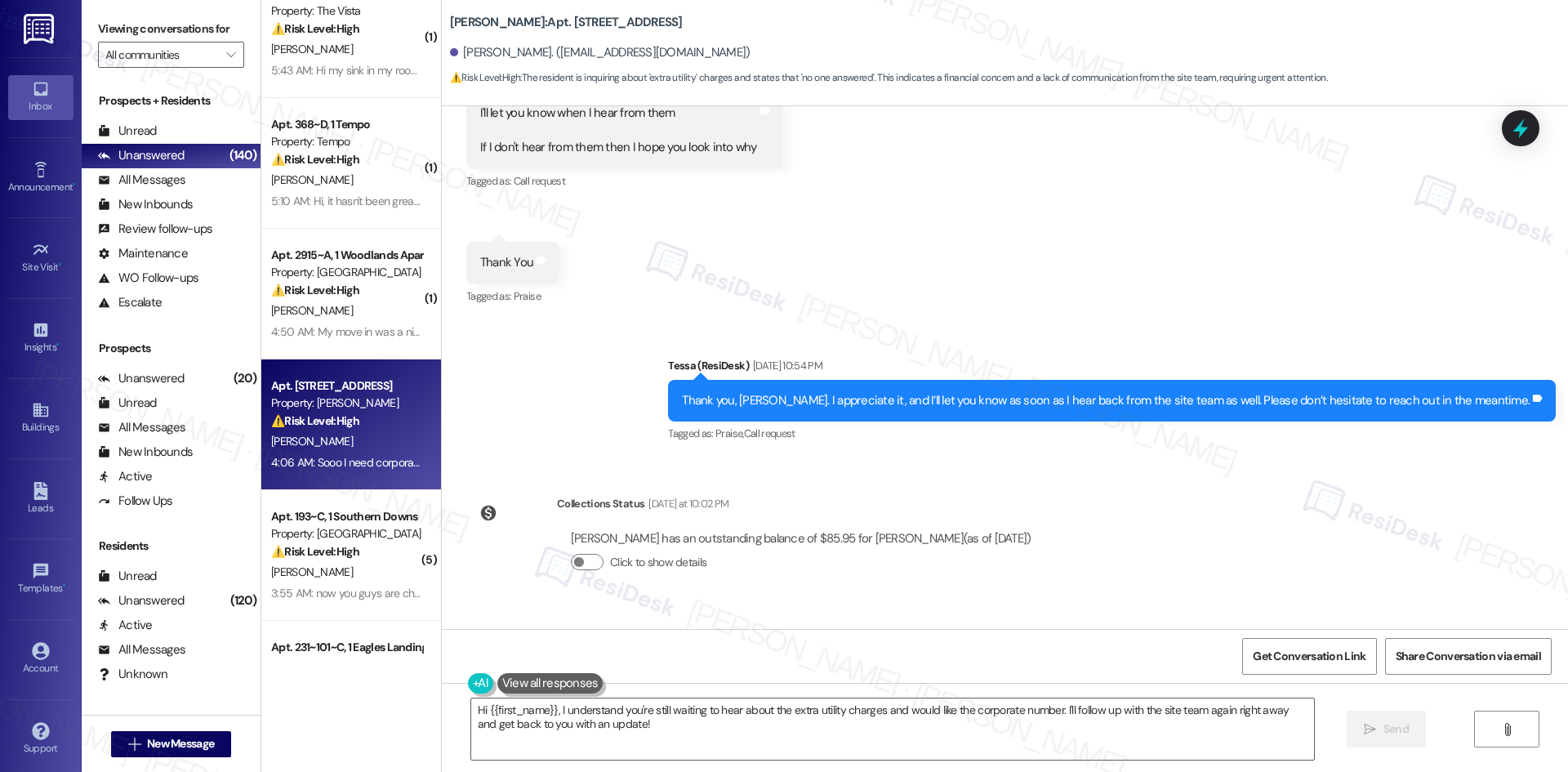
click at [1000, 518] on div "[PERSON_NAME] has an outstanding balance of $85.95 for [PERSON_NAME] (as of [DA…" at bounding box center [801, 557] width 488 height 79
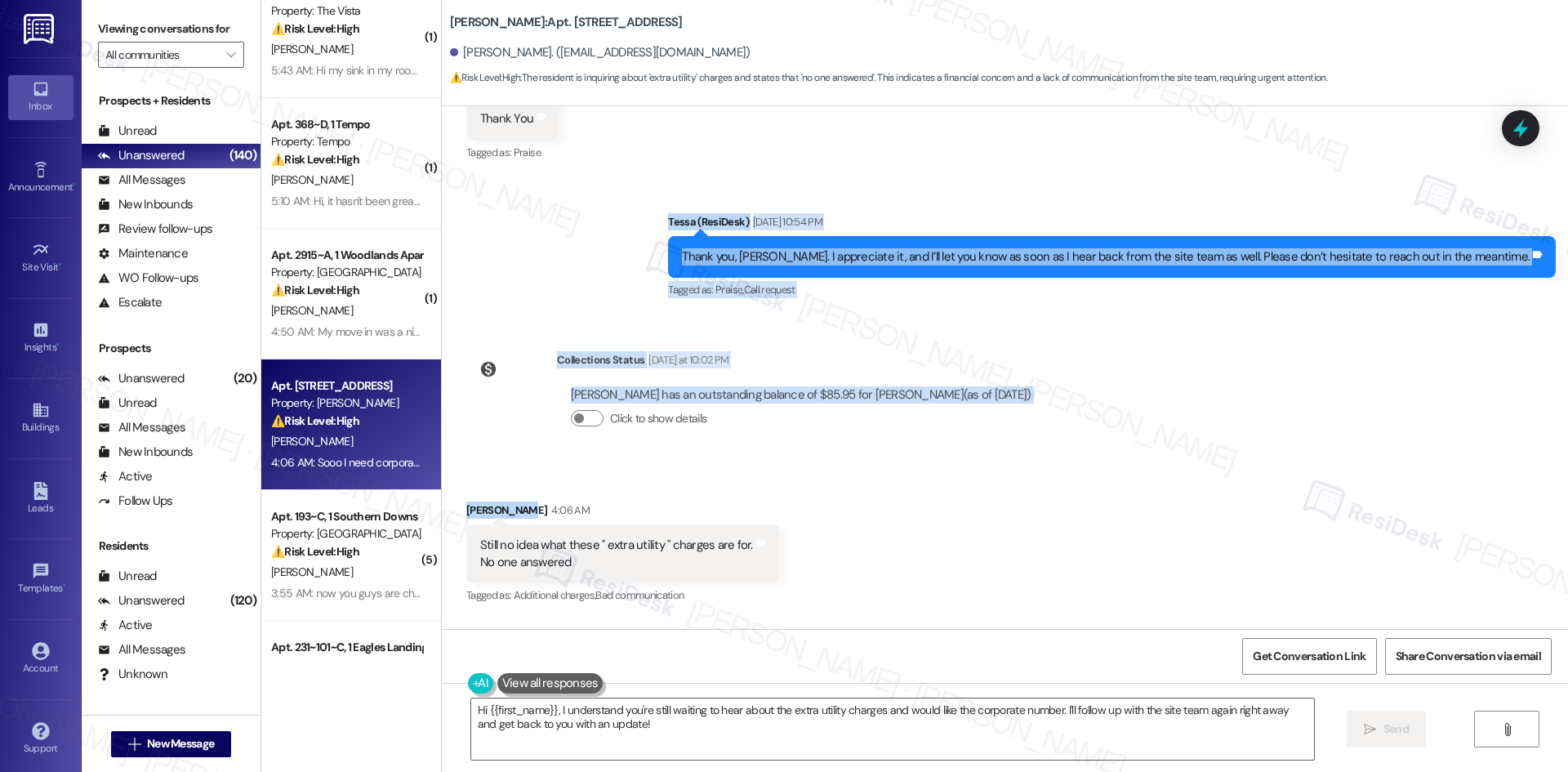
scroll to position [17718, 0]
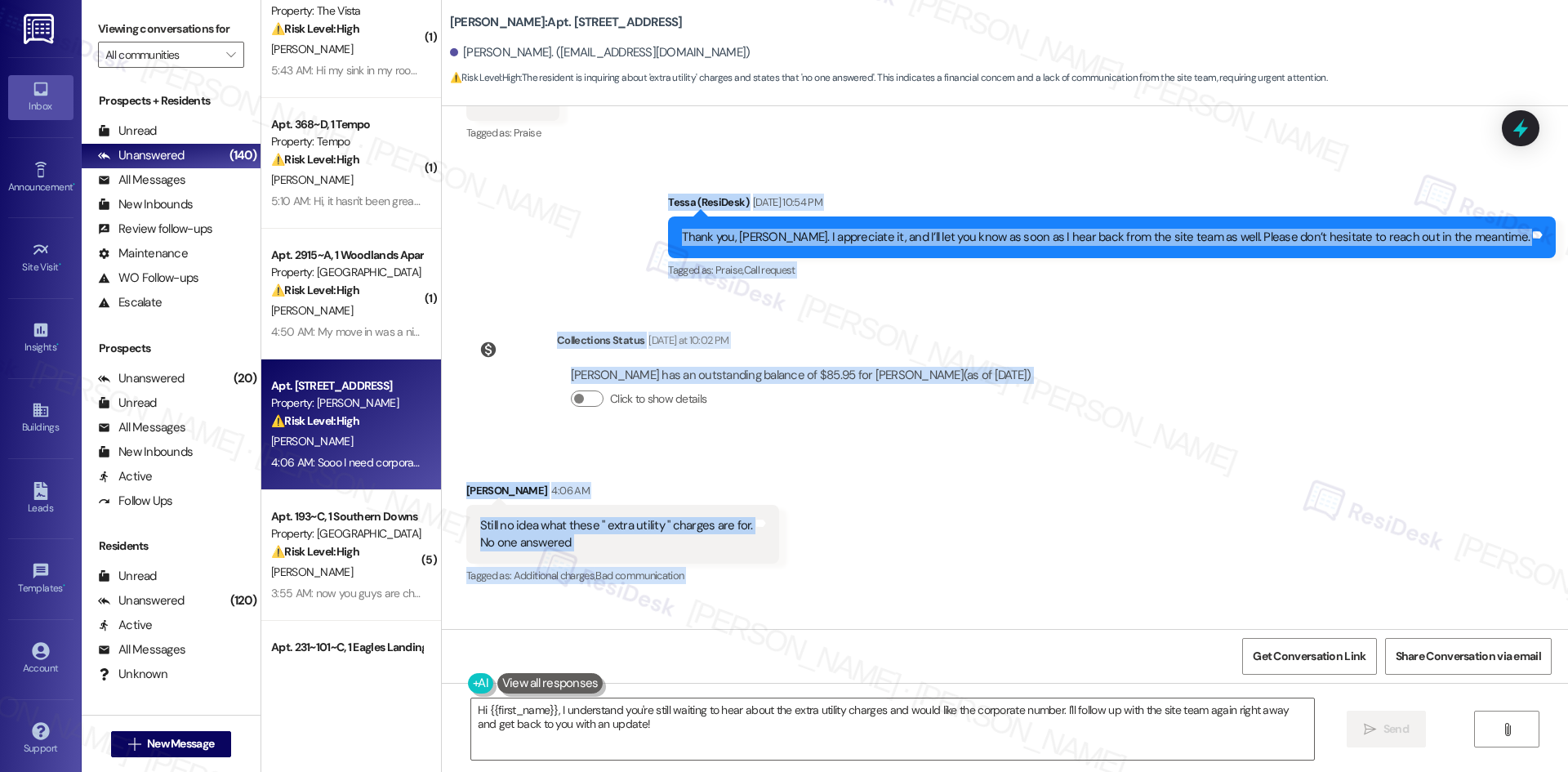
drag, startPoint x: 673, startPoint y: 271, endPoint x: 700, endPoint y: 579, distance: 309.2
click at [700, 579] on div "Lease started [DATE] 8:00 AM Survey, sent via SMS Residesk Automated Survey [DA…" at bounding box center [1004, 368] width 1126 height 523
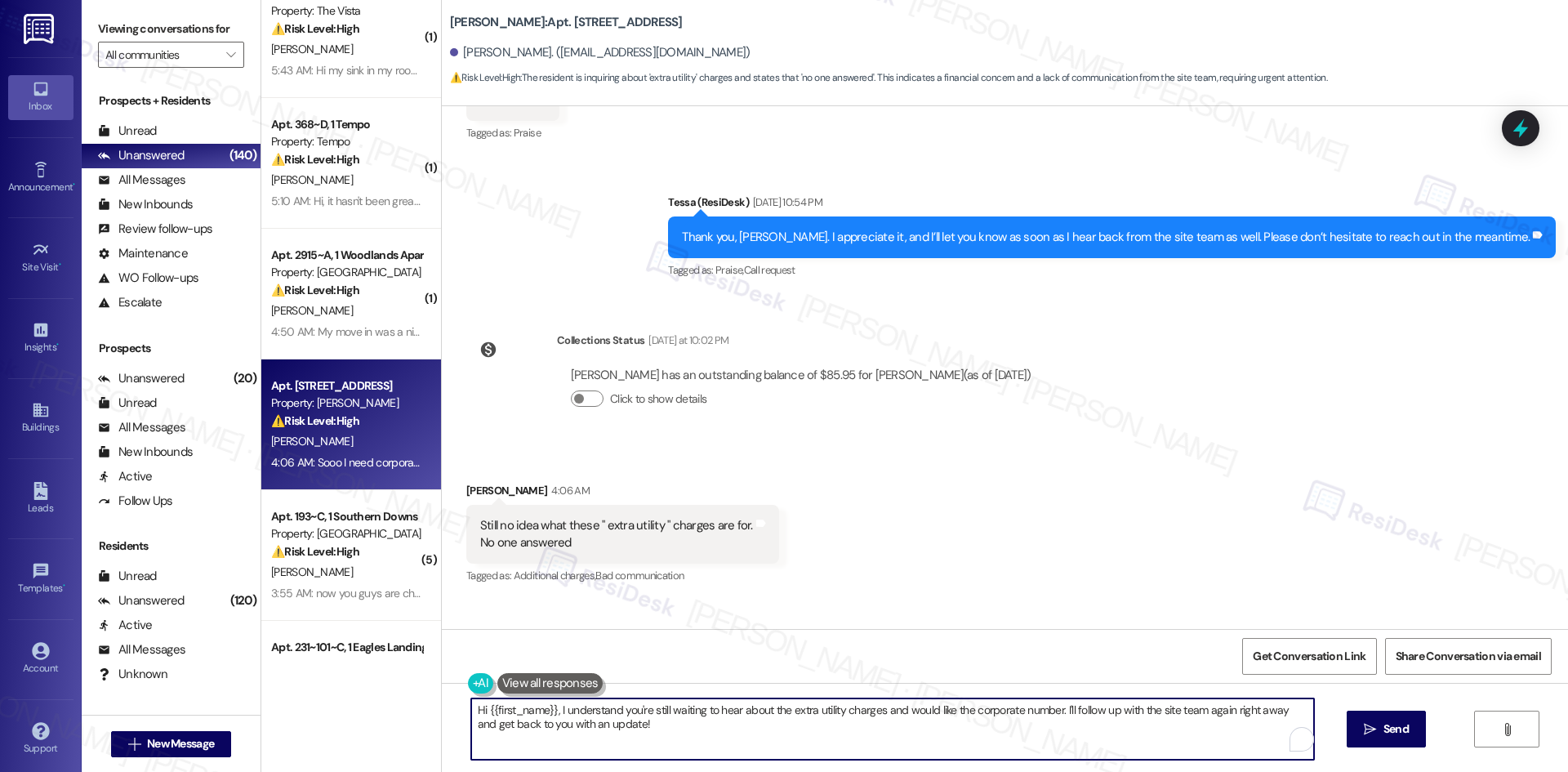
click at [639, 713] on textarea "Hi {{first_name}}, I understand you're still waiting to hear about the extra ut…" at bounding box center [892, 729] width 843 height 61
drag, startPoint x: 623, startPoint y: 724, endPoint x: 465, endPoint y: 729, distance: 158.1
click at [471, 729] on textarea "Hi {{first_name}}, I understand you're still waiting to hear about the extra ut…" at bounding box center [892, 729] width 843 height 61
click at [505, 722] on textarea "Hi {{first_name}}, I understand you're still waiting to hear about the extra ut…" at bounding box center [892, 729] width 843 height 61
drag, startPoint x: 538, startPoint y: 726, endPoint x: 457, endPoint y: 729, distance: 81.1
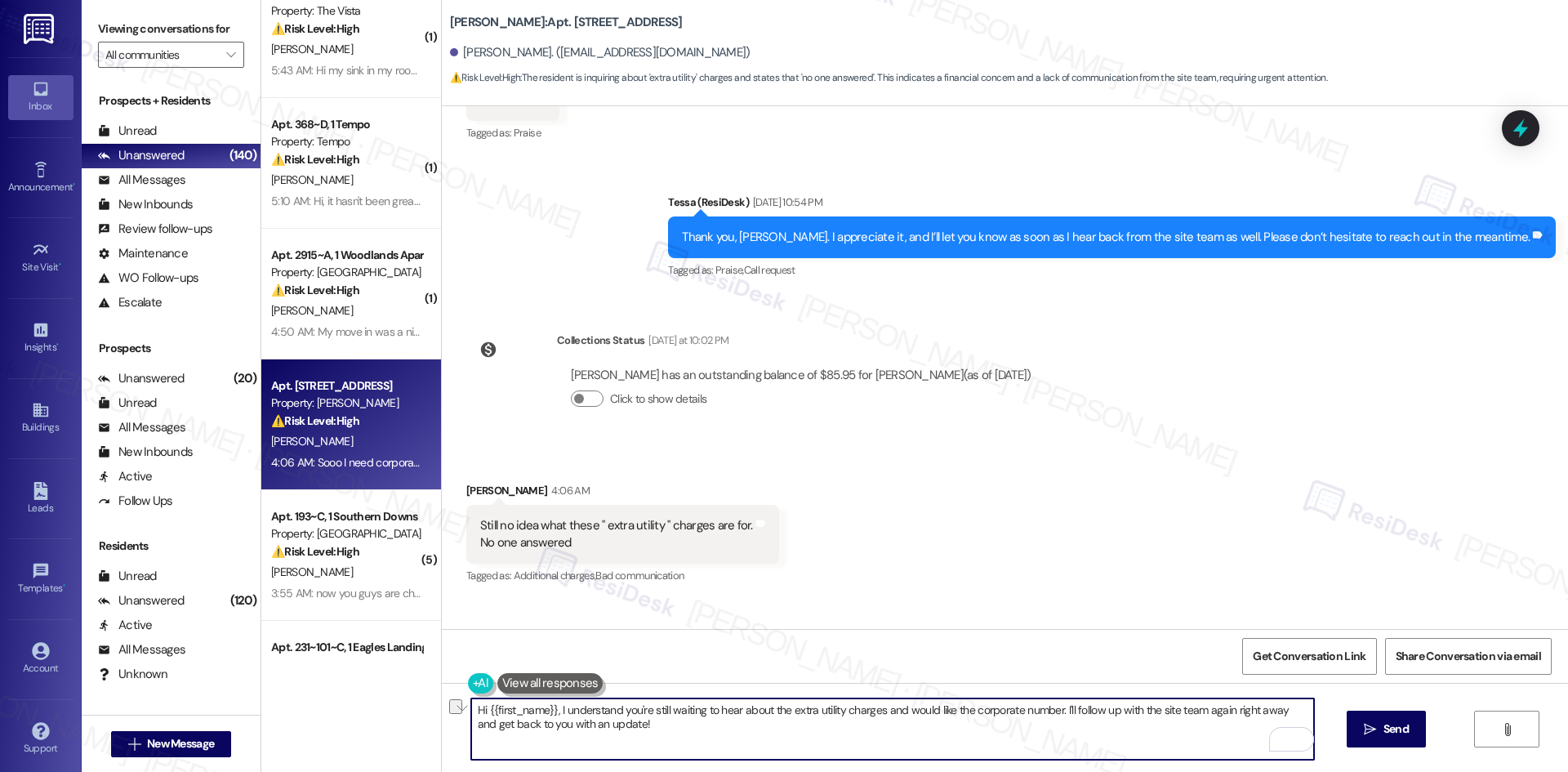
click at [457, 729] on div "Hi {{first_name}}, I understand you're still waiting to hear about the extra ut…" at bounding box center [1004, 744] width 1126 height 123
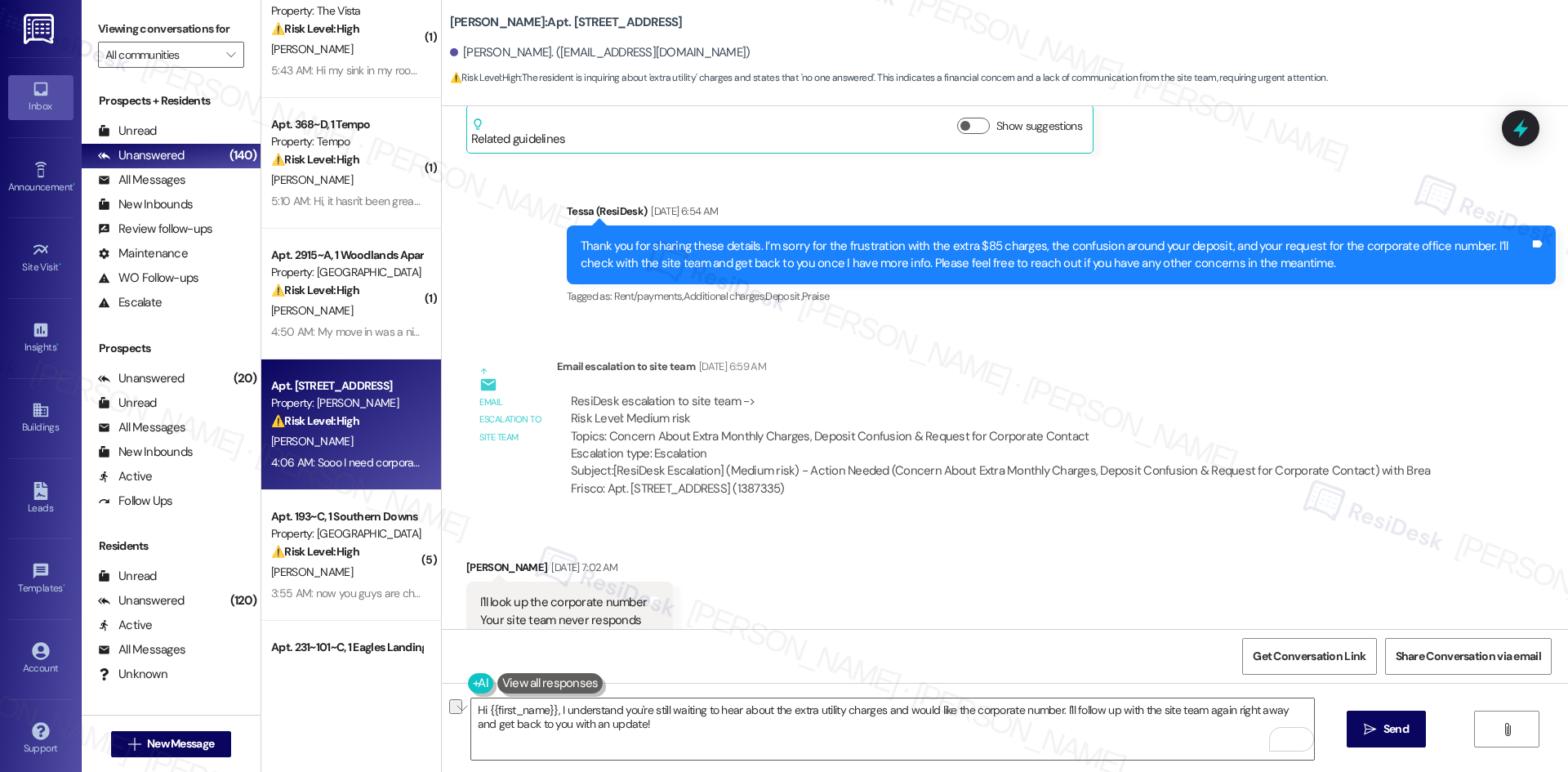
scroll to position [16412, 0]
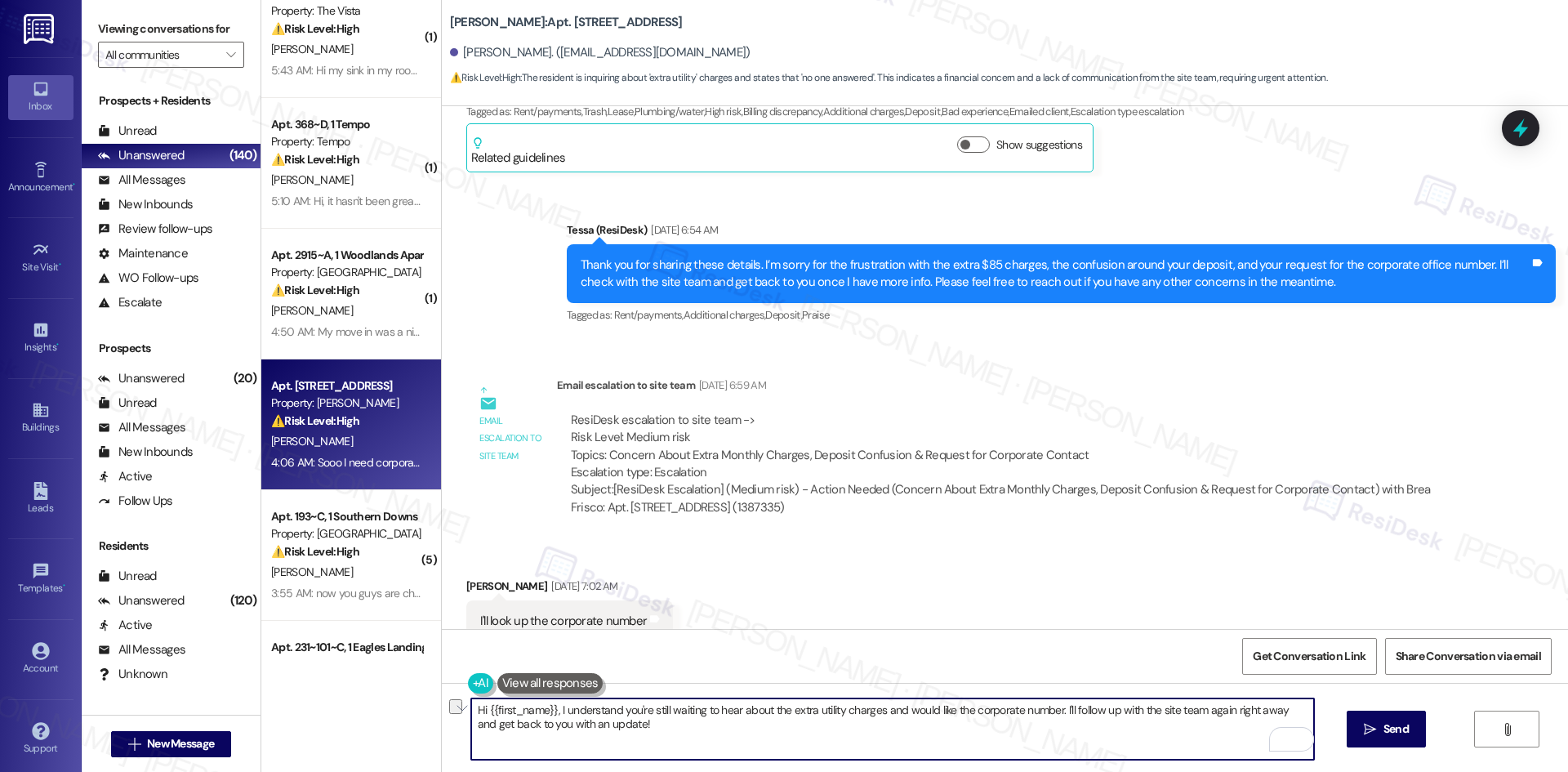
click at [639, 735] on textarea "Hi {{first_name}}, I understand you're still waiting to hear about the extra ut…" at bounding box center [892, 729] width 843 height 61
paste textarea "I’m sorry you still don’t have clarity on the extra utility charges and haven’t…"
type textarea "I’m sorry you still don’t have clarity on the extra utility charges and haven’t…"
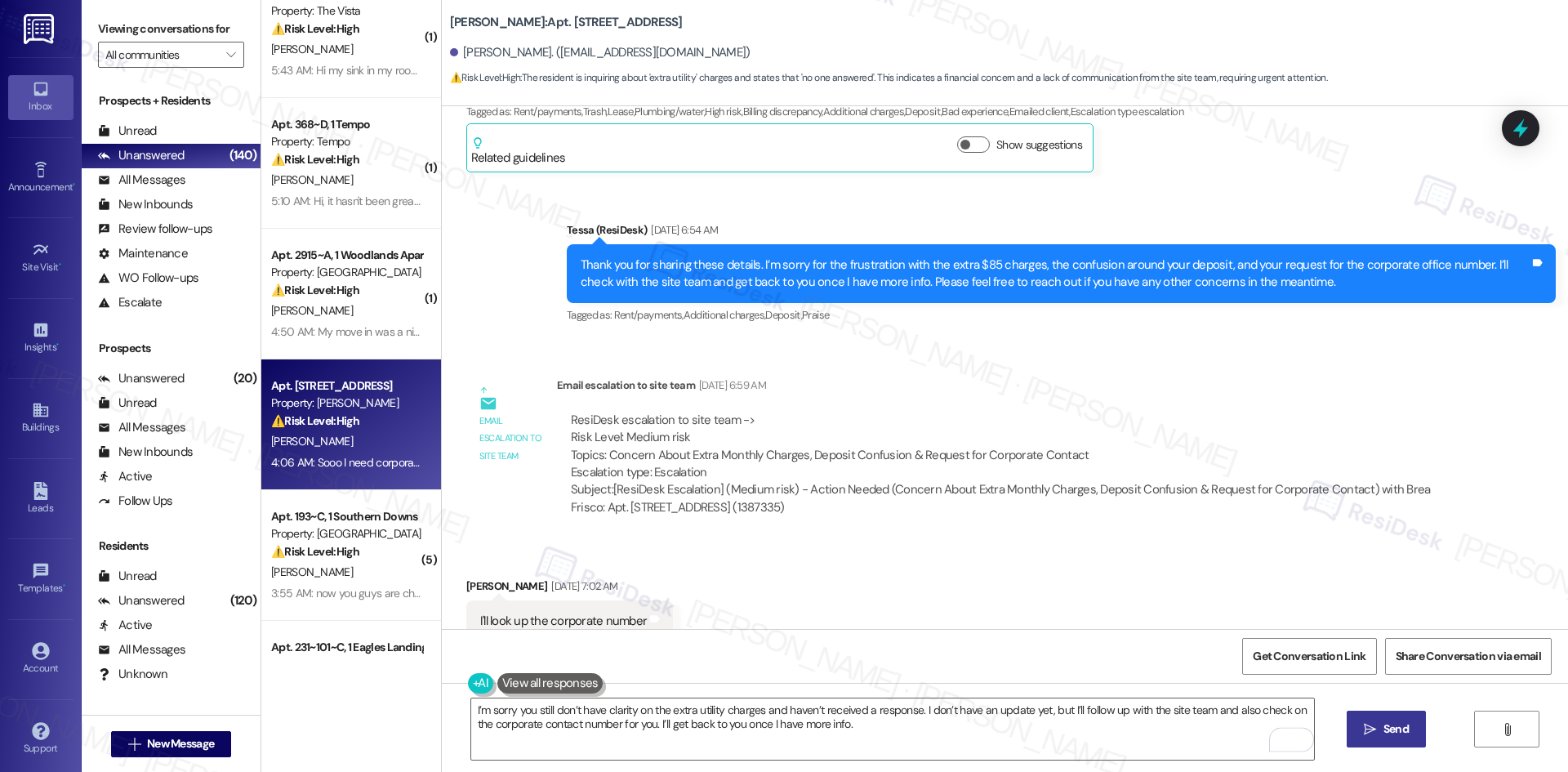
click at [1400, 729] on span "Send" at bounding box center [1396, 729] width 25 height 17
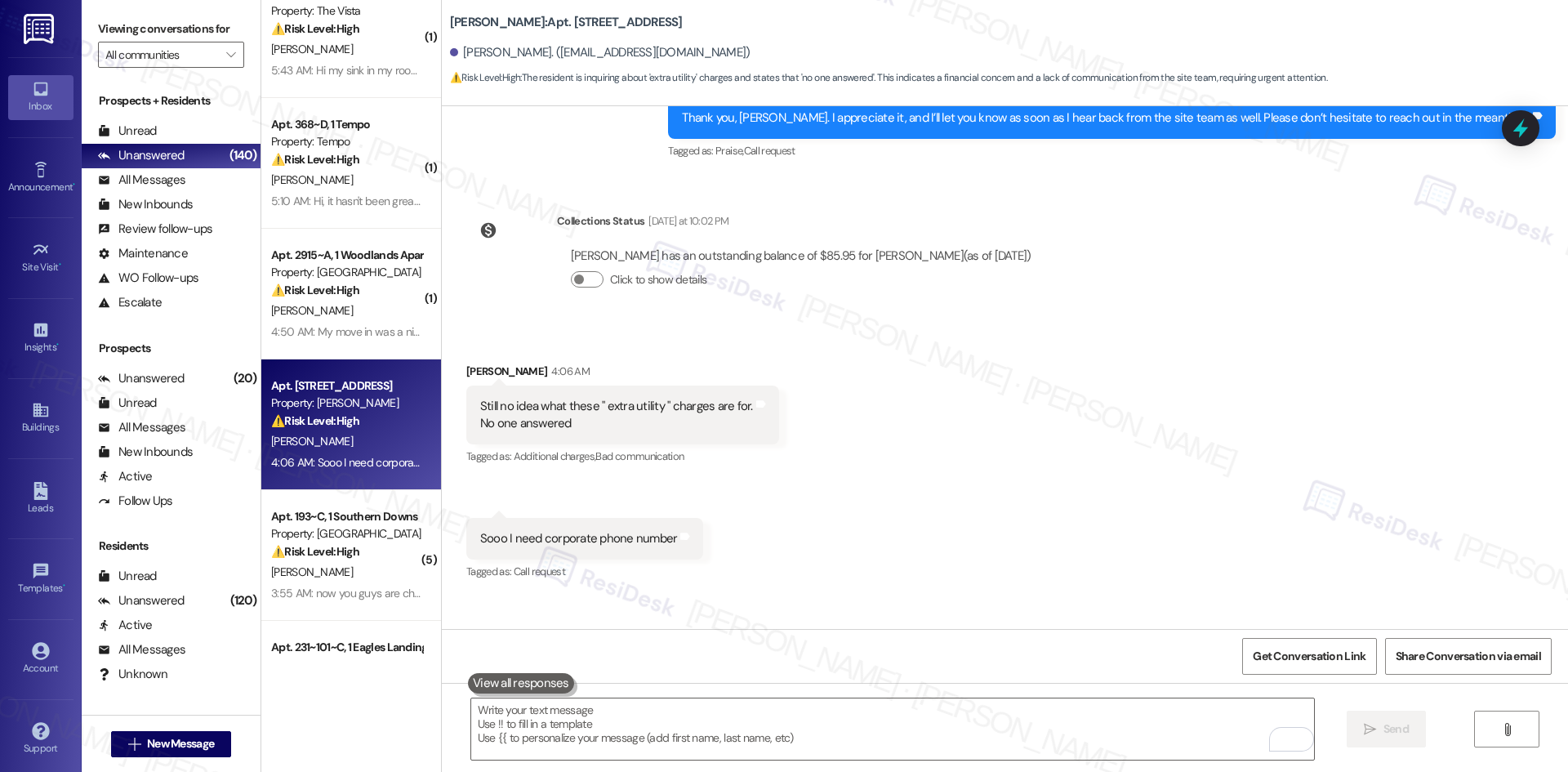
scroll to position [17849, 0]
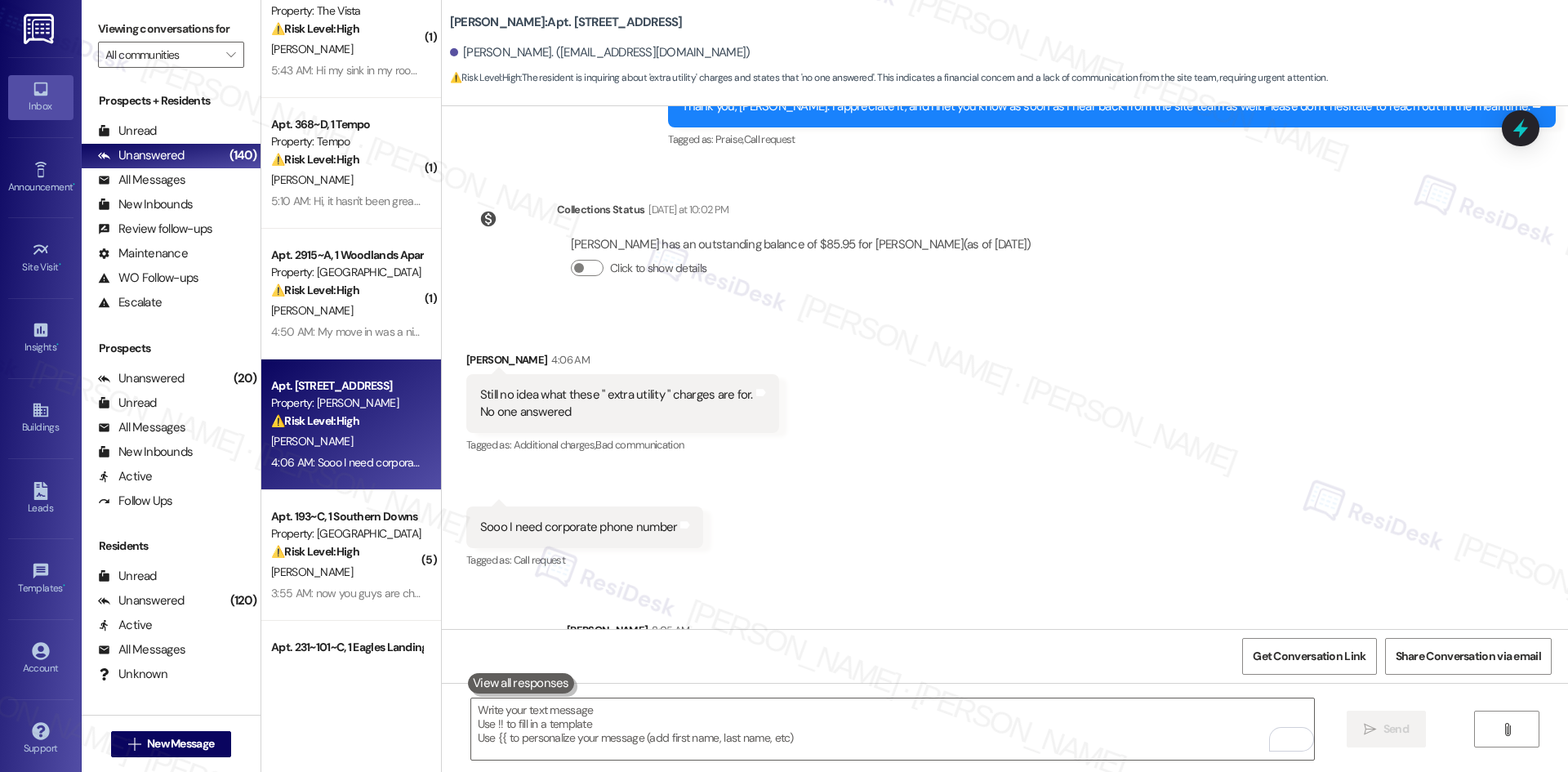
click at [995, 482] on div "Received via SMS [PERSON_NAME] 4:06 AM Still no idea what these " extra utility…" at bounding box center [1004, 450] width 1126 height 270
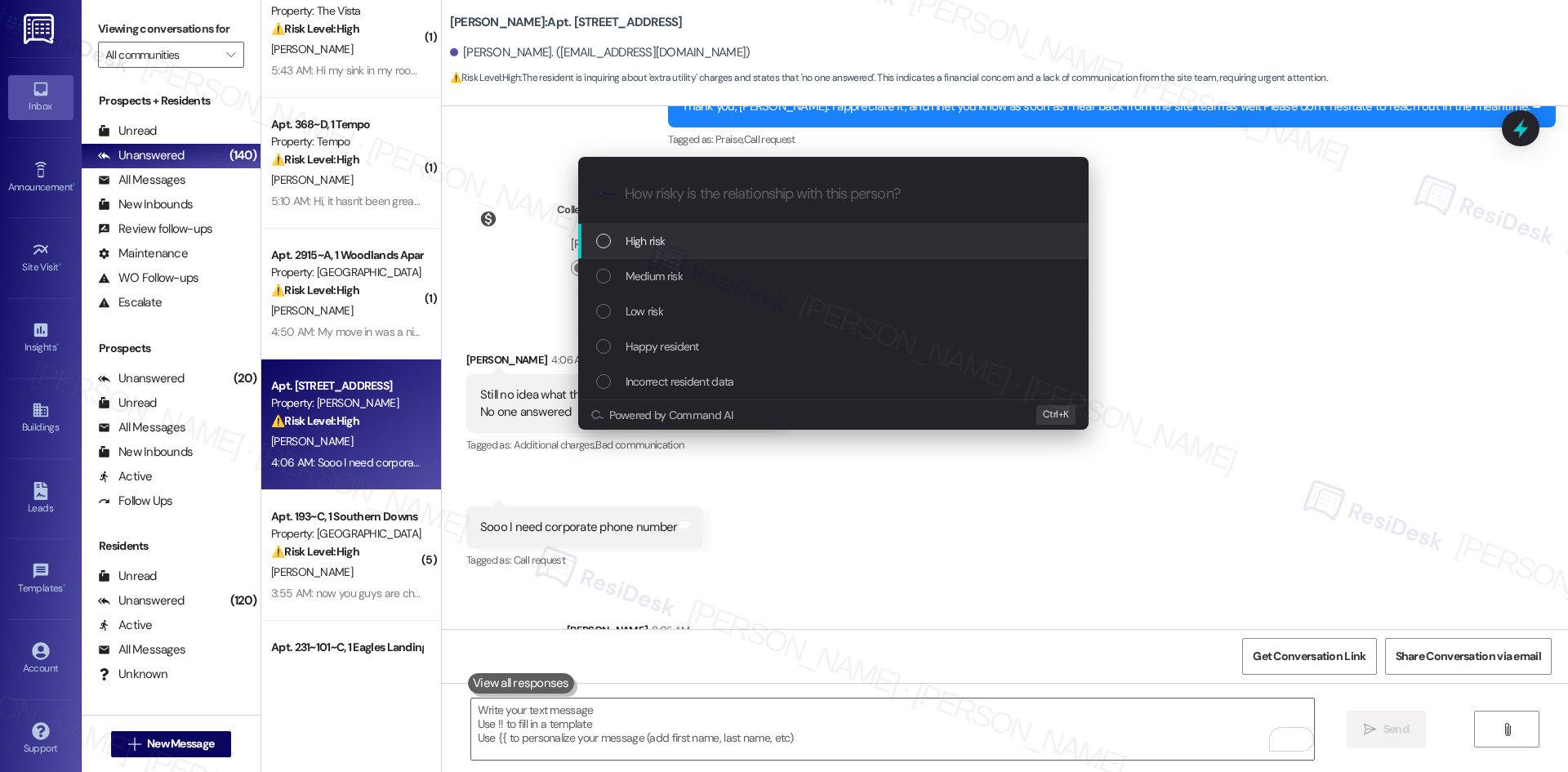
click at [697, 254] on div "High risk" at bounding box center [833, 241] width 510 height 35
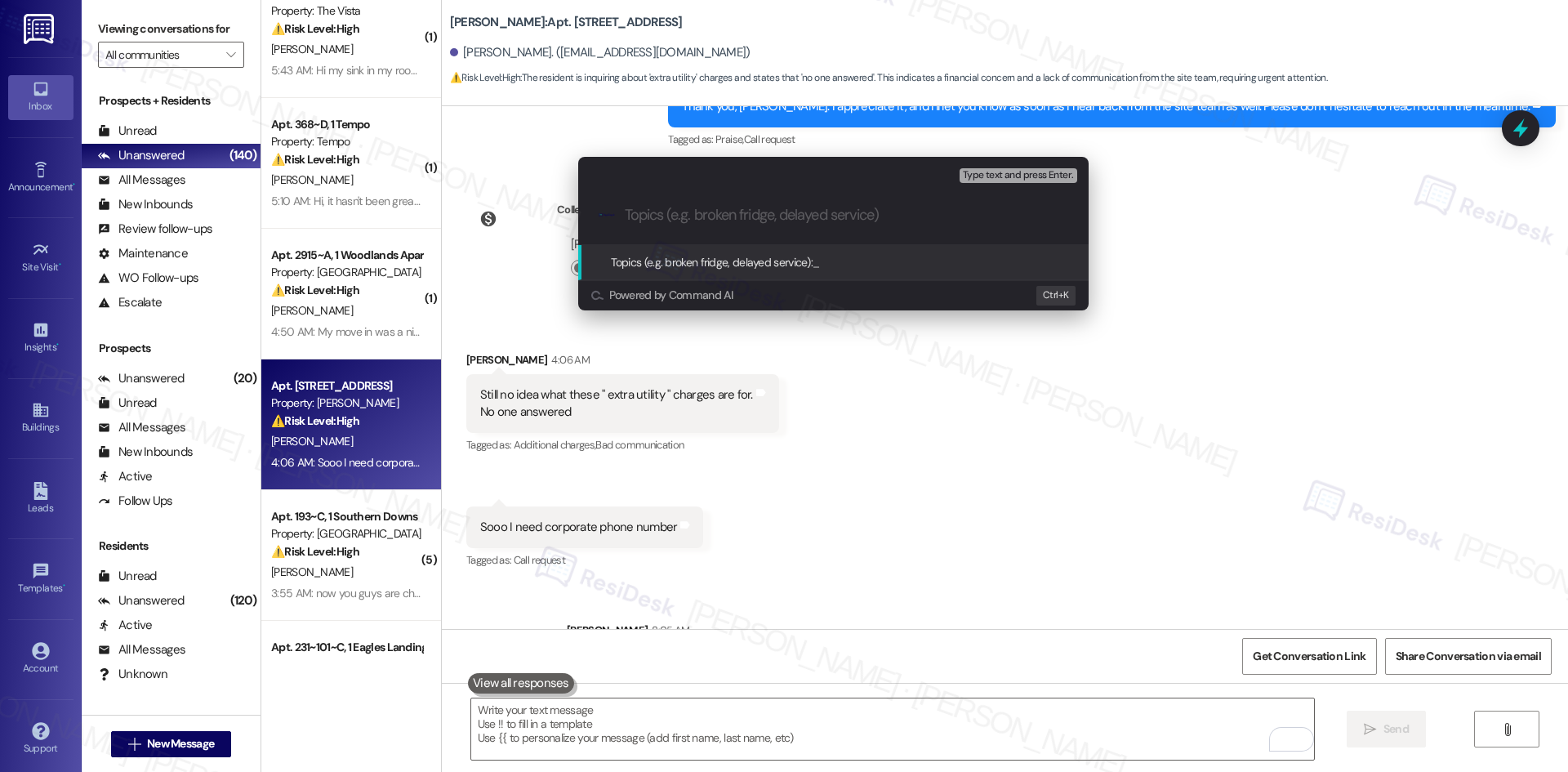
click at [727, 217] on input "Topics (e.g. broken fridge, delayed service)" at bounding box center [846, 215] width 443 height 17
paste input "Follow-Up on Extra Utility Charges, Deposit, and Corporate Contact Request"
type input "Follow-Up on Extra Utility Charges, Deposit, and Corporate Contact Request"
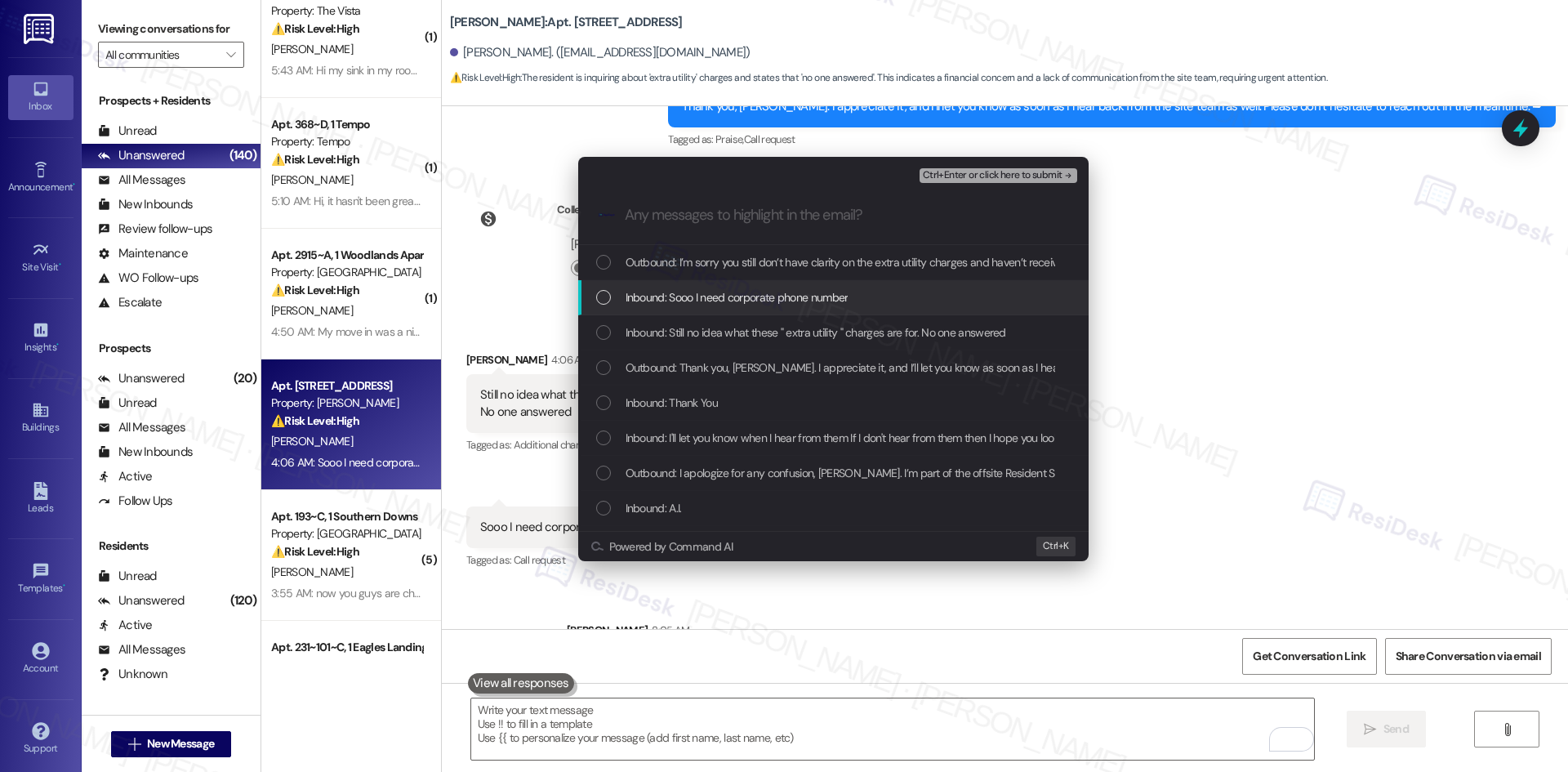
click at [737, 287] on div "Inbound: Sooo I need corporate phone number" at bounding box center [833, 297] width 510 height 35
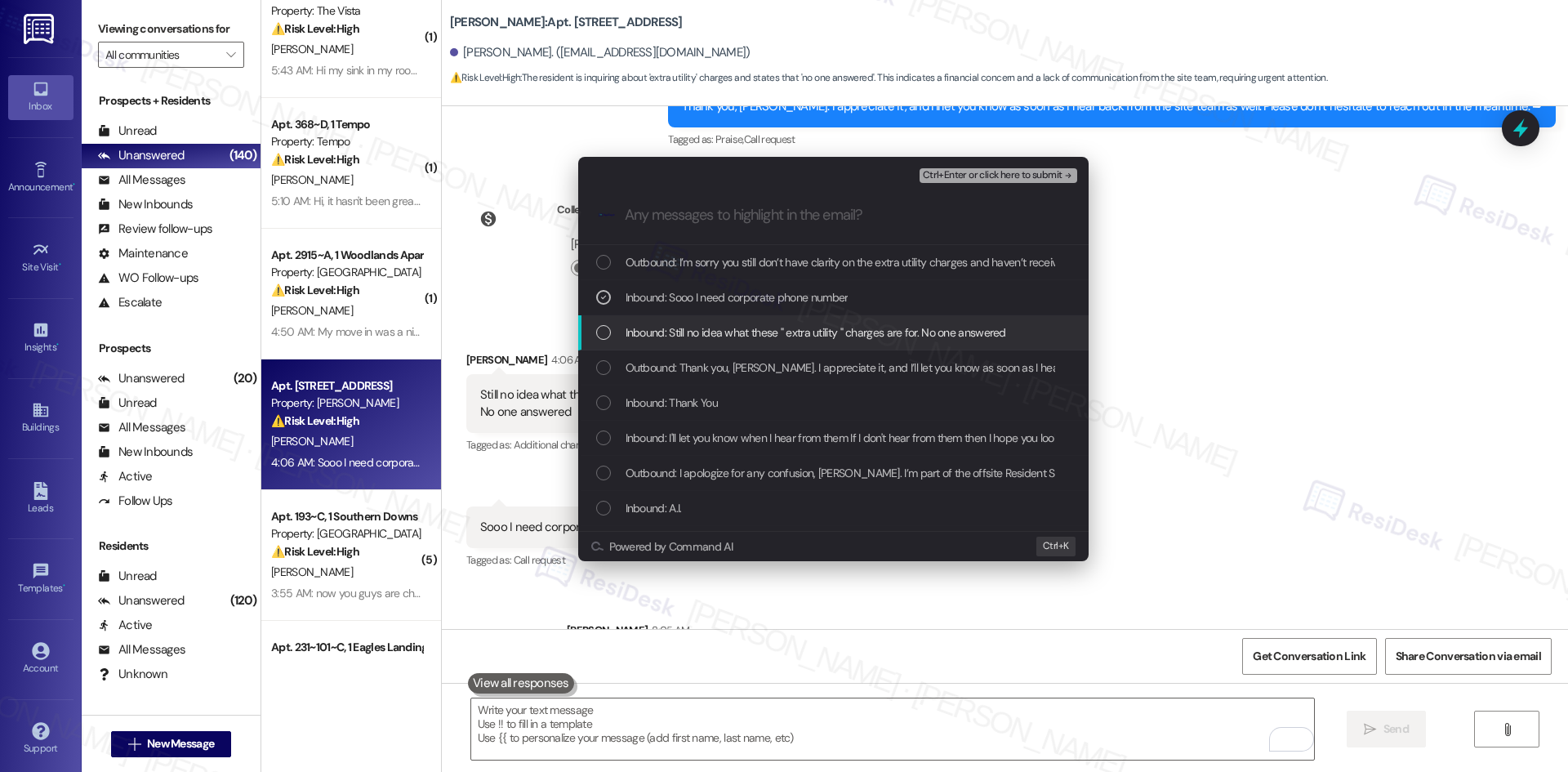
click at [754, 334] on span "Inbound: Still no idea what these " extra utility " charges are for. No one ans…" at bounding box center [816, 333] width 381 height 18
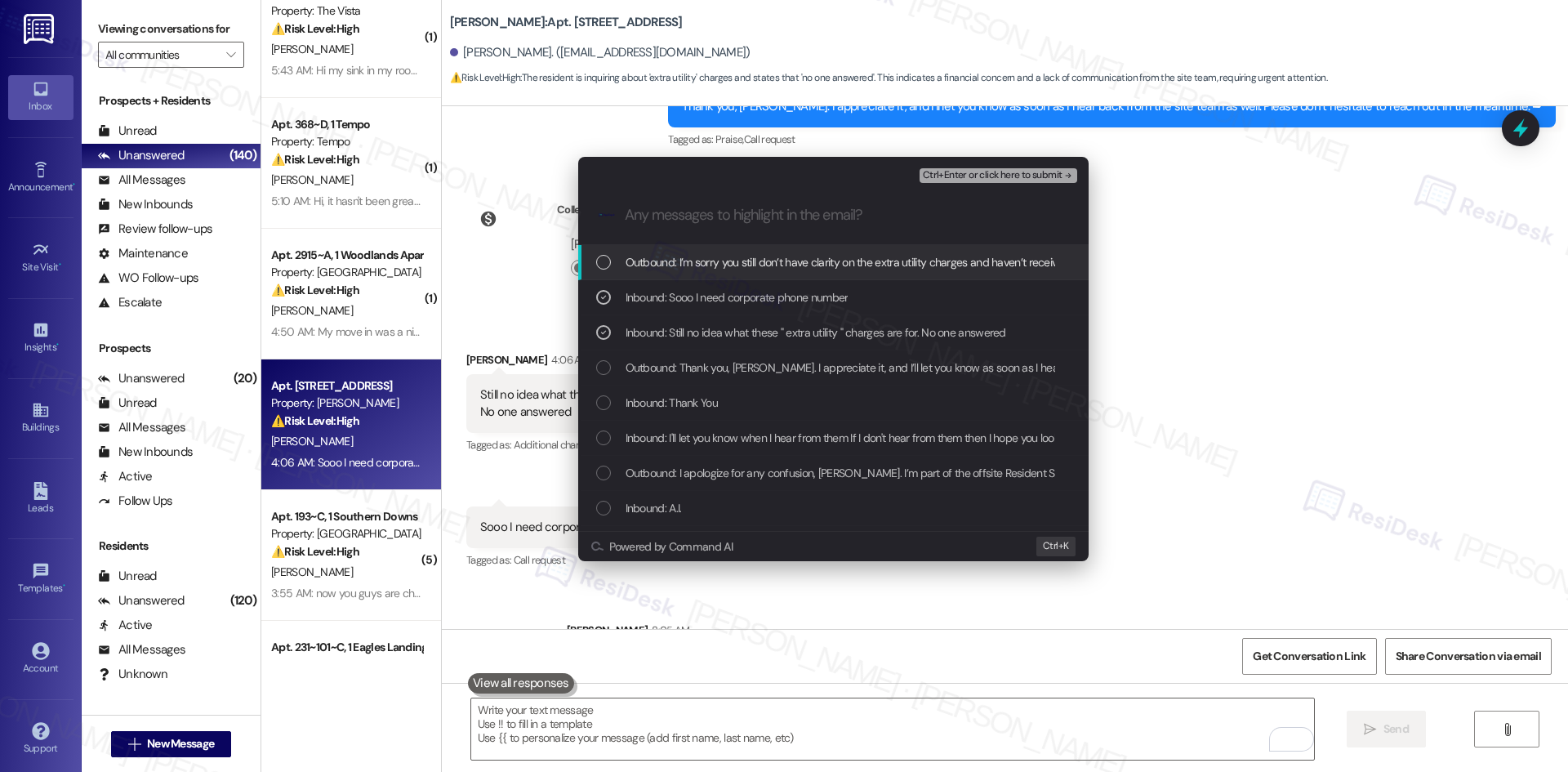
click at [1058, 170] on span "Ctrl+Enter or click here to submit" at bounding box center [992, 175] width 139 height 11
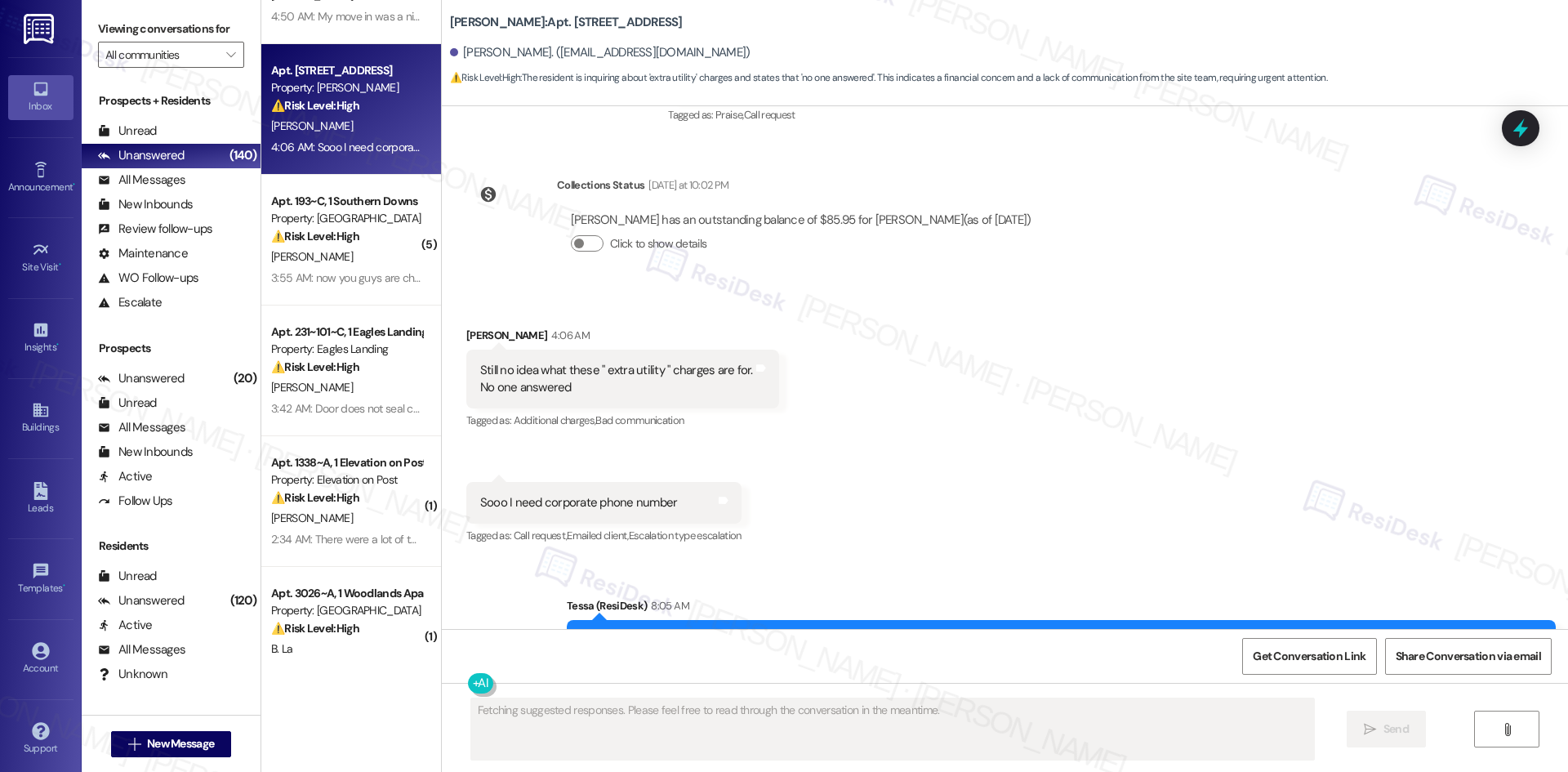
scroll to position [490, 0]
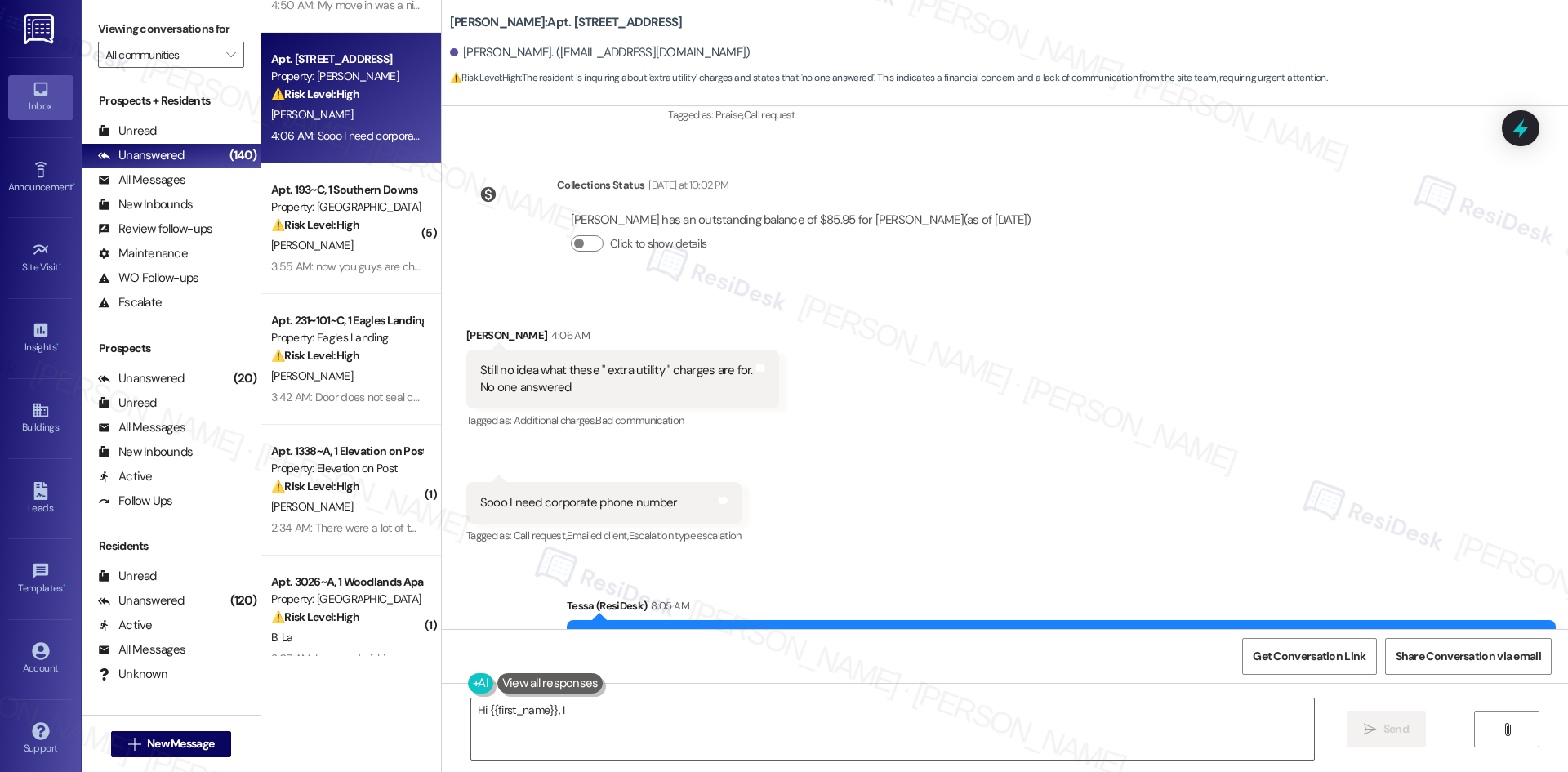
type textarea "Hi {{first_name}}, I understand"
click at [42, 655] on div "Account" at bounding box center [41, 661] width 82 height 16
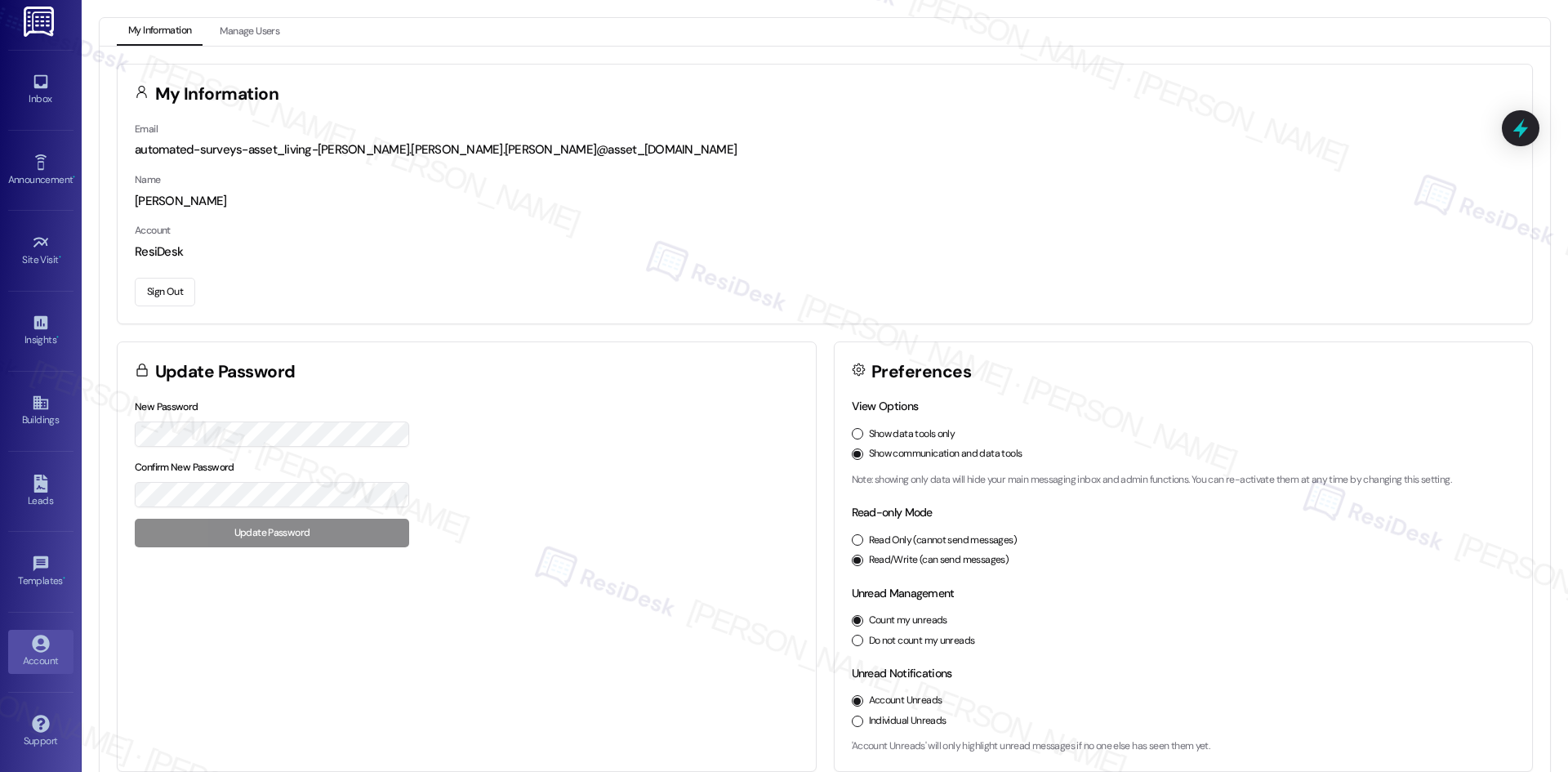
click at [171, 288] on button "Sign Out" at bounding box center [165, 292] width 61 height 29
